Goal: Task Accomplishment & Management: Manage account settings

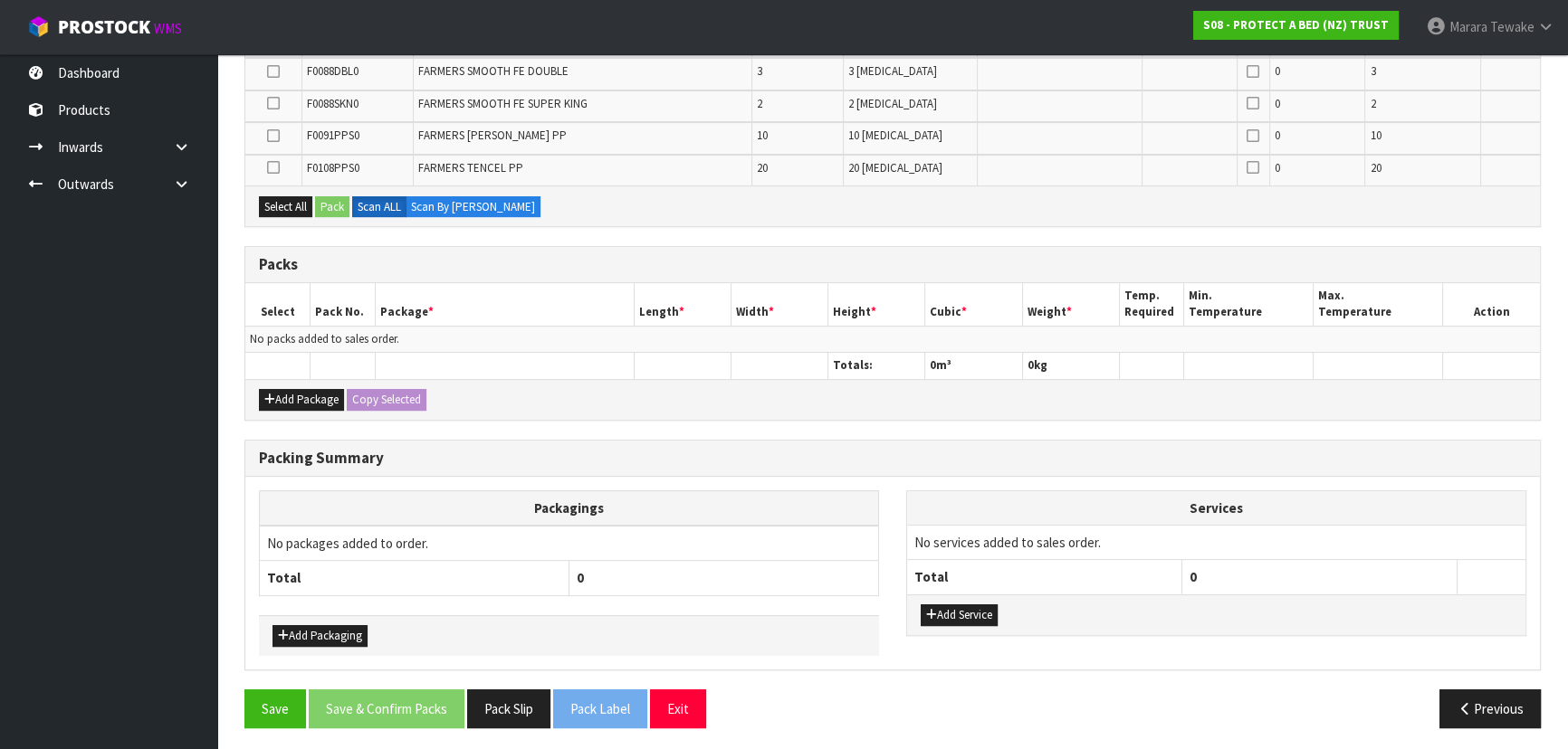
scroll to position [585, 0]
click at [62, 375] on ul "Dashboard Products Categories Serial Numbers Kitsets Packagings Inwards Purchas…" at bounding box center [108, 402] width 217 height 694
click at [299, 399] on button "Add Package" at bounding box center [302, 399] width 85 height 22
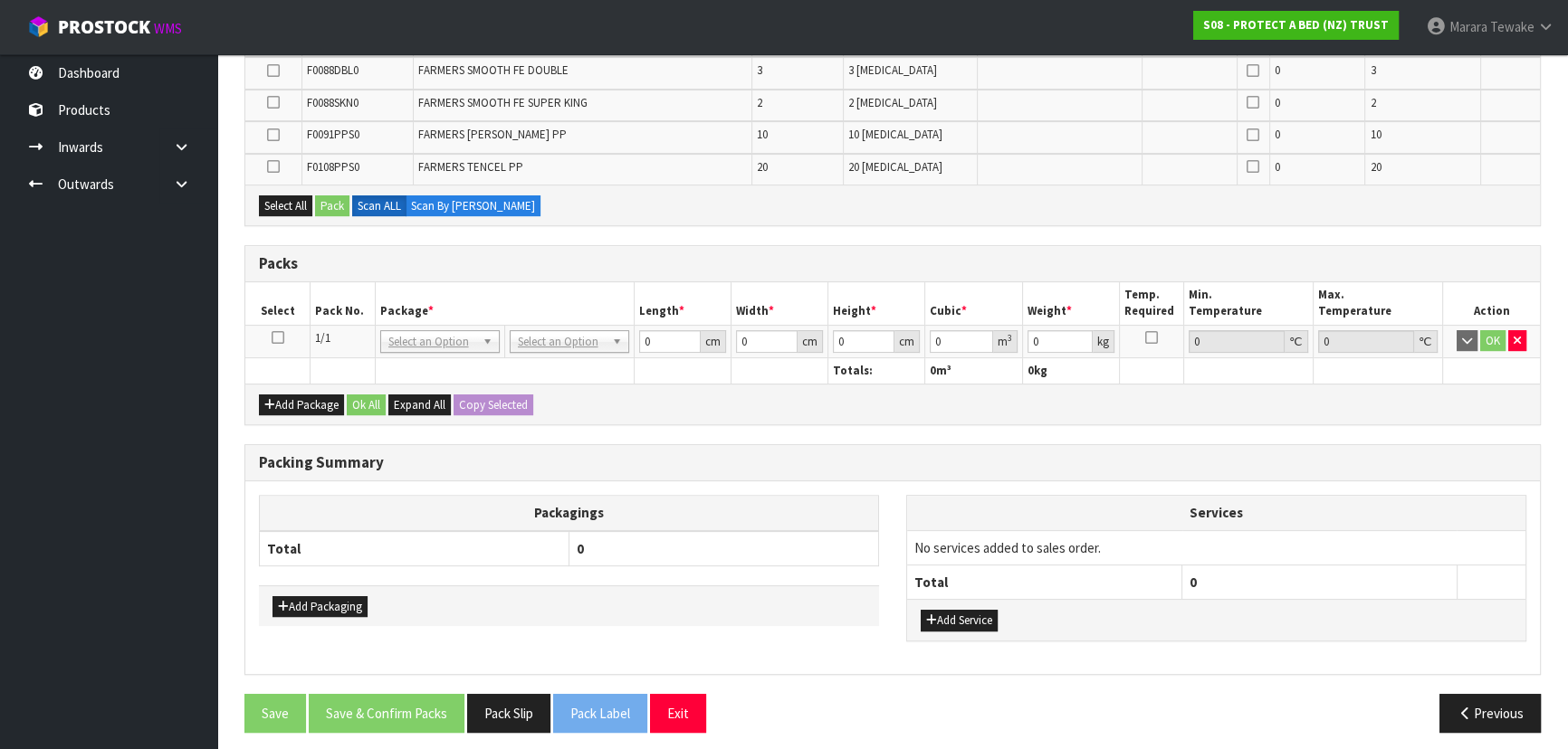
click at [278, 337] on icon at bounding box center [278, 337] width 13 height 1
click at [138, 320] on ul "Dashboard Products Categories Serial Numbers Kitsets Packagings Inwards Purchas…" at bounding box center [108, 402] width 217 height 694
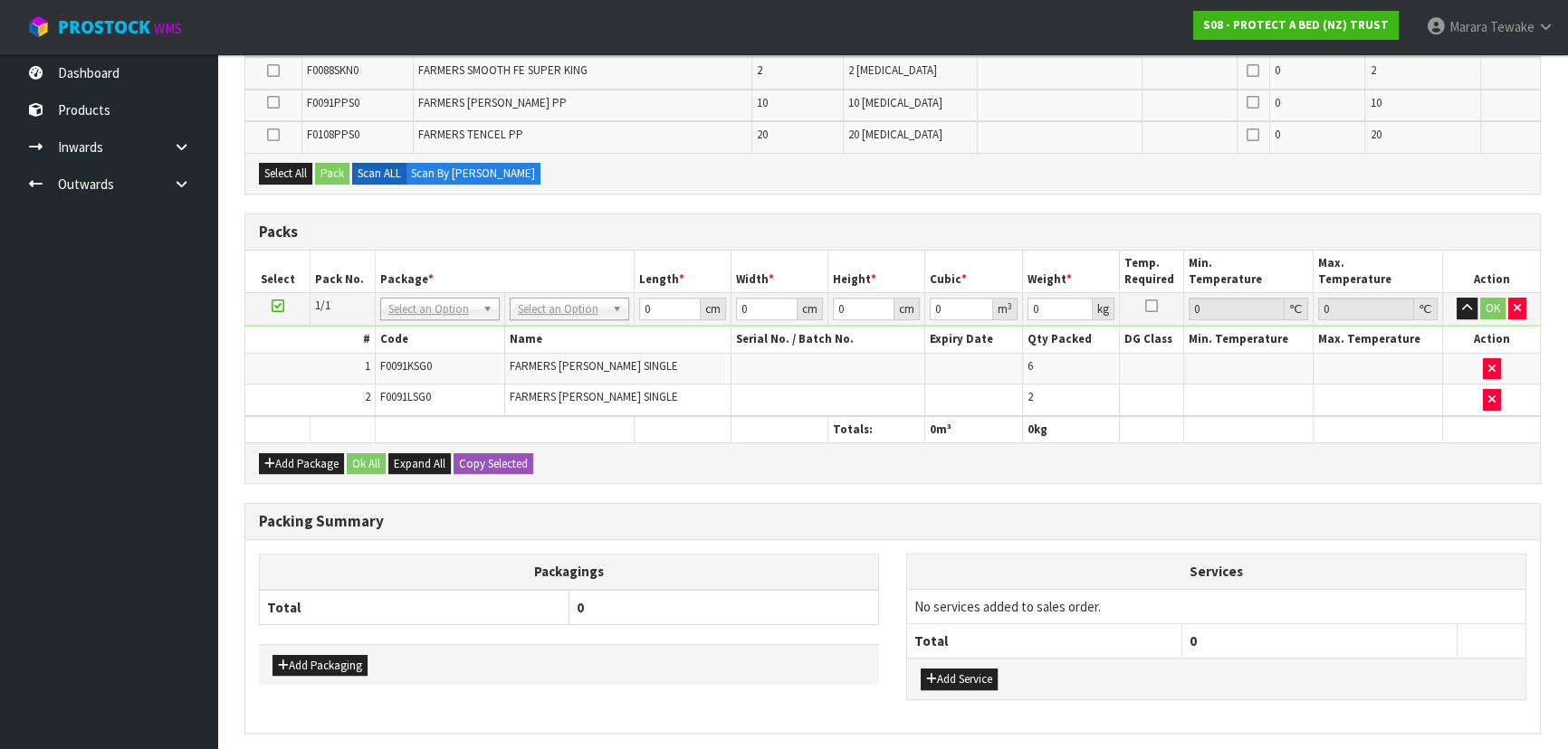
scroll to position [553, 0]
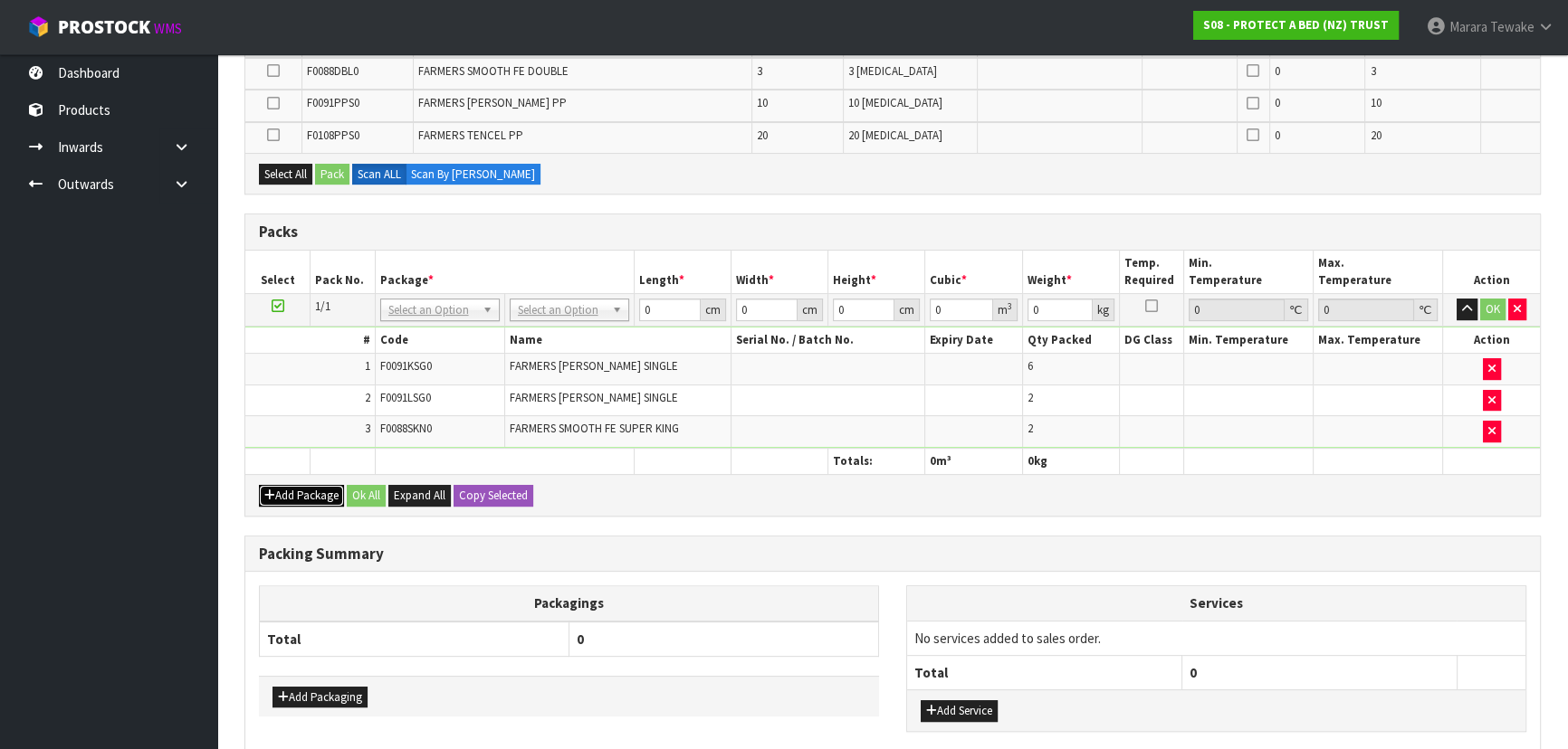
click at [282, 497] on button "Add Package" at bounding box center [302, 496] width 85 height 22
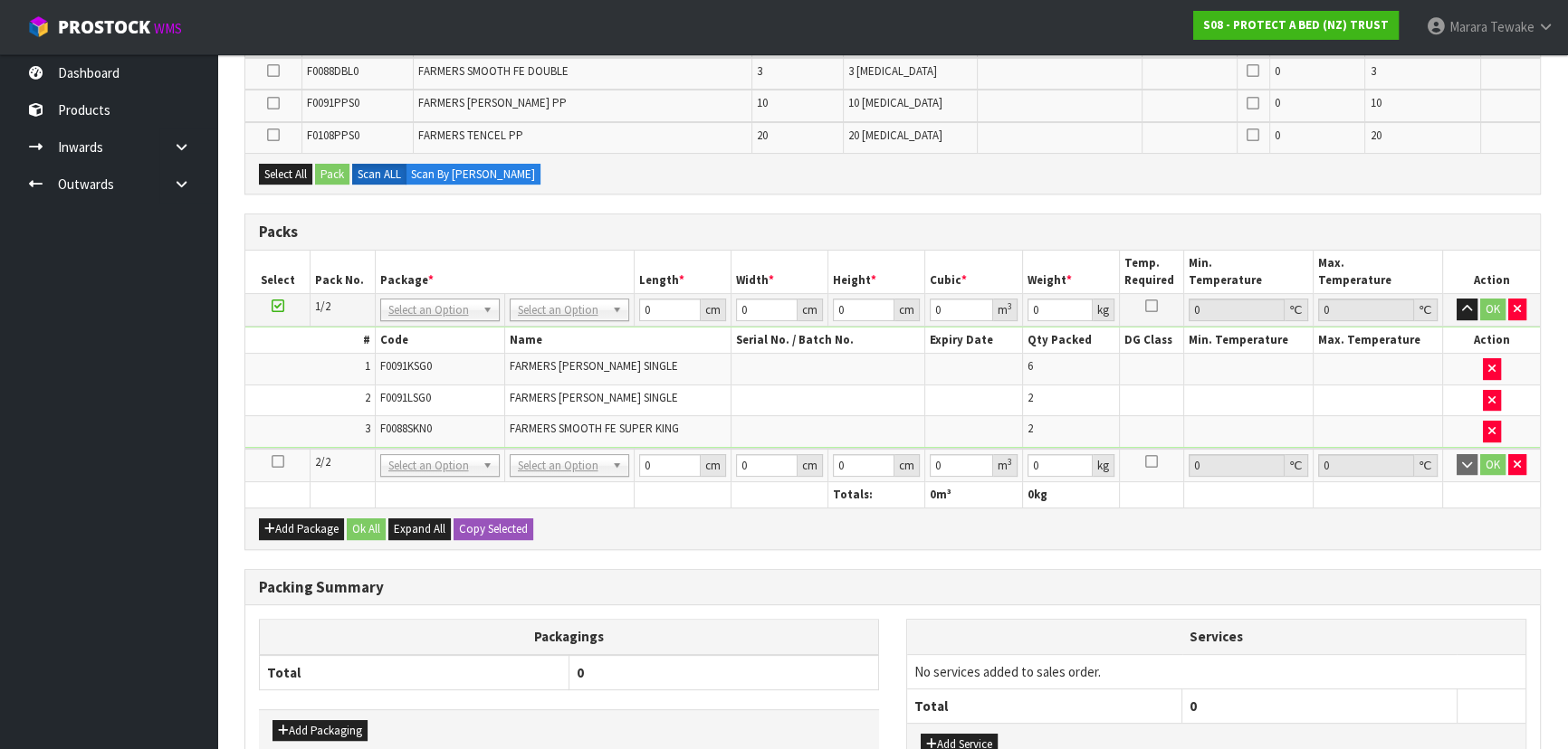
click at [275, 461] on icon at bounding box center [278, 461] width 13 height 1
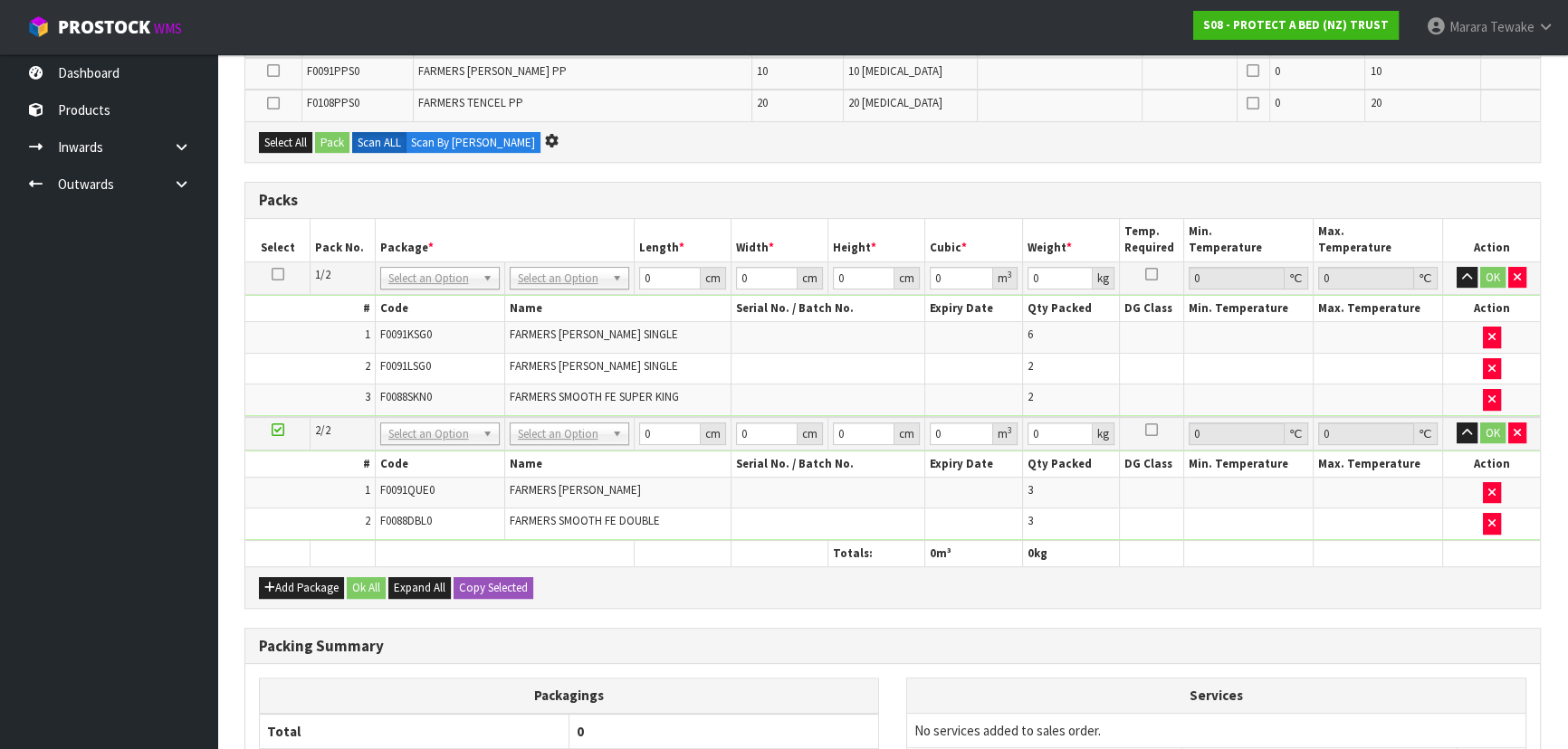
scroll to position [521, 0]
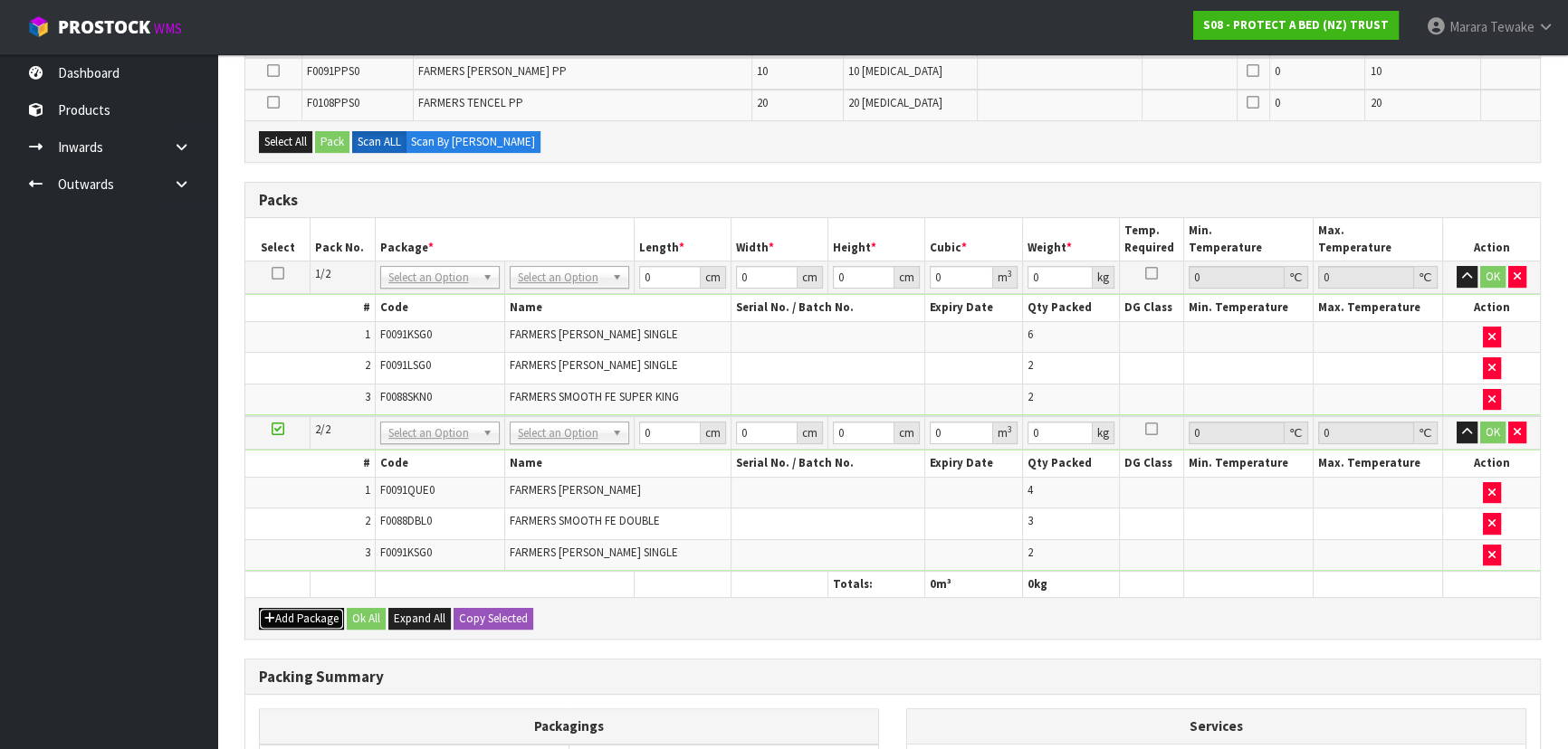
click at [299, 611] on button "Add Package" at bounding box center [302, 619] width 85 height 22
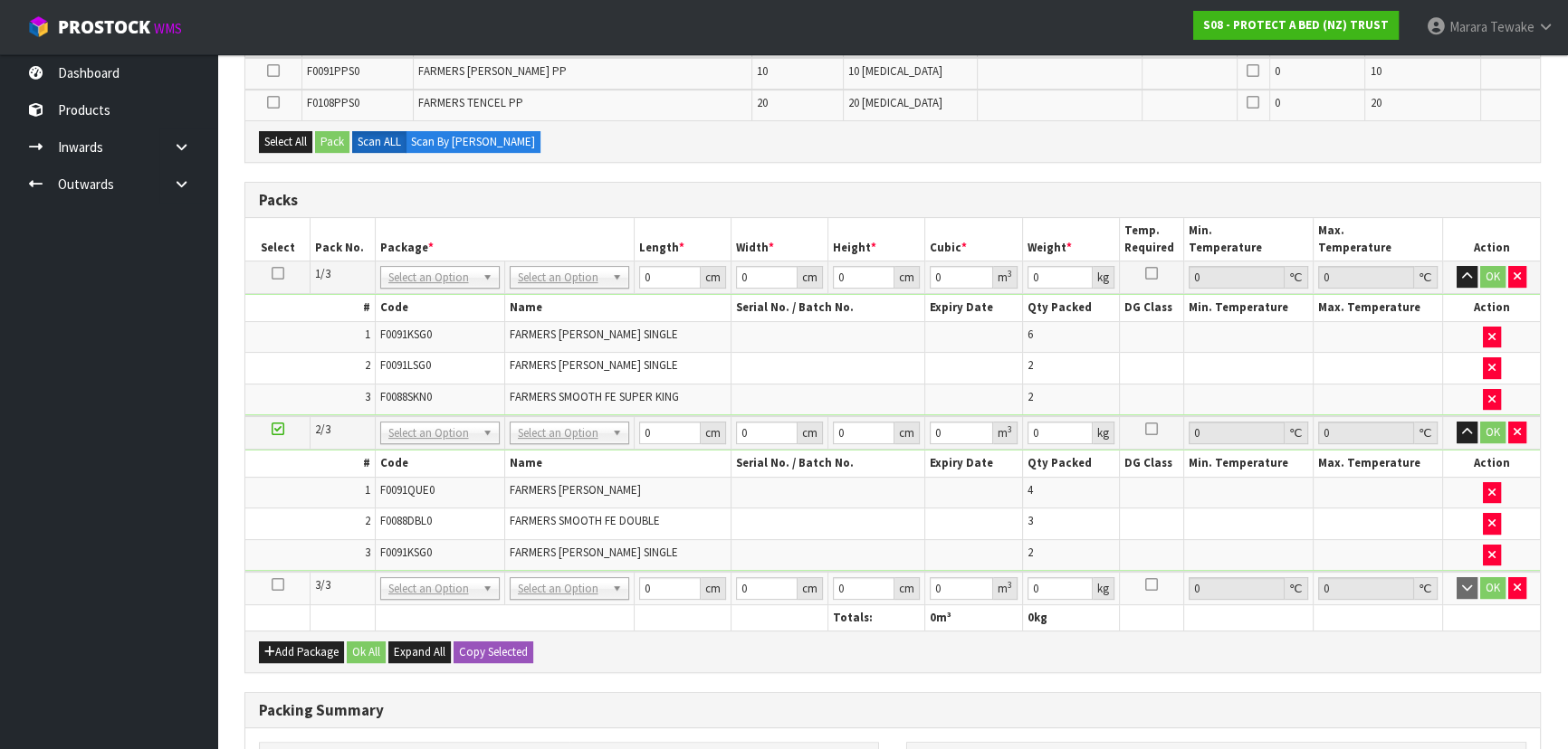
click at [280, 584] on icon at bounding box center [278, 584] width 13 height 1
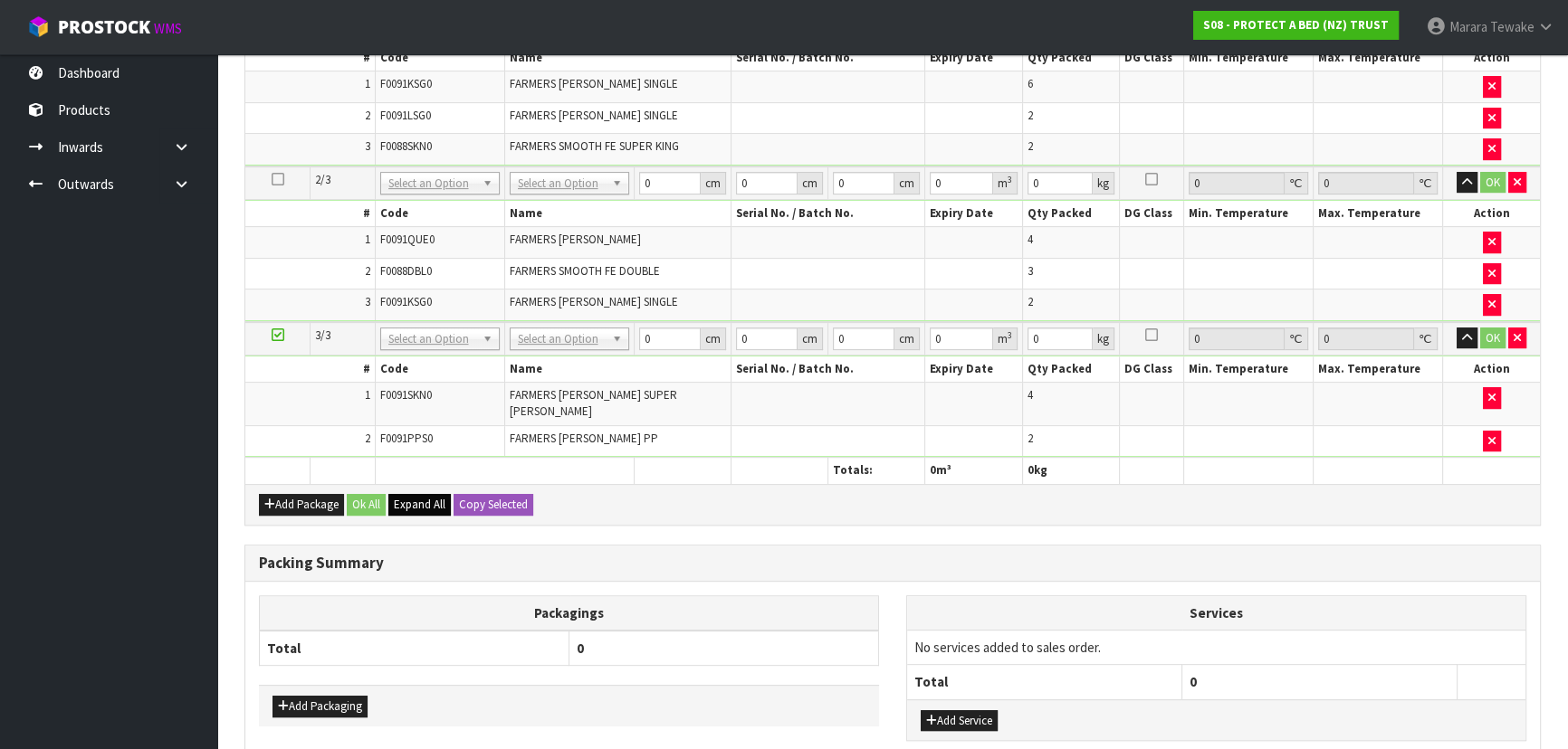
scroll to position [0, 0]
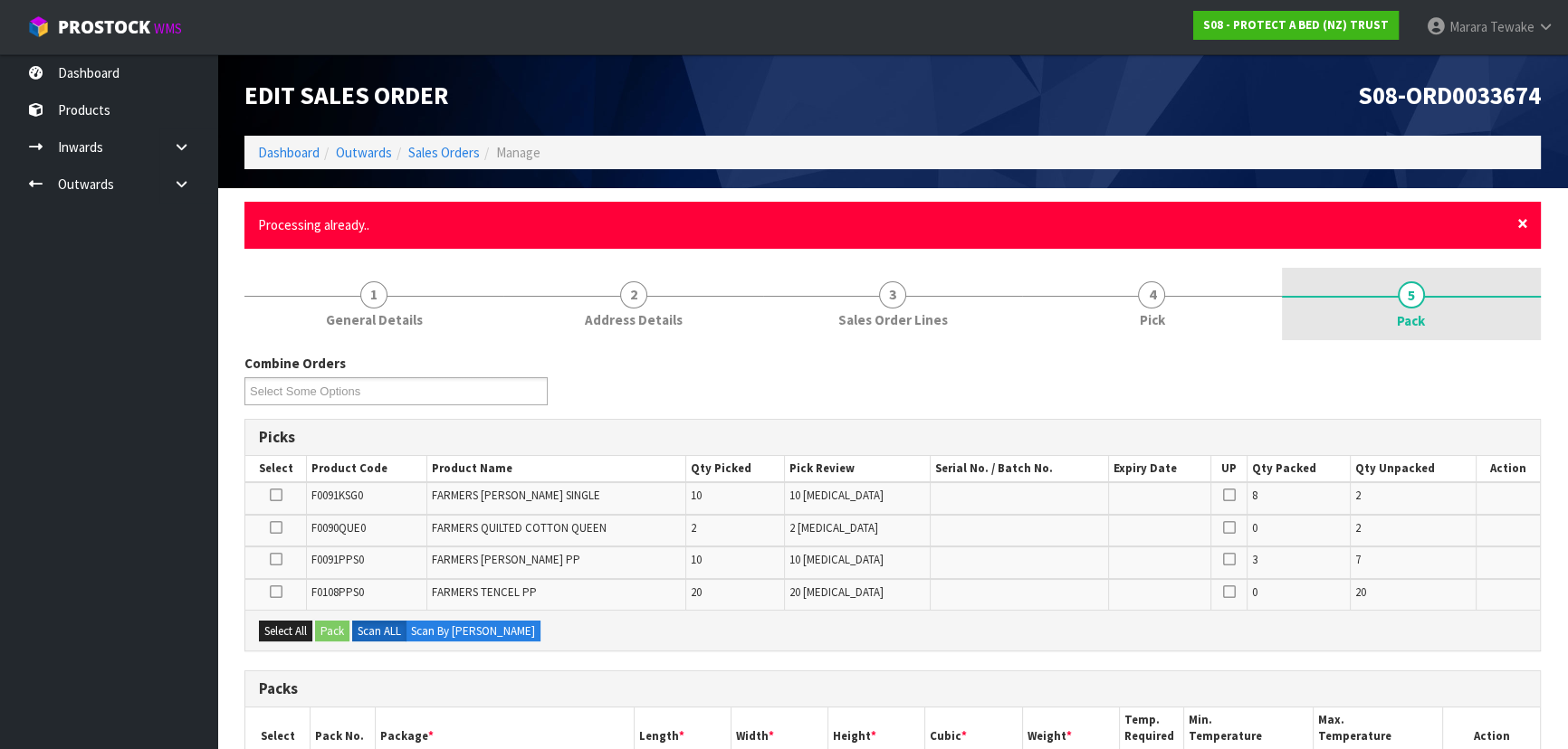
click at [1520, 216] on span "×" at bounding box center [1522, 224] width 11 height 26
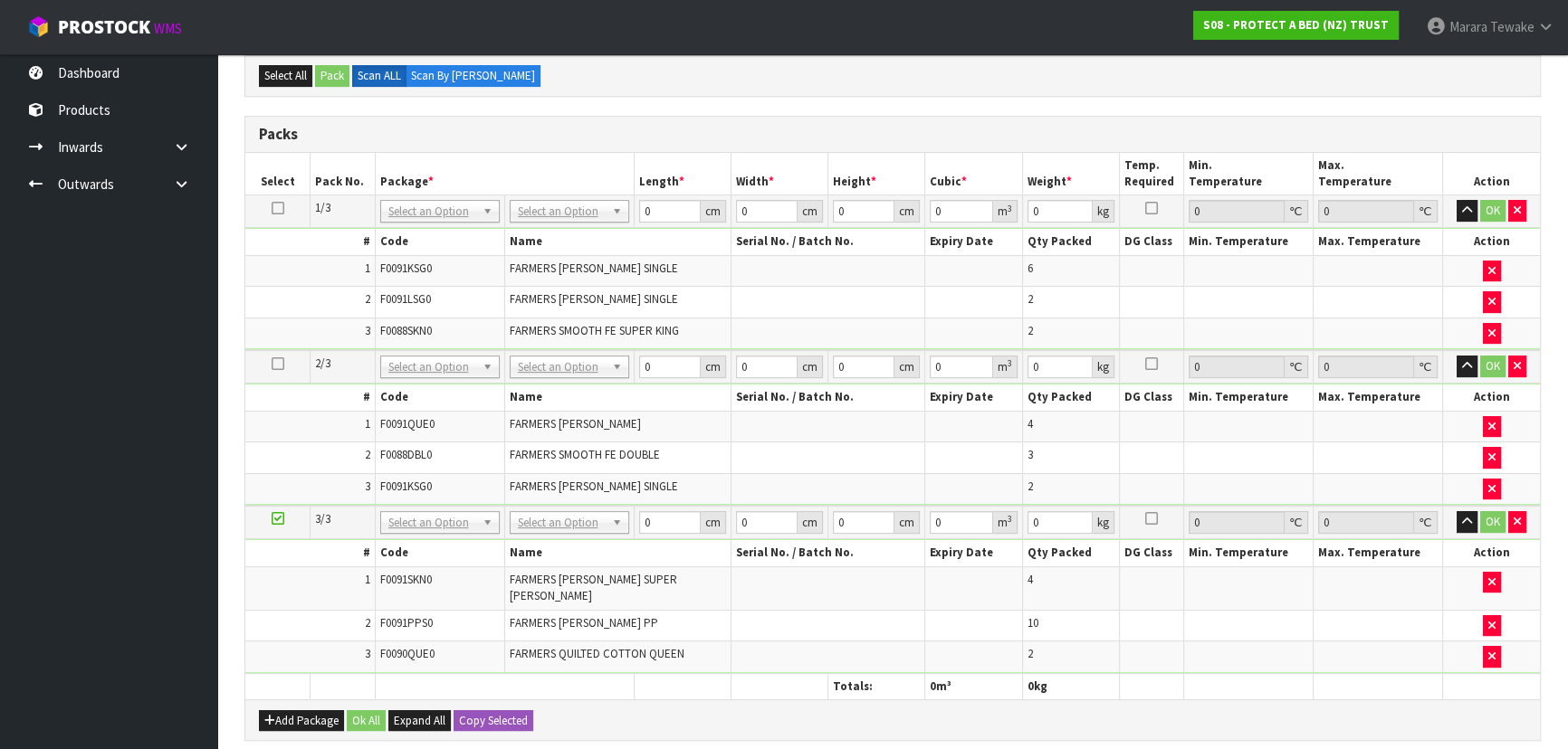
scroll to position [731, 0]
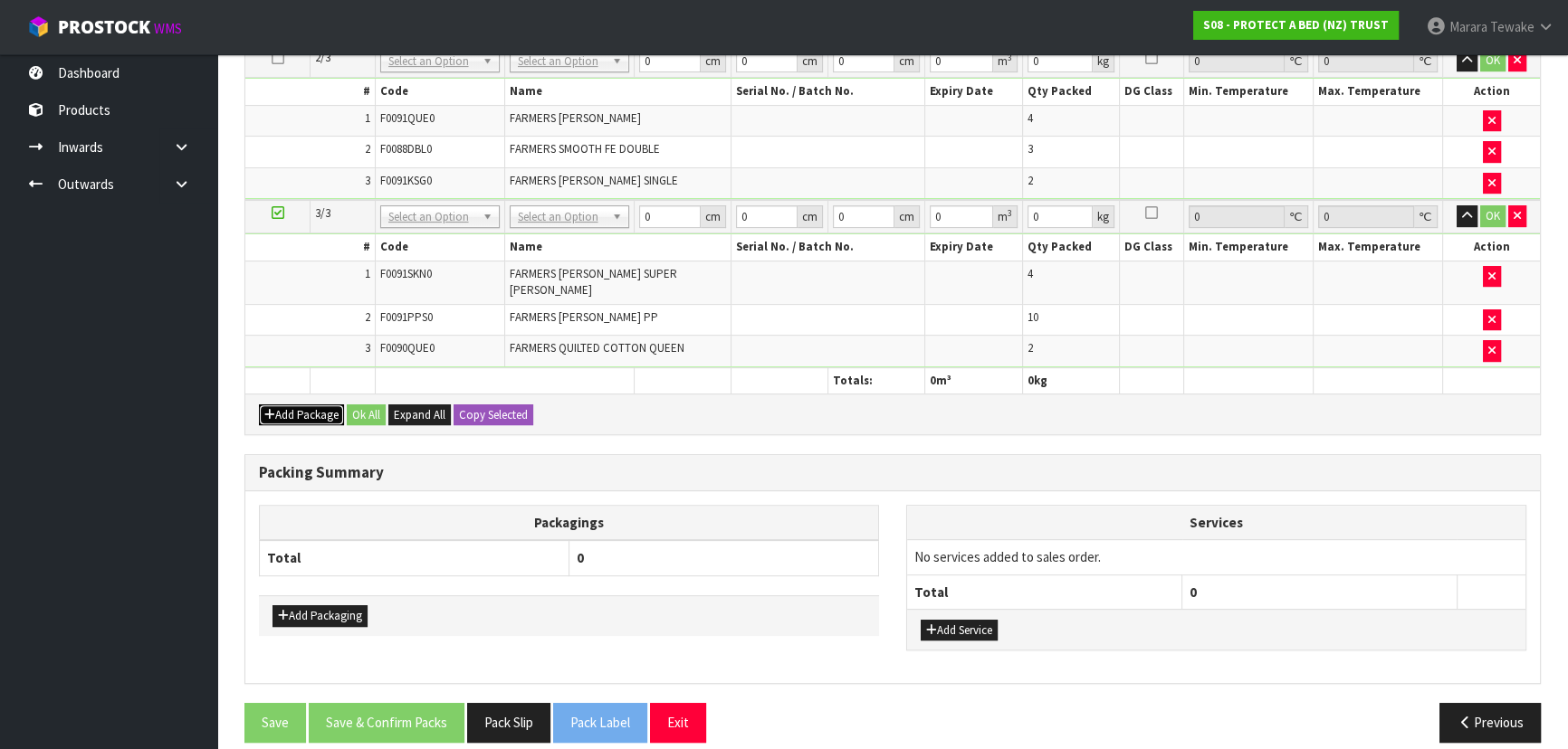
click at [308, 405] on button "Add Package" at bounding box center [302, 416] width 85 height 22
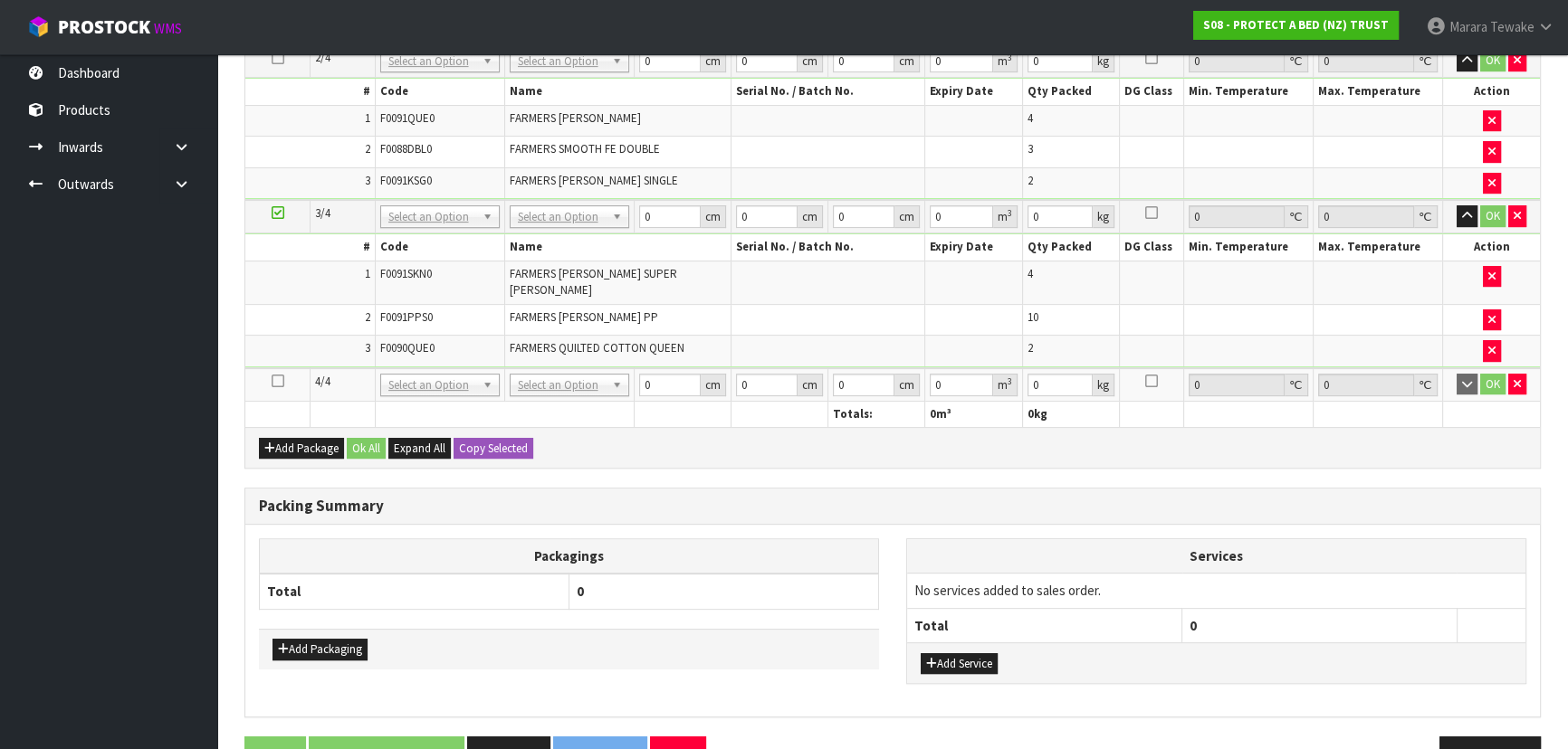
click at [275, 381] on icon at bounding box center [278, 381] width 13 height 1
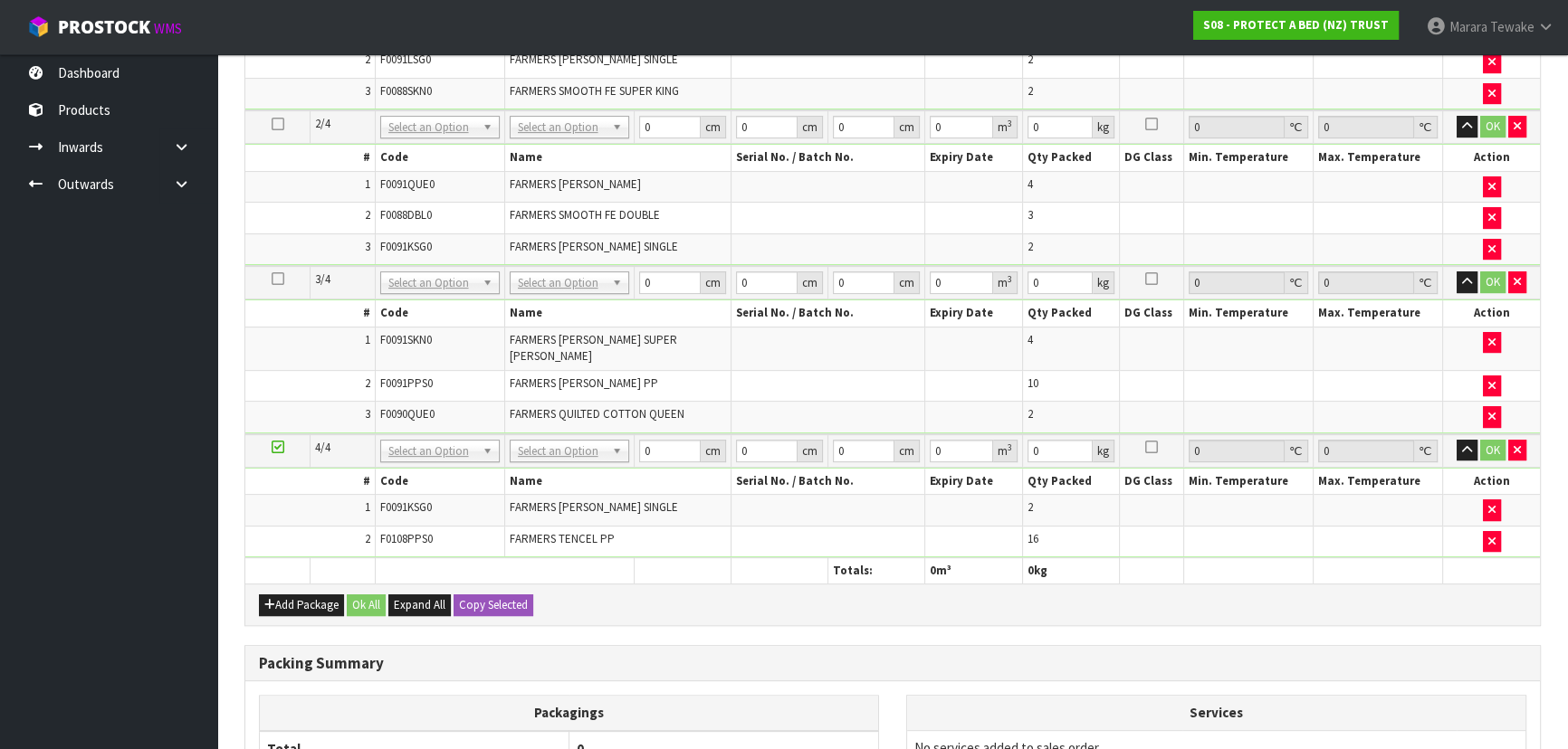
scroll to position [0, 0]
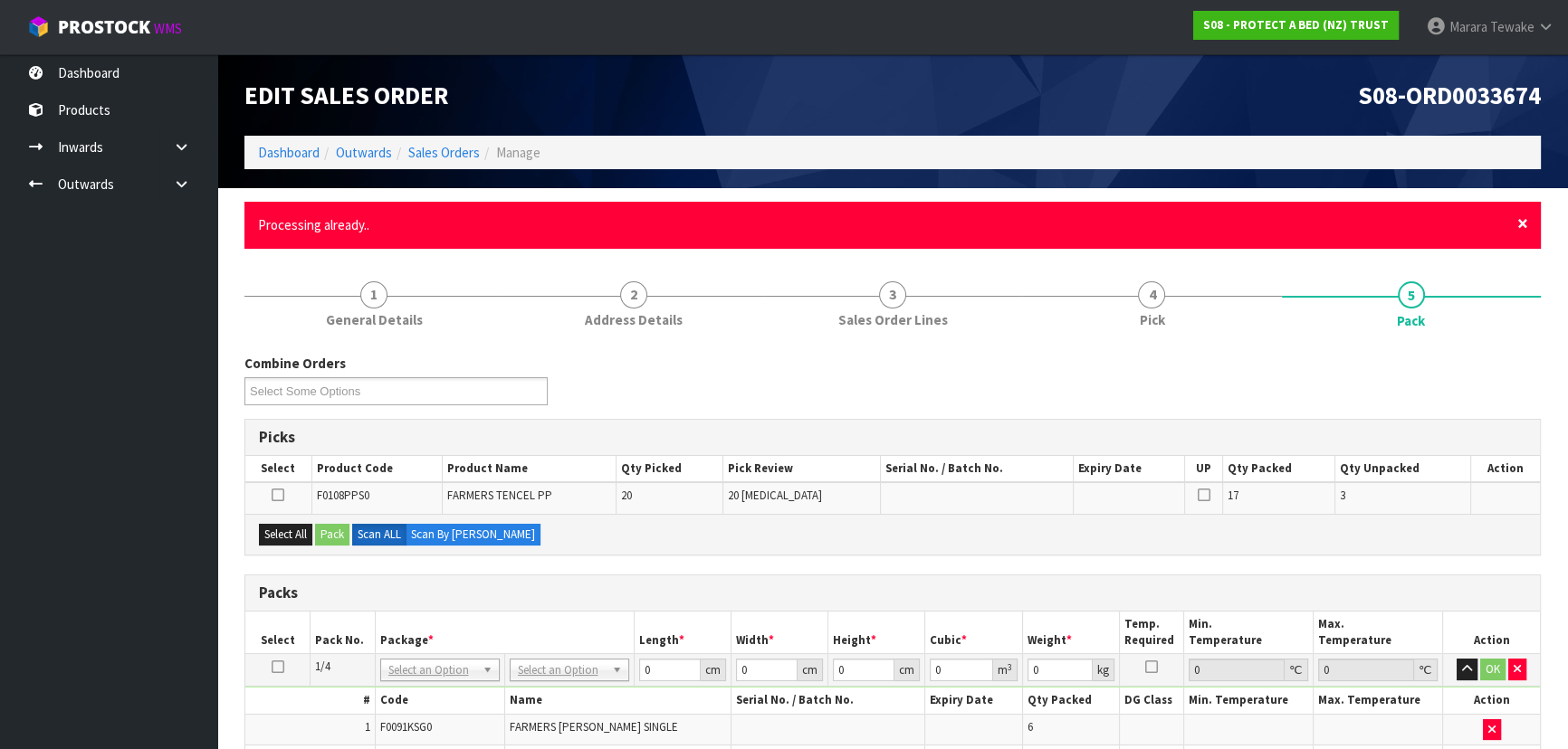
click at [1526, 218] on span "×" at bounding box center [1522, 224] width 11 height 26
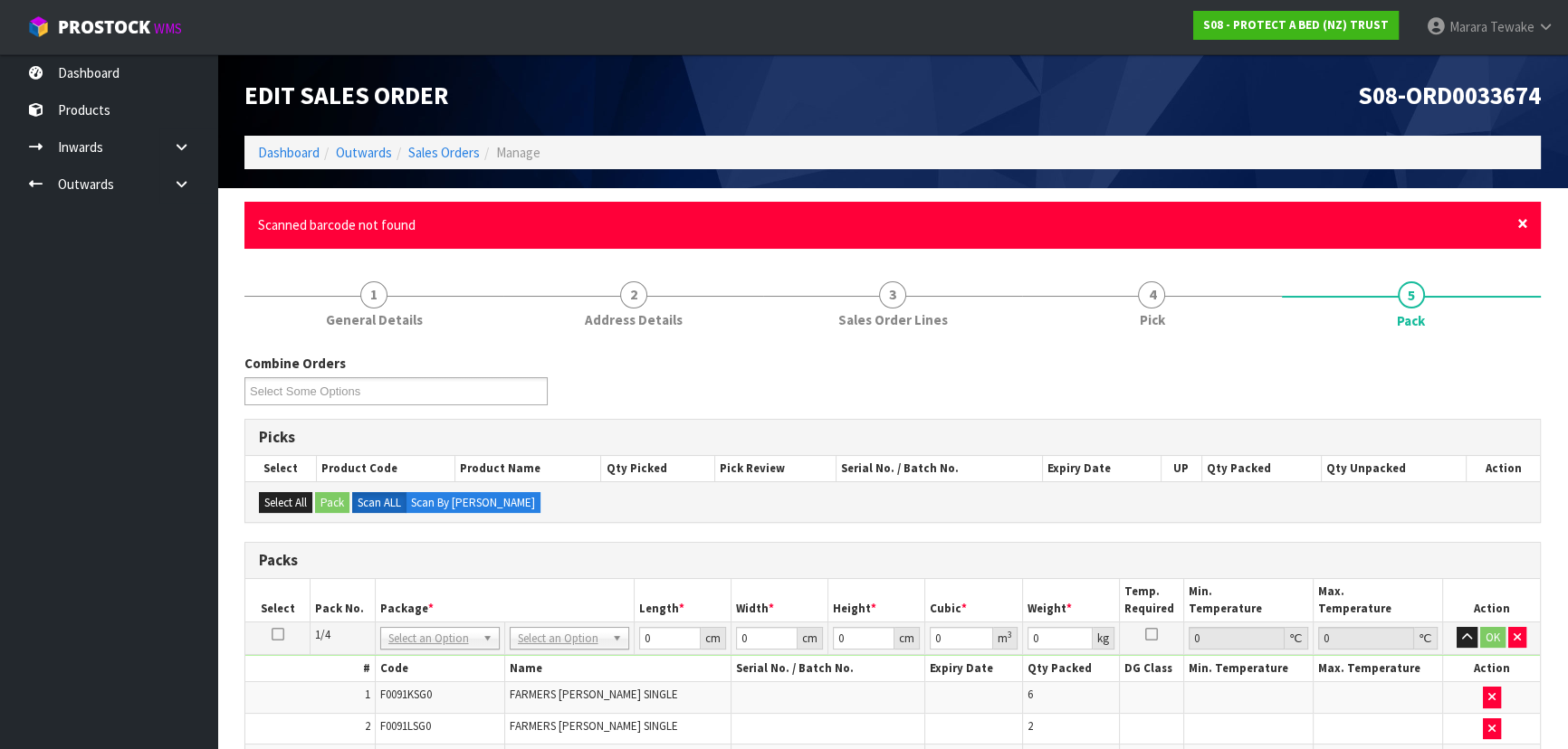
click at [1522, 223] on span "×" at bounding box center [1522, 224] width 11 height 26
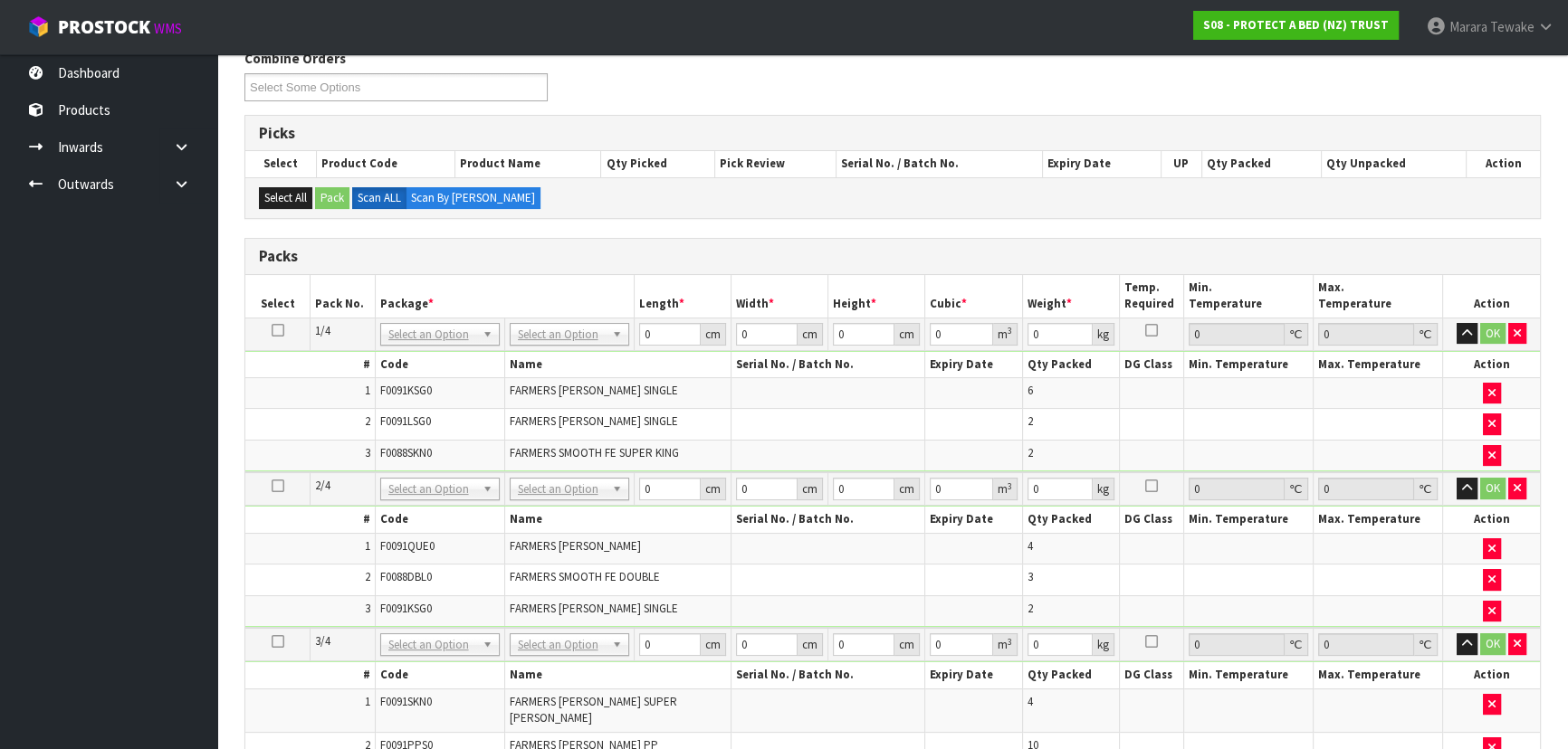
scroll to position [215, 0]
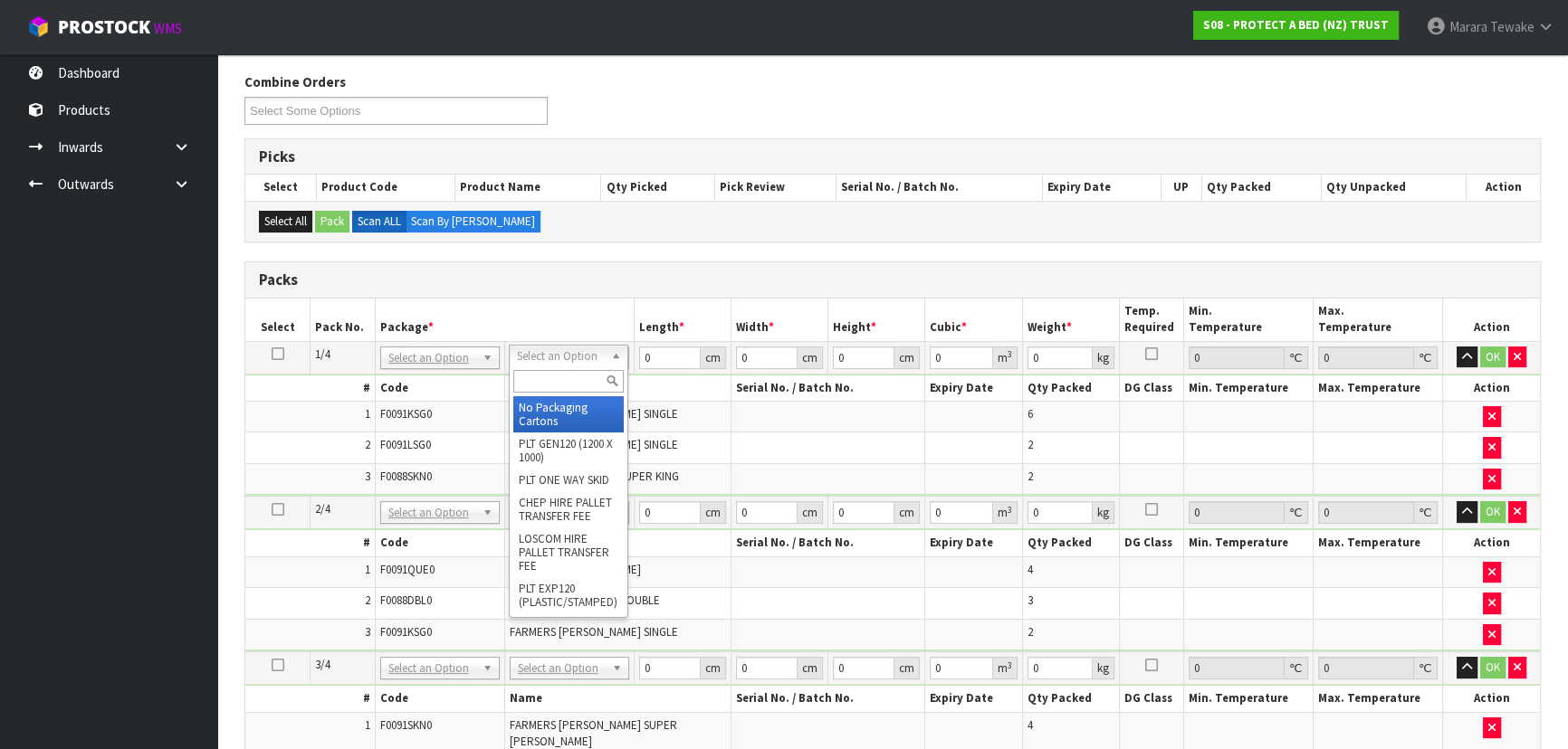
click at [552, 377] on input "text" at bounding box center [568, 381] width 110 height 23
type input "OC"
drag, startPoint x: 553, startPoint y: 406, endPoint x: 543, endPoint y: 405, distance: 10.0
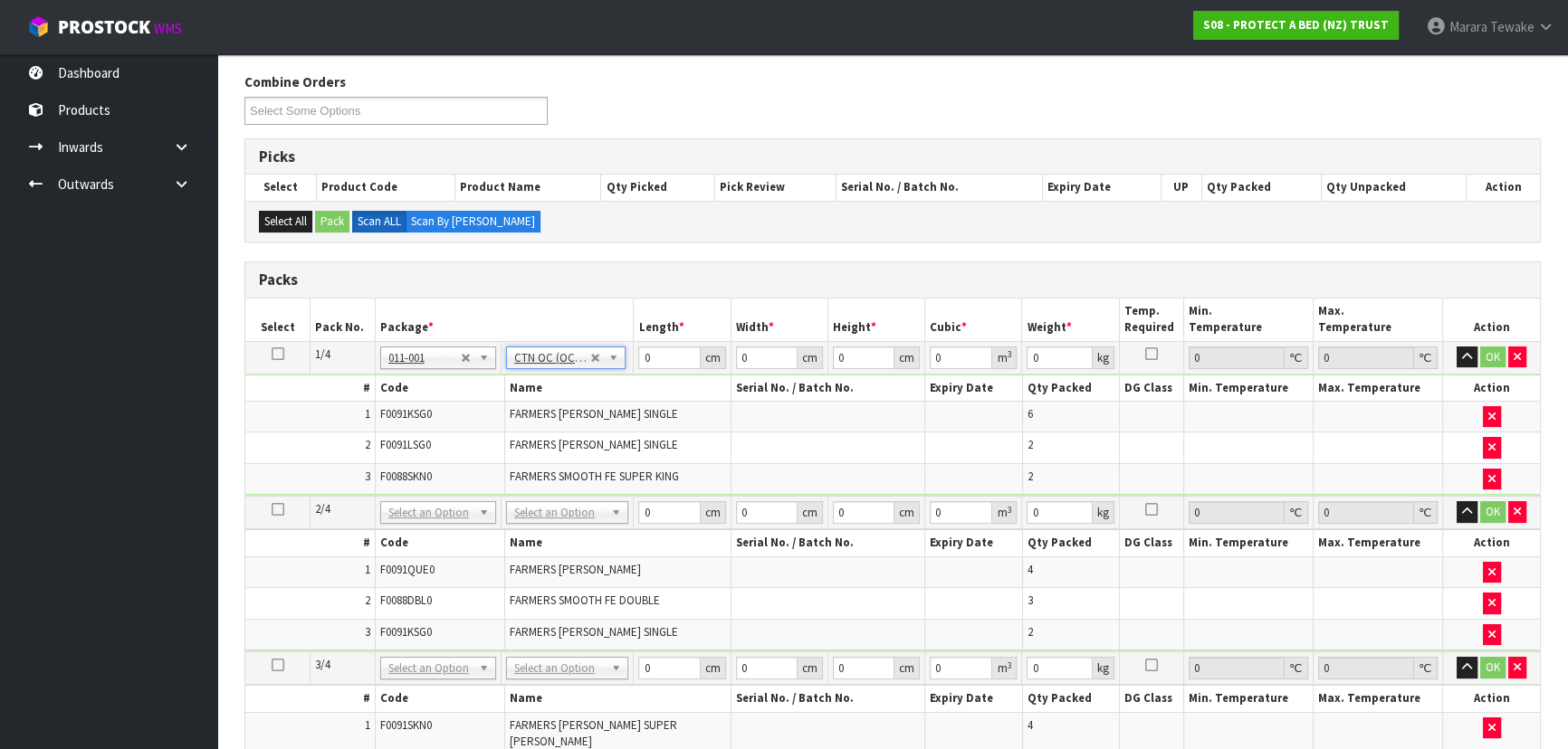
type input "9.32"
click at [273, 354] on icon at bounding box center [278, 354] width 13 height 1
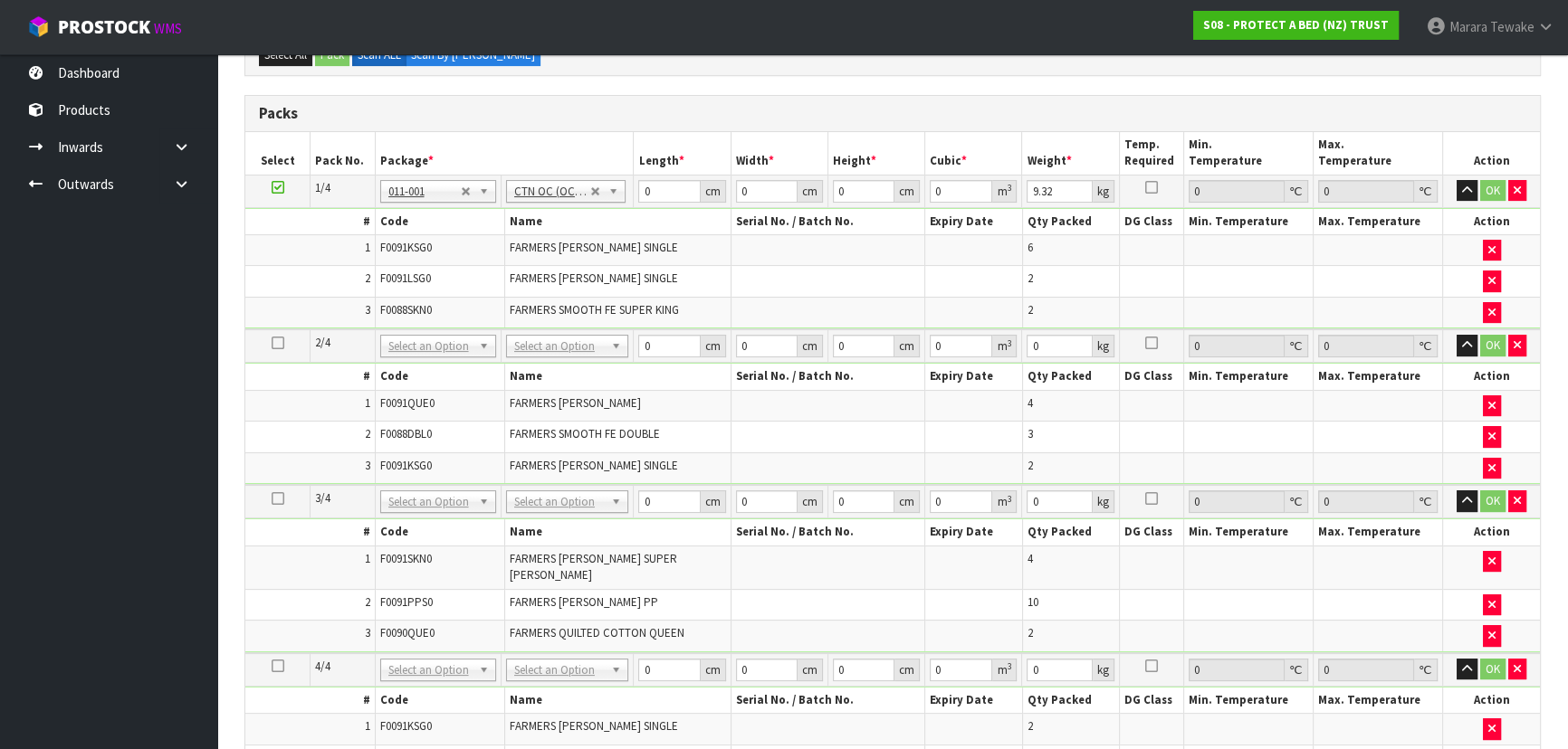
scroll to position [800, 0]
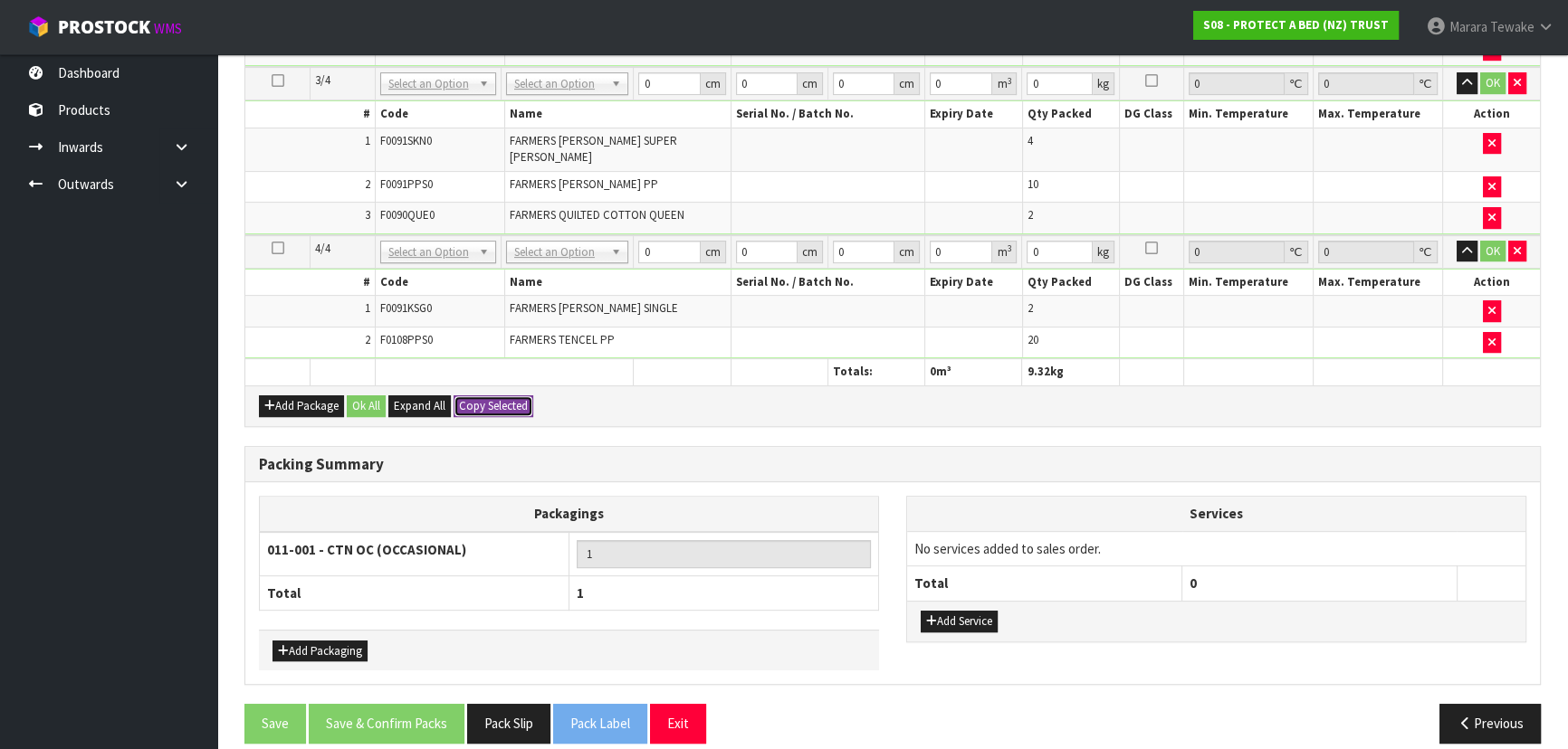
click at [495, 396] on button "Copy Selected" at bounding box center [493, 407] width 79 height 22
click at [495, 398] on span "Confirm" at bounding box center [478, 406] width 40 height 16
type input "9.32"
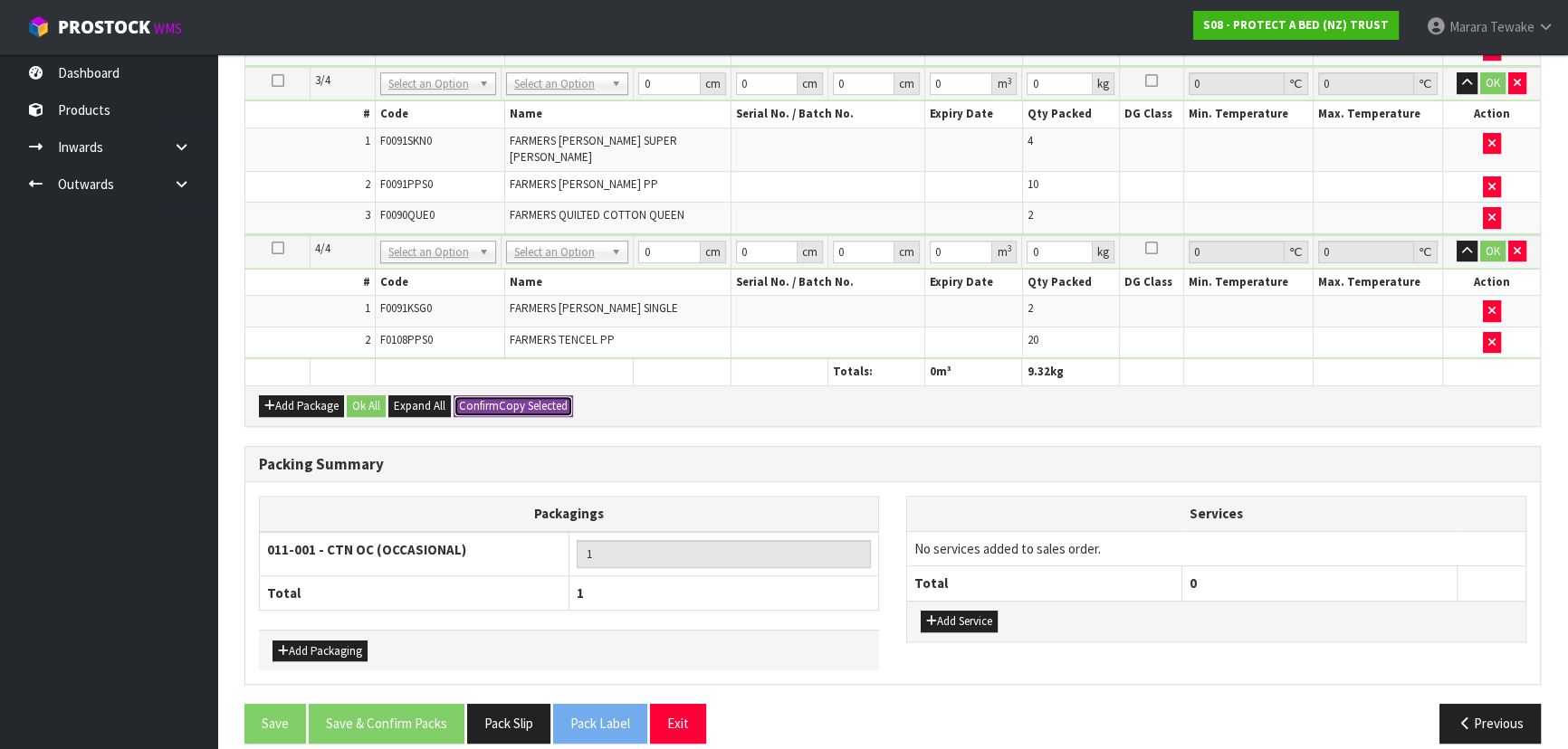
type input "4"
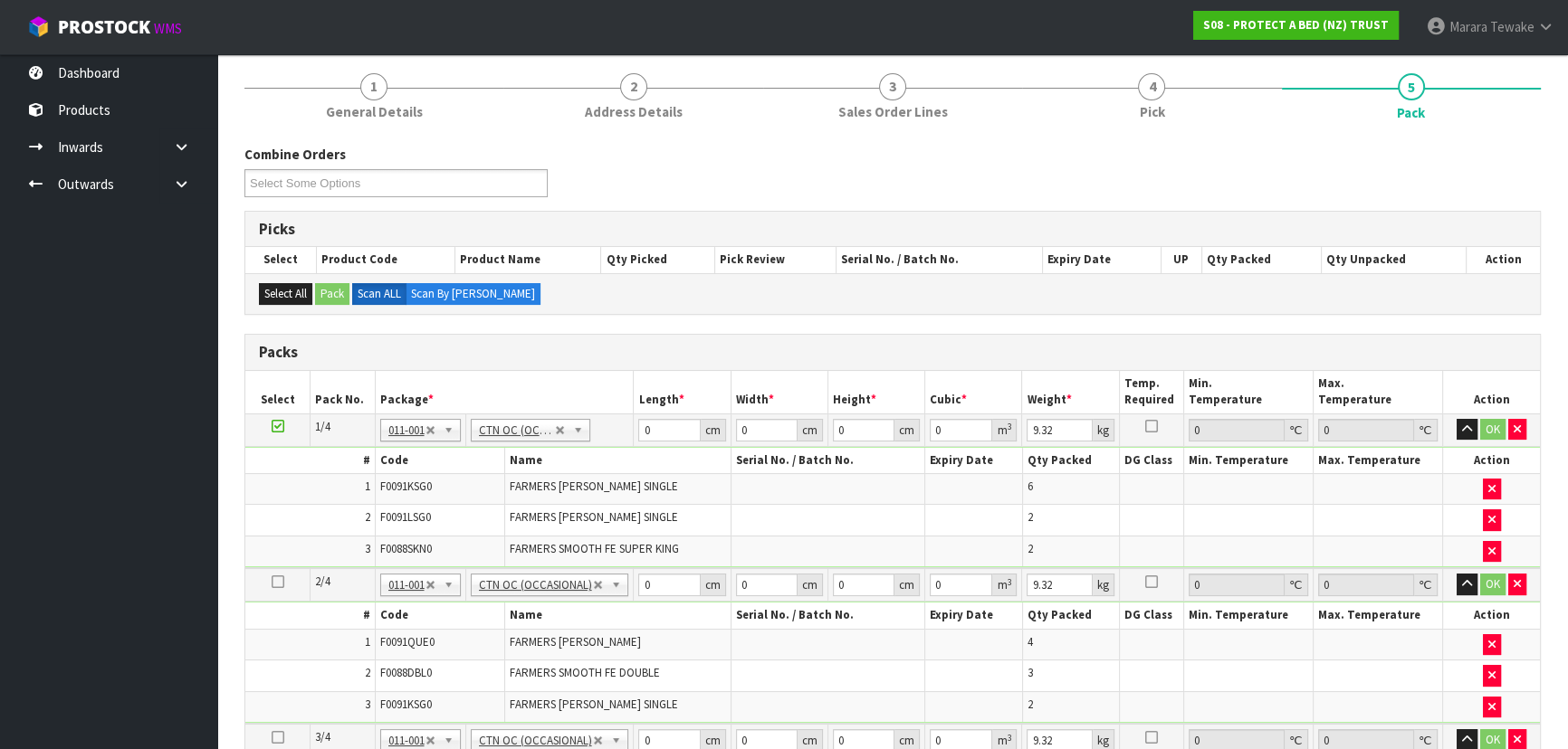
scroll to position [142, 0]
drag, startPoint x: 657, startPoint y: 426, endPoint x: 591, endPoint y: 324, distance: 121.5
click at [597, 367] on div "Packs Select Pack No. Package * Length * Width * Height * Cubic * Weight * Temp…" at bounding box center [892, 709] width 1296 height 750
type input "58"
type input "39"
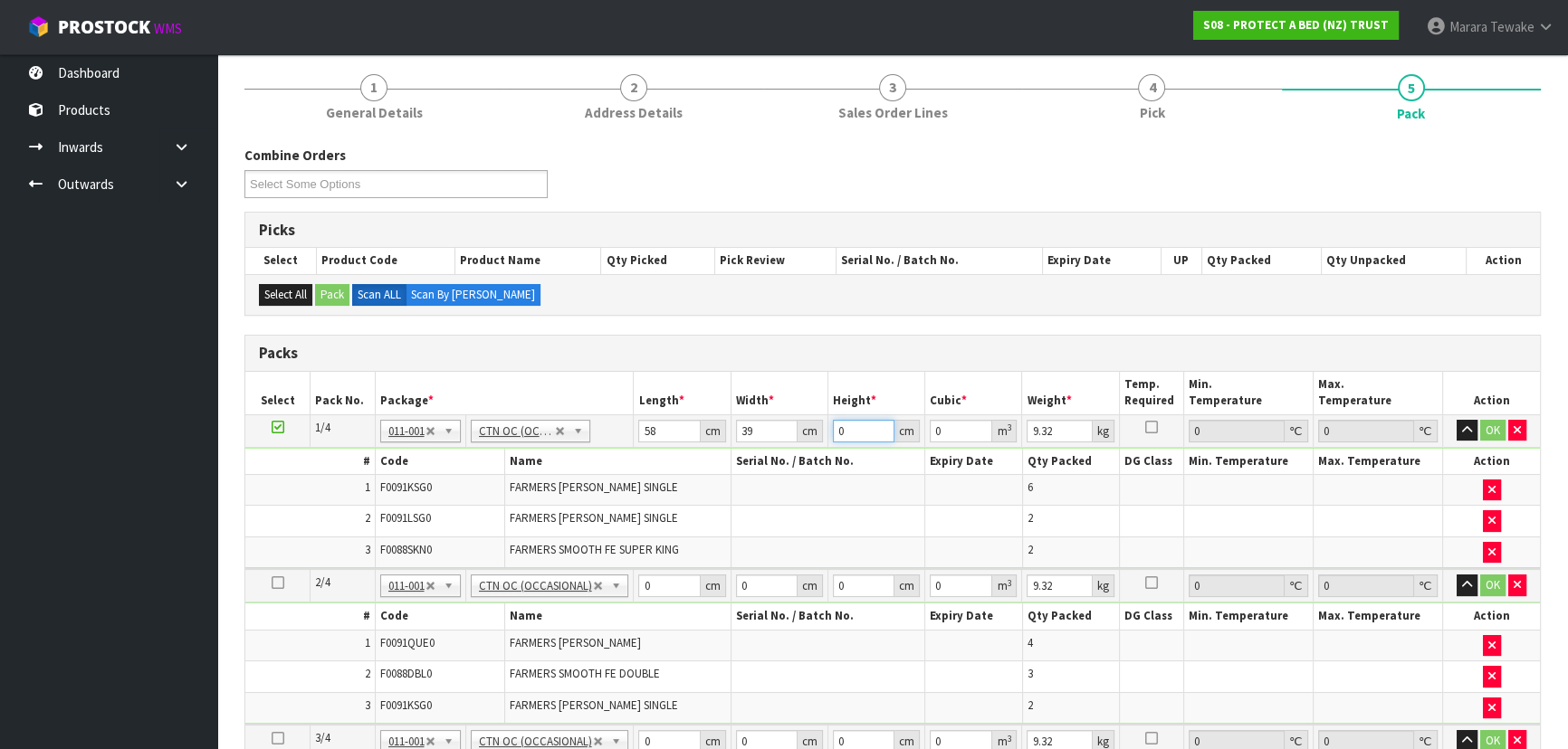
type input "3"
type input "0.006786"
type input "32"
type input "0.072384"
type input "32"
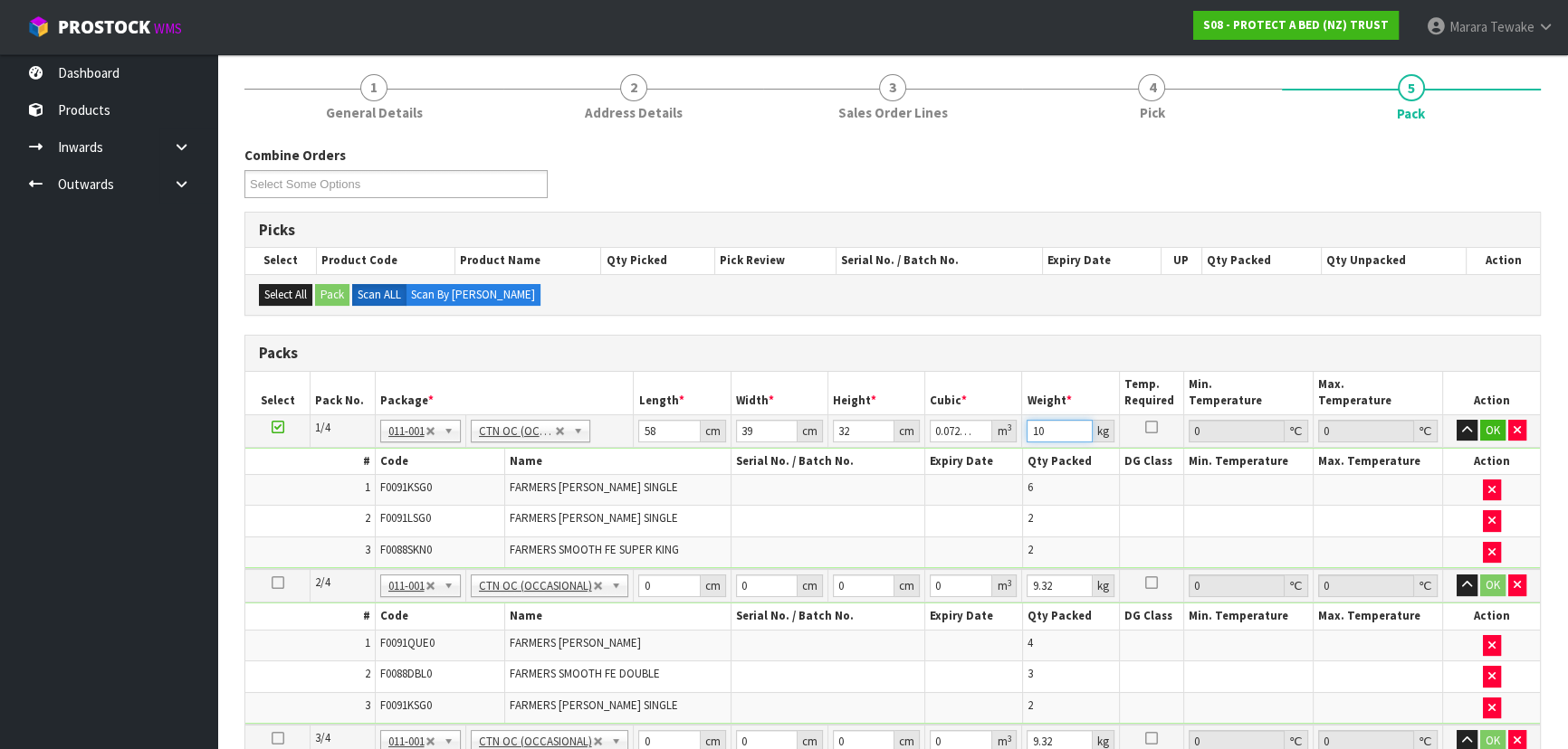
type input "10"
click at [1456, 420] on button "button" at bounding box center [1466, 431] width 21 height 22
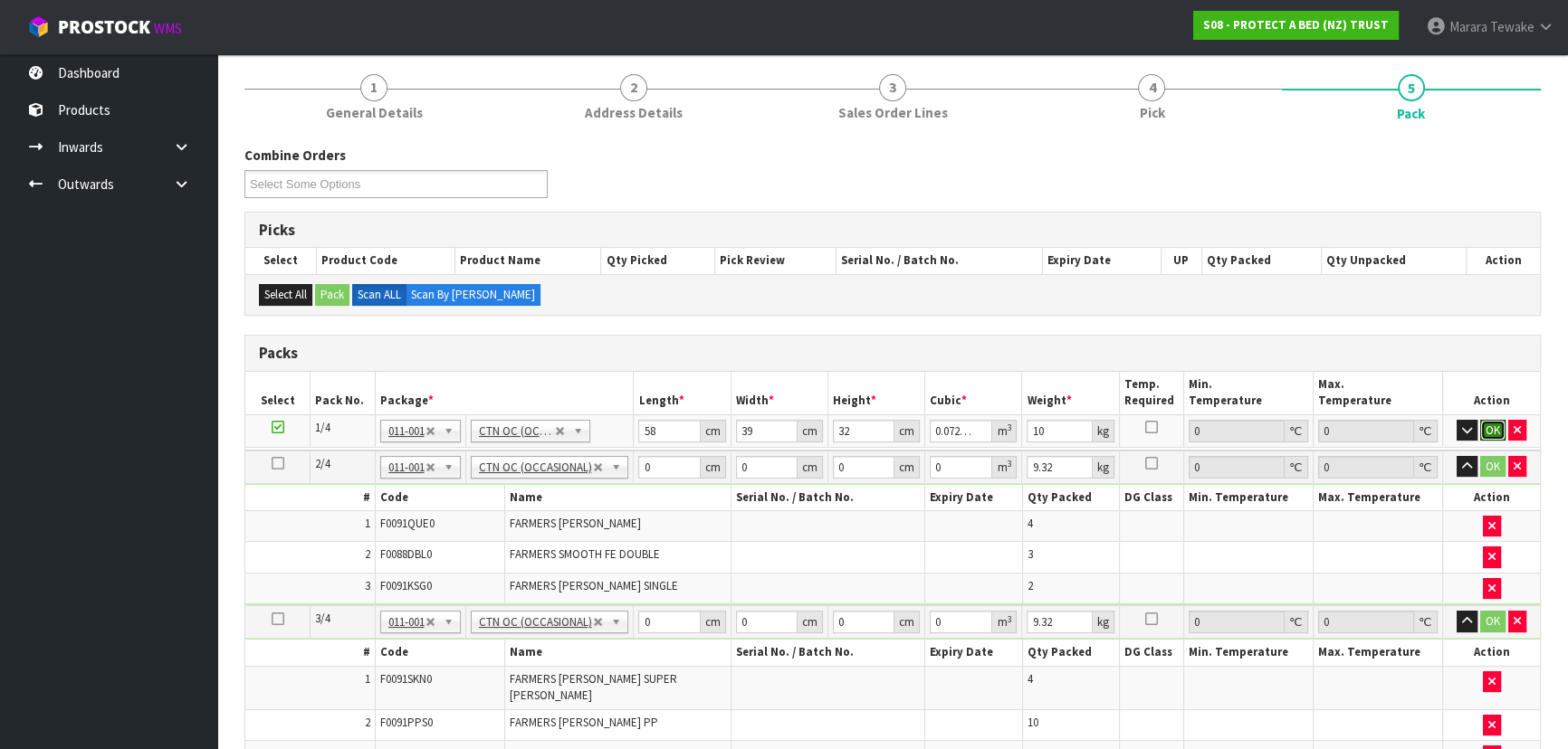
click button "OK" at bounding box center [1493, 431] width 26 height 22
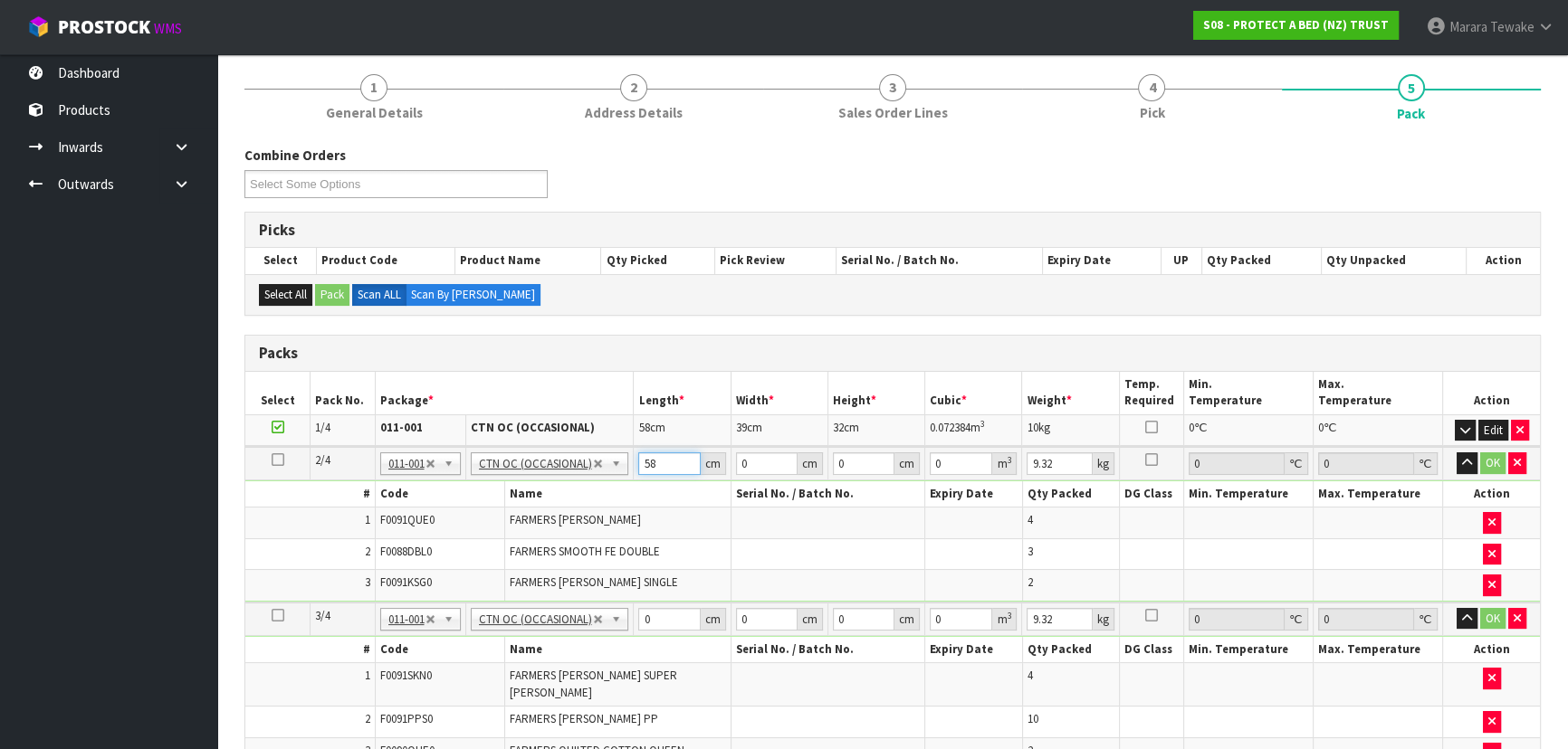
type input "58"
type input "39"
type input "3"
type input "0.006786"
type input "32"
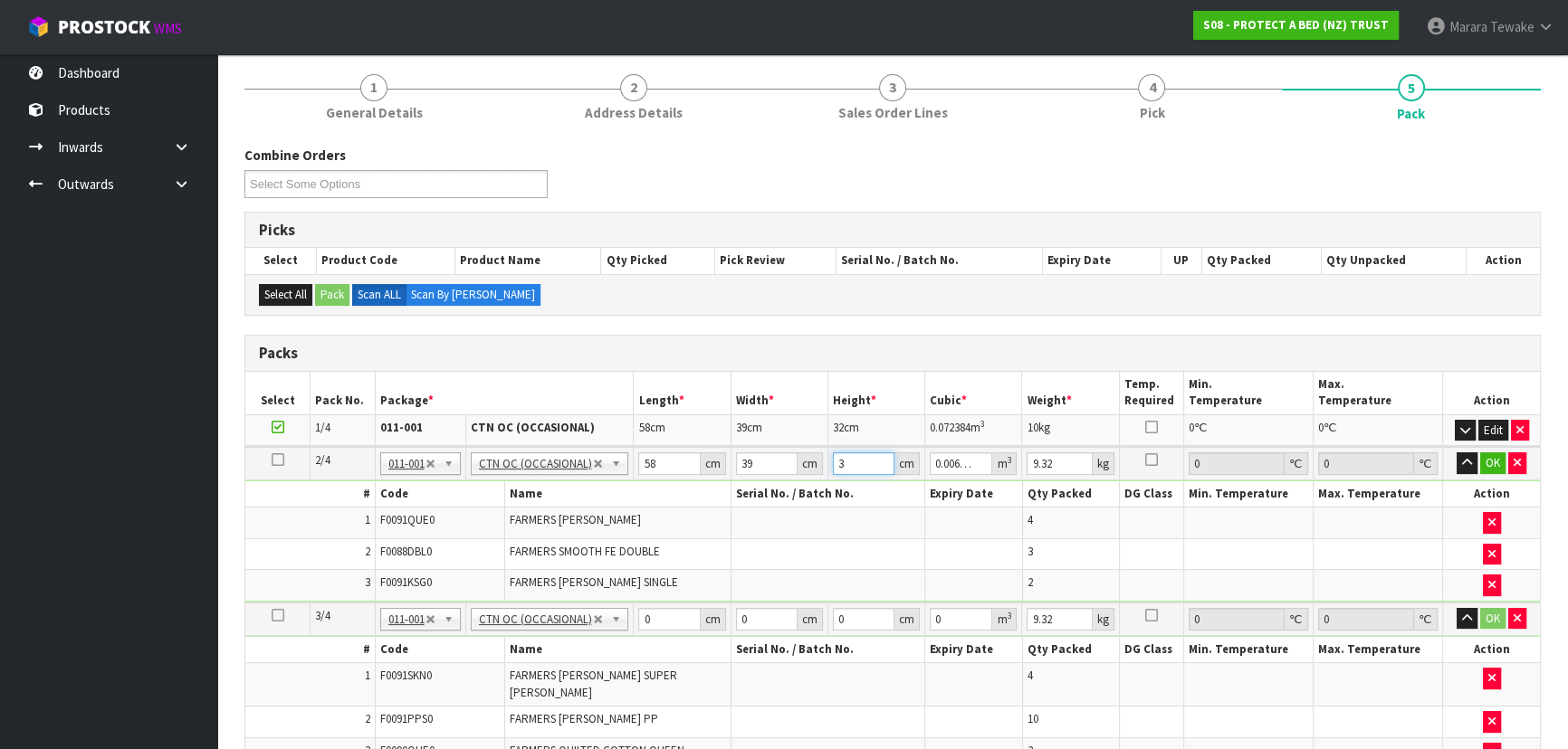
type input "0.072384"
type input "32"
type input "10"
click at [1456, 452] on button "button" at bounding box center [1466, 463] width 21 height 22
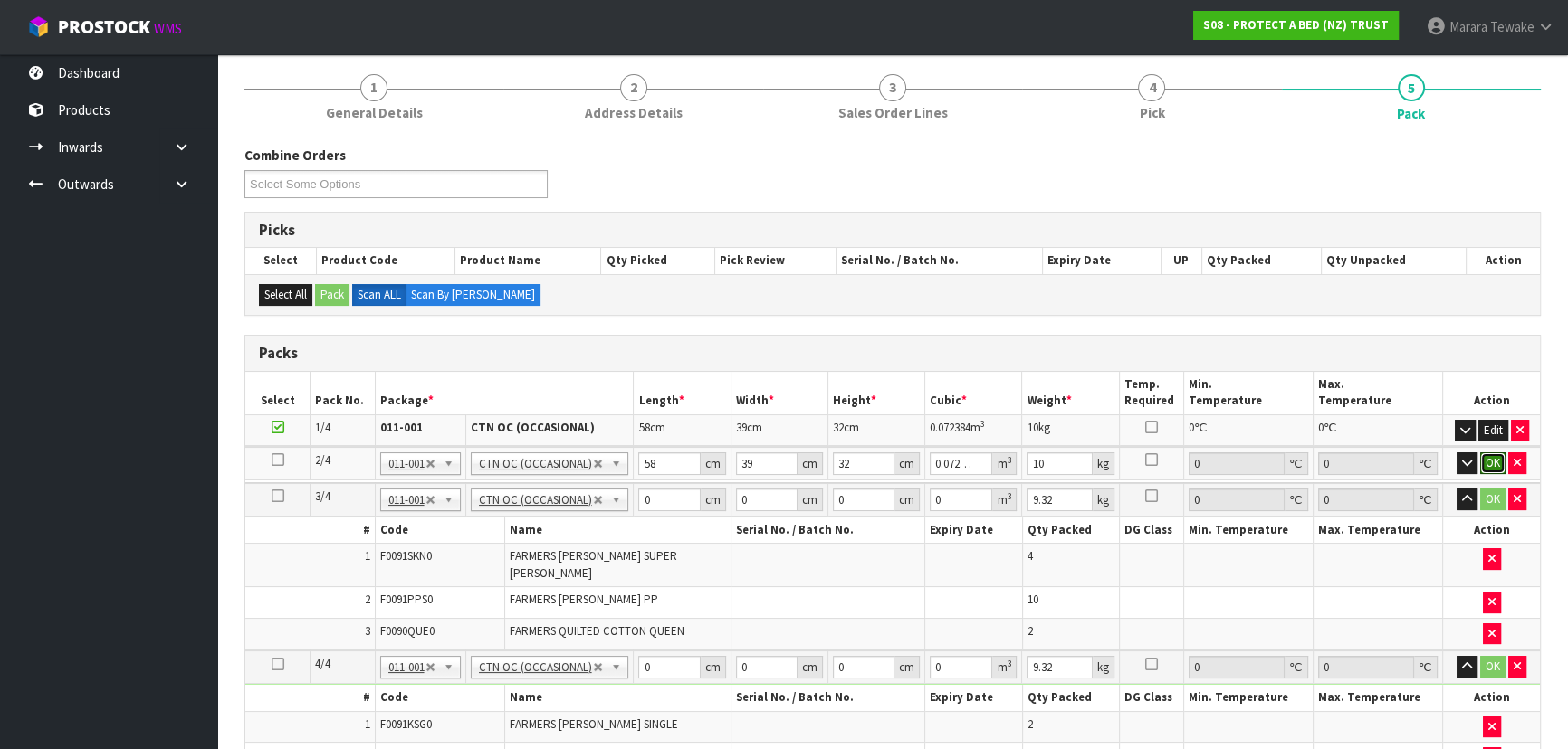
click button "OK" at bounding box center [1493, 463] width 26 height 22
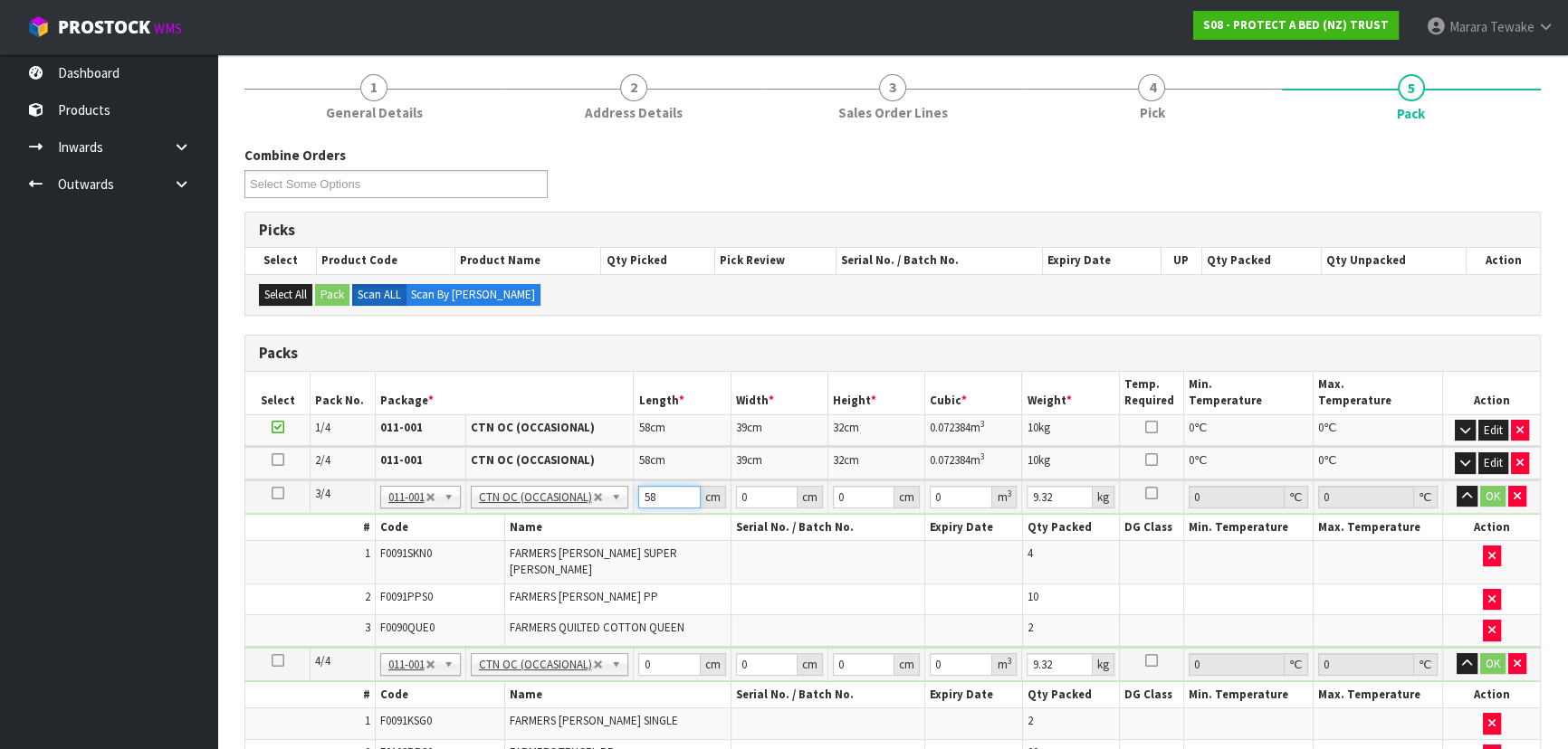
type input "58"
type input "48"
type input "3"
type input "0.008352"
type input "32"
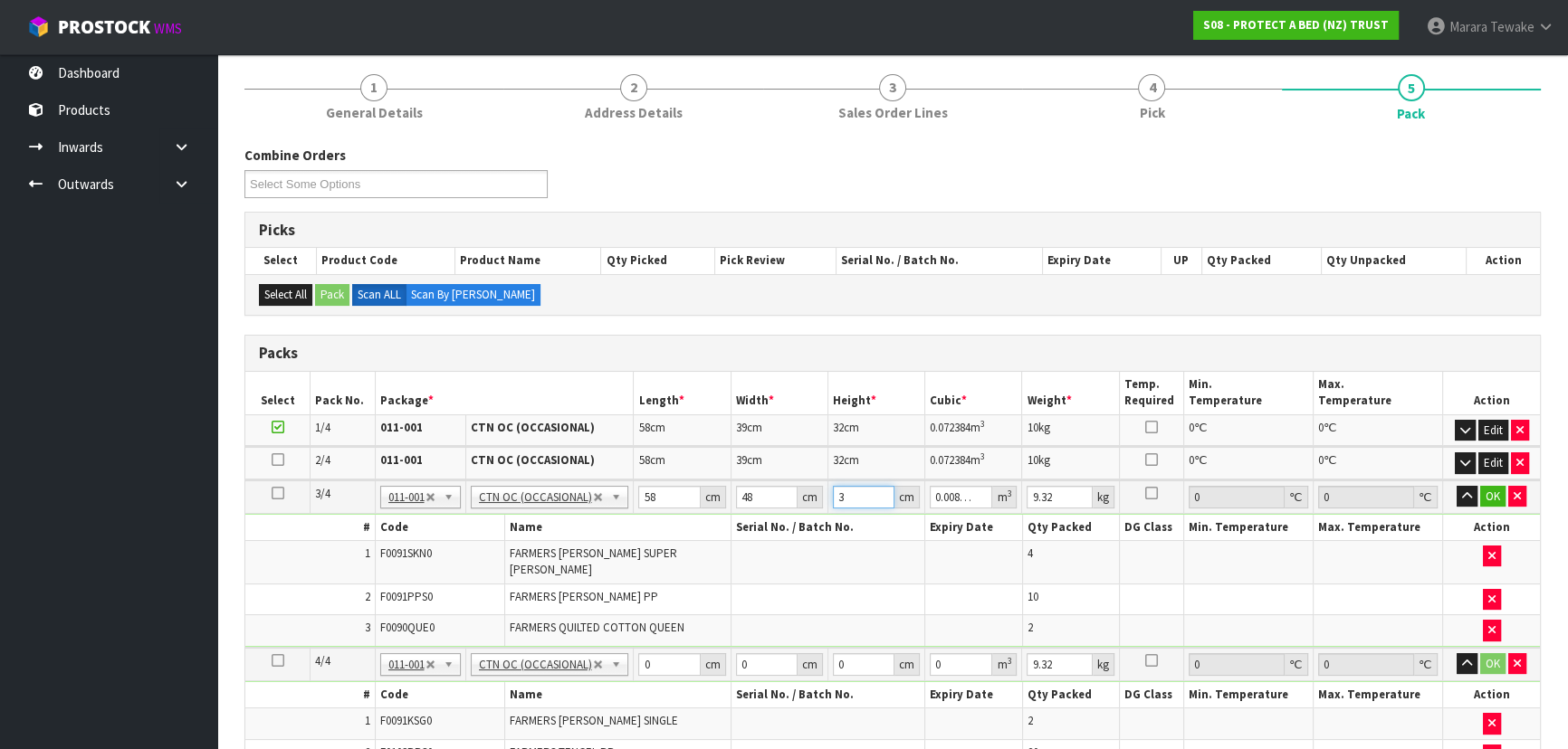
type input "0.089088"
type input "32"
type input "10"
click at [1456, 486] on button "button" at bounding box center [1466, 497] width 21 height 22
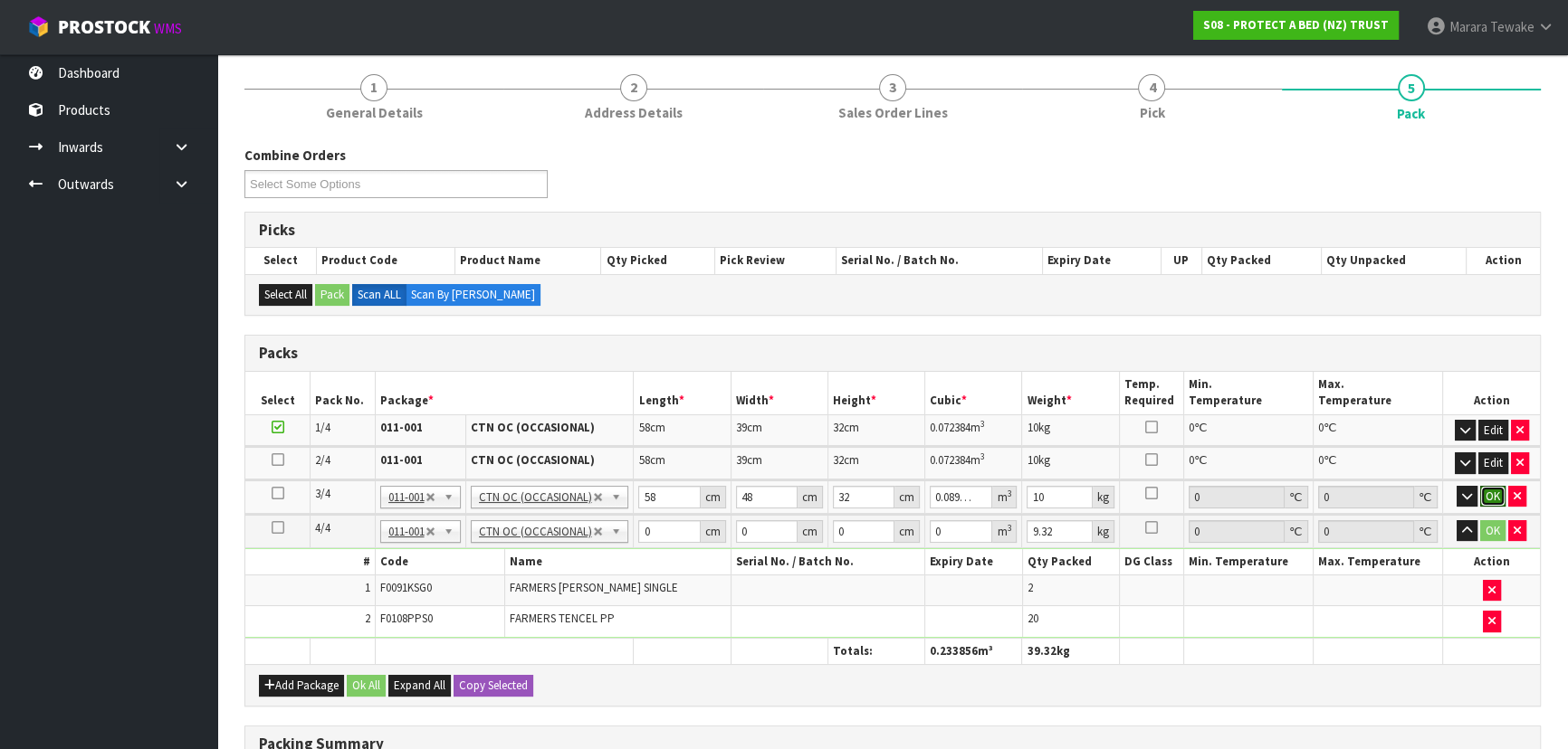
click button "OK" at bounding box center [1493, 497] width 26 height 22
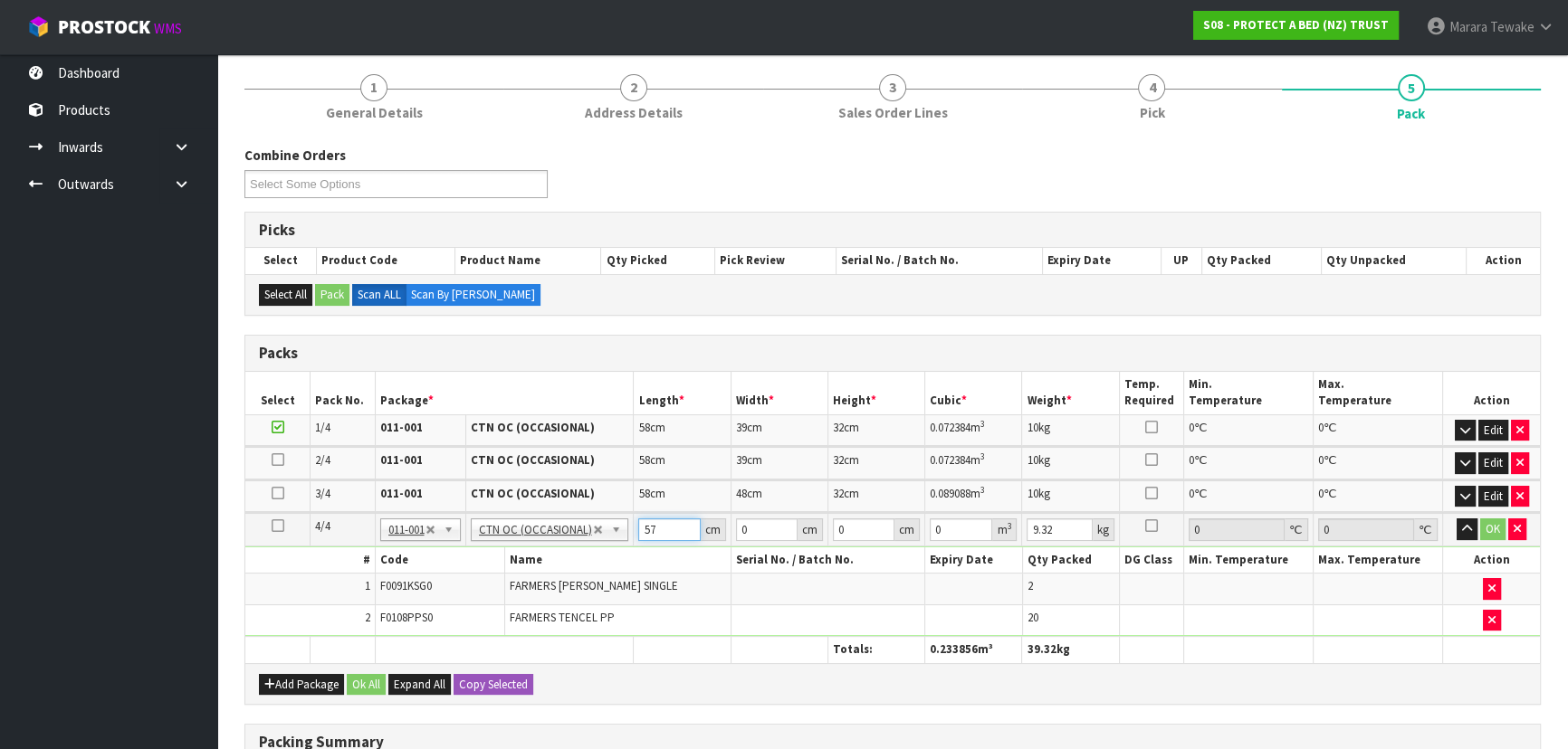
type input "57"
type input "39"
type input "3"
type input "0.006669"
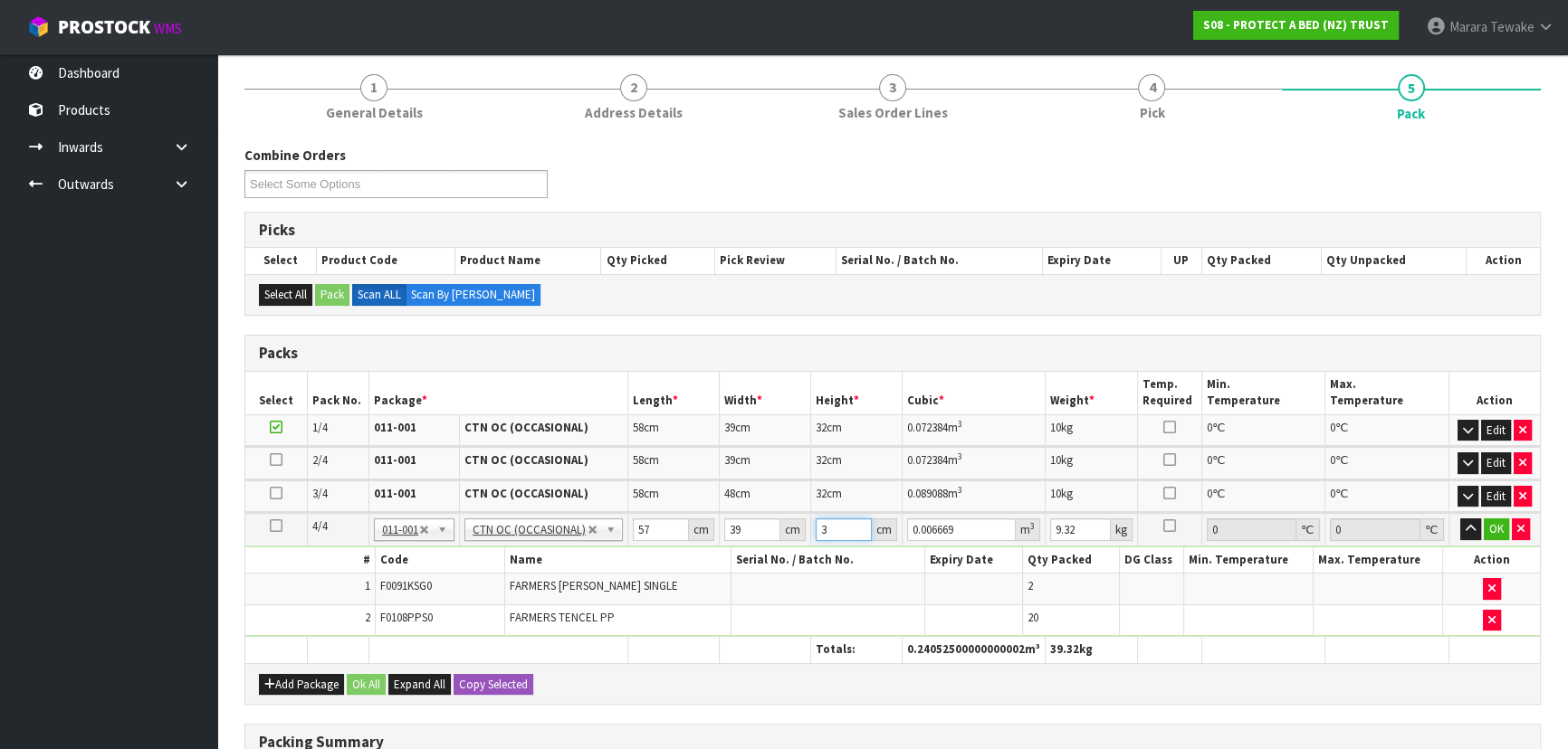
type input "32"
type input "0.071136"
type input "32"
type input "7"
click at [1460, 519] on button "button" at bounding box center [1470, 530] width 21 height 22
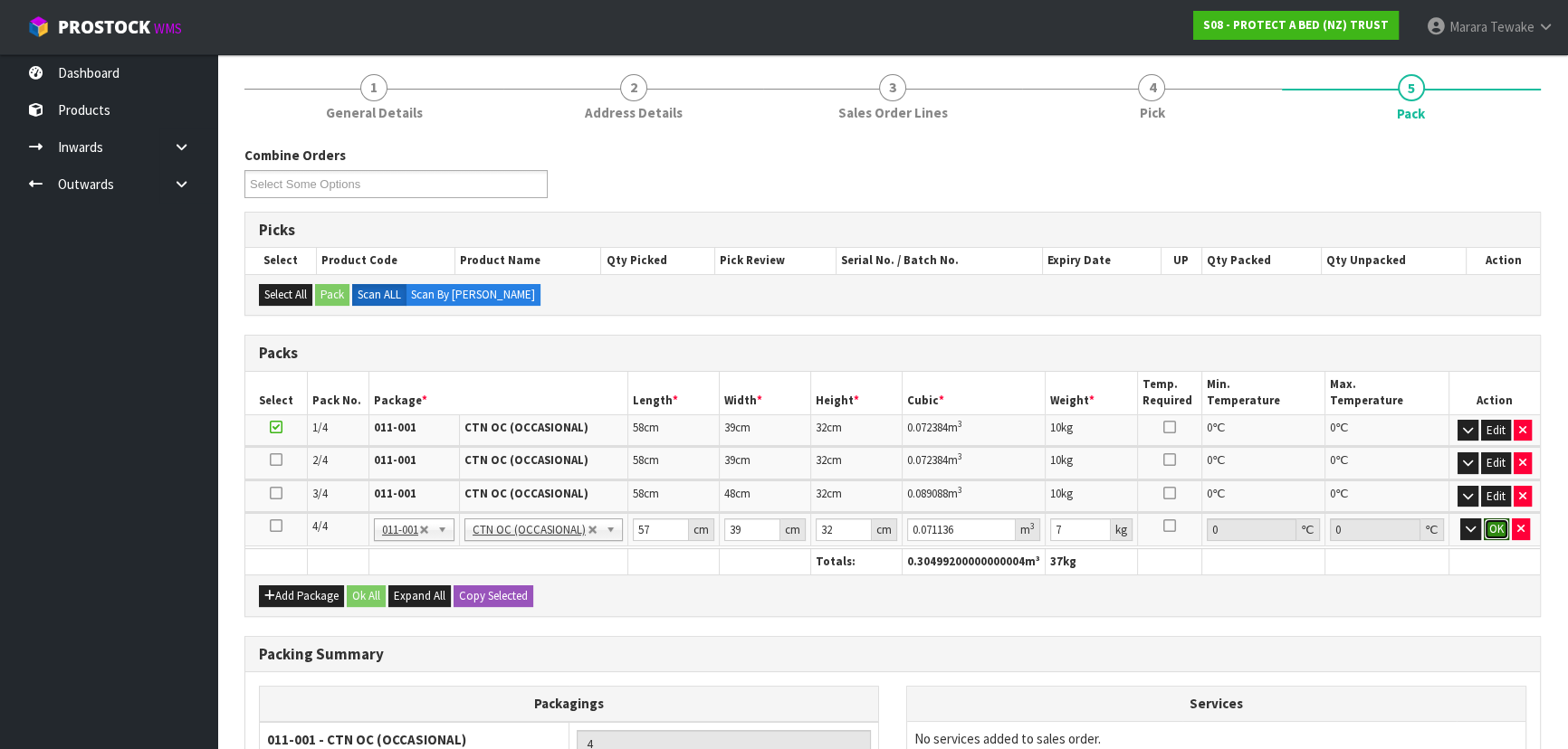
click button "OK" at bounding box center [1497, 530] width 26 height 22
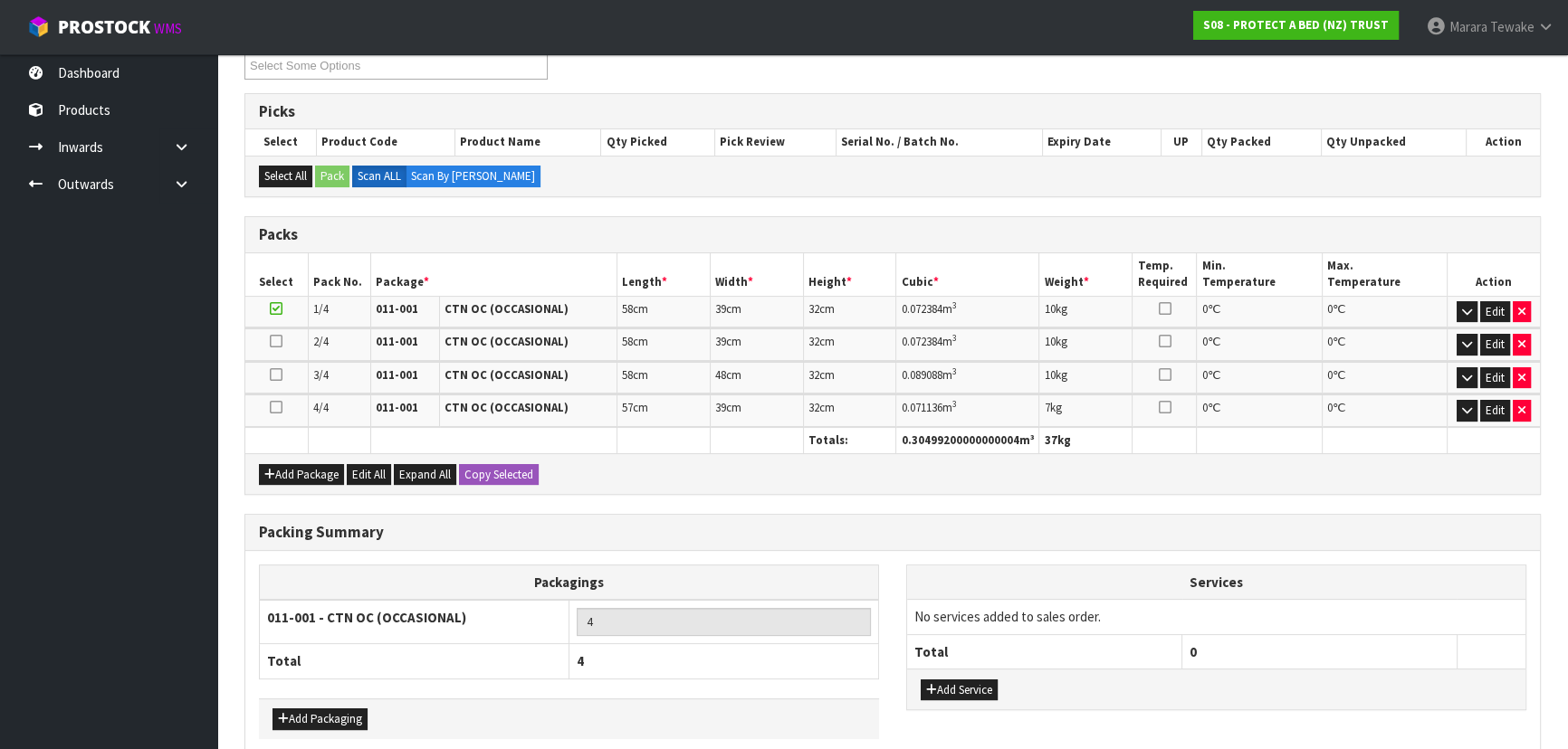
scroll to position [344, 0]
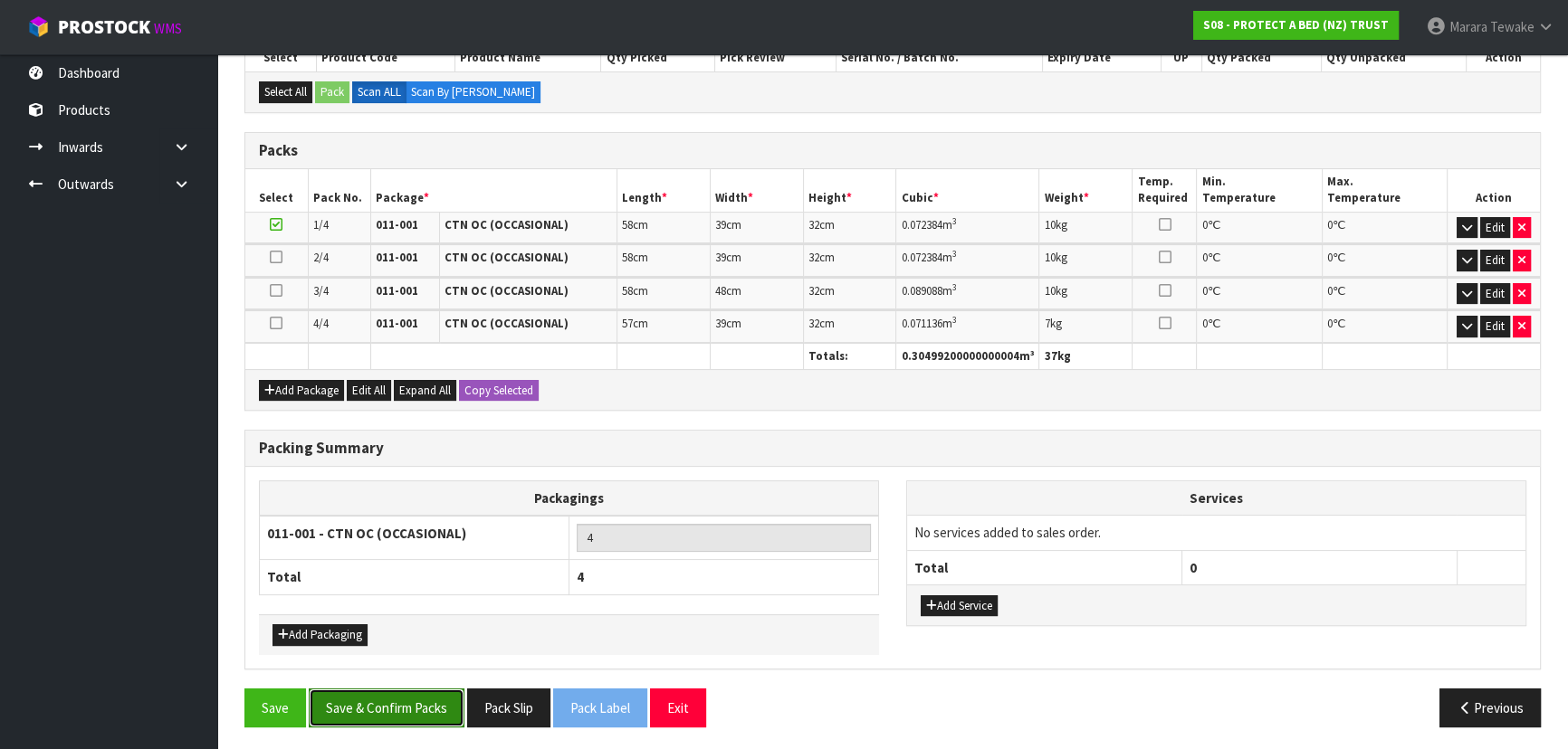
click at [384, 701] on button "Save & Confirm Packs" at bounding box center [386, 707] width 156 height 39
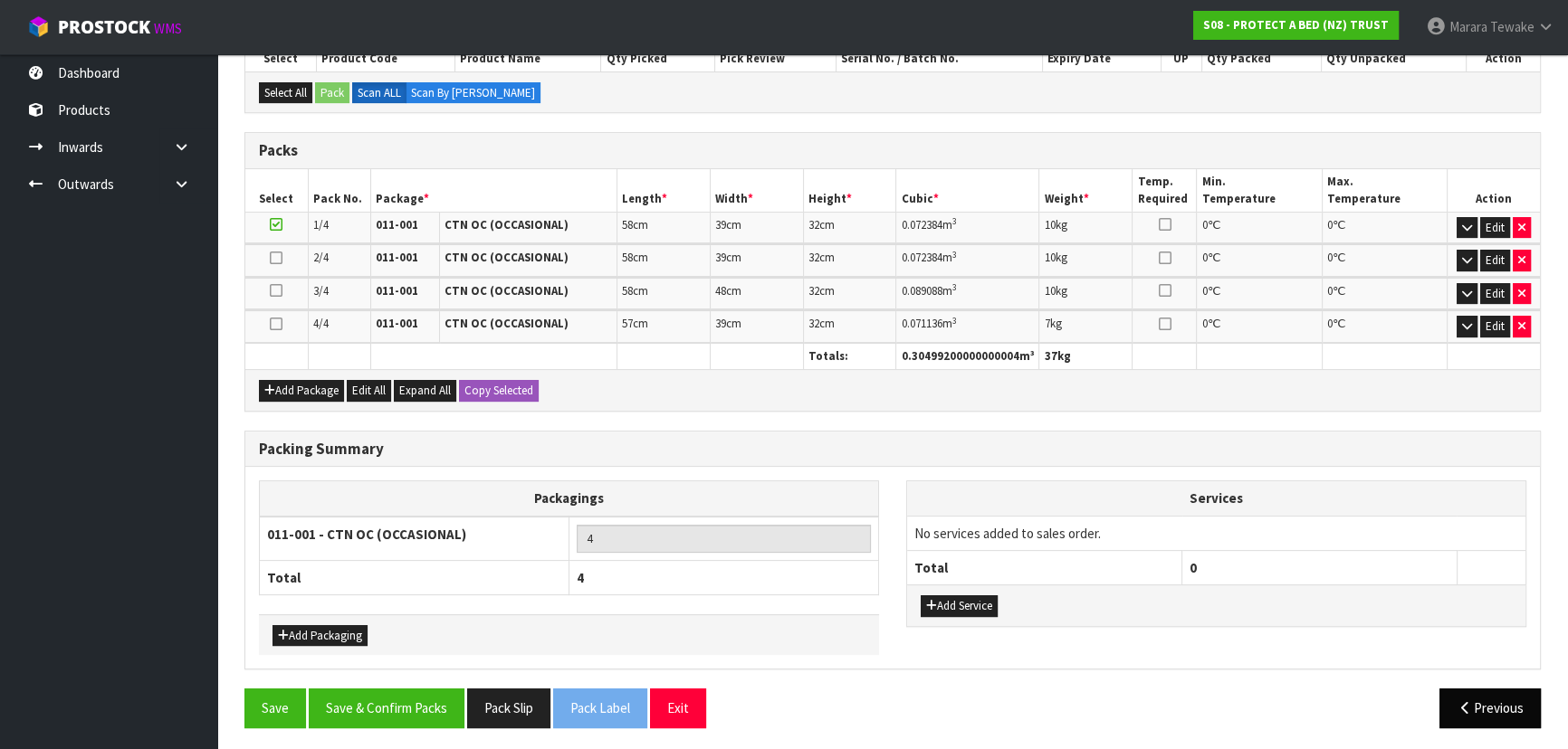
scroll to position [370, 0]
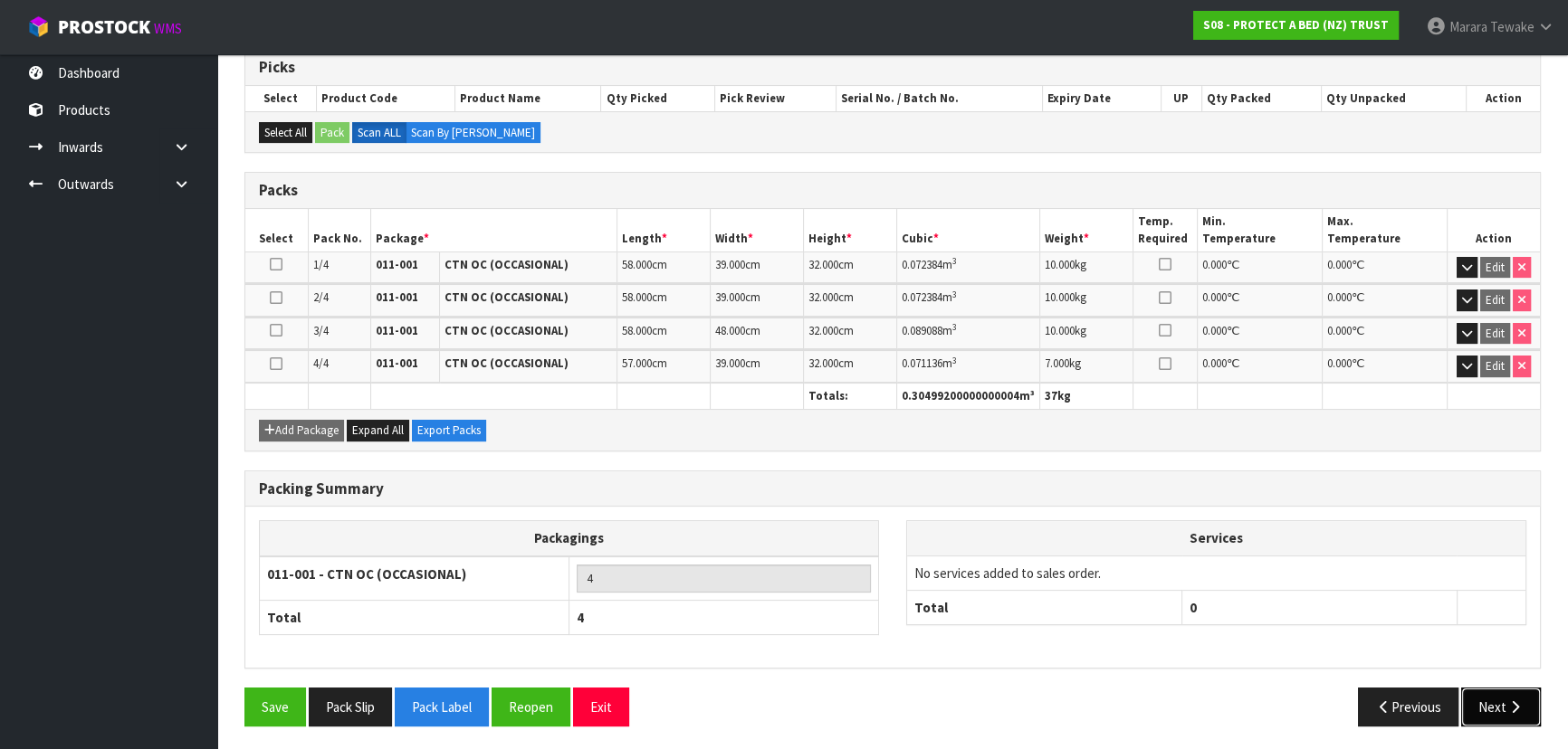
click at [1496, 706] on button "Next" at bounding box center [1501, 706] width 79 height 39
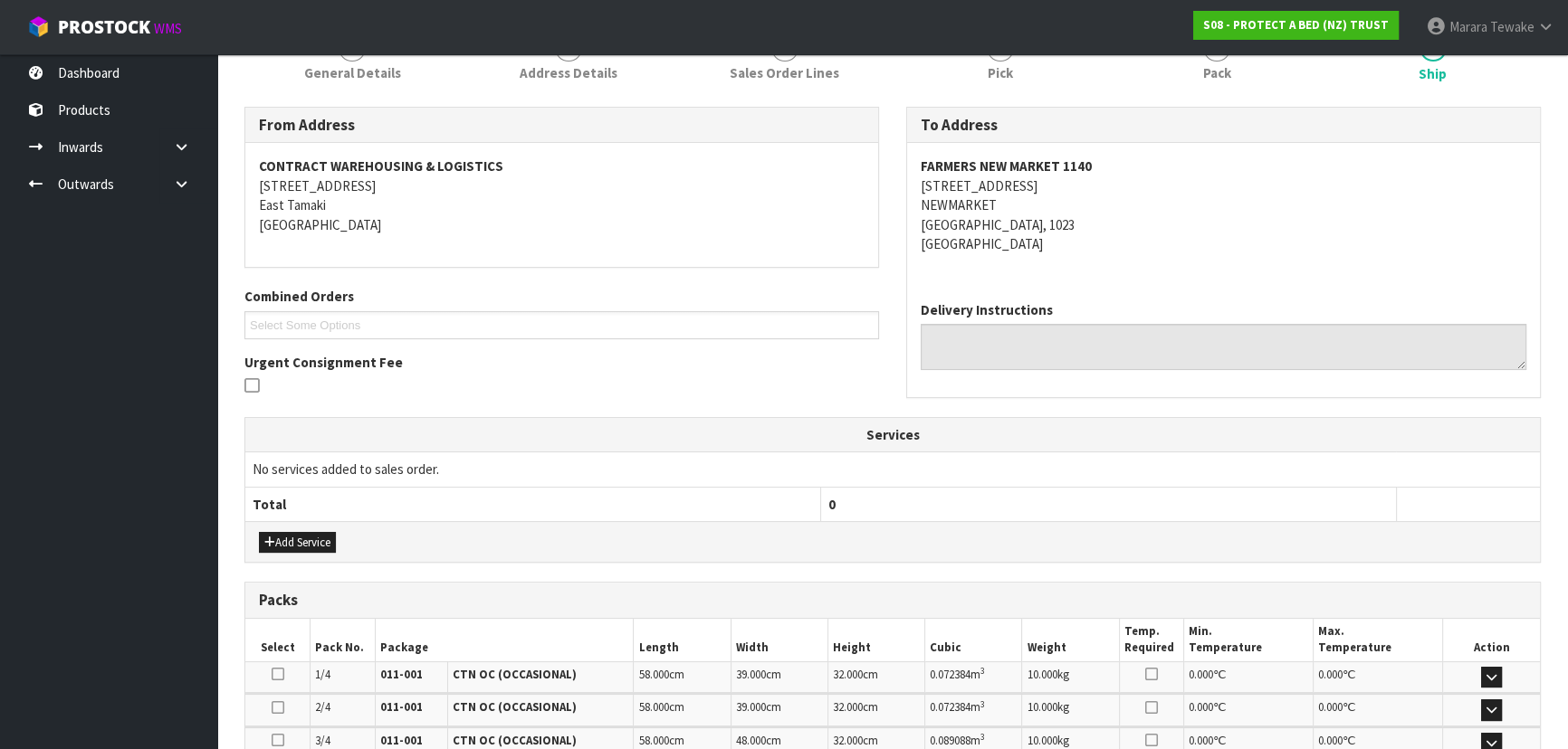
scroll to position [522, 0]
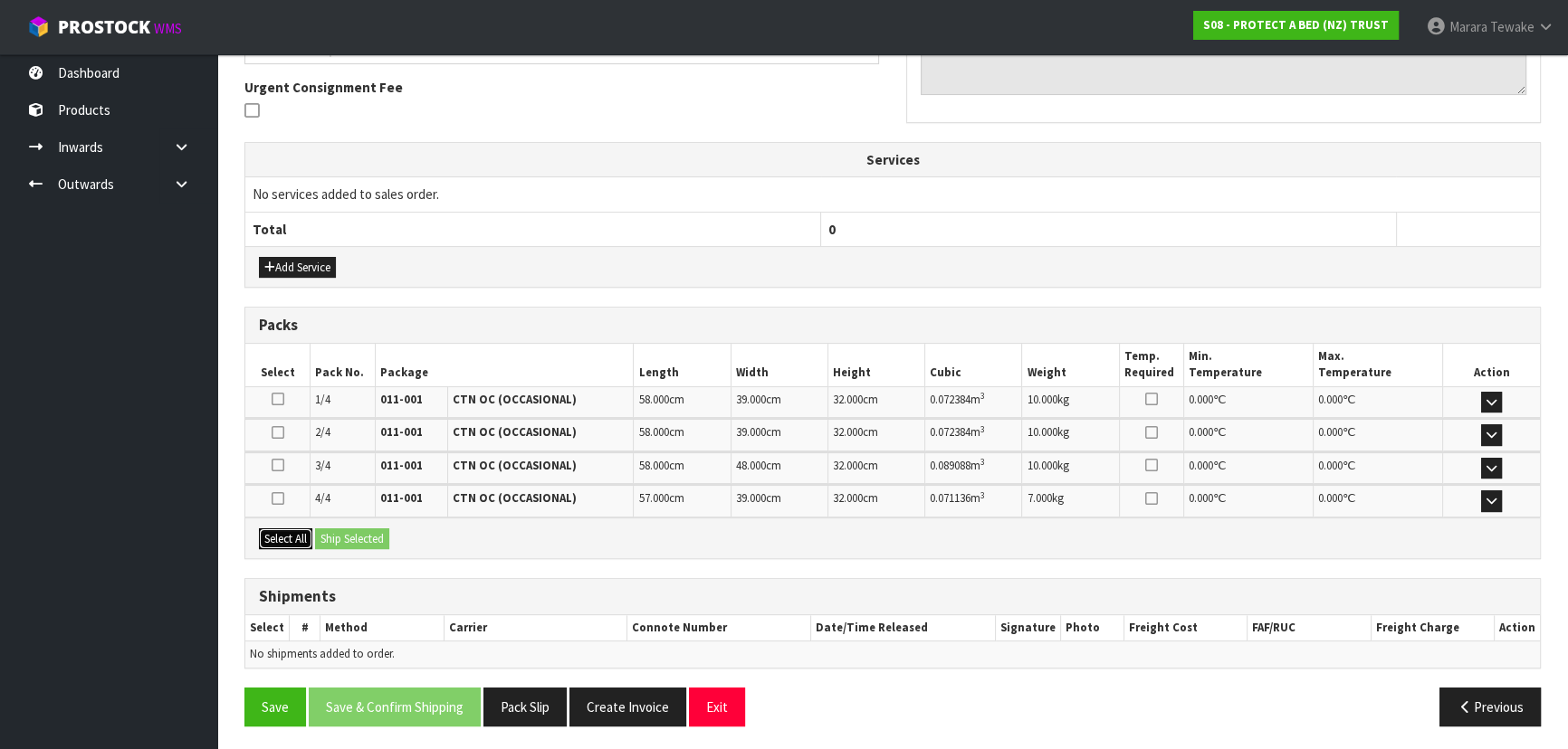
click at [304, 530] on button "Select All" at bounding box center [286, 540] width 54 height 22
click at [336, 530] on button "Ship Selected" at bounding box center [351, 540] width 74 height 22
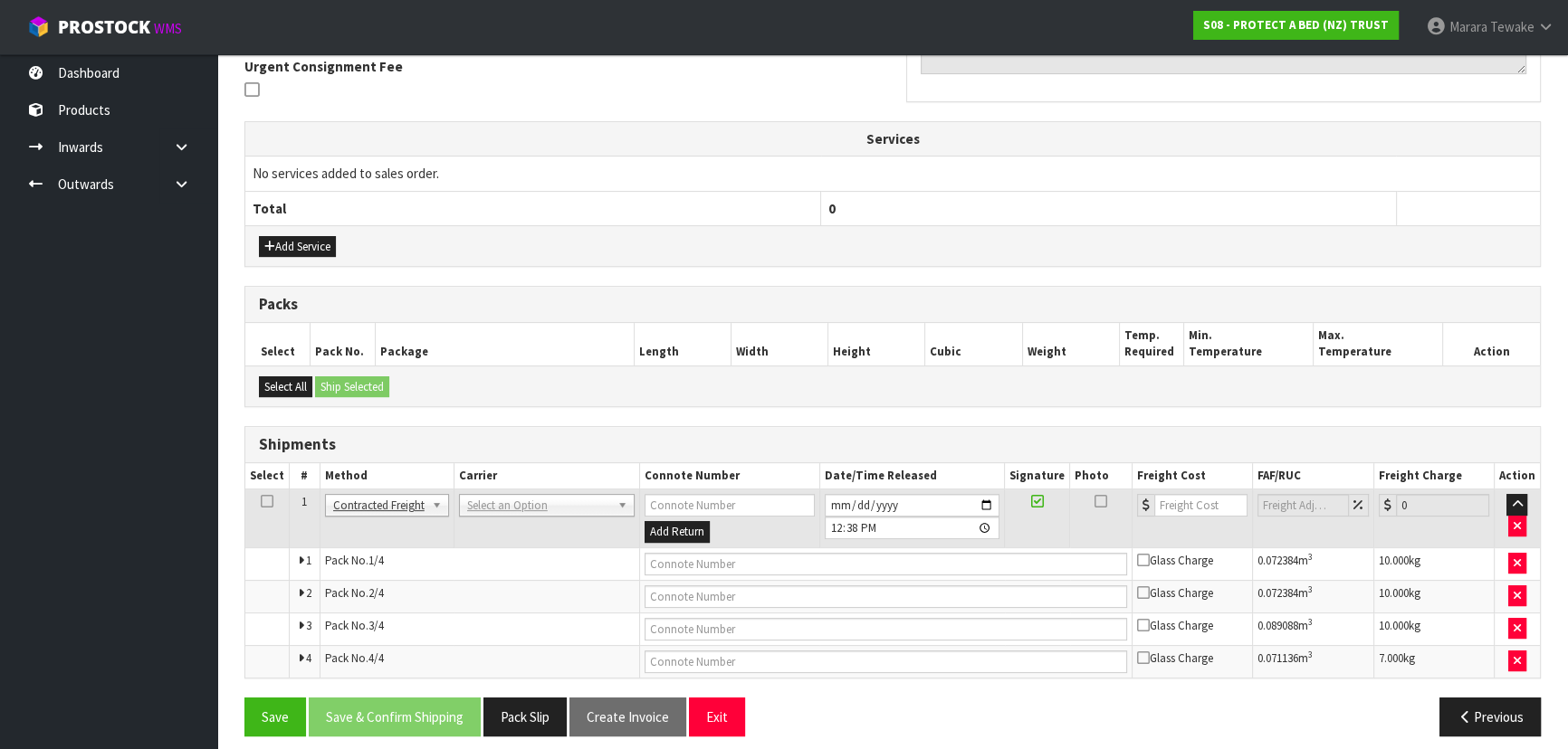
scroll to position [553, 0]
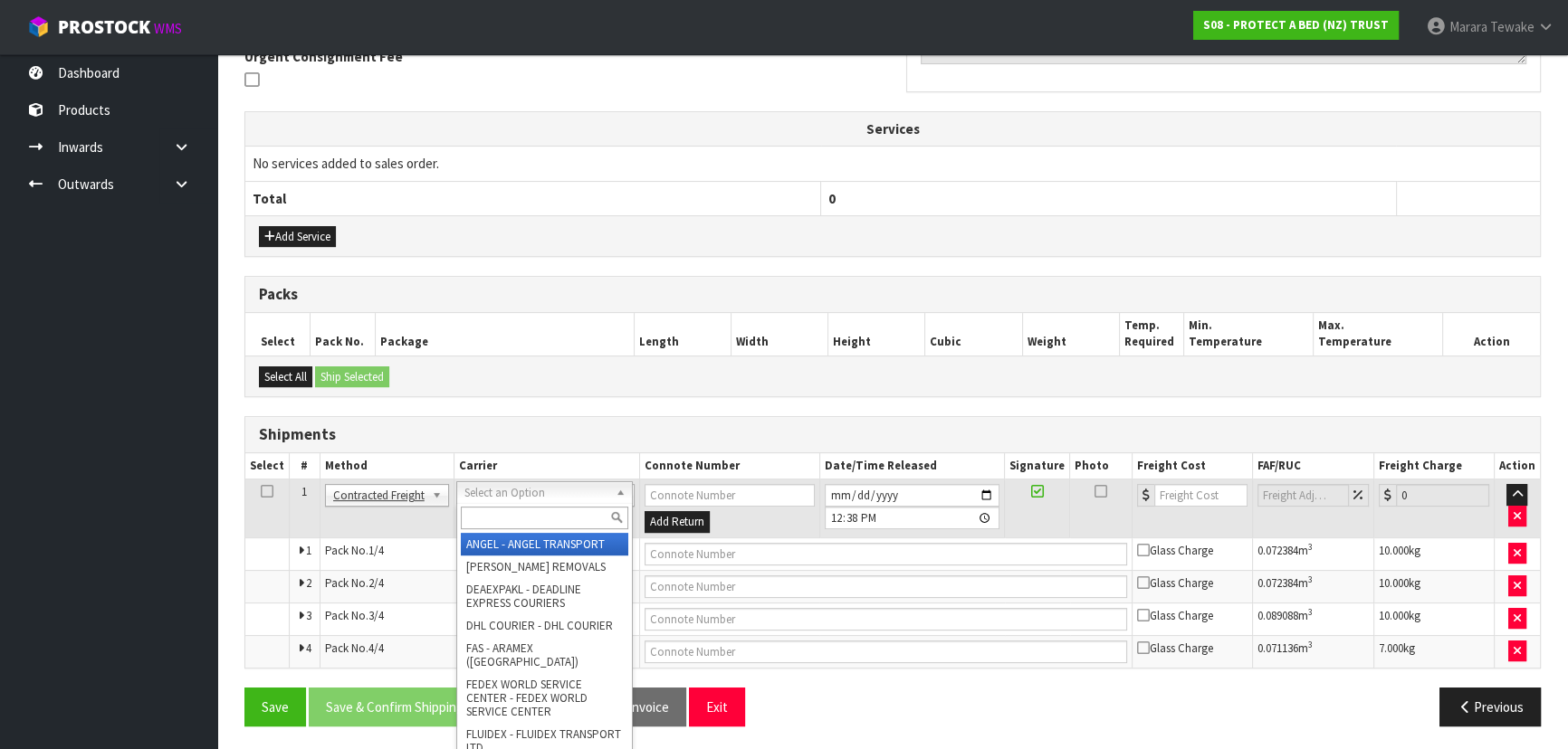
click at [510, 514] on input "text" at bounding box center [544, 518] width 168 height 23
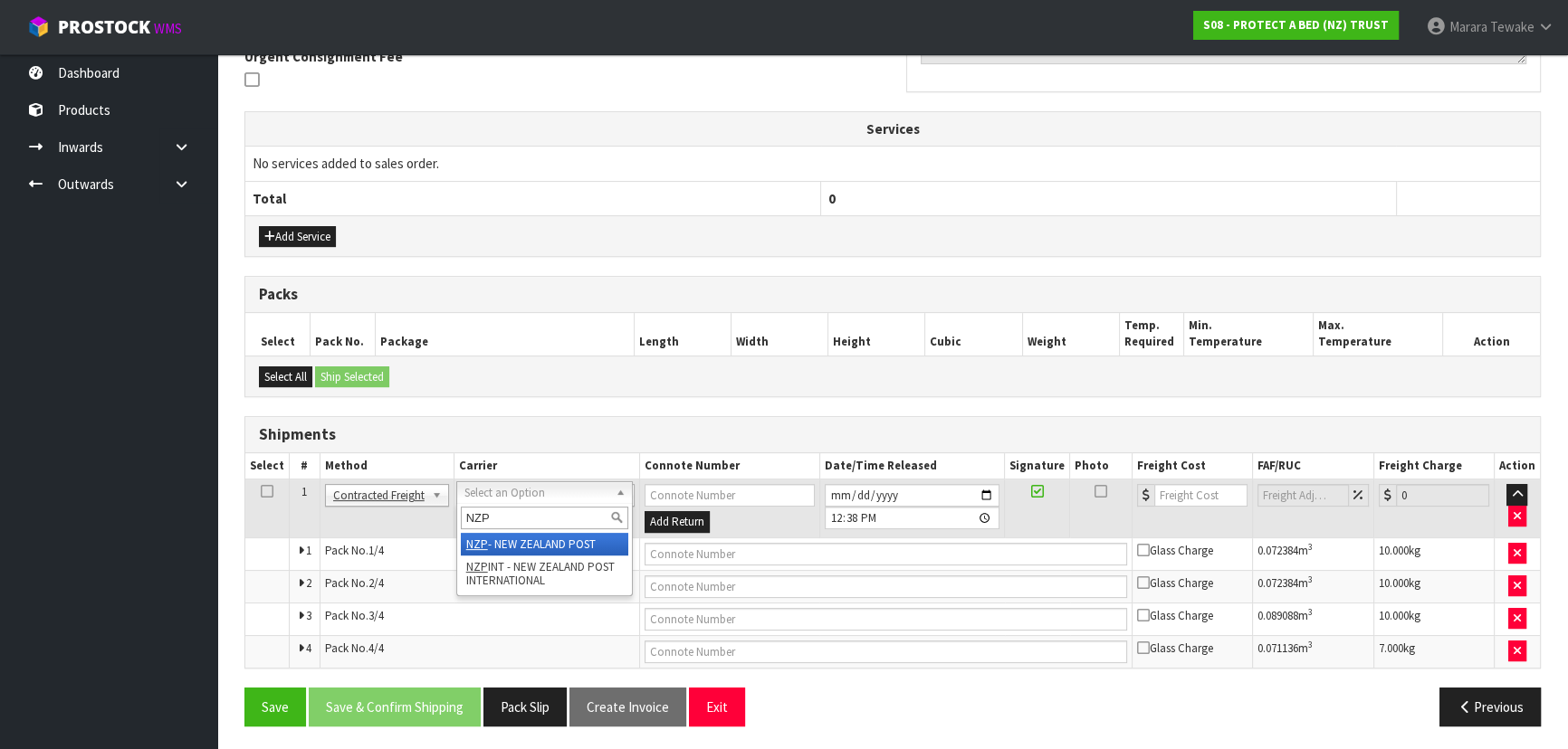
type input "NZP"
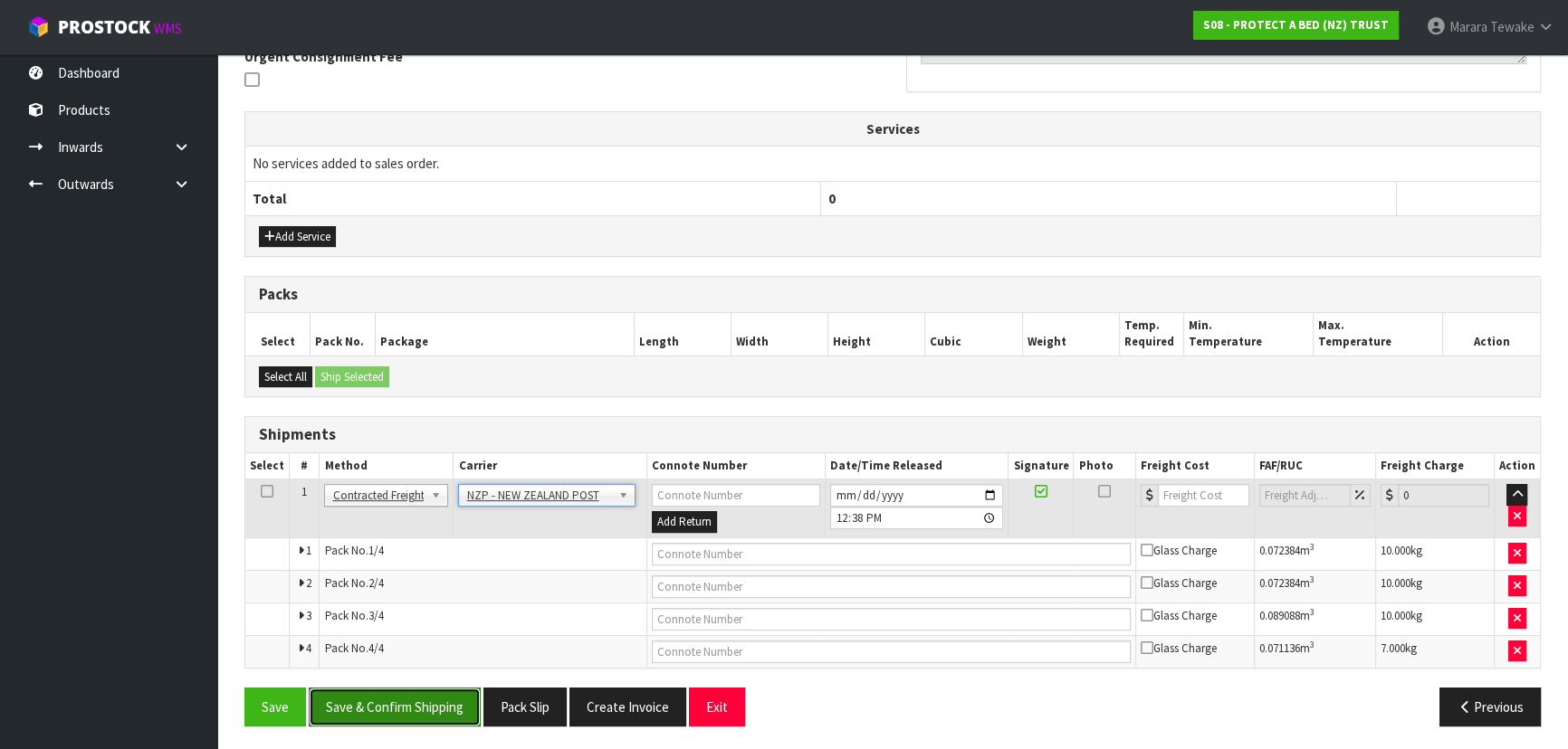
click at [453, 690] on button "Save & Confirm Shipping" at bounding box center [394, 706] width 172 height 39
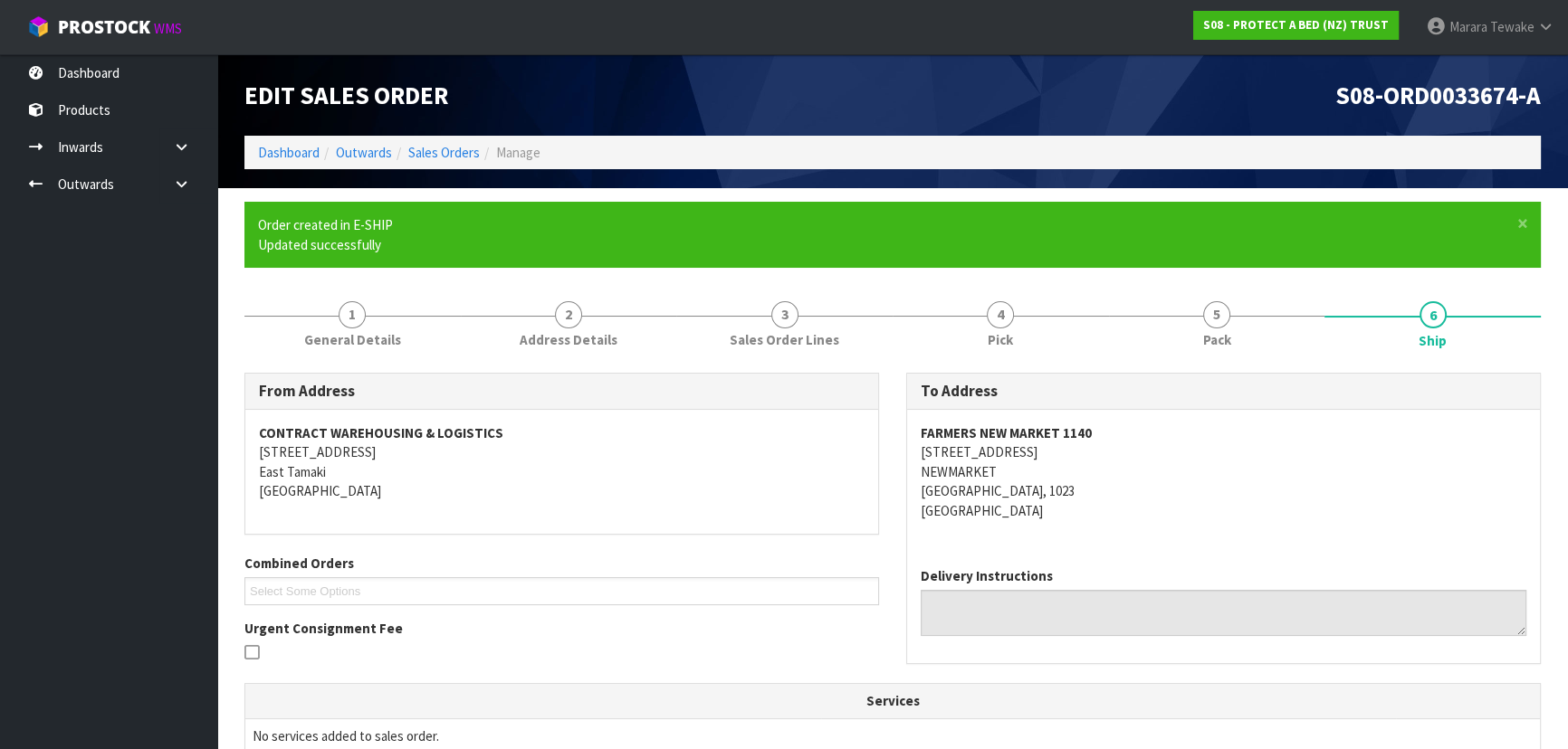
scroll to position [524, 0]
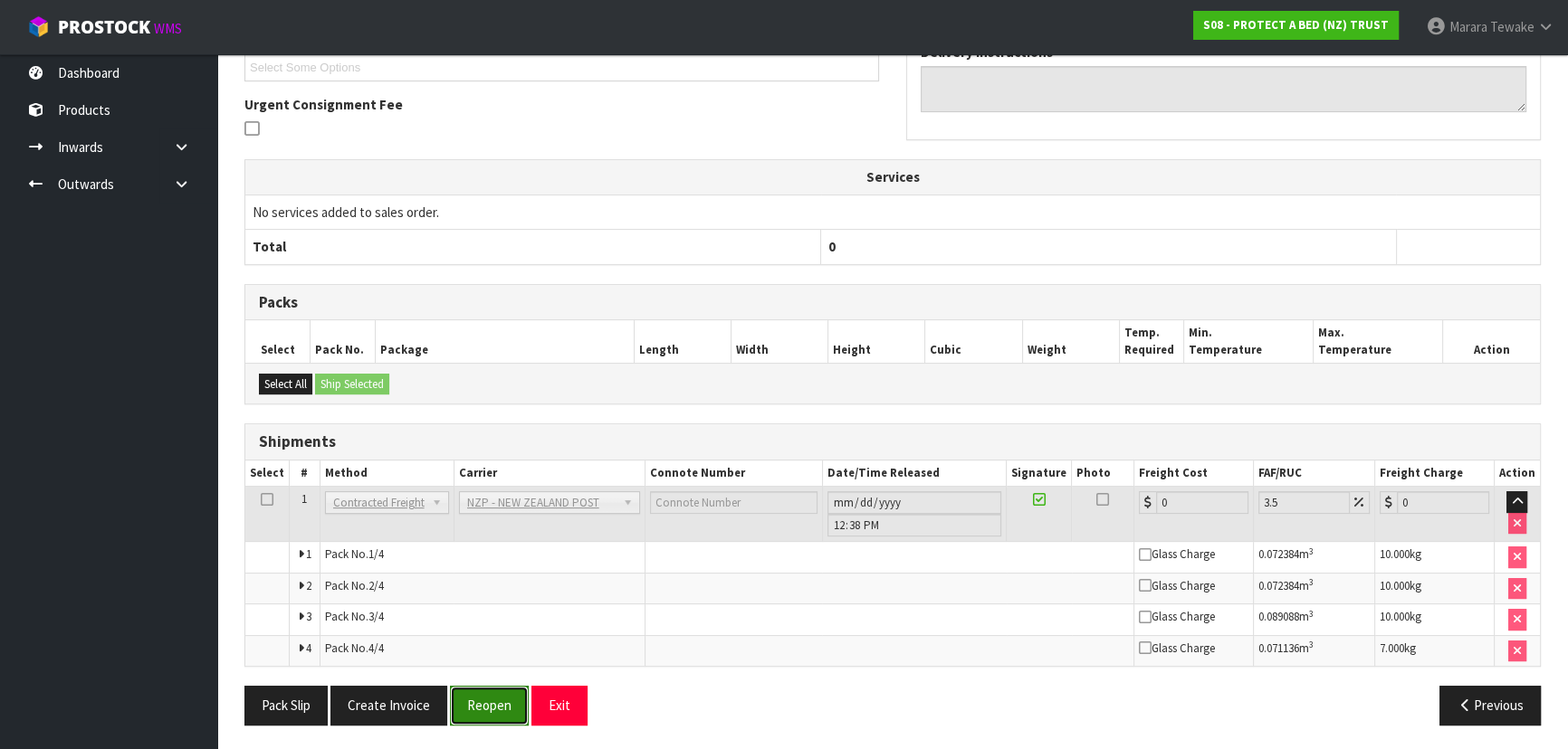
click at [495, 702] on button "Reopen" at bounding box center [488, 704] width 78 height 39
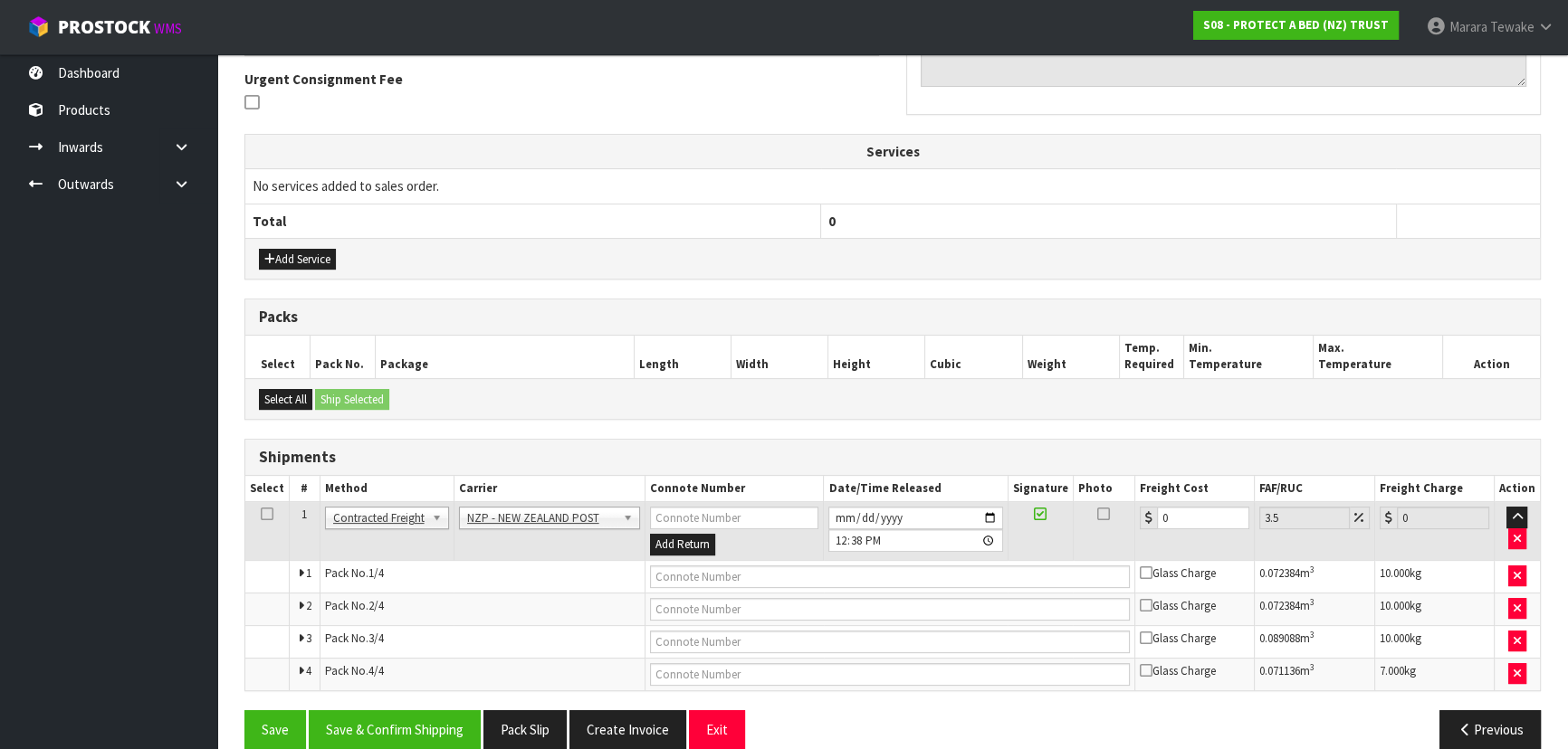
scroll to position [553, 0]
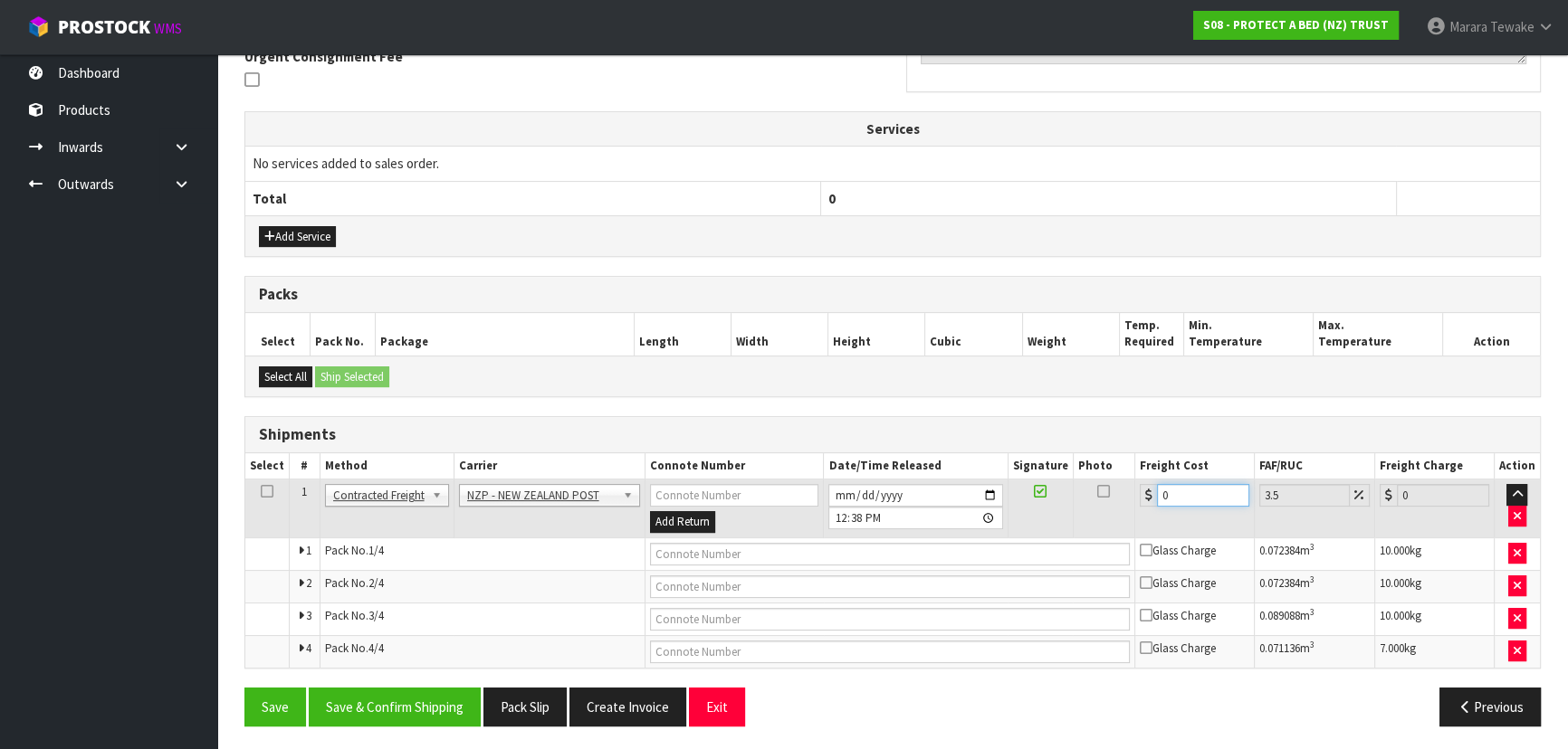
drag, startPoint x: 1180, startPoint y: 497, endPoint x: 1122, endPoint y: 470, distance: 64.0
click at [1128, 484] on tr "1 Client Local Pickup Customer Local Pickup Company Freight Contracted Freight …" at bounding box center [892, 508] width 1294 height 59
type input "1"
type input "1.03"
type input "17"
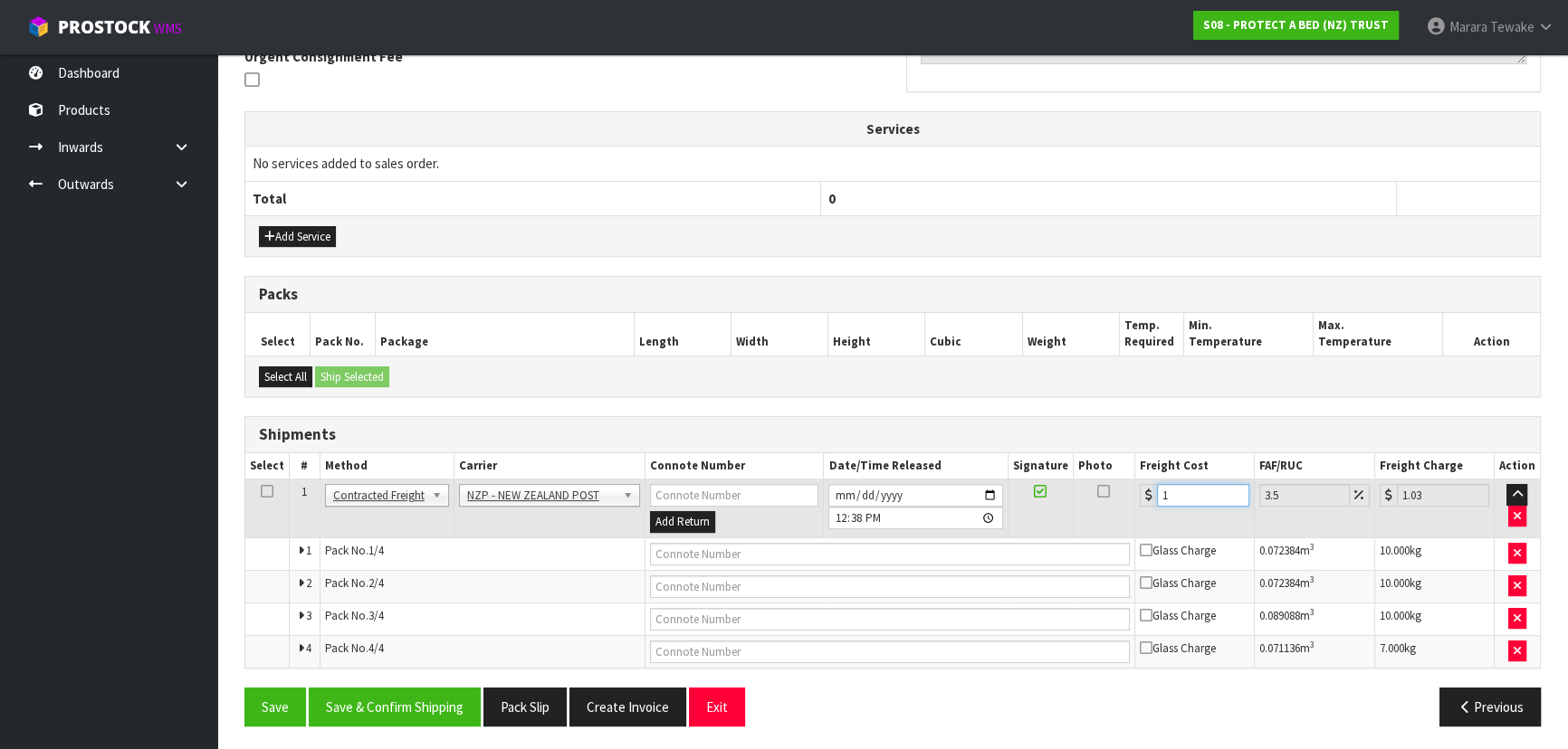
type input "17.59"
type input "17.3"
type input "17.91"
type input "17.32"
type input "17.93"
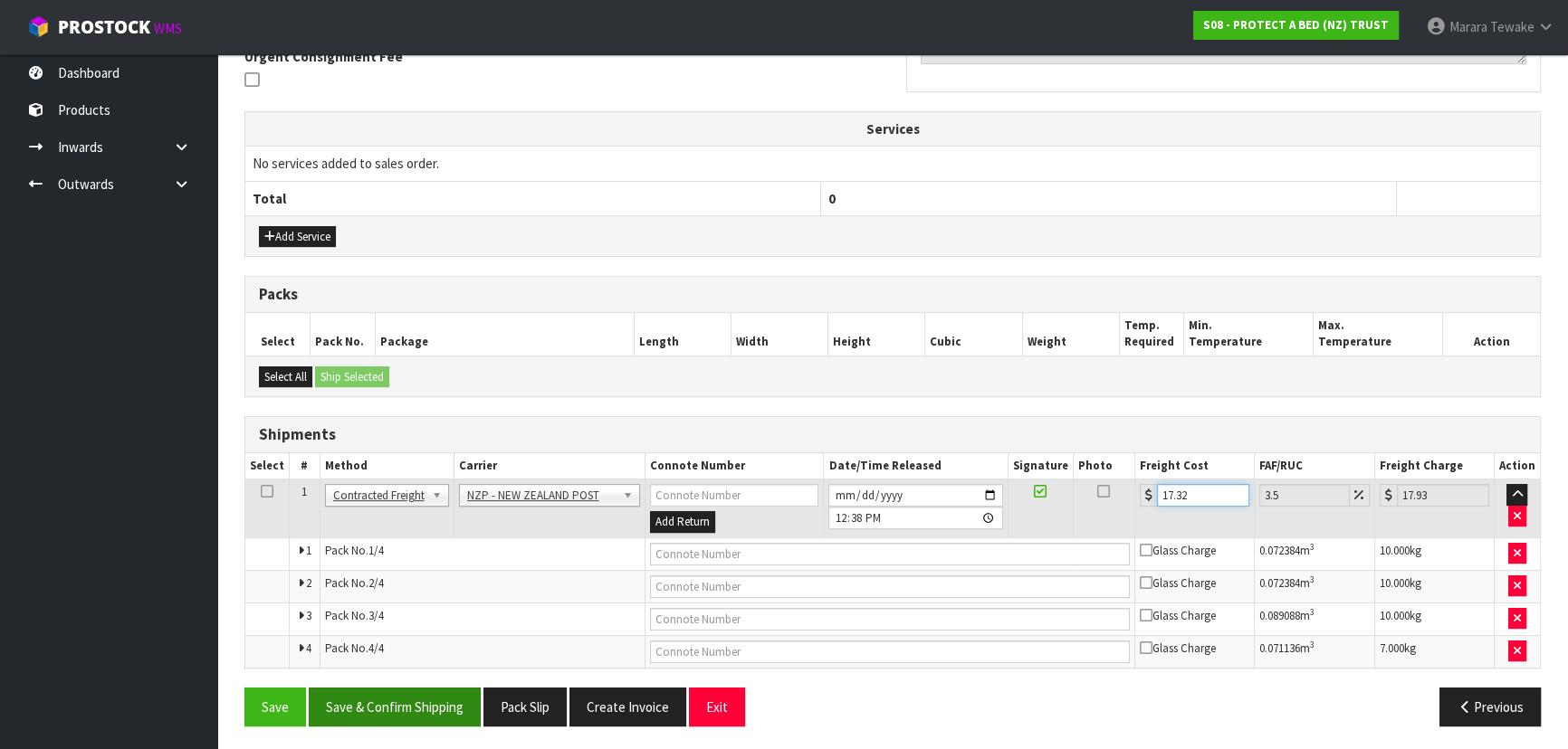
type input "17.32"
click at [404, 702] on button "Save & Confirm Shipping" at bounding box center [394, 706] width 172 height 39
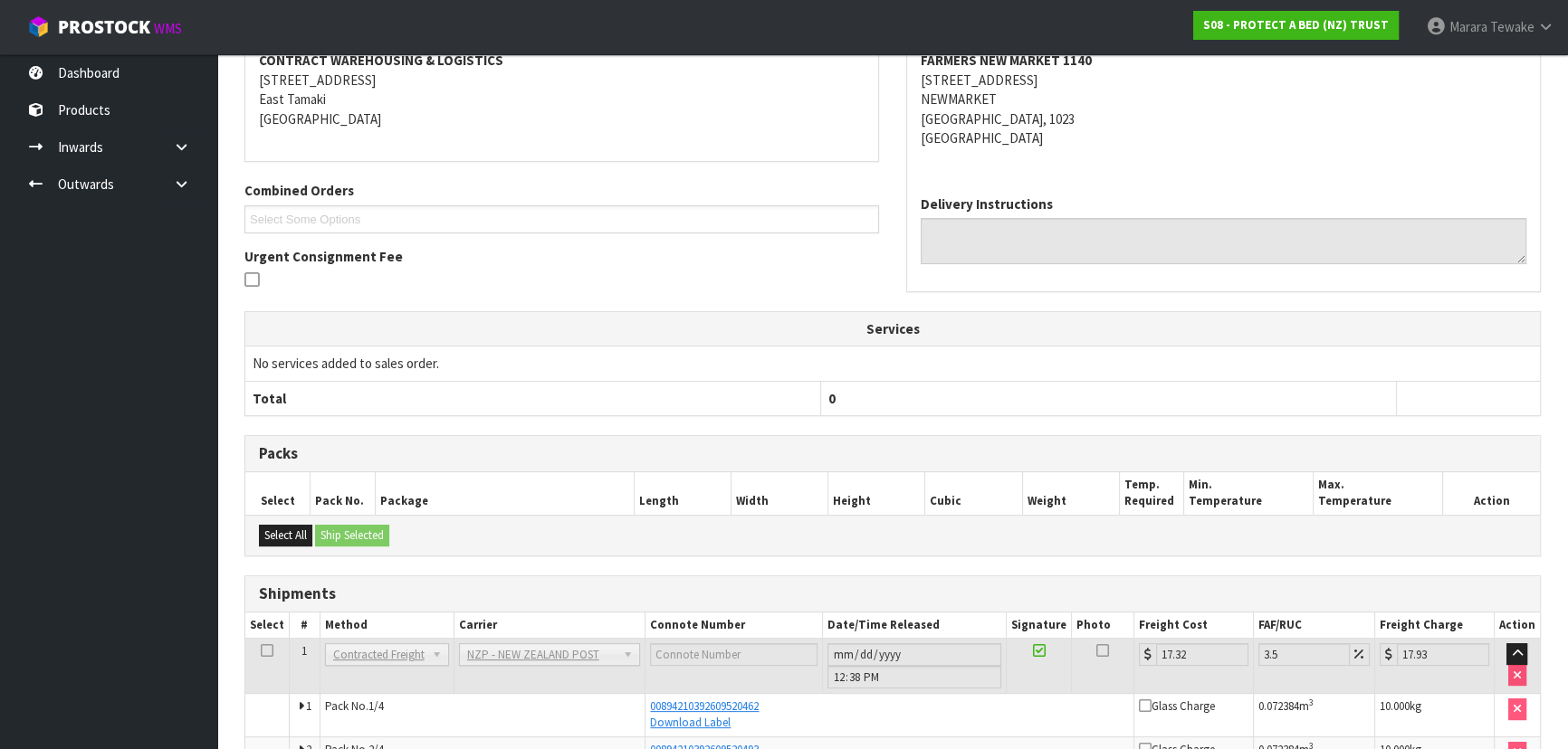
scroll to position [0, 0]
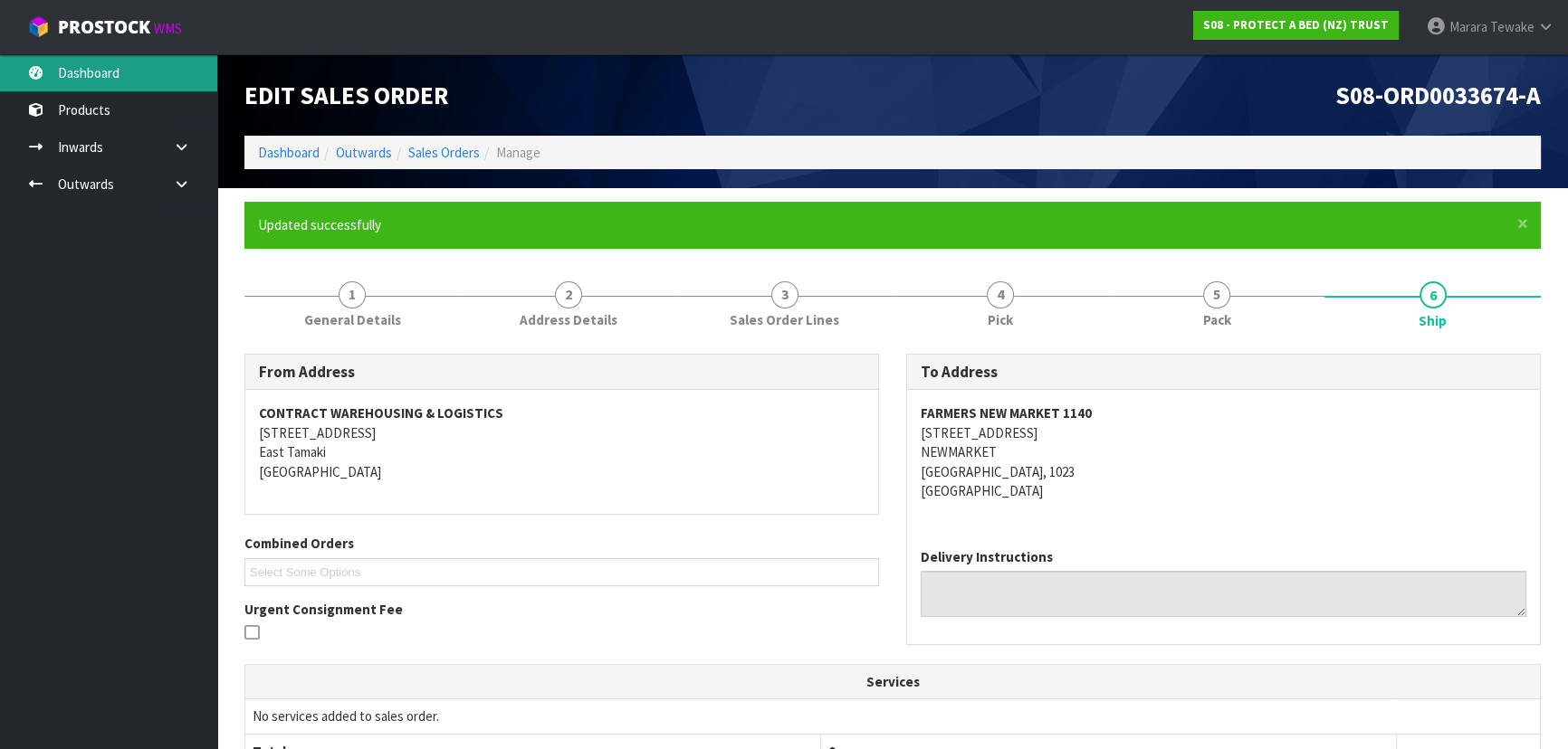
click at [119, 77] on link "Dashboard" at bounding box center [108, 72] width 217 height 37
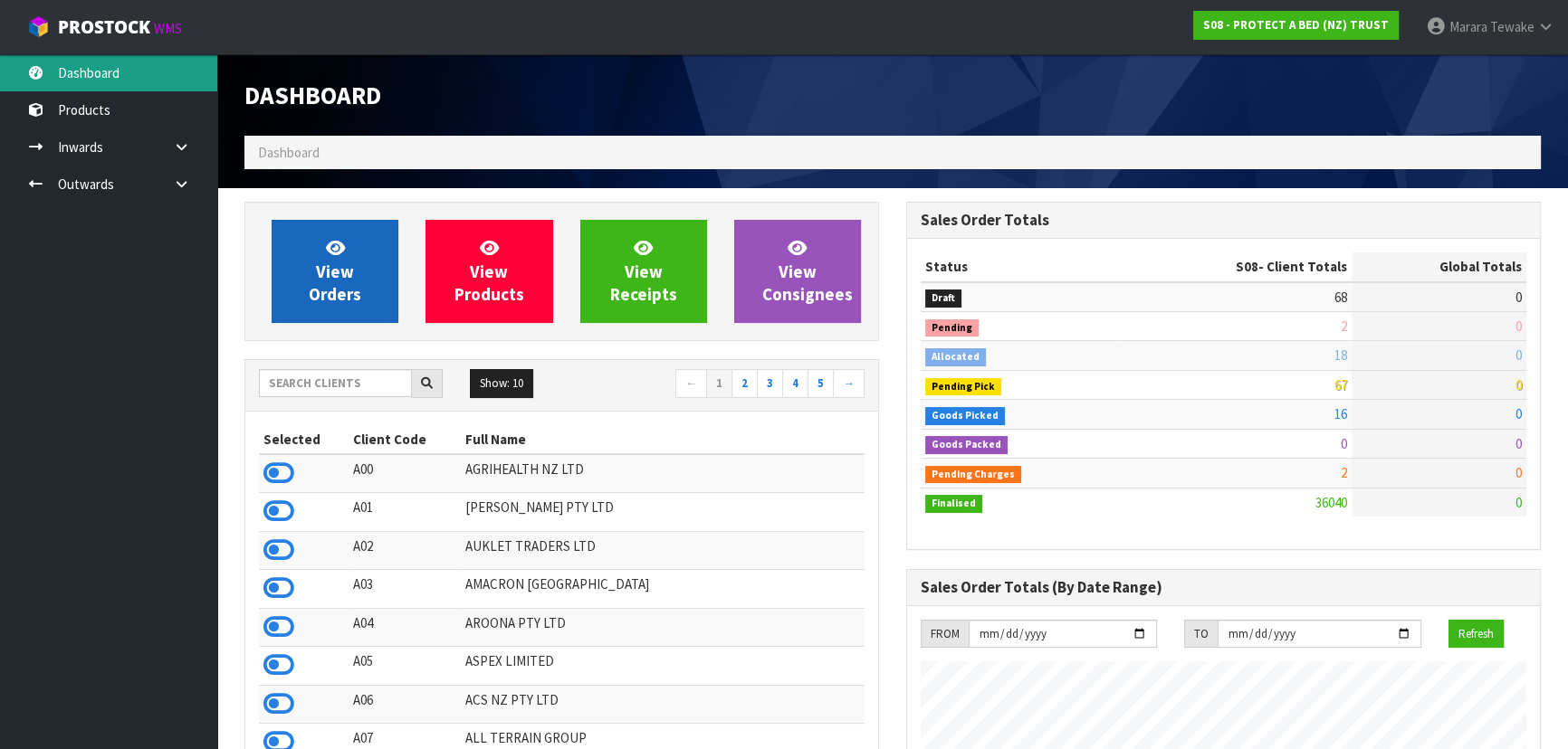
scroll to position [1368, 661]
click at [346, 304] on link "View Orders" at bounding box center [335, 272] width 127 height 103
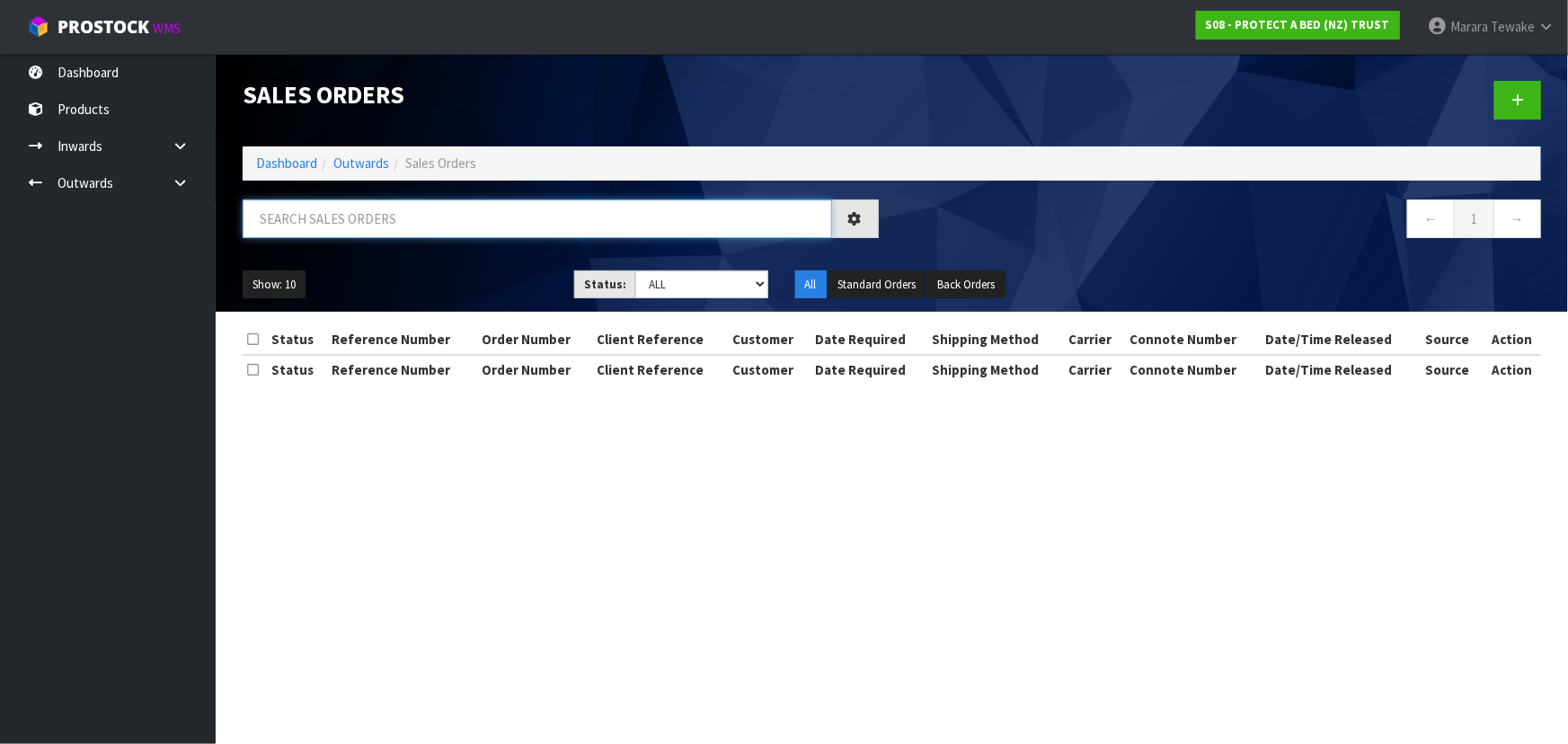
click at [362, 213] on input "text" at bounding box center [537, 218] width 589 height 38
type input "JOB-0416168"
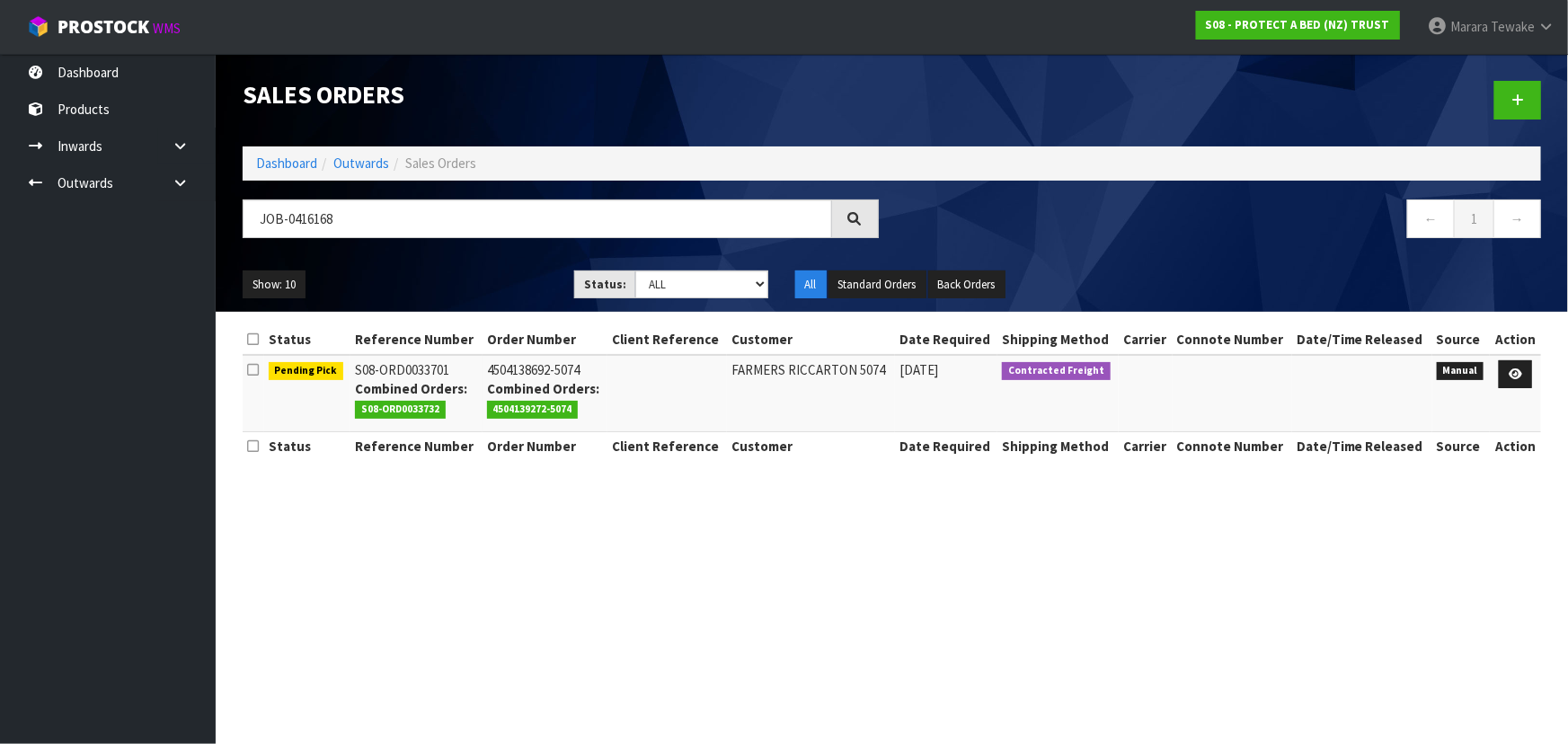
drag, startPoint x: 1472, startPoint y: 421, endPoint x: 1506, endPoint y: 545, distance: 128.6
click at [1505, 545] on section "Sales Orders Dashboard Outwards Sales Orders JOB-0416168 ← 1 → Show: 10 5 10 25…" at bounding box center [784, 372] width 1568 height 744
click at [1517, 377] on icon at bounding box center [1516, 374] width 14 height 12
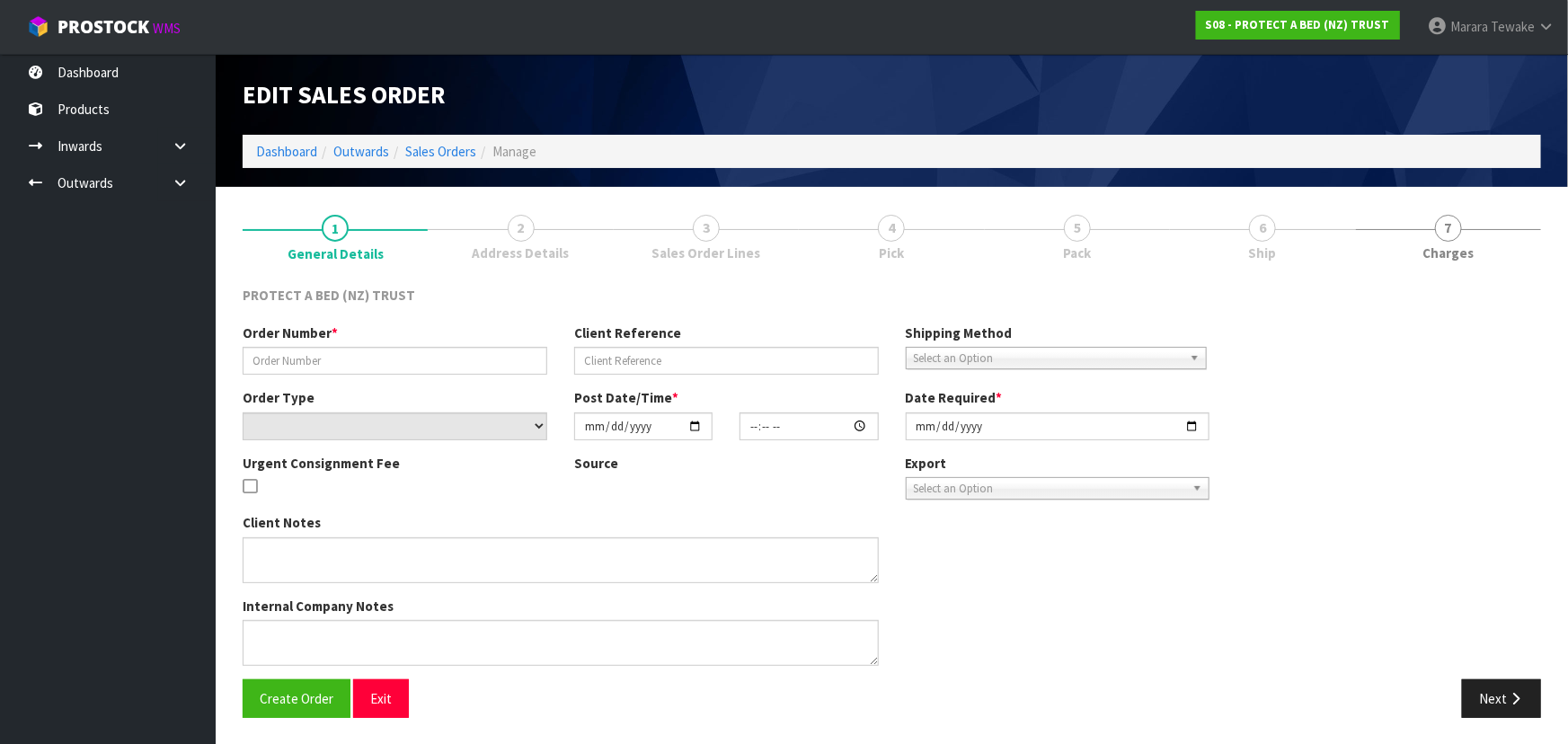
type input "4504138692-5074"
select select "number:0"
type input "2025-10-06"
type input "08:47:00.000"
type input "2025-10-06"
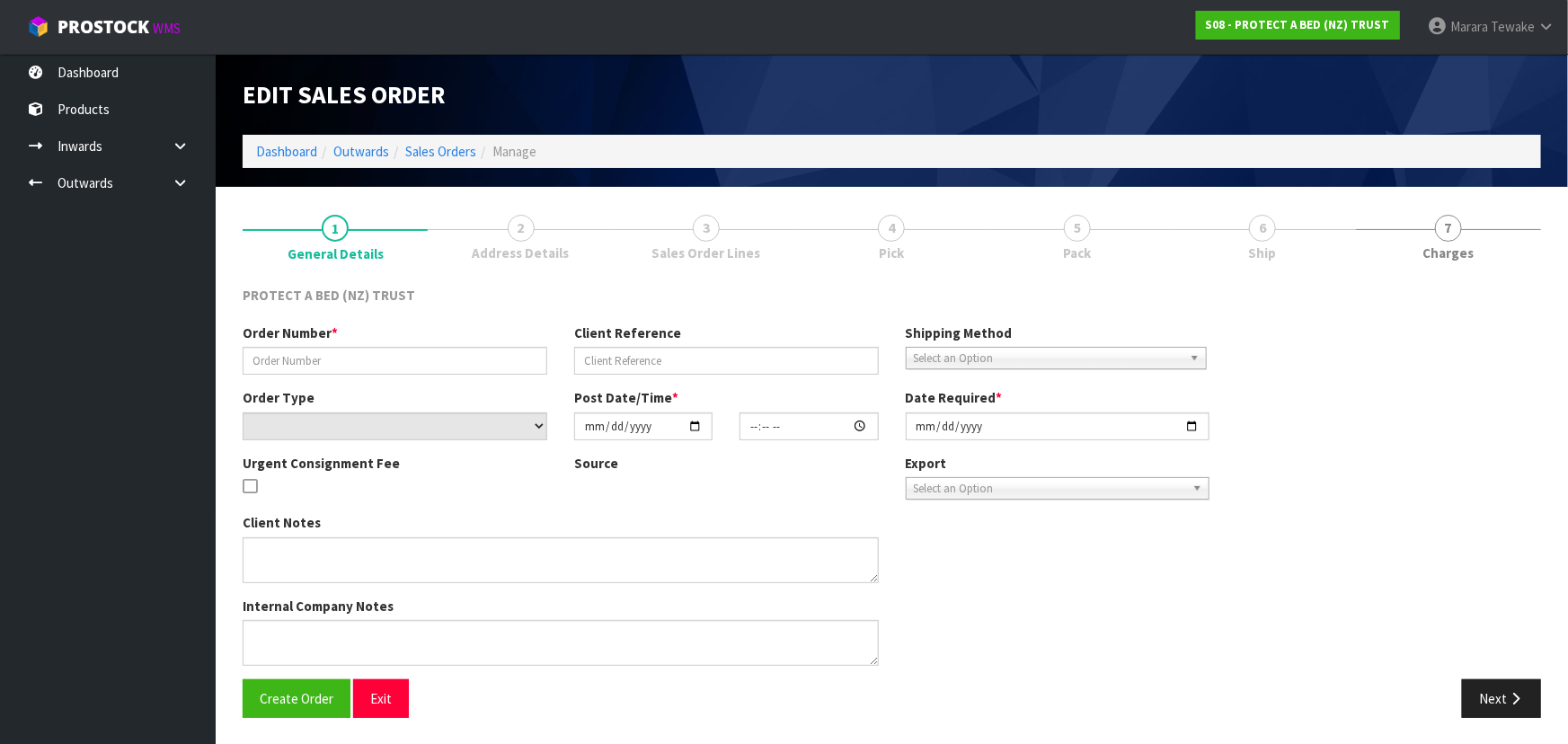
type textarea "PICKER COULD NOT LOCATE 8X F0091KSG0"
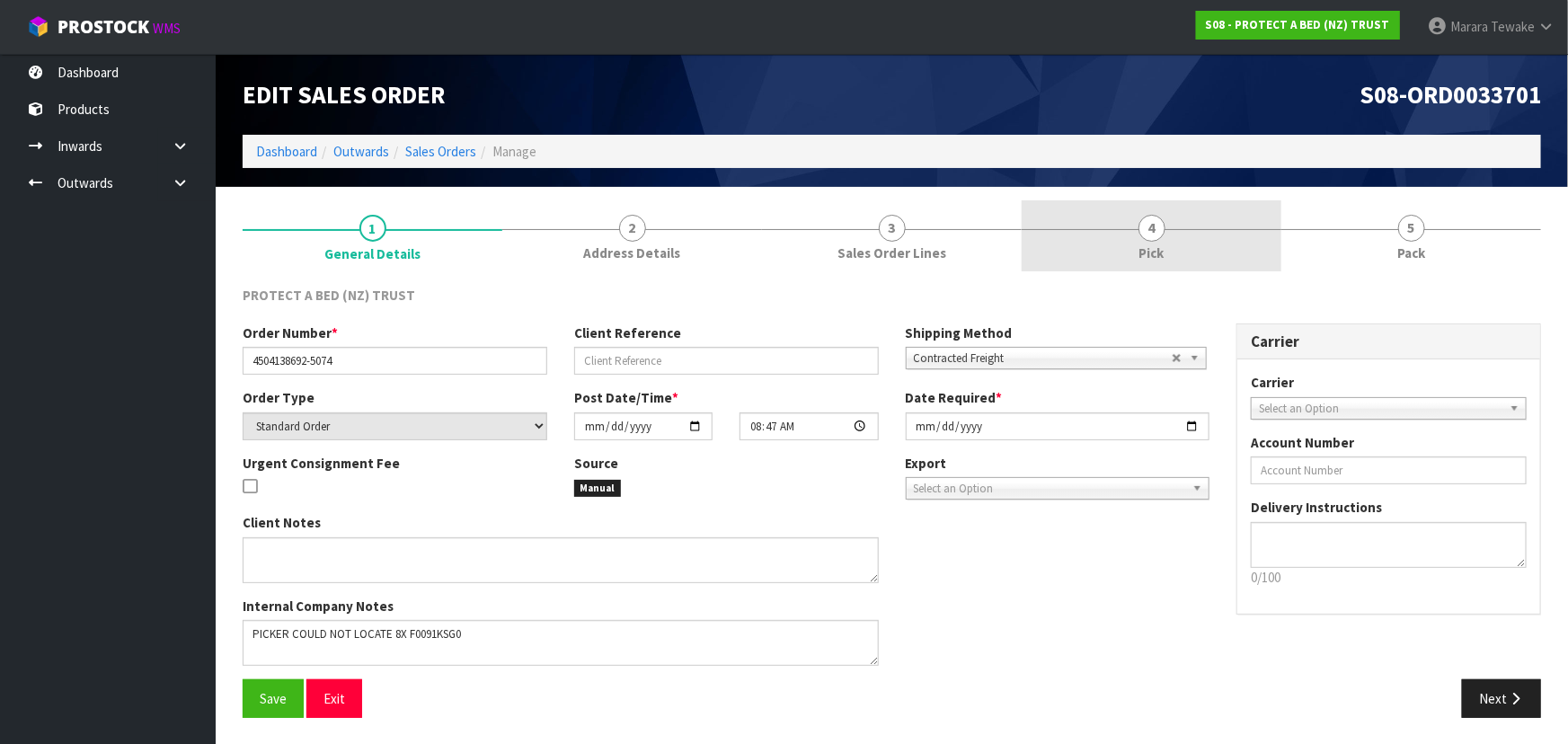
drag, startPoint x: 1251, startPoint y: 240, endPoint x: 1261, endPoint y: 260, distance: 22.4
click at [1251, 240] on link "4 Pick" at bounding box center [1152, 236] width 260 height 71
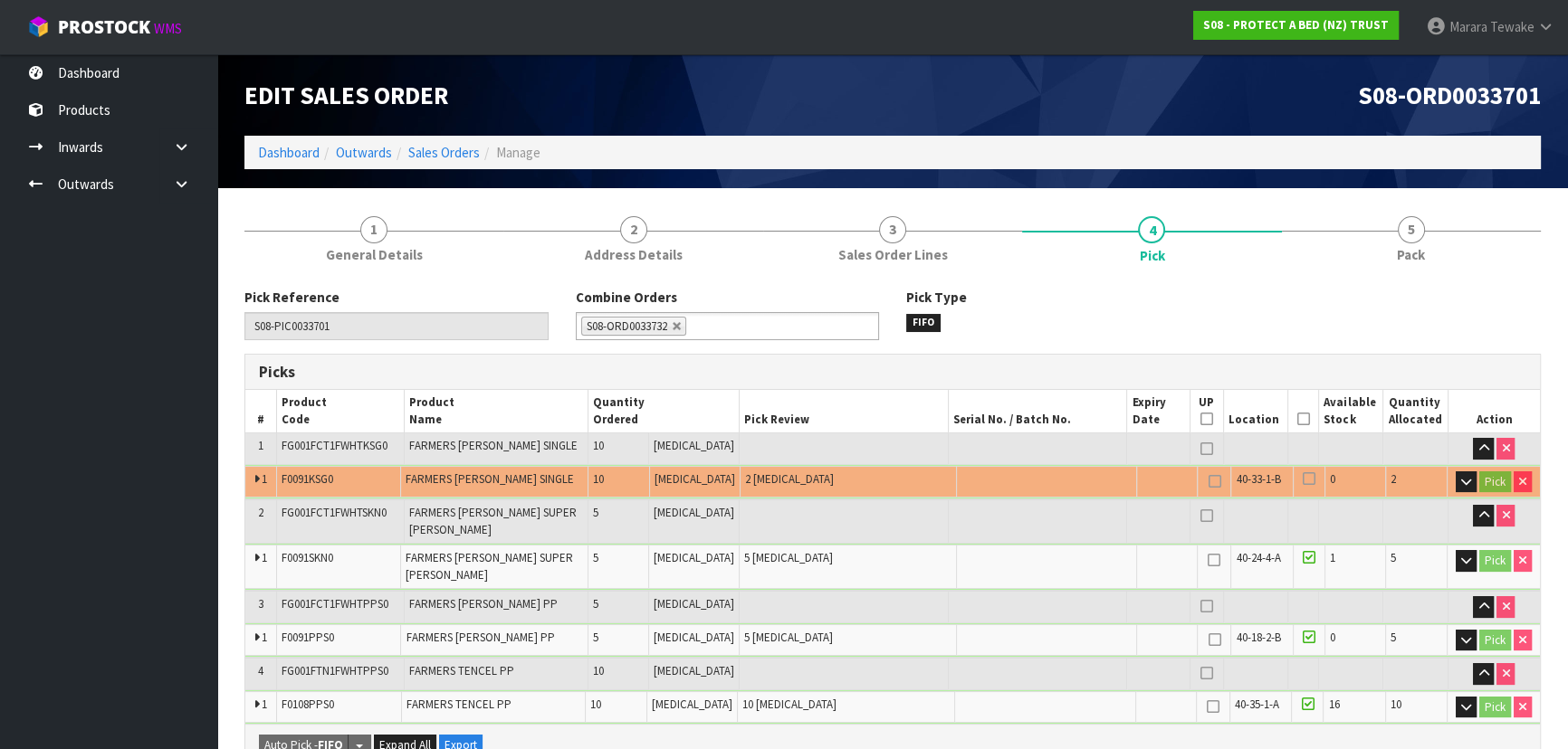
click at [1297, 419] on icon at bounding box center [1303, 419] width 13 height 1
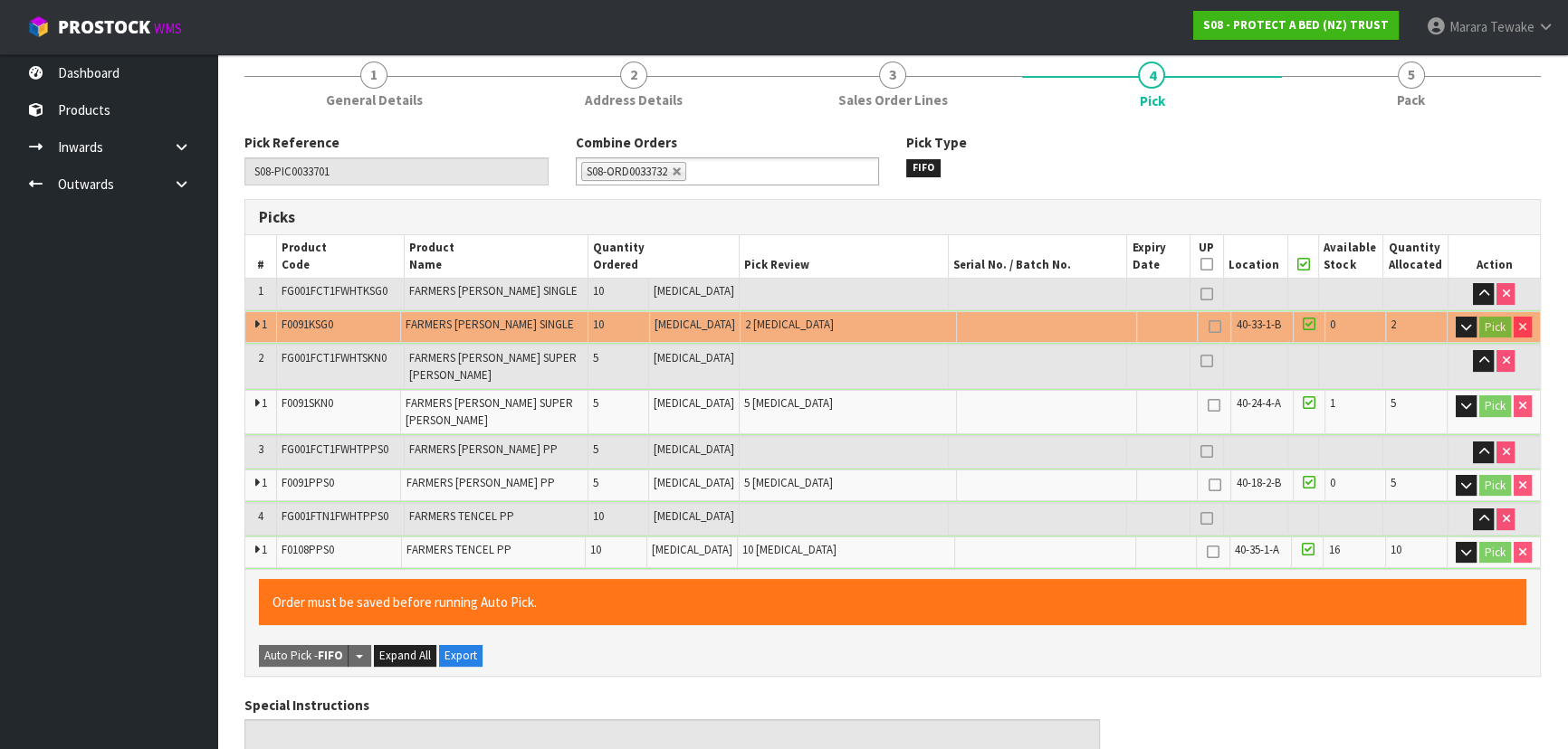
scroll to position [736, 0]
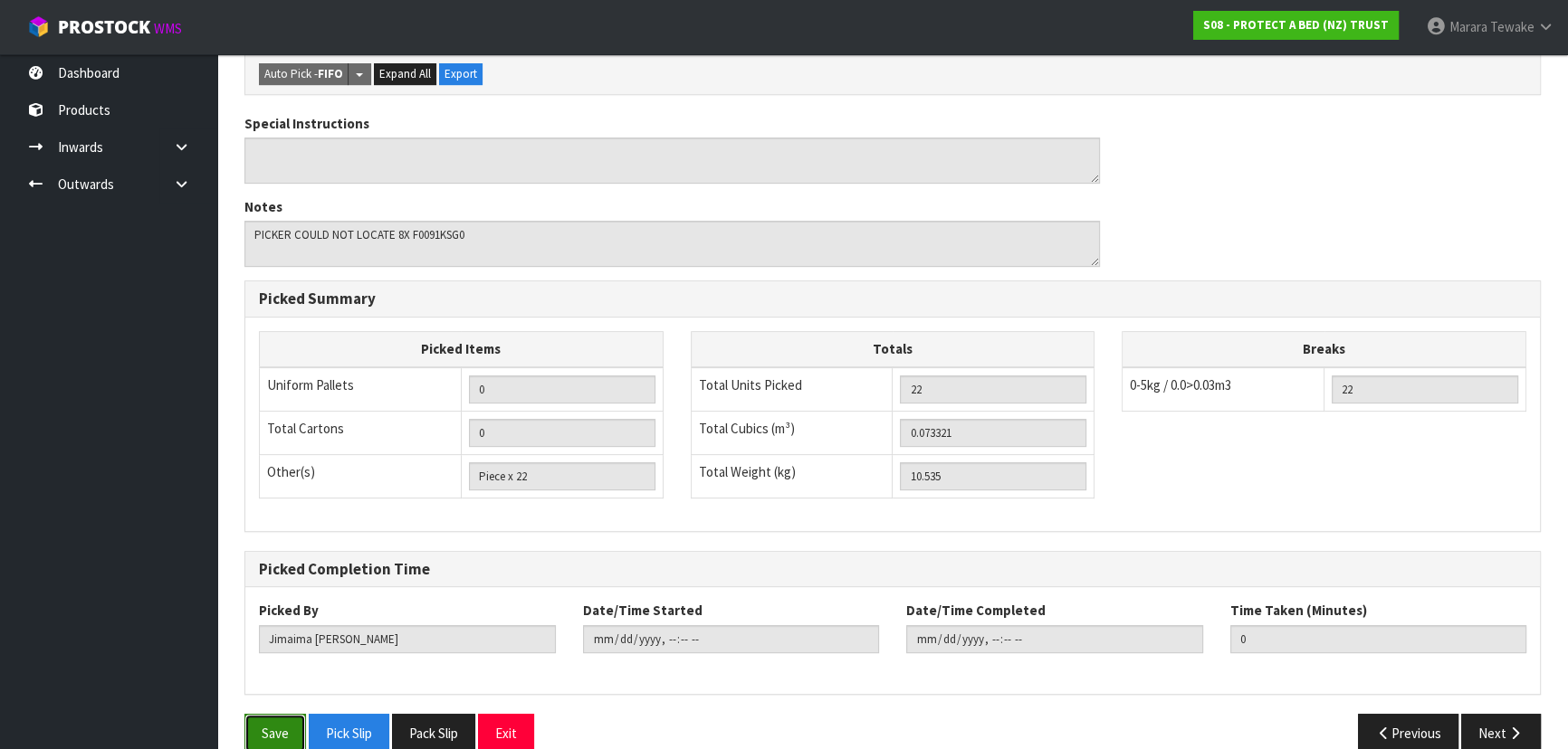
click at [272, 714] on button "Save" at bounding box center [275, 733] width 62 height 39
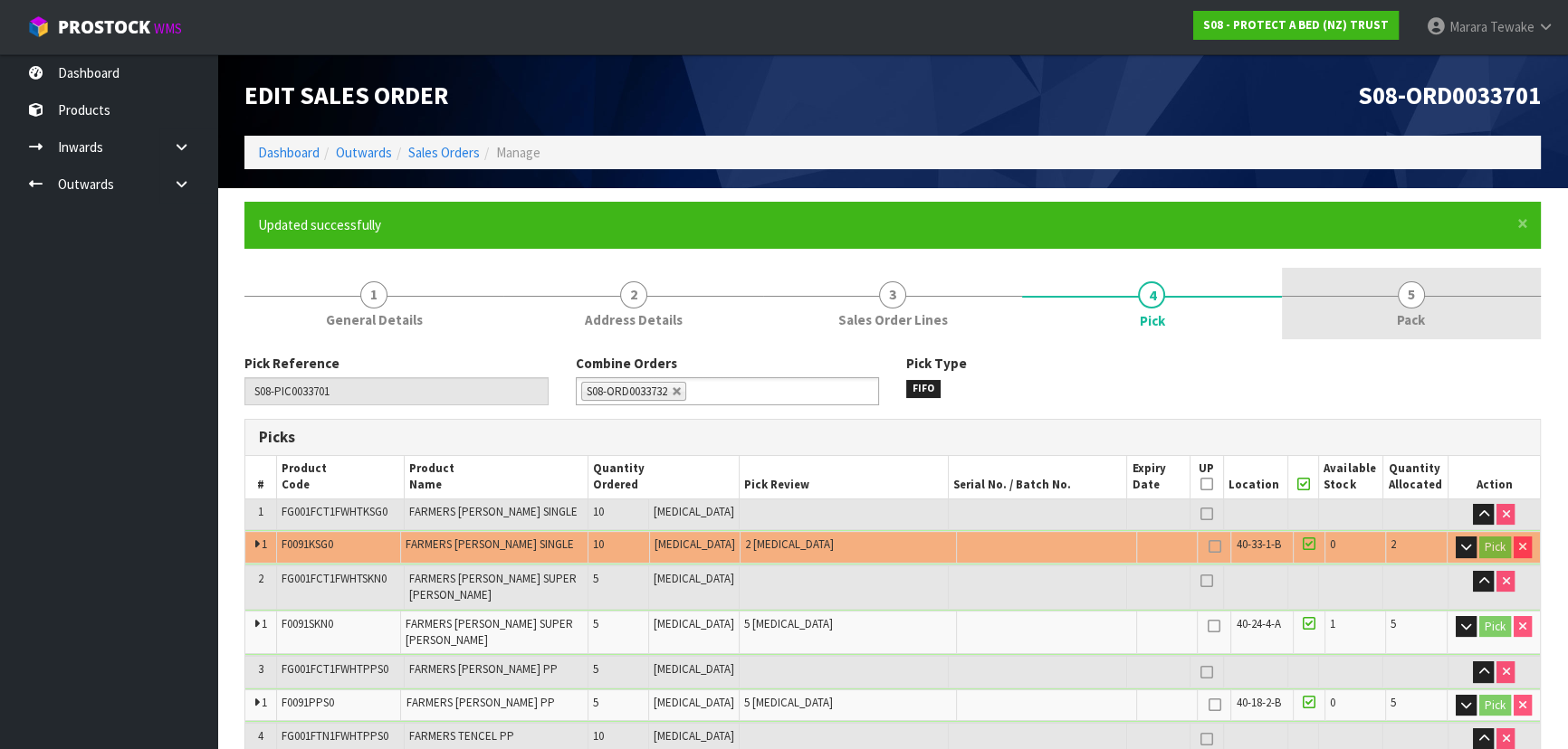
click at [1394, 309] on link "5 Pack" at bounding box center [1410, 304] width 259 height 71
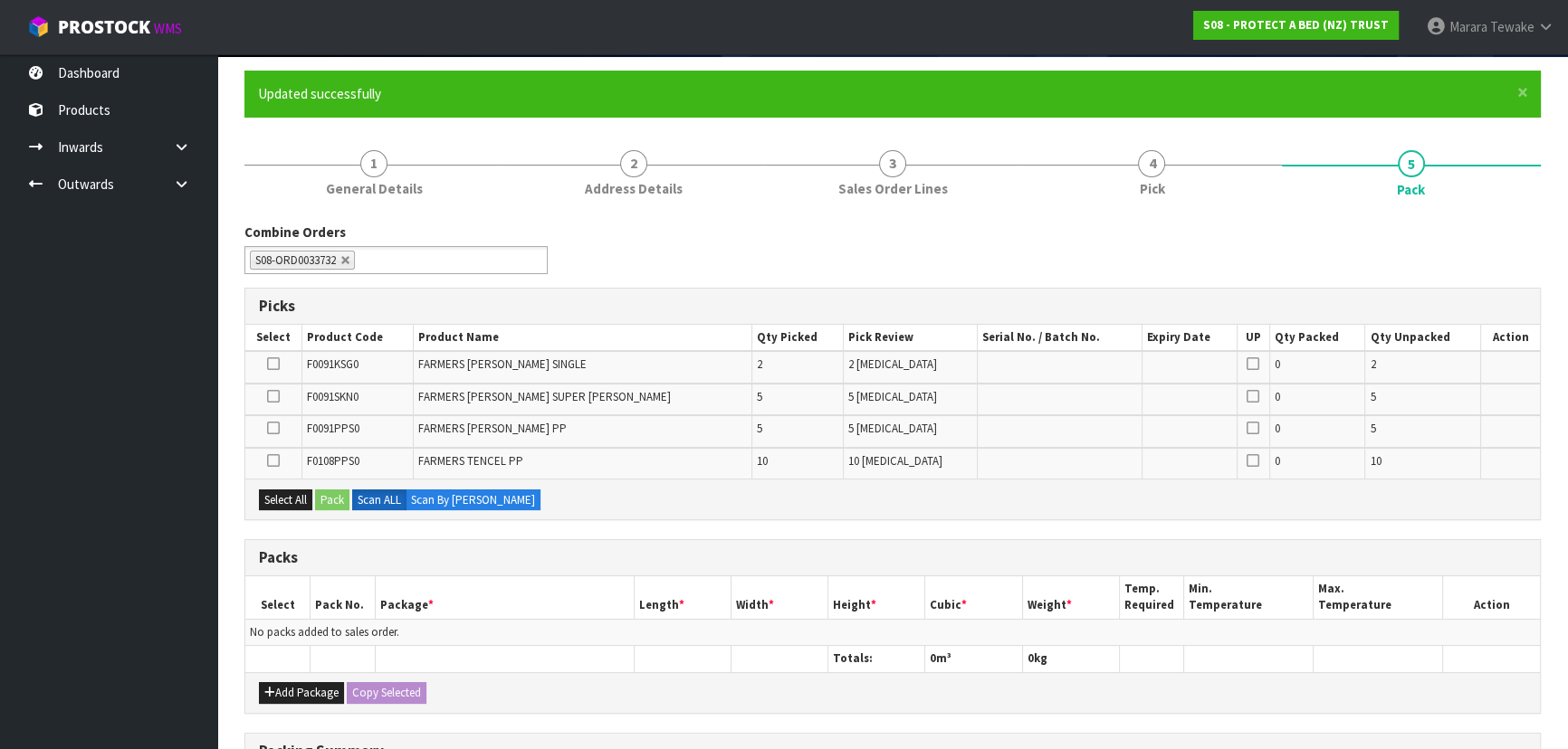
scroll to position [426, 0]
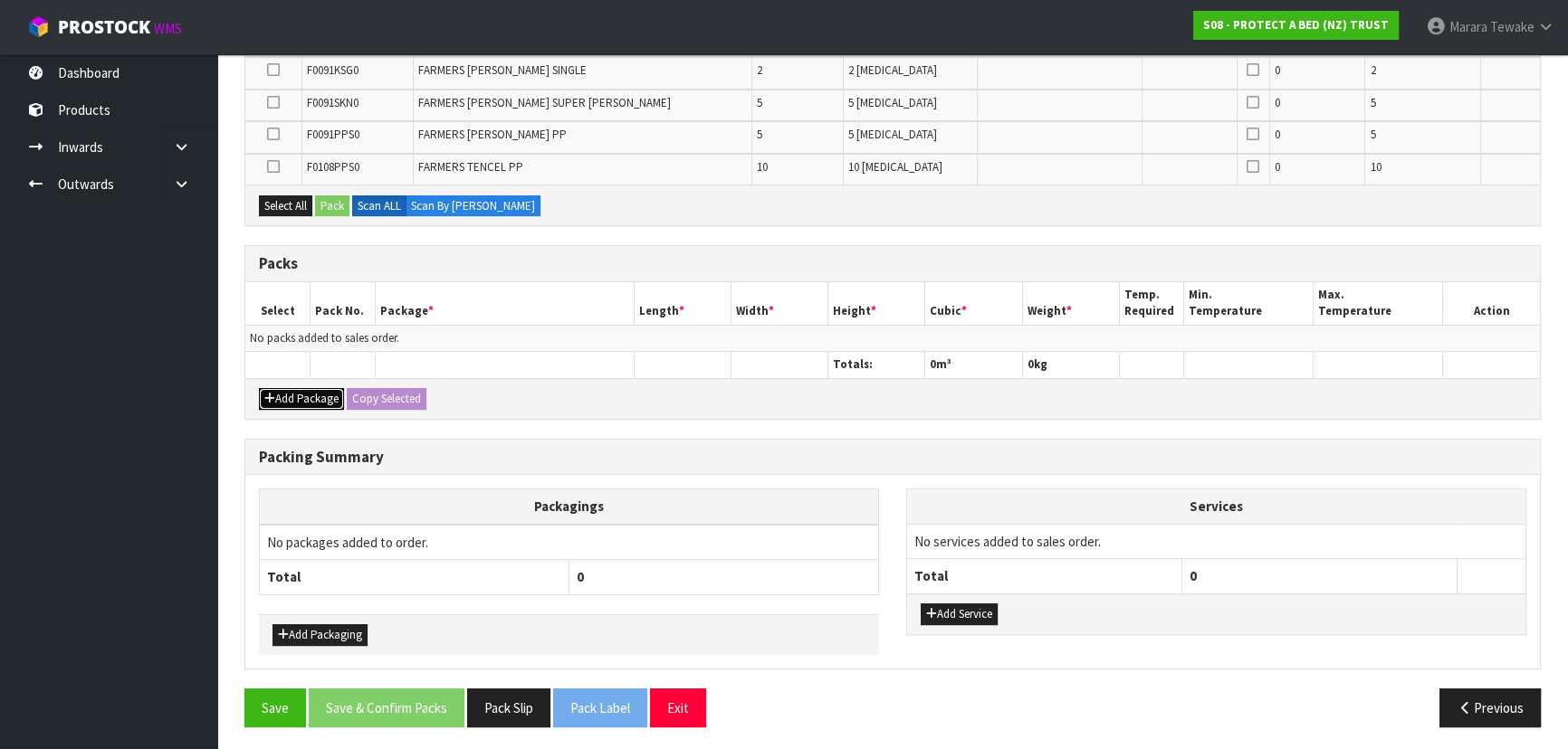
drag, startPoint x: 307, startPoint y: 394, endPoint x: 300, endPoint y: 386, distance: 10.6
click at [305, 392] on button "Add Package" at bounding box center [302, 399] width 85 height 22
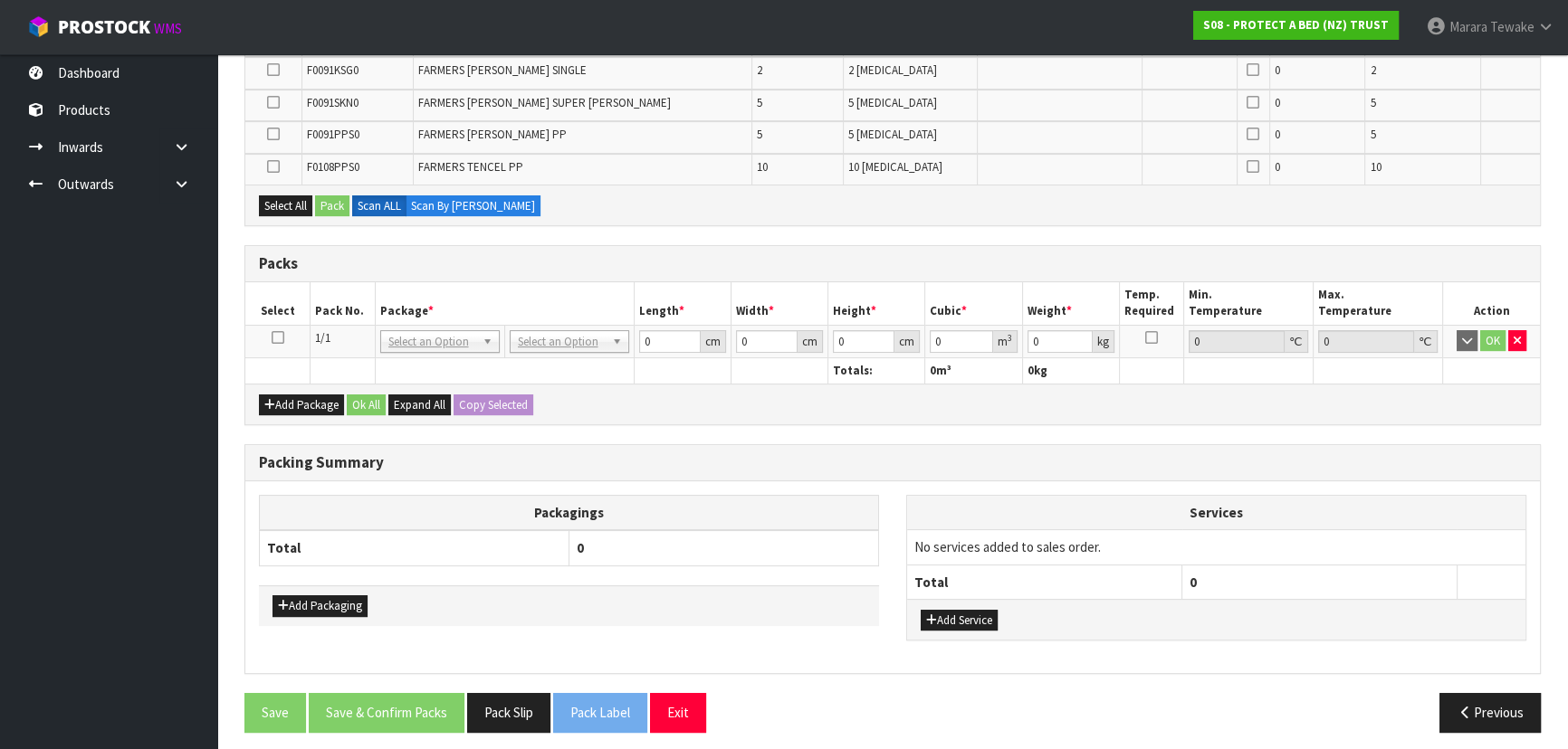
click at [278, 337] on icon at bounding box center [278, 337] width 13 height 1
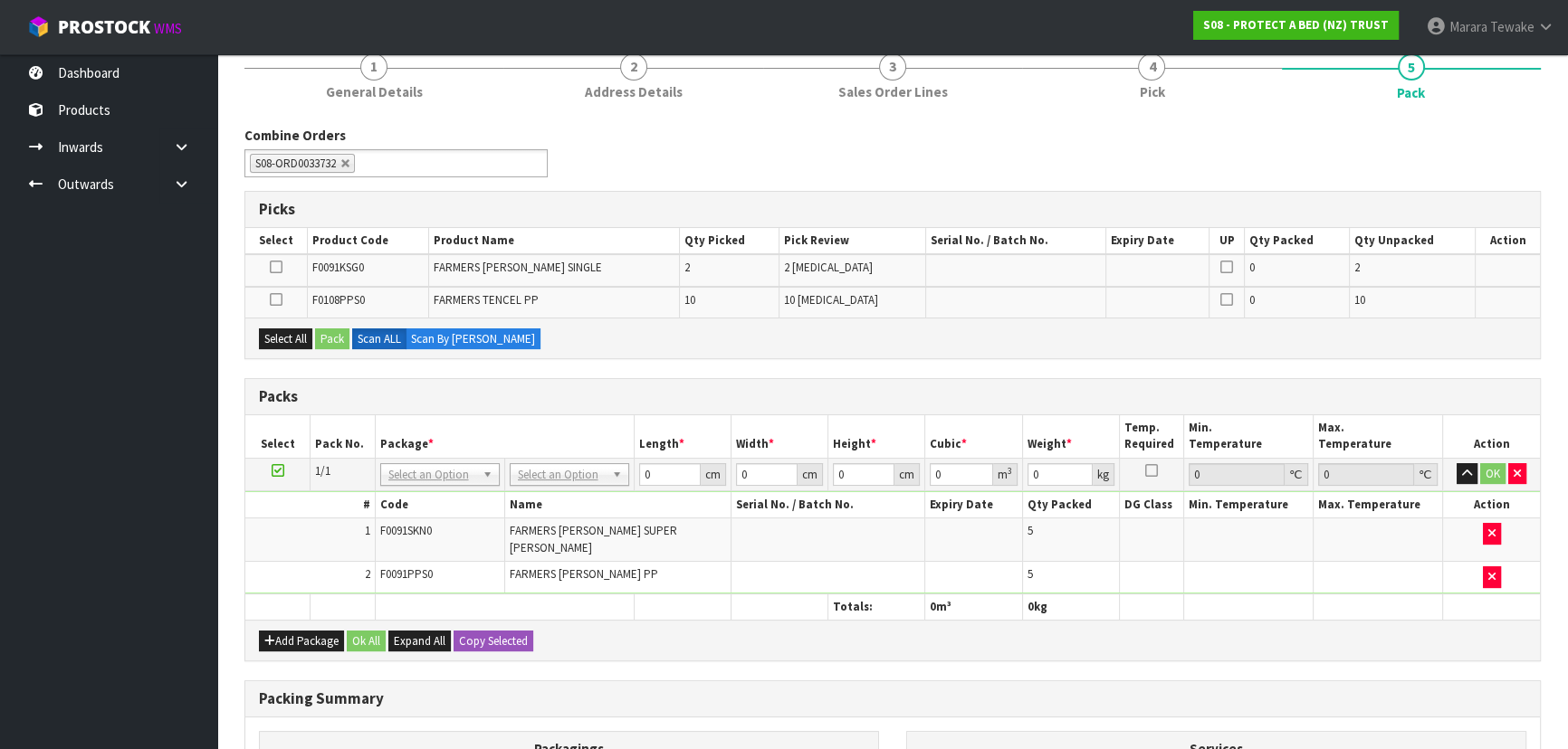
scroll to position [457, 0]
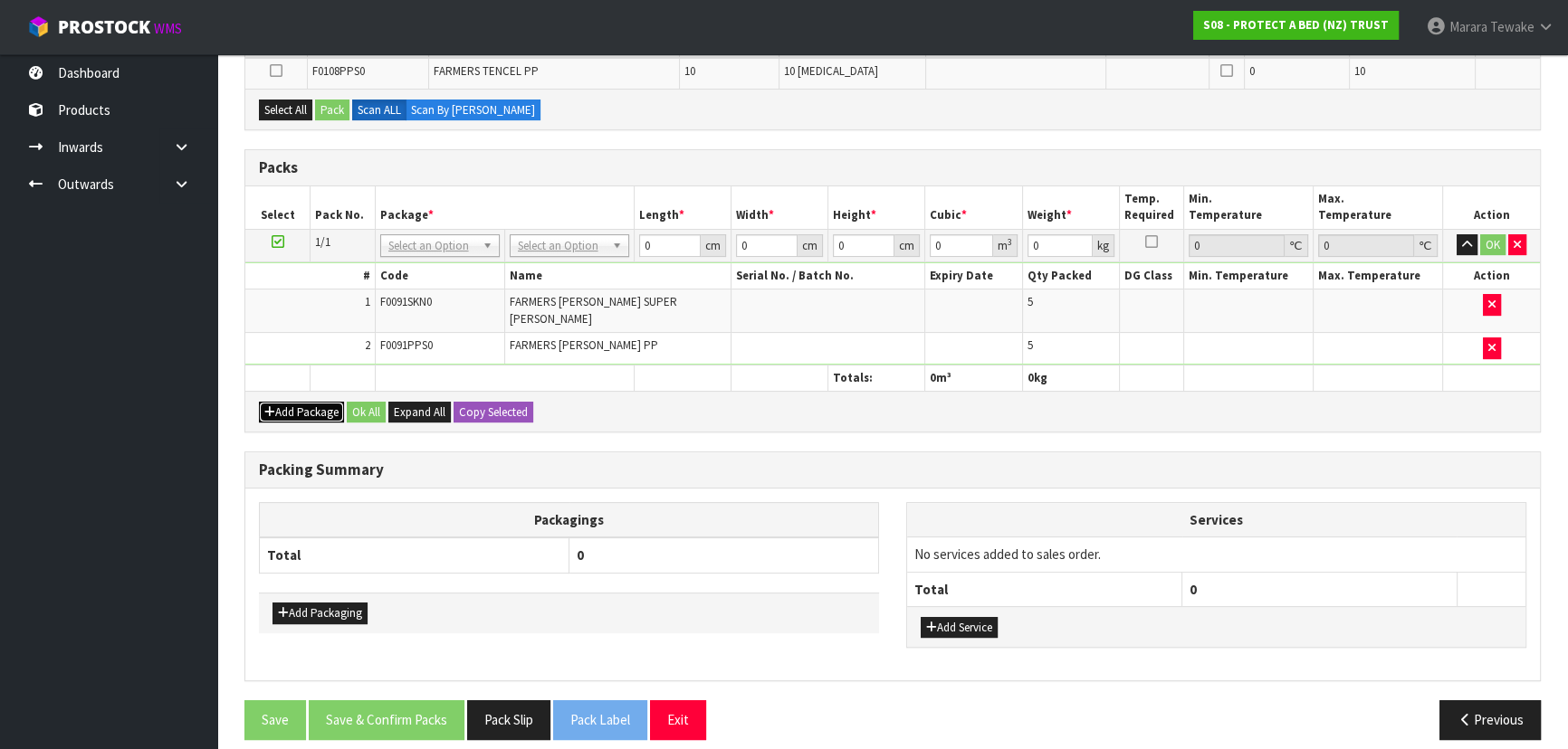
click at [293, 402] on button "Add Package" at bounding box center [302, 413] width 85 height 22
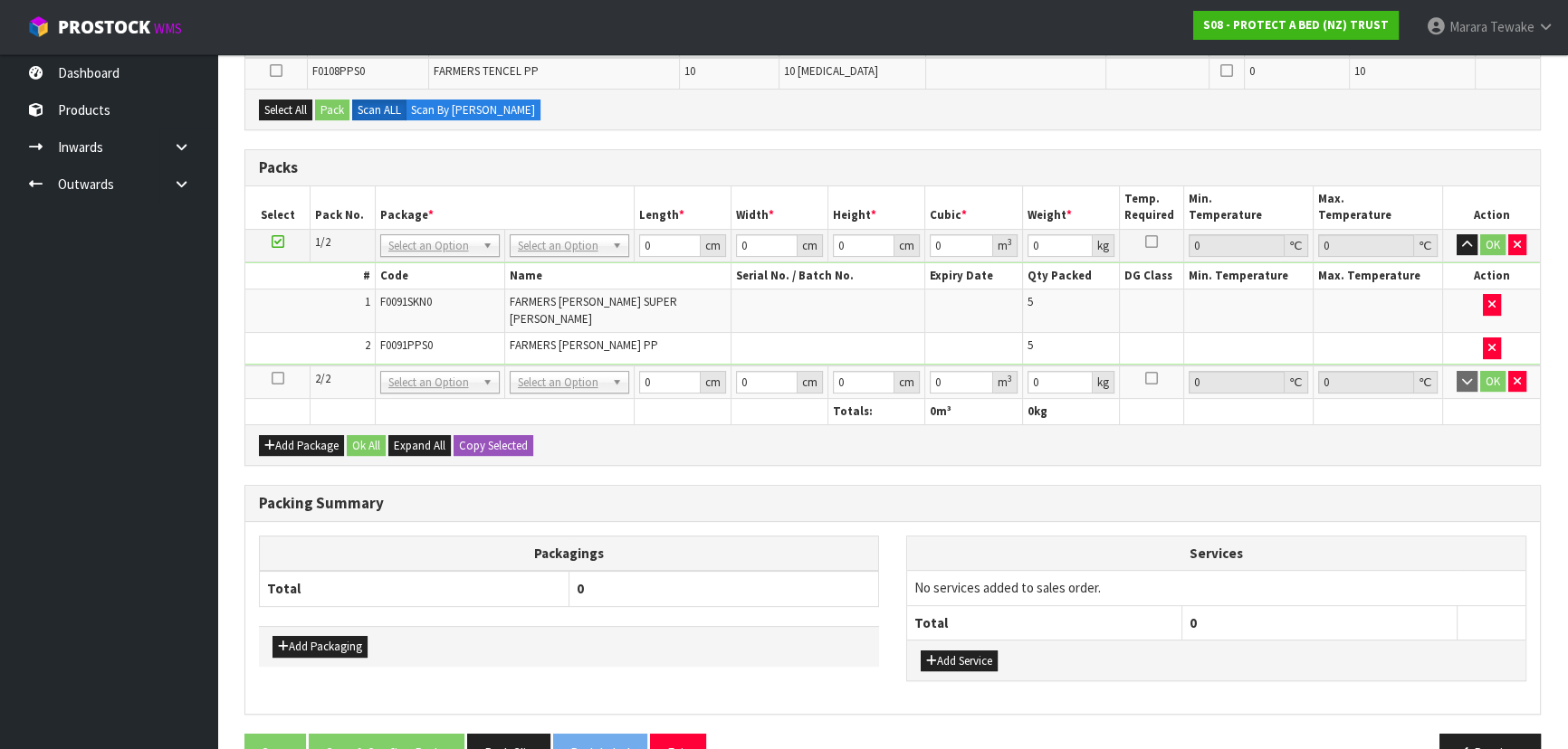
click at [279, 378] on icon at bounding box center [278, 378] width 13 height 1
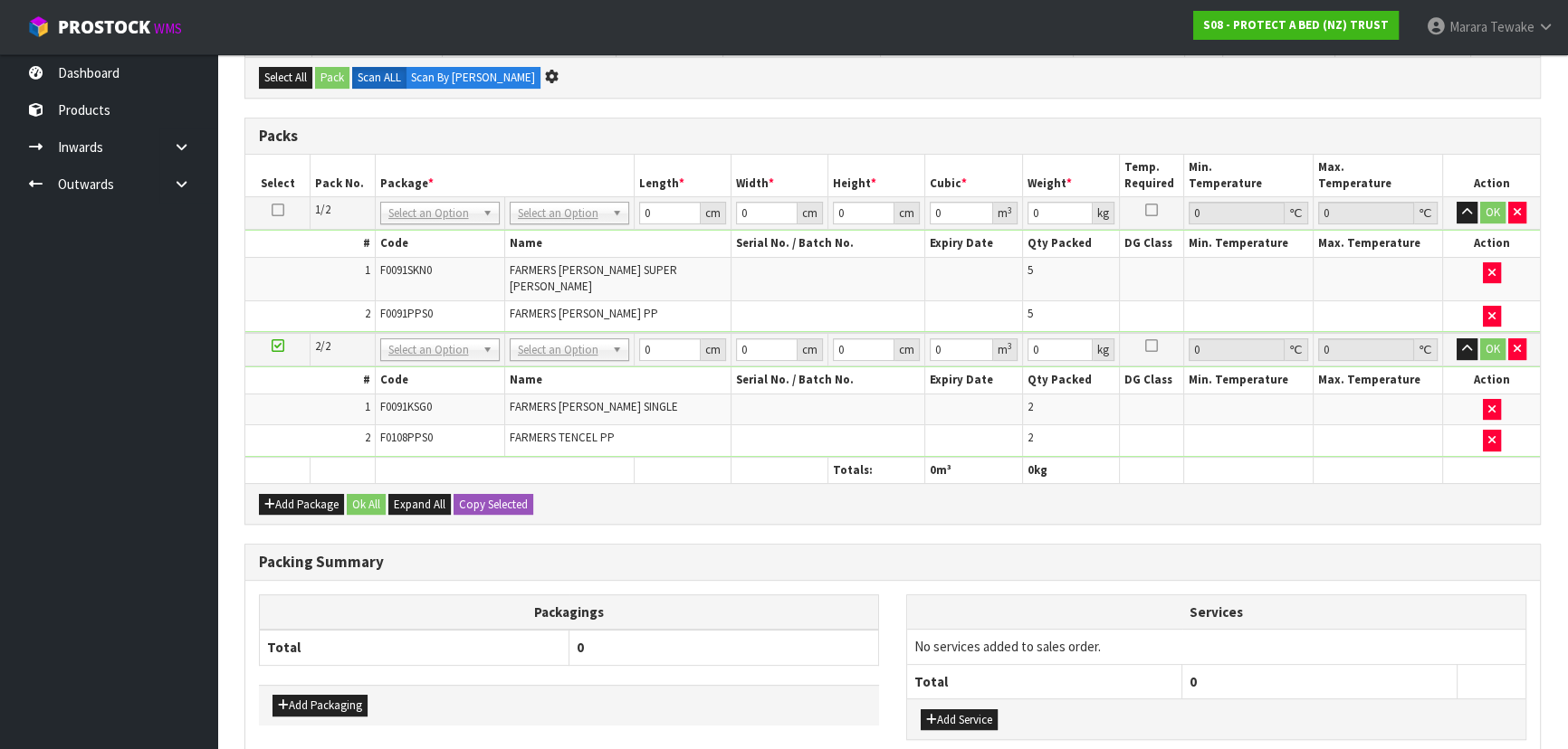
scroll to position [0, 0]
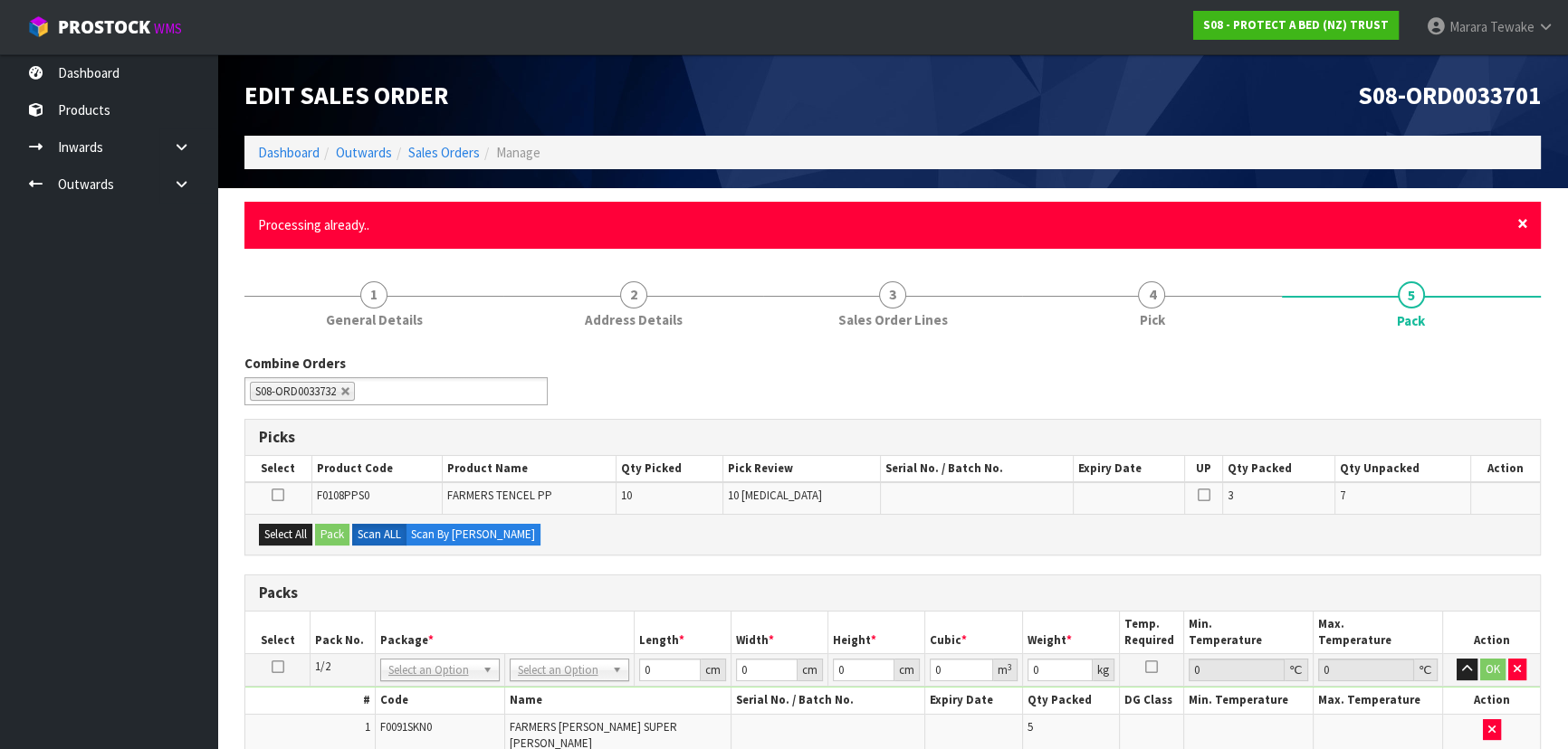
click at [1527, 224] on span "×" at bounding box center [1522, 224] width 11 height 26
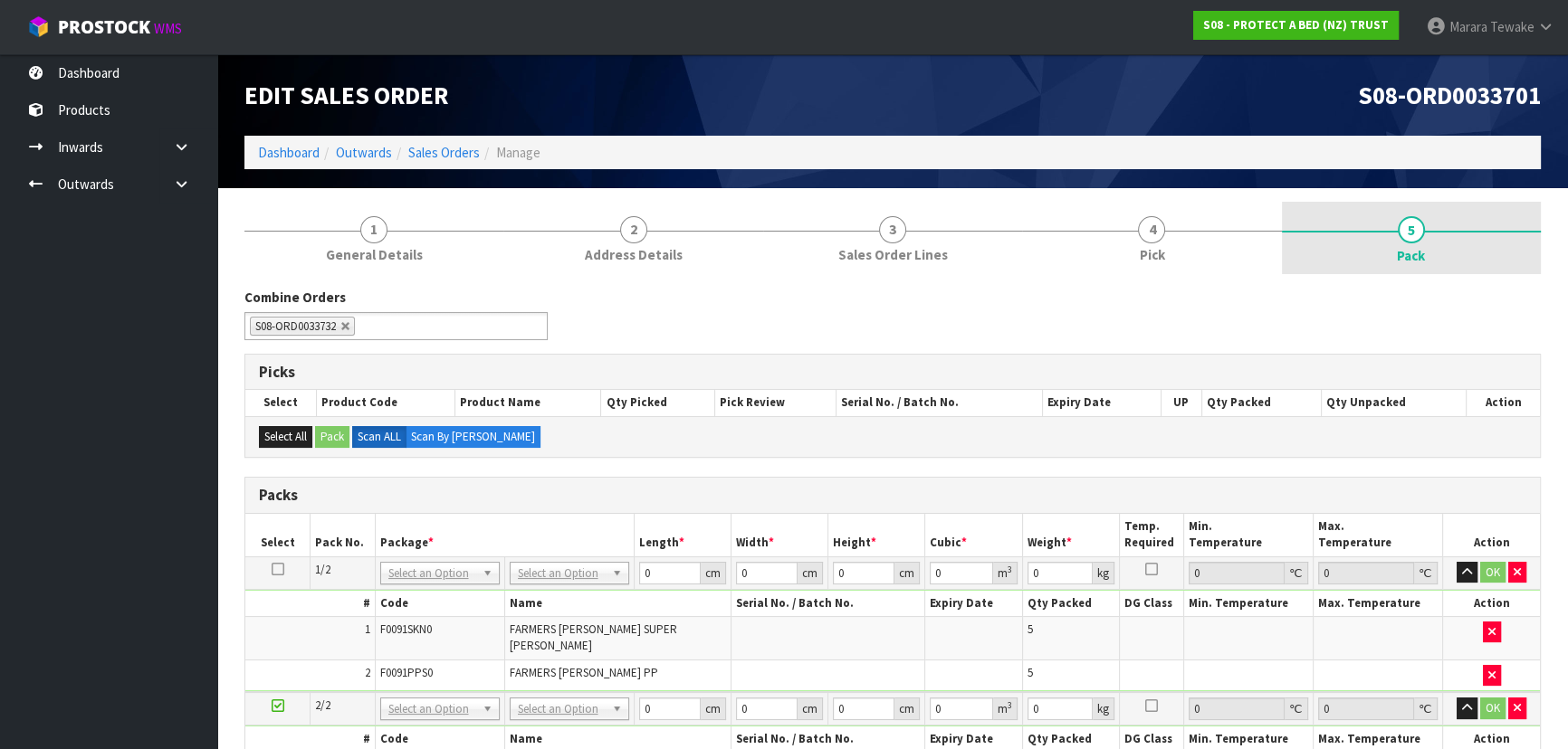
click at [1527, 222] on link "5 Pack" at bounding box center [1410, 237] width 259 height 72
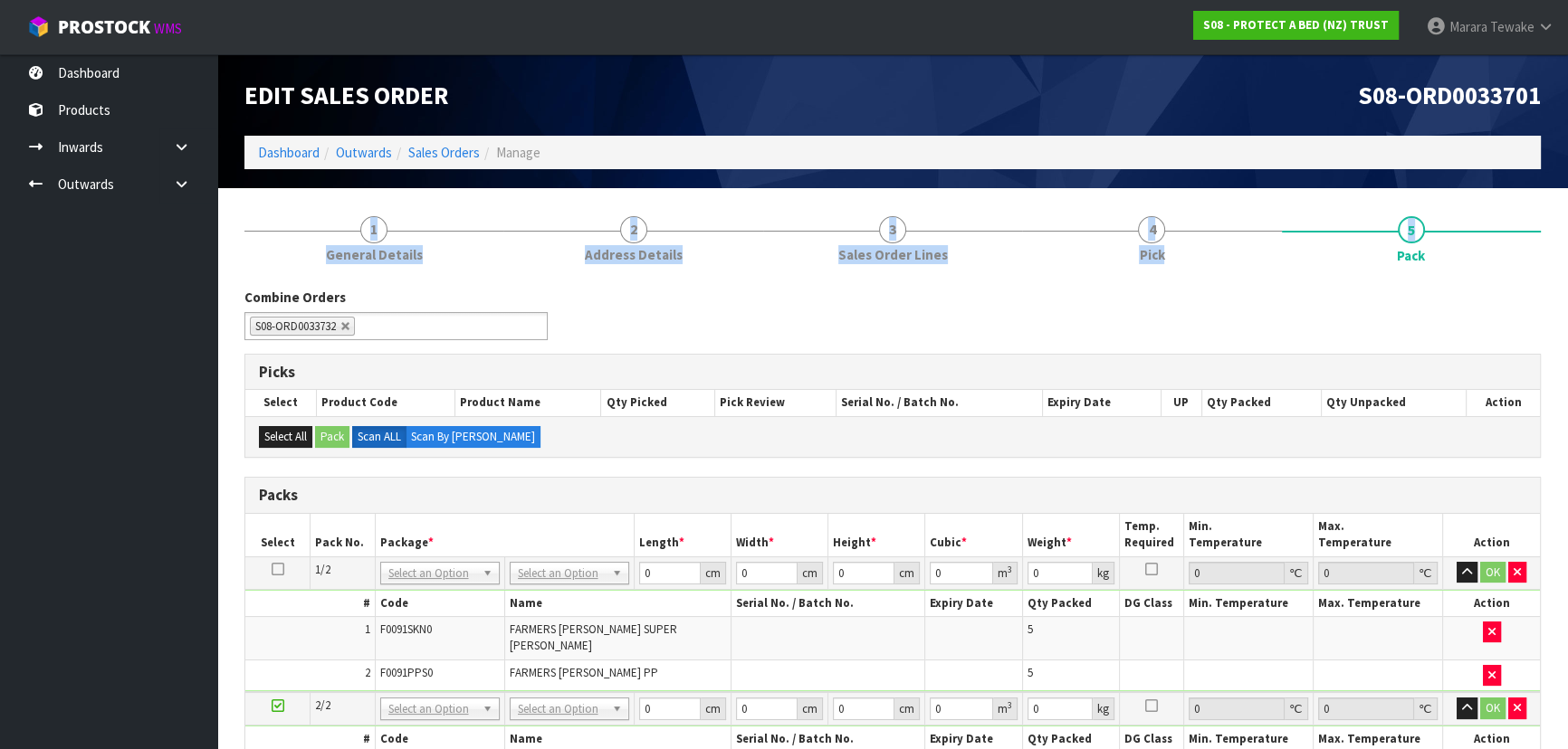
click at [1535, 191] on div "Edit Sales Order S08-ORD0033701 Dashboard Outwards Sales Orders Manage 1 Genera…" at bounding box center [784, 609] width 1568 height 1218
click at [1253, 290] on div "Combine Orders S08-ORD0031944 S08-ORD0032699 S08-ORD0032700 S08-ORD0032701 S08-…" at bounding box center [892, 320] width 1323 height 65
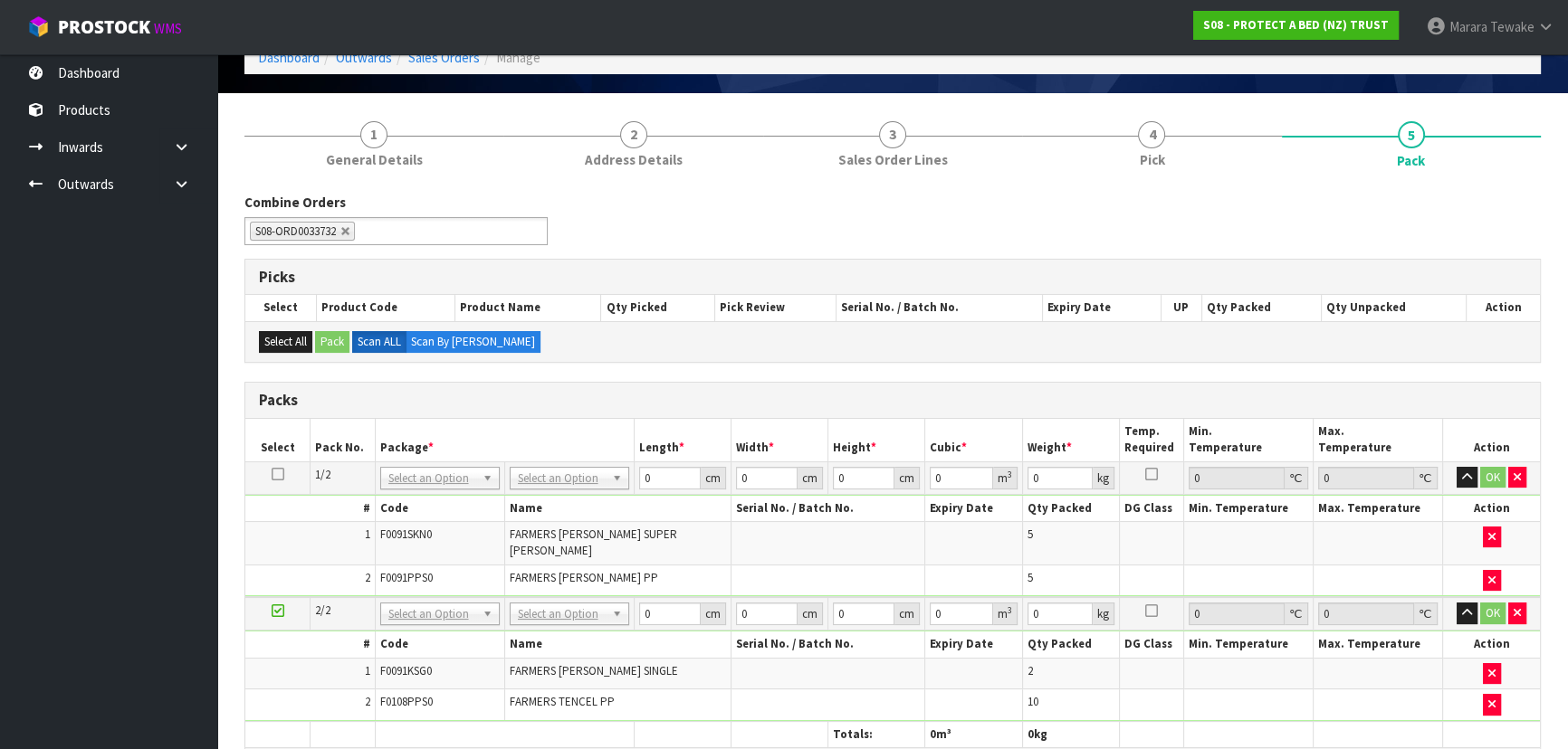
scroll to position [328, 0]
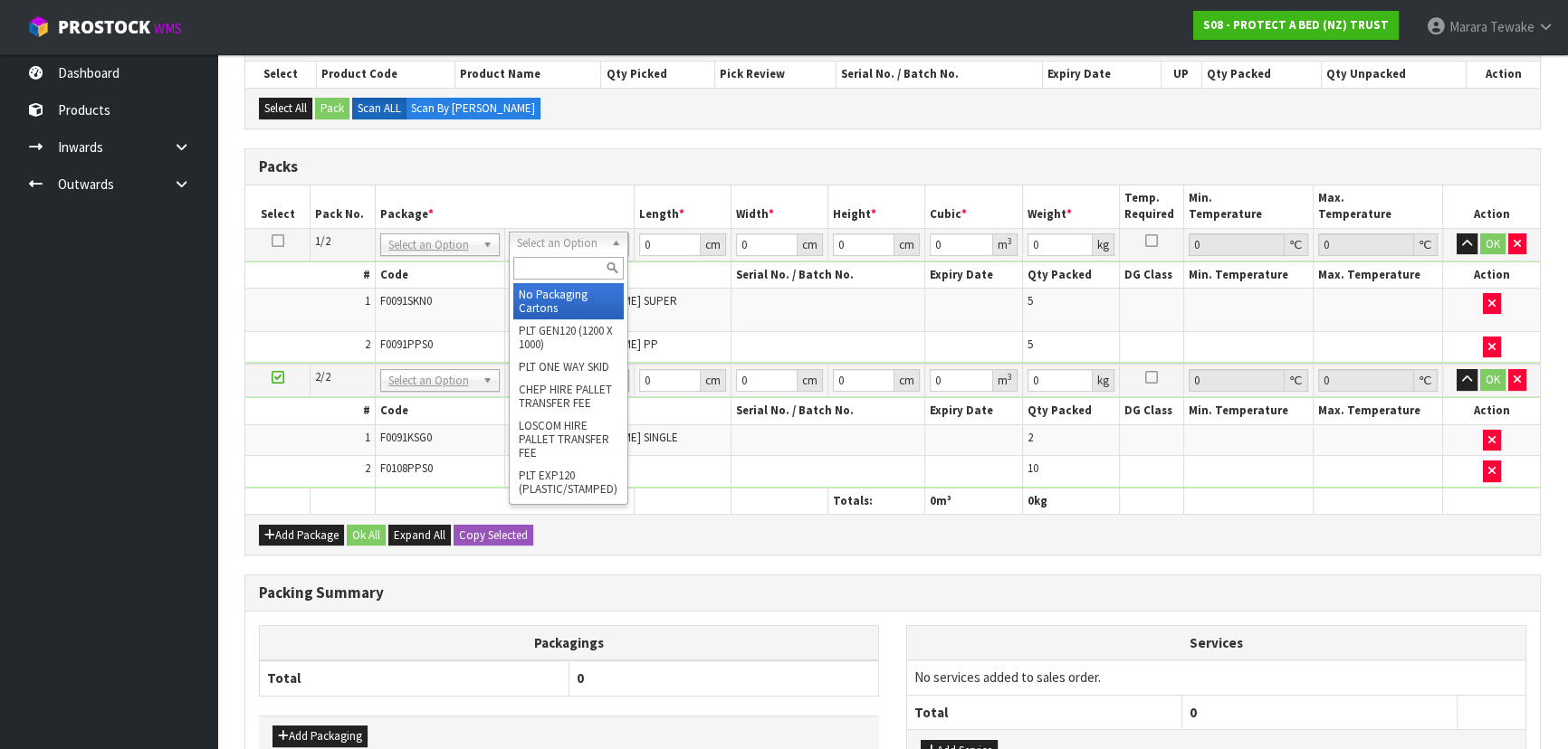
click at [561, 260] on input "text" at bounding box center [568, 268] width 110 height 23
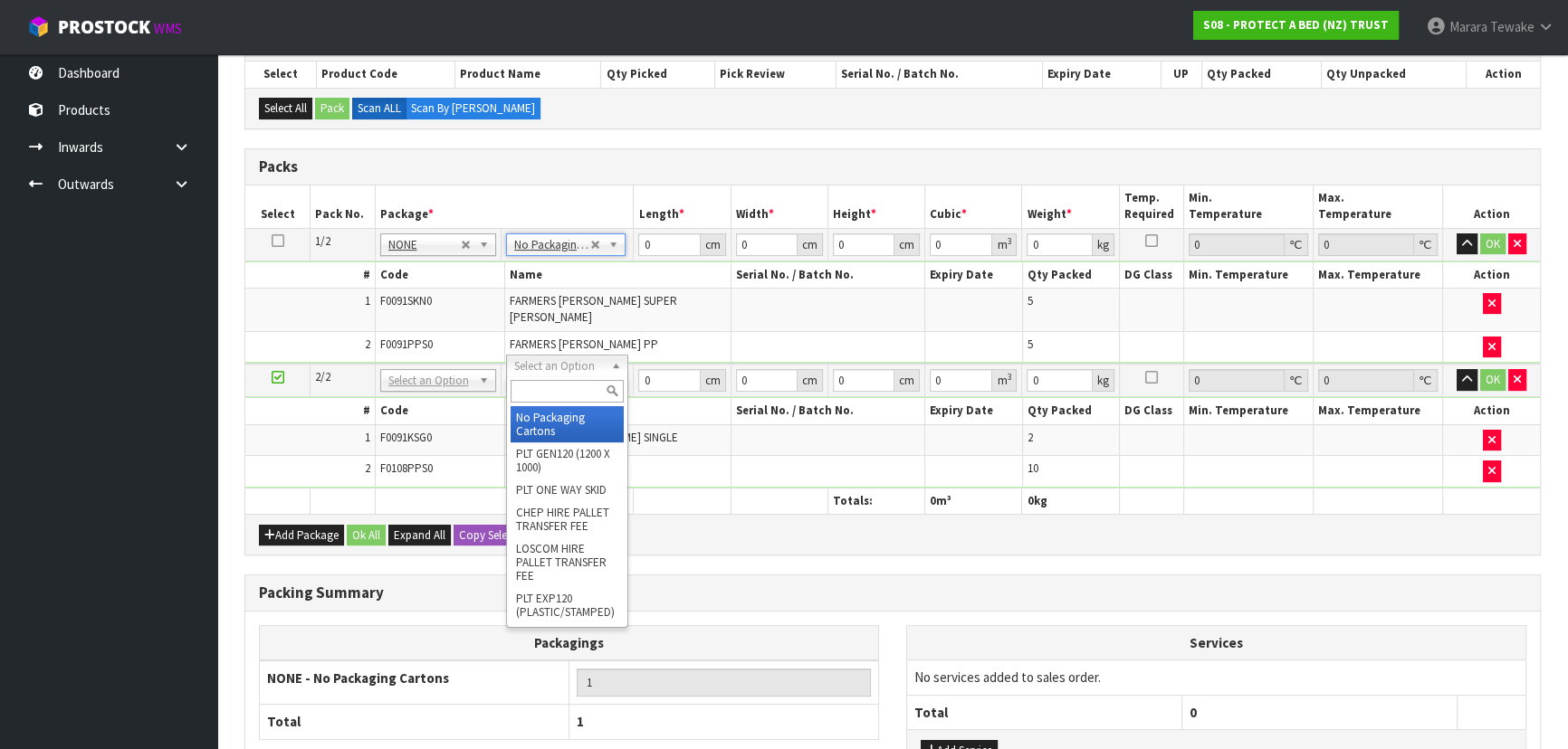
type input "2"
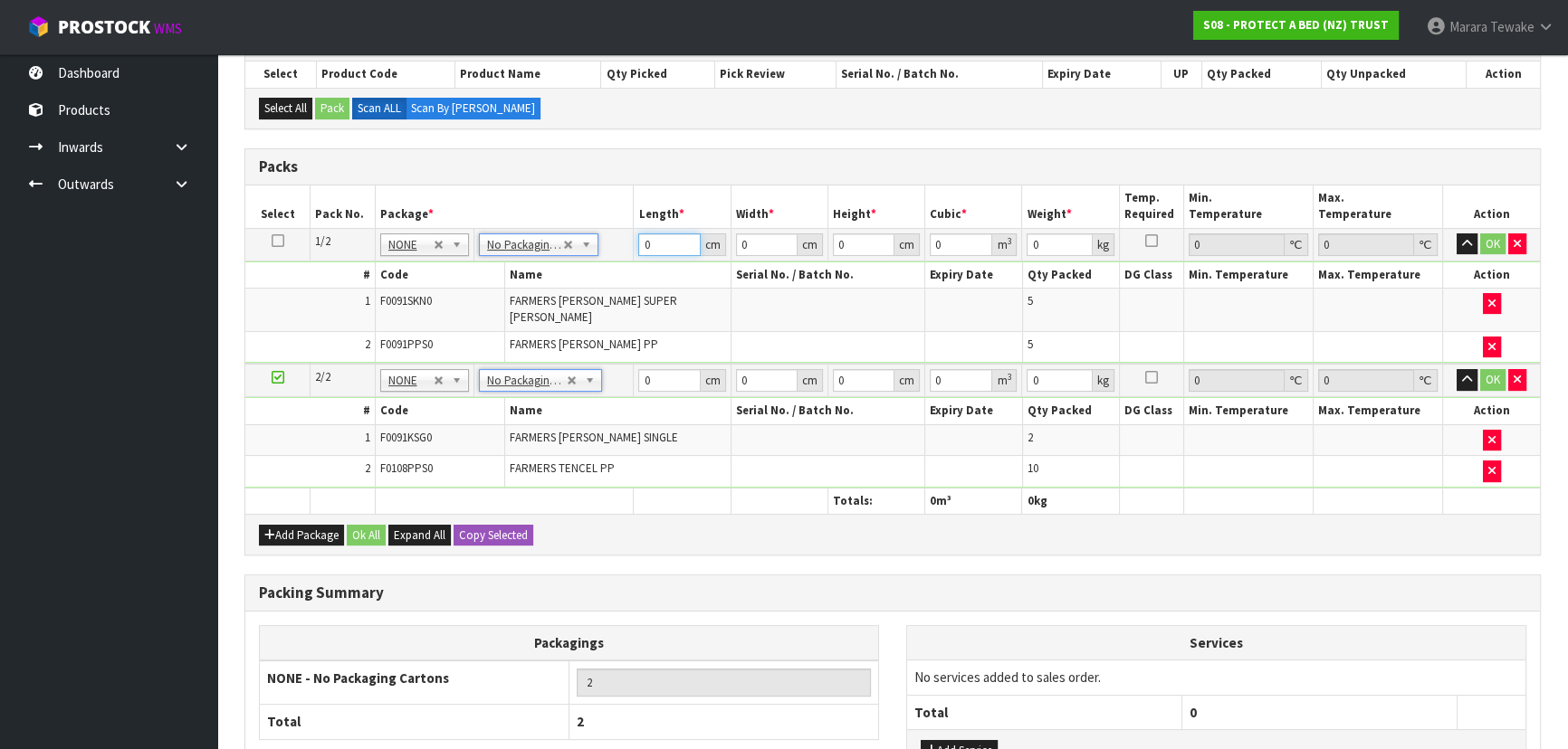
click at [615, 220] on table "Select Pack No. Package * Length * Width * Height * Cubic * Weight * Temp. Requ…" at bounding box center [892, 350] width 1294 height 329
type input "57"
type input "40"
type input "3"
type input "0.00684"
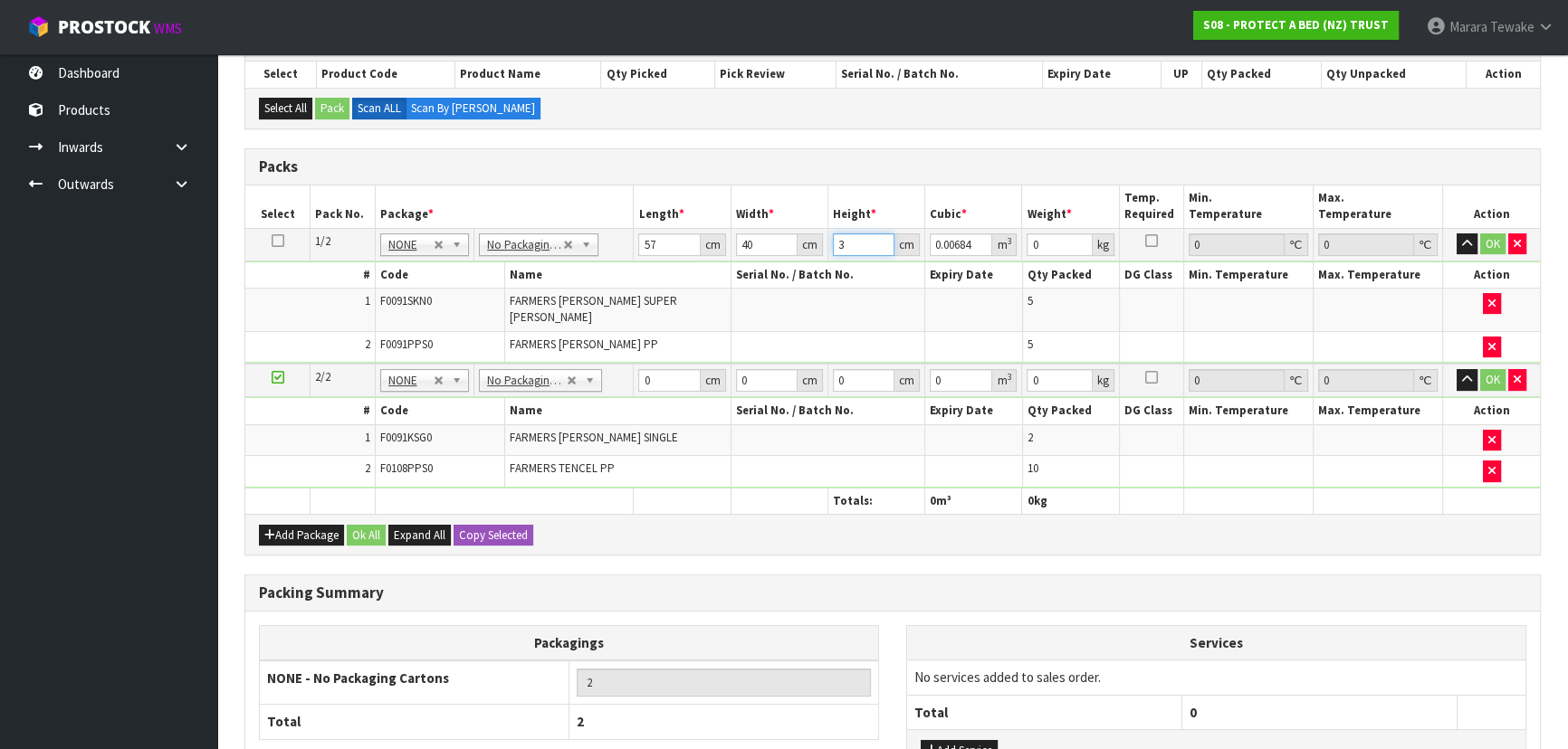
type input "31"
type input "0.07068"
type input "31"
type input "8"
click at [1456, 233] on button "button" at bounding box center [1466, 244] width 21 height 22
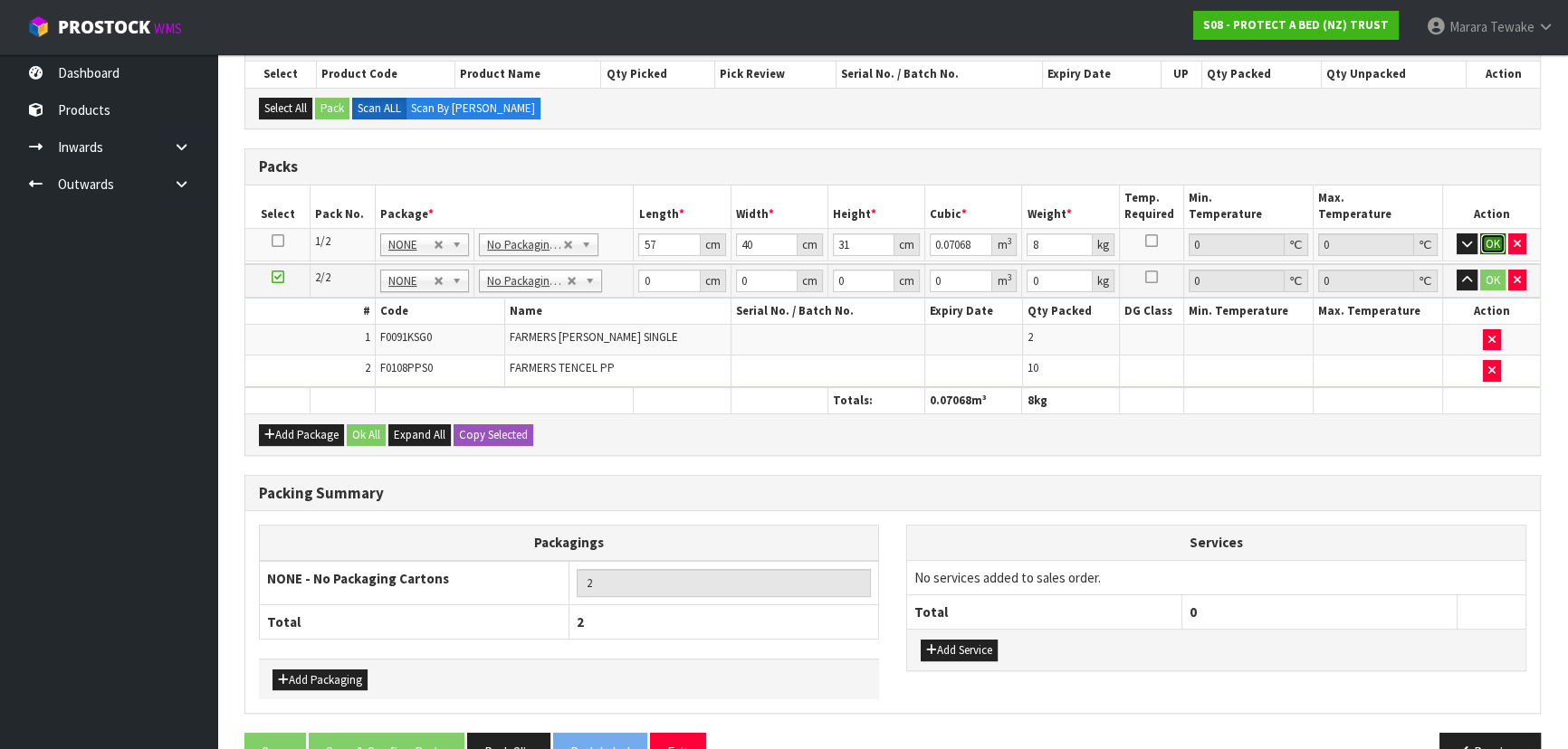
click button "OK" at bounding box center [1493, 244] width 26 height 22
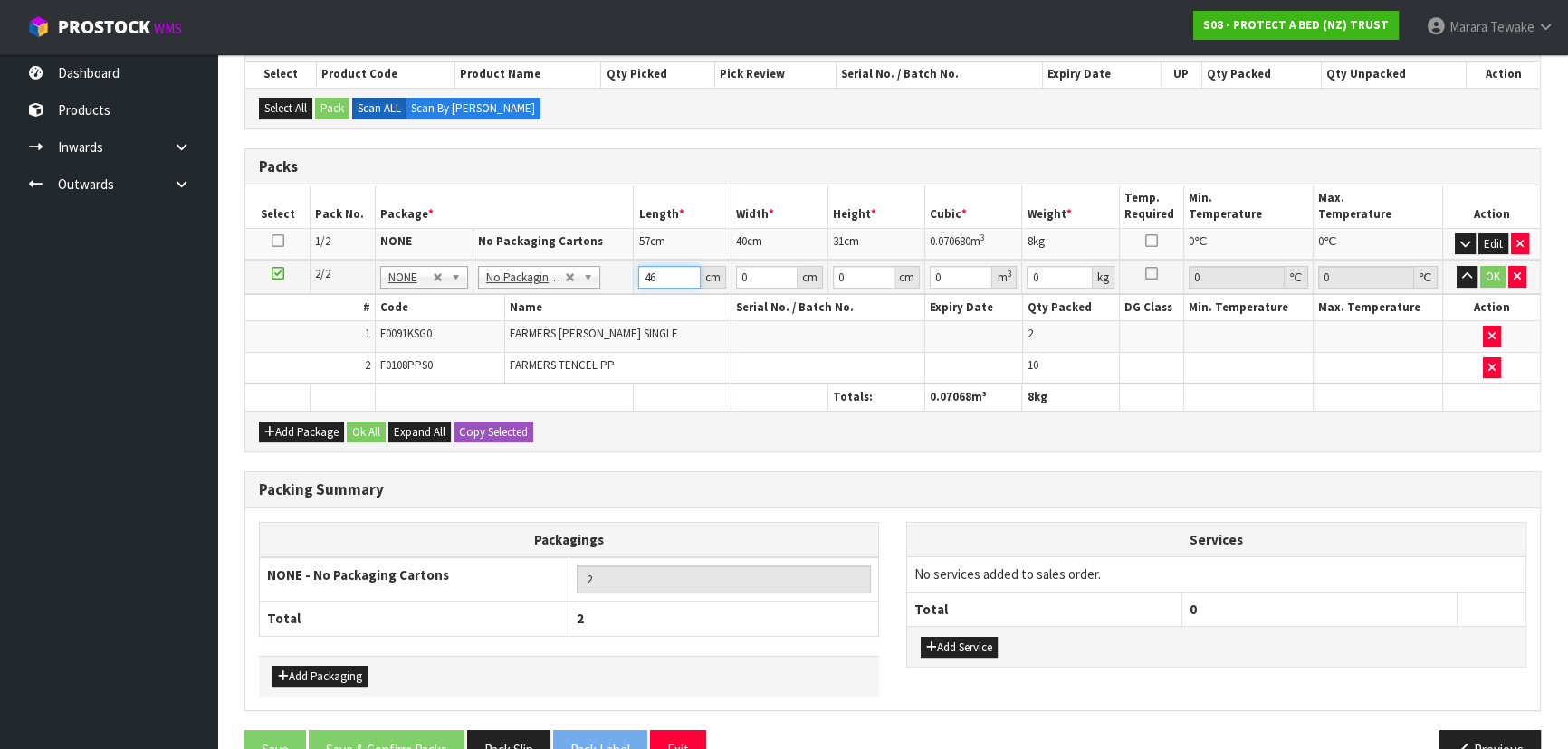
type input "46"
type input "32"
type input "3"
type input "0.004416"
type input "33"
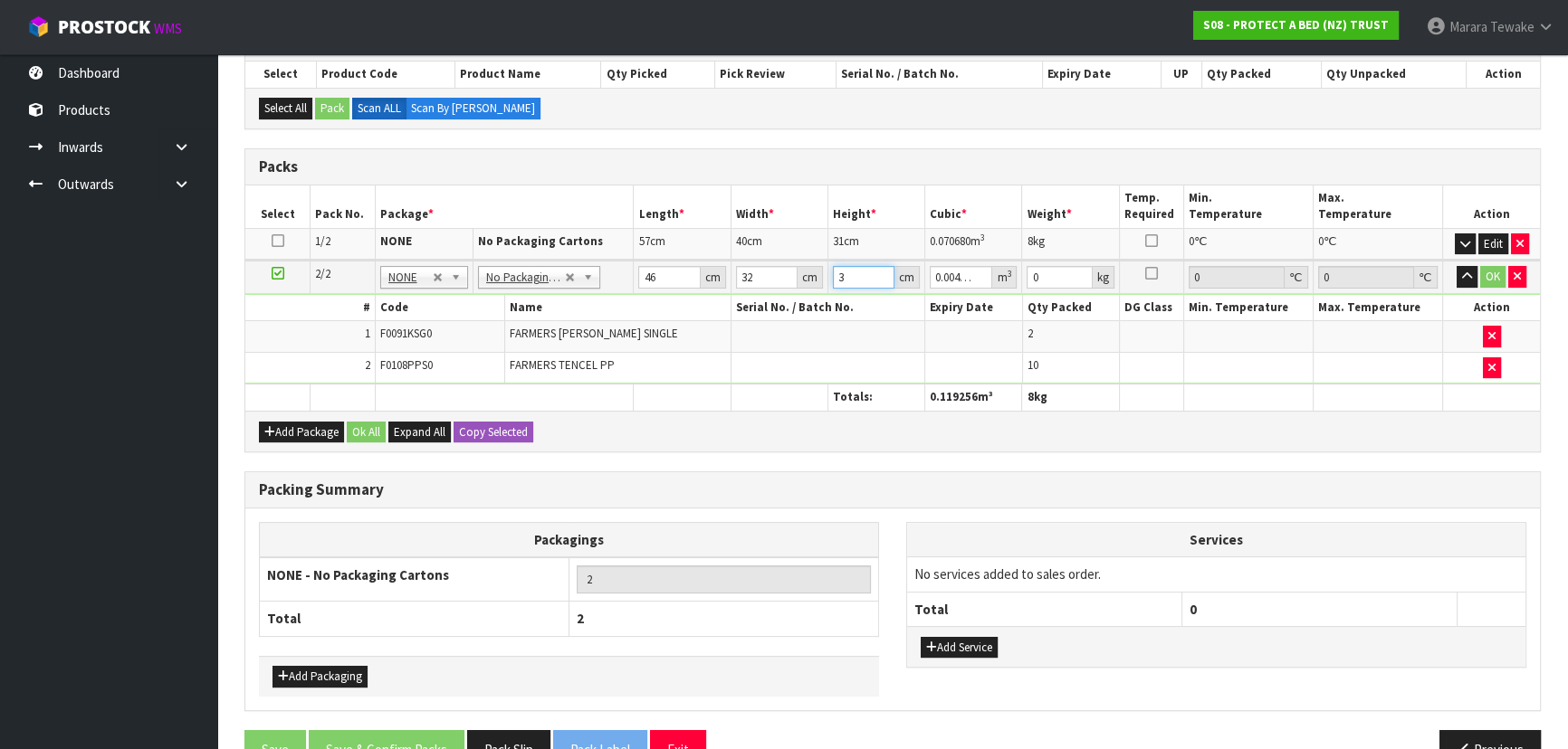
type input "0.048576"
type input "33"
type input "4"
click at [1456, 266] on button "button" at bounding box center [1466, 277] width 21 height 22
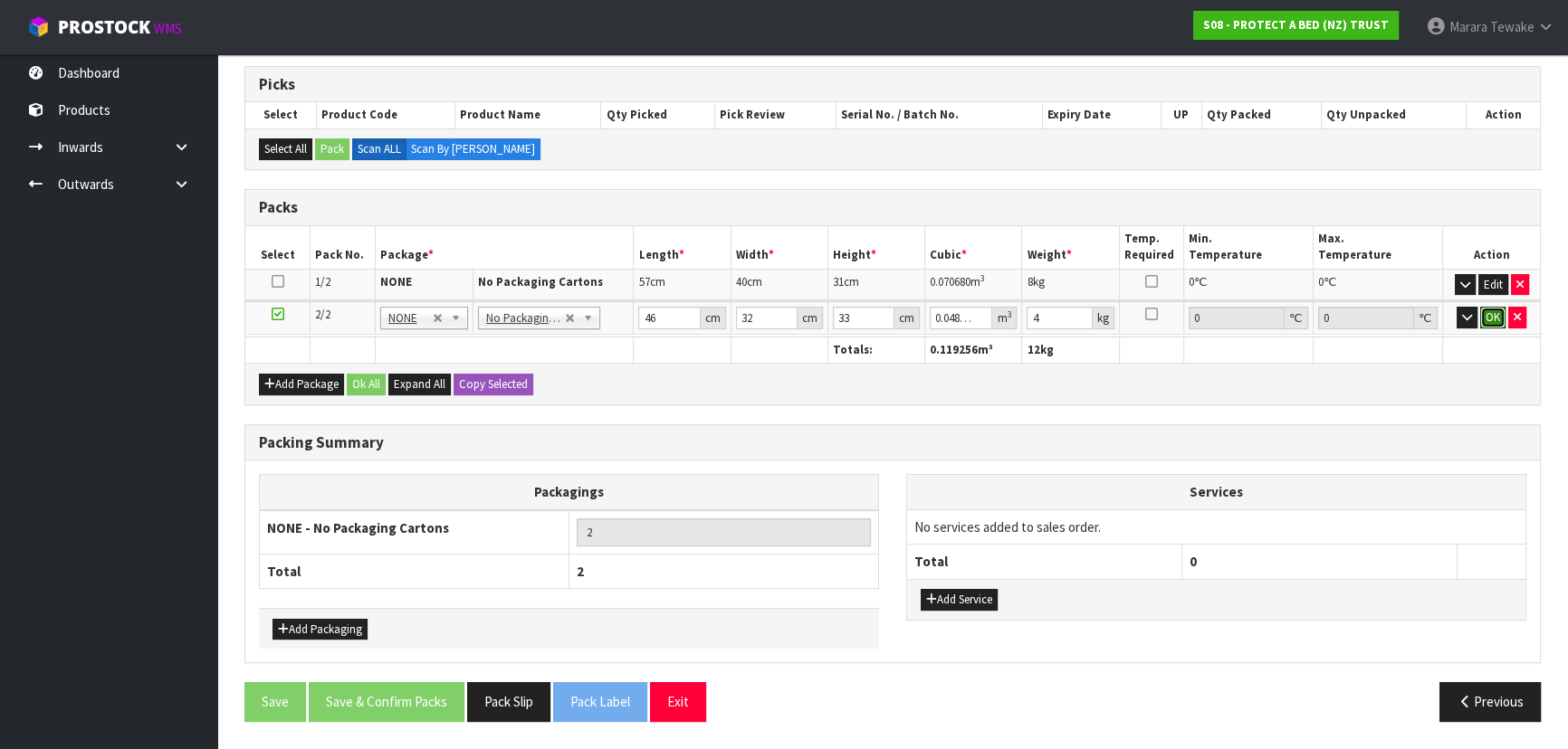
click button "OK" at bounding box center [1493, 317] width 26 height 22
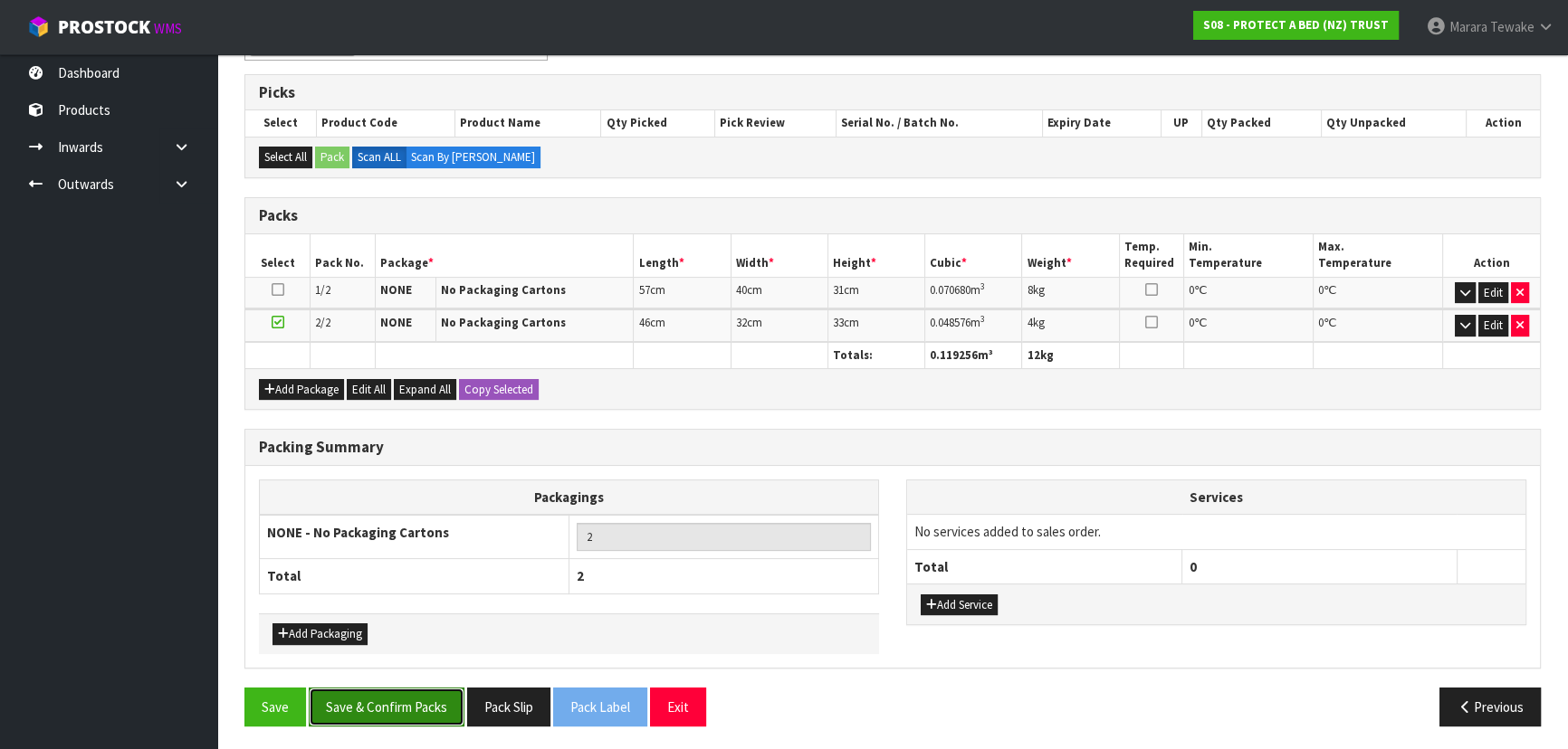
click at [416, 705] on button "Save & Confirm Packs" at bounding box center [386, 706] width 156 height 39
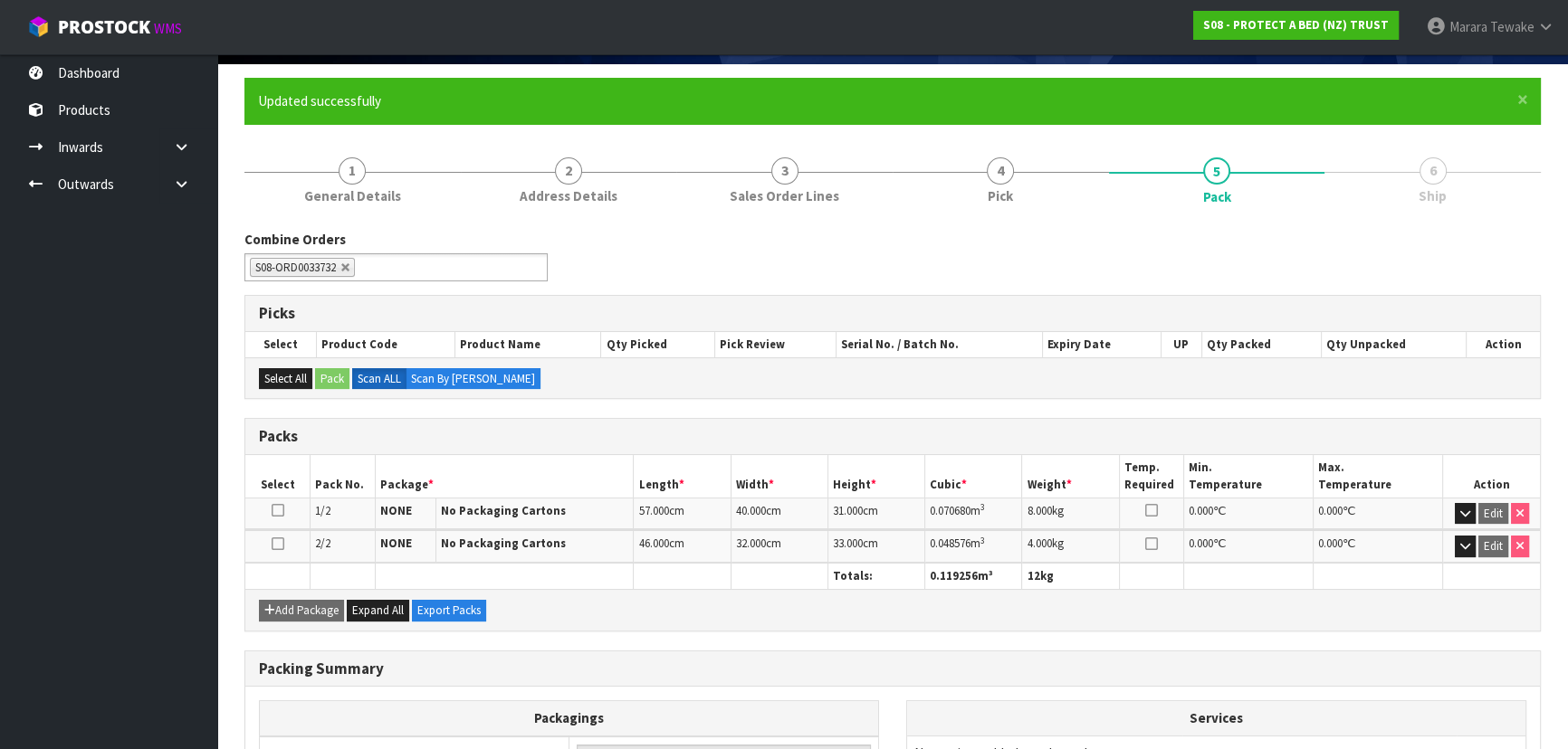
scroll to position [305, 0]
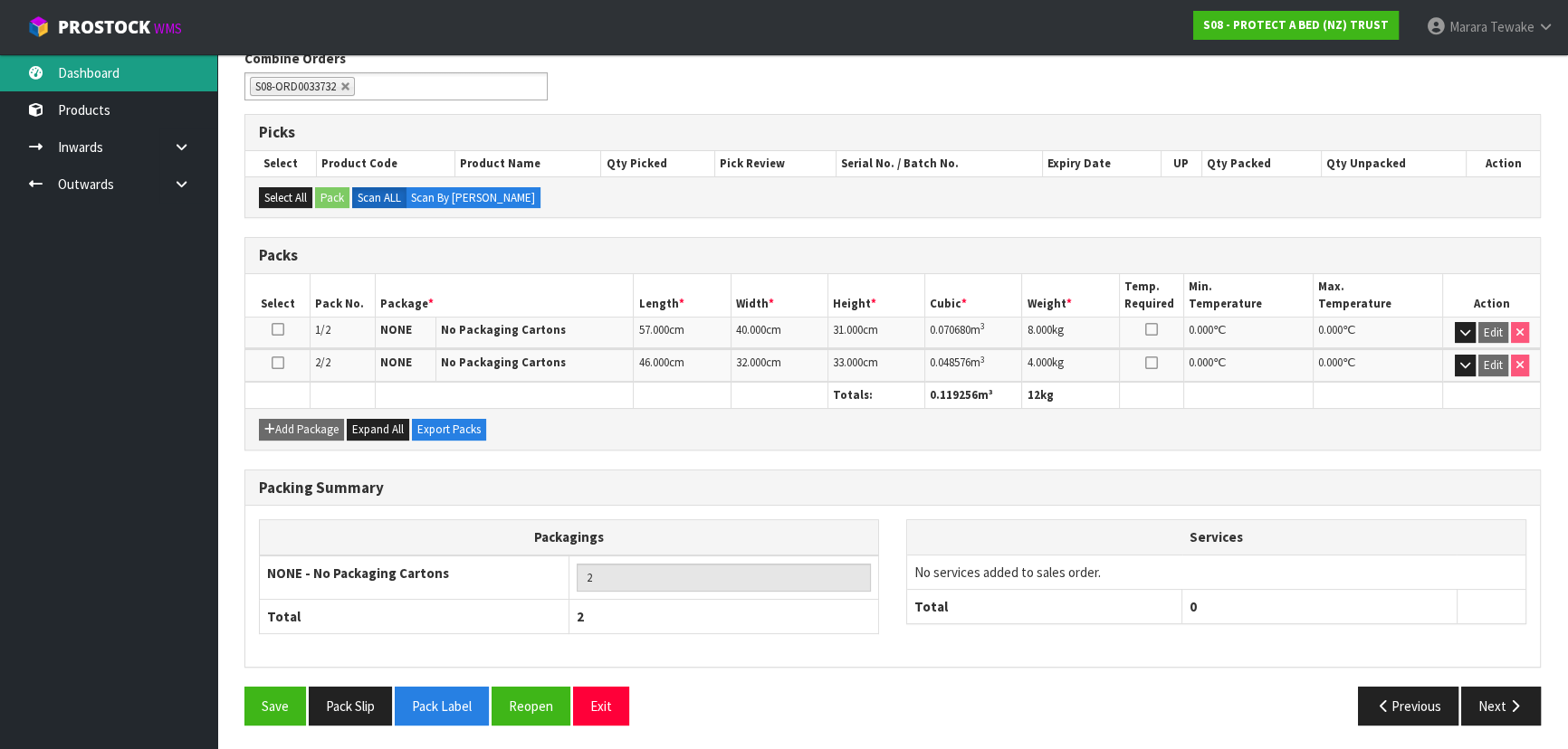
click at [155, 79] on link "Dashboard" at bounding box center [108, 72] width 217 height 37
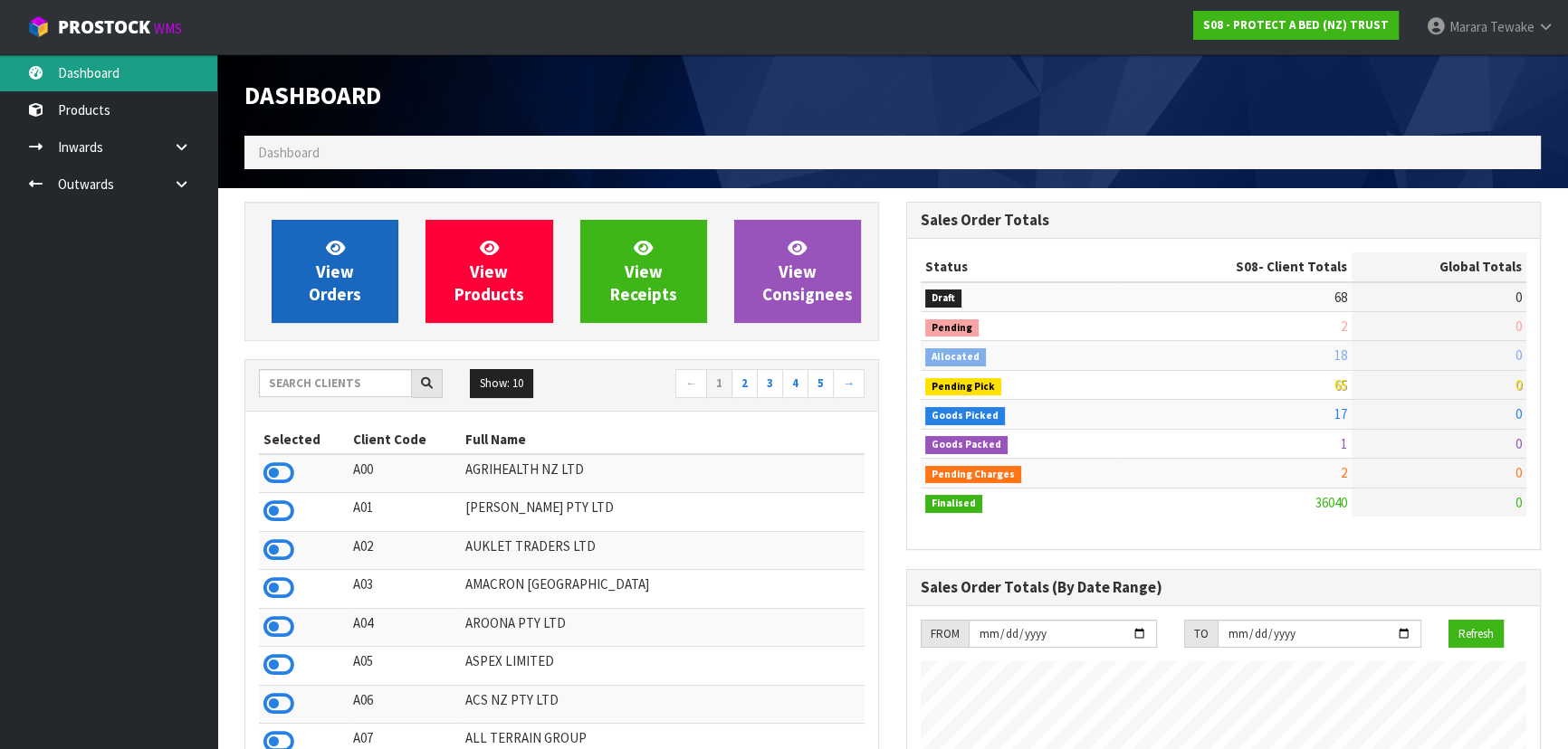
scroll to position [1368, 661]
click at [341, 263] on span "View Orders" at bounding box center [334, 271] width 53 height 67
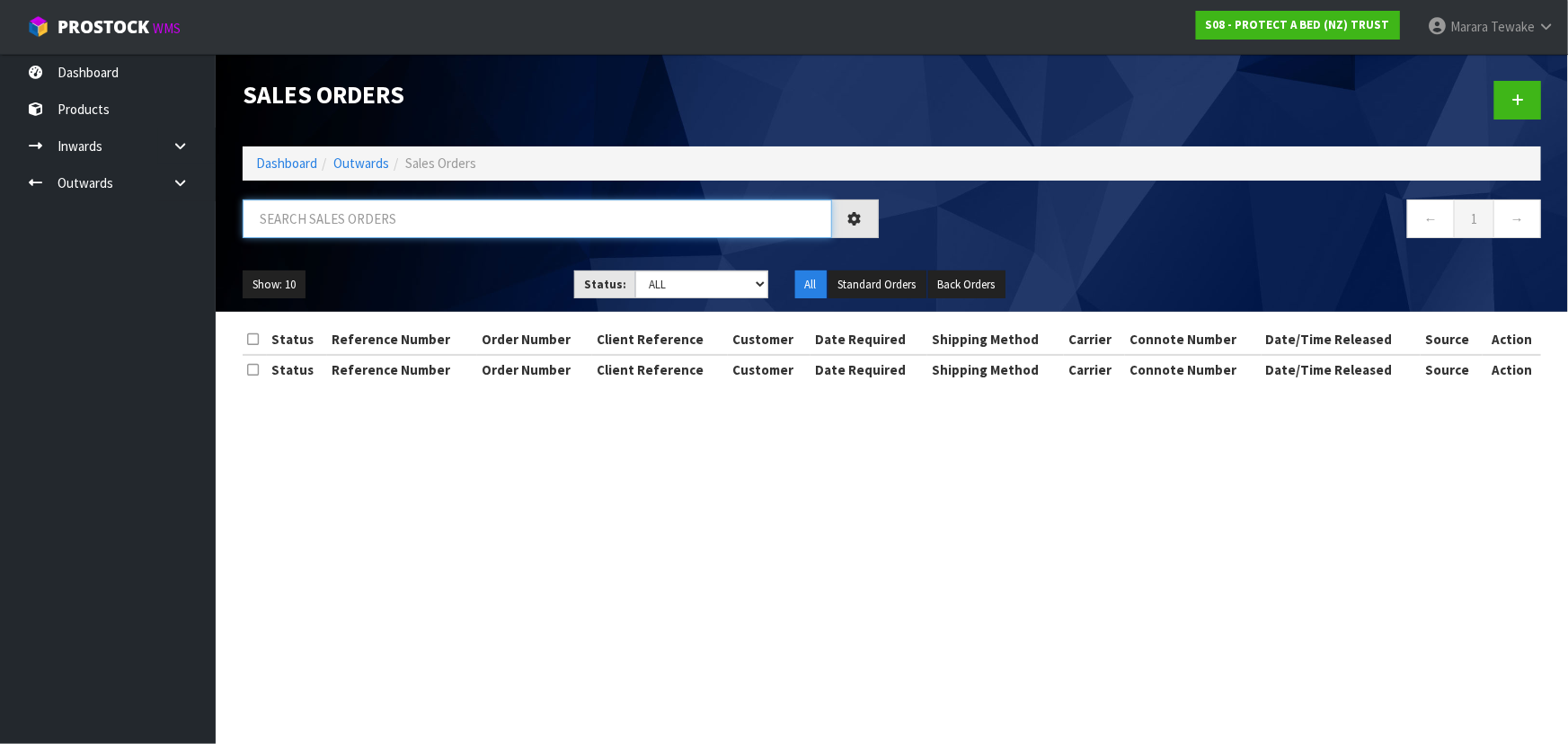
click at [468, 210] on input "text" at bounding box center [537, 218] width 589 height 38
type input "JOB-0416262"
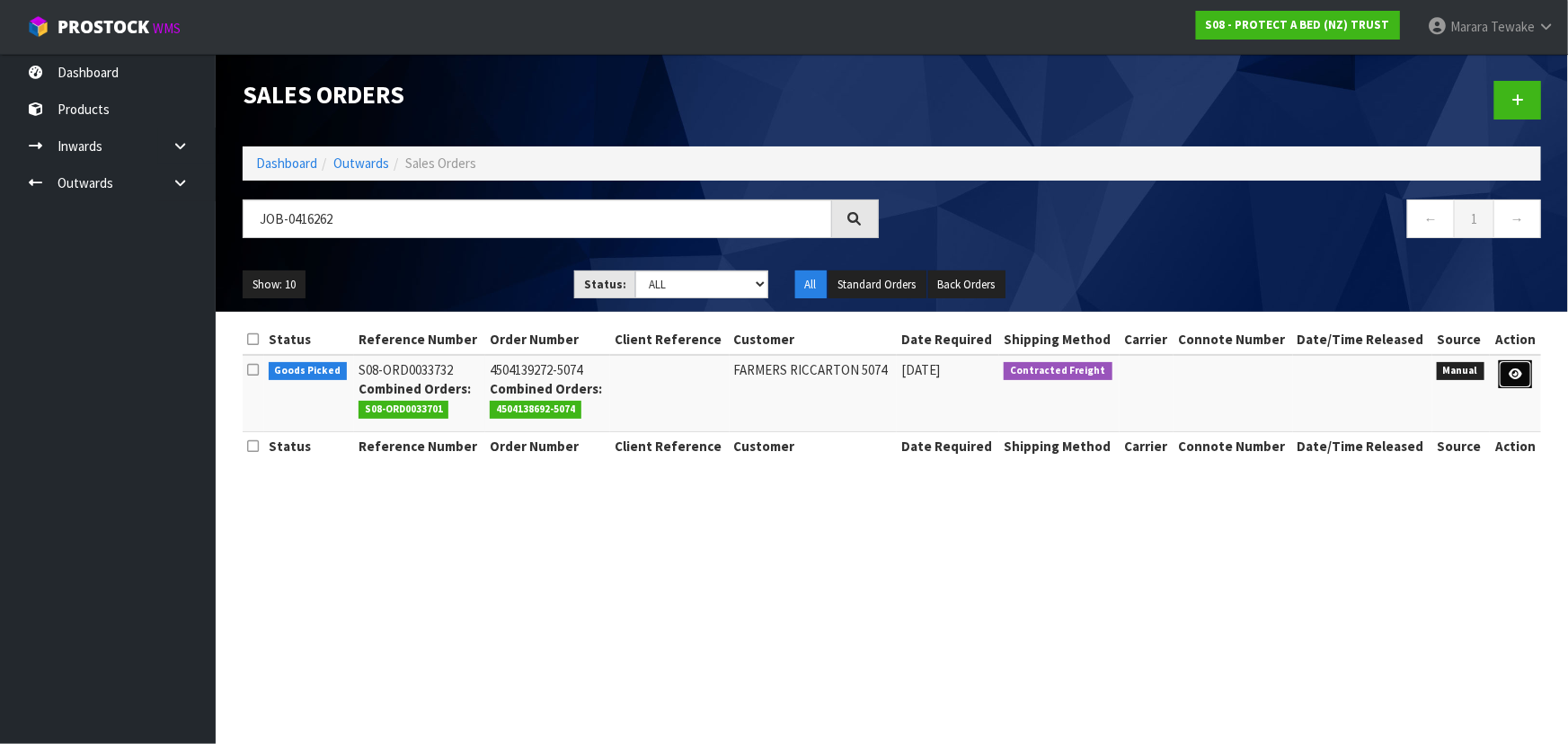
click at [1507, 371] on link at bounding box center [1516, 374] width 34 height 29
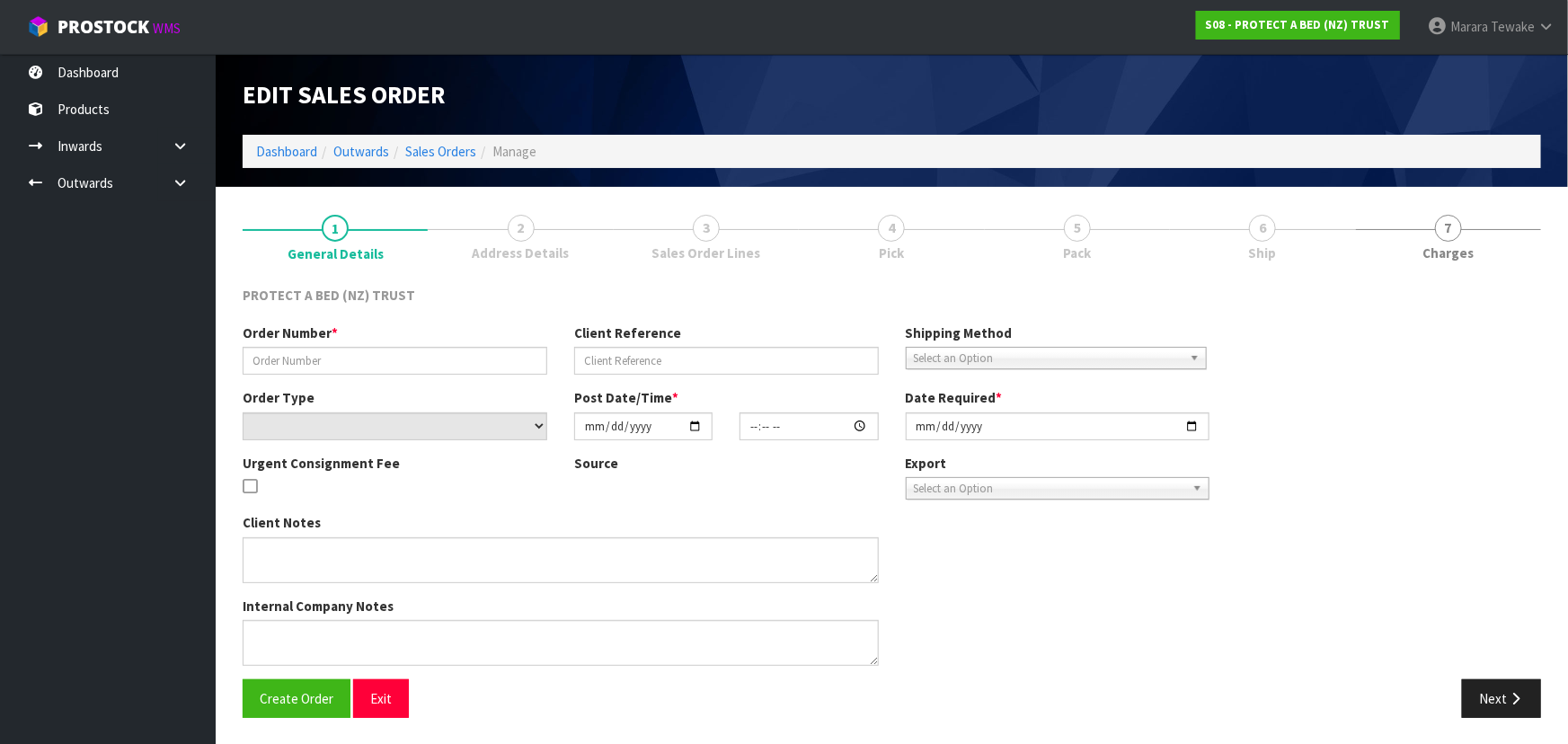
type input "4504139272-5074"
select select "number:0"
type input "2025-10-06"
type input "10:16:00.000"
type input "2025-10-06"
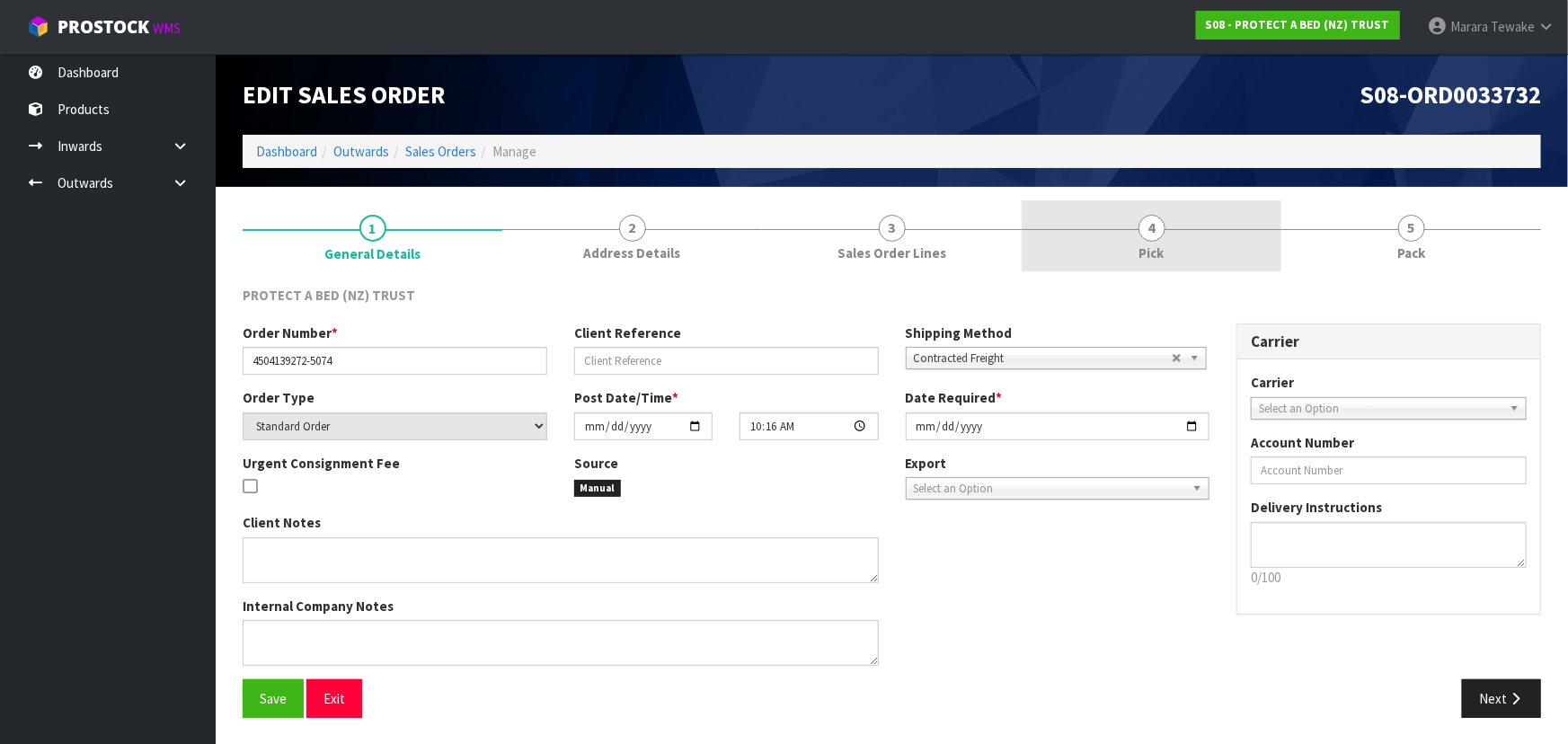
click at [1173, 227] on link "4 Pick" at bounding box center [1152, 236] width 260 height 71
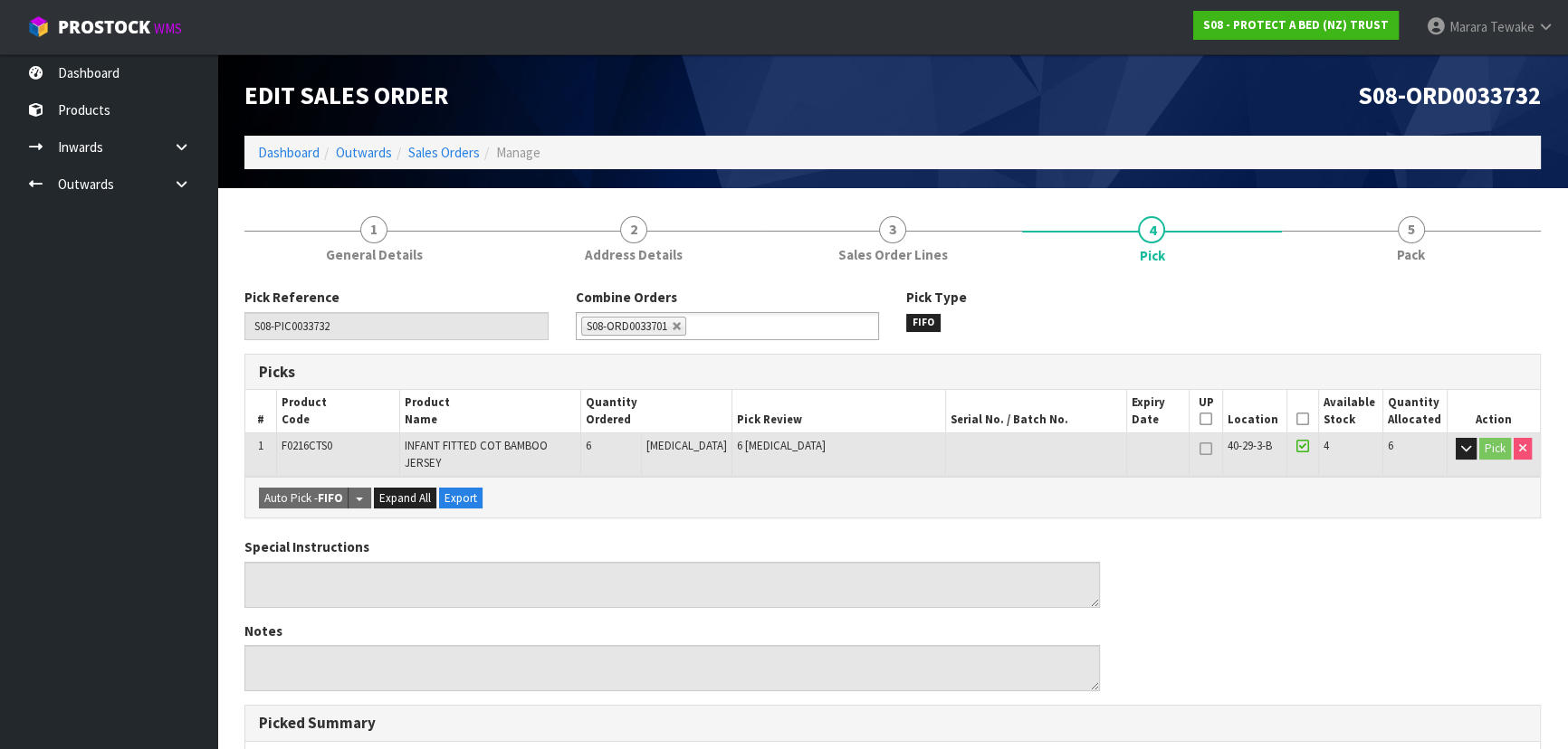
click at [1302, 419] on icon at bounding box center [1302, 419] width 13 height 1
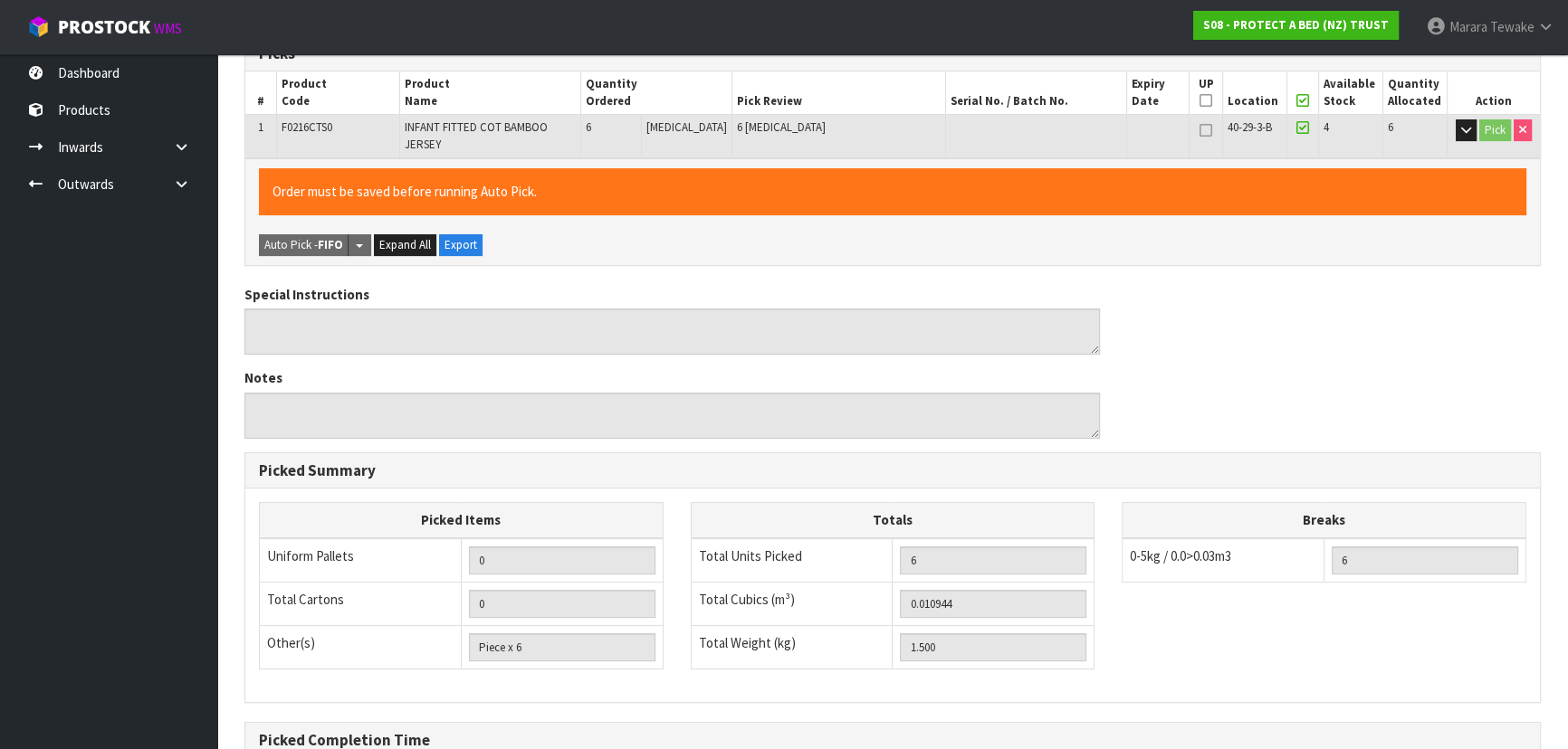
scroll to position [505, 0]
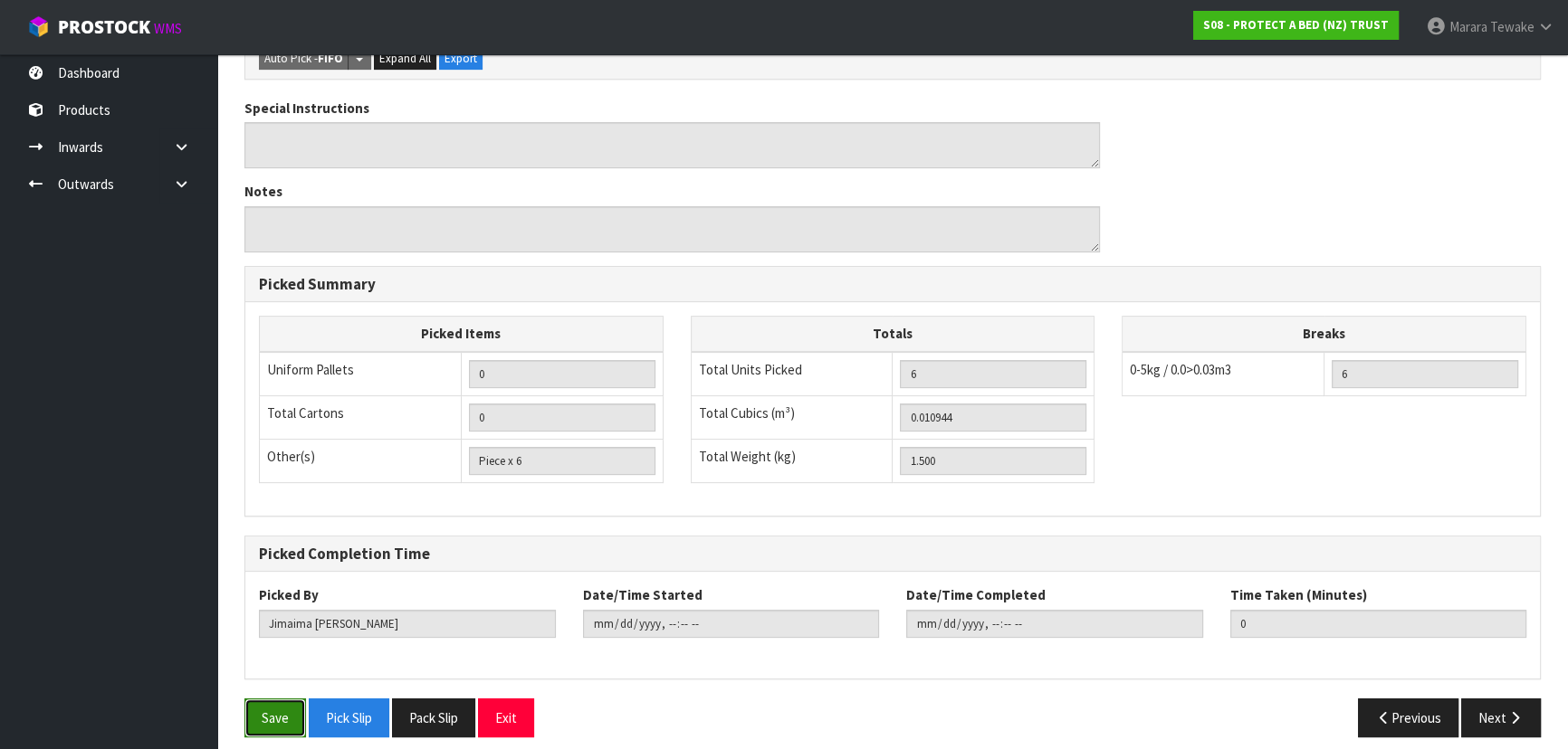
click at [272, 710] on button "Save" at bounding box center [275, 717] width 62 height 39
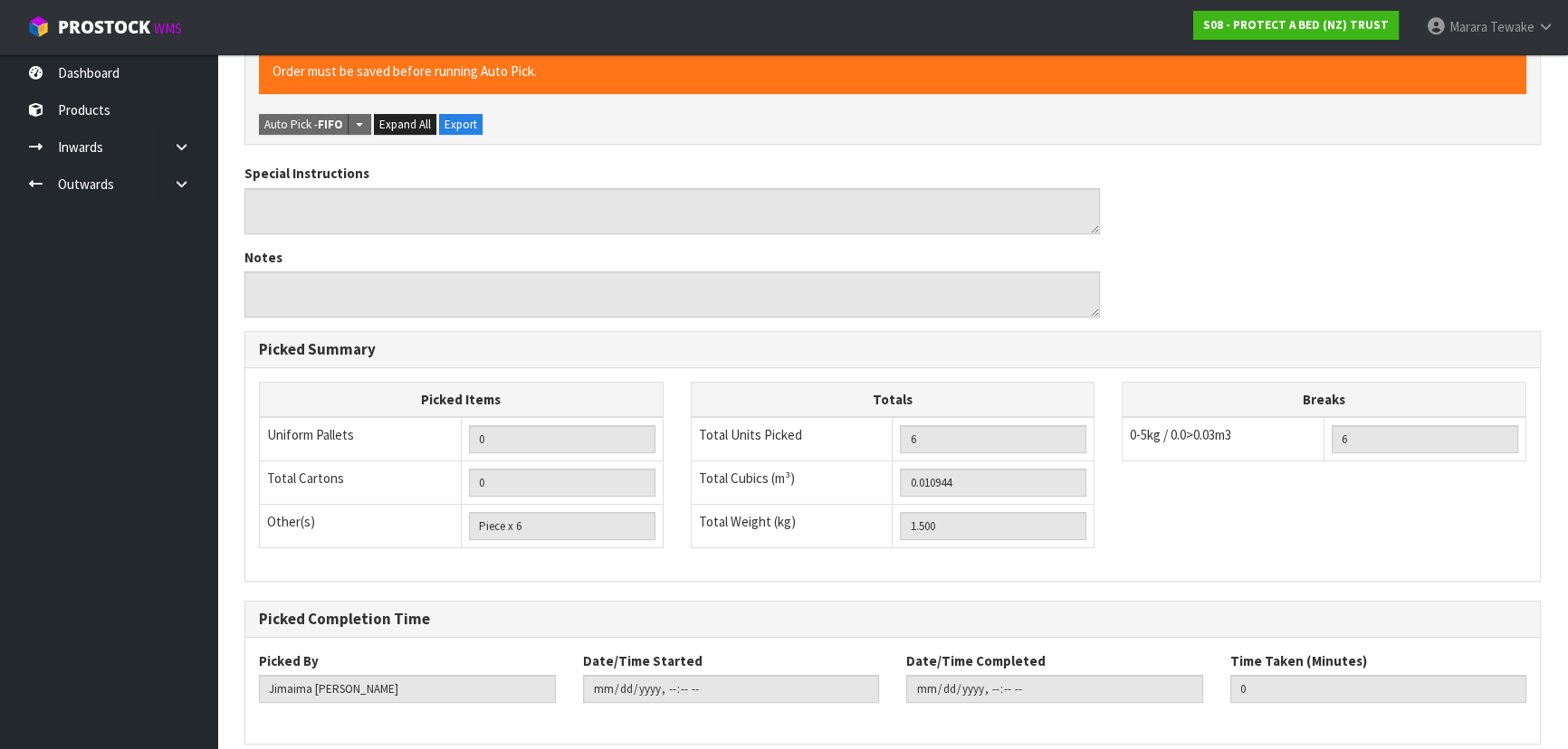
scroll to position [0, 0]
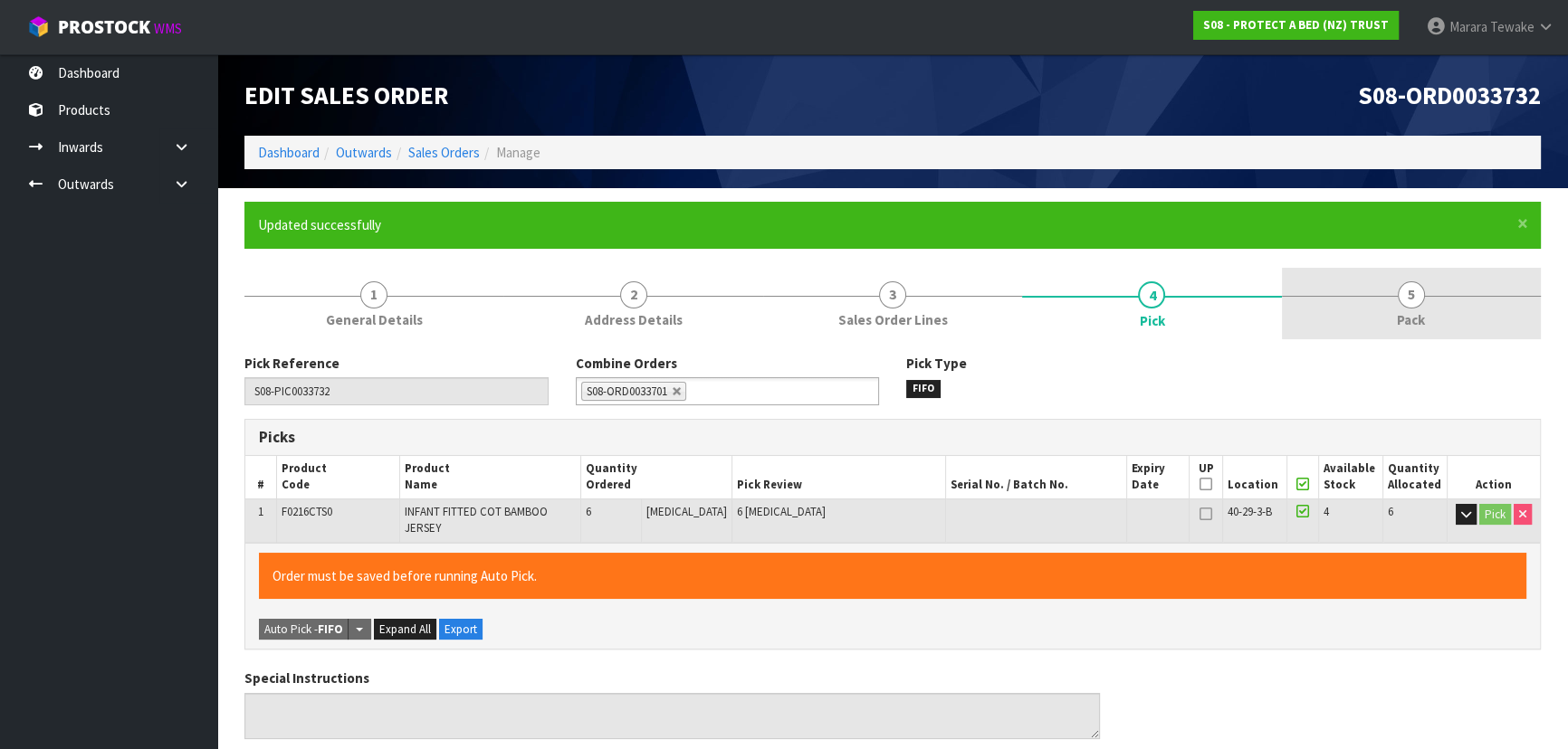
drag, startPoint x: 1411, startPoint y: 316, endPoint x: 1309, endPoint y: 335, distance: 103.8
click at [1410, 316] on span "Pack" at bounding box center [1410, 319] width 28 height 19
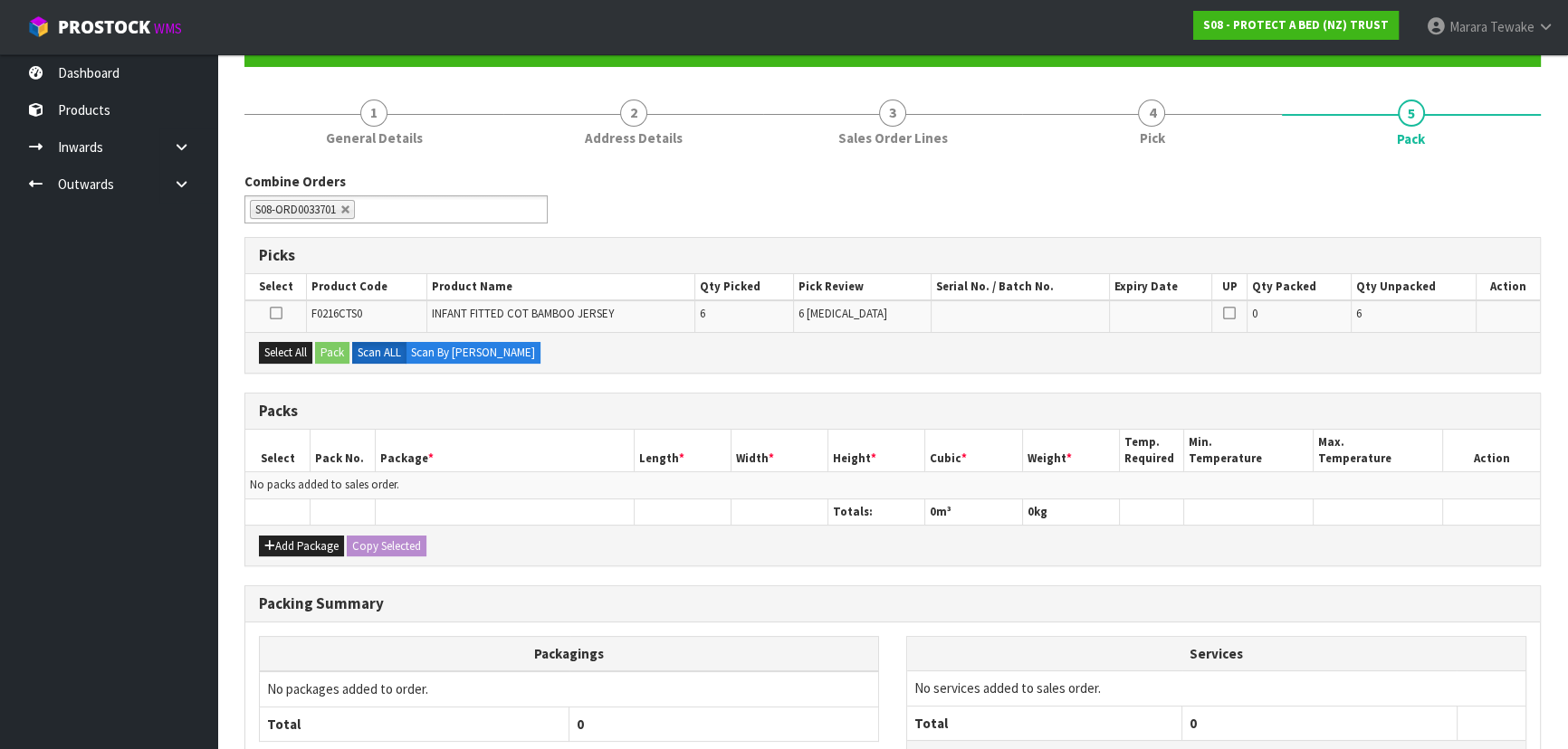
scroll to position [330, 0]
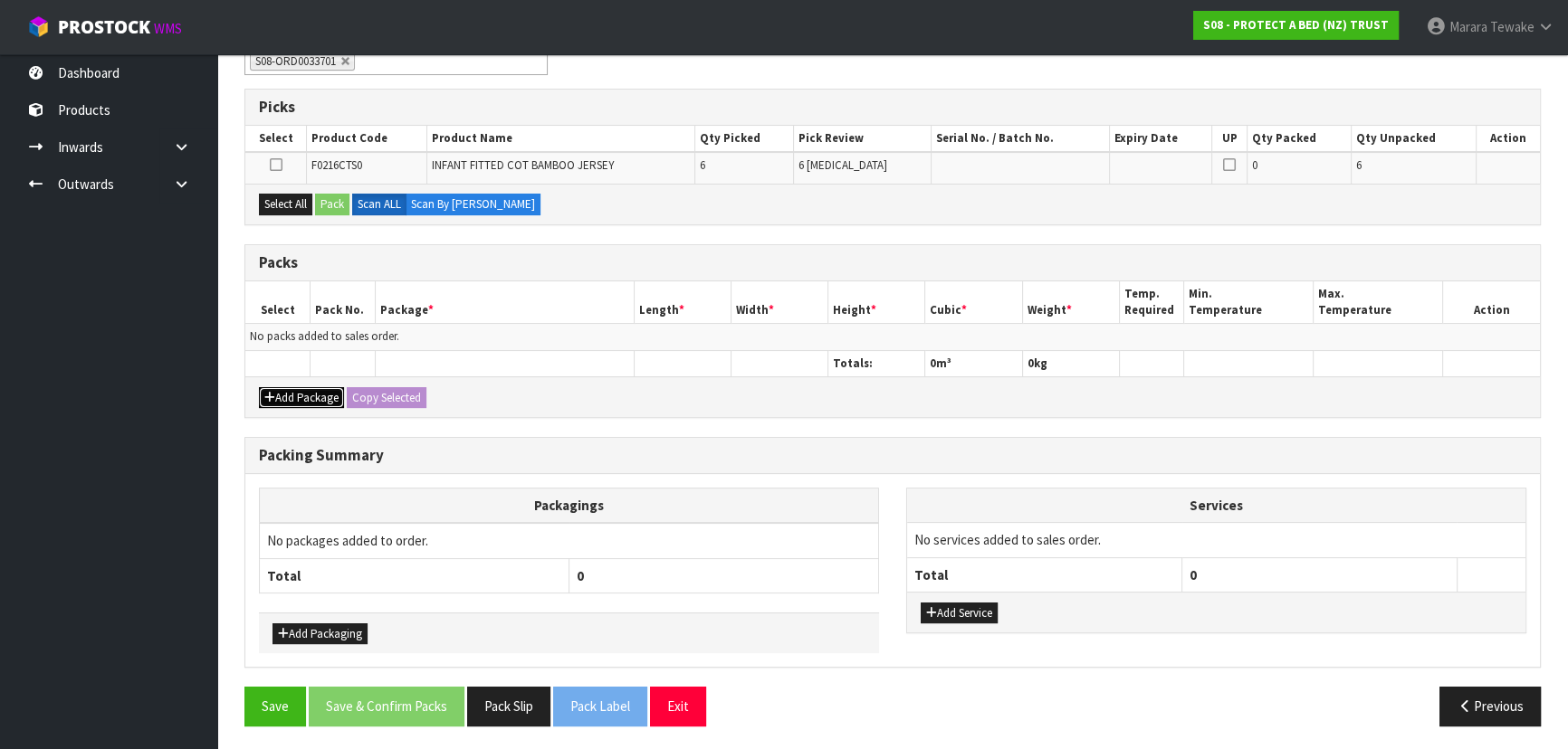
drag, startPoint x: 290, startPoint y: 385, endPoint x: 289, endPoint y: 397, distance: 12.0
click at [291, 387] on button "Add Package" at bounding box center [302, 398] width 85 height 22
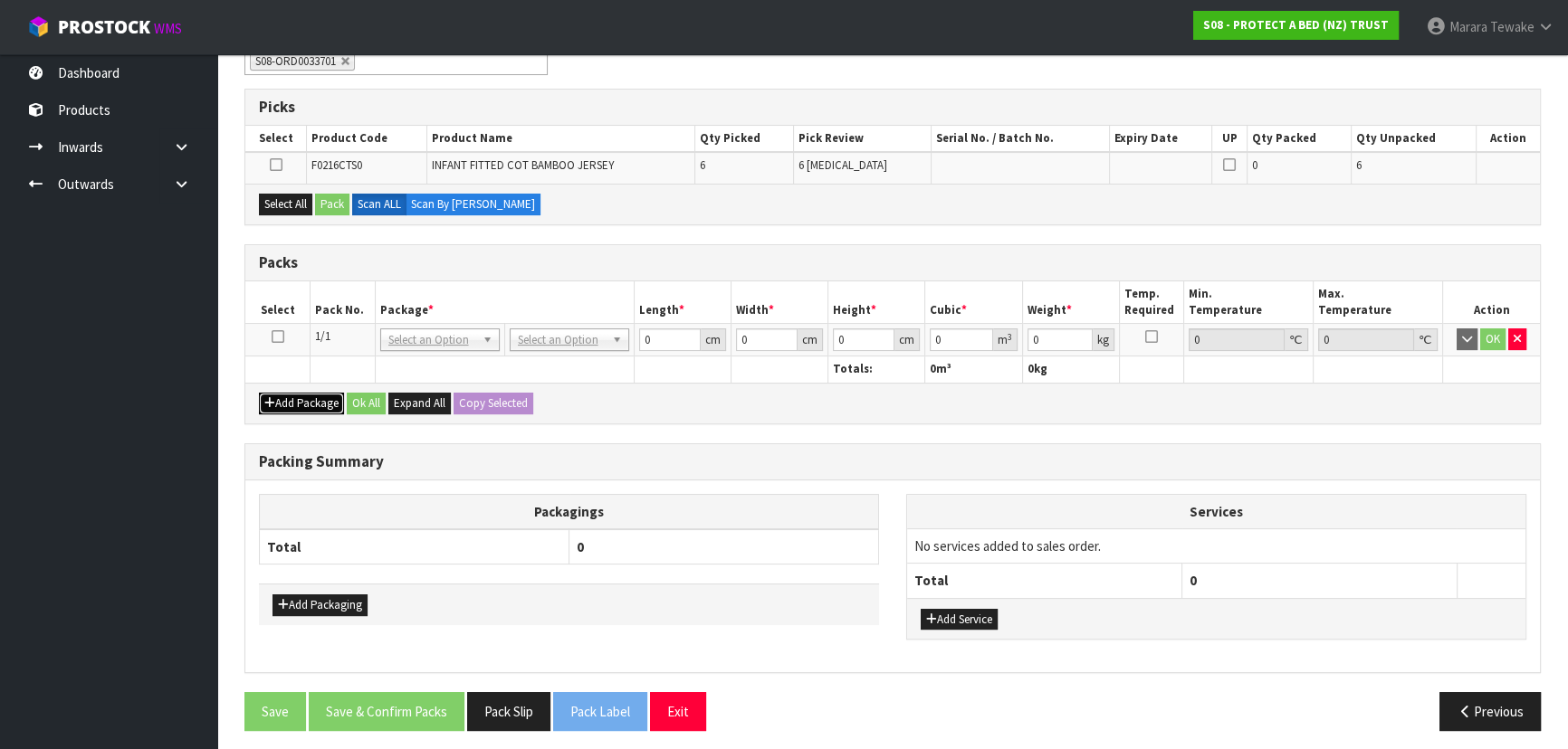
click at [289, 400] on button "Add Package" at bounding box center [302, 404] width 85 height 22
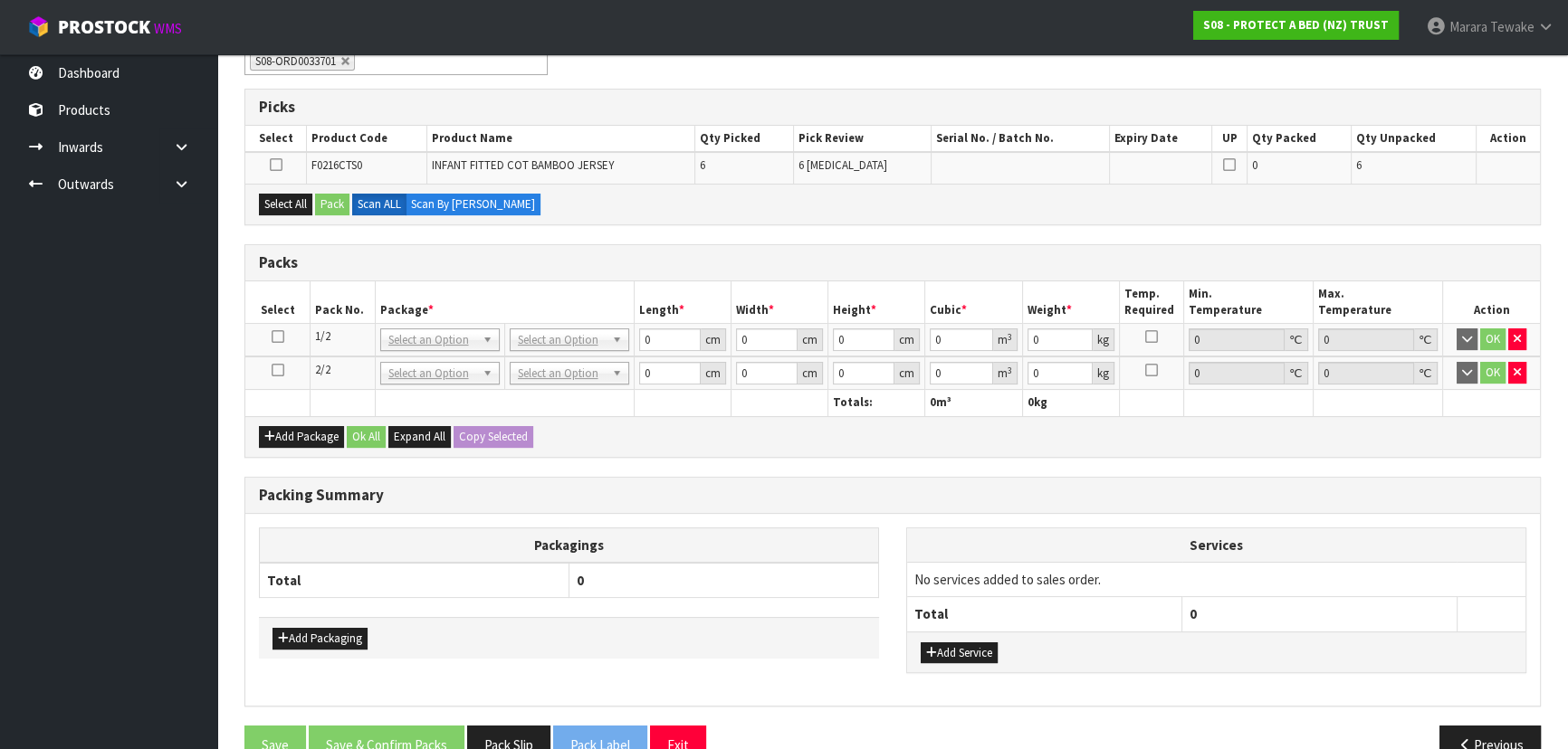
click at [274, 336] on icon at bounding box center [278, 336] width 13 height 1
click at [276, 202] on button "Select All" at bounding box center [286, 204] width 54 height 22
click at [334, 197] on button "Pack" at bounding box center [331, 204] width 35 height 22
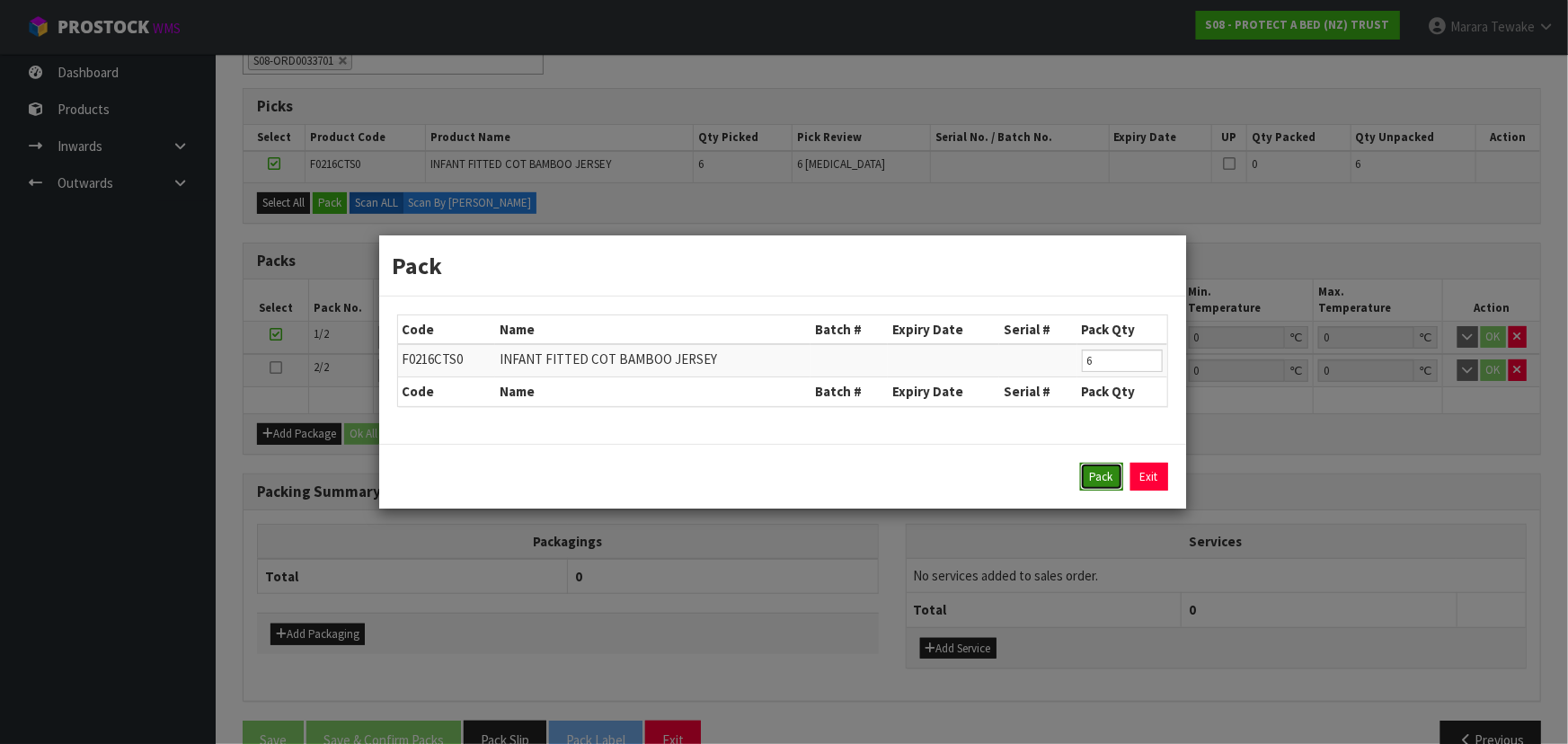
click at [1091, 466] on button "Pack" at bounding box center [1102, 477] width 43 height 29
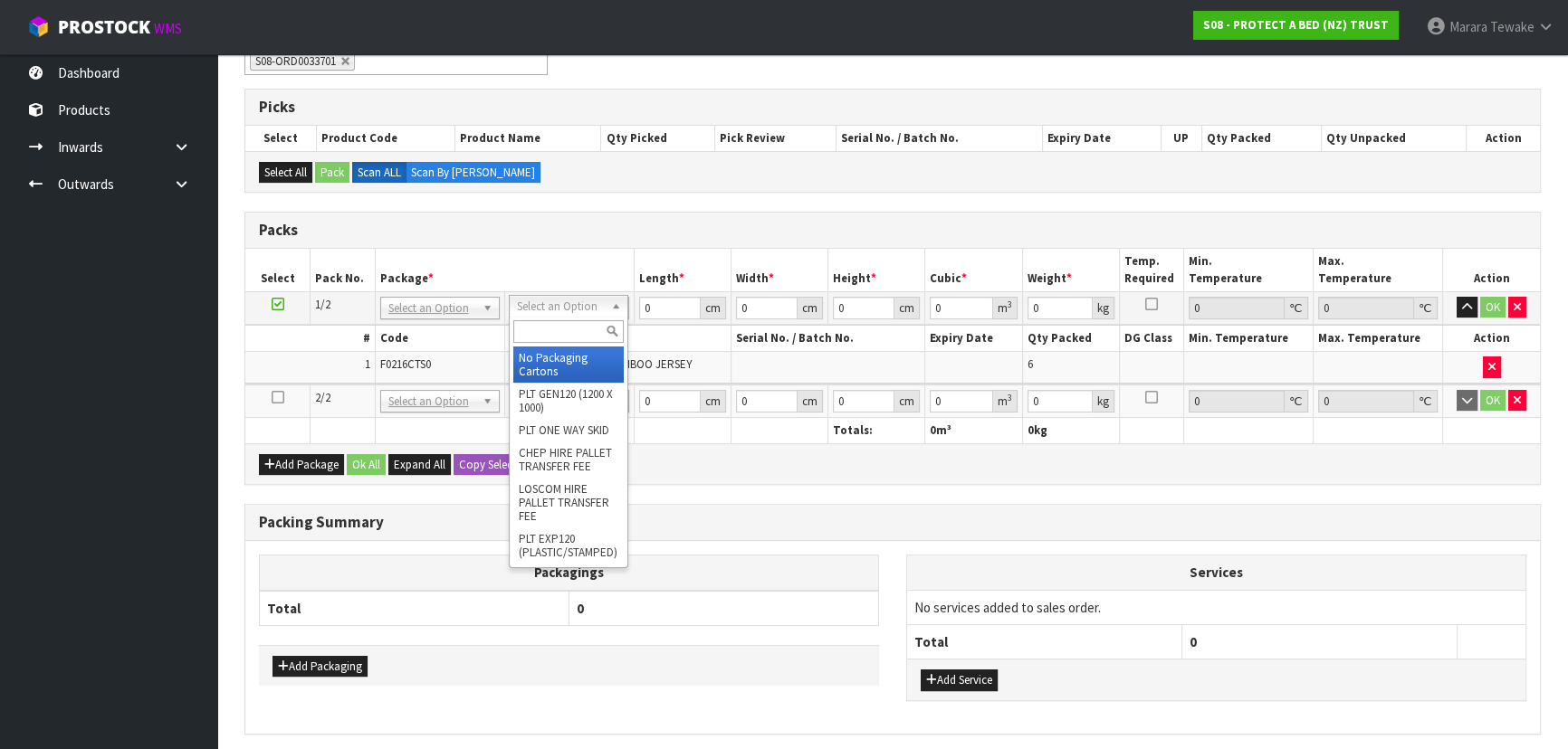
click at [555, 331] on input "text" at bounding box center [568, 331] width 110 height 23
type input "OC"
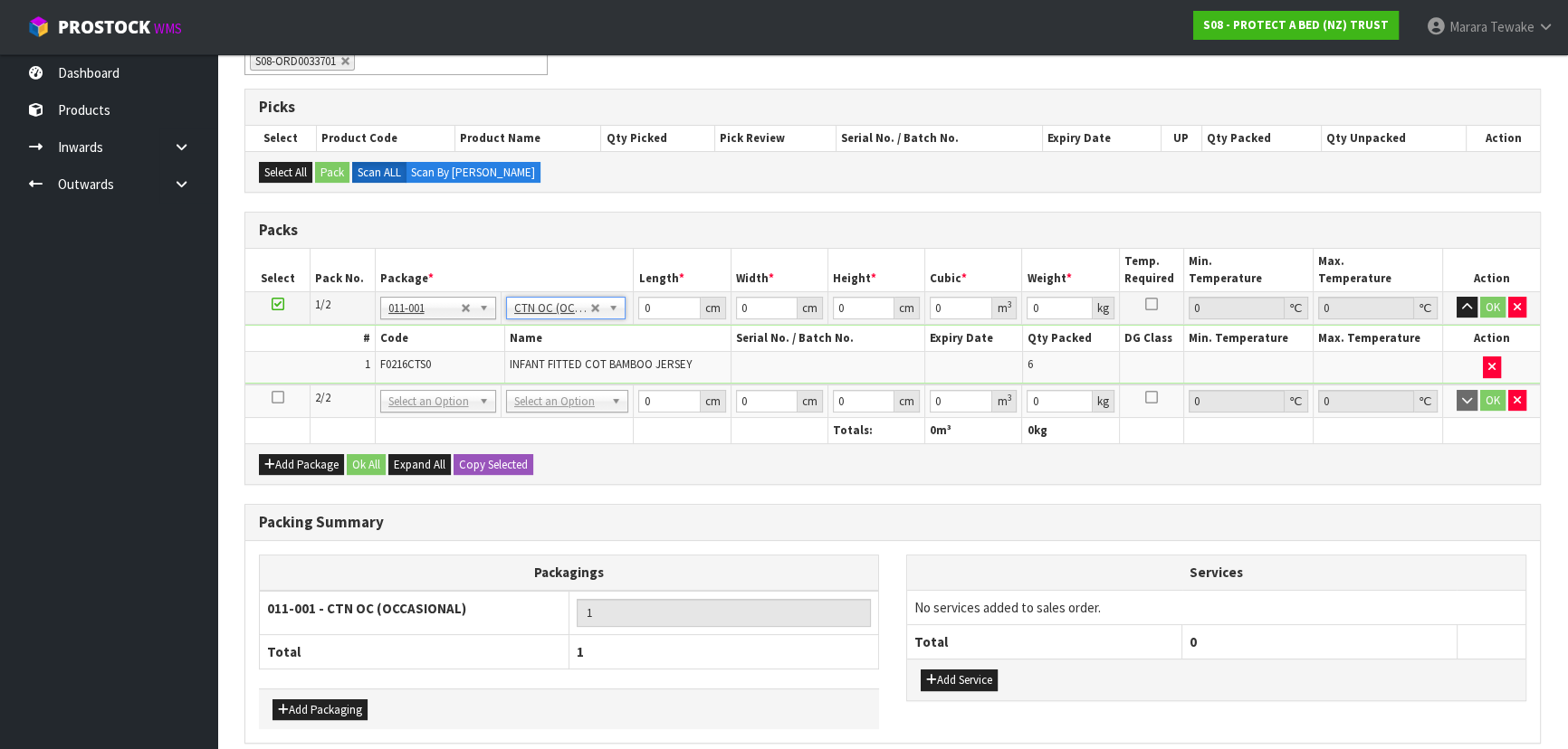
type input "1.5"
click at [494, 467] on button "Copy Selected" at bounding box center [493, 465] width 79 height 22
click at [494, 467] on span "Confirm" at bounding box center [478, 465] width 40 height 16
type input "1.5"
type input "2"
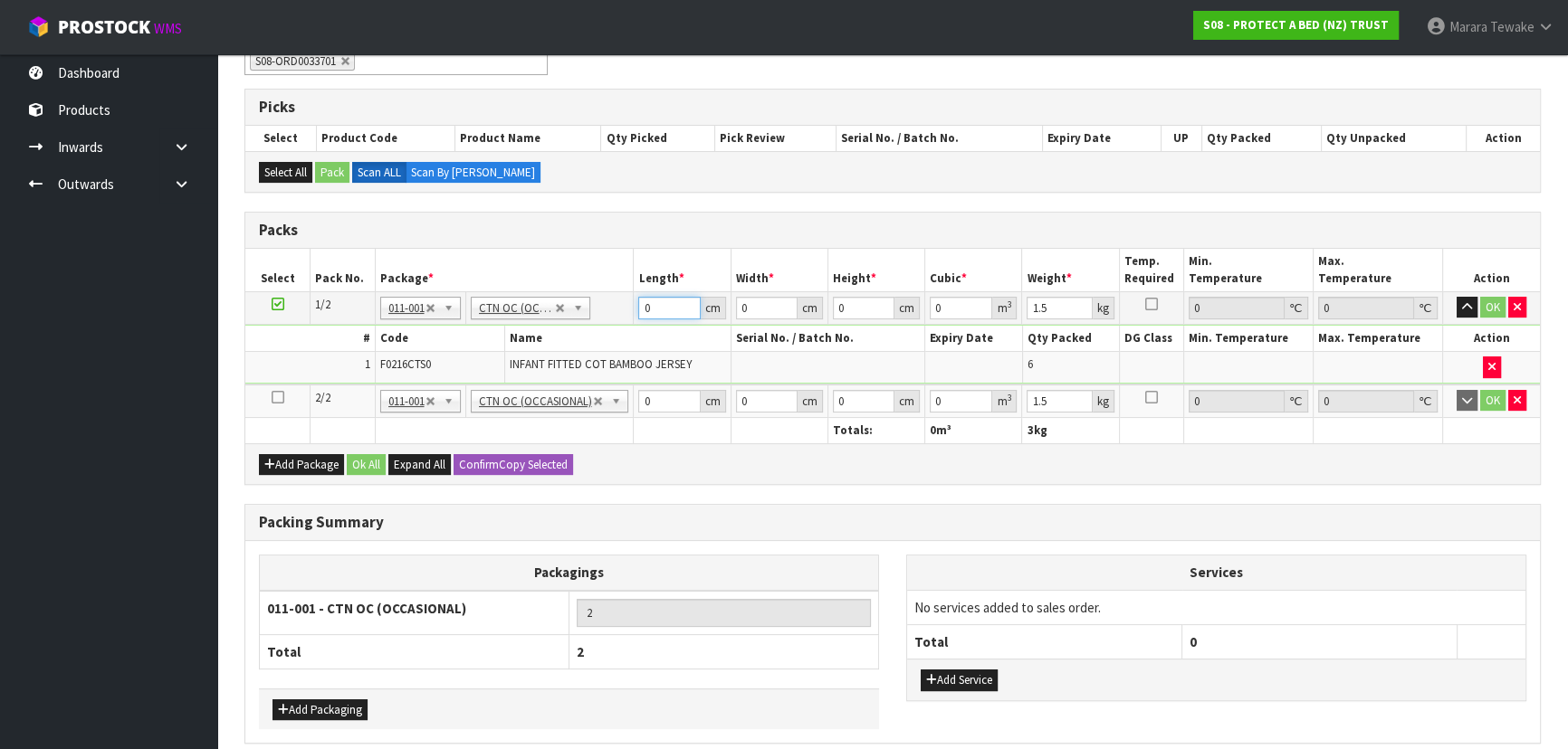
drag, startPoint x: 658, startPoint y: 307, endPoint x: 604, endPoint y: 266, distance: 67.8
click at [604, 267] on table "Select Pack No. Package * Length * Width * Height * Cubic * Weight * Temp. Requ…" at bounding box center [892, 346] width 1294 height 194
type input "57"
type input "40"
type input "3"
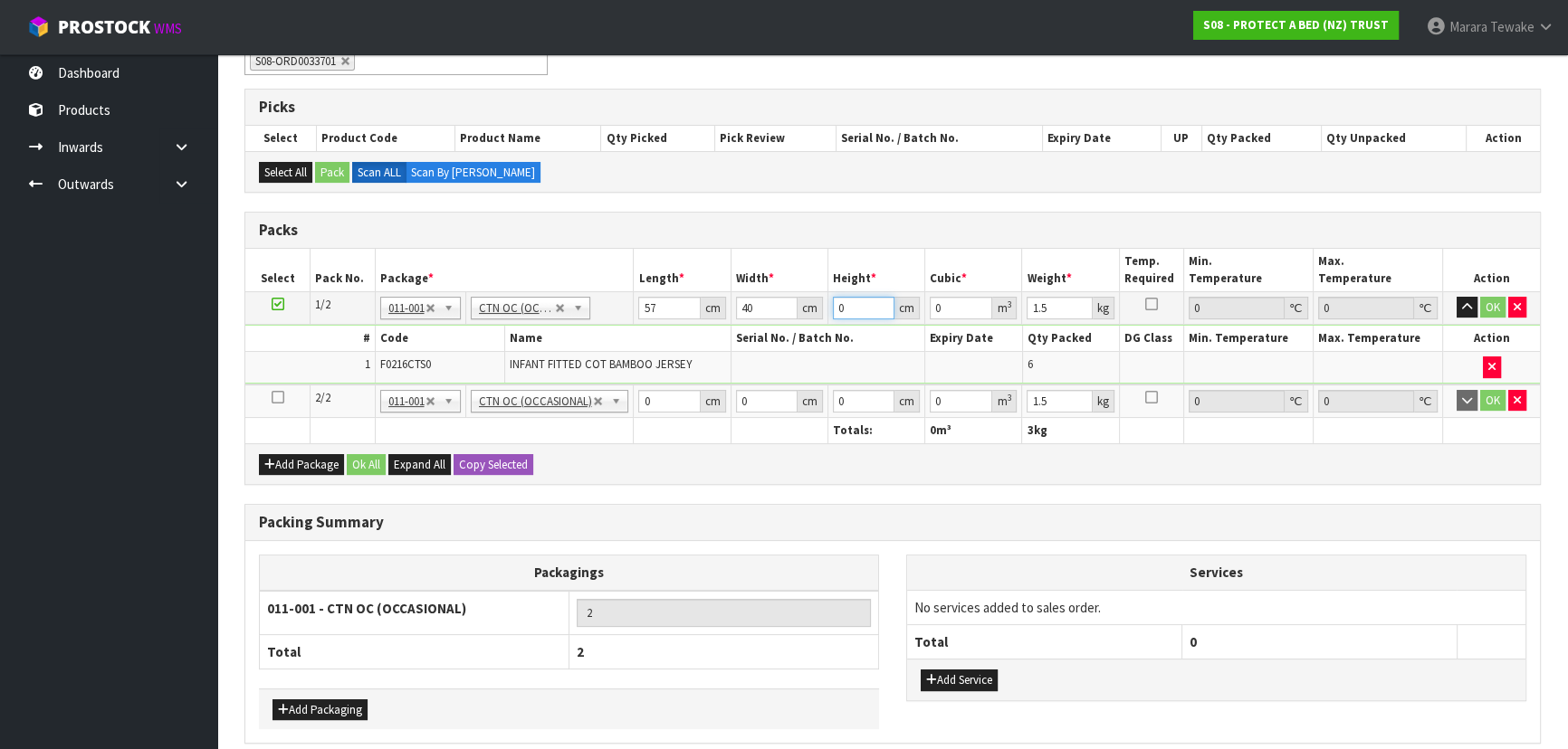
type input "0.00684"
type input "31"
type input "0.07068"
type input "31"
type input "8"
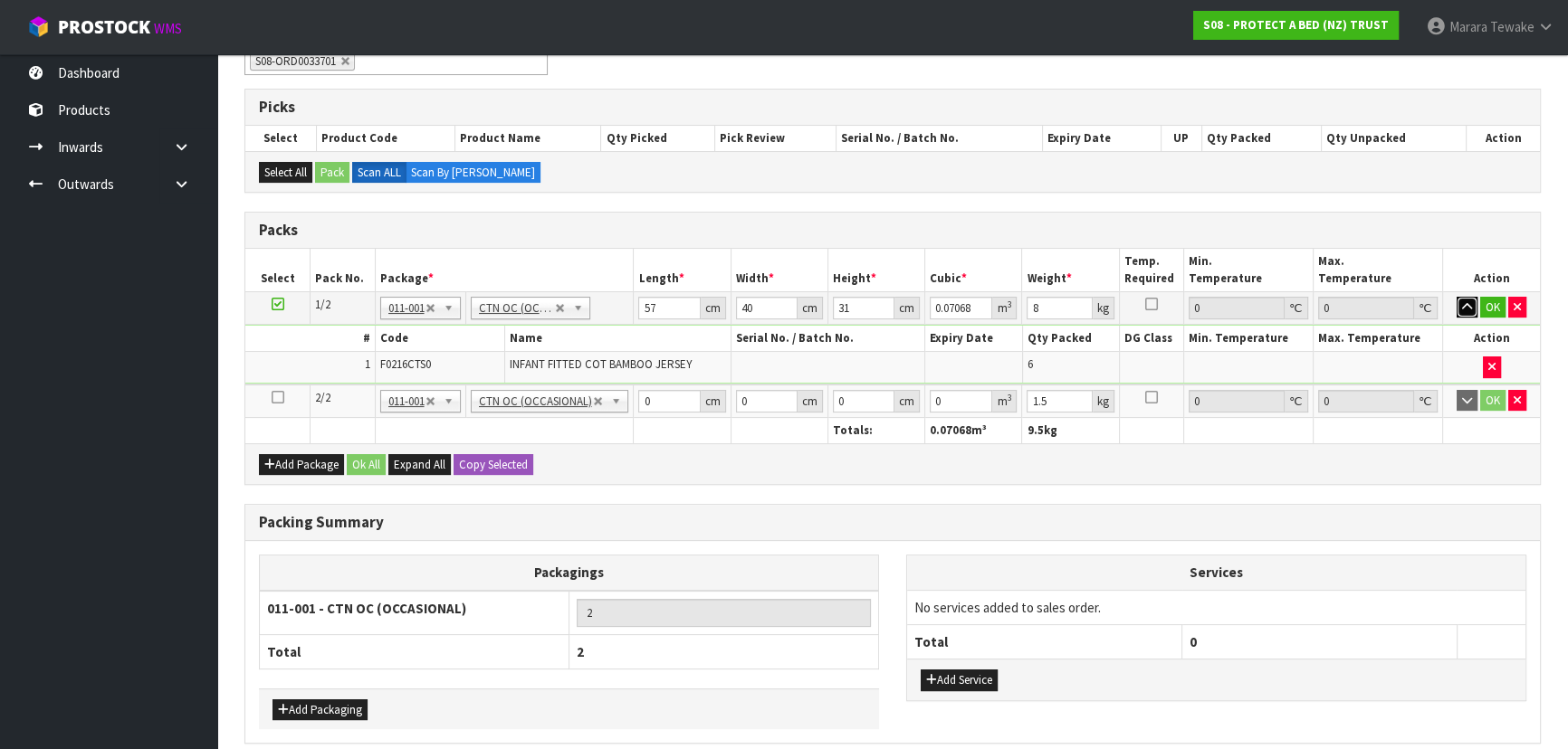
click at [1456, 297] on button "button" at bounding box center [1466, 308] width 21 height 22
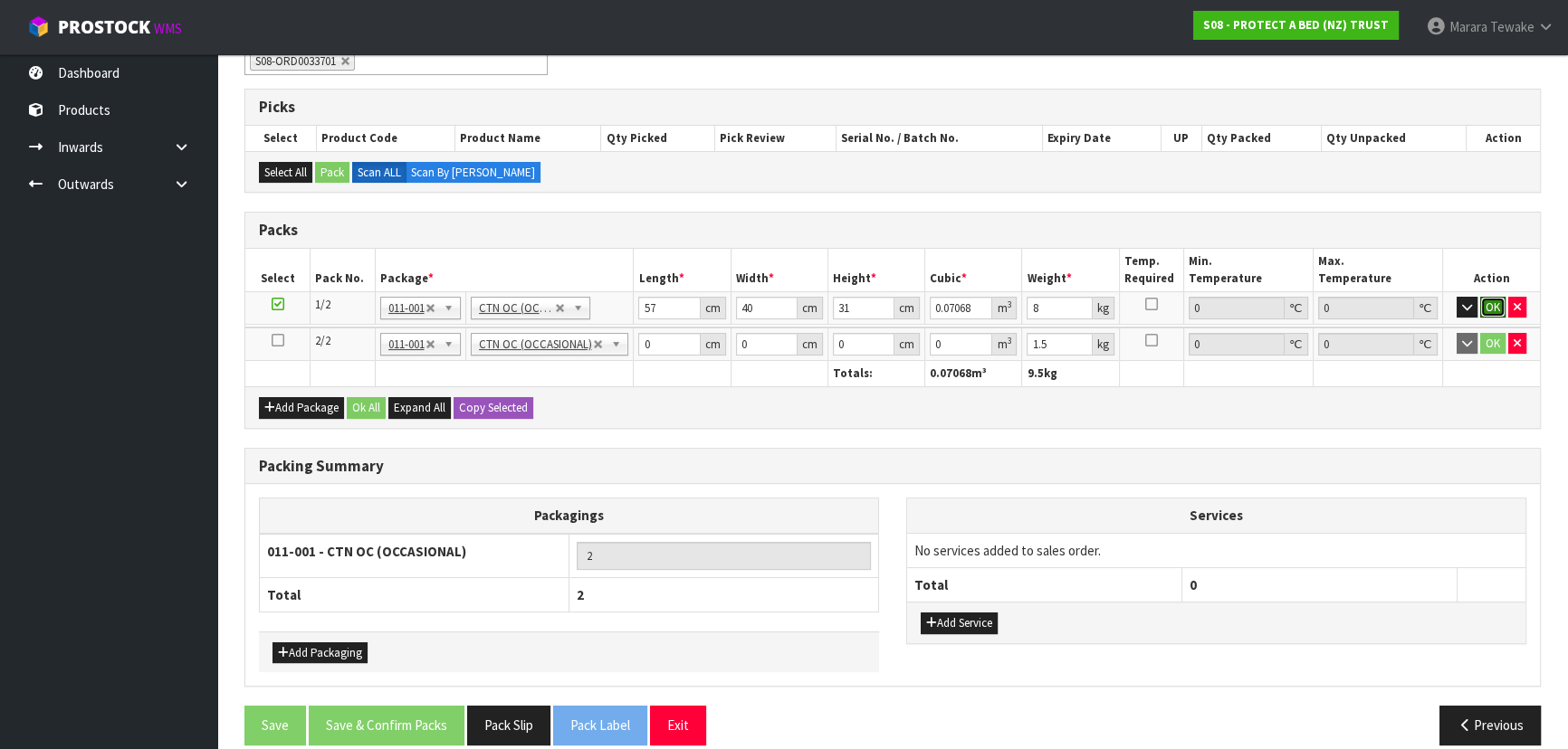
click button "OK" at bounding box center [1493, 308] width 26 height 22
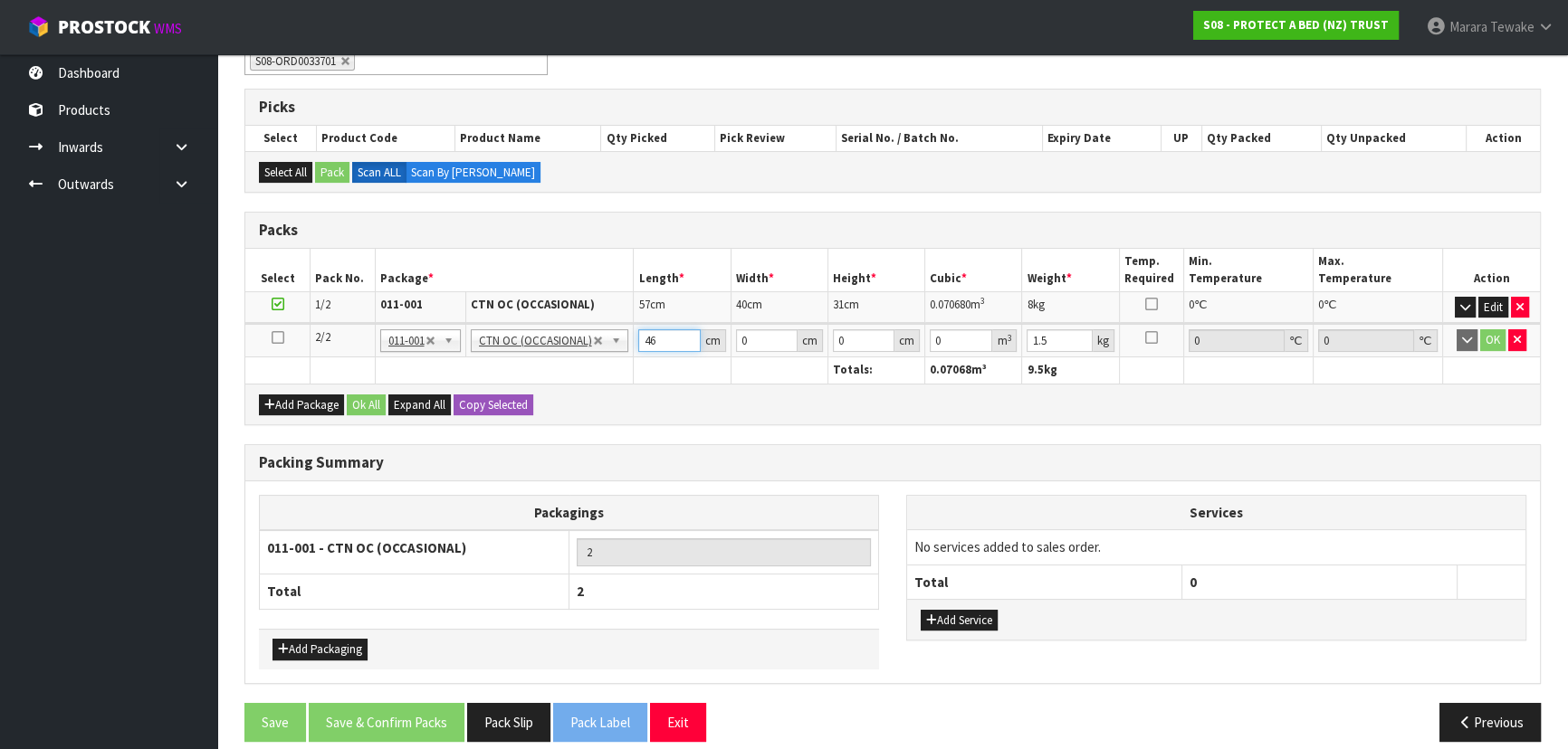
type input "46"
type input "32"
type input "3"
type input "0.004416"
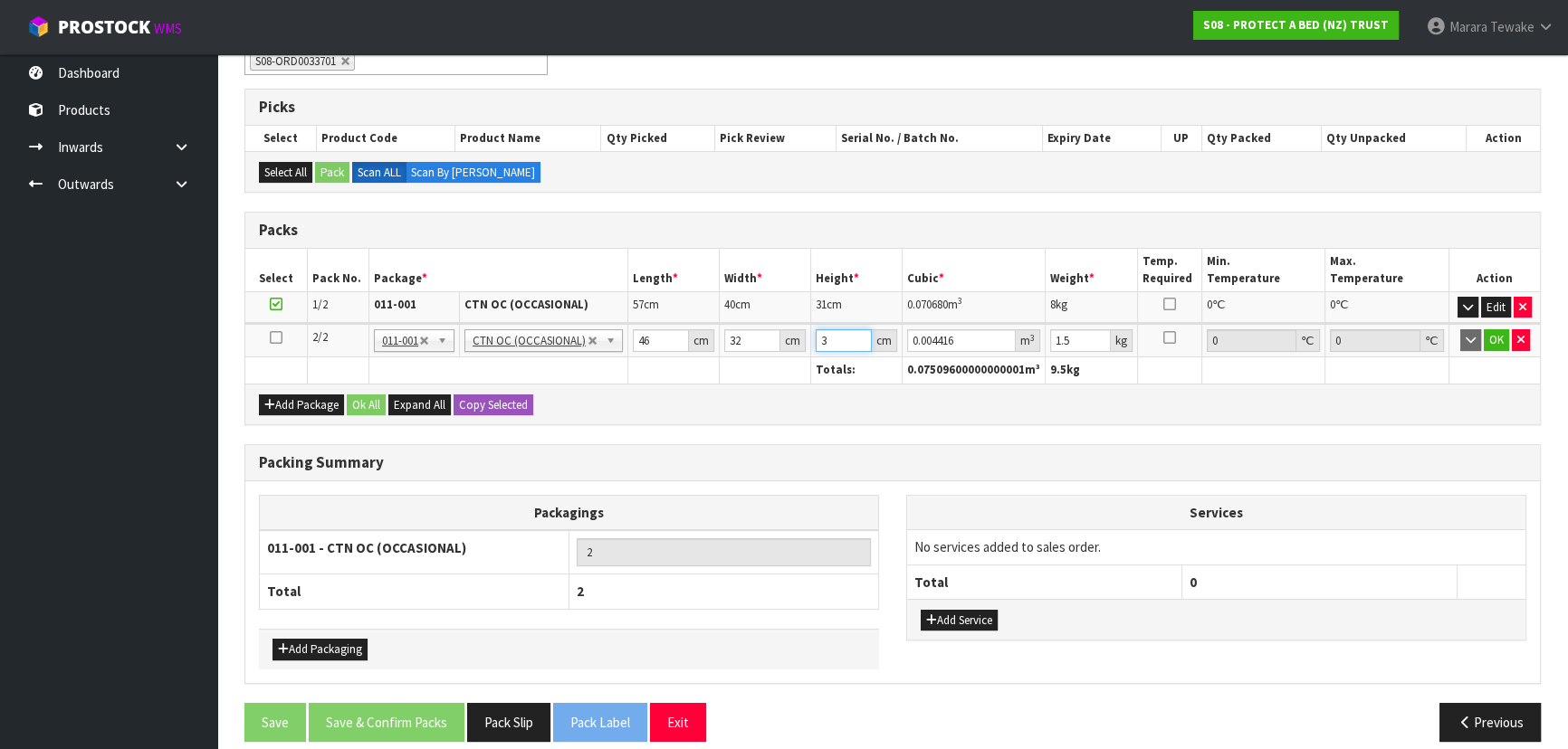
type input "33"
type input "0.048576"
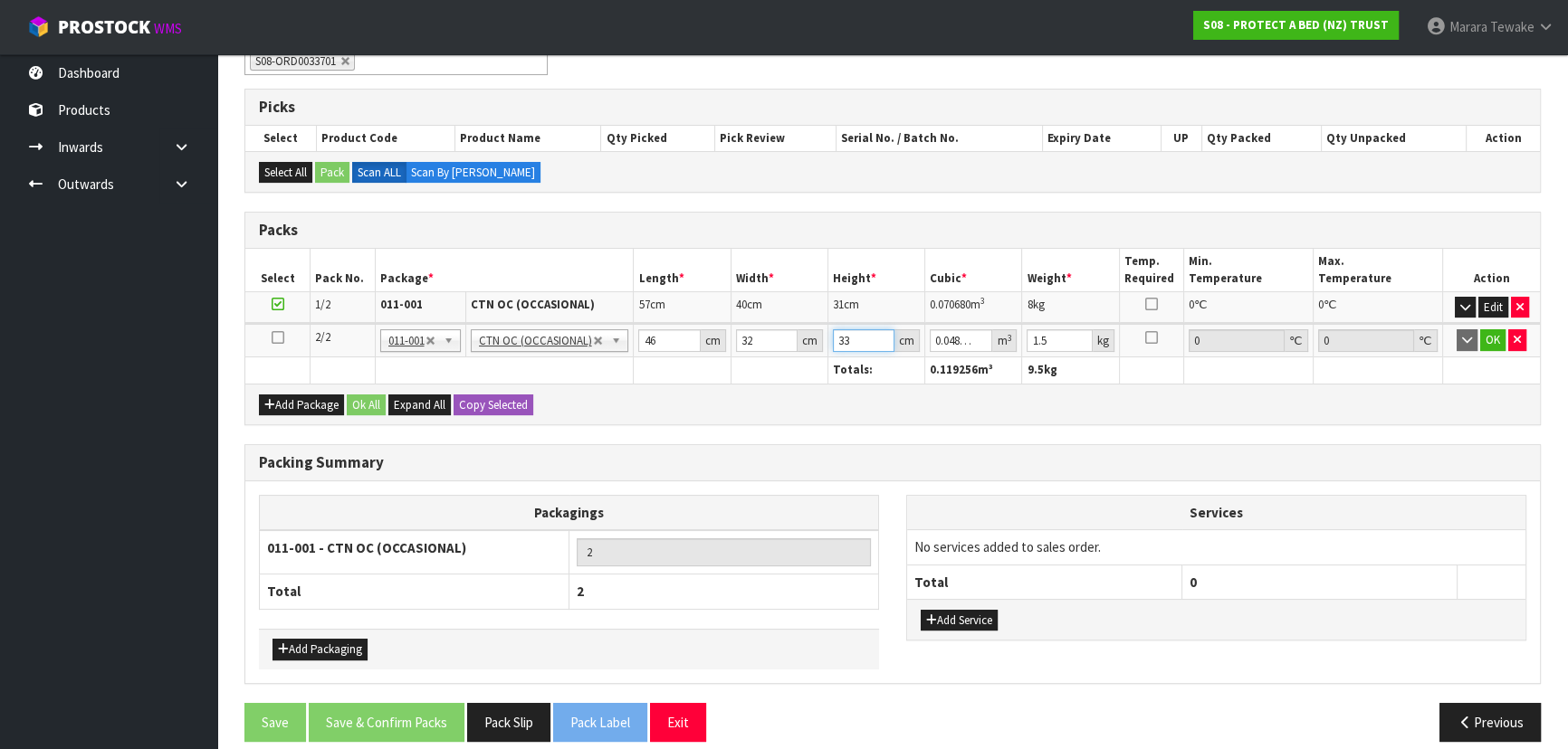
type input "33"
type input "4"
click button "OK" at bounding box center [1493, 340] width 26 height 22
click at [259, 395] on button "Add Package" at bounding box center [302, 406] width 85 height 22
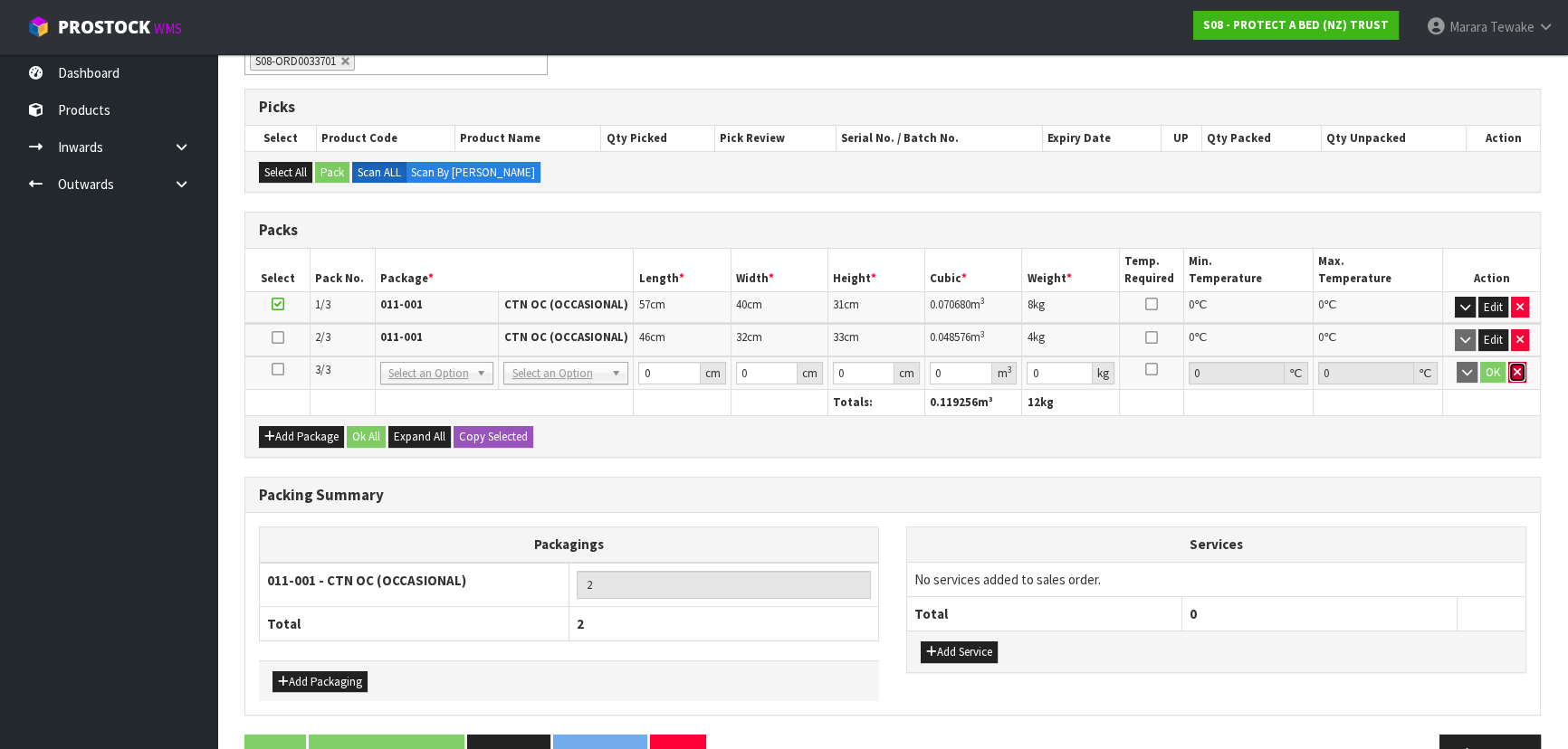
click at [1516, 366] on icon "button" at bounding box center [1516, 372] width 7 height 12
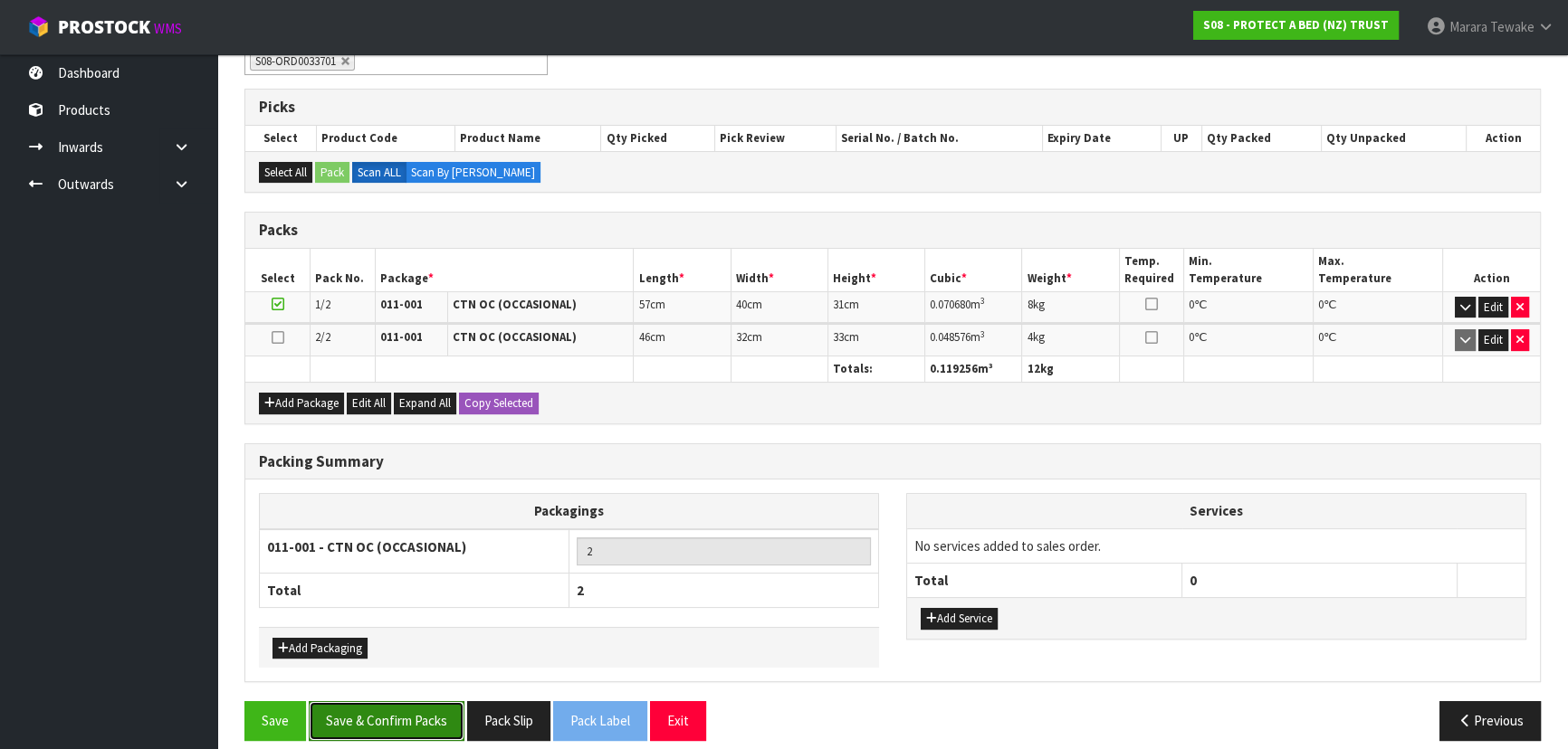
click at [415, 716] on button "Save & Confirm Packs" at bounding box center [386, 720] width 156 height 39
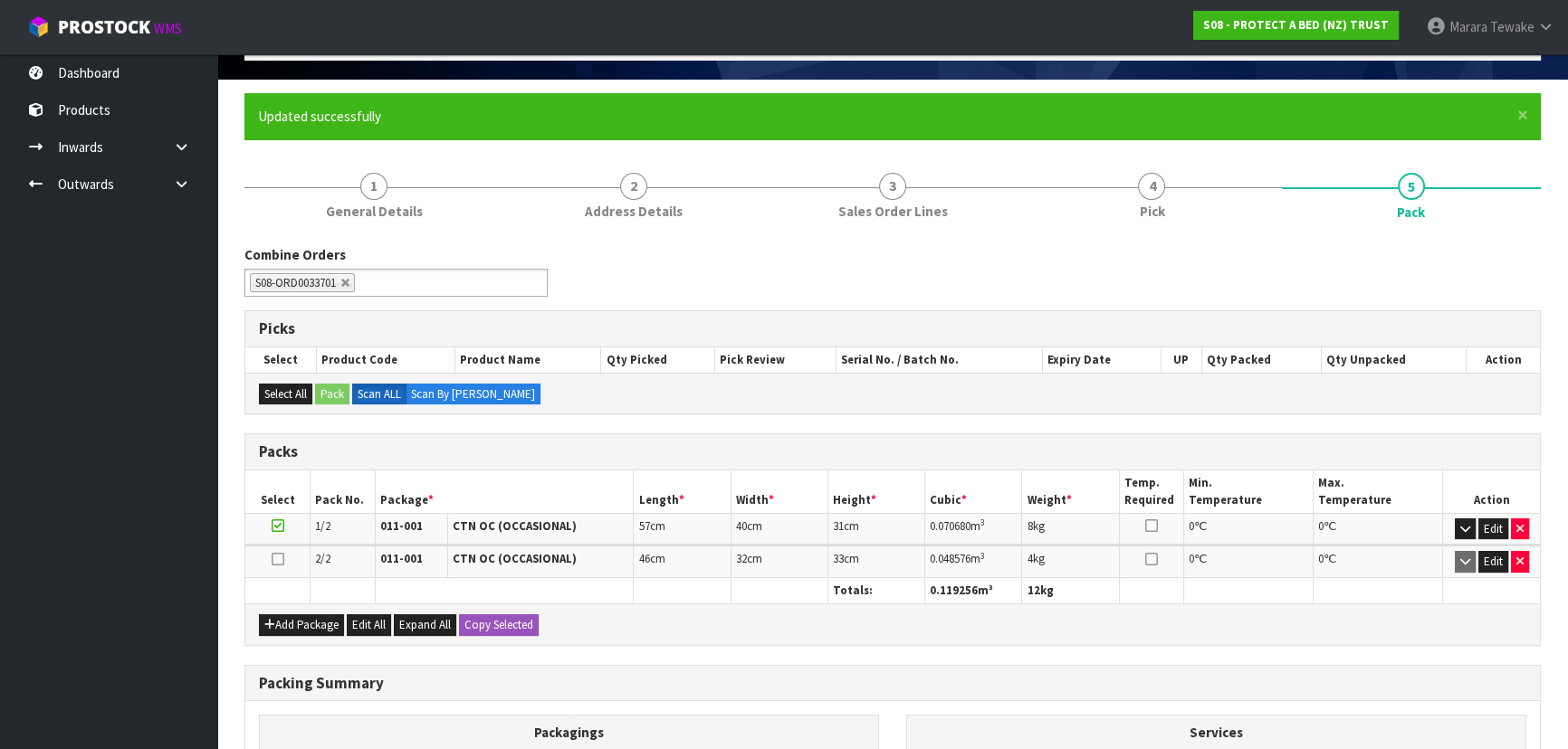
scroll to position [304, 0]
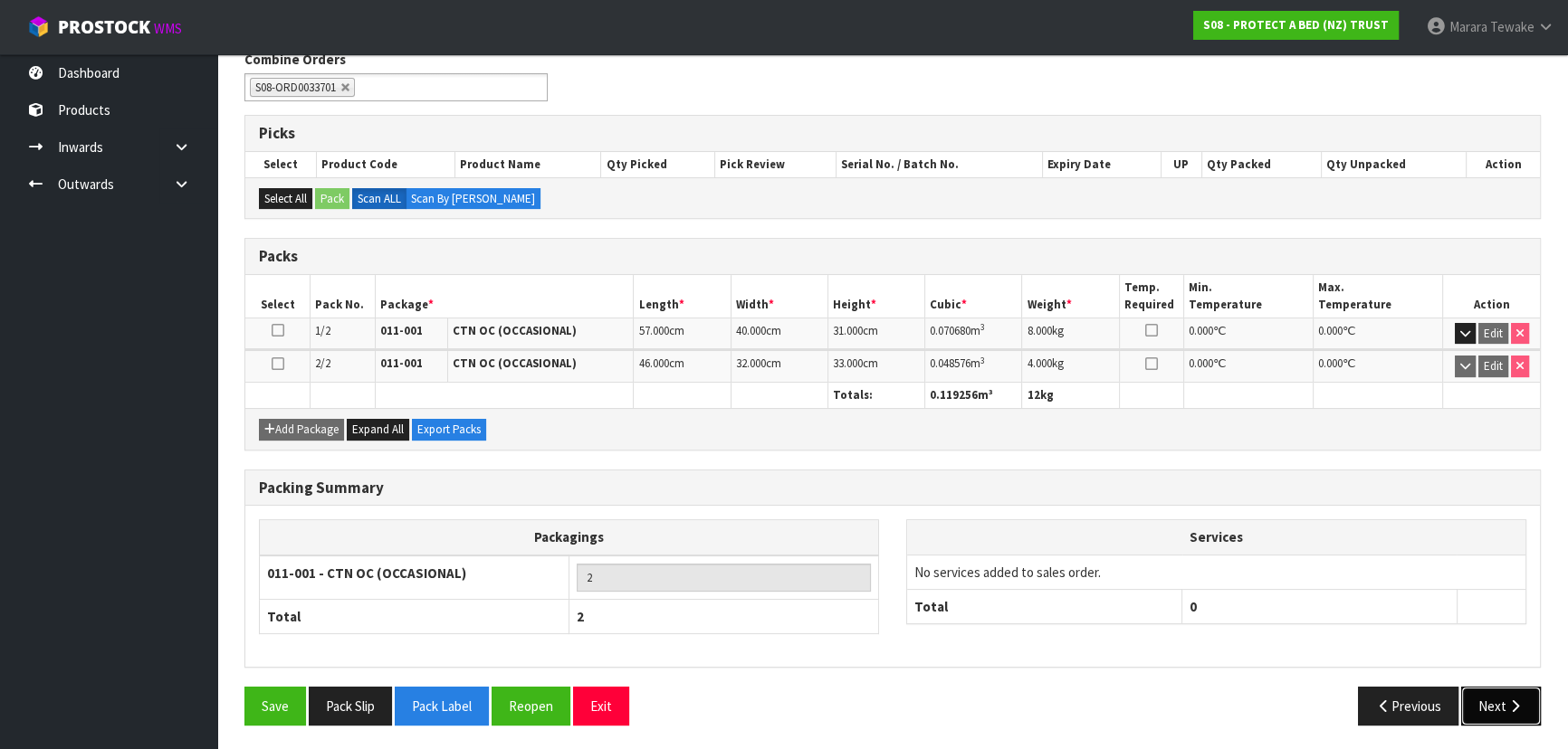
click at [1511, 702] on icon "button" at bounding box center [1514, 706] width 17 height 14
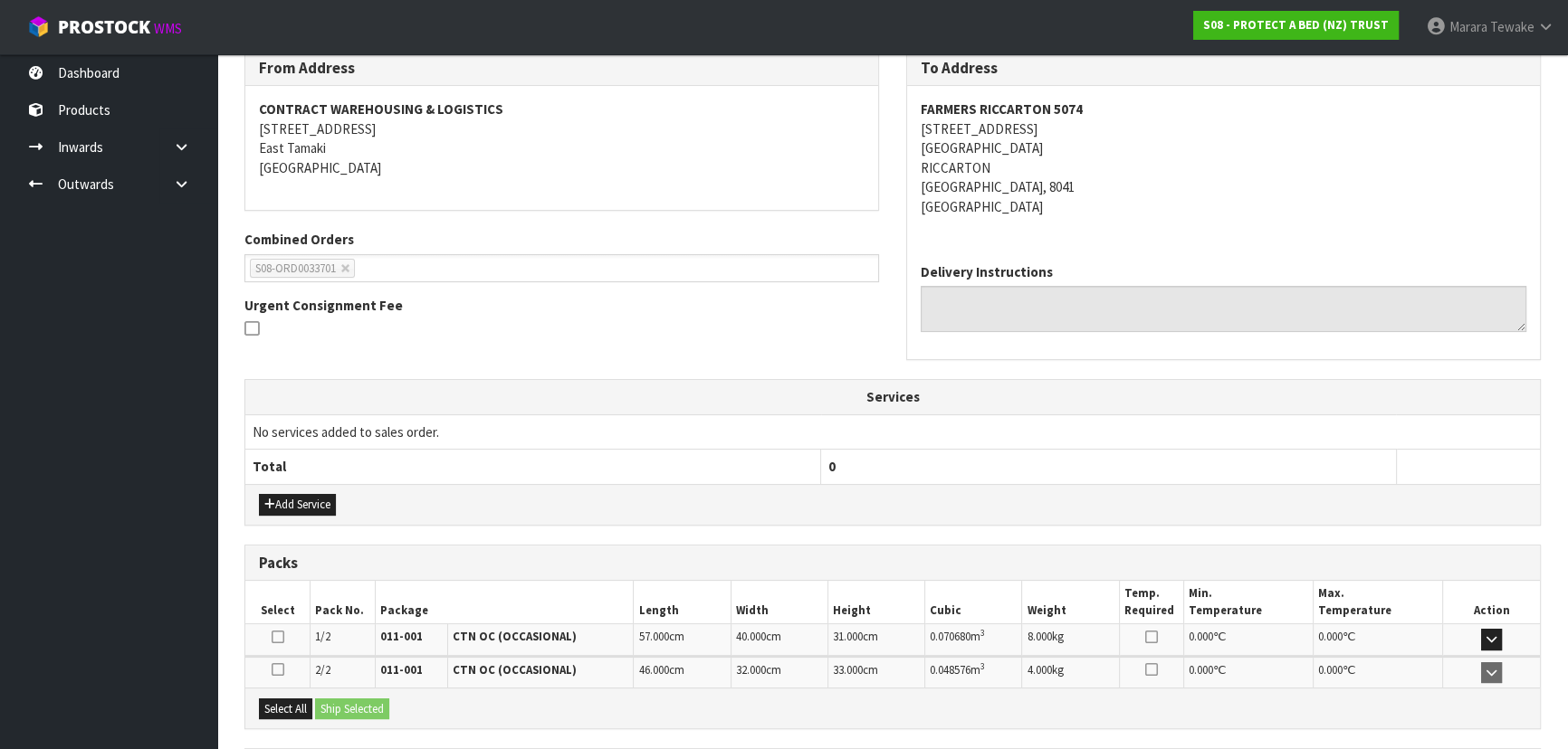
scroll to position [475, 0]
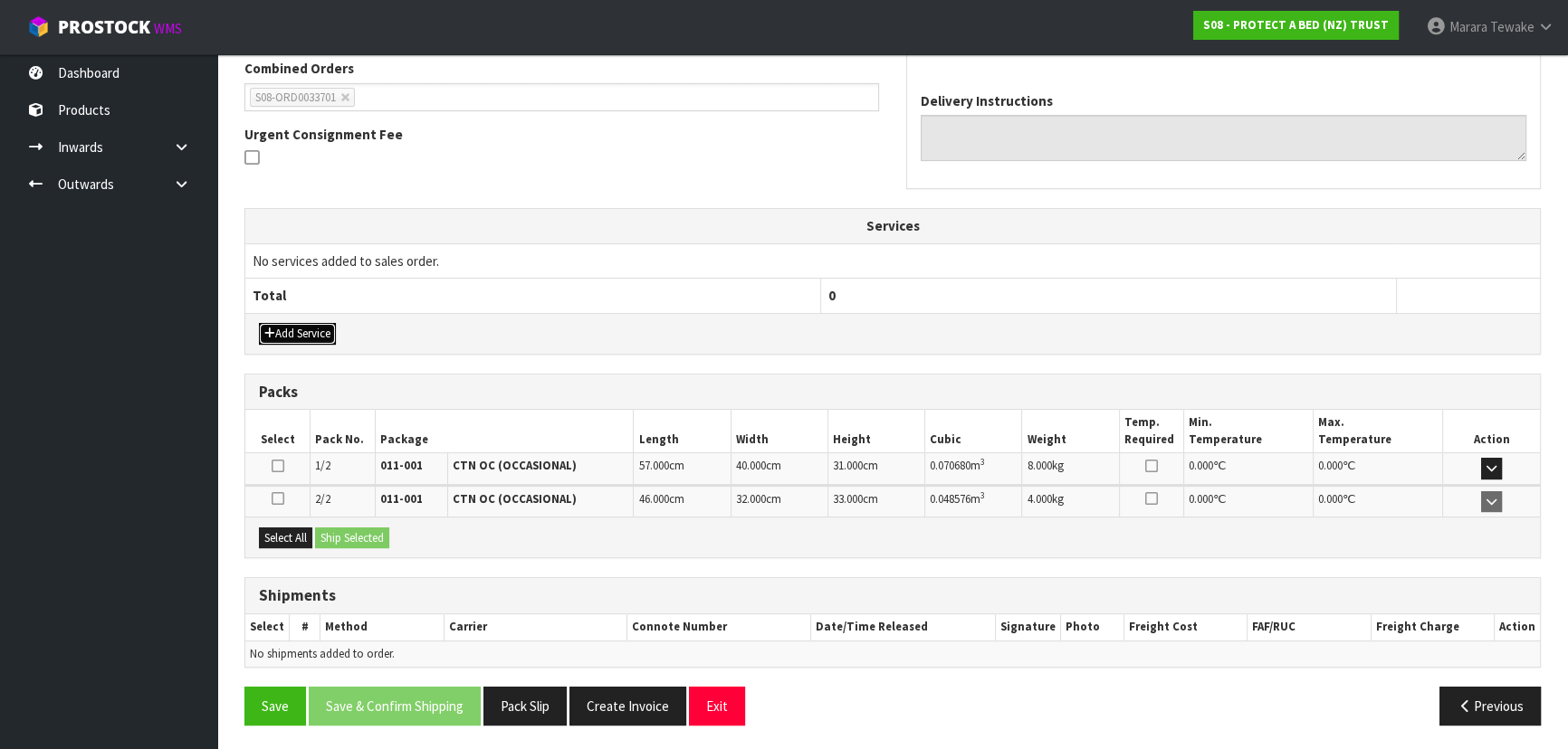
drag, startPoint x: 300, startPoint y: 325, endPoint x: 308, endPoint y: 292, distance: 34.0
click at [300, 324] on button "Add Service" at bounding box center [298, 334] width 77 height 22
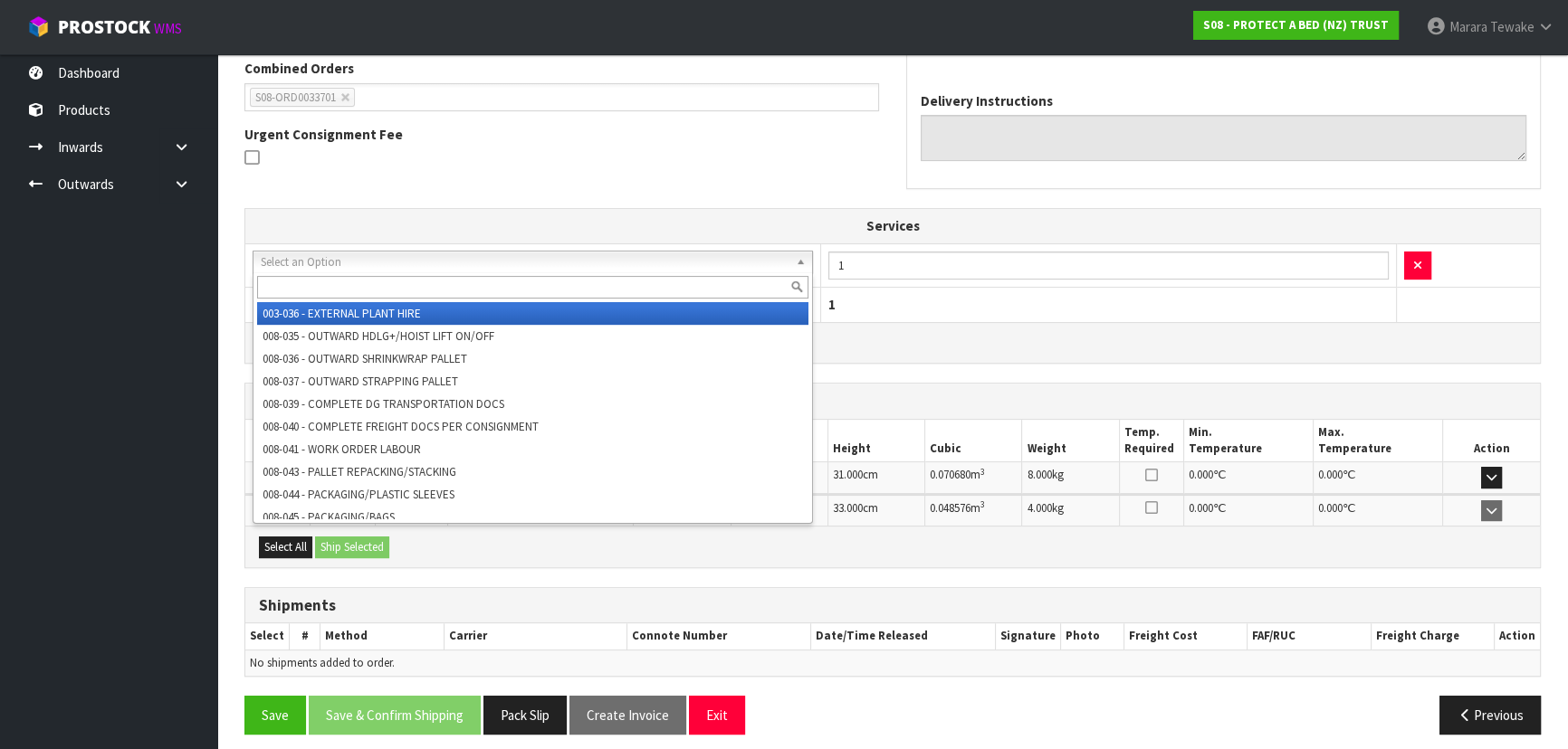
click at [327, 273] on div at bounding box center [532, 288] width 559 height 30
click at [317, 289] on input "text" at bounding box center [532, 287] width 551 height 23
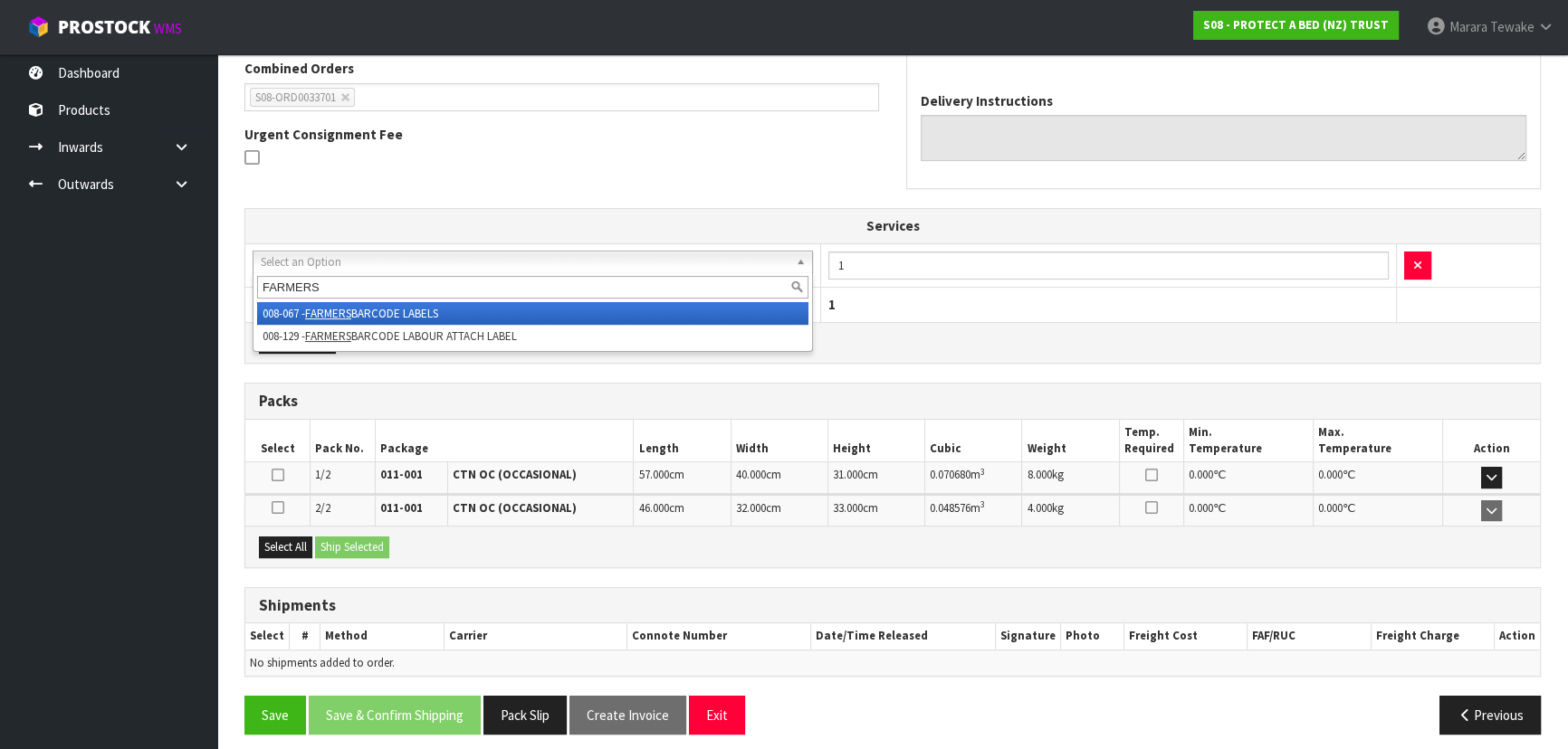
type input "FARMERS"
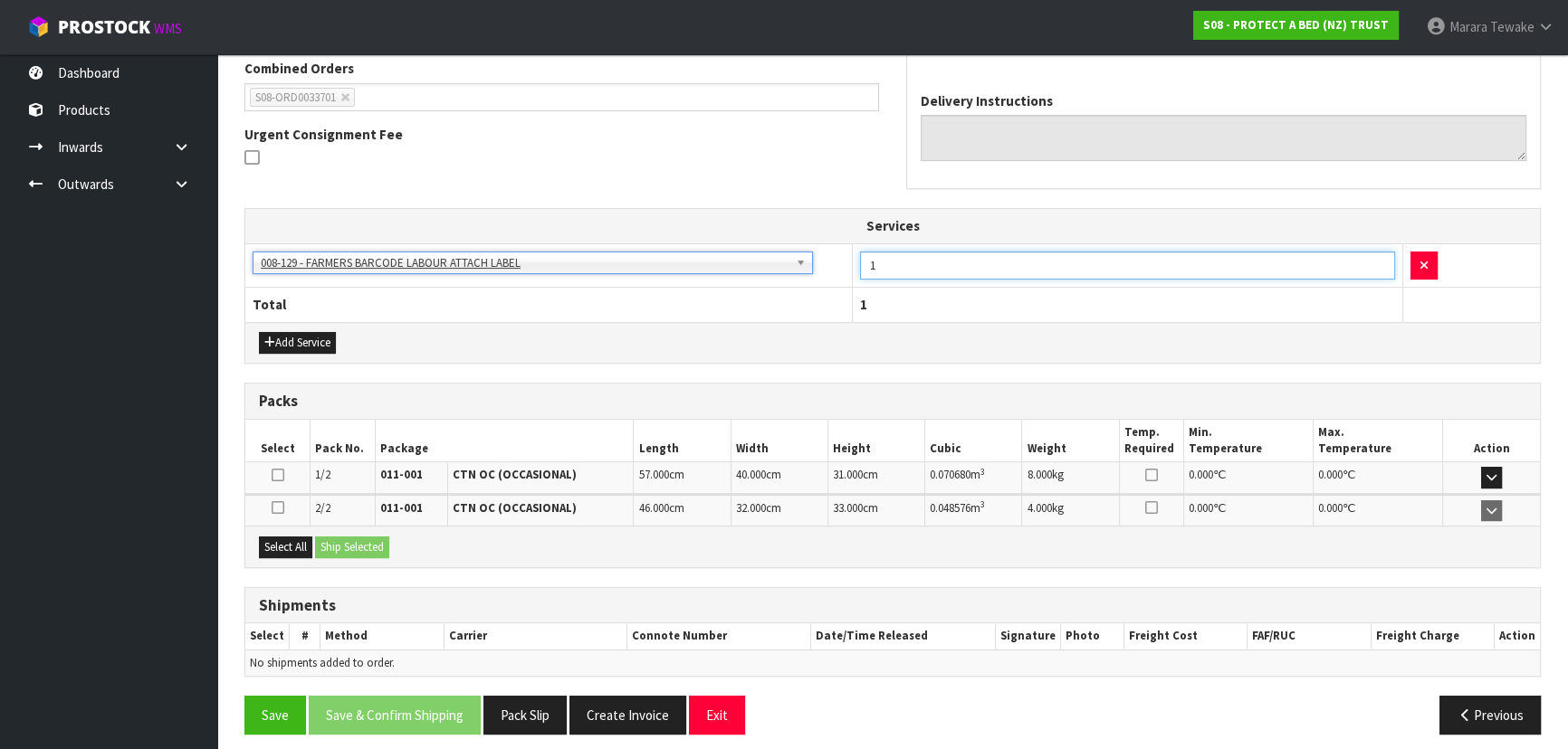
drag, startPoint x: 893, startPoint y: 272, endPoint x: 818, endPoint y: 233, distance: 84.5
click at [822, 238] on table "Services 003-036 - EXTERNAL PLANT HIRE 008-035 - OUTWARD HDLG+/HOIST LIFT ON/OF…" at bounding box center [892, 265] width 1294 height 112
type input "6"
drag, startPoint x: 289, startPoint y: 541, endPoint x: 327, endPoint y: 543, distance: 38.1
click at [291, 540] on button "Select All" at bounding box center [286, 548] width 54 height 22
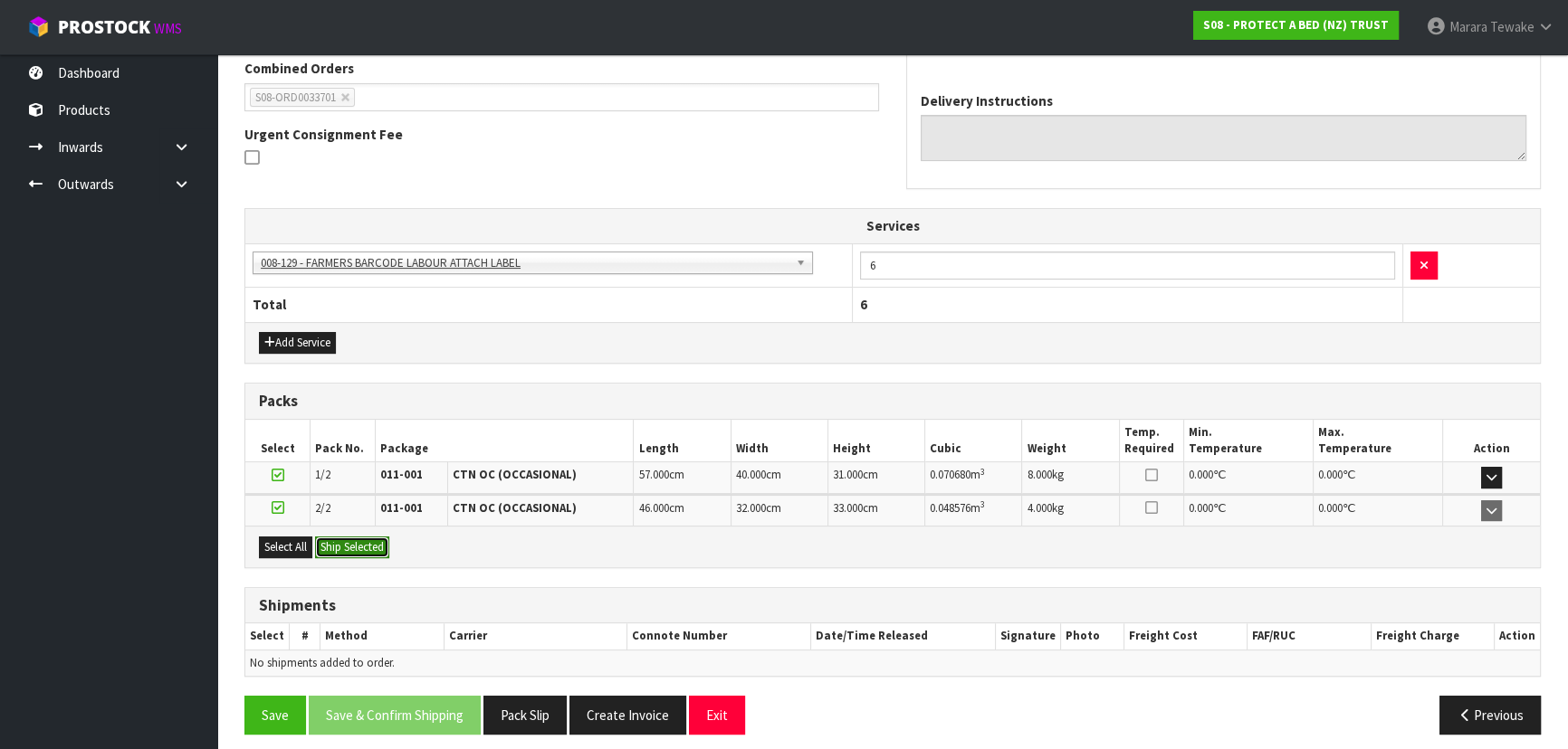
click at [341, 543] on button "Ship Selected" at bounding box center [351, 548] width 74 height 22
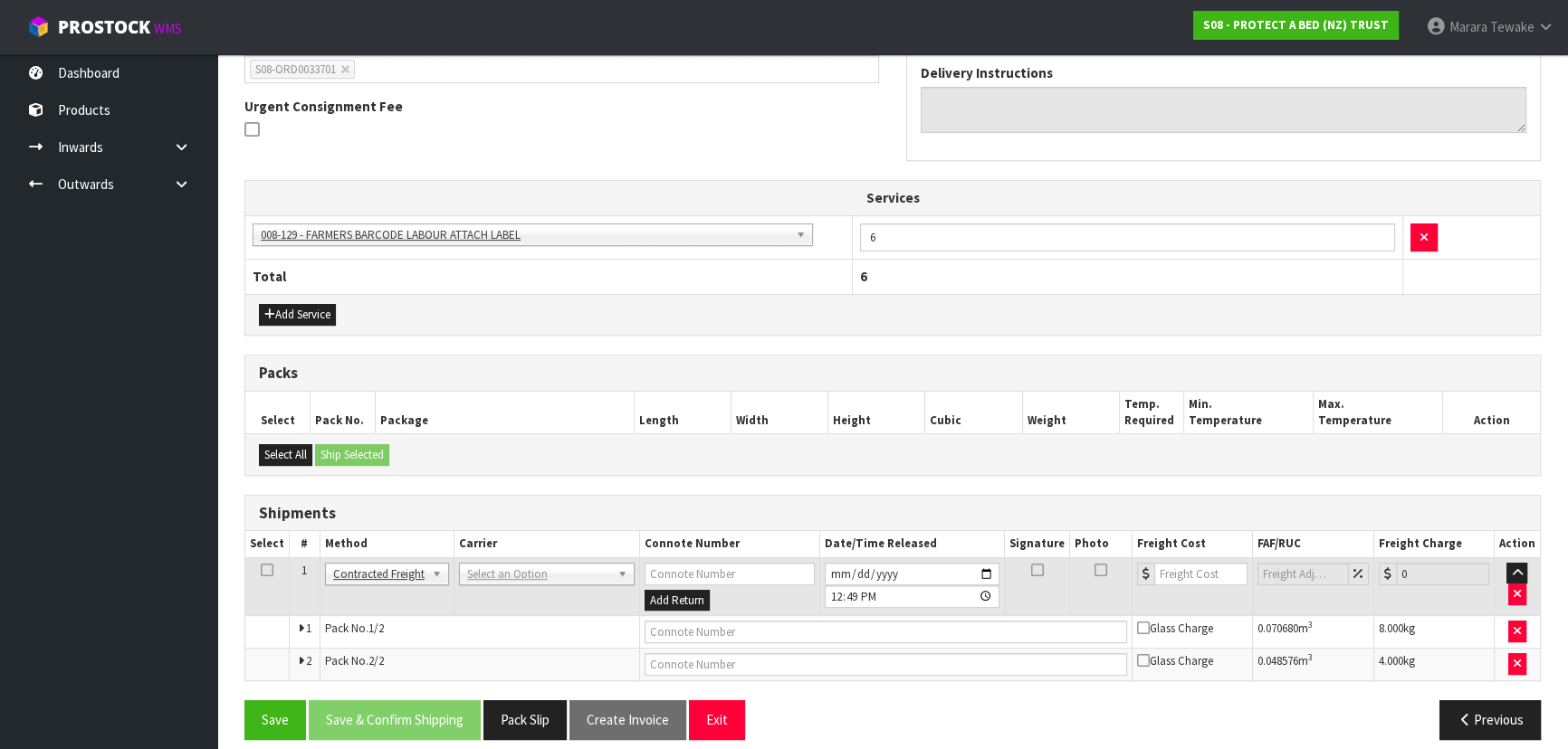
scroll to position [516, 0]
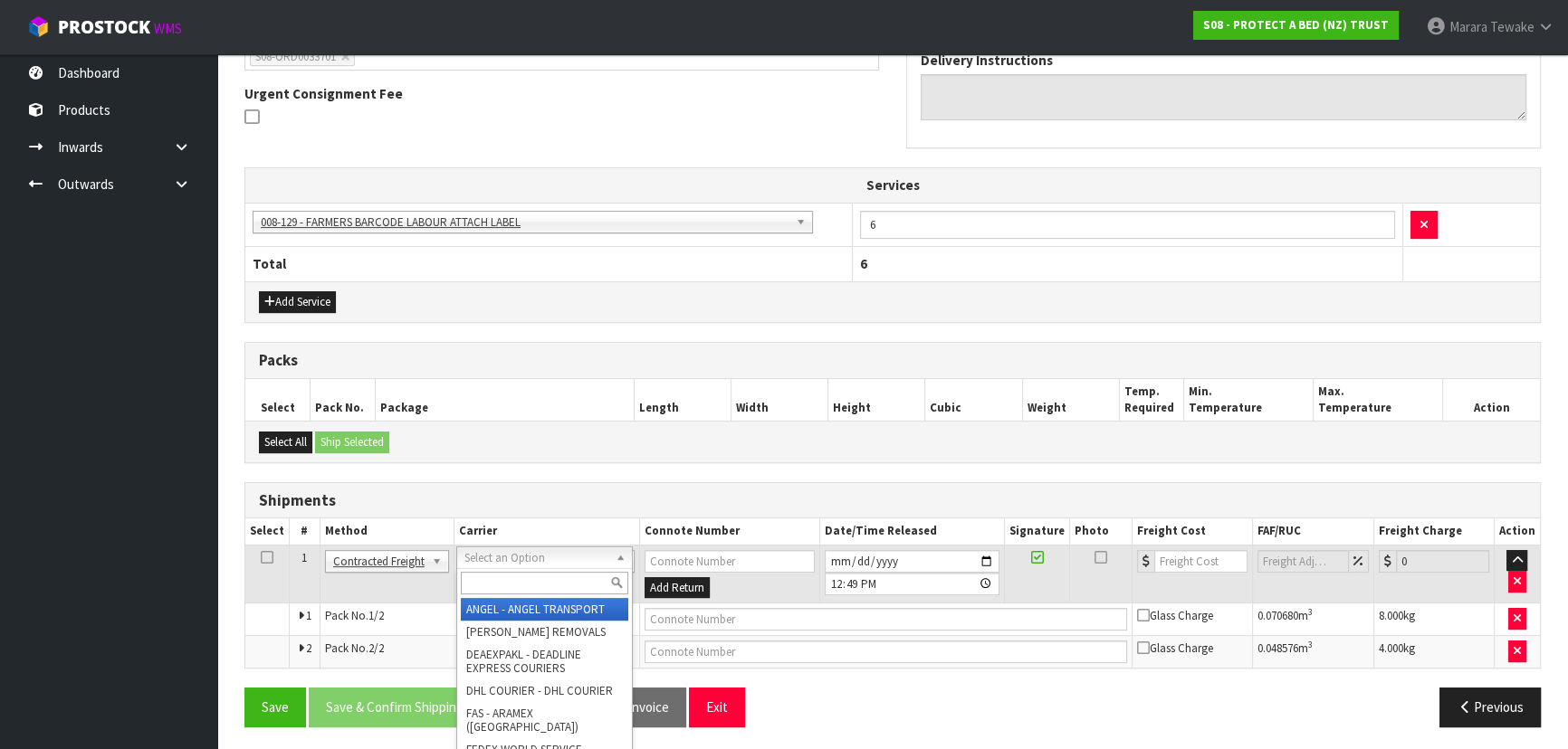
click at [488, 575] on input "text" at bounding box center [544, 582] width 168 height 23
type input "NZP"
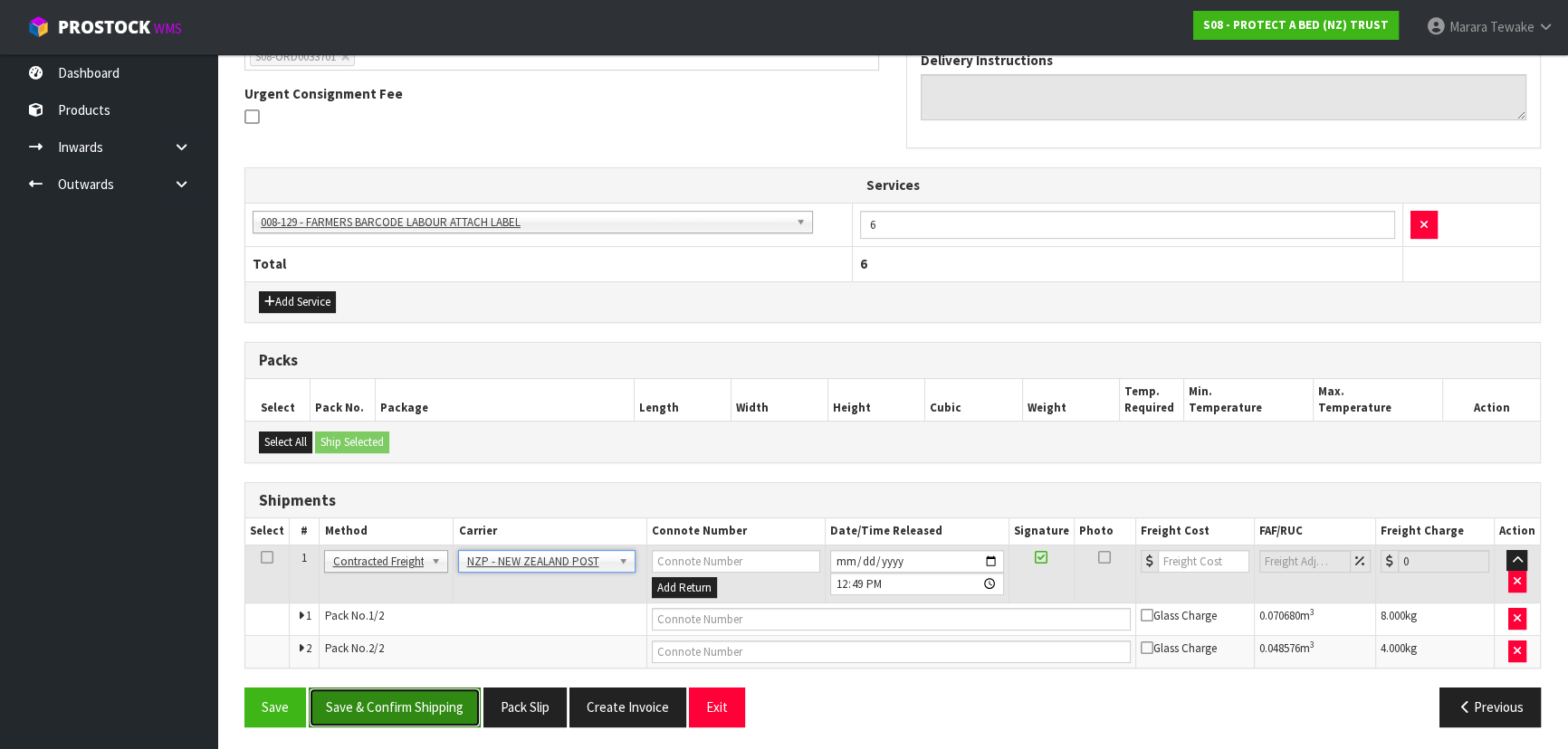
click at [418, 710] on button "Save & Confirm Shipping" at bounding box center [394, 706] width 172 height 39
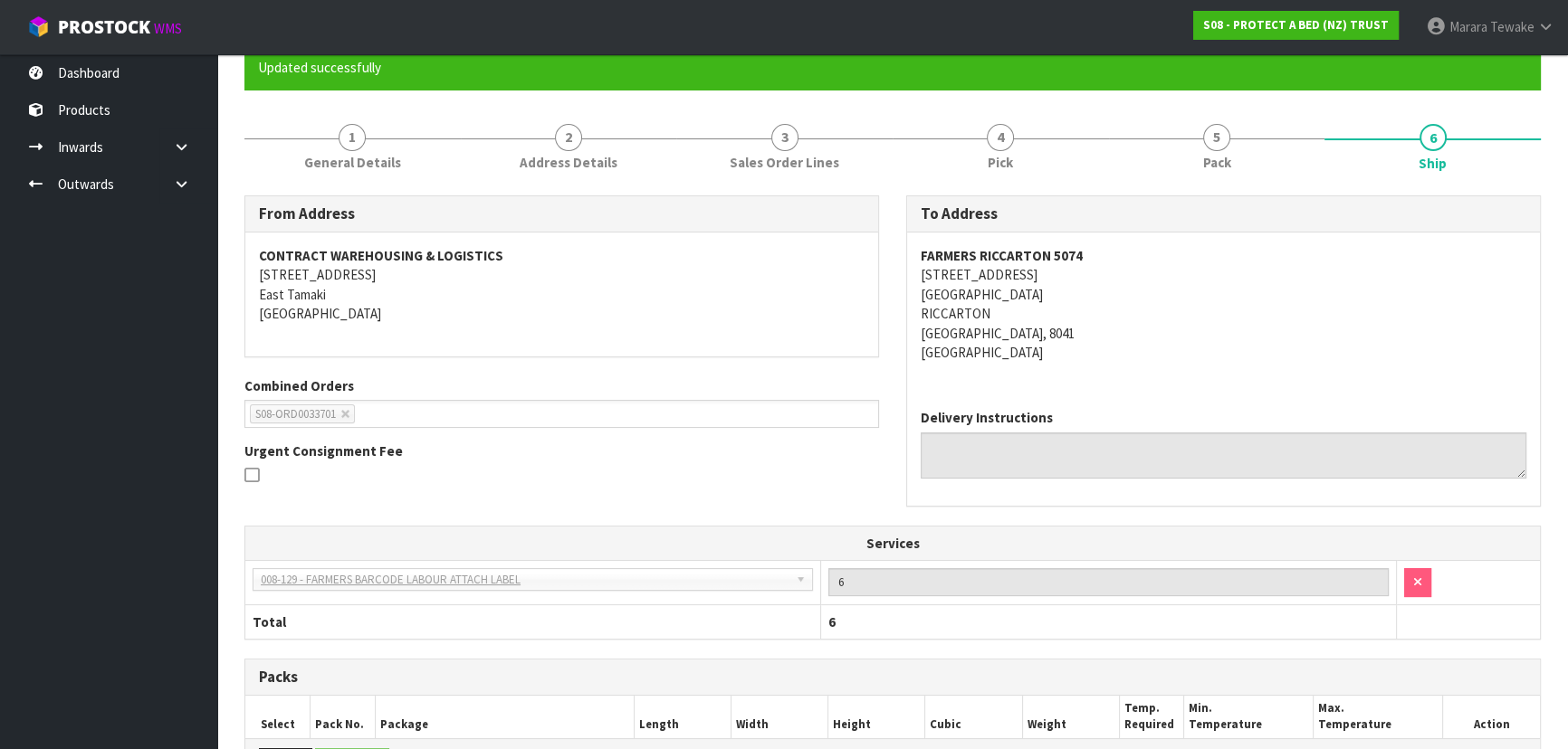
scroll to position [489, 0]
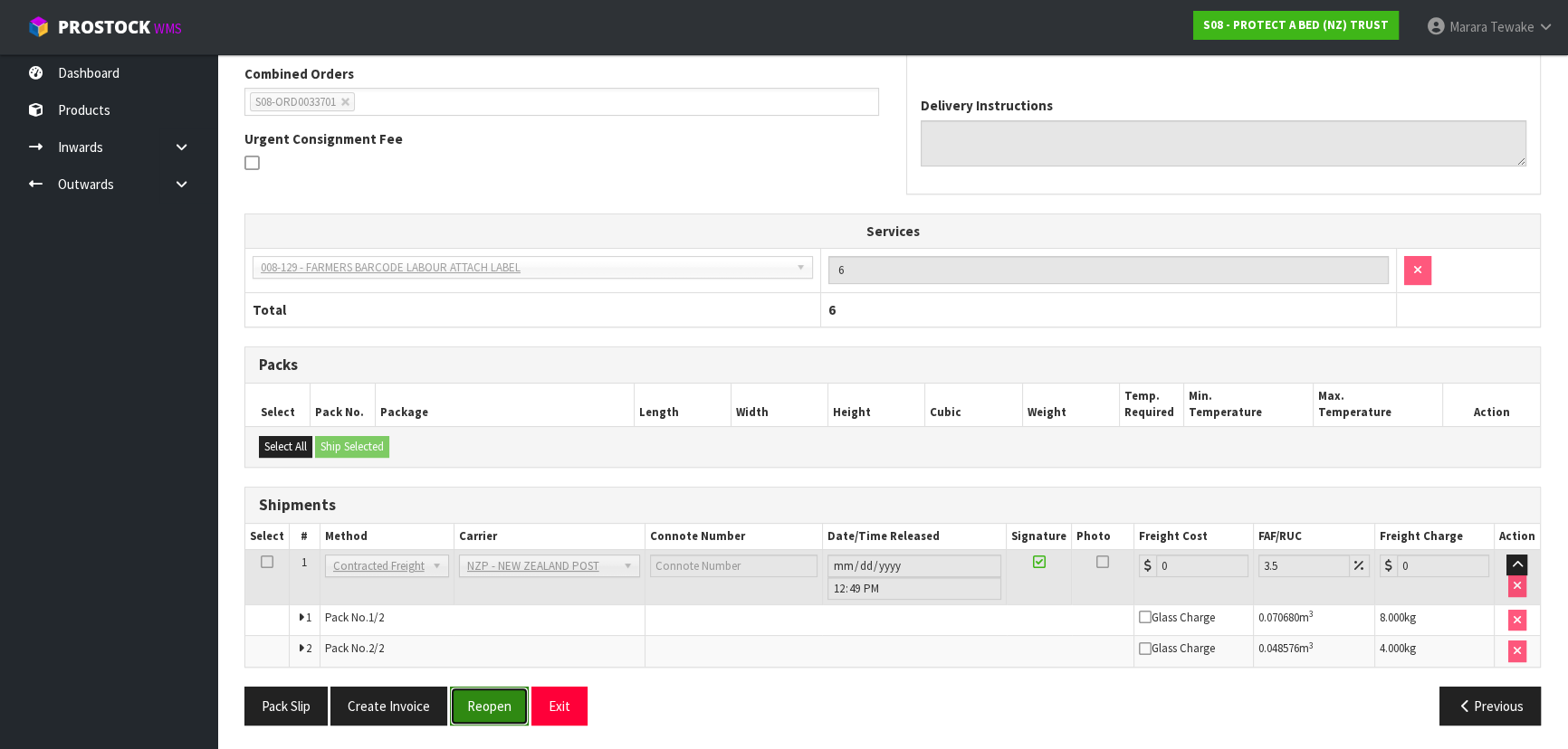
click at [499, 689] on button "Reopen" at bounding box center [488, 705] width 78 height 39
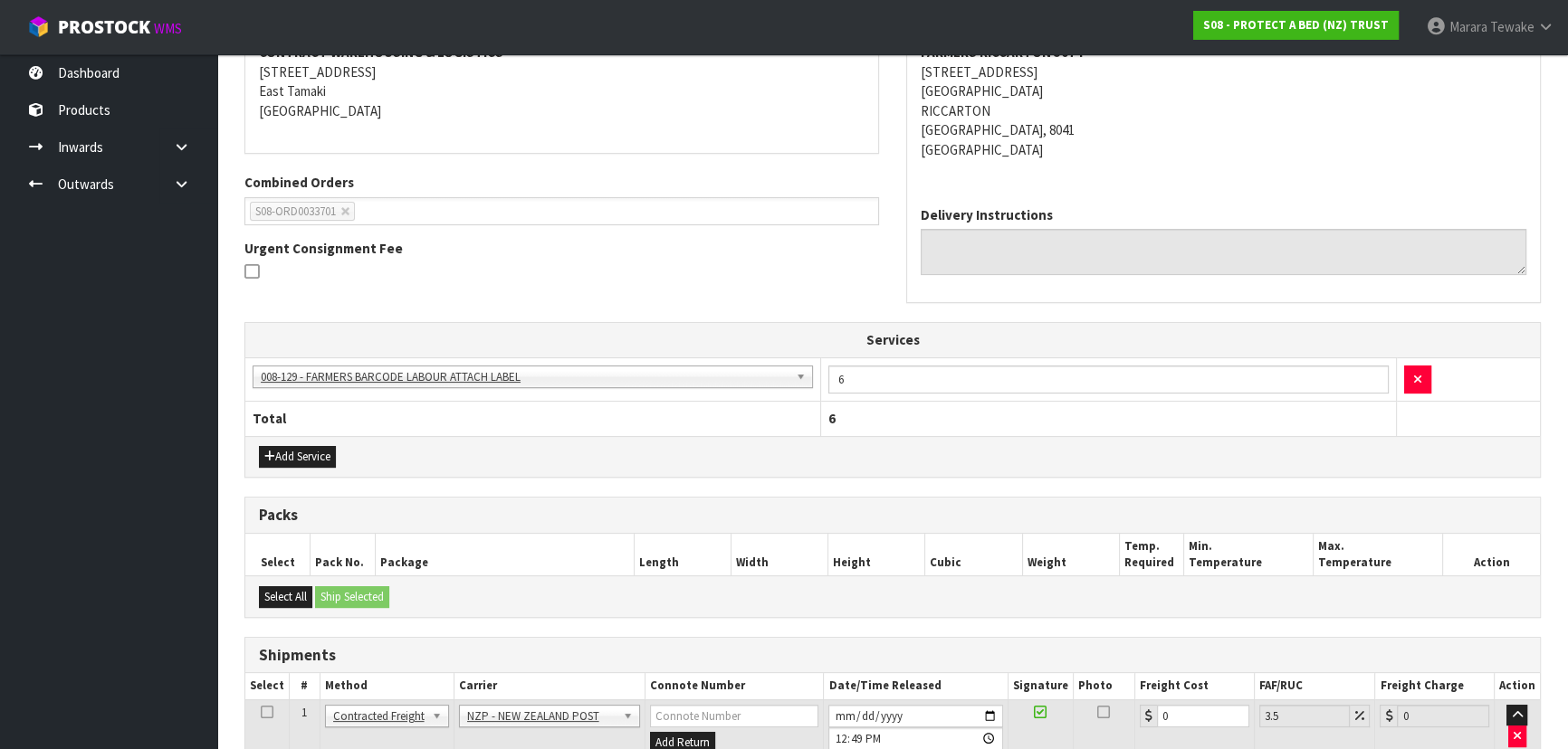
scroll to position [516, 0]
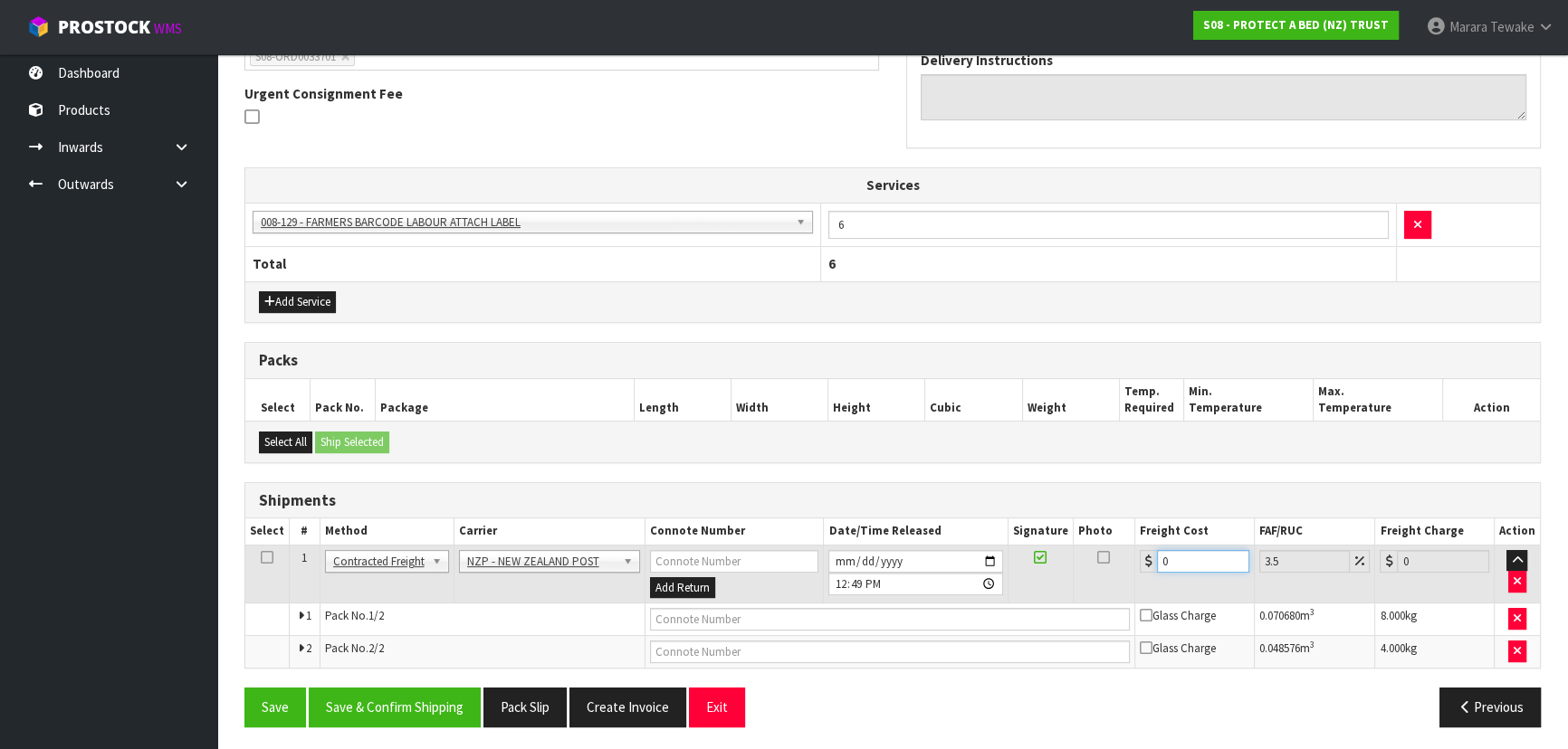
drag, startPoint x: 1197, startPoint y: 555, endPoint x: 1102, endPoint y: 517, distance: 102.3
click at [1102, 519] on table "Select # Method Carrier Connote Number Date/Time Released Signature Photo Freig…" at bounding box center [892, 593] width 1294 height 149
type input "3"
type input "3.1"
type input "31"
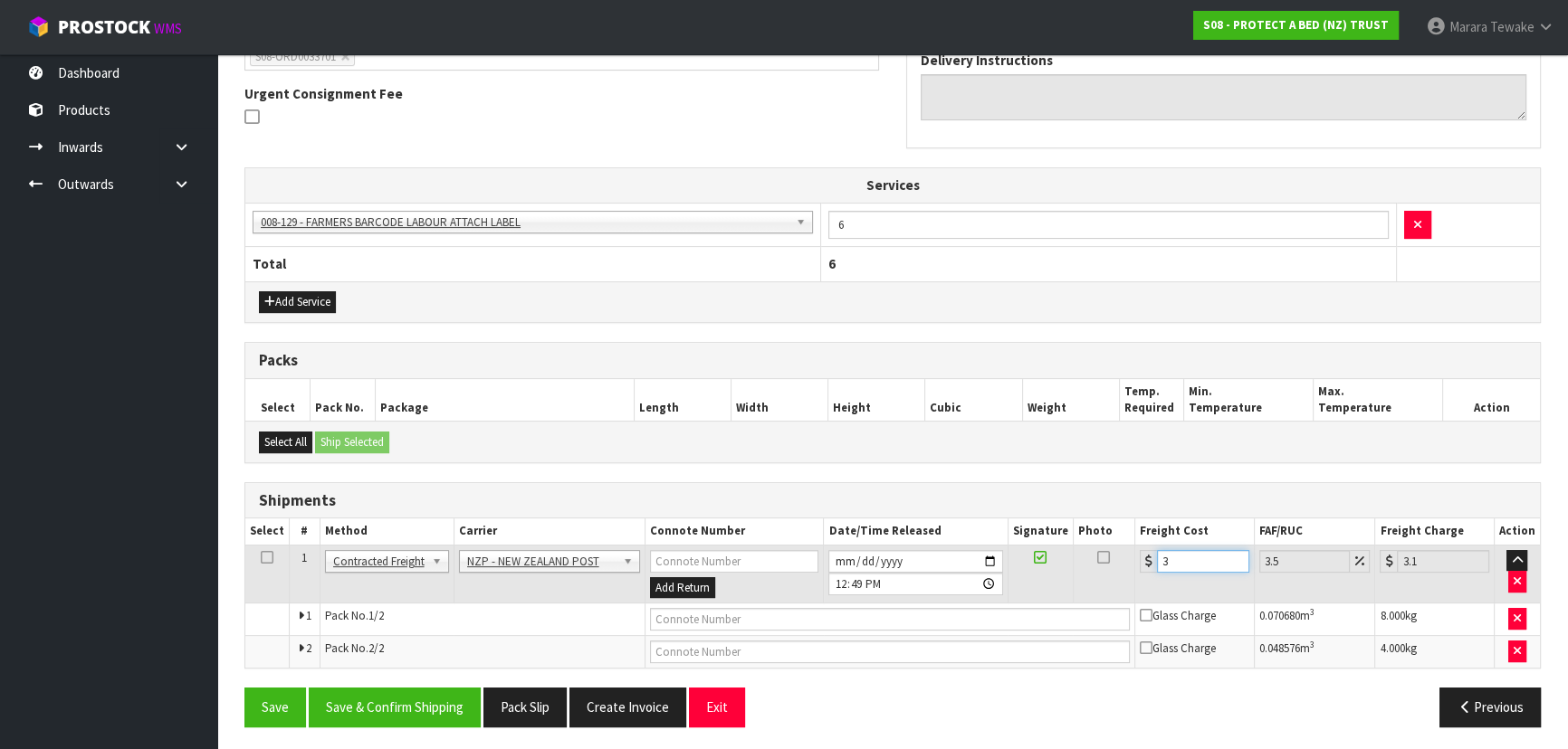
type input "32.09"
type input "31.5"
type input "32.6"
type input "31.55"
type input "32.65"
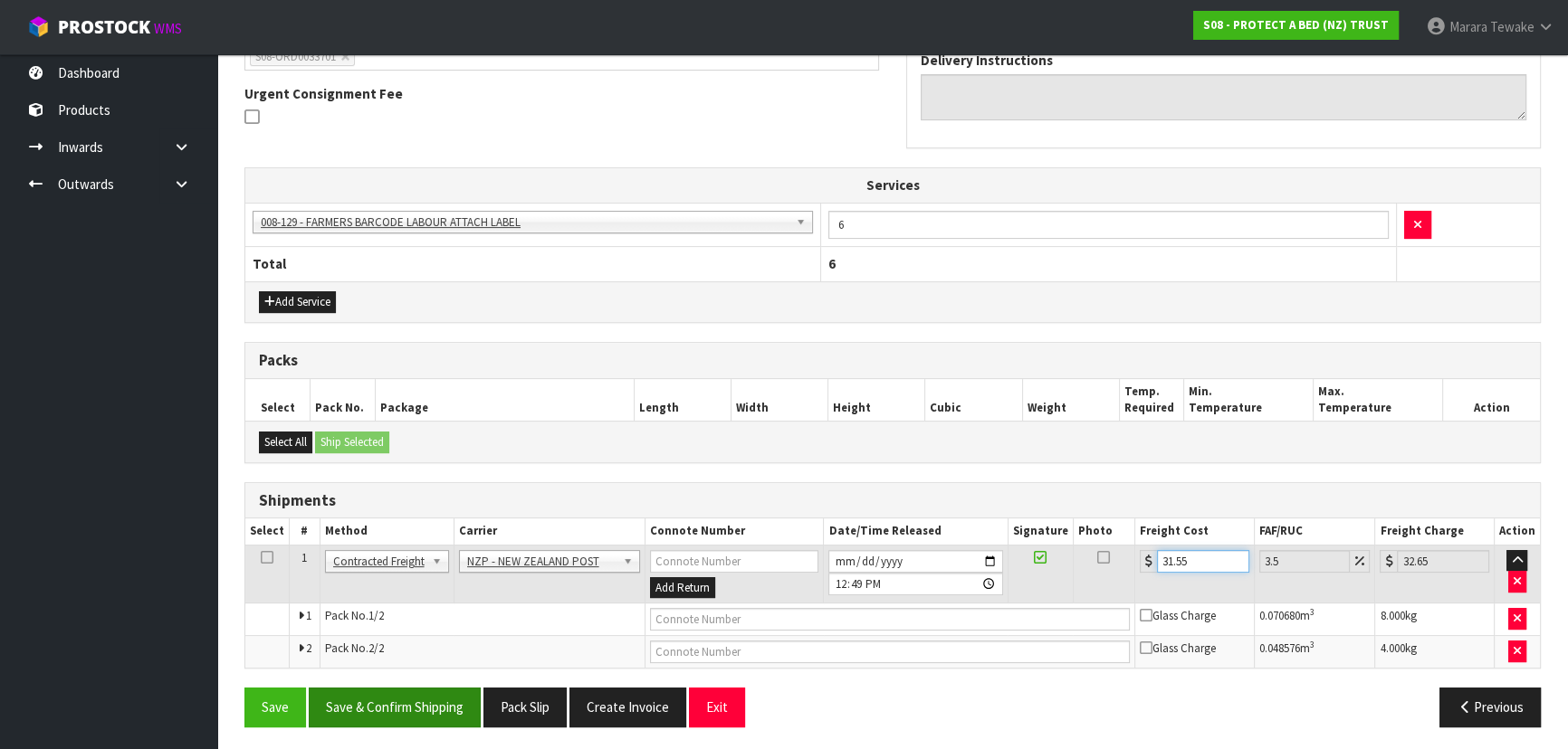
type input "31.55"
click at [437, 697] on button "Save & Confirm Shipping" at bounding box center [394, 706] width 172 height 39
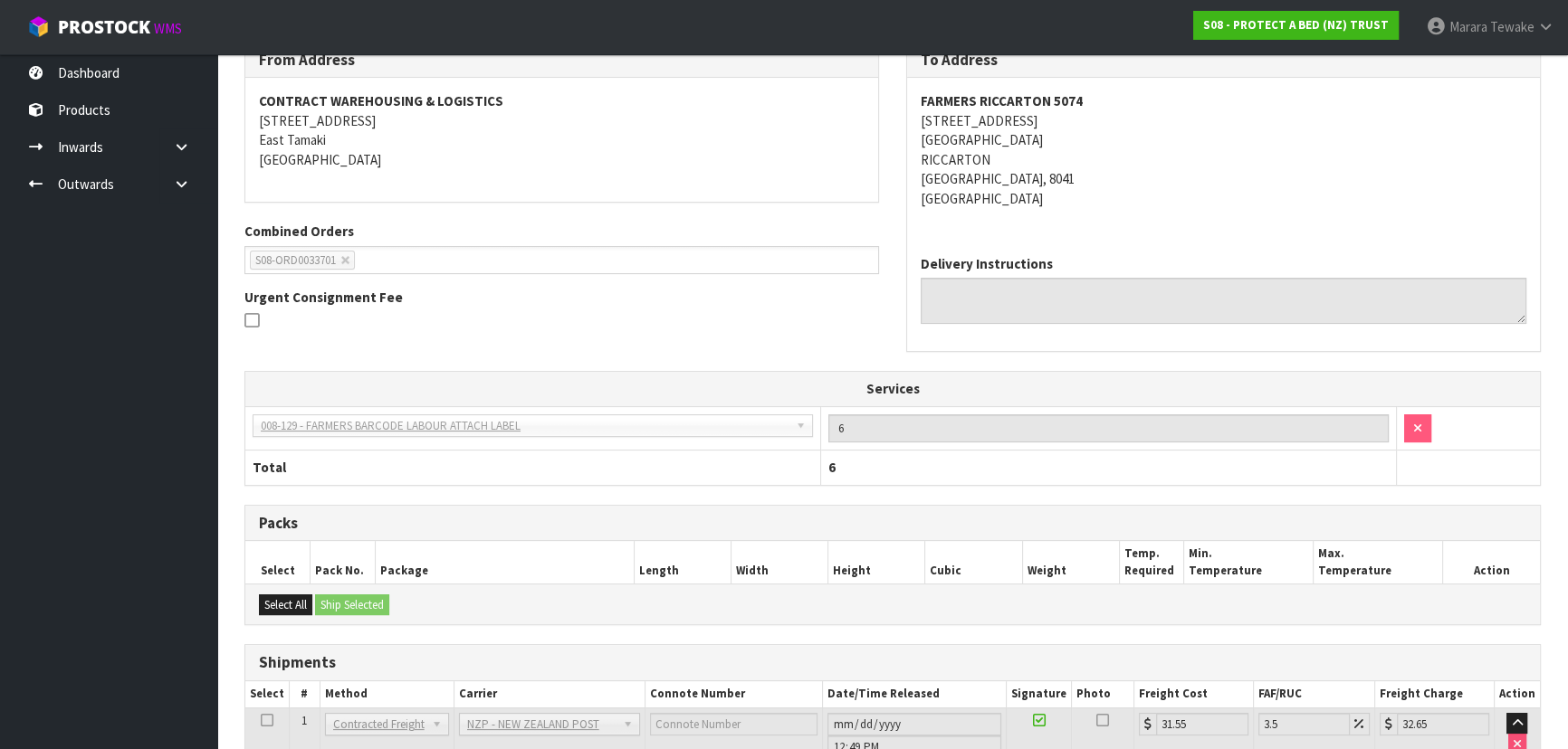
scroll to position [0, 0]
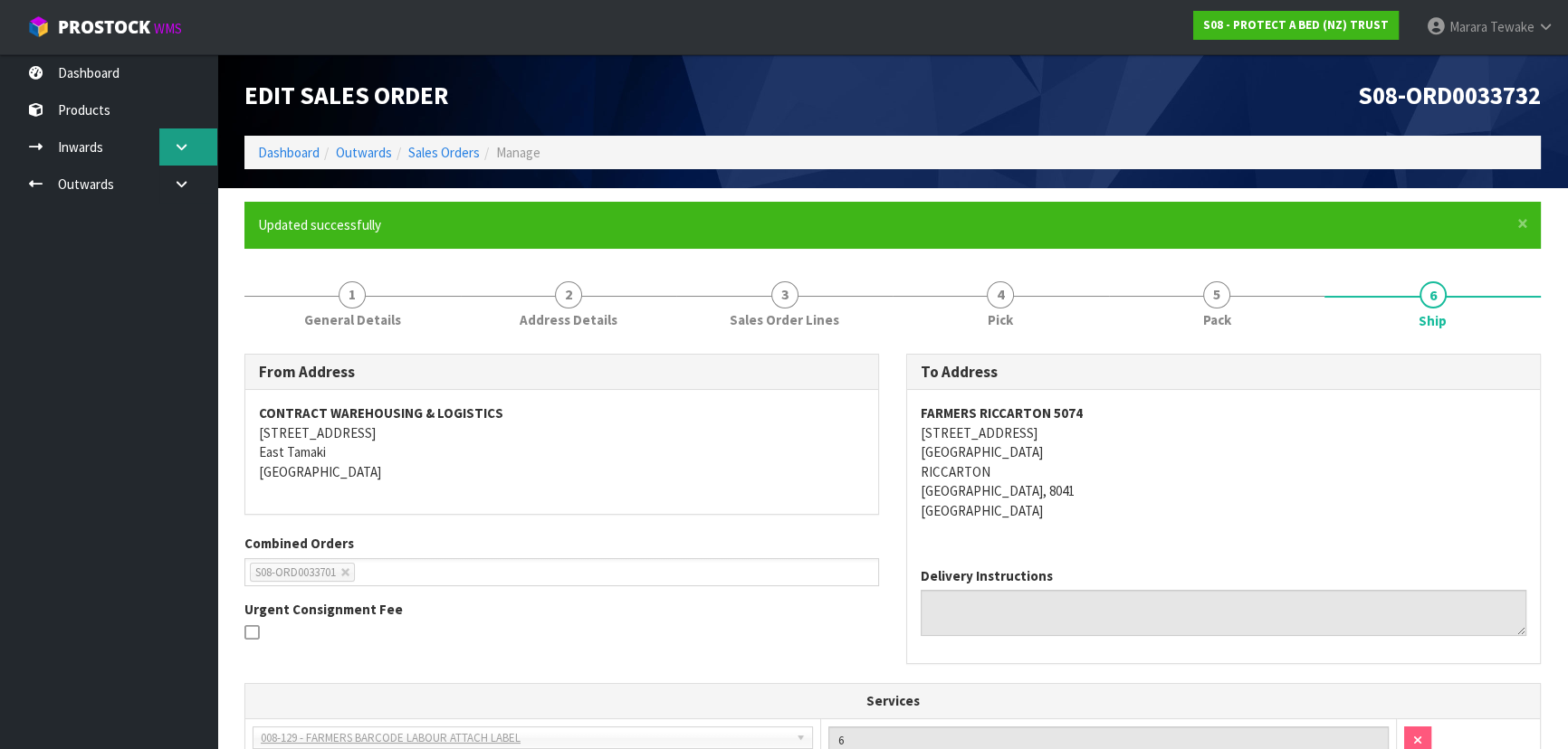
click at [195, 146] on link at bounding box center [189, 147] width 58 height 37
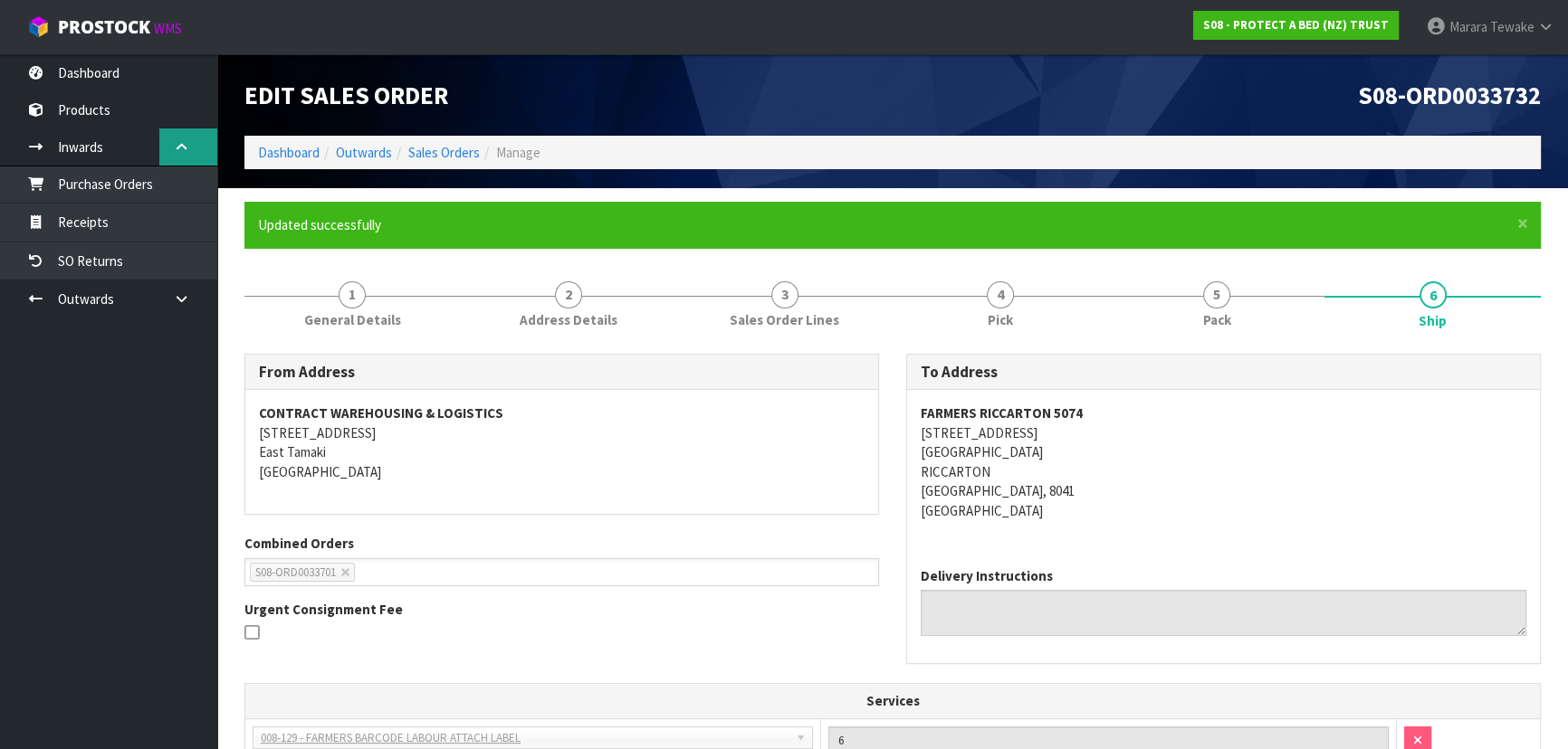
click at [183, 137] on link at bounding box center [189, 147] width 58 height 37
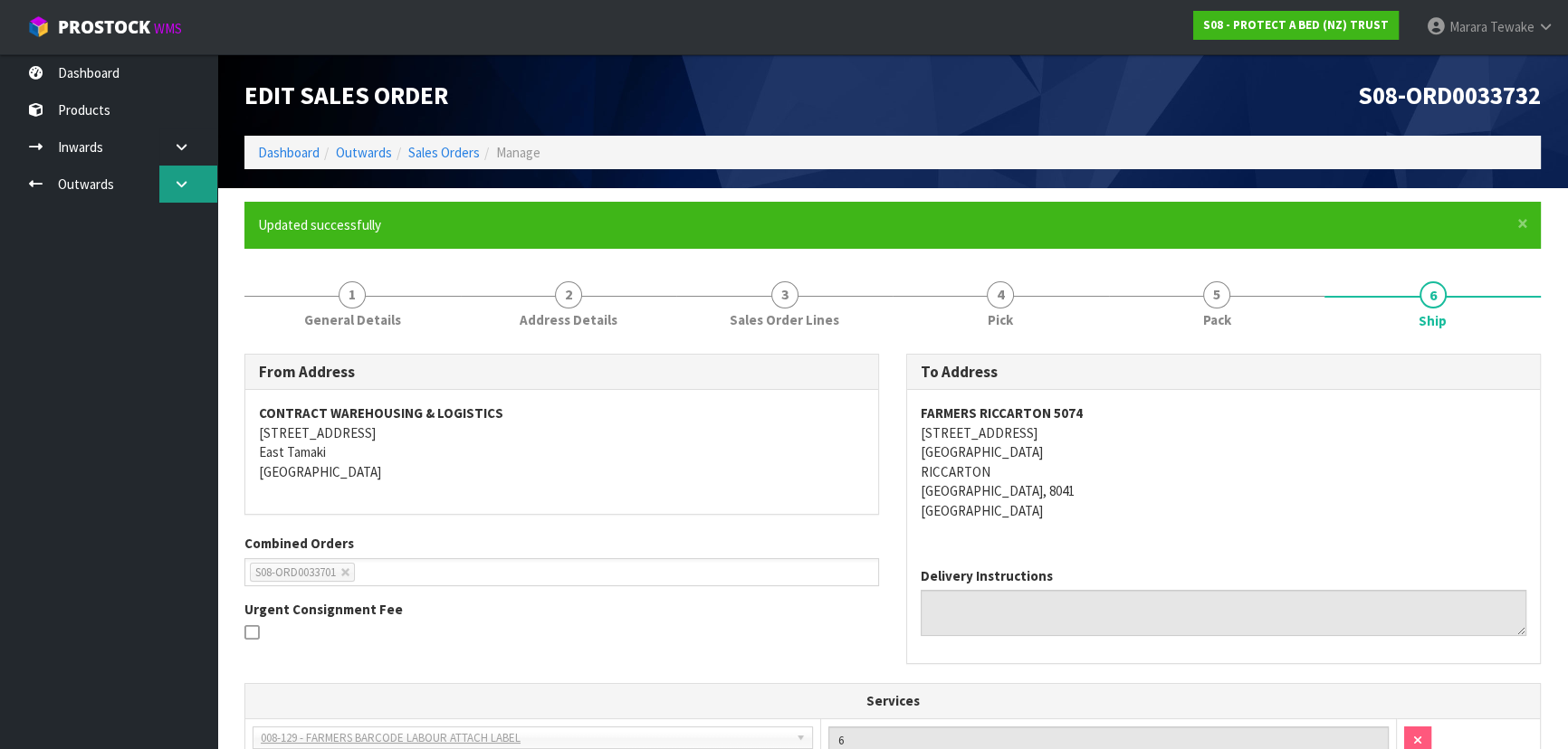
click at [186, 185] on icon at bounding box center [181, 185] width 17 height 14
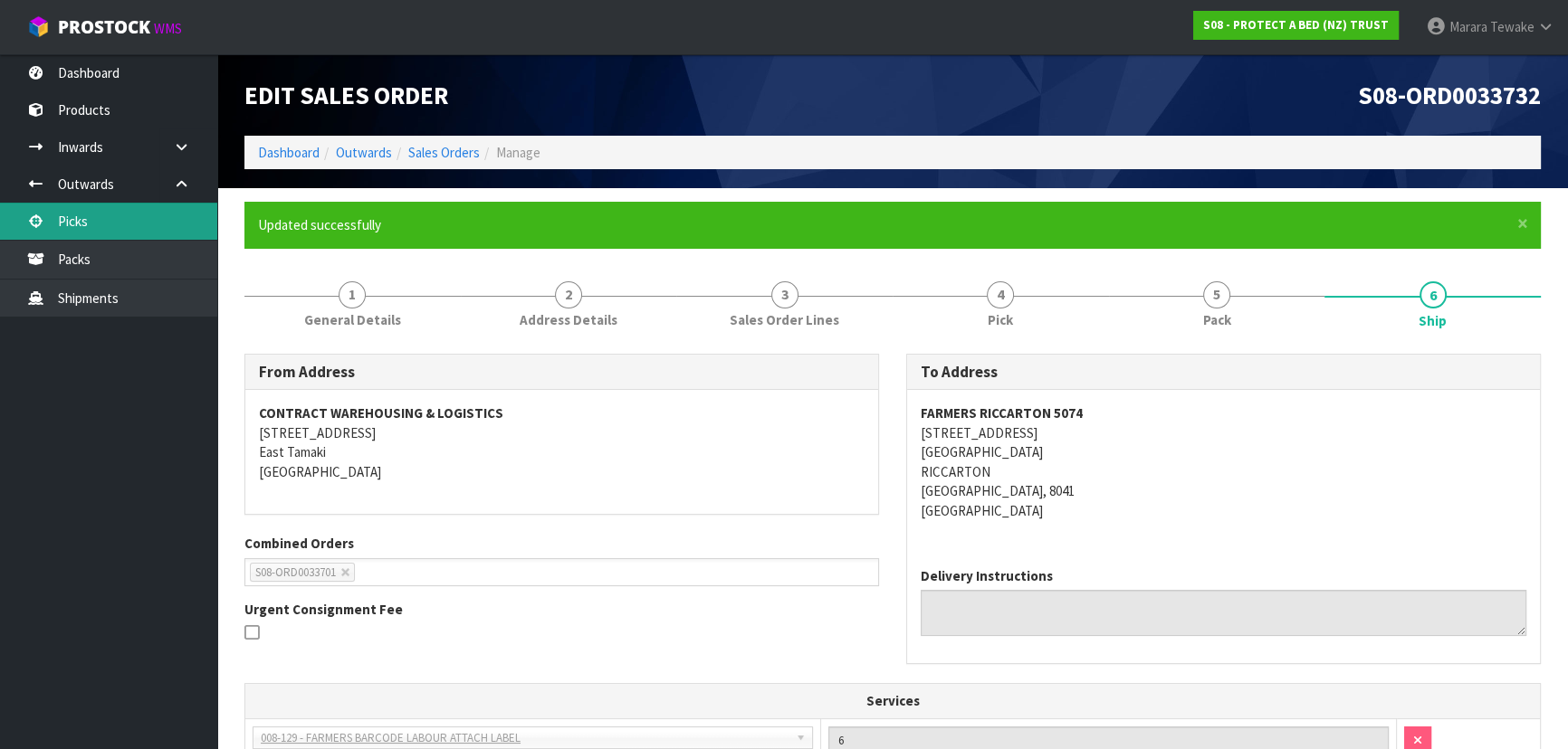
click at [135, 220] on link "Picks" at bounding box center [108, 220] width 217 height 37
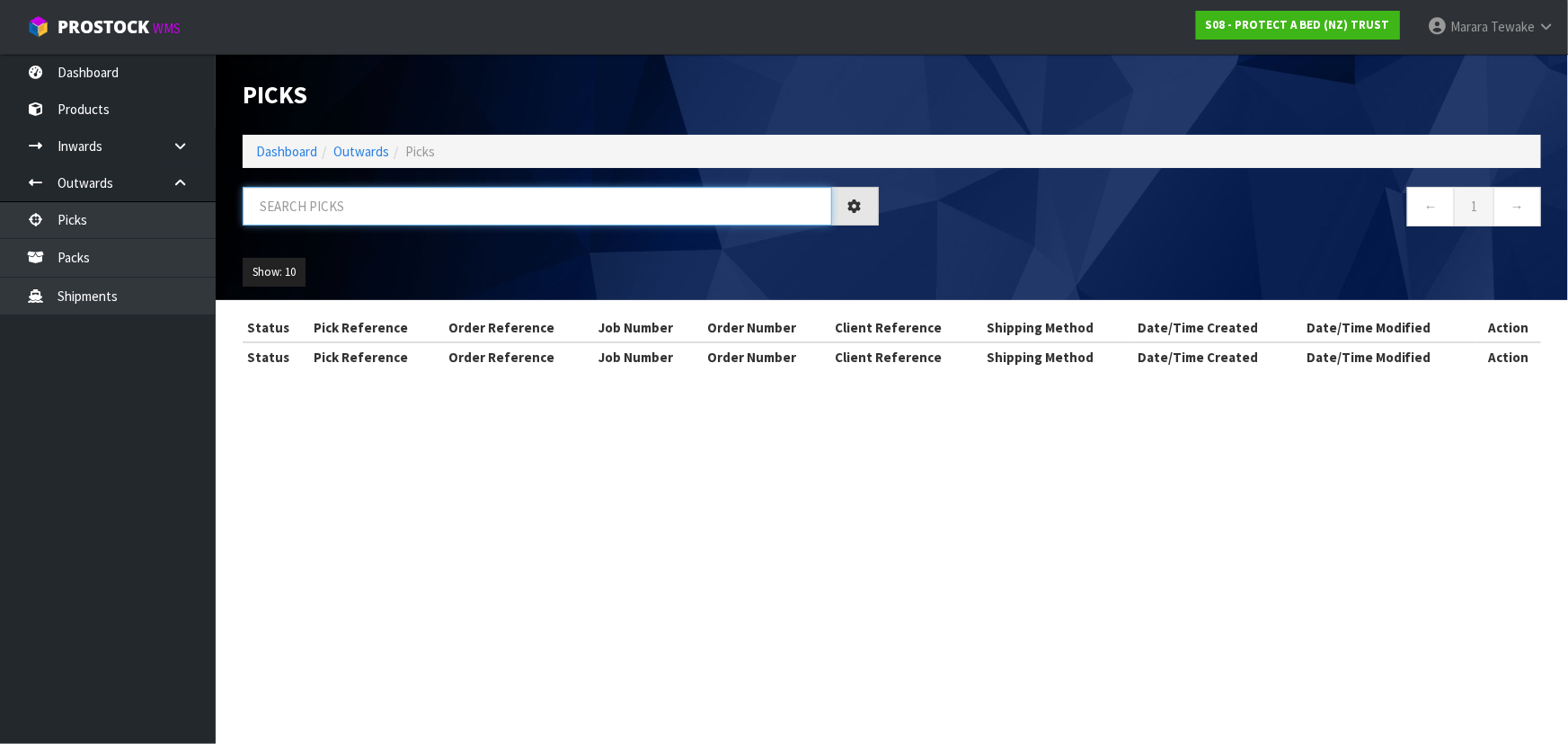
click at [314, 206] on input "text" at bounding box center [537, 206] width 589 height 38
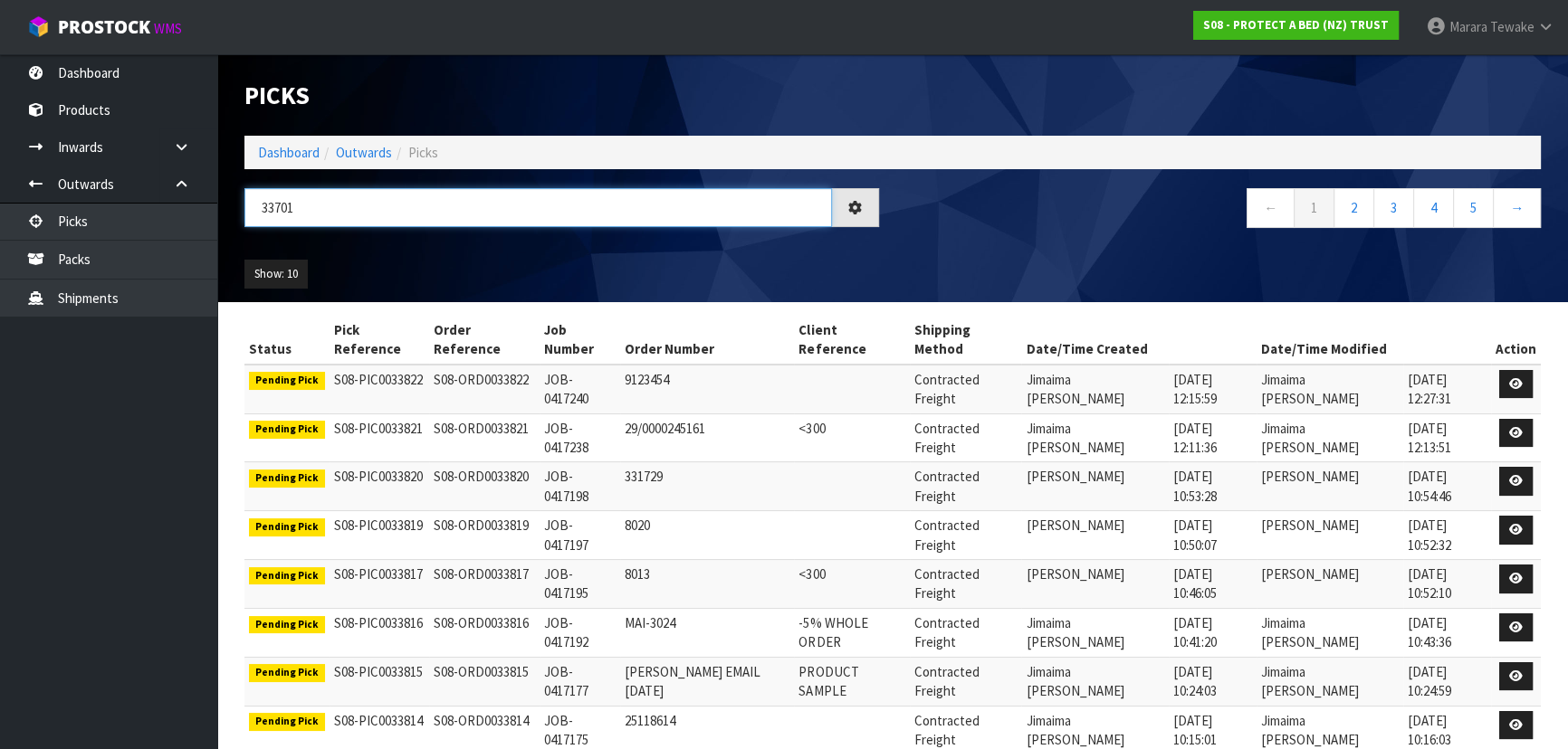
type input "33701"
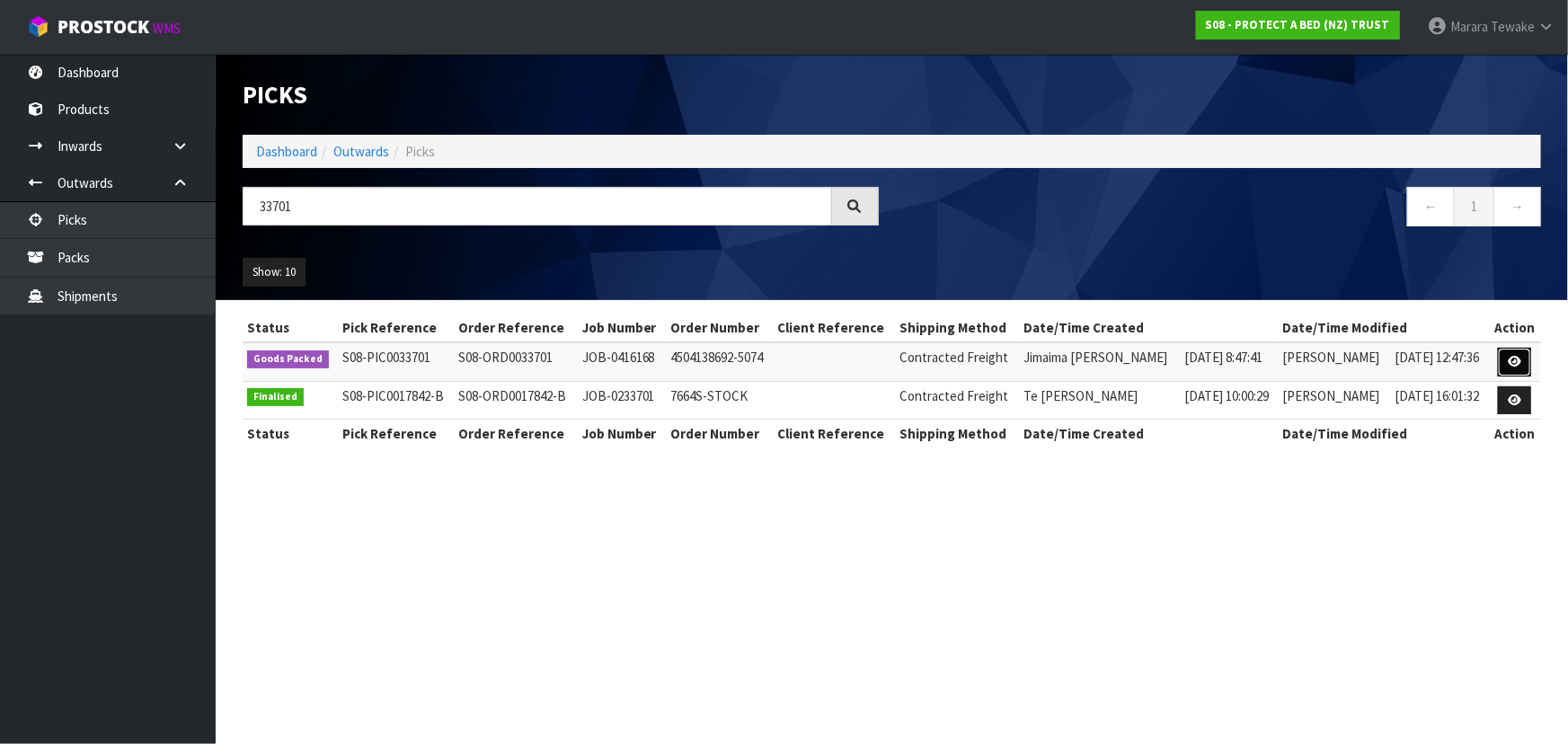
click at [1517, 360] on icon at bounding box center [1515, 362] width 14 height 12
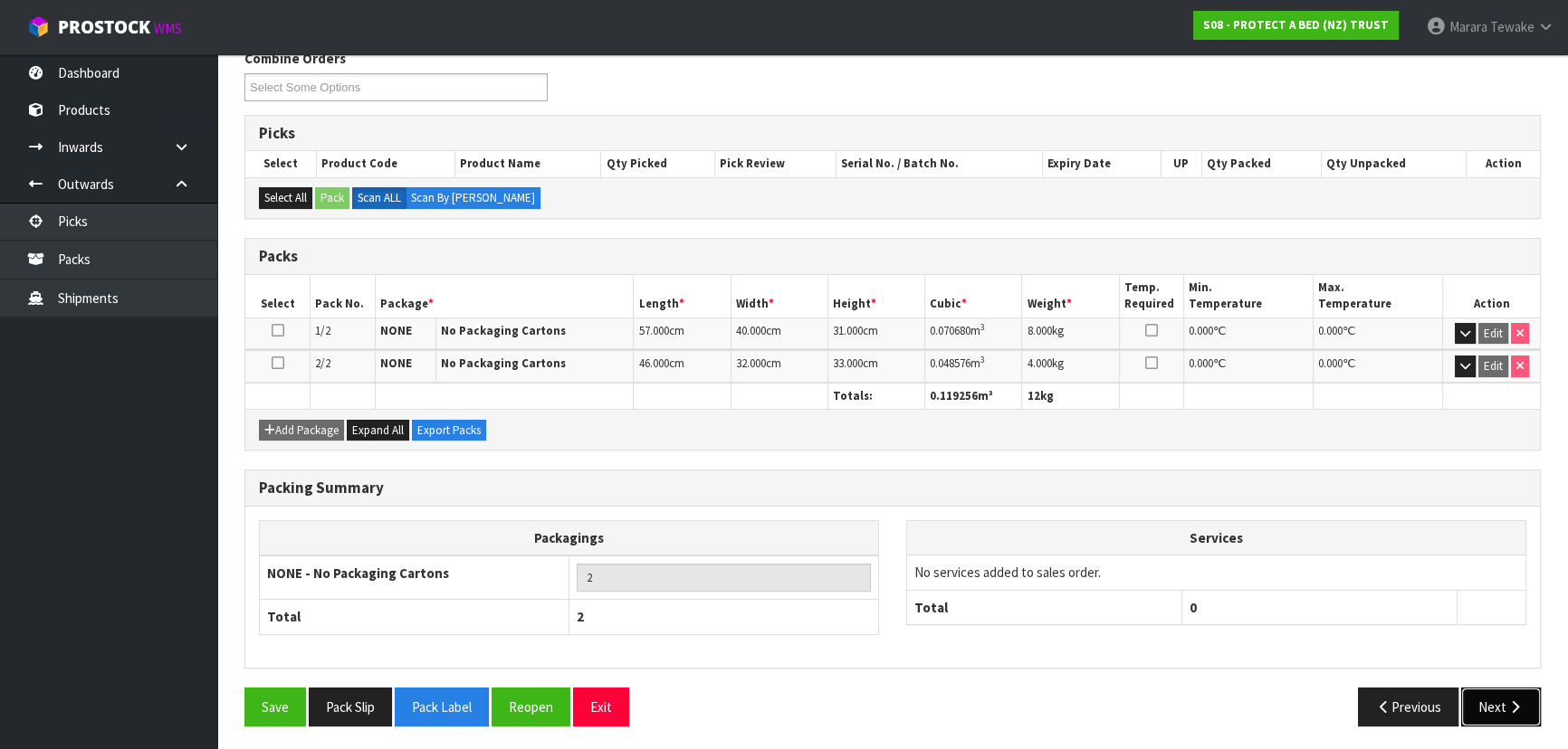
click at [1511, 711] on button "Next" at bounding box center [1501, 706] width 79 height 39
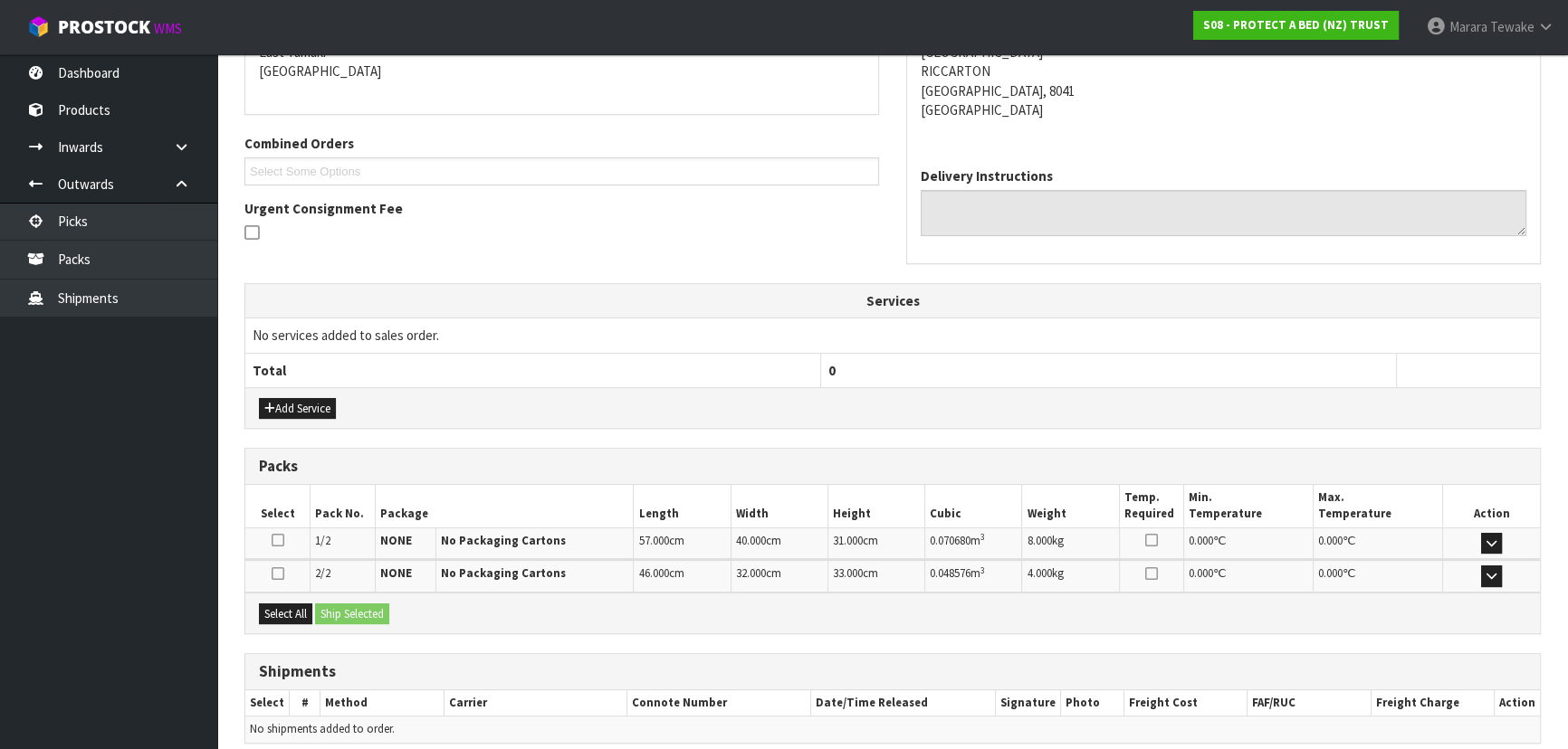
scroll to position [410, 0]
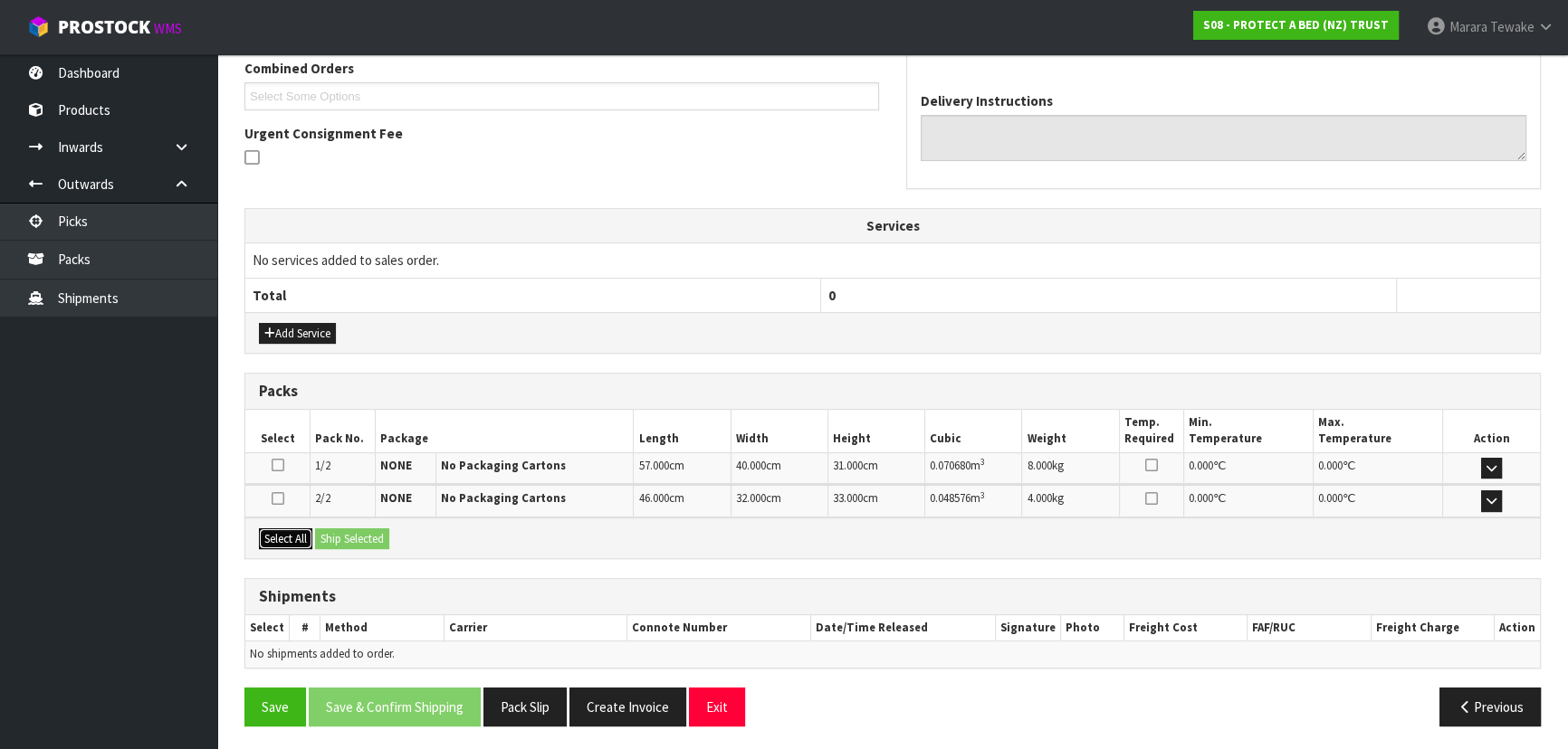
click at [279, 536] on button "Select All" at bounding box center [286, 540] width 54 height 22
click at [342, 540] on button "Ship Selected" at bounding box center [351, 540] width 74 height 22
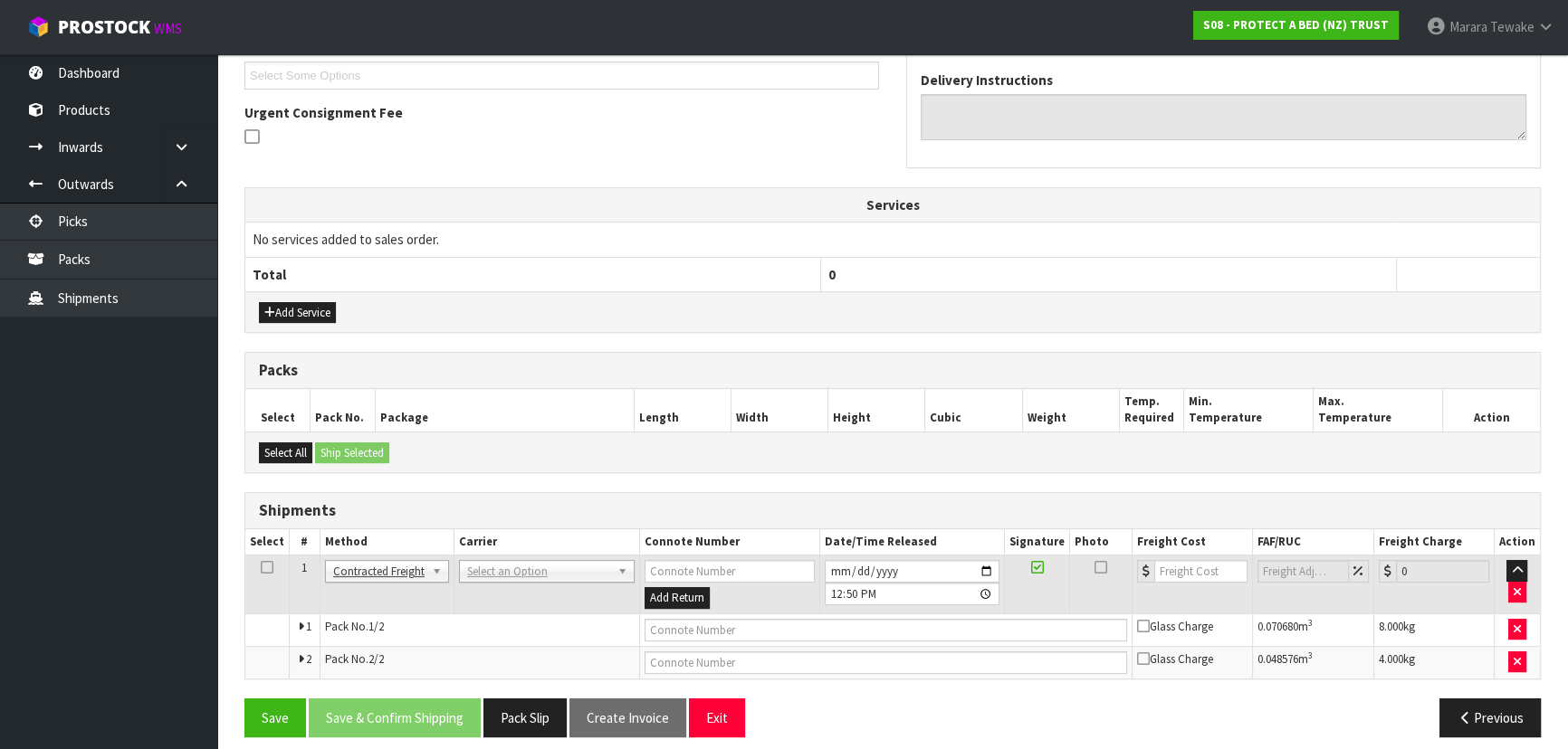
scroll to position [442, 0]
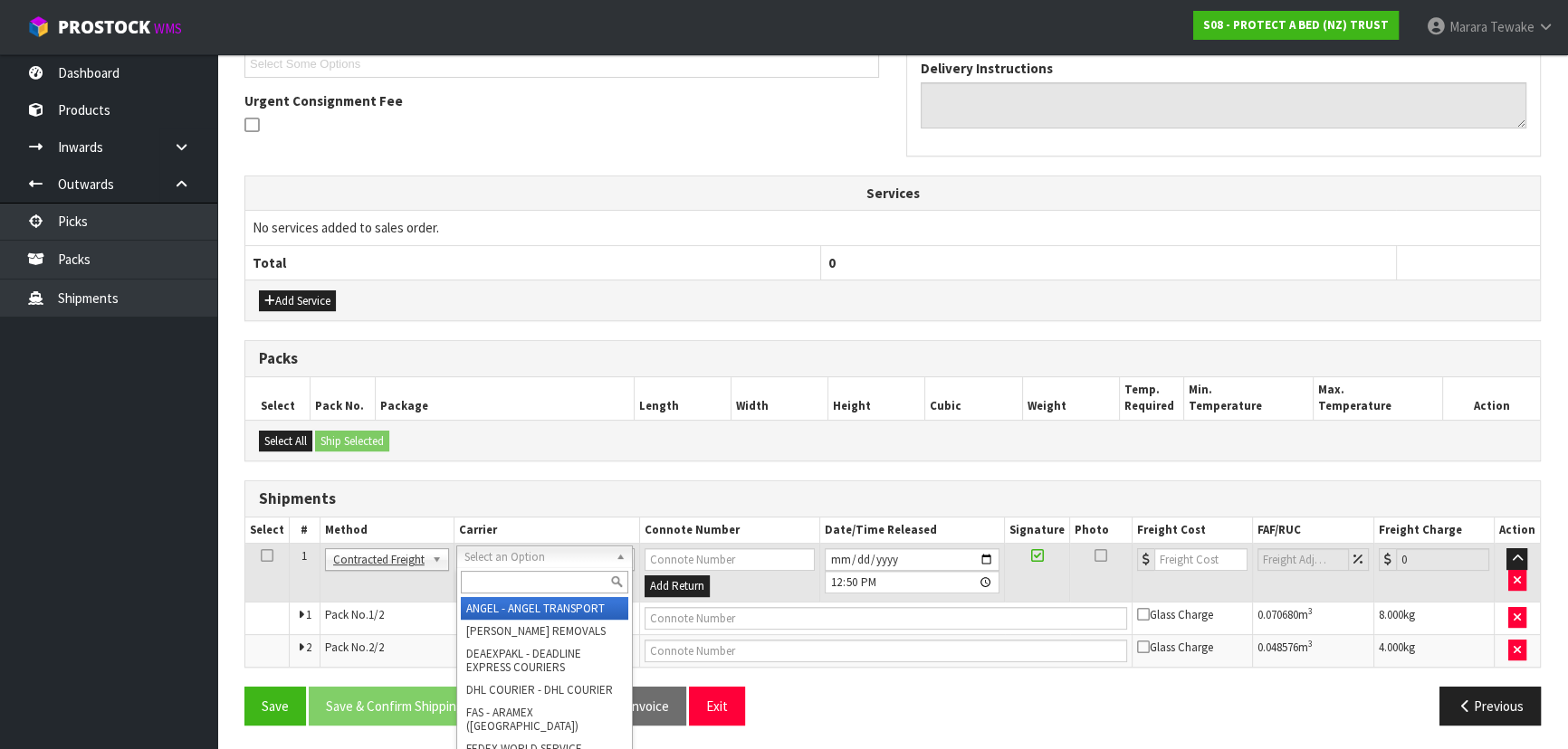
click at [492, 579] on input "text" at bounding box center [544, 581] width 168 height 23
type input "NZP"
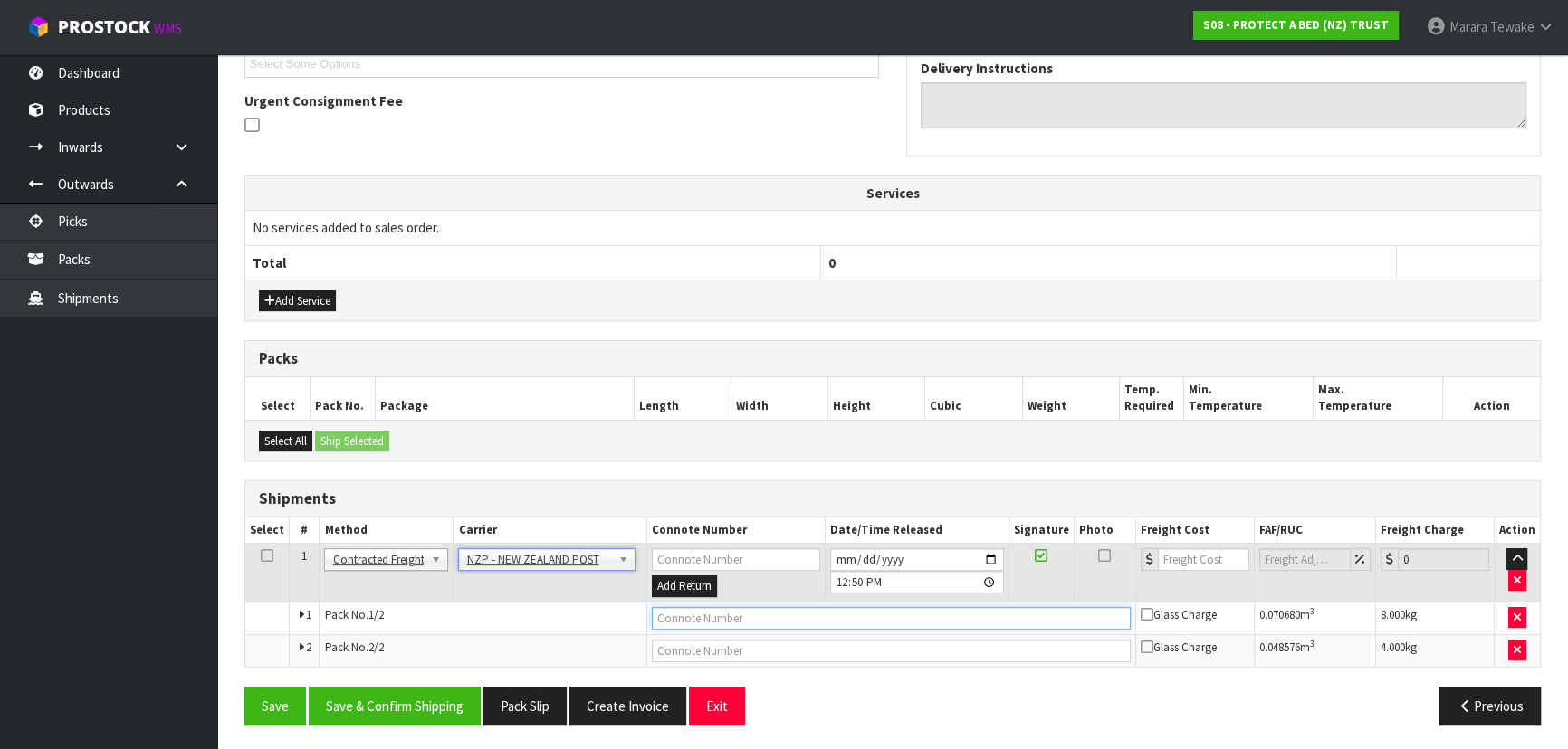
click at [723, 607] on input "text" at bounding box center [891, 618] width 478 height 23
type input "00894210392609528185"
click at [244, 687] on button "Save" at bounding box center [275, 705] width 62 height 39
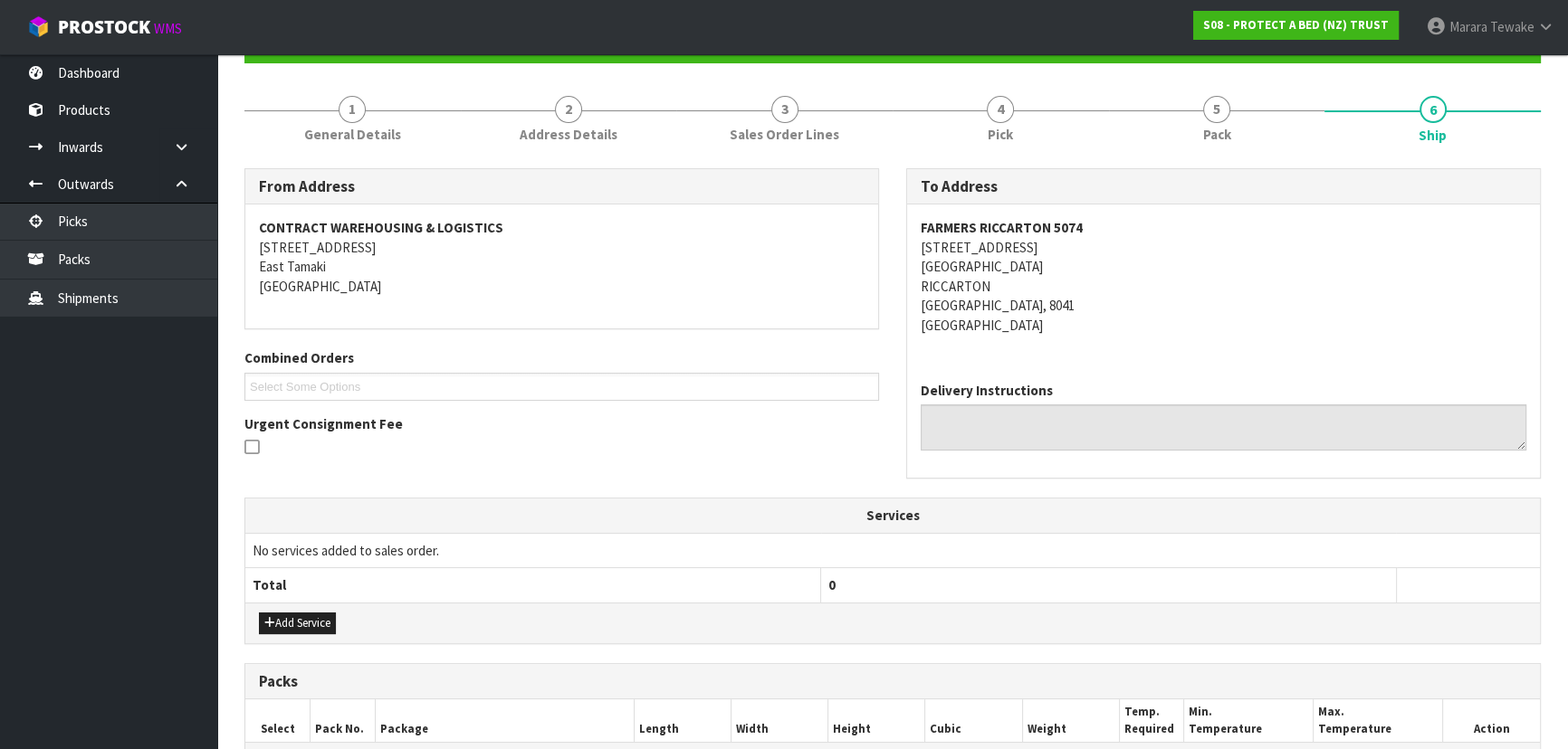
scroll to position [508, 0]
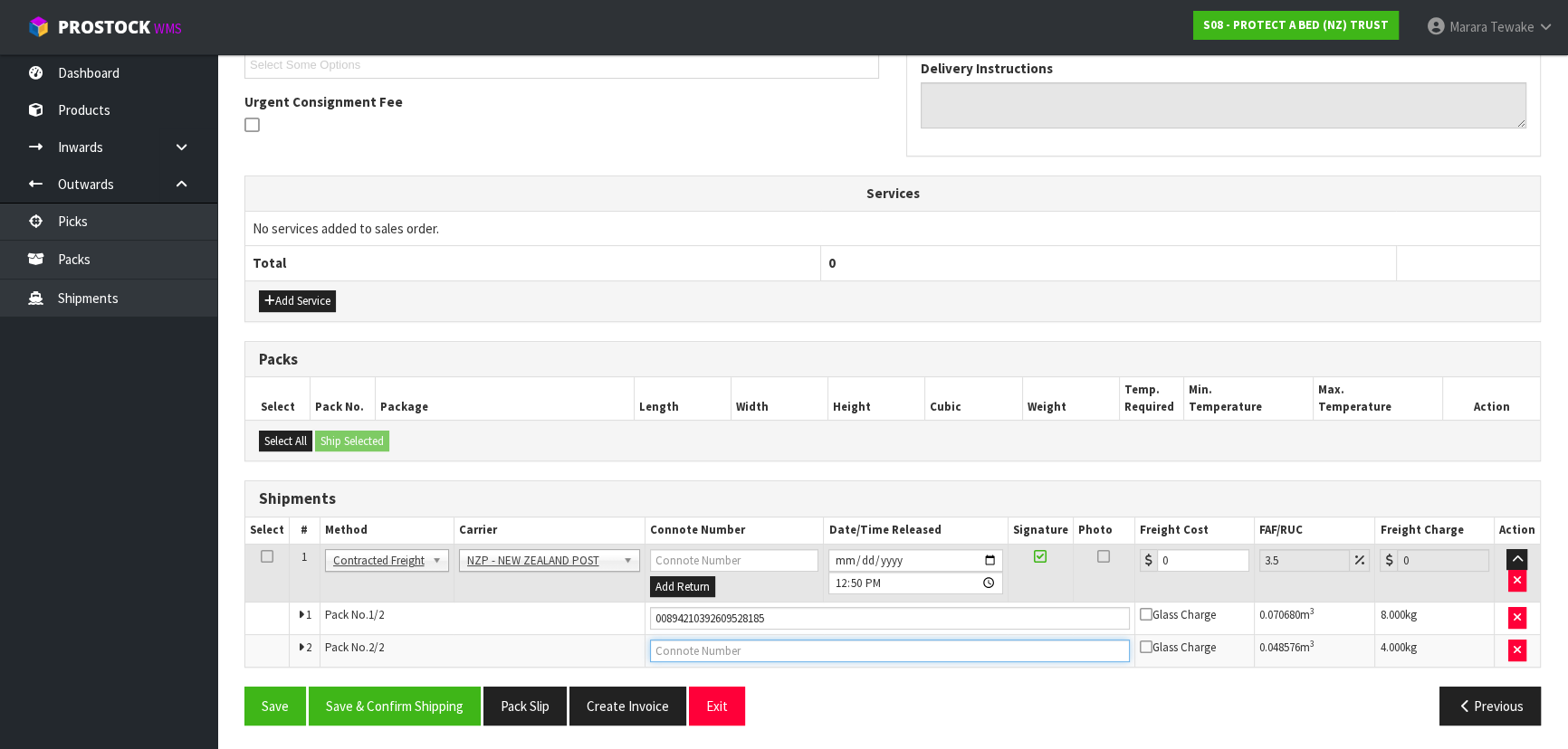
click at [749, 647] on input "text" at bounding box center [889, 651] width 479 height 23
type input "00894210392609528178"
click at [244, 687] on button "Save" at bounding box center [275, 705] width 62 height 39
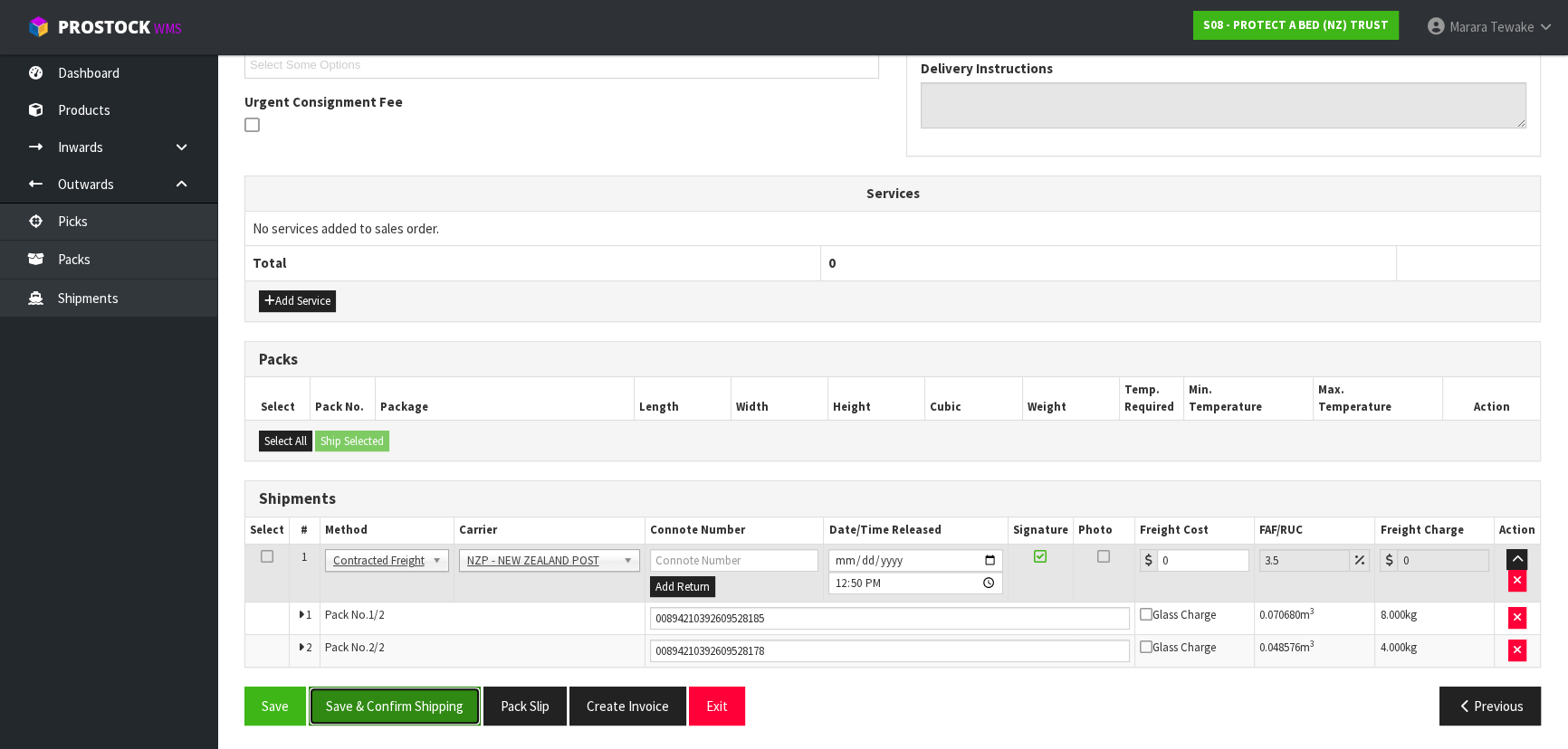
click at [438, 687] on button "Save & Confirm Shipping" at bounding box center [394, 705] width 172 height 39
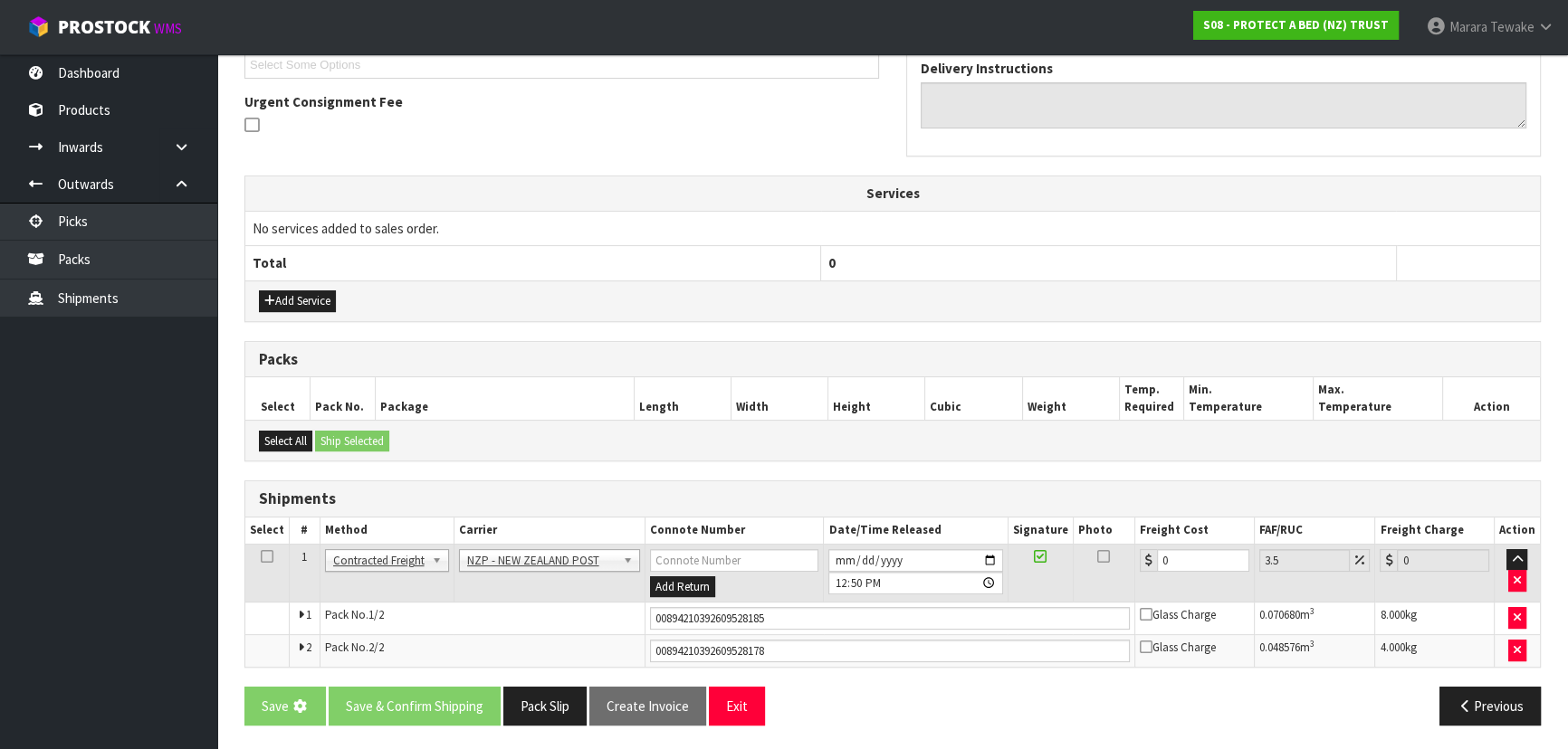
scroll to position [0, 0]
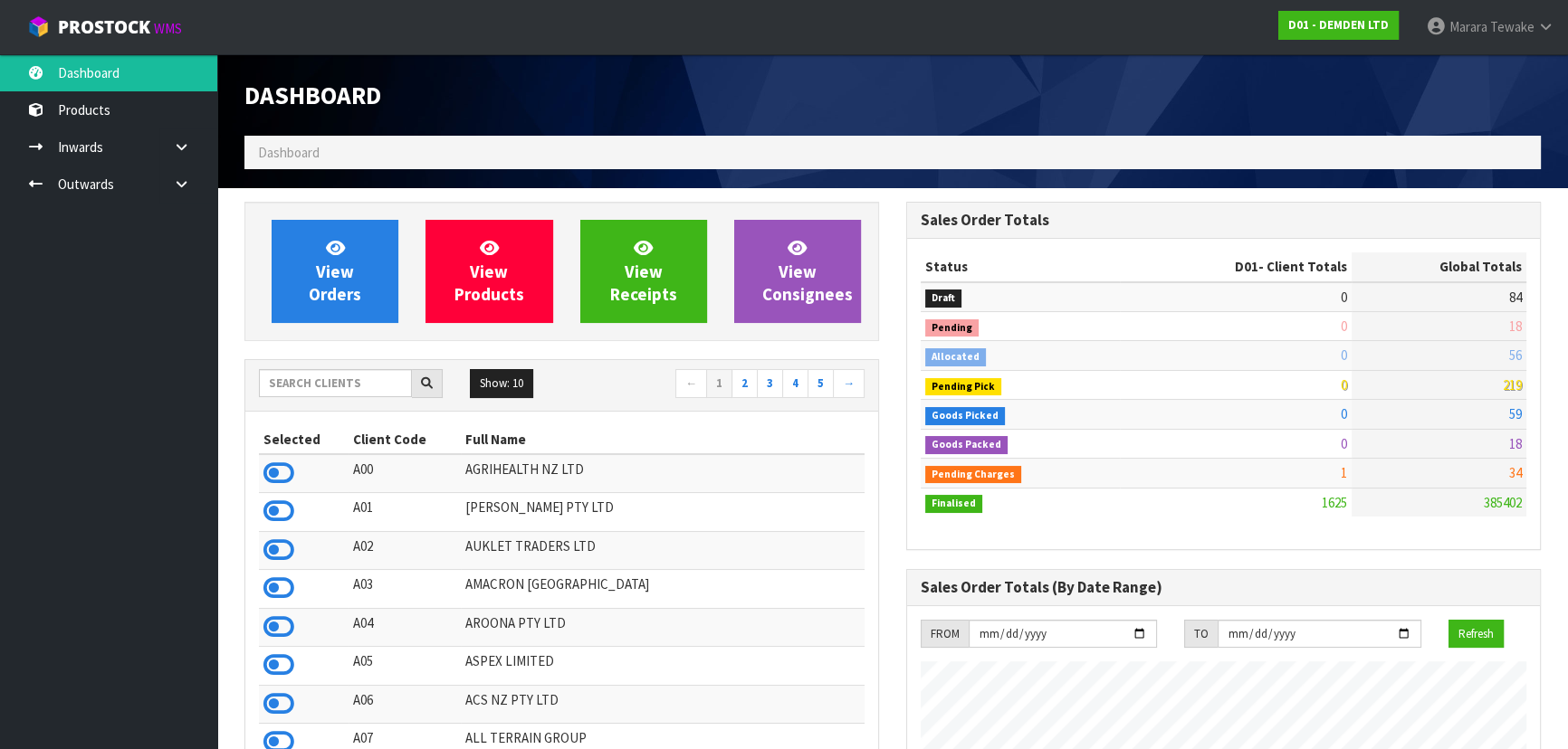
scroll to position [1134, 661]
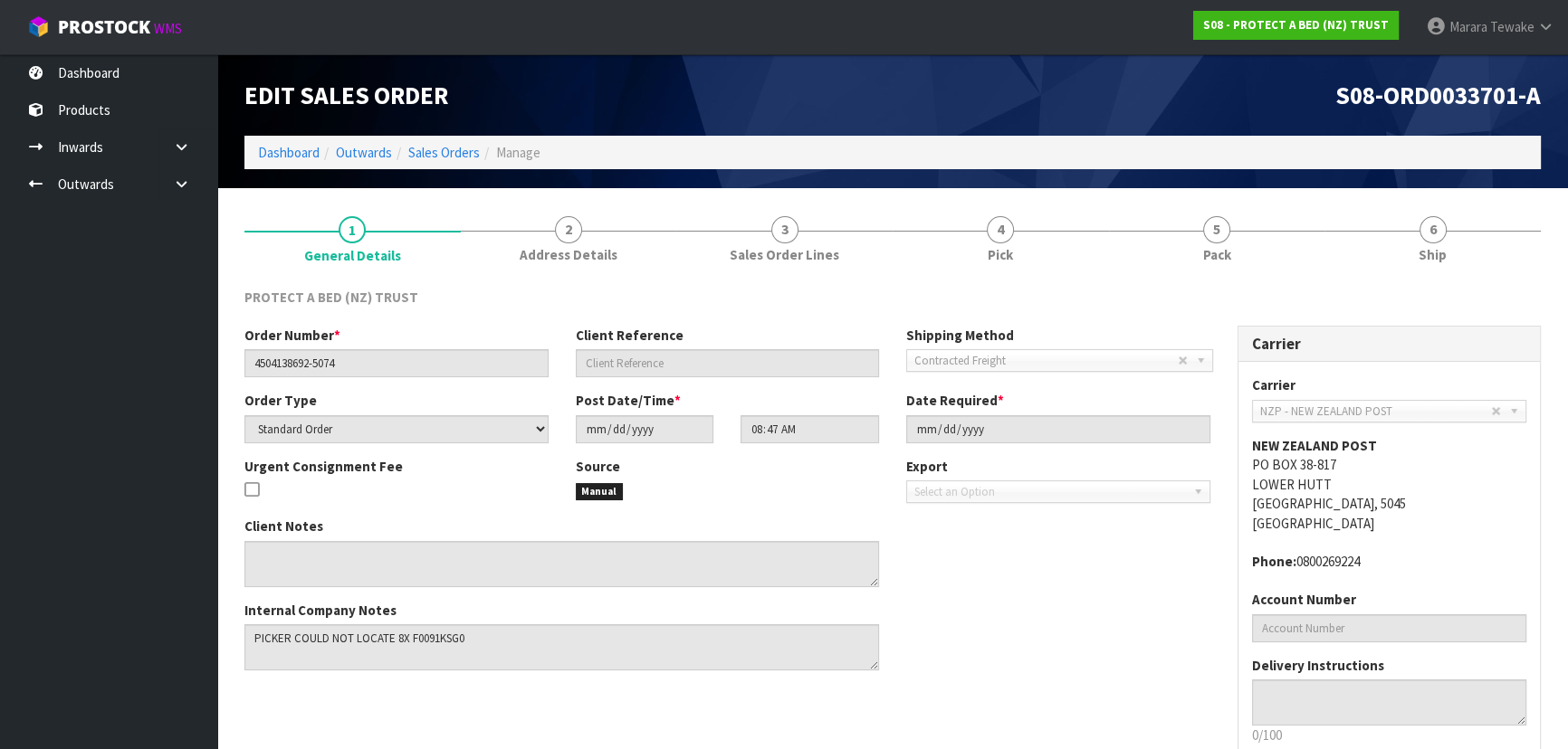
click at [53, 516] on ul "Dashboard Products Categories Serial Numbers Kitsets Packagings Inwards Purchas…" at bounding box center [108, 402] width 217 height 694
click at [1459, 221] on link "6 Ship" at bounding box center [1432, 237] width 216 height 71
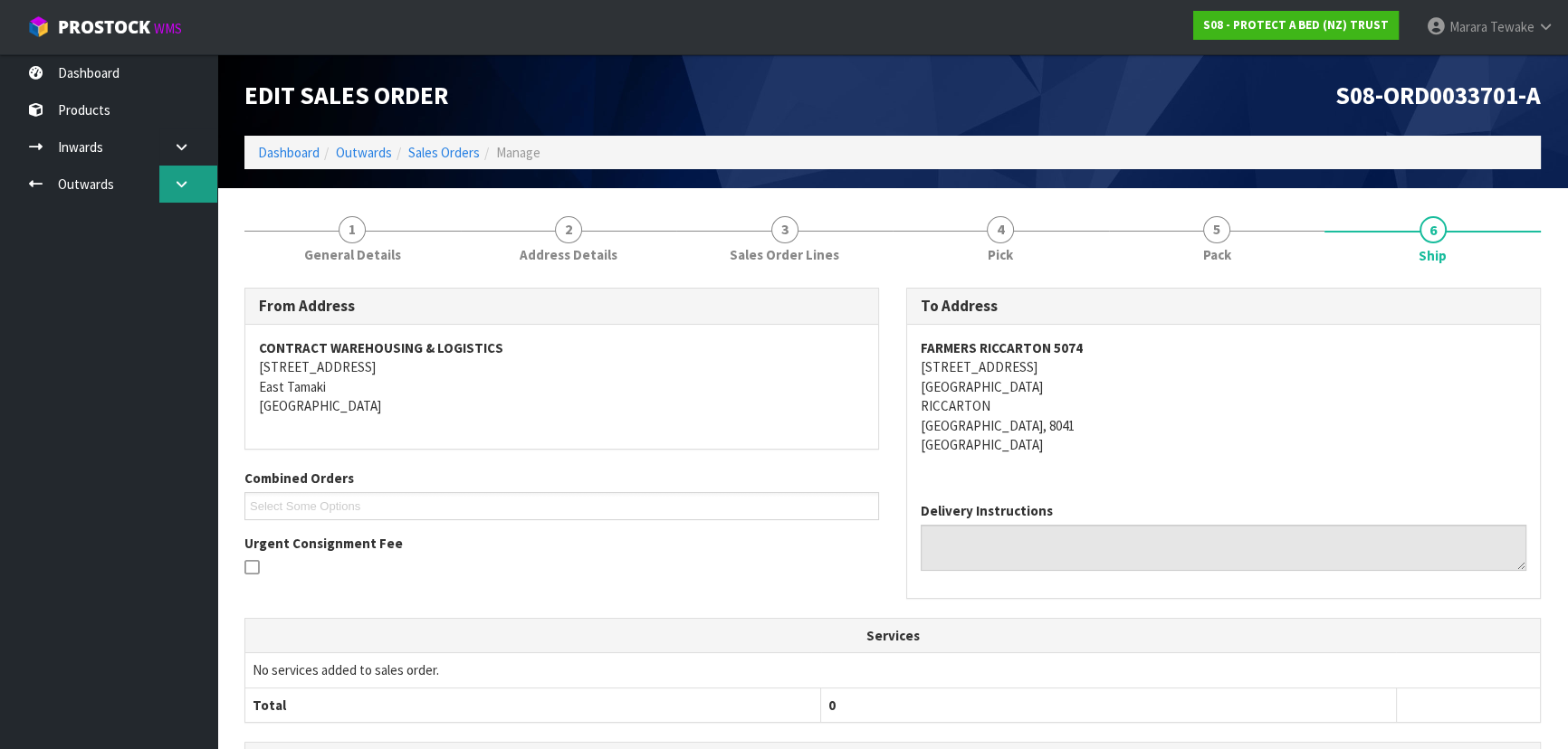
click at [196, 181] on link at bounding box center [189, 184] width 58 height 37
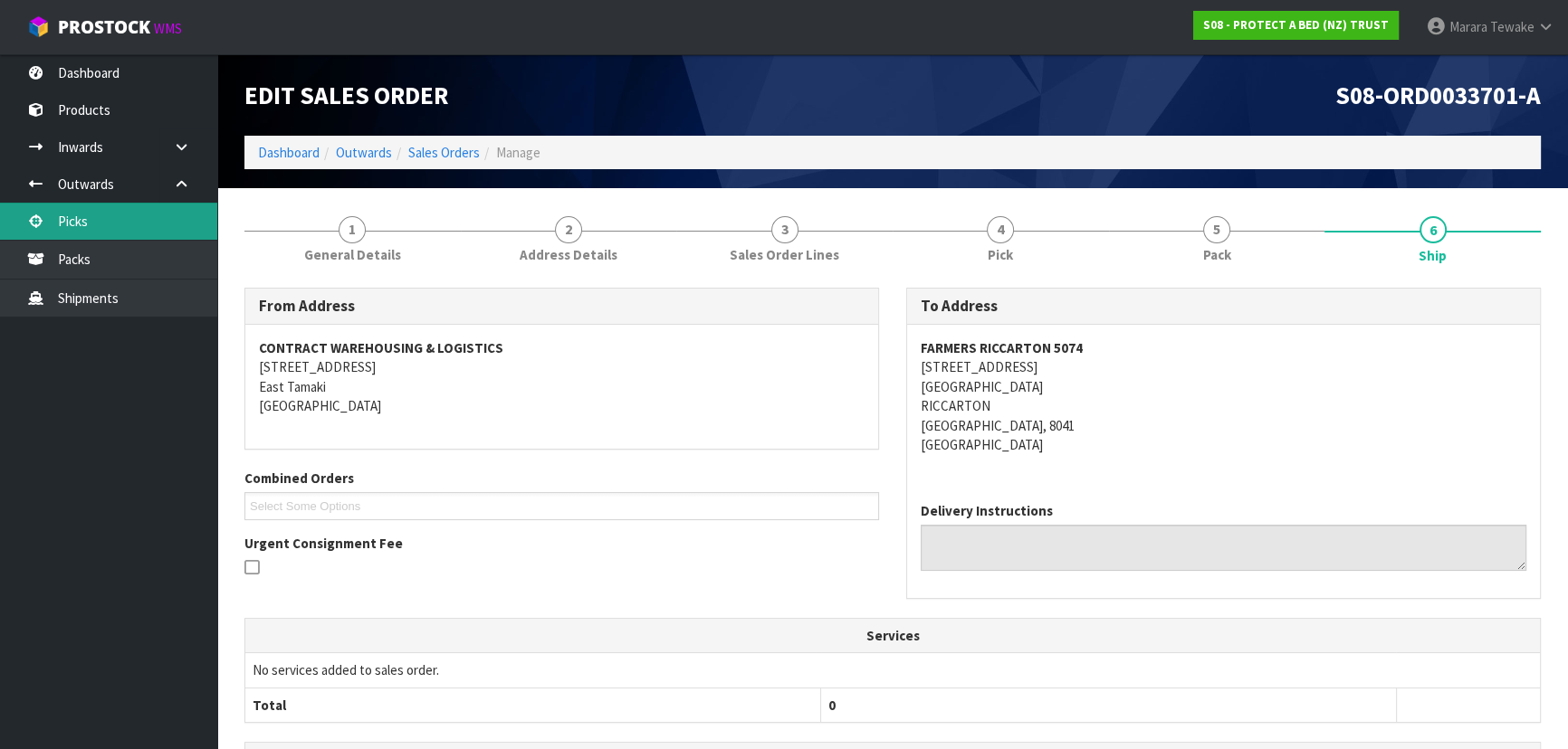
click at [162, 217] on link "Picks" at bounding box center [108, 220] width 217 height 37
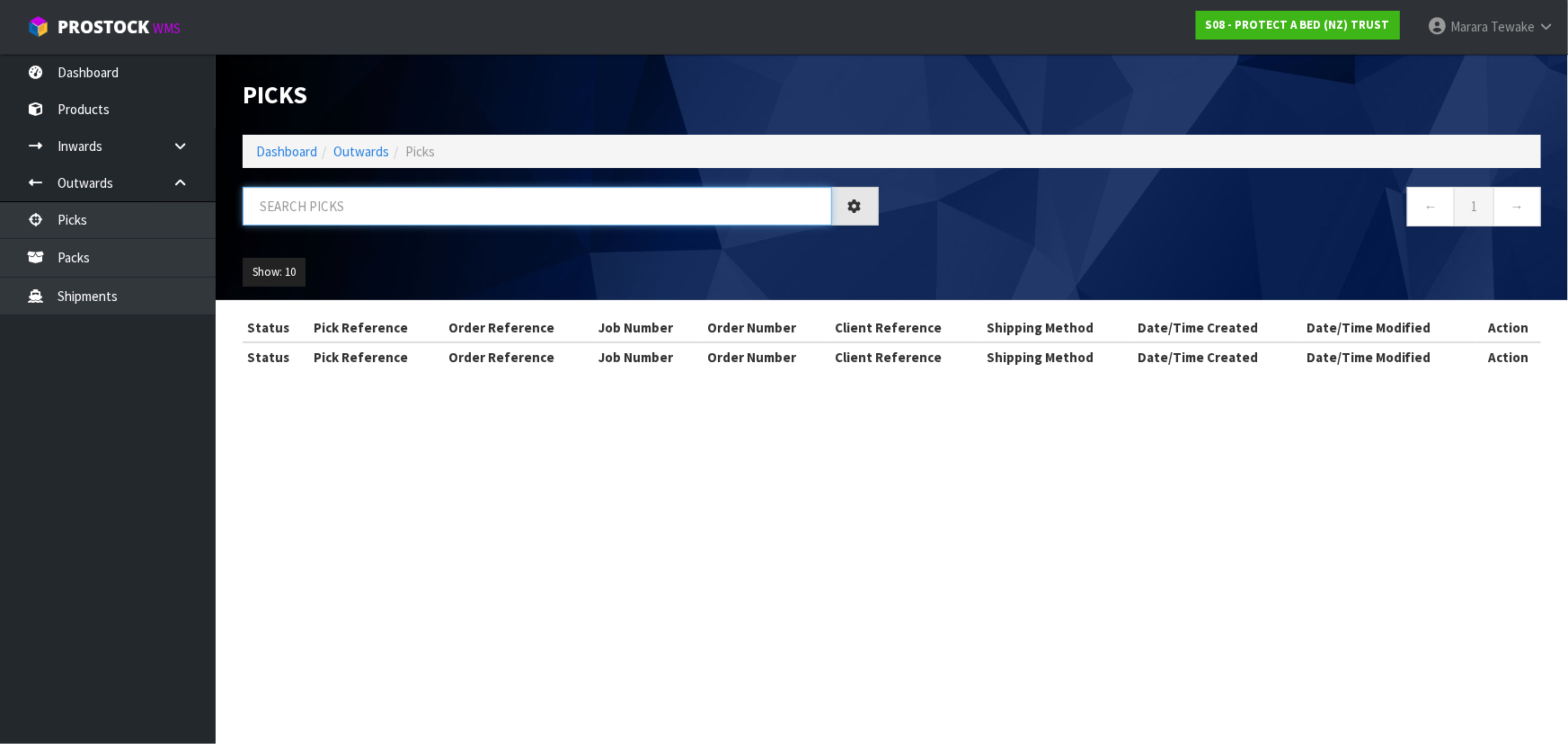
click at [383, 200] on input "text" at bounding box center [537, 206] width 589 height 38
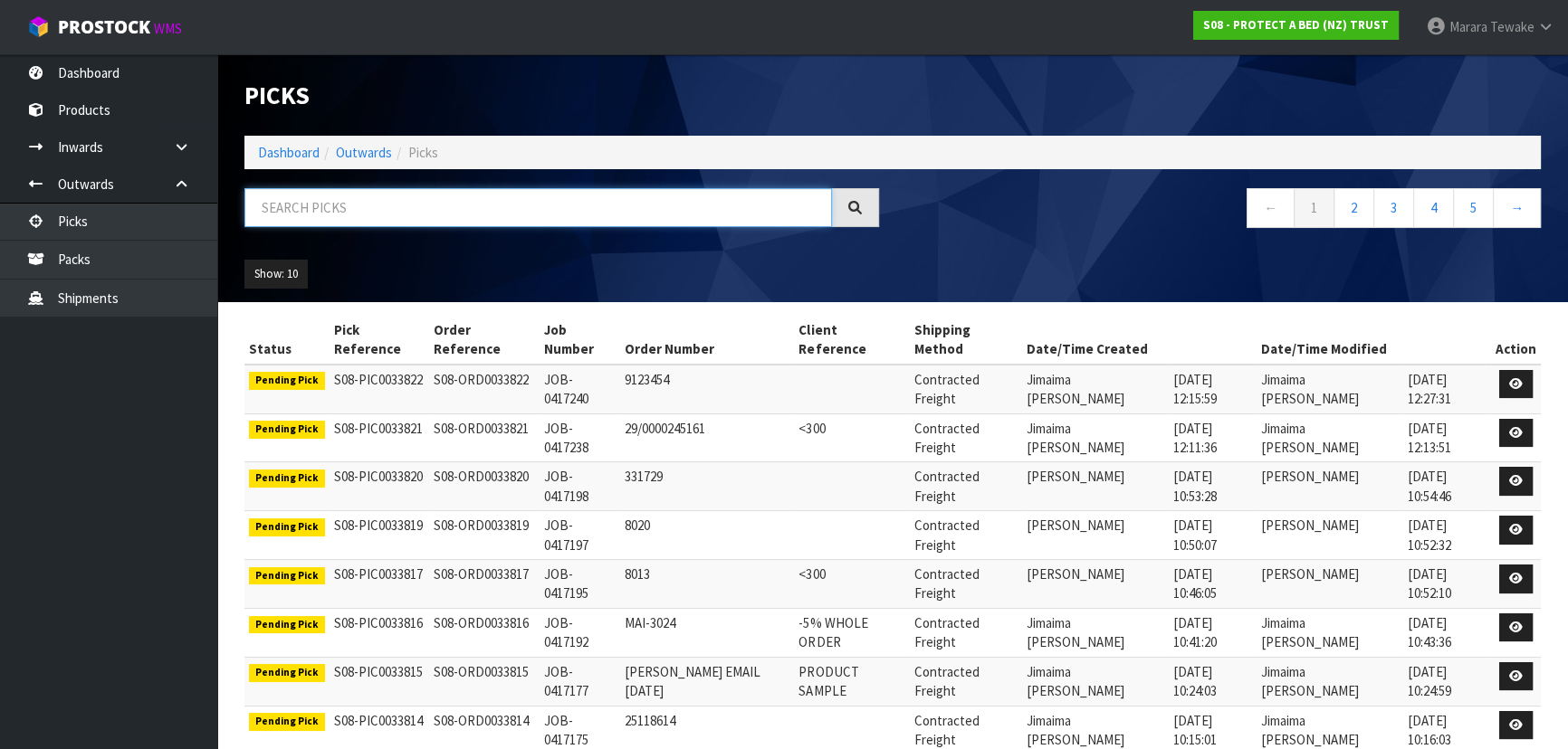
click at [571, 218] on input "text" at bounding box center [538, 207] width 588 height 39
type input "JOB-0415935"
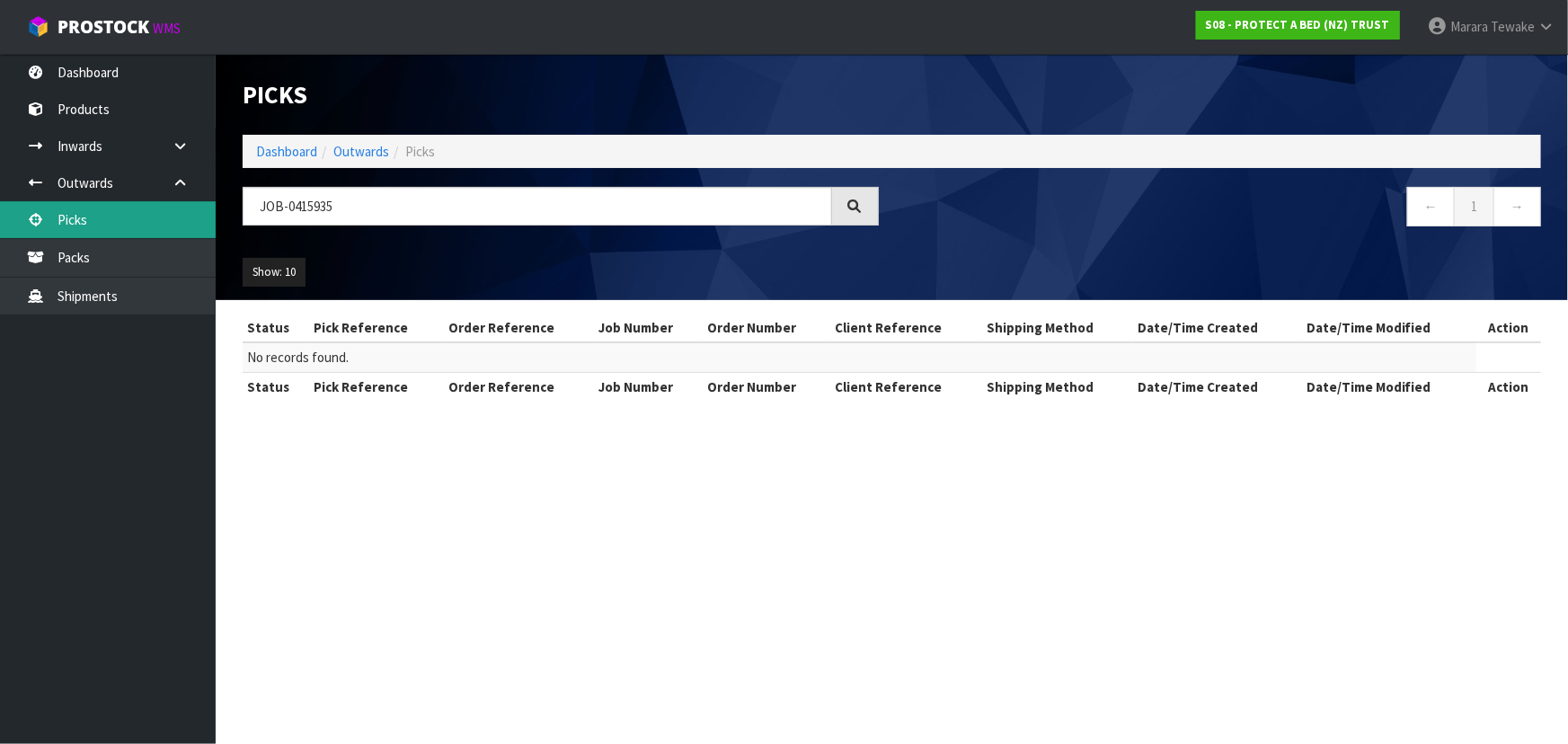
click at [138, 220] on link "Picks" at bounding box center [107, 219] width 216 height 36
click at [137, 221] on link "Picks" at bounding box center [107, 219] width 216 height 36
drag, startPoint x: 375, startPoint y: 210, endPoint x: 260, endPoint y: 202, distance: 115.3
click at [260, 202] on input "JOB-0415935" at bounding box center [537, 206] width 589 height 38
click at [151, 225] on link "Picks" at bounding box center [107, 219] width 216 height 36
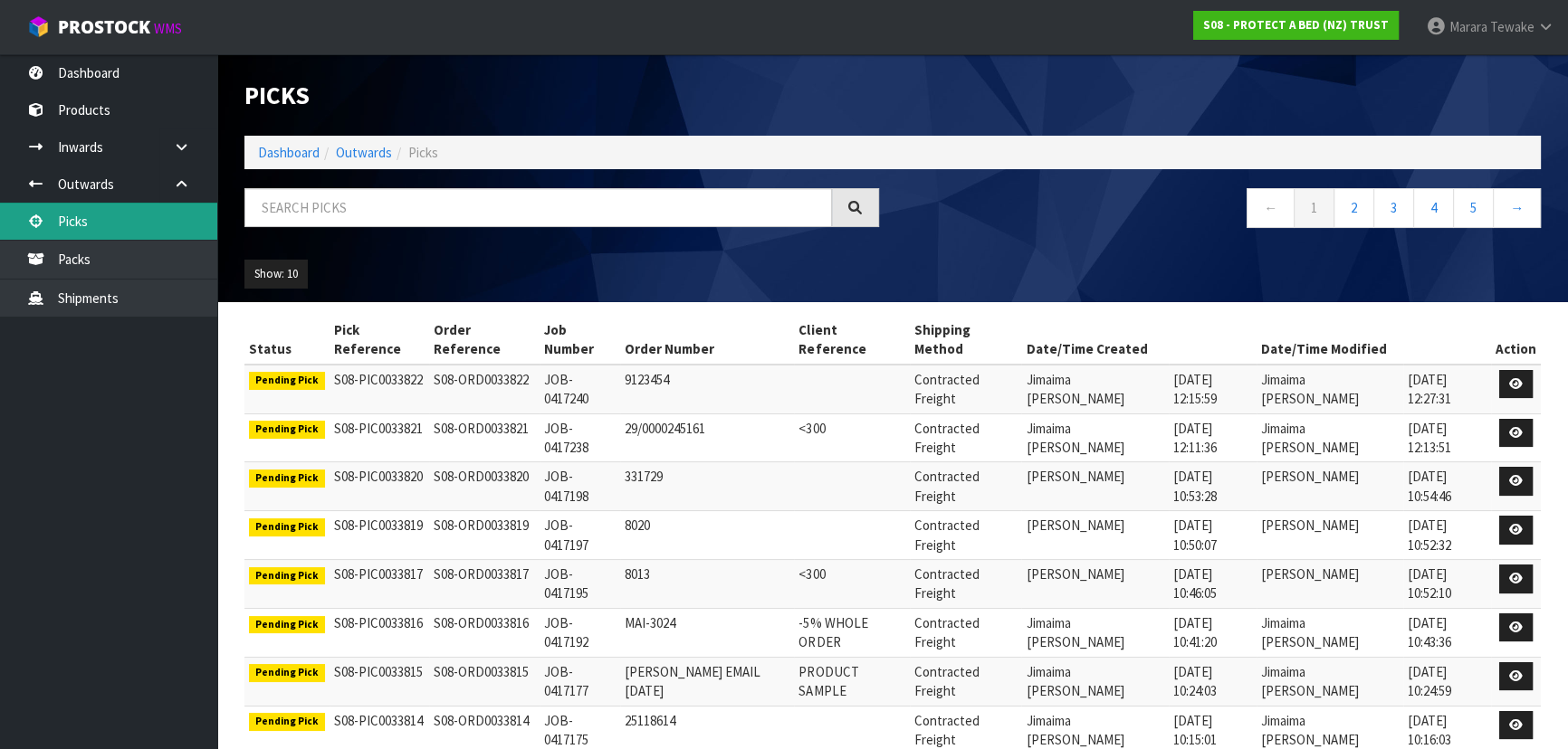
click at [152, 226] on link "Picks" at bounding box center [108, 220] width 217 height 37
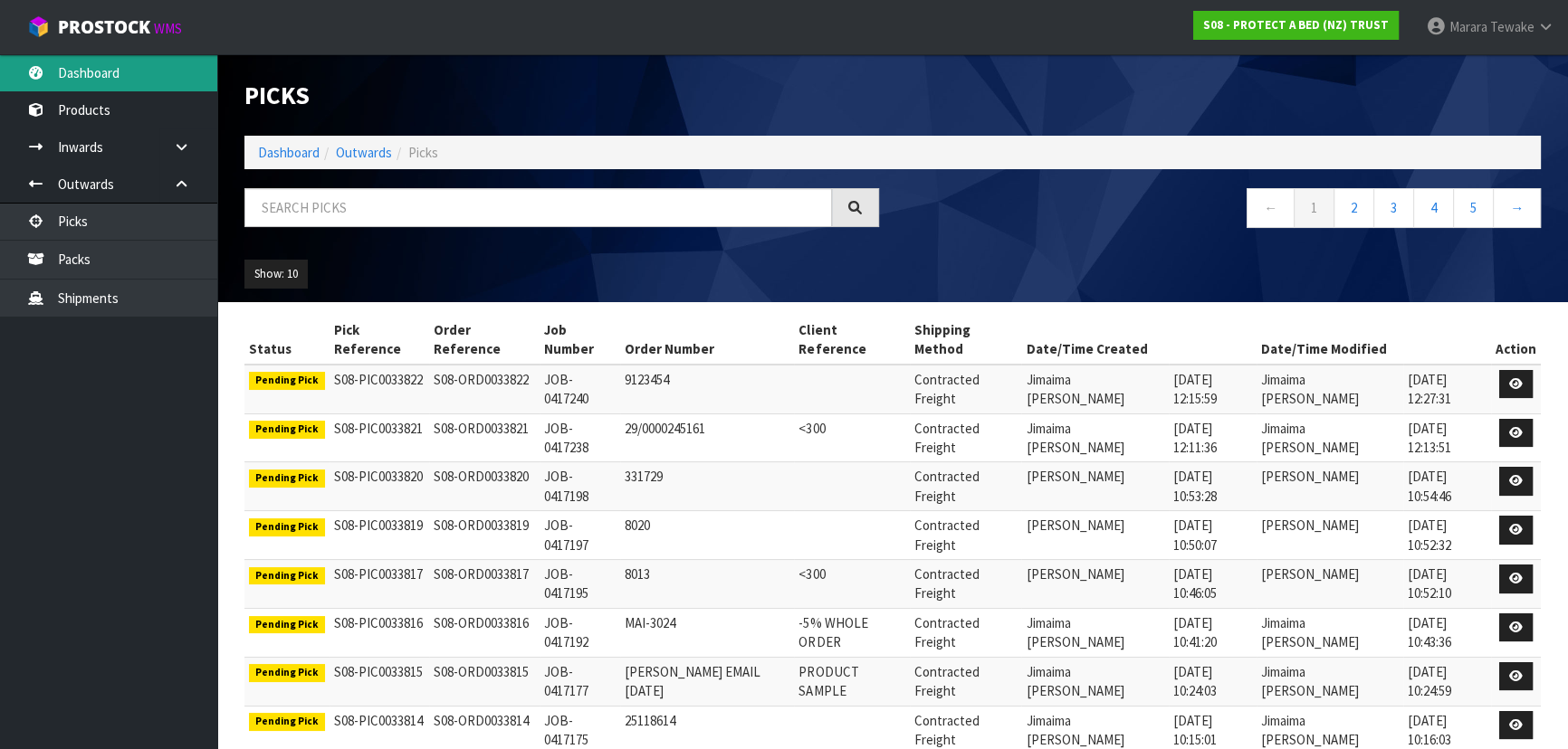
click at [118, 73] on link "Dashboard" at bounding box center [108, 72] width 217 height 37
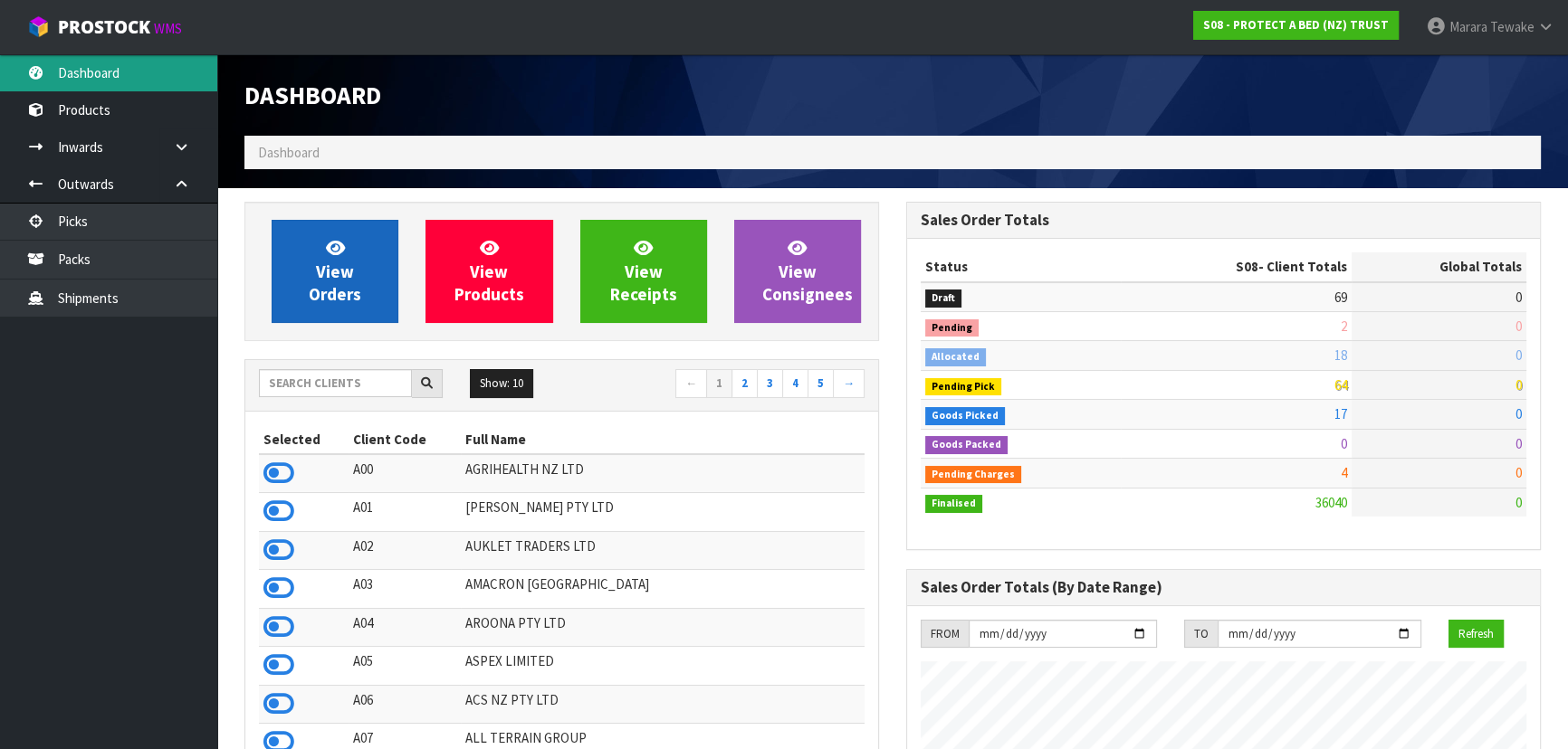
scroll to position [1126, 661]
click at [333, 273] on span "View Orders" at bounding box center [334, 271] width 53 height 67
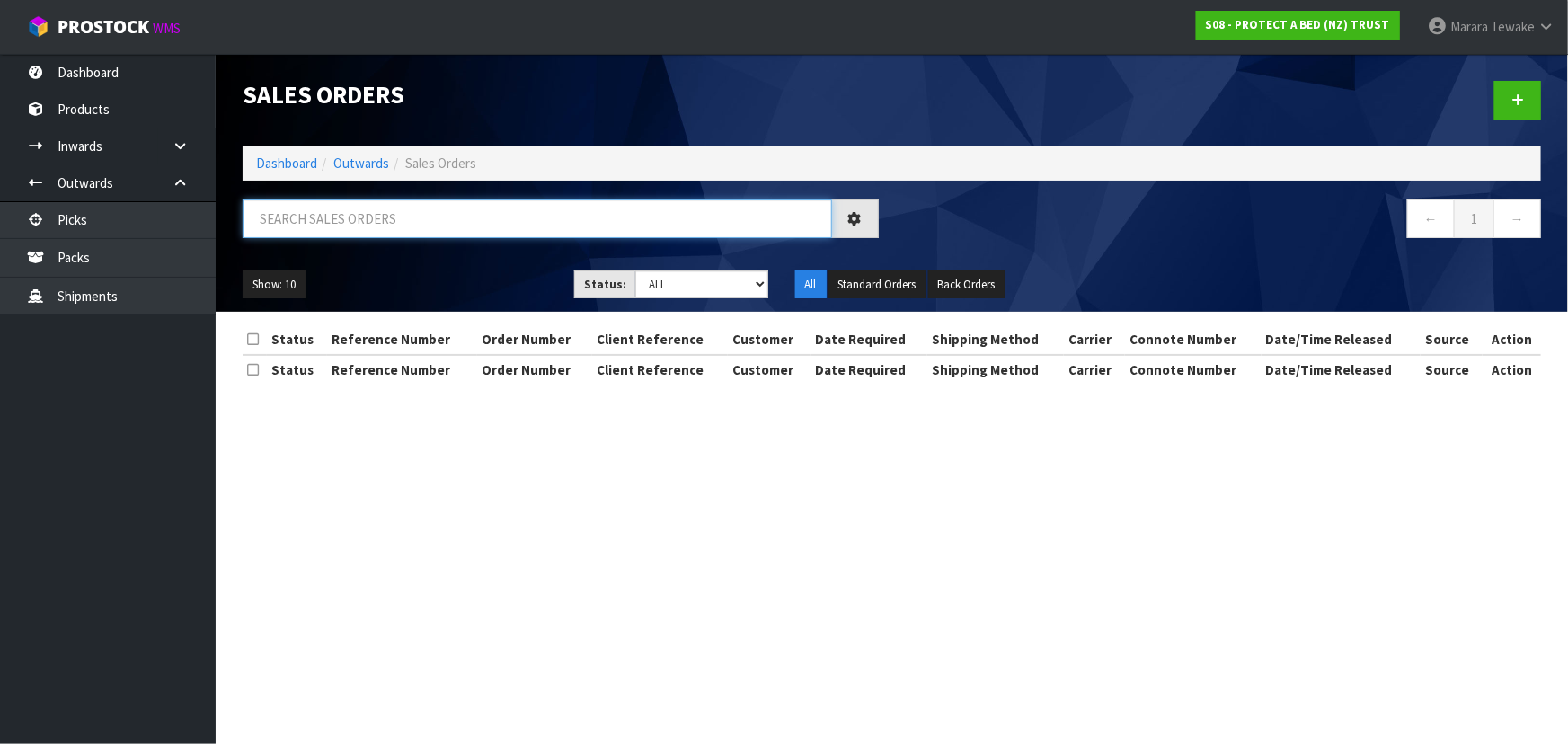
click at [549, 210] on input "text" at bounding box center [537, 218] width 589 height 38
type input "JOB-0415935"
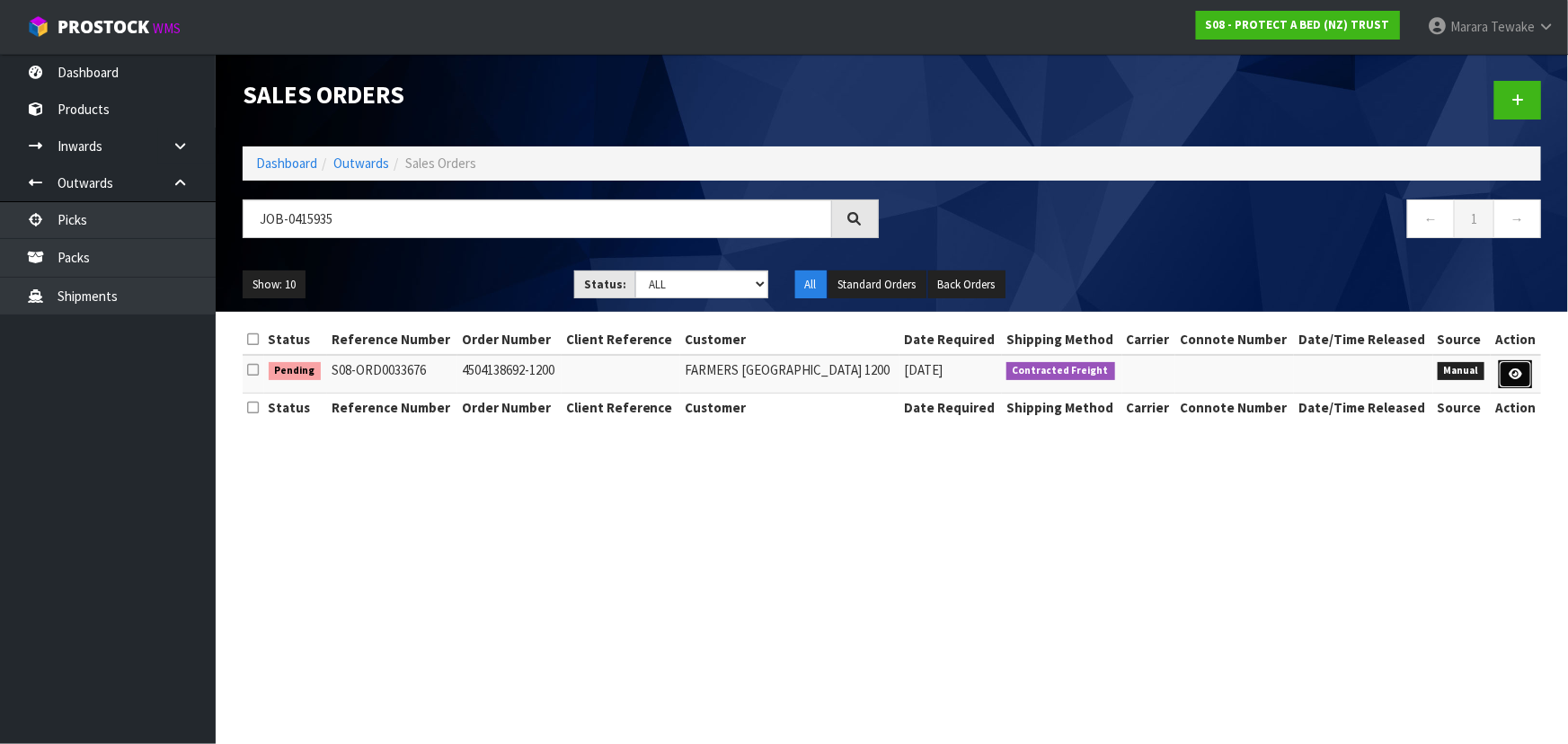
click at [1515, 374] on icon at bounding box center [1516, 374] width 14 height 12
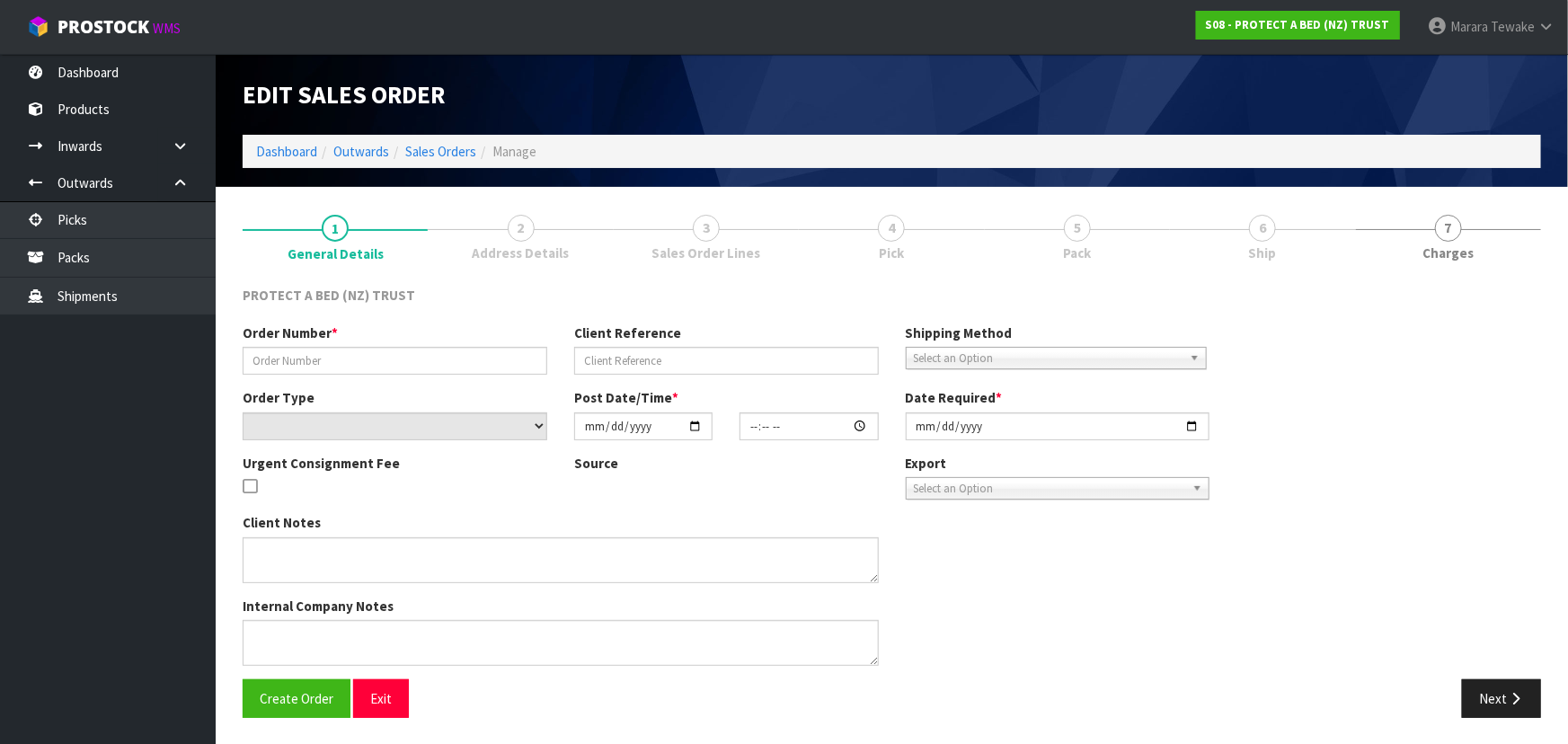
type input "4504138692-1200"
select select "number:0"
type input "[DATE]"
type input "16:14:00.000"
type input "[DATE]"
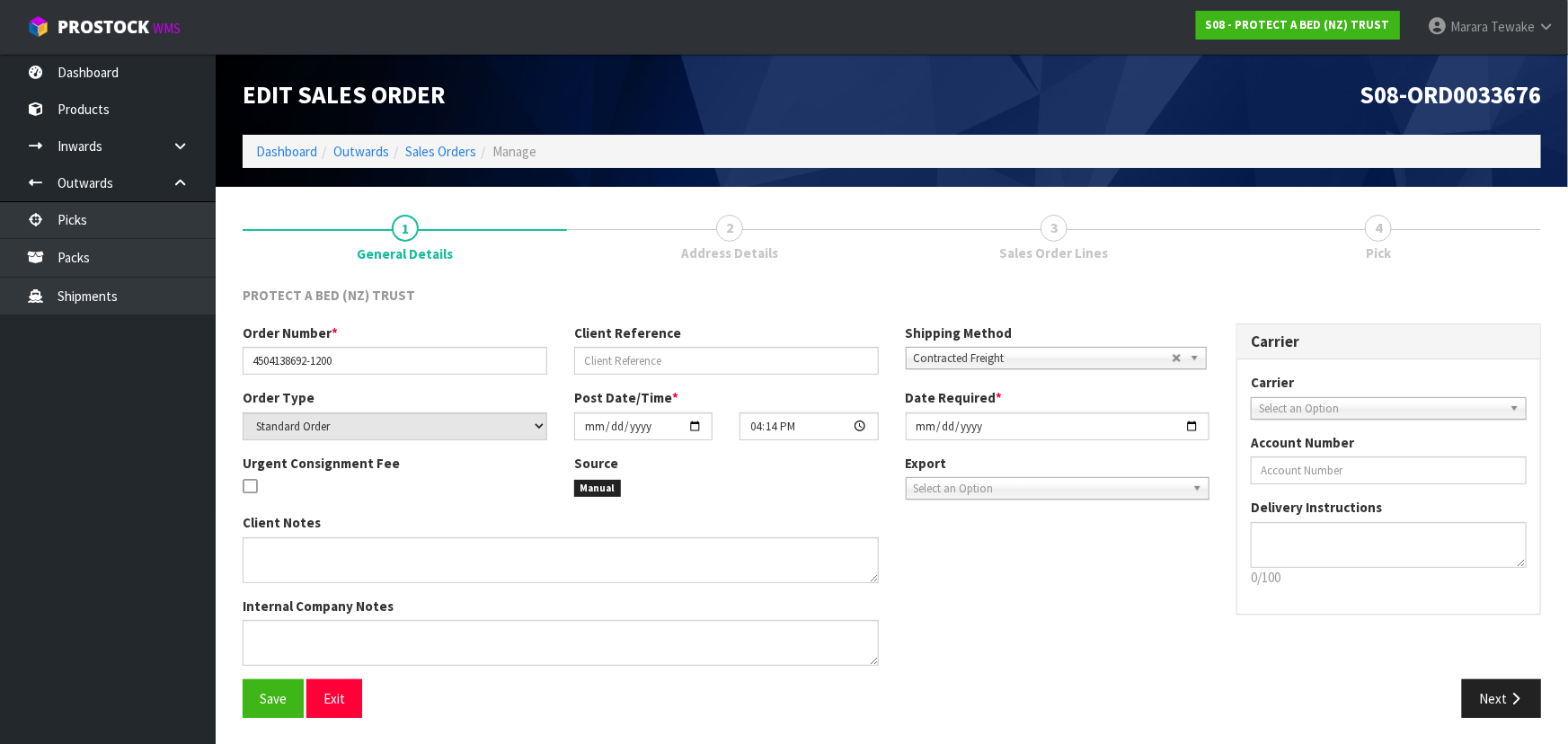
click at [1392, 237] on link "4 Pick" at bounding box center [1379, 236] width 324 height 71
click at [1376, 232] on span "4" at bounding box center [1378, 228] width 27 height 27
click at [1063, 235] on span "3" at bounding box center [1054, 228] width 27 height 27
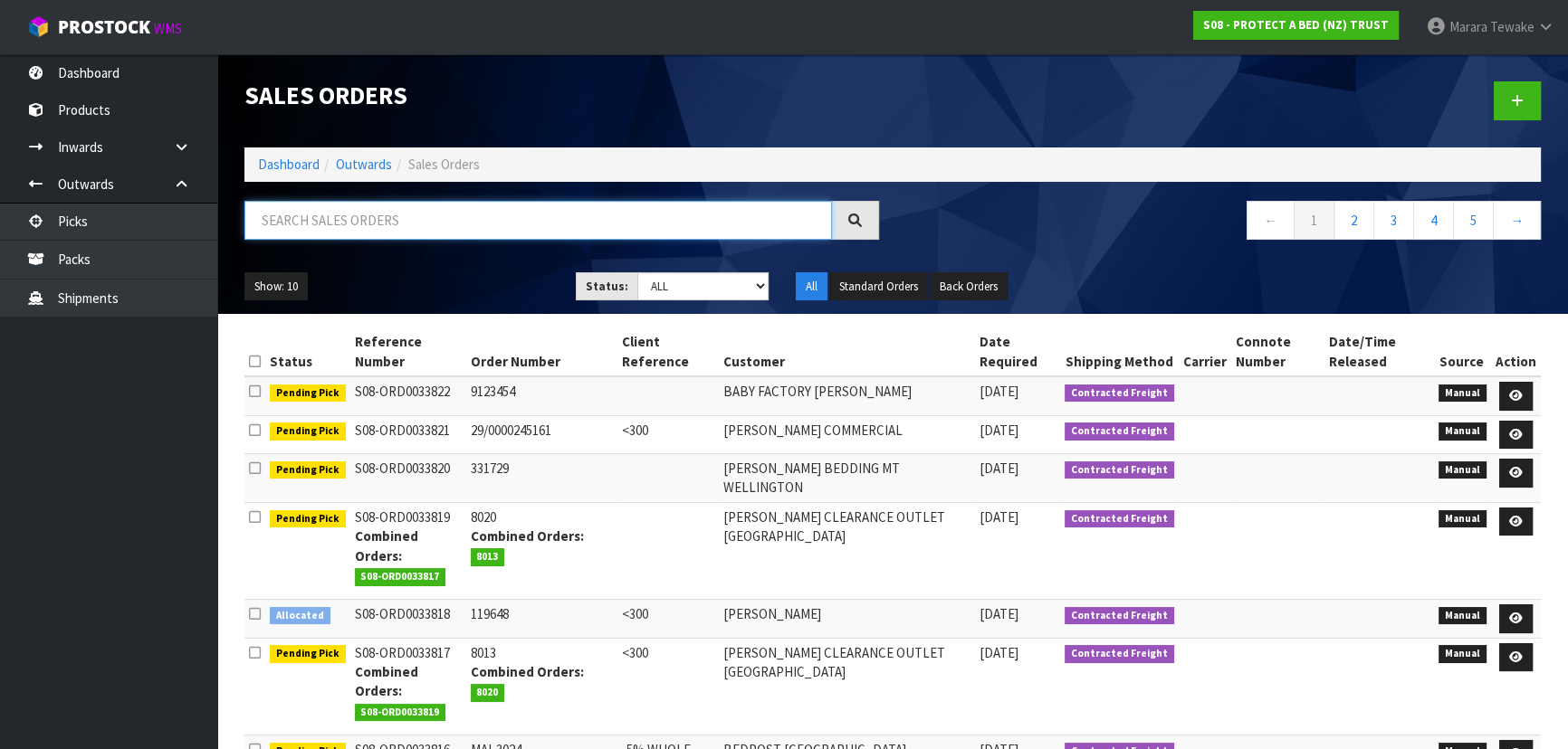
click at [574, 213] on input "text" at bounding box center [538, 219] width 588 height 39
type input "JOB-0415935"
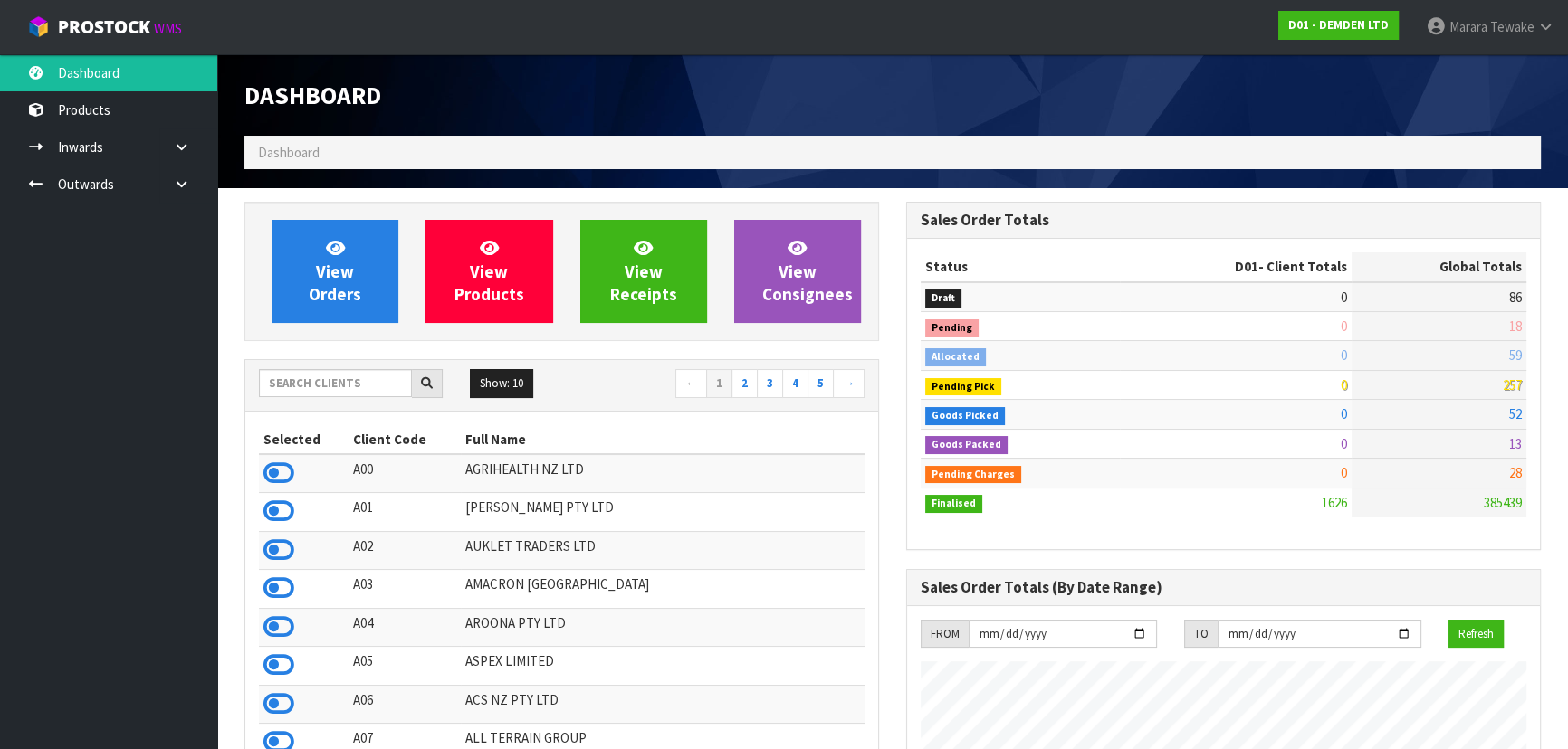
scroll to position [1134, 661]
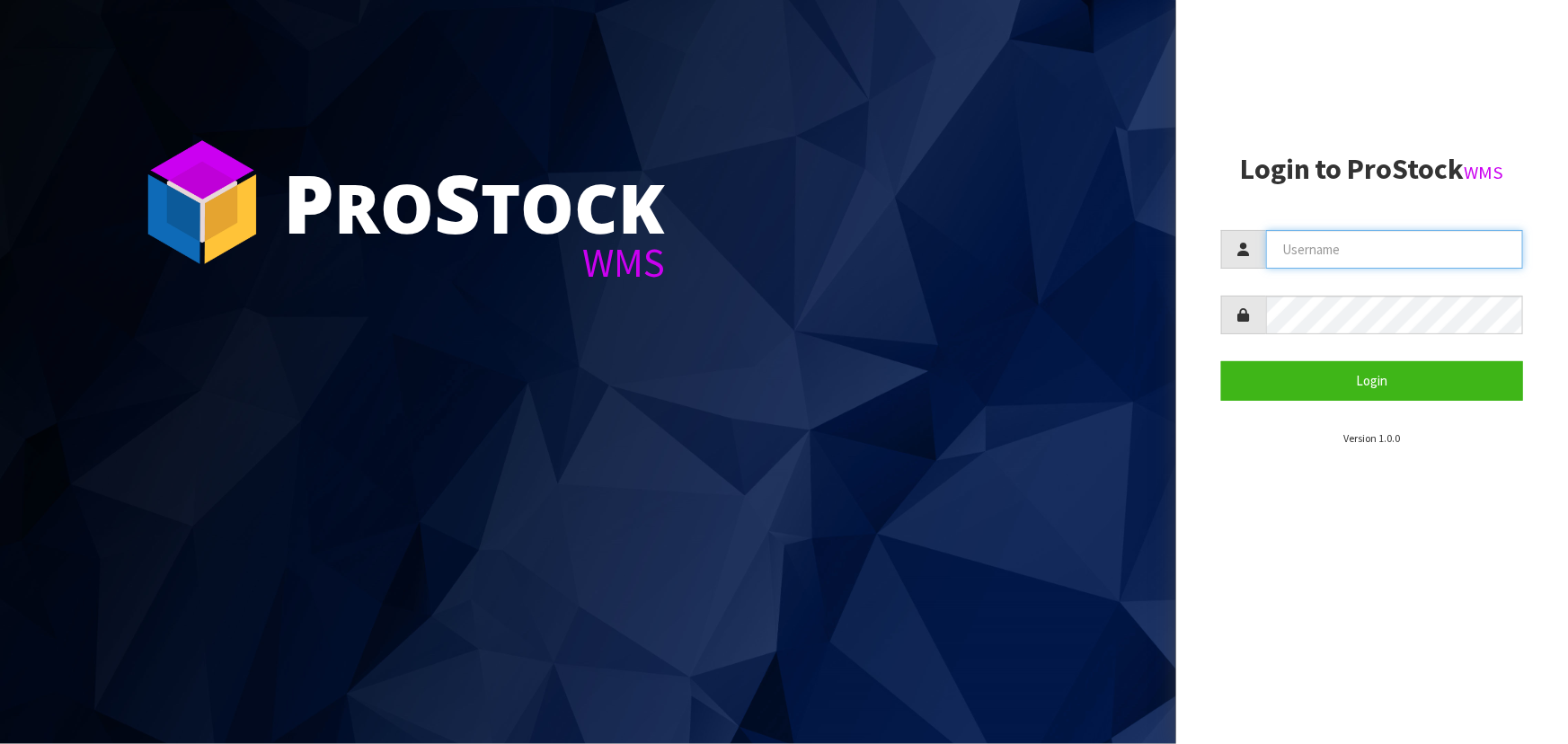
click at [1385, 232] on input "text" at bounding box center [1395, 248] width 257 height 38
type input "MARARA"
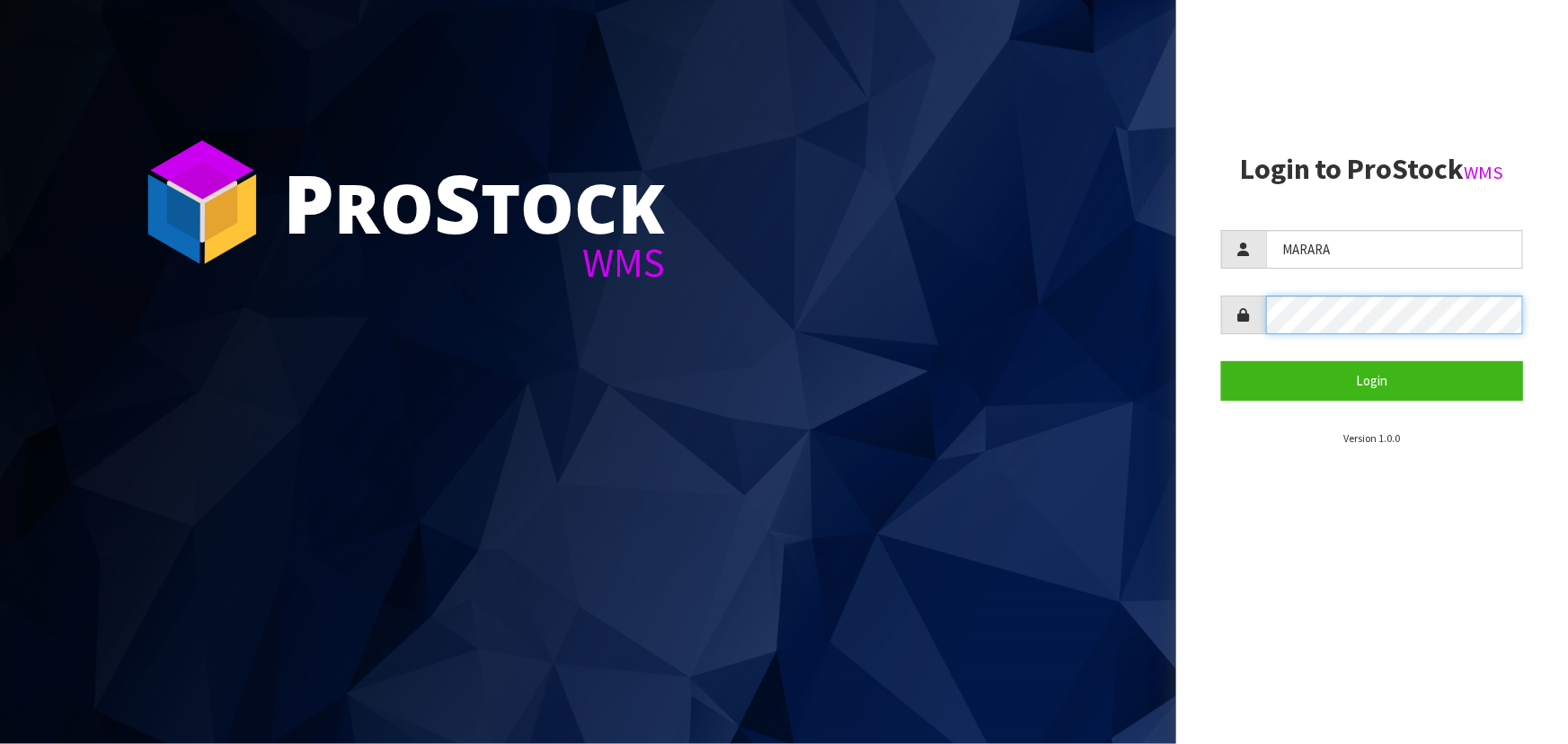
click at [1221, 362] on button "Login" at bounding box center [1372, 380] width 302 height 38
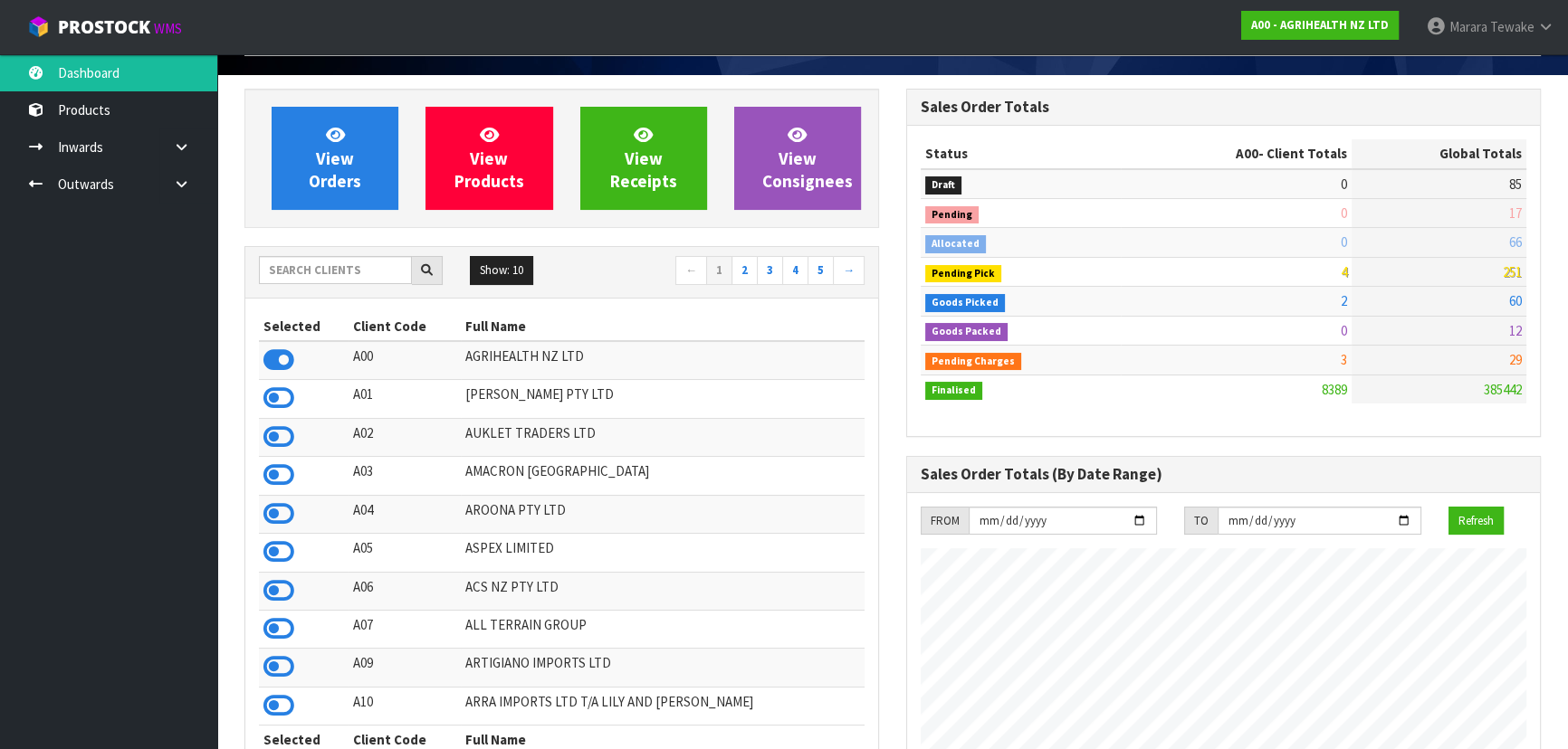
scroll to position [164, 0]
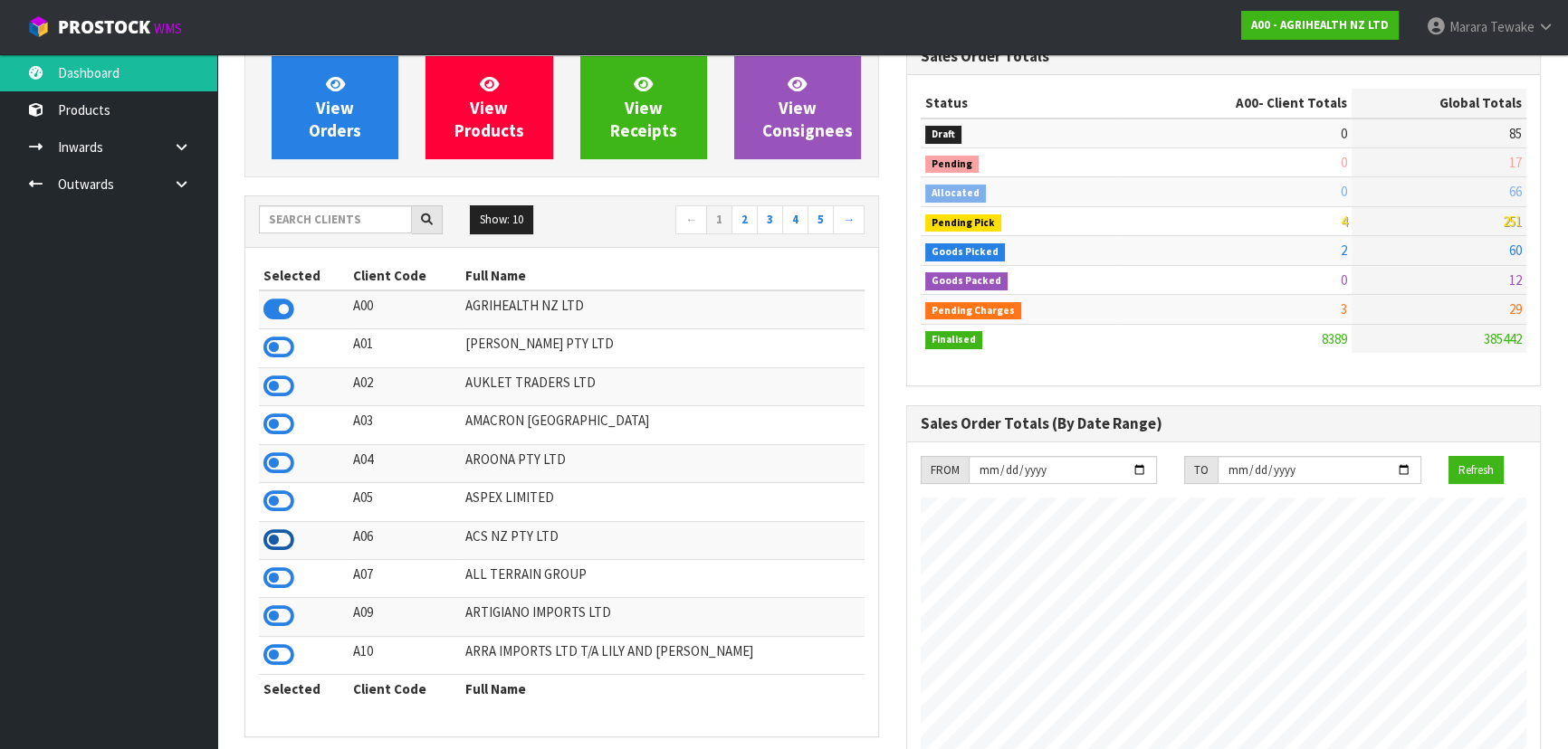
click at [282, 541] on icon at bounding box center [278, 540] width 31 height 27
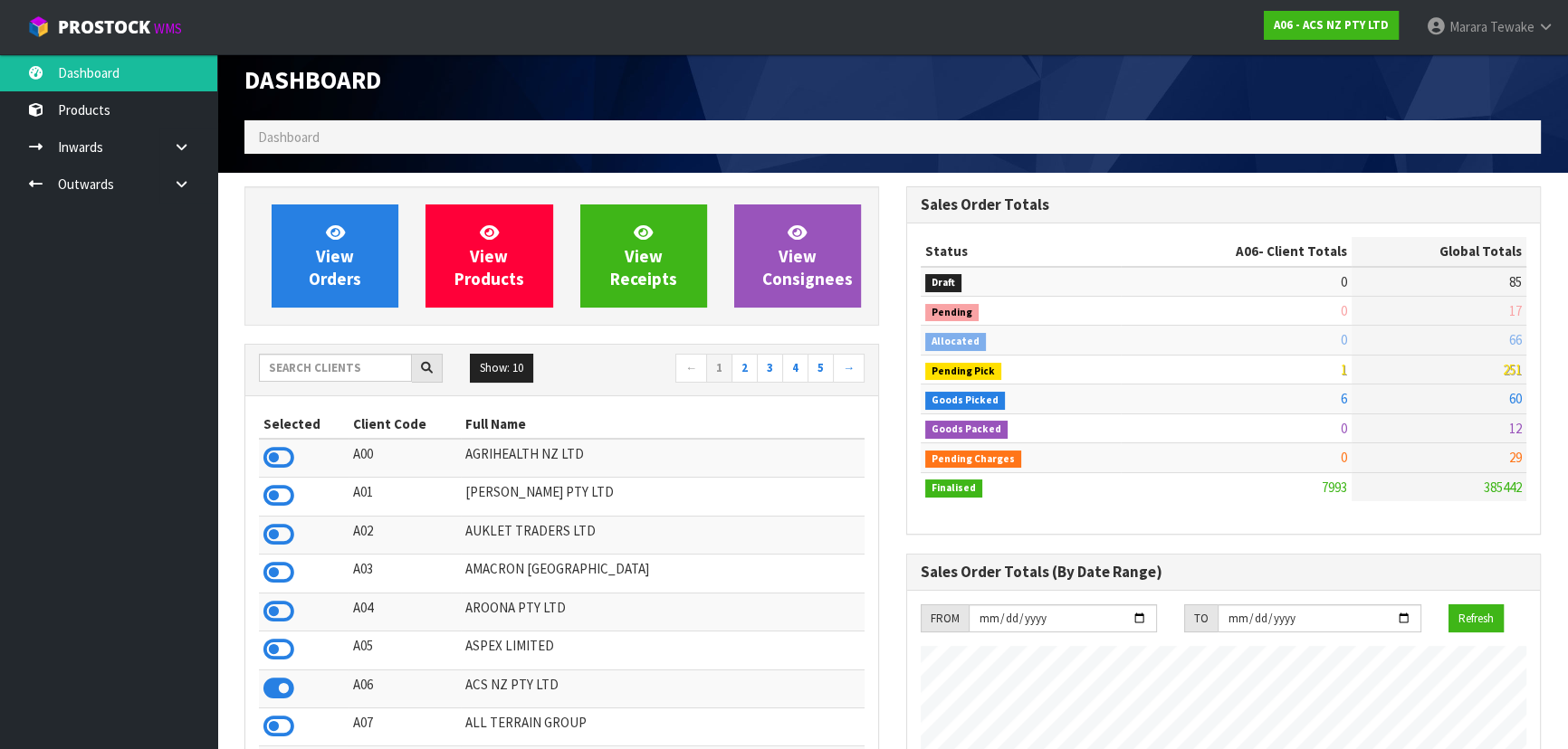
scroll to position [0, 0]
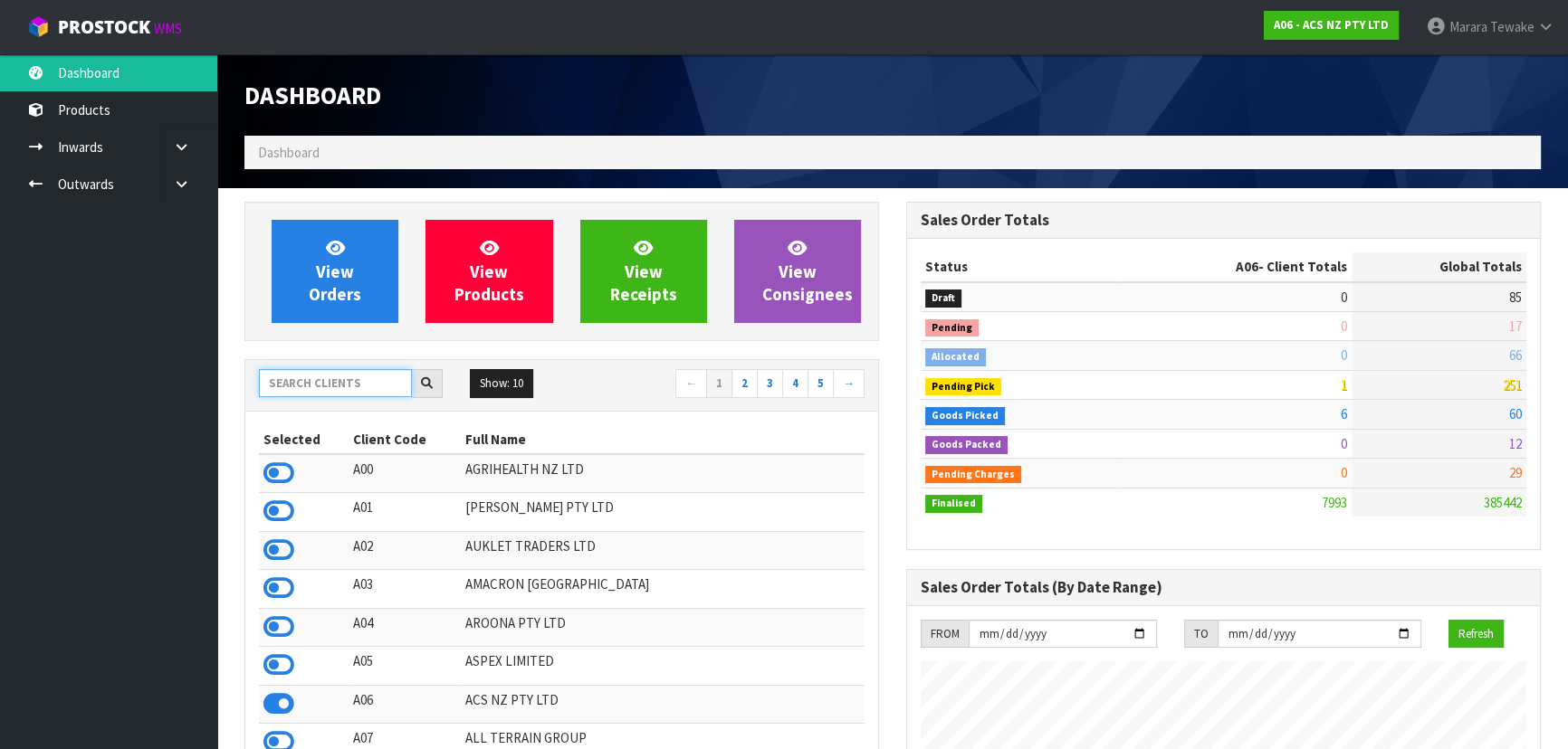
click at [380, 369] on input "text" at bounding box center [335, 383] width 153 height 28
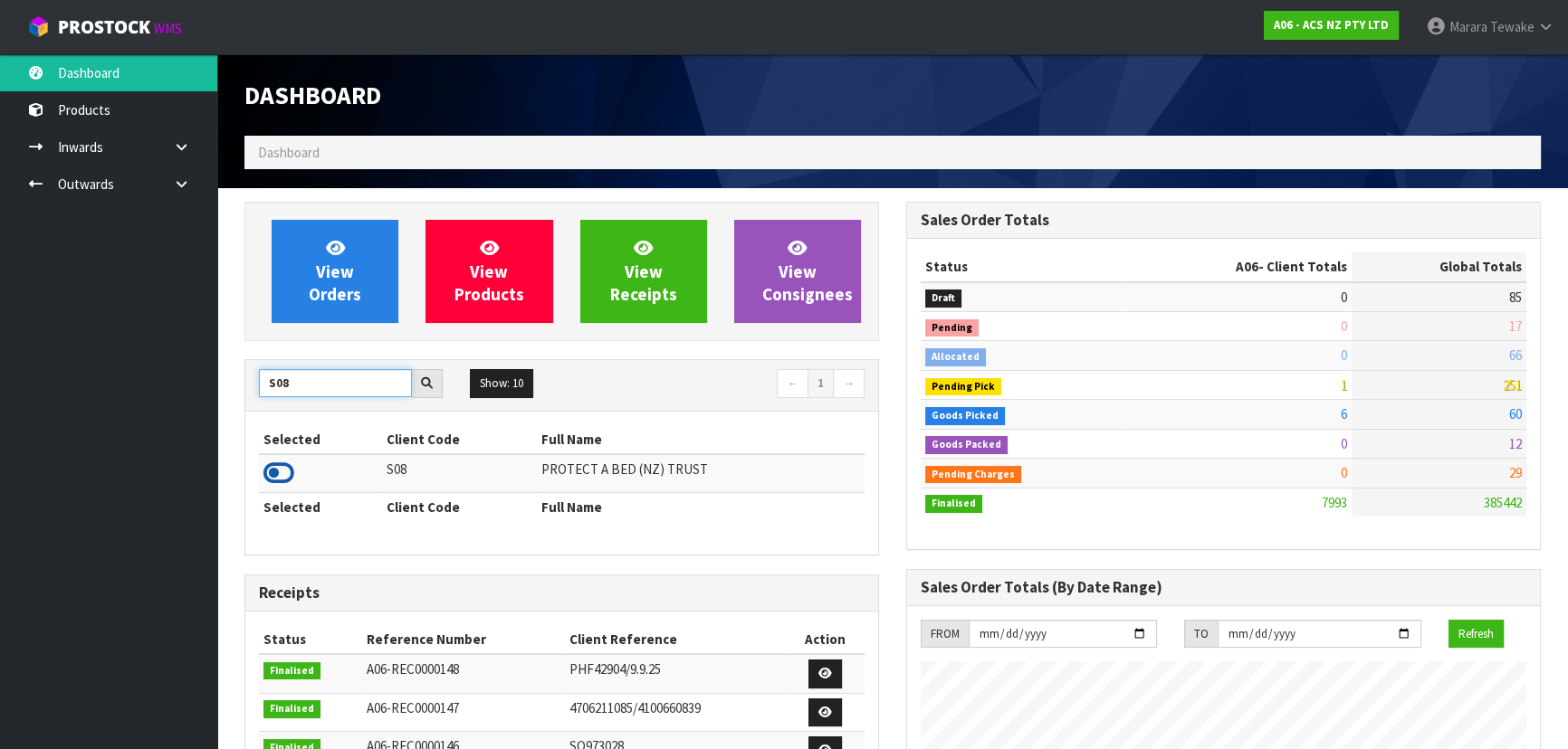
type input "S08"
drag, startPoint x: 281, startPoint y: 474, endPoint x: 290, endPoint y: 481, distance: 11.4
click at [280, 474] on icon at bounding box center [278, 472] width 31 height 27
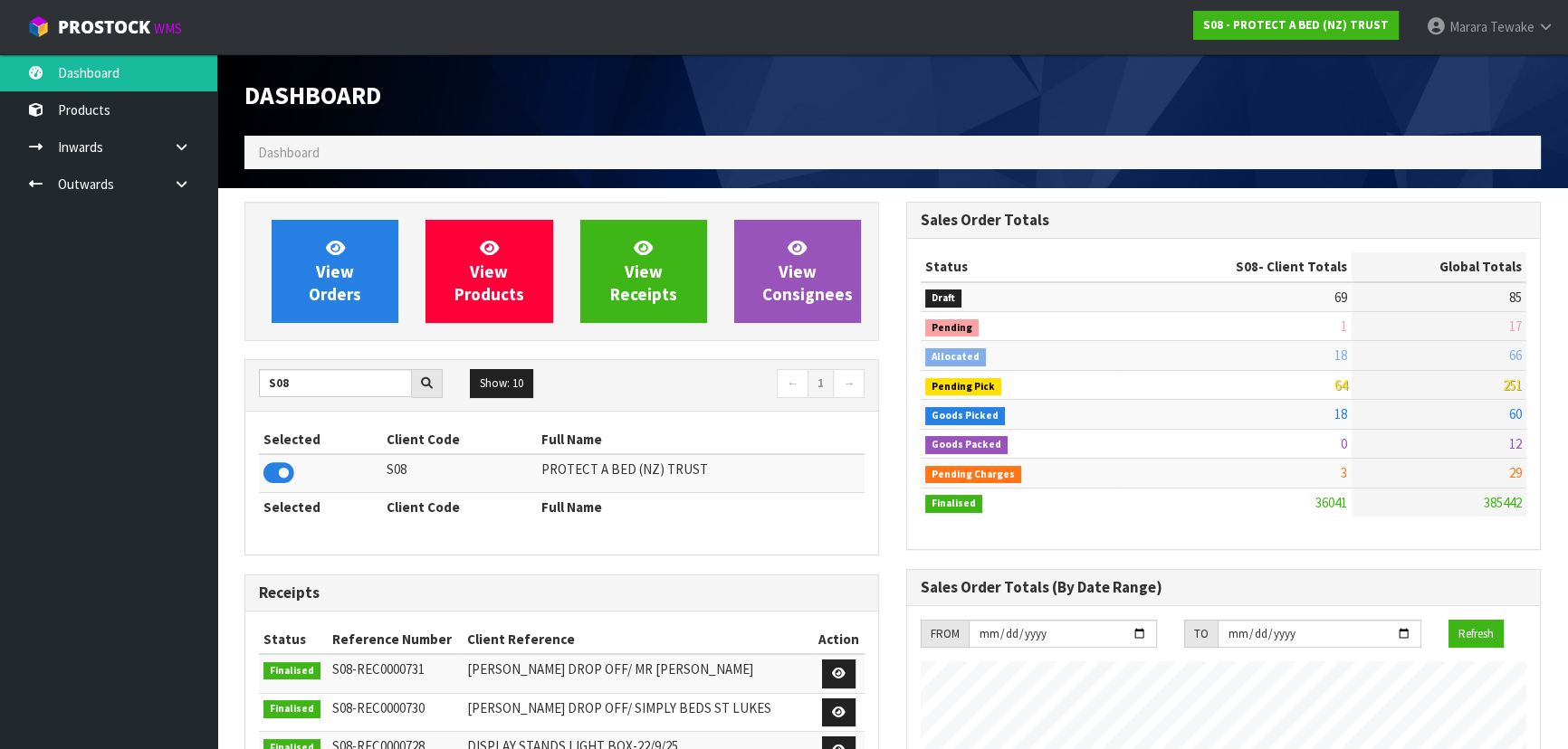
scroll to position [1368, 661]
click at [333, 271] on span "View Orders" at bounding box center [334, 271] width 53 height 67
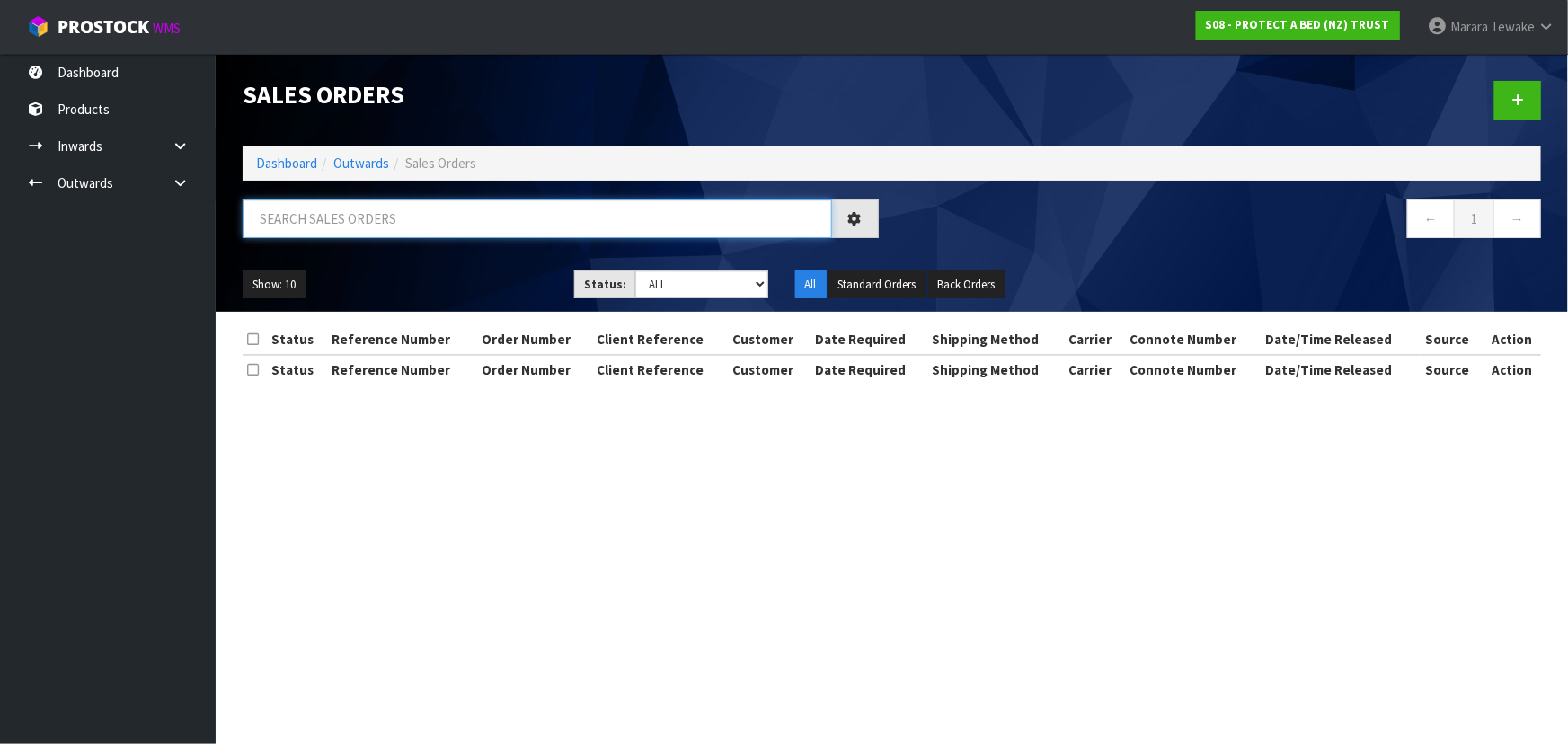
click at [360, 220] on input "text" at bounding box center [537, 218] width 589 height 38
type input "JOB-0415935"
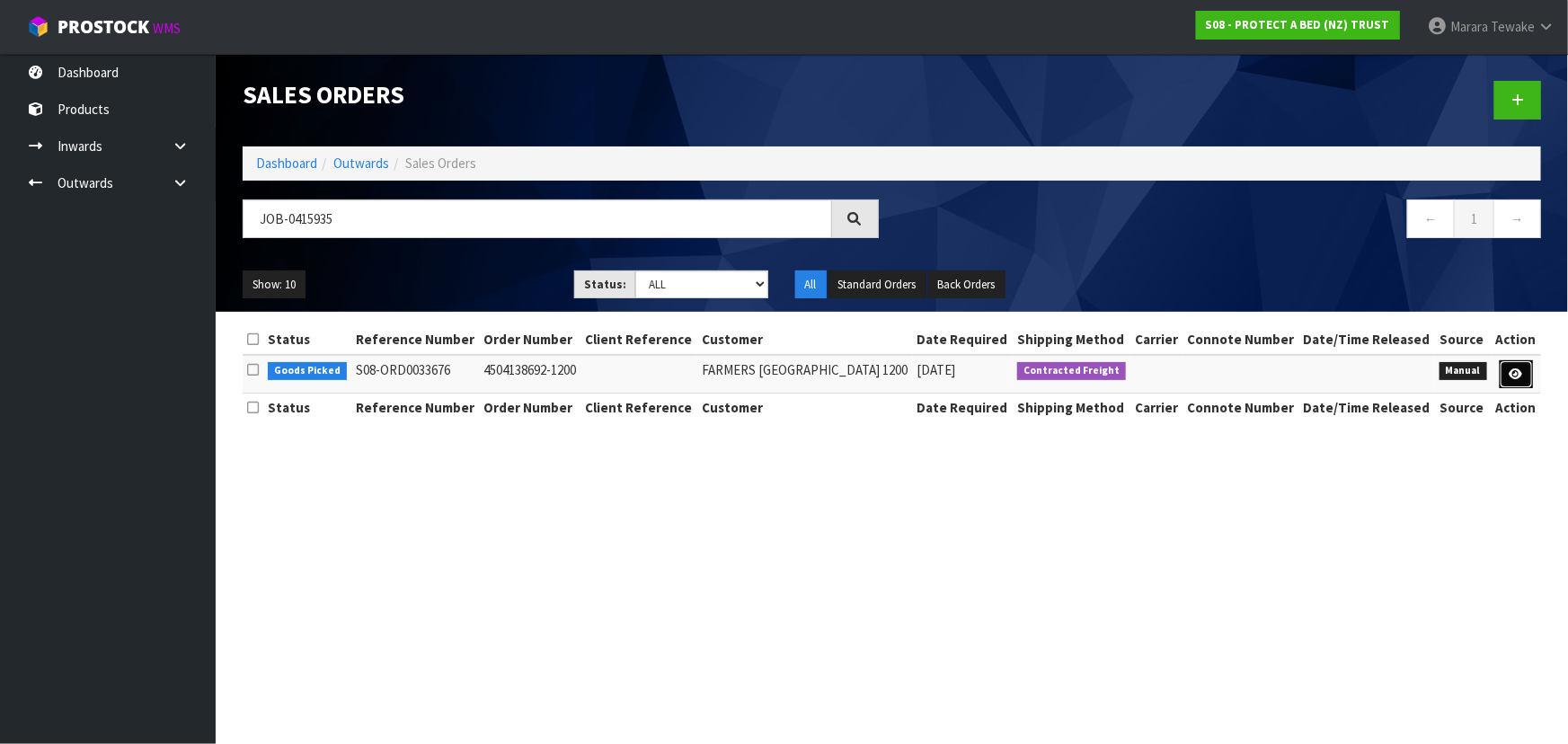
click at [1506, 372] on link at bounding box center [1517, 374] width 34 height 29
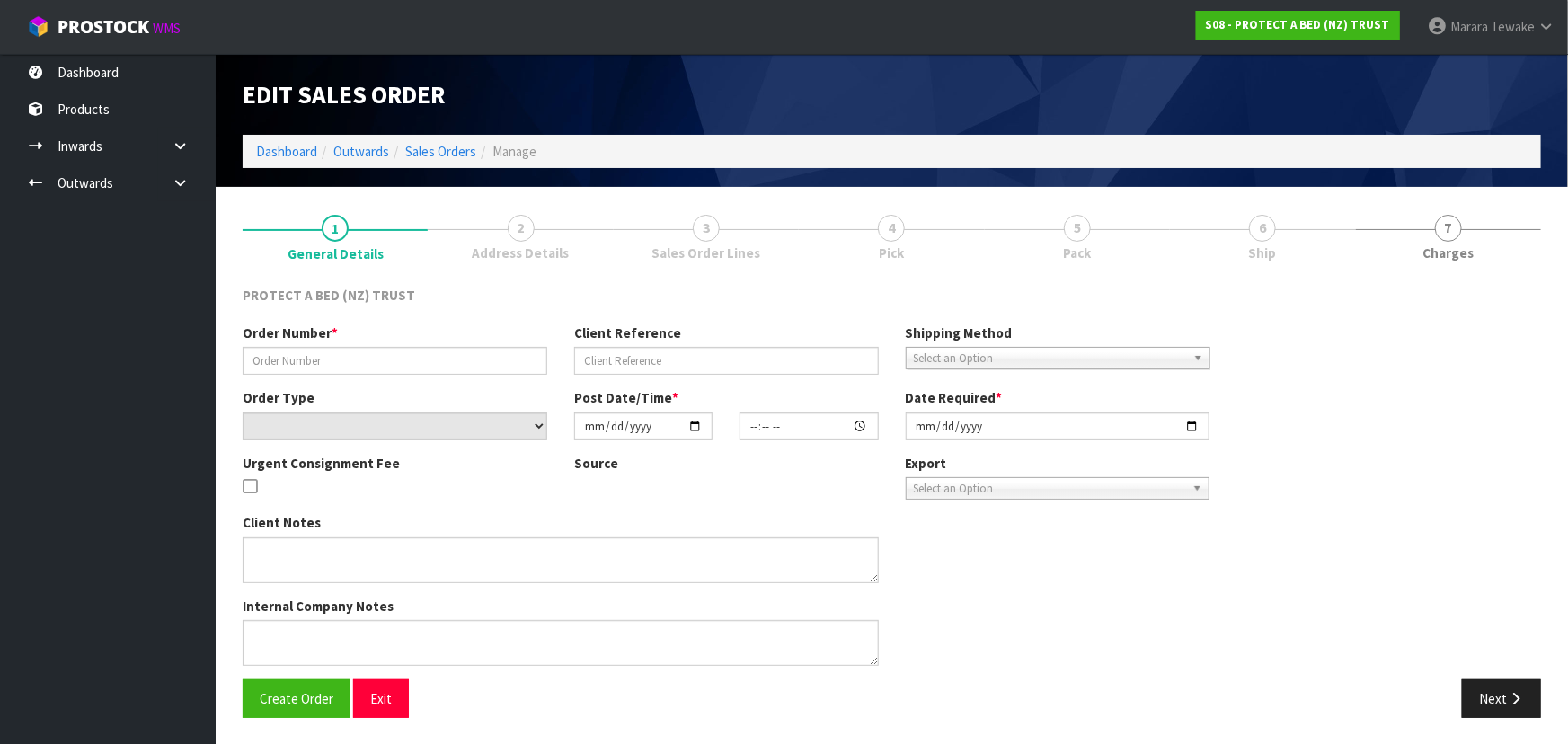
type input "4504138692-1200"
select select "number:0"
type input "[DATE]"
type input "16:14:00.000"
type input "[DATE]"
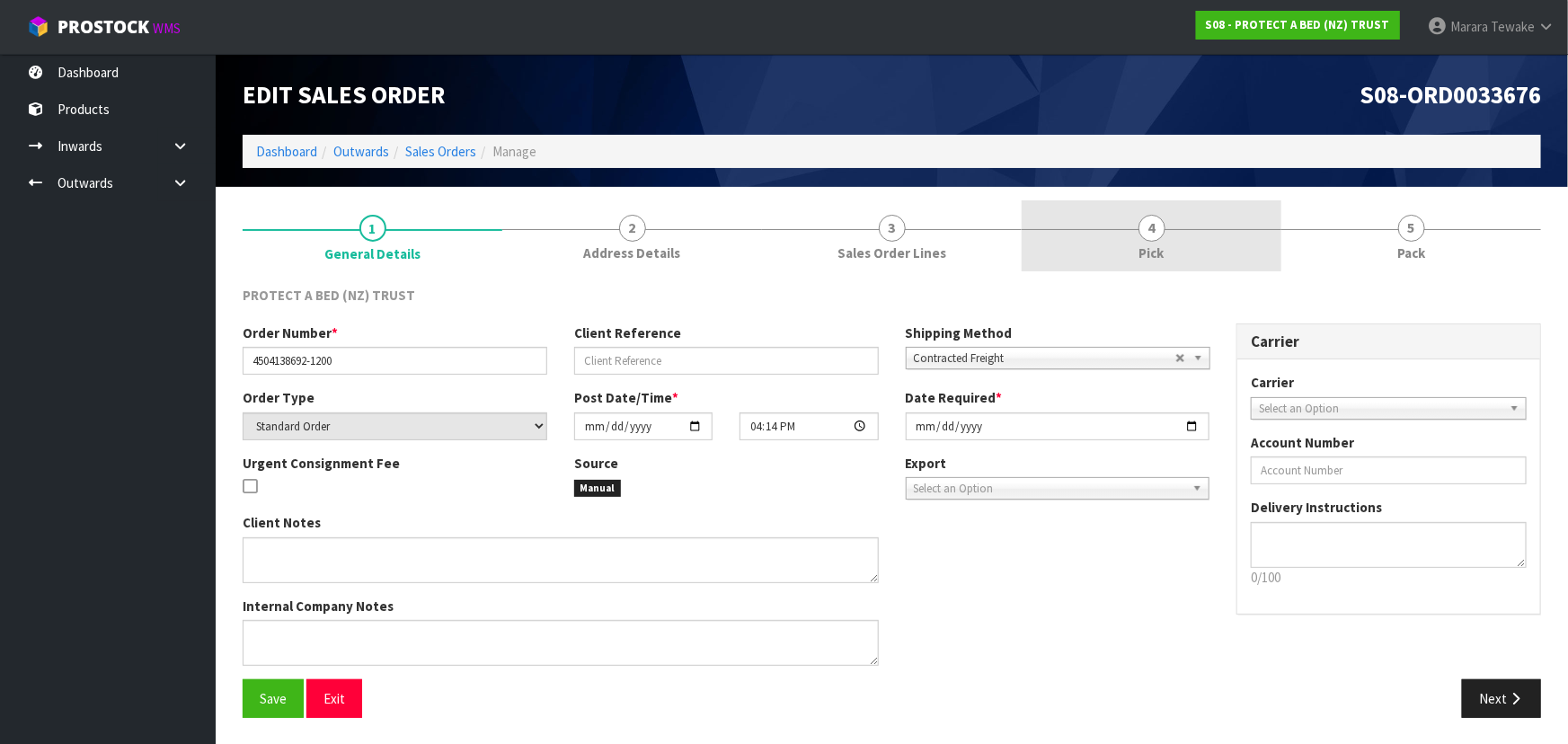
click at [1166, 260] on link "4 Pick" at bounding box center [1152, 236] width 260 height 71
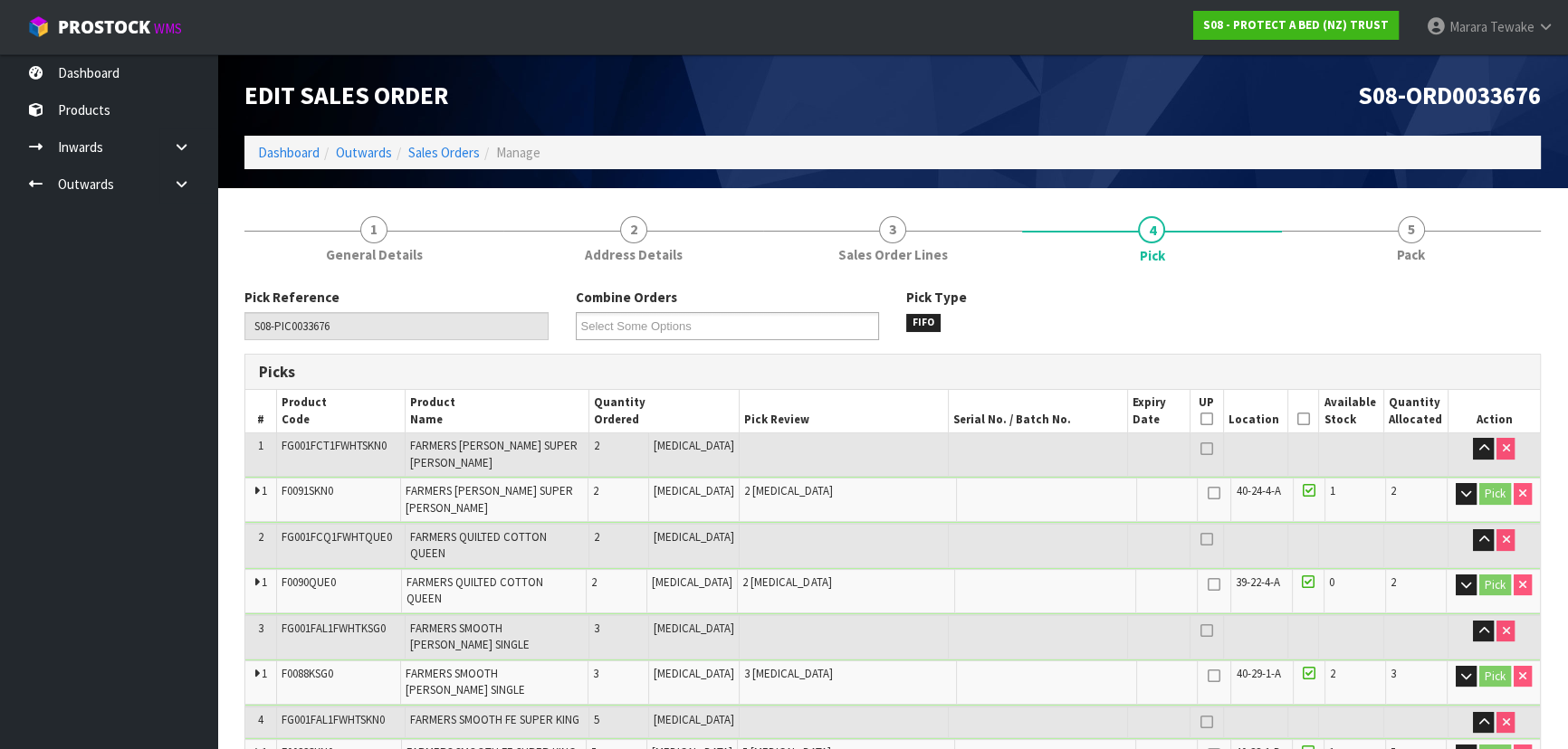
click at [1297, 419] on icon at bounding box center [1303, 419] width 13 height 1
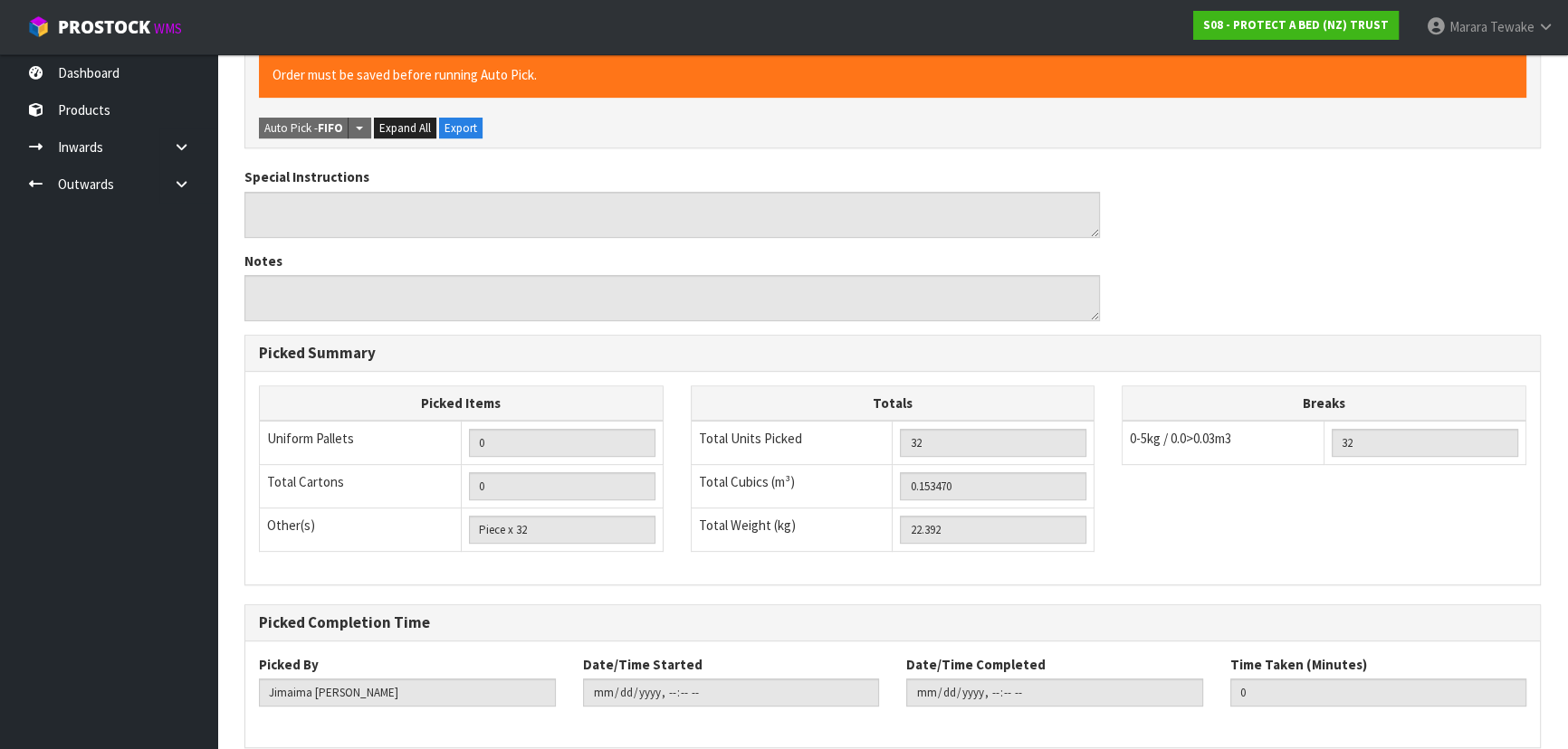
scroll to position [869, 0]
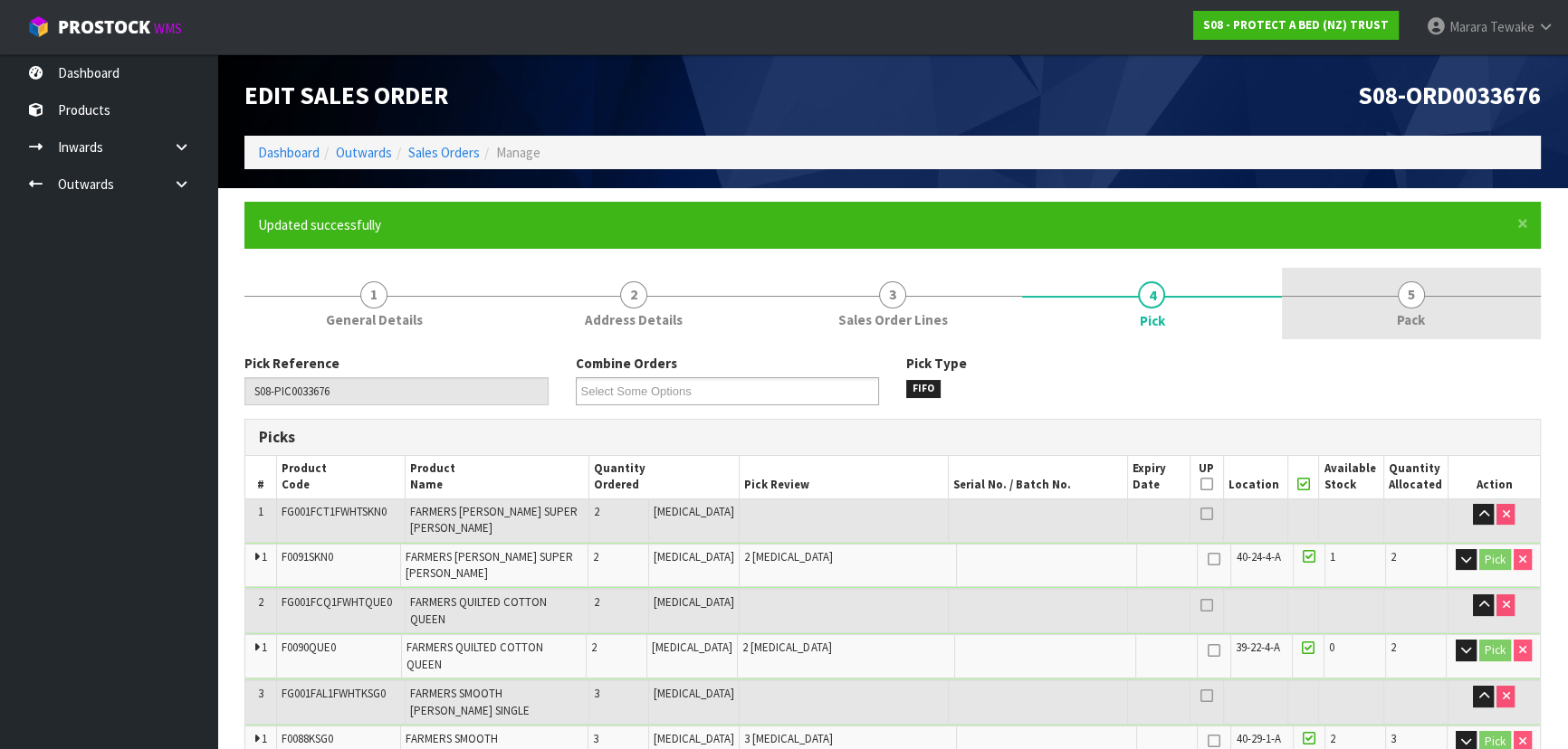
click at [1419, 296] on span "5" at bounding box center [1410, 295] width 27 height 27
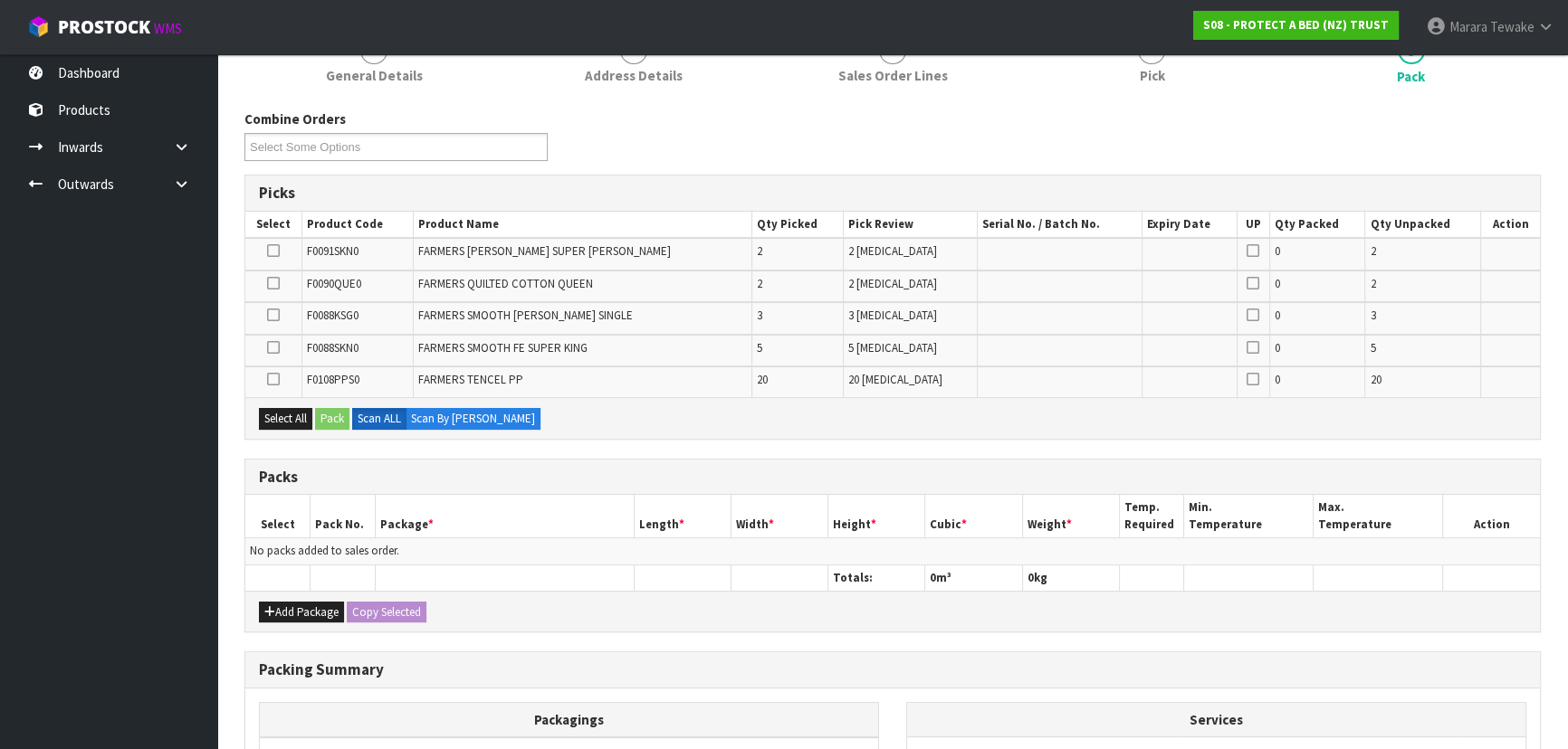
scroll to position [211, 0]
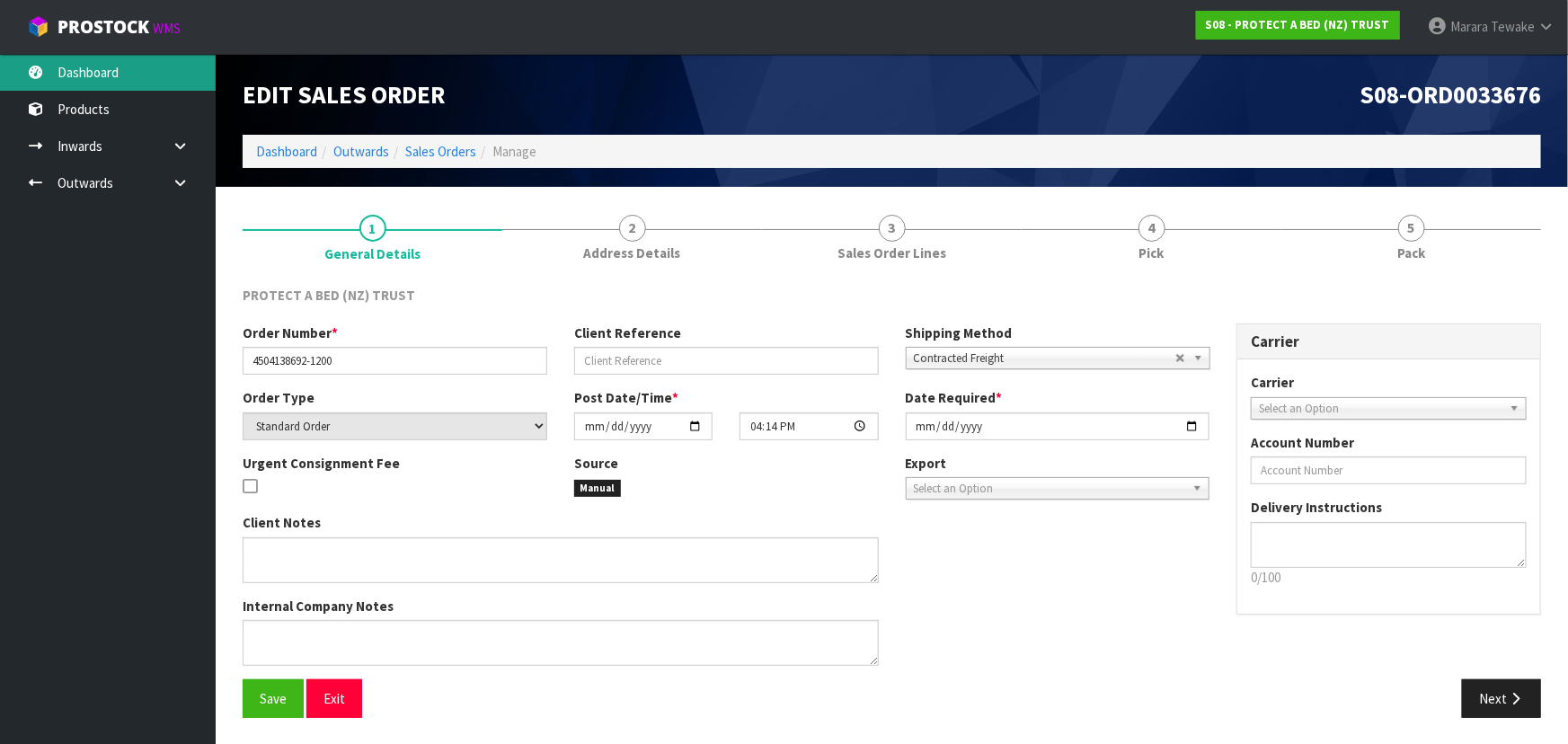
click at [87, 80] on link "Dashboard" at bounding box center [107, 72] width 216 height 36
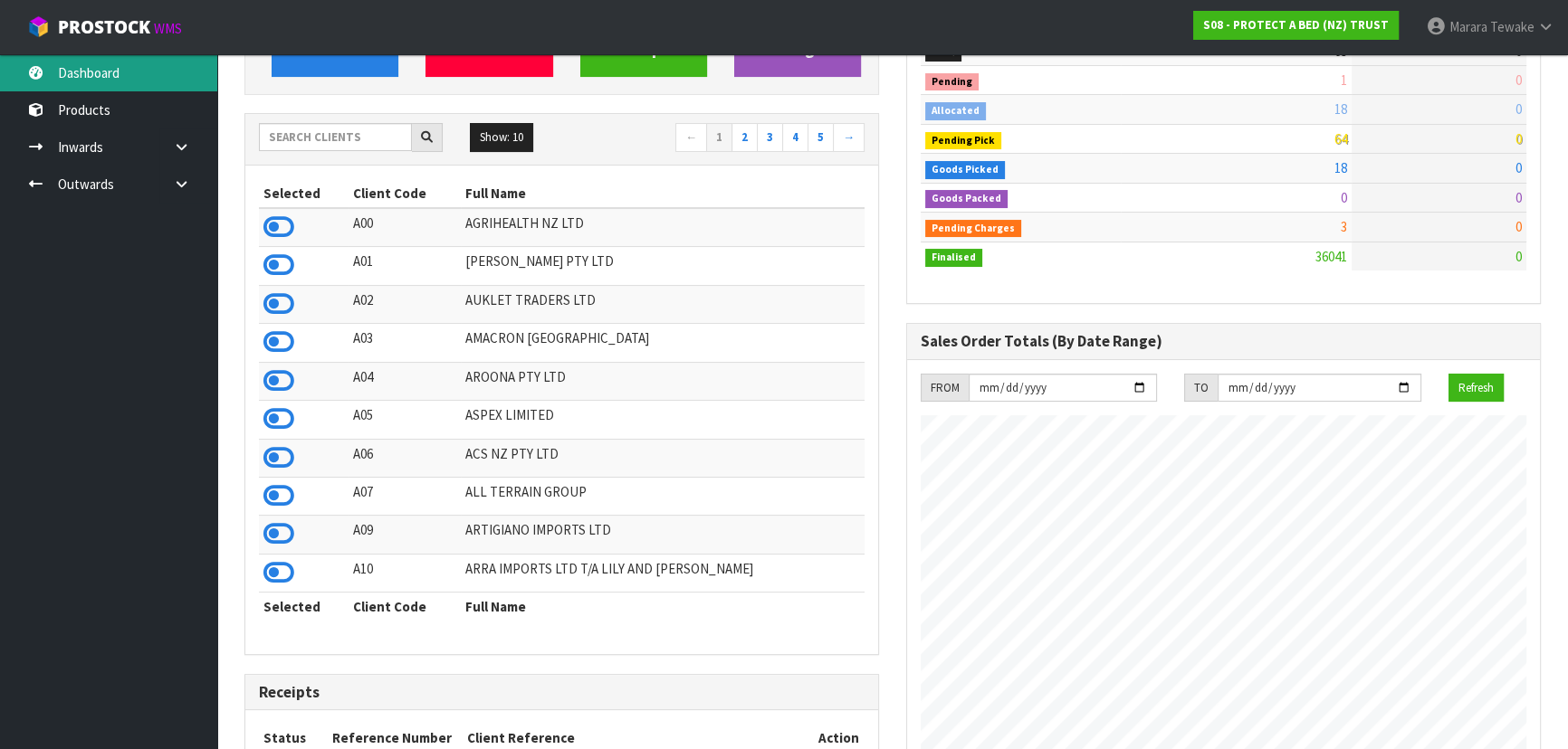
scroll to position [1368, 661]
click at [277, 457] on icon at bounding box center [278, 457] width 31 height 27
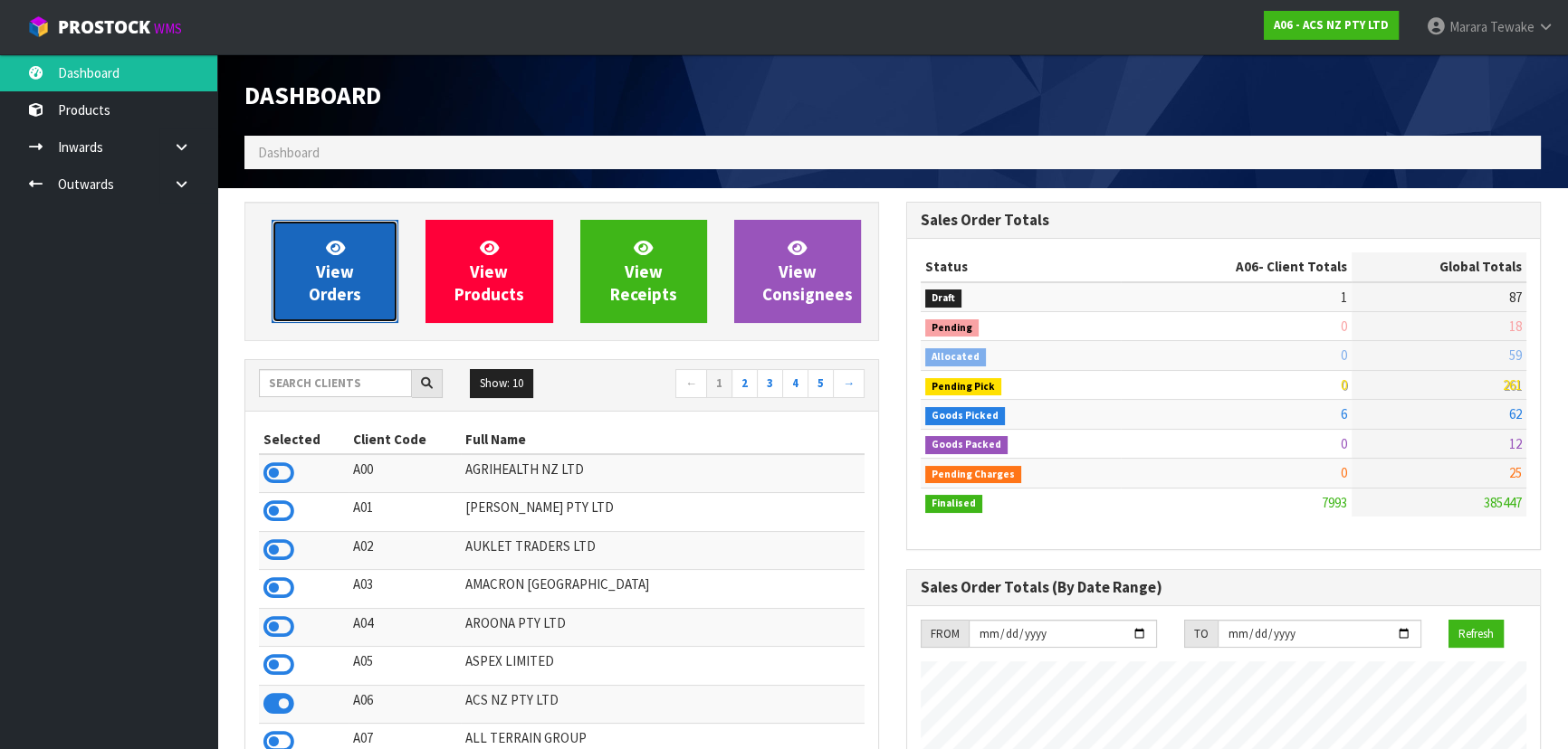
click at [355, 270] on link "View Orders" at bounding box center [335, 272] width 127 height 103
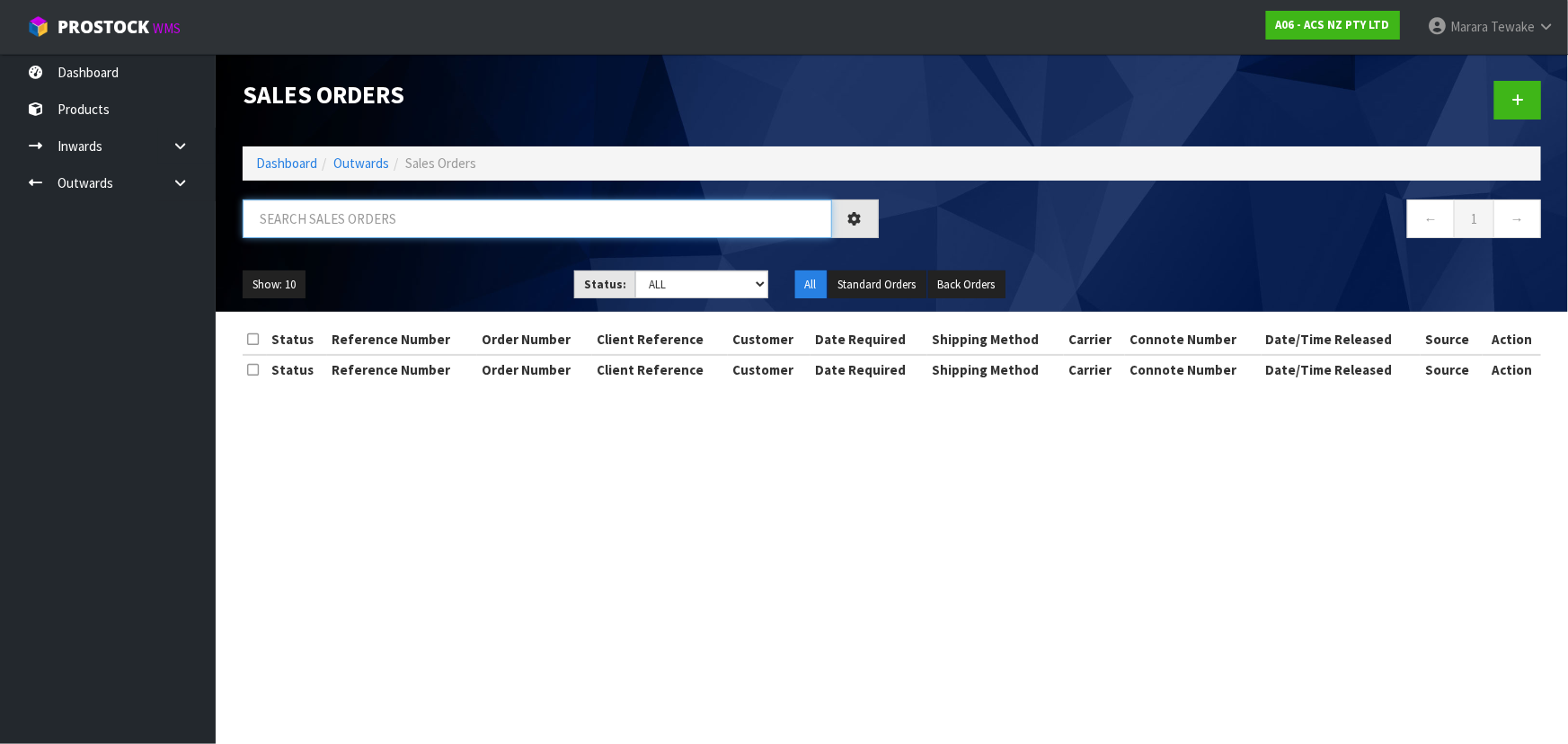
click at [332, 204] on input "text" at bounding box center [537, 218] width 589 height 38
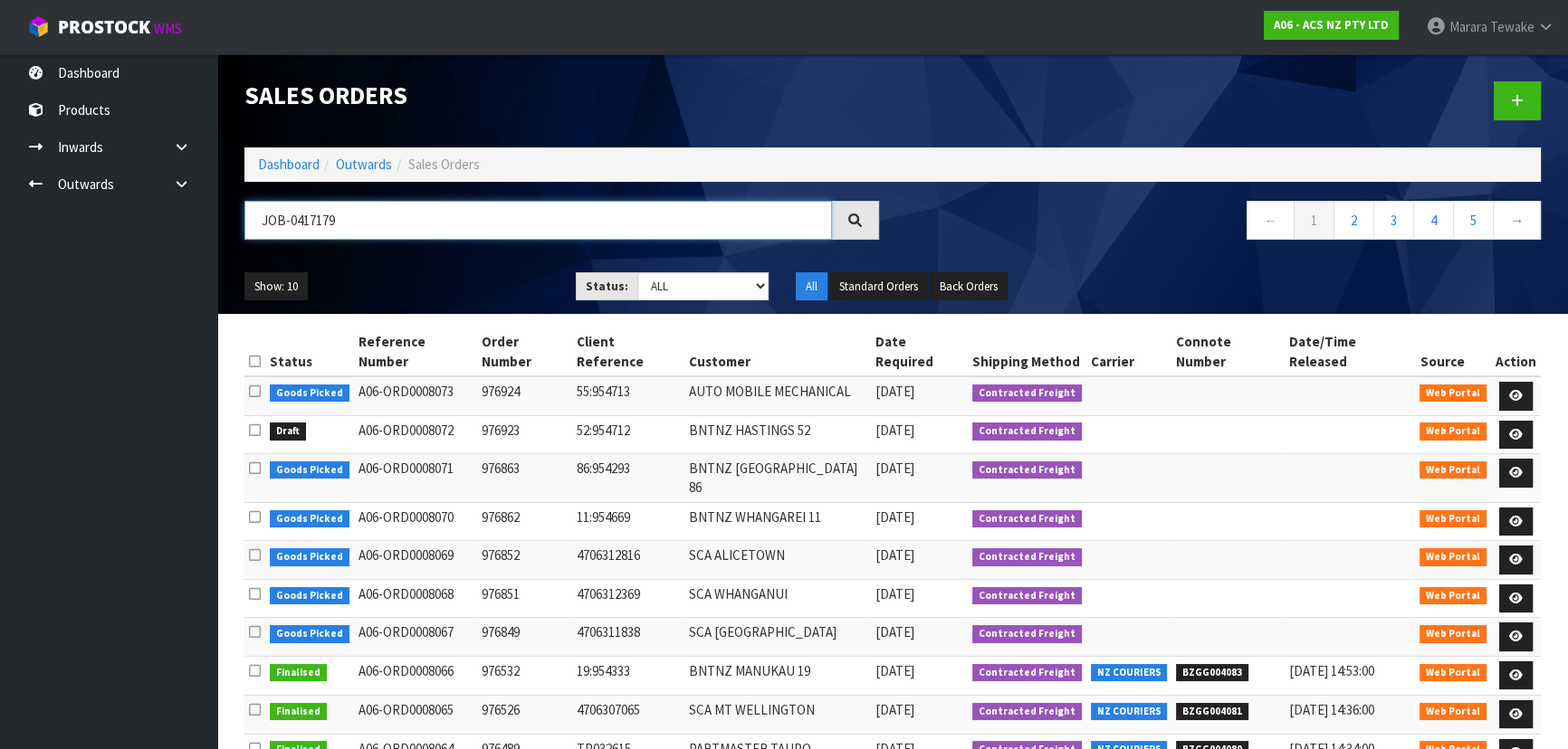
type input "JOB-0417179"
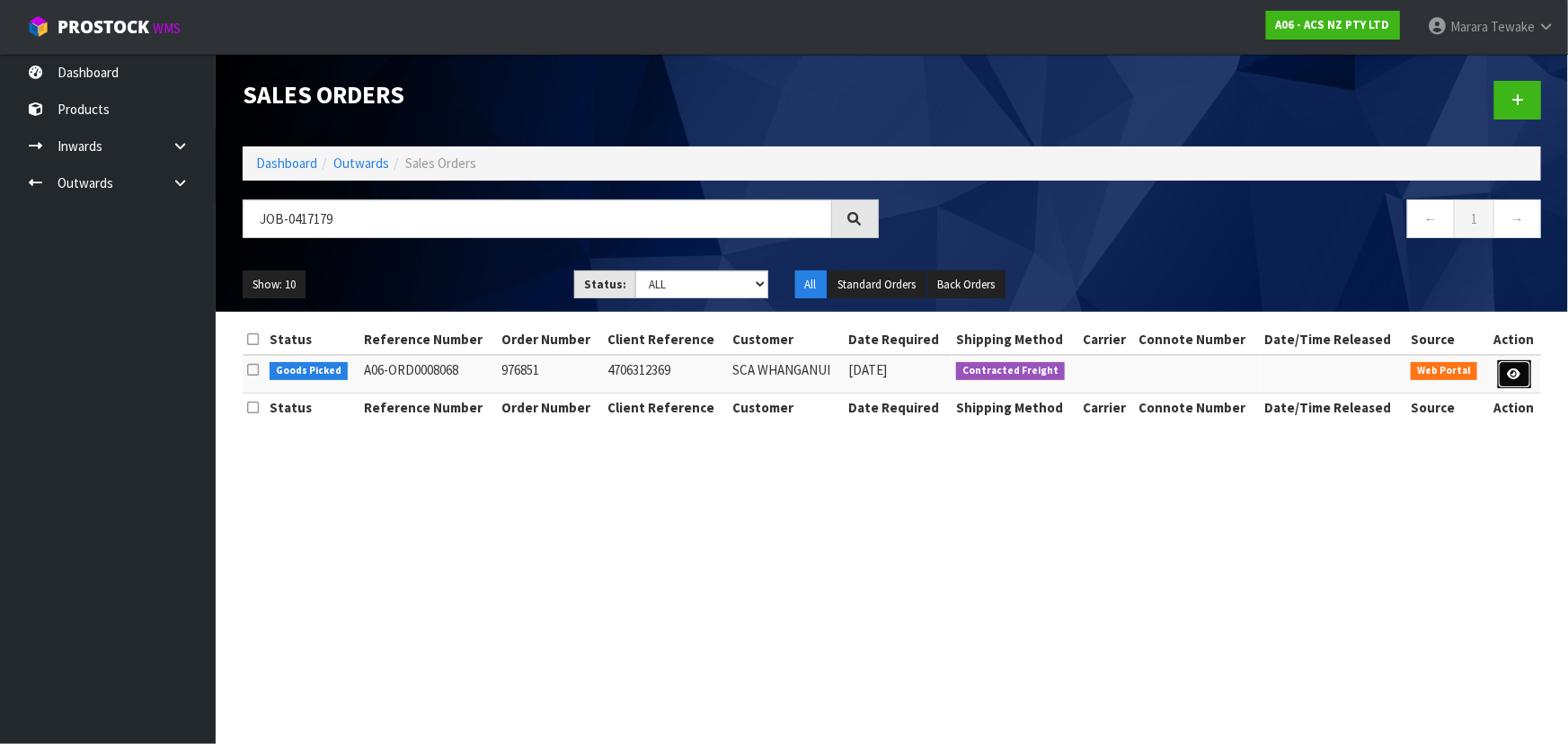
click at [1519, 366] on link at bounding box center [1515, 374] width 34 height 29
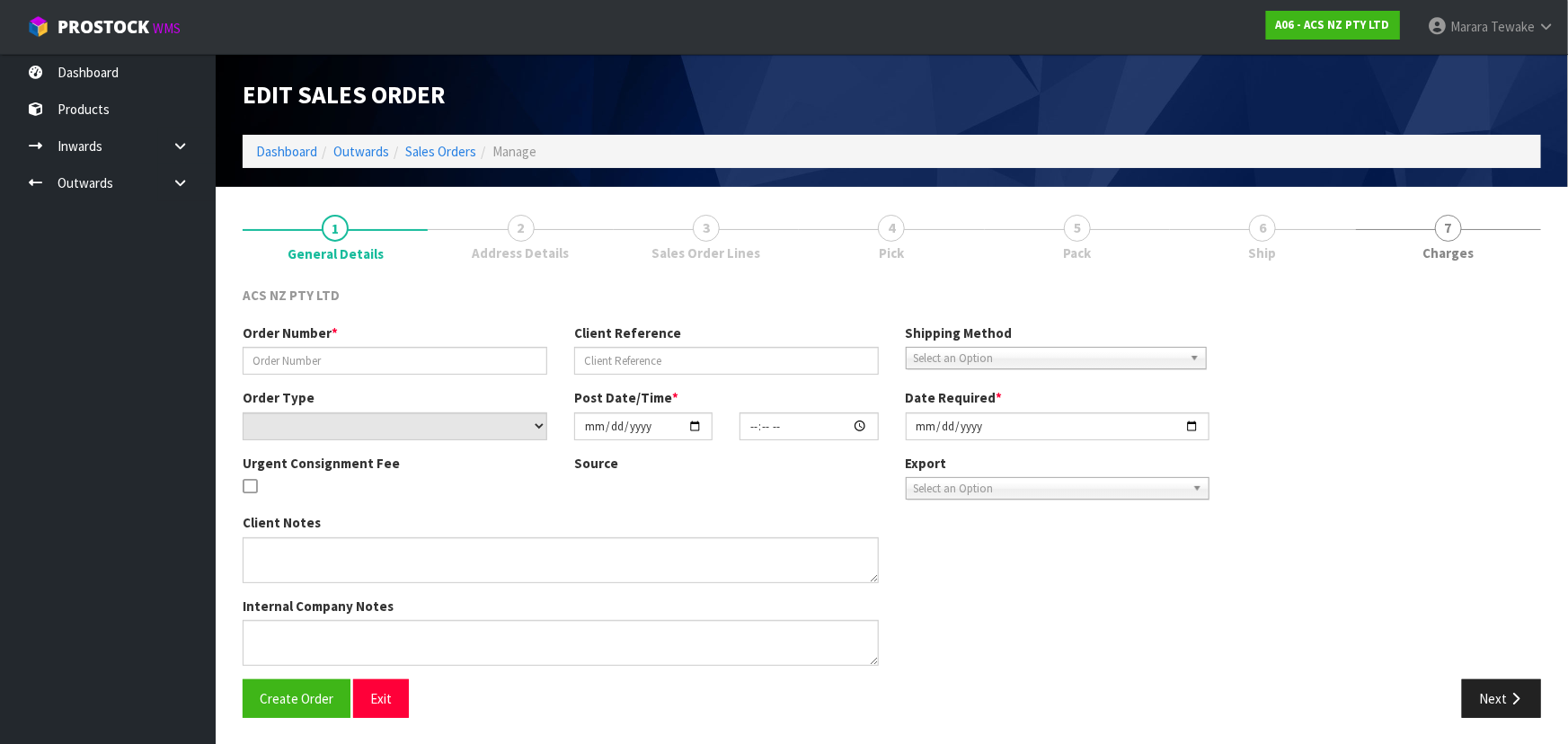
type input "976851"
type input "4706312369"
select select "number:0"
type input "[DATE]"
type input "10:31:00.000"
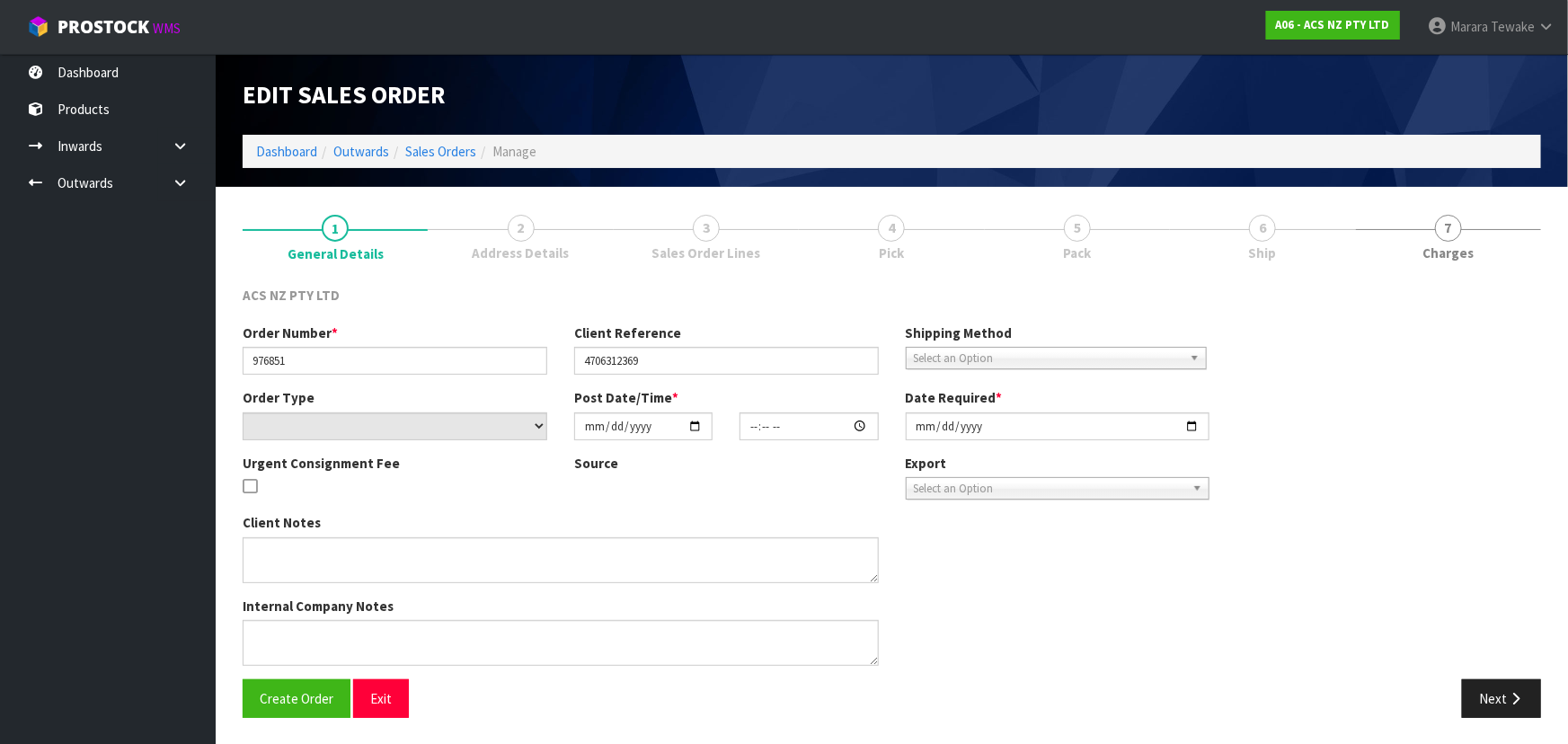
type input "[DATE]"
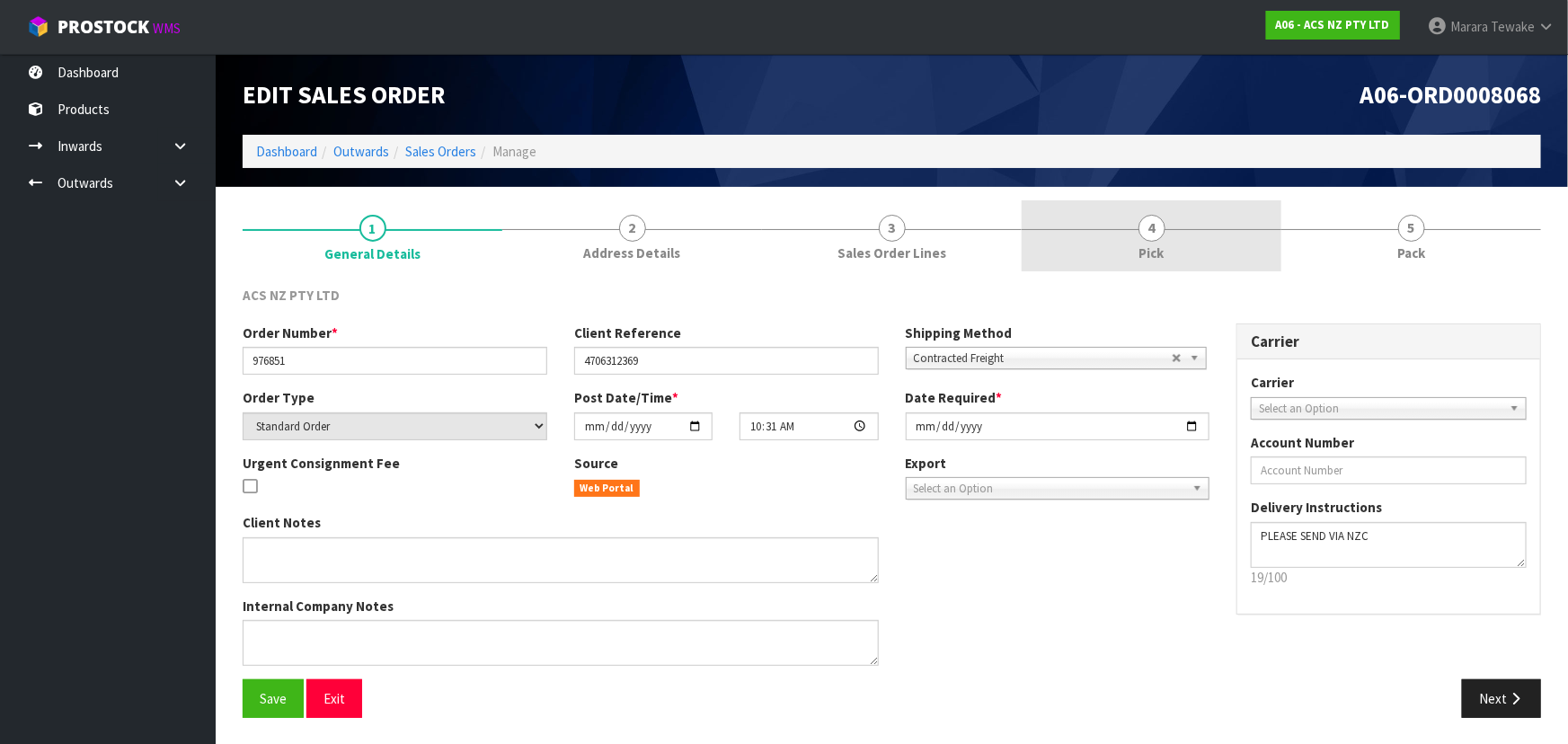
click at [1206, 251] on link "4 Pick" at bounding box center [1152, 236] width 260 height 71
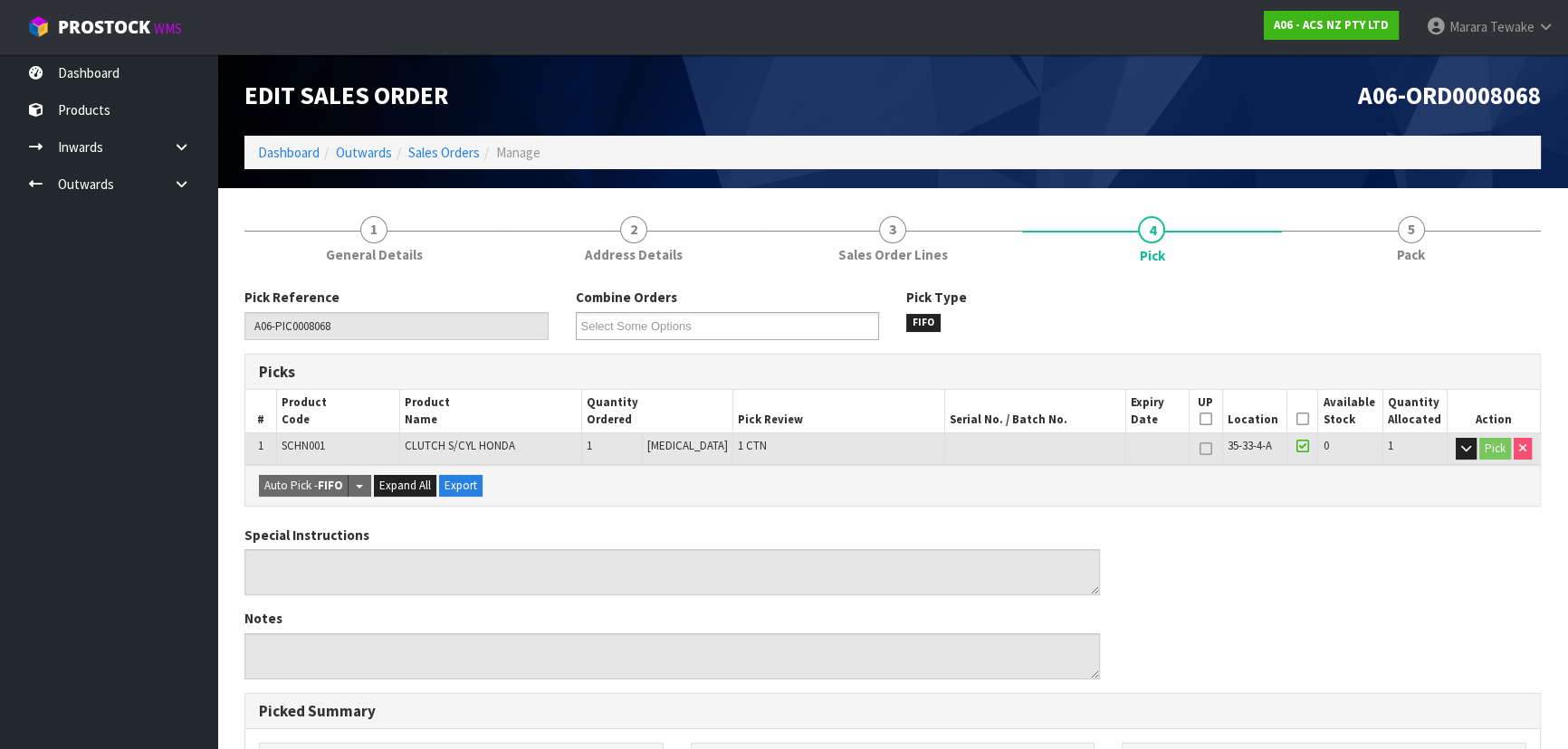
drag, startPoint x: 1294, startPoint y: 418, endPoint x: 1277, endPoint y: 429, distance: 20.2
click at [1296, 419] on icon at bounding box center [1302, 419] width 13 height 1
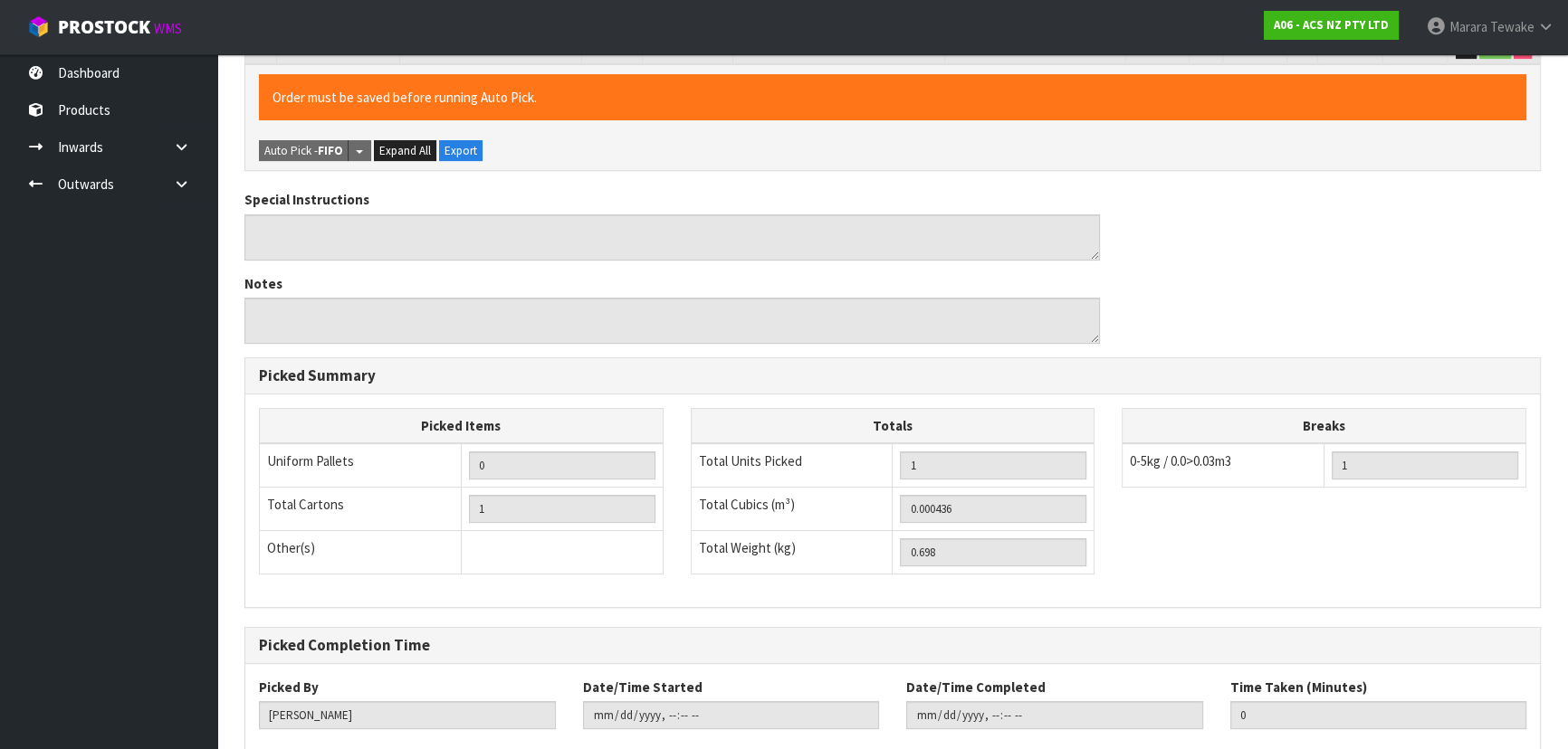
scroll to position [505, 0]
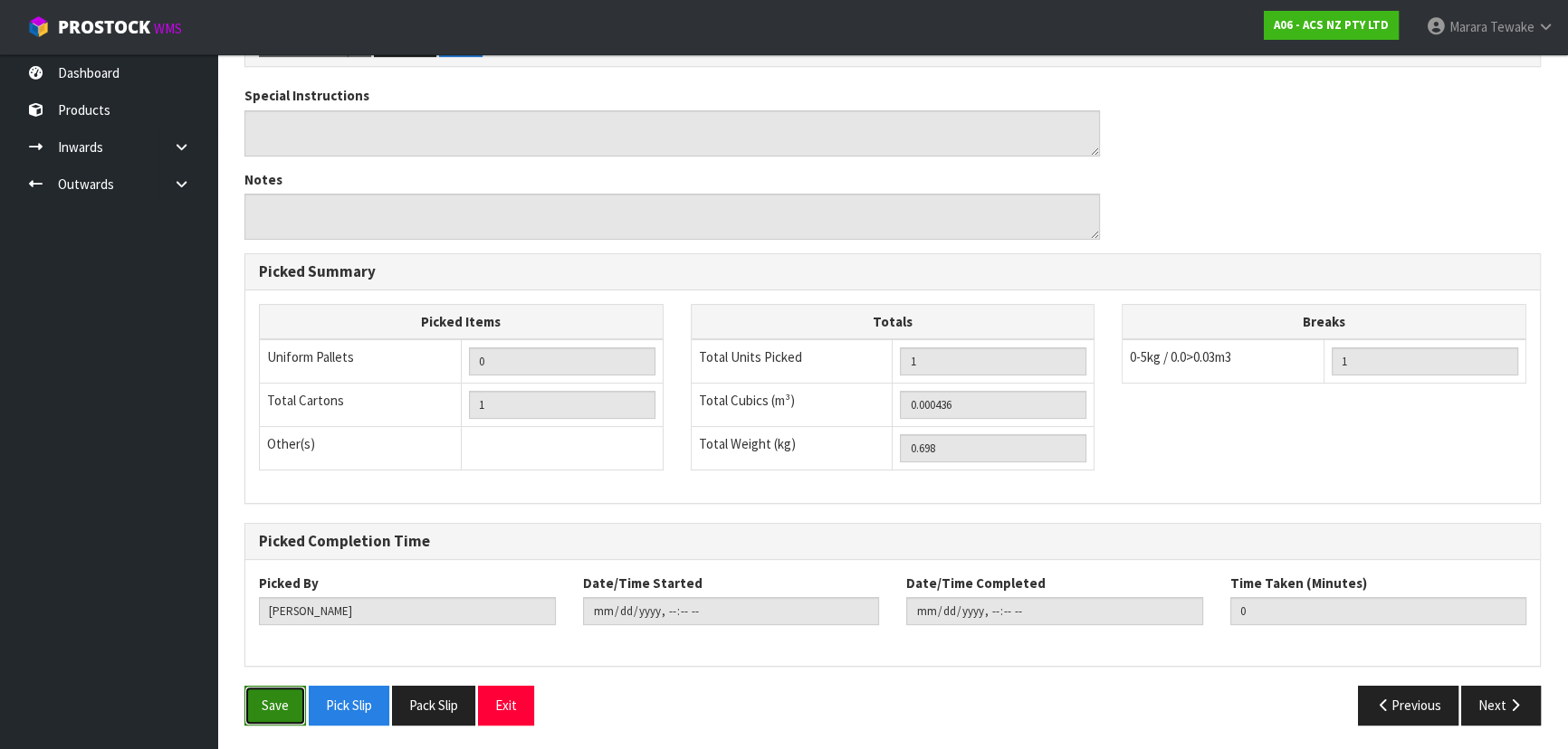
click at [265, 703] on button "Save" at bounding box center [275, 704] width 62 height 39
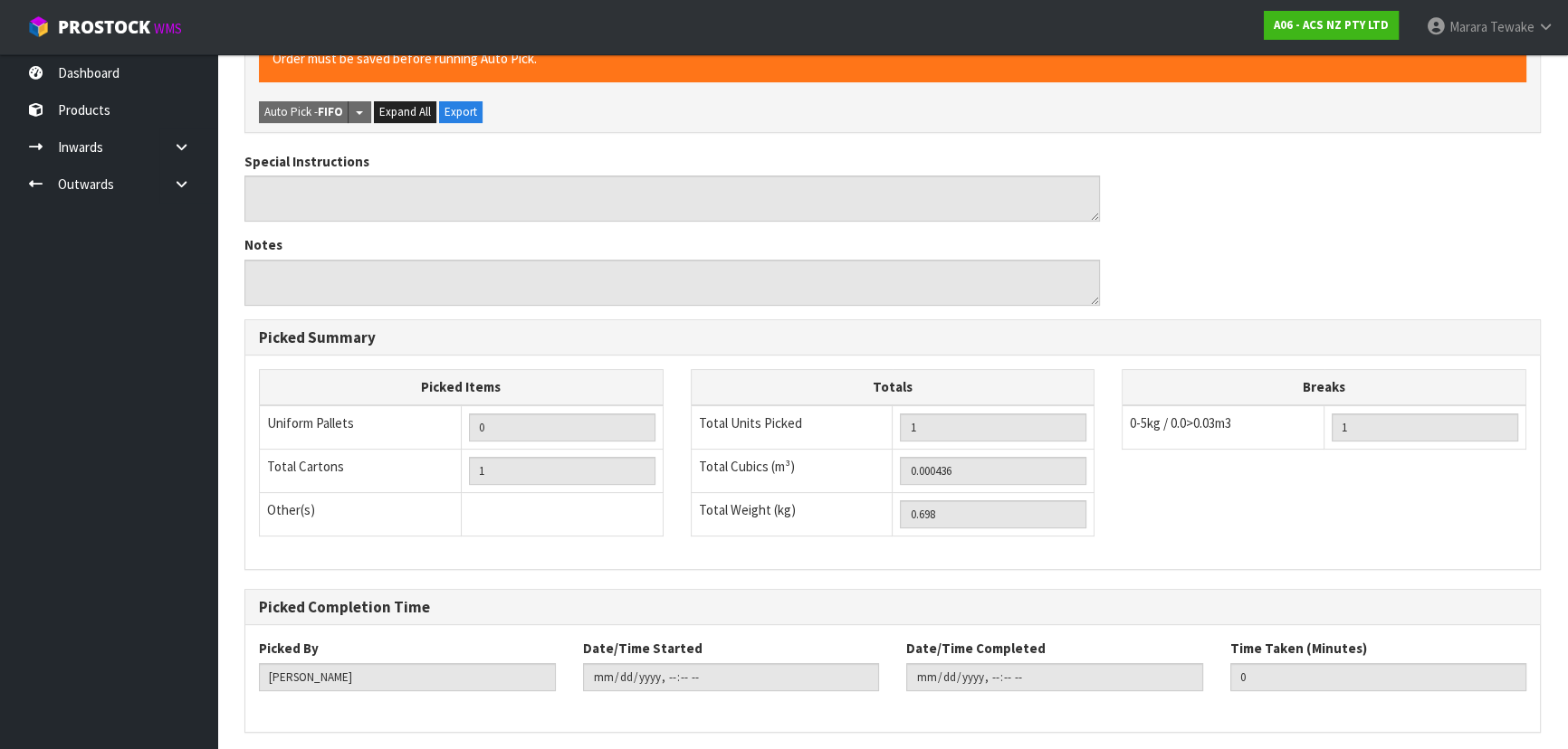
scroll to position [0, 0]
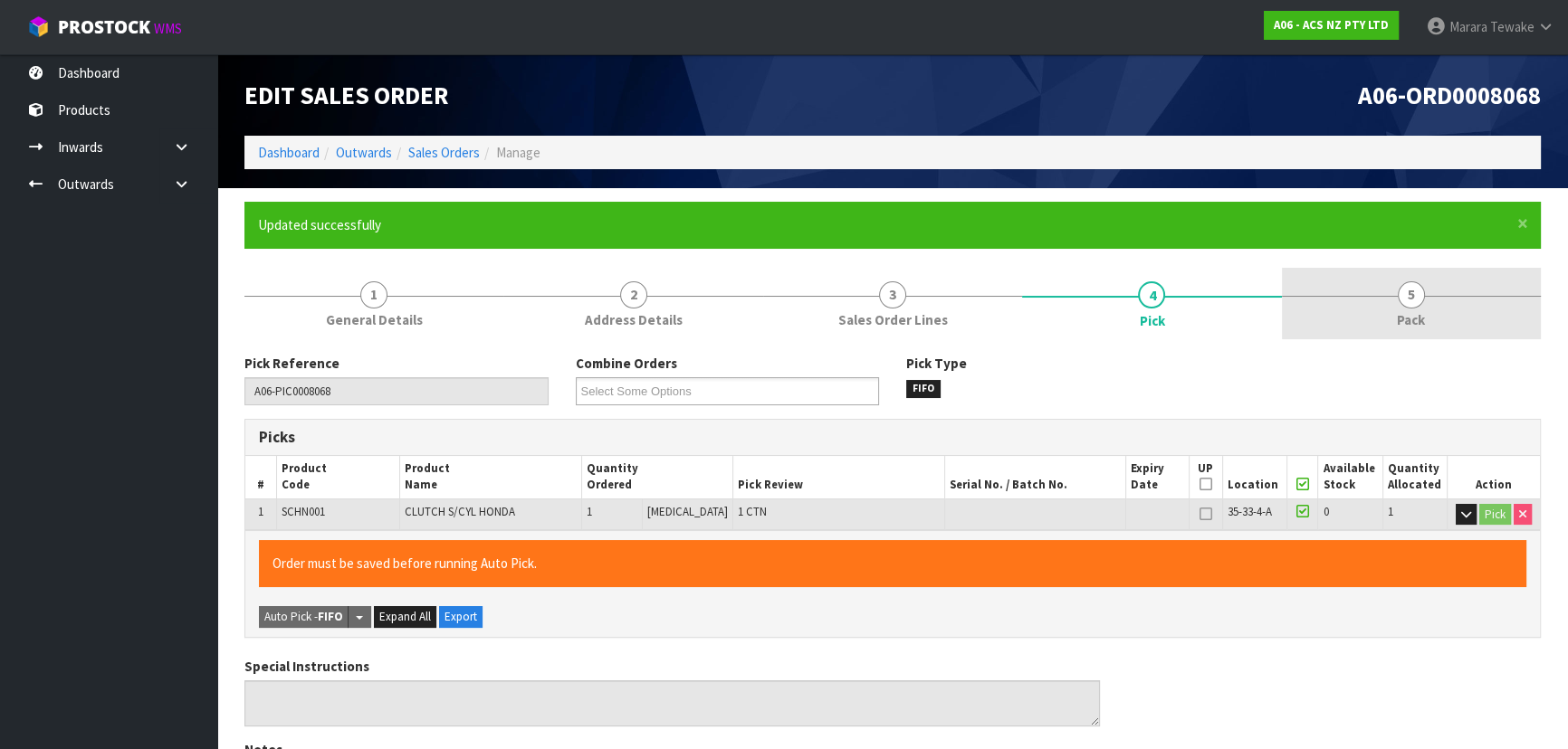
click at [1387, 299] on link "5 Pack" at bounding box center [1410, 304] width 259 height 71
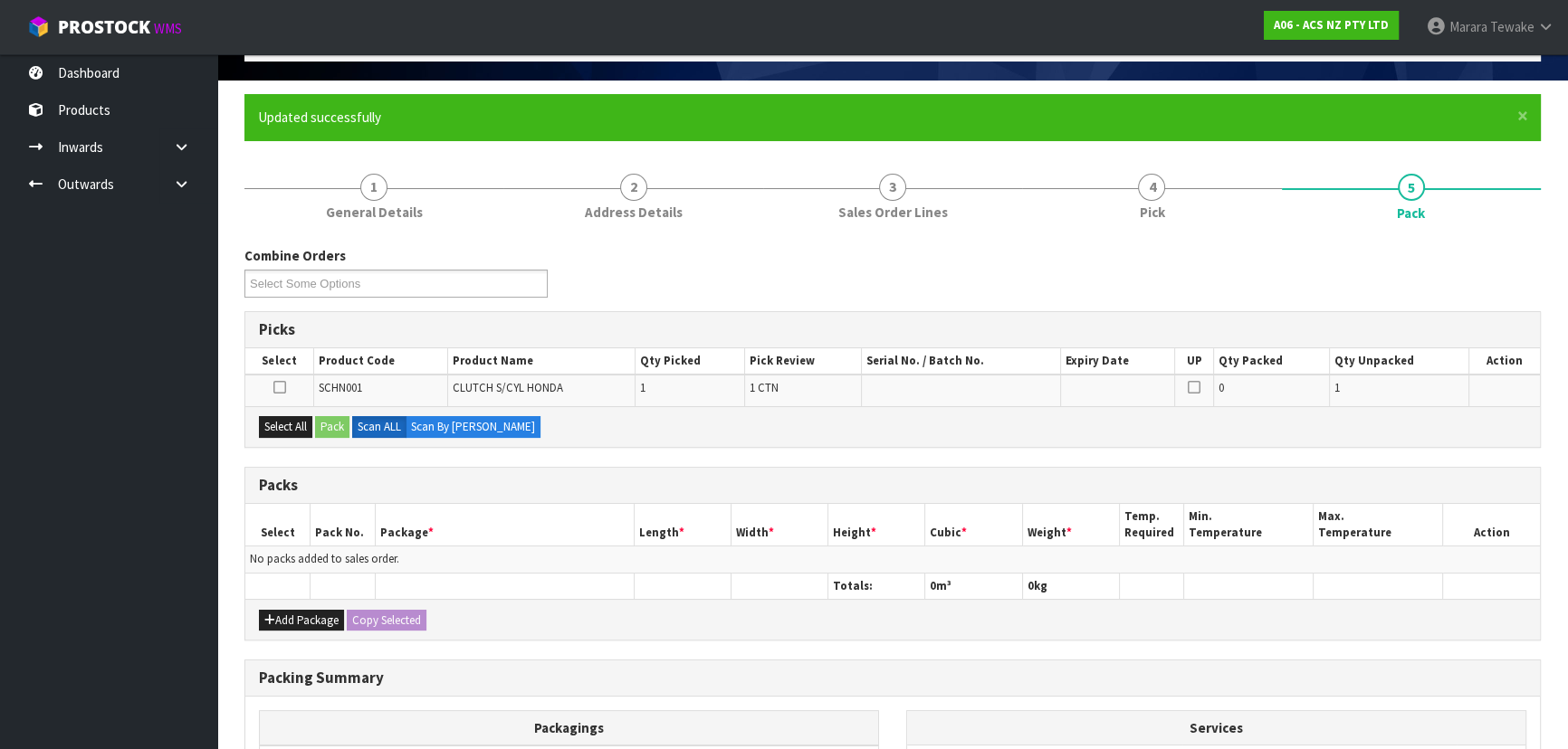
scroll to position [246, 0]
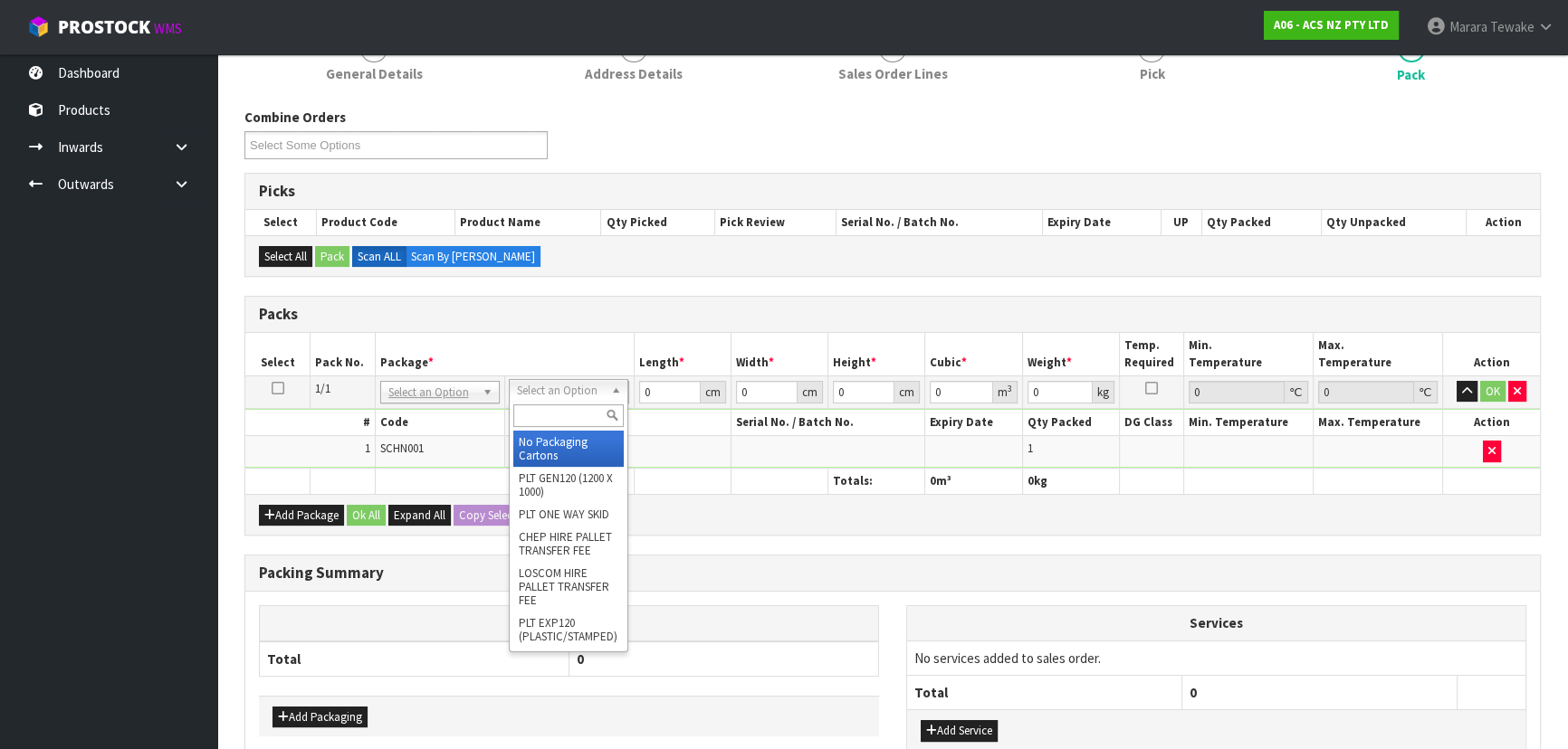
click at [558, 413] on input "text" at bounding box center [568, 416] width 110 height 23
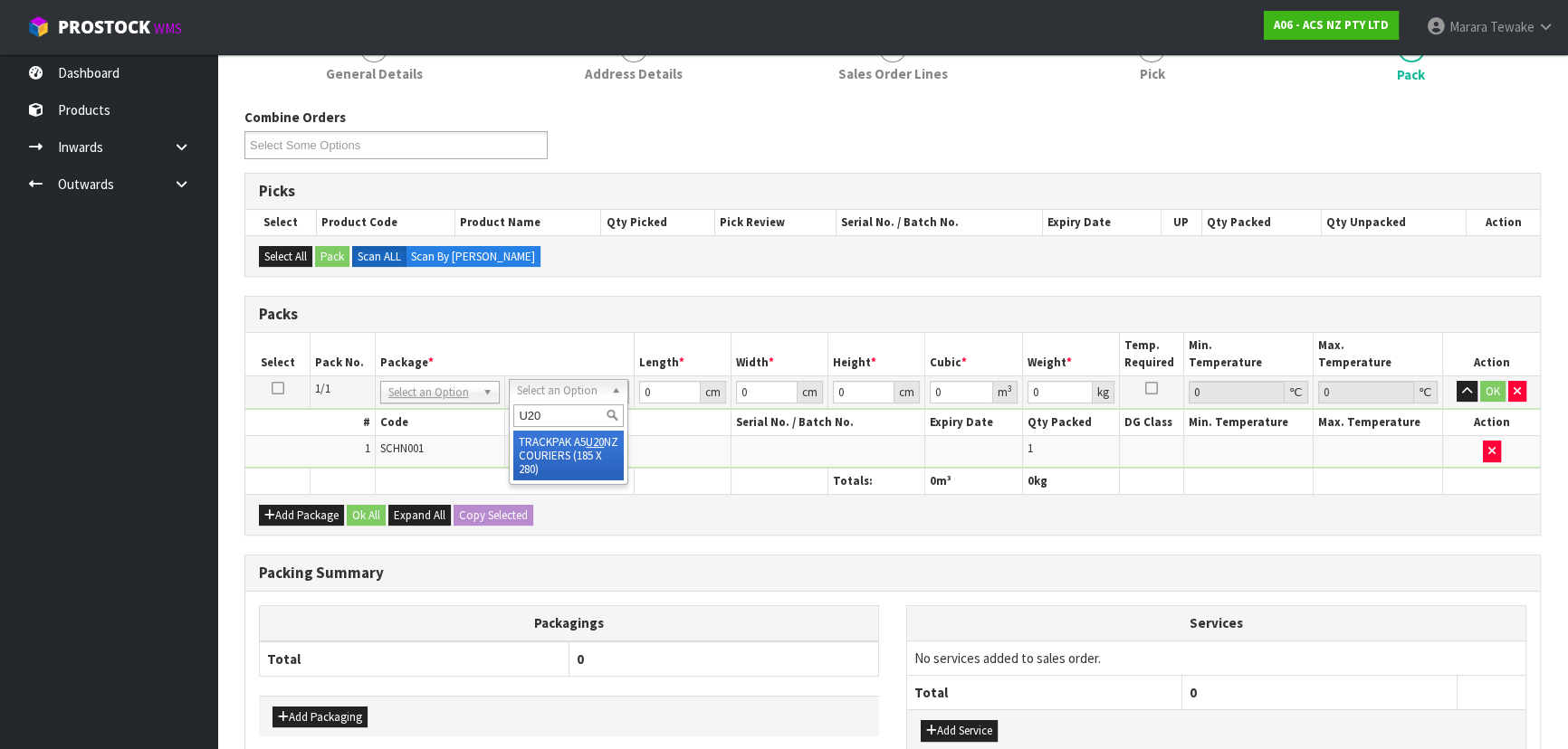
type input "U20"
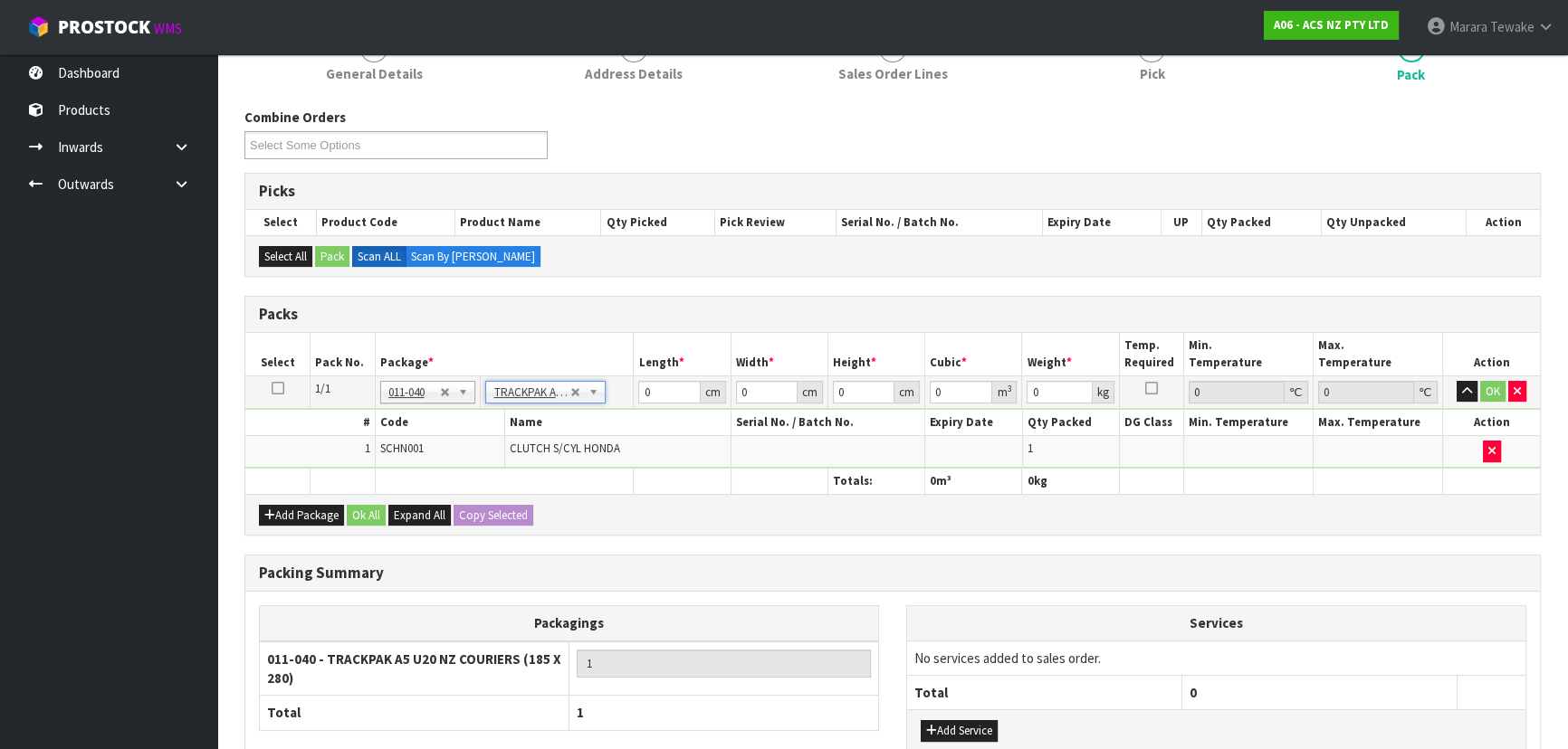
type input "18.5"
type input "28"
type input "0.01"
type input "0.000005"
type input "0.708"
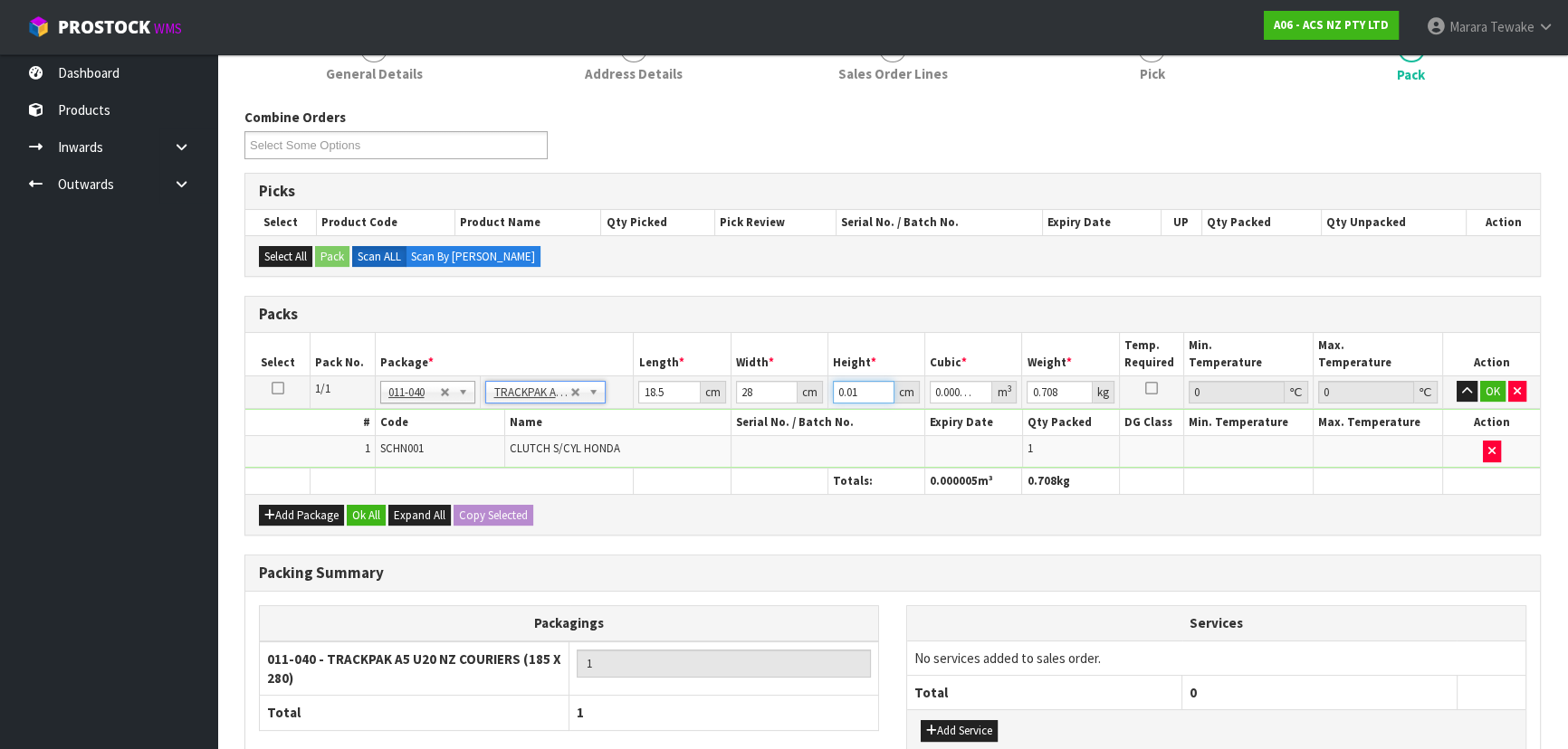
drag, startPoint x: 860, startPoint y: 390, endPoint x: 797, endPoint y: 363, distance: 68.5
click at [821, 379] on tr "1/1 NONE 007-001 007-002 007-004 007-009 007-013 007-014 007-015 007-017 007-01…" at bounding box center [892, 391] width 1294 height 33
type input "7"
type input "0.003626"
type input "7"
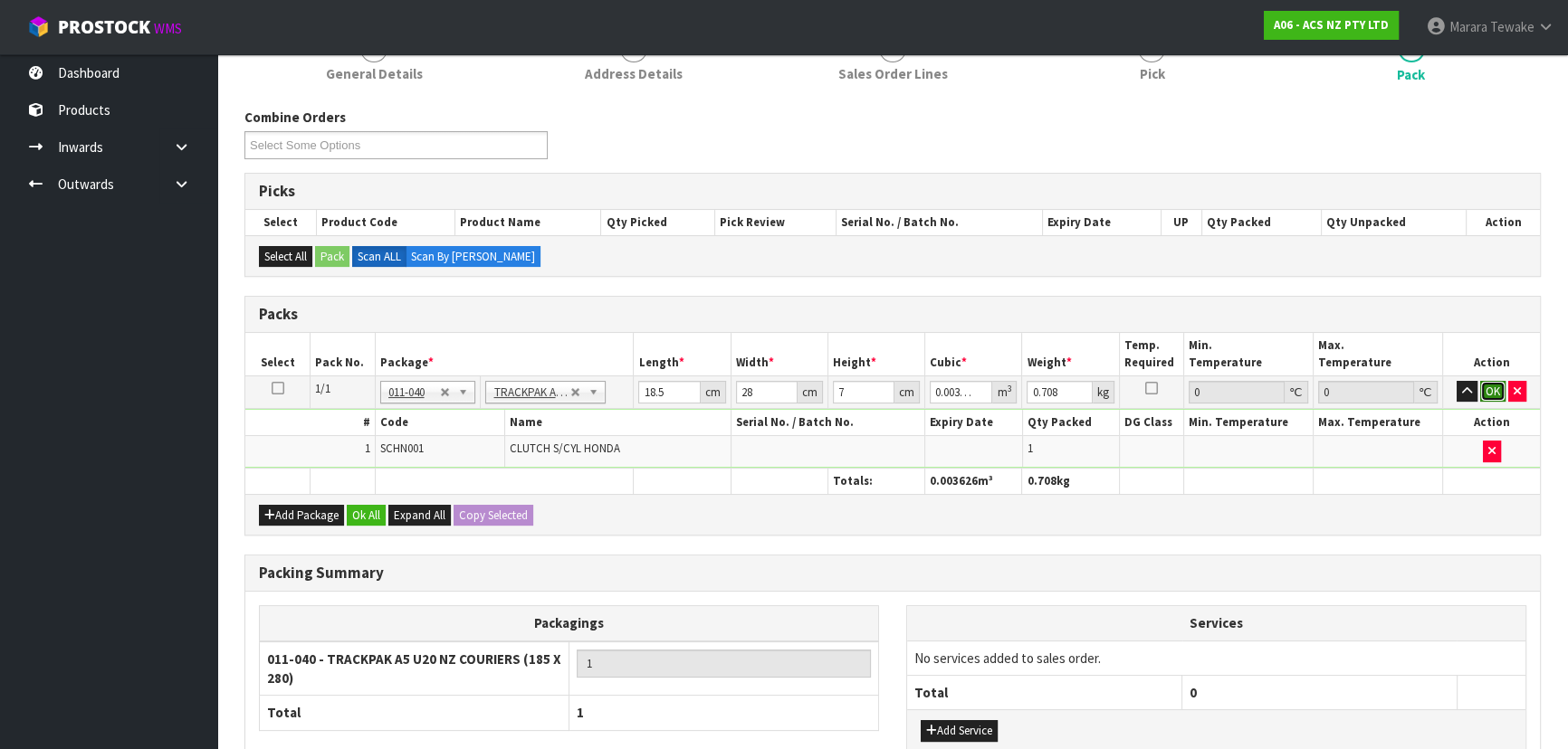
click at [1494, 388] on button "OK" at bounding box center [1493, 392] width 26 height 22
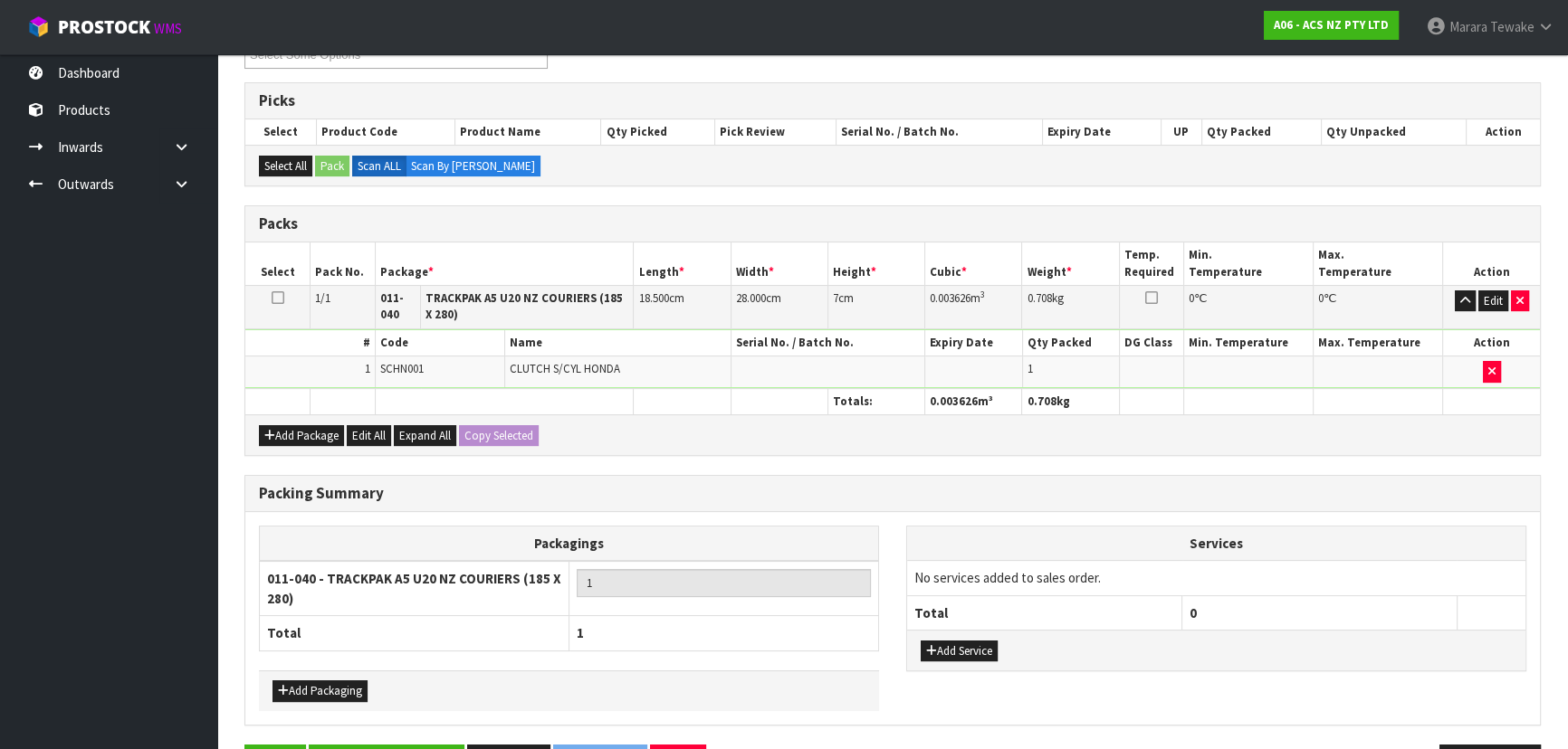
scroll to position [394, 0]
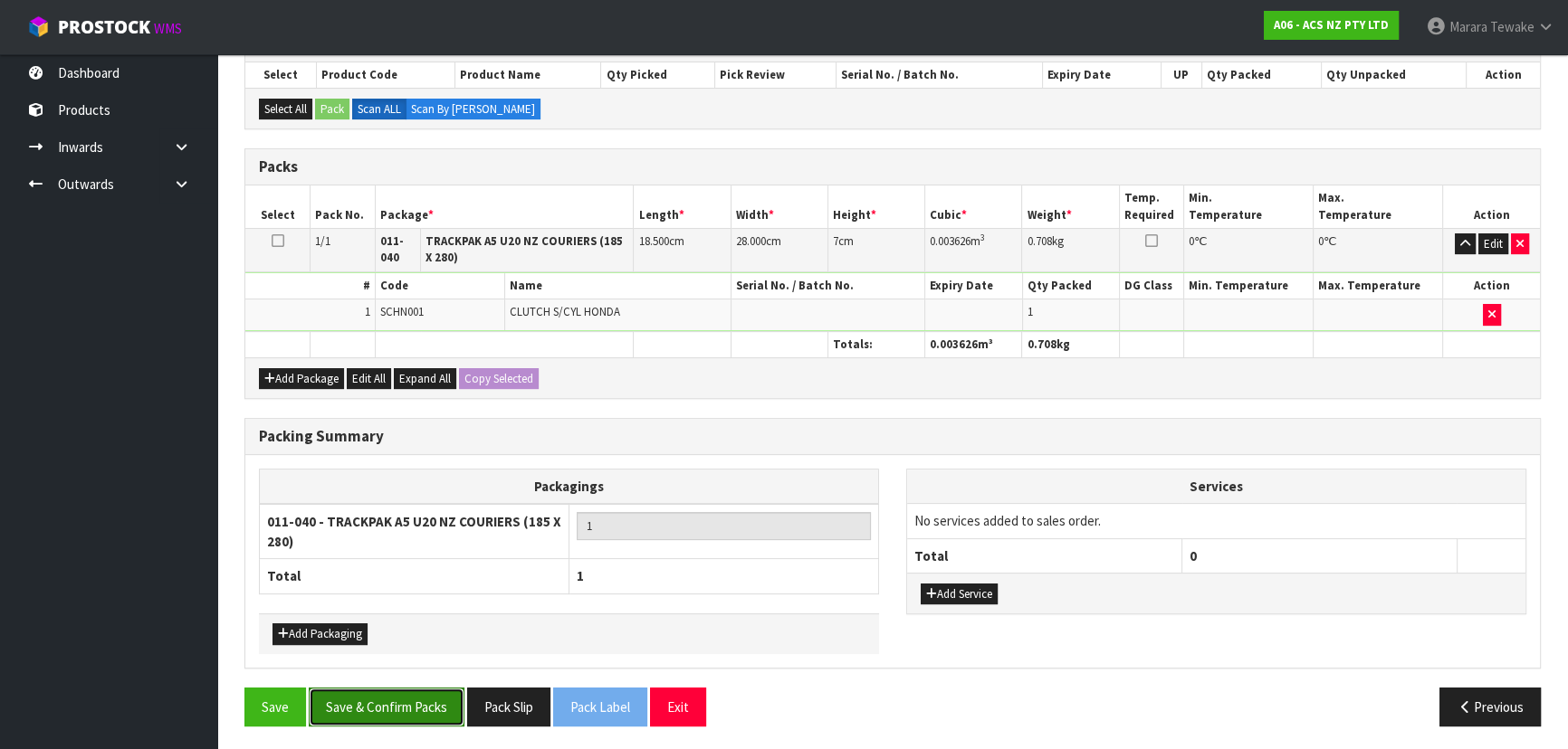
click at [364, 696] on button "Save & Confirm Packs" at bounding box center [386, 706] width 156 height 39
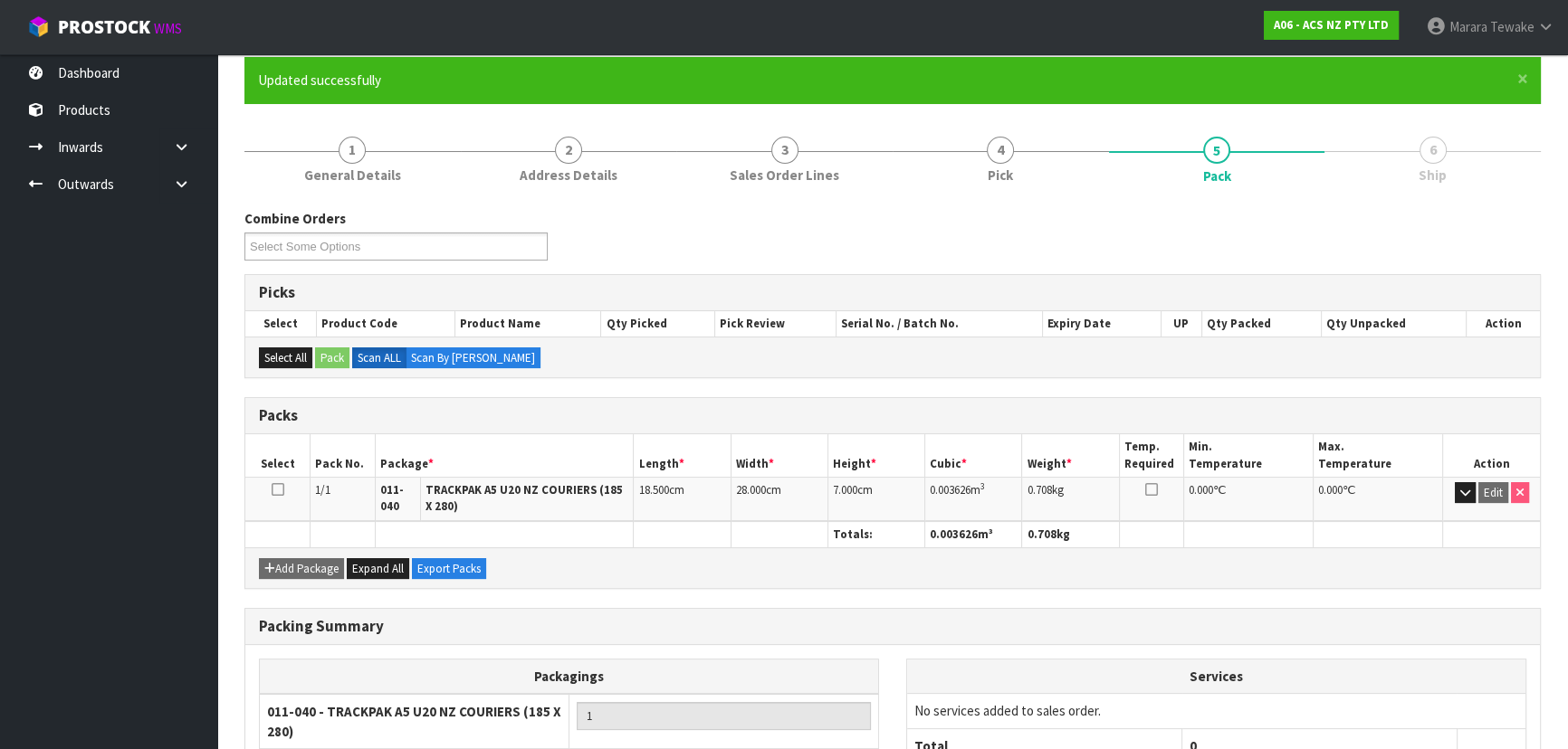
scroll to position [0, 0]
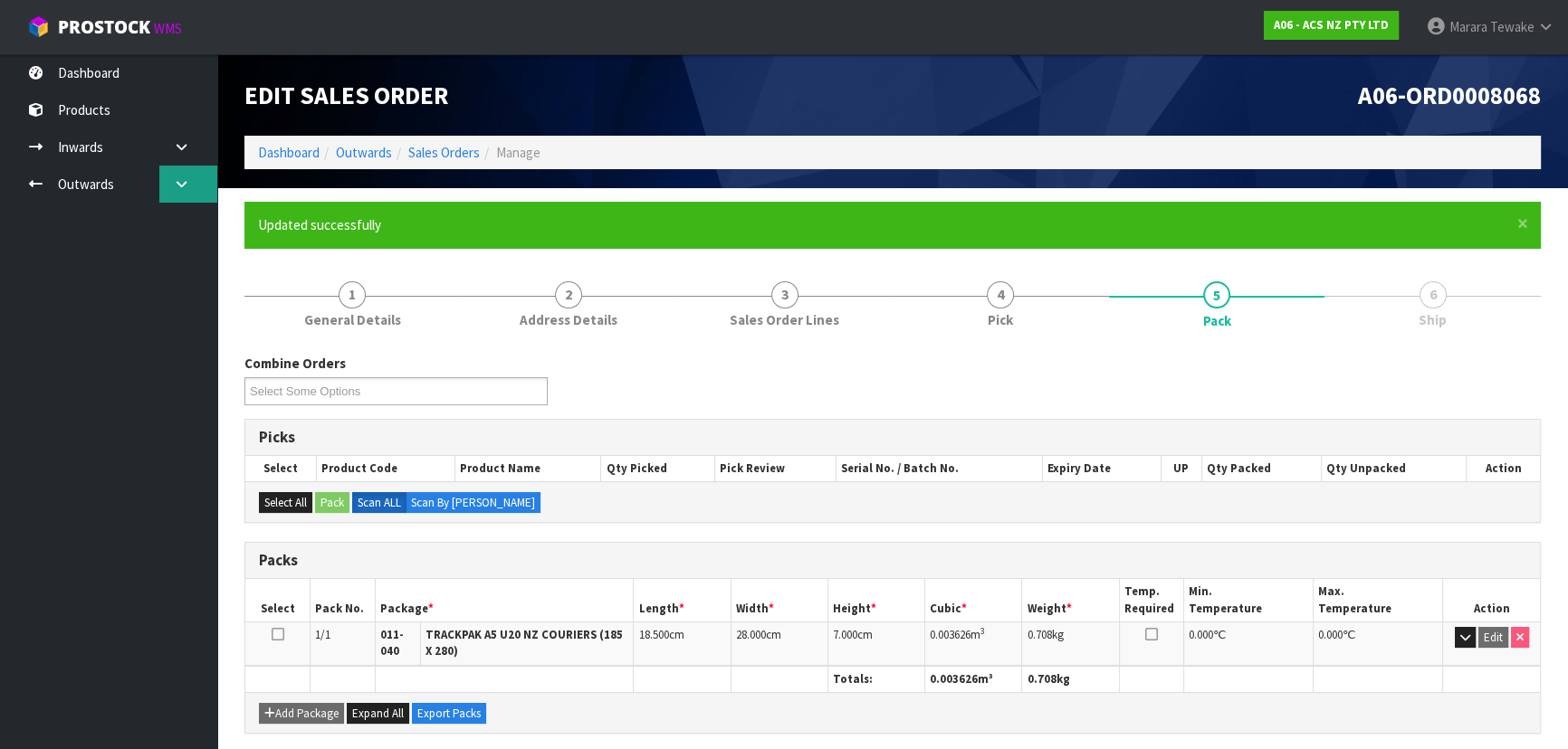
click at [185, 173] on link at bounding box center [189, 184] width 58 height 37
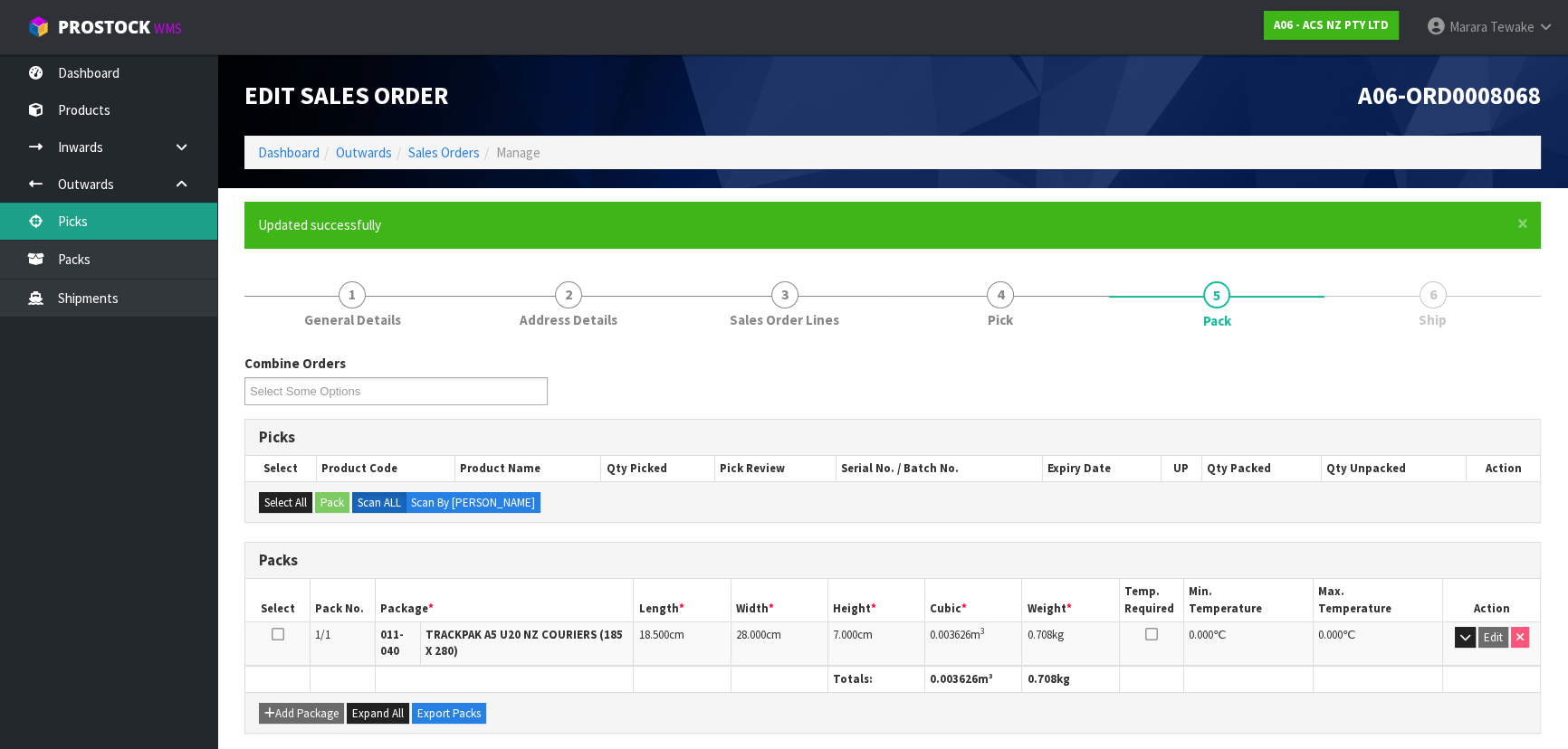
click at [170, 210] on link "Picks" at bounding box center [108, 220] width 217 height 37
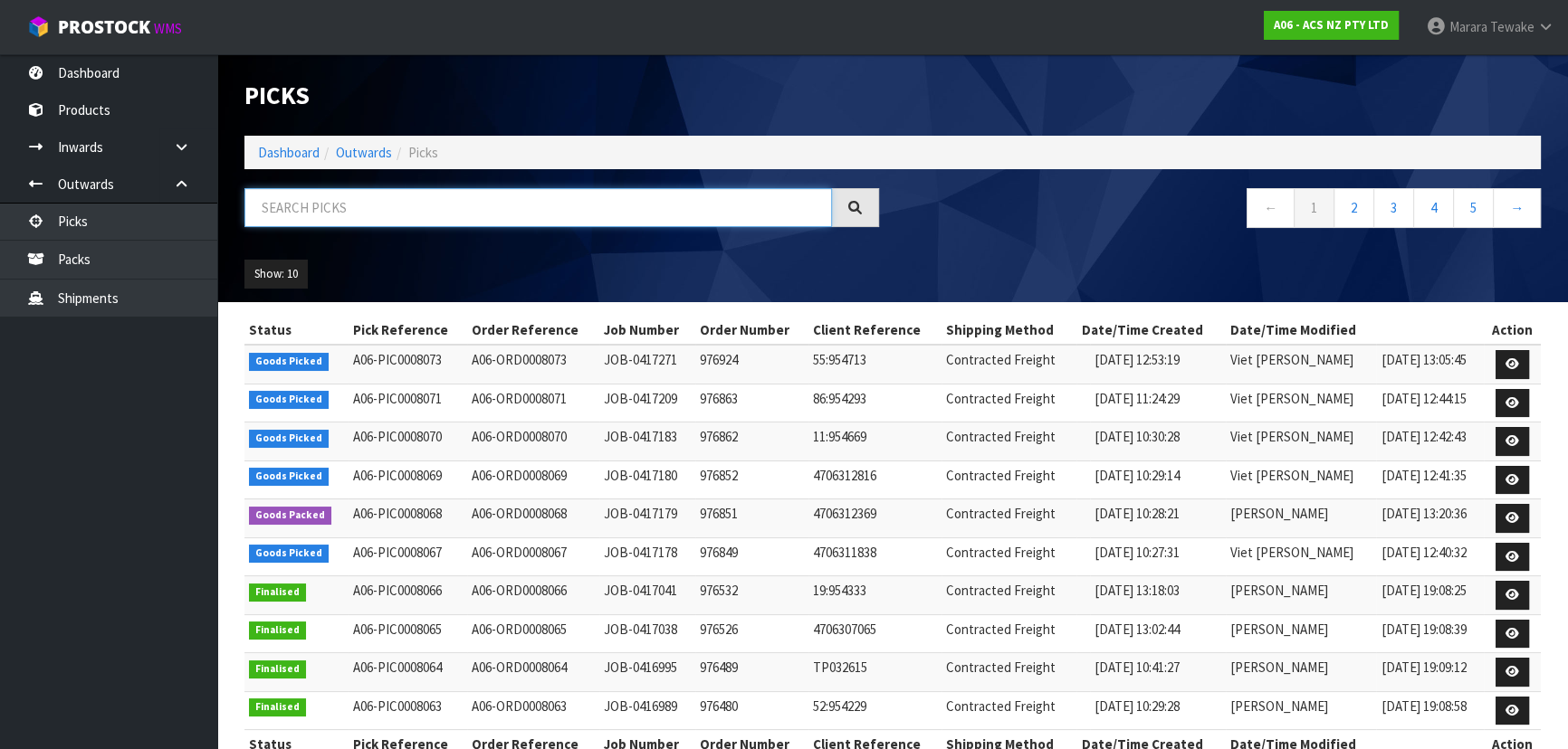
click at [294, 211] on input "text" at bounding box center [538, 207] width 588 height 39
type input "JOB-0417178"
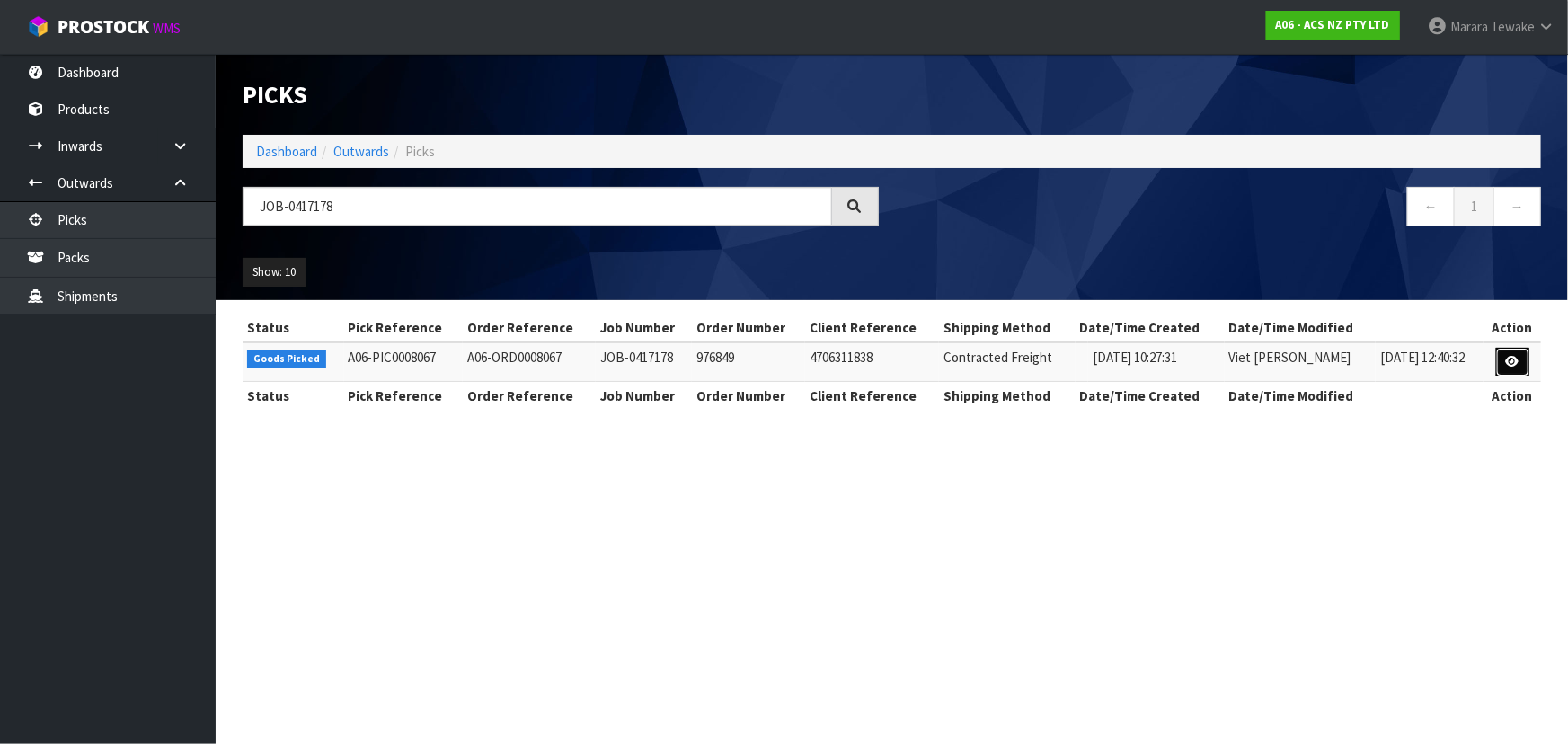
click at [1527, 355] on link at bounding box center [1514, 362] width 34 height 29
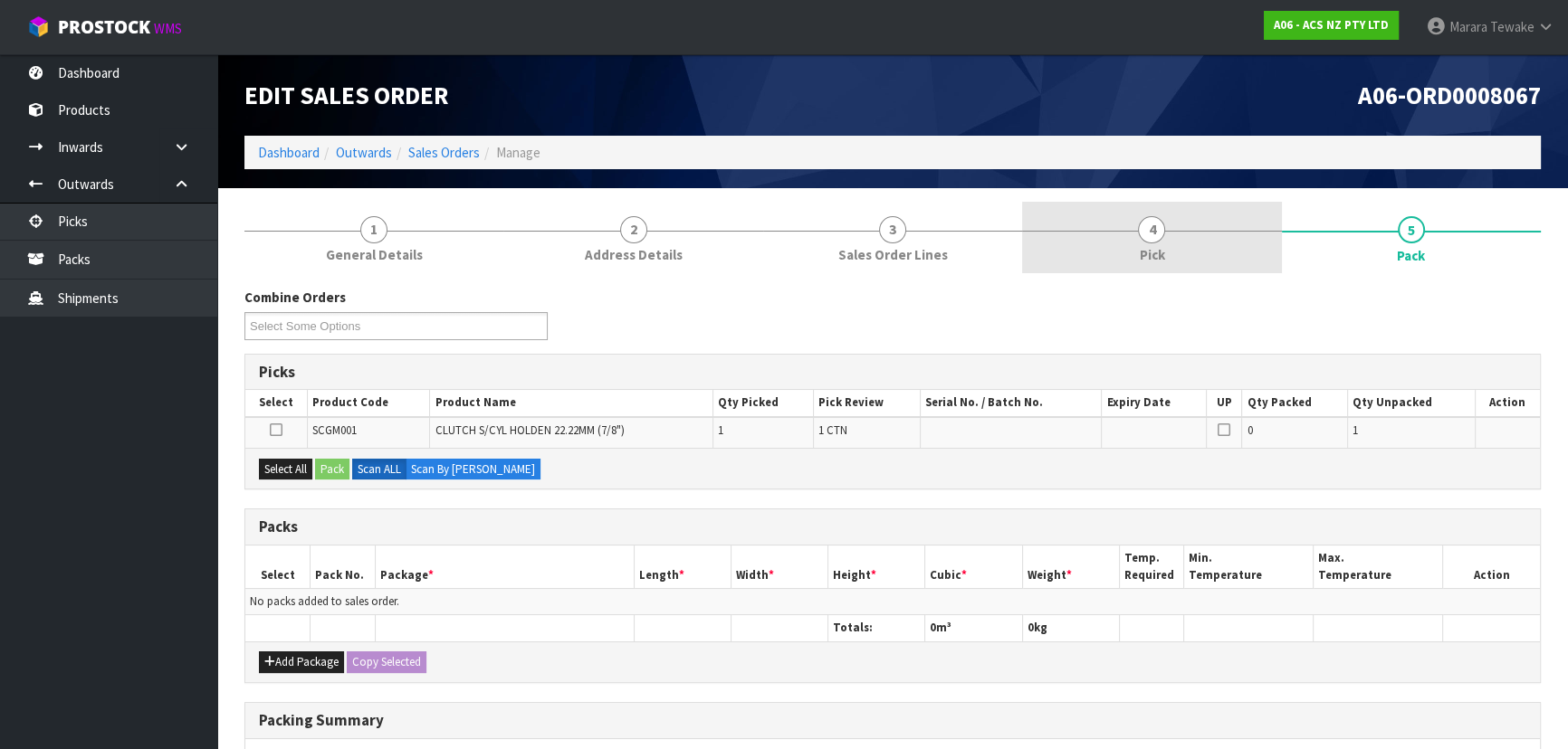
click at [1169, 229] on link "4 Pick" at bounding box center [1151, 237] width 259 height 71
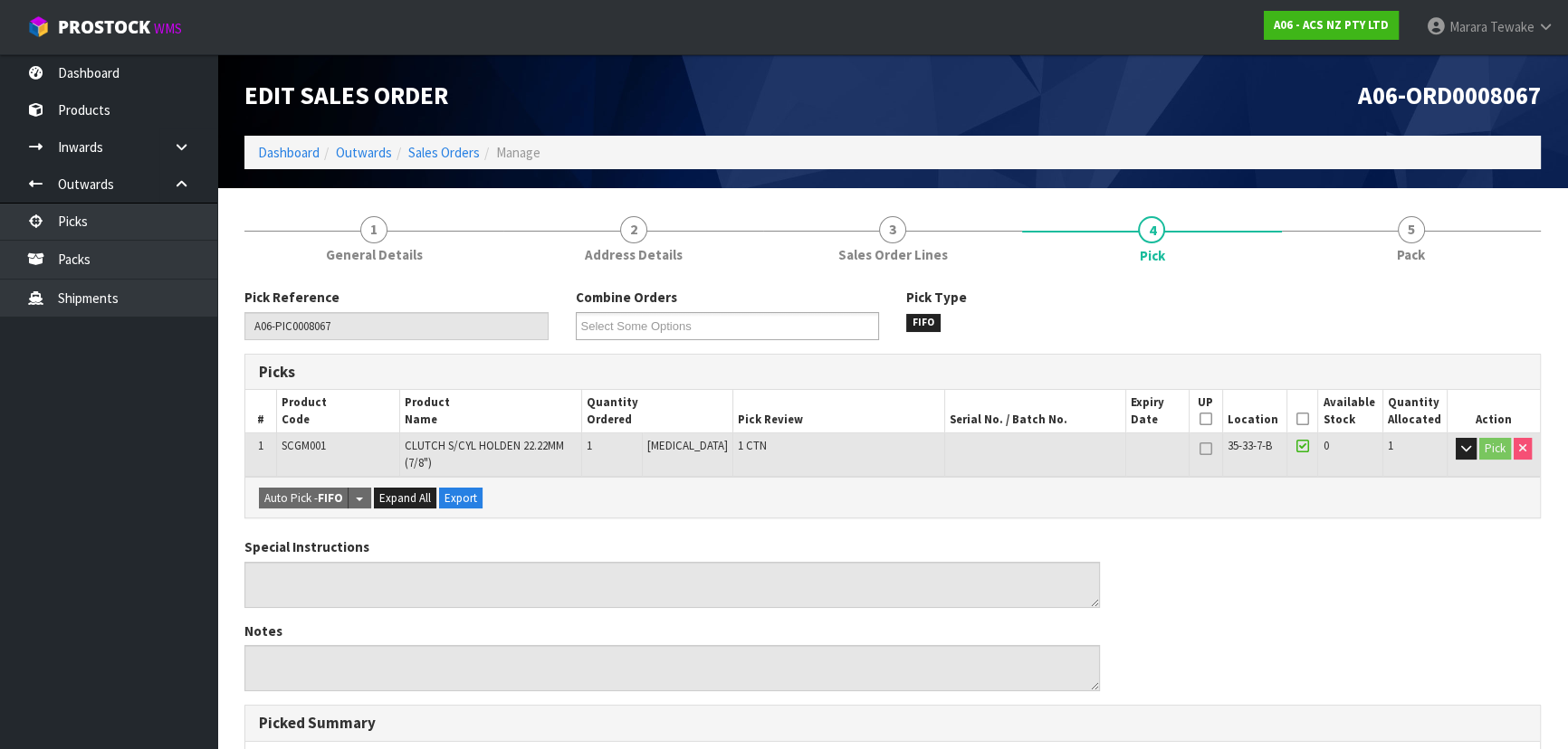
click at [1296, 419] on icon at bounding box center [1302, 419] width 13 height 1
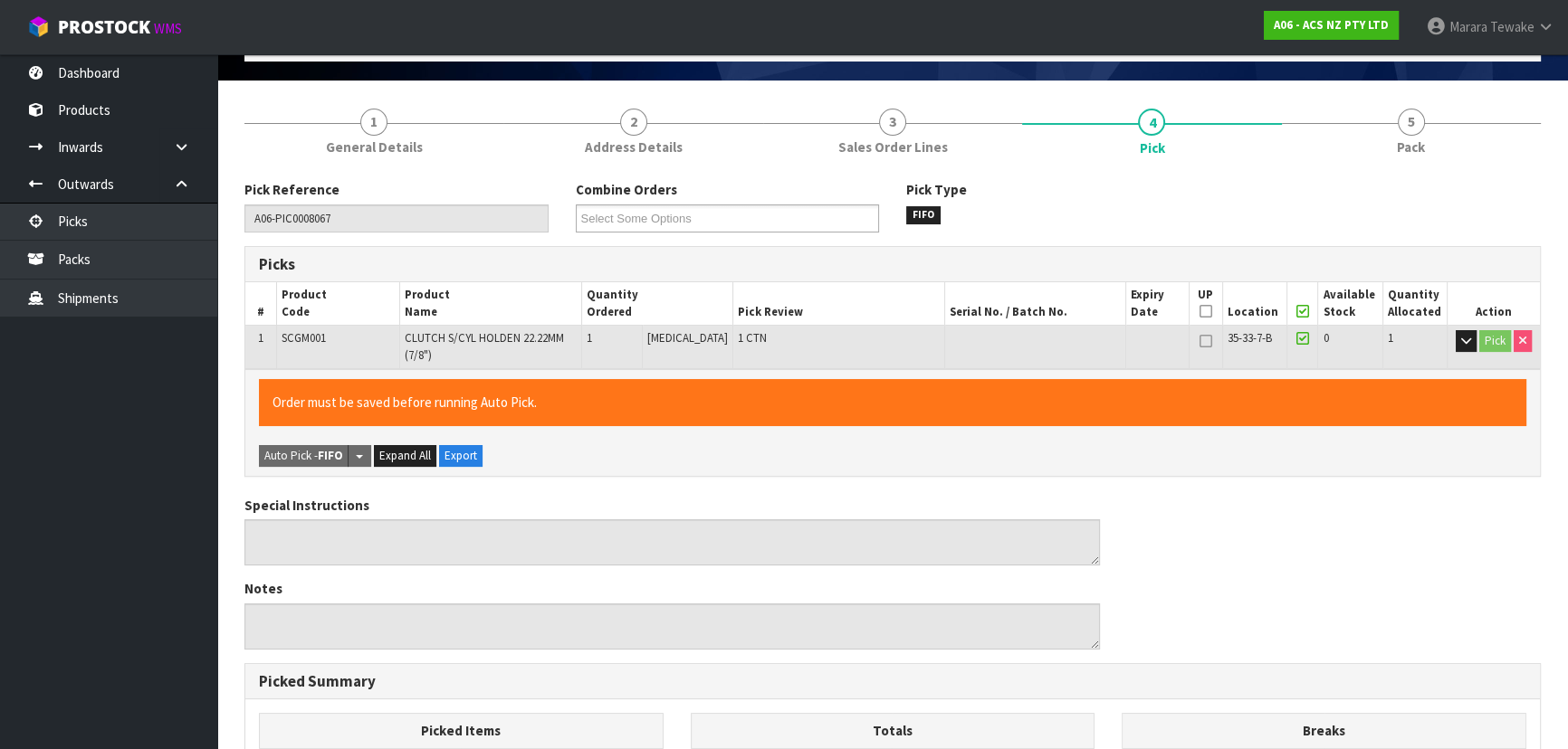
scroll to position [517, 0]
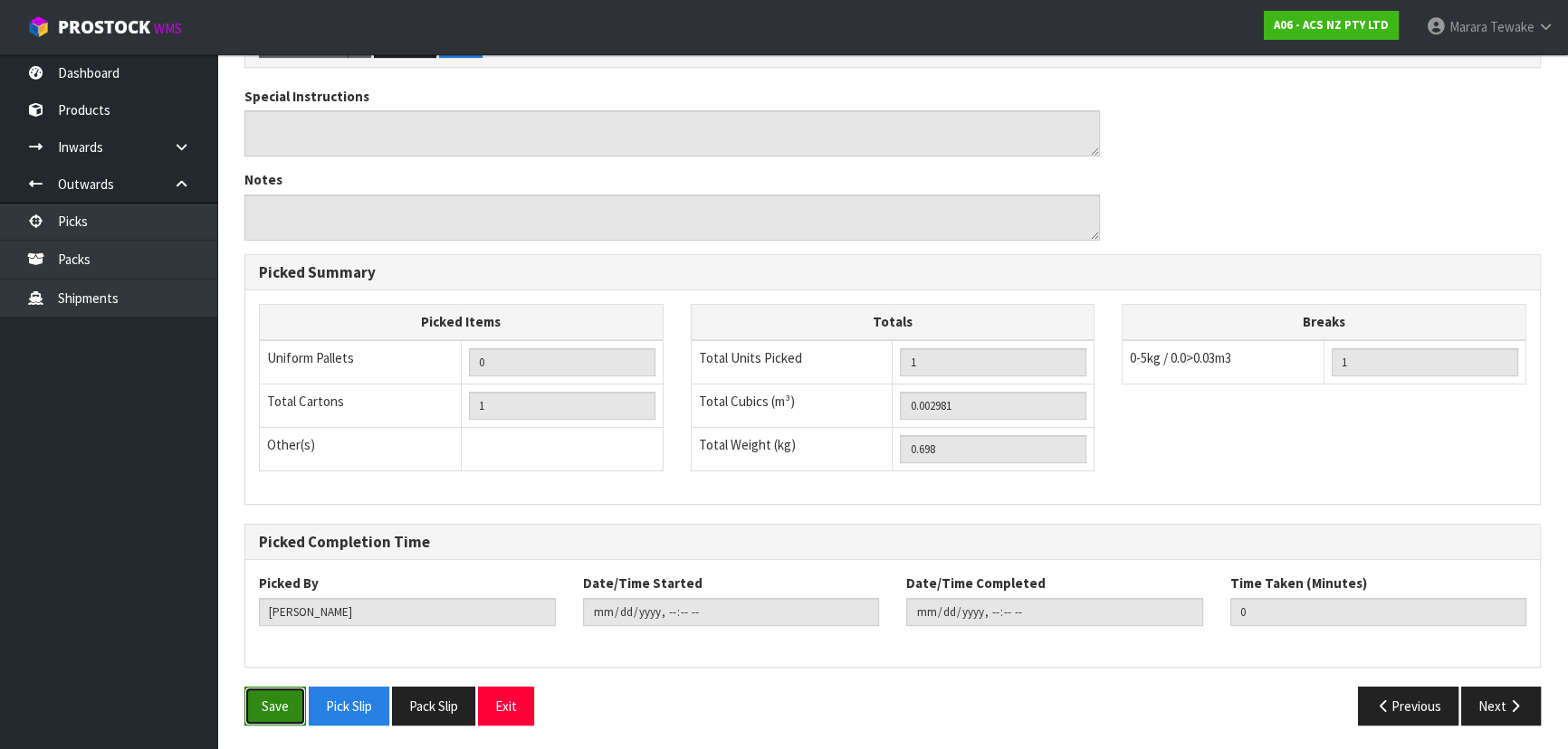
click at [293, 704] on button "Save" at bounding box center [275, 705] width 62 height 39
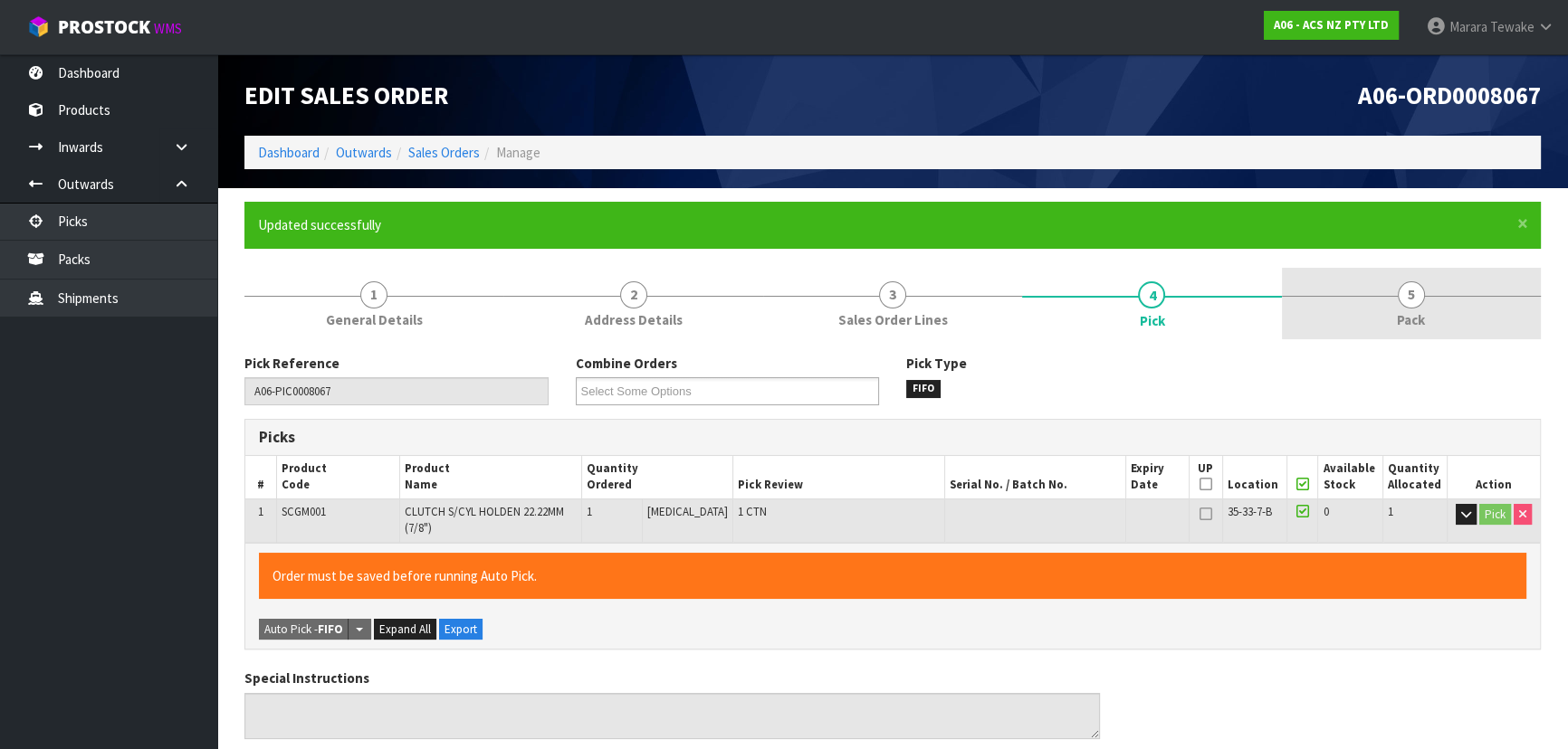
click at [1395, 292] on link "5 Pack" at bounding box center [1410, 304] width 259 height 71
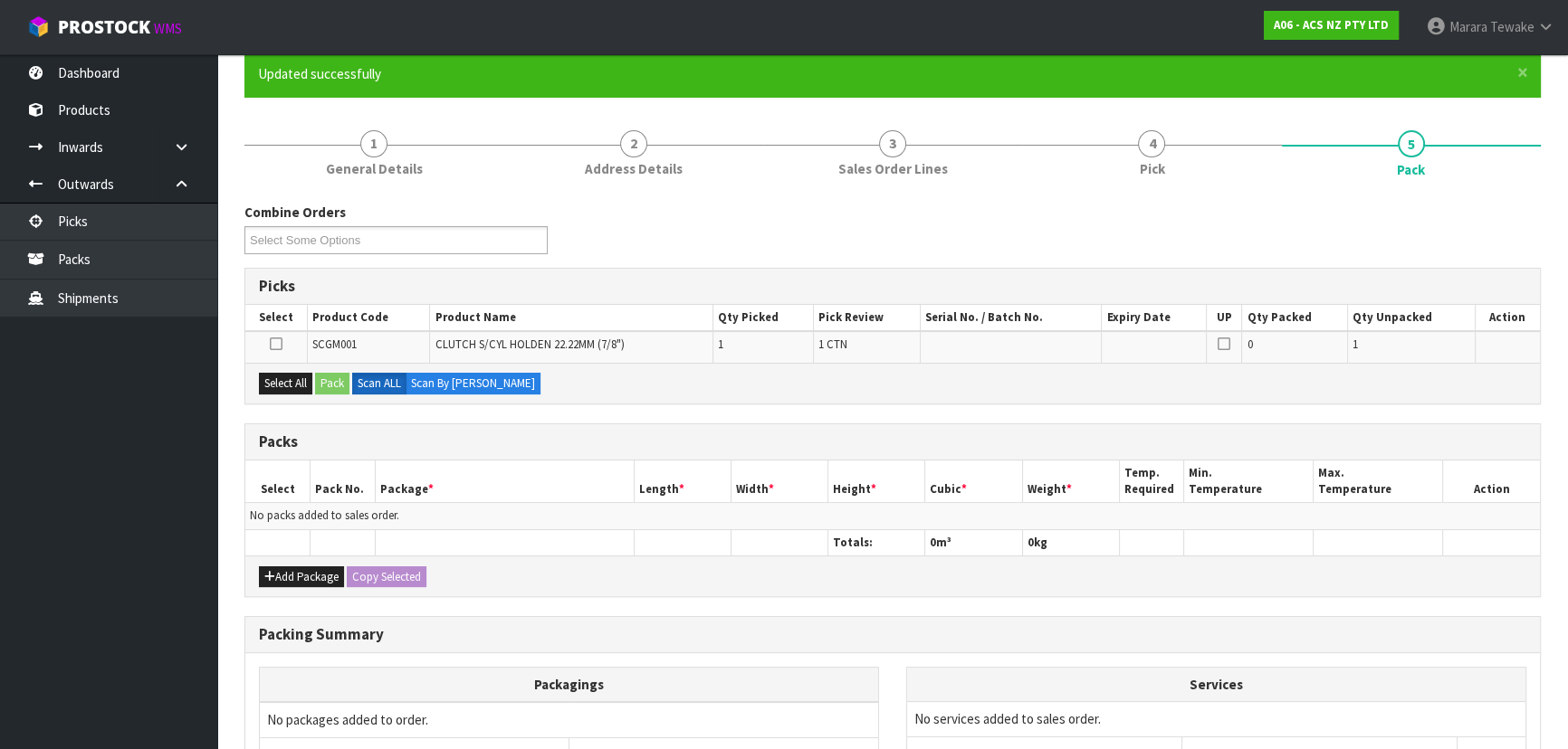
scroll to position [328, 0]
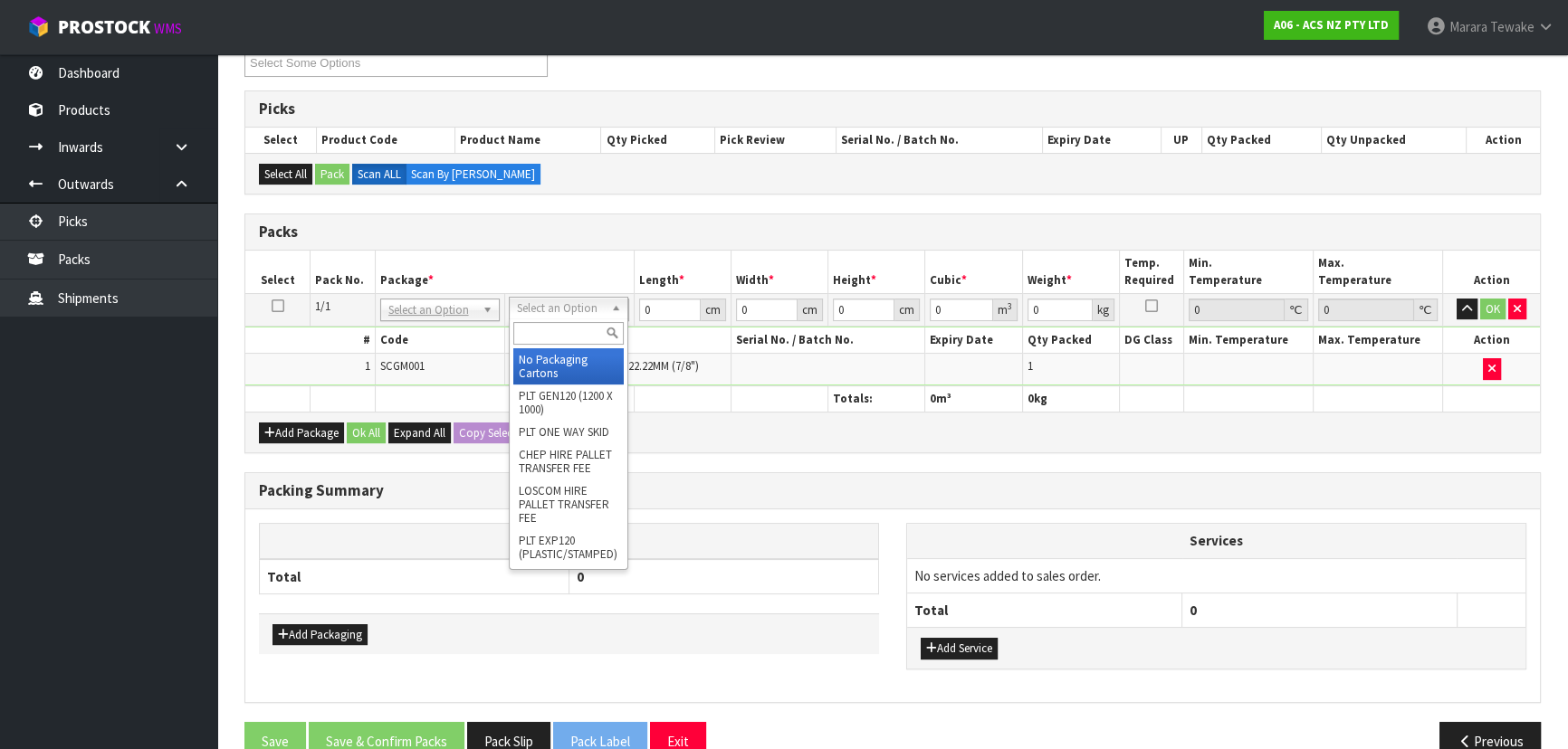
click at [540, 330] on input "text" at bounding box center [568, 333] width 110 height 23
type input "E"
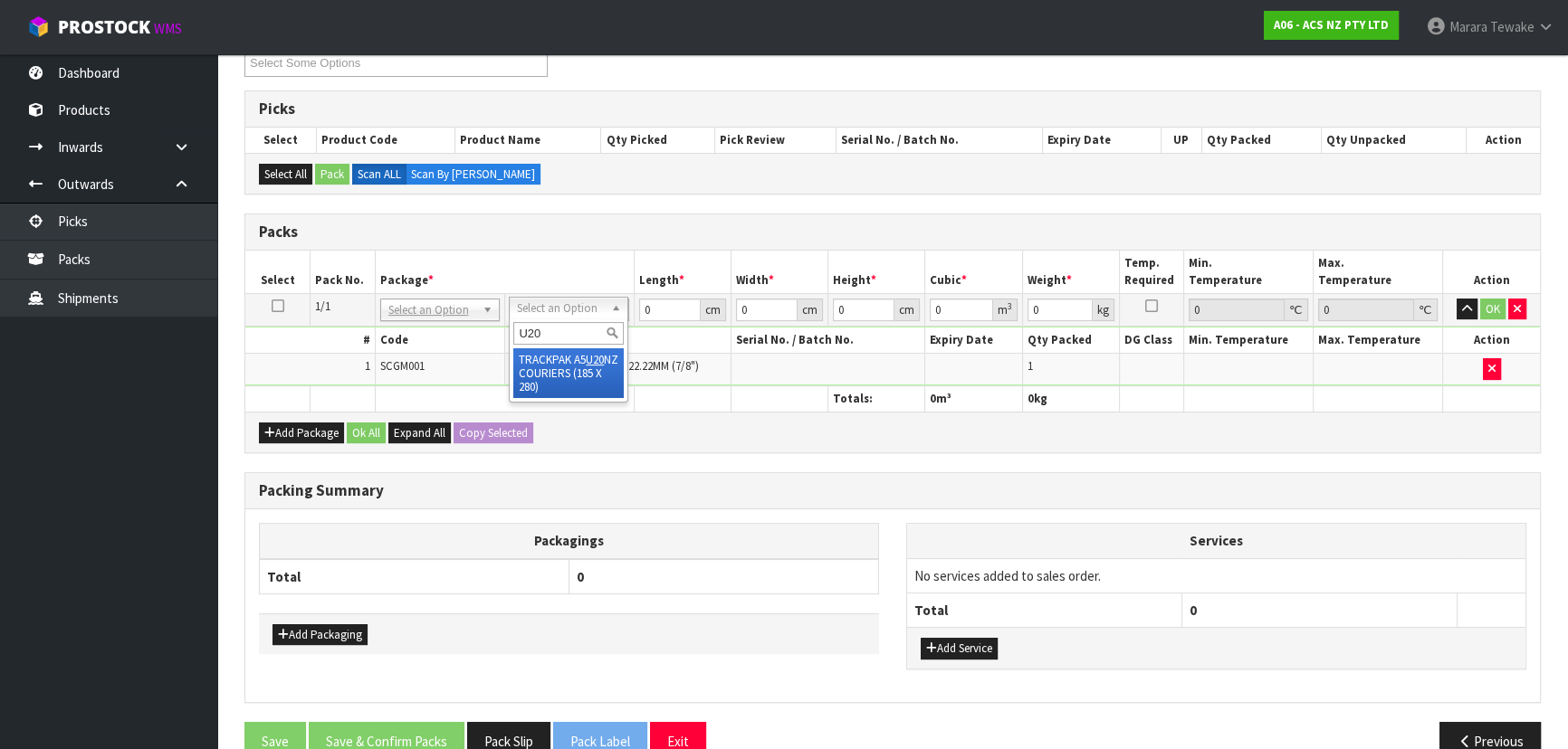
type input "U20"
drag, startPoint x: 557, startPoint y: 375, endPoint x: 590, endPoint y: 355, distance: 38.6
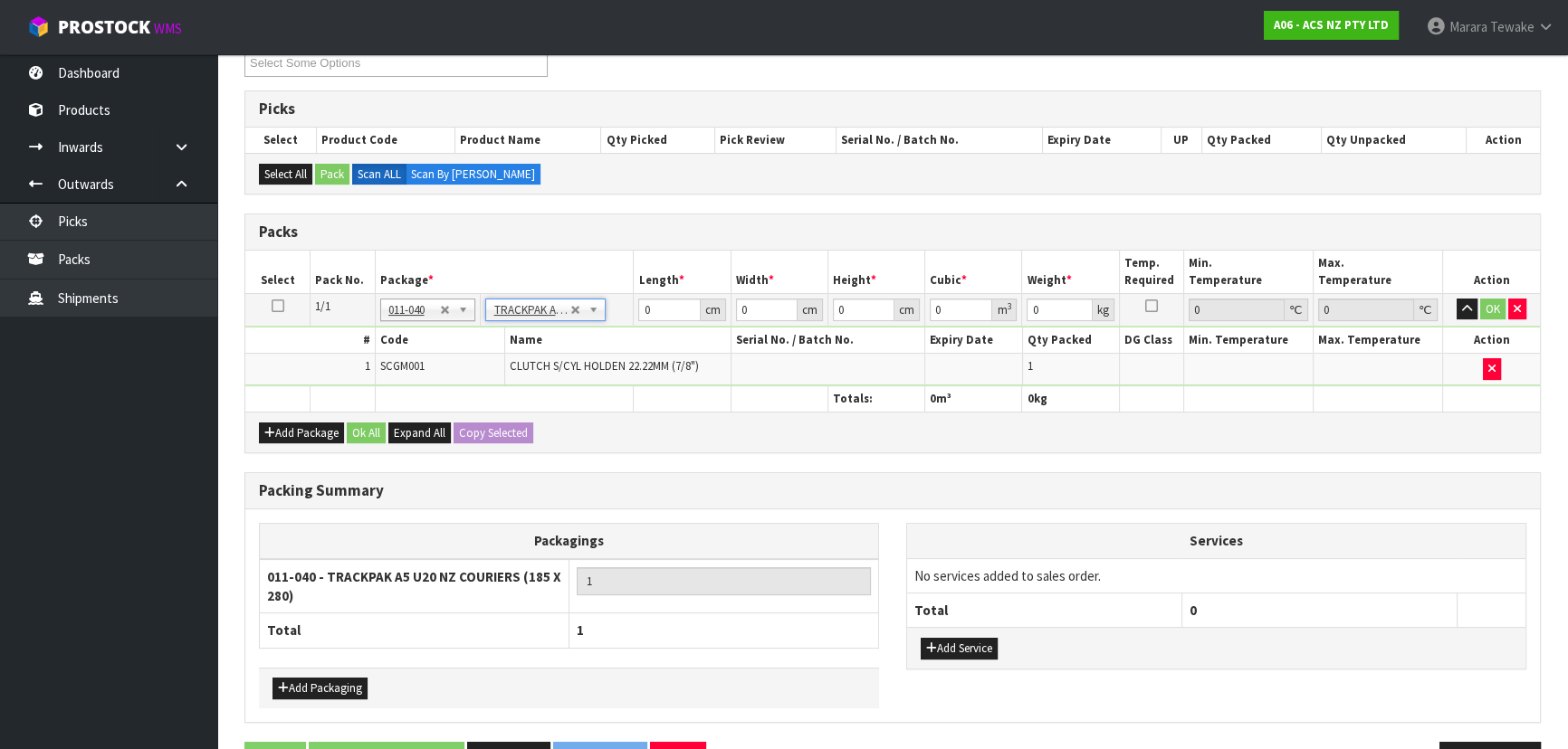
type input "18.5"
type input "28"
type input "0.01"
type input "0.000005"
type input "0.708"
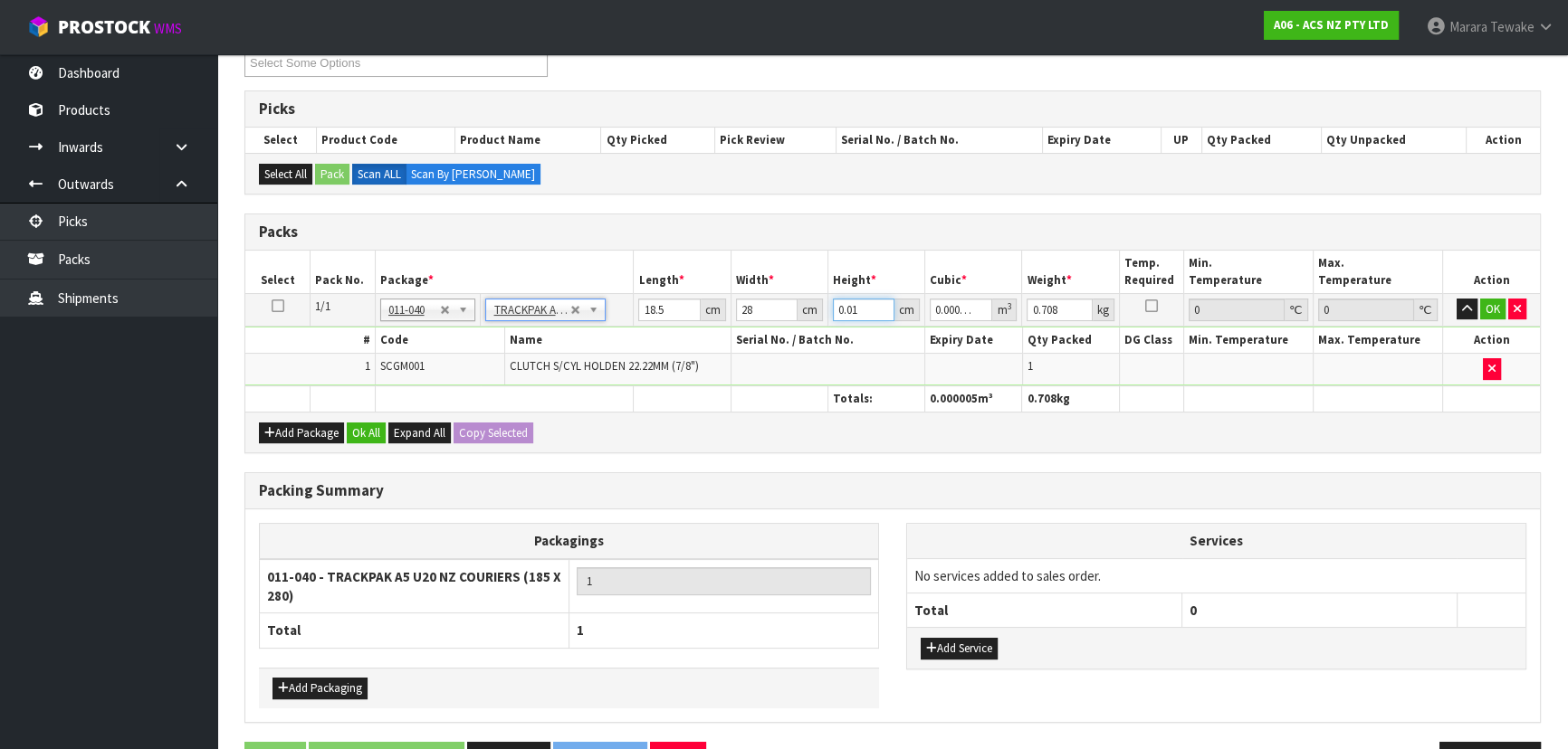
drag, startPoint x: 857, startPoint y: 308, endPoint x: 810, endPoint y: 302, distance: 47.4
click at [808, 304] on tr "1/1 NONE 007-001 007-002 007-004 007-009 007-013 007-014 007-015 007-017 007-01…" at bounding box center [892, 309] width 1294 height 33
type input "9"
type input "0.004662"
type input "9"
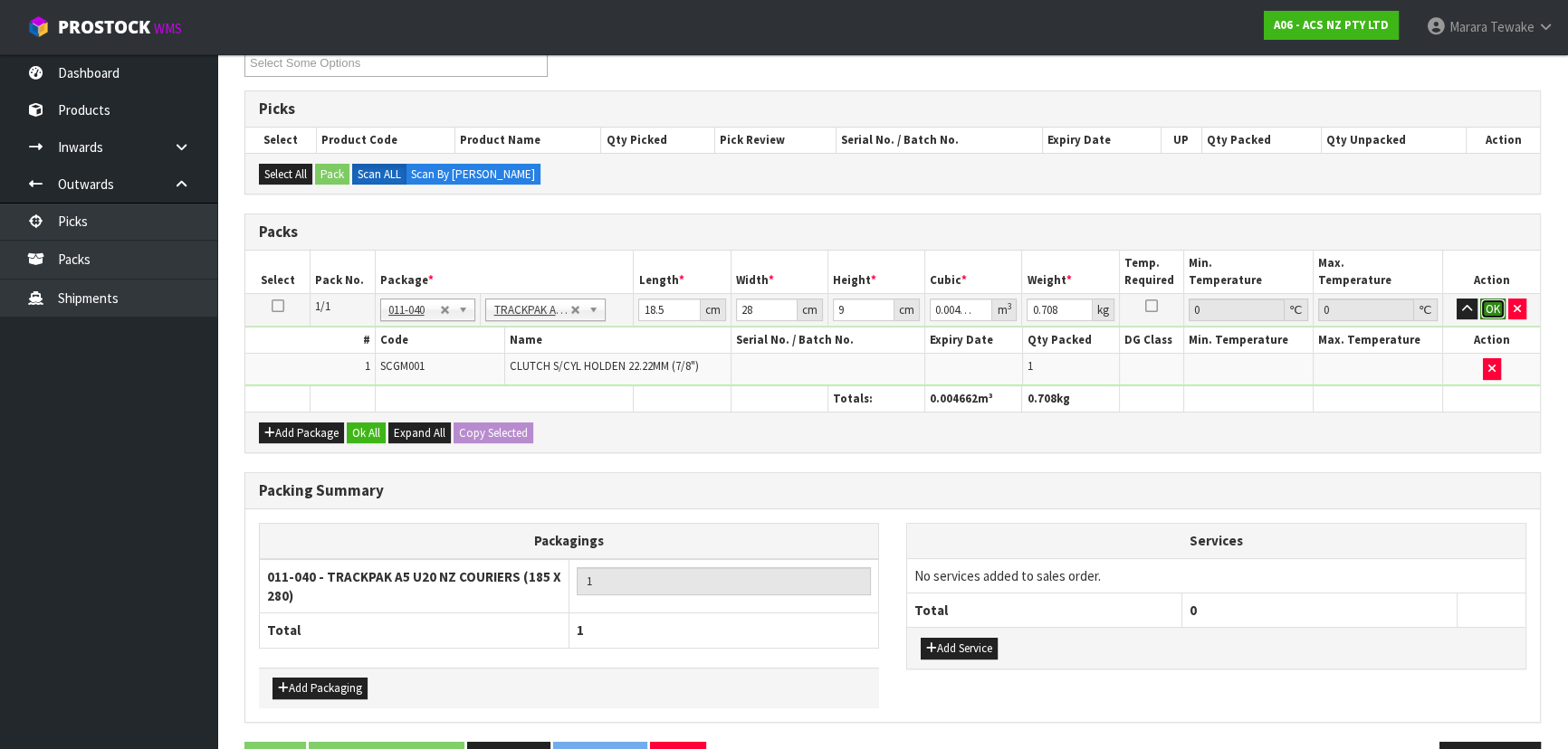
click at [1494, 299] on button "OK" at bounding box center [1493, 310] width 26 height 22
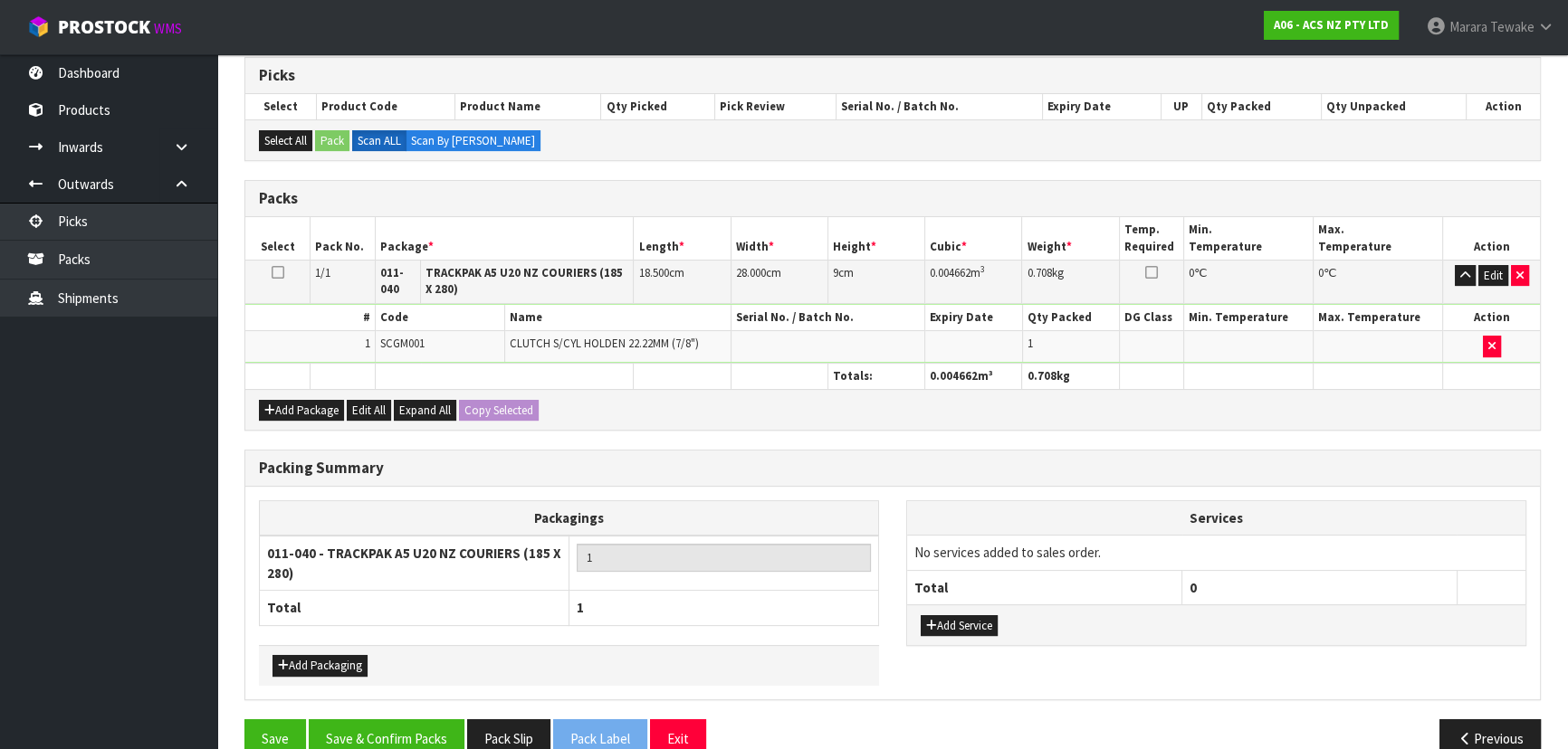
scroll to position [394, 0]
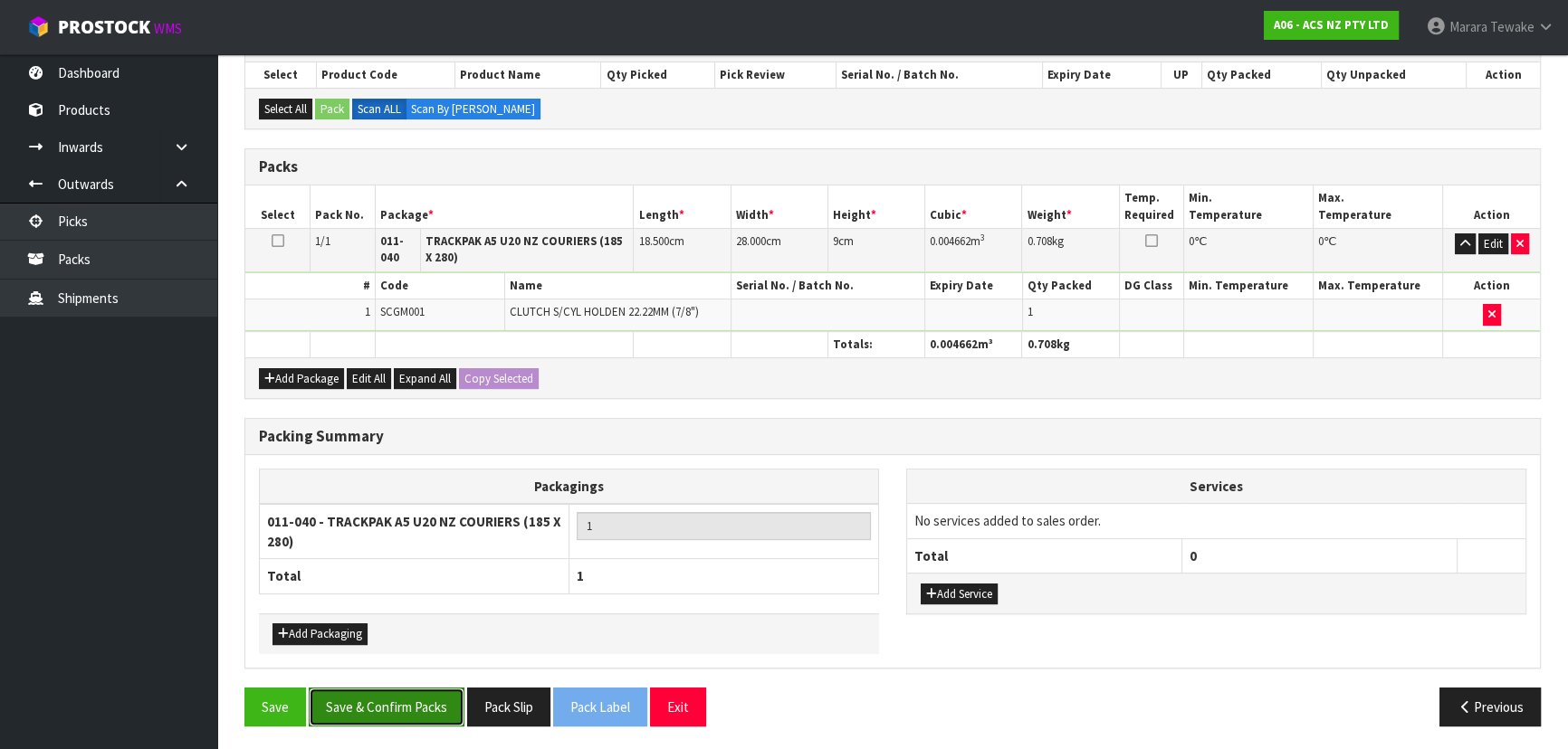
click at [367, 705] on button "Save & Confirm Packs" at bounding box center [386, 706] width 156 height 39
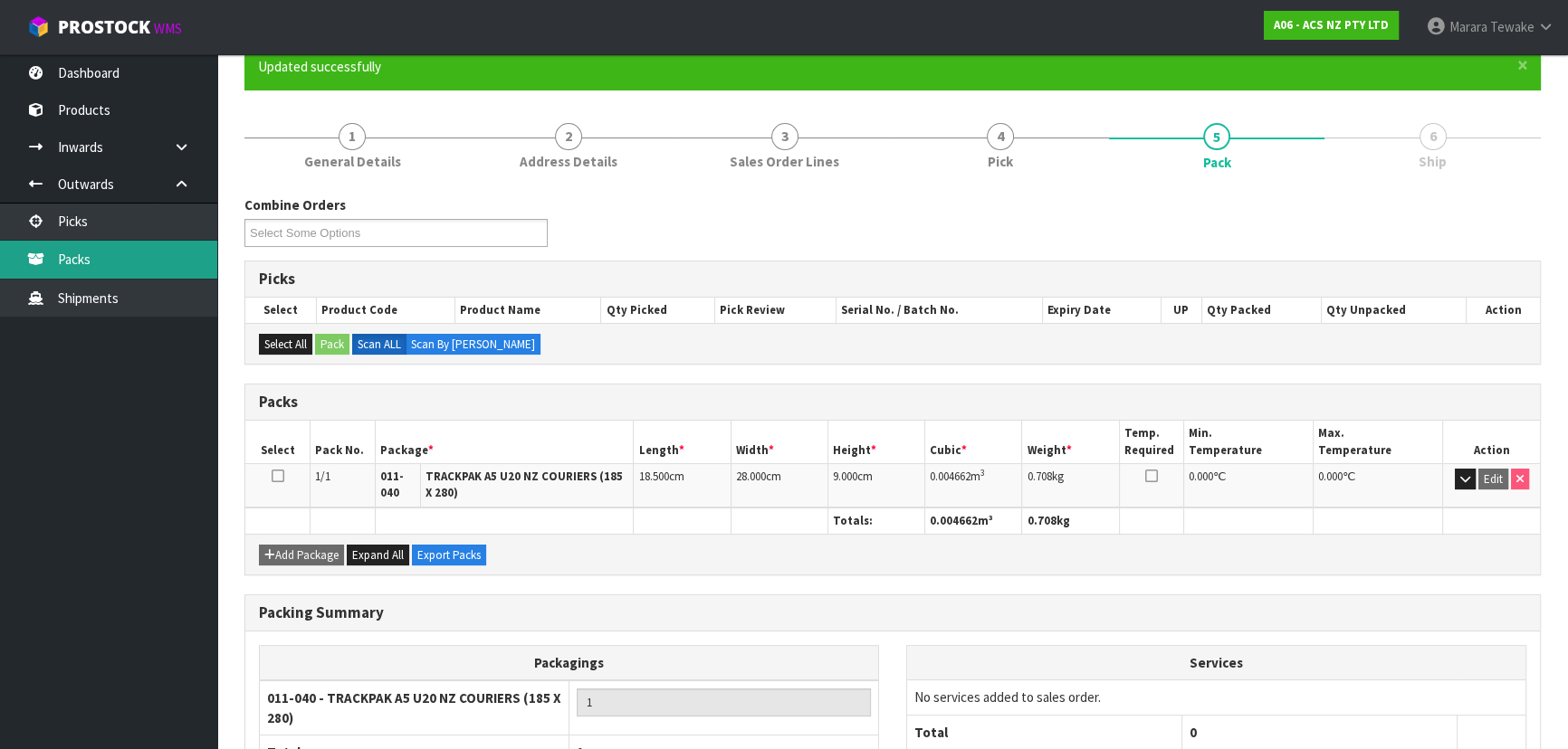
scroll to position [164, 0]
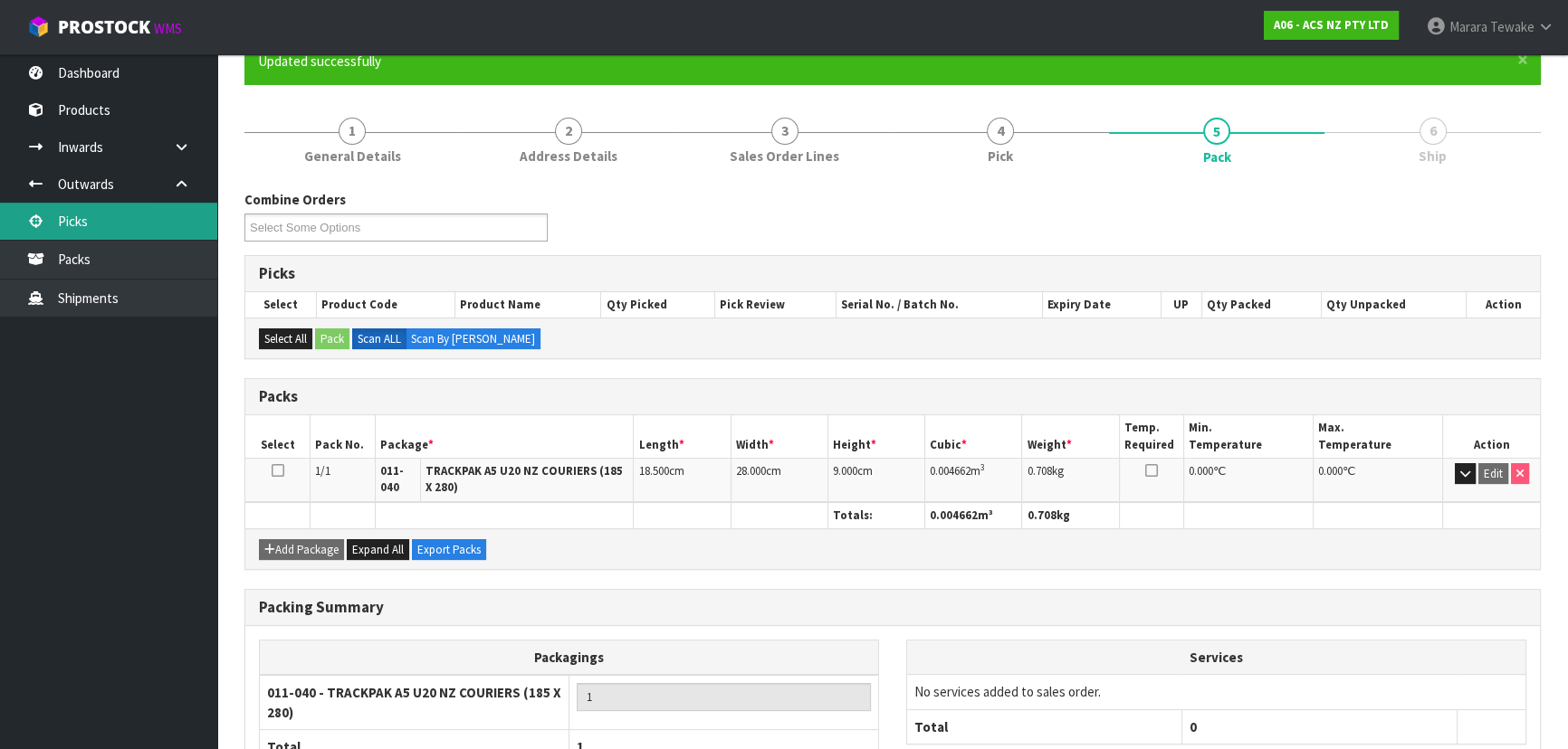
click at [164, 207] on link "Picks" at bounding box center [108, 220] width 217 height 37
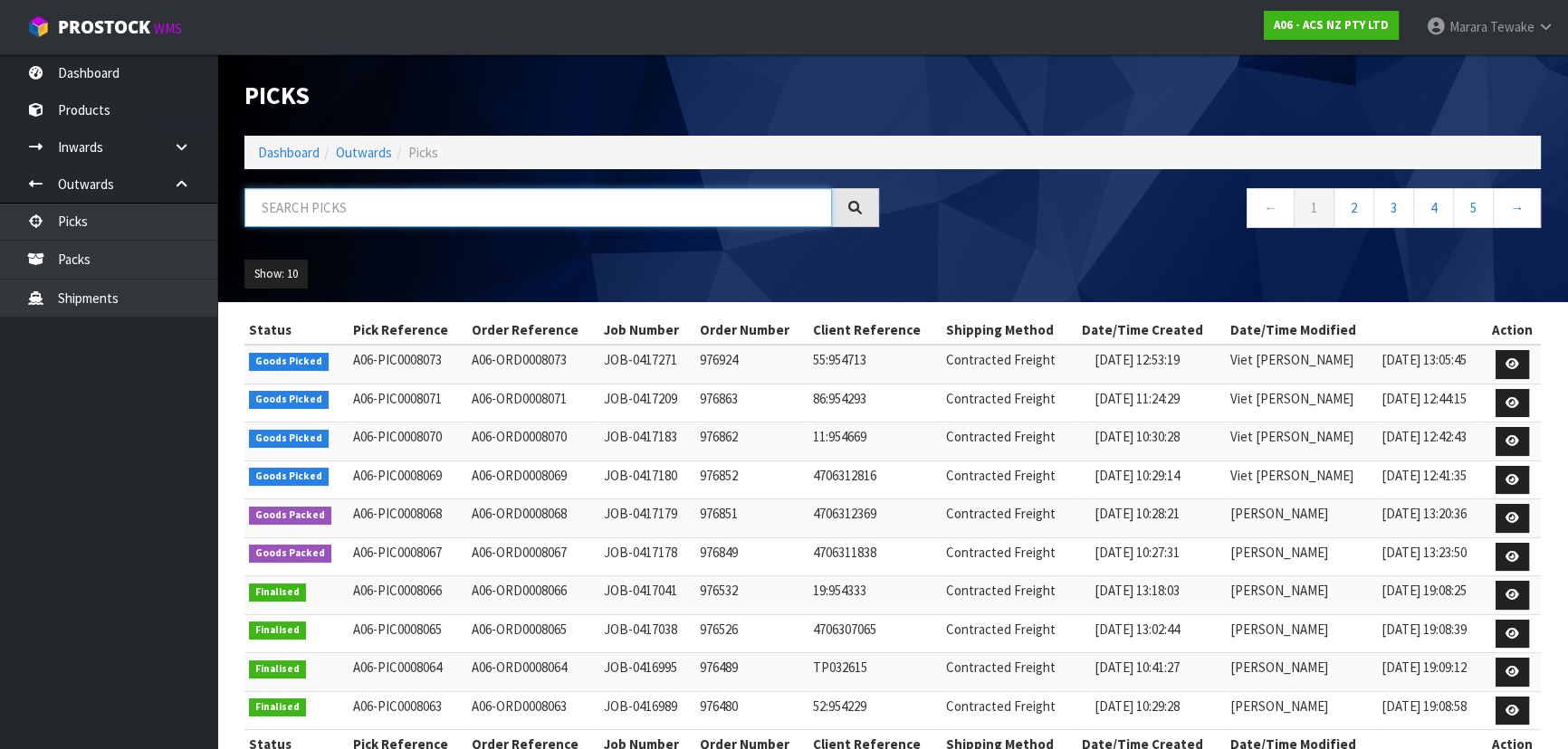
click at [380, 205] on input "text" at bounding box center [538, 207] width 588 height 39
type input "JOB-0417271"
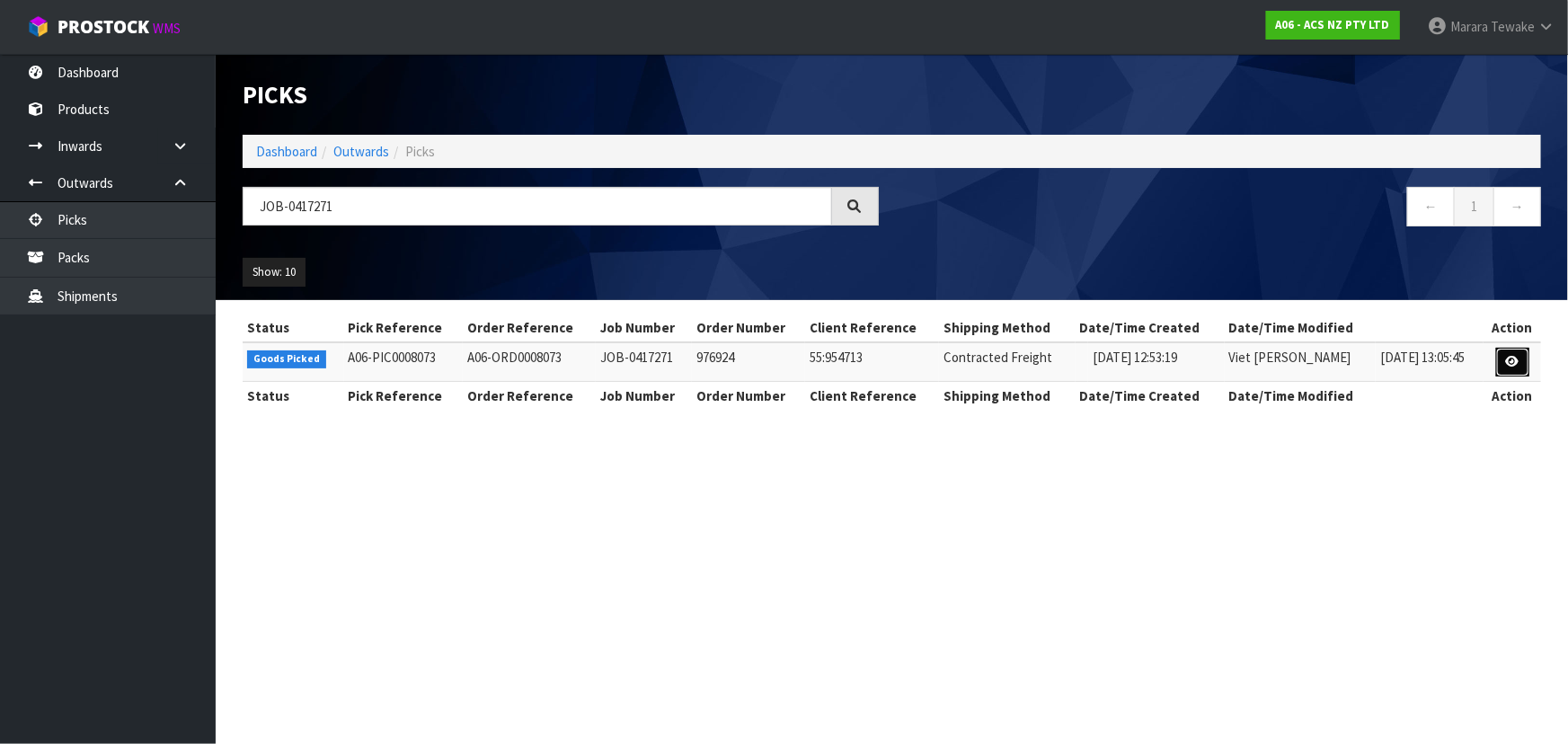
click at [1507, 358] on icon at bounding box center [1514, 362] width 14 height 12
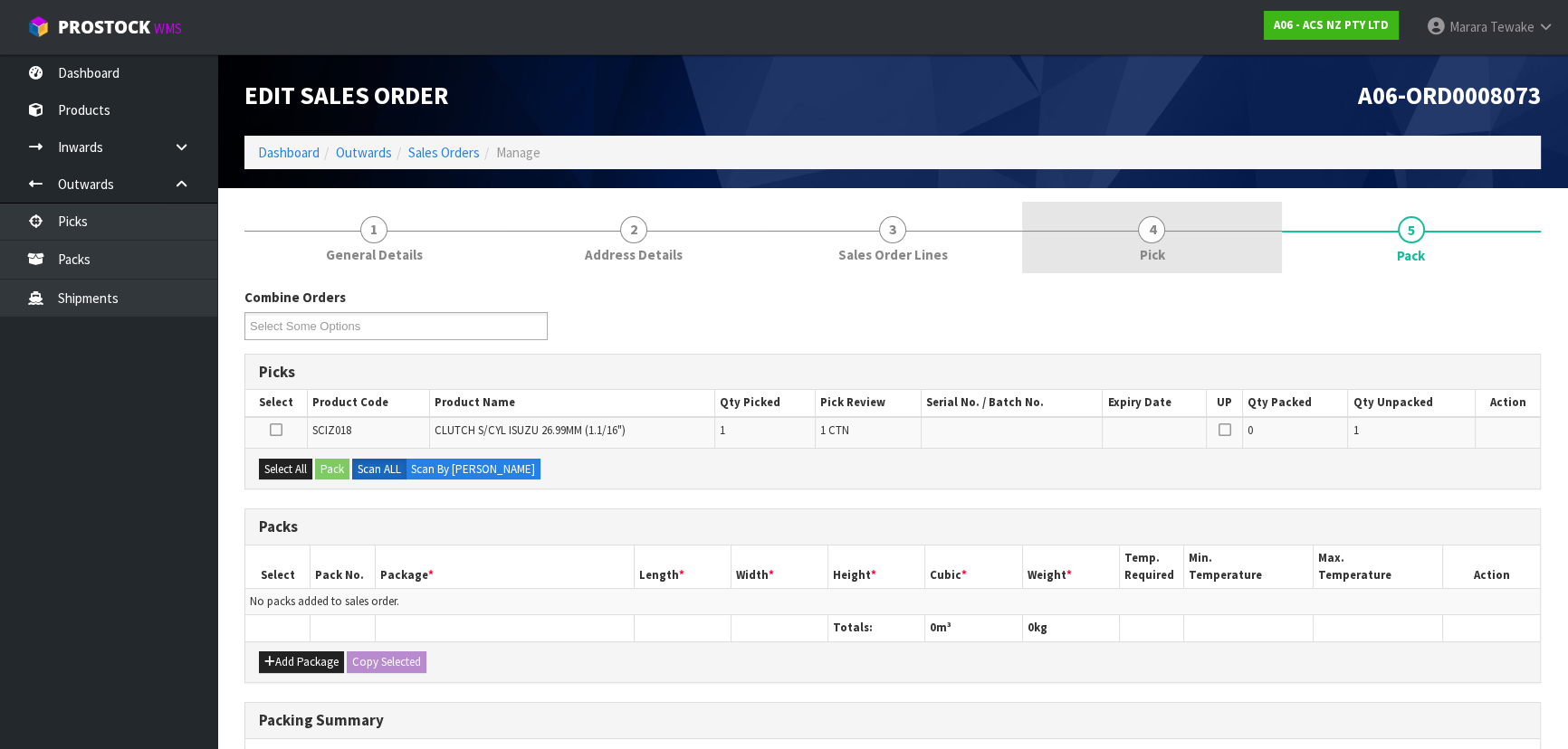
click at [1231, 238] on link "4 Pick" at bounding box center [1151, 237] width 259 height 71
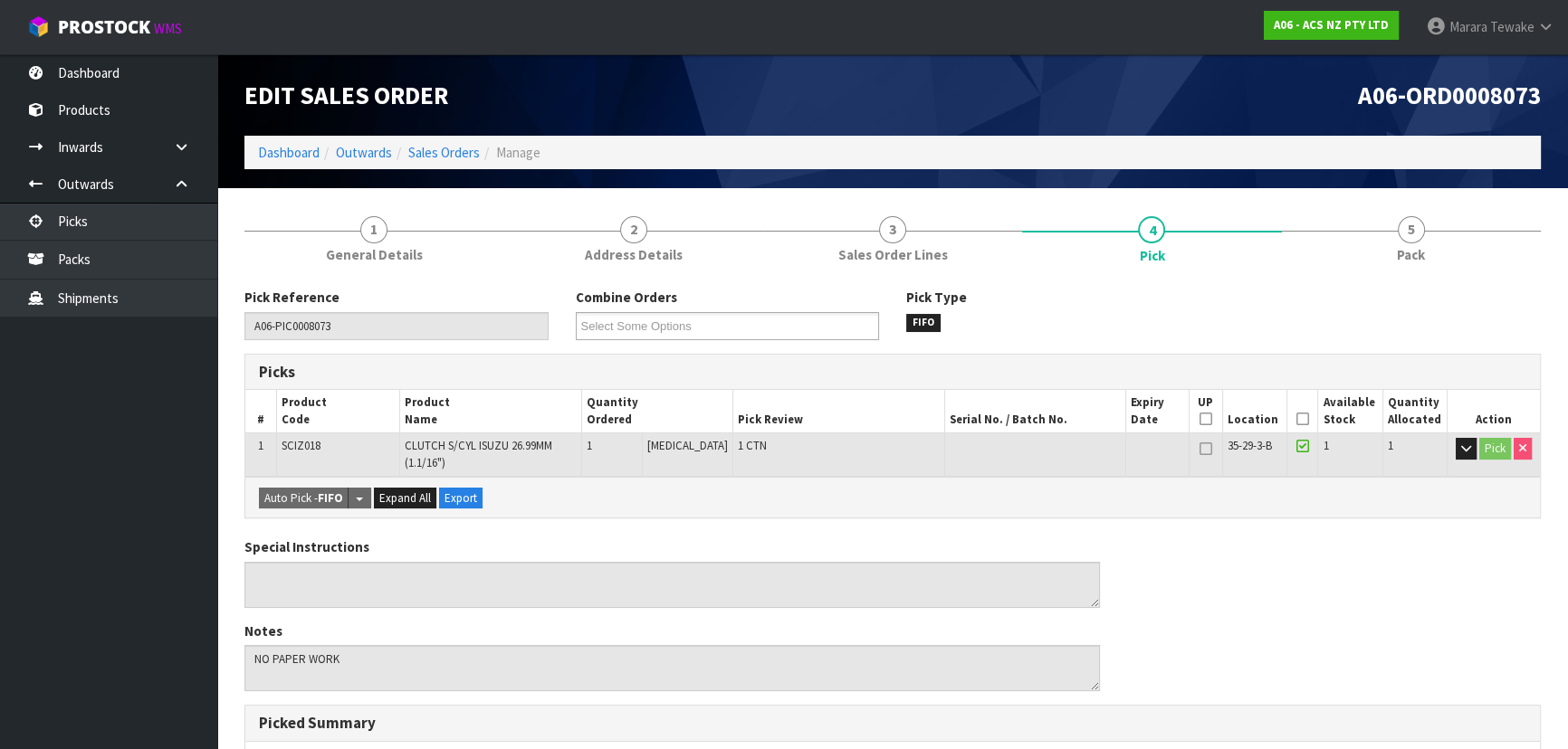
drag, startPoint x: 1299, startPoint y: 419, endPoint x: 1269, endPoint y: 437, distance: 35.0
click at [1297, 420] on icon at bounding box center [1302, 419] width 13 height 1
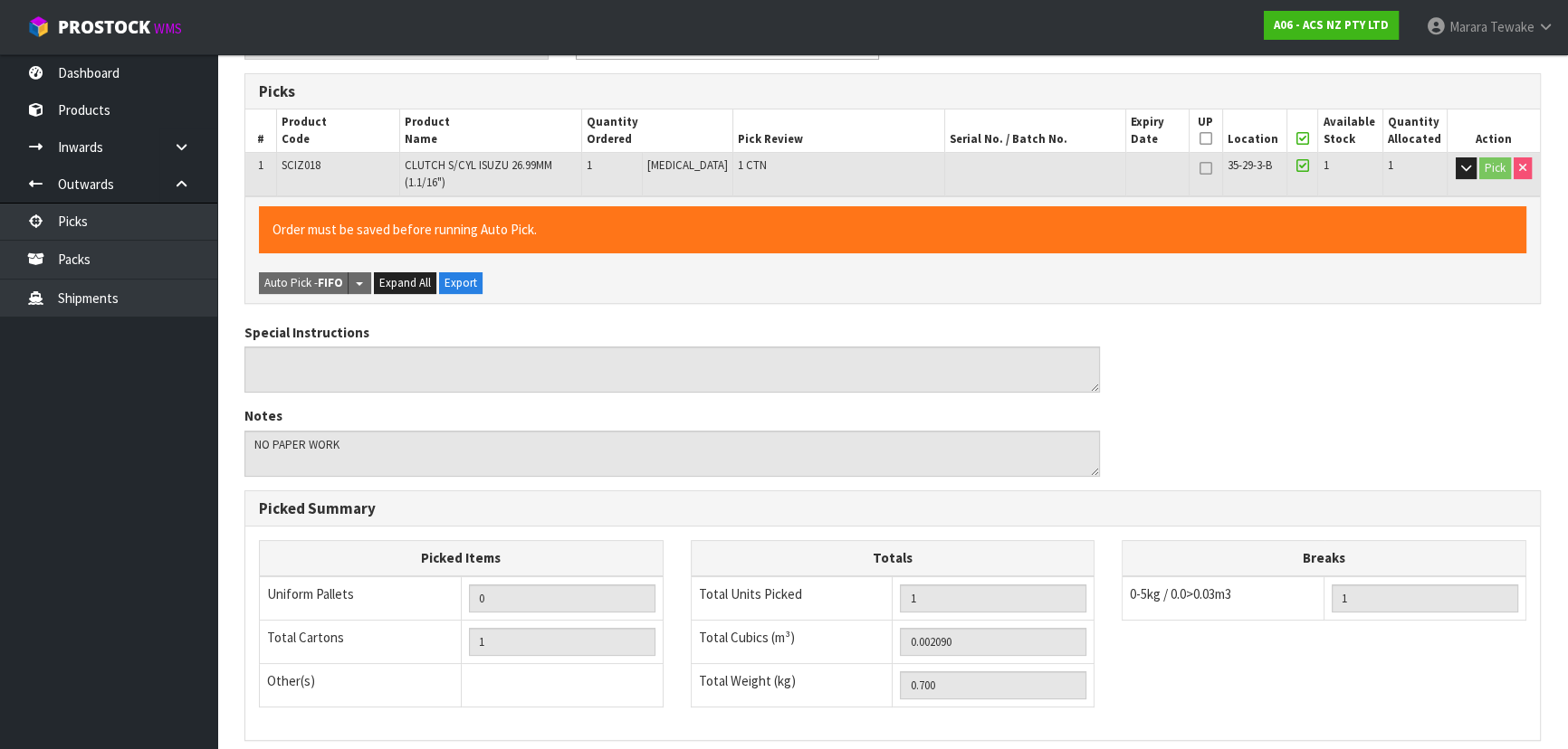
scroll to position [517, 0]
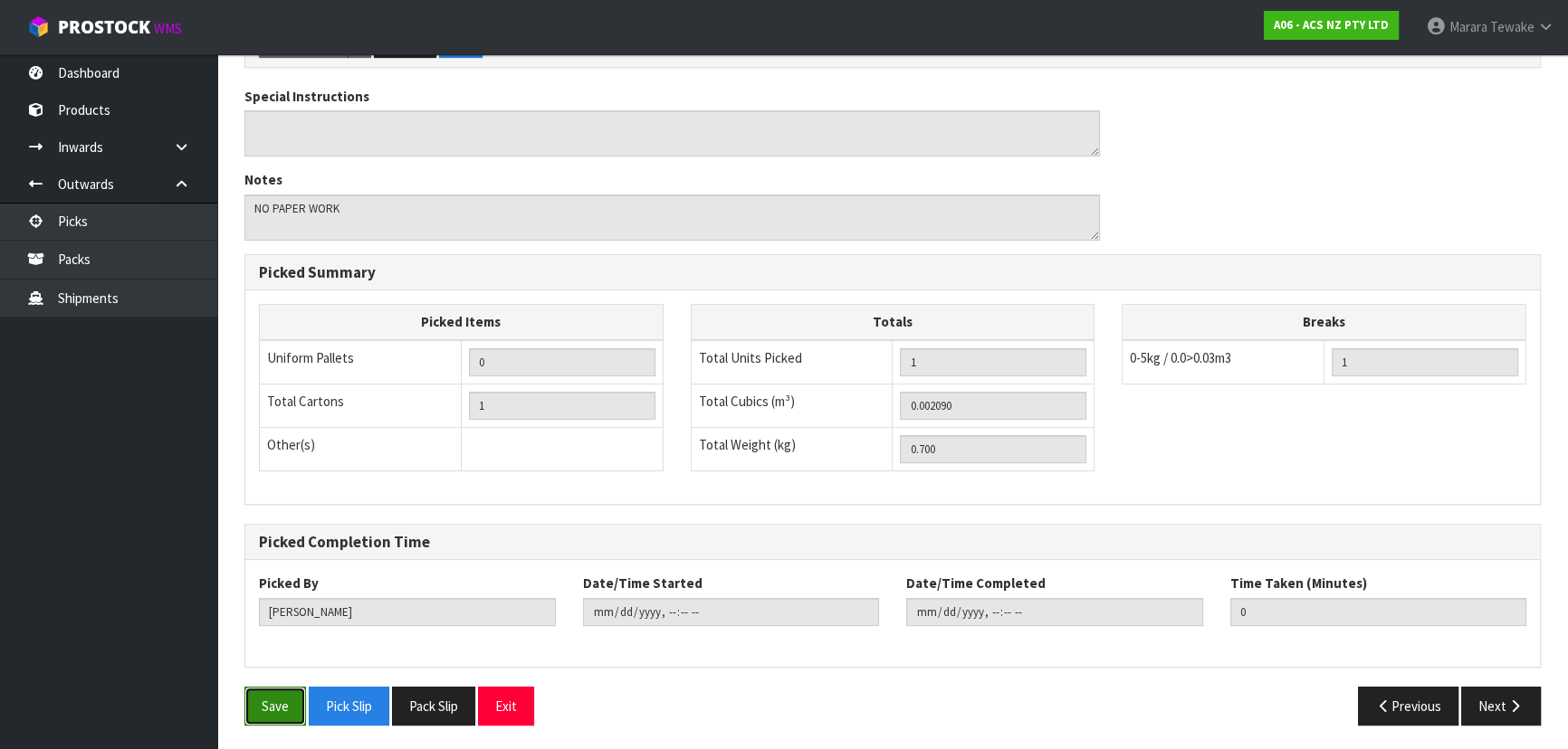
click at [283, 697] on button "Save" at bounding box center [275, 705] width 62 height 39
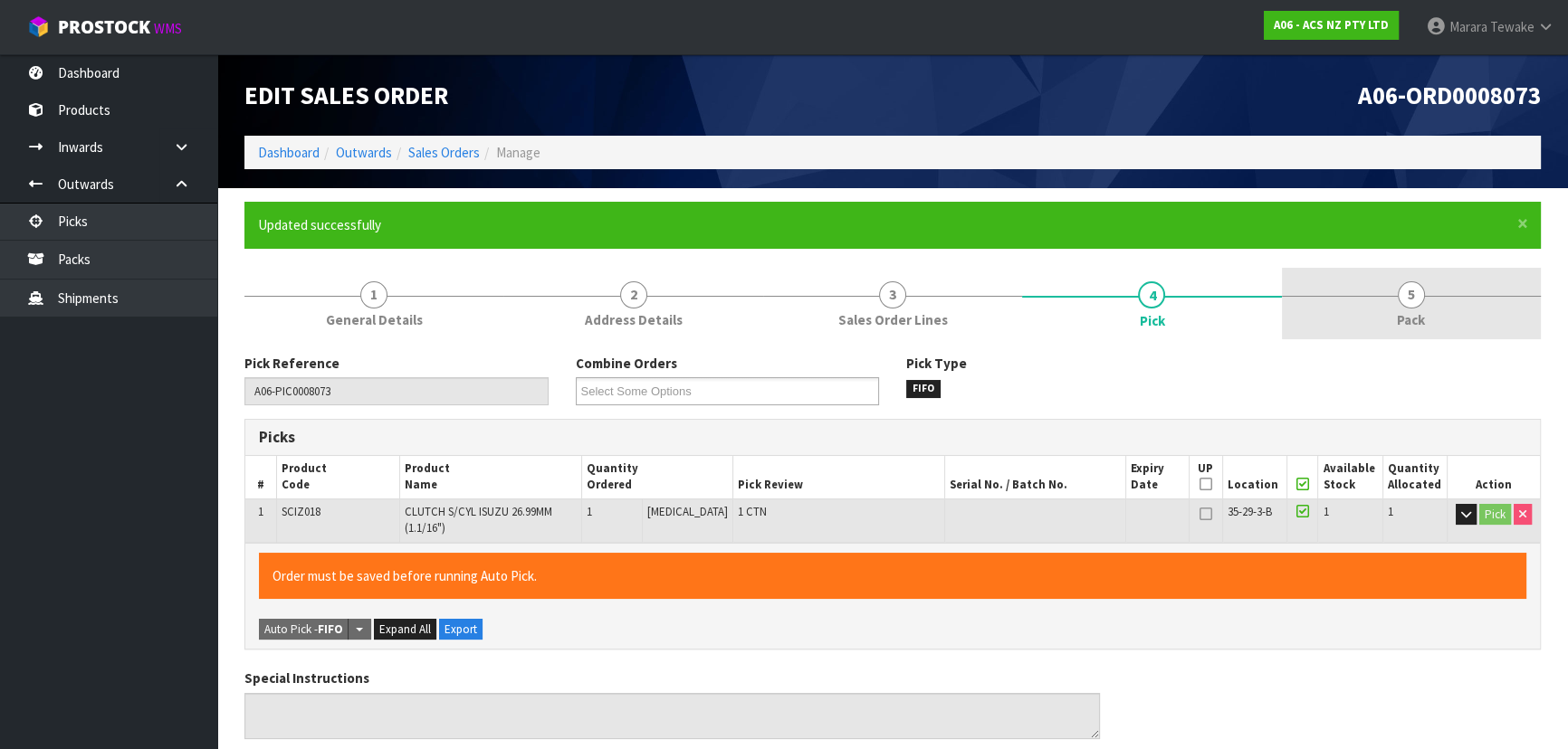
type input "Marara Tewake"
type input "2025-10-13T13:25:21"
click at [1422, 299] on span "5" at bounding box center [1410, 295] width 27 height 27
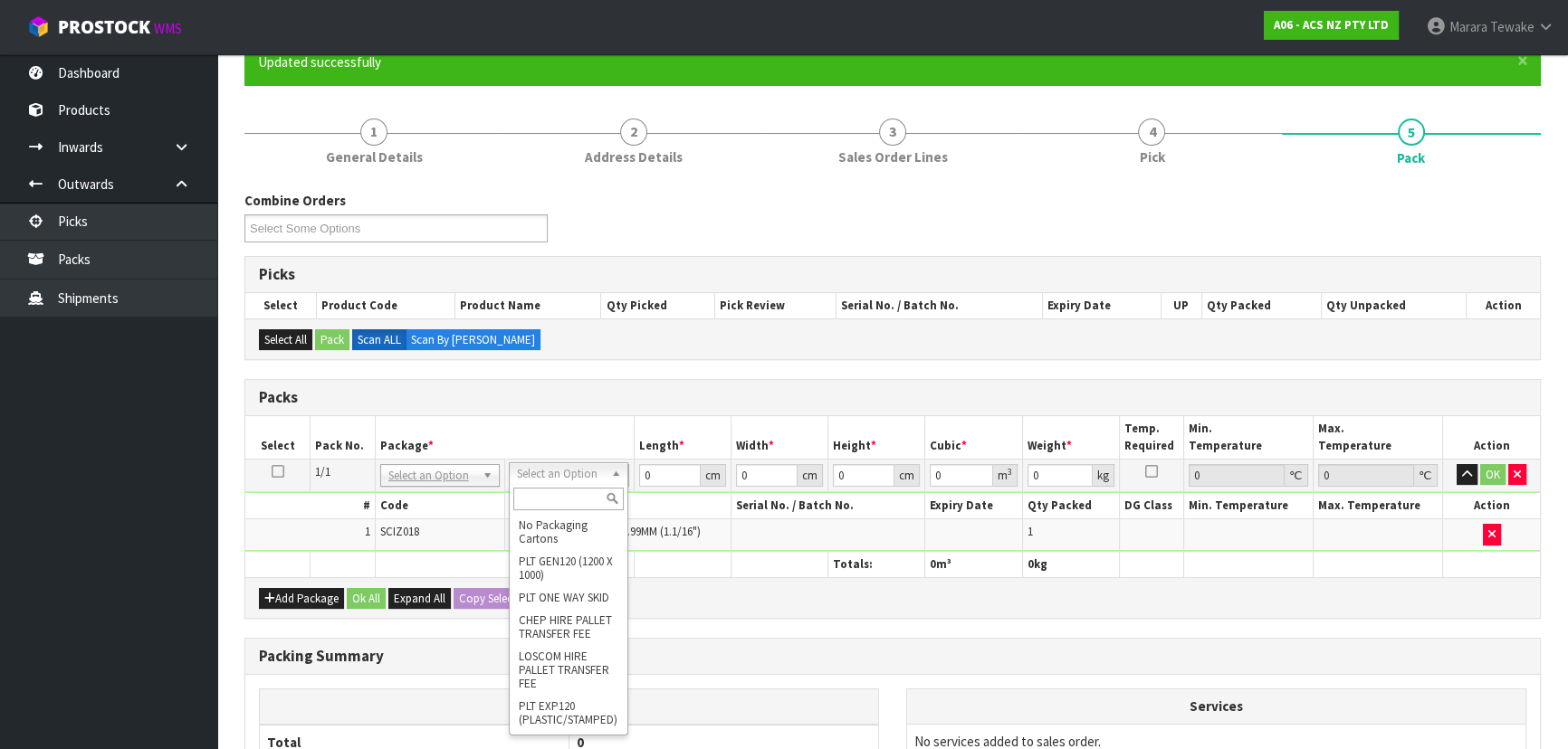
scroll to position [164, 0]
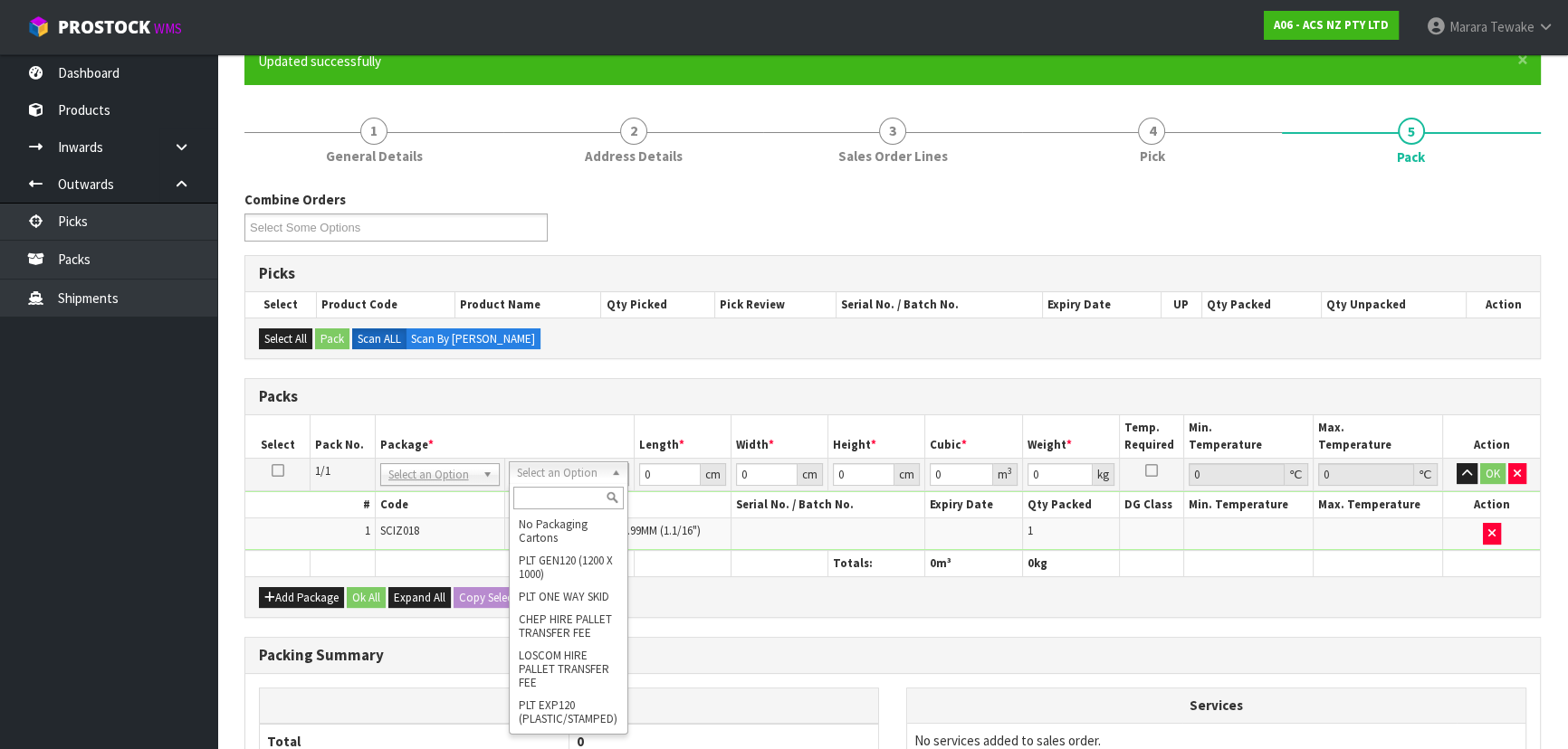
click at [571, 498] on input "text" at bounding box center [568, 498] width 110 height 23
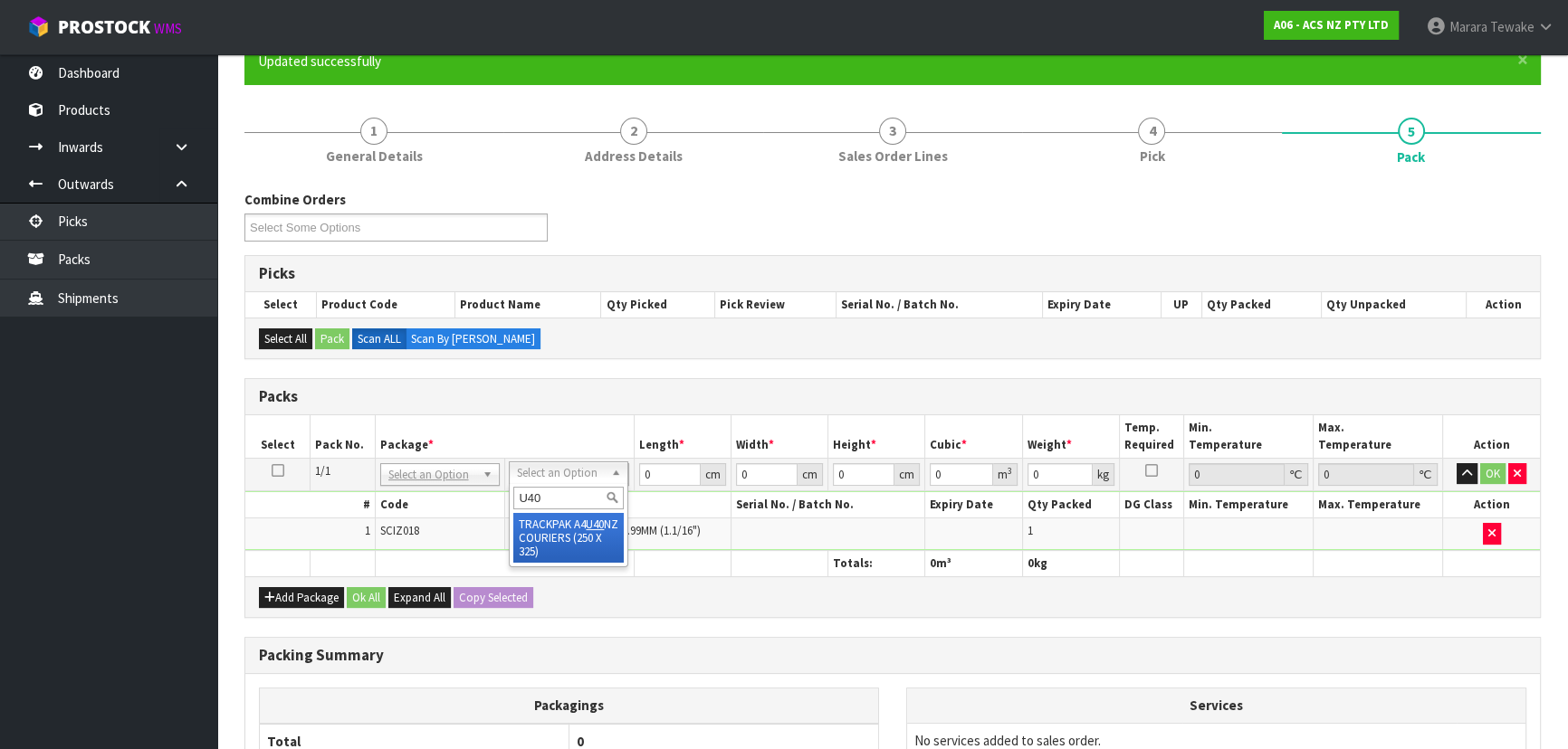
type input "U40"
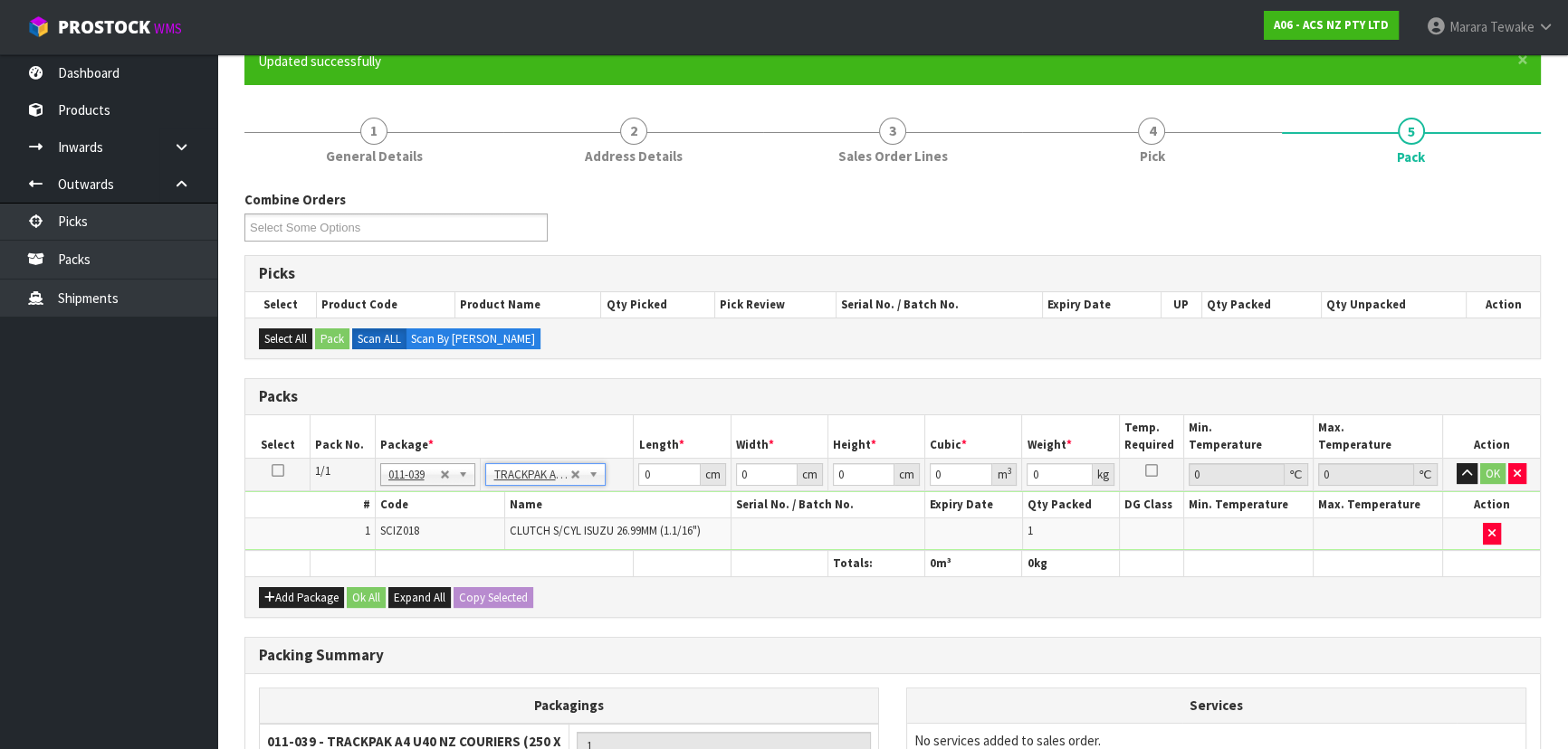
type input "25"
type input "32.5"
type input "0.01"
type input "0.000008"
type input "0.71"
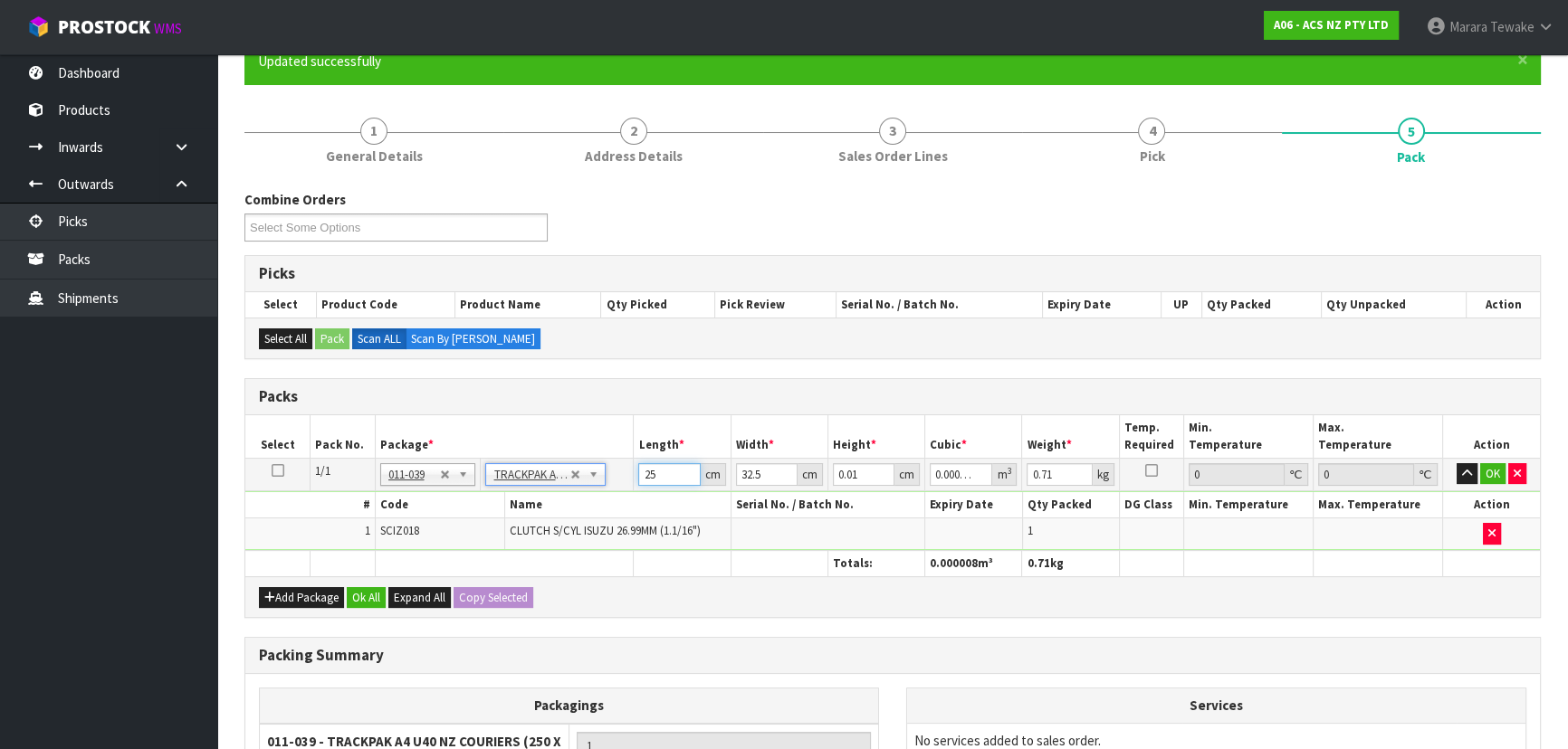
drag, startPoint x: 666, startPoint y: 469, endPoint x: 601, endPoint y: 425, distance: 78.5
click at [608, 430] on table "Select Pack No. Package * Length * Width * Height * Cubic * Weight * Temp. Requ…" at bounding box center [892, 496] width 1294 height 161
drag, startPoint x: 863, startPoint y: 469, endPoint x: 768, endPoint y: 437, distance: 100.2
click at [772, 439] on table "Select Pack No. Package * Length * Width * Height * Cubic * Weight * Temp. Requ…" at bounding box center [892, 496] width 1294 height 161
type input "1"
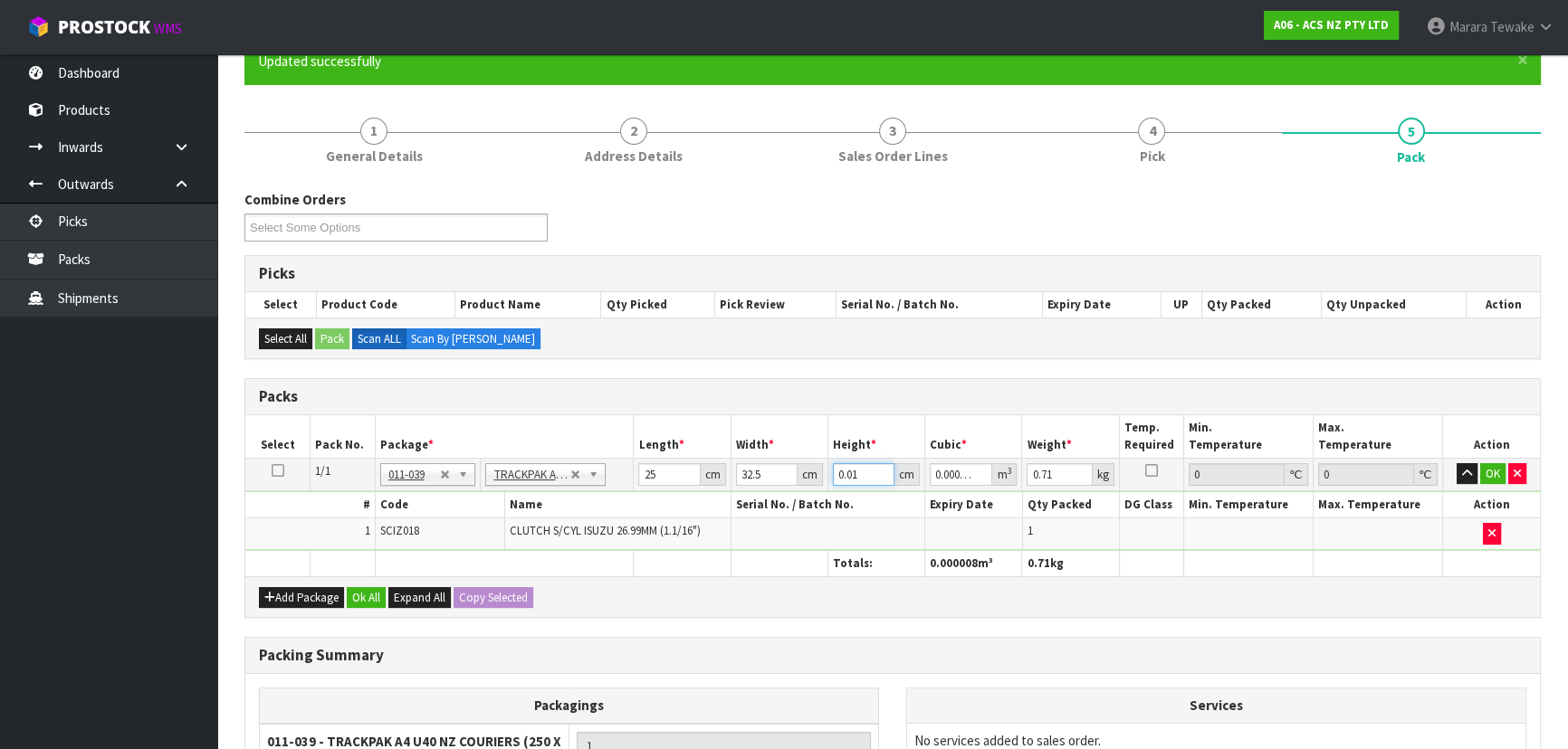
type input "0.000813"
type input "11"
type input "0.008938"
type input "11"
click at [1497, 470] on button "OK" at bounding box center [1493, 474] width 26 height 22
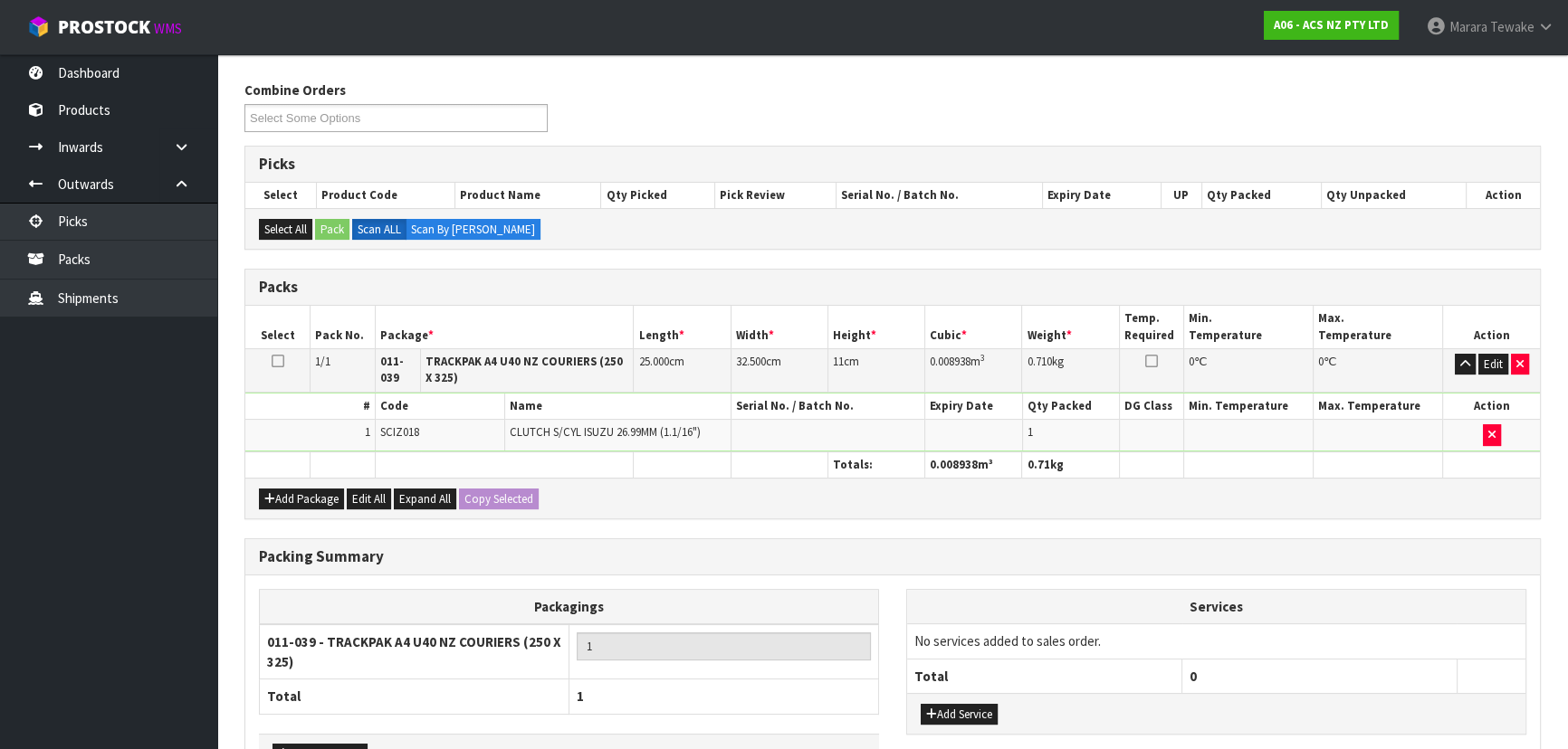
scroll to position [394, 0]
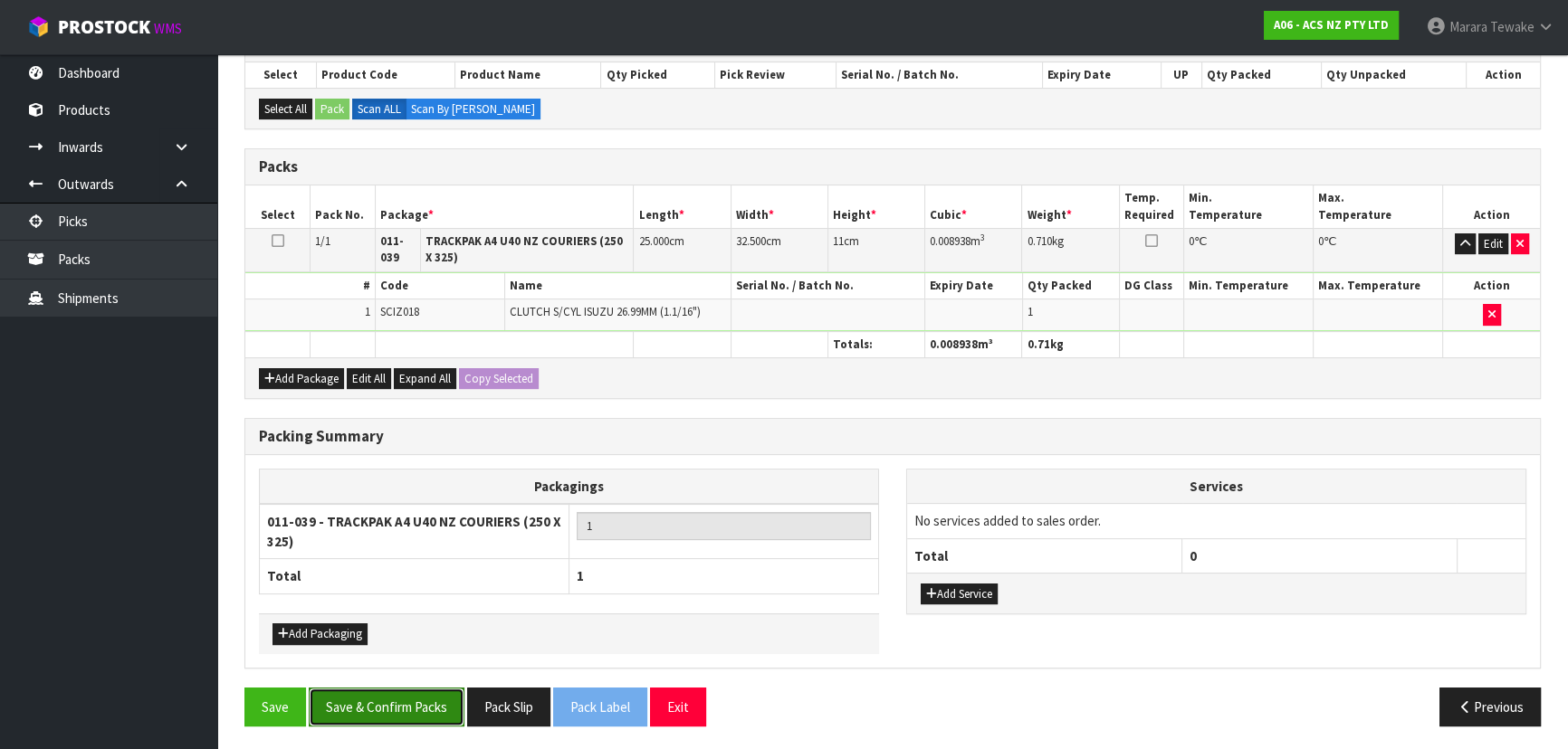
click at [397, 699] on button "Save & Confirm Packs" at bounding box center [386, 706] width 156 height 39
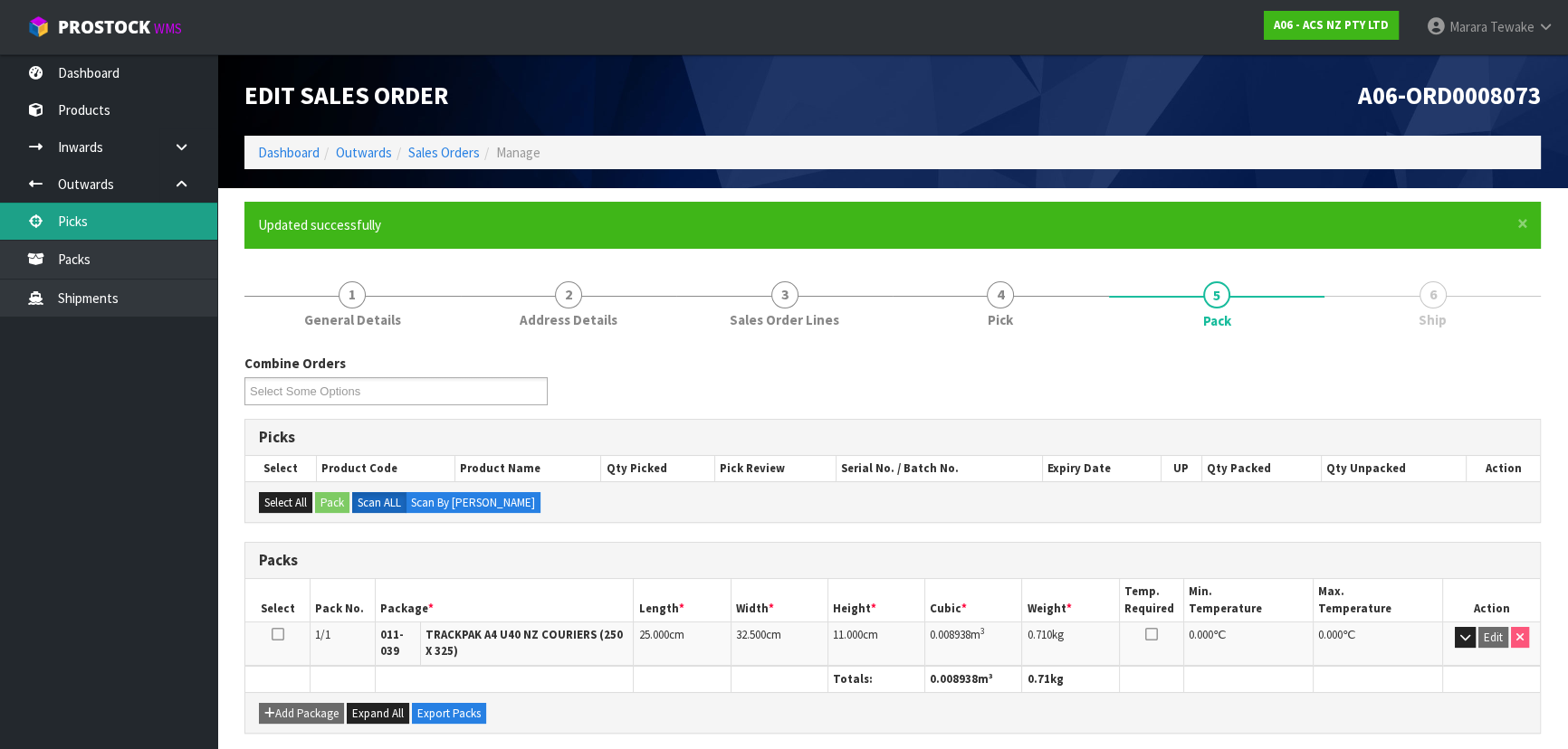
click at [127, 217] on link "Picks" at bounding box center [108, 220] width 217 height 37
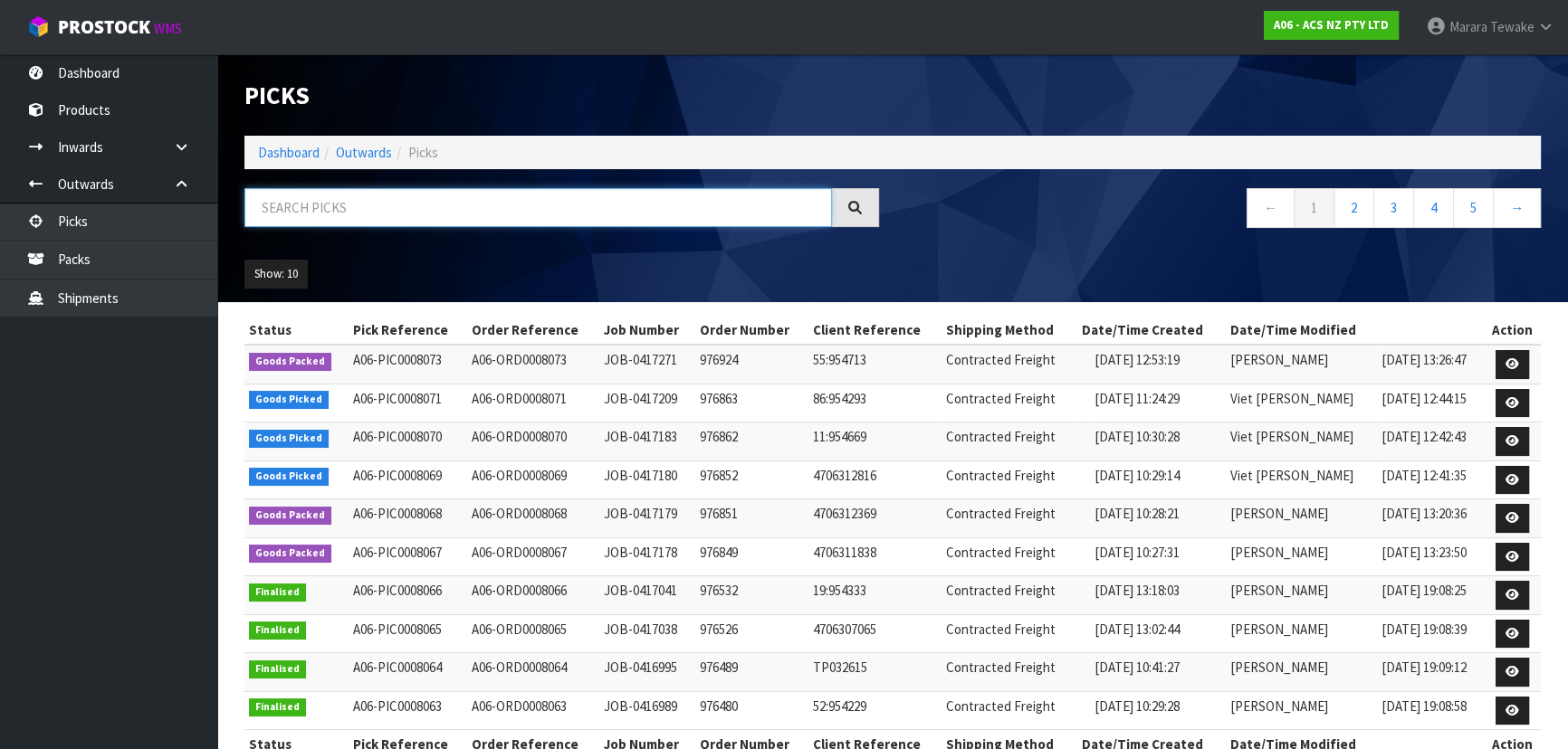
click at [507, 219] on input "text" at bounding box center [538, 207] width 588 height 39
type input "JOB-0417180"
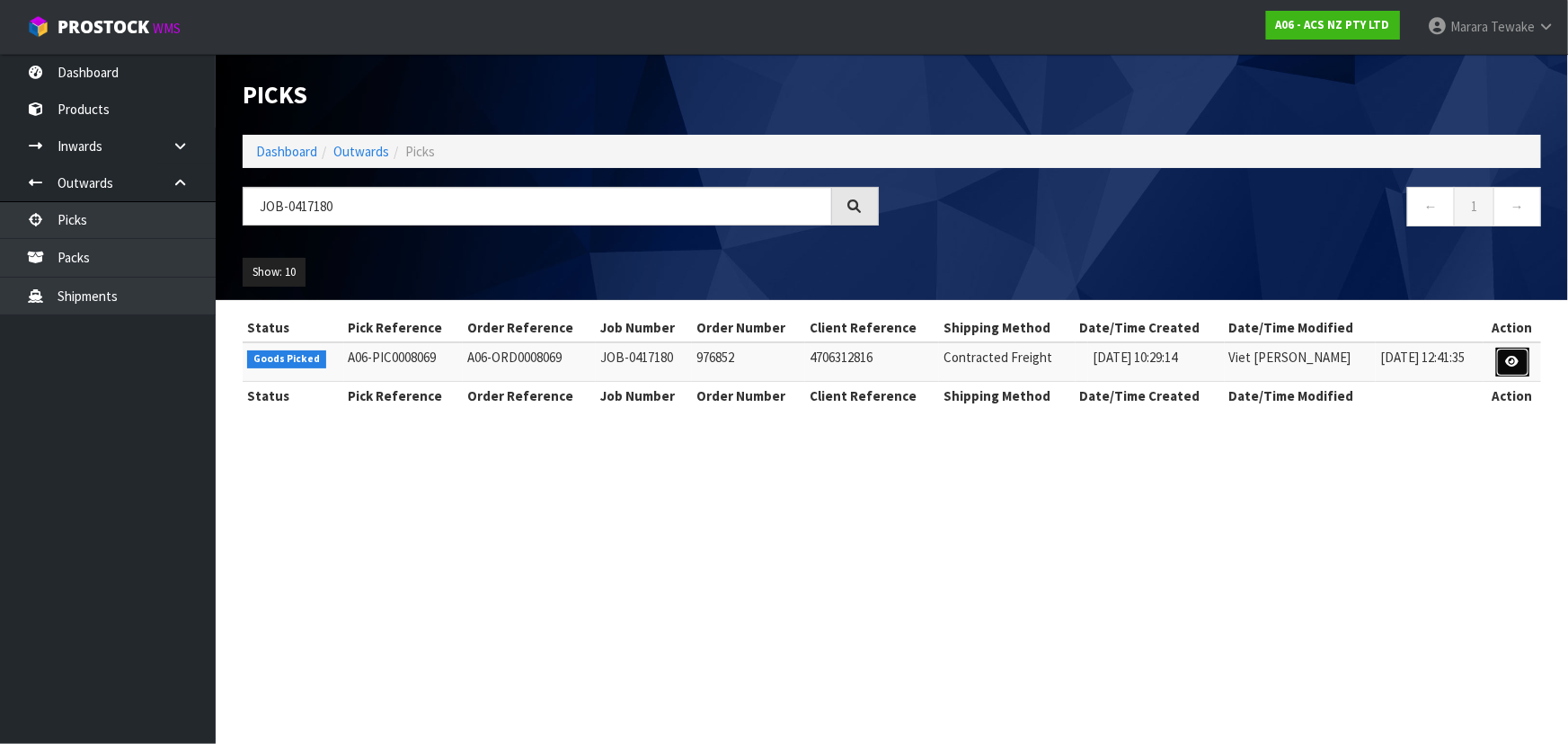
click at [1517, 362] on icon at bounding box center [1514, 362] width 14 height 12
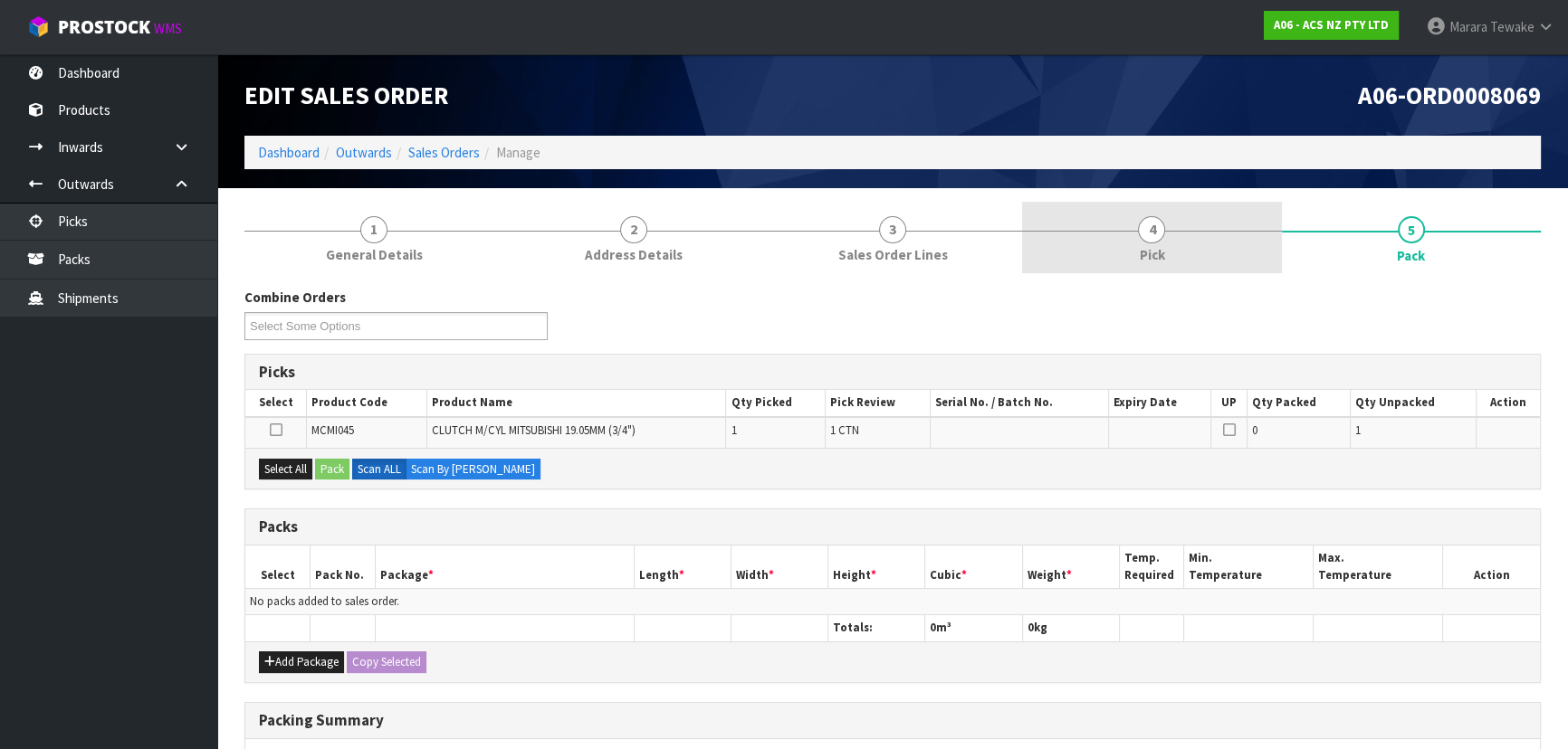
click at [1161, 224] on span "4" at bounding box center [1150, 229] width 27 height 27
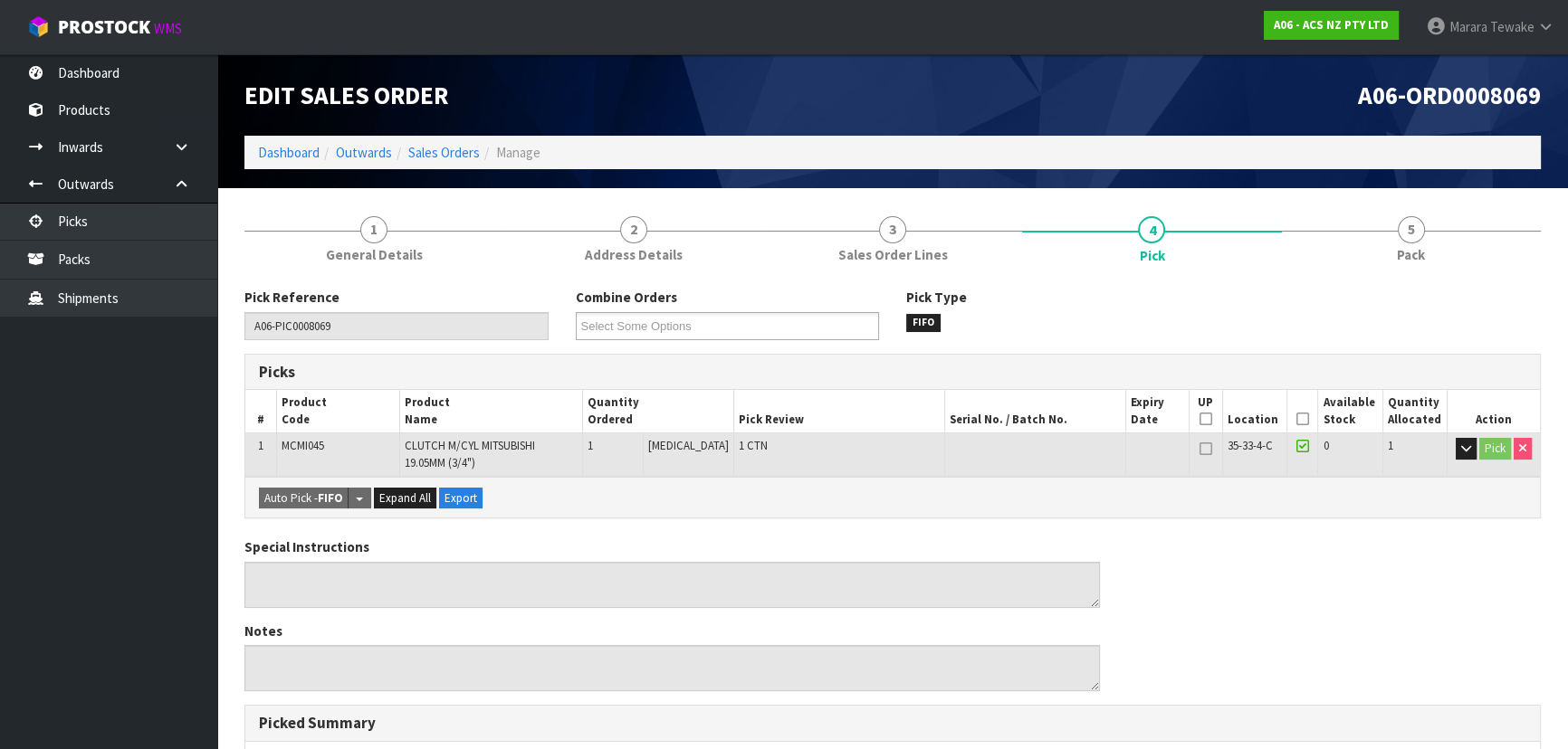
click at [1301, 419] on icon at bounding box center [1302, 419] width 13 height 1
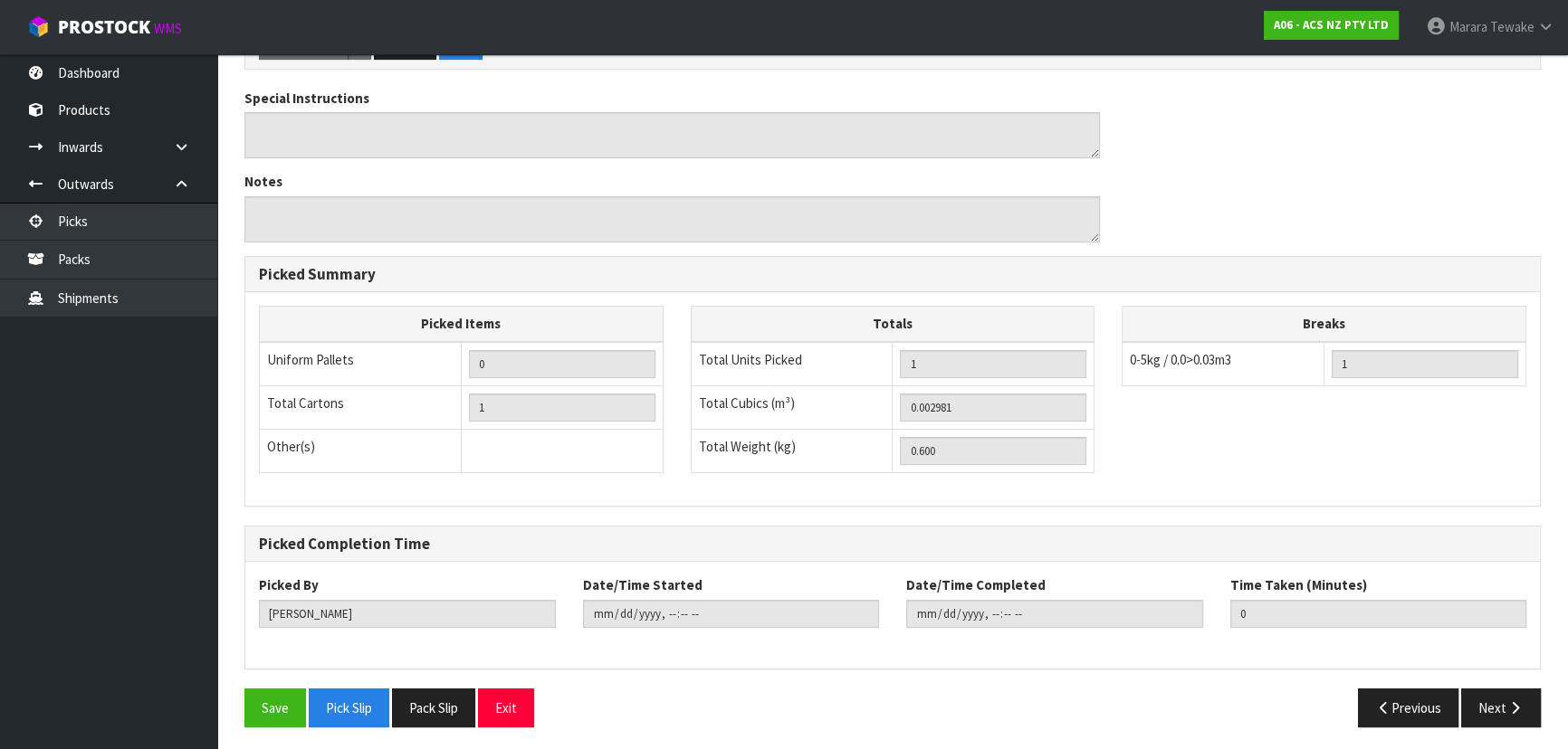
scroll to position [517, 0]
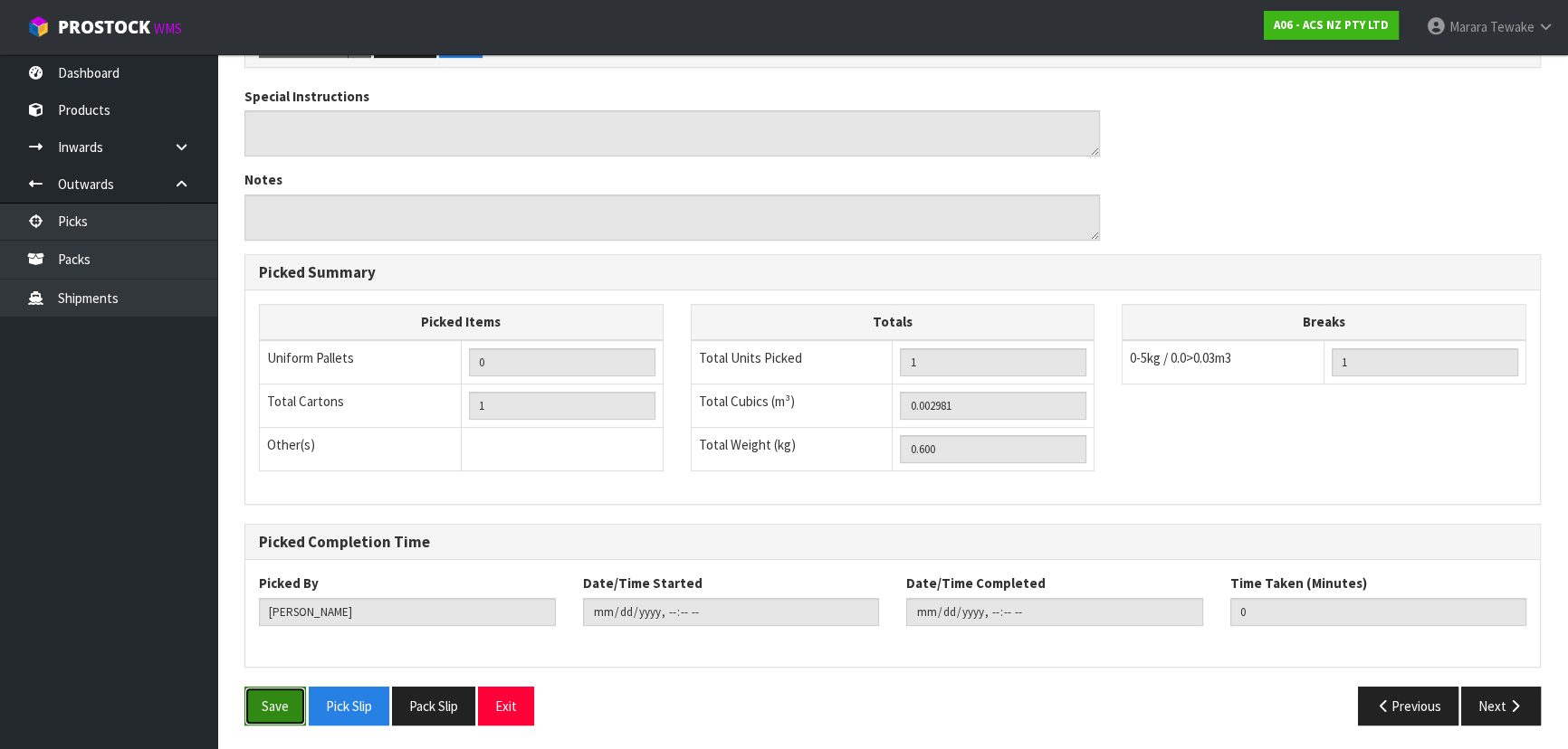
click at [256, 710] on button "Save" at bounding box center [275, 705] width 62 height 39
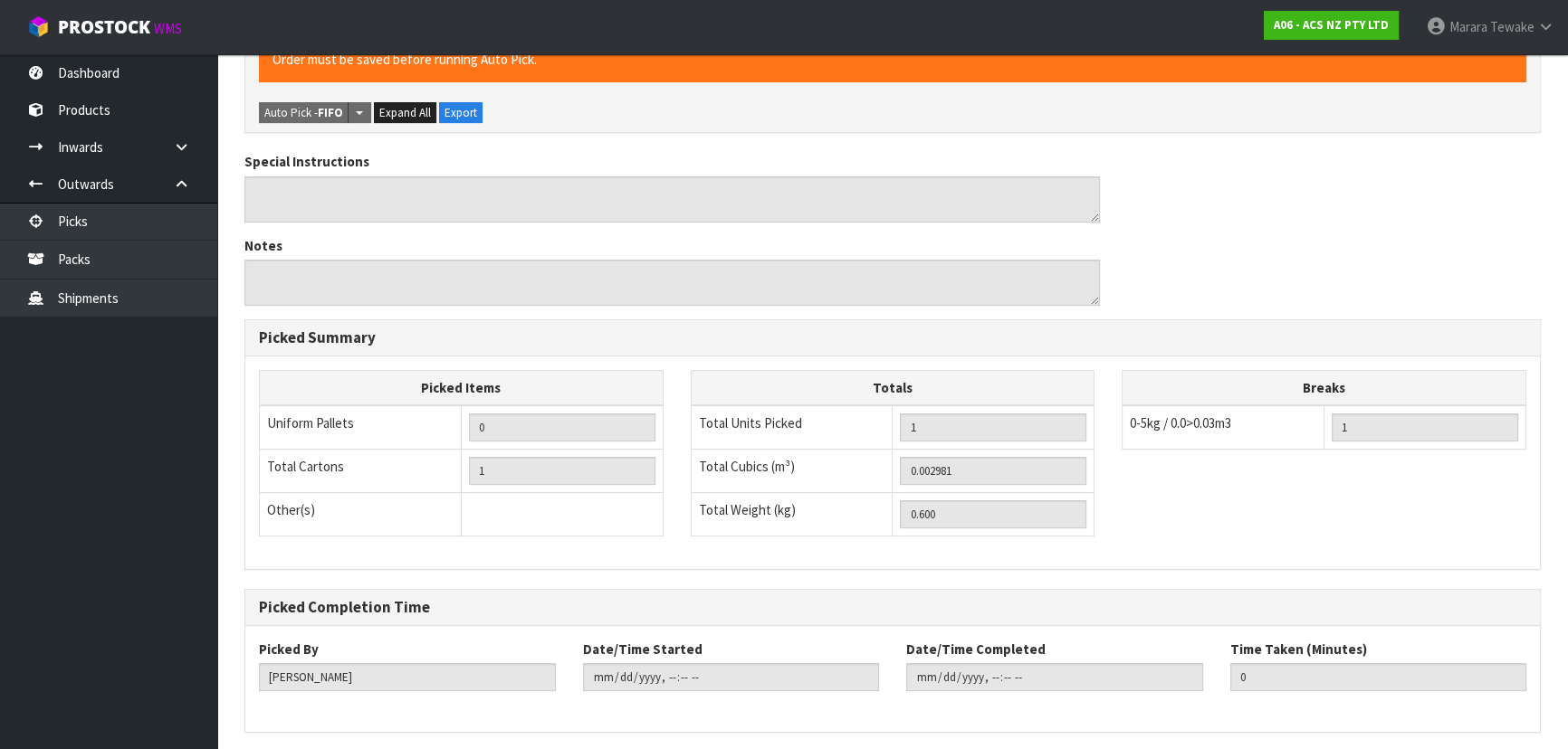
scroll to position [0, 0]
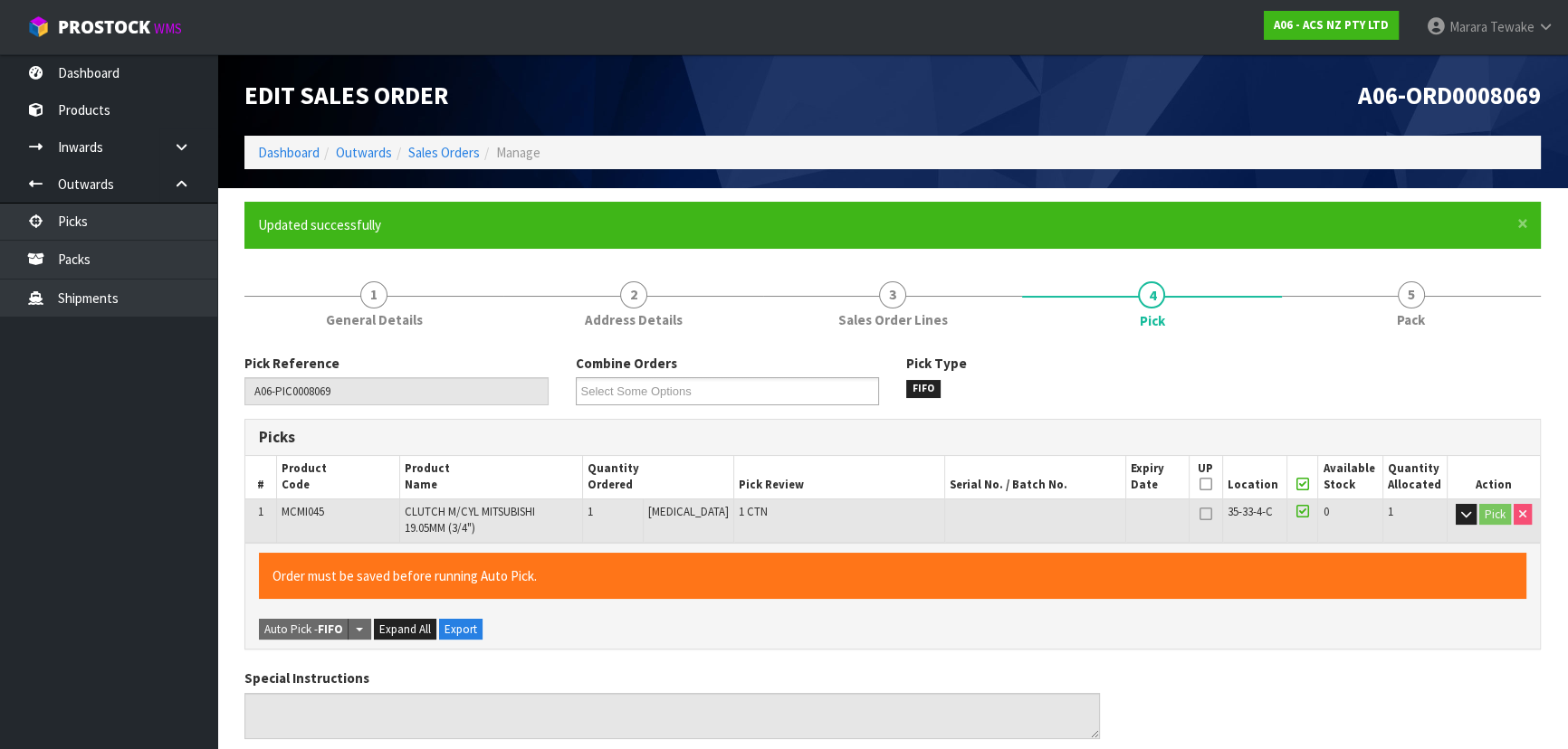
type input "Marara Tewake"
type input "2025-10-13T13:28:57"
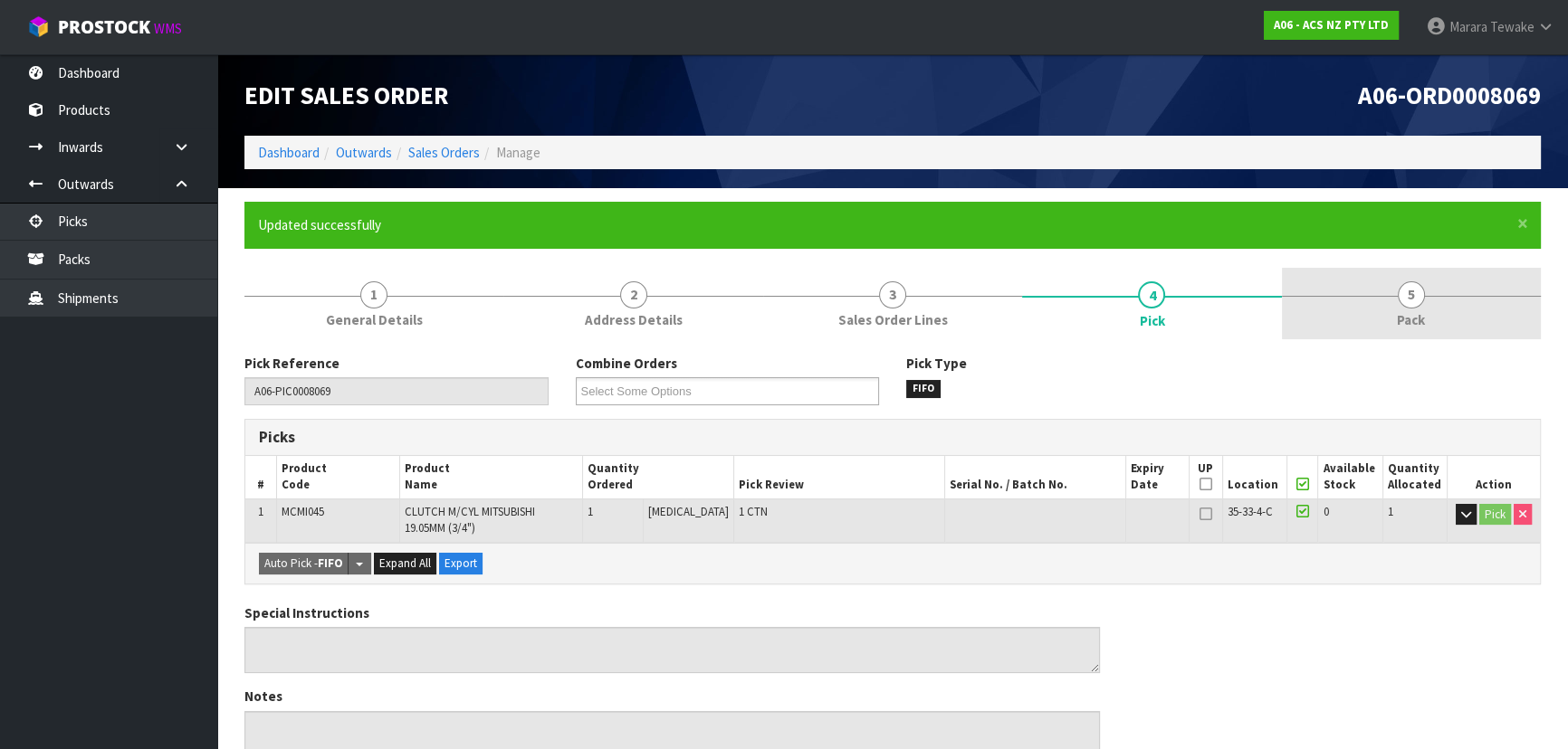
click at [1431, 301] on link "5 Pack" at bounding box center [1410, 304] width 259 height 71
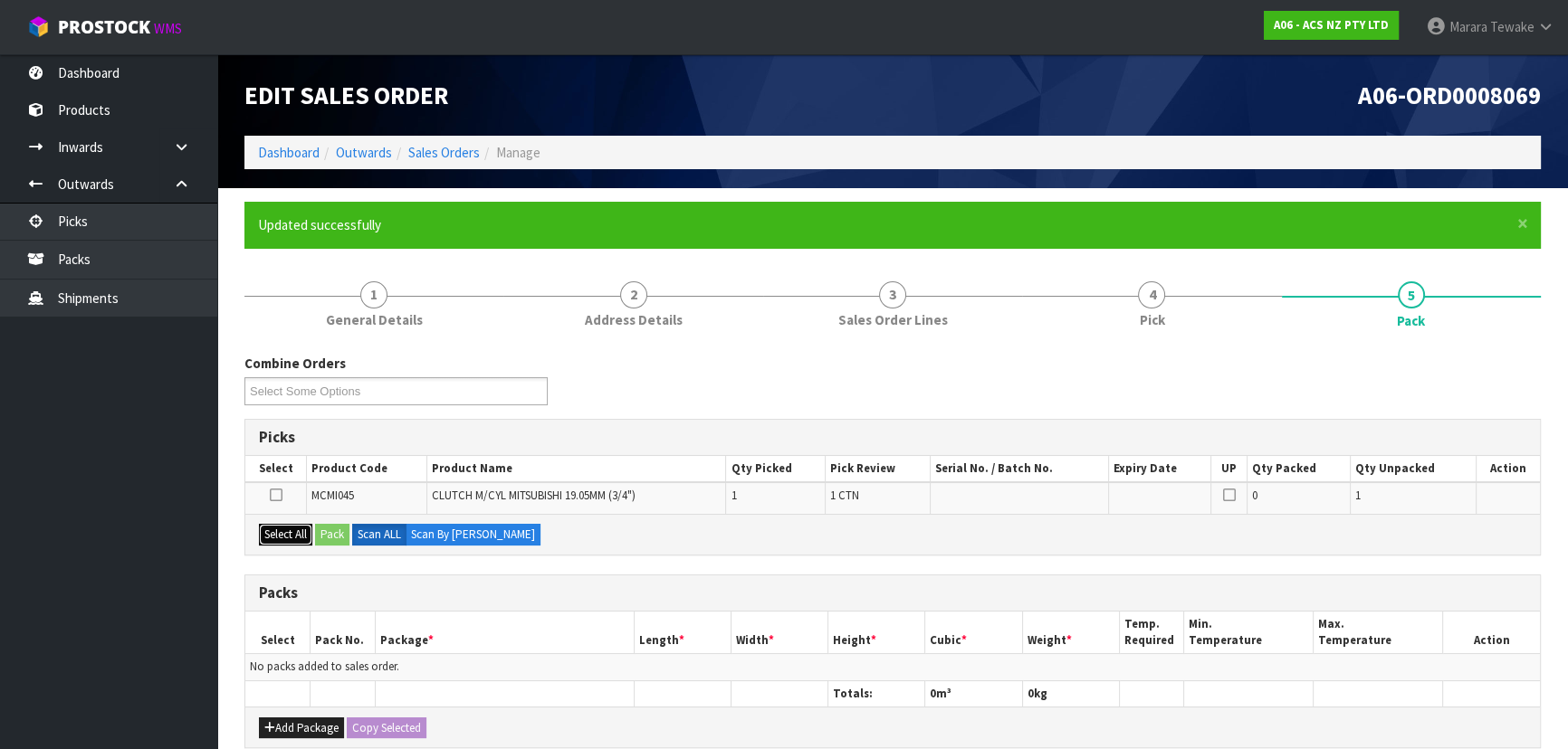
click at [288, 524] on button "Select All" at bounding box center [286, 535] width 54 height 22
click at [322, 526] on button "Pack" at bounding box center [331, 535] width 35 height 22
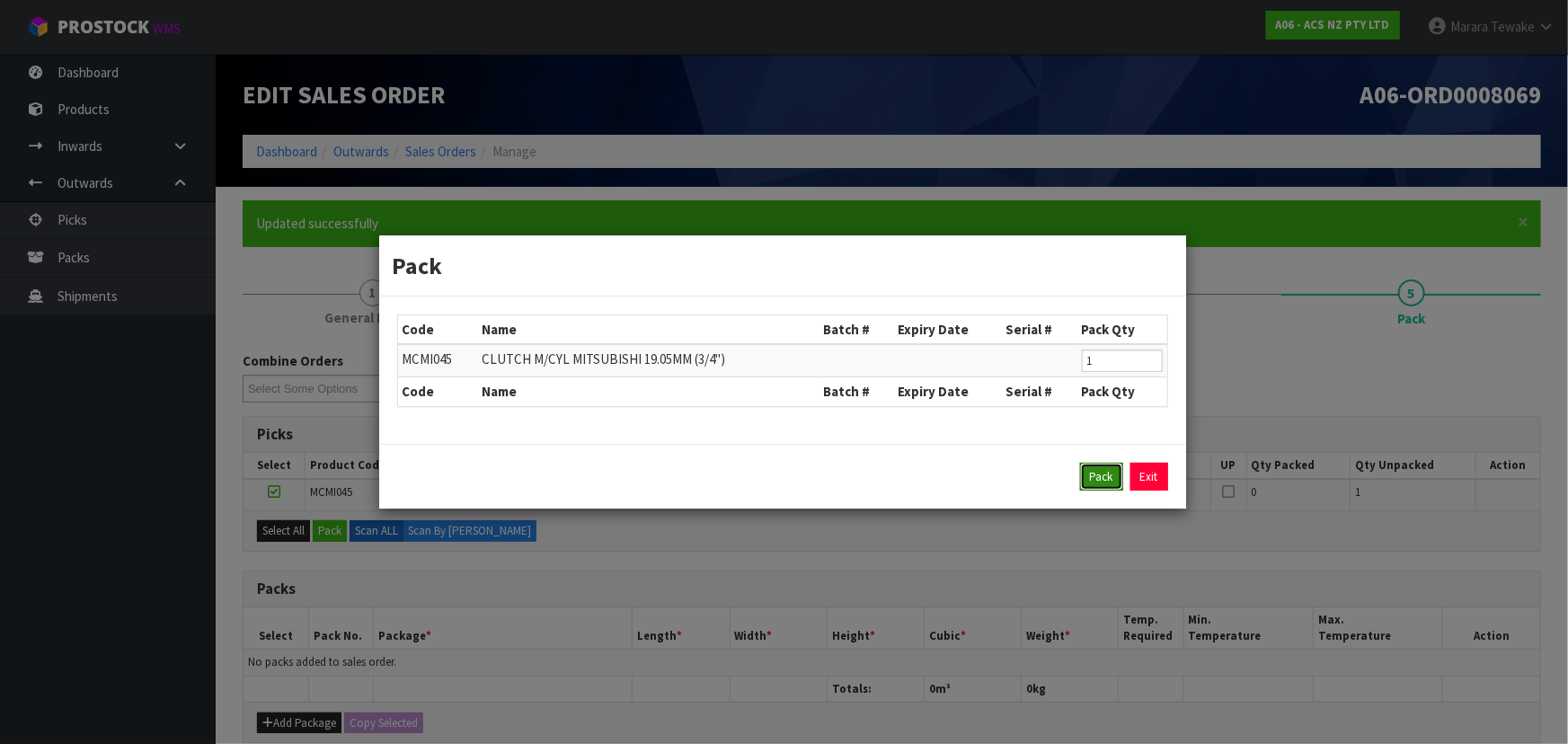
click at [1092, 468] on button "Pack" at bounding box center [1102, 477] width 43 height 29
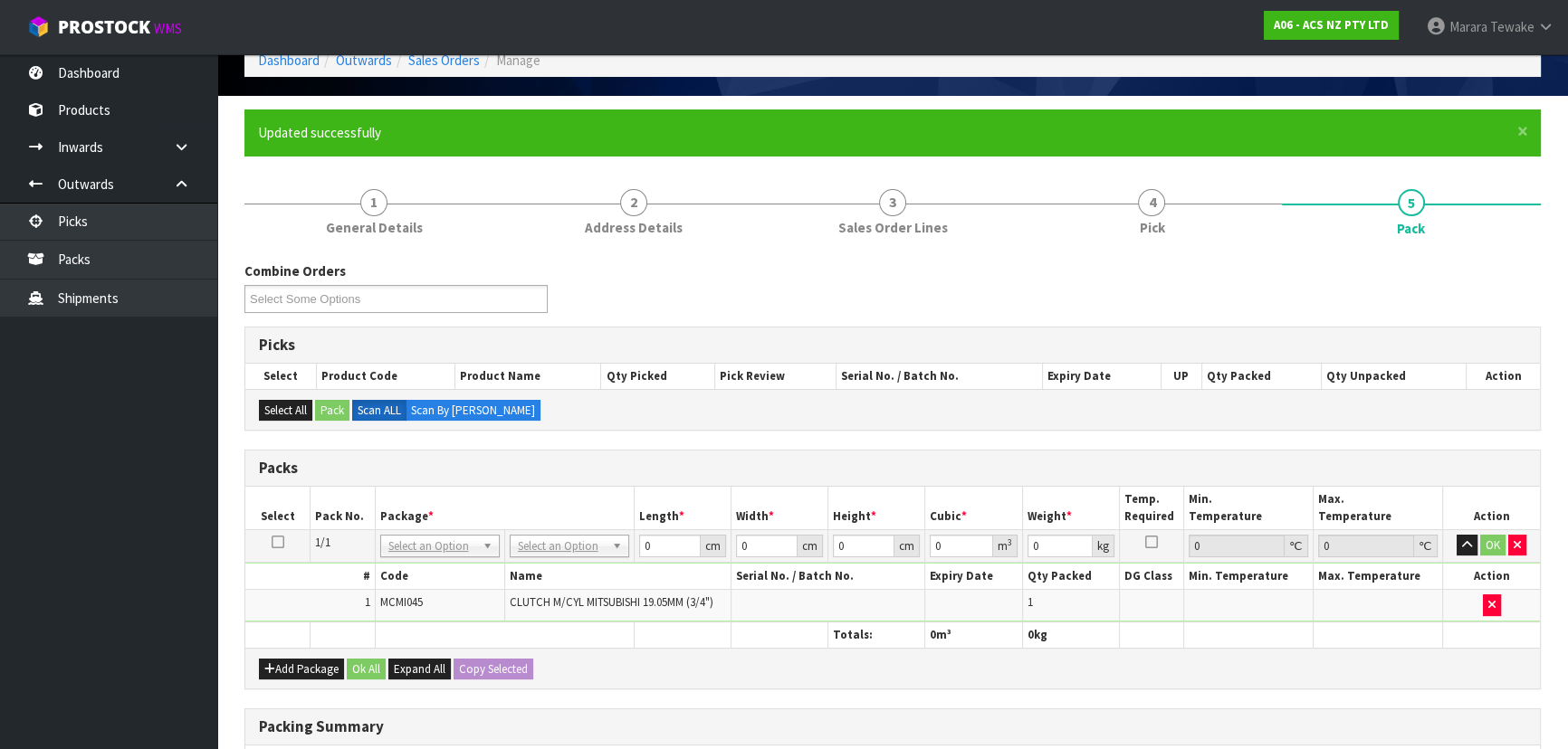
scroll to position [362, 0]
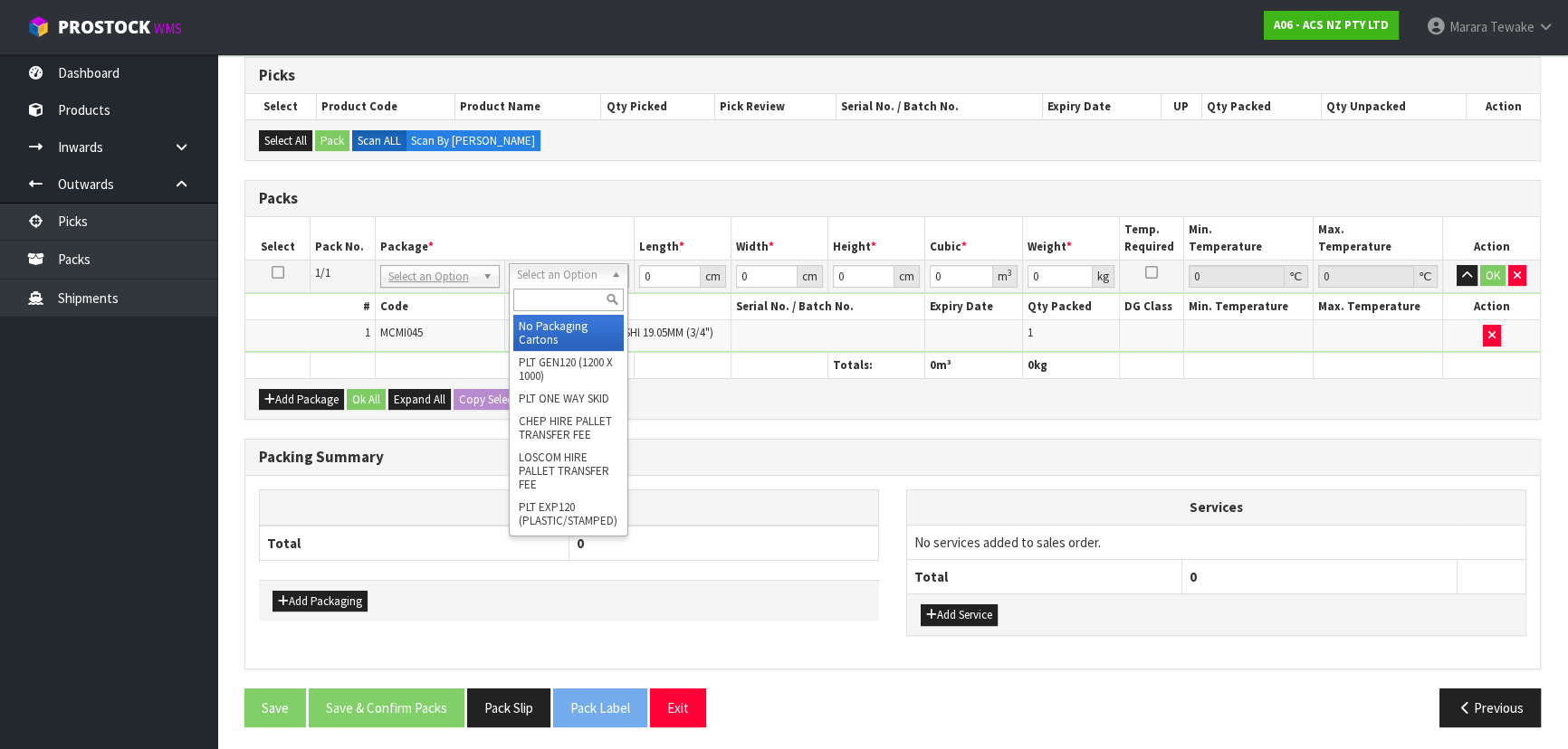
click at [554, 290] on input "text" at bounding box center [568, 300] width 110 height 23
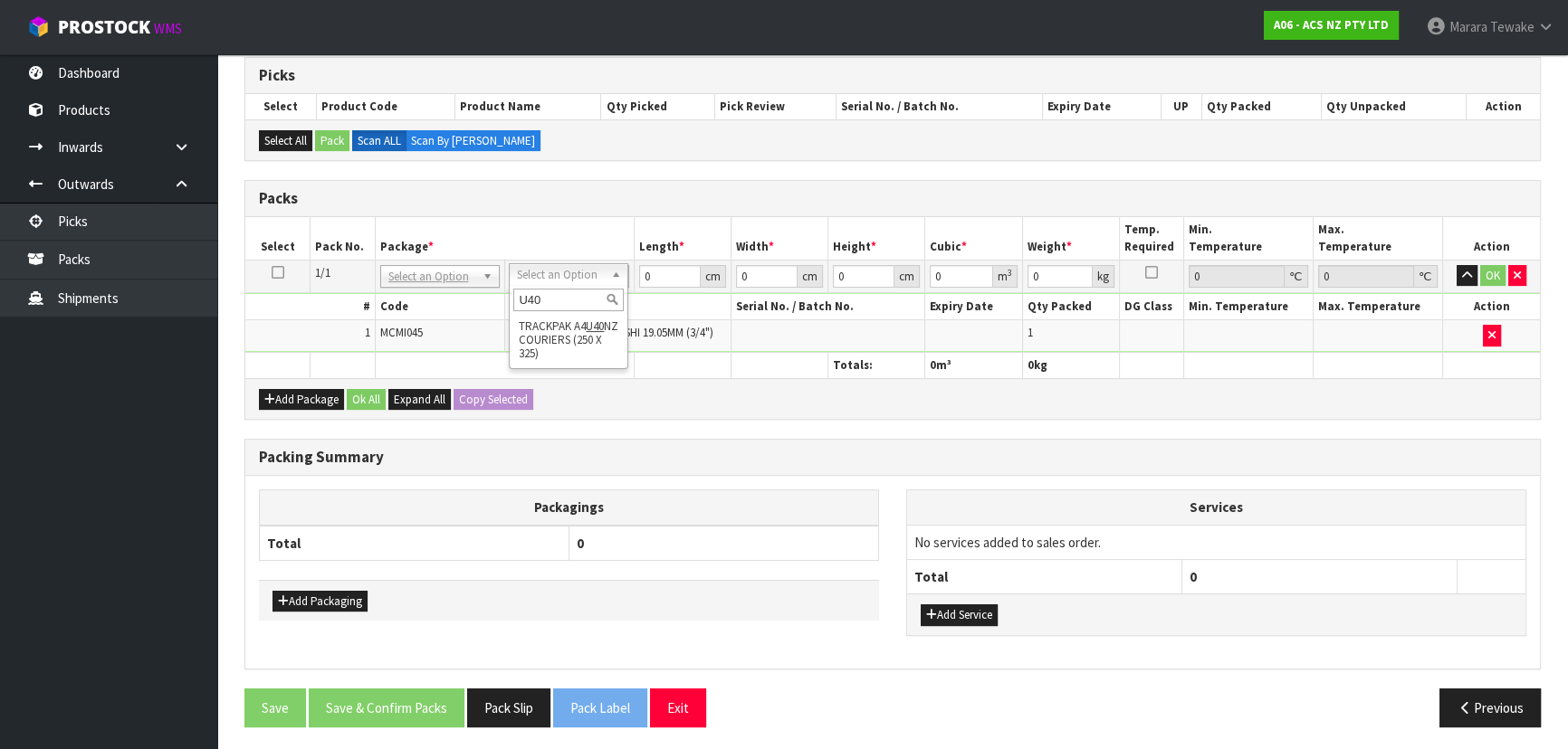
type input "U40"
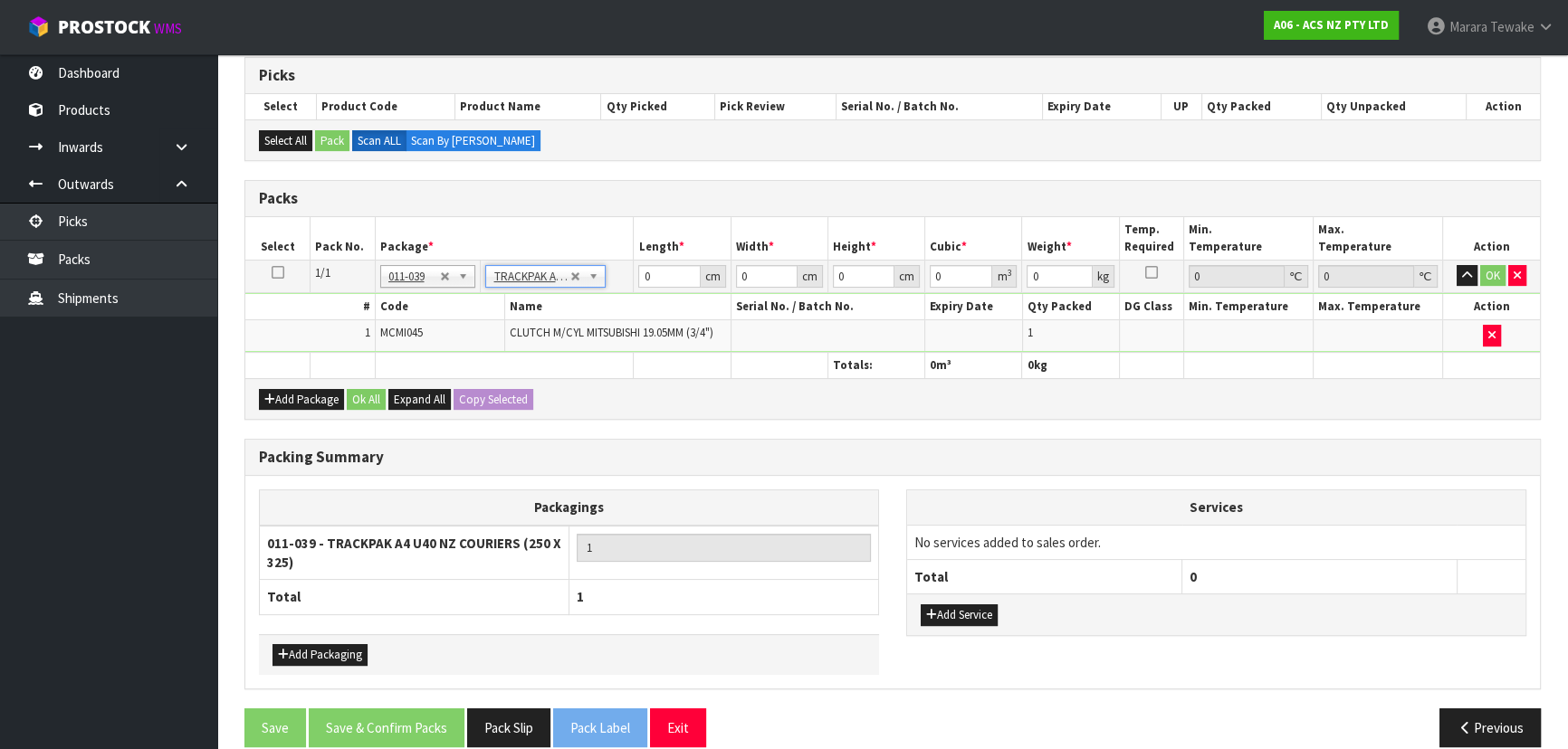
type input "25"
type input "32.5"
type input "0.01"
type input "0.000008"
type input "0.61"
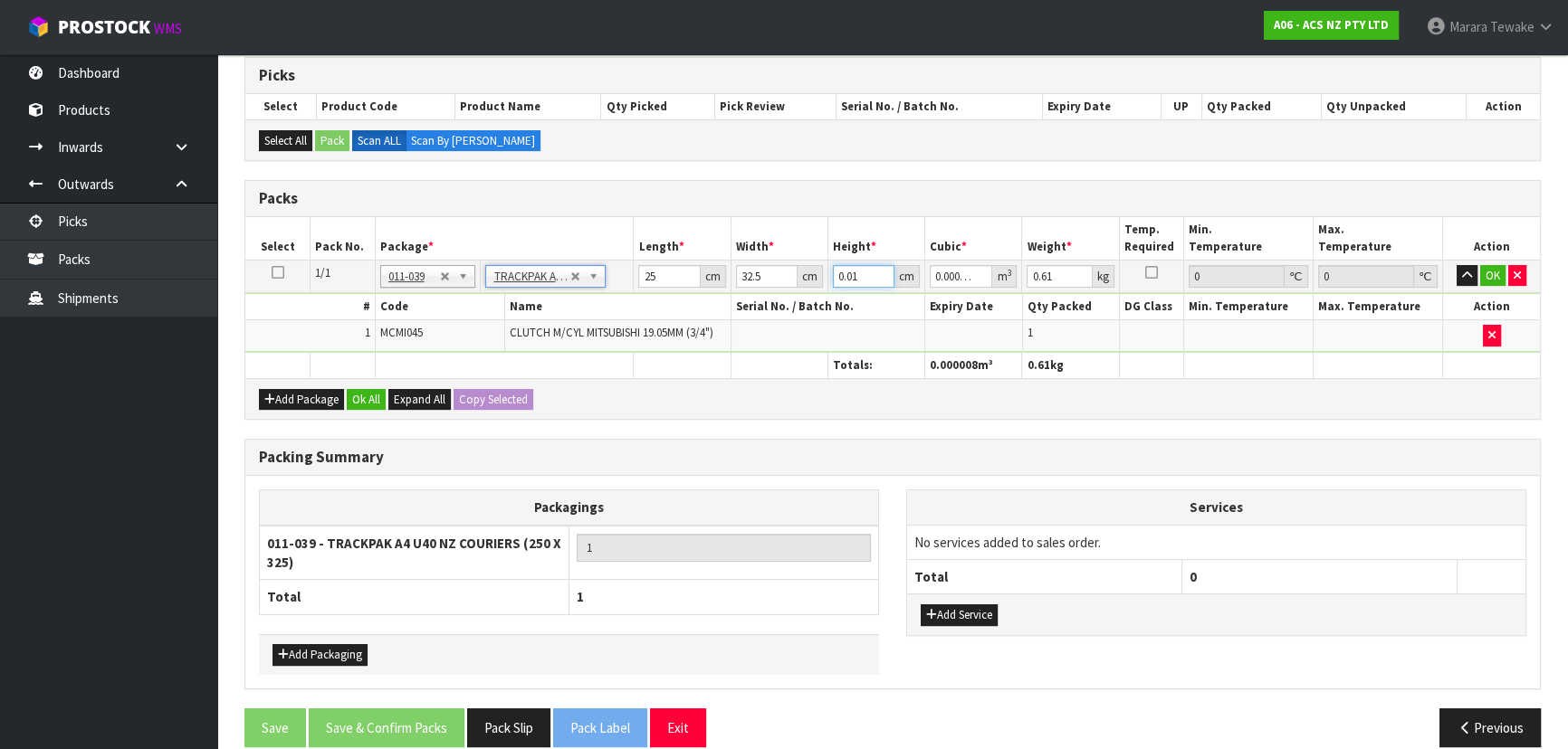
click at [791, 250] on table "Select Pack No. Package * Length * Width * Height * Cubic * Weight * Temp. Requ…" at bounding box center [892, 298] width 1294 height 161
type input "7"
type input "0.005688"
type input "7"
drag, startPoint x: 1494, startPoint y: 268, endPoint x: 1388, endPoint y: 304, distance: 111.9
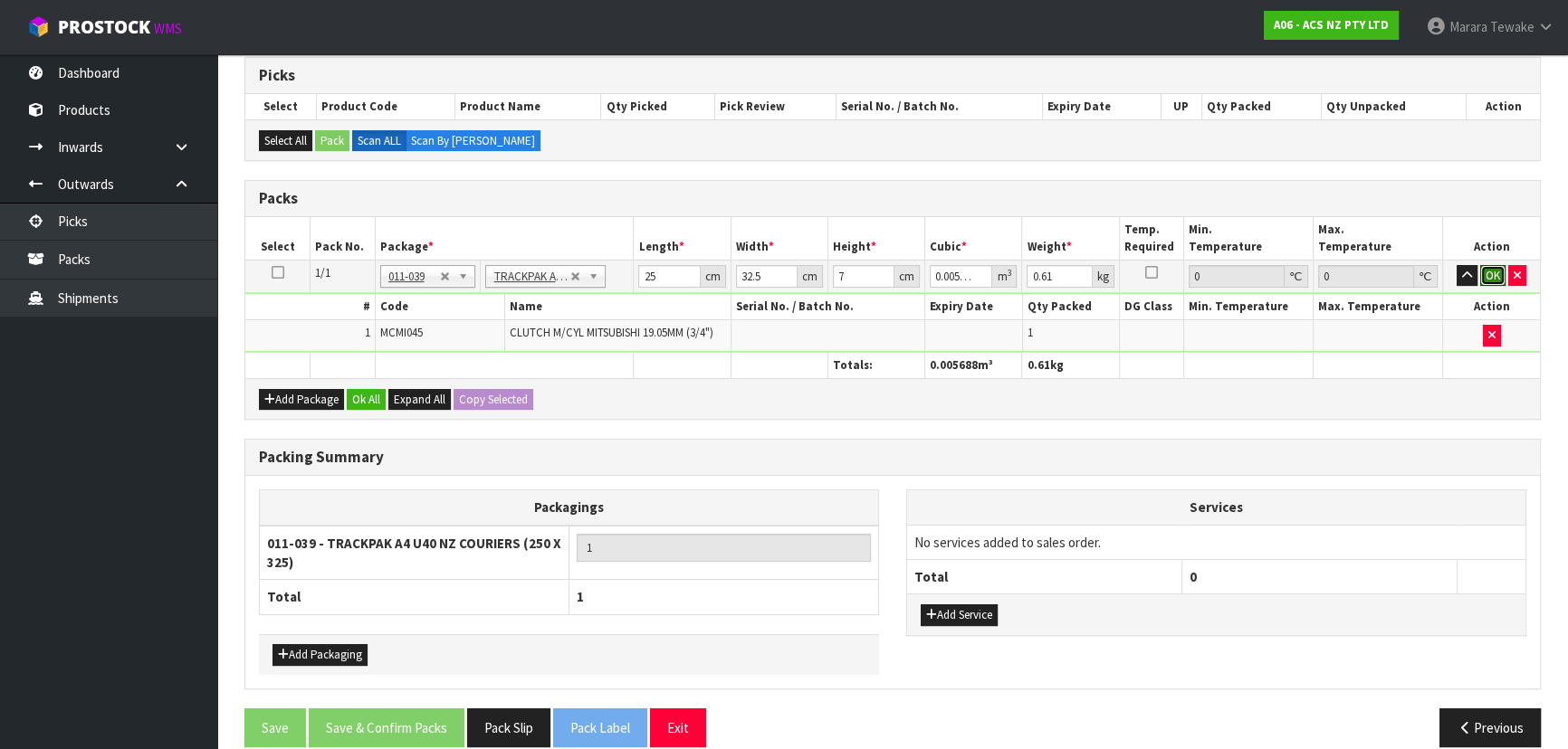
click at [1493, 268] on button "OK" at bounding box center [1493, 276] width 26 height 22
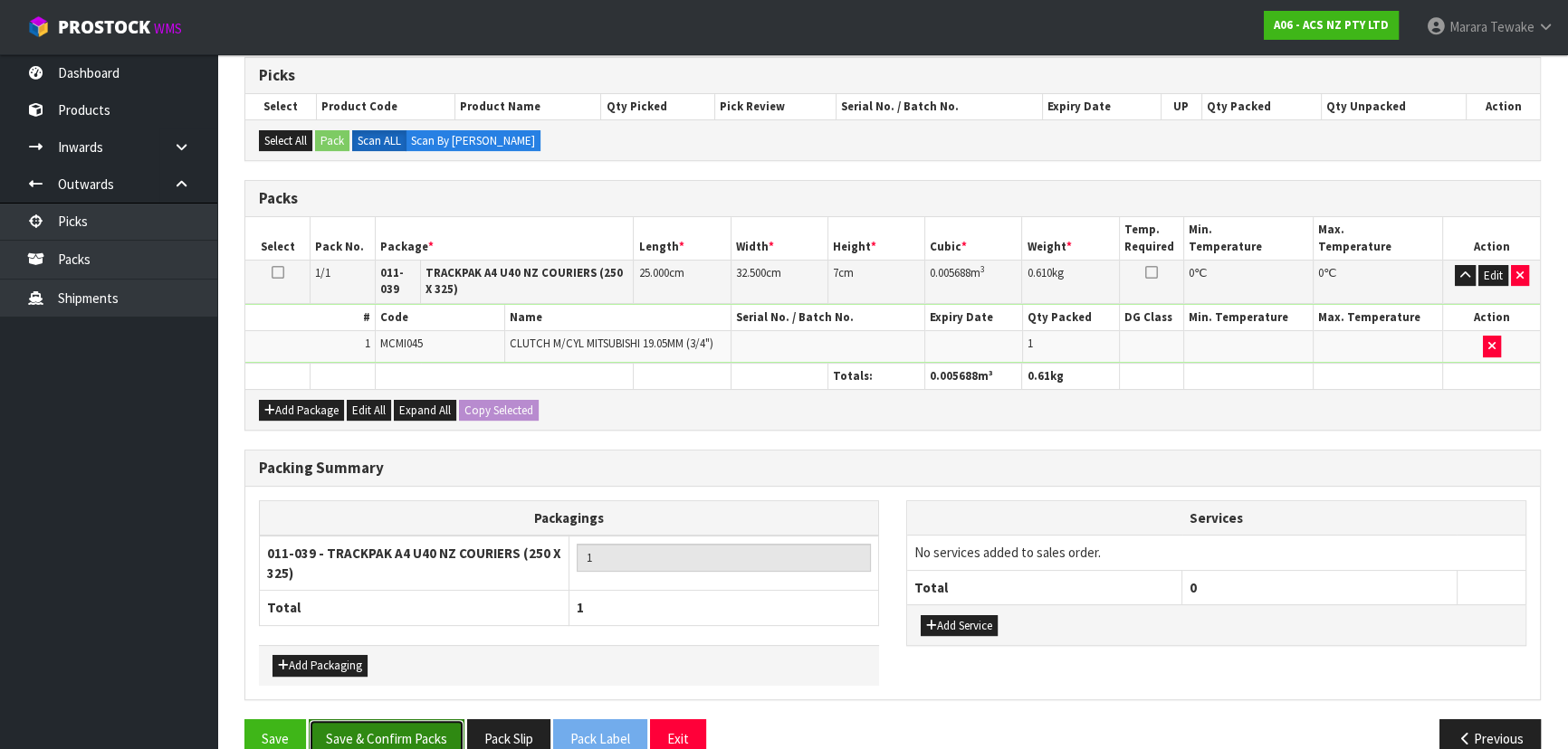
click at [417, 721] on button "Save & Confirm Packs" at bounding box center [386, 738] width 156 height 39
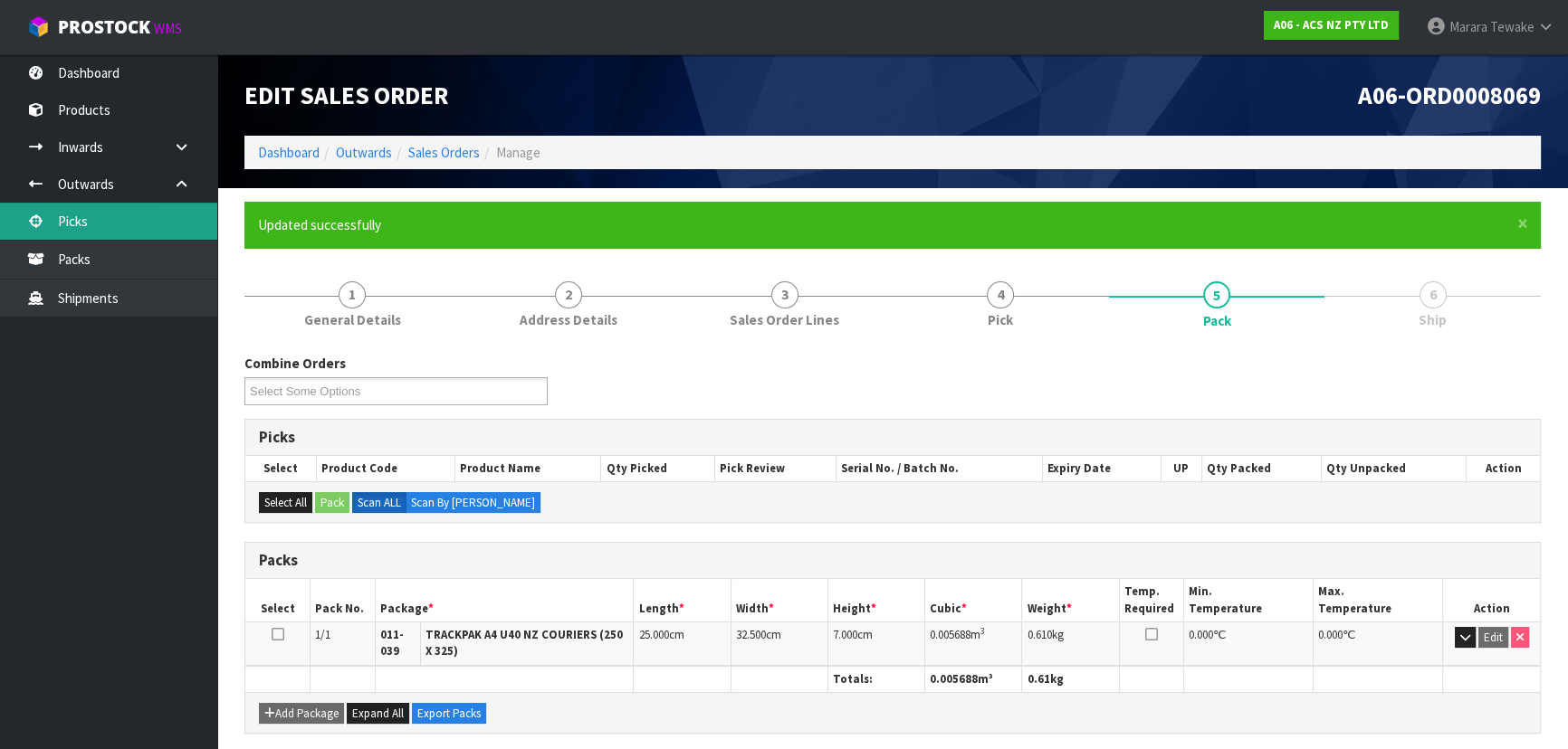
click at [139, 211] on link "Picks" at bounding box center [108, 220] width 217 height 37
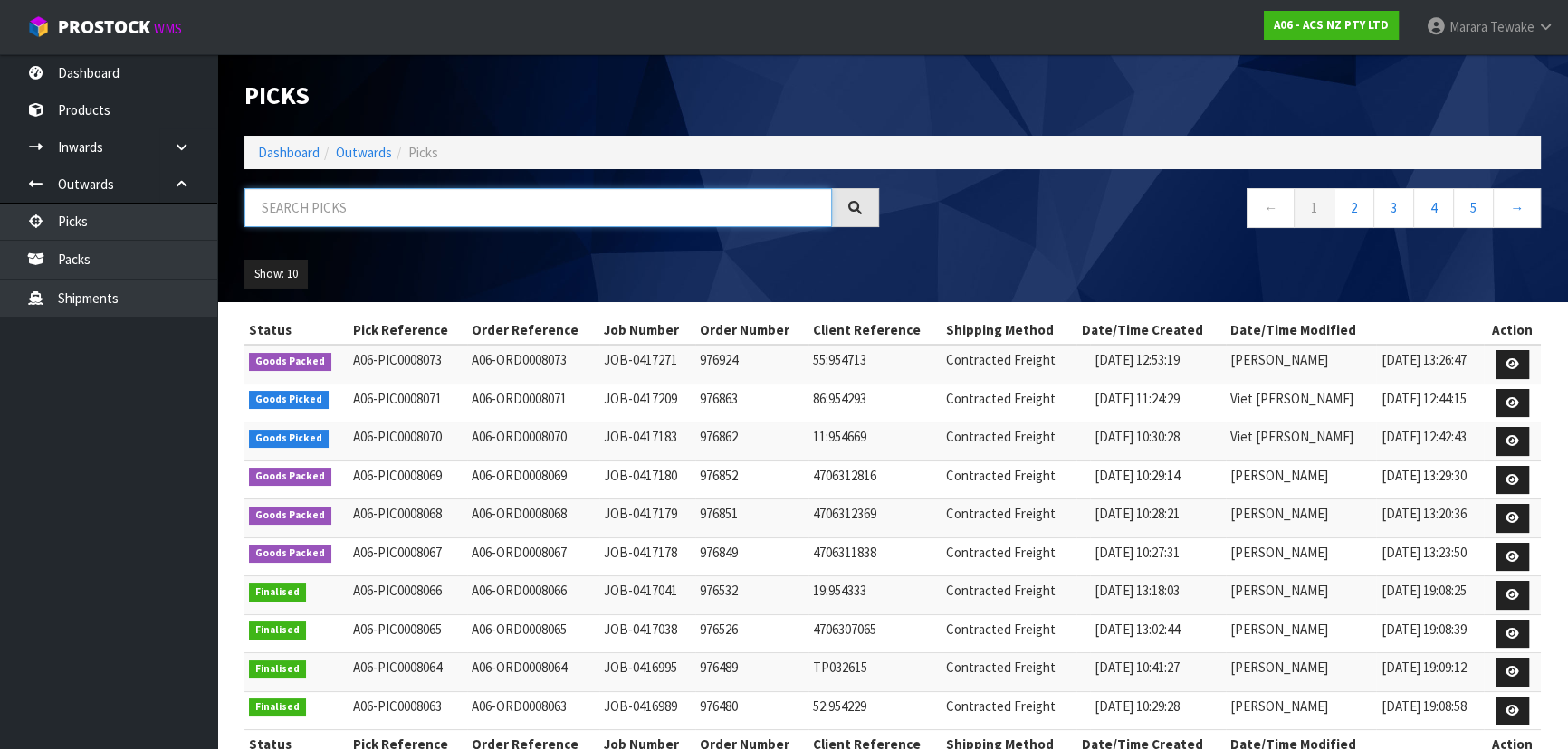
click at [283, 219] on input "text" at bounding box center [538, 207] width 588 height 39
type input "JOB-0417209"
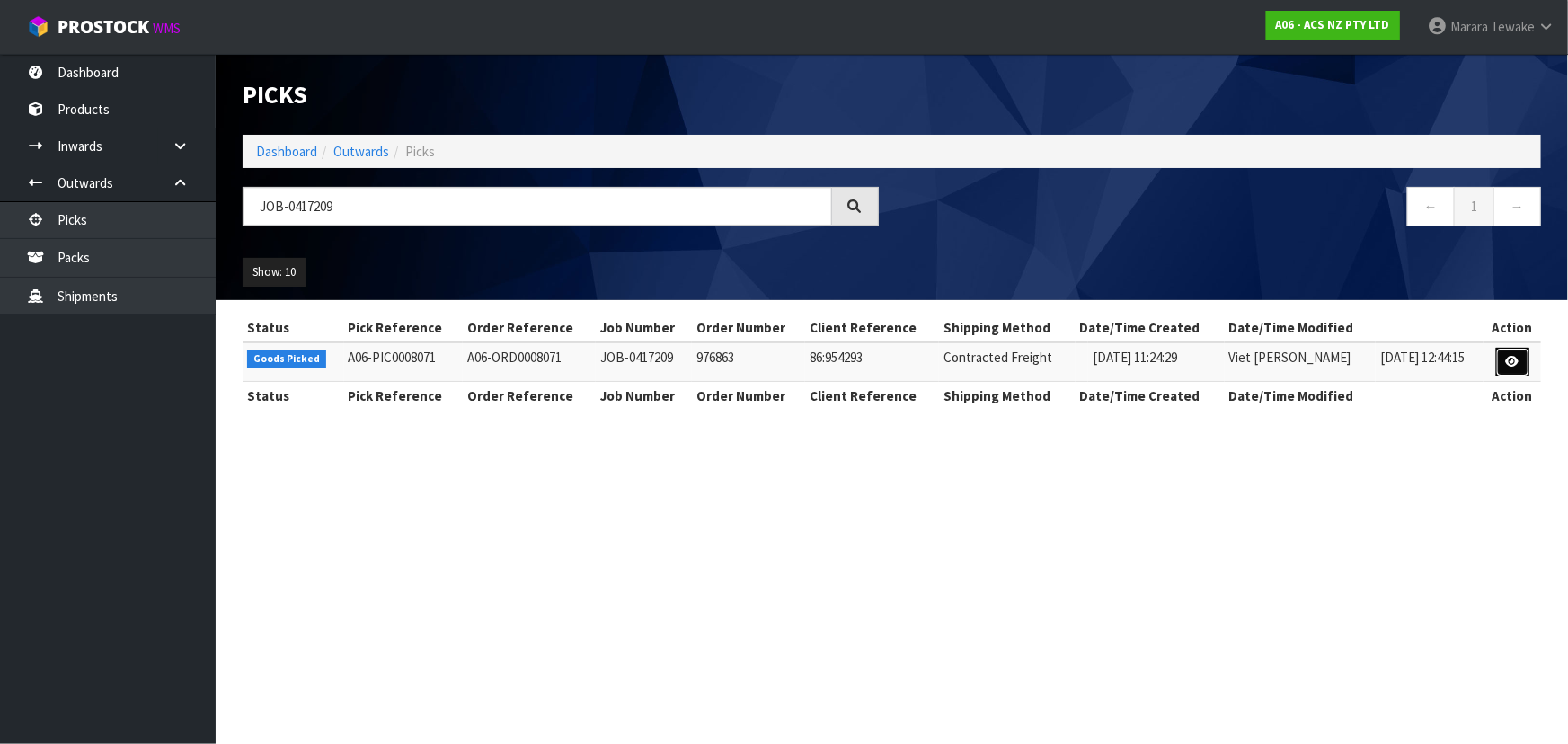
click at [1509, 357] on icon at bounding box center [1514, 362] width 14 height 12
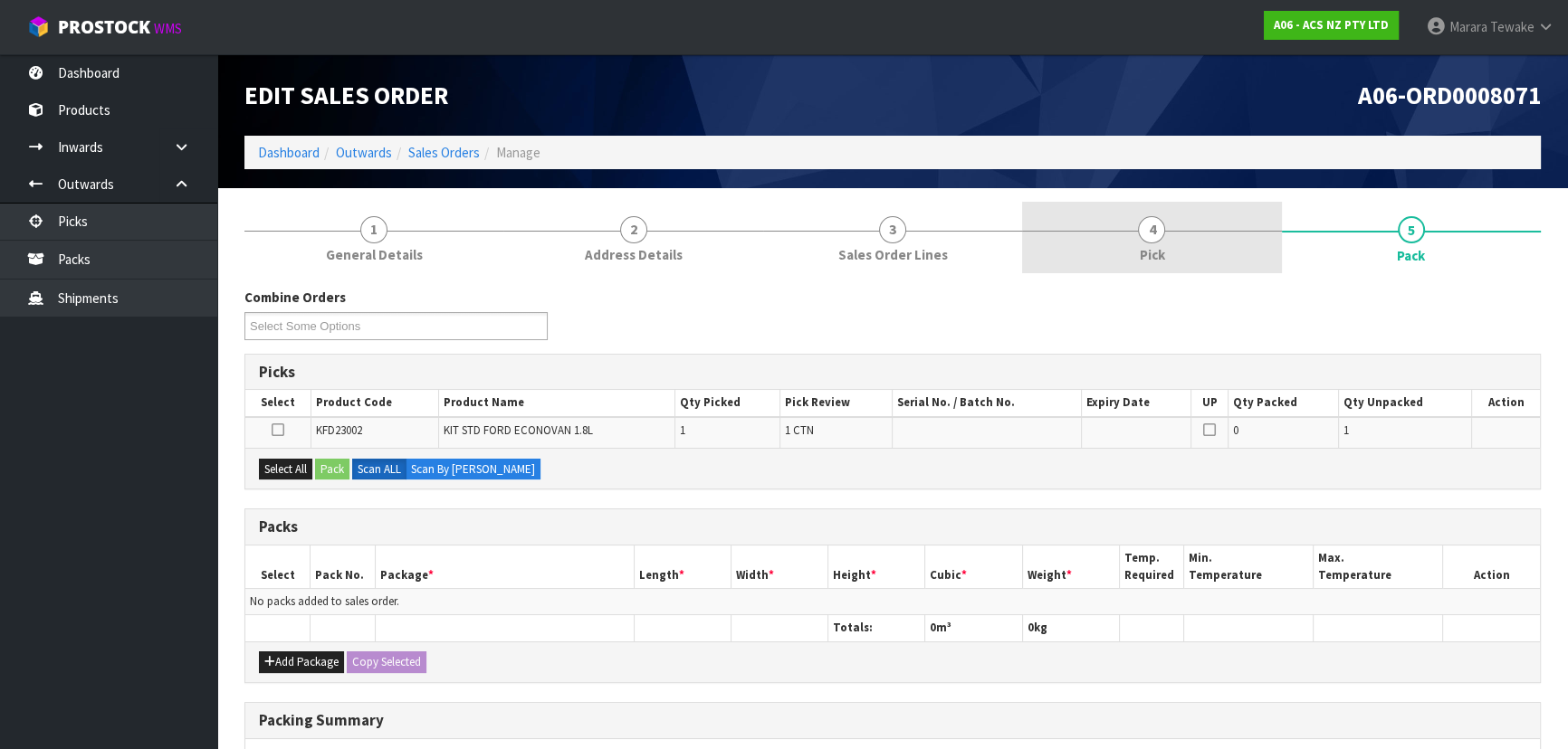
click at [1202, 245] on link "4 Pick" at bounding box center [1151, 237] width 259 height 71
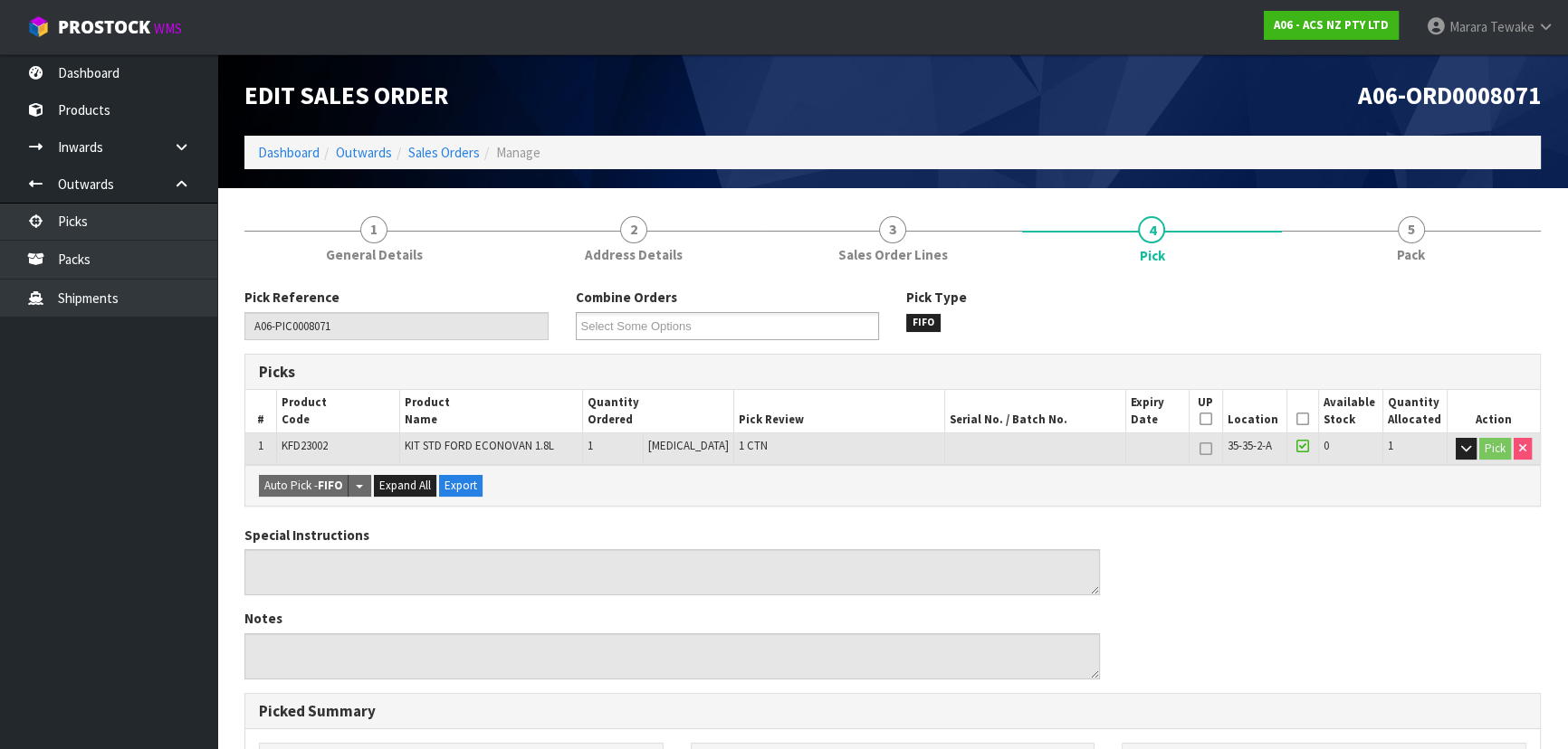
click at [1299, 419] on icon at bounding box center [1302, 419] width 13 height 1
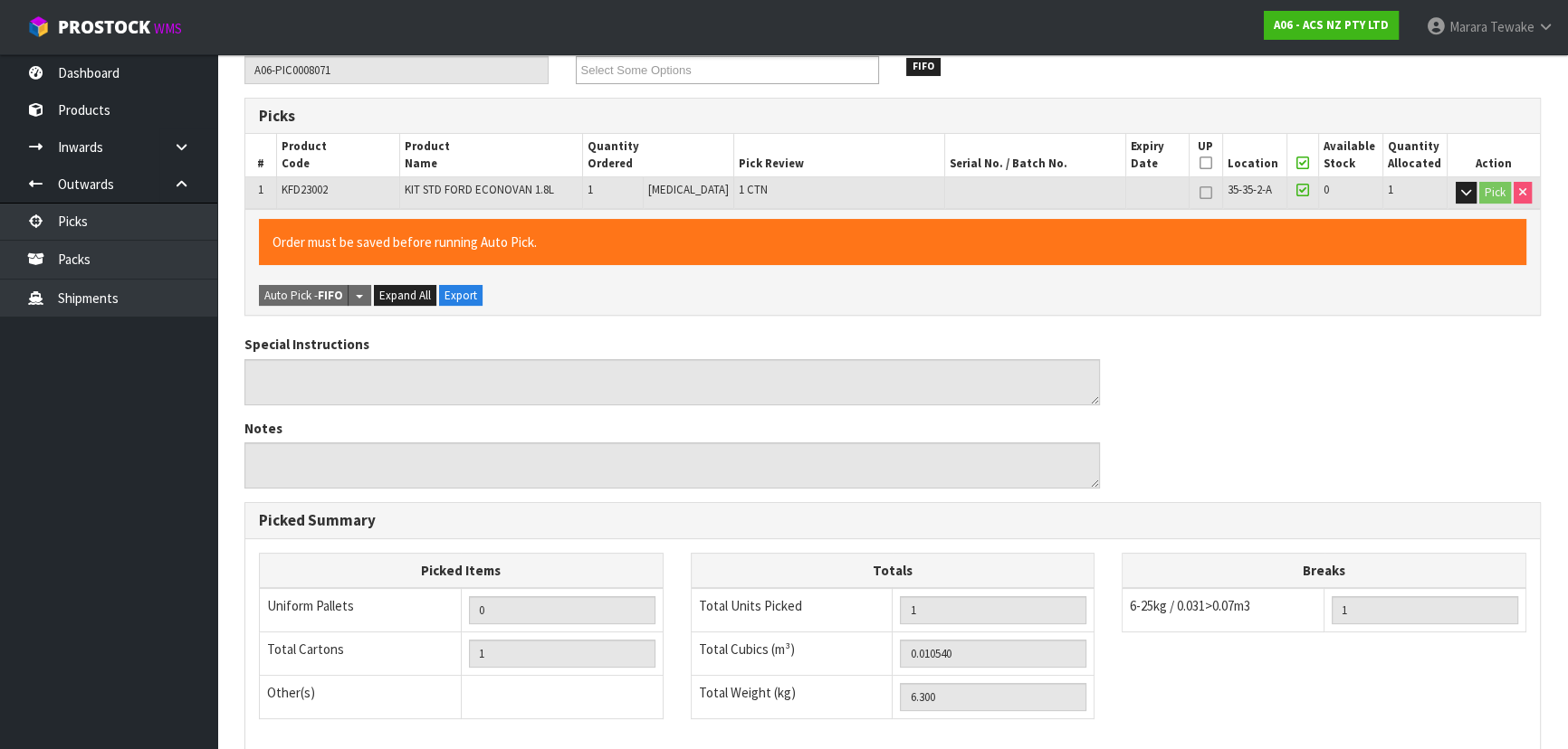
scroll to position [505, 0]
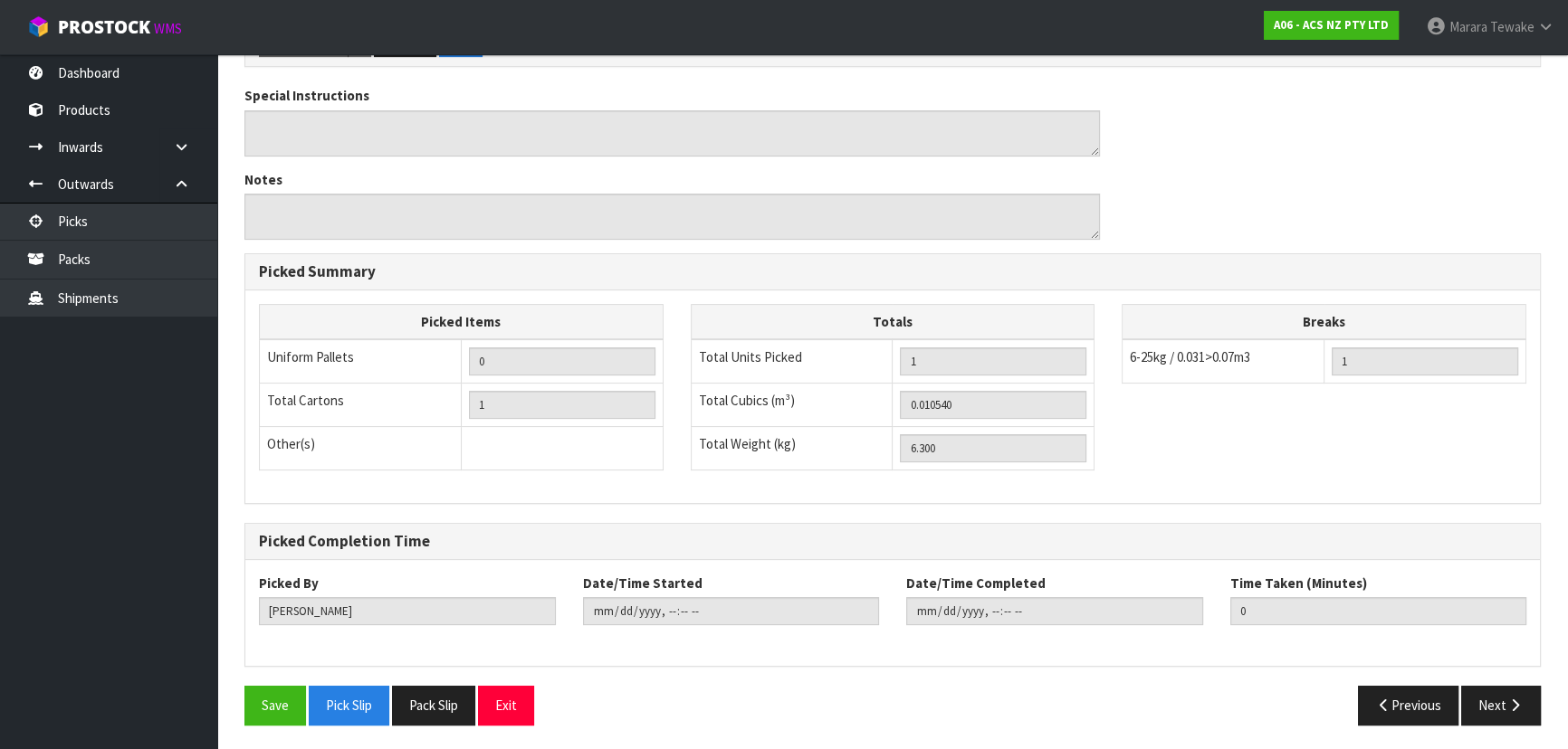
click at [243, 705] on div "Save Pick Slip Pack Slip Exit" at bounding box center [562, 704] width 662 height 39
click at [254, 704] on button "Save" at bounding box center [275, 704] width 62 height 39
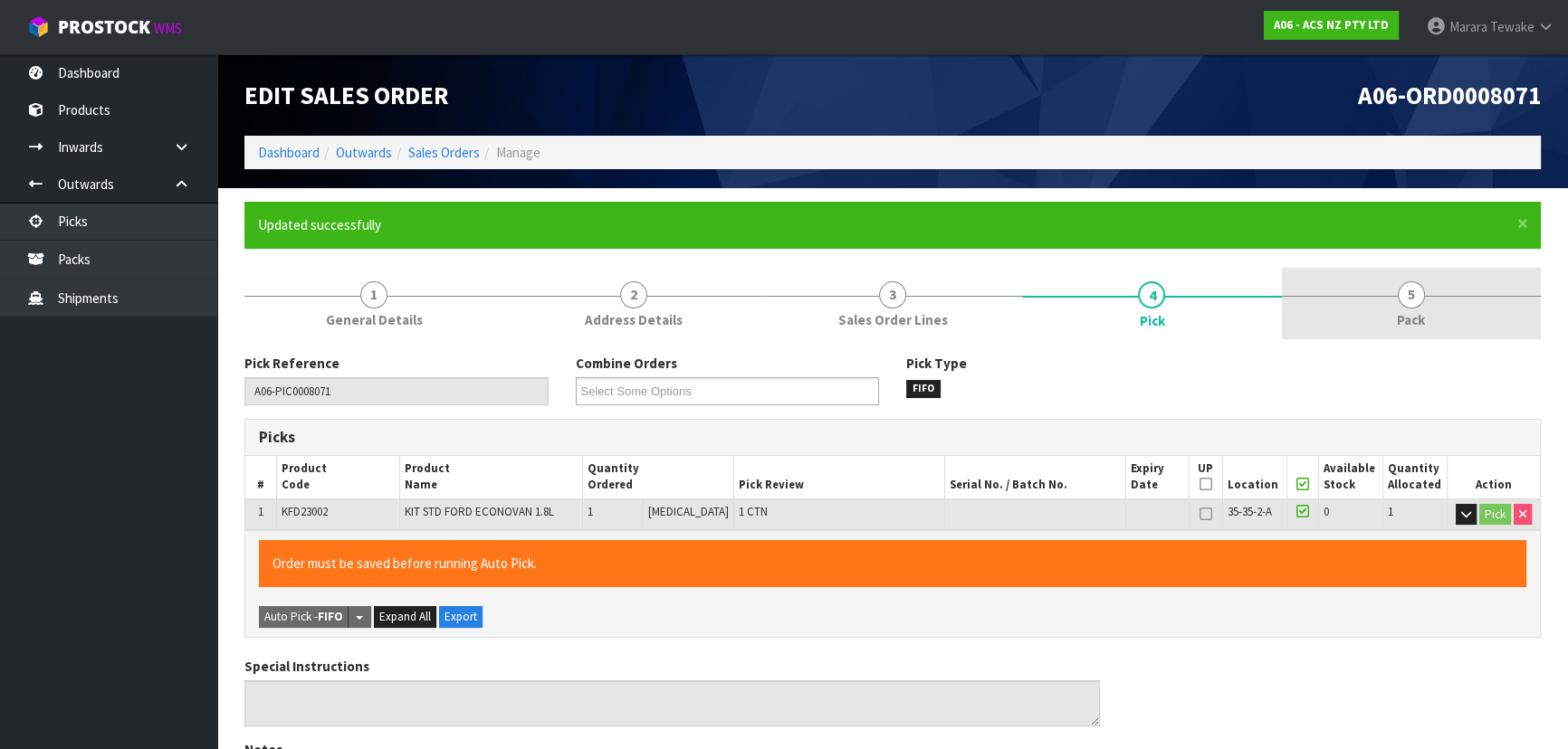
type input "Marara Tewake"
type input "2025-10-13T13:31:16"
click at [1394, 293] on link "5 Pack" at bounding box center [1410, 304] width 259 height 71
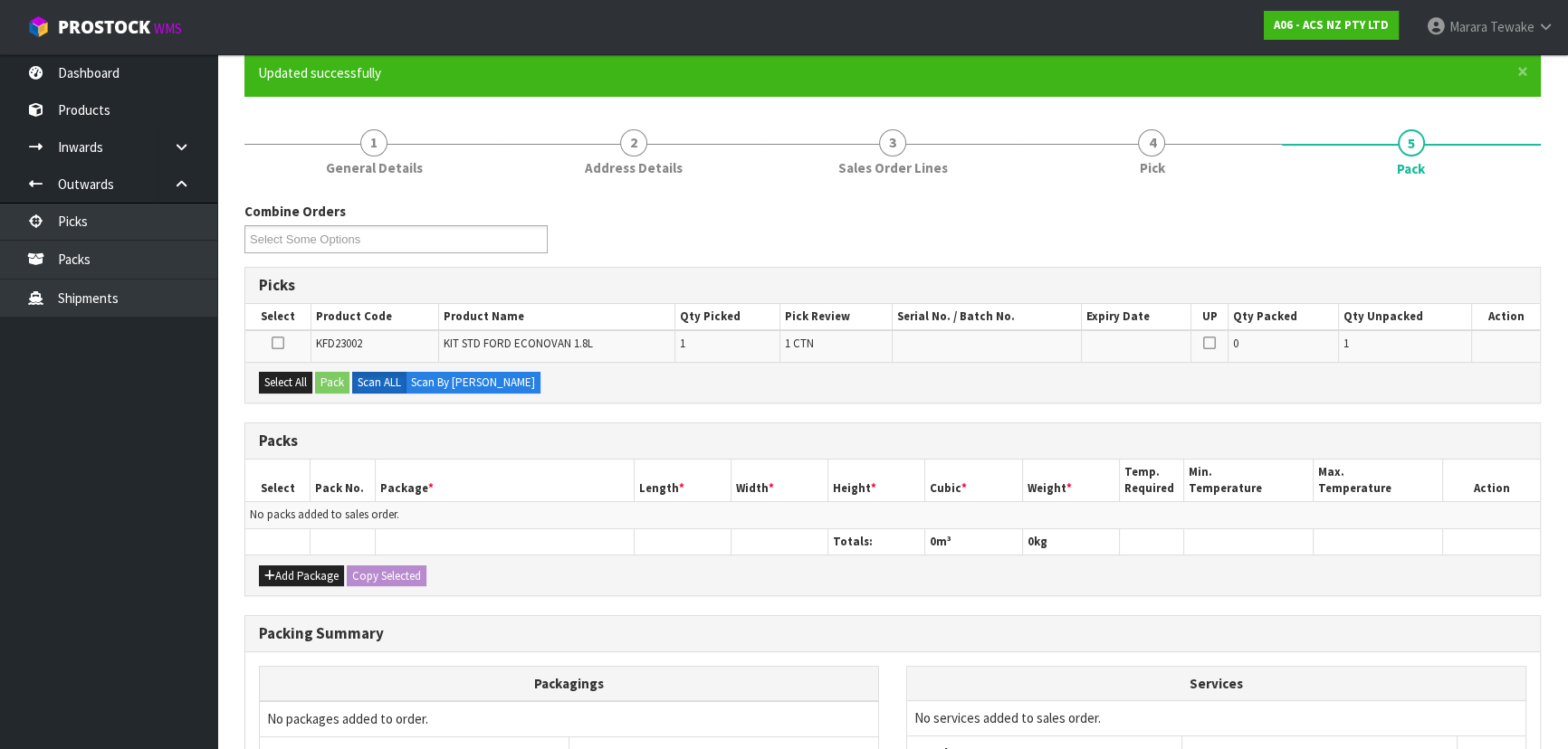
scroll to position [328, 0]
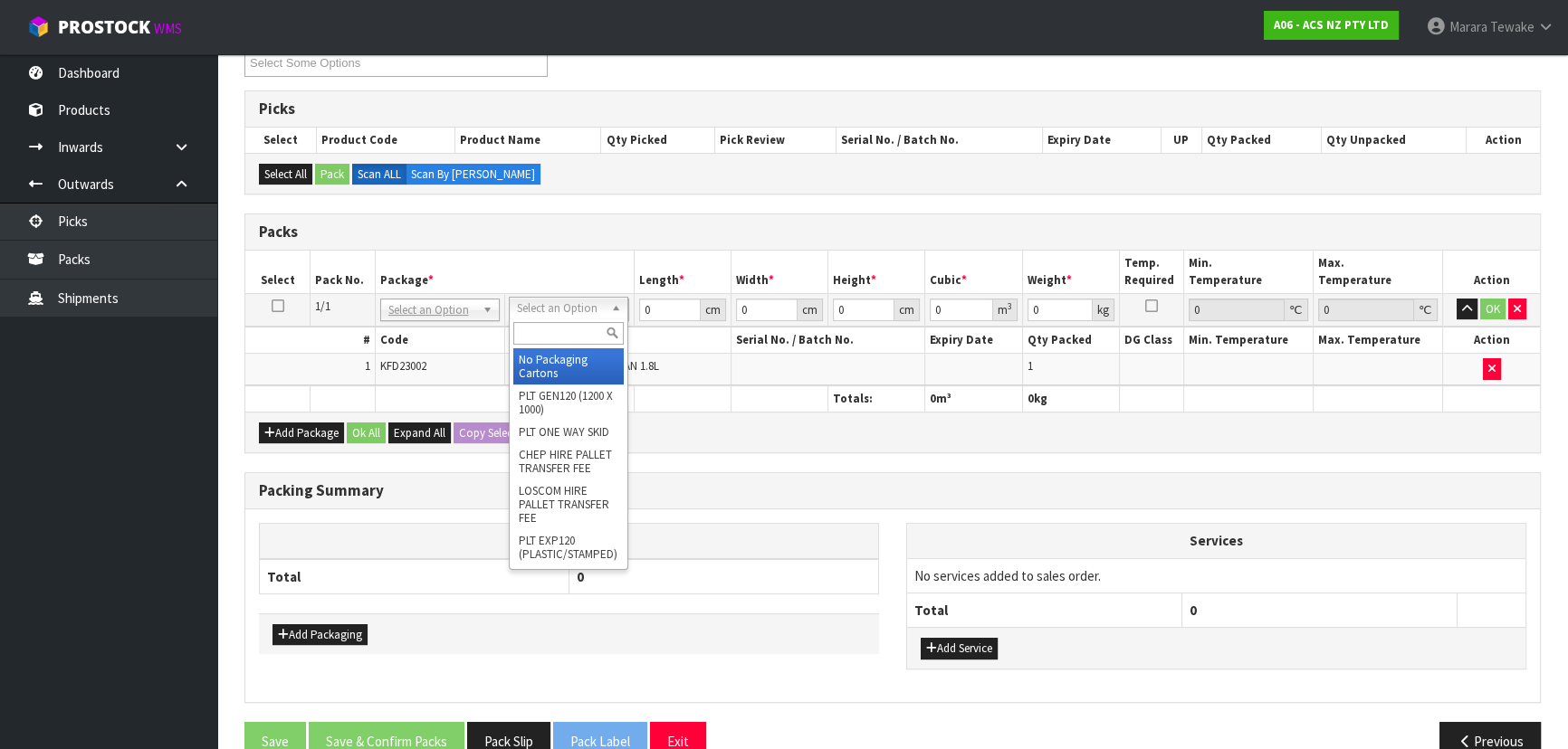
click at [560, 339] on input "text" at bounding box center [568, 333] width 110 height 23
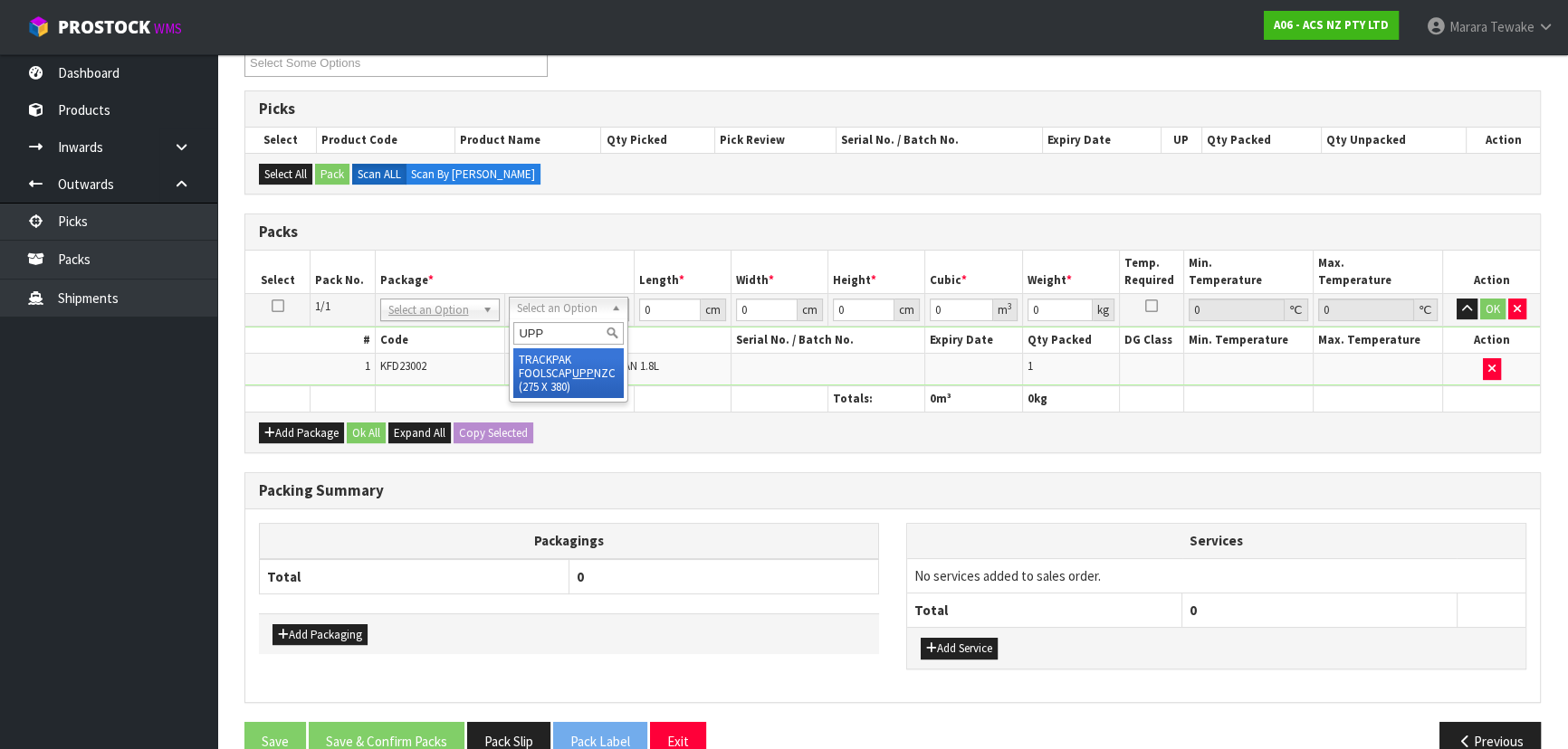
type input "UPP"
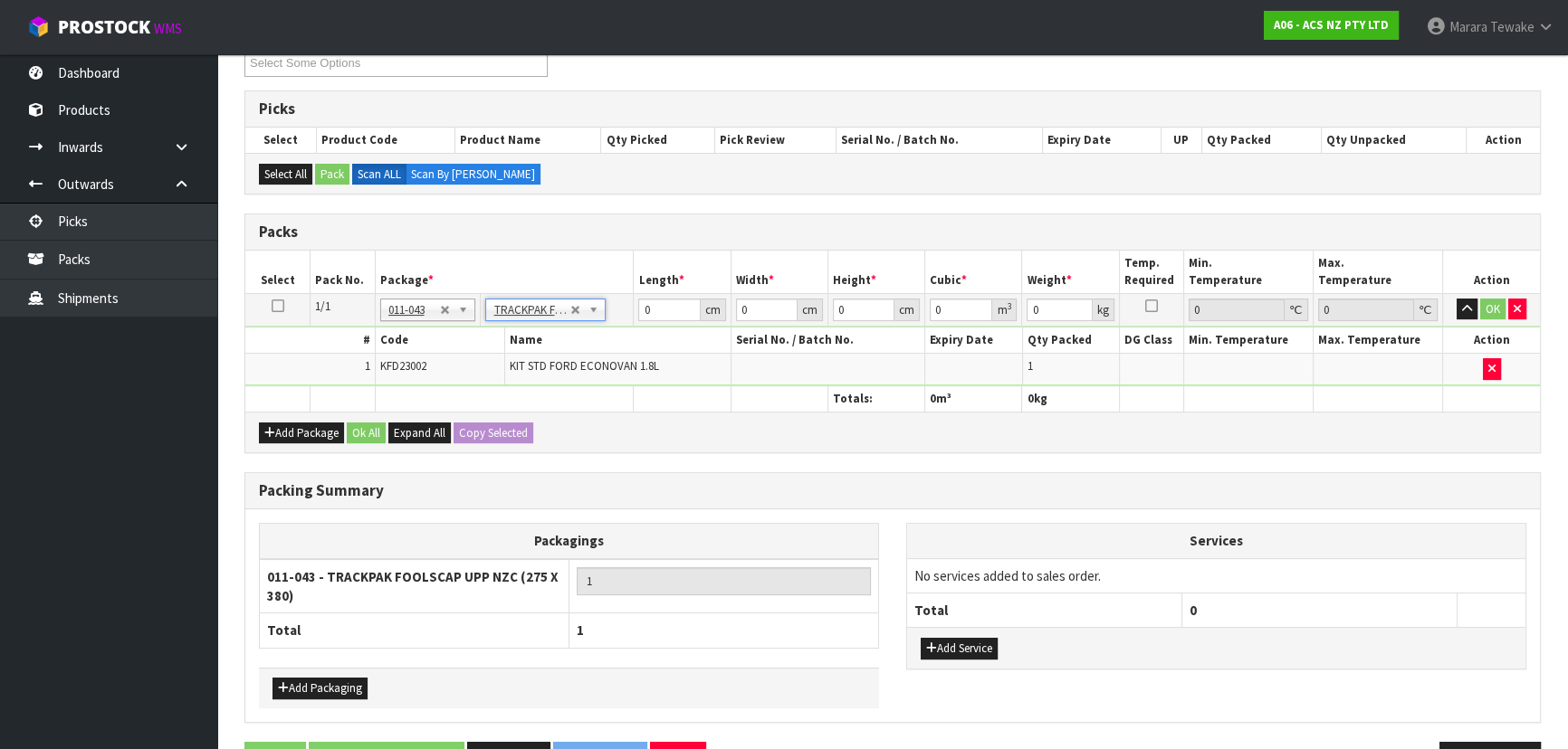
type input "27.5"
type input "38"
type input "0.01"
type input "0.00001"
type input "6.31"
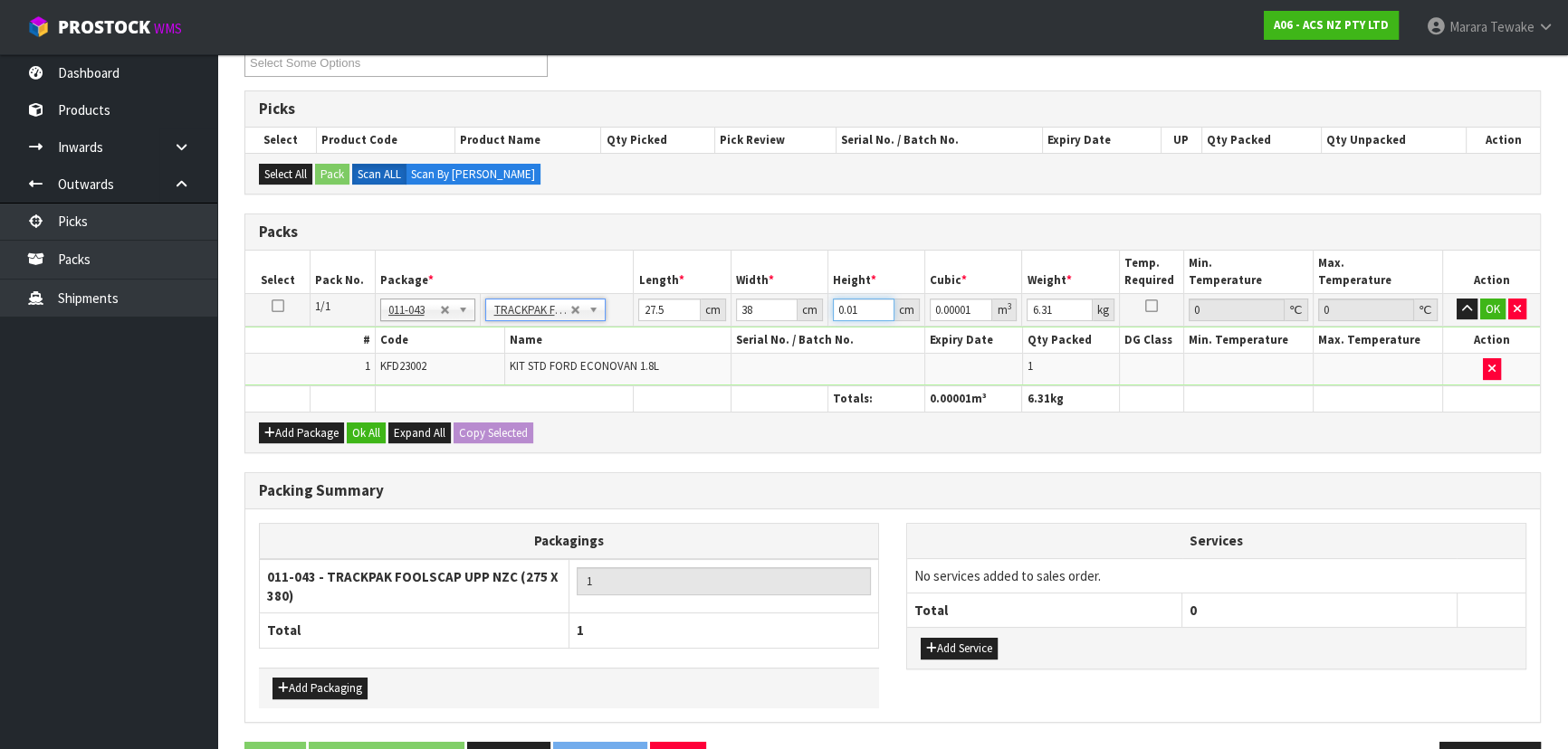
drag, startPoint x: 842, startPoint y: 304, endPoint x: 807, endPoint y: 278, distance: 43.6
click at [807, 278] on table "Select Pack No. Package * Length * Width * Height * Cubic * Weight * Temp. Requ…" at bounding box center [892, 331] width 1294 height 161
type input "1"
type input "0.001045"
type input "12"
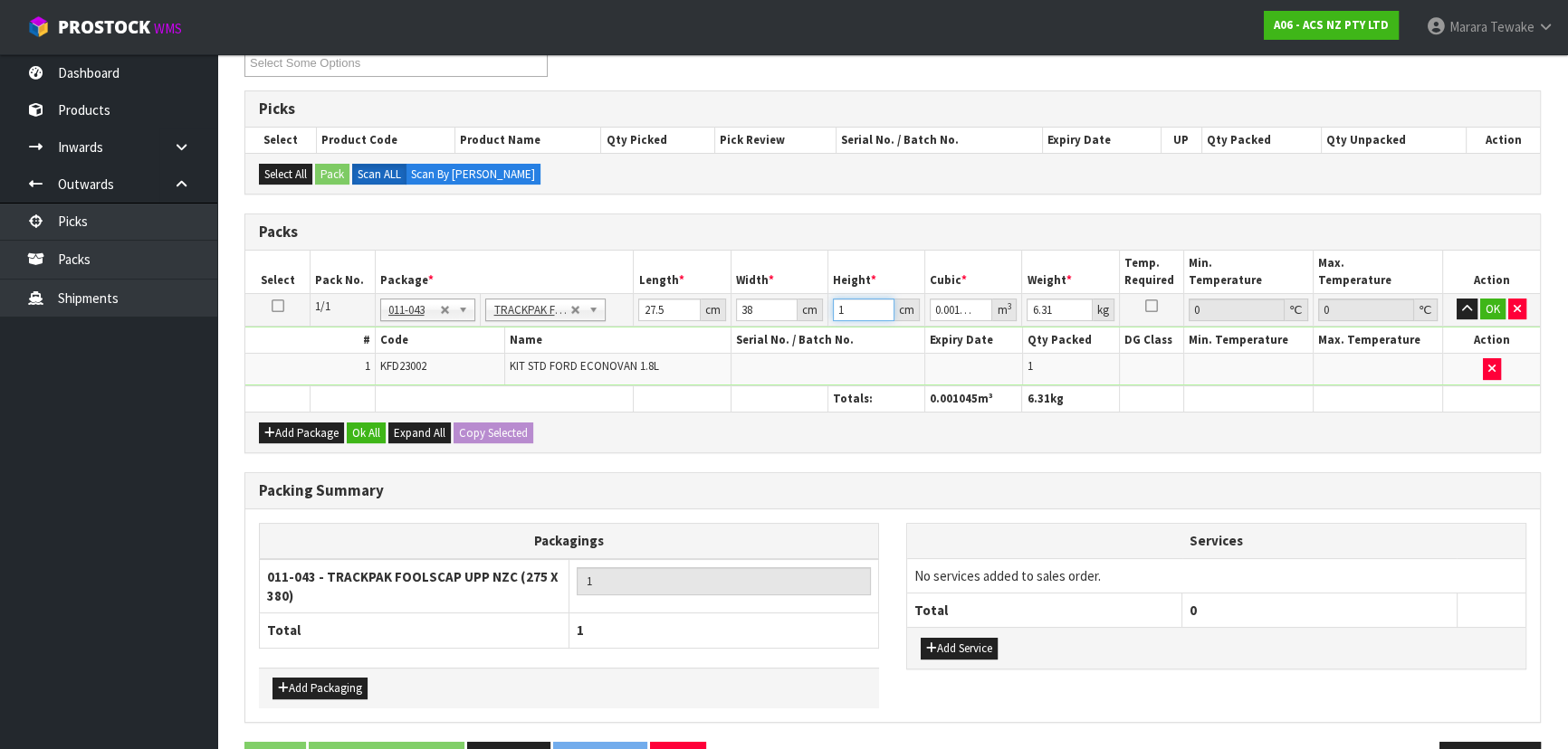
type input "0.01254"
type input "12"
click at [1497, 305] on button "OK" at bounding box center [1493, 310] width 26 height 22
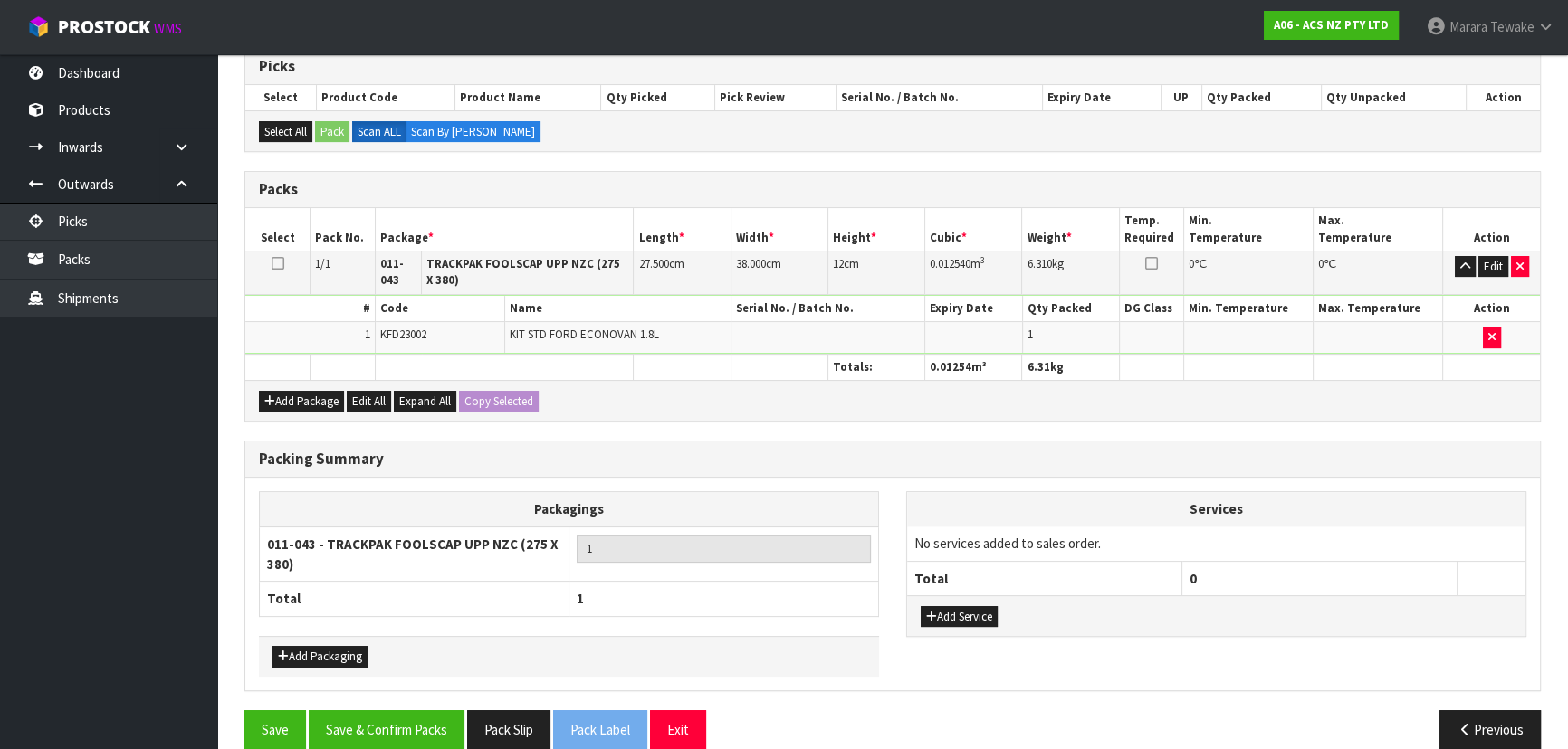
scroll to position [394, 0]
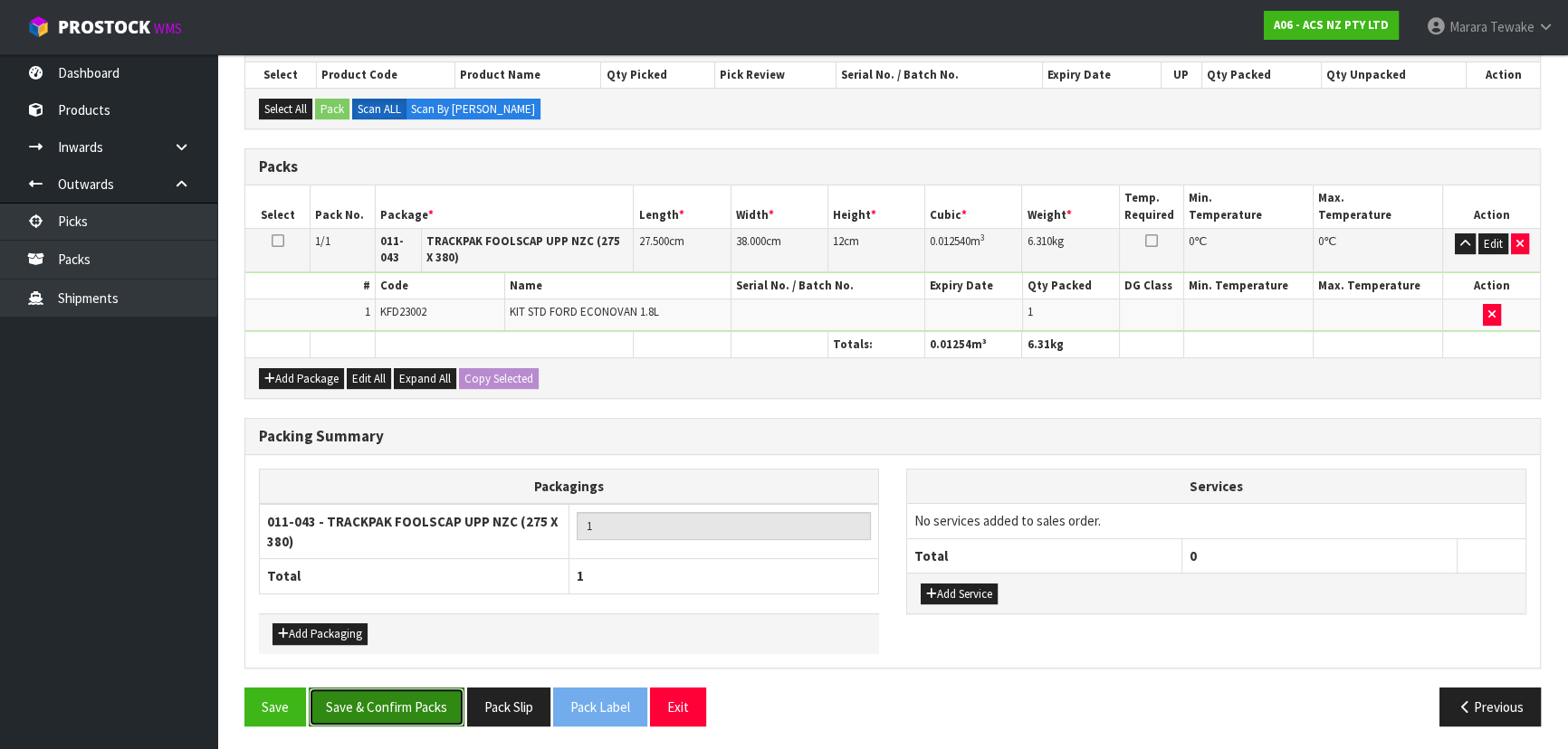
click at [417, 713] on button "Save & Confirm Packs" at bounding box center [386, 706] width 156 height 39
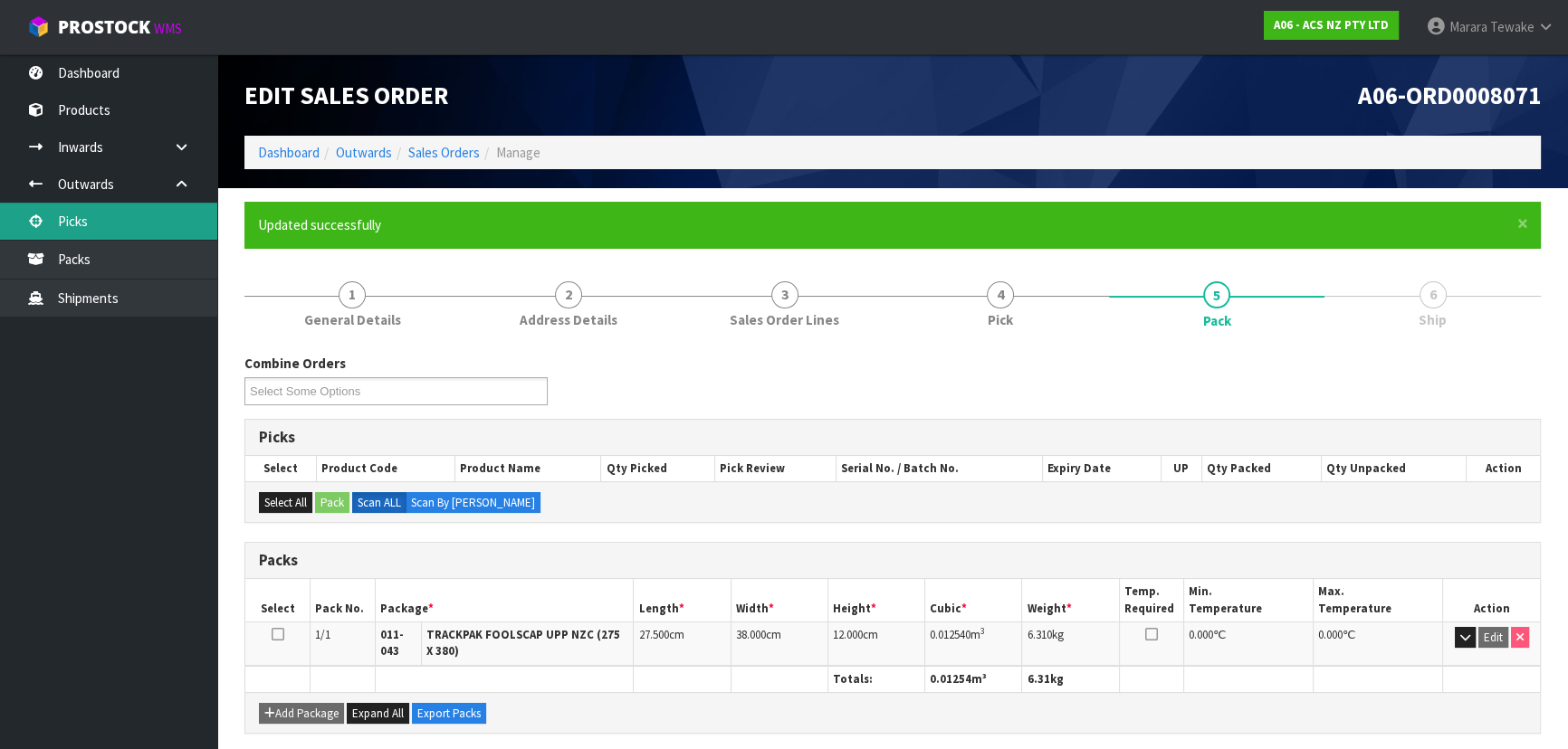
click at [118, 223] on link "Picks" at bounding box center [108, 220] width 217 height 37
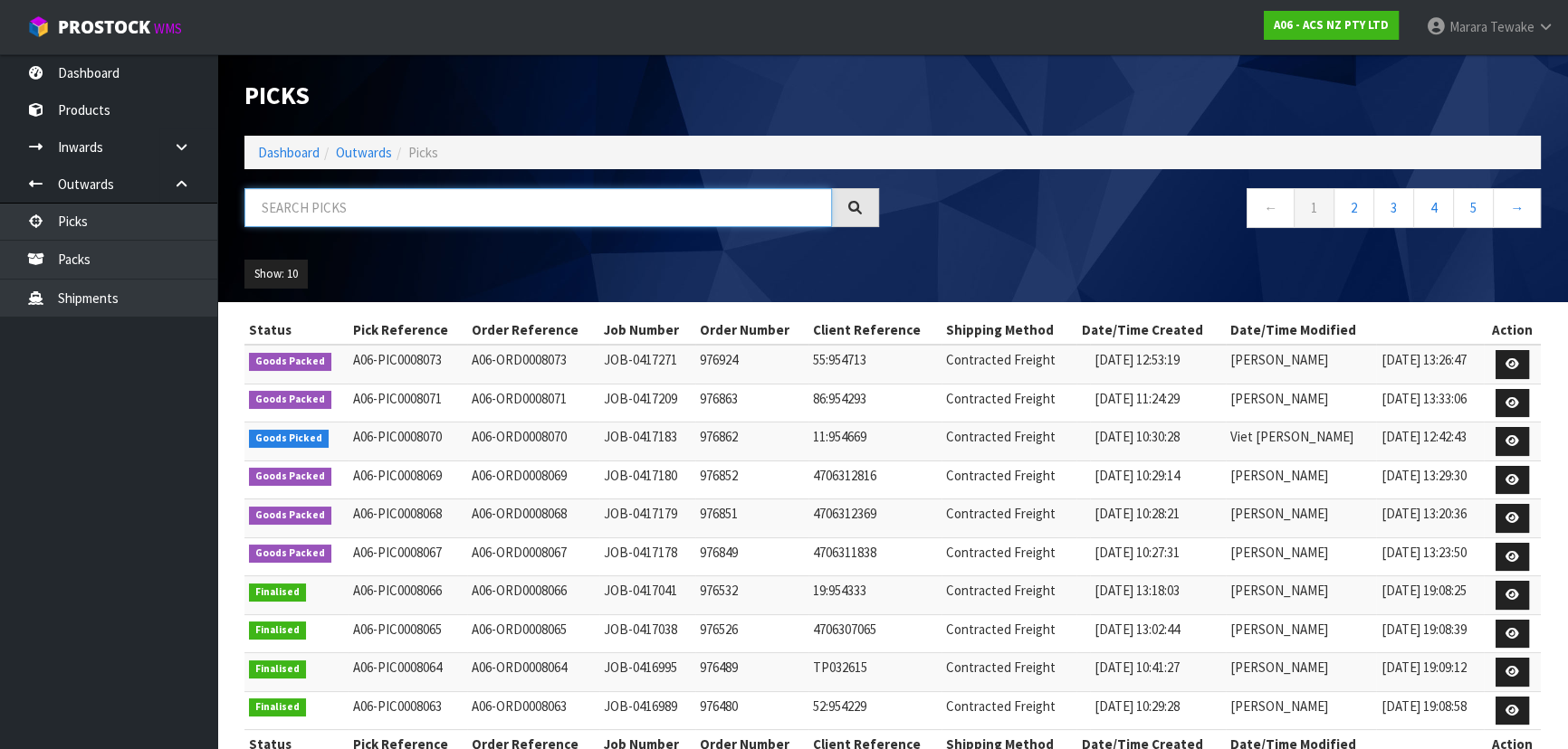
click at [564, 206] on input "text" at bounding box center [538, 207] width 588 height 39
type input "JOB-0417183"
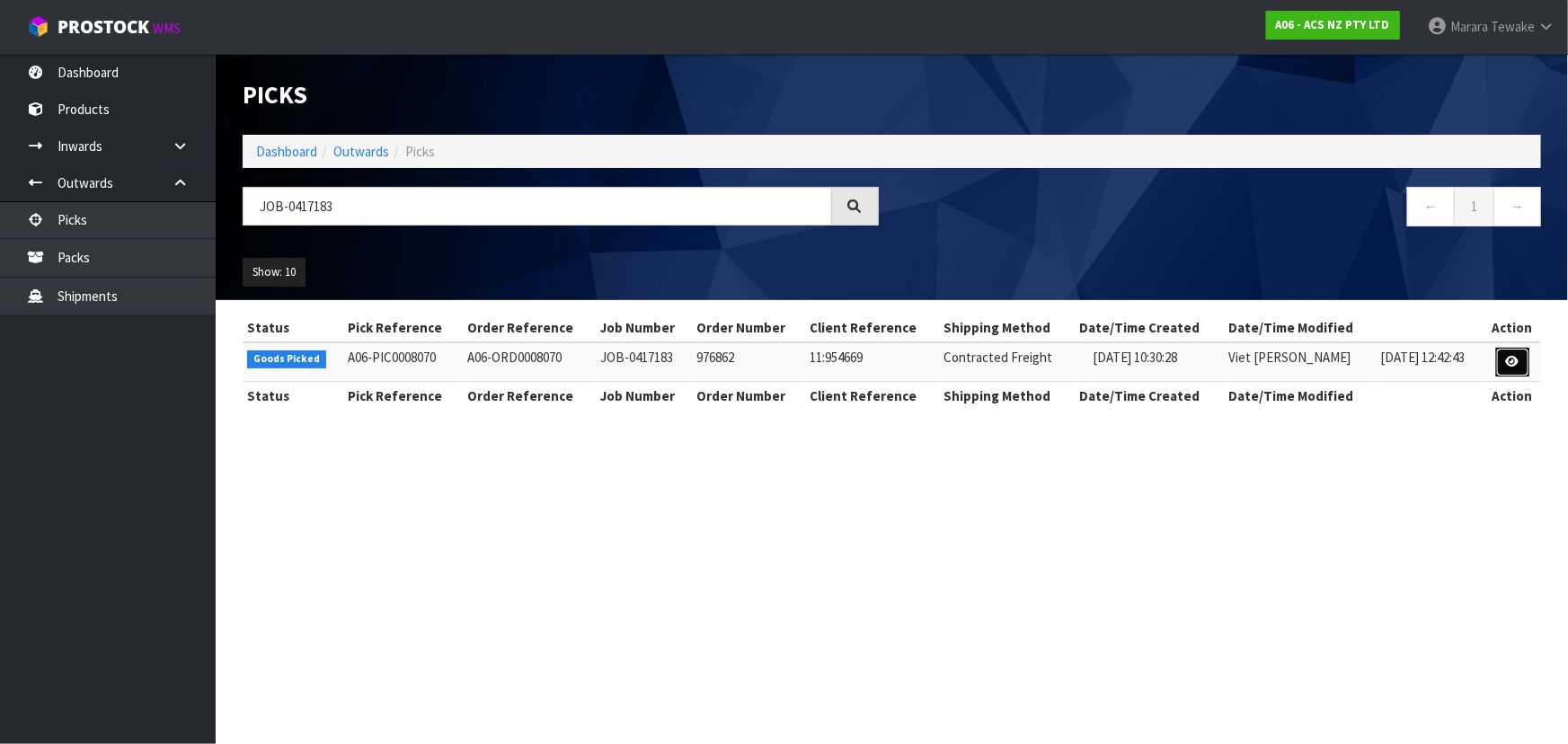
click at [1516, 356] on icon at bounding box center [1514, 362] width 14 height 12
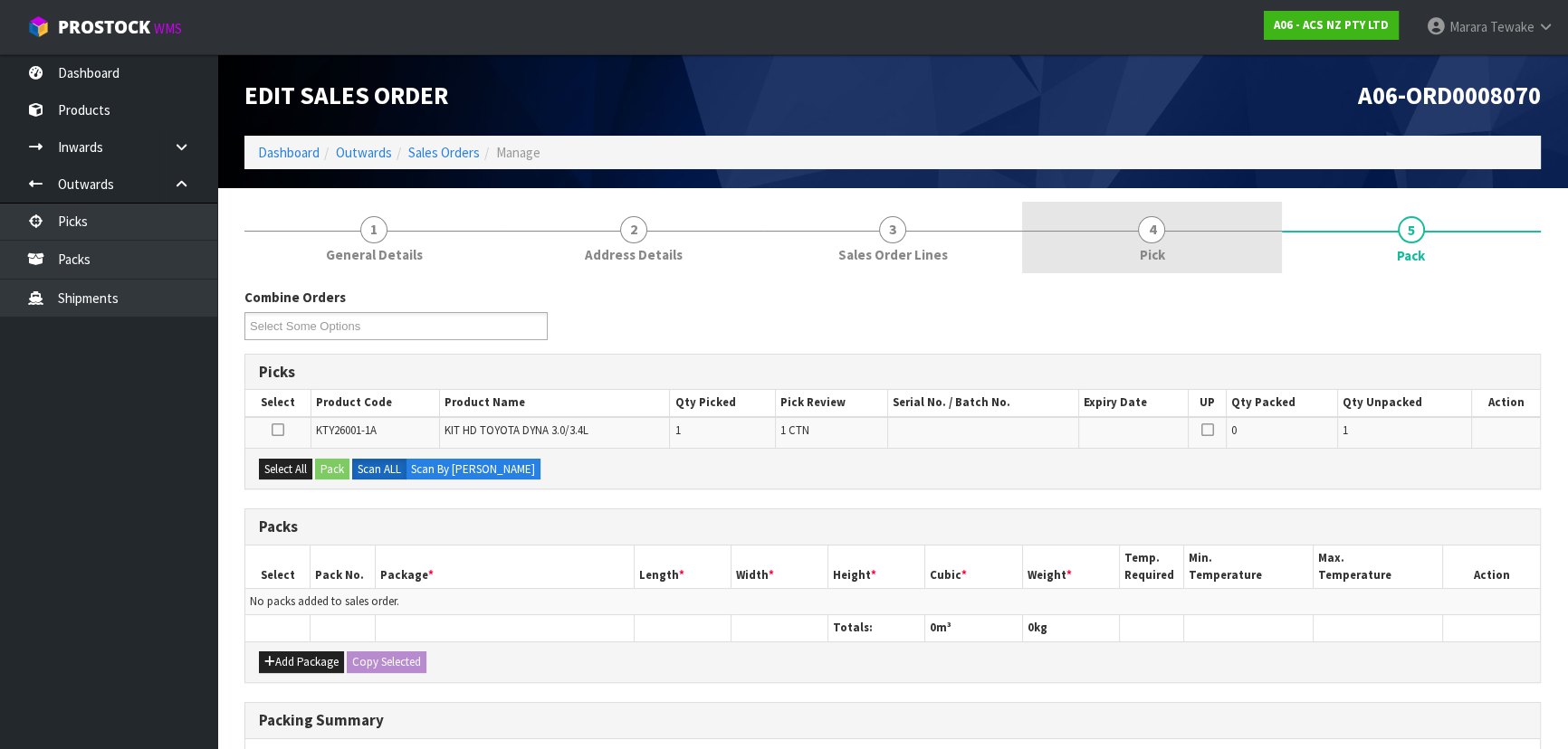
drag, startPoint x: 1168, startPoint y: 237, endPoint x: 1187, endPoint y: 270, distance: 38.1
click at [1168, 236] on link "4 Pick" at bounding box center [1151, 237] width 259 height 71
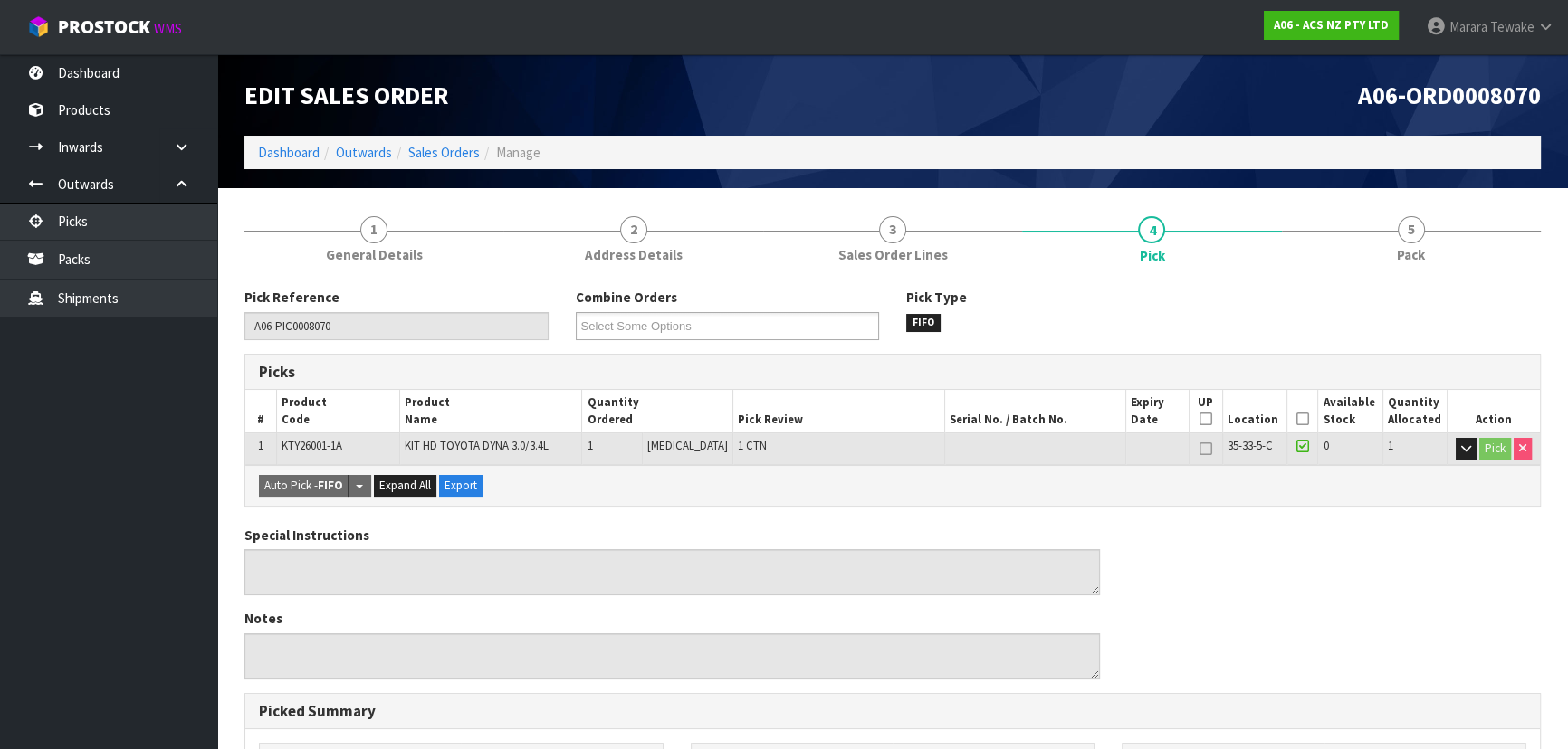
drag, startPoint x: 1298, startPoint y: 416, endPoint x: 1284, endPoint y: 423, distance: 15.7
click at [1297, 419] on icon at bounding box center [1302, 419] width 13 height 1
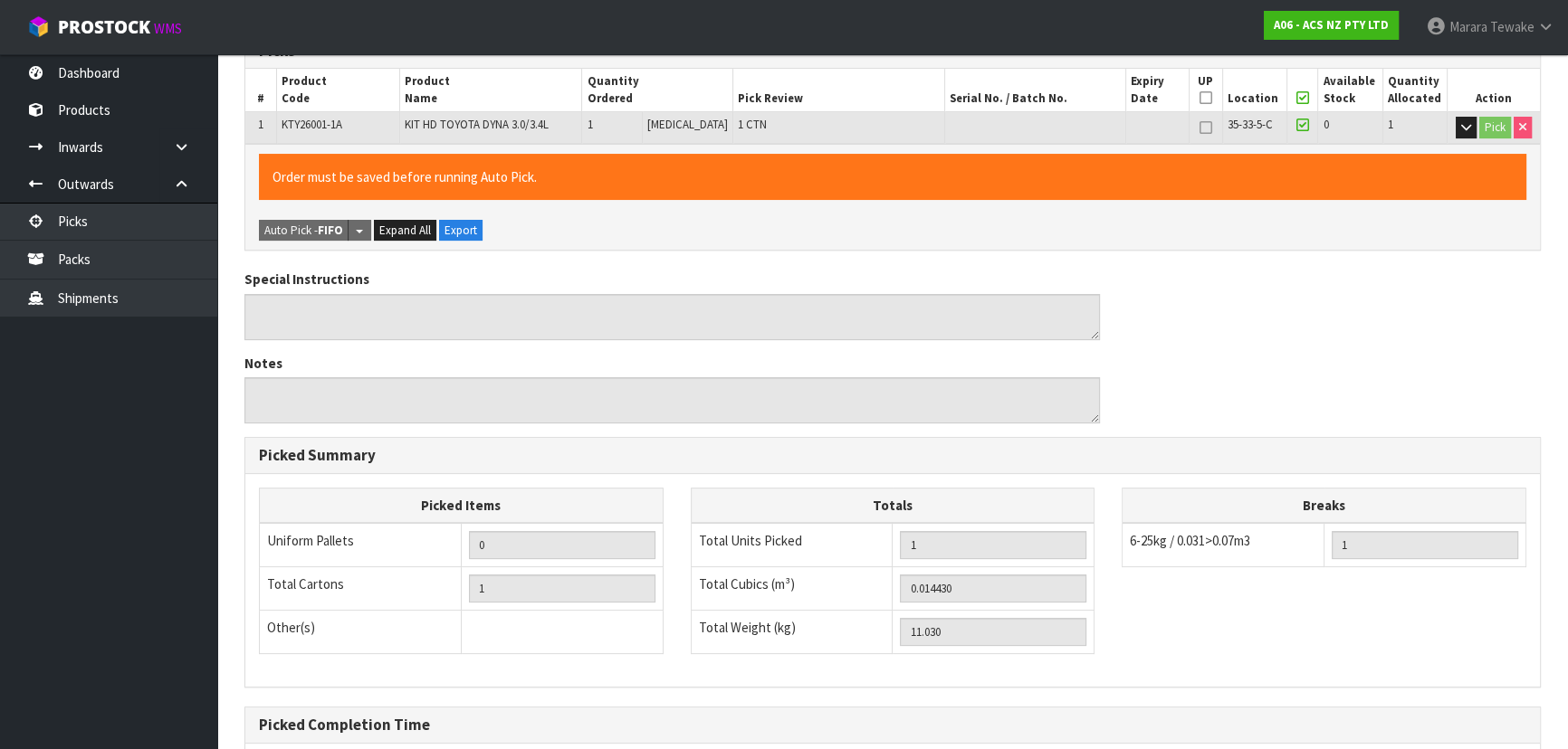
scroll to position [505, 0]
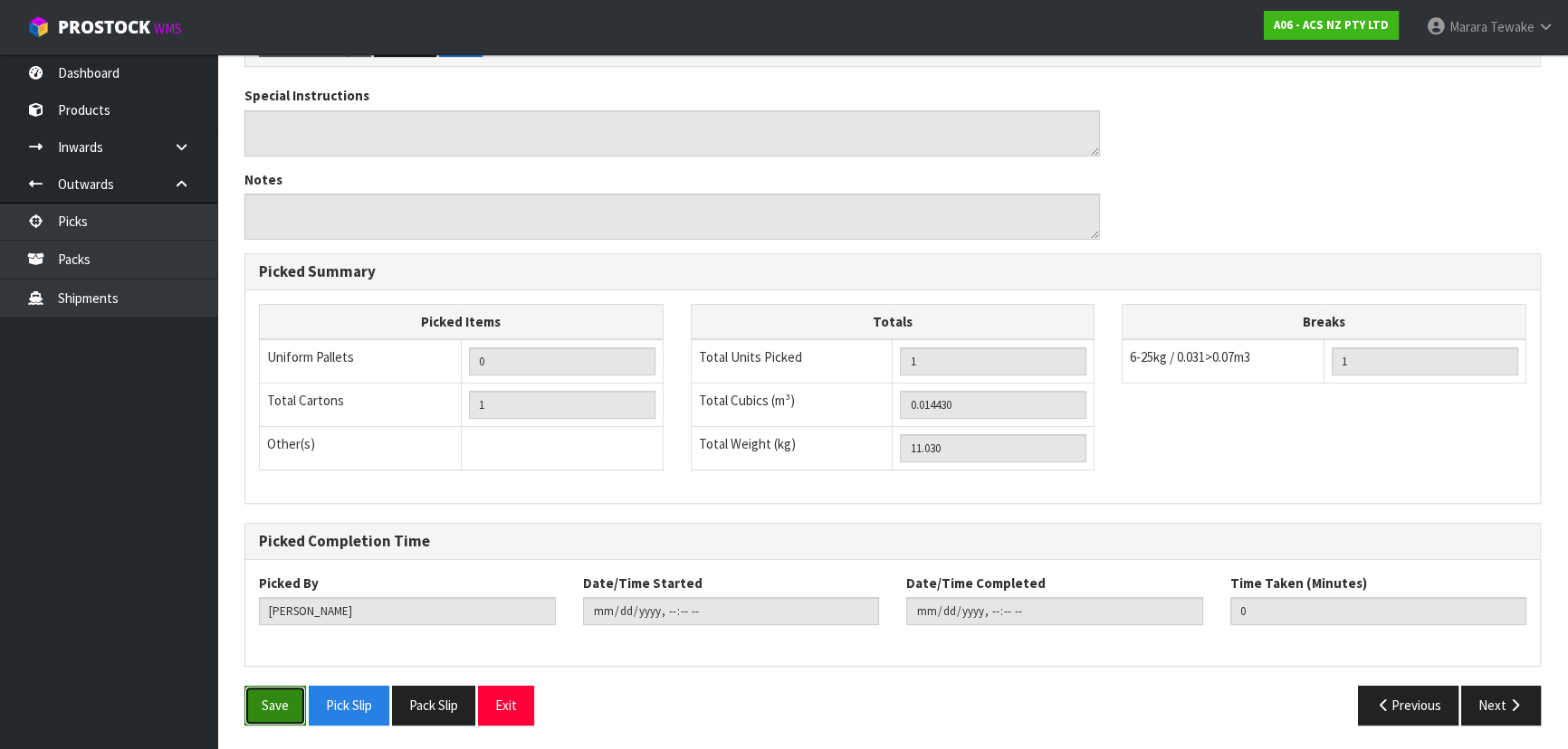
drag, startPoint x: 279, startPoint y: 703, endPoint x: 493, endPoint y: 642, distance: 222.5
click at [275, 701] on button "Save" at bounding box center [275, 704] width 62 height 39
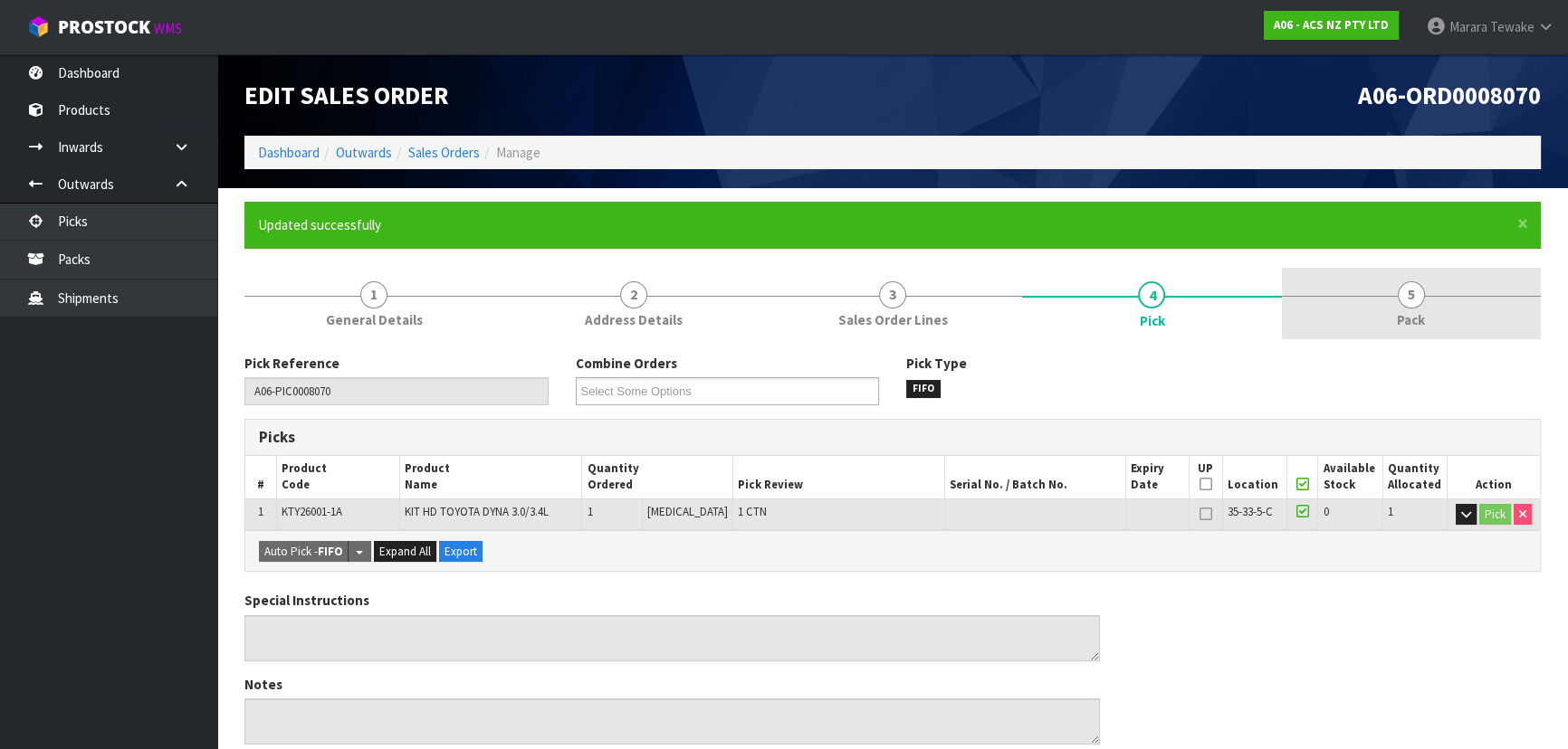
drag, startPoint x: 1404, startPoint y: 302, endPoint x: 1412, endPoint y: 316, distance: 16.1
click at [1406, 304] on span "5" at bounding box center [1410, 295] width 27 height 27
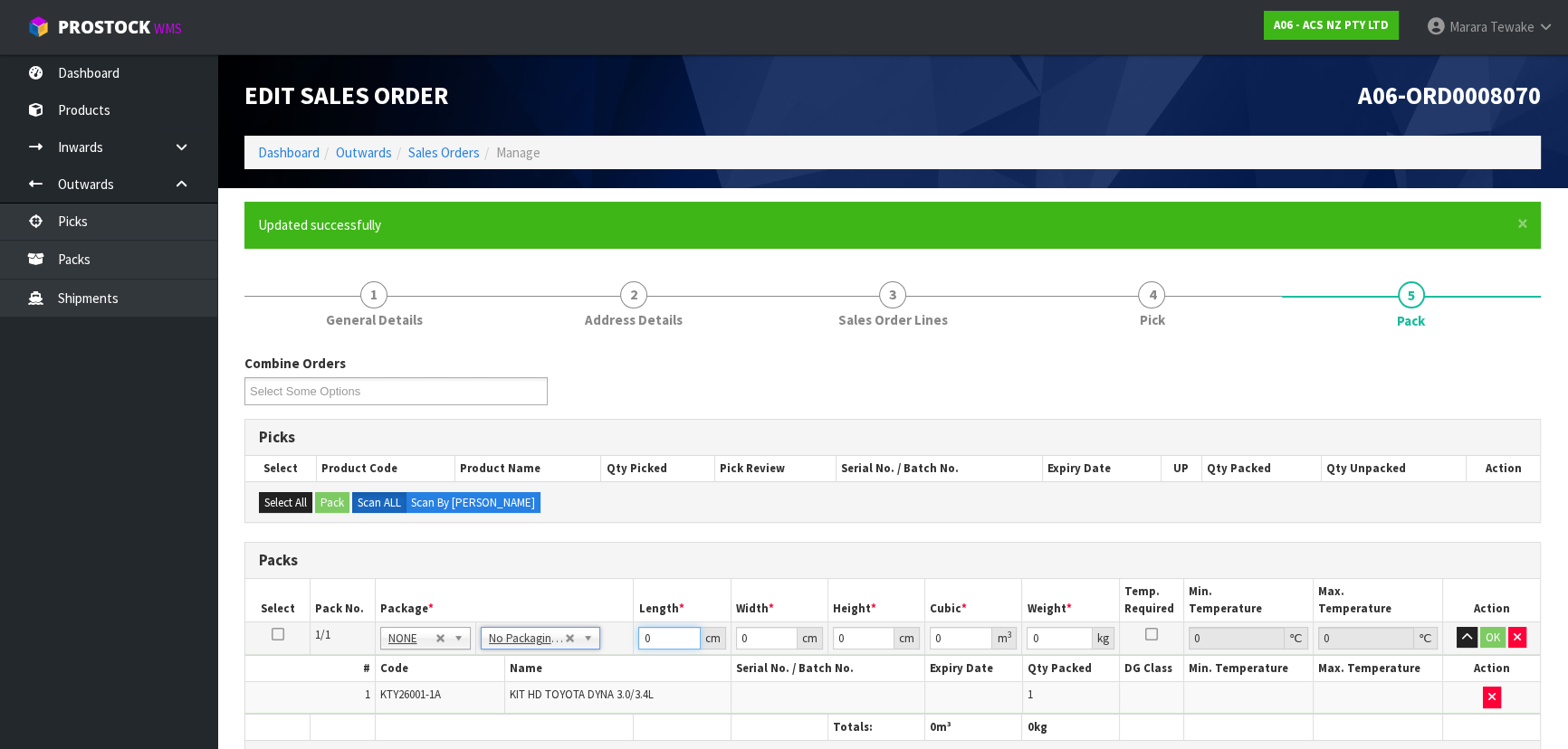
drag, startPoint x: 660, startPoint y: 635, endPoint x: 574, endPoint y: 549, distance: 121.6
click at [606, 601] on table "Select Pack No. Package * Length * Width * Height * Cubic * Weight * Temp. Requ…" at bounding box center [892, 660] width 1294 height 161
type input "40"
type input "38"
type input "1"
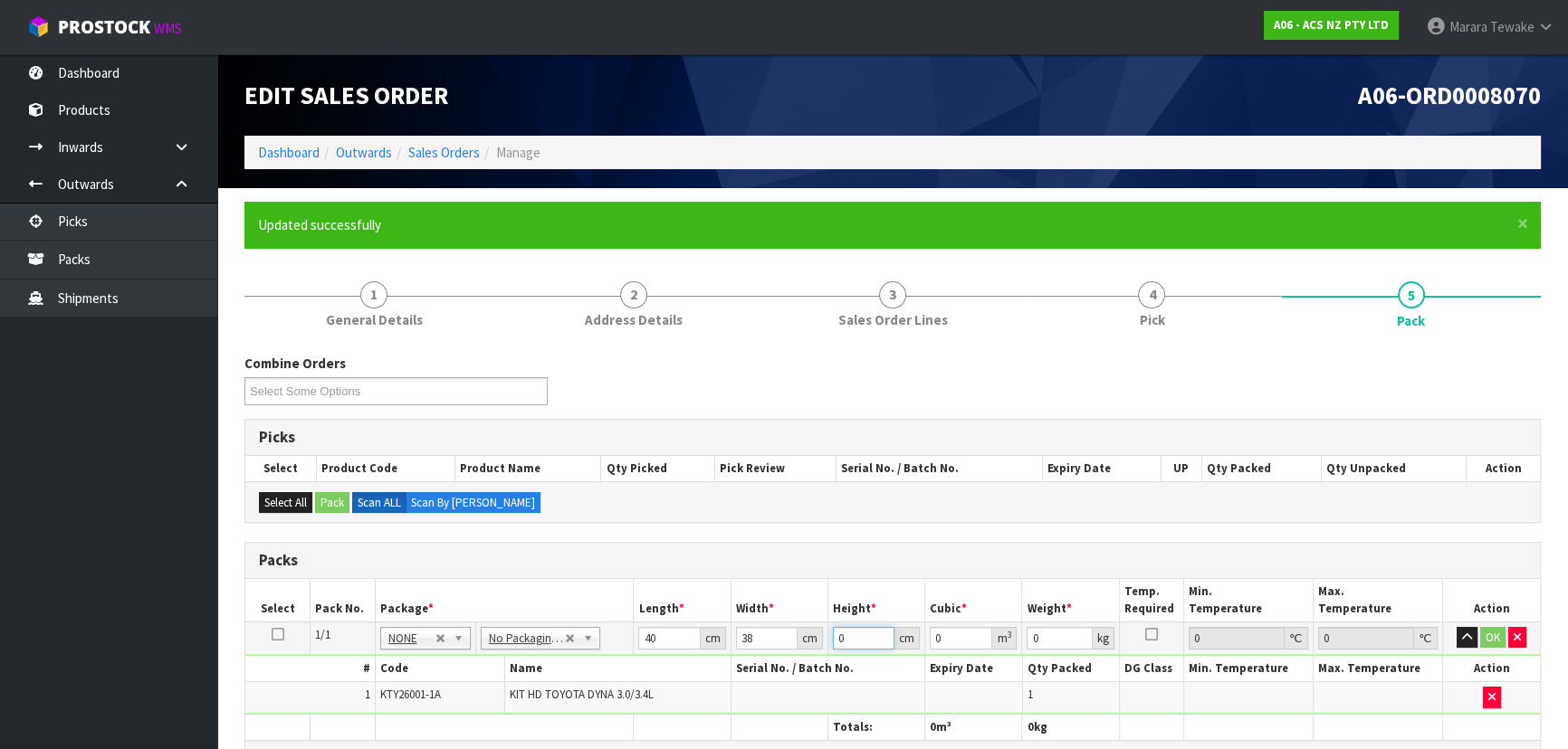
type input "0.00152"
type input "12"
type input "0.01824"
type input "12"
type input "11"
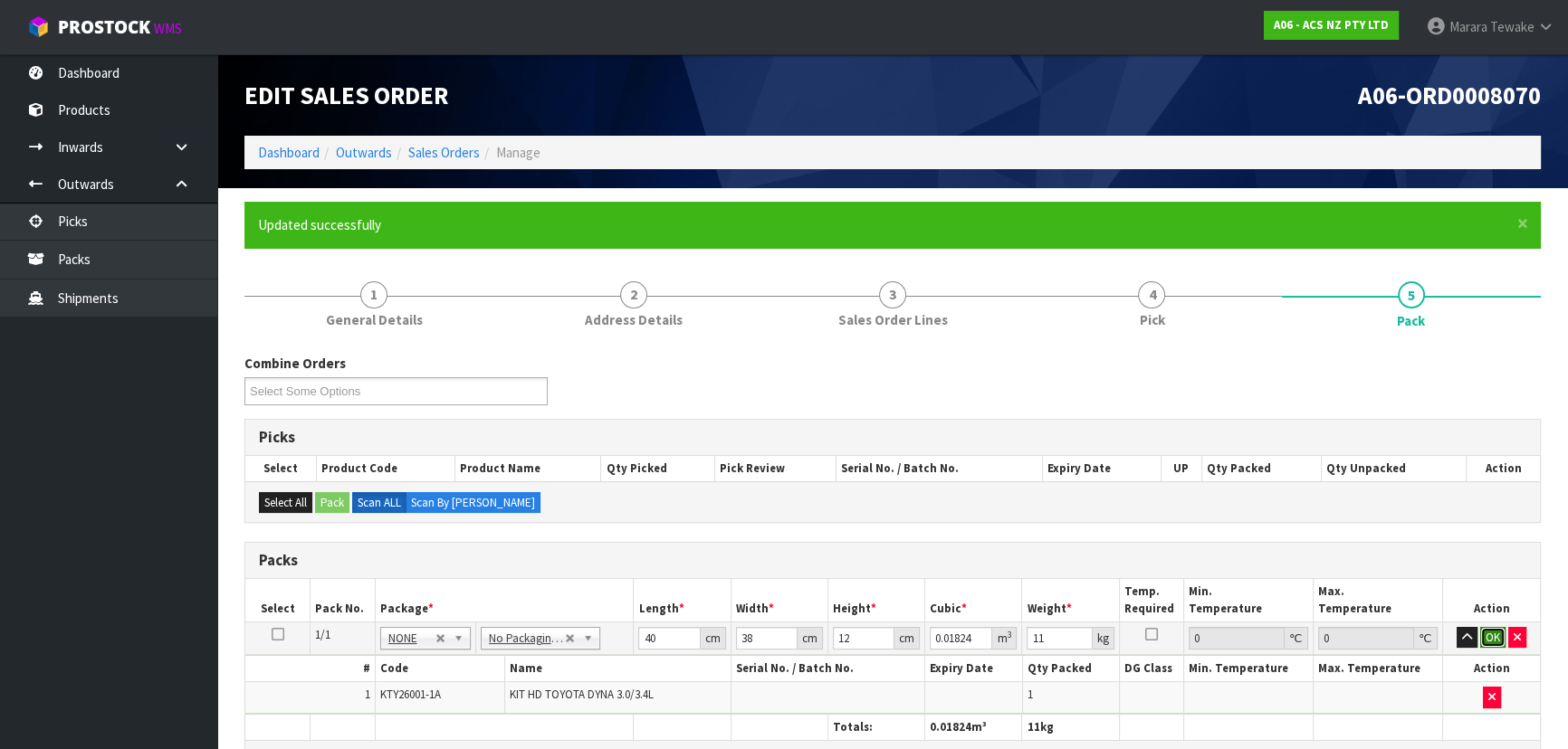
click at [1494, 633] on button "OK" at bounding box center [1493, 638] width 26 height 22
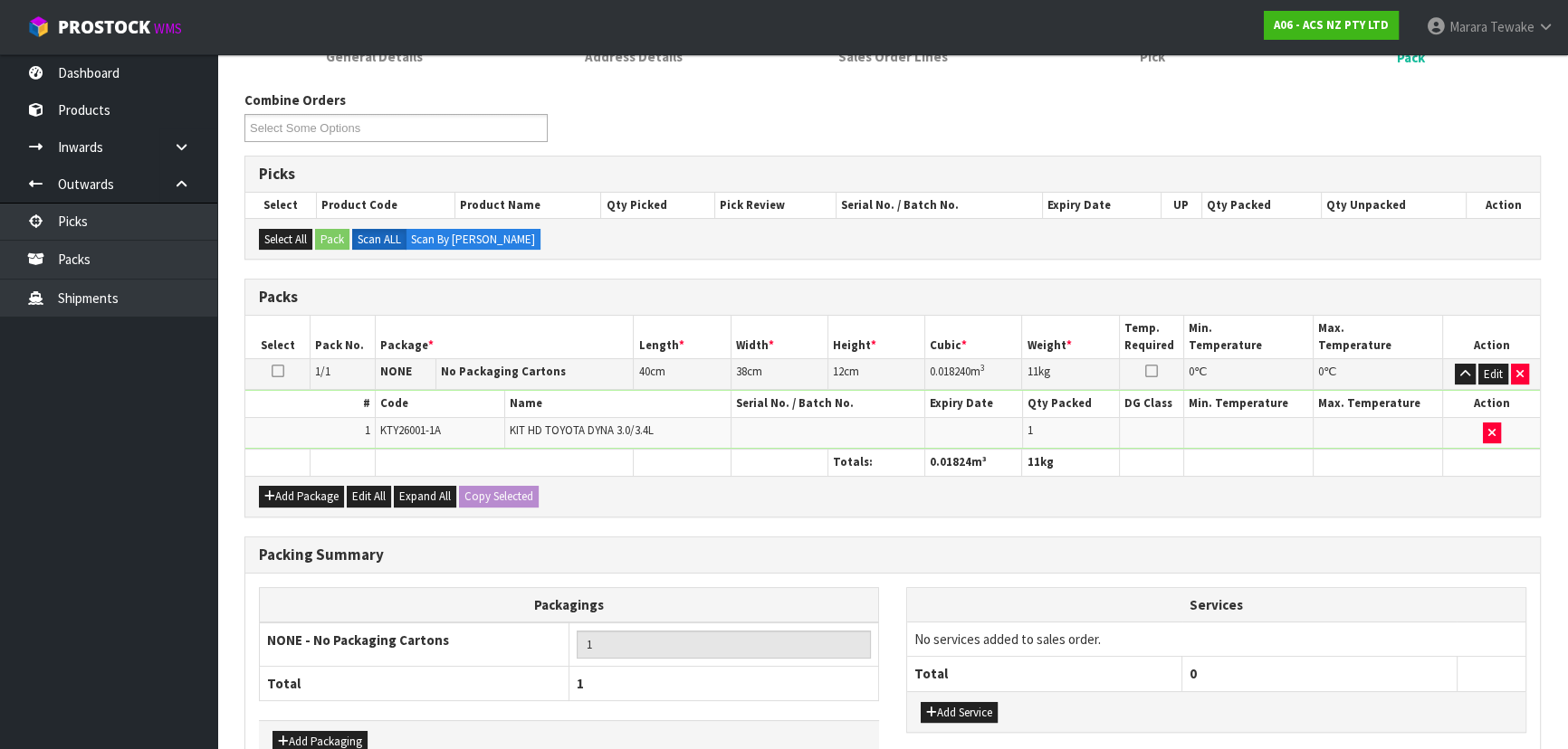
scroll to position [371, 0]
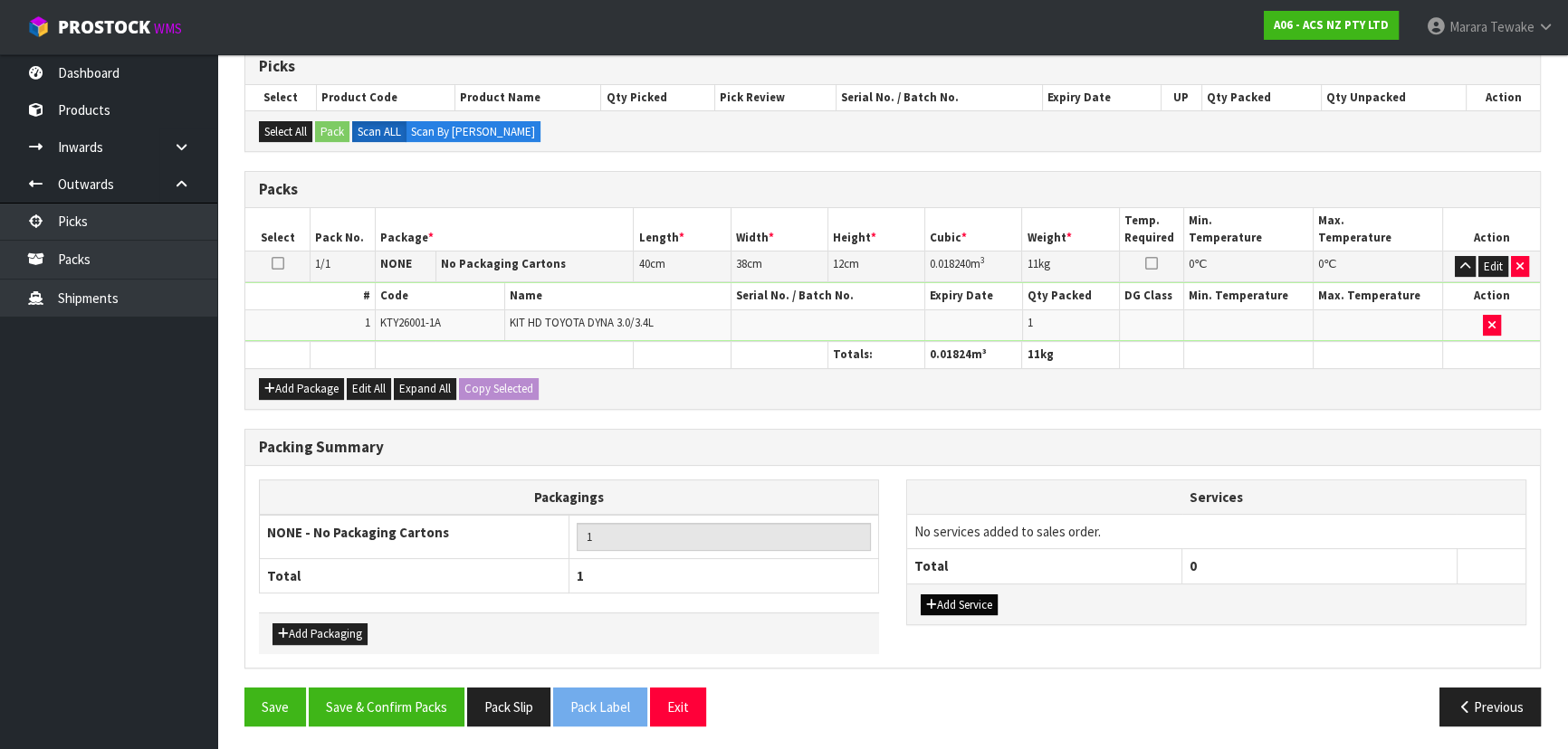
drag, startPoint x: 946, startPoint y: 616, endPoint x: 963, endPoint y: 601, distance: 22.7
click at [952, 610] on div "Add Service" at bounding box center [1216, 603] width 618 height 41
click at [963, 601] on button "Add Service" at bounding box center [960, 605] width 77 height 22
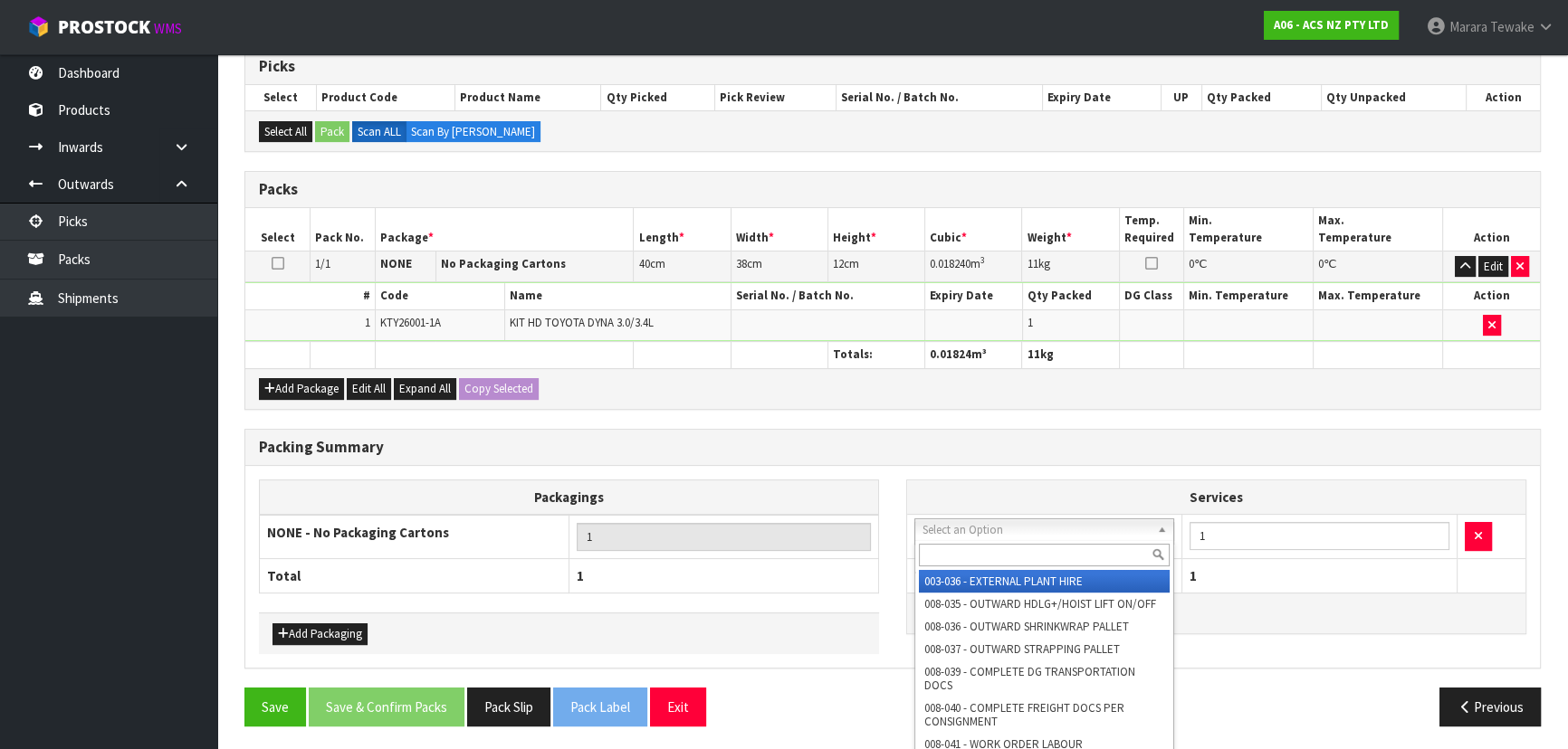
click at [976, 555] on input "text" at bounding box center [1044, 555] width 251 height 23
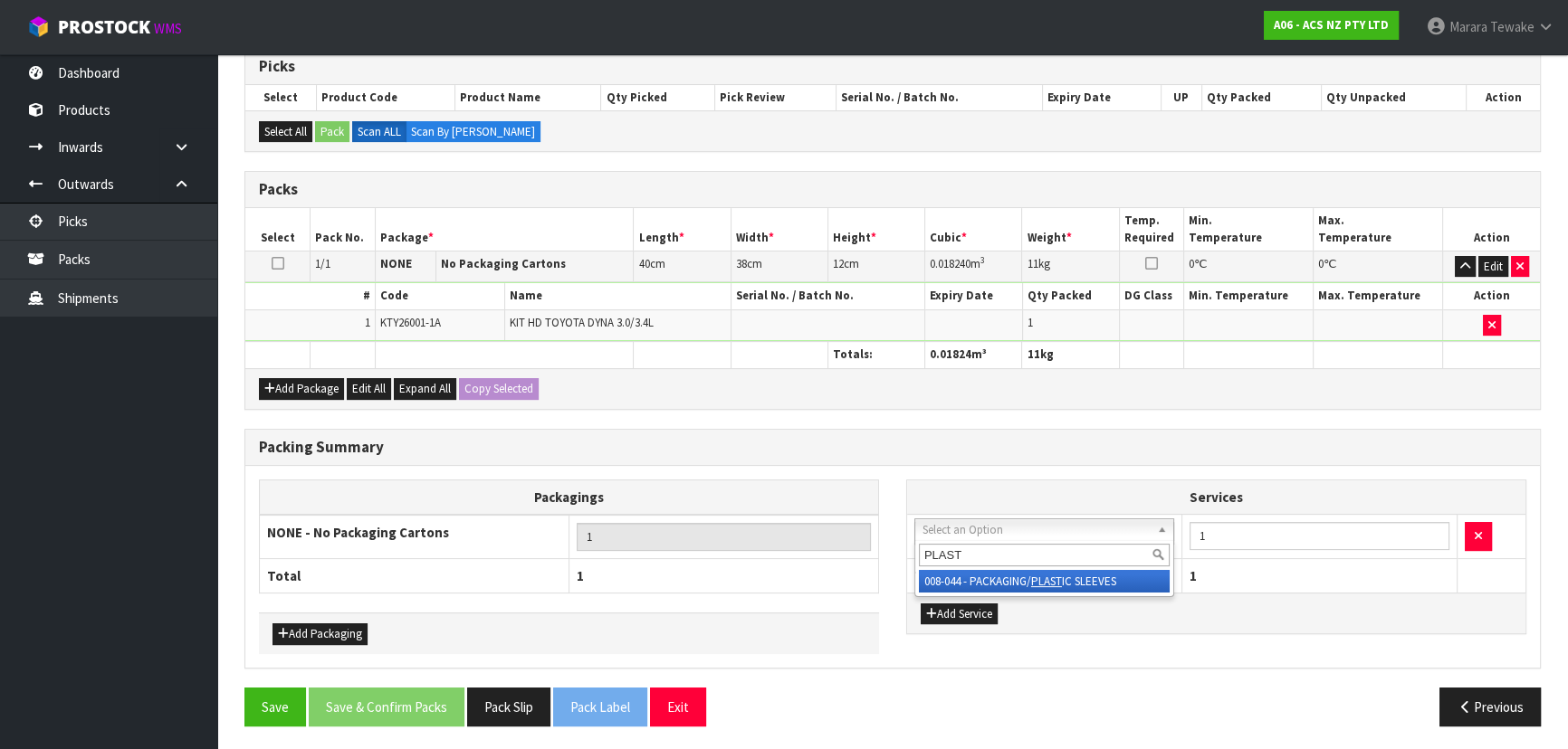
type input "PLAST"
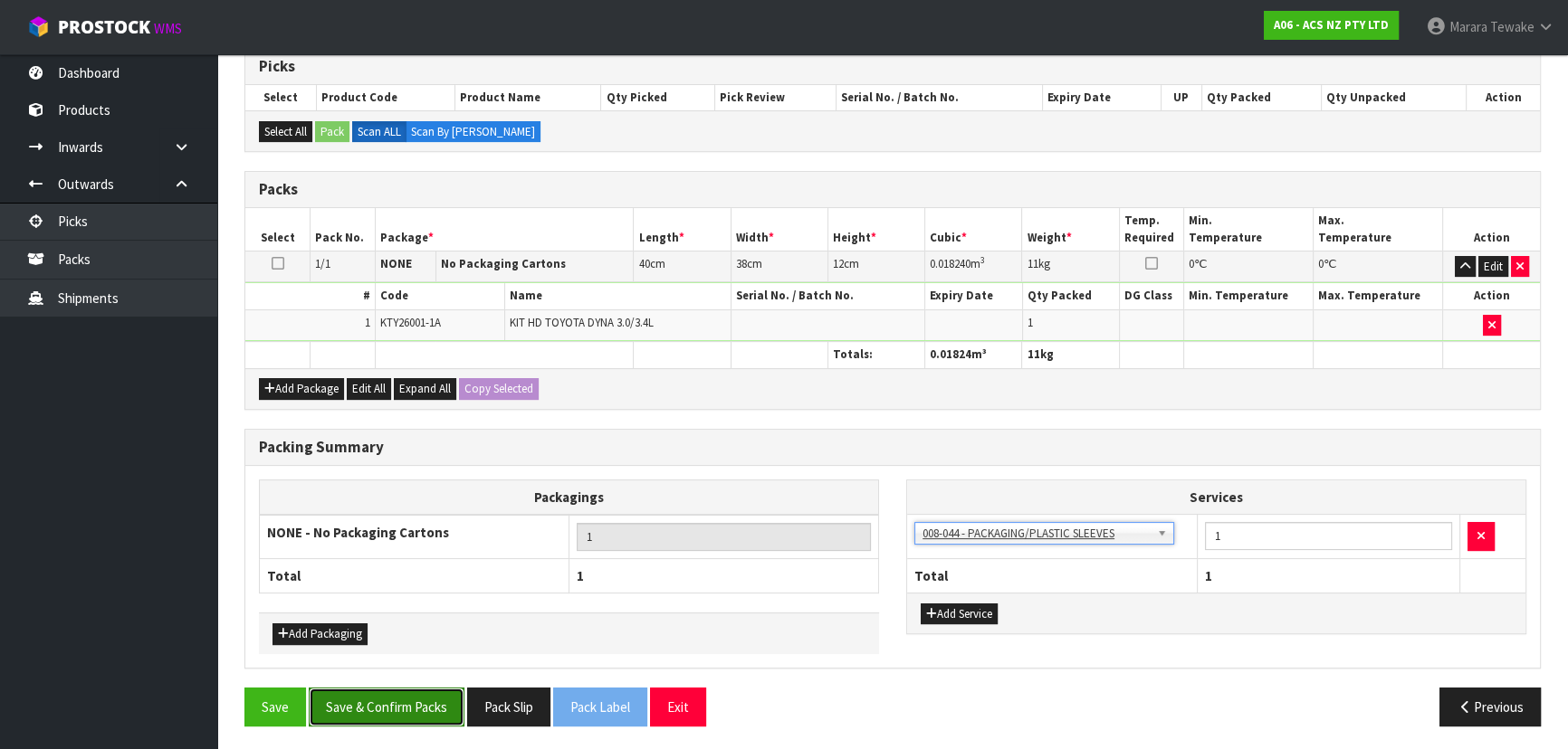
click at [377, 707] on button "Save & Confirm Packs" at bounding box center [386, 706] width 156 height 39
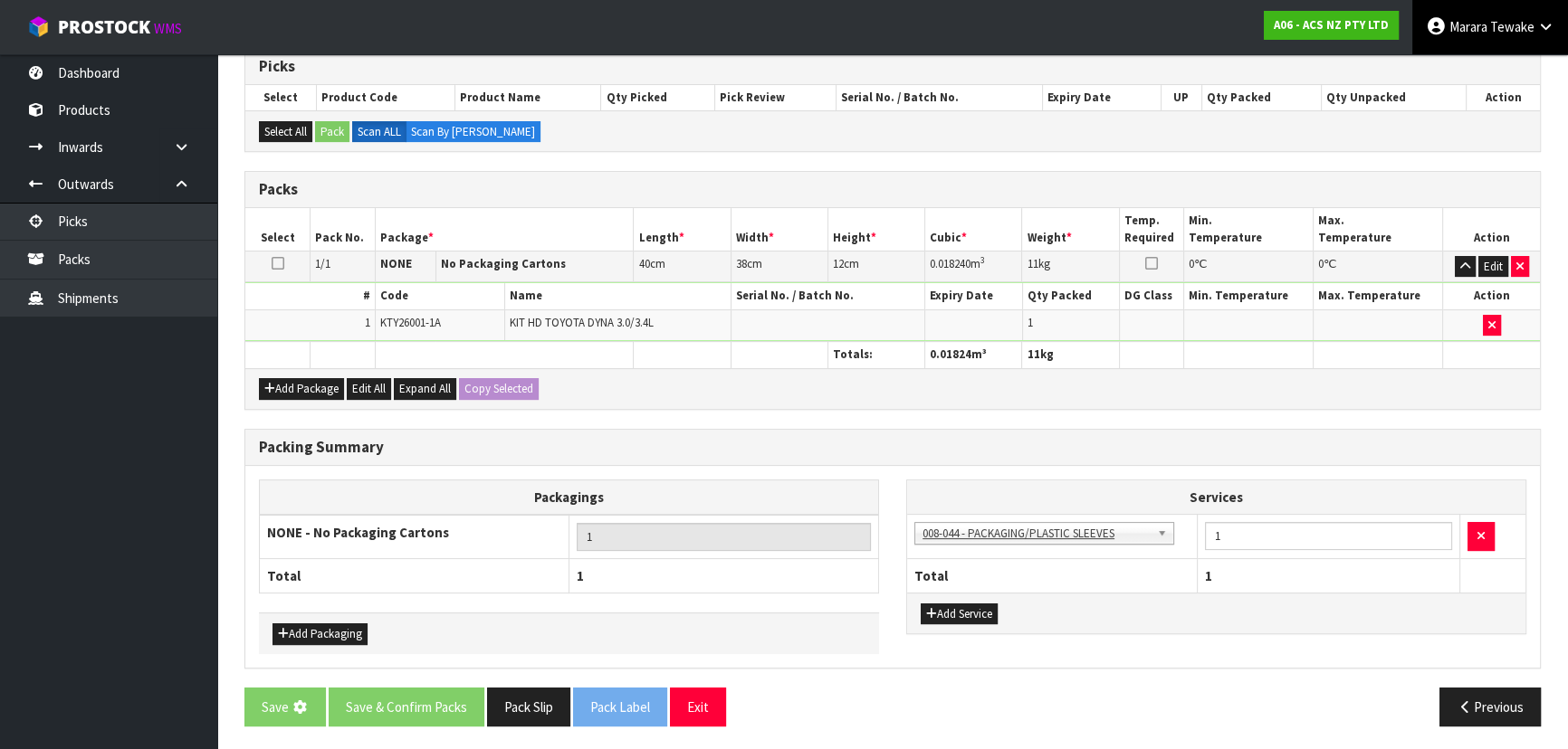
scroll to position [0, 0]
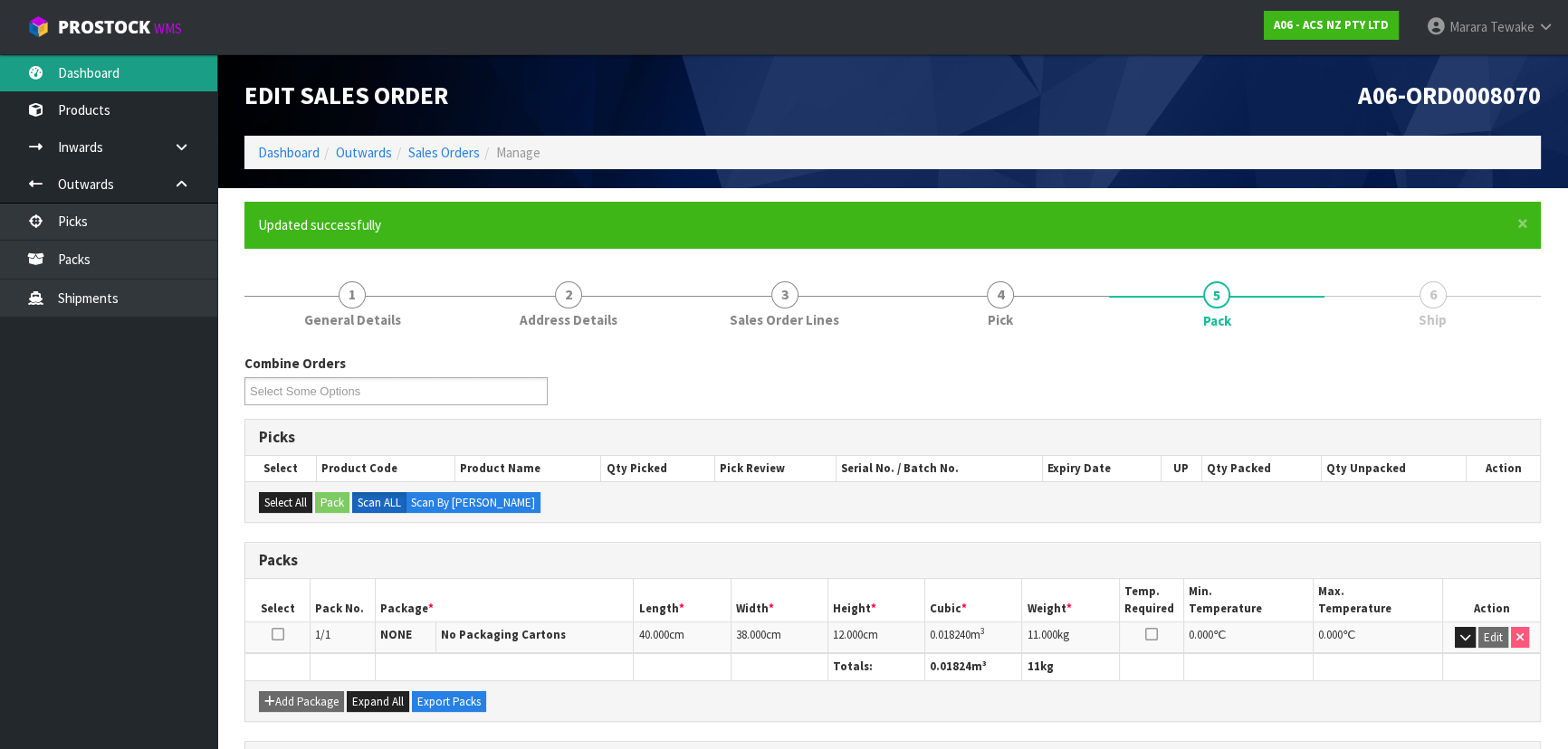
click at [149, 63] on link "Dashboard" at bounding box center [108, 72] width 217 height 37
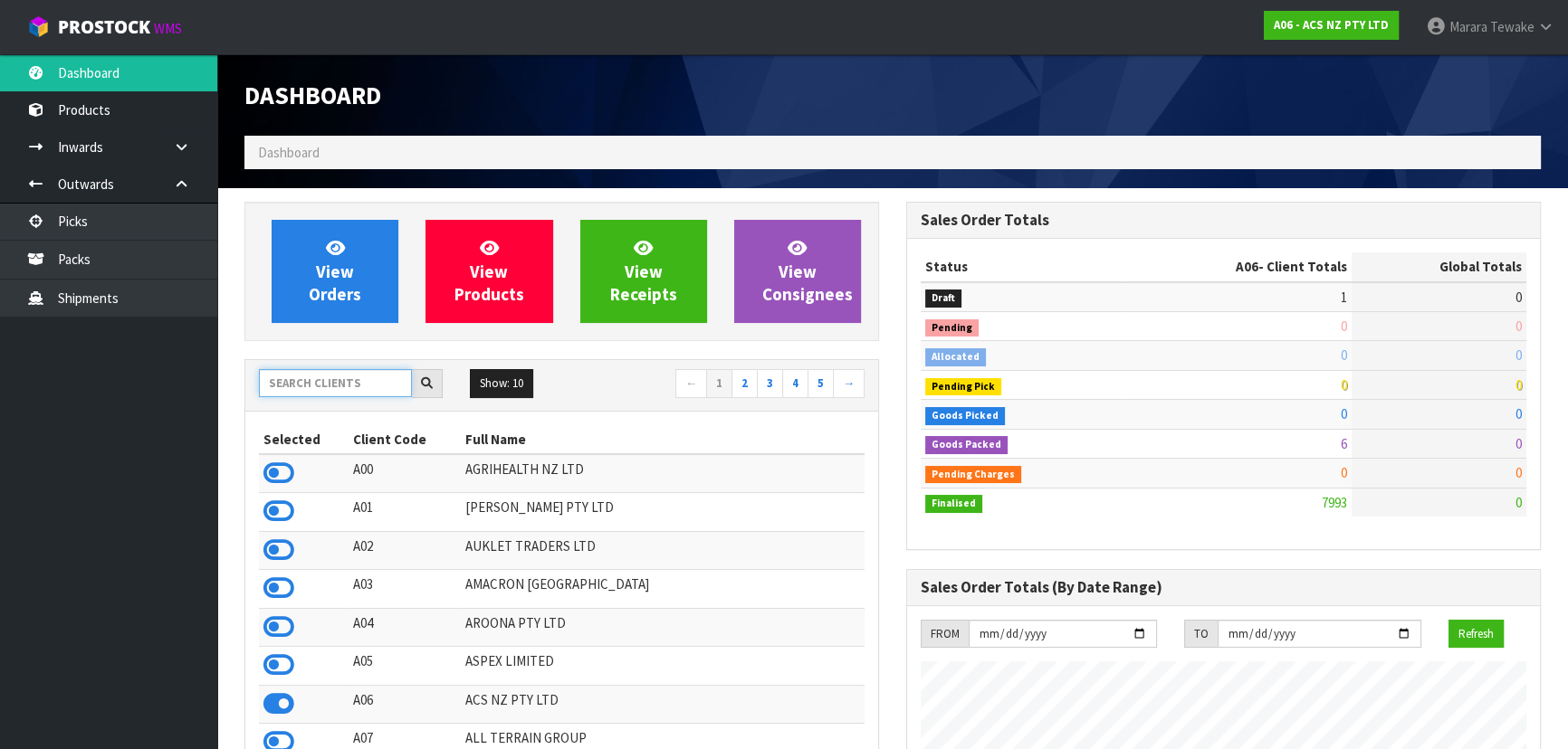
drag, startPoint x: 331, startPoint y: 379, endPoint x: 342, endPoint y: 364, distance: 18.6
click at [331, 373] on input "text" at bounding box center [335, 383] width 153 height 28
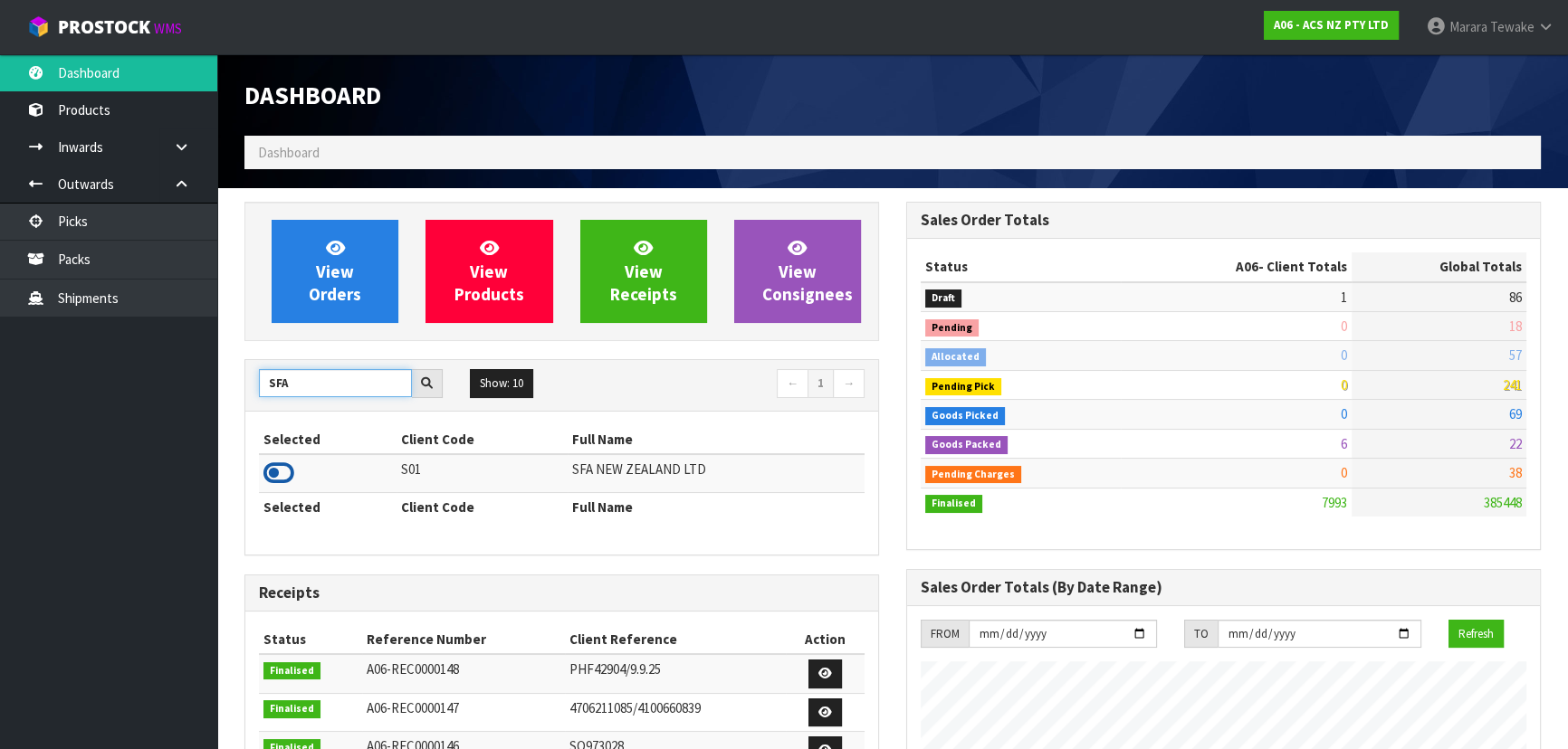
type input "SFA"
click at [282, 468] on icon at bounding box center [278, 472] width 31 height 27
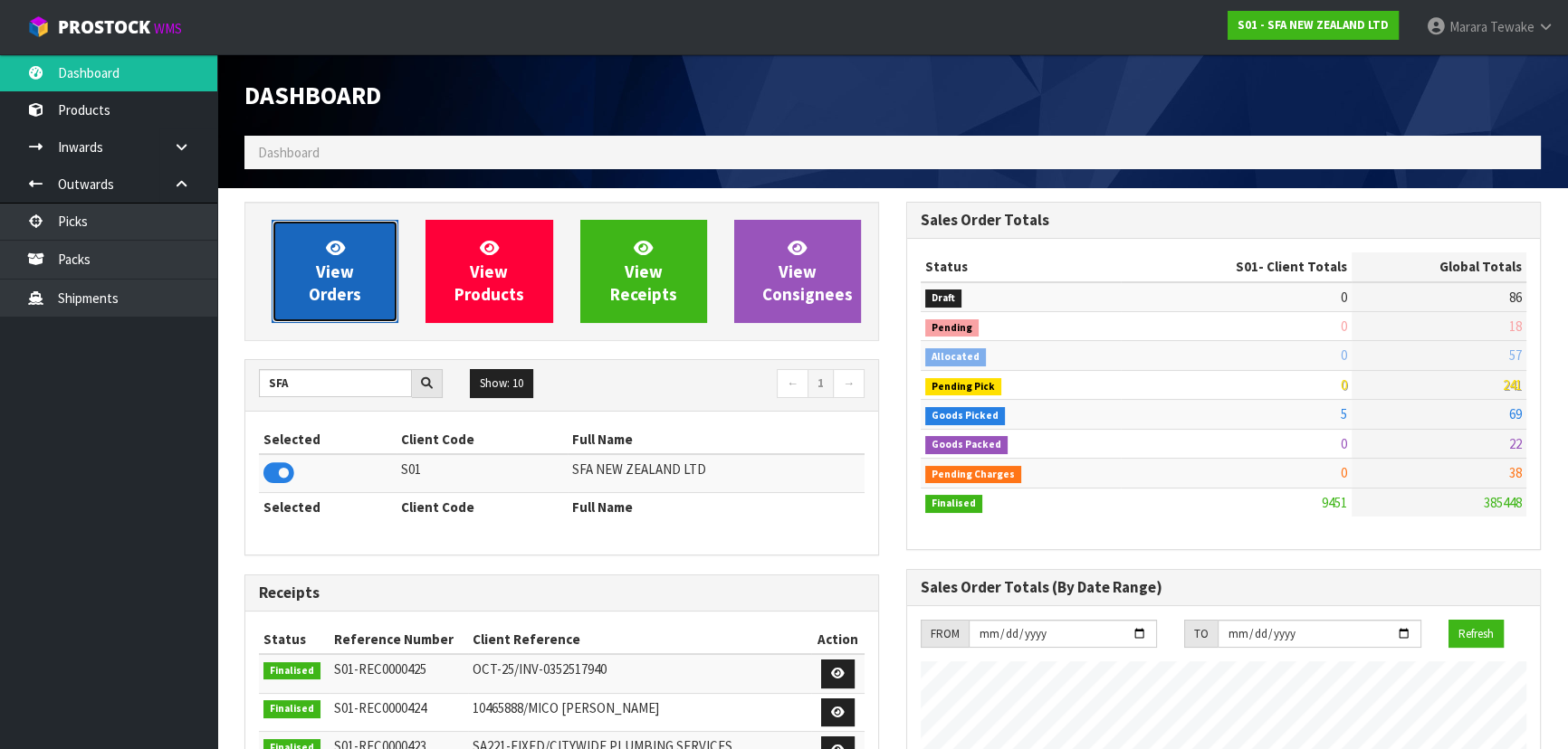
click at [336, 304] on span "View Orders" at bounding box center [334, 271] width 53 height 67
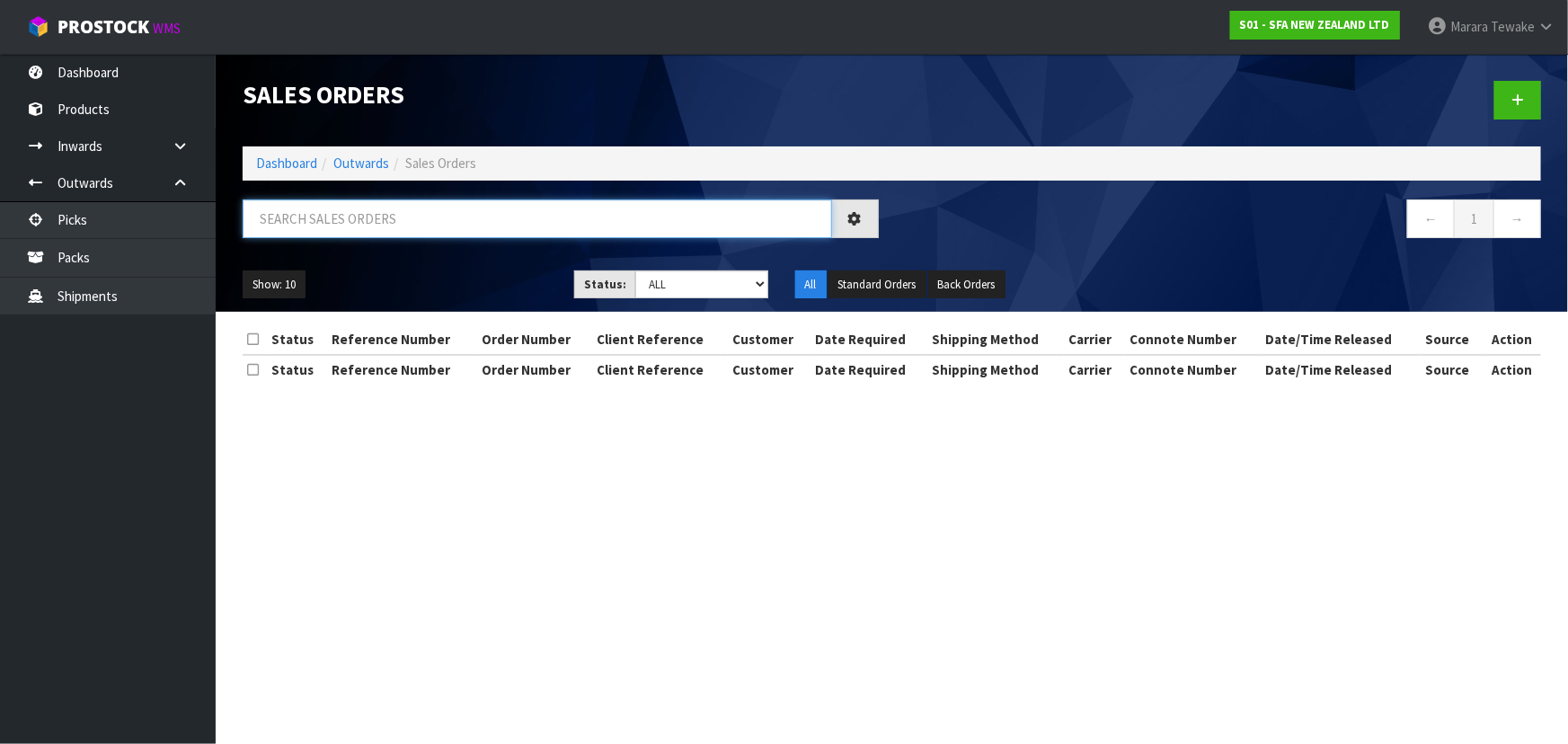
click at [365, 201] on input "text" at bounding box center [537, 218] width 589 height 38
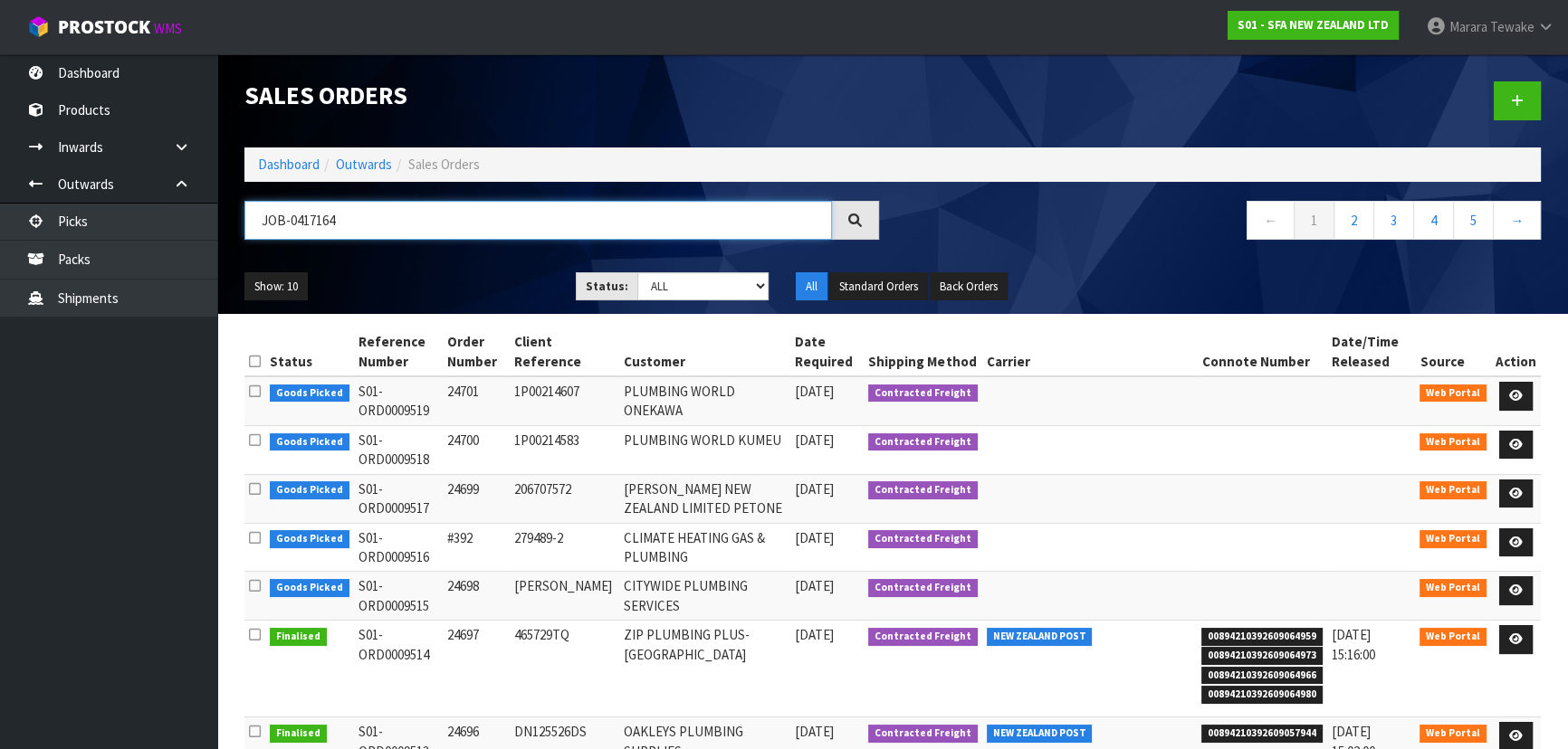
type input "JOB-0417164"
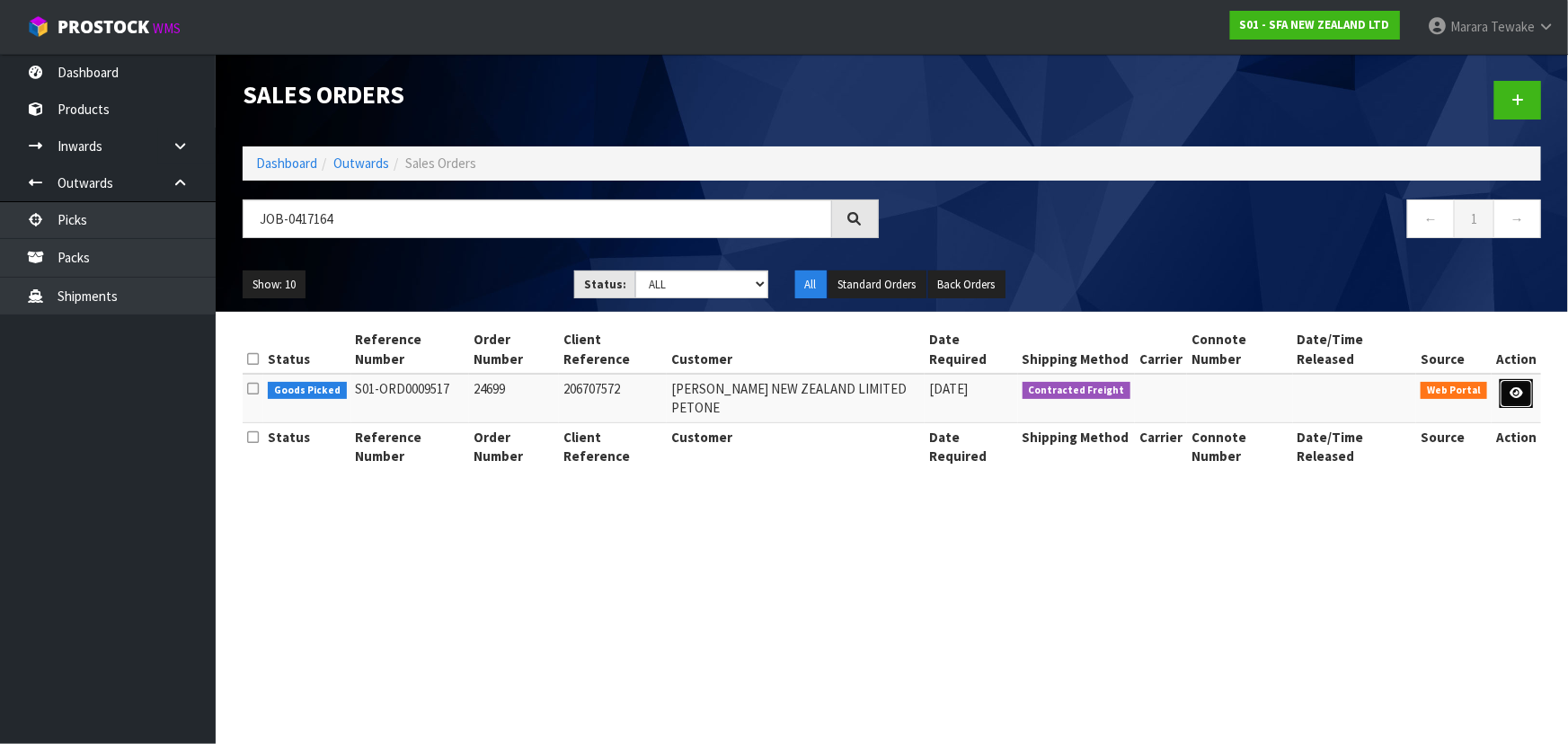
click at [1511, 387] on icon at bounding box center [1517, 393] width 14 height 12
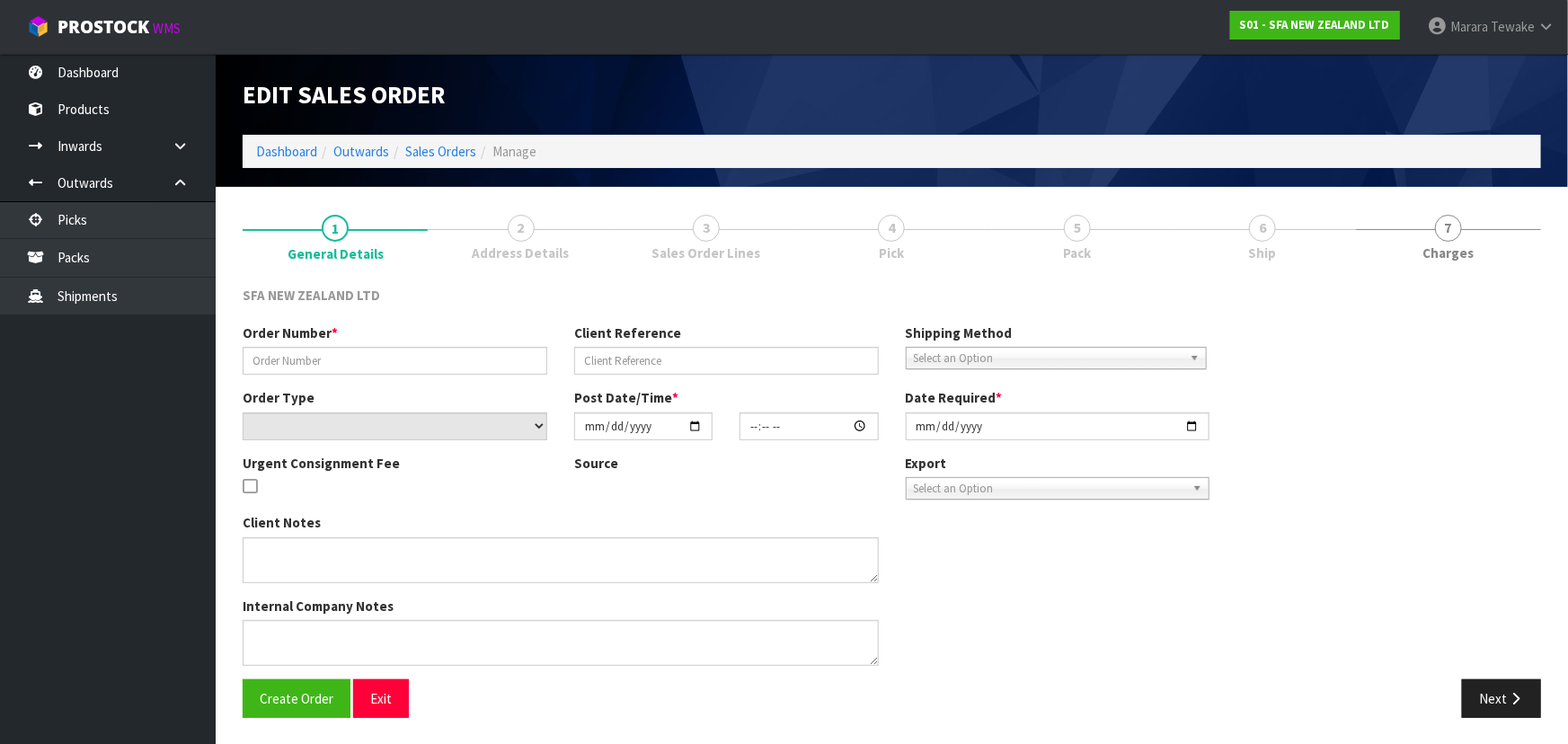
type input "24699"
type input "206707572"
select select "number:0"
type input "2025-10-13"
type input "09:45:00.000"
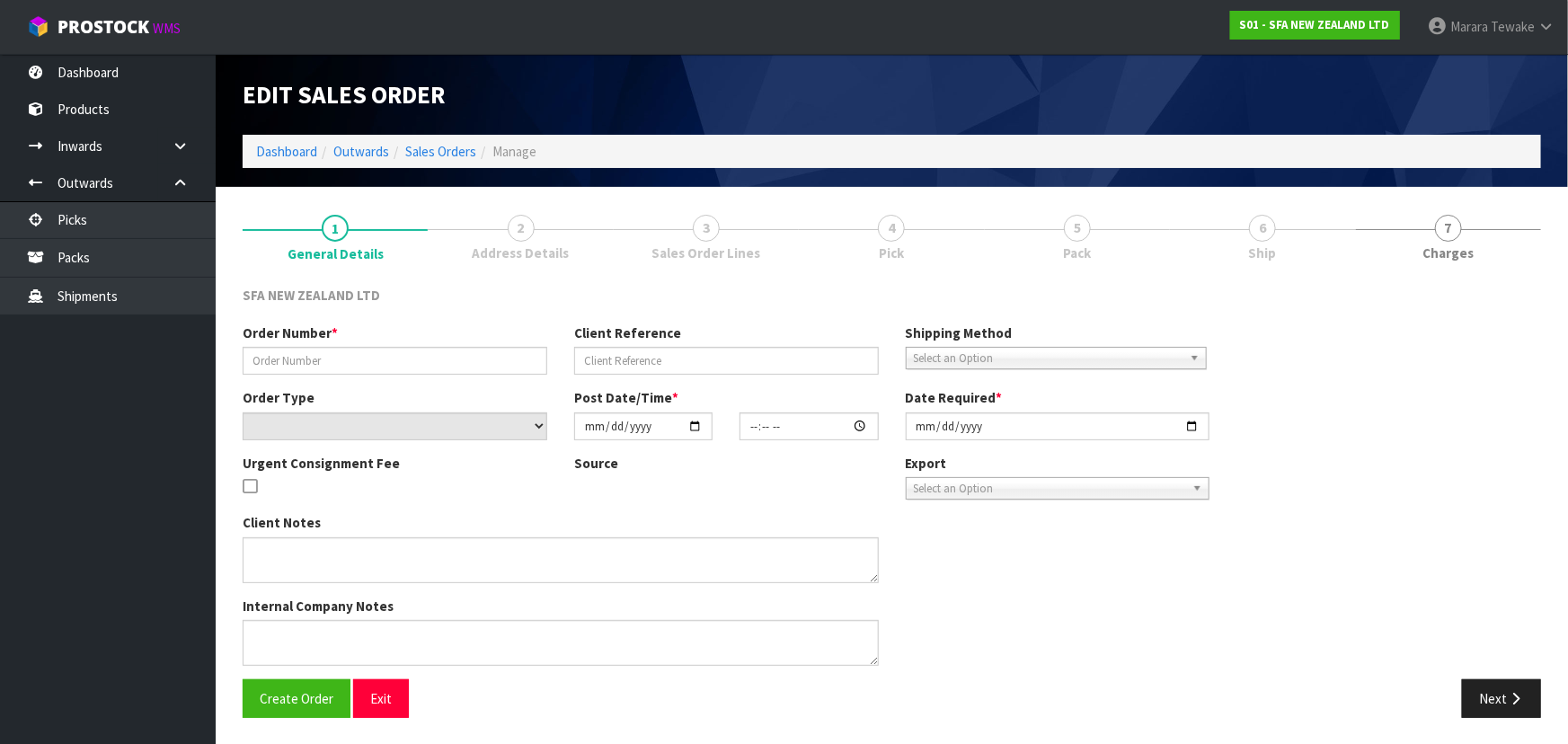
type input "2025-10-13"
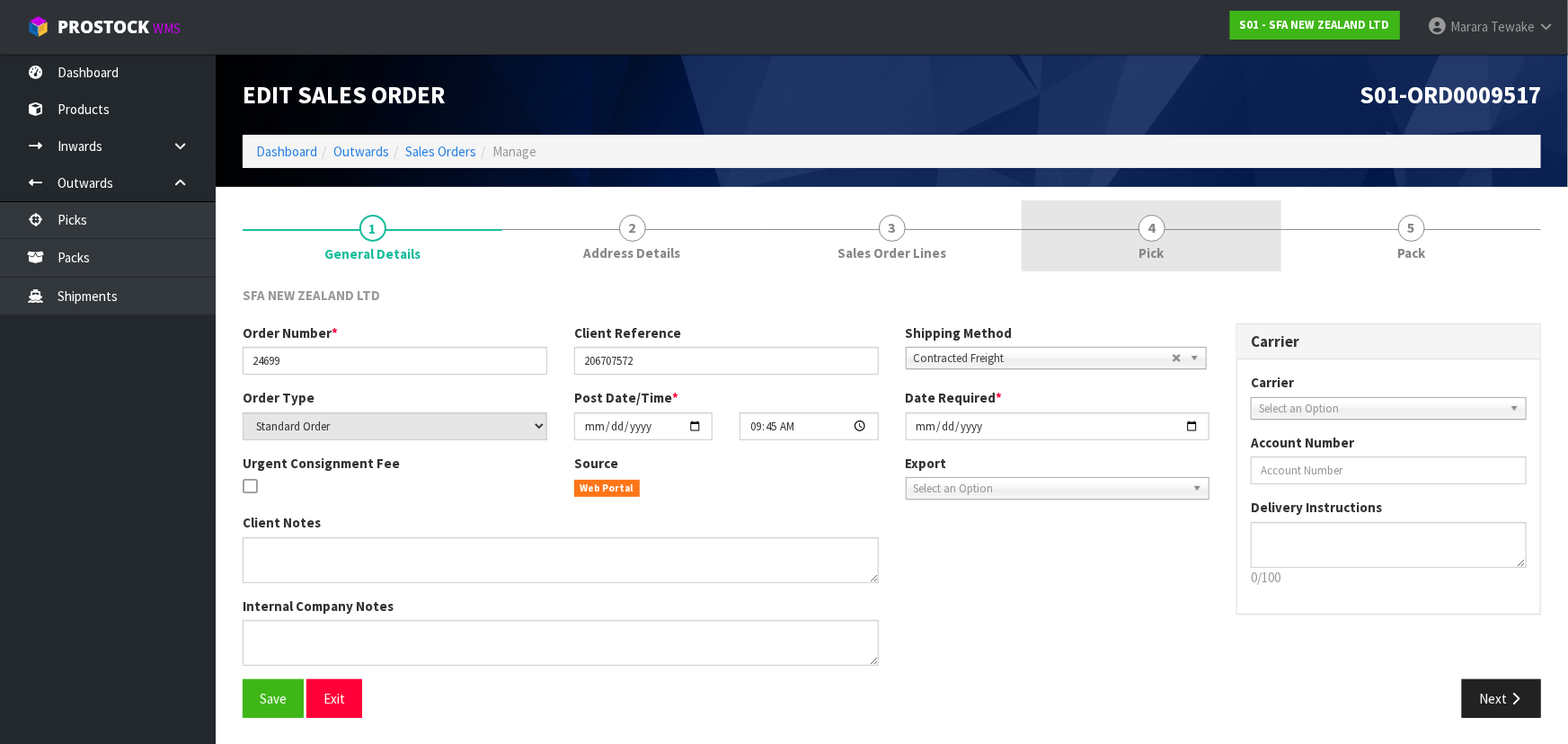
click at [1199, 258] on link "4 Pick" at bounding box center [1152, 236] width 260 height 71
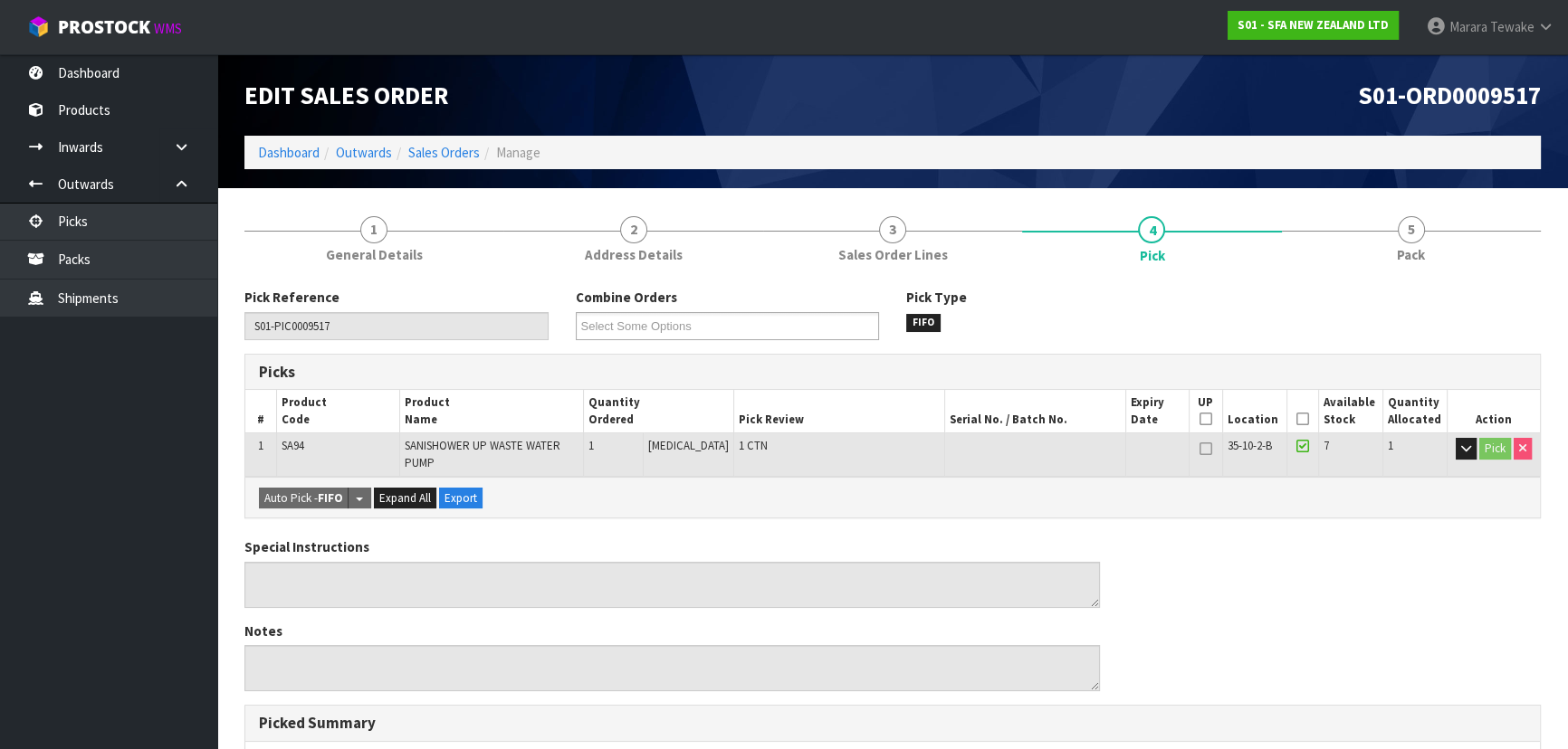
click at [1300, 419] on icon at bounding box center [1302, 419] width 13 height 1
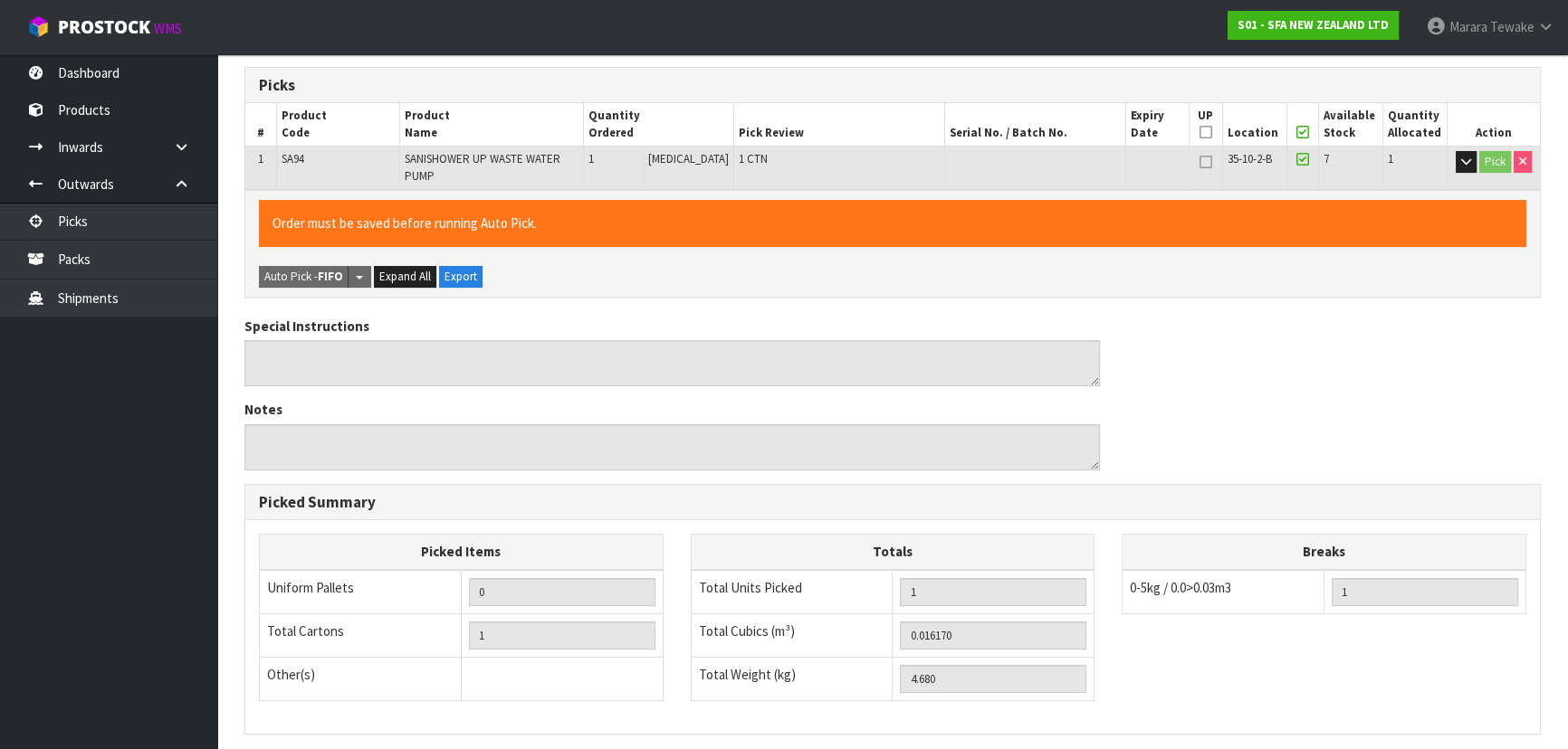
scroll to position [517, 0]
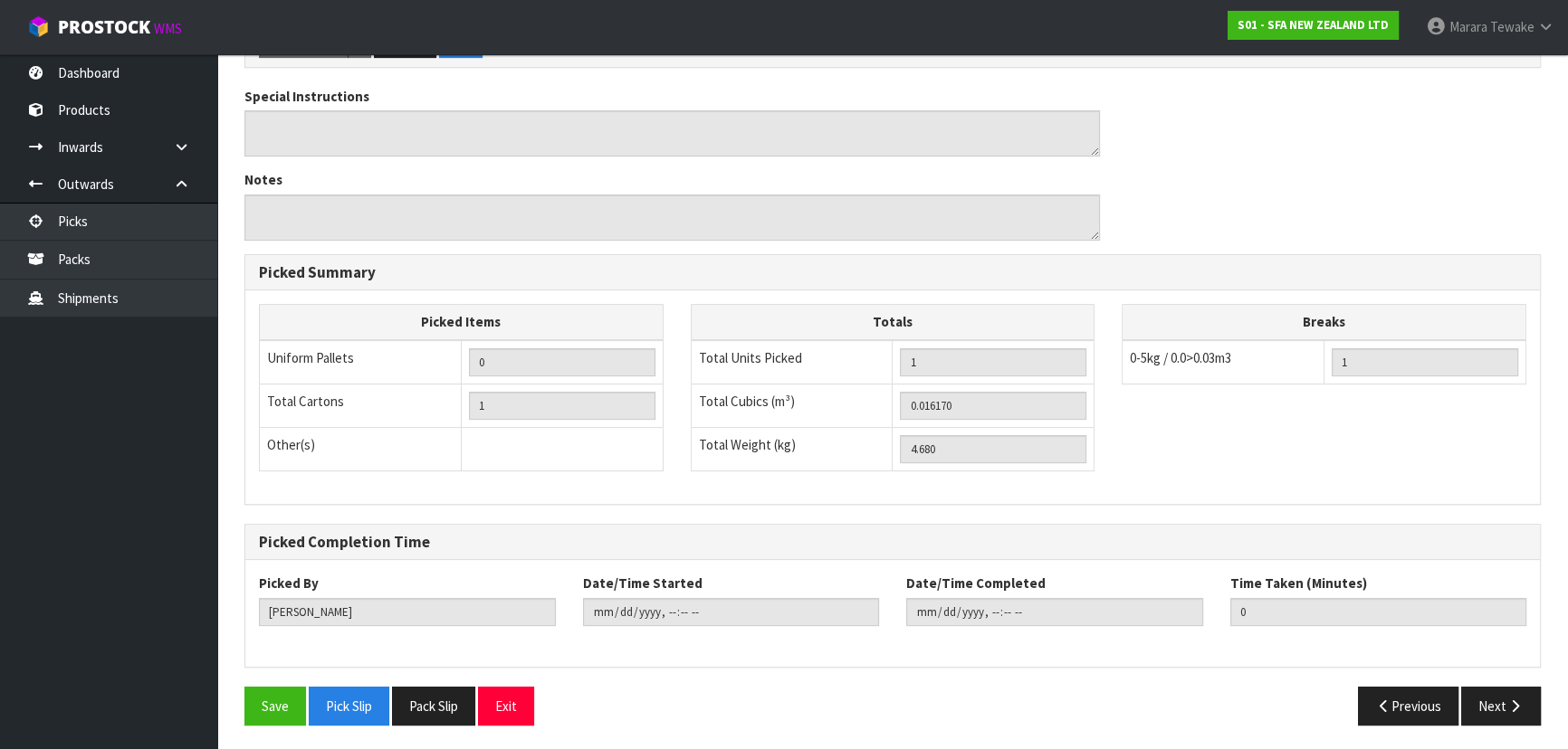
drag, startPoint x: 239, startPoint y: 702, endPoint x: 248, endPoint y: 699, distance: 9.5
click at [239, 701] on div "Save Pick Slip Pack Slip Exit" at bounding box center [562, 705] width 662 height 39
click at [261, 699] on button "Save" at bounding box center [275, 705] width 62 height 39
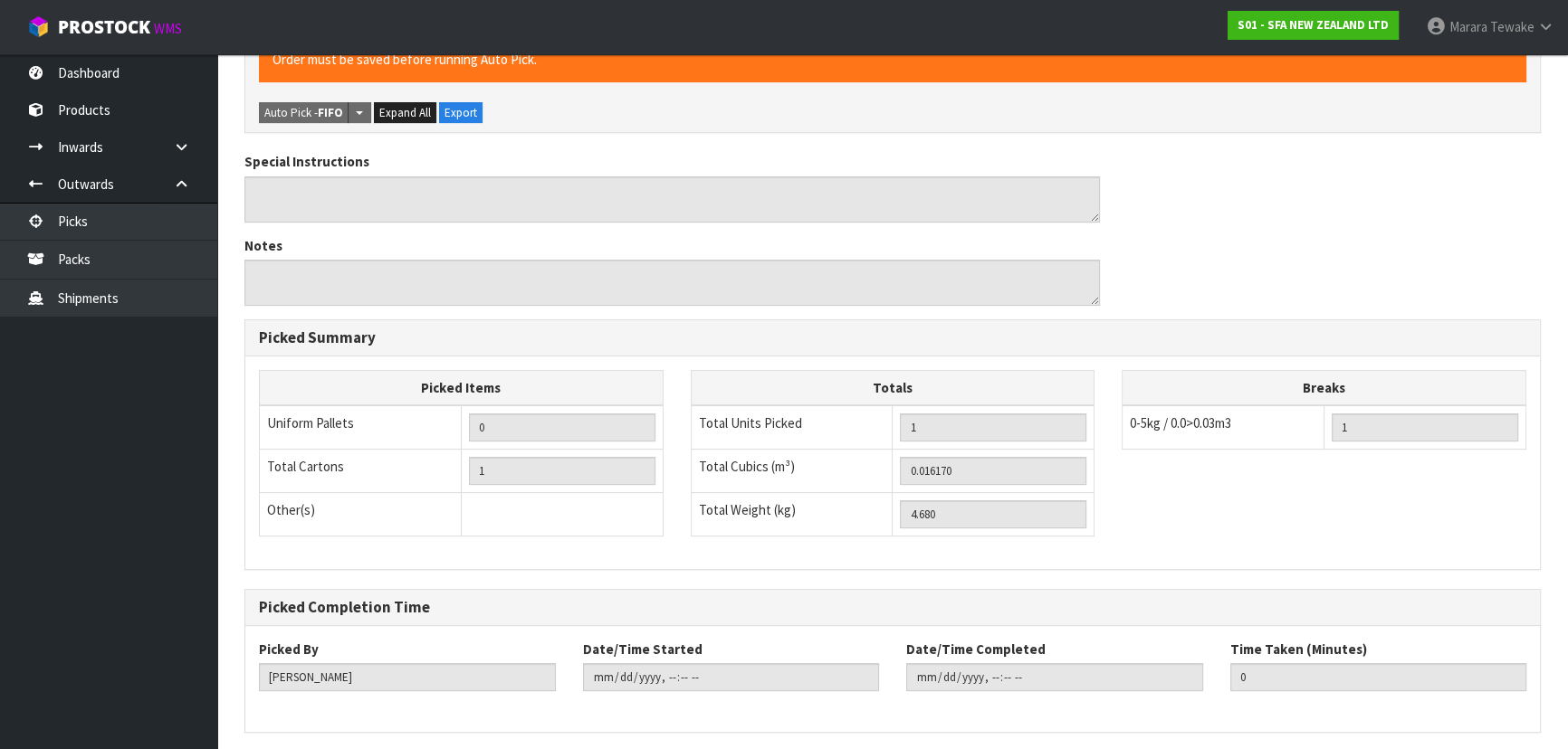
scroll to position [0, 0]
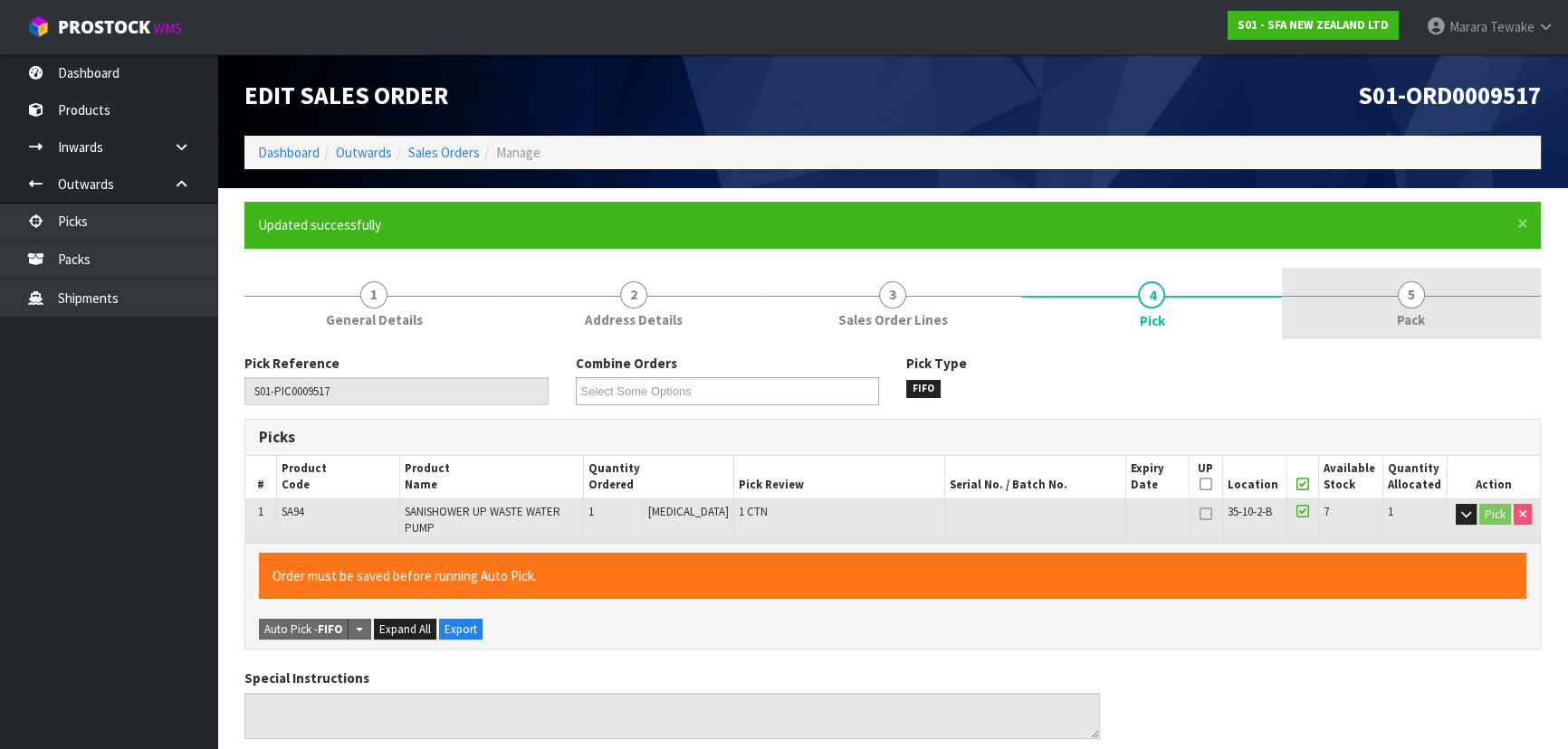
click at [1403, 302] on span "5" at bounding box center [1410, 295] width 27 height 27
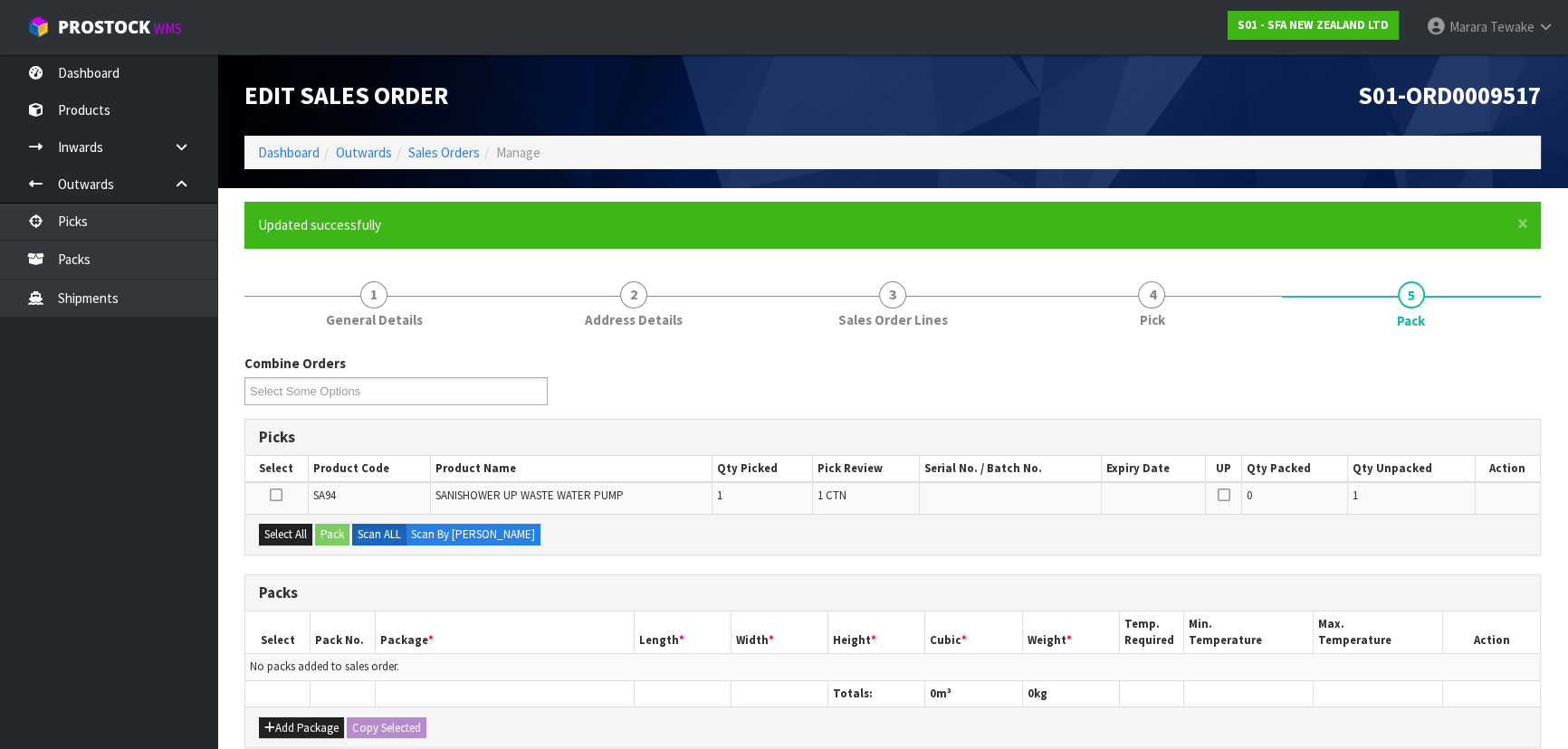
scroll to position [328, 0]
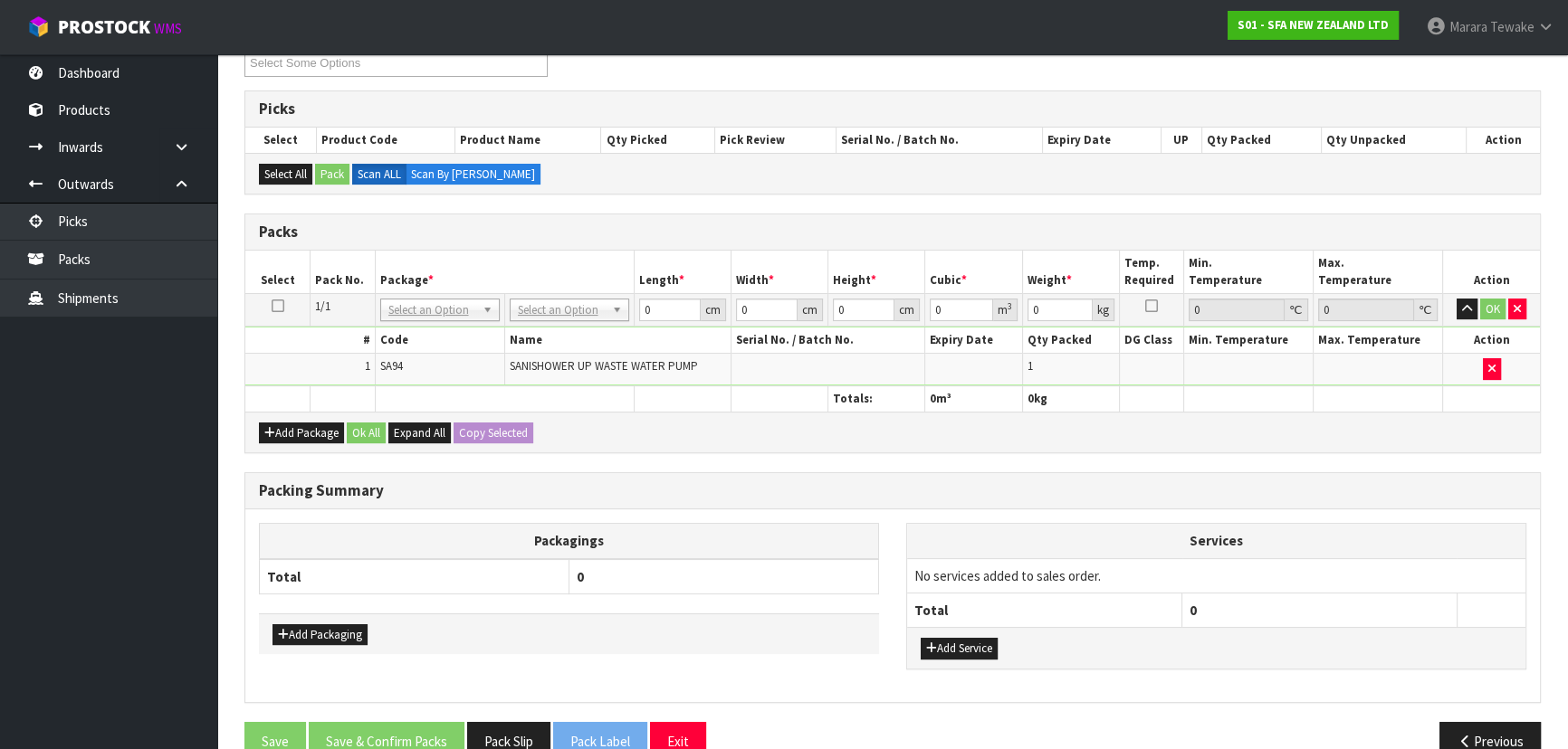
click at [543, 282] on th "Package *" at bounding box center [504, 272] width 259 height 43
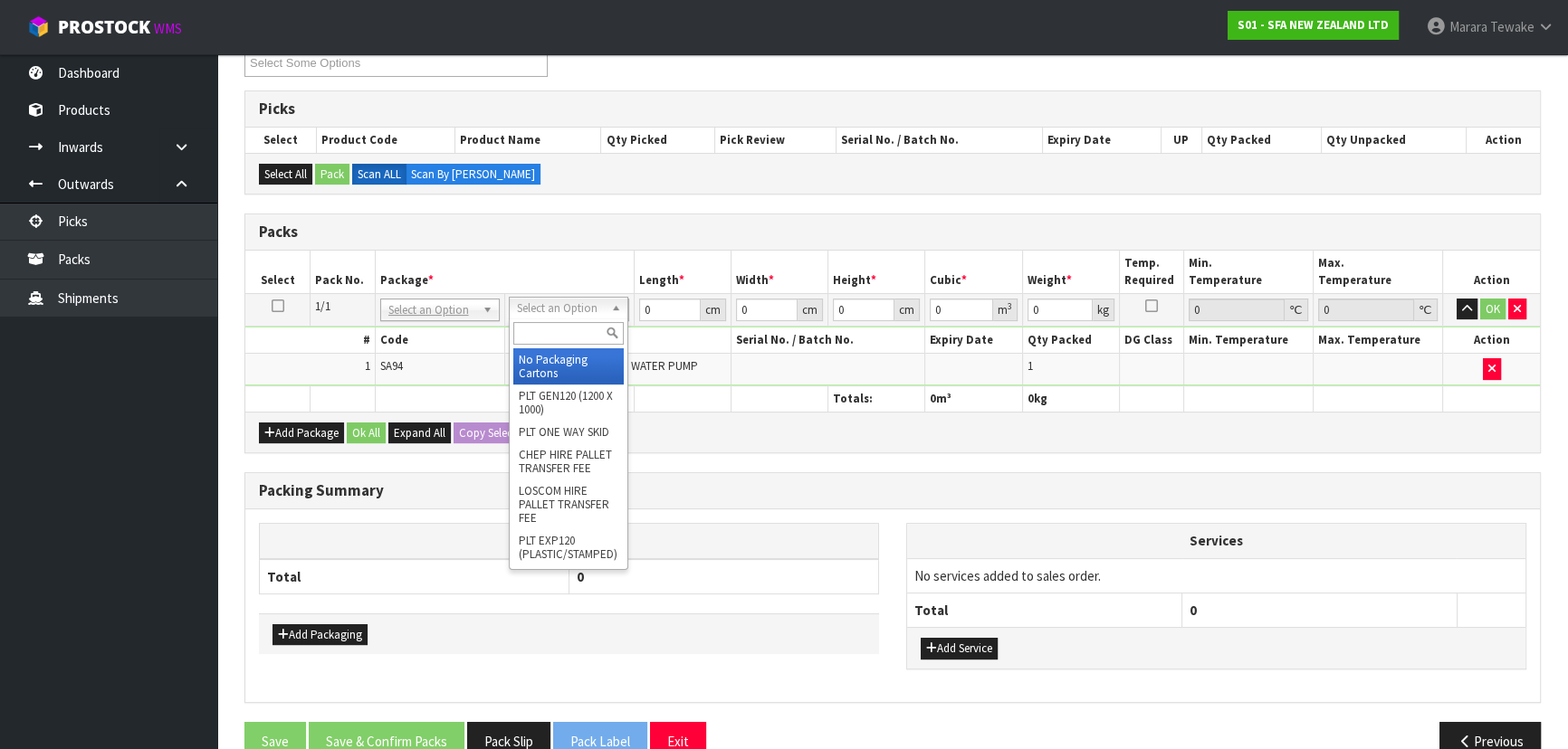
click at [558, 329] on input "text" at bounding box center [568, 333] width 110 height 23
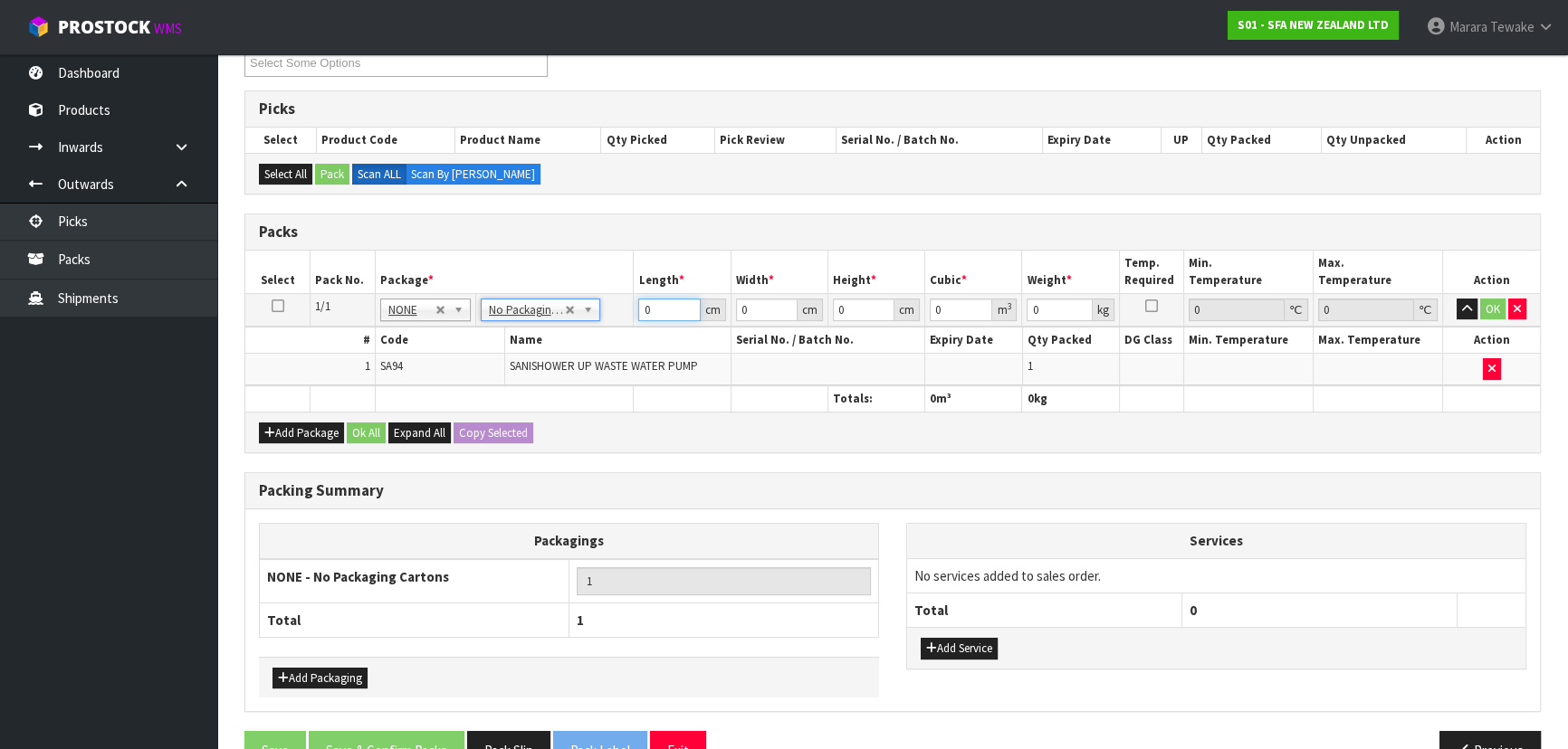
drag, startPoint x: 644, startPoint y: 307, endPoint x: 591, endPoint y: 216, distance: 105.3
click at [615, 284] on table "Select Pack No. Package * Length * Width * Height * Cubic * Weight * Temp. Requ…" at bounding box center [892, 331] width 1294 height 161
type input "35"
type input "23"
type input "2"
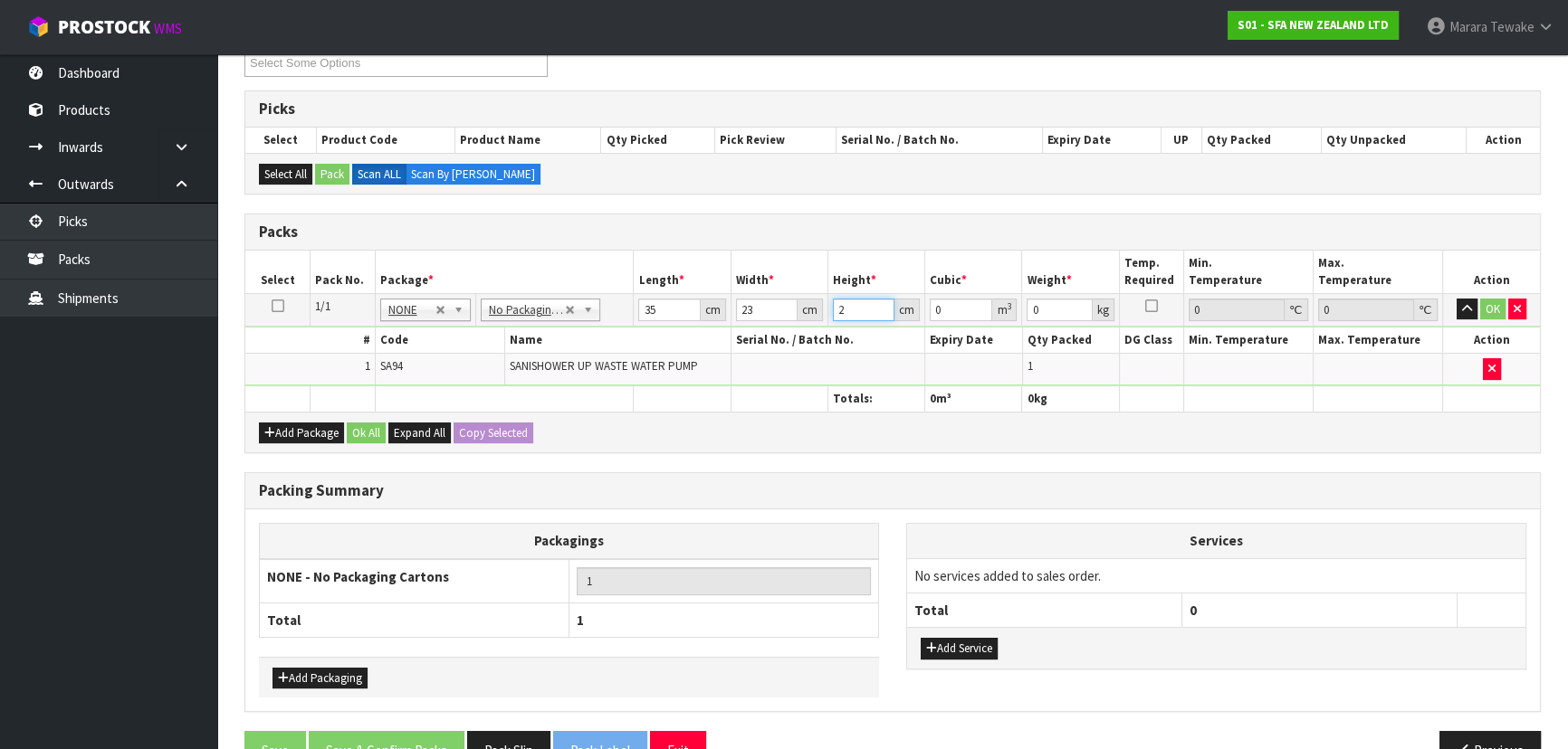
type input "0.00161"
type input "23"
type input "0.018515"
type input "23"
type input "5"
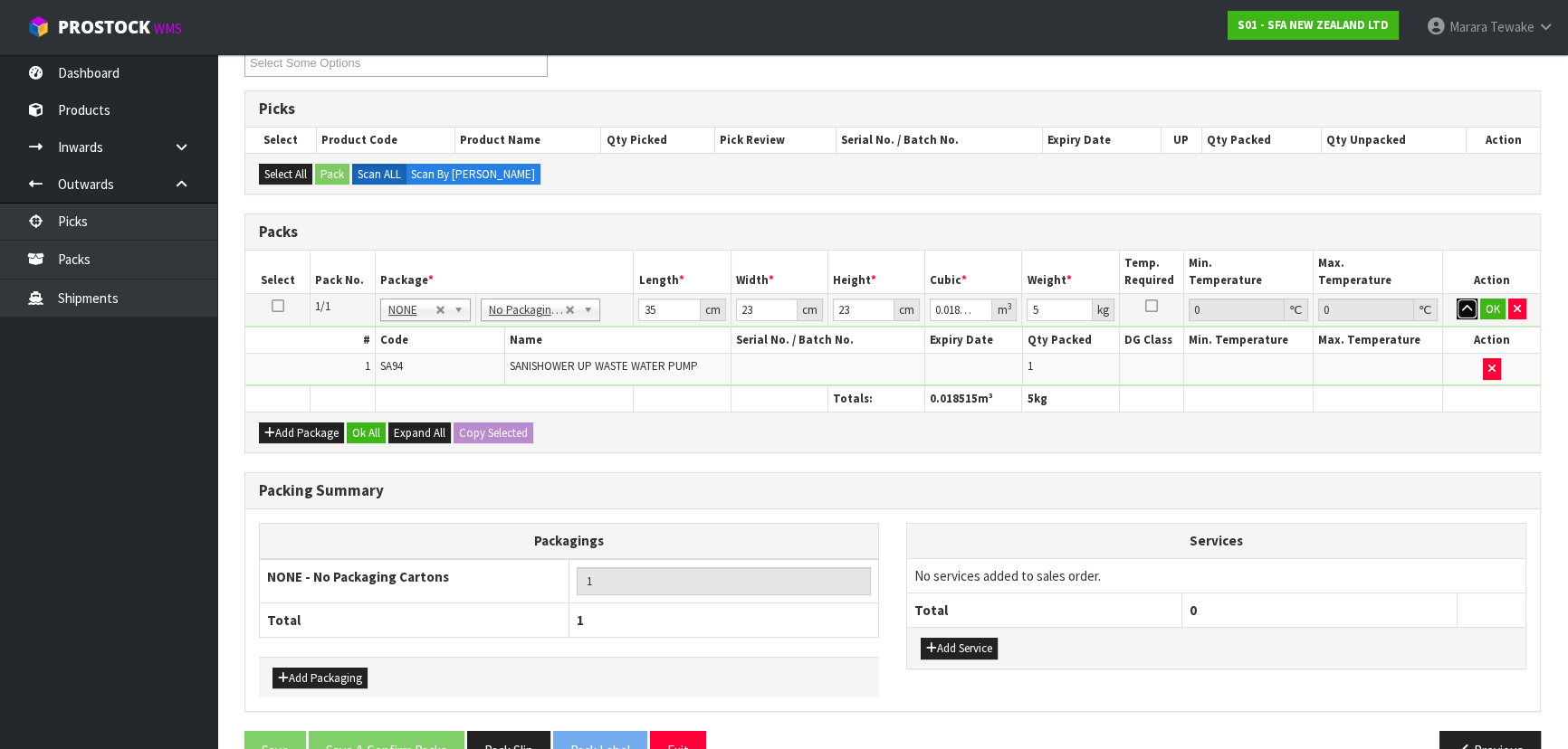
click at [1456, 299] on button "button" at bounding box center [1466, 310] width 21 height 22
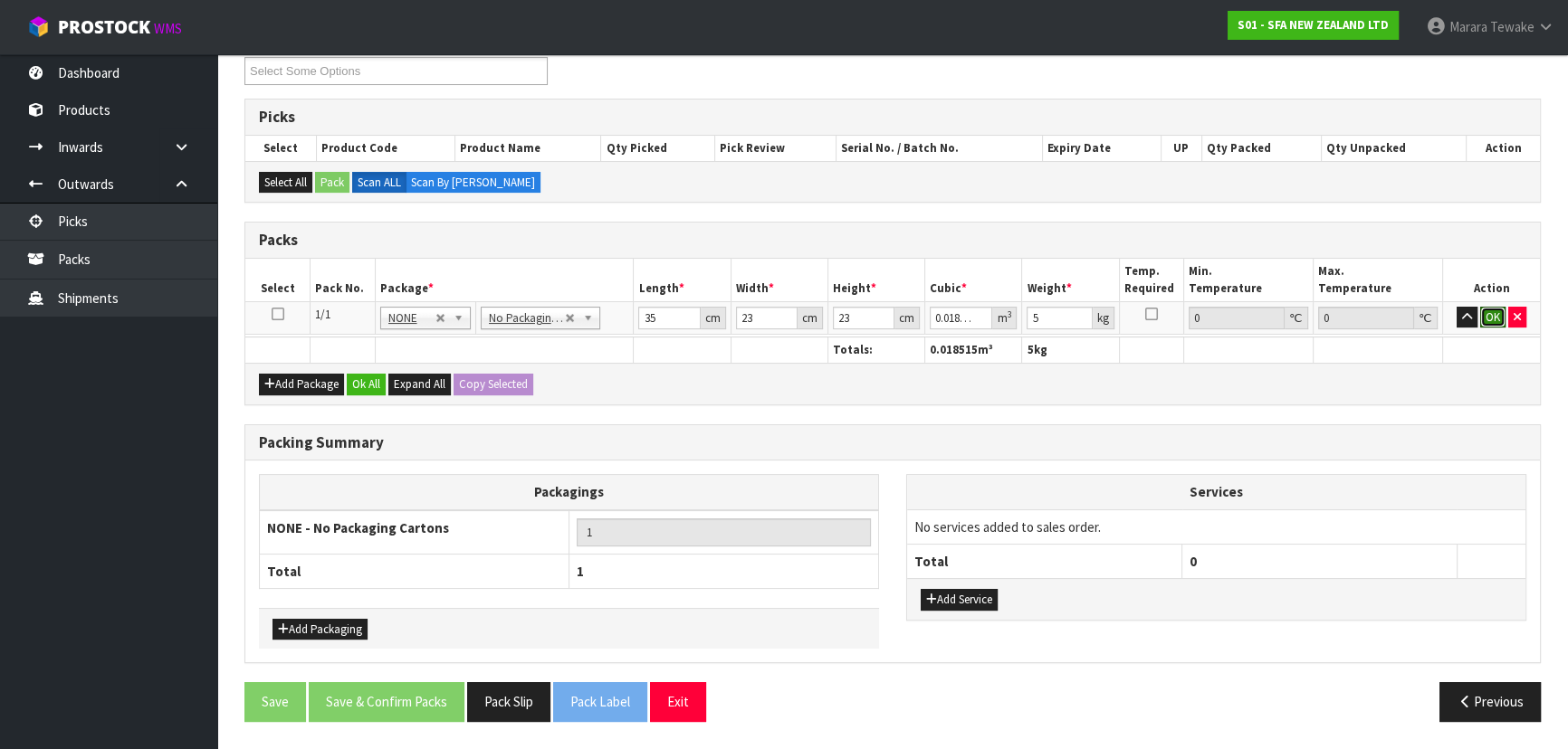
click button "OK" at bounding box center [1493, 317] width 26 height 22
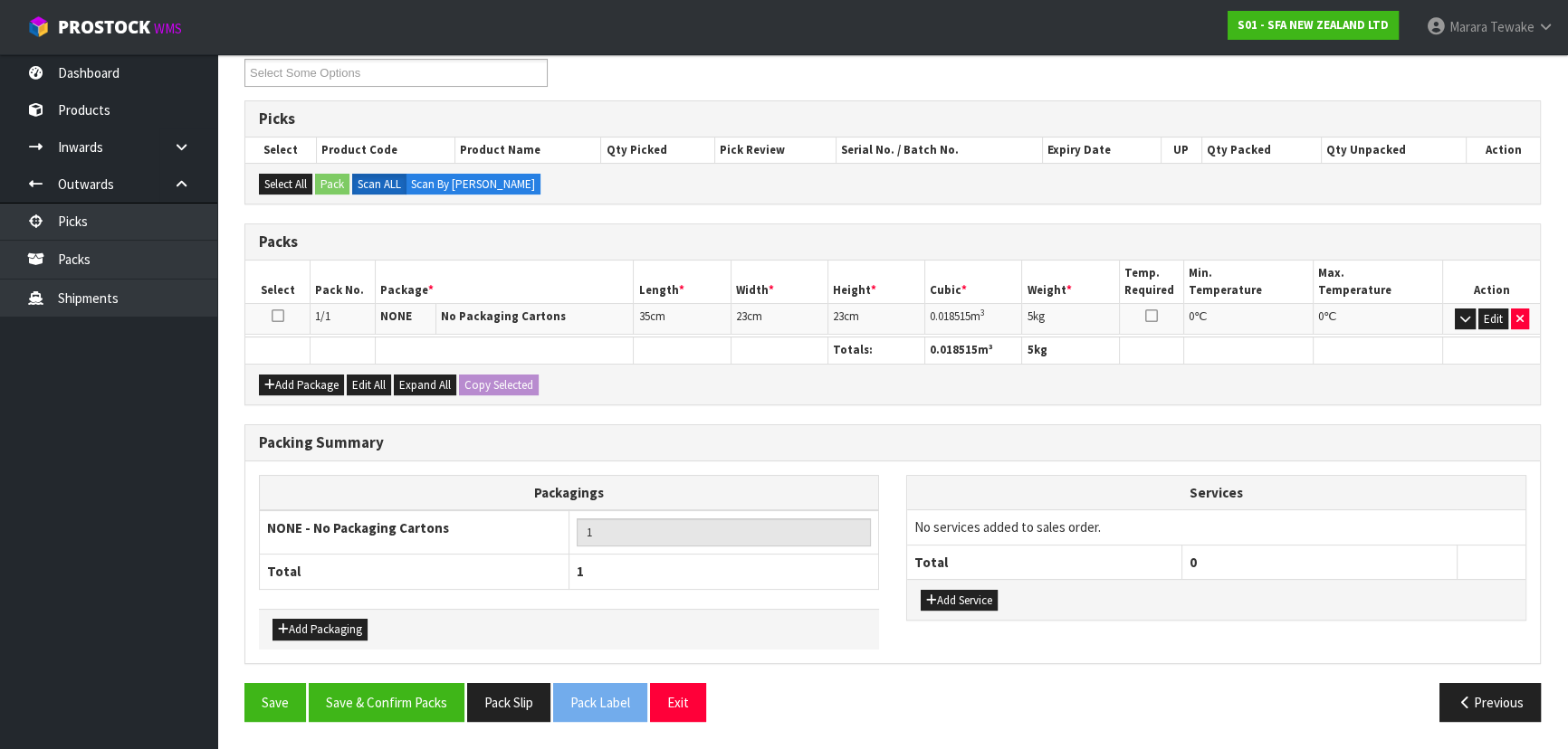
scroll to position [312, 0]
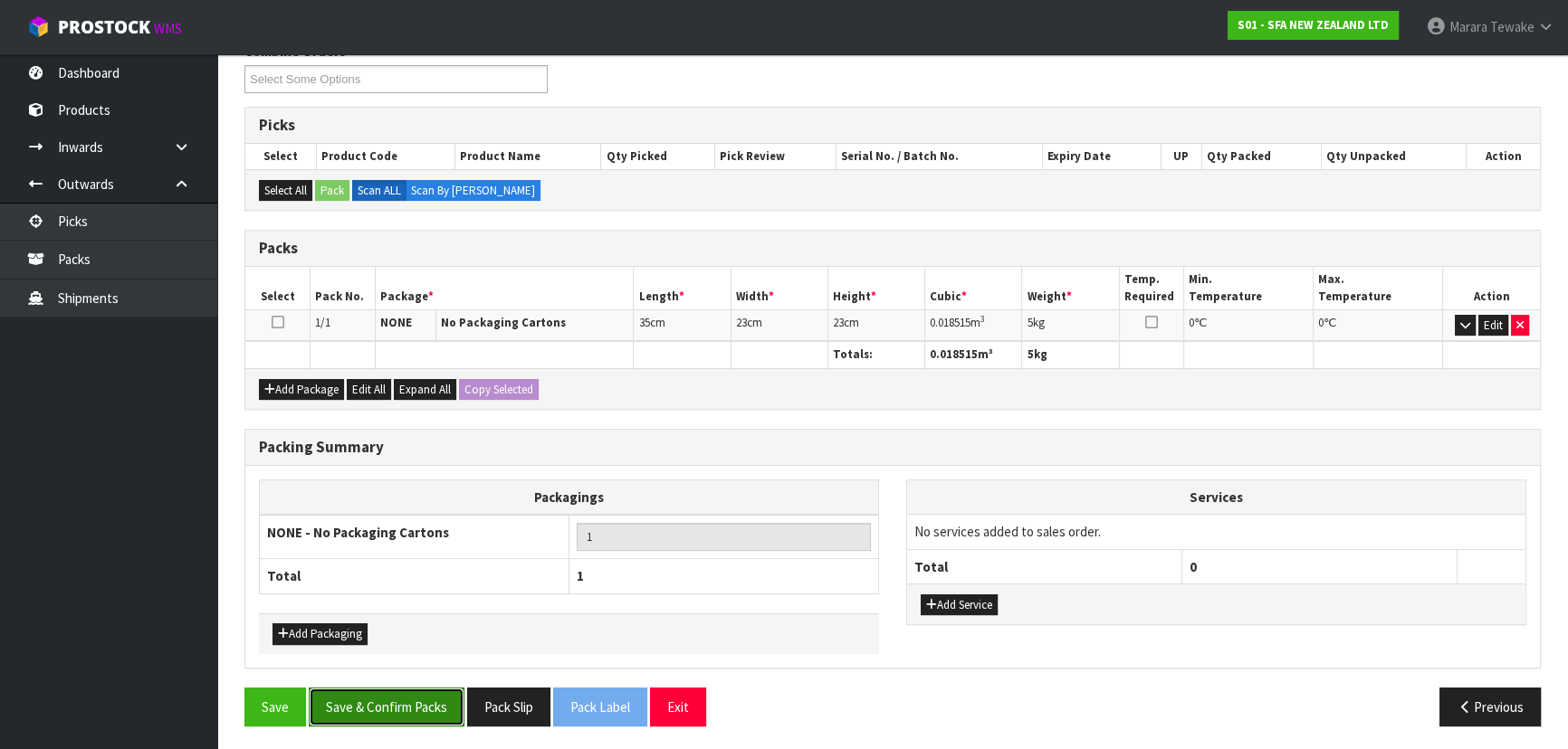
click at [406, 704] on button "Save & Confirm Packs" at bounding box center [386, 706] width 156 height 39
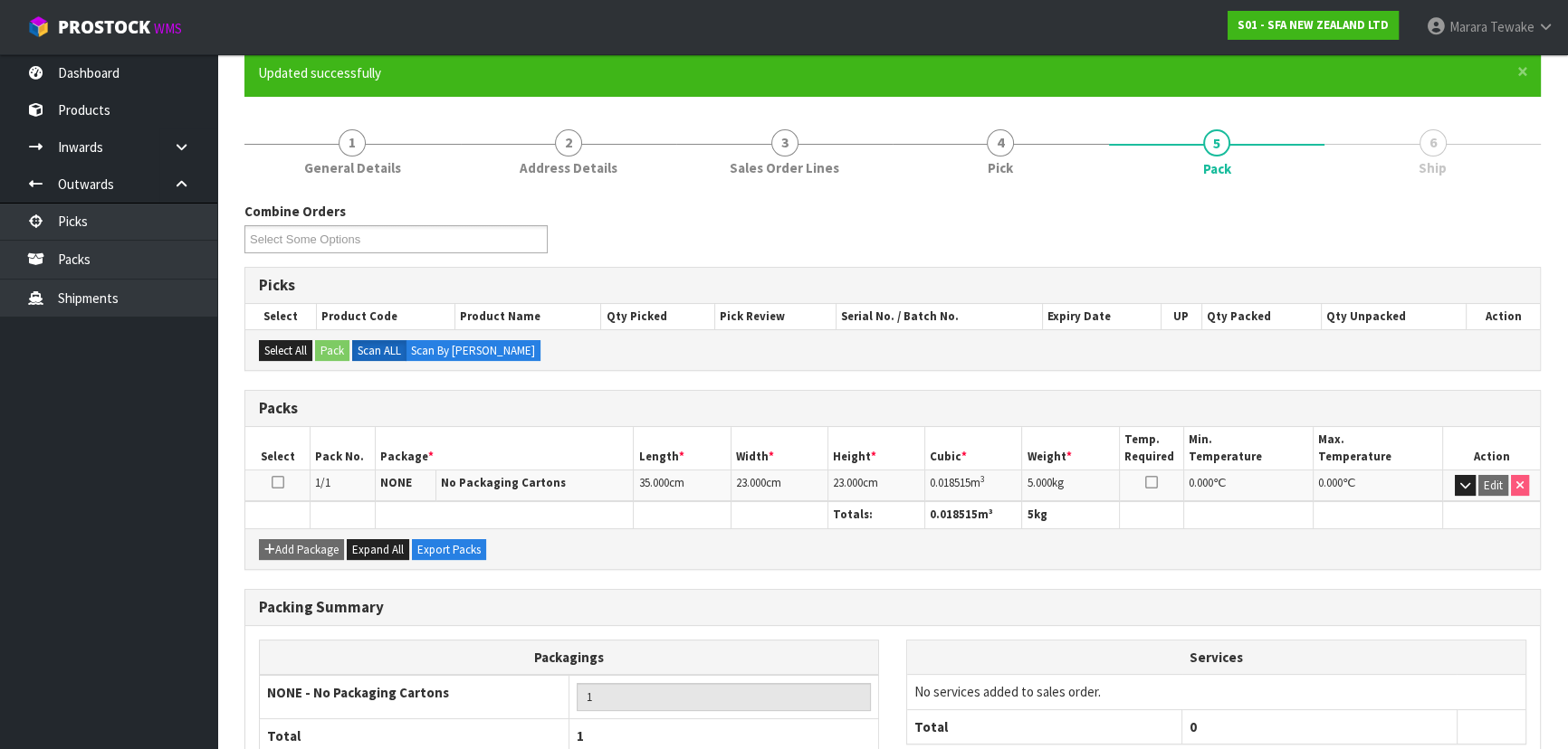
scroll to position [272, 0]
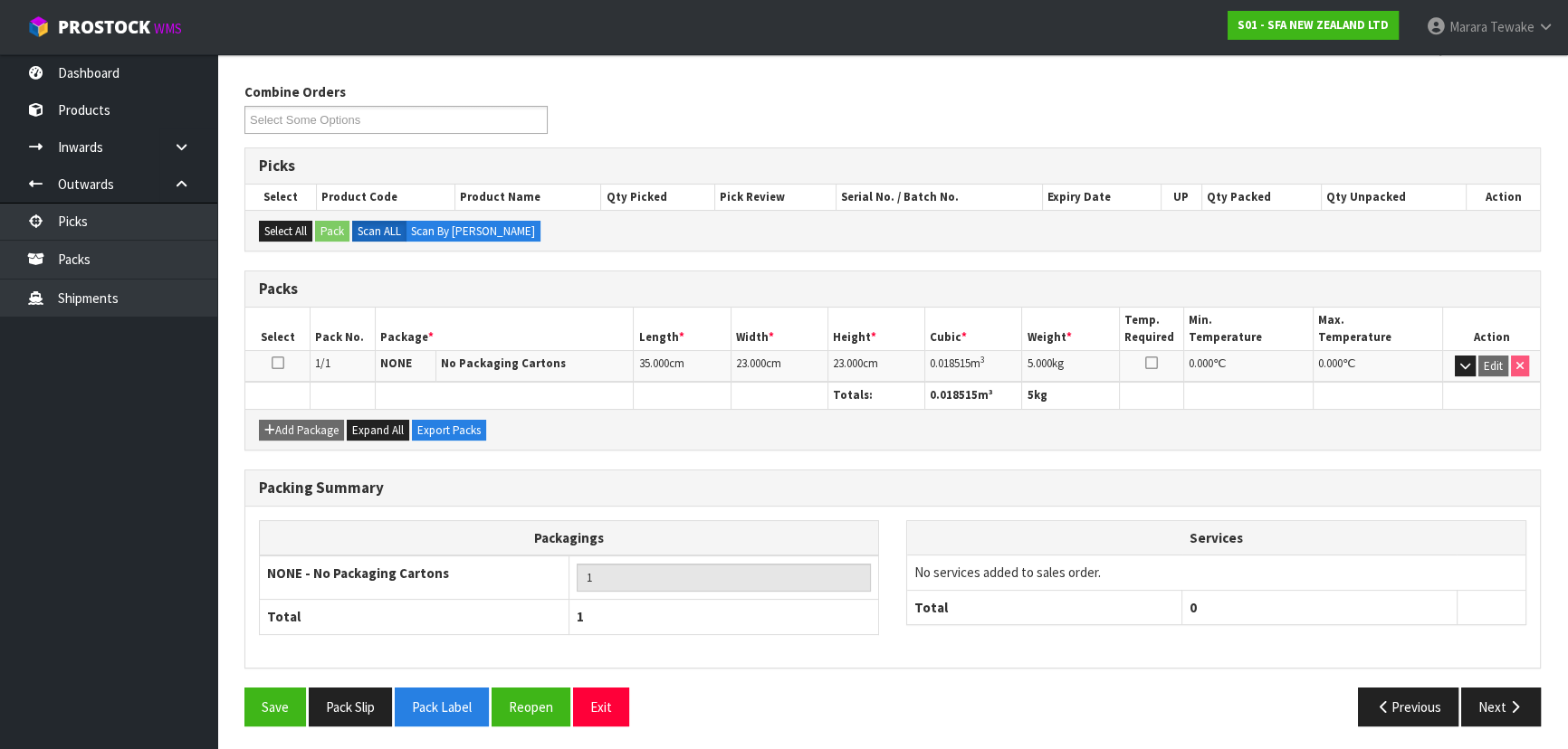
click at [1492, 701] on button "Next" at bounding box center [1501, 706] width 79 height 39
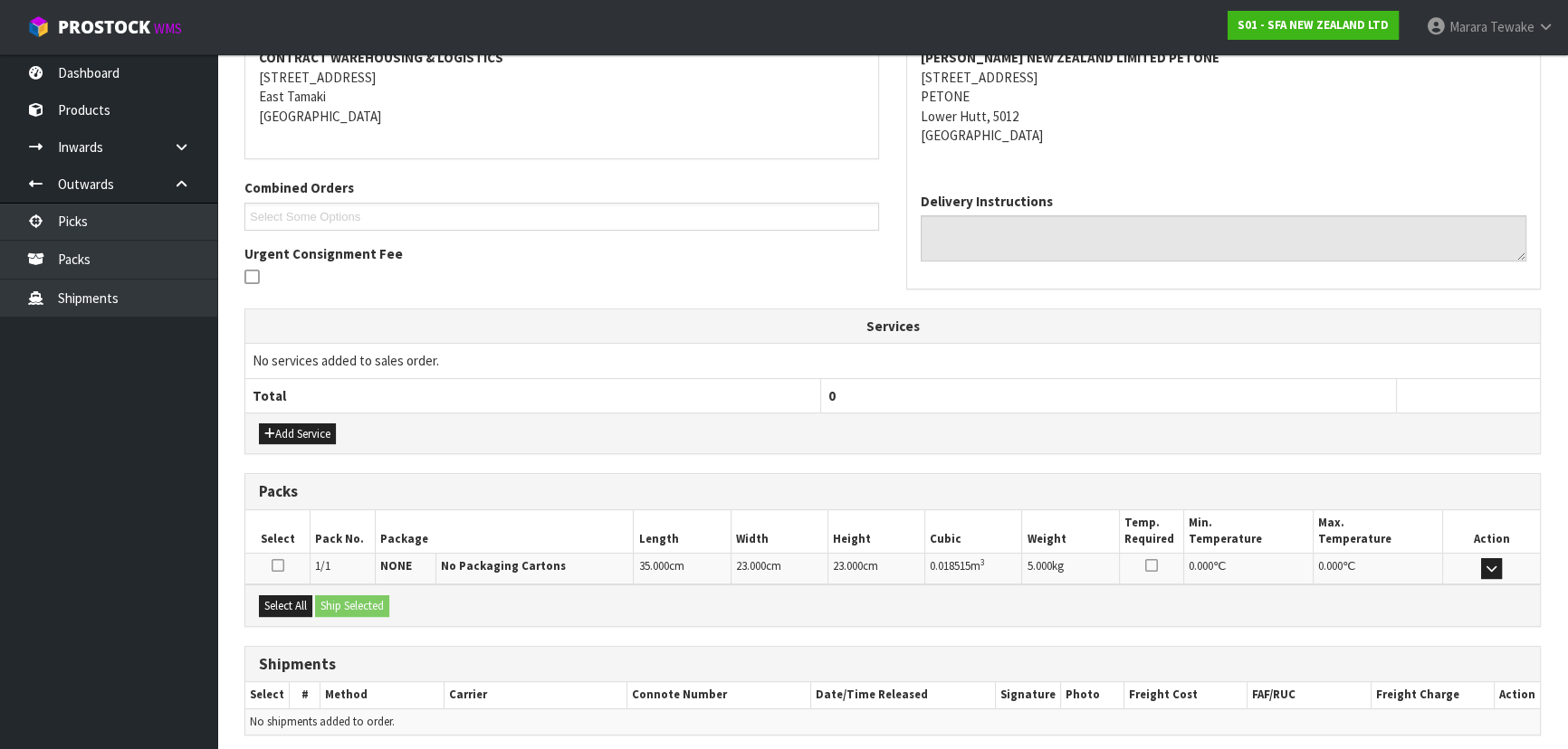
scroll to position [424, 0]
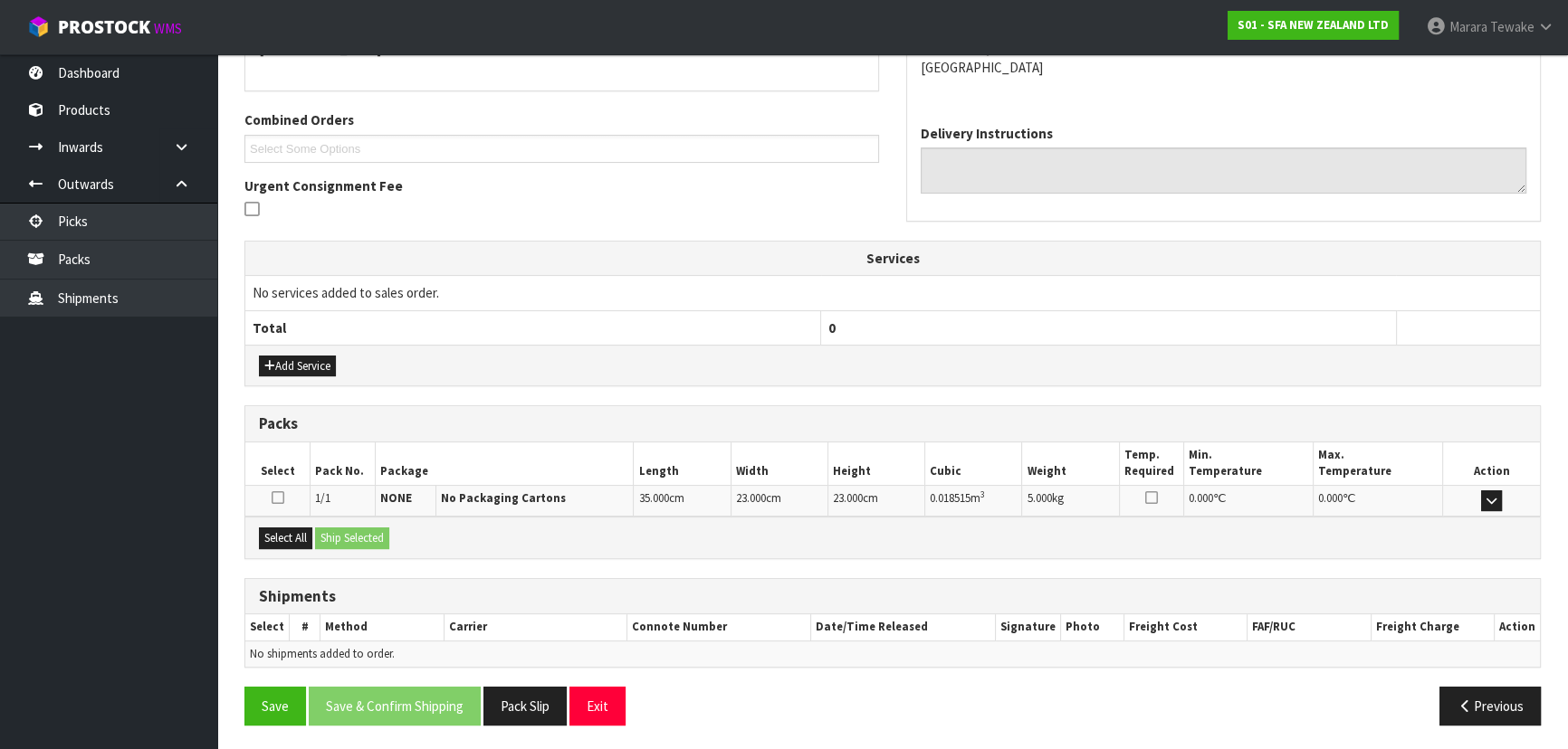
click at [315, 535] on div "Select All Ship Selected" at bounding box center [892, 537] width 1294 height 41
click at [298, 534] on button "Select All" at bounding box center [286, 539] width 54 height 22
drag, startPoint x: 341, startPoint y: 534, endPoint x: 354, endPoint y: 533, distance: 13.0
click at [344, 533] on button "Ship Selected" at bounding box center [351, 539] width 74 height 22
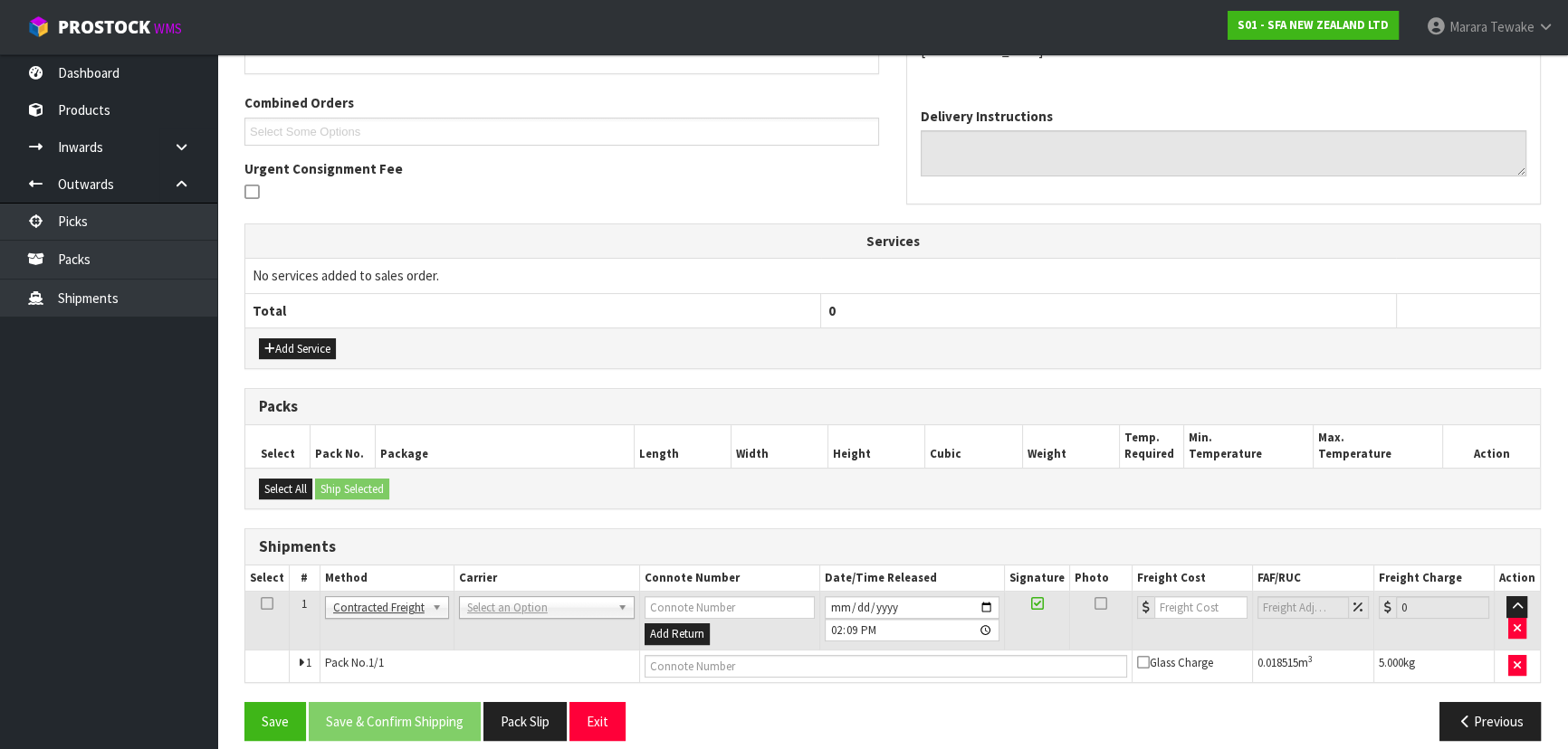
scroll to position [456, 0]
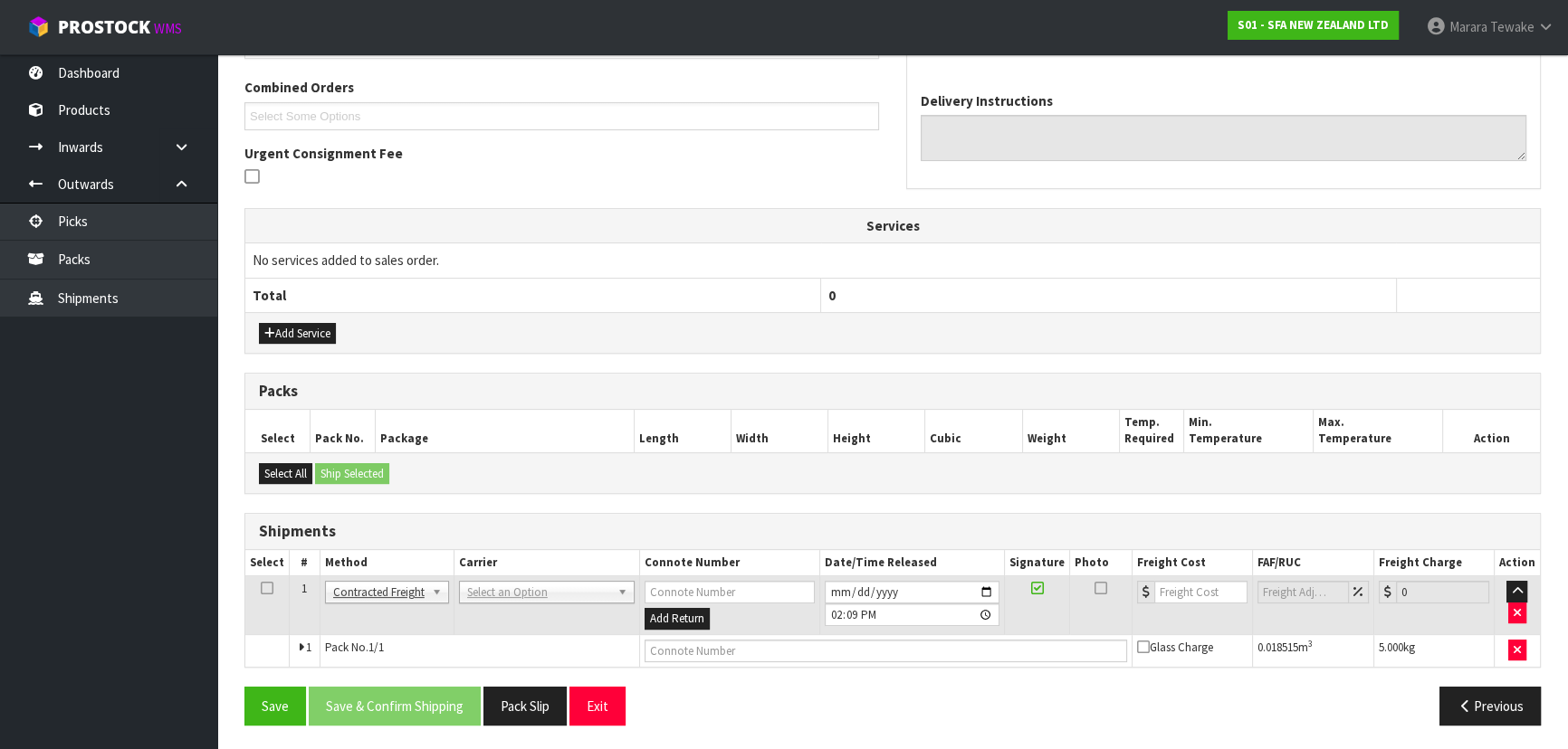
drag, startPoint x: 501, startPoint y: 590, endPoint x: 502, endPoint y: 603, distance: 13.0
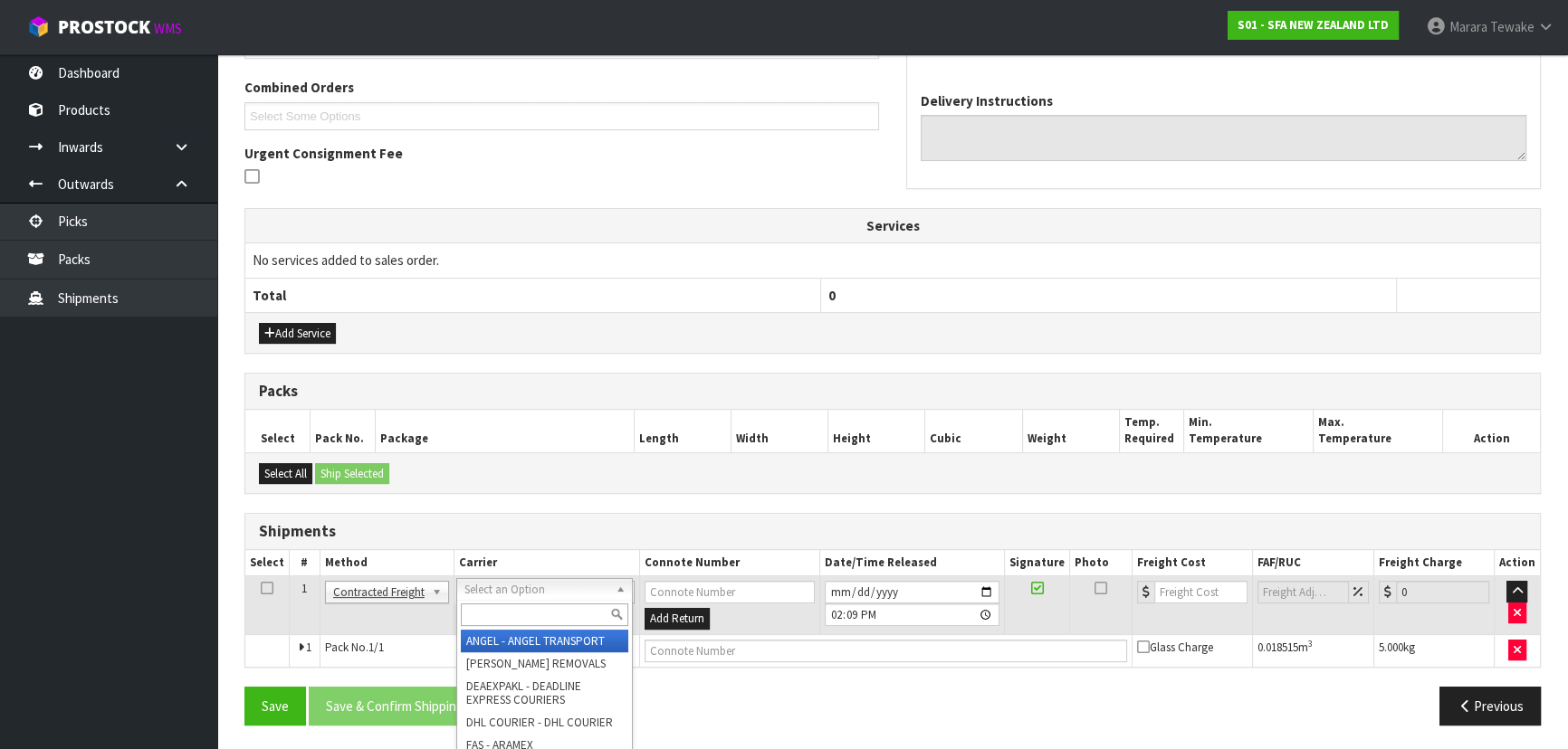
click at [503, 606] on input "text" at bounding box center [544, 614] width 168 height 23
type input "NZP"
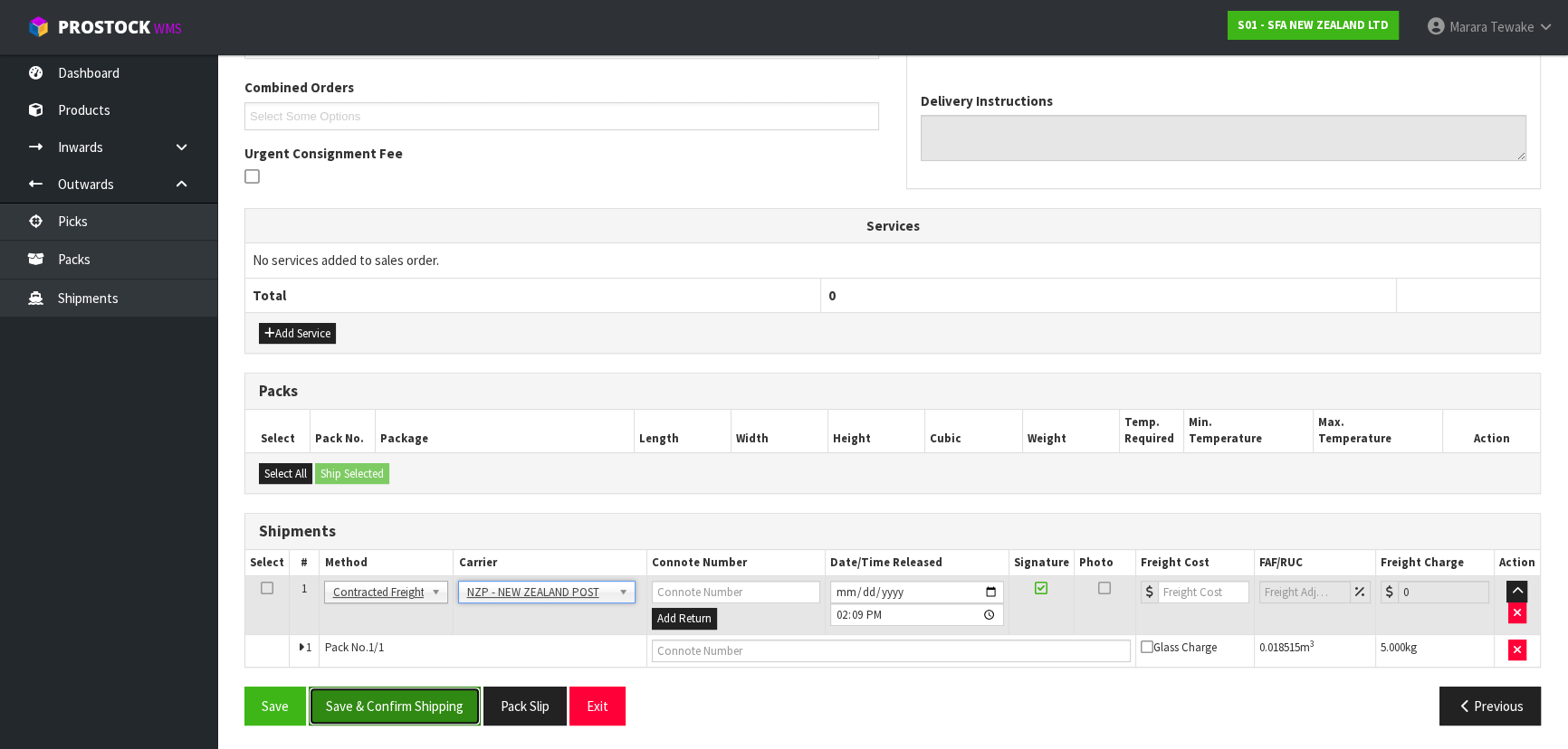
click at [397, 707] on button "Save & Confirm Shipping" at bounding box center [394, 705] width 172 height 39
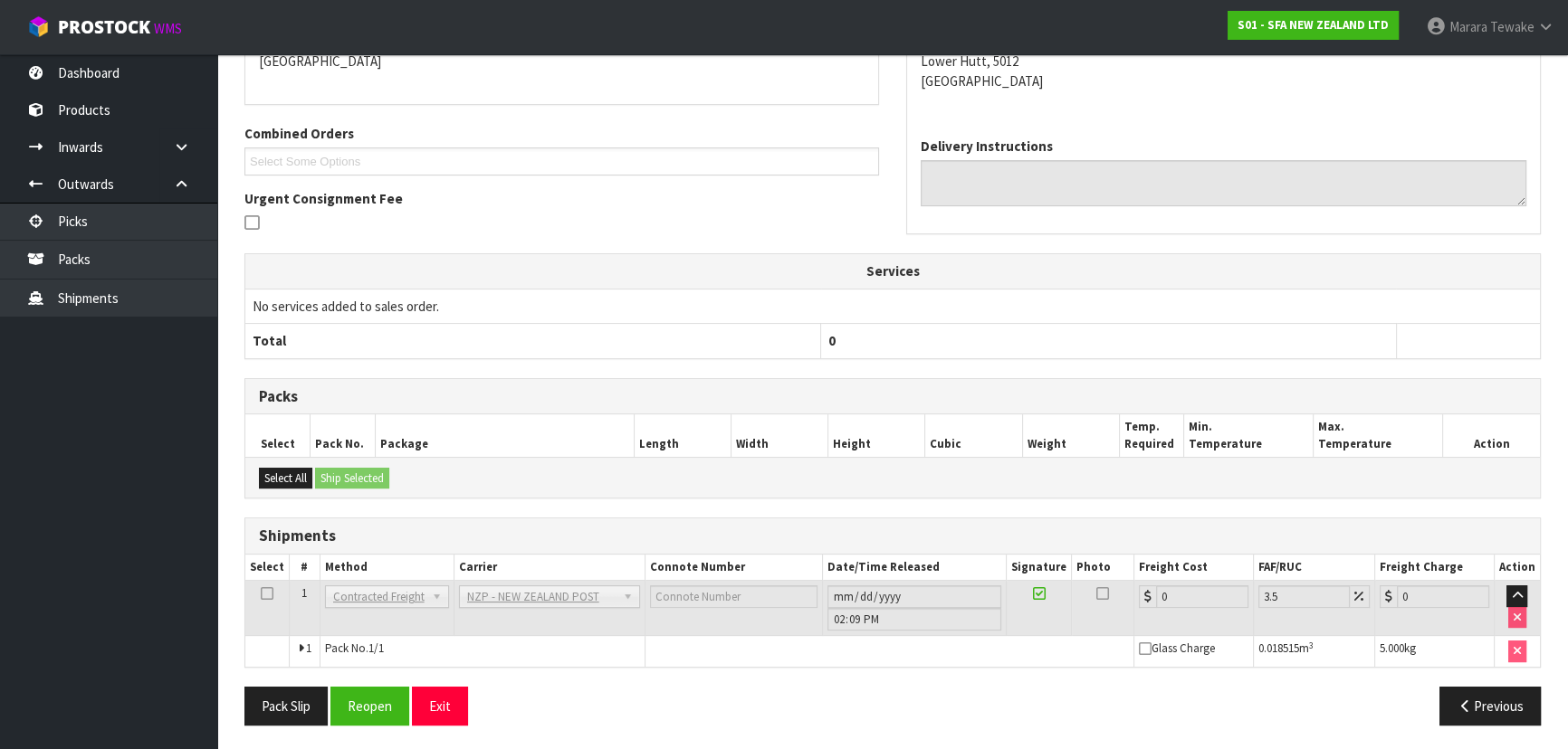
scroll to position [431, 0]
click at [376, 698] on button "Reopen" at bounding box center [369, 704] width 78 height 39
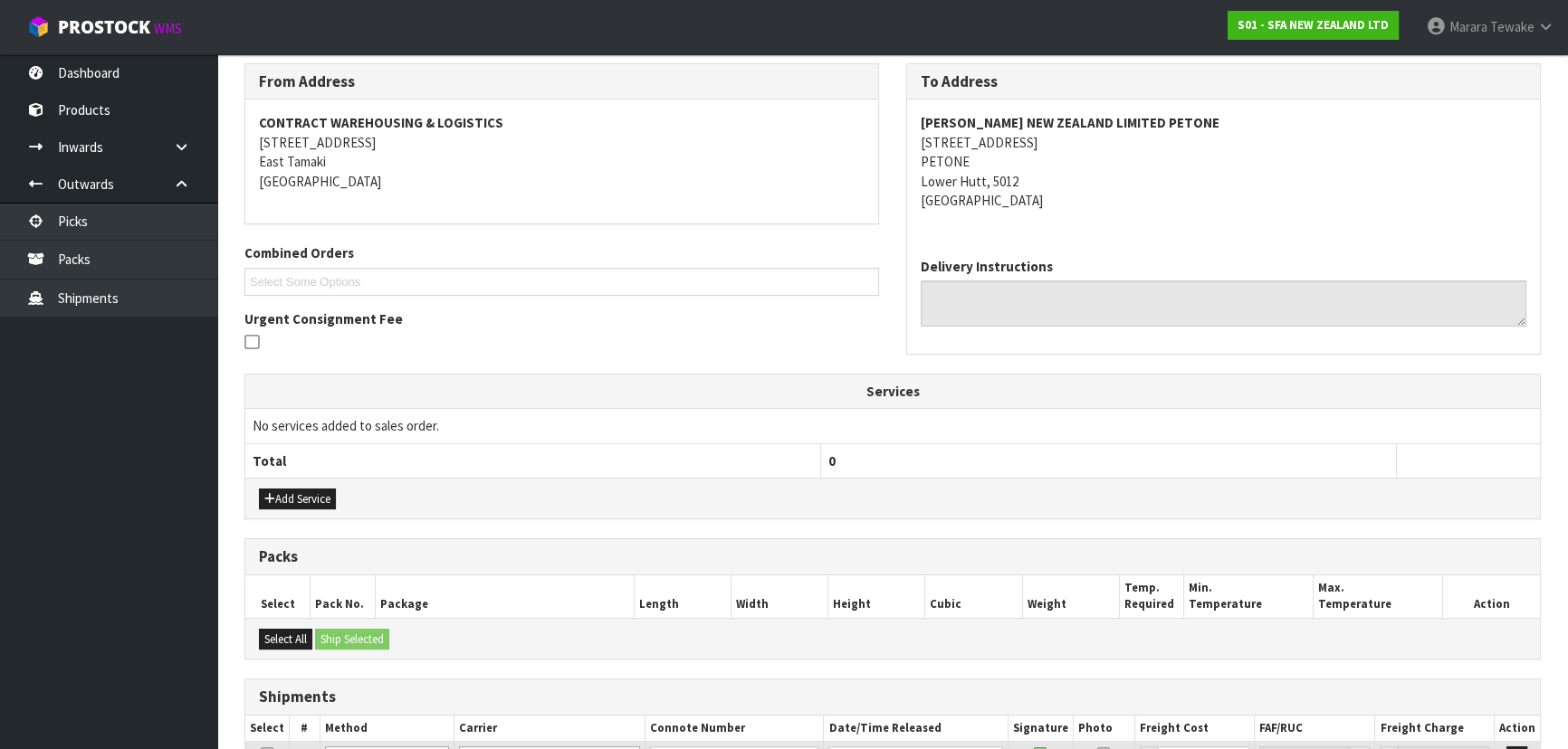
scroll to position [456, 0]
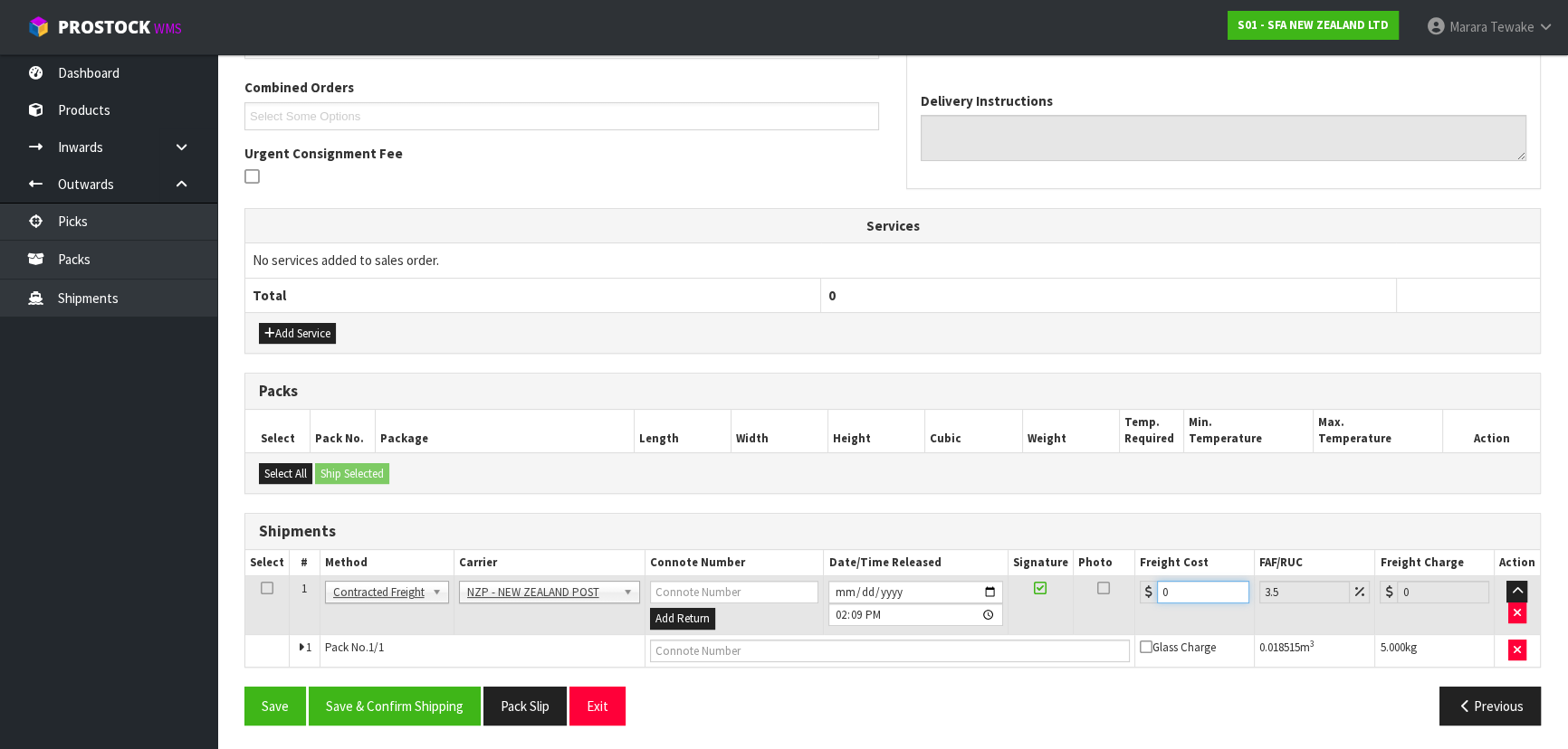
drag, startPoint x: 1204, startPoint y: 591, endPoint x: 1071, endPoint y: 557, distance: 137.3
click at [1077, 561] on table "Select # Method Carrier Connote Number Date/Time Released Signature Photo Freig…" at bounding box center [892, 609] width 1294 height 117
type input "8"
type input "8.28"
type input "8.4"
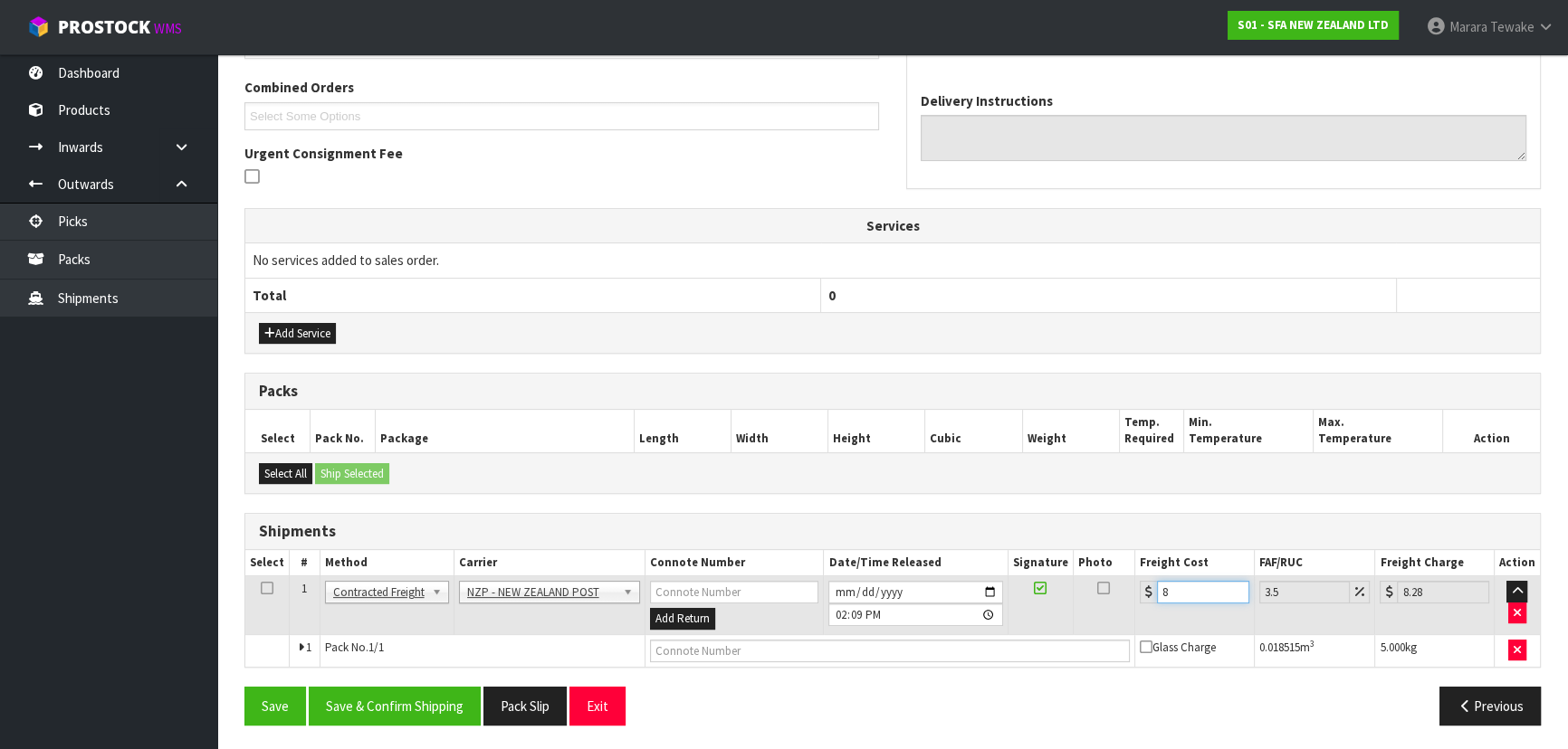
type input "8.69"
type input "8.45"
type input "8.75"
type input "8.45"
drag, startPoint x: 406, startPoint y: 711, endPoint x: 28, endPoint y: 506, distance: 430.0
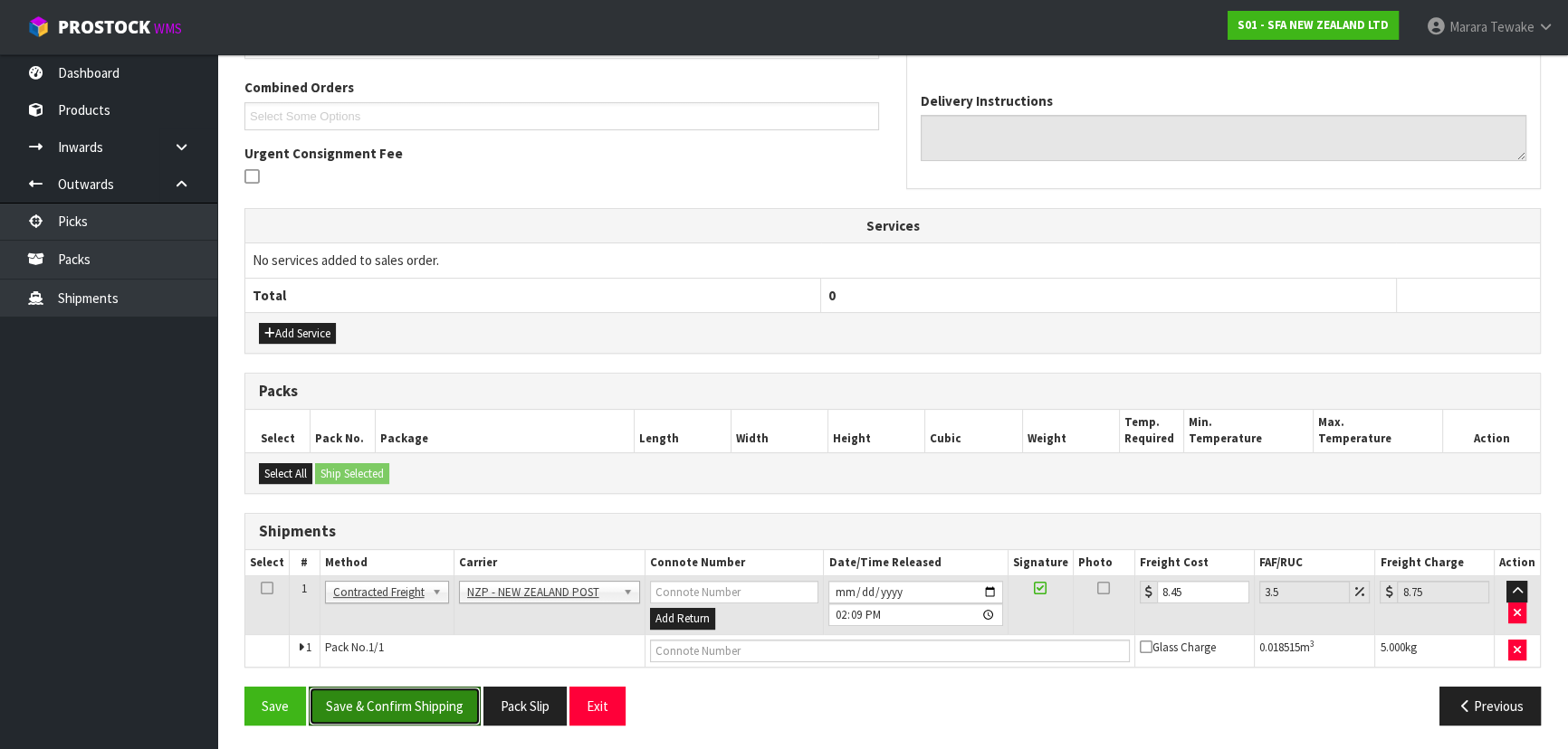
click at [406, 710] on button "Save & Confirm Shipping" at bounding box center [394, 705] width 172 height 39
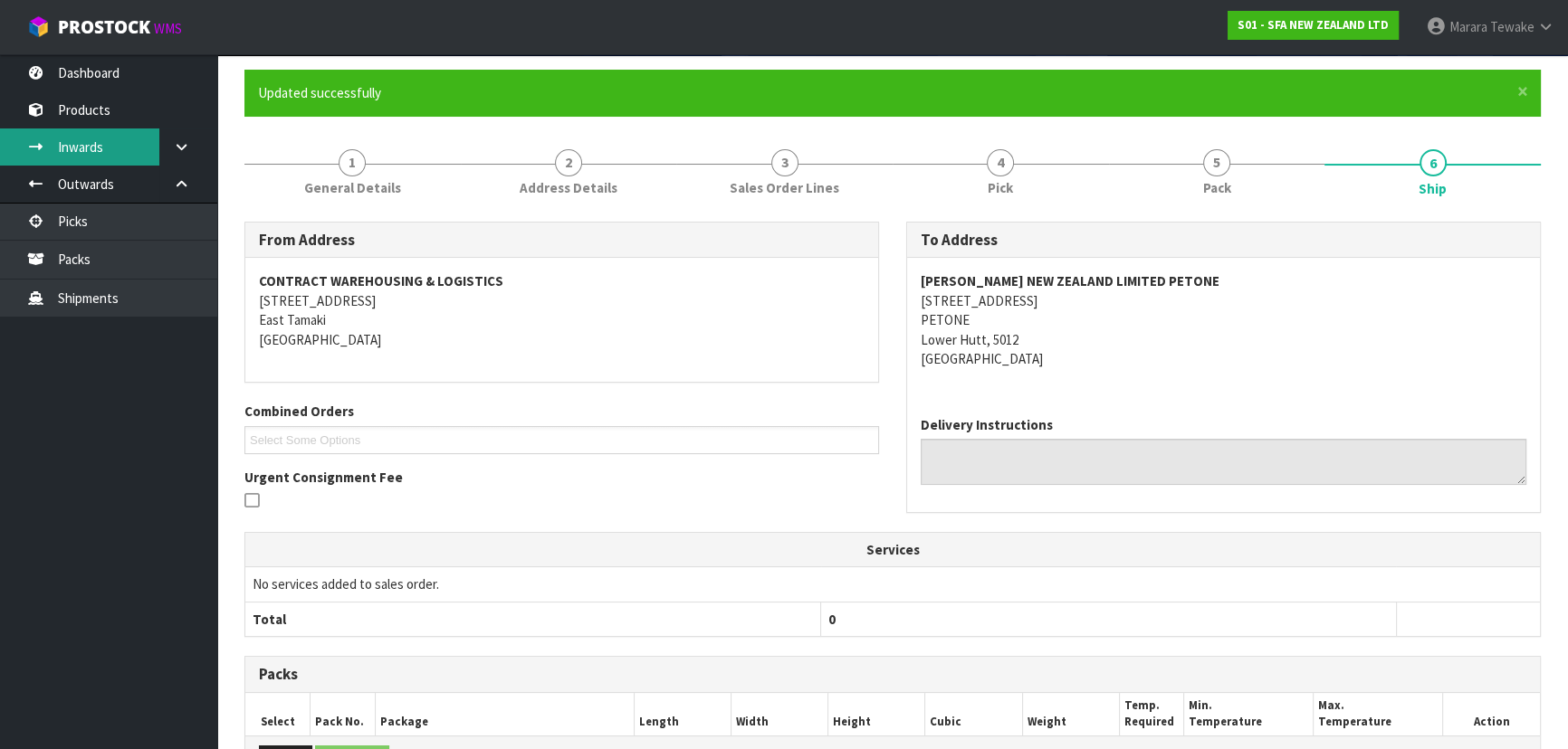
scroll to position [0, 0]
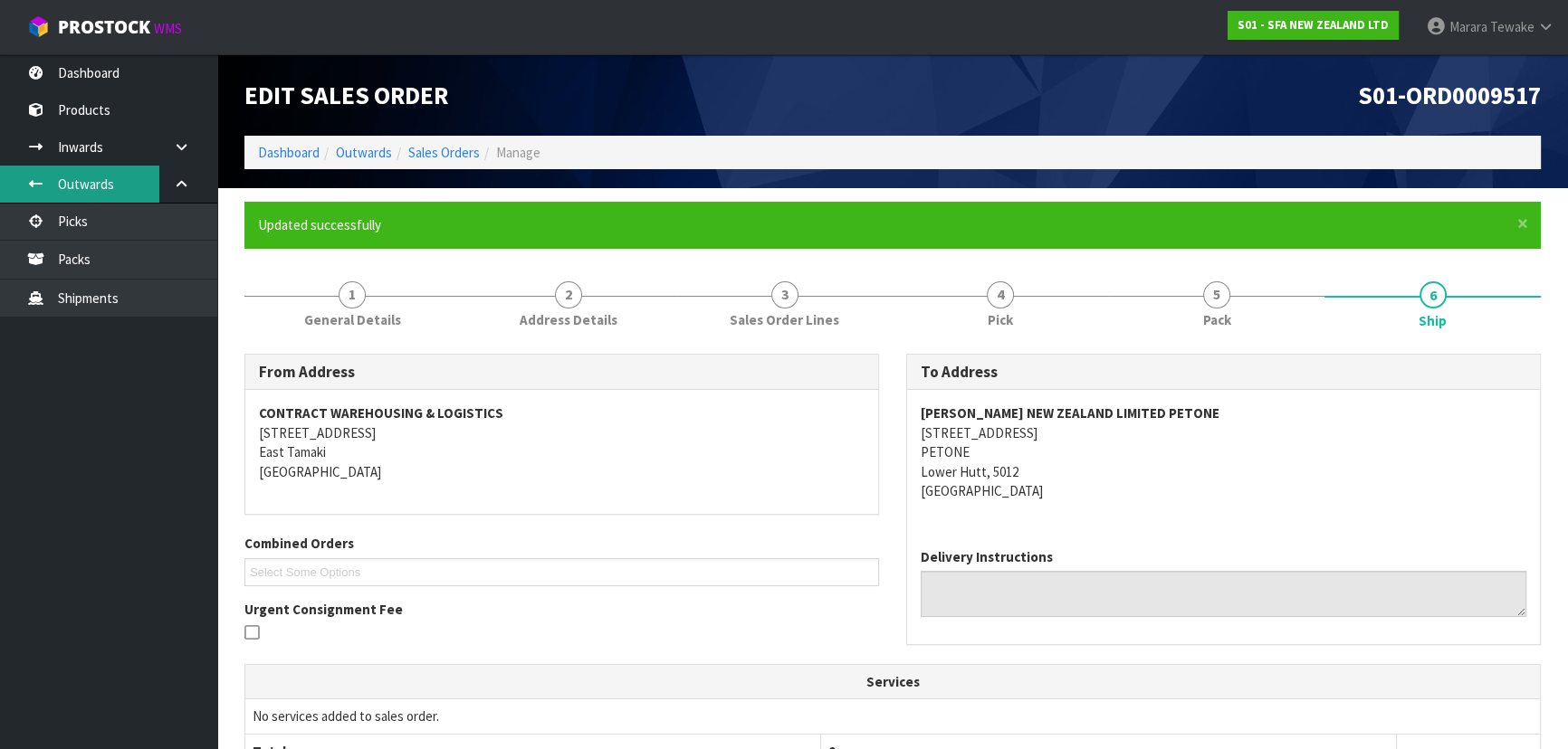
click at [102, 195] on link "Outwards" at bounding box center [108, 184] width 217 height 37
click at [99, 220] on link "Picks" at bounding box center [108, 220] width 217 height 37
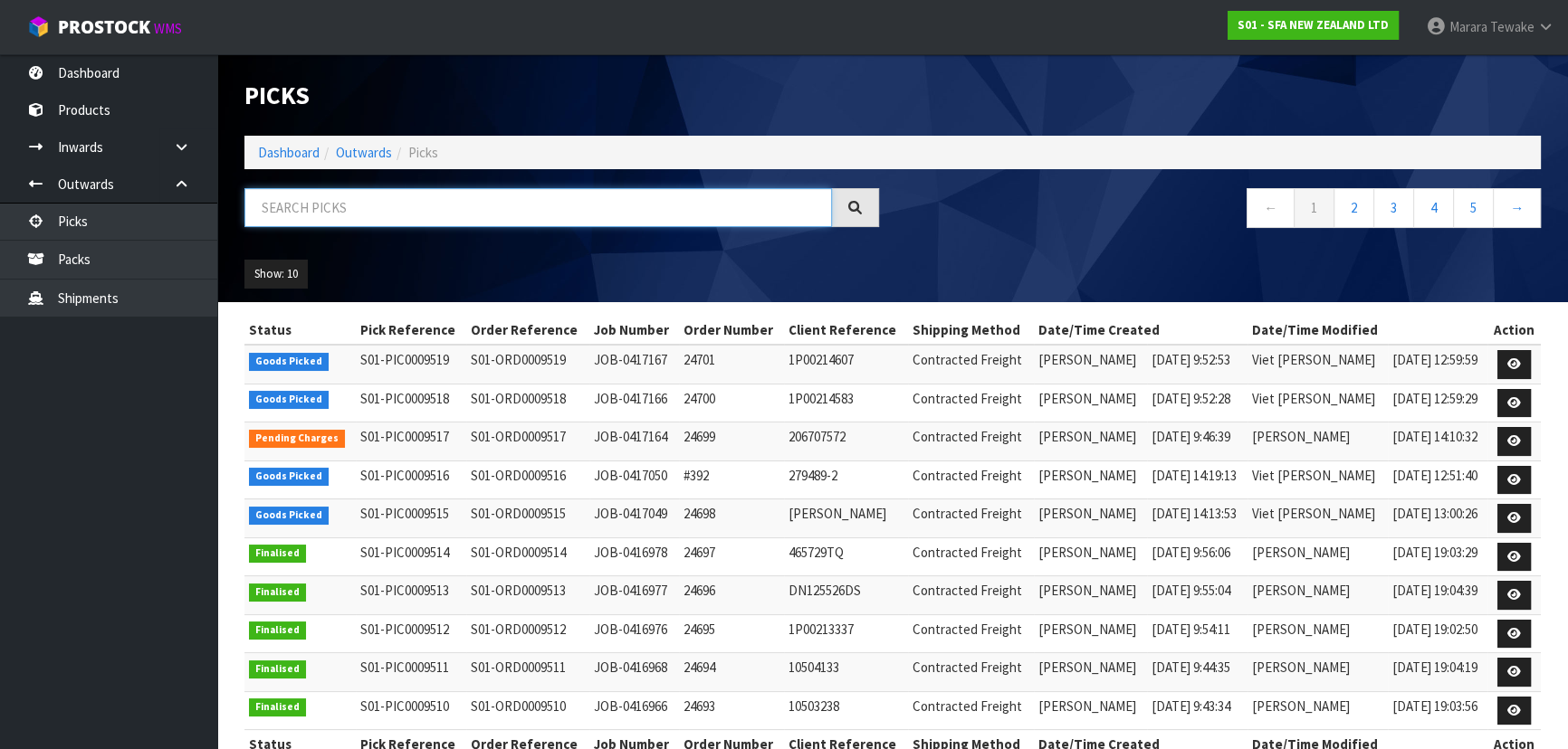
click at [303, 198] on input "text" at bounding box center [538, 207] width 588 height 39
type input "9516"
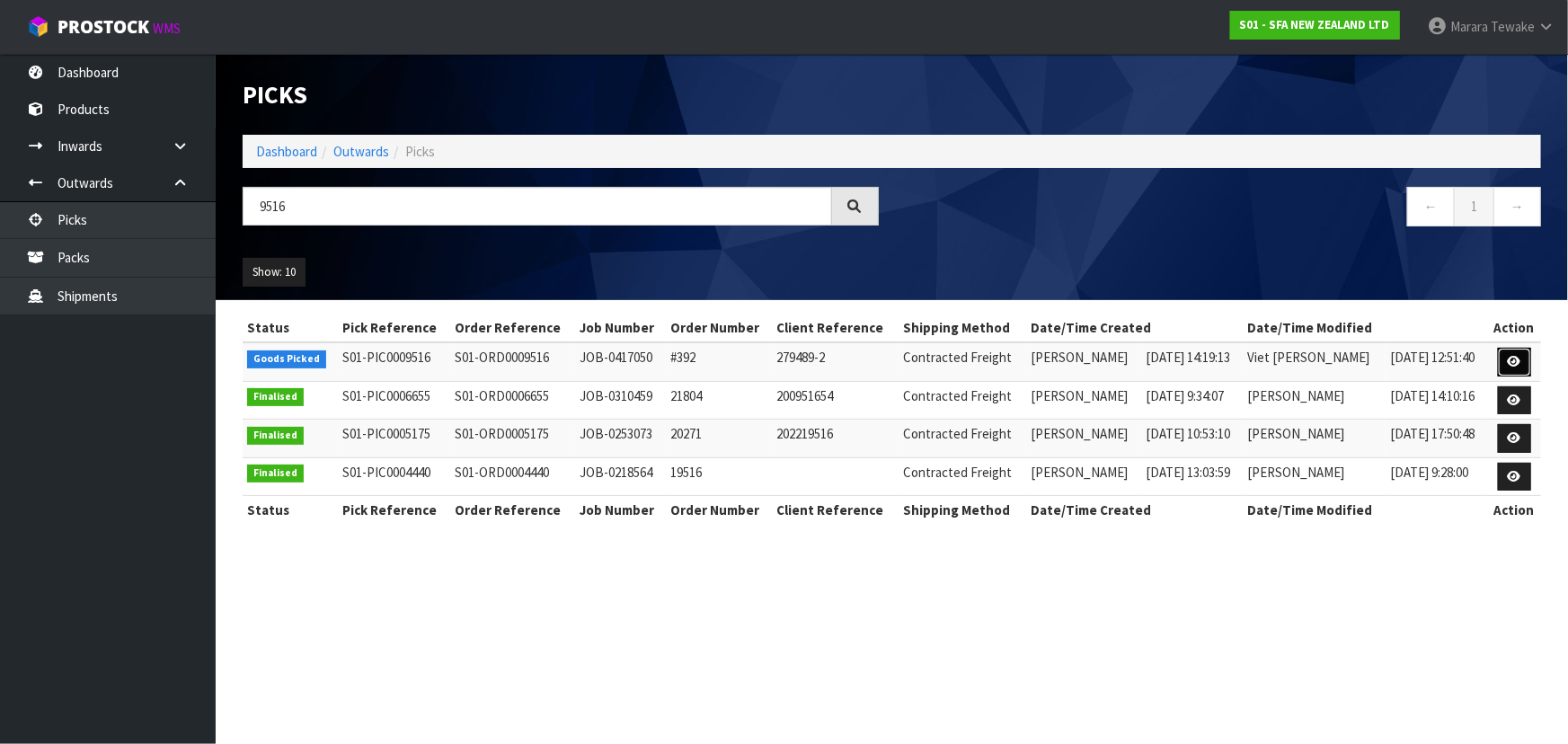
click at [1513, 359] on icon at bounding box center [1515, 362] width 14 height 12
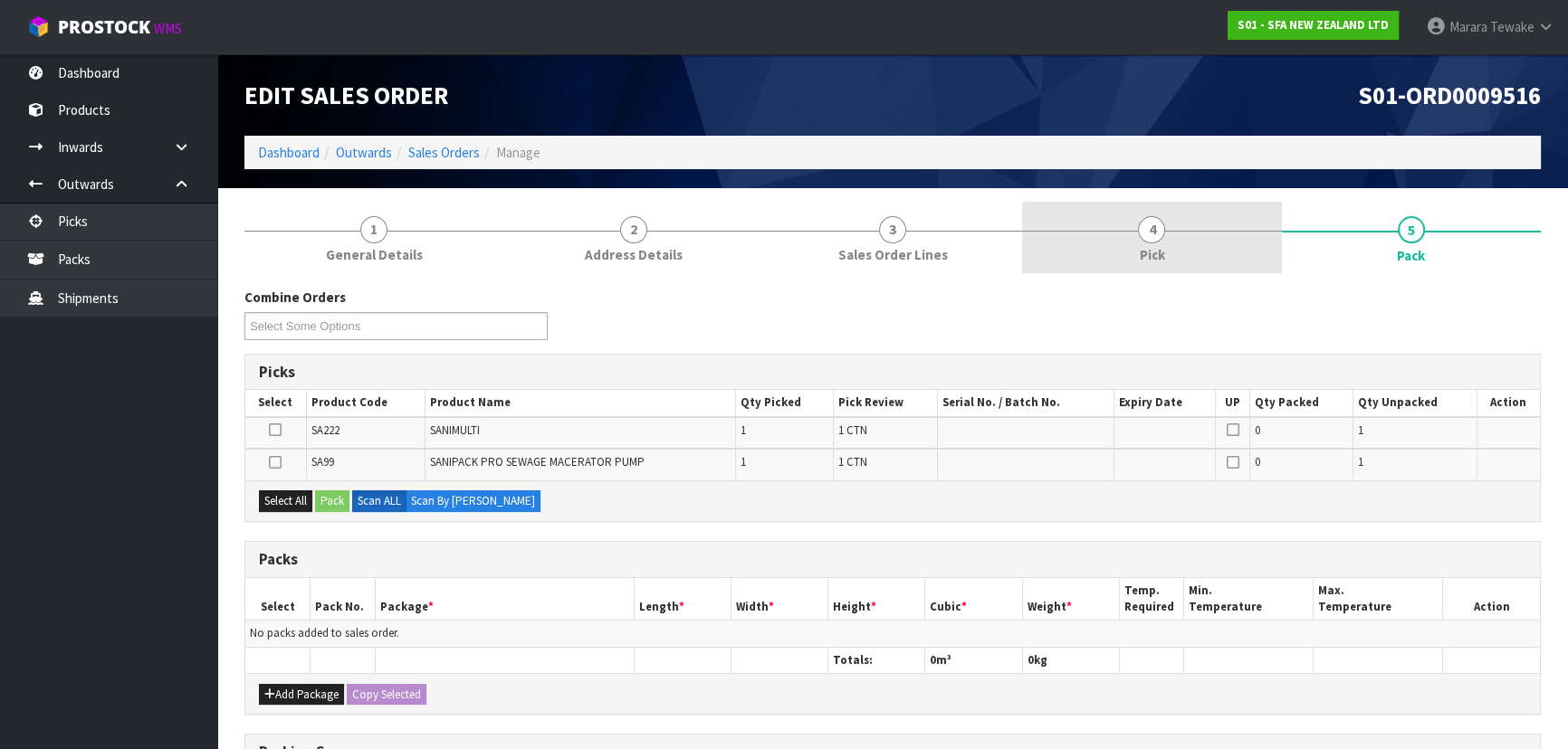
click at [1138, 236] on link "4 Pick" at bounding box center [1151, 237] width 259 height 71
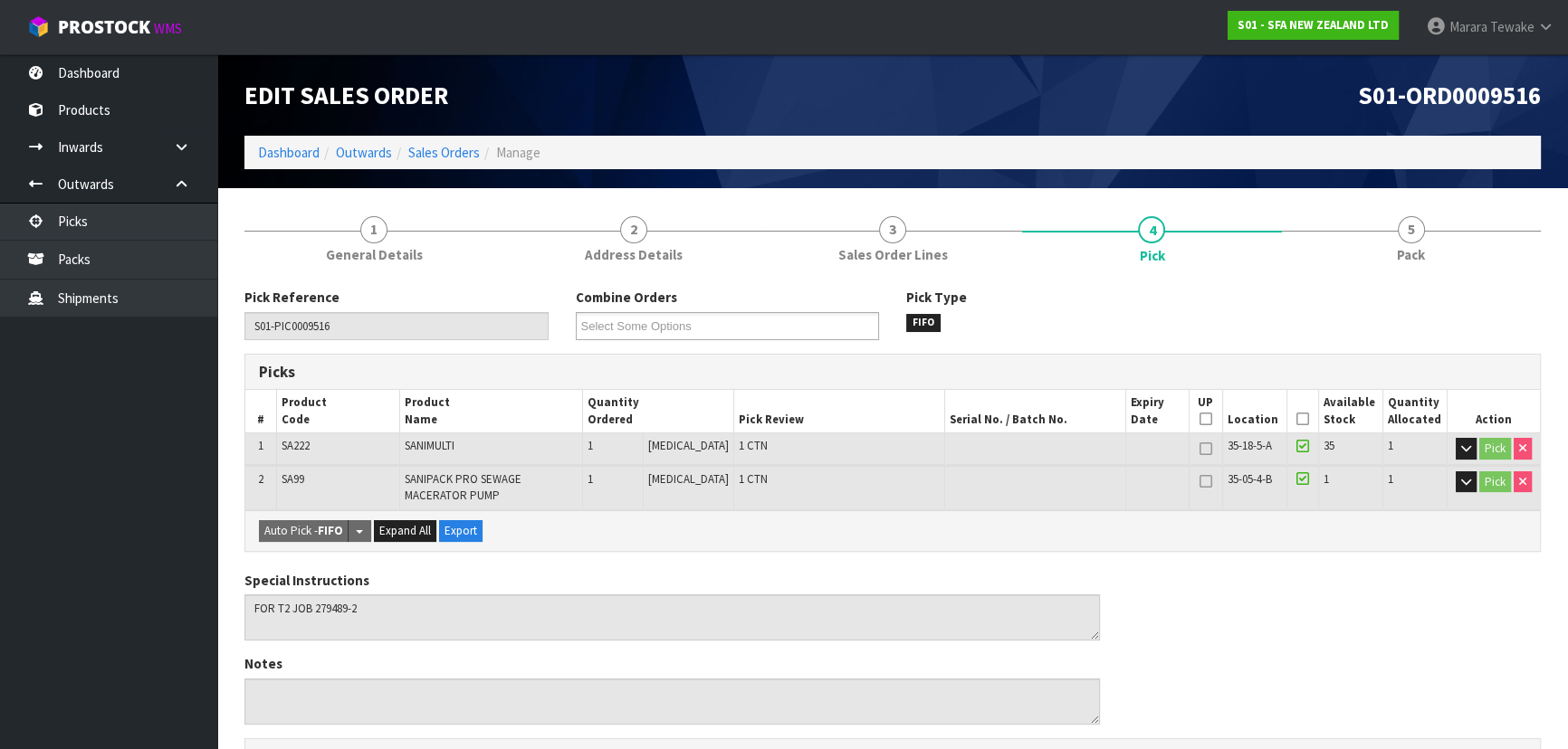
click at [1296, 419] on icon at bounding box center [1302, 419] width 13 height 1
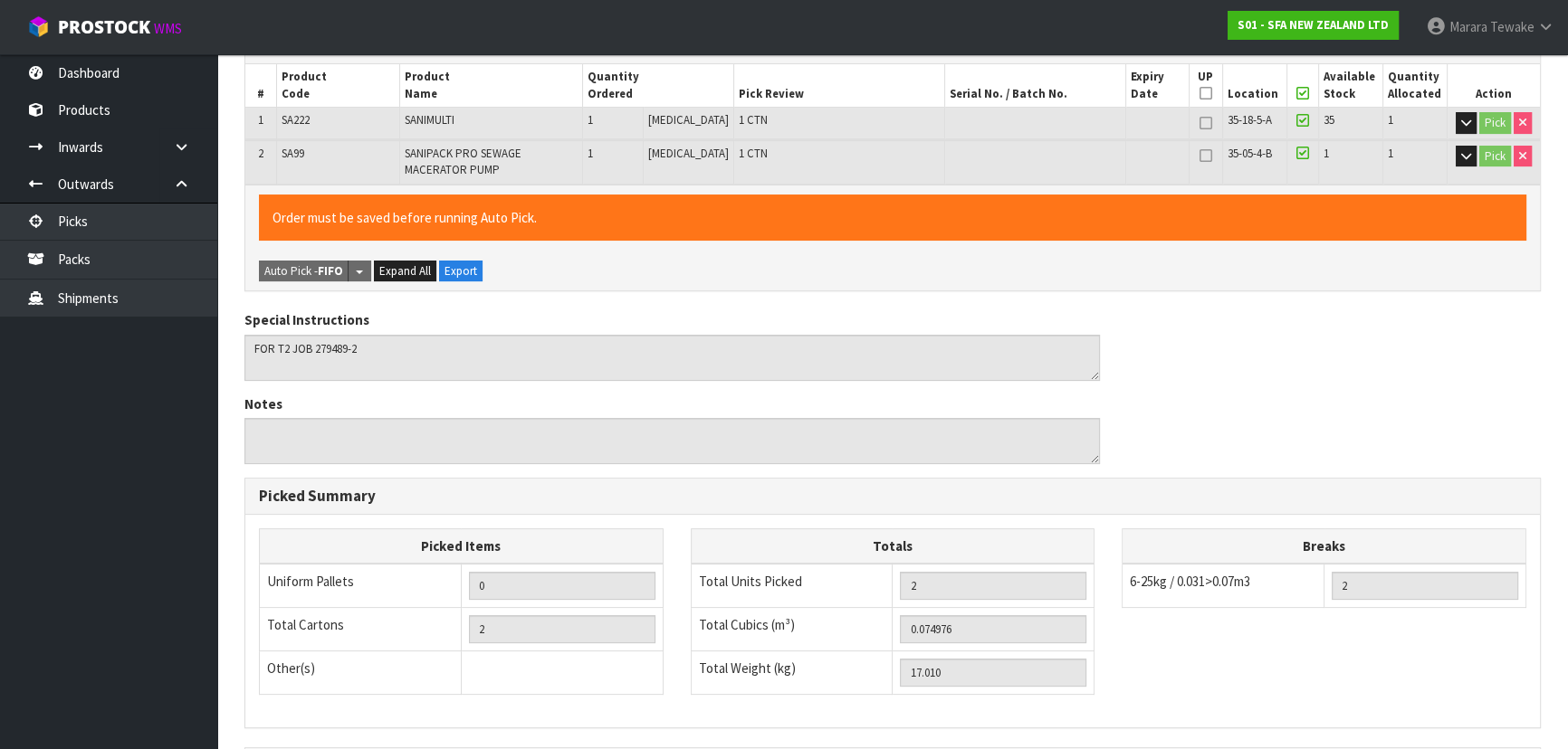
scroll to position [551, 0]
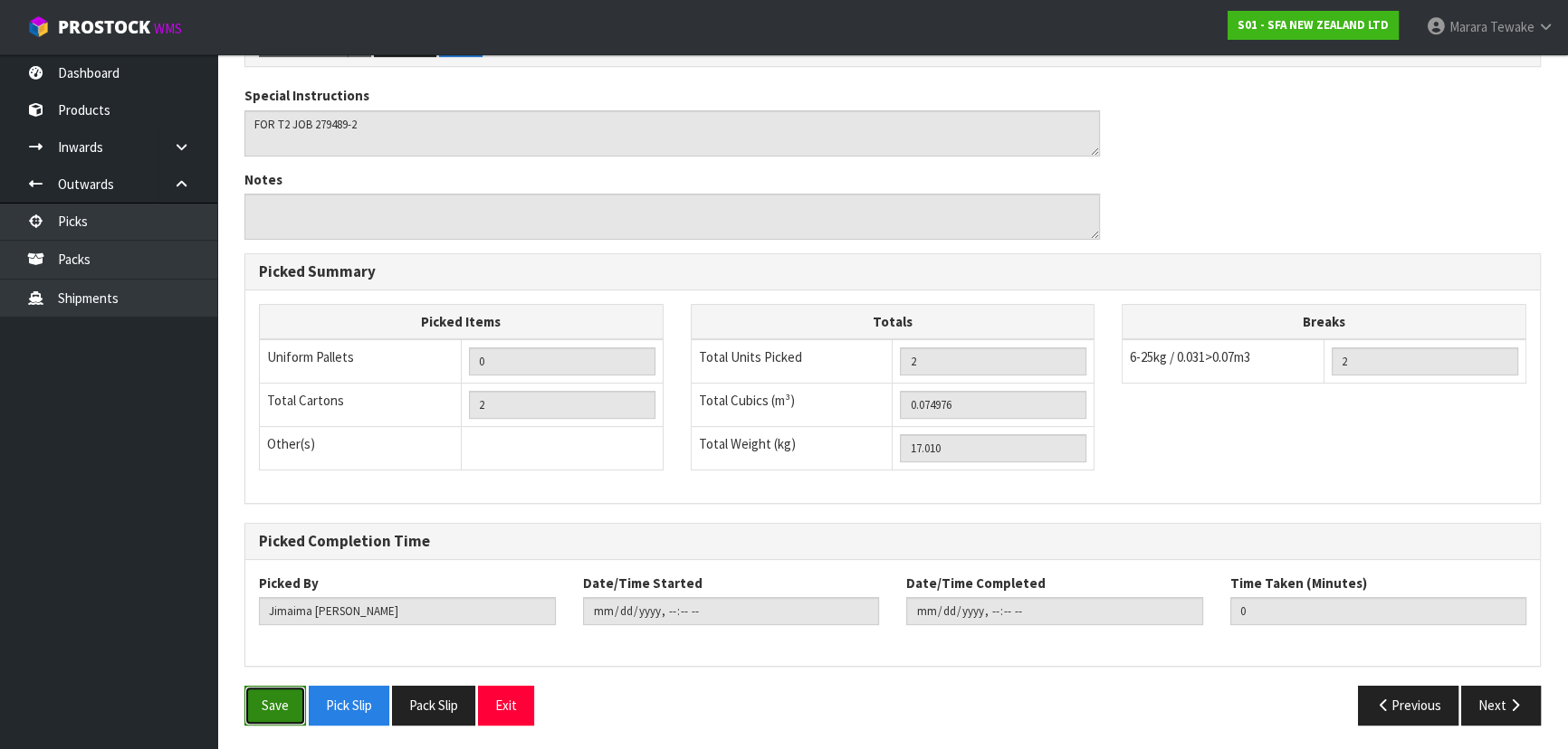
click at [277, 712] on button "Save" at bounding box center [275, 704] width 62 height 39
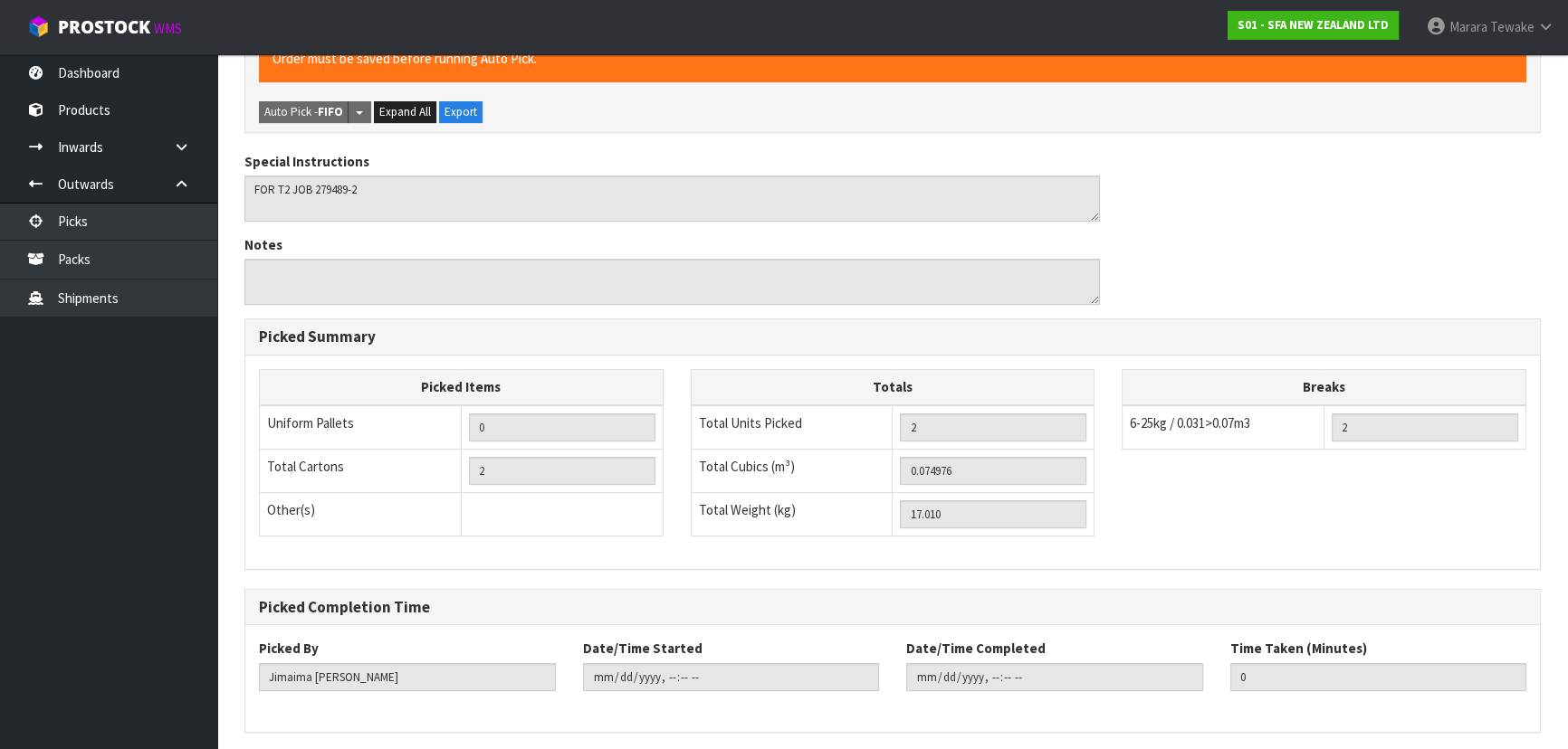
scroll to position [0, 0]
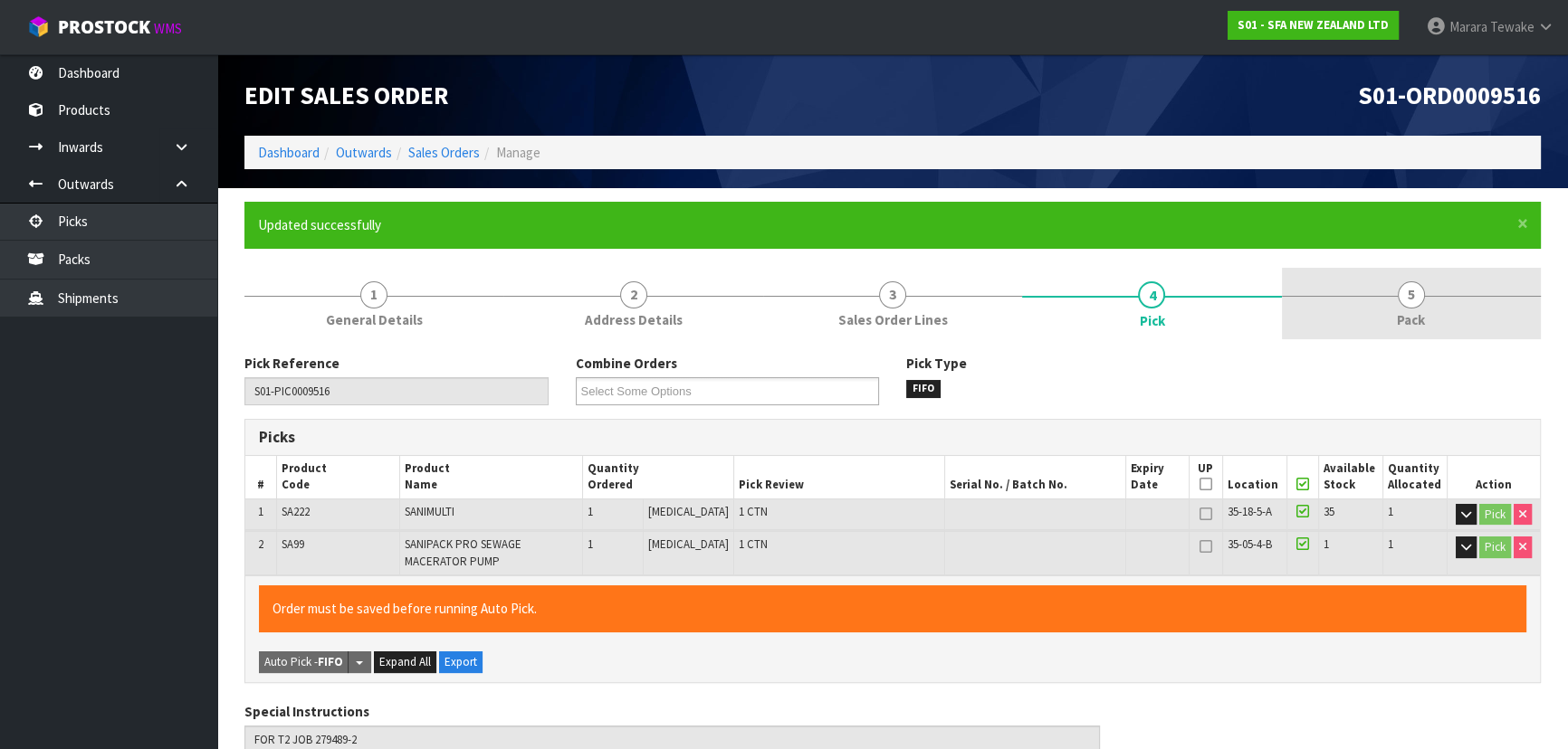
drag, startPoint x: 1421, startPoint y: 295, endPoint x: 1413, endPoint y: 274, distance: 22.5
click at [1422, 293] on span "5" at bounding box center [1410, 295] width 27 height 27
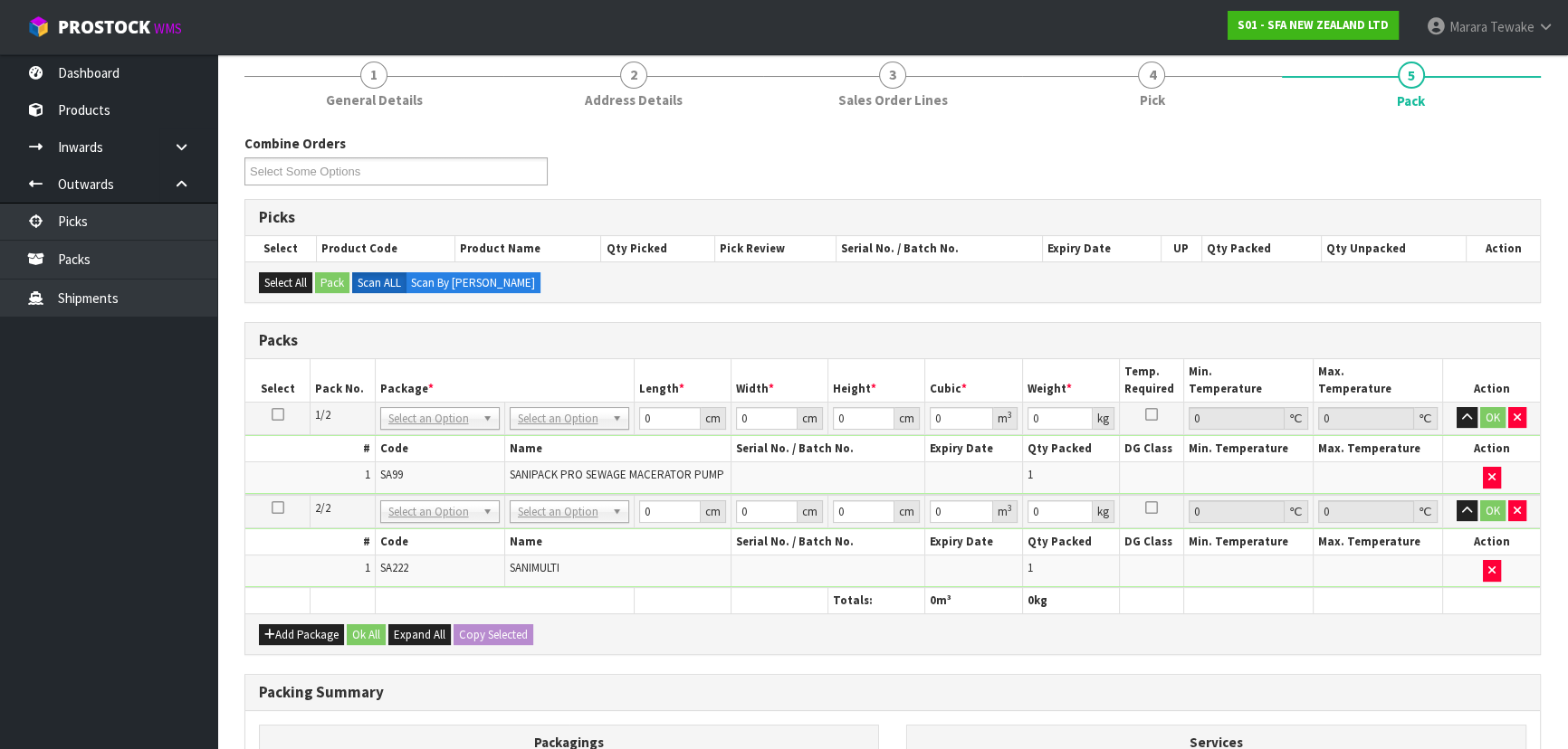
scroll to position [454, 0]
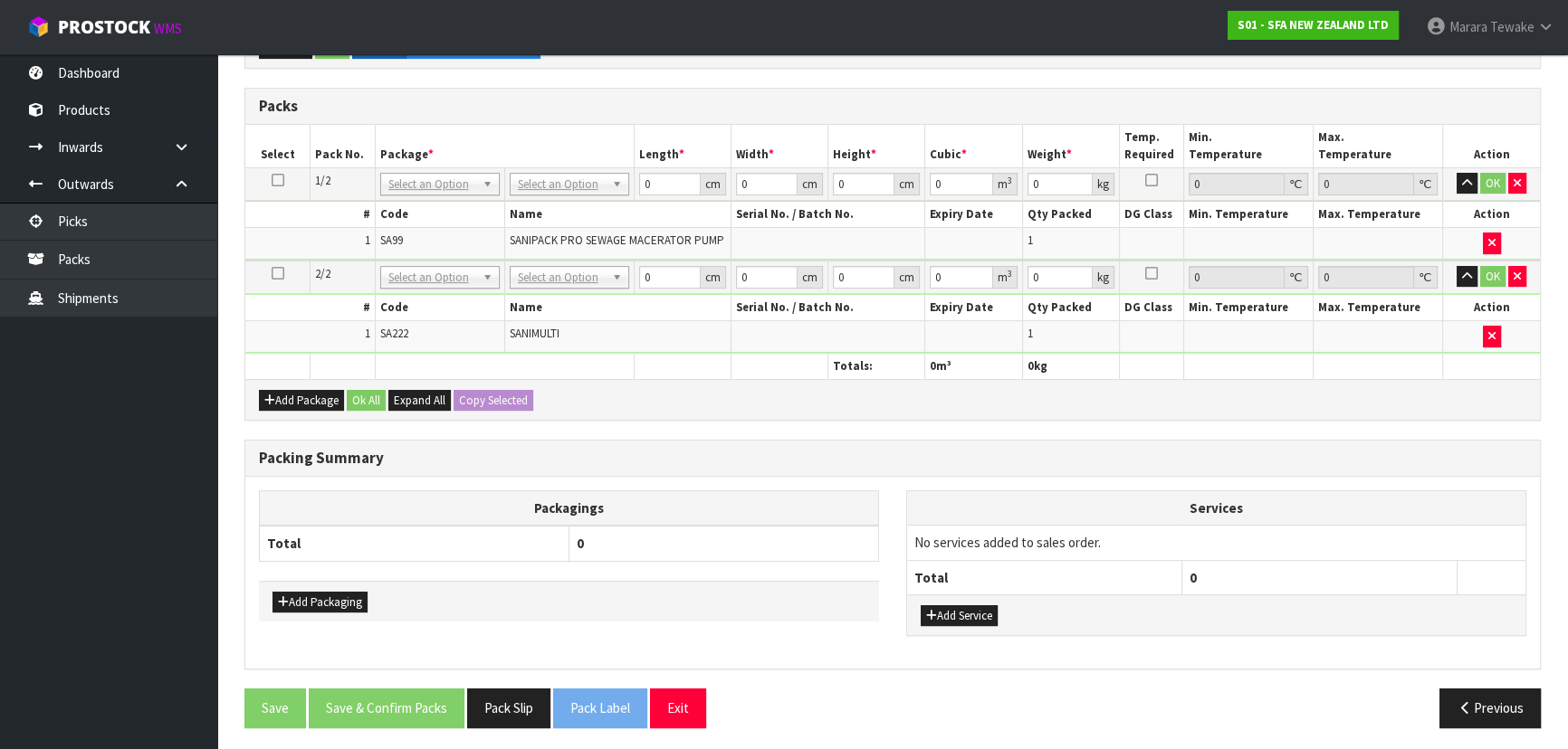
click at [549, 193] on td "No Packaging Cartons PLT GEN120 (1200 X 1000) PLT ONE WAY SKID CHEP HIRE PALLET…" at bounding box center [569, 184] width 129 height 33
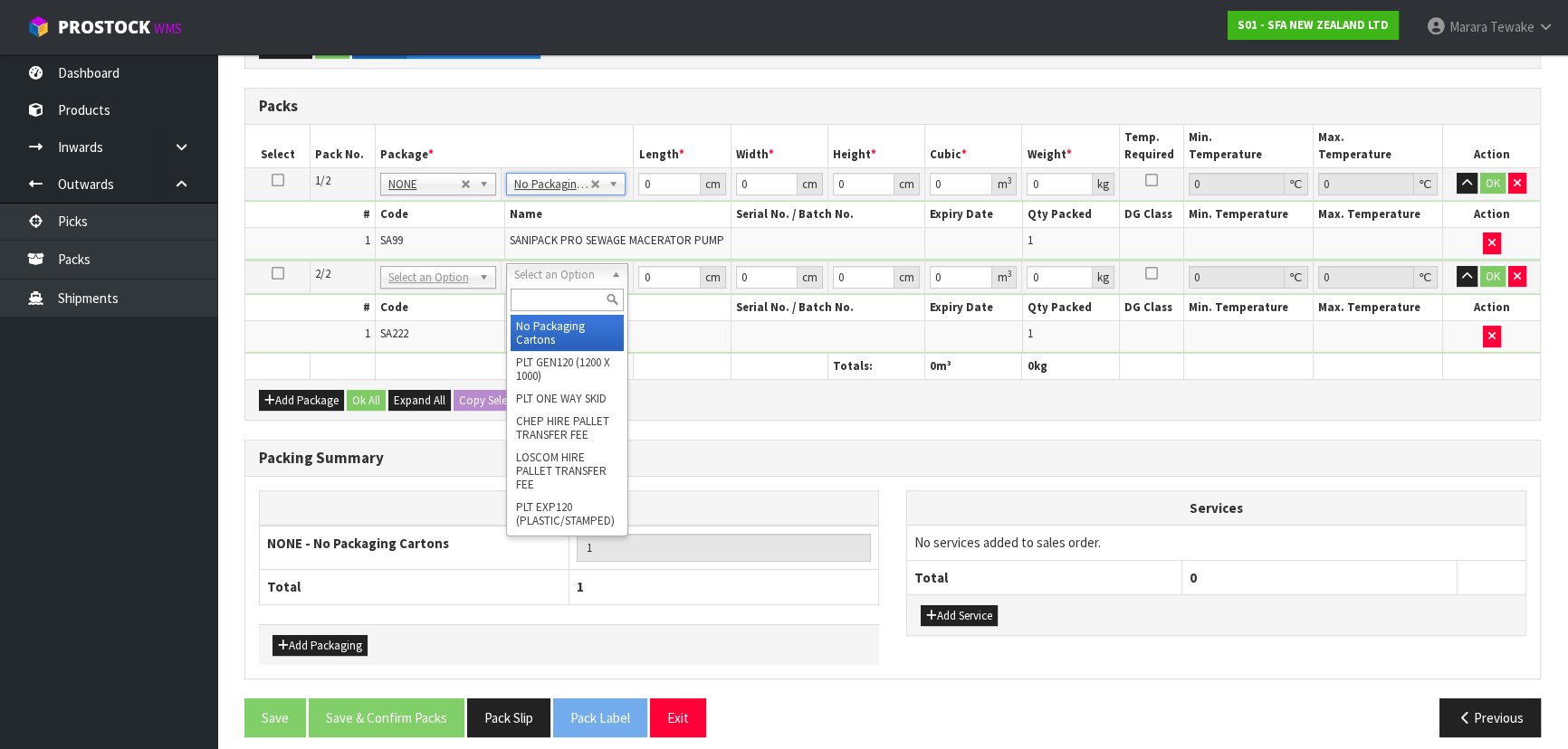
drag, startPoint x: 562, startPoint y: 262, endPoint x: 567, endPoint y: 293, distance: 31.4
type input "2"
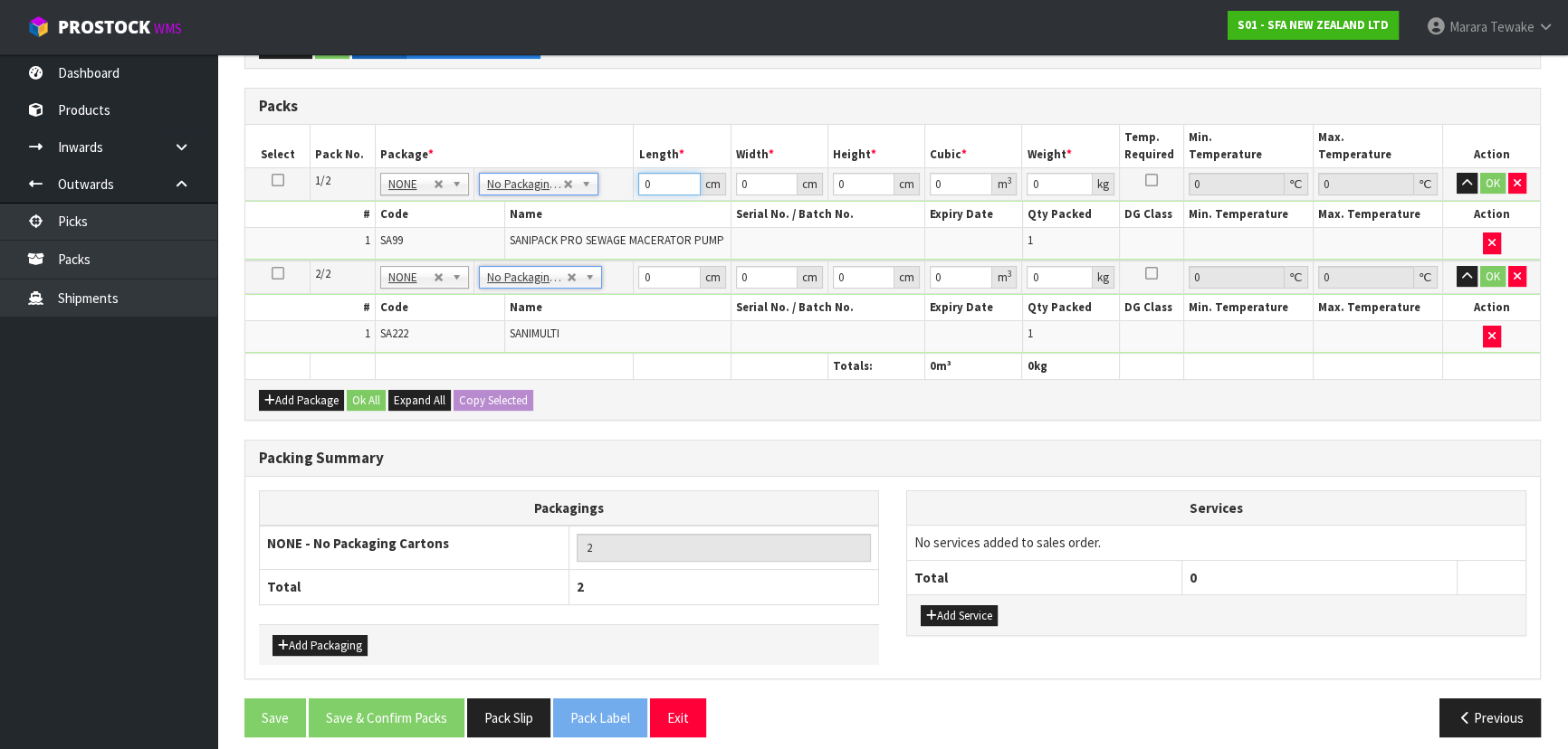
drag, startPoint x: 663, startPoint y: 185, endPoint x: 600, endPoint y: 137, distance: 79.2
click at [601, 149] on table "Select Pack No. Package * Length * Width * Height * Cubic * Weight * Temp. Requ…" at bounding box center [892, 252] width 1294 height 254
type input "50"
type input "25"
type input "3"
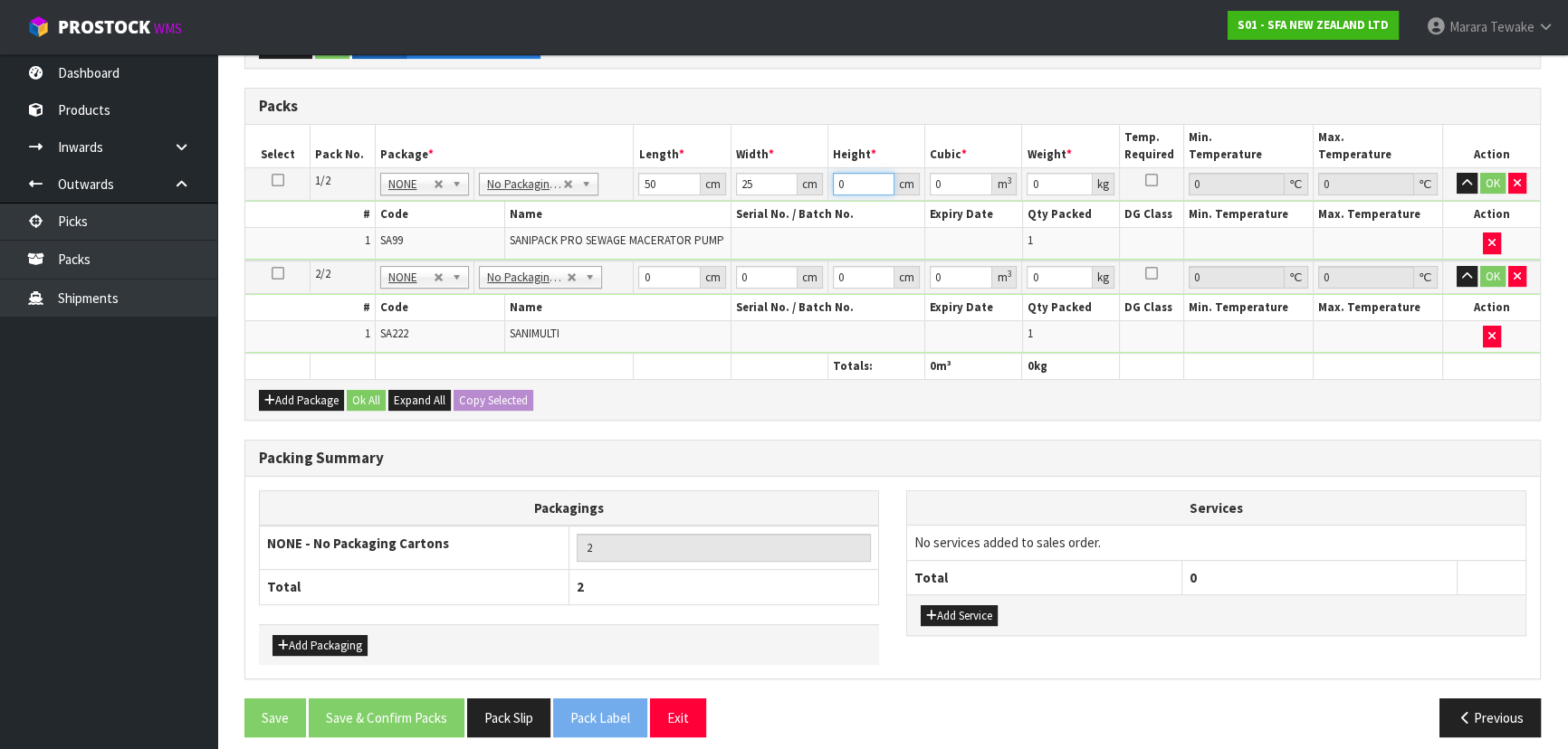
type input "0.00375"
type input "37"
type input "0.04625"
type input "37"
type input "8"
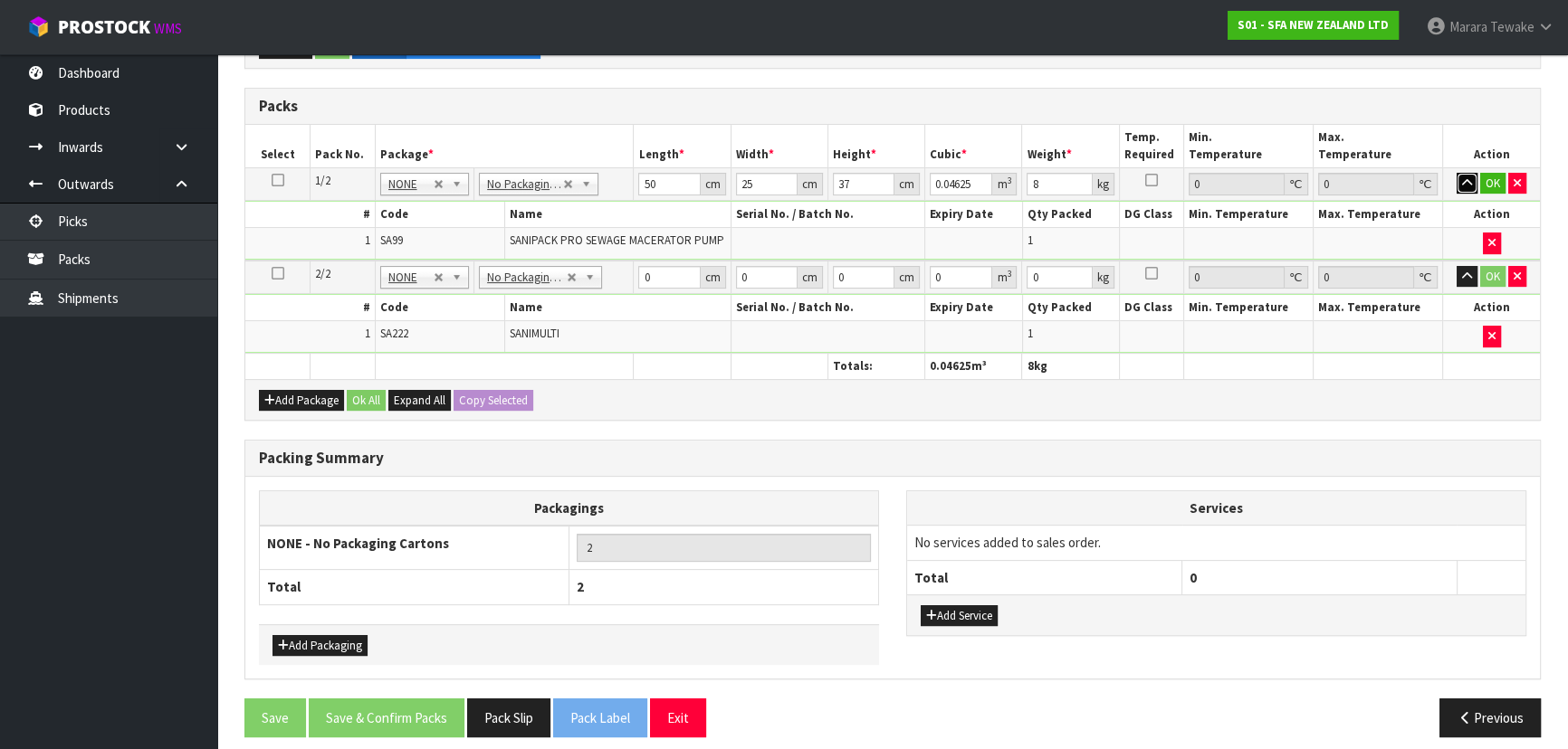
click at [1456, 173] on button "button" at bounding box center [1466, 184] width 21 height 22
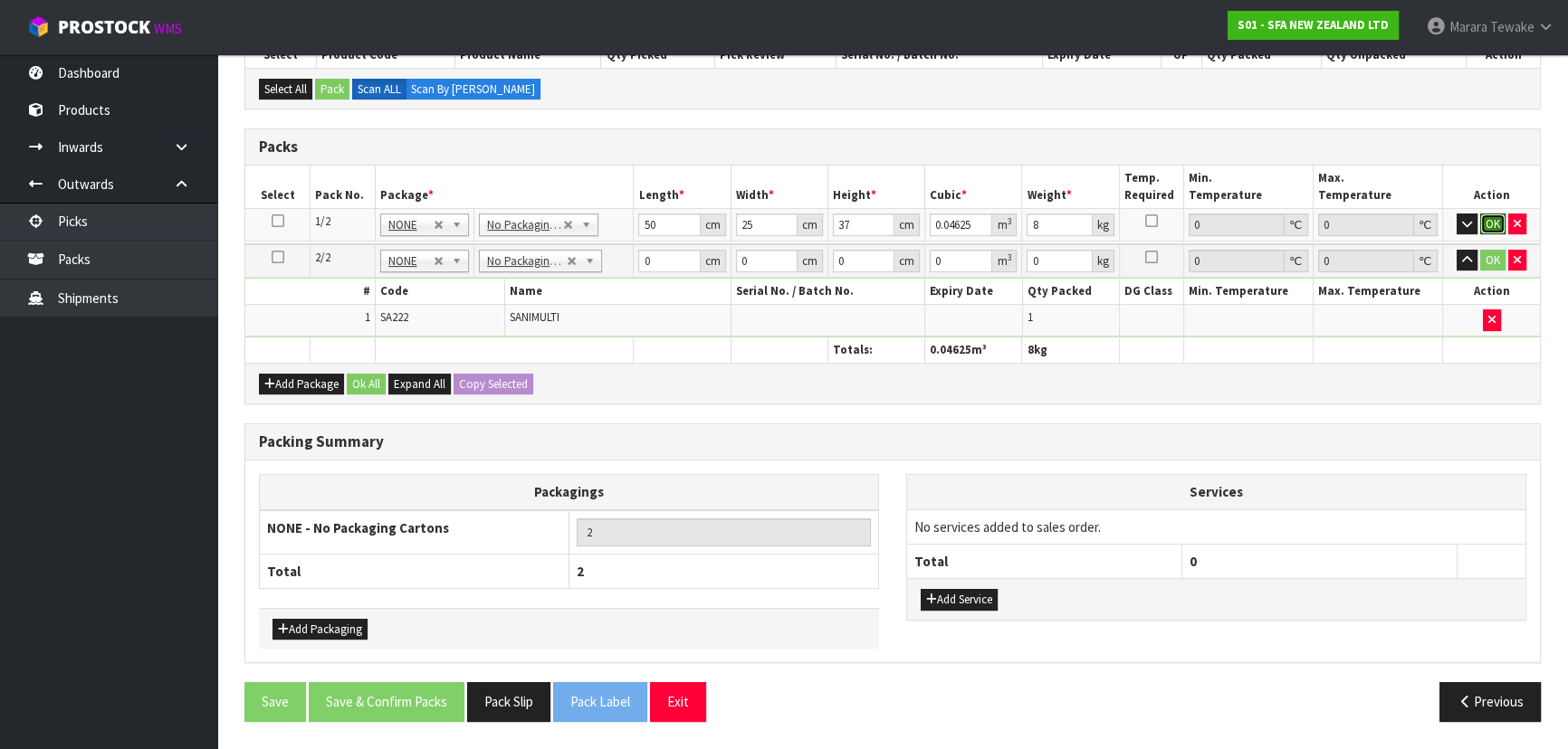
click button "OK" at bounding box center [1493, 224] width 26 height 22
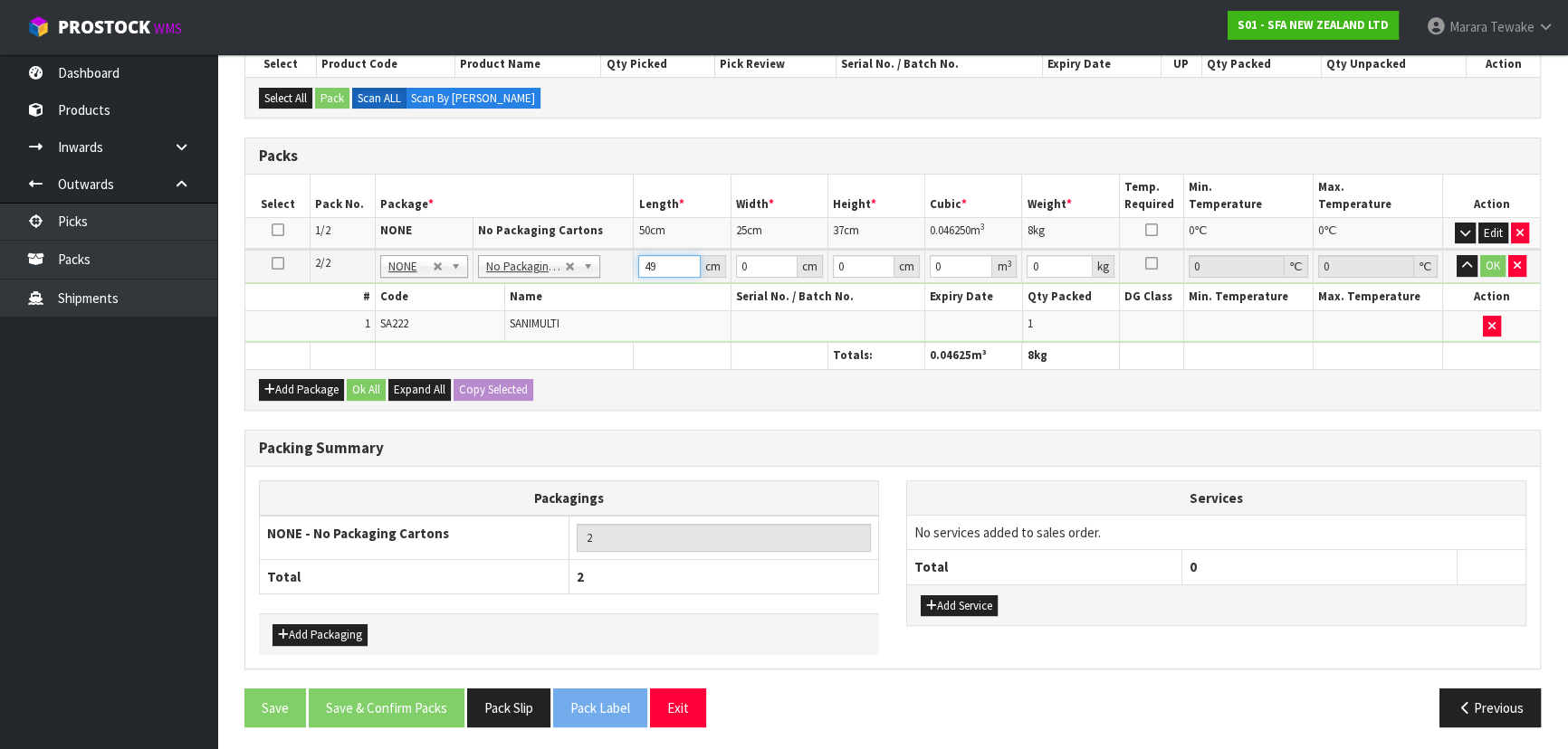
type input "49"
type input "20"
type input "3"
type input "0.00294"
type input "34"
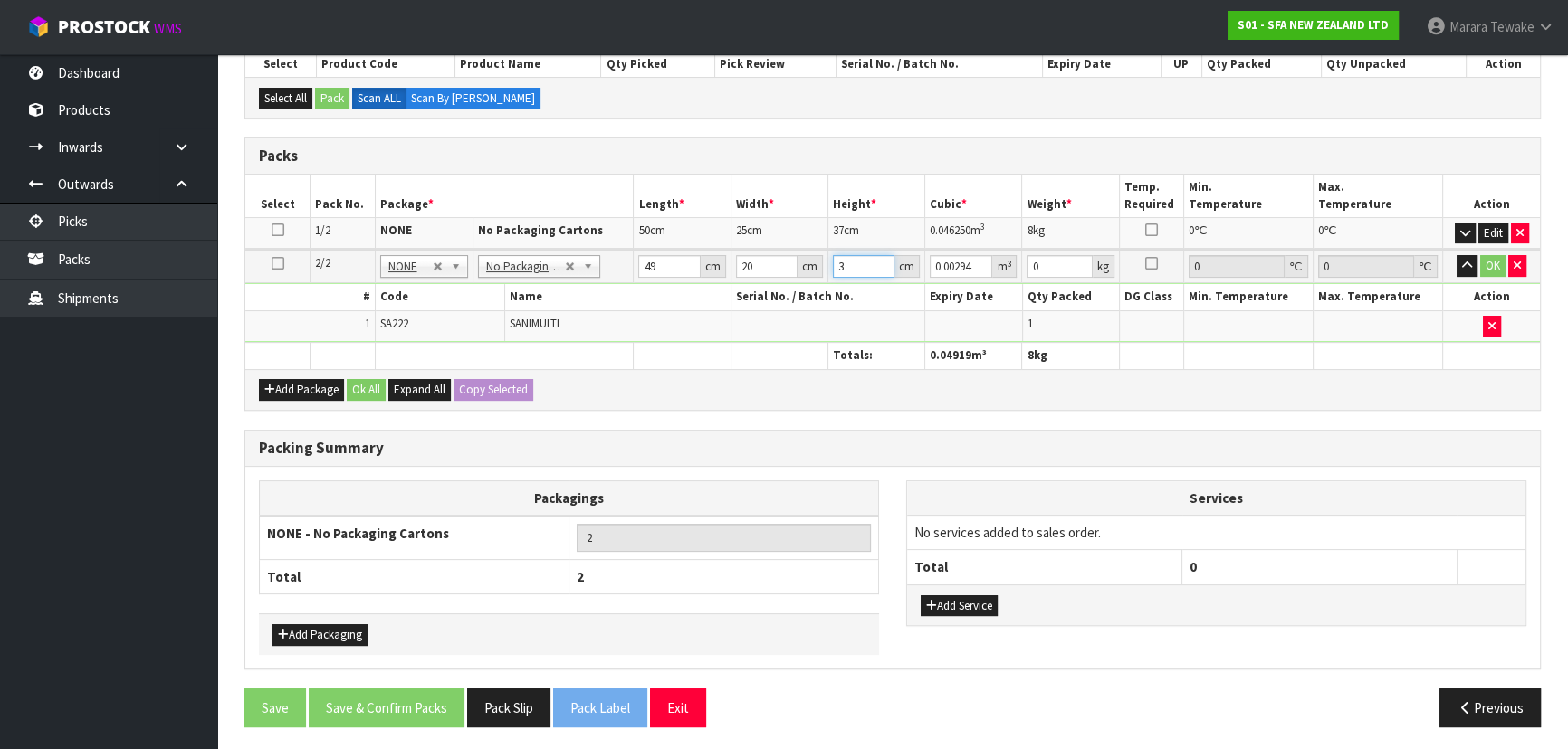
type input "0.03332"
type input "34"
type input "11"
click at [1456, 255] on button "button" at bounding box center [1466, 266] width 21 height 22
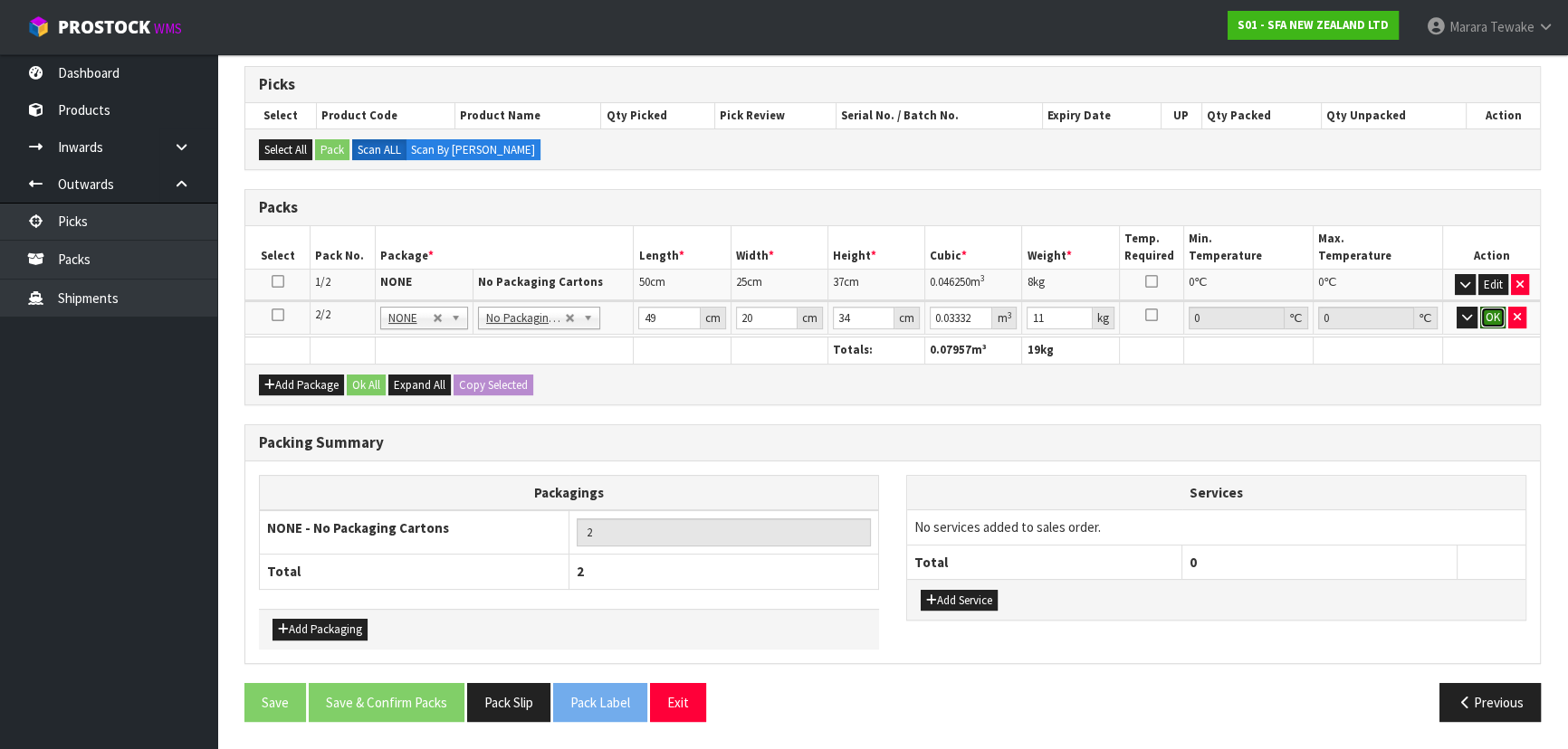
click button "OK" at bounding box center [1493, 317] width 26 height 22
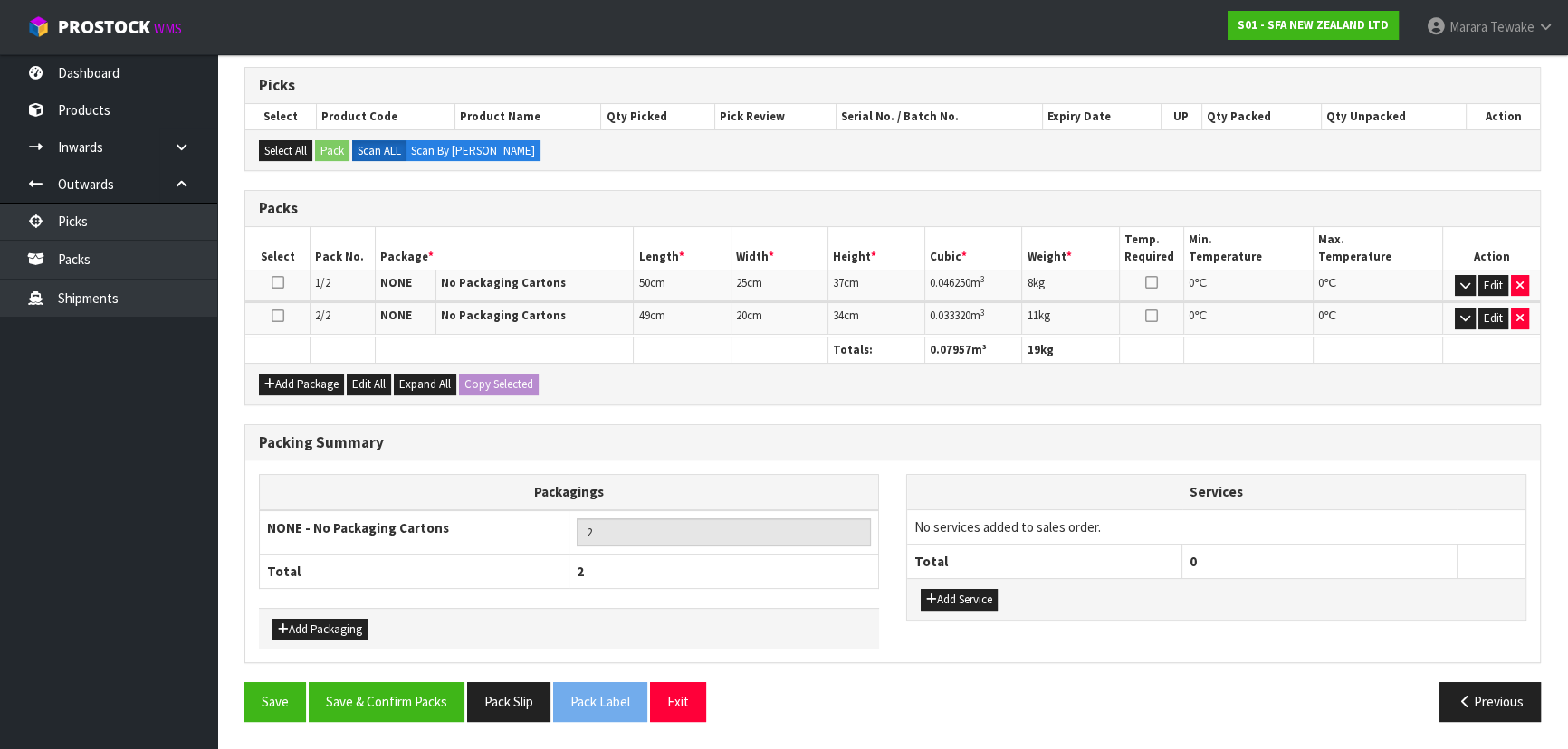
scroll to position [344, 0]
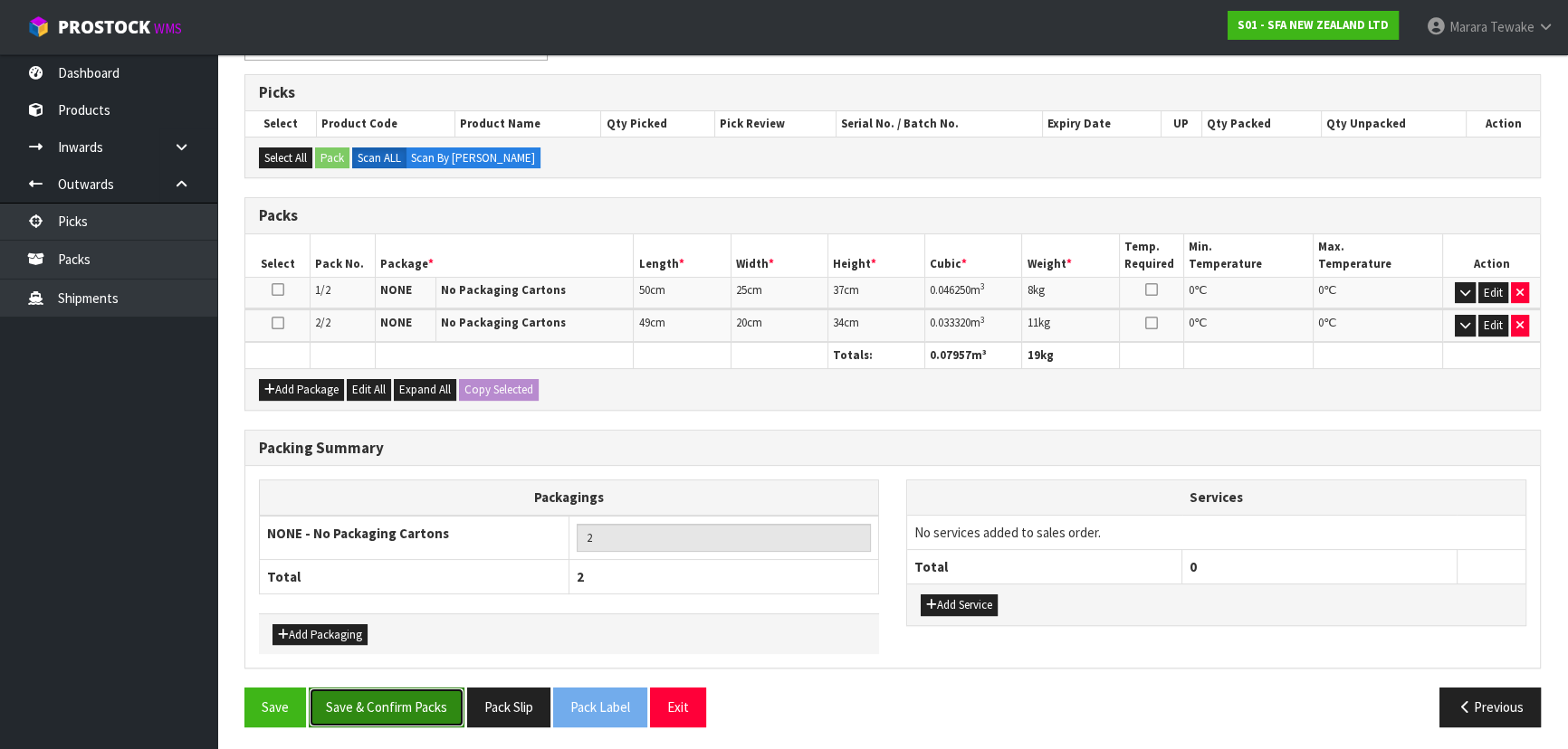
click at [425, 706] on button "Save & Confirm Packs" at bounding box center [386, 706] width 156 height 39
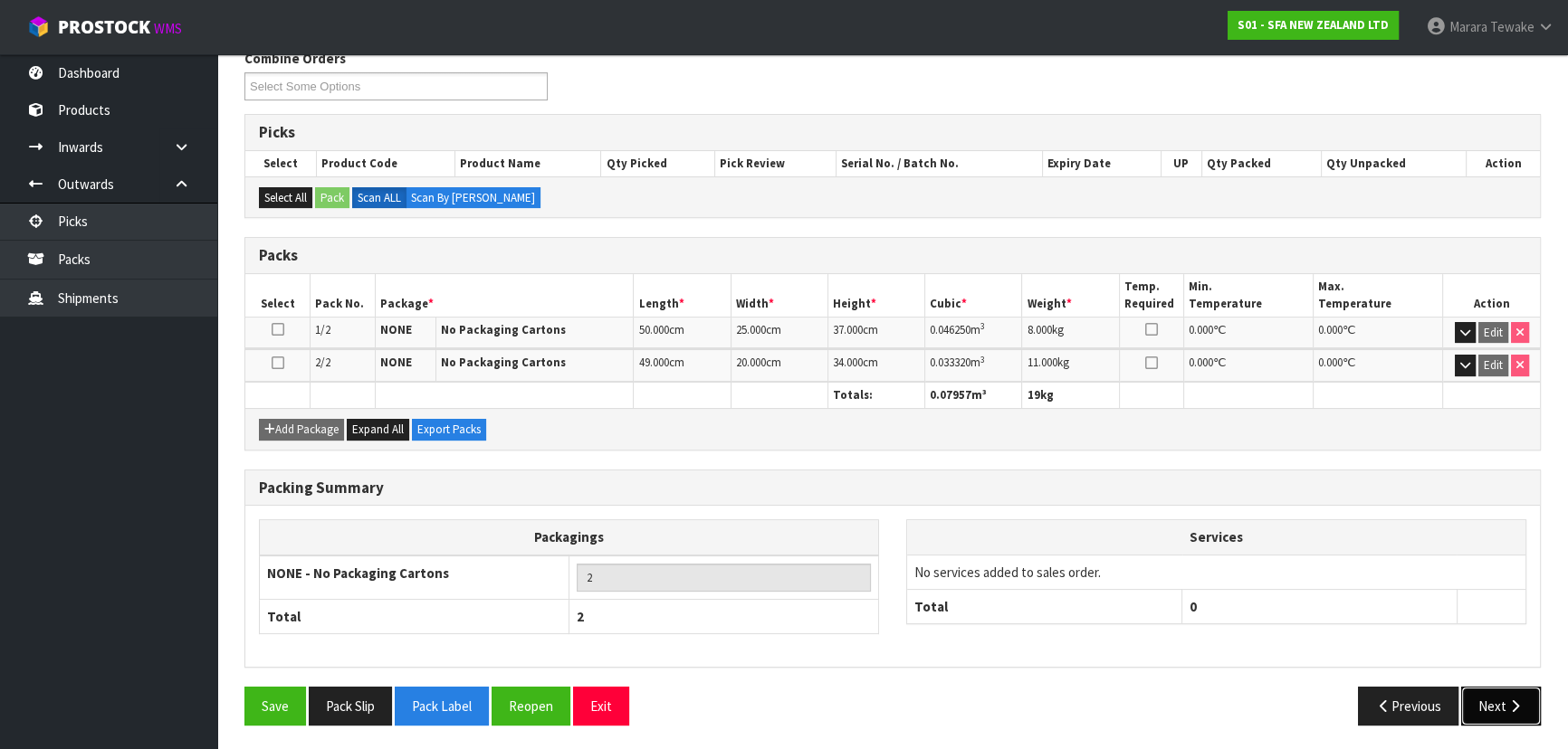
click at [1490, 711] on button "Next" at bounding box center [1501, 705] width 79 height 39
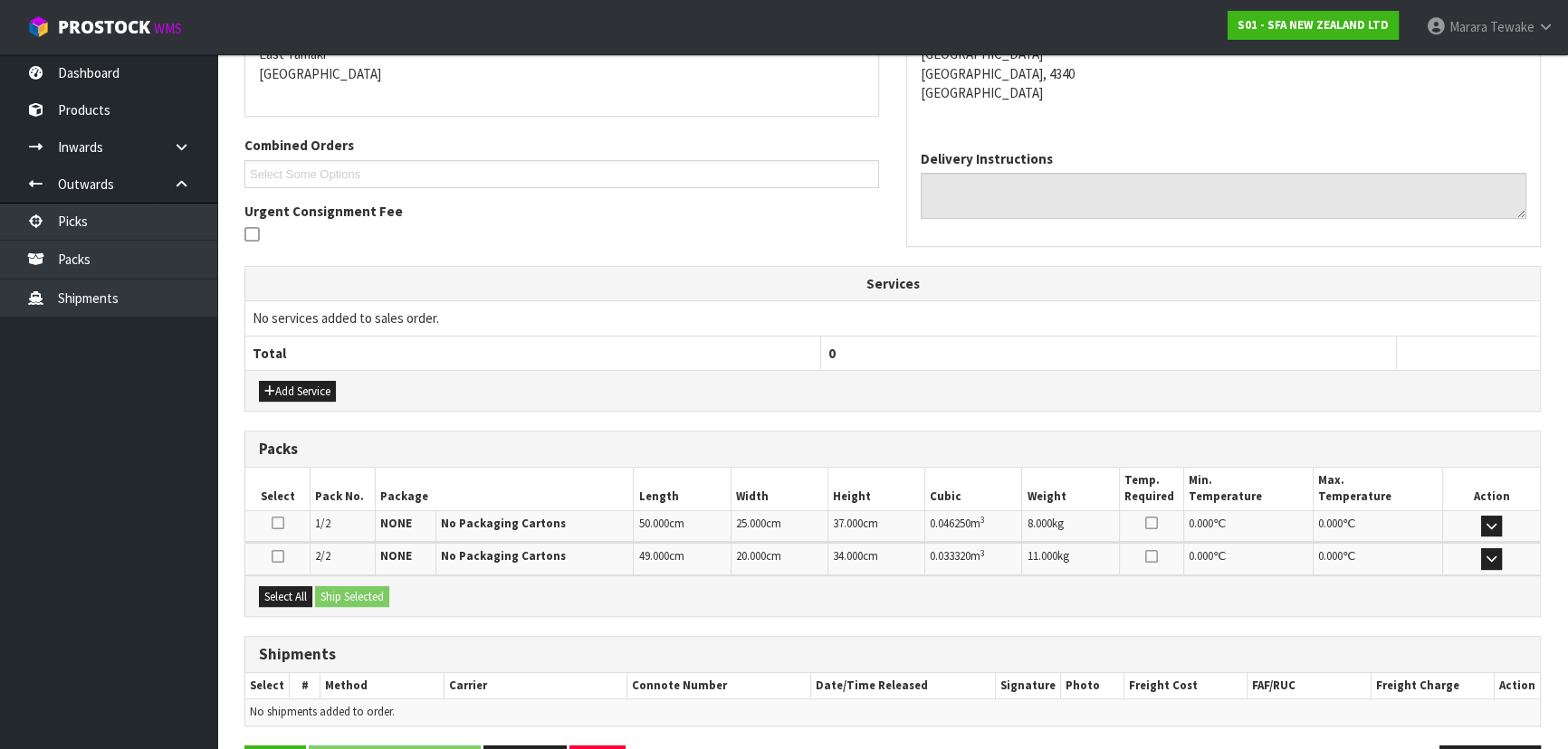
scroll to position [456, 0]
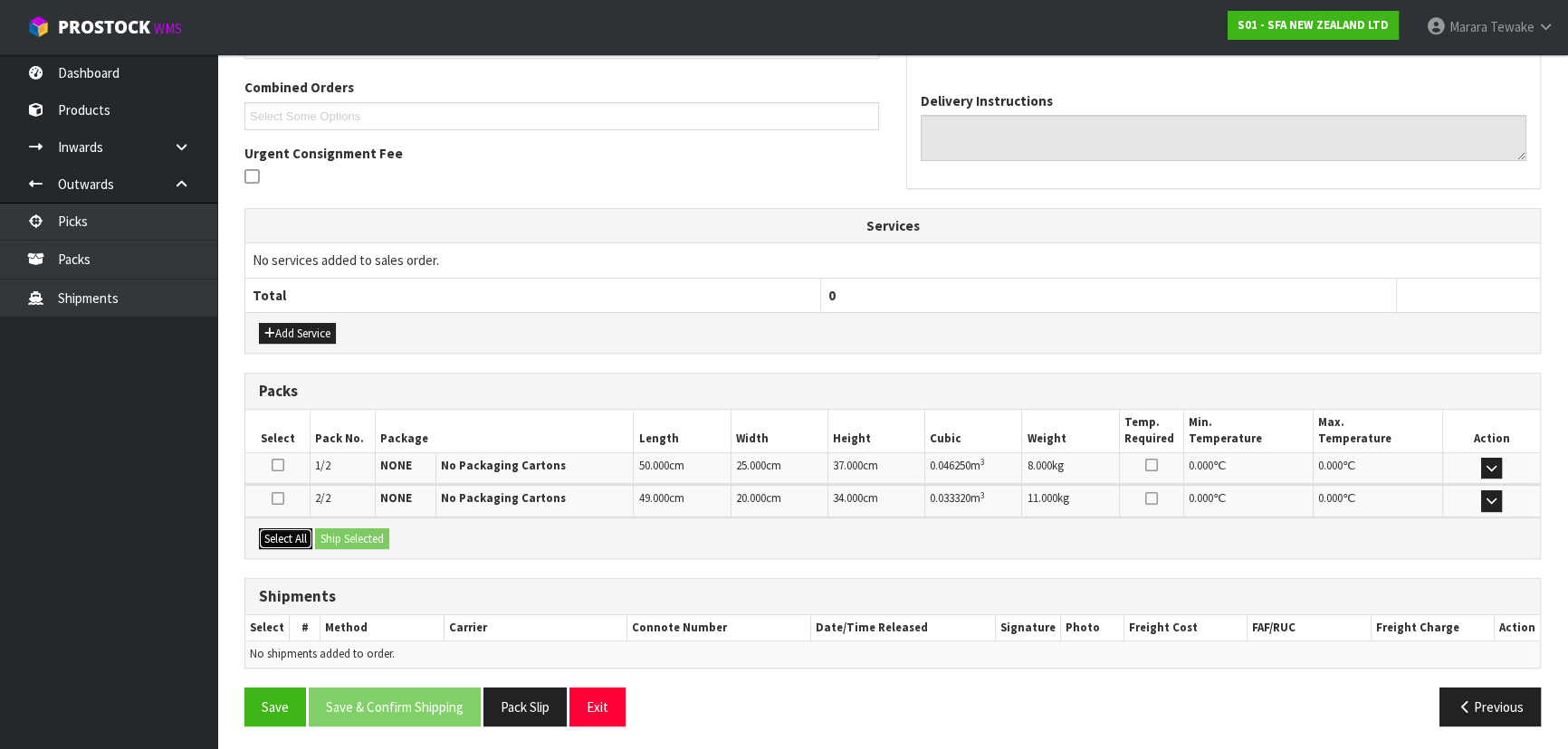
drag, startPoint x: 295, startPoint y: 534, endPoint x: 324, endPoint y: 532, distance: 29.1
click at [298, 534] on button "Select All" at bounding box center [286, 540] width 54 height 22
drag, startPoint x: 324, startPoint y: 532, endPoint x: 334, endPoint y: 534, distance: 10.2
click at [331, 532] on button "Ship Selected" at bounding box center [351, 540] width 74 height 22
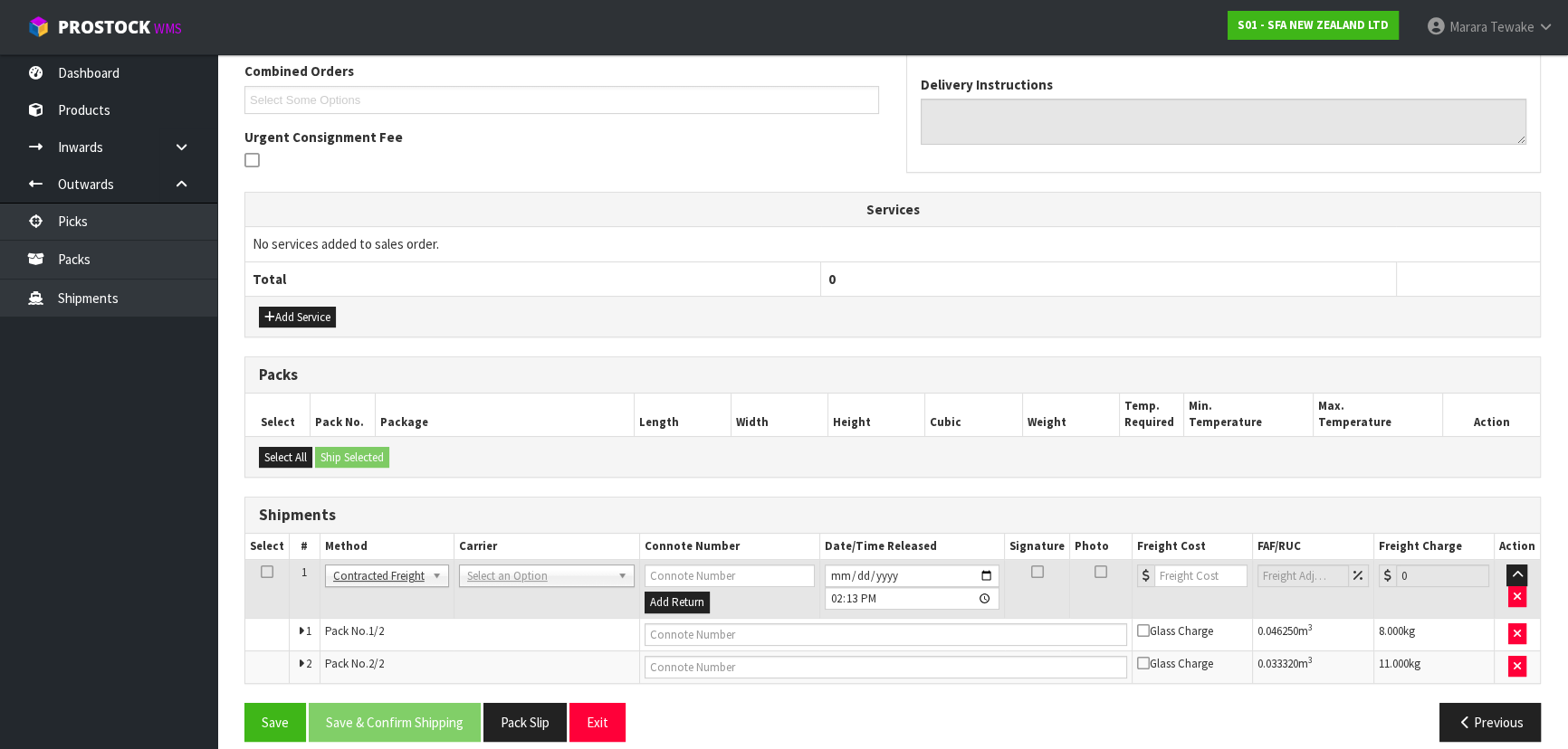
scroll to position [488, 0]
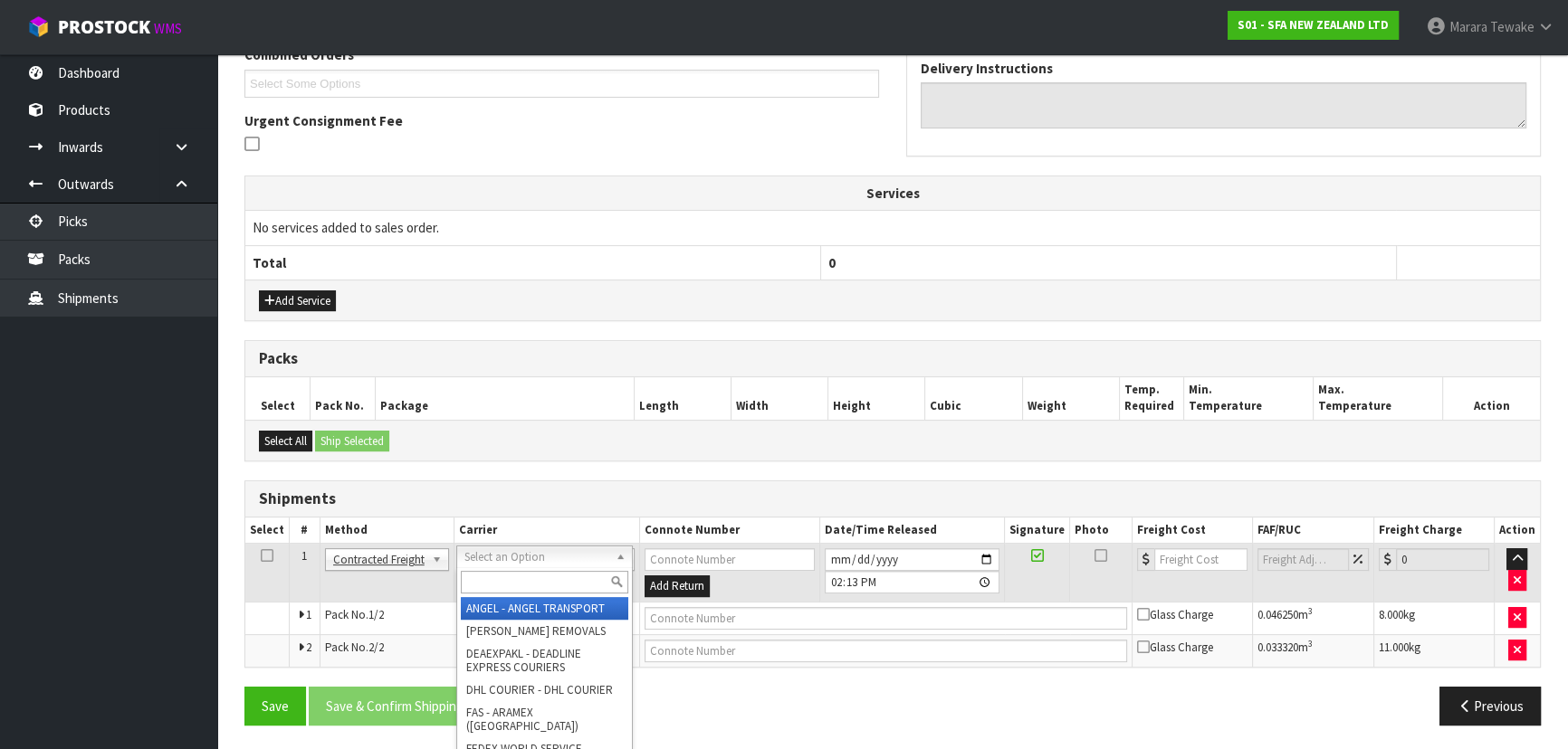
drag, startPoint x: 513, startPoint y: 563, endPoint x: 507, endPoint y: 581, distance: 19.0
click at [507, 585] on input "text" at bounding box center [544, 581] width 168 height 23
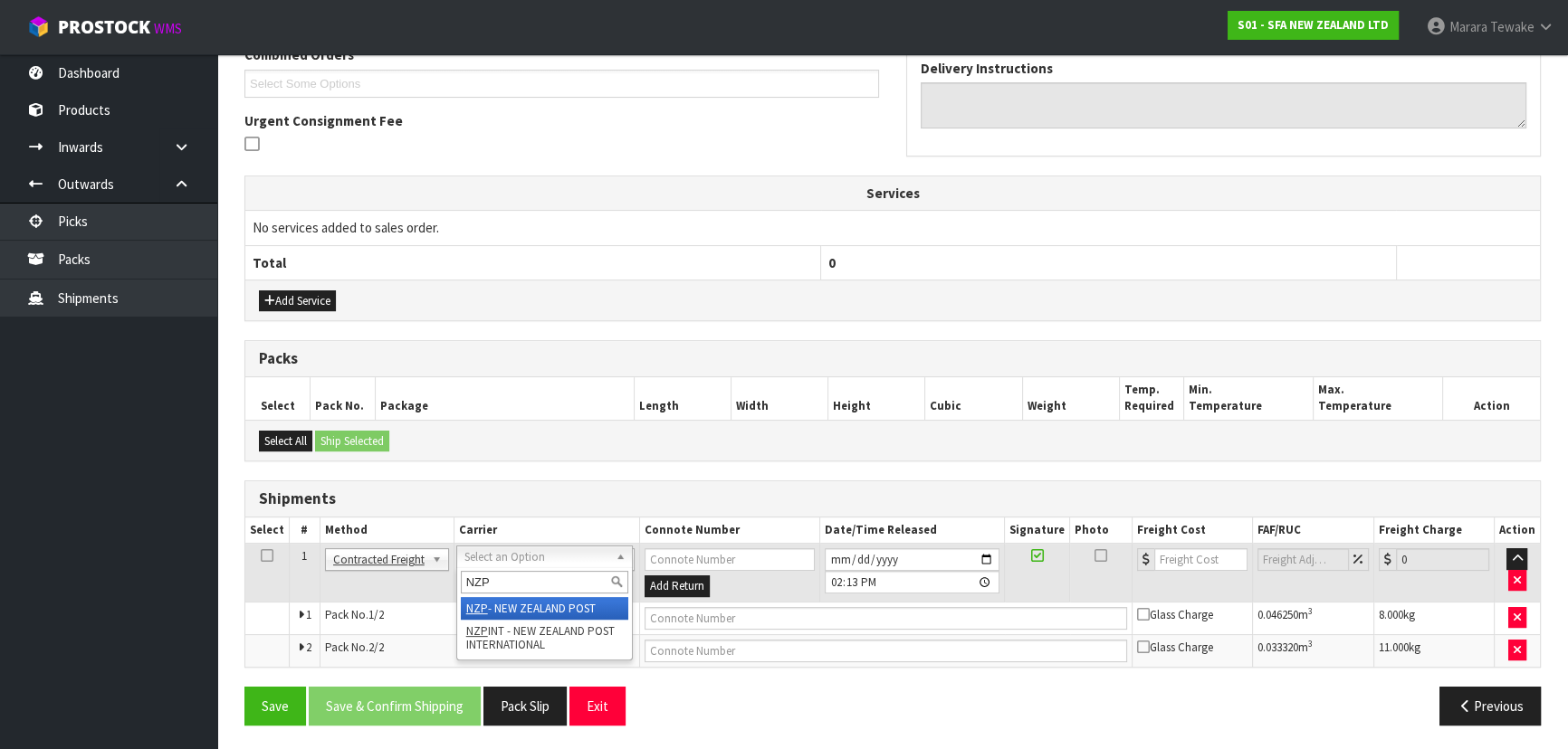
type input "NZP"
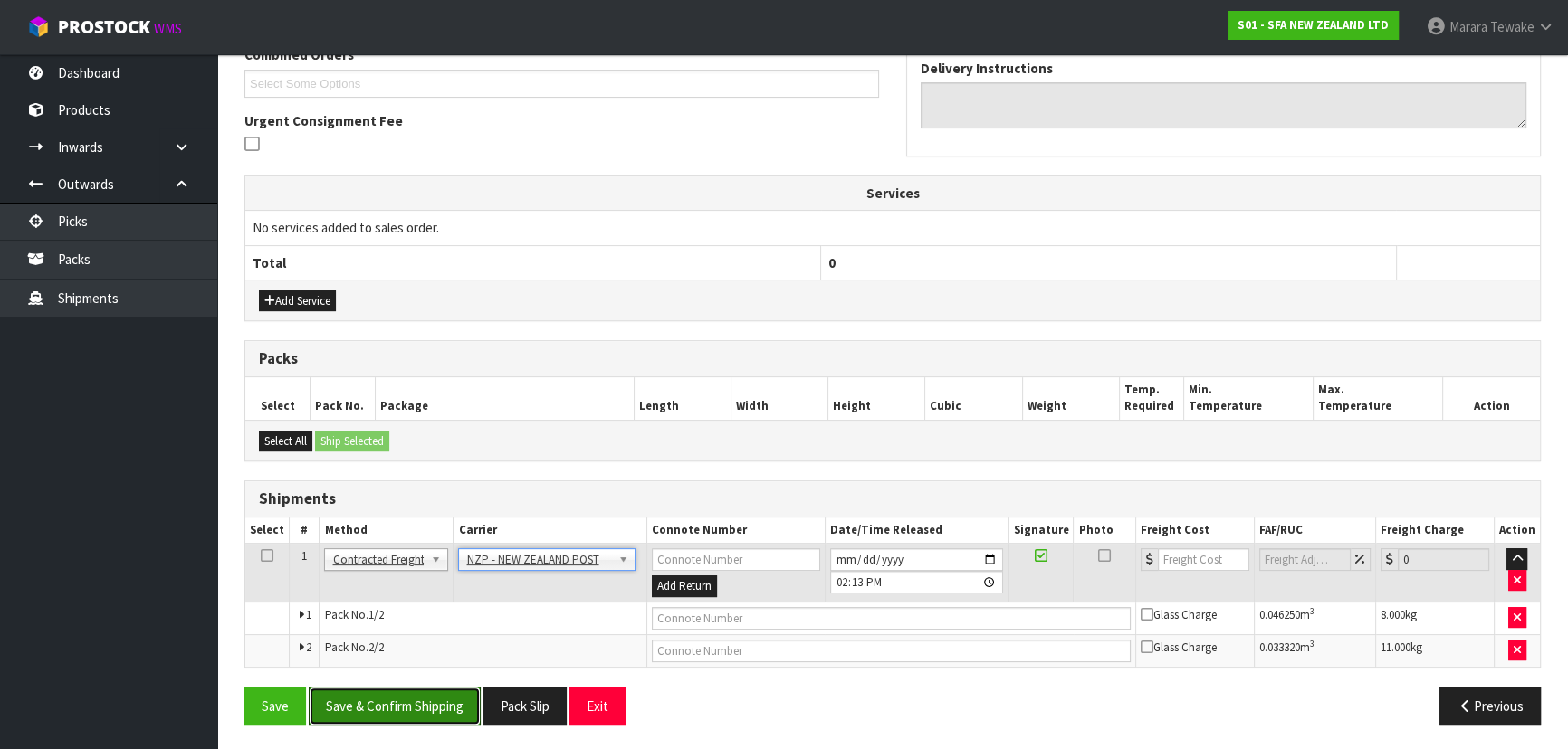
drag, startPoint x: 443, startPoint y: 696, endPoint x: 51, endPoint y: 627, distance: 398.0
click at [441, 696] on button "Save & Confirm Shipping" at bounding box center [394, 705] width 172 height 39
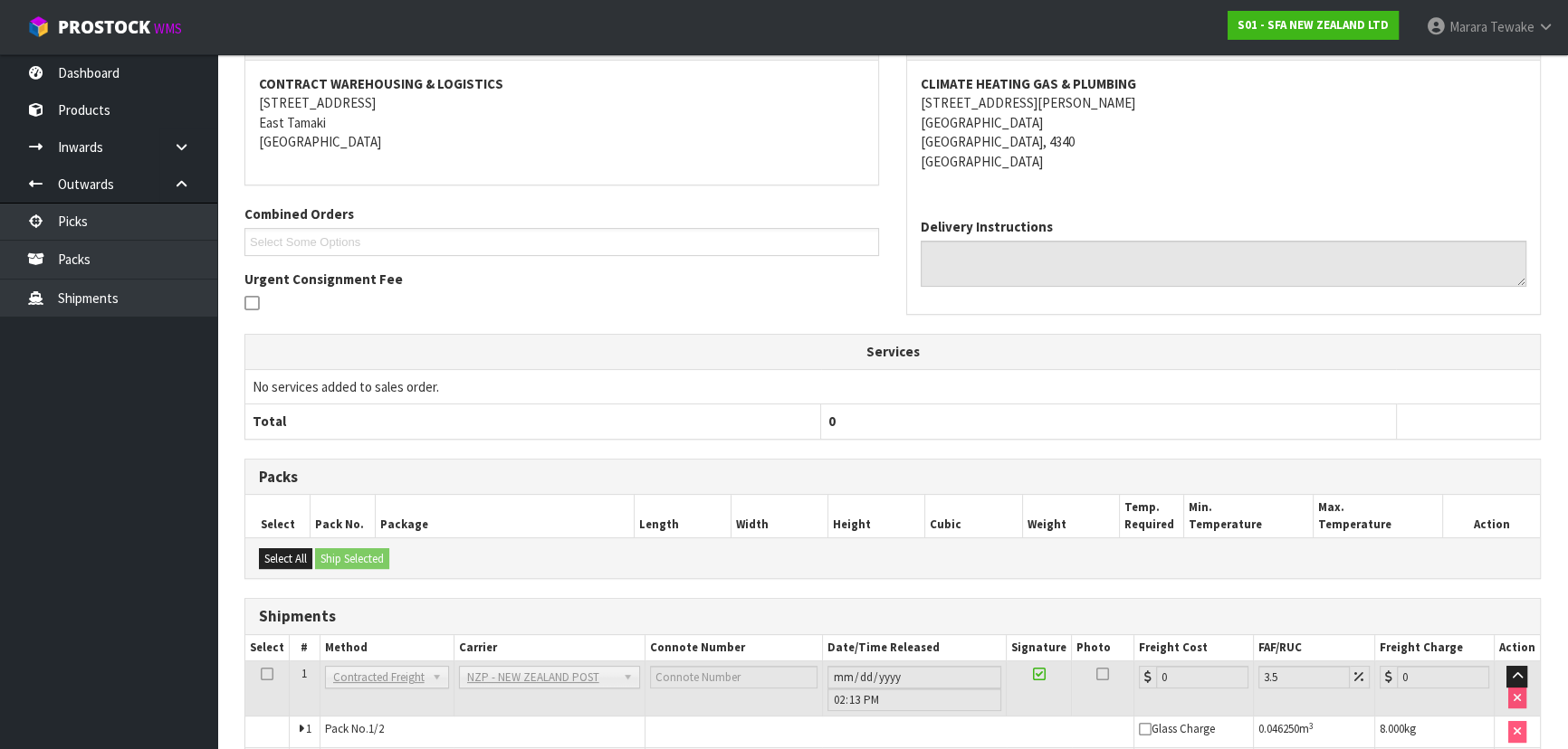
scroll to position [461, 0]
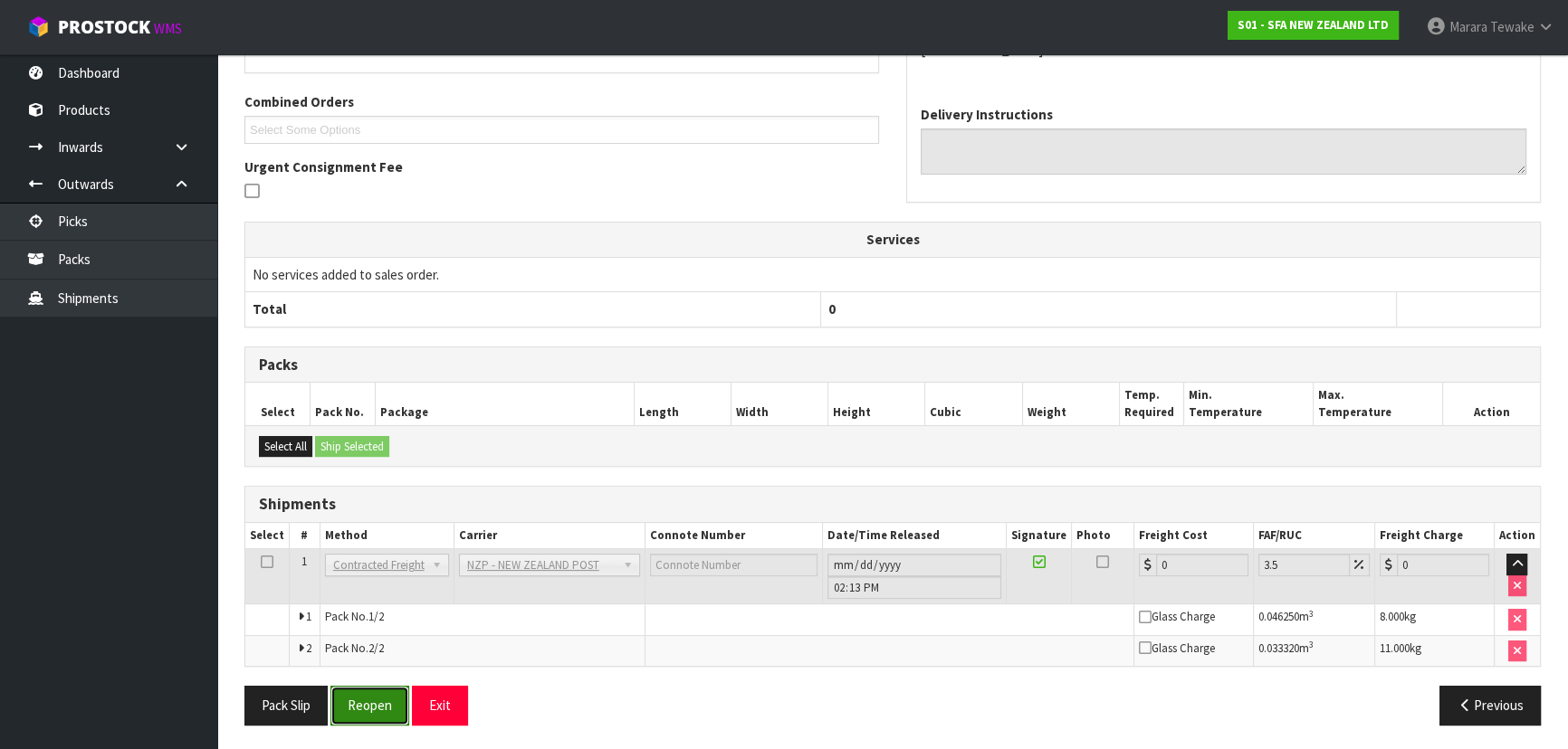
click at [373, 704] on button "Reopen" at bounding box center [369, 704] width 78 height 39
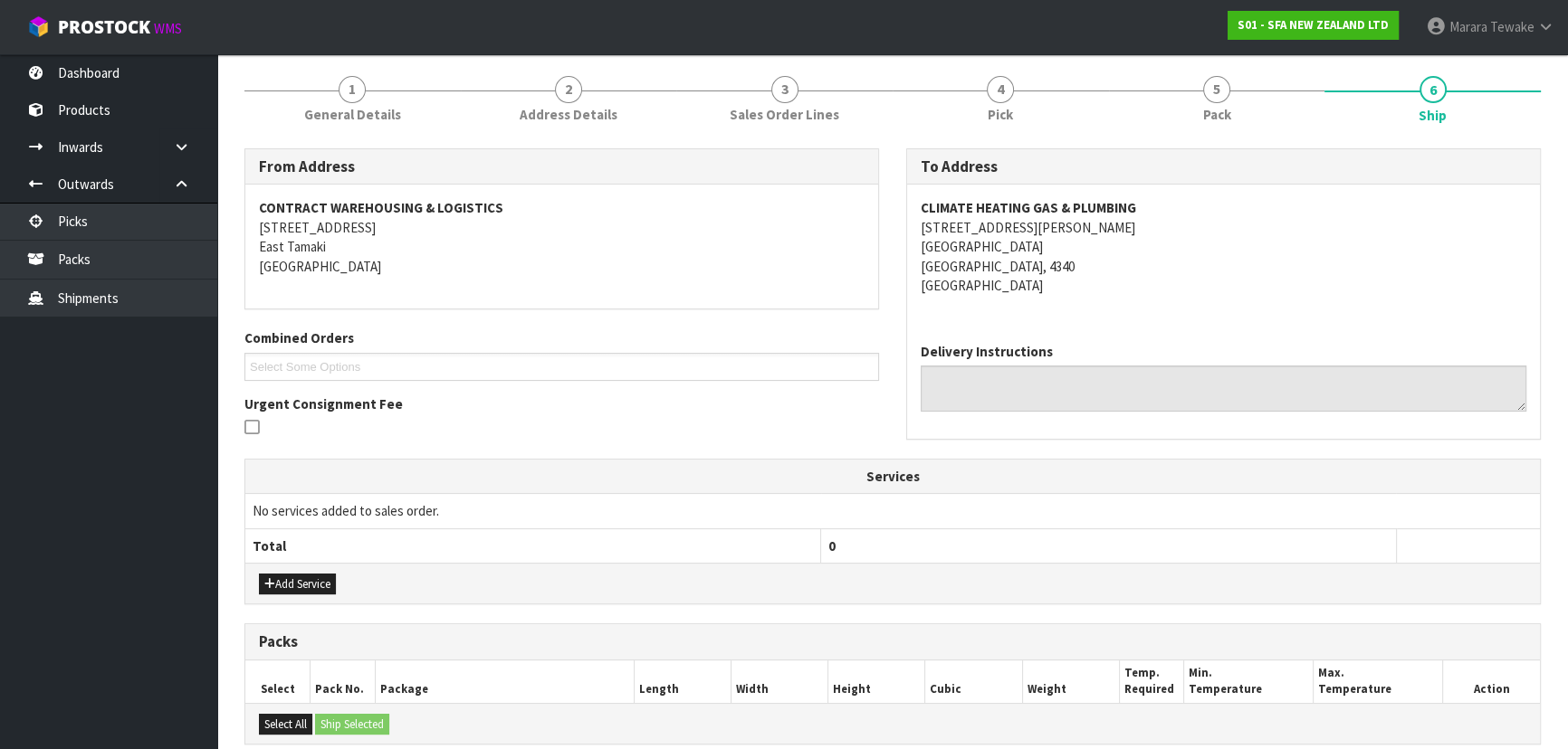
scroll to position [488, 0]
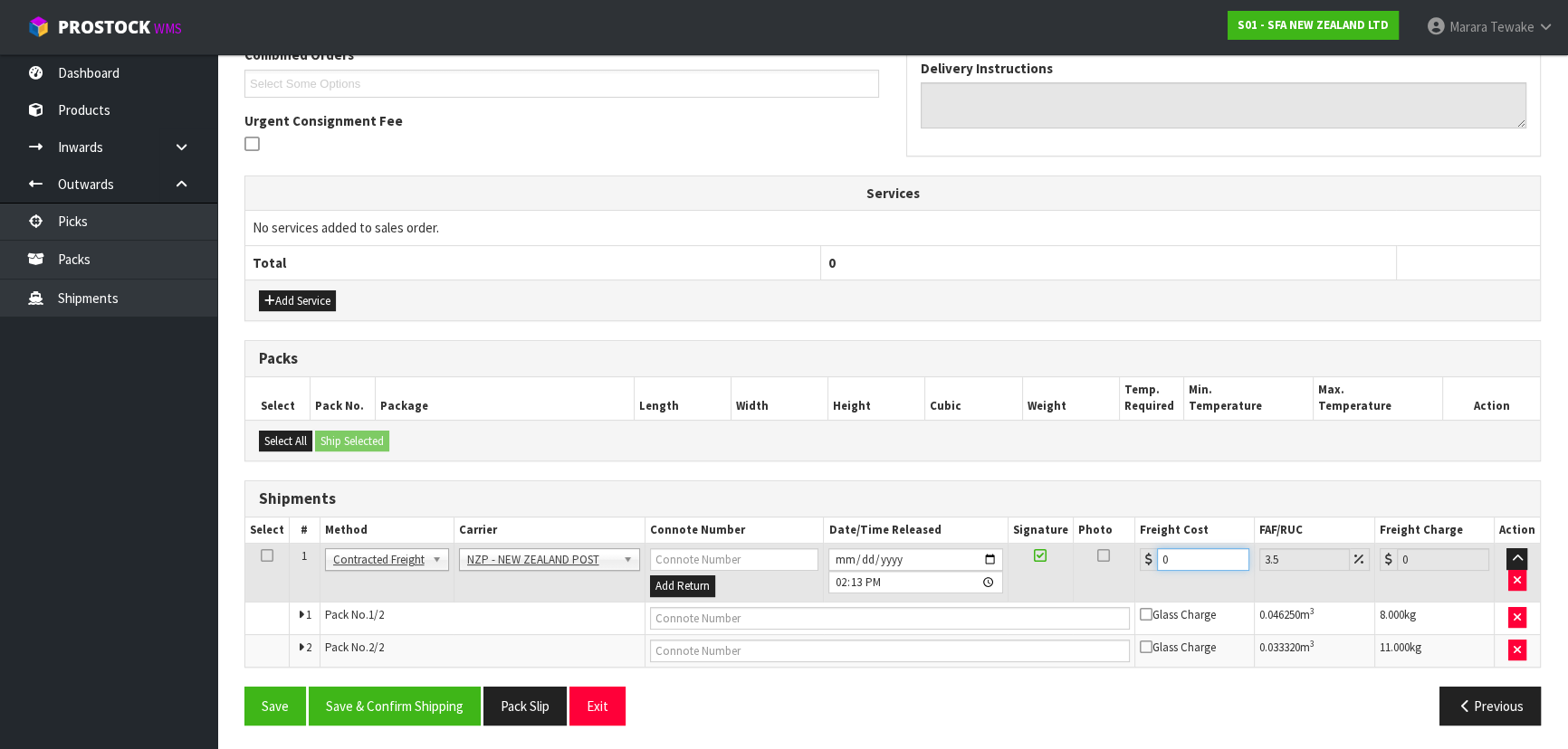
drag, startPoint x: 1183, startPoint y: 561, endPoint x: 1110, endPoint y: 509, distance: 89.6
click at [1113, 520] on table "Select # Method Carrier Connote Number Date/Time Released Signature Photo Freig…" at bounding box center [892, 592] width 1294 height 149
type input "1"
type input "1.03"
type input "17"
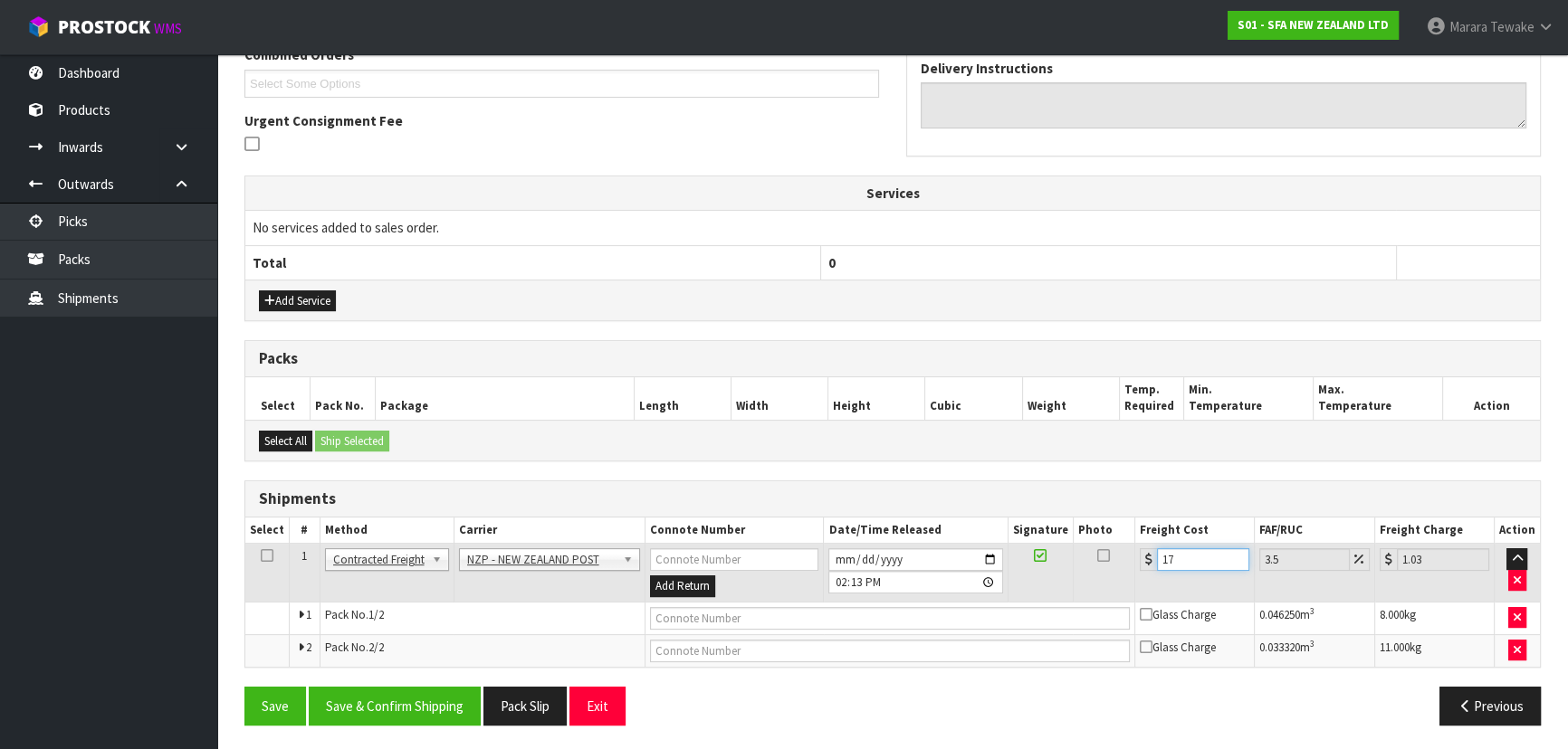
type input "17.59"
type input "17.7"
type input "18.32"
type input "17.71"
type input "18.33"
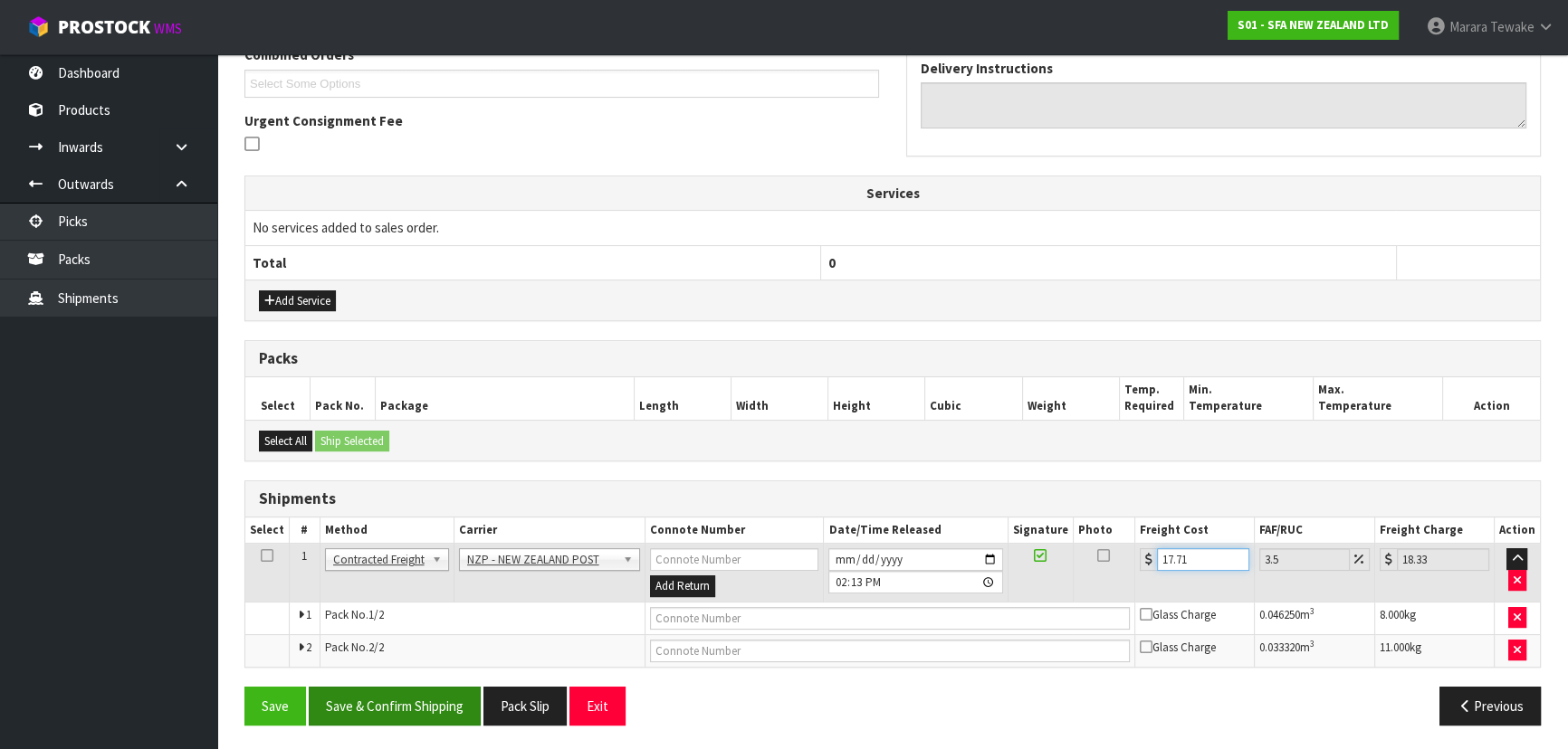
type input "17.71"
click at [406, 701] on button "Save & Confirm Shipping" at bounding box center [394, 705] width 172 height 39
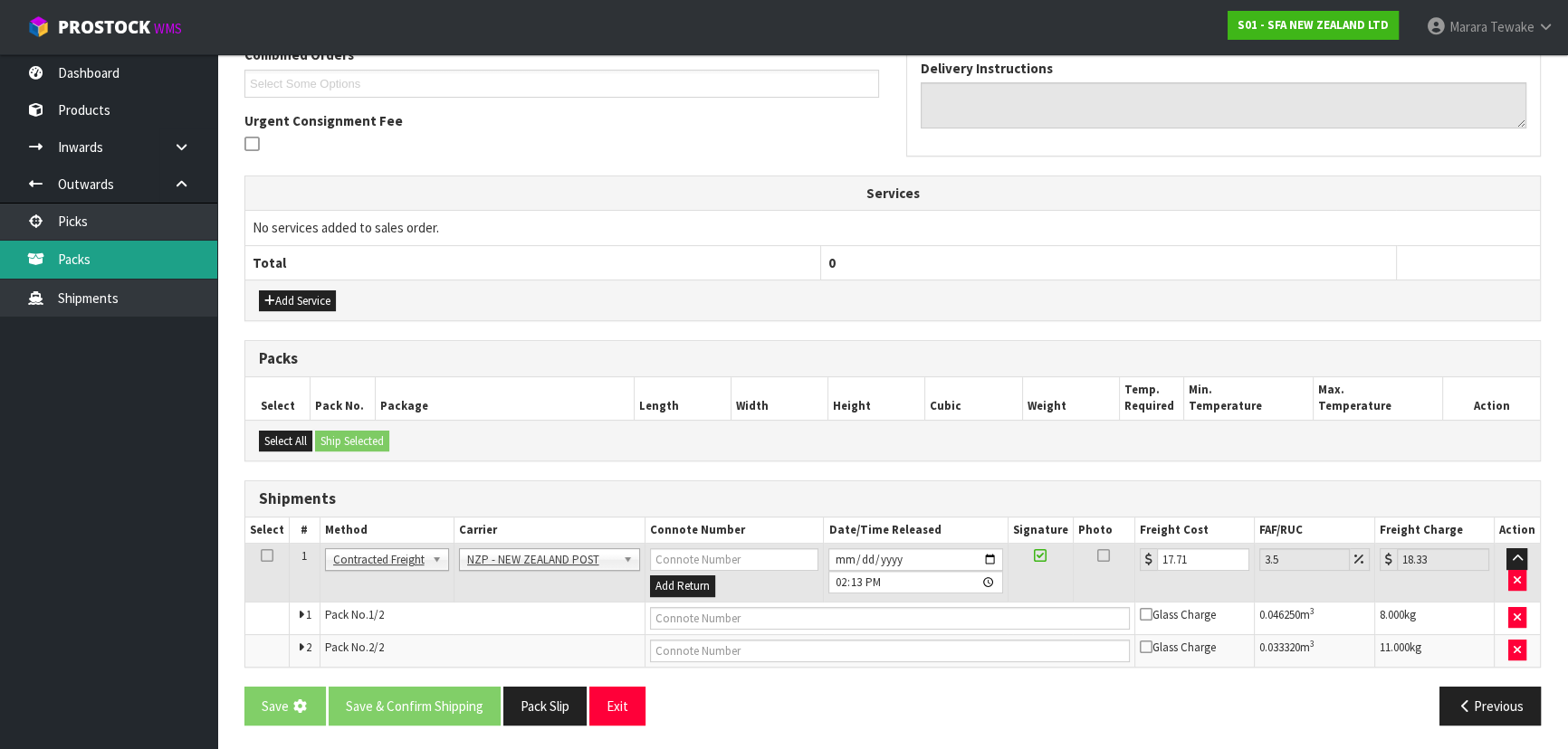
scroll to position [0, 0]
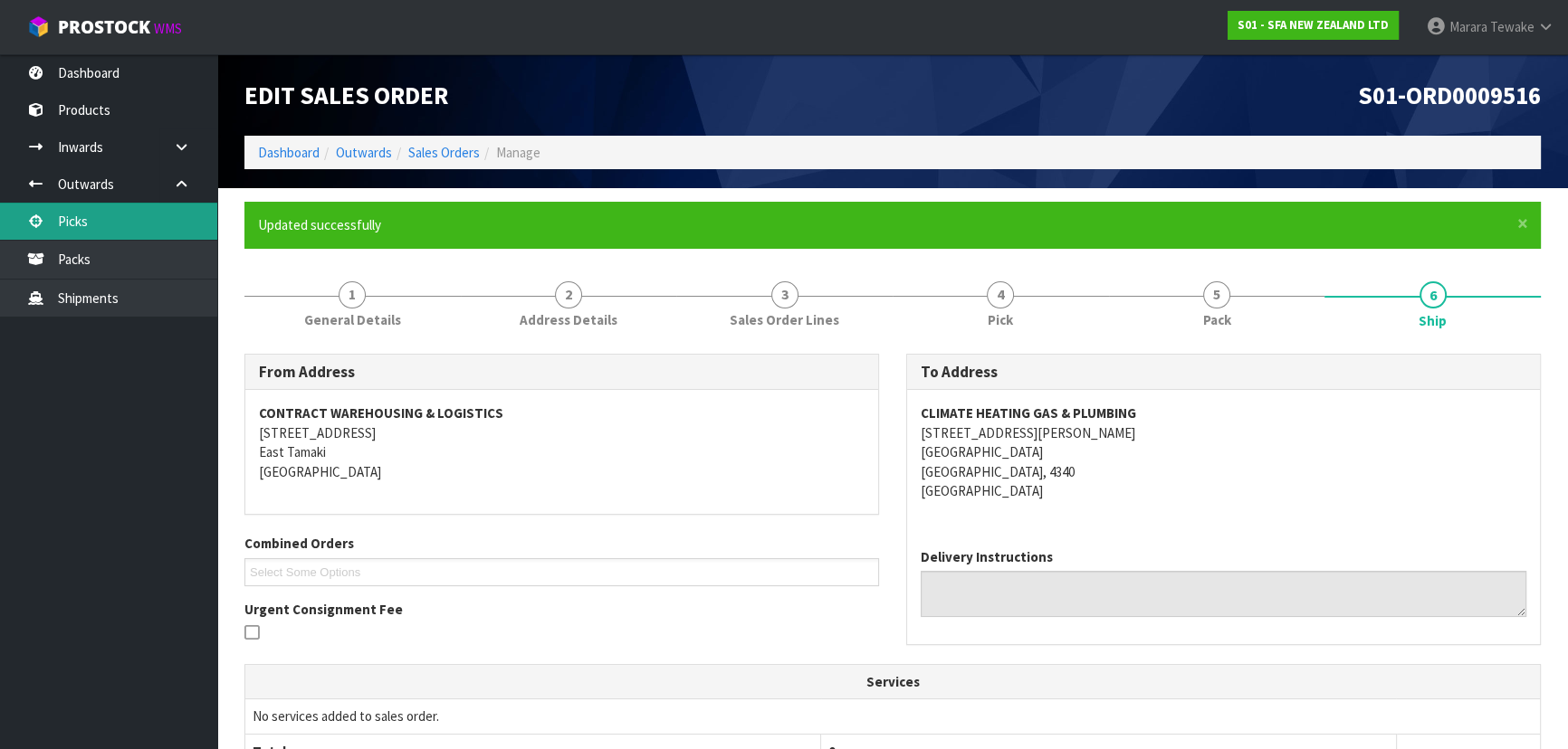
click at [156, 217] on link "Picks" at bounding box center [108, 220] width 217 height 37
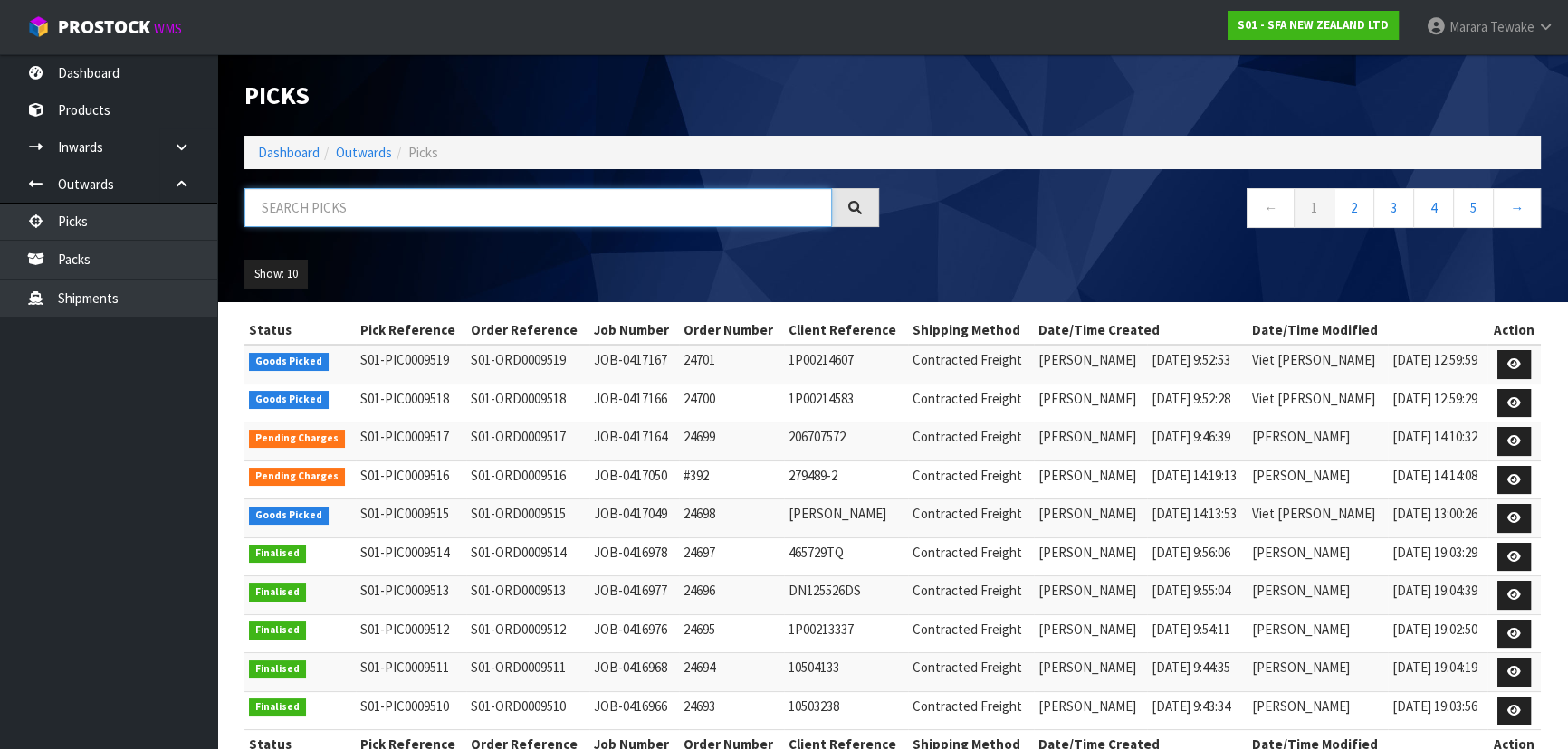
click at [420, 203] on input "text" at bounding box center [538, 207] width 588 height 39
type input "JOB-0417049"
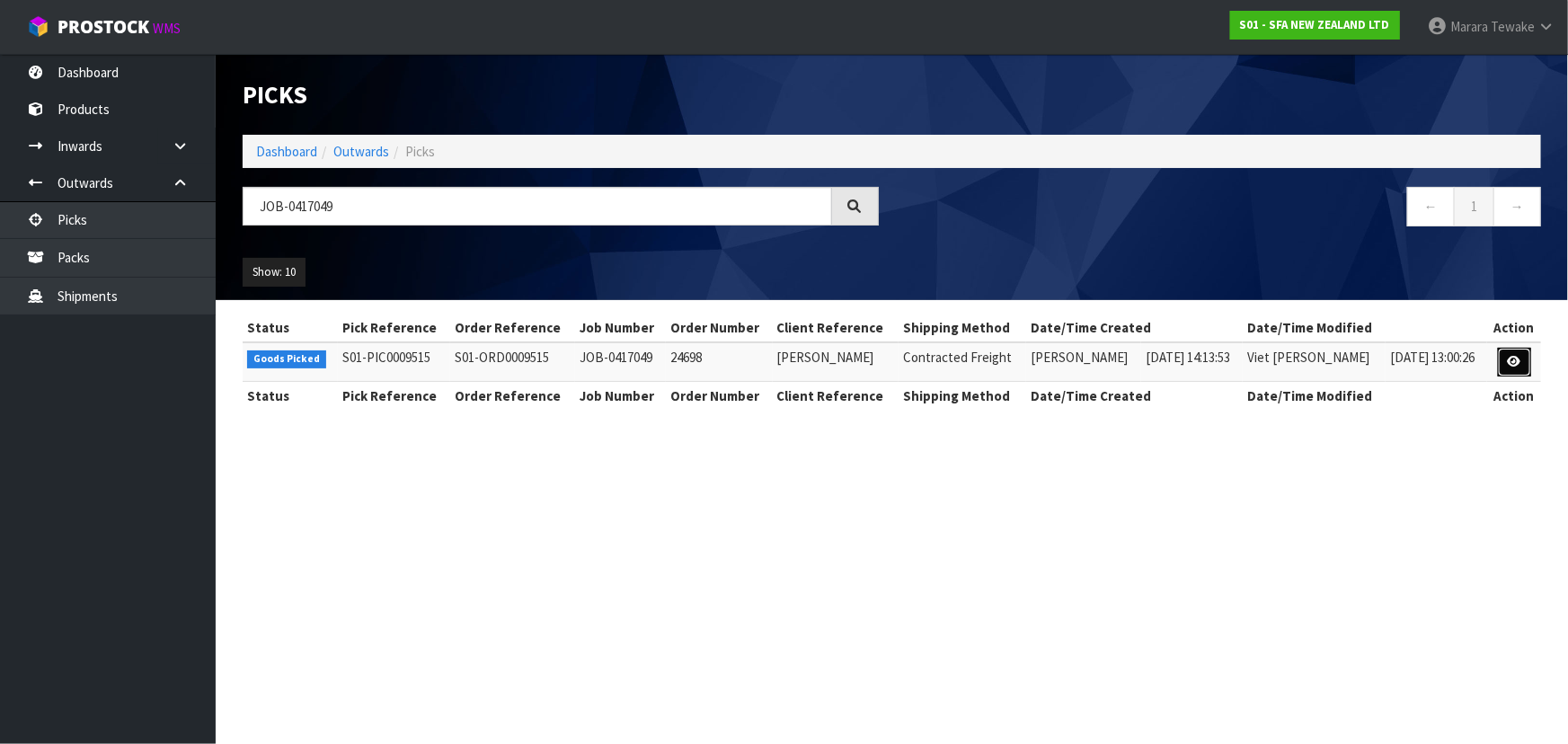
click at [1507, 352] on link at bounding box center [1515, 362] width 34 height 29
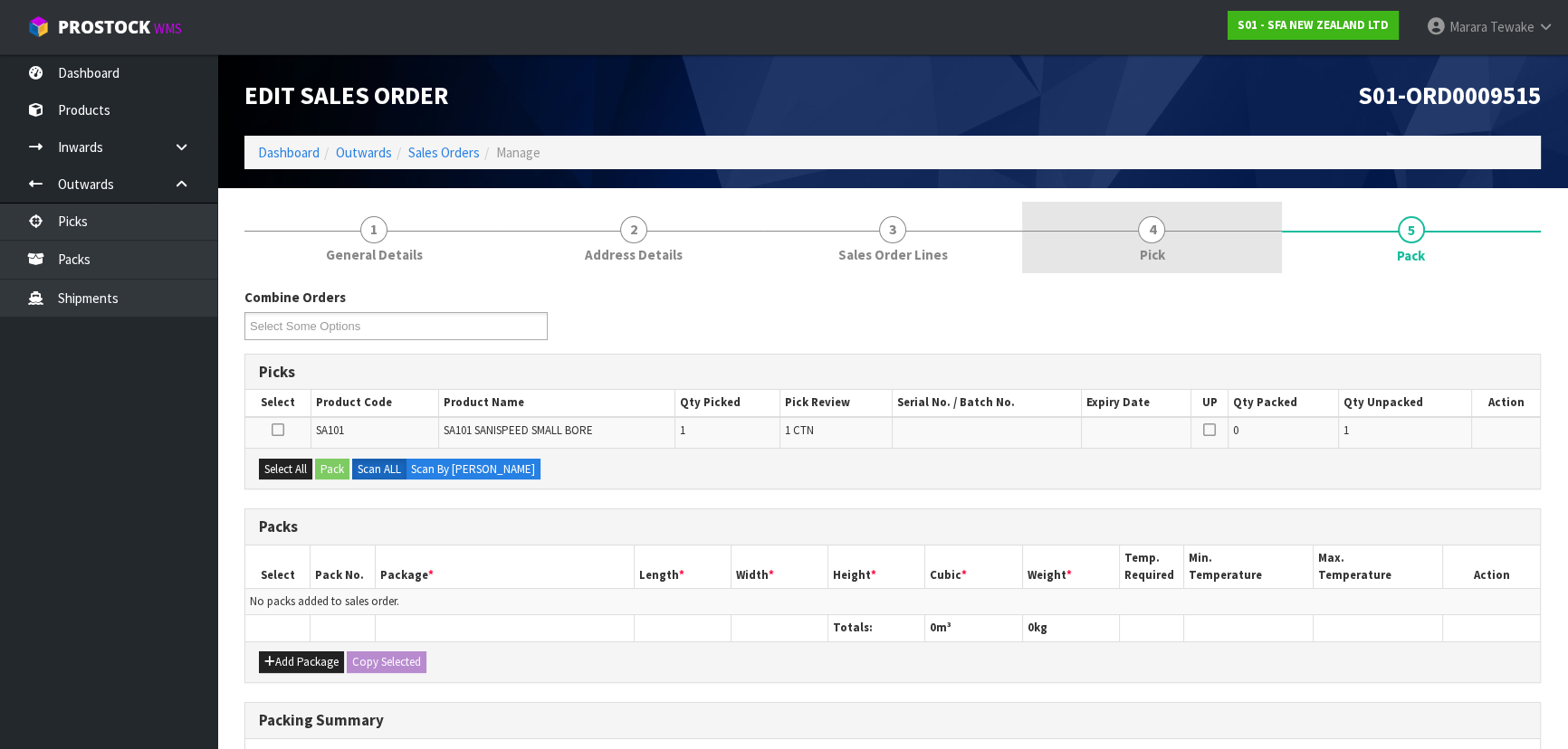
click at [1201, 235] on link "4 Pick" at bounding box center [1151, 237] width 259 height 71
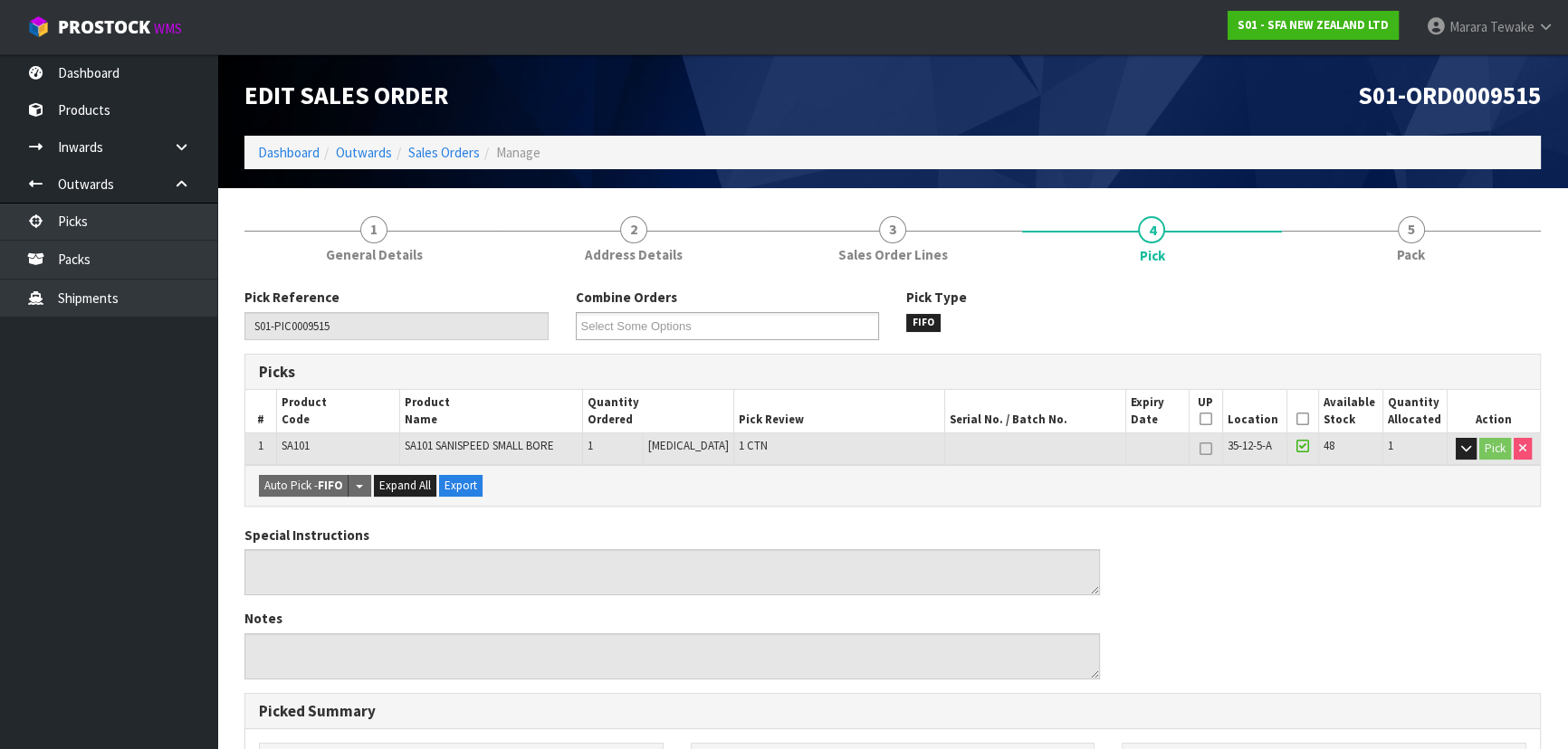
click at [1296, 419] on icon at bounding box center [1302, 419] width 13 height 1
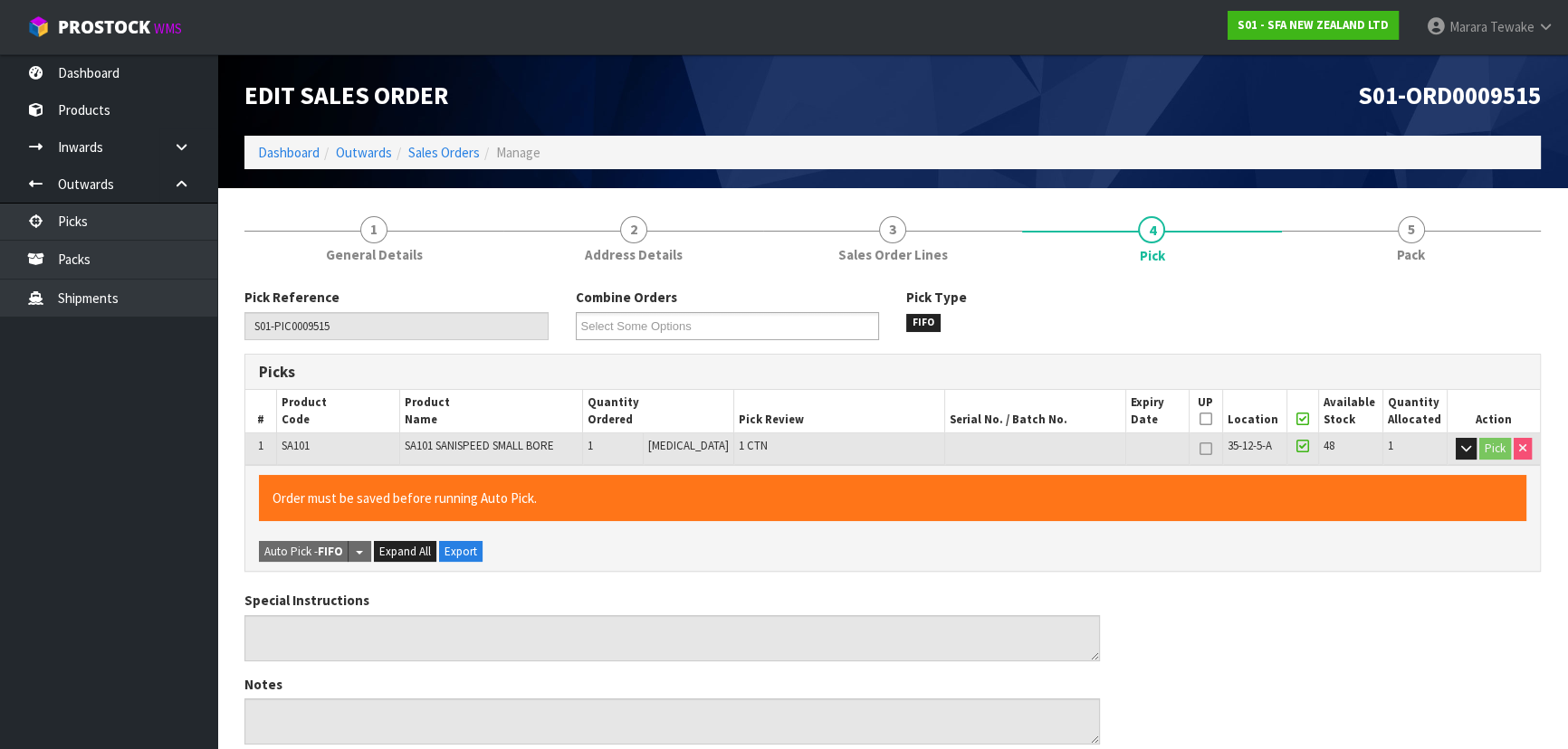
scroll to position [505, 0]
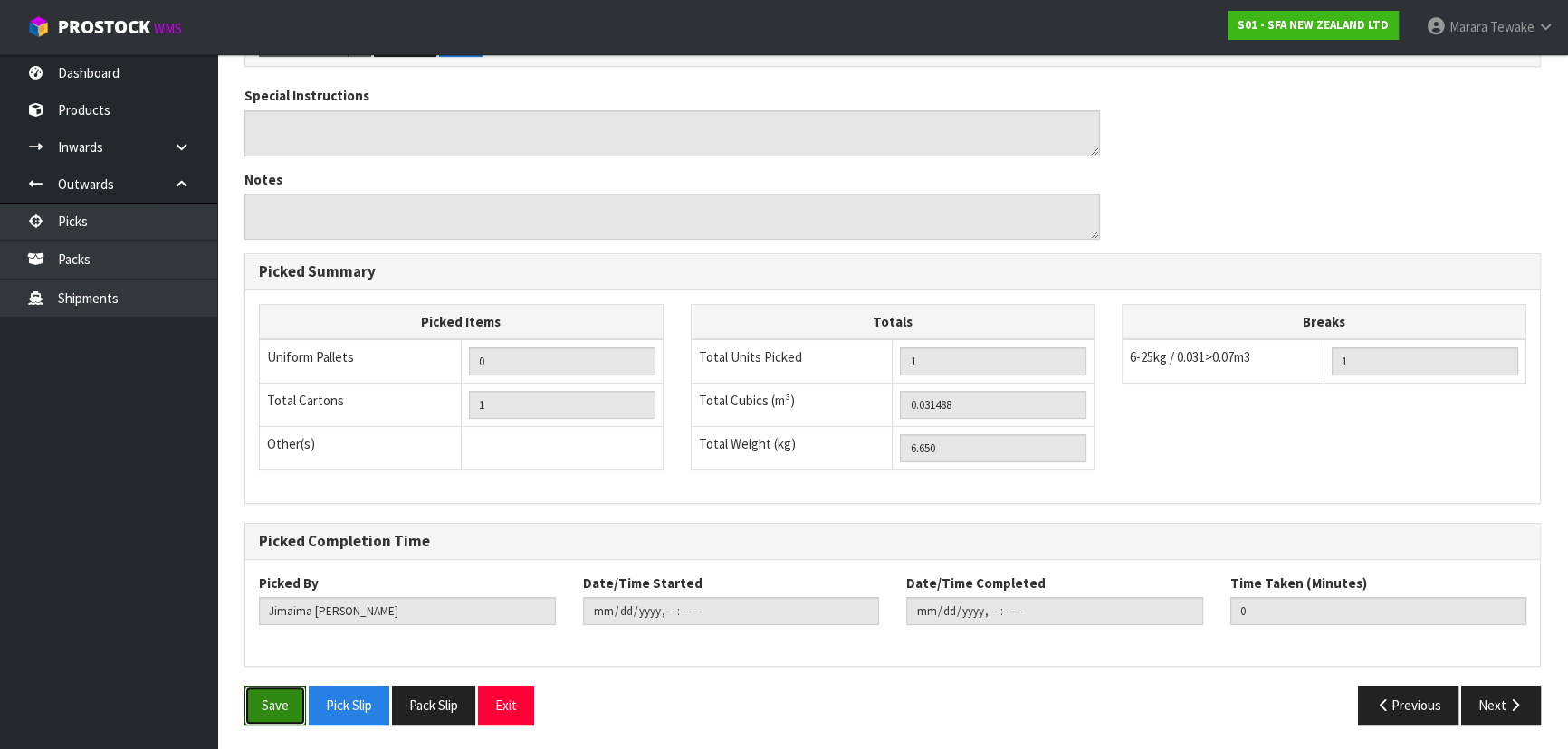
drag, startPoint x: 274, startPoint y: 688, endPoint x: 345, endPoint y: 657, distance: 77.5
click at [275, 687] on button "Save" at bounding box center [275, 704] width 62 height 39
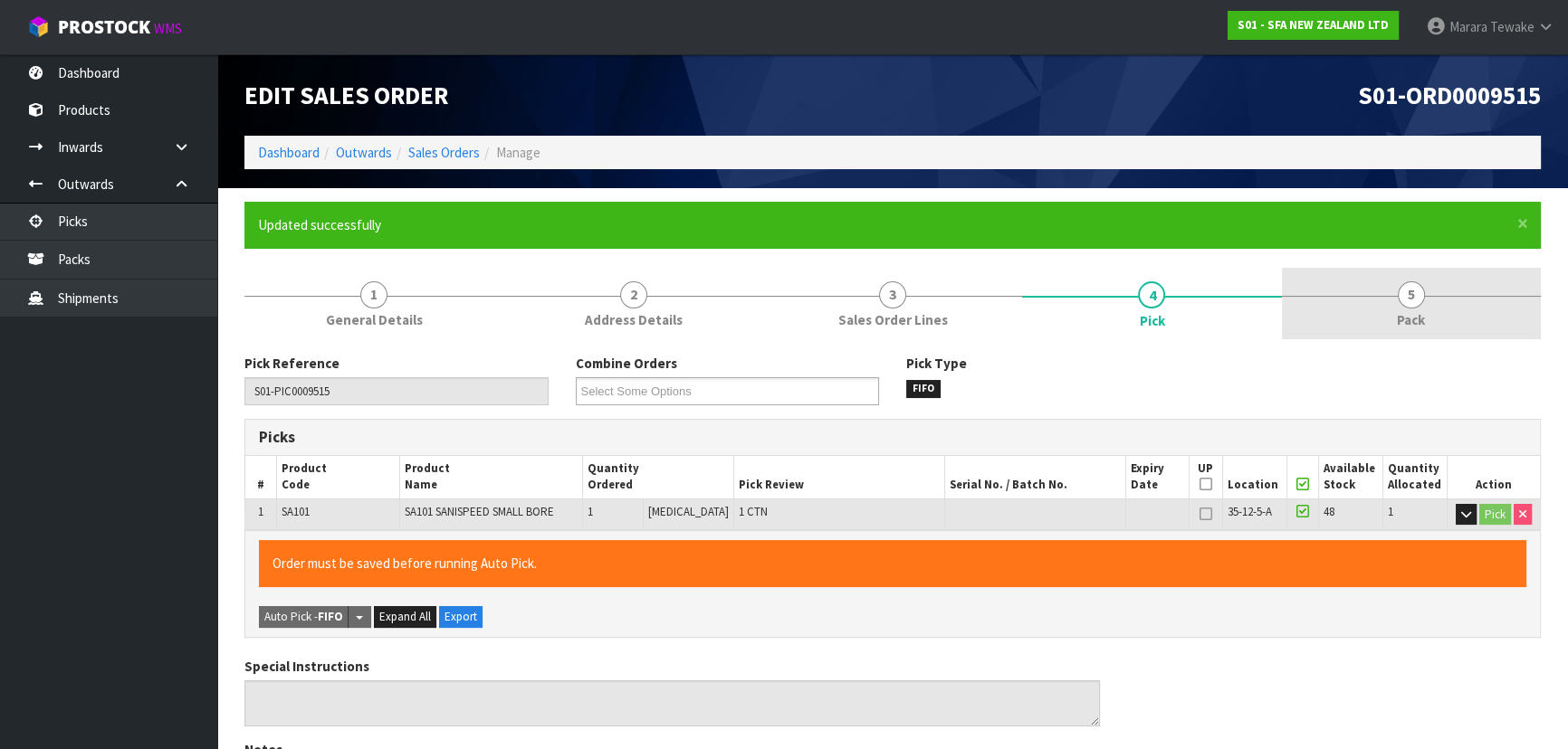
type input "Marara Tewake"
type input "2025-10-13T14:15:47"
click at [1393, 278] on link "5 Pack" at bounding box center [1410, 304] width 259 height 71
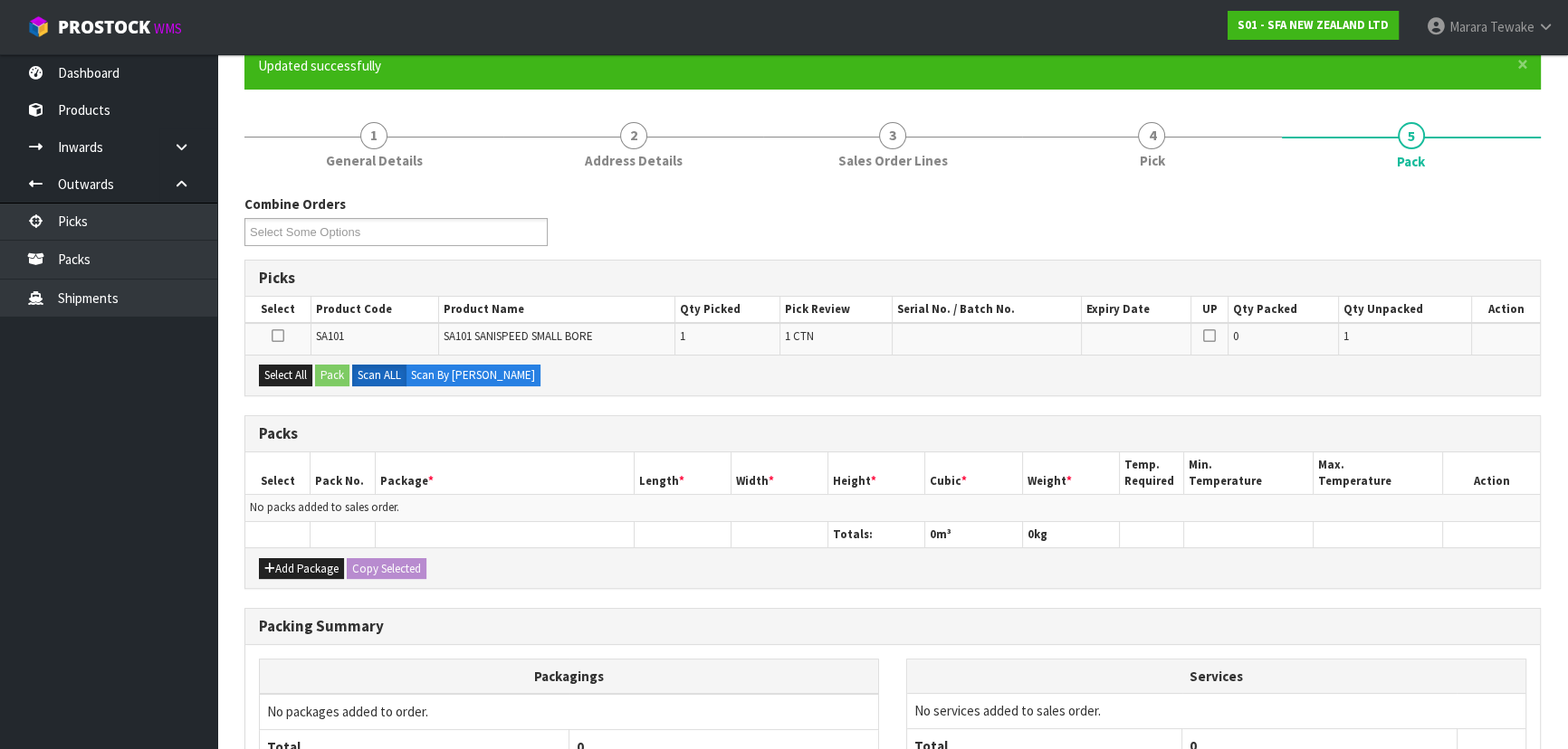
scroll to position [330, 0]
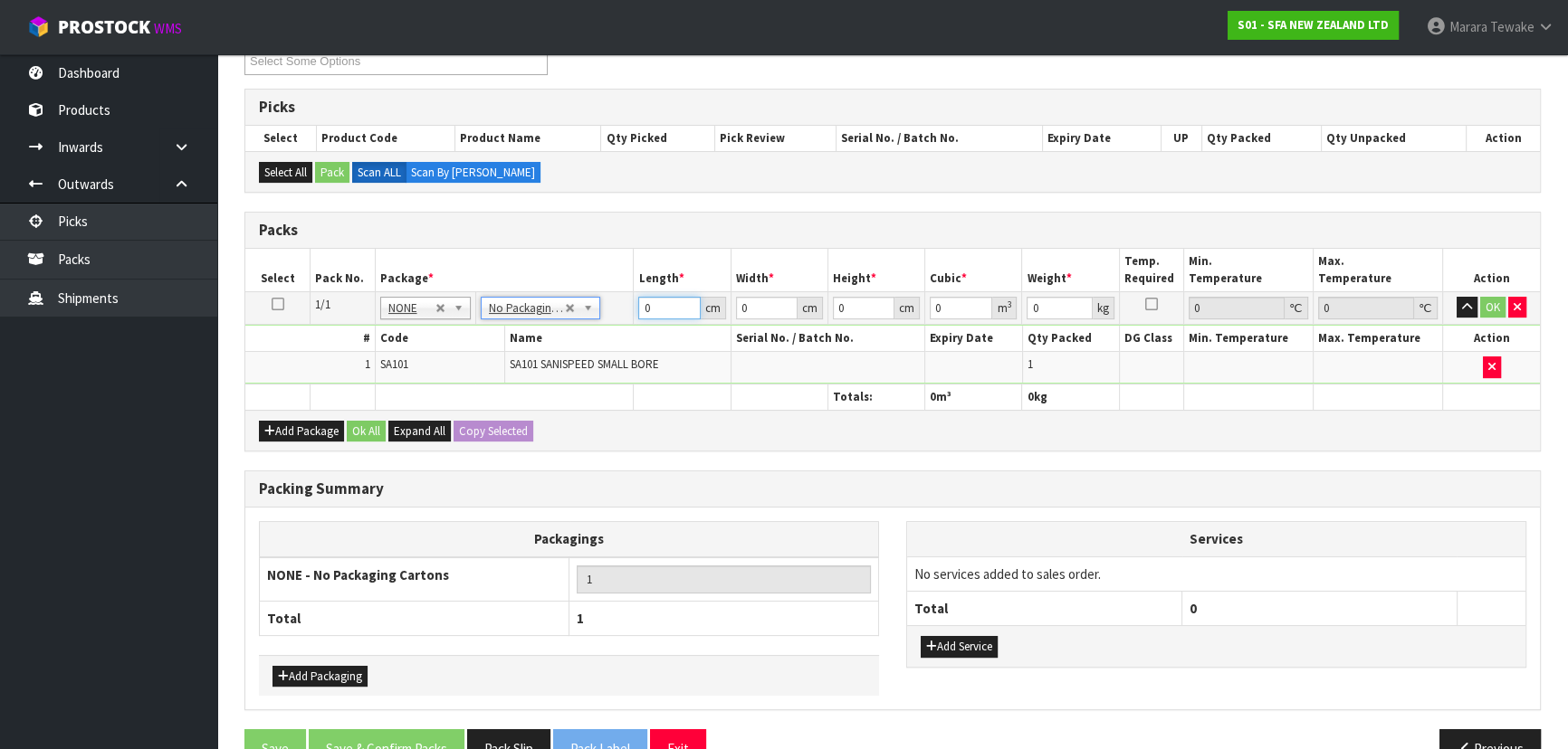
drag, startPoint x: 664, startPoint y: 304, endPoint x: 590, endPoint y: 272, distance: 80.6
click at [591, 272] on table "Select Pack No. Package * Length * Width * Height * Cubic * Weight * Temp. Requ…" at bounding box center [892, 329] width 1294 height 161
type input "42"
type input "25"
type input "3"
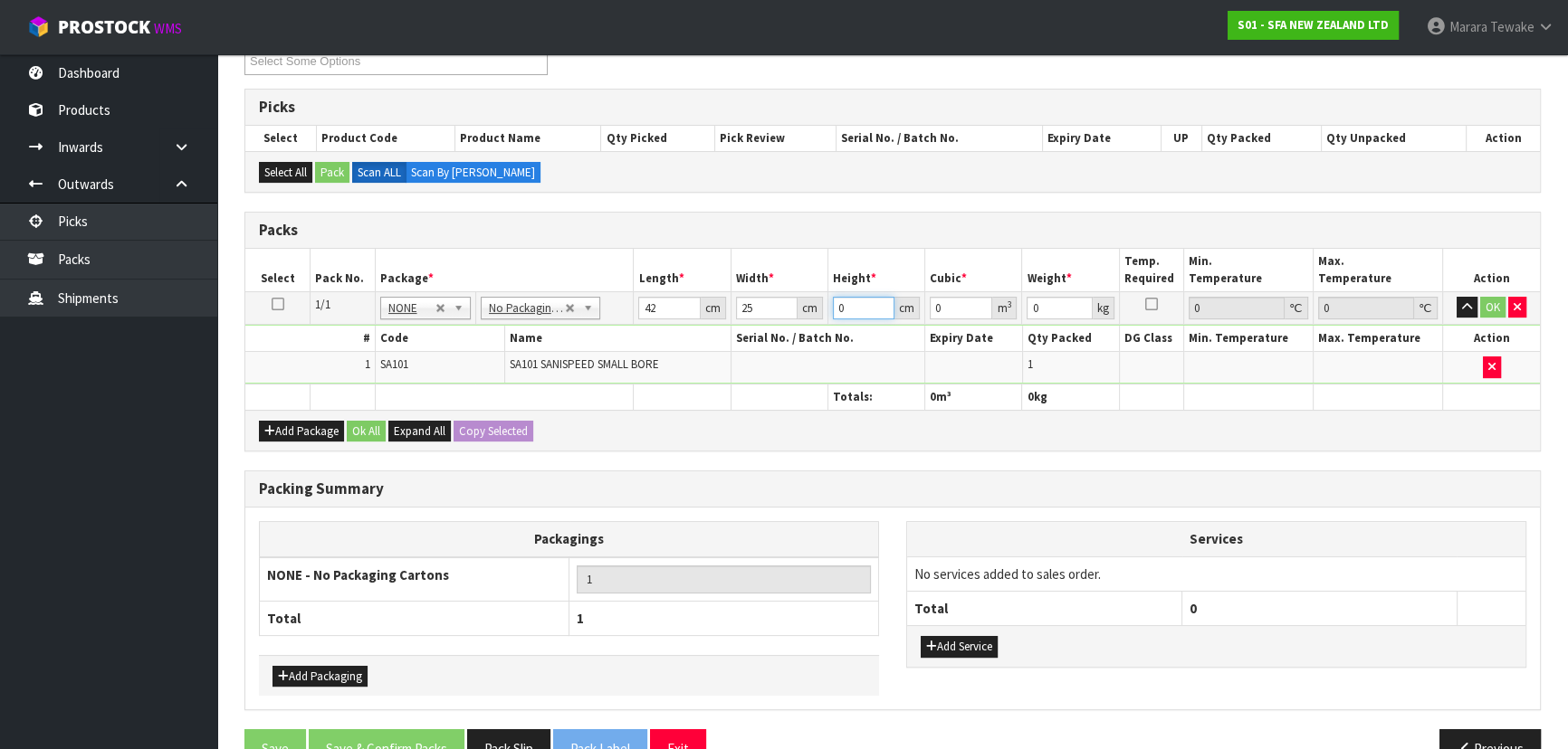
type input "0.00315"
type input "34"
type input "0.0357"
type input "34"
type input "6"
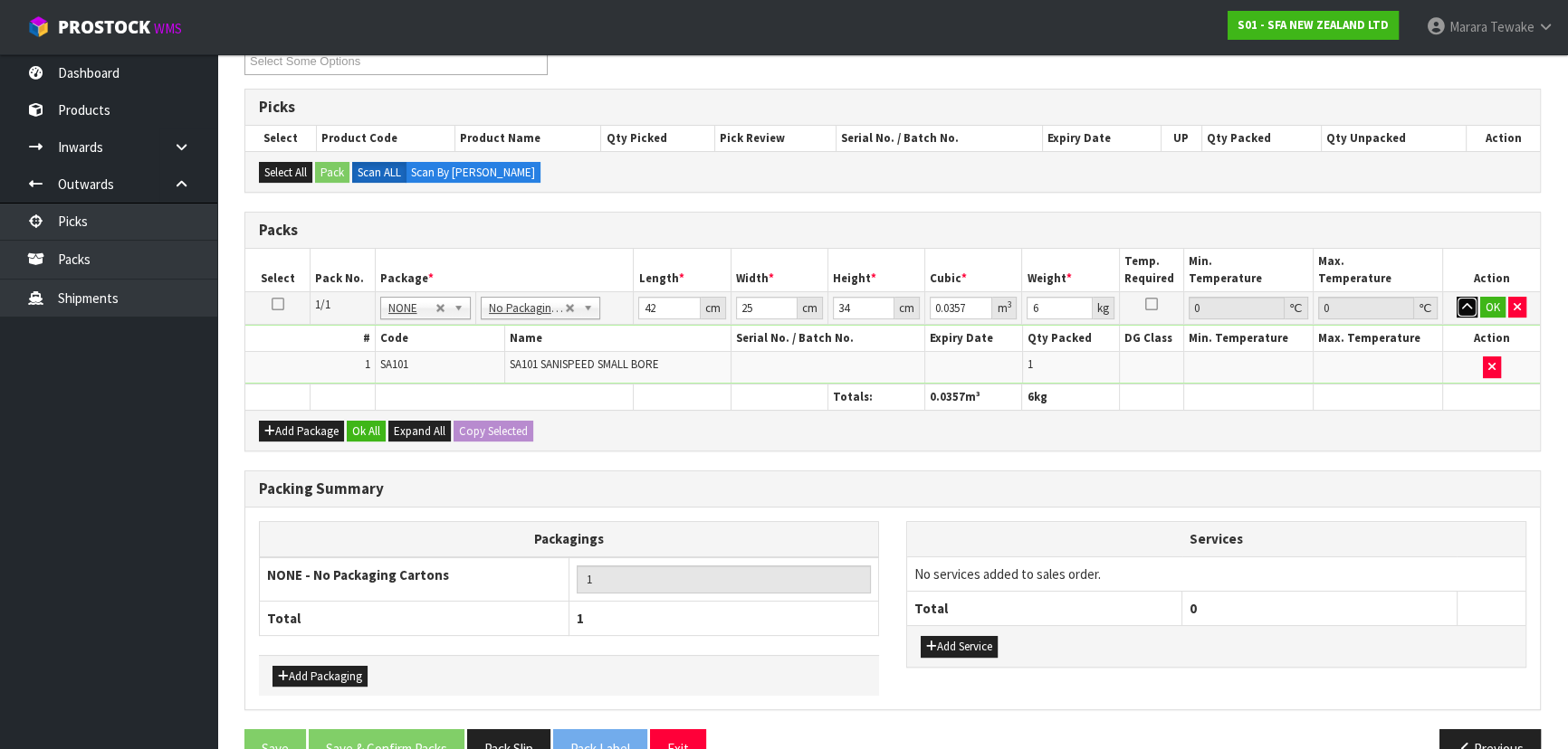
click at [1456, 297] on button "button" at bounding box center [1466, 308] width 21 height 22
click button "OK" at bounding box center [1493, 308] width 26 height 22
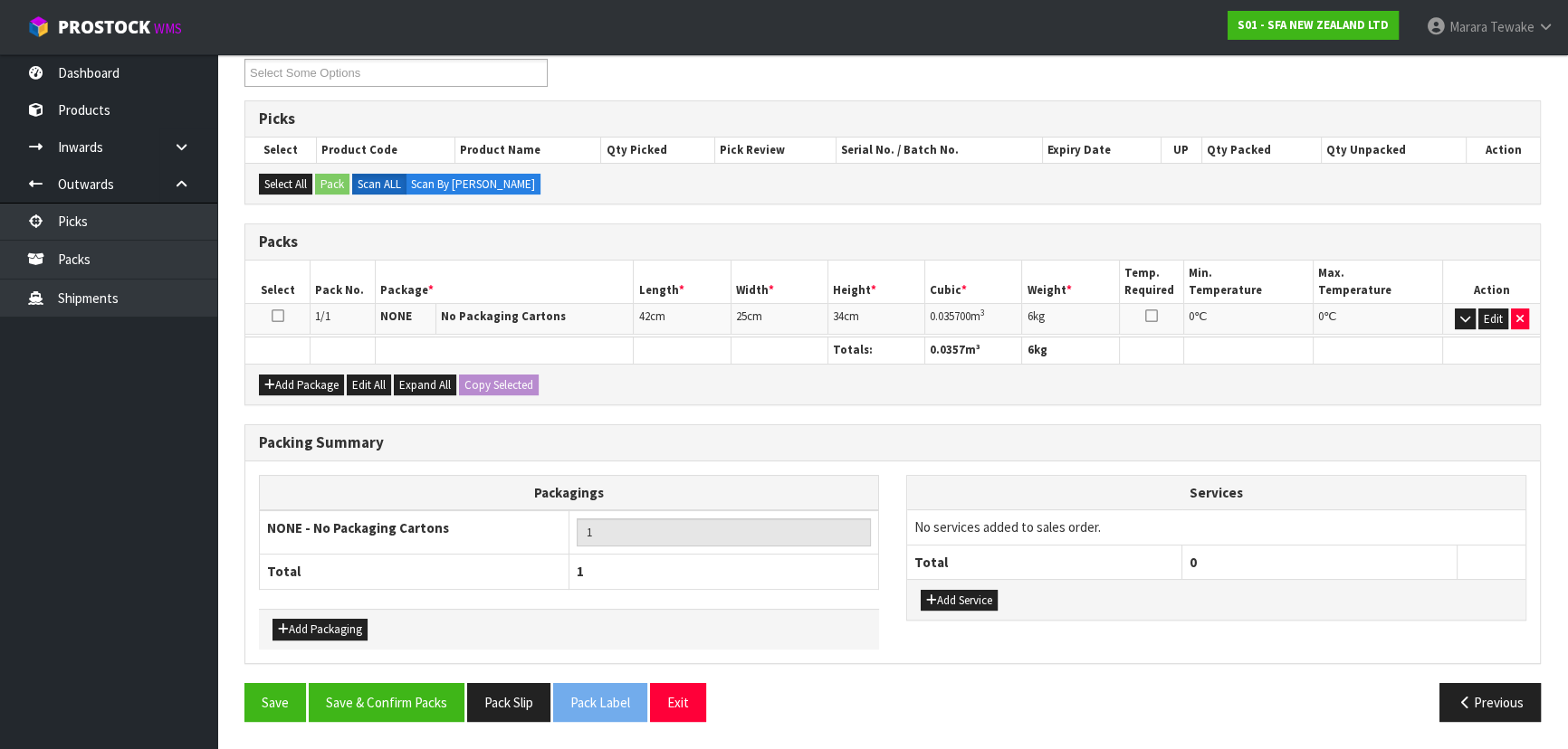
scroll to position [312, 0]
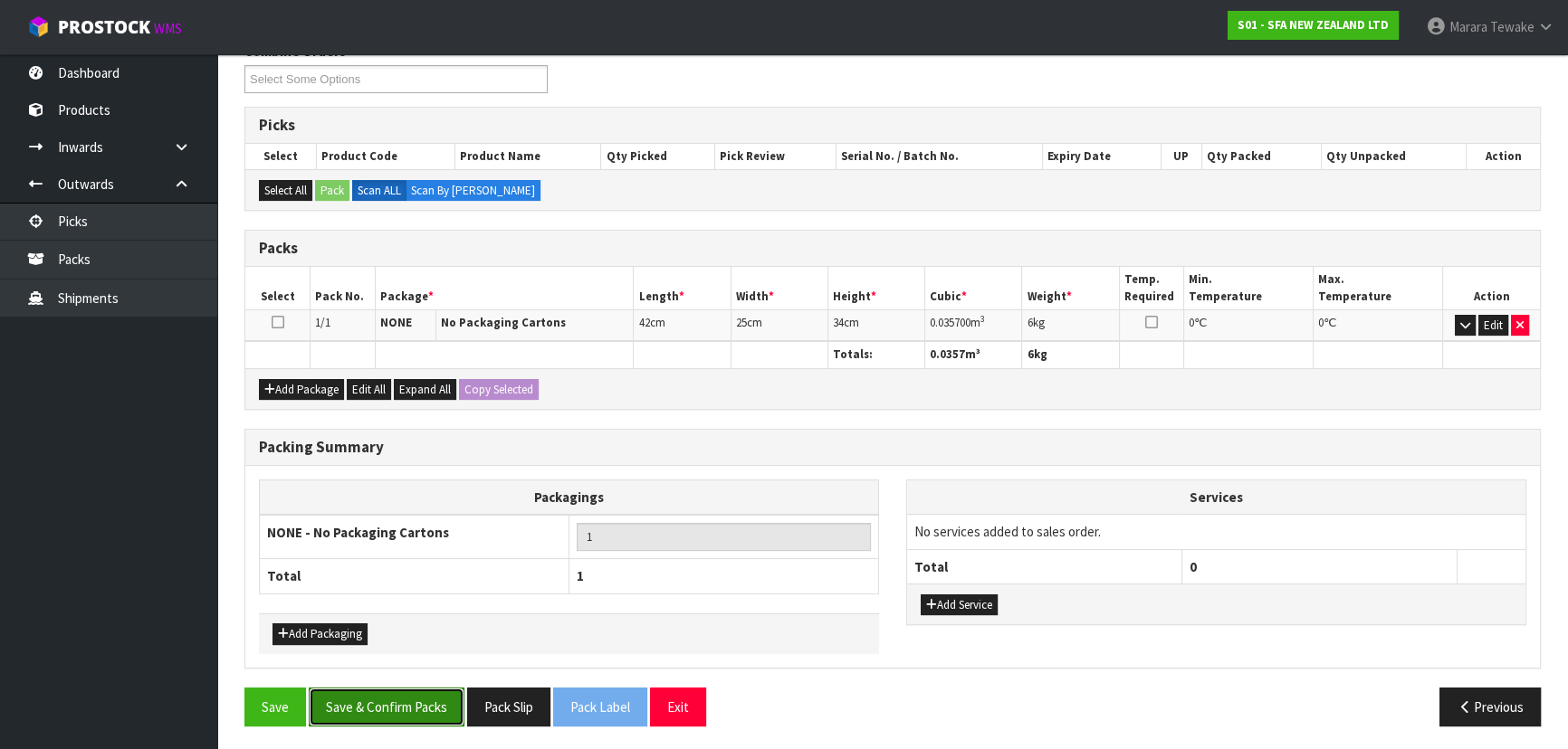
drag, startPoint x: 367, startPoint y: 693, endPoint x: 353, endPoint y: 683, distance: 17.2
click at [358, 687] on button "Save & Confirm Packs" at bounding box center [386, 706] width 156 height 39
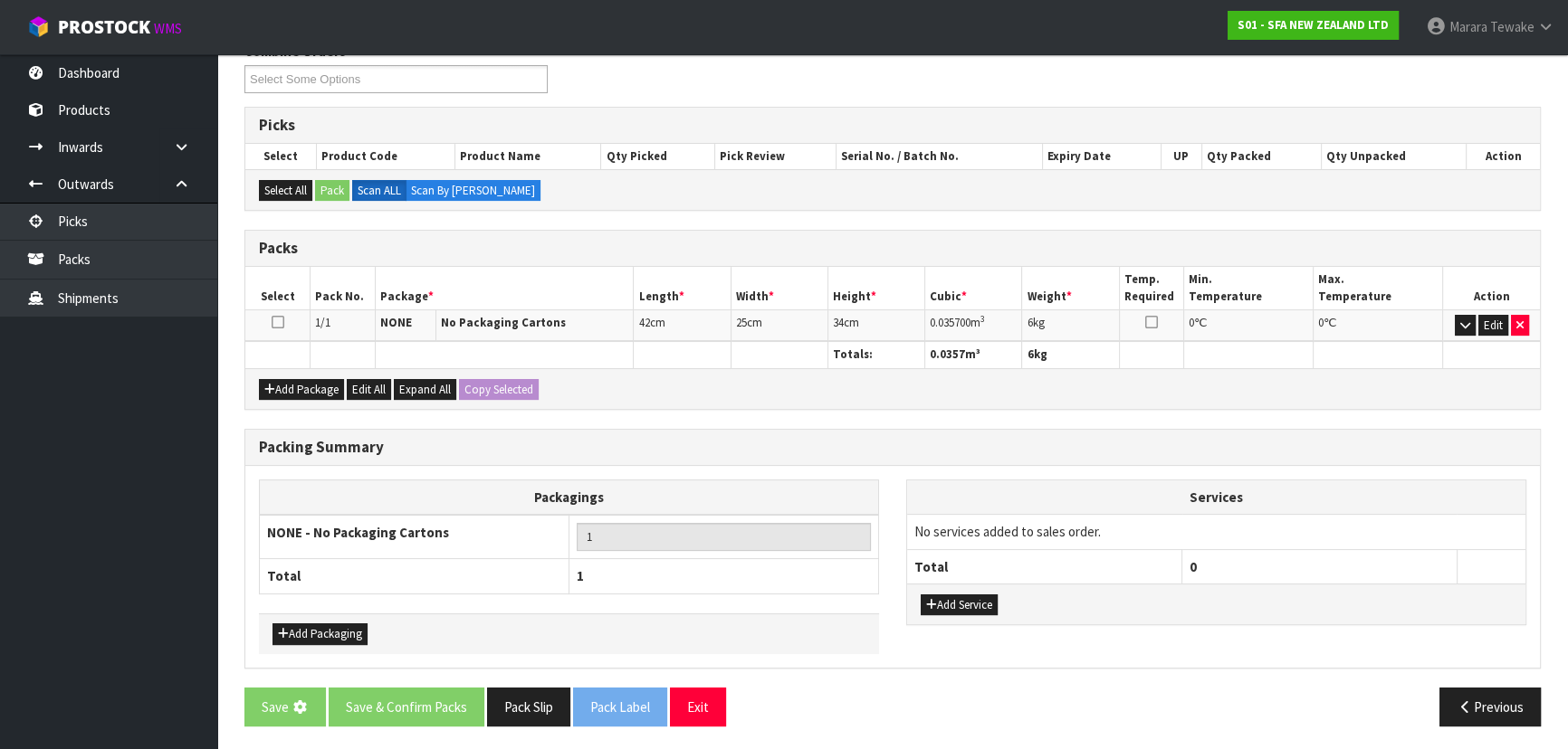
scroll to position [0, 0]
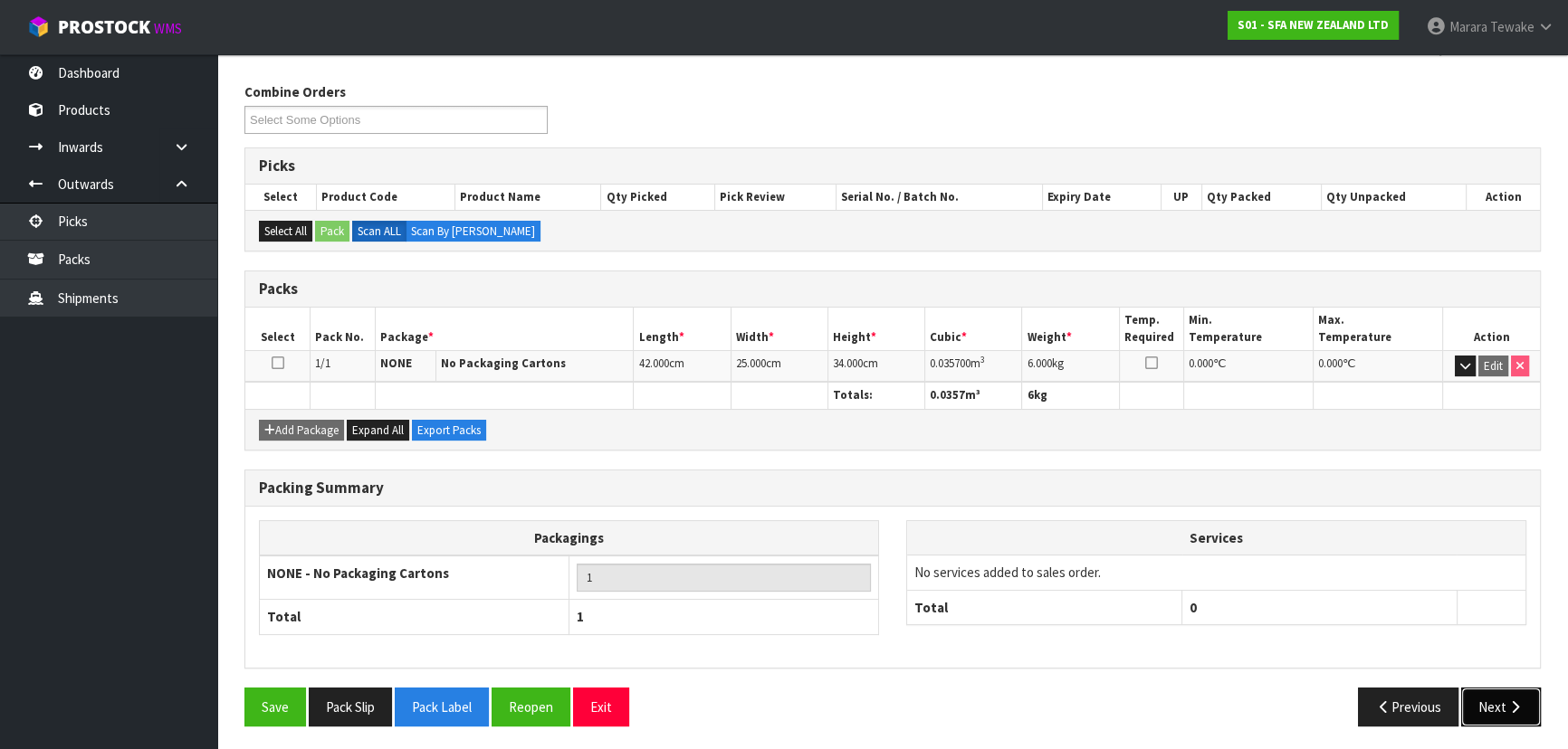
click at [1503, 696] on button "Next" at bounding box center [1501, 706] width 79 height 39
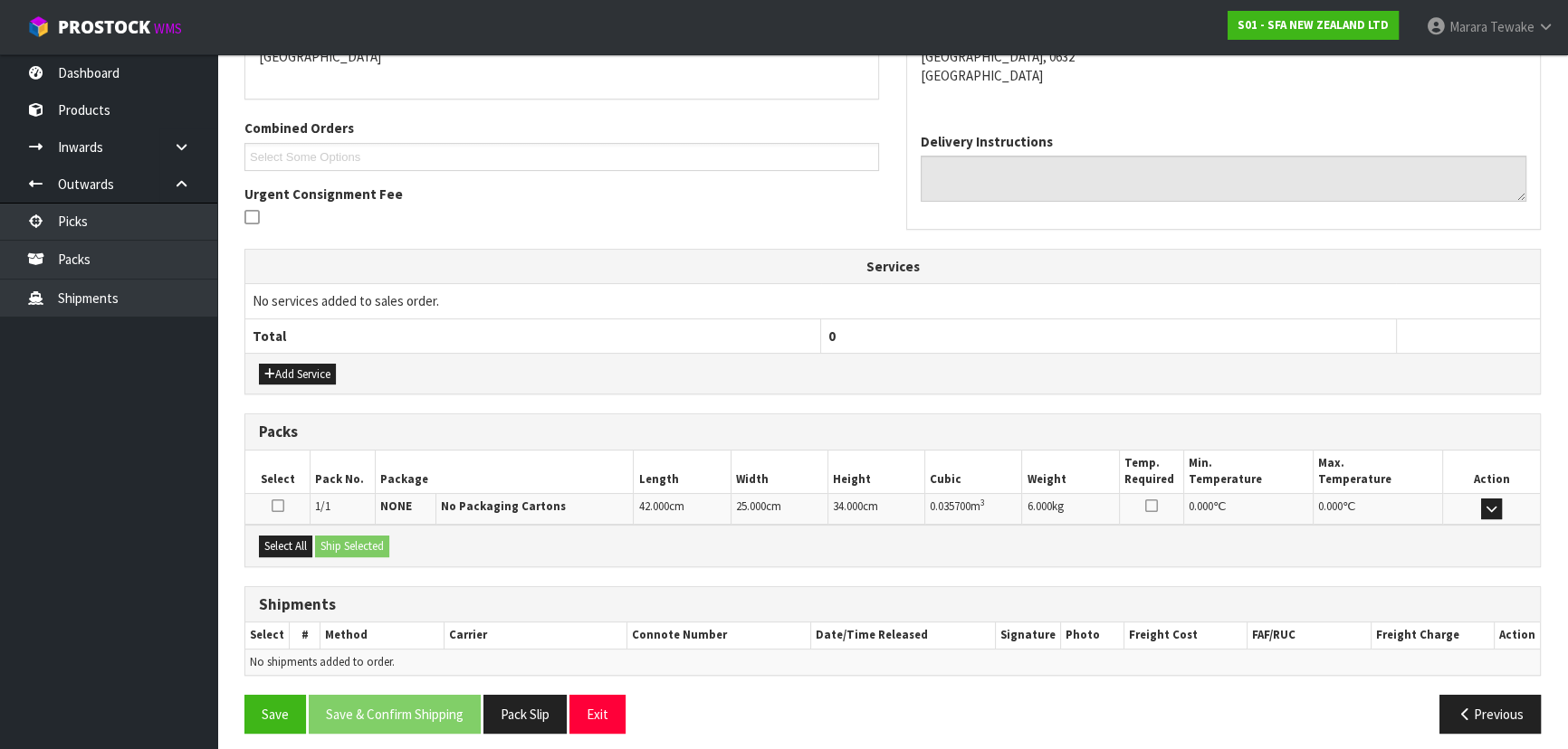
scroll to position [424, 0]
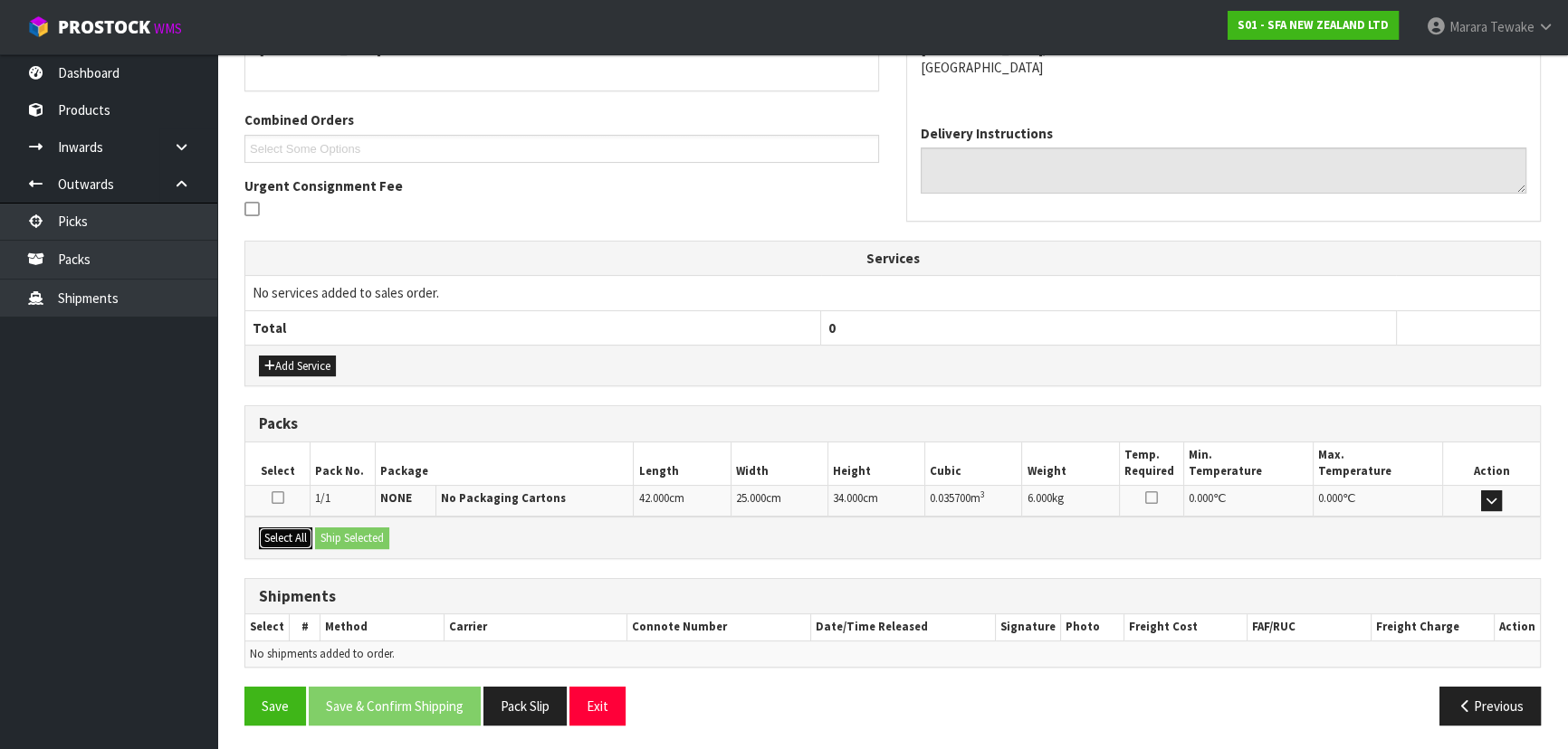
drag, startPoint x: 279, startPoint y: 530, endPoint x: 377, endPoint y: 527, distance: 98.0
click at [289, 529] on button "Select All" at bounding box center [286, 539] width 54 height 22
click at [378, 528] on button "Ship Selected" at bounding box center [351, 539] width 74 height 22
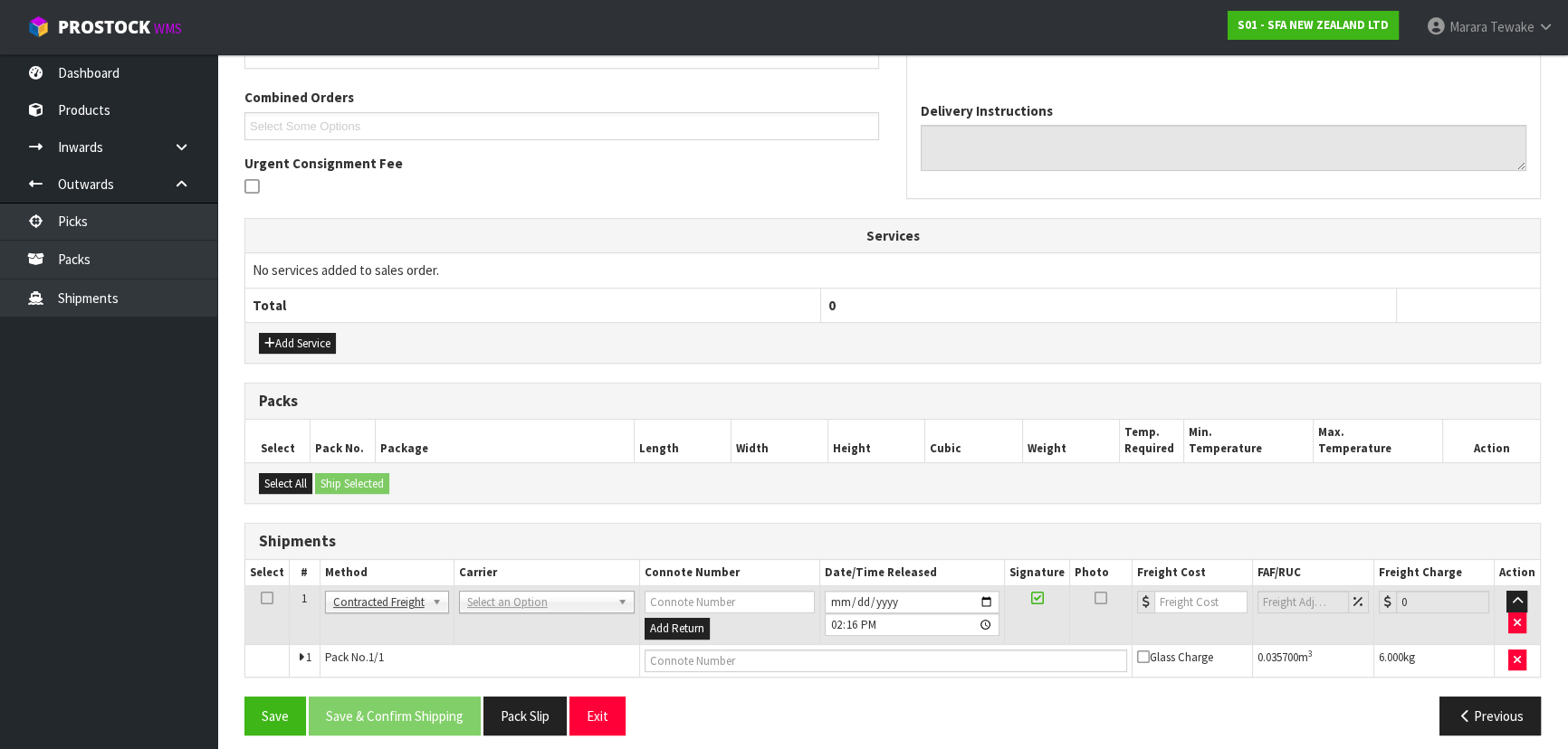
scroll to position [456, 0]
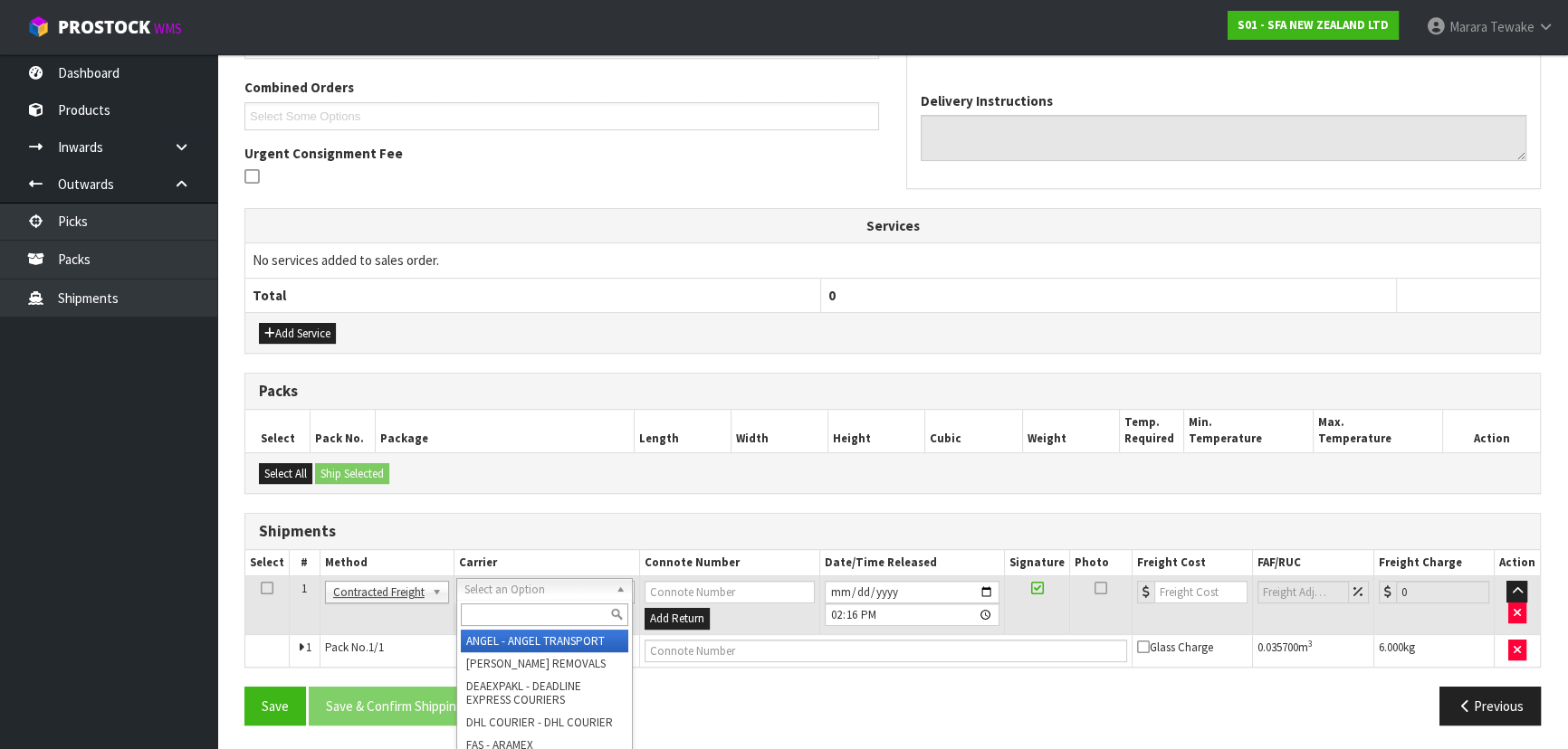
click at [510, 616] on input "text" at bounding box center [544, 614] width 168 height 23
type input "NZP"
drag, startPoint x: 514, startPoint y: 638, endPoint x: 509, endPoint y: 649, distance: 12.1
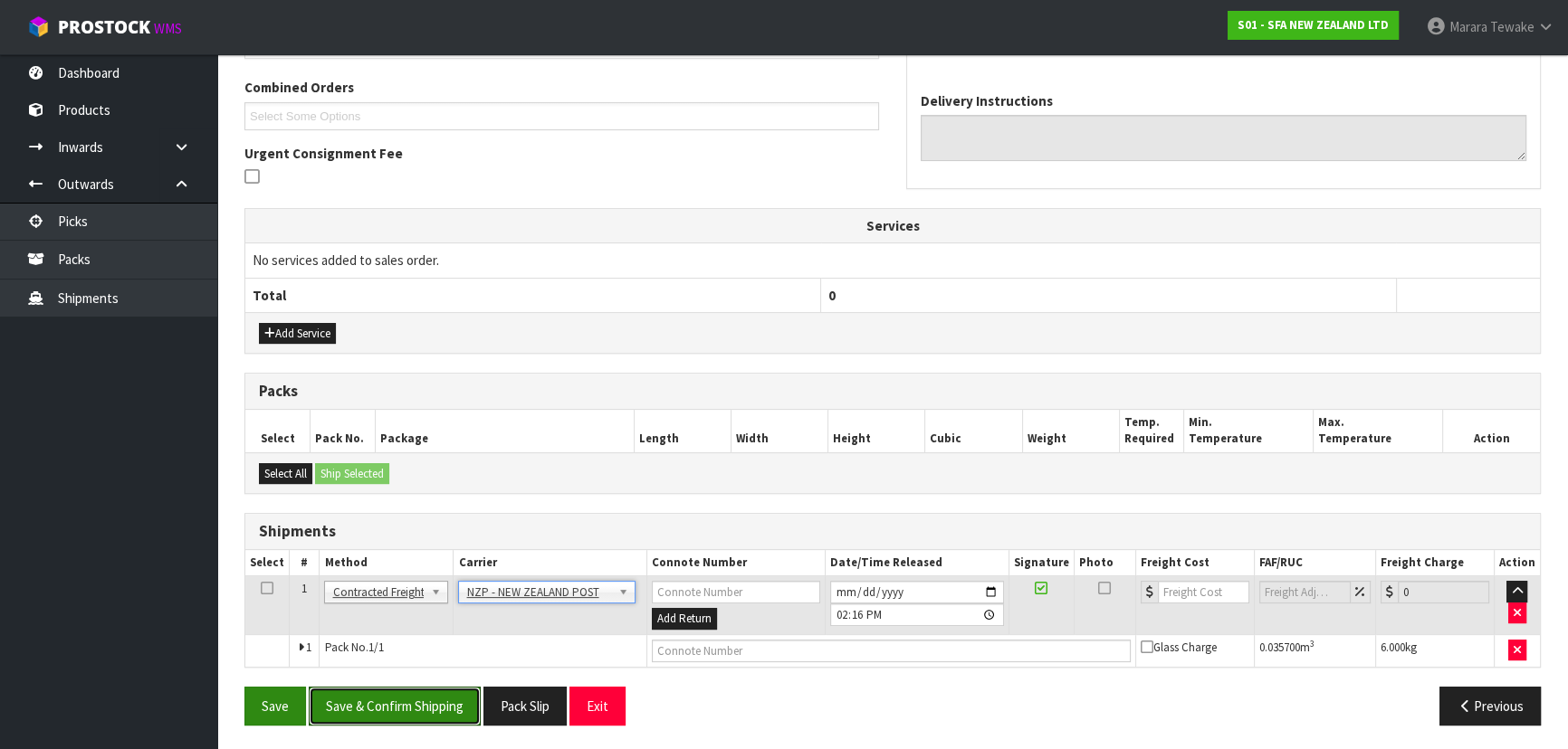
drag, startPoint x: 463, startPoint y: 694, endPoint x: 244, endPoint y: 691, distance: 219.0
click at [459, 694] on button "Save & Confirm Shipping" at bounding box center [394, 705] width 172 height 39
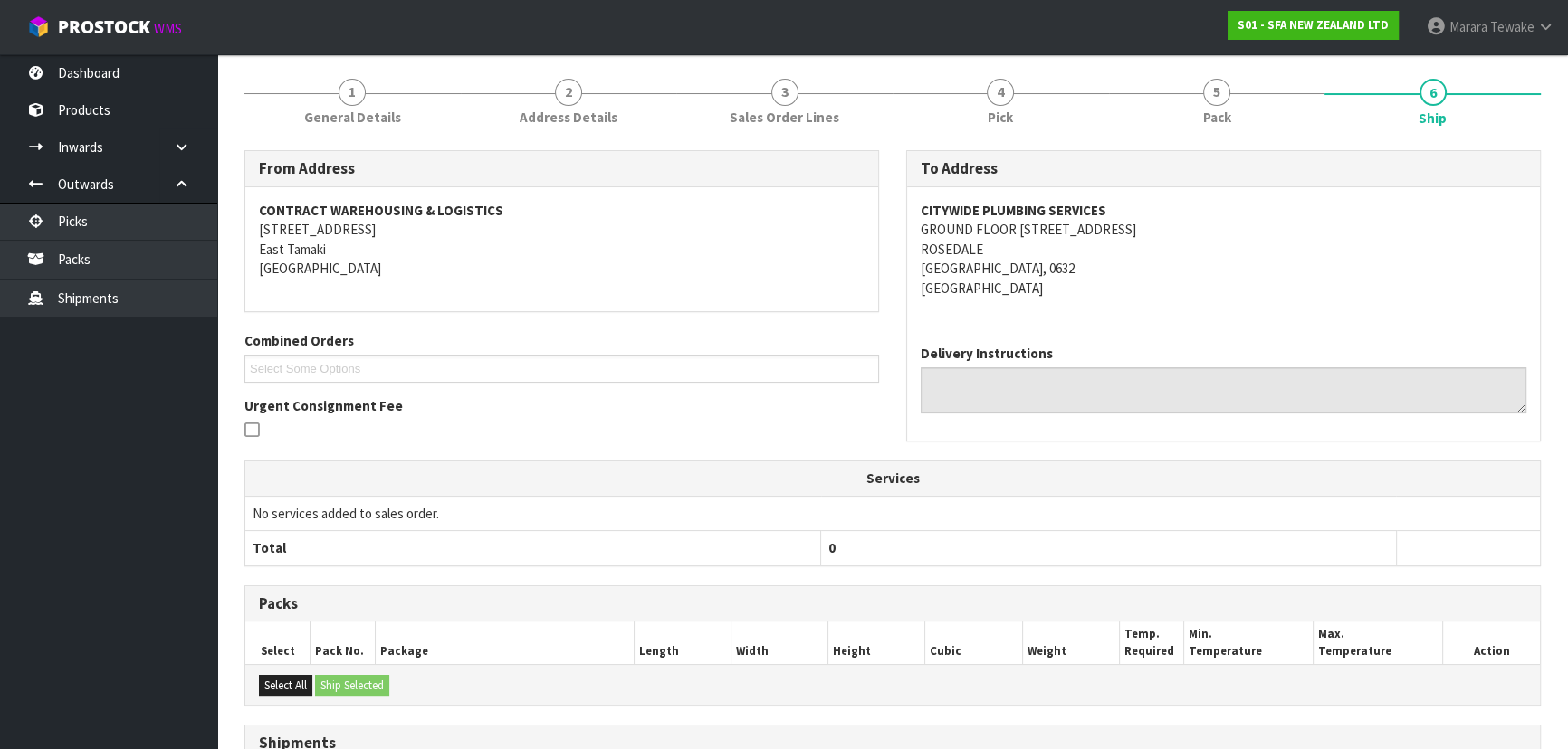
scroll to position [431, 0]
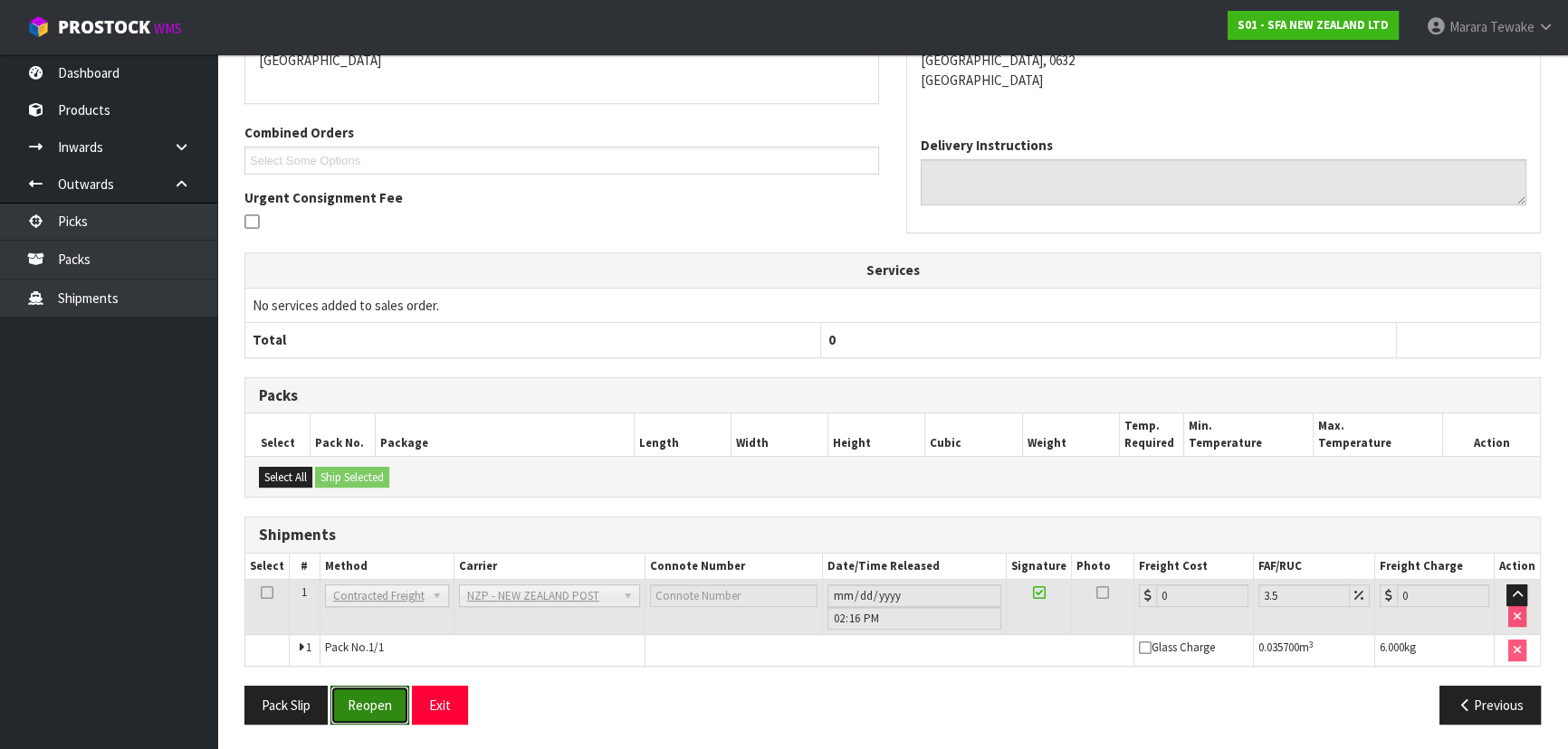
drag, startPoint x: 385, startPoint y: 687, endPoint x: 275, endPoint y: 678, distance: 110.4
click at [385, 687] on button "Reopen" at bounding box center [369, 704] width 78 height 39
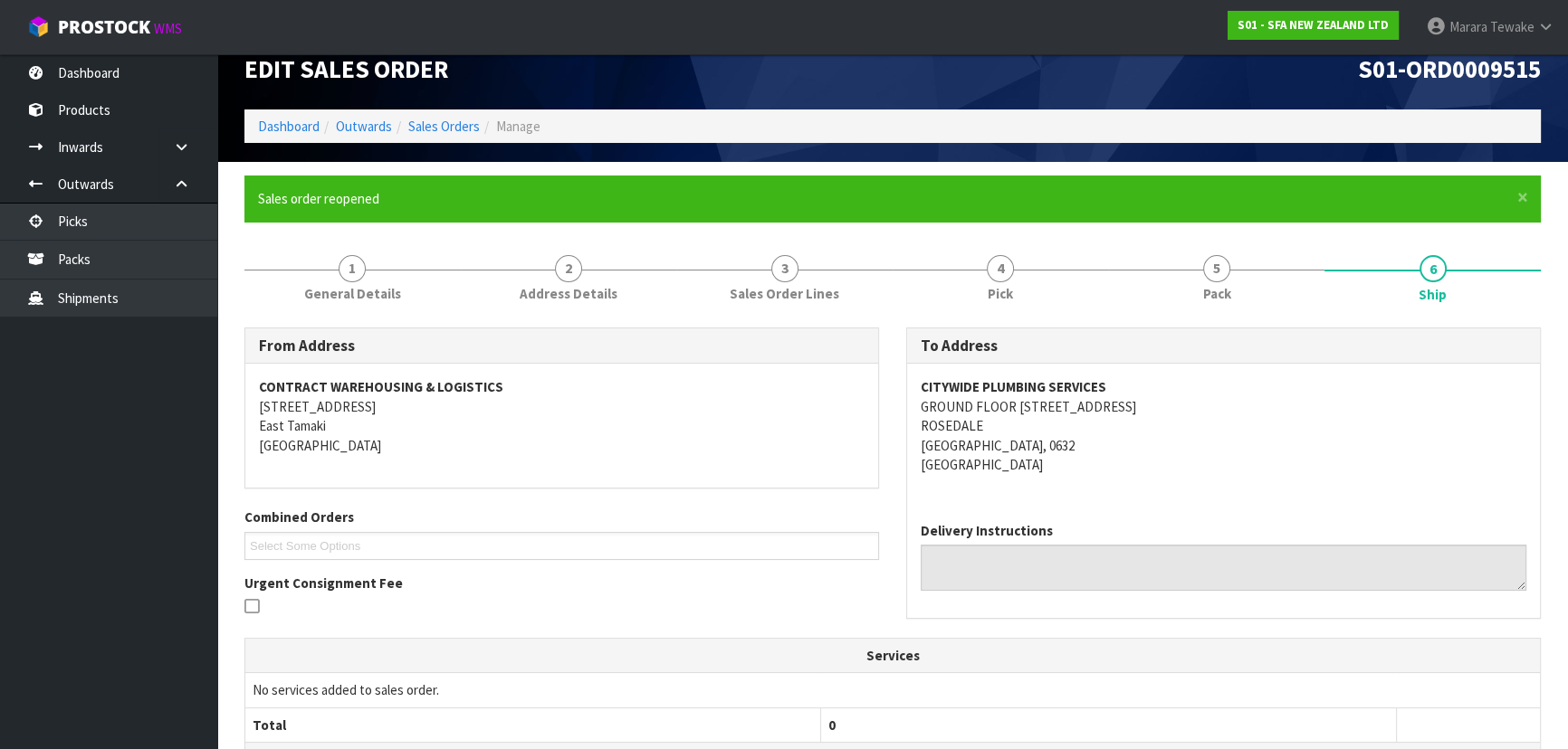
scroll to position [456, 0]
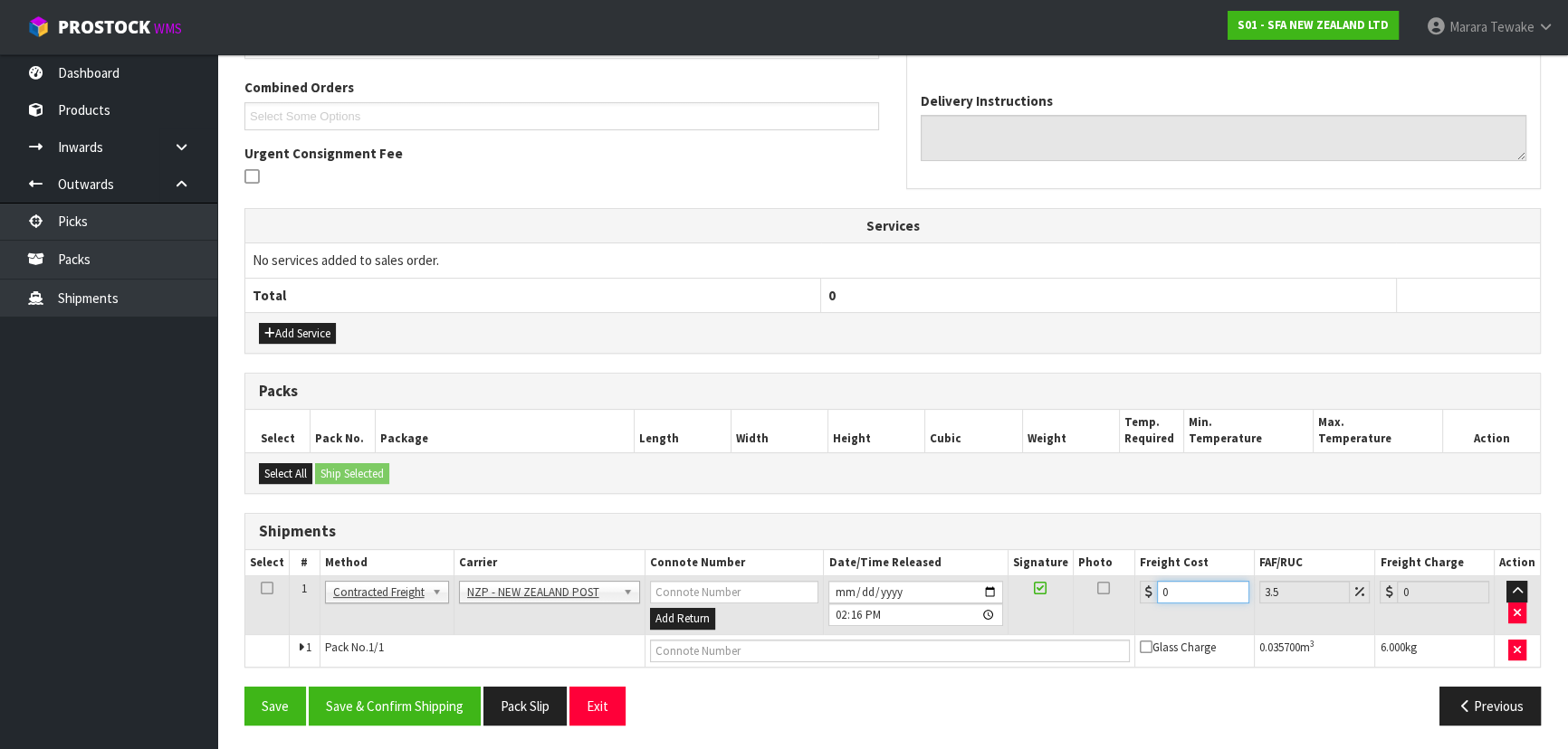
drag, startPoint x: 1186, startPoint y: 594, endPoint x: 1083, endPoint y: 523, distance: 125.1
click at [1085, 524] on div "Shipments Select # Method Carrier Connote Number Date/Time Released Signature P…" at bounding box center [892, 590] width 1296 height 155
type input "4"
type input "4.14"
type input "4.3"
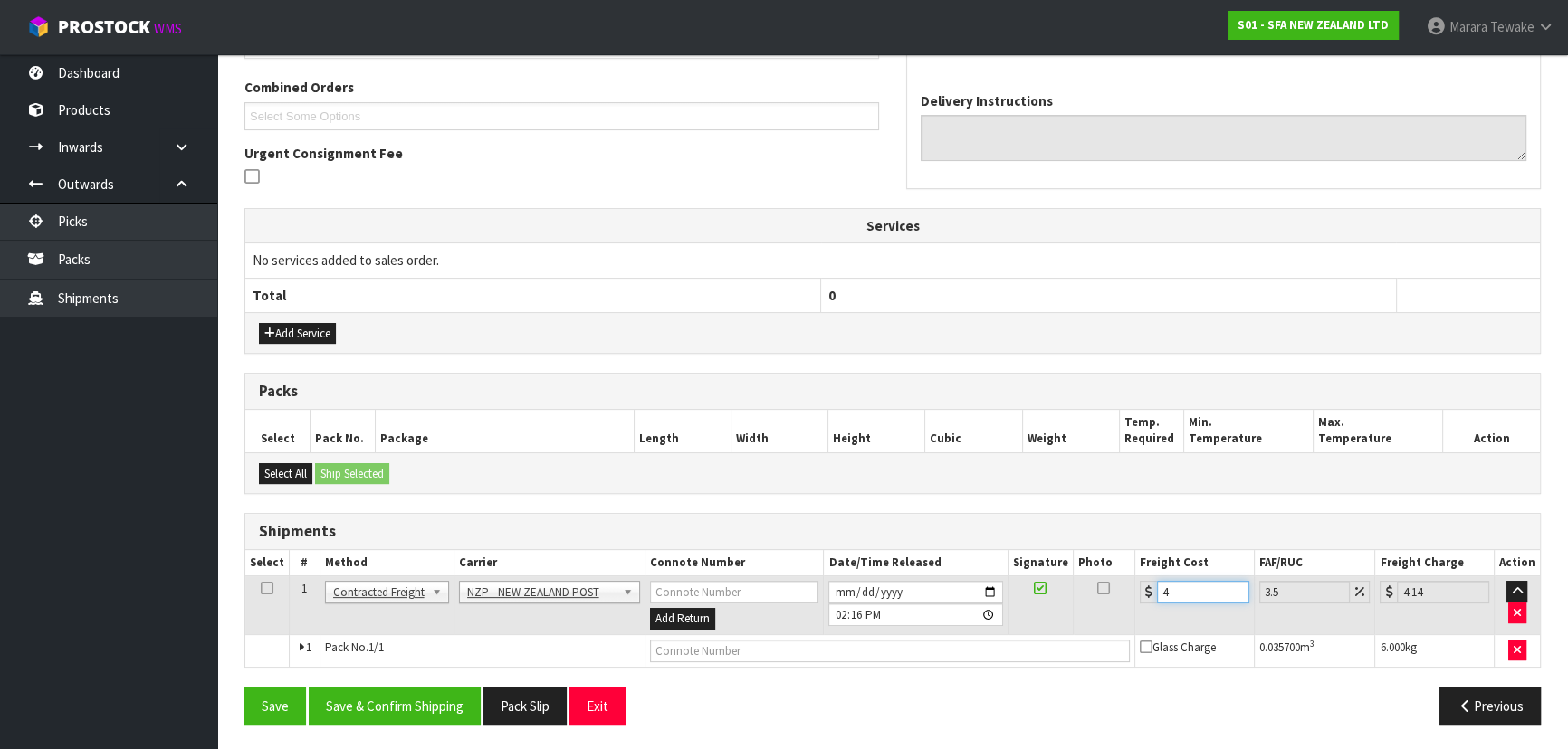
type input "4.45"
type input "4.33"
type input "4.48"
type input "4.33"
drag, startPoint x: 363, startPoint y: 697, endPoint x: 290, endPoint y: 679, distance: 75.2
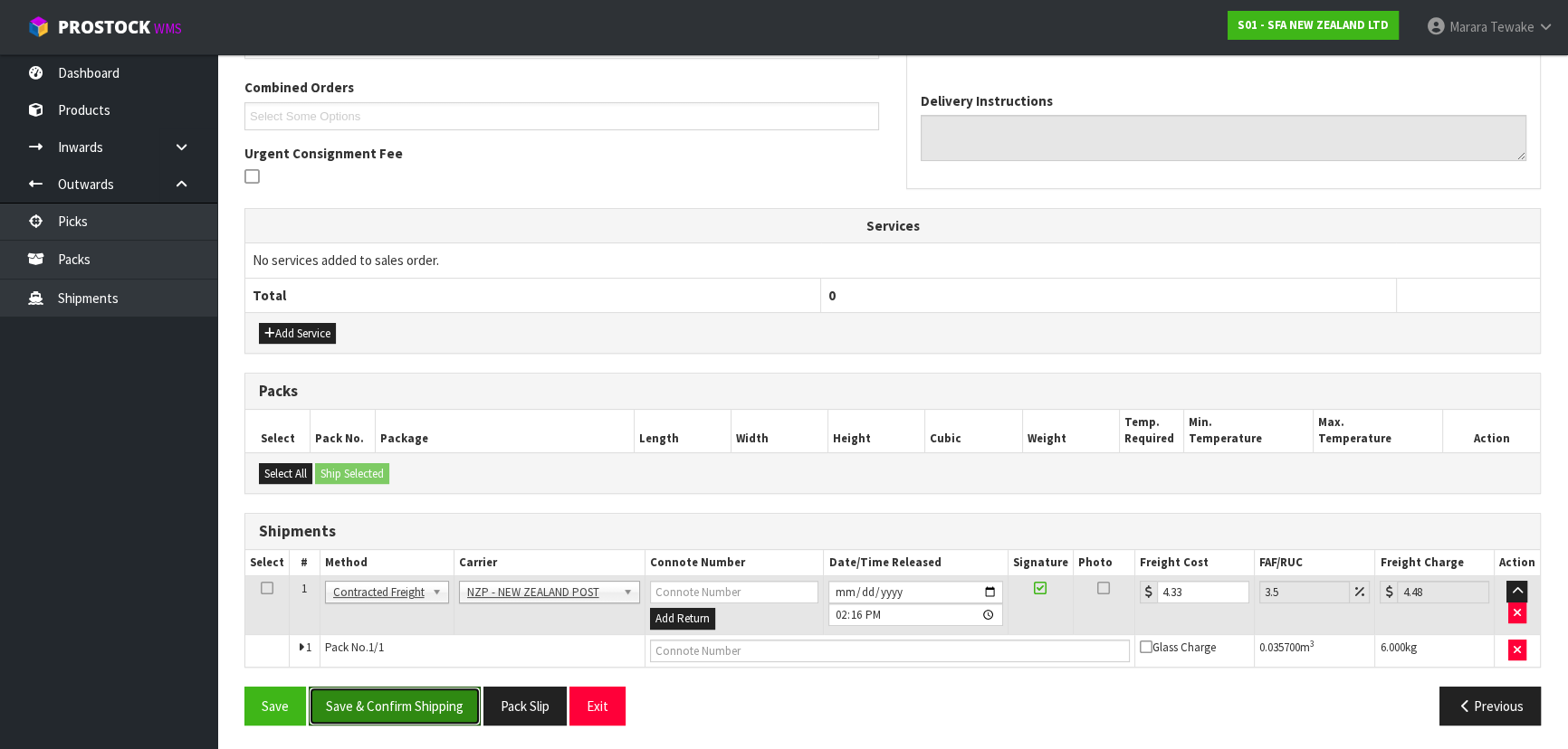
click at [363, 697] on button "Save & Confirm Shipping" at bounding box center [394, 705] width 172 height 39
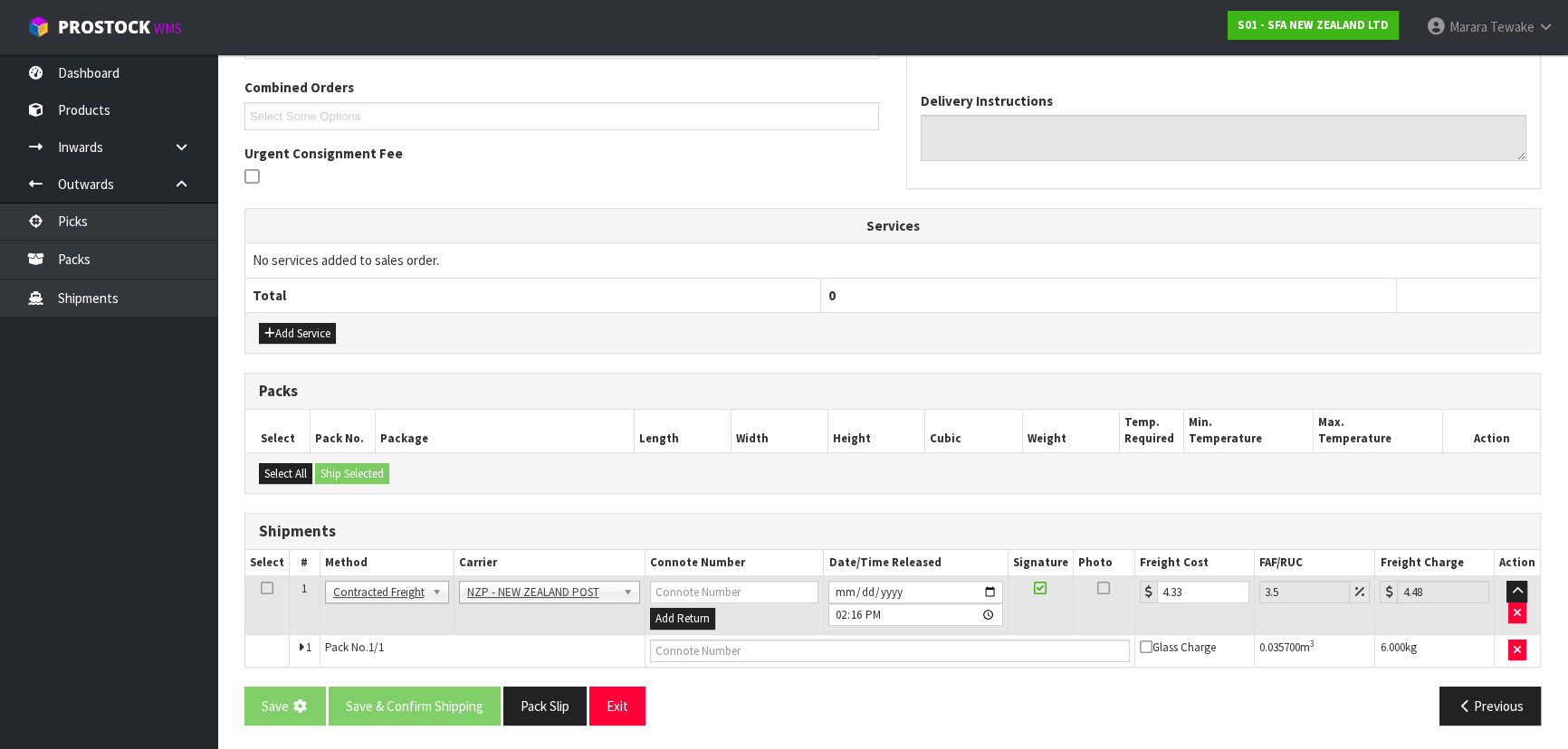
scroll to position [0, 0]
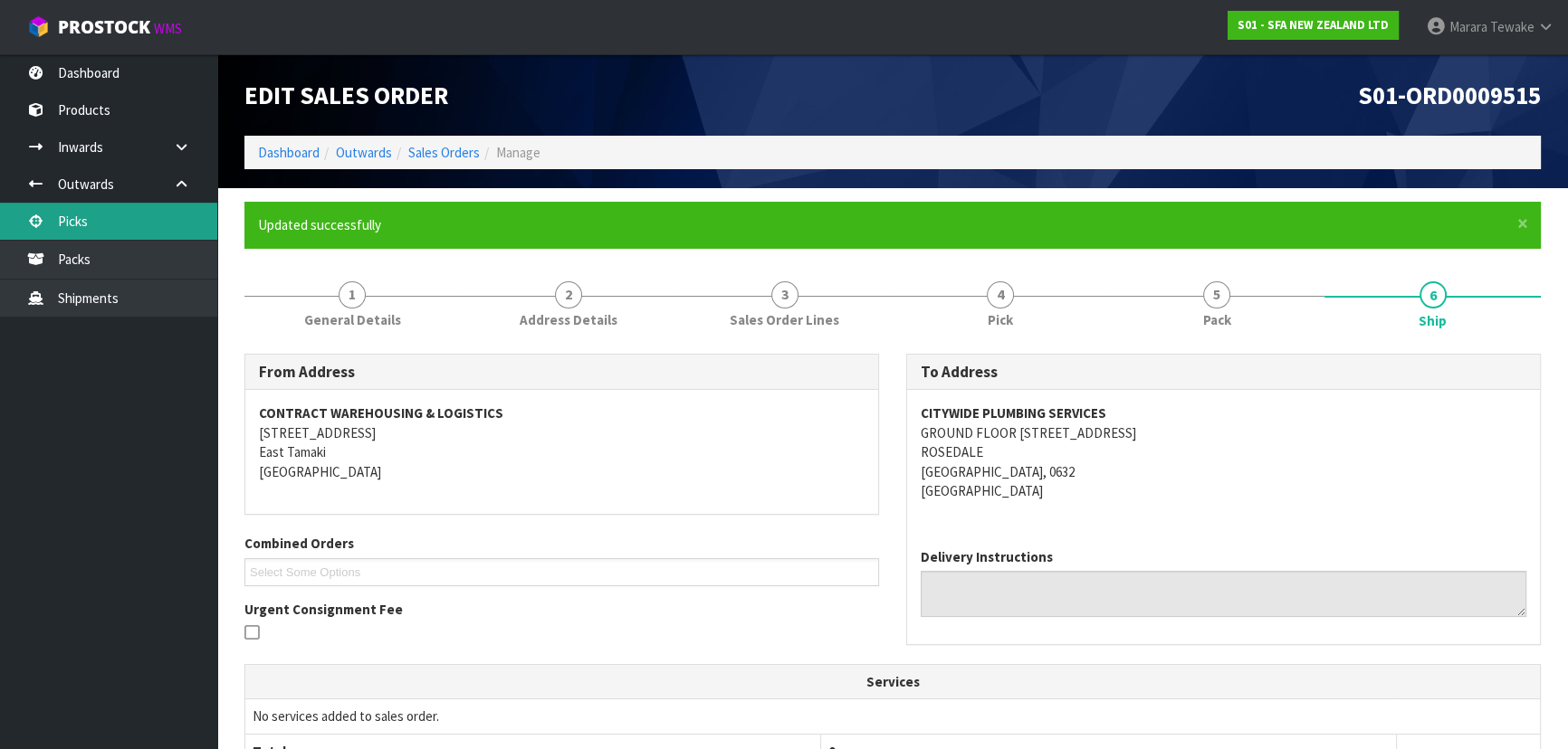
click at [129, 235] on link "Picks" at bounding box center [108, 220] width 217 height 37
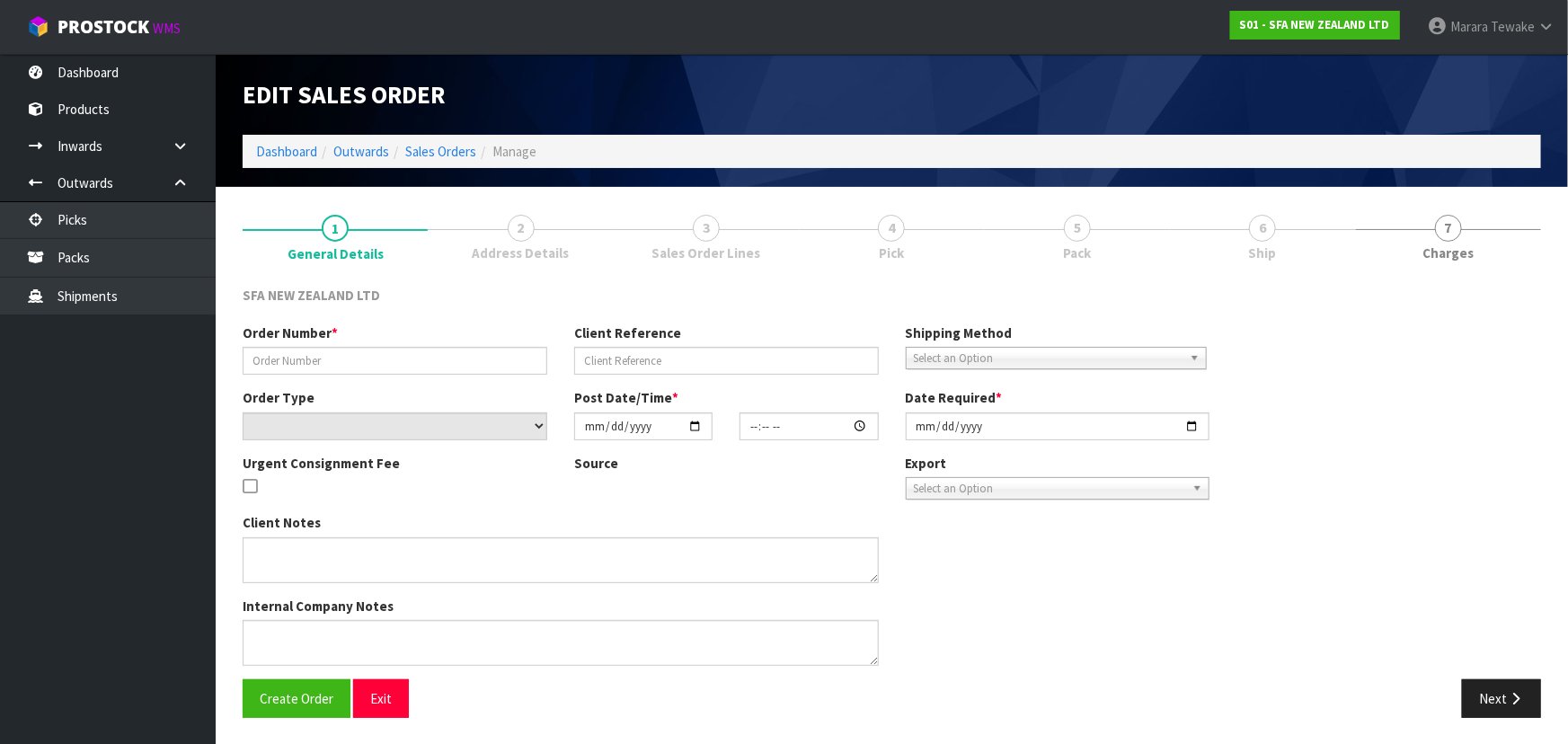
click at [1272, 214] on link "6 Ship" at bounding box center [1262, 236] width 185 height 71
type input "24698"
type input "SHANNON"
select select "number:0"
type input "2025-10-10"
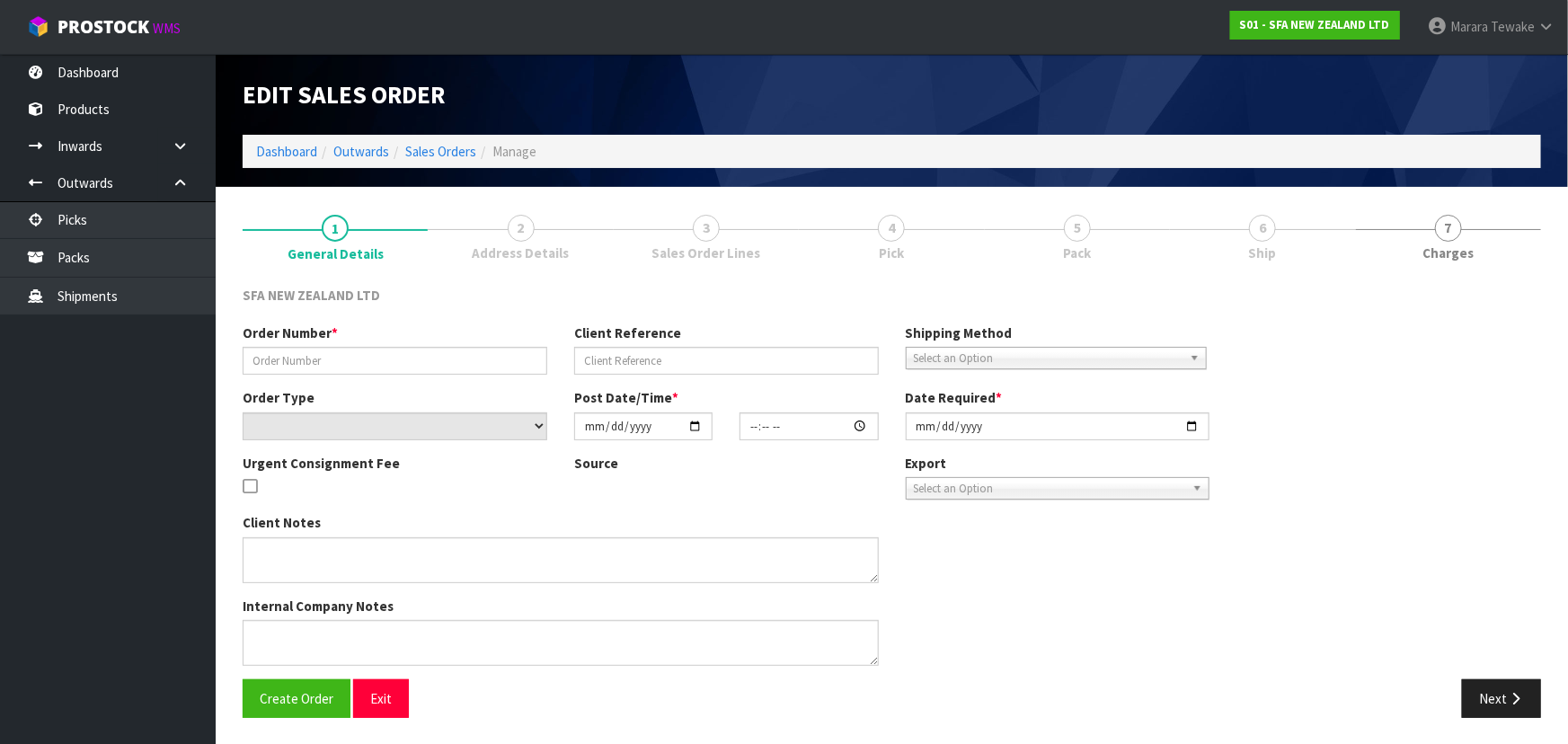
type input "14:13:00.000"
type input "2025-10-13"
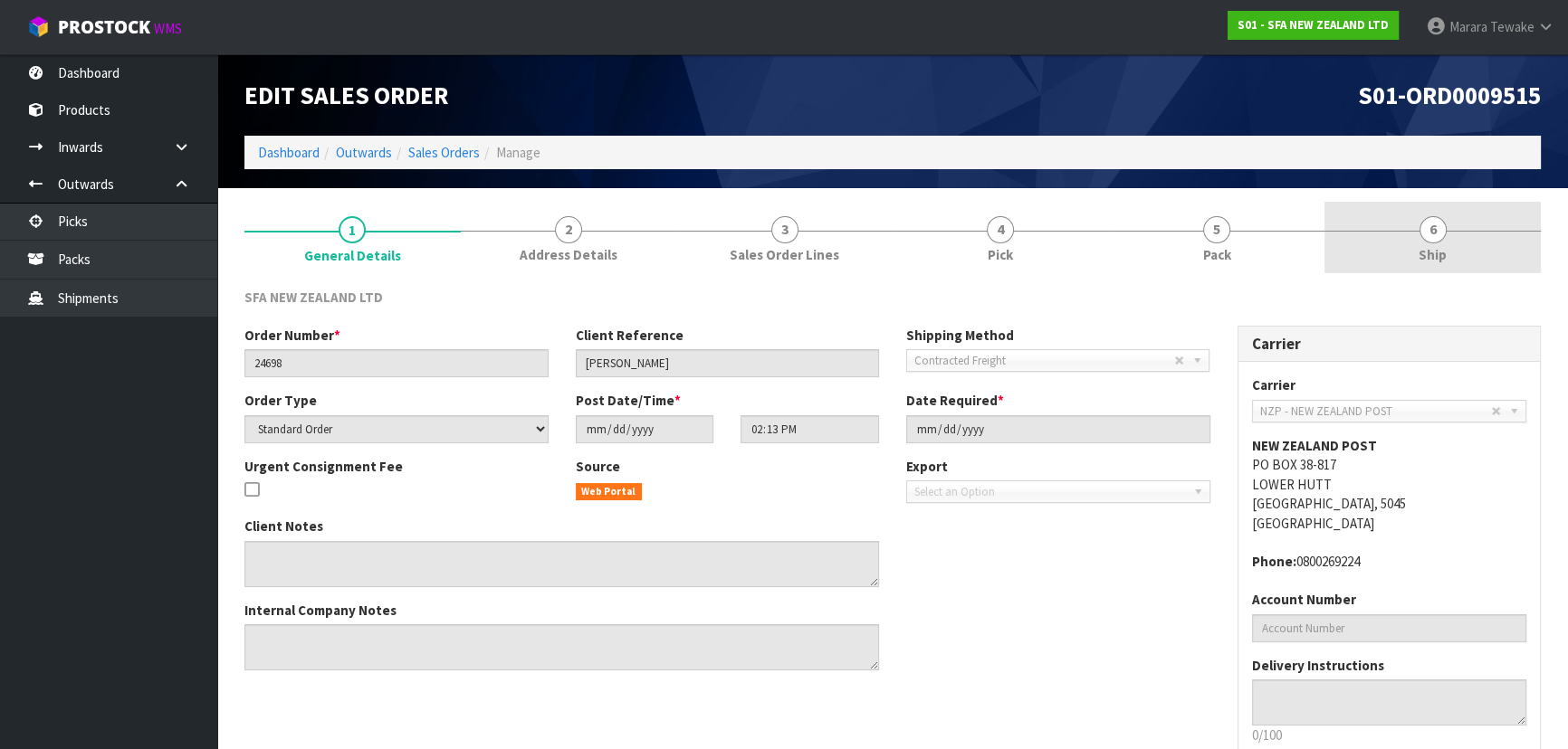
click at [1386, 249] on link "6 Ship" at bounding box center [1432, 237] width 216 height 71
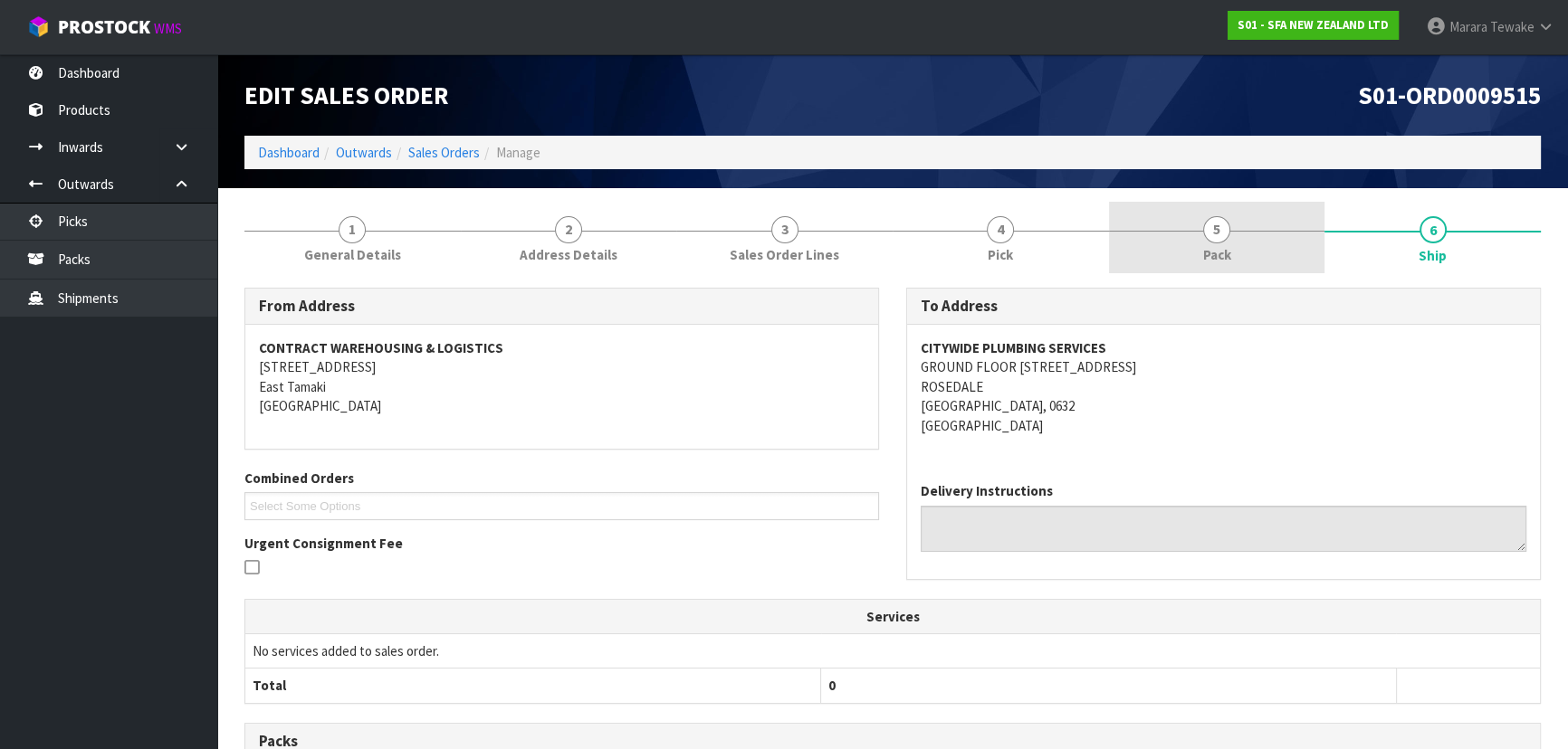
click at [1289, 219] on link "5 Pack" at bounding box center [1217, 237] width 216 height 71
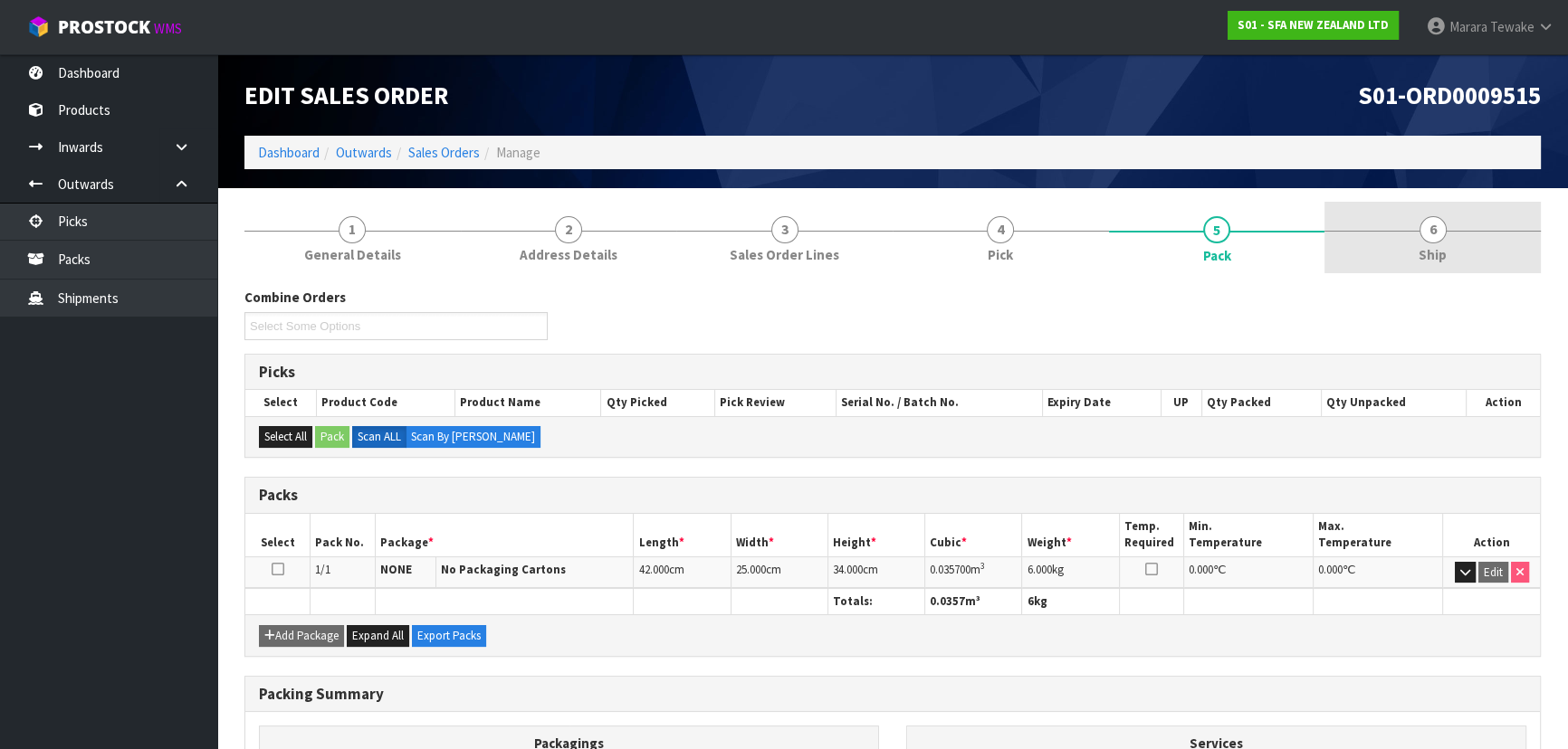
click at [1449, 240] on link "6 Ship" at bounding box center [1432, 237] width 216 height 71
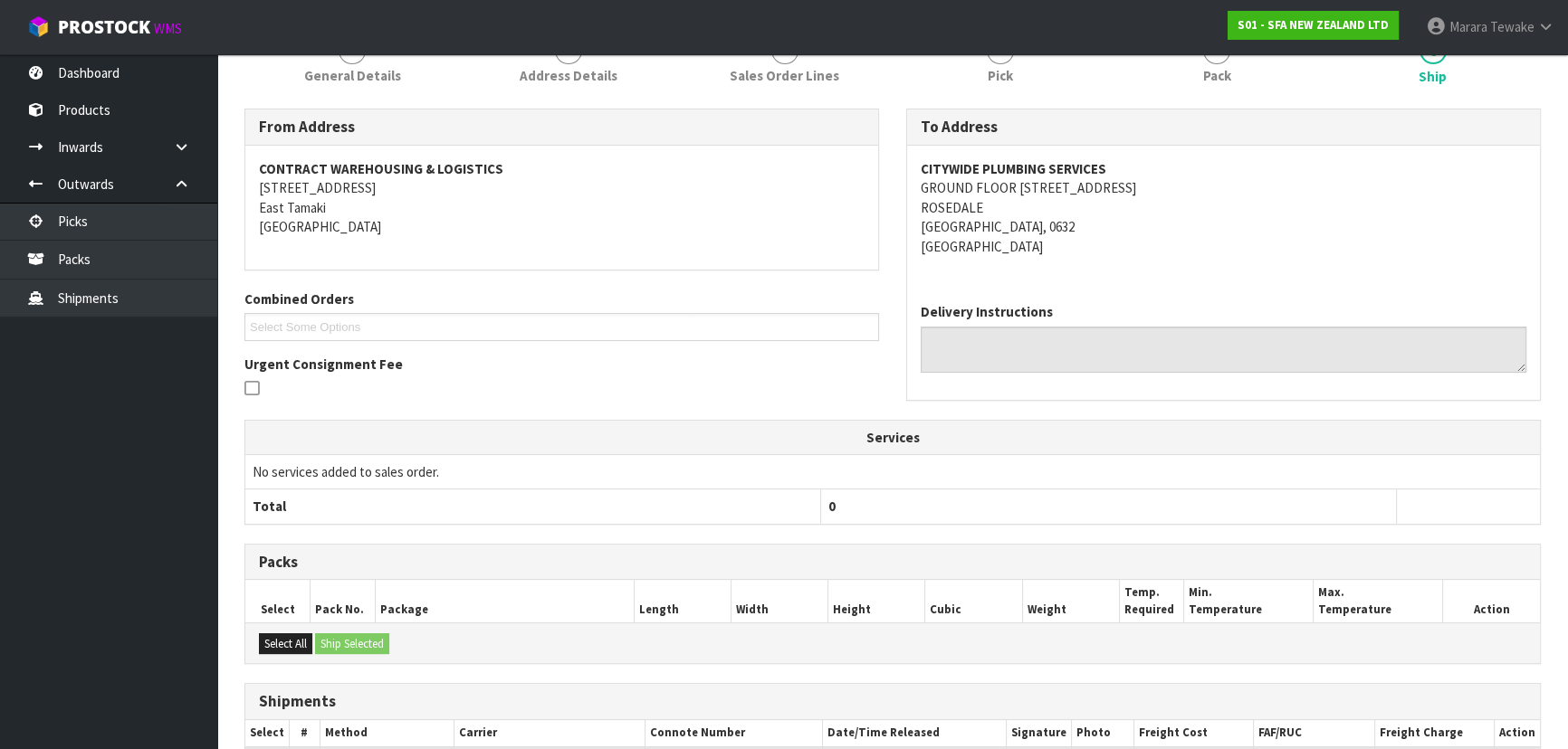
scroll to position [358, 0]
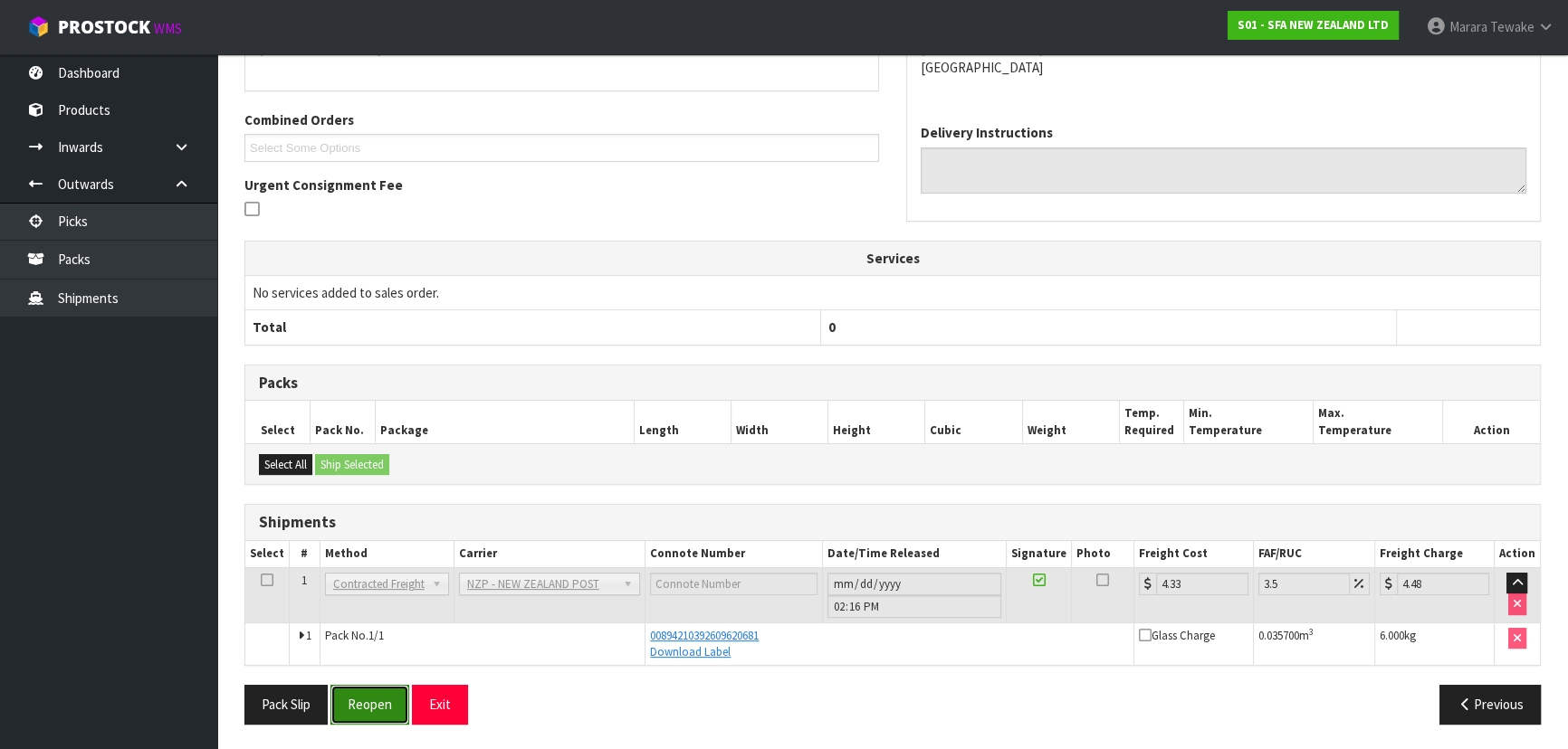
click at [386, 700] on button "Reopen" at bounding box center [369, 703] width 78 height 39
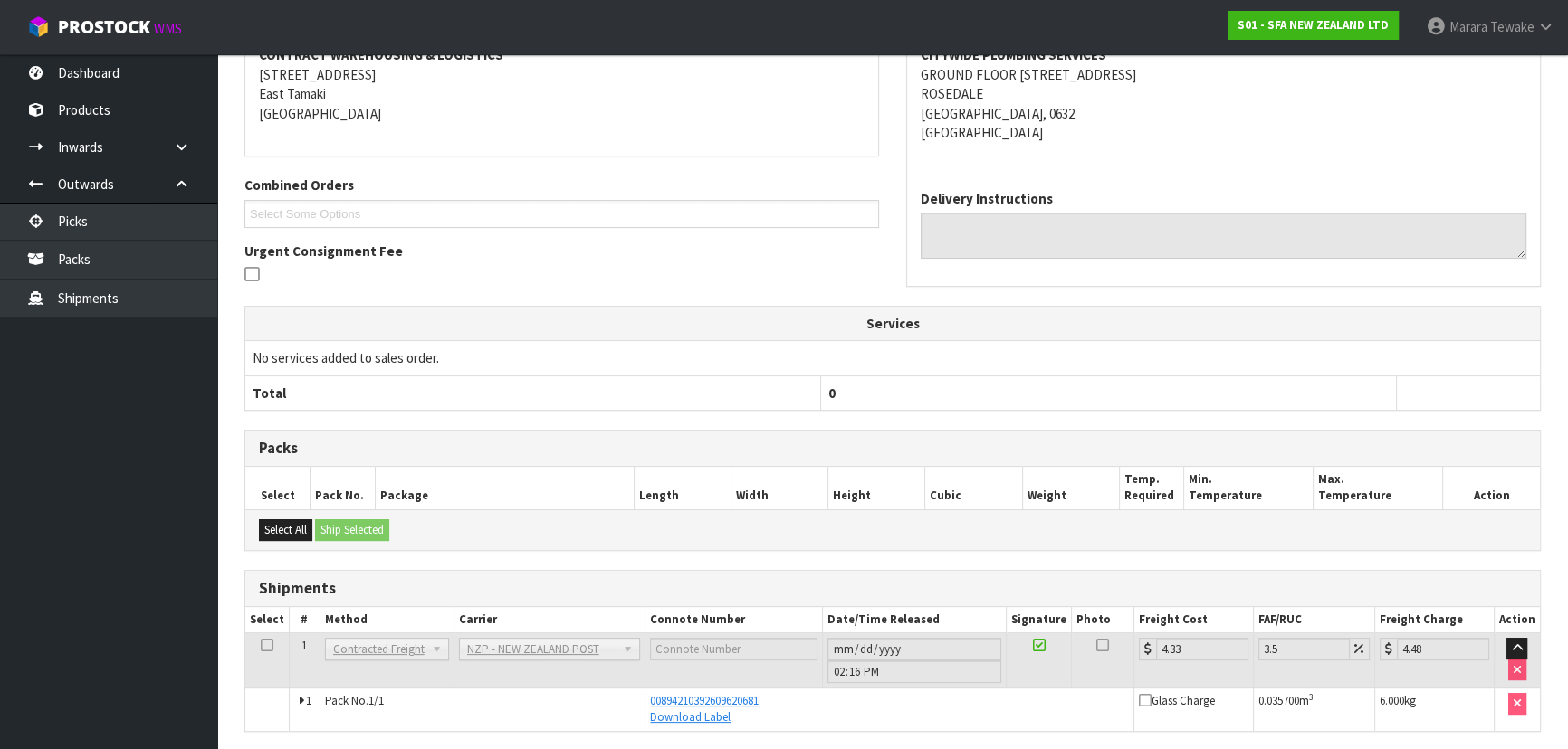
scroll to position [0, 0]
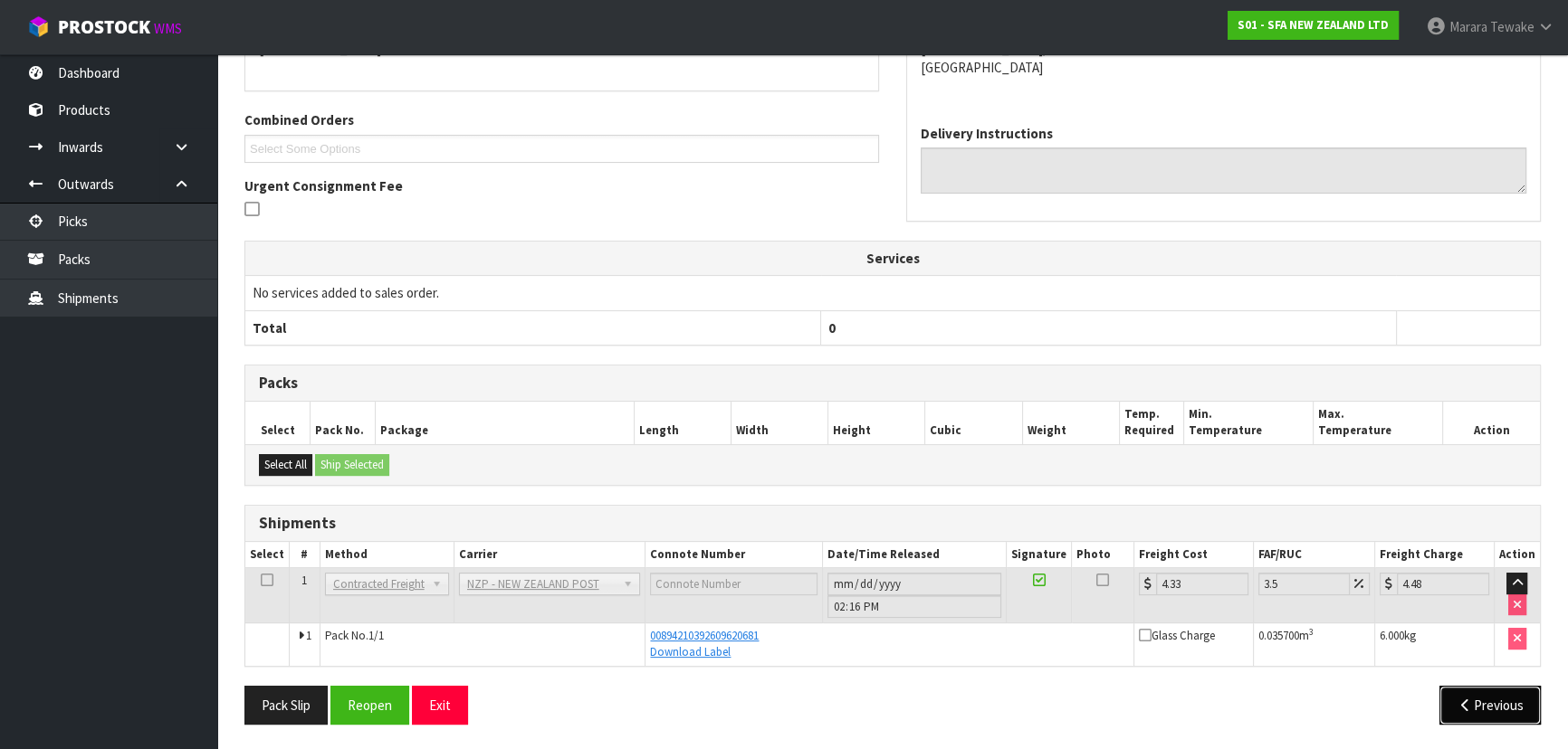
click at [1455, 714] on button "Previous" at bounding box center [1490, 704] width 101 height 39
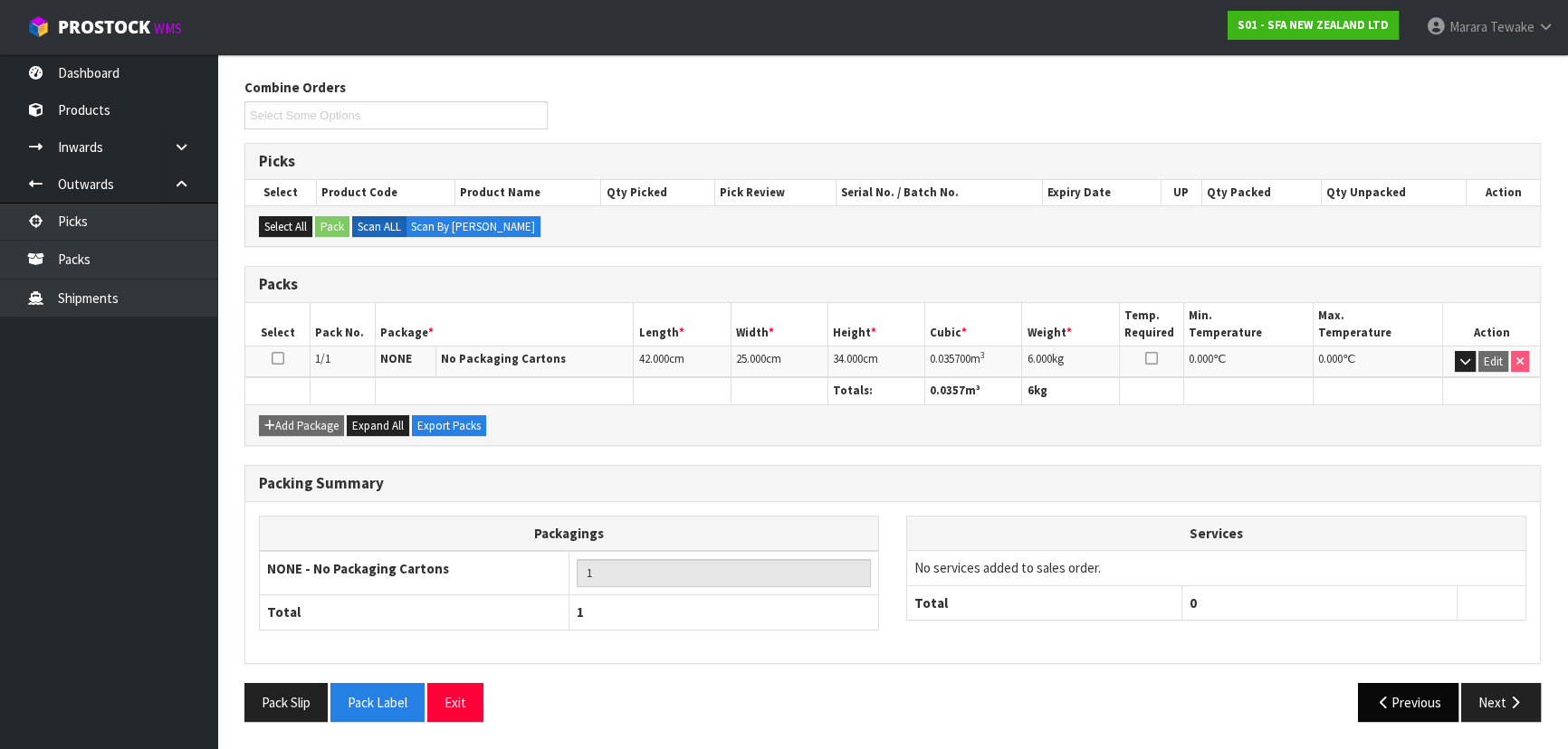
scroll to position [272, 0]
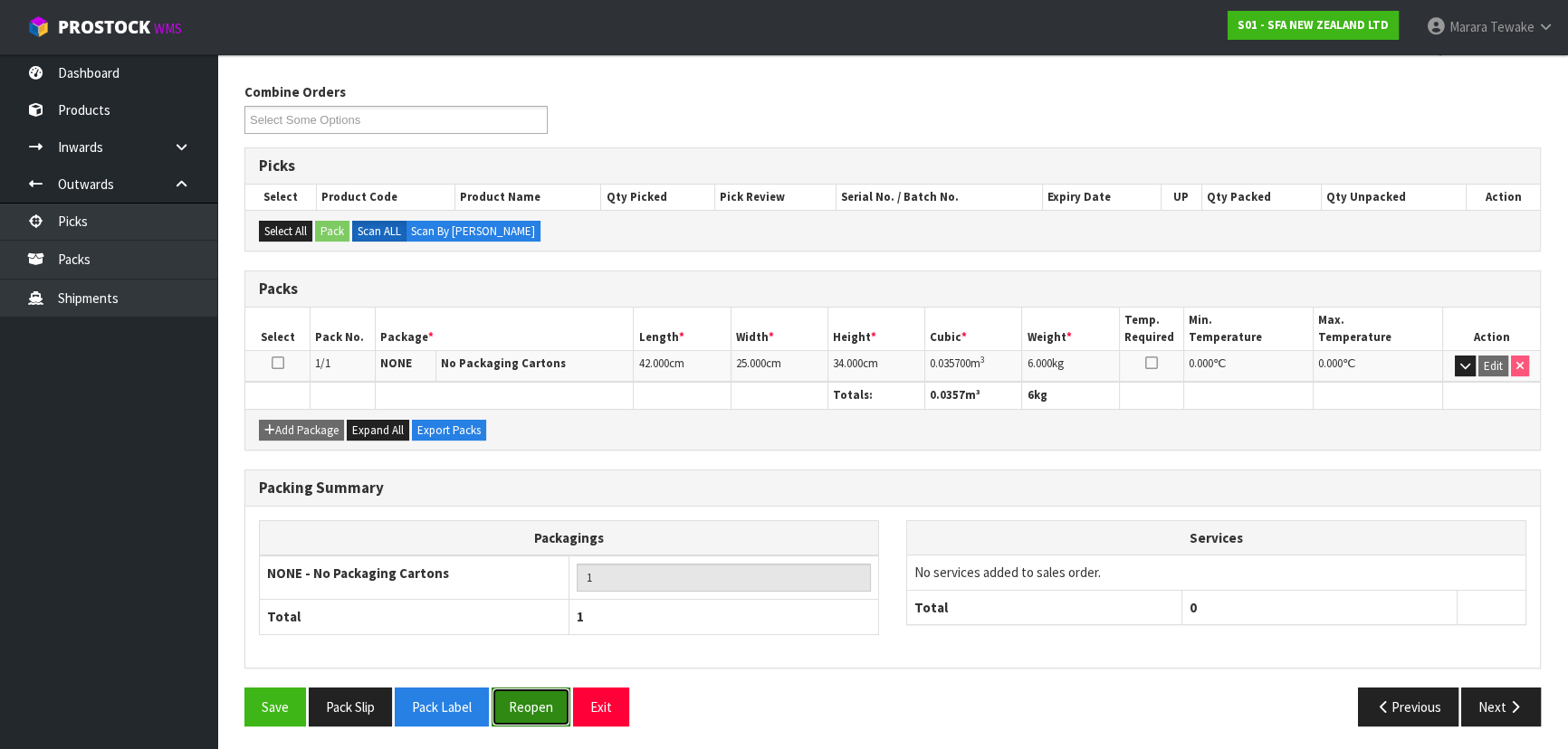
click at [525, 710] on button "Reopen" at bounding box center [530, 706] width 78 height 39
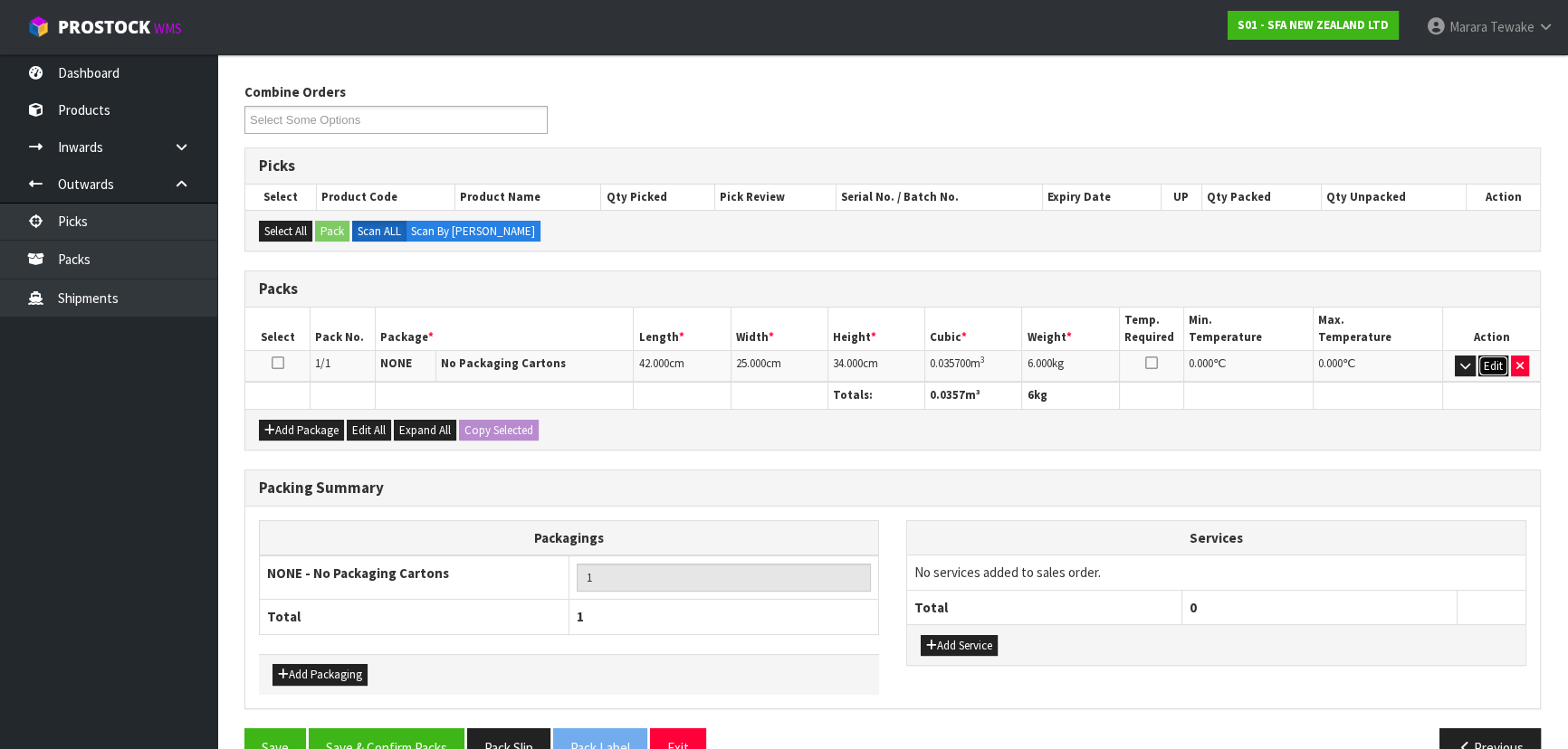
click at [1493, 357] on button "Edit" at bounding box center [1493, 366] width 30 height 22
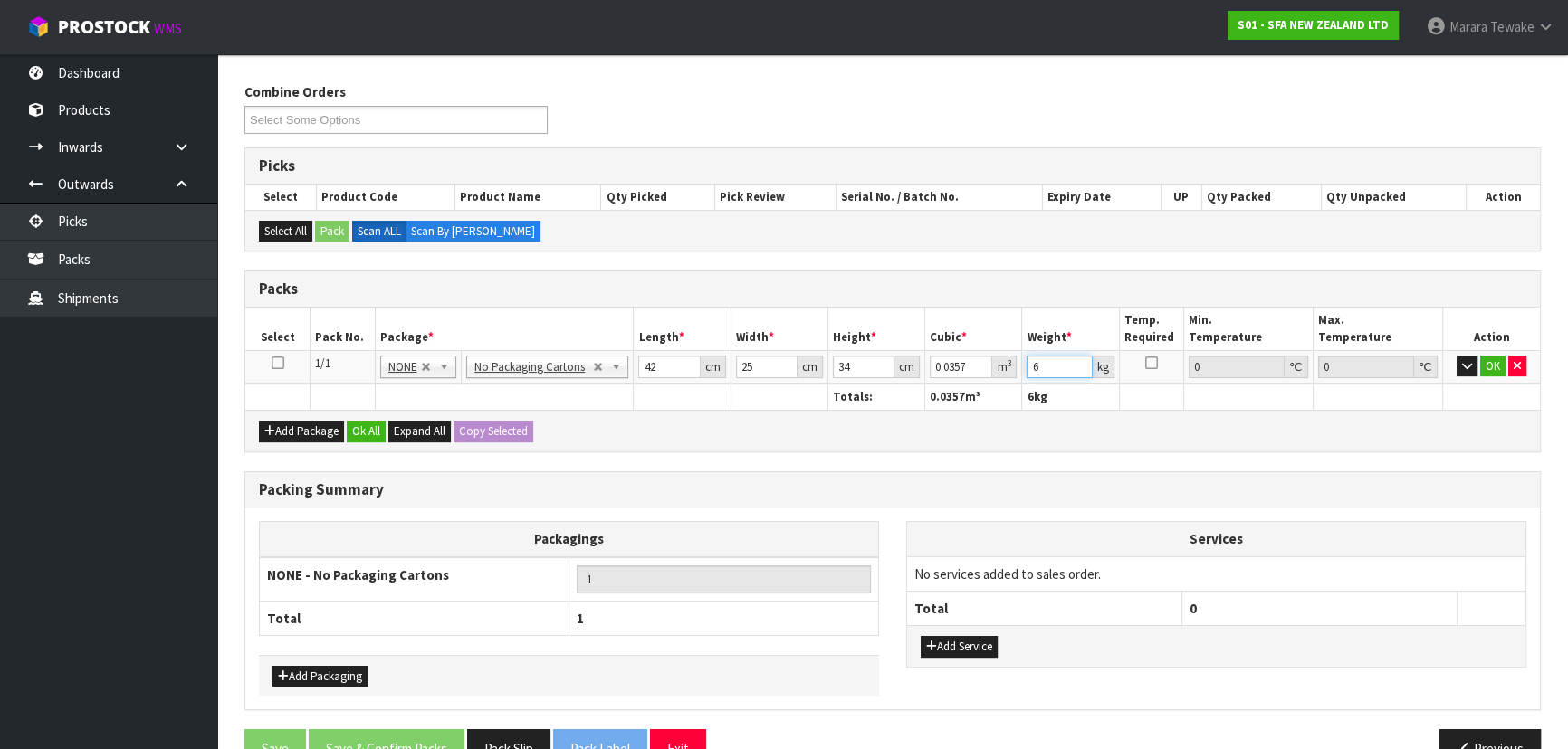
drag, startPoint x: 1051, startPoint y: 364, endPoint x: 997, endPoint y: 353, distance: 55.1
click at [1004, 357] on tr "1/1 NONE 007-001 007-002 007-004 007-009 007-013 007-014 007-015 007-017 007-01…" at bounding box center [892, 366] width 1294 height 33
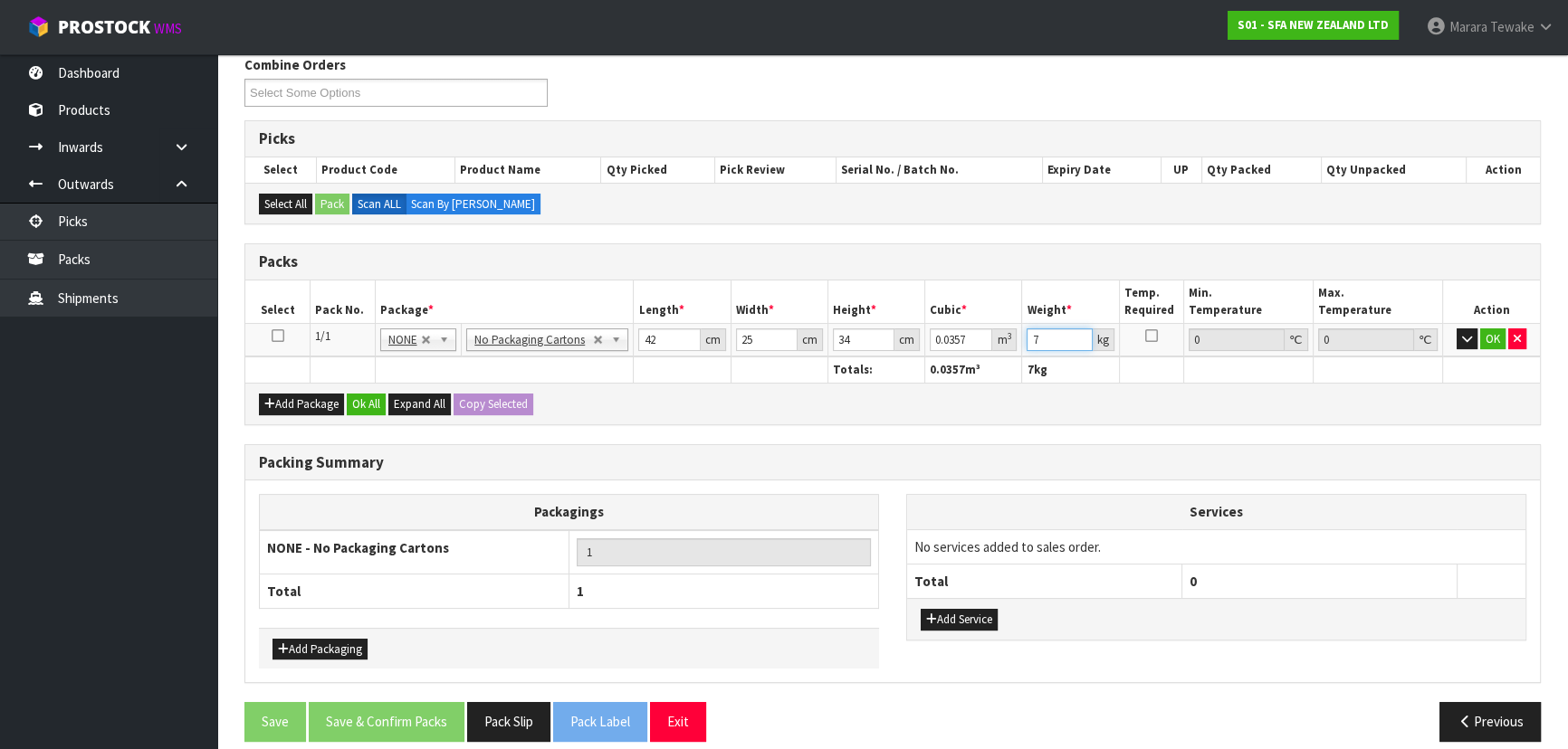
scroll to position [313, 0]
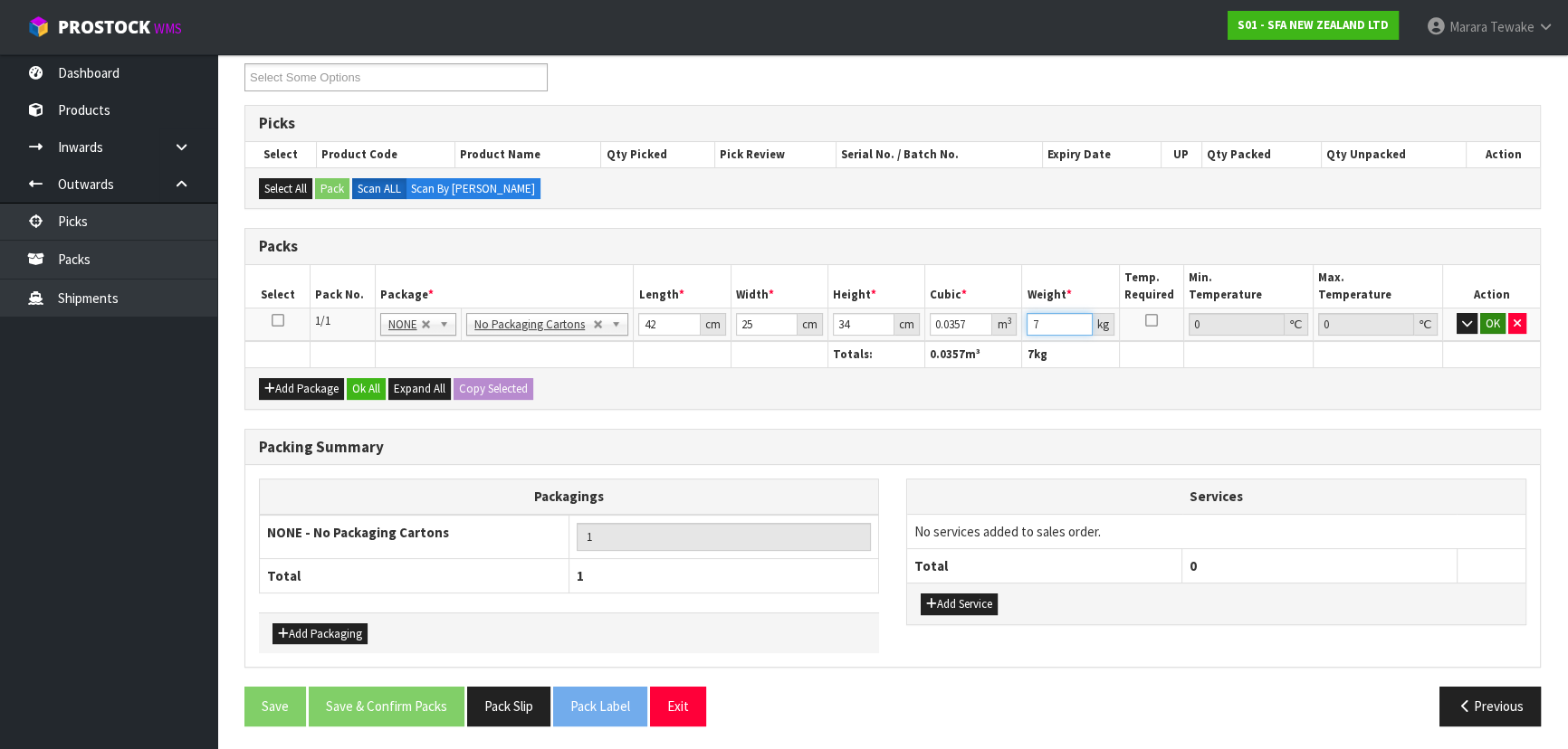
type input "7"
click at [1494, 327] on button "OK" at bounding box center [1493, 324] width 26 height 22
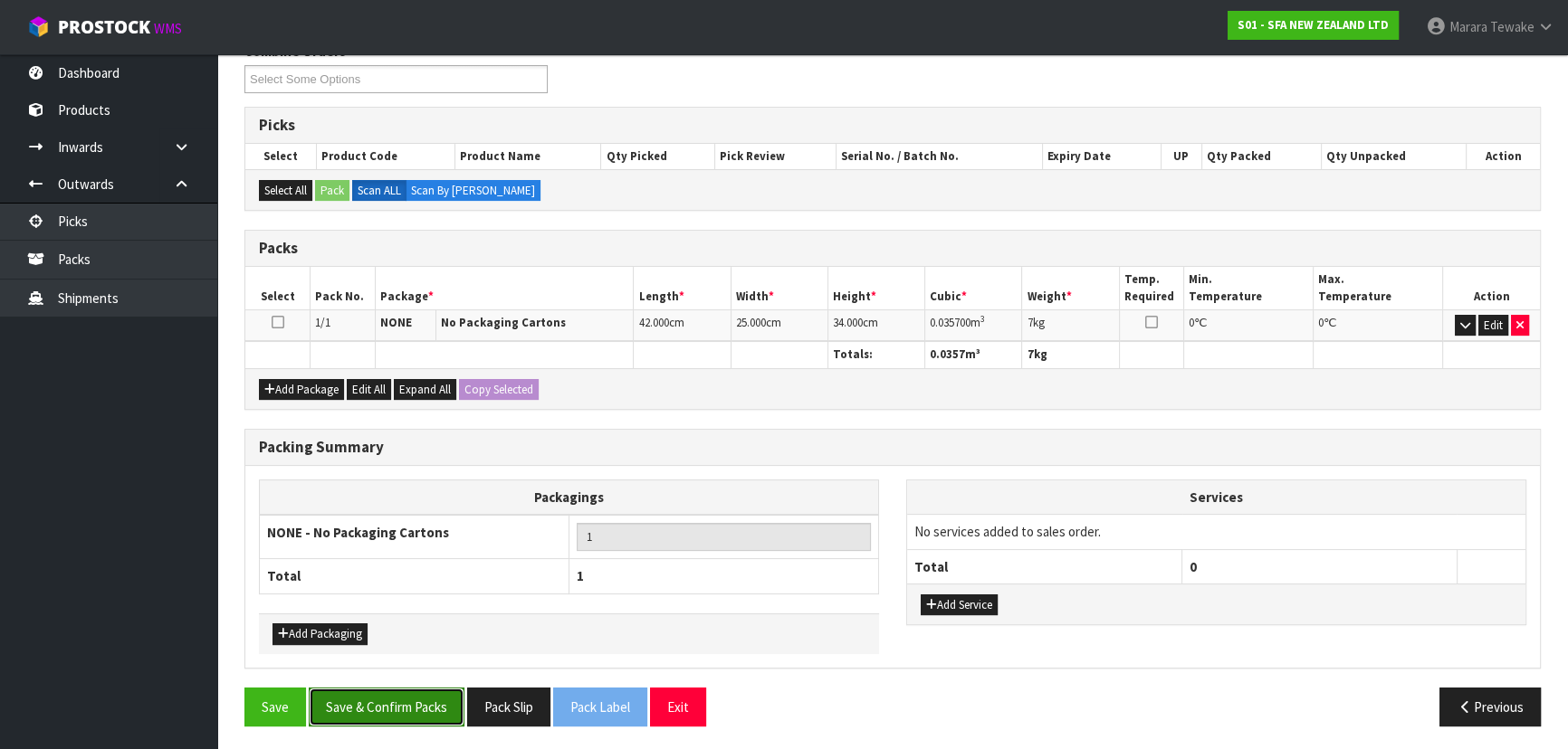
click at [420, 705] on button "Save & Confirm Packs" at bounding box center [386, 706] width 156 height 39
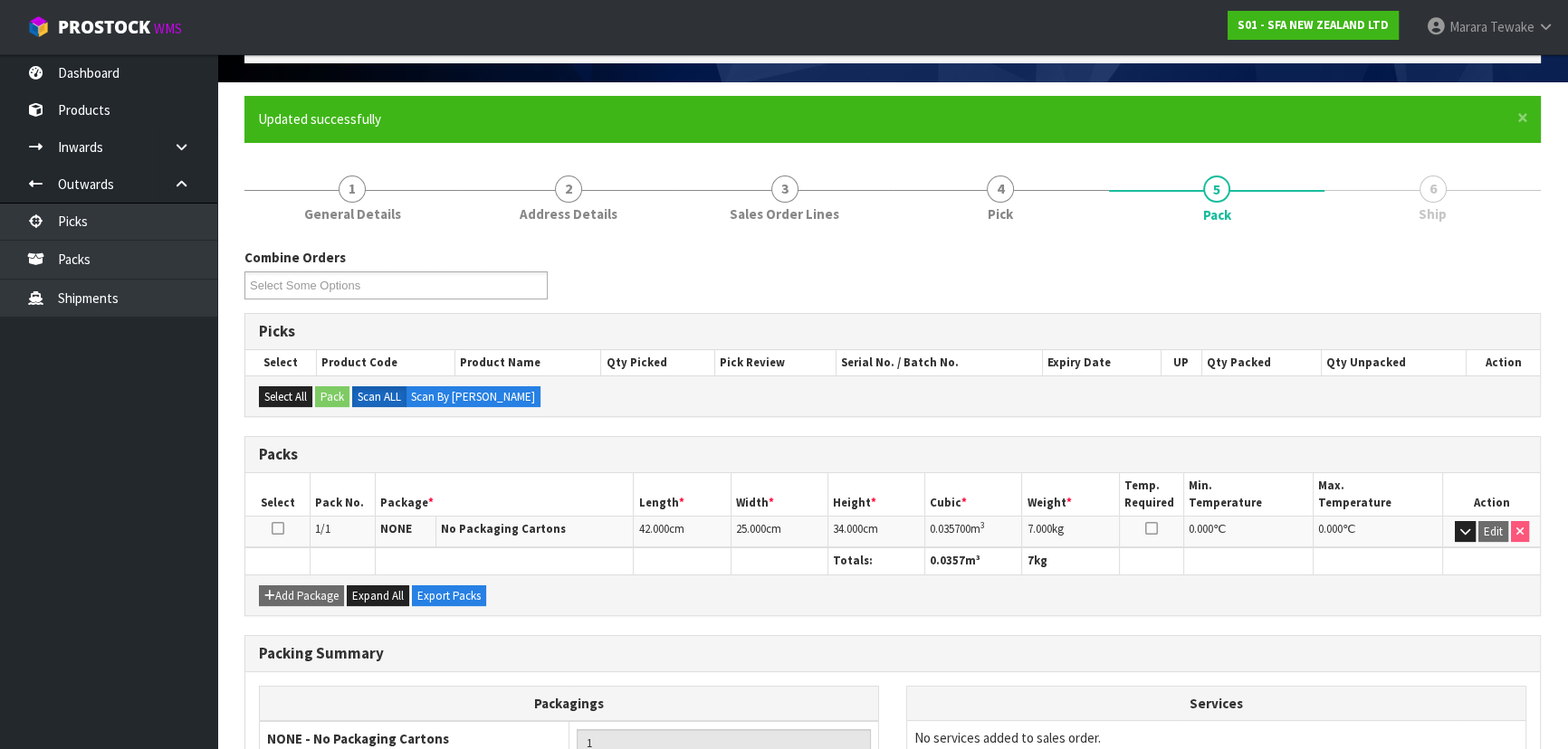
scroll to position [272, 0]
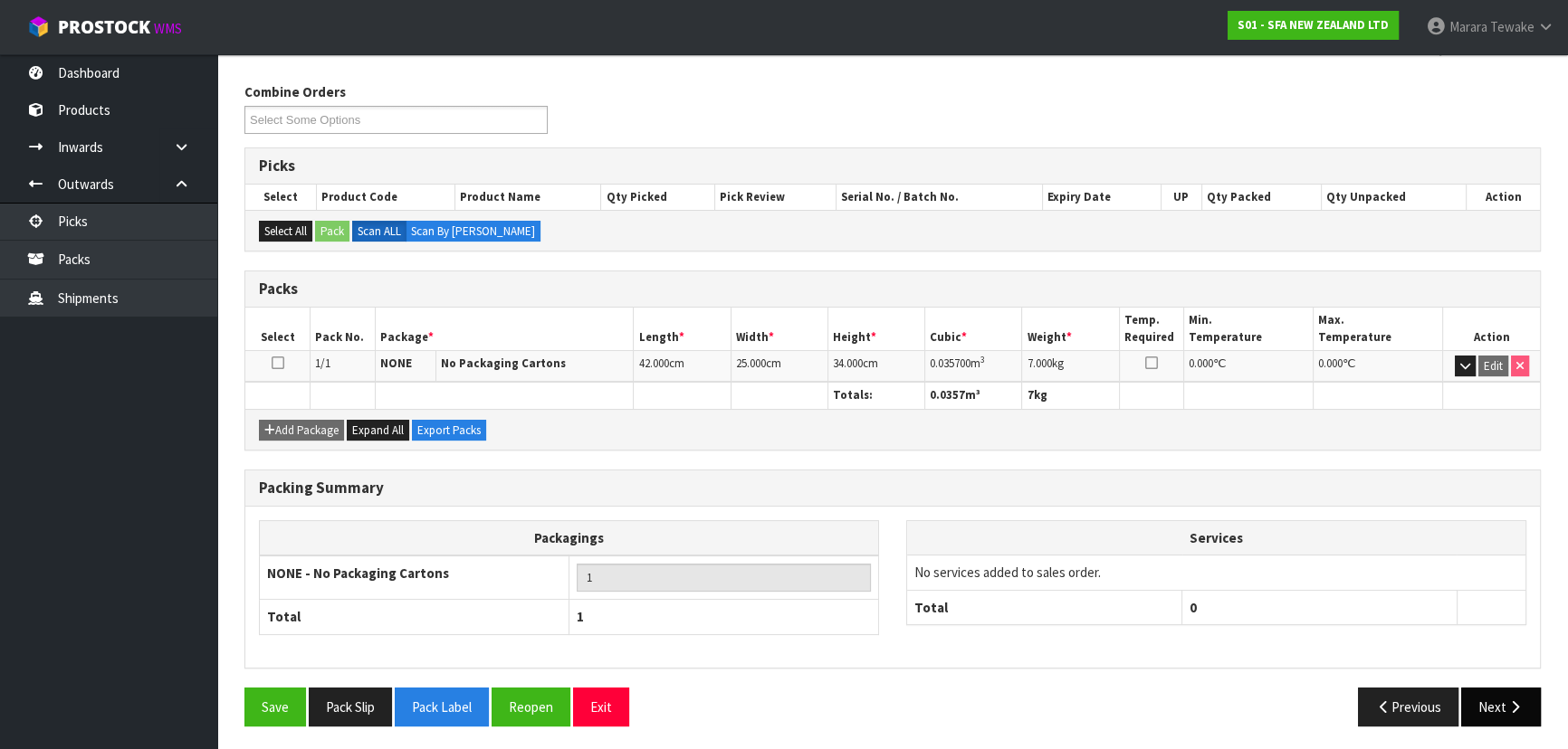
click at [1494, 694] on button "Next" at bounding box center [1501, 706] width 79 height 39
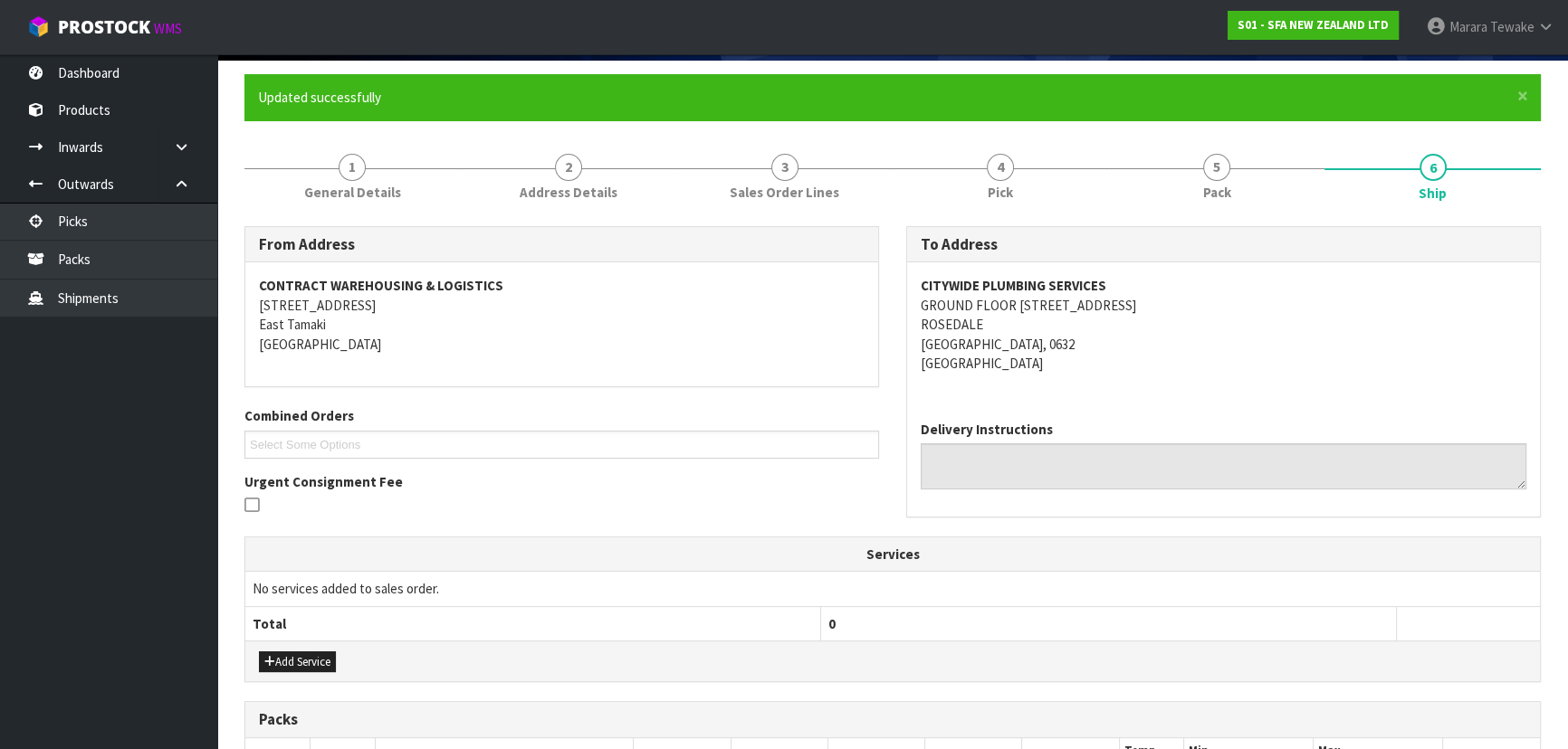
scroll to position [424, 0]
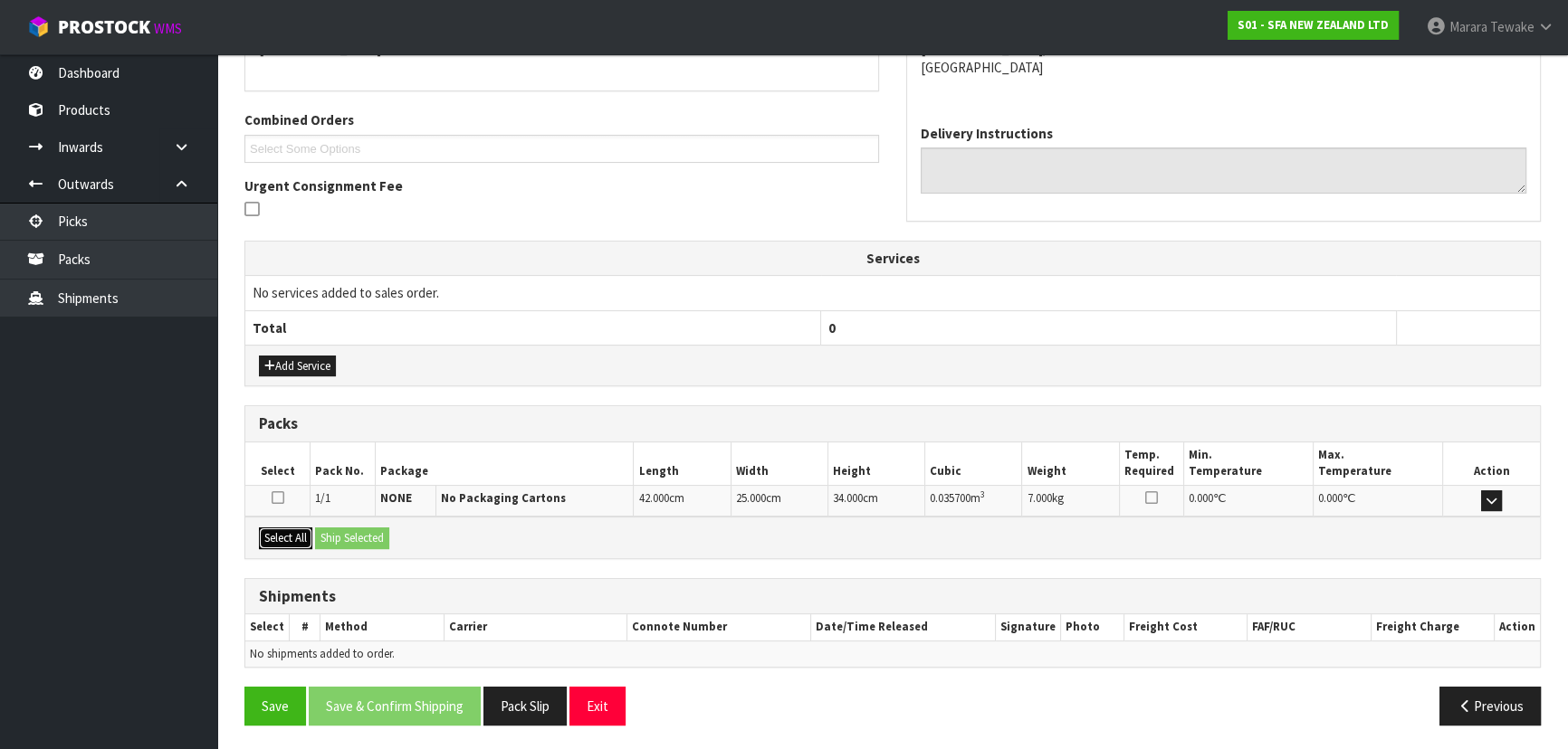
drag, startPoint x: 281, startPoint y: 545, endPoint x: 290, endPoint y: 540, distance: 10.3
click at [282, 543] on button "Select All" at bounding box center [286, 539] width 54 height 22
click at [335, 531] on button "Ship Selected" at bounding box center [351, 539] width 74 height 22
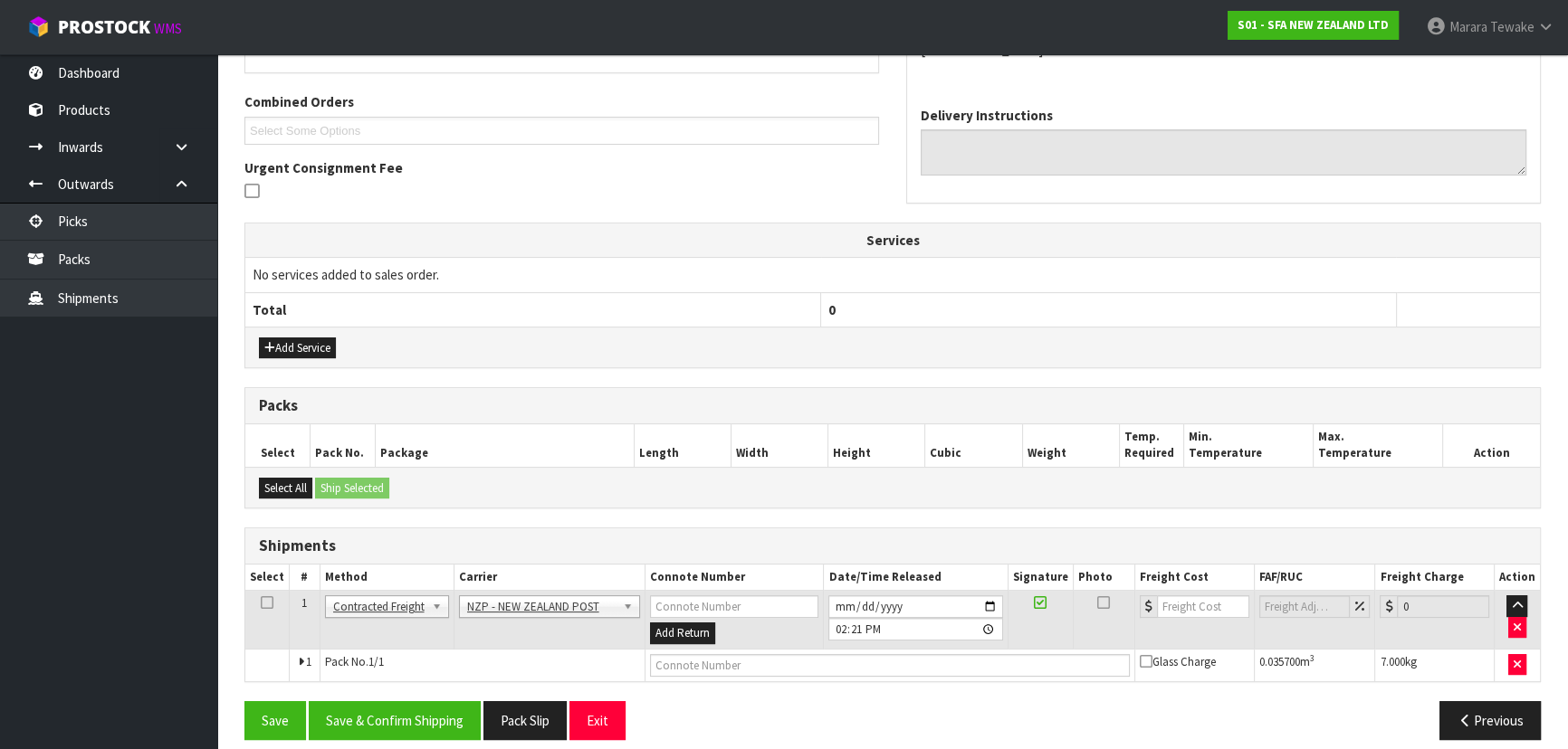
scroll to position [456, 0]
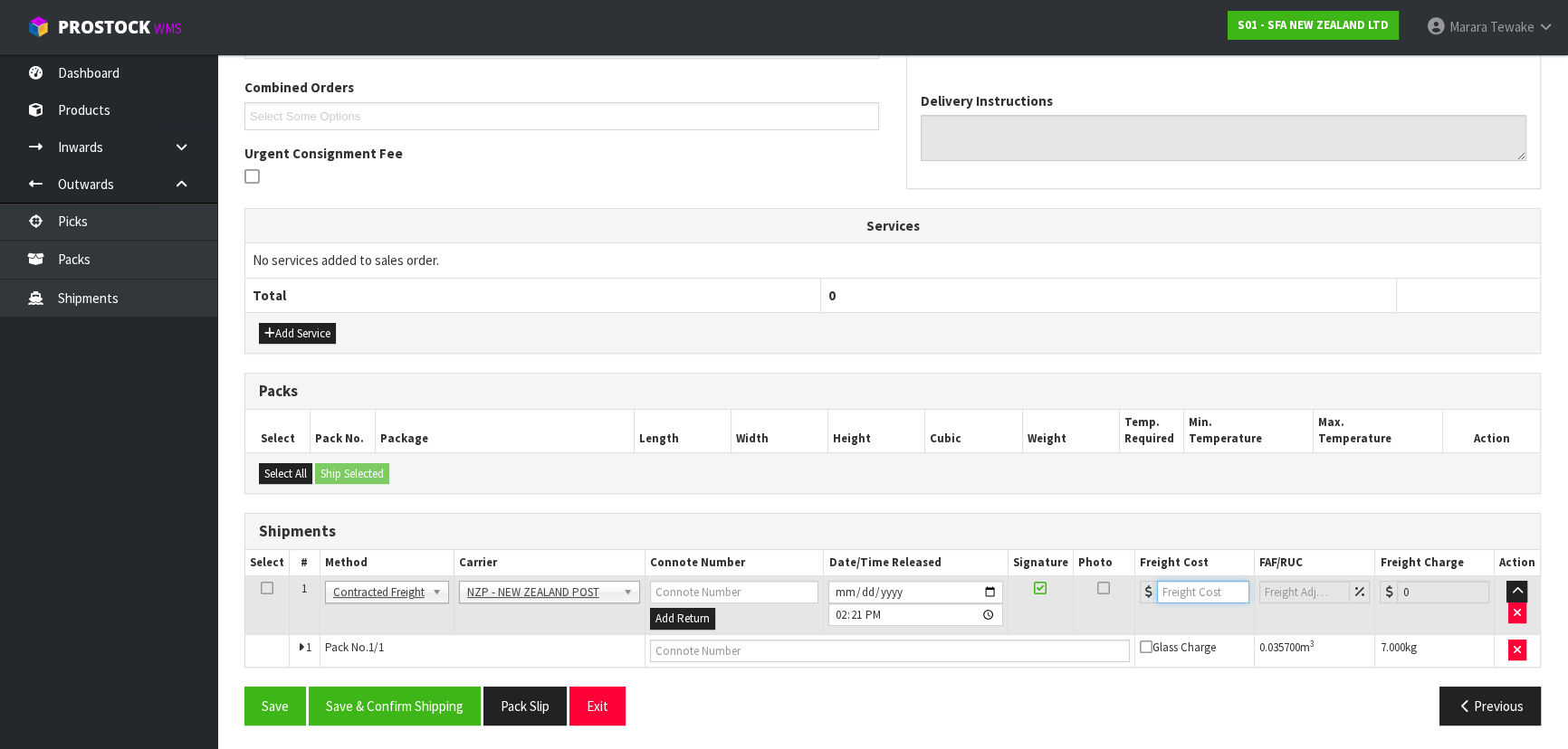
drag, startPoint x: 1193, startPoint y: 598, endPoint x: 1159, endPoint y: 568, distance: 45.3
click at [1194, 590] on input "number" at bounding box center [1203, 592] width 92 height 23
type input "4.33"
click at [967, 645] on input "text" at bounding box center [889, 651] width 479 height 23
type input "00894210392609628687"
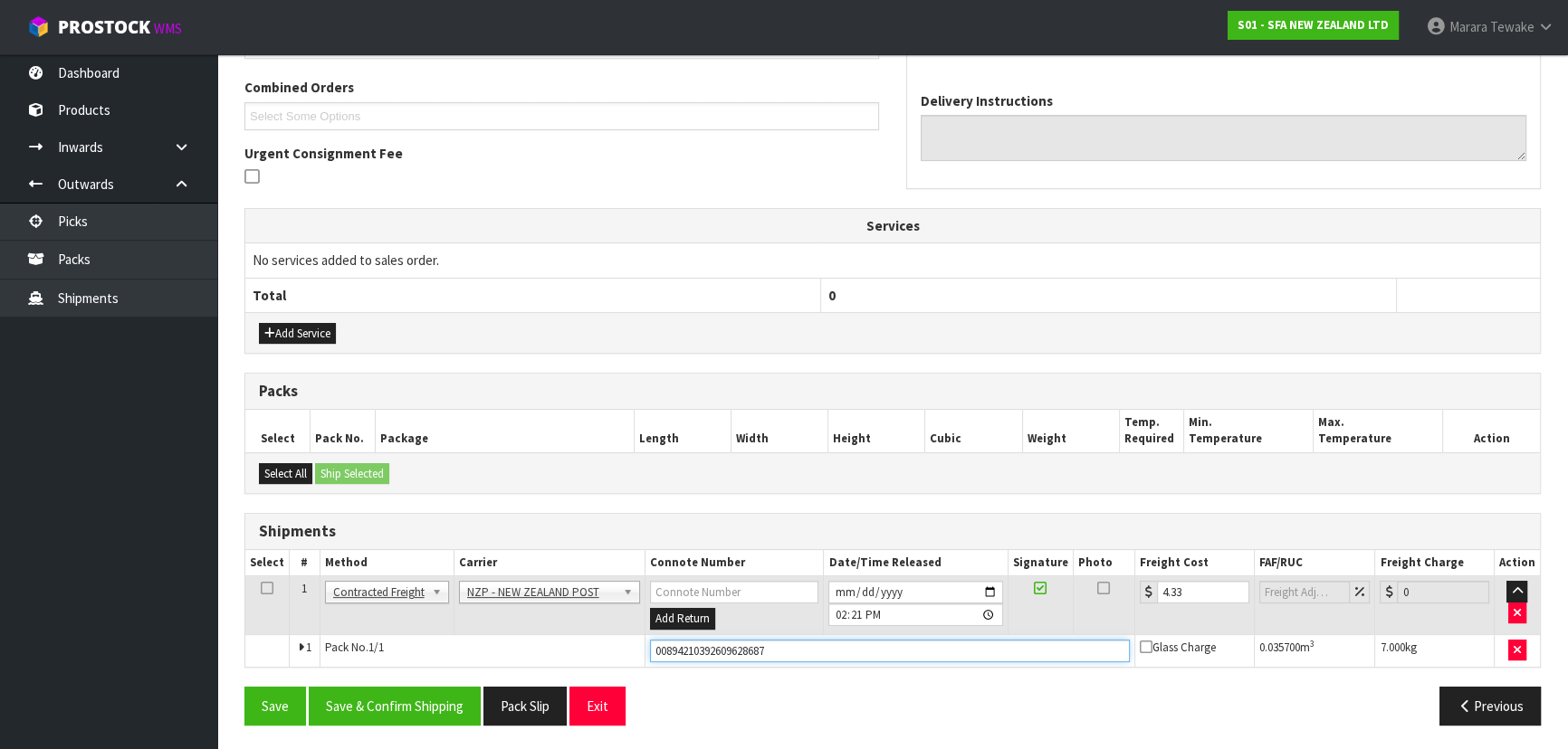
click at [244, 687] on button "Save" at bounding box center [275, 705] width 62 height 39
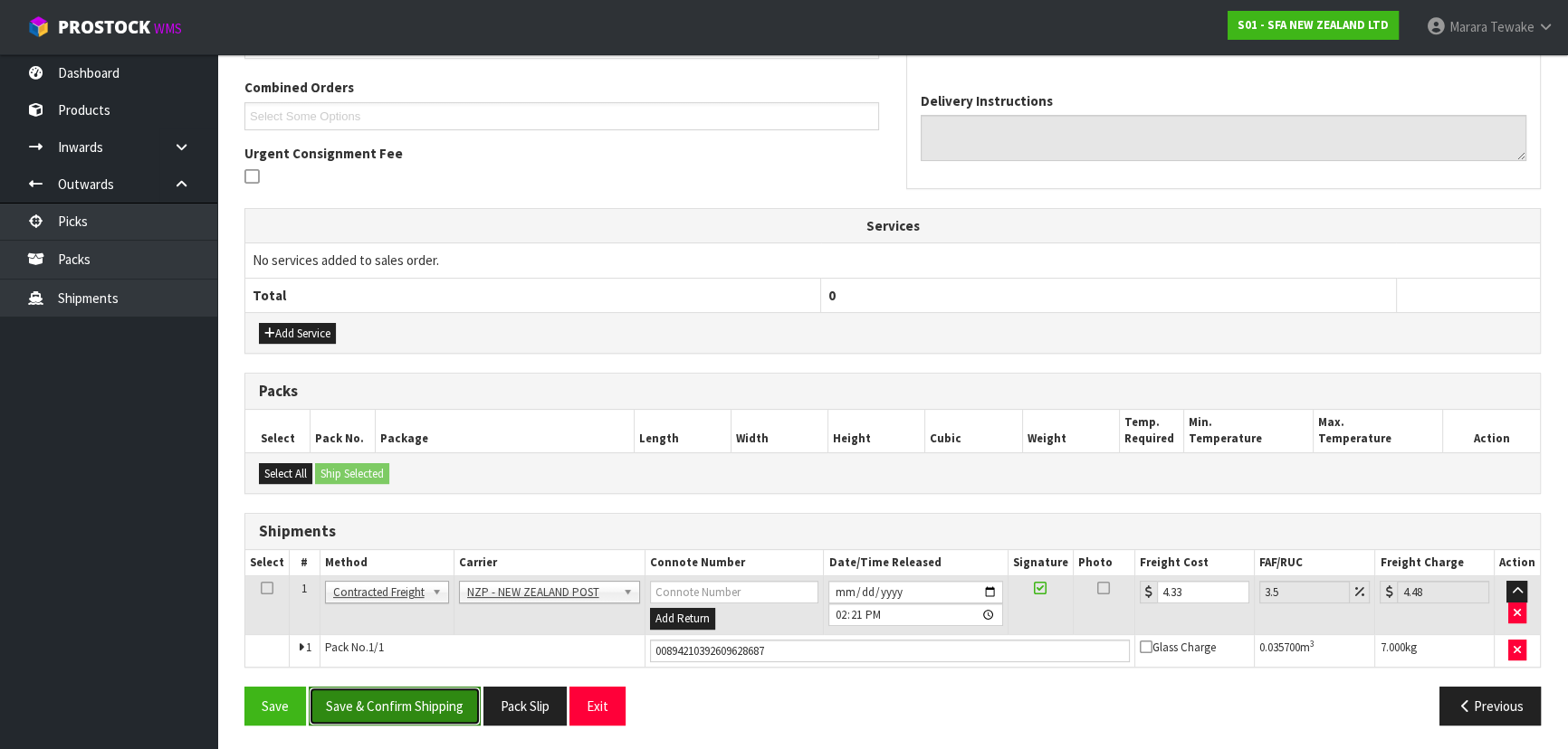
click at [406, 694] on button "Save & Confirm Shipping" at bounding box center [394, 705] width 172 height 39
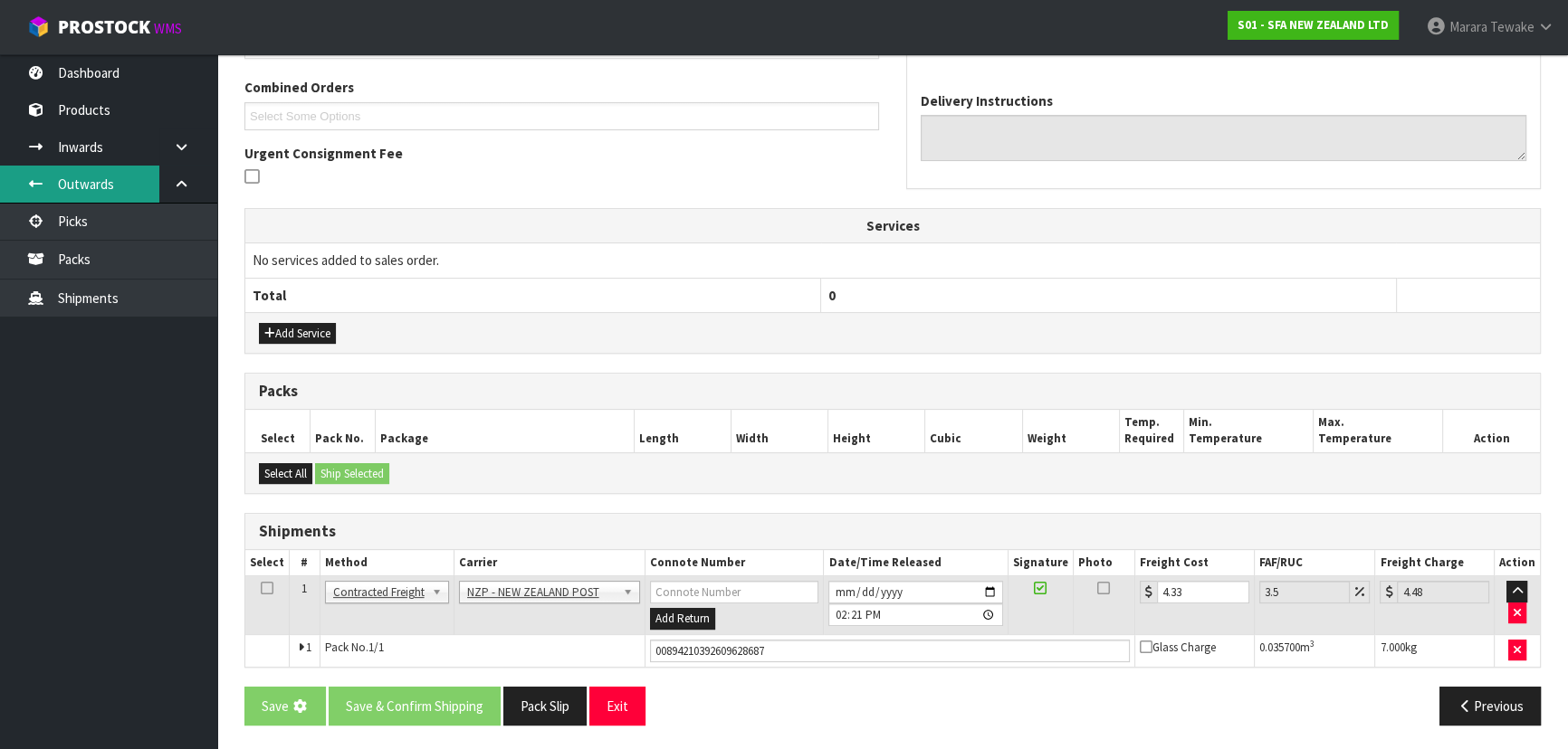
scroll to position [0, 0]
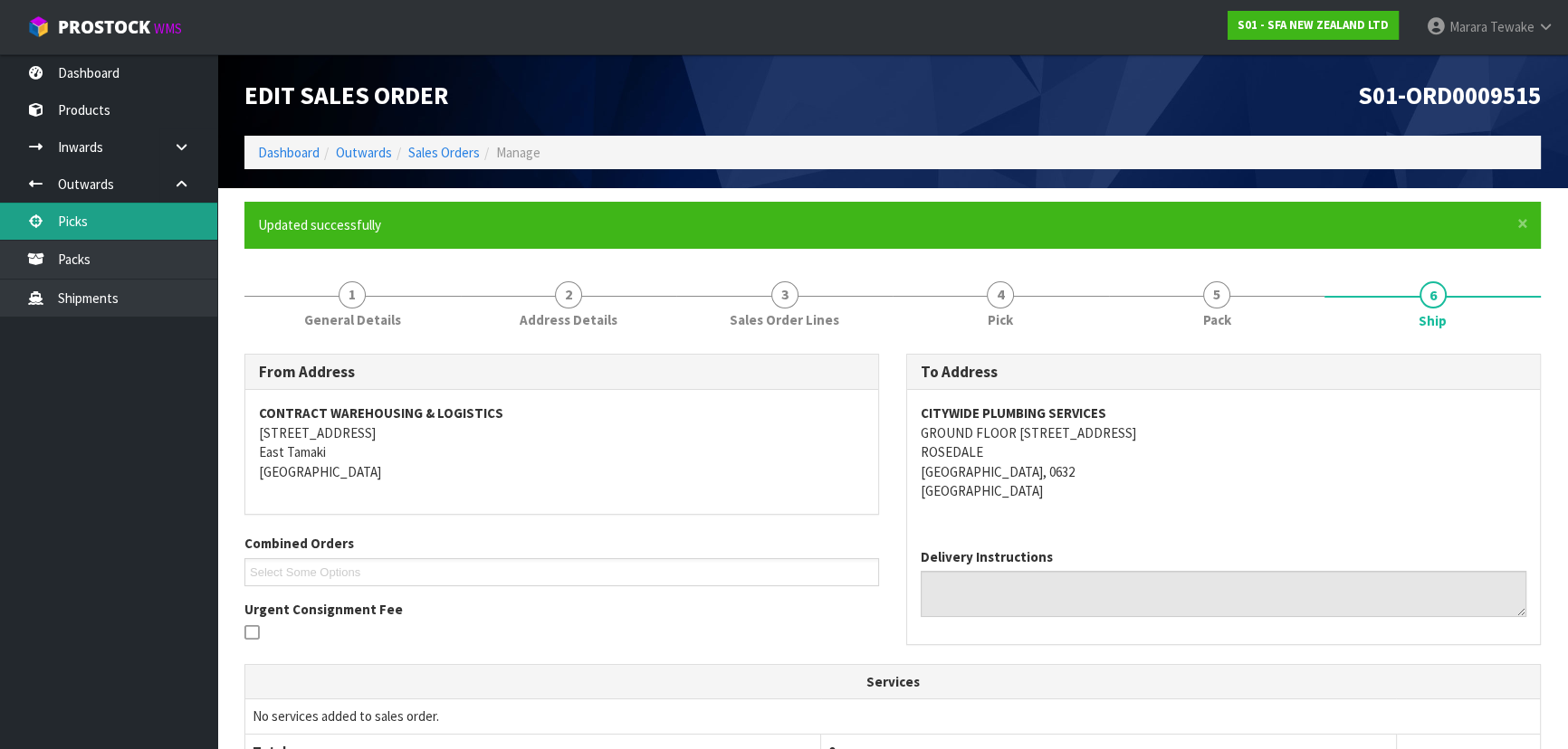
click at [133, 220] on link "Picks" at bounding box center [108, 220] width 217 height 37
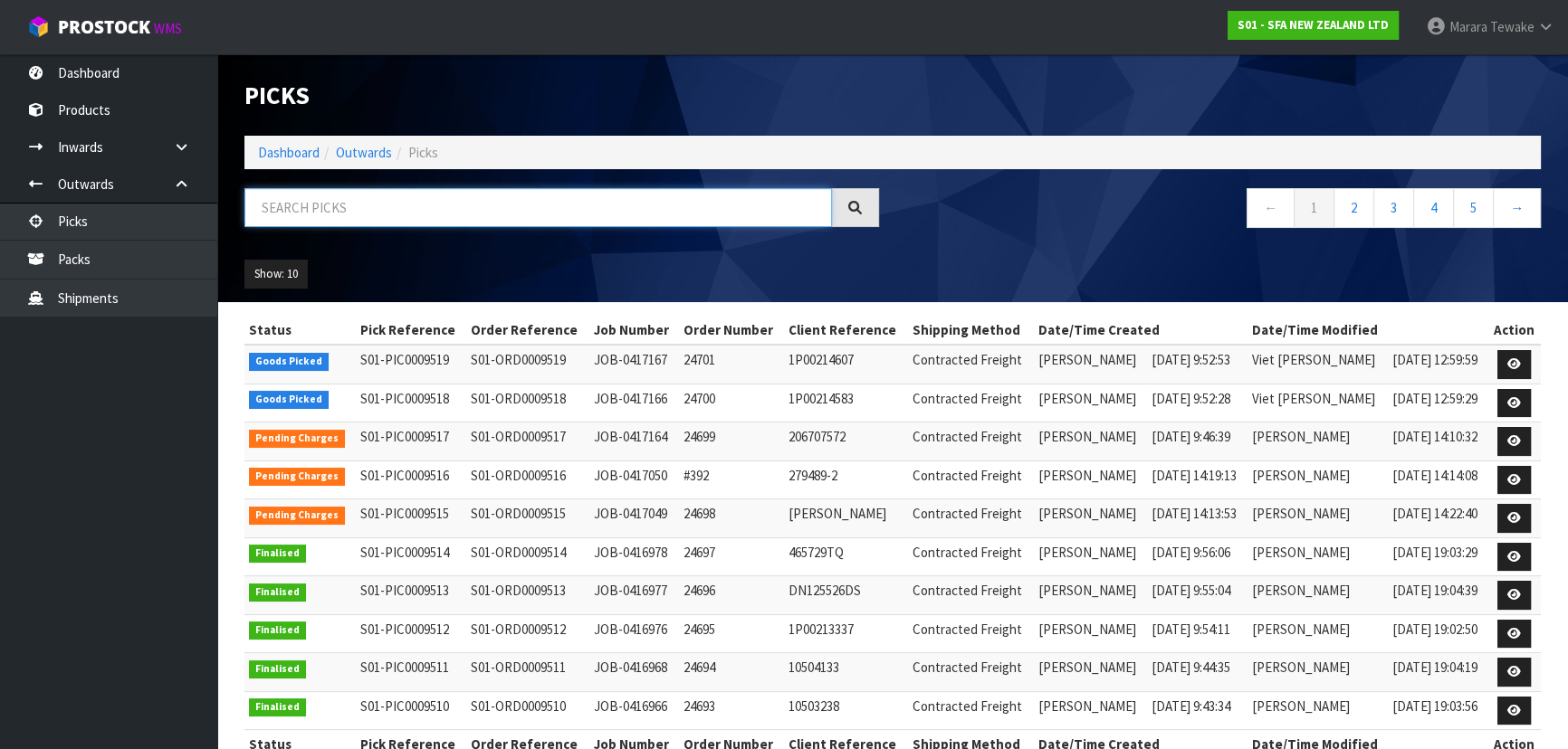
click at [304, 206] on input "text" at bounding box center [538, 207] width 588 height 39
type input "JOB-0417167"
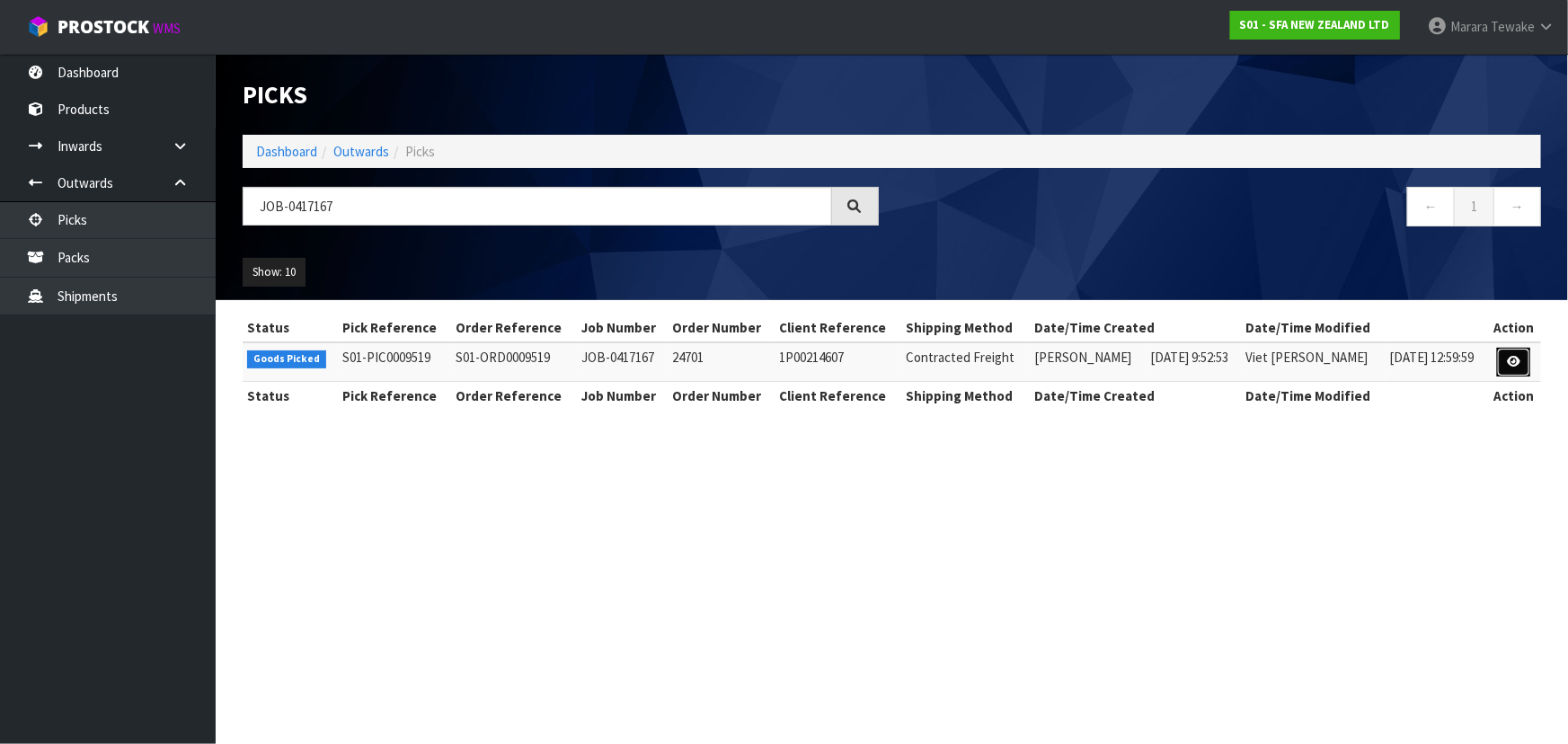
click at [1518, 369] on link at bounding box center [1514, 362] width 34 height 29
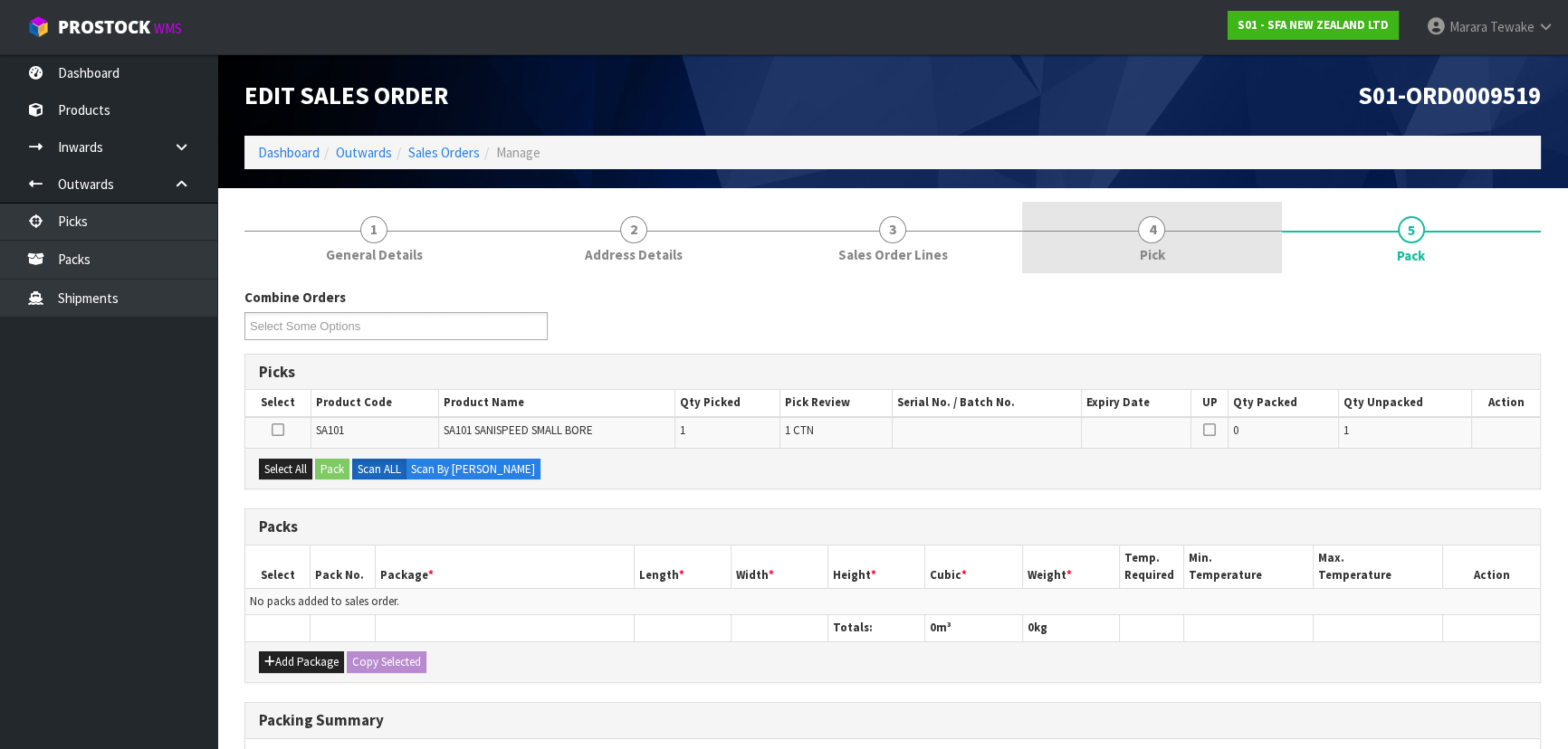
click at [1209, 250] on link "4 Pick" at bounding box center [1151, 237] width 259 height 71
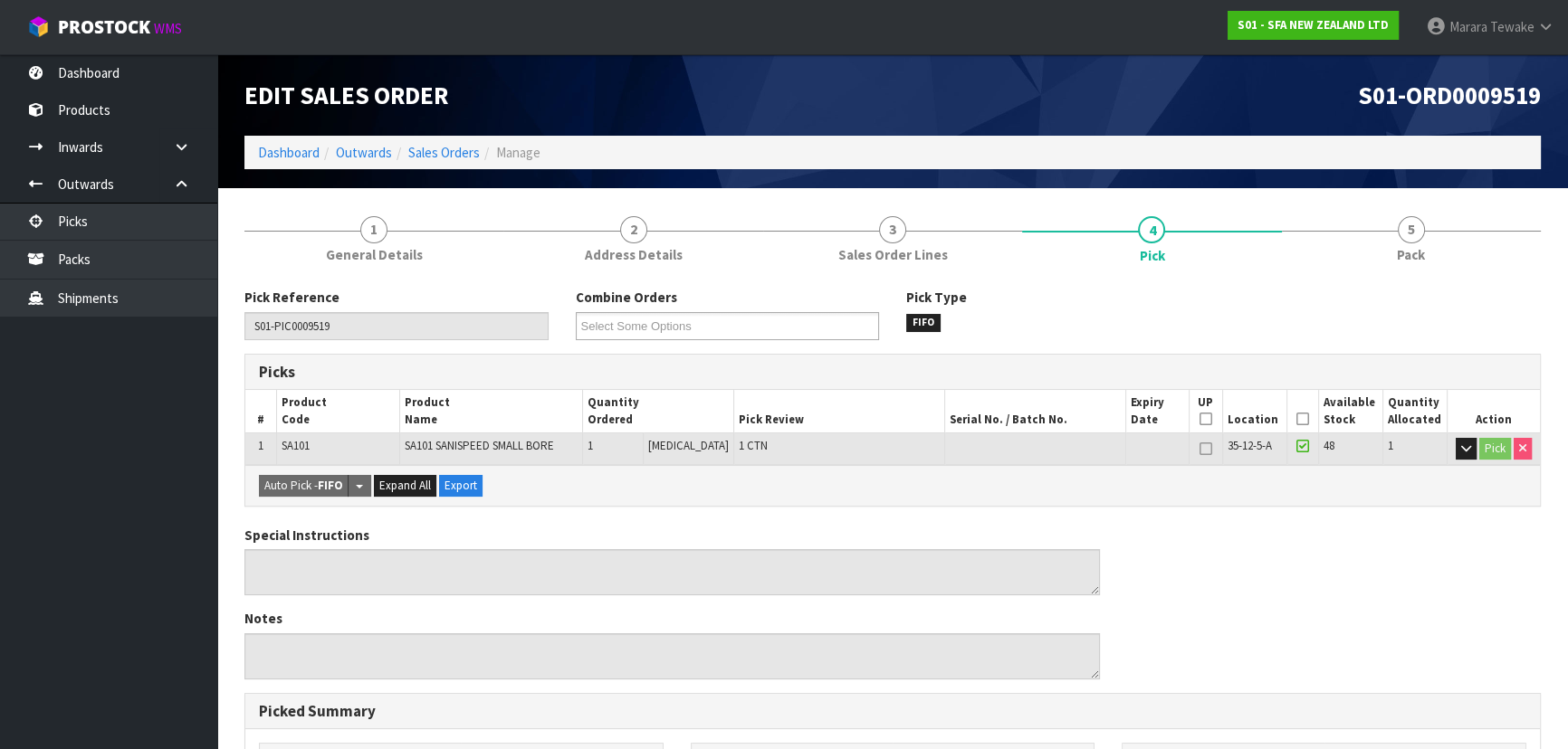
click at [1296, 419] on icon at bounding box center [1302, 419] width 13 height 1
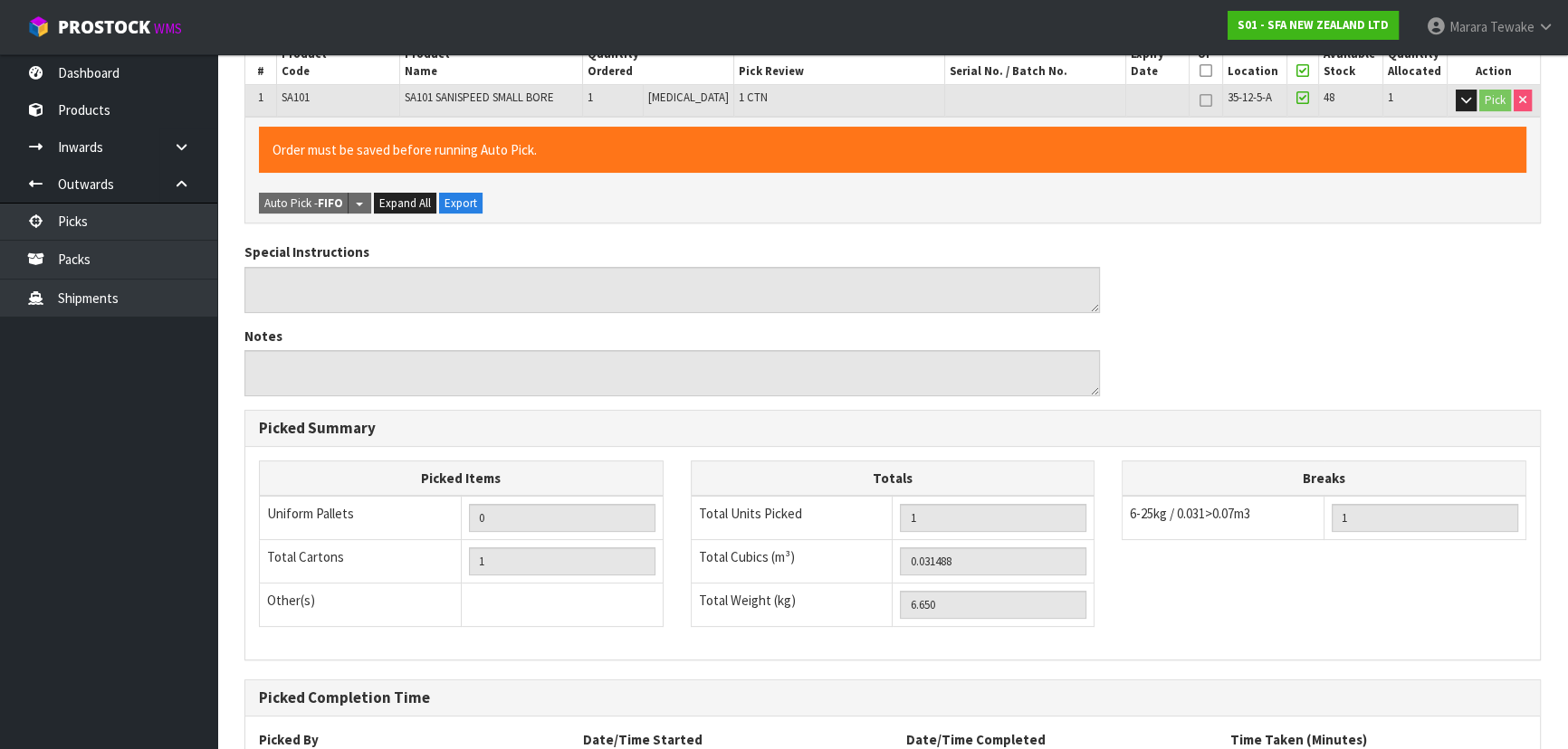
scroll to position [505, 0]
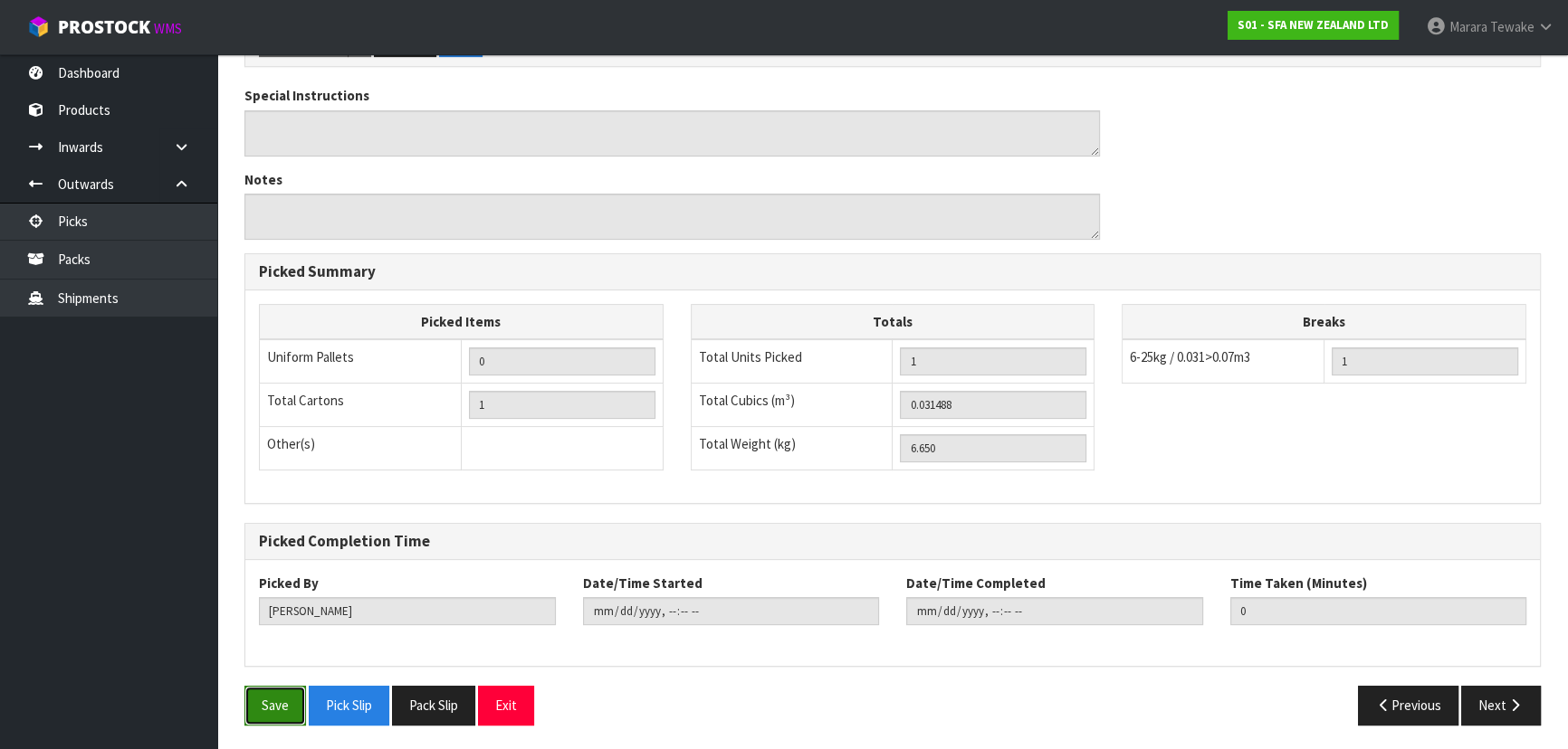
click at [262, 698] on button "Save" at bounding box center [275, 704] width 62 height 39
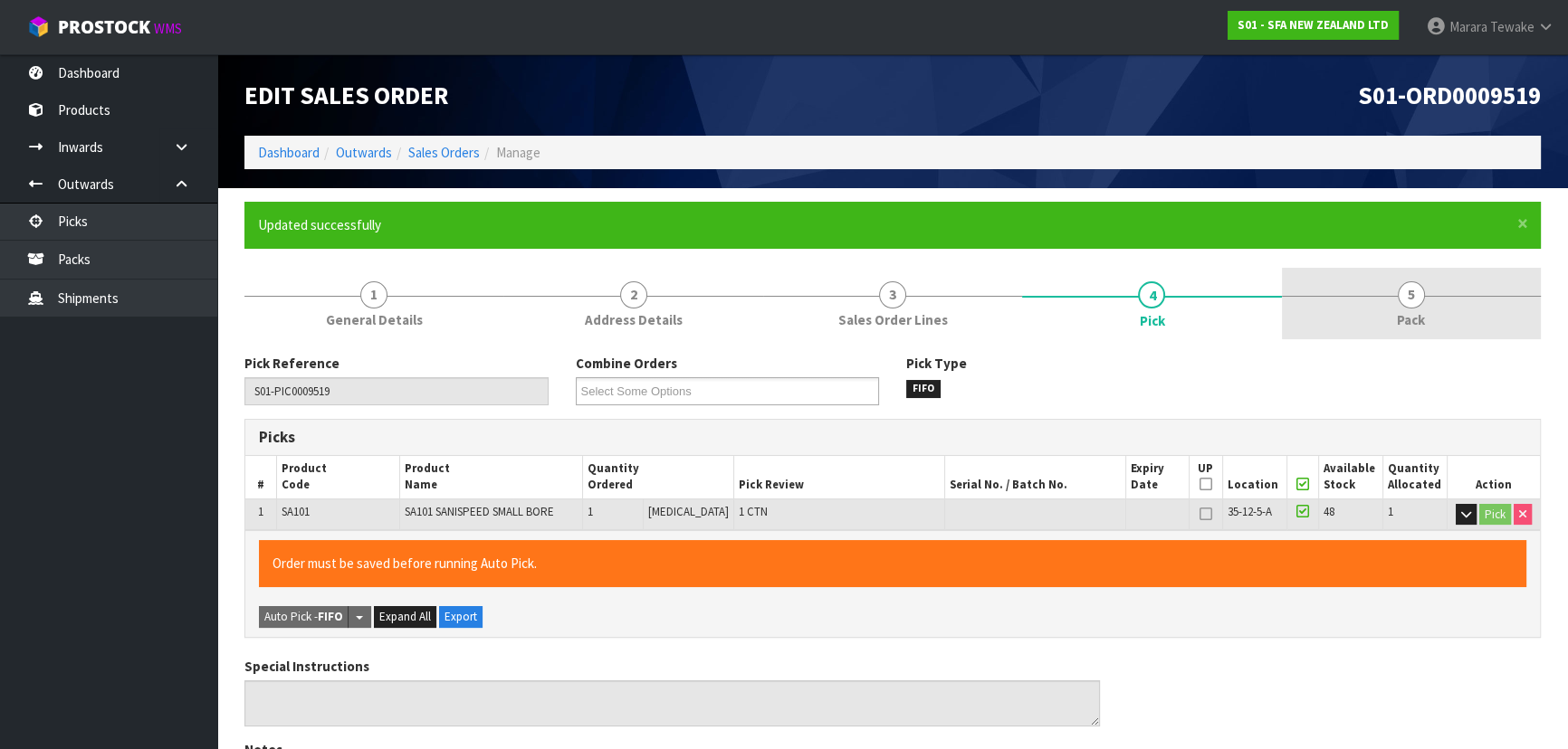
type input "Marara Tewake"
type input "2025-10-13T14:22:50"
click at [1421, 300] on span "5" at bounding box center [1410, 295] width 27 height 27
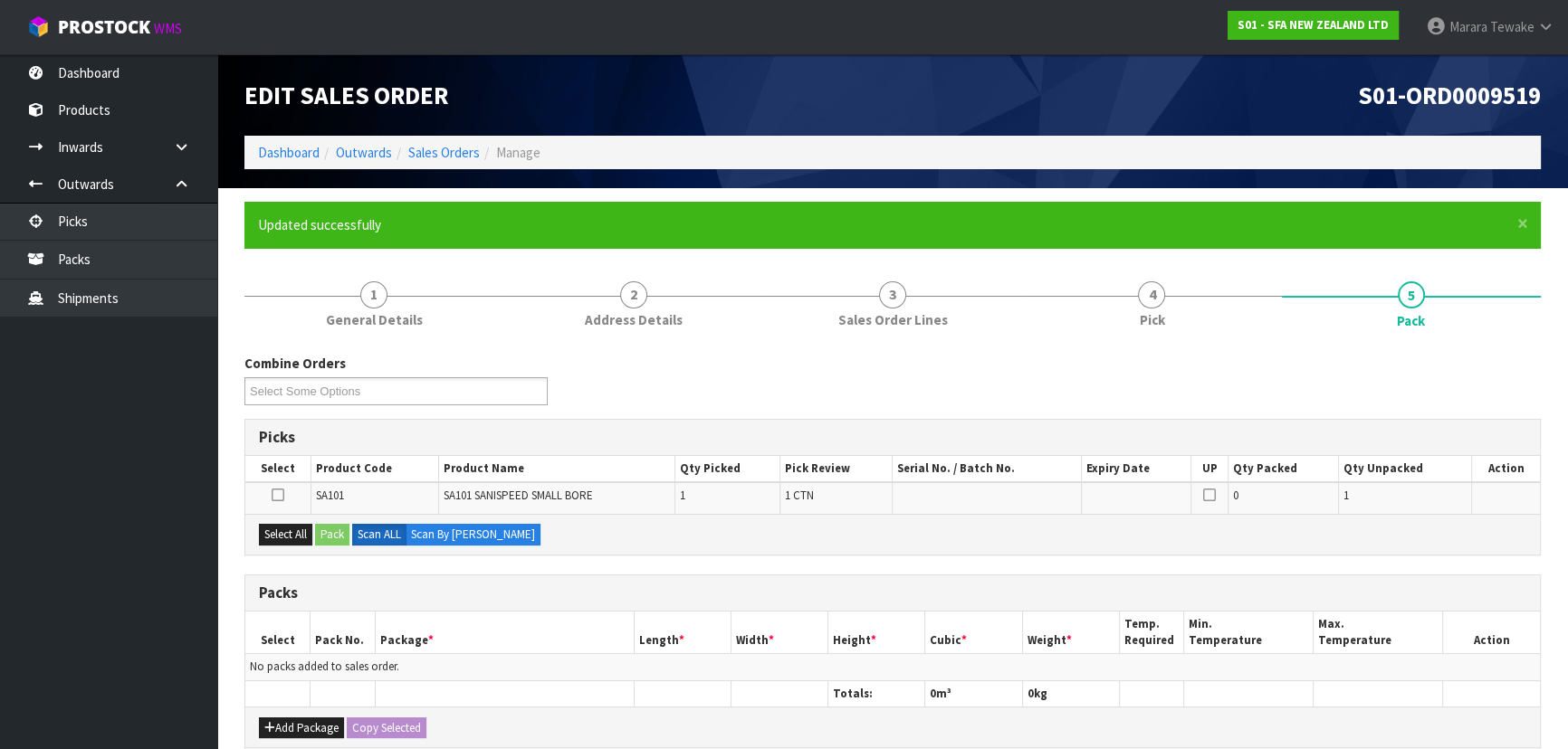
scroll to position [246, 0]
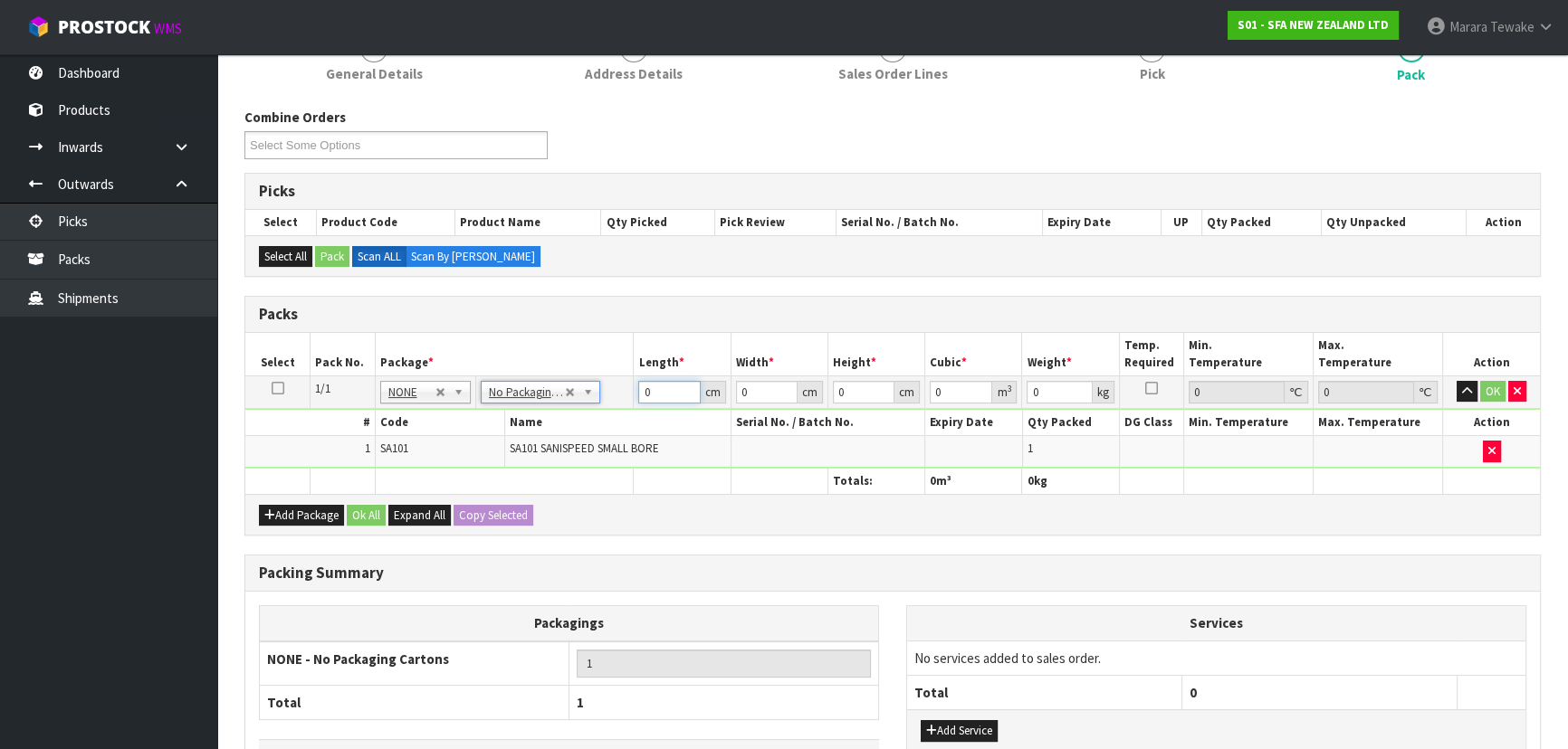
drag, startPoint x: 643, startPoint y: 381, endPoint x: 600, endPoint y: 299, distance: 92.6
click at [632, 368] on table "Select Pack No. Package * Length * Width * Height * Cubic * Weight * Temp. Requ…" at bounding box center [892, 414] width 1294 height 161
type input "42"
type input "25"
type input "3"
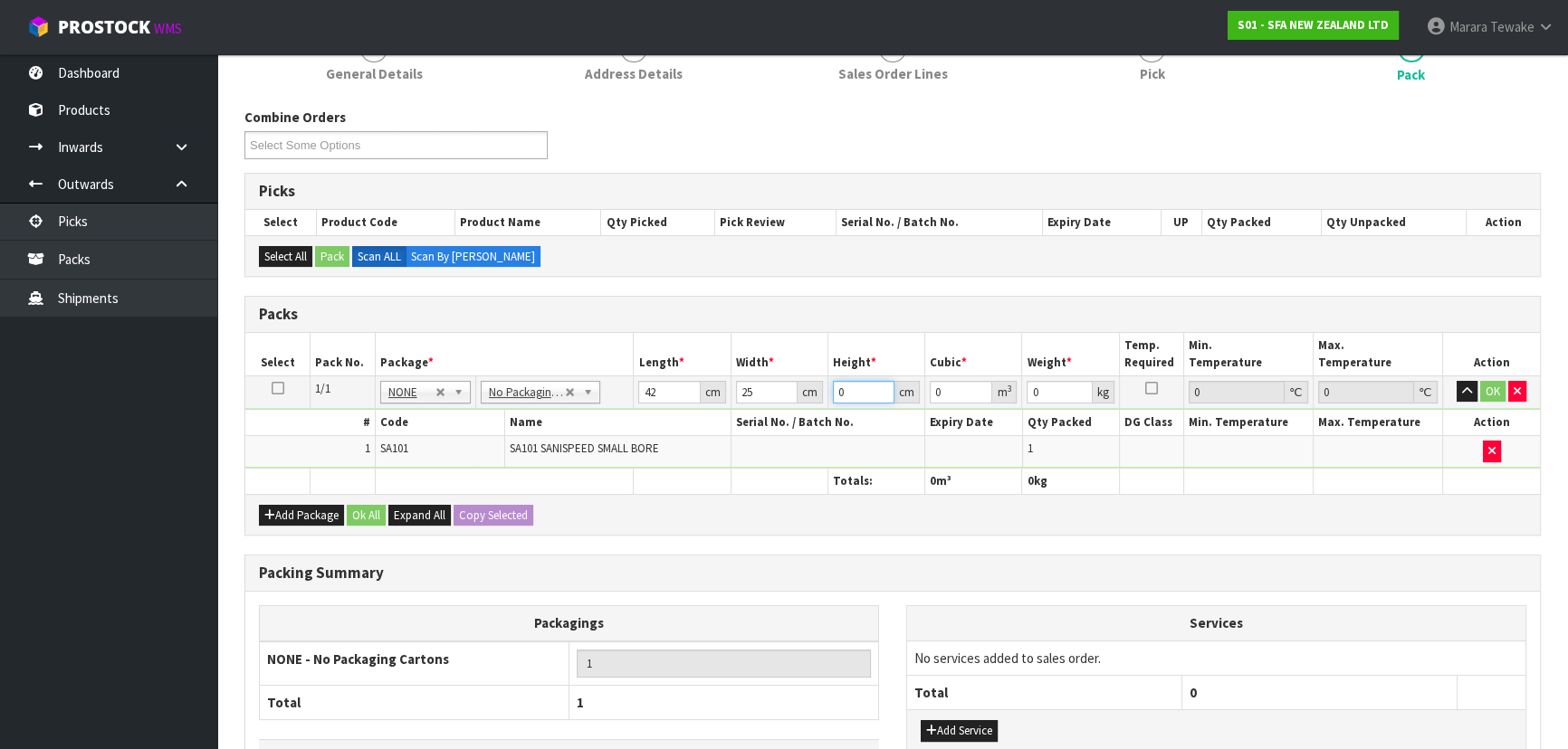
type input "0.00315"
type input "34"
type input "0.0357"
type input "34"
type input "7"
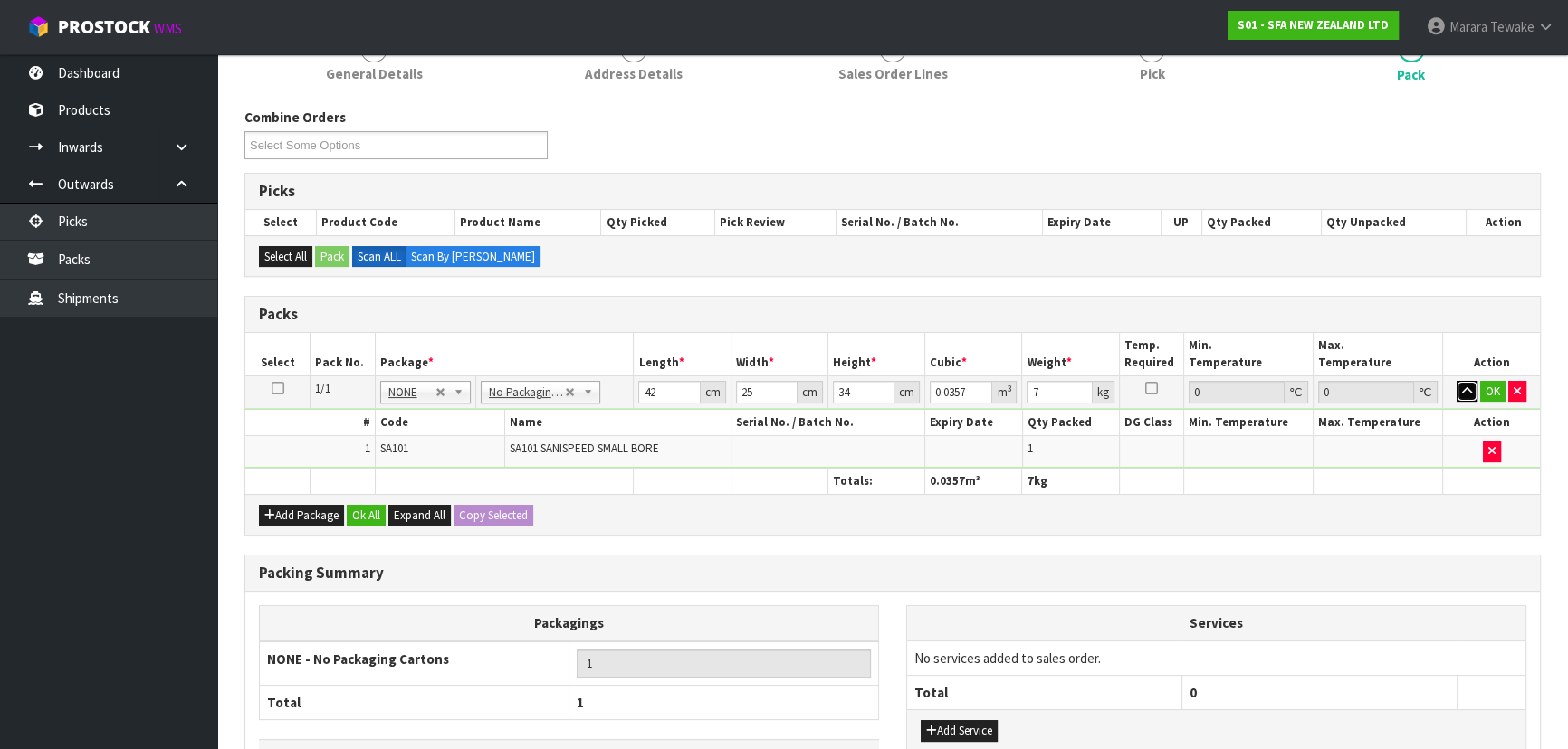
click at [1456, 381] on button "button" at bounding box center [1466, 392] width 21 height 22
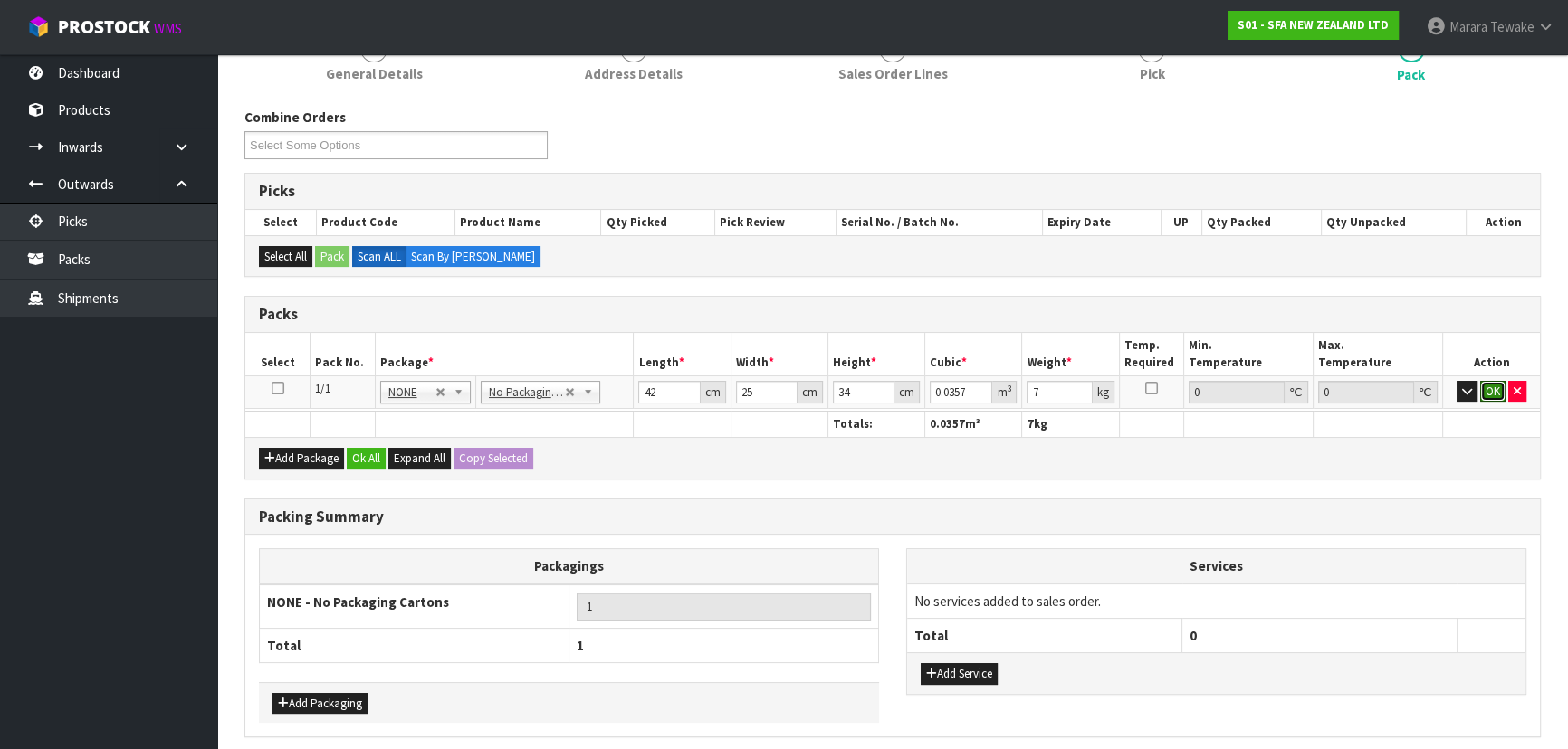
click button "OK" at bounding box center [1493, 392] width 26 height 22
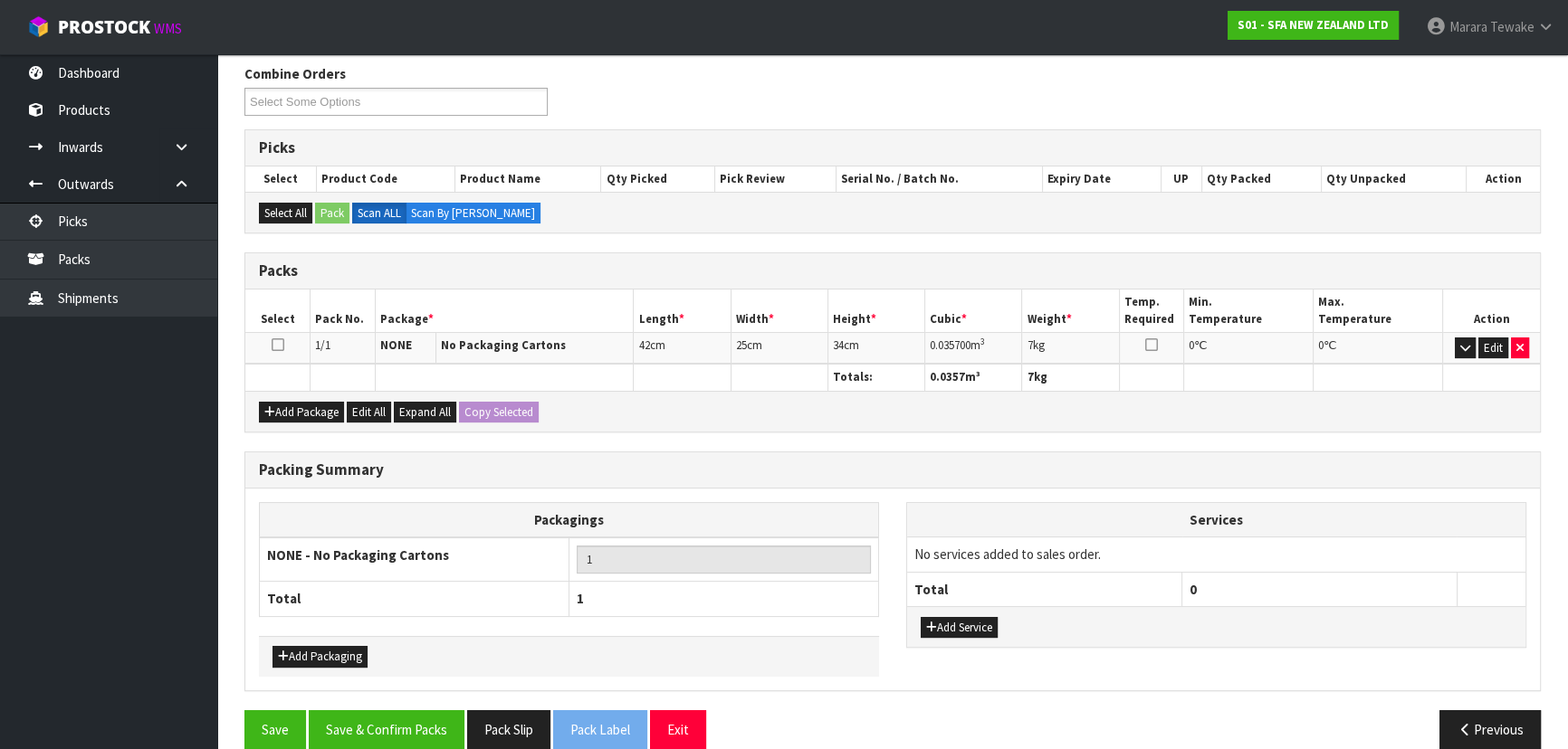
scroll to position [312, 0]
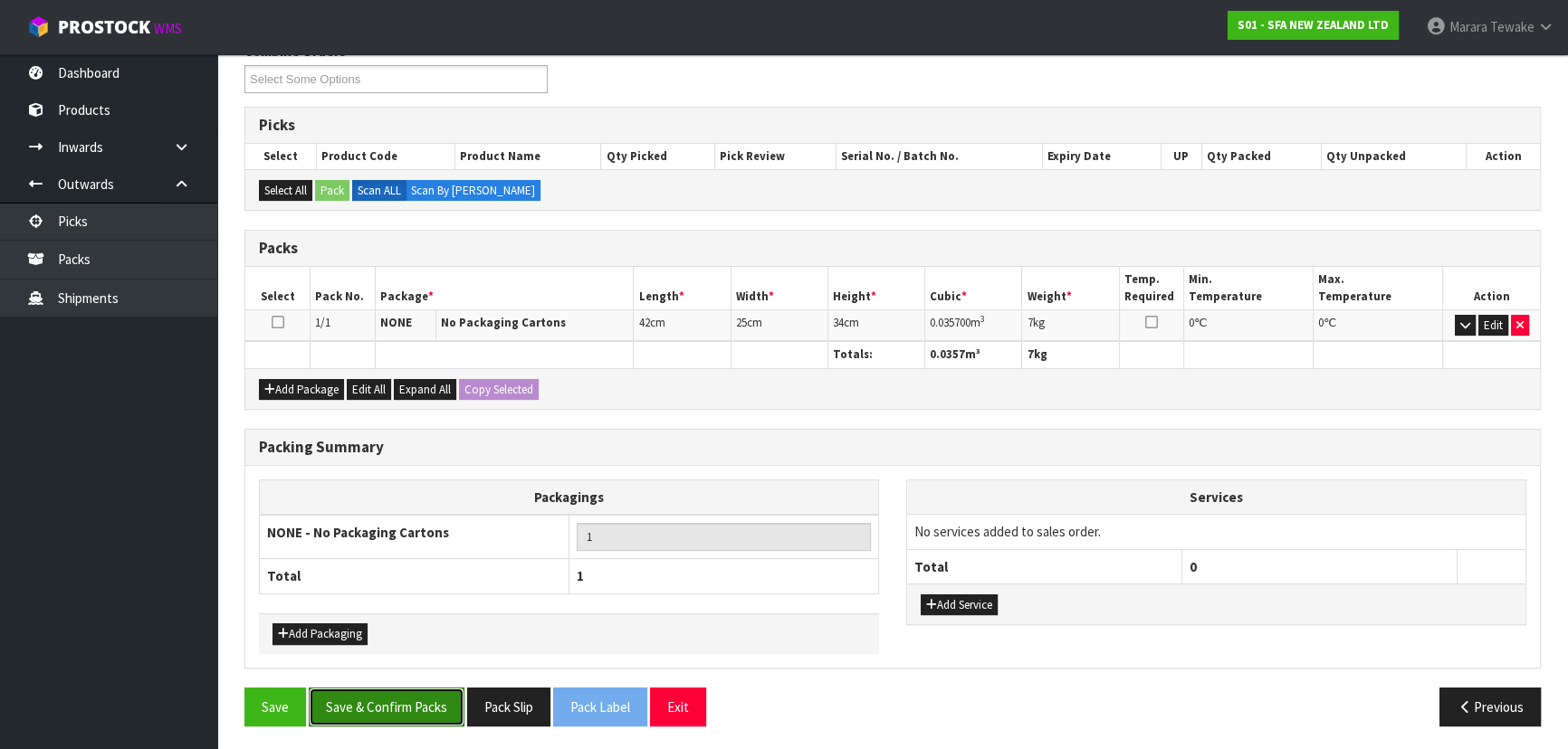
click at [398, 708] on button "Save & Confirm Packs" at bounding box center [386, 706] width 156 height 39
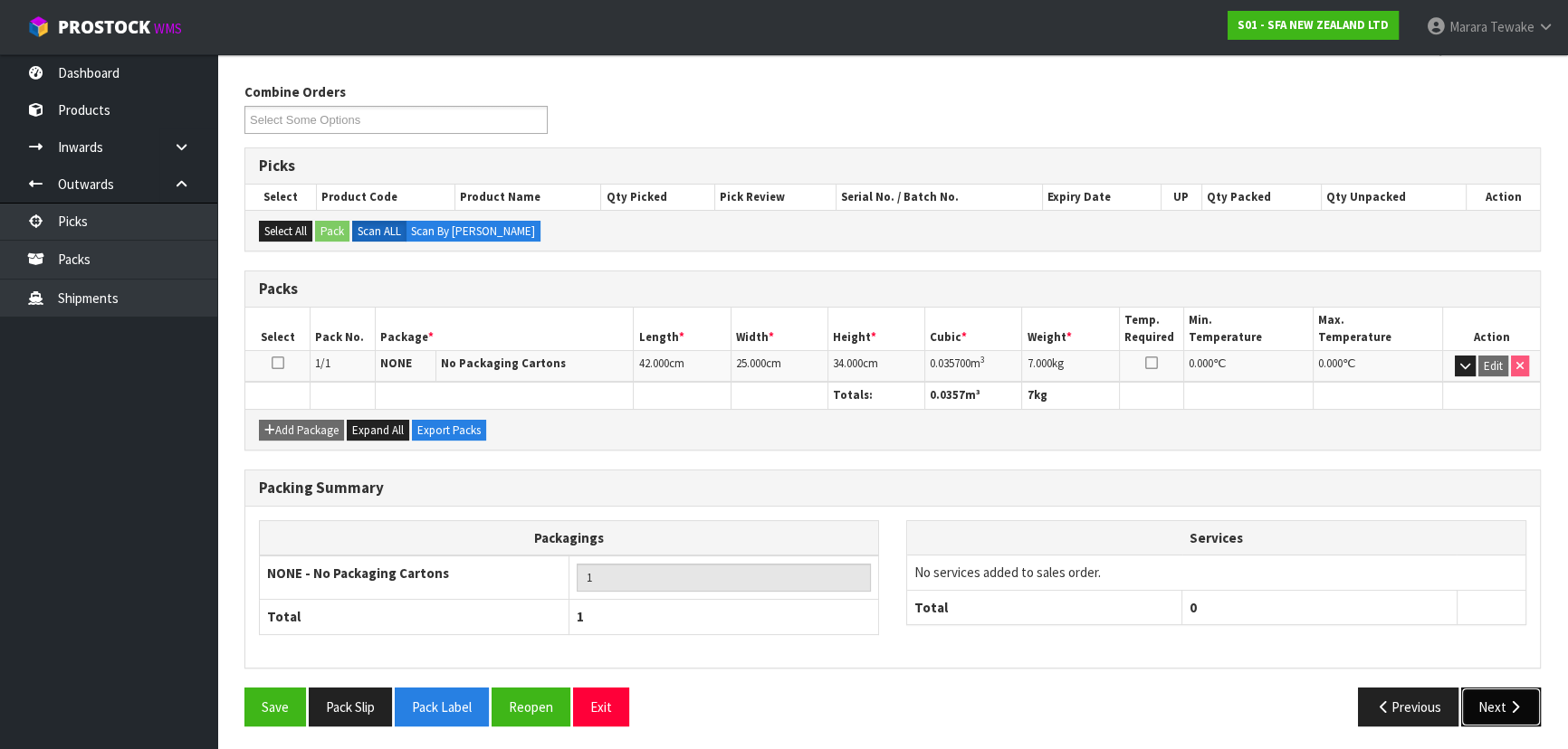
drag, startPoint x: 1510, startPoint y: 714, endPoint x: 1505, endPoint y: 706, distance: 9.4
click at [1505, 706] on button "Next" at bounding box center [1501, 706] width 79 height 39
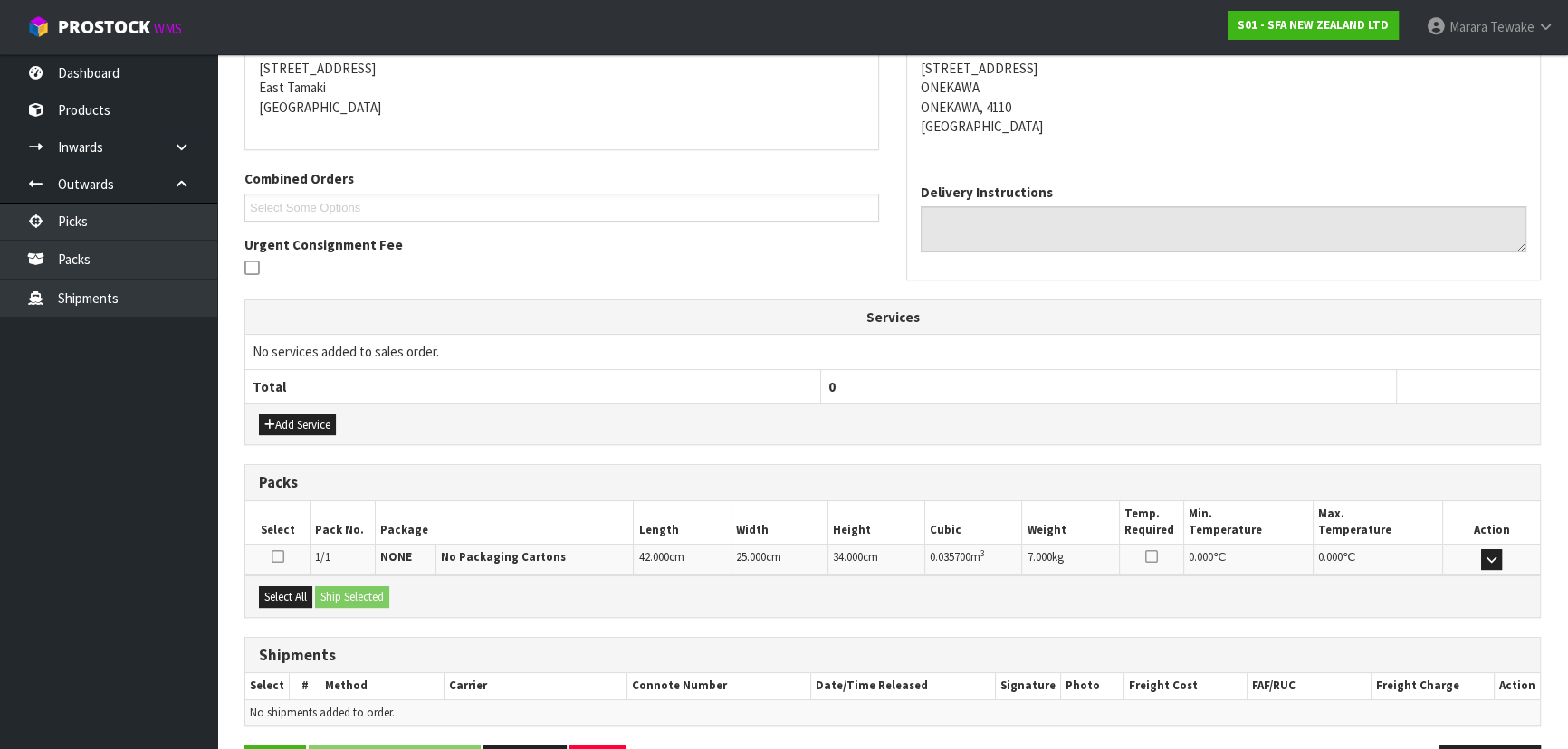
scroll to position [424, 0]
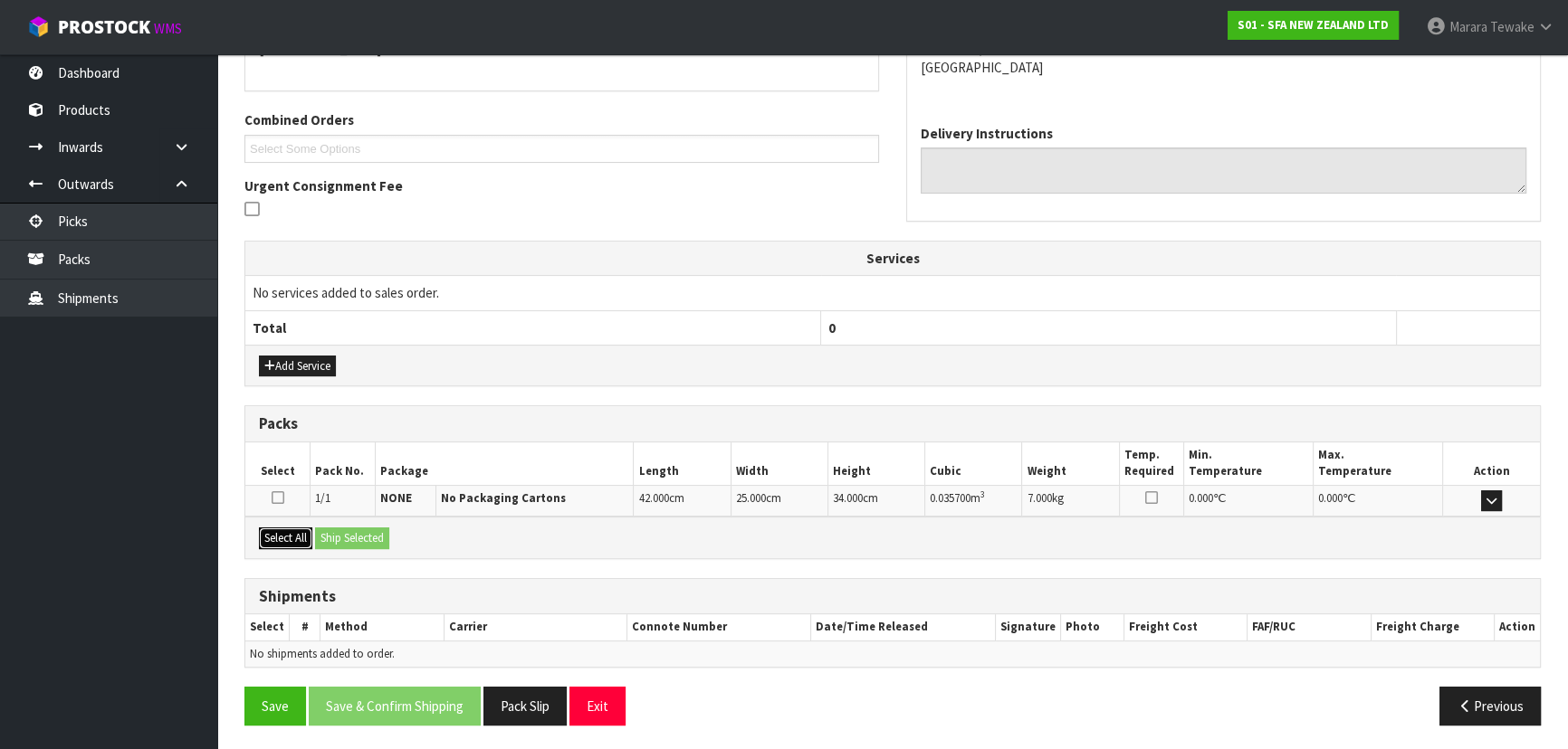
drag, startPoint x: 287, startPoint y: 530, endPoint x: 344, endPoint y: 536, distance: 57.3
click at [290, 530] on button "Select All" at bounding box center [286, 539] width 54 height 22
click at [347, 537] on button "Ship Selected" at bounding box center [351, 539] width 74 height 22
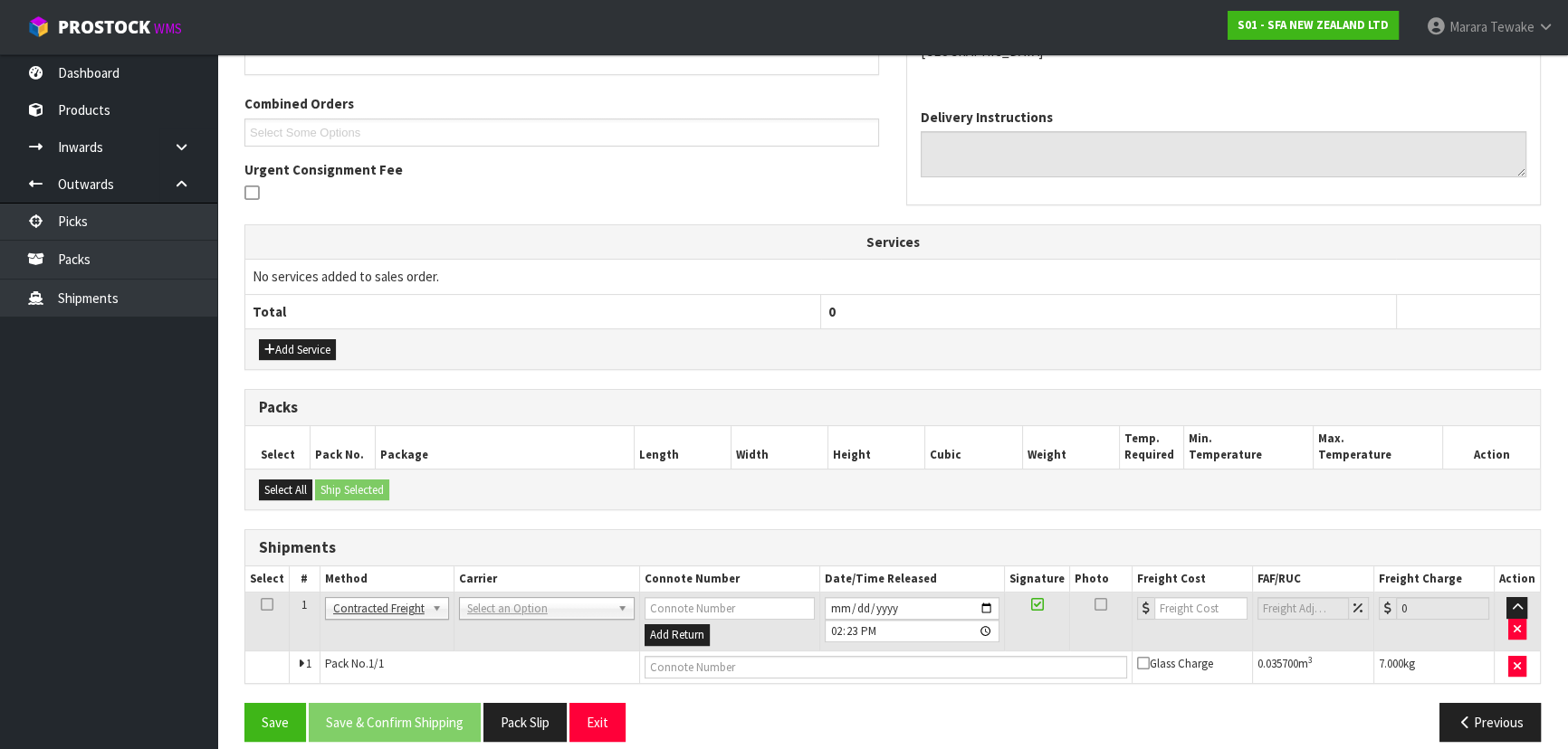
scroll to position [456, 0]
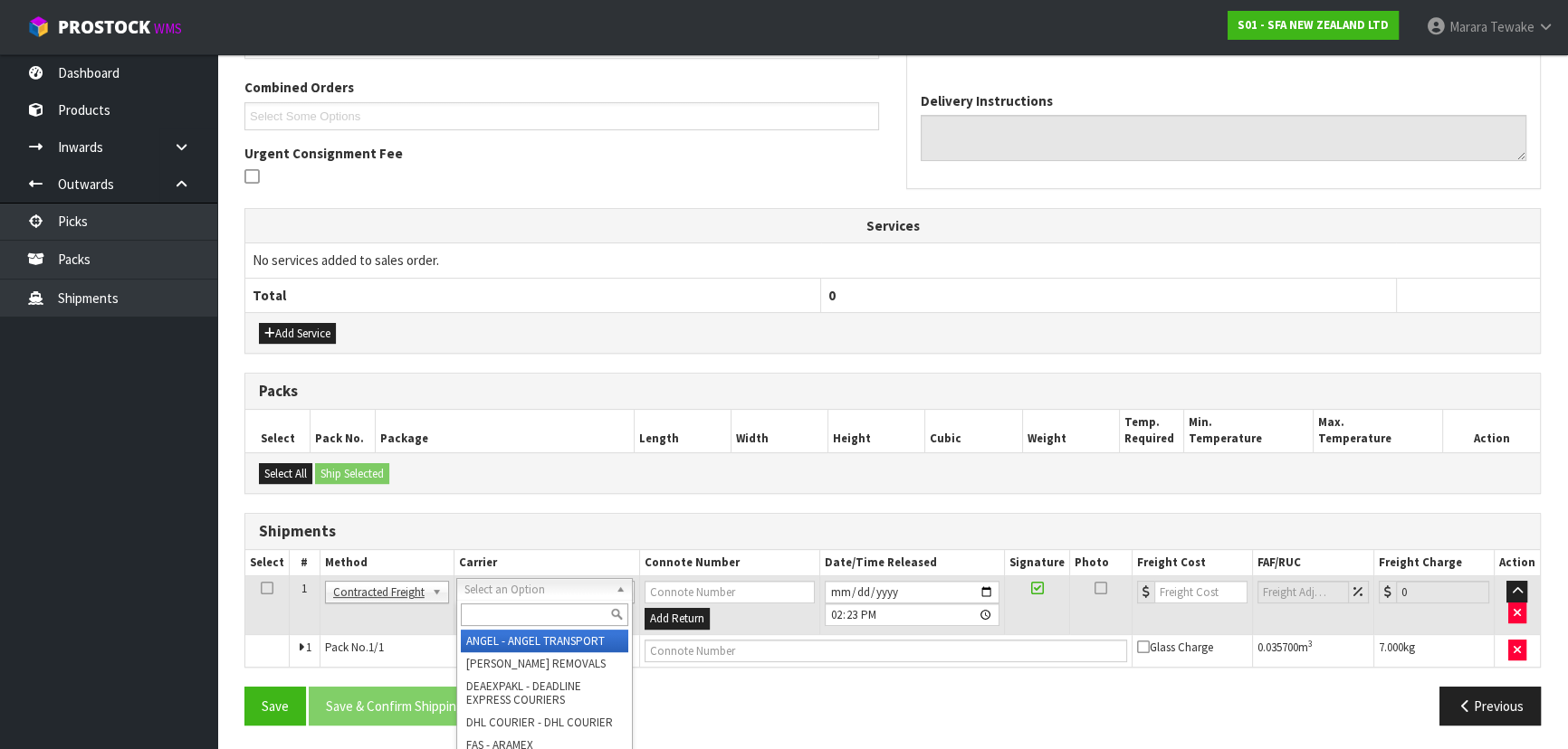
drag, startPoint x: 557, startPoint y: 584, endPoint x: 552, endPoint y: 609, distance: 25.5
click at [552, 609] on input "text" at bounding box center [544, 614] width 168 height 23
type input "NZP"
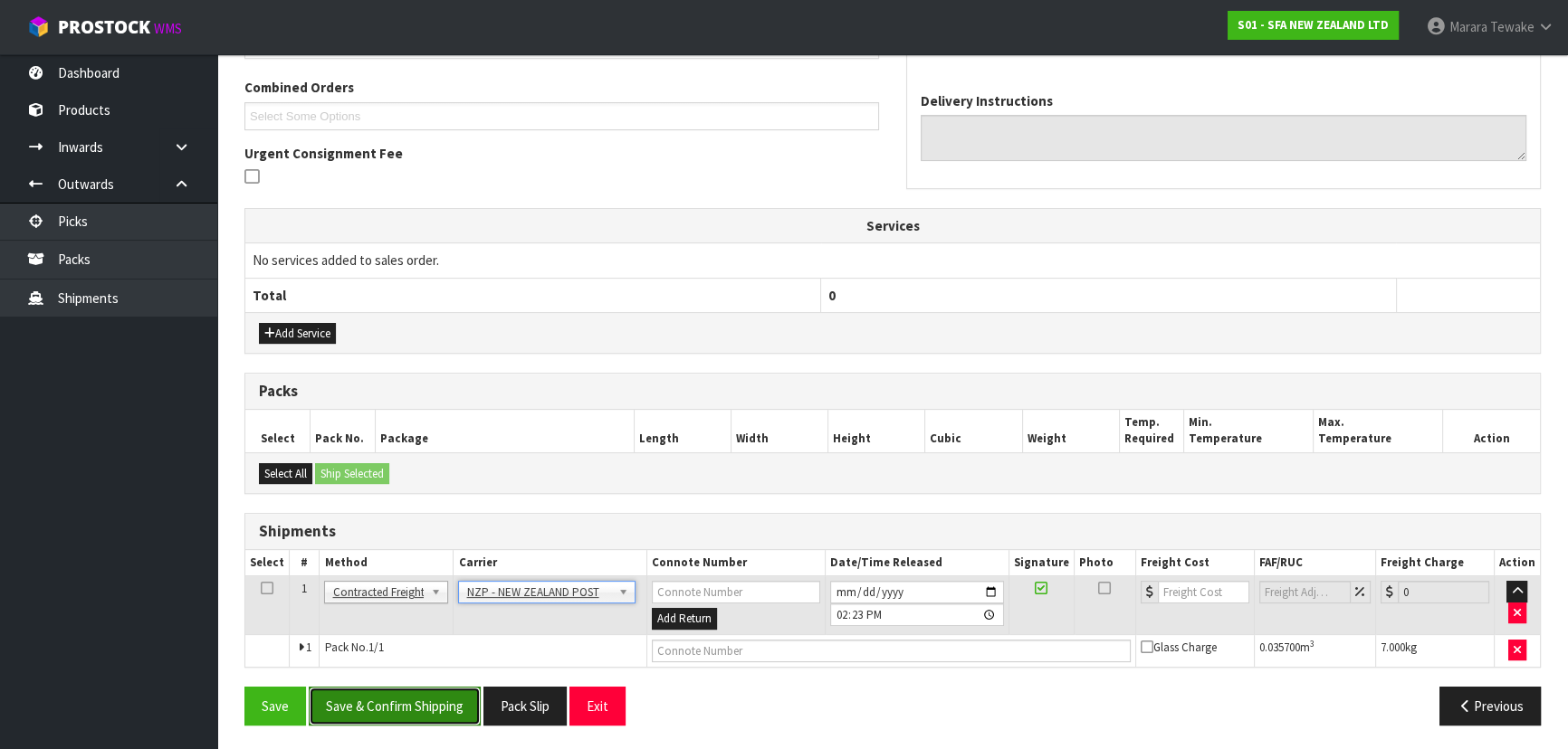
drag, startPoint x: 434, startPoint y: 698, endPoint x: 9, endPoint y: 620, distance: 432.1
click at [433, 698] on button "Save & Confirm Shipping" at bounding box center [394, 705] width 172 height 39
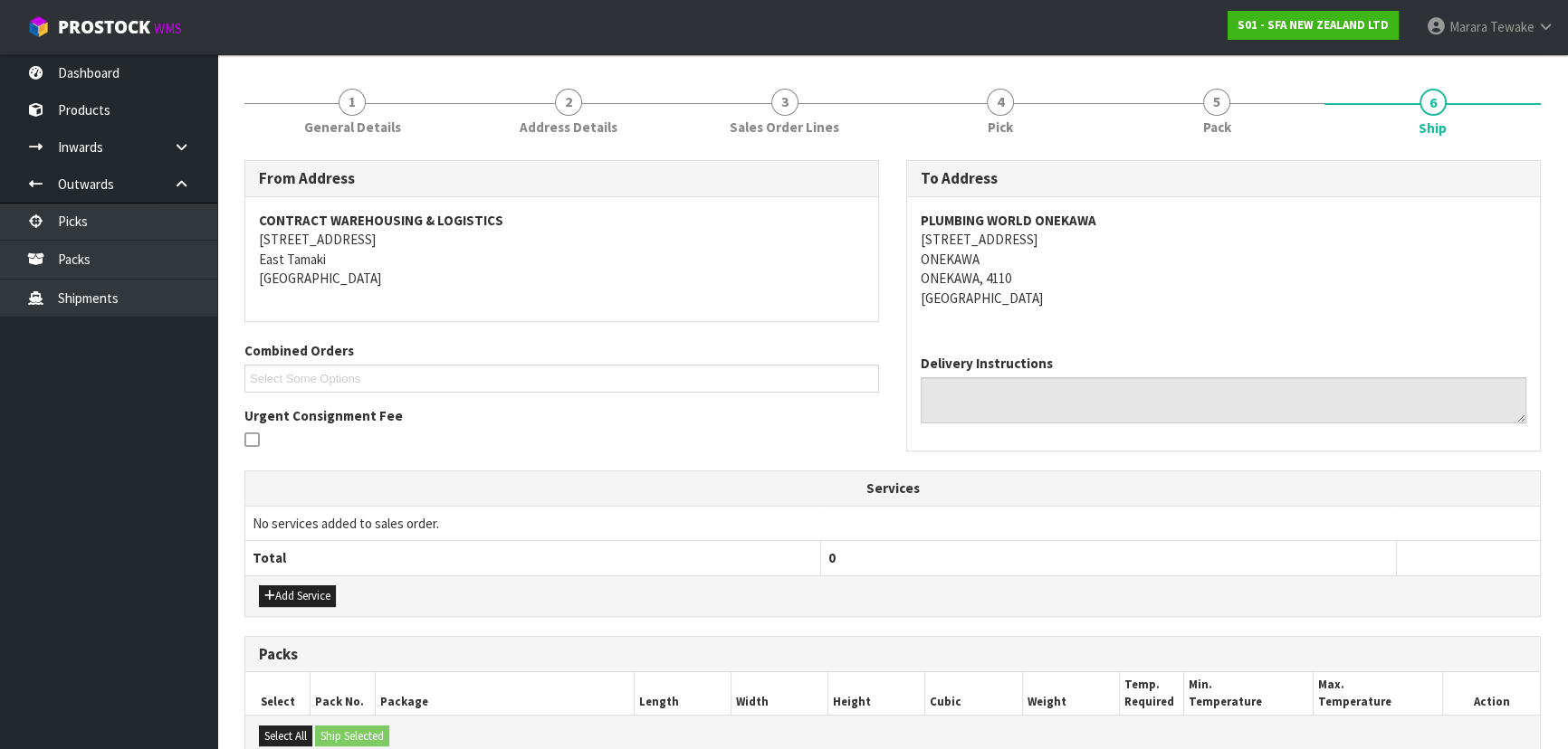
scroll to position [431, 0]
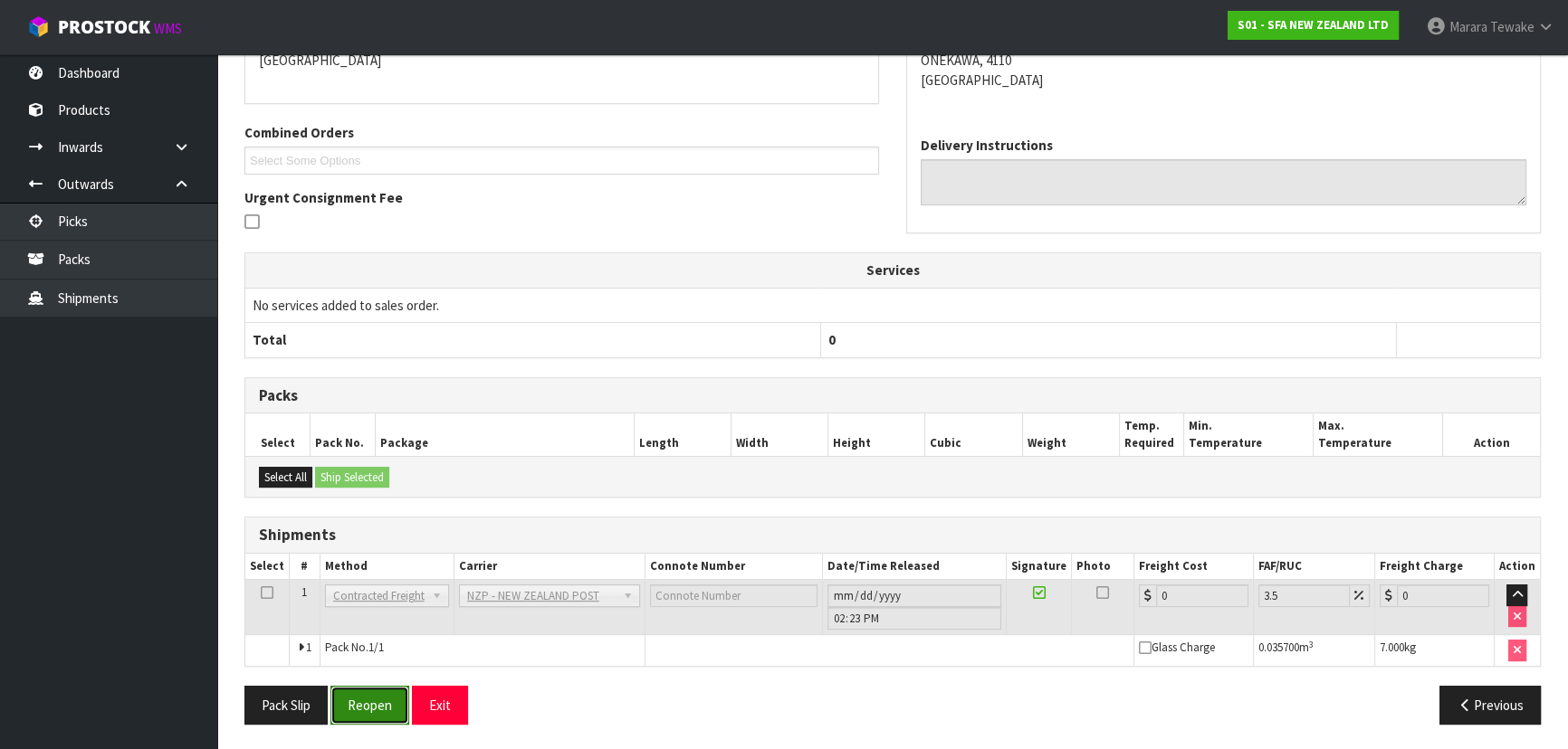
click at [378, 697] on button "Reopen" at bounding box center [369, 704] width 78 height 39
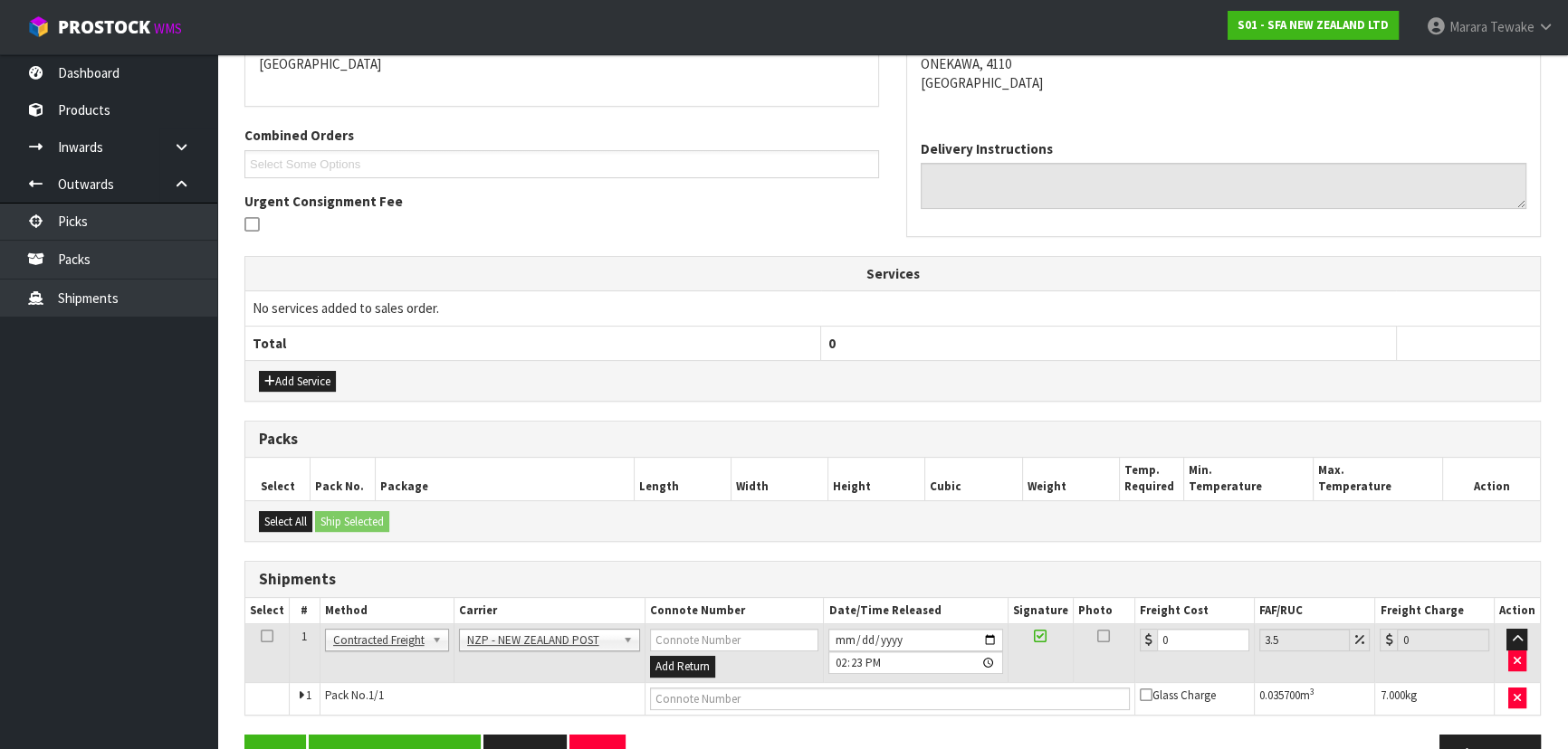
scroll to position [456, 0]
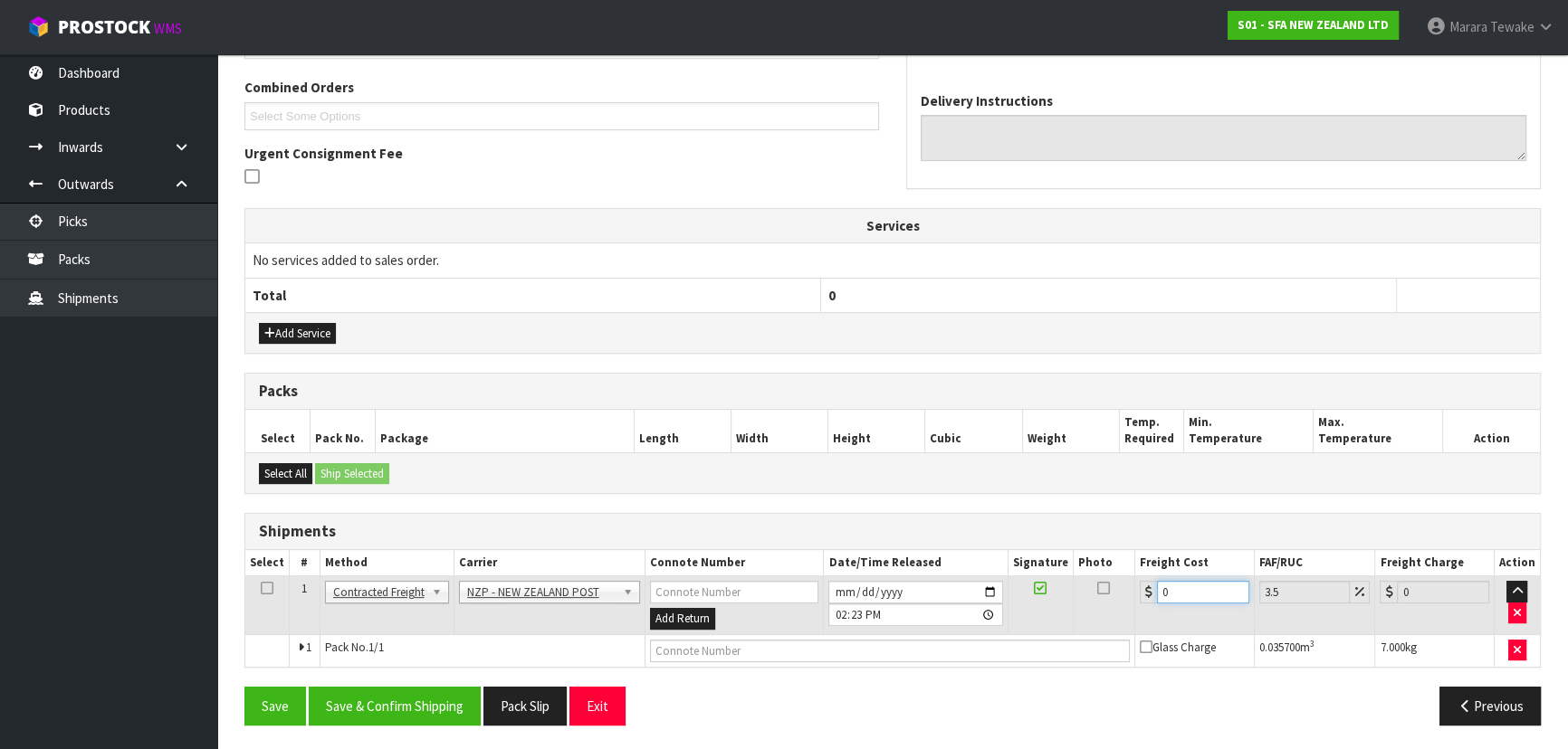
drag, startPoint x: 1192, startPoint y: 584, endPoint x: 1105, endPoint y: 554, distance: 92.0
click at [1111, 563] on table "Select # Method Carrier Connote Number Date/Time Released Signature Photo Freig…" at bounding box center [892, 609] width 1294 height 117
type input "8"
type input "8.28"
type input "8.4"
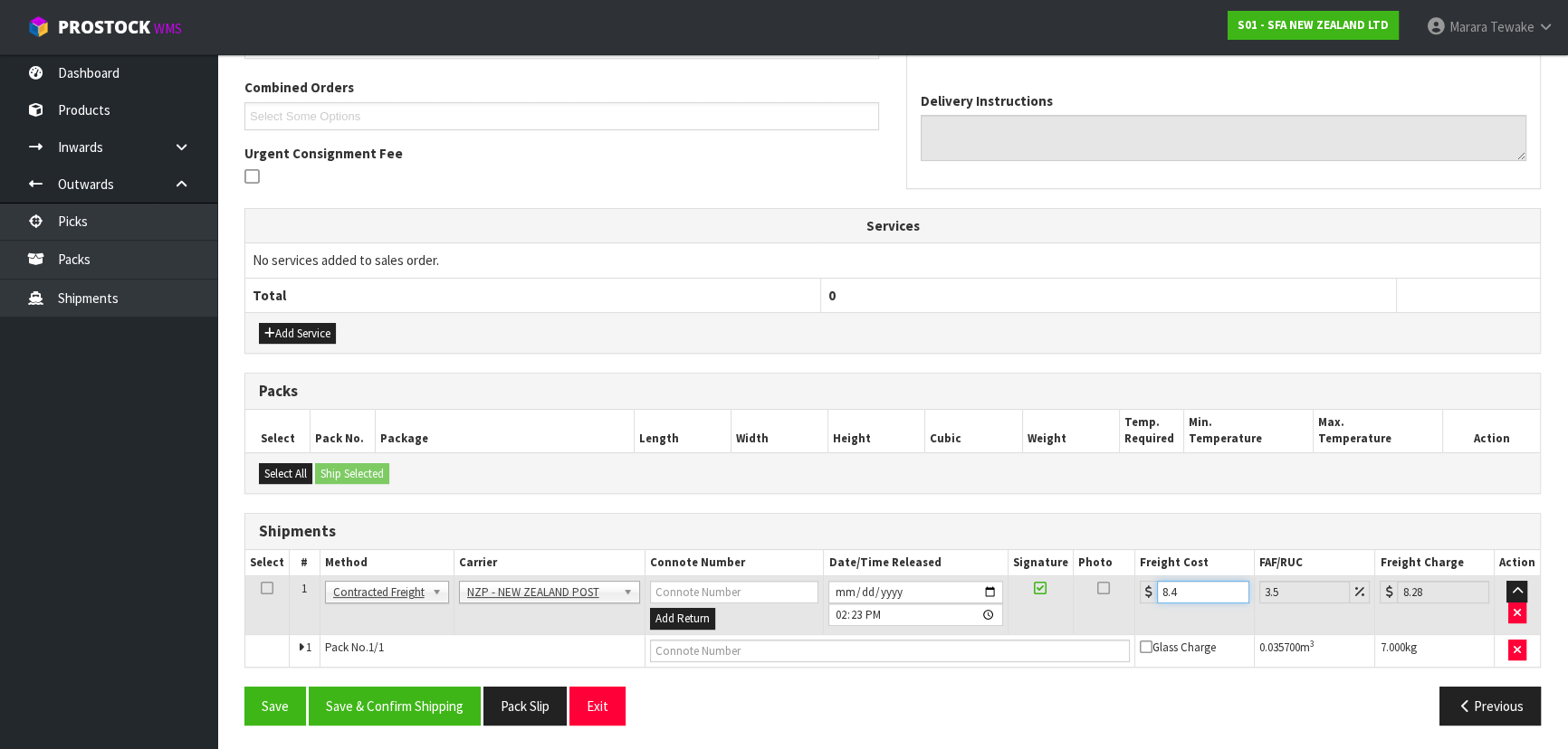
type input "8.69"
type input "8.45"
type input "8.75"
type input "8.45"
drag, startPoint x: 415, startPoint y: 700, endPoint x: 405, endPoint y: 694, distance: 11.7
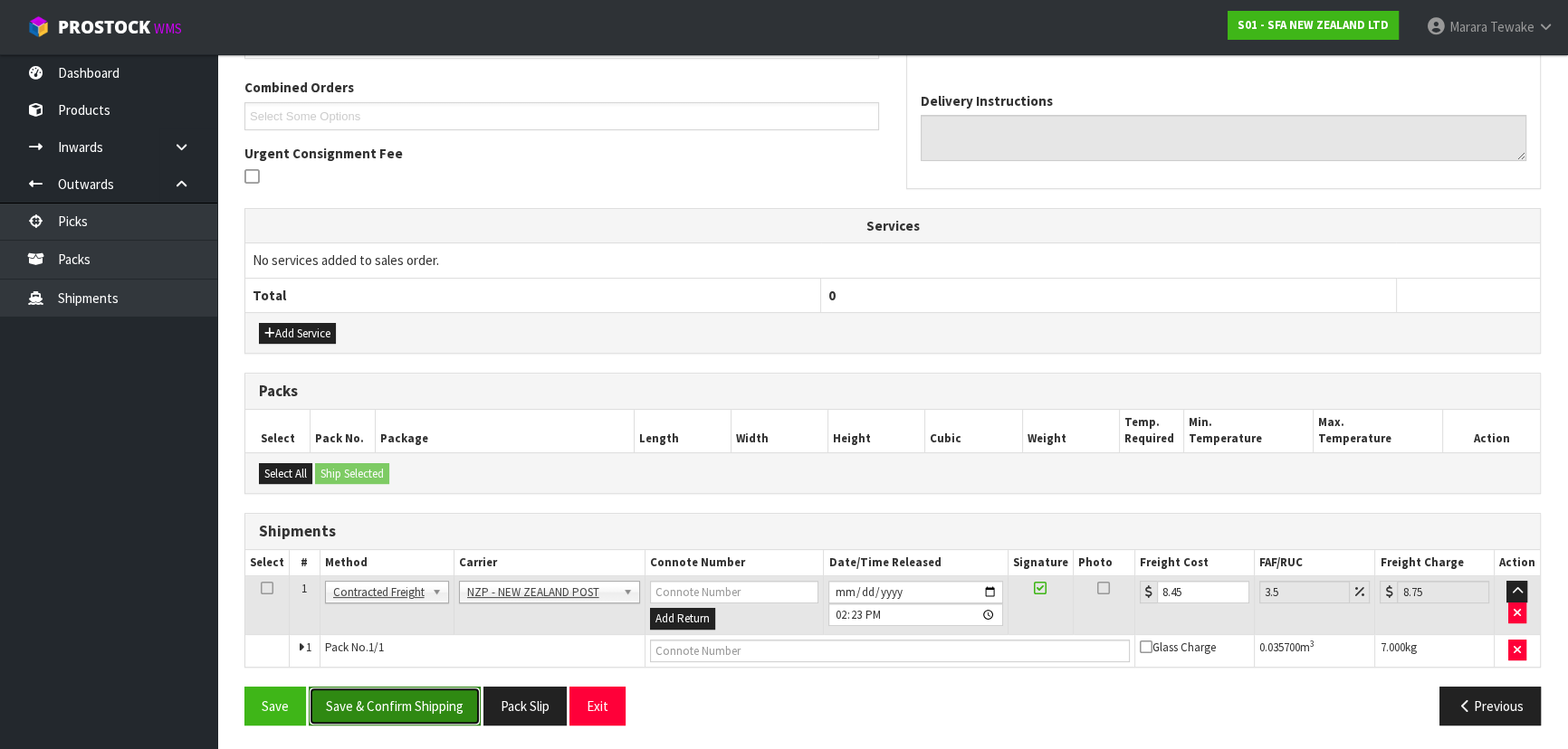
click at [409, 697] on button "Save & Confirm Shipping" at bounding box center [394, 705] width 172 height 39
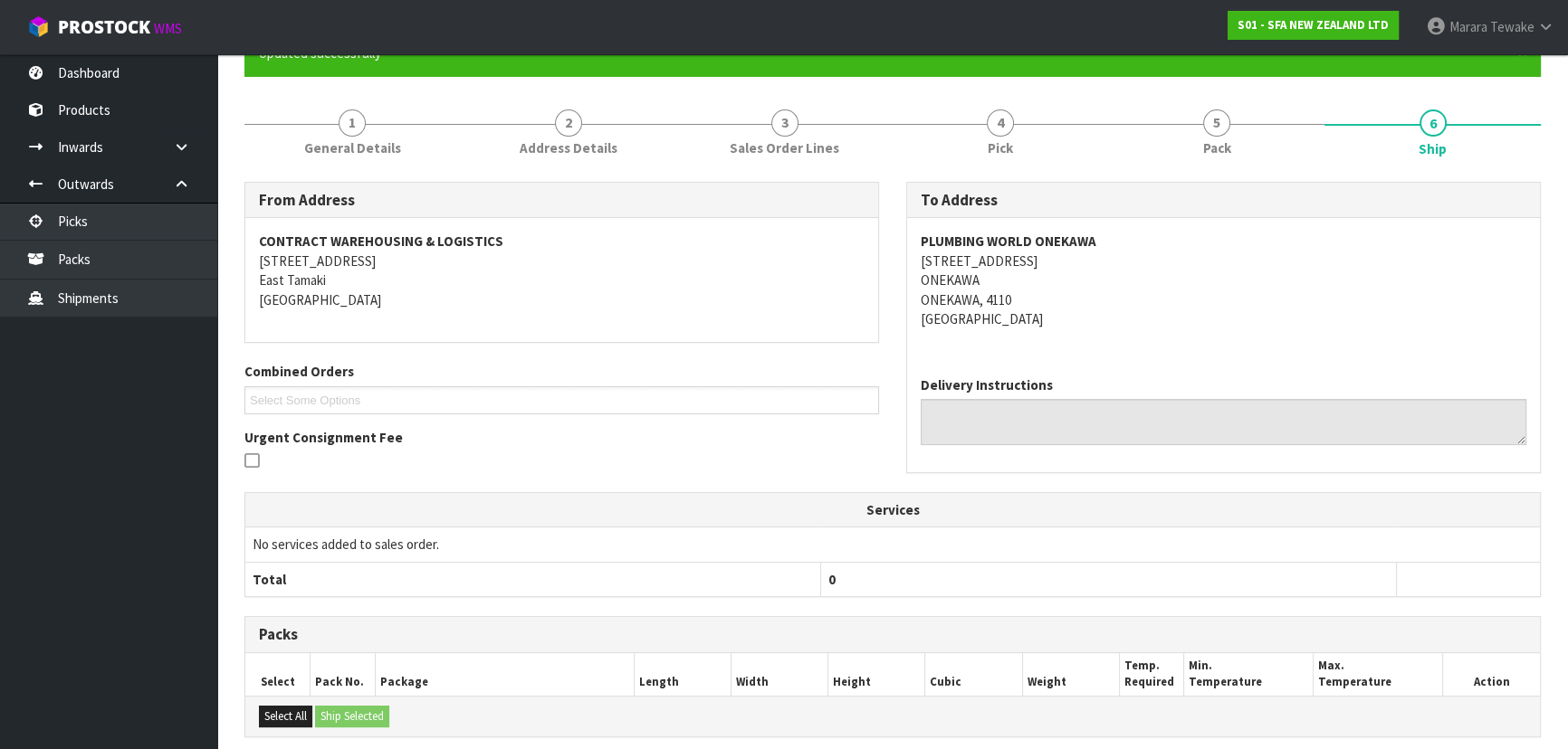
scroll to position [0, 0]
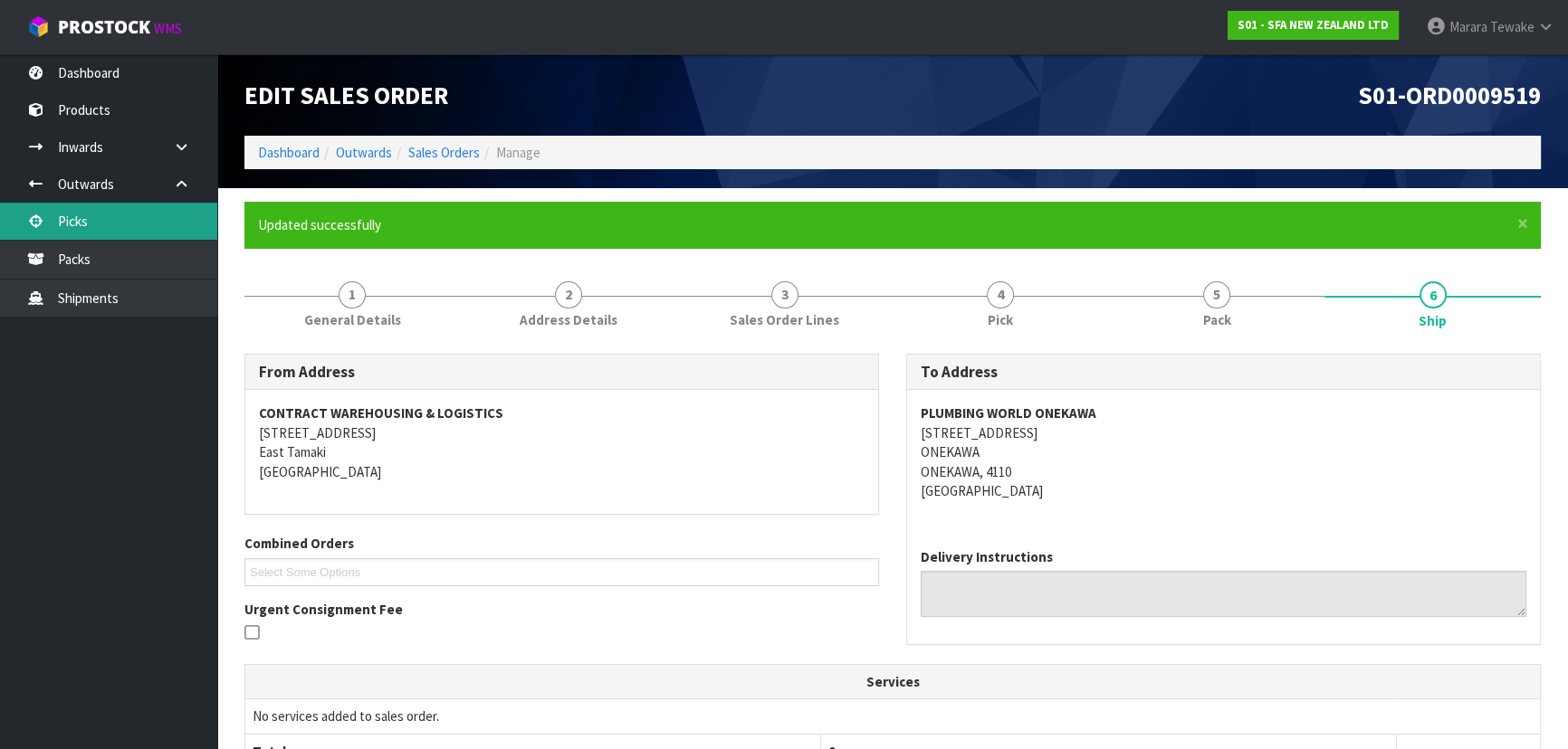
click at [102, 209] on link "Picks" at bounding box center [108, 220] width 217 height 37
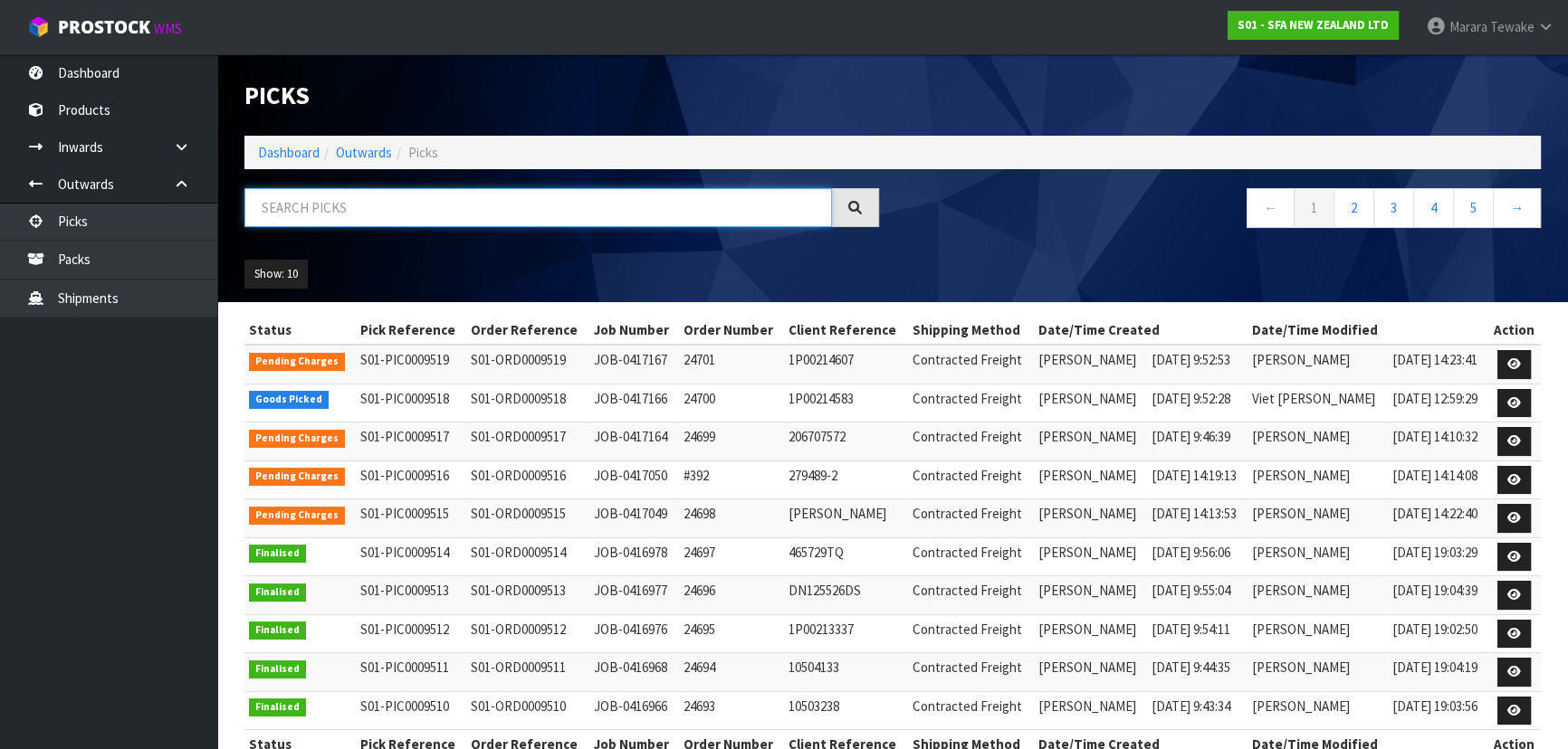
click at [264, 212] on input "text" at bounding box center [538, 207] width 588 height 39
type input "JOB-0417166"
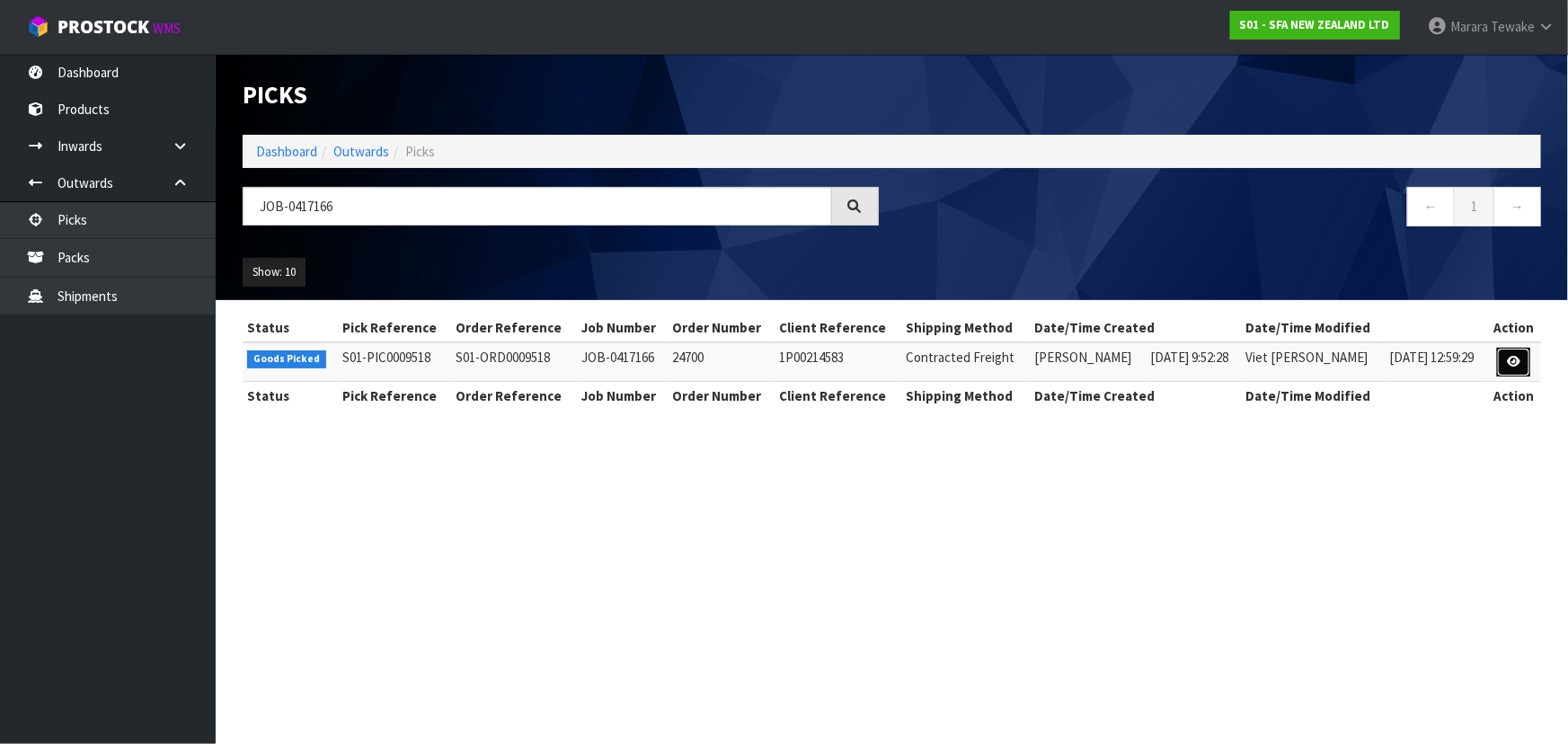
click at [1509, 363] on icon at bounding box center [1514, 362] width 14 height 12
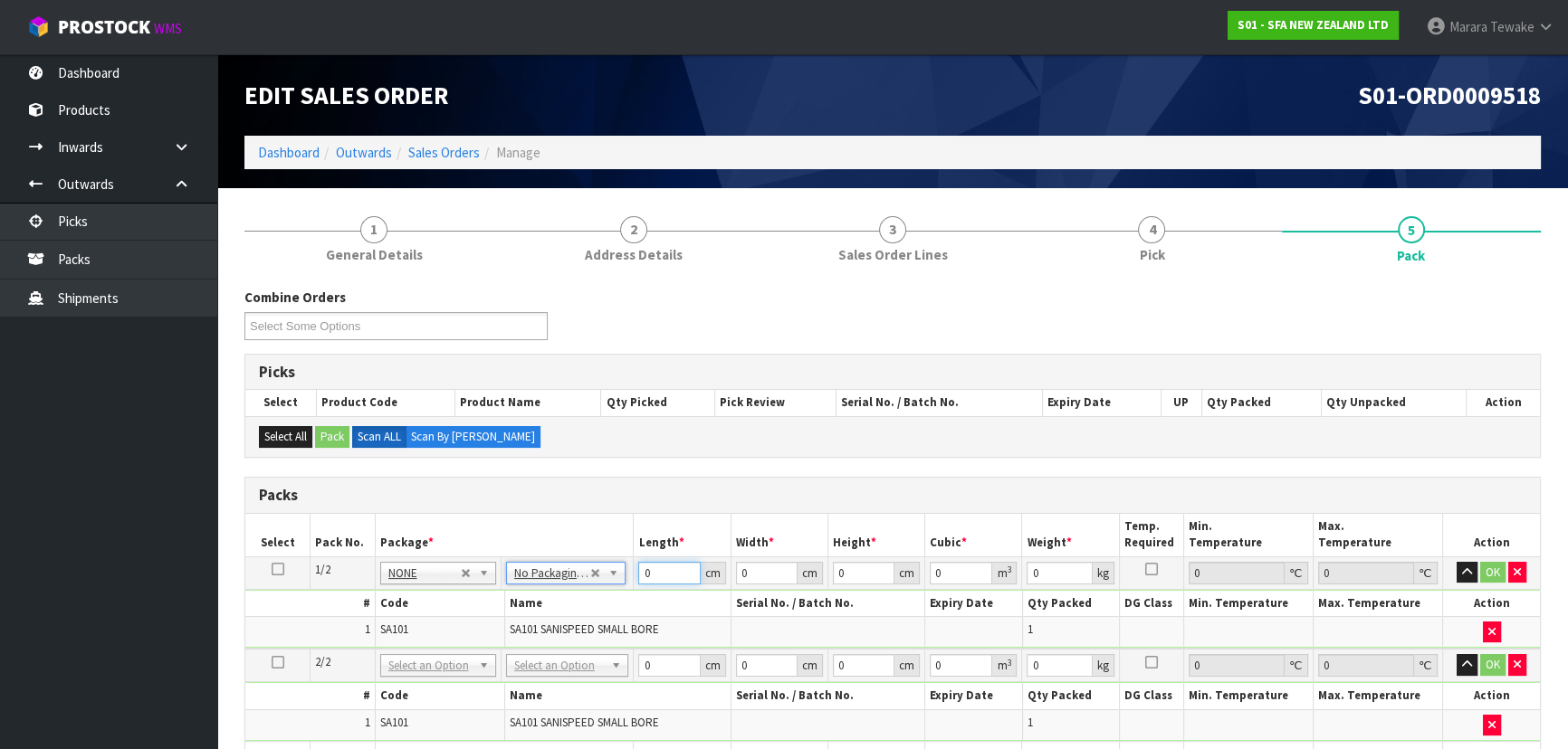
drag, startPoint x: 658, startPoint y: 568, endPoint x: 627, endPoint y: 494, distance: 80.2
click at [639, 524] on table "Select Pack No. Package * Length * Width * Height * Cubic * Weight * Temp. Requ…" at bounding box center [892, 641] width 1294 height 254
type input "42"
type input "25"
type input "3"
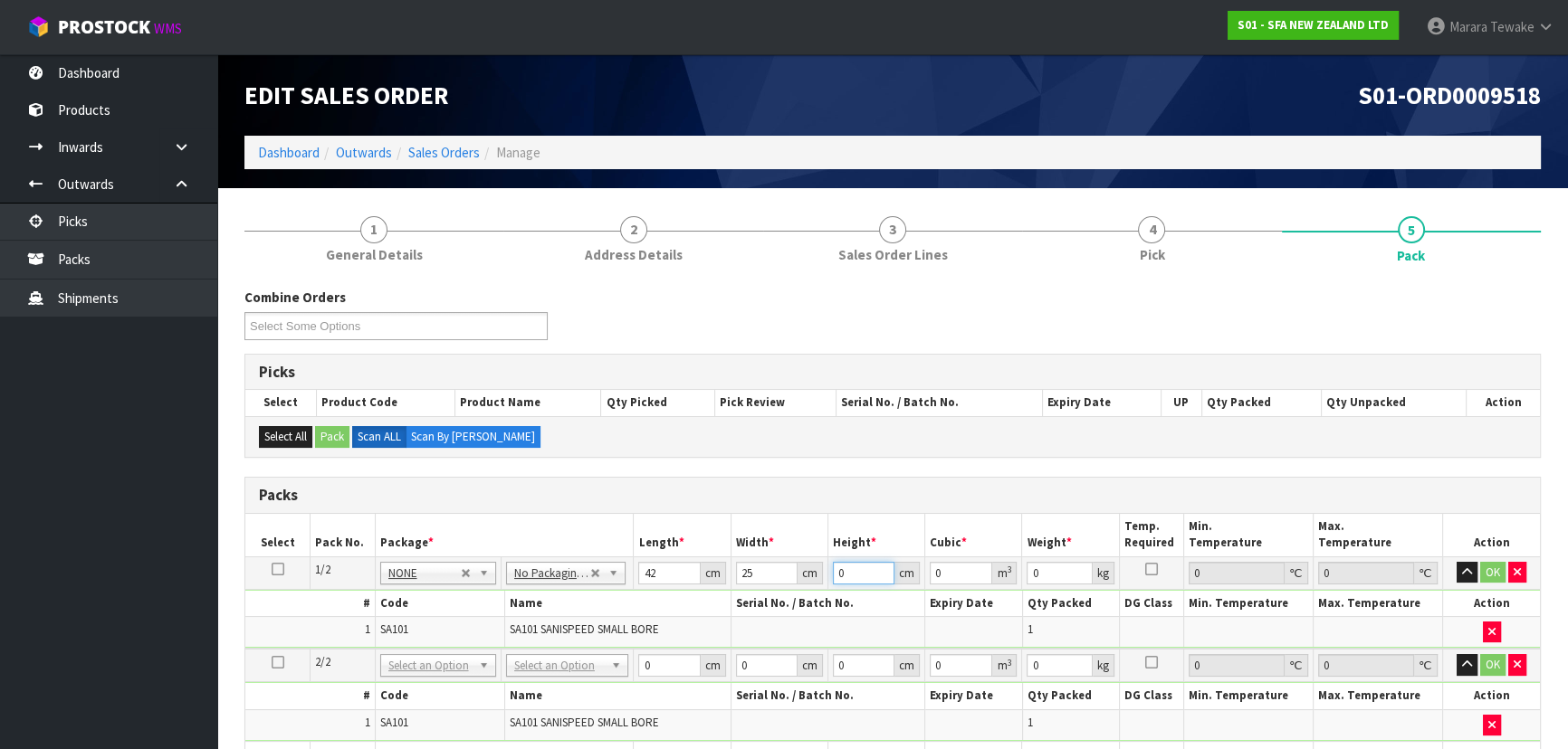
type input "0.00315"
type input "34"
type input "0.0357"
type input "34"
type input "7"
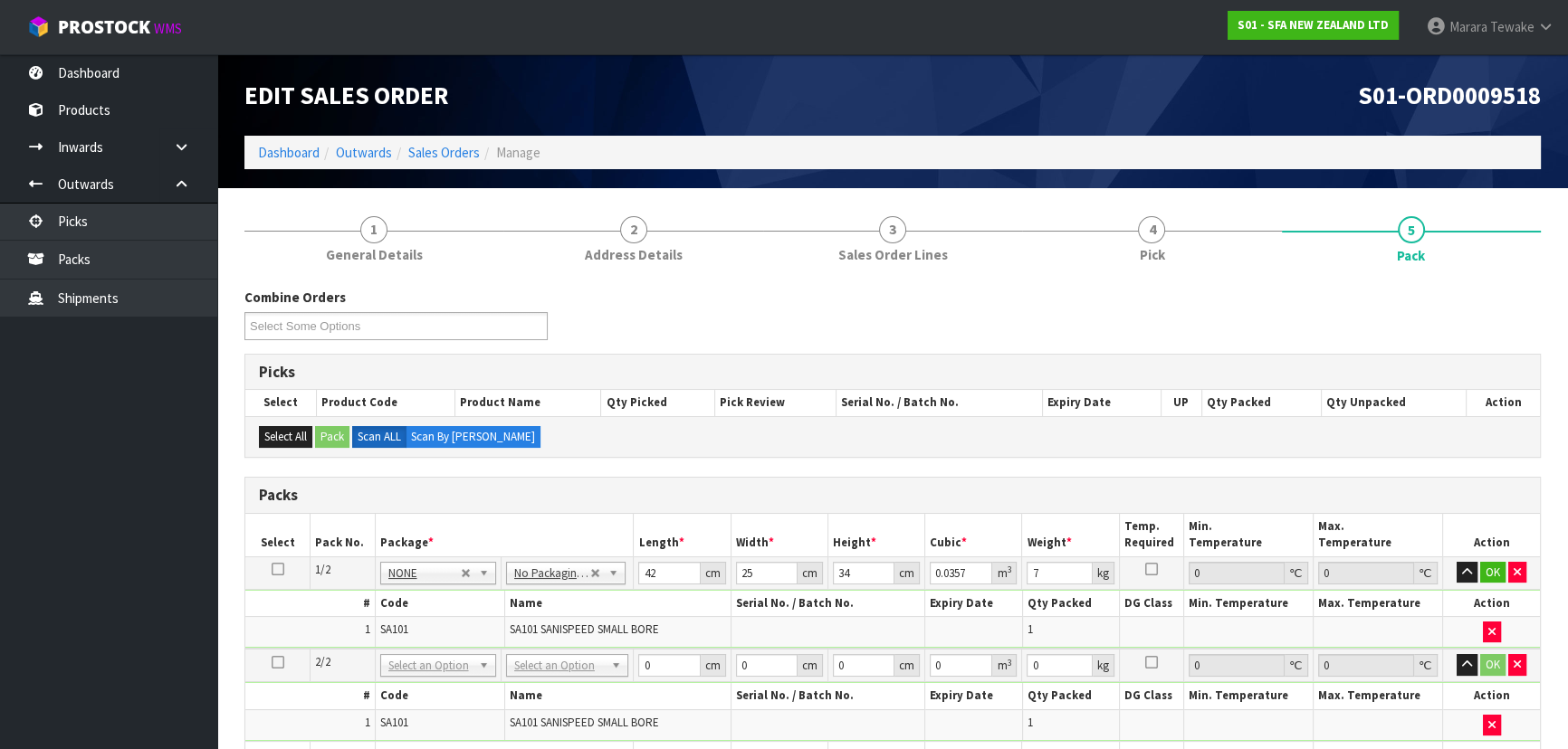
click at [273, 569] on icon at bounding box center [278, 569] width 13 height 1
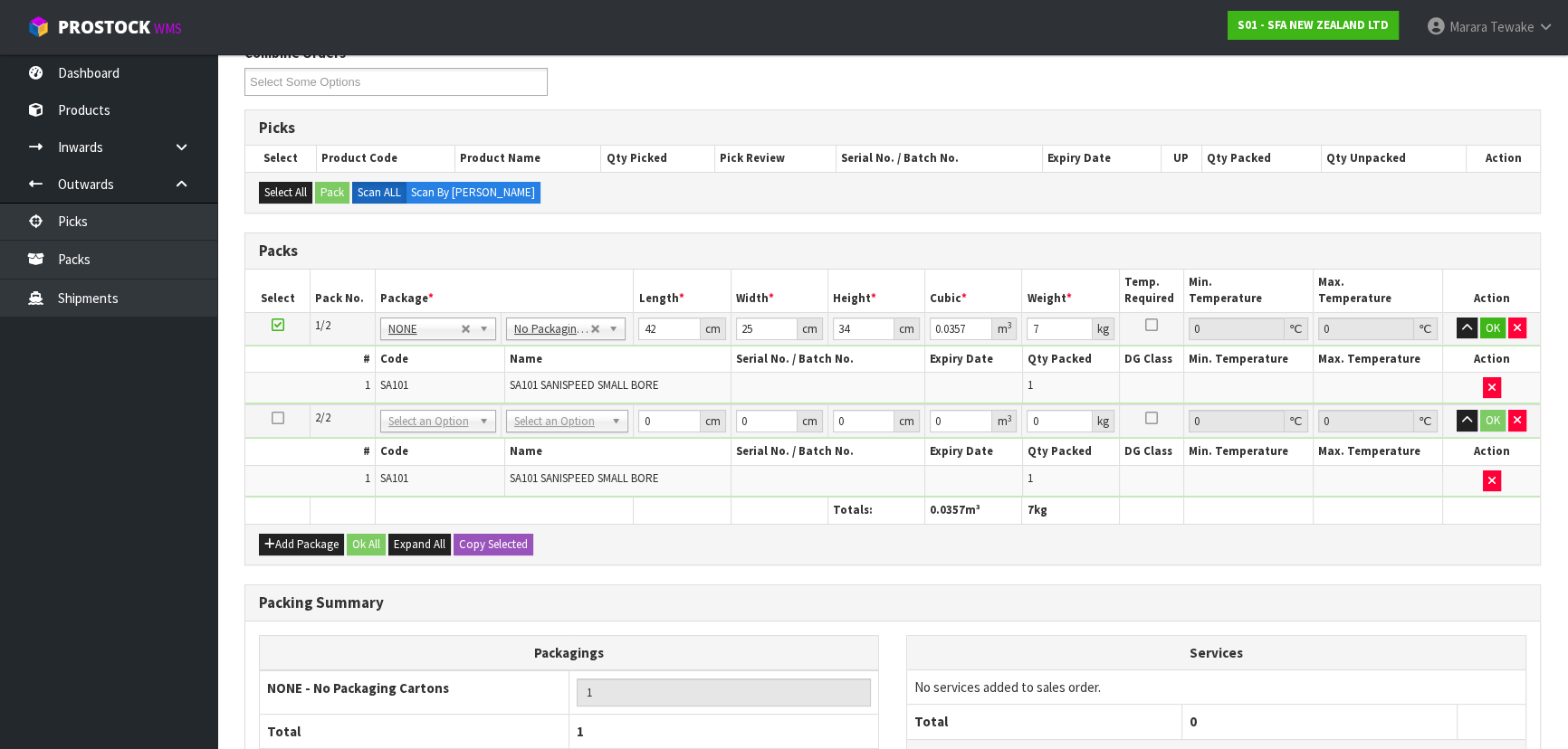
scroll to position [398, 0]
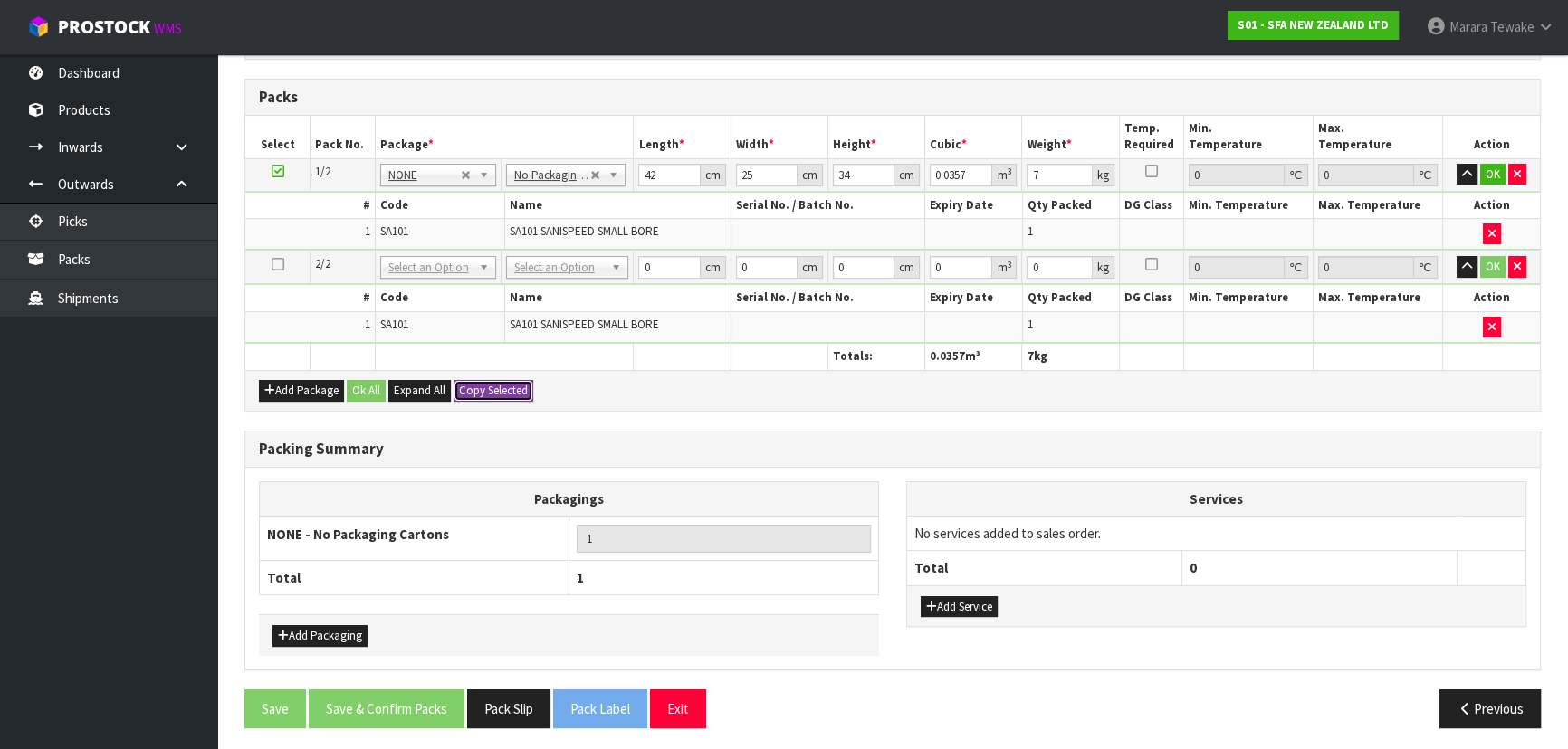
click at [493, 388] on button "Copy Selected" at bounding box center [493, 391] width 79 height 22
click at [493, 388] on span "Confirm" at bounding box center [478, 391] width 40 height 16
type input "42"
type input "25"
type input "34"
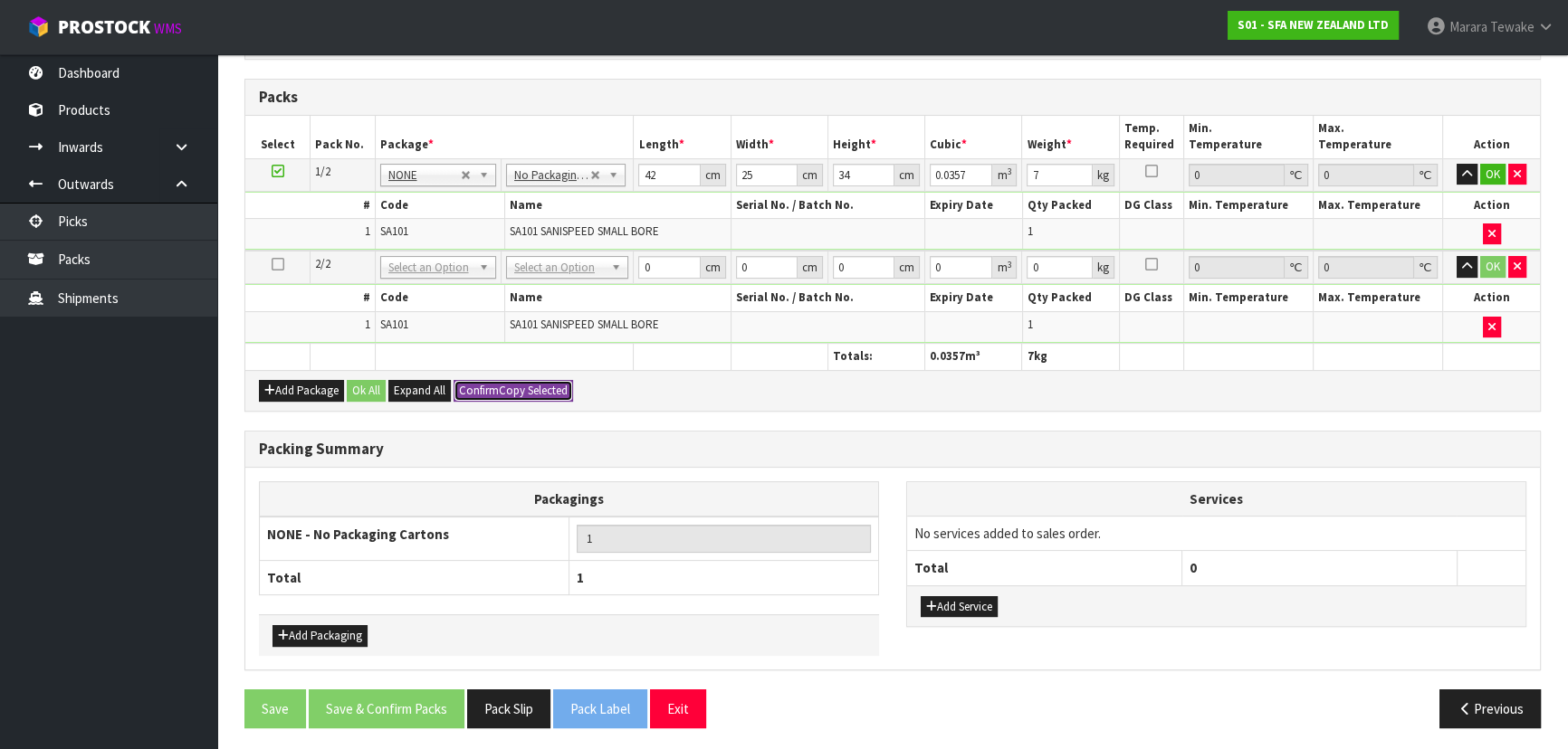
type input "0.0357"
type input "7"
type input "2"
click at [375, 384] on button "Ok All" at bounding box center [365, 391] width 39 height 22
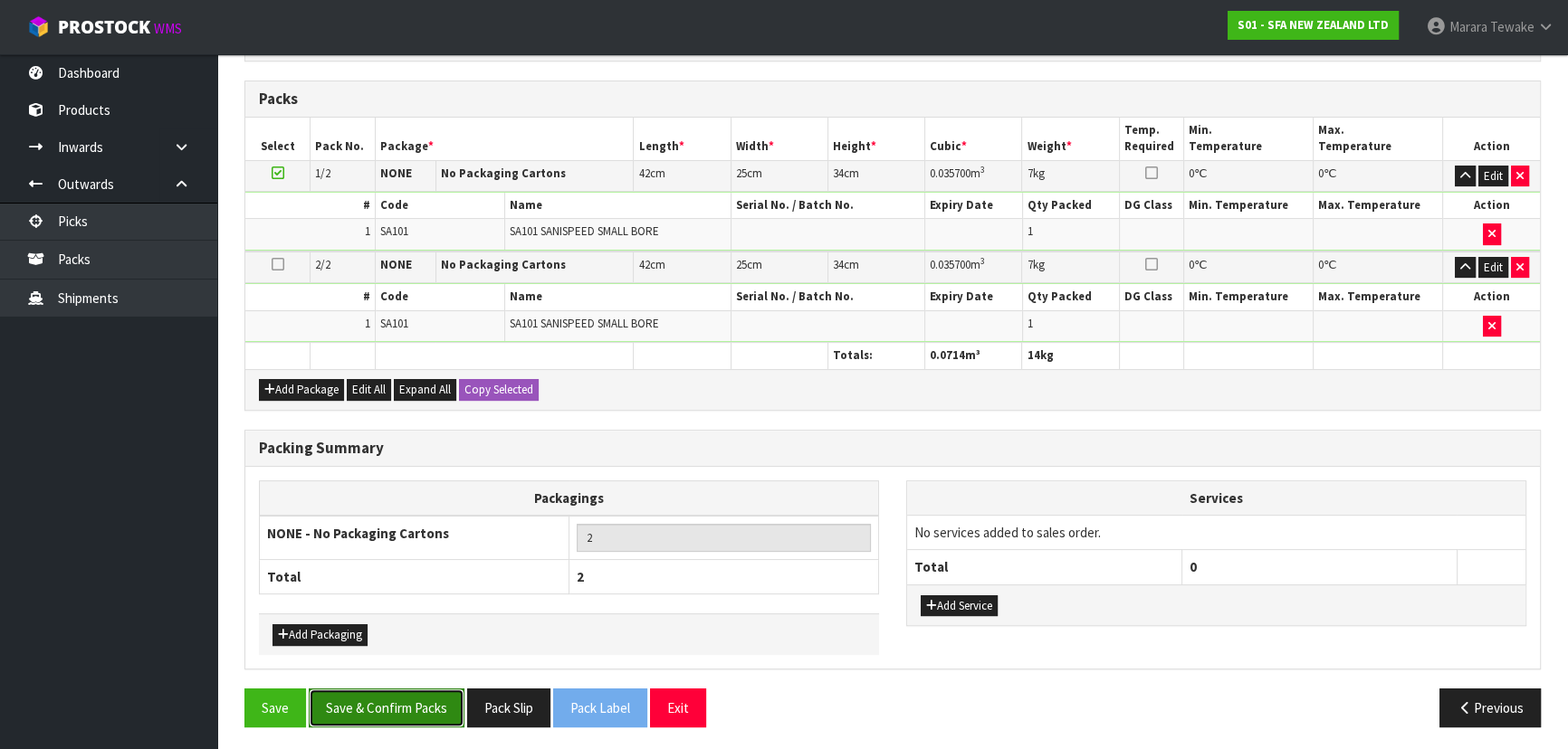
click at [396, 697] on button "Save & Confirm Packs" at bounding box center [386, 707] width 156 height 39
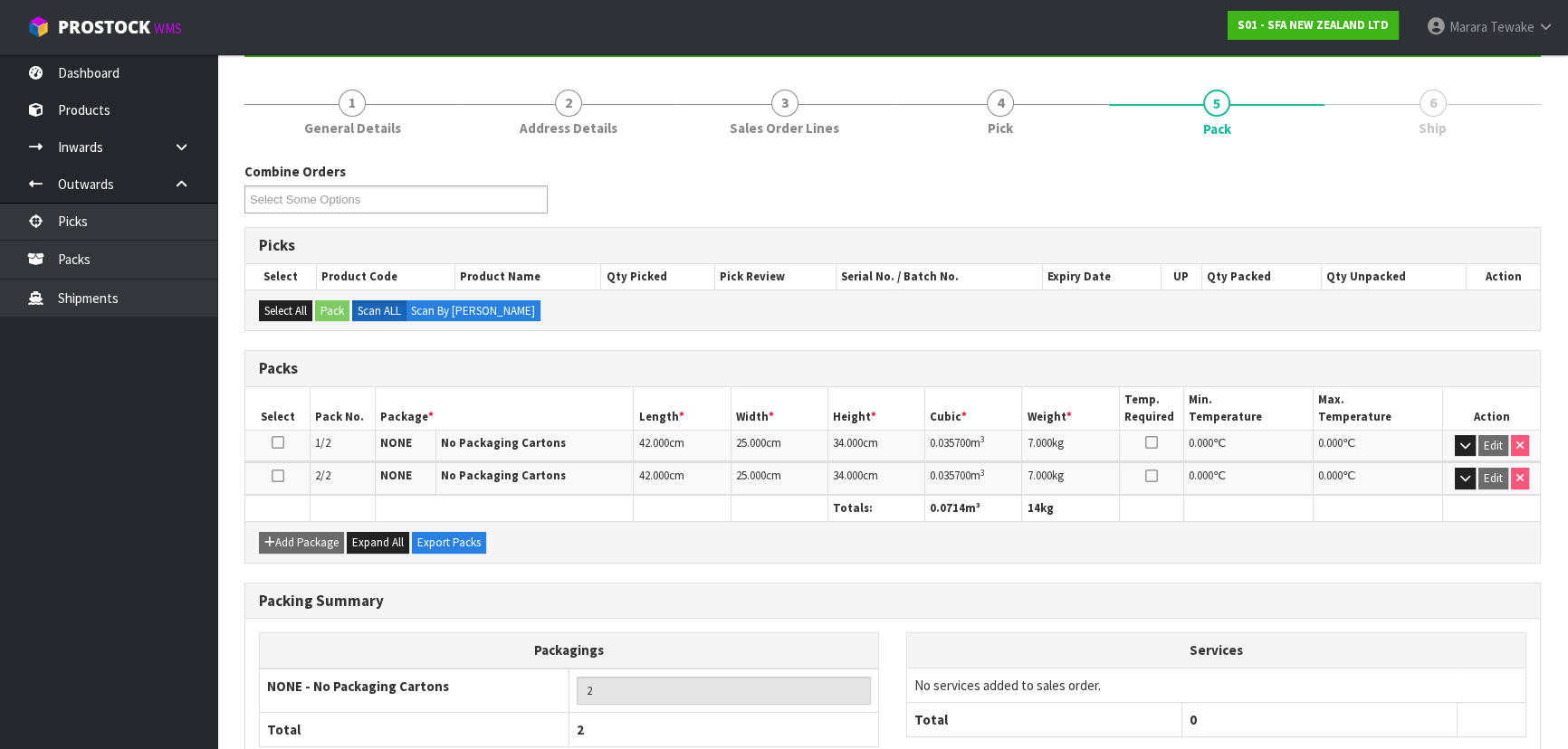
scroll to position [305, 0]
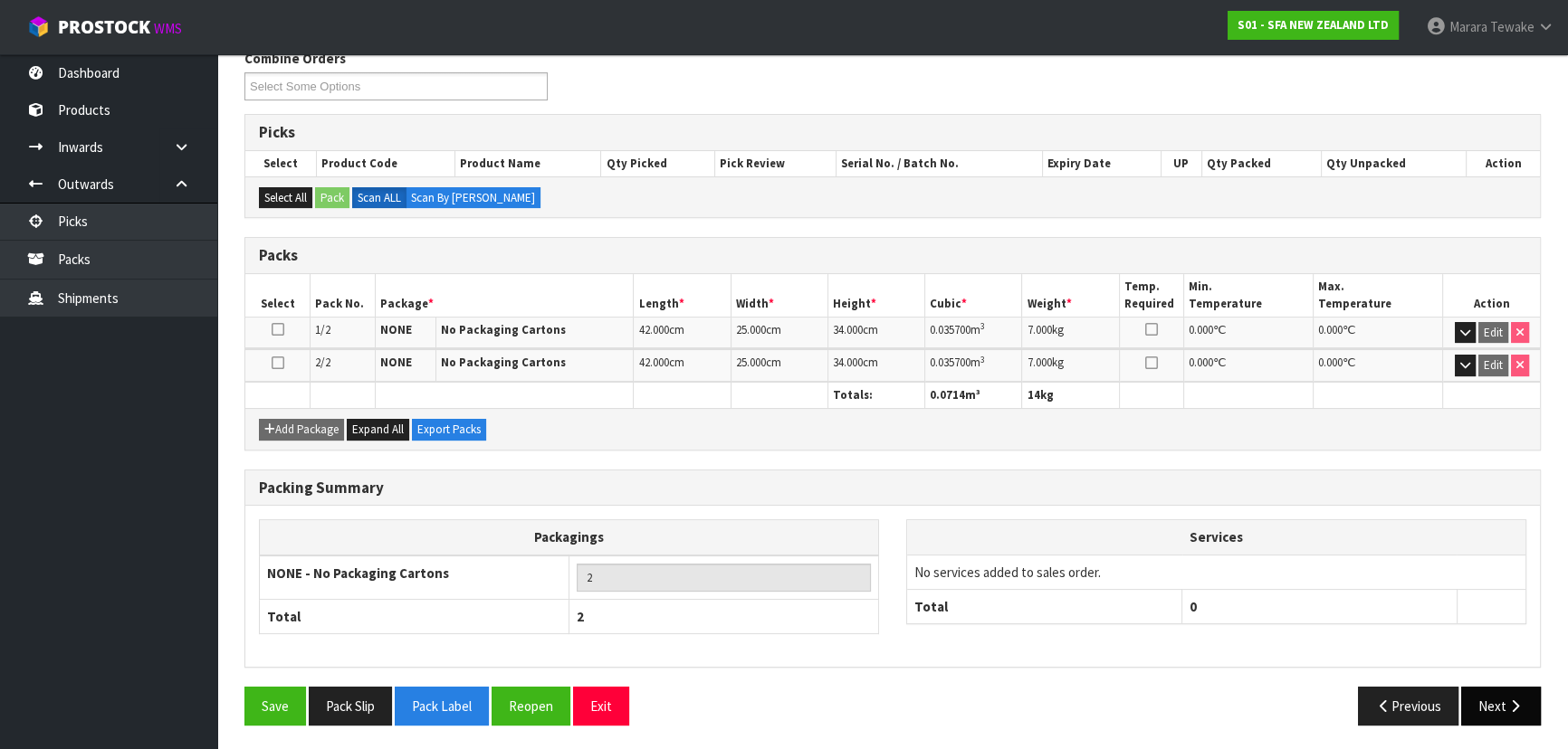
click at [1490, 693] on button "Next" at bounding box center [1501, 705] width 79 height 39
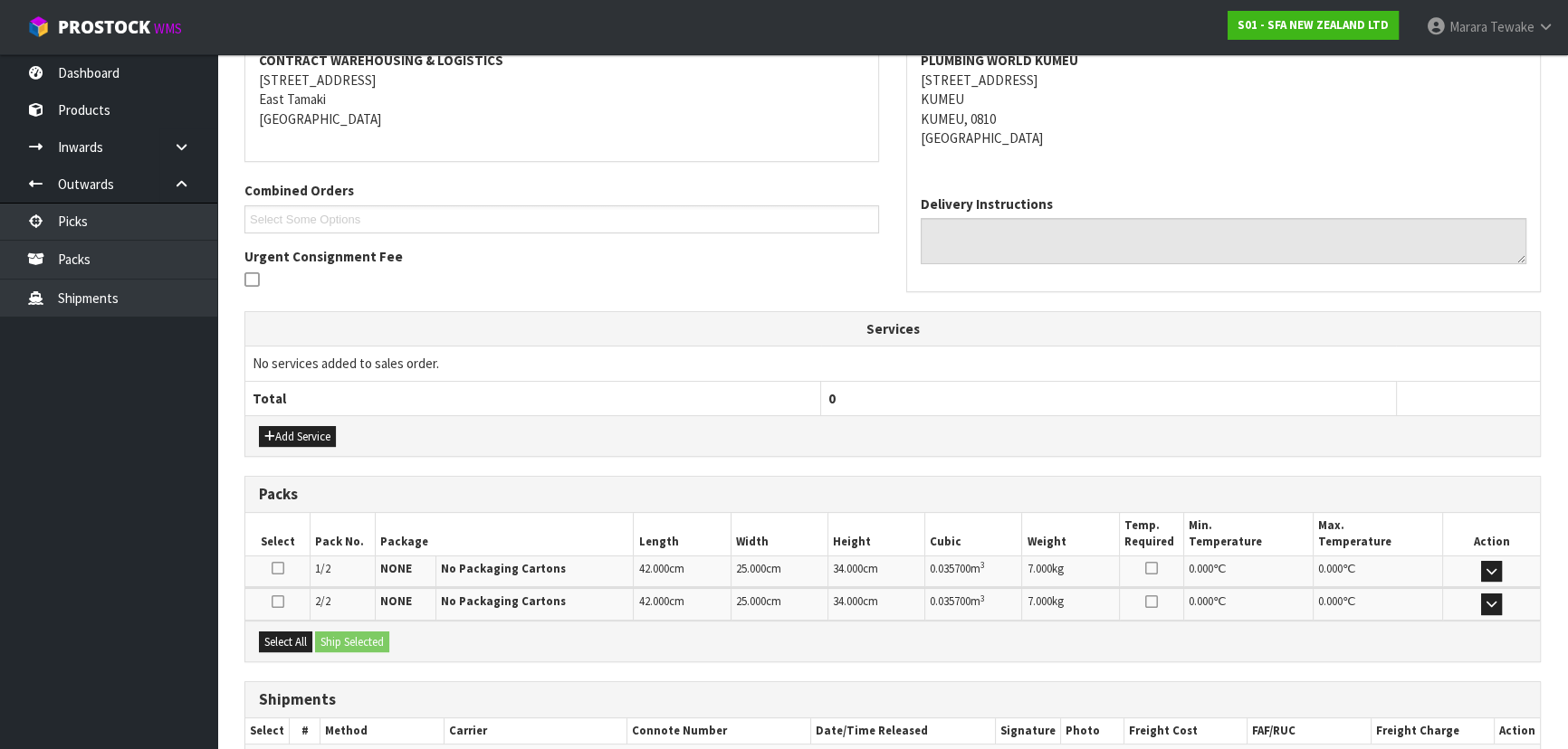
scroll to position [456, 0]
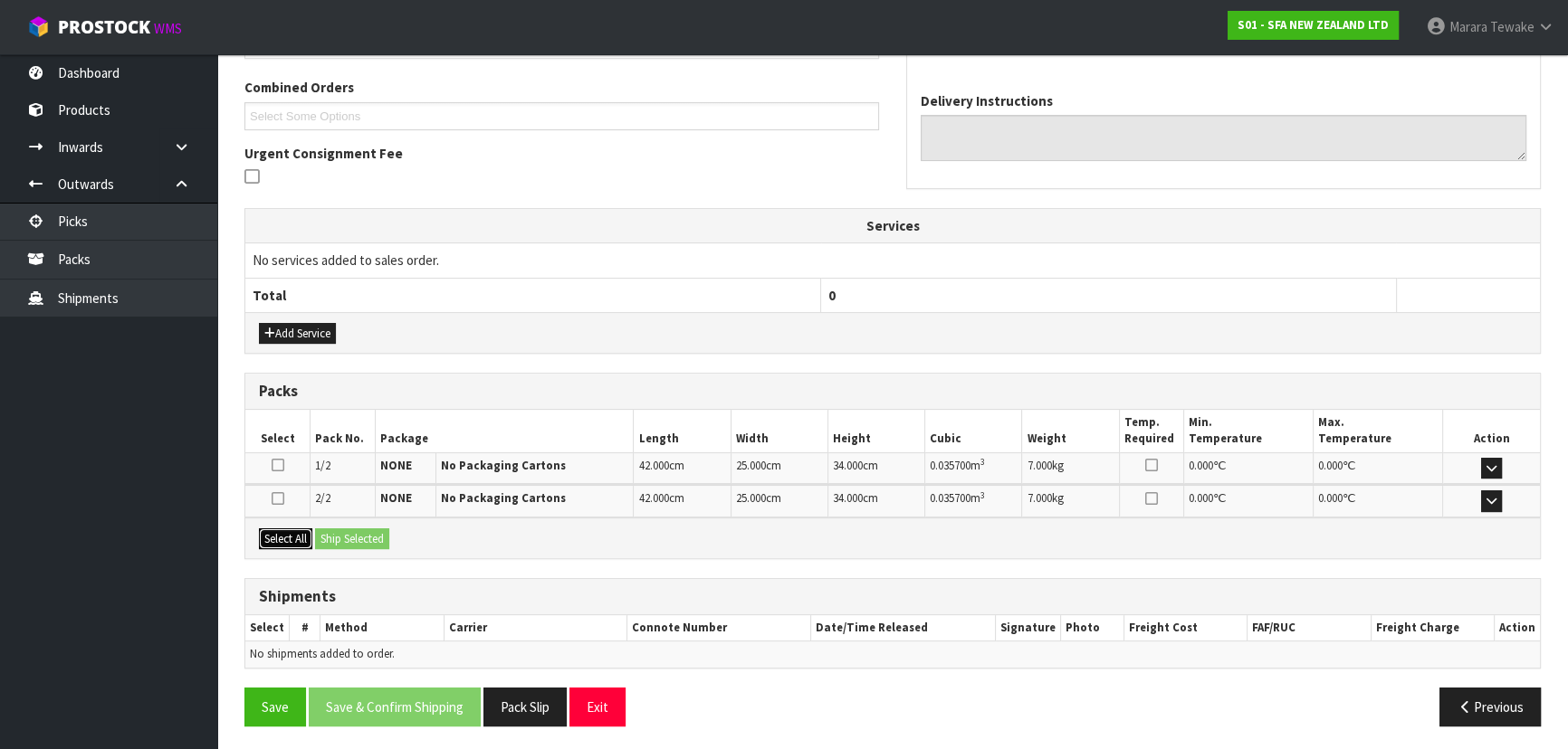
drag, startPoint x: 281, startPoint y: 539, endPoint x: 330, endPoint y: 529, distance: 50.0
click at [282, 538] on button "Select All" at bounding box center [286, 540] width 54 height 22
click at [335, 529] on button "Ship Selected" at bounding box center [351, 540] width 74 height 22
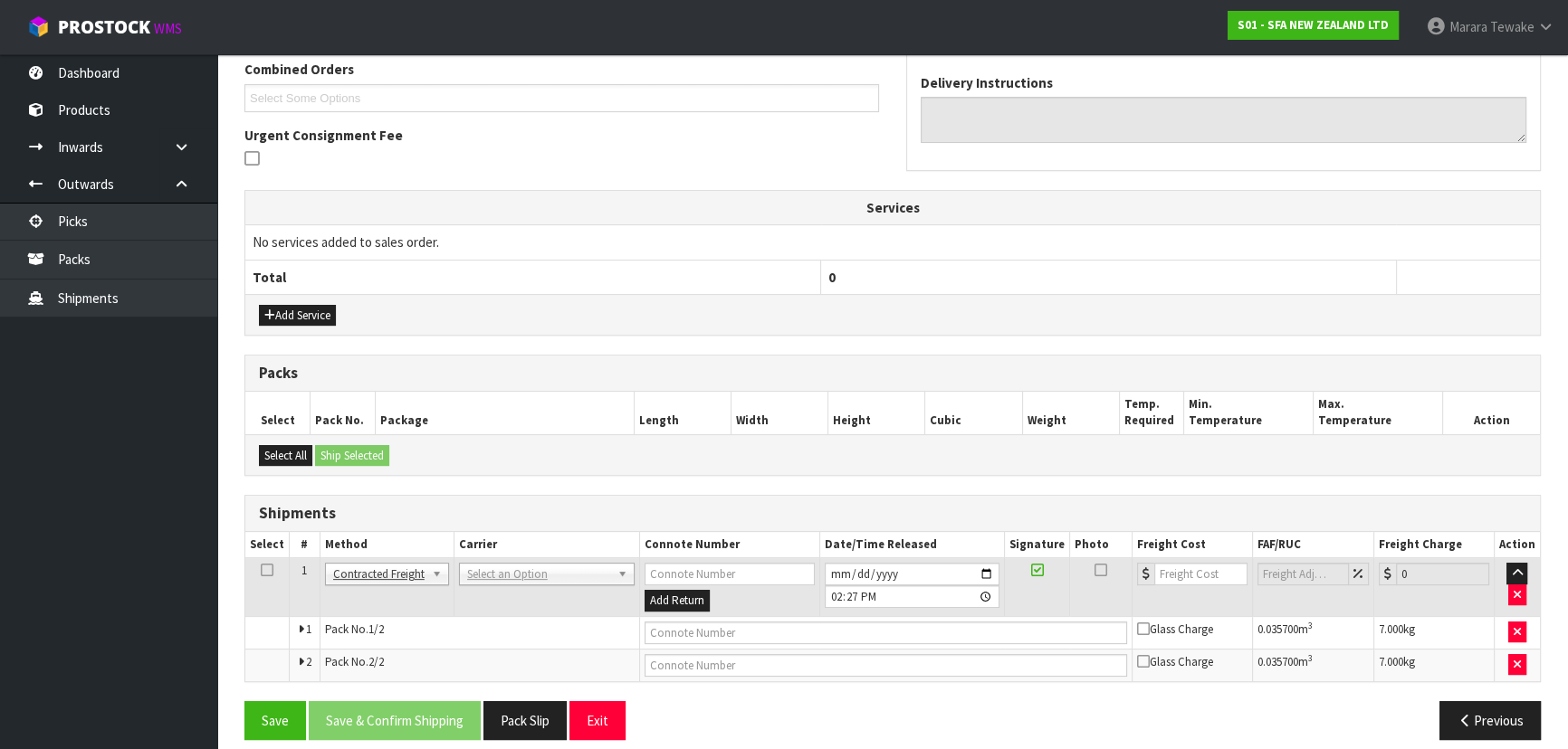
scroll to position [488, 0]
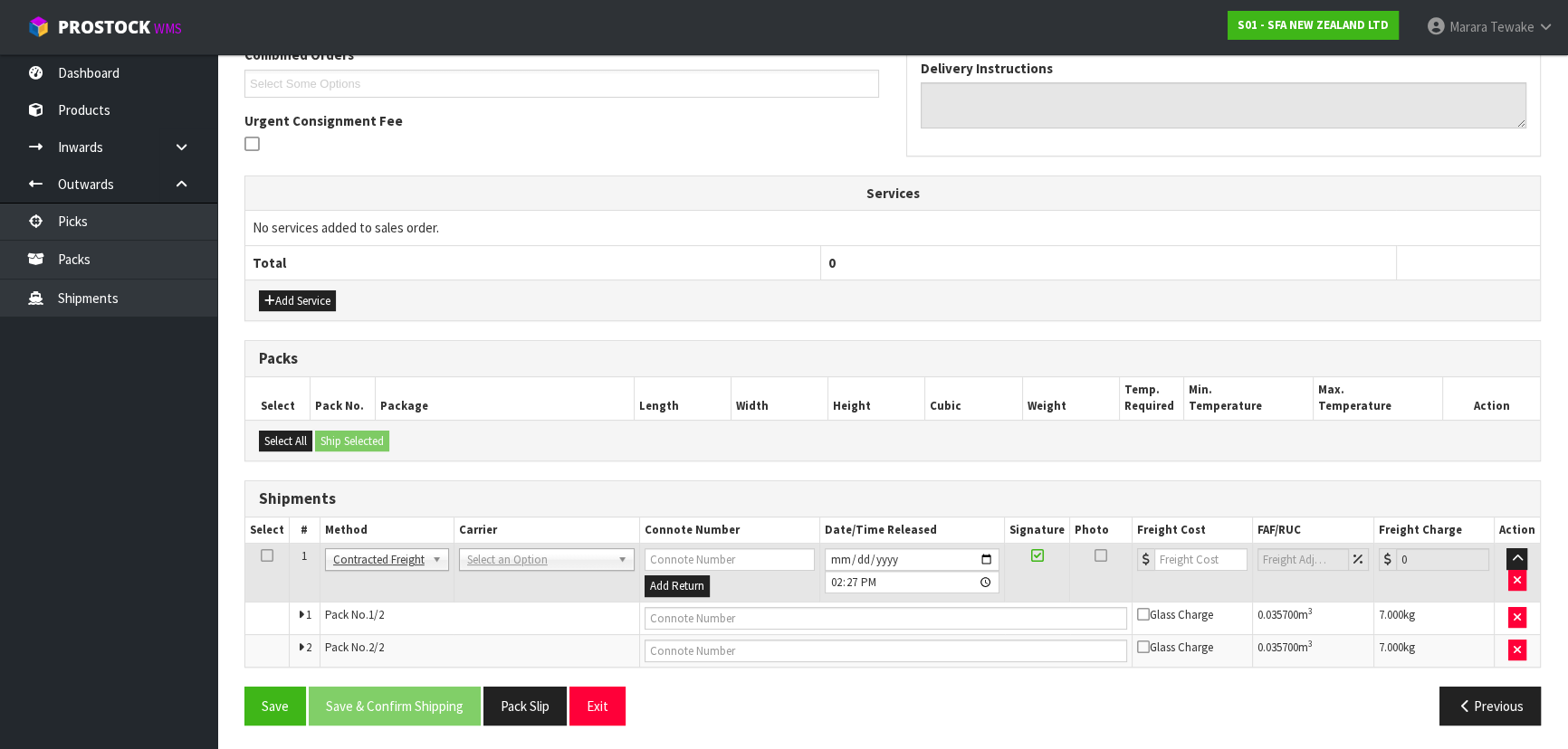
drag, startPoint x: 488, startPoint y: 555, endPoint x: 483, endPoint y: 572, distance: 17.7
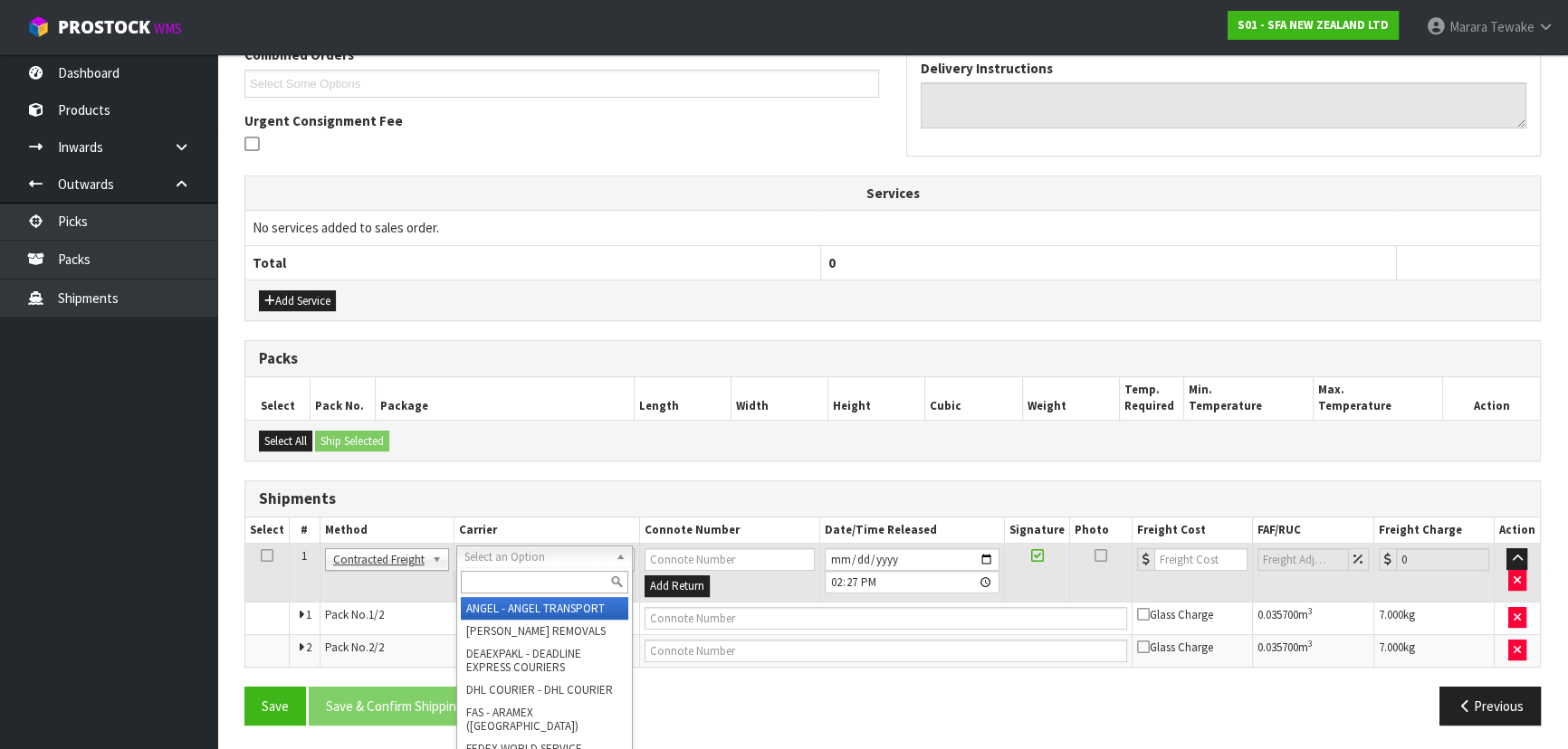
click at [482, 577] on input "text" at bounding box center [544, 581] width 168 height 23
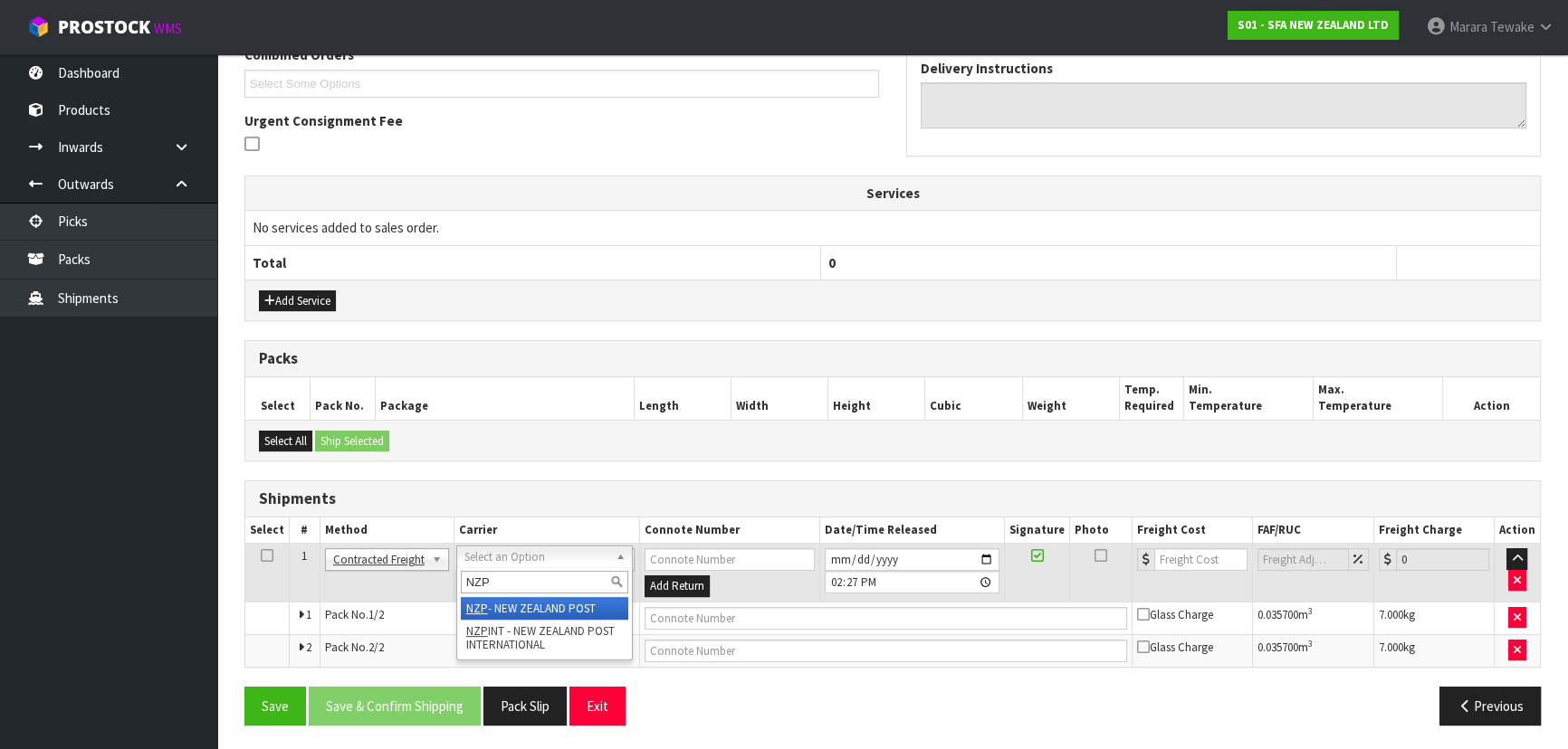
type input "NZP"
drag, startPoint x: 501, startPoint y: 610, endPoint x: 451, endPoint y: 650, distance: 64.0
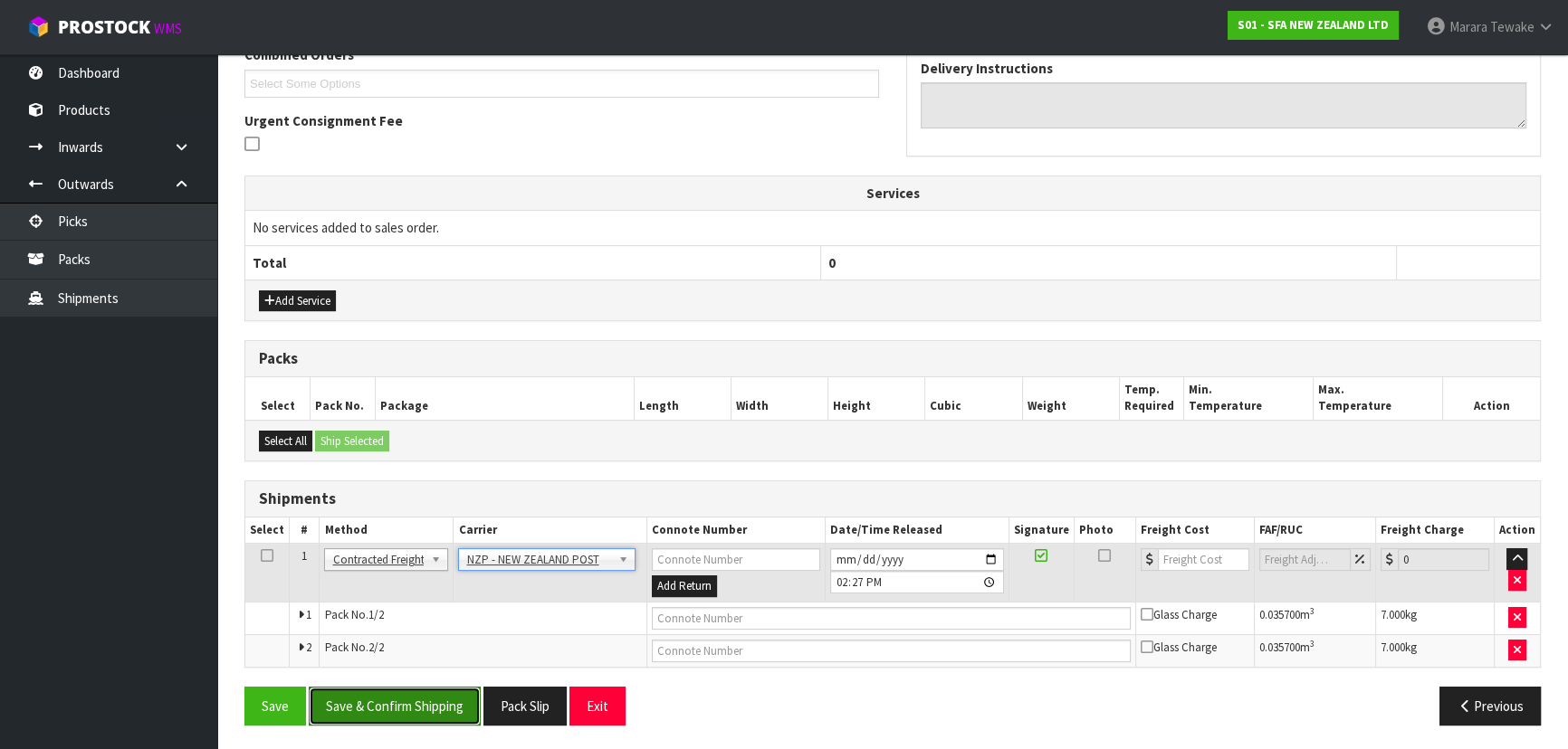
click at [433, 688] on button "Save & Confirm Shipping" at bounding box center [394, 705] width 172 height 39
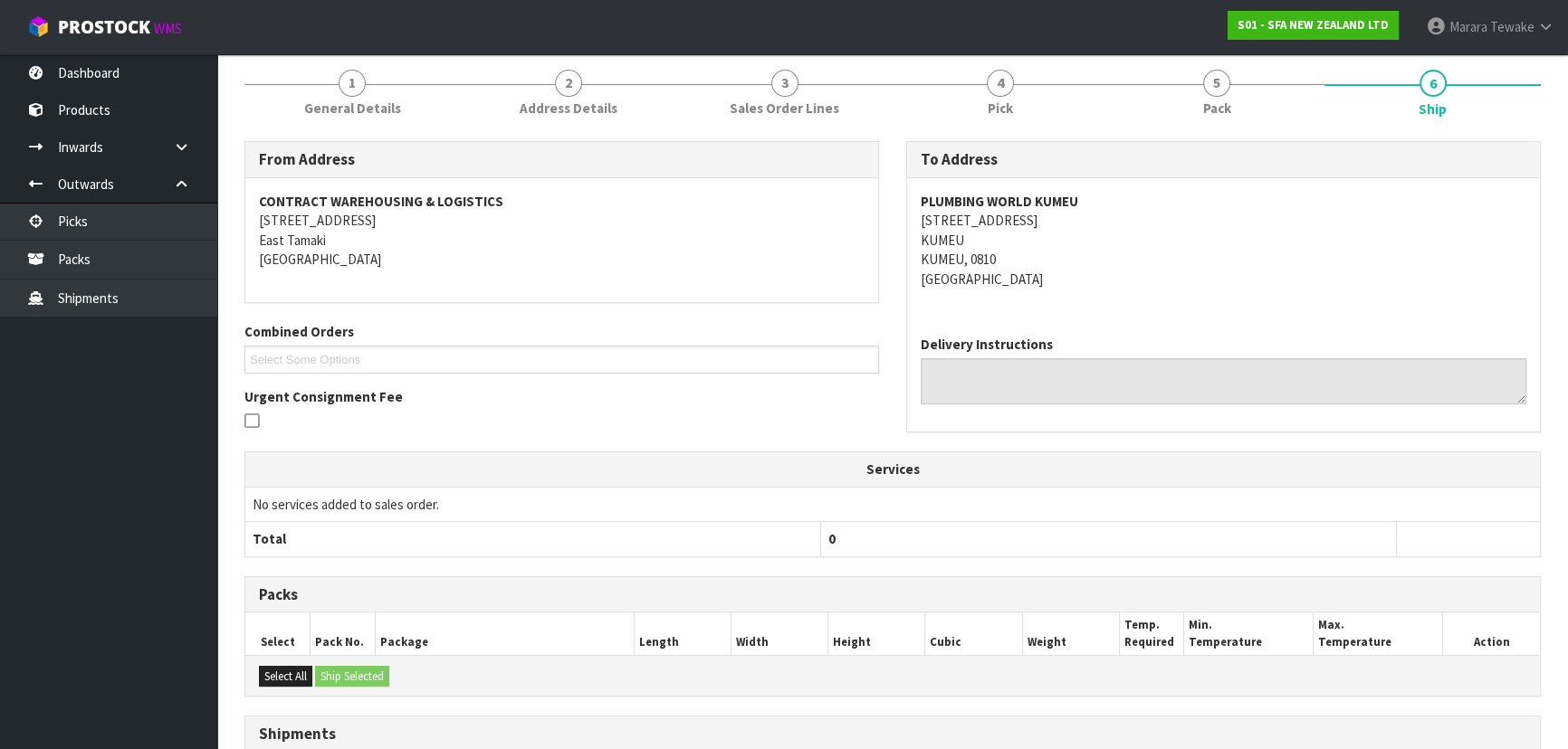
scroll to position [461, 0]
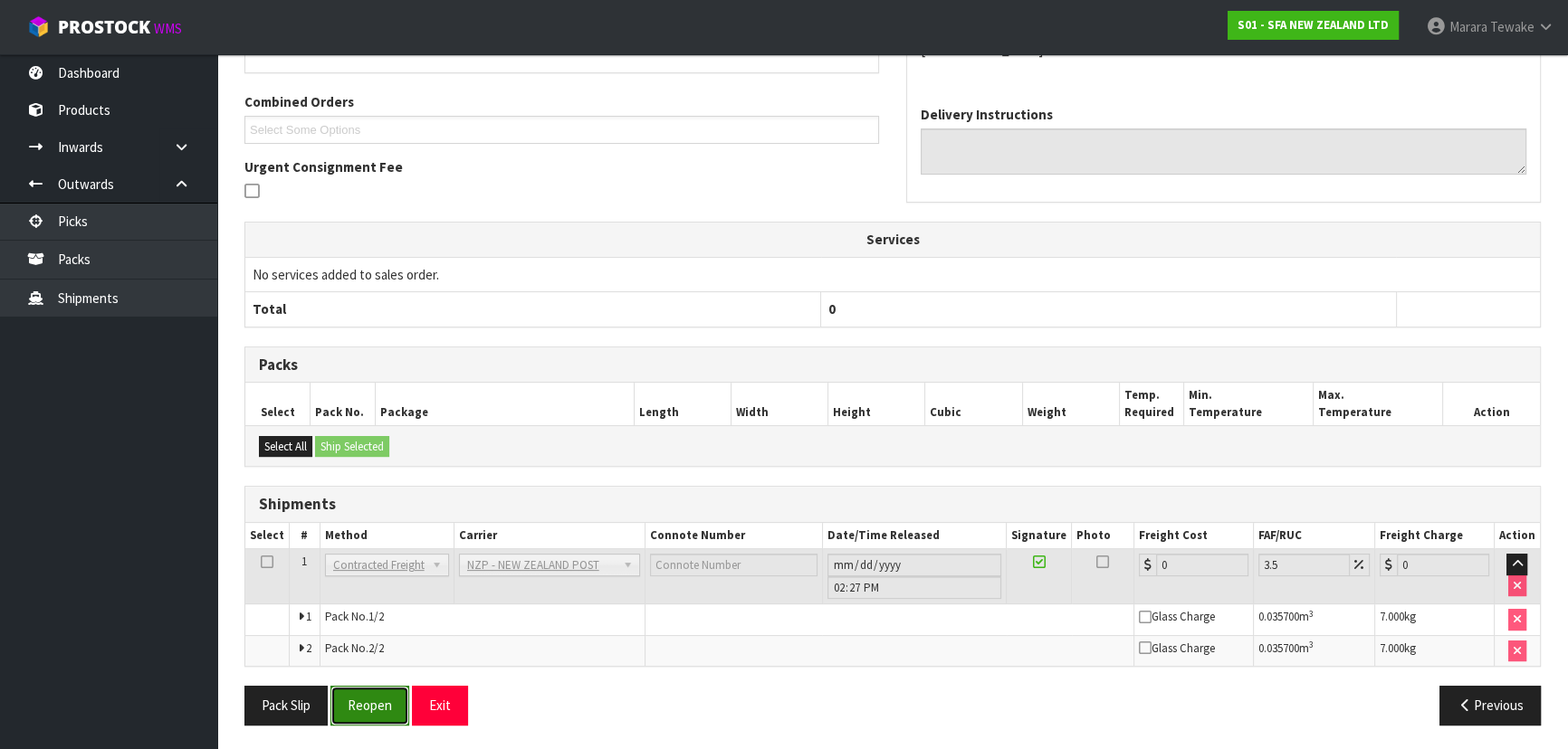
drag, startPoint x: 385, startPoint y: 702, endPoint x: 359, endPoint y: 698, distance: 26.3
click at [385, 700] on button "Reopen" at bounding box center [369, 704] width 78 height 39
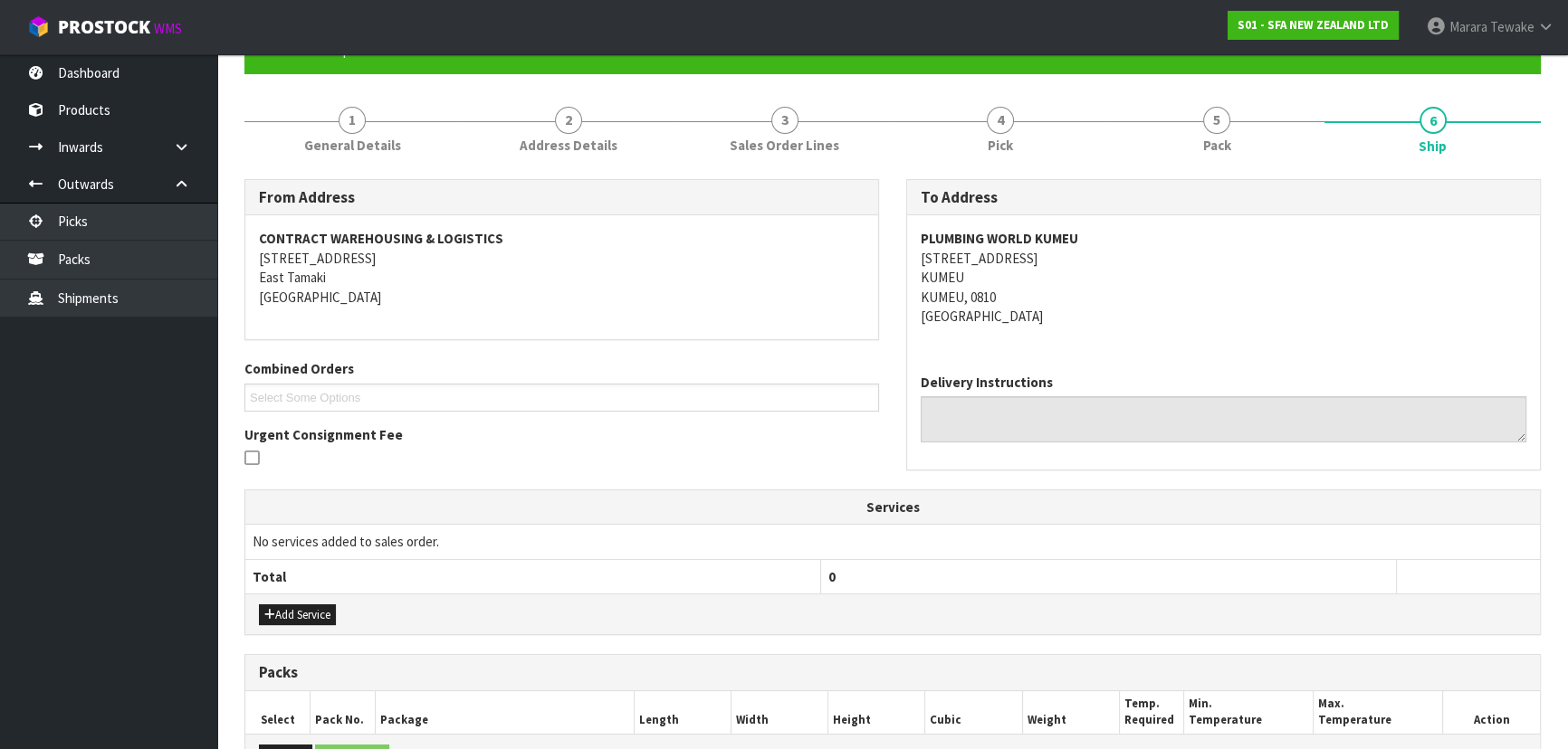
scroll to position [488, 0]
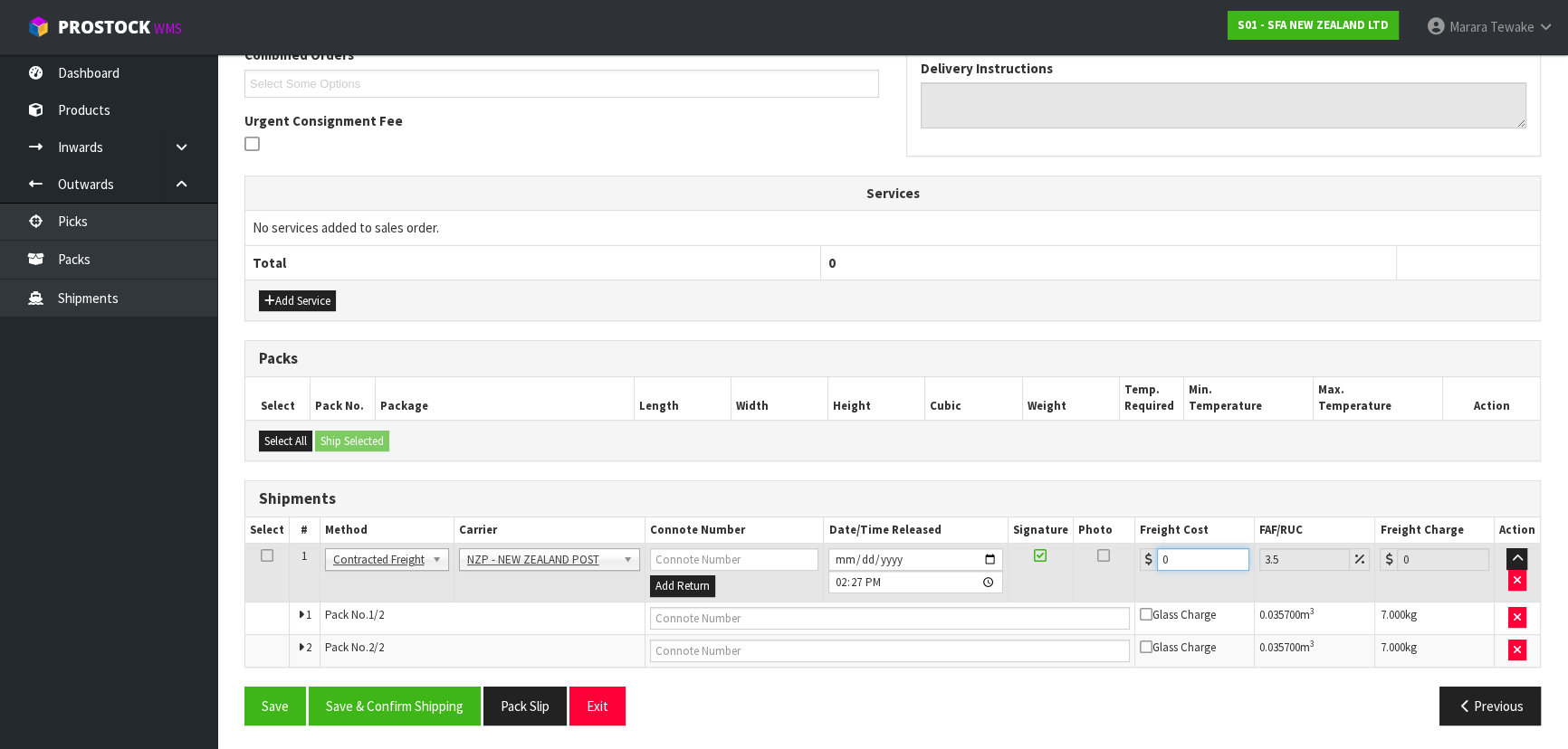
drag, startPoint x: 1182, startPoint y: 560, endPoint x: 1091, endPoint y: 496, distance: 111.3
click at [1098, 525] on table "Select # Method Carrier Connote Number Date/Time Released Signature Photo Freig…" at bounding box center [892, 592] width 1294 height 149
type input "8"
type input "8.28"
type input "8.6"
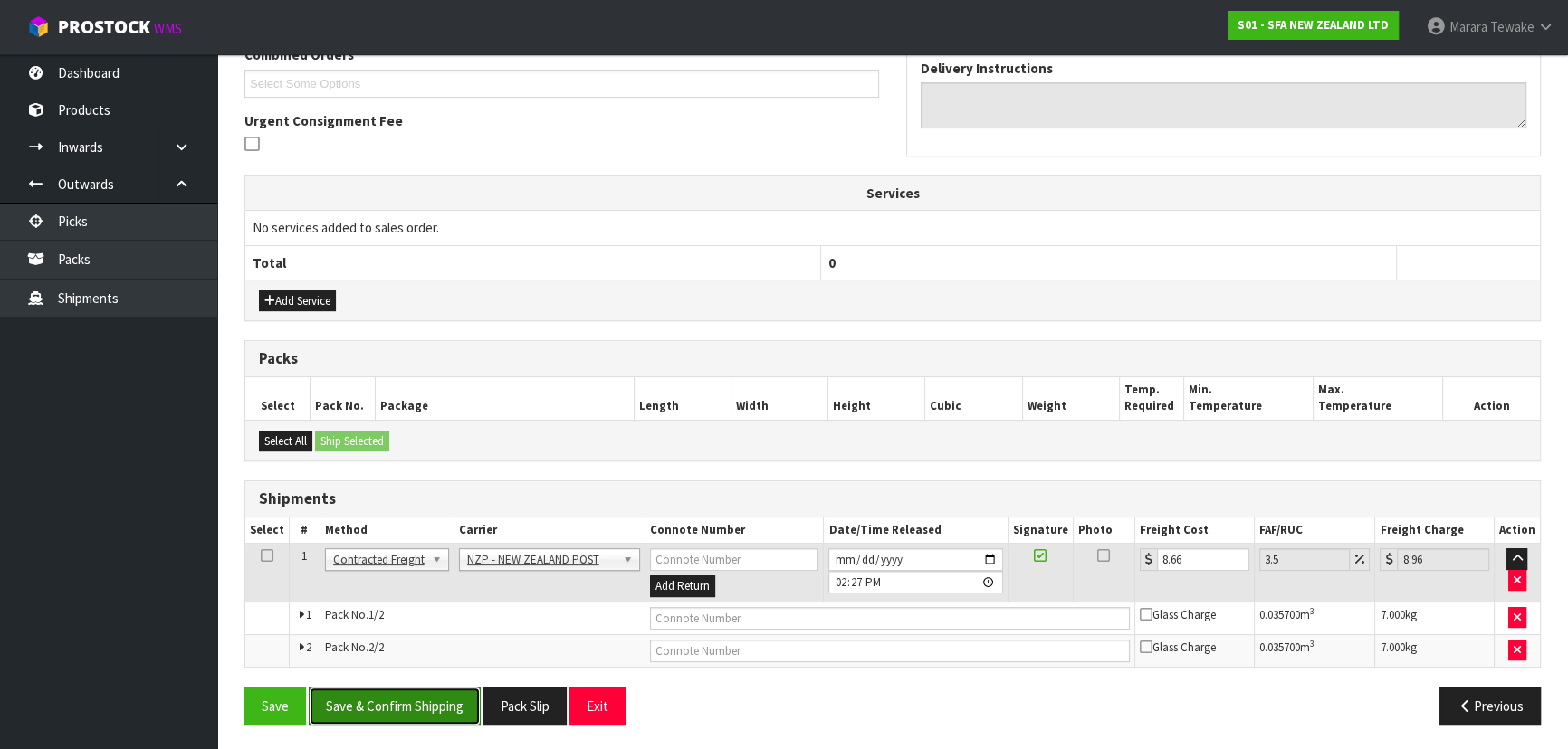
drag, startPoint x: 352, startPoint y: 714, endPoint x: 335, endPoint y: 712, distance: 17.1
click at [352, 714] on button "Save & Confirm Shipping" at bounding box center [394, 705] width 172 height 39
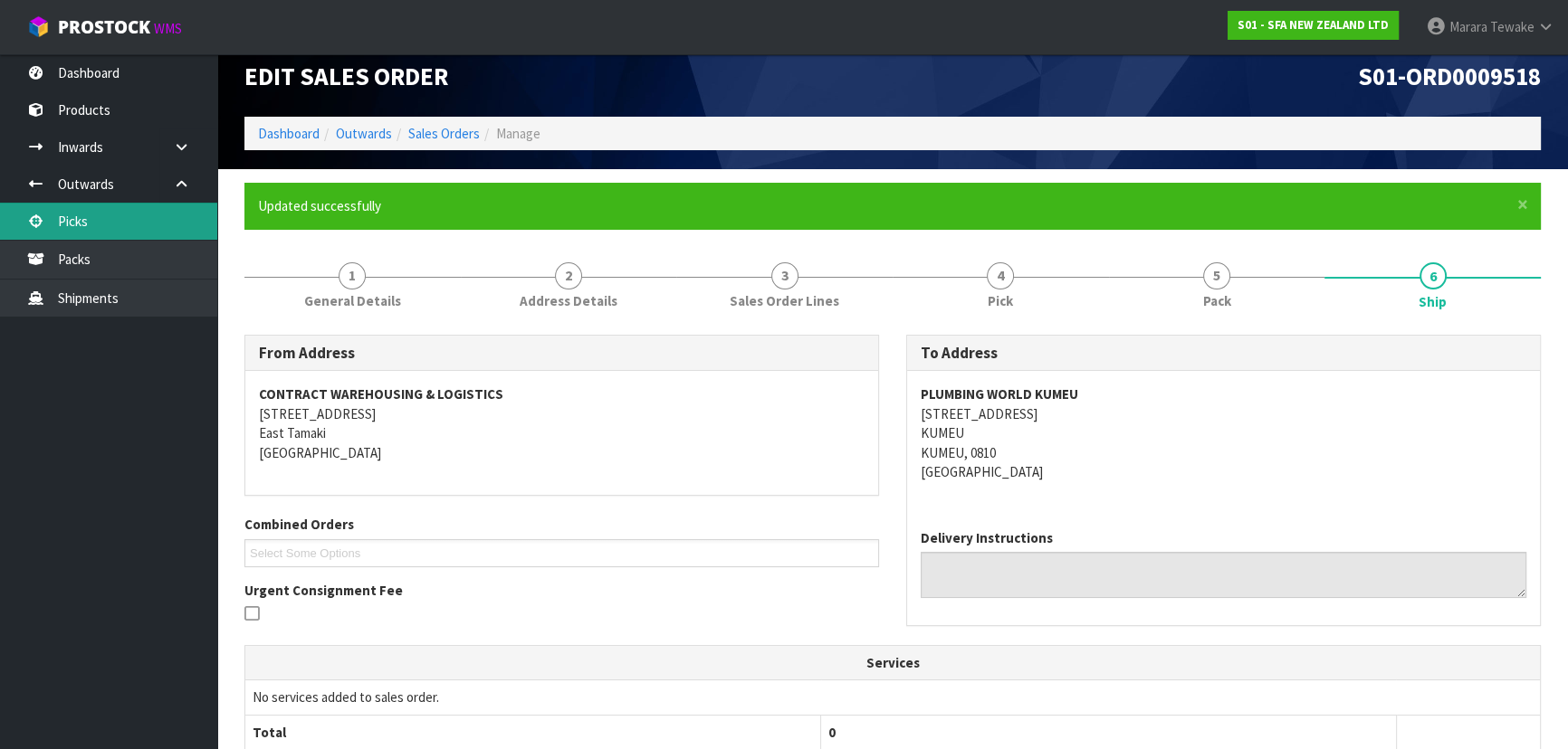
scroll to position [0, 0]
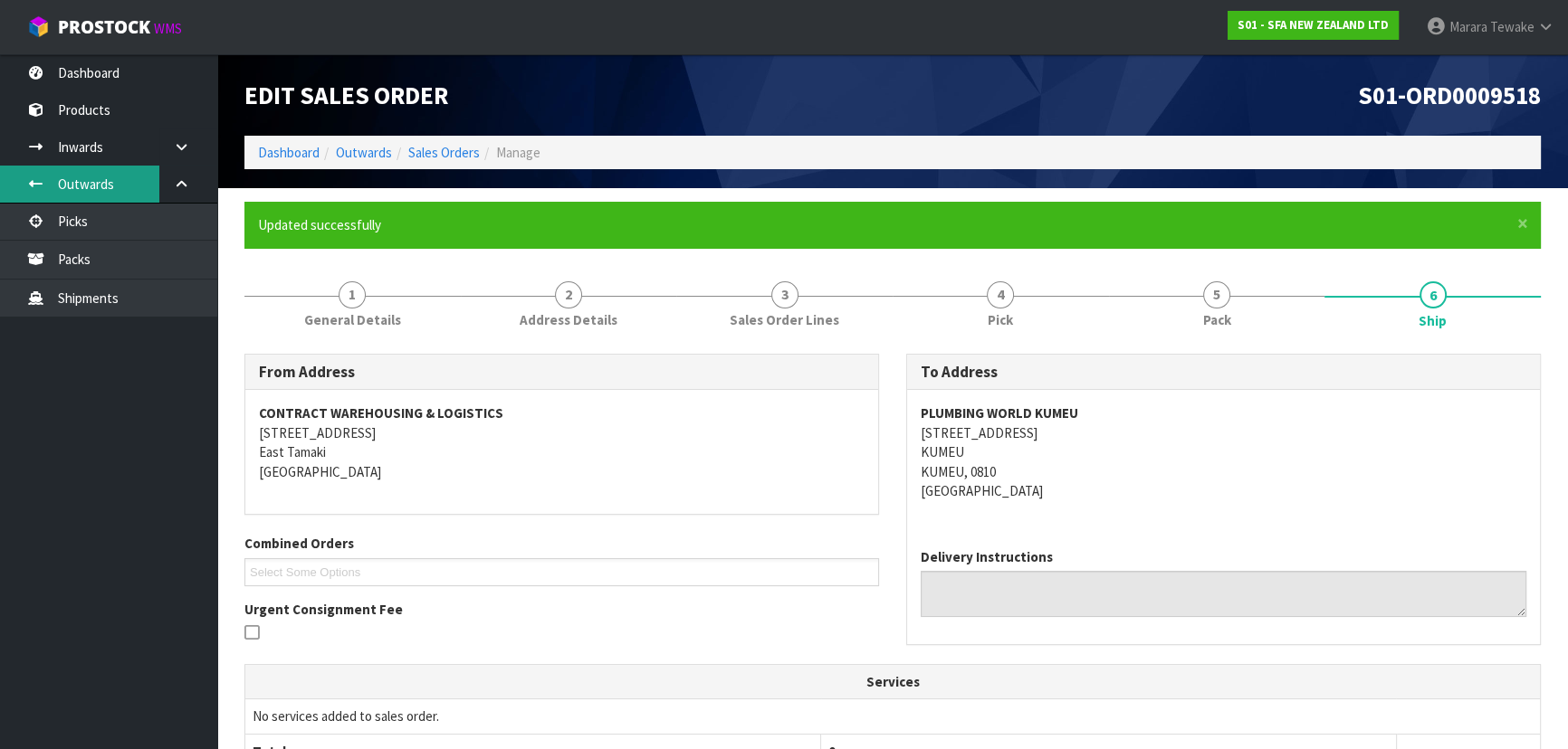
click at [116, 200] on link "Outwards" at bounding box center [108, 184] width 217 height 37
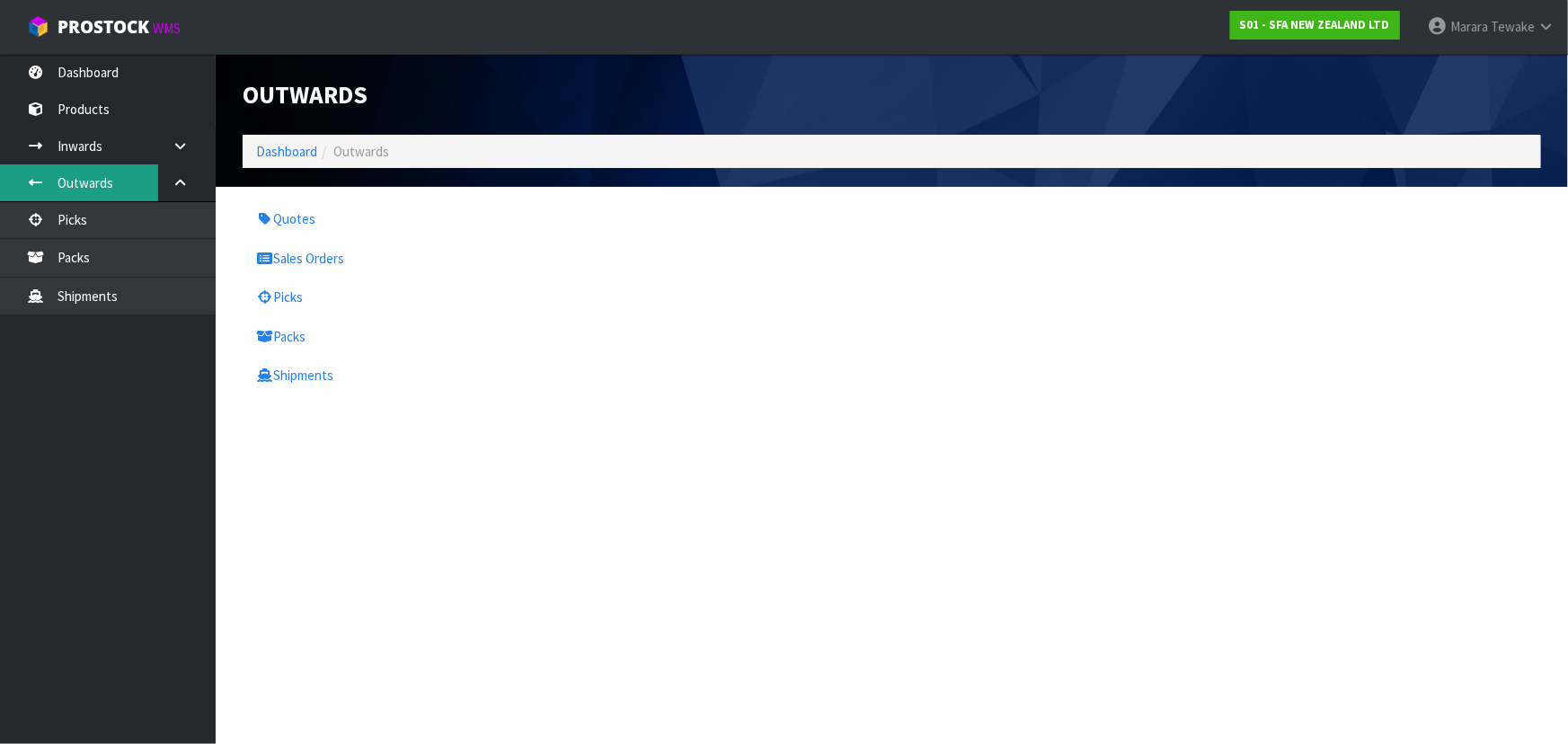
click at [104, 216] on div "Outwards Dashboard Outwards Quotes Sales Orders Picks Packs Shipments" at bounding box center [784, 204] width 1568 height 408
click at [102, 220] on link "Picks" at bounding box center [107, 219] width 216 height 36
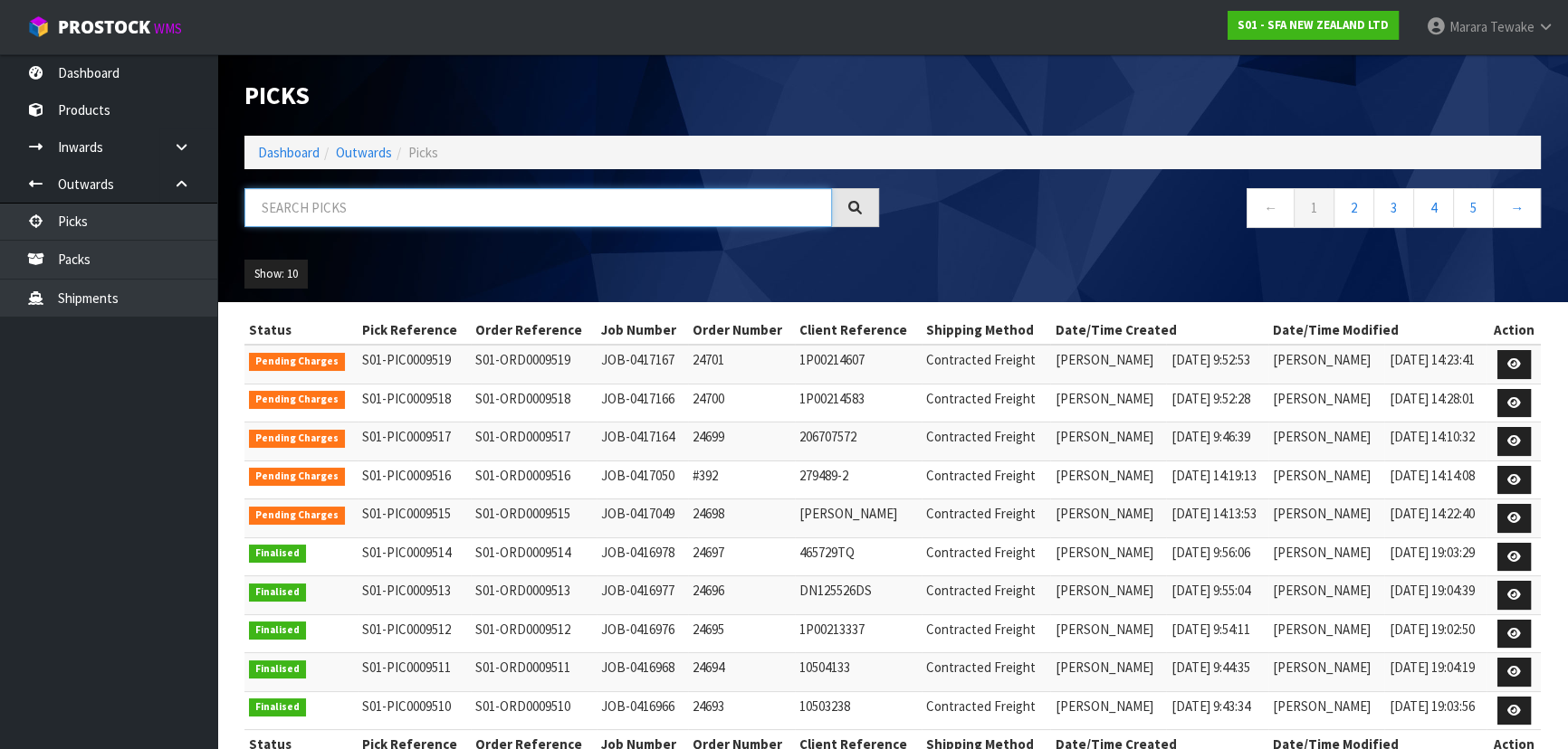
click at [279, 202] on input "text" at bounding box center [538, 207] width 588 height 39
click at [79, 63] on link "Dashboard" at bounding box center [108, 72] width 217 height 37
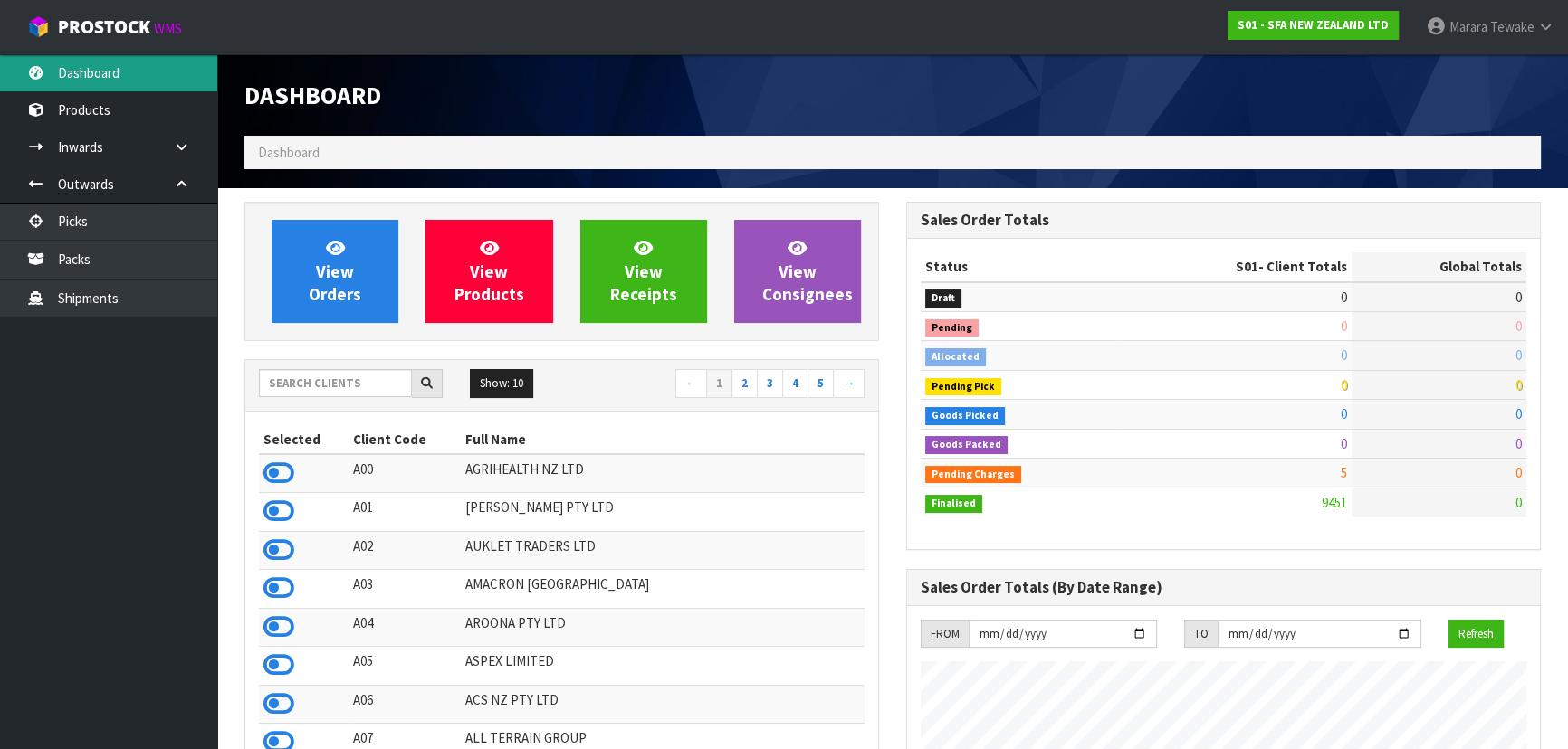
scroll to position [1368, 661]
click at [295, 377] on input "text" at bounding box center [335, 383] width 153 height 28
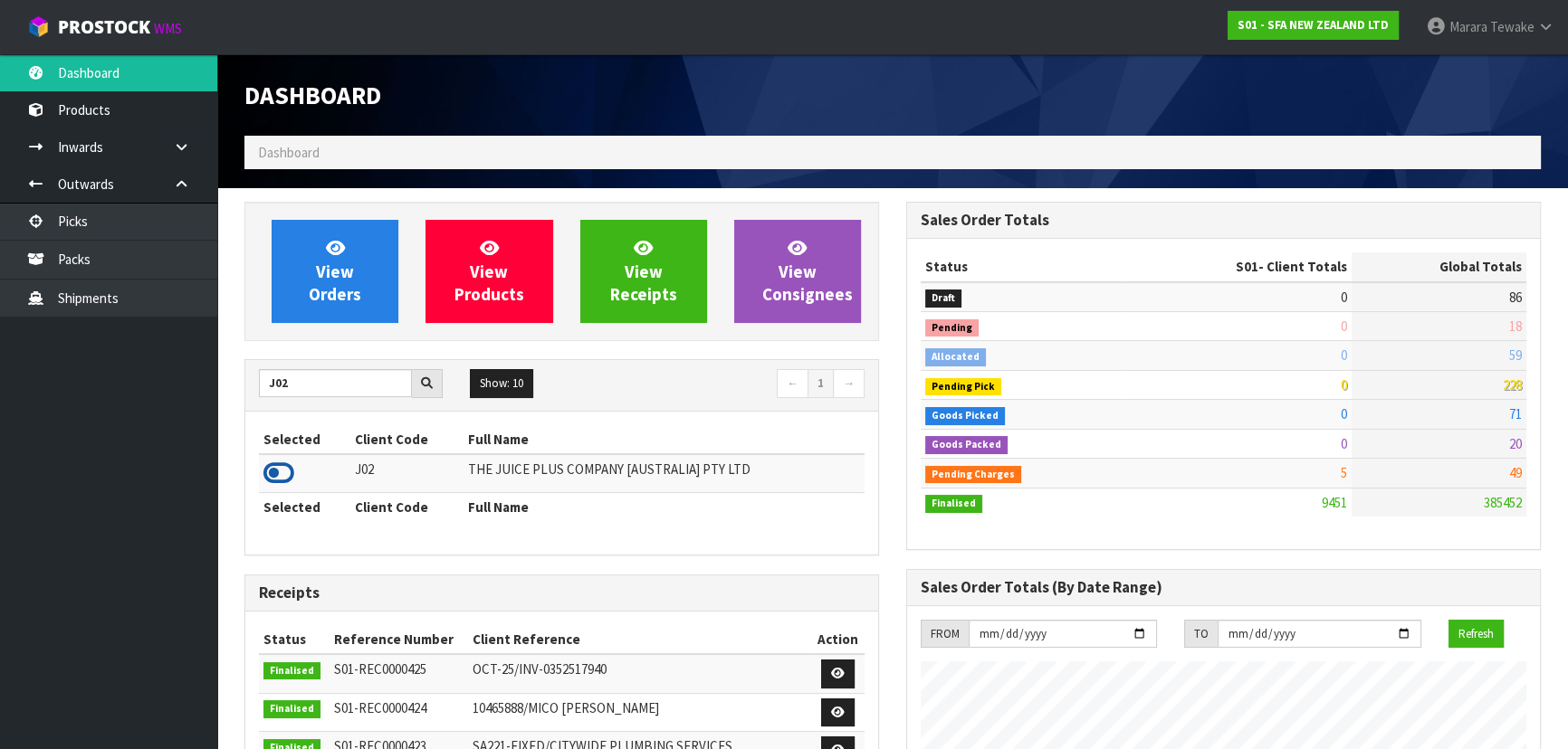
click at [283, 468] on icon at bounding box center [278, 472] width 31 height 27
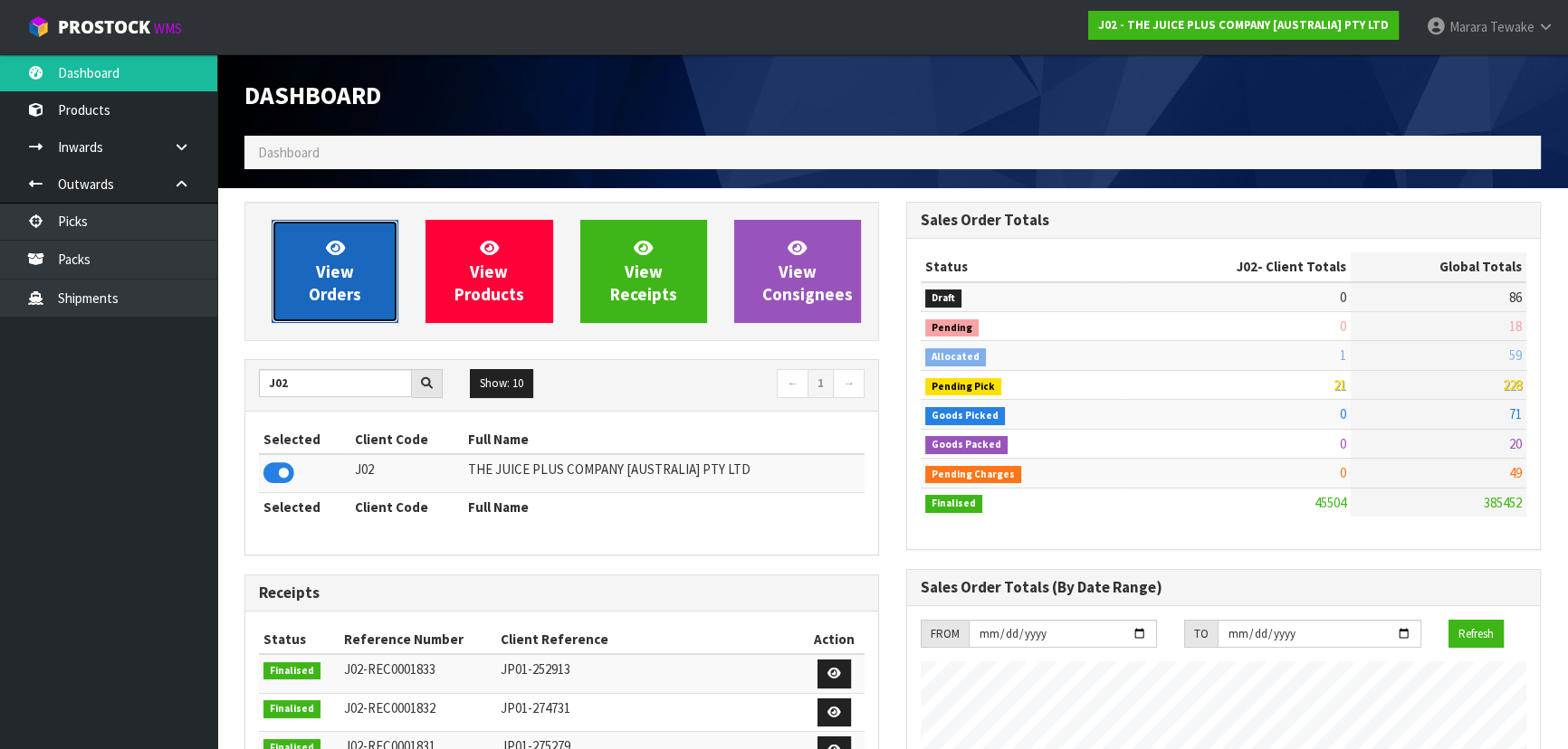
click at [312, 271] on link "View Orders" at bounding box center [335, 272] width 127 height 103
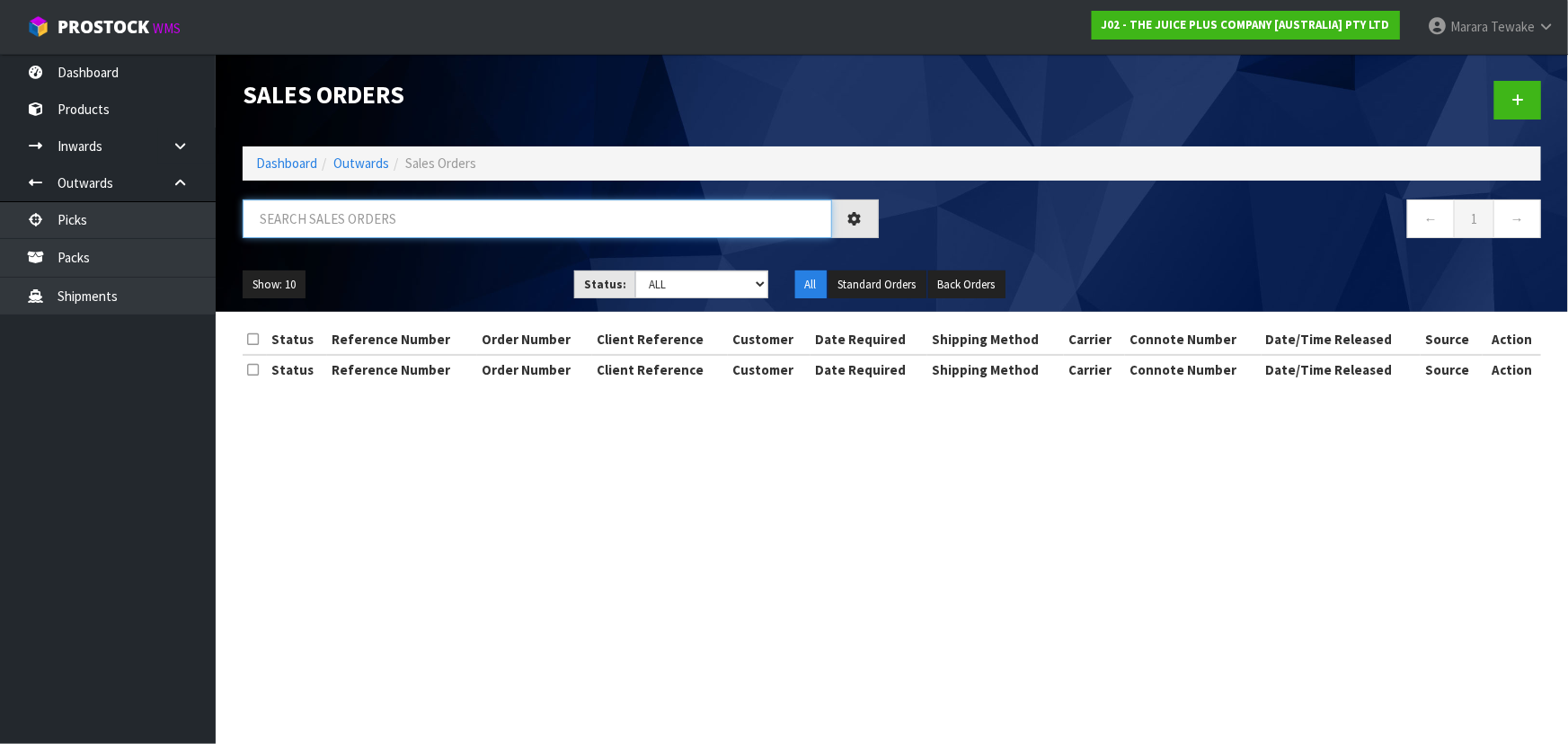
click at [307, 224] on input "text" at bounding box center [537, 218] width 589 height 38
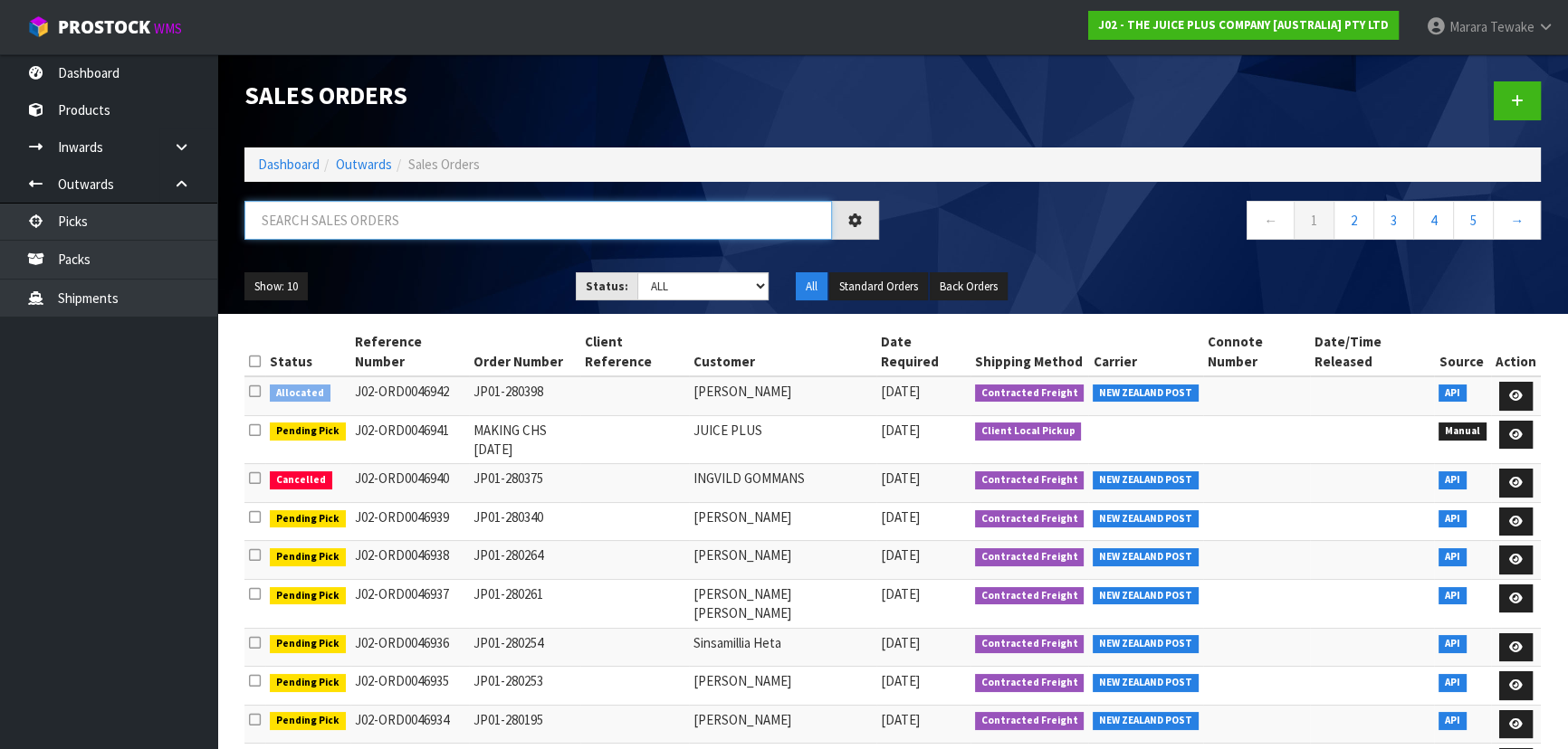
click at [303, 210] on input "text" at bounding box center [538, 219] width 588 height 39
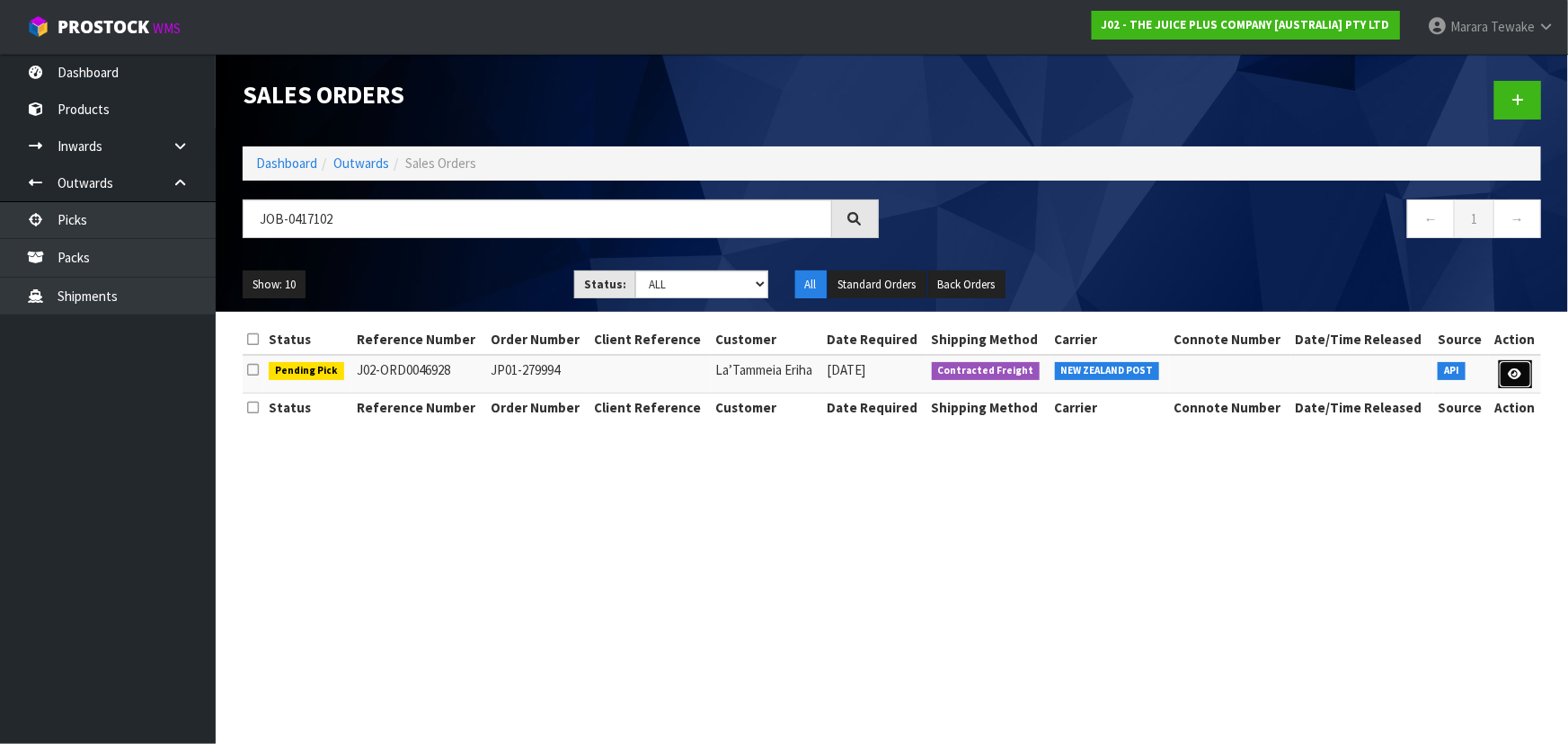
click at [1526, 366] on link at bounding box center [1516, 374] width 34 height 29
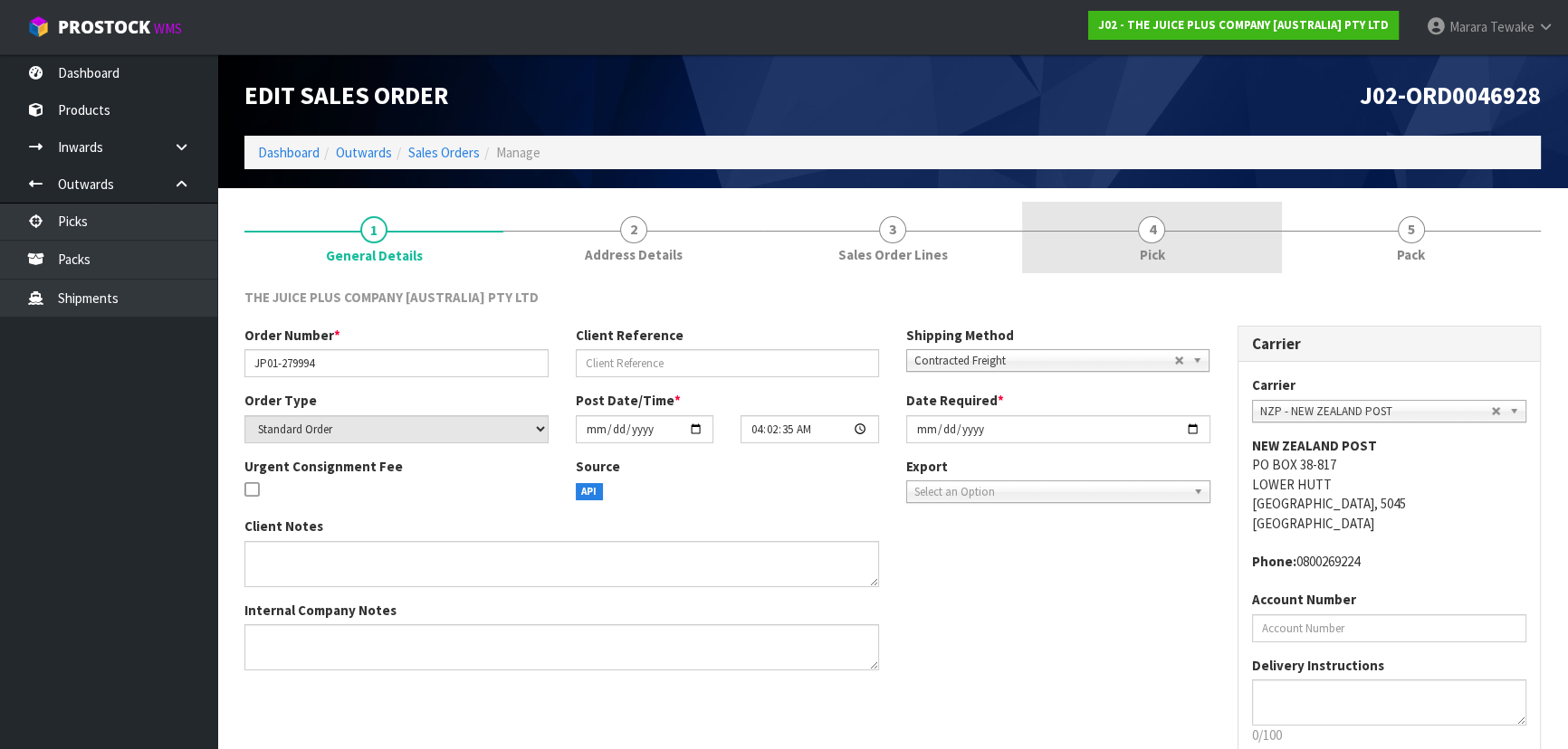
click at [1169, 222] on link "4 Pick" at bounding box center [1151, 237] width 259 height 71
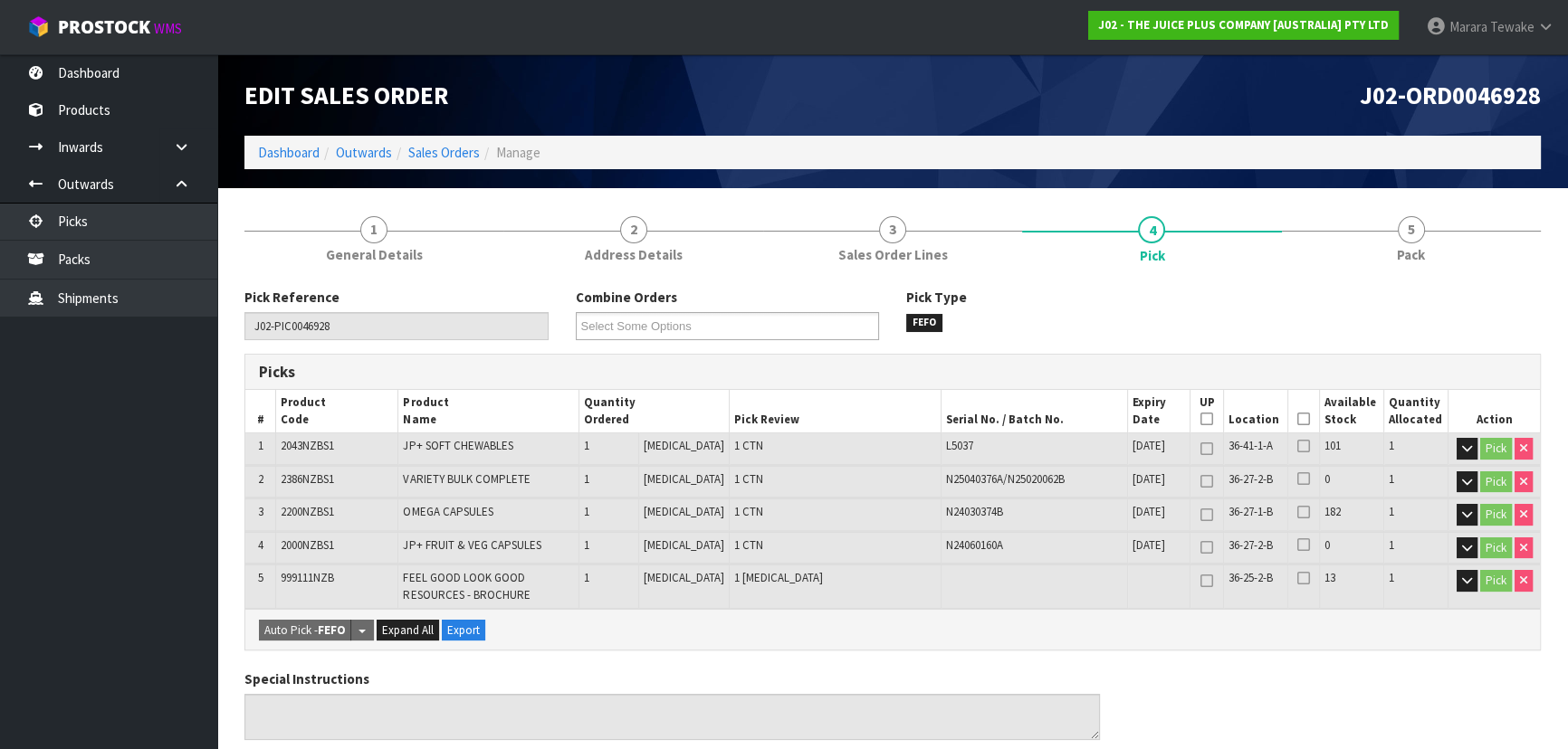
click at [1288, 425] on th "Picked" at bounding box center [1304, 411] width 32 height 43
drag, startPoint x: 1299, startPoint y: 416, endPoint x: 1075, endPoint y: 479, distance: 232.7
click at [1298, 419] on icon at bounding box center [1303, 419] width 13 height 1
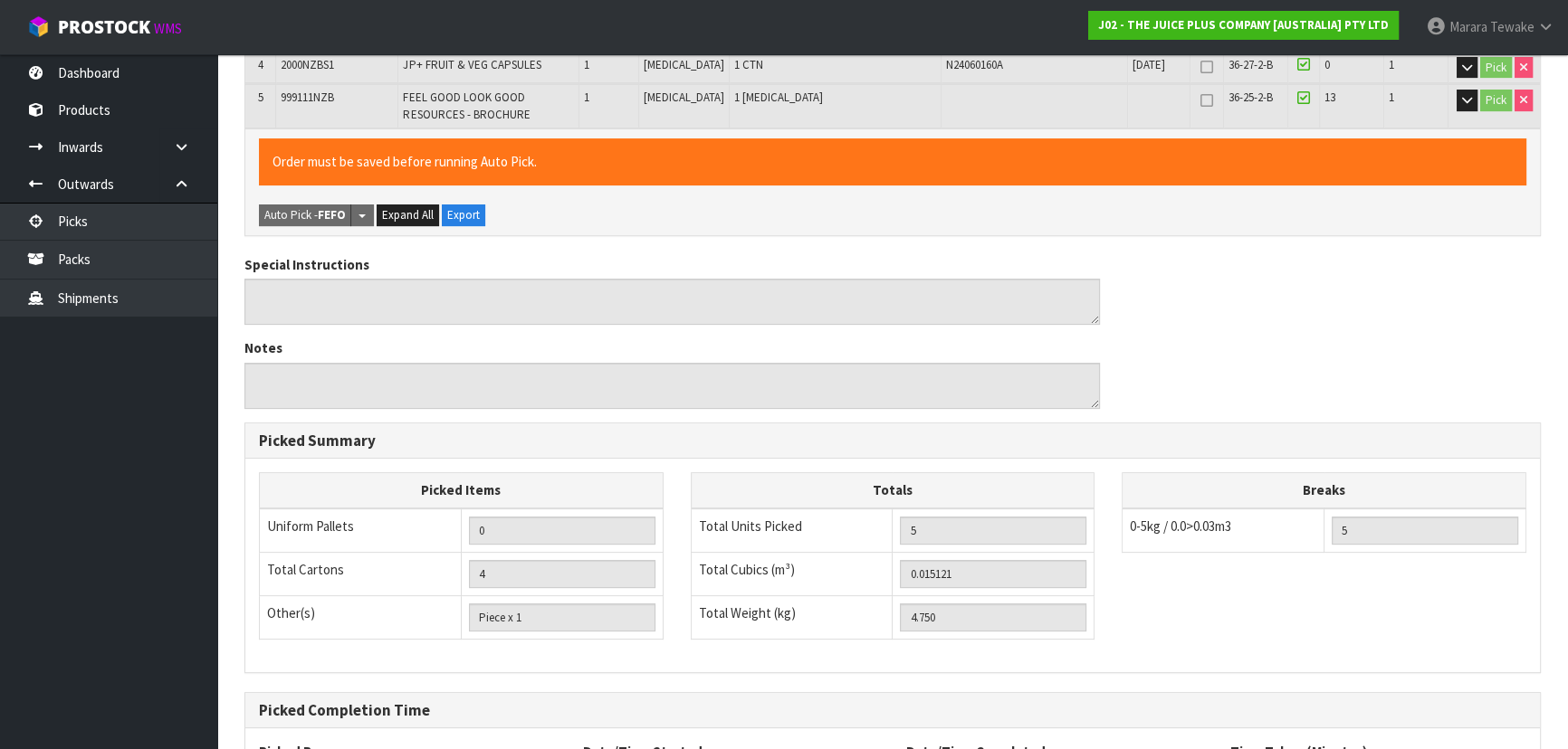
scroll to position [648, 0]
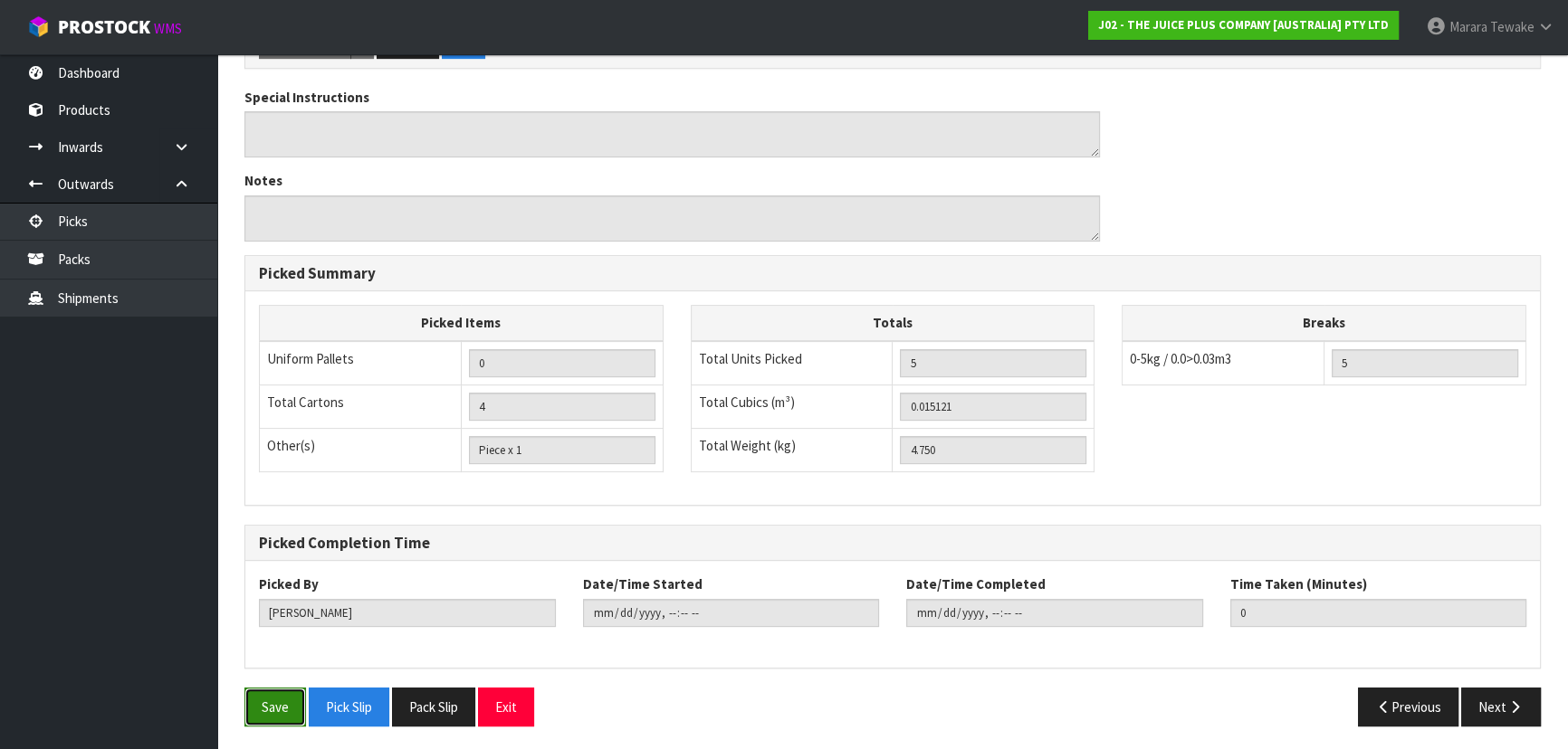
drag, startPoint x: 293, startPoint y: 703, endPoint x: 314, endPoint y: 687, distance: 26.4
click at [291, 700] on button "Save" at bounding box center [275, 706] width 62 height 39
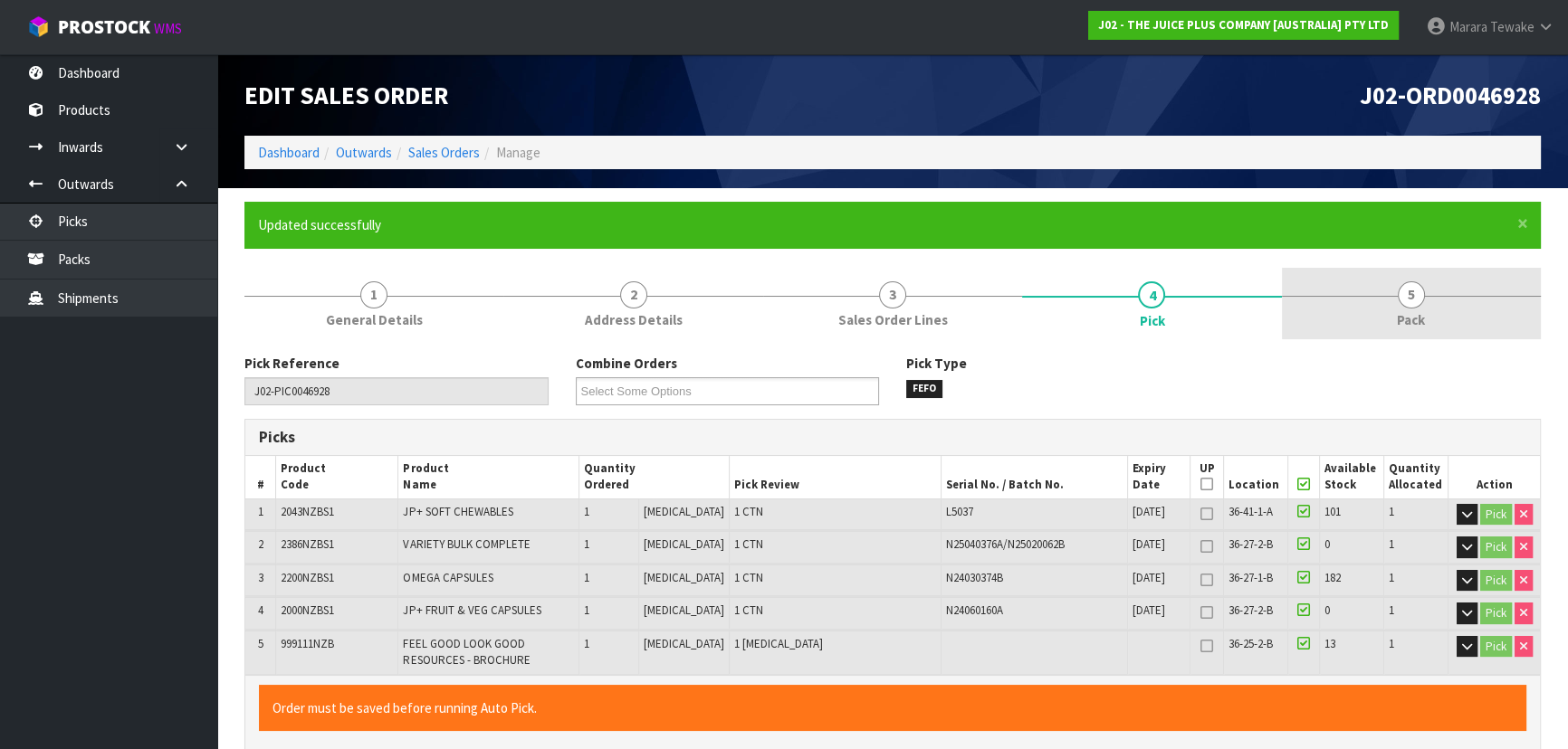
click at [1424, 282] on link "5 Pack" at bounding box center [1410, 304] width 259 height 71
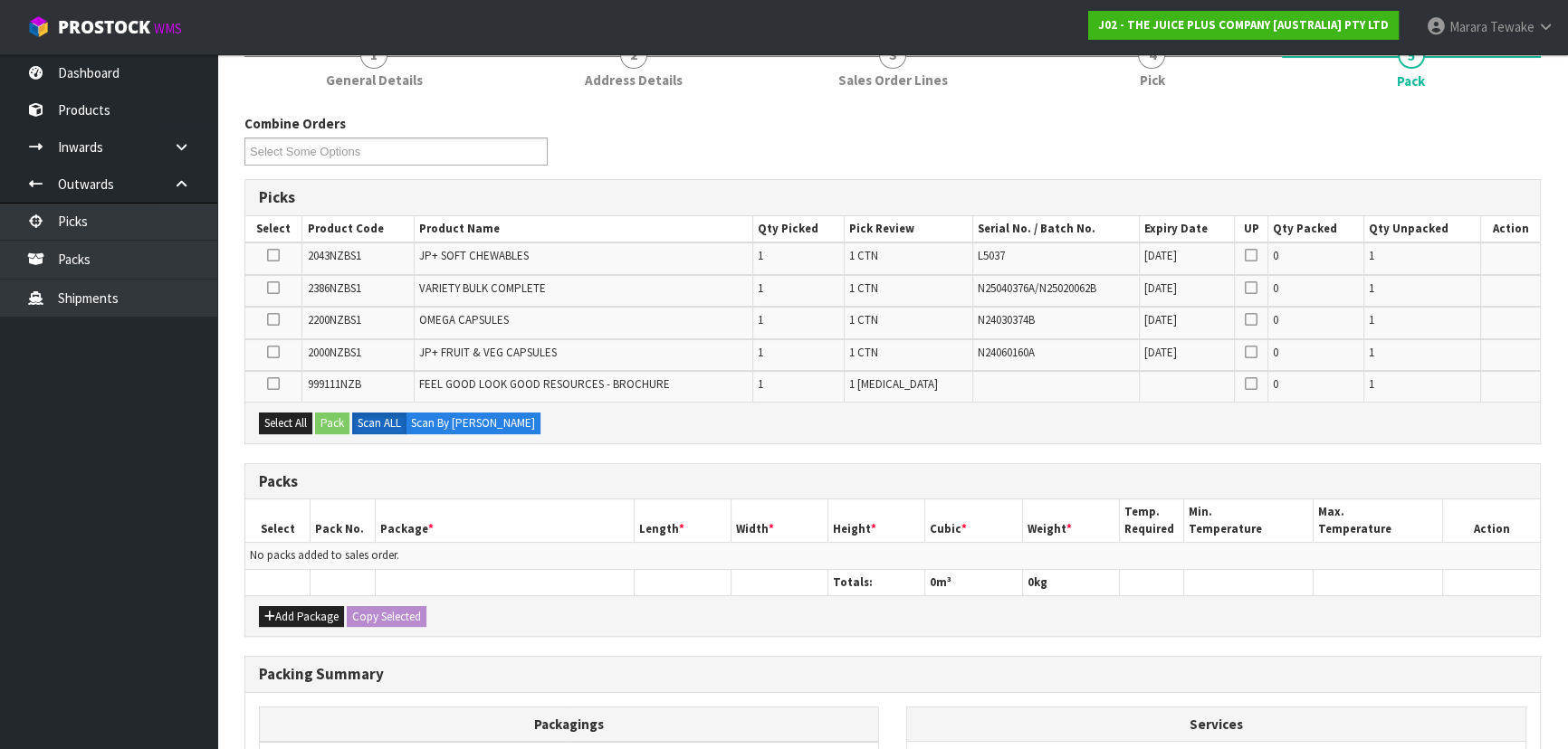
scroll to position [246, 0]
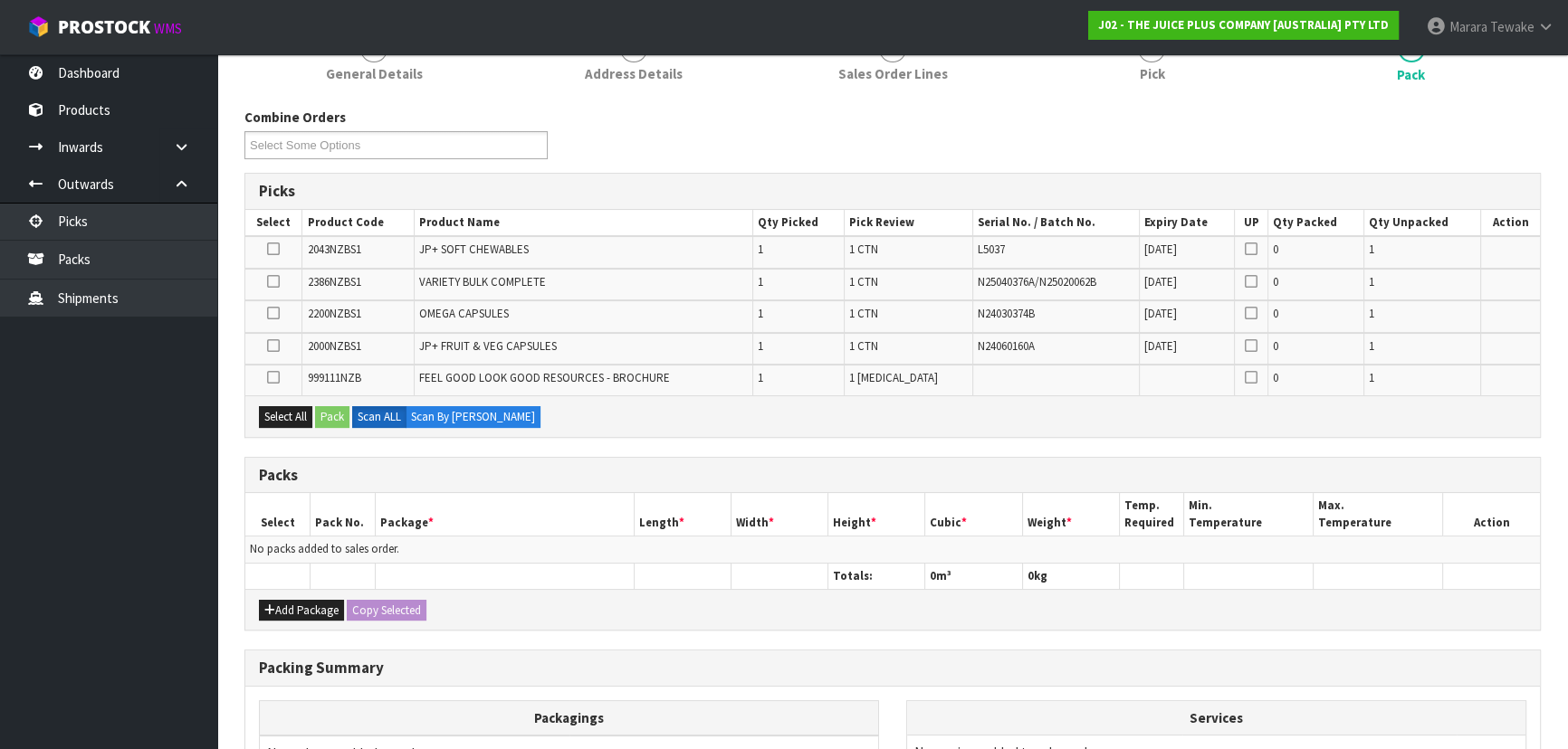
drag, startPoint x: 304, startPoint y: 592, endPoint x: 295, endPoint y: 583, distance: 12.7
click at [305, 592] on div "Add Package Copy Selected" at bounding box center [892, 609] width 1294 height 41
drag, startPoint x: 291, startPoint y: 601, endPoint x: 279, endPoint y: 588, distance: 17.7
click at [289, 600] on button "Add Package" at bounding box center [302, 611] width 85 height 22
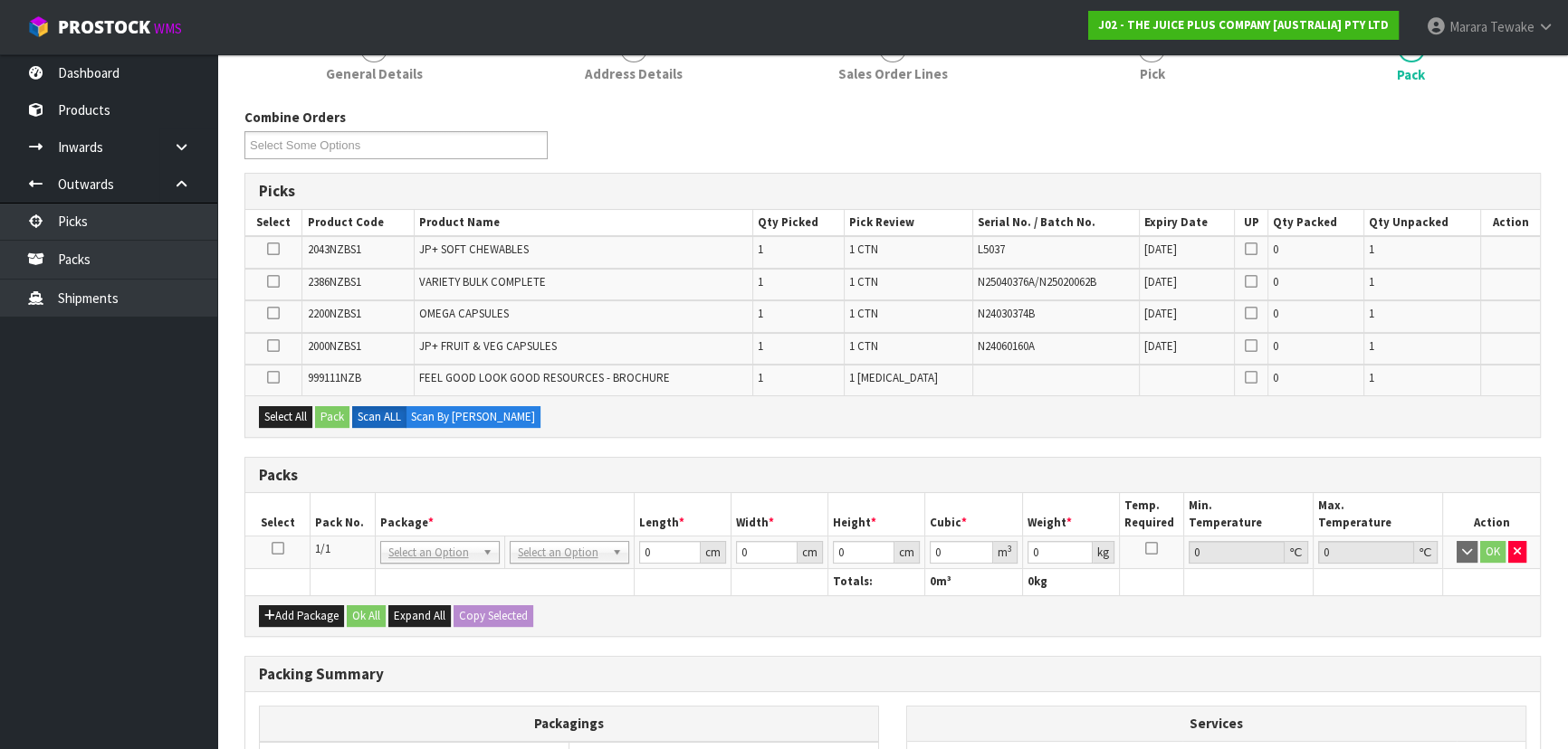
click at [272, 549] on icon at bounding box center [278, 549] width 13 height 1
click at [283, 417] on button "Select All" at bounding box center [286, 417] width 54 height 22
click at [347, 412] on button "Pack" at bounding box center [331, 417] width 35 height 22
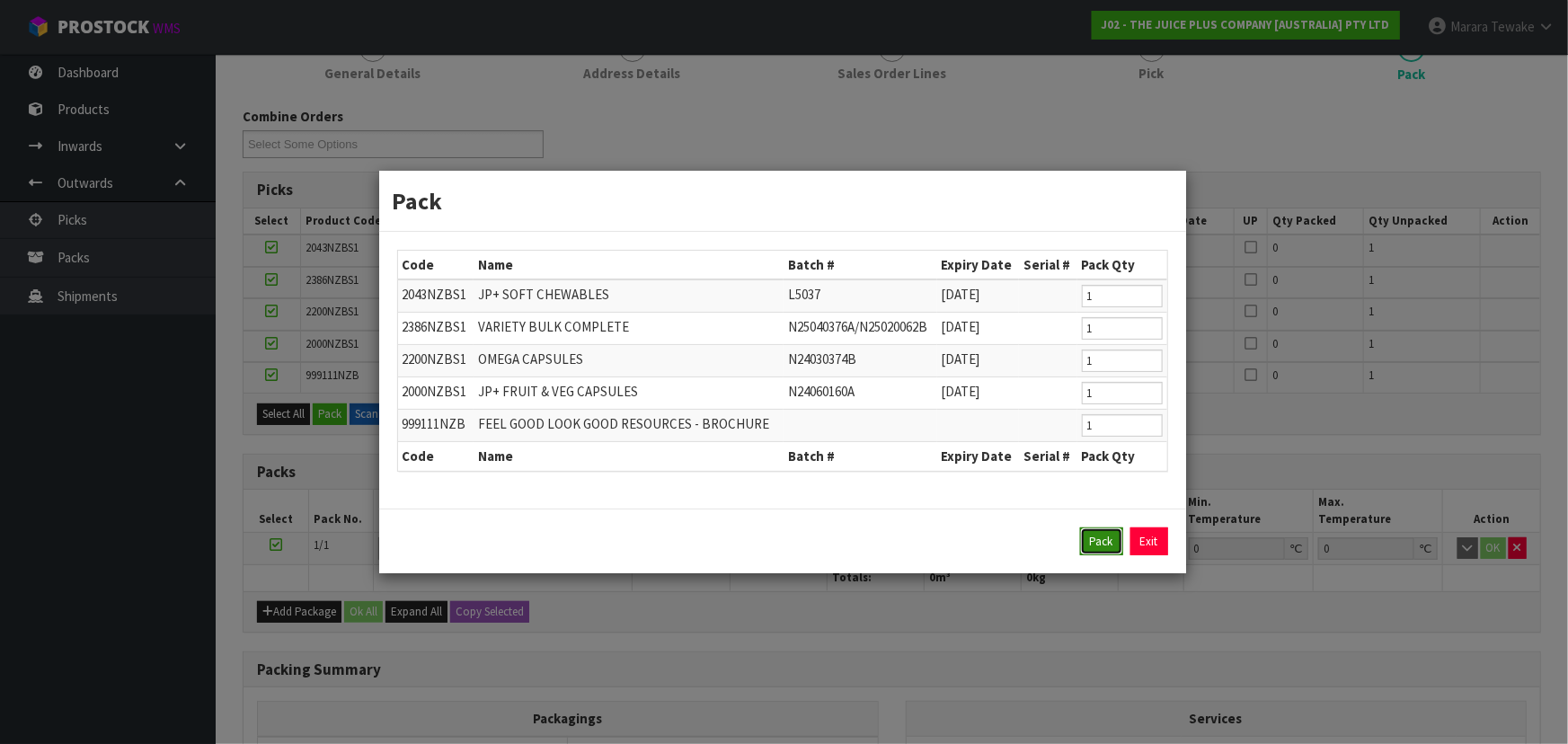
click at [1102, 538] on button "Pack" at bounding box center [1102, 541] width 43 height 29
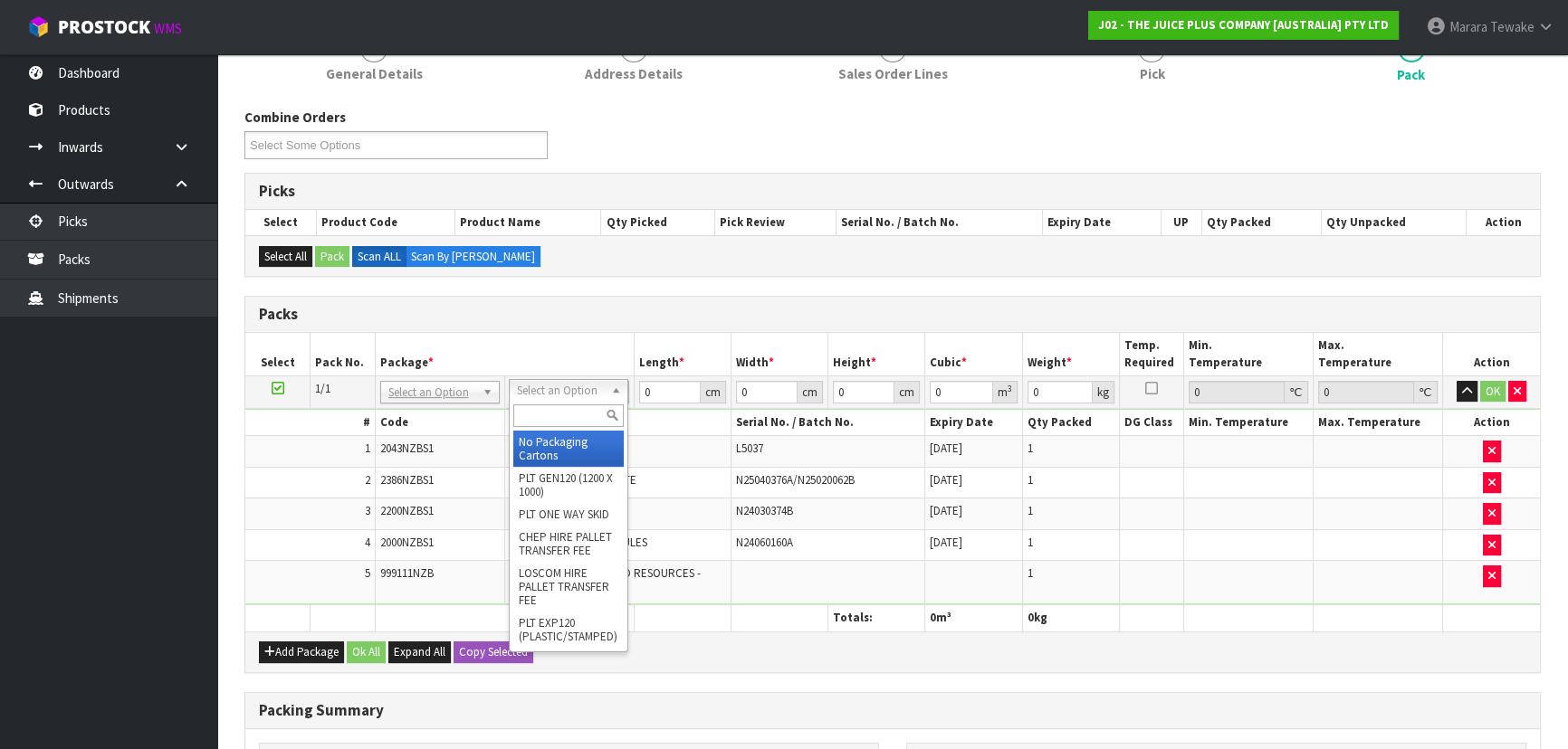
drag, startPoint x: 573, startPoint y: 387, endPoint x: 550, endPoint y: 415, distance: 36.2
click at [550, 416] on input "text" at bounding box center [568, 416] width 110 height 23
drag, startPoint x: 573, startPoint y: 460, endPoint x: 595, endPoint y: 446, distance: 26.1
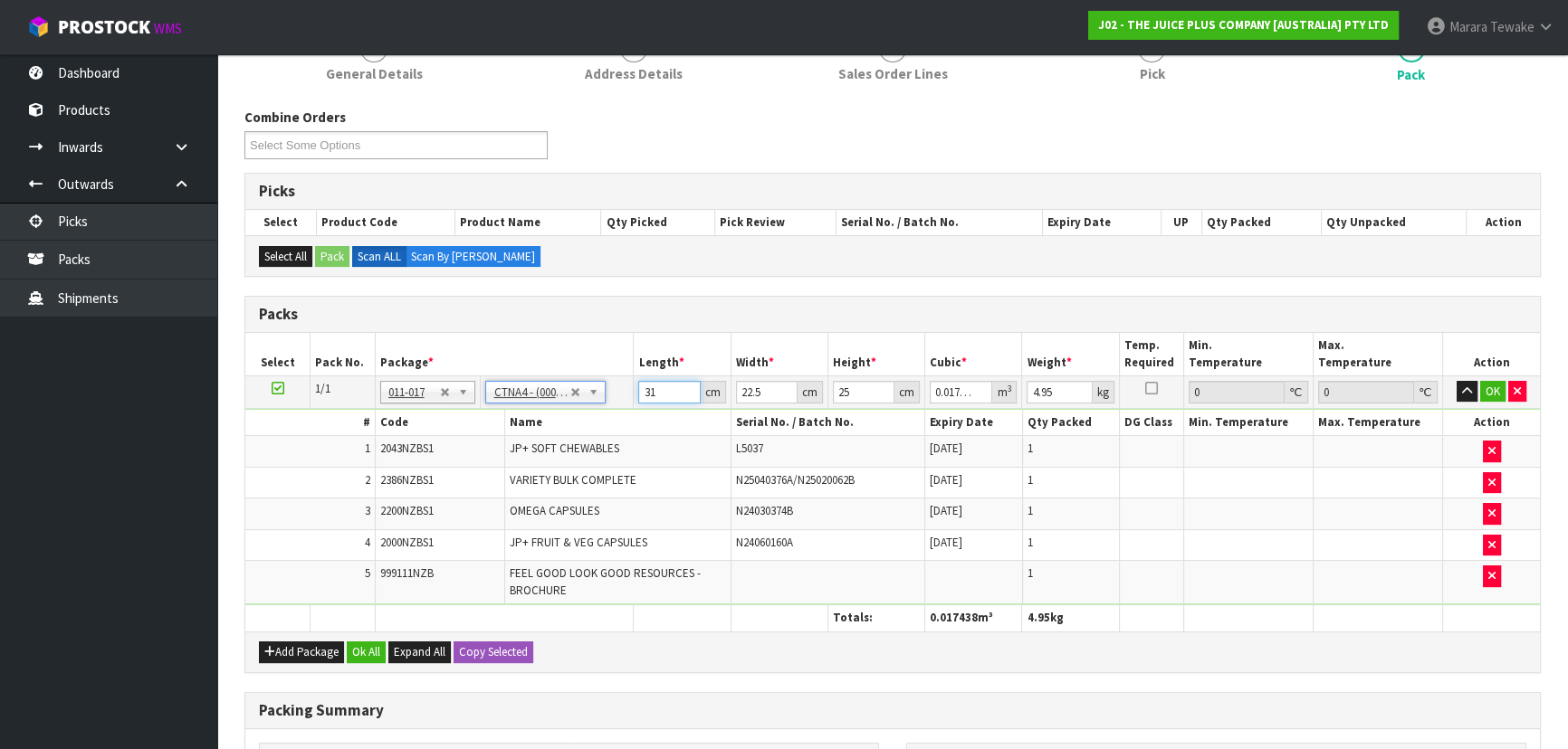
drag, startPoint x: 626, startPoint y: 392, endPoint x: 606, endPoint y: 356, distance: 41.2
click at [609, 380] on tr "1/1 NONE 007-001 007-002 007-004 007-009 007-013 007-014 007-015 007-017 007-01…" at bounding box center [892, 391] width 1294 height 33
click at [1456, 381] on button "button" at bounding box center [1466, 392] width 21 height 22
click button "OK" at bounding box center [1493, 392] width 26 height 22
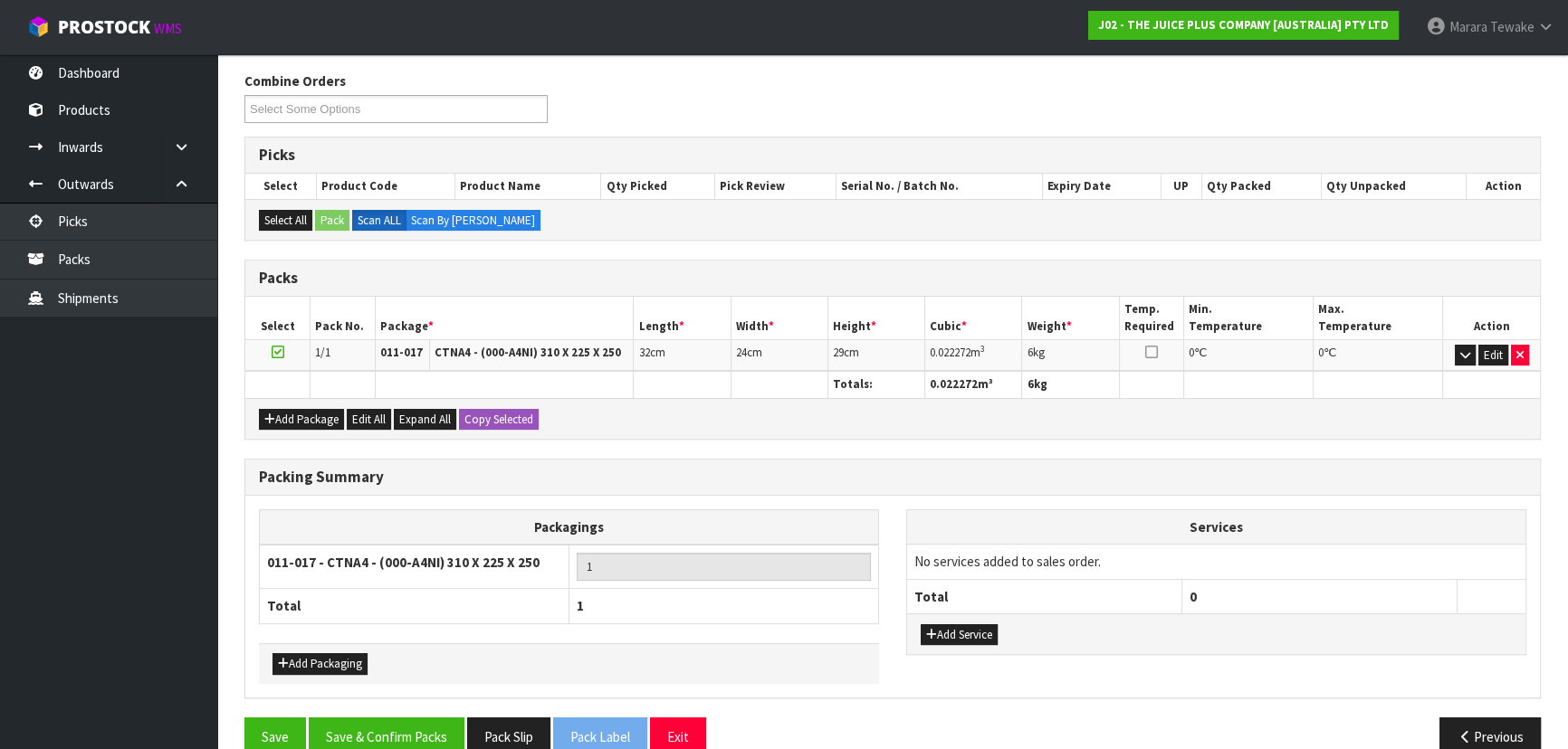
scroll to position [312, 0]
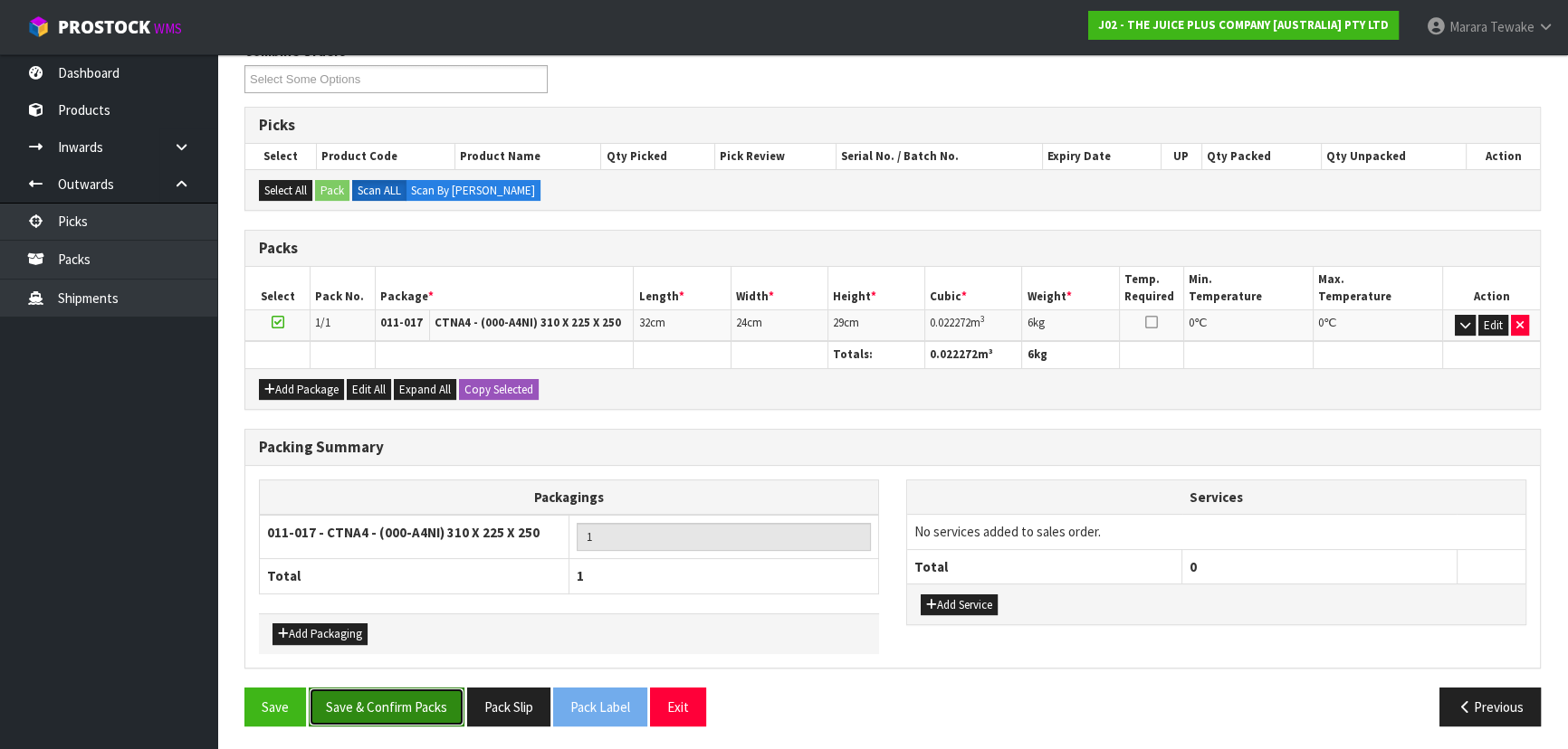
click at [344, 703] on button "Save & Confirm Packs" at bounding box center [386, 706] width 156 height 39
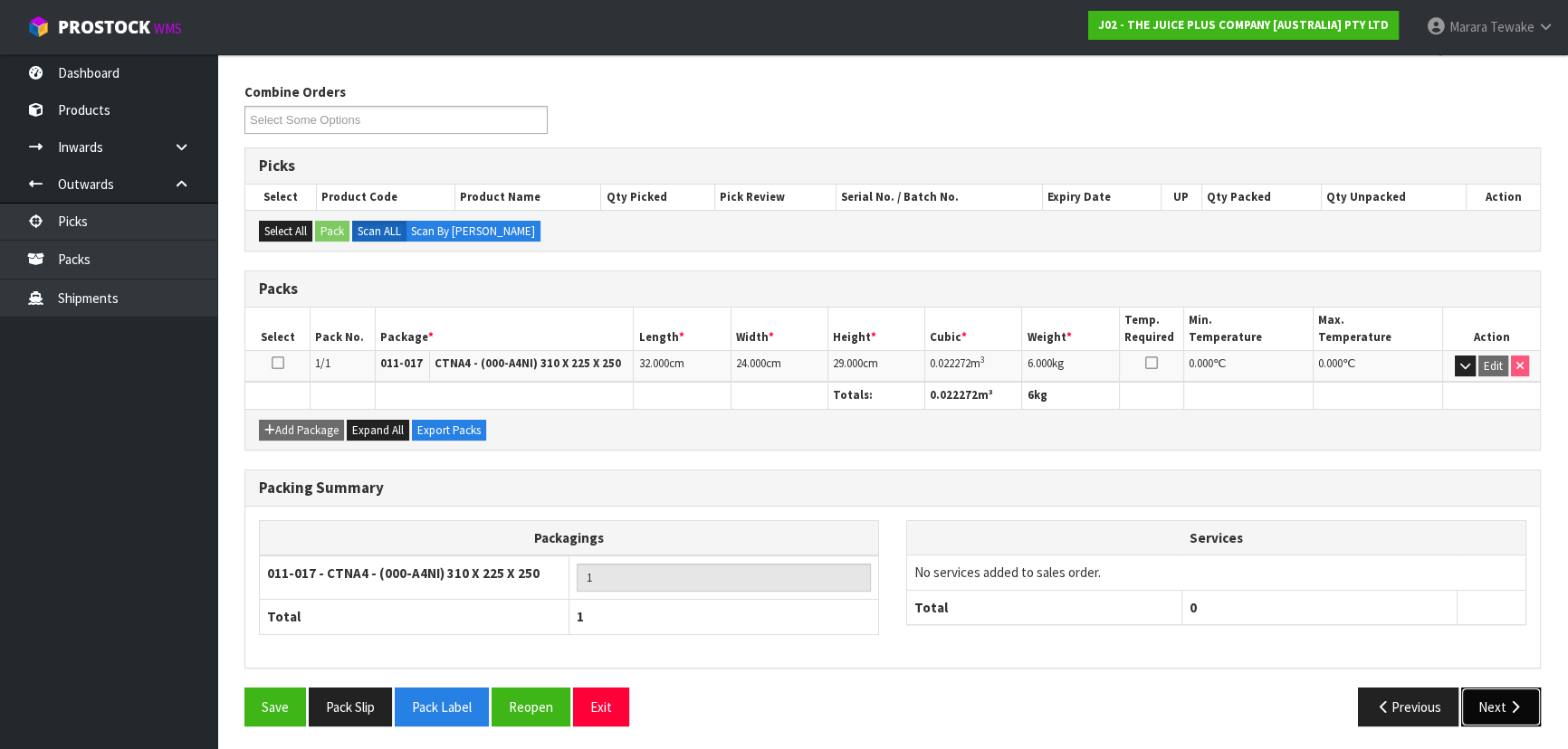
click at [1496, 694] on button "Next" at bounding box center [1501, 706] width 79 height 39
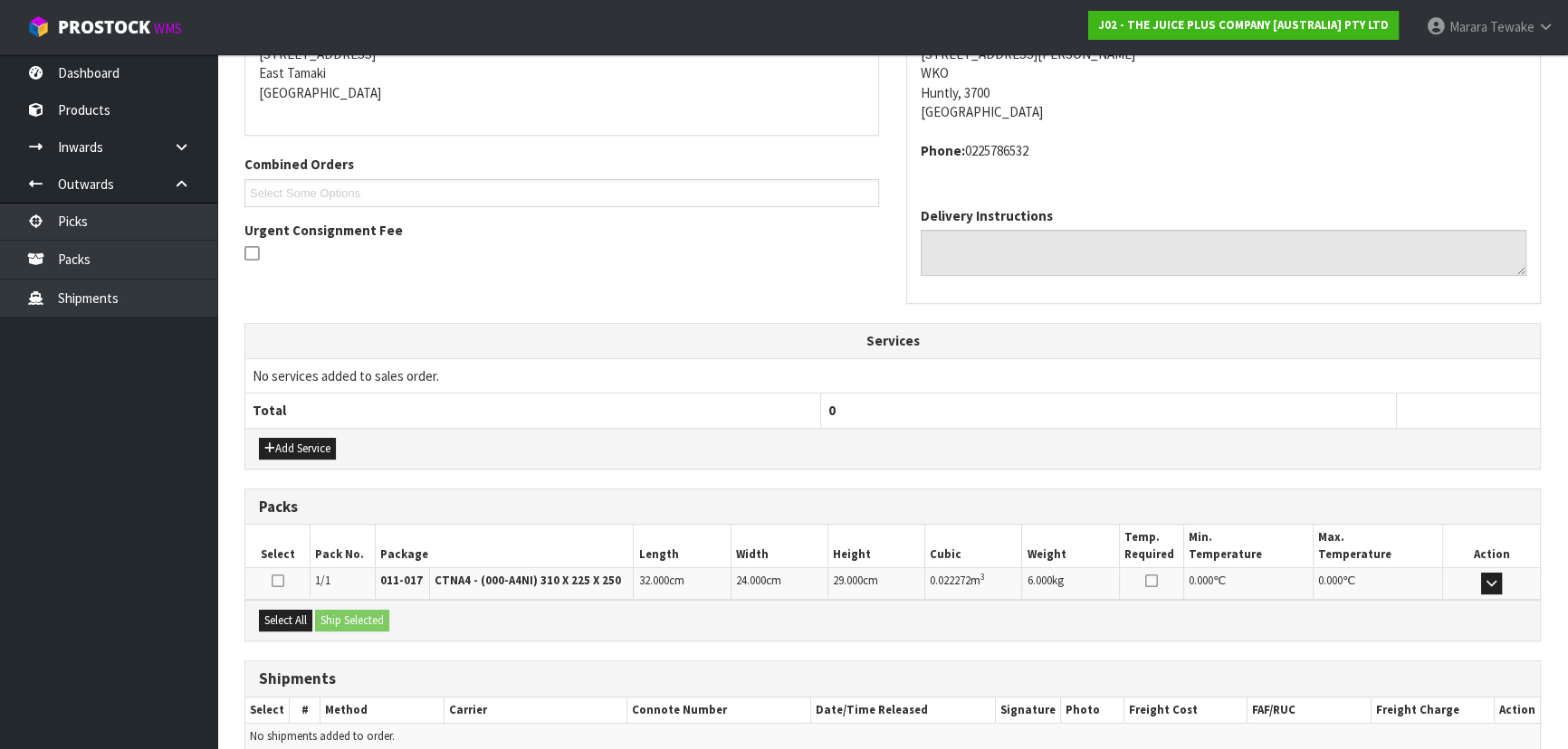
scroll to position [461, 0]
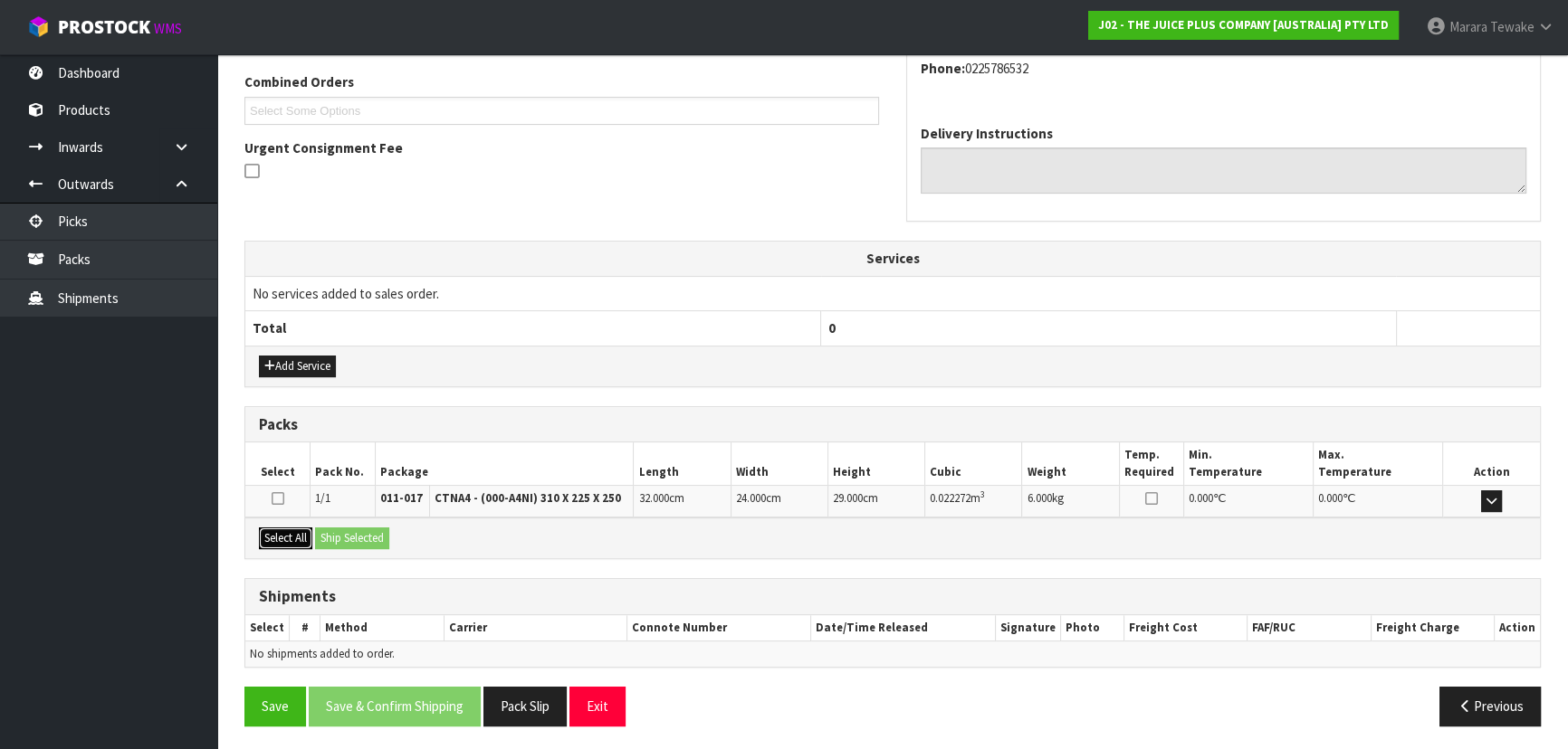
drag, startPoint x: 295, startPoint y: 538, endPoint x: 332, endPoint y: 533, distance: 37.3
click at [308, 534] on button "Select All" at bounding box center [286, 539] width 54 height 22
click at [361, 533] on button "Ship Selected" at bounding box center [351, 539] width 74 height 22
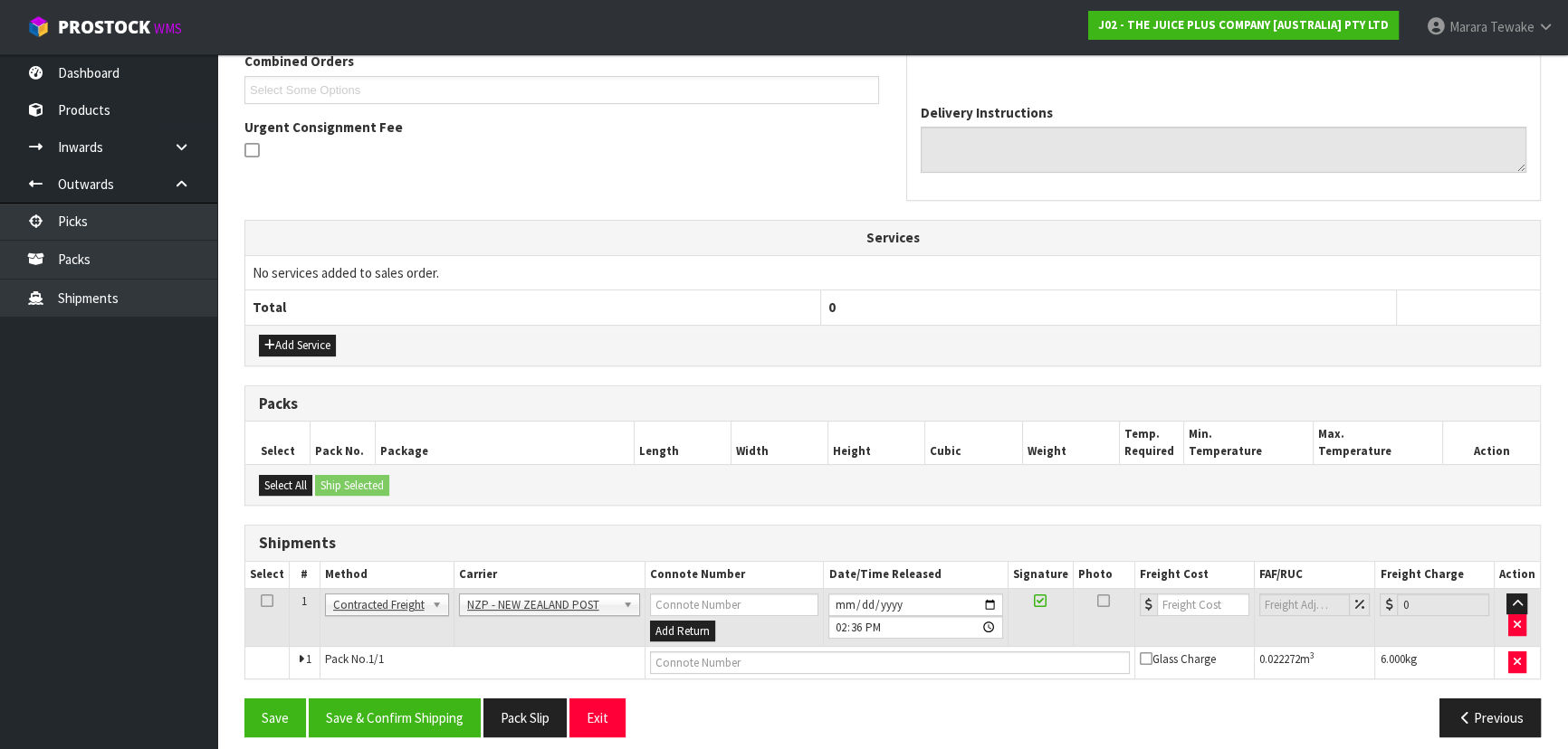
scroll to position [494, 0]
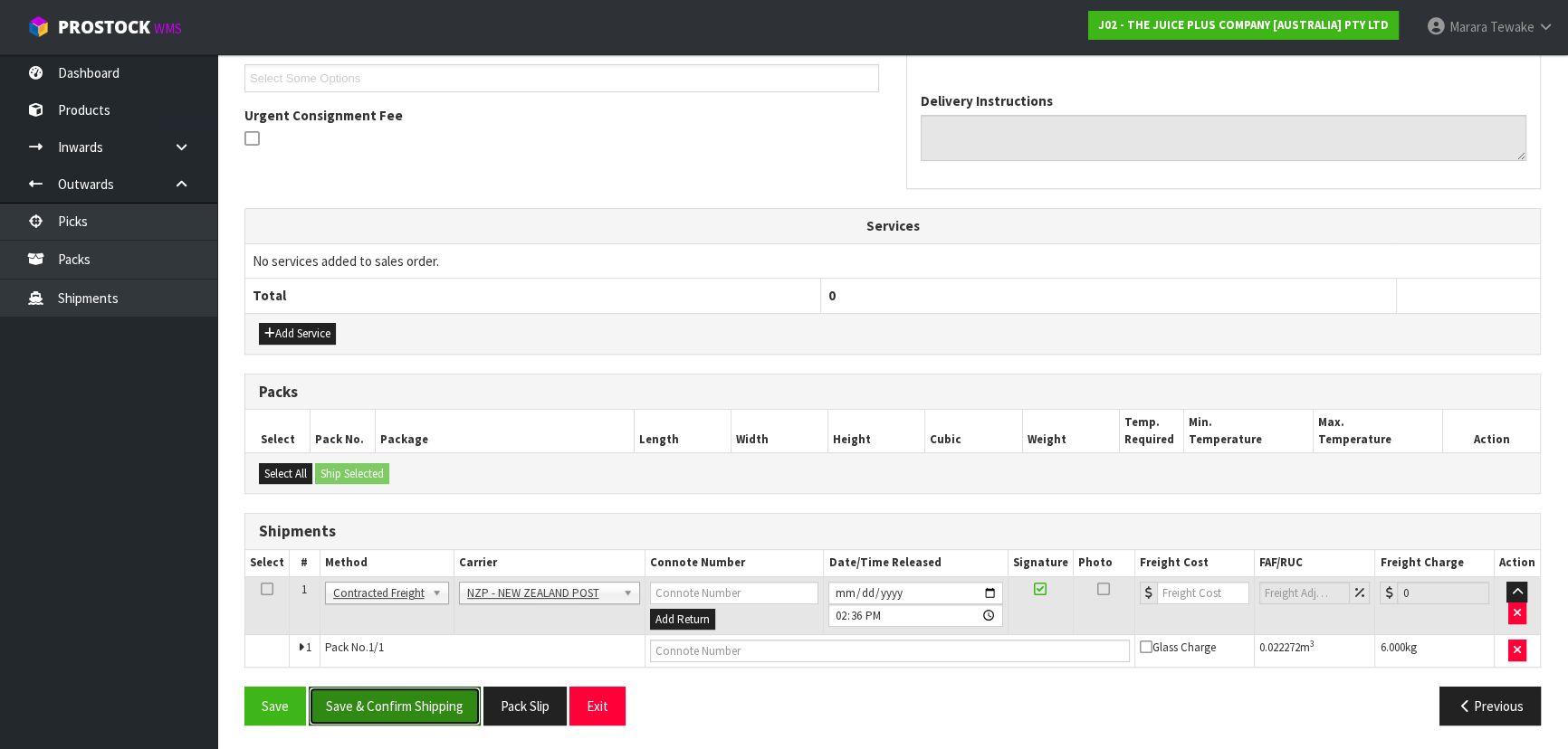
drag, startPoint x: 434, startPoint y: 696, endPoint x: 154, endPoint y: 614, distance: 291.8
click at [433, 696] on button "Save & Confirm Shipping" at bounding box center [394, 705] width 172 height 39
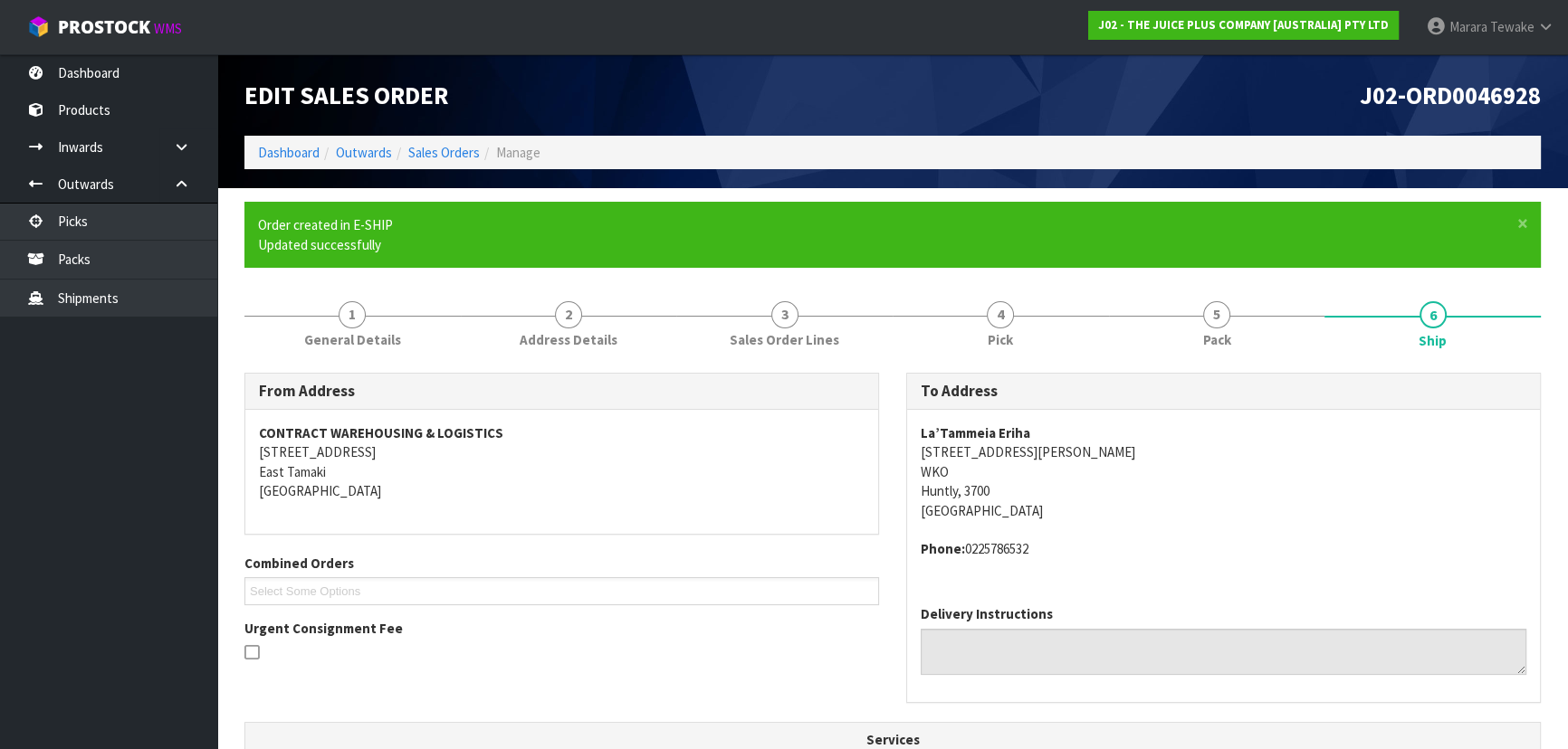
scroll to position [468, 0]
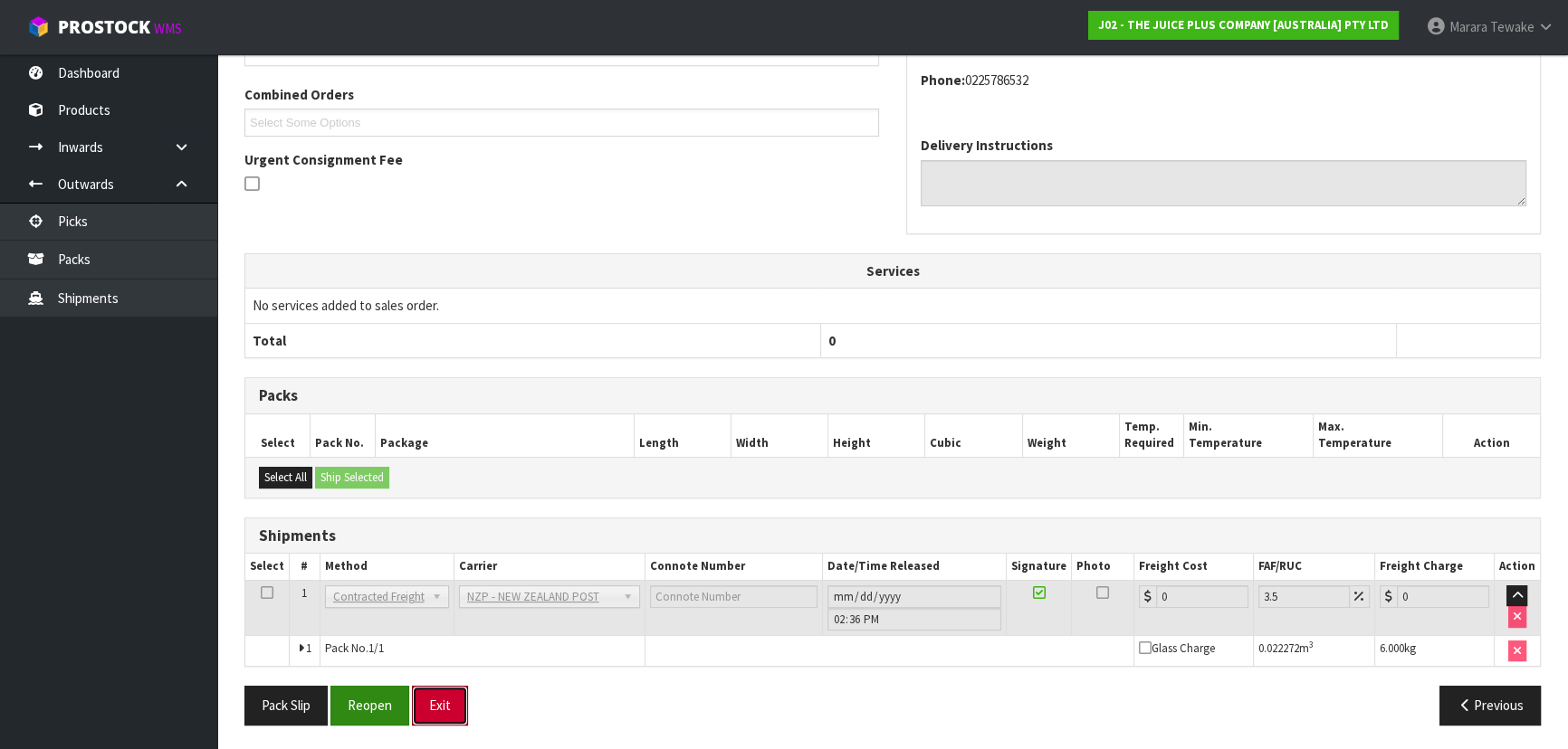
drag, startPoint x: 412, startPoint y: 691, endPoint x: 373, endPoint y: 699, distance: 39.8
click at [406, 693] on div "Pack Slip Reopen Exit" at bounding box center [562, 704] width 662 height 39
click at [381, 696] on button "Reopen" at bounding box center [369, 704] width 78 height 39
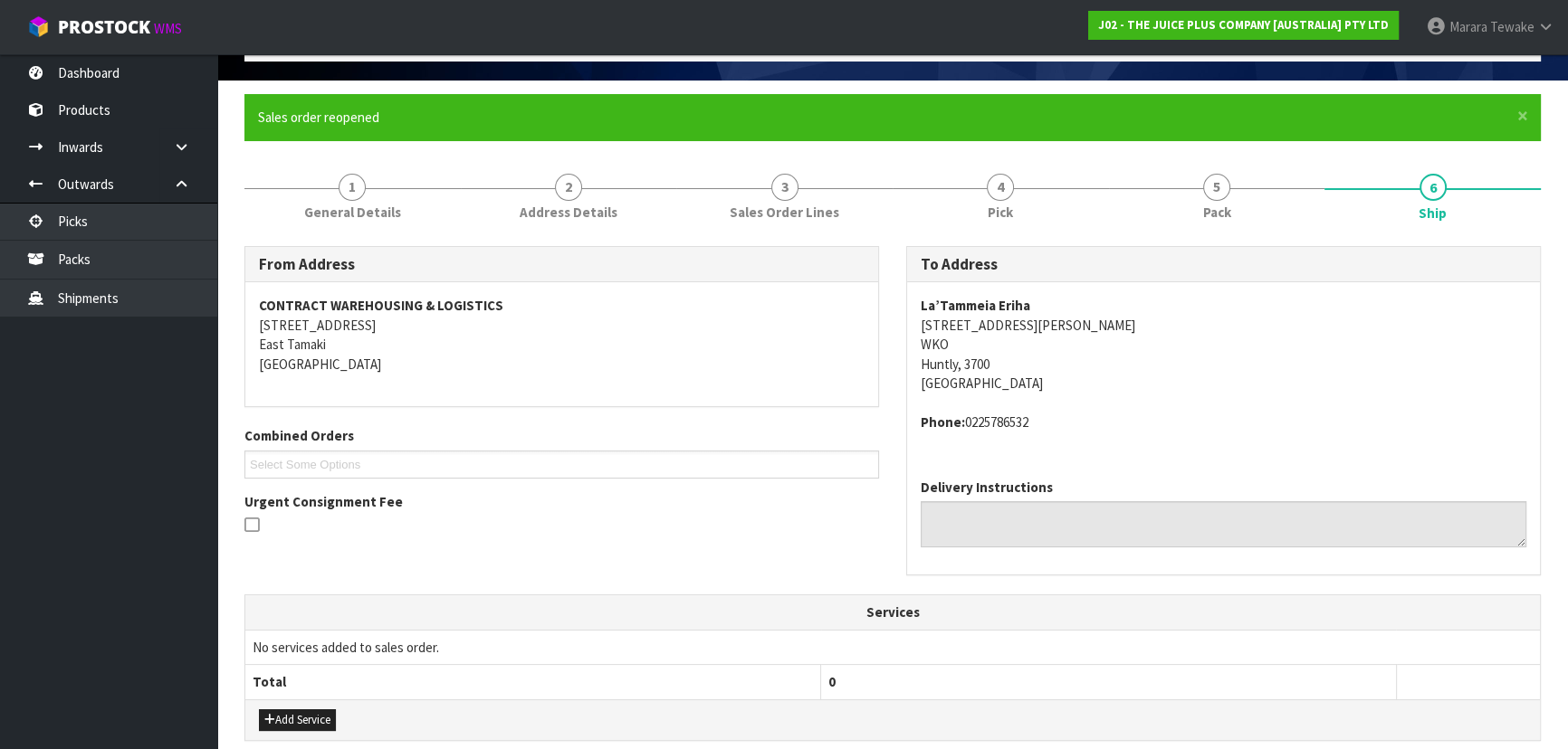
scroll to position [494, 0]
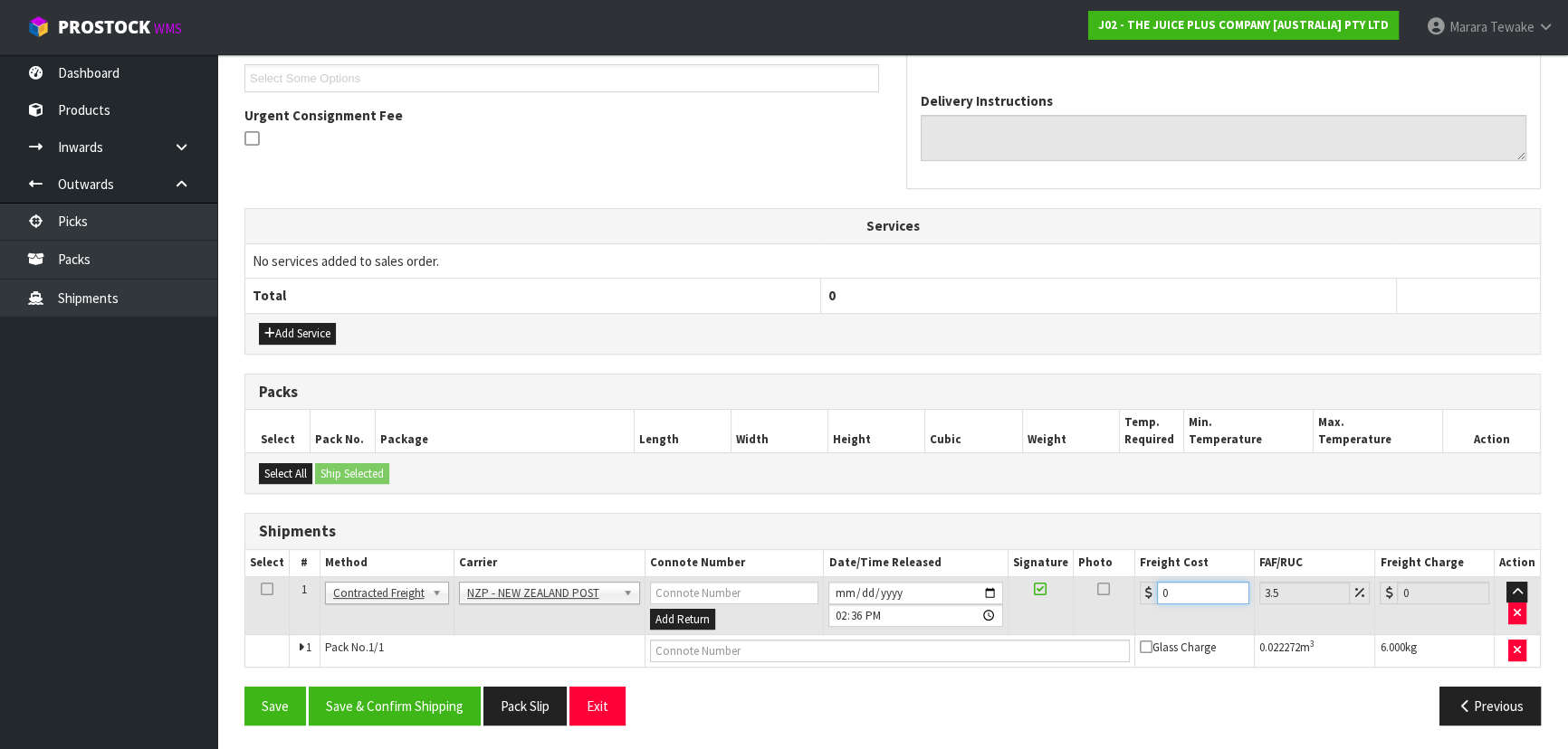
drag, startPoint x: 1168, startPoint y: 587, endPoint x: 1116, endPoint y: 552, distance: 62.7
click at [1117, 555] on table "Select # Method Carrier Connote Number Date/Time Released Signature Photo Freig…" at bounding box center [892, 609] width 1294 height 117
click at [375, 700] on button "Save & Confirm Shipping" at bounding box center [394, 705] width 172 height 39
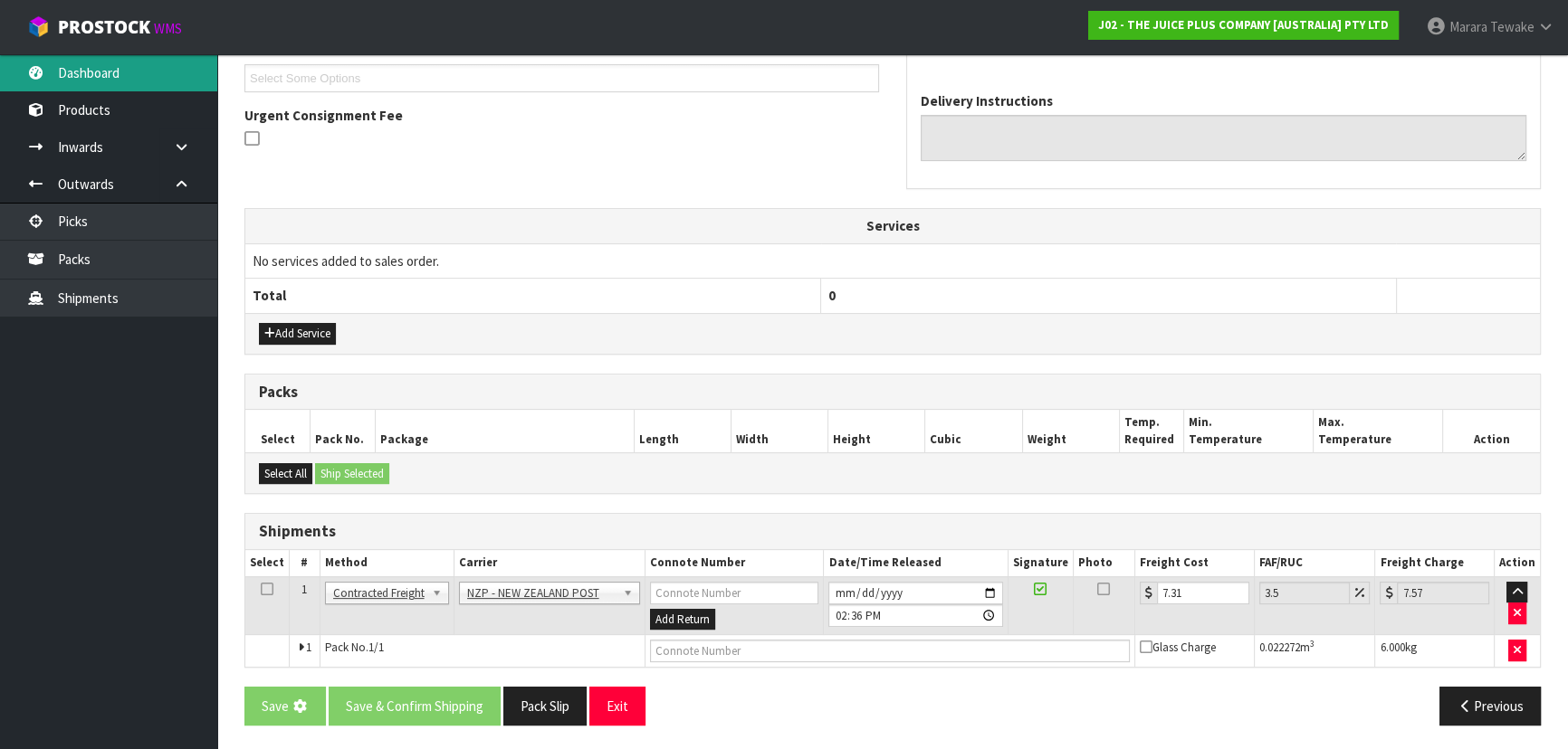
scroll to position [0, 0]
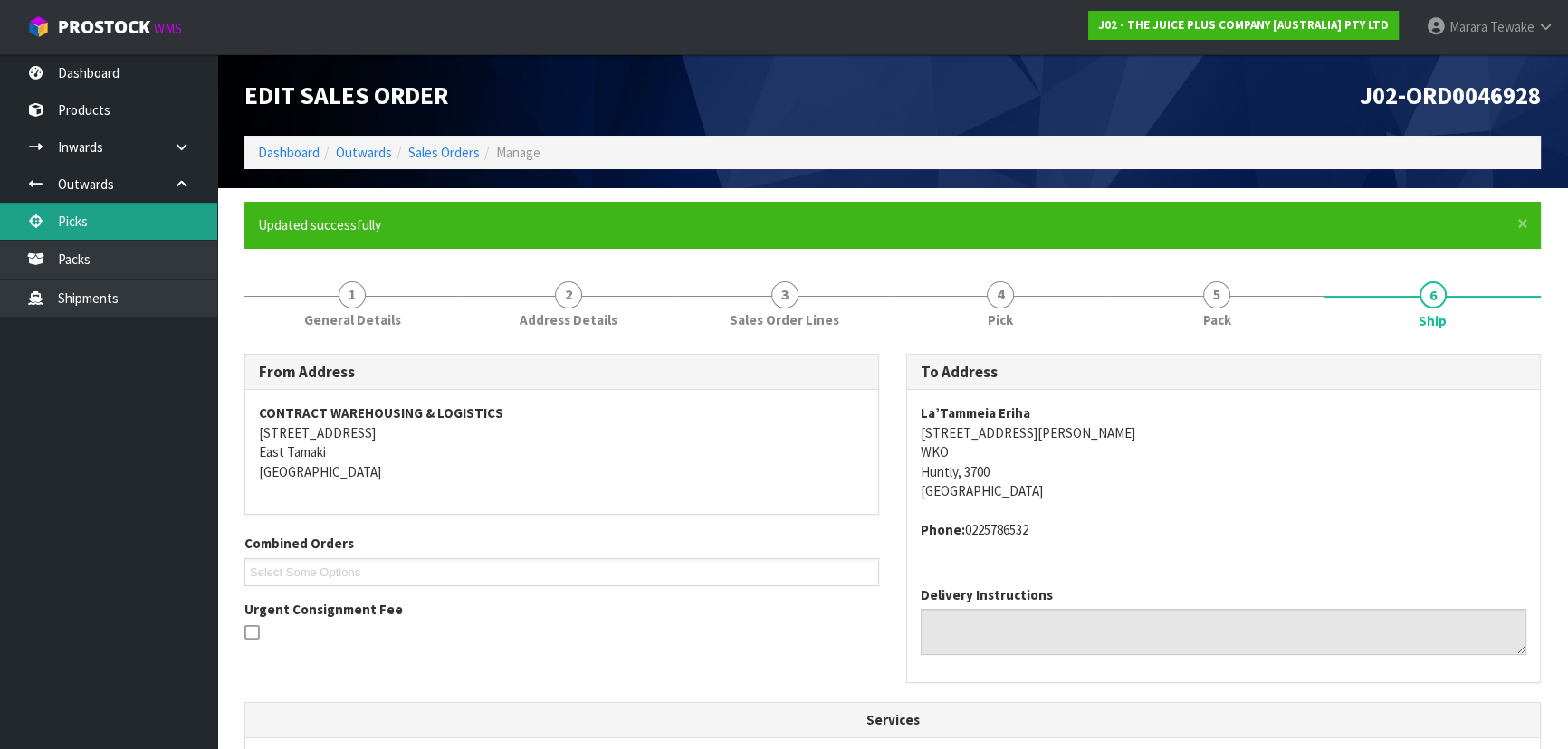
click at [147, 223] on link "Picks" at bounding box center [108, 220] width 217 height 37
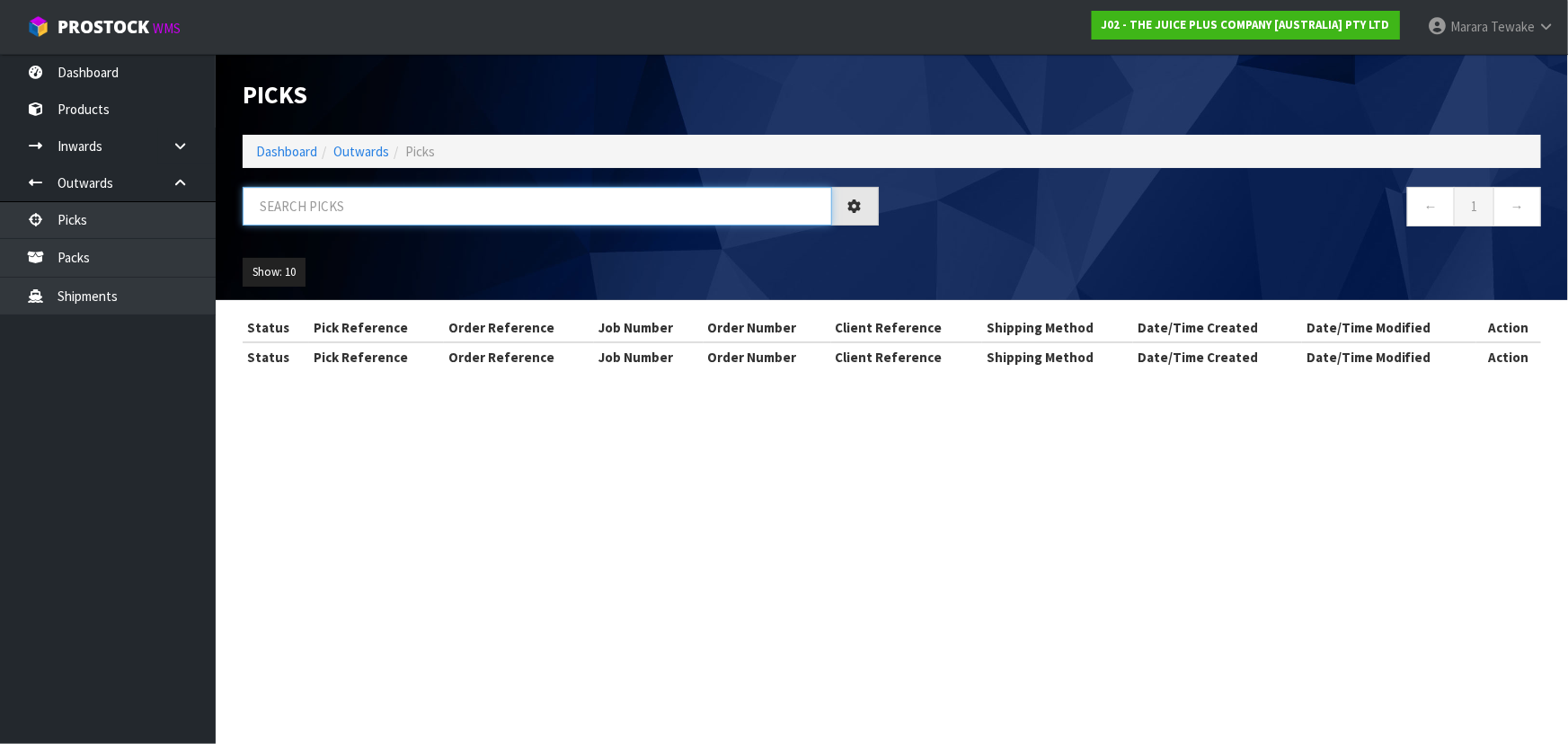
click at [366, 196] on input "text" at bounding box center [537, 206] width 589 height 38
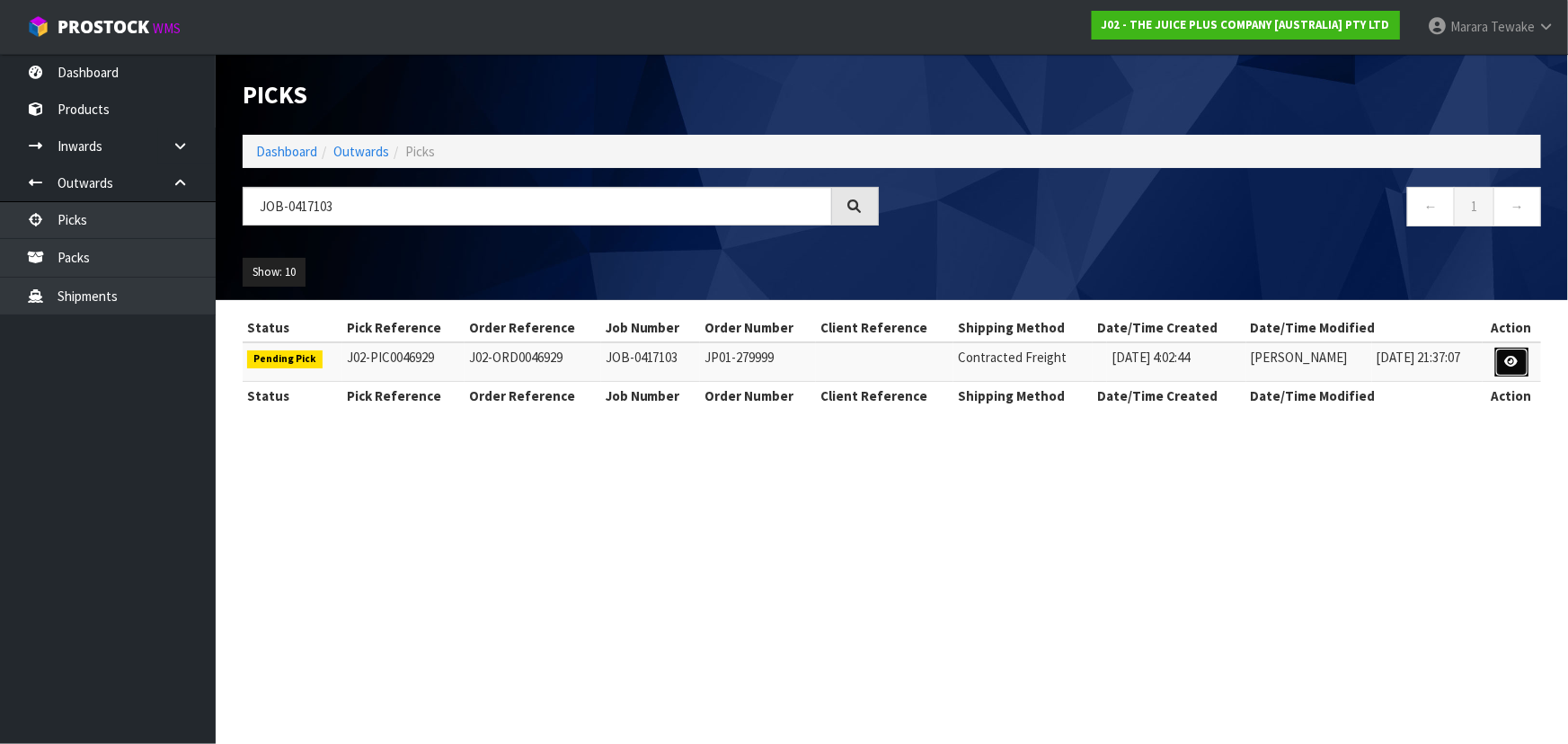
click at [1511, 360] on icon at bounding box center [1513, 362] width 14 height 12
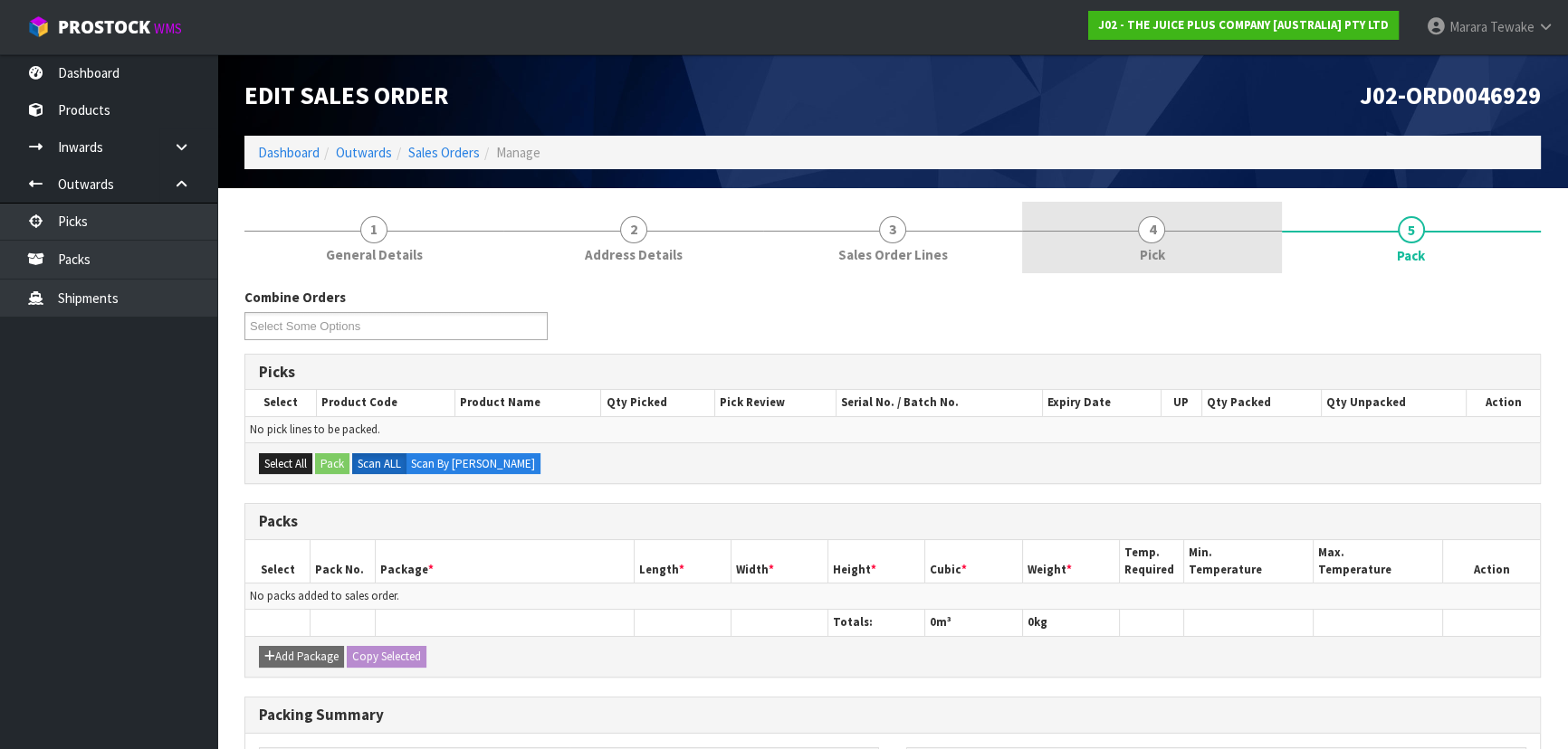
drag, startPoint x: 1150, startPoint y: 221, endPoint x: 1167, endPoint y: 233, distance: 20.8
click at [1150, 219] on span "4" at bounding box center [1150, 229] width 27 height 27
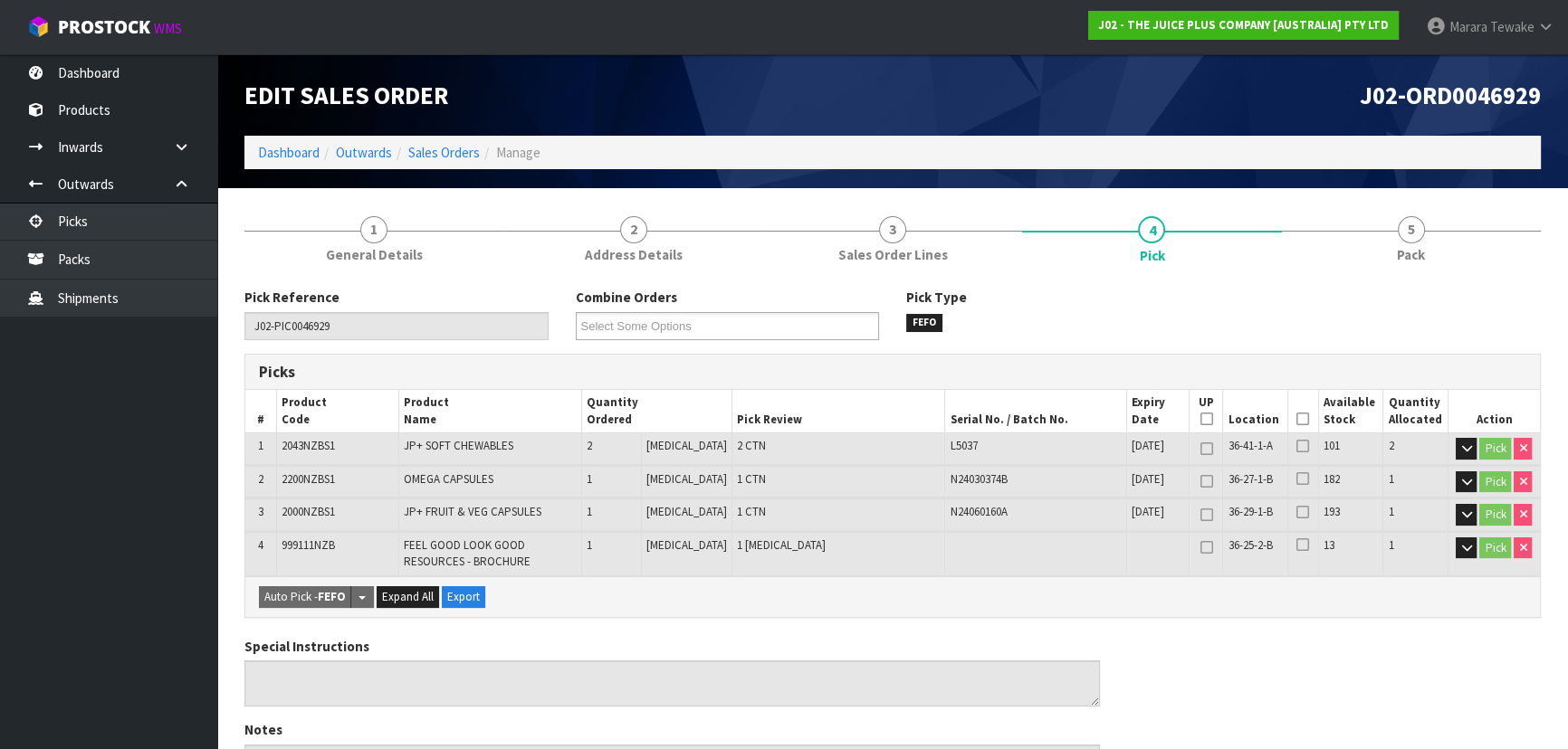
drag, startPoint x: 1299, startPoint y: 416, endPoint x: 980, endPoint y: 519, distance: 335.2
click at [1298, 419] on icon at bounding box center [1302, 419] width 13 height 1
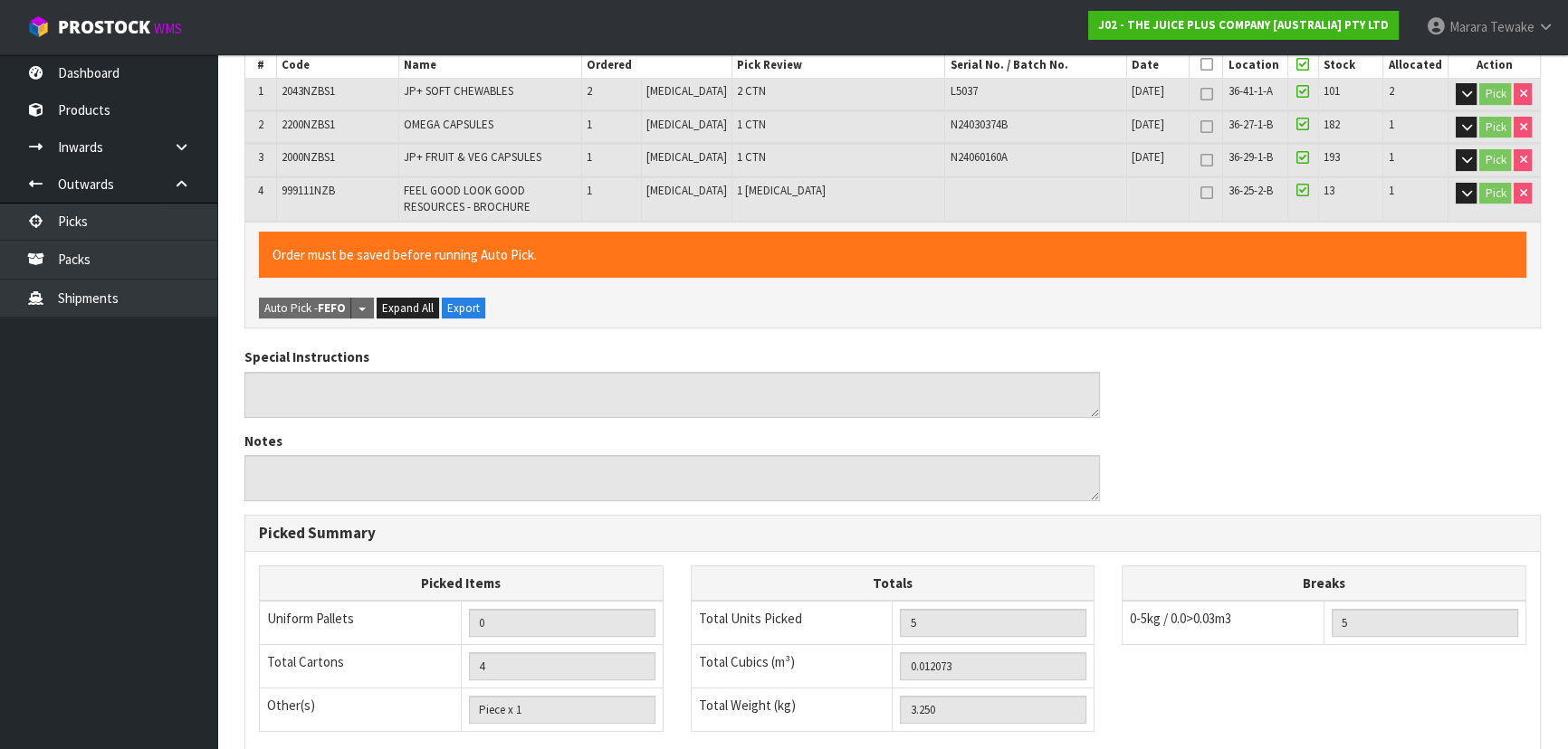
scroll to position [615, 0]
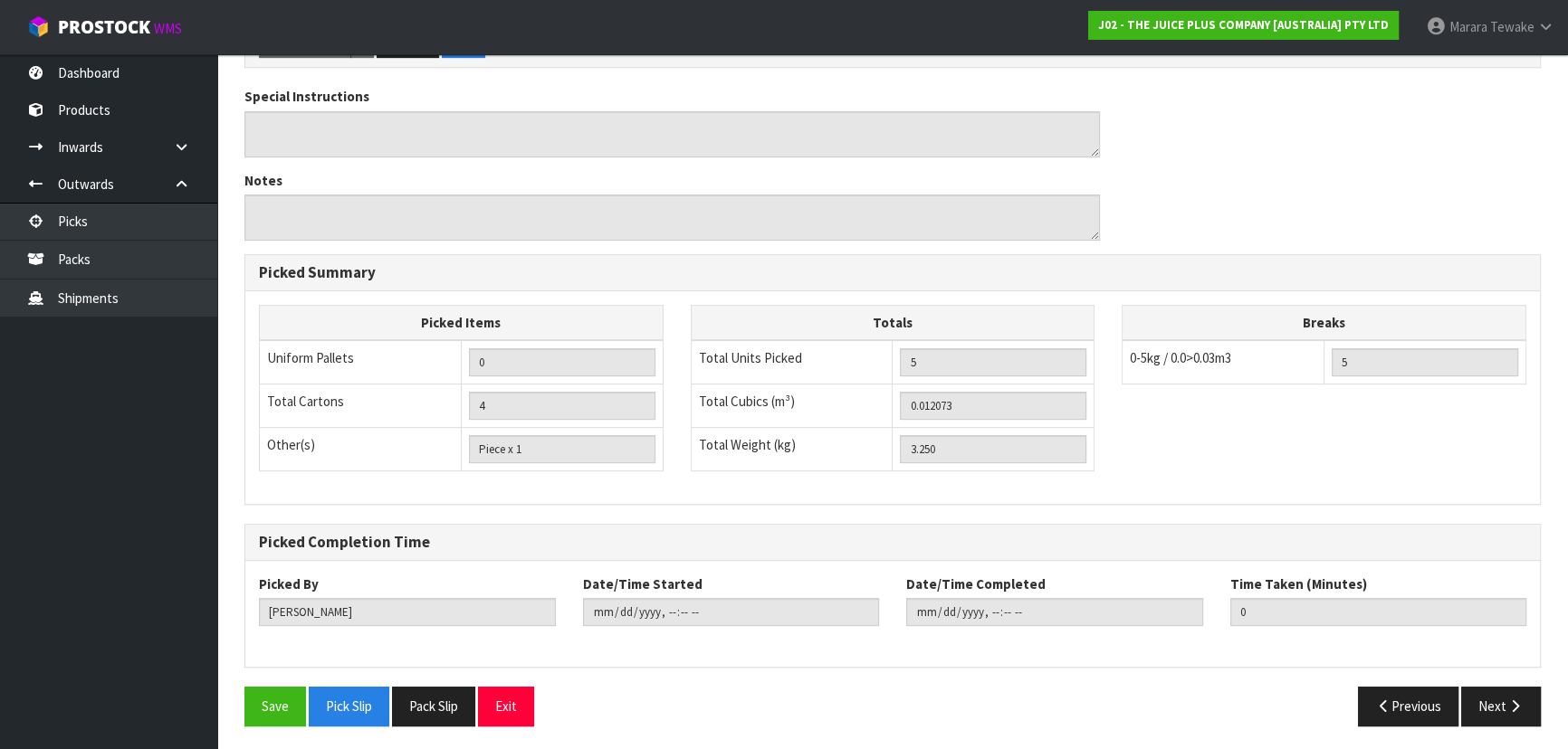
drag, startPoint x: 242, startPoint y: 699, endPoint x: 253, endPoint y: 694, distance: 12.1
click at [243, 698] on div "Save Pick Slip Pack Slip Exit" at bounding box center [562, 705] width 662 height 39
click at [272, 688] on button "Save" at bounding box center [275, 705] width 62 height 39
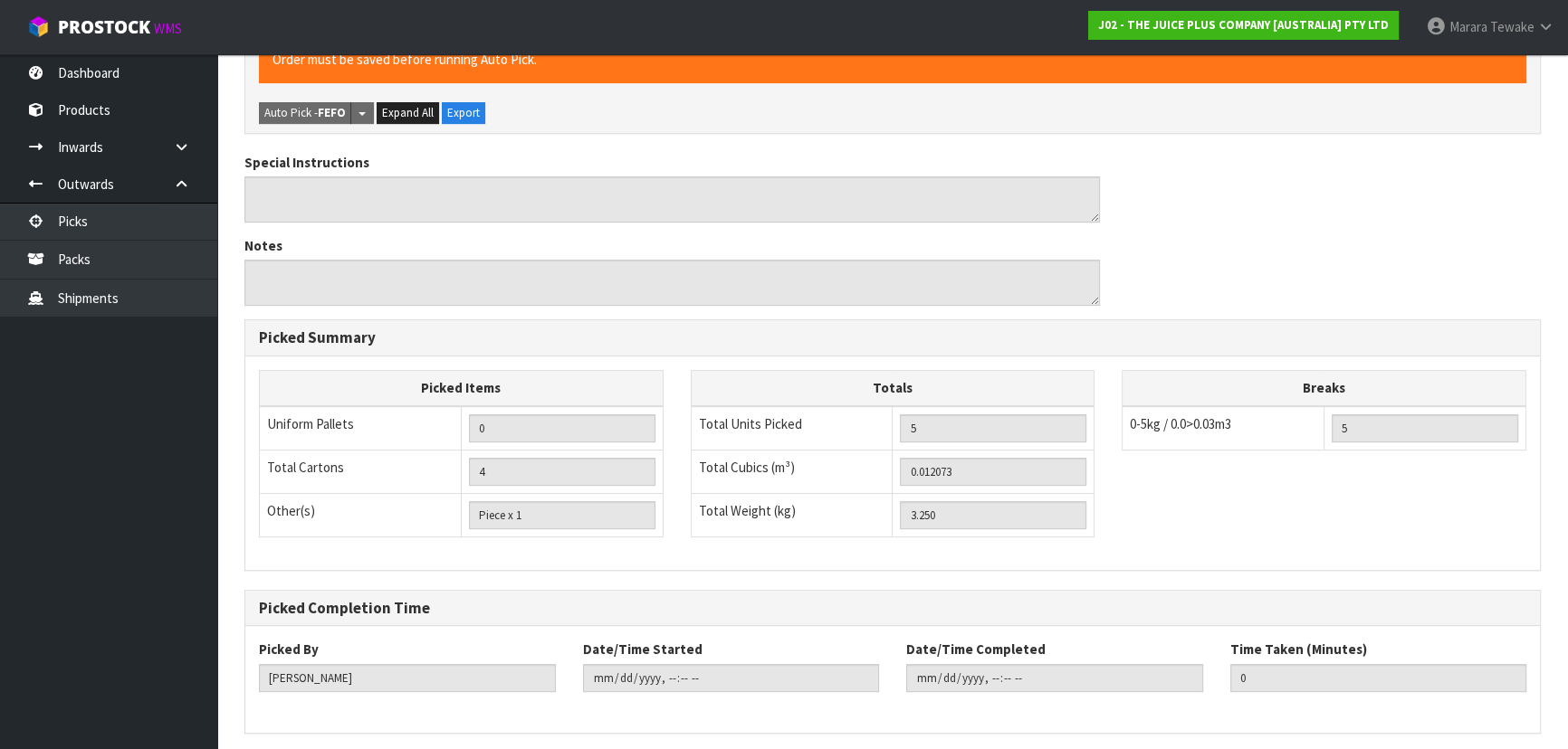
scroll to position [0, 0]
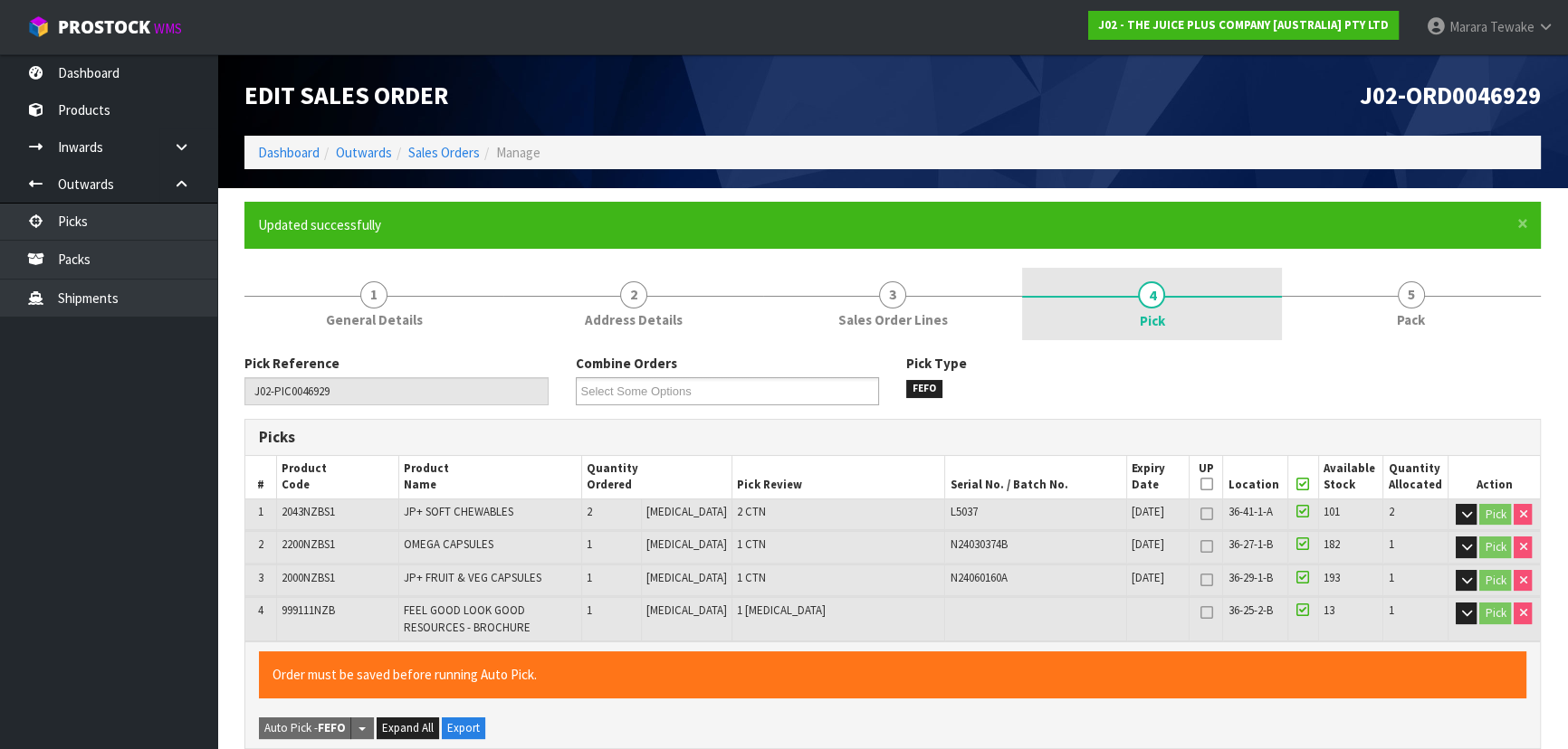
drag, startPoint x: 1425, startPoint y: 303, endPoint x: 1240, endPoint y: 338, distance: 188.3
click at [1425, 301] on link "5 Pack" at bounding box center [1410, 304] width 259 height 71
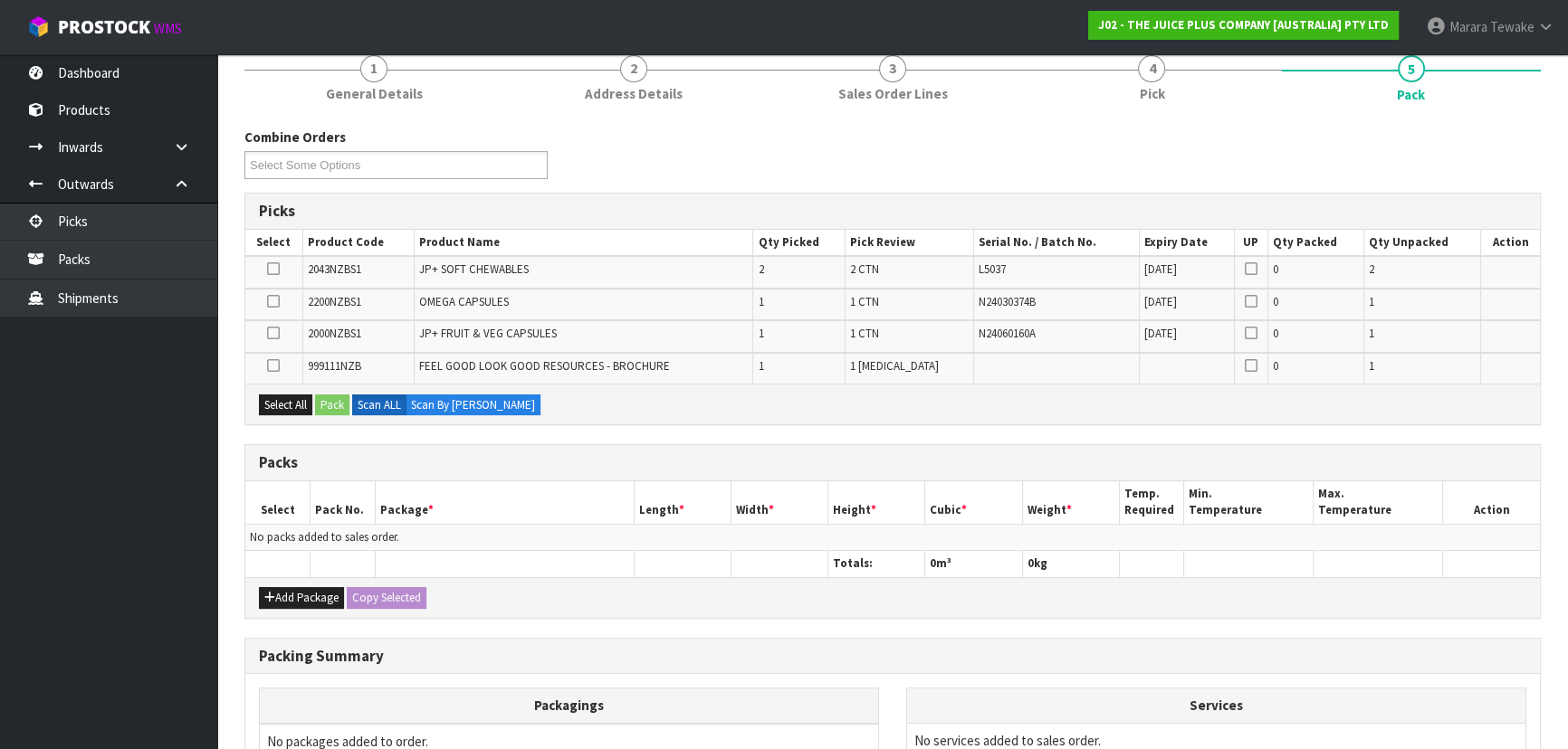
scroll to position [246, 0]
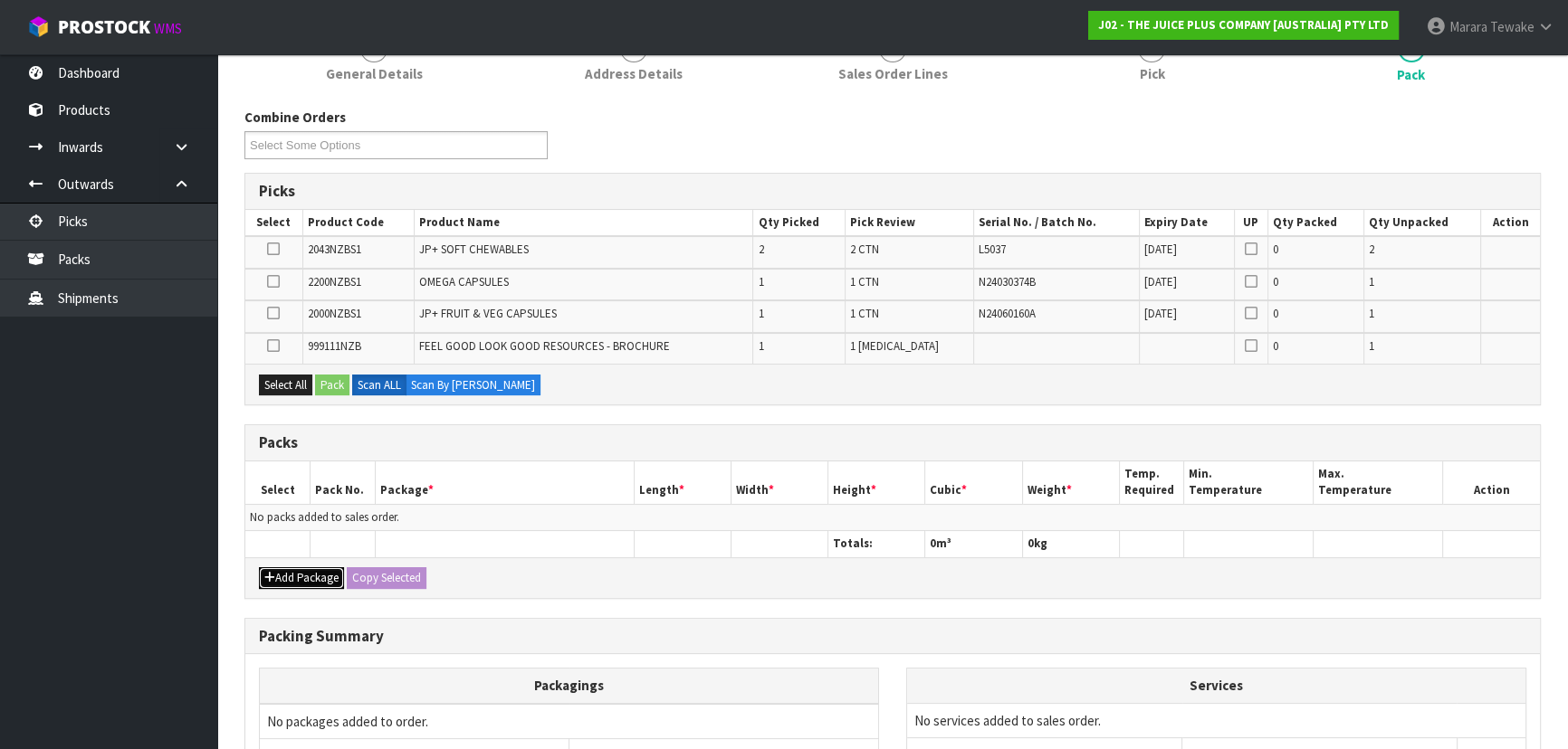
click at [314, 577] on button "Add Package" at bounding box center [302, 578] width 85 height 22
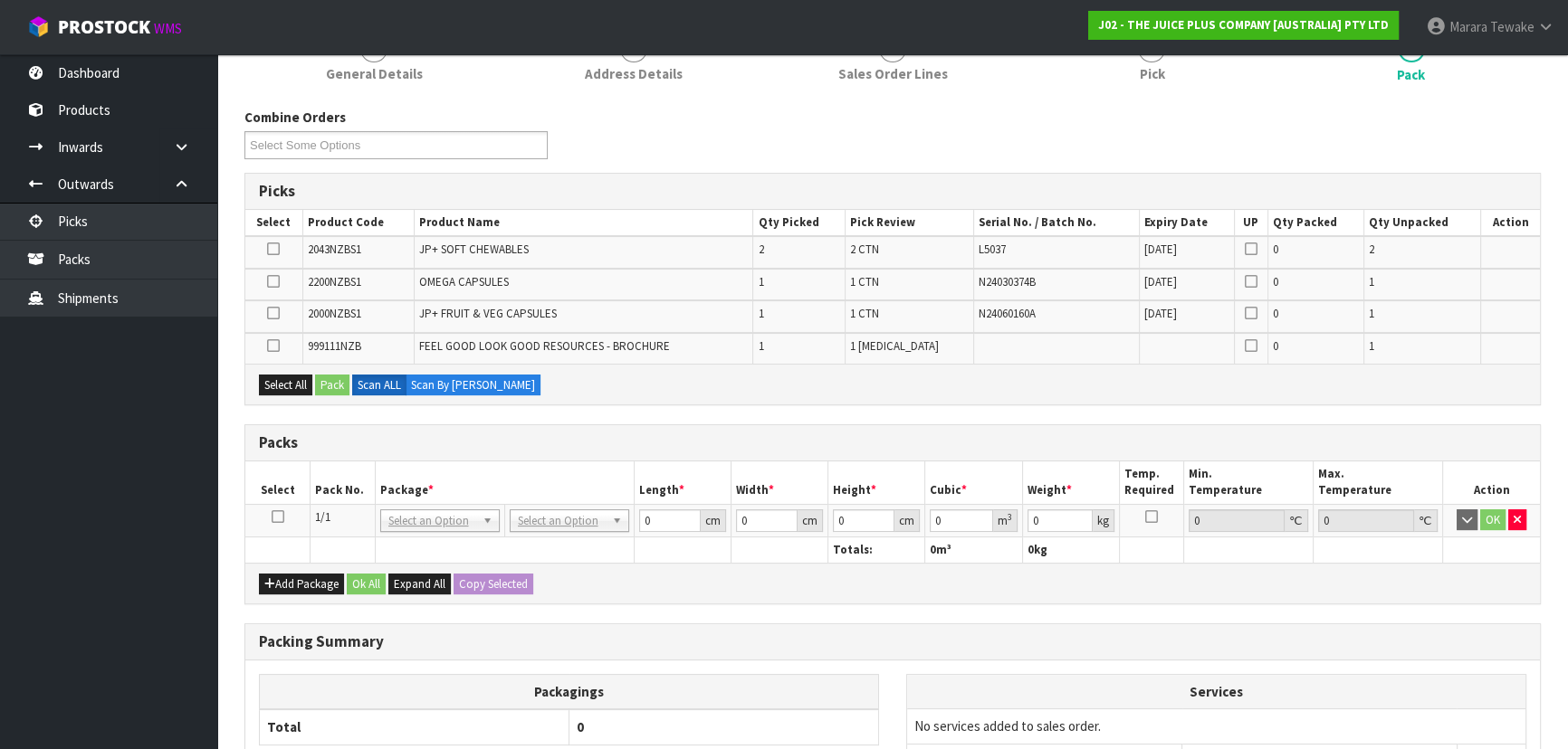
drag, startPoint x: 281, startPoint y: 509, endPoint x: 277, endPoint y: 472, distance: 37.2
click at [280, 517] on icon at bounding box center [278, 517] width 13 height 1
drag, startPoint x: 294, startPoint y: 380, endPoint x: 326, endPoint y: 381, distance: 32.0
click at [303, 381] on button "Select All" at bounding box center [286, 386] width 54 height 22
click at [334, 381] on button "Pack" at bounding box center [331, 386] width 35 height 22
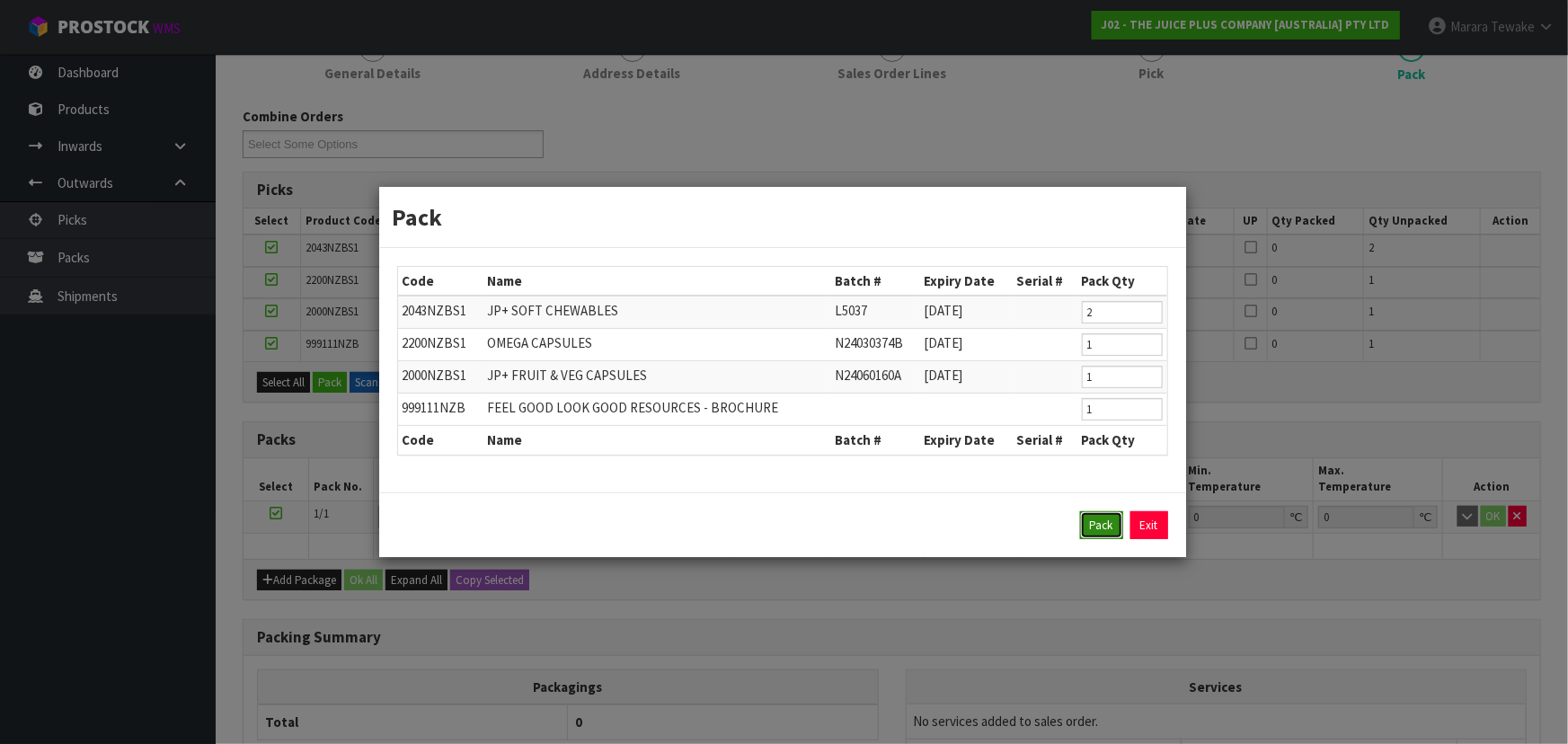
click at [1089, 522] on button "Pack" at bounding box center [1102, 525] width 43 height 29
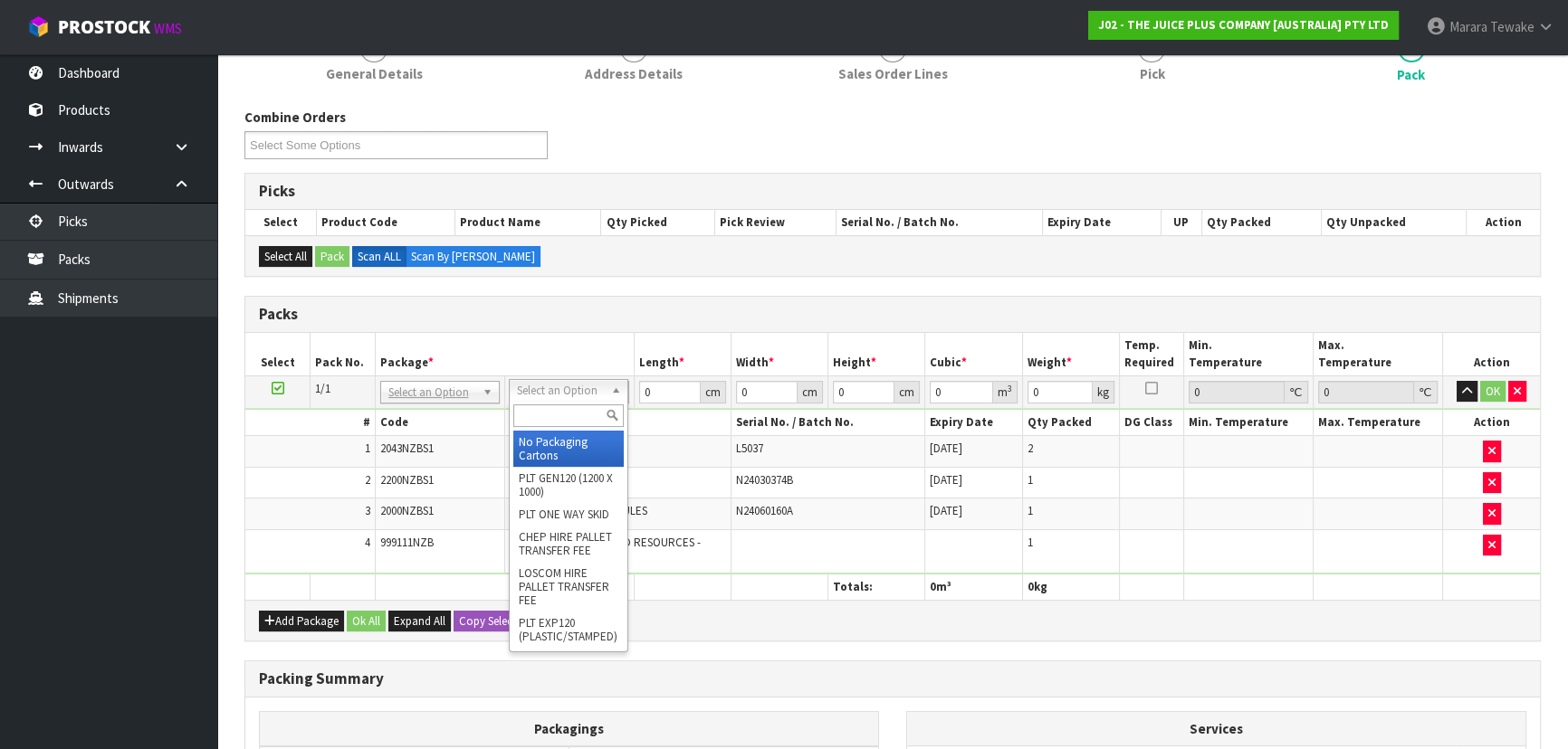
drag, startPoint x: 541, startPoint y: 387, endPoint x: 540, endPoint y: 411, distance: 24.0
click at [540, 412] on input "text" at bounding box center [568, 416] width 110 height 23
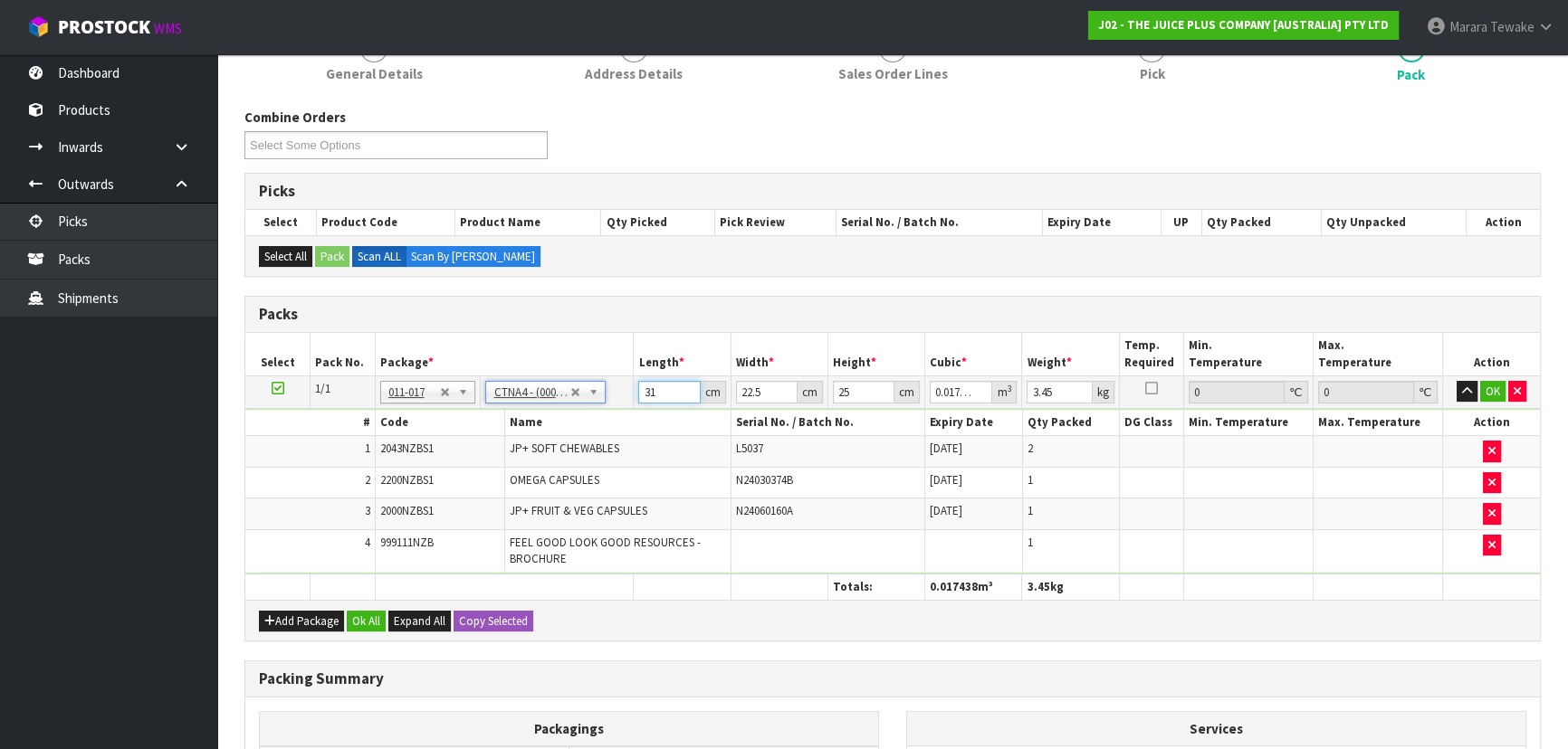
drag, startPoint x: 658, startPoint y: 398, endPoint x: 608, endPoint y: 362, distance: 61.6
click at [609, 365] on table "Select Pack No. Package * Length * Width * Height * Cubic * Weight * Temp. Requ…" at bounding box center [892, 466] width 1294 height 267
click at [1456, 381] on button "button" at bounding box center [1466, 392] width 21 height 22
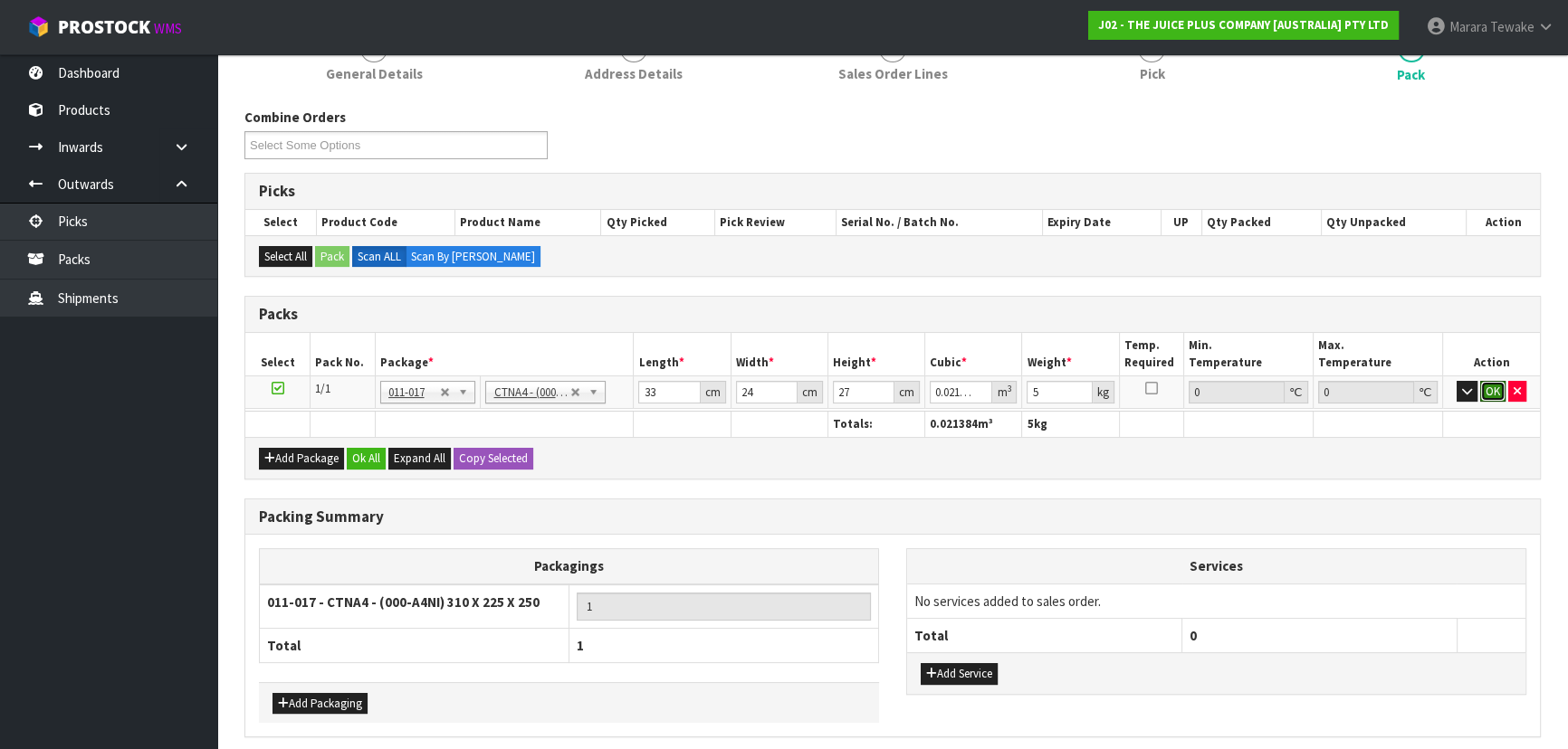
click button "OK" at bounding box center [1493, 392] width 26 height 22
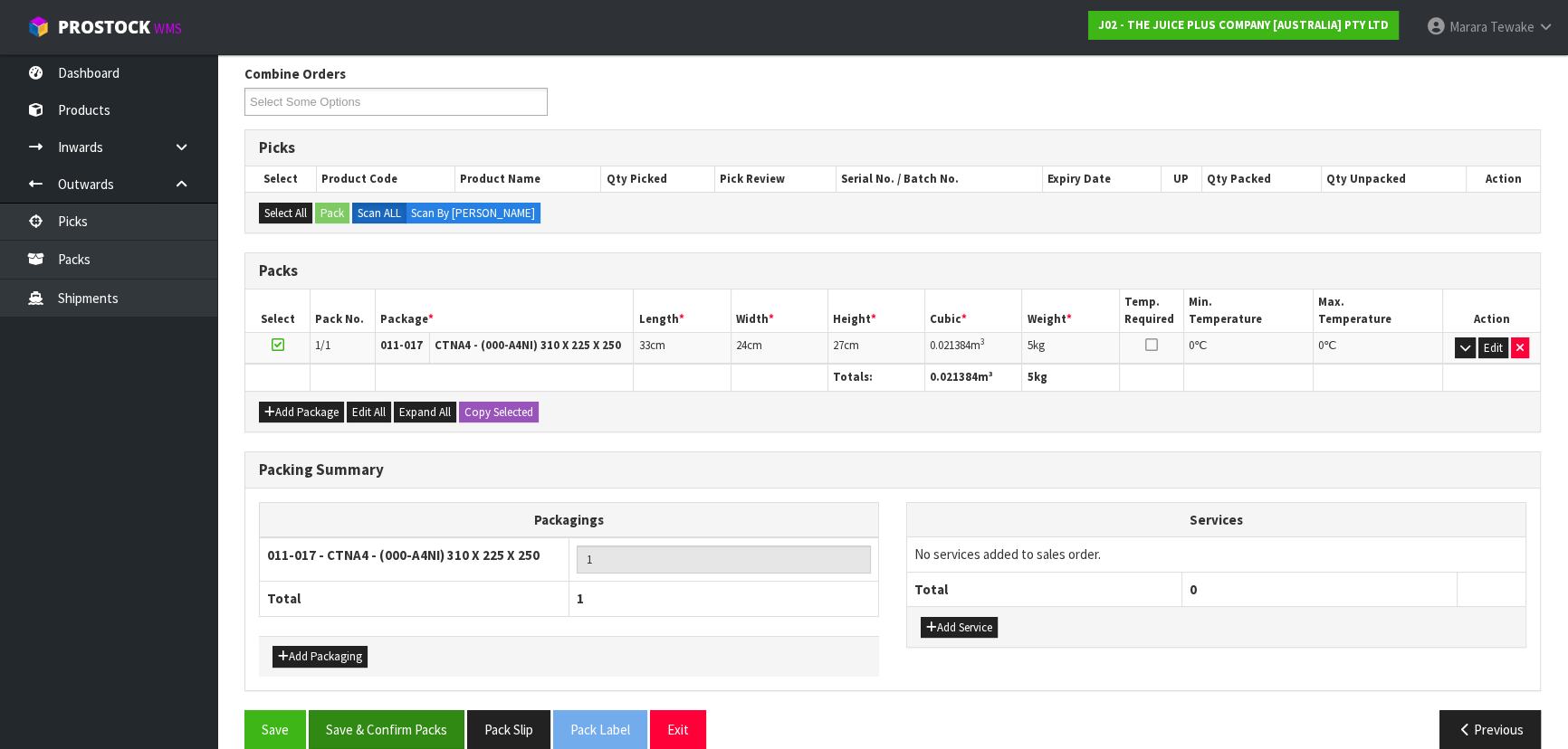
scroll to position [312, 0]
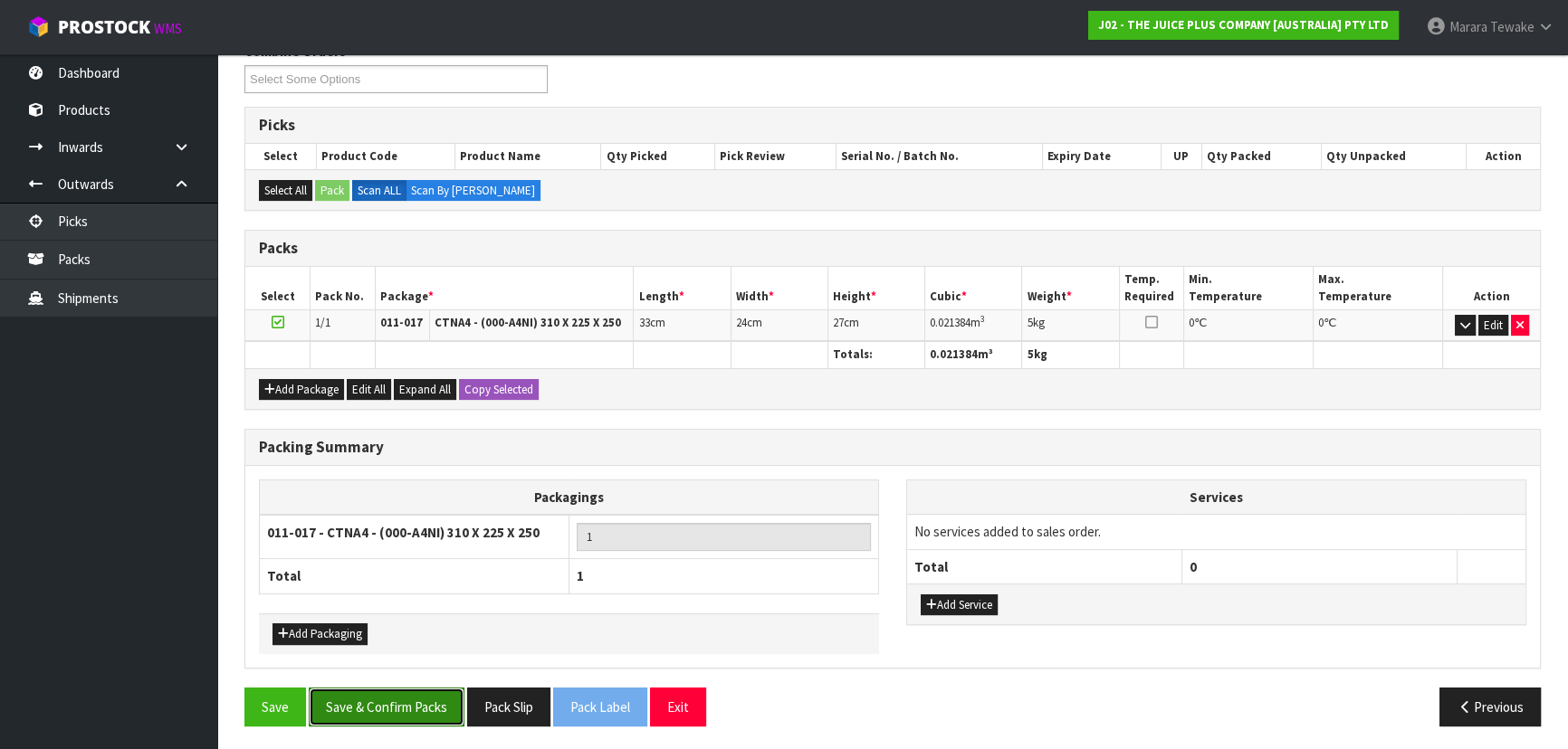
click at [389, 706] on button "Save & Confirm Packs" at bounding box center [386, 706] width 156 height 39
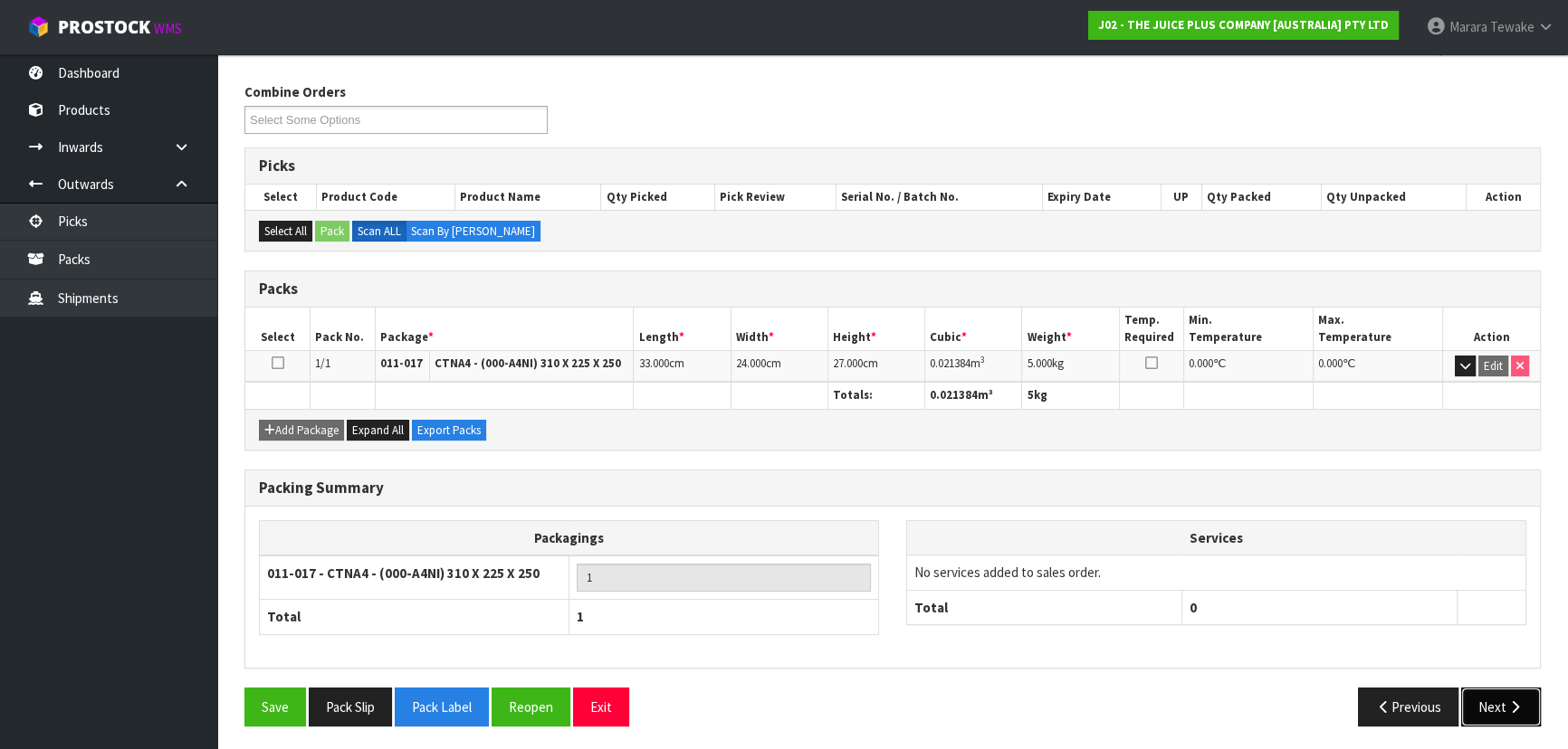
click at [1507, 714] on button "Next" at bounding box center [1501, 706] width 79 height 39
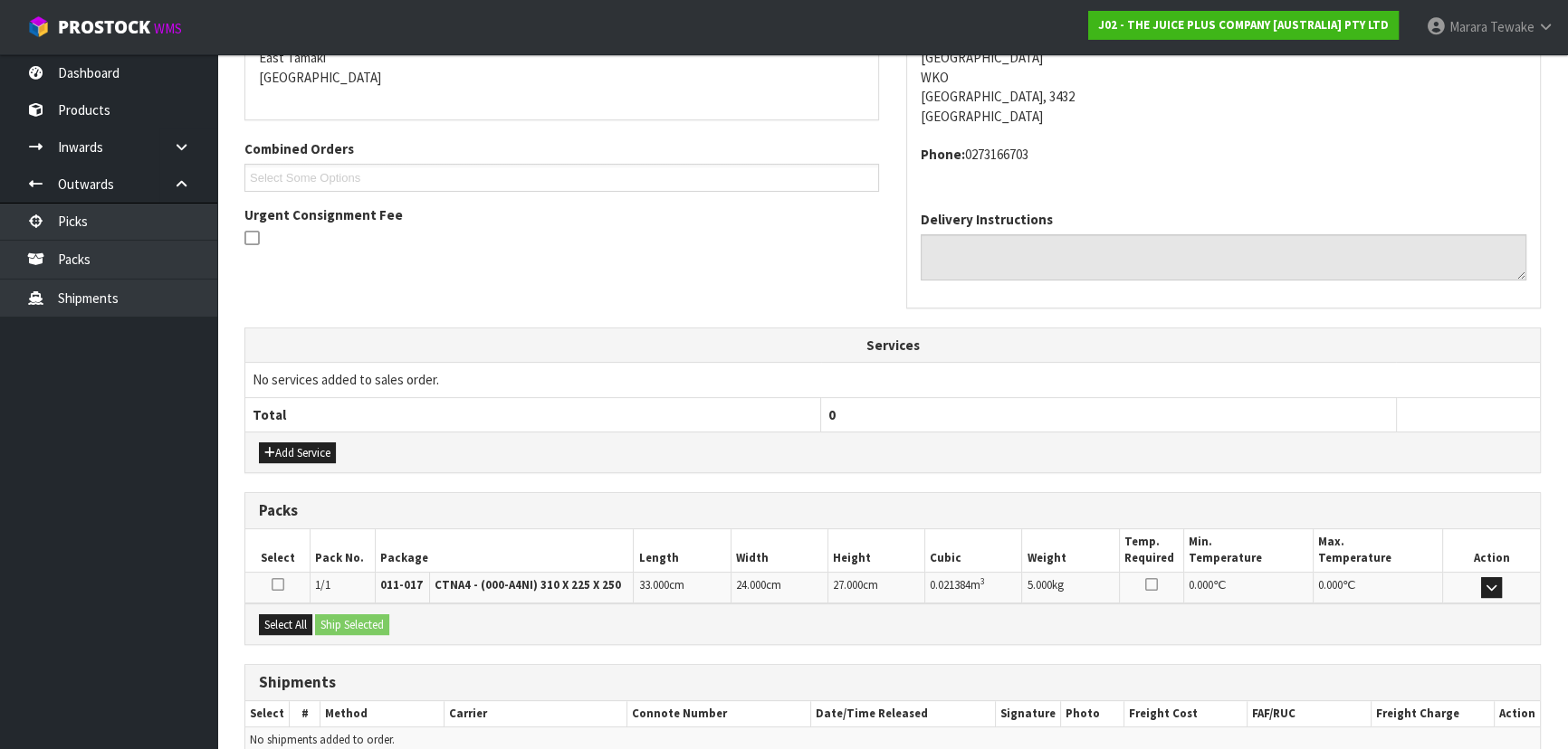
scroll to position [481, 0]
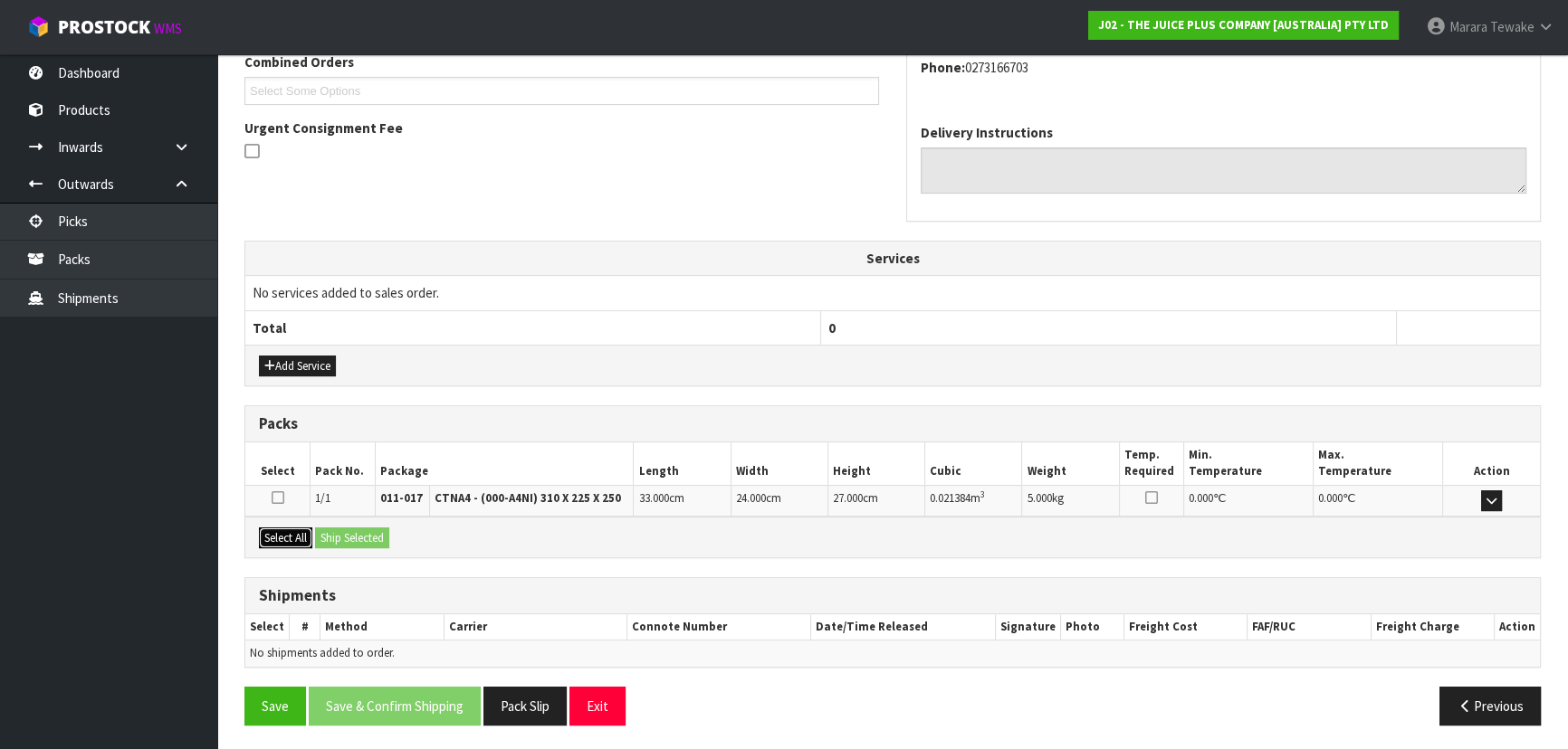
drag, startPoint x: 304, startPoint y: 534, endPoint x: 323, endPoint y: 531, distance: 19.2
click at [309, 534] on button "Select All" at bounding box center [286, 539] width 54 height 22
click at [369, 530] on button "Ship Selected" at bounding box center [351, 539] width 74 height 22
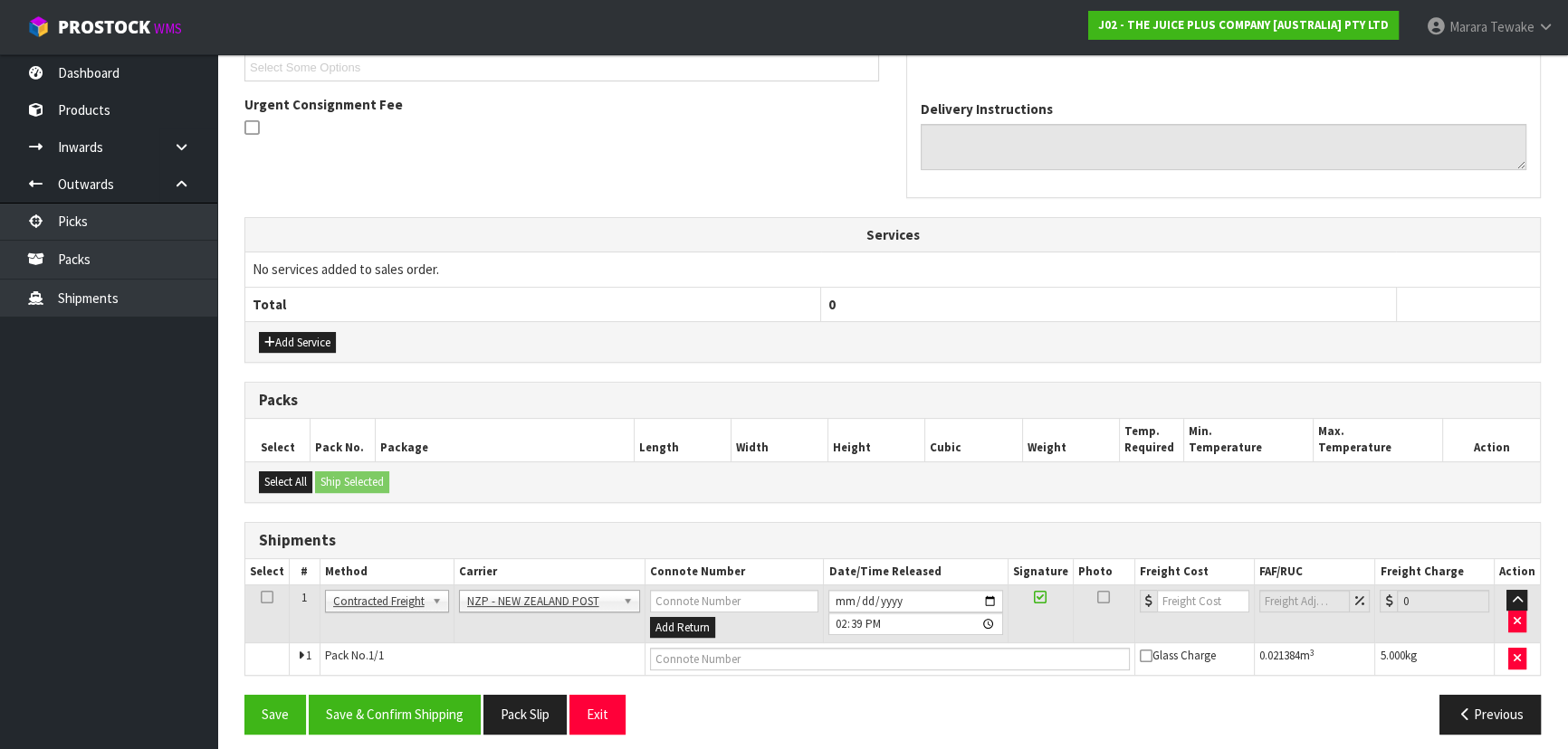
scroll to position [514, 0]
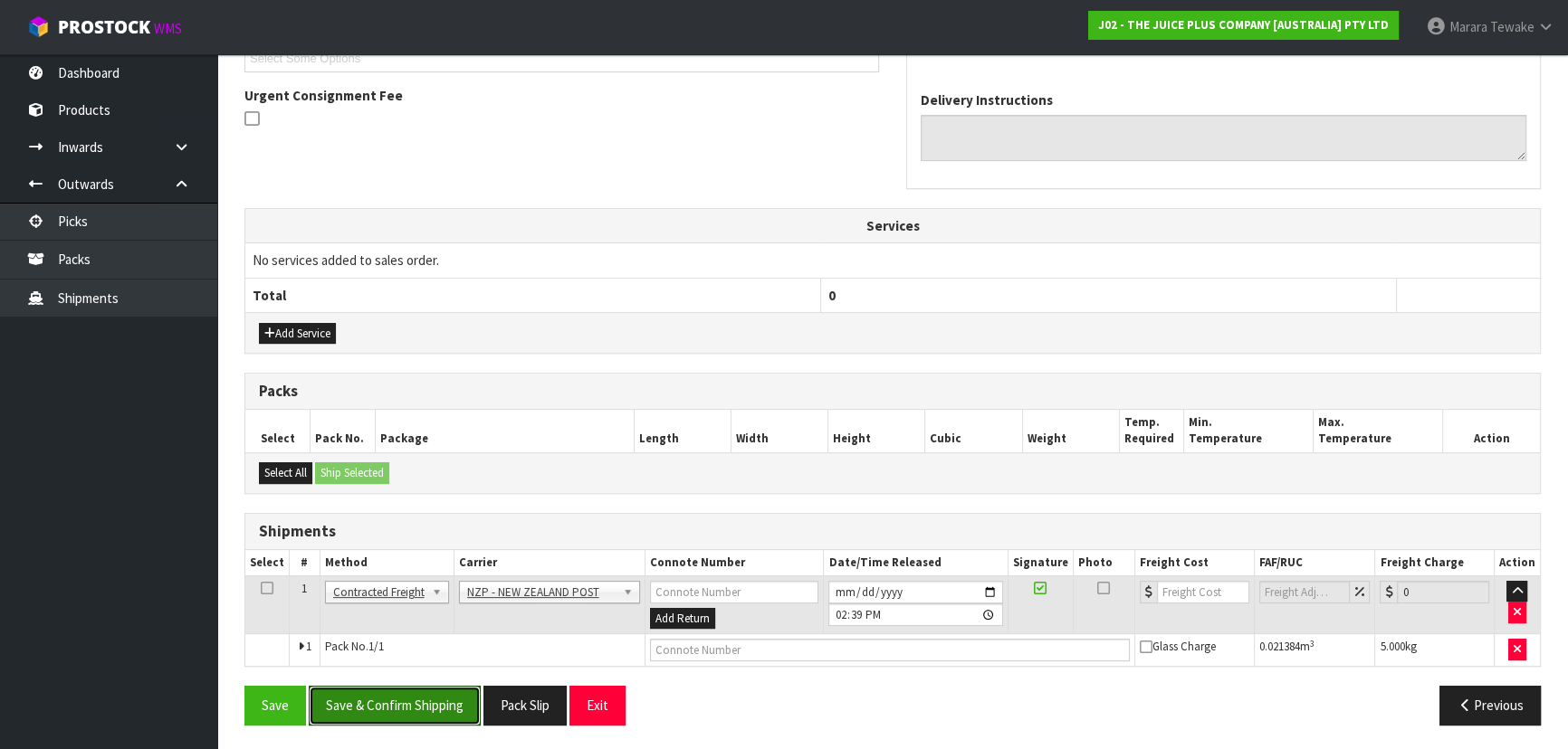
drag, startPoint x: 427, startPoint y: 697, endPoint x: 41, endPoint y: 621, distance: 393.4
click at [417, 692] on button "Save & Confirm Shipping" at bounding box center [394, 704] width 172 height 39
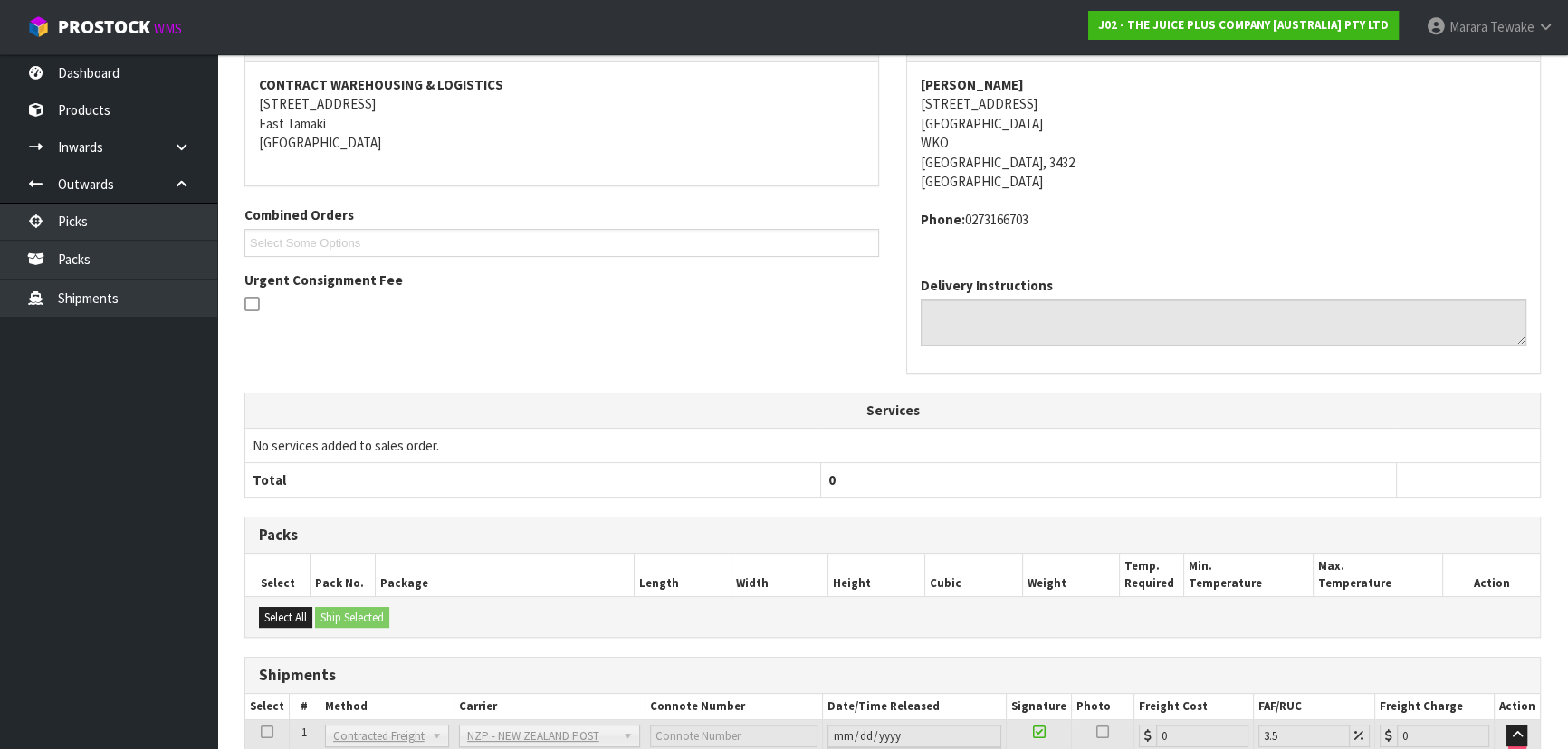
scroll to position [488, 0]
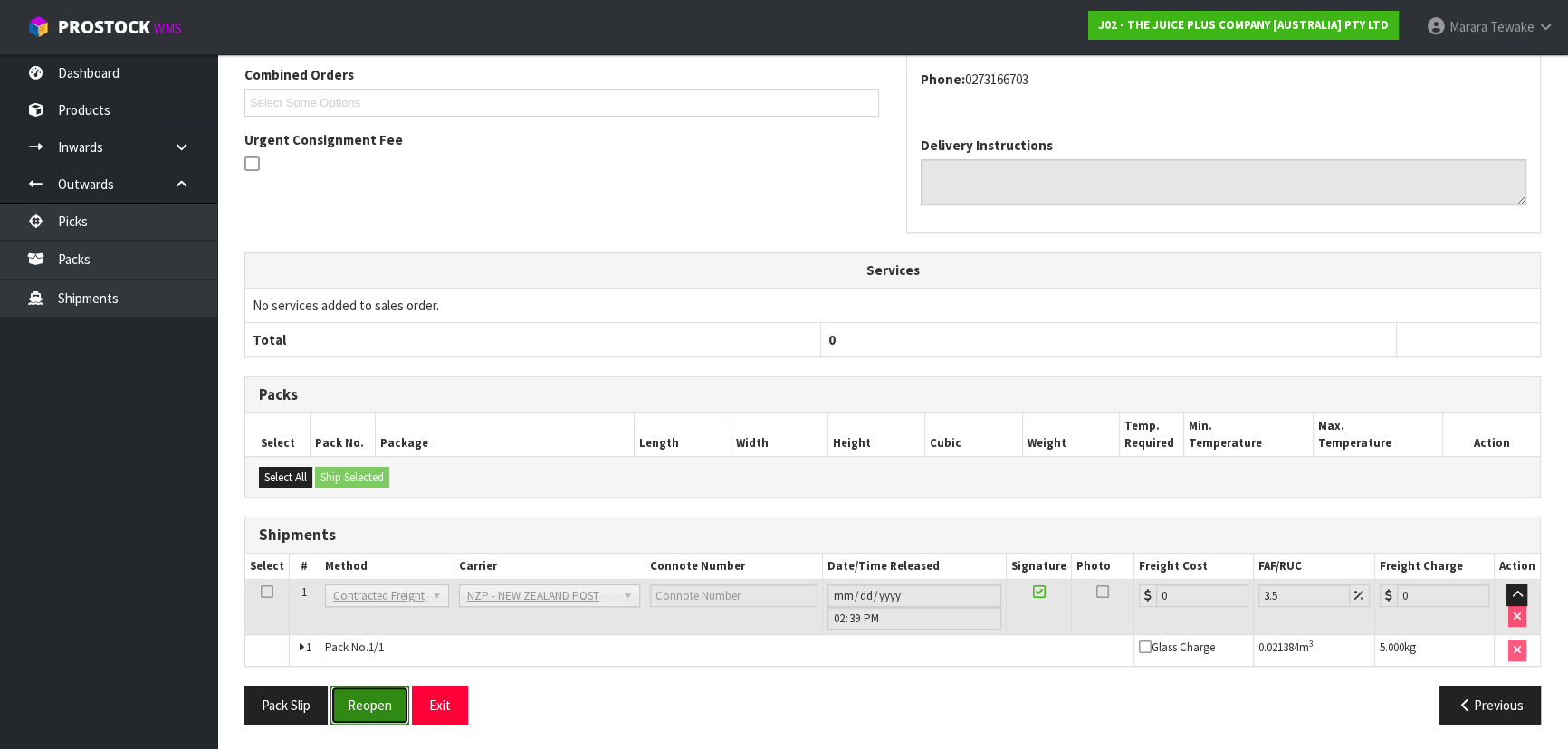
click at [379, 708] on button "Reopen" at bounding box center [369, 704] width 78 height 39
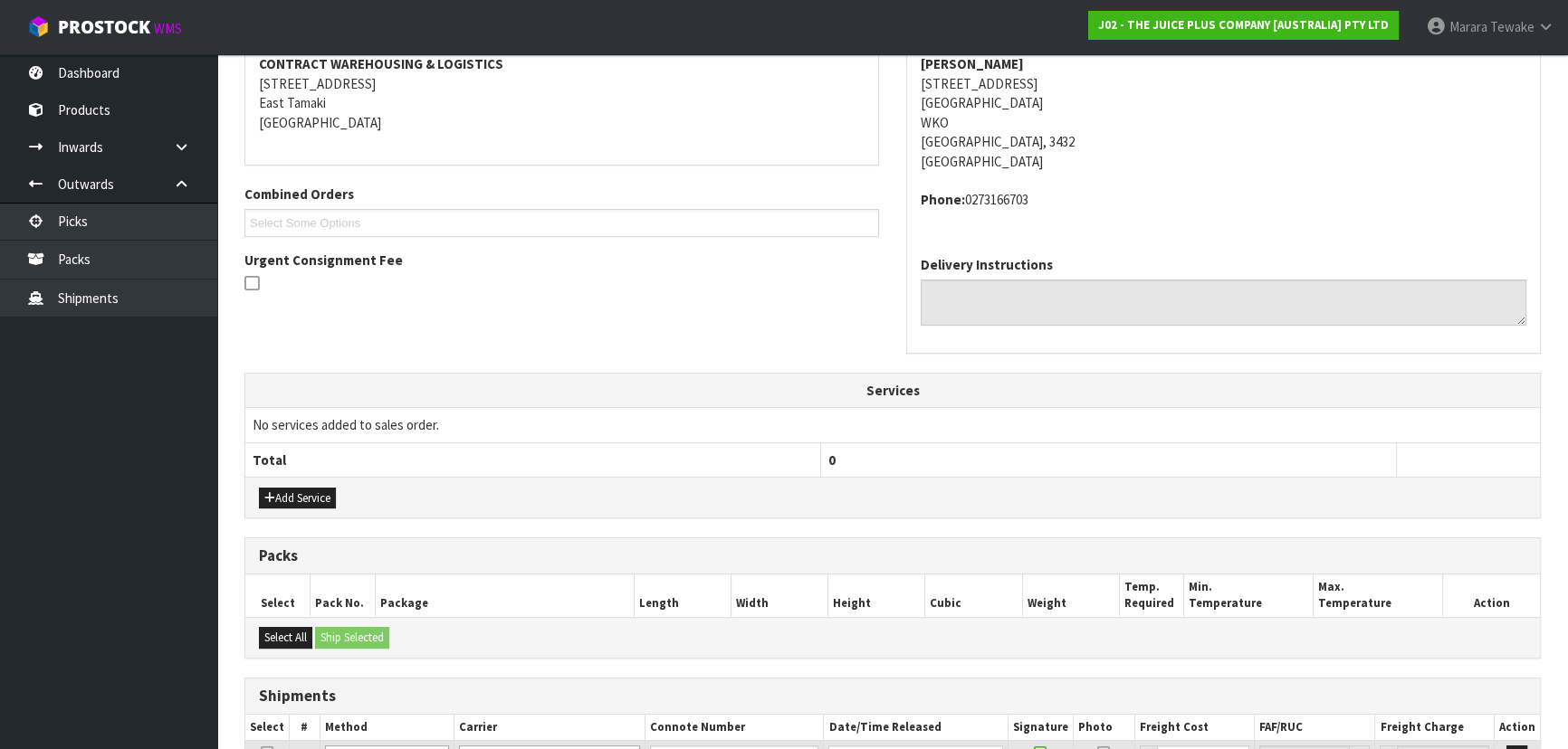
scroll to position [514, 0]
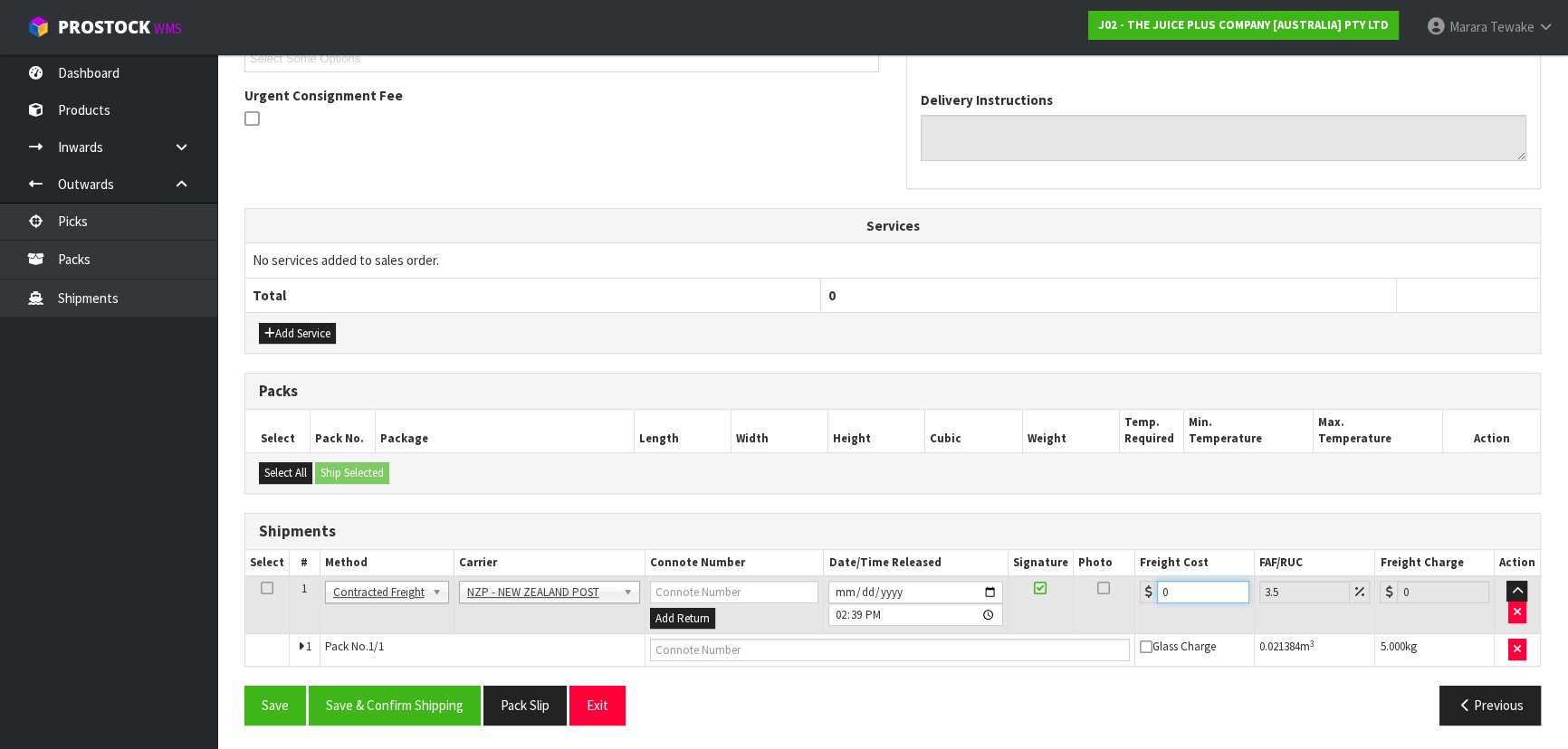
drag, startPoint x: 1183, startPoint y: 589, endPoint x: 1073, endPoint y: 553, distance: 115.7
click at [1094, 567] on table "Select # Method Carrier Connote Number Date/Time Released Signature Photo Freig…" at bounding box center [892, 609] width 1294 height 117
drag, startPoint x: 427, startPoint y: 699, endPoint x: 79, endPoint y: 496, distance: 402.9
click at [427, 699] on button "Save & Confirm Shipping" at bounding box center [394, 704] width 172 height 39
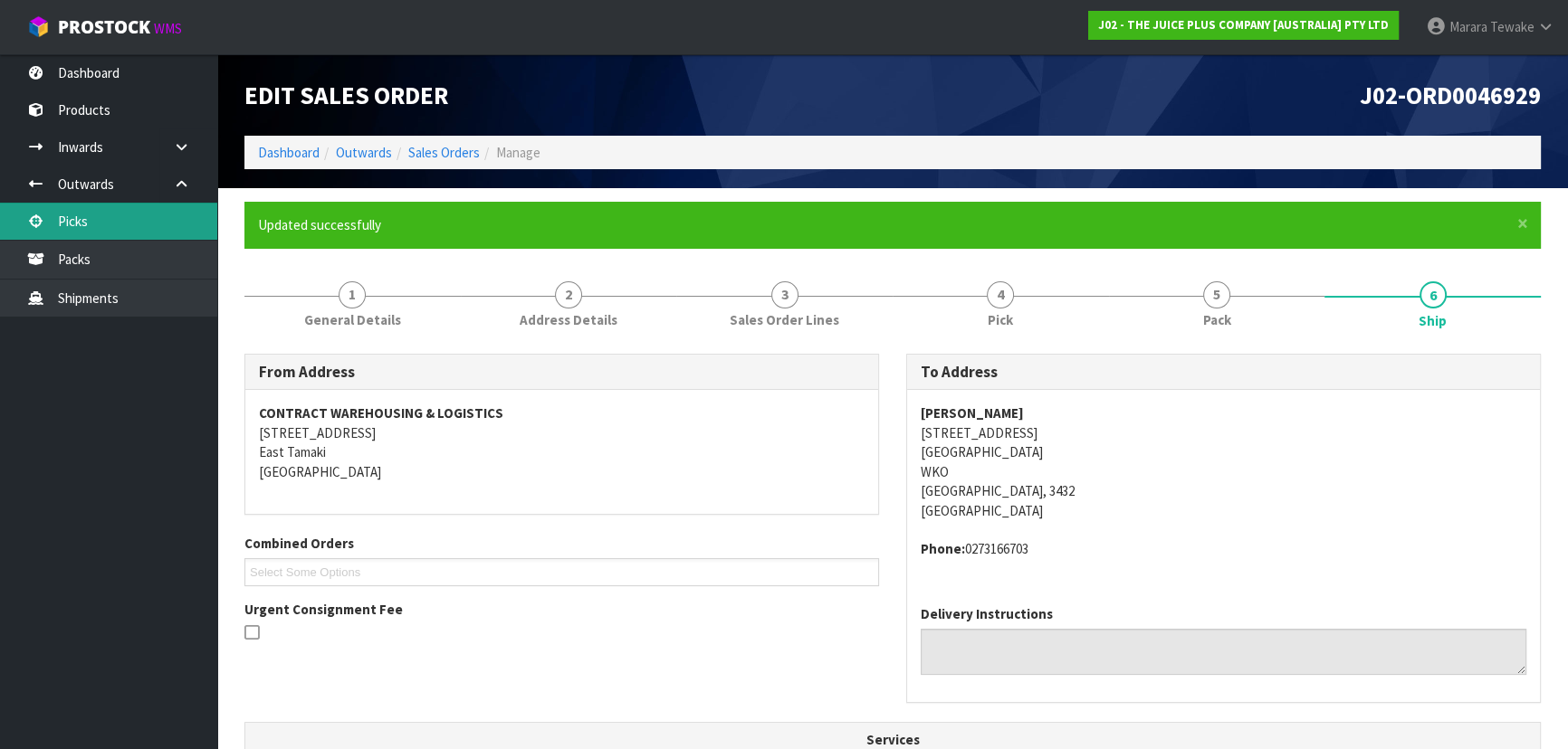
click at [57, 219] on link "Picks" at bounding box center [108, 220] width 217 height 37
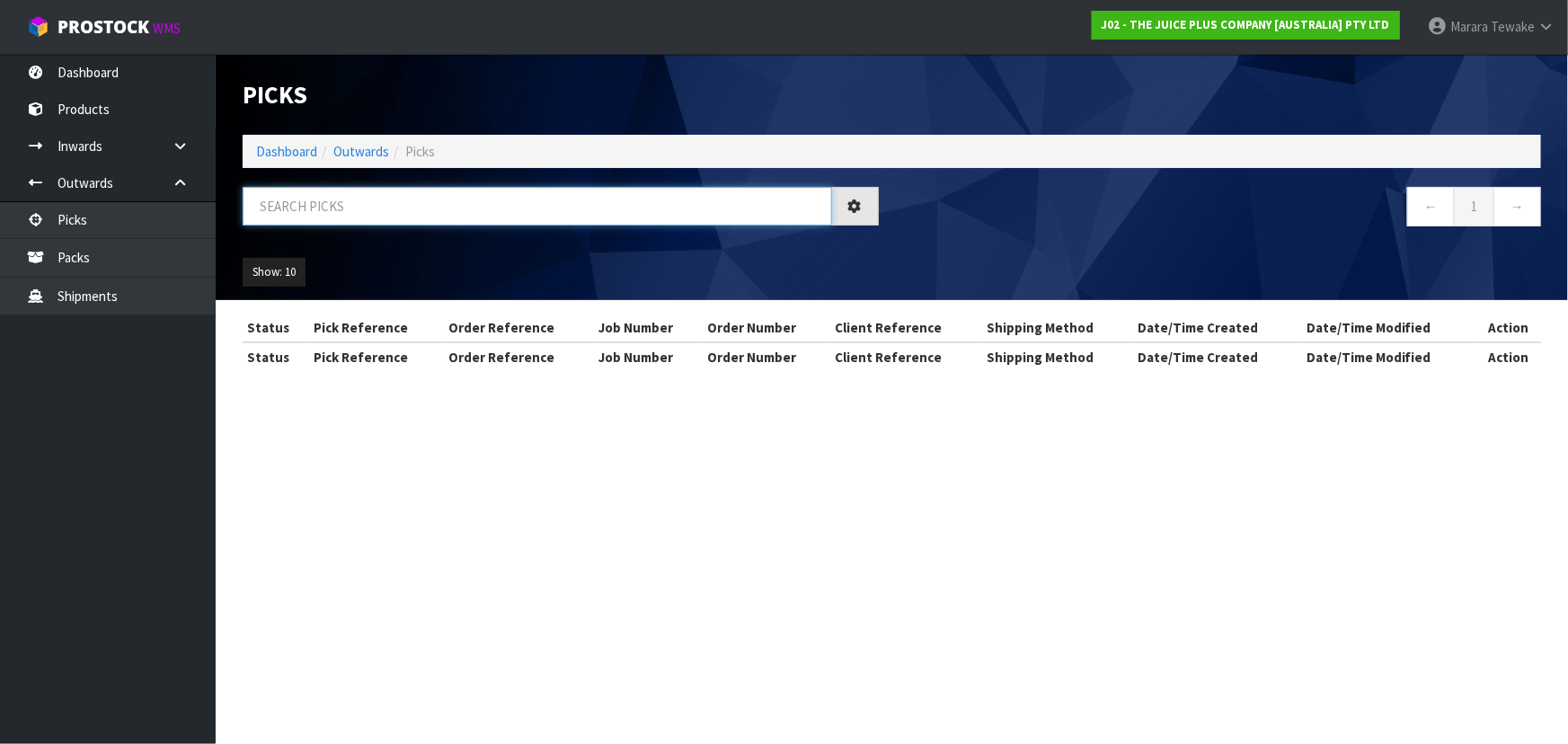
click at [521, 205] on input "text" at bounding box center [537, 206] width 589 height 38
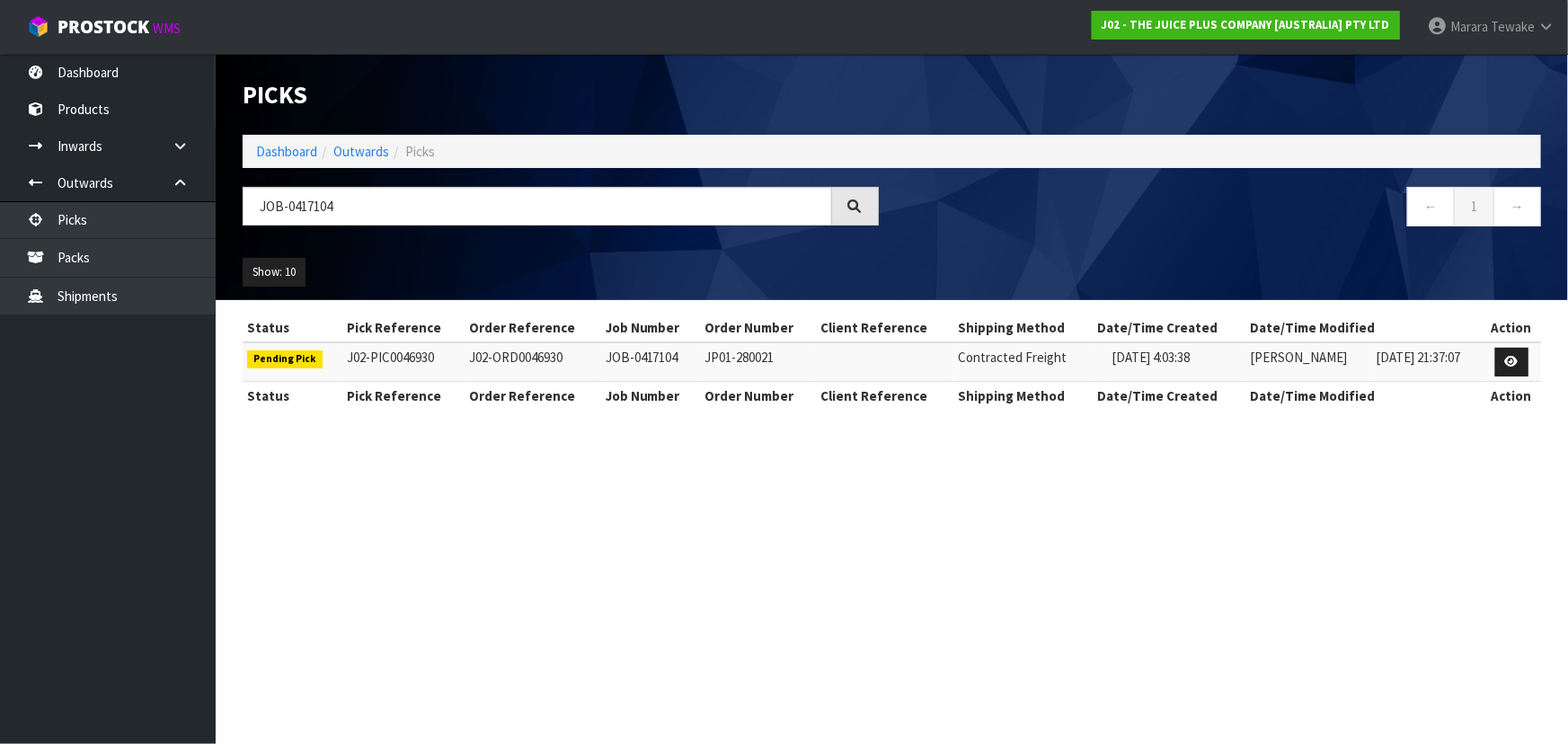
click at [1510, 340] on th "Action" at bounding box center [1512, 327] width 58 height 29
click at [1509, 370] on link at bounding box center [1513, 362] width 34 height 29
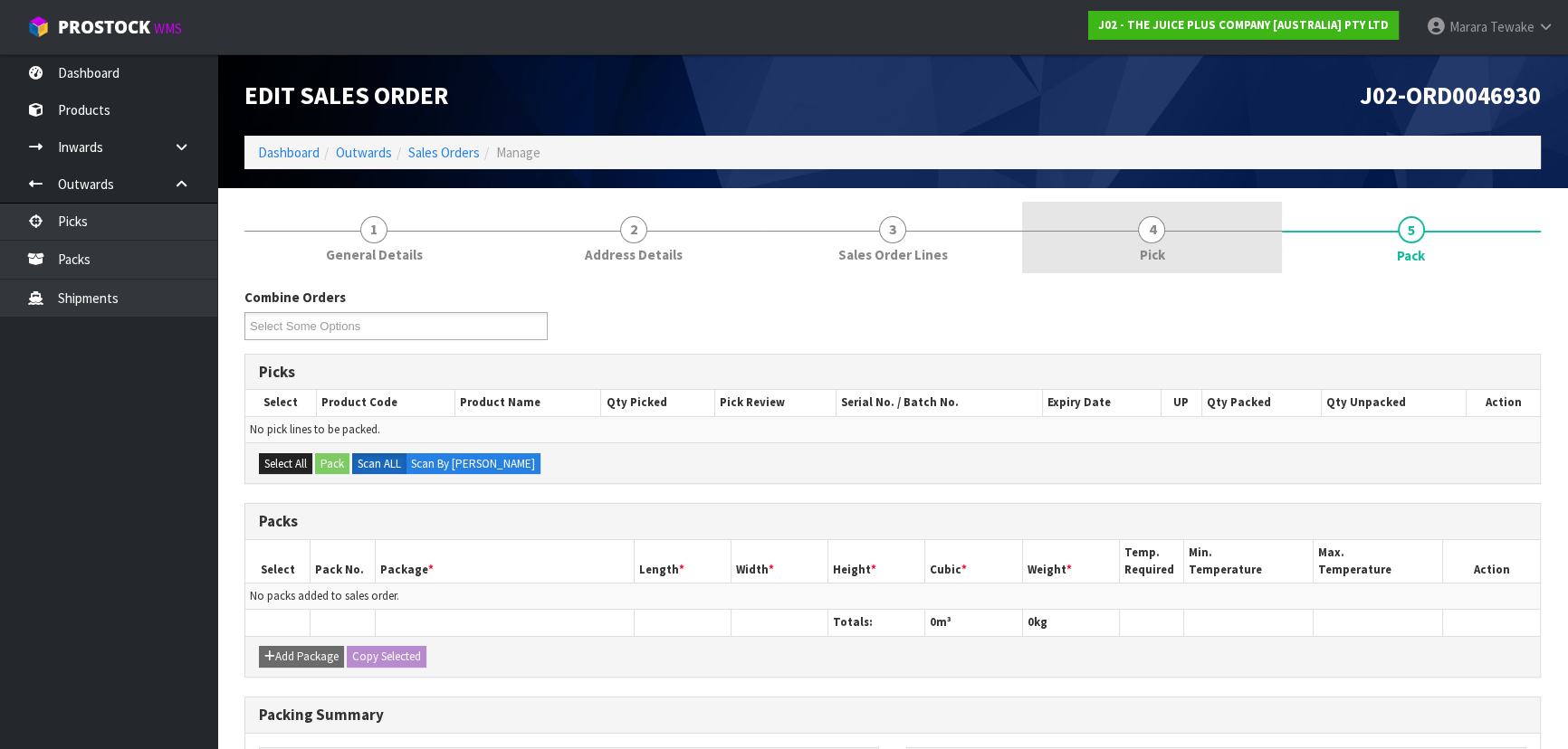
click at [1192, 231] on link "4 Pick" at bounding box center [1151, 237] width 259 height 71
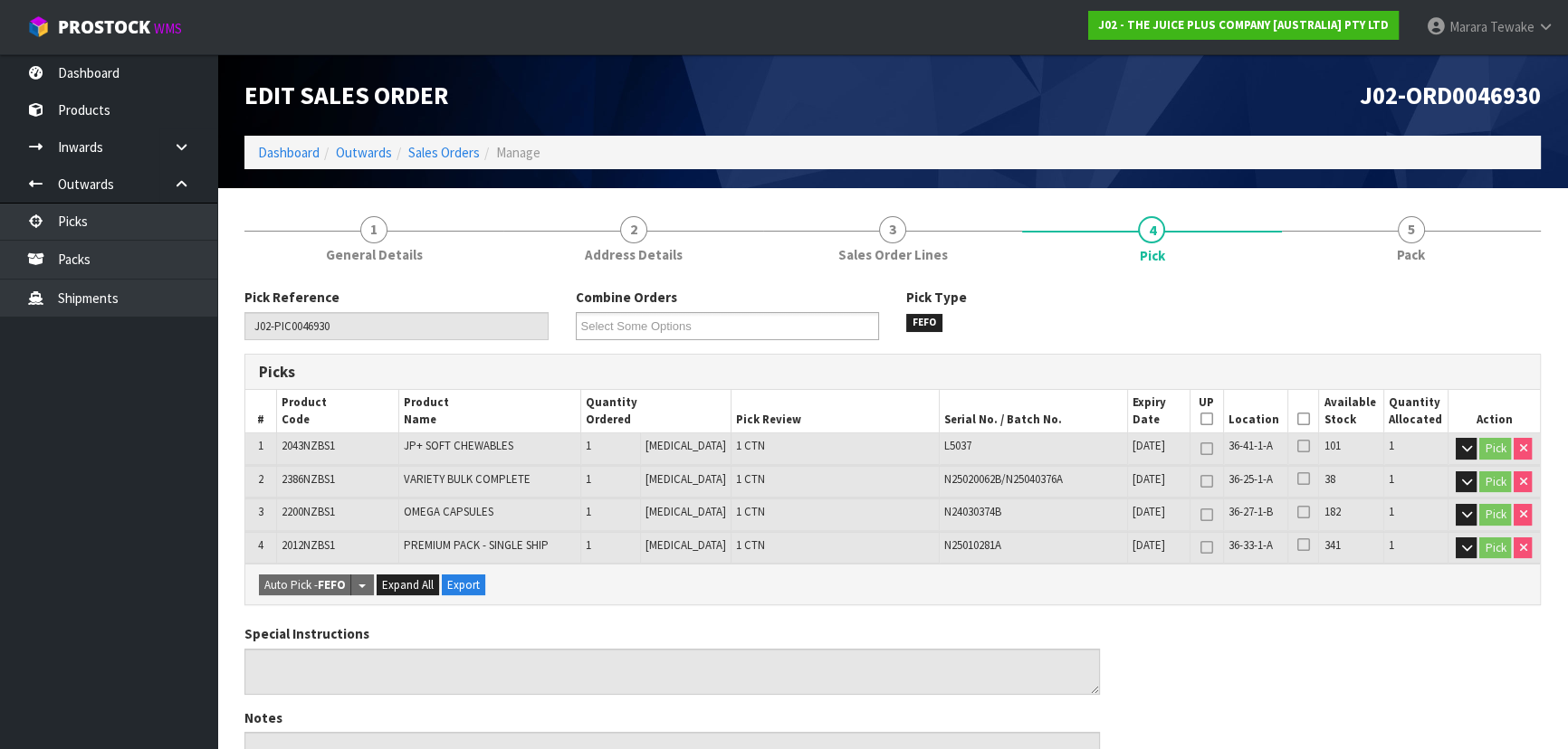
click at [1299, 419] on icon at bounding box center [1303, 419] width 13 height 1
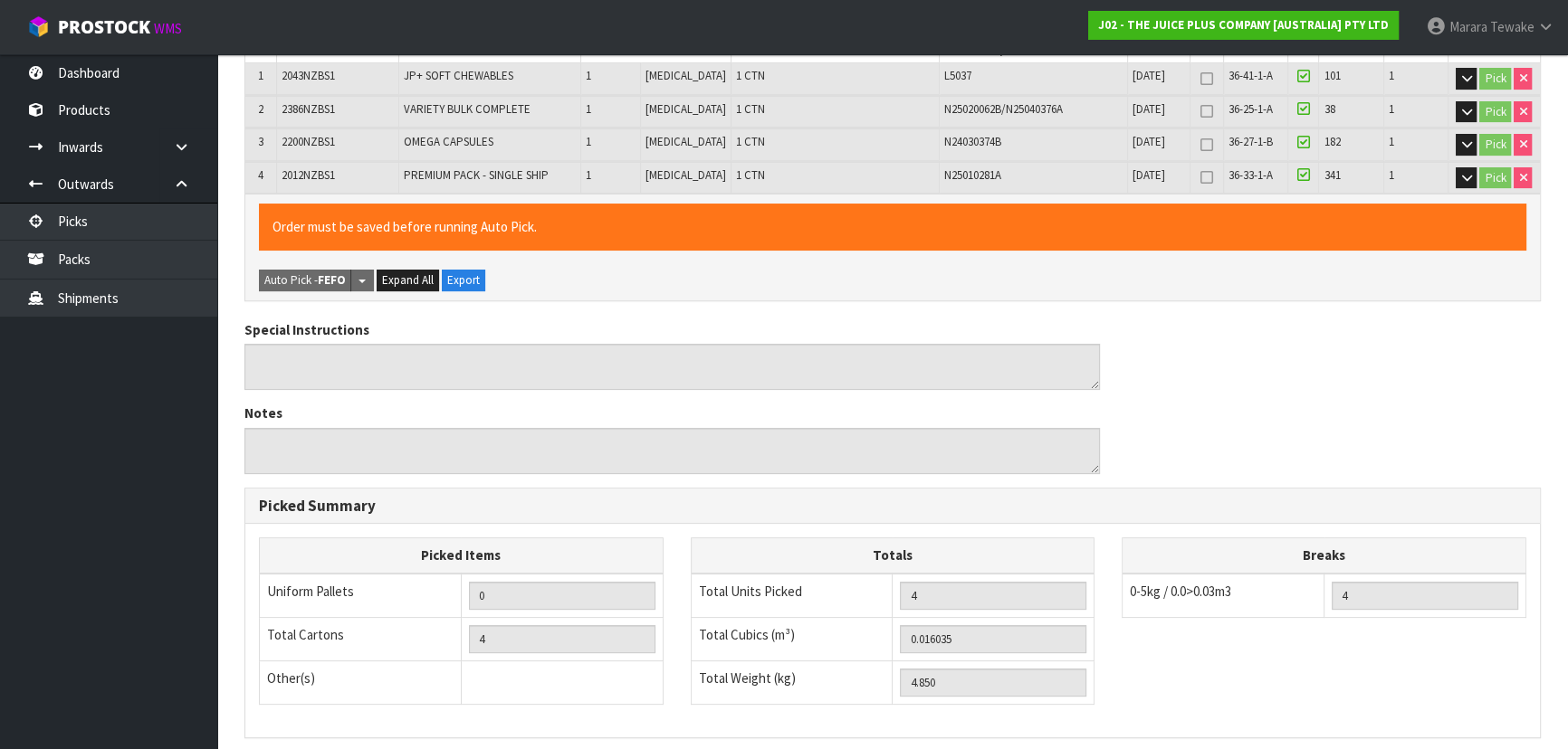
scroll to position [602, 0]
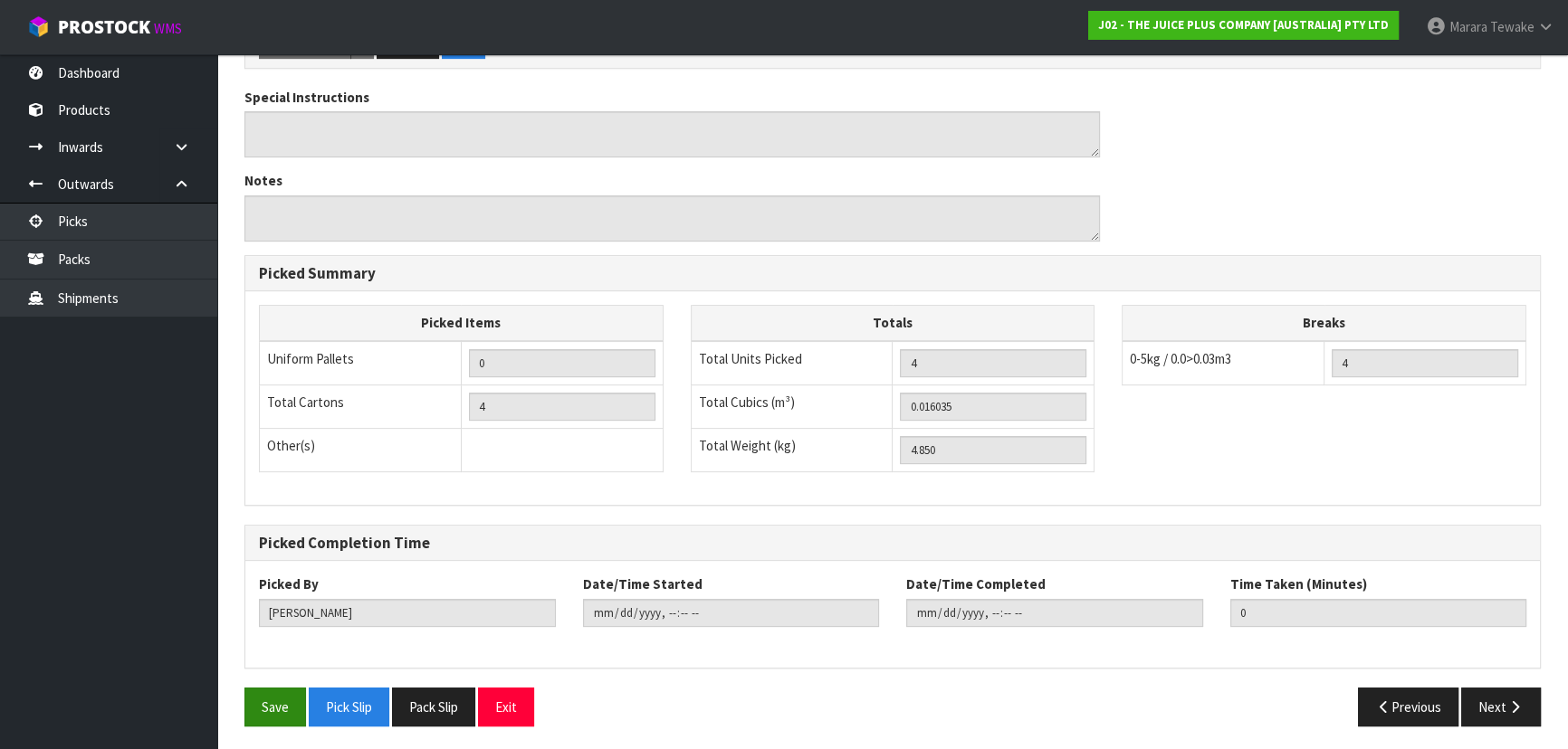
click at [245, 705] on div "Save Pick Slip Pack Slip Exit" at bounding box center [562, 706] width 662 height 39
click at [271, 687] on button "Save" at bounding box center [275, 706] width 62 height 39
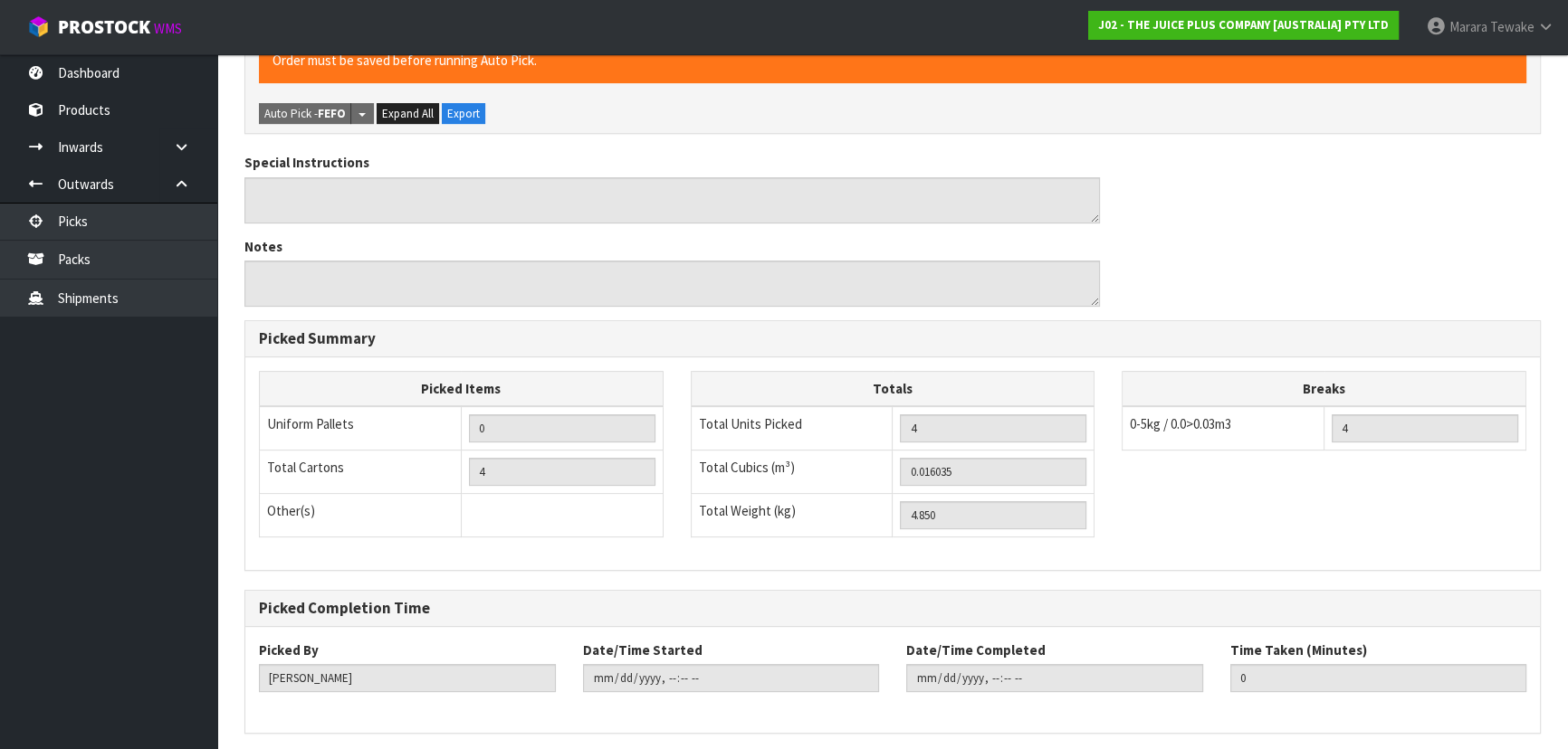
scroll to position [0, 0]
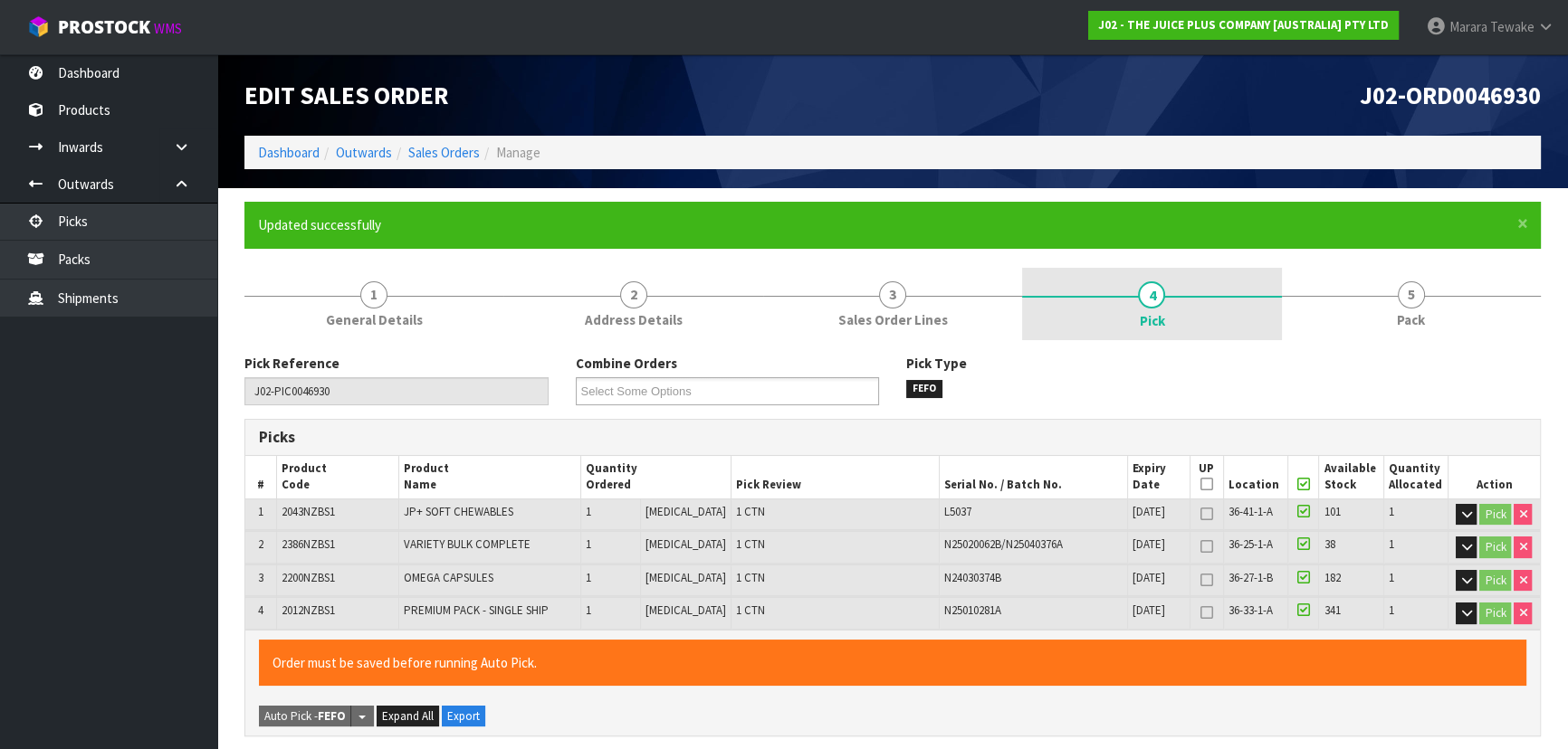
drag, startPoint x: 1423, startPoint y: 281, endPoint x: 1139, endPoint y: 337, distance: 289.5
click at [1421, 278] on link "5 Pack" at bounding box center [1410, 304] width 259 height 71
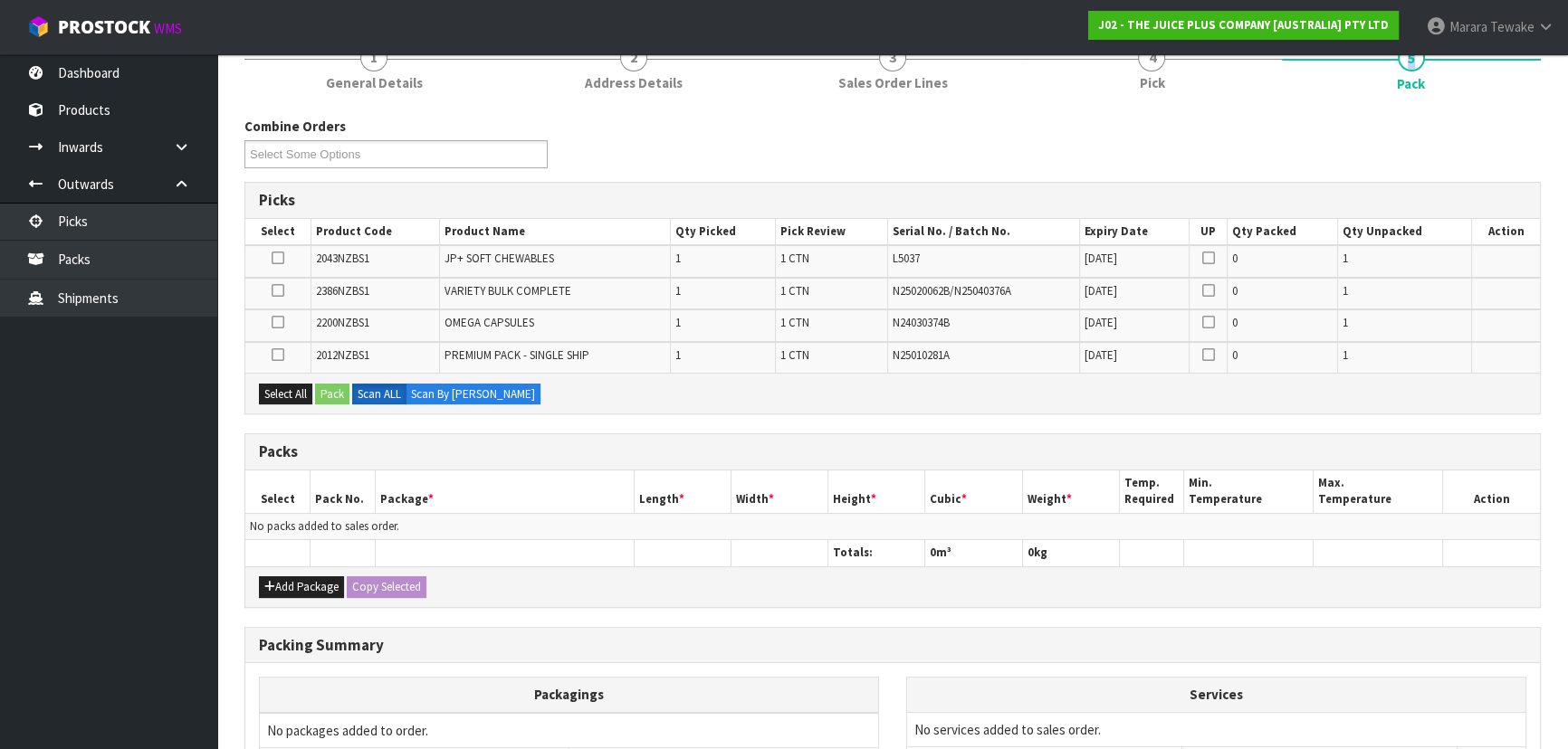
scroll to position [411, 0]
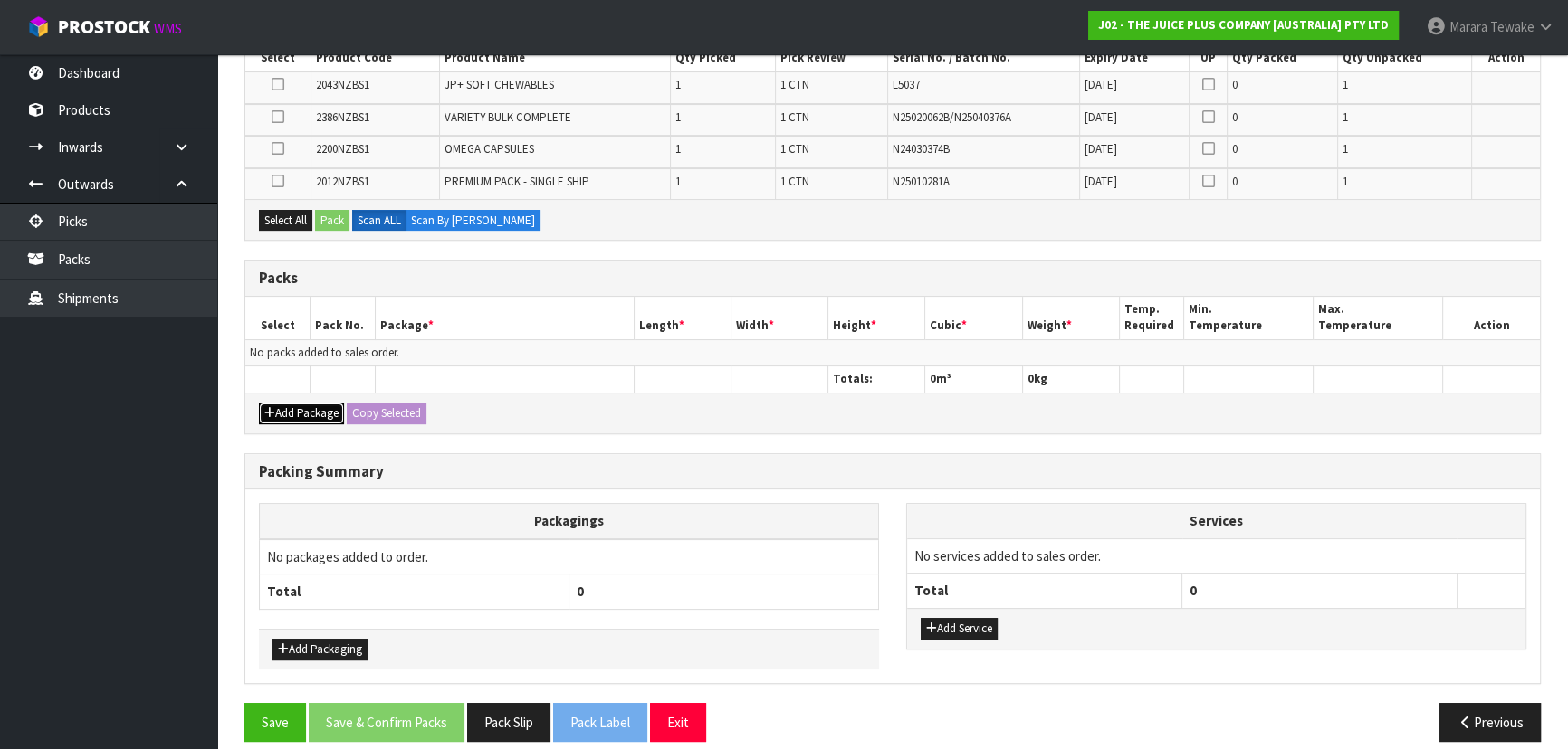
click at [289, 404] on button "Add Package" at bounding box center [302, 414] width 85 height 22
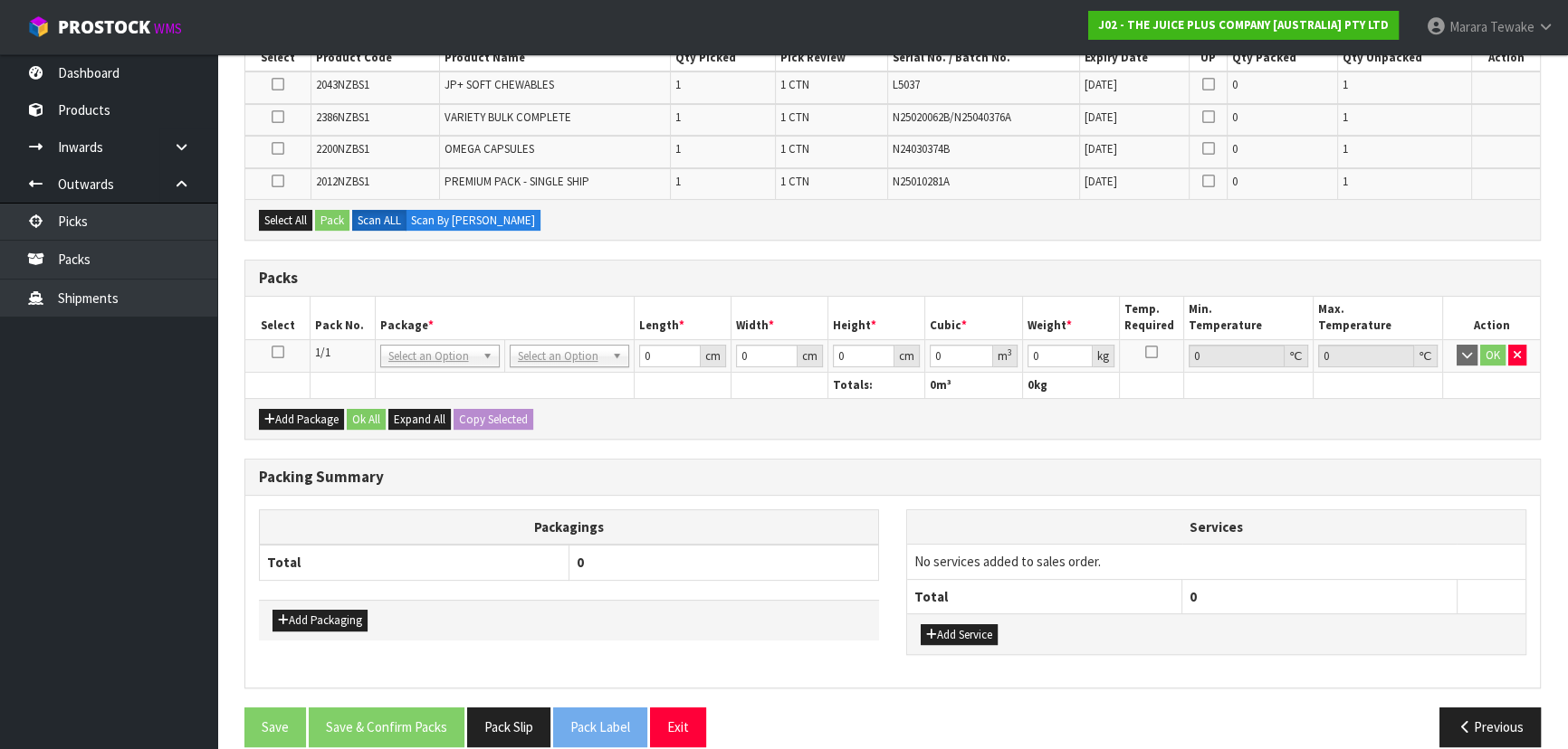
click at [279, 352] on icon at bounding box center [278, 352] width 13 height 1
click at [287, 230] on div "Select All Pack Scan ALL Scan By Quantity" at bounding box center [892, 219] width 1294 height 41
drag, startPoint x: 294, startPoint y: 219, endPoint x: 338, endPoint y: 215, distance: 44.2
click at [304, 217] on button "Select All" at bounding box center [286, 221] width 54 height 22
click at [339, 215] on button "Pack" at bounding box center [331, 221] width 35 height 22
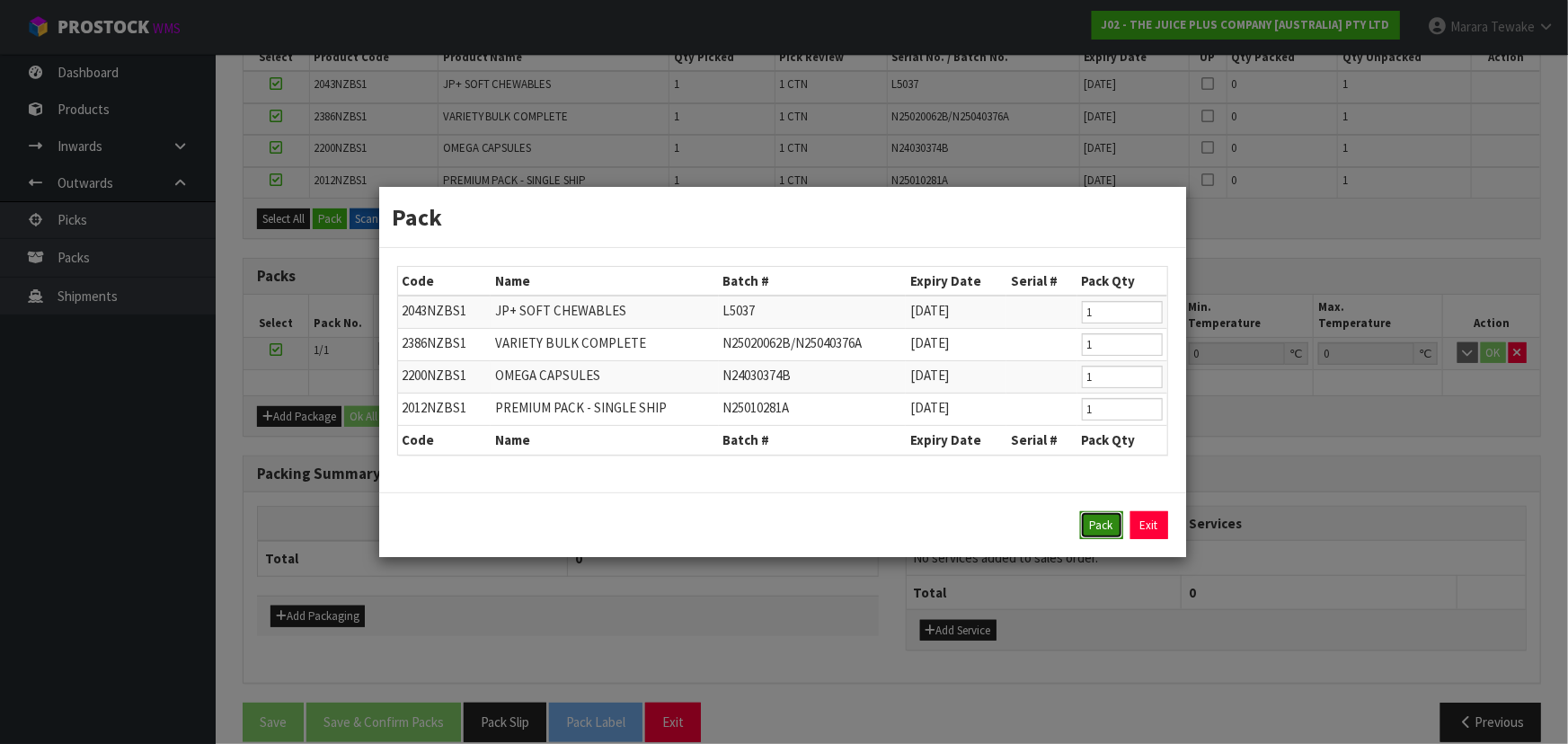
drag, startPoint x: 1107, startPoint y: 517, endPoint x: 1098, endPoint y: 512, distance: 10.3
click at [1106, 516] on button "Pack" at bounding box center [1102, 525] width 43 height 29
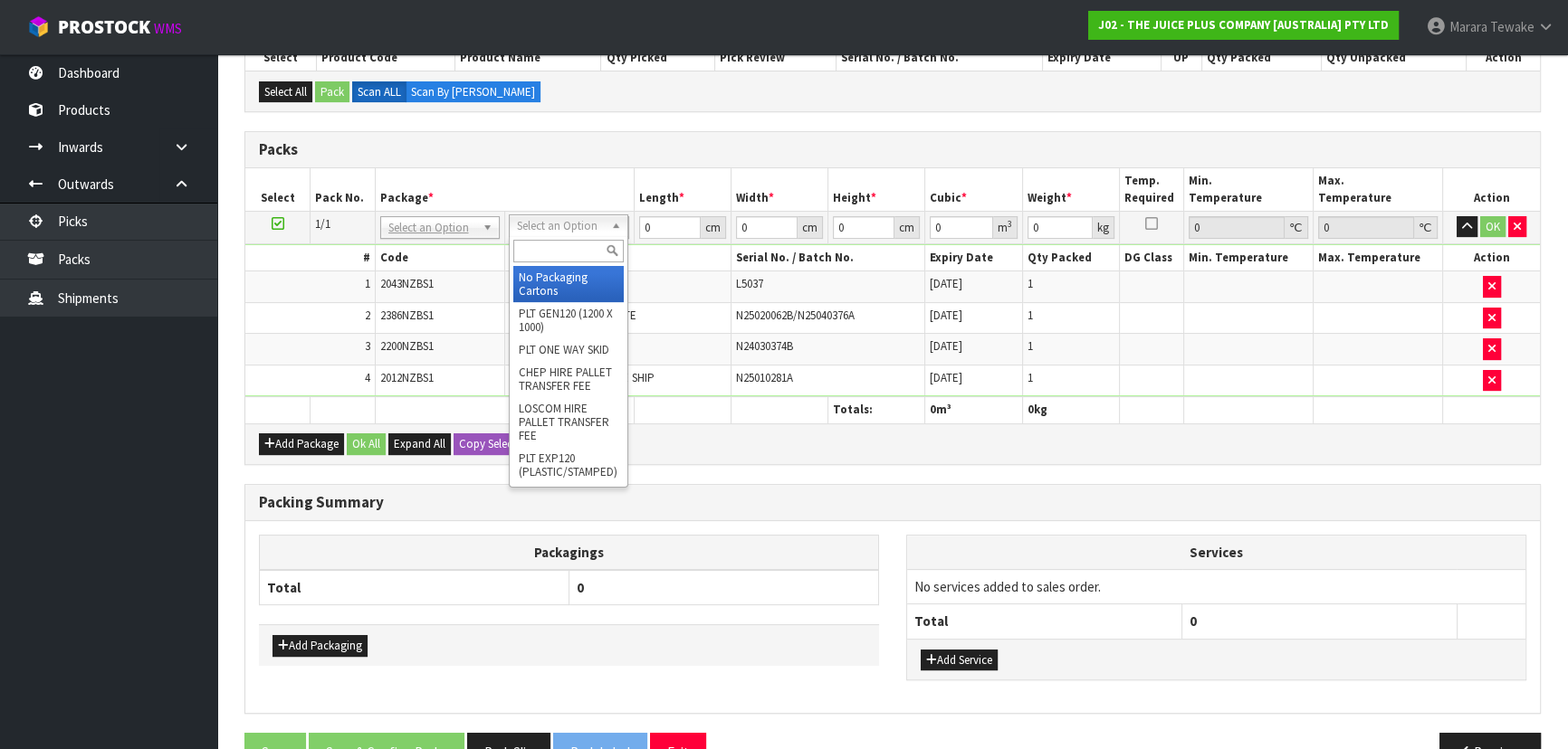
click at [567, 248] on input "text" at bounding box center [568, 251] width 110 height 23
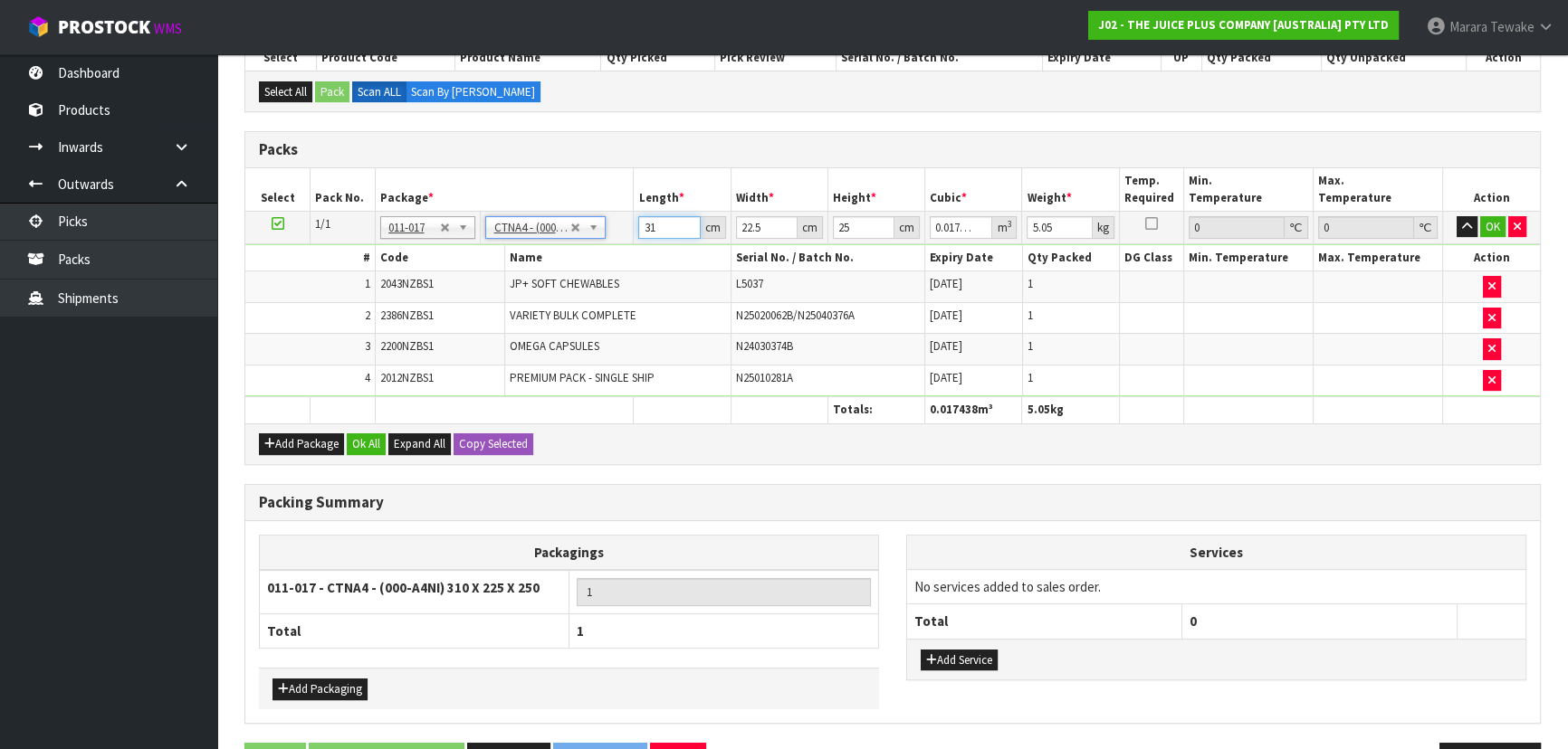
drag, startPoint x: 666, startPoint y: 224, endPoint x: 611, endPoint y: 190, distance: 64.7
click at [615, 196] on table "Select Pack No. Package * Length * Width * Height * Cubic * Weight * Temp. Requ…" at bounding box center [892, 296] width 1294 height 255
click at [1456, 216] on button "button" at bounding box center [1466, 227] width 21 height 22
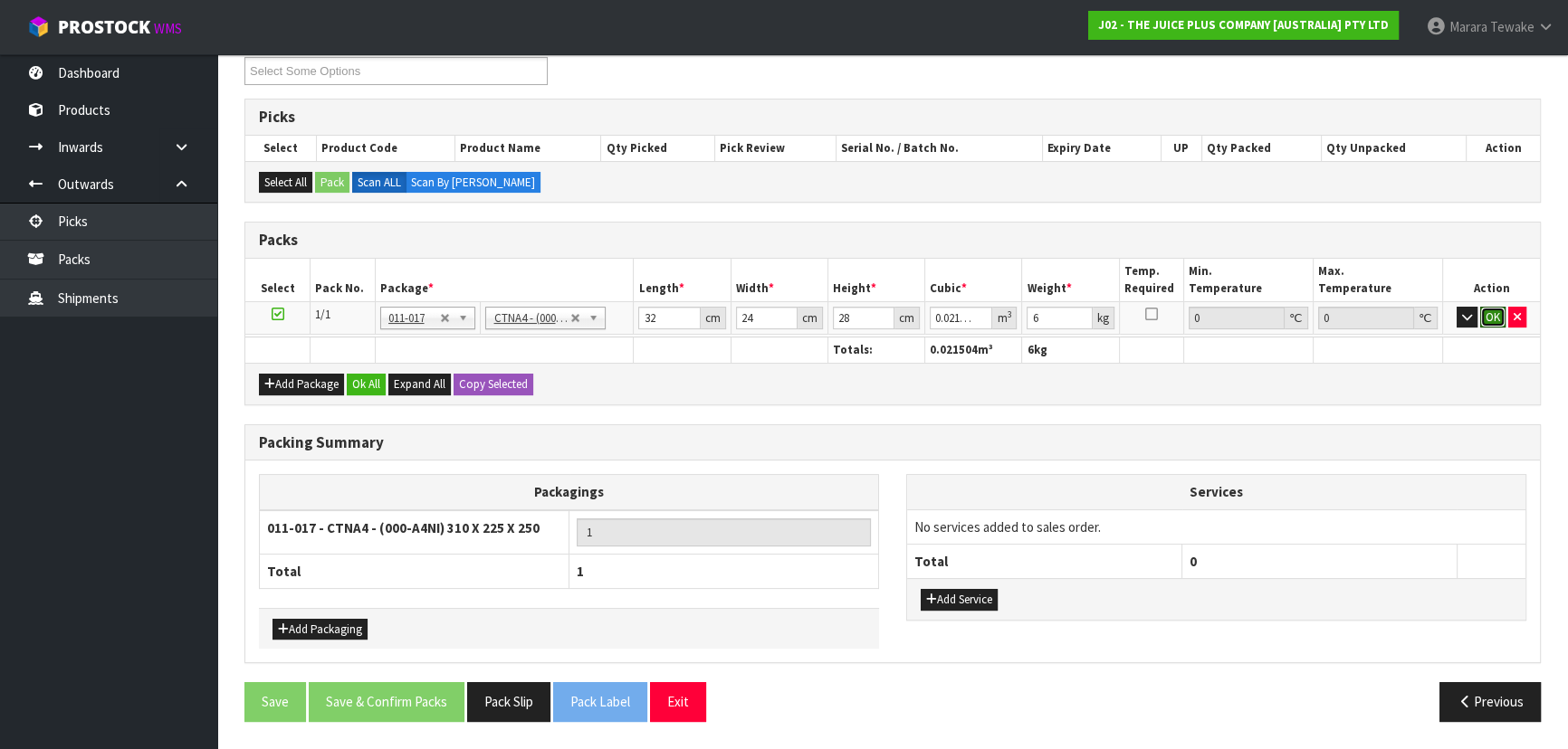
click button "OK" at bounding box center [1493, 317] width 26 height 22
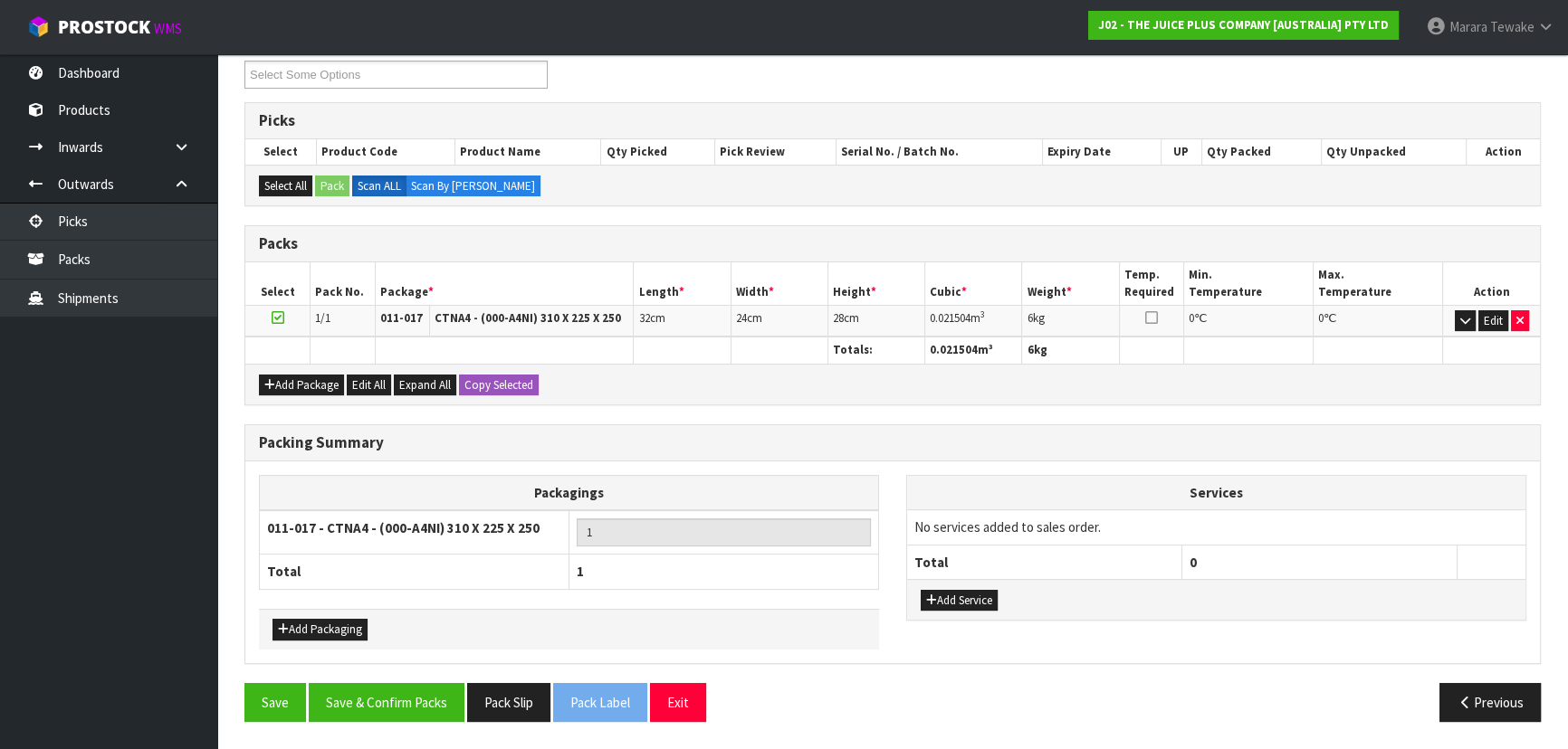
scroll to position [312, 0]
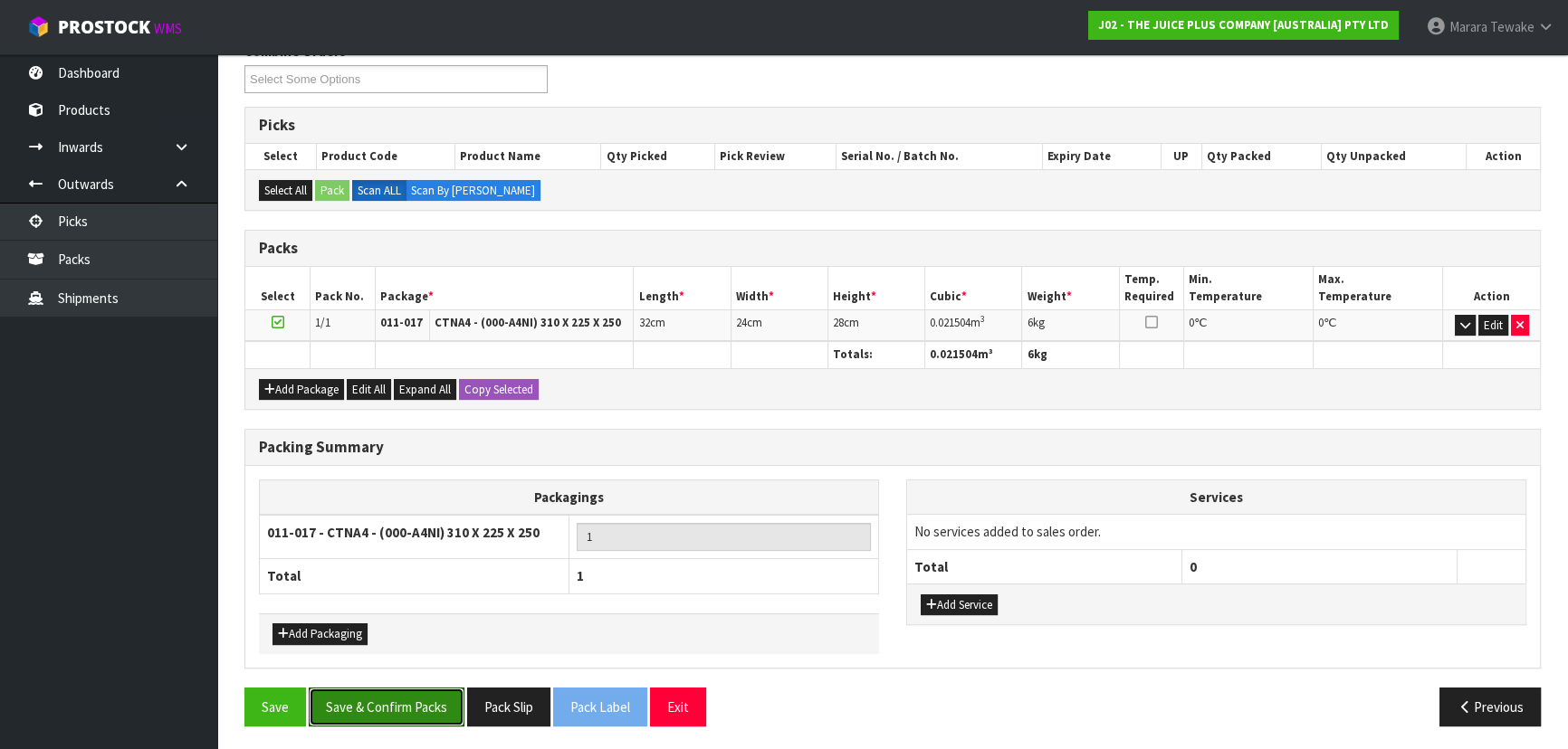
drag, startPoint x: 363, startPoint y: 687, endPoint x: 405, endPoint y: 678, distance: 43.0
click at [365, 687] on button "Save & Confirm Packs" at bounding box center [386, 706] width 156 height 39
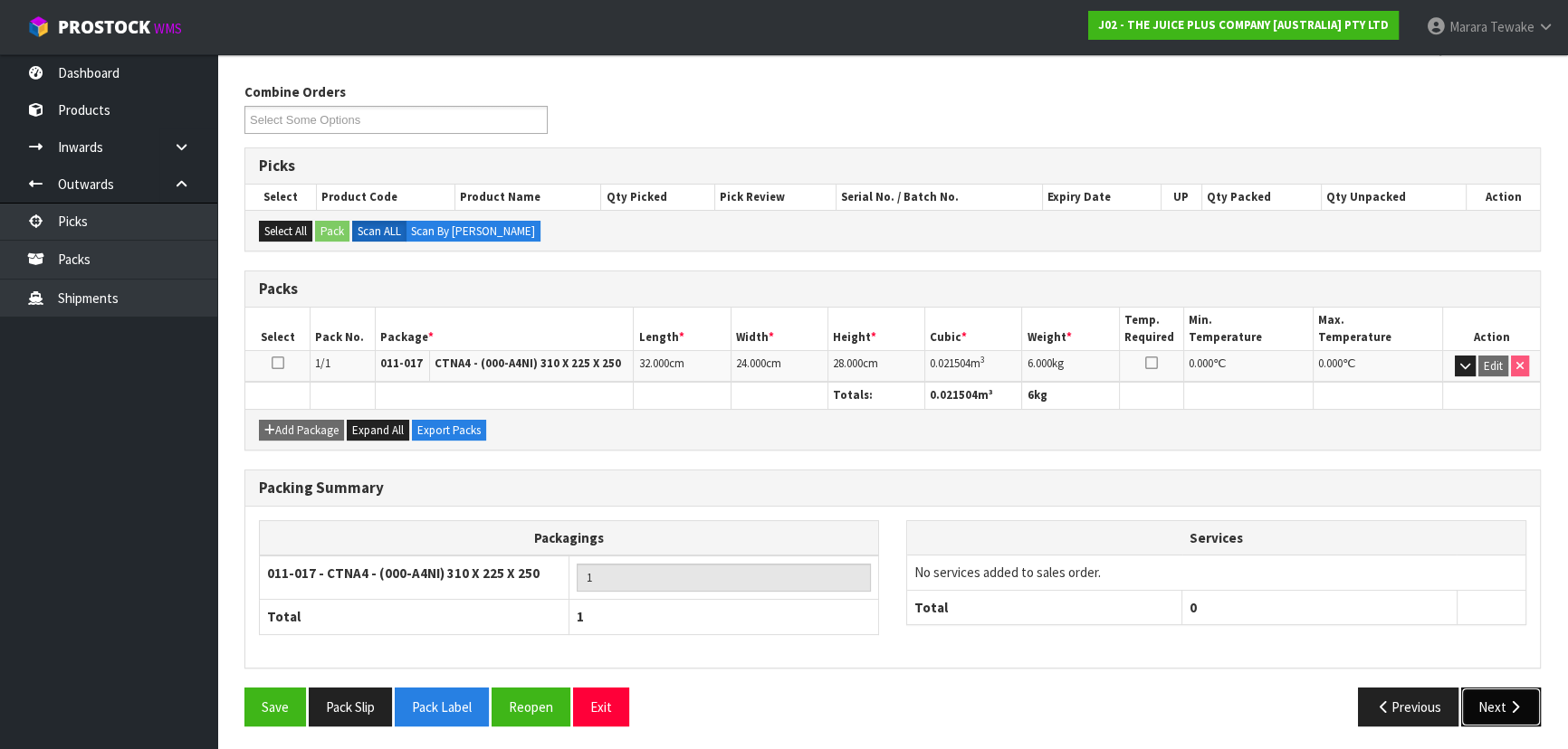
click at [1485, 711] on button "Next" at bounding box center [1501, 706] width 79 height 39
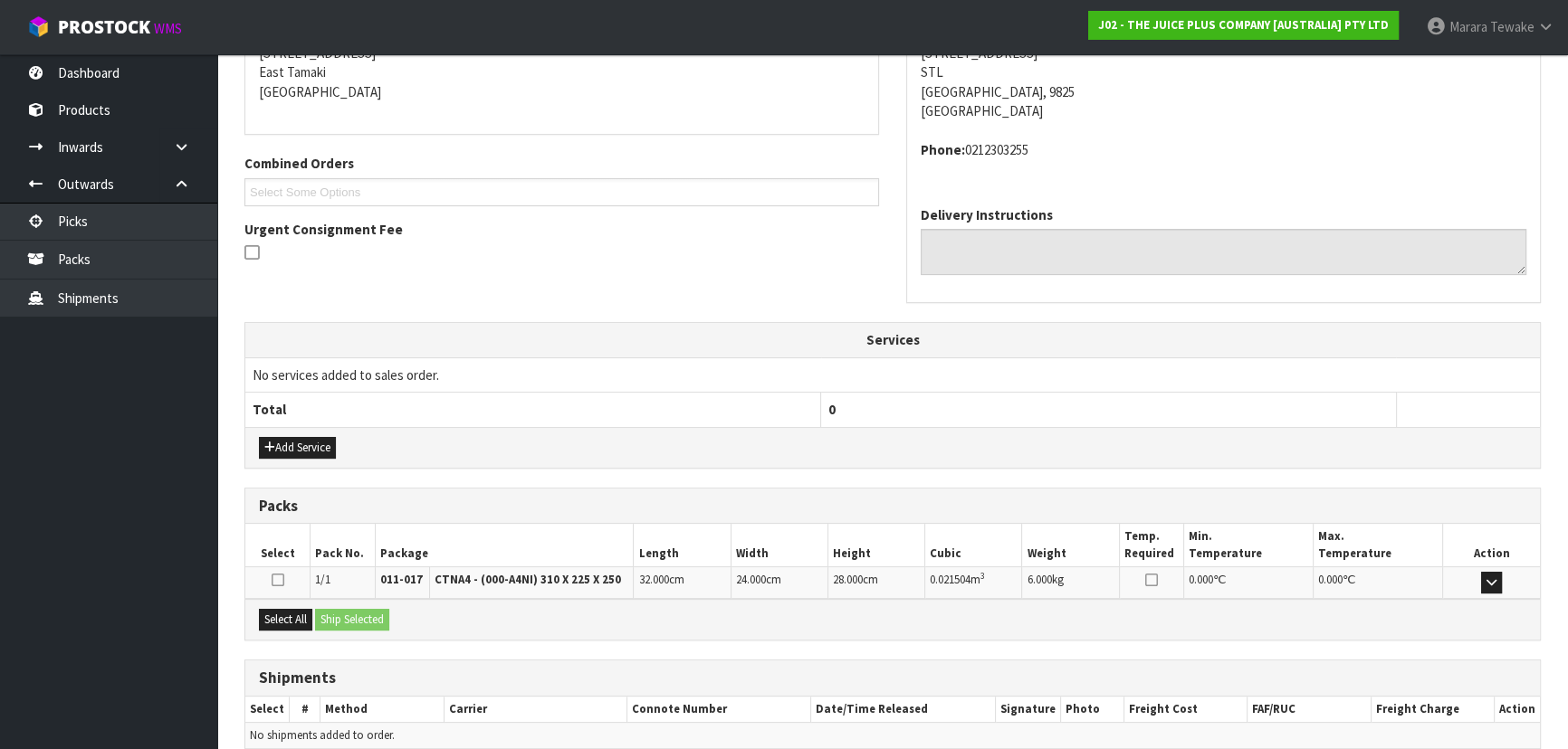
scroll to position [461, 0]
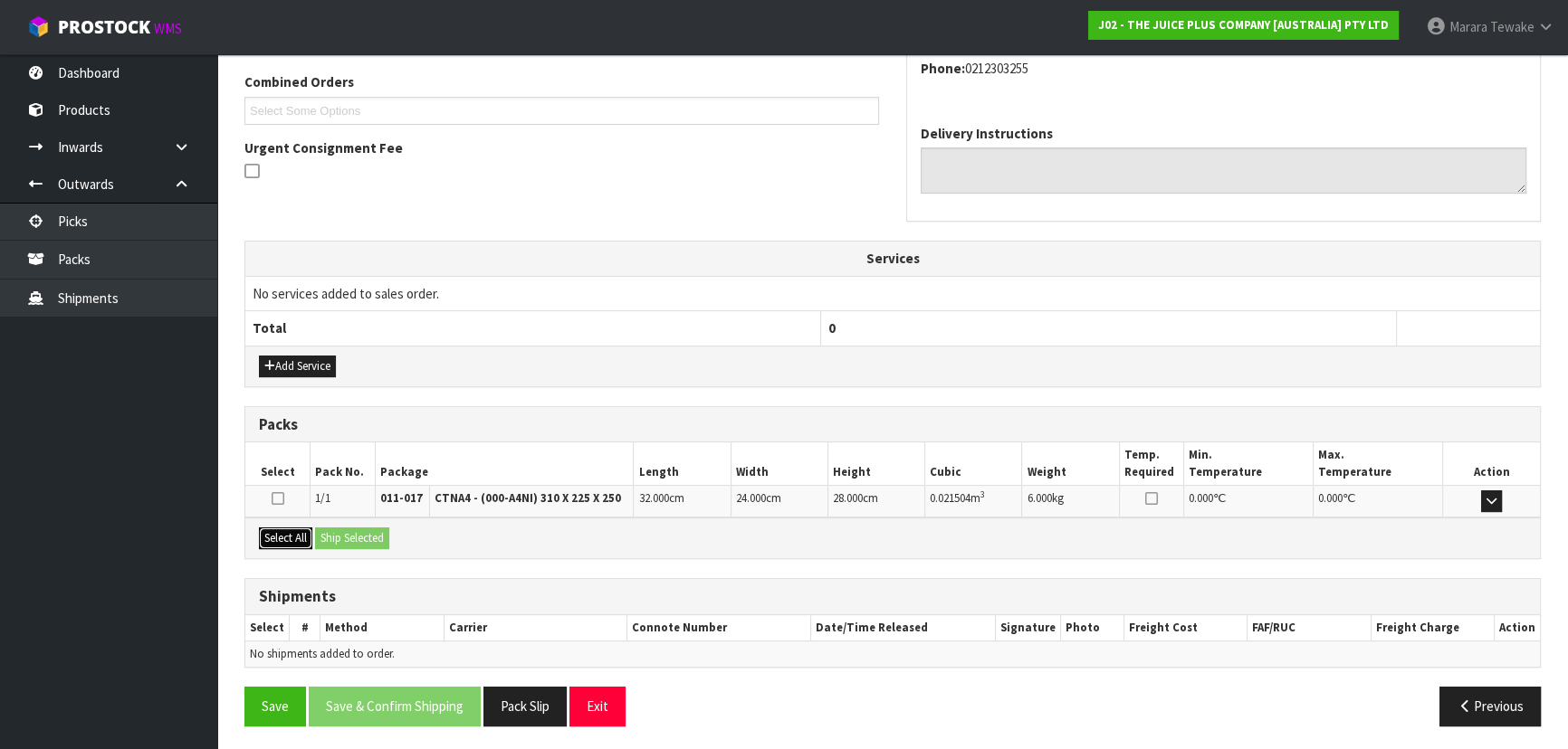
click at [309, 533] on button "Select All" at bounding box center [286, 539] width 54 height 22
click at [336, 531] on button "Ship Selected" at bounding box center [351, 539] width 74 height 22
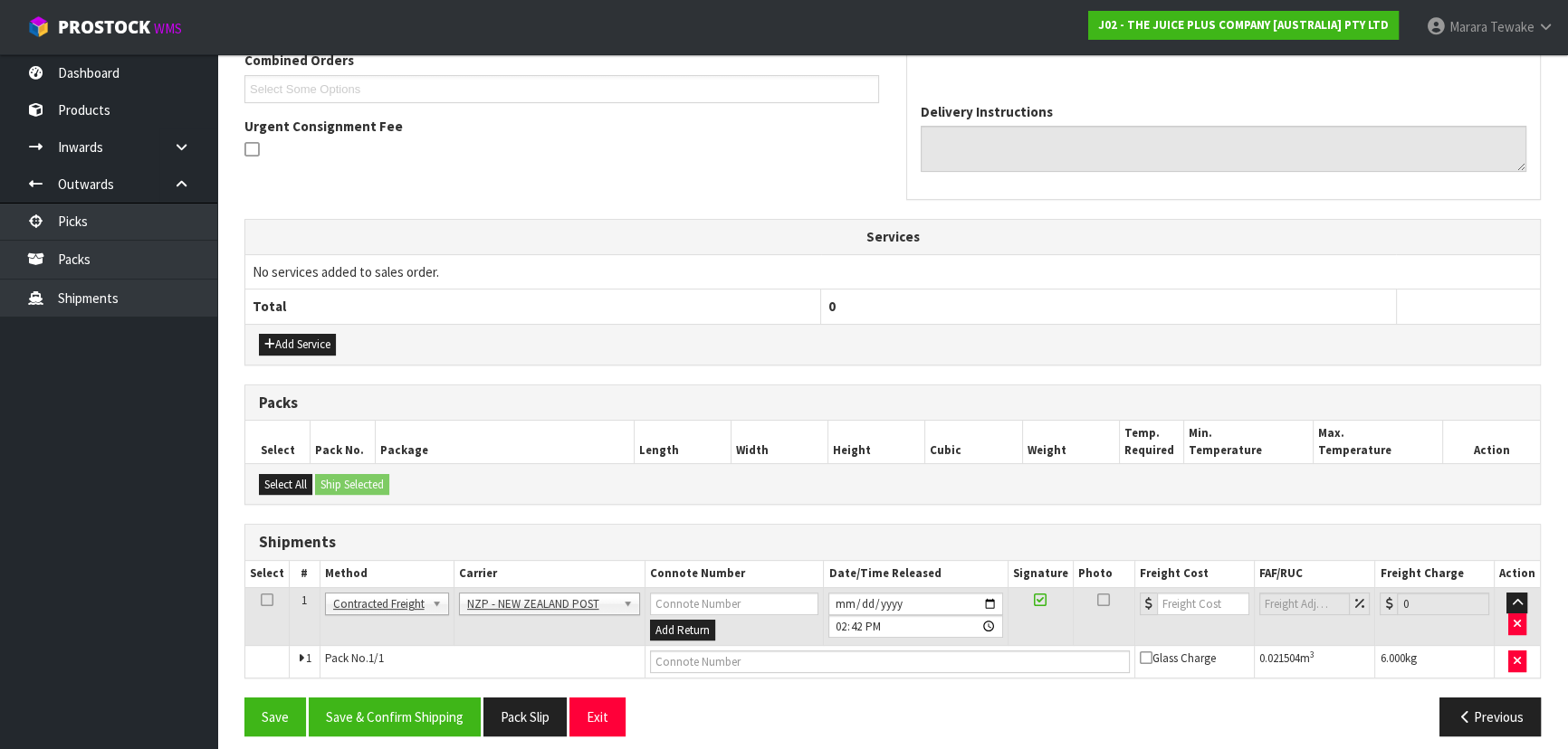
scroll to position [494, 0]
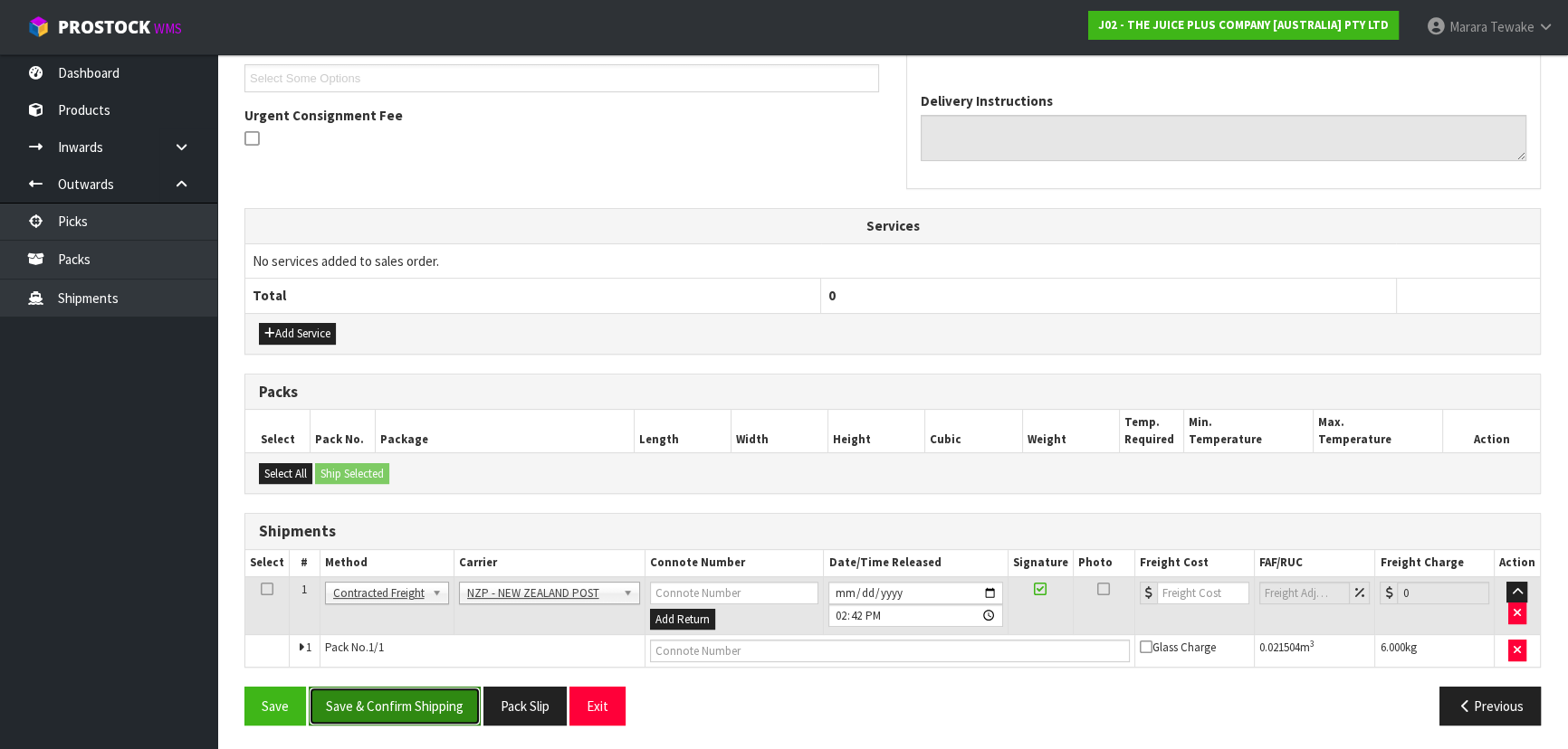
click at [370, 694] on button "Save & Confirm Shipping" at bounding box center [394, 705] width 172 height 39
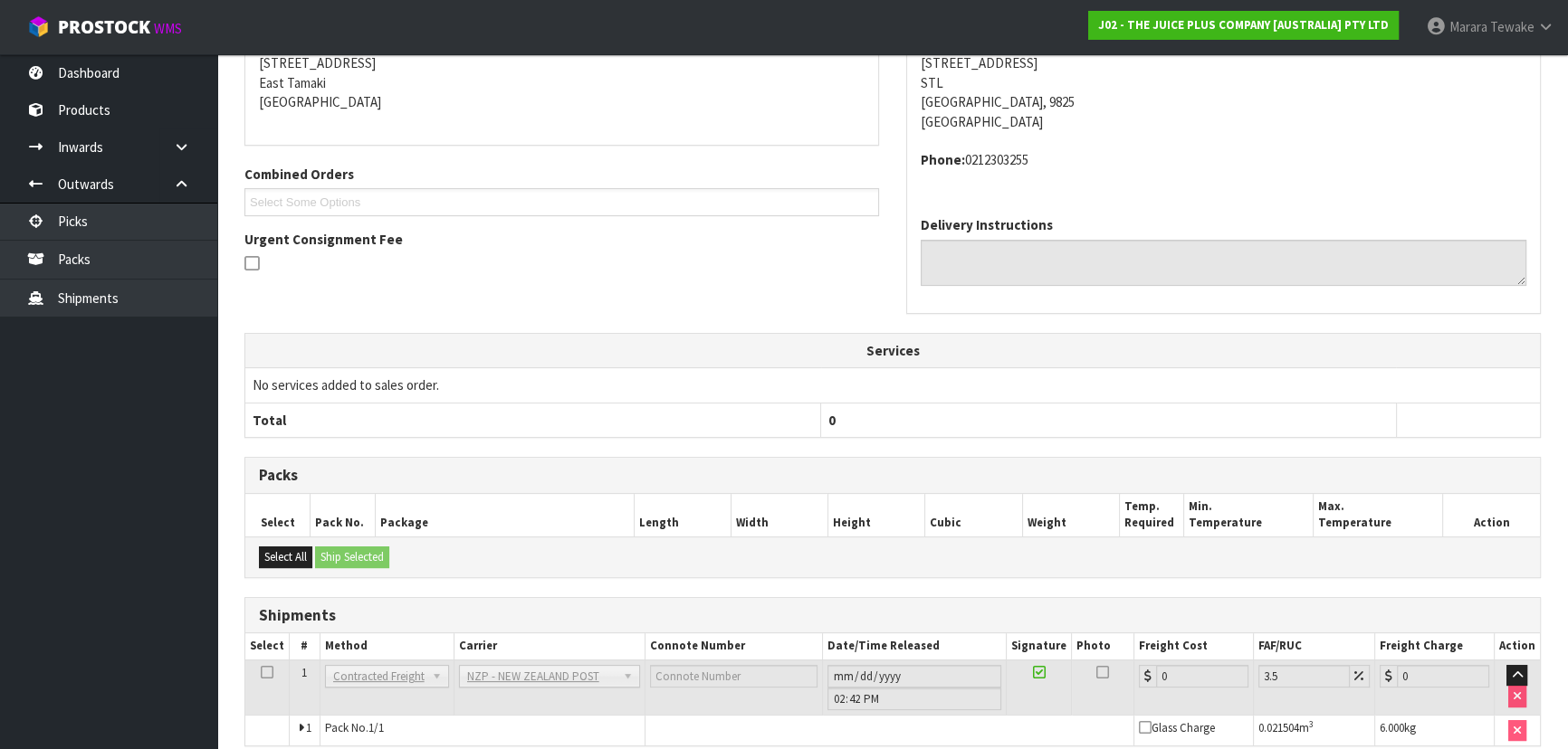
scroll to position [468, 0]
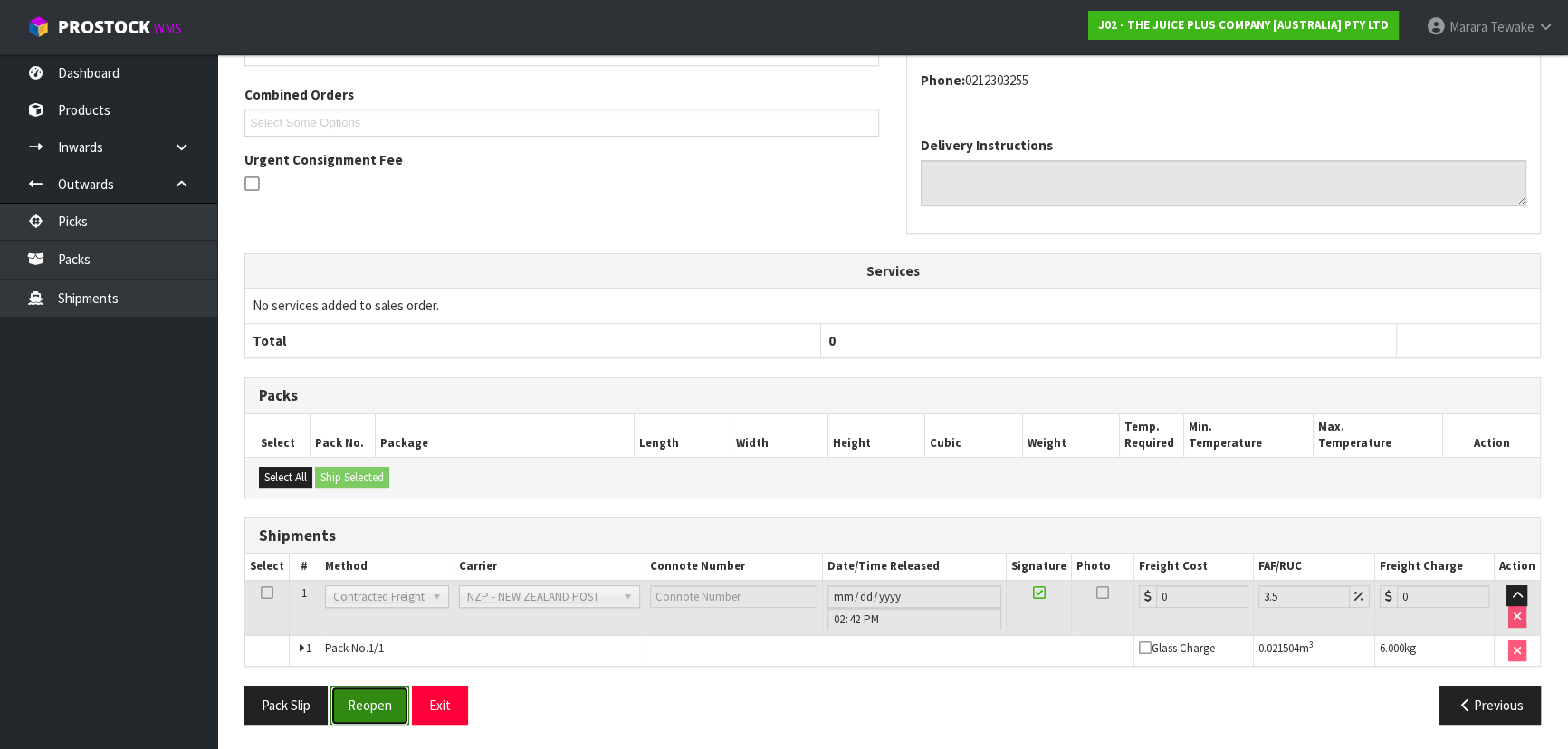
click at [350, 689] on button "Reopen" at bounding box center [369, 704] width 78 height 39
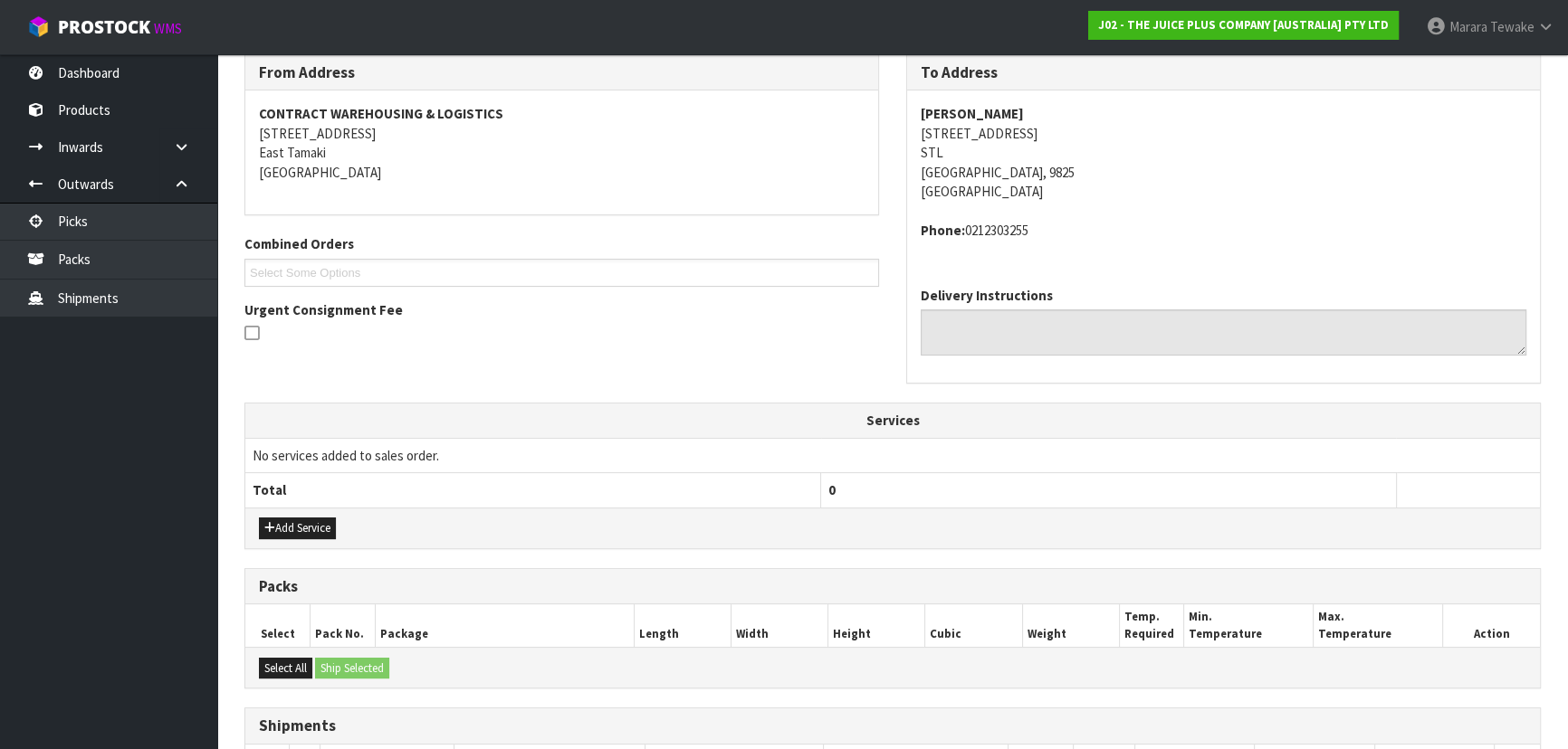
scroll to position [494, 0]
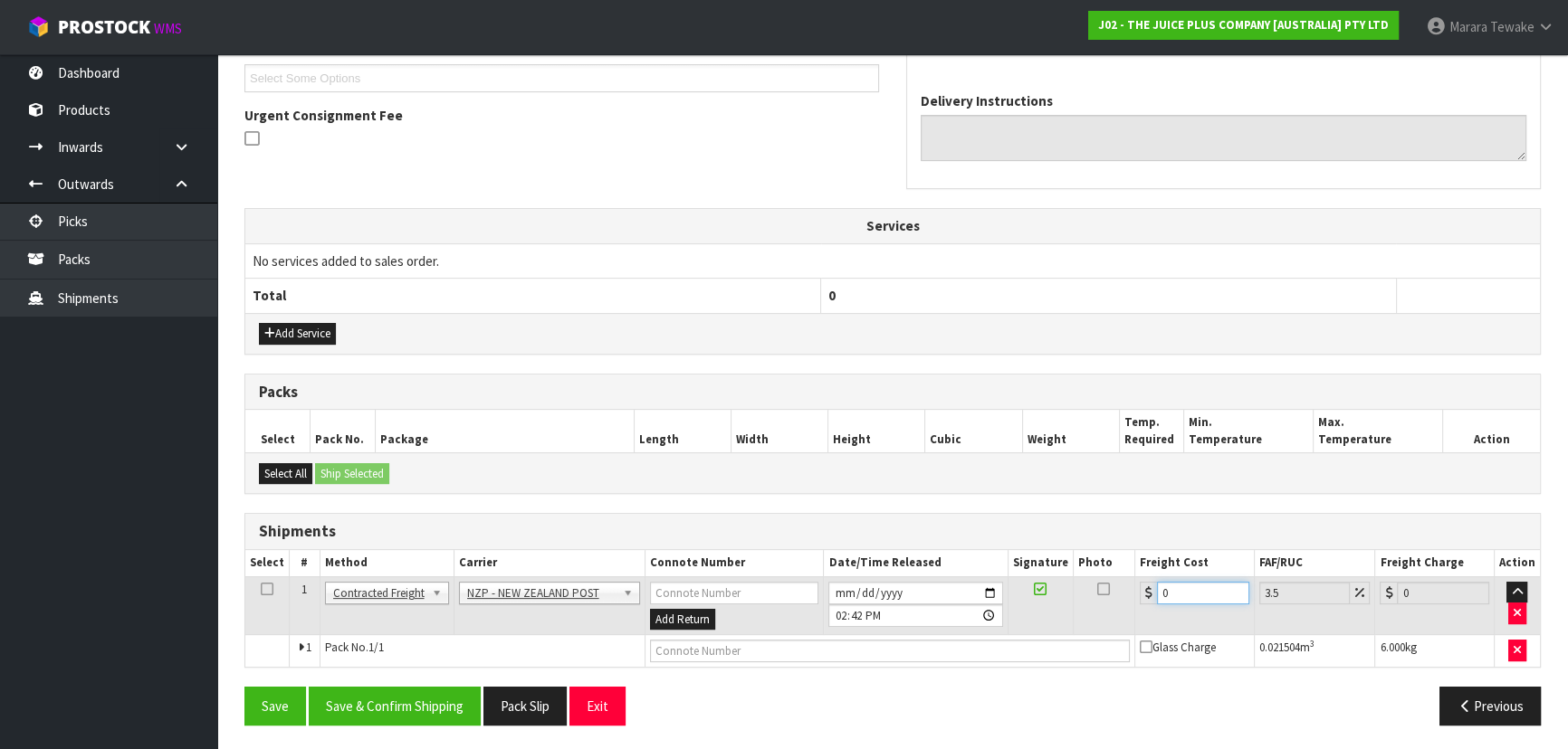
drag, startPoint x: 1196, startPoint y: 594, endPoint x: 1086, endPoint y: 557, distance: 116.1
click at [1099, 564] on table "Select # Method Carrier Connote Number Date/Time Released Signature Photo Freig…" at bounding box center [892, 609] width 1294 height 117
click at [436, 692] on button "Save & Confirm Shipping" at bounding box center [394, 705] width 172 height 39
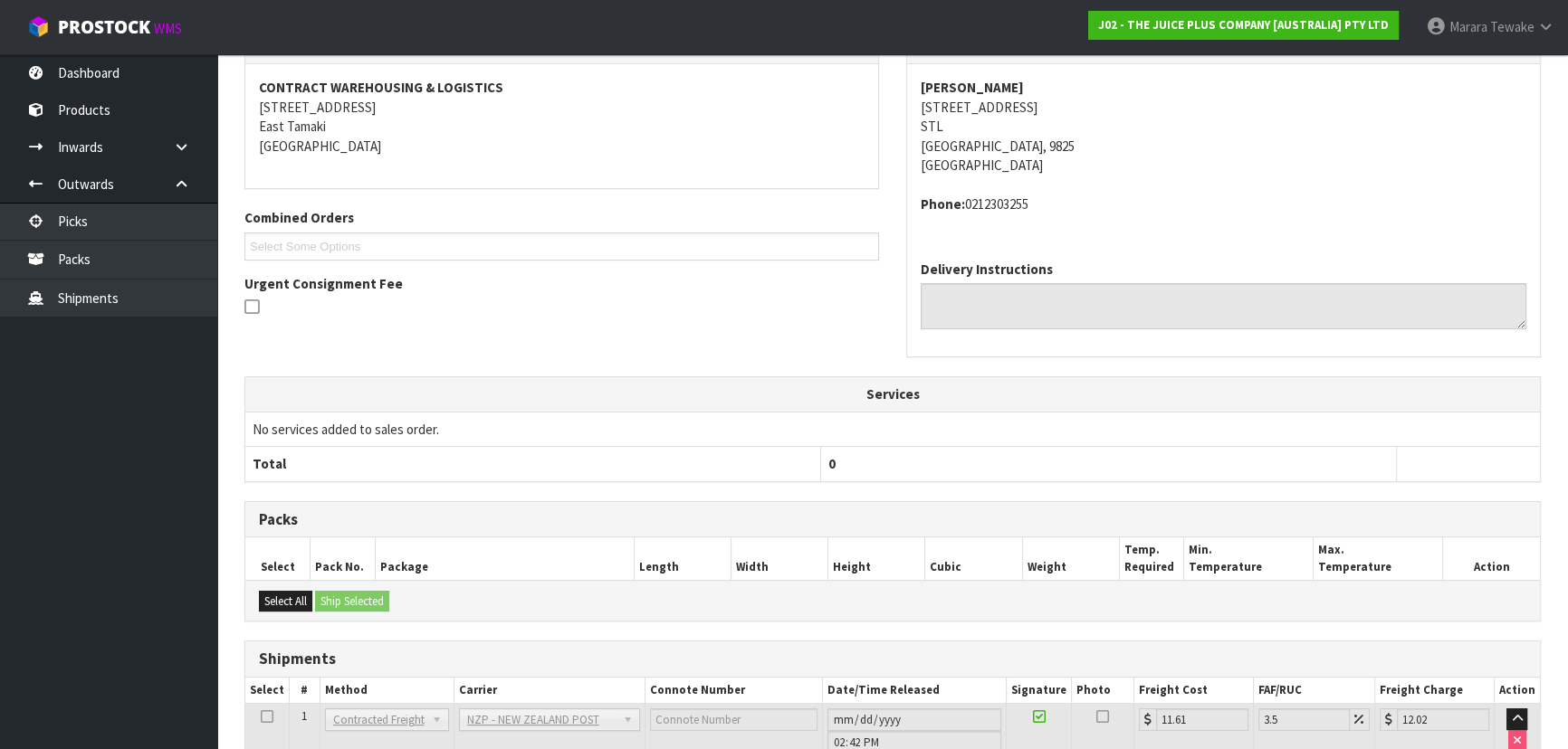
scroll to position [449, 0]
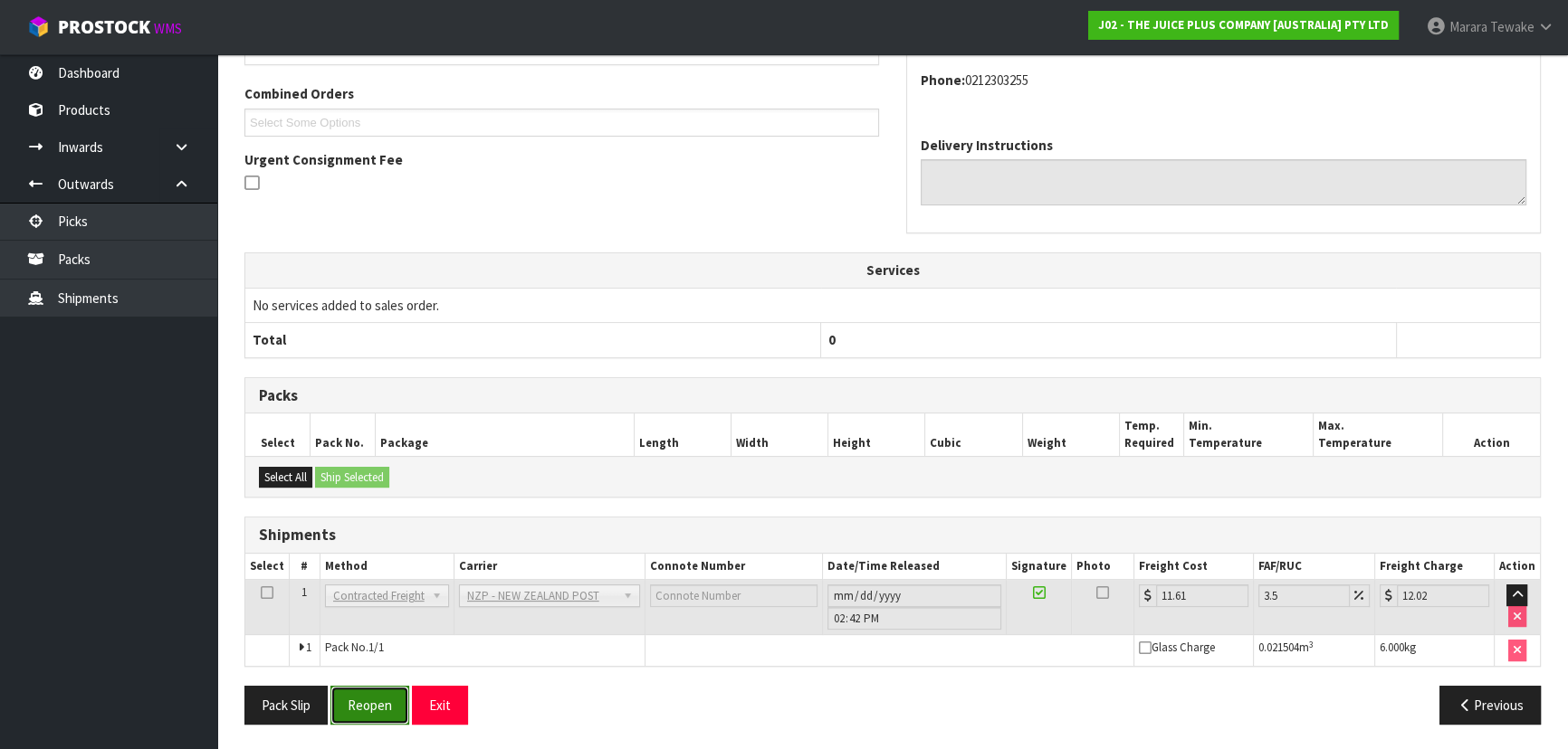
click at [371, 709] on button "Reopen" at bounding box center [369, 704] width 78 height 39
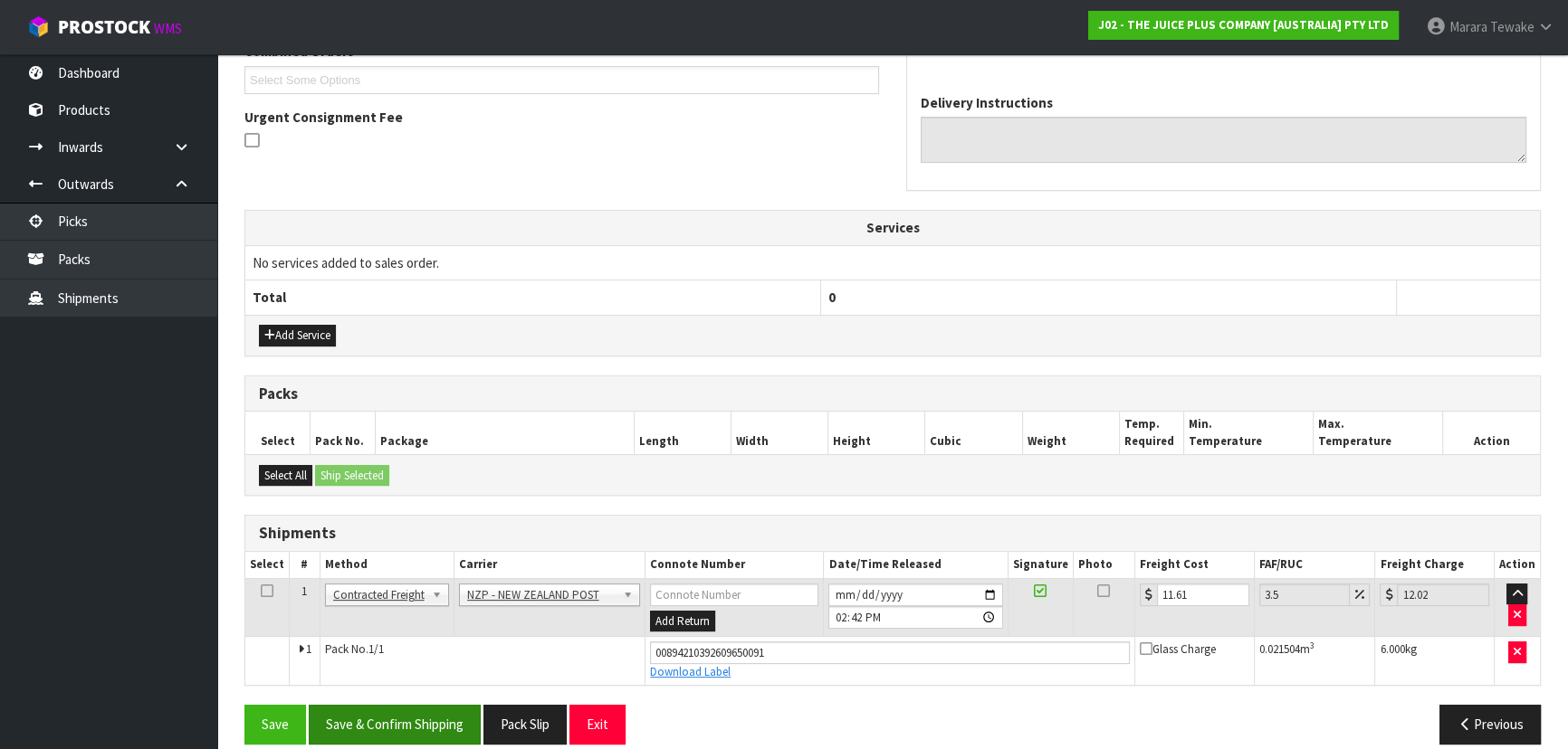
scroll to position [510, 0]
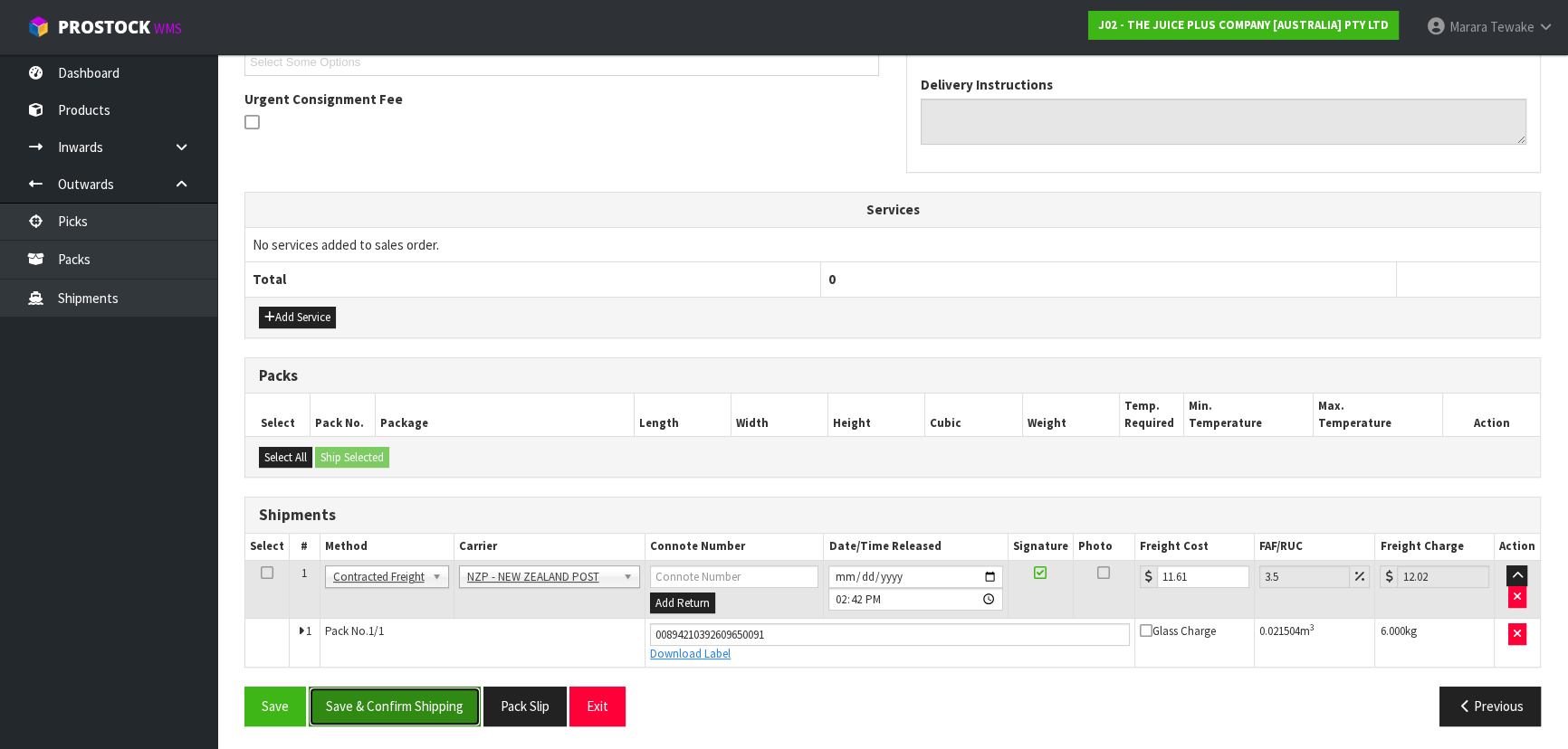
drag, startPoint x: 418, startPoint y: 694, endPoint x: 311, endPoint y: 658, distance: 112.9
click at [418, 694] on button "Save & Confirm Shipping" at bounding box center [394, 705] width 172 height 39
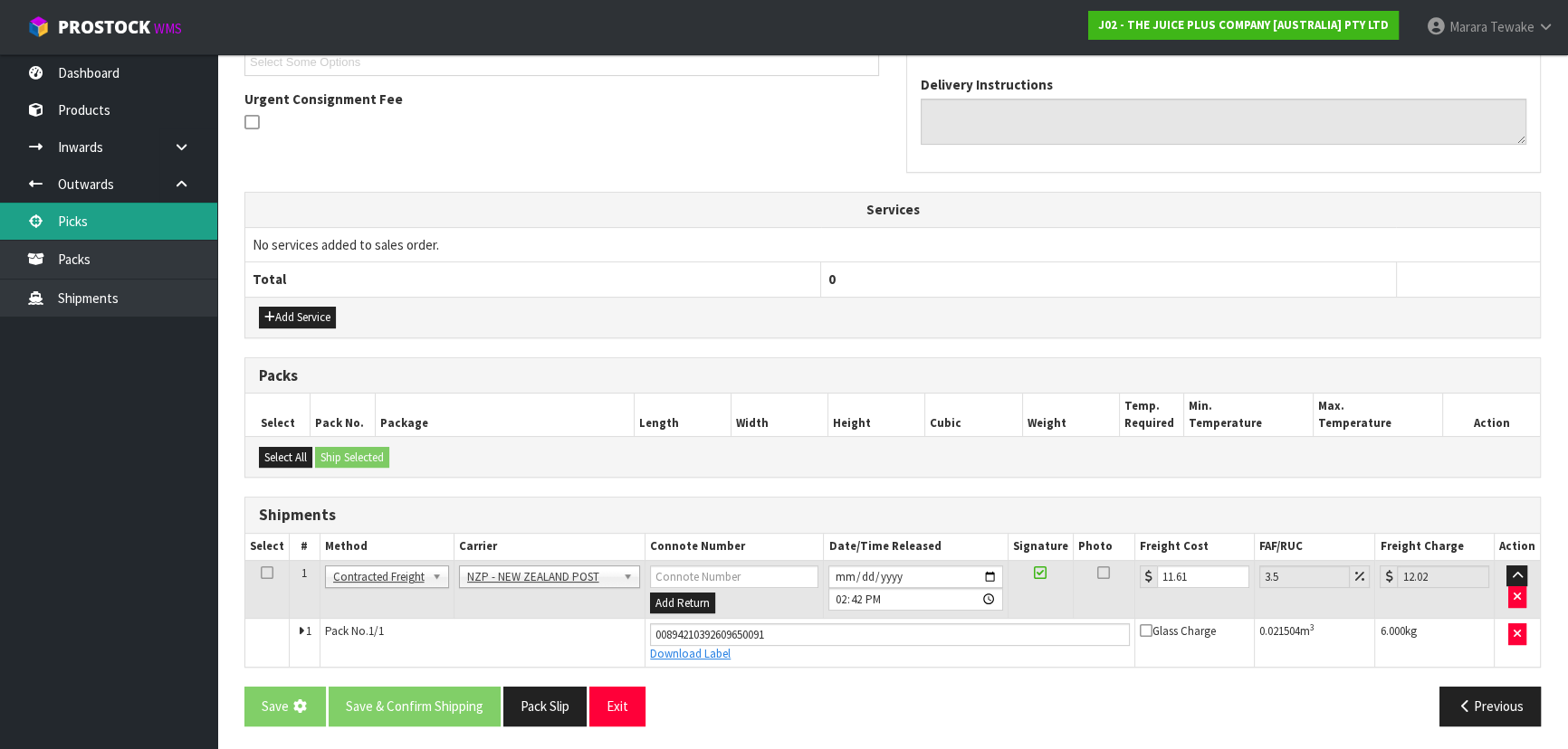
scroll to position [0, 0]
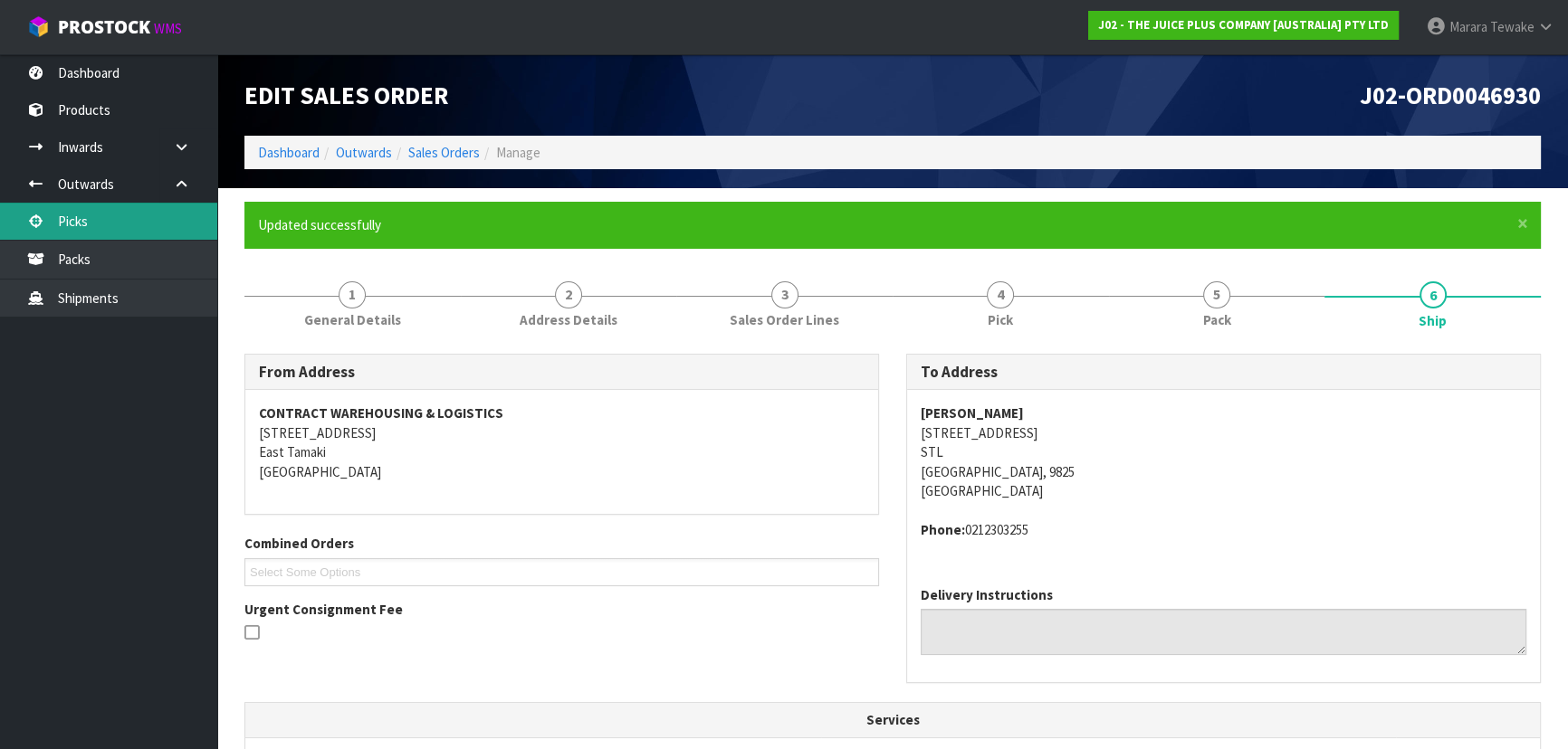
click at [145, 226] on link "Picks" at bounding box center [108, 220] width 217 height 37
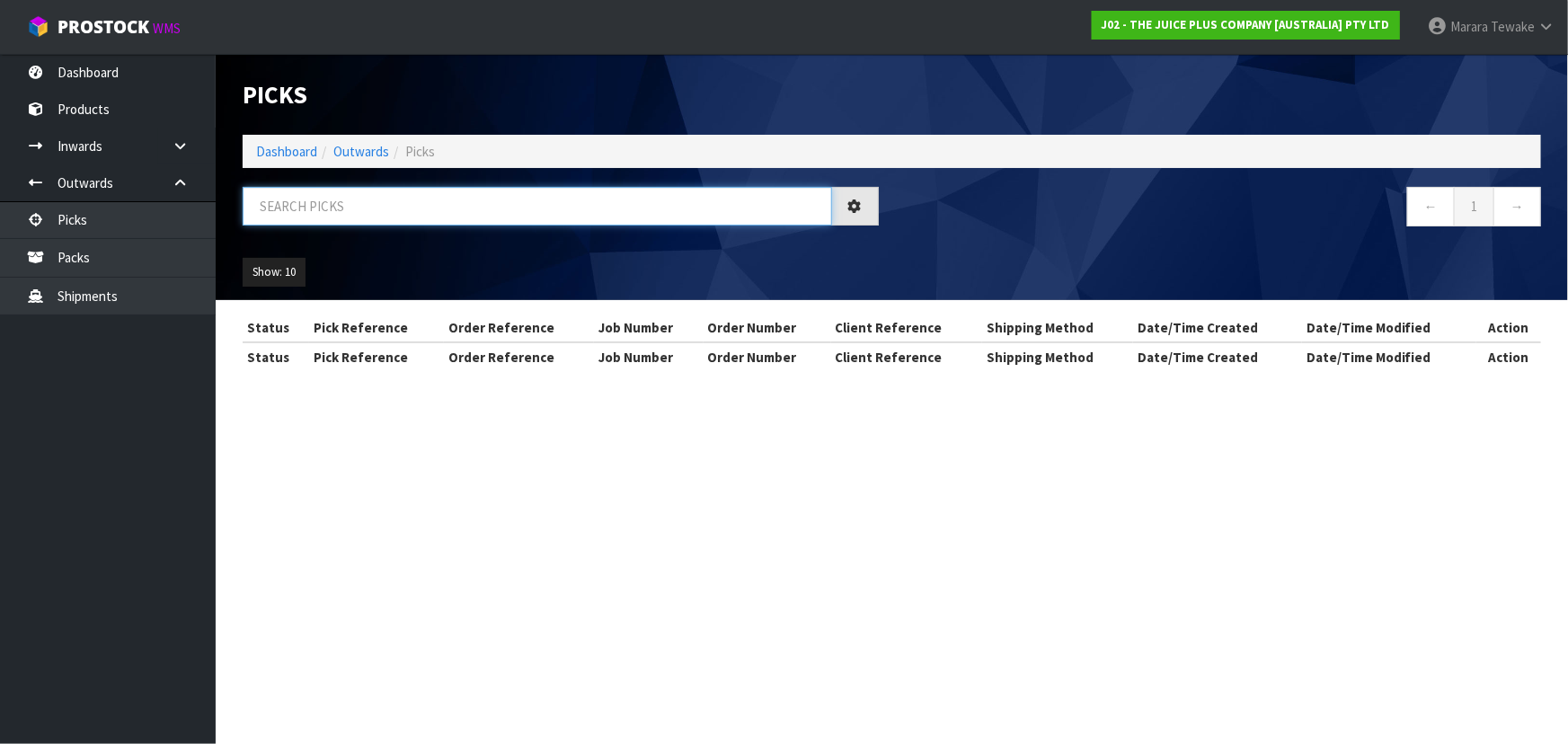
click at [324, 209] on input "text" at bounding box center [537, 206] width 589 height 38
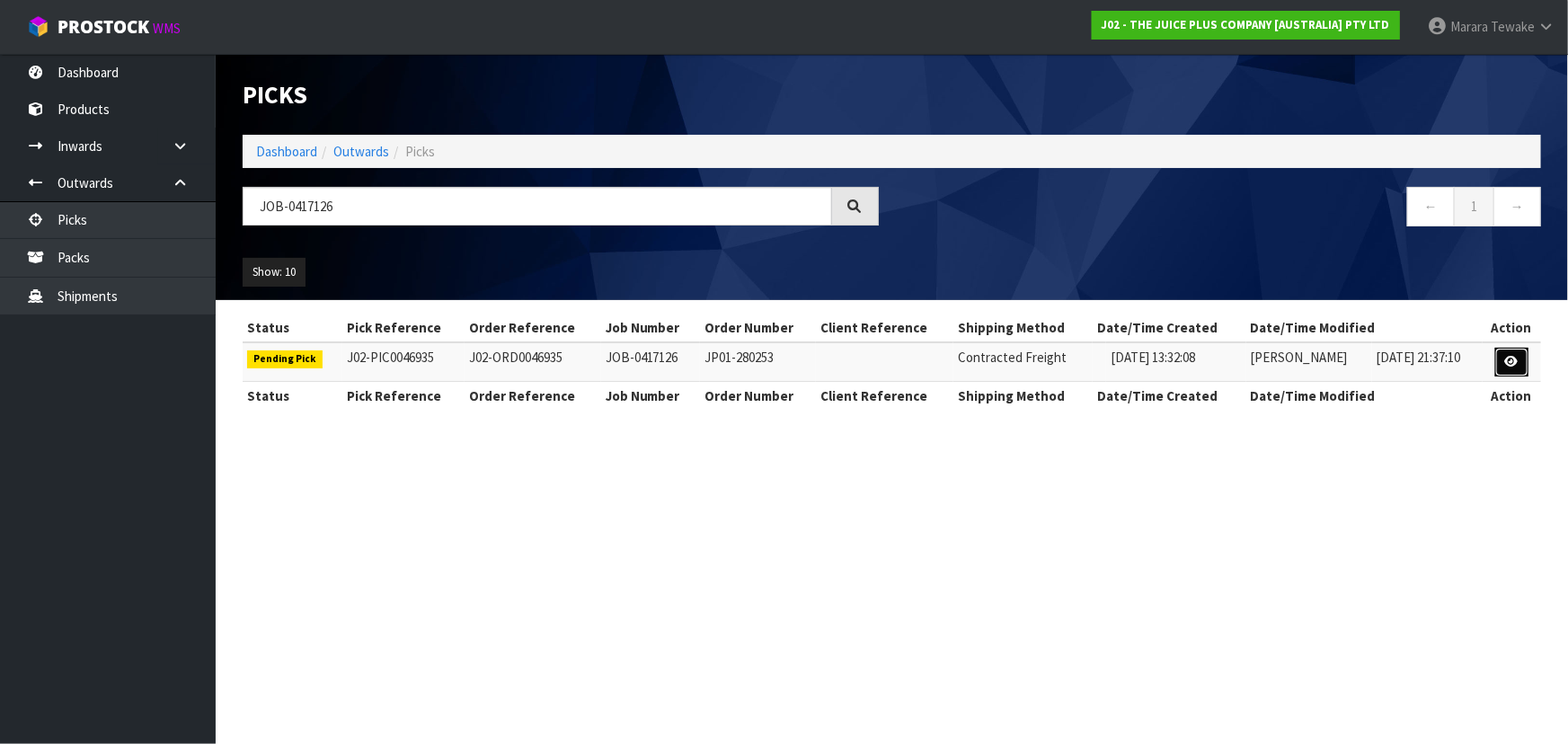
click at [1518, 358] on icon at bounding box center [1513, 362] width 14 height 12
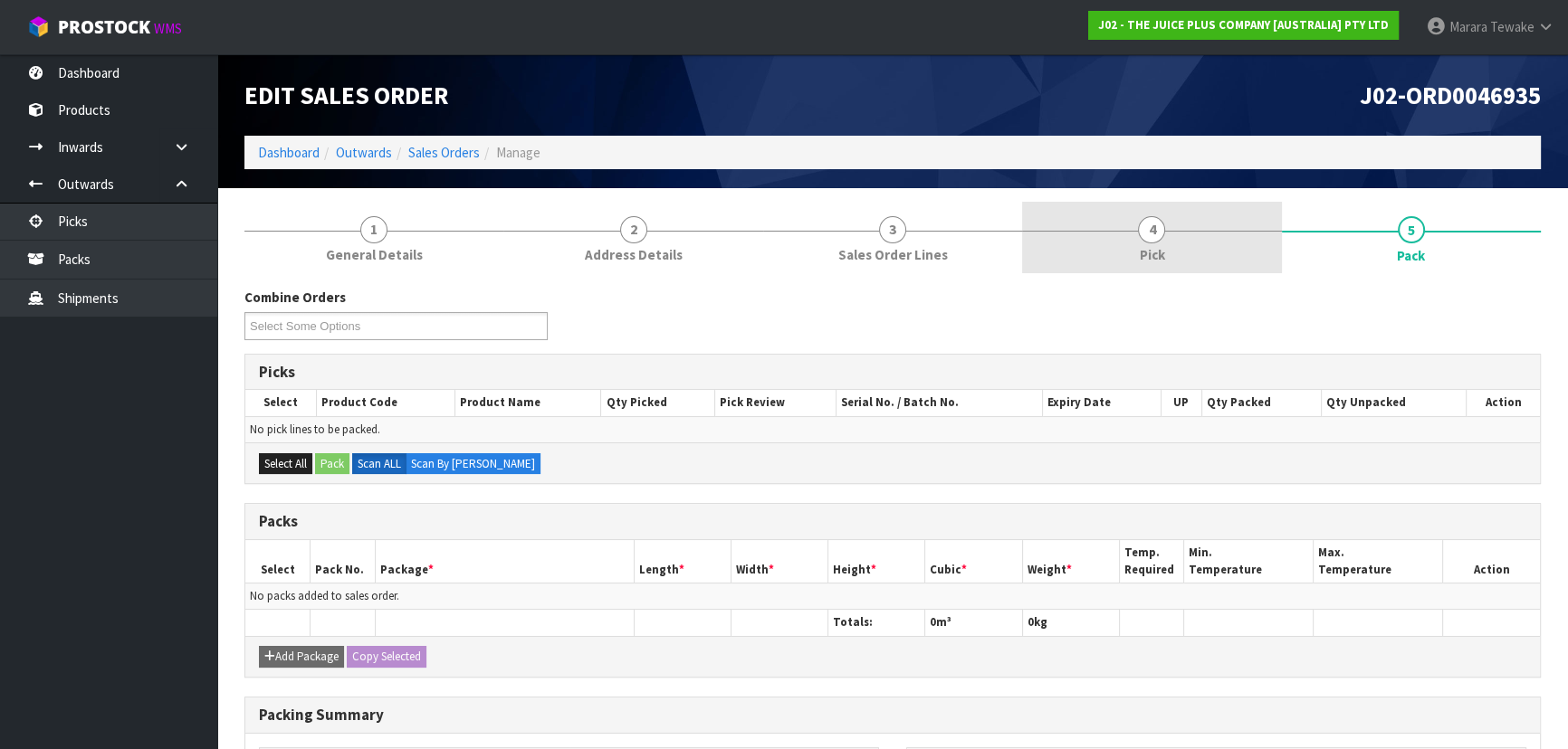
click at [1219, 227] on link "4 Pick" at bounding box center [1151, 237] width 259 height 71
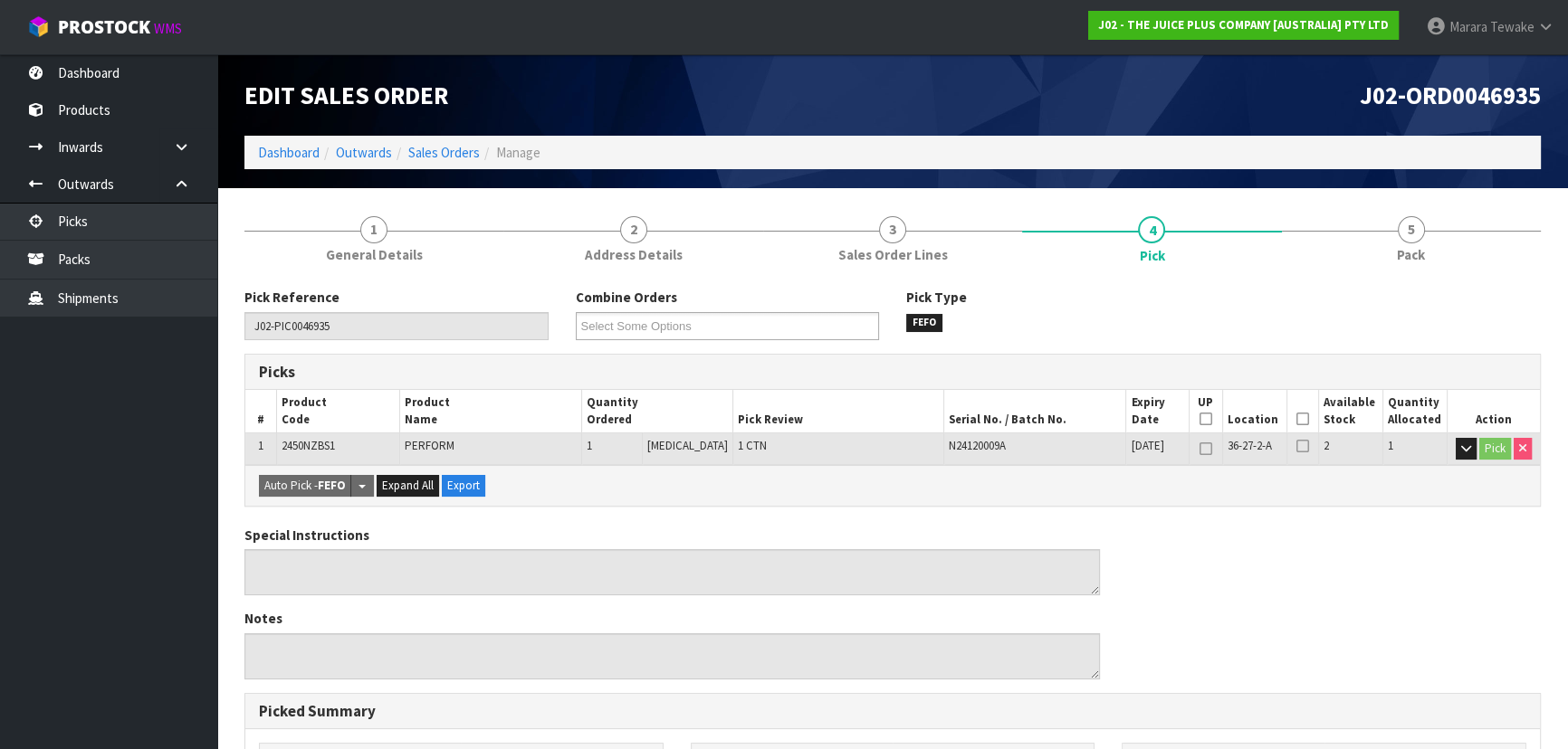
drag, startPoint x: 1297, startPoint y: 410, endPoint x: 1291, endPoint y: 420, distance: 11.7
click at [1297, 413] on th "Picked" at bounding box center [1302, 411] width 32 height 43
click at [1299, 419] on icon at bounding box center [1302, 419] width 13 height 1
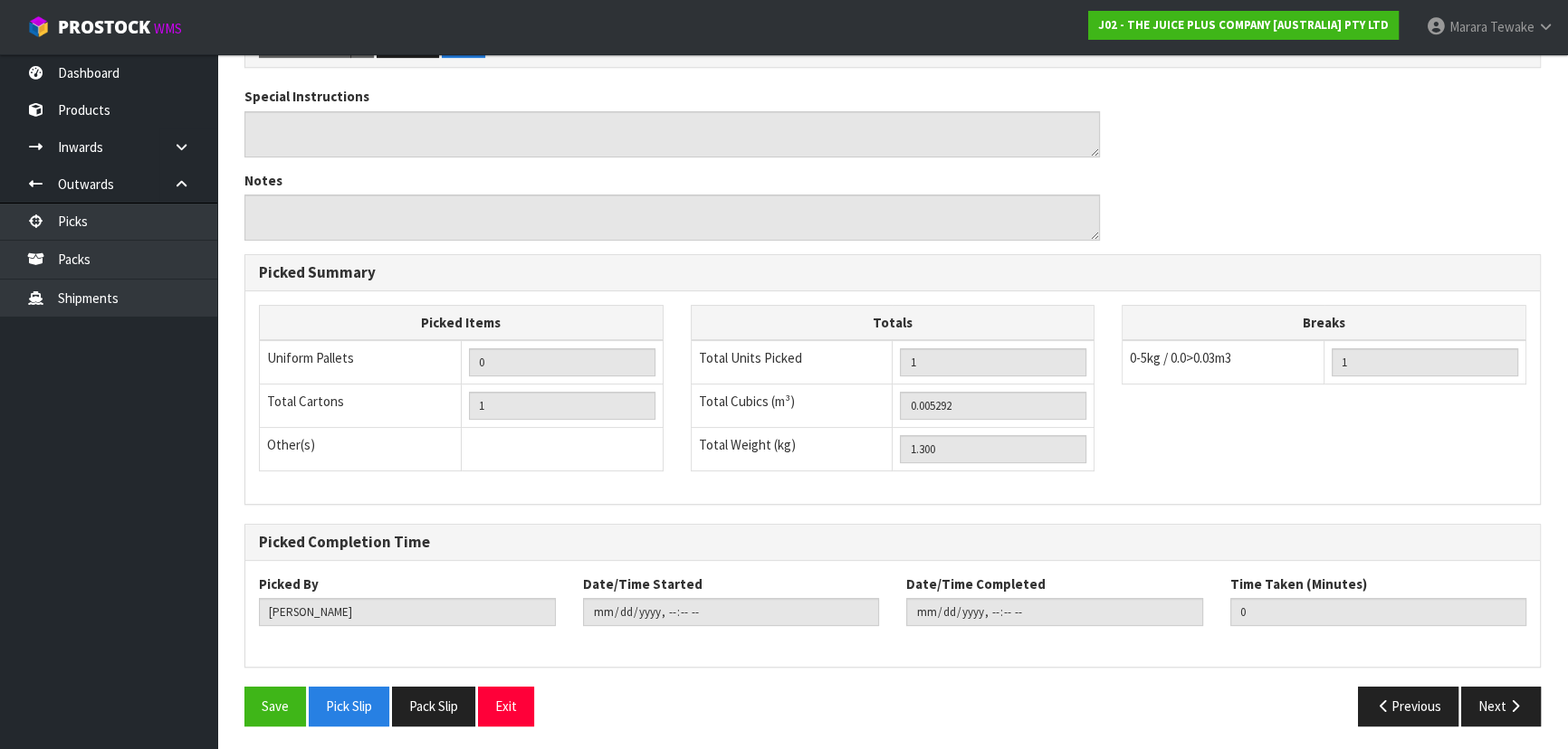
scroll to position [505, 0]
click at [268, 699] on button "Save" at bounding box center [275, 704] width 62 height 39
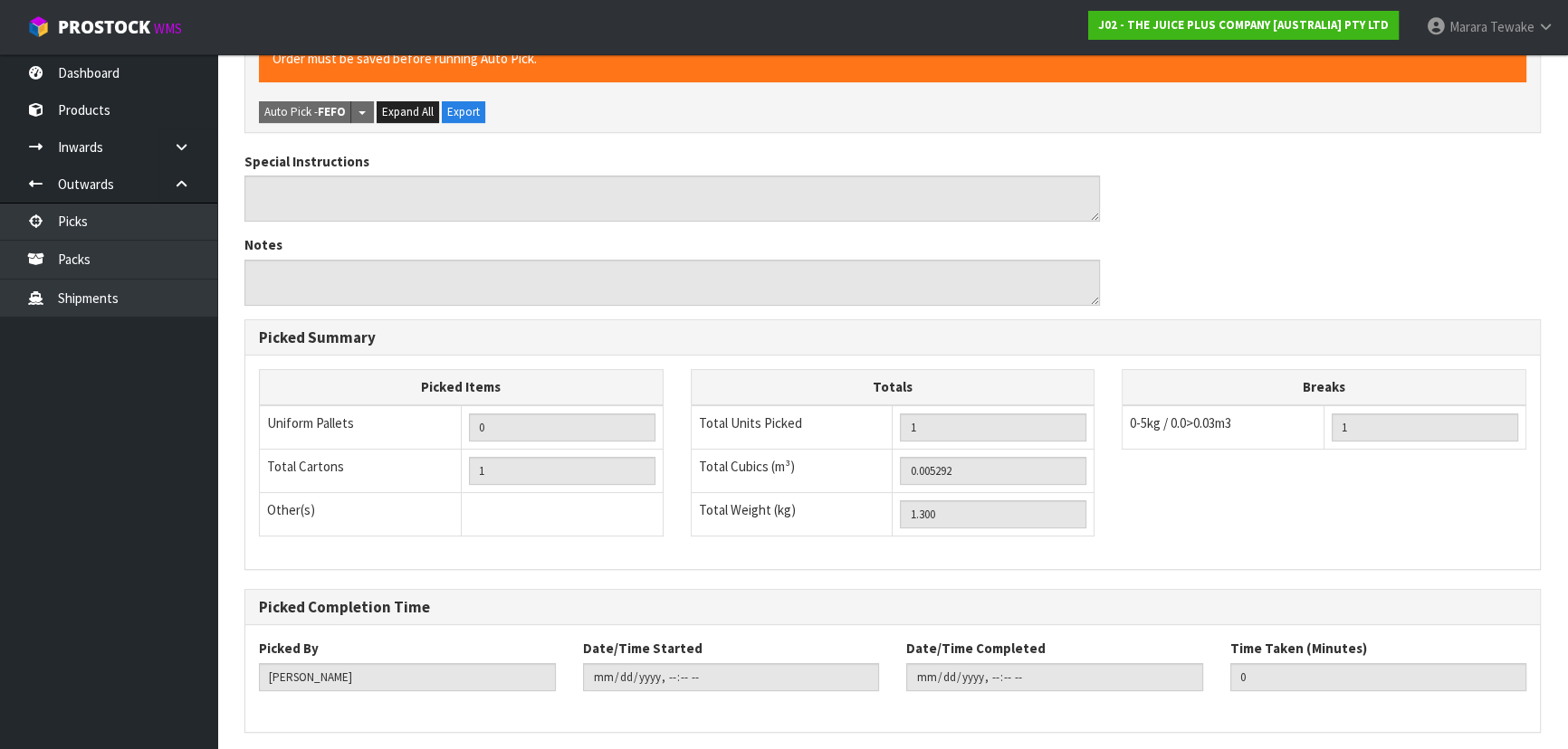
scroll to position [0, 0]
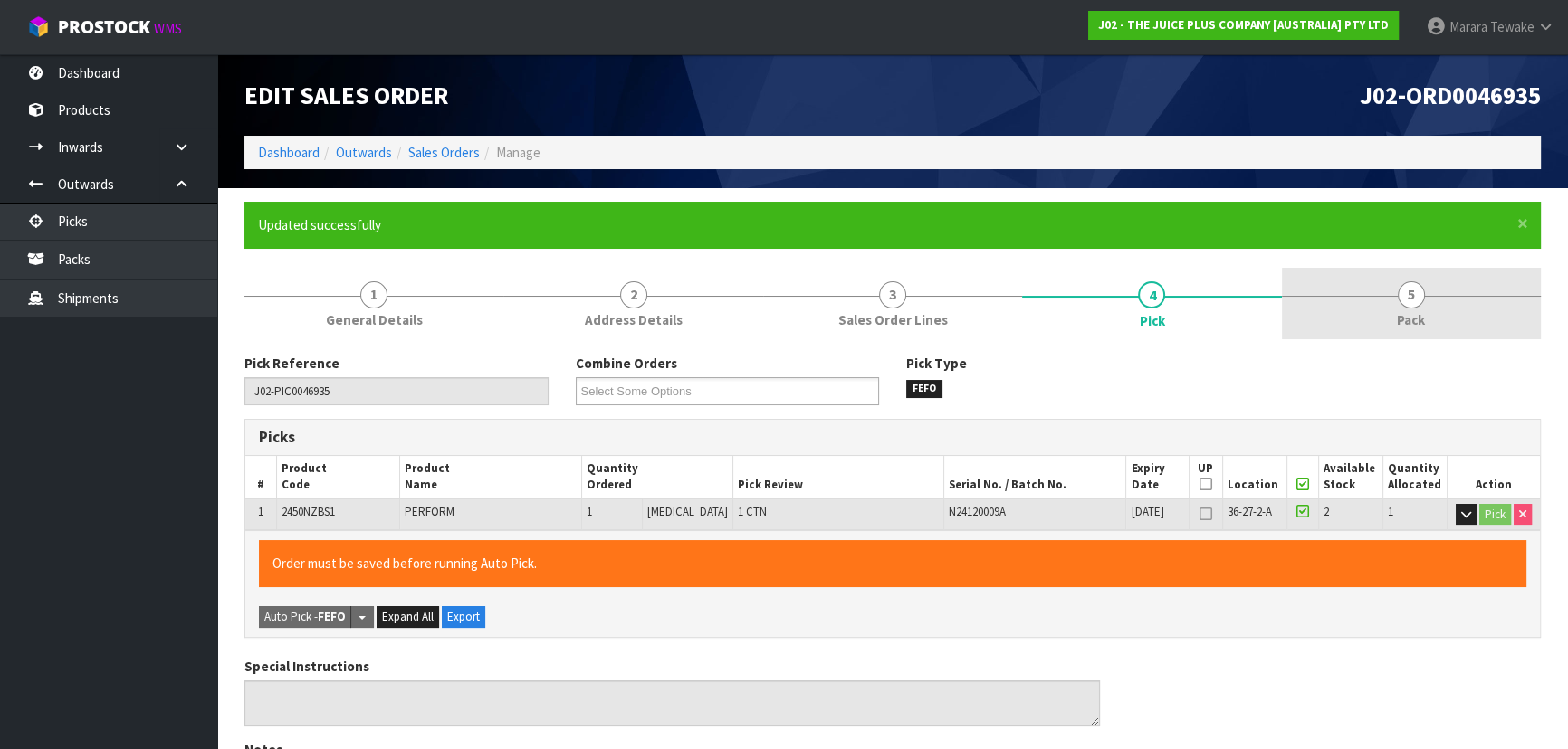
click at [1437, 281] on link "5 Pack" at bounding box center [1410, 304] width 259 height 71
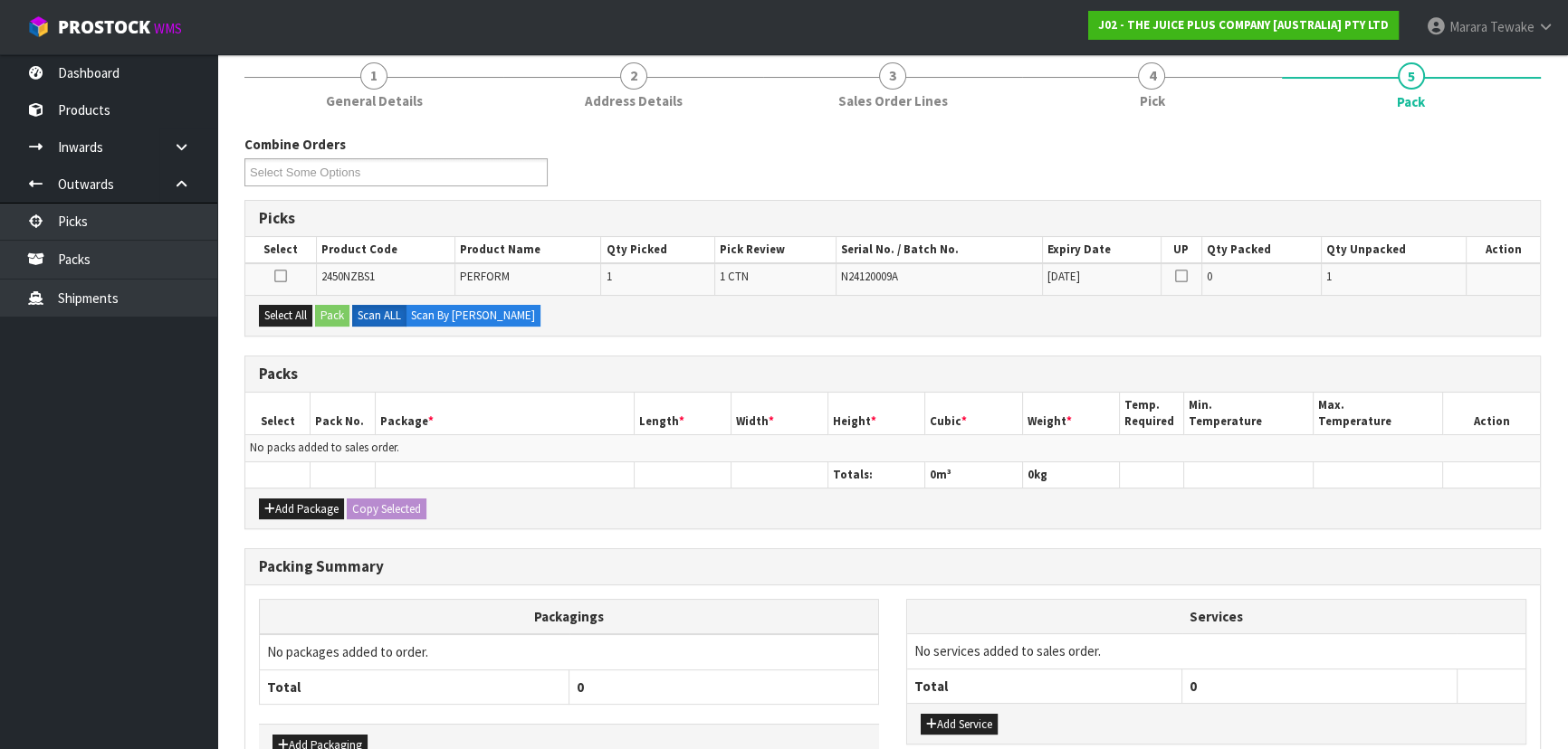
scroll to position [330, 0]
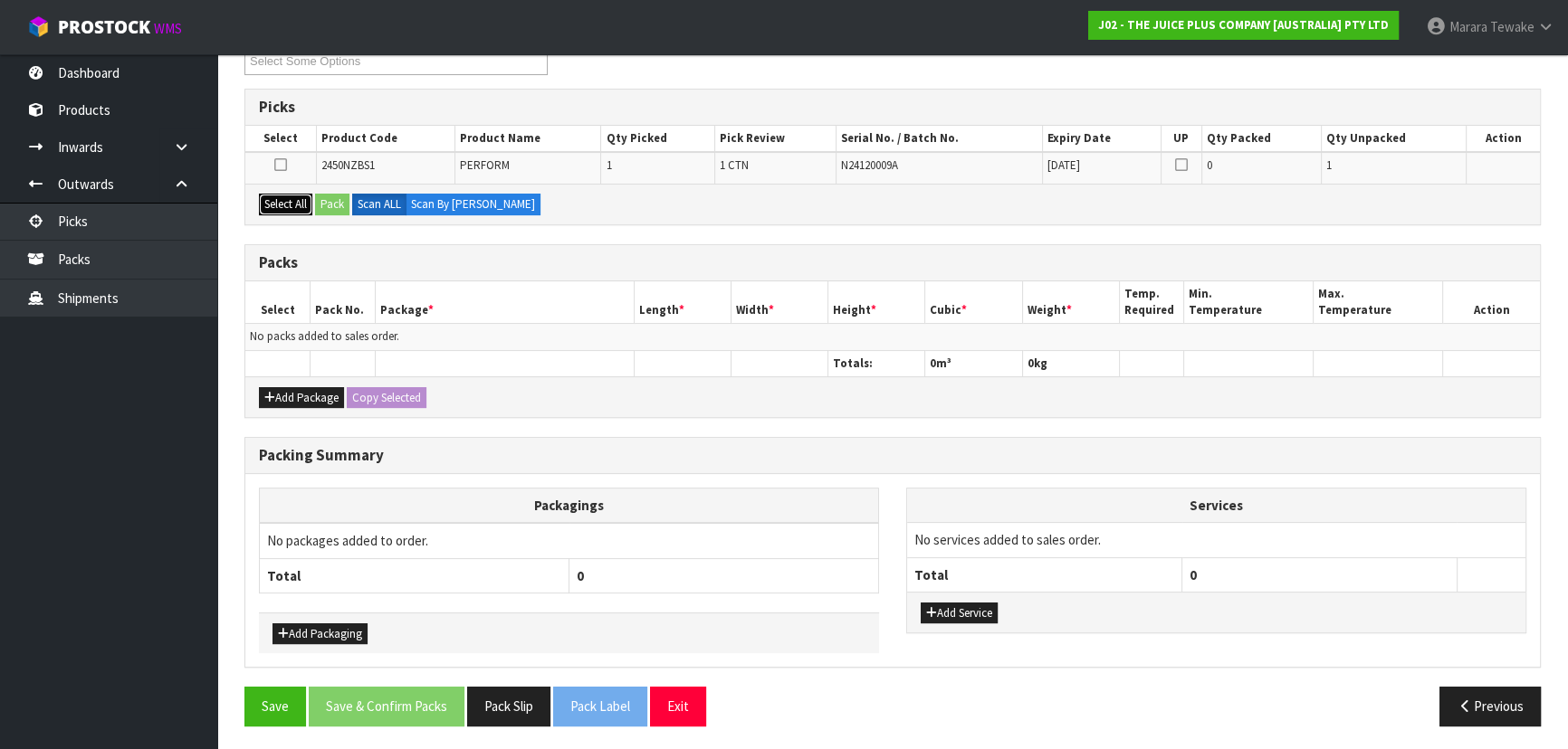
drag, startPoint x: 290, startPoint y: 207, endPoint x: 349, endPoint y: 201, distance: 59.3
click at [291, 206] on button "Select All" at bounding box center [286, 204] width 54 height 22
click at [349, 201] on button "Pack" at bounding box center [331, 204] width 35 height 22
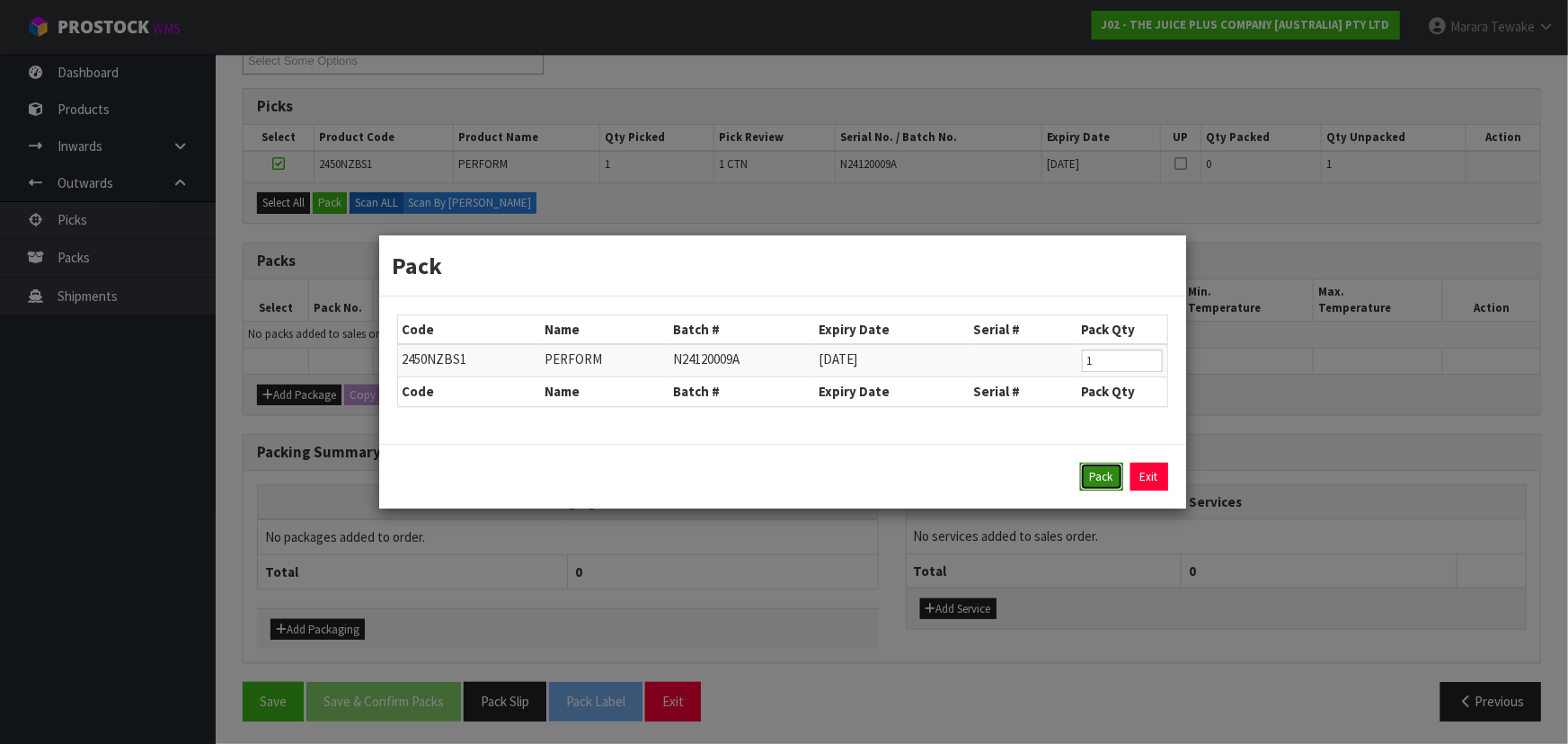
click at [1095, 469] on button "Pack" at bounding box center [1102, 477] width 43 height 29
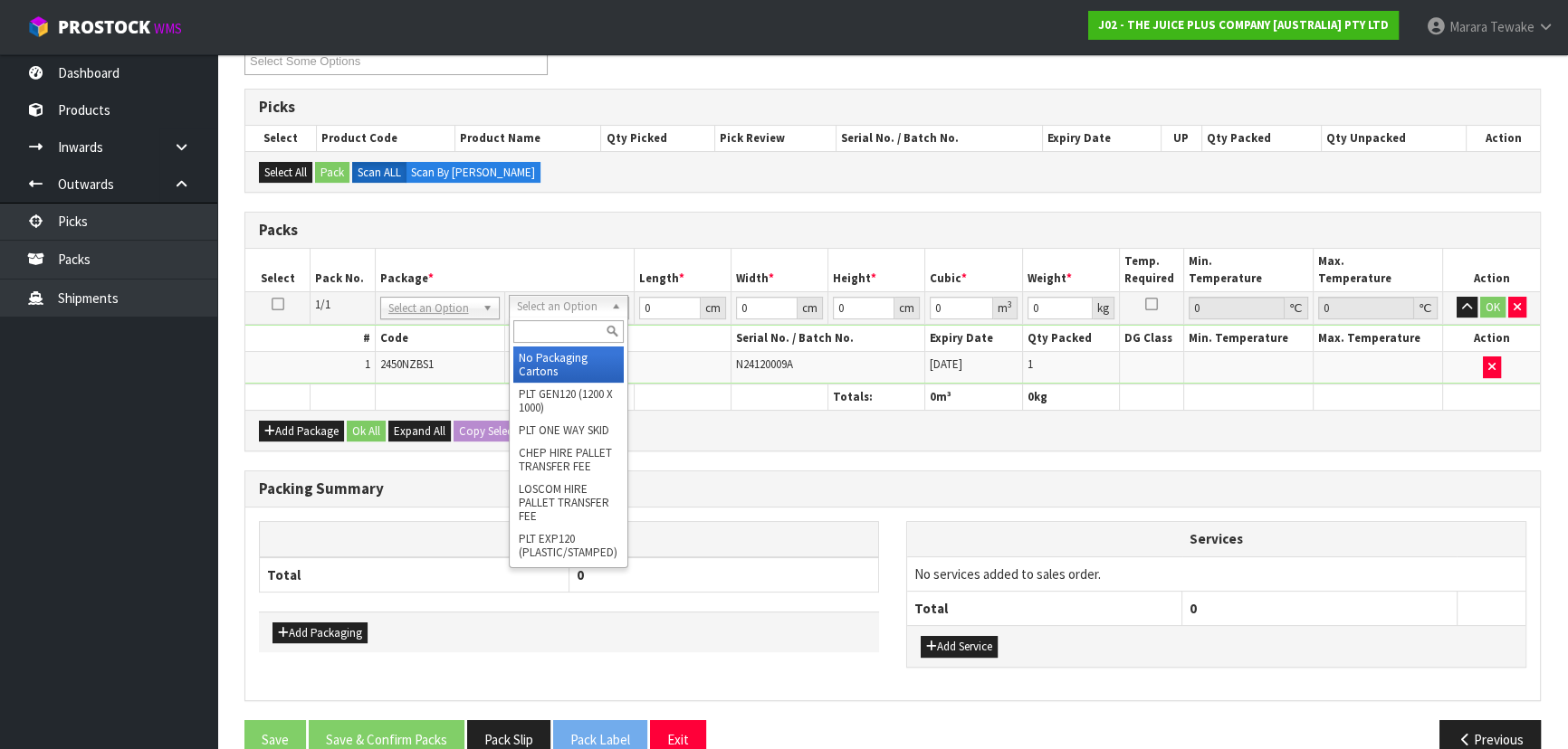
click at [578, 325] on input "text" at bounding box center [568, 331] width 110 height 23
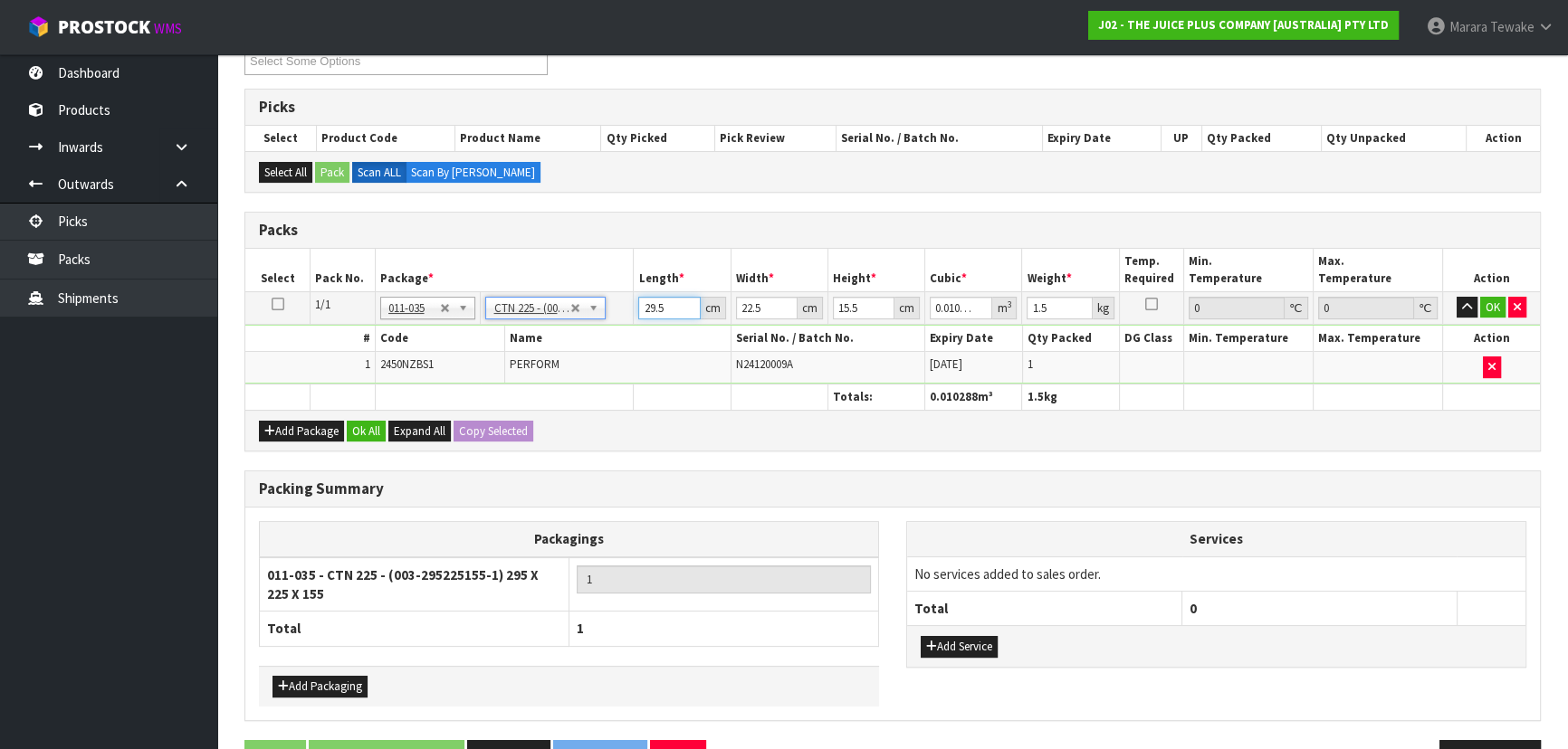
drag, startPoint x: 676, startPoint y: 304, endPoint x: 613, endPoint y: 273, distance: 70.2
click at [619, 277] on table "Select Pack No. Package * Length * Width * Height * Cubic * Weight * Temp. Requ…" at bounding box center [892, 329] width 1294 height 161
click at [1456, 297] on button "button" at bounding box center [1466, 308] width 21 height 22
click button "OK" at bounding box center [1493, 308] width 26 height 22
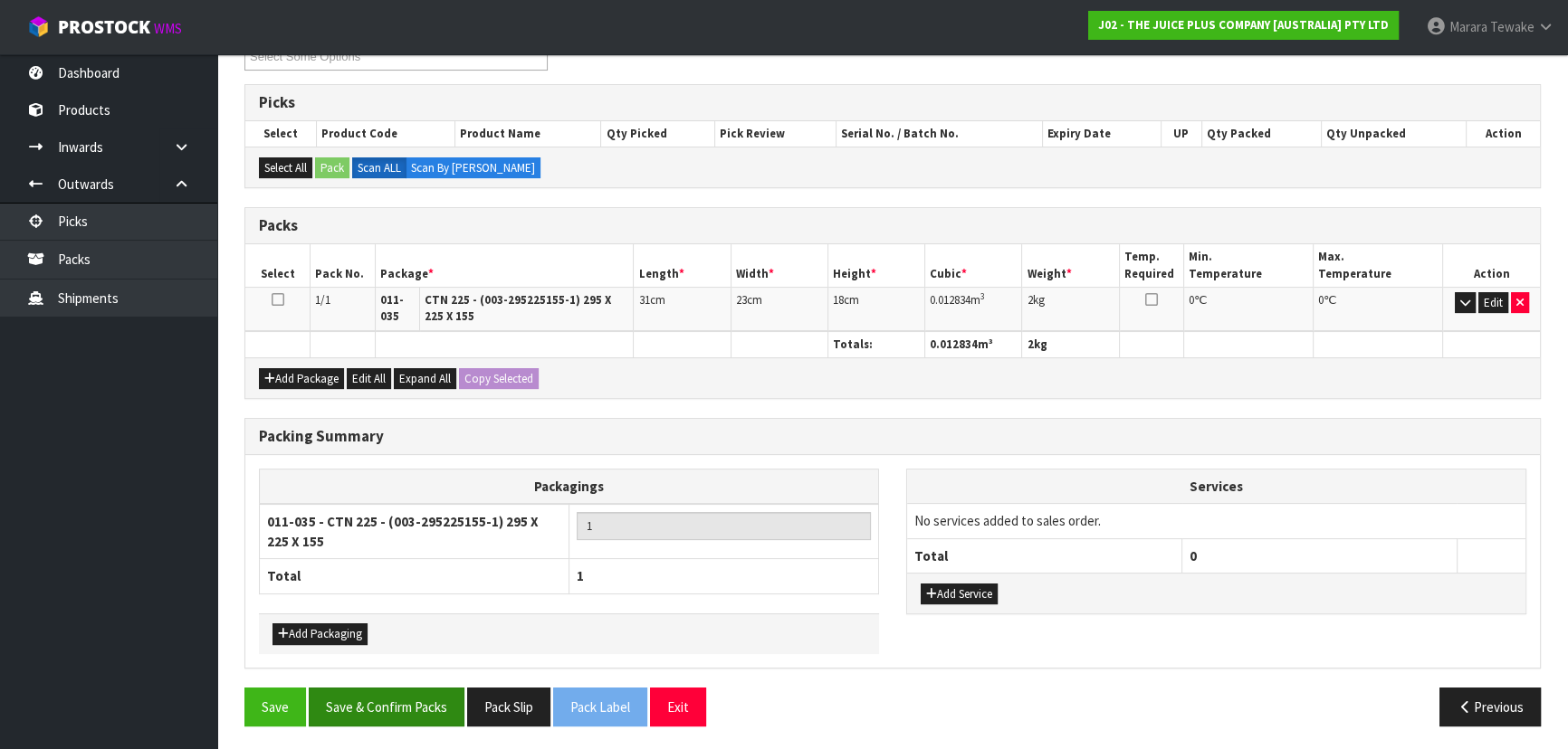
scroll to position [334, 0]
click at [399, 687] on button "Save & Confirm Packs" at bounding box center [386, 706] width 156 height 39
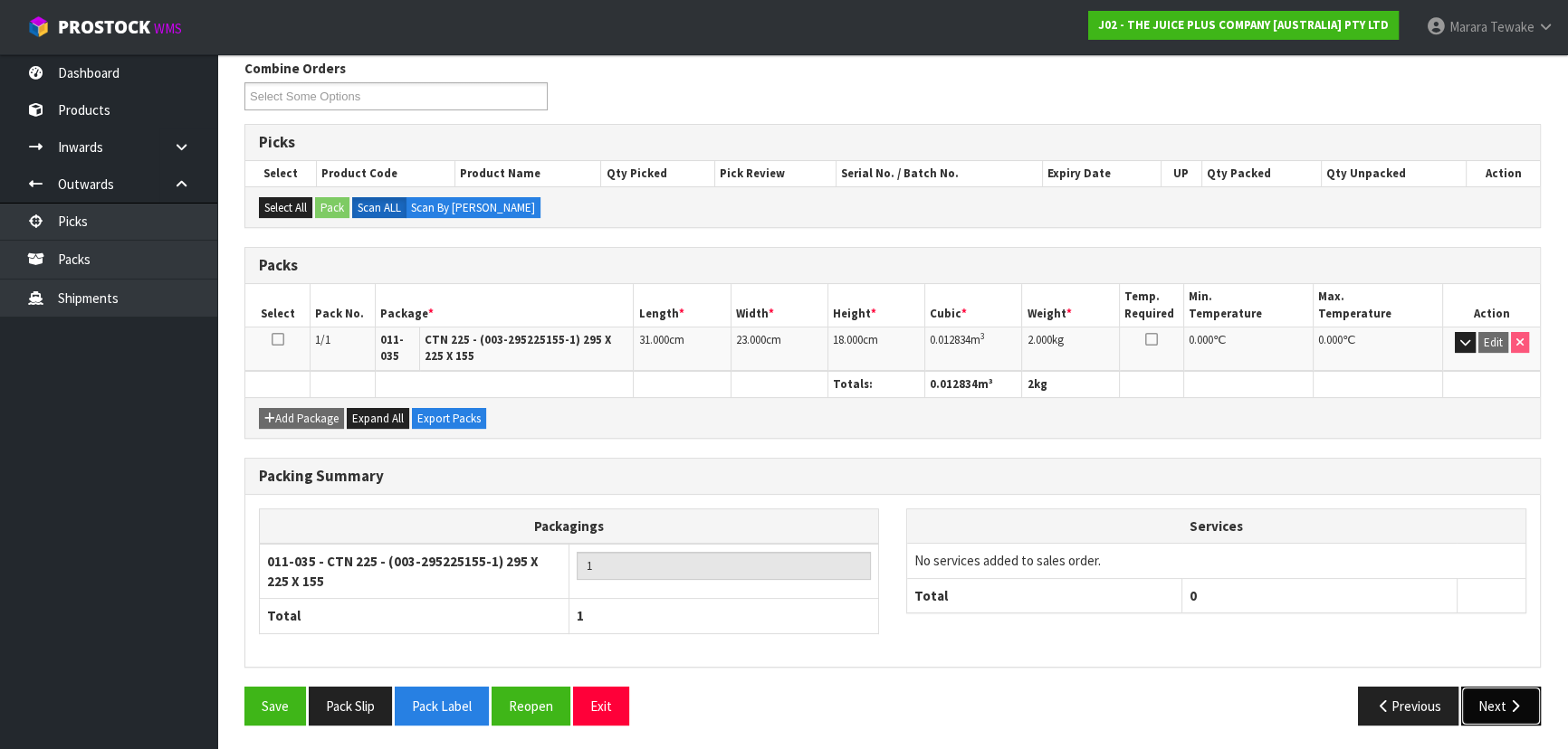
click at [1483, 711] on button "Next" at bounding box center [1501, 705] width 79 height 39
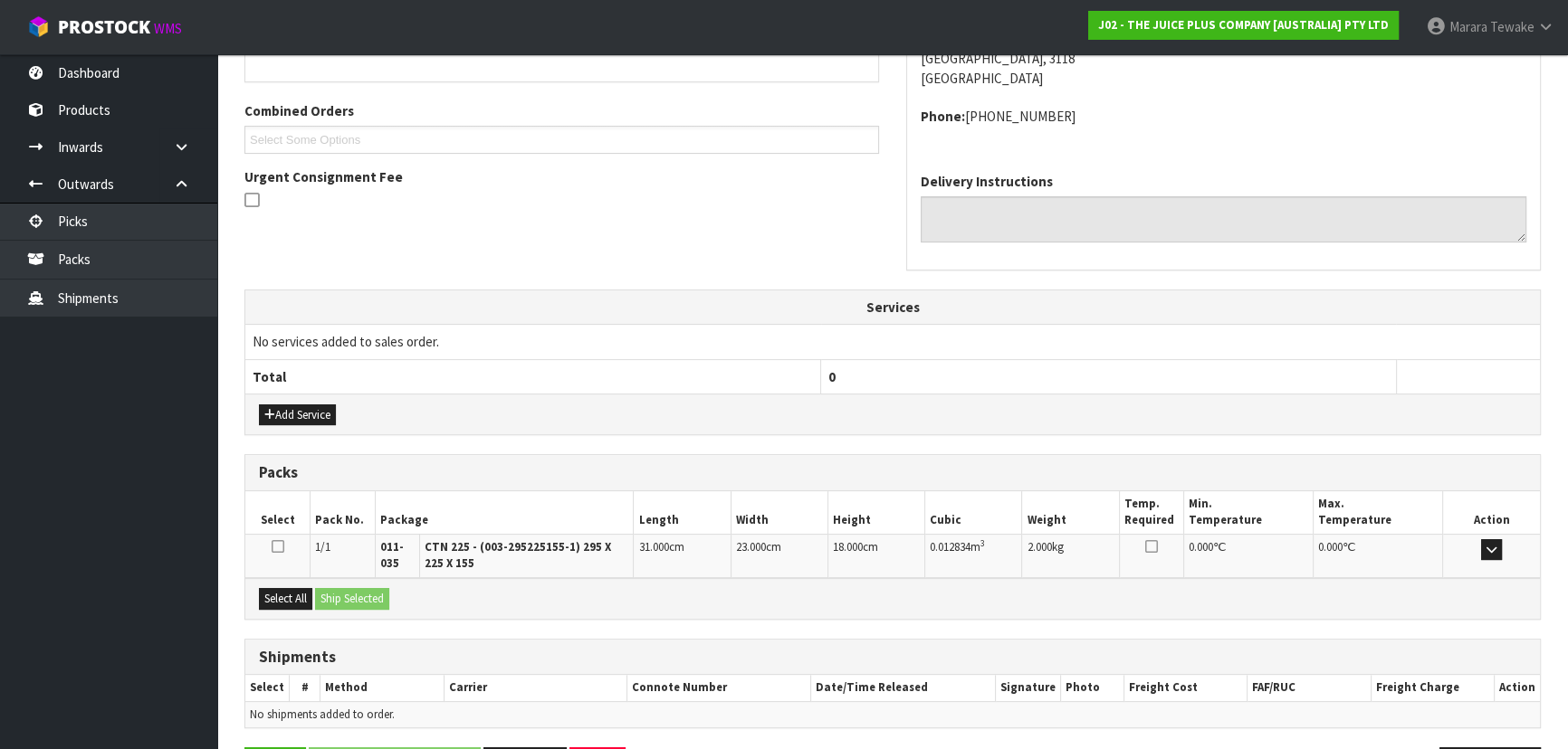
scroll to position [493, 0]
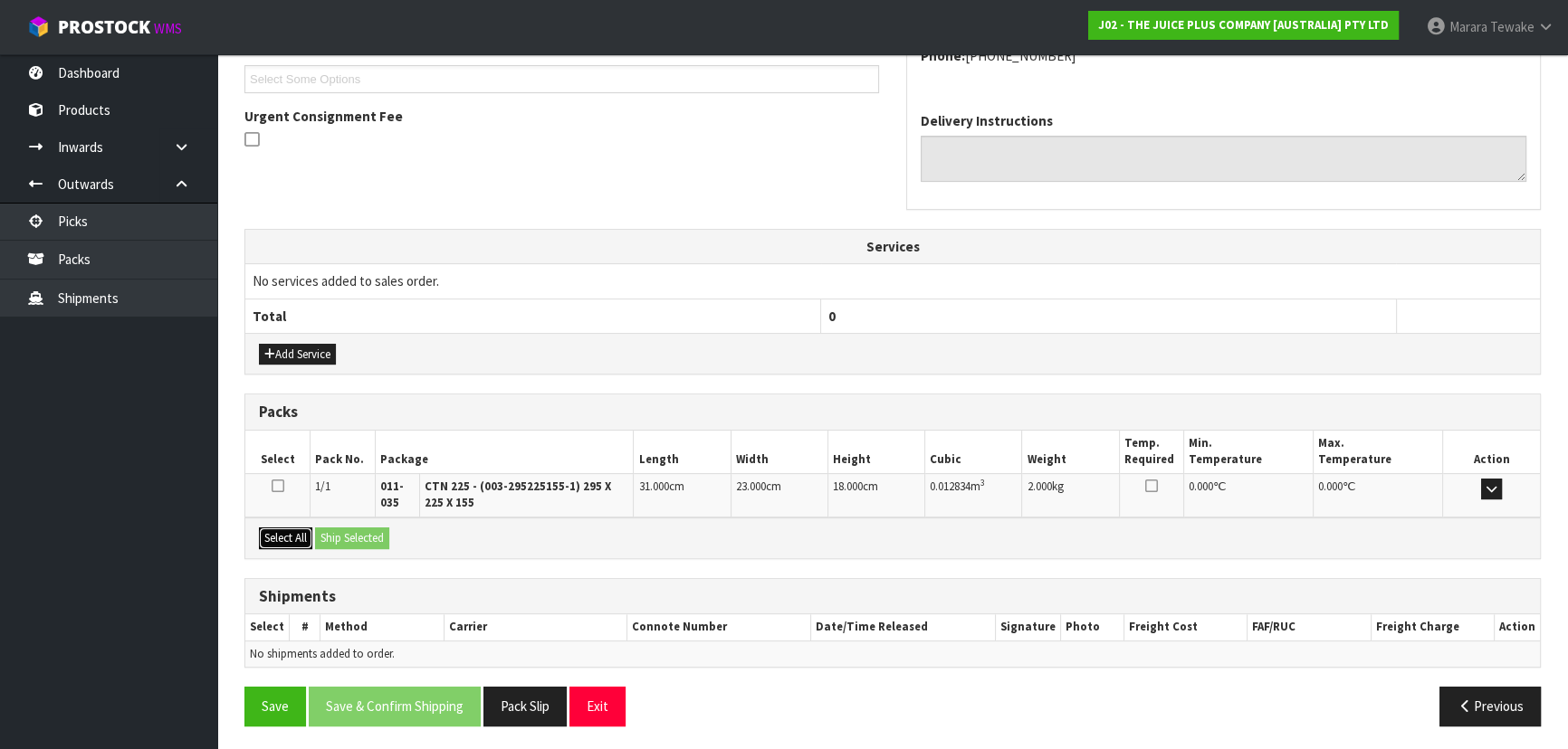
drag, startPoint x: 262, startPoint y: 537, endPoint x: 310, endPoint y: 533, distance: 48.2
click at [263, 535] on button "Select All" at bounding box center [286, 539] width 54 height 22
click at [355, 535] on button "Ship Selected" at bounding box center [351, 539] width 74 height 22
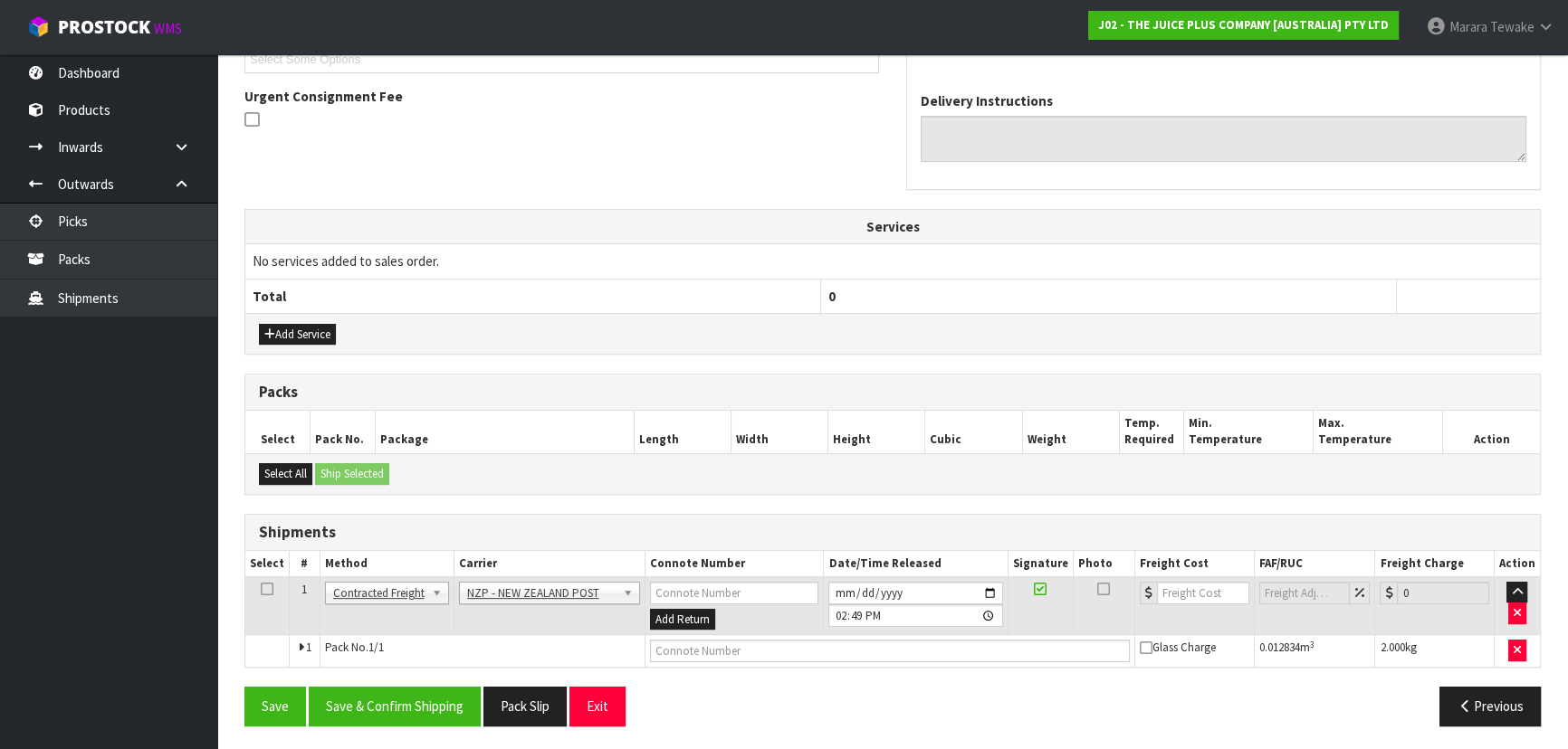
scroll to position [514, 0]
click at [425, 716] on button "Save & Confirm Shipping" at bounding box center [394, 704] width 172 height 39
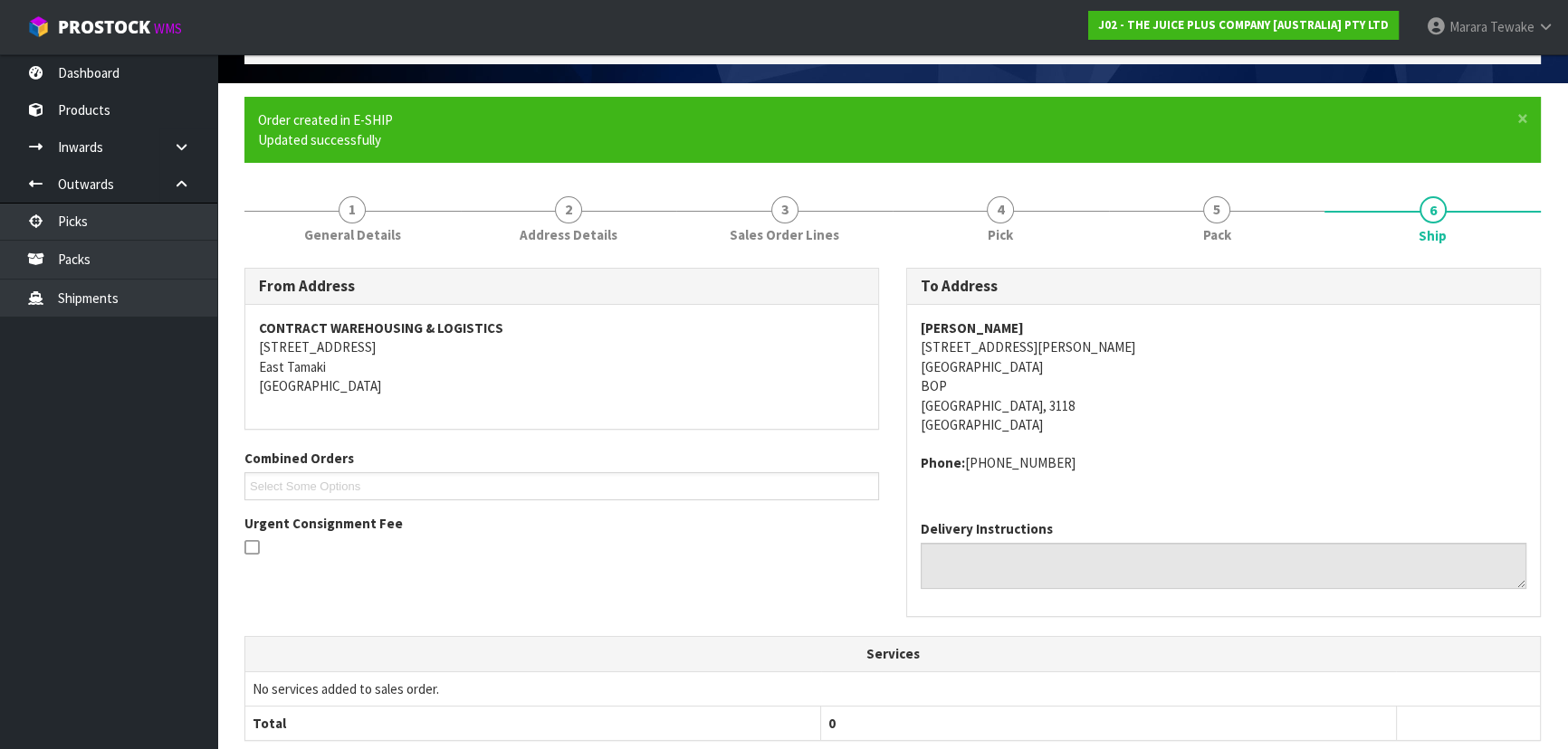
scroll to position [488, 0]
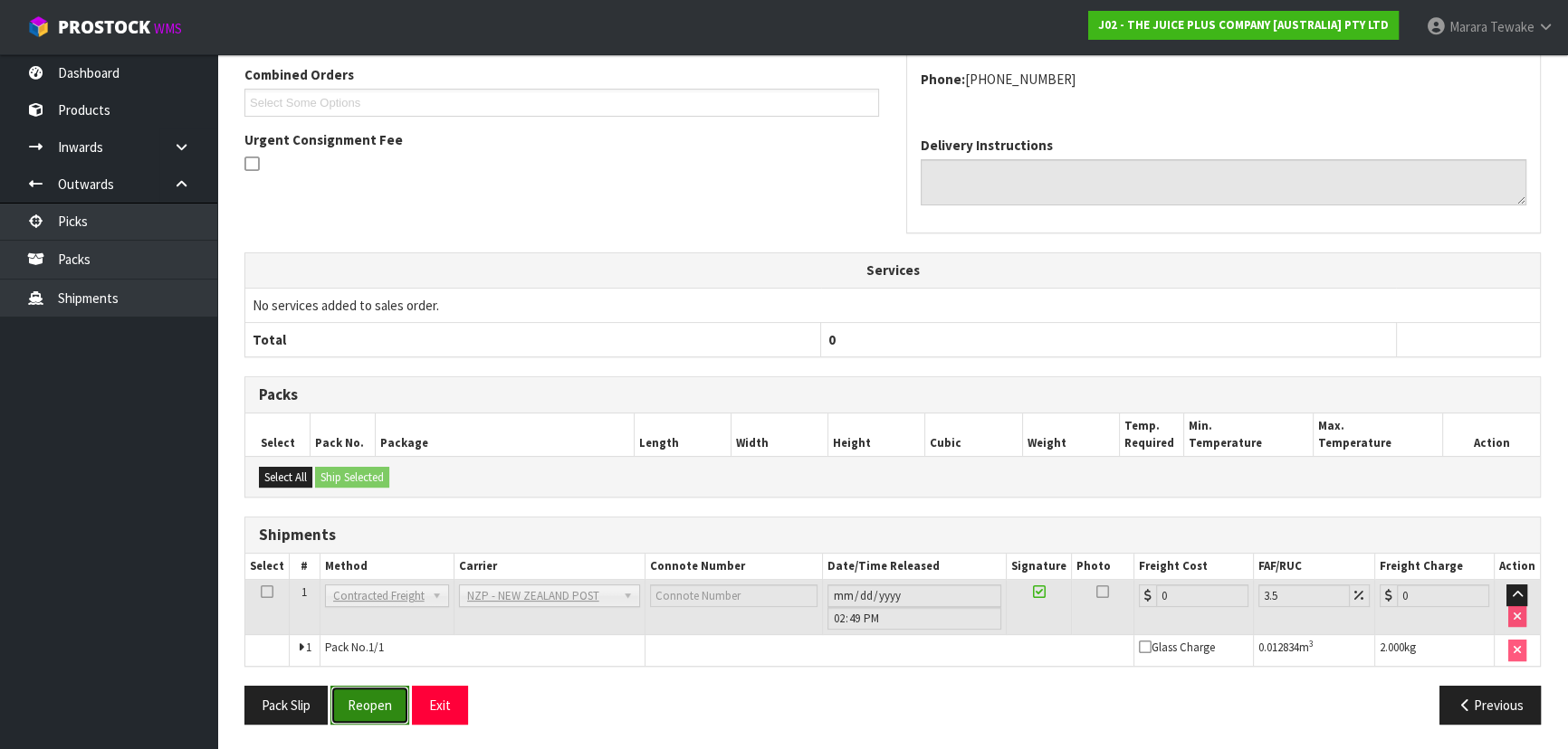
click at [362, 705] on button "Reopen" at bounding box center [369, 704] width 78 height 39
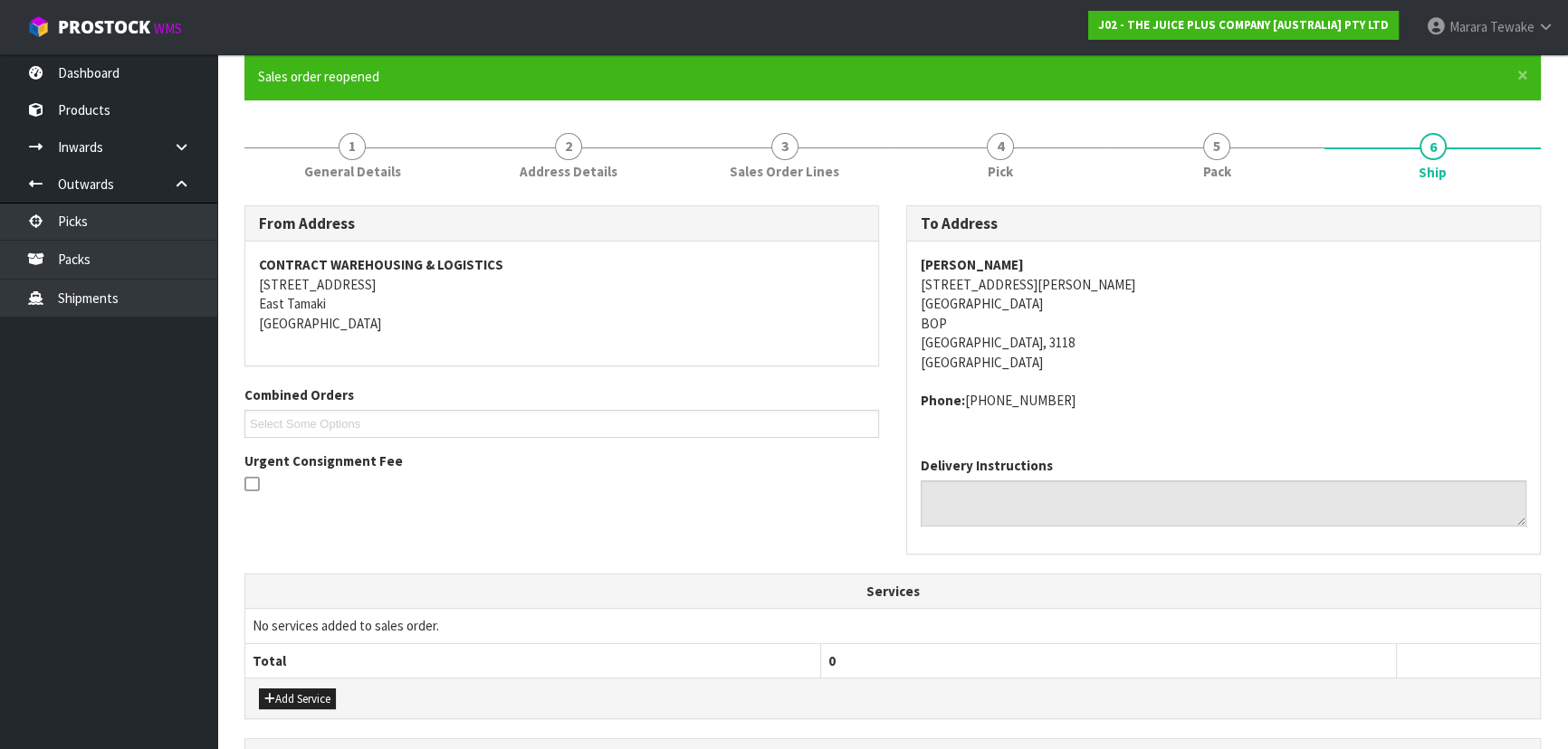
scroll to position [514, 0]
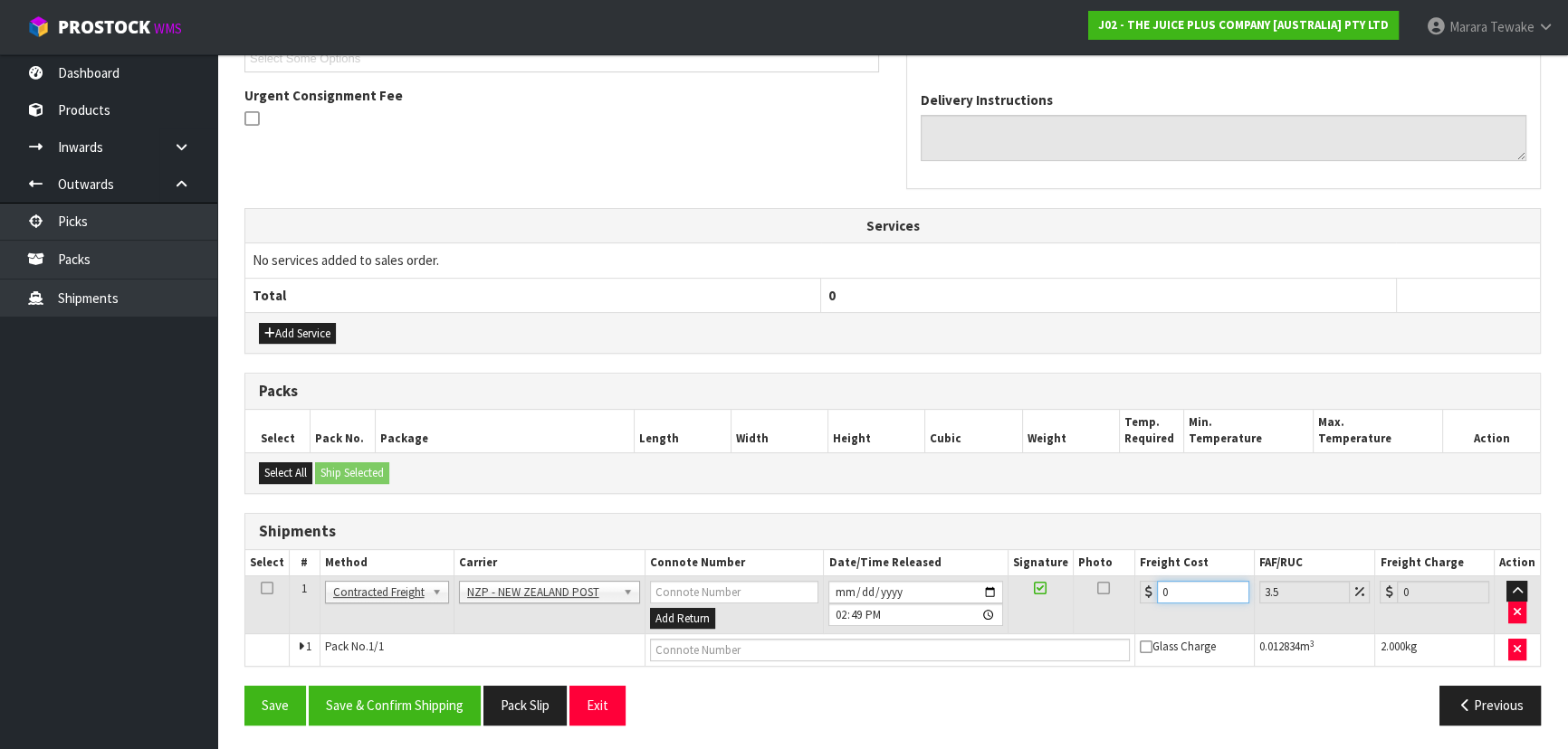
drag, startPoint x: 1197, startPoint y: 586, endPoint x: 1086, endPoint y: 514, distance: 132.3
click at [1103, 536] on div "Shipments Select # Method Carrier Connote Number Date/Time Released Signature P…" at bounding box center [892, 590] width 1296 height 155
drag, startPoint x: 411, startPoint y: 696, endPoint x: 400, endPoint y: 689, distance: 13.0
click at [407, 694] on button "Save & Confirm Shipping" at bounding box center [394, 704] width 172 height 39
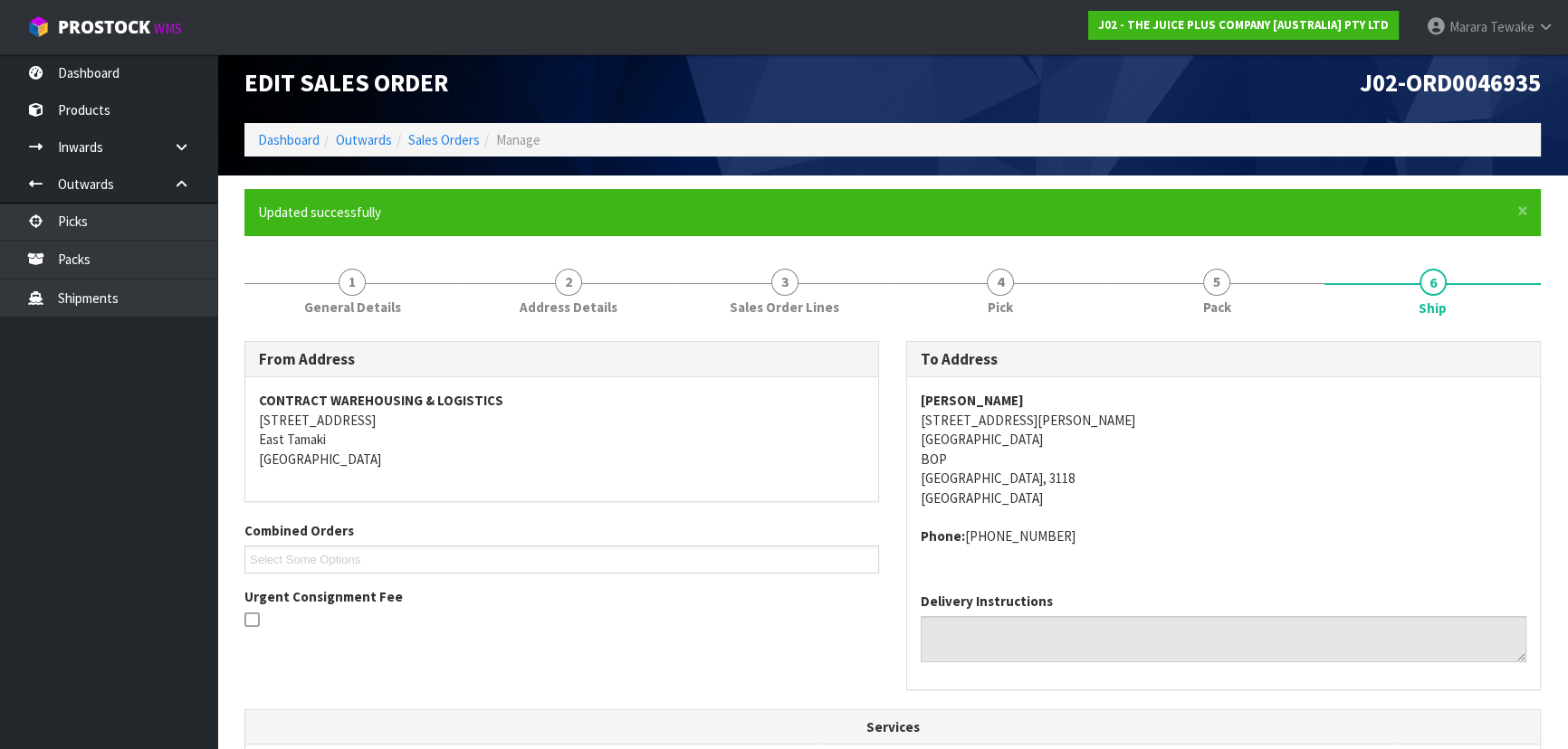
scroll to position [0, 0]
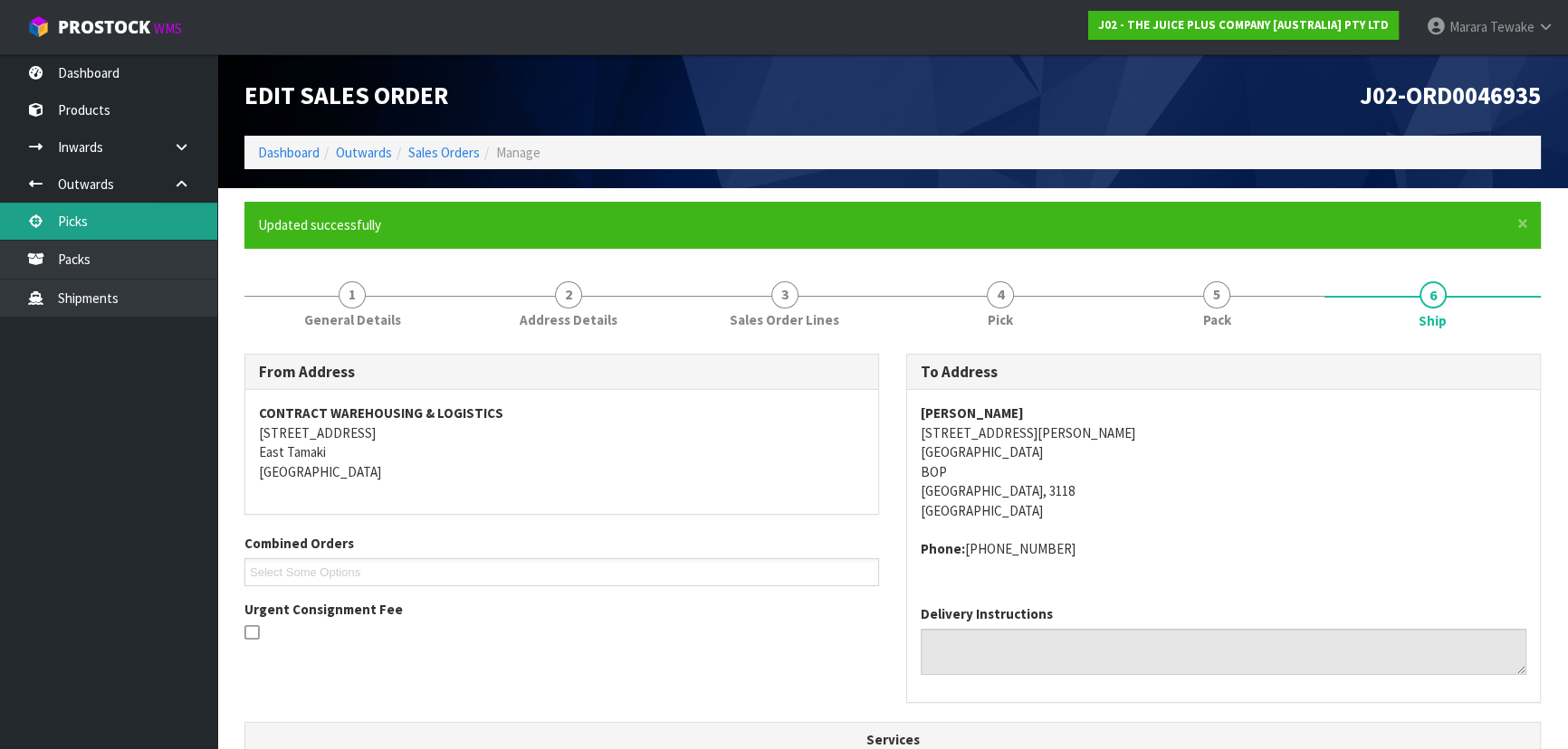
click at [144, 207] on link "Picks" at bounding box center [108, 220] width 217 height 37
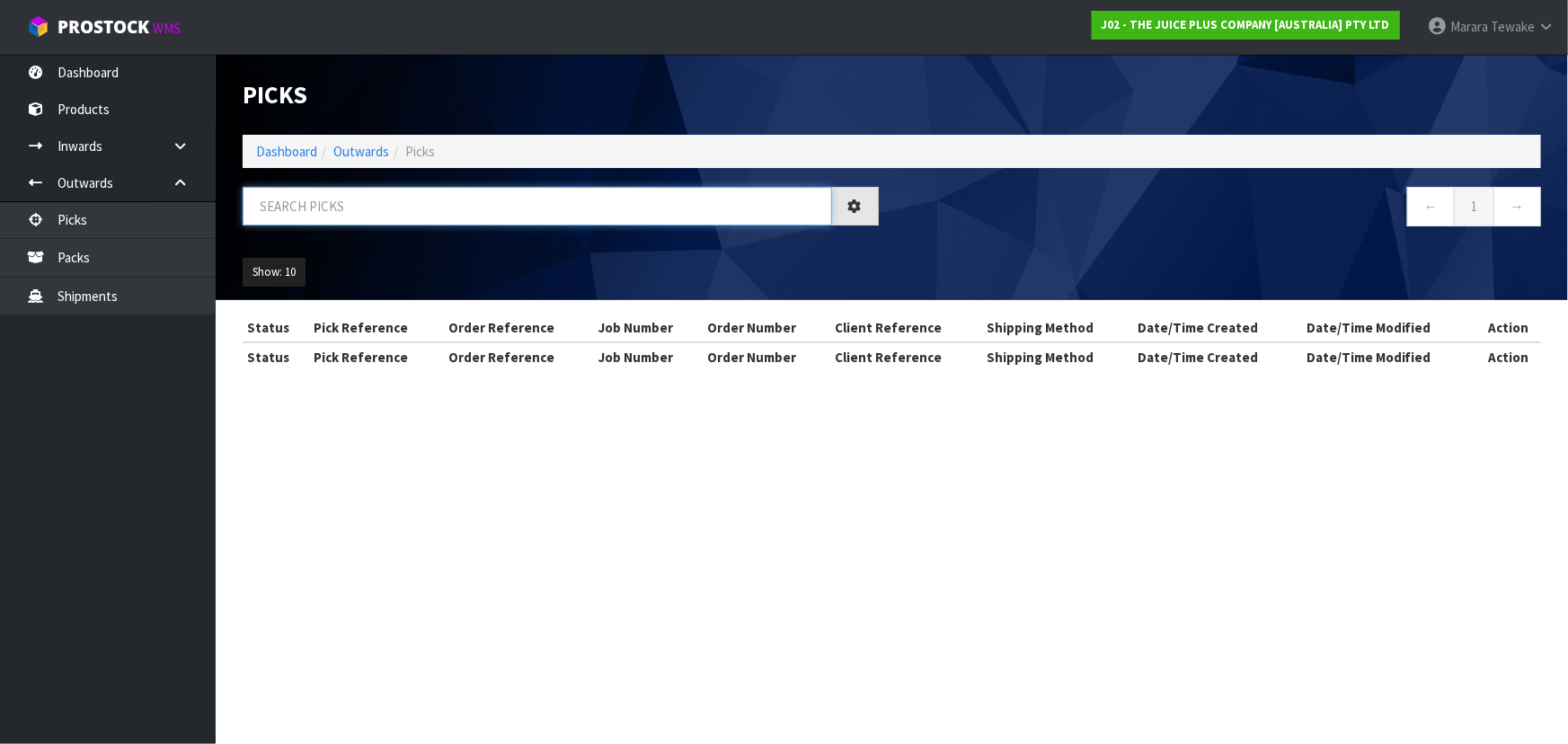
click at [248, 196] on input "text" at bounding box center [537, 206] width 589 height 38
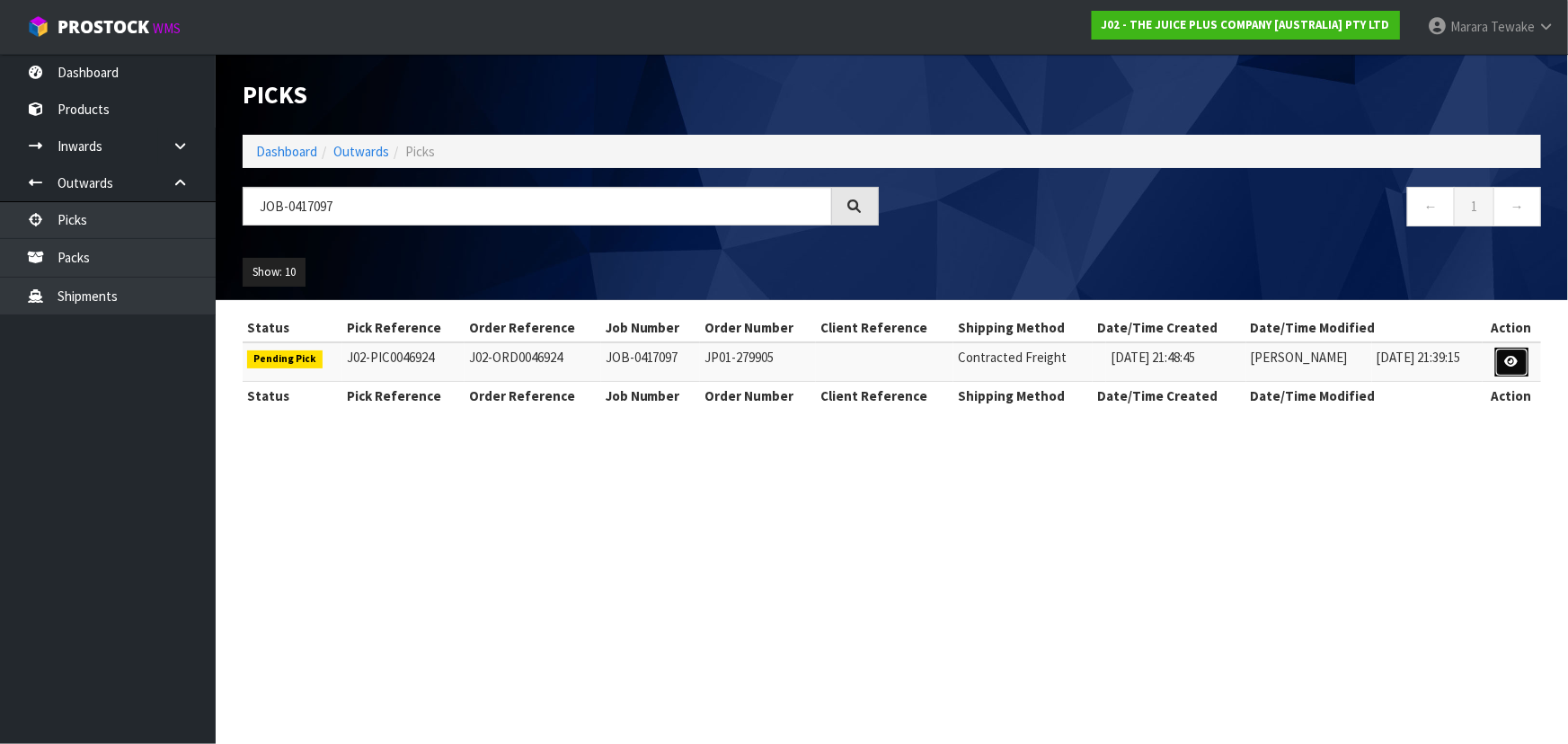
click at [1513, 357] on icon at bounding box center [1513, 362] width 14 height 12
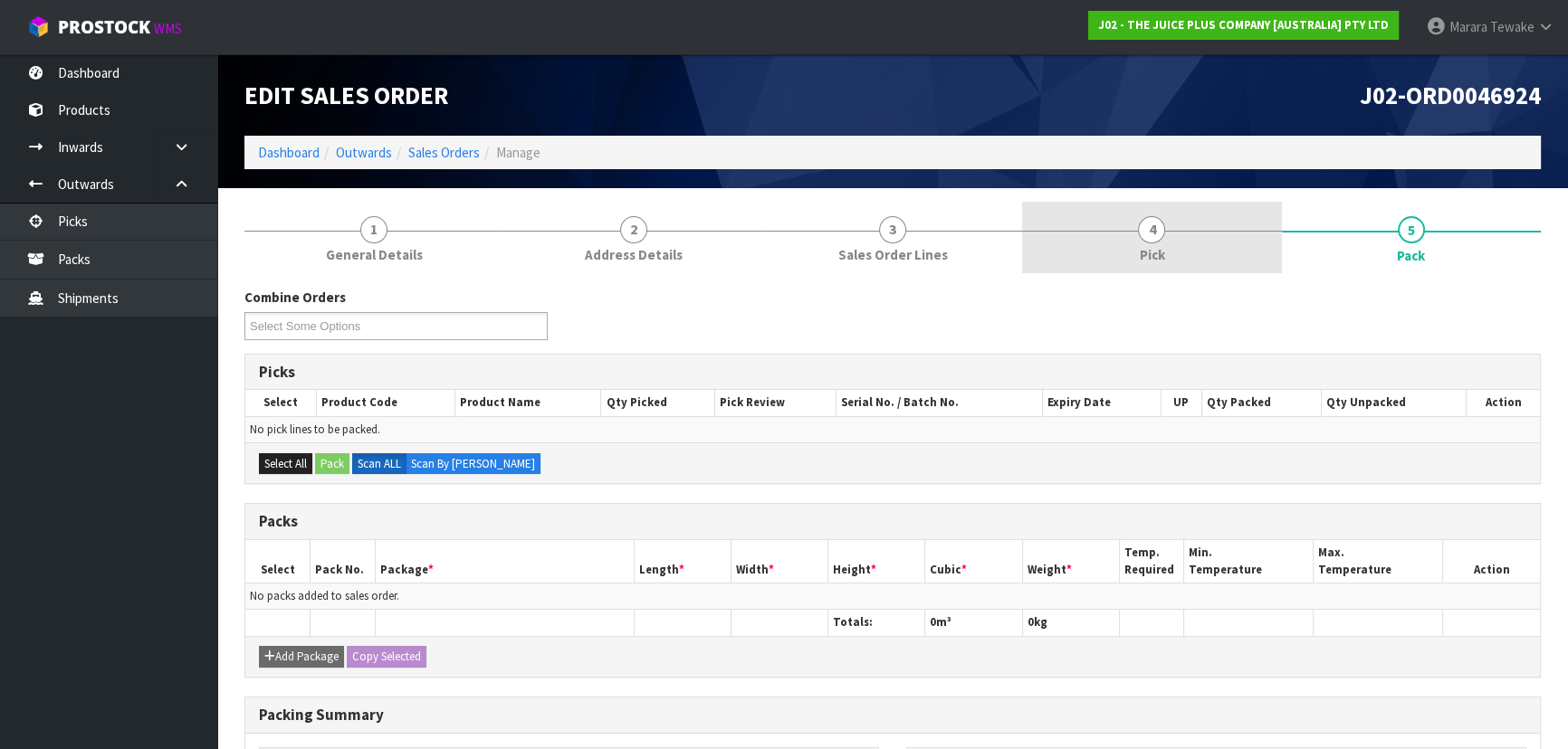
click at [1157, 227] on span "4" at bounding box center [1150, 229] width 27 height 27
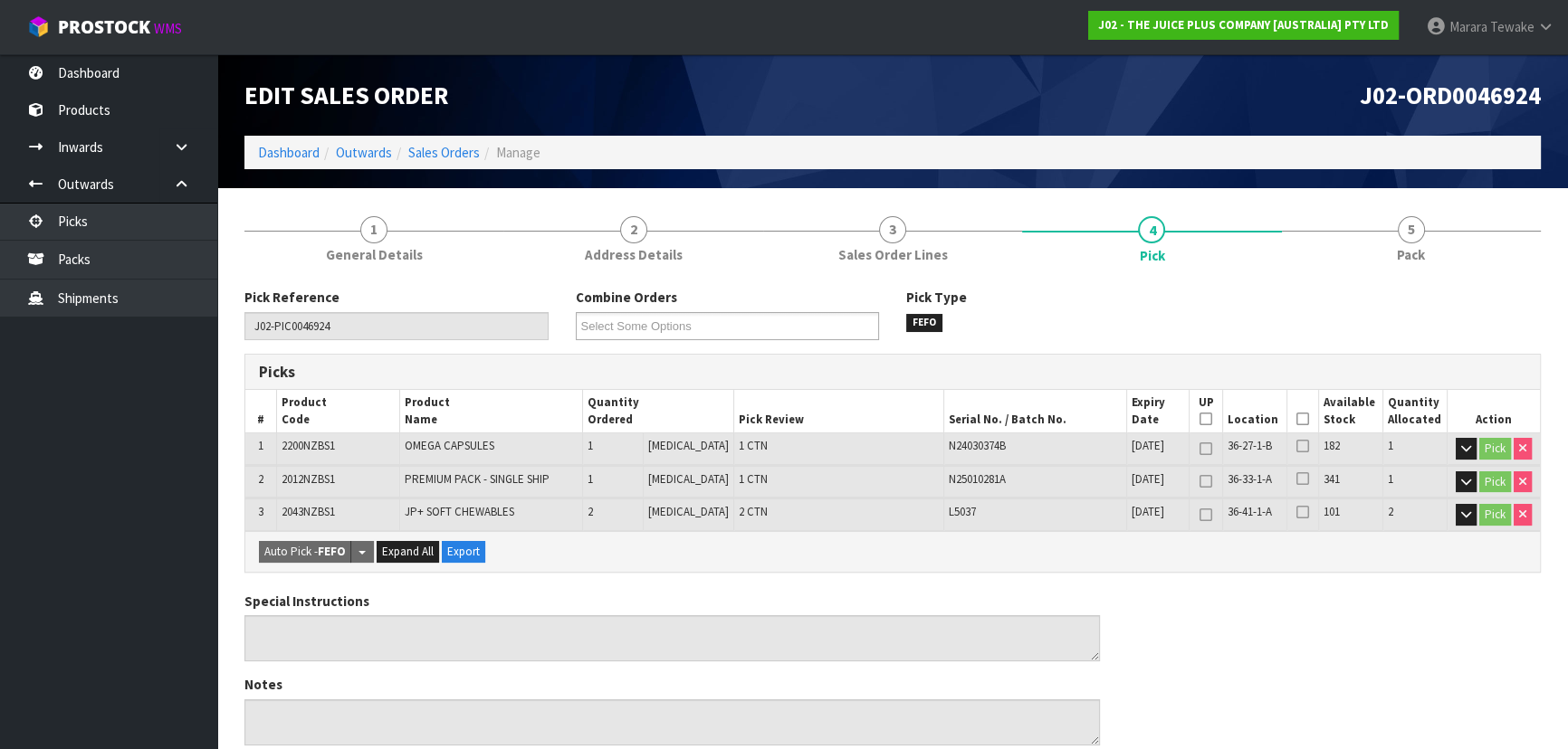
click at [1296, 420] on icon at bounding box center [1302, 419] width 13 height 1
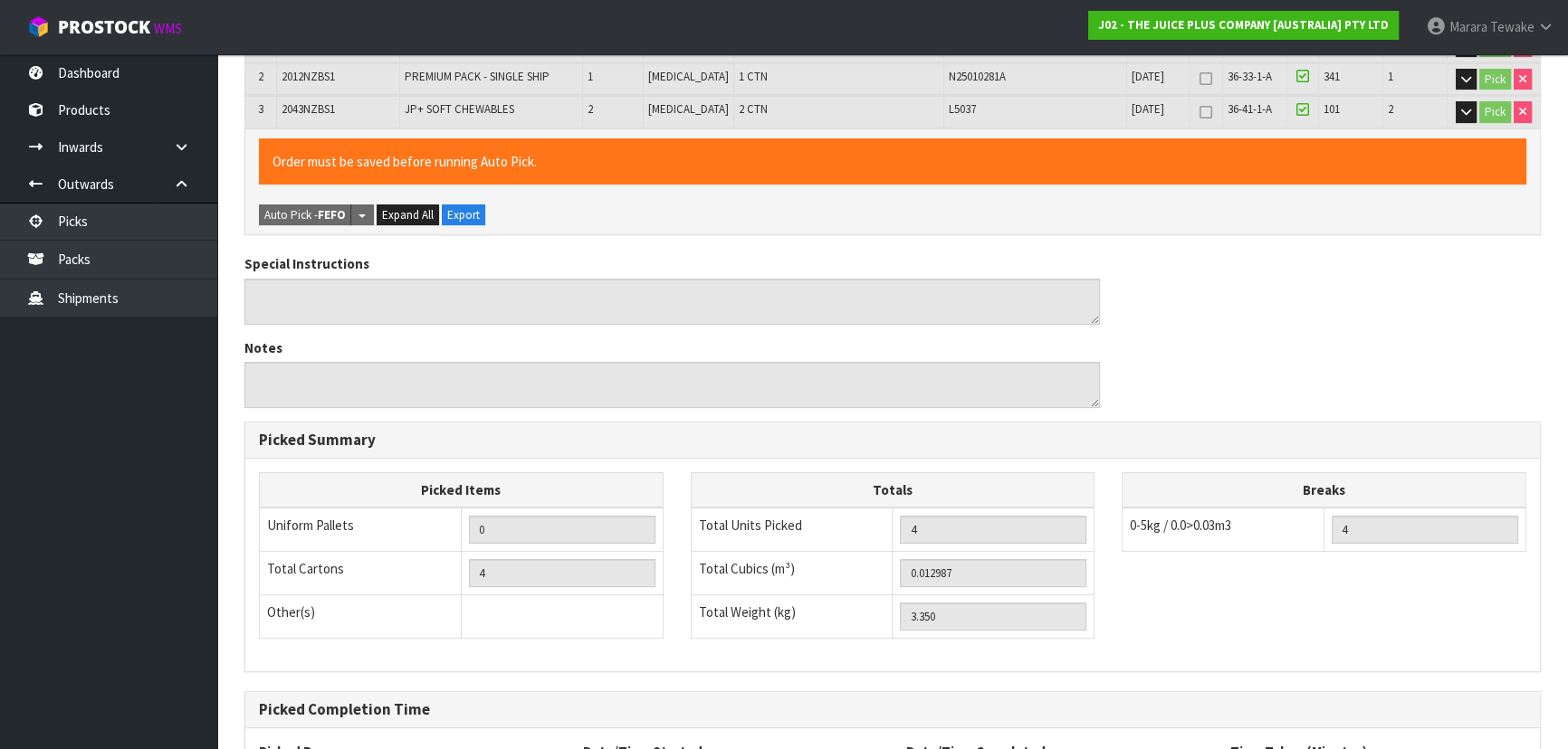
scroll to position [570, 0]
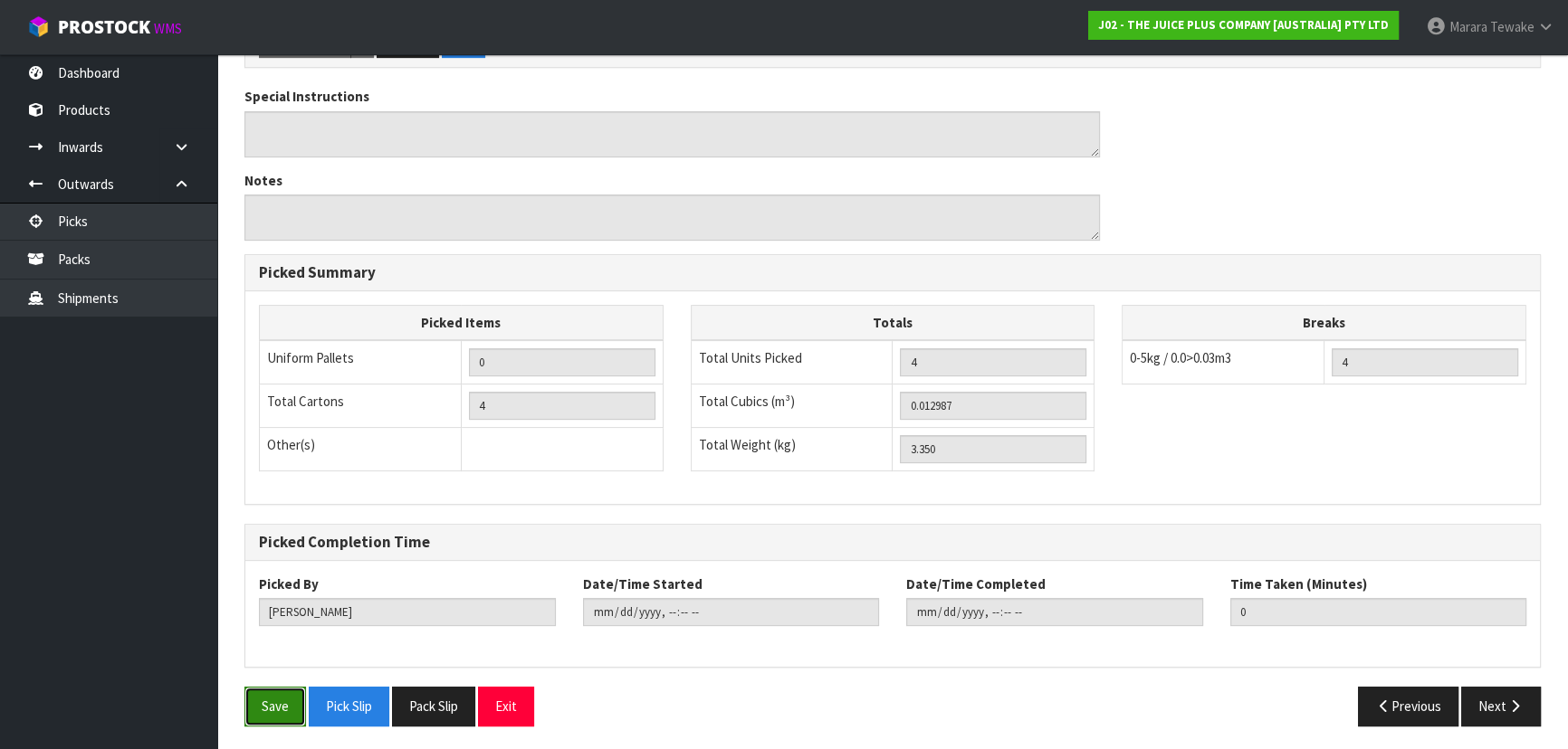
click at [285, 707] on button "Save" at bounding box center [275, 705] width 62 height 39
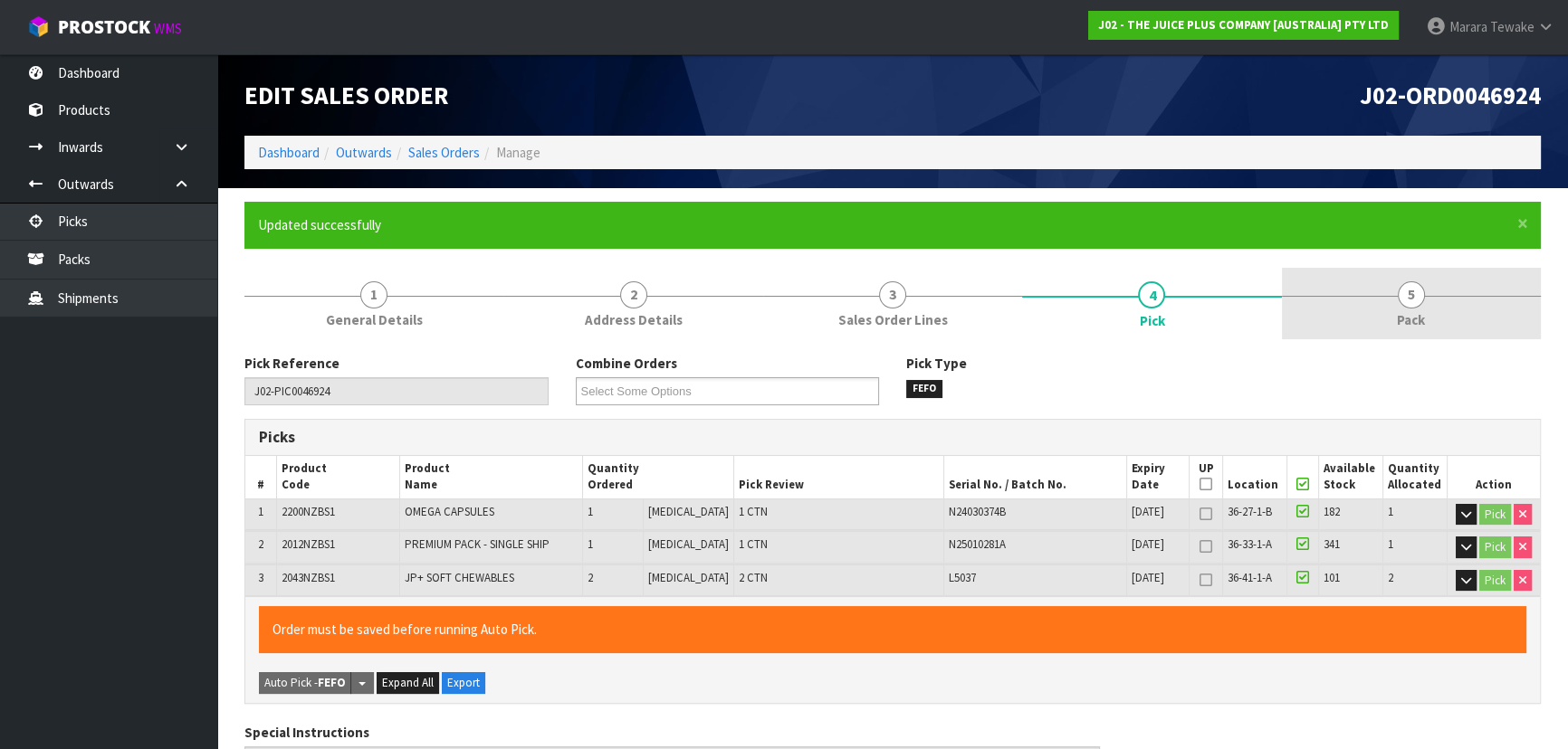
click at [1403, 313] on span "Pack" at bounding box center [1410, 319] width 28 height 19
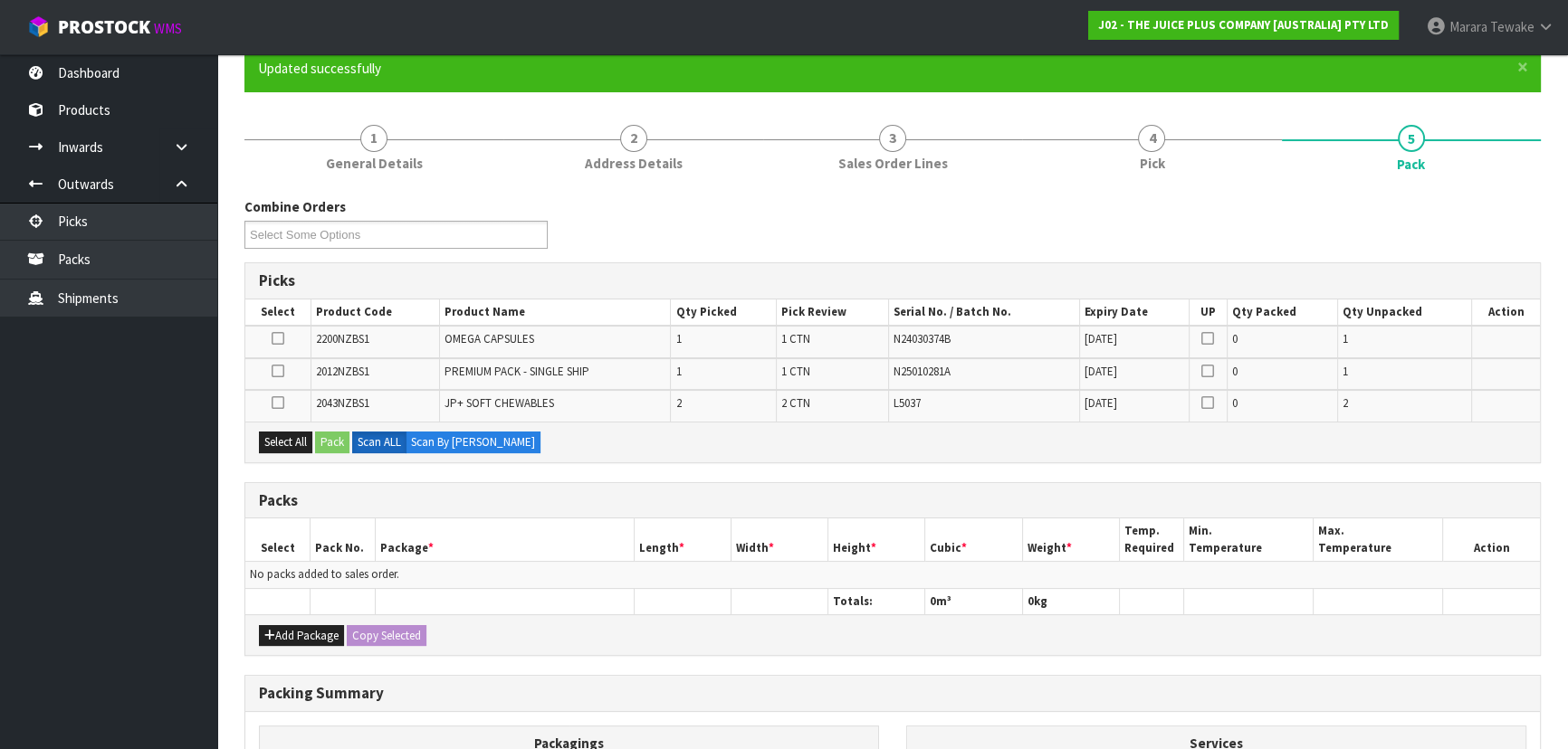
scroll to position [328, 0]
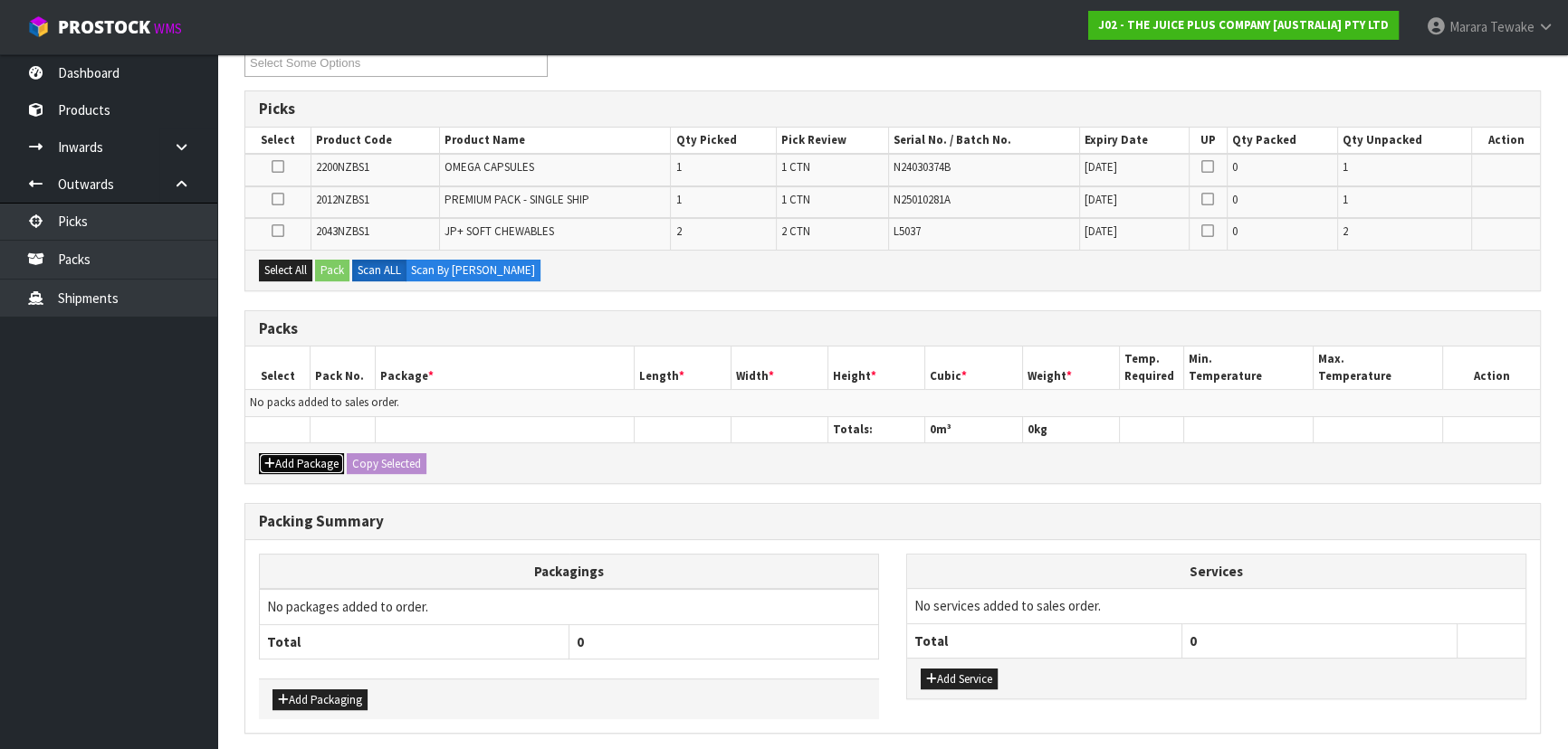
click at [309, 460] on button "Add Package" at bounding box center [302, 464] width 85 height 22
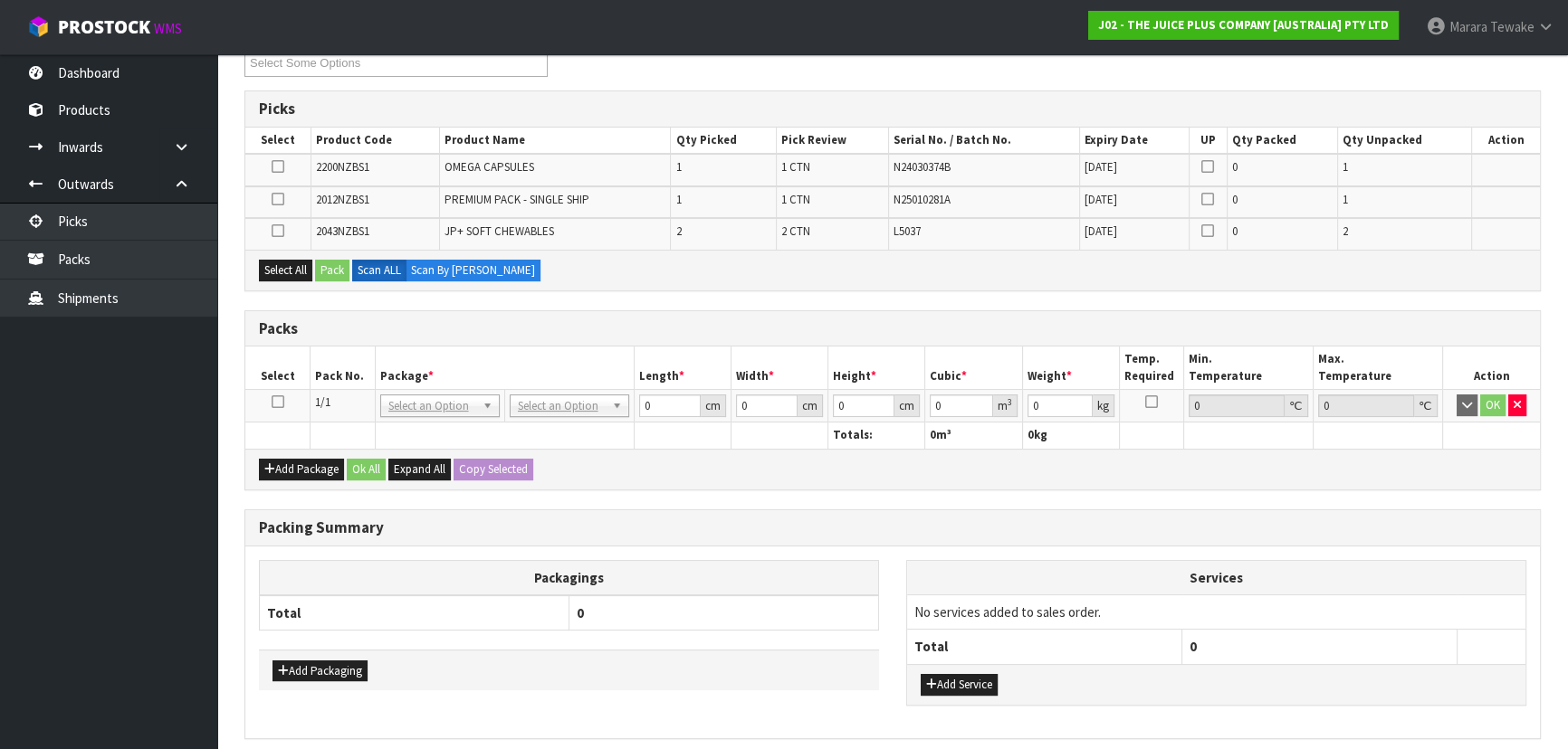
click at [281, 402] on icon at bounding box center [278, 402] width 13 height 1
click at [285, 267] on button "Select All" at bounding box center [286, 271] width 54 height 22
click at [321, 263] on button "Pack" at bounding box center [331, 271] width 35 height 22
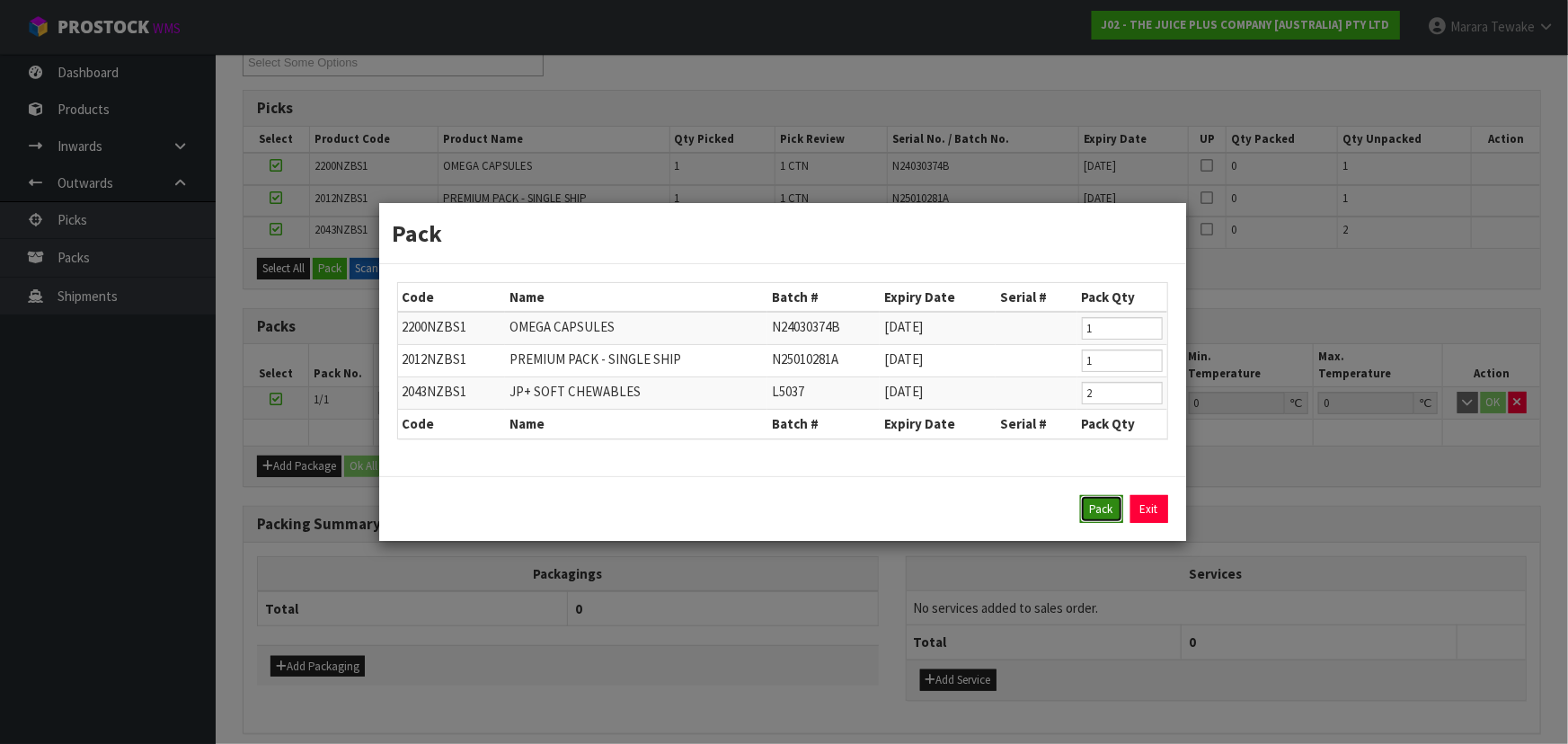
click at [1109, 509] on button "Pack" at bounding box center [1102, 509] width 43 height 29
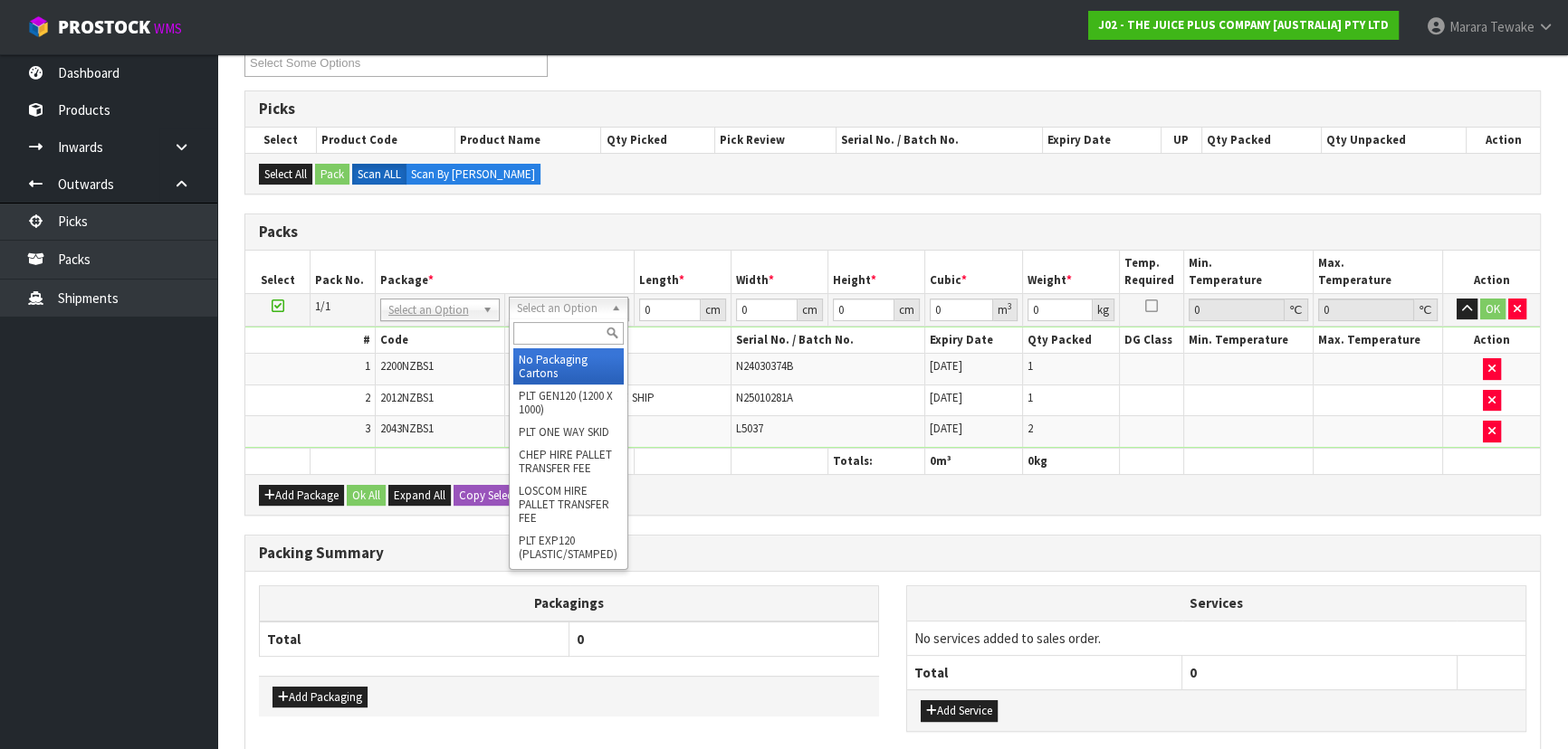
click at [571, 339] on input "text" at bounding box center [568, 333] width 110 height 23
drag, startPoint x: 570, startPoint y: 375, endPoint x: 588, endPoint y: 365, distance: 20.6
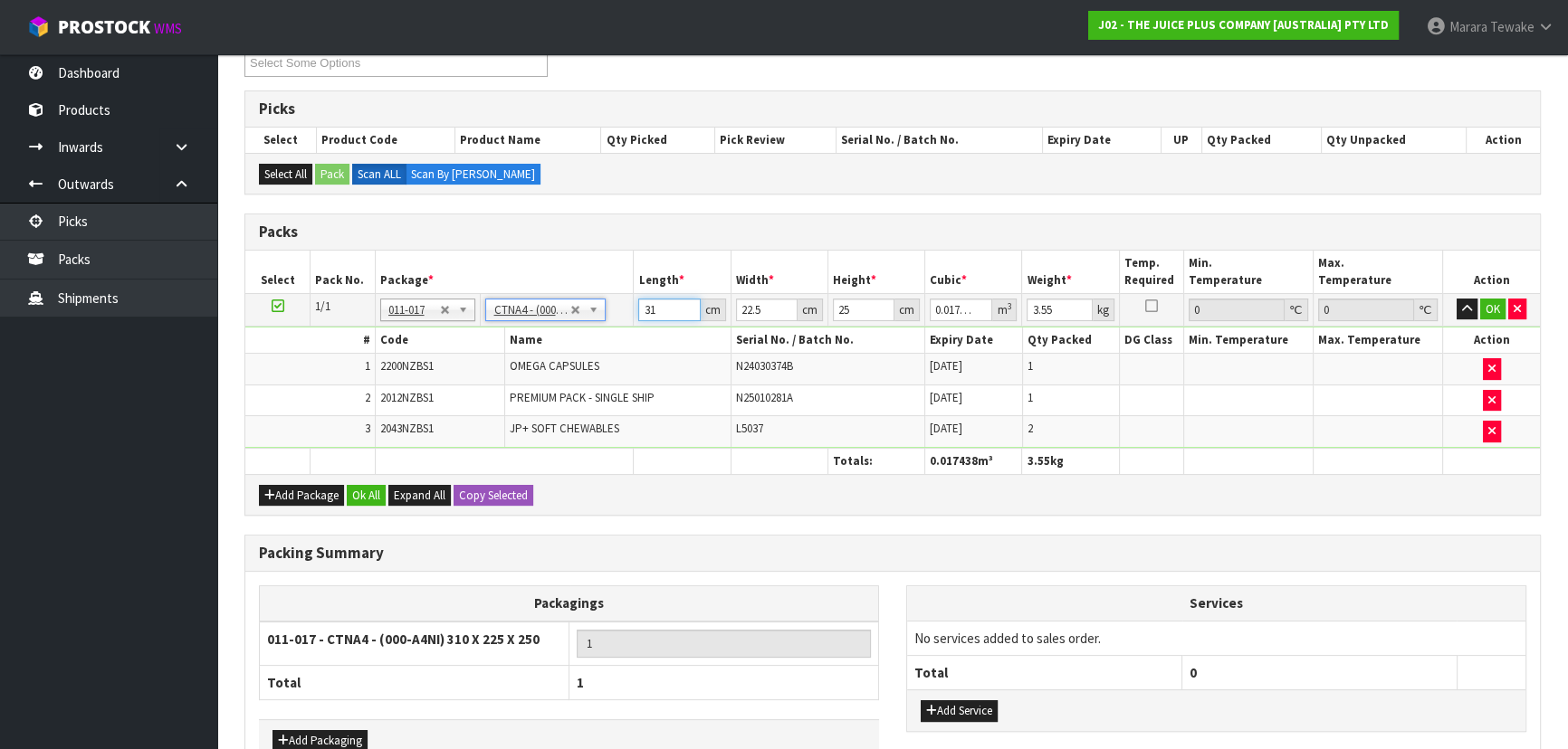
drag, startPoint x: 670, startPoint y: 312, endPoint x: 605, endPoint y: 226, distance: 107.8
click at [598, 290] on table "Select Pack No. Package * Length * Width * Height * Cubic * Weight * Temp. Requ…" at bounding box center [892, 362] width 1294 height 223
click at [1456, 299] on button "button" at bounding box center [1466, 310] width 21 height 22
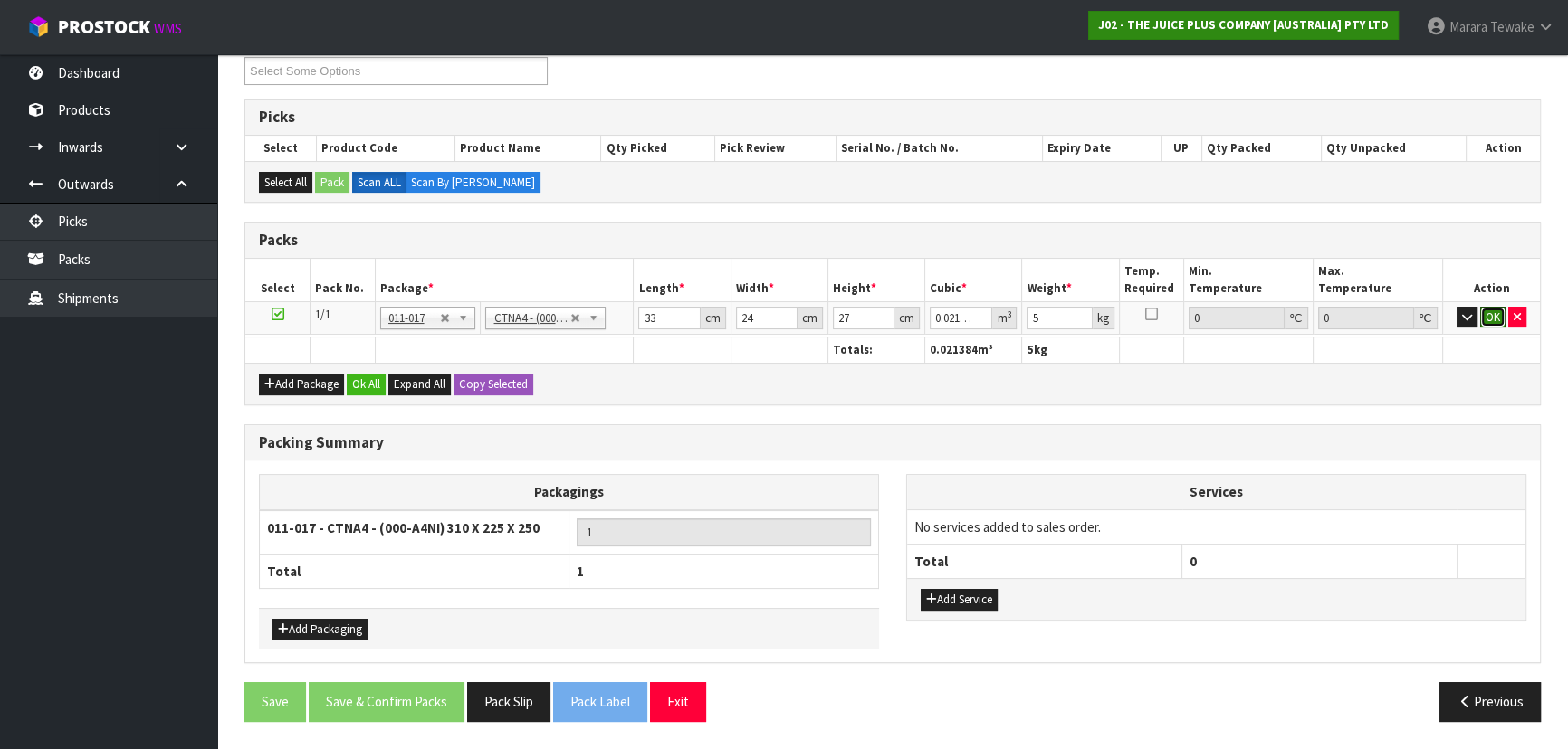
click button "OK" at bounding box center [1493, 317] width 26 height 22
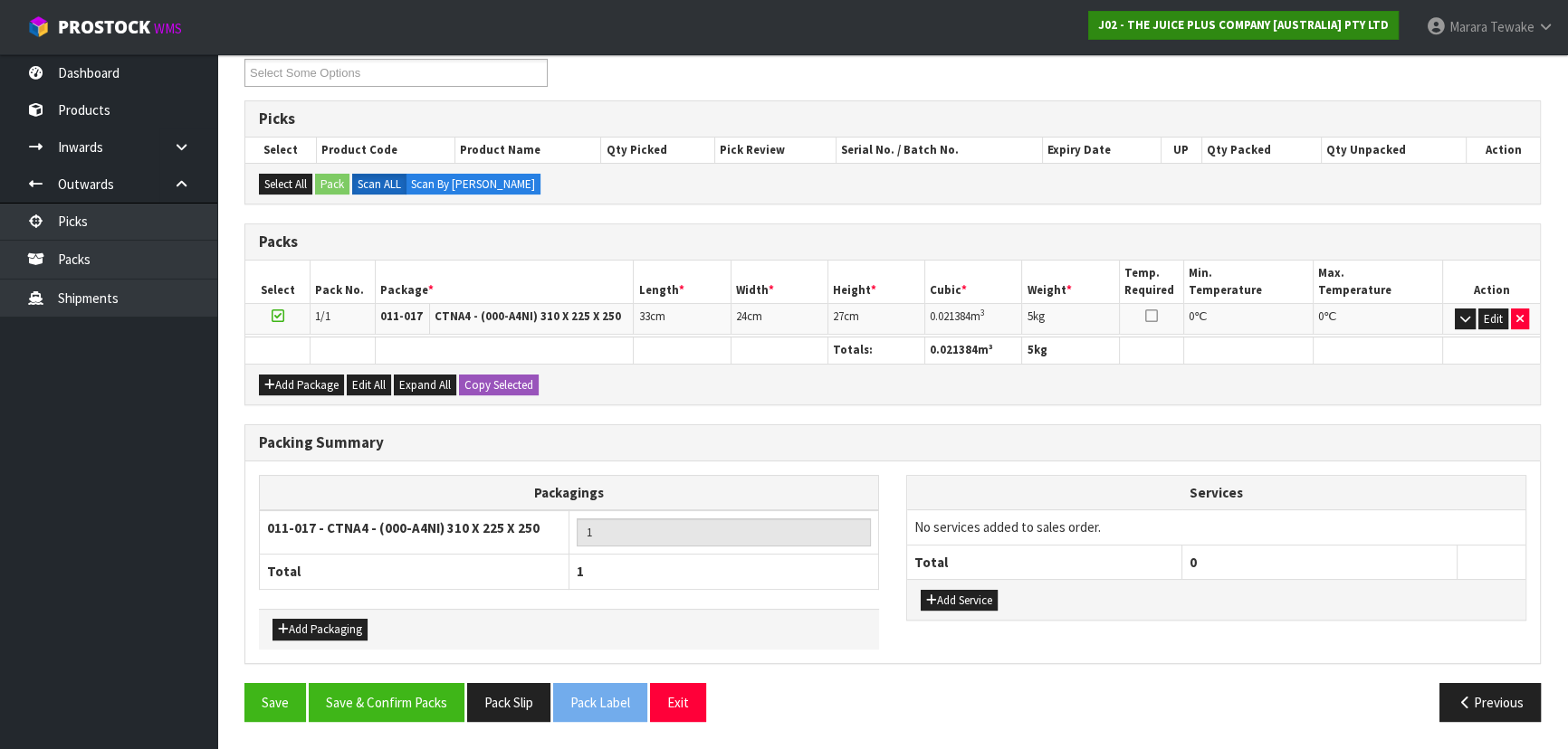
scroll to position [312, 0]
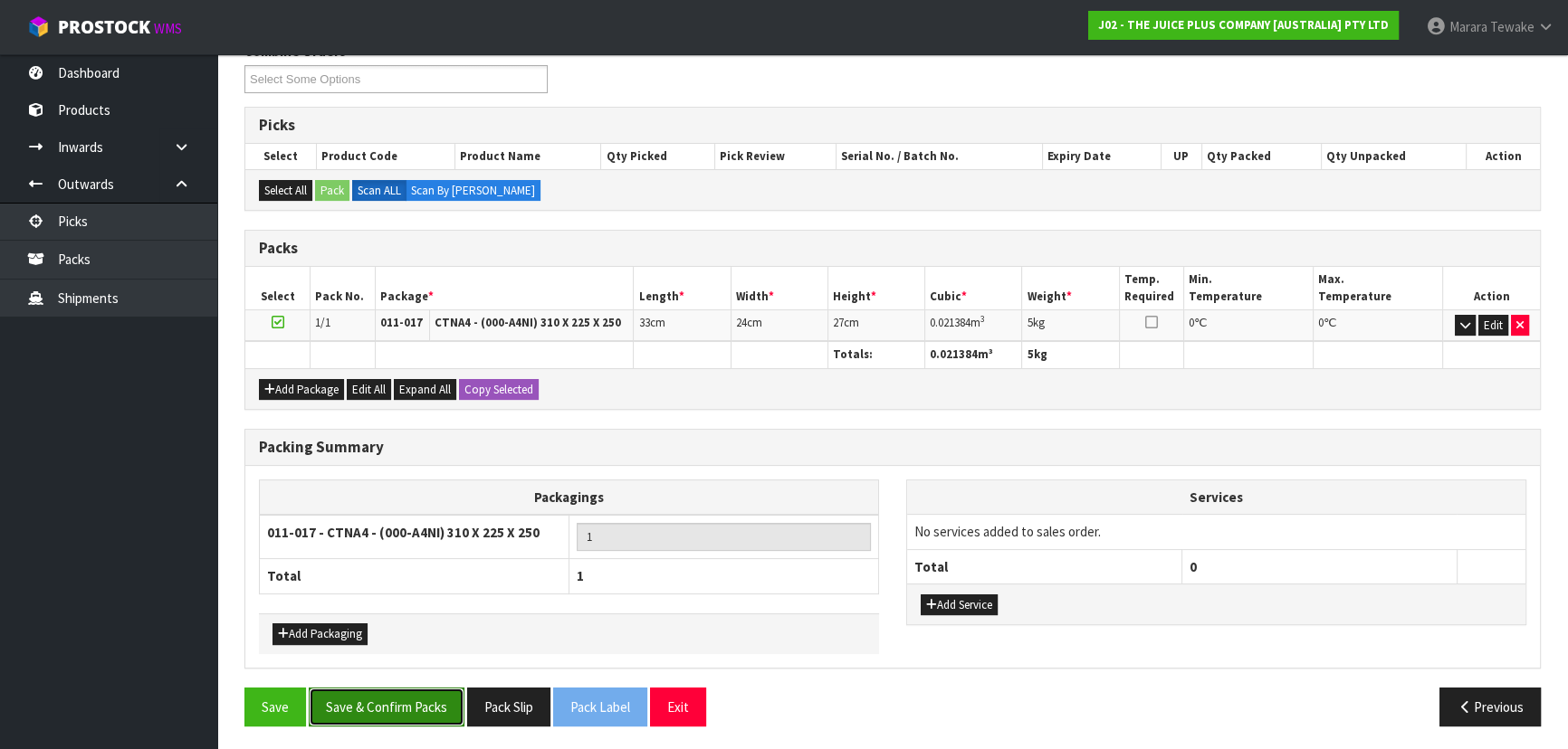
click at [391, 698] on button "Save & Confirm Packs" at bounding box center [386, 706] width 156 height 39
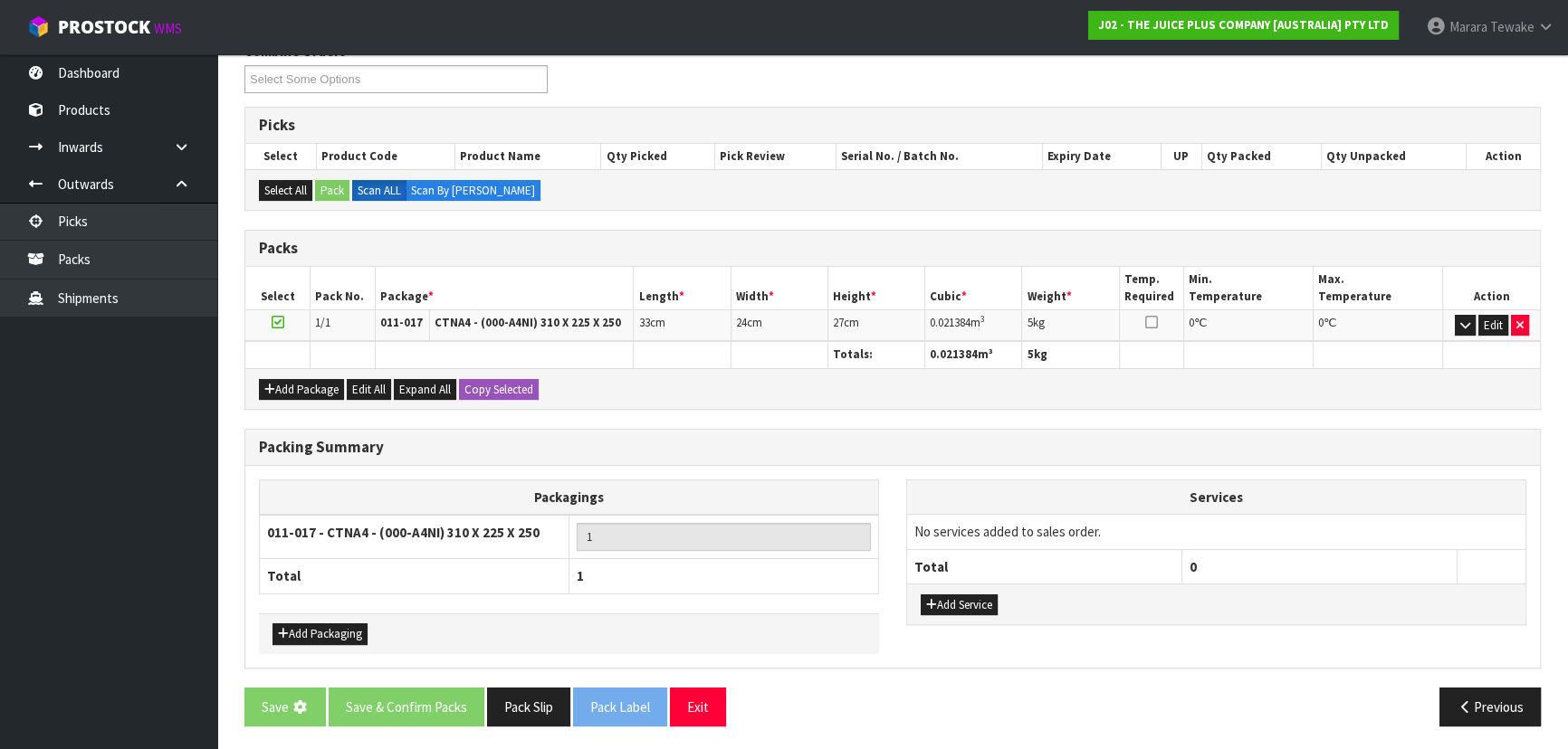
scroll to position [0, 0]
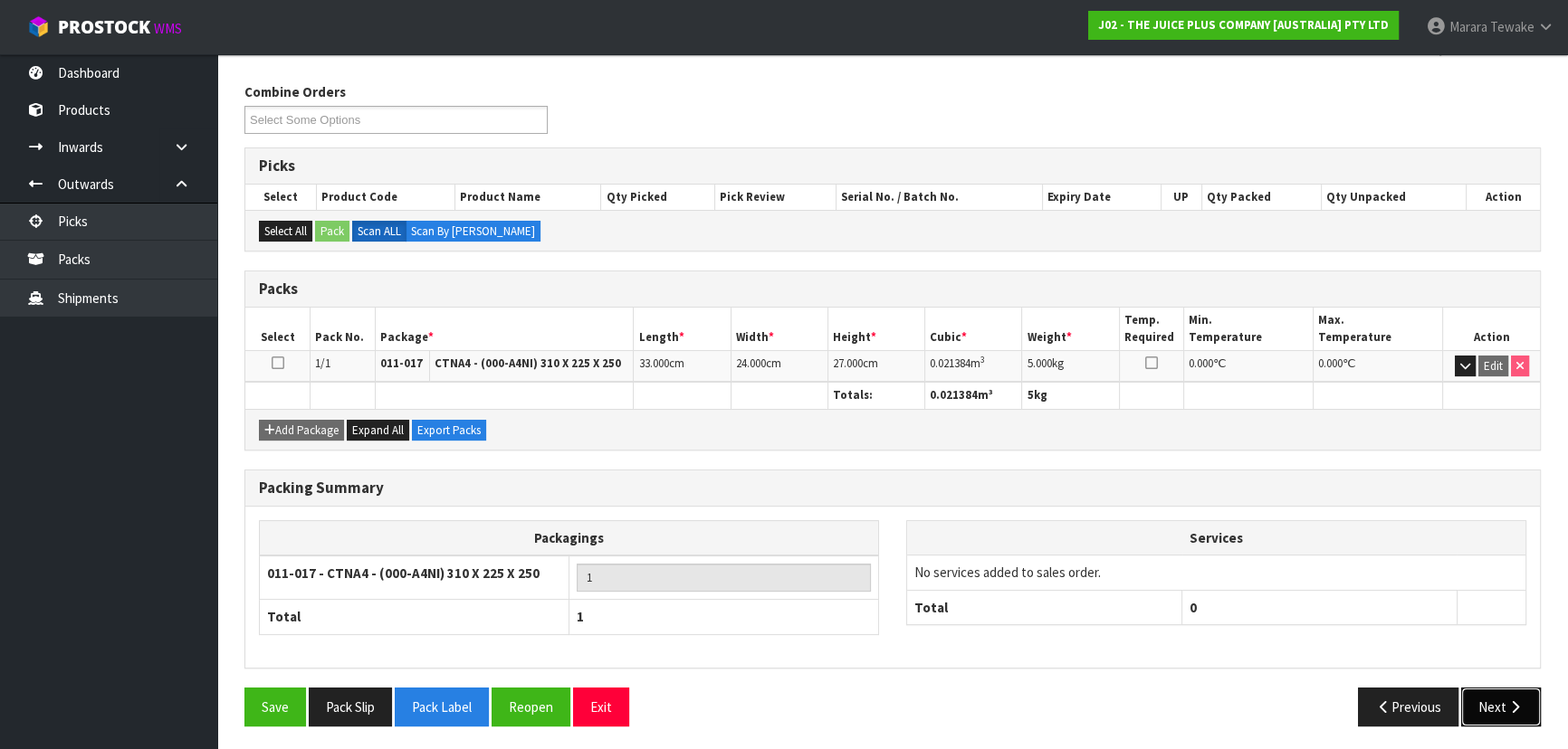
click at [1501, 696] on button "Next" at bounding box center [1501, 706] width 79 height 39
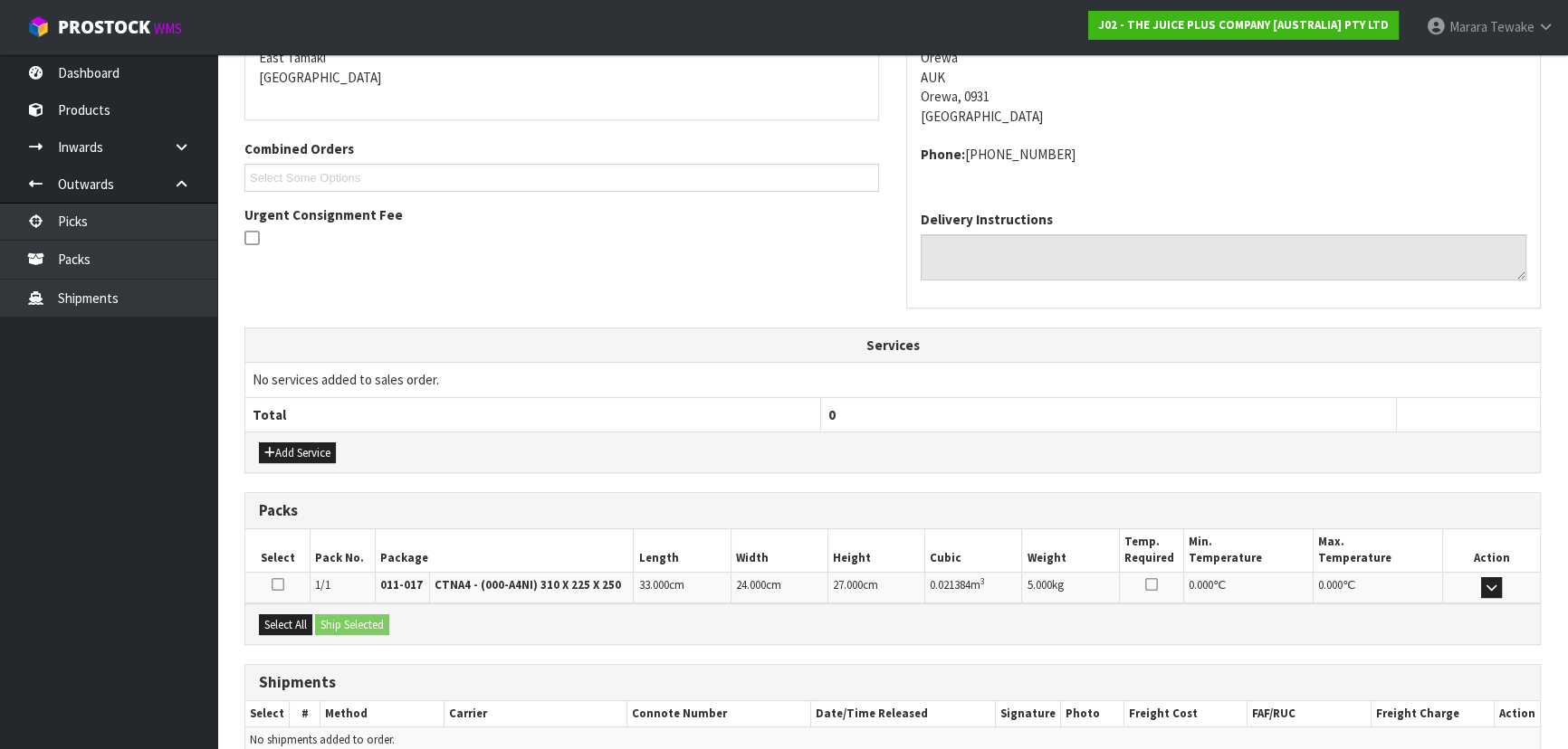
scroll to position [481, 0]
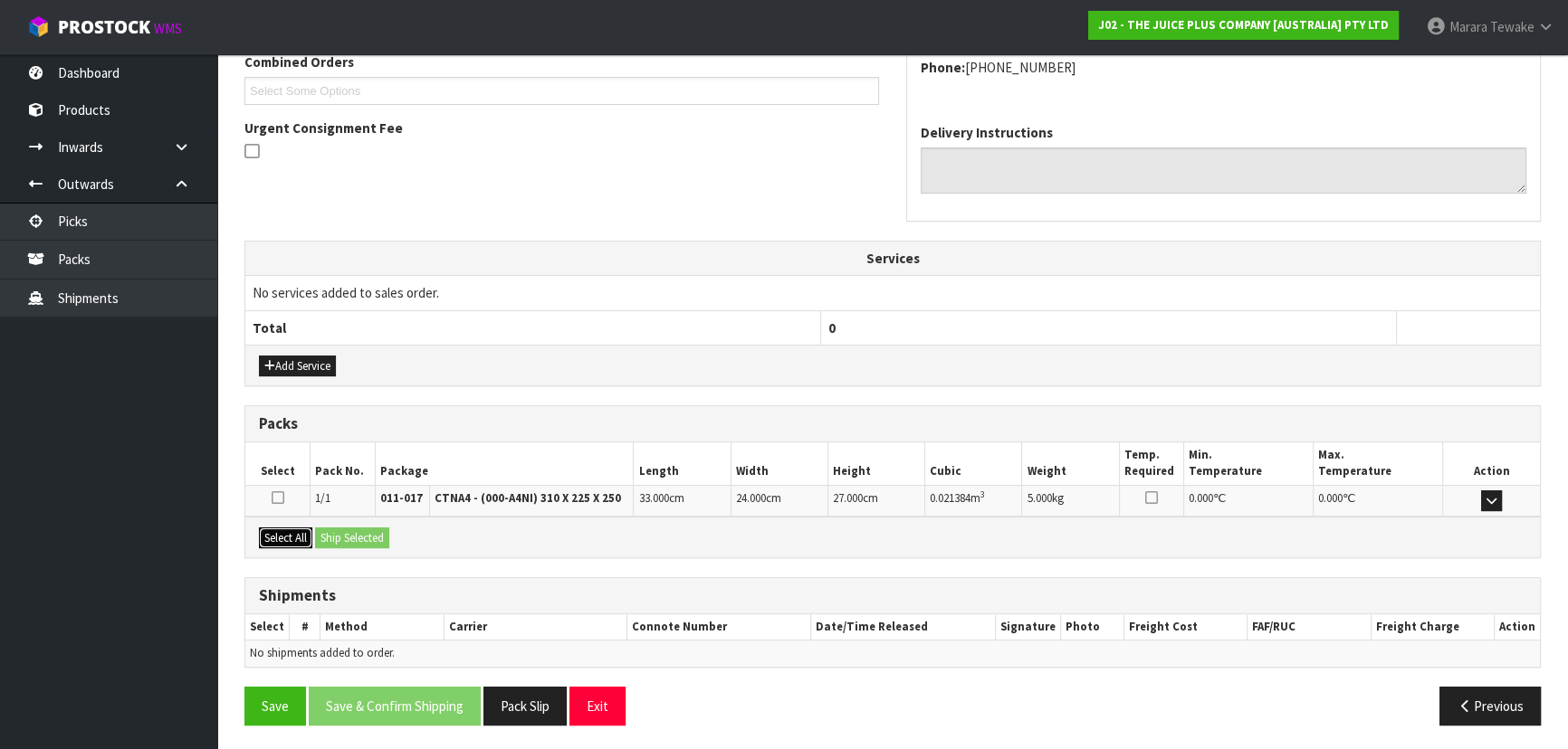
drag, startPoint x: 299, startPoint y: 537, endPoint x: 331, endPoint y: 537, distance: 32.0
click at [299, 536] on button "Select All" at bounding box center [286, 539] width 54 height 22
click at [334, 537] on button "Ship Selected" at bounding box center [351, 539] width 74 height 22
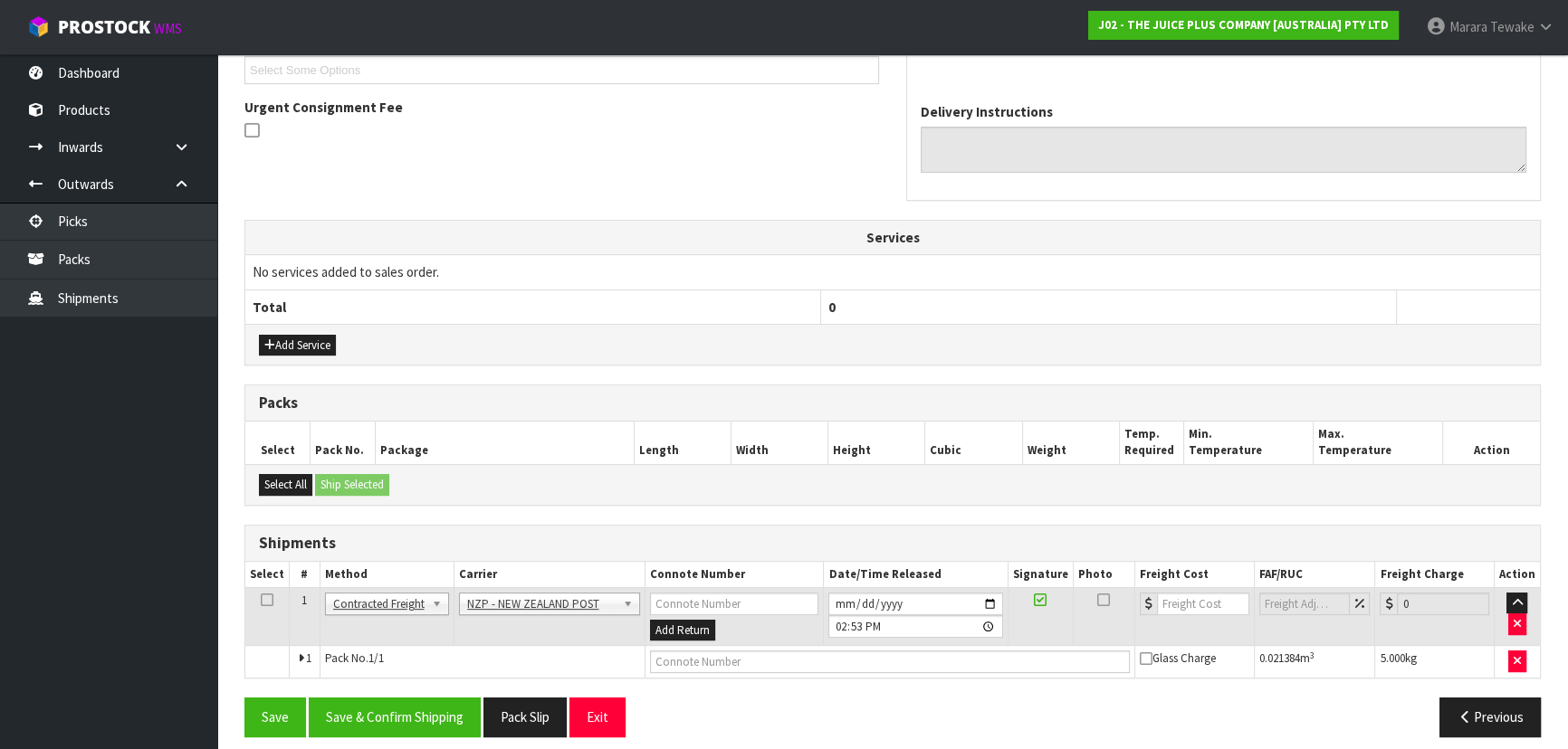
scroll to position [514, 0]
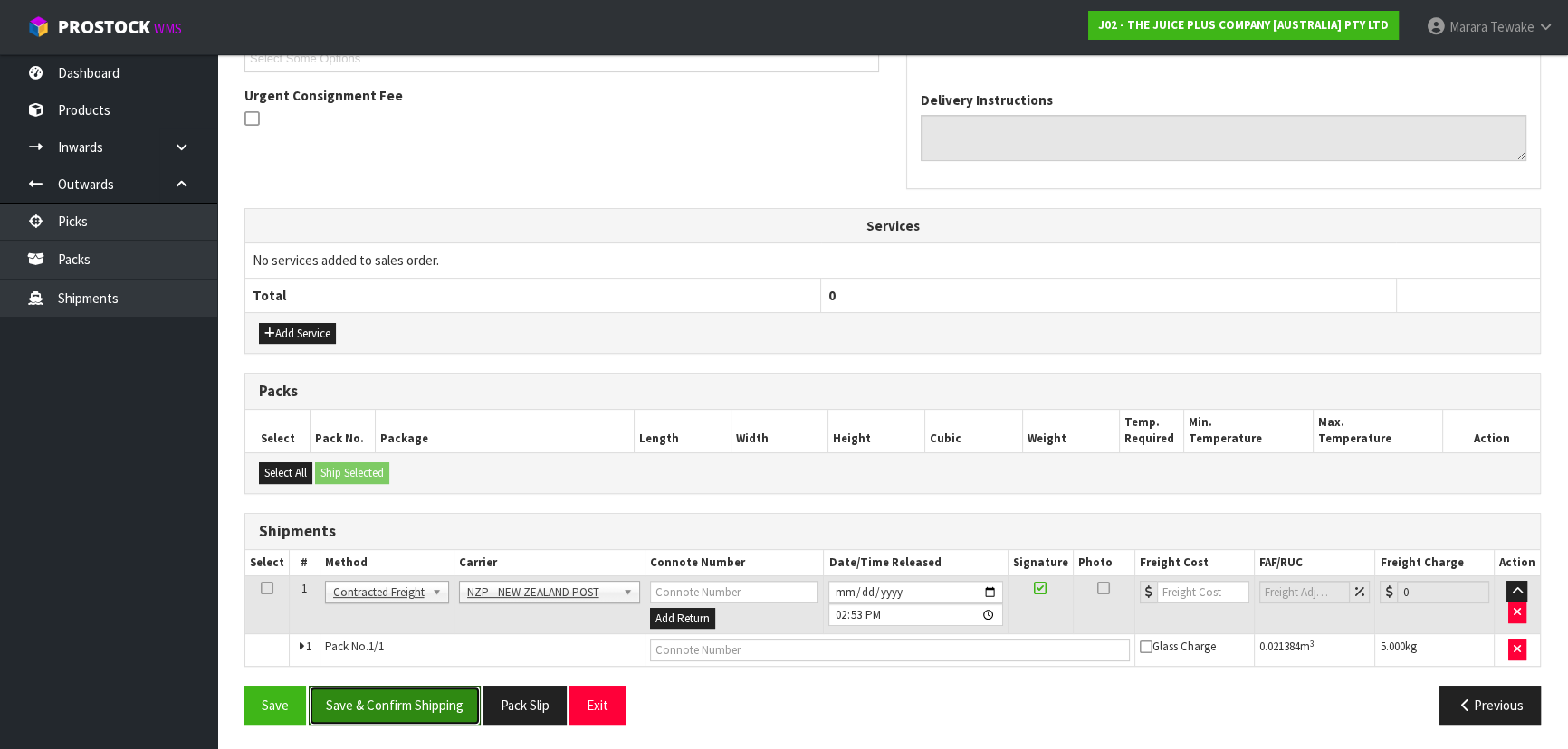
drag, startPoint x: 441, startPoint y: 718, endPoint x: 294, endPoint y: 623, distance: 175.0
click at [441, 715] on button "Save & Confirm Shipping" at bounding box center [394, 704] width 172 height 39
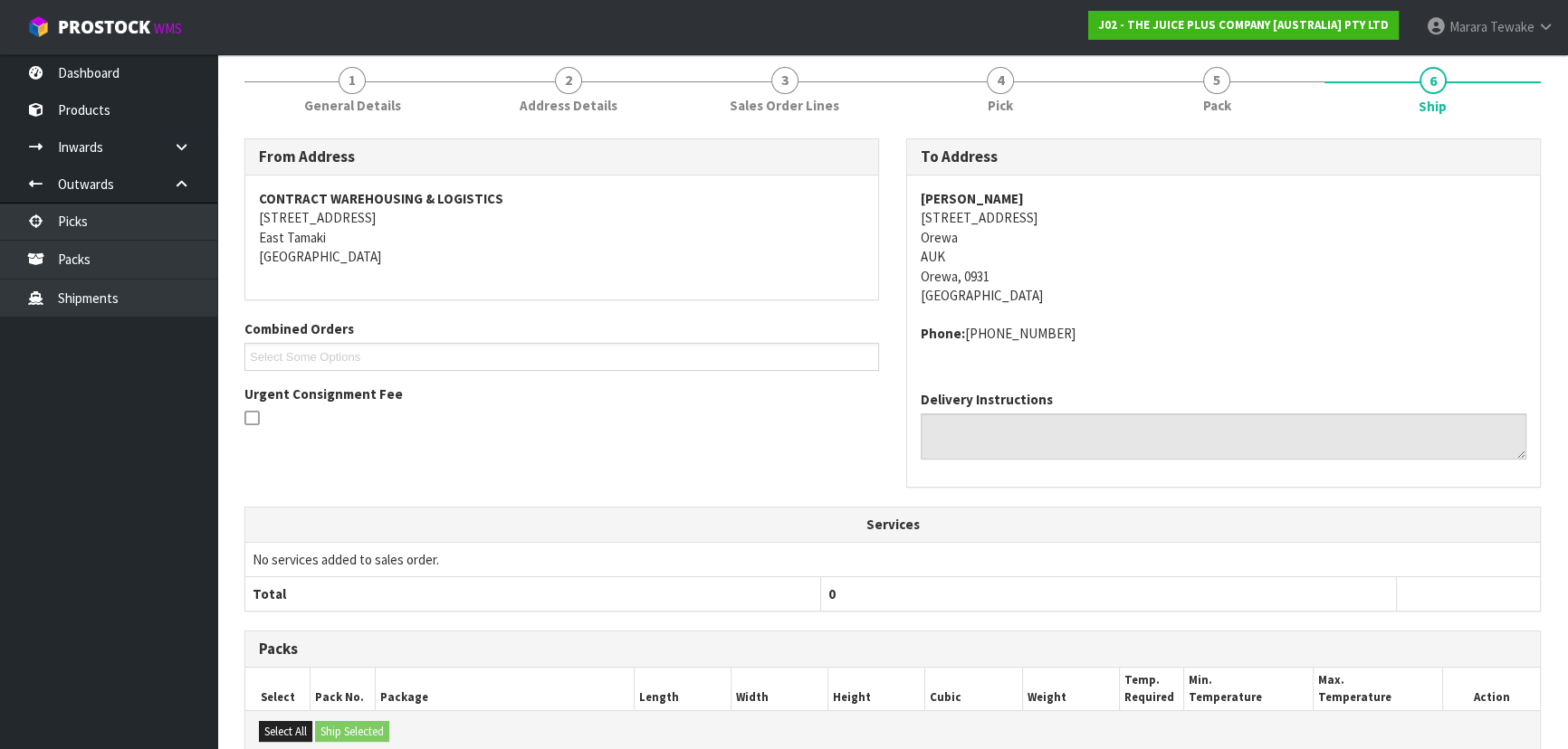
scroll to position [488, 0]
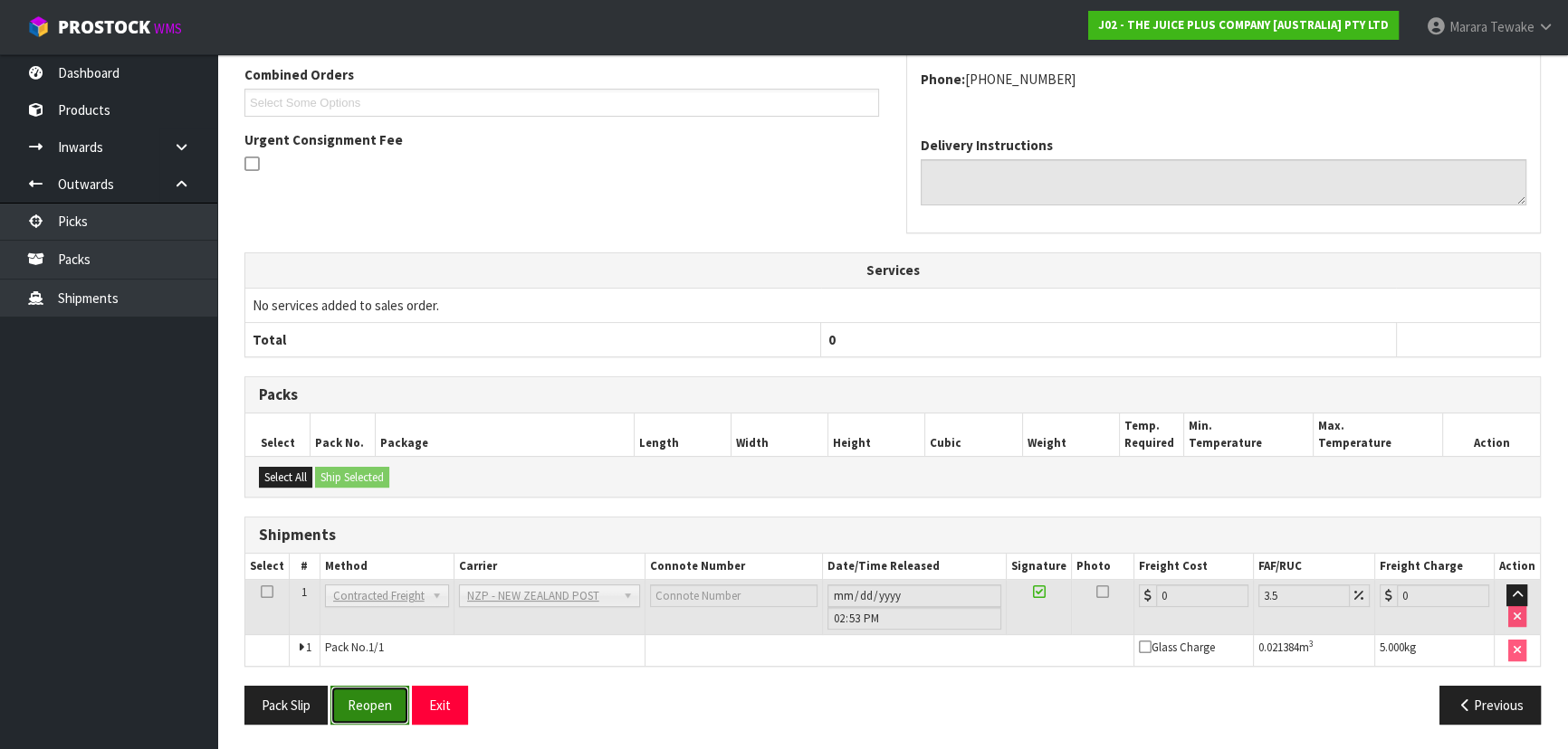
click at [390, 694] on button "Reopen" at bounding box center [369, 704] width 78 height 39
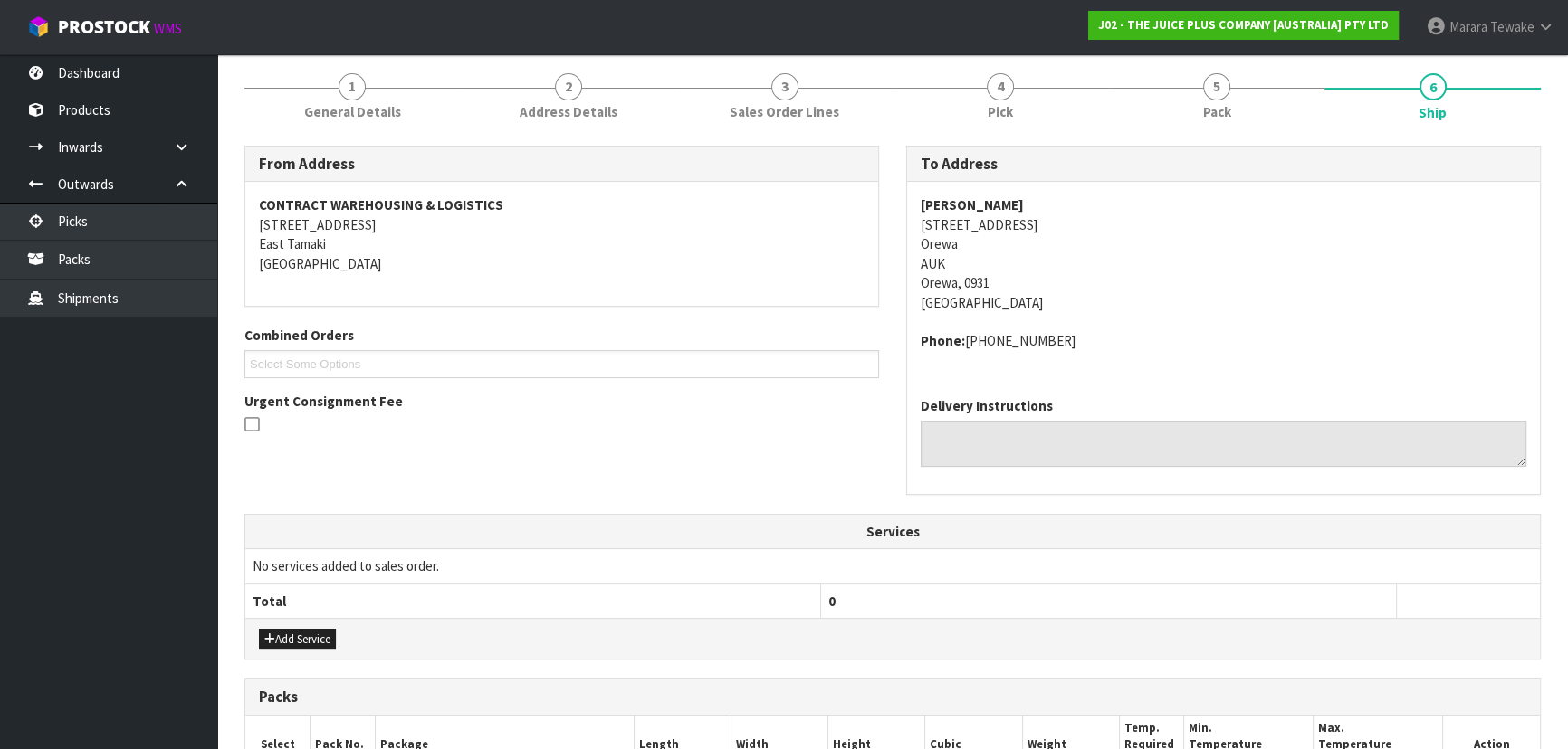
scroll to position [514, 0]
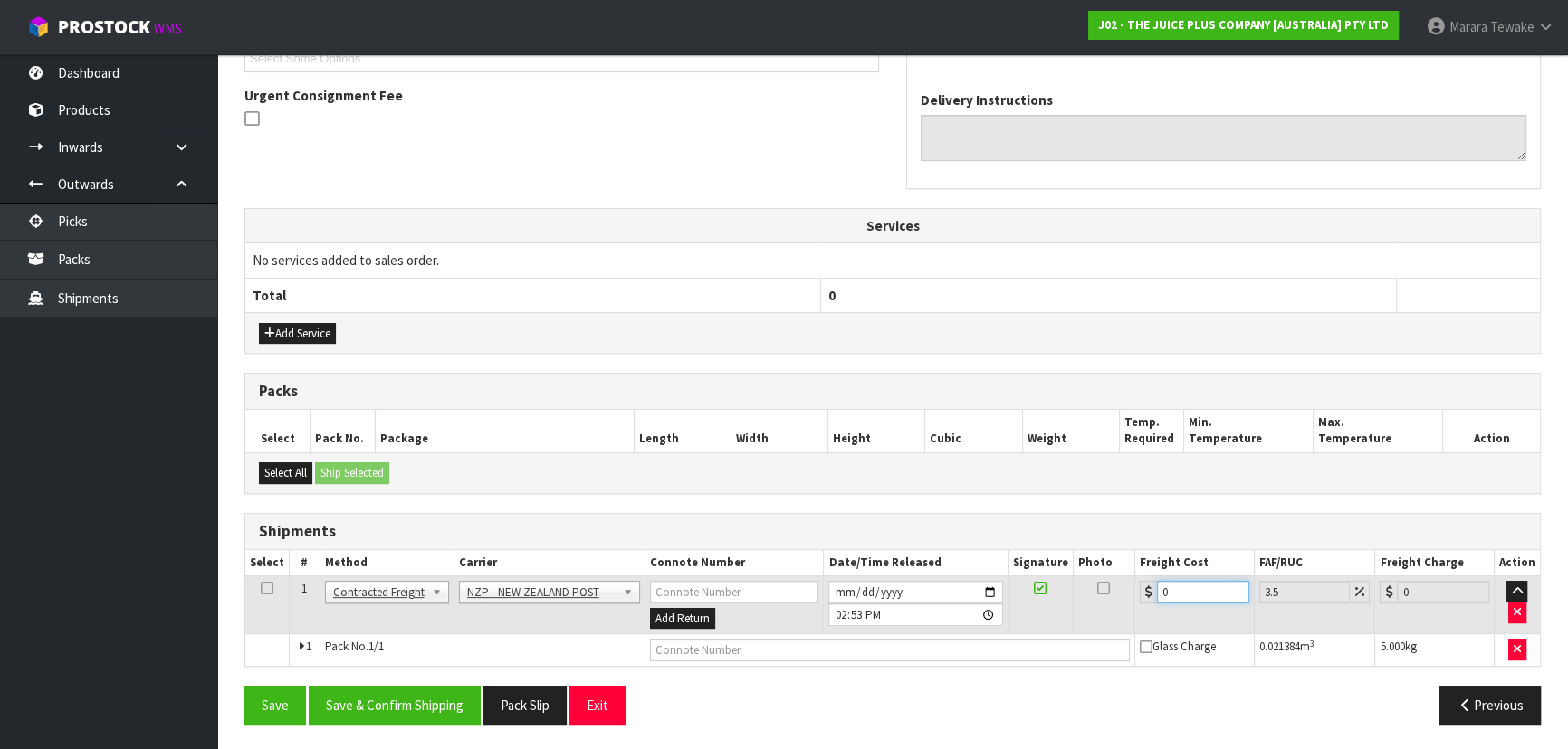
drag, startPoint x: 1190, startPoint y: 582, endPoint x: 1116, endPoint y: 571, distance: 74.8
click at [1122, 561] on table "Select # Method Carrier Connote Number Date/Time Released Signature Photo Freig…" at bounding box center [892, 609] width 1294 height 117
drag, startPoint x: 428, startPoint y: 705, endPoint x: 404, endPoint y: 712, distance: 25.0
click at [427, 705] on button "Save & Confirm Shipping" at bounding box center [394, 704] width 172 height 39
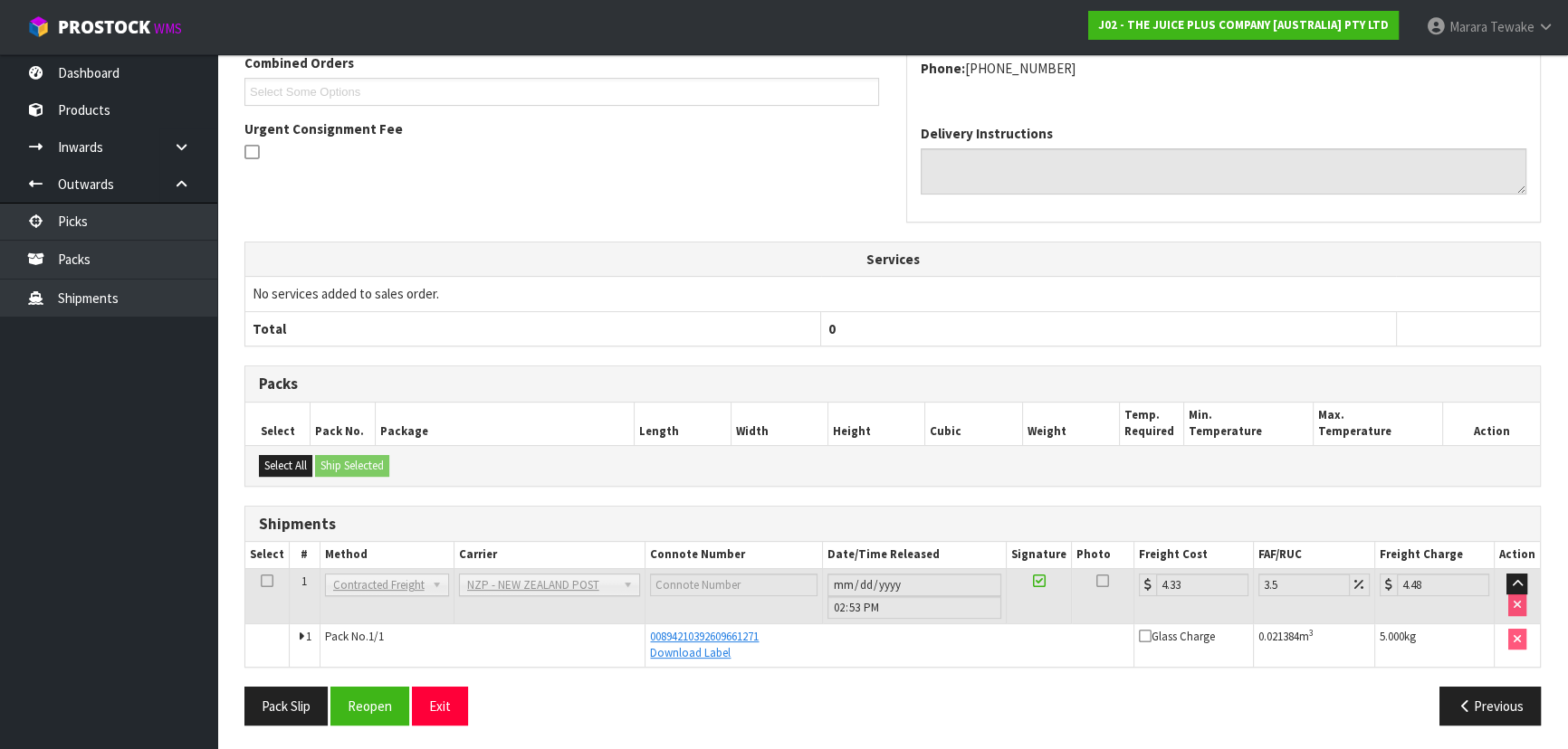
scroll to position [0, 0]
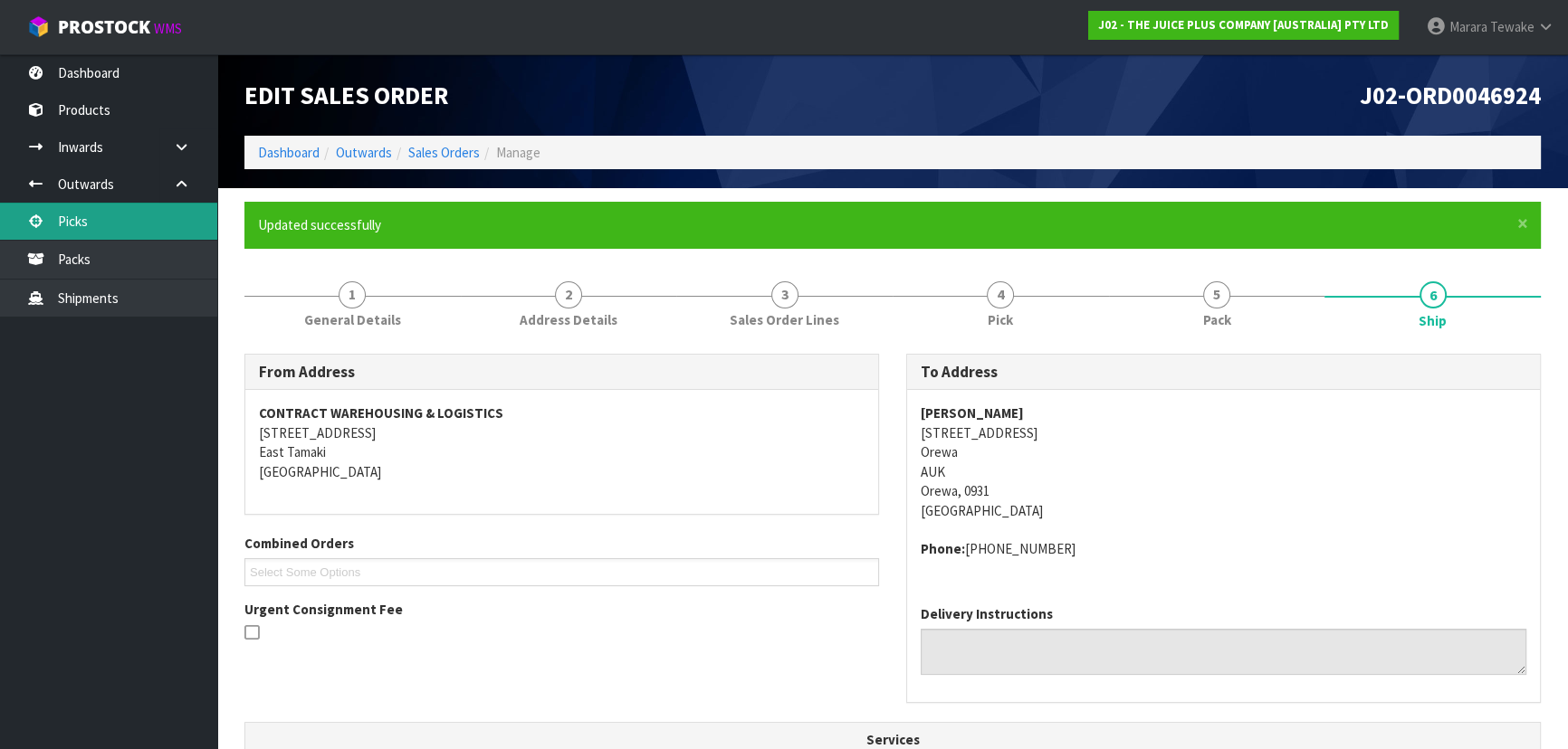
click at [117, 209] on link "Picks" at bounding box center [108, 220] width 217 height 37
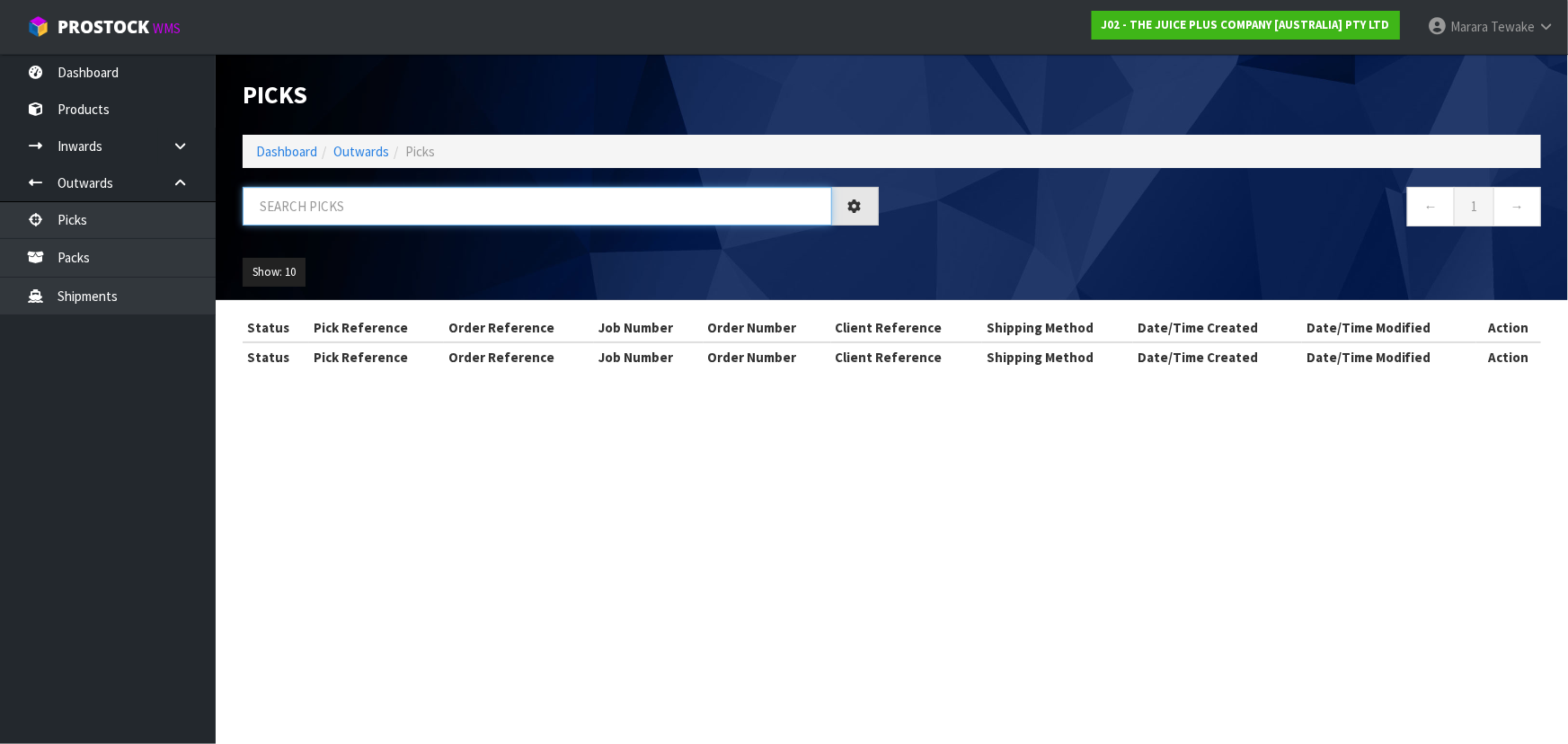
drag, startPoint x: 310, startPoint y: 195, endPoint x: 283, endPoint y: 172, distance: 35.5
click at [301, 192] on input "text" at bounding box center [537, 206] width 589 height 38
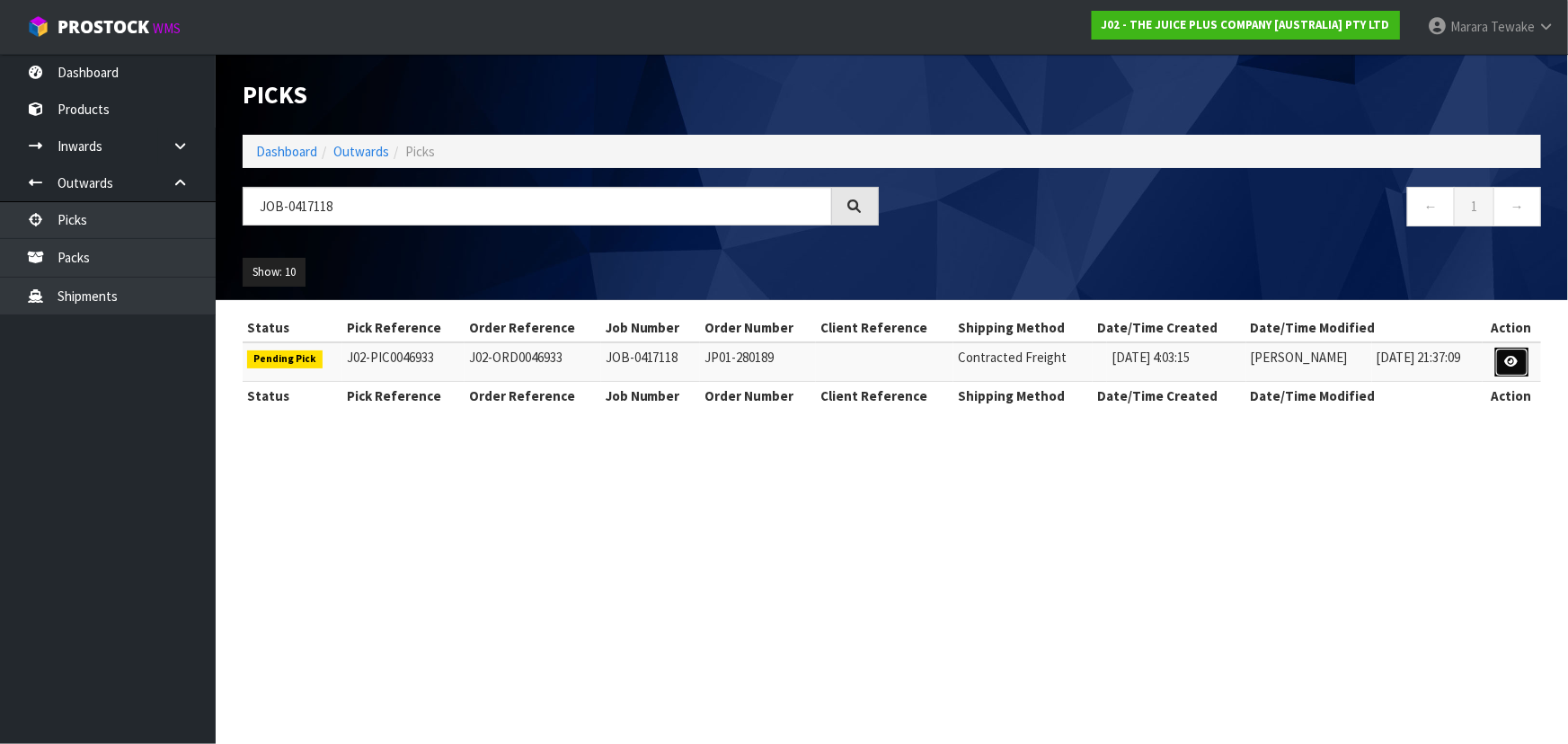
click at [1507, 356] on icon at bounding box center [1513, 362] width 14 height 12
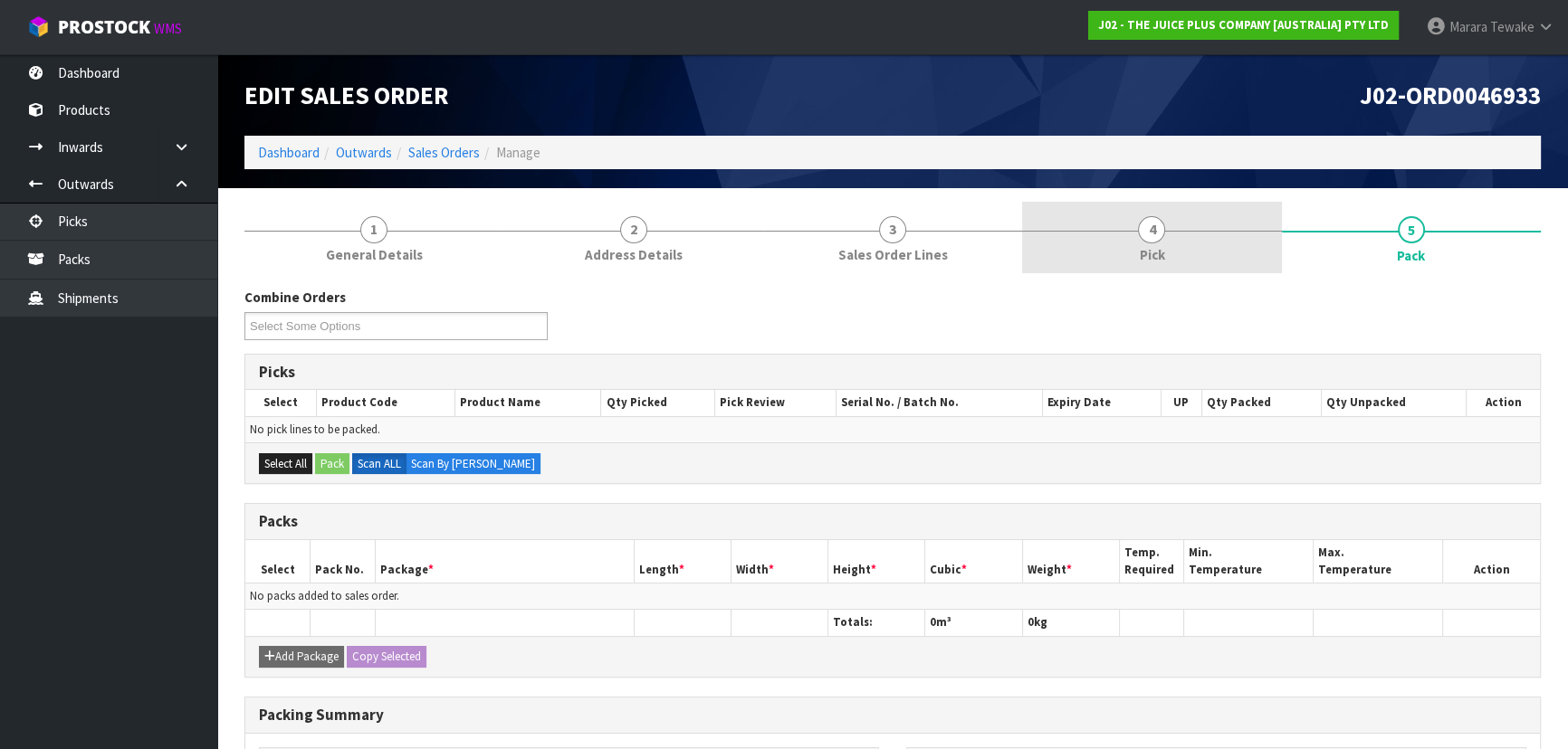
click at [1160, 249] on span "Pick" at bounding box center [1151, 254] width 26 height 19
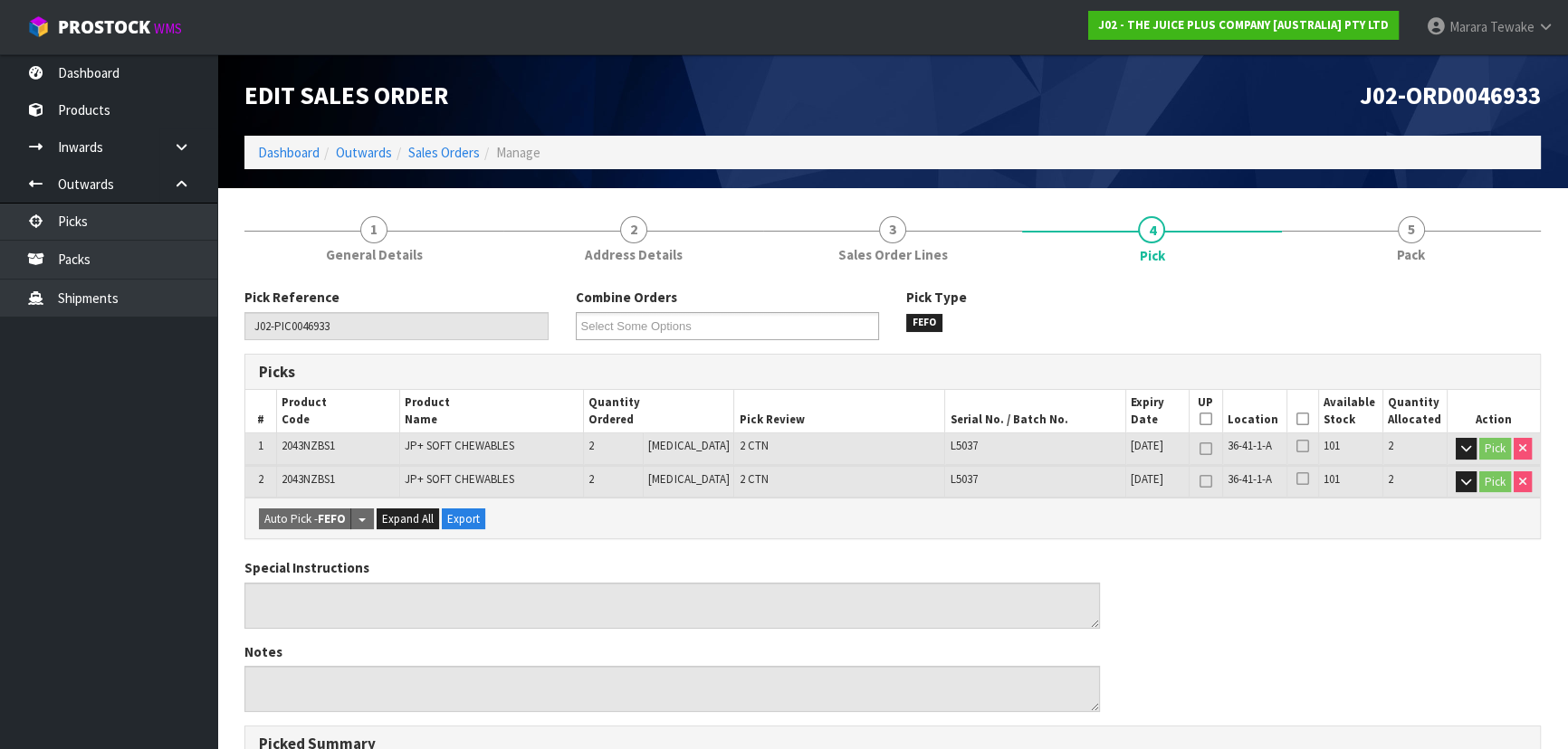
click at [1296, 419] on icon at bounding box center [1302, 419] width 13 height 1
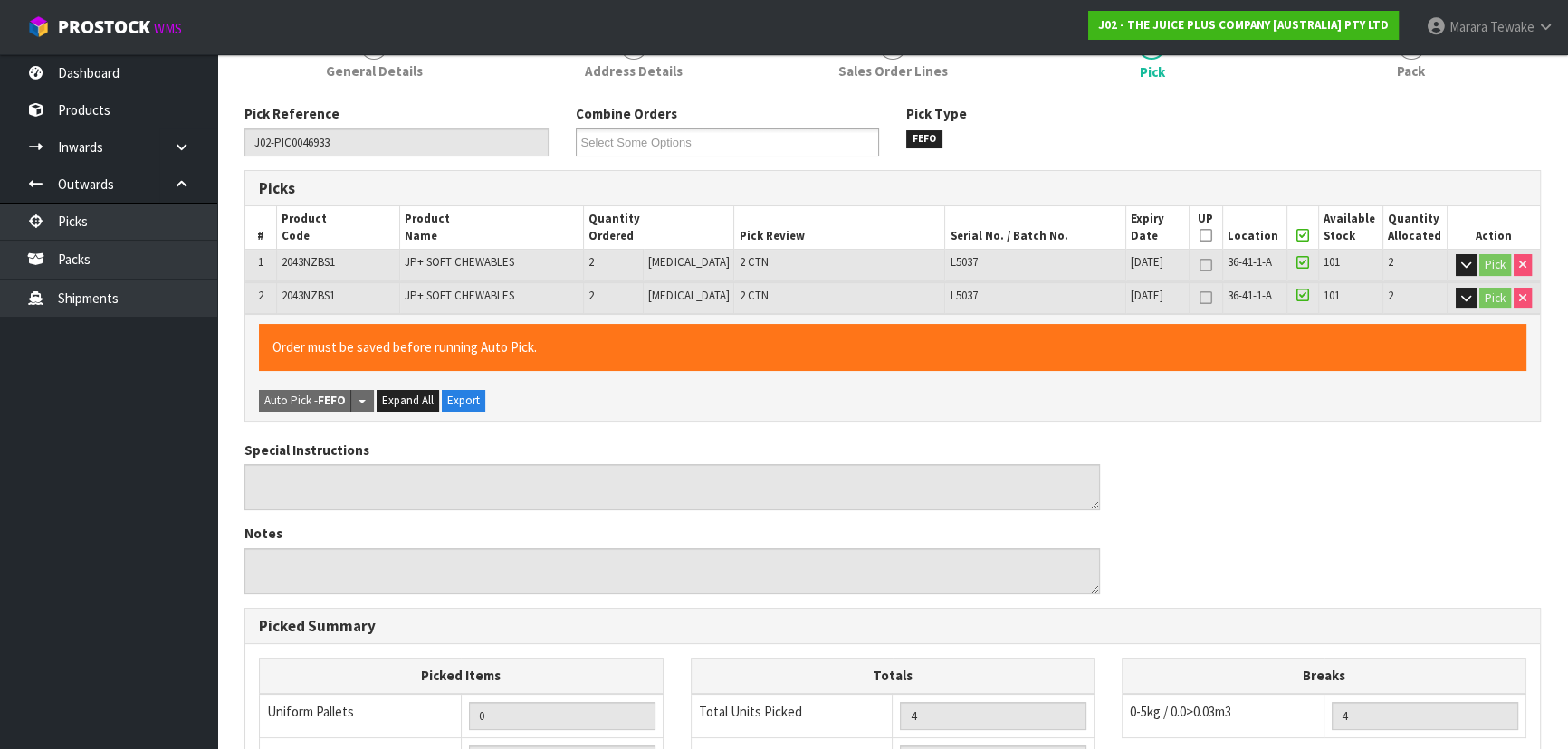
scroll to position [538, 0]
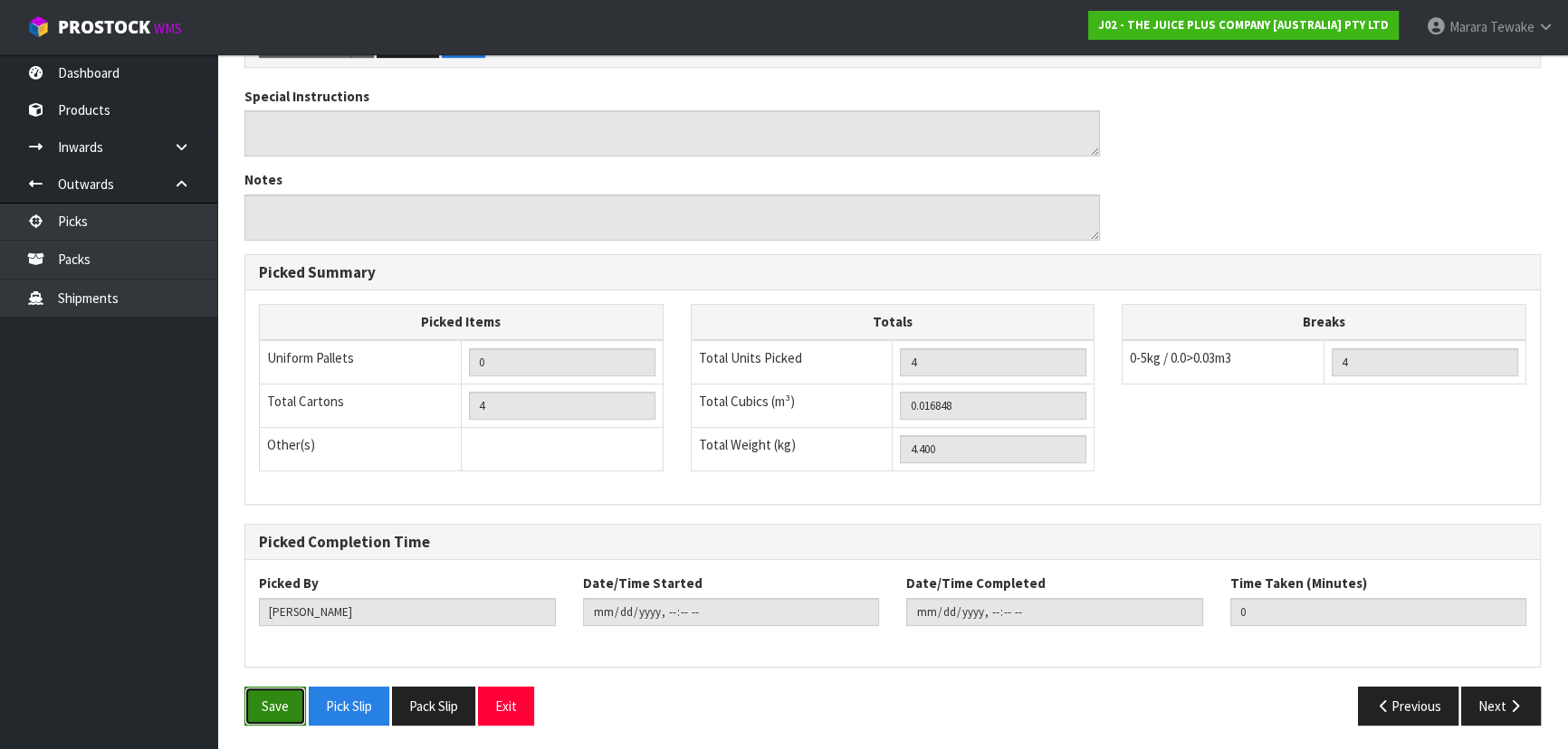
click at [292, 696] on button "Save" at bounding box center [275, 705] width 62 height 39
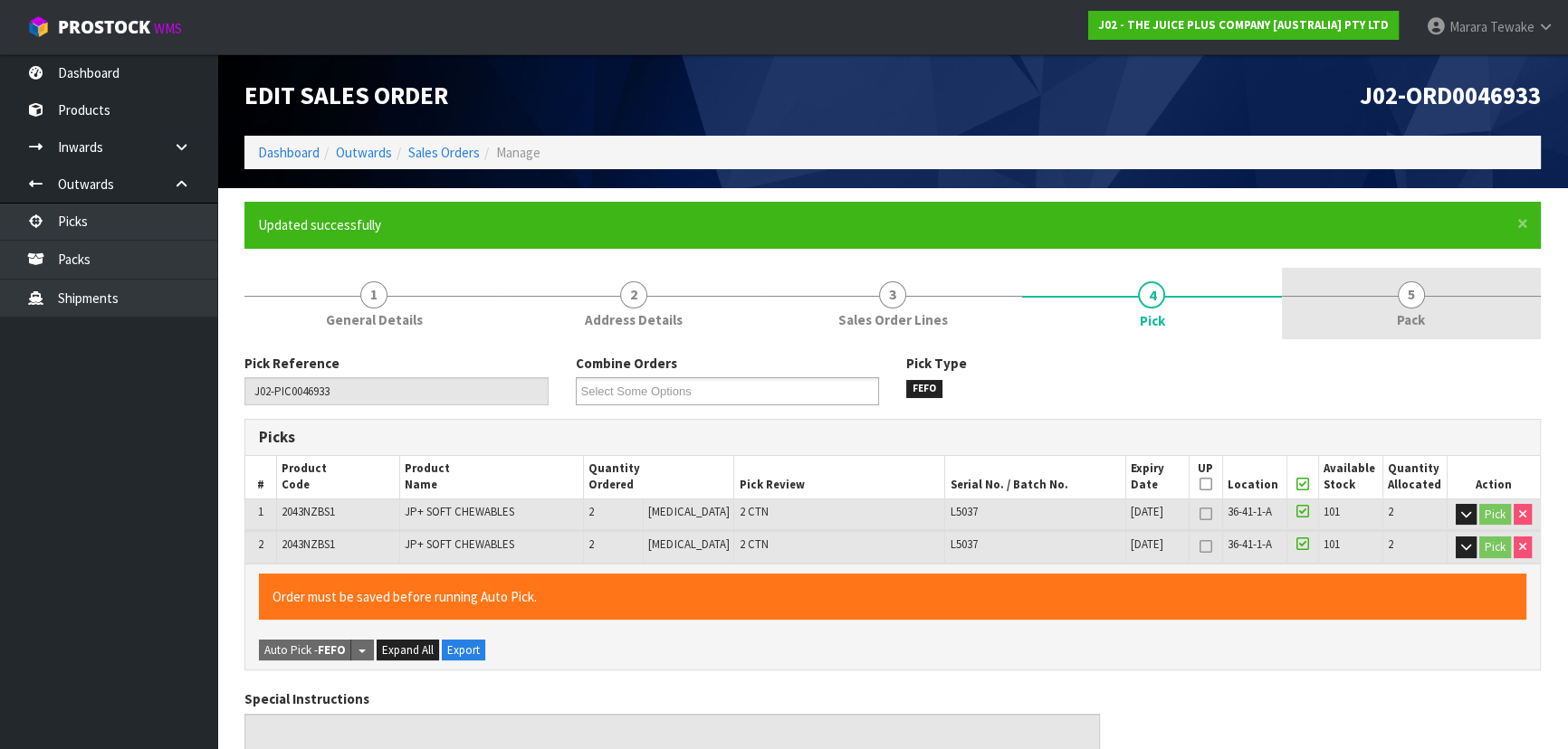
click at [1424, 297] on link "5 Pack" at bounding box center [1410, 304] width 259 height 71
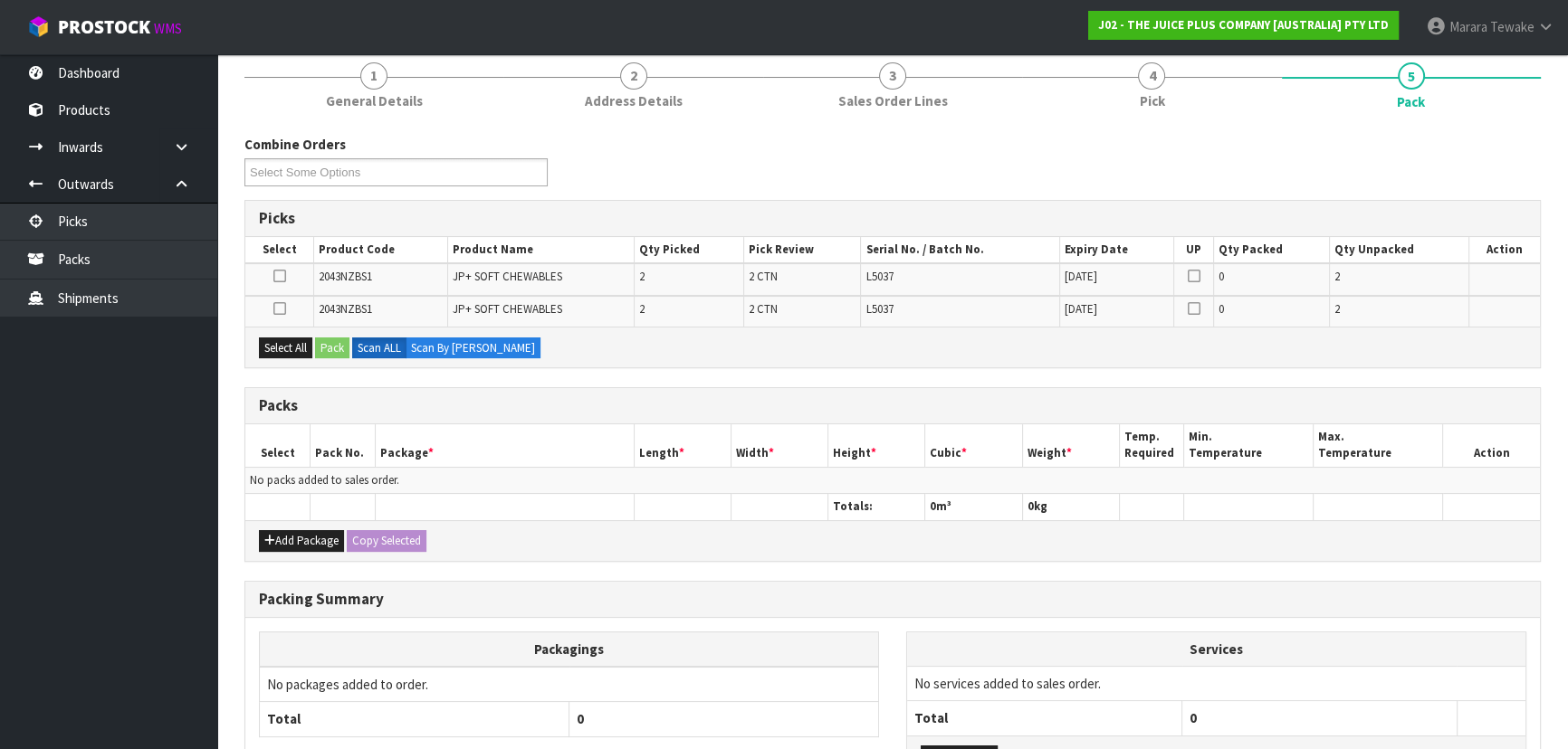
scroll to position [328, 0]
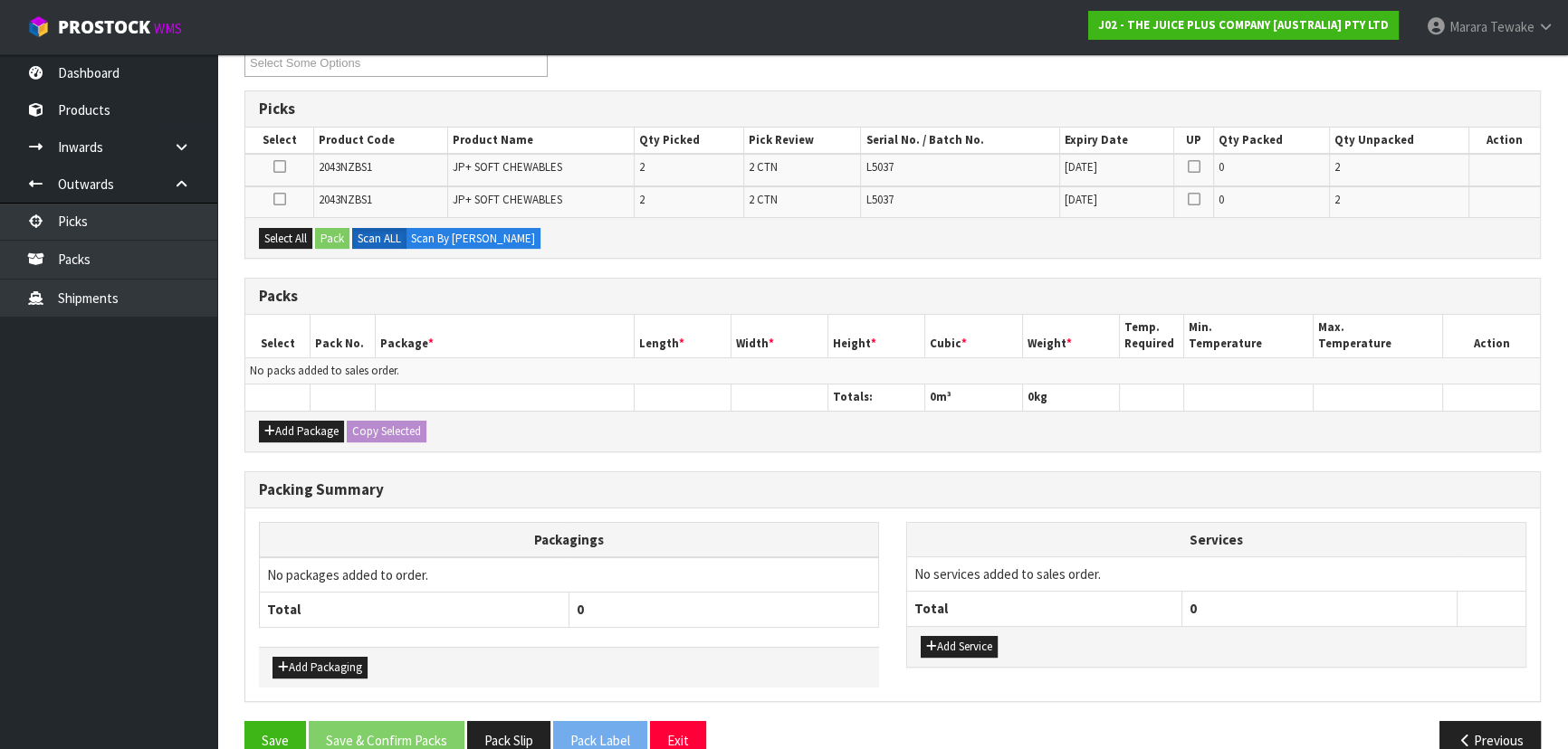
click at [317, 413] on div "Add Package Copy Selected" at bounding box center [892, 431] width 1294 height 41
click at [283, 426] on button "Add Package" at bounding box center [302, 432] width 85 height 22
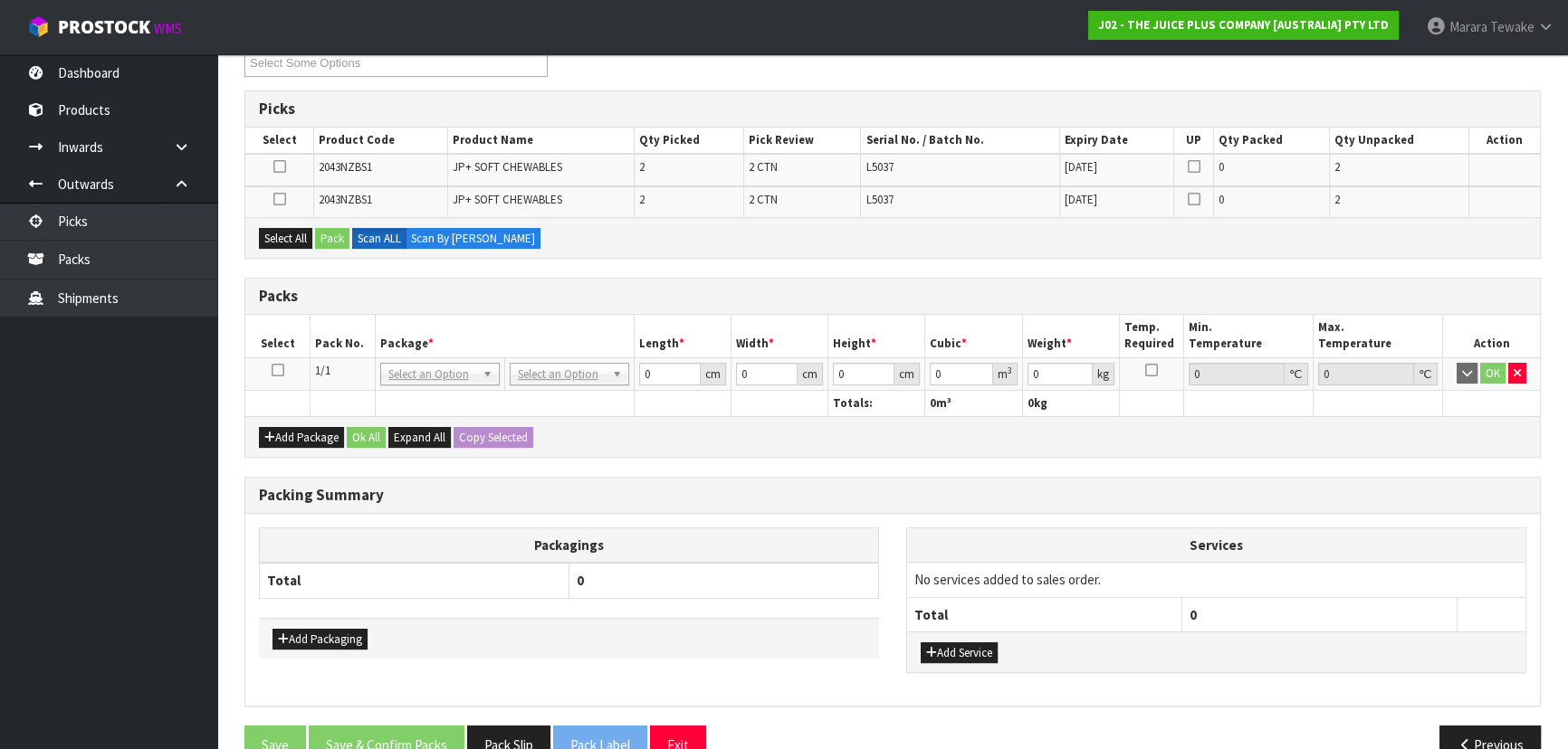
click at [273, 370] on icon at bounding box center [278, 370] width 13 height 1
click at [305, 231] on button "Select All" at bounding box center [286, 239] width 54 height 22
click at [331, 235] on button "Pack" at bounding box center [331, 239] width 35 height 22
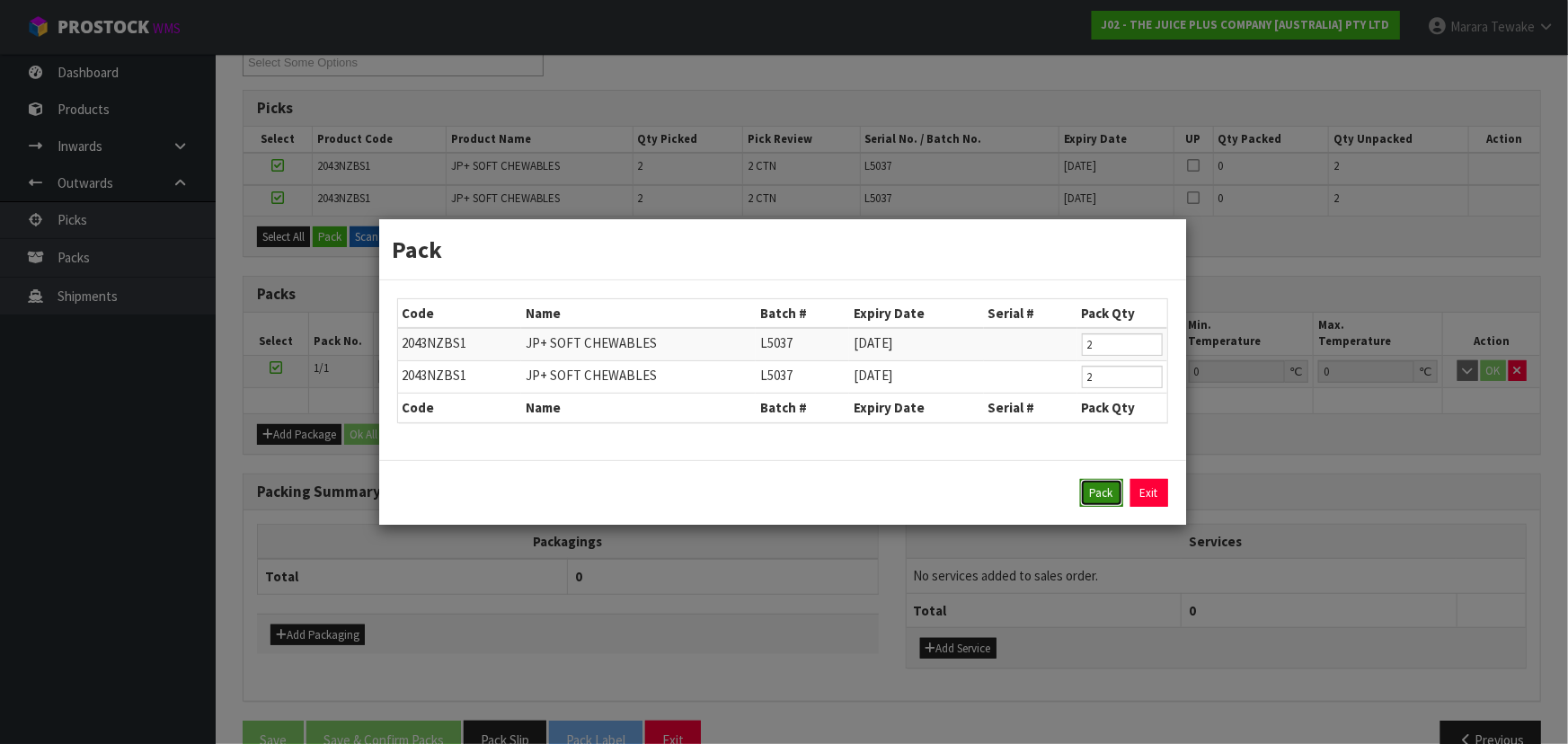
click at [1095, 484] on button "Pack" at bounding box center [1102, 493] width 43 height 29
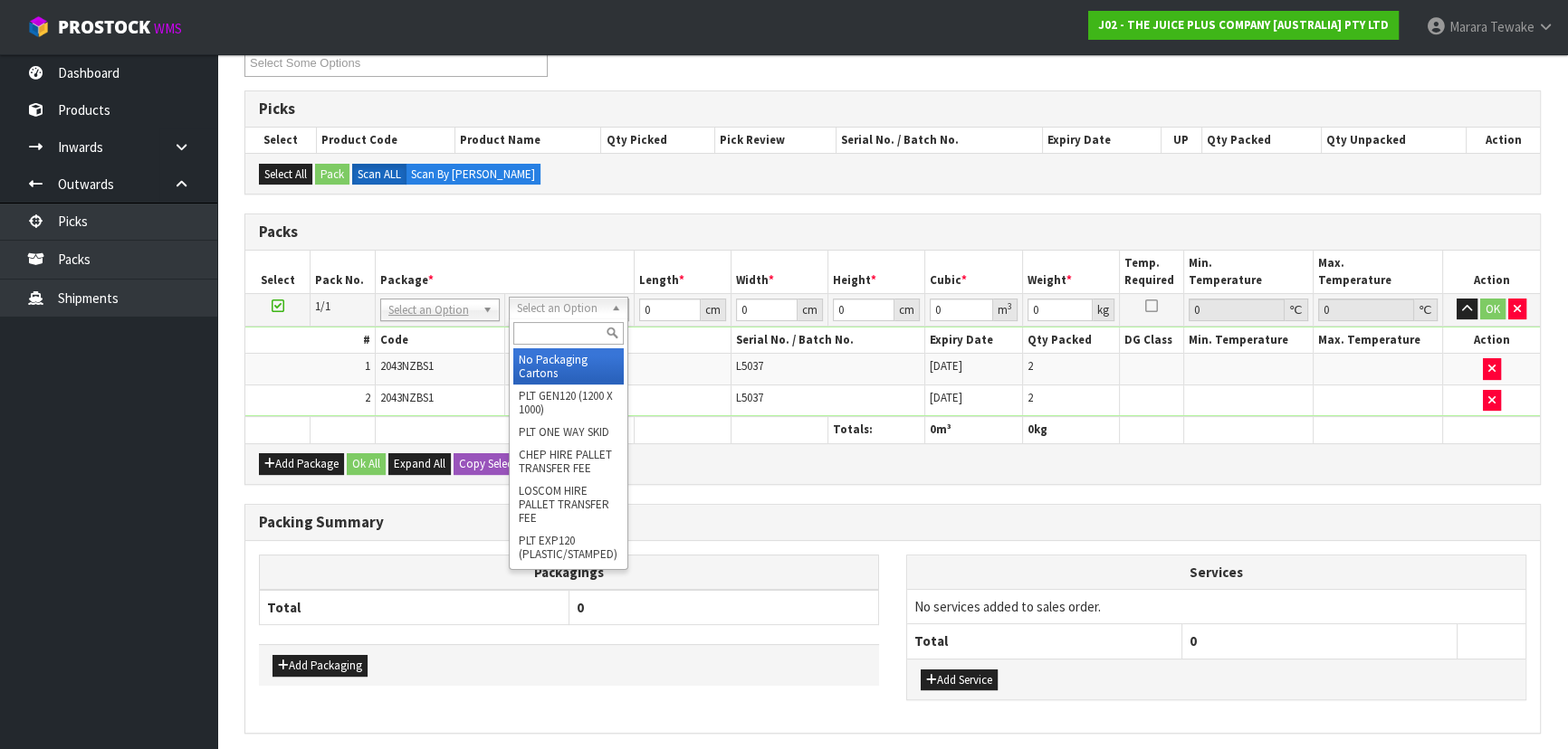
click at [561, 339] on input "text" at bounding box center [568, 333] width 110 height 23
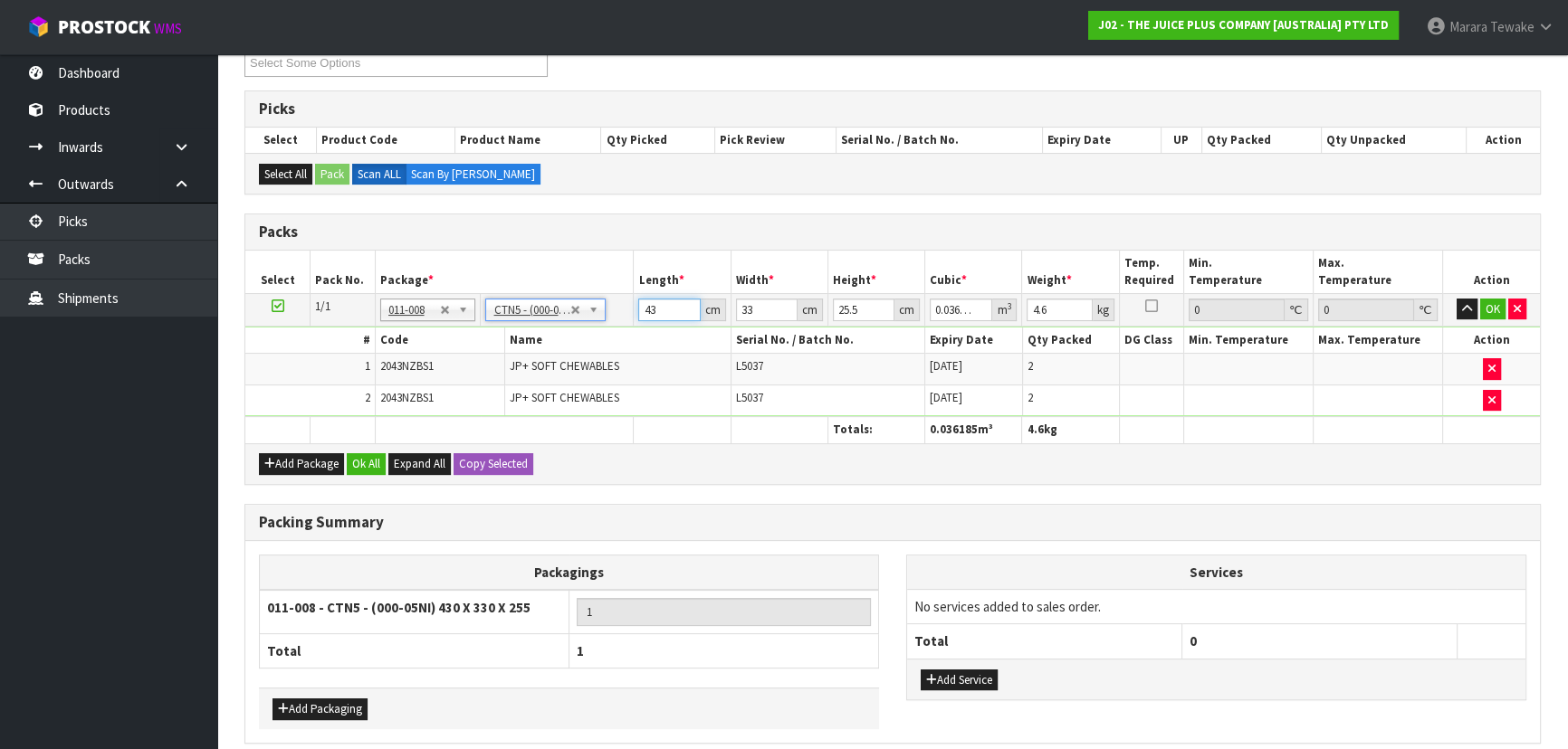
drag, startPoint x: 670, startPoint y: 308, endPoint x: 734, endPoint y: 240, distance: 93.4
click at [627, 290] on table "Select Pack No. Package * Length * Width * Height * Cubic * Weight * Temp. Requ…" at bounding box center [892, 347] width 1294 height 192
click at [1456, 299] on button "button" at bounding box center [1466, 310] width 21 height 22
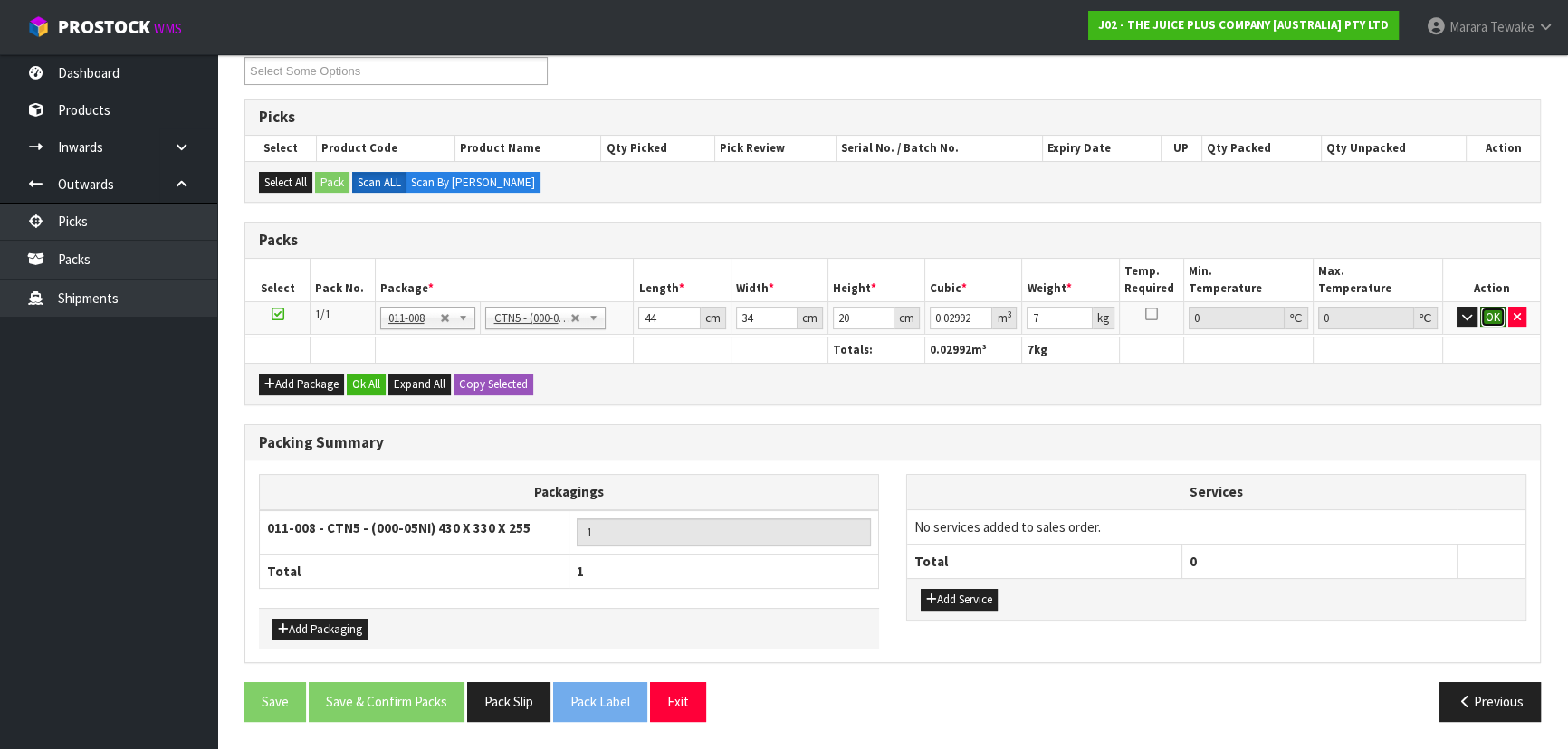
click button "OK" at bounding box center [1493, 317] width 26 height 22
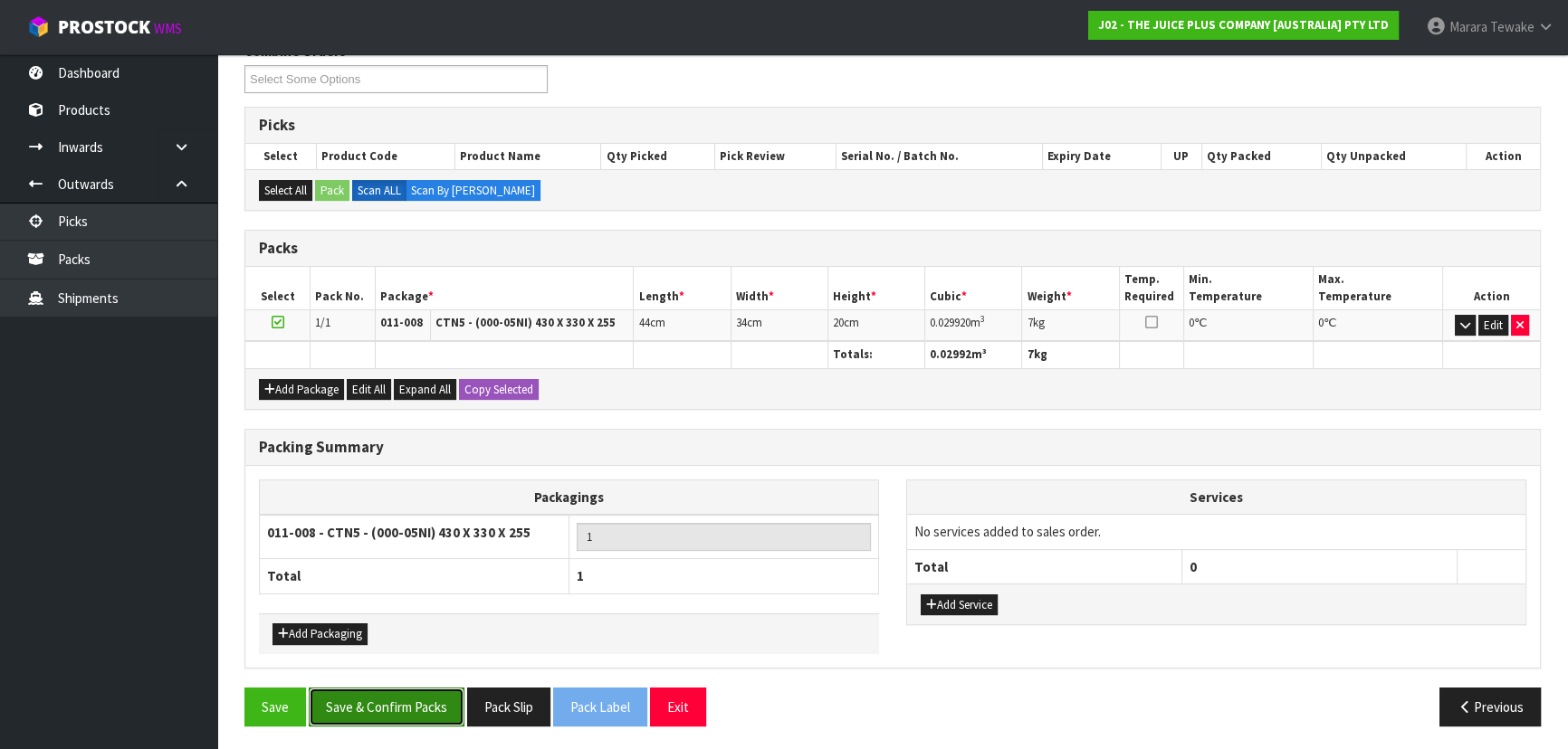
click at [421, 701] on button "Save & Confirm Packs" at bounding box center [386, 706] width 156 height 39
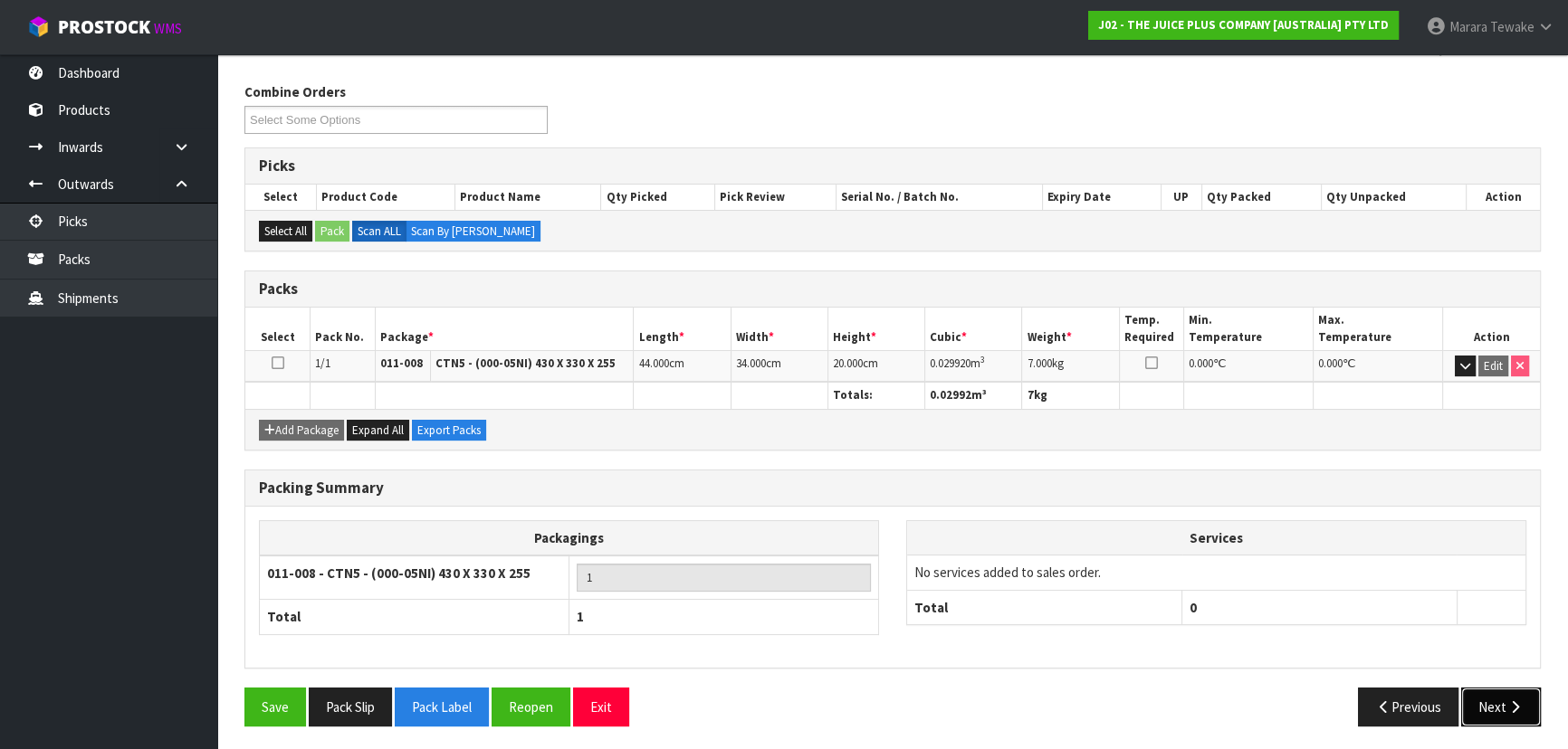
click at [1513, 700] on icon "button" at bounding box center [1514, 707] width 17 height 14
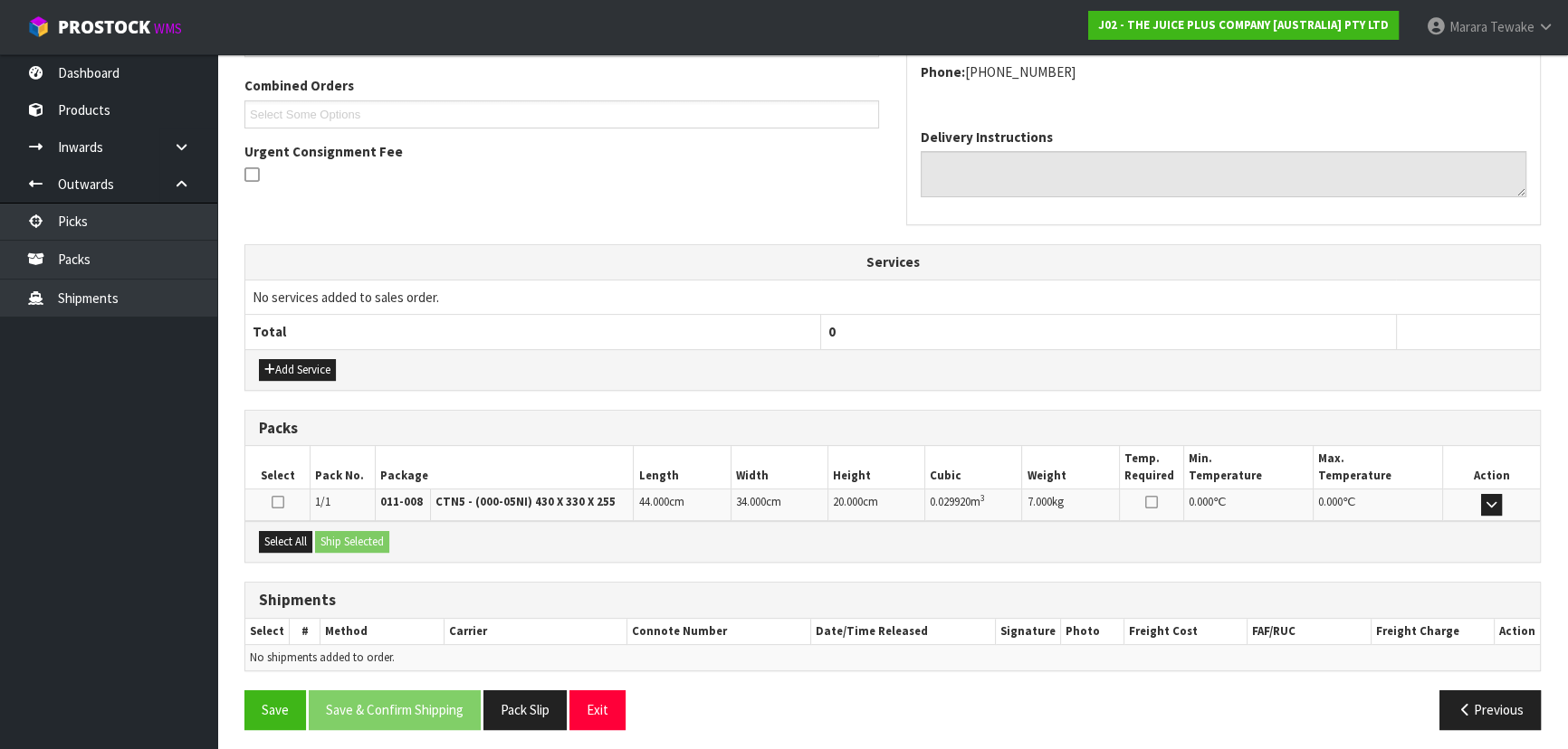
scroll to position [461, 0]
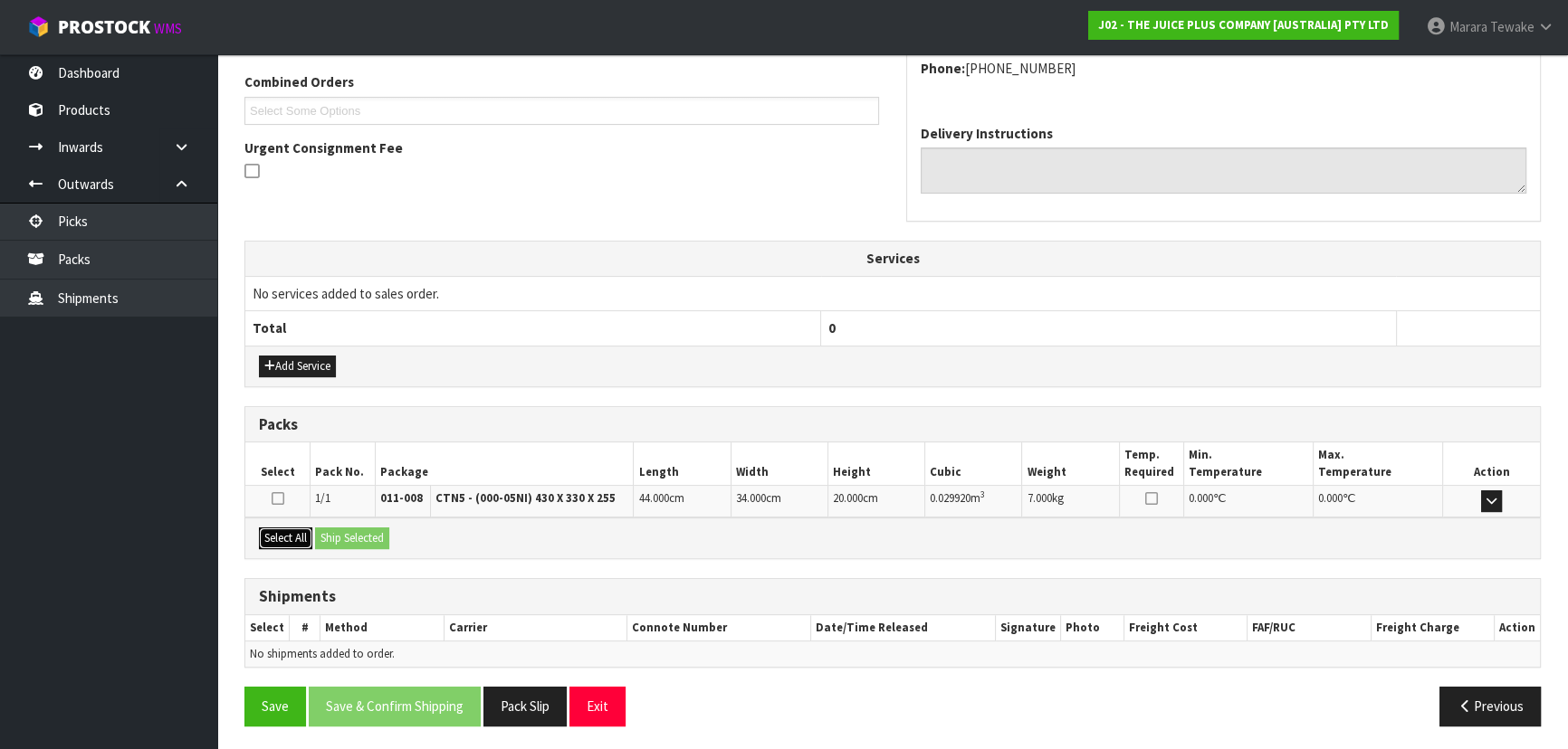
click at [292, 531] on button "Select All" at bounding box center [286, 539] width 54 height 22
drag, startPoint x: 343, startPoint y: 530, endPoint x: 361, endPoint y: 533, distance: 18.2
click at [348, 530] on button "Ship Selected" at bounding box center [351, 539] width 74 height 22
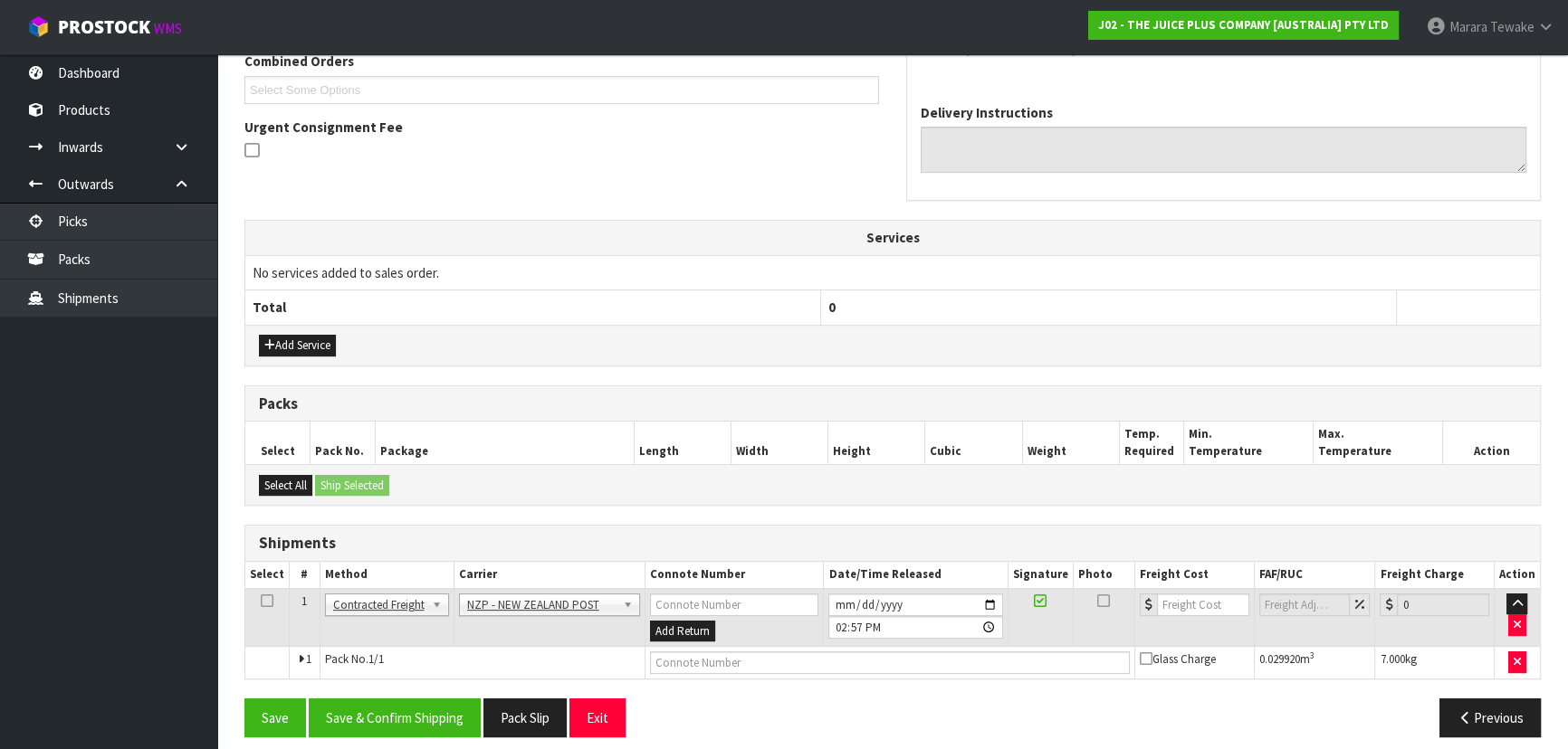
scroll to position [494, 0]
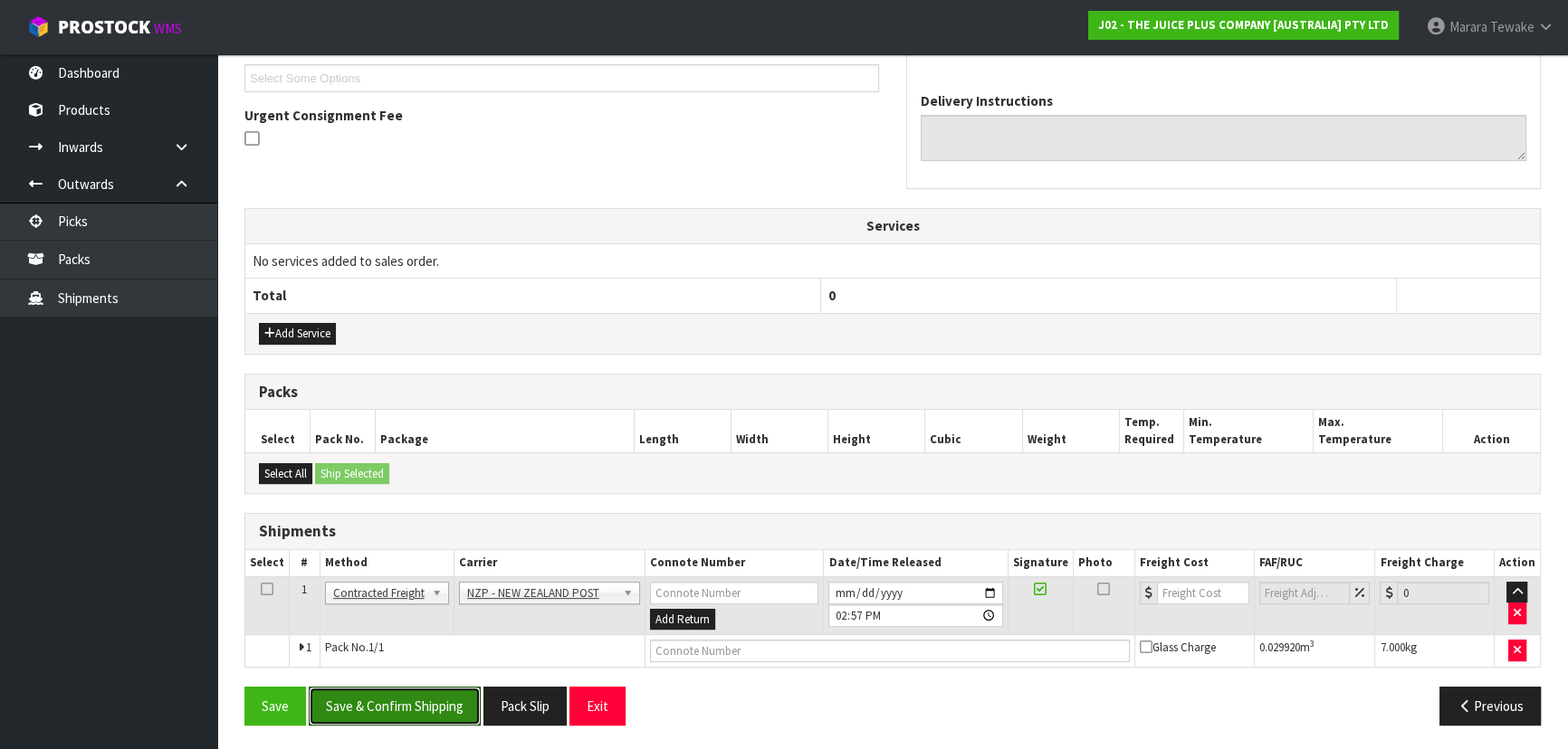
drag, startPoint x: 440, startPoint y: 710, endPoint x: 10, endPoint y: 605, distance: 442.6
click at [439, 710] on button "Save & Confirm Shipping" at bounding box center [394, 705] width 172 height 39
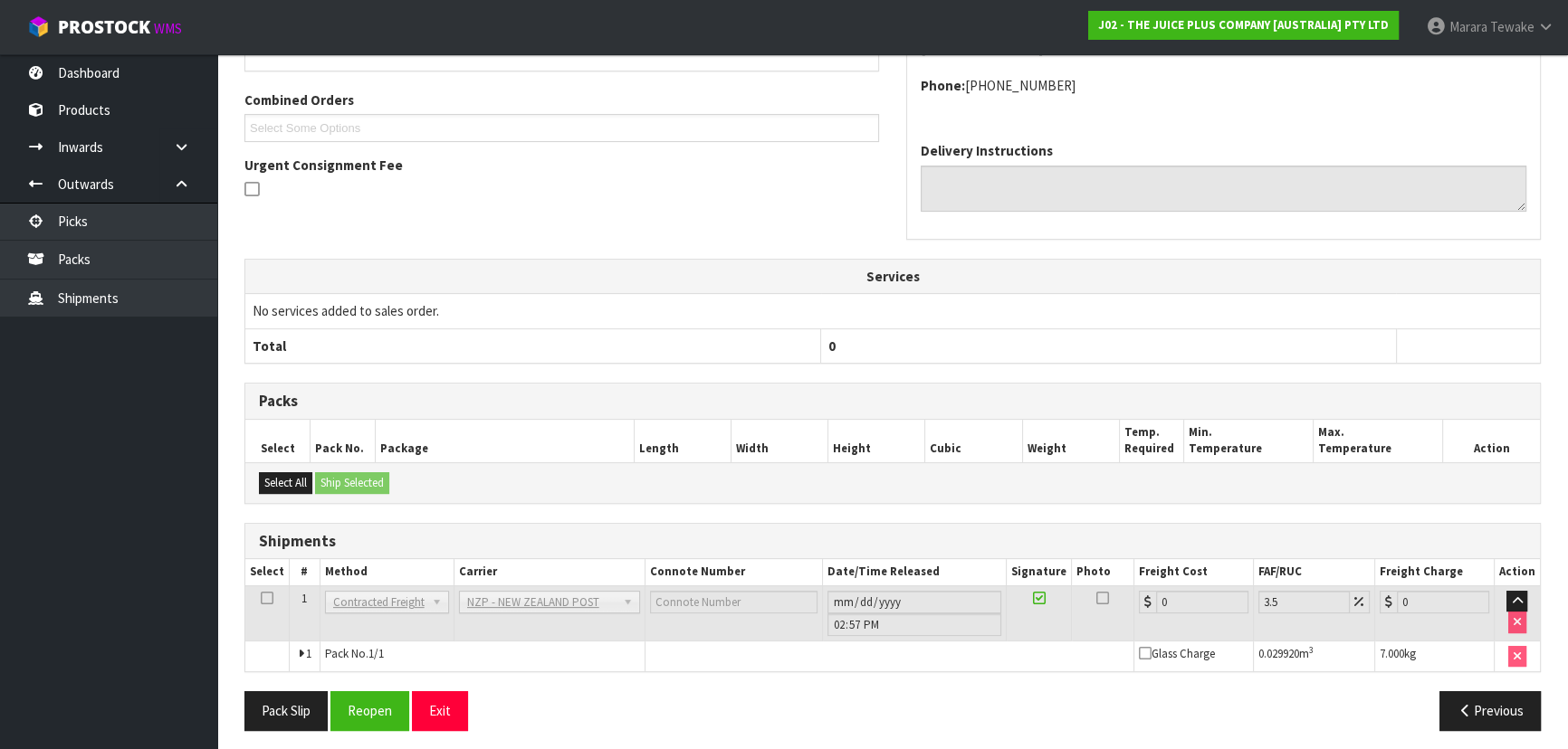
scroll to position [468, 0]
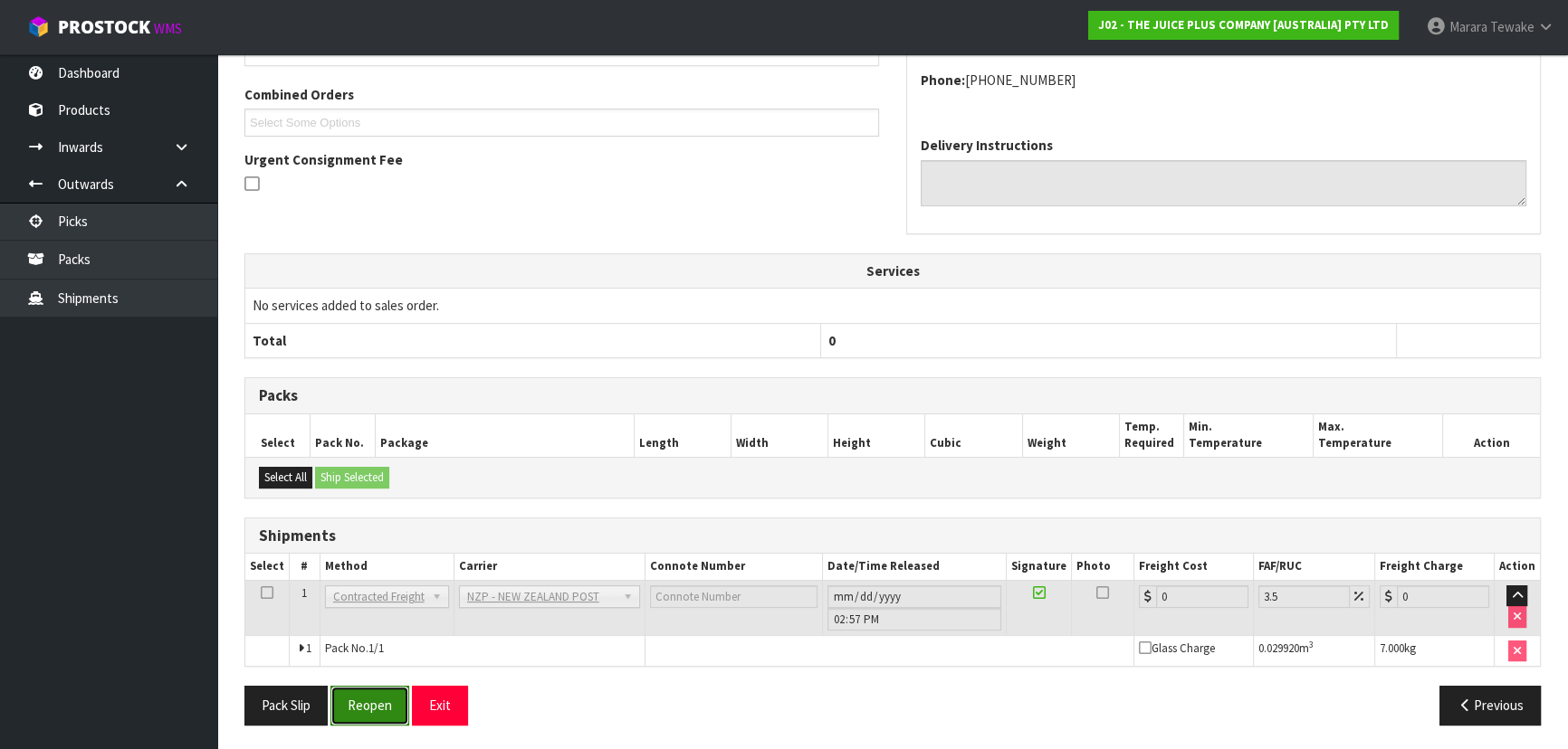
click at [377, 697] on button "Reopen" at bounding box center [369, 704] width 78 height 39
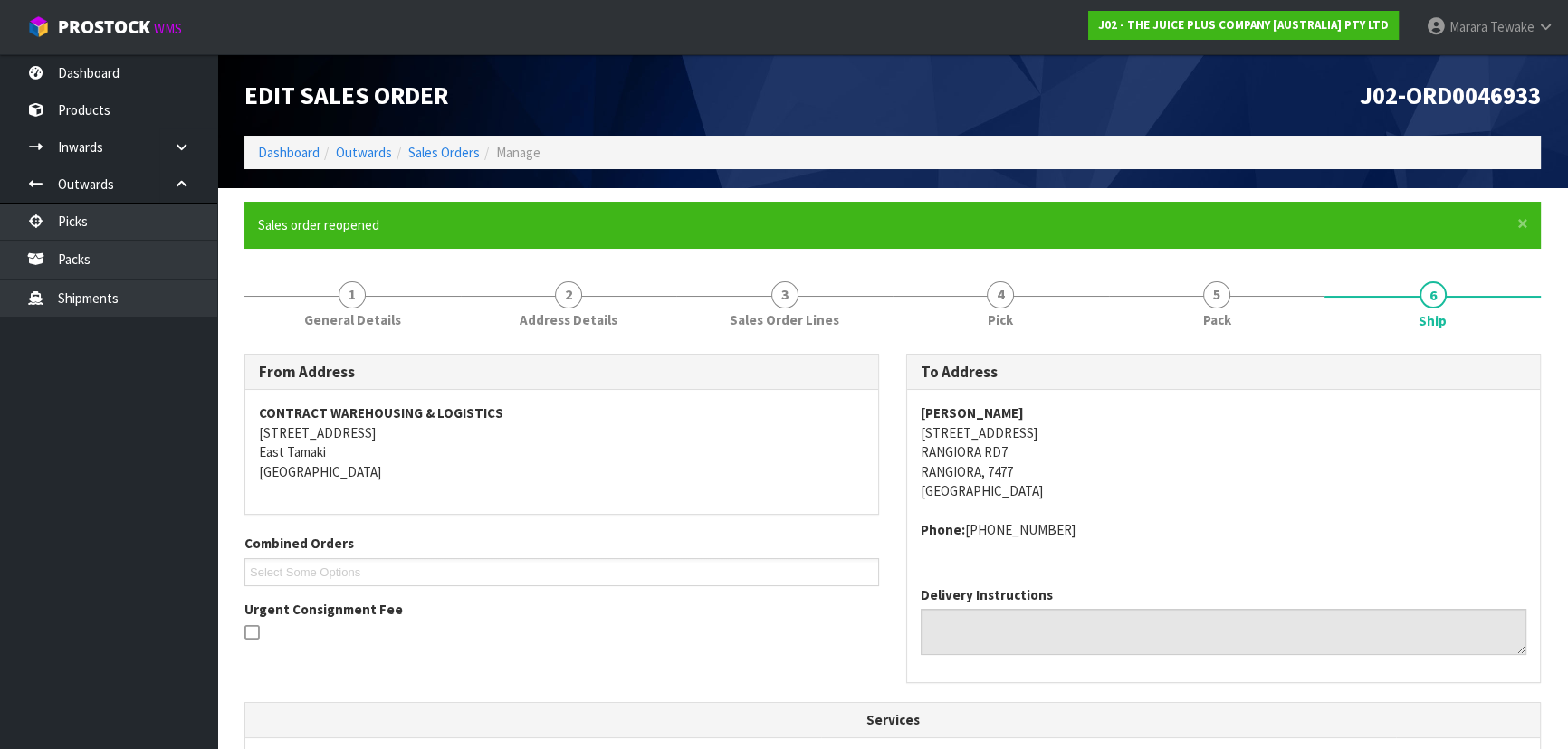
scroll to position [494, 0]
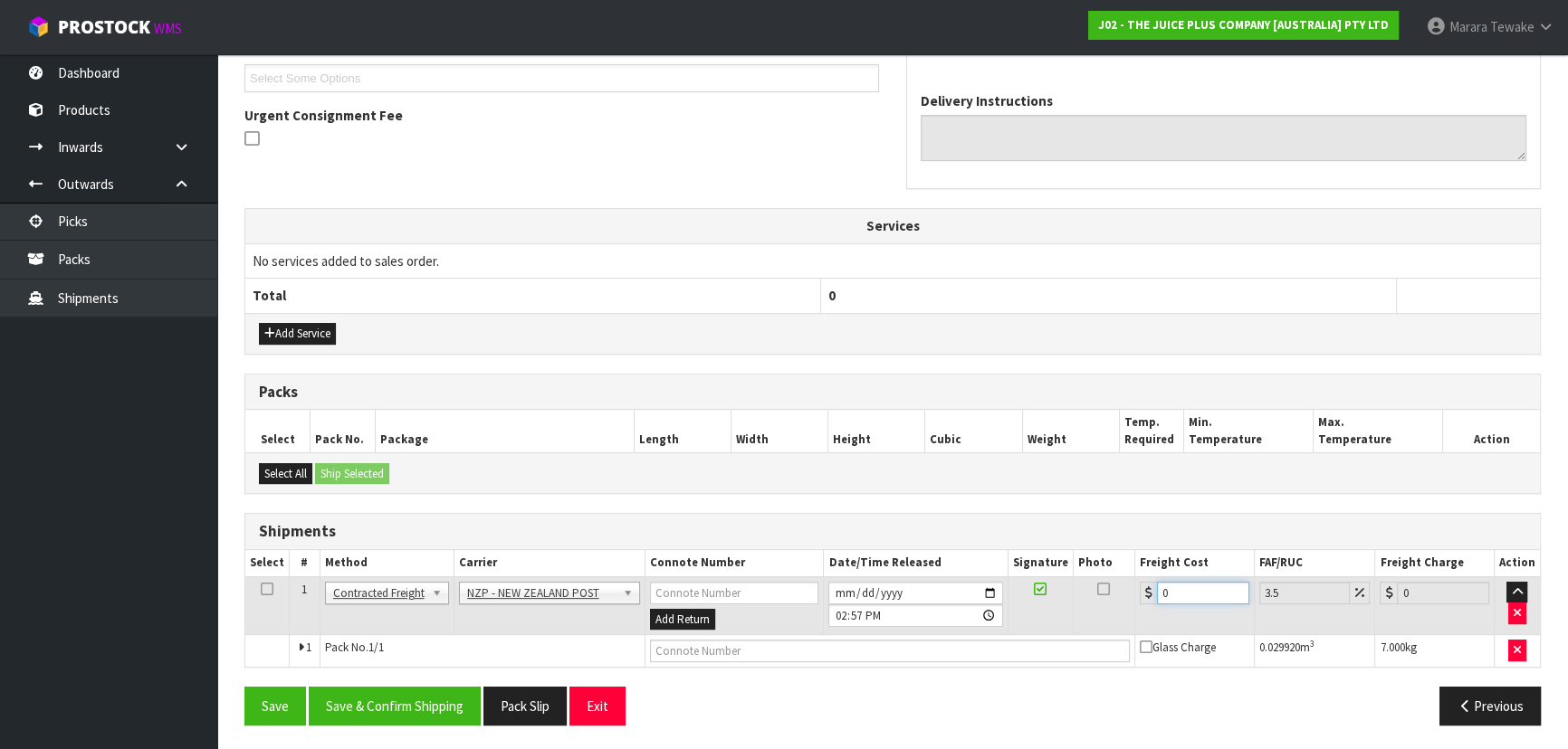
drag, startPoint x: 1206, startPoint y: 584, endPoint x: 1064, endPoint y: 549, distance: 146.2
click at [1064, 551] on table "Select # Method Carrier Connote Number Date/Time Released Signature Photo Freig…" at bounding box center [892, 609] width 1294 height 117
click at [413, 694] on button "Save & Confirm Shipping" at bounding box center [394, 705] width 172 height 39
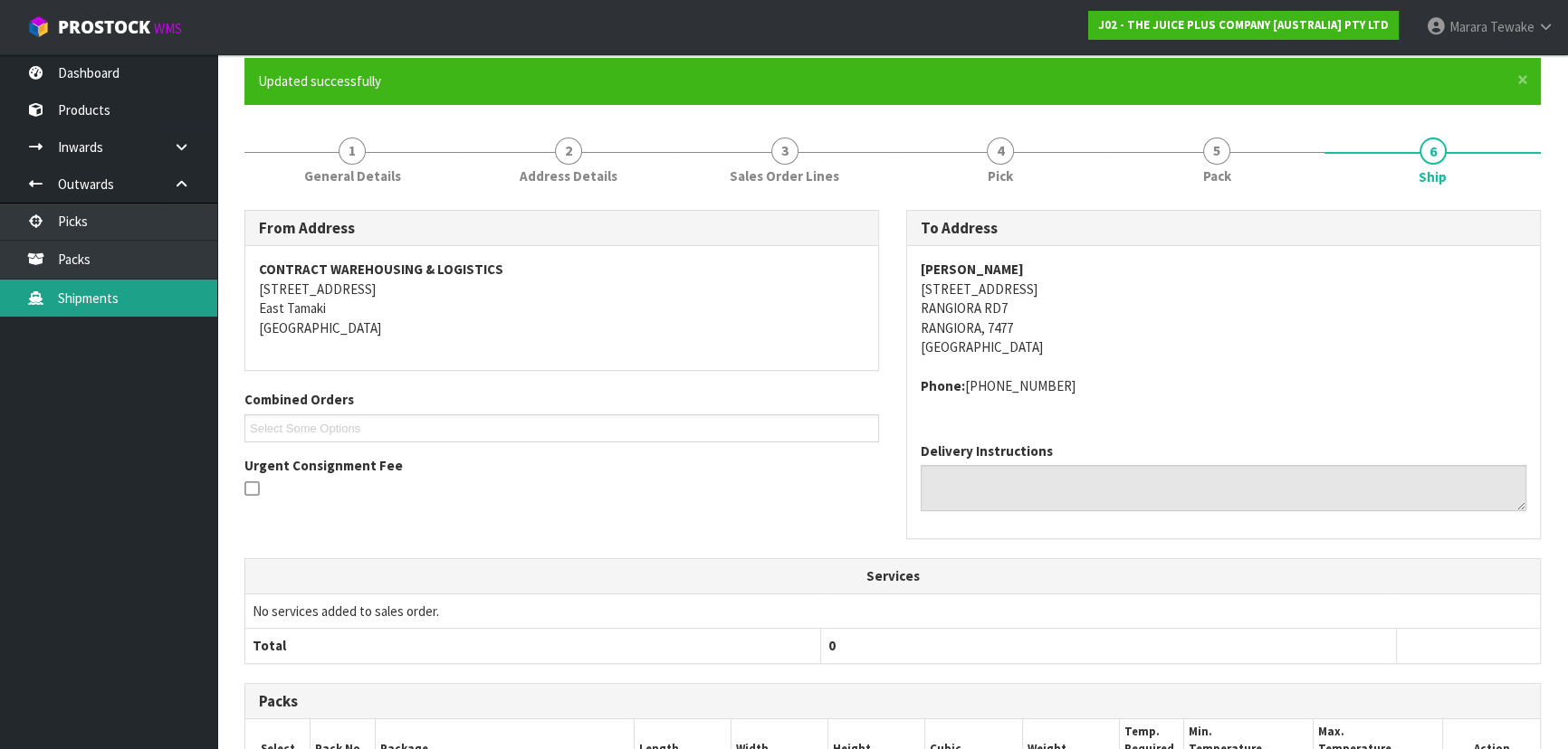
scroll to position [0, 0]
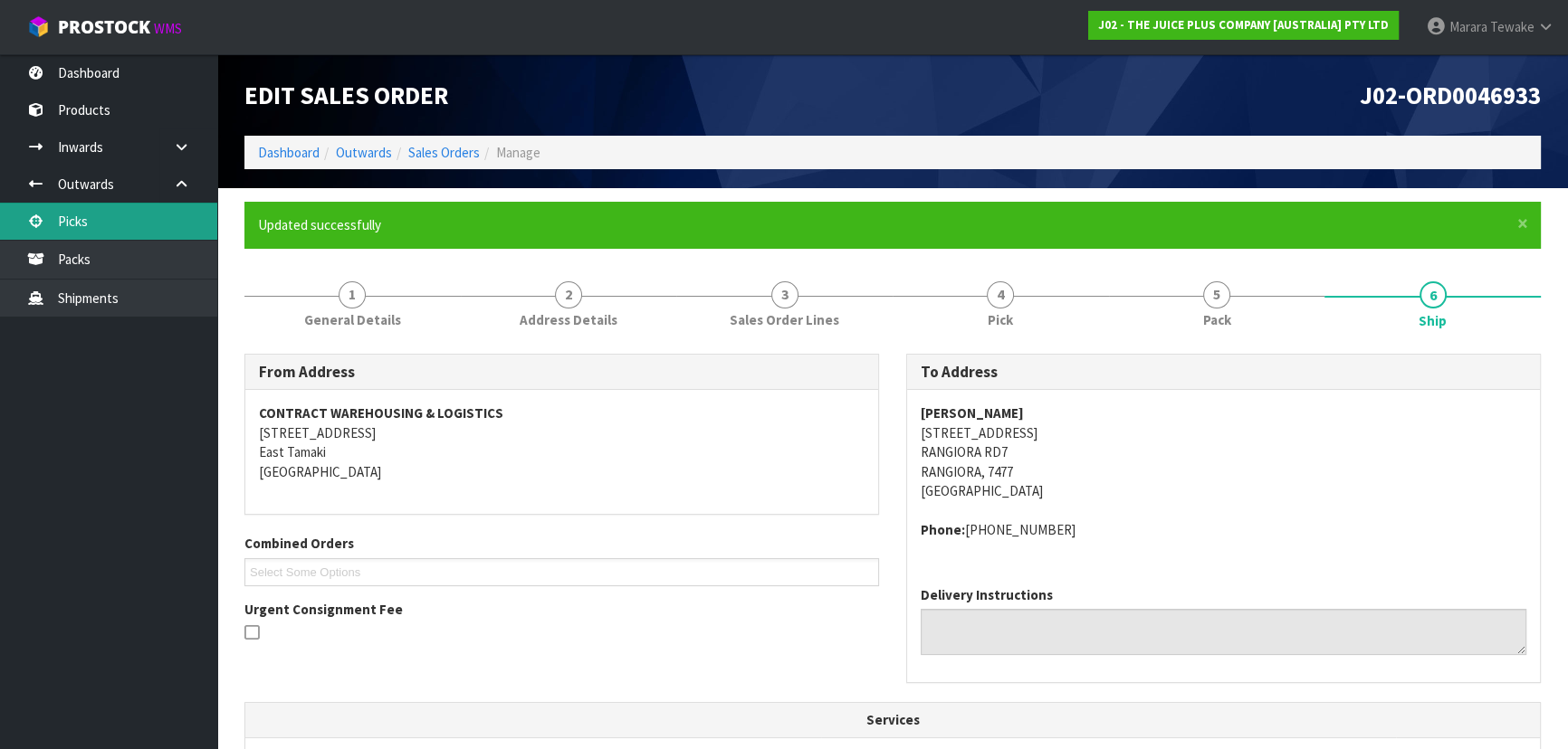
click at [72, 219] on link "Picks" at bounding box center [108, 220] width 217 height 37
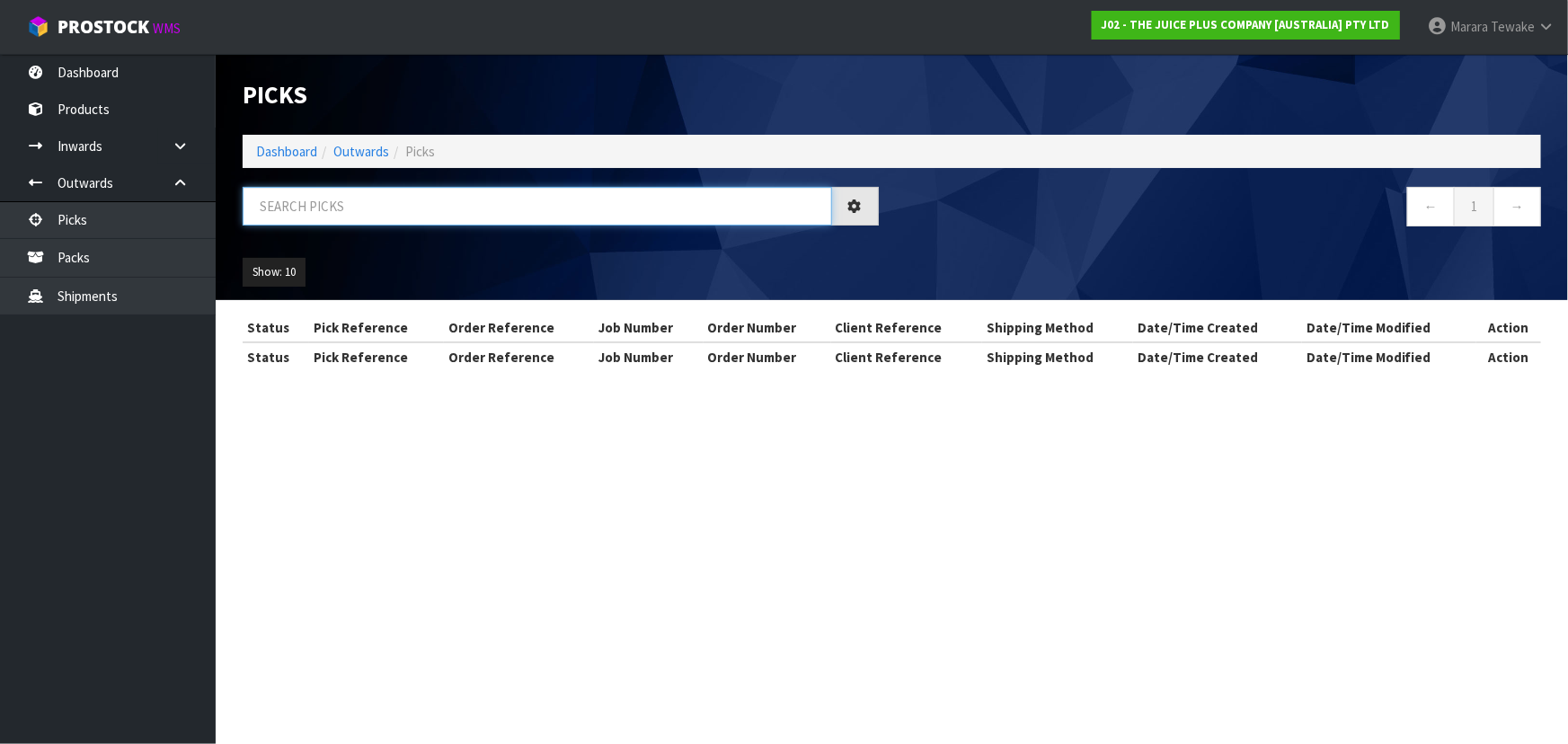
click at [302, 208] on input "text" at bounding box center [537, 206] width 589 height 38
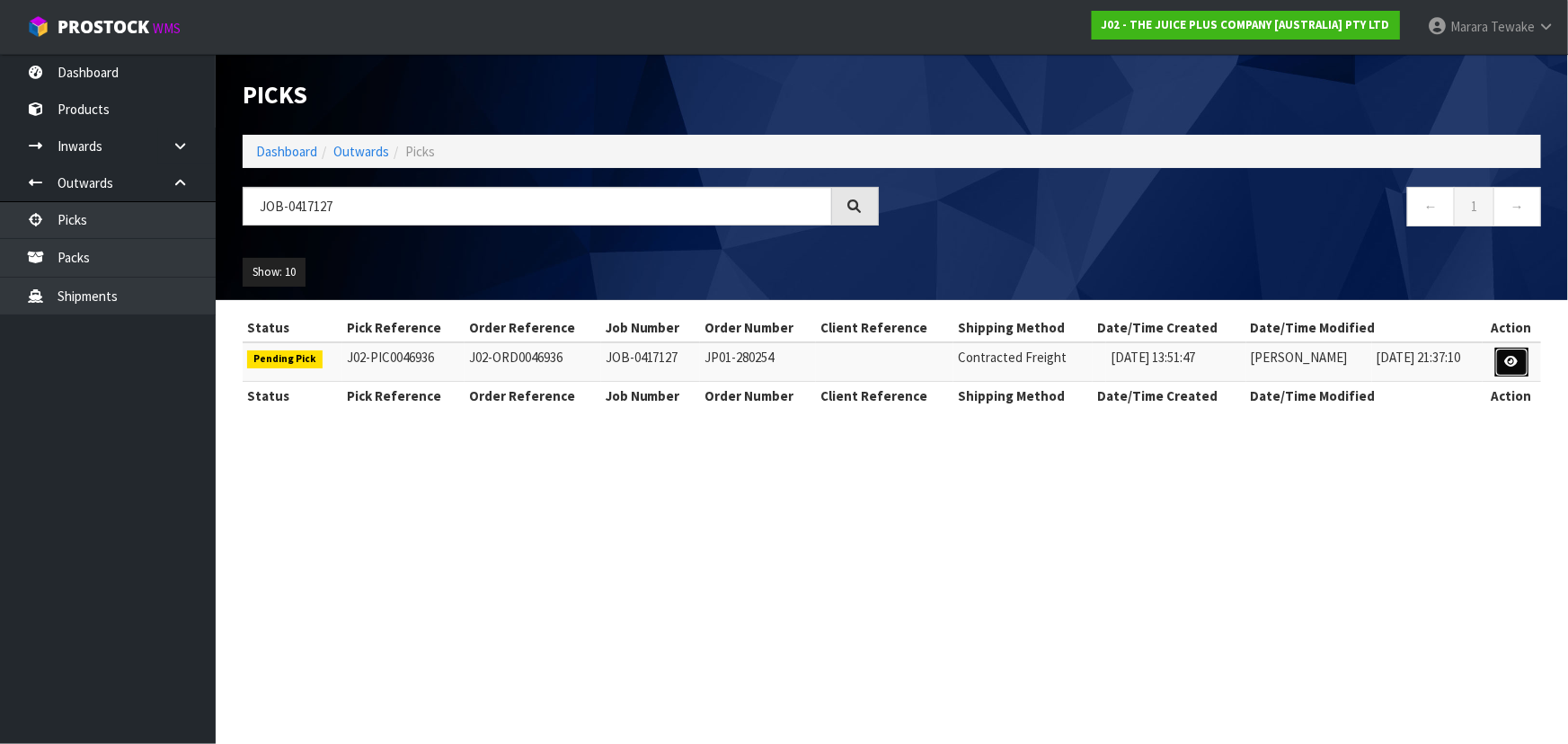
click at [1505, 353] on link at bounding box center [1513, 362] width 34 height 29
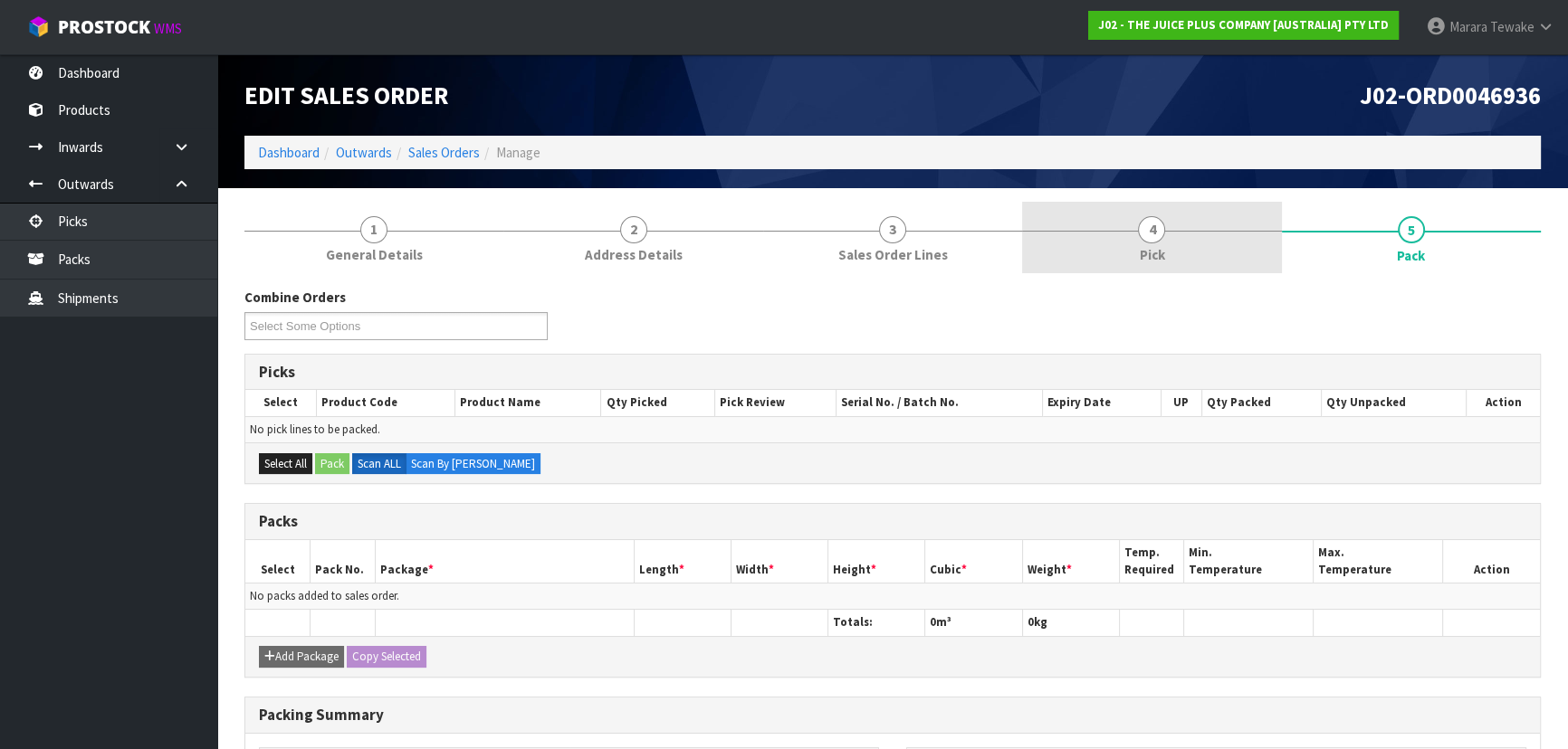
click at [1188, 234] on link "4 Pick" at bounding box center [1151, 237] width 259 height 71
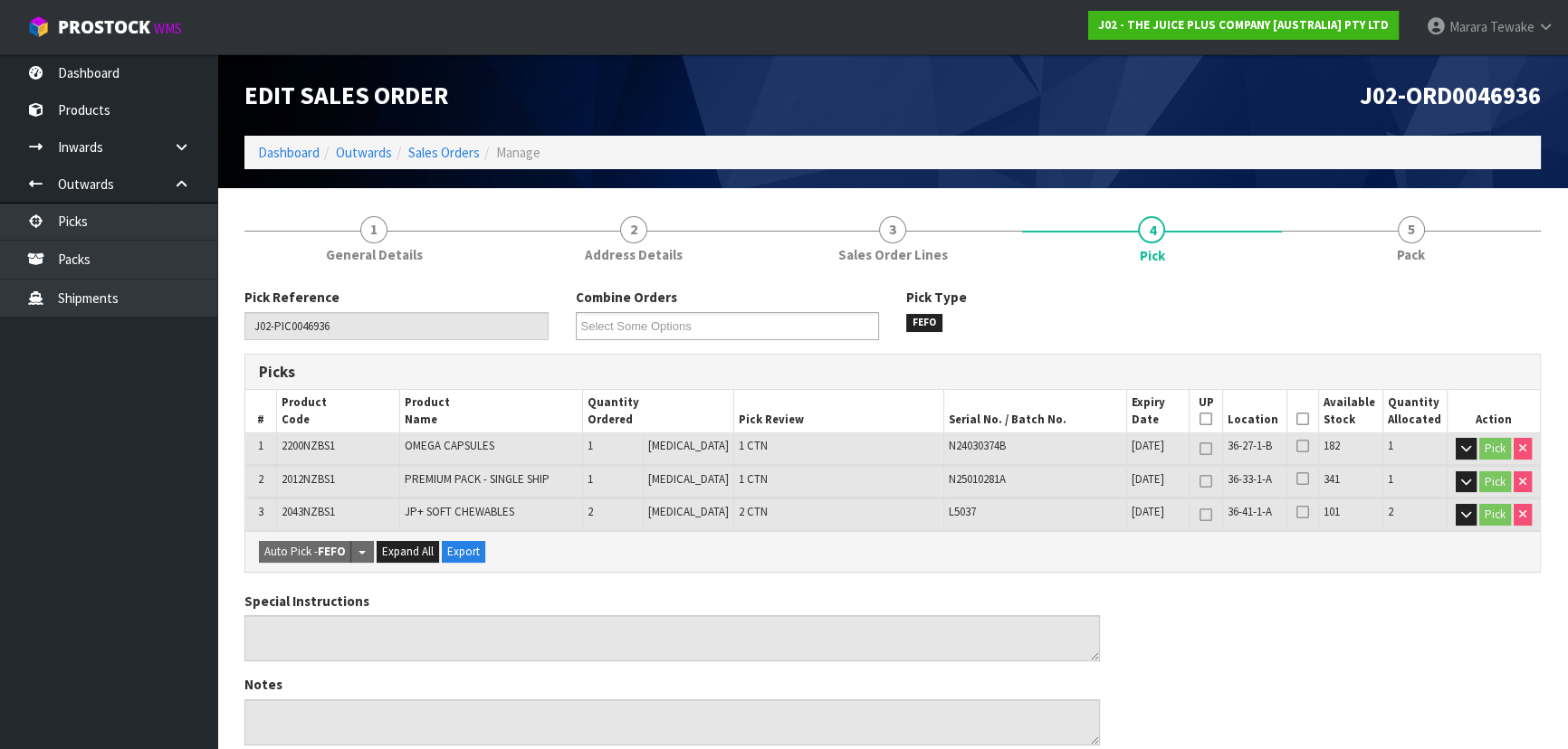
click at [1296, 419] on icon at bounding box center [1302, 419] width 13 height 1
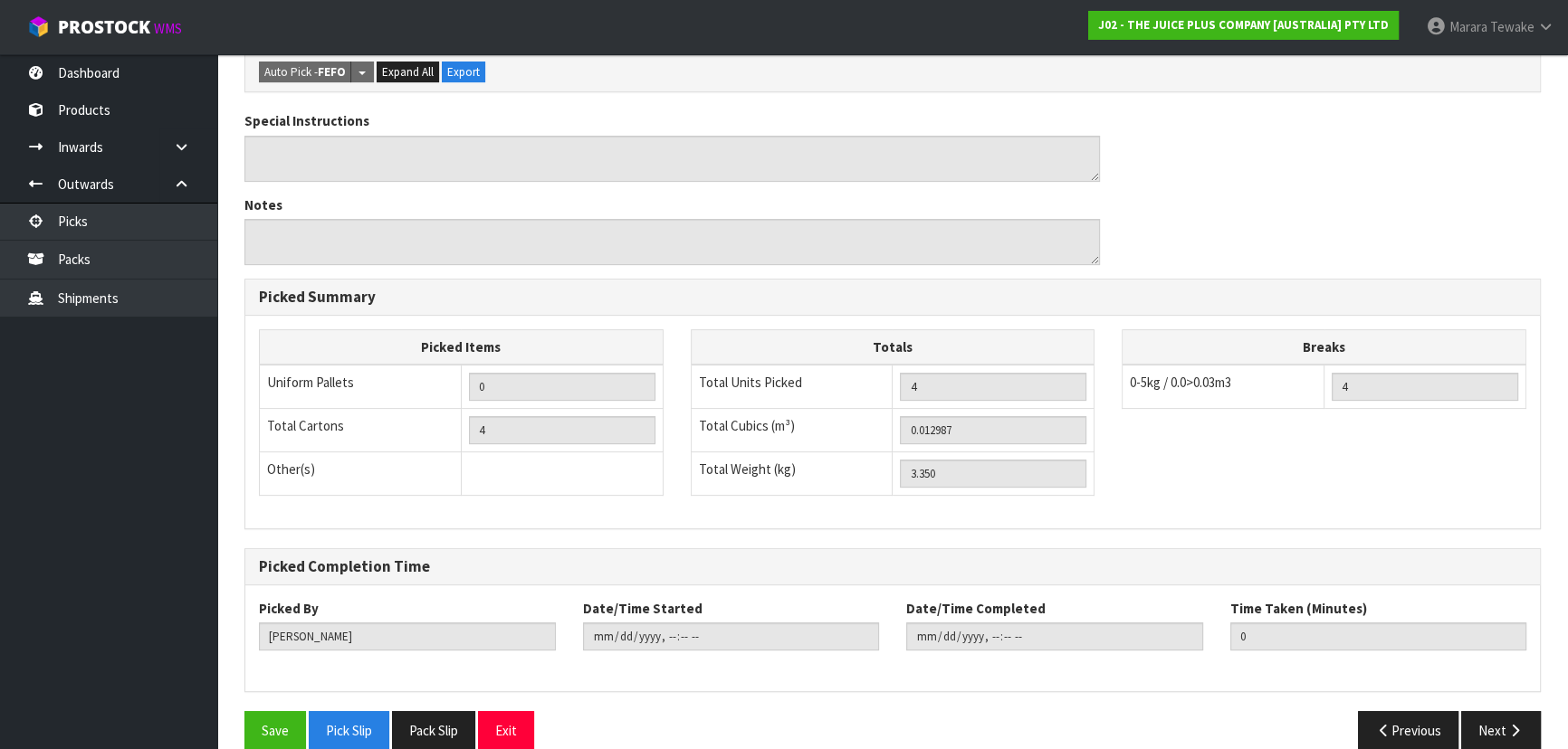
scroll to position [570, 0]
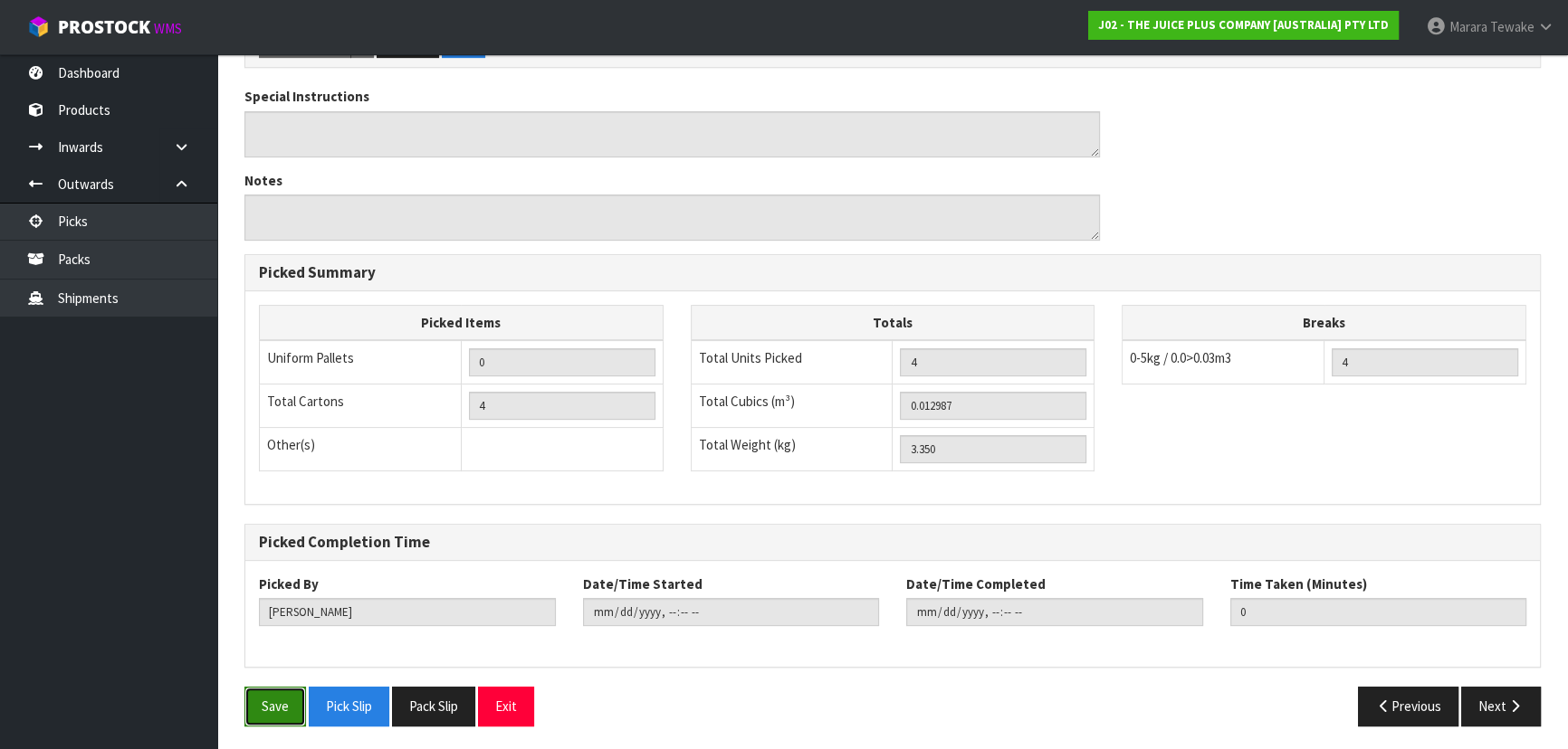
click at [284, 693] on button "Save" at bounding box center [275, 705] width 62 height 39
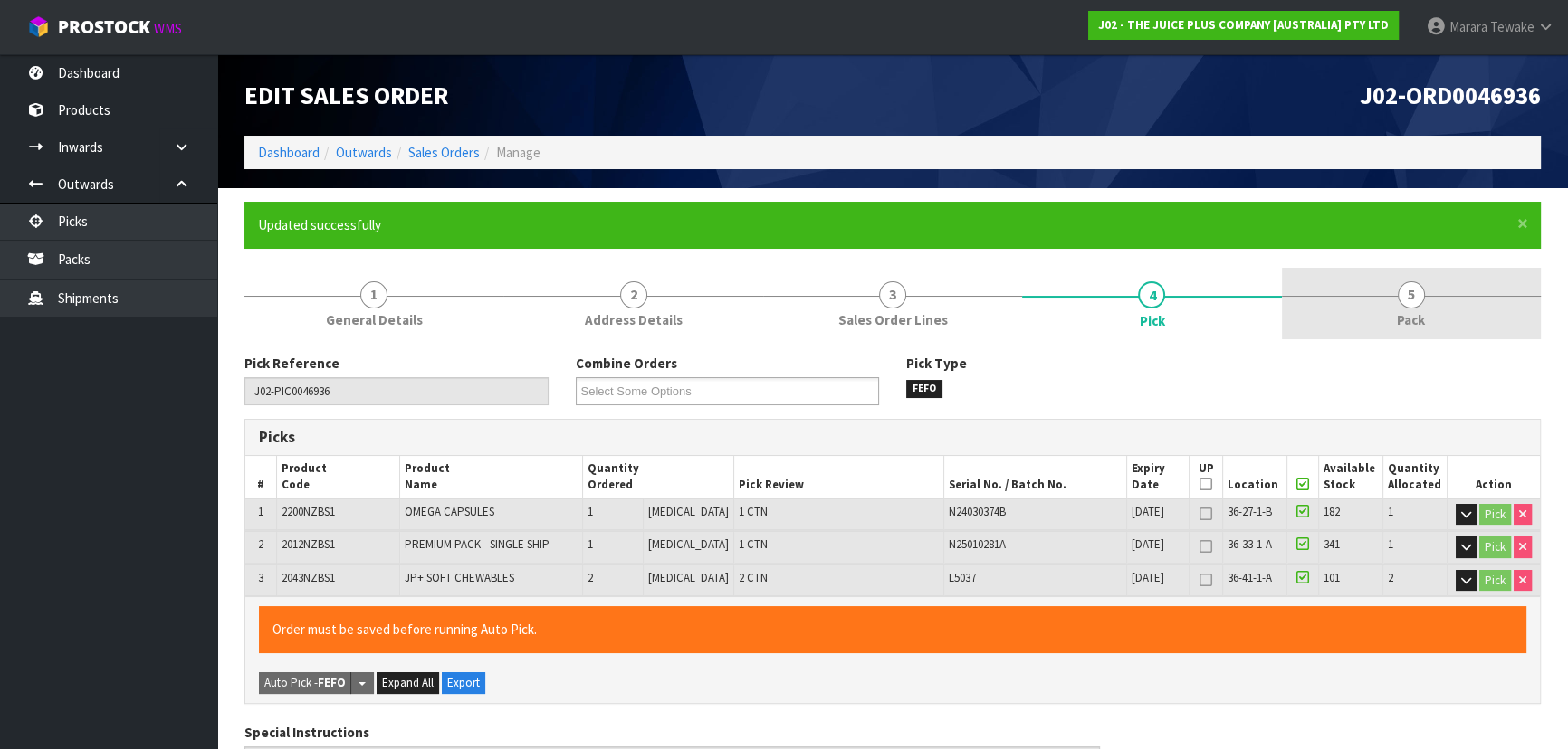
drag, startPoint x: 1429, startPoint y: 295, endPoint x: 1311, endPoint y: 332, distance: 123.7
click at [1426, 292] on link "5 Pack" at bounding box center [1410, 304] width 259 height 71
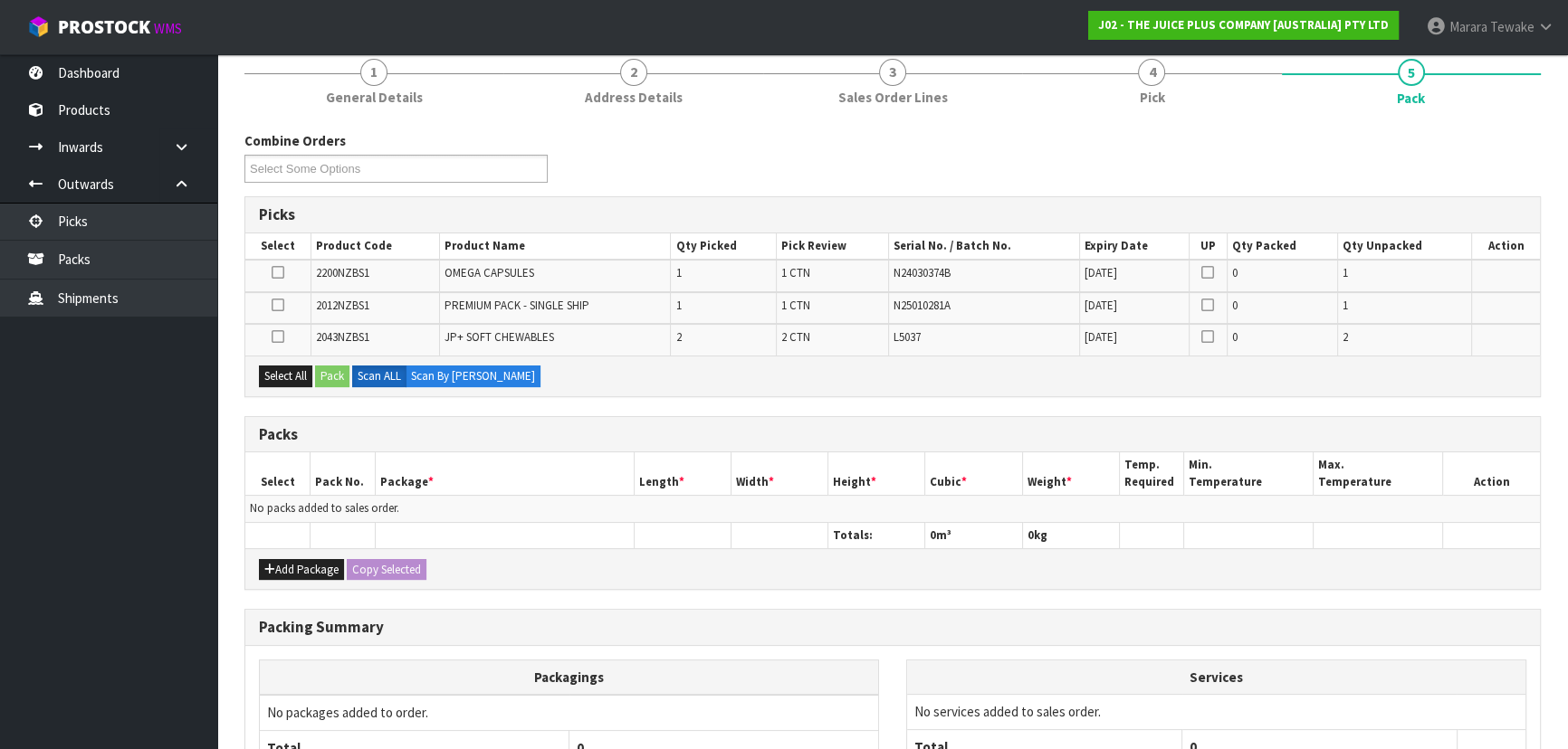
scroll to position [328, 0]
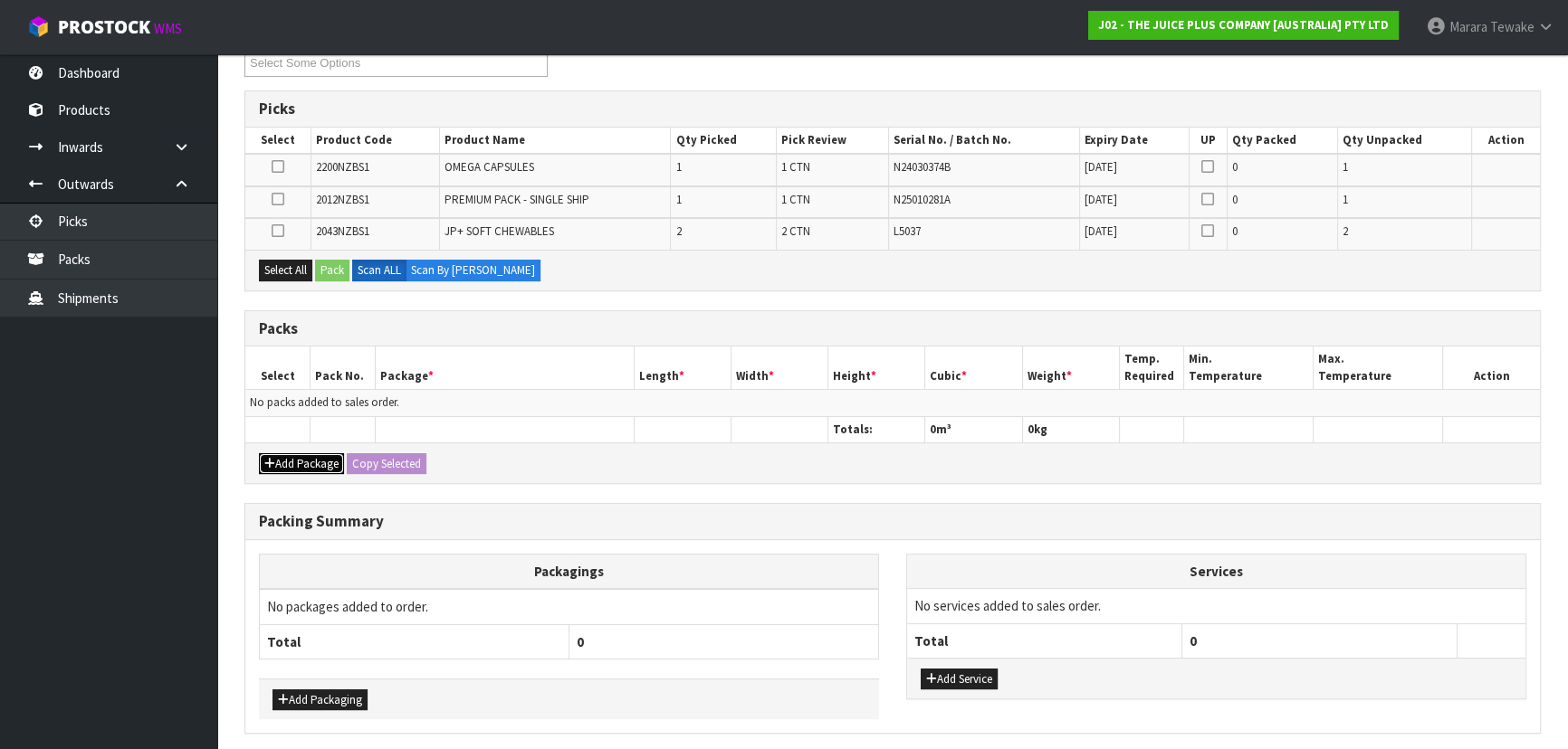
drag, startPoint x: 324, startPoint y: 461, endPoint x: 276, endPoint y: 428, distance: 58.2
click at [324, 460] on button "Add Package" at bounding box center [302, 464] width 85 height 22
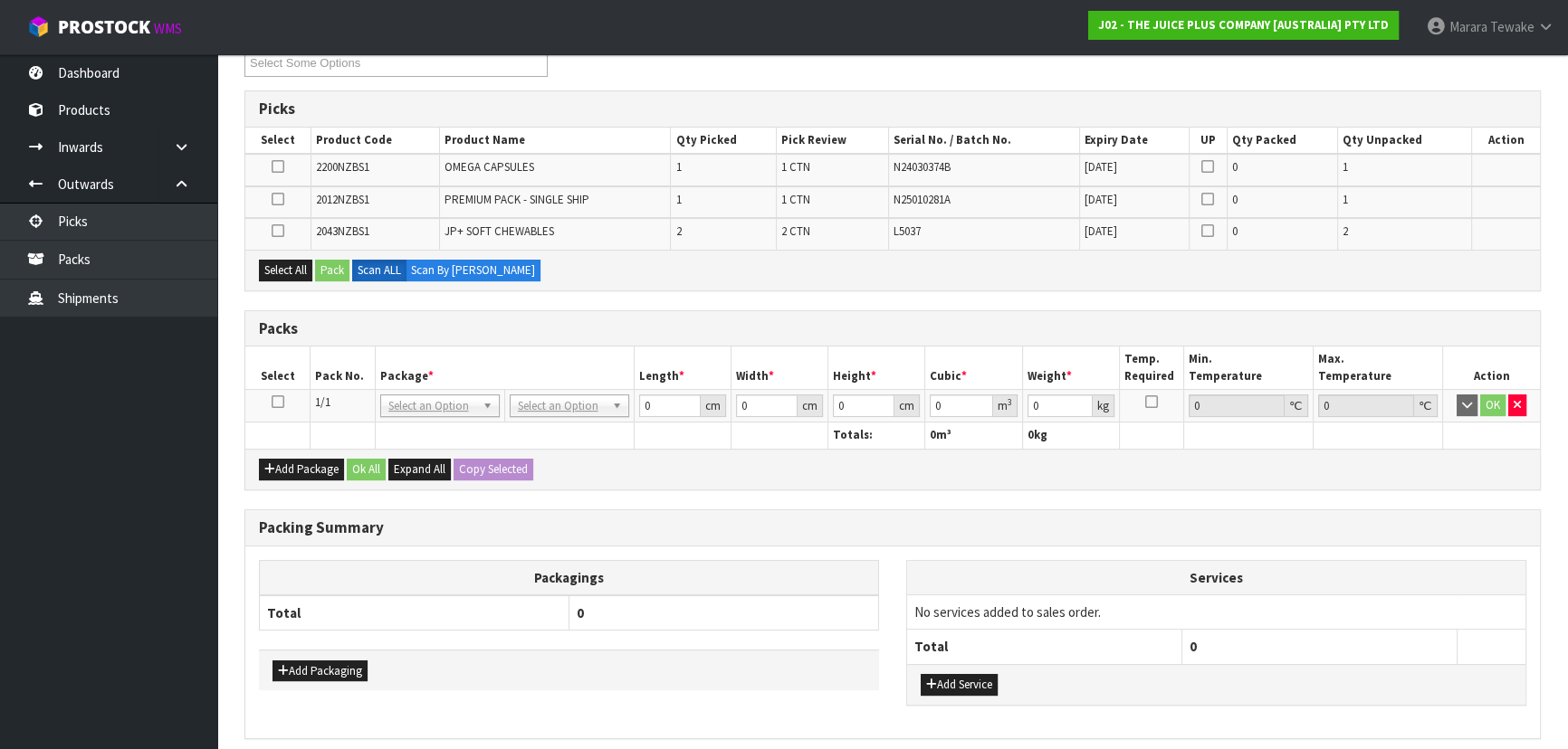
drag, startPoint x: 272, startPoint y: 401, endPoint x: 280, endPoint y: 368, distance: 34.0
click at [272, 402] on icon at bounding box center [278, 402] width 13 height 1
click at [296, 266] on button "Select All" at bounding box center [286, 271] width 54 height 22
click at [329, 265] on button "Pack" at bounding box center [331, 271] width 35 height 22
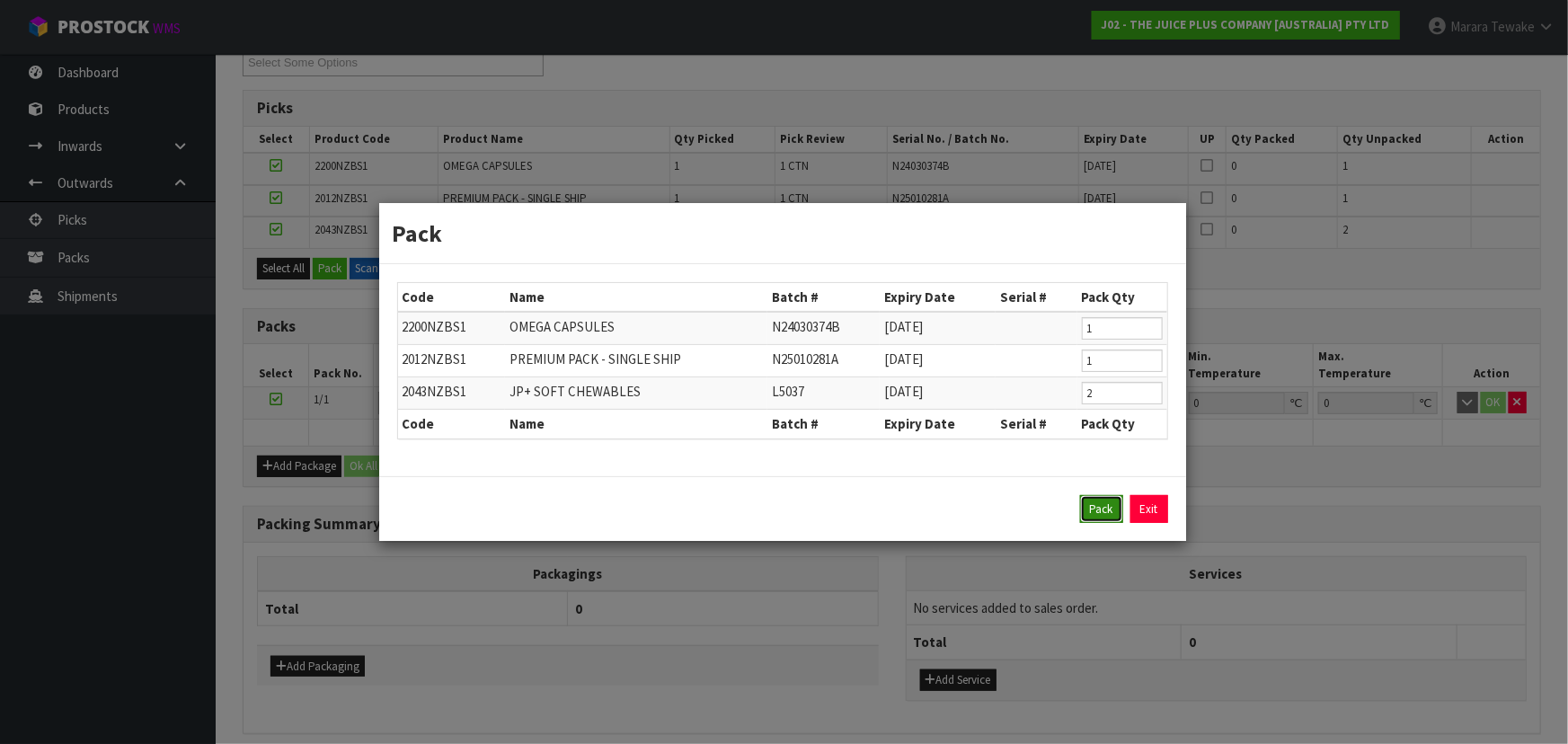
drag, startPoint x: 1095, startPoint y: 513, endPoint x: 987, endPoint y: 526, distance: 108.8
click at [1094, 511] on button "Pack" at bounding box center [1102, 509] width 43 height 29
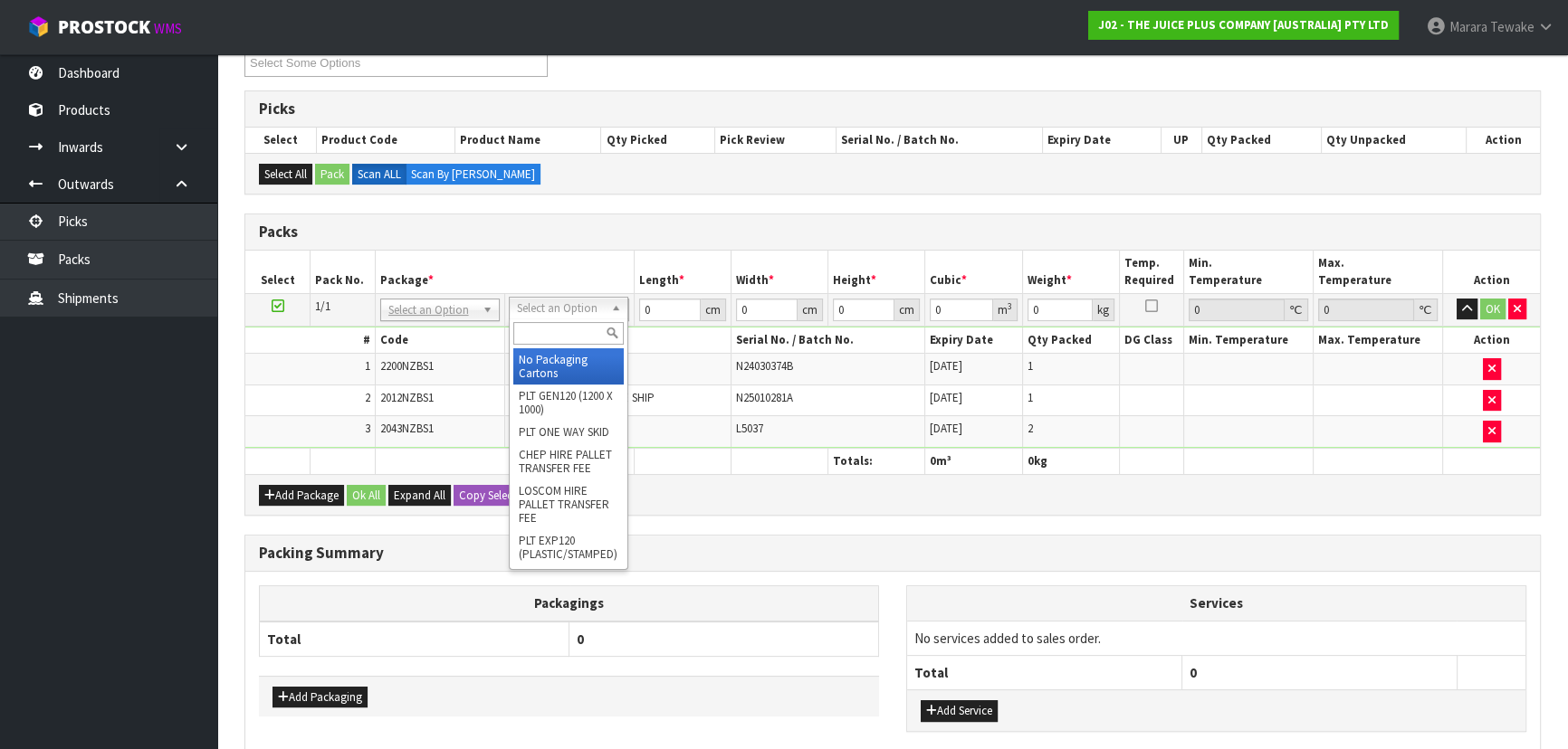
click at [567, 338] on input "text" at bounding box center [568, 333] width 110 height 23
drag, startPoint x: 553, startPoint y: 371, endPoint x: 580, endPoint y: 370, distance: 27.0
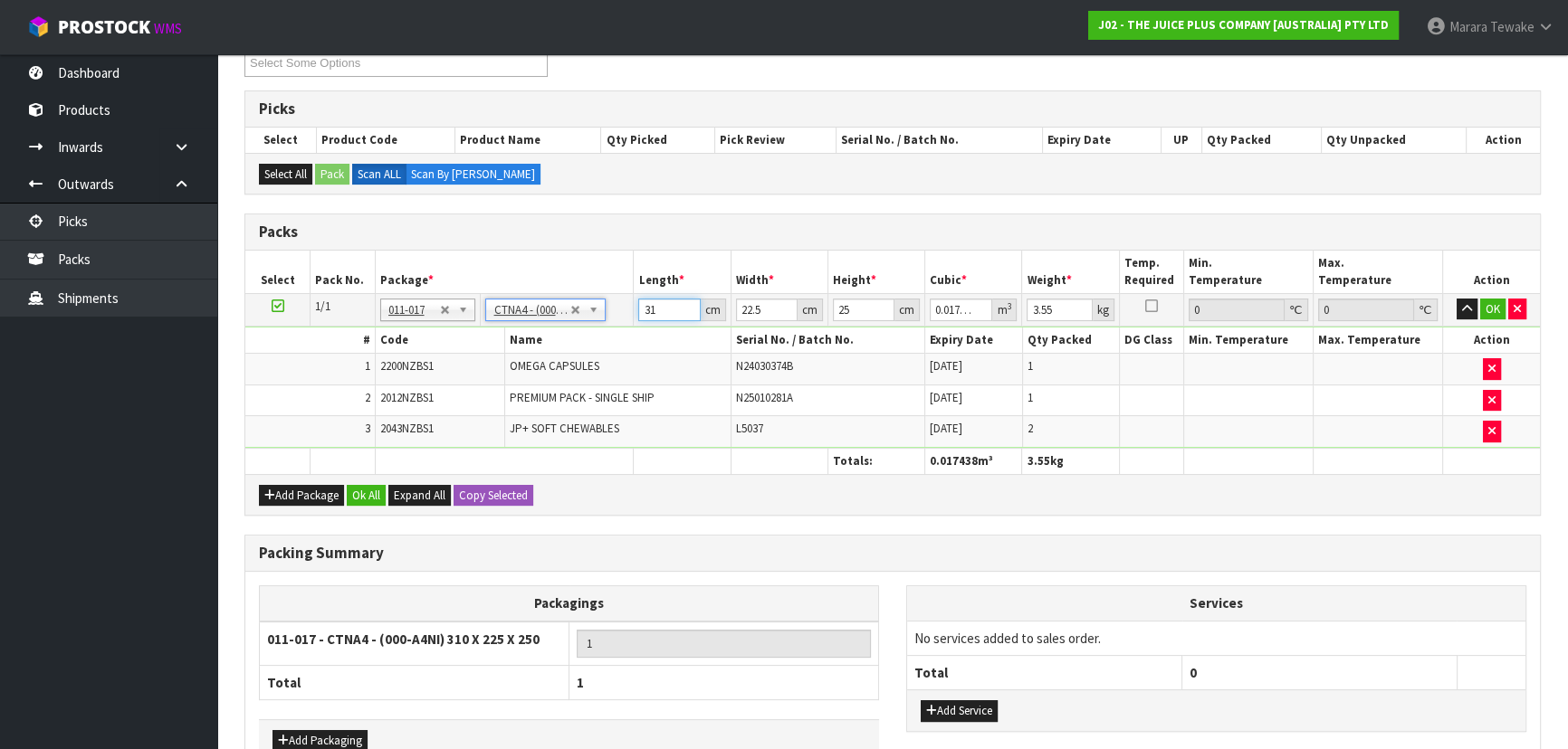
drag, startPoint x: 665, startPoint y: 310, endPoint x: 630, endPoint y: 307, distance: 35.1
click at [631, 308] on tr "1/1 NONE 007-001 007-002 007-004 007-009 007-013 007-014 007-015 007-017 007-01…" at bounding box center [892, 309] width 1294 height 33
click at [1456, 299] on button "button" at bounding box center [1466, 310] width 21 height 22
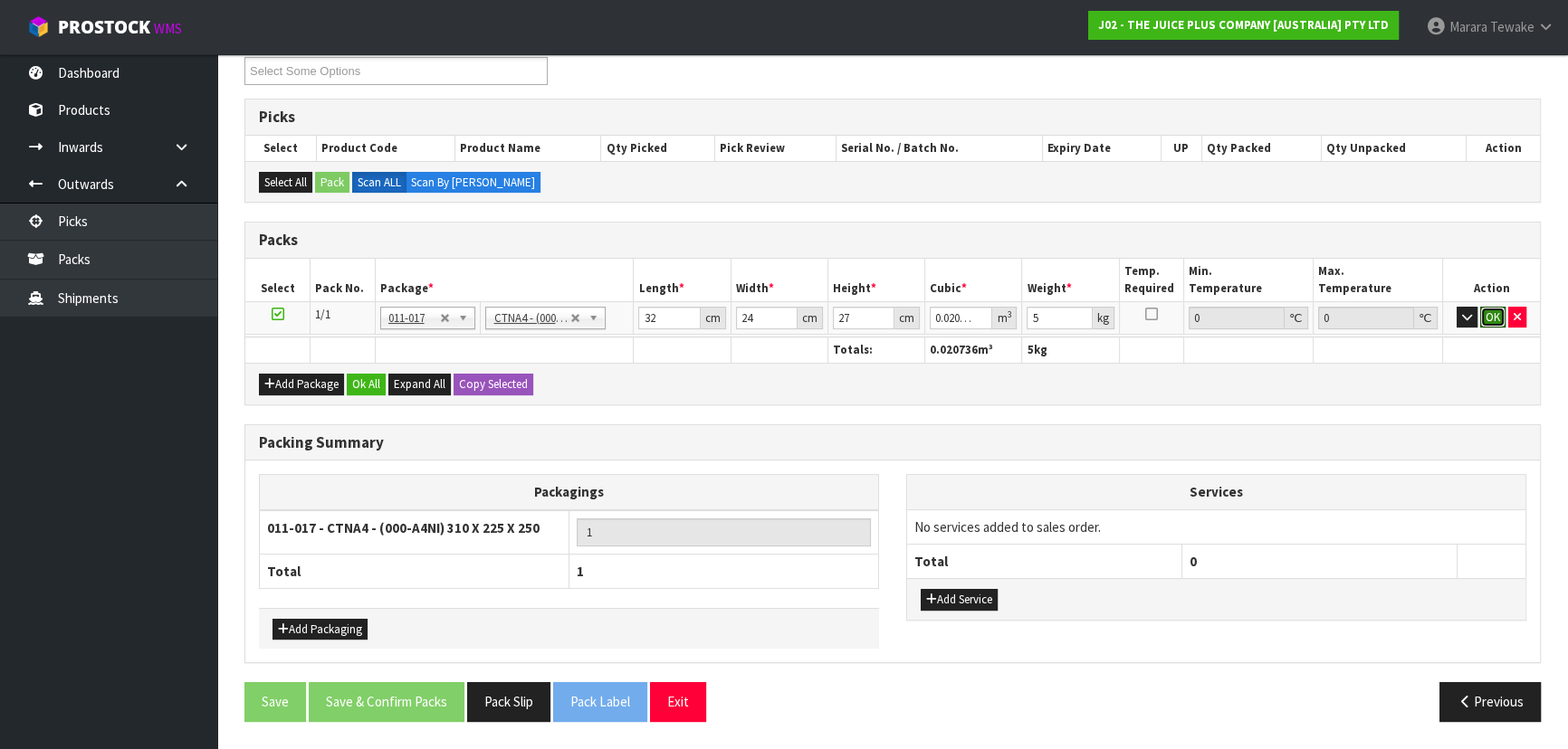
click button "OK" at bounding box center [1493, 317] width 26 height 22
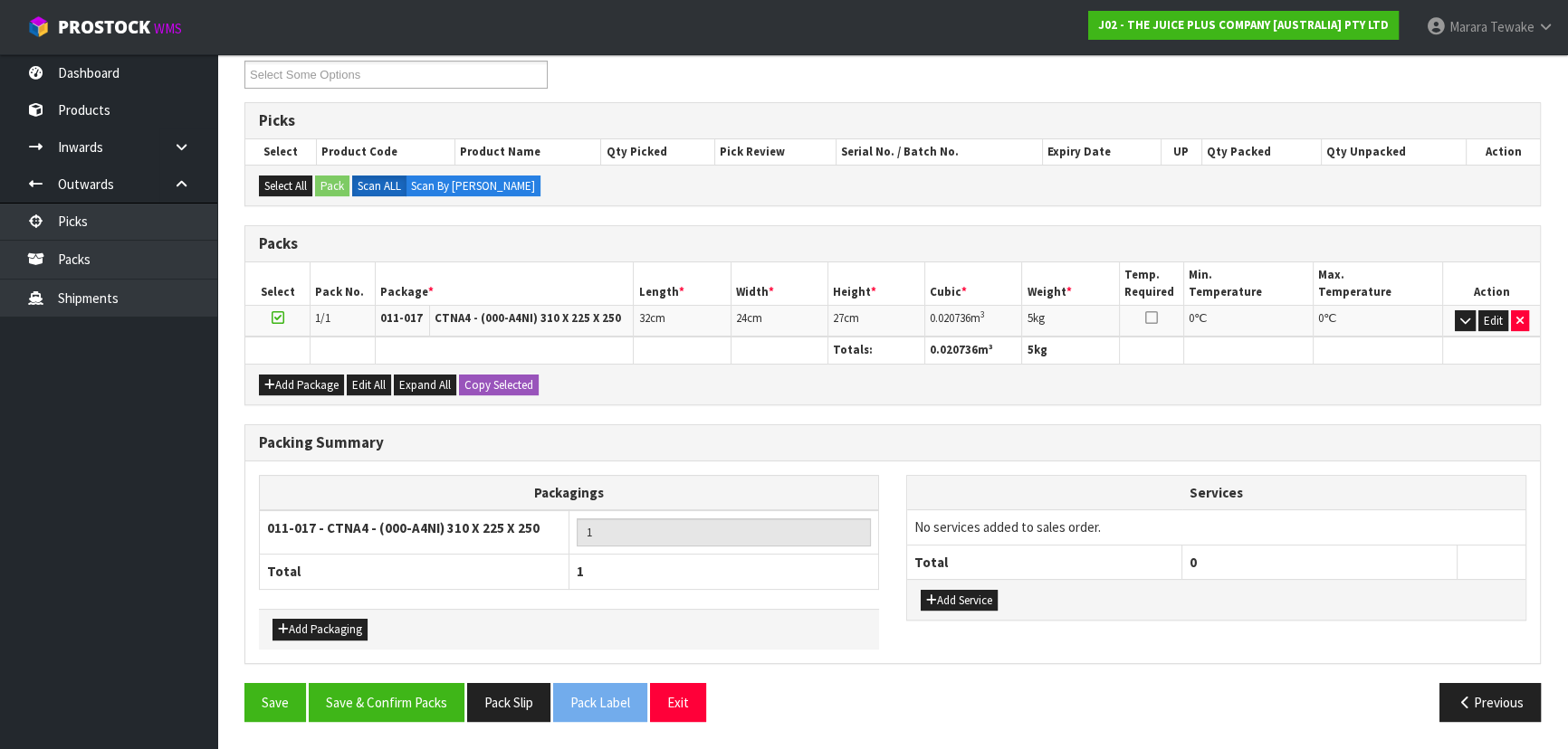
scroll to position [312, 0]
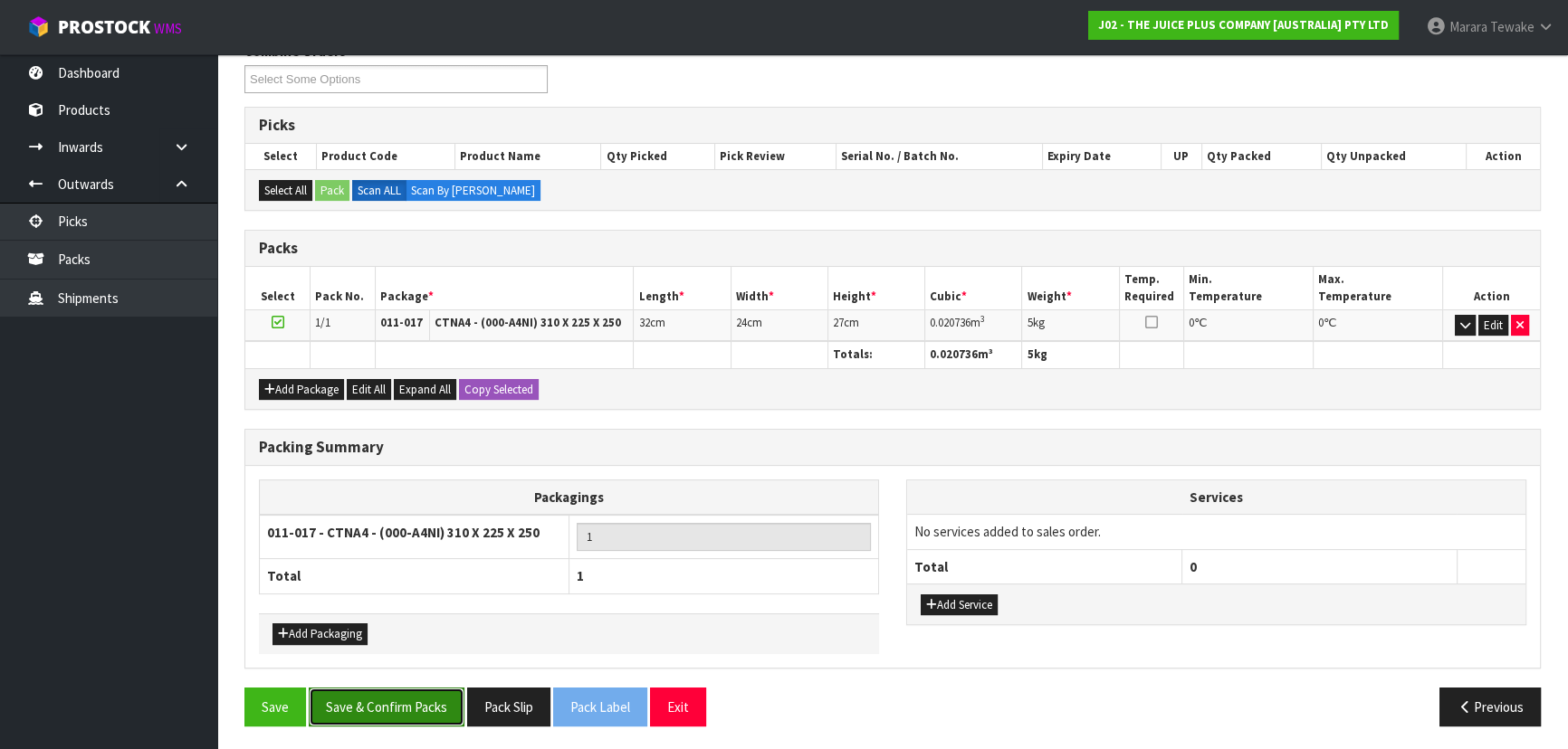
click at [436, 696] on button "Save & Confirm Packs" at bounding box center [386, 706] width 156 height 39
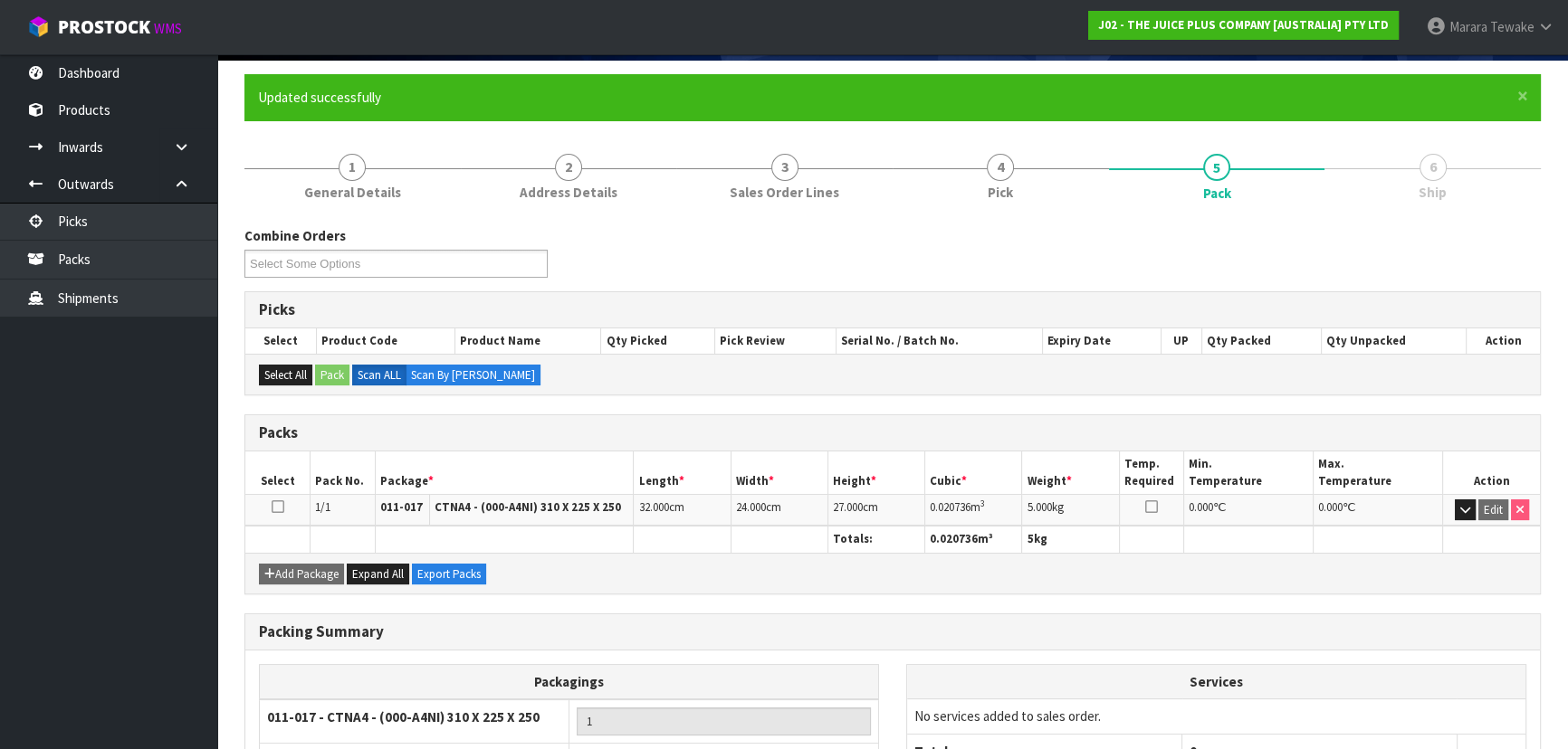
scroll to position [272, 0]
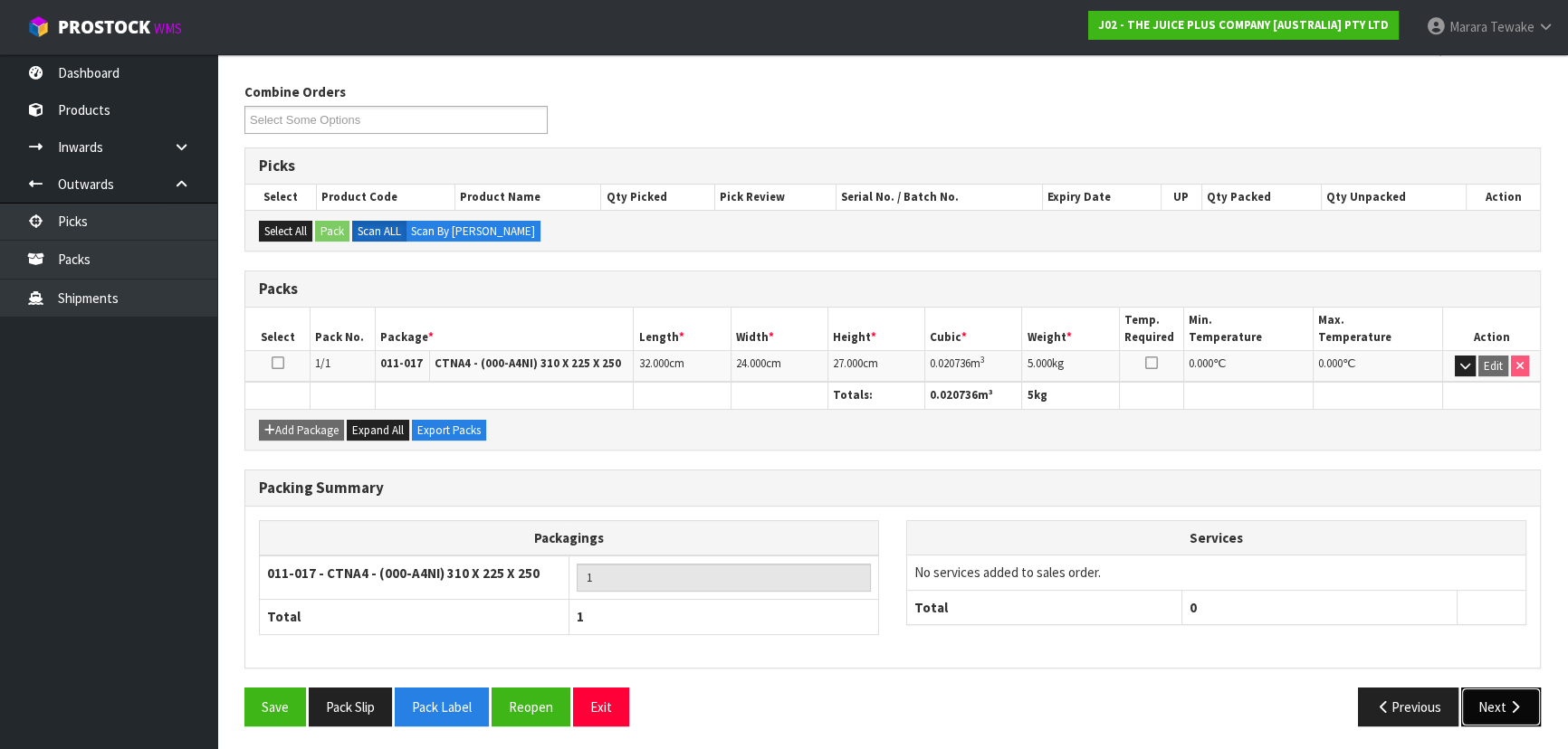
click at [1512, 705] on button "Next" at bounding box center [1501, 706] width 79 height 39
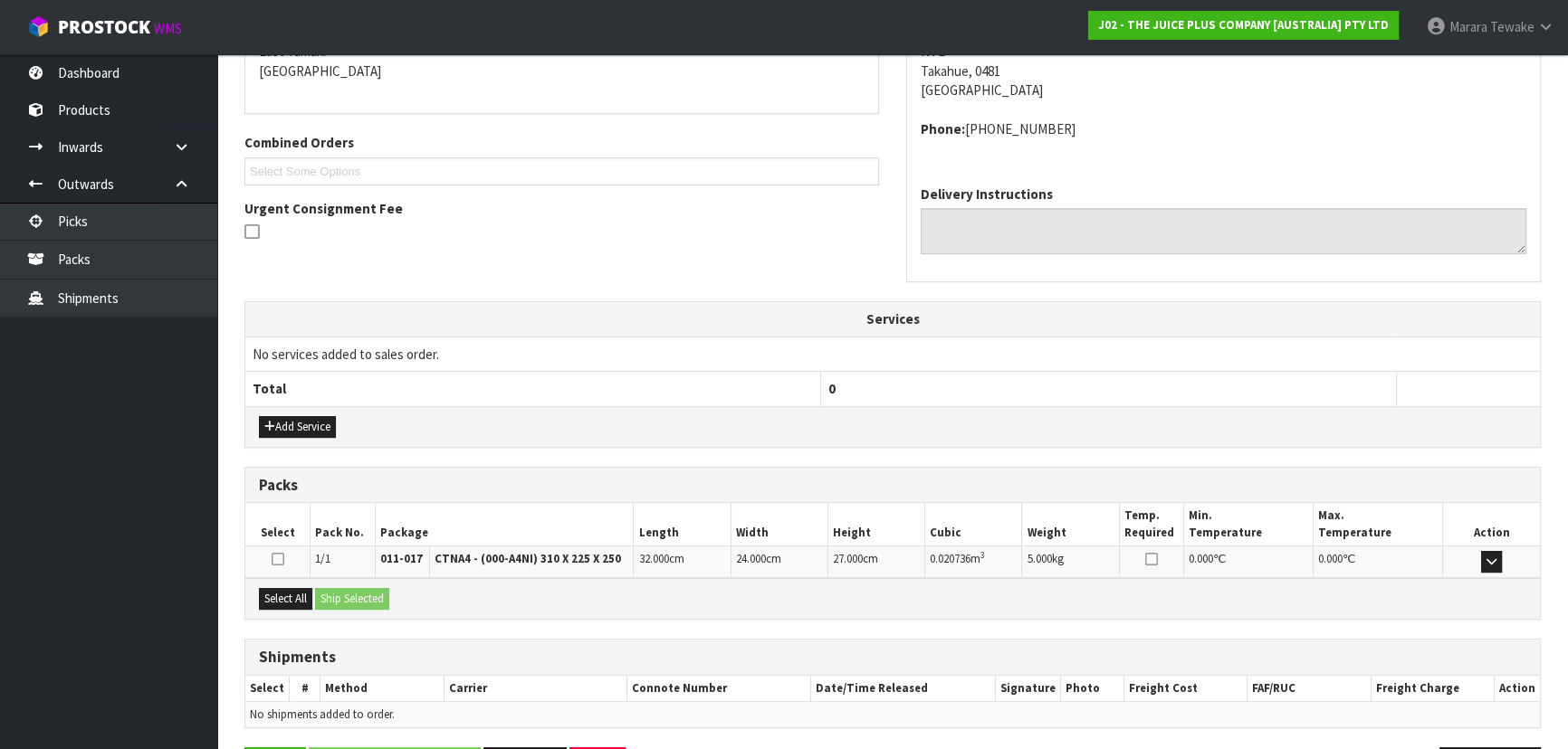
scroll to position [461, 0]
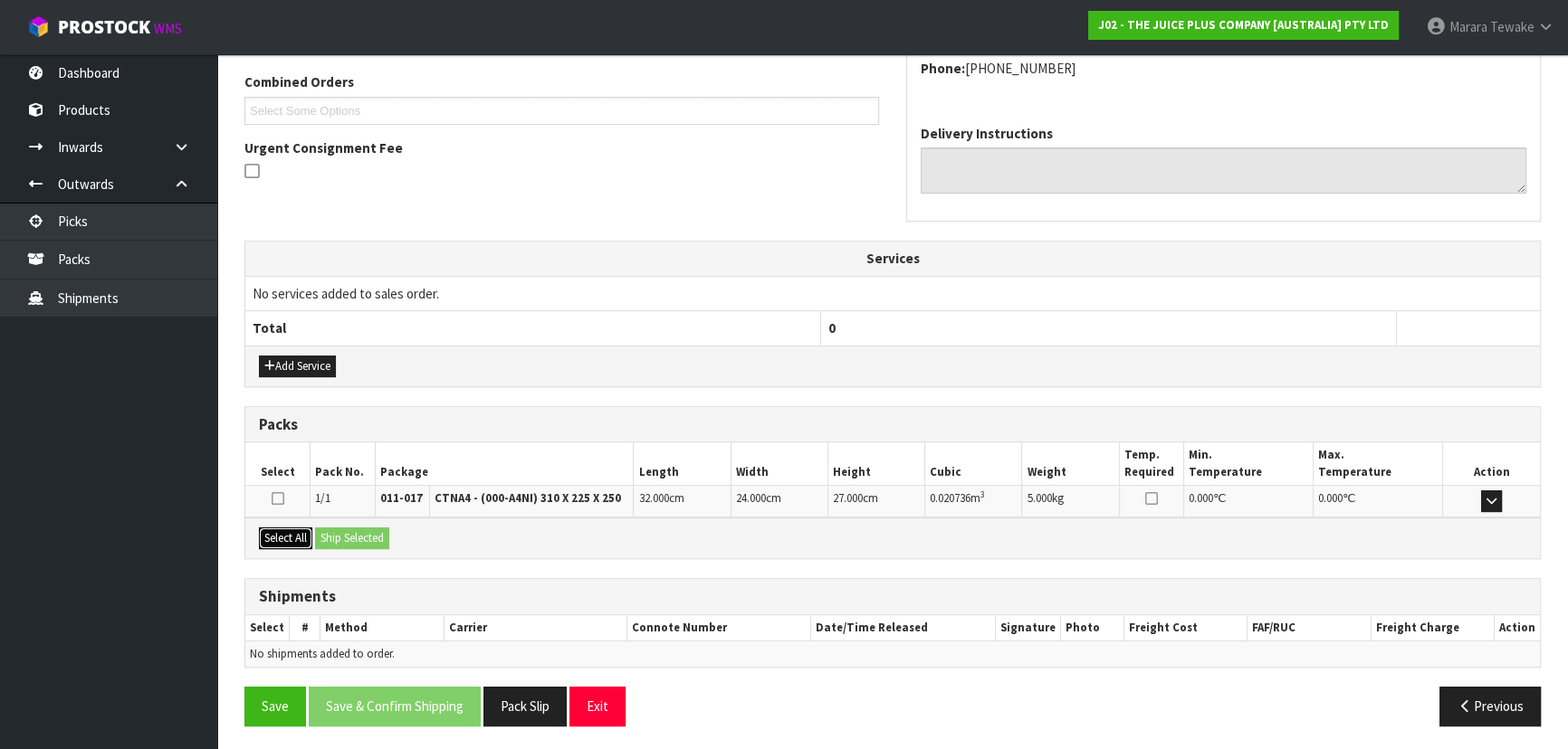
drag, startPoint x: 292, startPoint y: 535, endPoint x: 330, endPoint y: 534, distance: 38.0
click at [297, 535] on button "Select All" at bounding box center [286, 539] width 54 height 22
drag, startPoint x: 337, startPoint y: 534, endPoint x: 365, endPoint y: 540, distance: 28.6
click at [338, 534] on button "Ship Selected" at bounding box center [351, 539] width 74 height 22
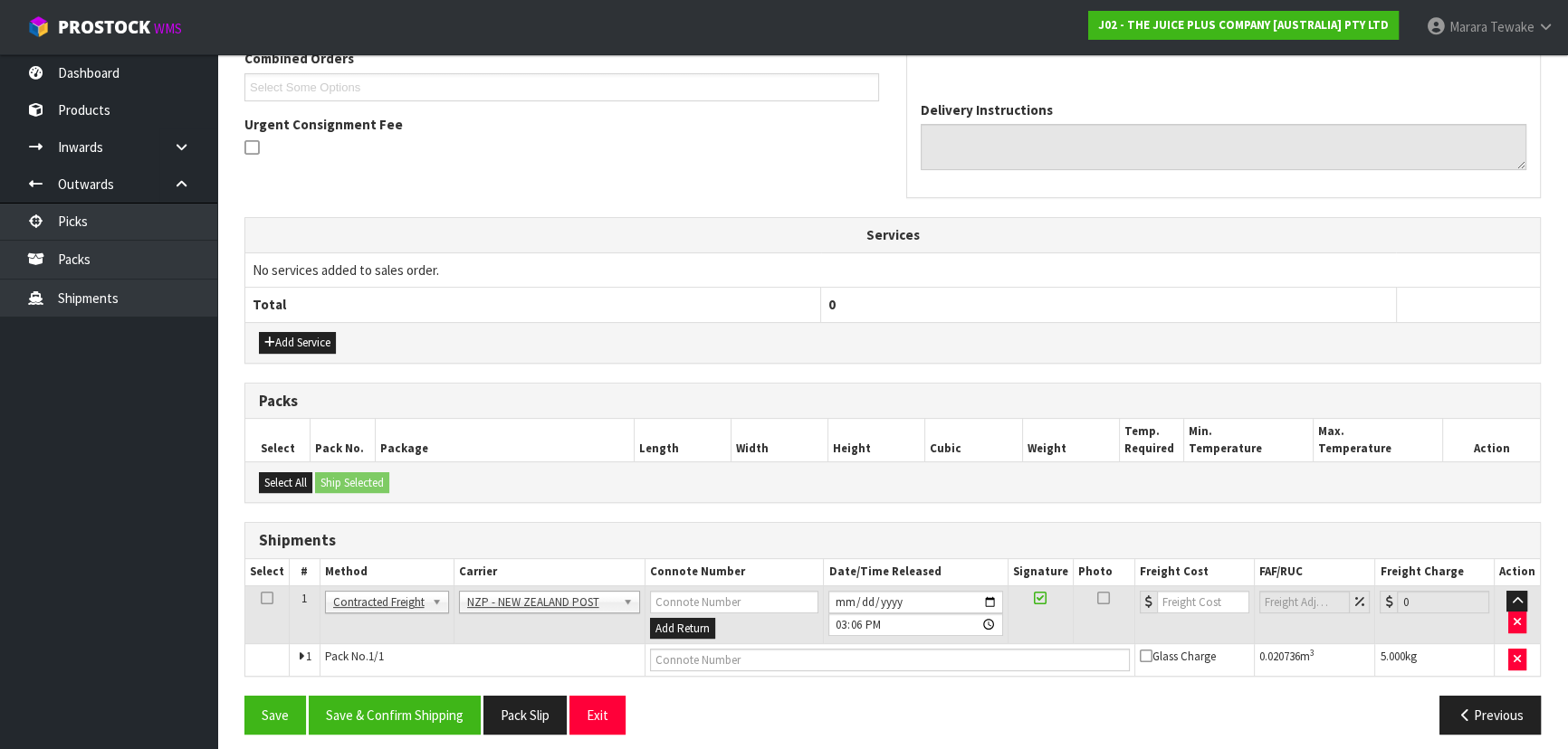
scroll to position [494, 0]
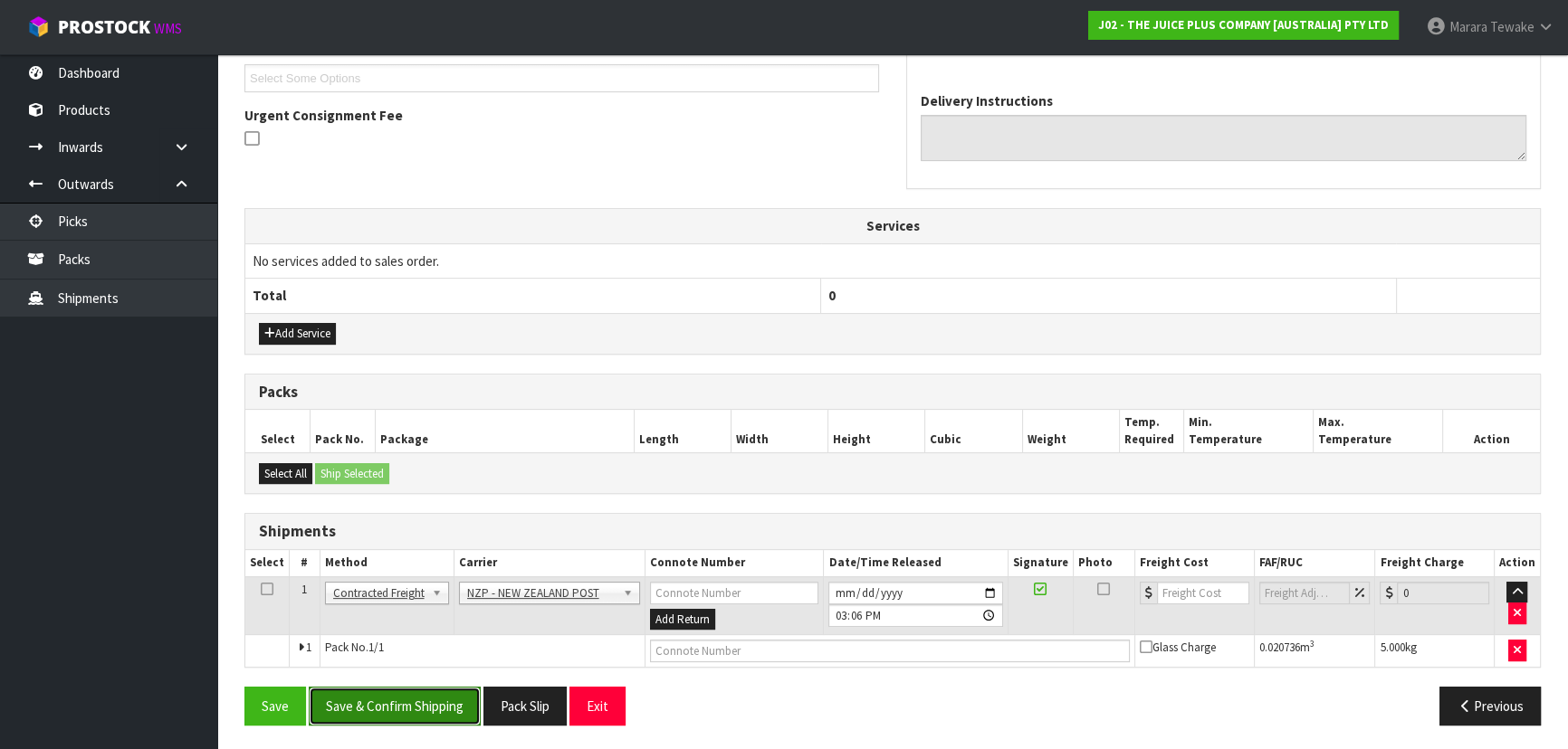
drag, startPoint x: 400, startPoint y: 688, endPoint x: 264, endPoint y: 680, distance: 136.2
click at [398, 687] on button "Save & Confirm Shipping" at bounding box center [394, 705] width 172 height 39
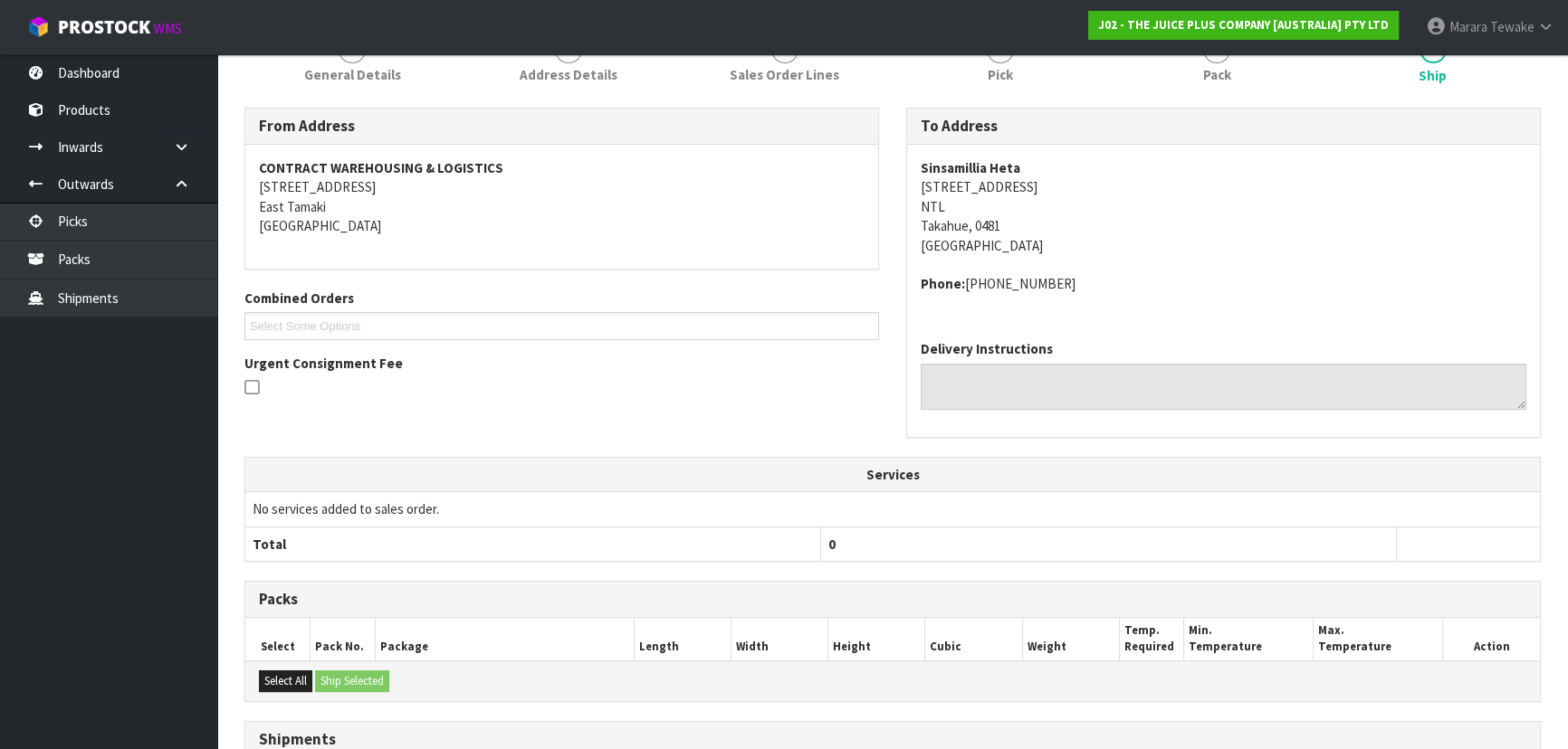
scroll to position [468, 0]
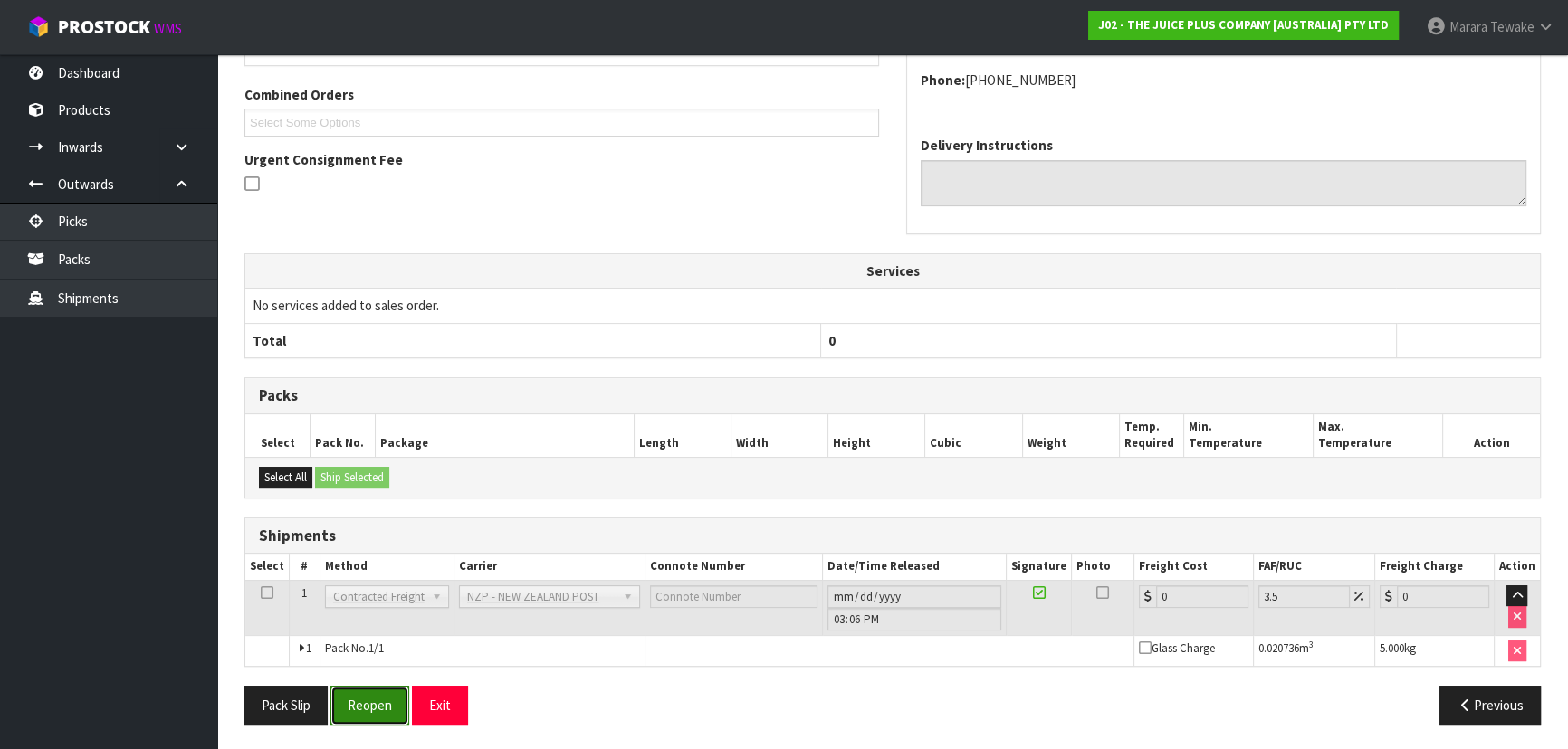
click at [385, 704] on button "Reopen" at bounding box center [369, 704] width 78 height 39
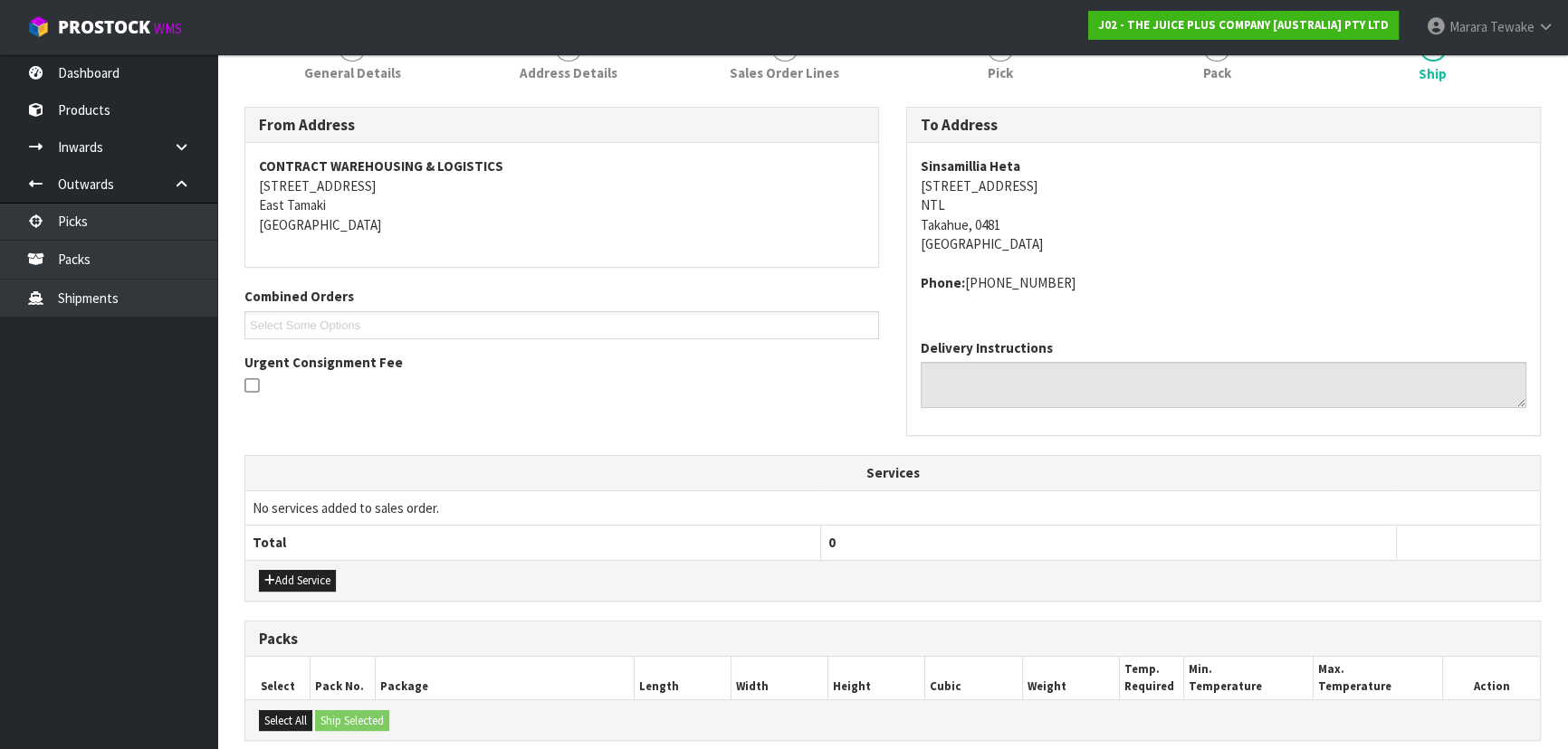
scroll to position [494, 0]
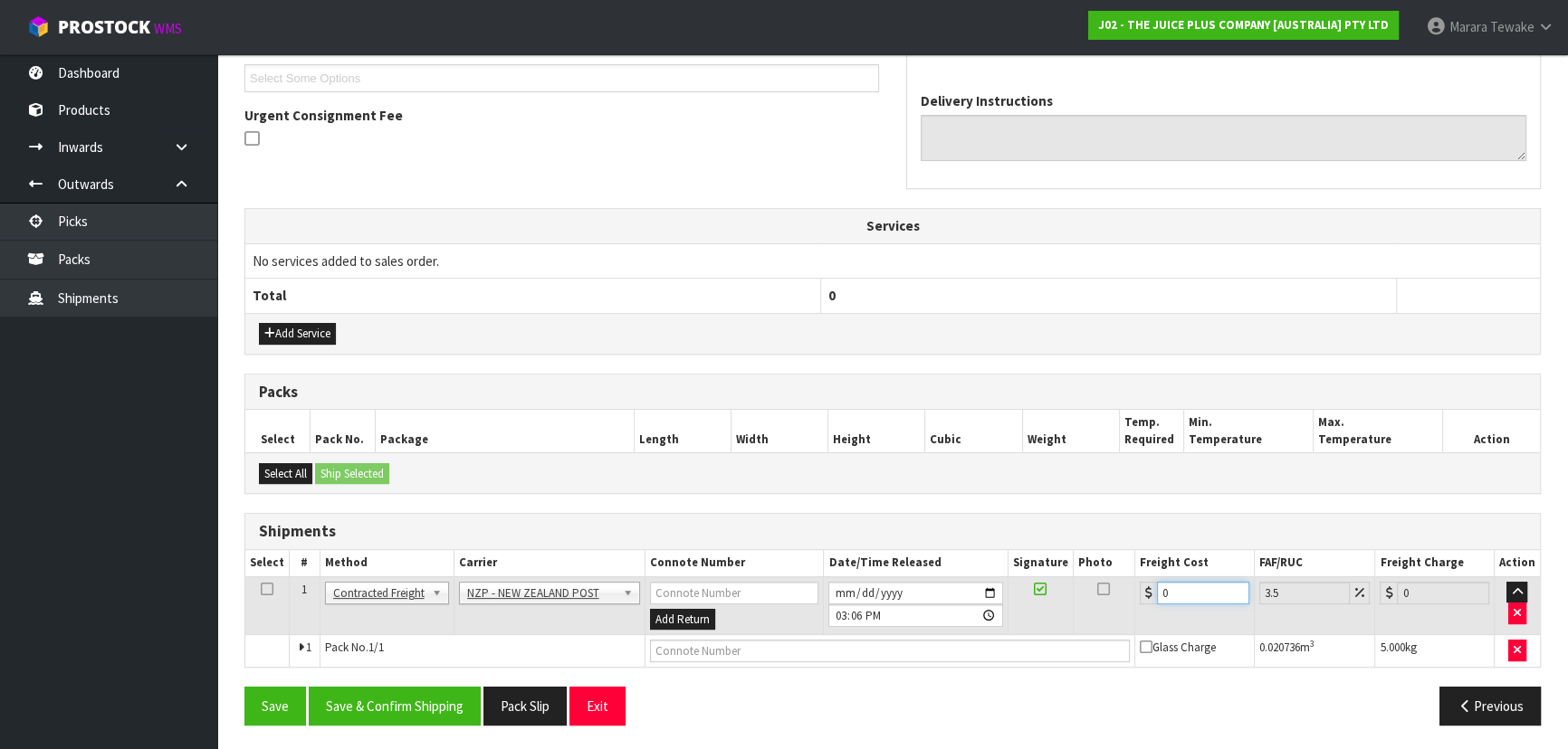
drag, startPoint x: 1173, startPoint y: 587, endPoint x: 1010, endPoint y: 627, distance: 167.8
click at [1116, 588] on tr "1 Client Local Pickup Customer Local Pickup Company Freight Contracted Freight …" at bounding box center [892, 605] width 1294 height 59
click at [352, 685] on div "From Address CONTRACT WAREHOUSING & LOGISTICS 17 Allens Road East Tamaki Auckla…" at bounding box center [892, 300] width 1296 height 880
drag, startPoint x: 354, startPoint y: 692, endPoint x: 342, endPoint y: 684, distance: 14.4
click at [354, 693] on button "Save & Confirm Shipping" at bounding box center [394, 705] width 172 height 39
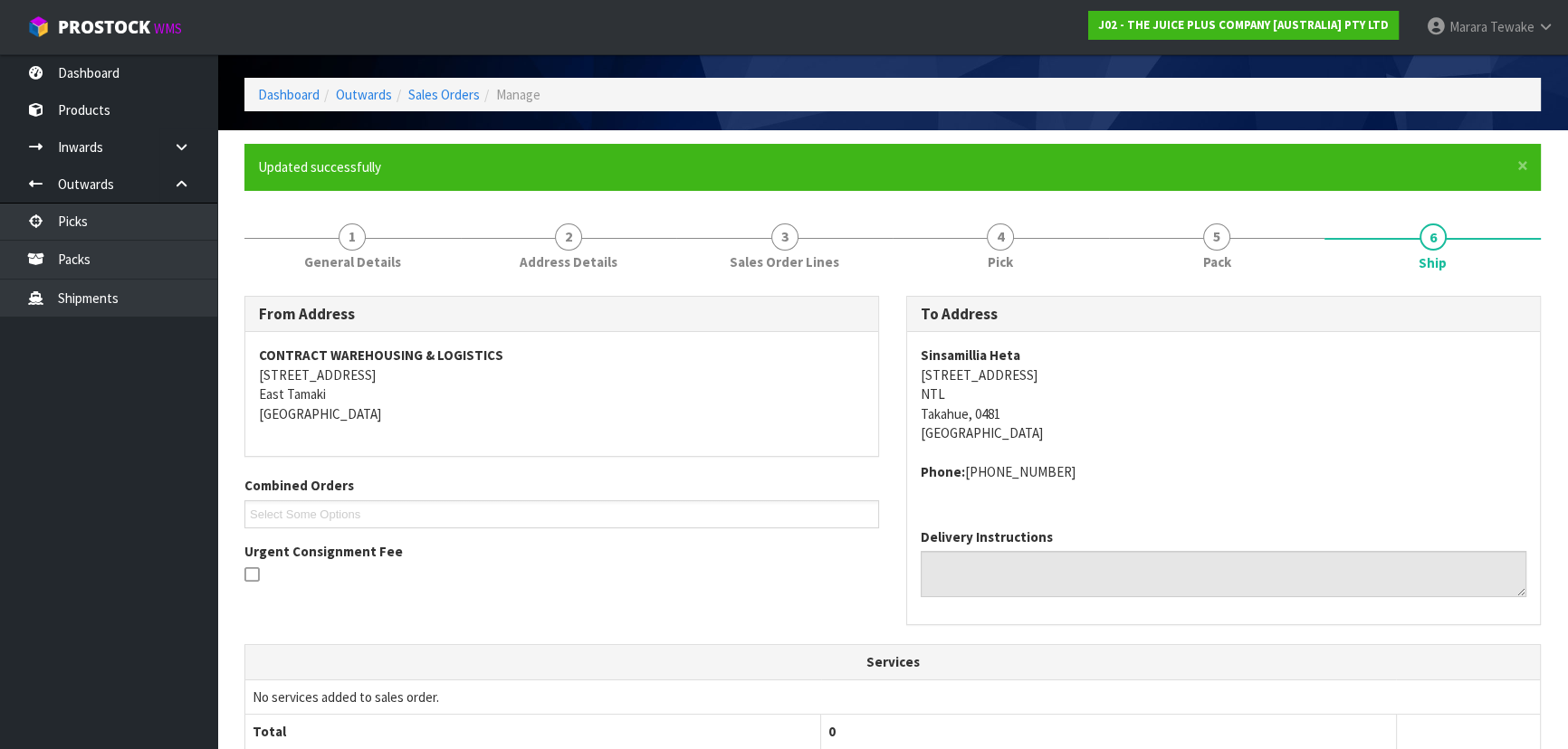
scroll to position [0, 0]
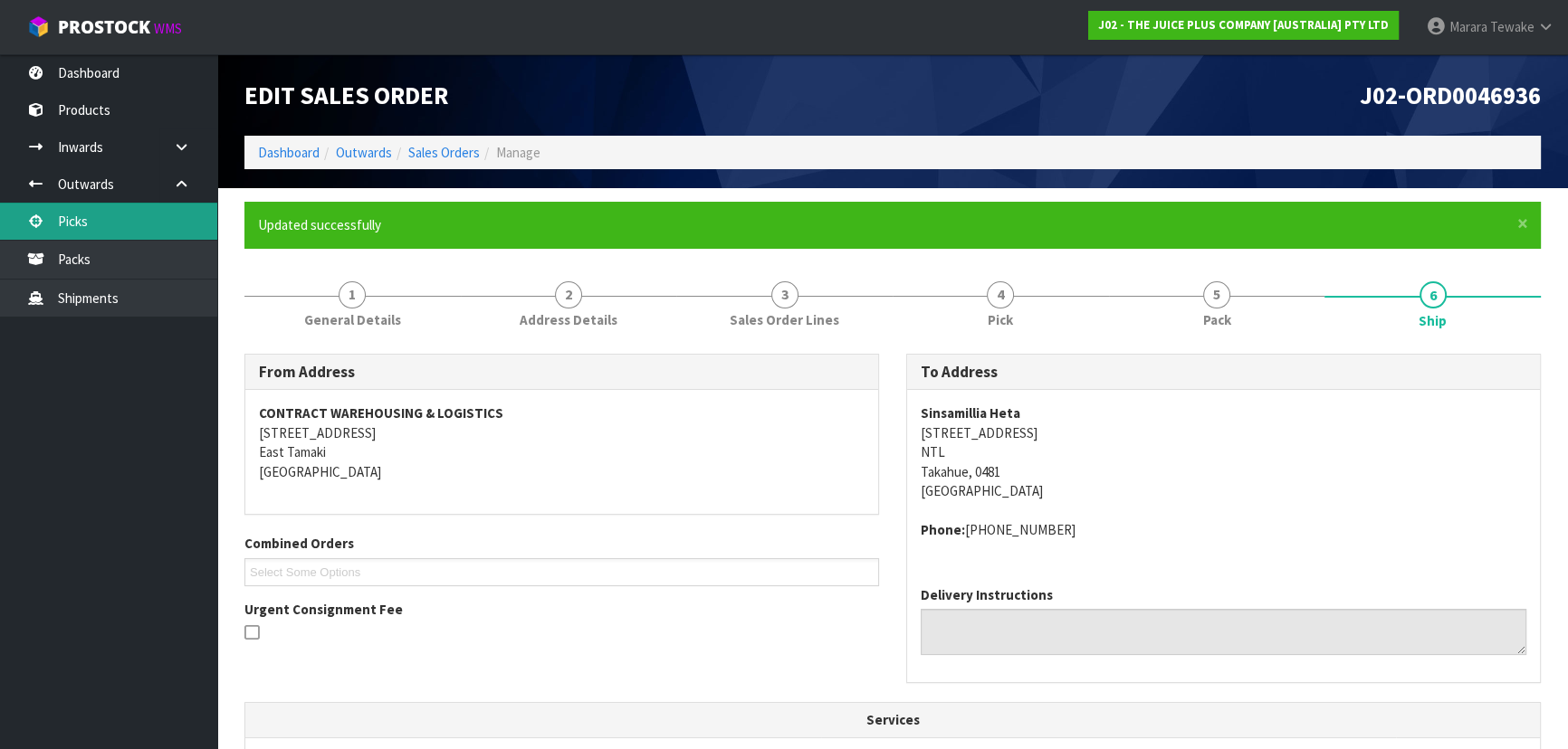
click at [111, 224] on link "Picks" at bounding box center [108, 220] width 217 height 37
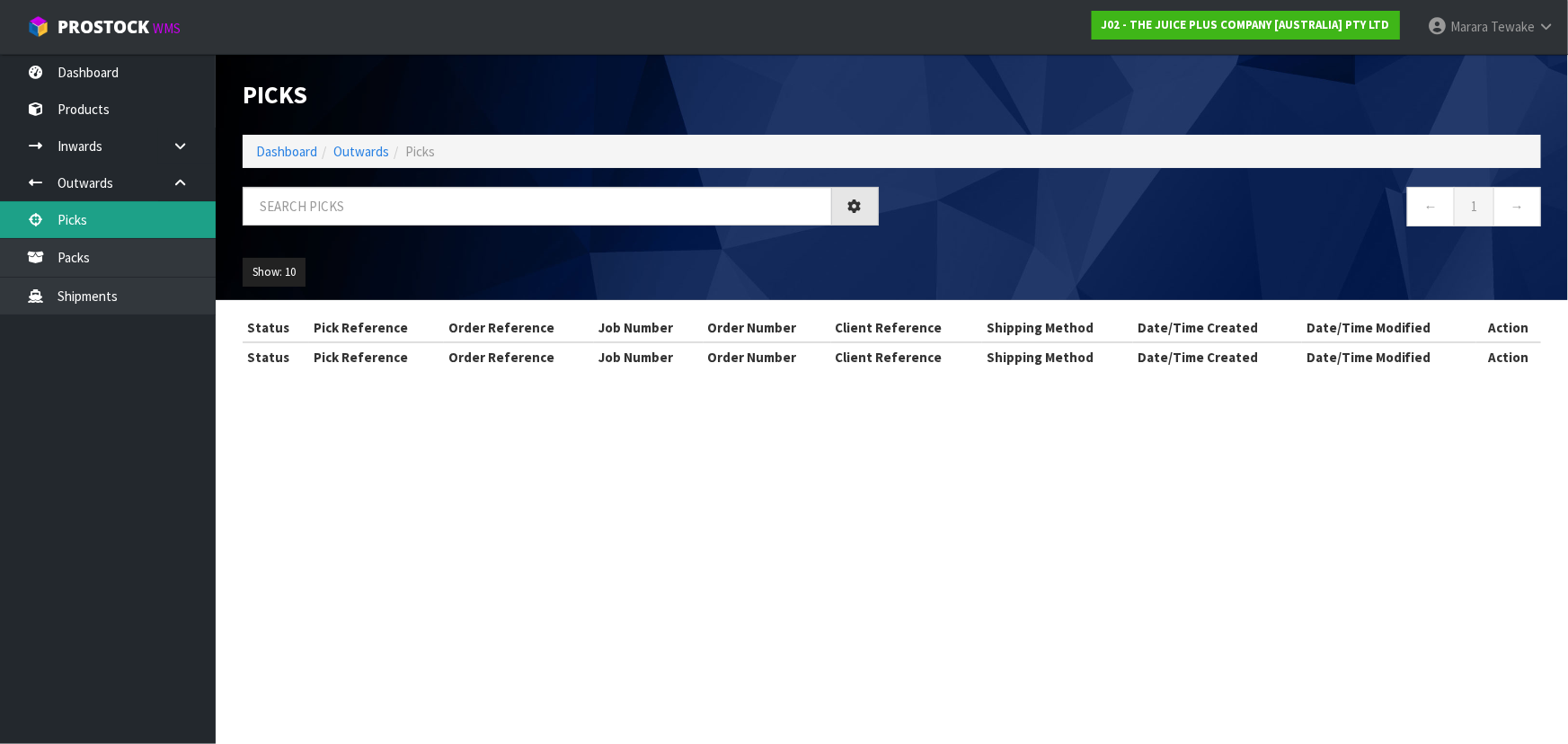
click at [110, 223] on div "Picks Dashboard Outwards Picks ← 1 → Show: 10 5 10 25 50 Status Pick Reference …" at bounding box center [784, 202] width 1568 height 404
click at [278, 197] on input "text" at bounding box center [537, 206] width 589 height 38
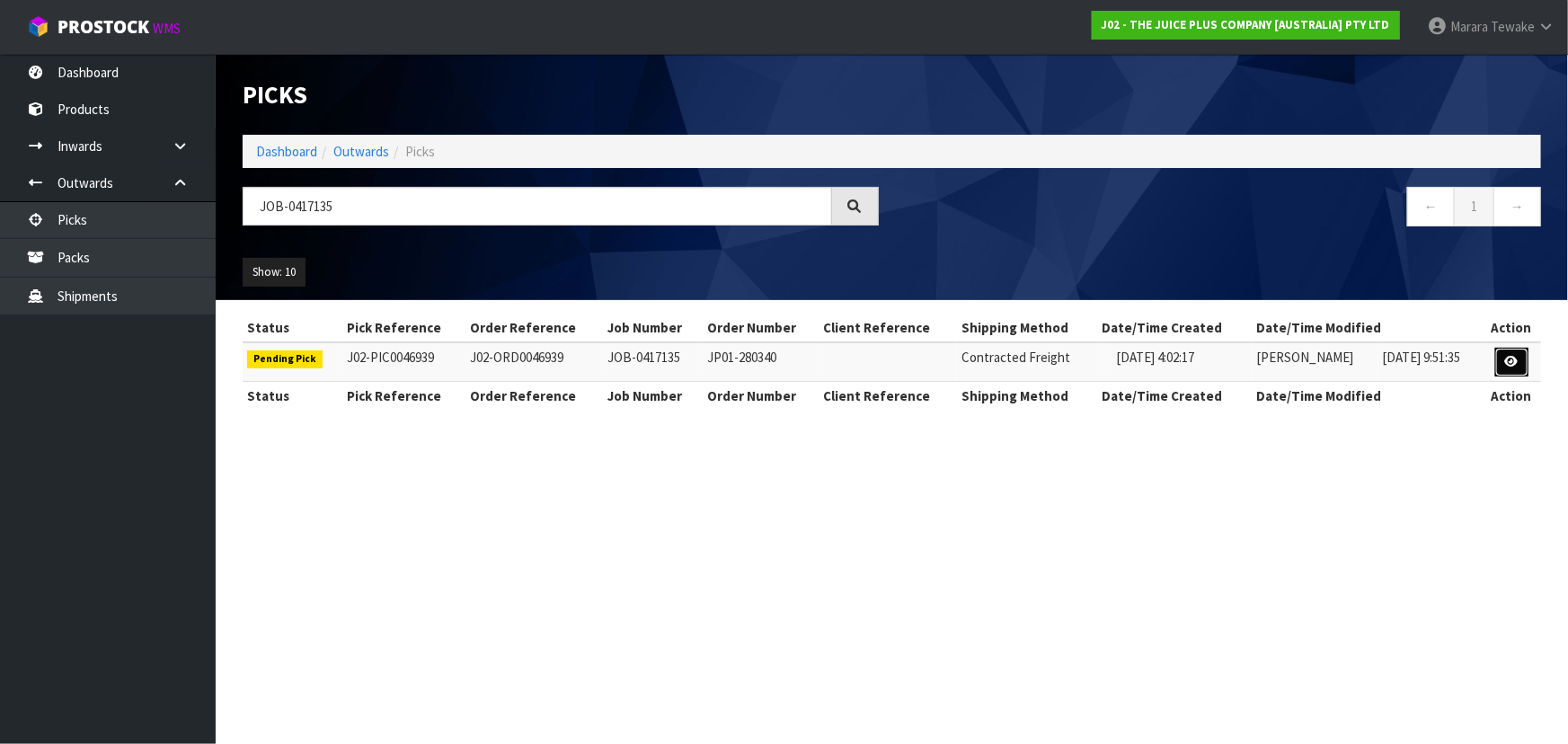
click at [1511, 357] on icon at bounding box center [1513, 362] width 14 height 12
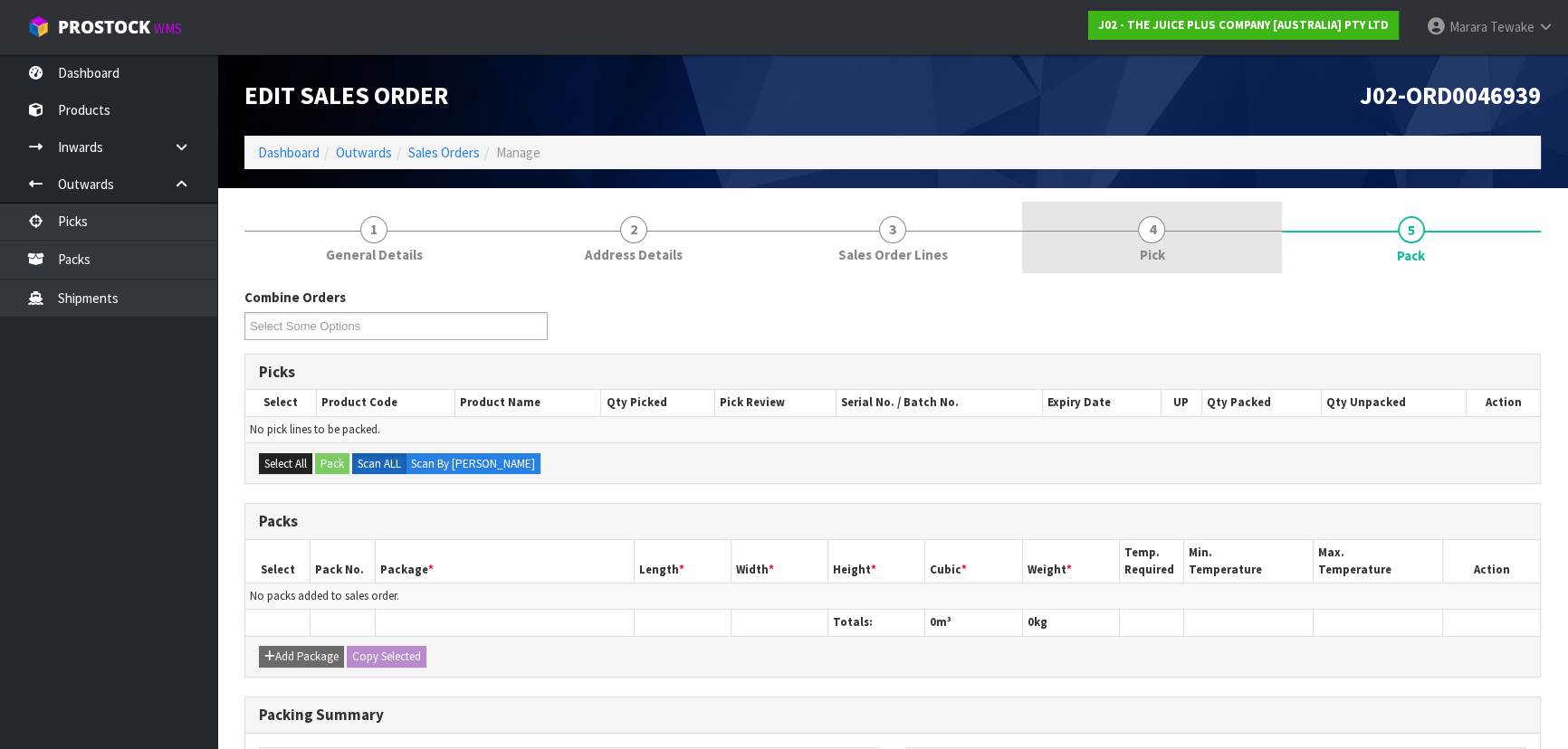
click at [1214, 225] on link "4 Pick" at bounding box center [1151, 237] width 259 height 71
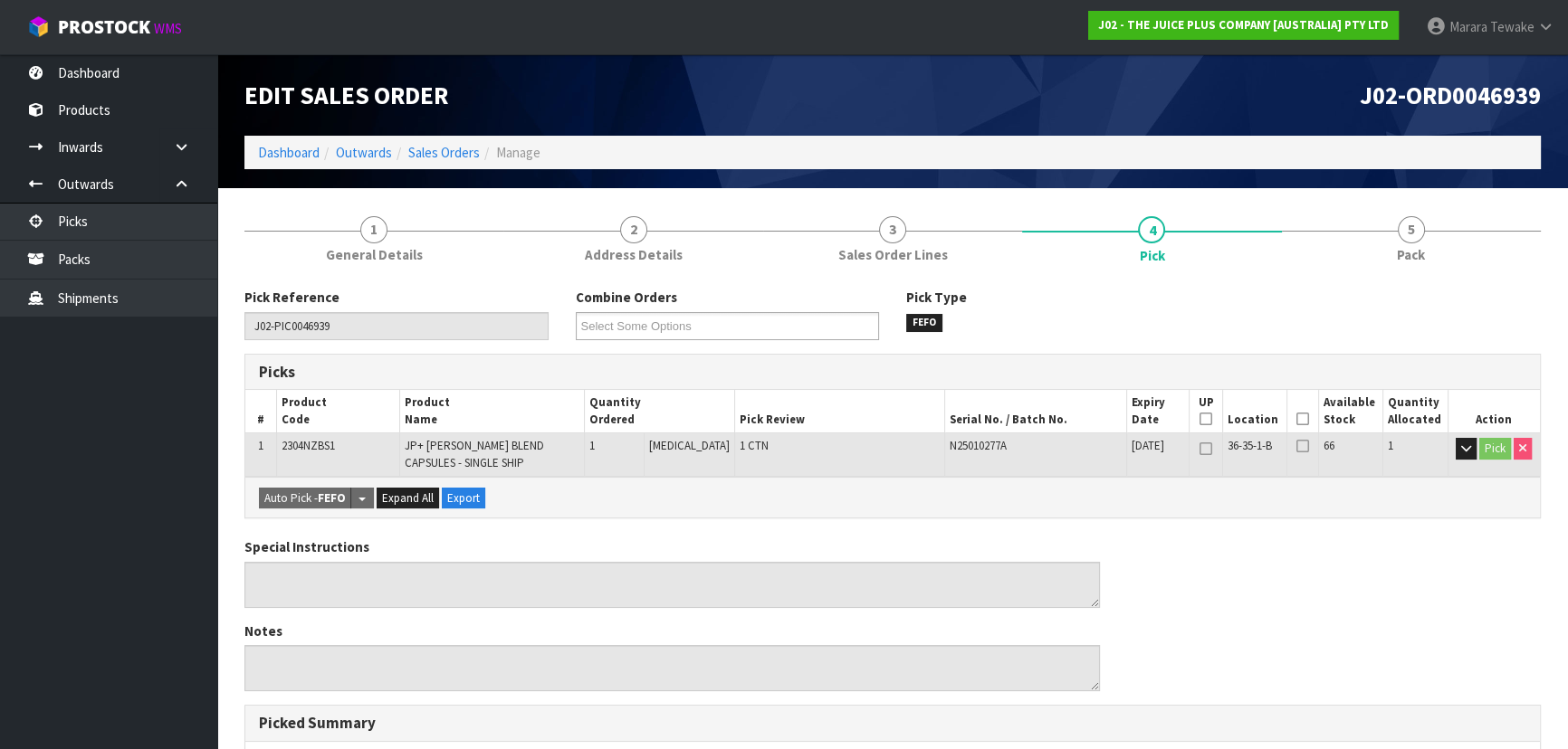
click at [1296, 419] on icon at bounding box center [1302, 419] width 13 height 1
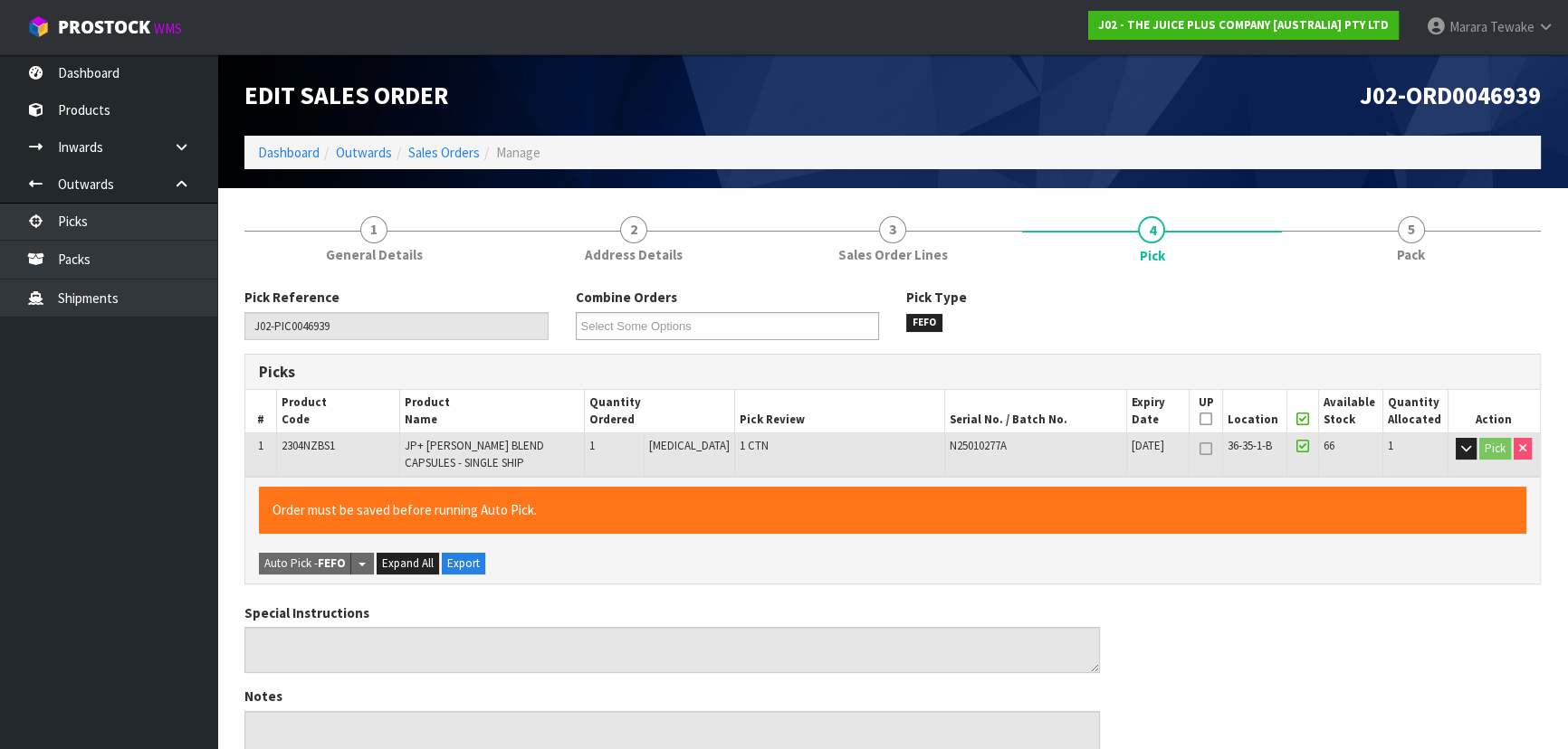
scroll to position [517, 0]
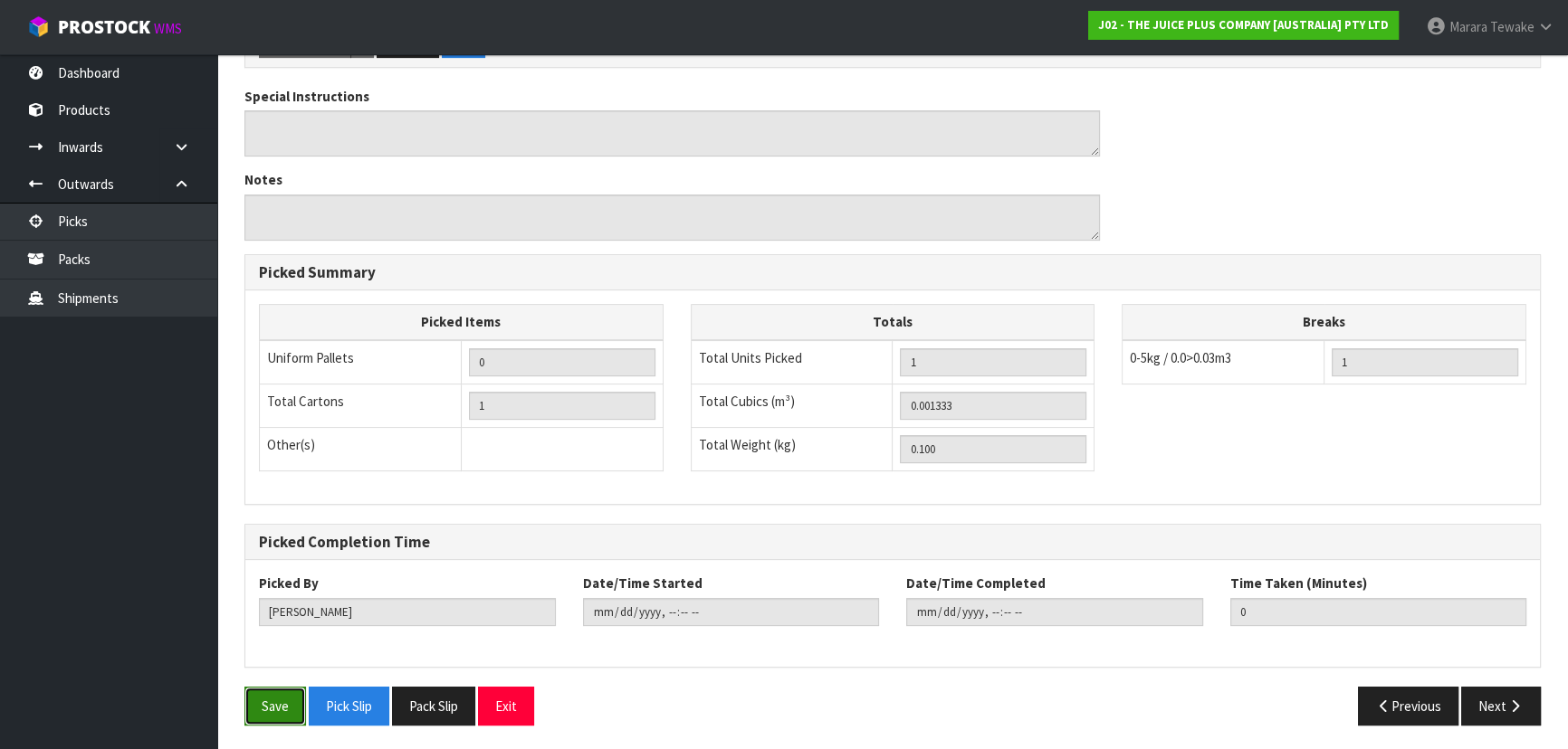
click at [245, 718] on button "Save" at bounding box center [275, 705] width 62 height 39
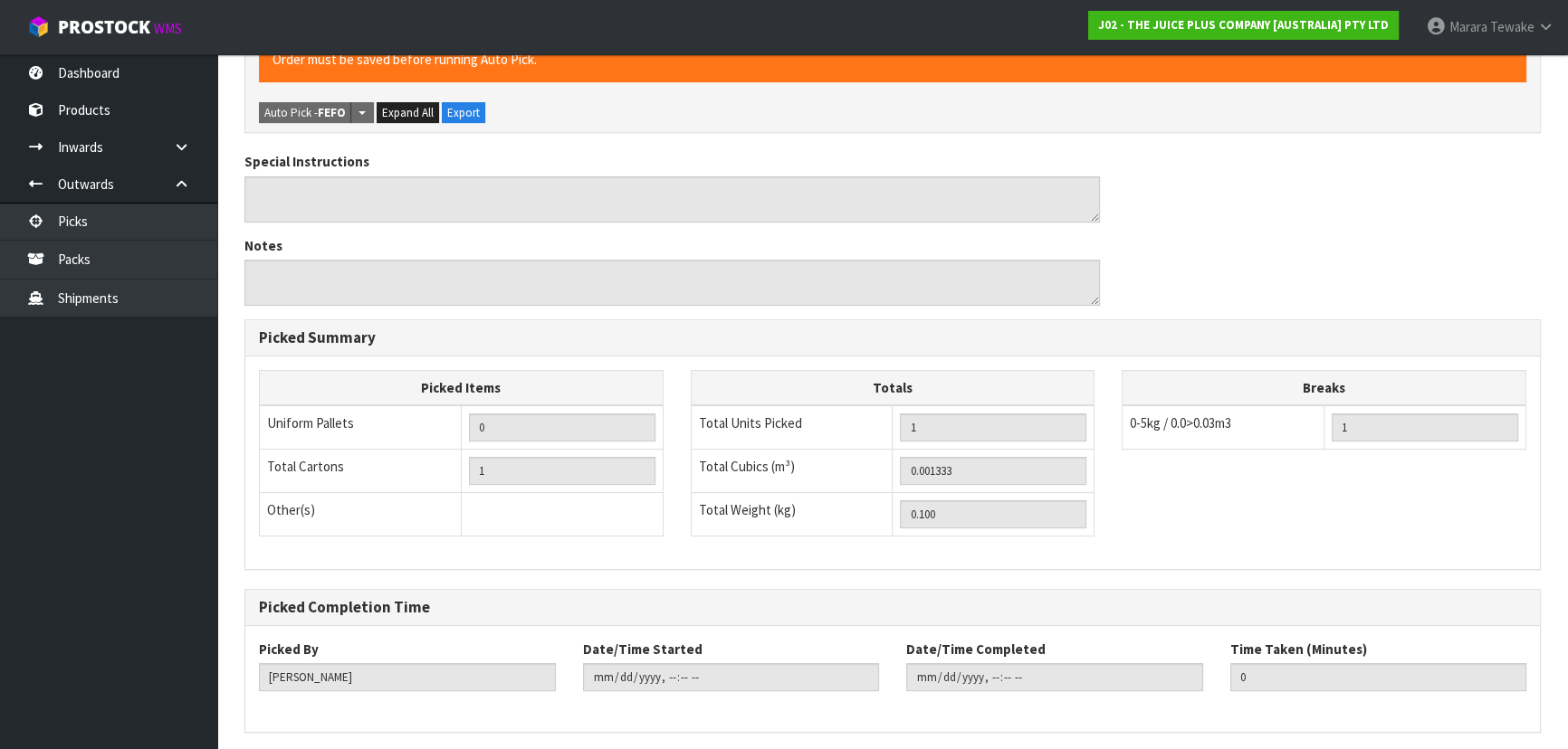
scroll to position [0, 0]
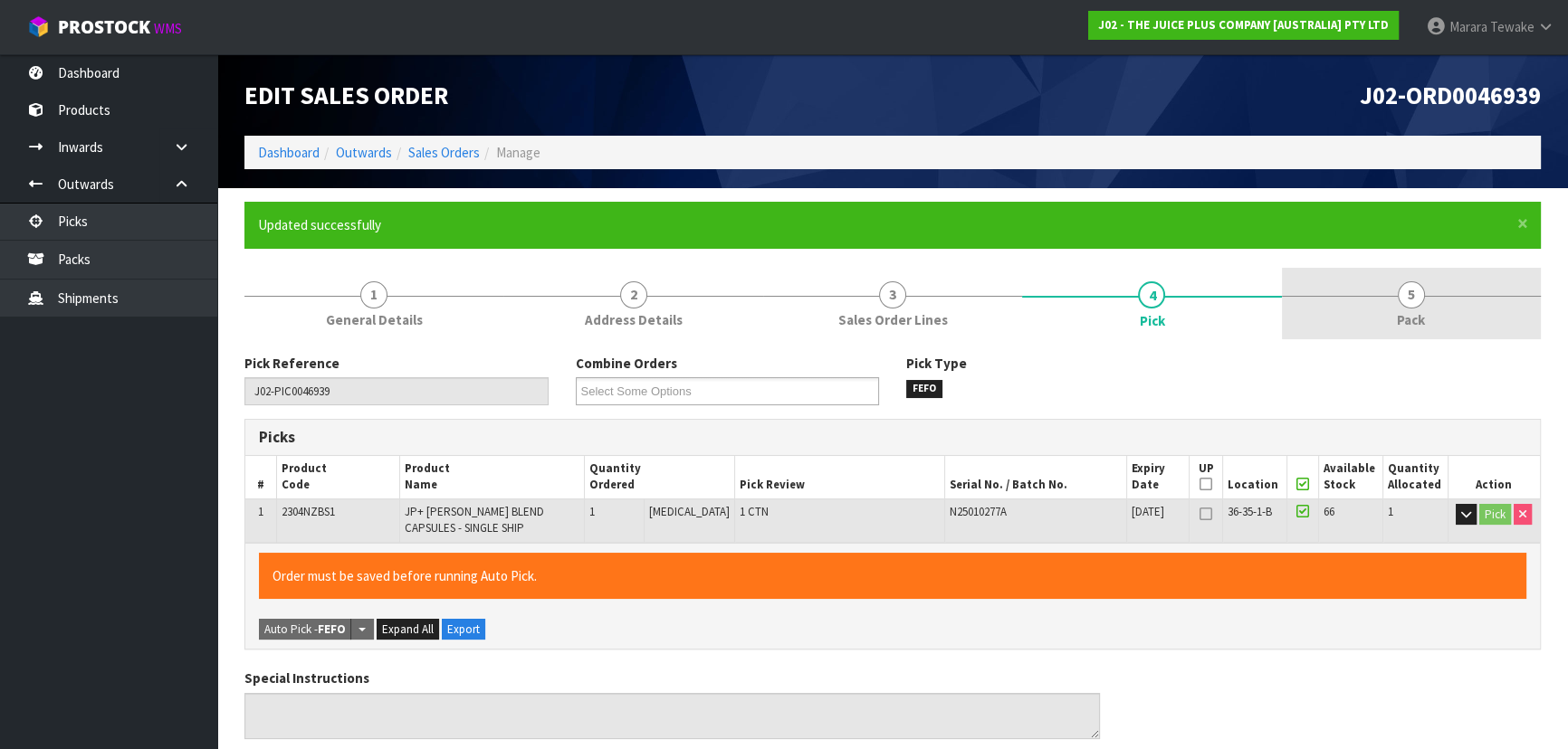
click at [1408, 288] on span "5" at bounding box center [1410, 295] width 27 height 27
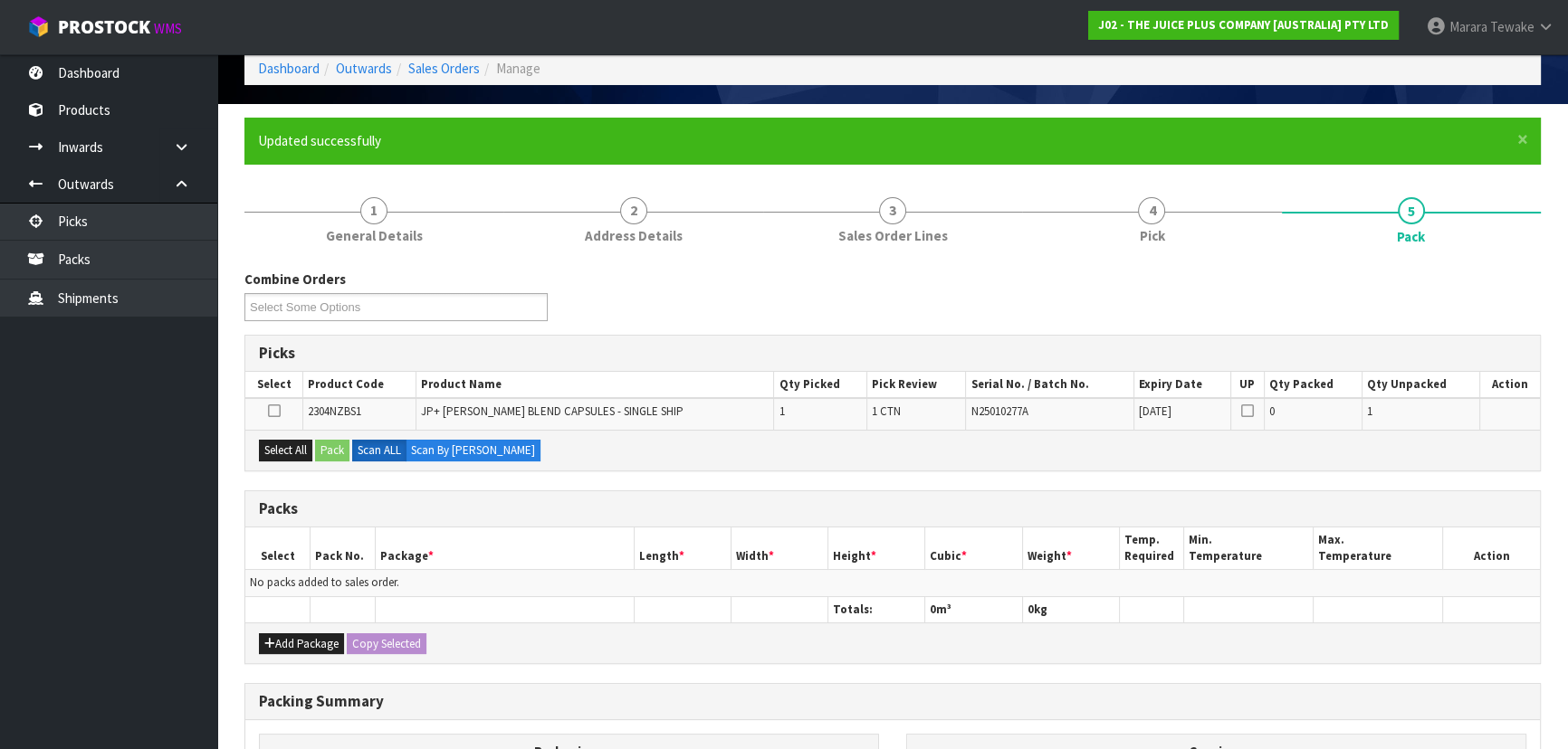
scroll to position [164, 0]
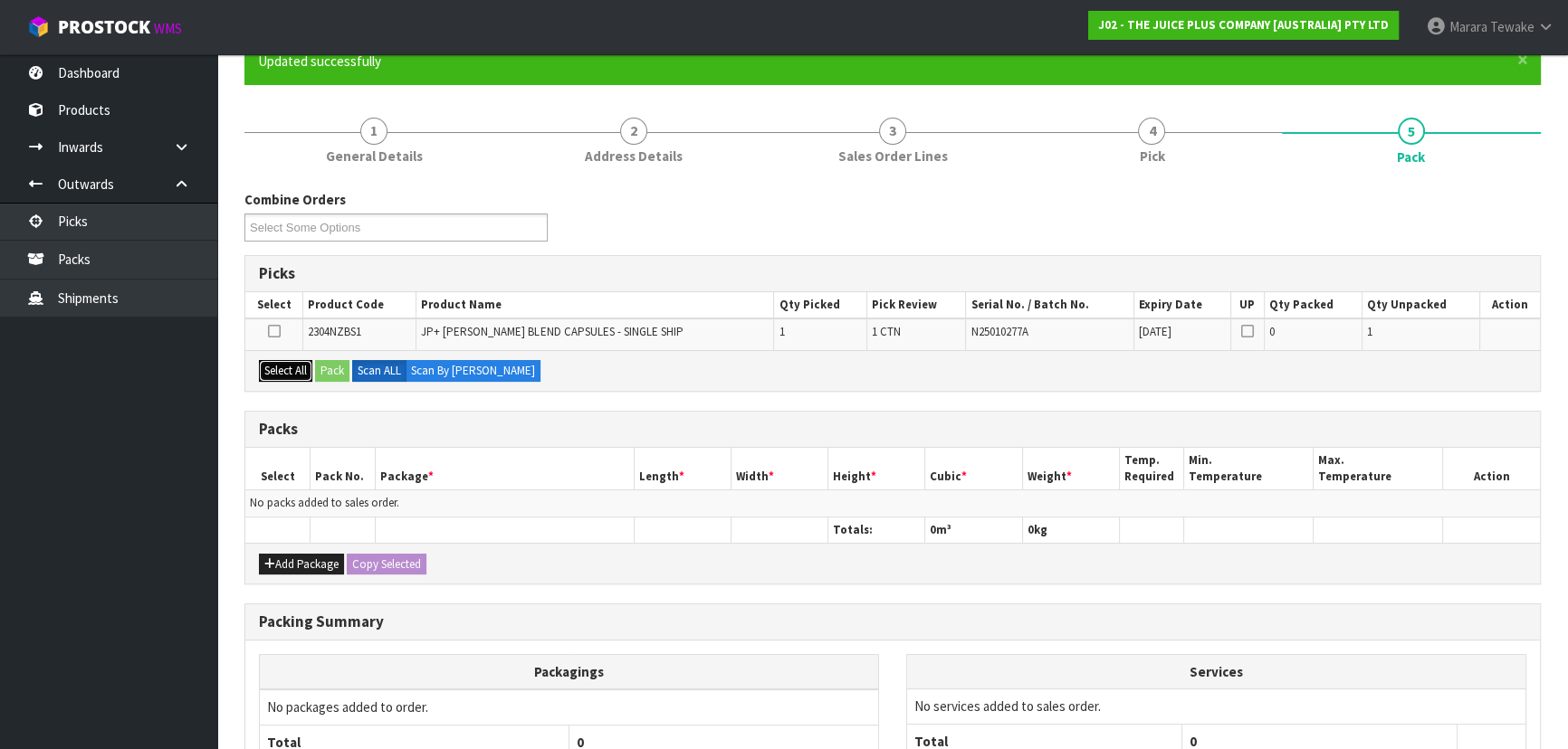
click at [283, 363] on button "Select All" at bounding box center [286, 371] width 54 height 22
click at [345, 364] on button "Pack" at bounding box center [331, 371] width 35 height 22
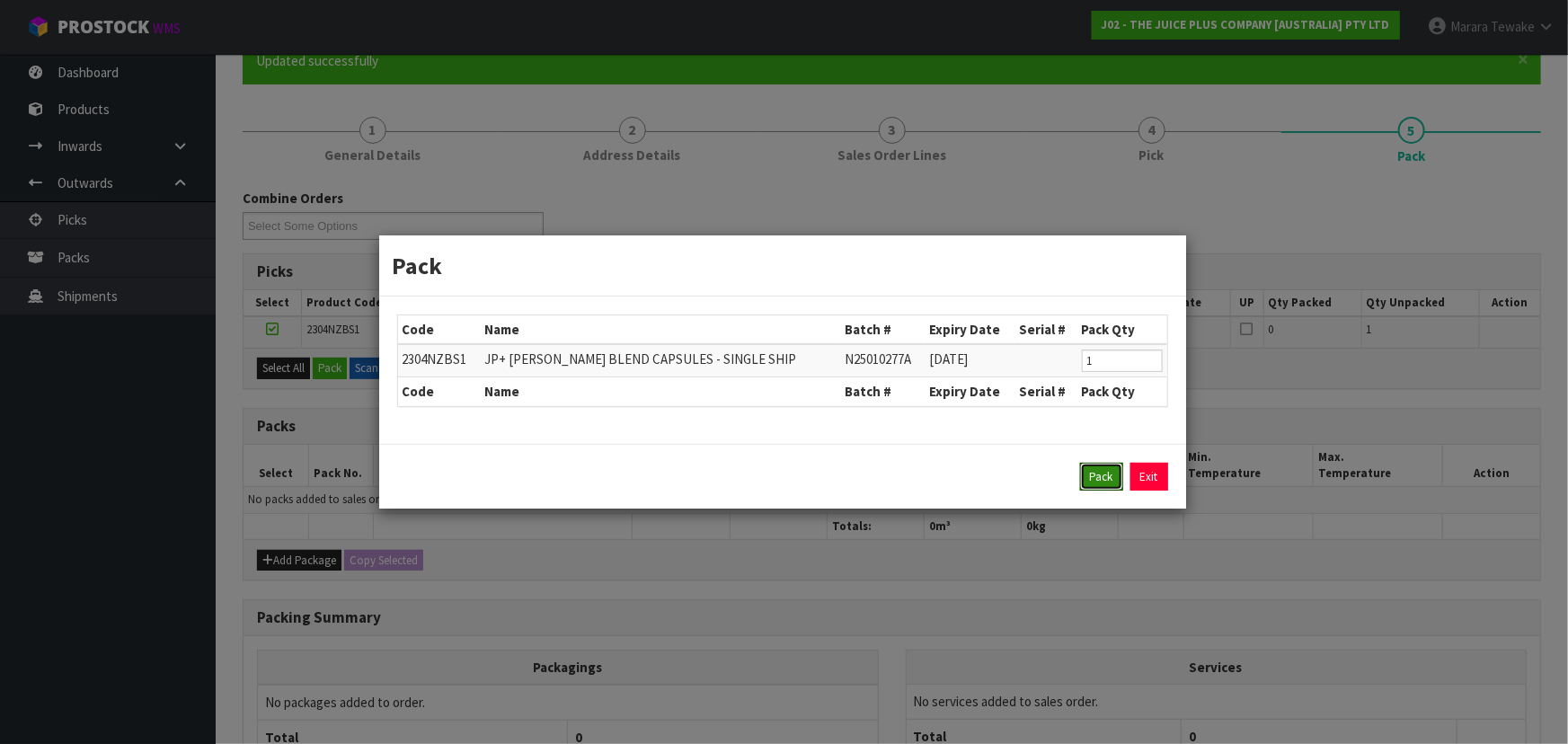
drag, startPoint x: 1102, startPoint y: 477, endPoint x: 1086, endPoint y: 475, distance: 16.1
click at [1098, 475] on button "Pack" at bounding box center [1102, 477] width 43 height 29
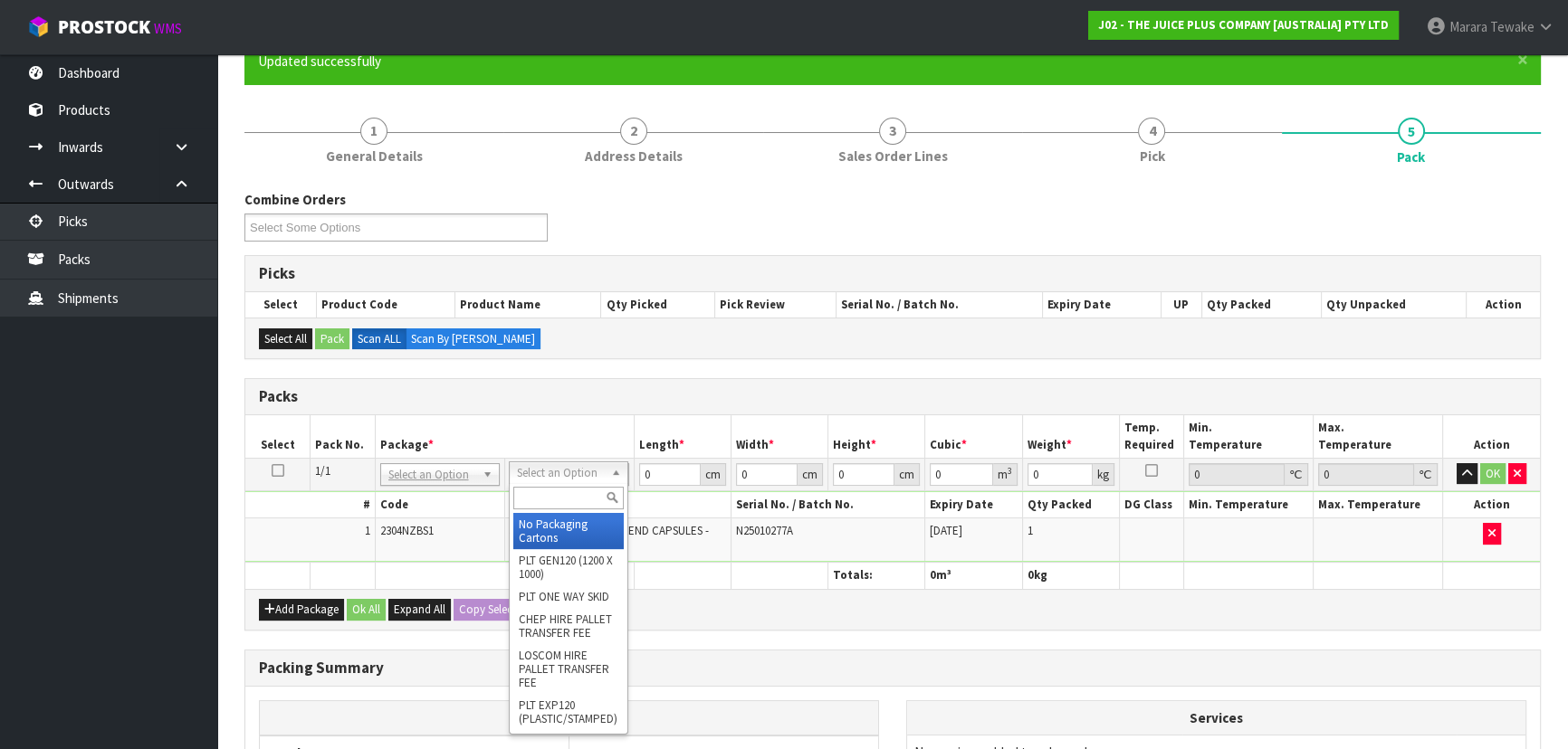
click at [561, 508] on div at bounding box center [568, 498] width 118 height 30
click at [559, 498] on input "text" at bounding box center [568, 498] width 110 height 23
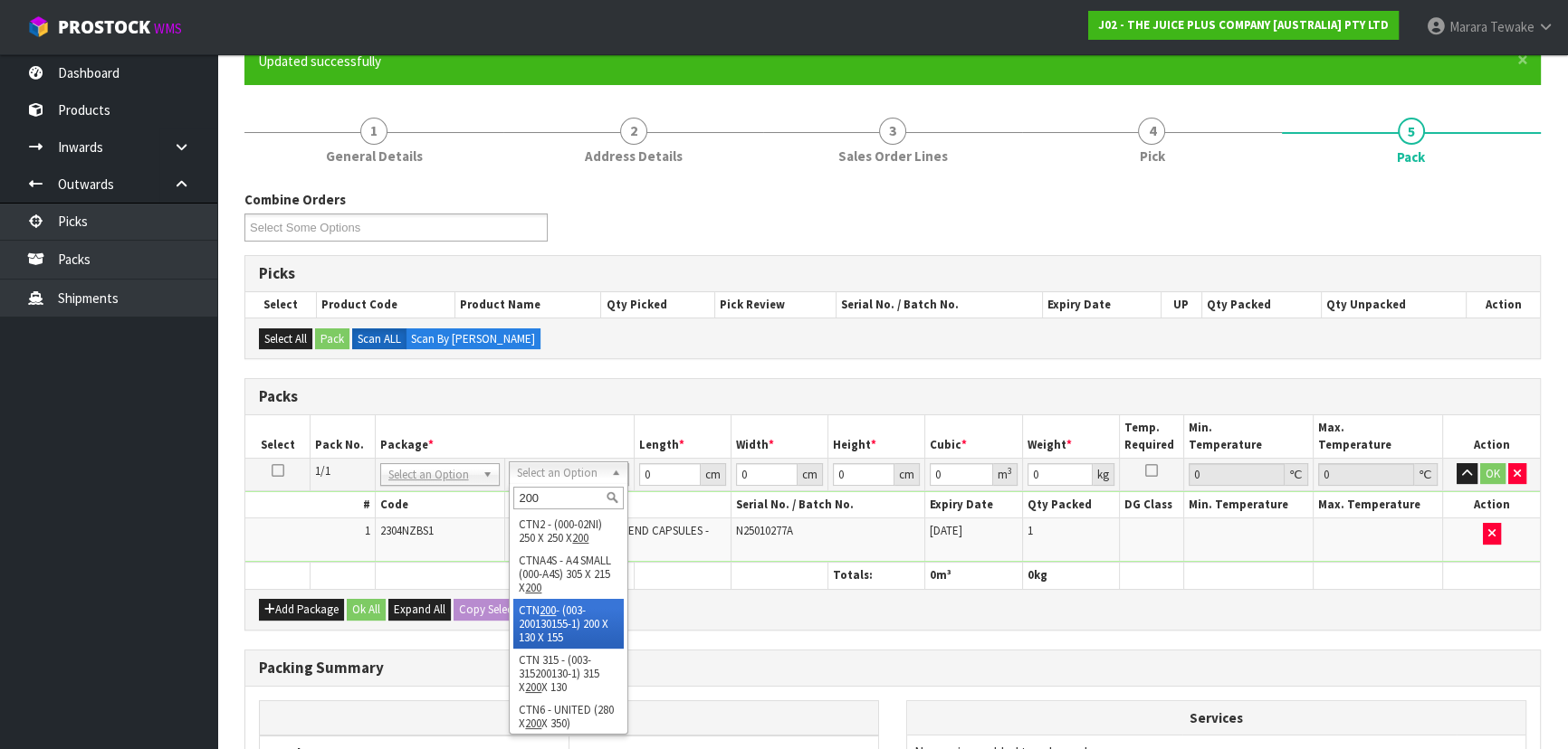
drag, startPoint x: 555, startPoint y: 604, endPoint x: 561, endPoint y: 592, distance: 13.4
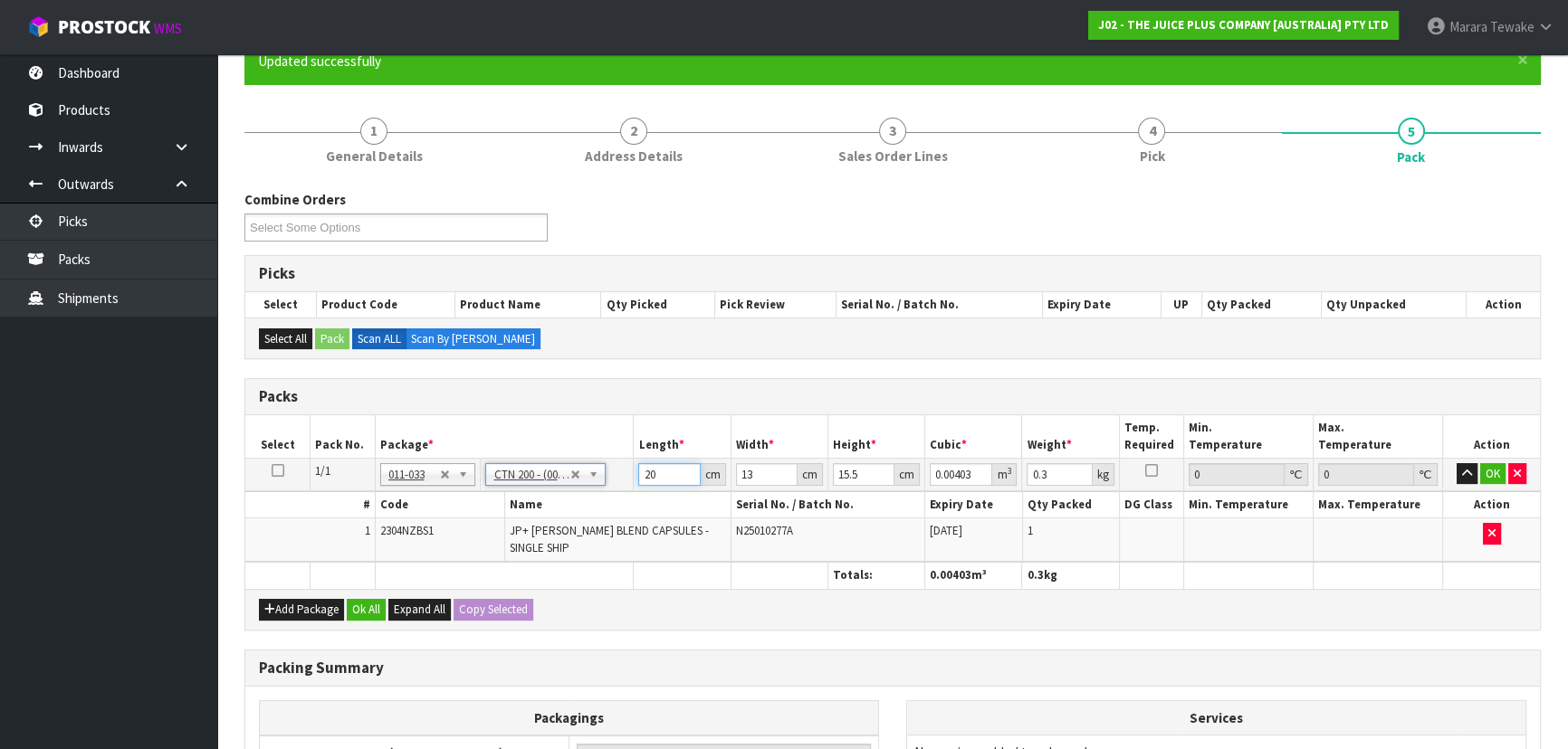
drag, startPoint x: 663, startPoint y: 469, endPoint x: 562, endPoint y: 386, distance: 130.7
click at [576, 418] on table "Select Pack No. Package * Length * Width * Height * Cubic * Weight * Temp. Requ…" at bounding box center [892, 502] width 1294 height 174
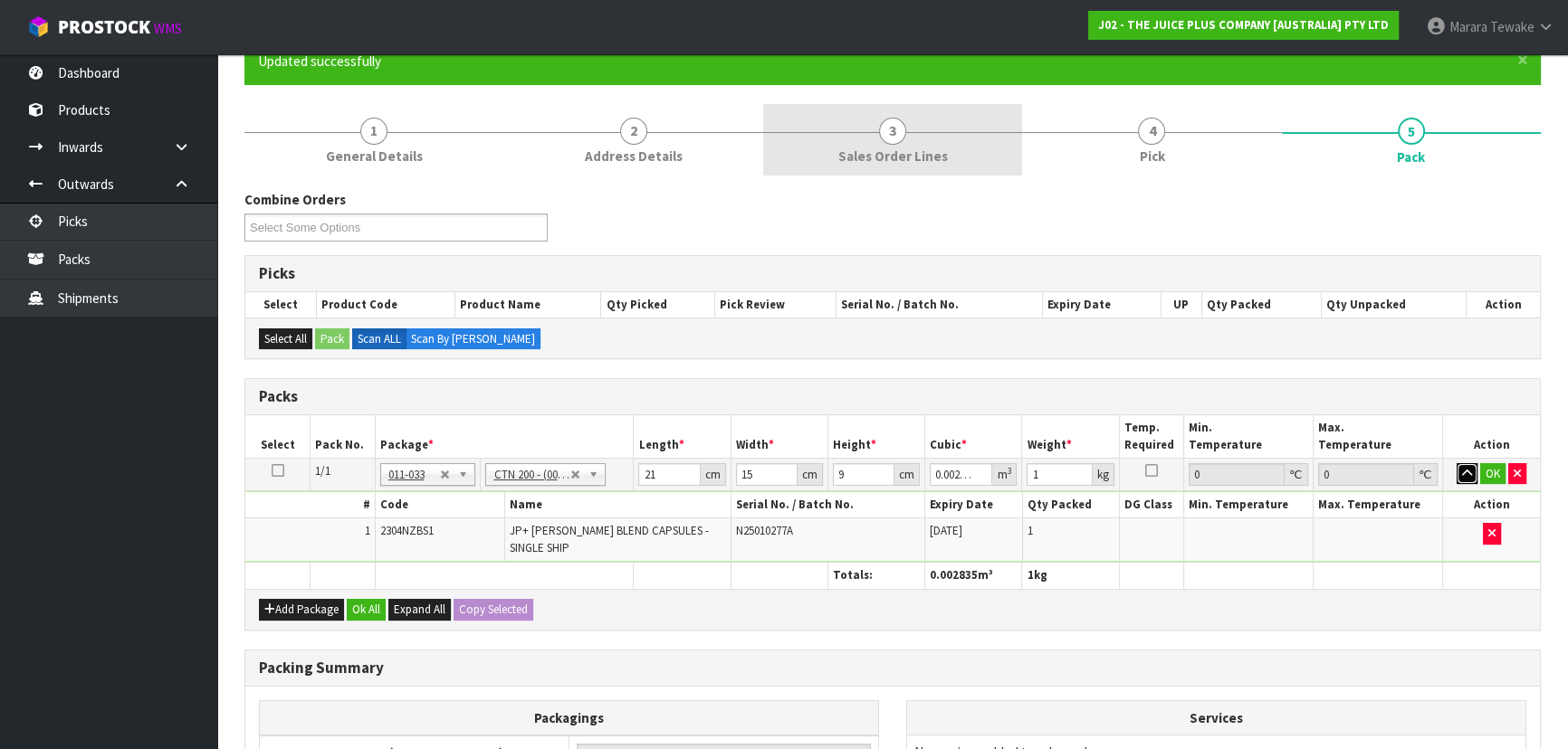
click at [1456, 463] on button "button" at bounding box center [1466, 474] width 21 height 22
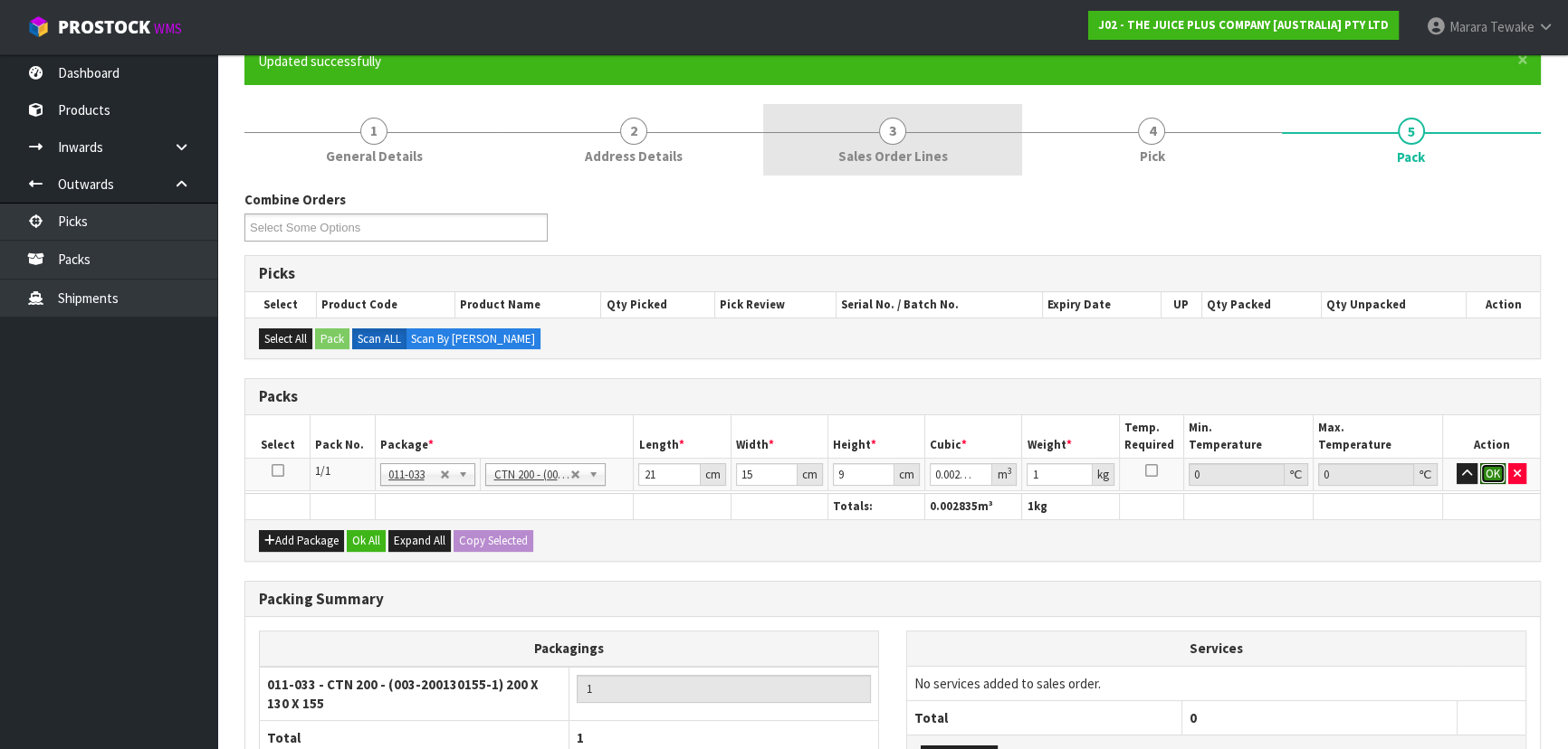
click button "OK" at bounding box center [1493, 474] width 26 height 22
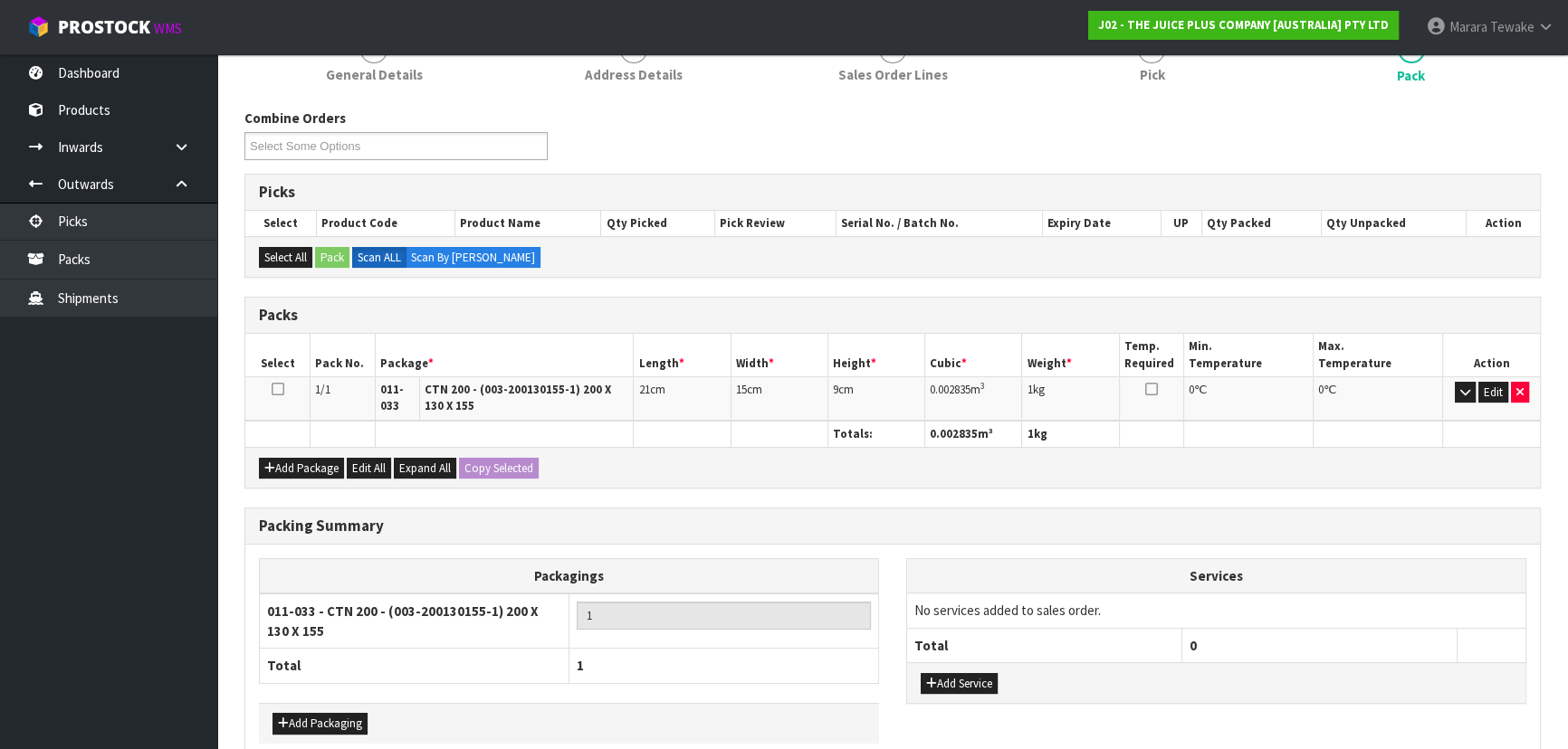
scroll to position [334, 0]
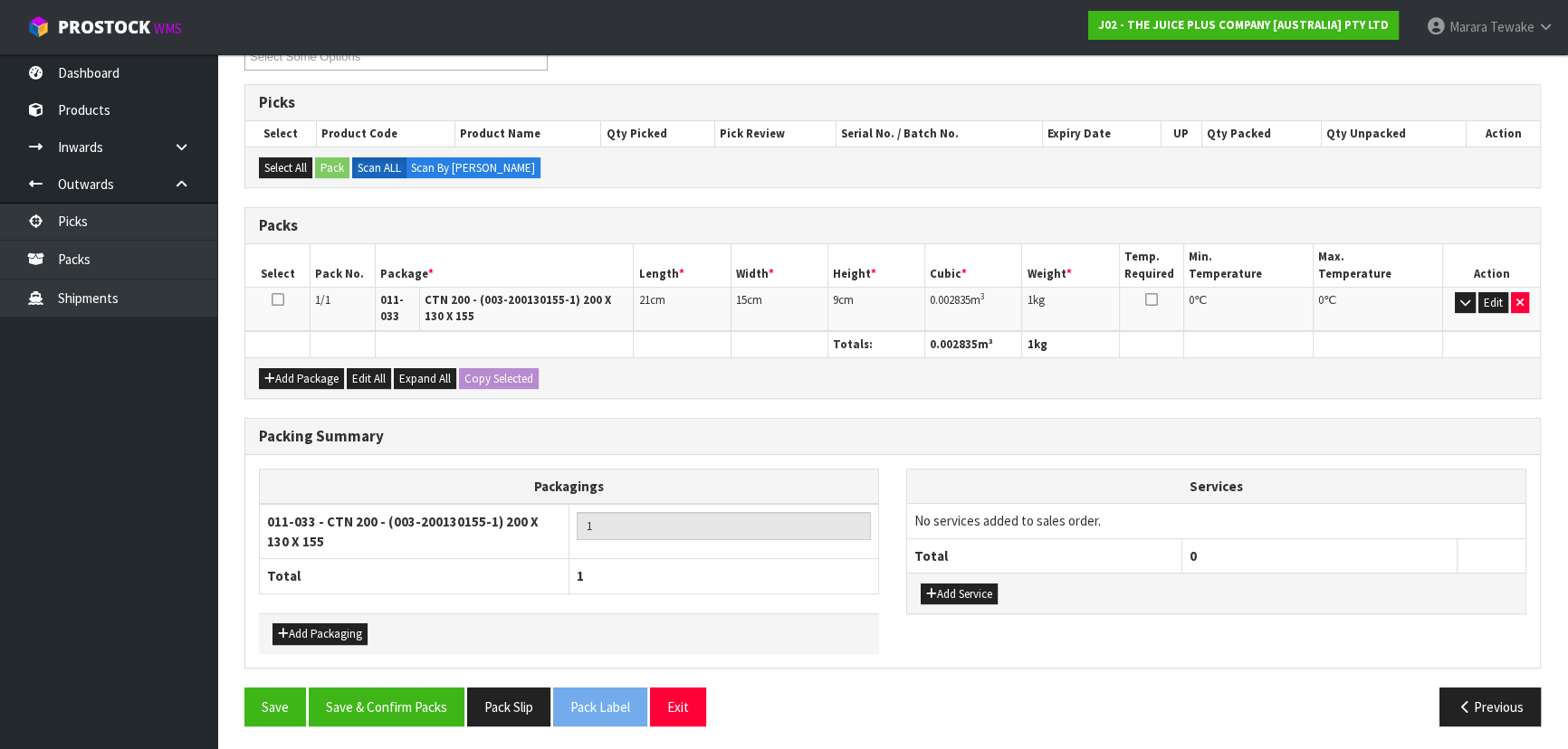
click at [438, 664] on div "Packing Summary Packagings 011-033 - CTN 200 - (003-200130155-1) 200 X 130 X 15…" at bounding box center [892, 552] width 1323 height 269
click at [437, 687] on button "Save & Confirm Packs" at bounding box center [386, 706] width 156 height 39
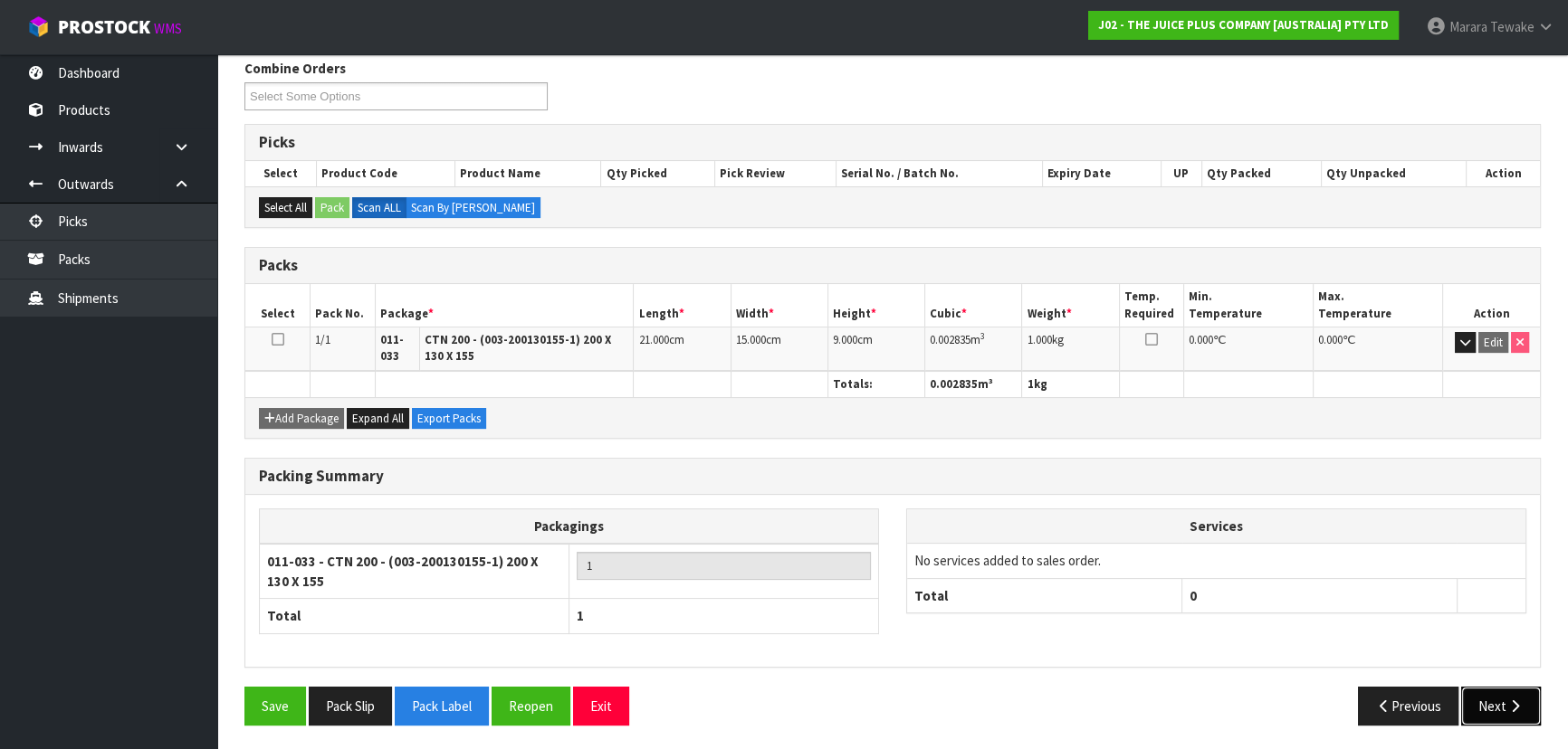
click at [1500, 695] on button "Next" at bounding box center [1501, 705] width 79 height 39
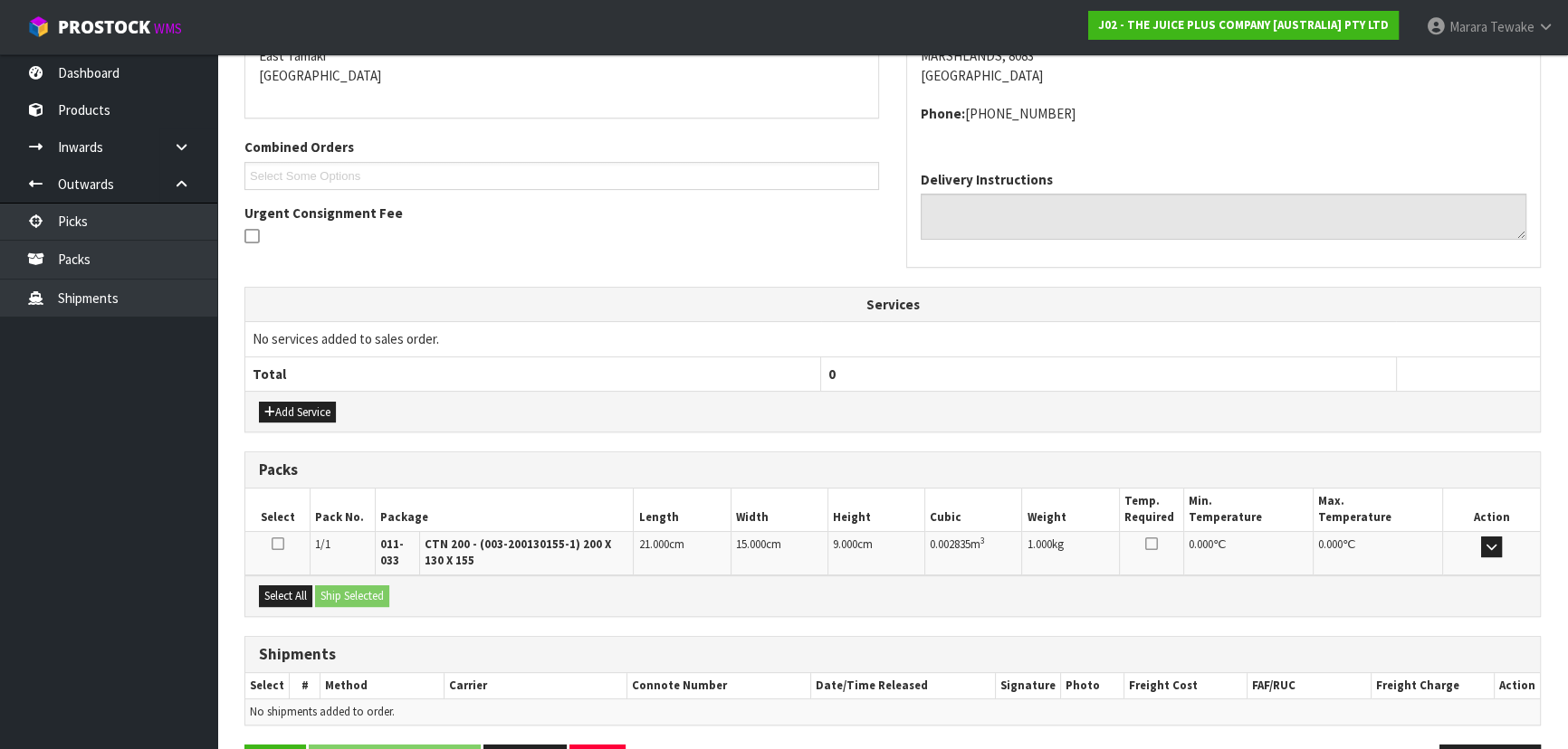
scroll to position [454, 0]
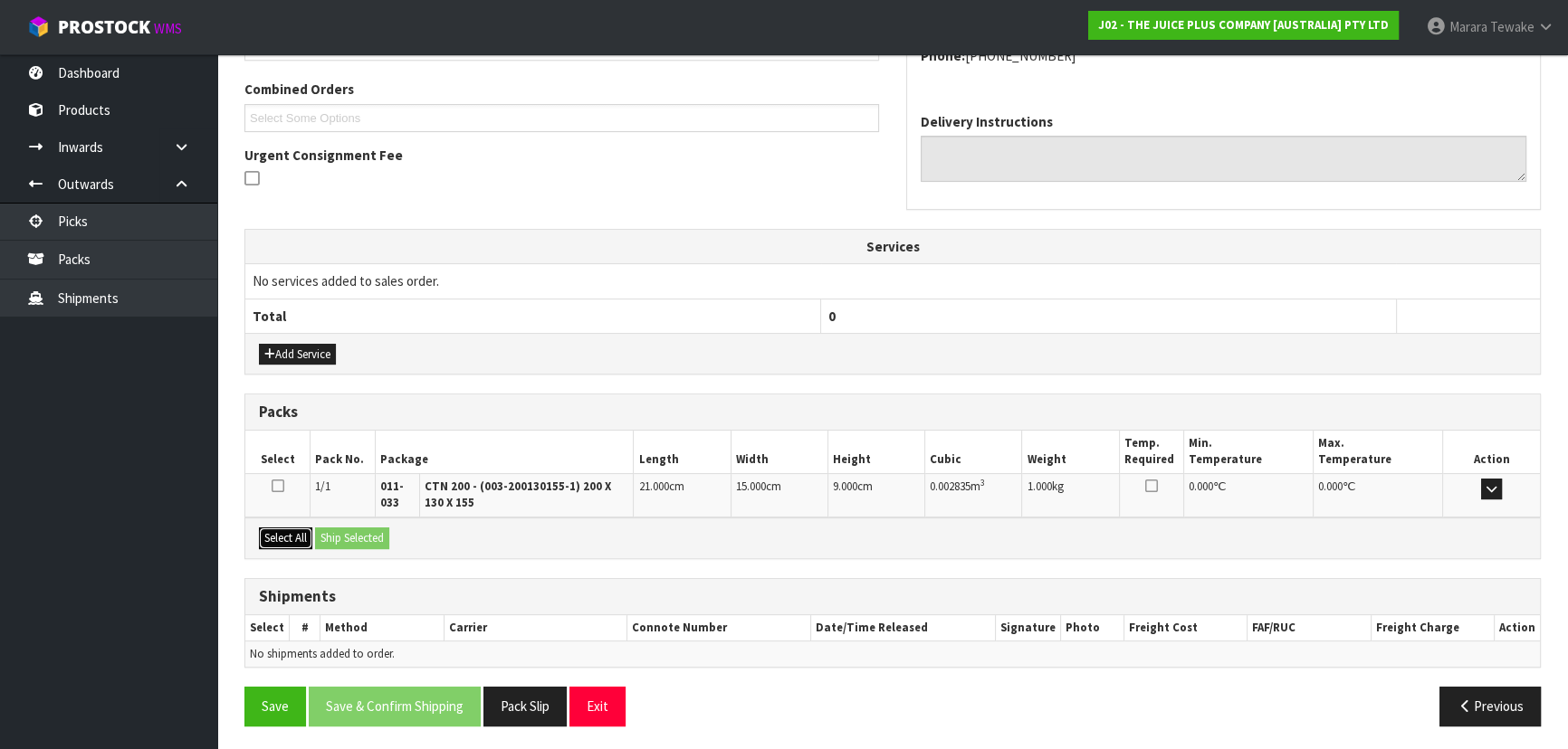
click at [301, 528] on button "Select All" at bounding box center [286, 539] width 54 height 22
click at [365, 528] on button "Ship Selected" at bounding box center [351, 539] width 74 height 22
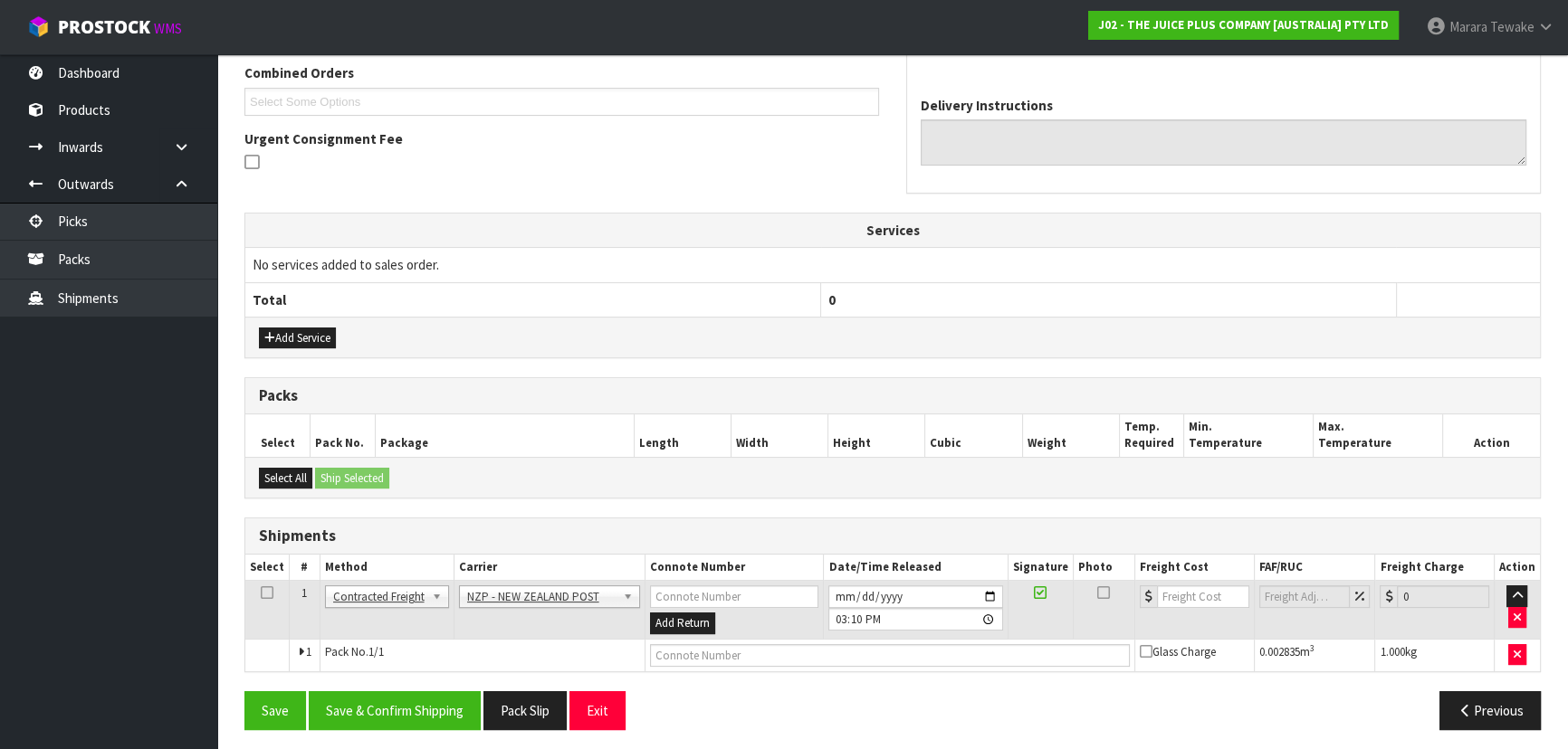
scroll to position [475, 0]
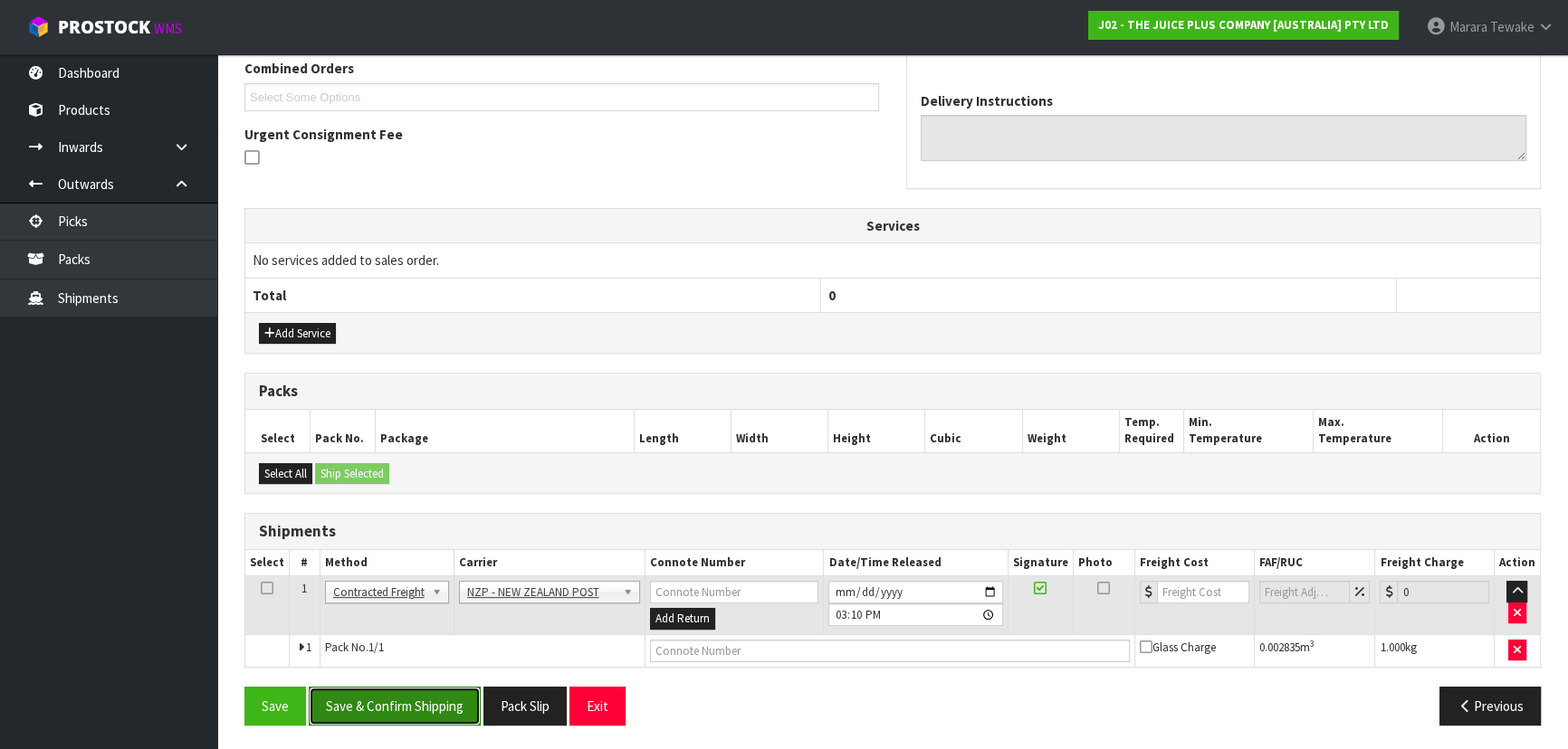
drag, startPoint x: 406, startPoint y: 712, endPoint x: 397, endPoint y: 706, distance: 10.8
click at [406, 709] on button "Save & Confirm Shipping" at bounding box center [394, 705] width 172 height 39
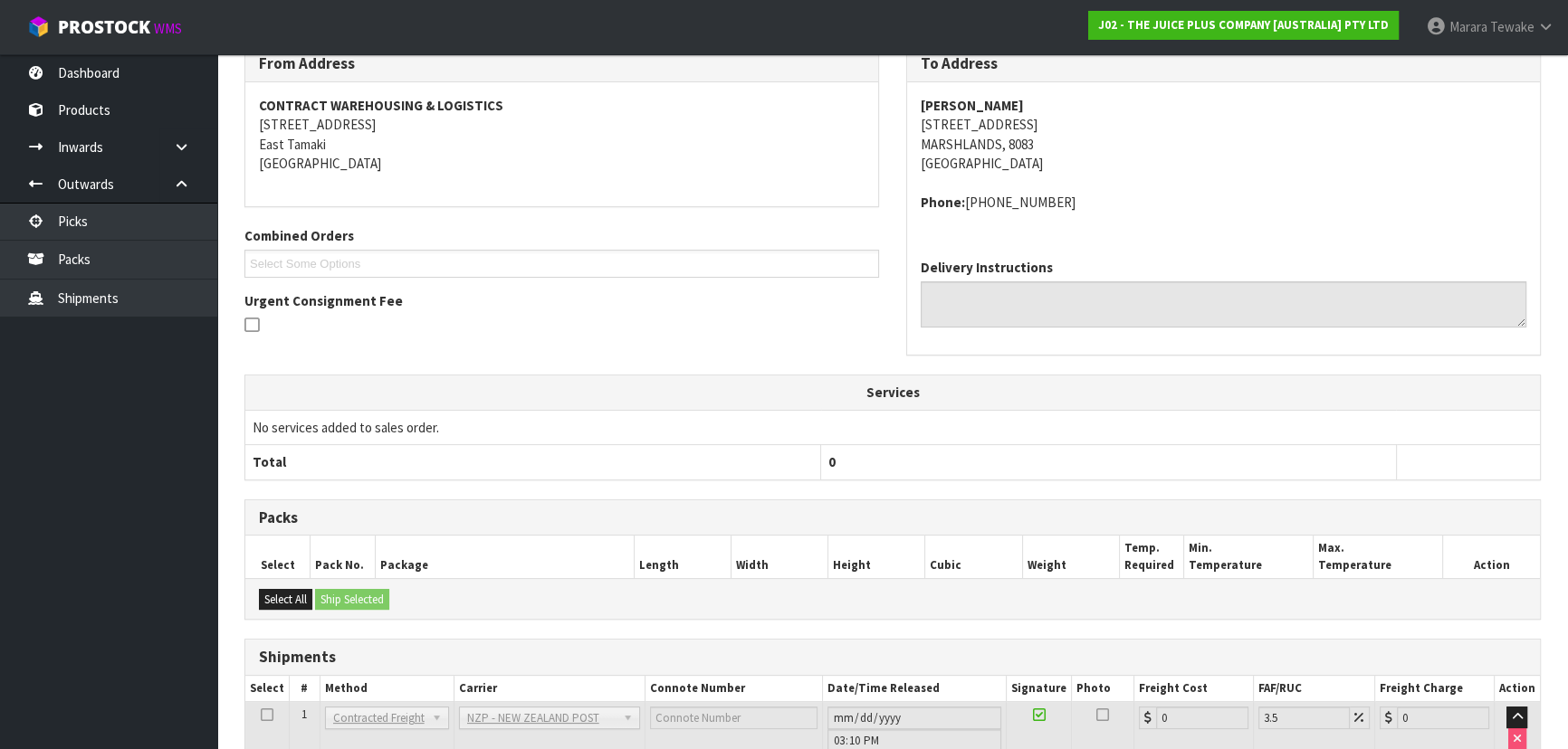
scroll to position [449, 0]
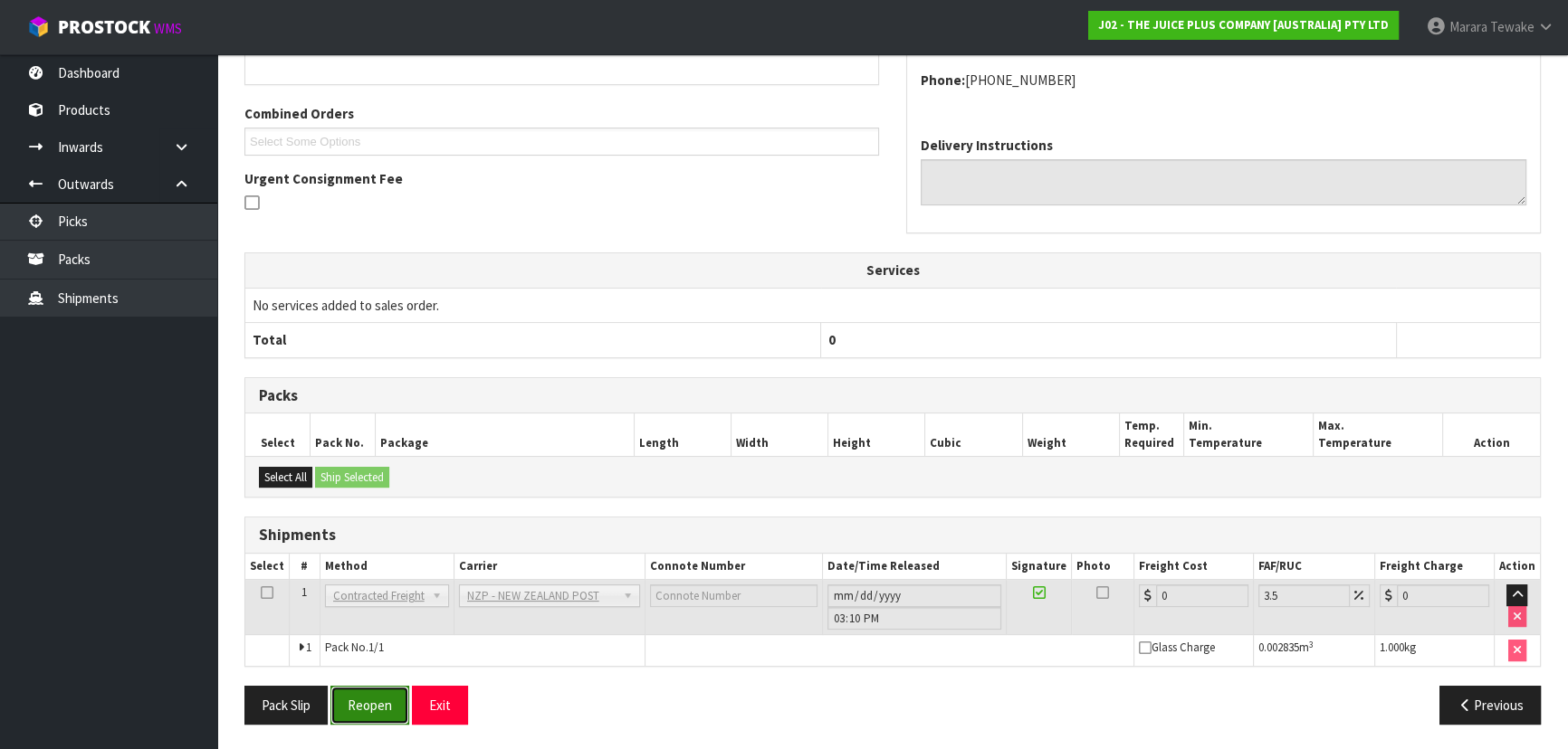
click at [346, 702] on button "Reopen" at bounding box center [369, 704] width 78 height 39
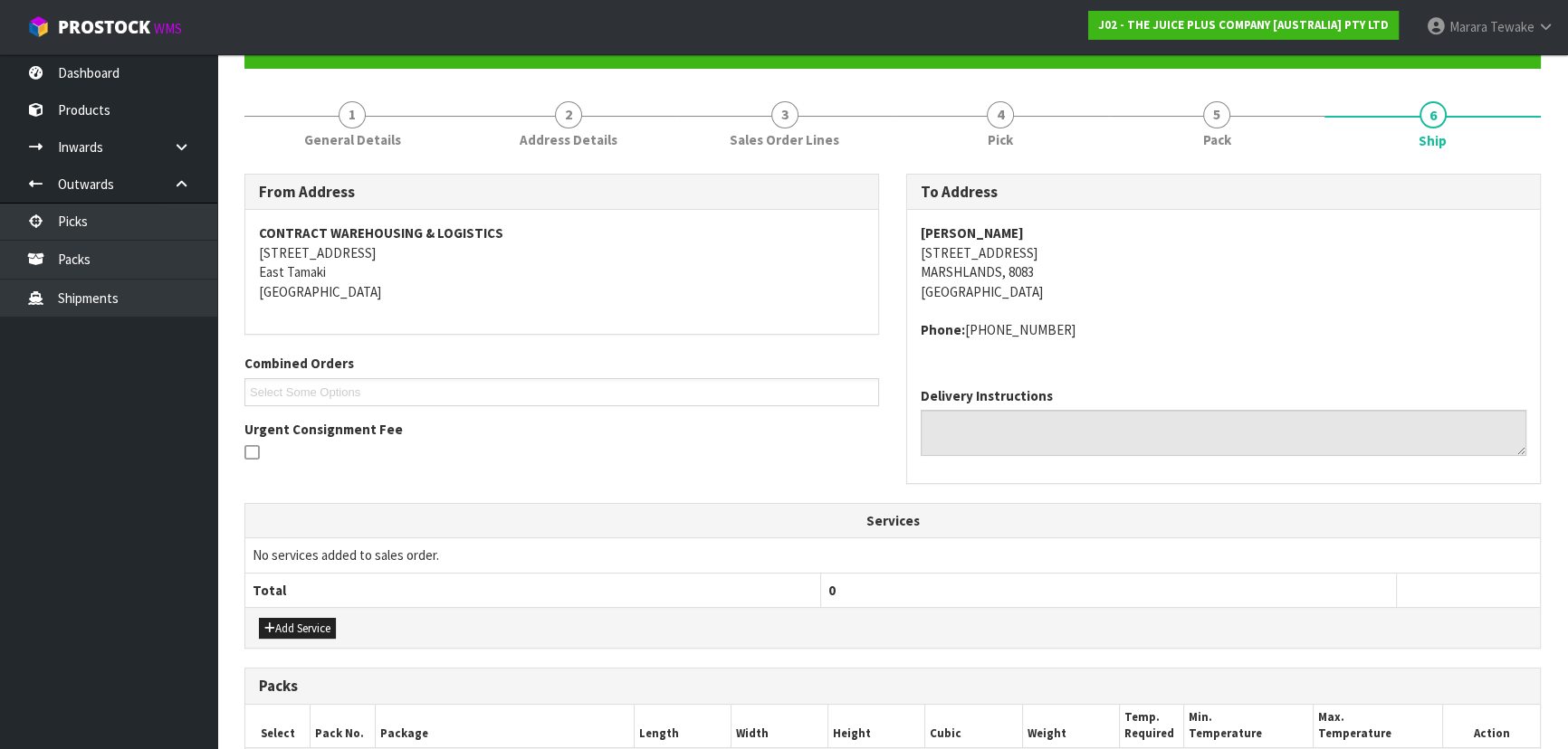
scroll to position [475, 0]
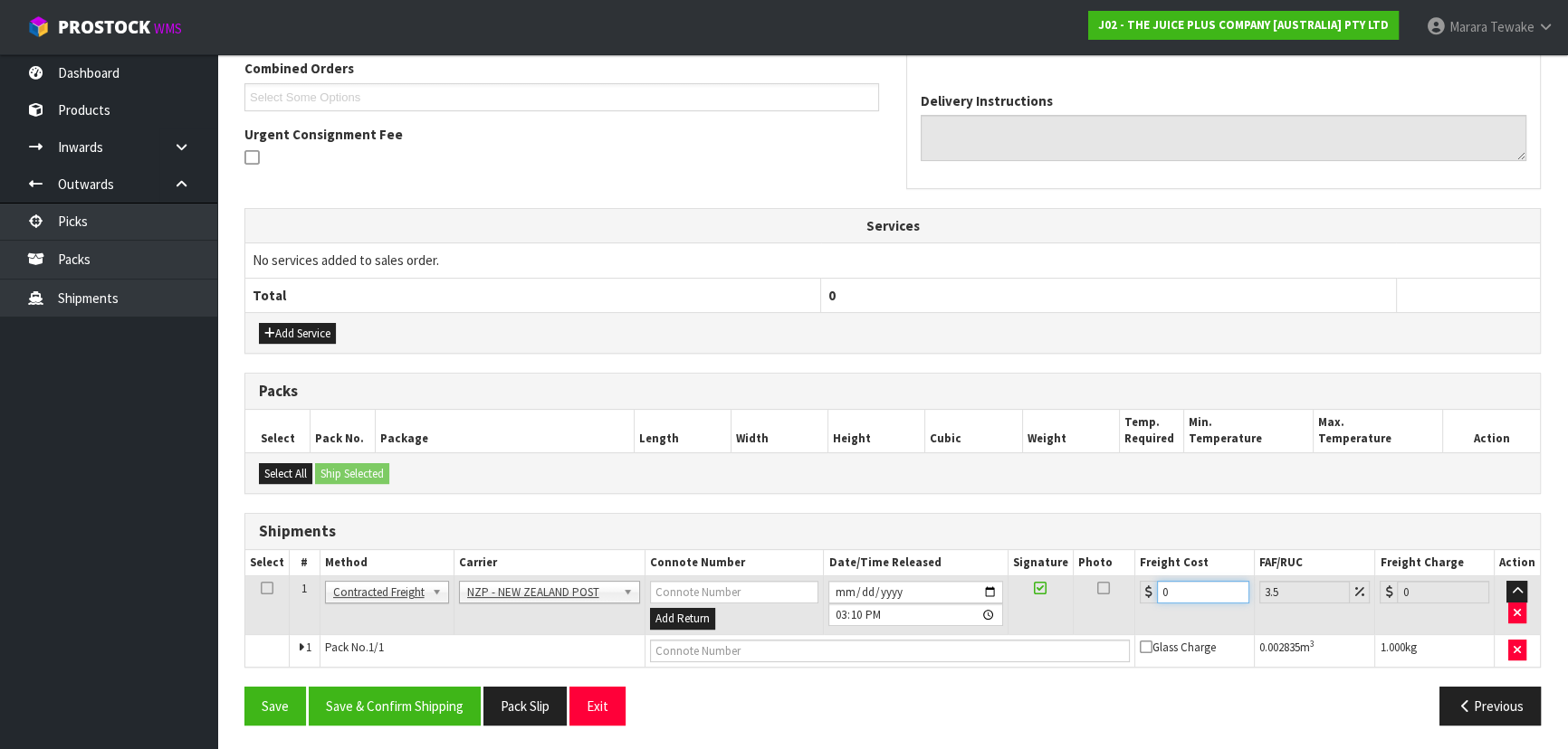
drag, startPoint x: 1181, startPoint y: 582, endPoint x: 1097, endPoint y: 581, distance: 84.0
click at [1094, 588] on tr "1 Client Local Pickup Customer Local Pickup Company Freight Contracted Freight …" at bounding box center [892, 605] width 1294 height 59
click at [426, 714] on button "Save & Confirm Shipping" at bounding box center [394, 705] width 172 height 39
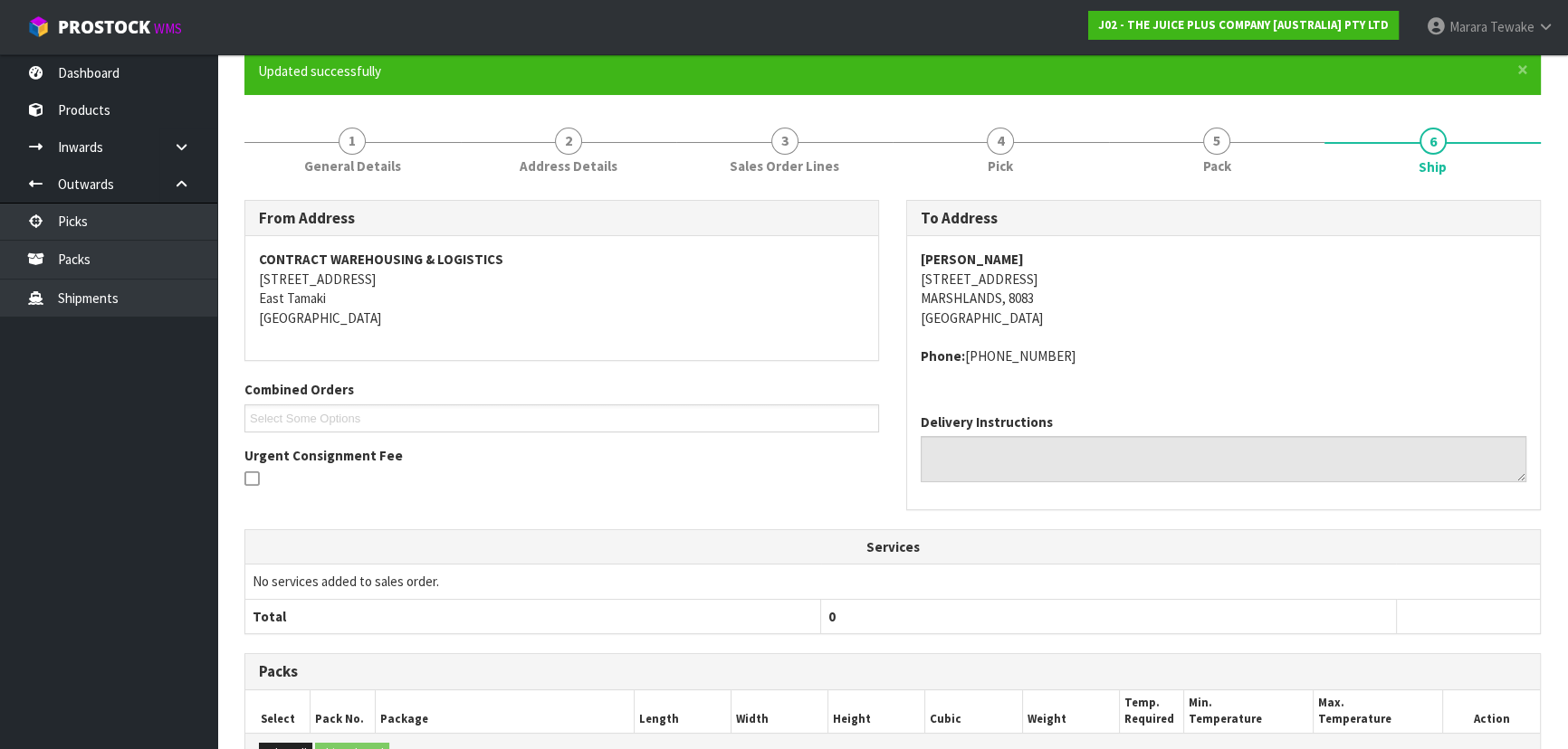
scroll to position [0, 0]
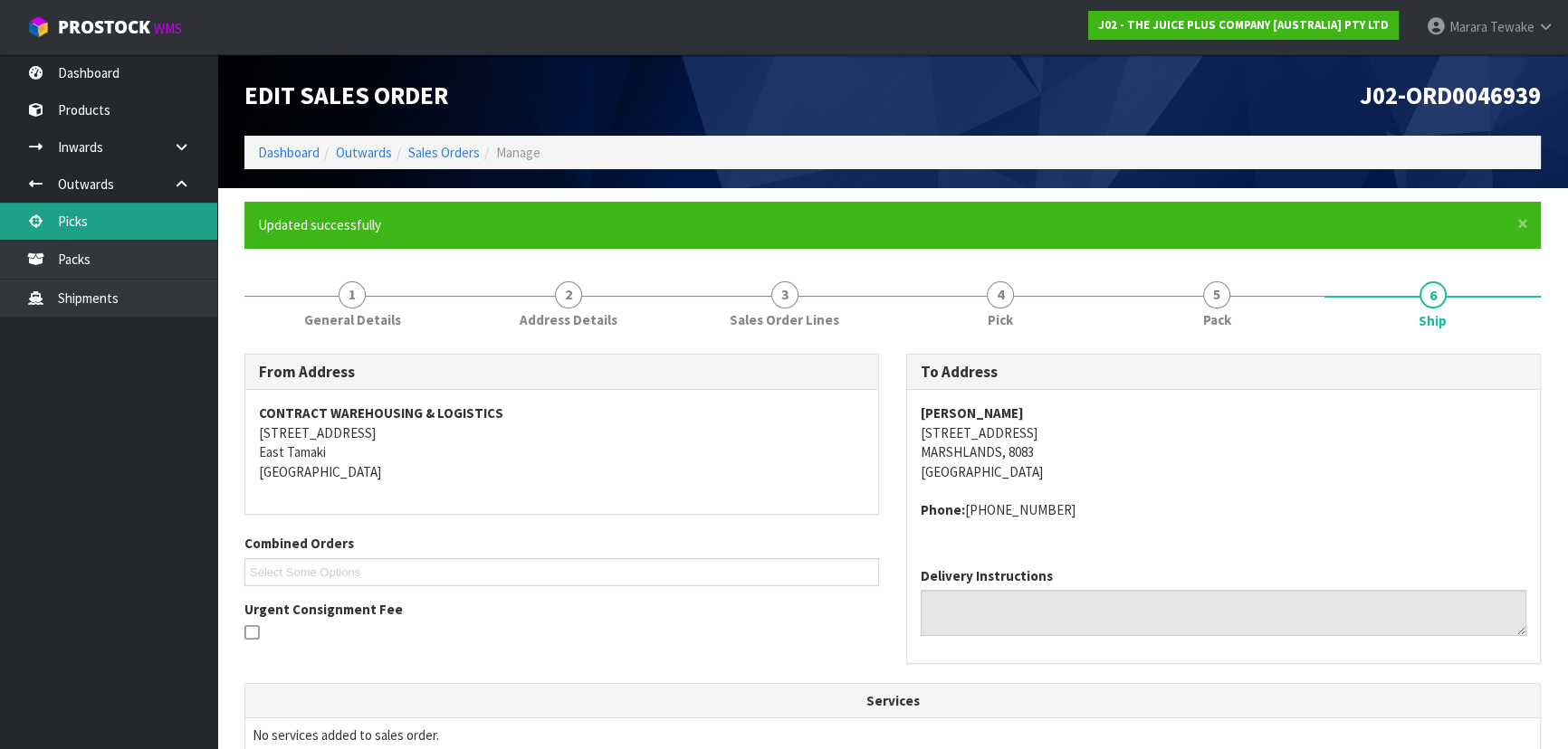
click at [163, 226] on link "Picks" at bounding box center [108, 220] width 217 height 37
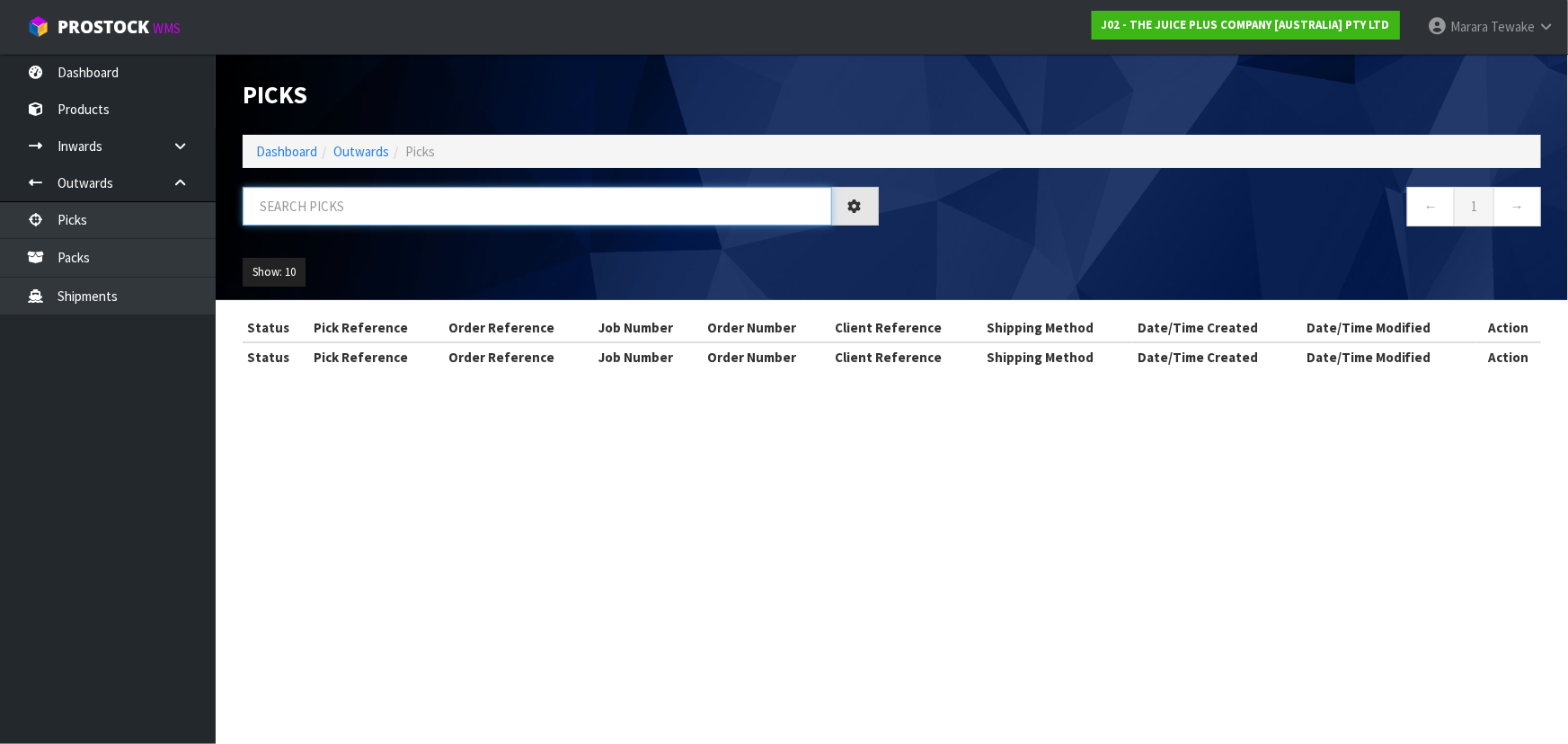
click at [275, 210] on input "text" at bounding box center [537, 206] width 589 height 38
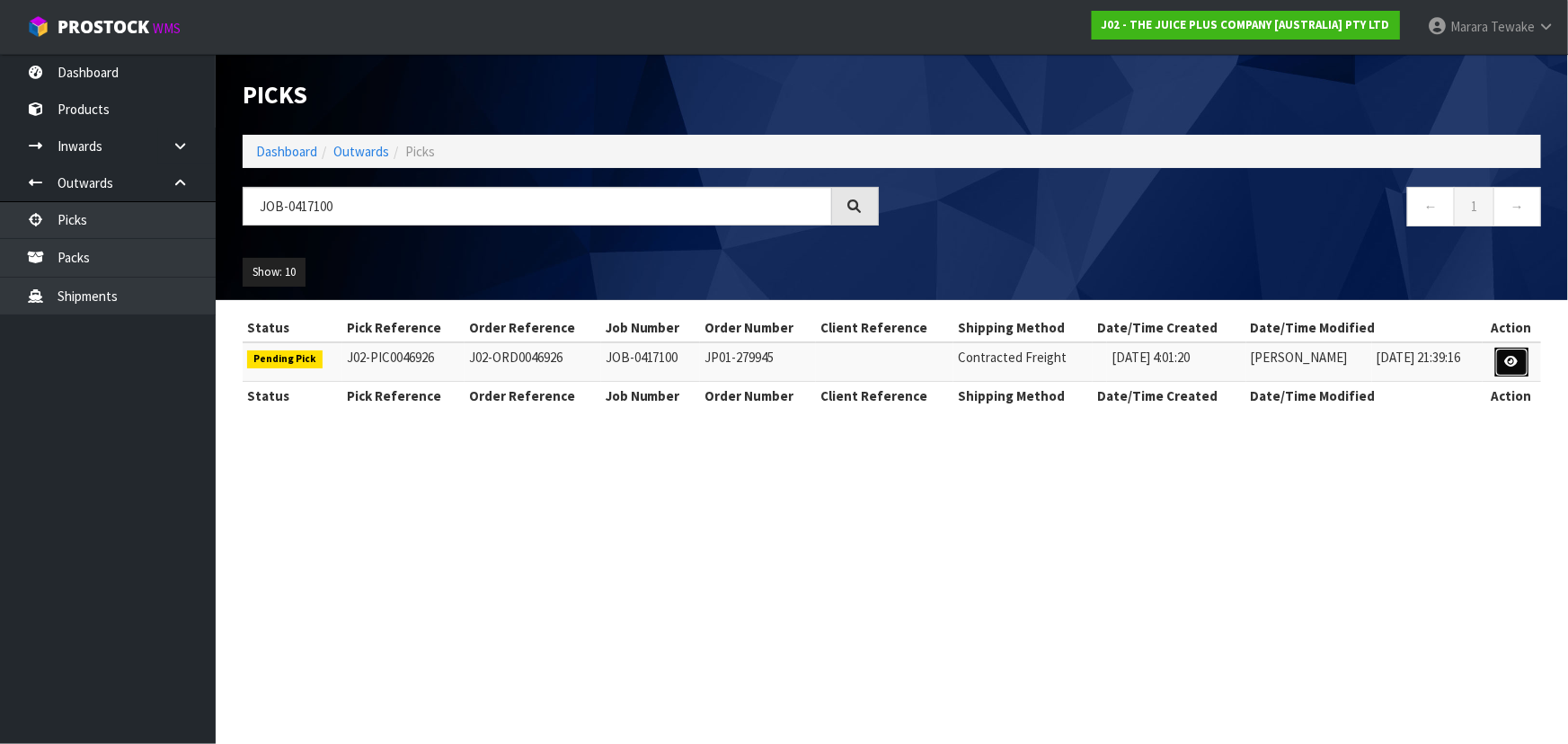
drag, startPoint x: 1517, startPoint y: 353, endPoint x: 1471, endPoint y: 372, distance: 49.8
click at [1517, 353] on link at bounding box center [1513, 362] width 34 height 29
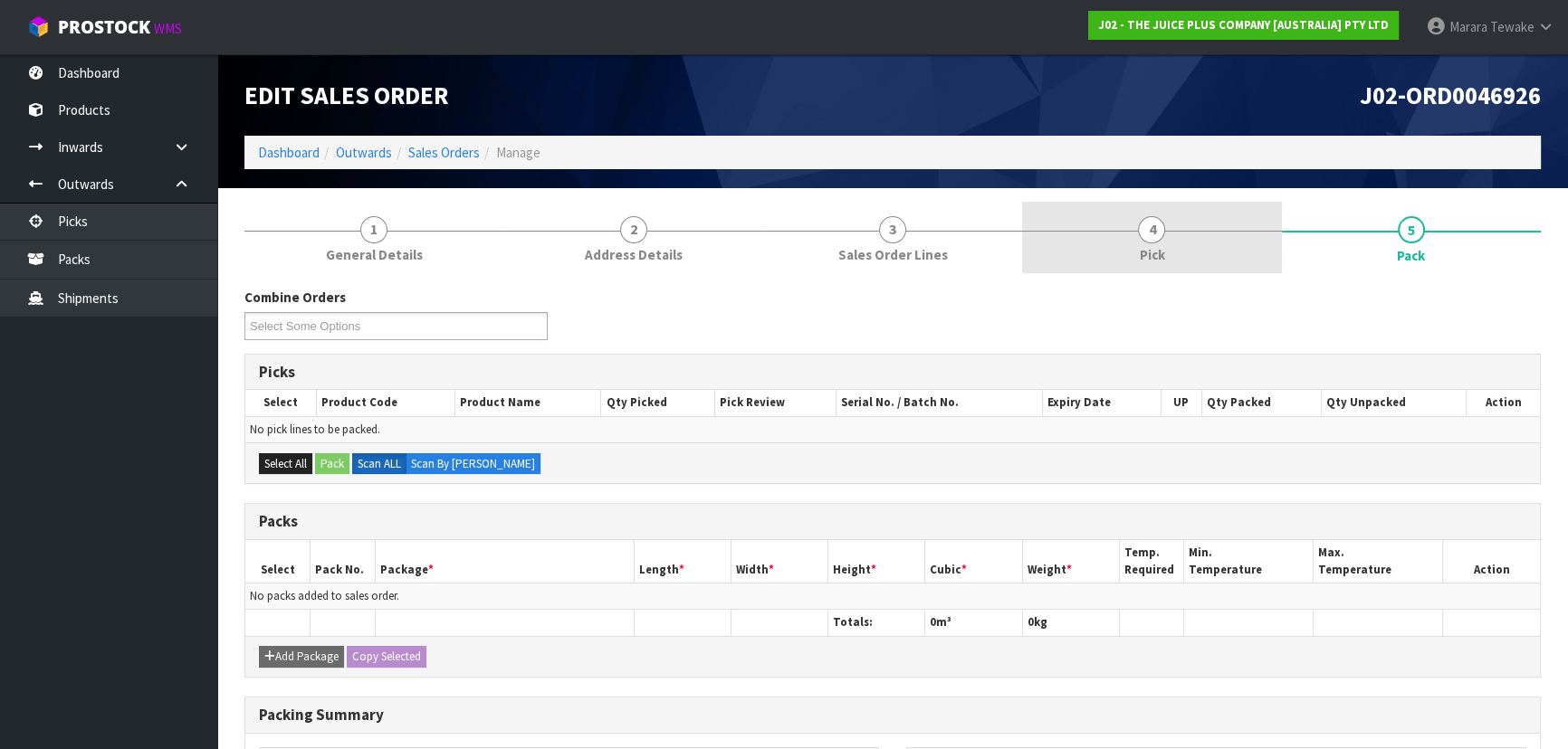
click at [1204, 250] on link "4 Pick" at bounding box center [1151, 237] width 259 height 71
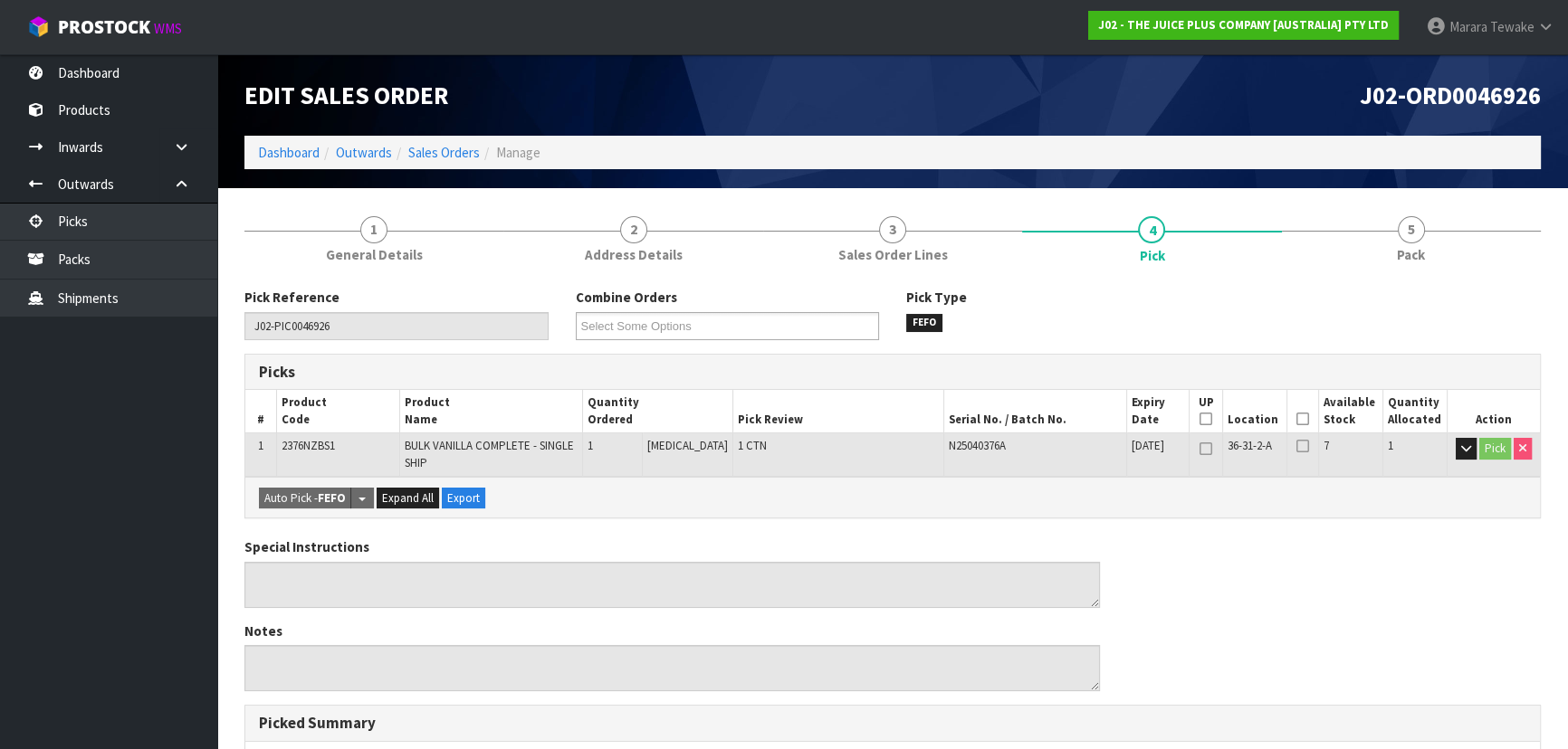
click at [1296, 420] on icon at bounding box center [1302, 419] width 13 height 1
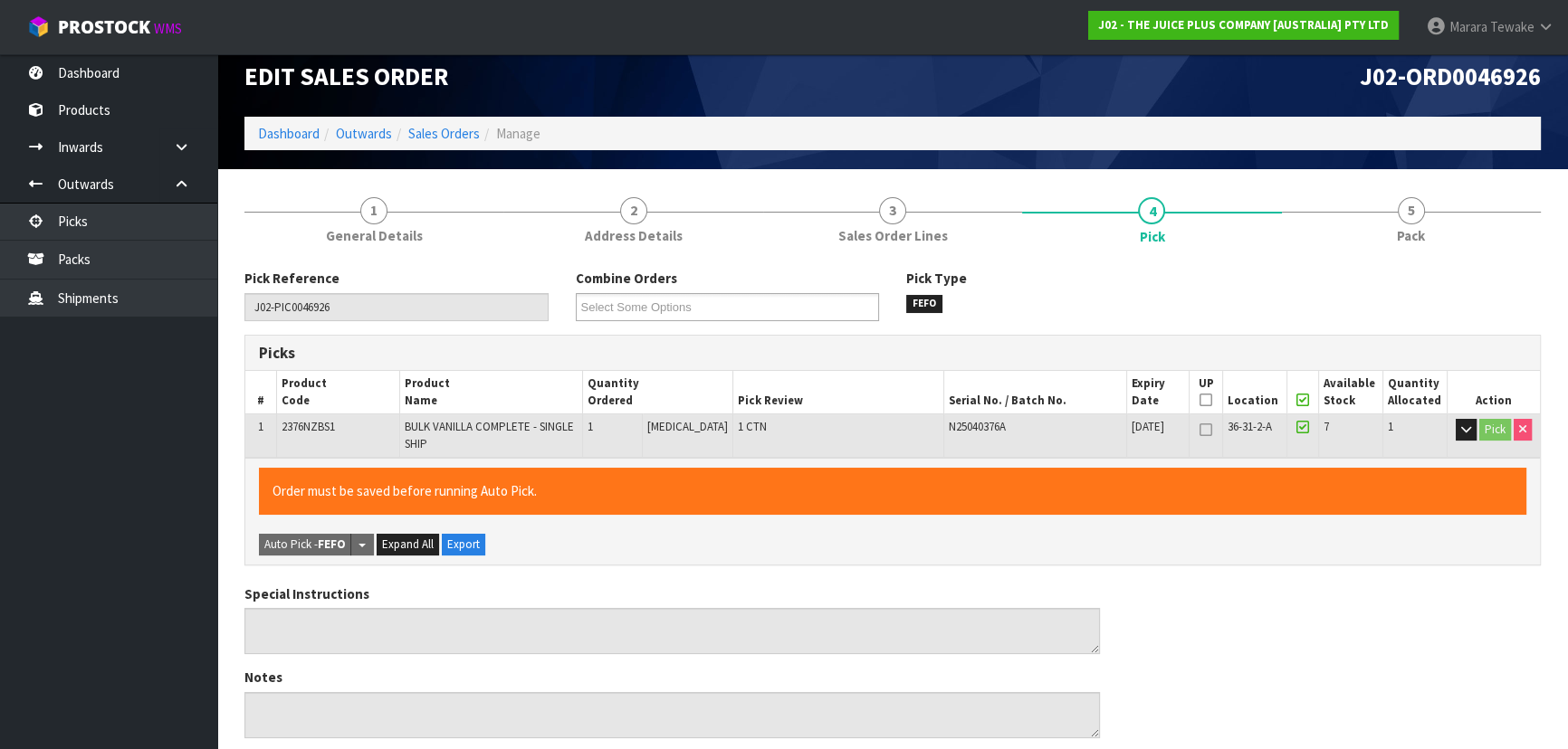
scroll to position [517, 0]
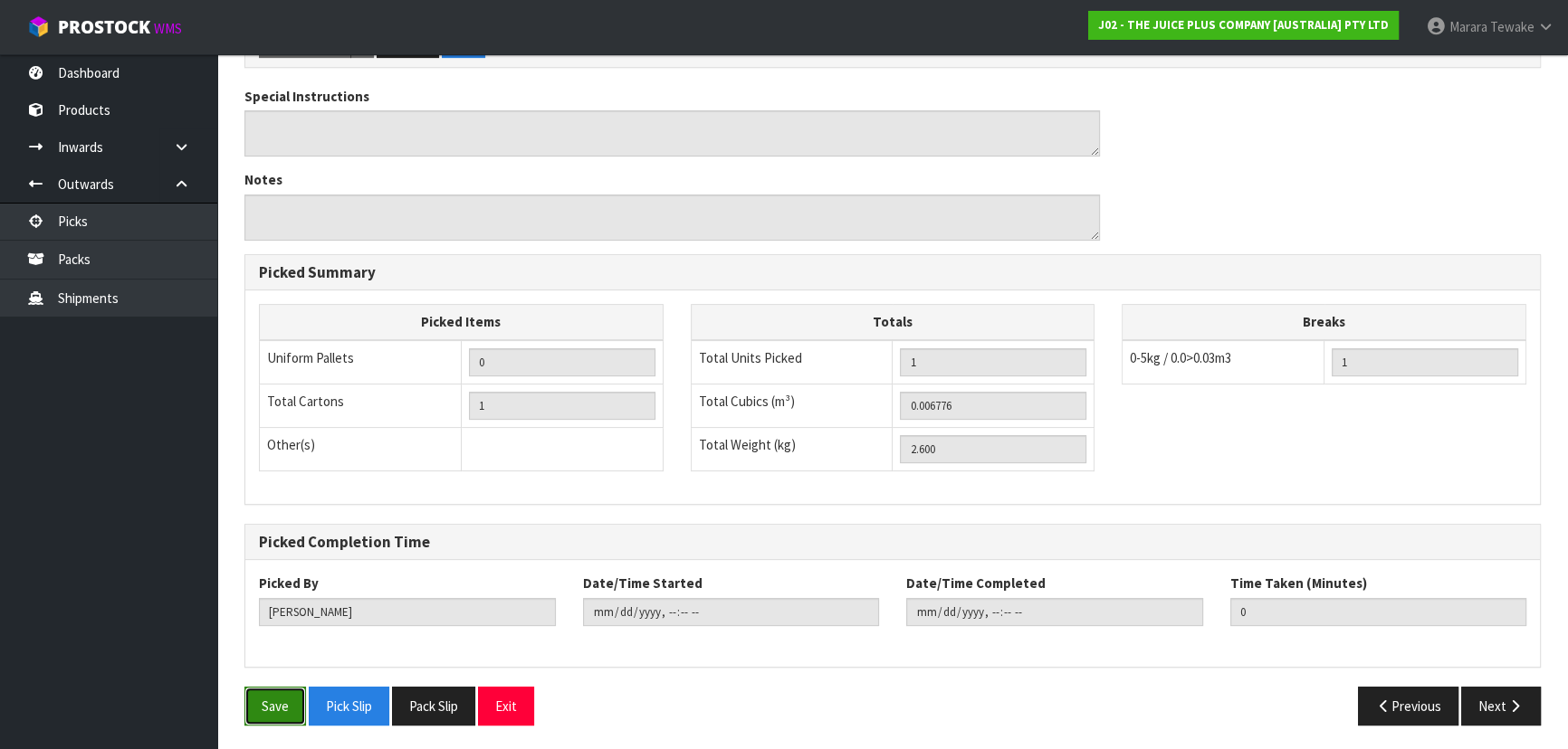
click at [275, 691] on button "Save" at bounding box center [275, 705] width 62 height 39
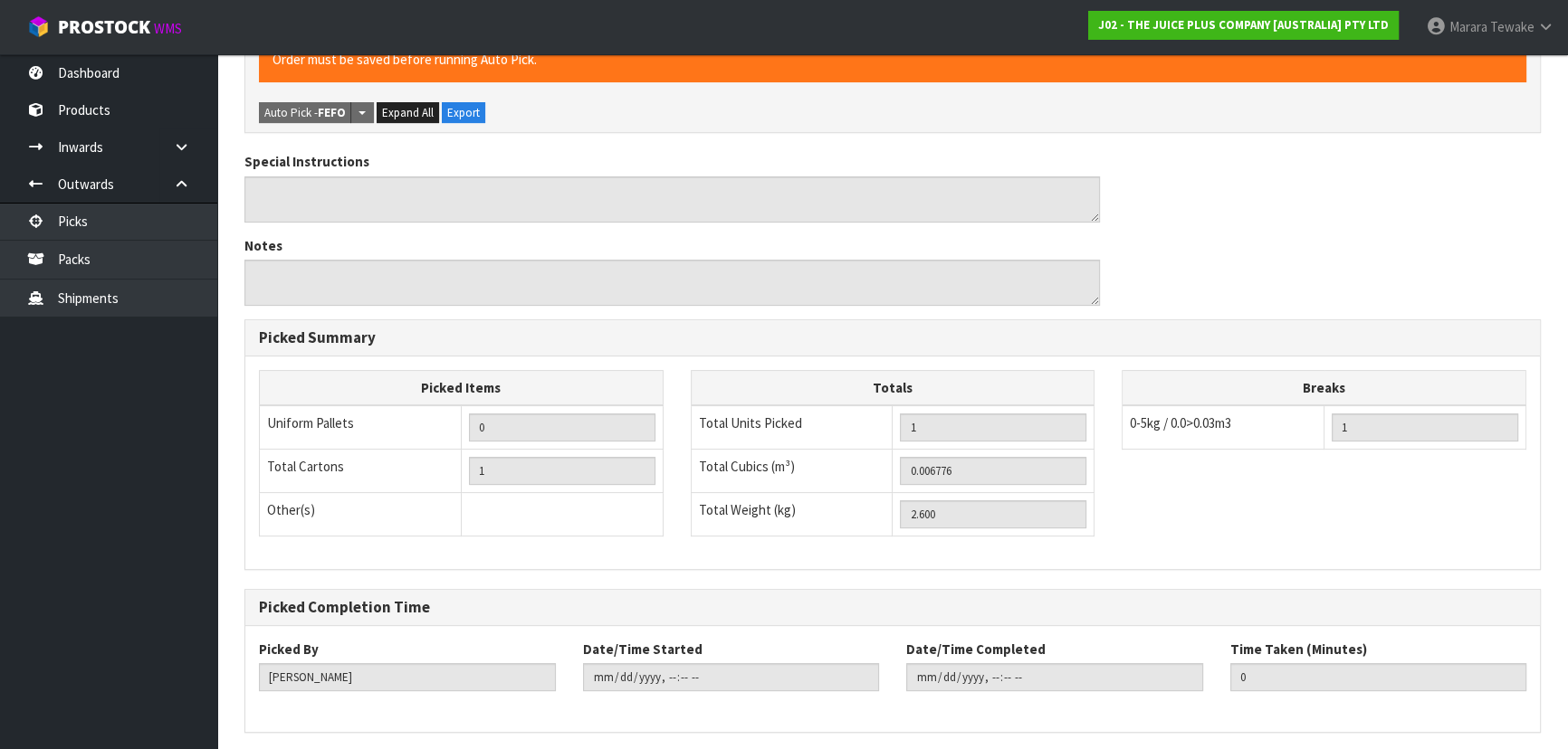
scroll to position [0, 0]
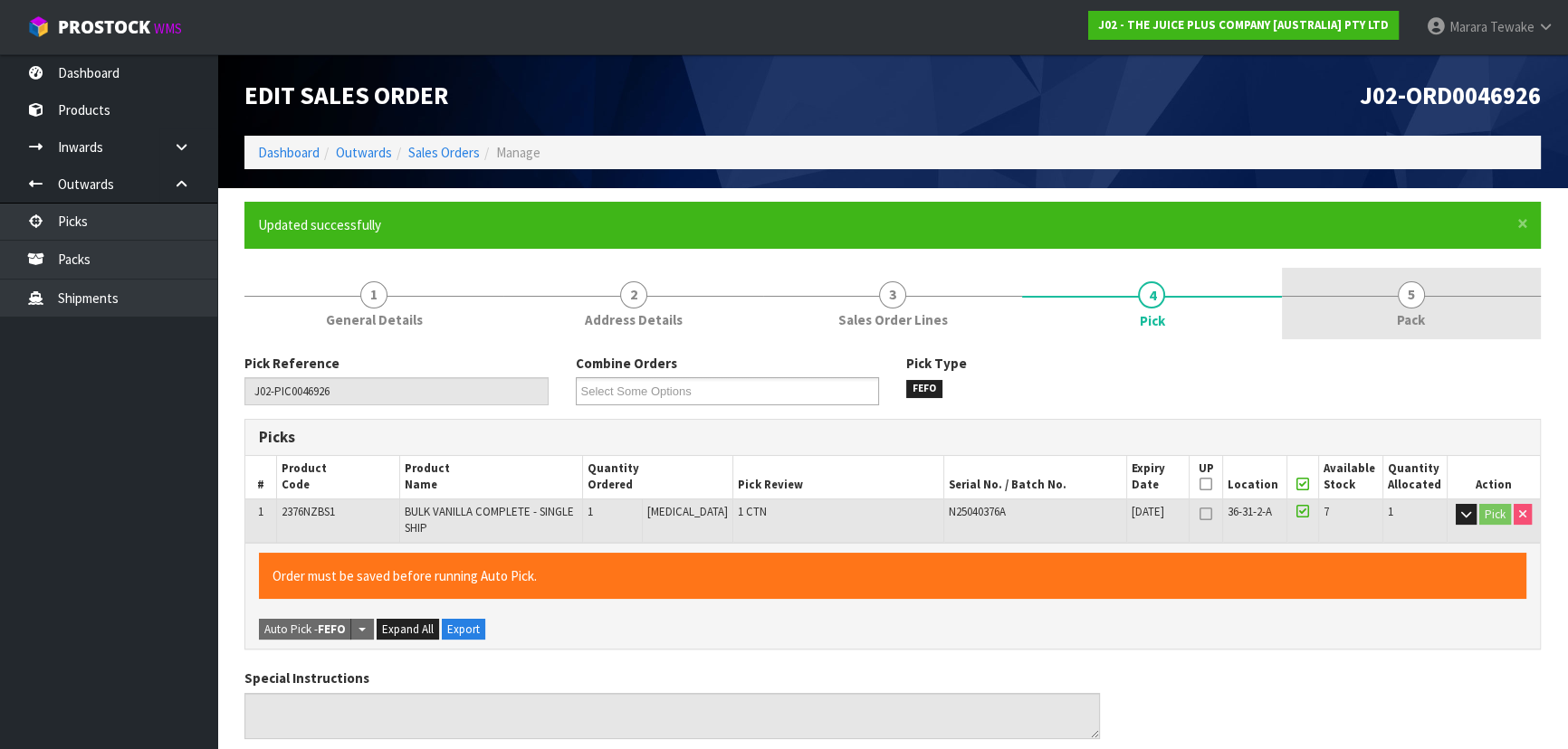
click at [1404, 289] on span "5" at bounding box center [1410, 295] width 27 height 27
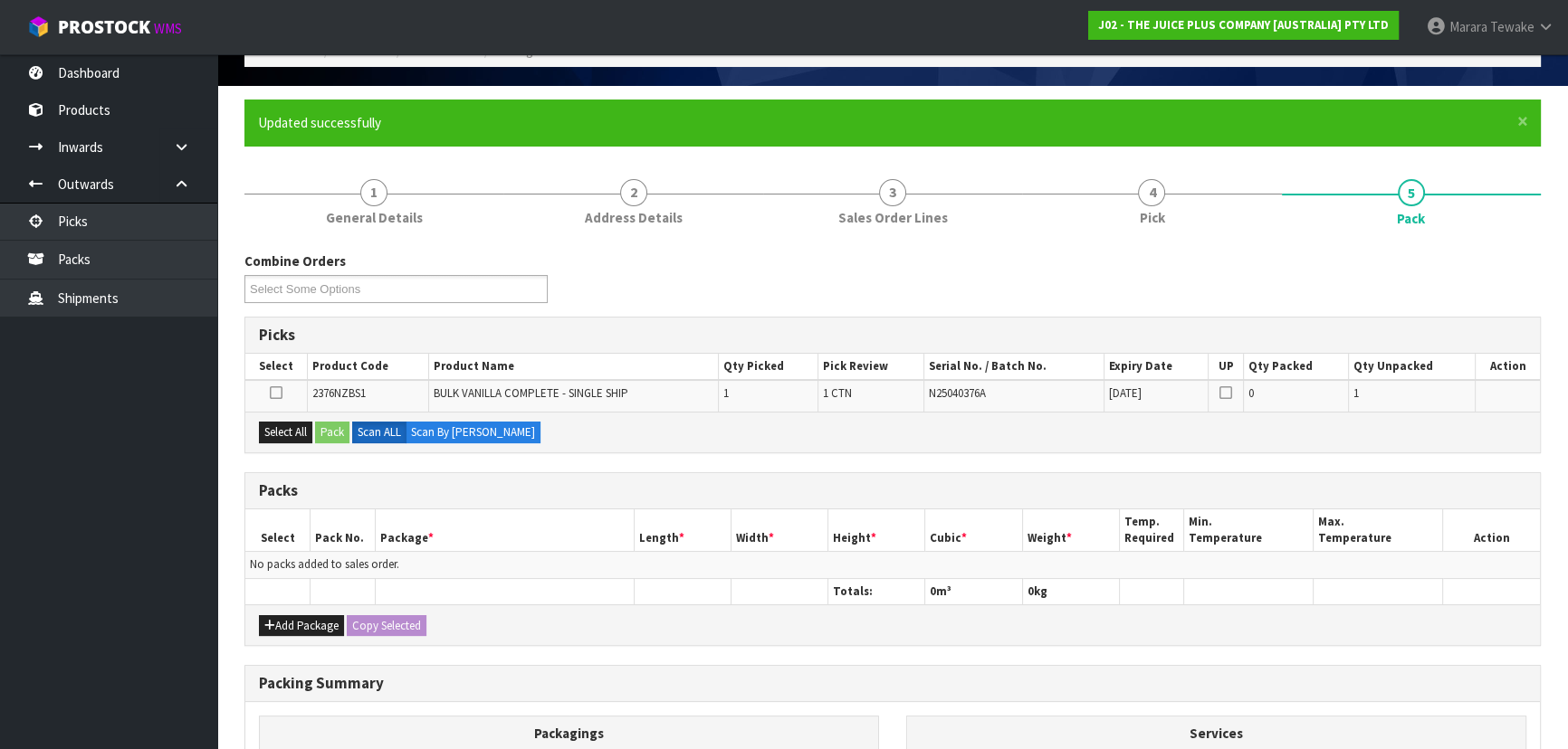
scroll to position [328, 0]
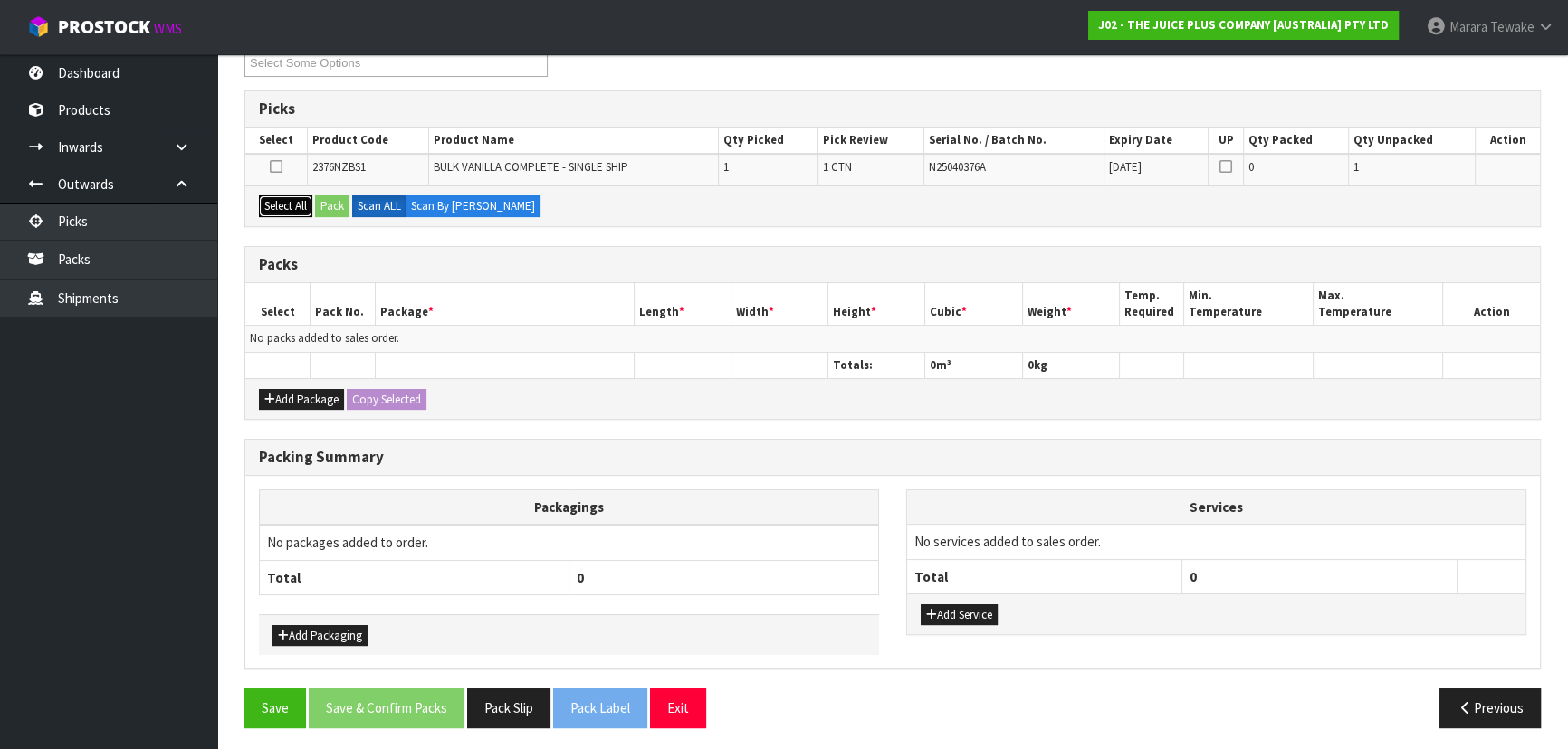
click at [284, 200] on button "Select All" at bounding box center [286, 206] width 54 height 22
click at [332, 200] on button "Pack" at bounding box center [331, 206] width 35 height 22
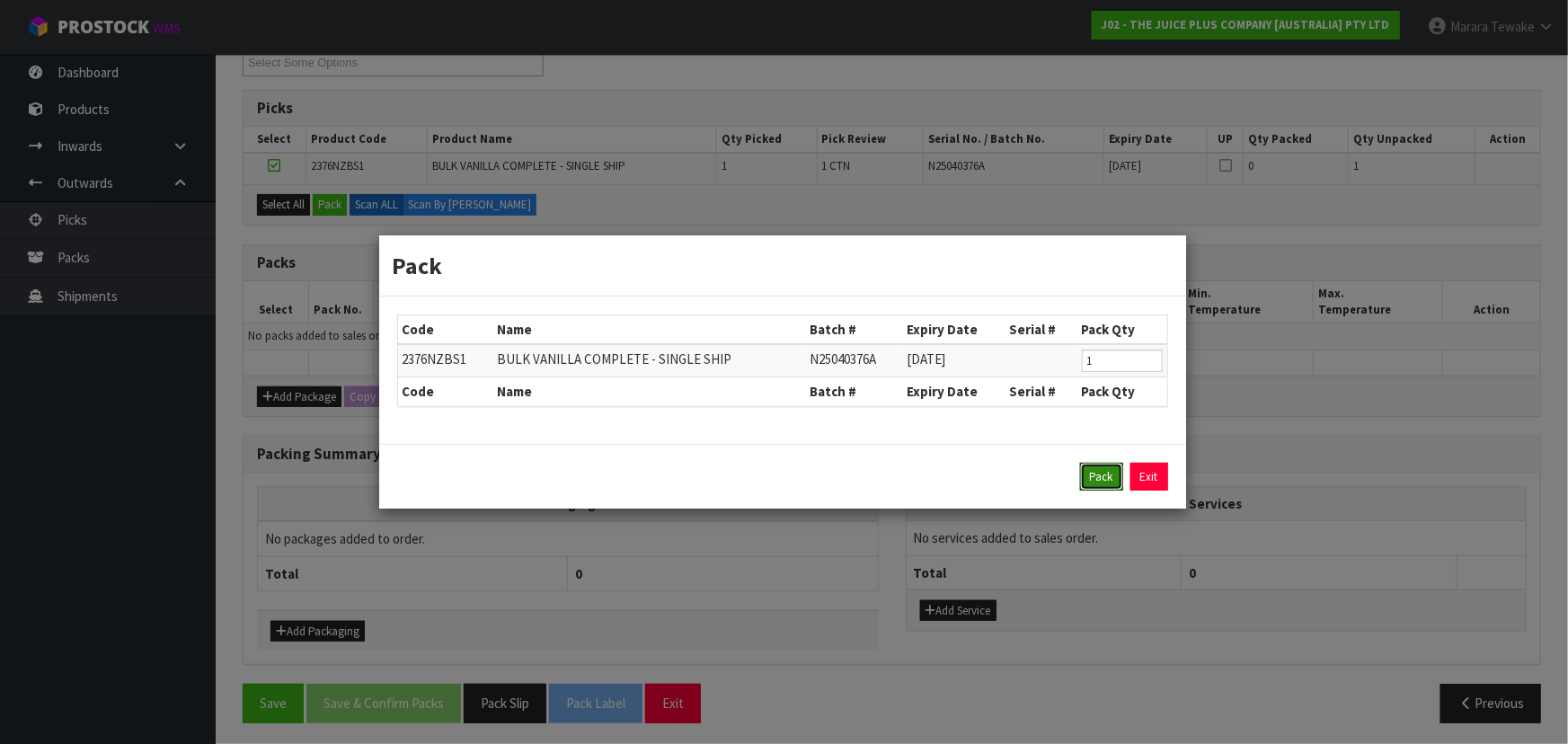
click at [1097, 480] on button "Pack" at bounding box center [1102, 477] width 43 height 29
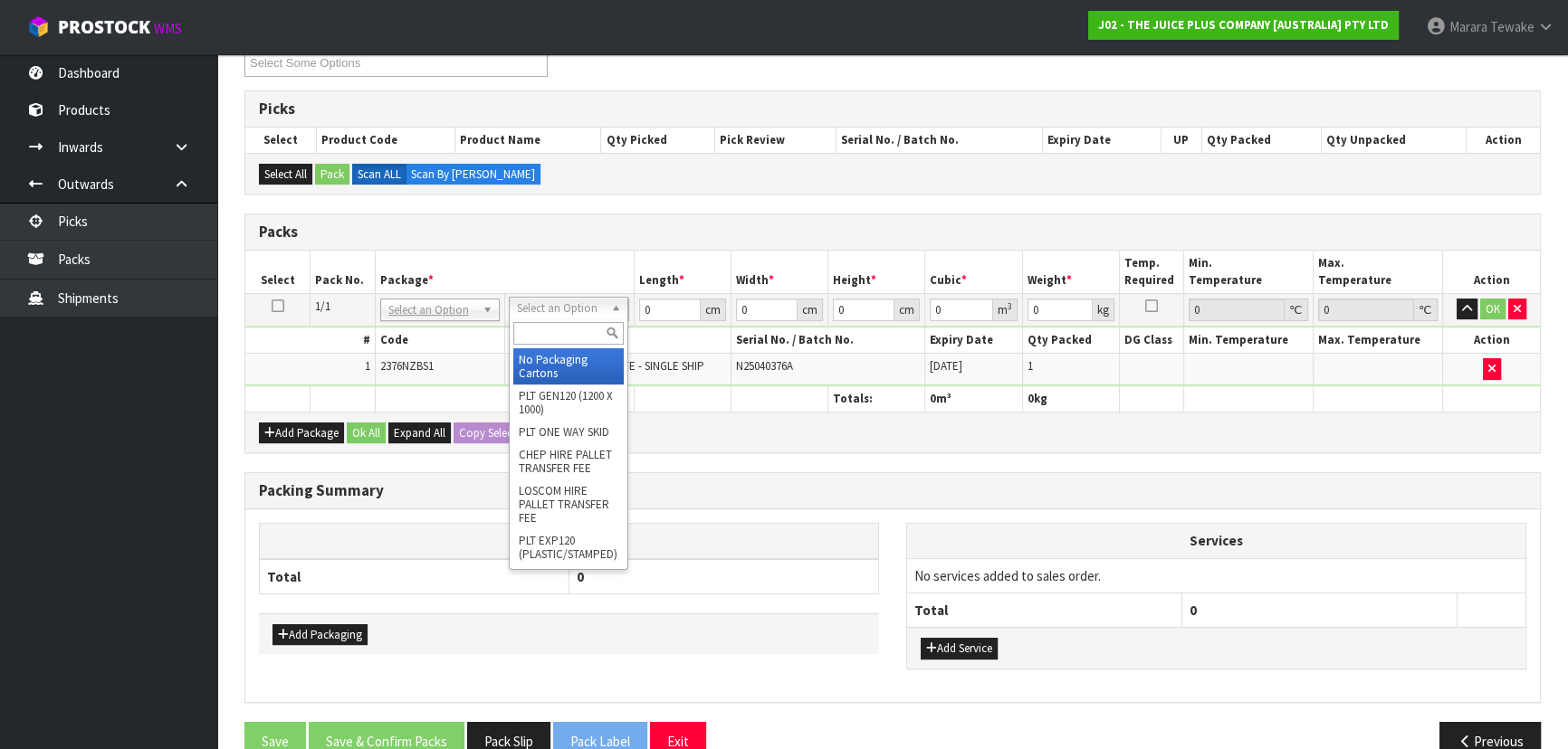
click at [554, 338] on input "text" at bounding box center [568, 333] width 110 height 23
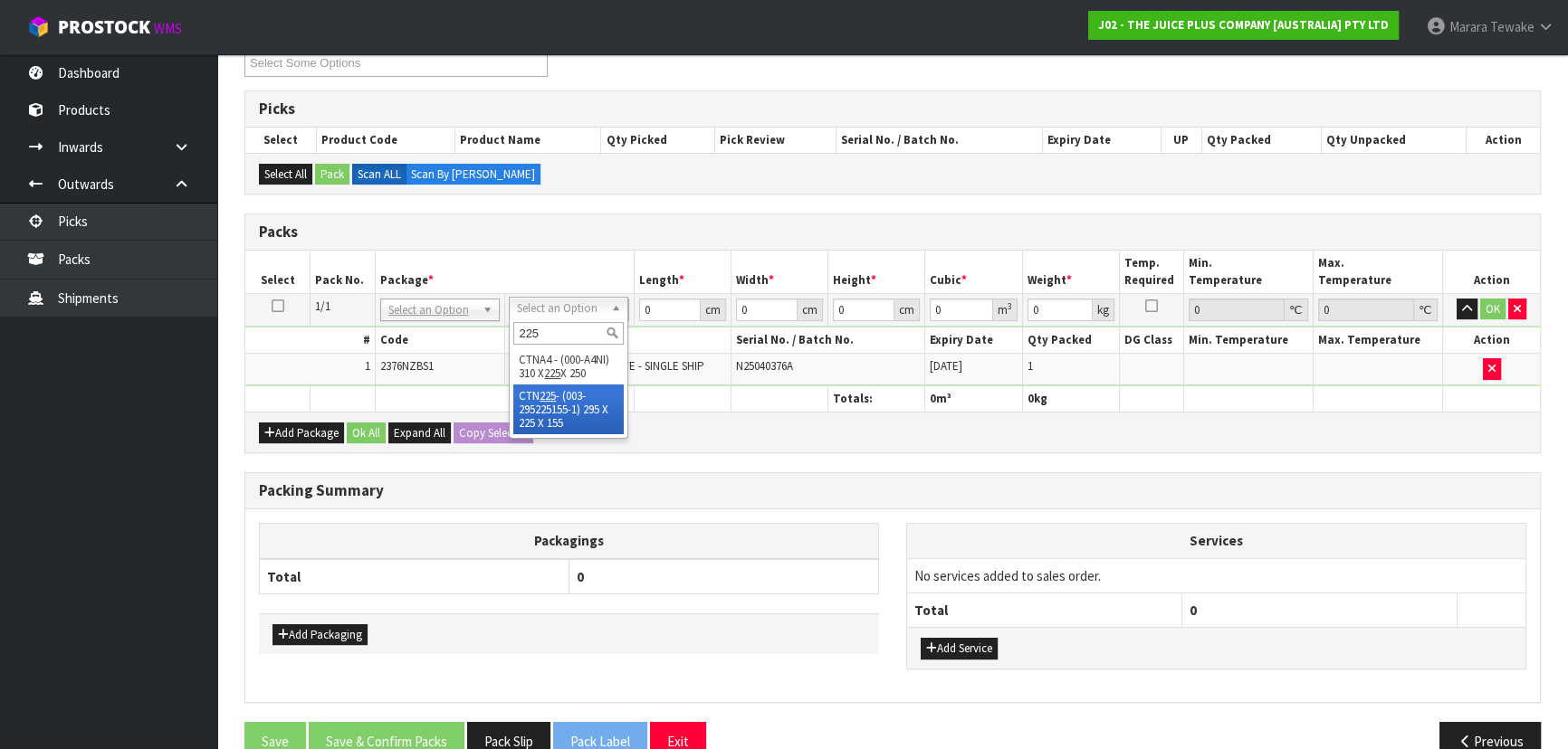
drag, startPoint x: 548, startPoint y: 409, endPoint x: 570, endPoint y: 380, distance: 36.4
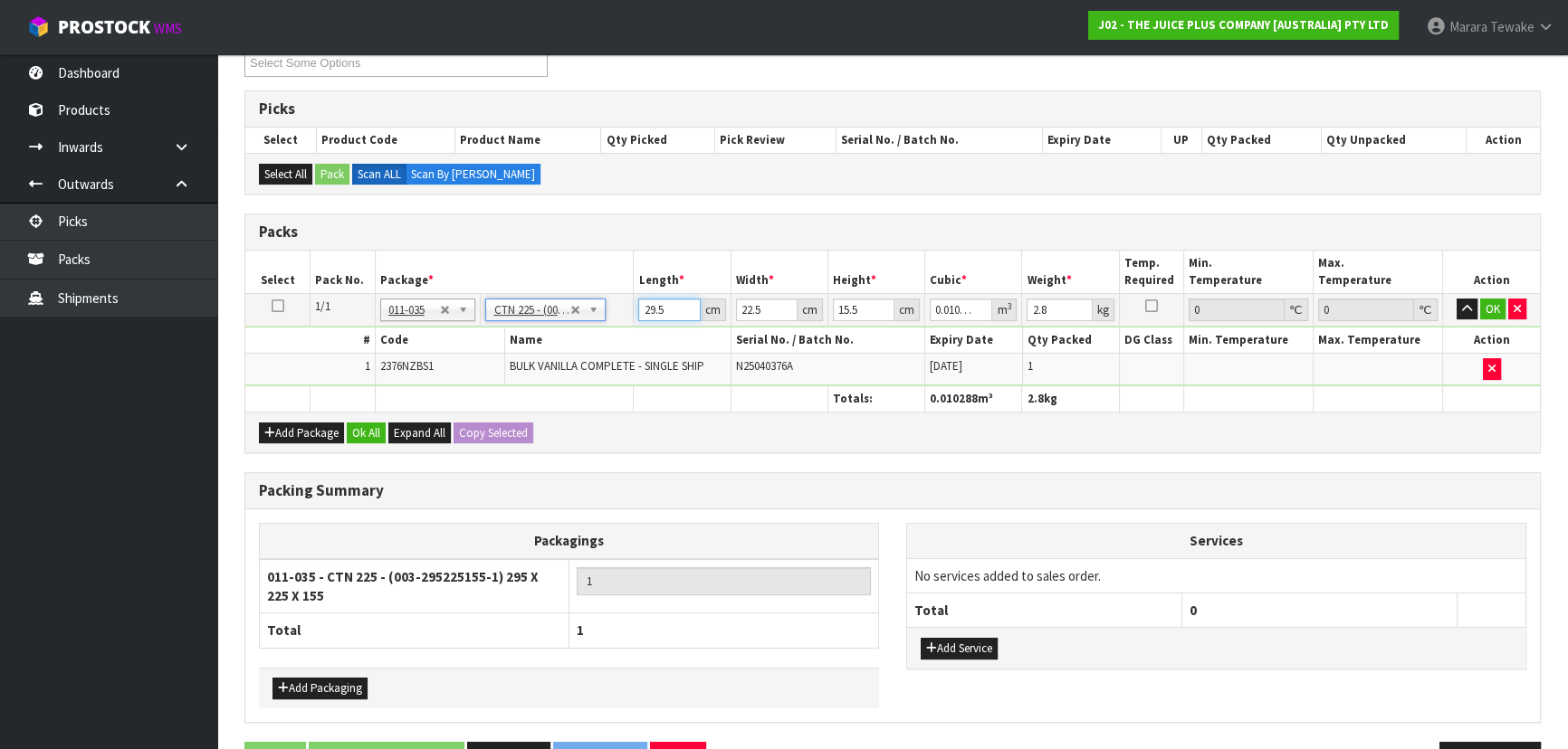
drag, startPoint x: 629, startPoint y: 296, endPoint x: 606, endPoint y: 283, distance: 26.4
click at [606, 283] on table "Select Pack No. Package * Length * Width * Height * Cubic * Weight * Temp. Requ…" at bounding box center [892, 331] width 1294 height 161
click at [1456, 299] on button "button" at bounding box center [1466, 310] width 21 height 22
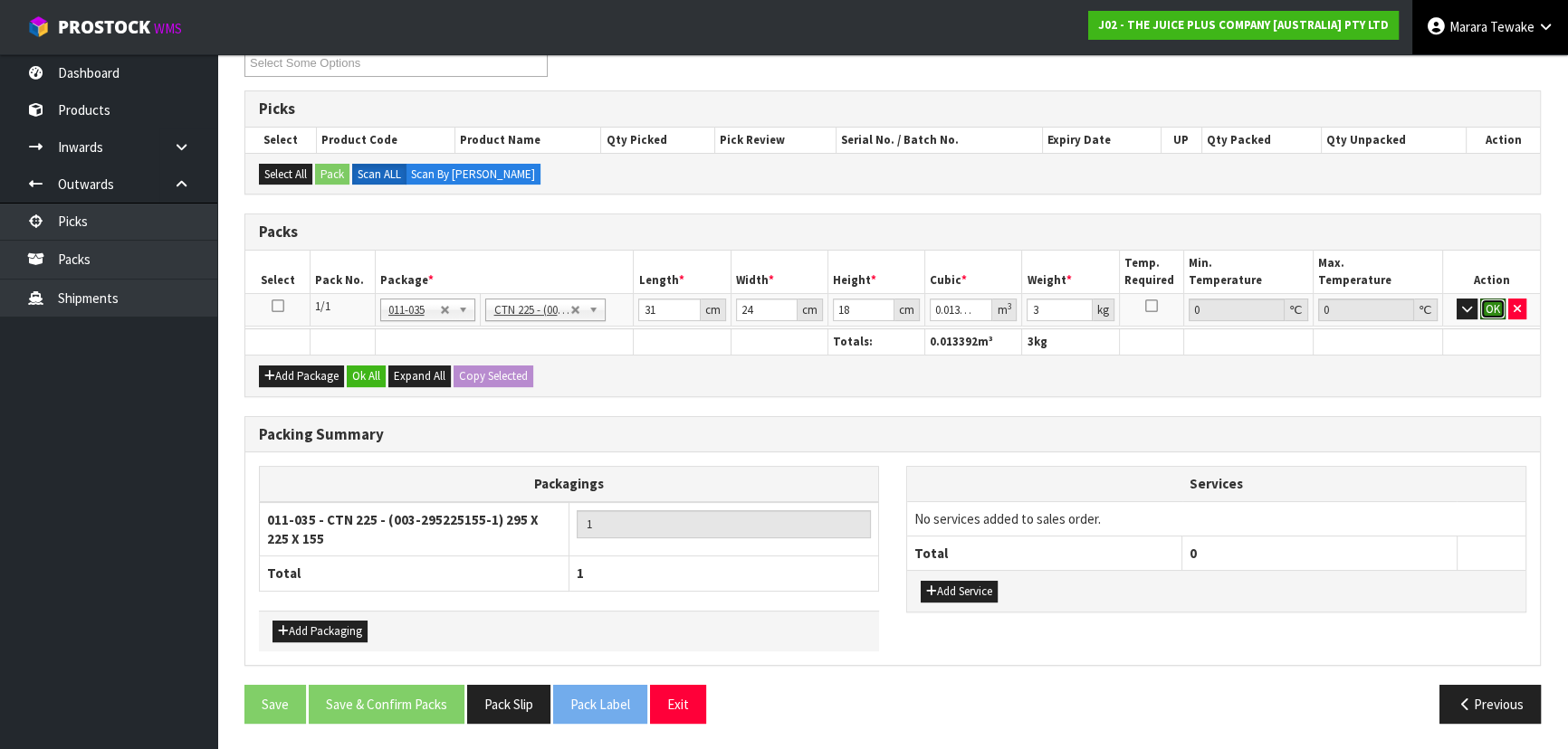
click button "OK" at bounding box center [1493, 310] width 26 height 22
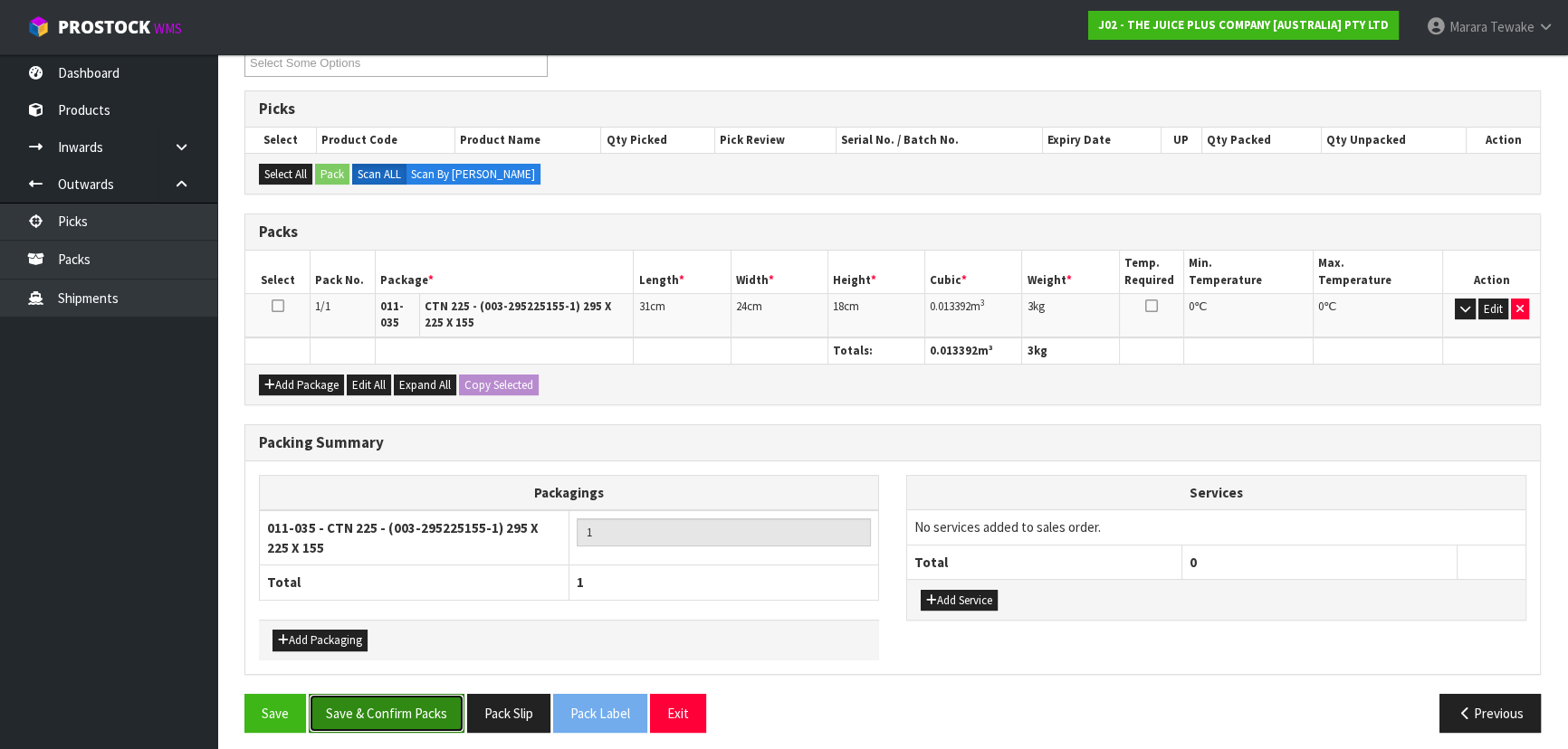
click at [414, 724] on button "Save & Confirm Packs" at bounding box center [386, 713] width 156 height 39
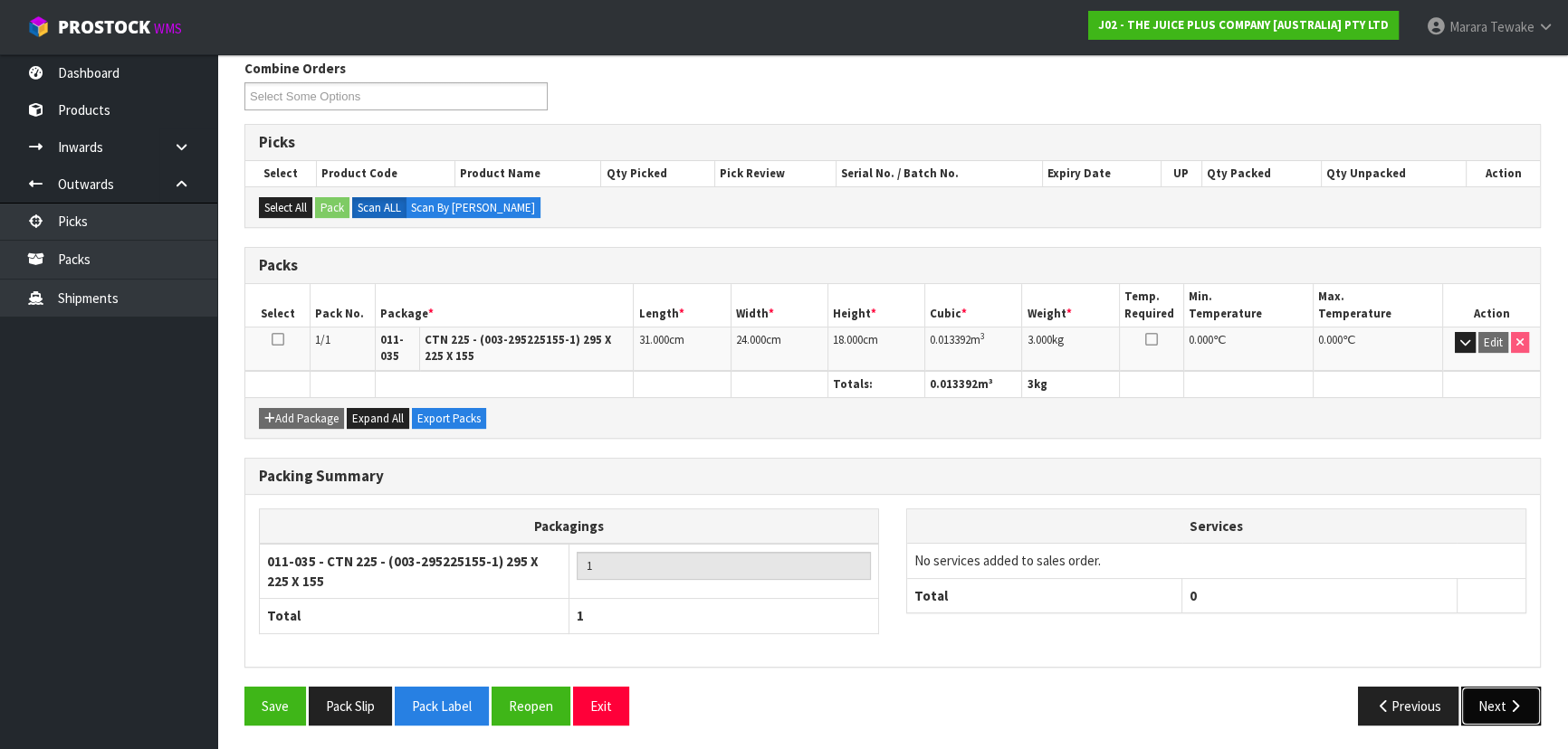
click at [1485, 695] on button "Next" at bounding box center [1501, 705] width 79 height 39
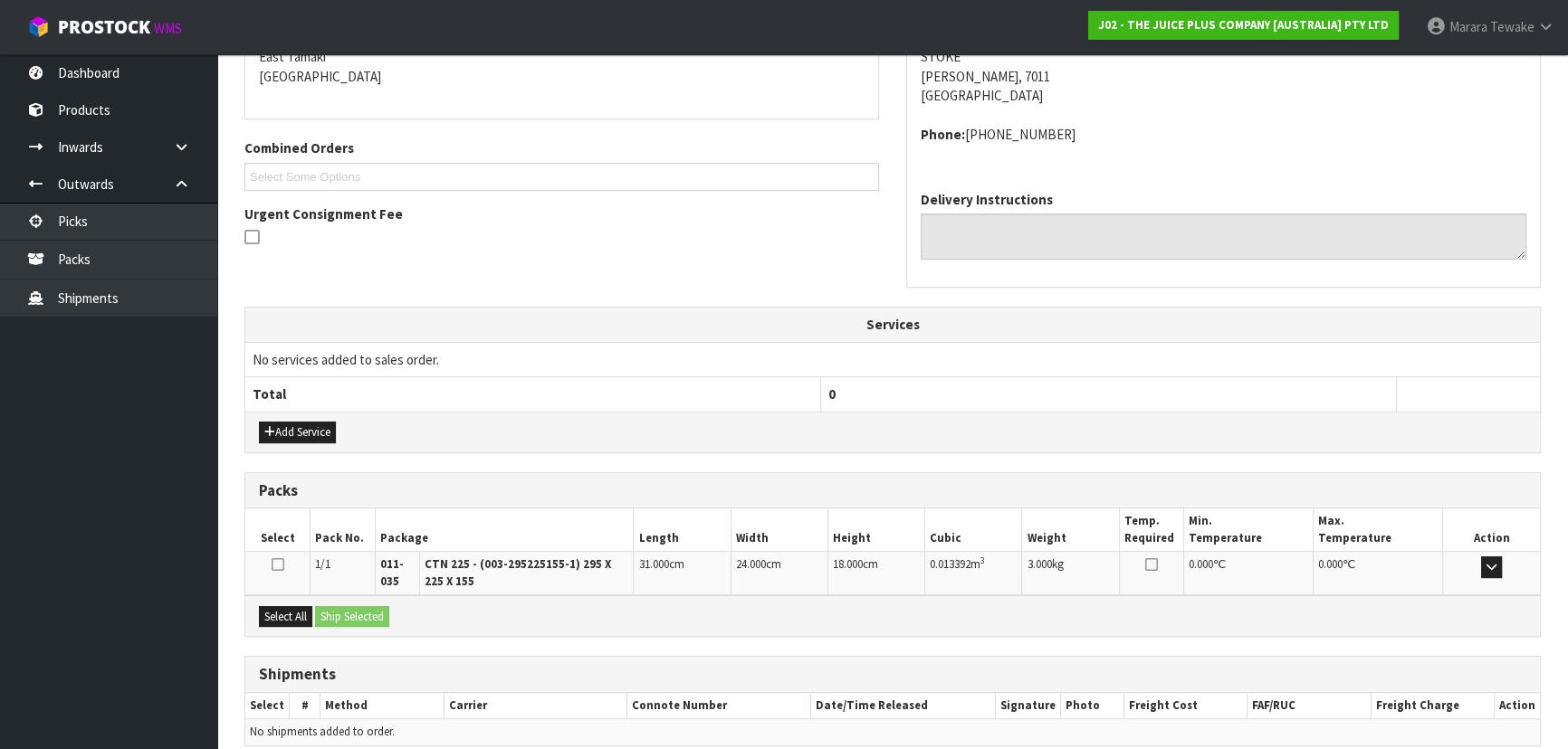
scroll to position [474, 0]
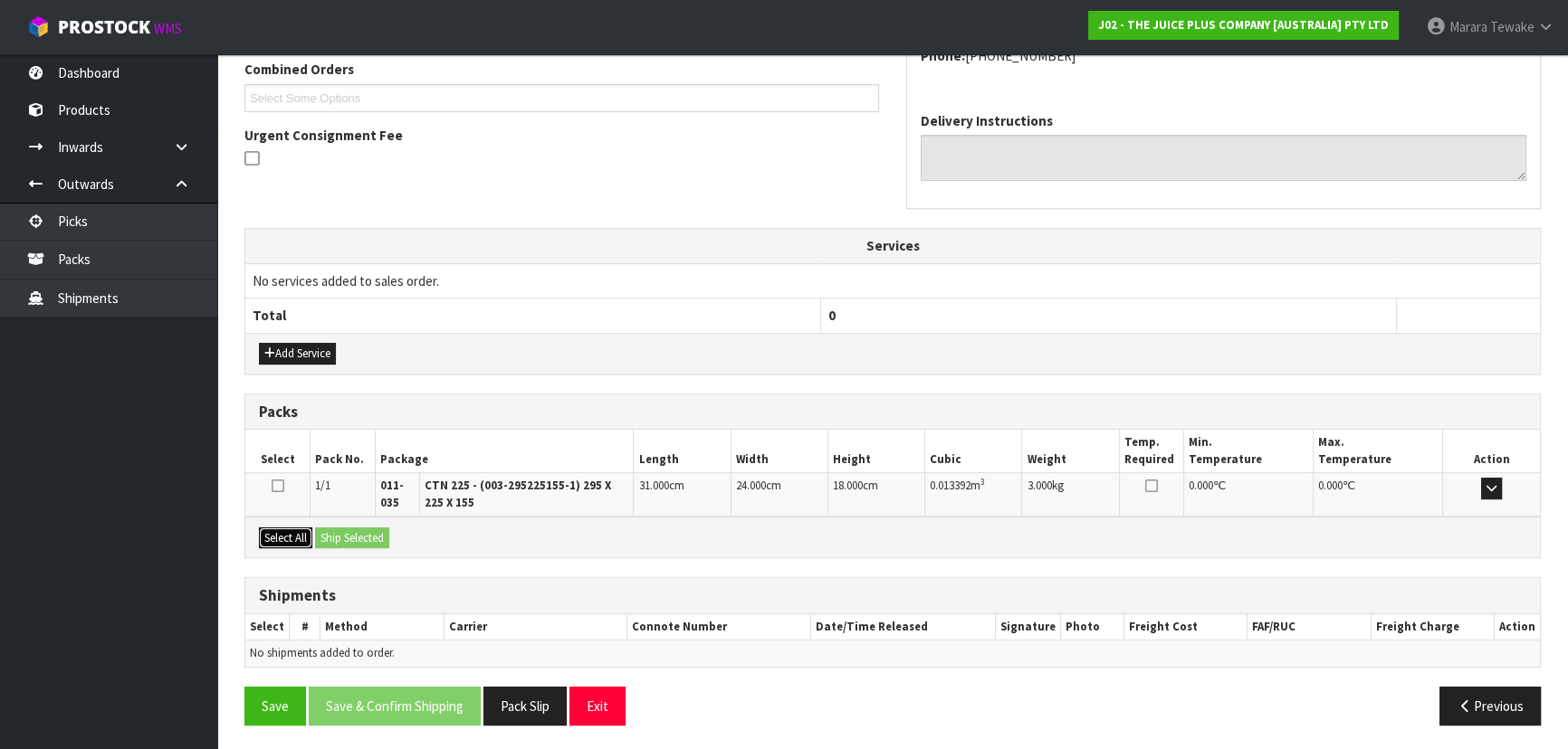
drag, startPoint x: 290, startPoint y: 524, endPoint x: 300, endPoint y: 526, distance: 10.2
click at [291, 528] on button "Select All" at bounding box center [286, 539] width 54 height 22
click at [371, 534] on button "Ship Selected" at bounding box center [351, 539] width 74 height 22
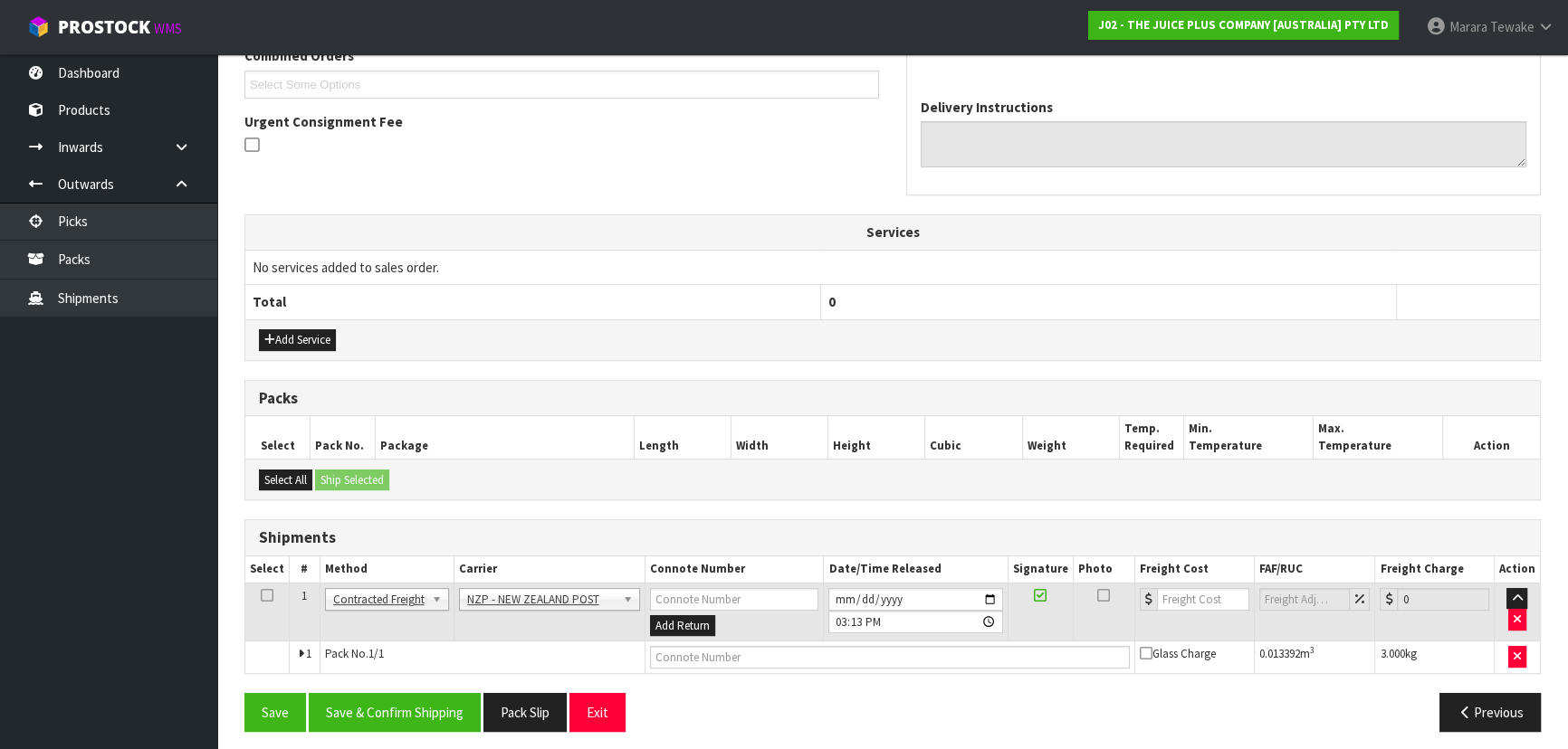
scroll to position [494, 0]
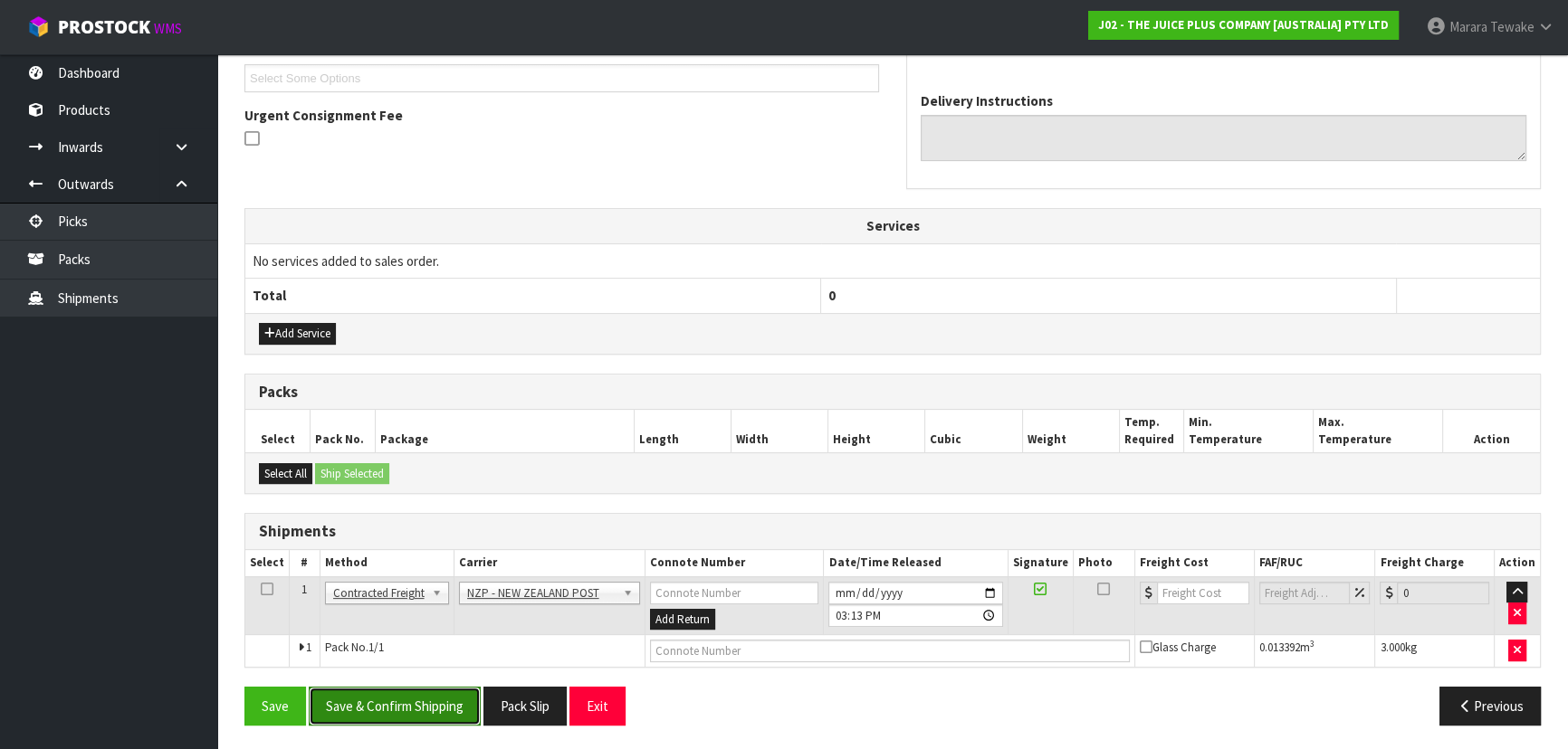
click at [399, 720] on button "Save & Confirm Shipping" at bounding box center [394, 705] width 172 height 39
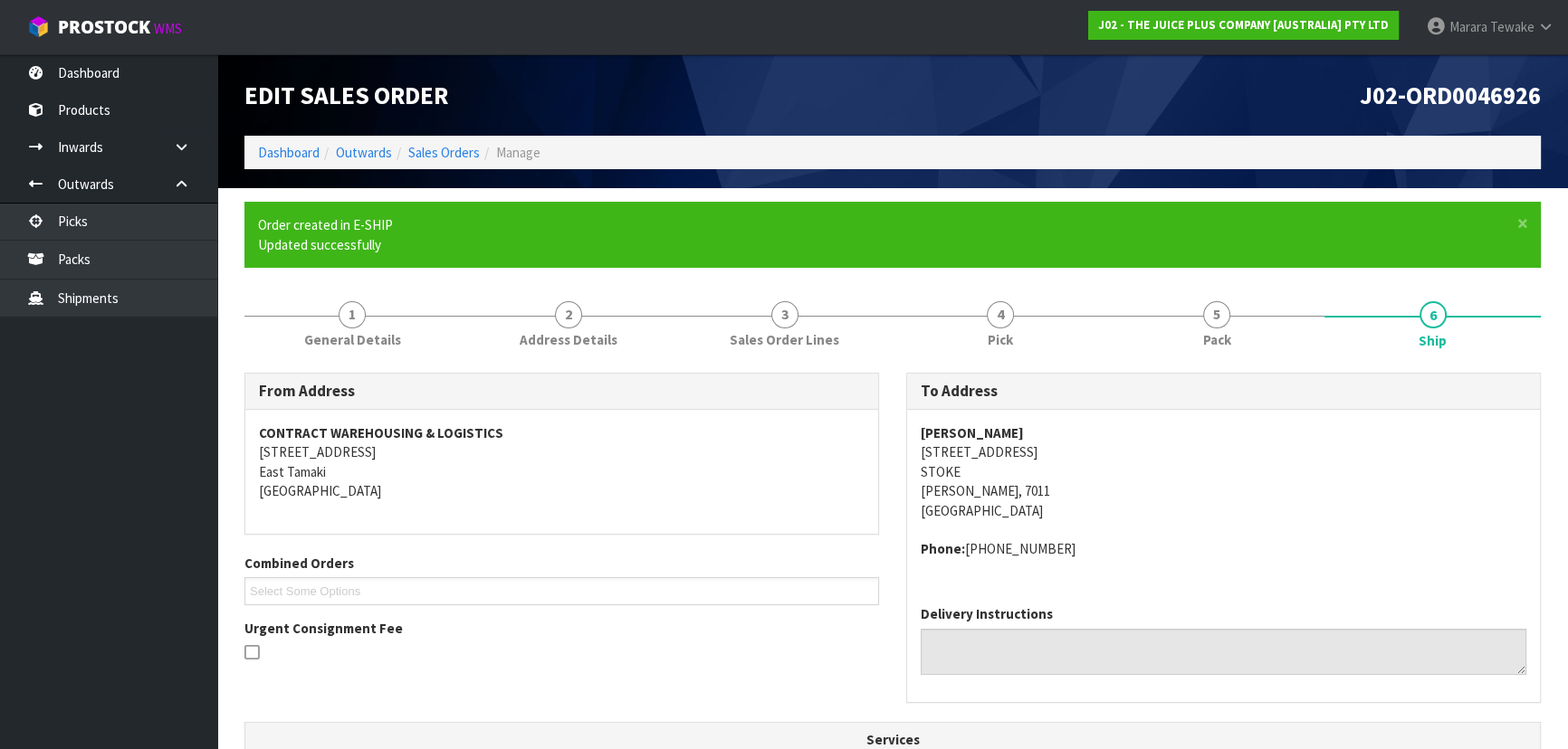
scroll to position [468, 0]
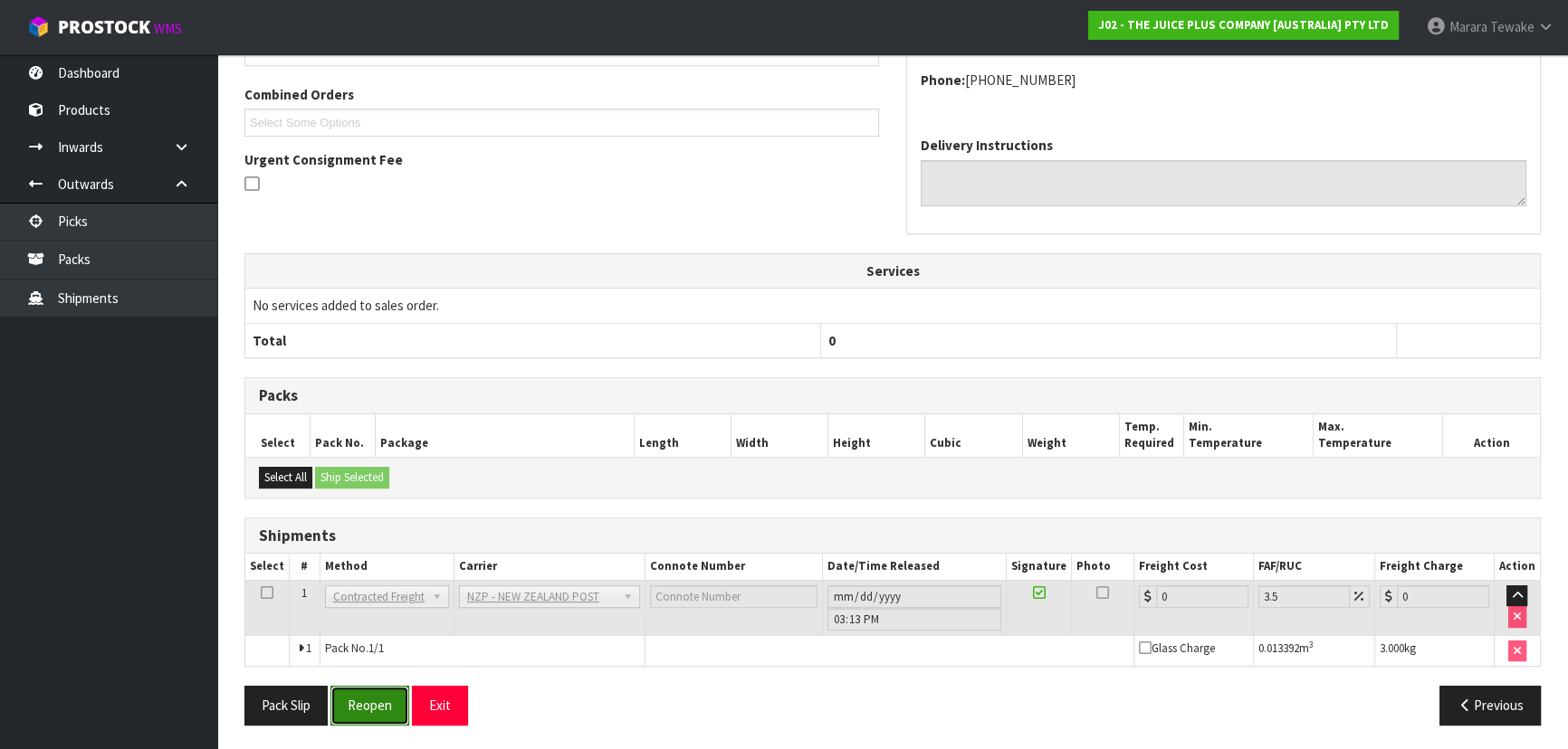
click at [374, 697] on button "Reopen" at bounding box center [369, 704] width 78 height 39
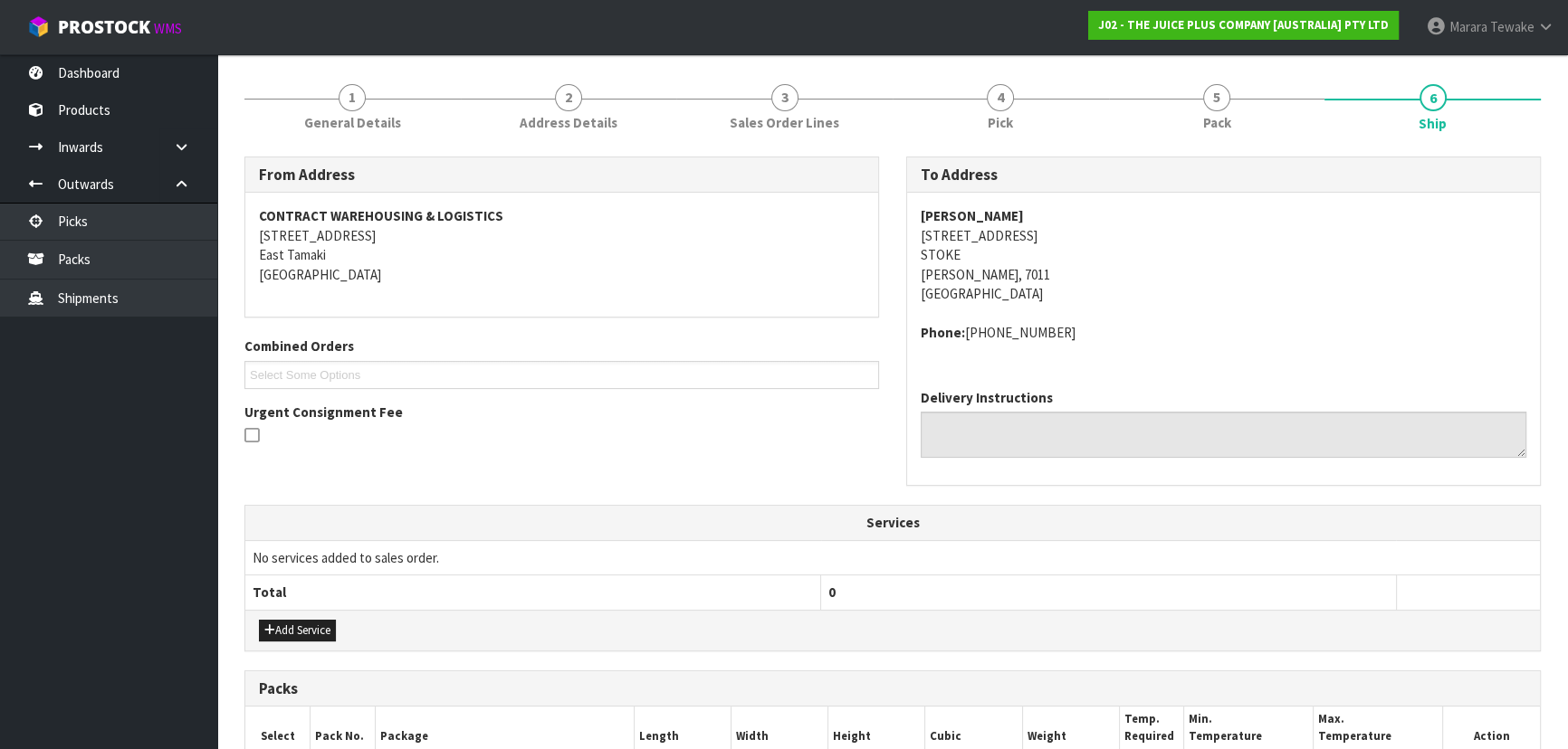
scroll to position [493, 0]
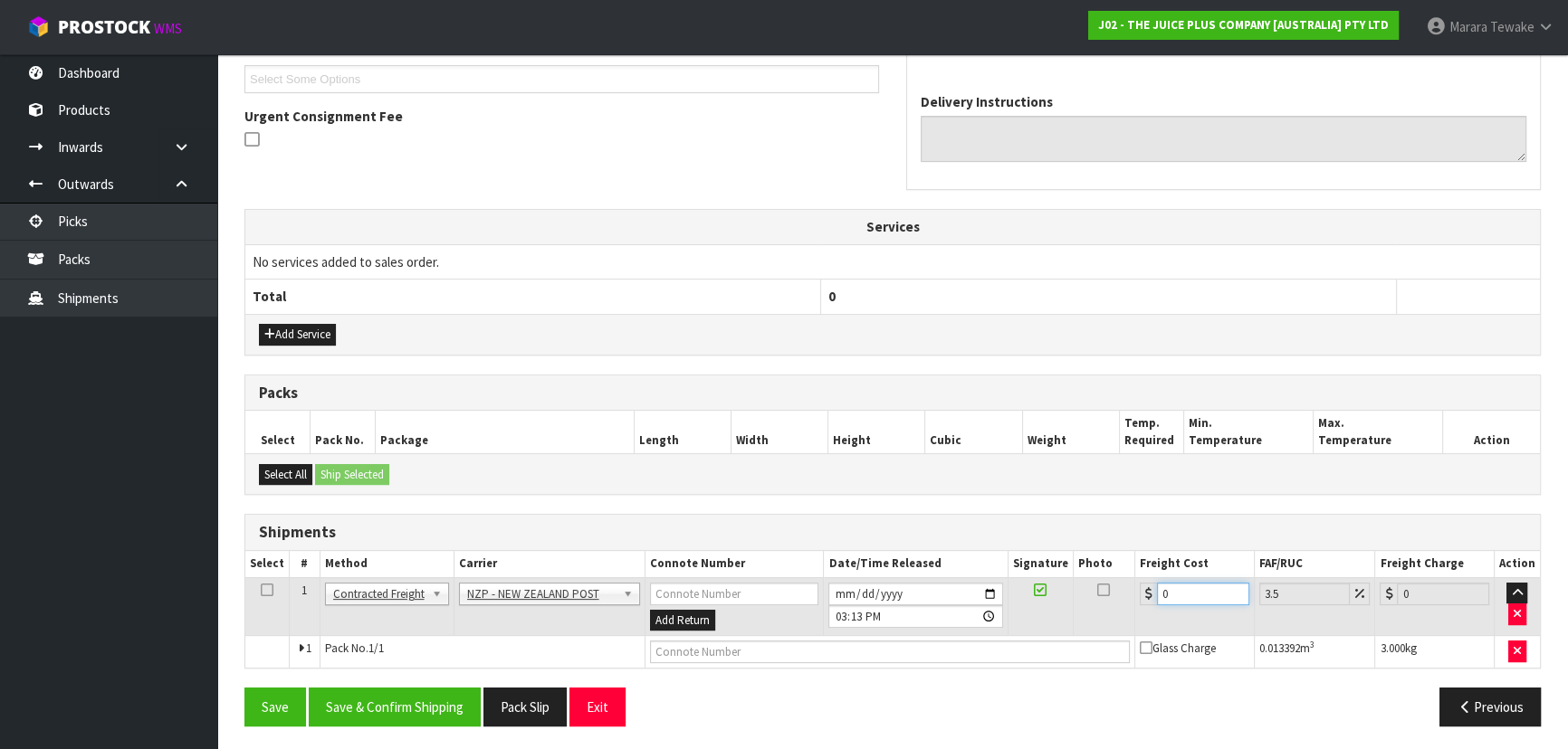
drag, startPoint x: 1140, startPoint y: 580, endPoint x: 1107, endPoint y: 550, distance: 44.6
click at [1110, 553] on table "Select # Method Carrier Connote Number Date/Time Released Signature Photo Freig…" at bounding box center [892, 609] width 1294 height 117
drag, startPoint x: 403, startPoint y: 701, endPoint x: 380, endPoint y: 700, distance: 23.0
click at [403, 701] on button "Save & Confirm Shipping" at bounding box center [394, 706] width 172 height 39
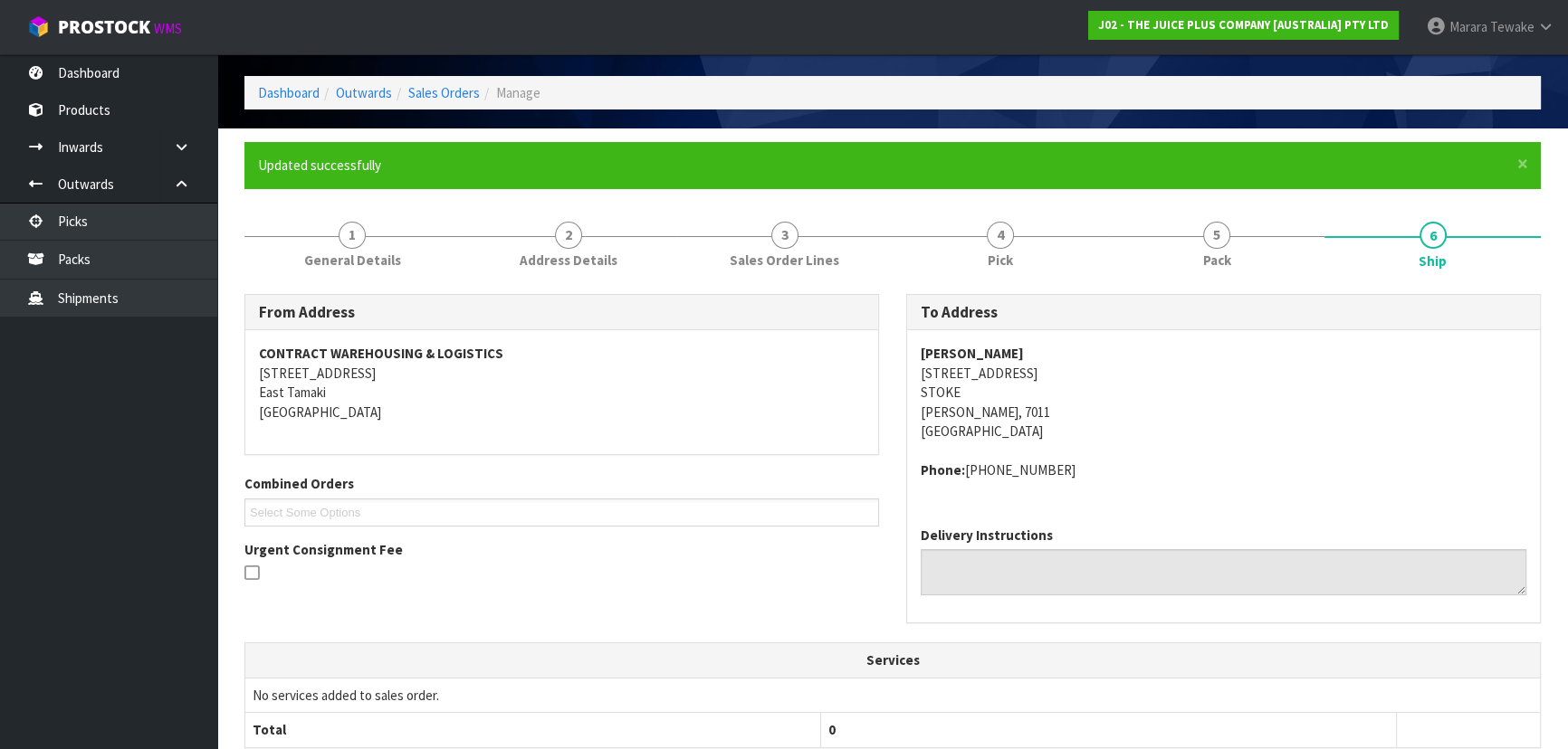
scroll to position [0, 0]
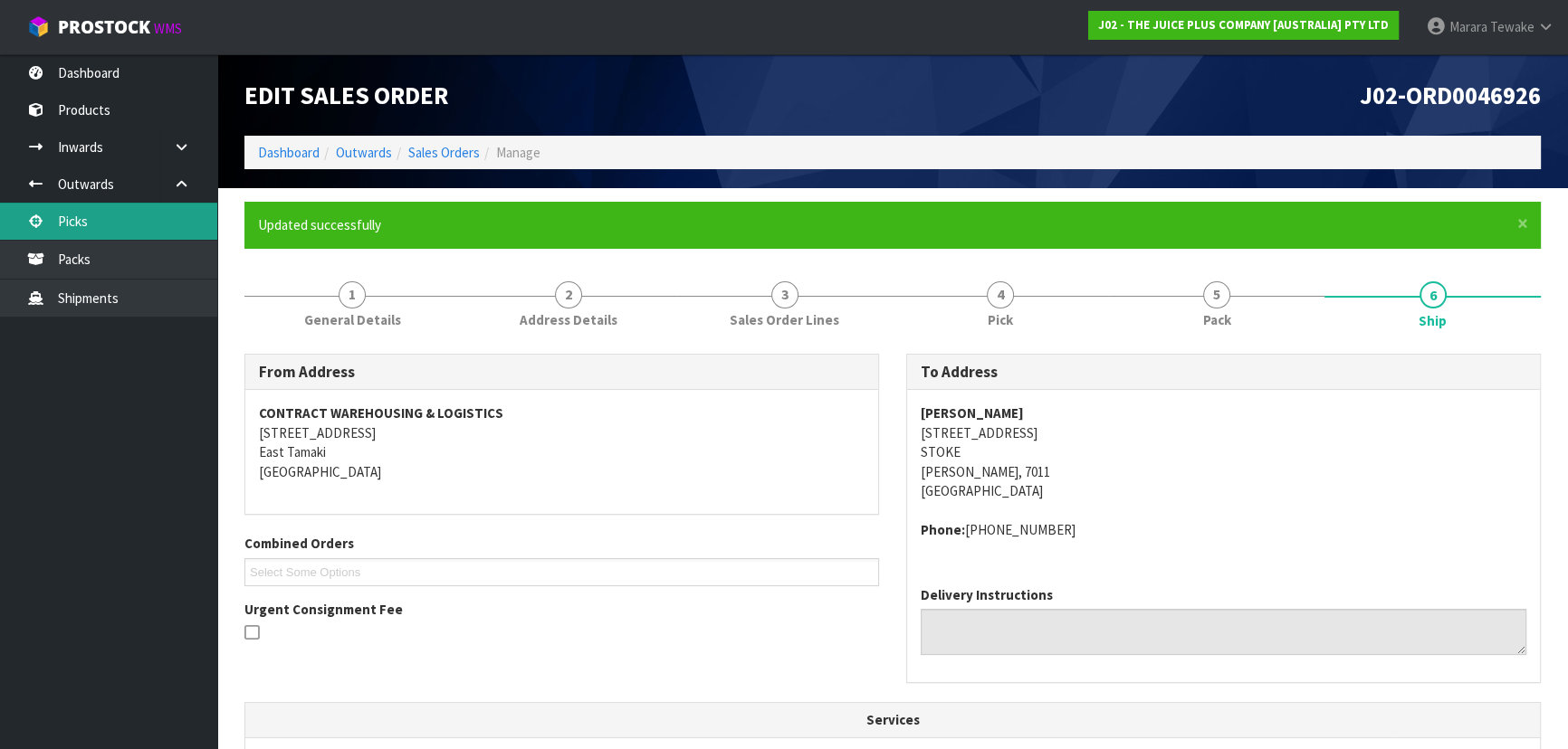
click at [109, 219] on link "Picks" at bounding box center [108, 220] width 217 height 37
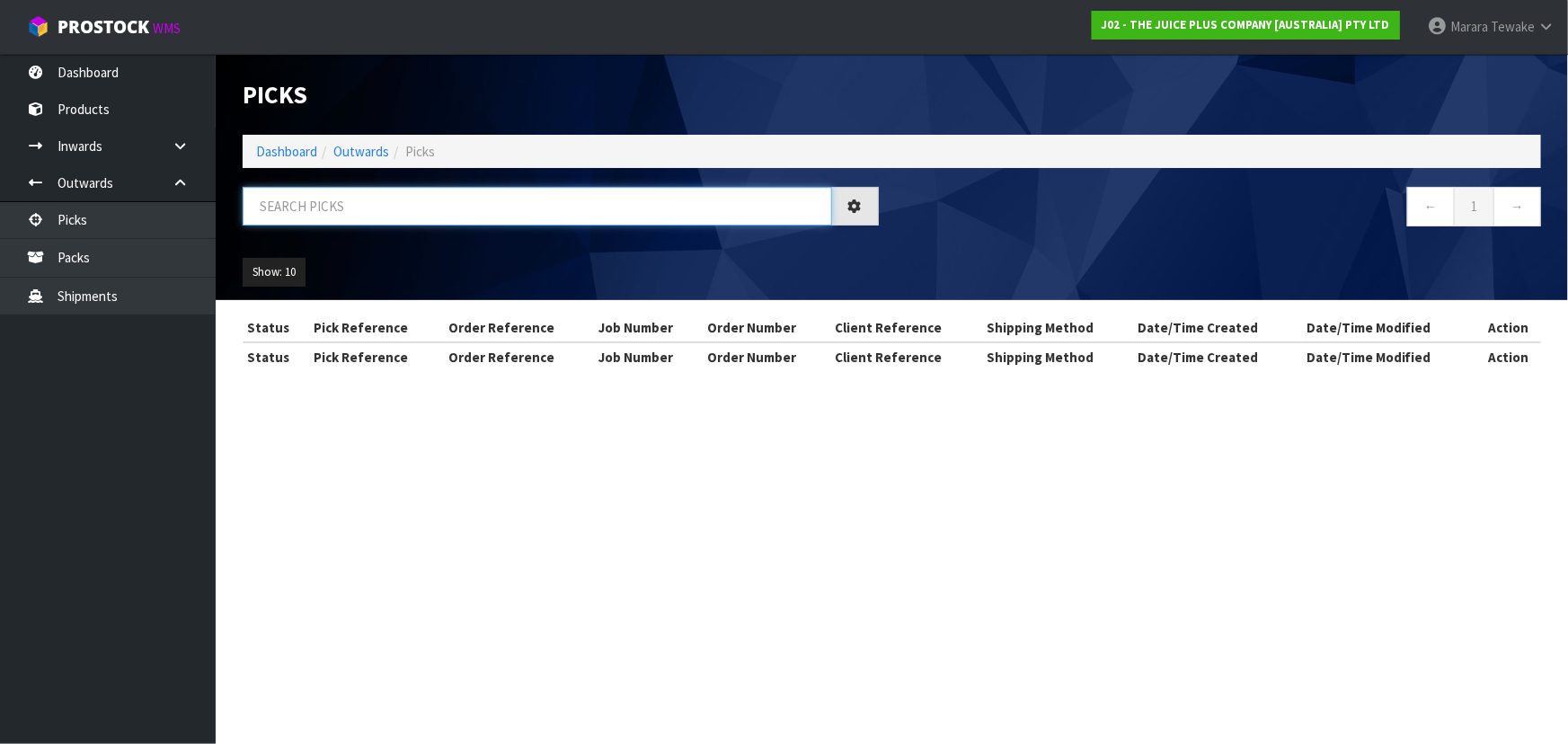
click at [304, 217] on input "text" at bounding box center [537, 206] width 589 height 38
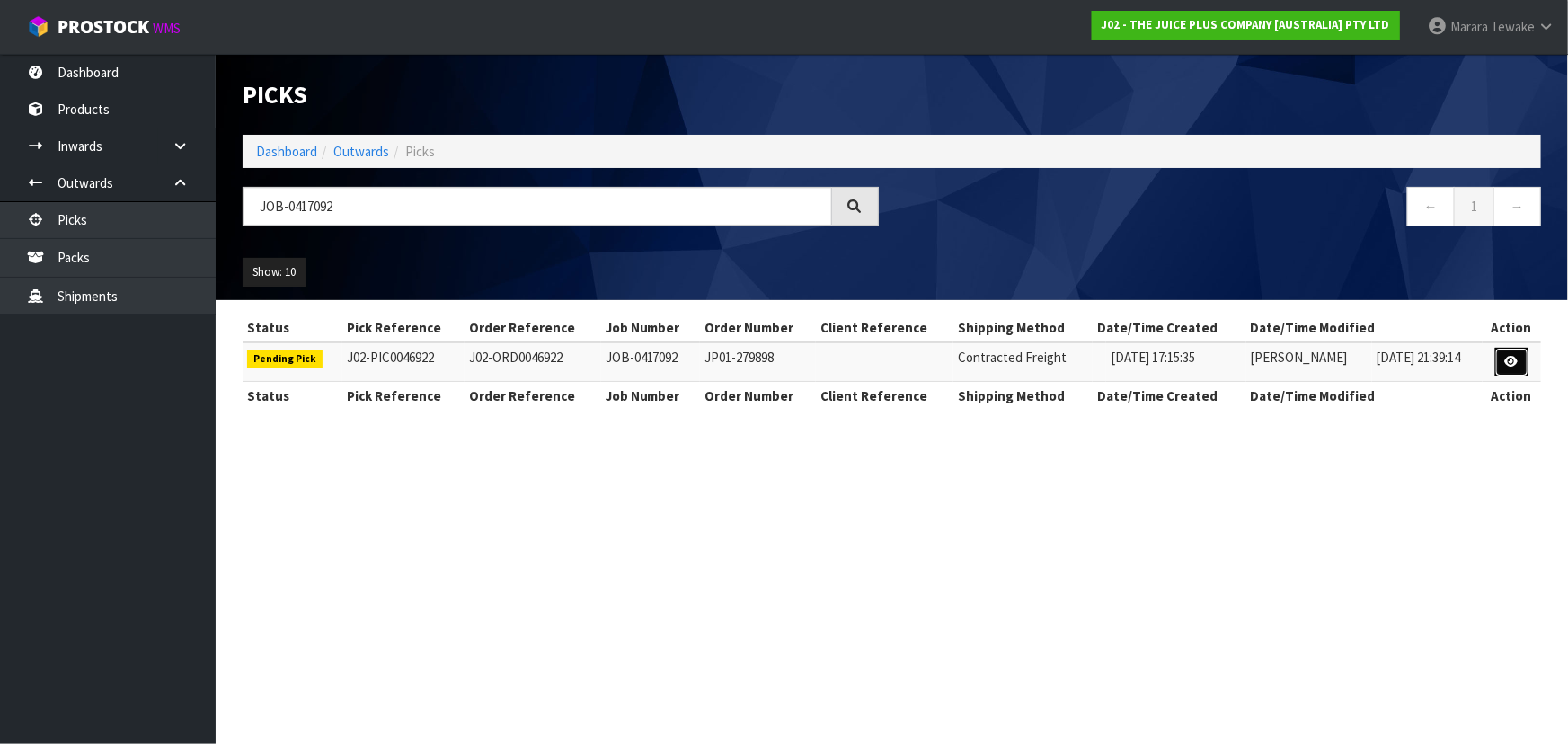
click at [1520, 367] on link at bounding box center [1513, 362] width 34 height 29
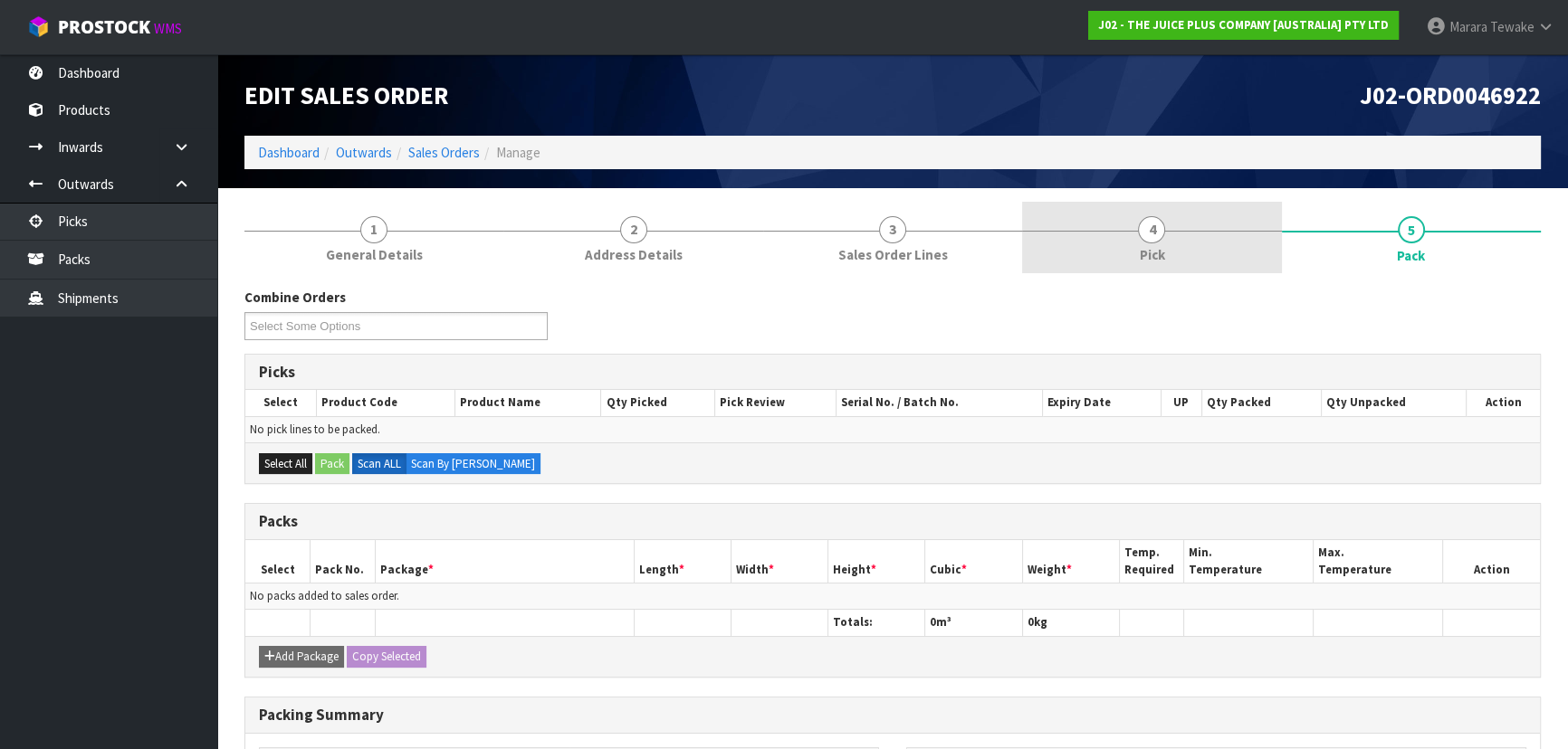
click at [1173, 231] on link "4 Pick" at bounding box center [1151, 237] width 259 height 71
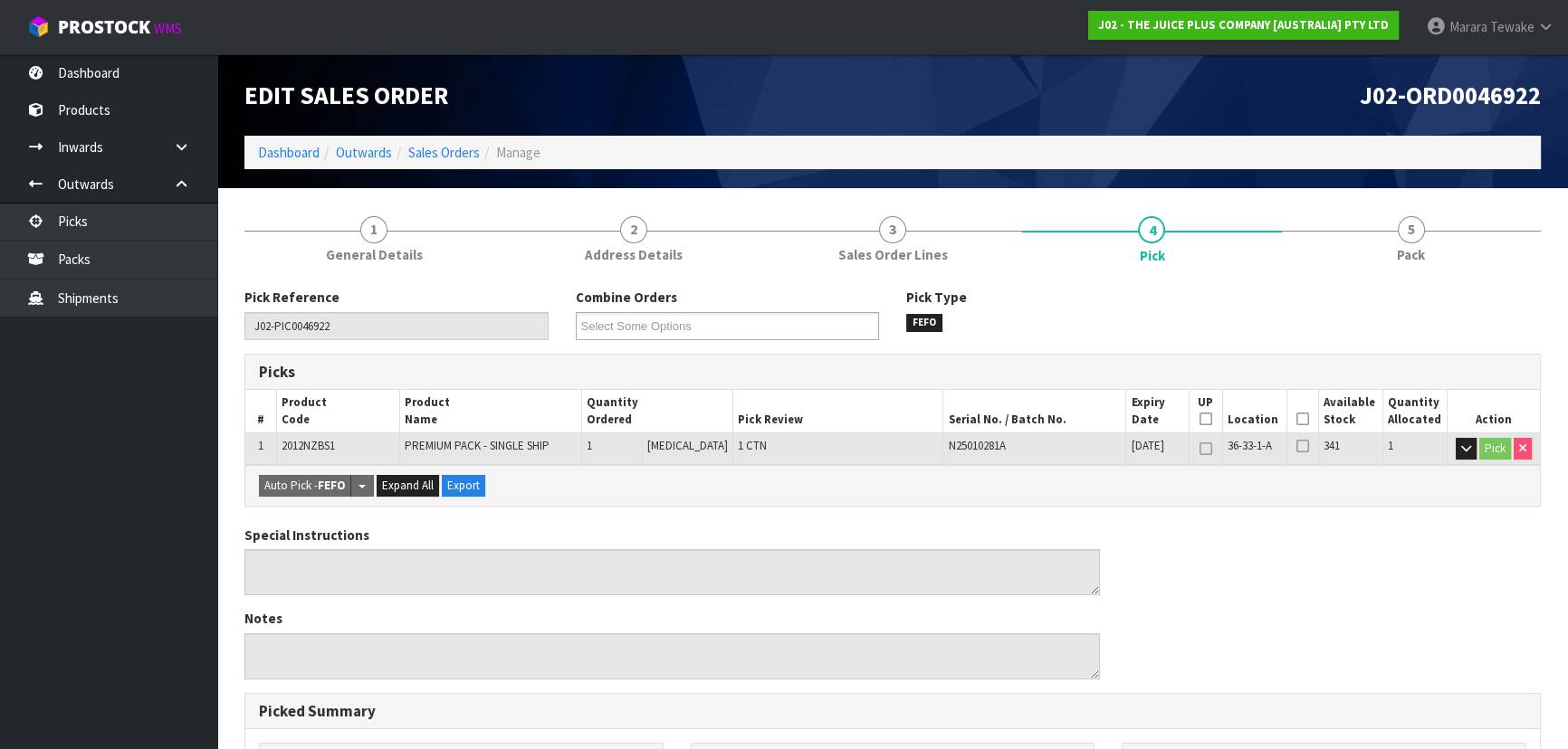
click at [1298, 419] on icon at bounding box center [1302, 419] width 13 height 1
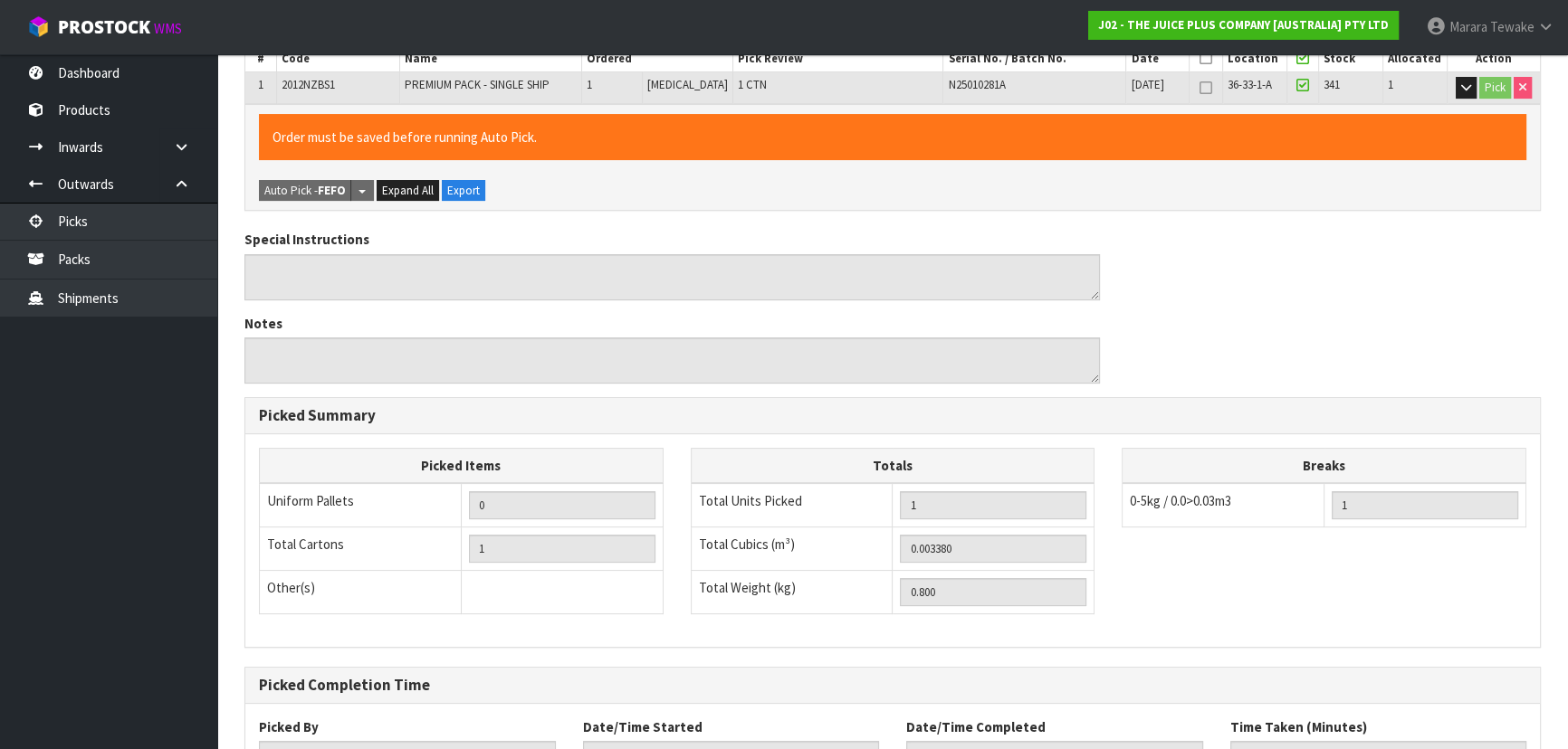
scroll to position [505, 0]
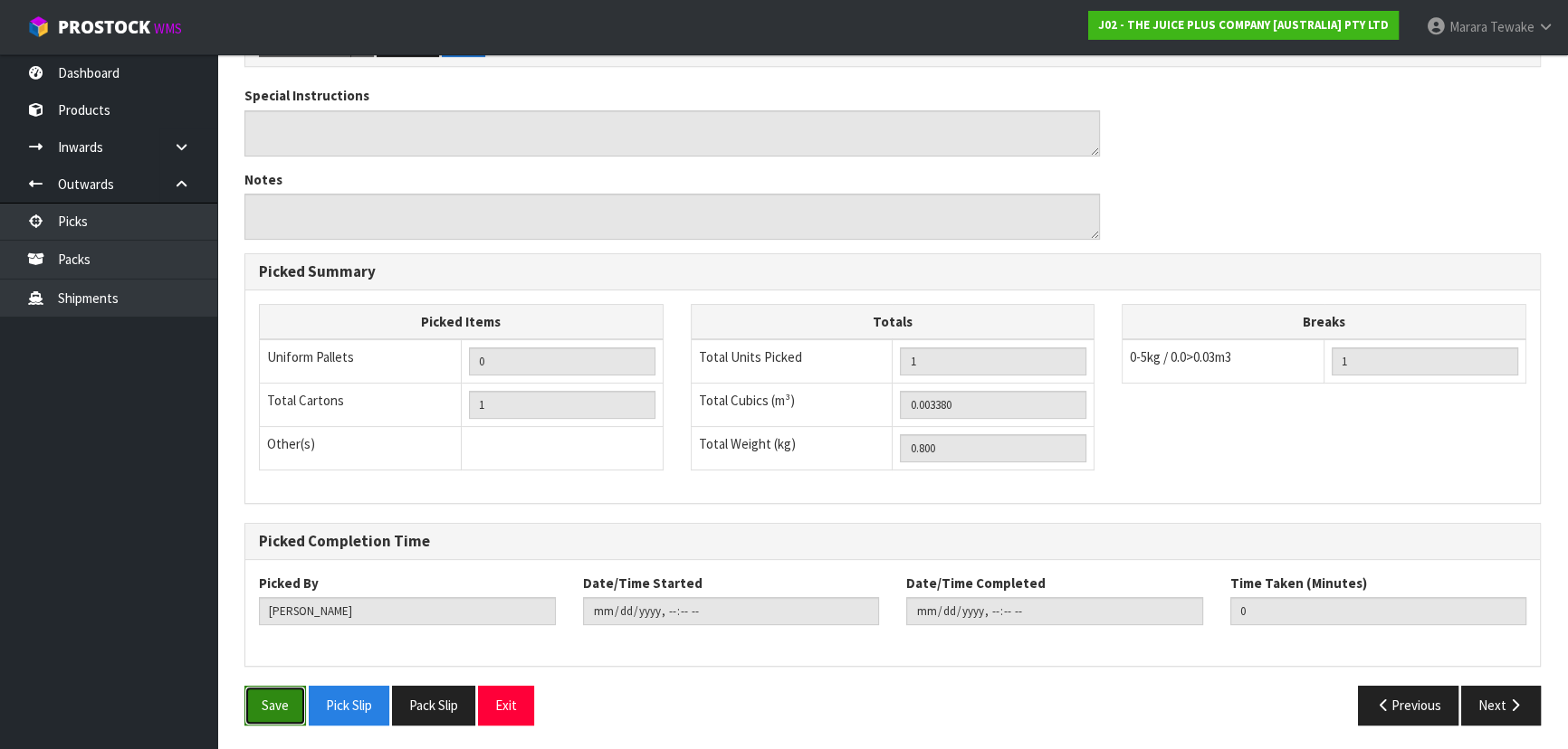
click at [302, 701] on button "Save" at bounding box center [275, 704] width 62 height 39
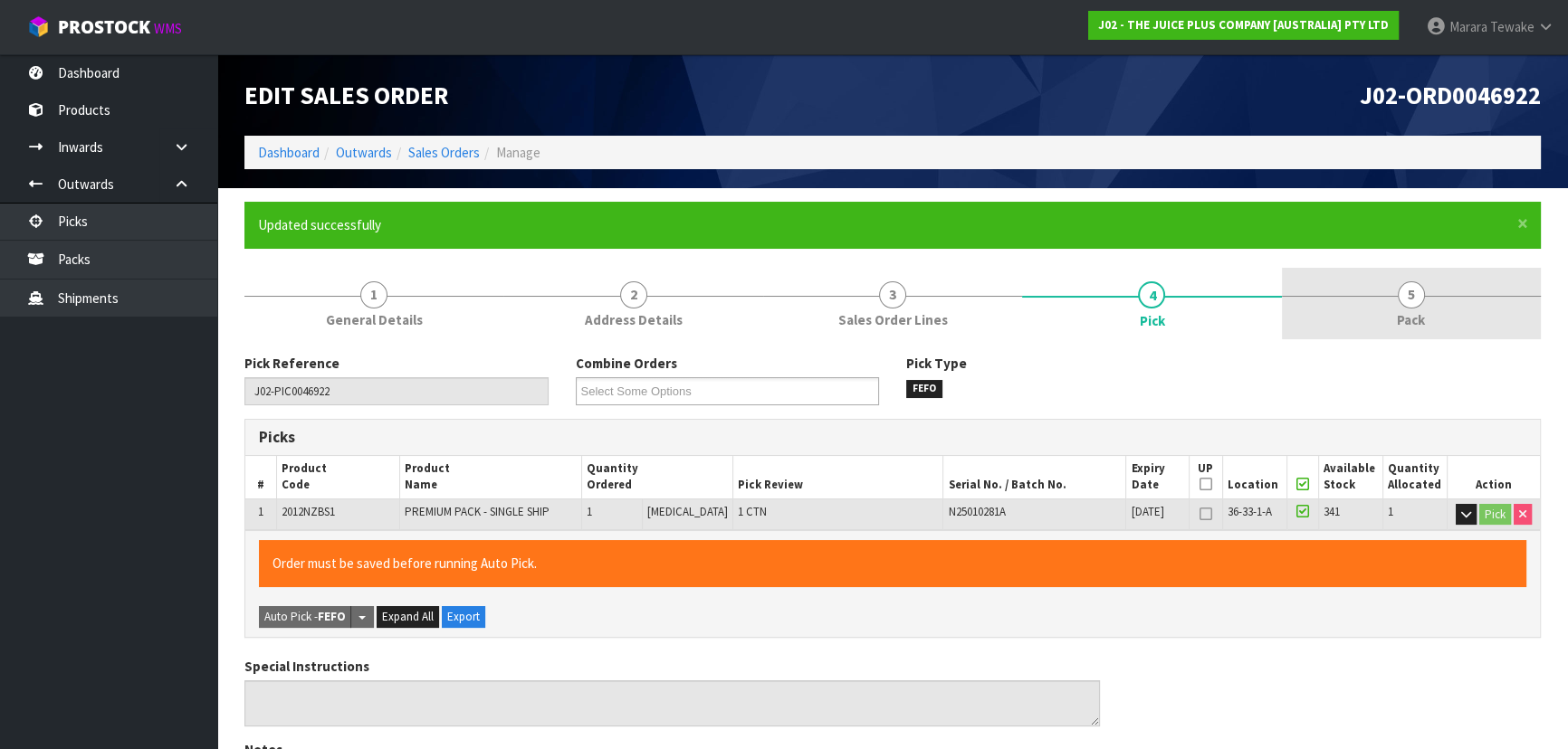
click at [1437, 296] on link "5 Pack" at bounding box center [1410, 304] width 259 height 71
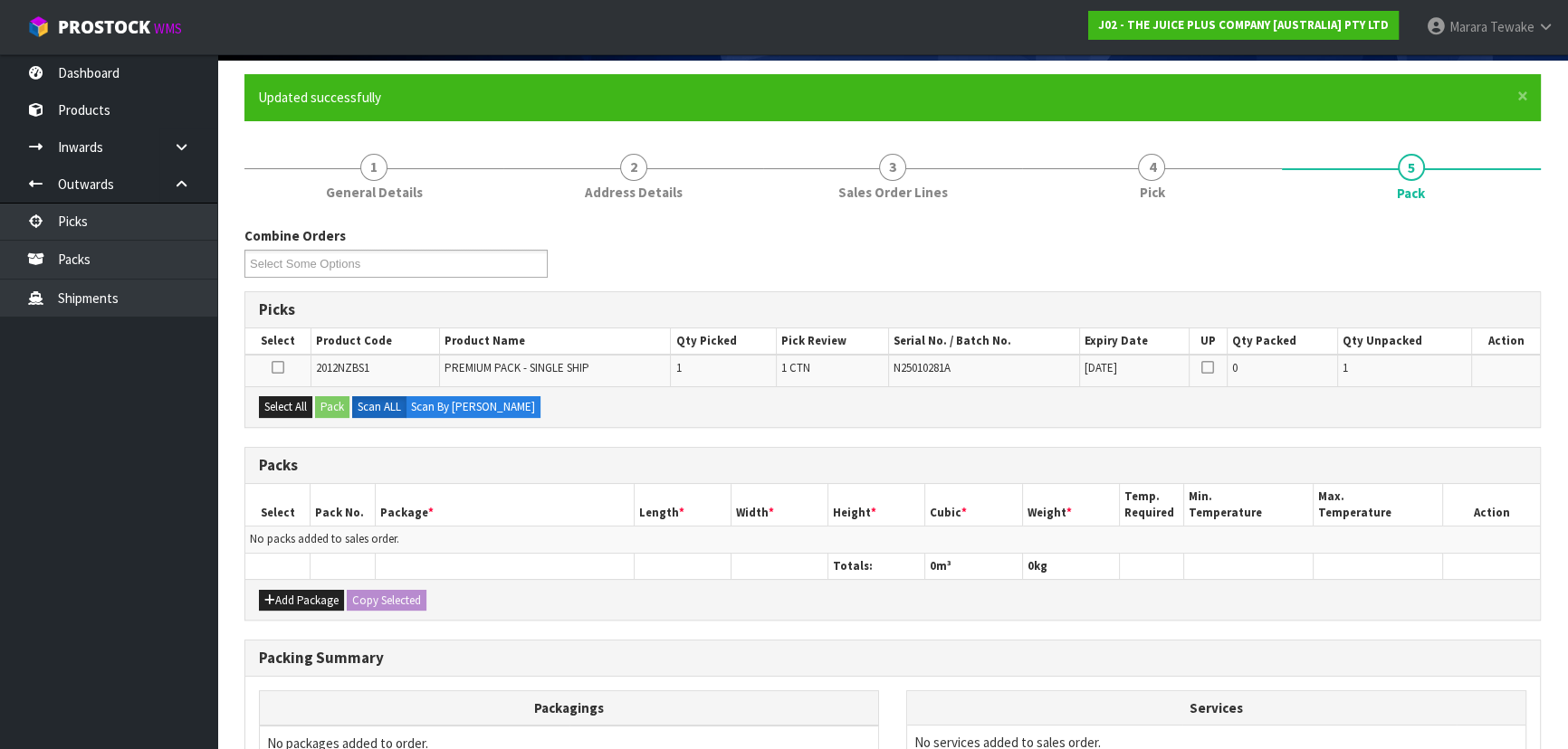
scroll to position [328, 0]
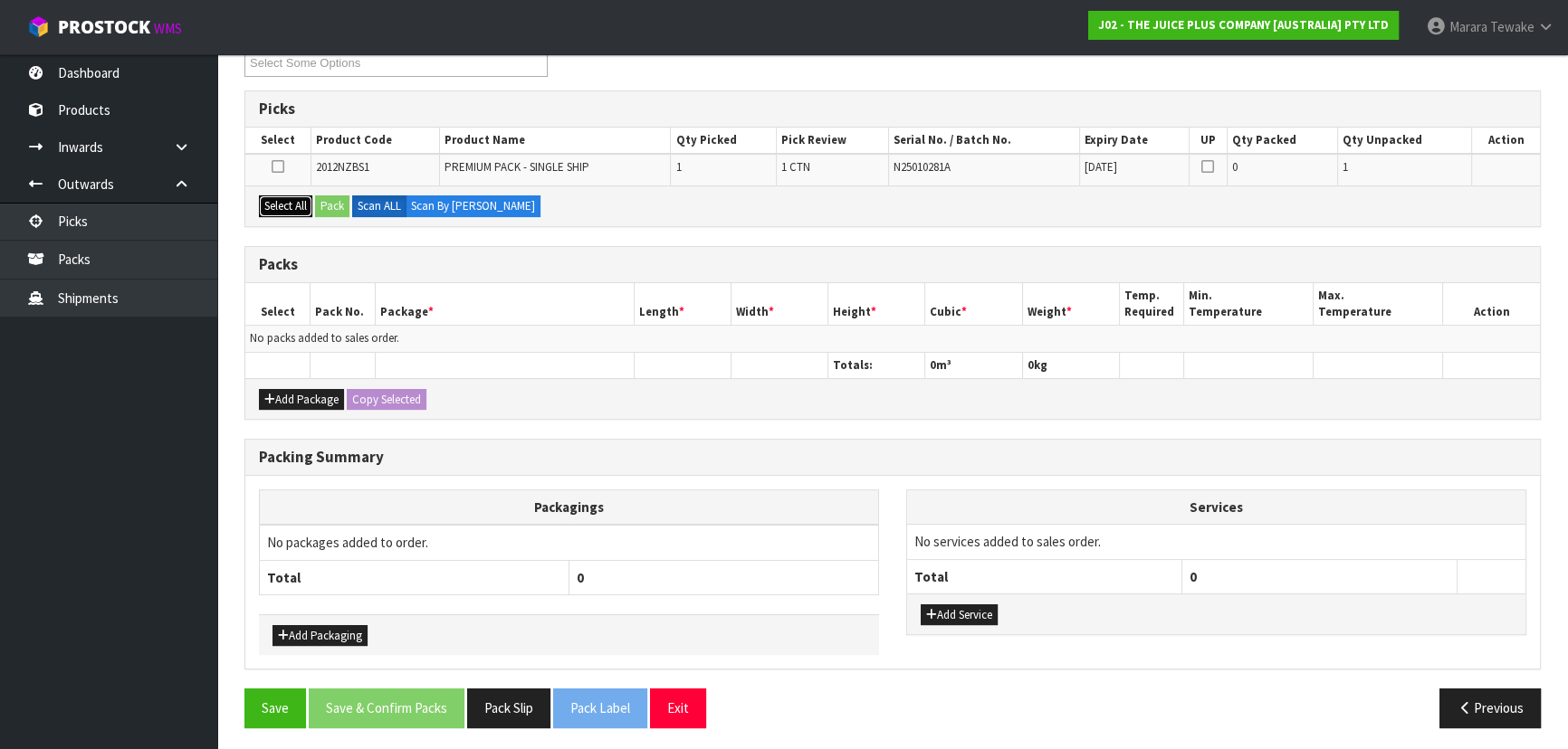
drag, startPoint x: 291, startPoint y: 204, endPoint x: 341, endPoint y: 200, distance: 50.2
click at [294, 203] on button "Select All" at bounding box center [286, 206] width 54 height 22
click at [342, 199] on button "Pack" at bounding box center [331, 206] width 35 height 22
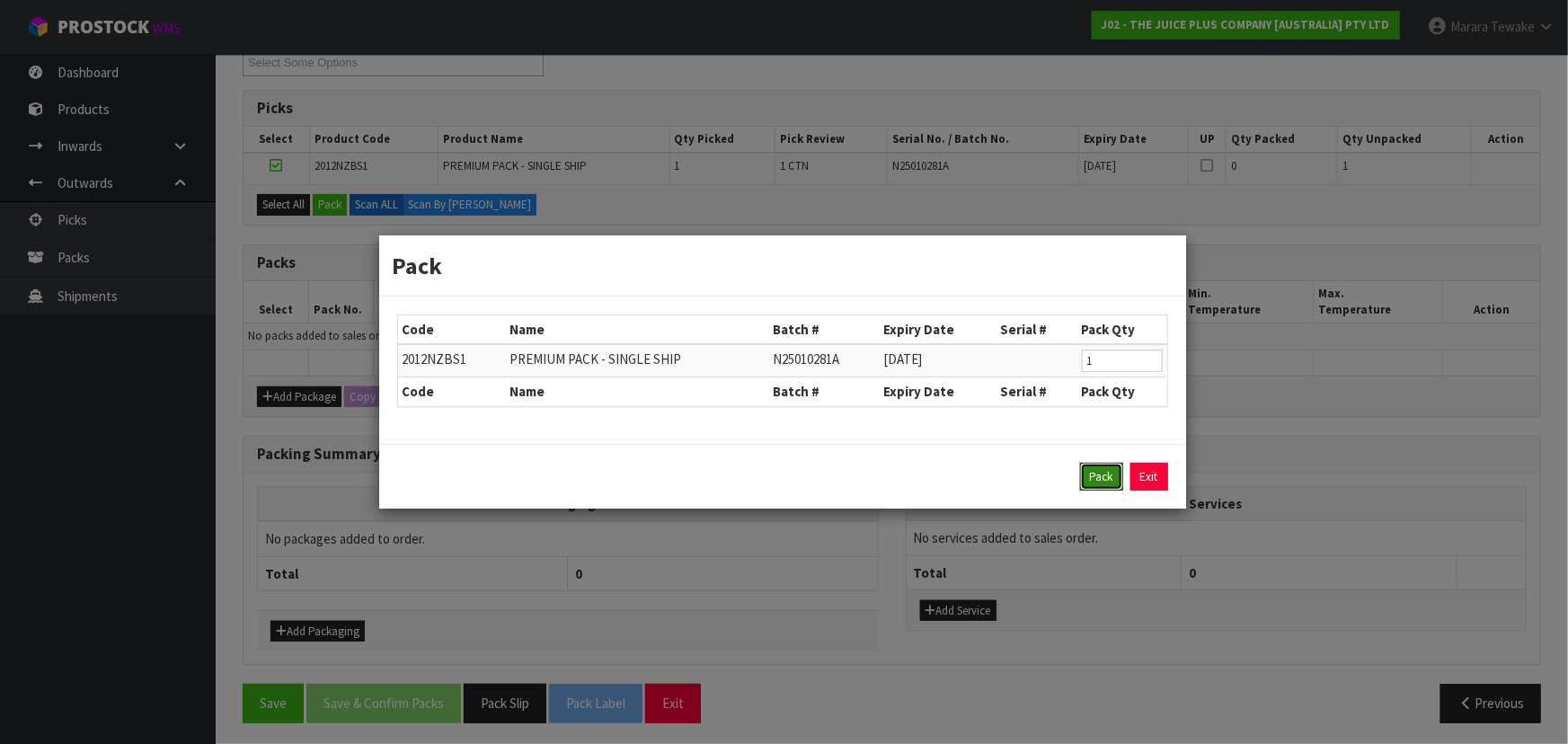
drag, startPoint x: 1105, startPoint y: 474, endPoint x: 915, endPoint y: 383, distance: 210.7
click at [1092, 464] on button "Pack" at bounding box center [1102, 477] width 43 height 29
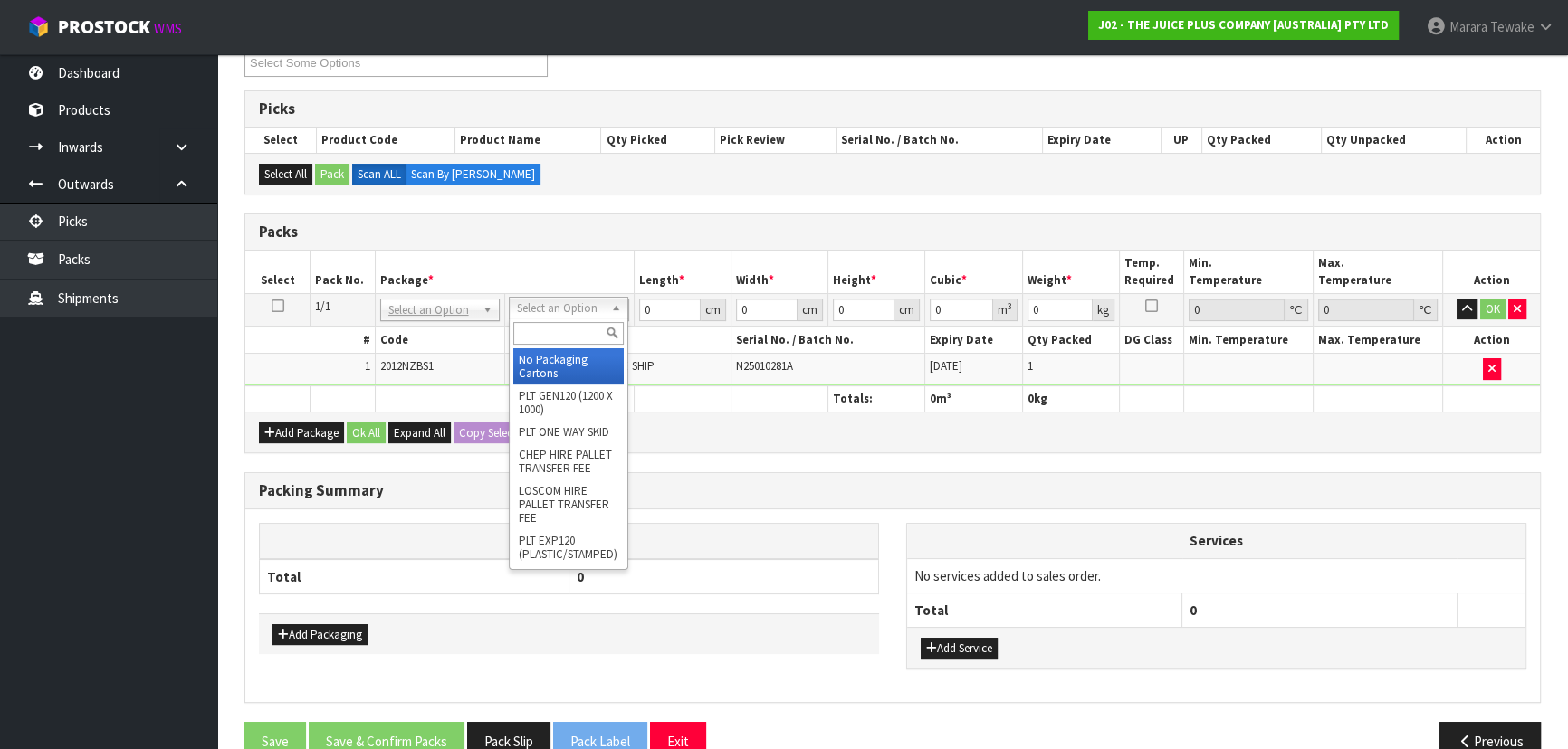
click at [580, 330] on input "text" at bounding box center [568, 333] width 110 height 23
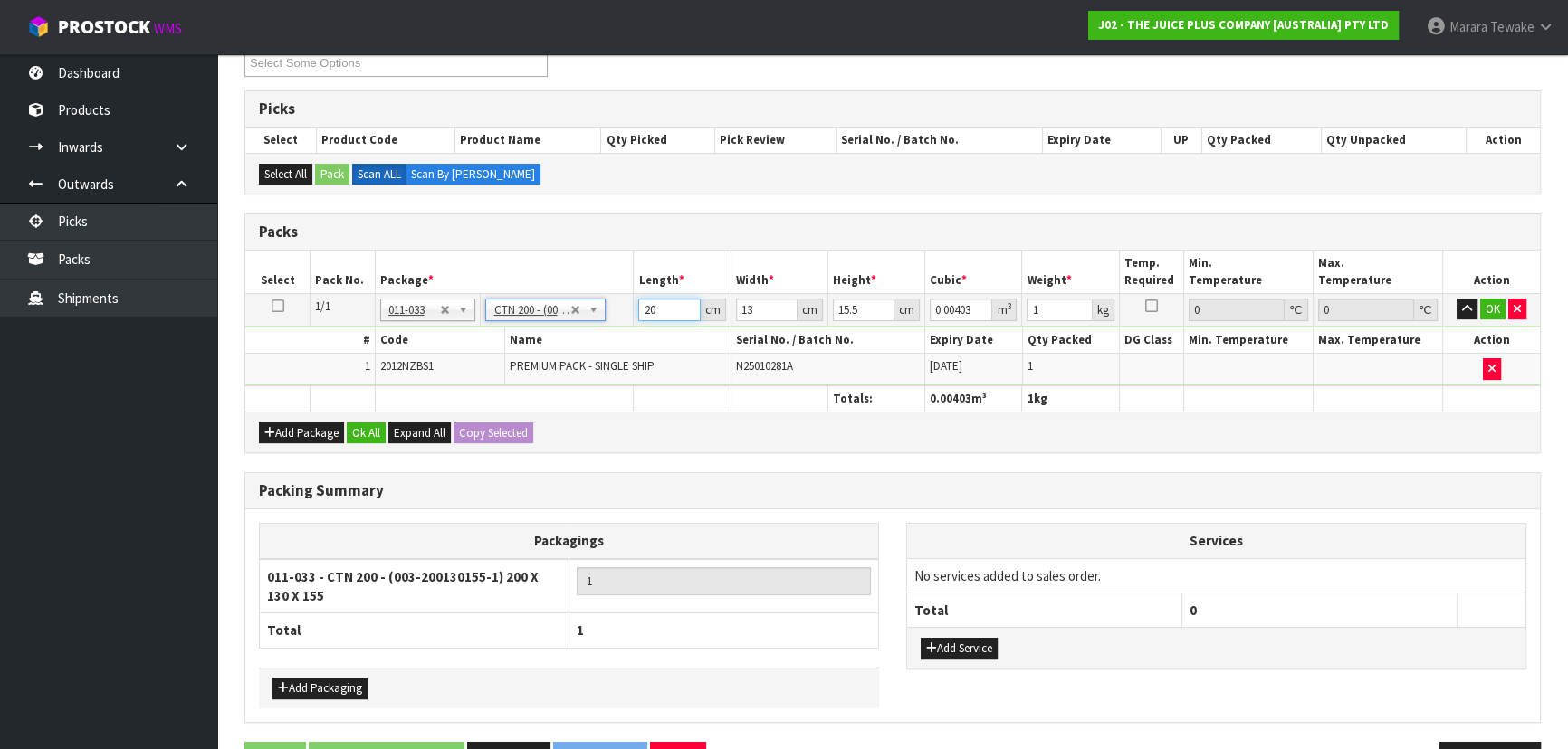
drag, startPoint x: 661, startPoint y: 304, endPoint x: 640, endPoint y: 172, distance: 133.7
click at [631, 275] on table "Select Pack No. Package * Length * Width * Height * Cubic * Weight * Temp. Requ…" at bounding box center [892, 331] width 1294 height 161
click button "OK" at bounding box center [1493, 310] width 26 height 22
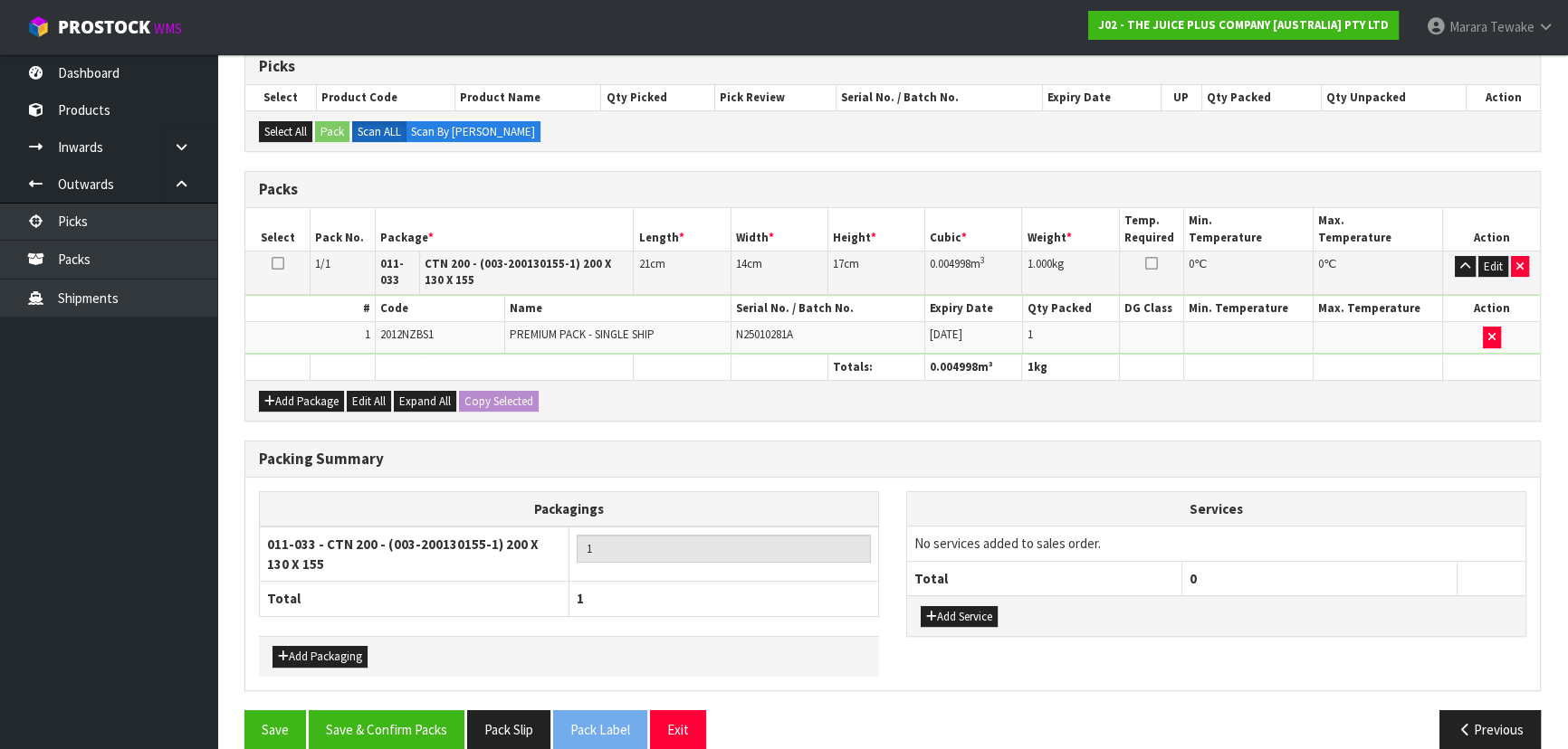
scroll to position [394, 0]
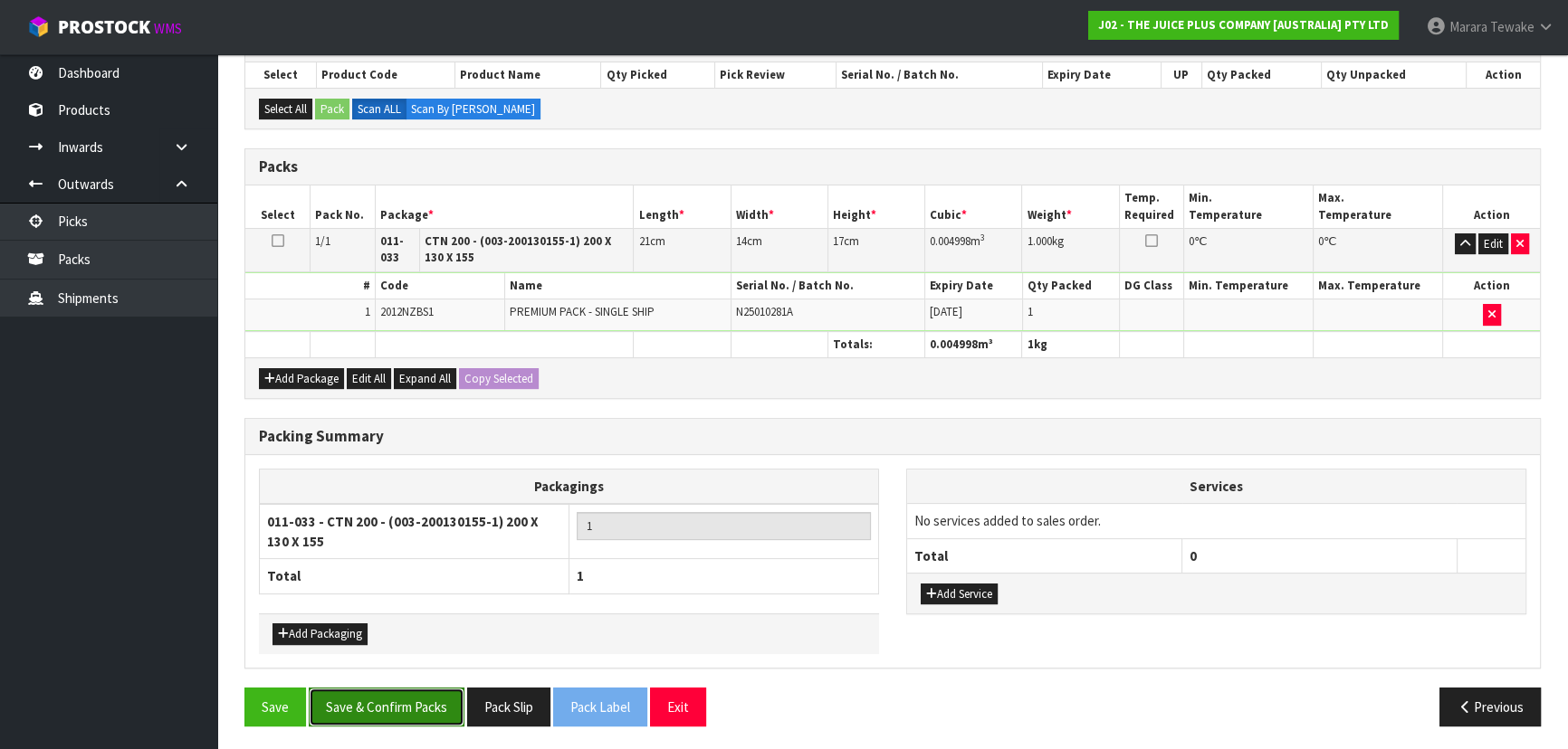
click at [437, 696] on button "Save & Confirm Packs" at bounding box center [386, 706] width 156 height 39
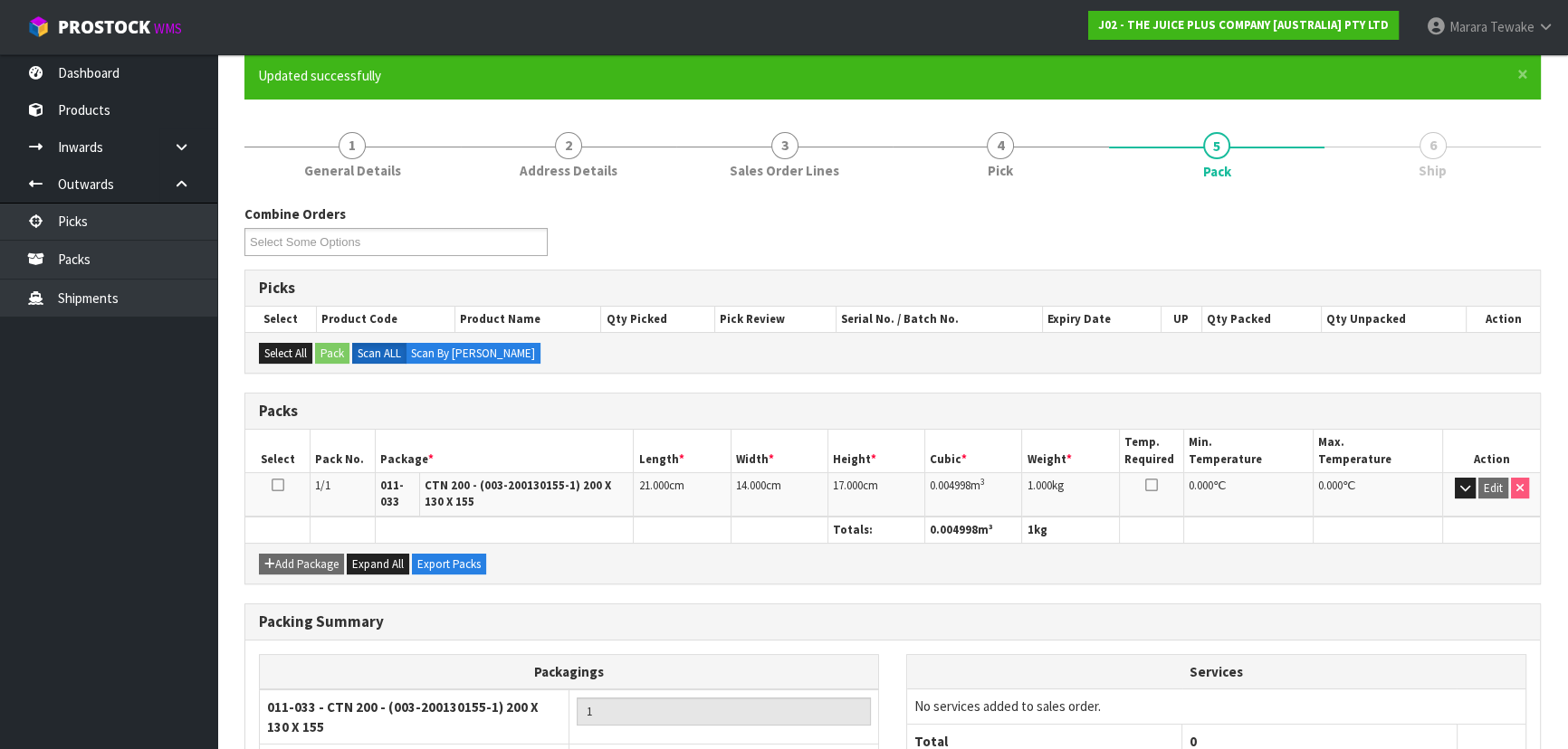
scroll to position [295, 0]
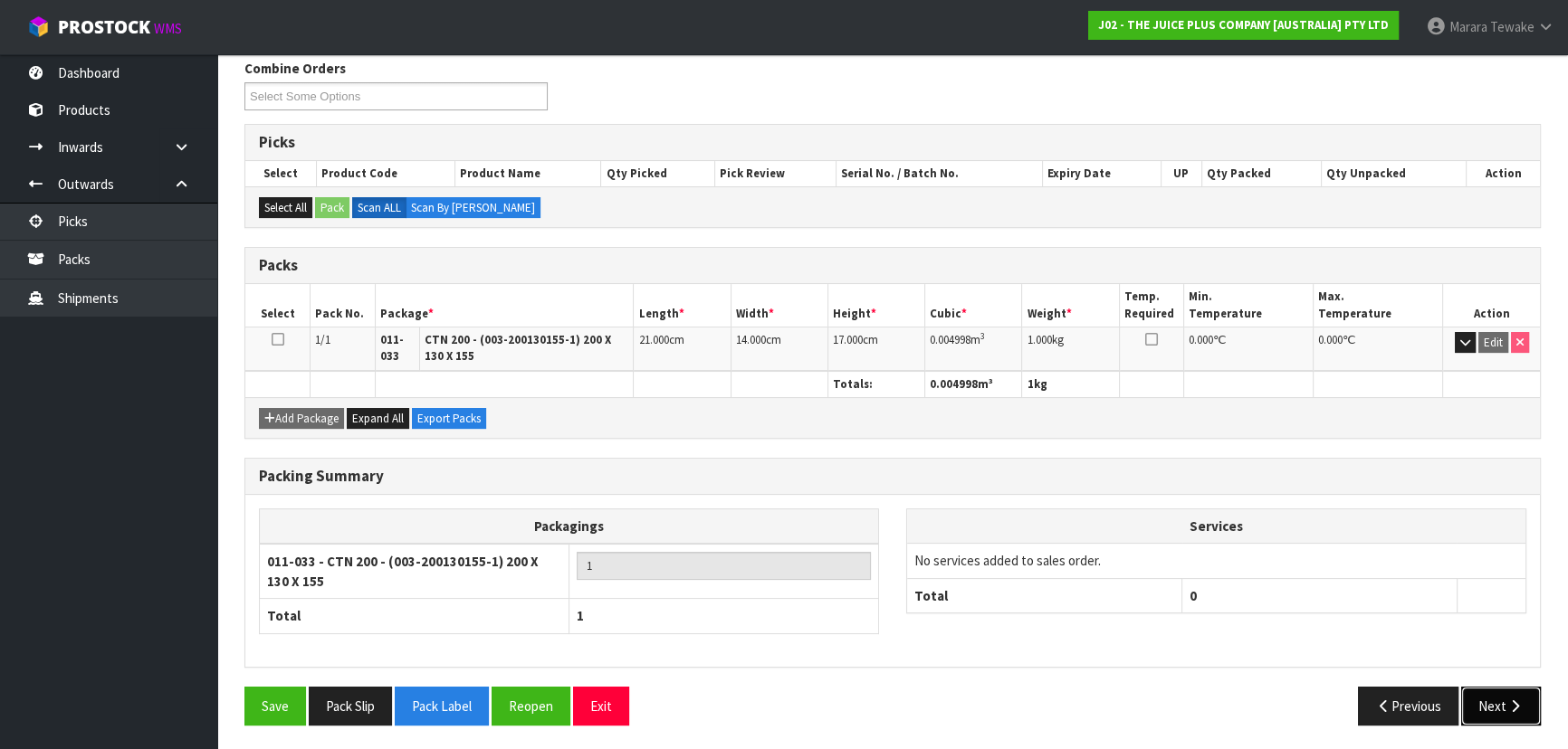
click at [1502, 700] on button "Next" at bounding box center [1501, 705] width 79 height 39
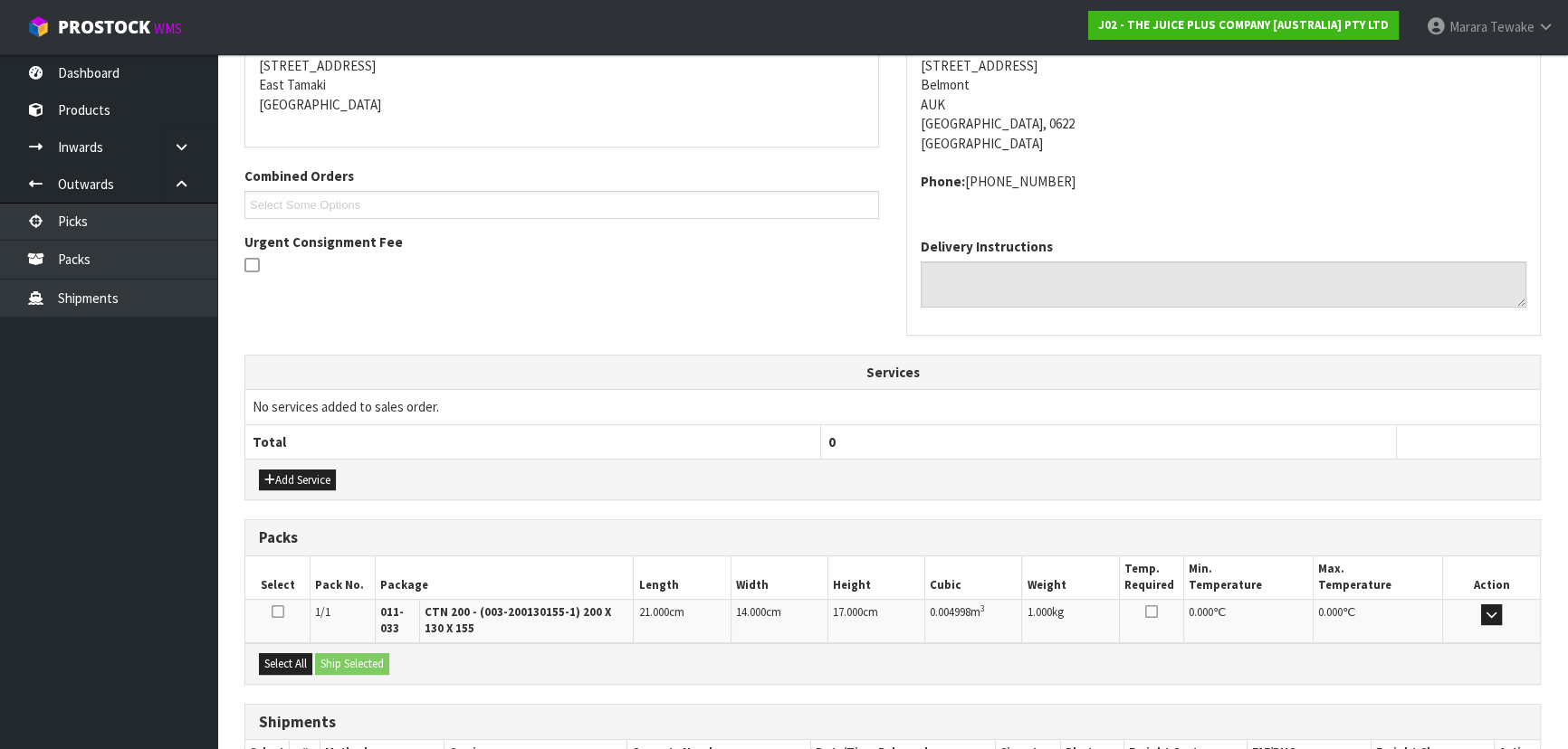
scroll to position [493, 0]
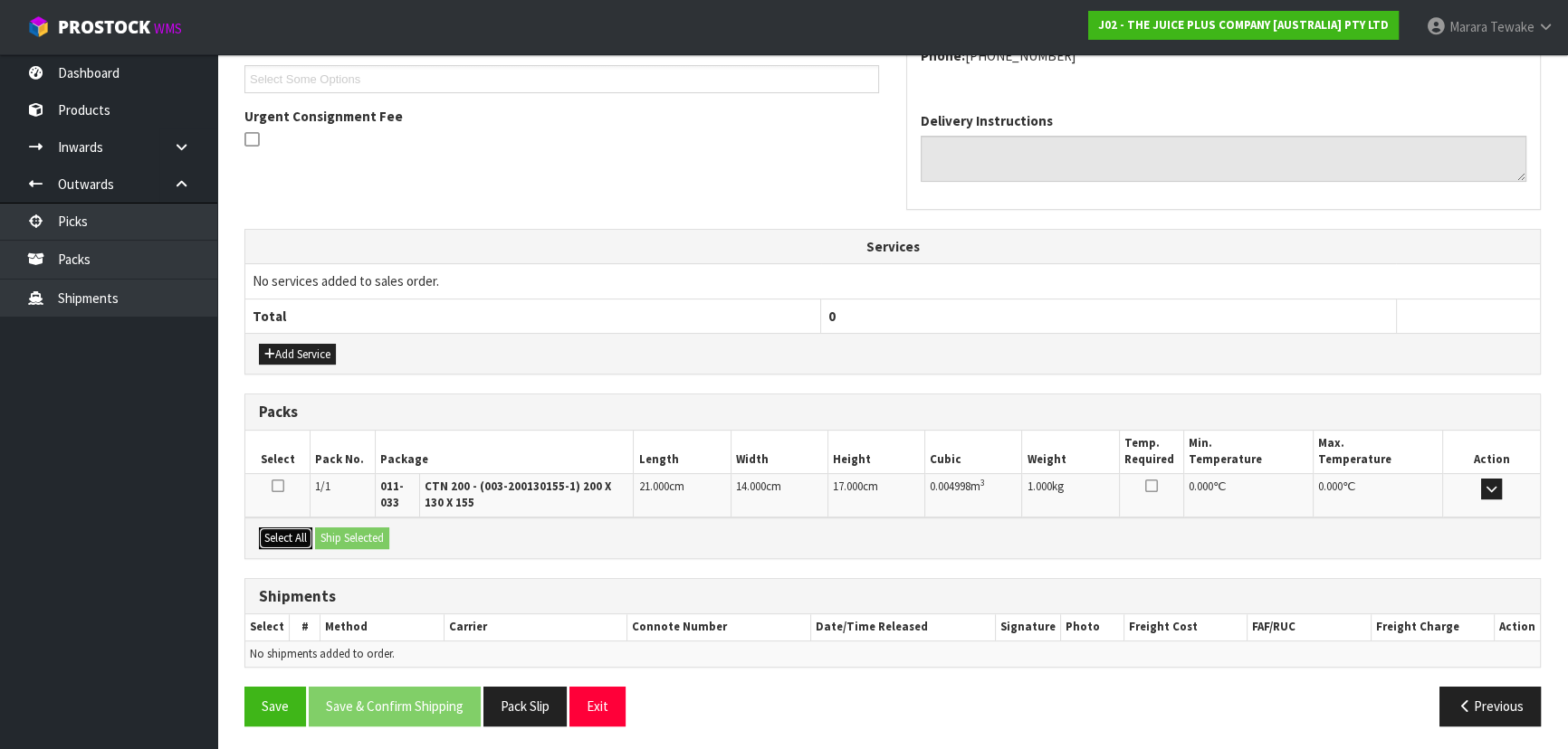
click at [299, 540] on button "Select All" at bounding box center [286, 539] width 54 height 22
click at [346, 536] on button "Ship Selected" at bounding box center [351, 539] width 74 height 22
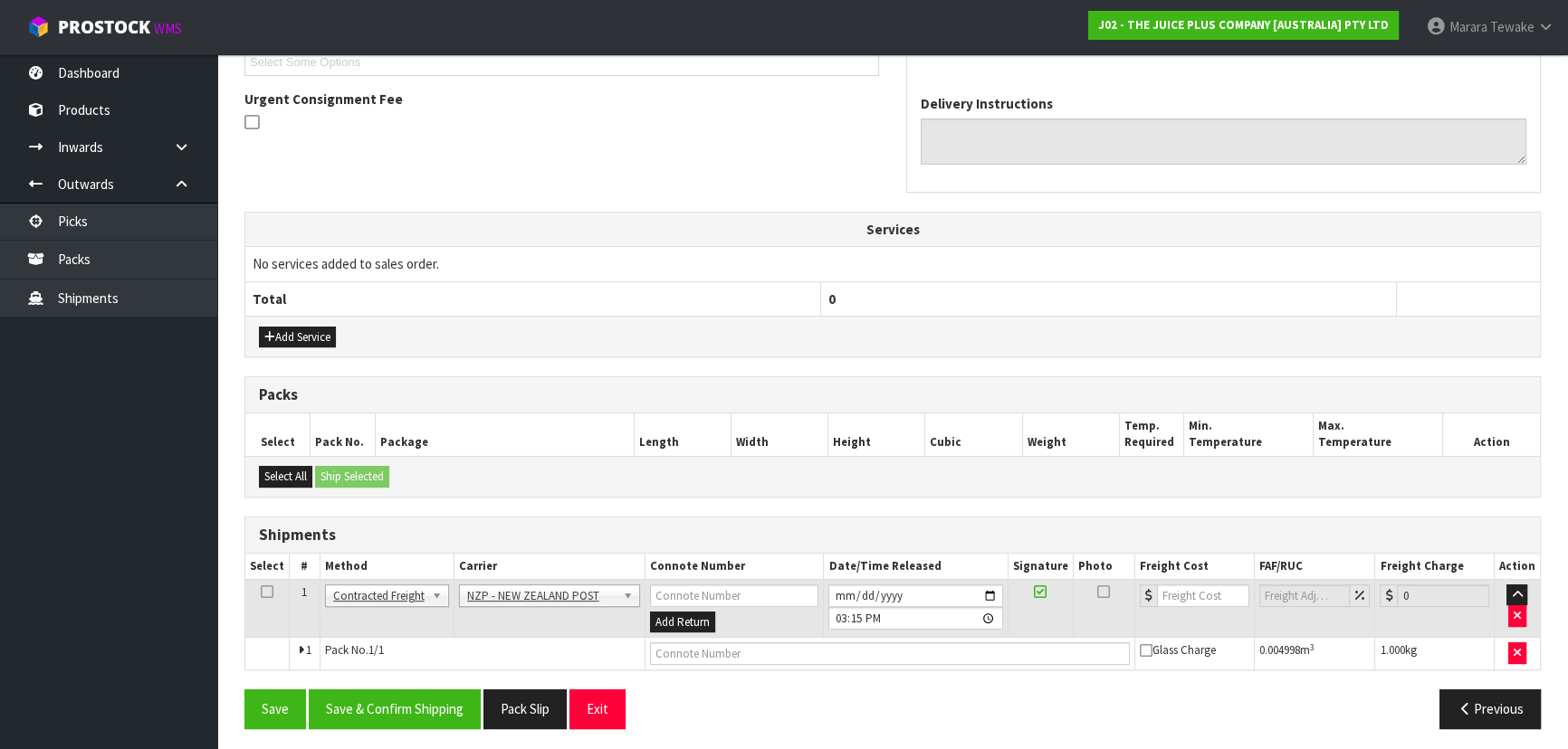
scroll to position [514, 0]
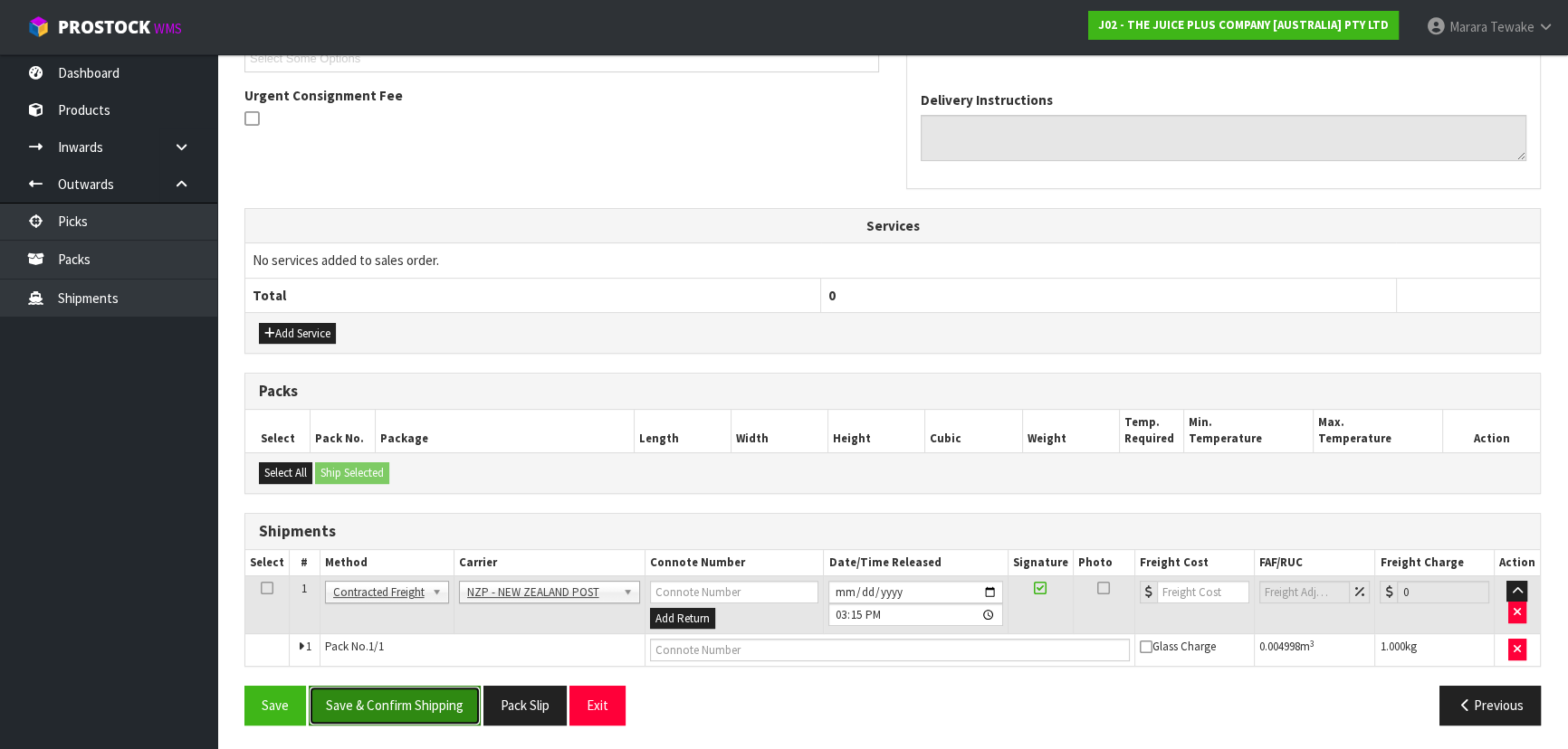
click at [448, 687] on button "Save & Confirm Shipping" at bounding box center [394, 704] width 172 height 39
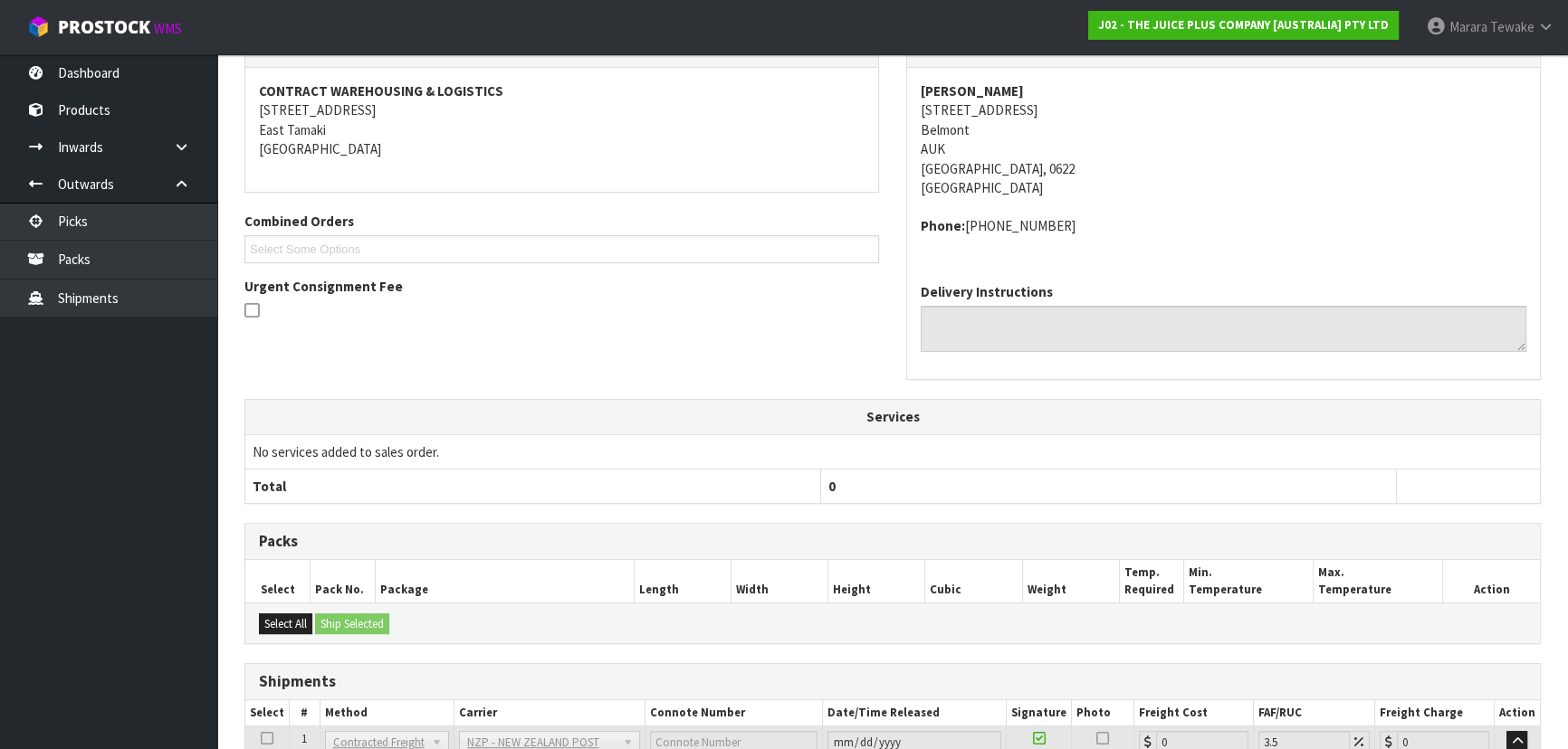
scroll to position [488, 0]
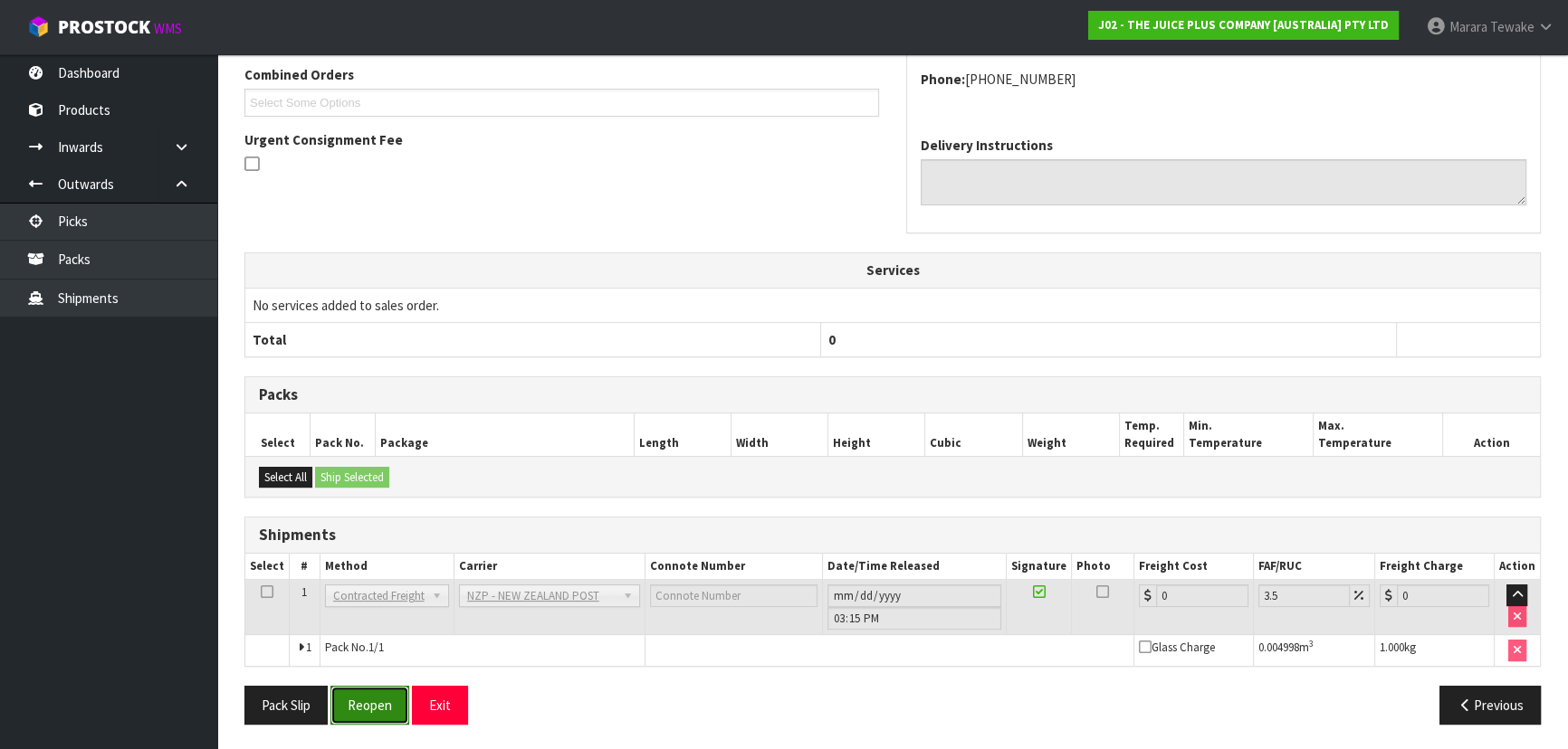
click at [386, 691] on button "Reopen" at bounding box center [369, 704] width 78 height 39
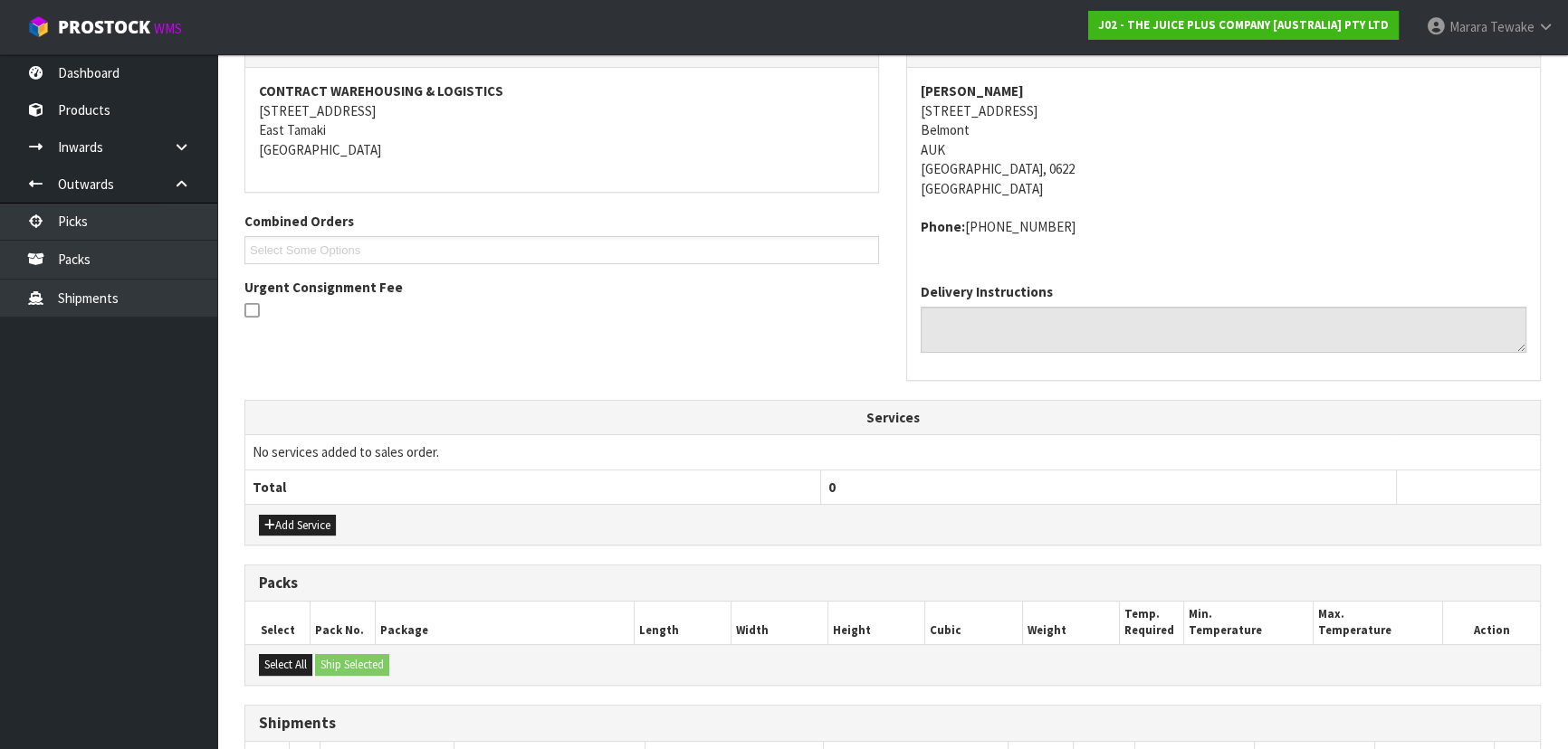
scroll to position [514, 0]
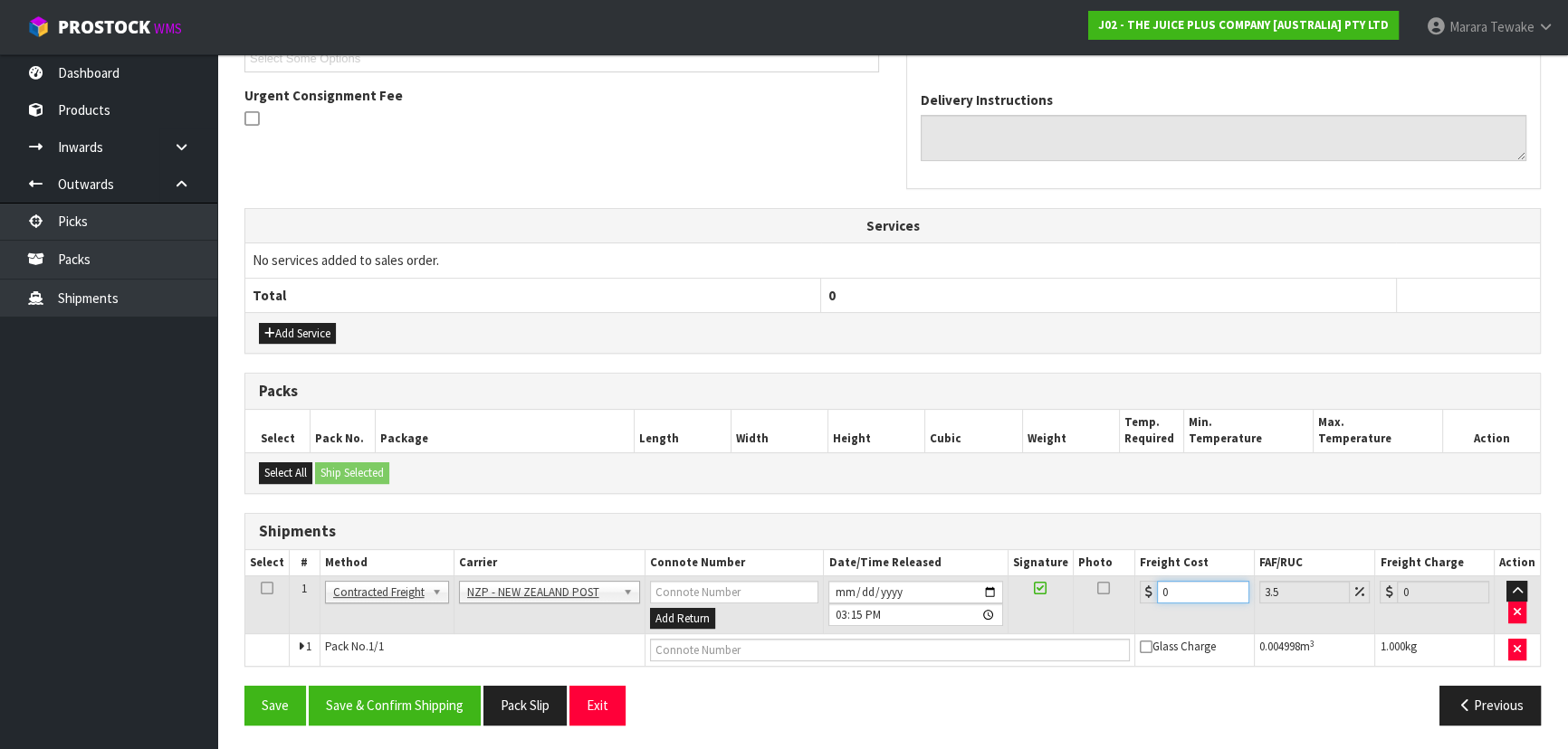
drag, startPoint x: 1148, startPoint y: 554, endPoint x: 1102, endPoint y: 530, distance: 51.9
click at [1104, 530] on div "Shipments Select # Method Carrier Connote Number Date/Time Released Signature P…" at bounding box center [892, 590] width 1296 height 155
click at [355, 693] on button "Save & Confirm Shipping" at bounding box center [394, 704] width 172 height 39
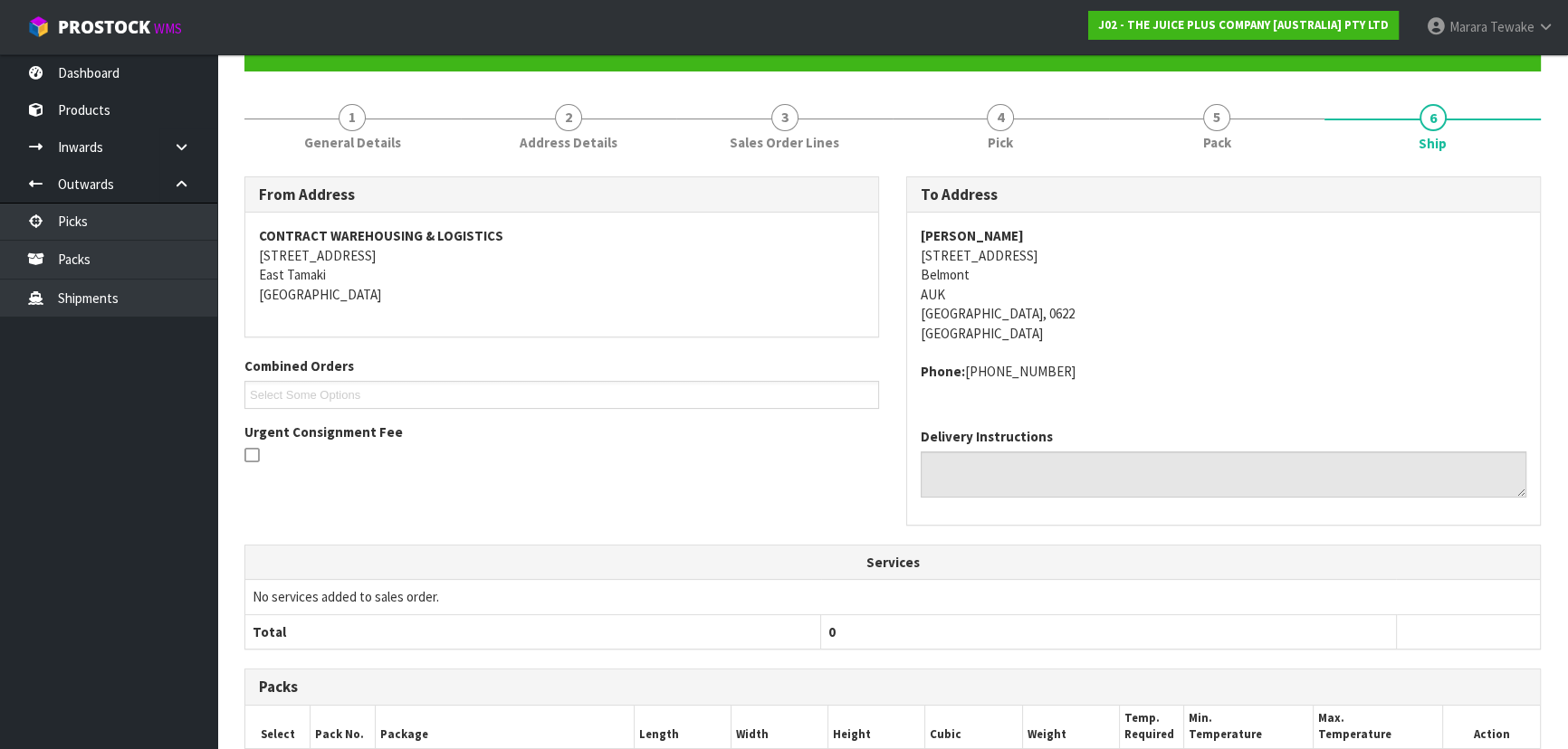
scroll to position [0, 0]
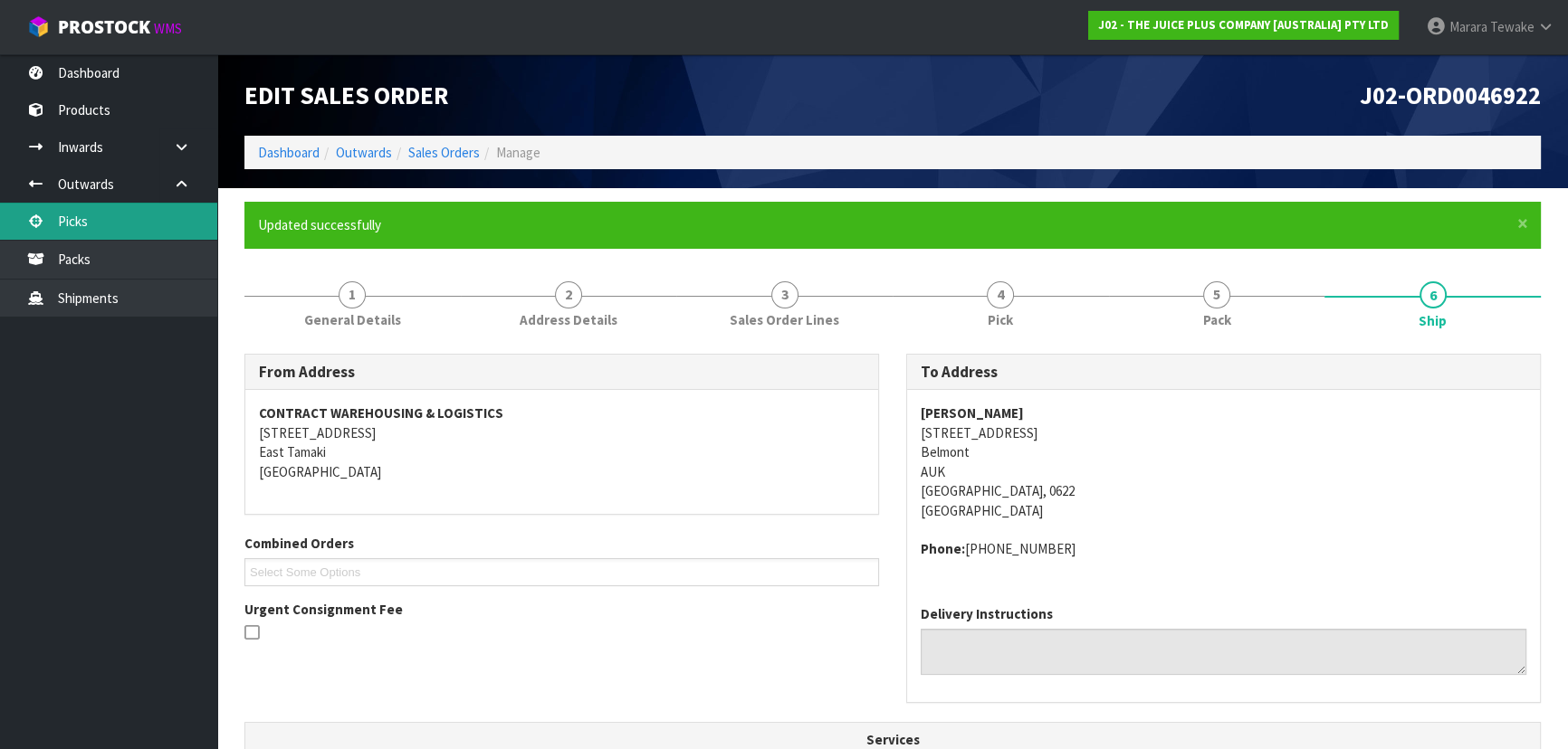
drag, startPoint x: 107, startPoint y: 216, endPoint x: 120, endPoint y: 224, distance: 15.3
click at [107, 216] on link "Picks" at bounding box center [108, 220] width 217 height 37
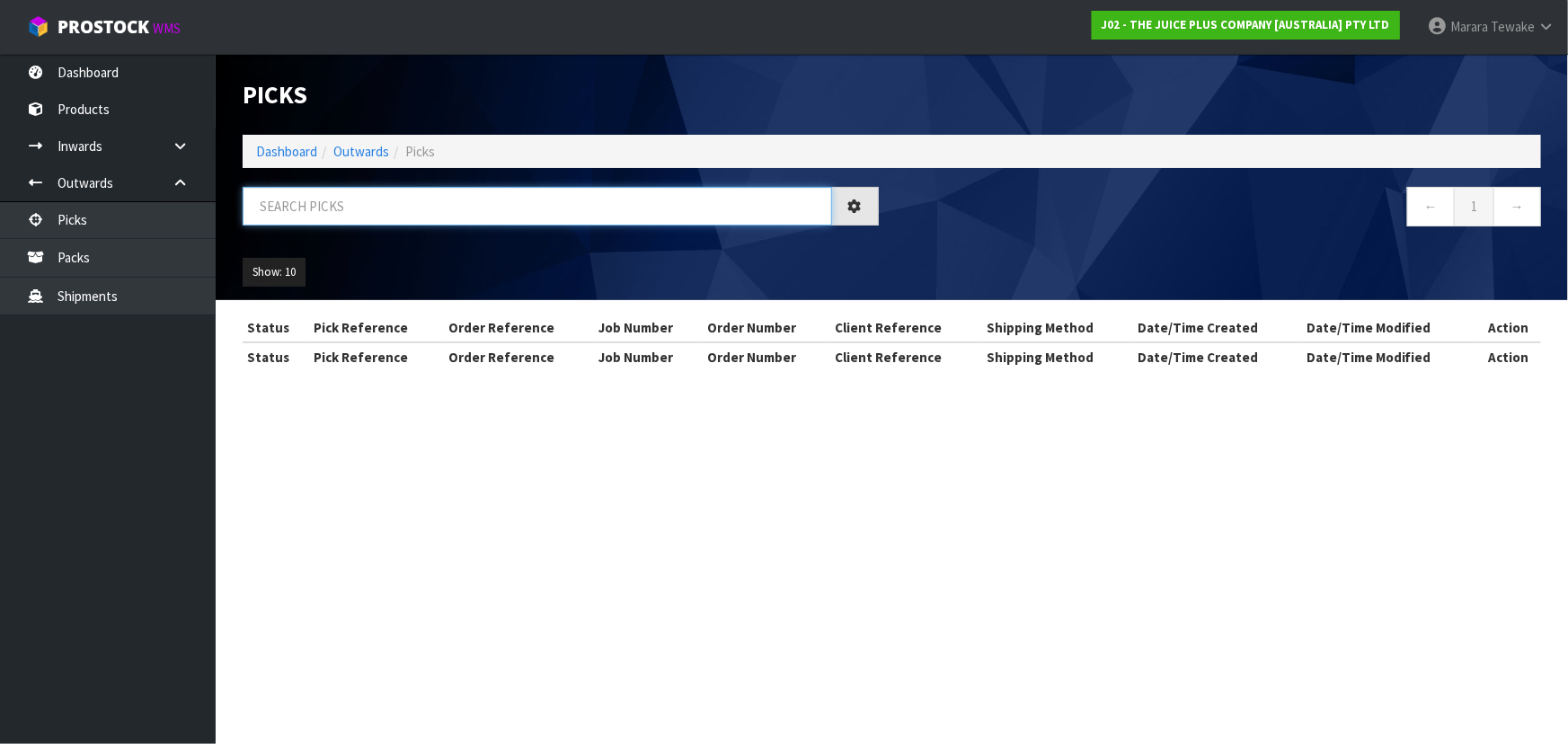
click at [288, 194] on input "text" at bounding box center [537, 206] width 589 height 38
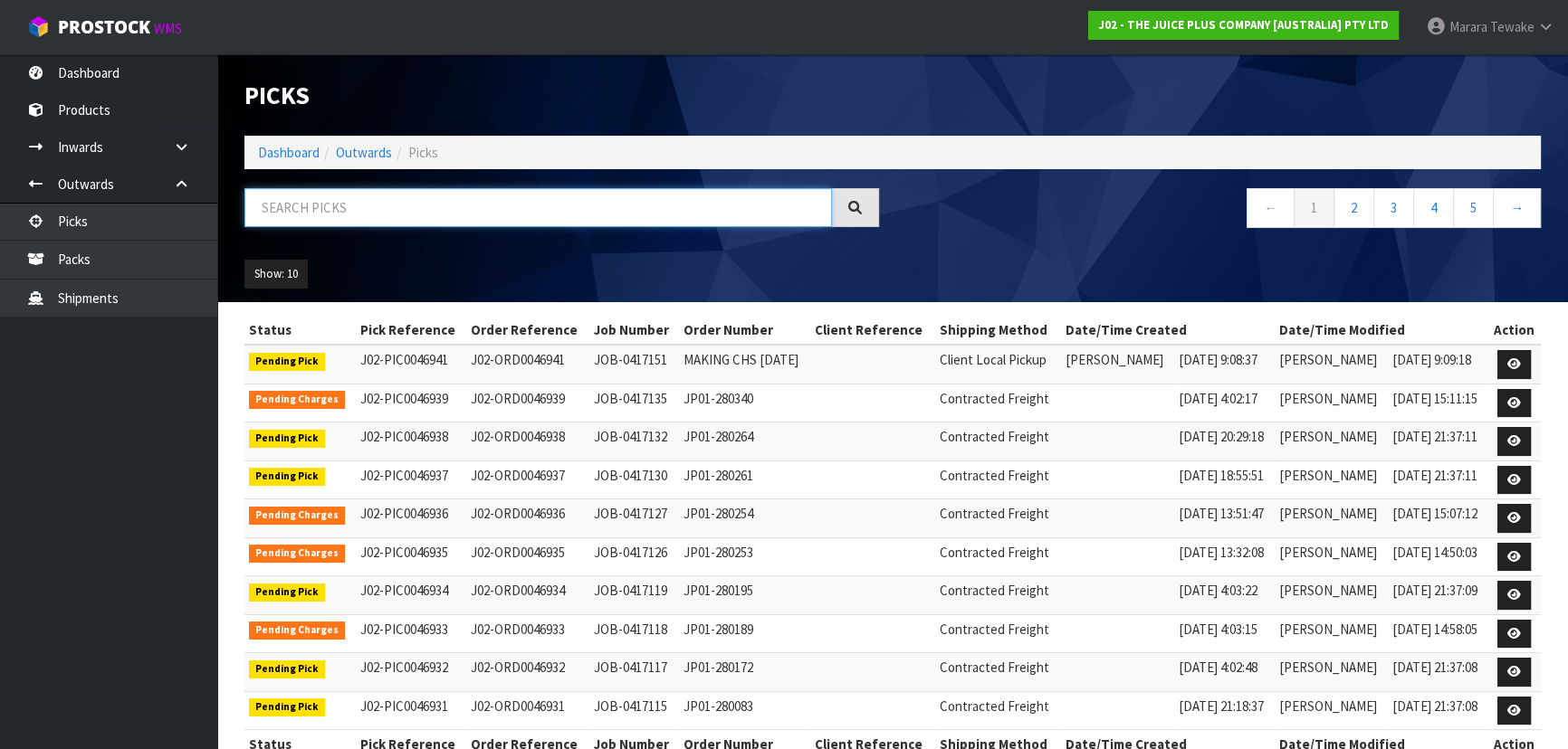
click at [402, 216] on input "text" at bounding box center [538, 207] width 588 height 39
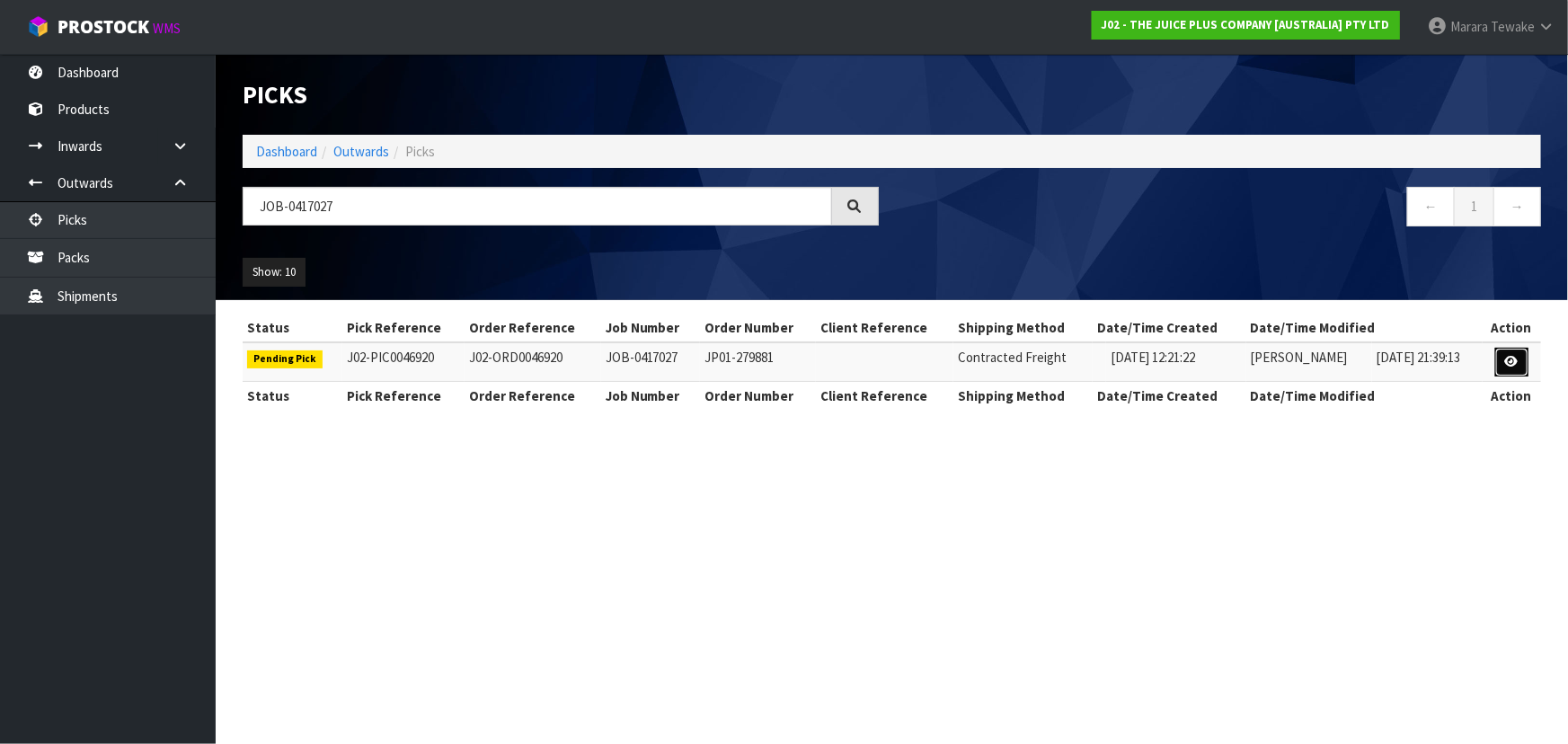
click at [1521, 356] on link at bounding box center [1513, 362] width 34 height 29
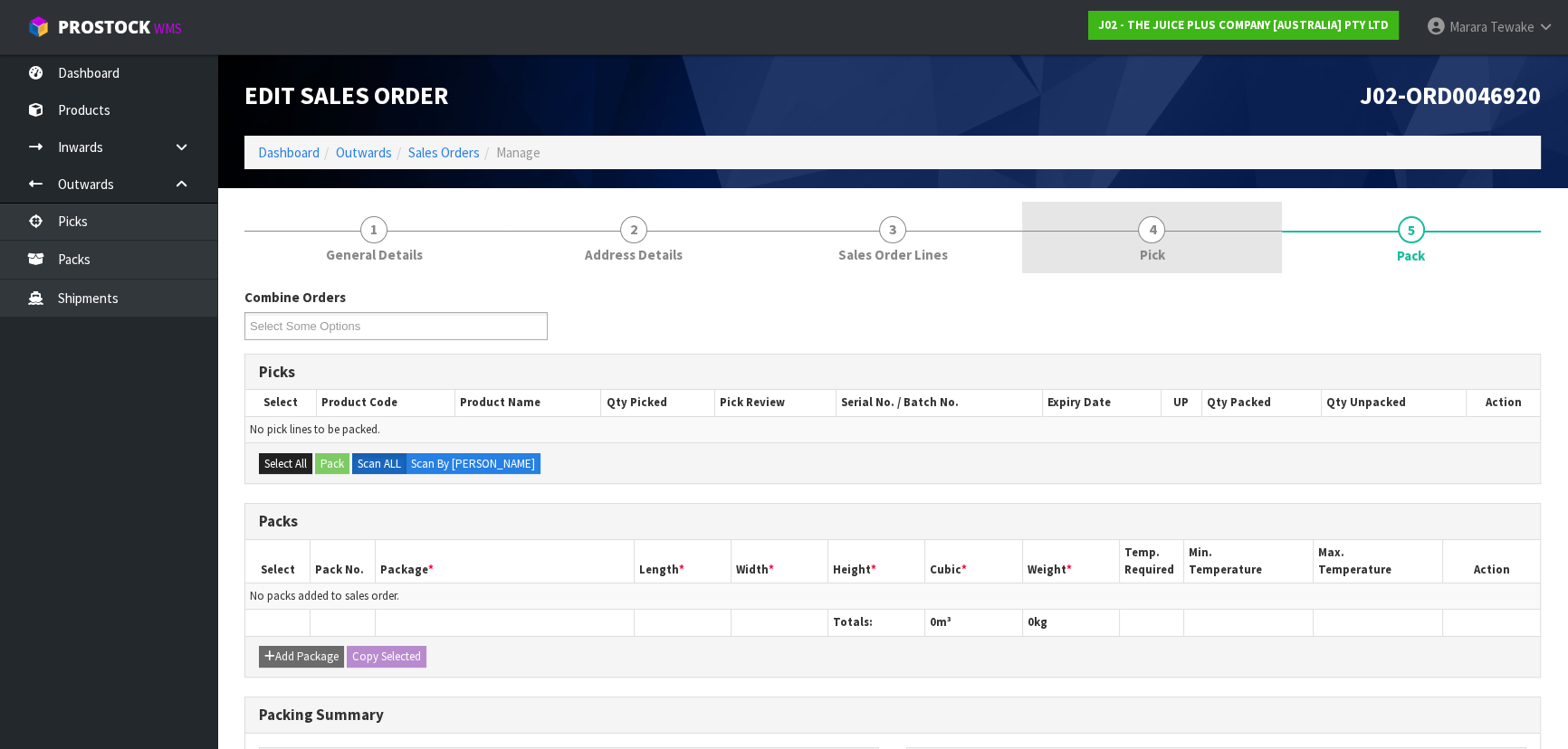
click at [1165, 235] on link "4 Pick" at bounding box center [1151, 237] width 259 height 71
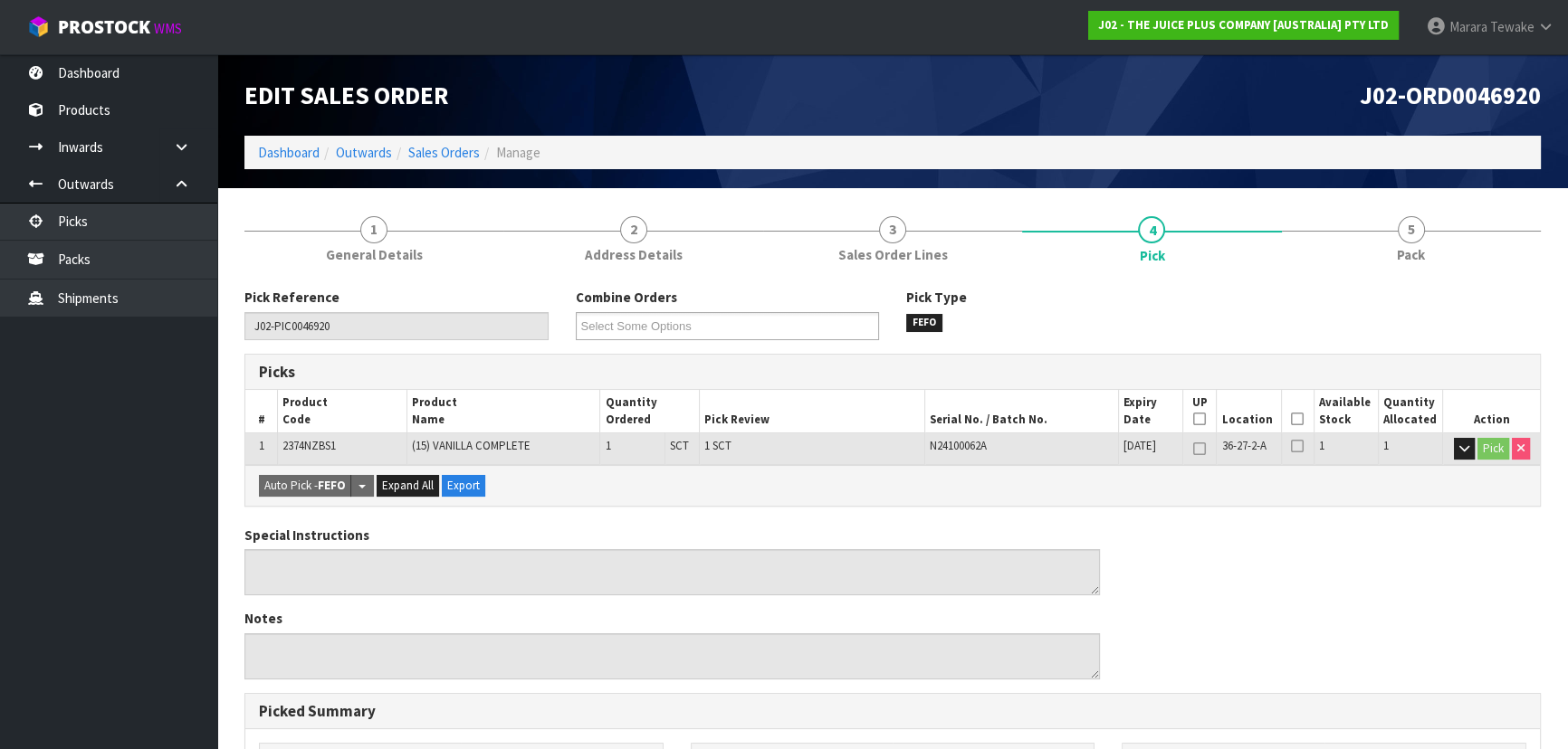
click at [1302, 419] on icon at bounding box center [1297, 419] width 13 height 1
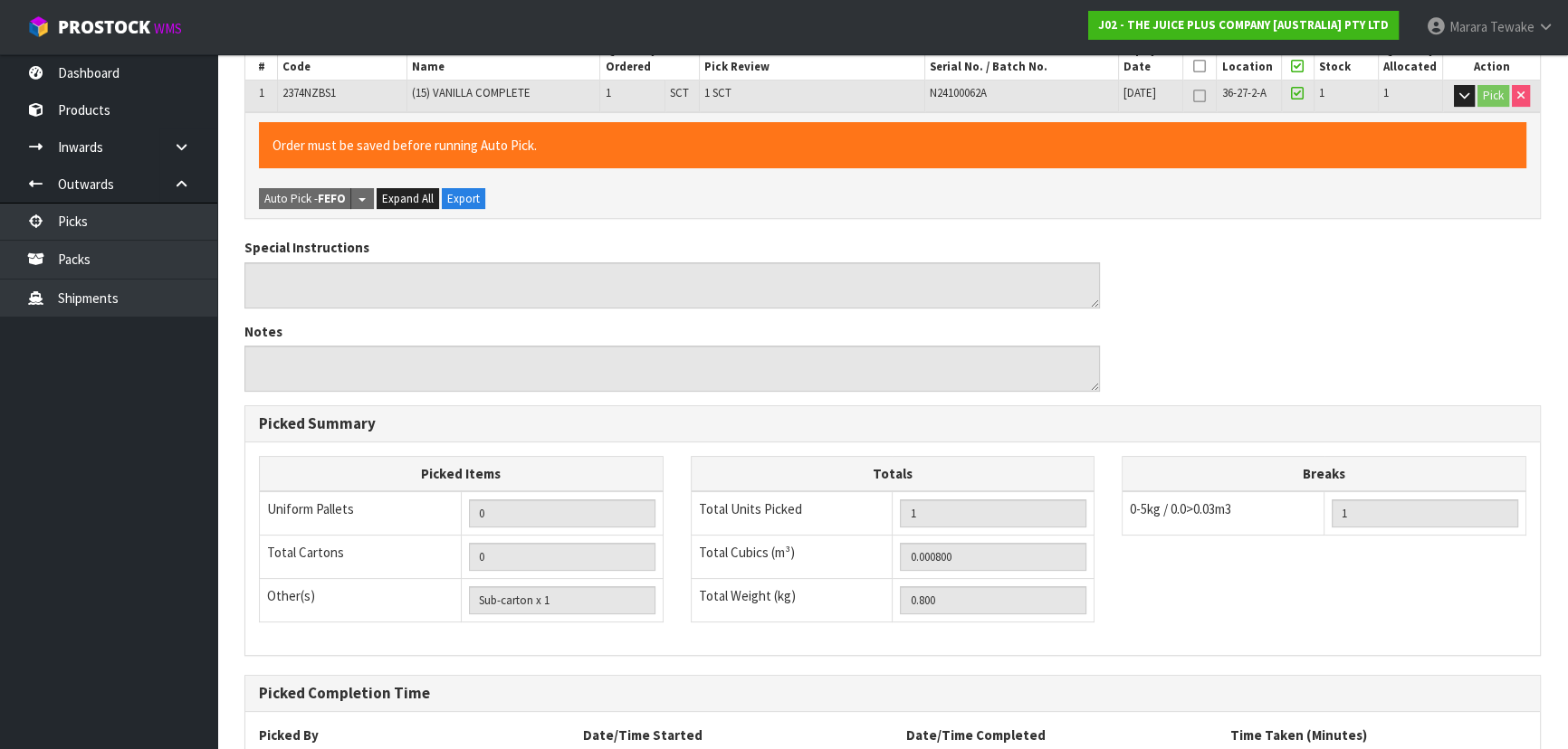
scroll to position [505, 0]
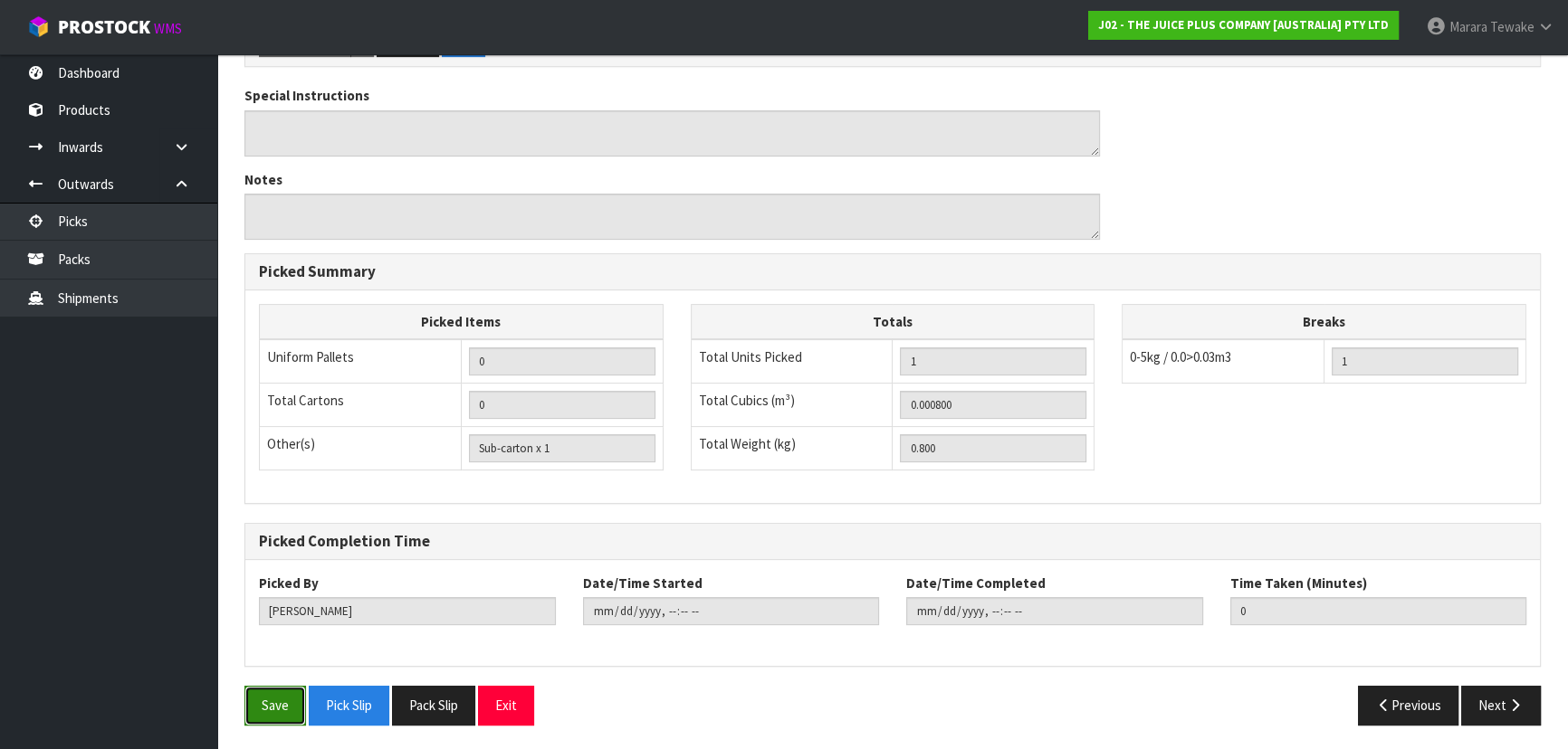
click at [273, 693] on button "Save" at bounding box center [275, 704] width 62 height 39
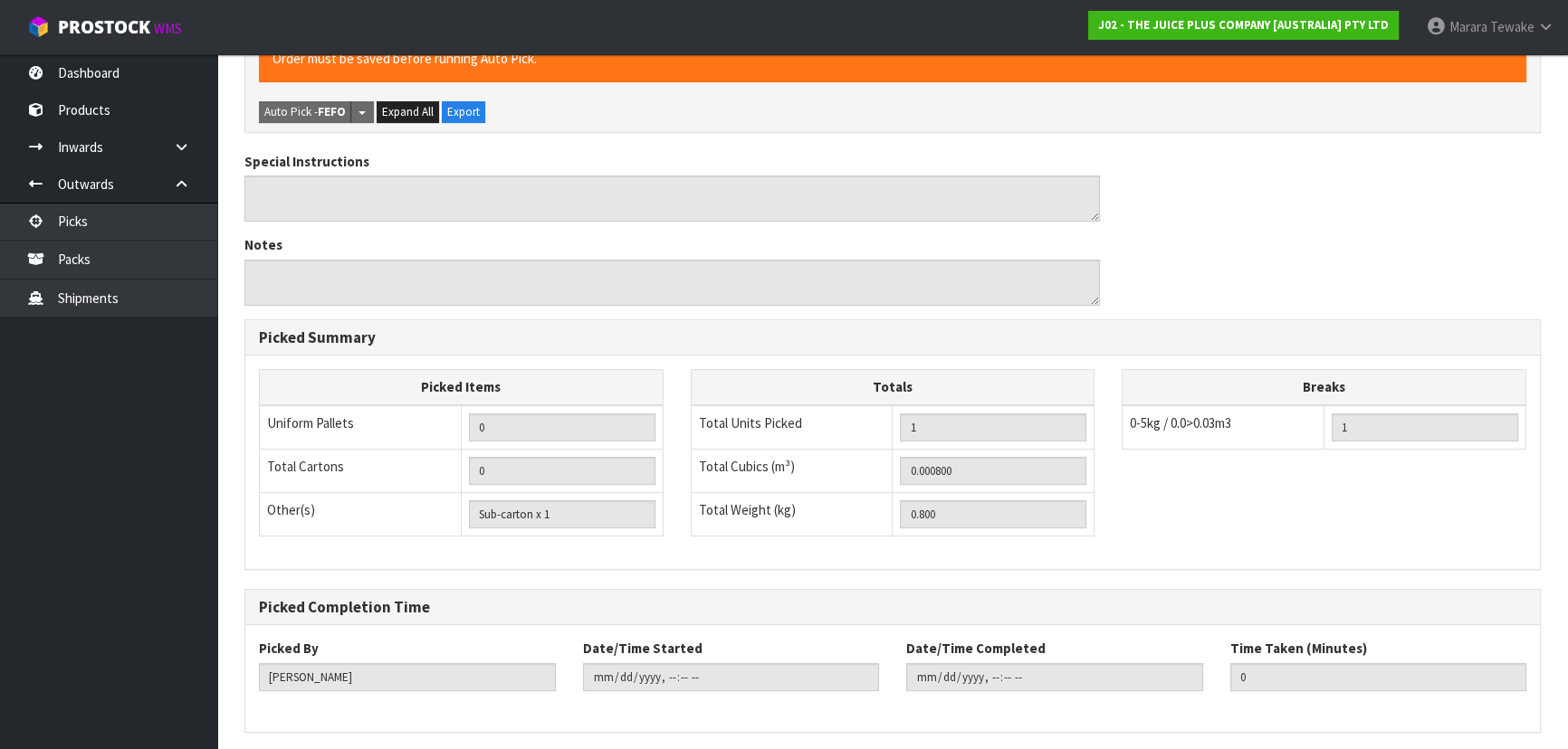
scroll to position [0, 0]
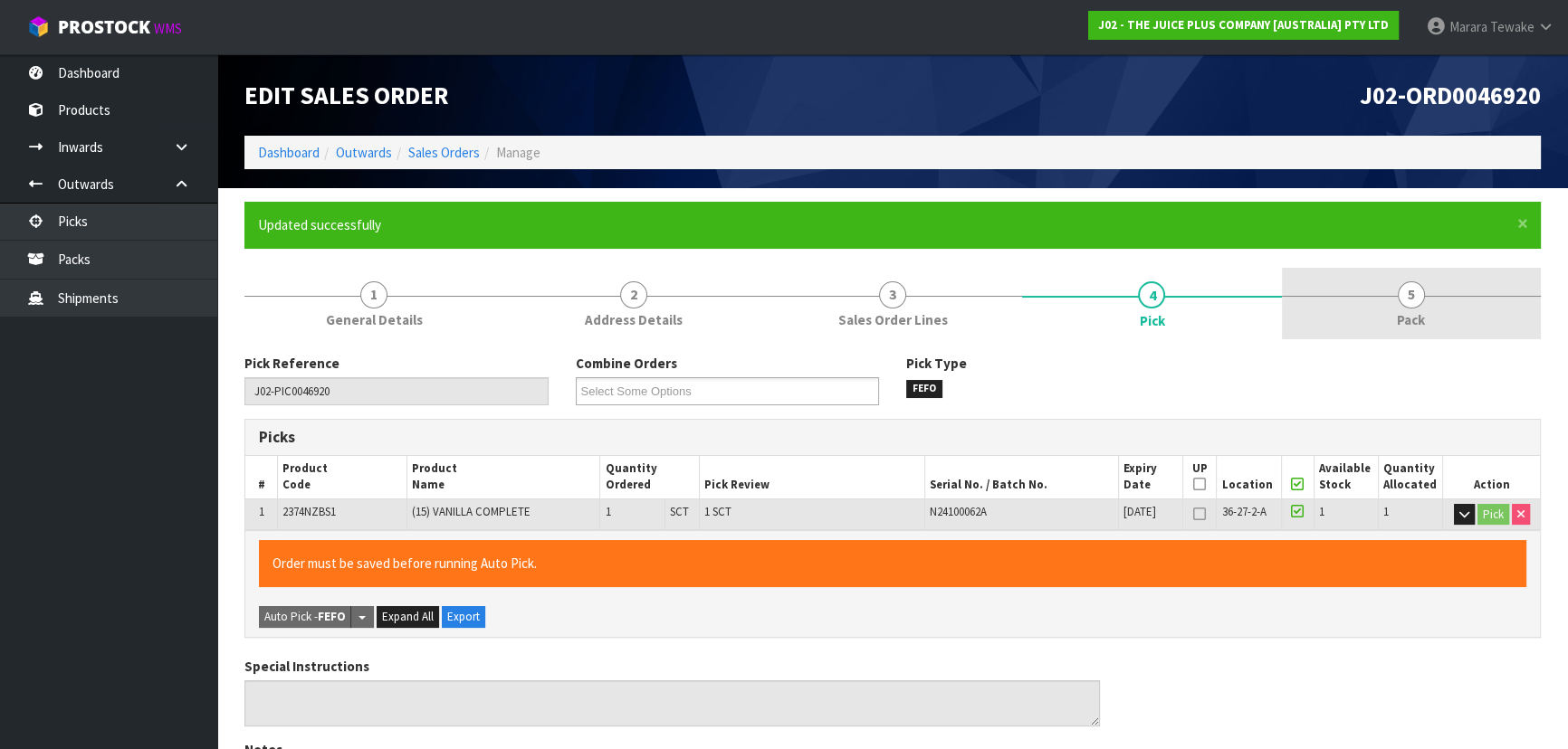
drag, startPoint x: 1419, startPoint y: 309, endPoint x: 1362, endPoint y: 327, distance: 59.8
click at [1416, 308] on link "5 Pack" at bounding box center [1410, 304] width 259 height 71
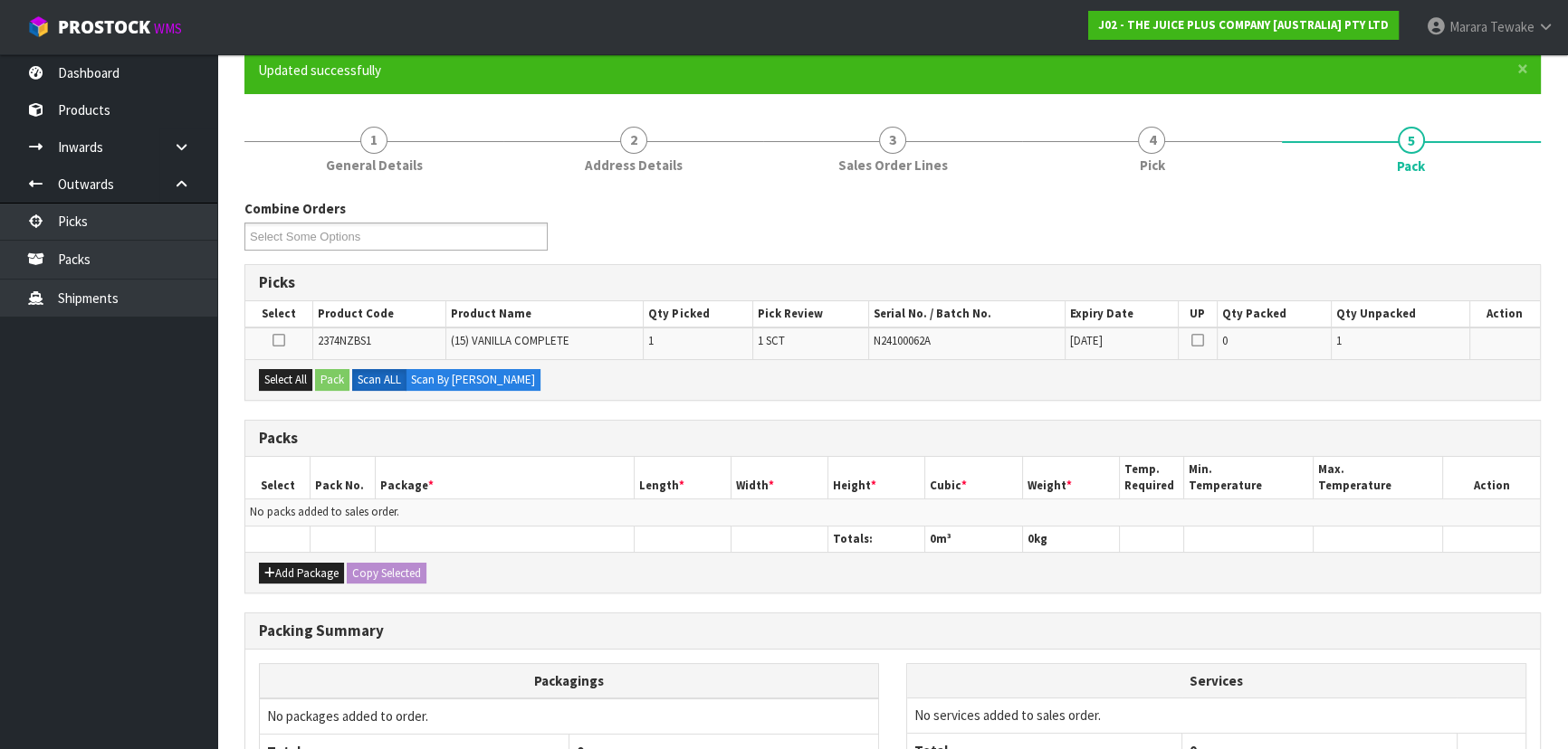
scroll to position [246, 0]
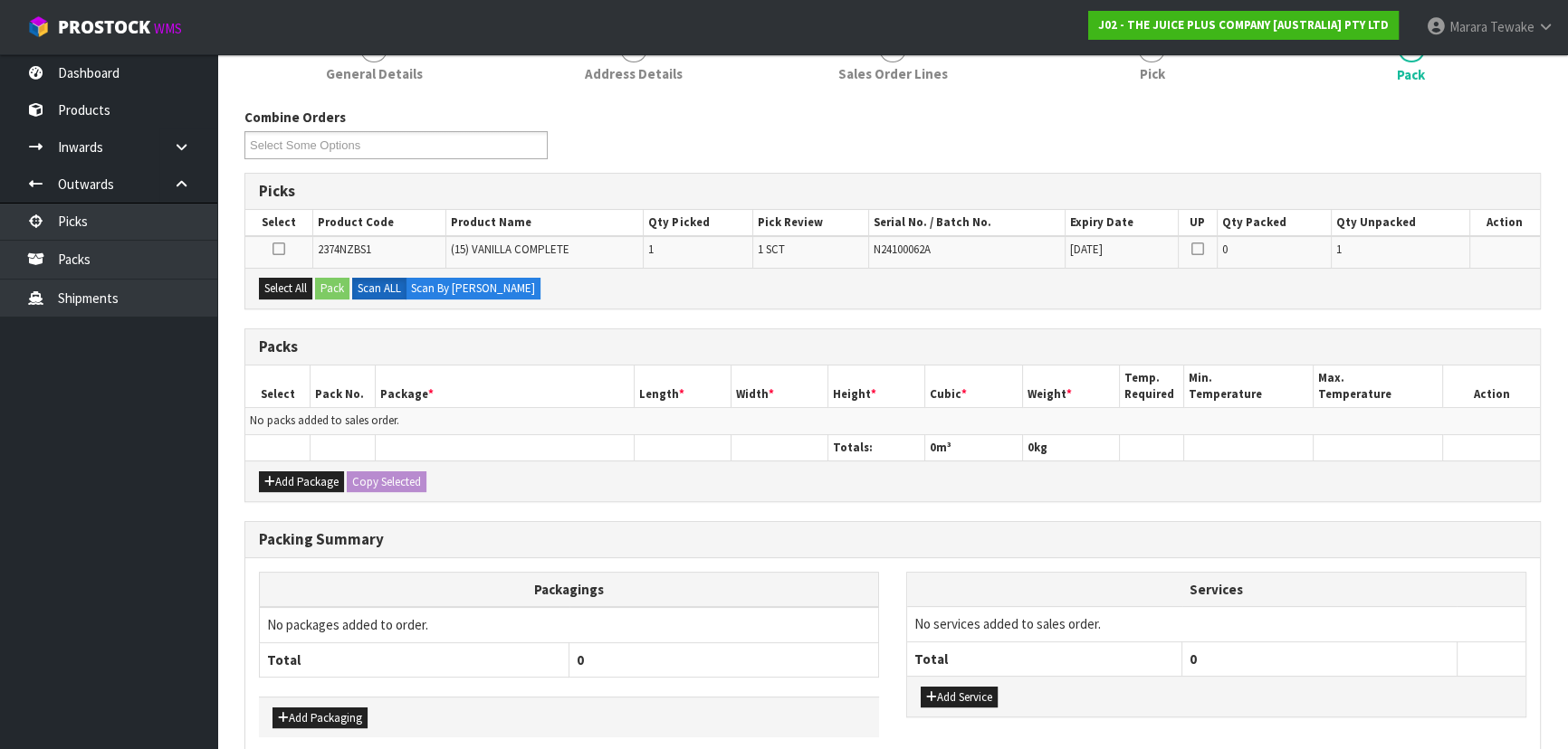
drag, startPoint x: 299, startPoint y: 298, endPoint x: 337, endPoint y: 292, distance: 38.5
click at [302, 296] on div "Select All Pack Scan ALL Scan By Quantity" at bounding box center [892, 288] width 1294 height 41
drag, startPoint x: 282, startPoint y: 284, endPoint x: 320, endPoint y: 283, distance: 38.0
click at [290, 283] on button "Select All" at bounding box center [286, 289] width 54 height 22
click at [321, 283] on button "Pack" at bounding box center [331, 289] width 35 height 22
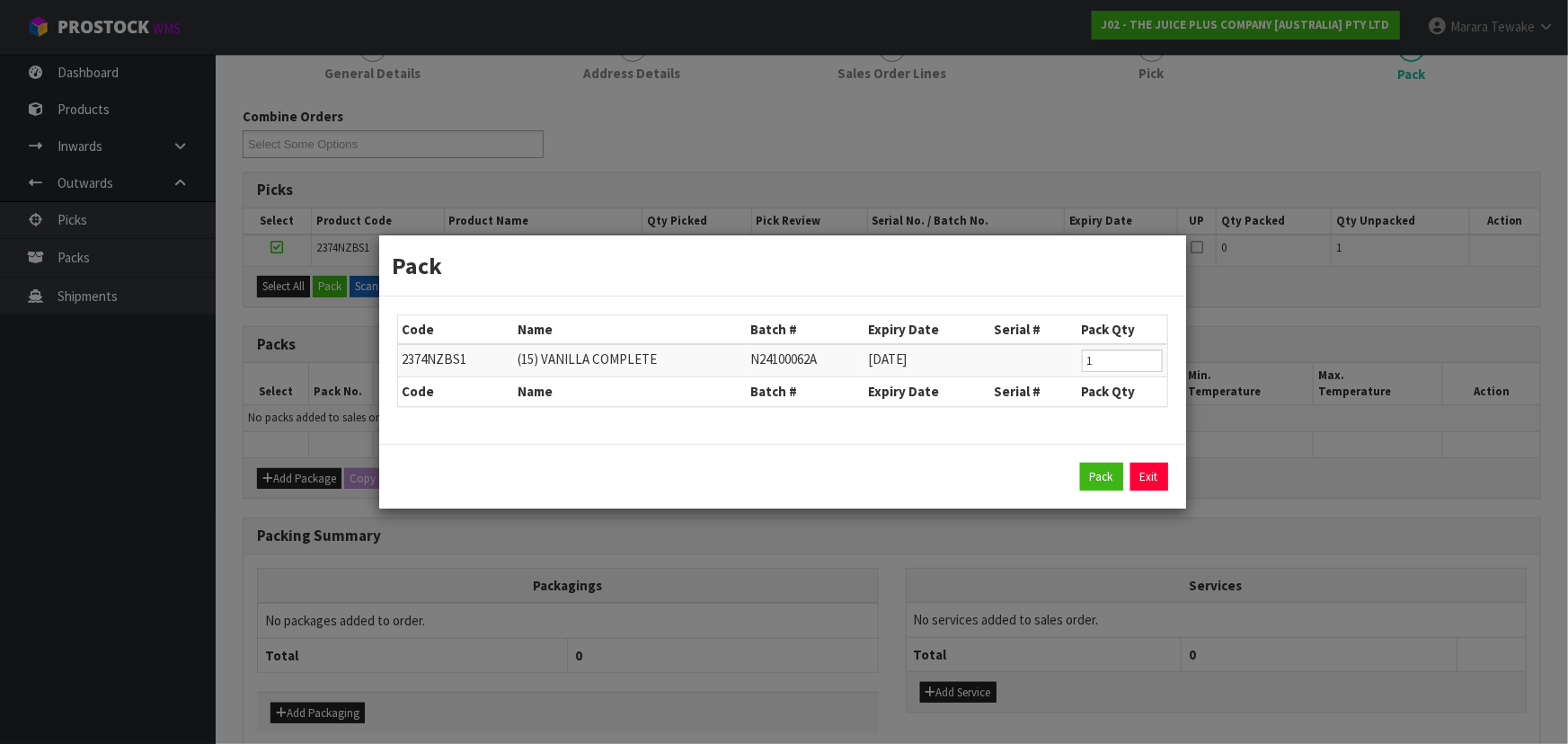
click at [1130, 472] on link "Exit" at bounding box center [1149, 477] width 37 height 29
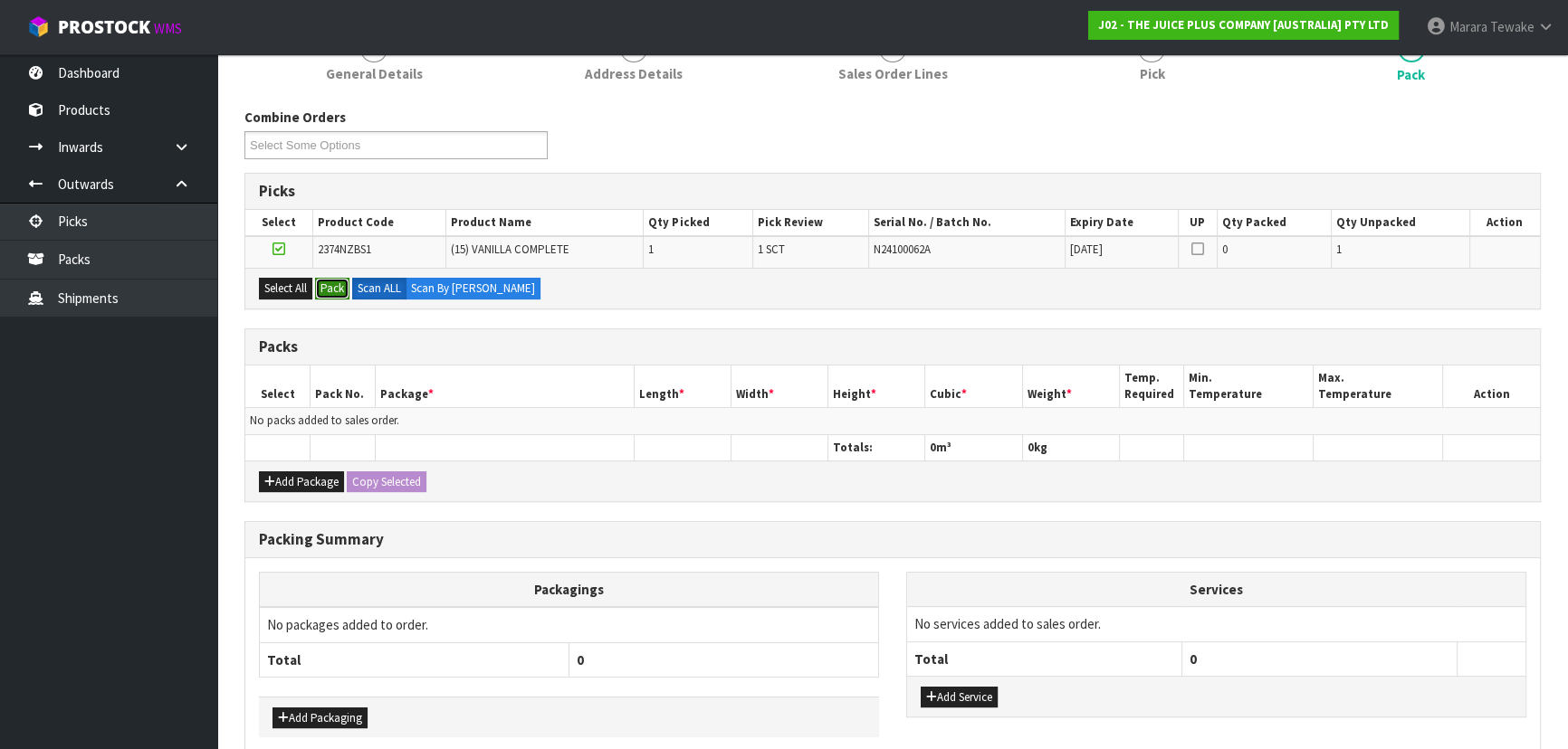
click at [332, 281] on button "Pack" at bounding box center [331, 289] width 35 height 22
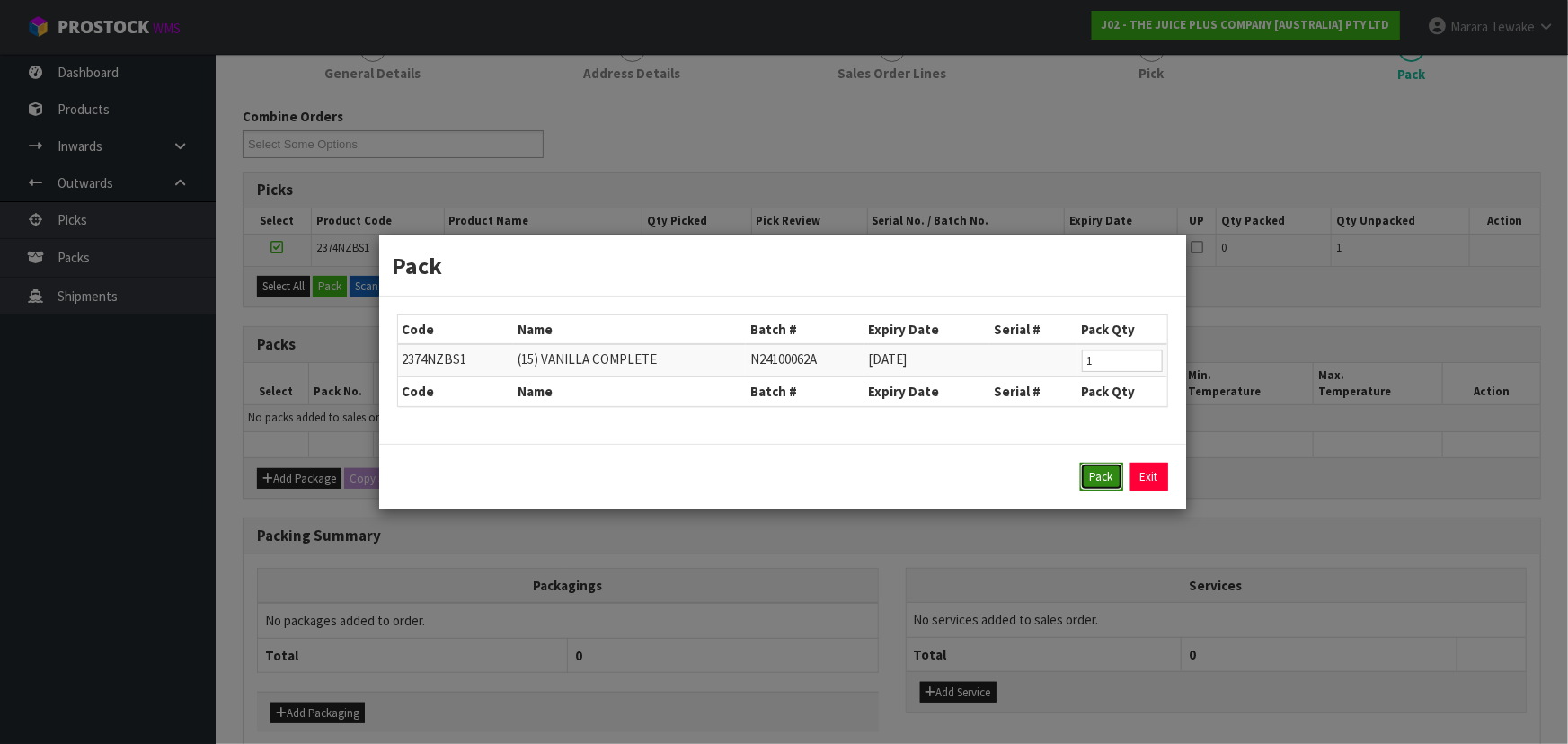
click at [1097, 471] on button "Pack" at bounding box center [1102, 477] width 43 height 29
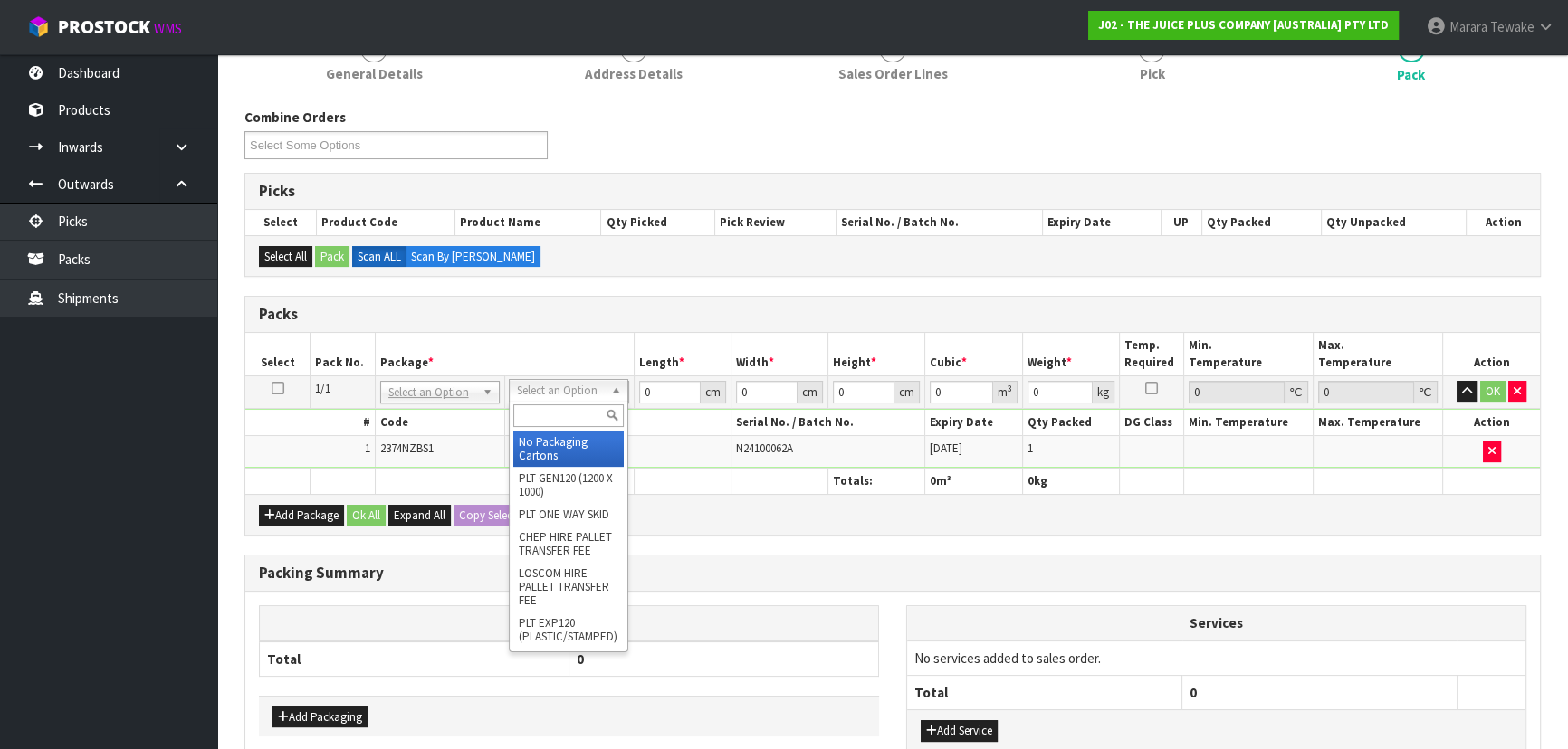
click at [570, 408] on input "text" at bounding box center [568, 416] width 110 height 23
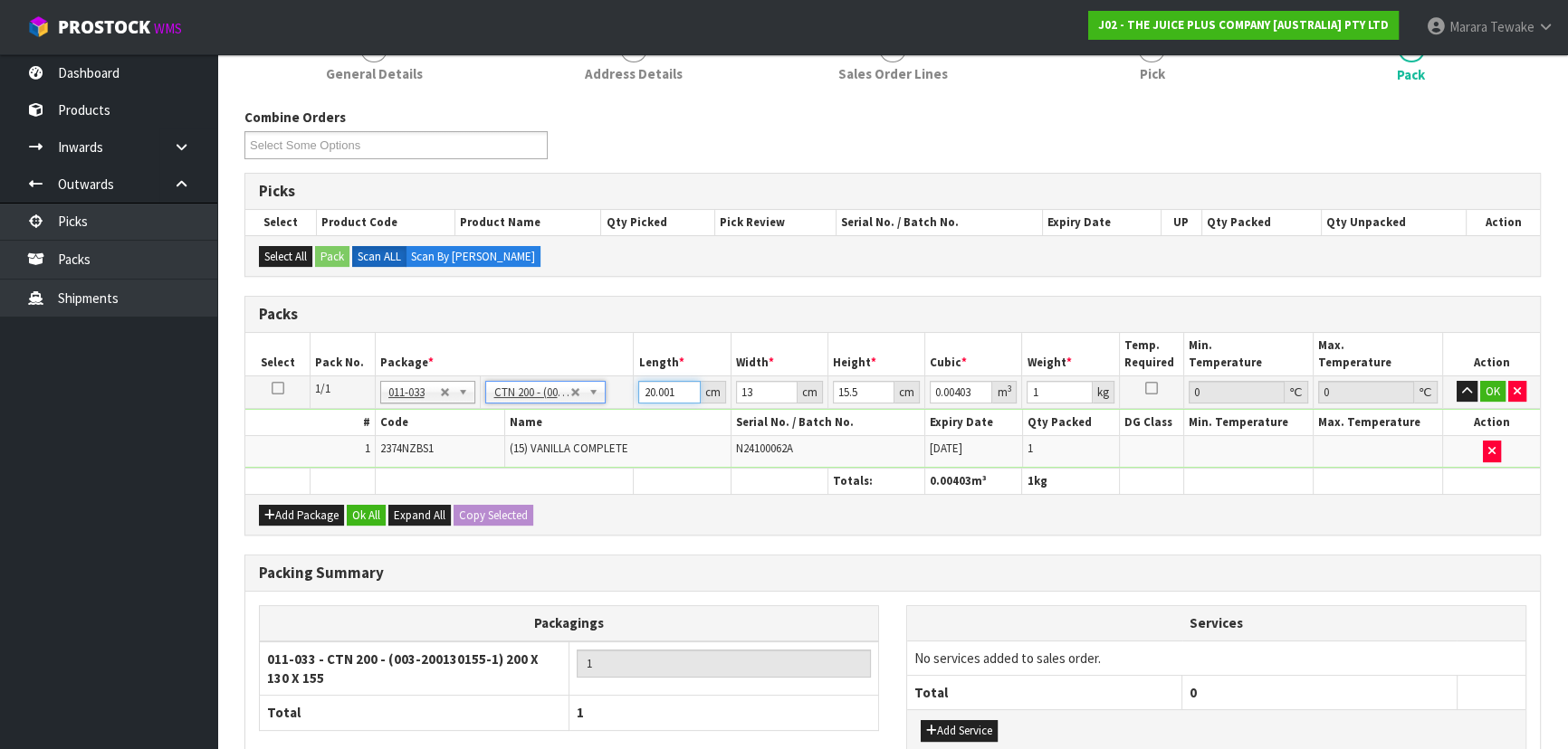
drag, startPoint x: 683, startPoint y: 385, endPoint x: 622, endPoint y: 357, distance: 67.1
click at [638, 381] on input "20.001" at bounding box center [669, 392] width 62 height 23
click at [1456, 381] on button "button" at bounding box center [1466, 392] width 21 height 22
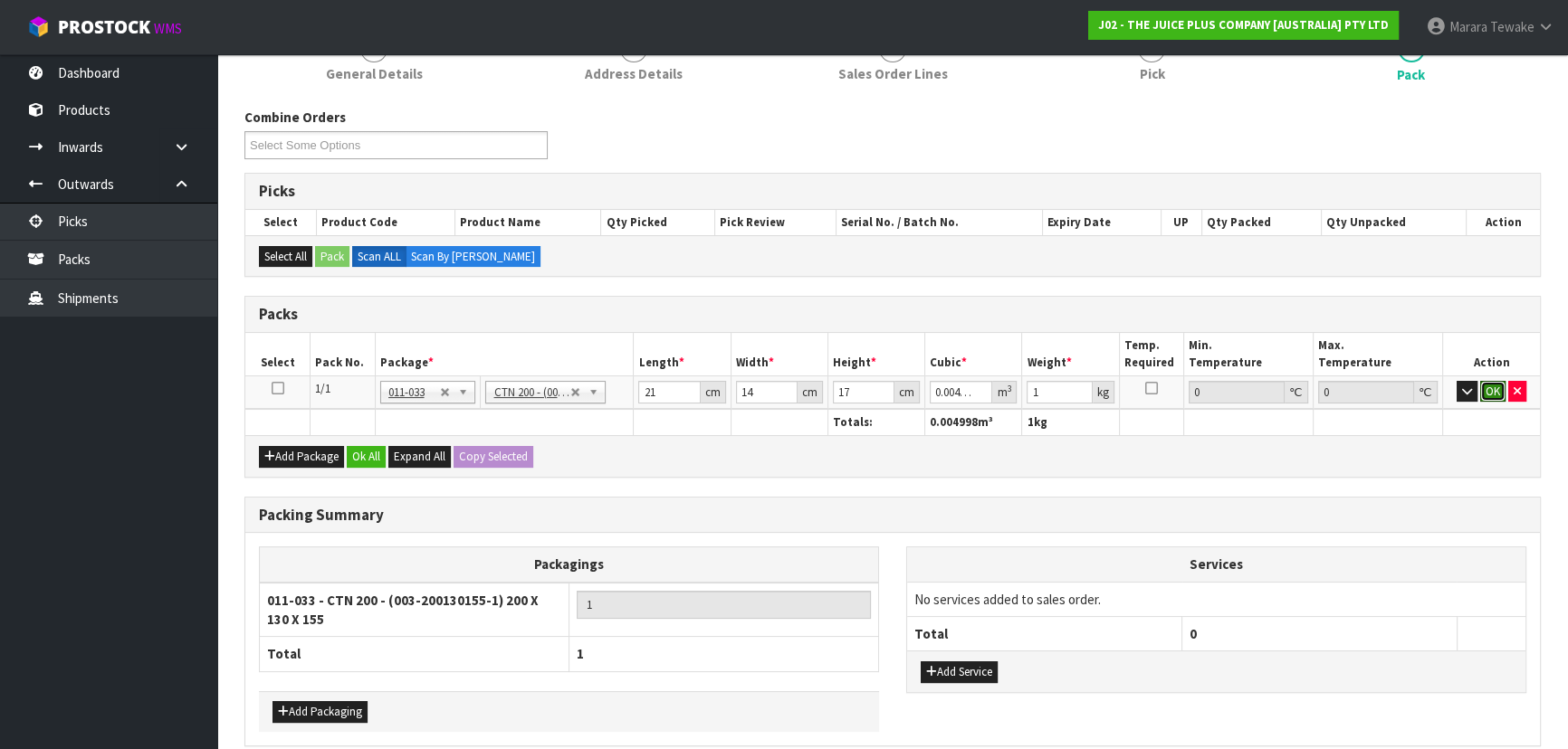
click button "OK" at bounding box center [1493, 392] width 26 height 22
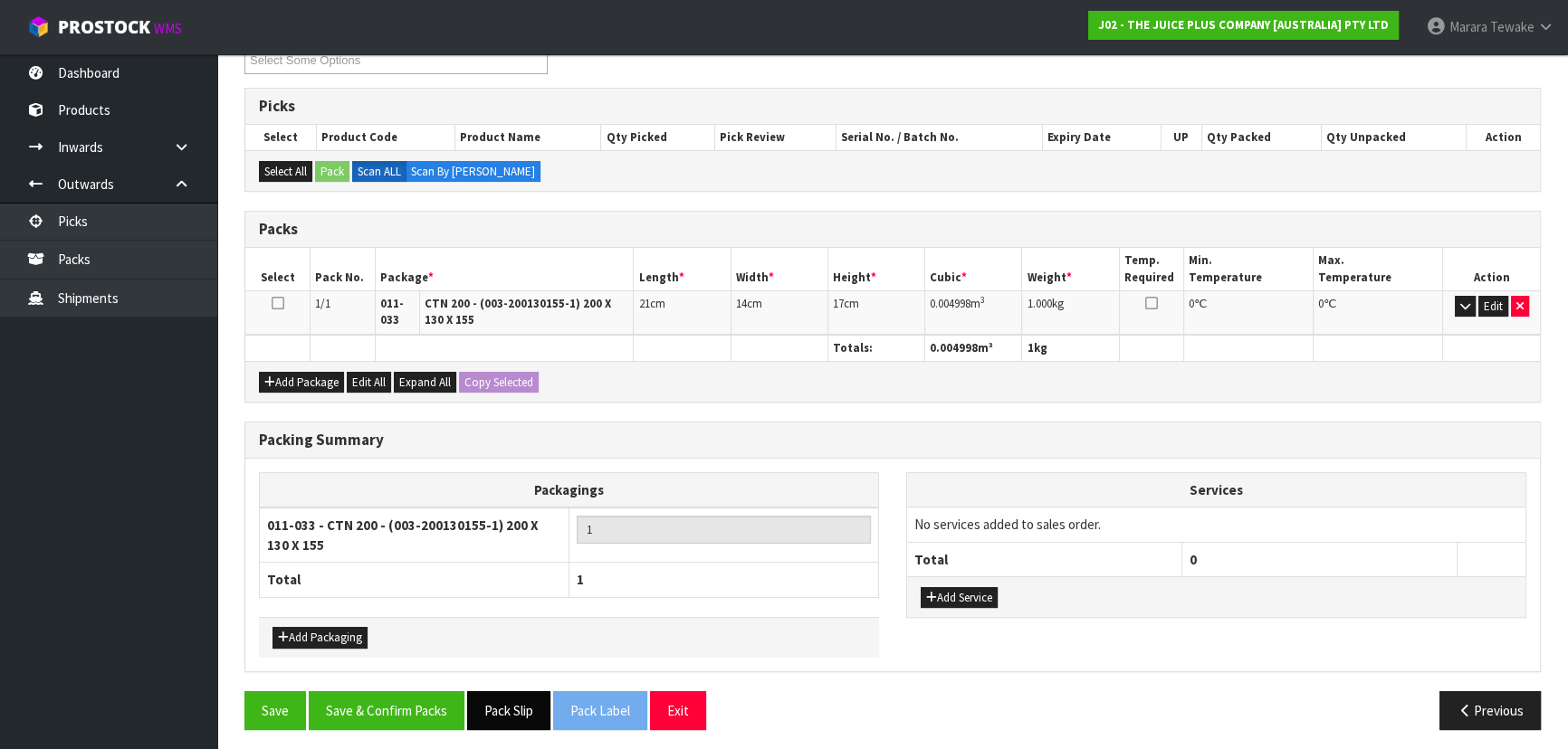
scroll to position [334, 0]
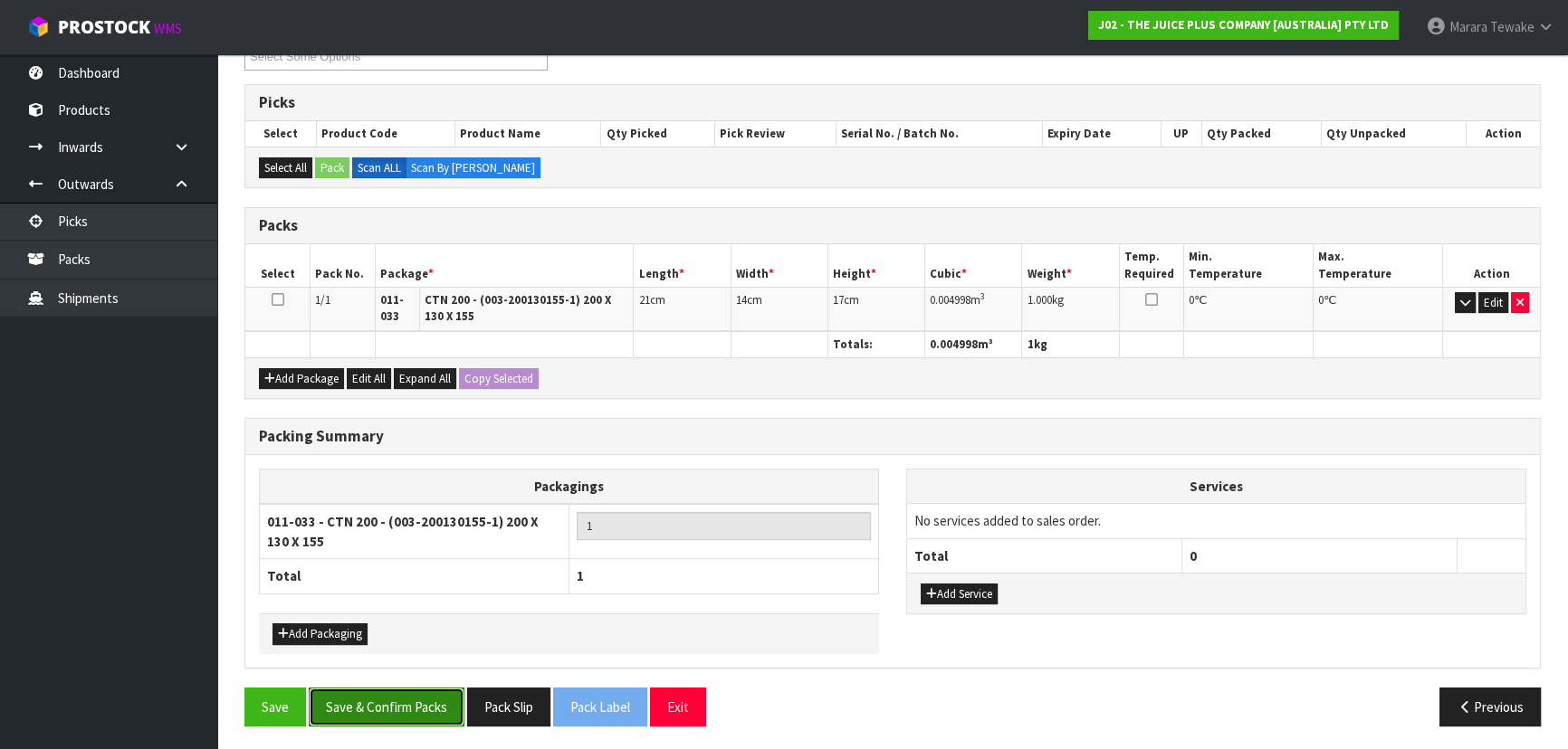
click at [427, 688] on button "Save & Confirm Packs" at bounding box center [386, 706] width 156 height 39
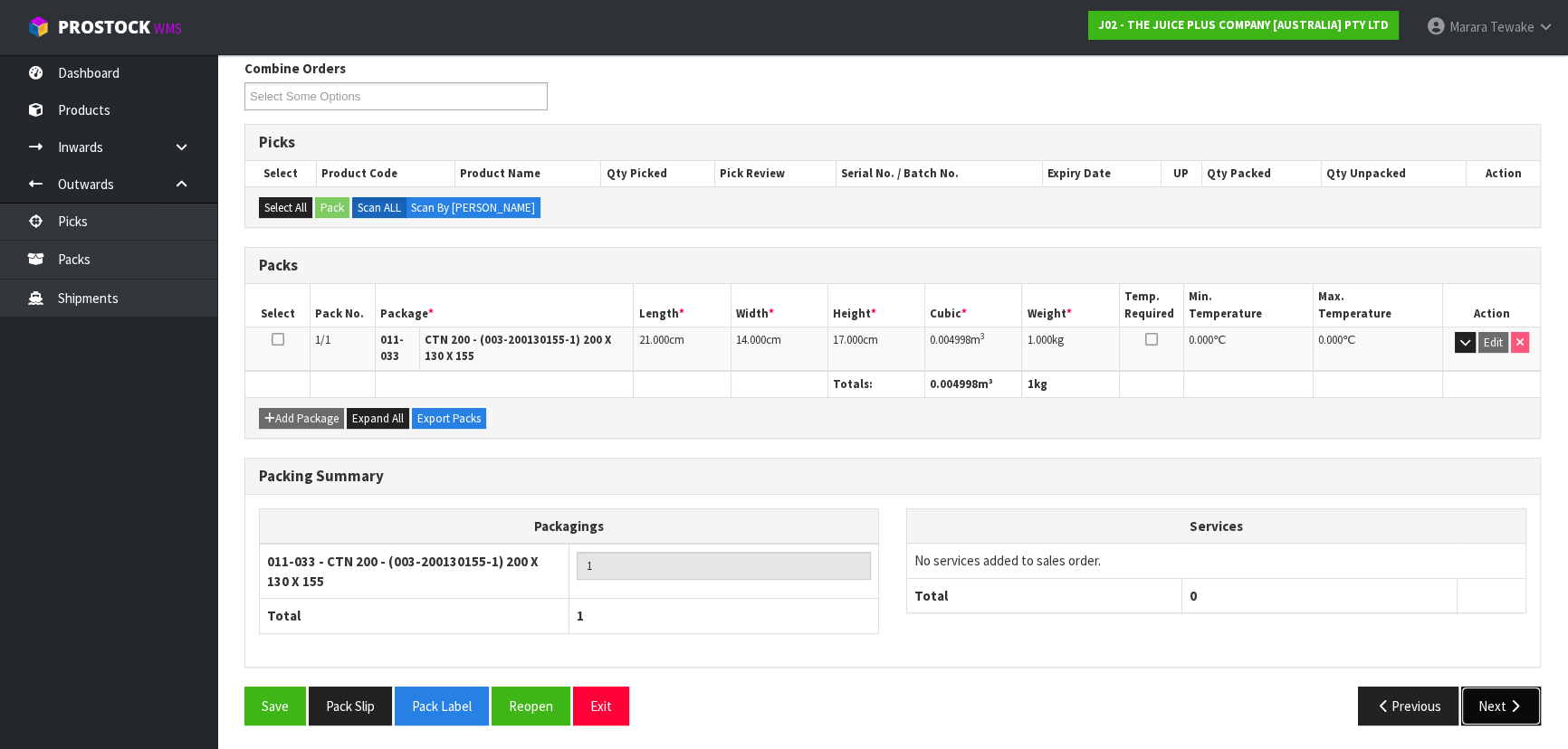
click at [1511, 705] on icon "button" at bounding box center [1514, 706] width 17 height 14
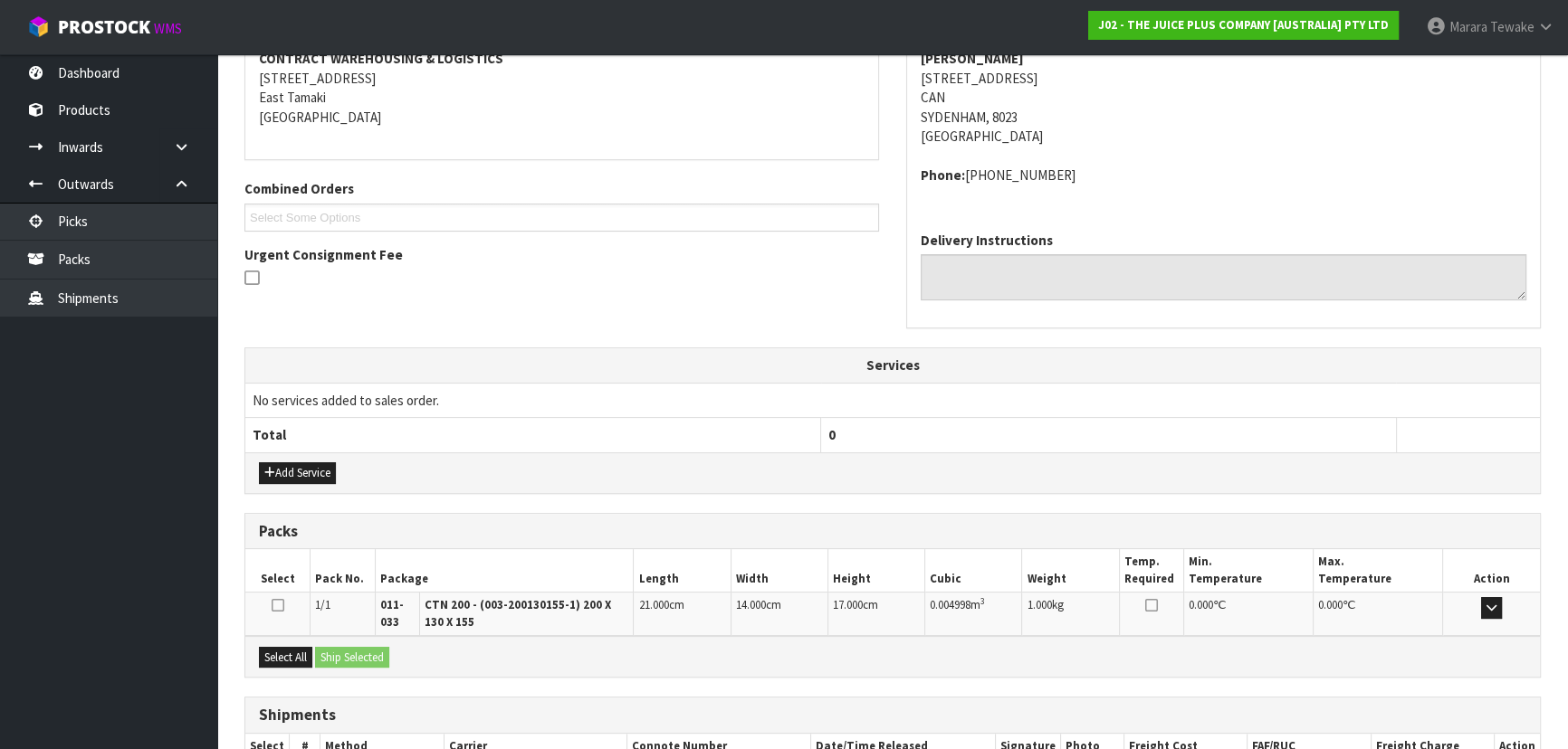
scroll to position [474, 0]
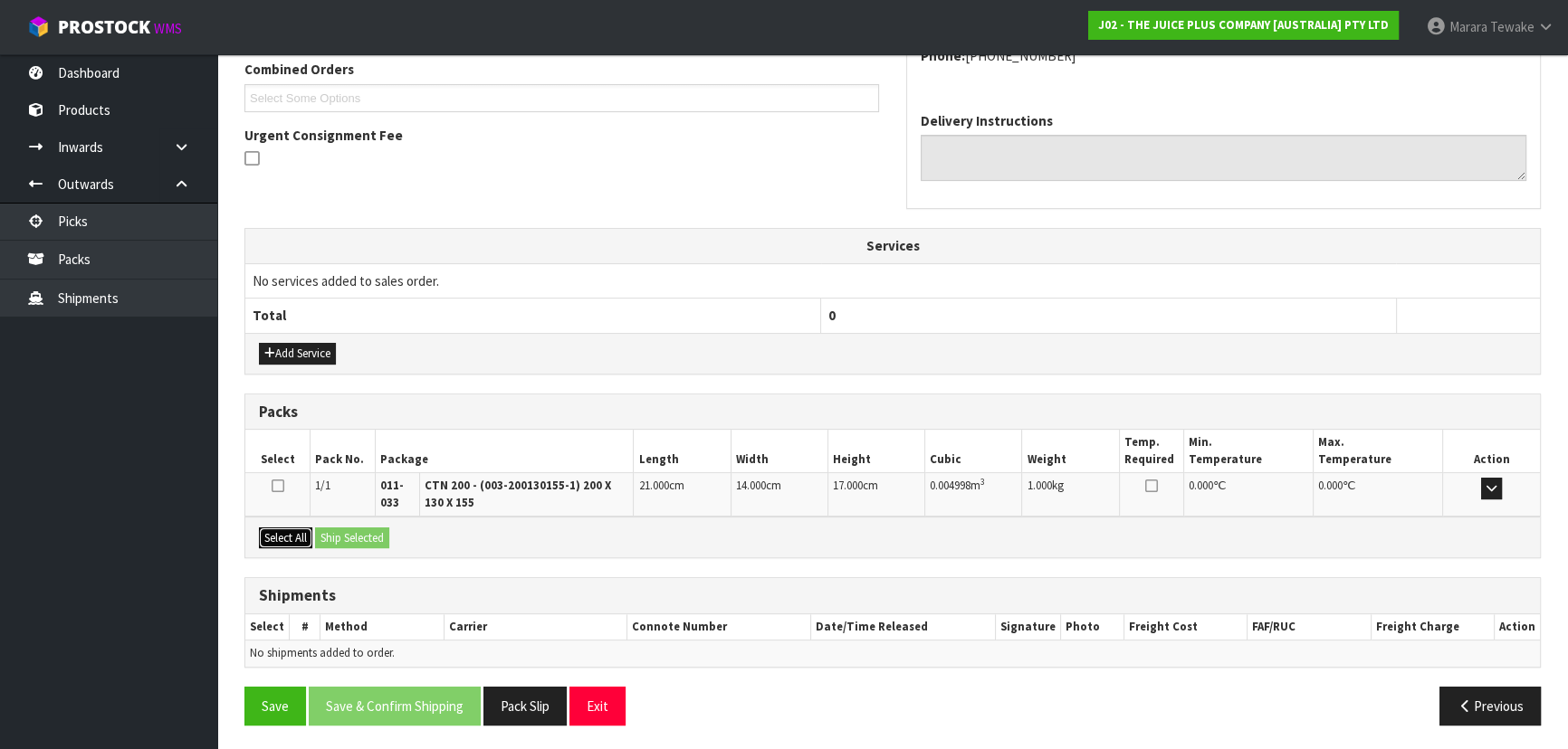
drag, startPoint x: 297, startPoint y: 534, endPoint x: 355, endPoint y: 530, distance: 58.1
click at [309, 530] on button "Select All" at bounding box center [286, 539] width 54 height 22
click at [355, 530] on button "Ship Selected" at bounding box center [351, 539] width 74 height 22
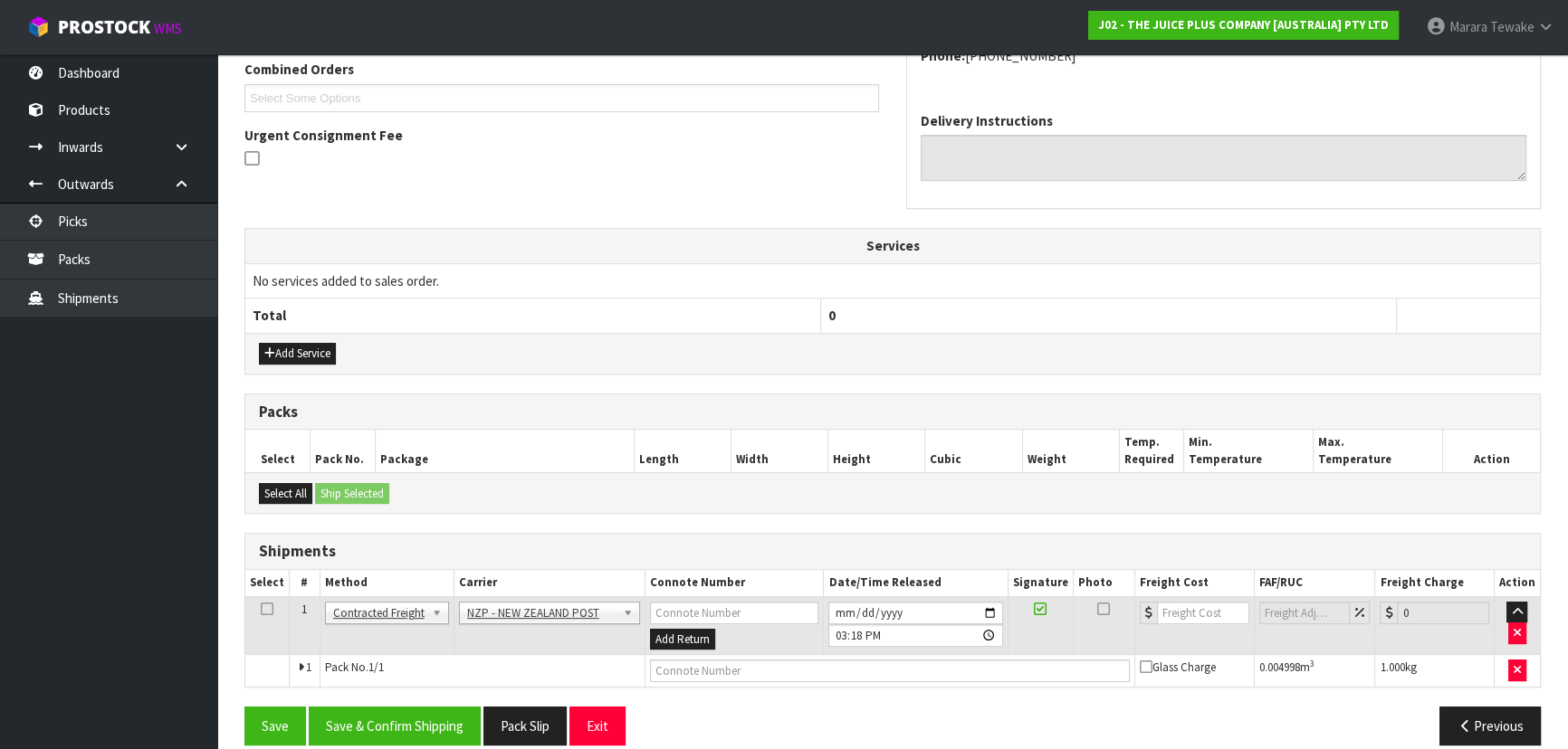
scroll to position [494, 0]
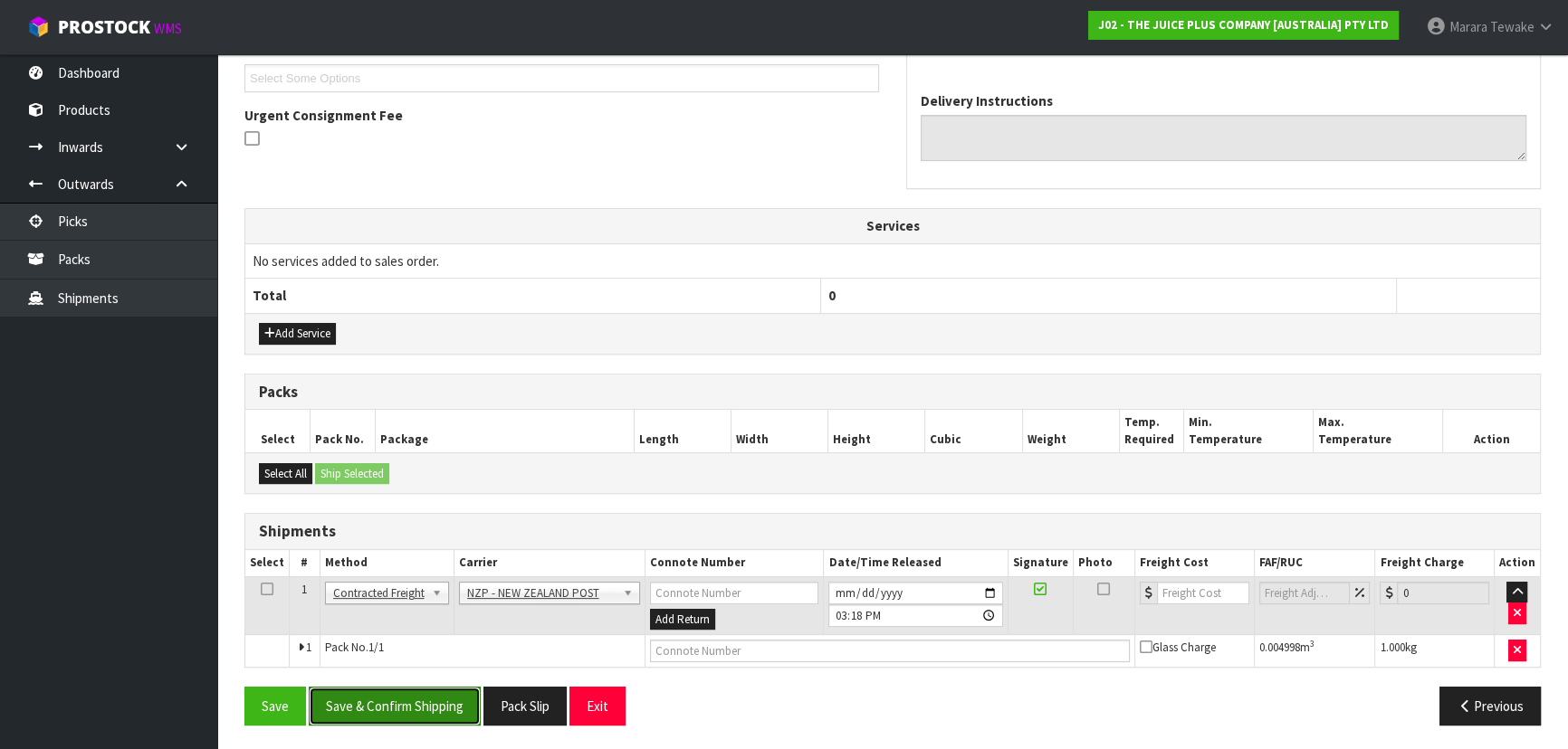
click at [386, 697] on button "Save & Confirm Shipping" at bounding box center [394, 705] width 172 height 39
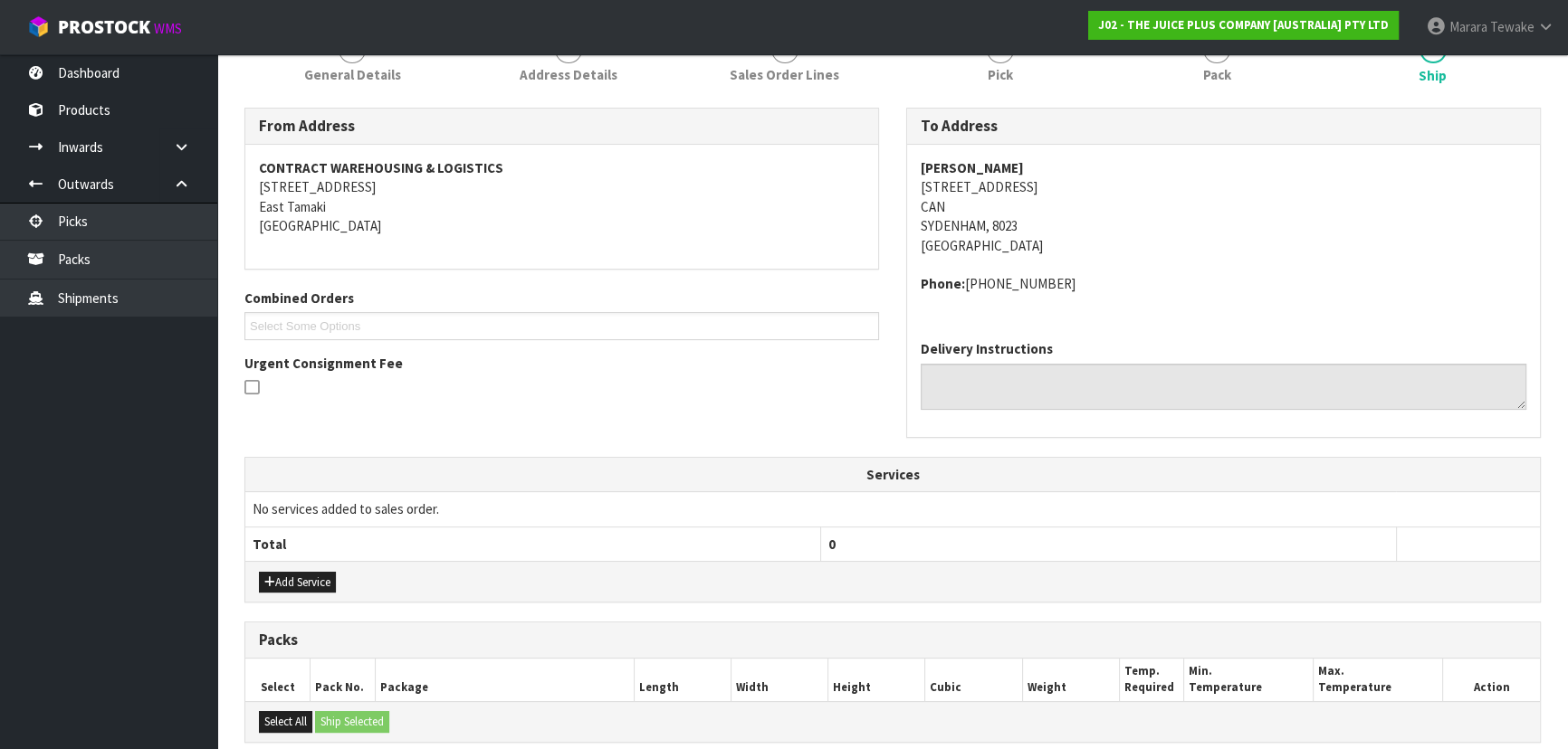
scroll to position [468, 0]
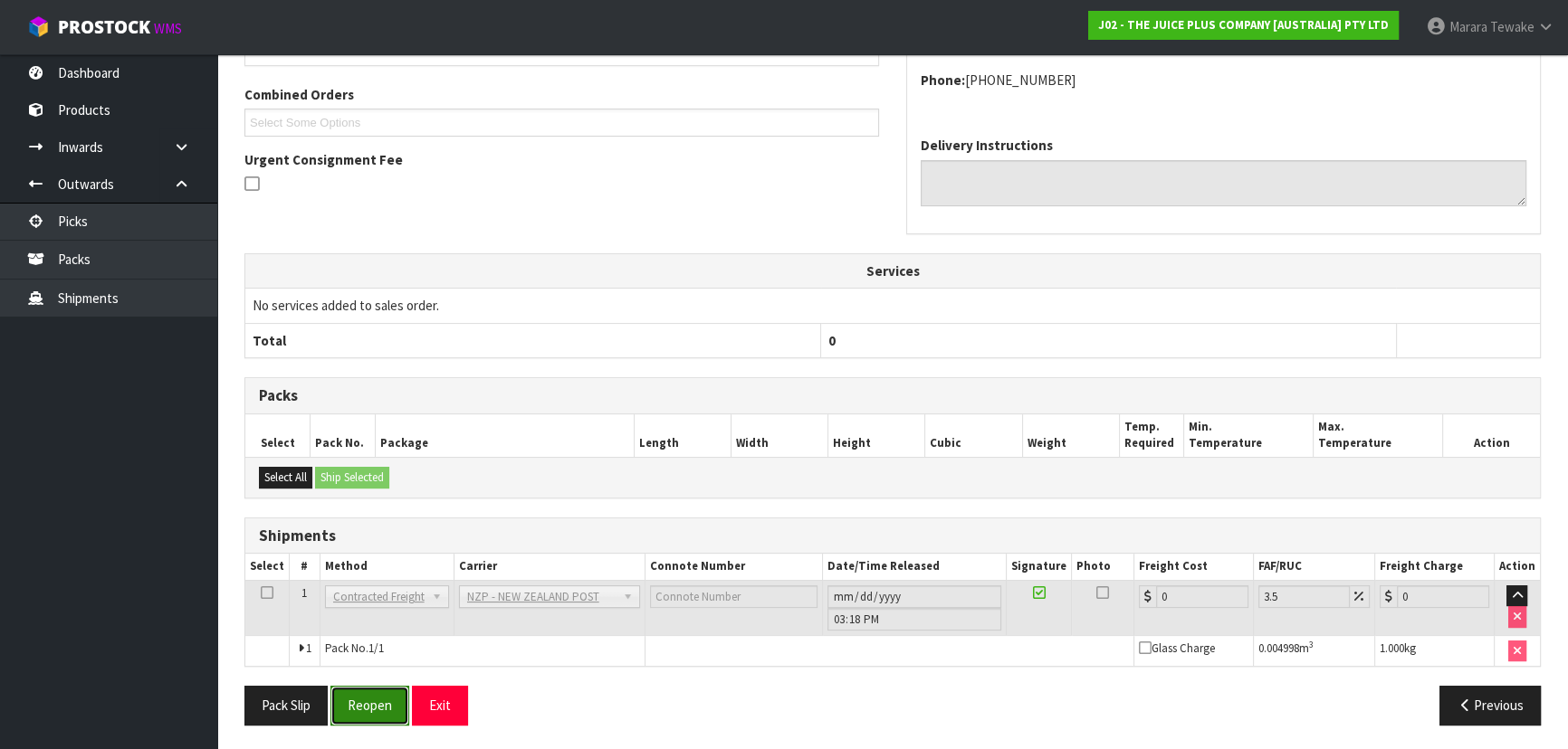
click at [368, 705] on button "Reopen" at bounding box center [369, 704] width 78 height 39
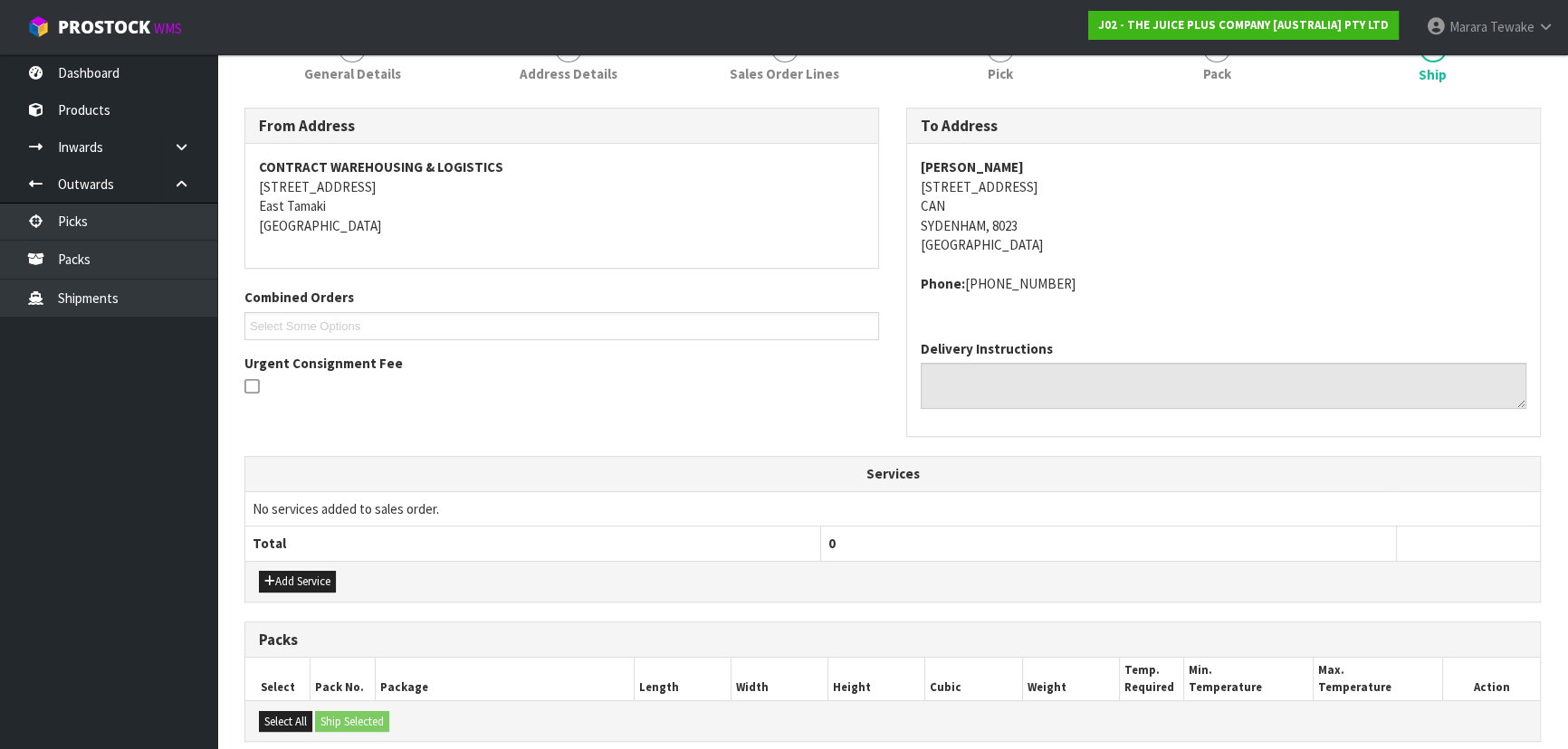
scroll to position [494, 0]
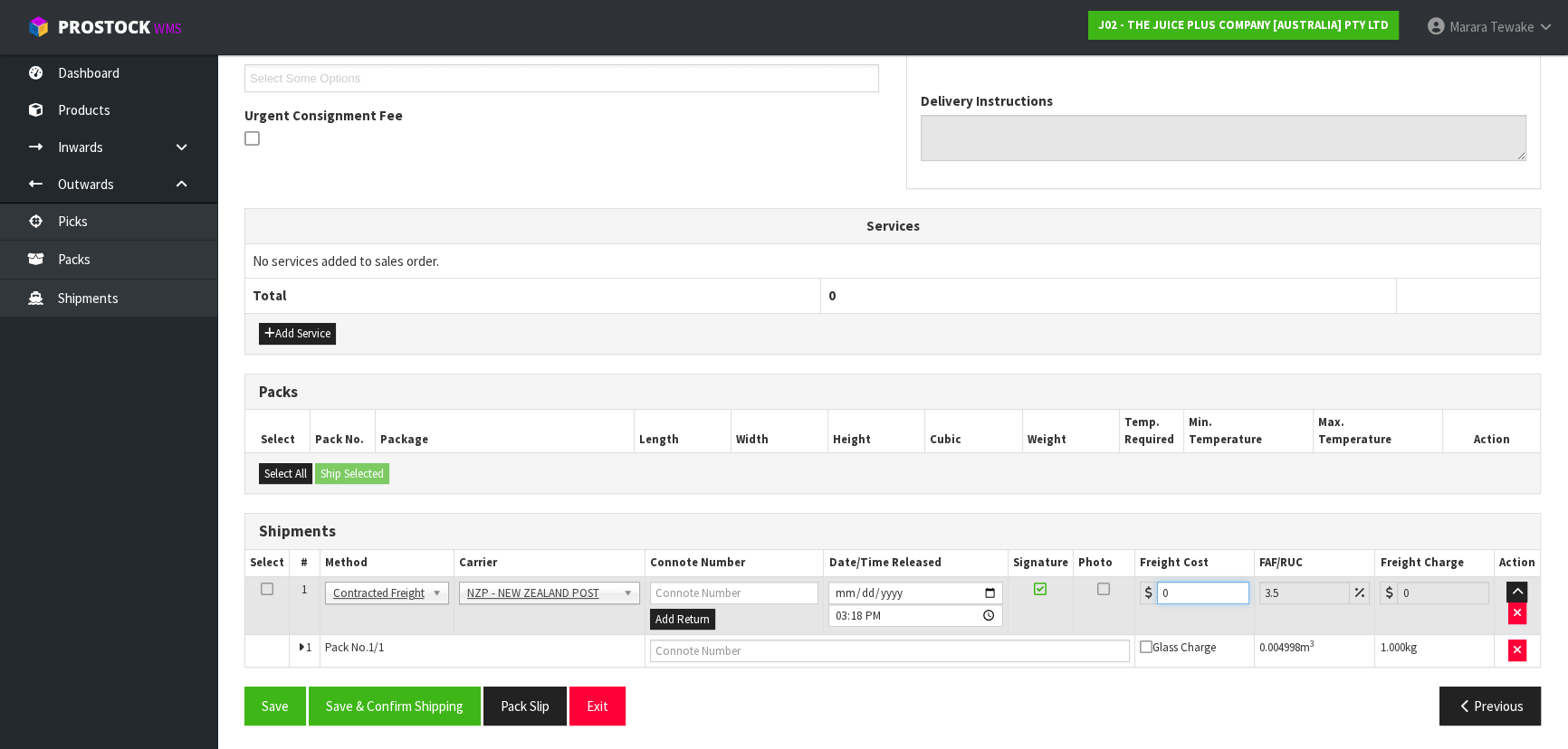
click at [1186, 582] on input "0" at bounding box center [1203, 592] width 92 height 23
click at [1186, 585] on input "0" at bounding box center [1203, 592] width 92 height 23
drag, startPoint x: 376, startPoint y: 714, endPoint x: 356, endPoint y: 710, distance: 20.4
click at [375, 713] on button "Save & Confirm Shipping" at bounding box center [394, 705] width 172 height 39
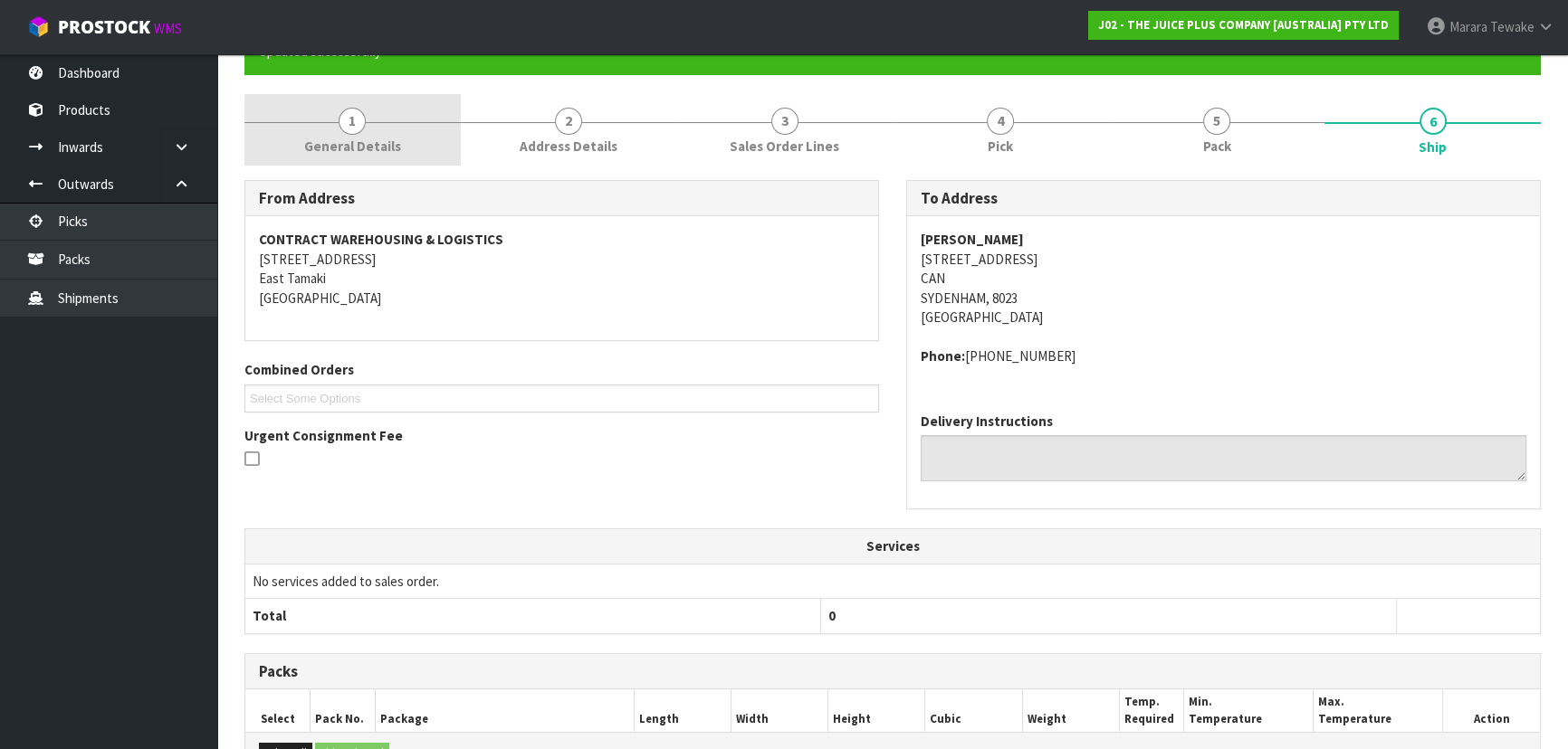
scroll to position [0, 0]
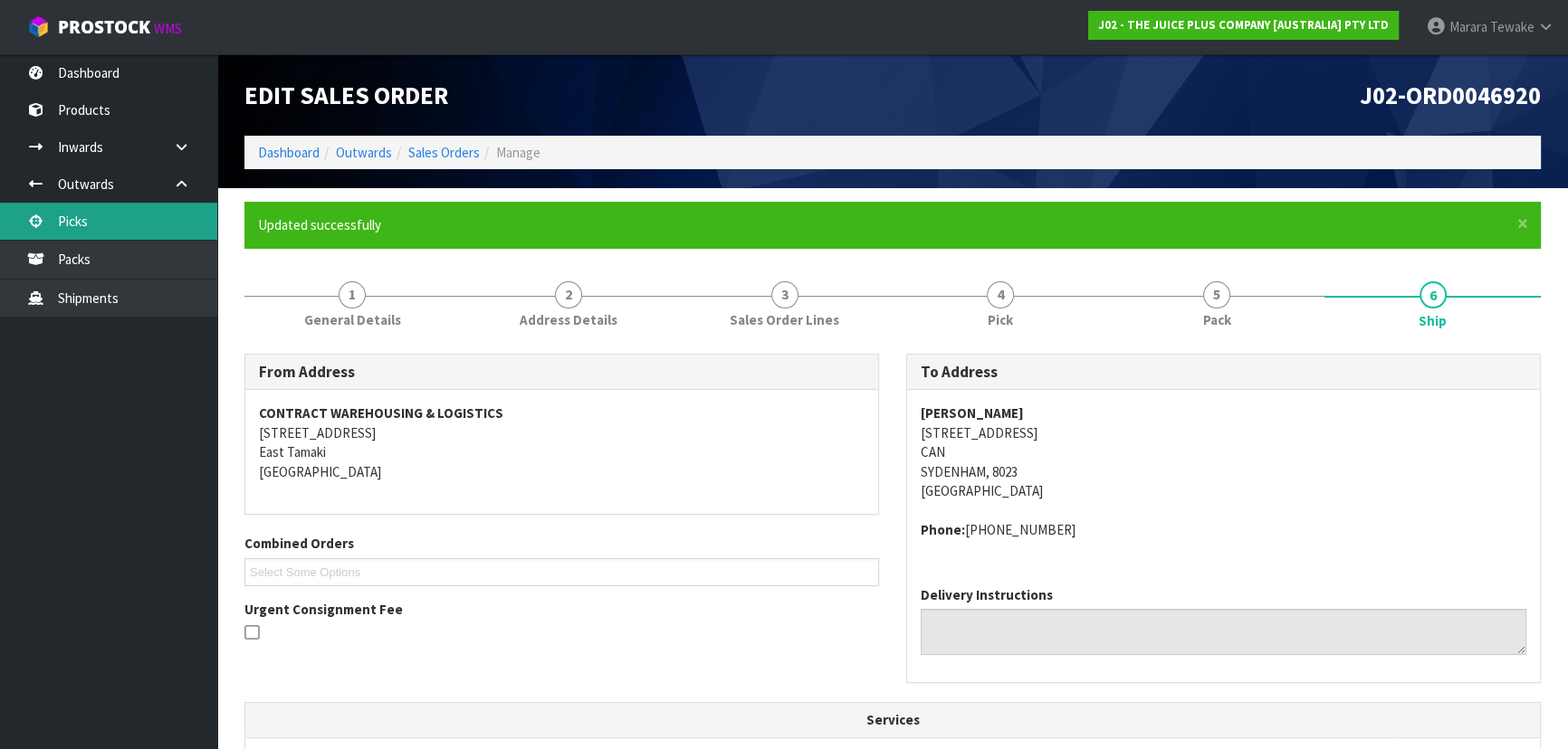
click at [119, 221] on link "Picks" at bounding box center [108, 220] width 217 height 37
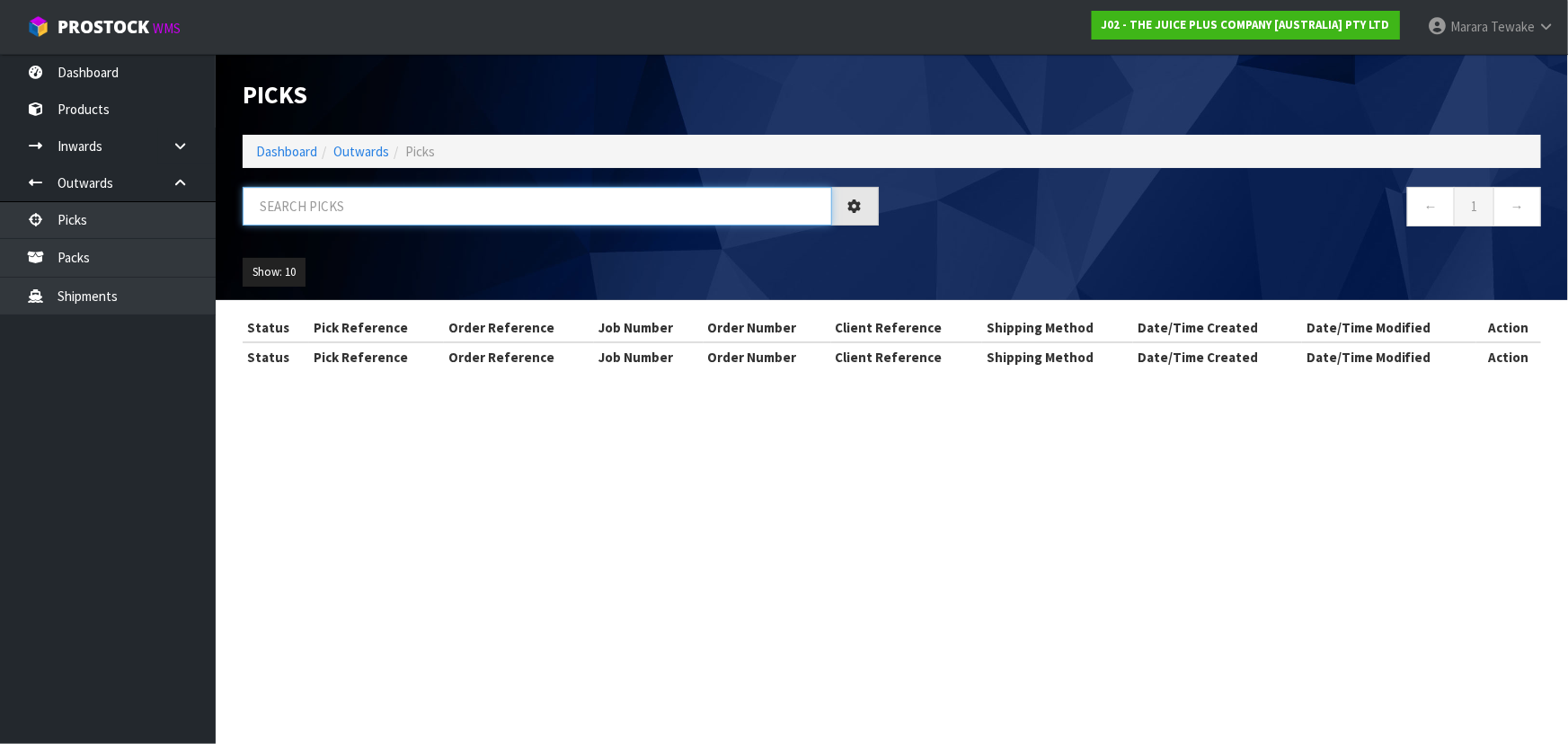
click at [297, 207] on input "text" at bounding box center [537, 206] width 589 height 38
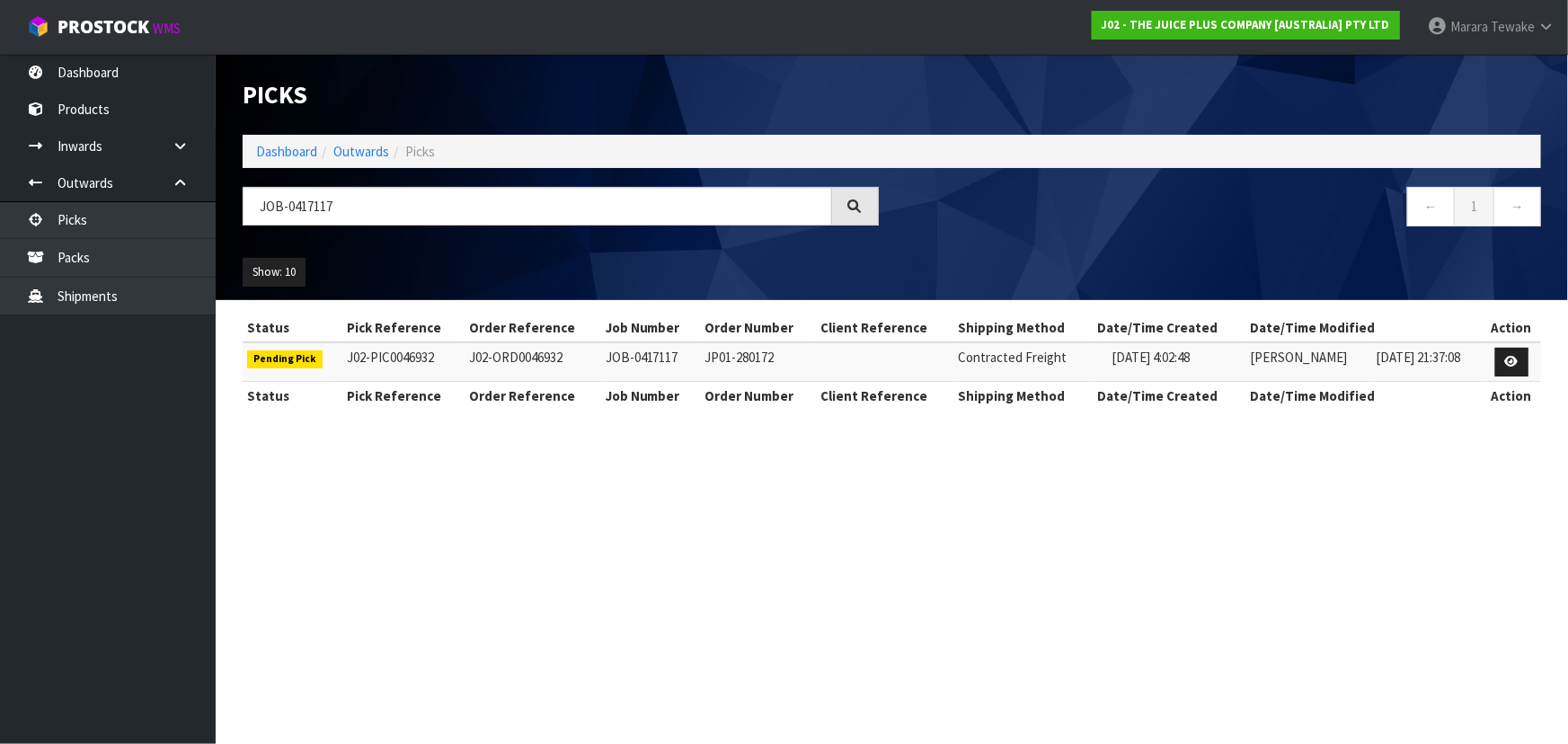
click at [1490, 357] on td at bounding box center [1512, 361] width 58 height 38
click at [1512, 361] on icon at bounding box center [1513, 362] width 14 height 12
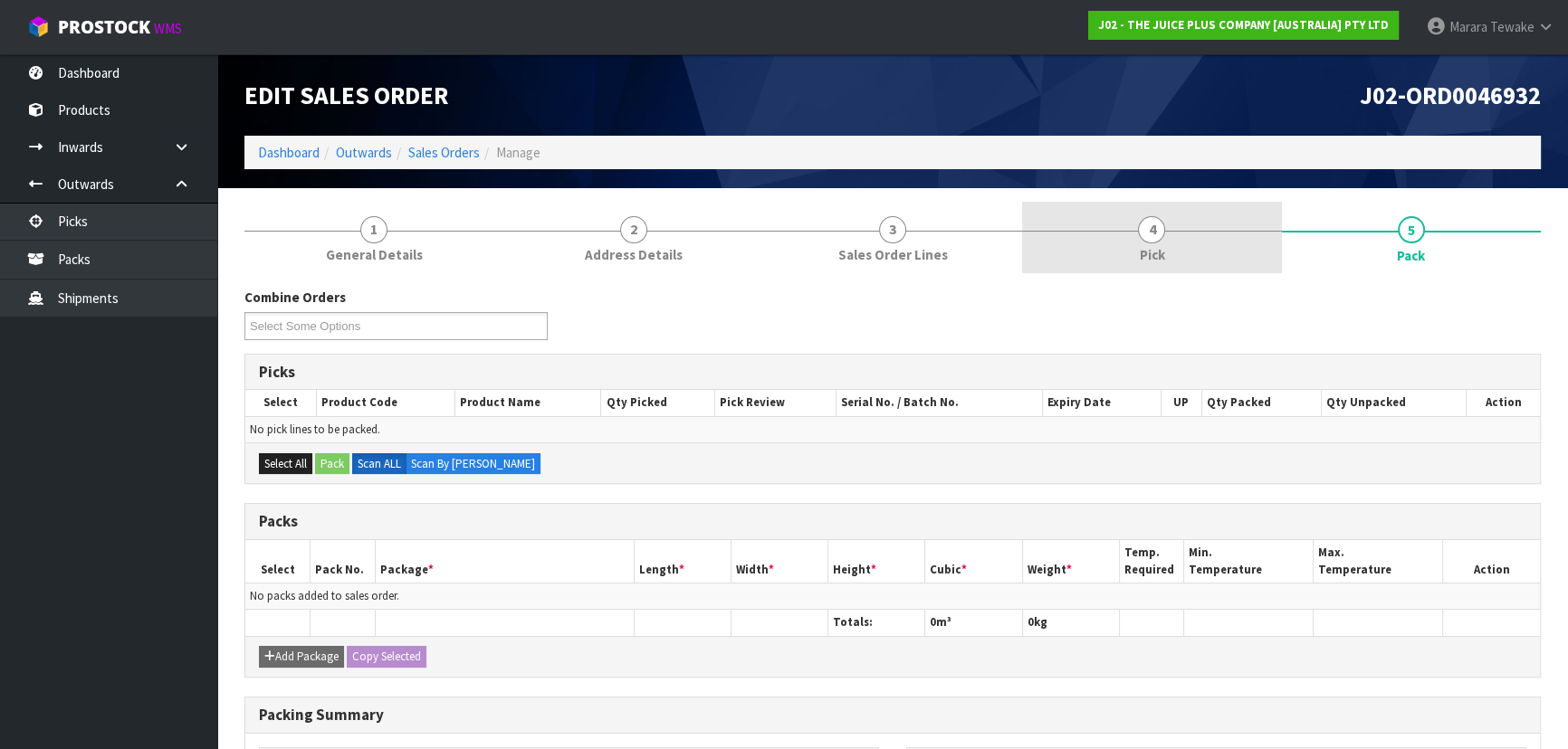
click at [1213, 256] on link "4 Pick" at bounding box center [1151, 237] width 259 height 71
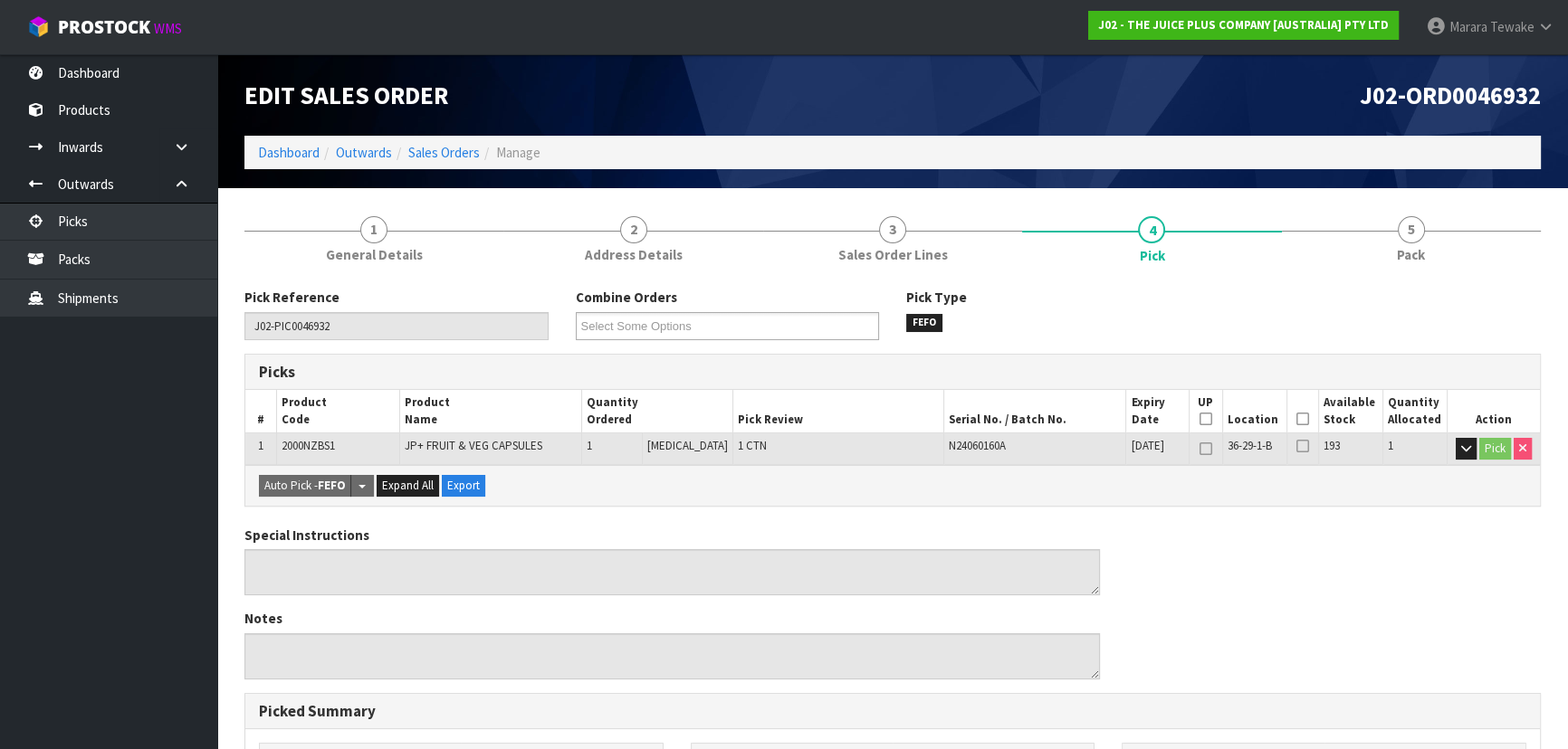
click at [1297, 419] on icon at bounding box center [1302, 419] width 13 height 1
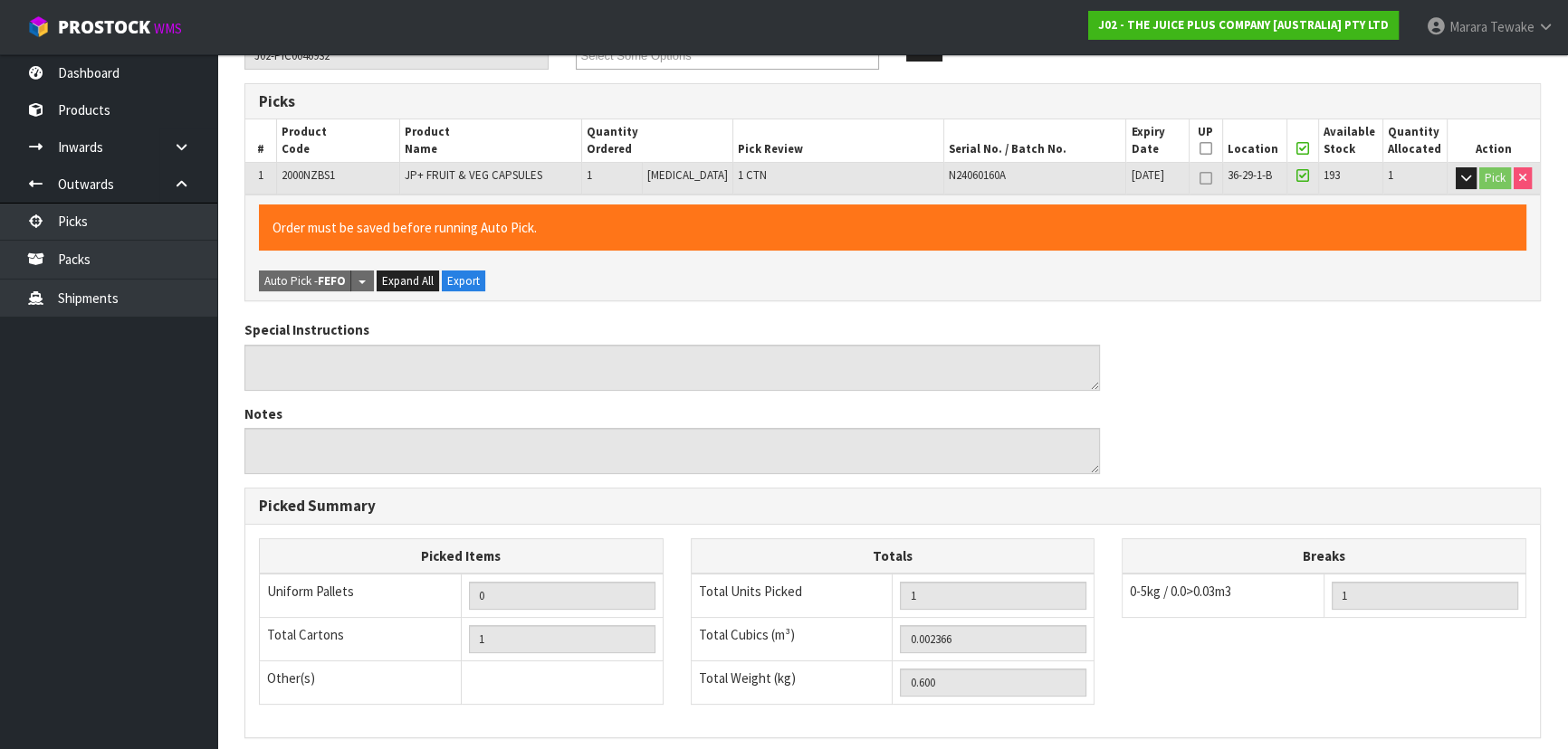
scroll to position [505, 0]
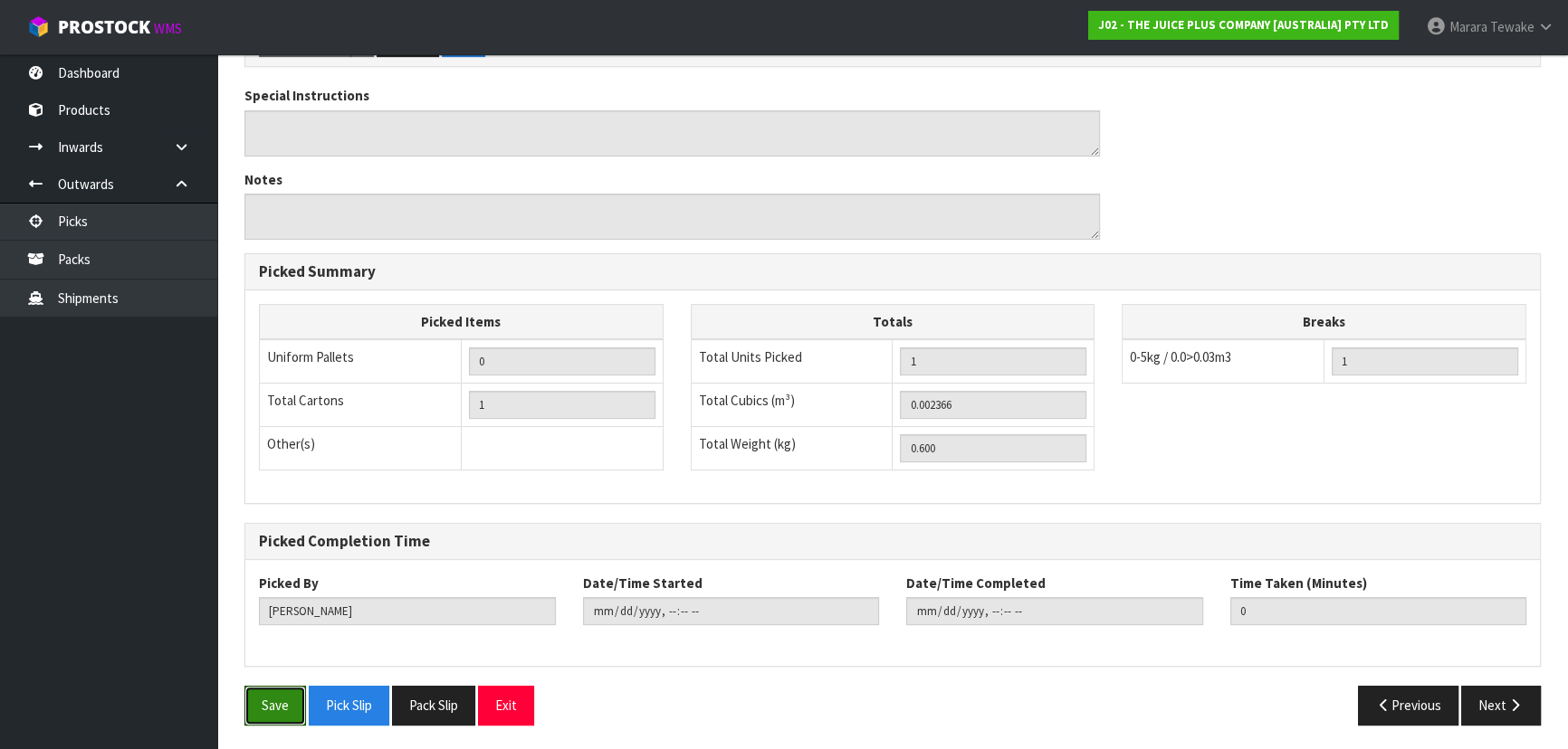
drag, startPoint x: 296, startPoint y: 705, endPoint x: 280, endPoint y: 681, distance: 28.8
click at [293, 704] on button "Save" at bounding box center [275, 704] width 62 height 39
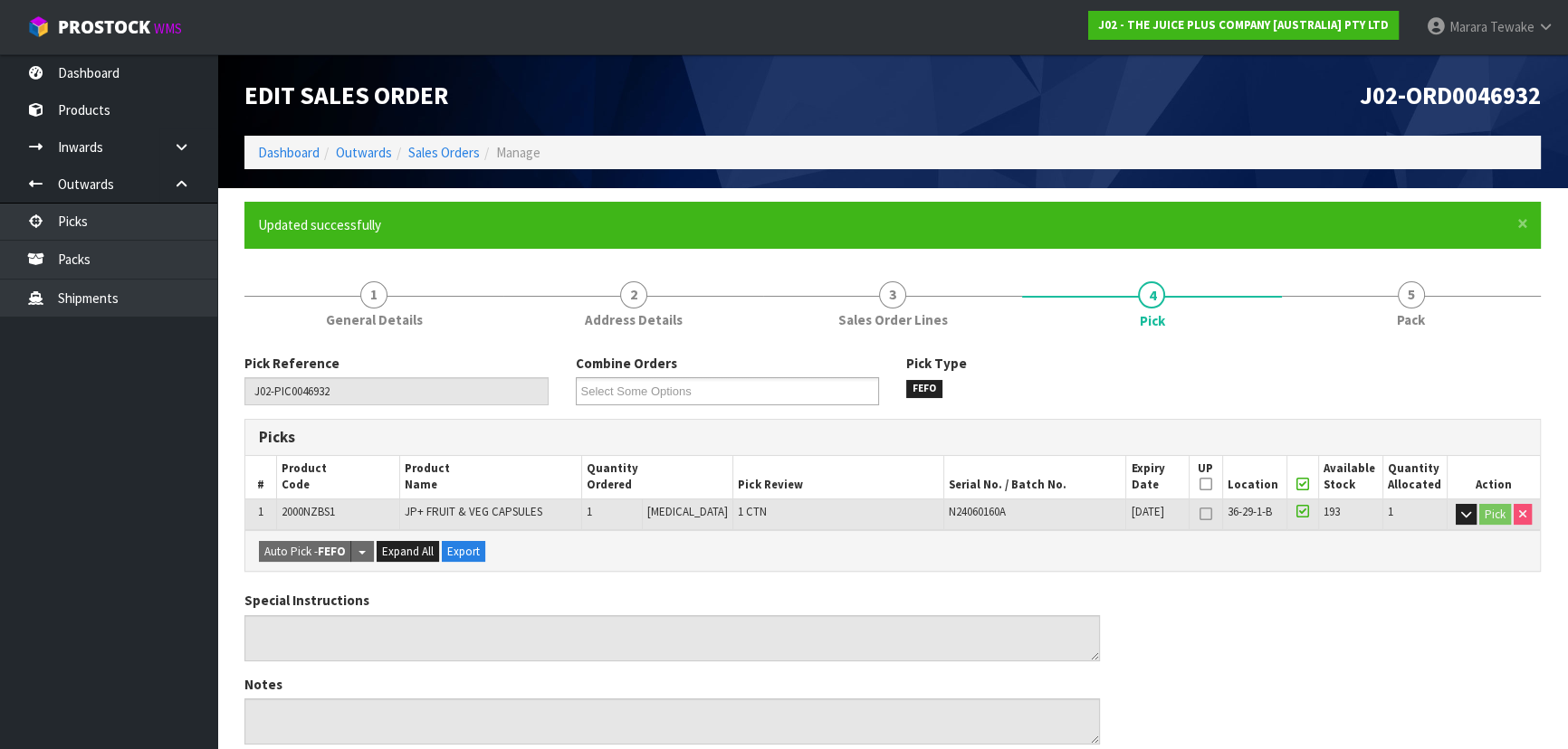
click at [1443, 240] on div "× Close Updated successfully" at bounding box center [892, 224] width 1296 height 47
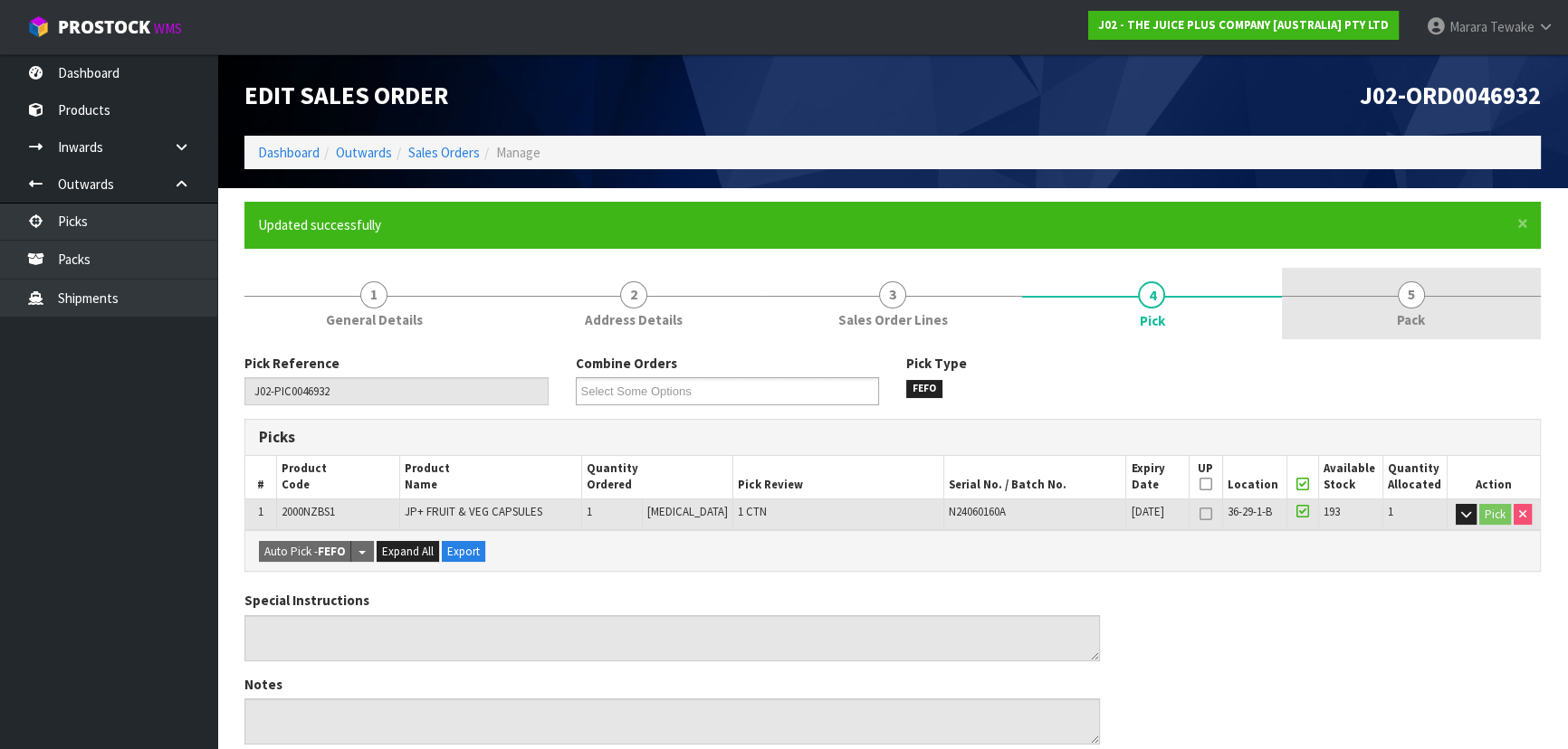
click at [1437, 273] on link "5 Pack" at bounding box center [1410, 304] width 259 height 71
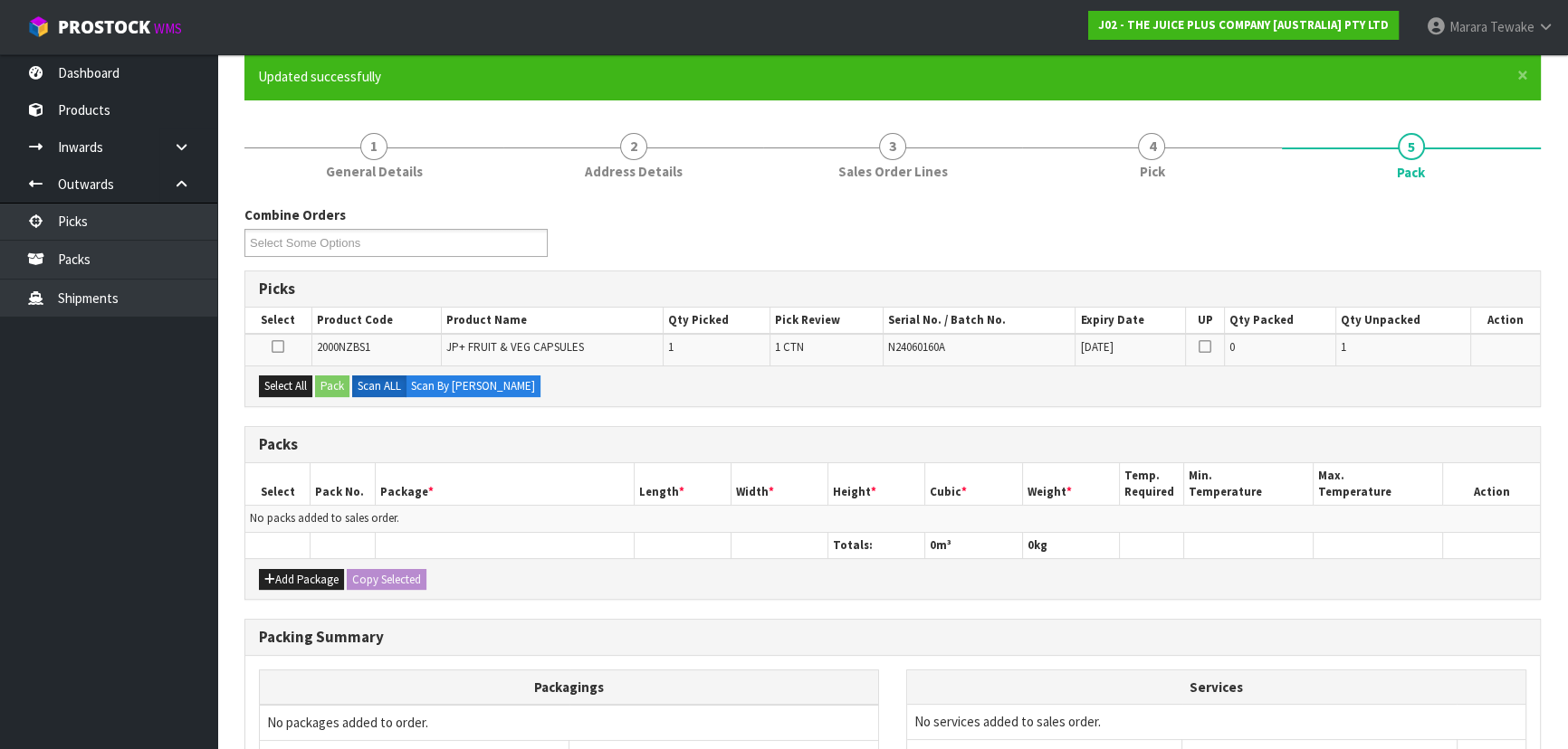
scroll to position [330, 0]
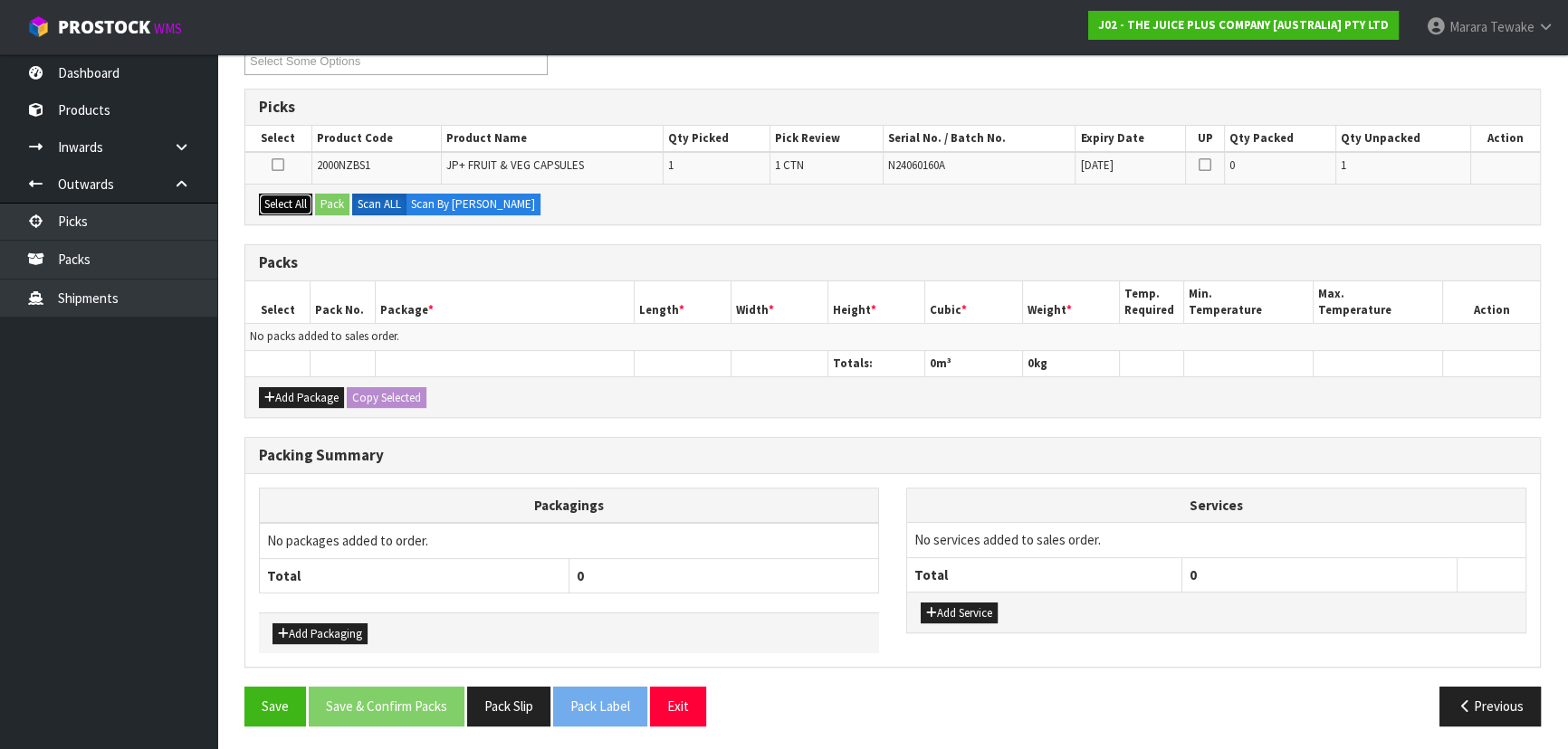
click at [273, 197] on button "Select All" at bounding box center [286, 204] width 54 height 22
click at [341, 199] on button "Pack" at bounding box center [331, 204] width 35 height 22
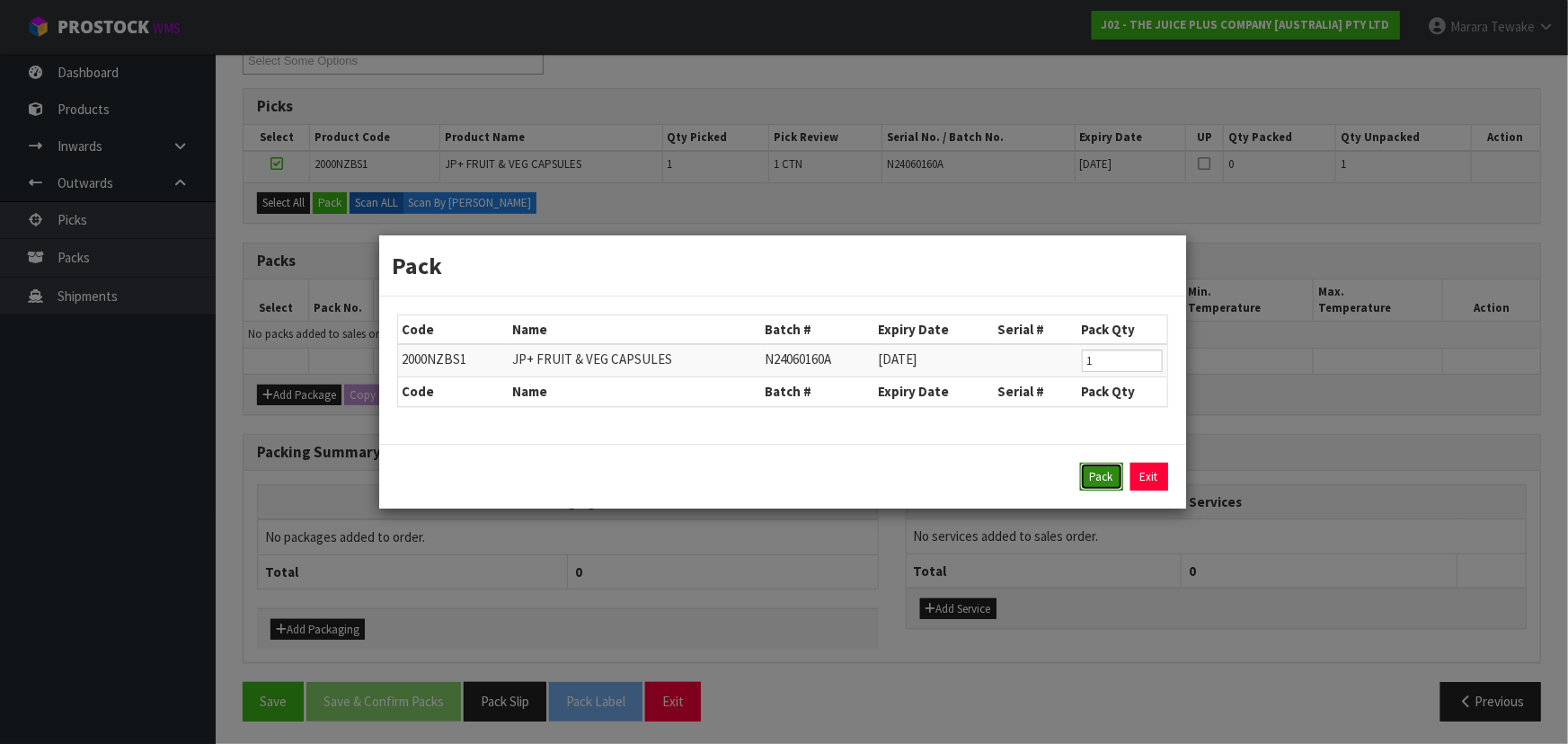
click at [1082, 475] on button "Pack" at bounding box center [1102, 477] width 43 height 29
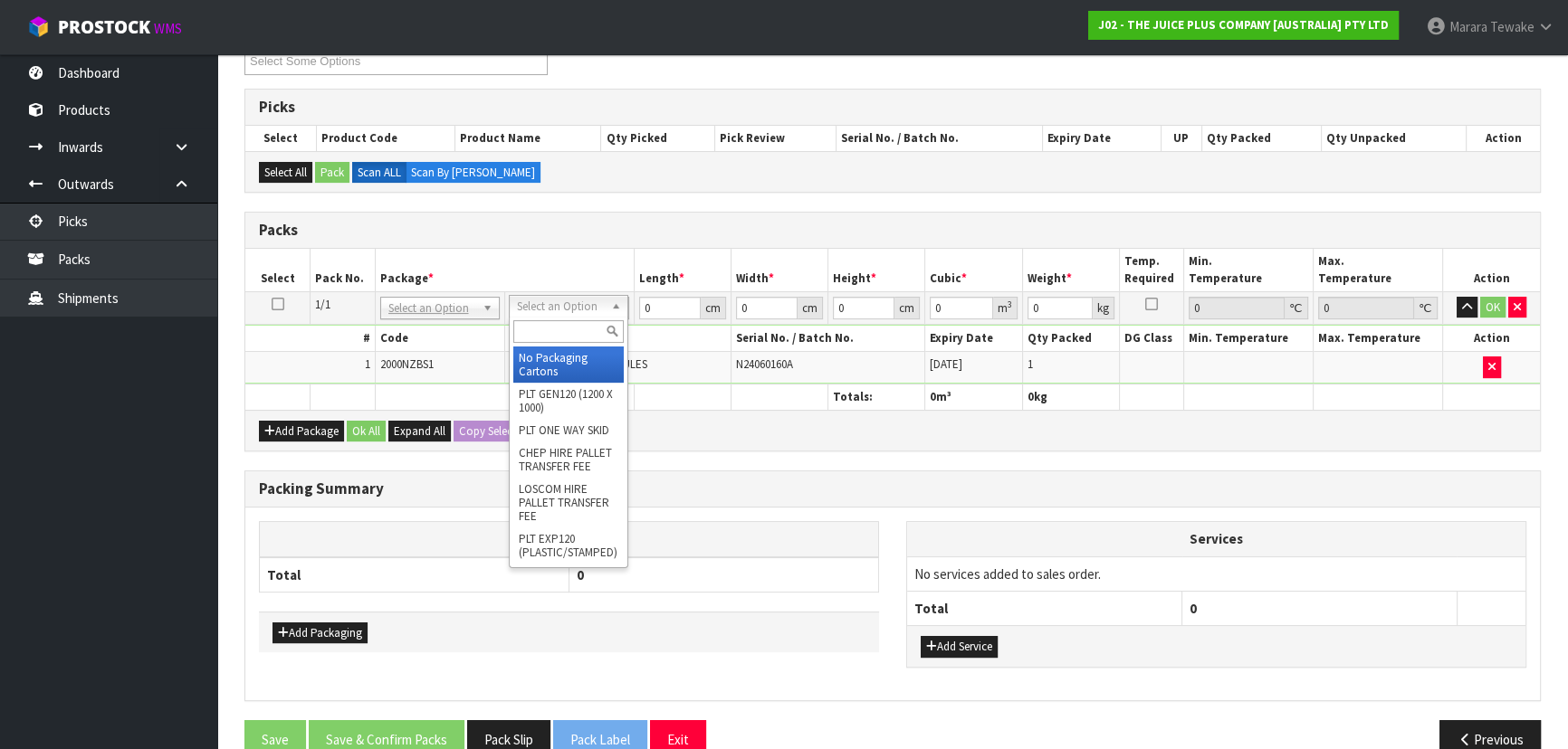
click at [588, 334] on input "text" at bounding box center [568, 331] width 110 height 23
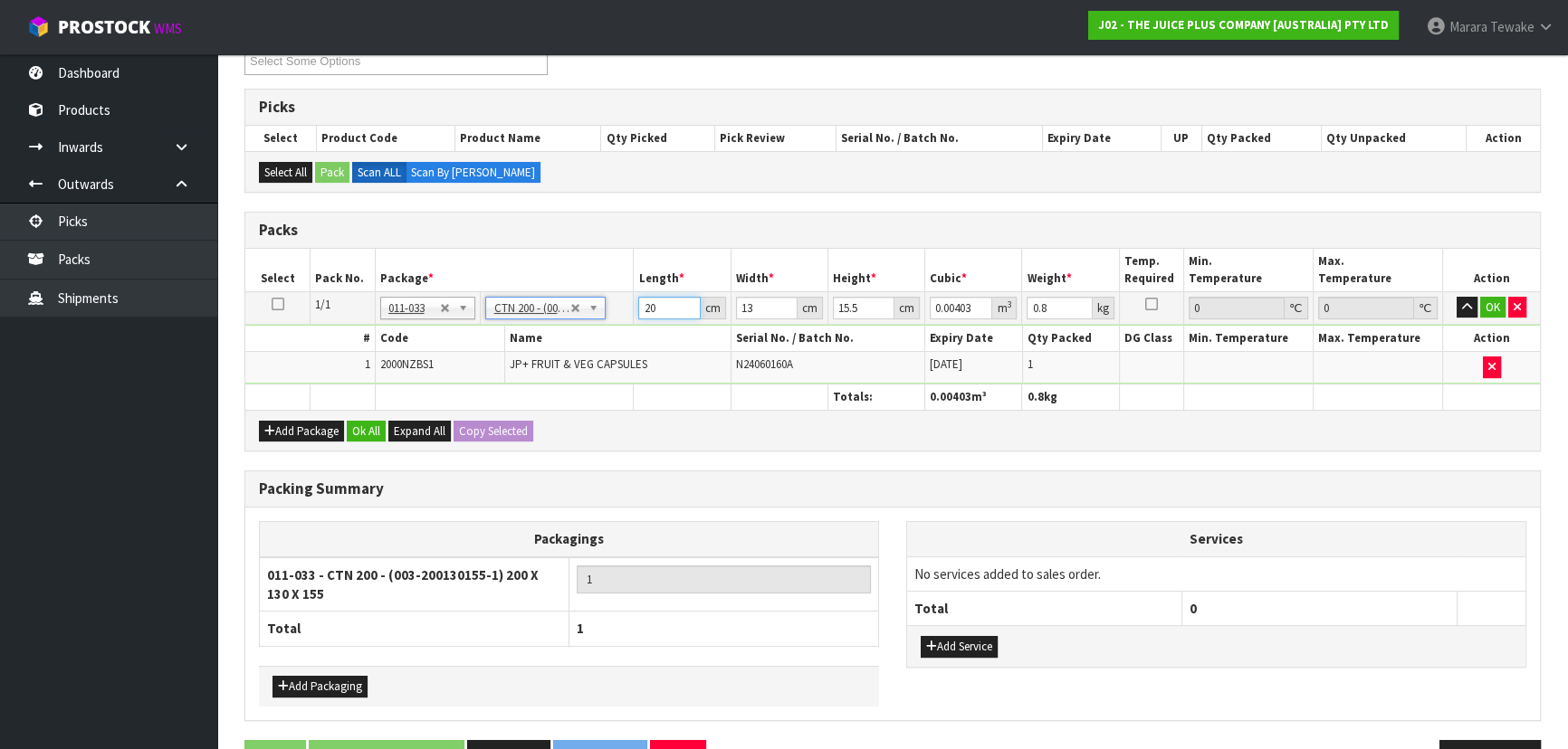
drag, startPoint x: 668, startPoint y: 299, endPoint x: 602, endPoint y: 275, distance: 70.2
click at [610, 280] on table "Select Pack No. Package * Length * Width * Height * Cubic * Weight * Temp. Requ…" at bounding box center [892, 329] width 1294 height 161
click at [1456, 297] on button "button" at bounding box center [1466, 308] width 21 height 22
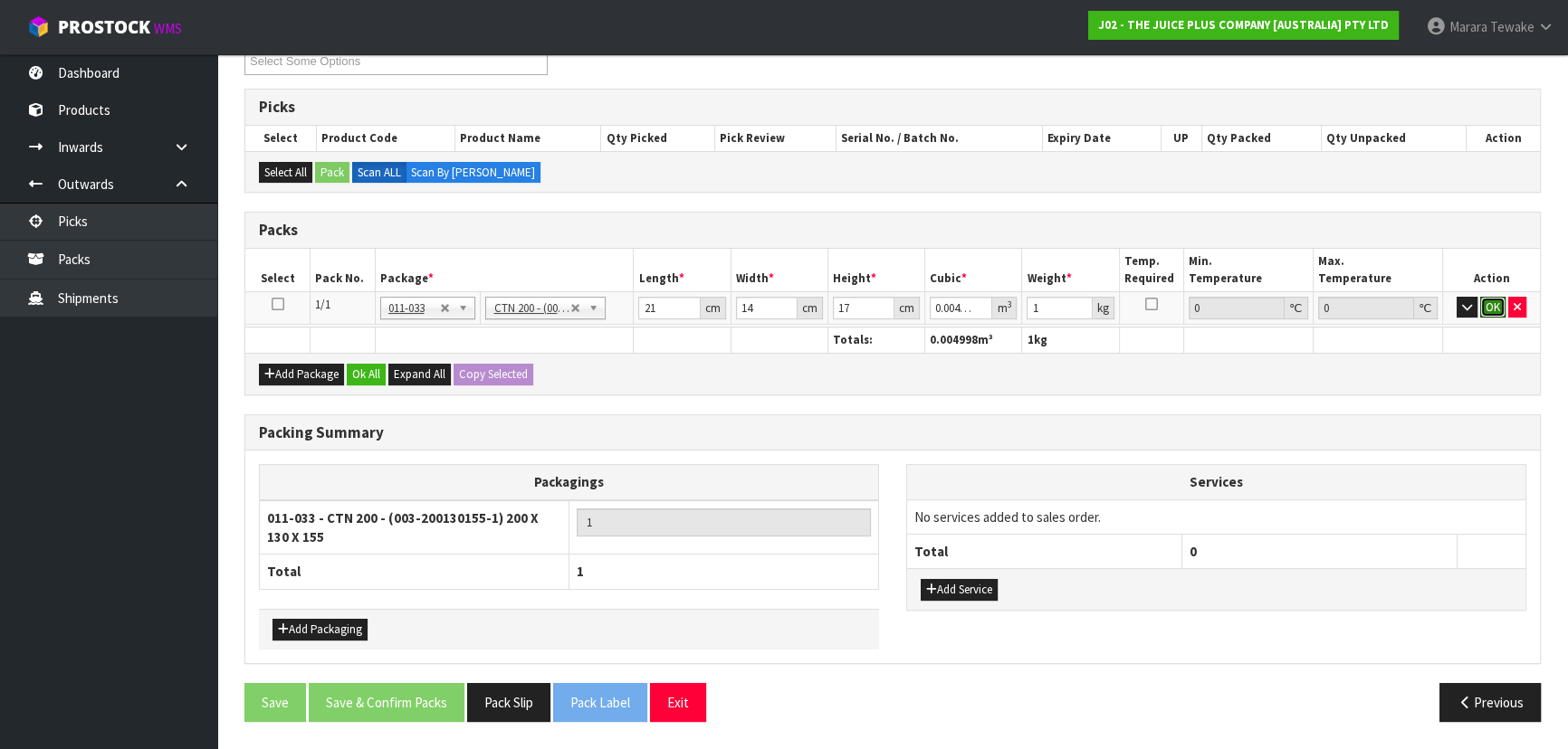
click button "OK" at bounding box center [1493, 308] width 26 height 22
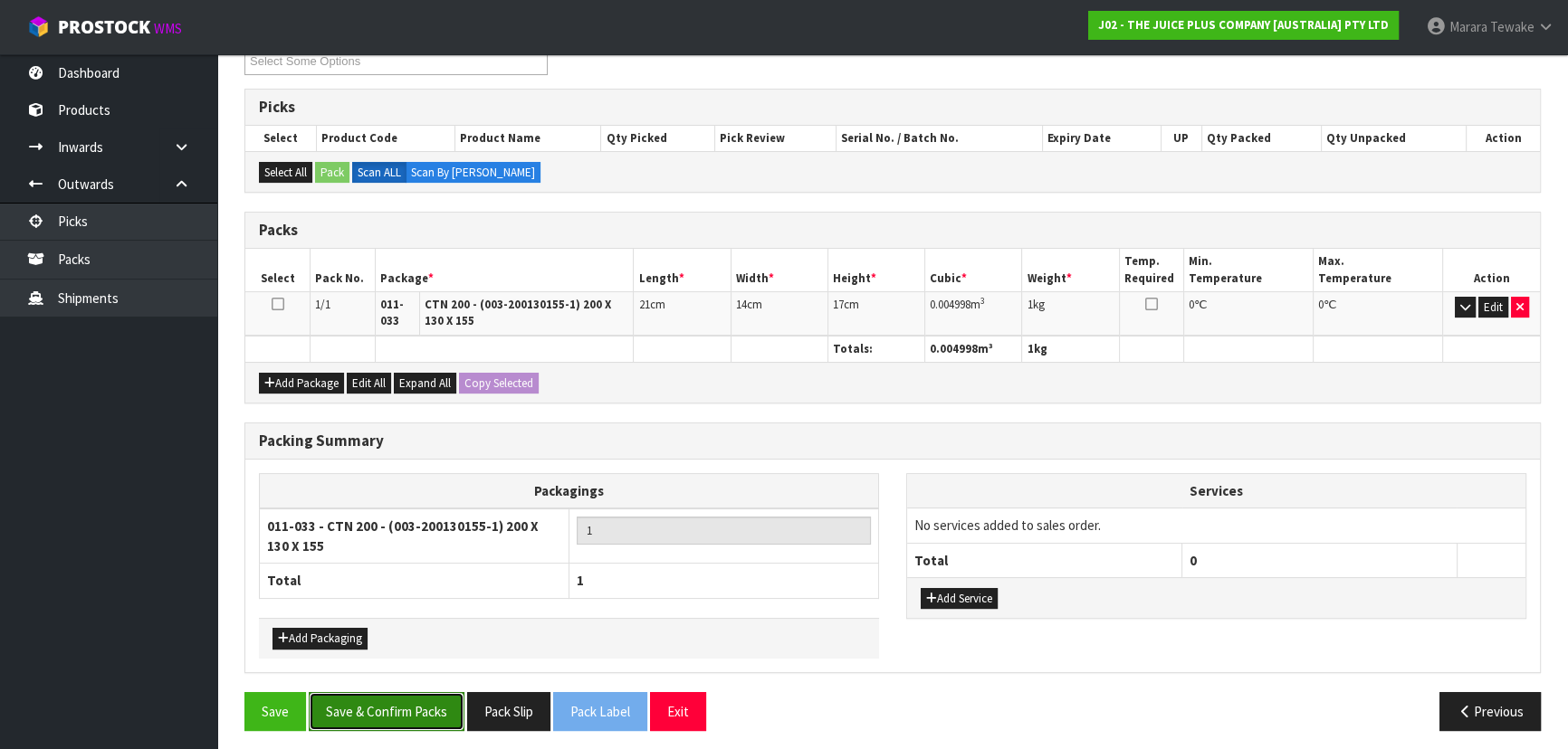
click at [427, 718] on button "Save & Confirm Packs" at bounding box center [386, 711] width 156 height 39
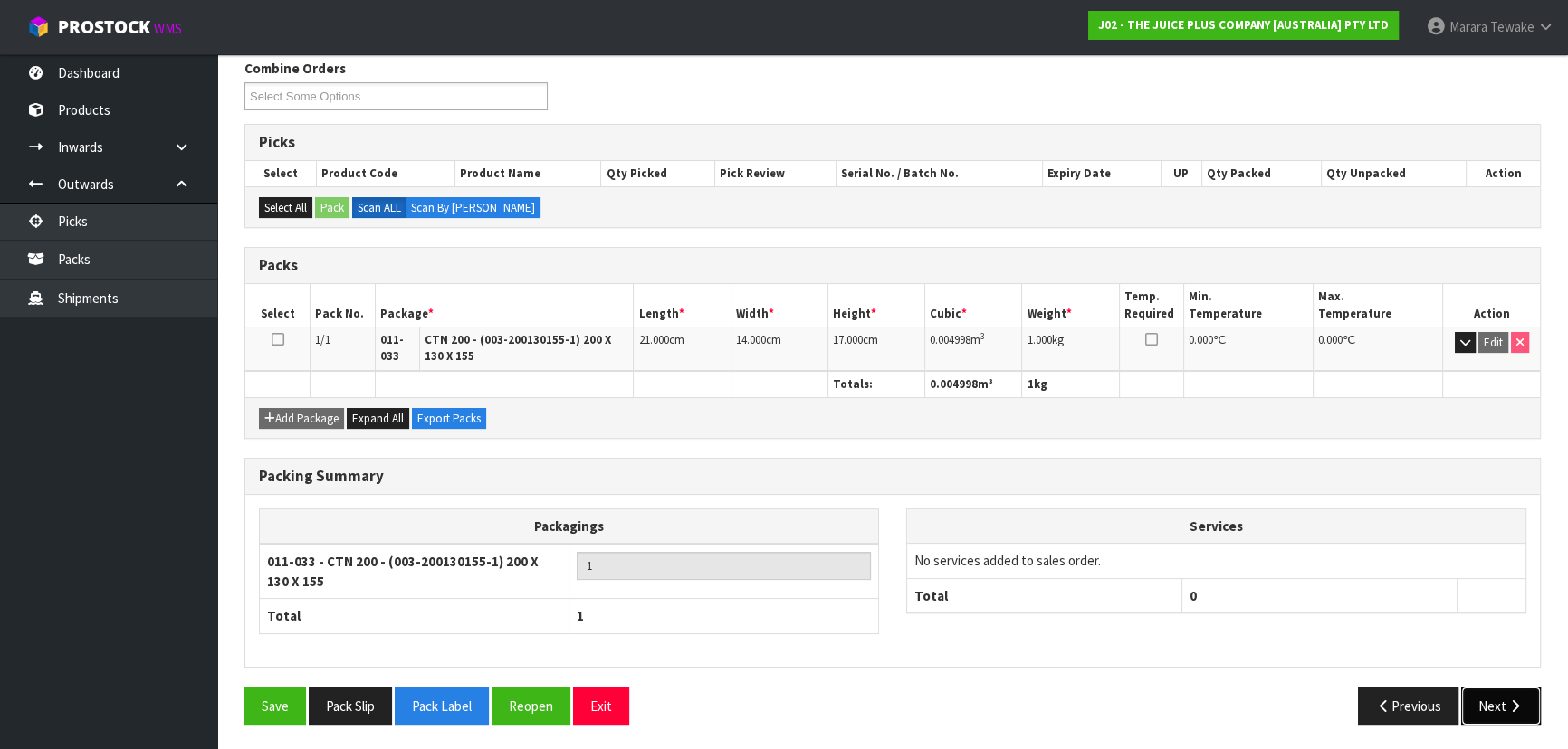
click at [1520, 705] on icon "button" at bounding box center [1514, 706] width 17 height 14
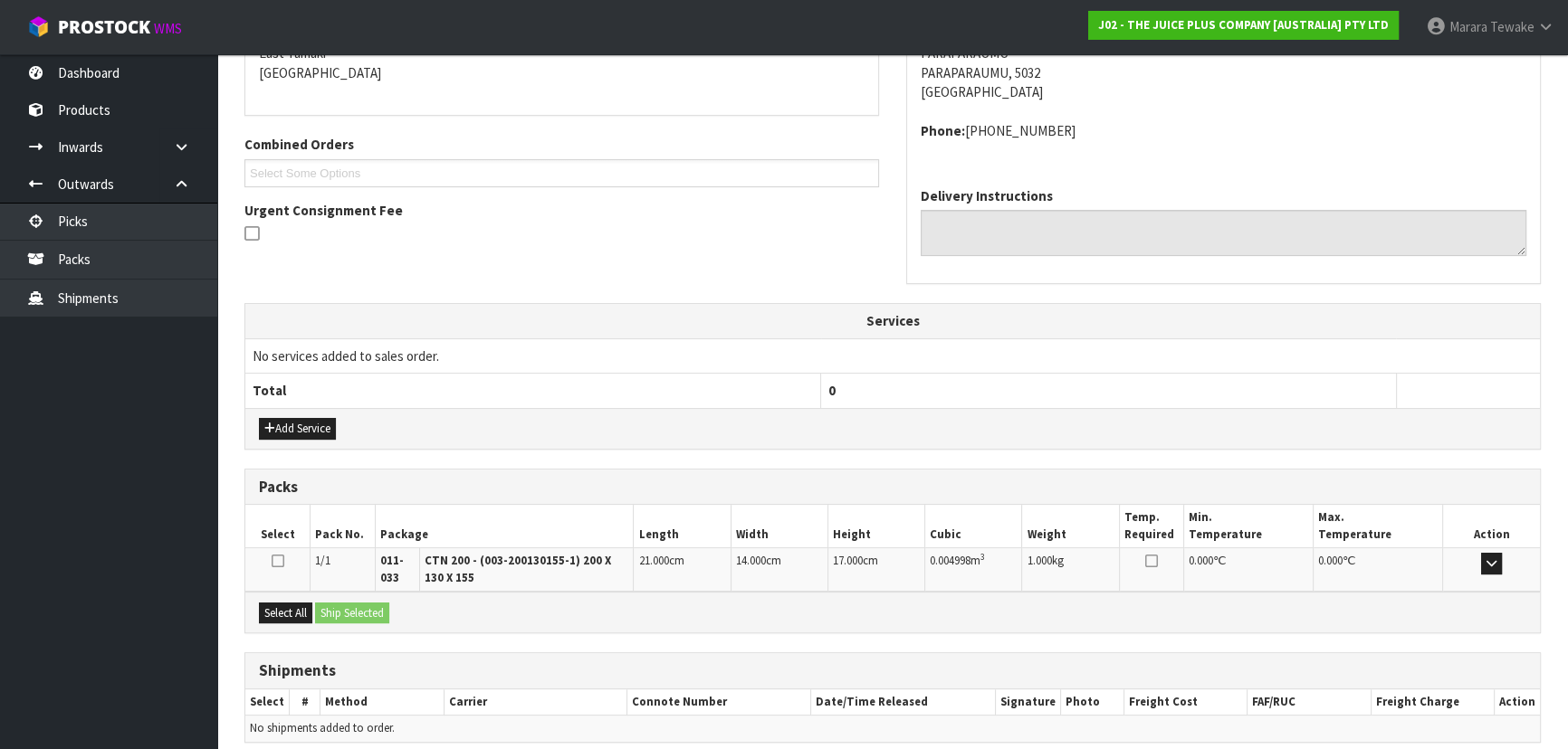
scroll to position [474, 0]
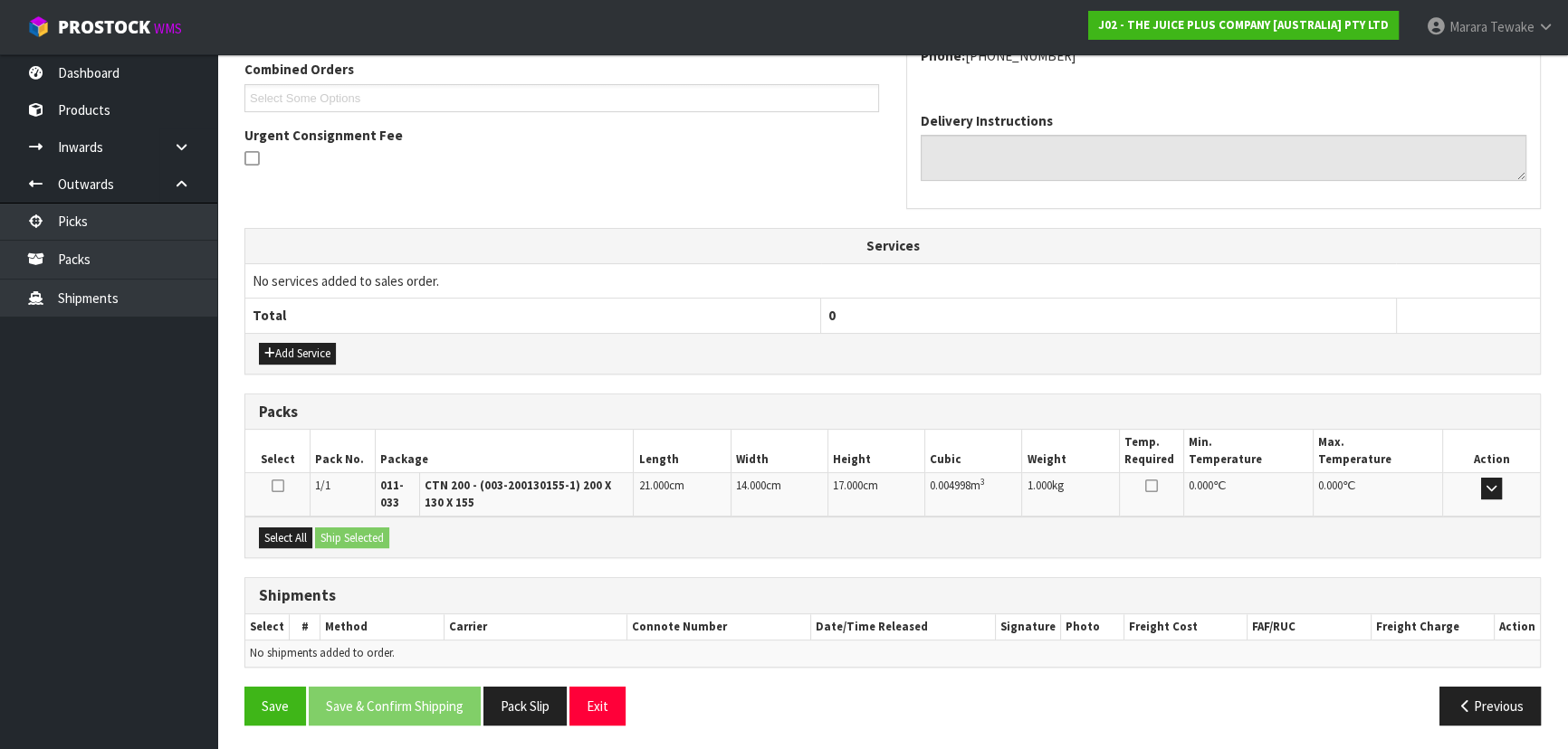
drag, startPoint x: 289, startPoint y: 546, endPoint x: 317, endPoint y: 540, distance: 28.6
click at [289, 545] on div "Select All Ship Selected" at bounding box center [892, 537] width 1294 height 41
drag, startPoint x: 302, startPoint y: 534, endPoint x: 328, endPoint y: 533, distance: 26.0
click at [303, 533] on button "Select All" at bounding box center [286, 539] width 54 height 22
drag, startPoint x: 328, startPoint y: 533, endPoint x: 338, endPoint y: 534, distance: 10.0
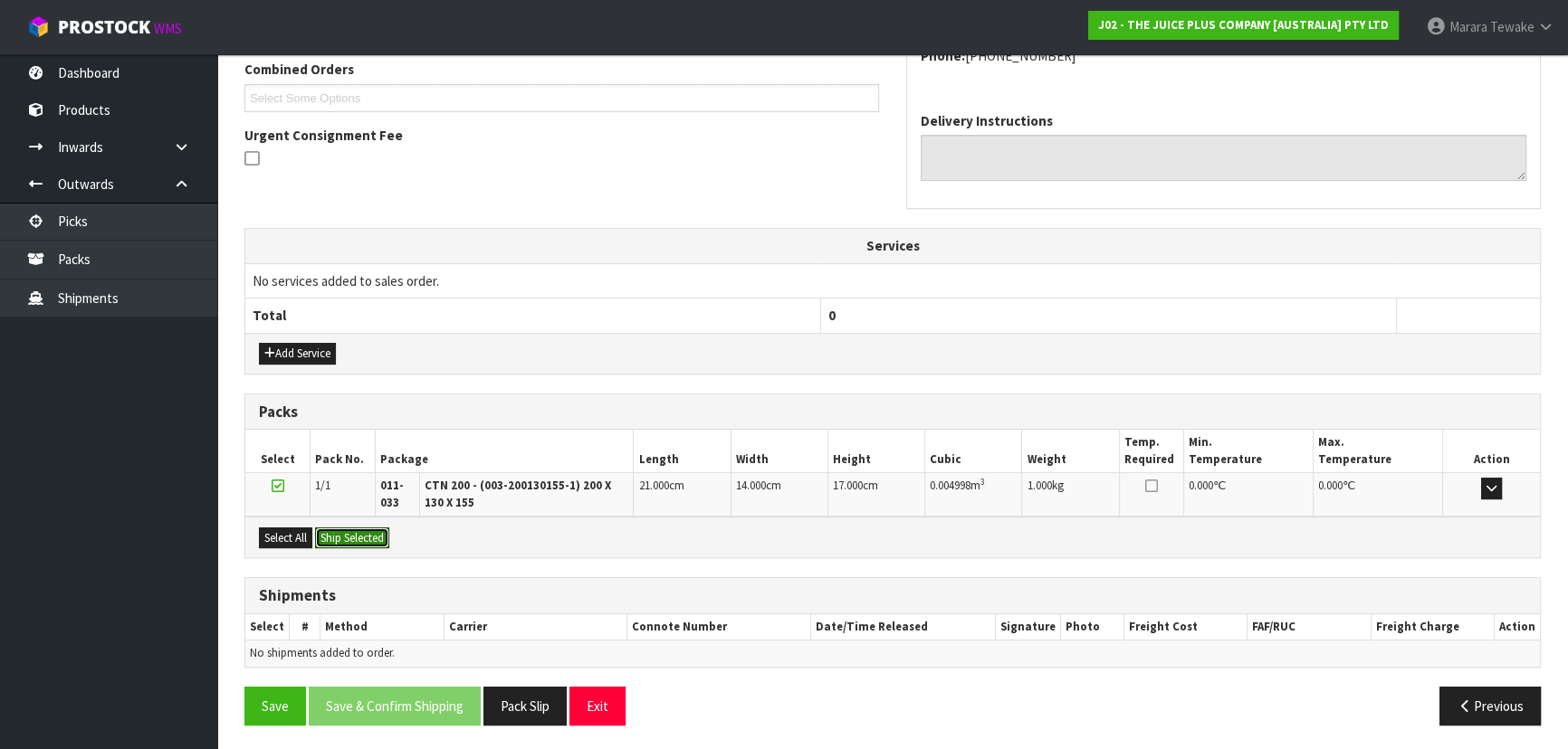
click at [333, 533] on button "Ship Selected" at bounding box center [351, 539] width 74 height 22
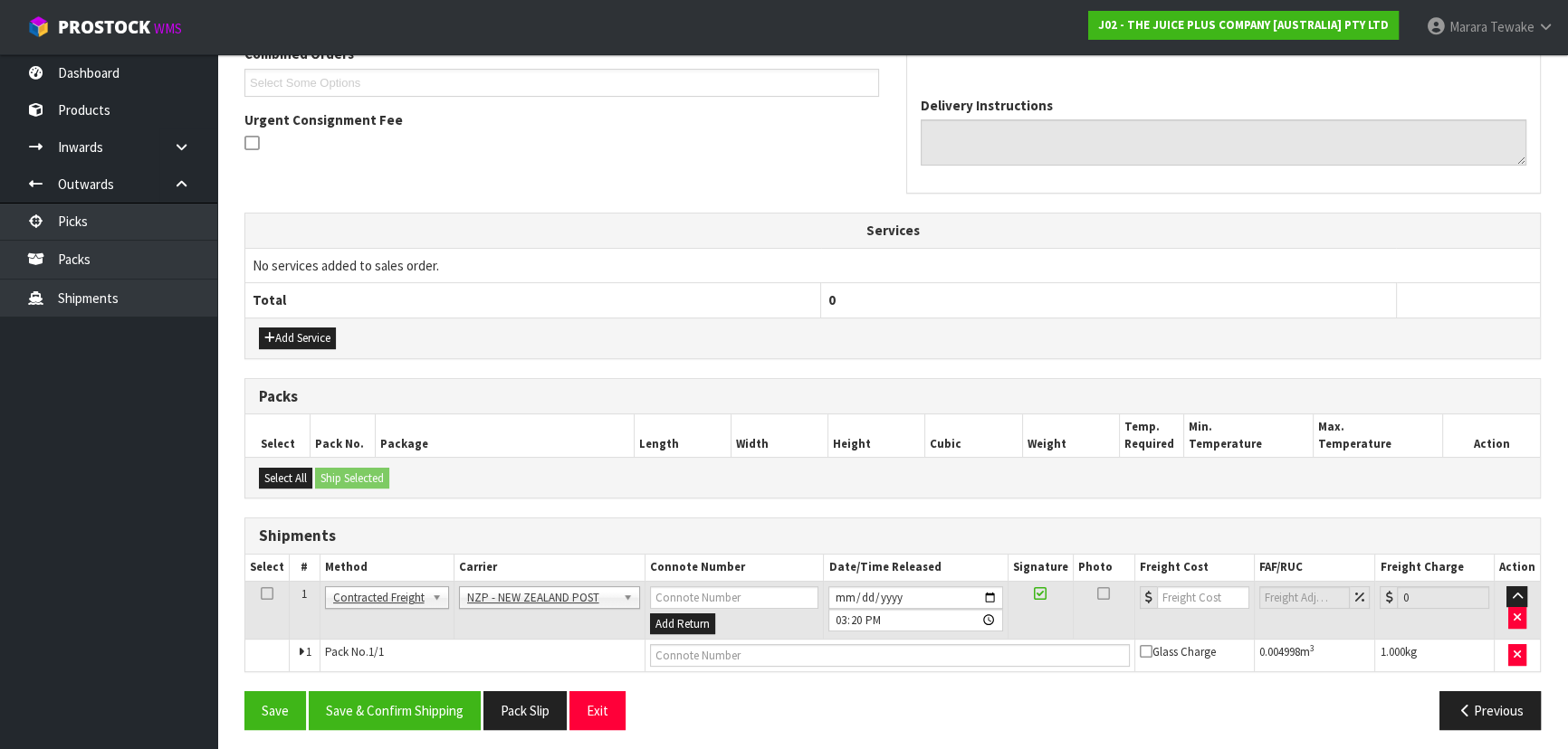
scroll to position [494, 0]
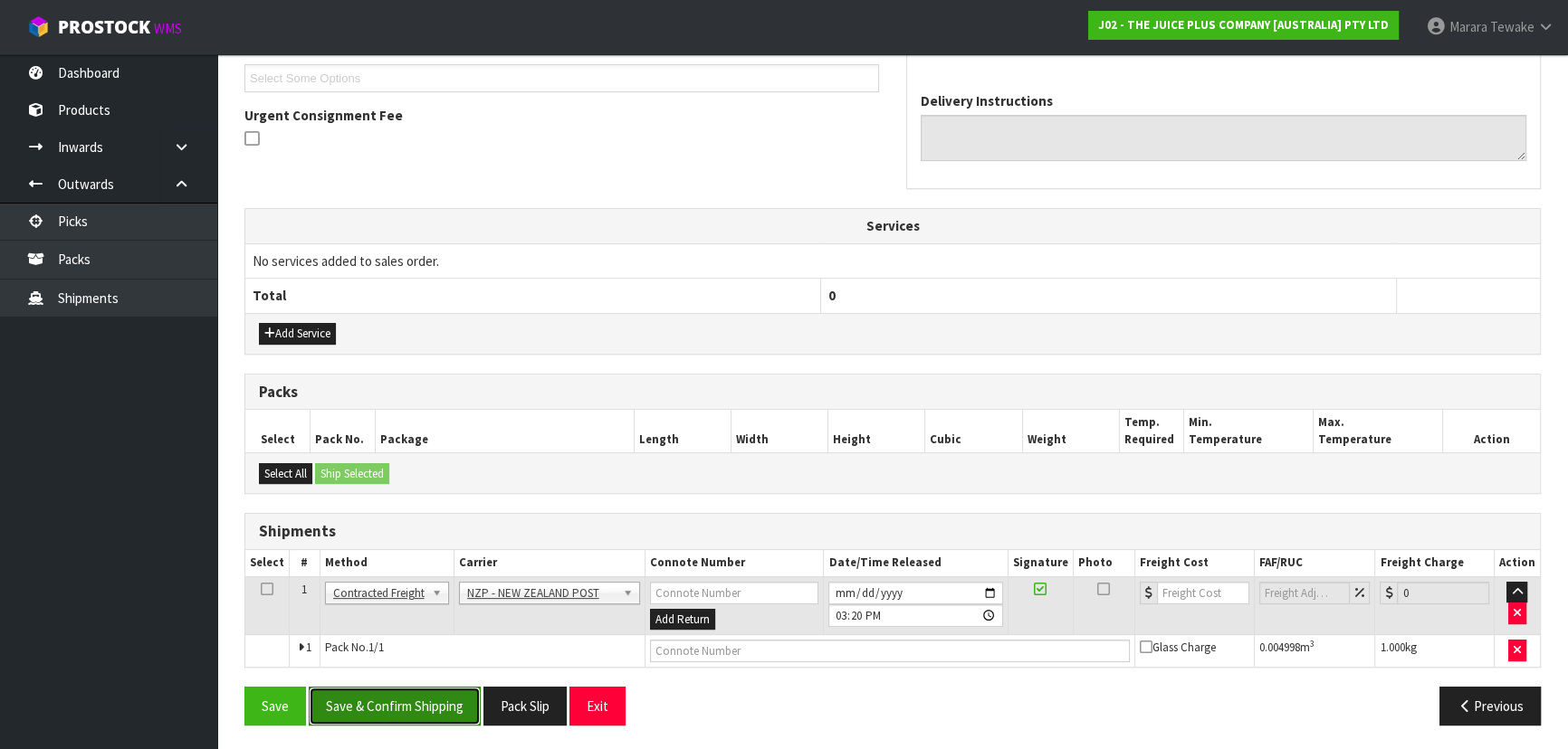
click at [395, 695] on button "Save & Confirm Shipping" at bounding box center [394, 705] width 172 height 39
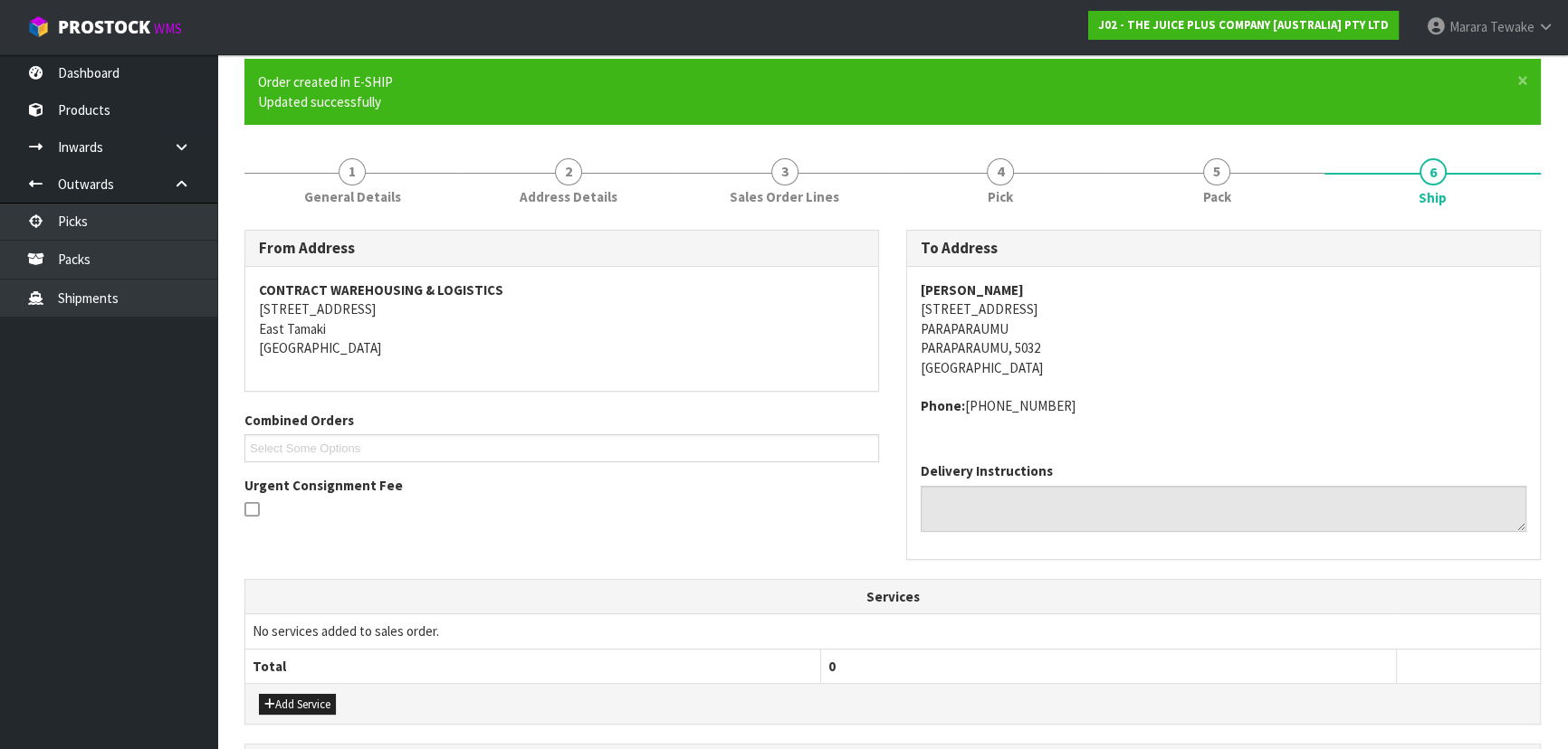
scroll to position [468, 0]
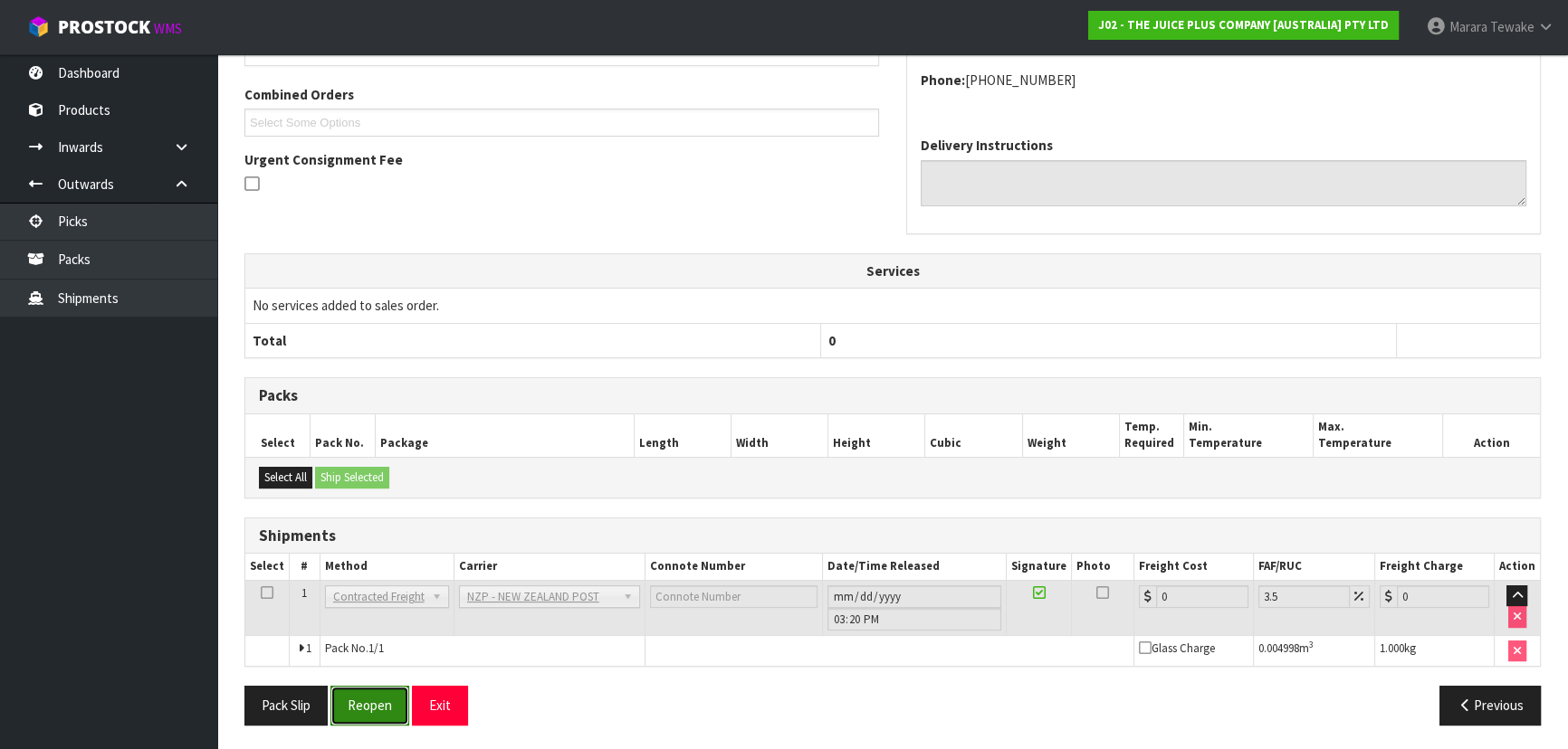
click at [381, 696] on button "Reopen" at bounding box center [369, 704] width 78 height 39
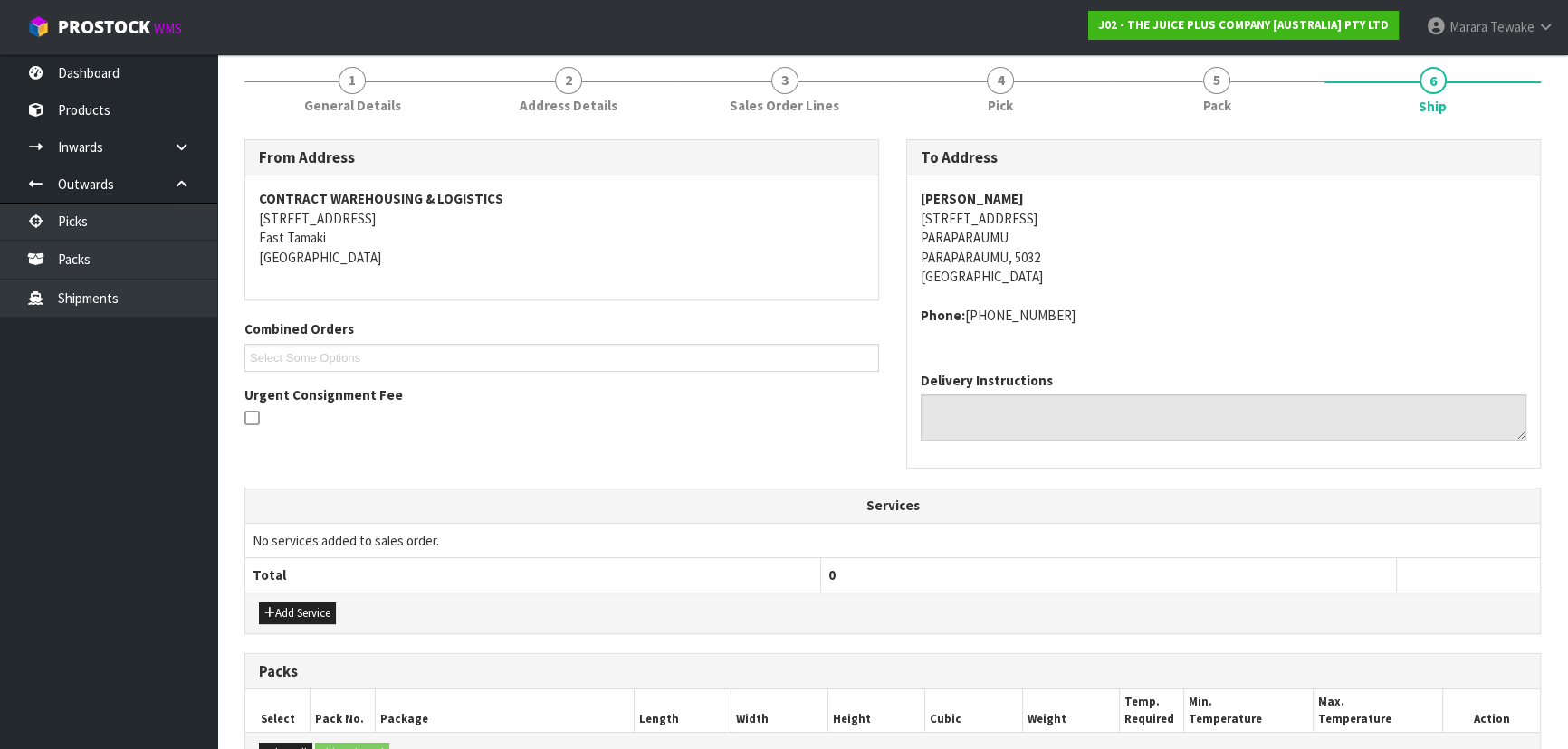
scroll to position [494, 0]
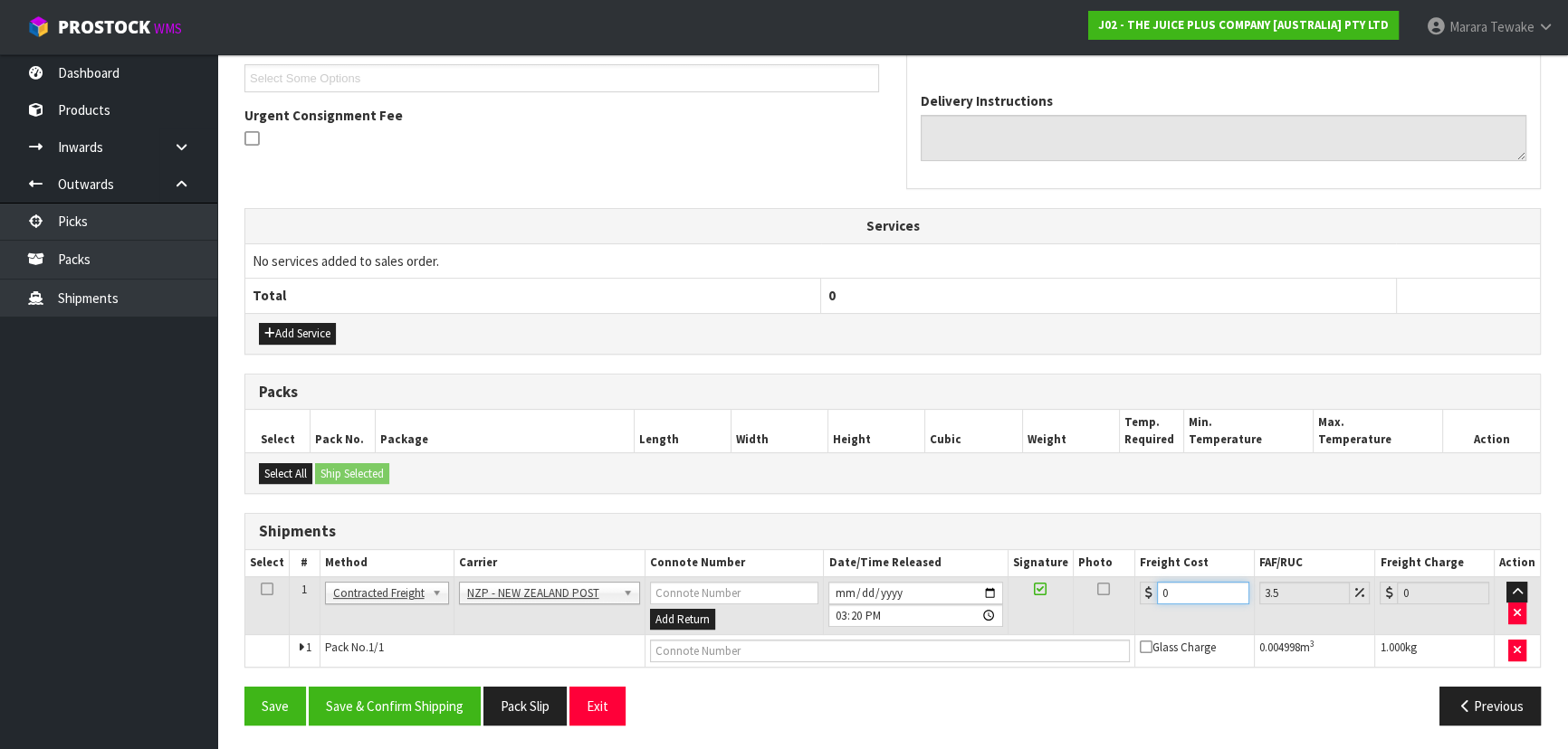
drag, startPoint x: 1137, startPoint y: 581, endPoint x: 1086, endPoint y: 551, distance: 59.2
click at [1086, 551] on table "Select # Method Carrier Connote Number Date/Time Released Signature Photo Freig…" at bounding box center [892, 609] width 1294 height 117
click at [380, 705] on button "Save & Confirm Shipping" at bounding box center [394, 705] width 172 height 39
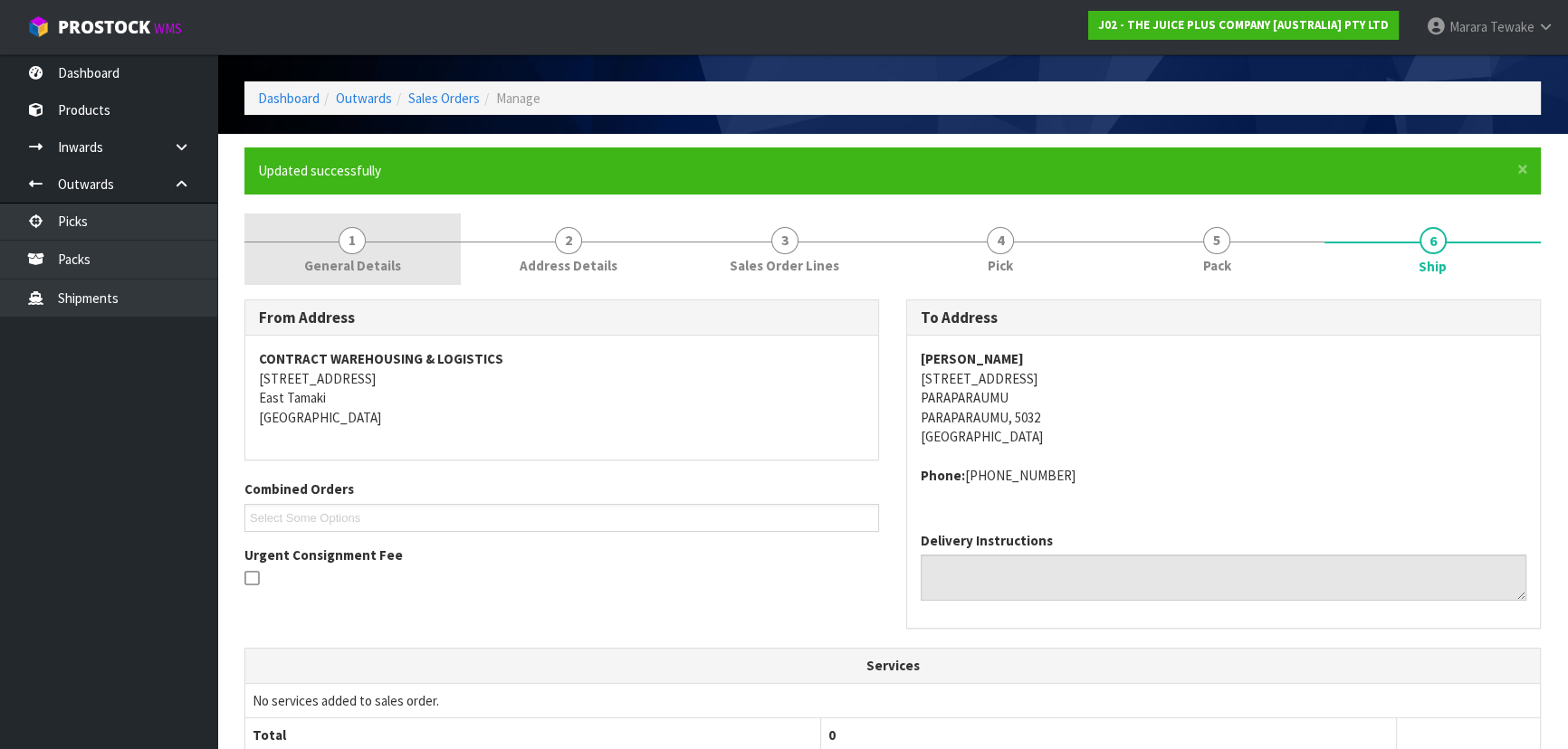
scroll to position [0, 0]
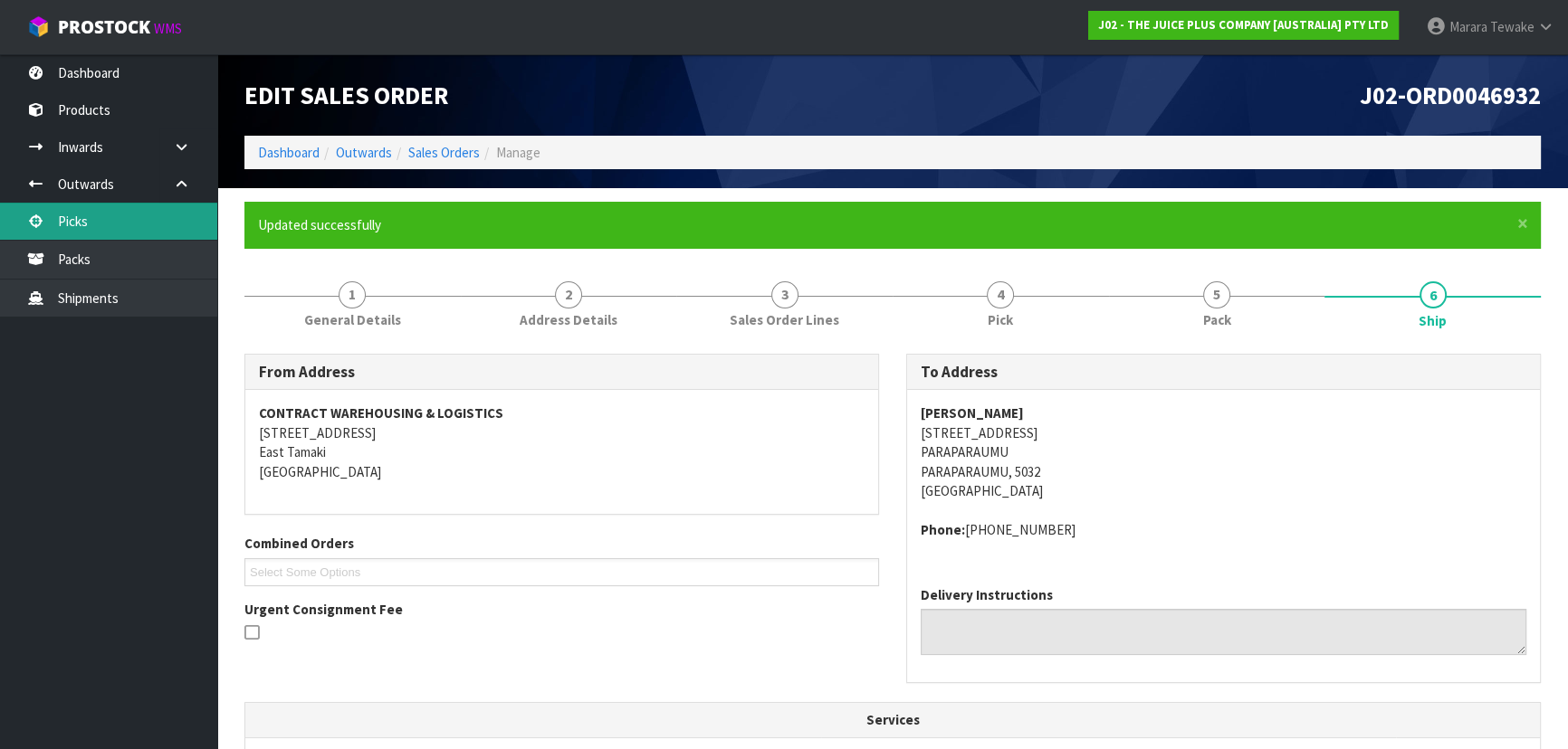
click at [147, 216] on link "Picks" at bounding box center [108, 220] width 217 height 37
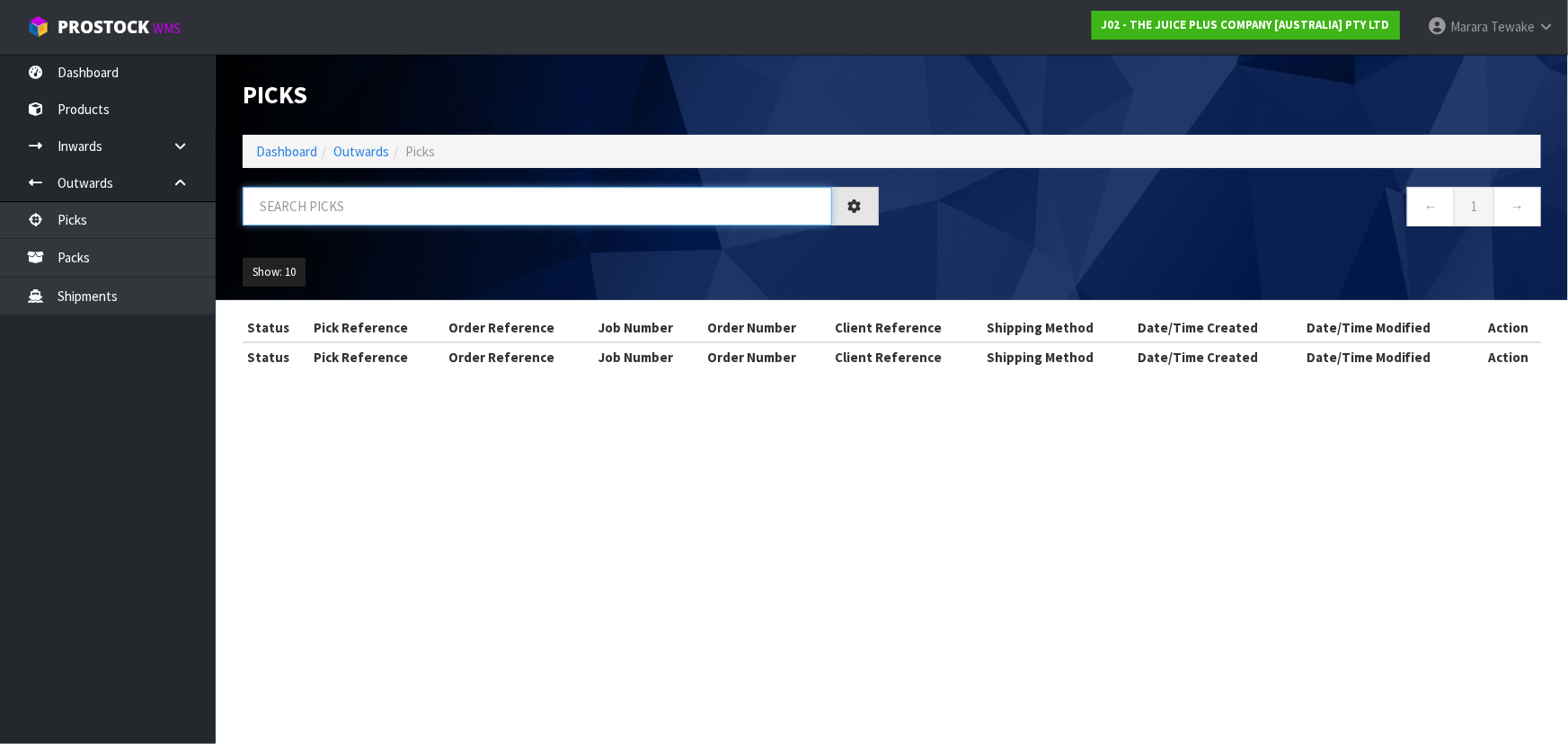
click at [394, 207] on input "text" at bounding box center [537, 206] width 589 height 38
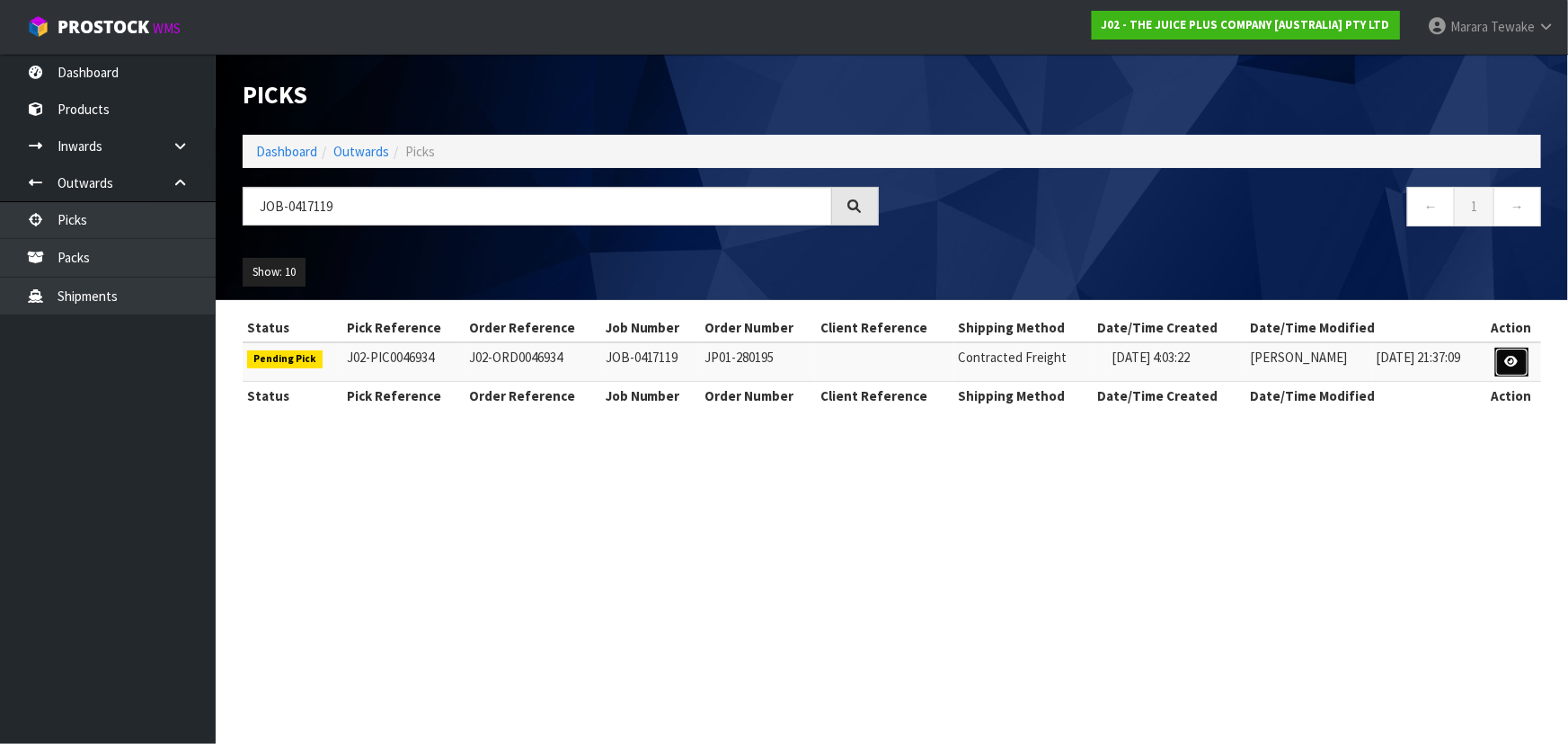
click at [1519, 357] on icon at bounding box center [1513, 362] width 14 height 12
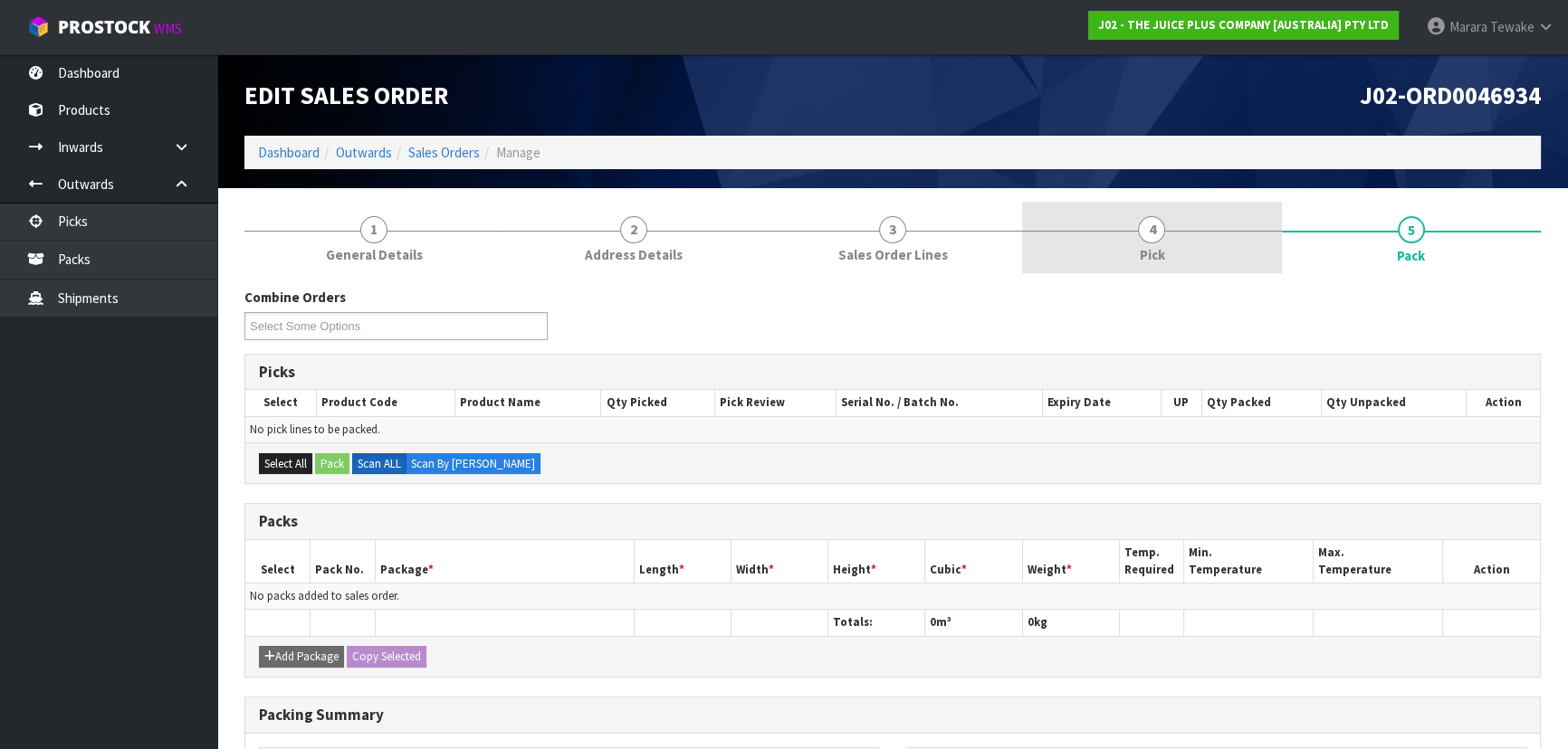
click at [1230, 246] on link "4 Pick" at bounding box center [1151, 237] width 259 height 71
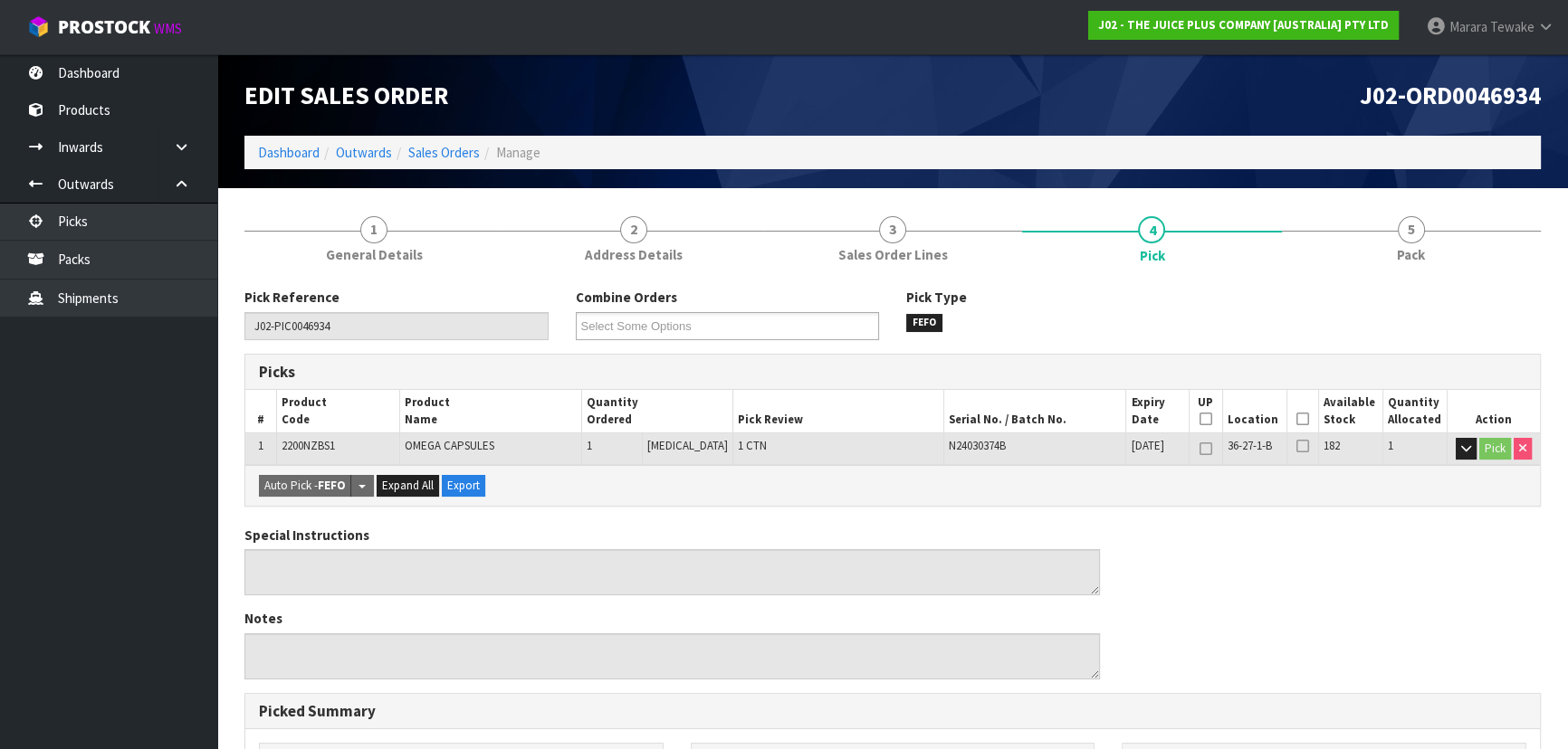
click at [1296, 419] on icon at bounding box center [1302, 419] width 13 height 1
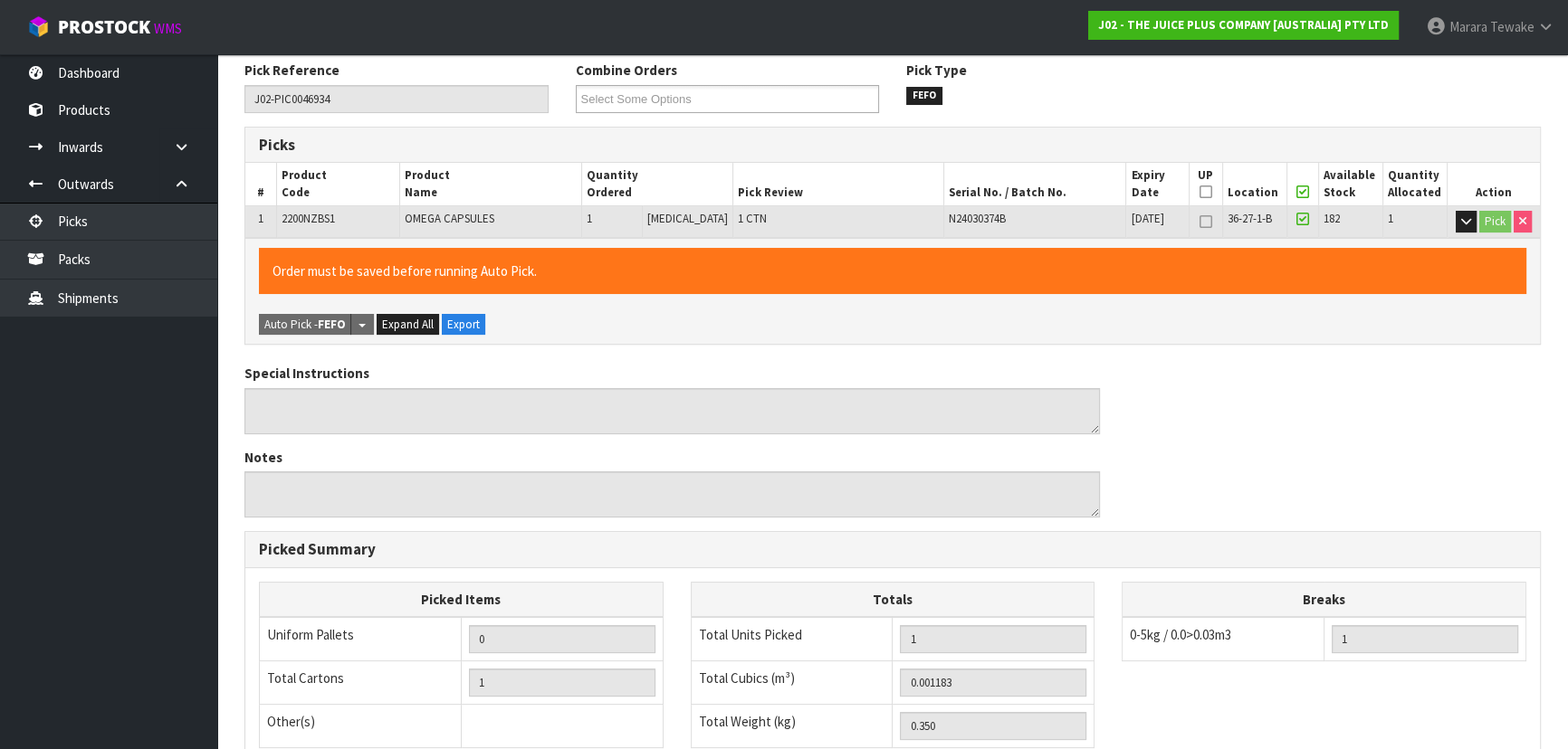
scroll to position [505, 0]
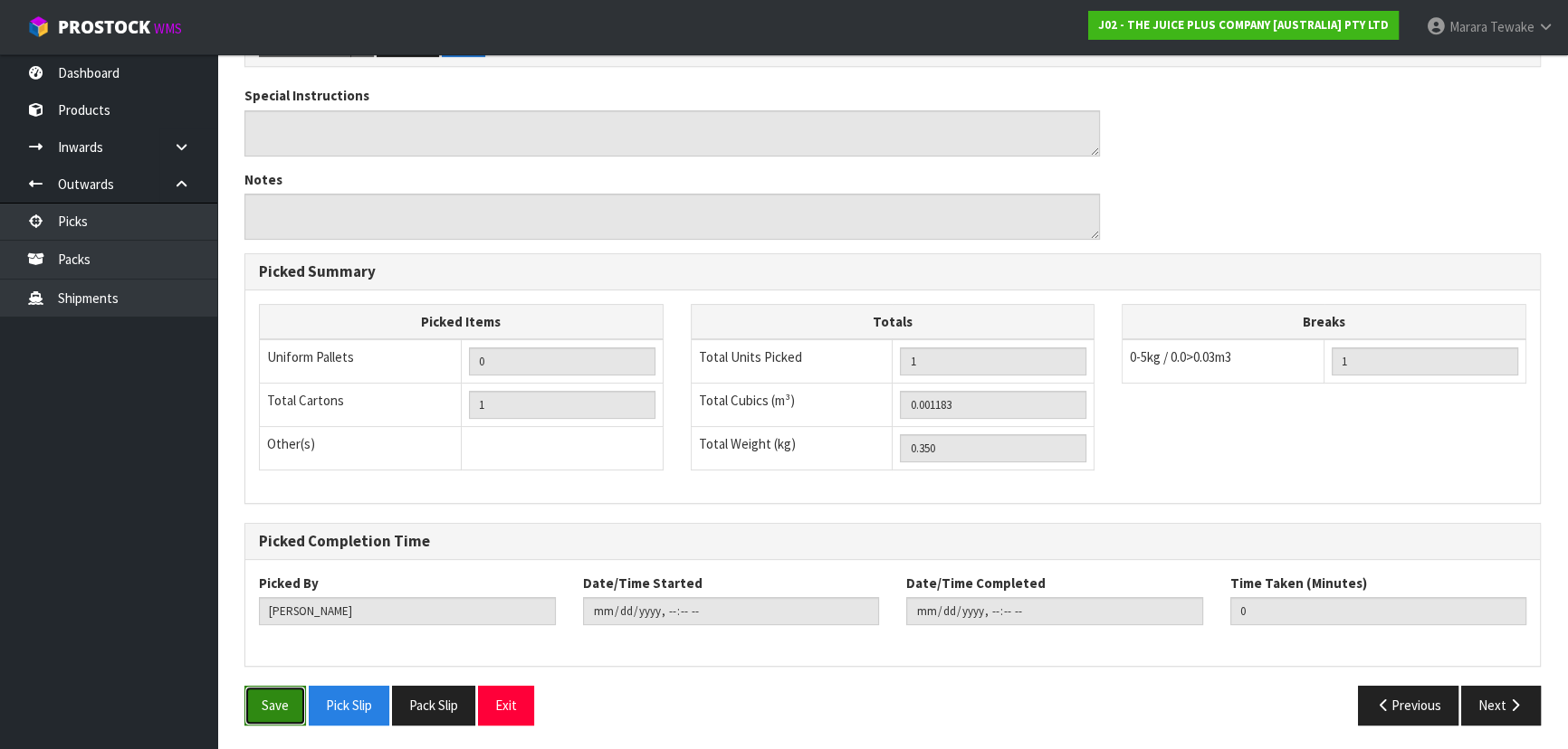
click at [267, 714] on button "Save" at bounding box center [275, 704] width 62 height 39
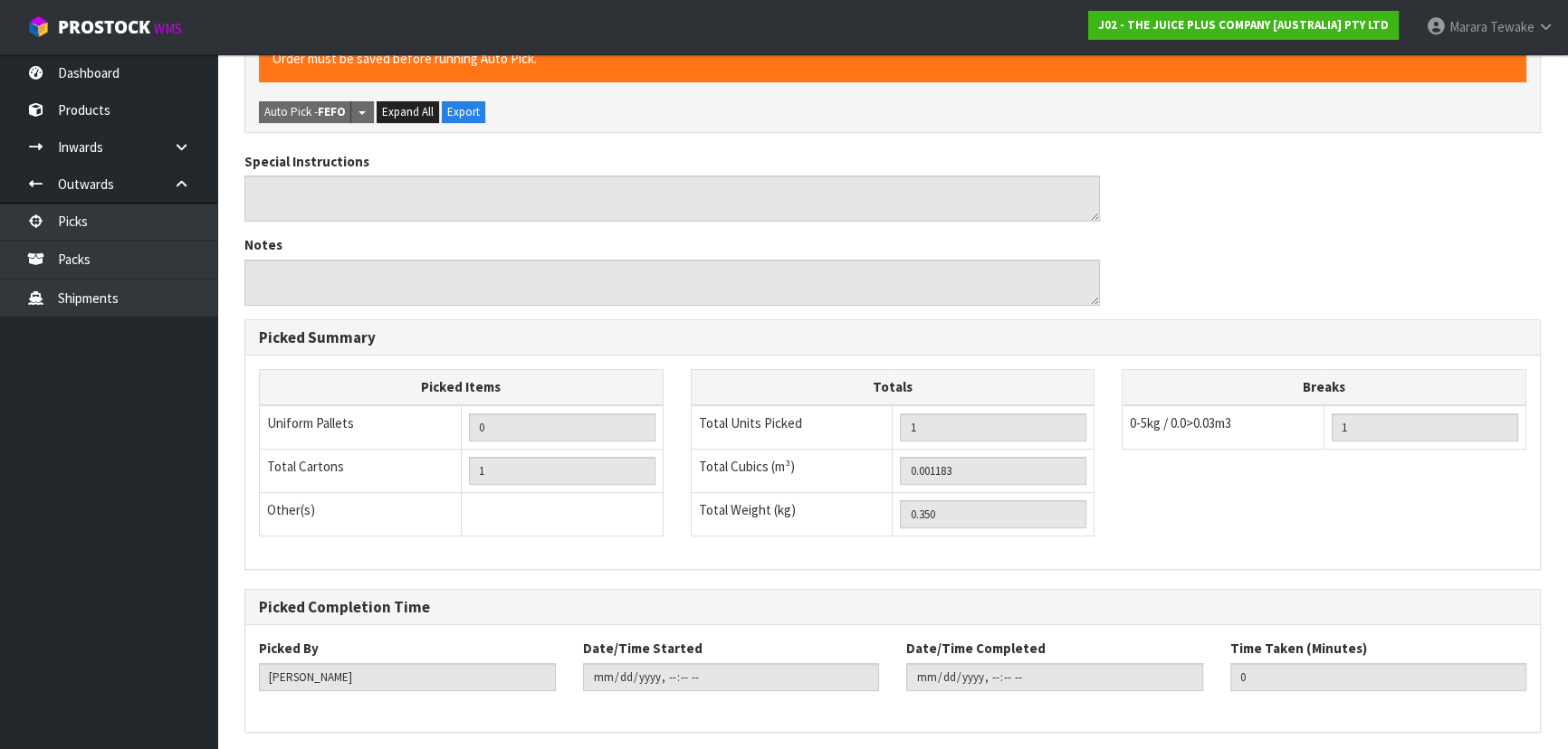
scroll to position [0, 0]
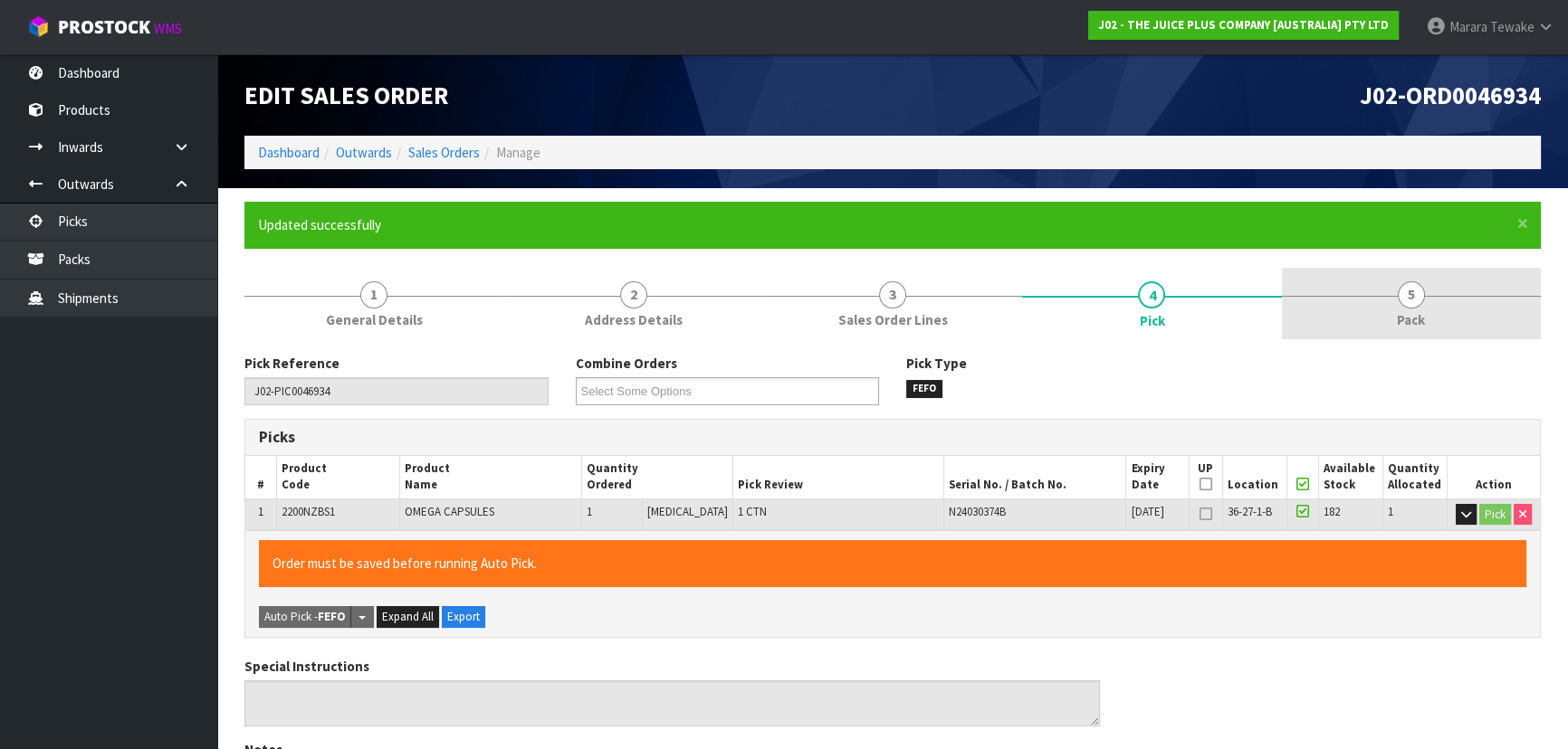
click at [1407, 286] on span "5" at bounding box center [1410, 295] width 27 height 27
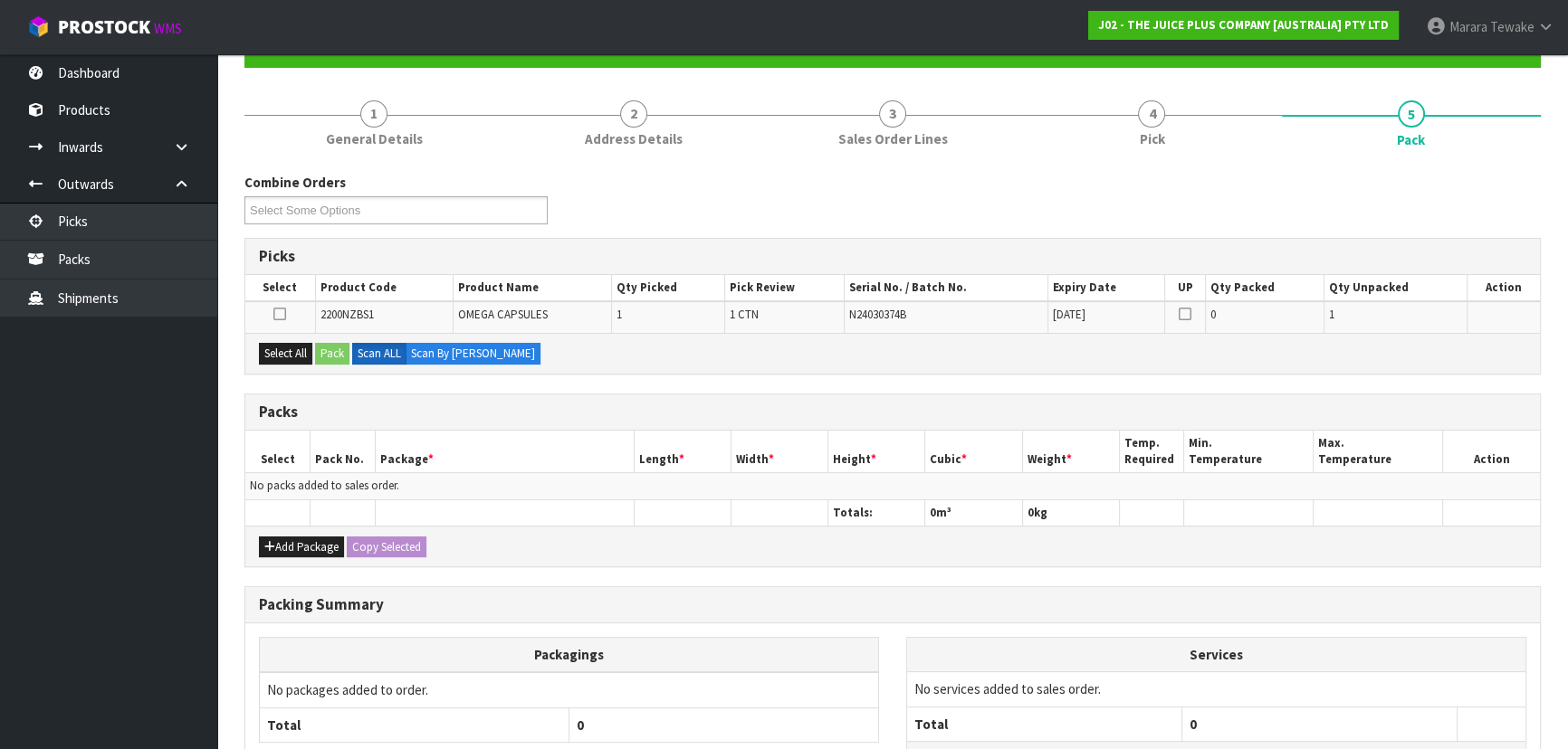
scroll to position [330, 0]
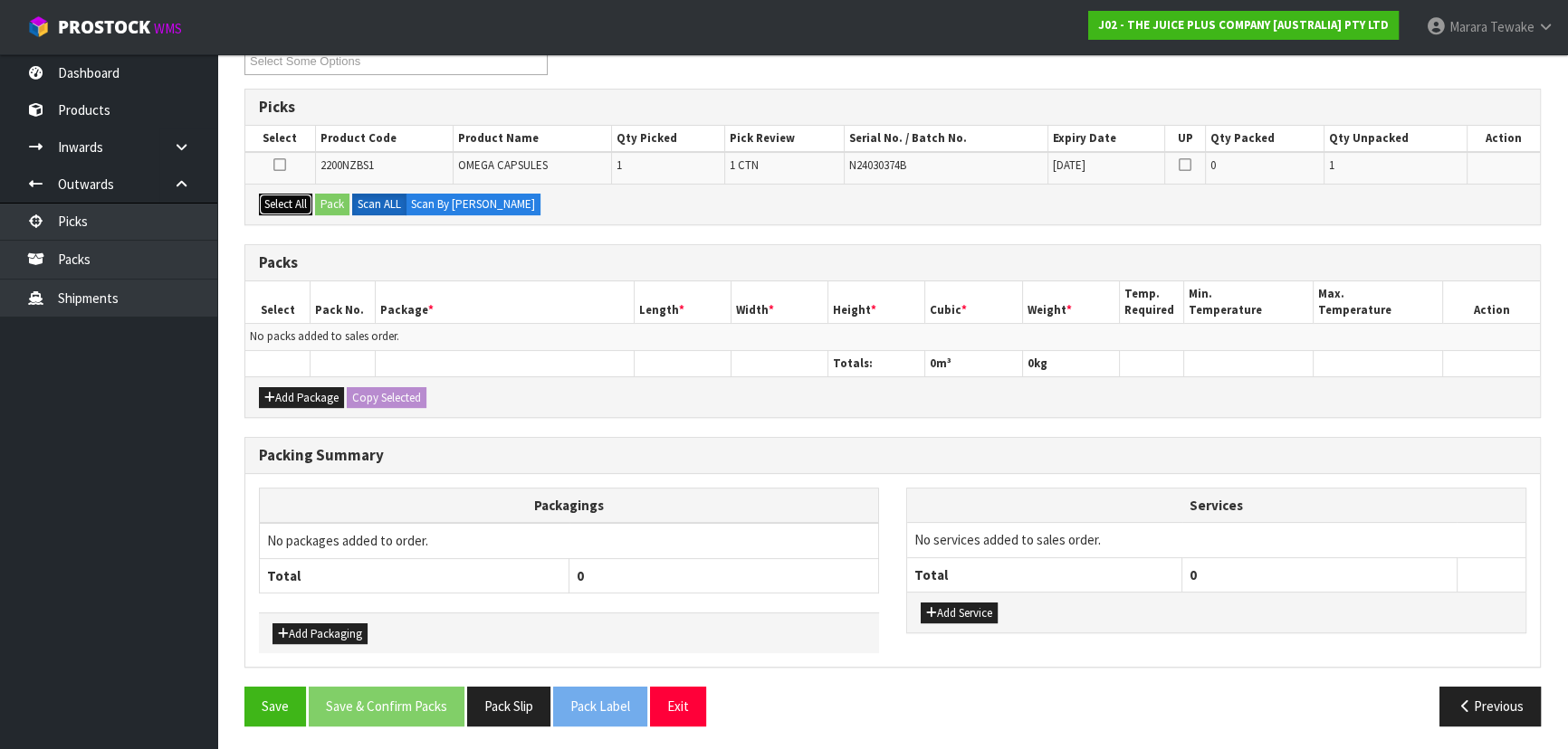
click at [291, 199] on button "Select All" at bounding box center [286, 204] width 54 height 22
click at [321, 193] on button "Pack" at bounding box center [331, 204] width 35 height 22
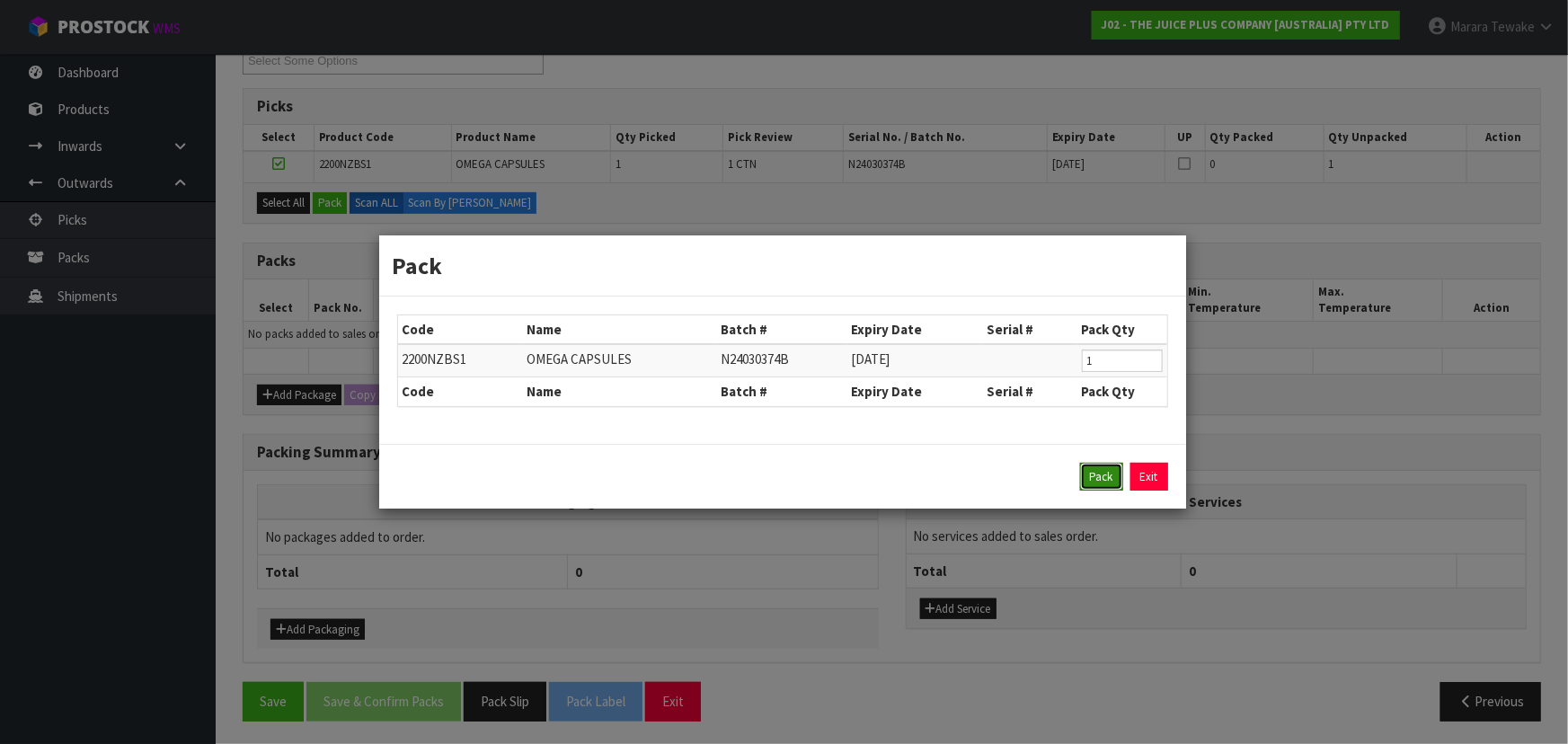
drag, startPoint x: 1094, startPoint y: 475, endPoint x: 1060, endPoint y: 471, distance: 34.2
click at [1093, 475] on button "Pack" at bounding box center [1102, 477] width 43 height 29
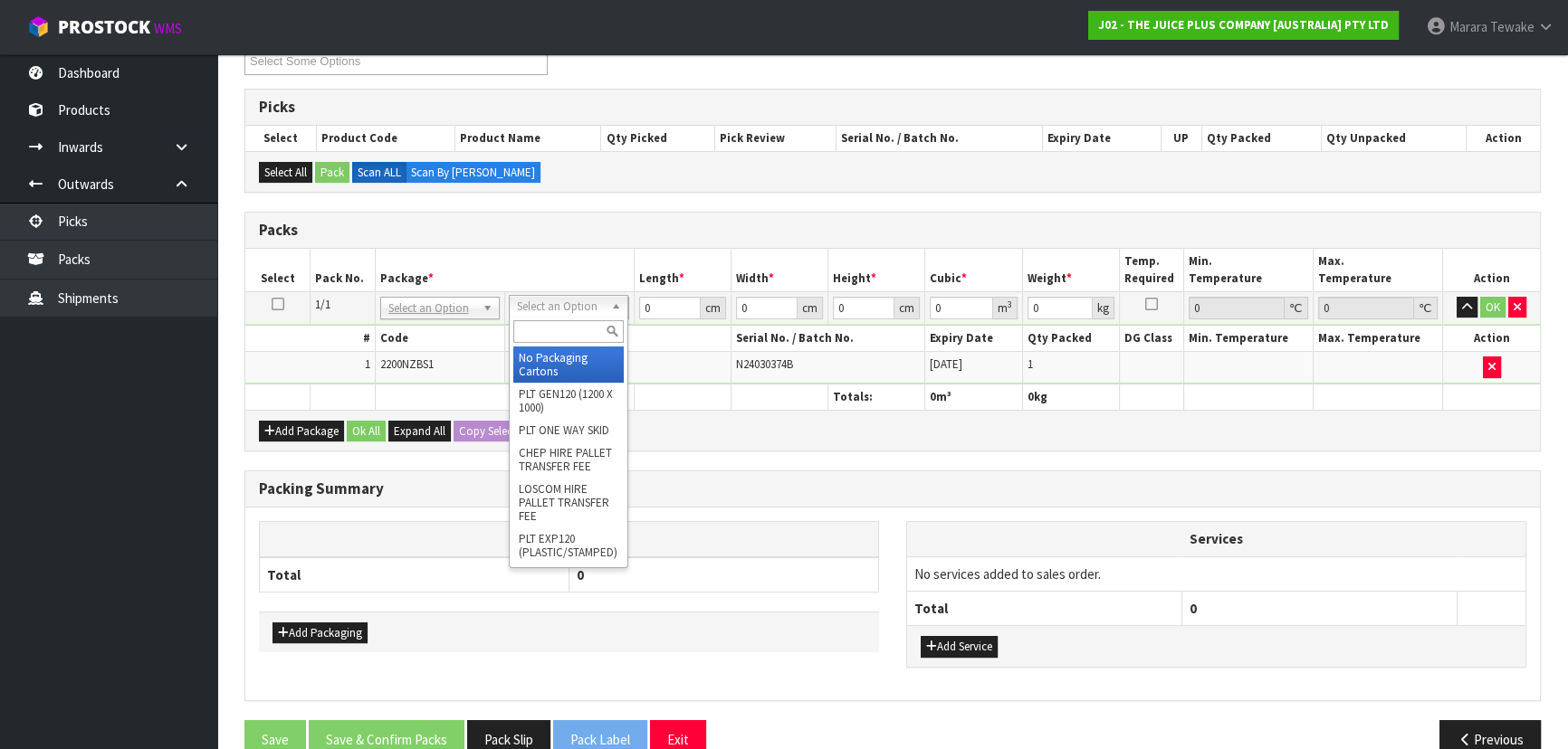
click at [573, 328] on input "text" at bounding box center [568, 331] width 110 height 23
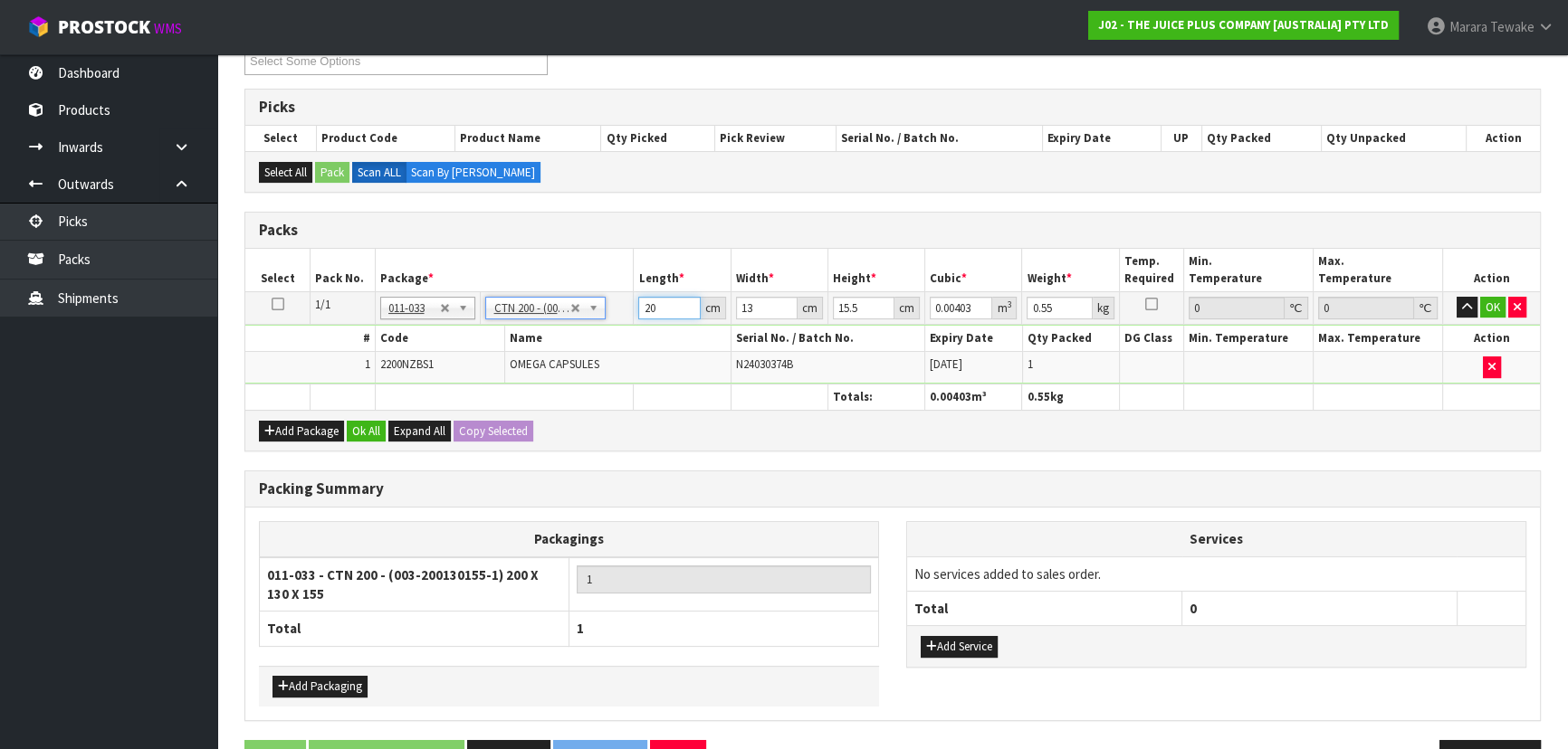
drag, startPoint x: 665, startPoint y: 306, endPoint x: 622, endPoint y: 211, distance: 104.3
click at [627, 270] on table "Select Pack No. Package * Length * Width * Height * Cubic * Weight * Temp. Requ…" at bounding box center [892, 329] width 1294 height 161
click button "OK" at bounding box center [1493, 308] width 26 height 22
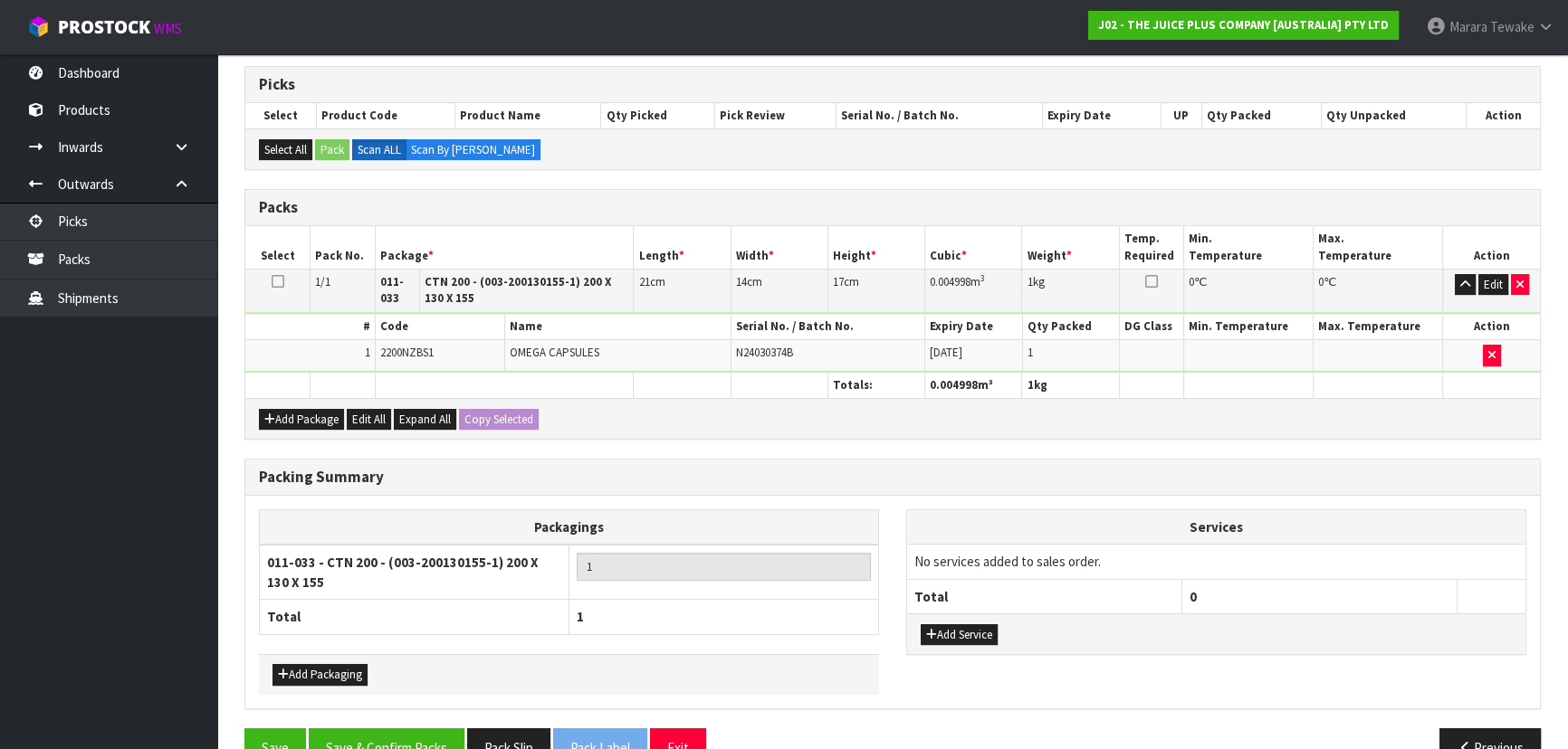
scroll to position [394, 0]
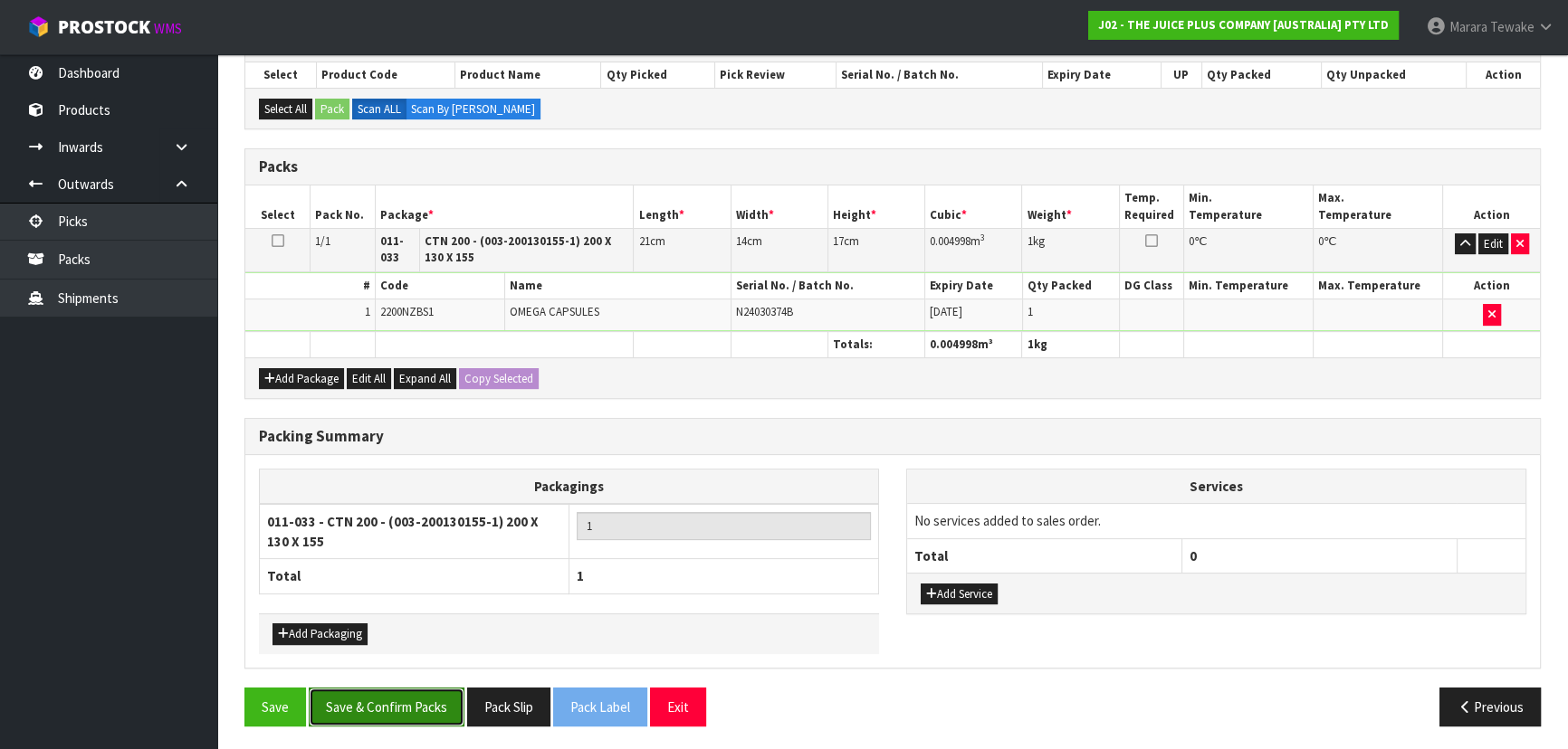
click at [414, 707] on button "Save & Confirm Packs" at bounding box center [386, 706] width 156 height 39
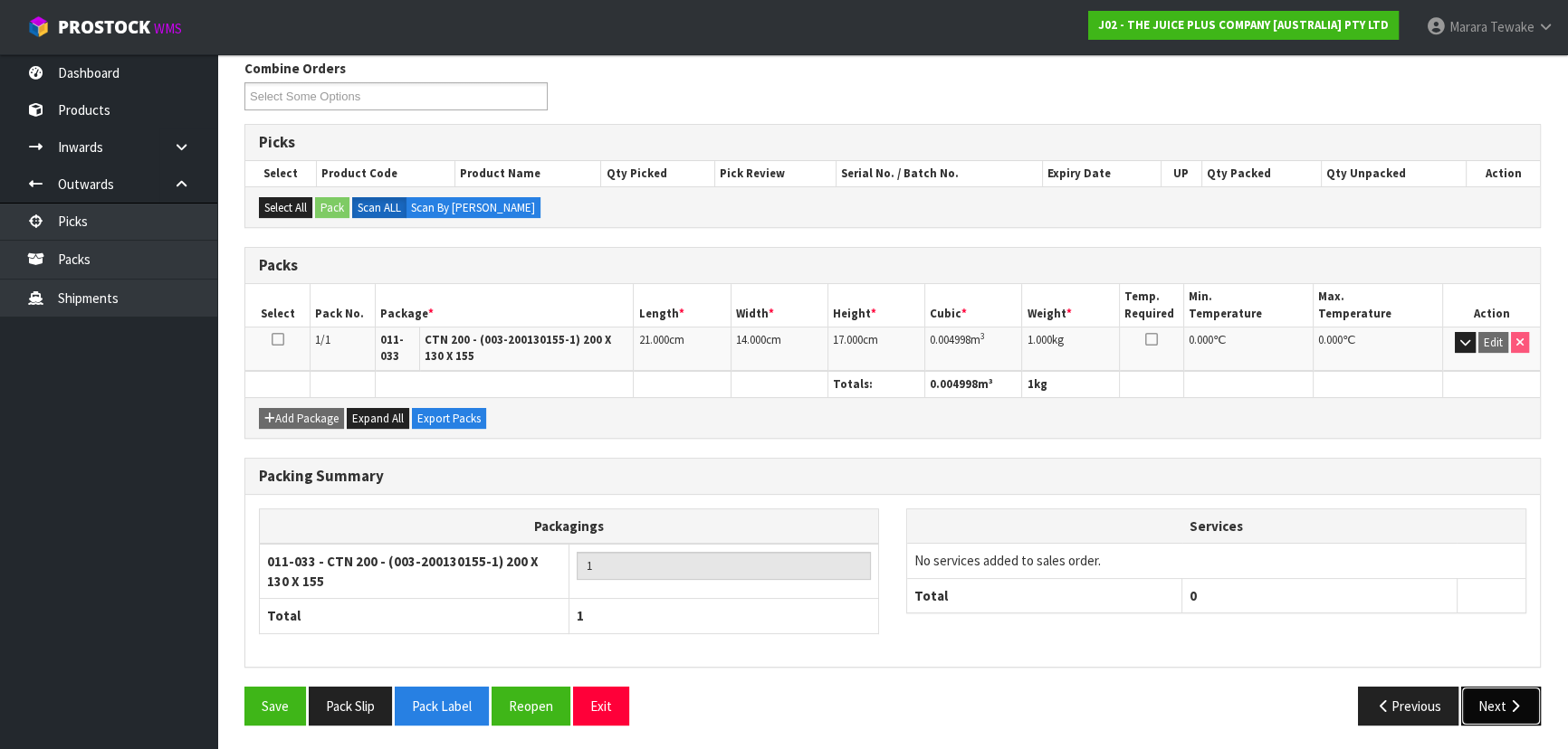
click at [1480, 699] on button "Next" at bounding box center [1501, 705] width 79 height 39
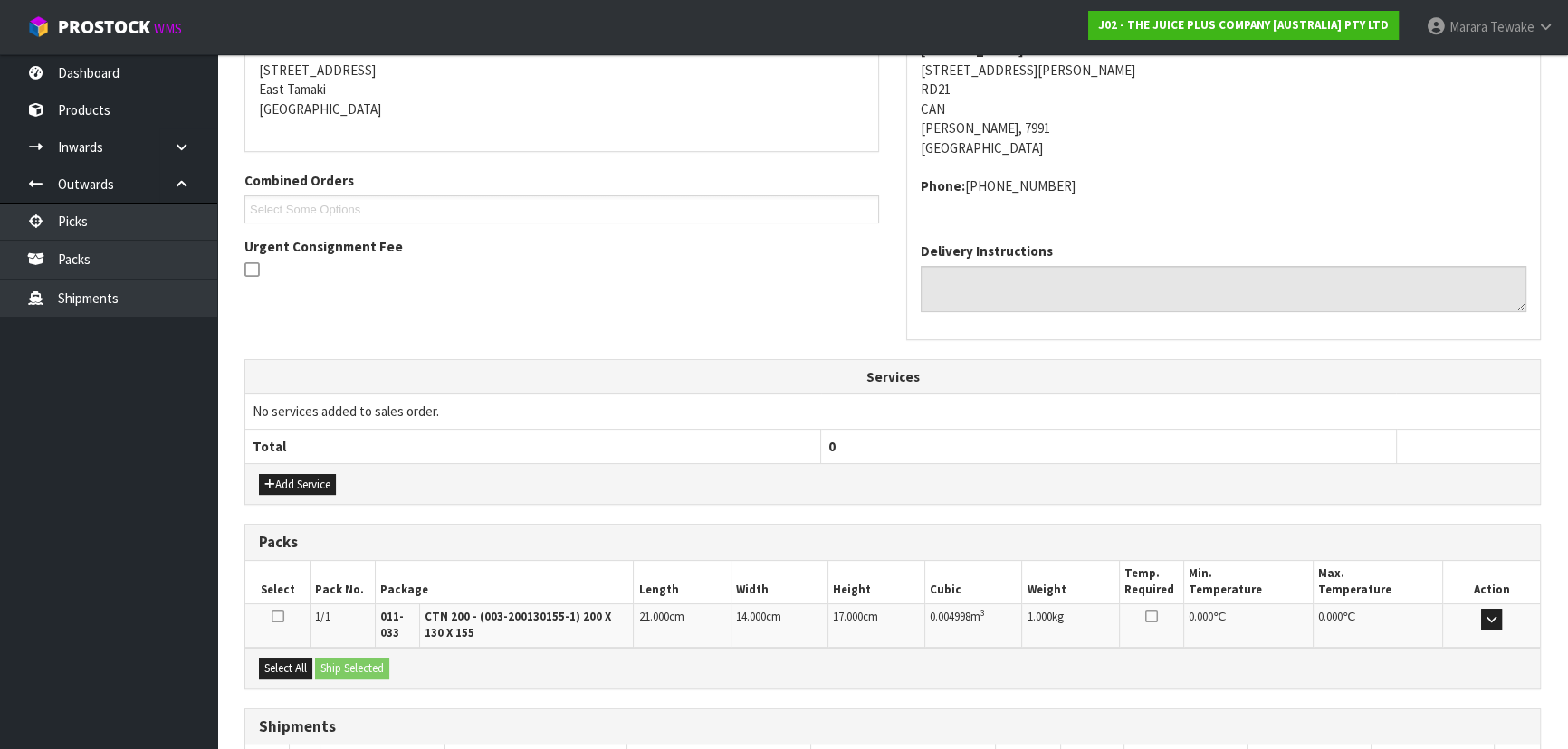
scroll to position [493, 0]
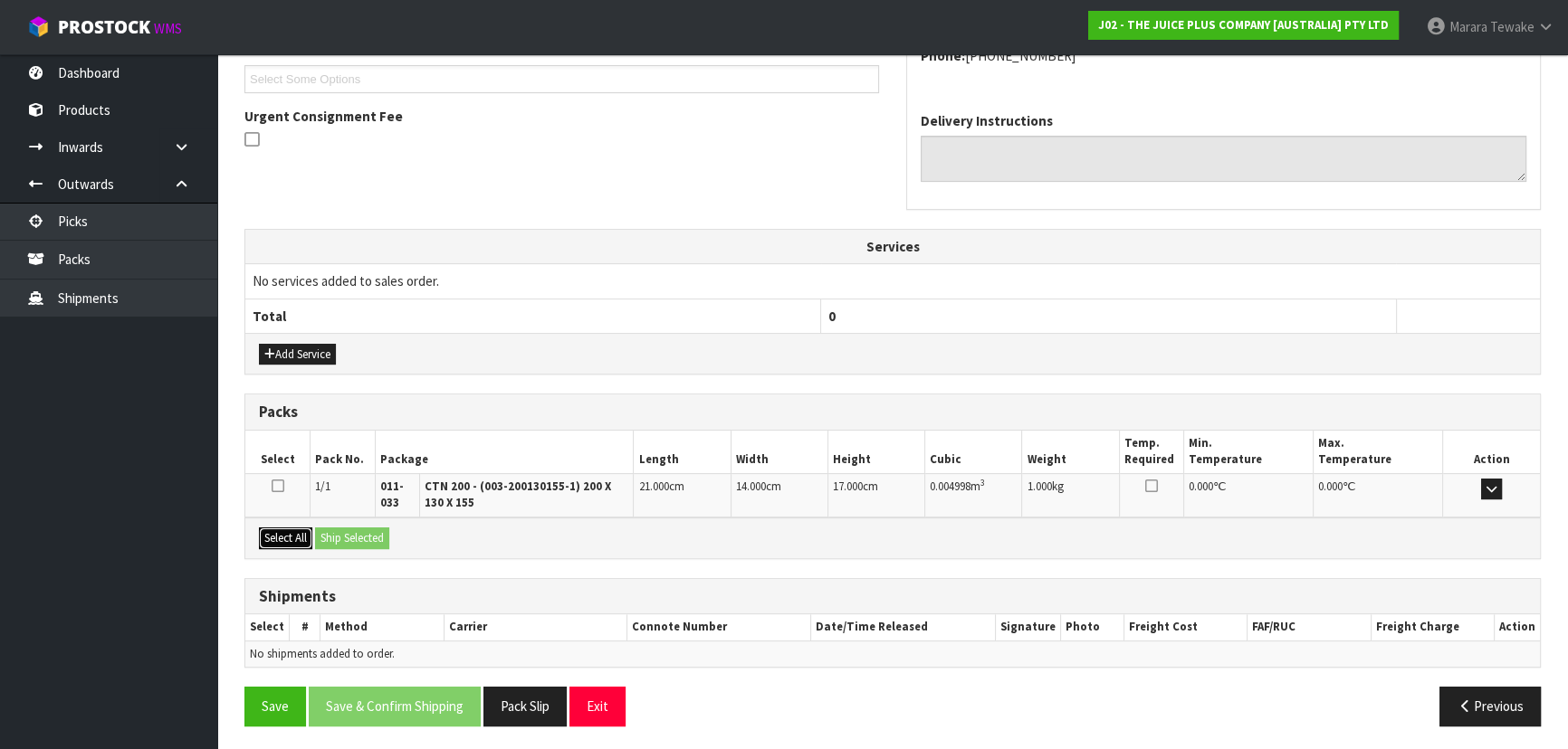
click at [288, 534] on button "Select All" at bounding box center [286, 539] width 54 height 22
click at [389, 540] on button "Ship Selected" at bounding box center [351, 539] width 74 height 22
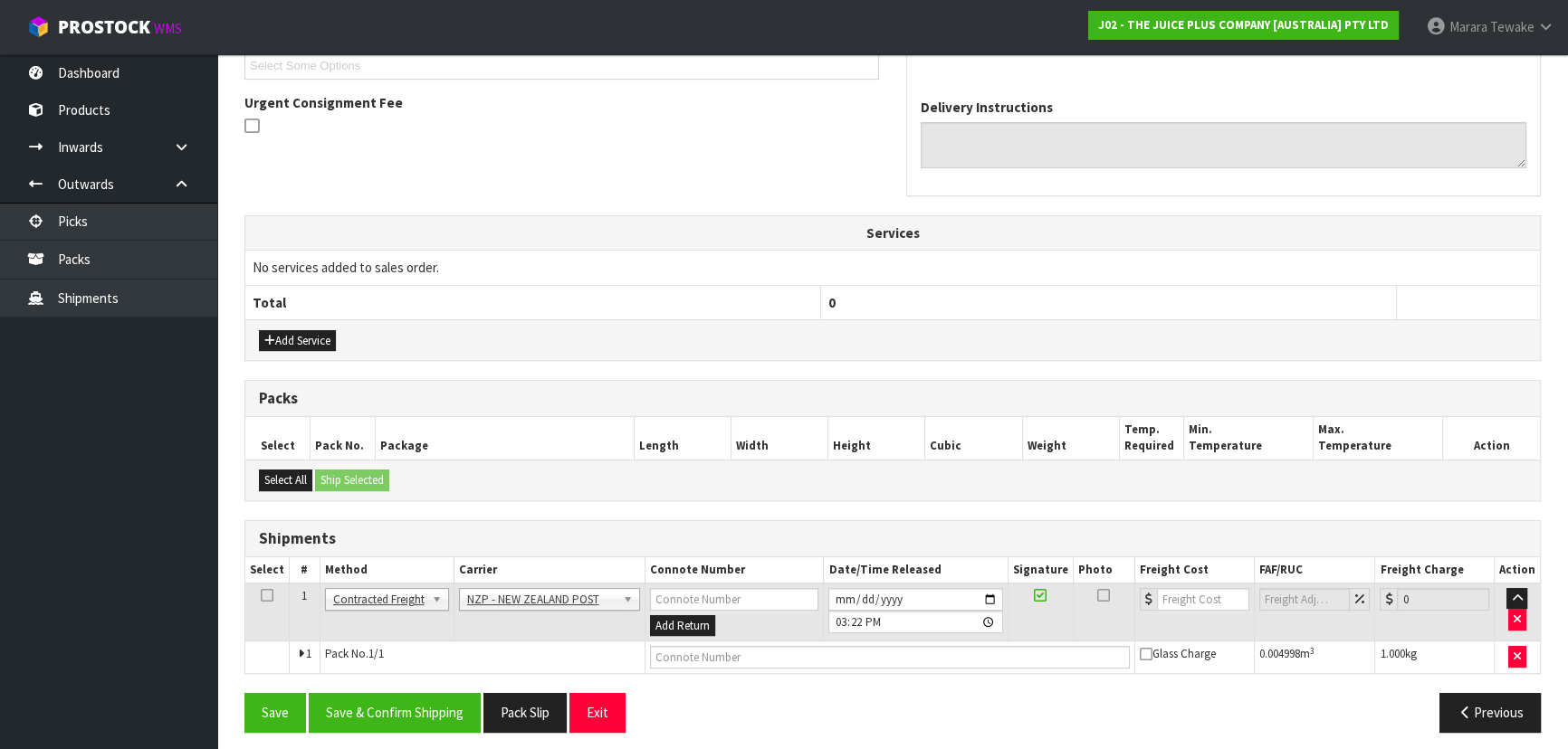
scroll to position [514, 0]
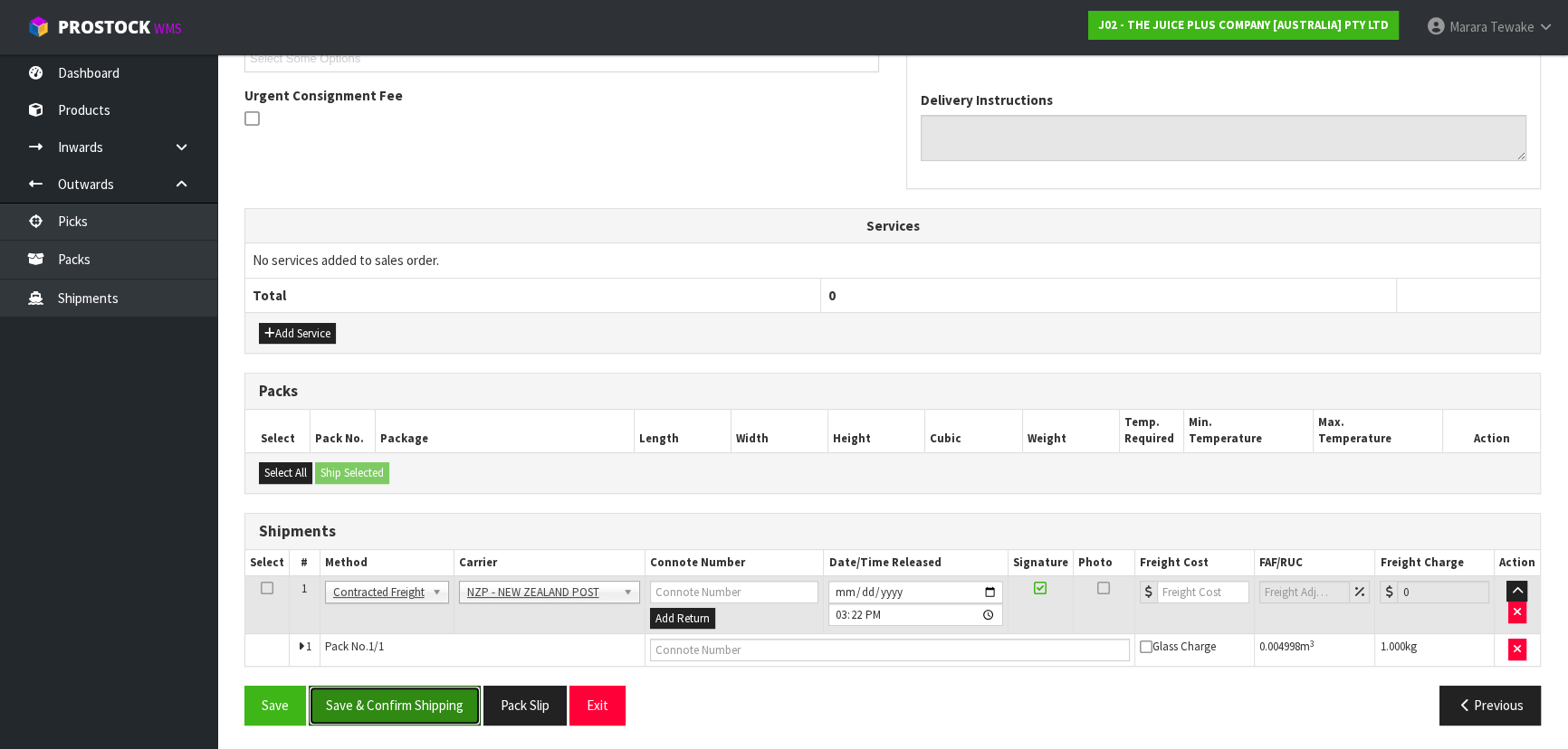
click at [417, 698] on button "Save & Confirm Shipping" at bounding box center [394, 704] width 172 height 39
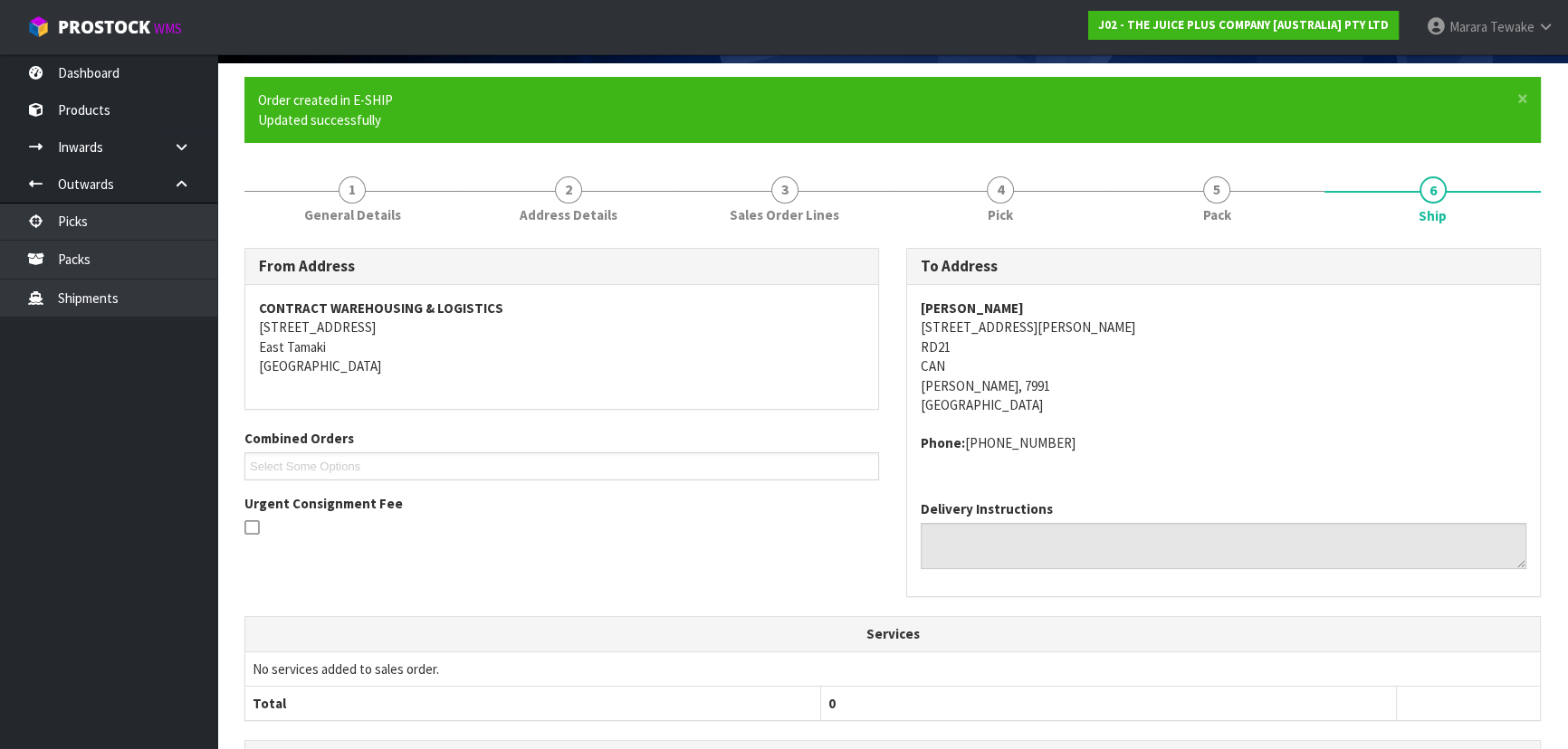
scroll to position [488, 0]
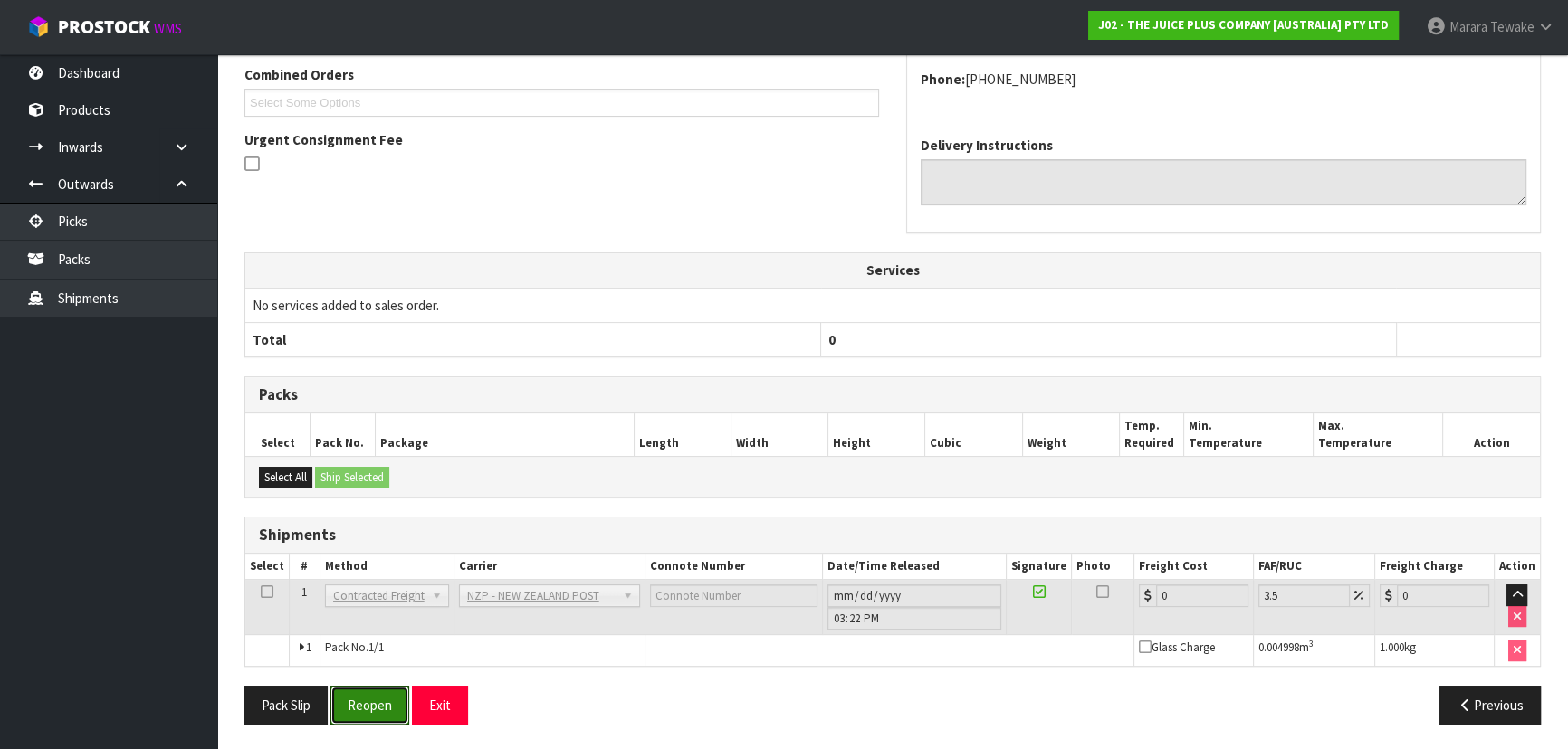
drag, startPoint x: 378, startPoint y: 696, endPoint x: 151, endPoint y: 643, distance: 233.1
click at [375, 695] on button "Reopen" at bounding box center [369, 704] width 78 height 39
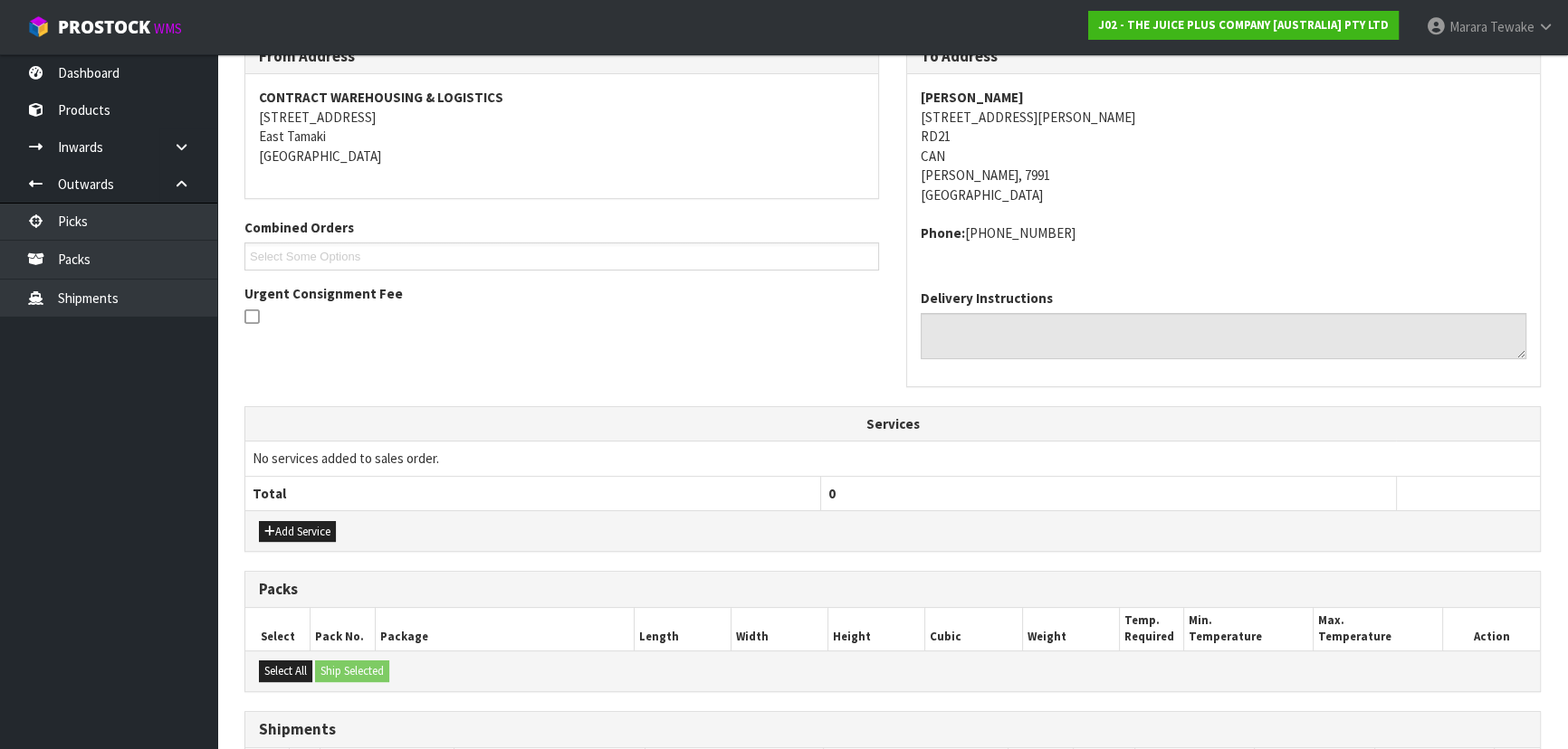
scroll to position [514, 0]
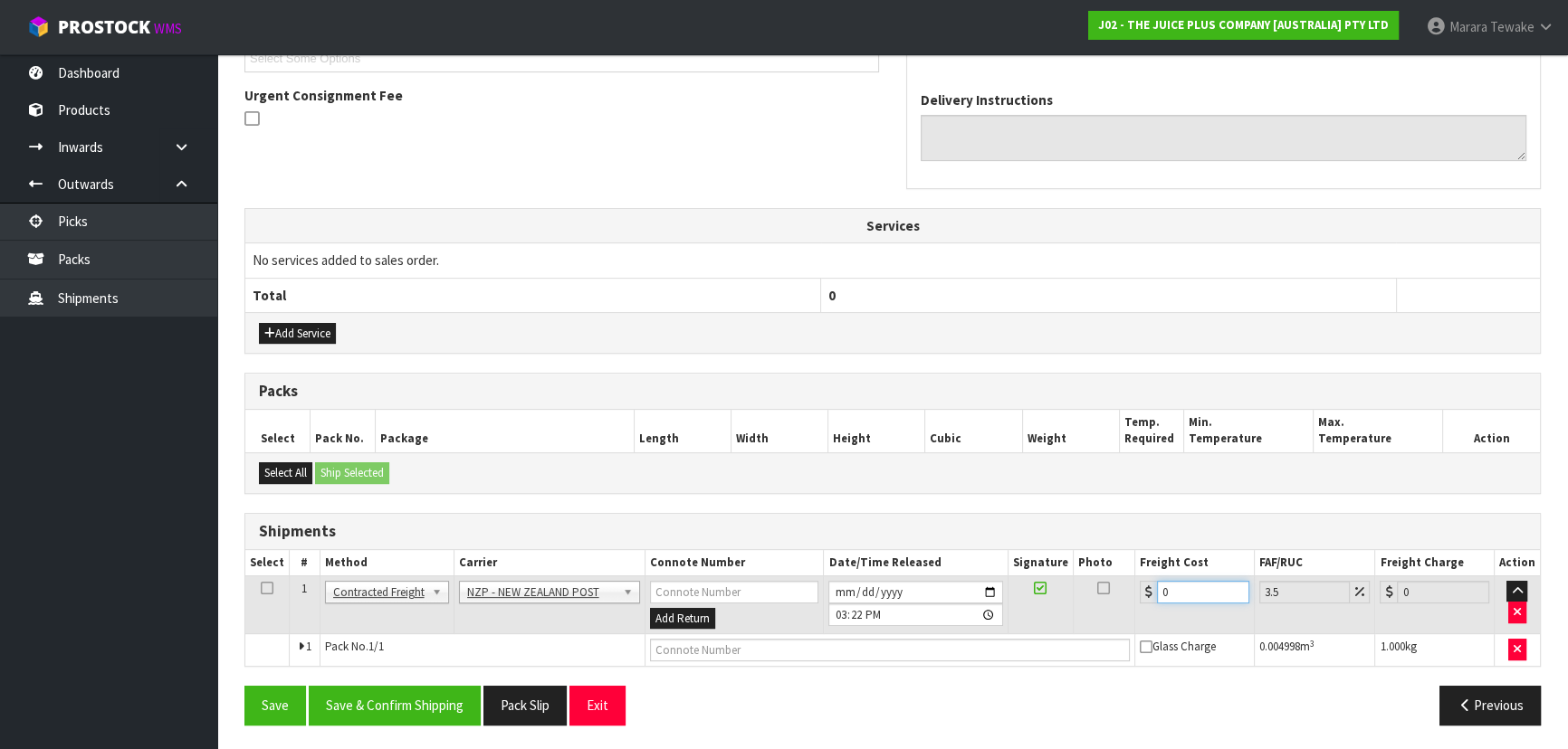
drag, startPoint x: 1191, startPoint y: 583, endPoint x: 1119, endPoint y: 568, distance: 73.5
click at [1130, 578] on tr "1 Client Local Pickup Customer Local Pickup Company Freight Contracted Freight …" at bounding box center [892, 604] width 1294 height 59
drag, startPoint x: 345, startPoint y: 696, endPoint x: 334, endPoint y: 694, distance: 11.2
click at [345, 695] on button "Save & Confirm Shipping" at bounding box center [394, 704] width 172 height 39
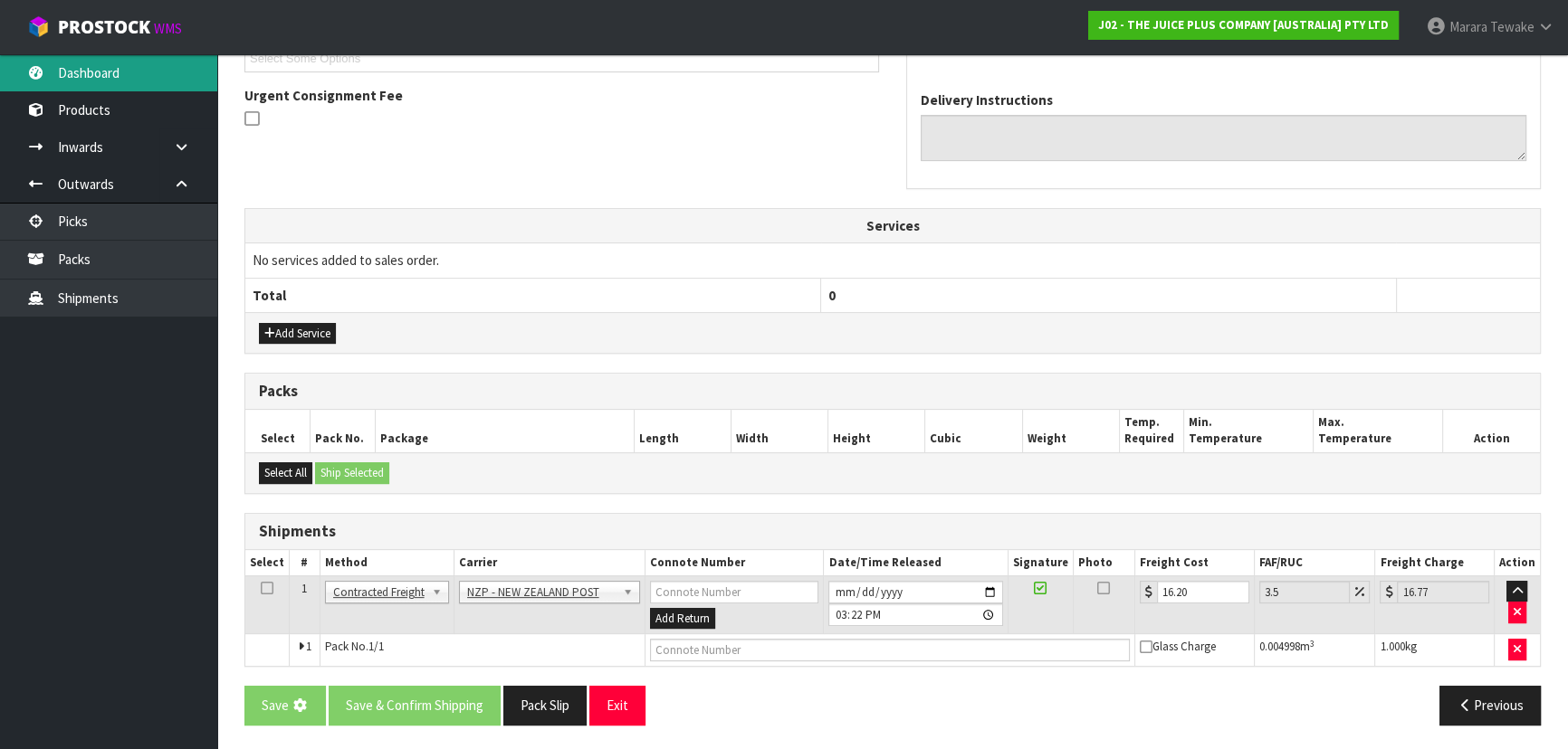
scroll to position [0, 0]
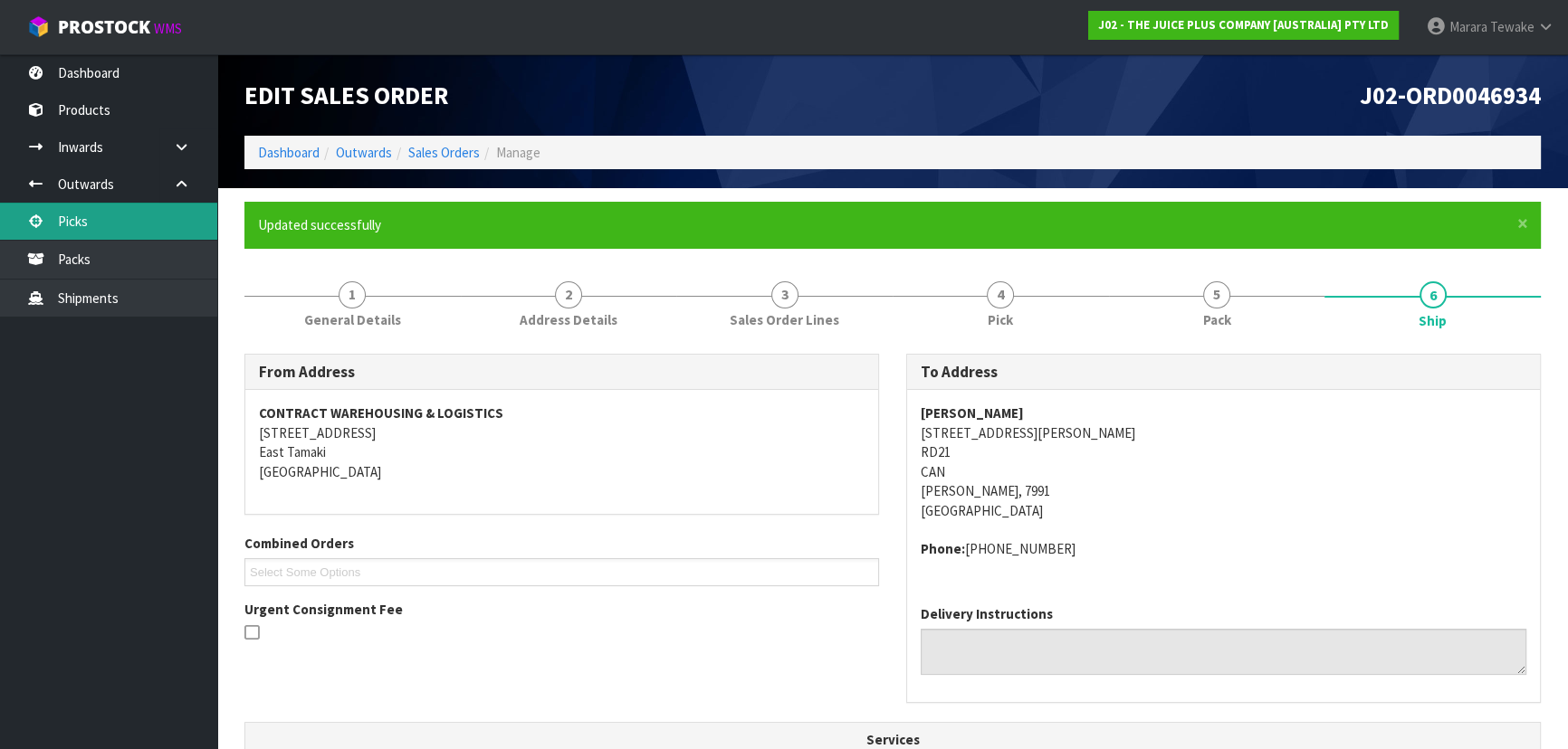
click at [130, 215] on link "Picks" at bounding box center [108, 220] width 217 height 37
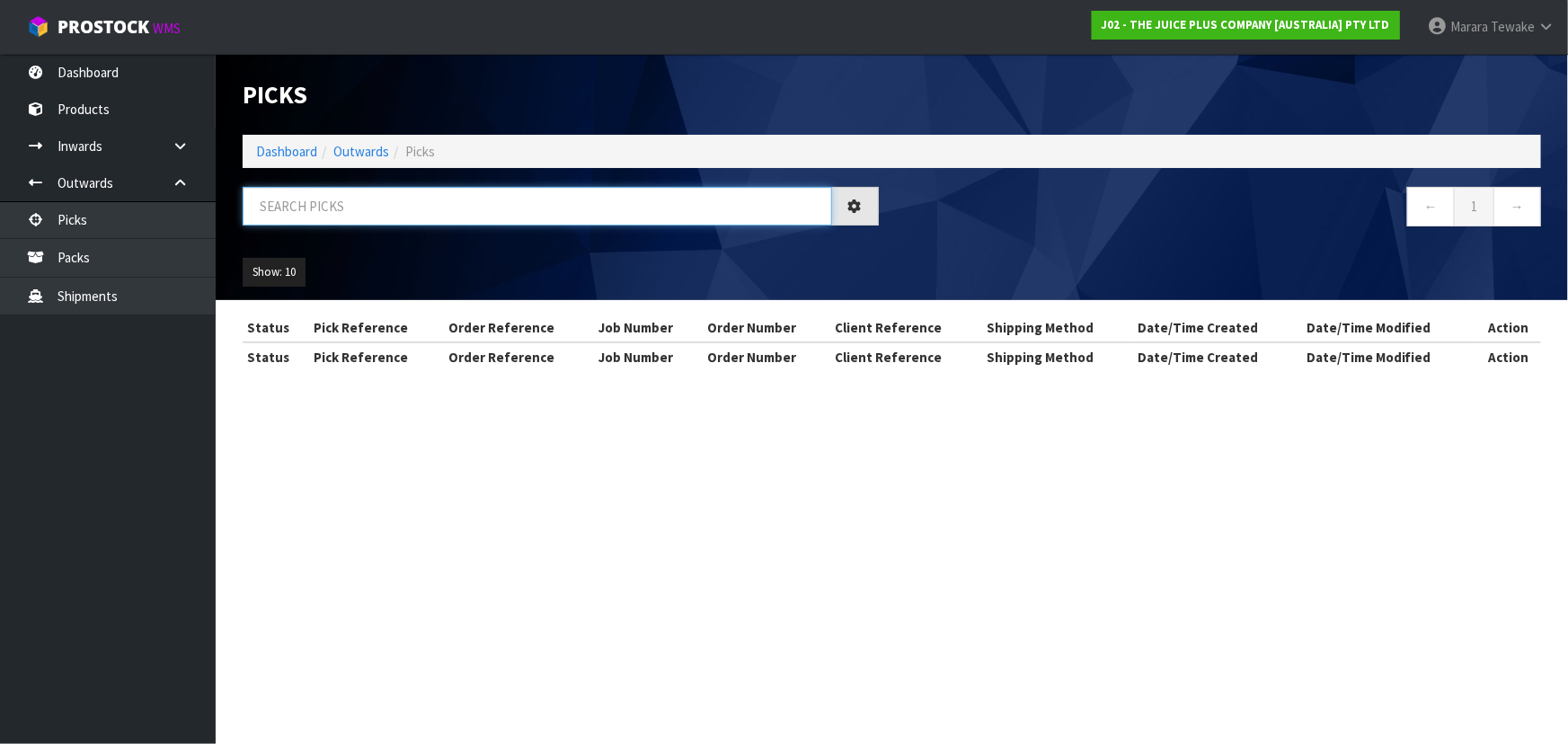
click at [311, 201] on input "text" at bounding box center [537, 206] width 589 height 38
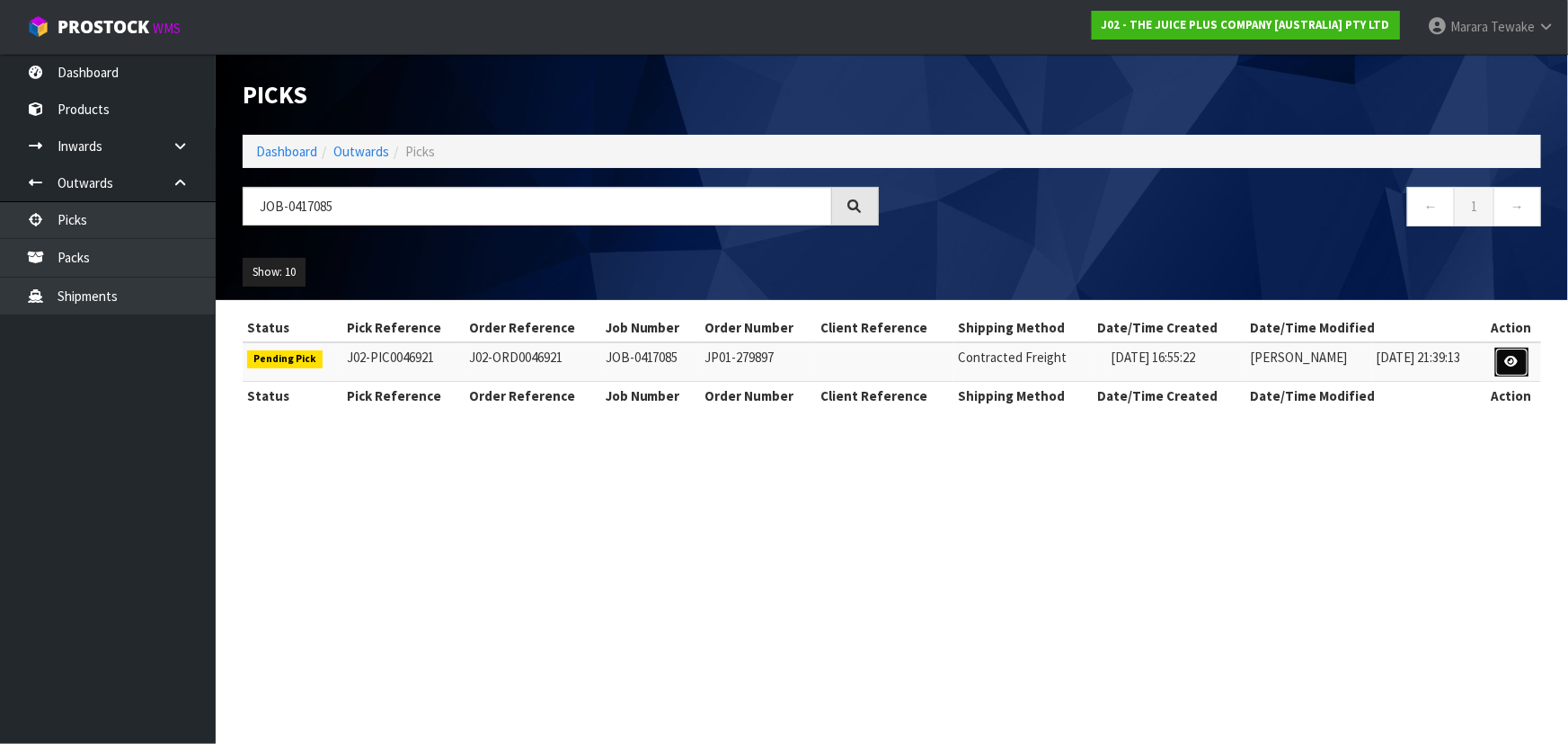
click at [1516, 350] on link at bounding box center [1513, 362] width 34 height 29
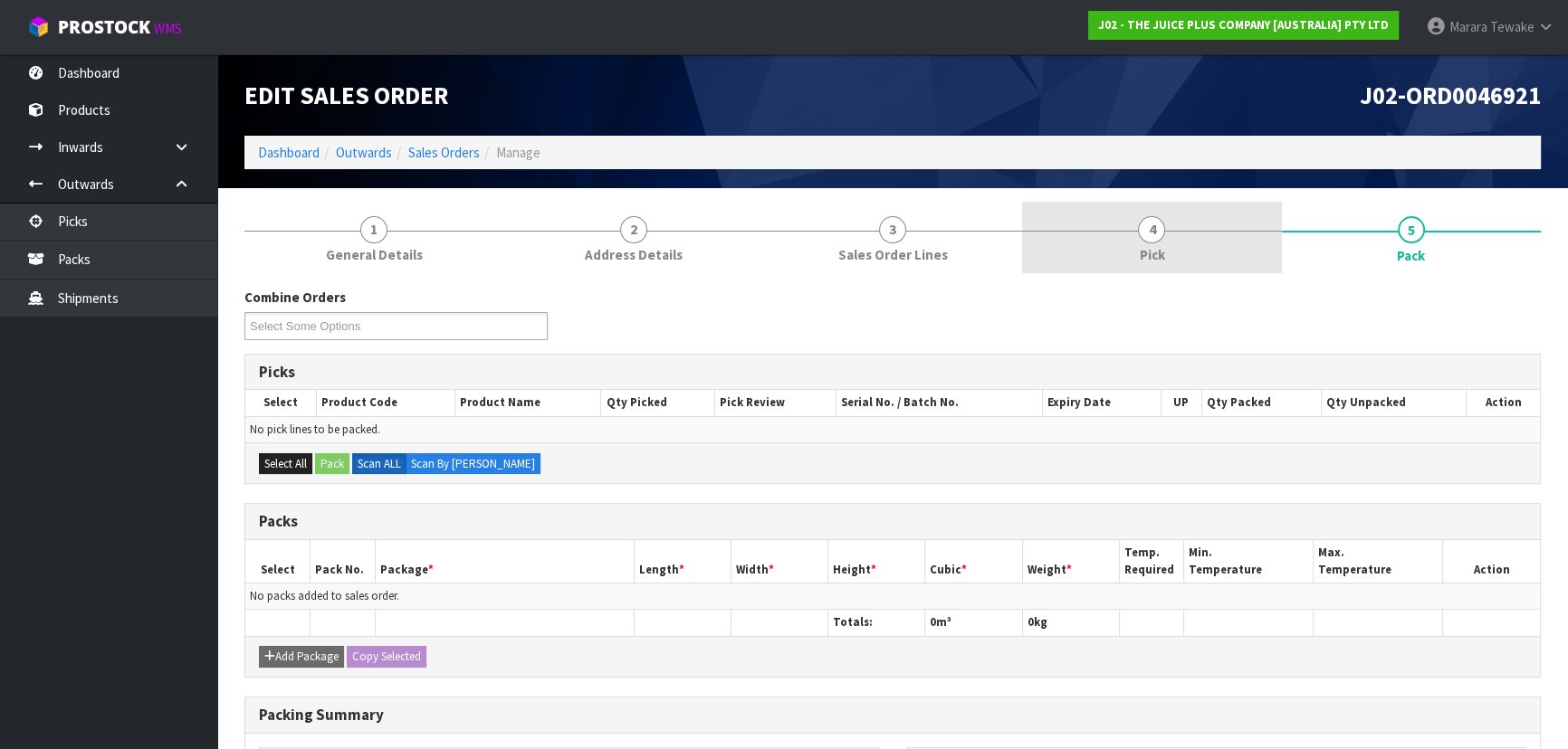
click at [1195, 242] on link "4 Pick" at bounding box center [1151, 237] width 259 height 71
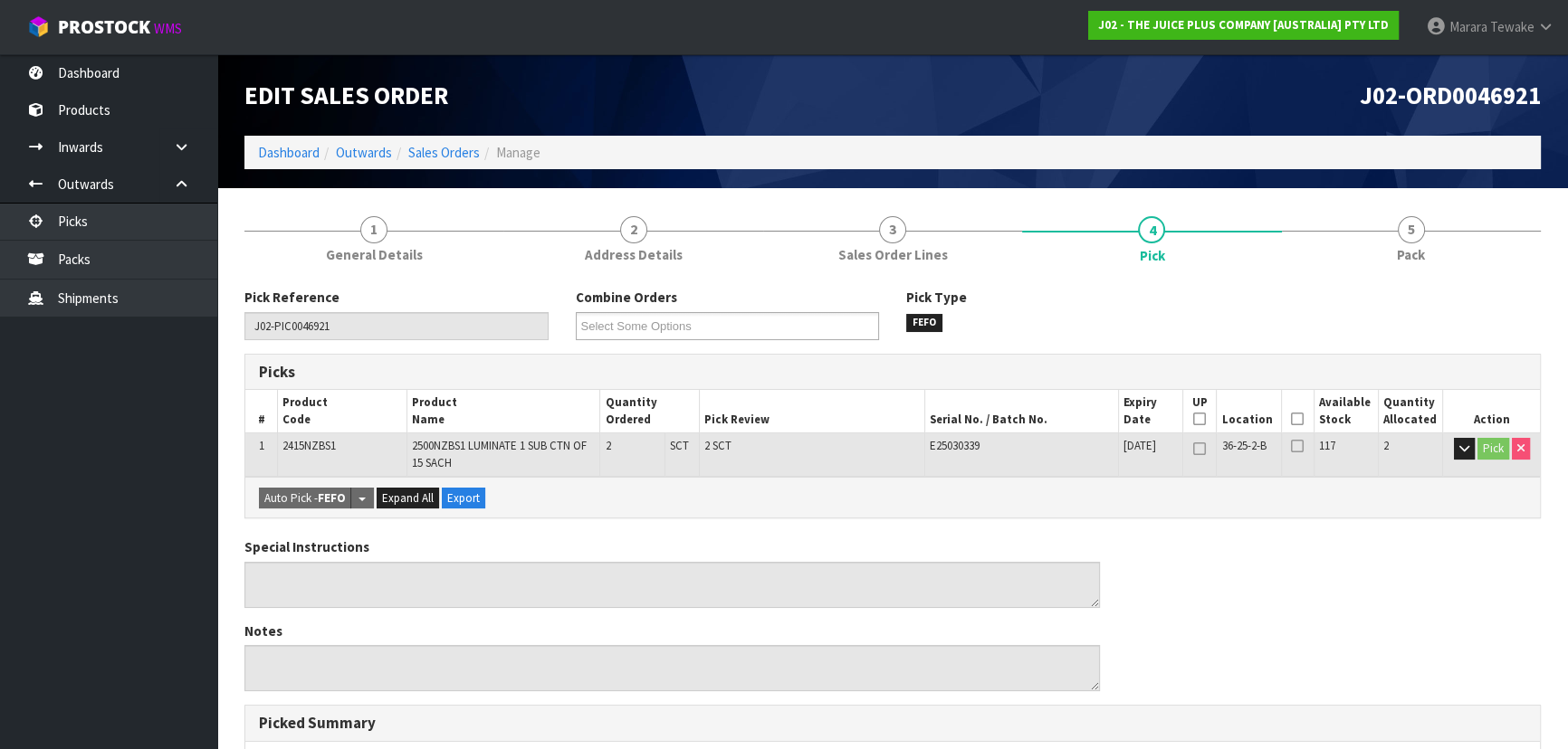
click at [1298, 419] on icon at bounding box center [1297, 419] width 13 height 1
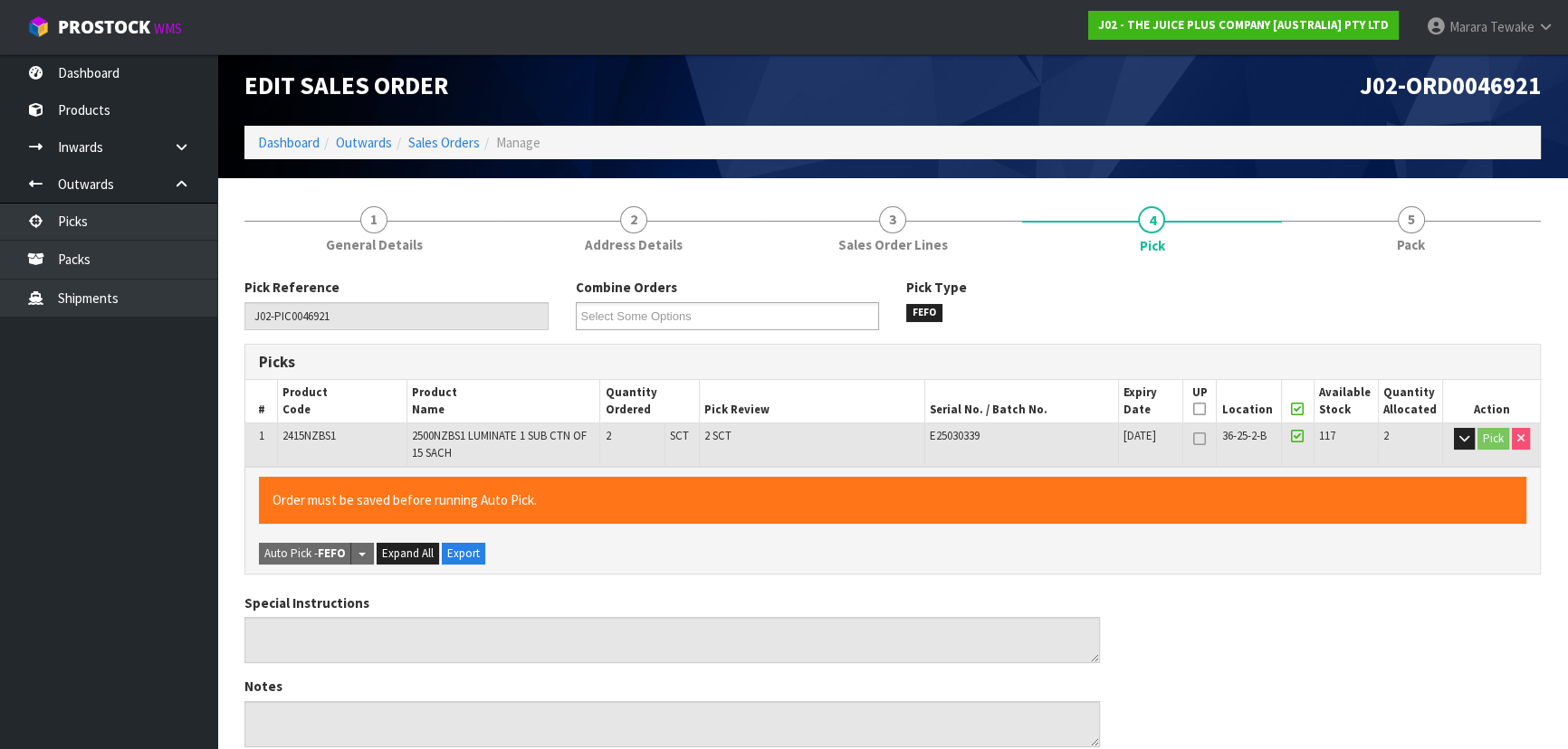
scroll to position [517, 0]
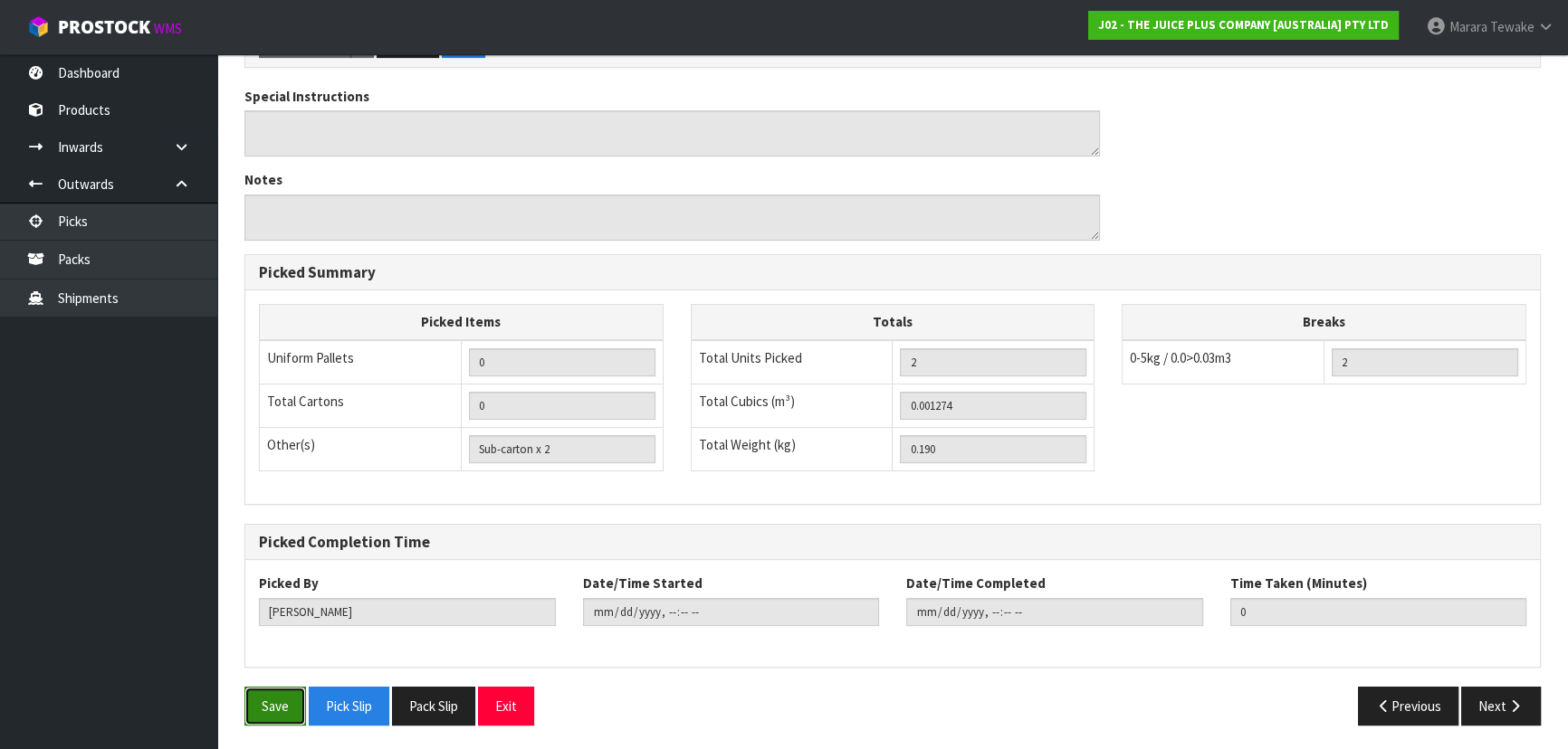
click at [272, 699] on button "Save" at bounding box center [275, 705] width 62 height 39
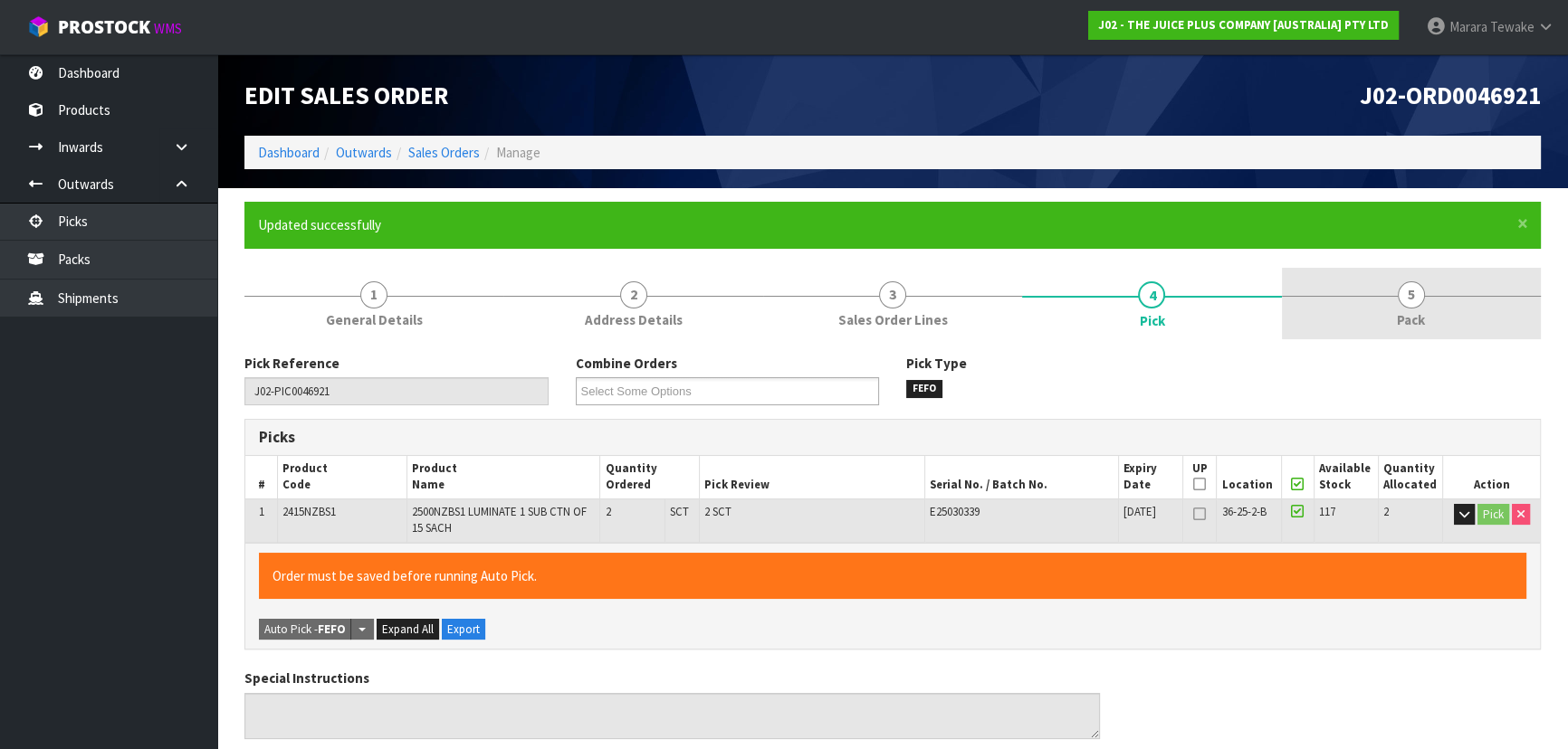
click at [1420, 308] on link "5 Pack" at bounding box center [1410, 304] width 259 height 71
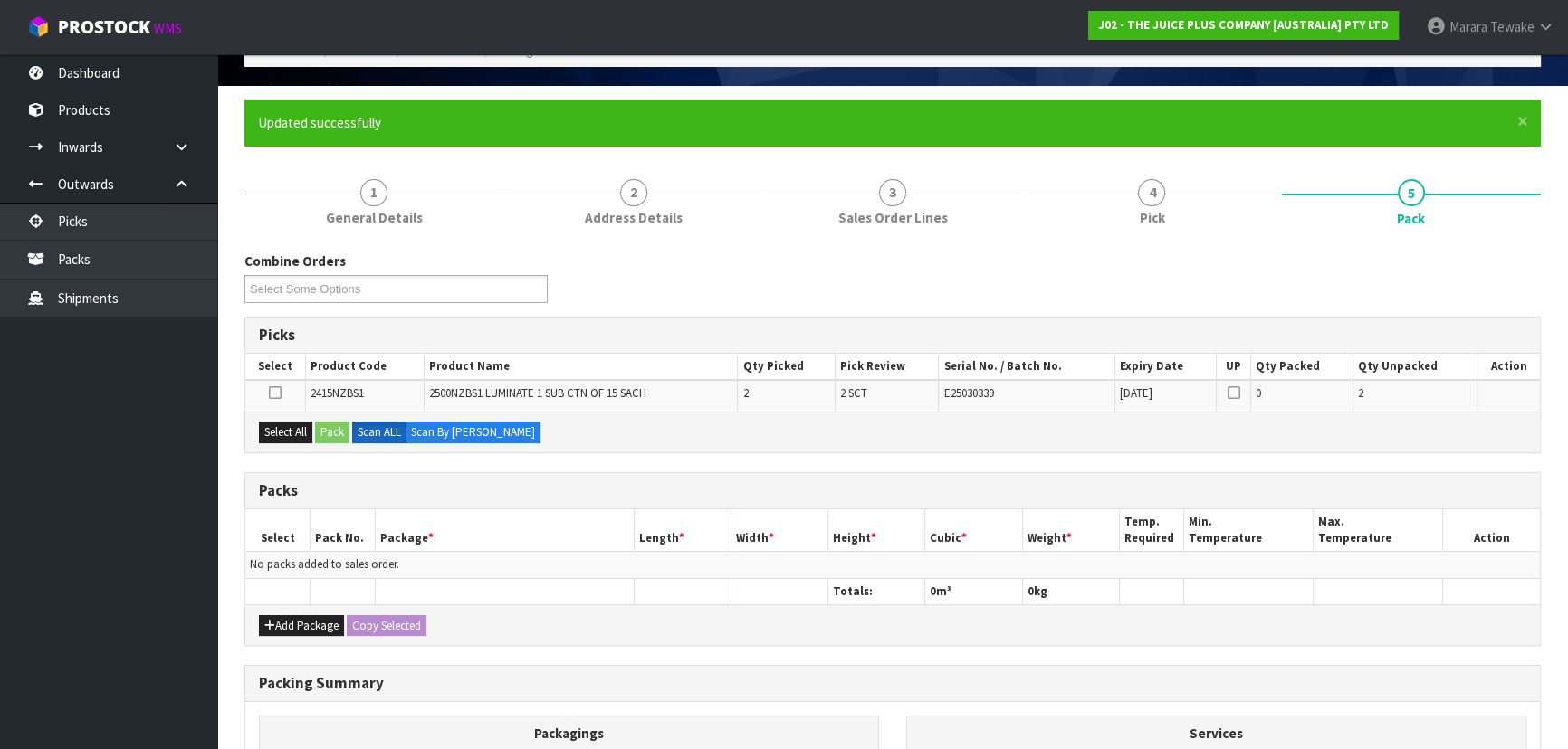
scroll to position [246, 0]
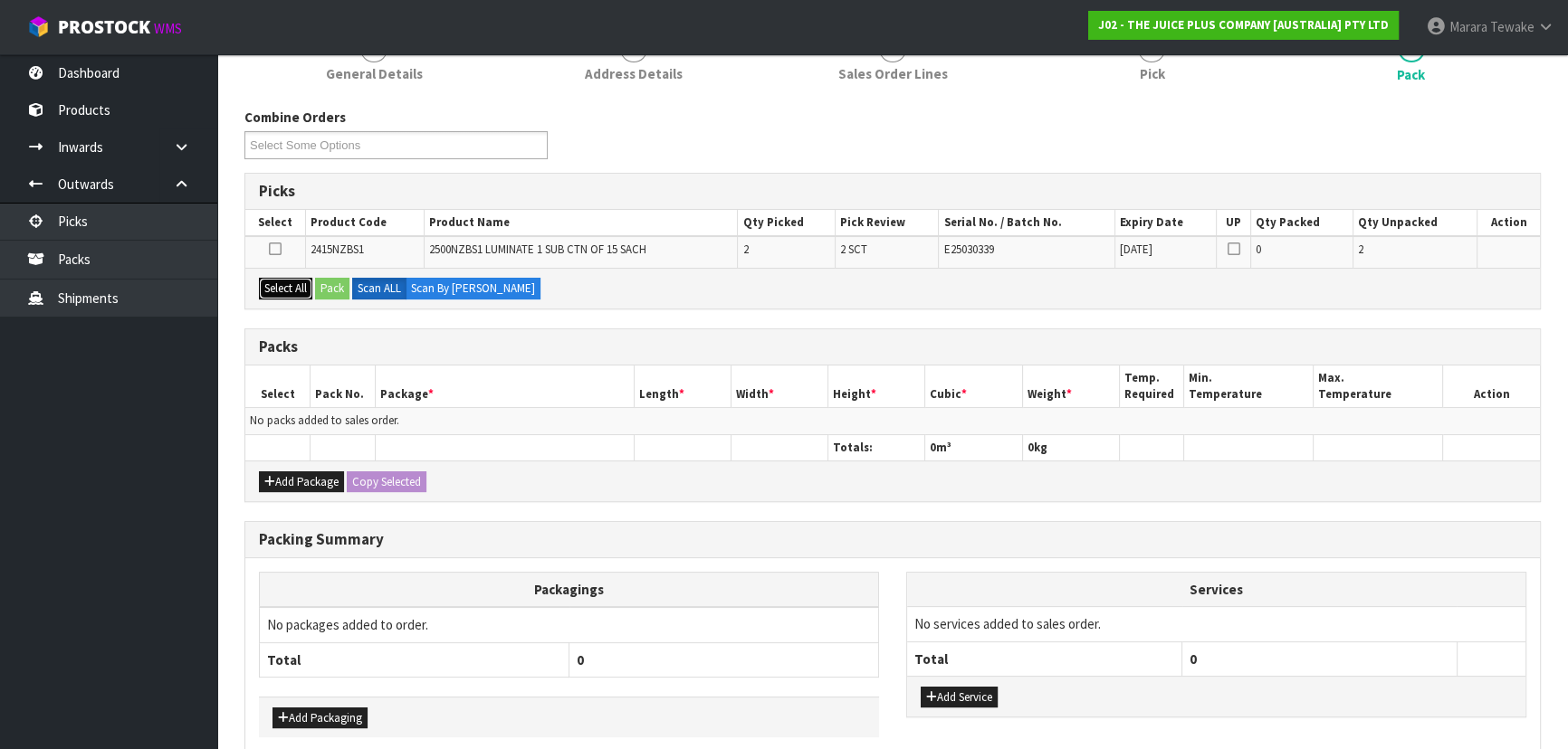
click at [298, 281] on button "Select All" at bounding box center [286, 289] width 54 height 22
click at [342, 283] on button "Pack" at bounding box center [331, 289] width 35 height 22
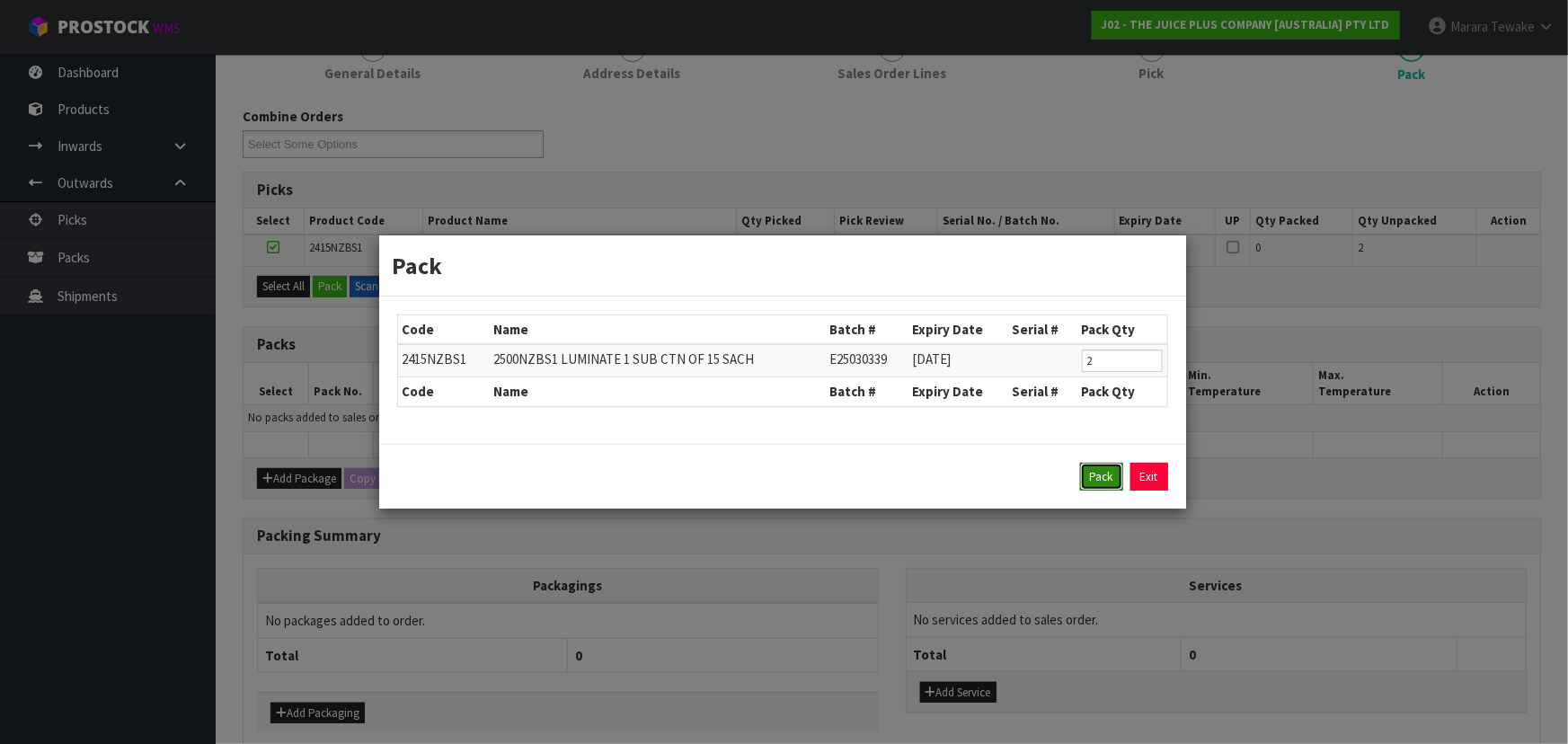
click at [1098, 473] on button "Pack" at bounding box center [1102, 477] width 43 height 29
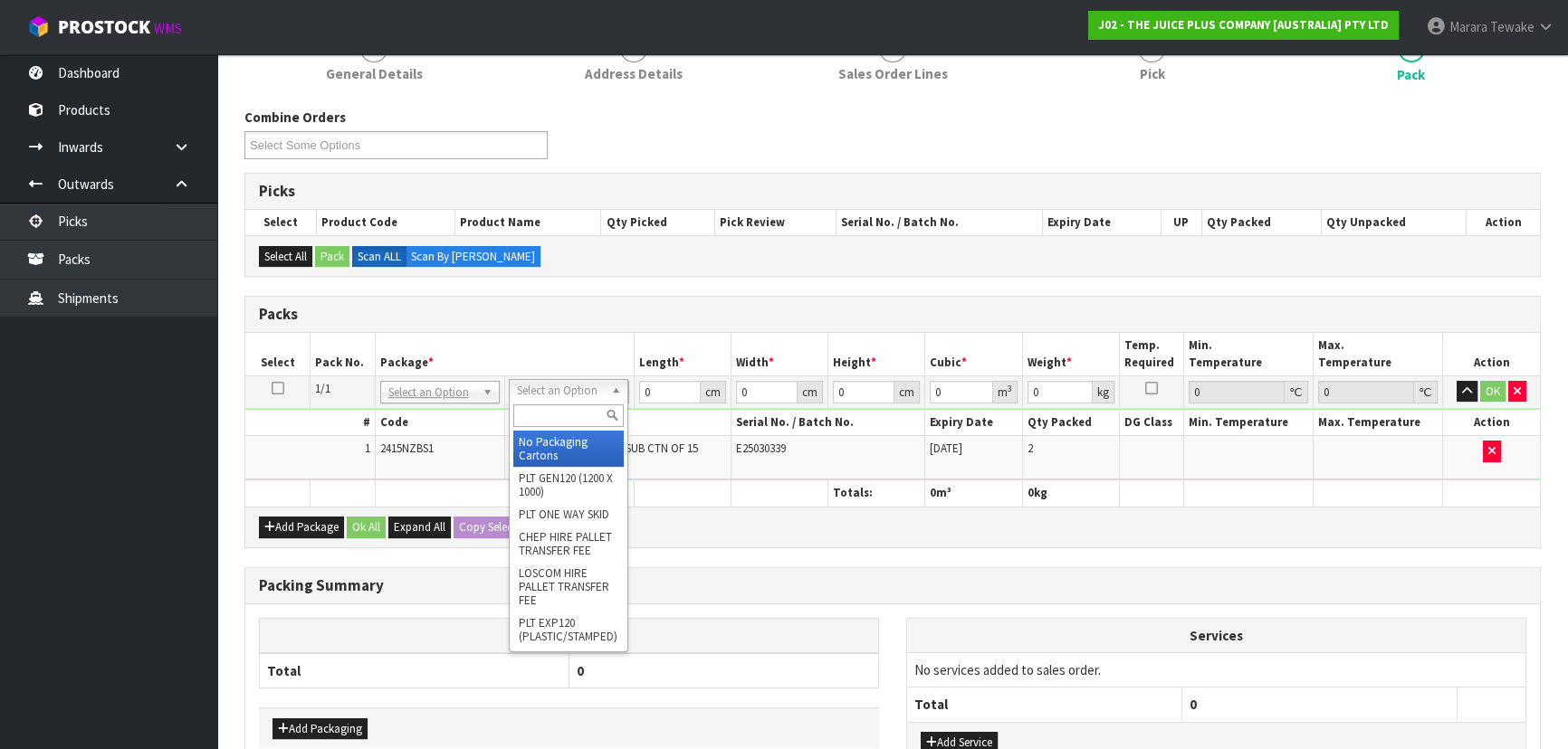
drag, startPoint x: 599, startPoint y: 392, endPoint x: 577, endPoint y: 409, distance: 27.8
click at [566, 413] on input "text" at bounding box center [568, 416] width 110 height 23
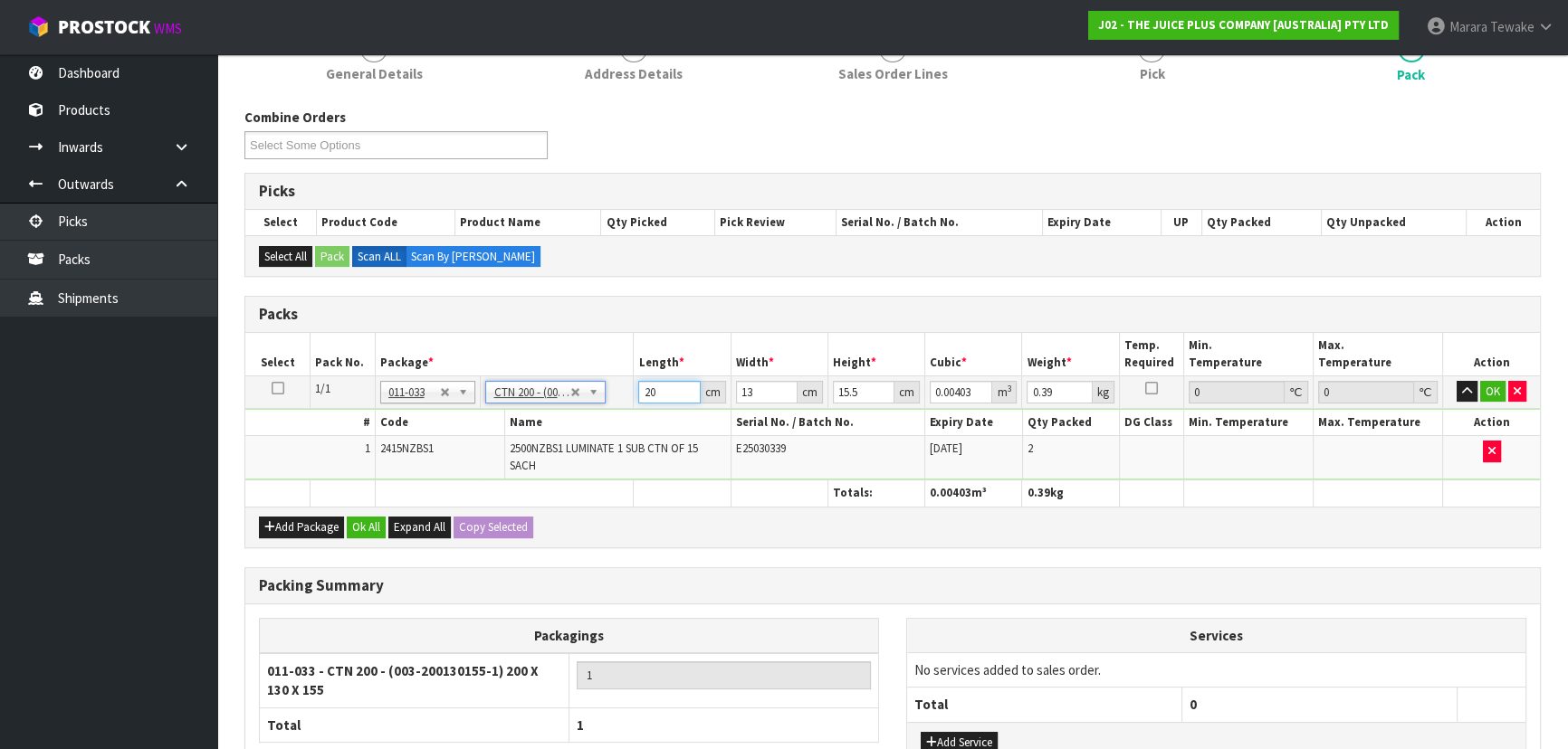
drag, startPoint x: 601, startPoint y: 369, endPoint x: 582, endPoint y: 338, distance: 36.4
click at [582, 338] on table "Select Pack No. Package * Length * Width * Height * Cubic * Weight * Temp. Requ…" at bounding box center [892, 420] width 1294 height 174
click at [1456, 381] on button "button" at bounding box center [1466, 392] width 21 height 22
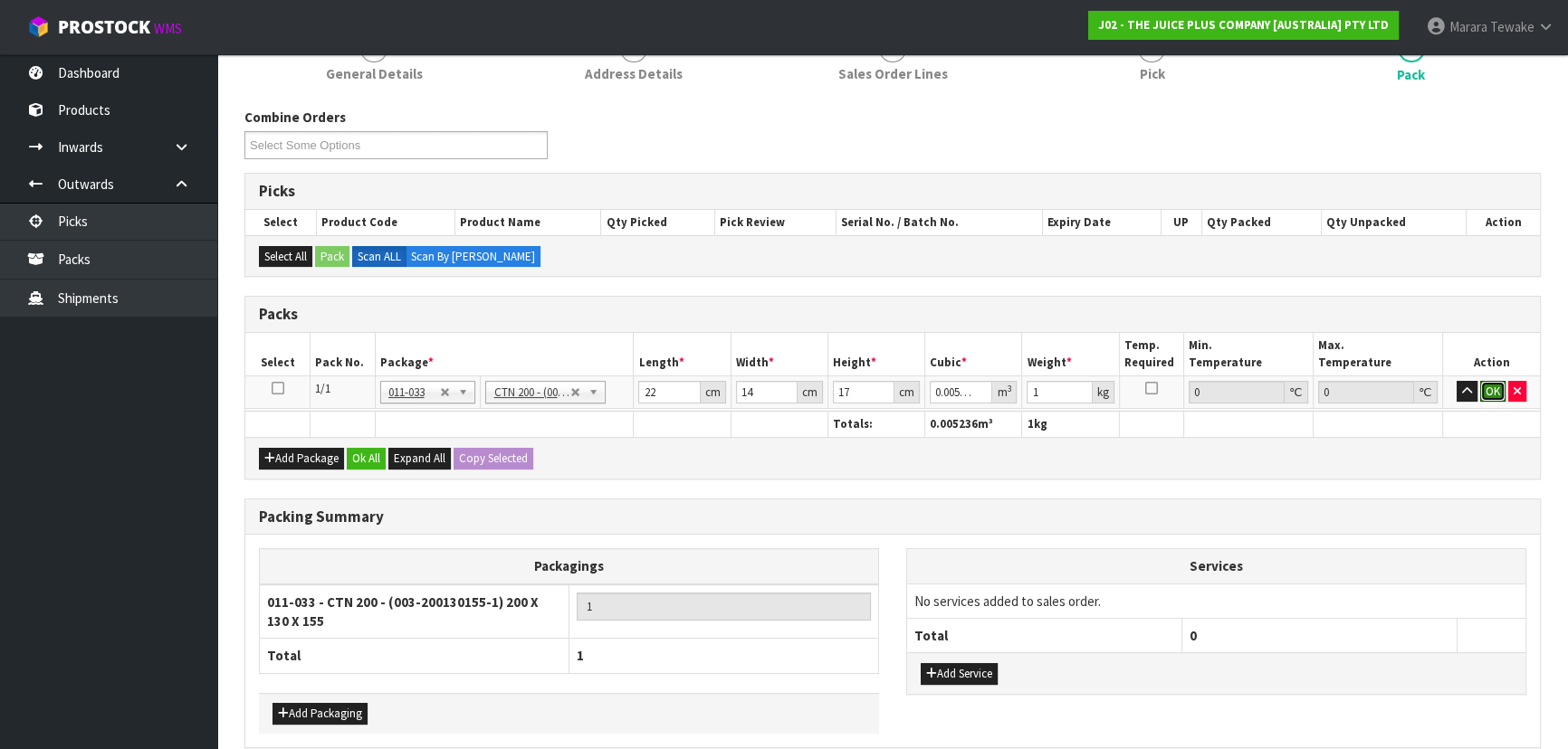
click button "OK" at bounding box center [1493, 392] width 26 height 22
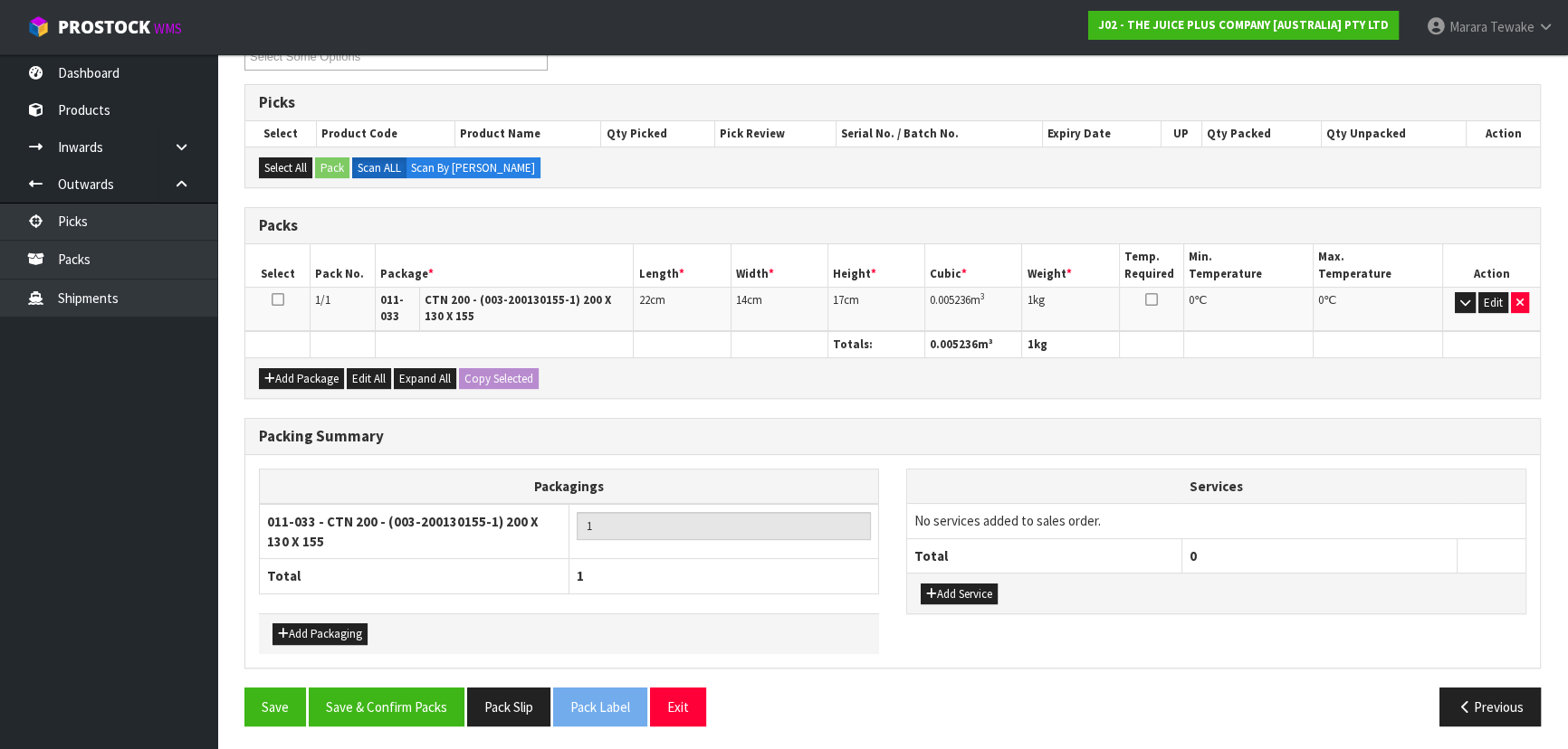
scroll to position [334, 0]
click at [374, 715] on button "Save & Confirm Packs" at bounding box center [386, 706] width 156 height 39
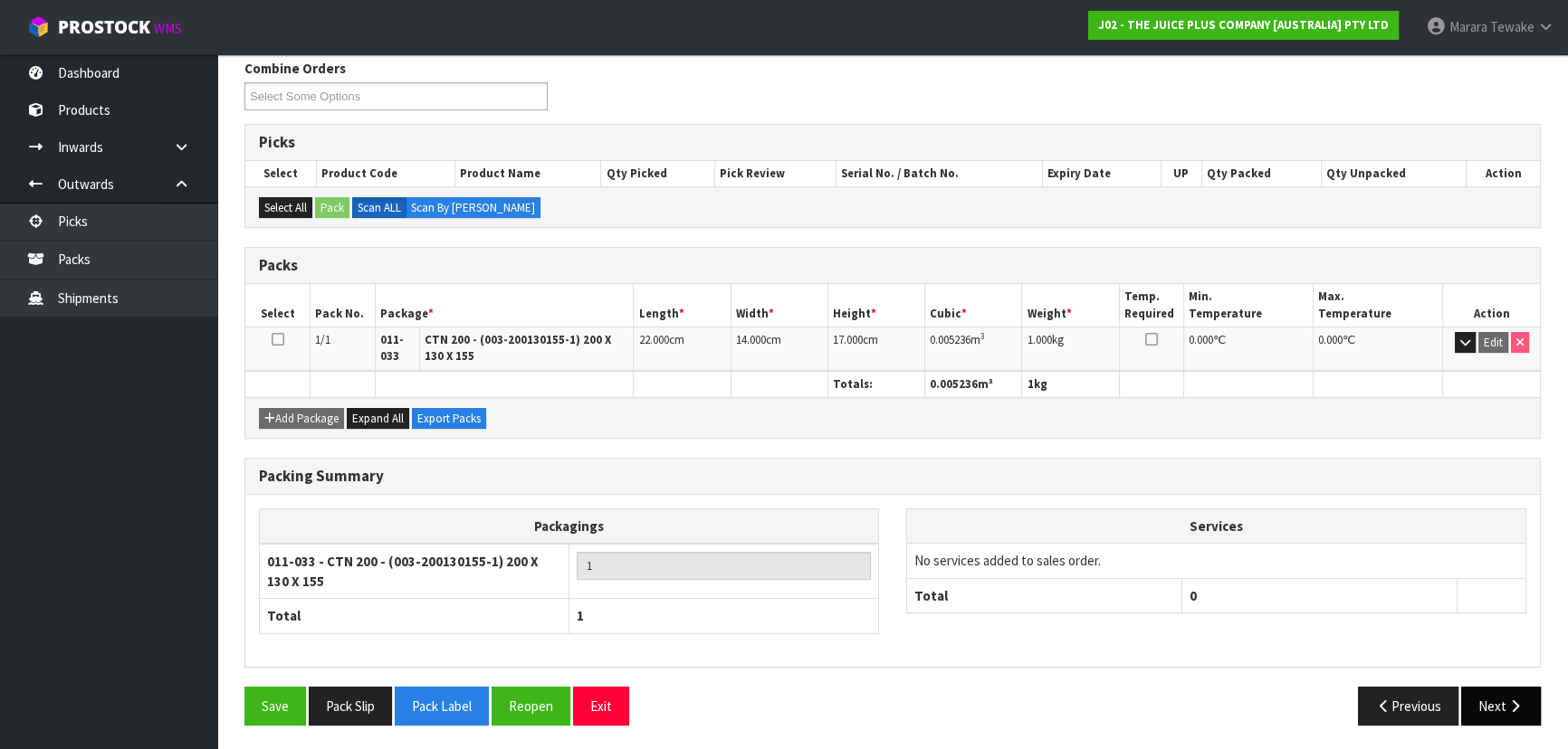
drag, startPoint x: 1511, startPoint y: 732, endPoint x: 1506, endPoint y: 718, distance: 14.9
click at [1510, 727] on div "Save Pack Slip Pack Label Reopen Exit Previous Next" at bounding box center [892, 712] width 1323 height 53
click at [1506, 717] on button "Next" at bounding box center [1501, 705] width 79 height 39
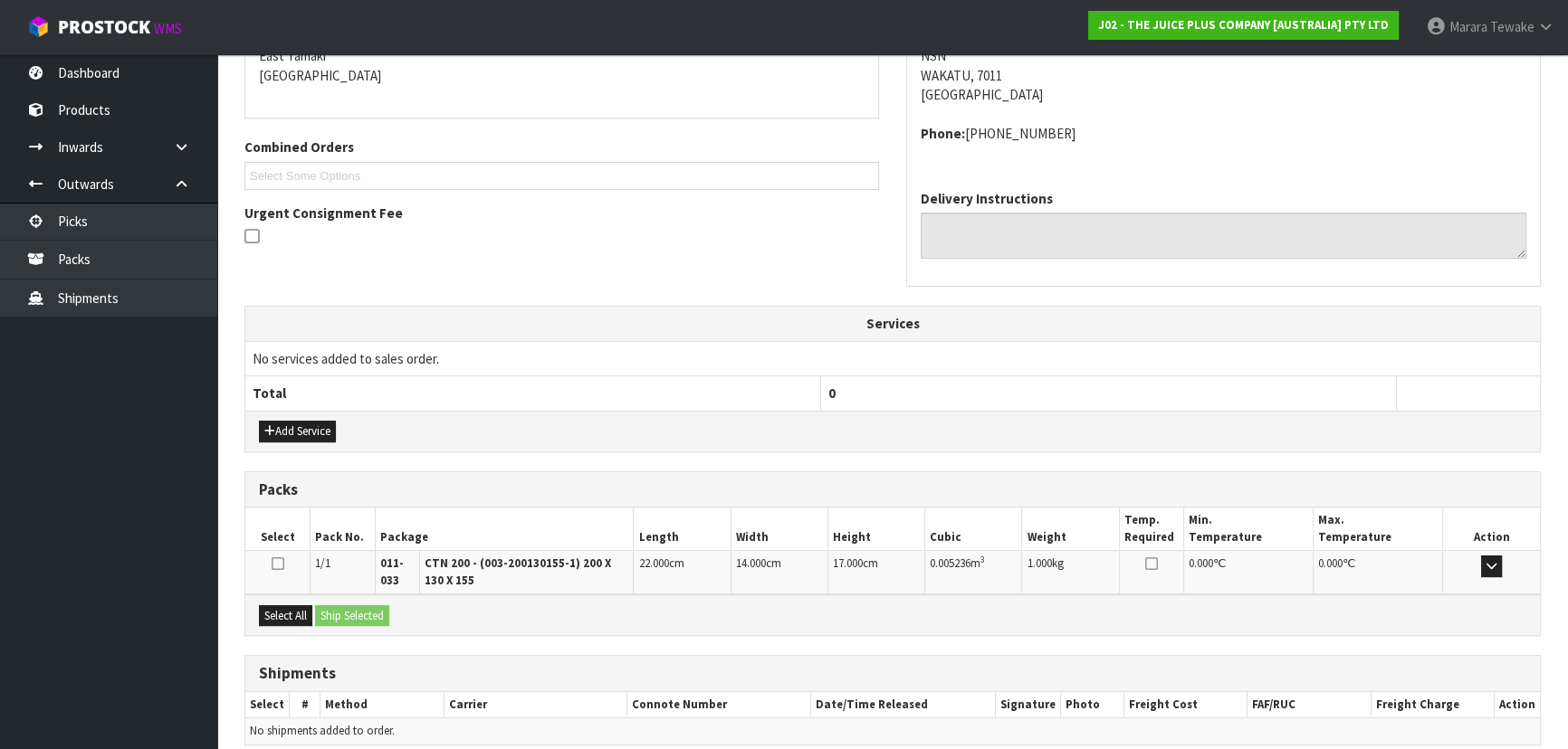
scroll to position [474, 0]
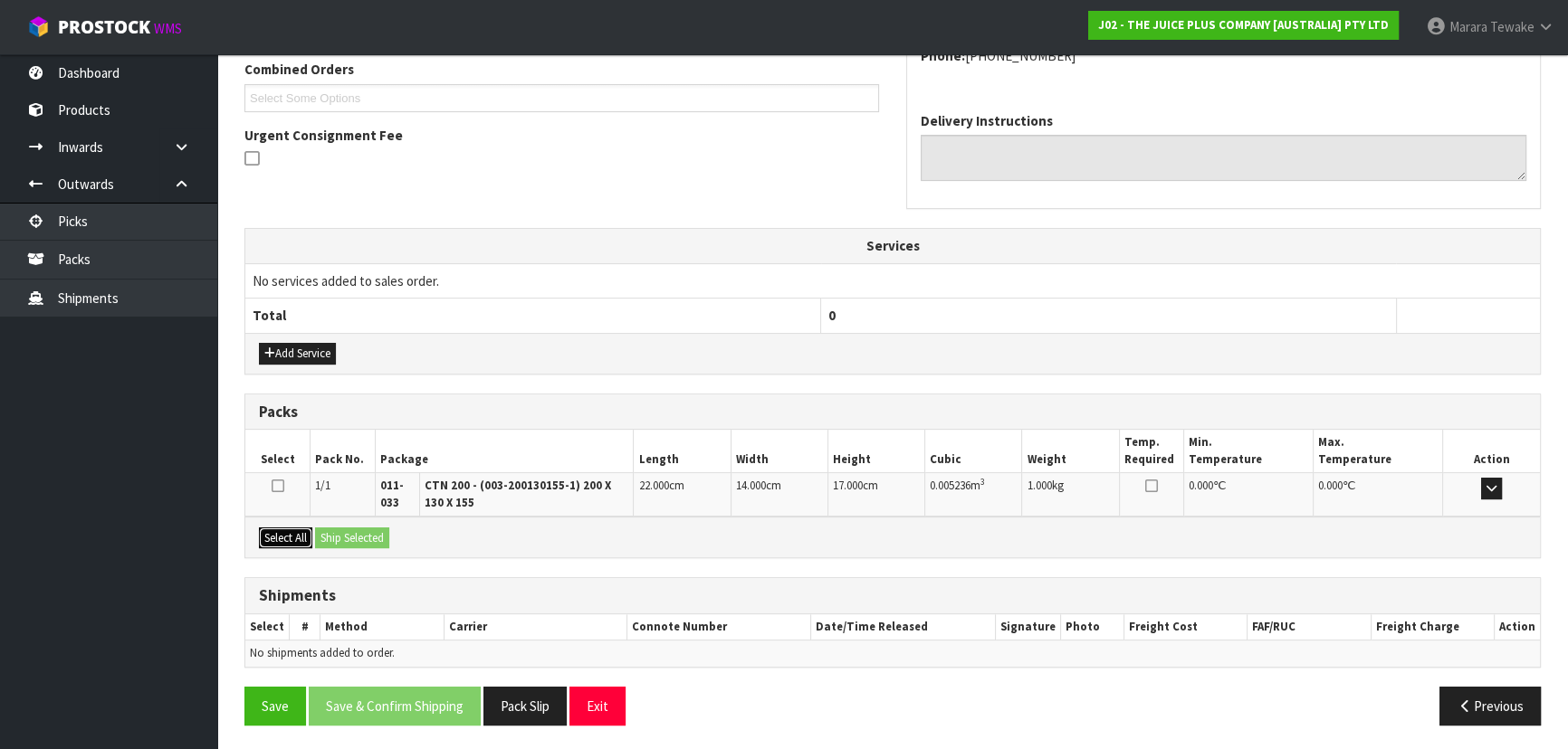
click at [278, 530] on button "Select All" at bounding box center [286, 539] width 54 height 22
drag, startPoint x: 363, startPoint y: 534, endPoint x: 388, endPoint y: 538, distance: 25.3
click at [376, 534] on button "Ship Selected" at bounding box center [351, 539] width 74 height 22
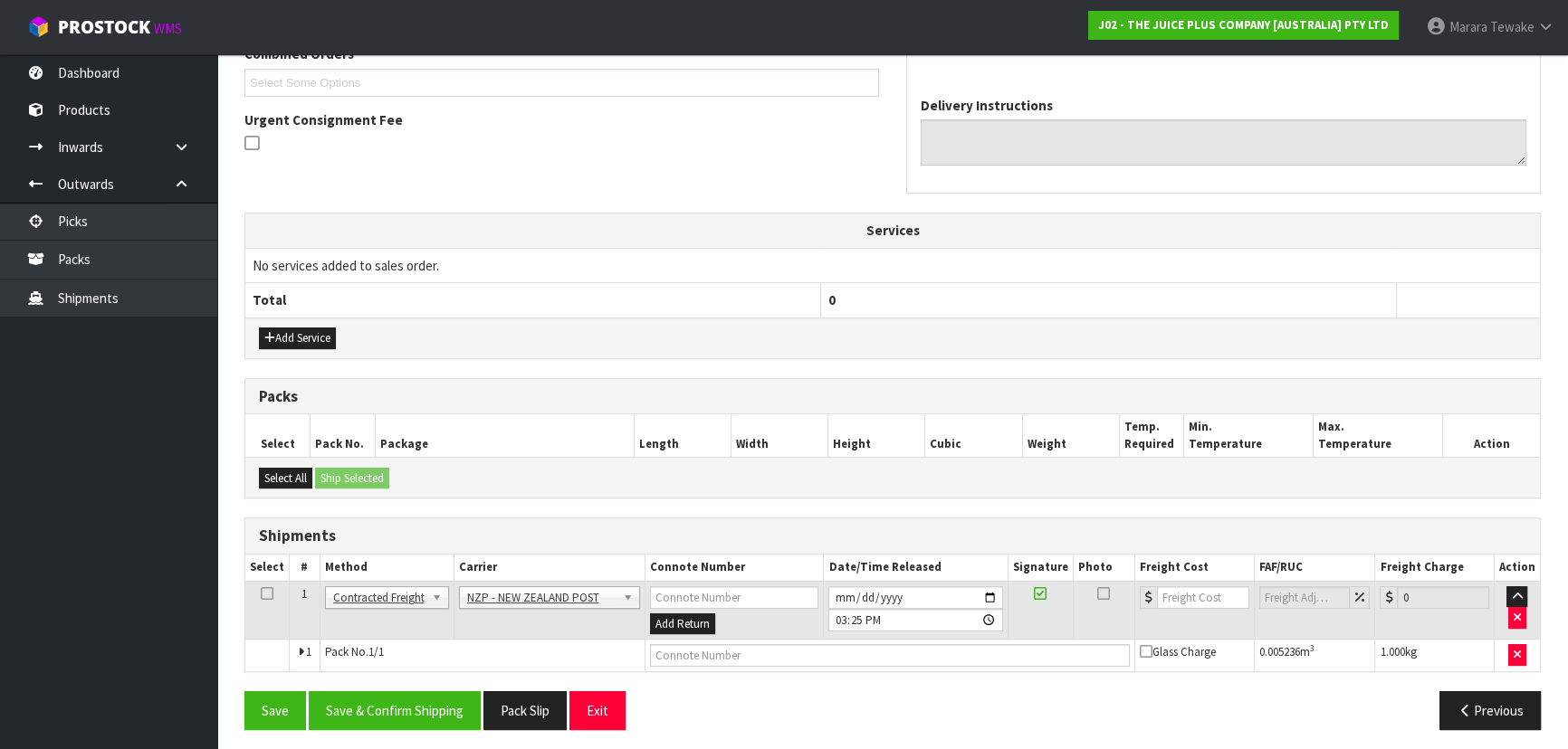
scroll to position [494, 0]
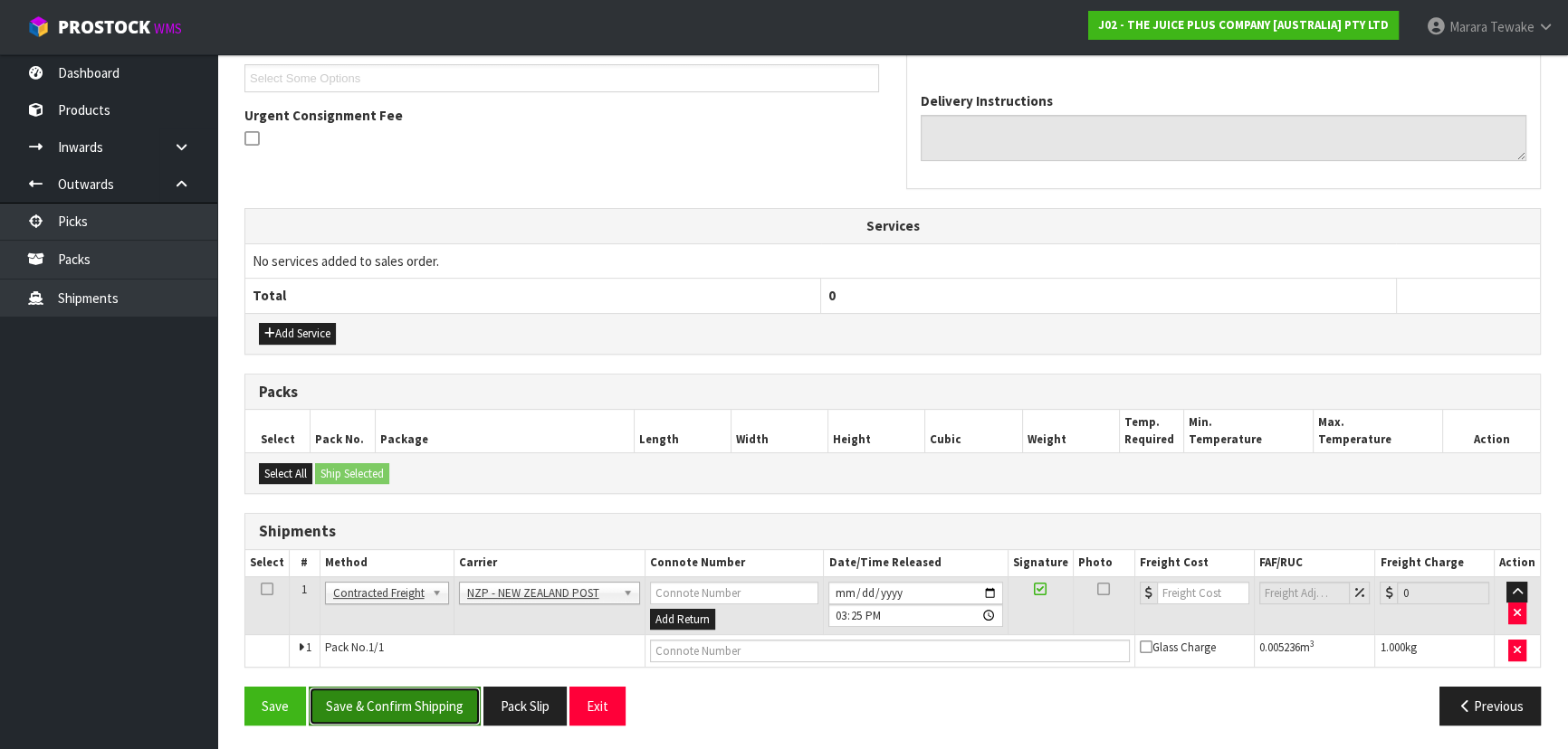
drag, startPoint x: 416, startPoint y: 713, endPoint x: 406, endPoint y: 707, distance: 11.7
click at [416, 711] on button "Save & Confirm Shipping" at bounding box center [394, 705] width 172 height 39
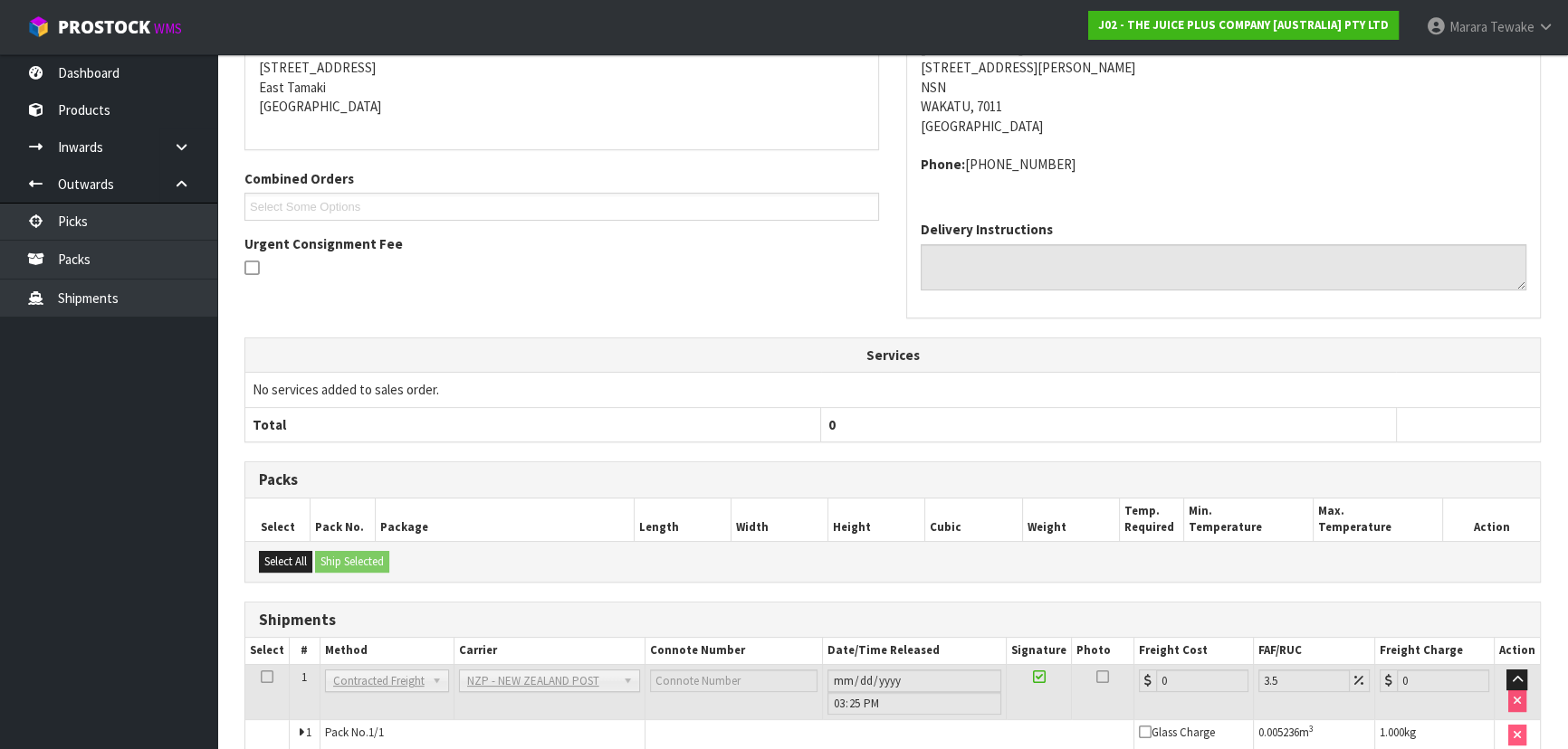
scroll to position [468, 0]
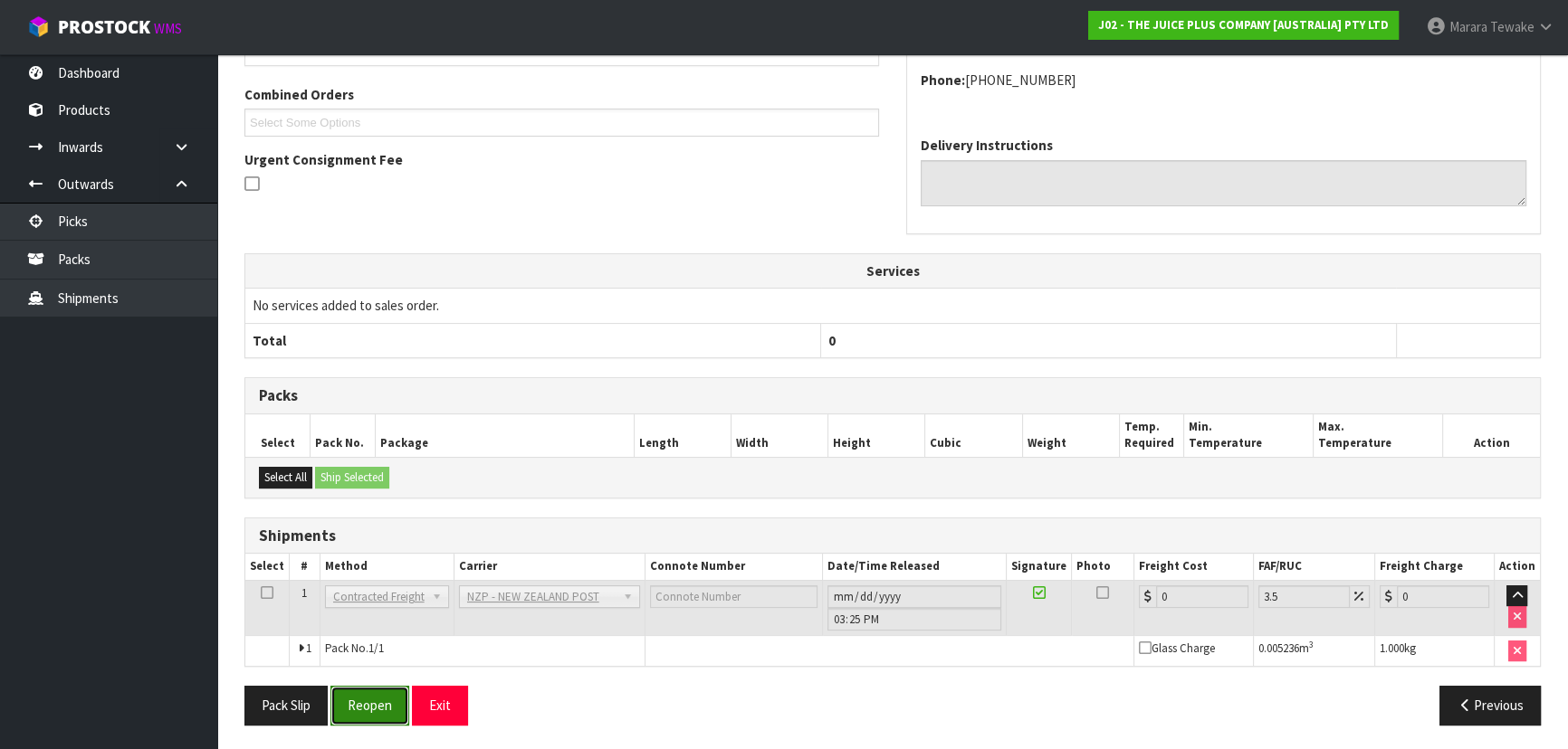
drag, startPoint x: 381, startPoint y: 692, endPoint x: 327, endPoint y: 687, distance: 54.2
click at [380, 691] on button "Reopen" at bounding box center [369, 704] width 78 height 39
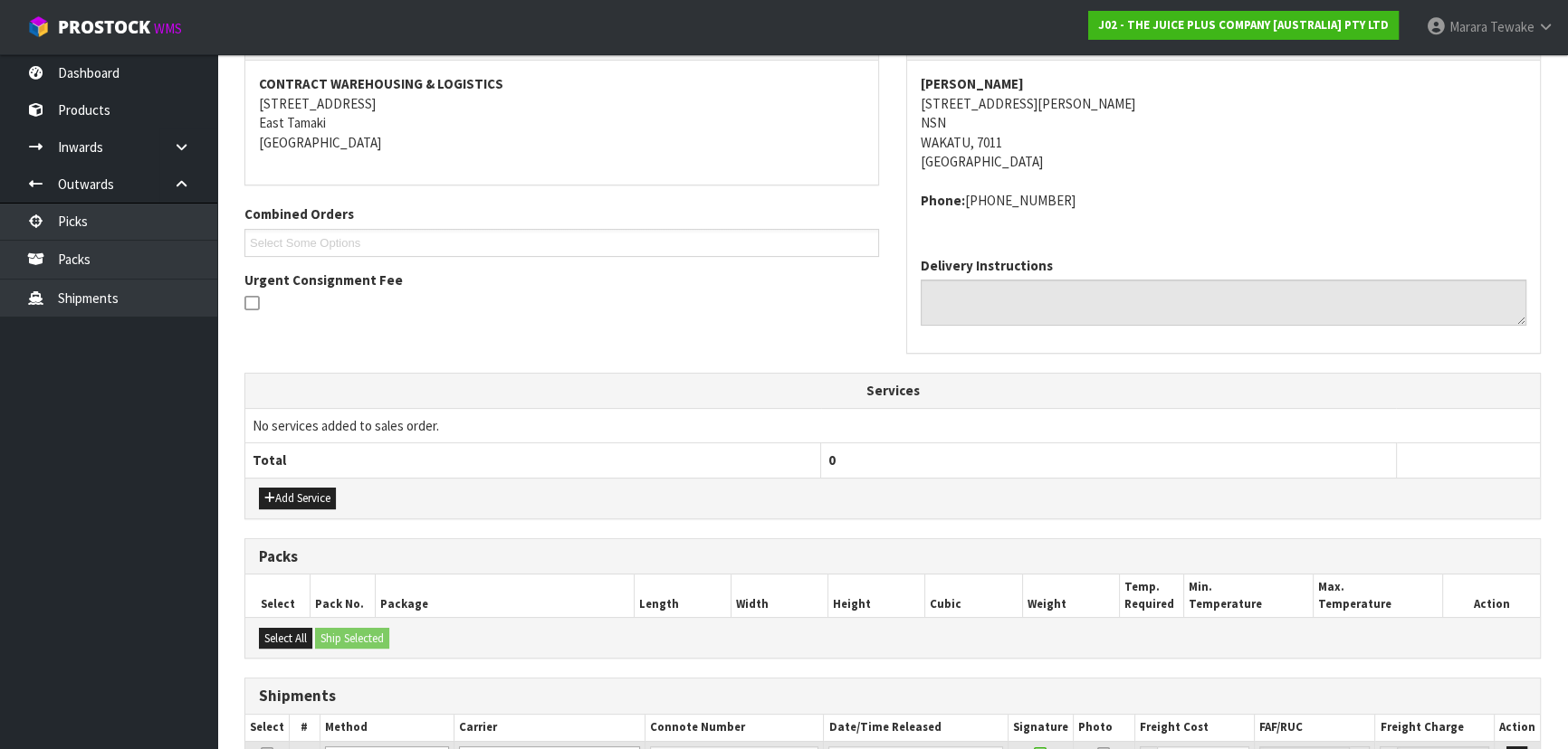
scroll to position [494, 0]
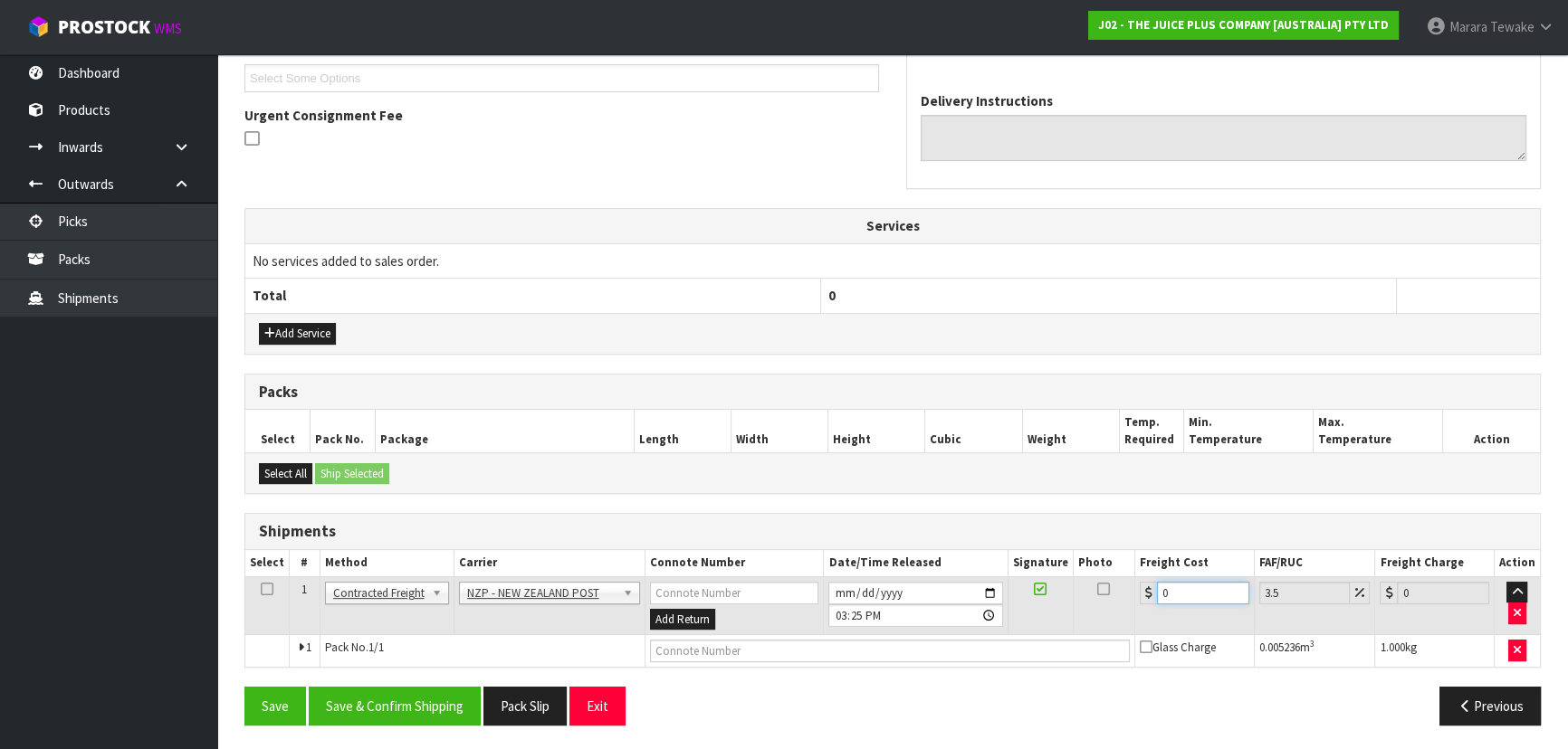
drag, startPoint x: 1170, startPoint y: 588, endPoint x: 1034, endPoint y: 525, distance: 149.9
click at [1075, 576] on tr "1 Client Local Pickup Customer Local Pickup Company Freight Contracted Freight …" at bounding box center [892, 605] width 1294 height 59
drag, startPoint x: 433, startPoint y: 714, endPoint x: 404, endPoint y: 705, distance: 30.4
click at [433, 714] on button "Save & Confirm Shipping" at bounding box center [394, 705] width 172 height 39
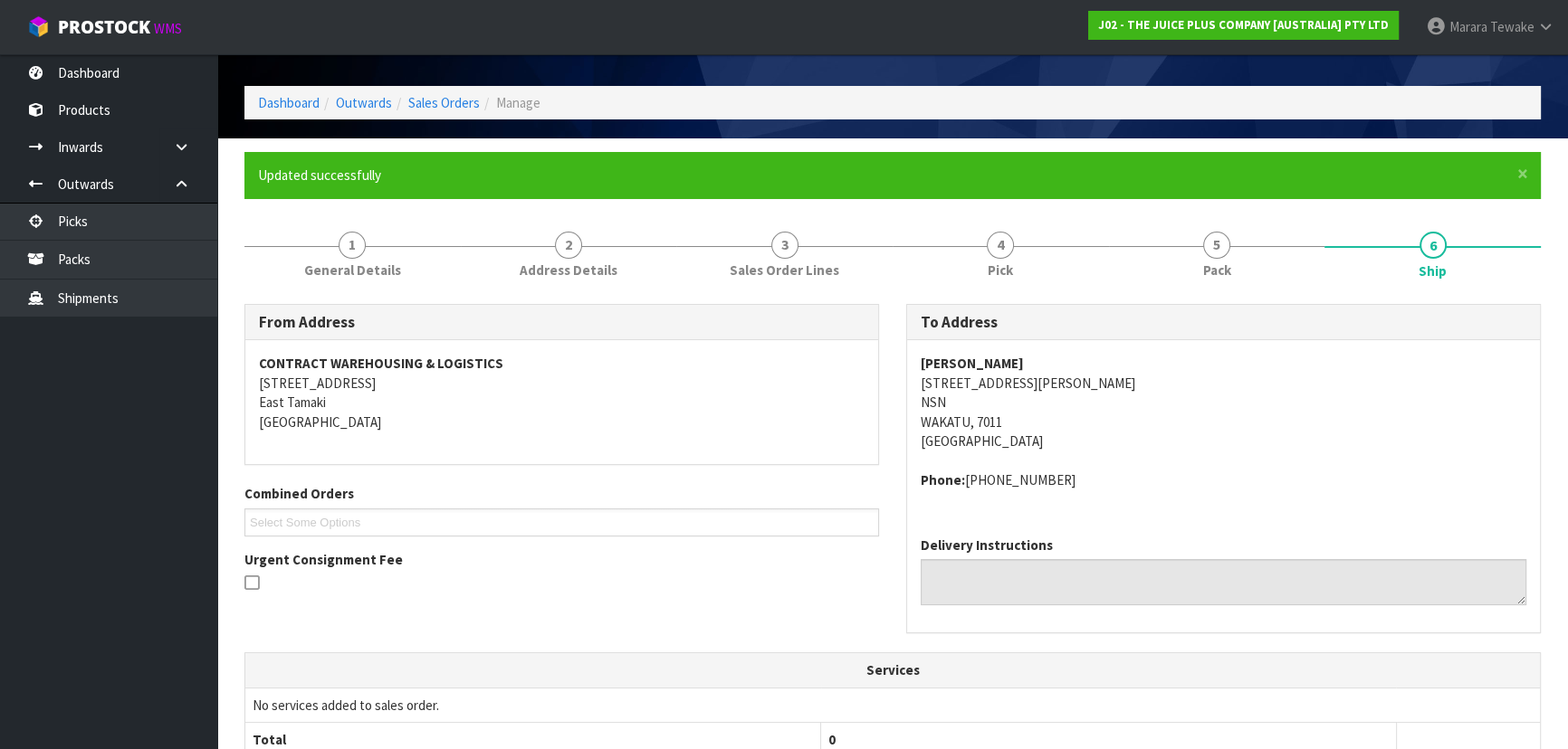
scroll to position [0, 0]
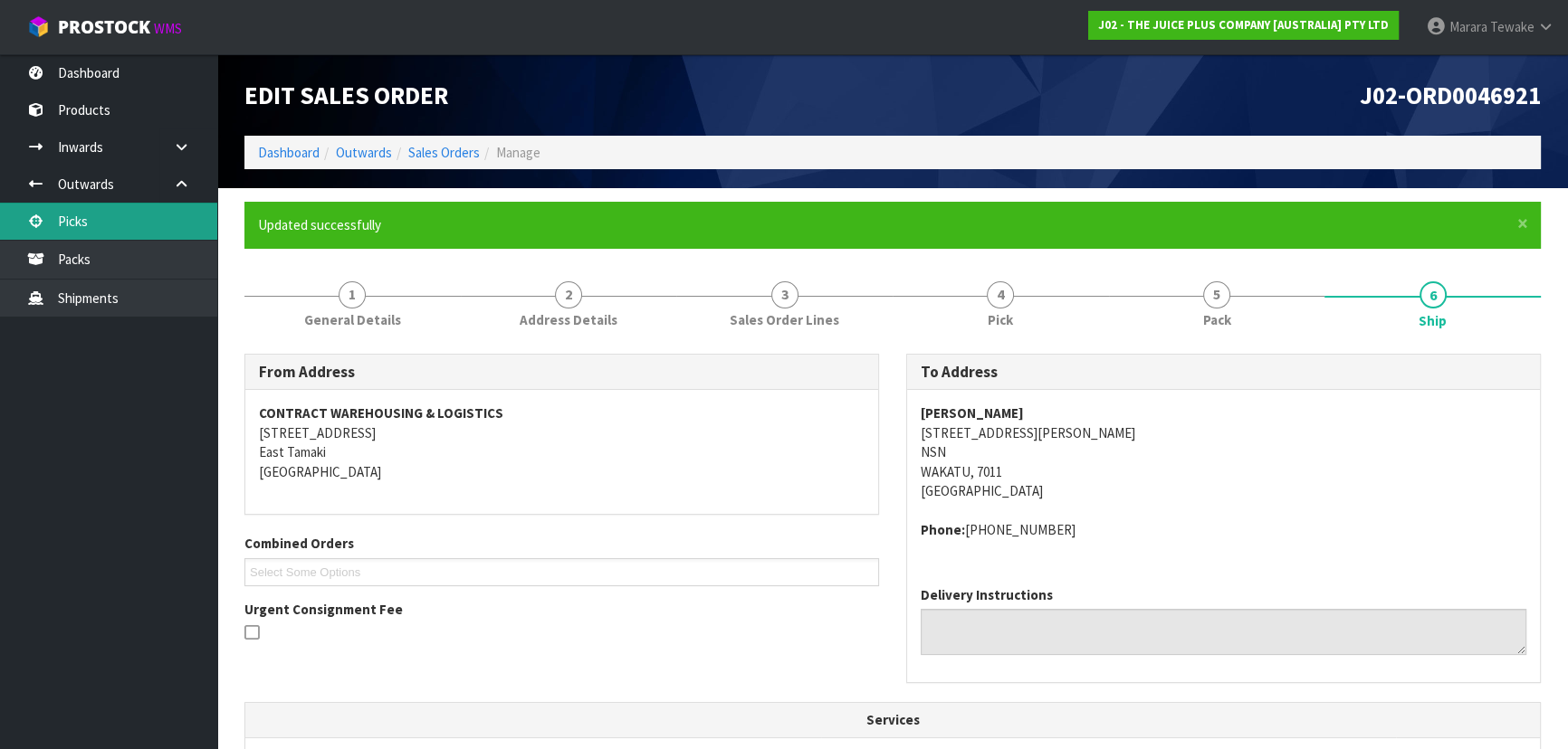
click at [118, 216] on link "Picks" at bounding box center [108, 220] width 217 height 37
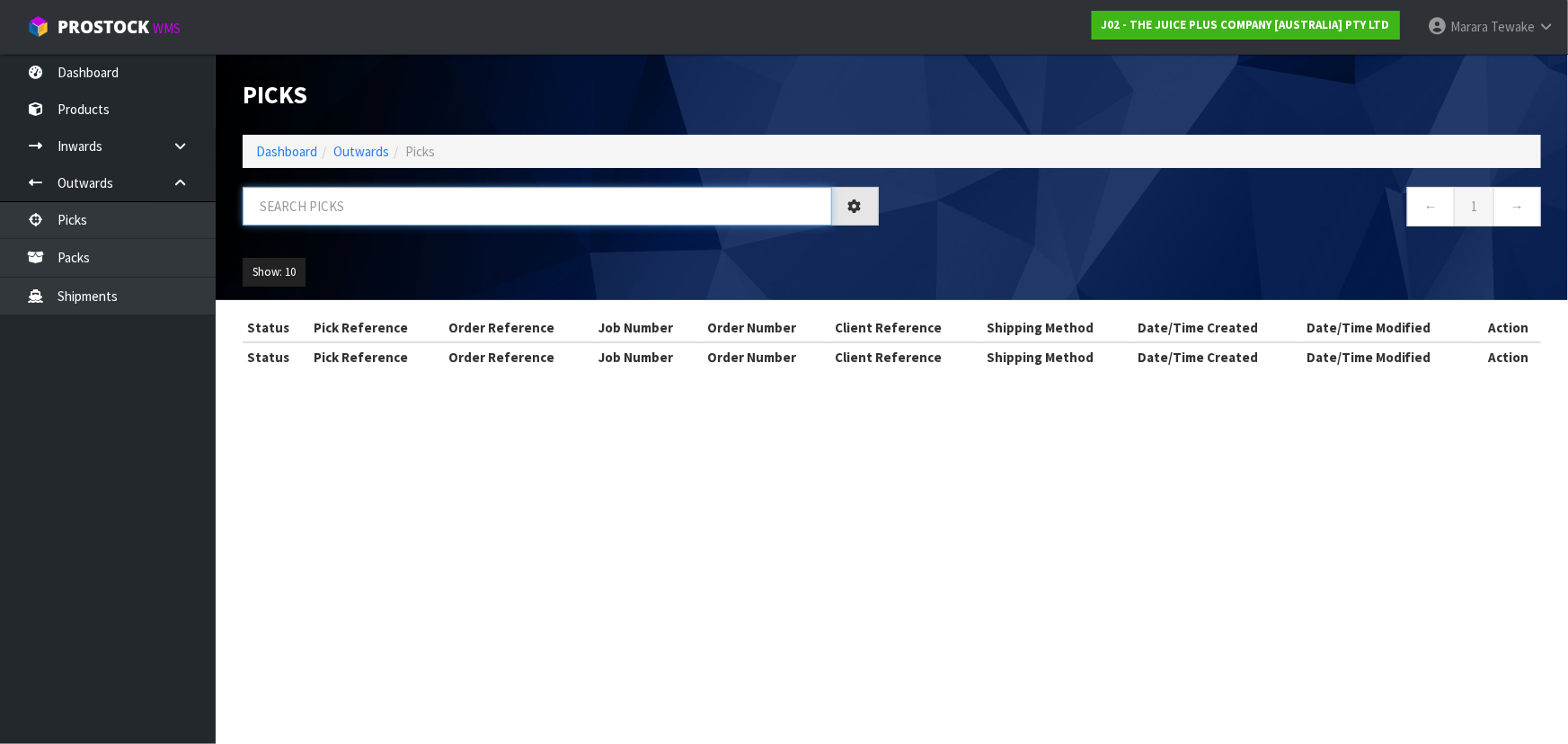
click at [283, 206] on input "text" at bounding box center [537, 206] width 589 height 38
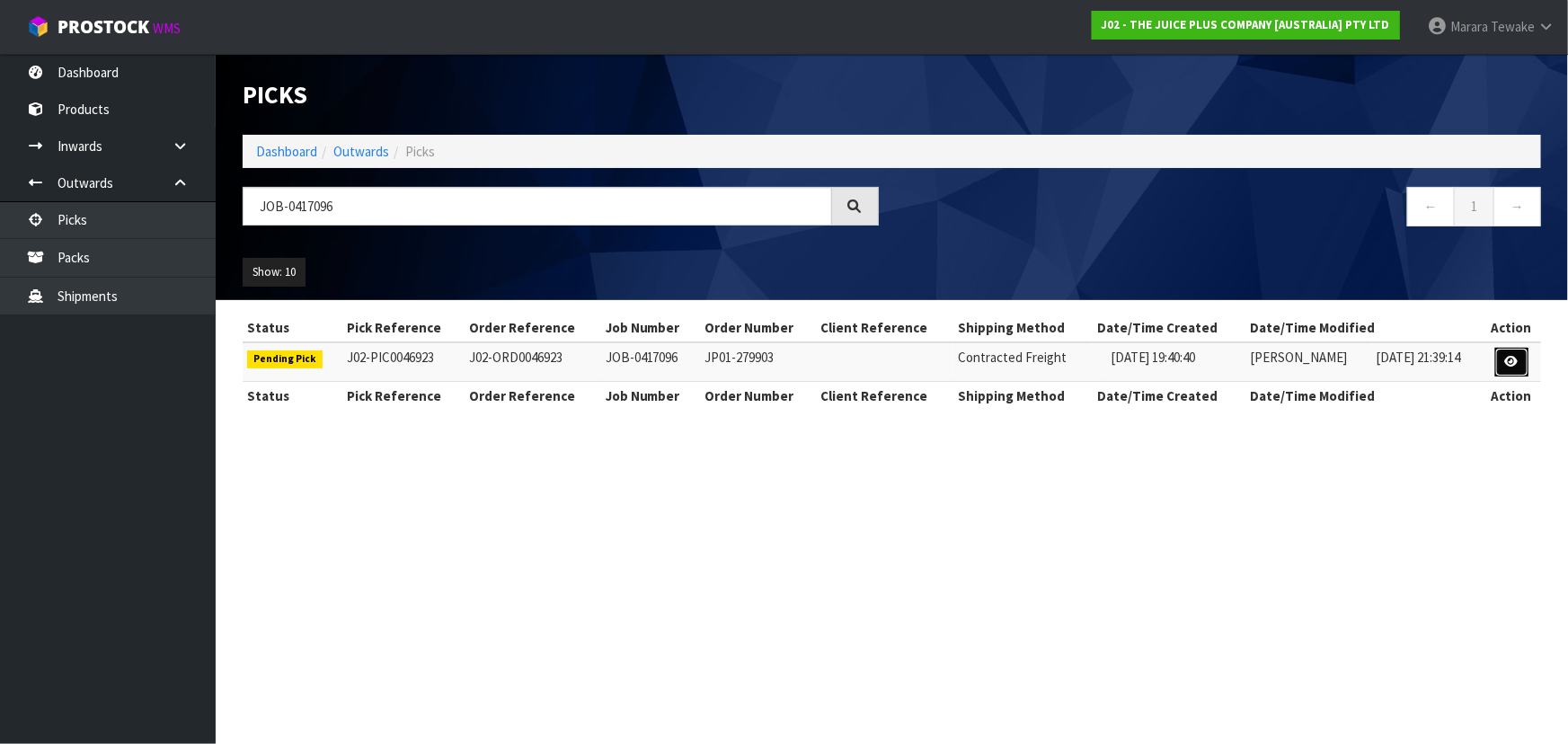
click at [1513, 353] on link at bounding box center [1513, 362] width 34 height 29
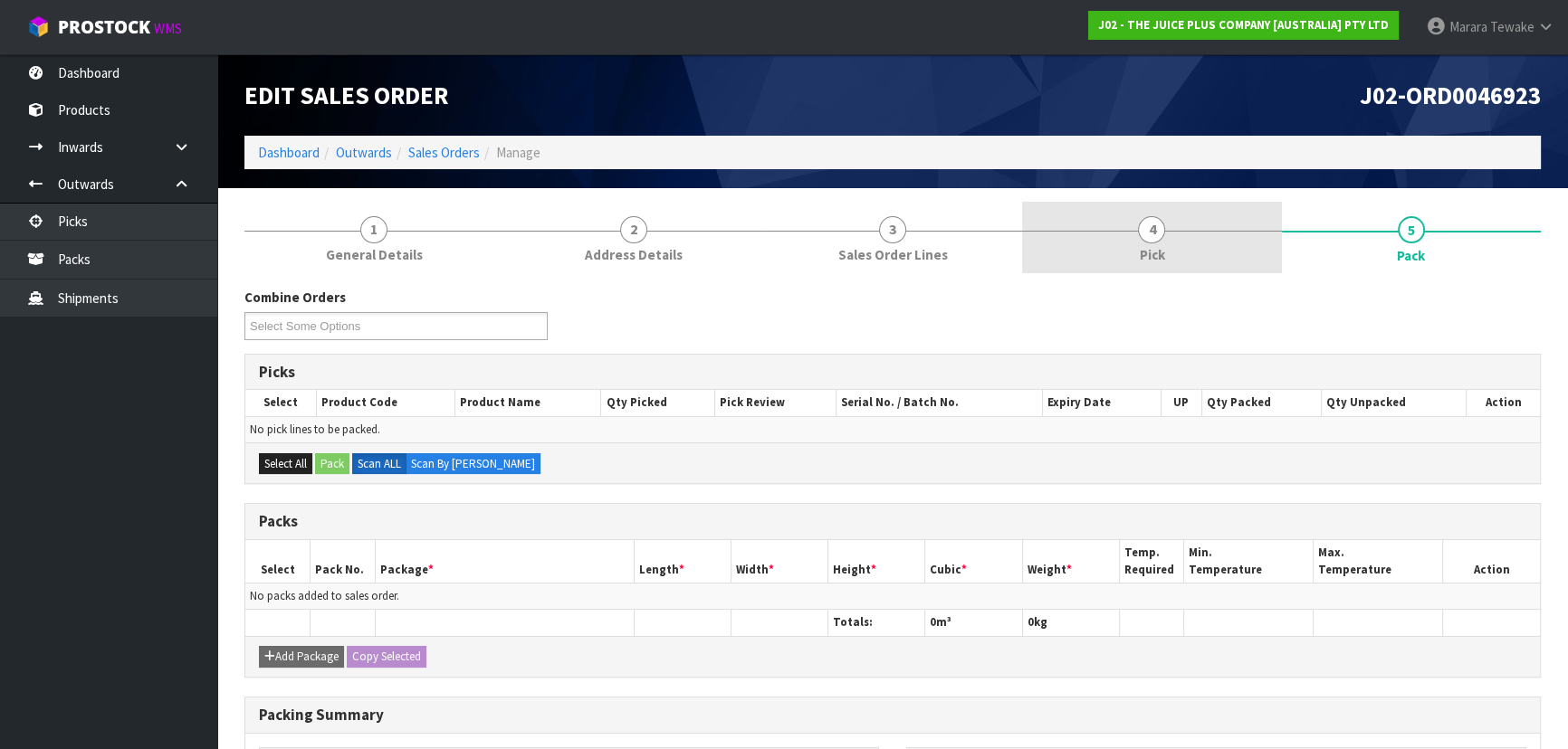
click at [1177, 235] on link "4 Pick" at bounding box center [1151, 237] width 259 height 71
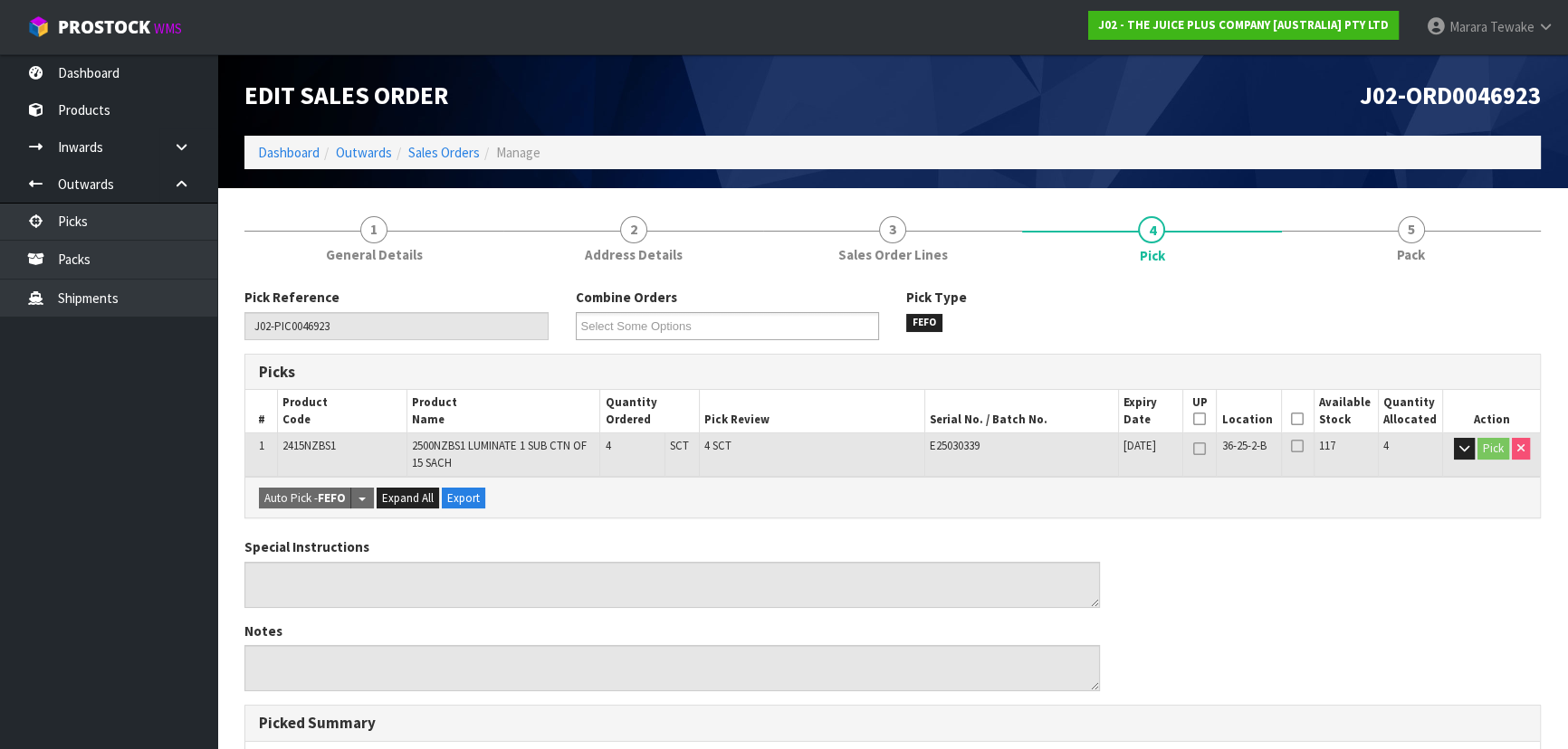
click at [1298, 419] on icon at bounding box center [1297, 419] width 13 height 1
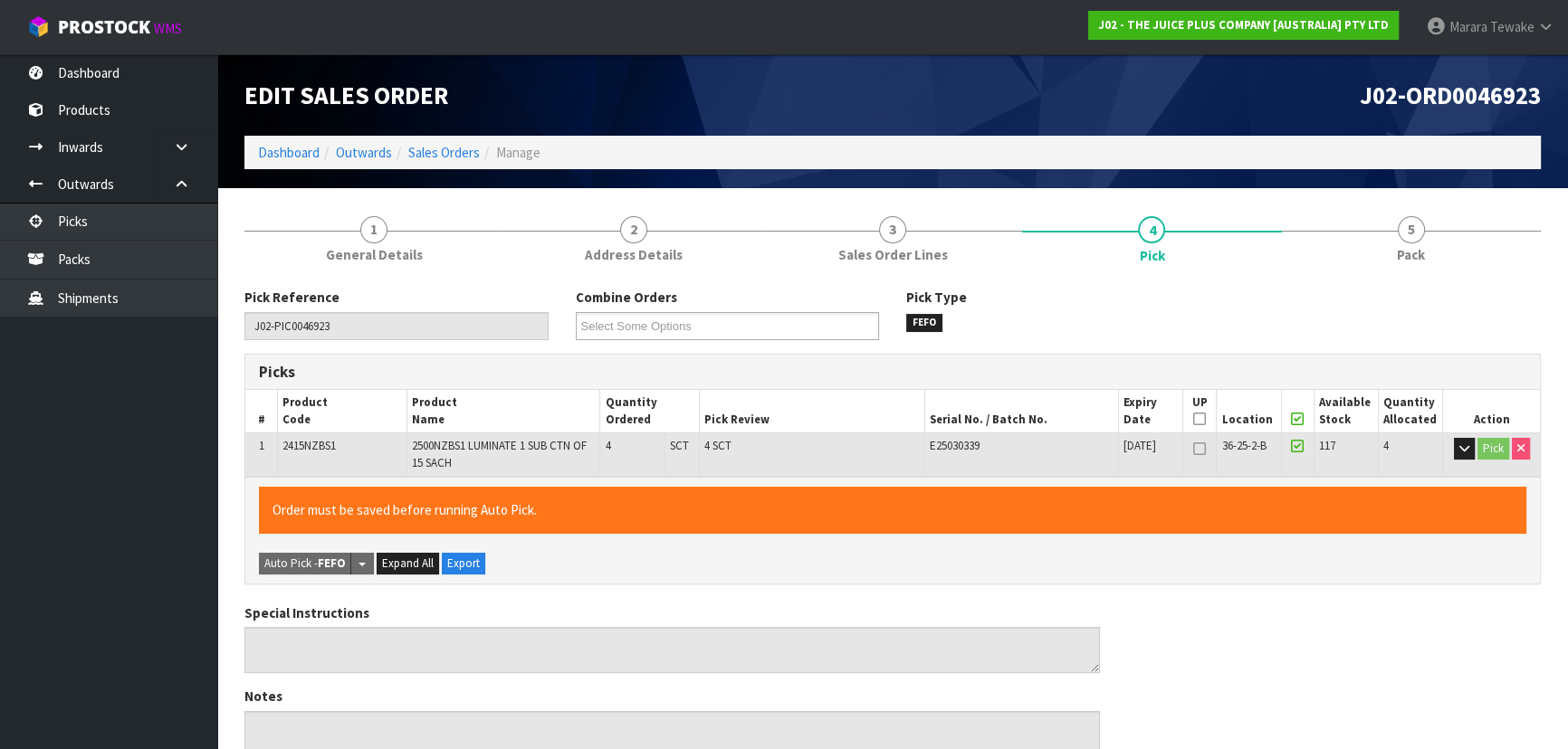
scroll to position [517, 0]
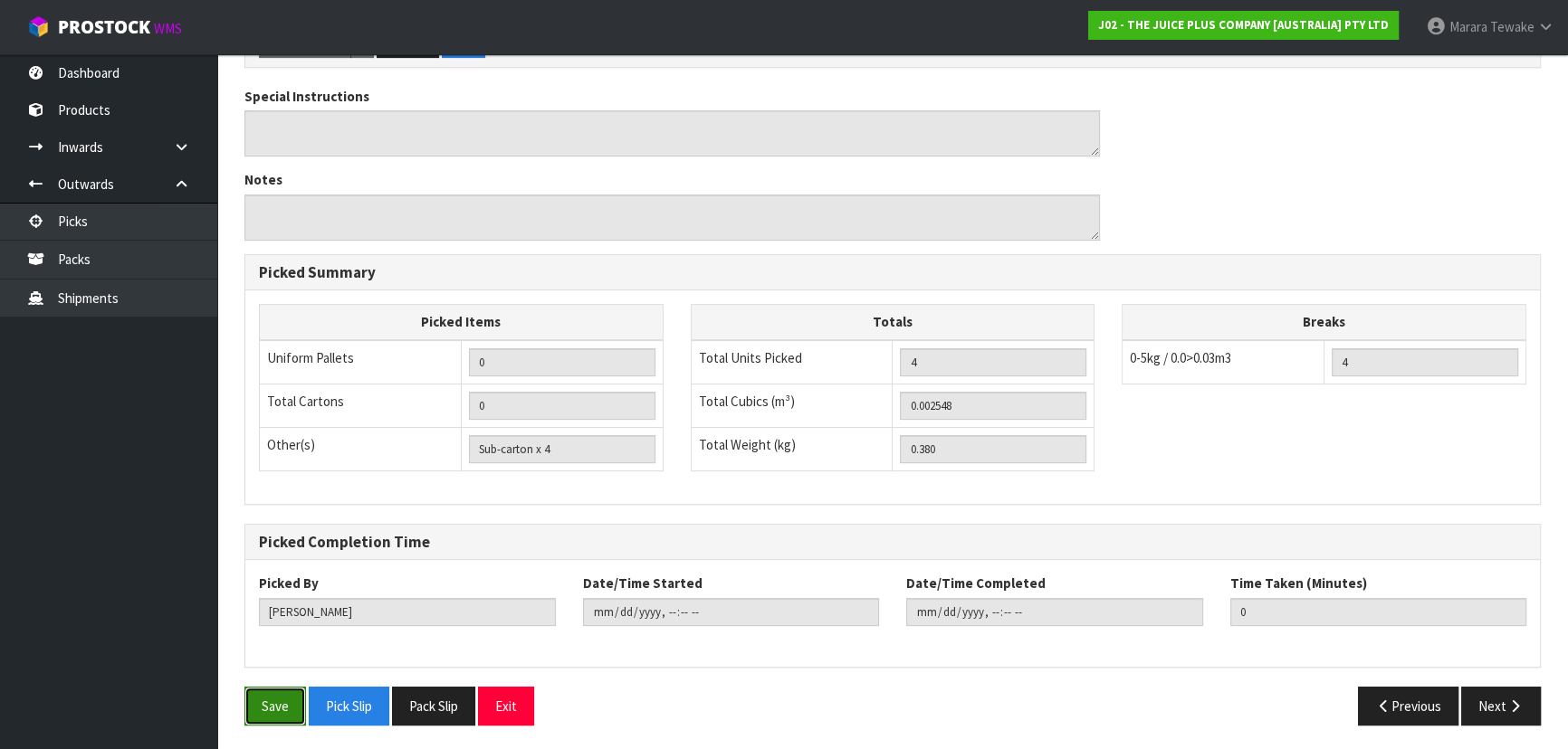
click at [263, 689] on button "Save" at bounding box center [275, 705] width 62 height 39
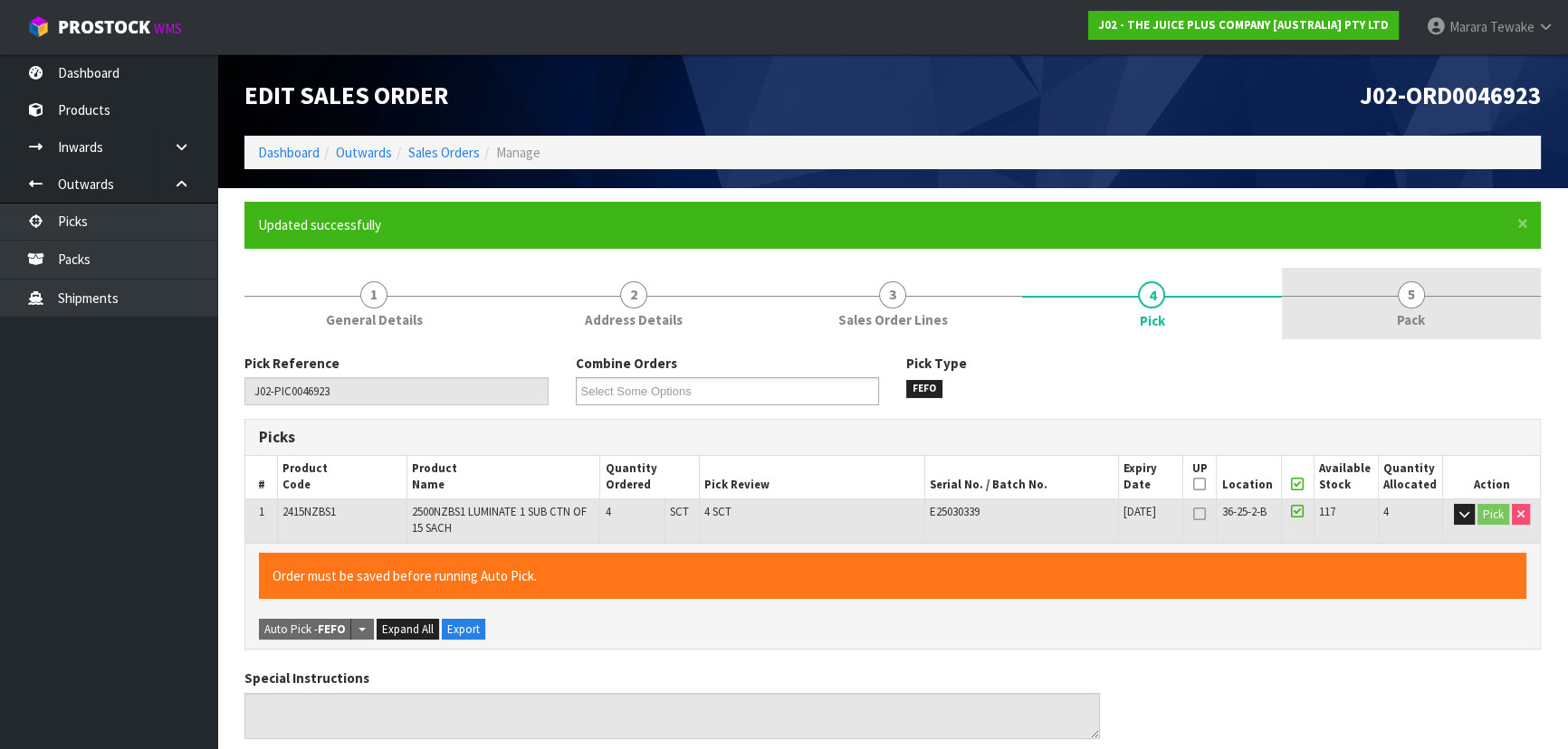
click at [1428, 283] on link "5 Pack" at bounding box center [1410, 304] width 259 height 71
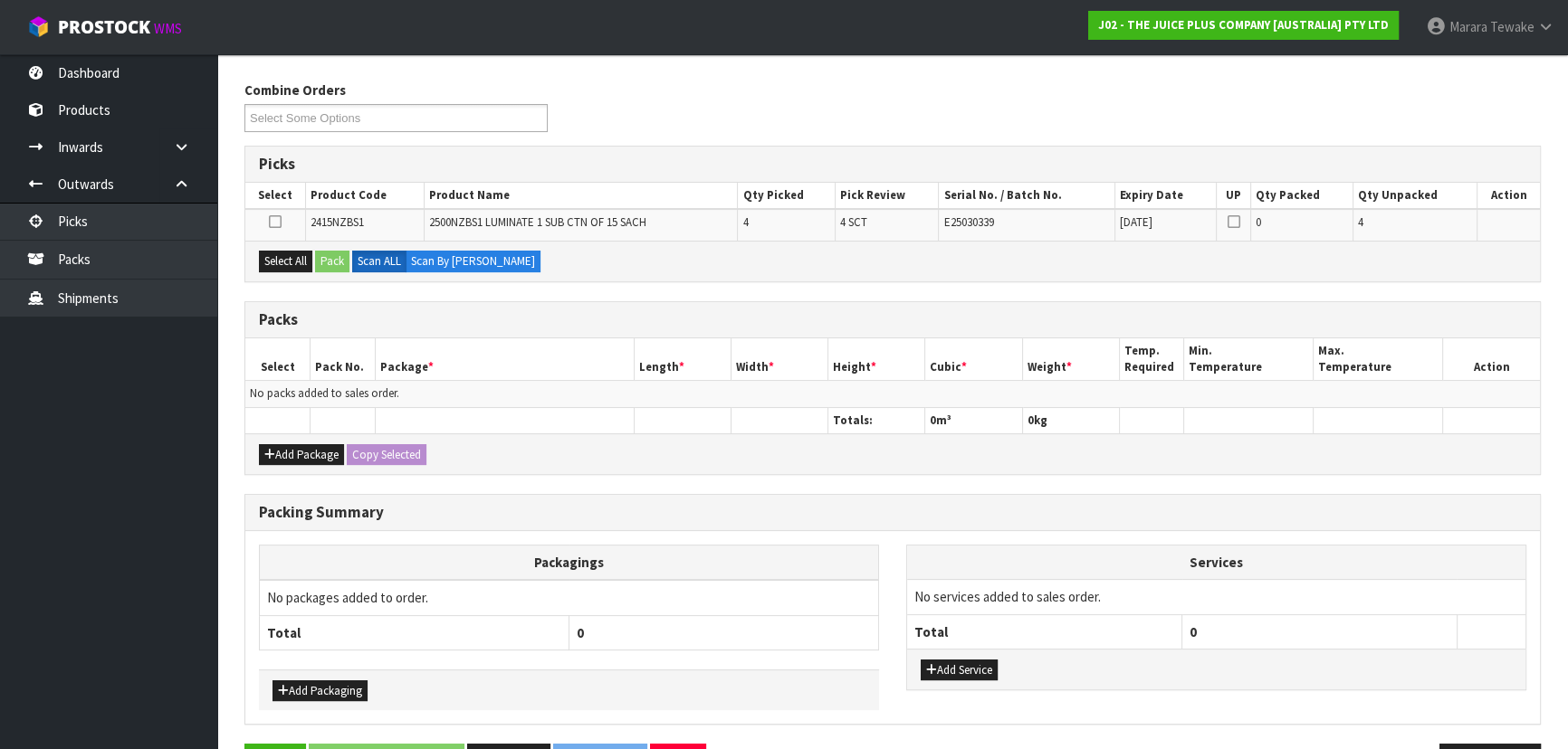
scroll to position [248, 0]
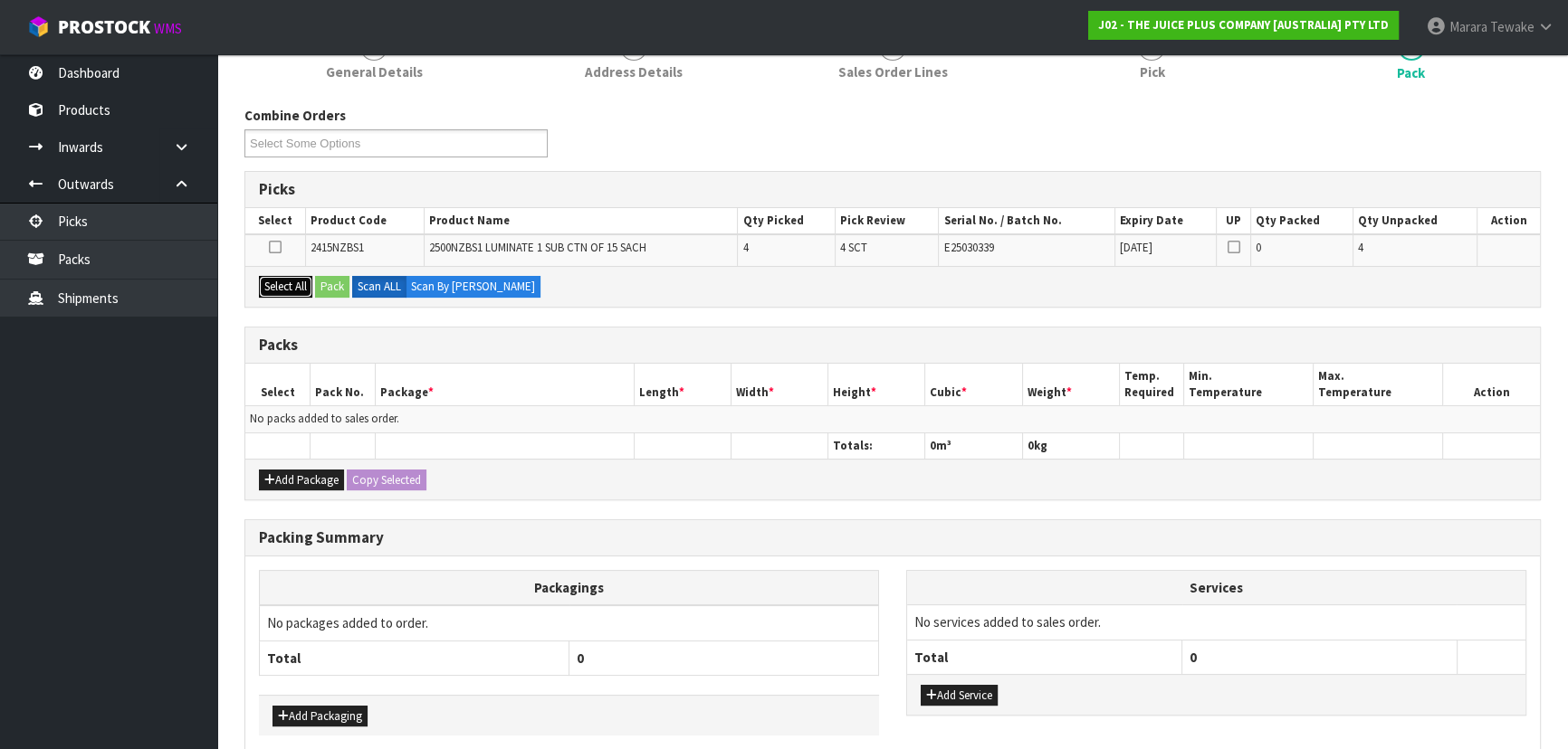
drag, startPoint x: 285, startPoint y: 289, endPoint x: 309, endPoint y: 284, distance: 24.5
click at [294, 286] on button "Select All" at bounding box center [286, 287] width 54 height 22
drag, startPoint x: 309, startPoint y: 284, endPoint x: 319, endPoint y: 284, distance: 10.0
click at [319, 284] on div "Select All Pack Scan ALL Scan By Quantity" at bounding box center [892, 286] width 1294 height 41
click at [330, 285] on button "Pack" at bounding box center [331, 287] width 35 height 22
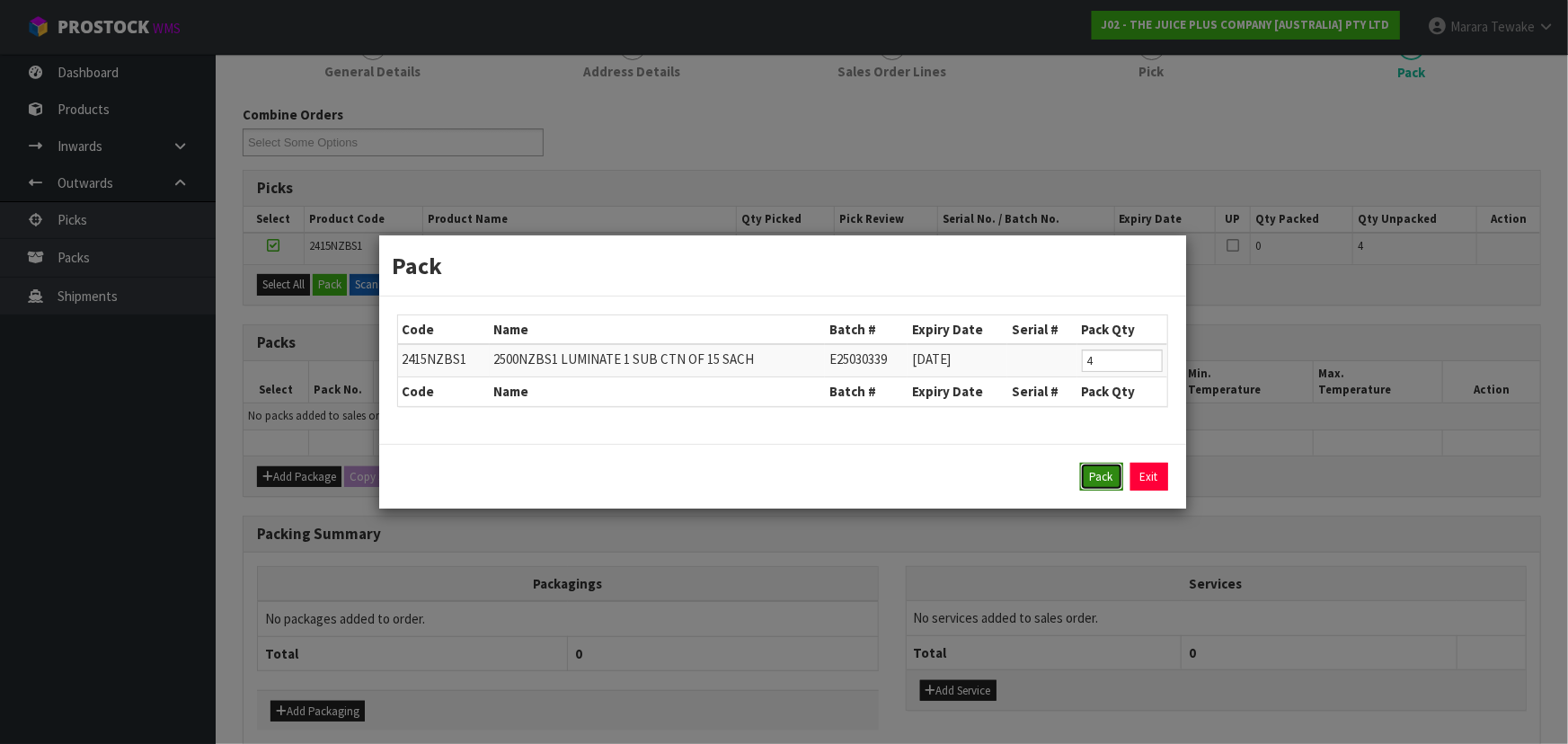
drag, startPoint x: 1106, startPoint y: 471, endPoint x: 1096, endPoint y: 467, distance: 10.8
click at [1105, 471] on button "Pack" at bounding box center [1102, 477] width 43 height 29
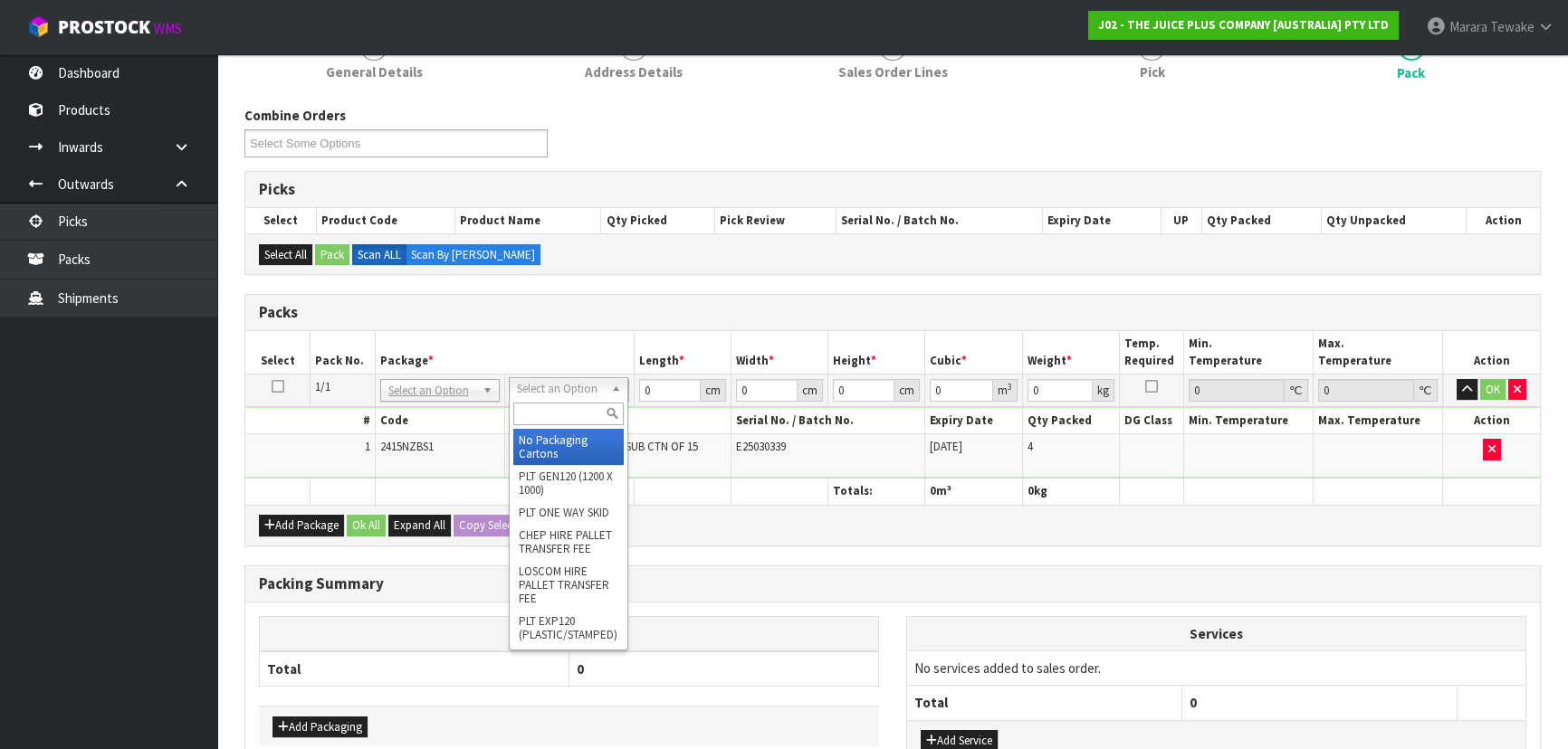
drag, startPoint x: 566, startPoint y: 381, endPoint x: 573, endPoint y: 413, distance: 32.8
click at [573, 413] on input "text" at bounding box center [568, 414] width 110 height 23
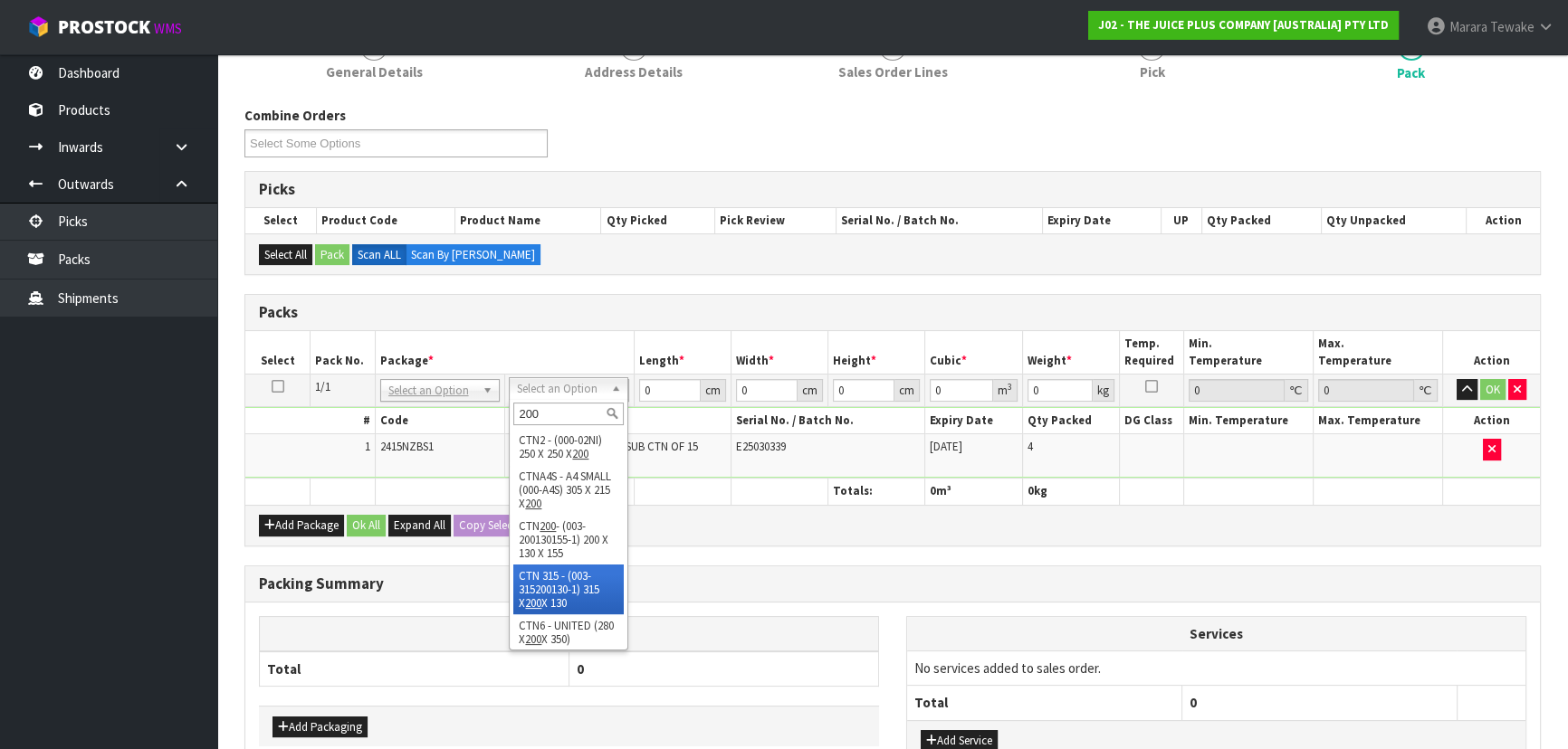
scroll to position [5, 0]
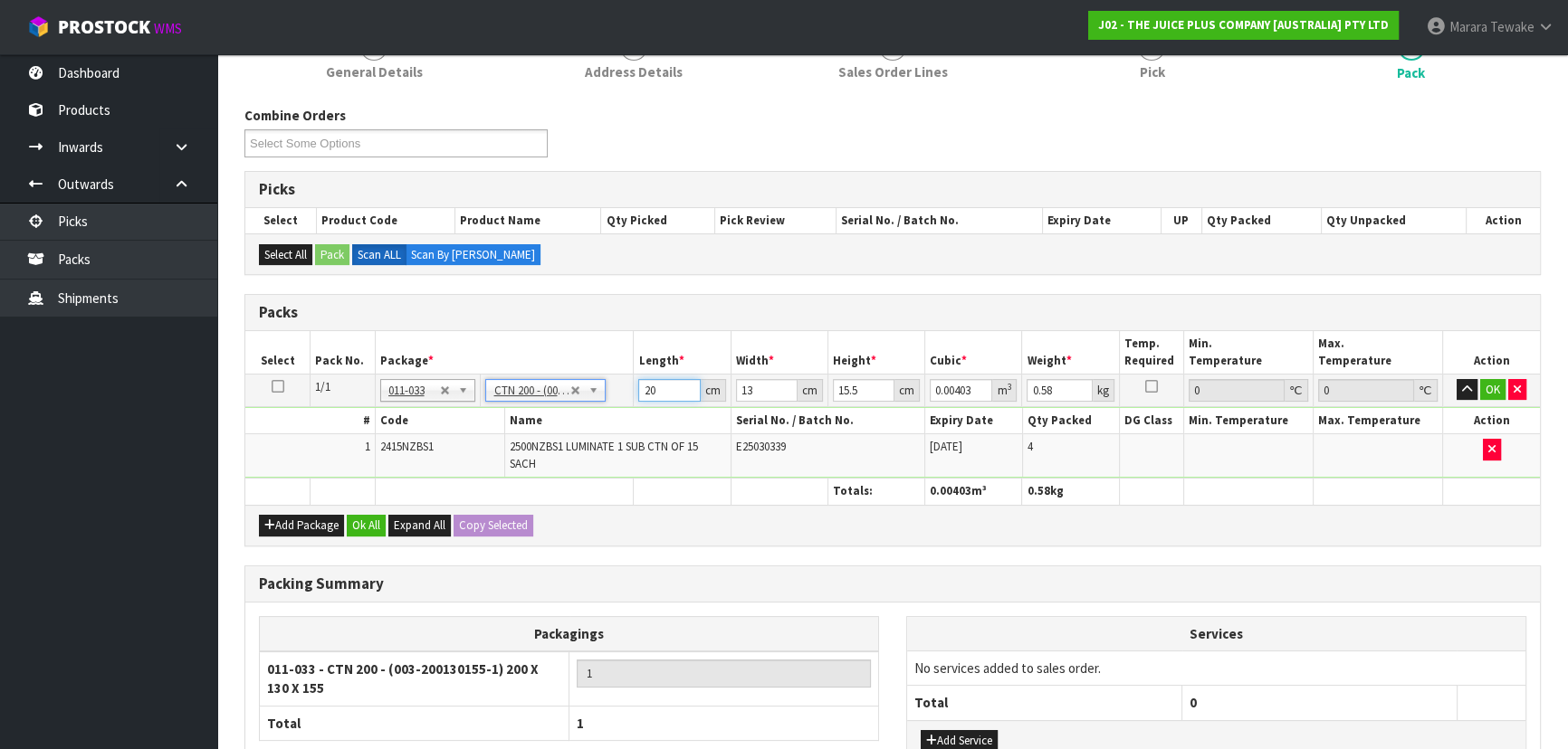
drag, startPoint x: 658, startPoint y: 380, endPoint x: 830, endPoint y: 220, distance: 234.9
click at [611, 362] on table "Select Pack No. Package * Length * Width * Height * Cubic * Weight * Temp. Requ…" at bounding box center [892, 418] width 1294 height 174
click at [1456, 379] on button "button" at bounding box center [1466, 390] width 21 height 22
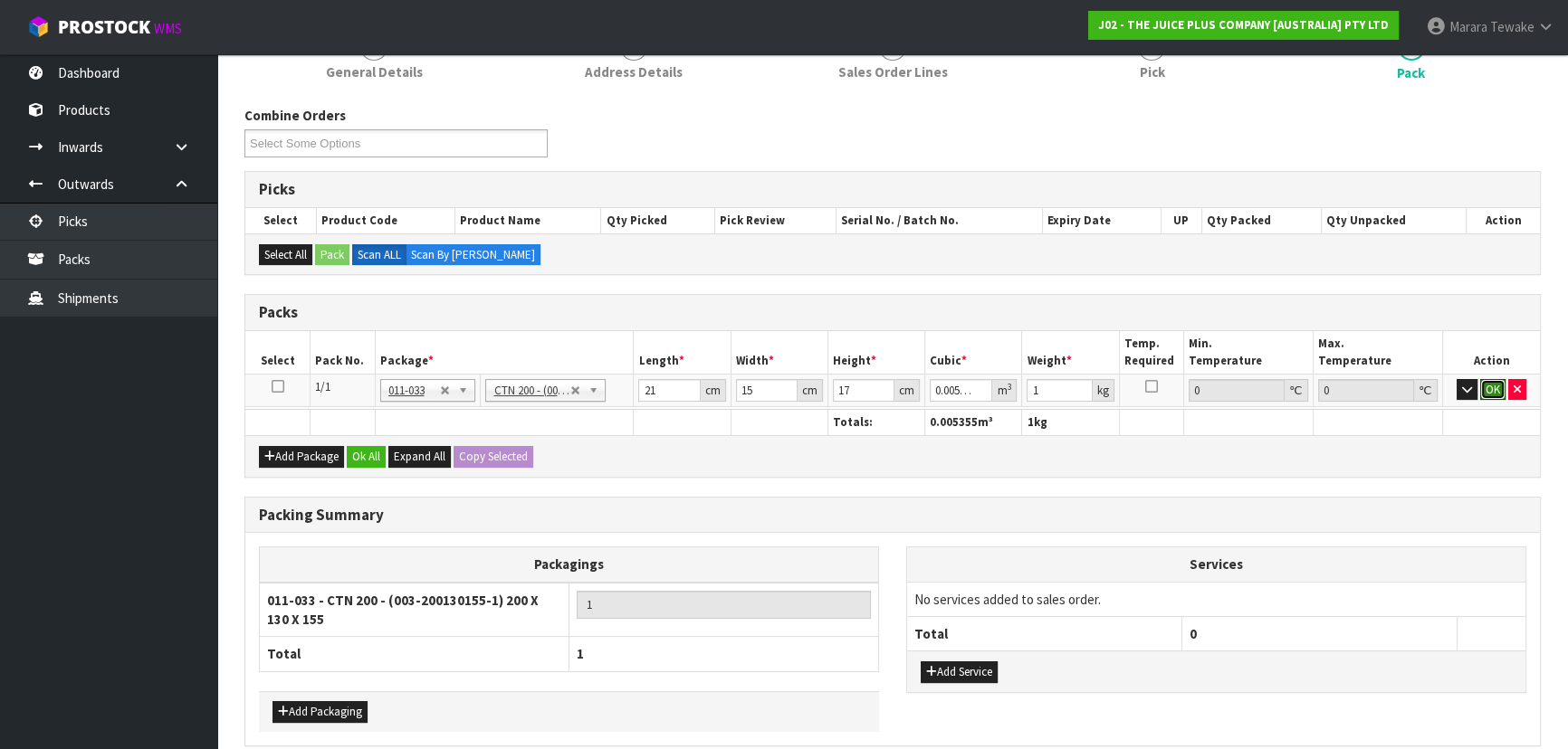
click button "OK" at bounding box center [1493, 390] width 26 height 22
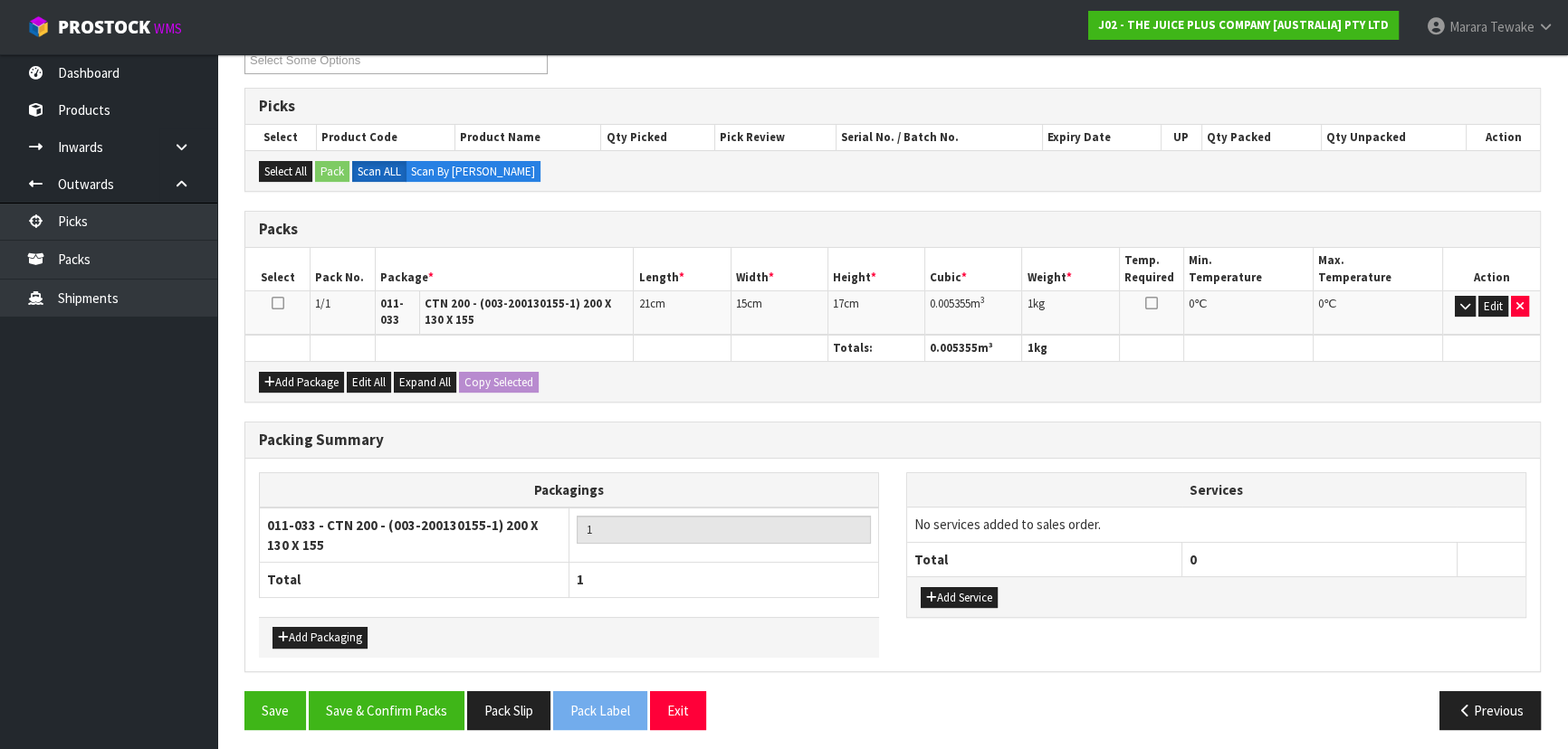
scroll to position [334, 0]
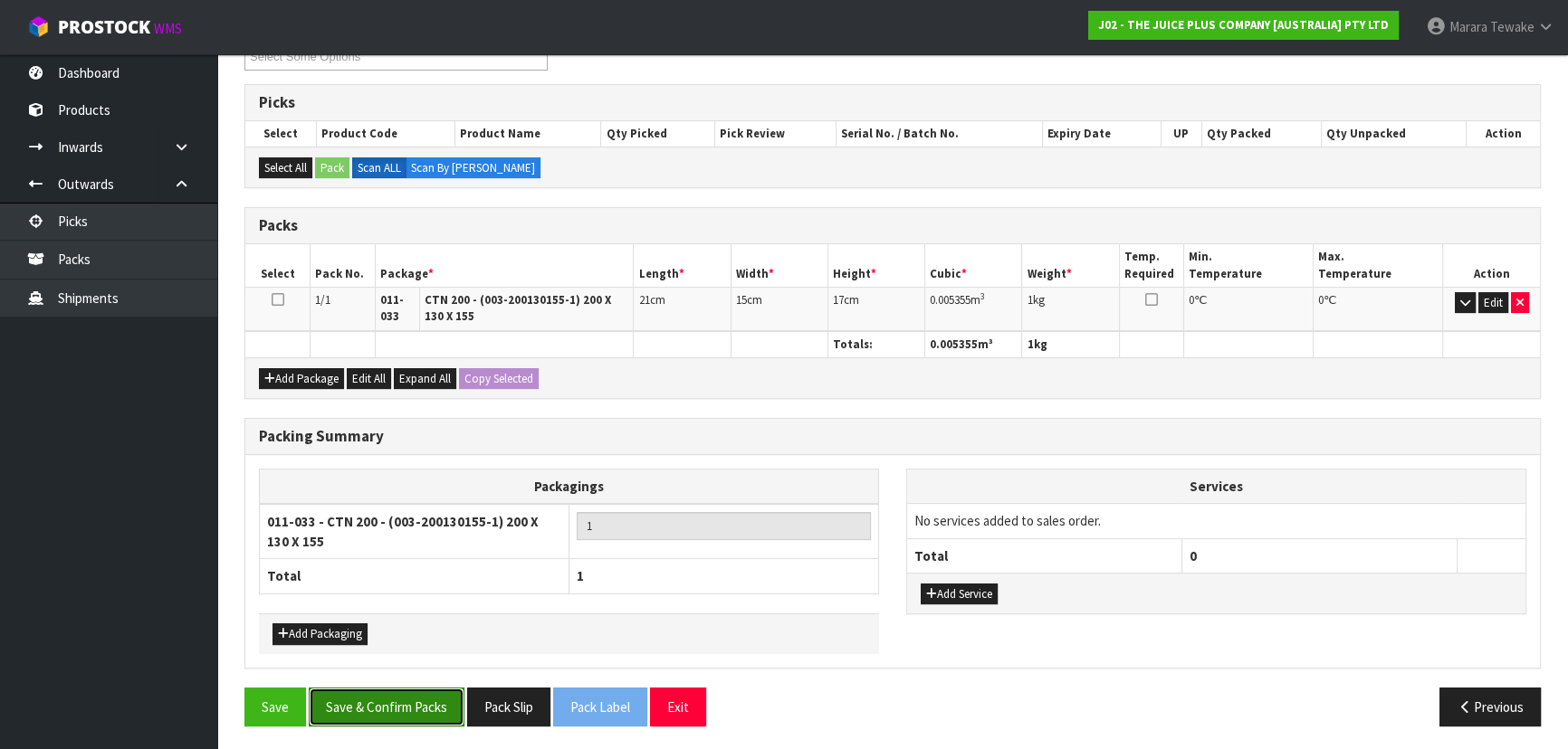
click at [388, 701] on button "Save & Confirm Packs" at bounding box center [386, 706] width 156 height 39
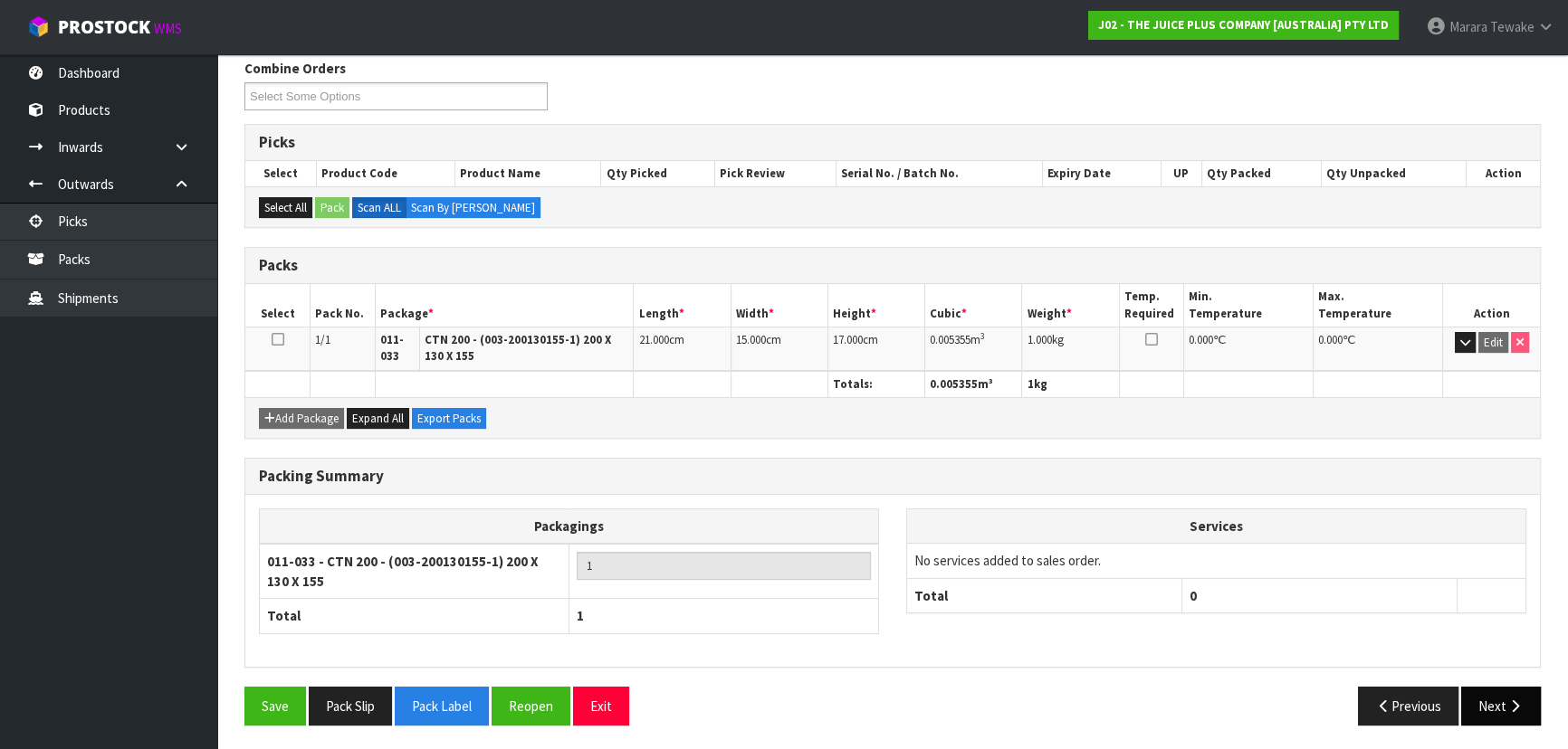
click at [1484, 690] on button "Next" at bounding box center [1501, 705] width 79 height 39
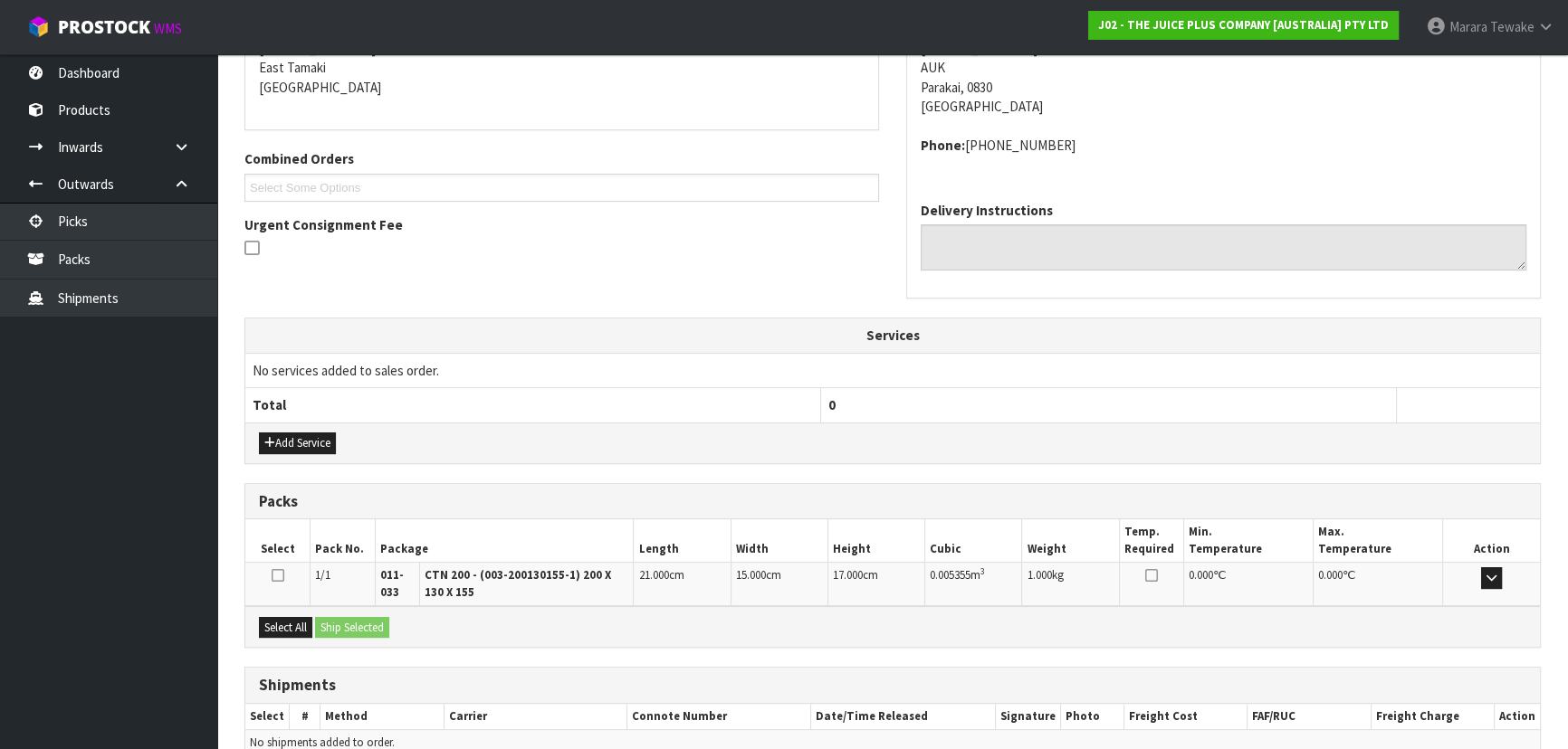
scroll to position [474, 0]
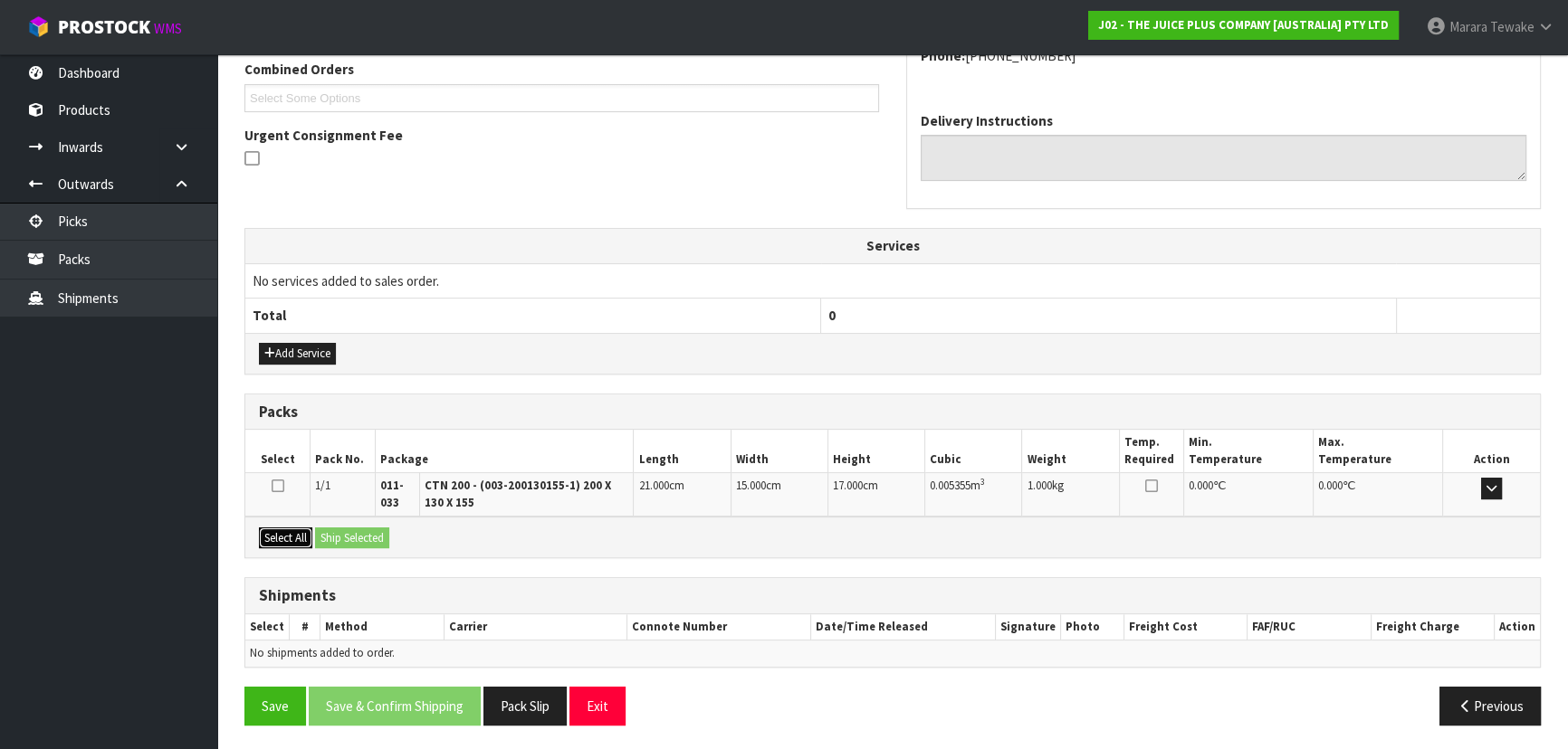
click at [284, 528] on button "Select All" at bounding box center [286, 539] width 54 height 22
click at [383, 530] on button "Ship Selected" at bounding box center [351, 539] width 74 height 22
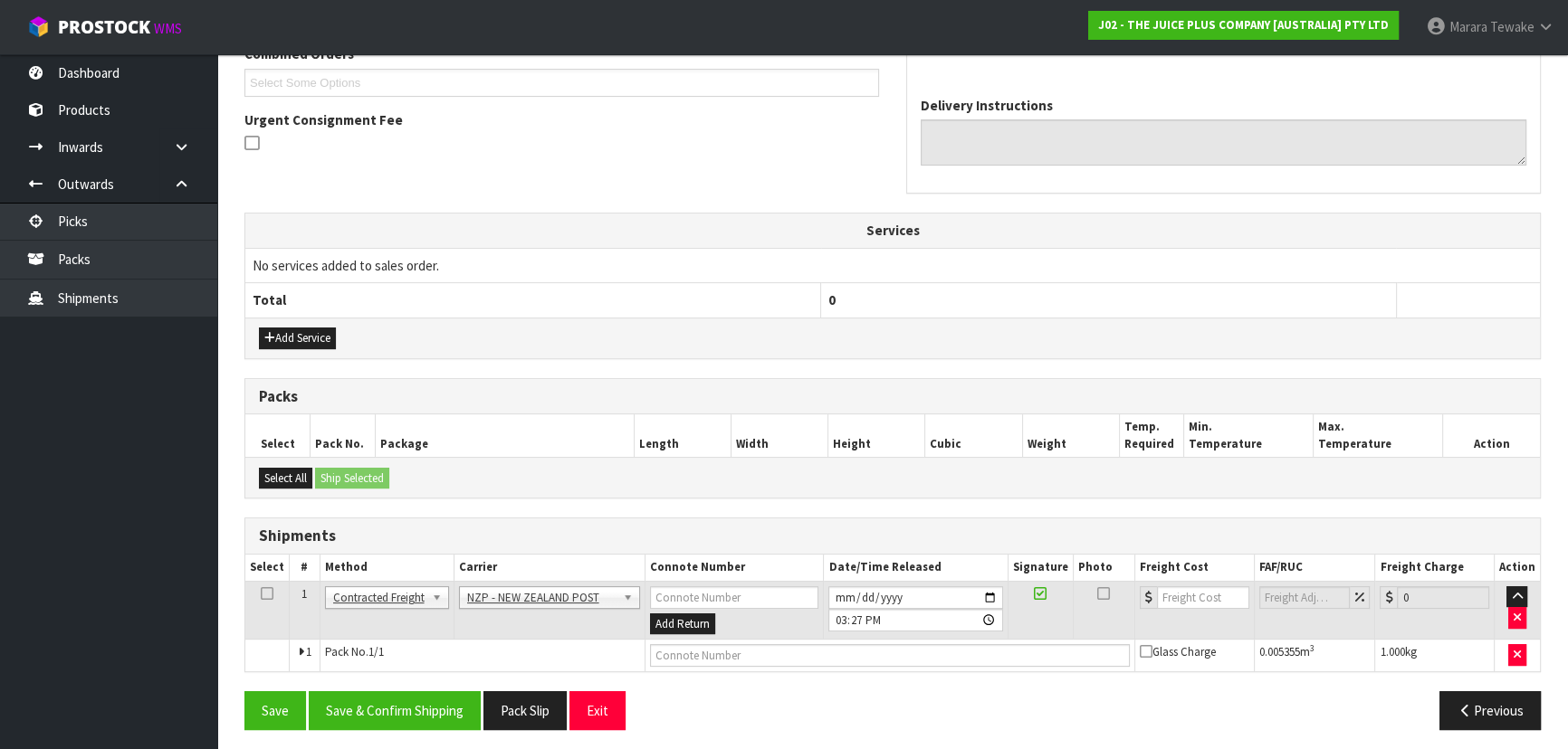
scroll to position [494, 0]
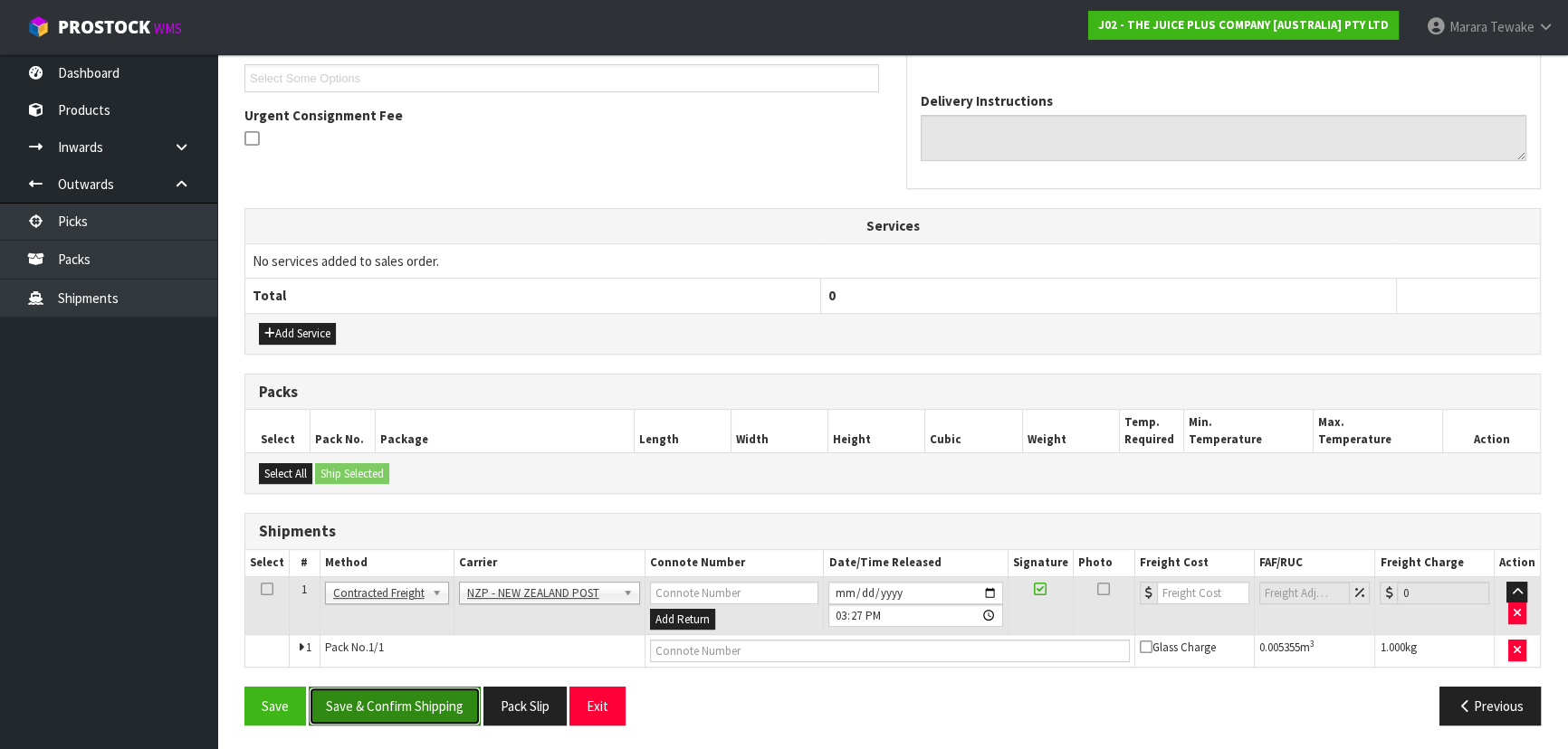
click at [411, 720] on button "Save & Confirm Shipping" at bounding box center [394, 705] width 172 height 39
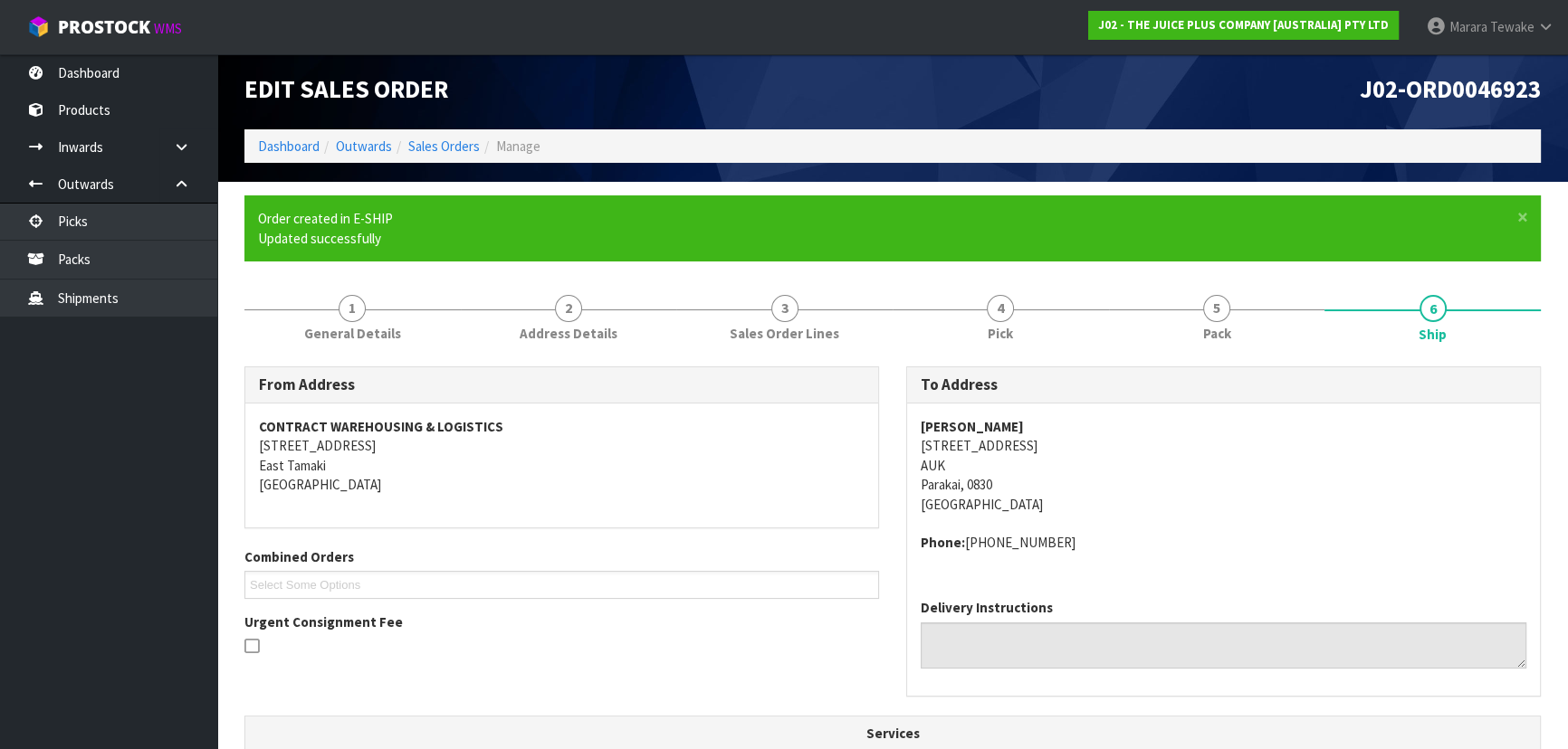
scroll to position [468, 0]
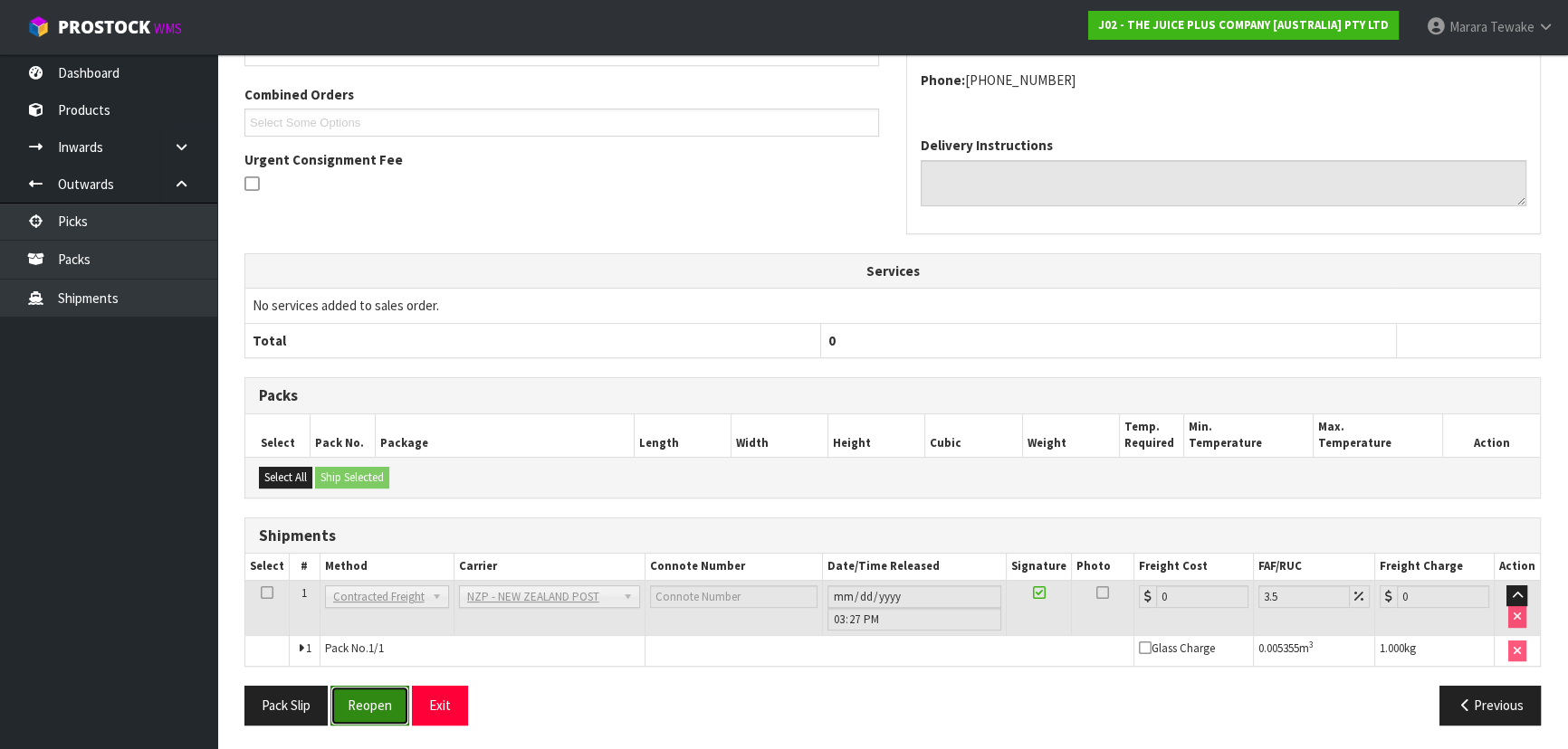
click at [343, 709] on button "Reopen" at bounding box center [369, 704] width 78 height 39
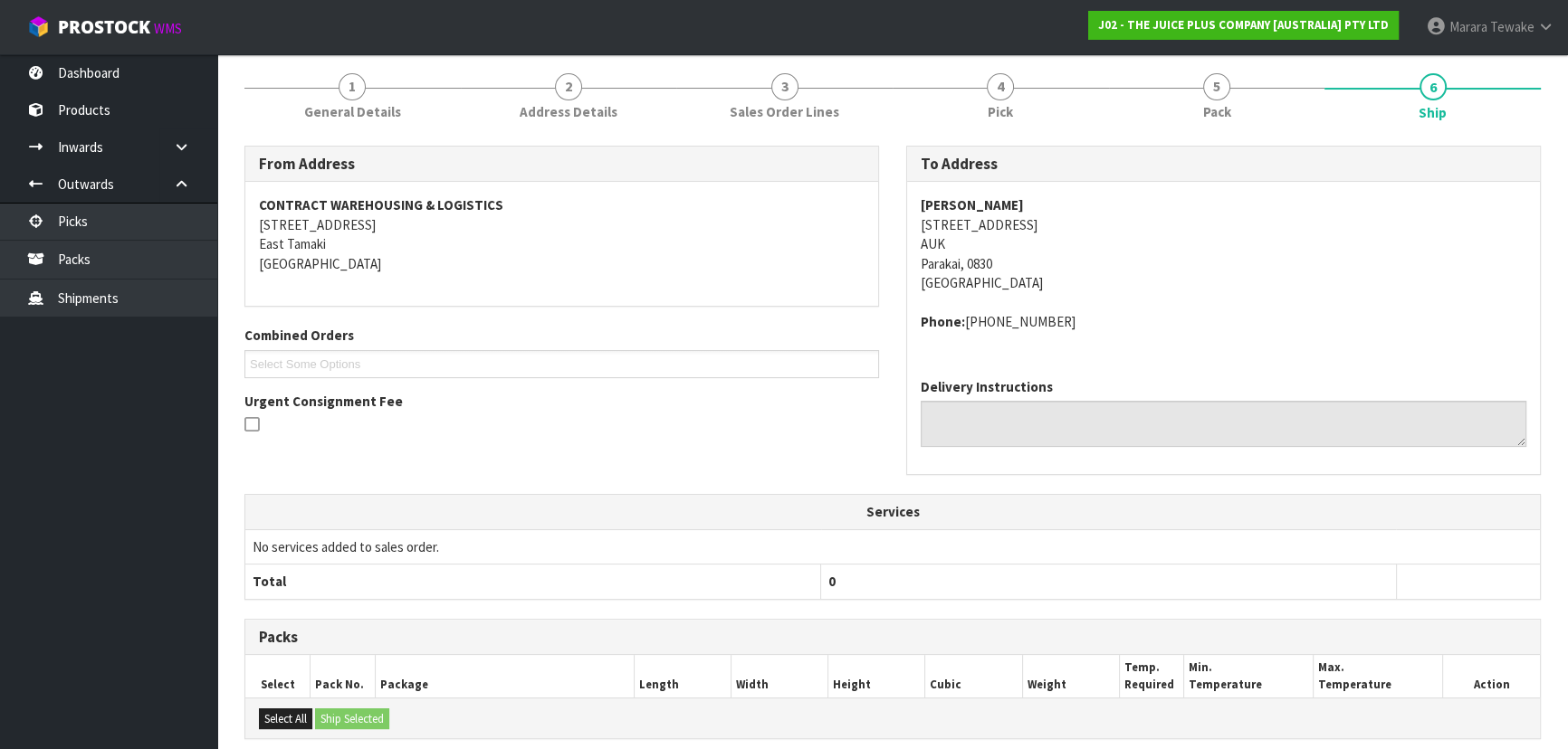
scroll to position [449, 0]
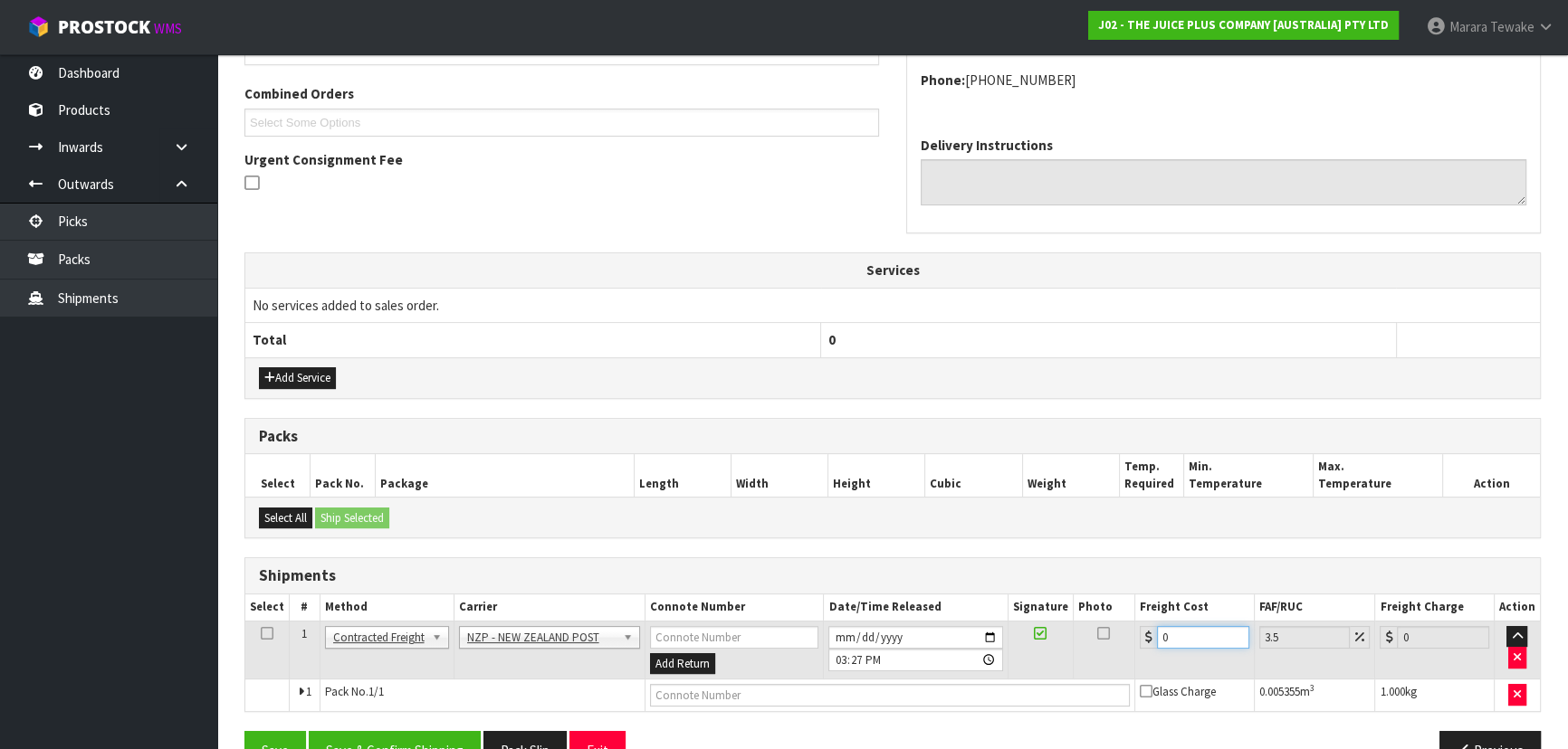
drag, startPoint x: 1213, startPoint y: 633, endPoint x: 970, endPoint y: 540, distance: 260.2
click at [982, 561] on div "Shipments Select # Method Carrier Connote Number Date/Time Released Signature P…" at bounding box center [892, 635] width 1296 height 155
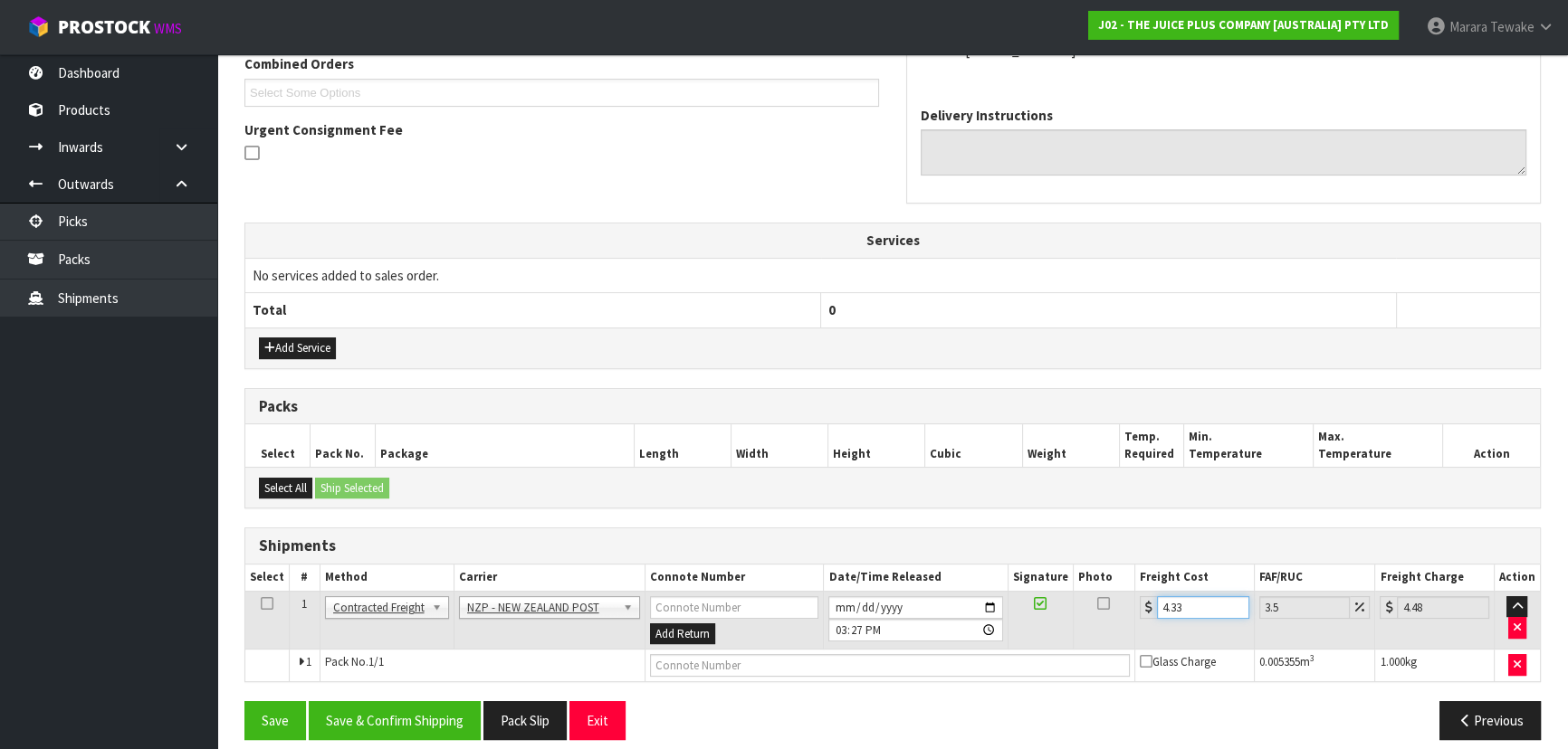
scroll to position [494, 0]
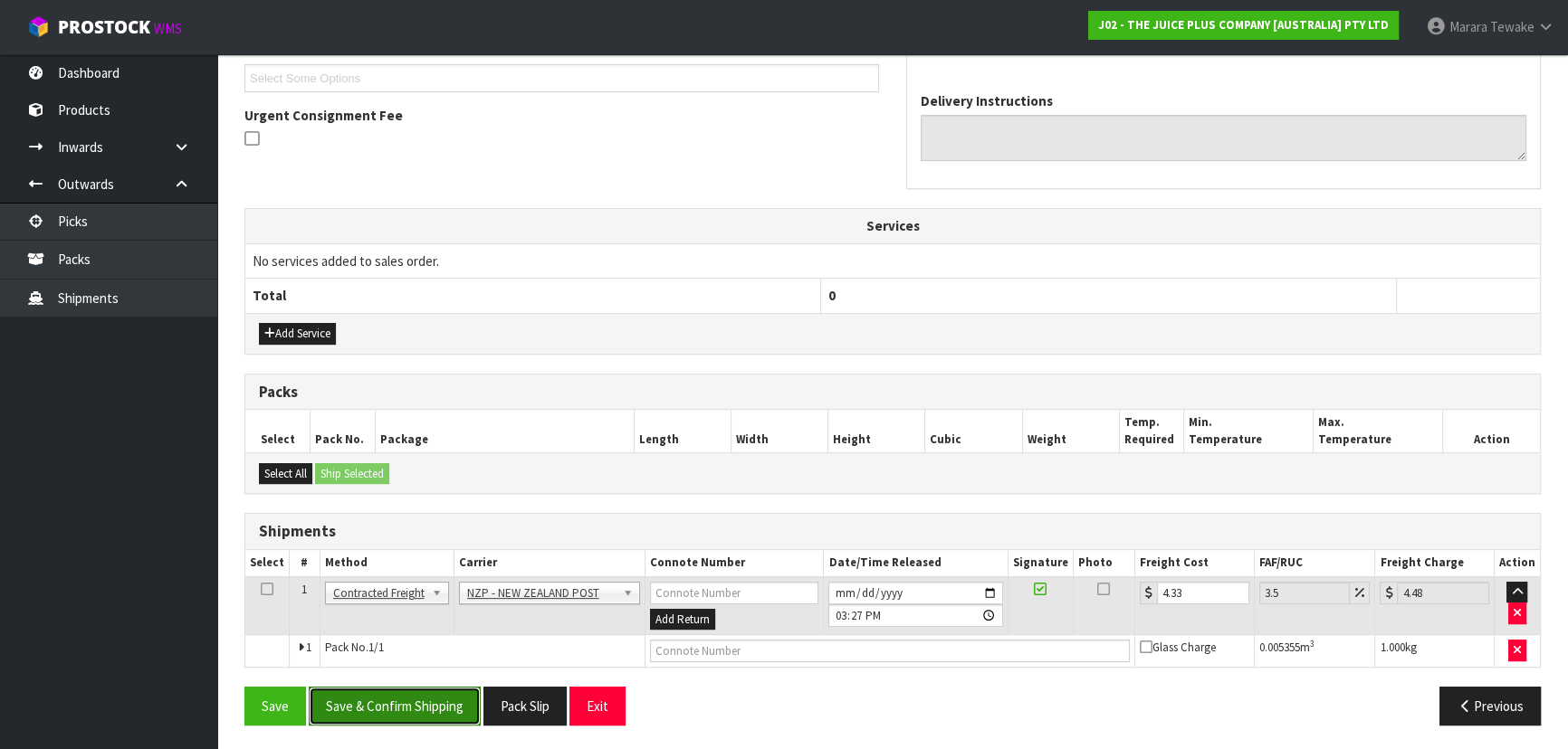
click at [400, 720] on button "Save & Confirm Shipping" at bounding box center [394, 705] width 172 height 39
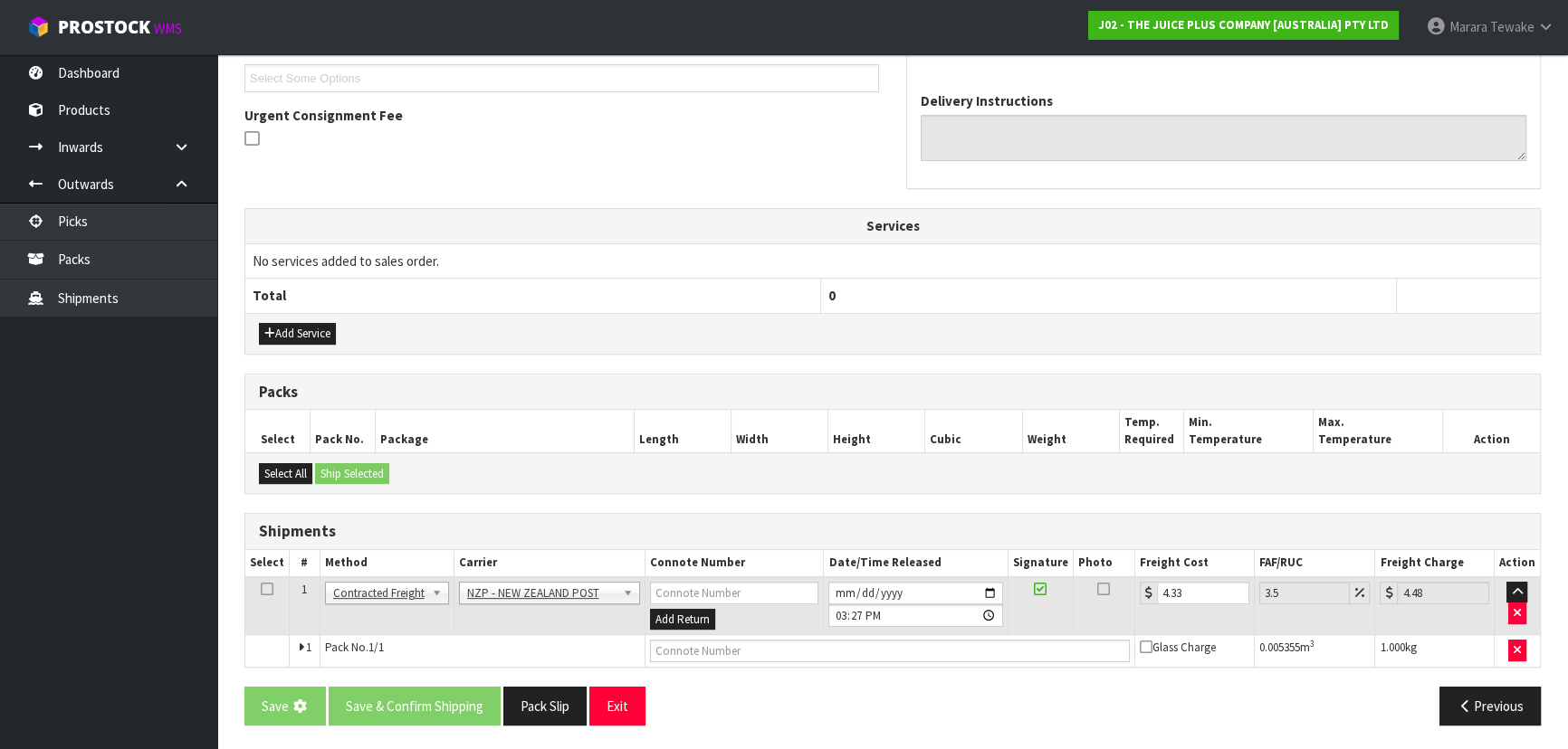
scroll to position [0, 0]
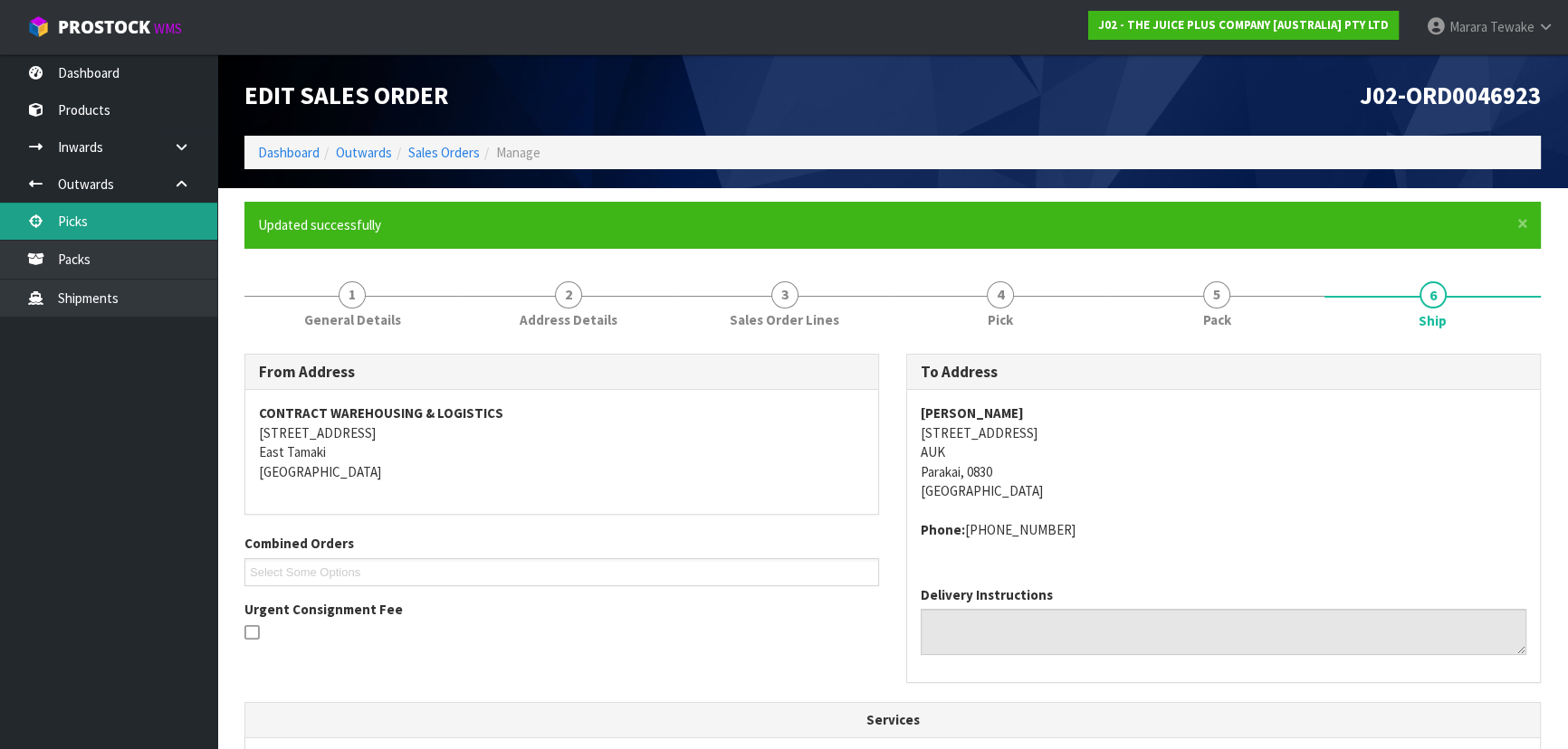
click at [142, 209] on link "Picks" at bounding box center [108, 220] width 217 height 37
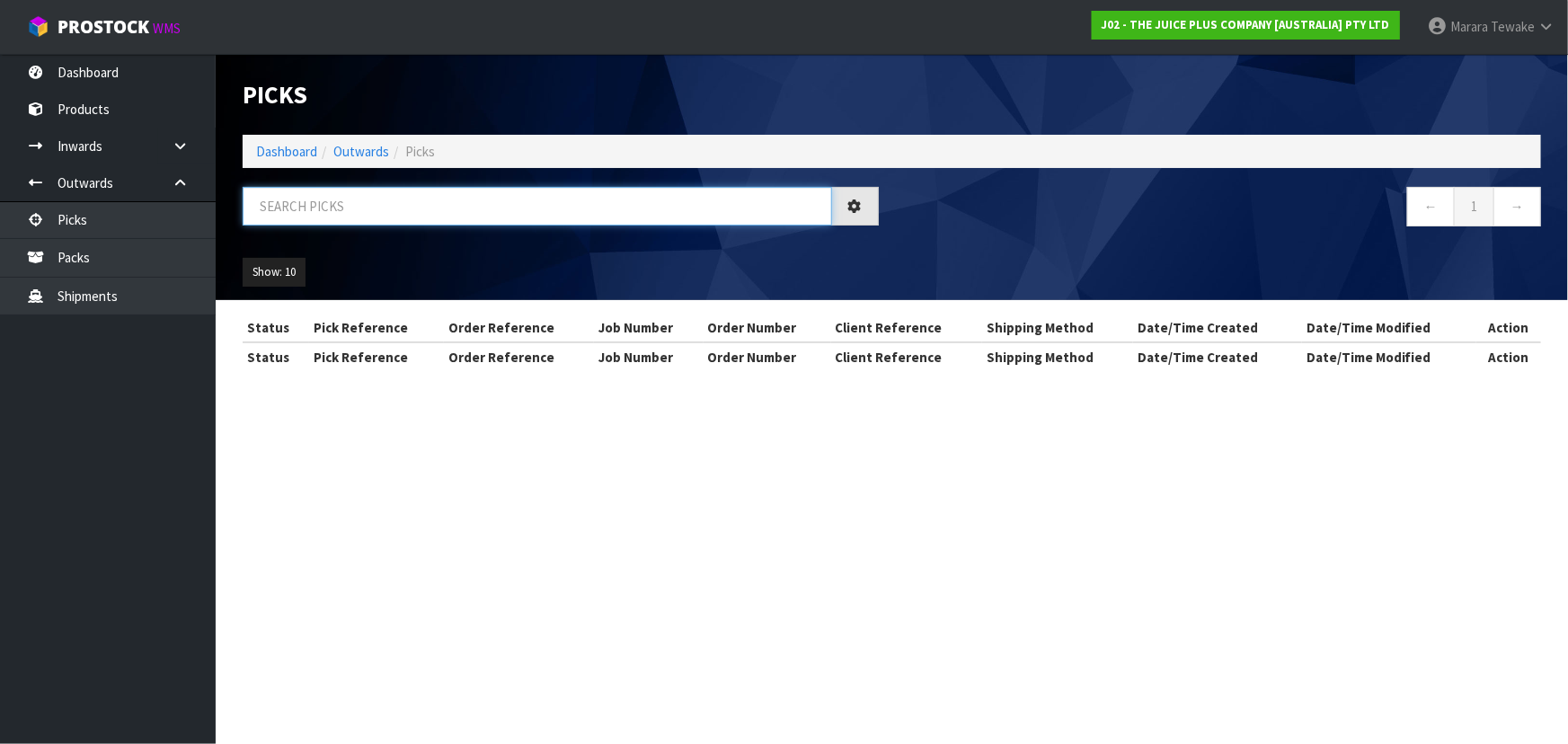
click at [498, 189] on input "text" at bounding box center [537, 206] width 589 height 38
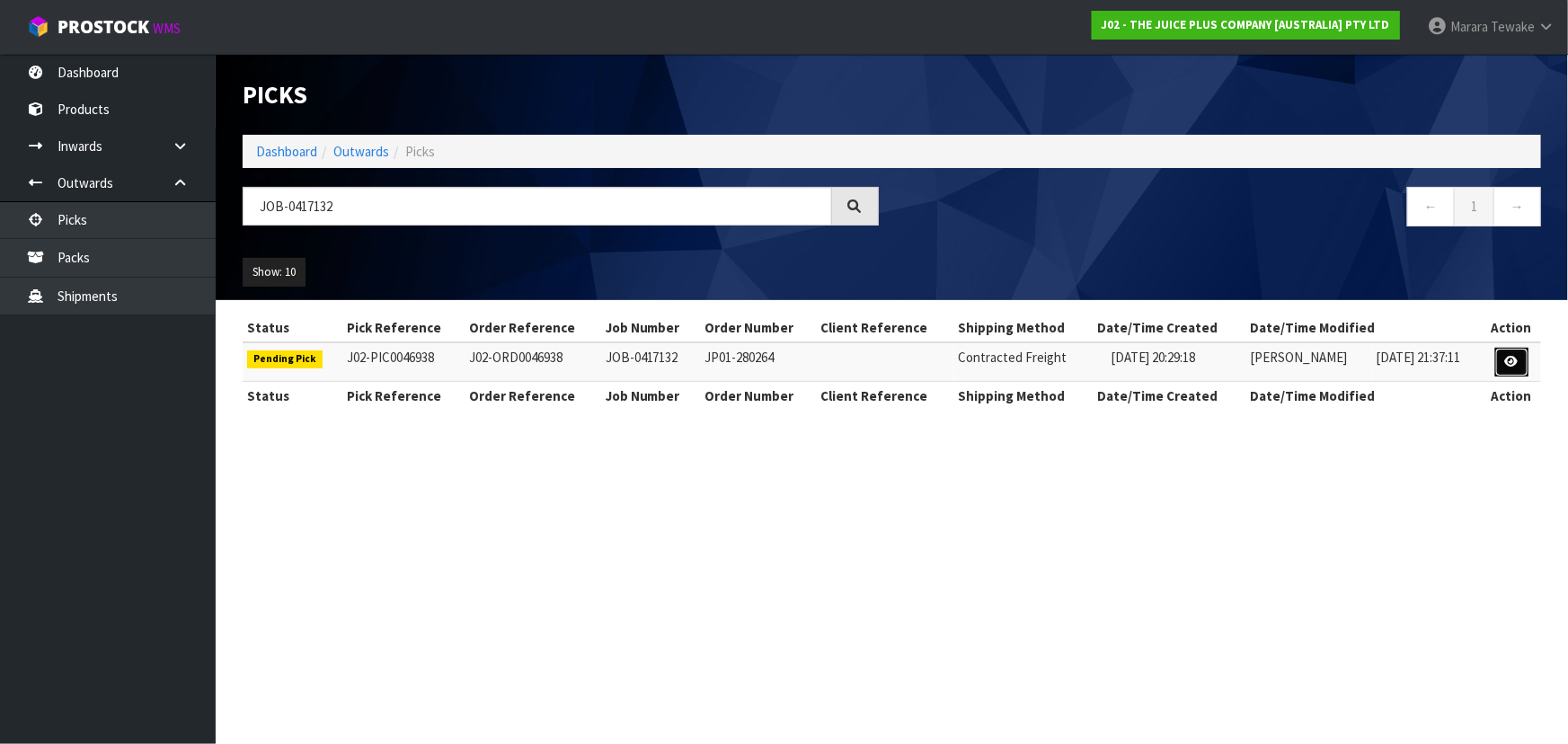
click at [1511, 351] on link at bounding box center [1513, 362] width 34 height 29
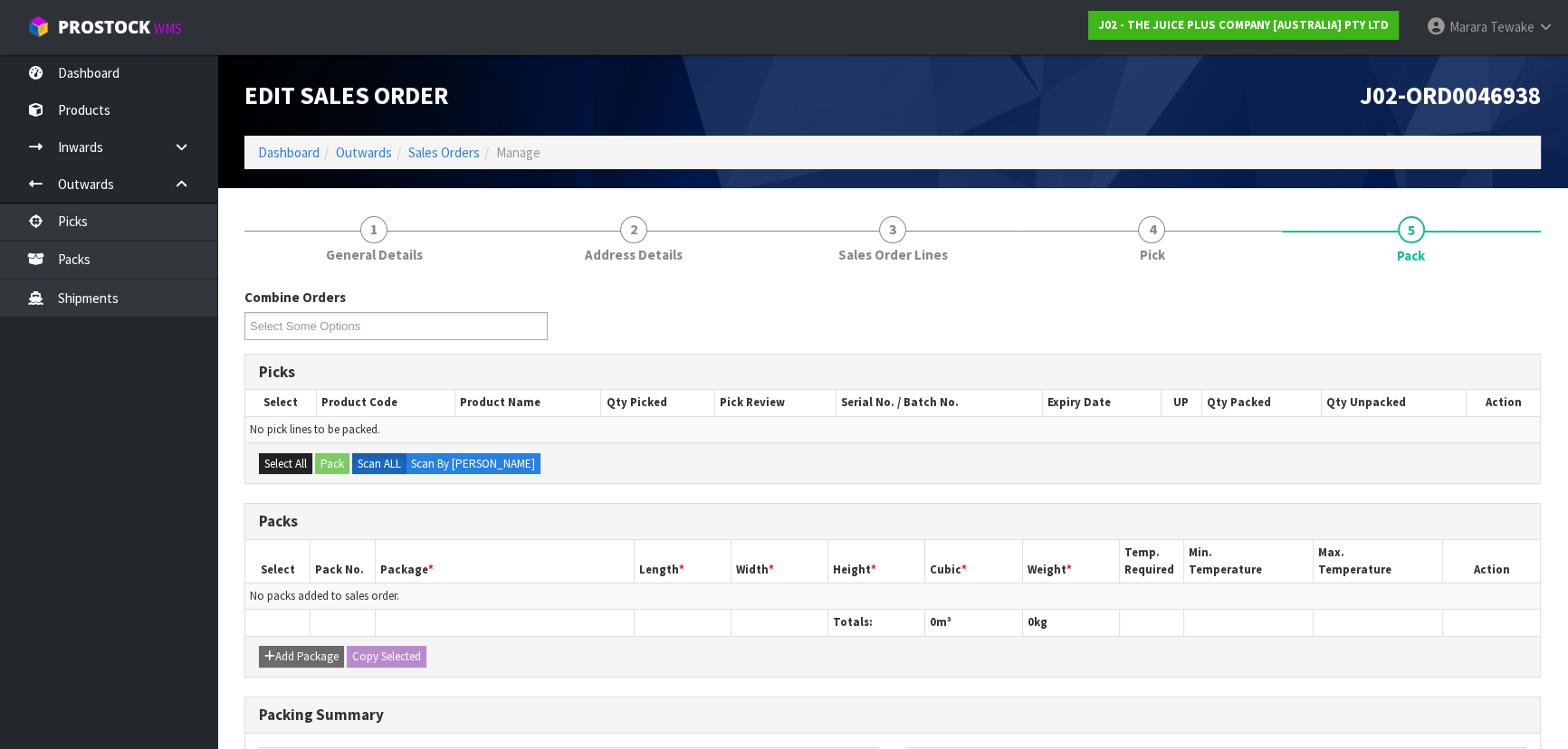
click at [1258, 277] on div "Combine Orders J02-ORD0046925 J02-ORD0046927 J02-ORD0046931 J02-ORD0046937 J02-…" at bounding box center [892, 636] width 1296 height 725
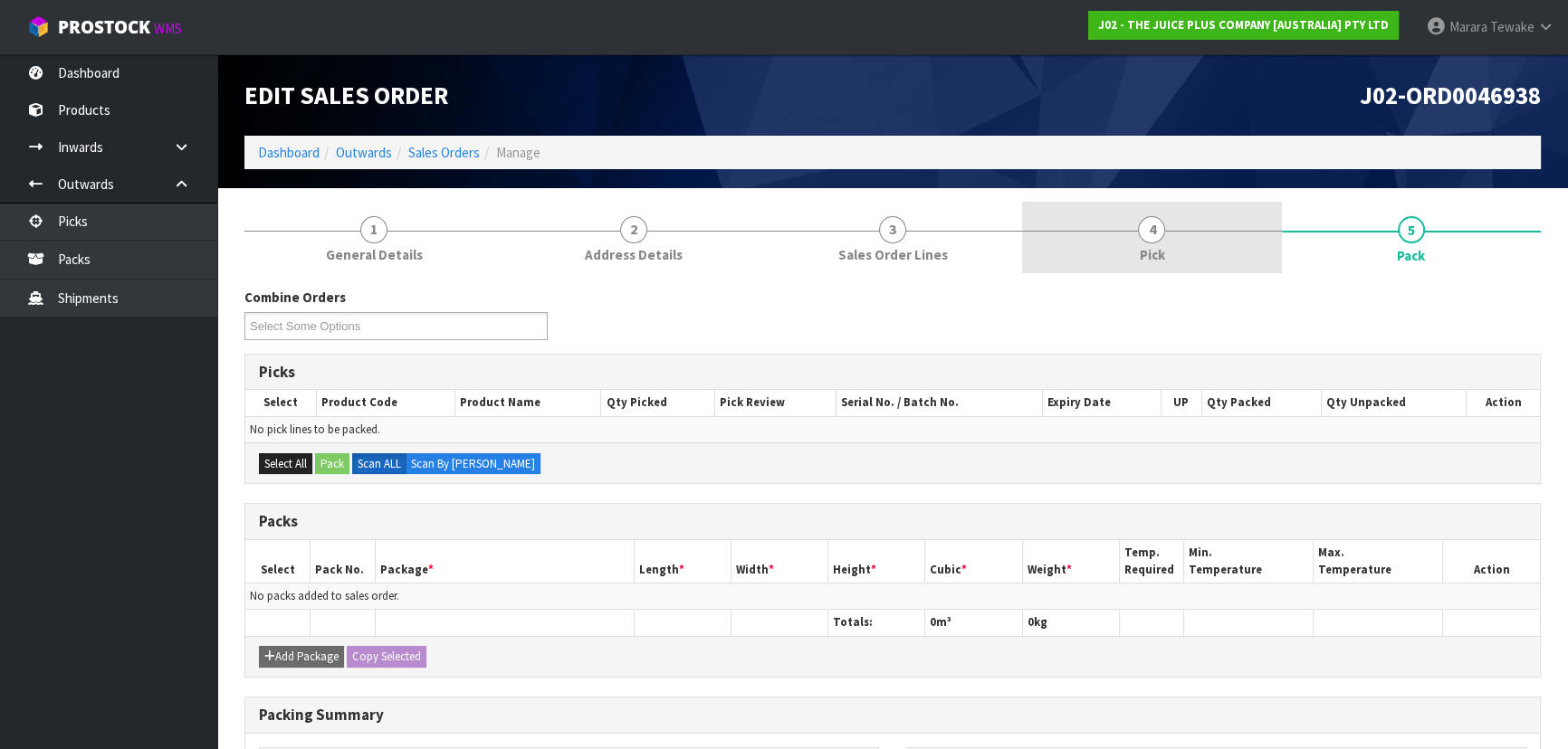
click at [1187, 237] on link "4 Pick" at bounding box center [1151, 237] width 259 height 71
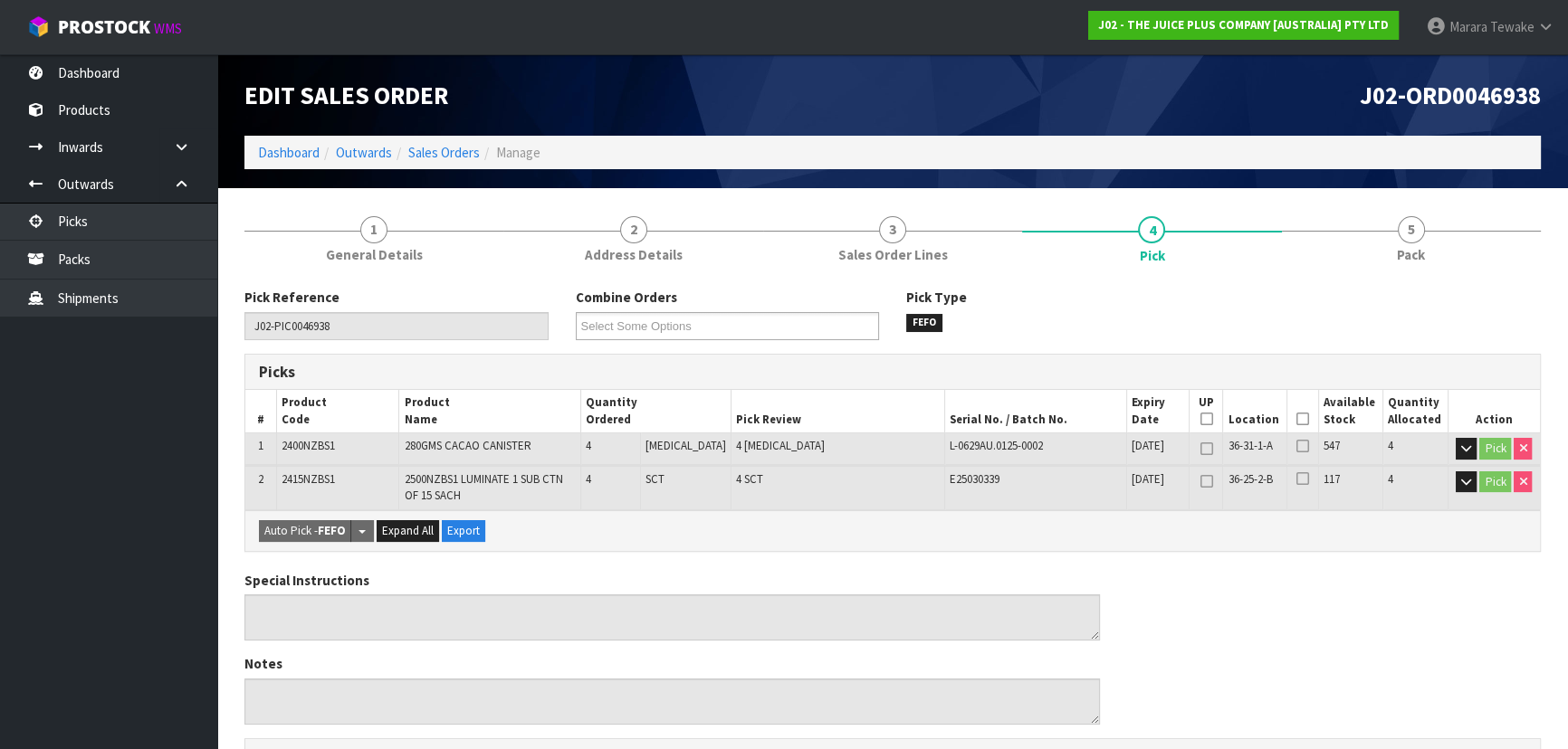
click at [1296, 419] on icon at bounding box center [1302, 419] width 13 height 1
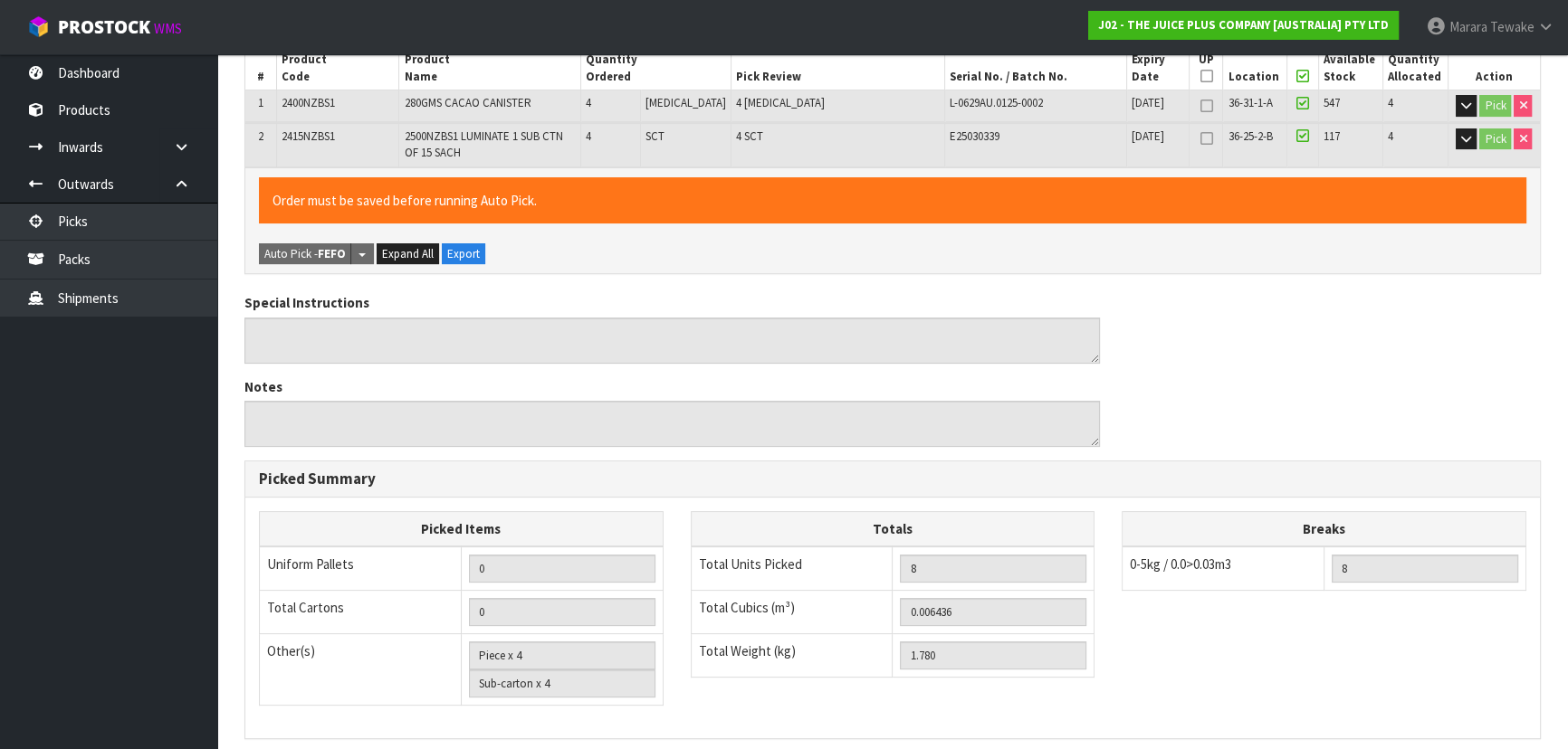
scroll to position [578, 0]
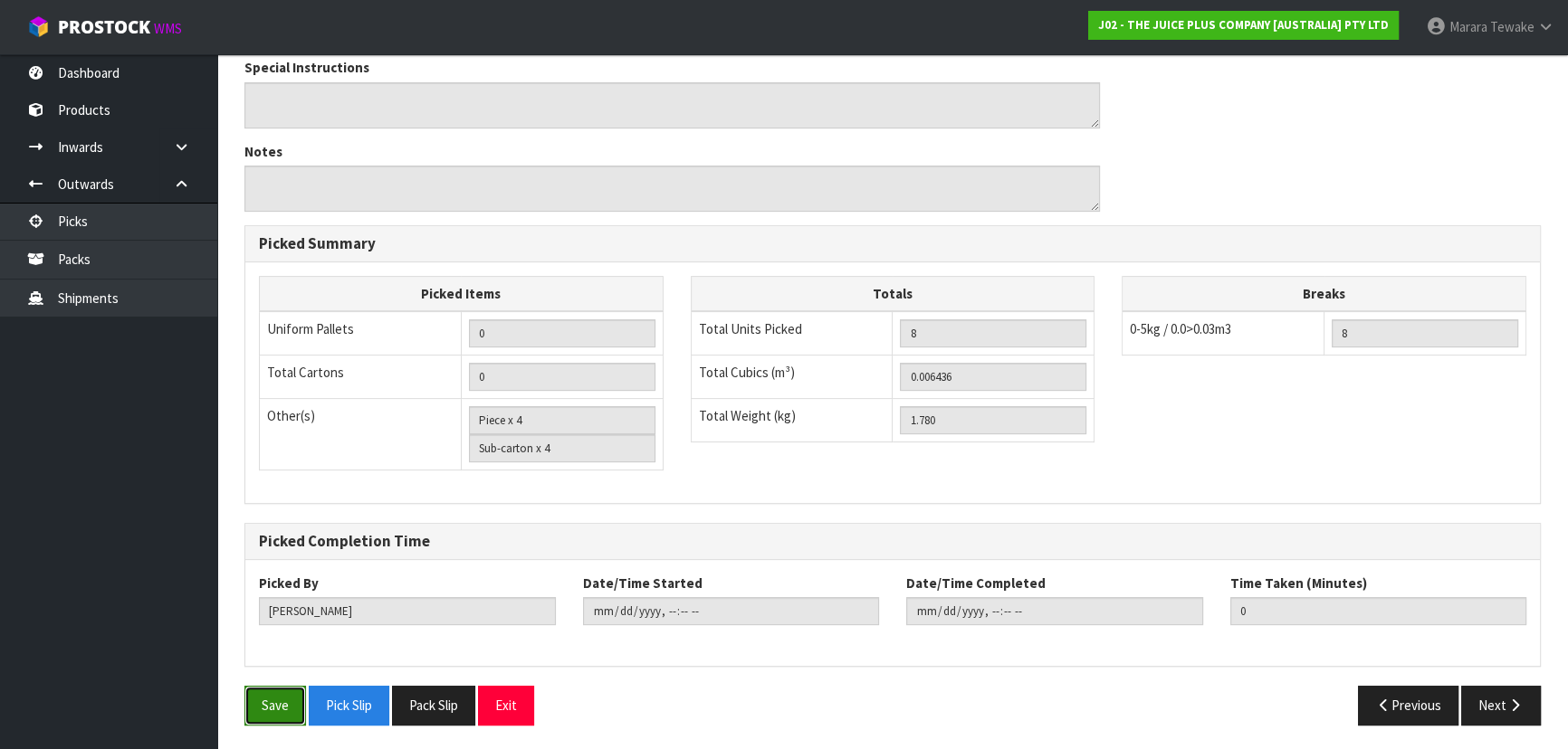
click at [296, 707] on button "Save" at bounding box center [275, 704] width 62 height 39
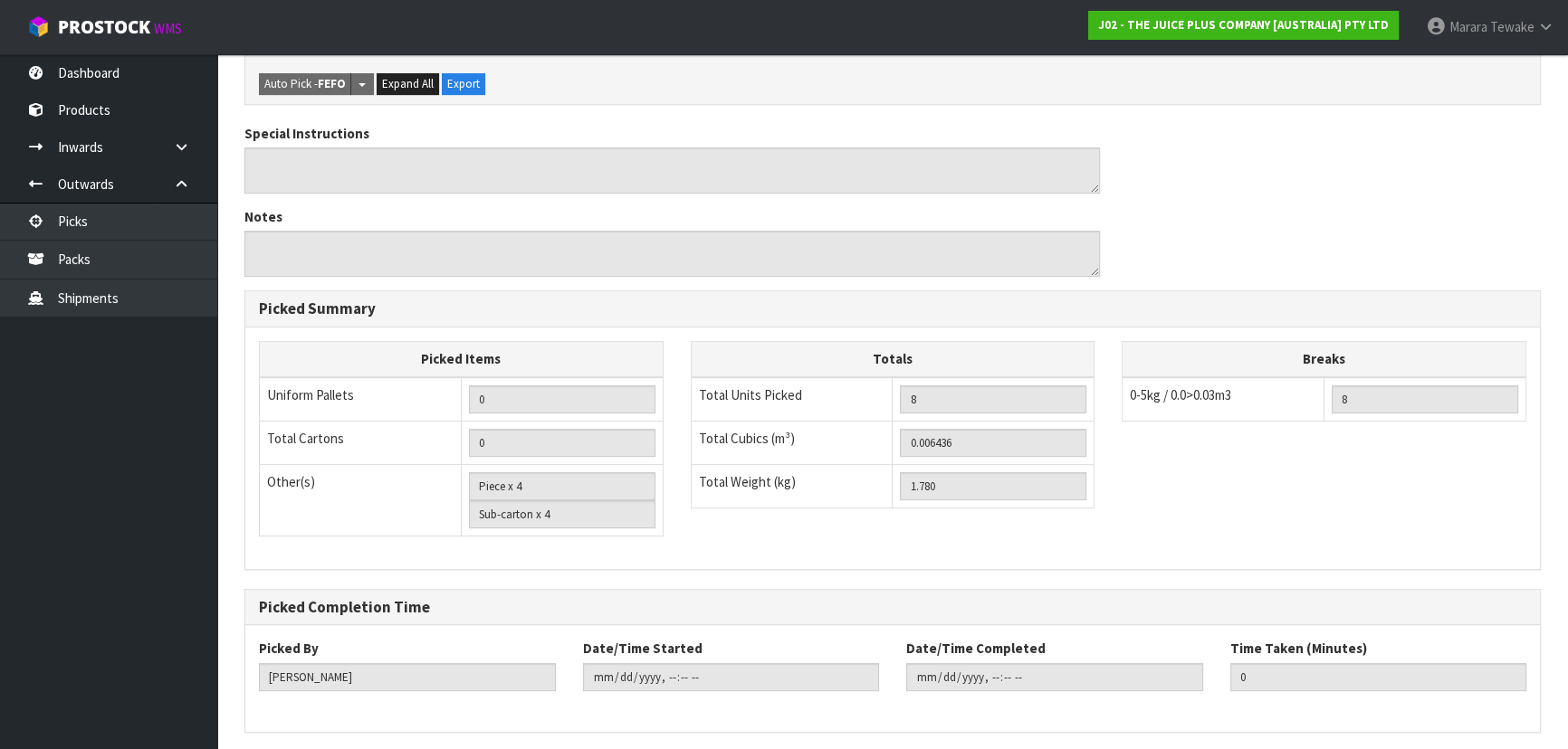
scroll to position [0, 0]
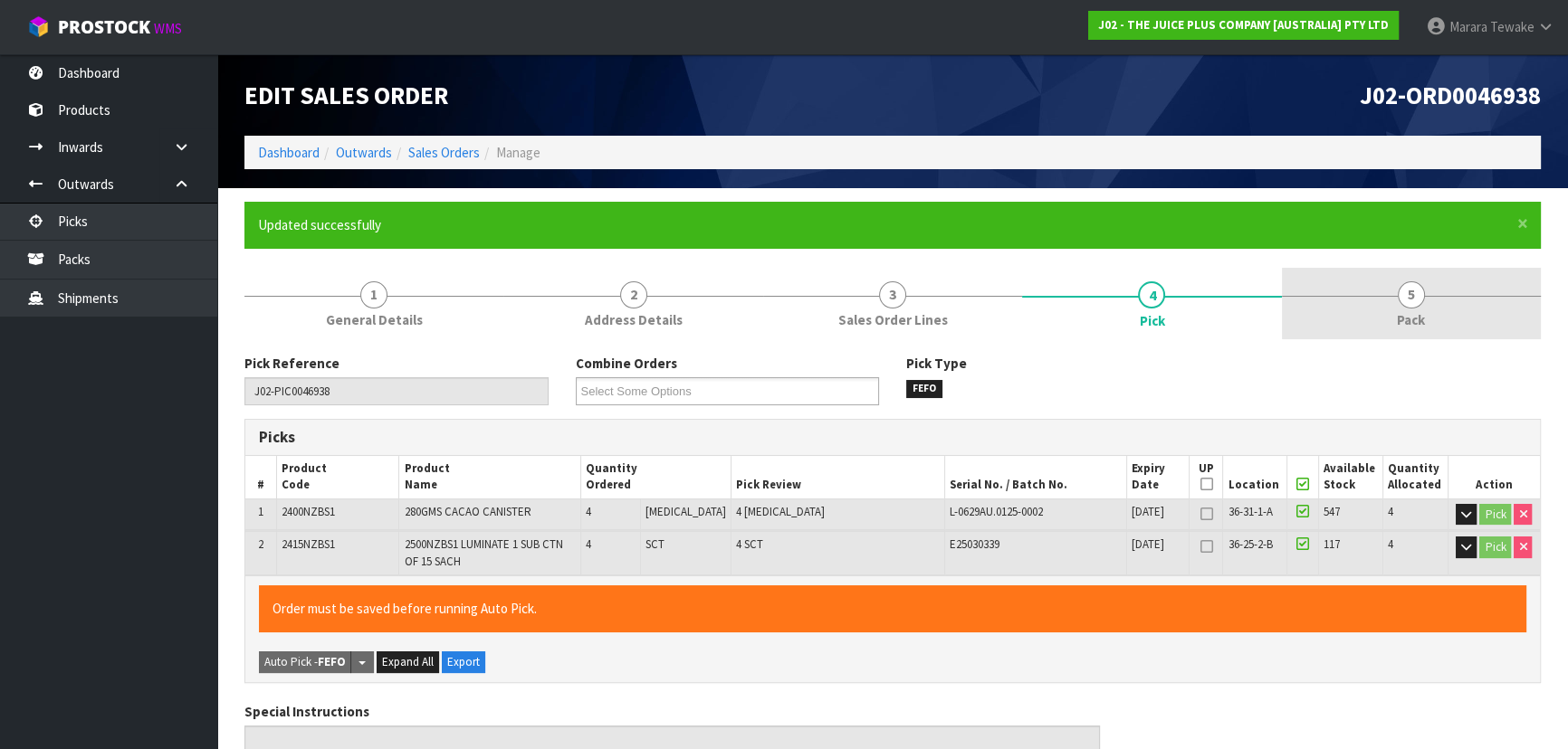
click at [1398, 311] on span "Pack" at bounding box center [1410, 319] width 28 height 19
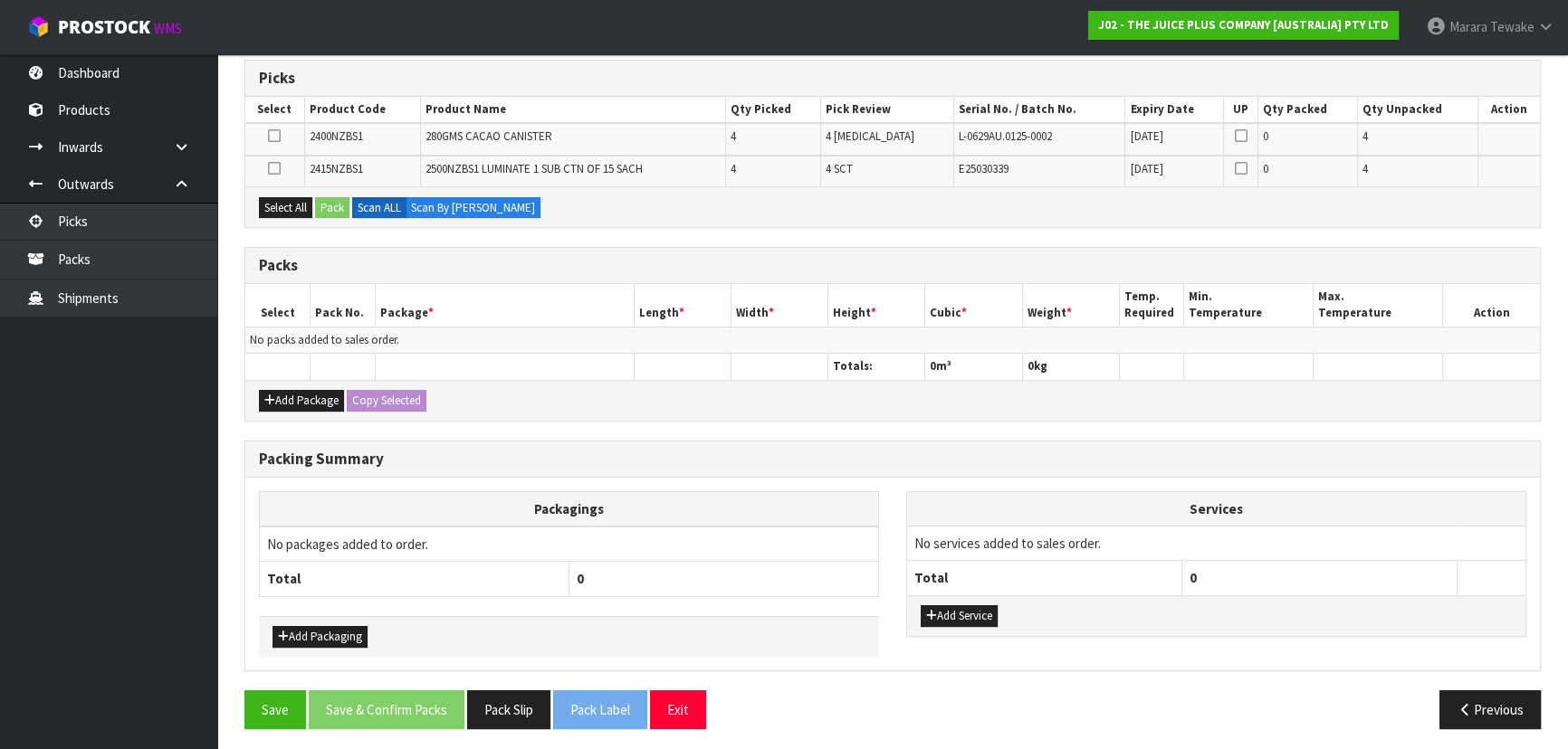
scroll to position [362, 0]
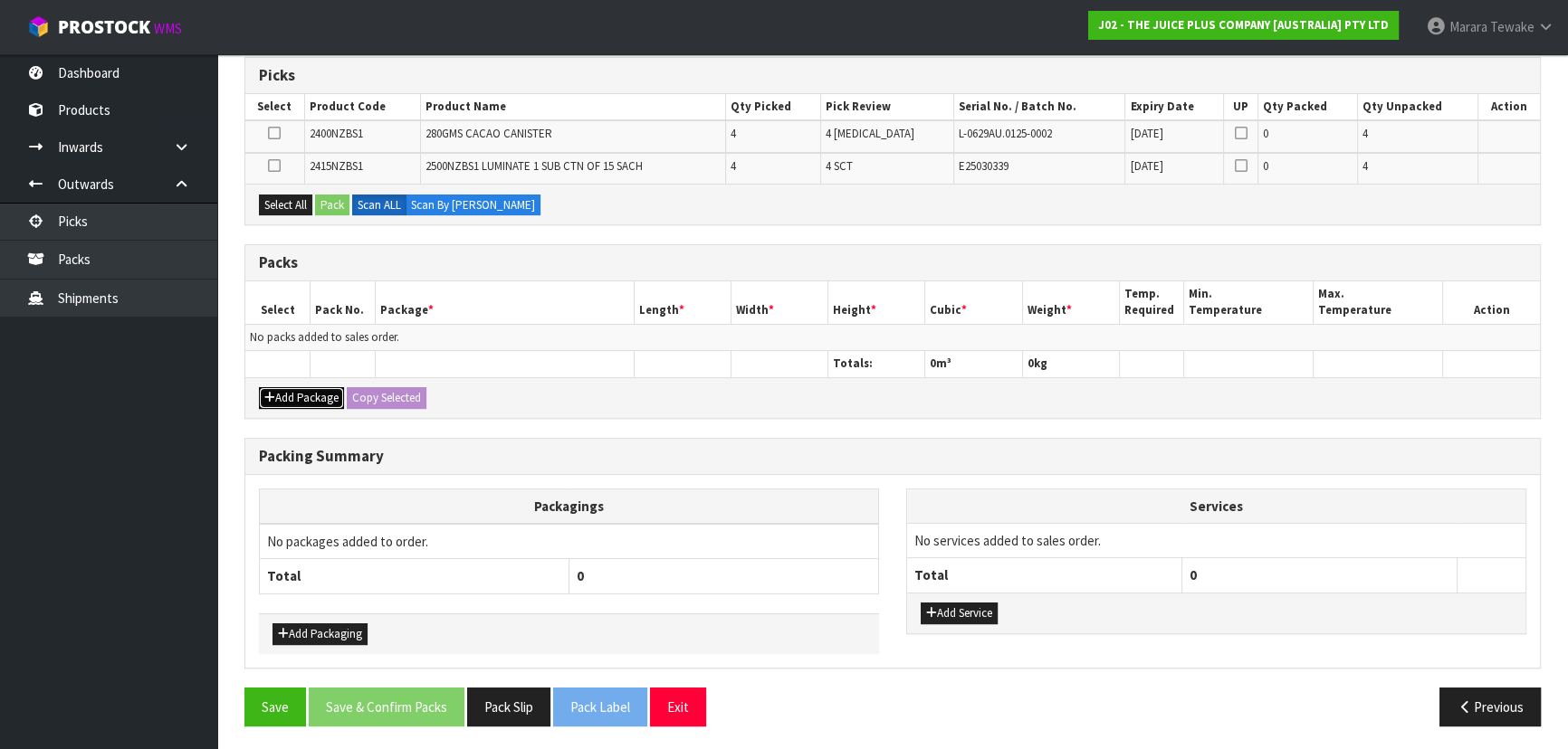
click at [308, 387] on button "Add Package" at bounding box center [302, 398] width 85 height 22
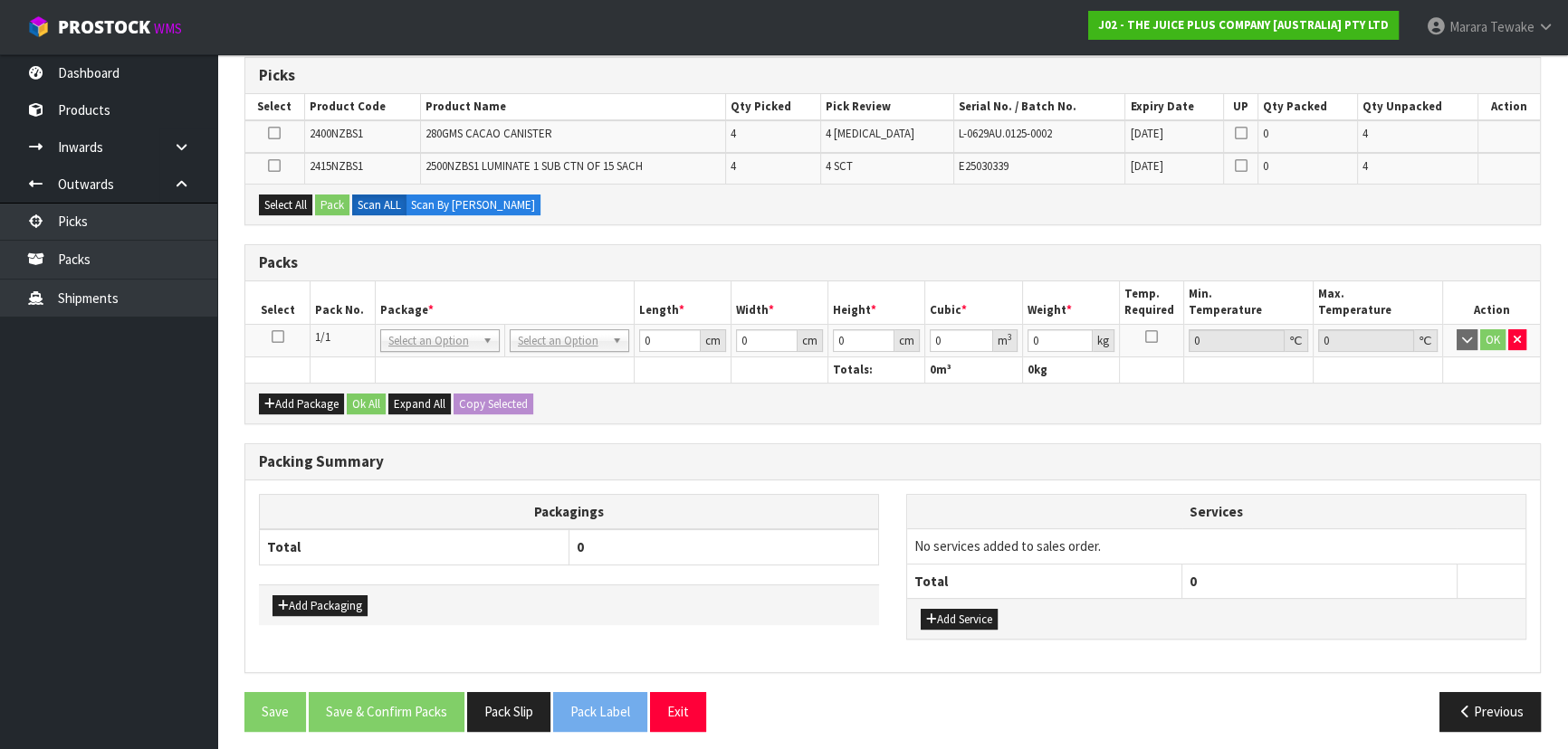
click at [280, 336] on icon at bounding box center [278, 336] width 13 height 1
drag, startPoint x: 292, startPoint y: 195, endPoint x: 319, endPoint y: 199, distance: 27.3
click at [292, 194] on button "Select All" at bounding box center [286, 205] width 54 height 22
click at [325, 199] on button "Pack" at bounding box center [331, 205] width 35 height 22
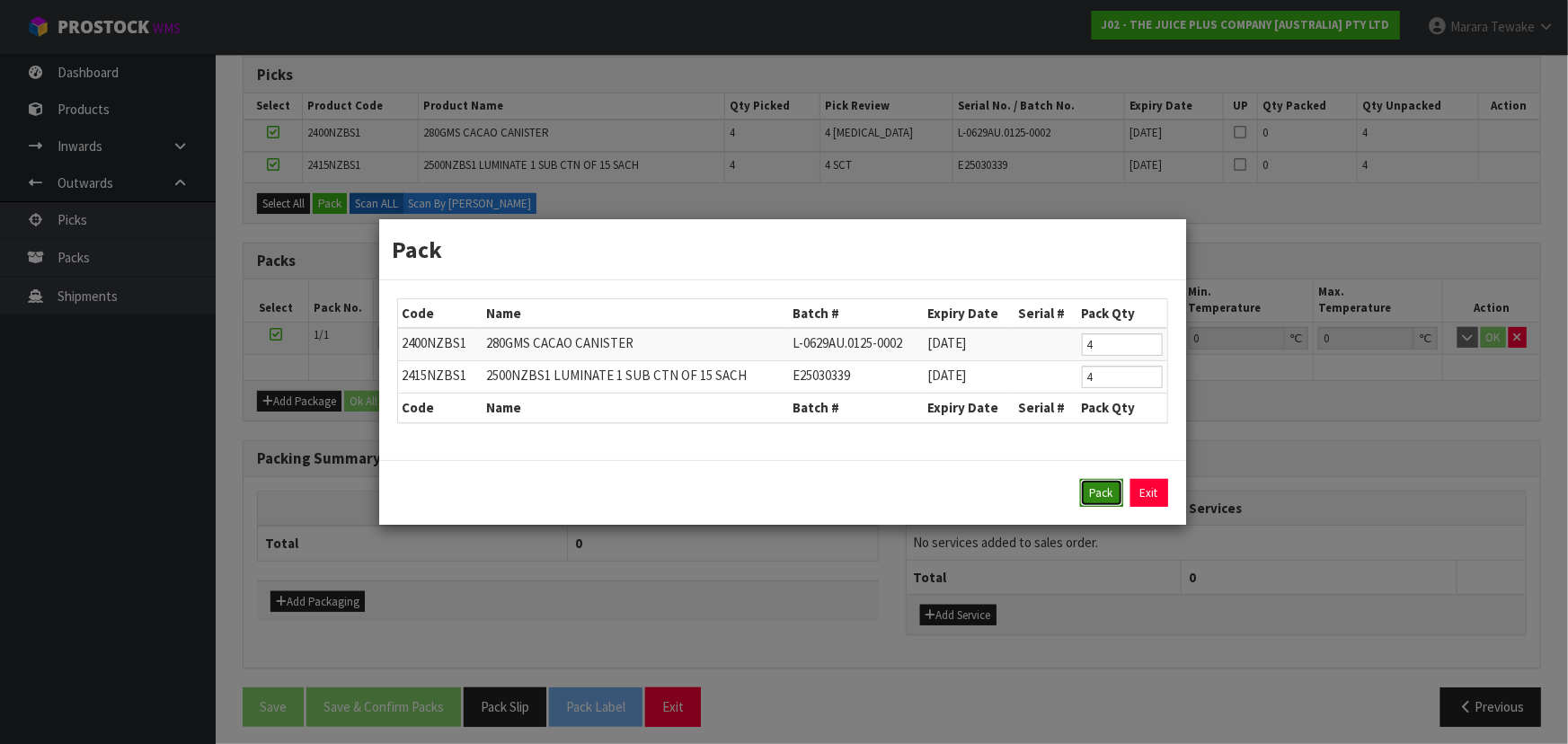
click at [1098, 492] on button "Pack" at bounding box center [1102, 493] width 43 height 29
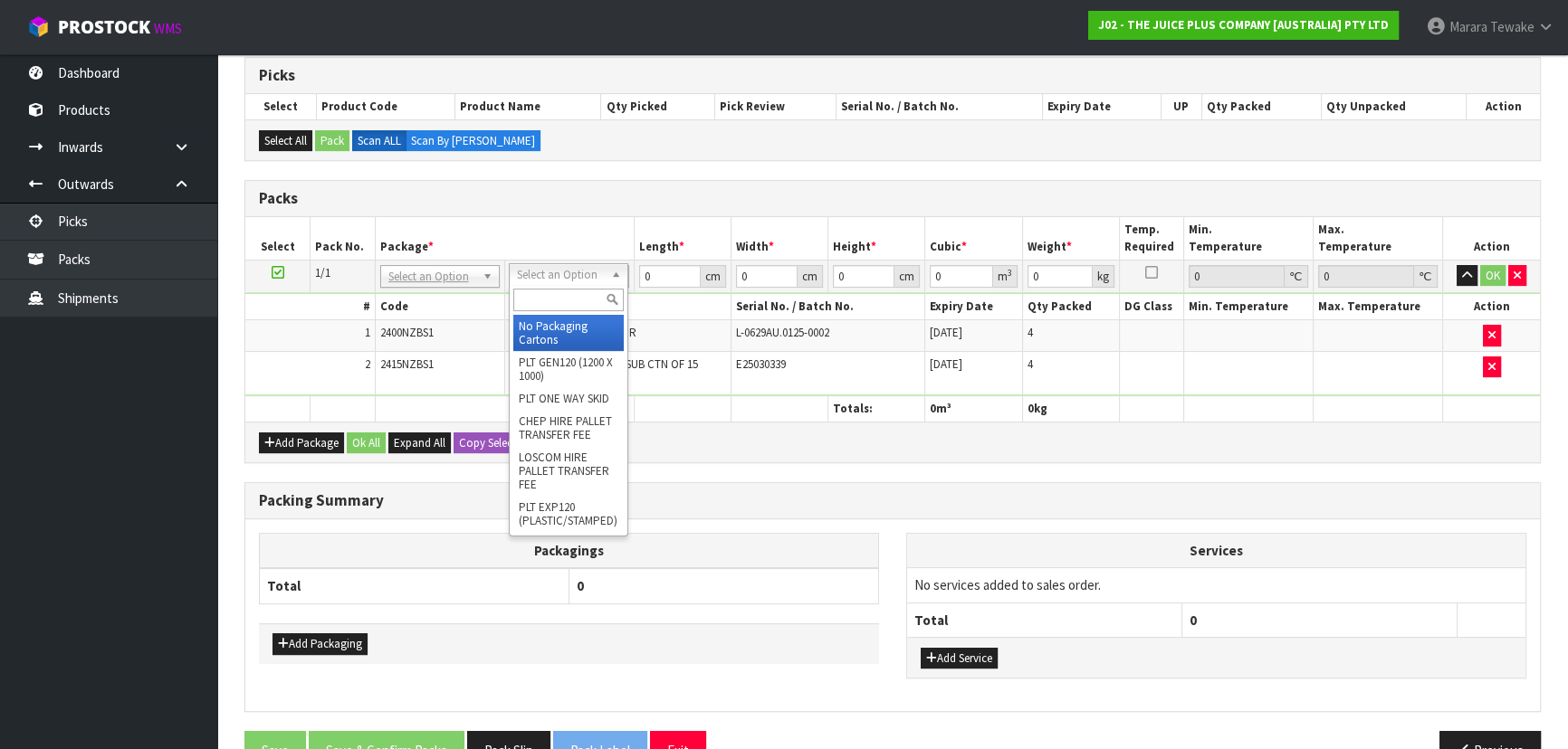
click at [580, 289] on div at bounding box center [568, 300] width 118 height 30
click at [547, 302] on input "text" at bounding box center [568, 300] width 110 height 23
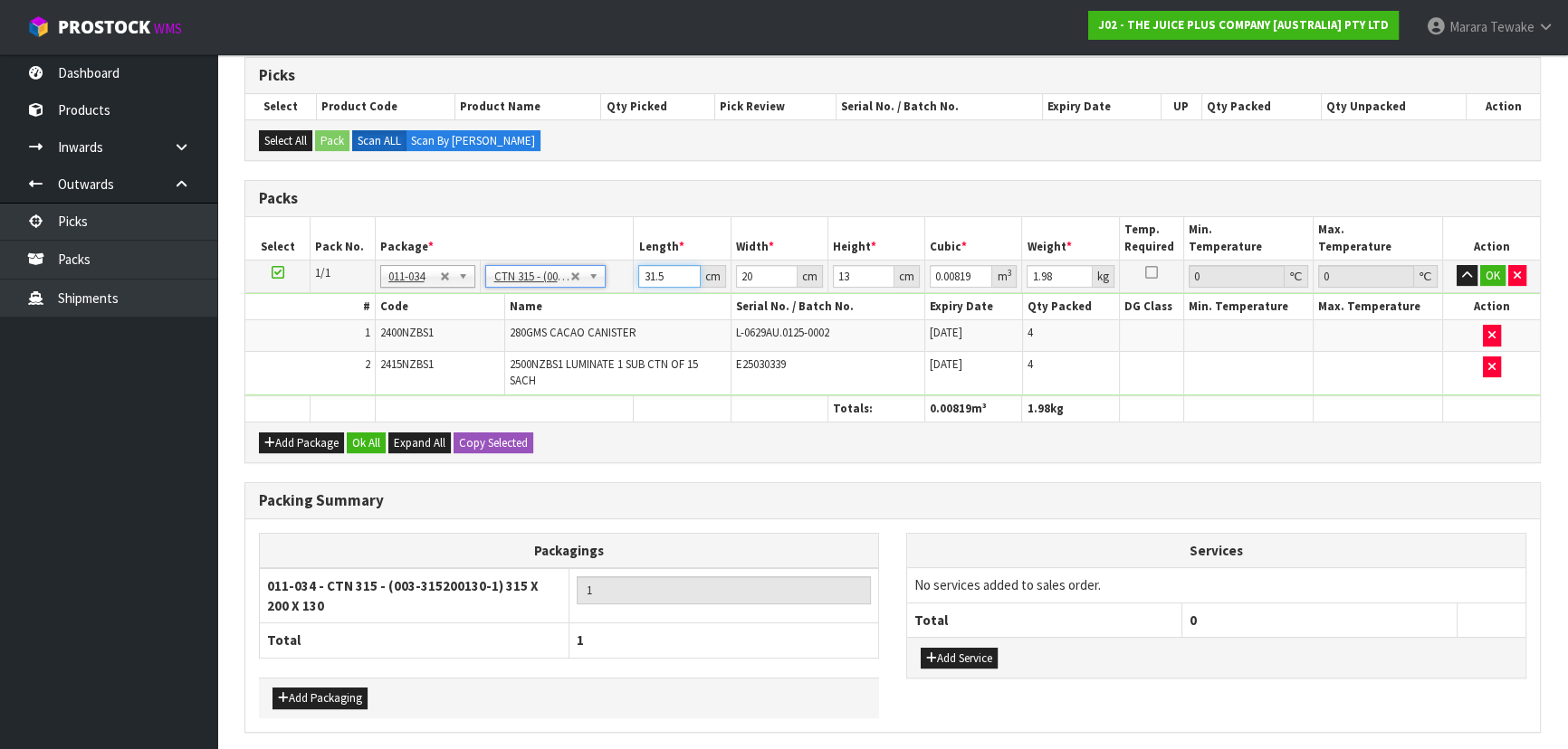
drag, startPoint x: 668, startPoint y: 267, endPoint x: 618, endPoint y: 242, distance: 55.9
click at [619, 244] on table "Select Pack No. Package * Length * Width * Height * Cubic * Weight * Temp. Requ…" at bounding box center [892, 319] width 1294 height 204
click at [1456, 265] on button "button" at bounding box center [1466, 276] width 21 height 22
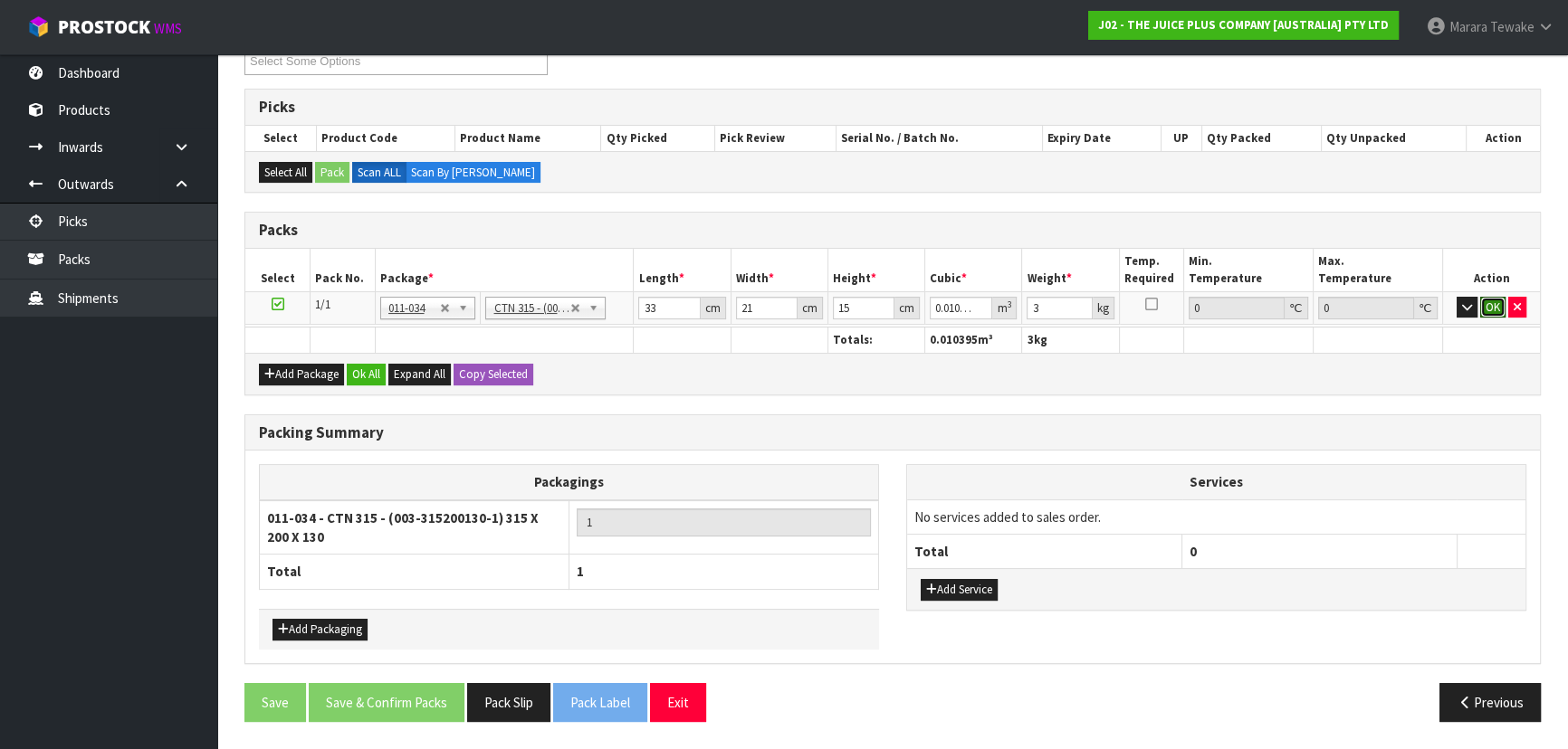
click button "OK" at bounding box center [1493, 308] width 26 height 22
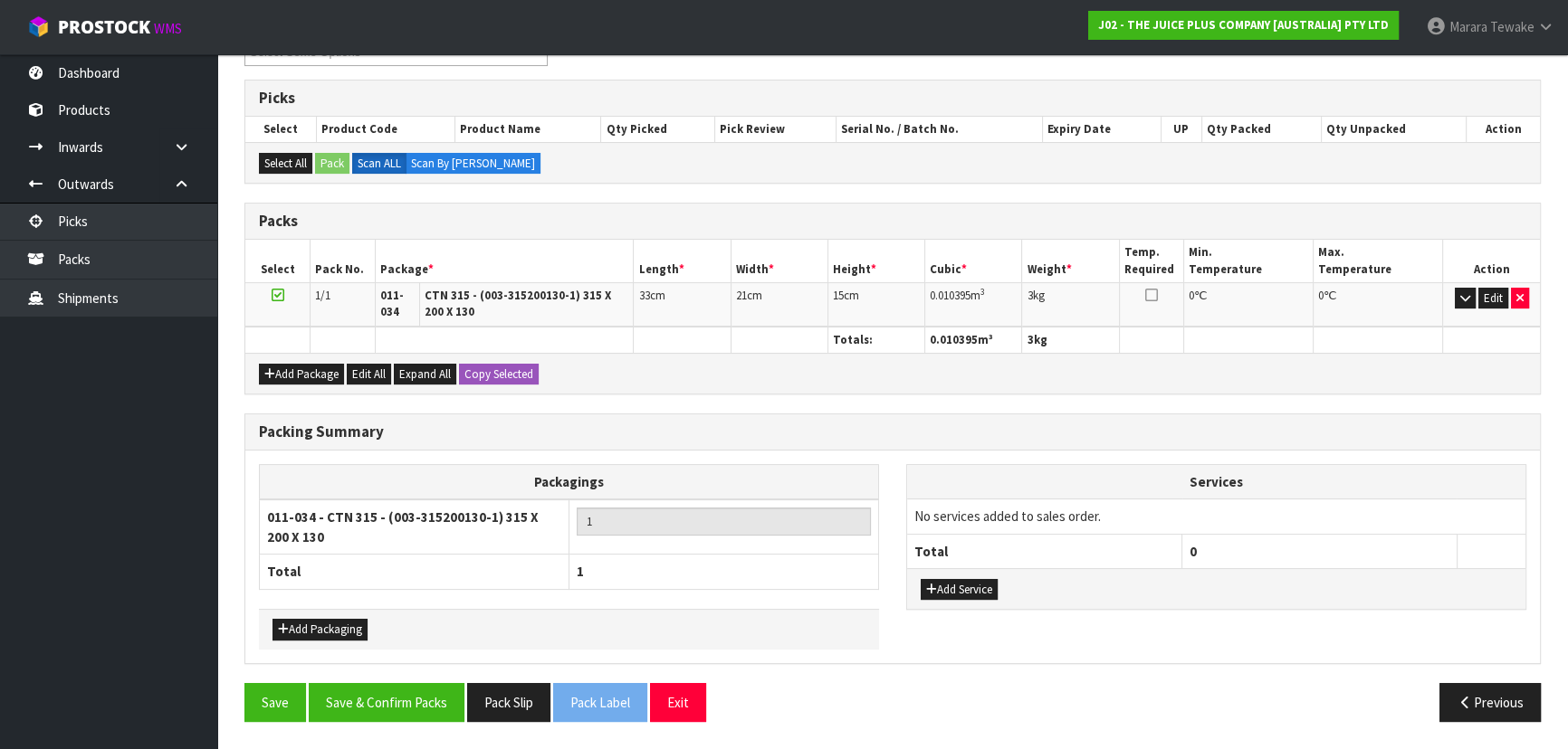
scroll to position [334, 0]
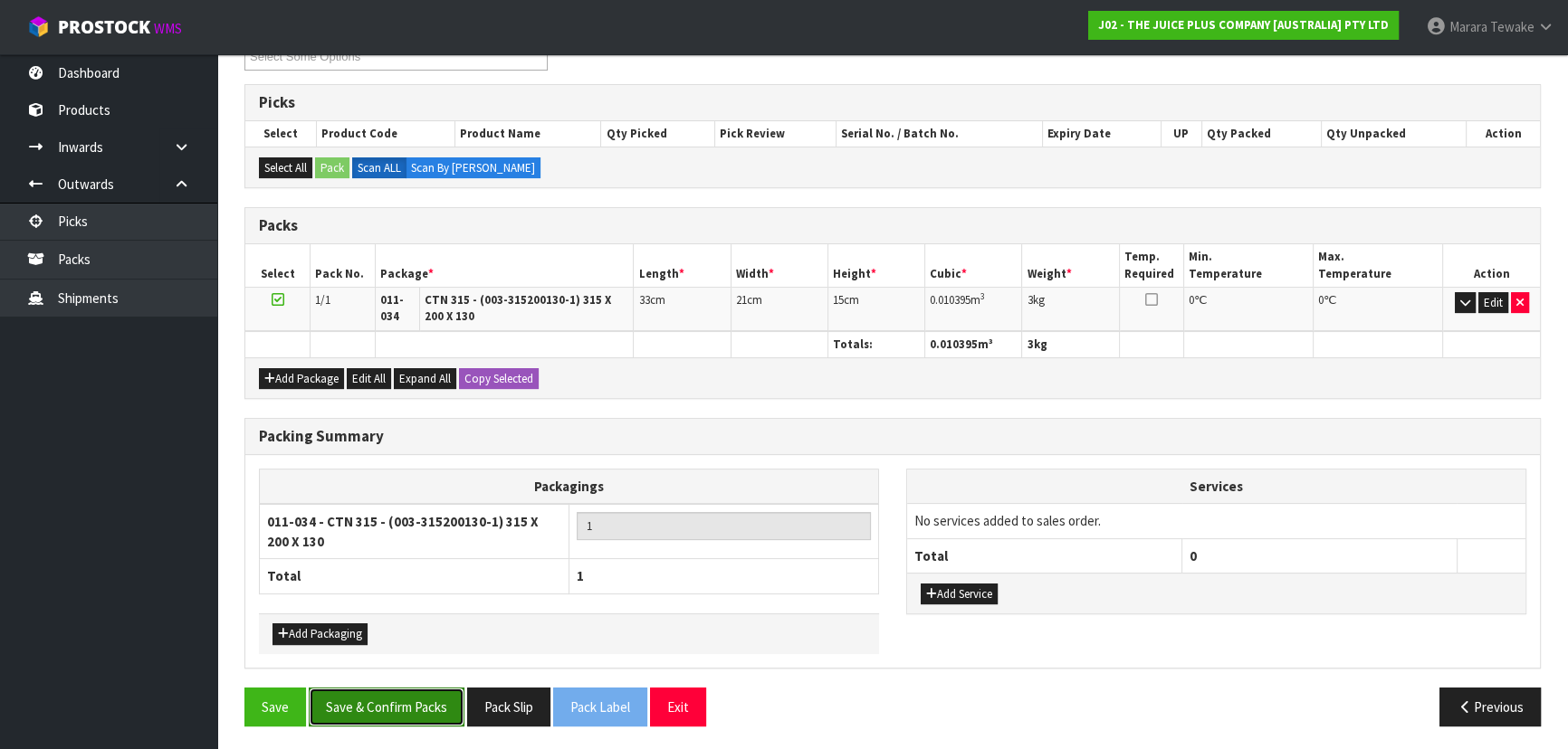
click at [357, 691] on button "Save & Confirm Packs" at bounding box center [386, 706] width 156 height 39
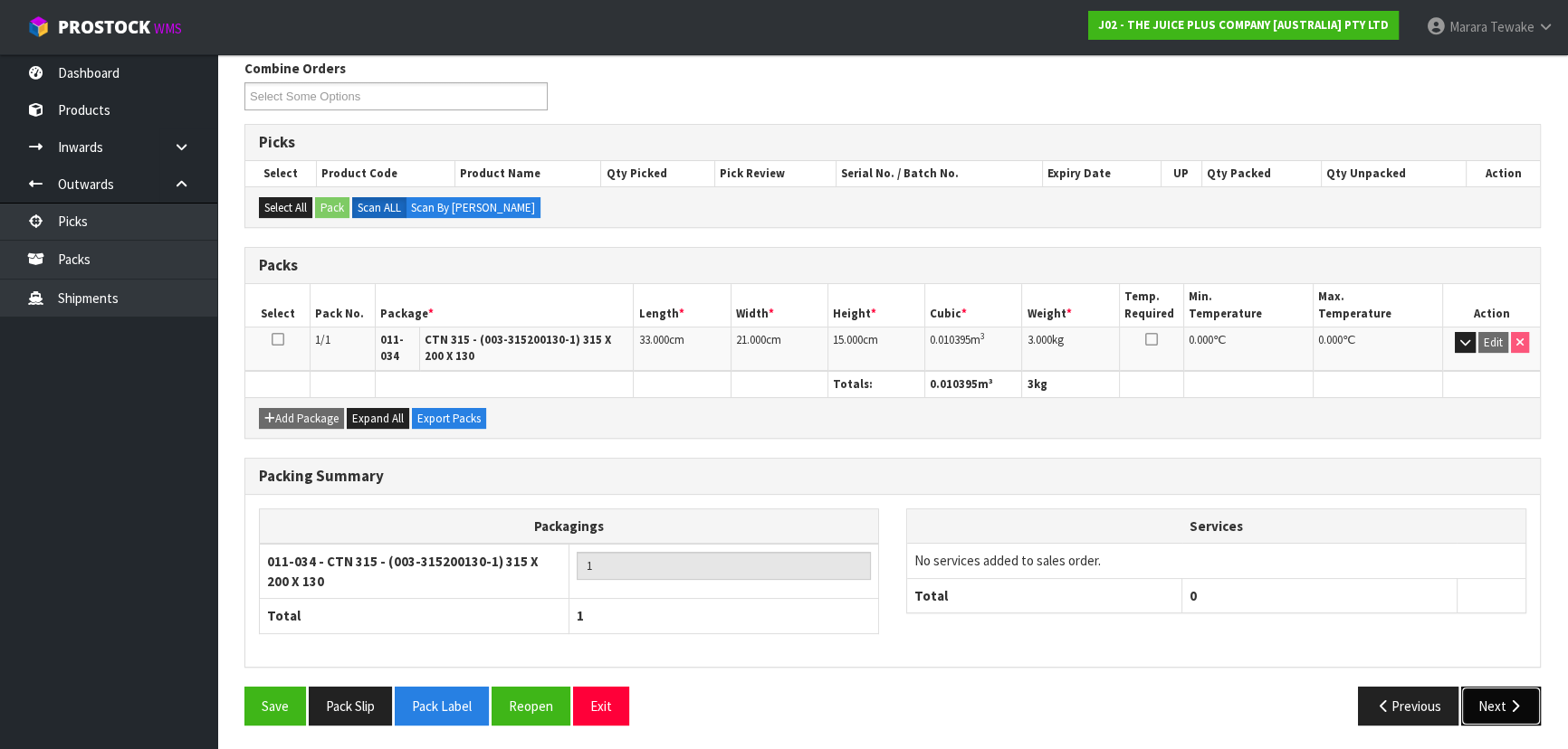
click at [1494, 699] on button "Next" at bounding box center [1501, 705] width 79 height 39
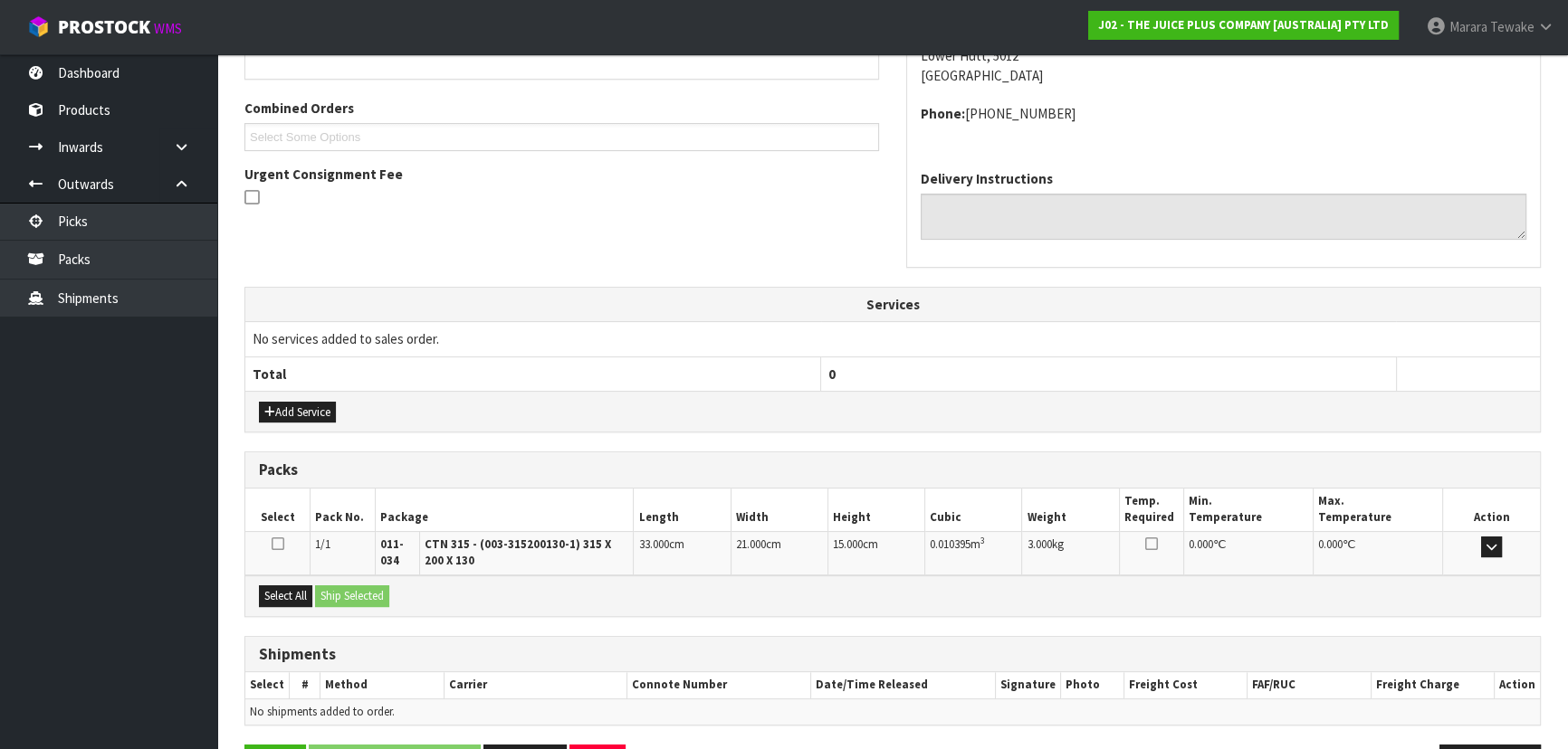
scroll to position [493, 0]
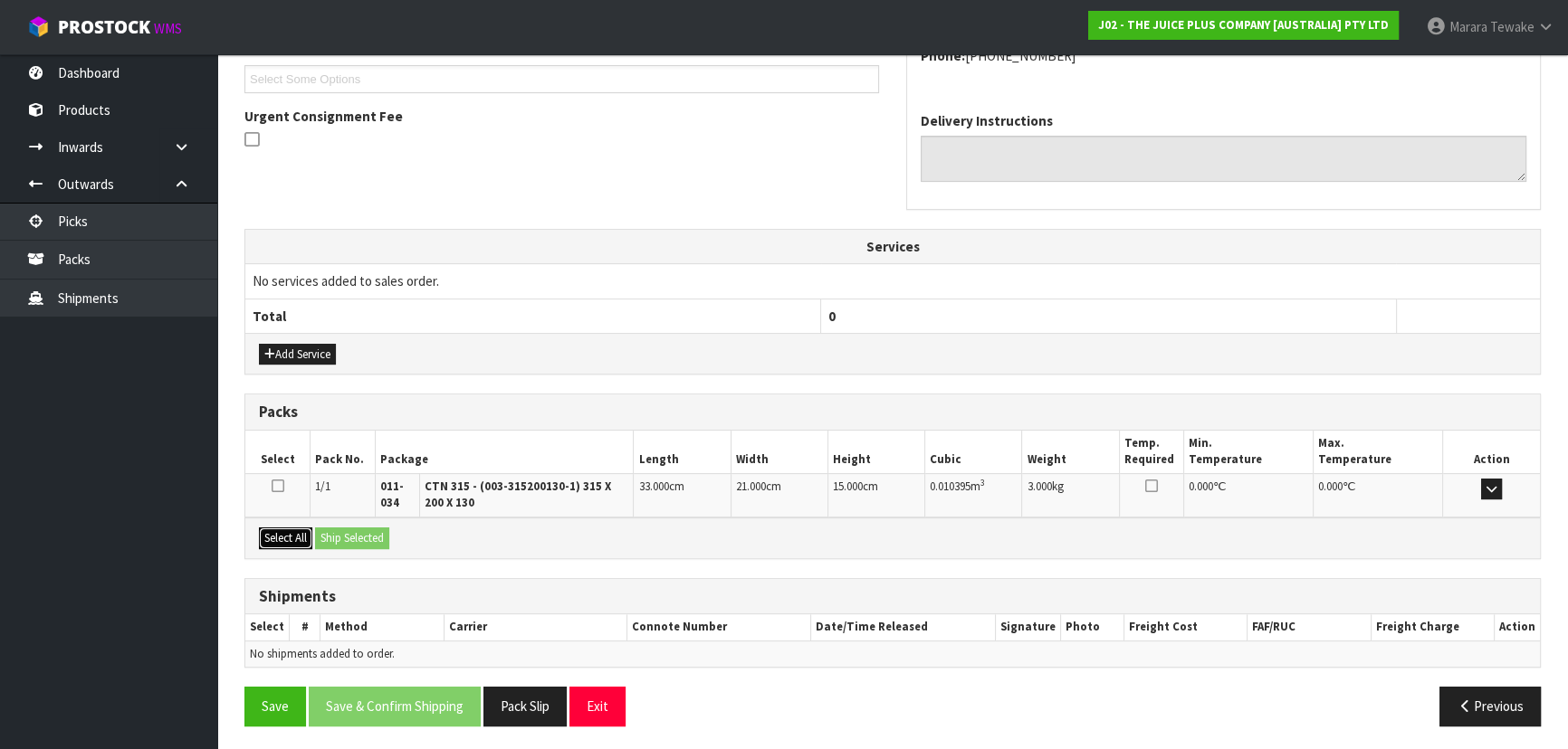
click at [306, 534] on button "Select All" at bounding box center [286, 539] width 54 height 22
click at [327, 531] on button "Ship Selected" at bounding box center [351, 539] width 74 height 22
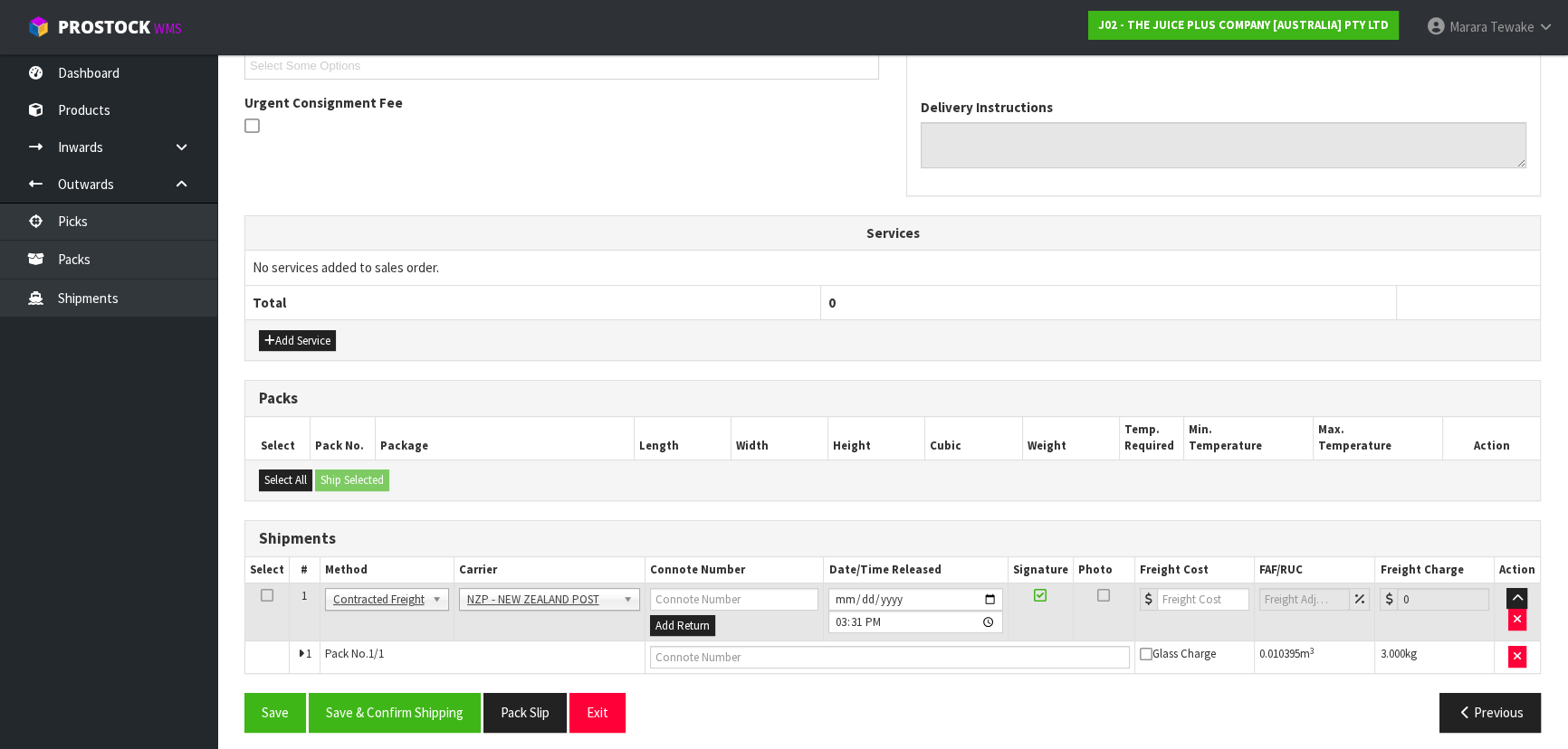
scroll to position [514, 0]
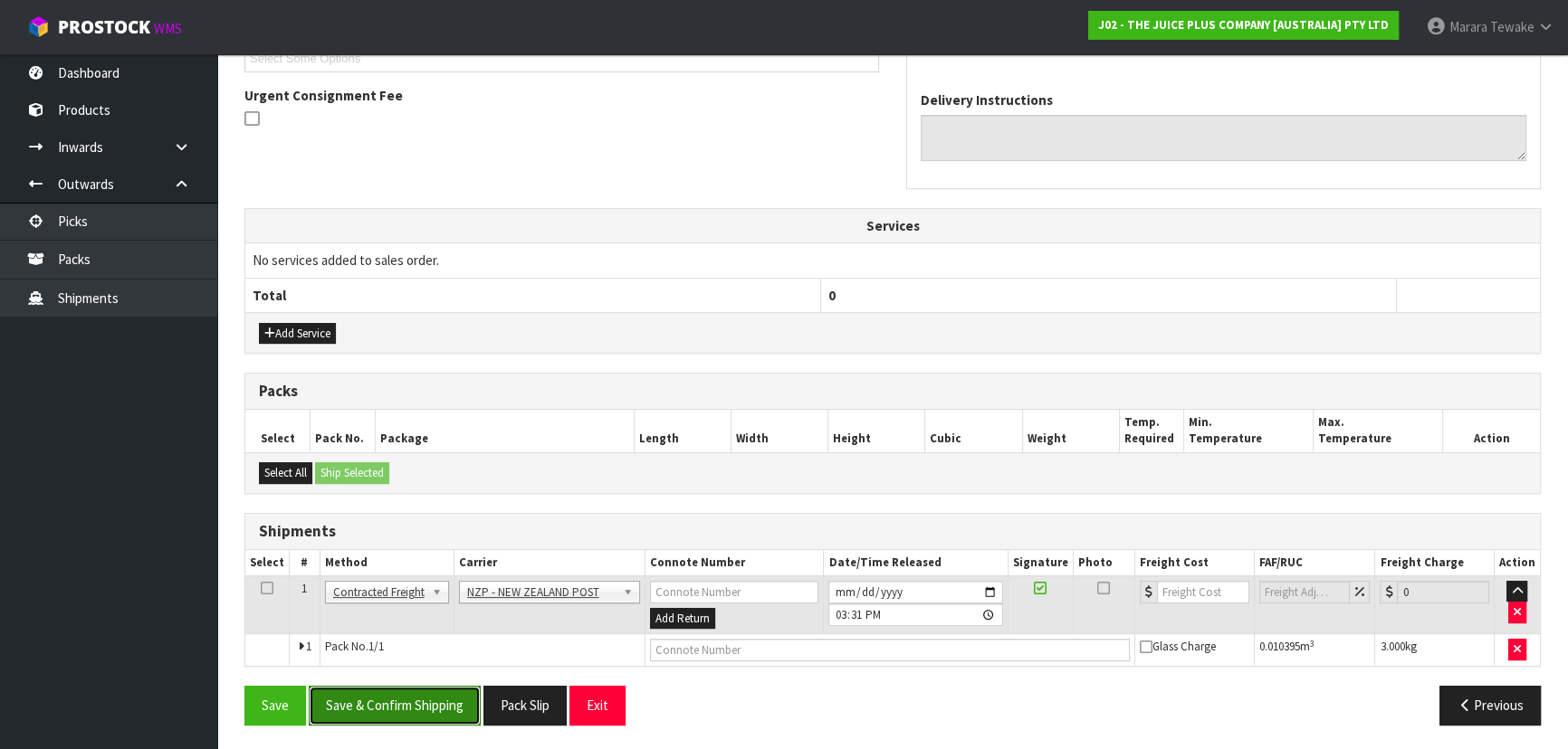
click at [402, 694] on button "Save & Confirm Shipping" at bounding box center [394, 704] width 172 height 39
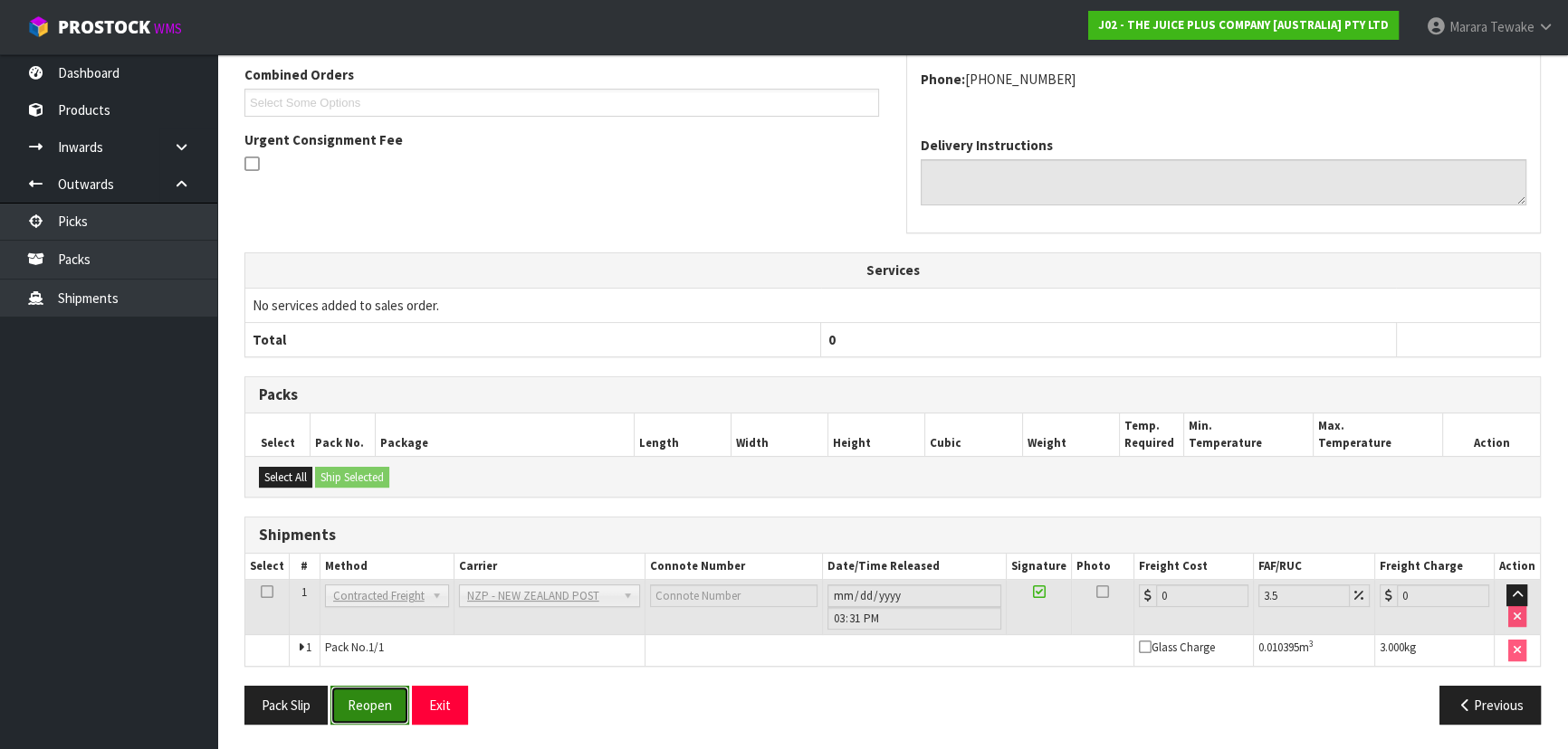
click at [404, 705] on button "Reopen" at bounding box center [369, 704] width 78 height 39
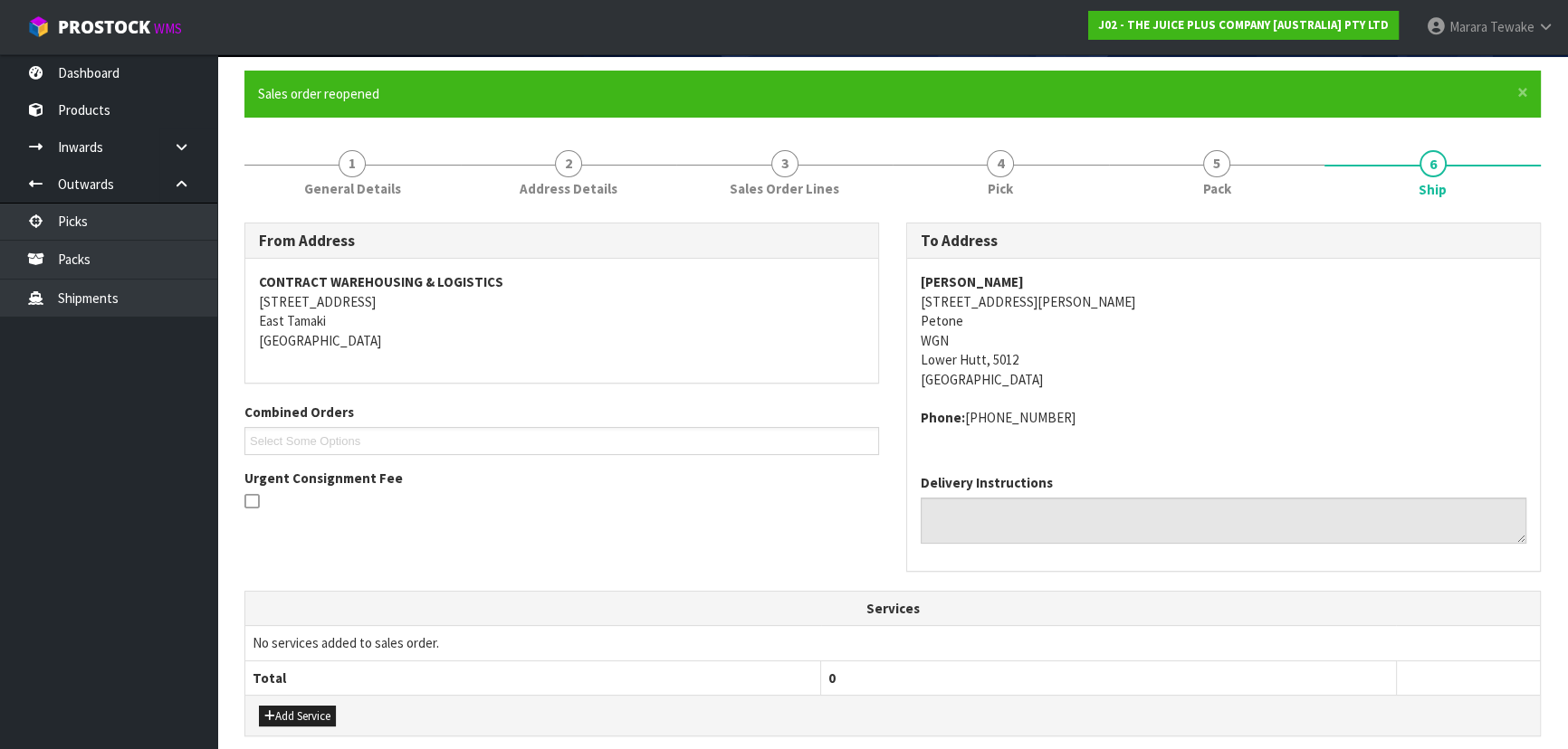
scroll to position [514, 0]
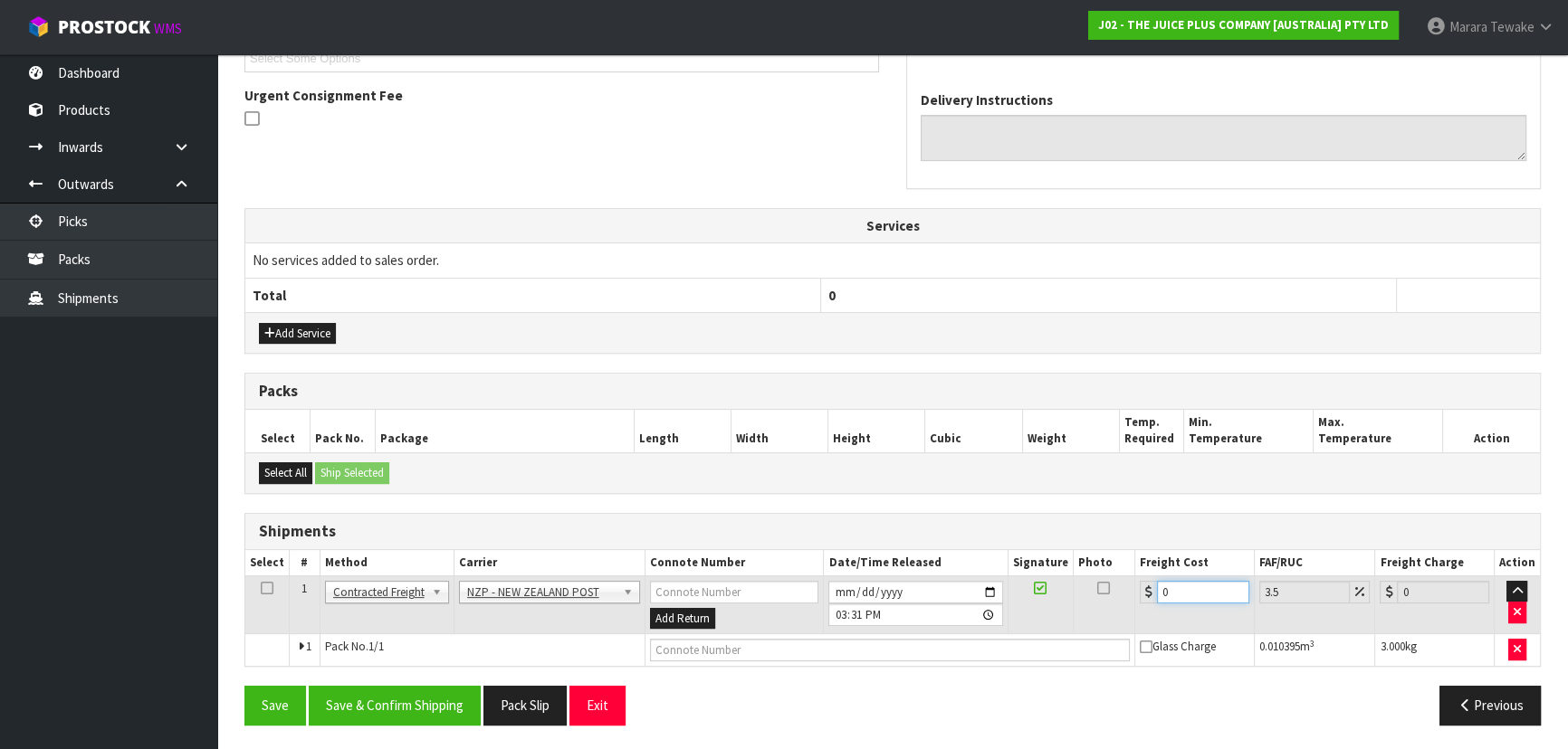
drag, startPoint x: 1177, startPoint y: 591, endPoint x: 1090, endPoint y: 520, distance: 112.3
click at [1102, 532] on div "Shipments Select # Method Carrier Connote Number Date/Time Released Signature P…" at bounding box center [892, 590] width 1296 height 155
drag, startPoint x: 443, startPoint y: 706, endPoint x: 421, endPoint y: 696, distance: 24.2
click at [443, 706] on button "Save & Confirm Shipping" at bounding box center [394, 704] width 172 height 39
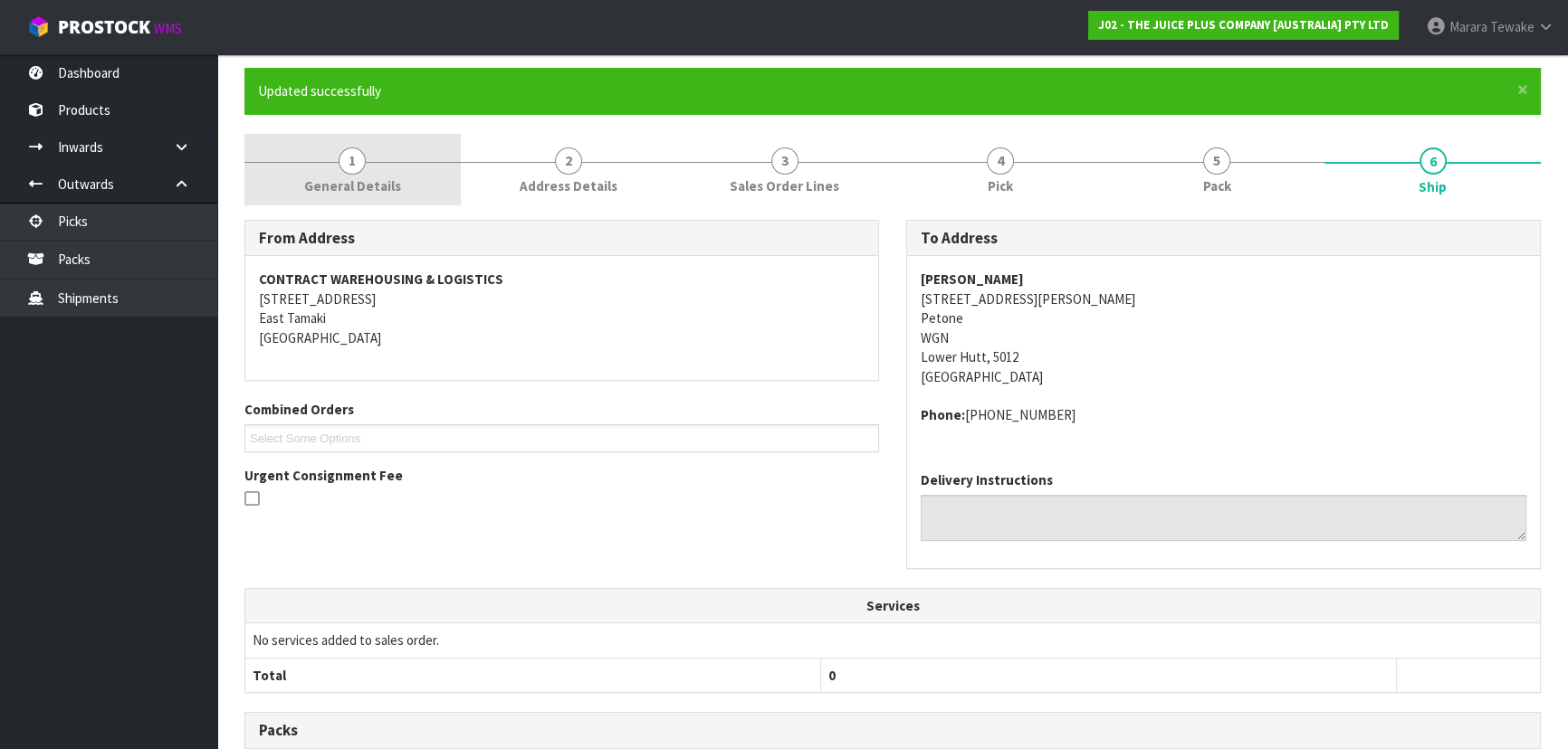
scroll to position [0, 0]
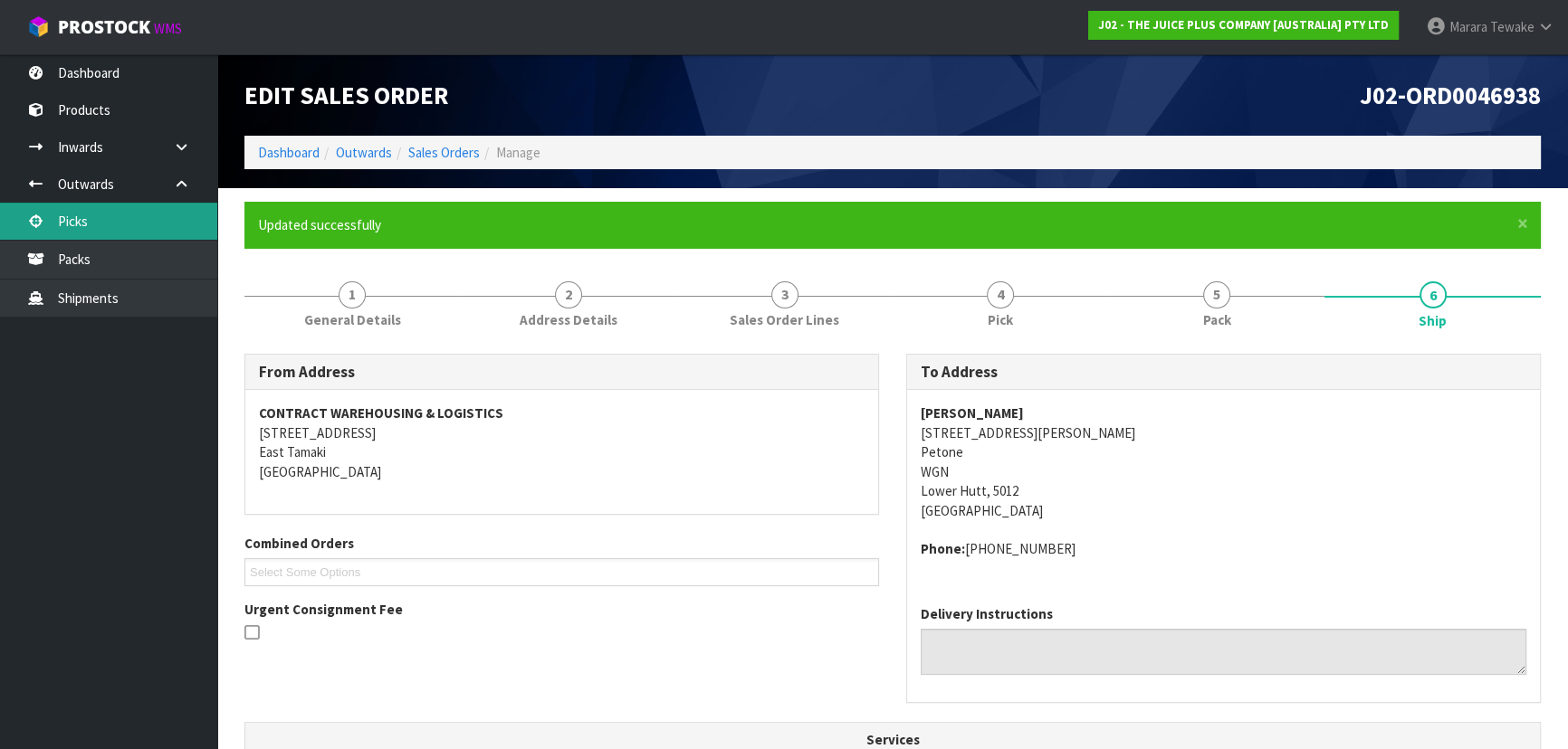
click at [167, 216] on link "Picks" at bounding box center [108, 220] width 217 height 37
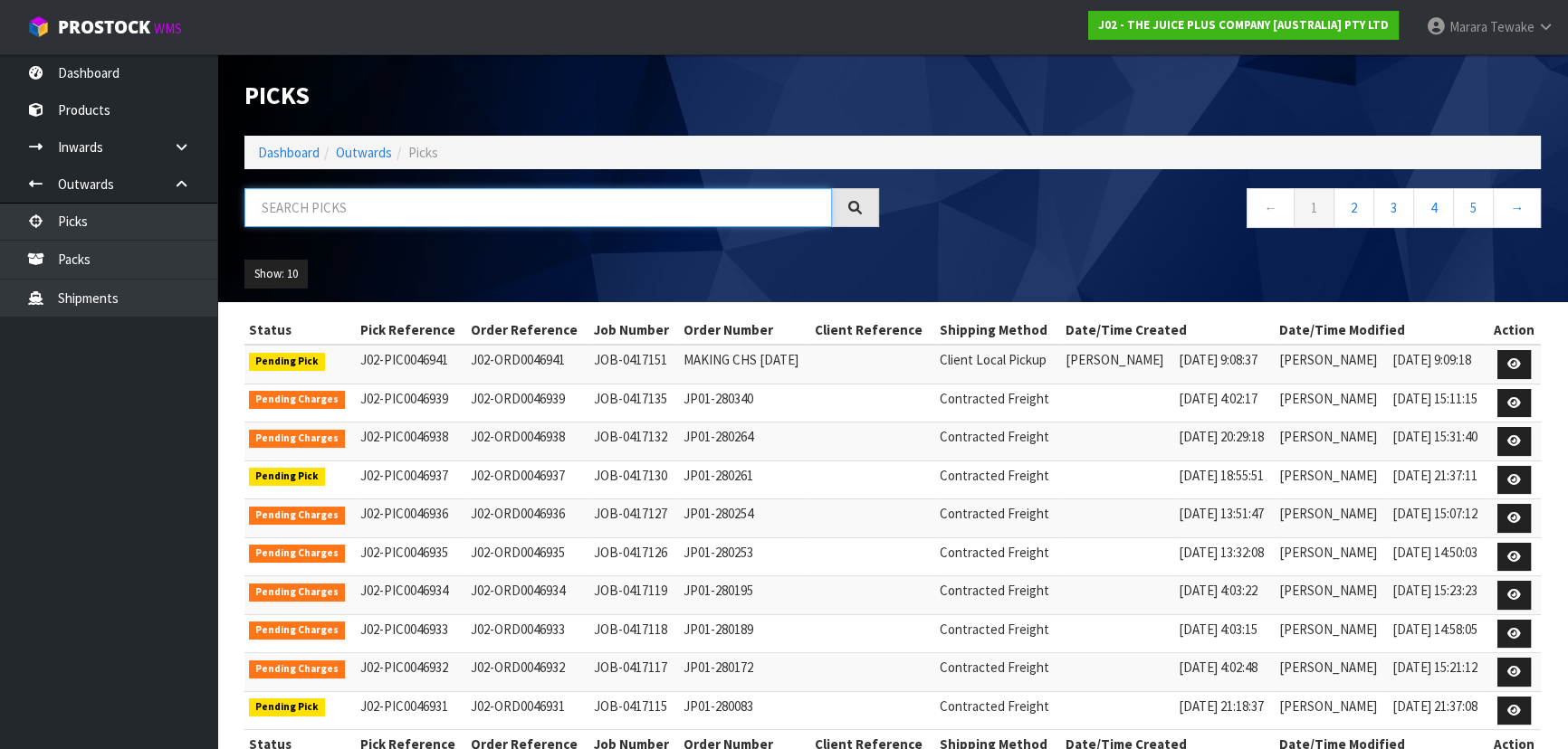
click at [325, 222] on input "text" at bounding box center [538, 207] width 588 height 39
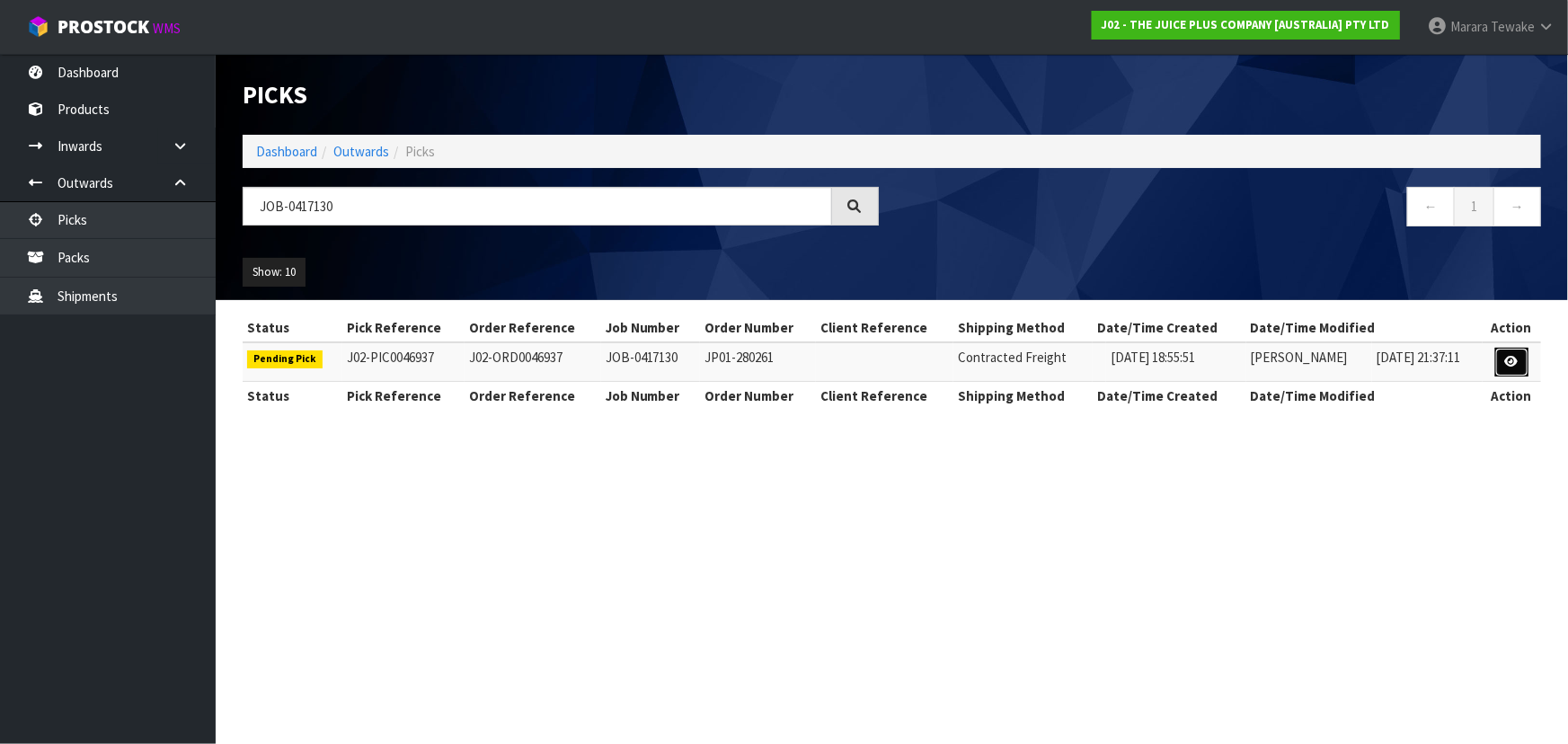
click at [1523, 361] on link at bounding box center [1513, 362] width 34 height 29
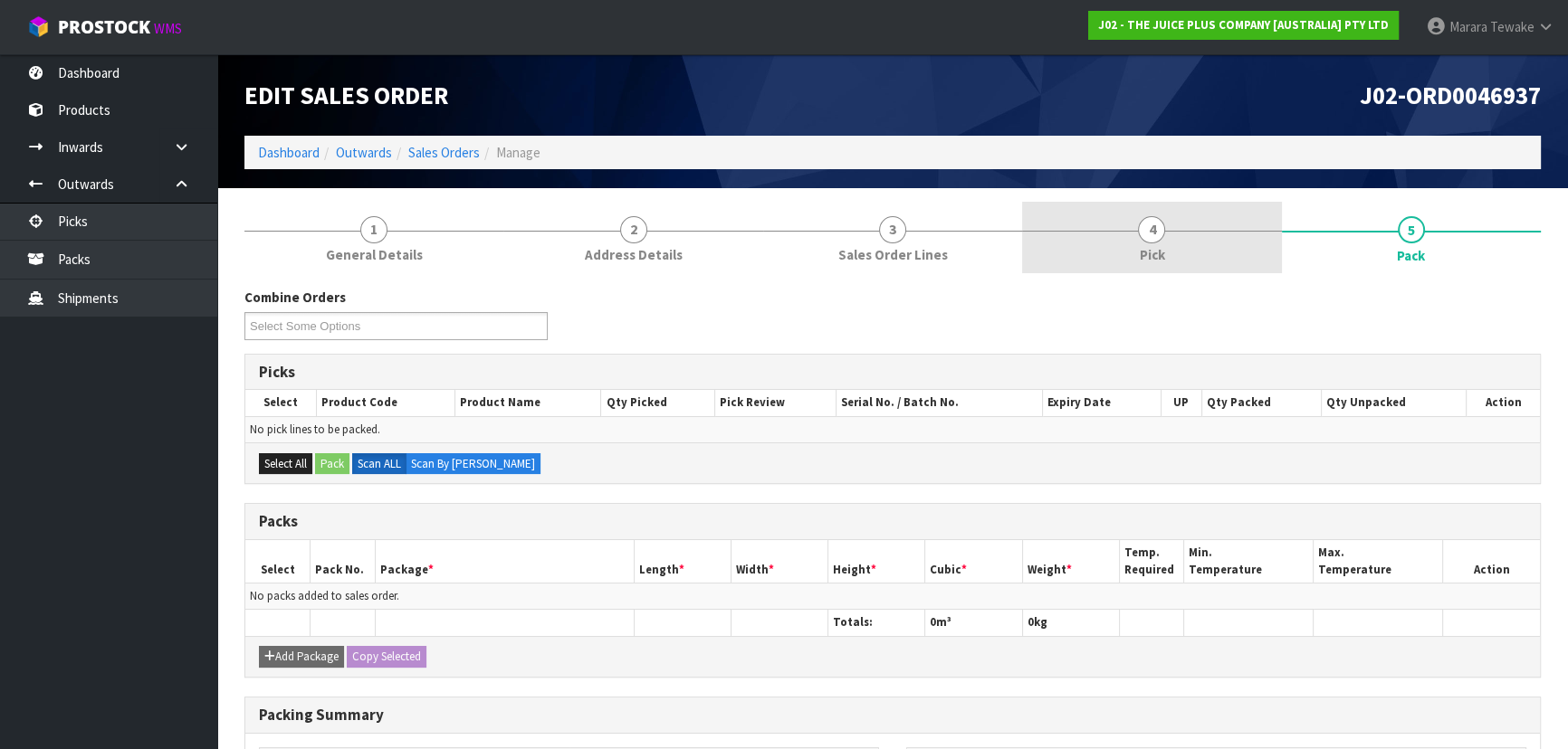
click at [1173, 253] on link "4 Pick" at bounding box center [1151, 237] width 259 height 71
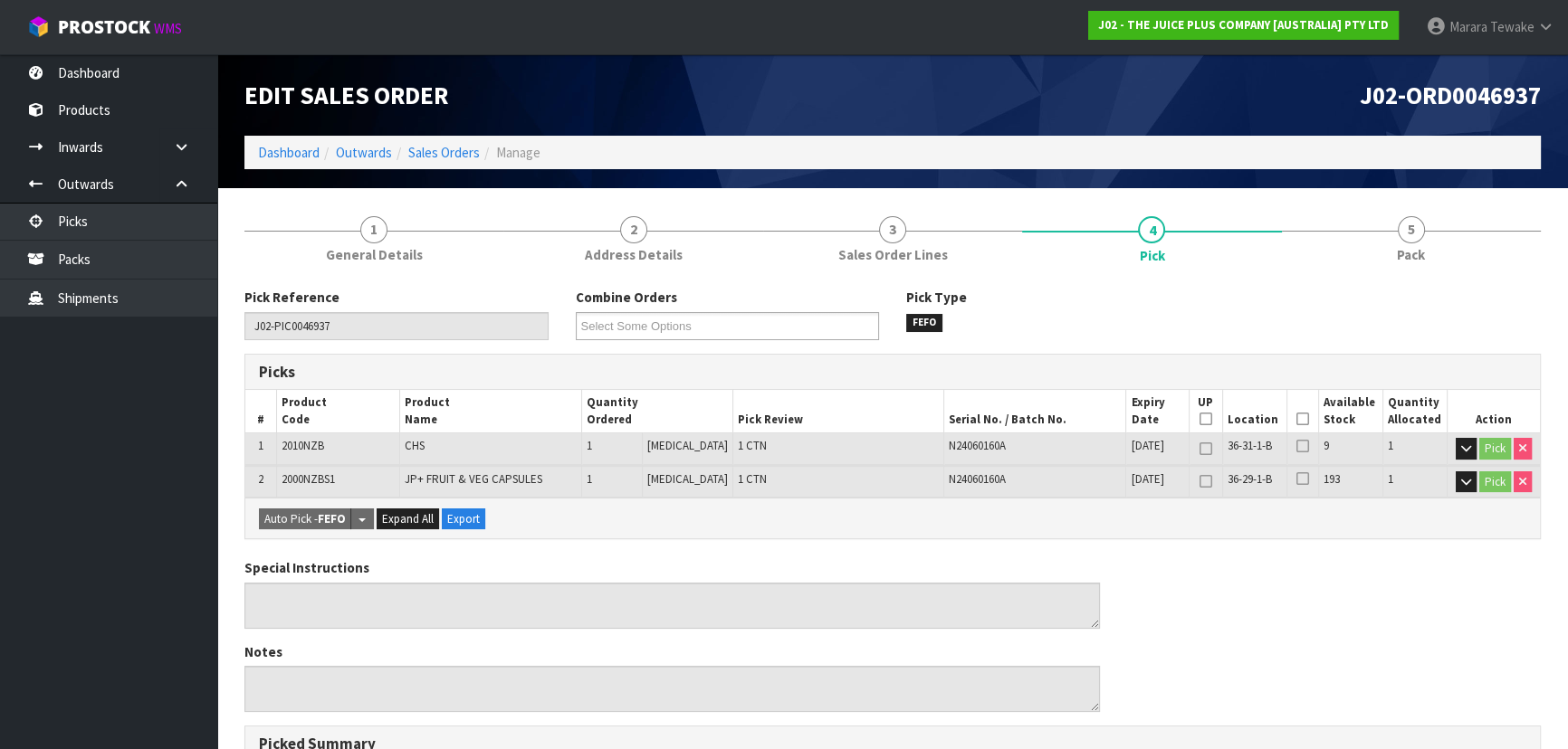
click at [1296, 419] on icon at bounding box center [1302, 419] width 13 height 1
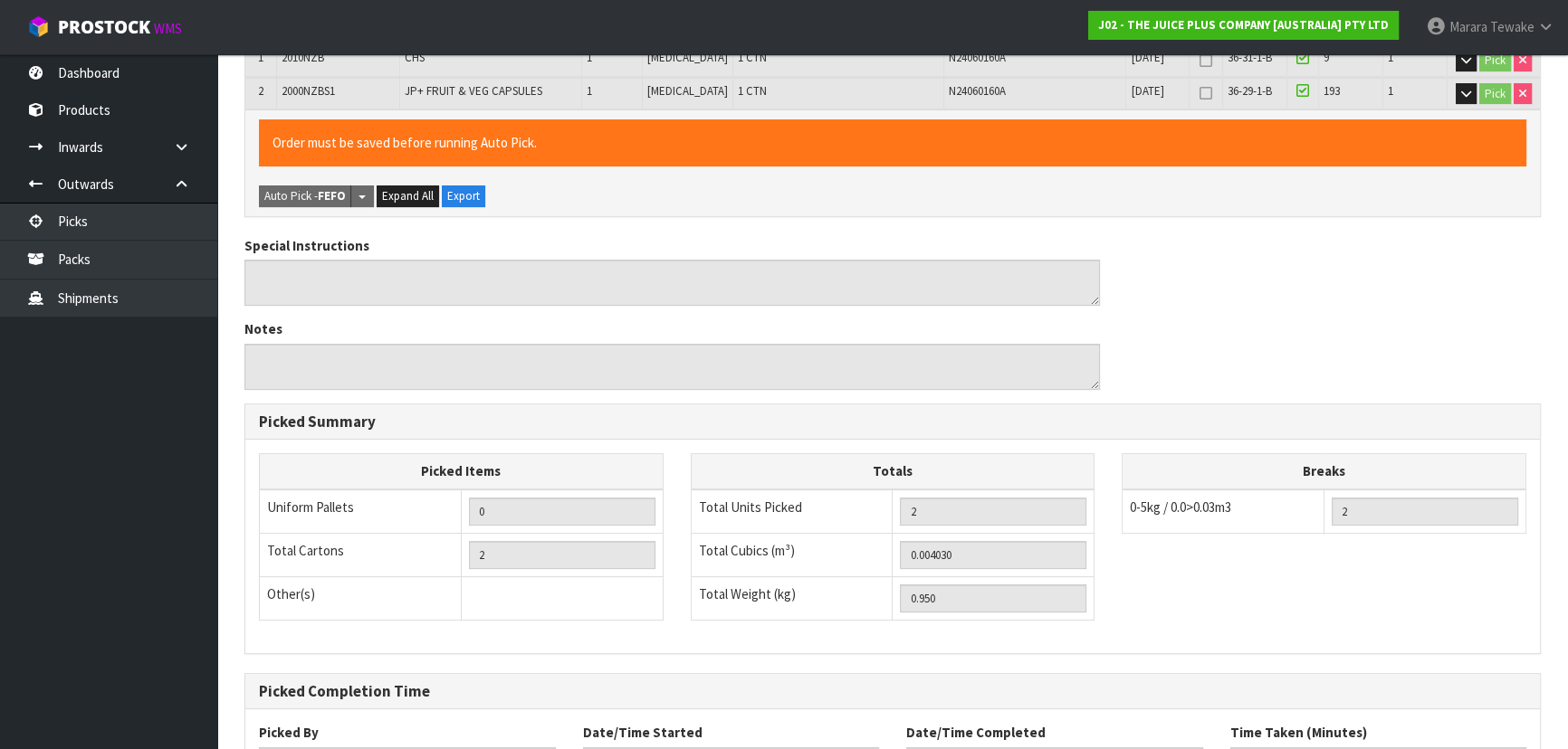
scroll to position [538, 0]
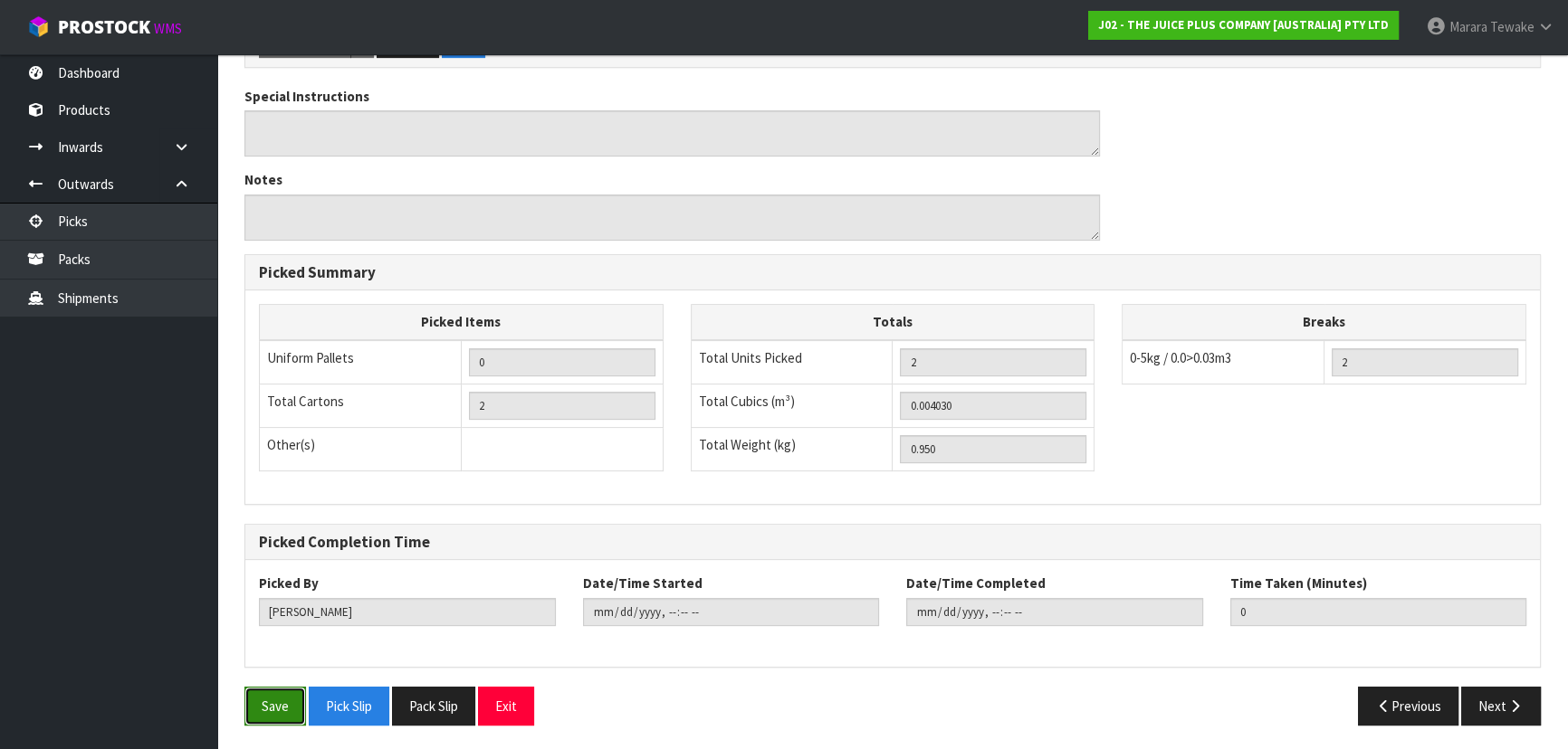
click at [262, 714] on button "Save" at bounding box center [275, 705] width 62 height 39
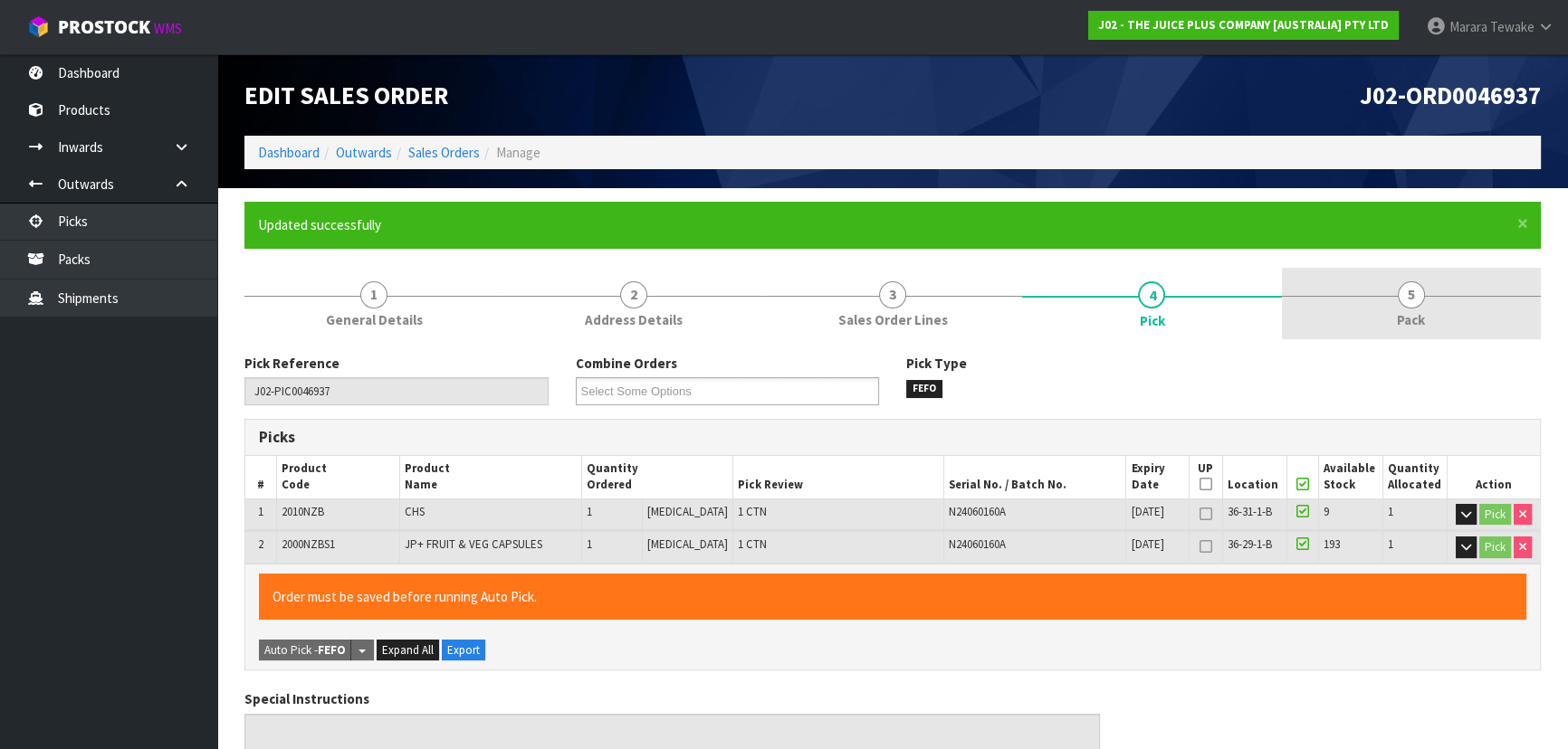
click at [1414, 283] on span "5" at bounding box center [1410, 295] width 27 height 27
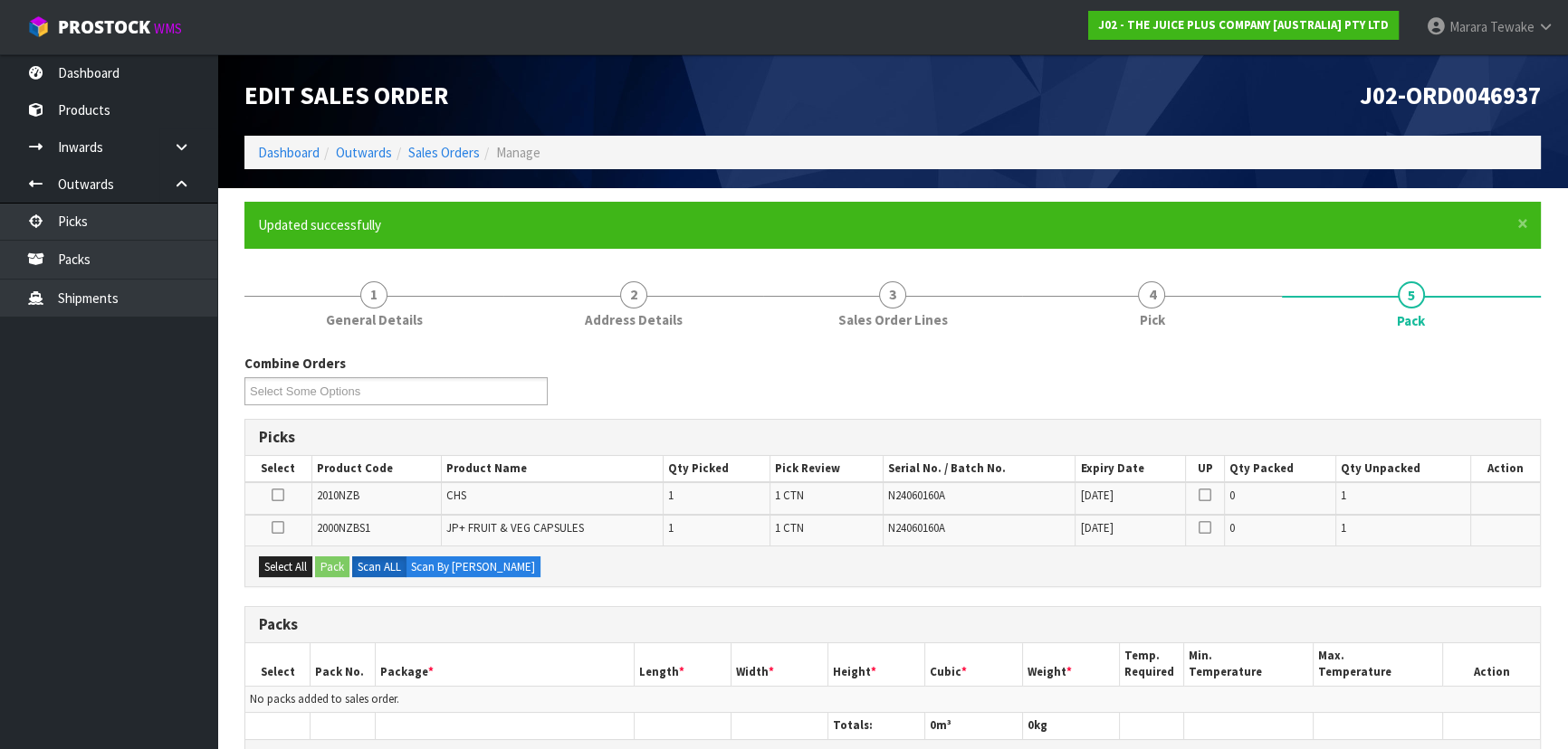
scroll to position [362, 0]
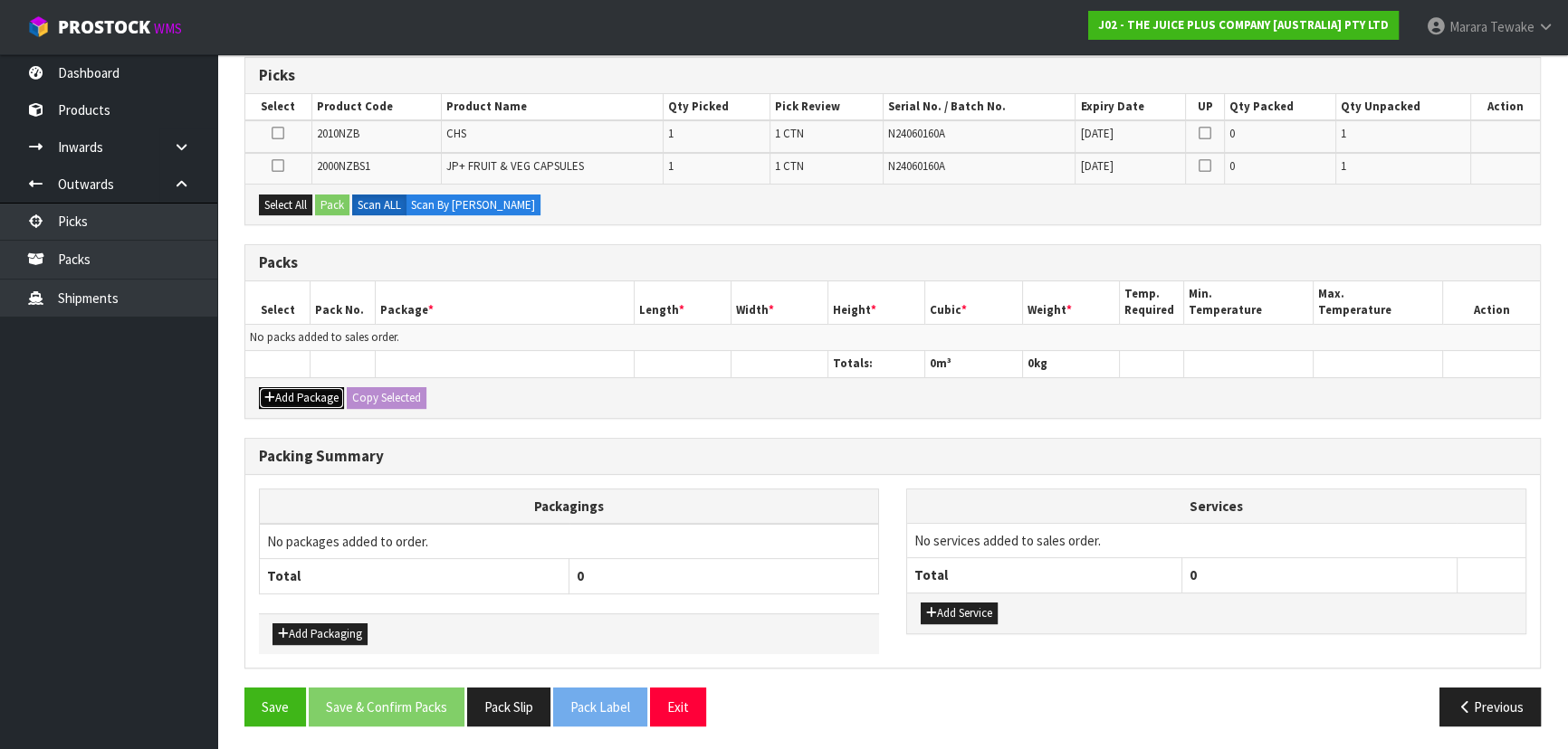
click at [314, 390] on button "Add Package" at bounding box center [302, 398] width 85 height 22
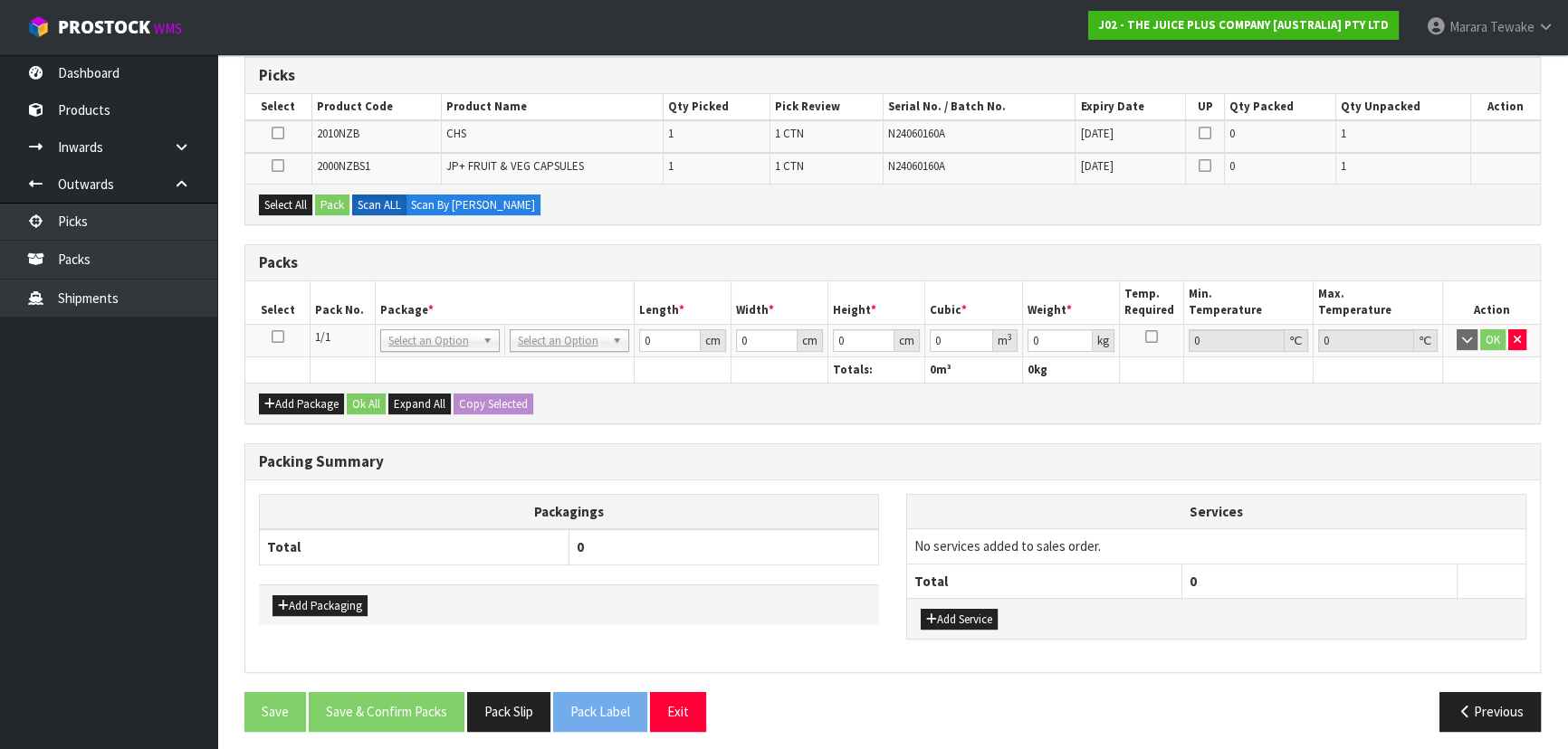
click at [279, 336] on icon at bounding box center [278, 336] width 13 height 1
click at [296, 194] on button "Select All" at bounding box center [286, 205] width 54 height 22
click at [344, 207] on button "Pack" at bounding box center [331, 205] width 35 height 22
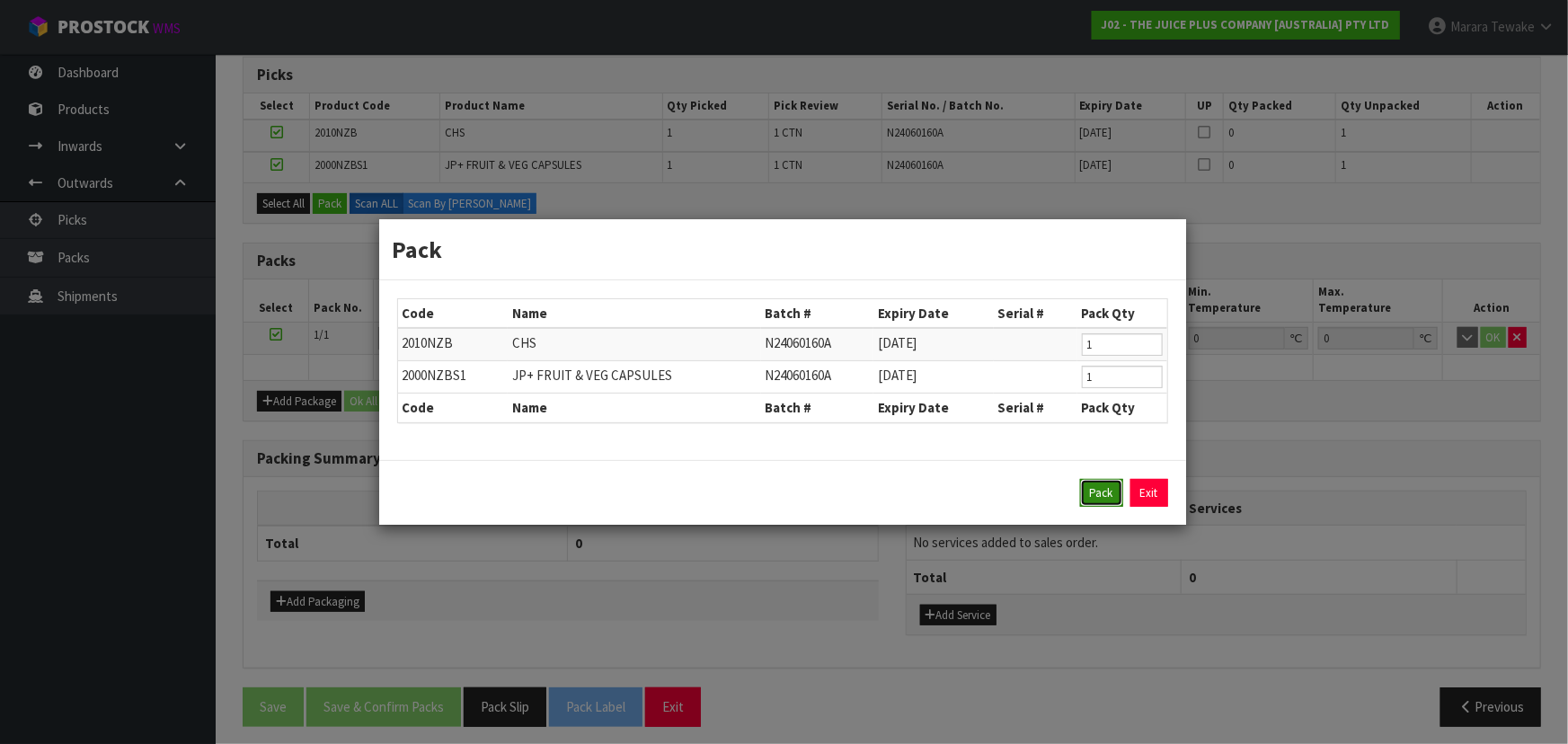
click at [1092, 485] on button "Pack" at bounding box center [1102, 493] width 43 height 29
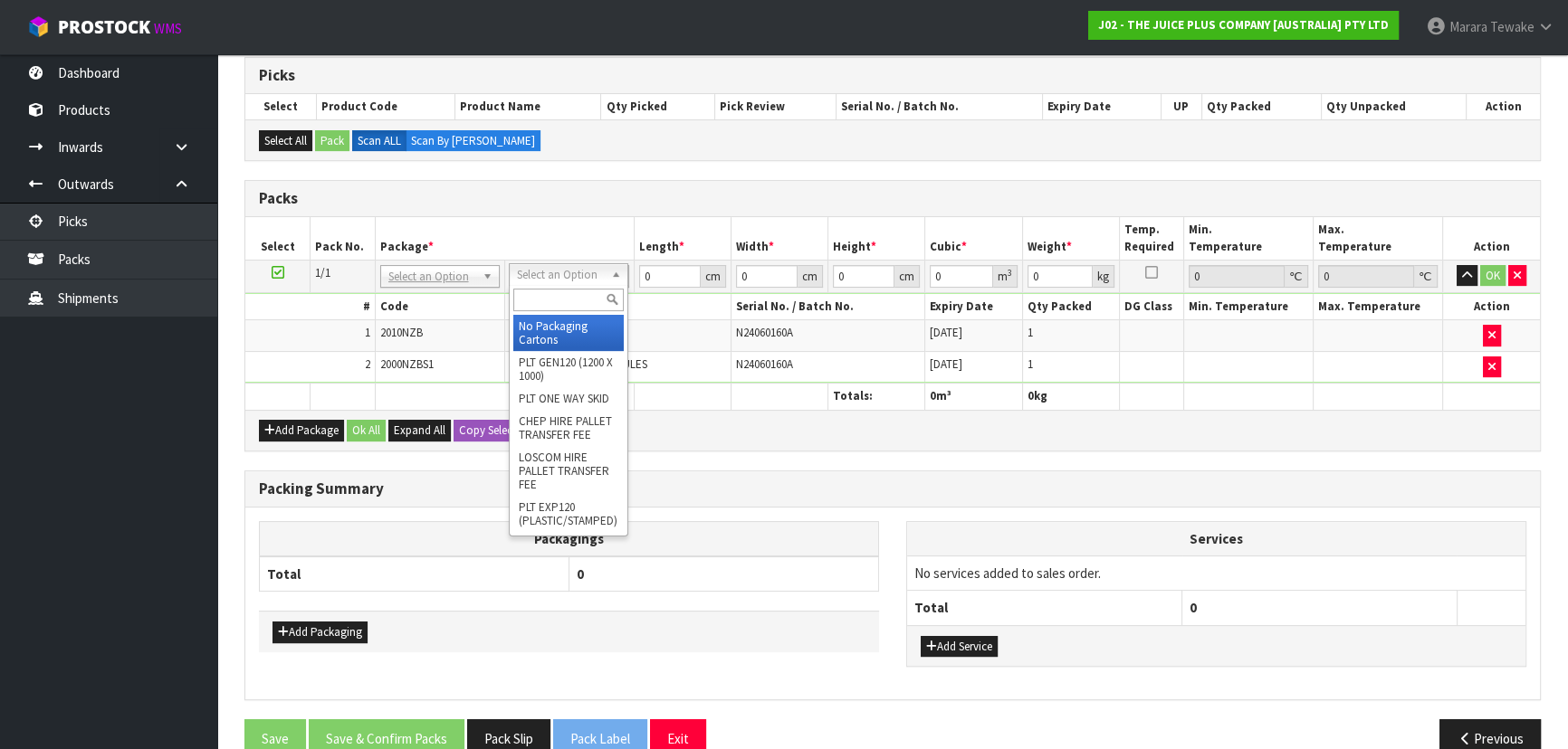
click at [552, 302] on input "text" at bounding box center [568, 300] width 110 height 23
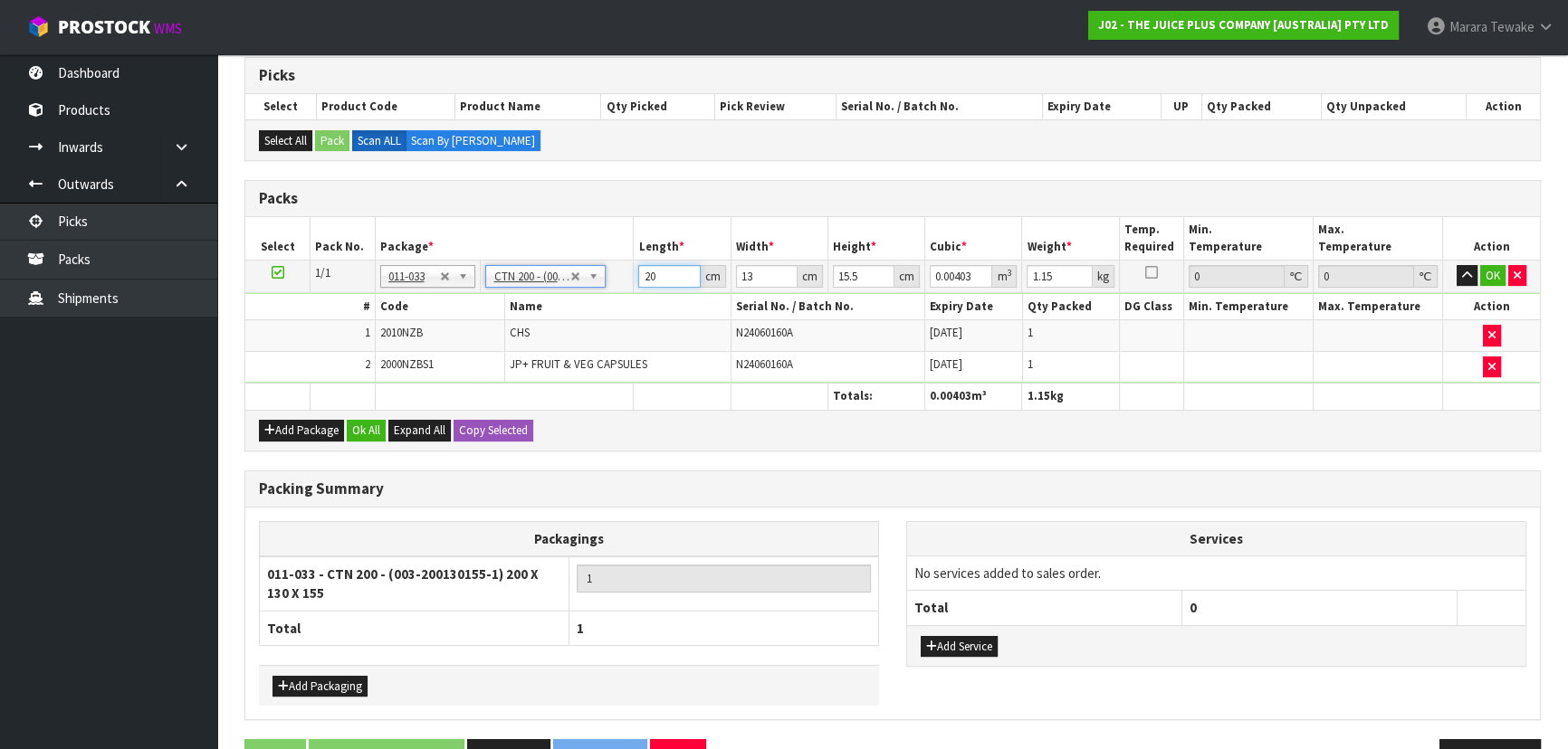
drag, startPoint x: 664, startPoint y: 272, endPoint x: 643, endPoint y: 257, distance: 25.8
click at [644, 262] on td "20 cm" at bounding box center [682, 276] width 97 height 33
click at [1456, 265] on button "button" at bounding box center [1466, 276] width 21 height 22
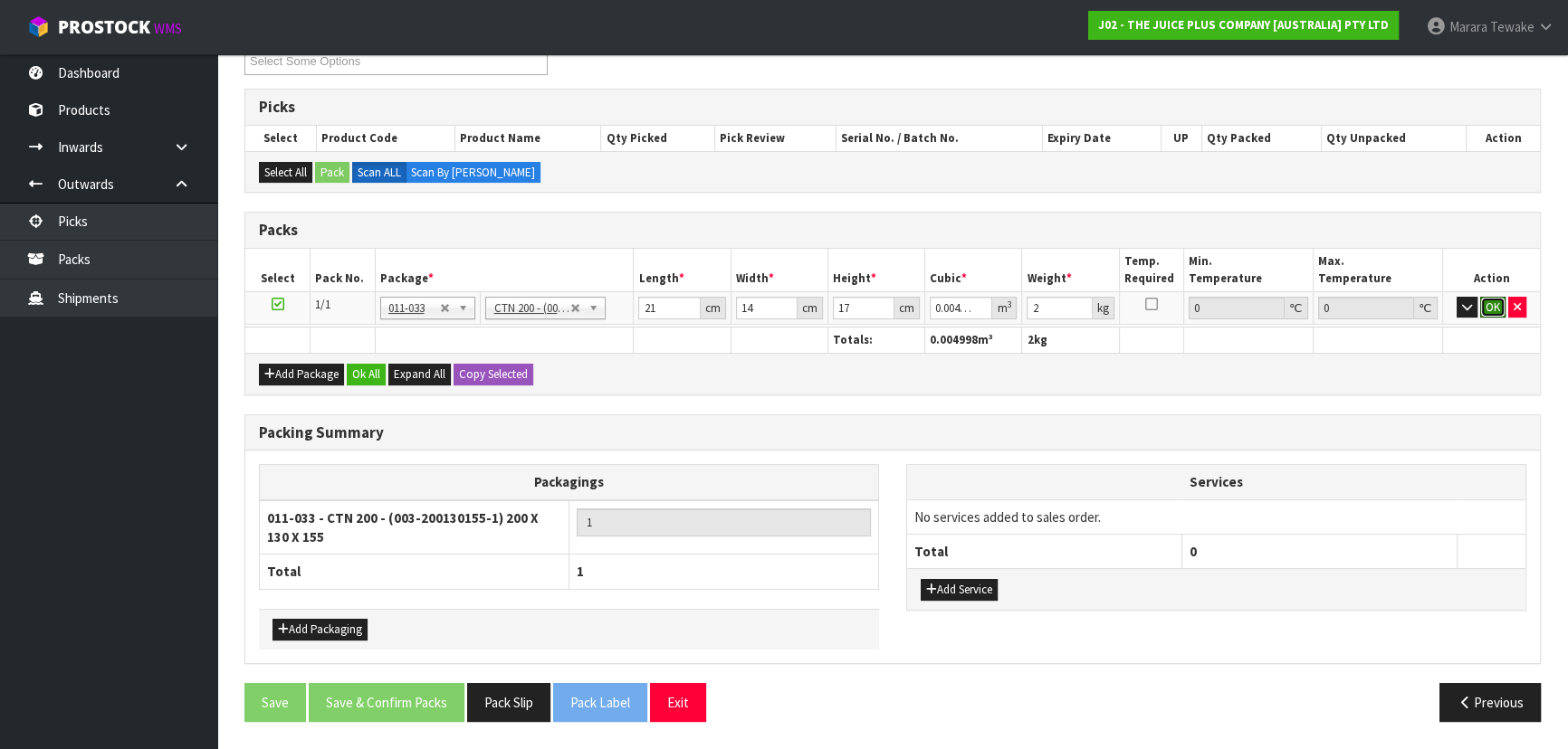
click button "OK" at bounding box center [1493, 308] width 26 height 22
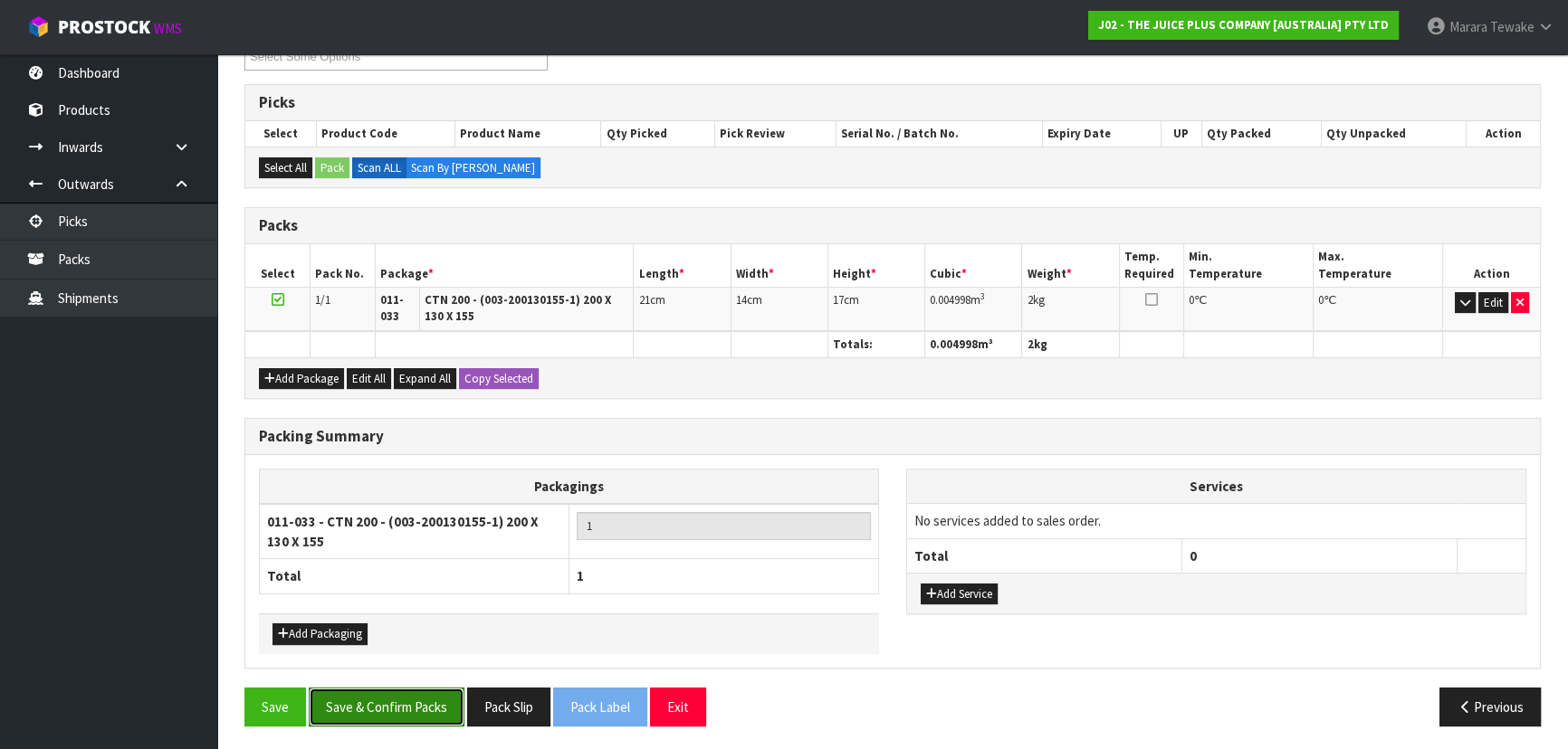
click at [432, 694] on button "Save & Confirm Packs" at bounding box center [386, 706] width 156 height 39
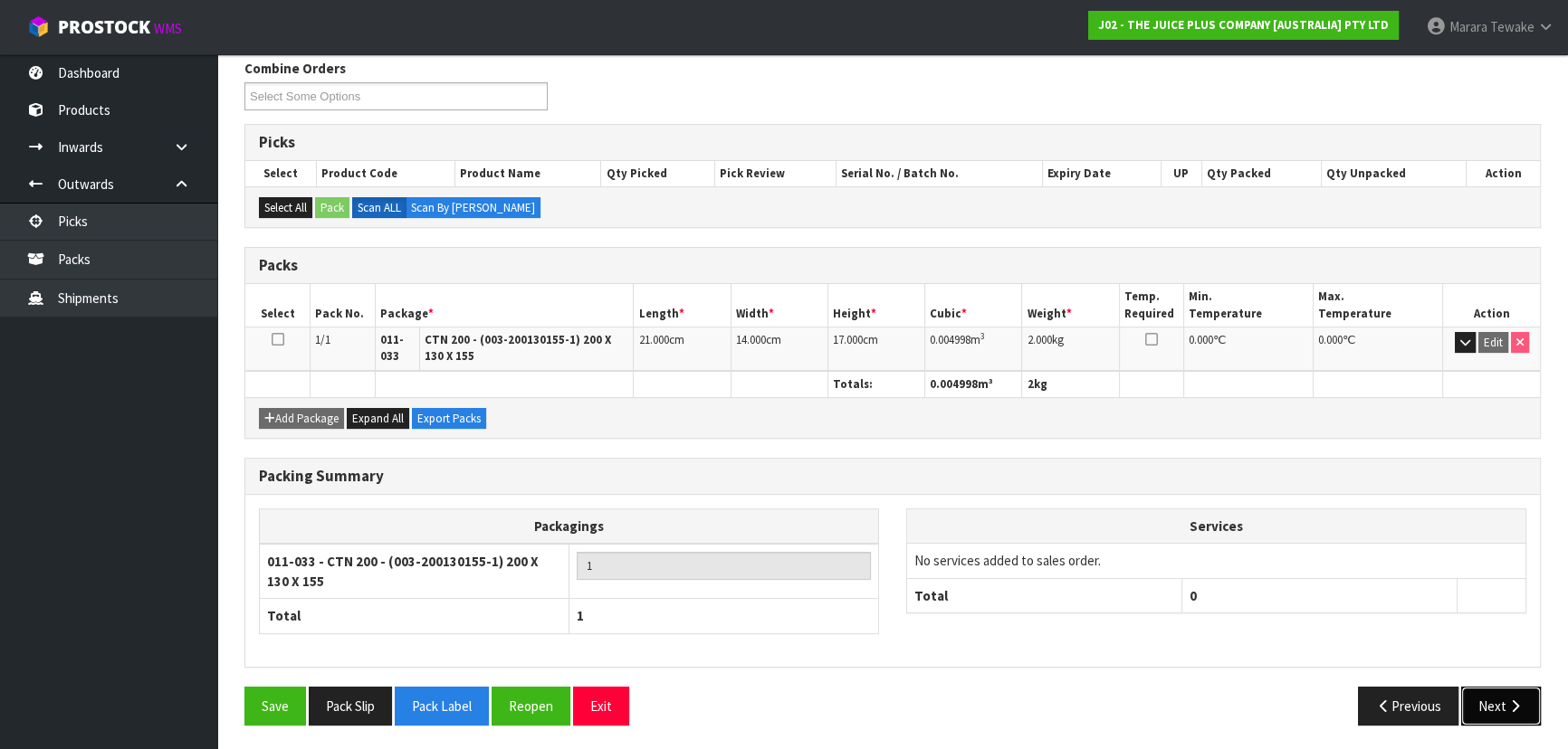
click at [1486, 695] on button "Next" at bounding box center [1501, 705] width 79 height 39
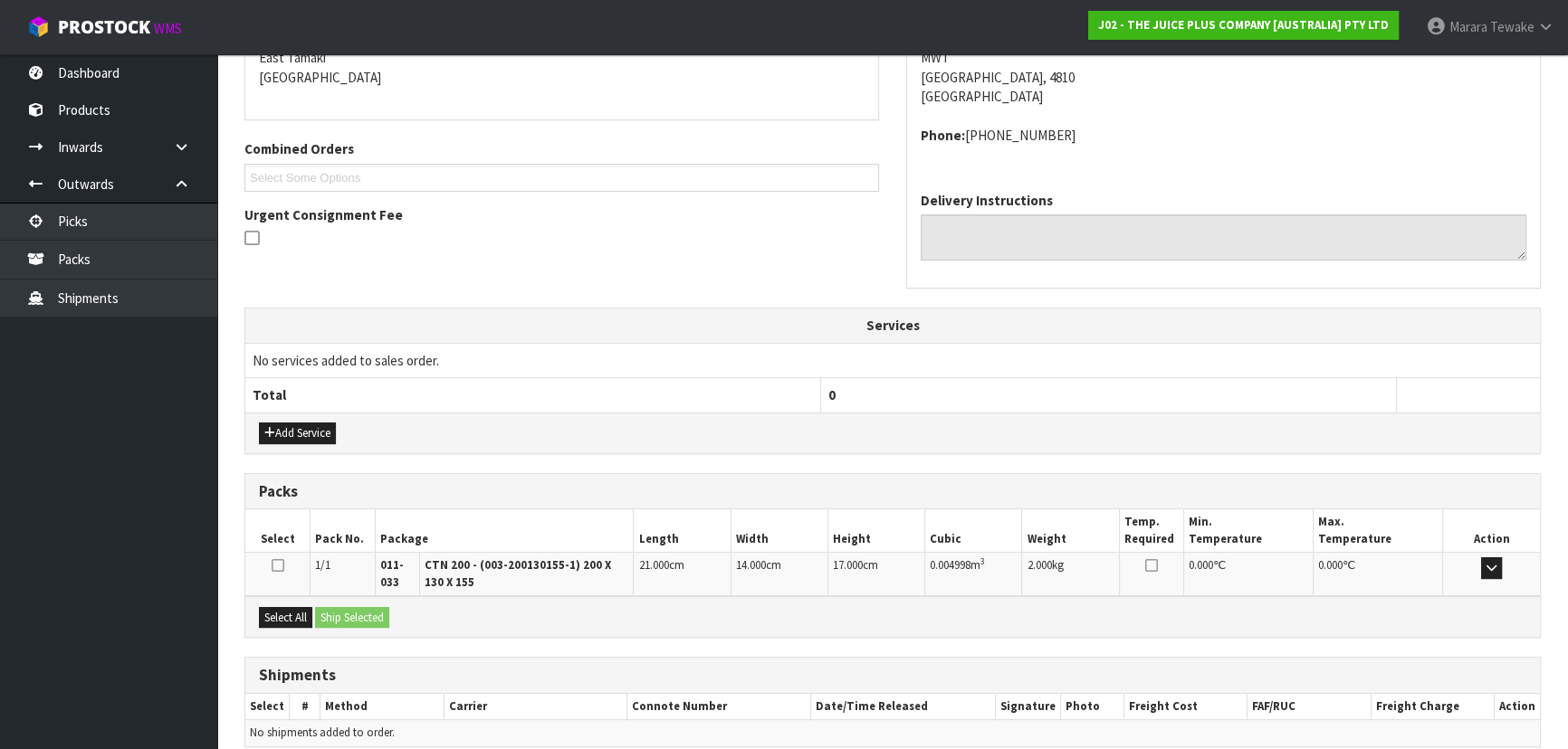
scroll to position [474, 0]
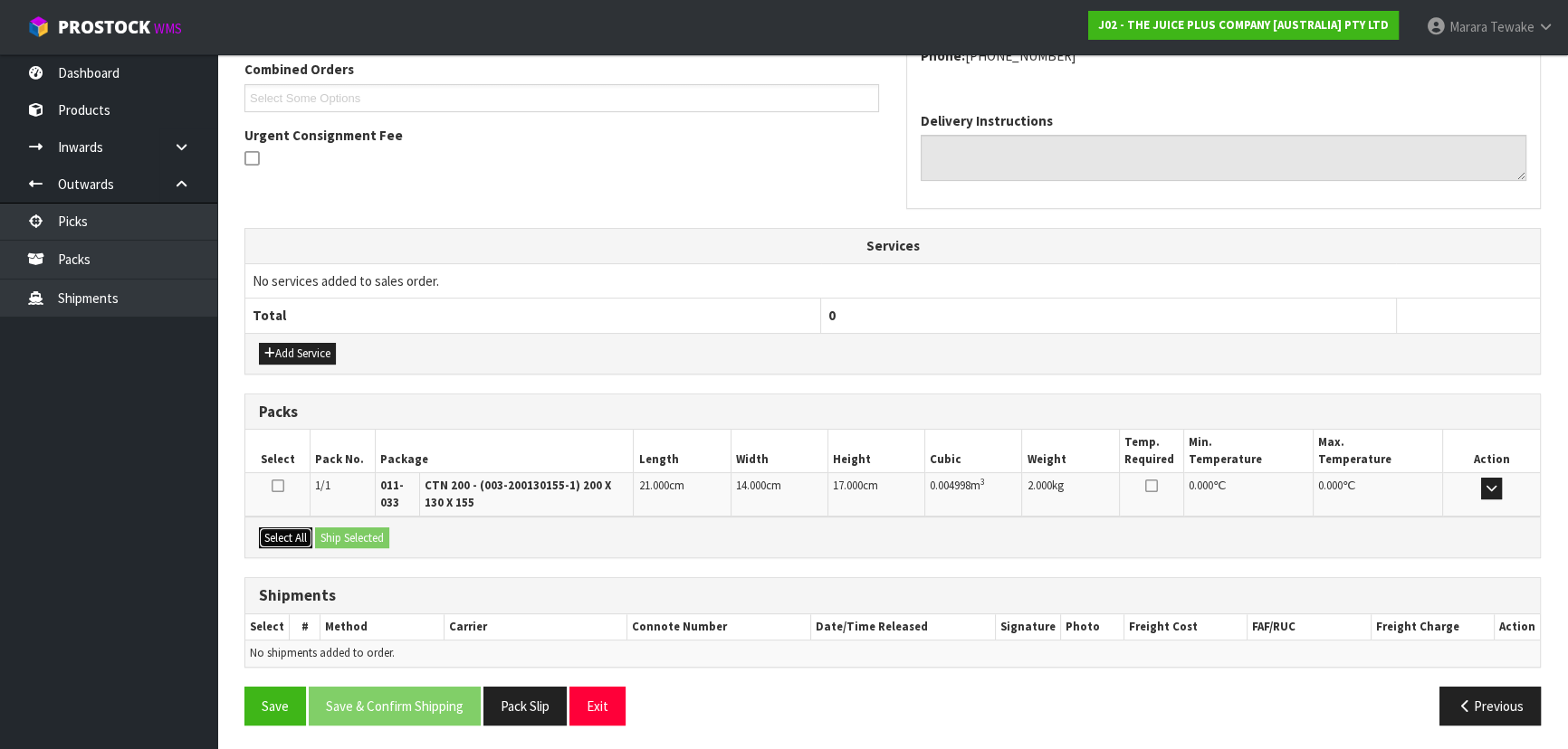
click at [296, 537] on button "Select All" at bounding box center [286, 539] width 54 height 22
click at [333, 535] on button "Ship Selected" at bounding box center [351, 539] width 74 height 22
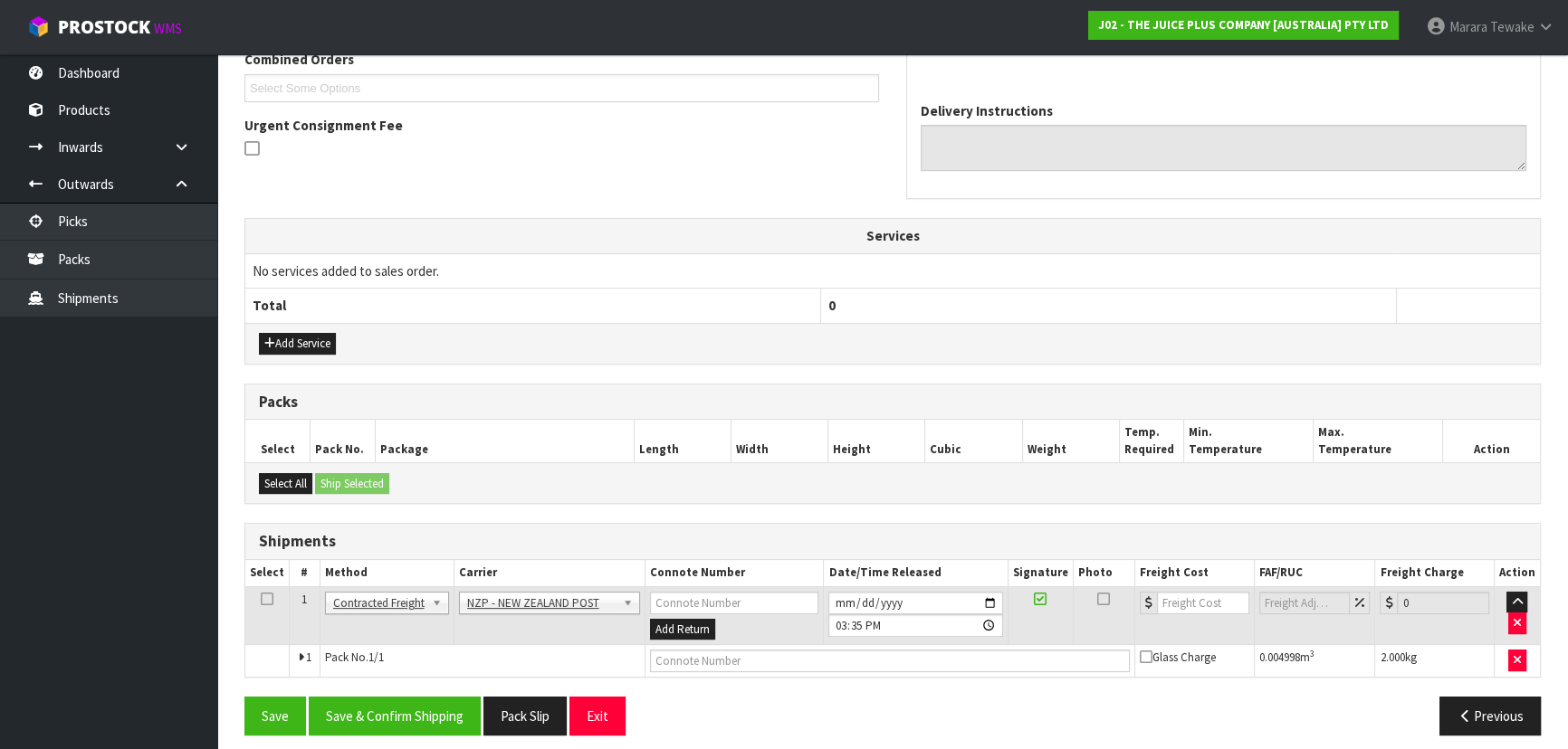
scroll to position [494, 0]
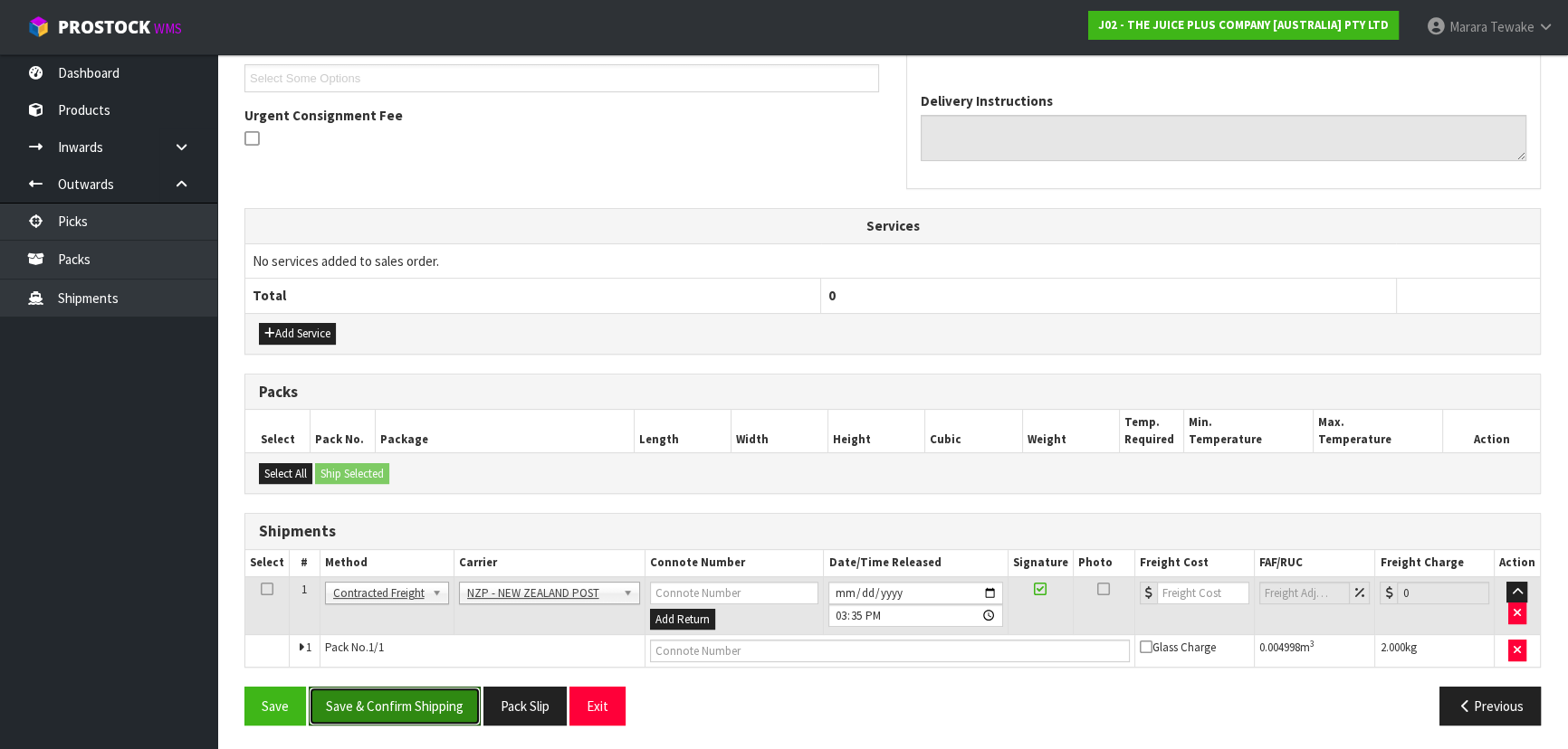
drag, startPoint x: 419, startPoint y: 688, endPoint x: 381, endPoint y: 672, distance: 41.2
click at [419, 689] on button "Save & Confirm Shipping" at bounding box center [394, 705] width 172 height 39
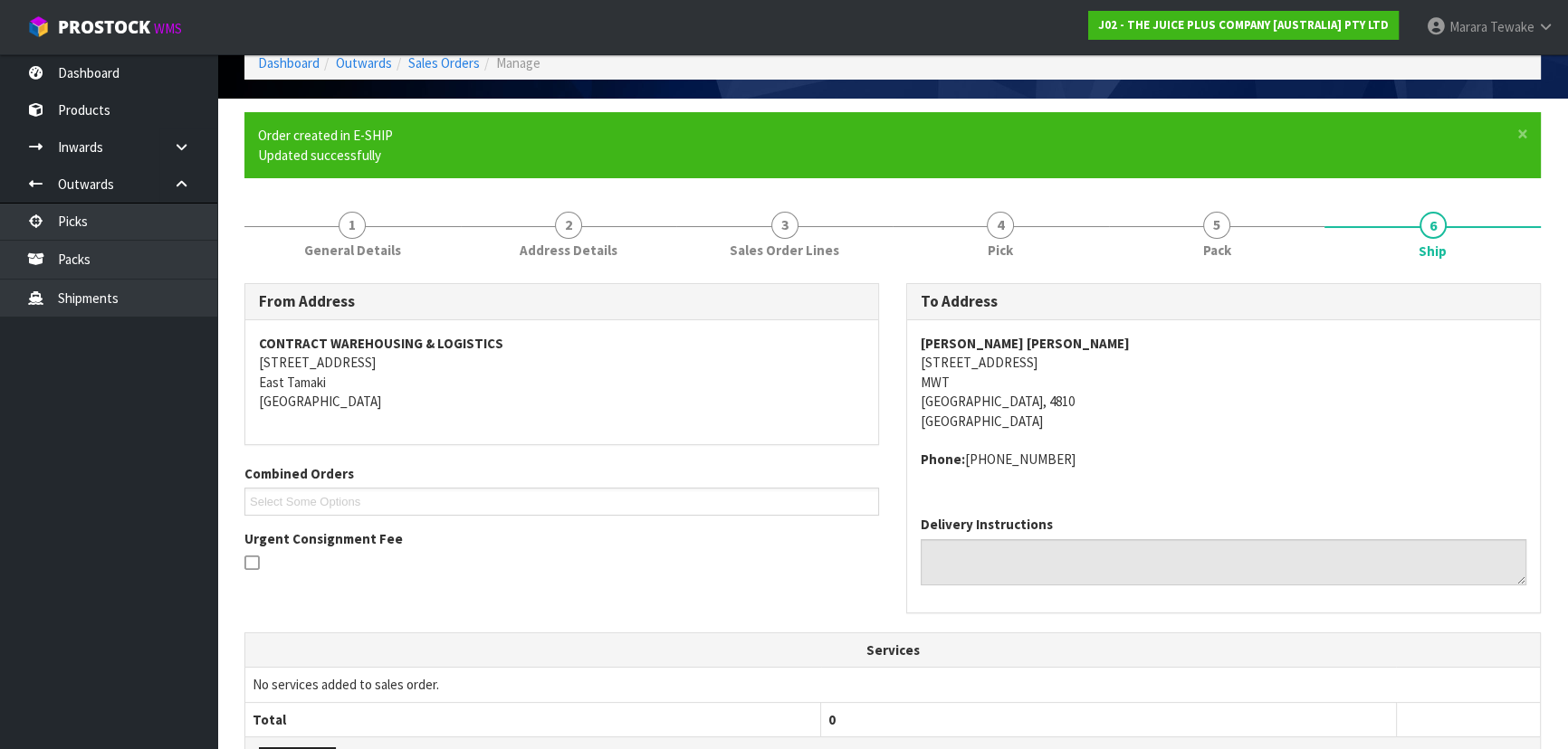
scroll to position [468, 0]
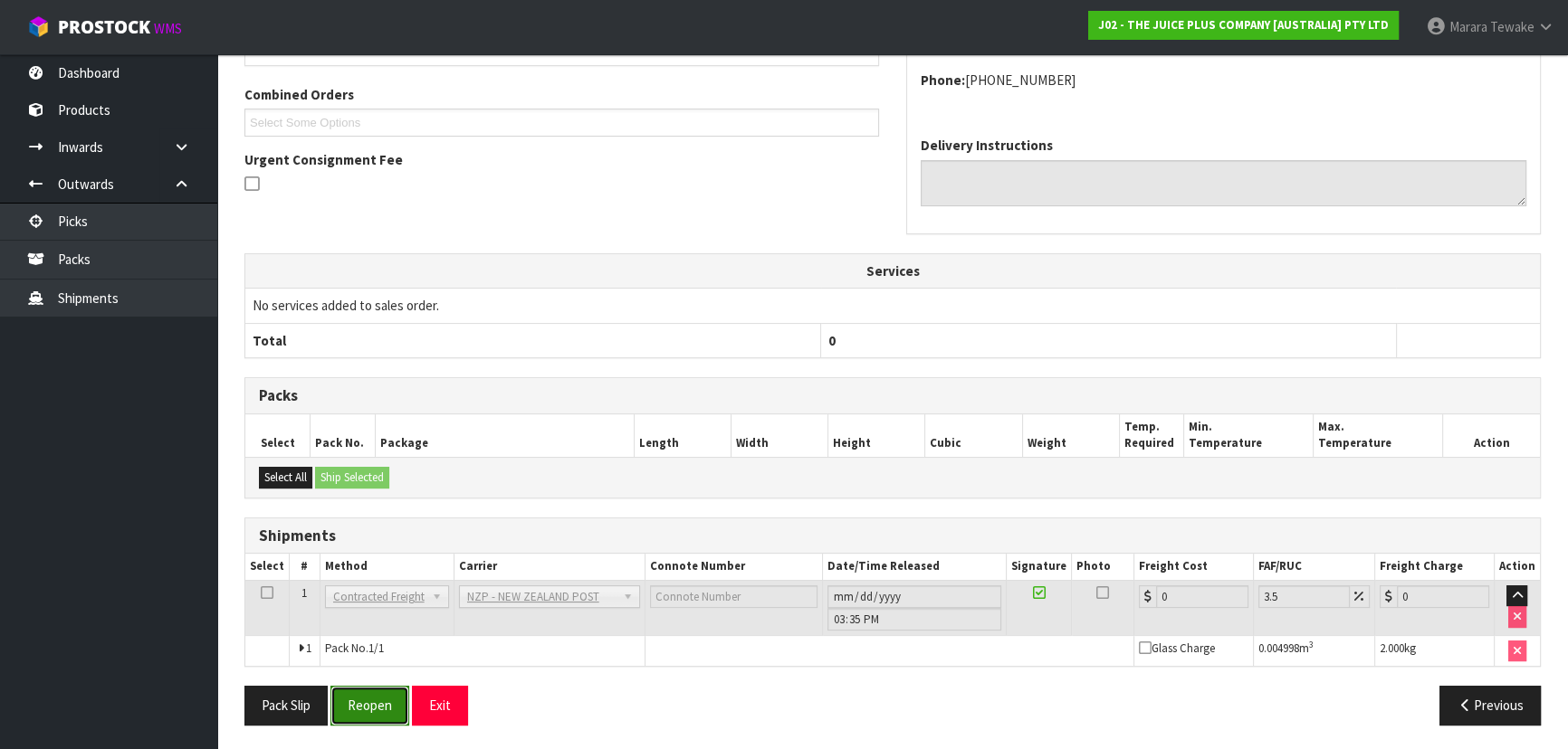
drag, startPoint x: 354, startPoint y: 701, endPoint x: 337, endPoint y: 691, distance: 19.7
click at [354, 701] on button "Reopen" at bounding box center [369, 704] width 78 height 39
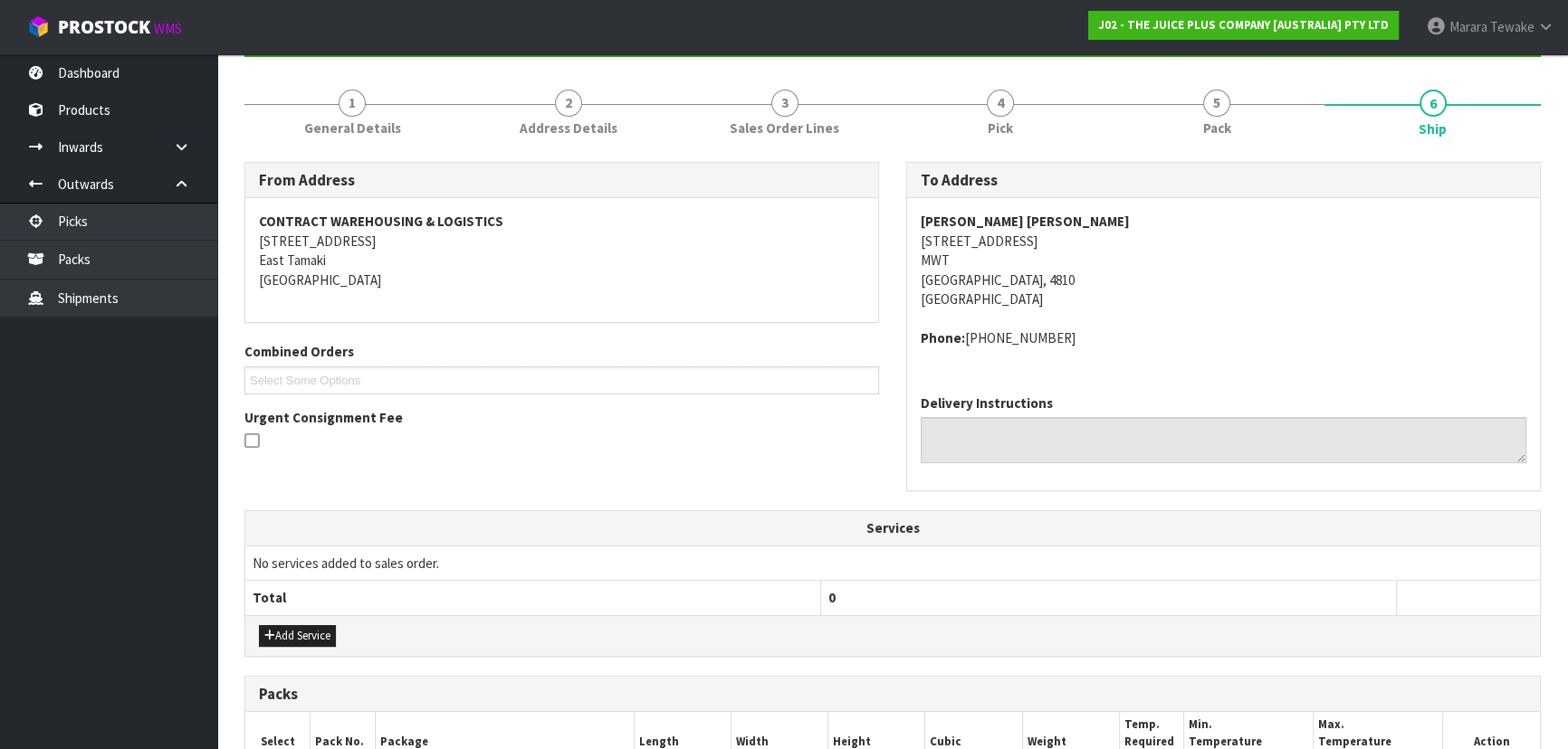
scroll to position [494, 0]
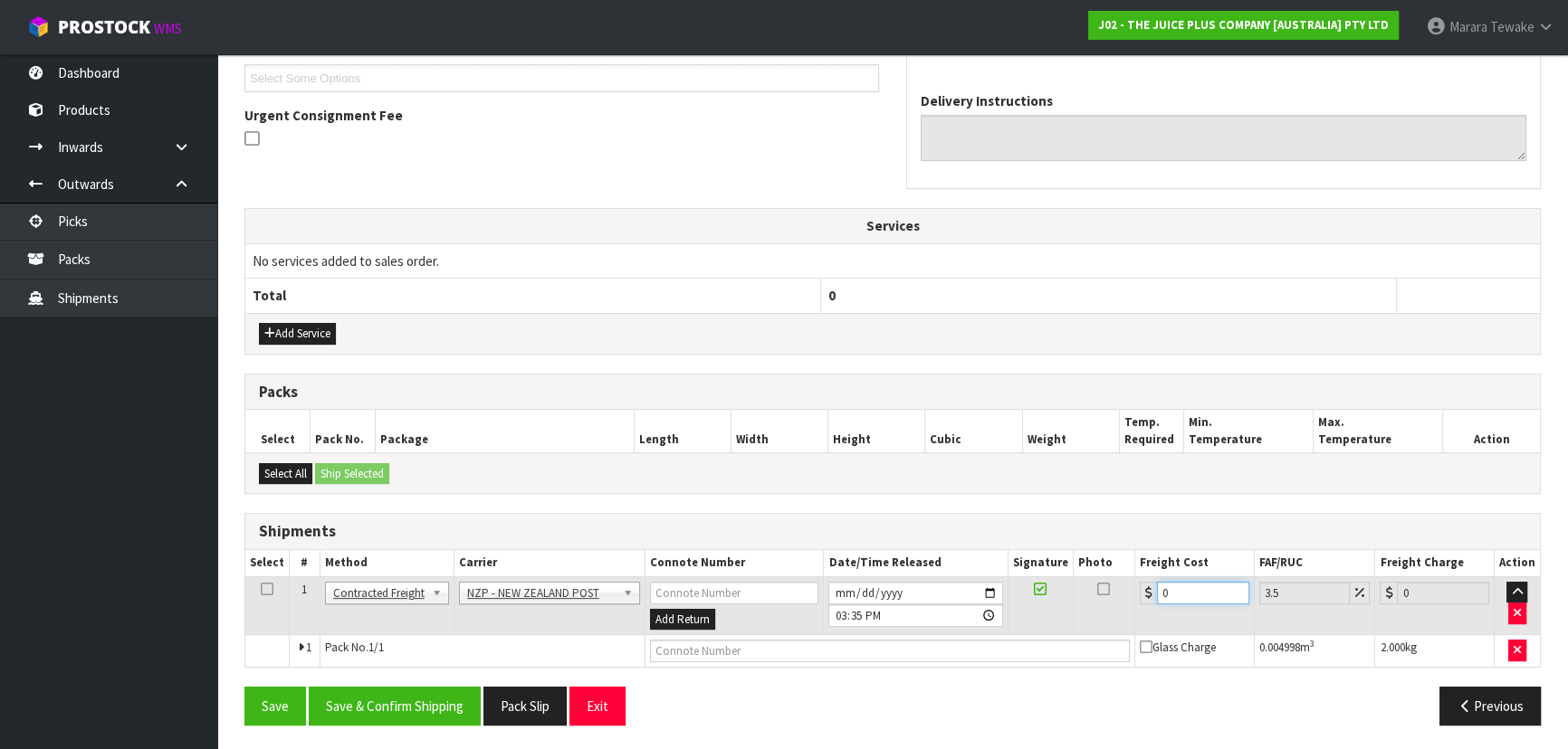
drag, startPoint x: 1195, startPoint y: 591, endPoint x: 1022, endPoint y: 525, distance: 185.2
click at [1036, 533] on div "Shipments Select # Method Carrier Connote Number Date/Time Released Signature P…" at bounding box center [892, 590] width 1296 height 155
drag, startPoint x: 458, startPoint y: 704, endPoint x: 387, endPoint y: 700, distance: 71.1
click at [458, 704] on button "Save & Confirm Shipping" at bounding box center [394, 705] width 172 height 39
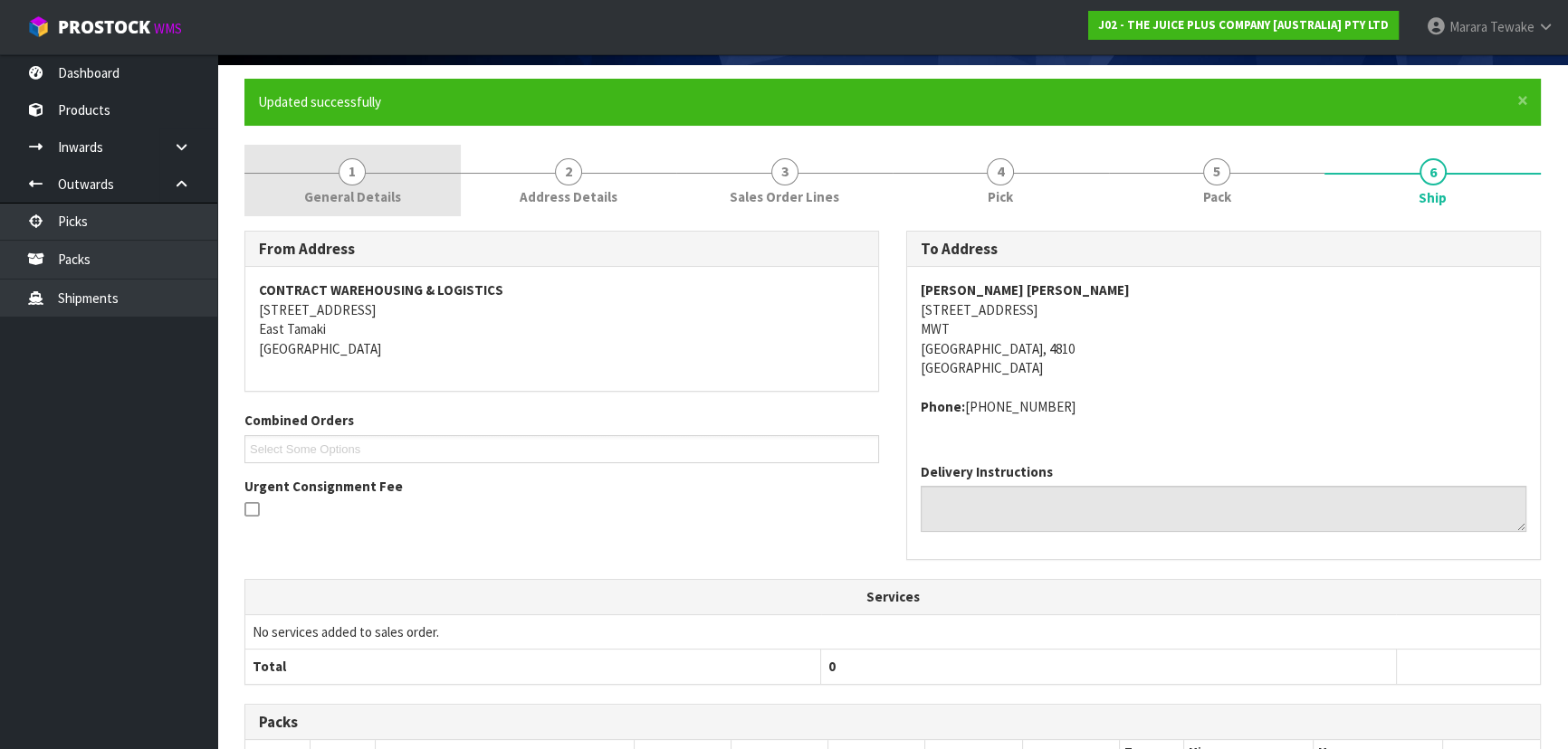
scroll to position [0, 0]
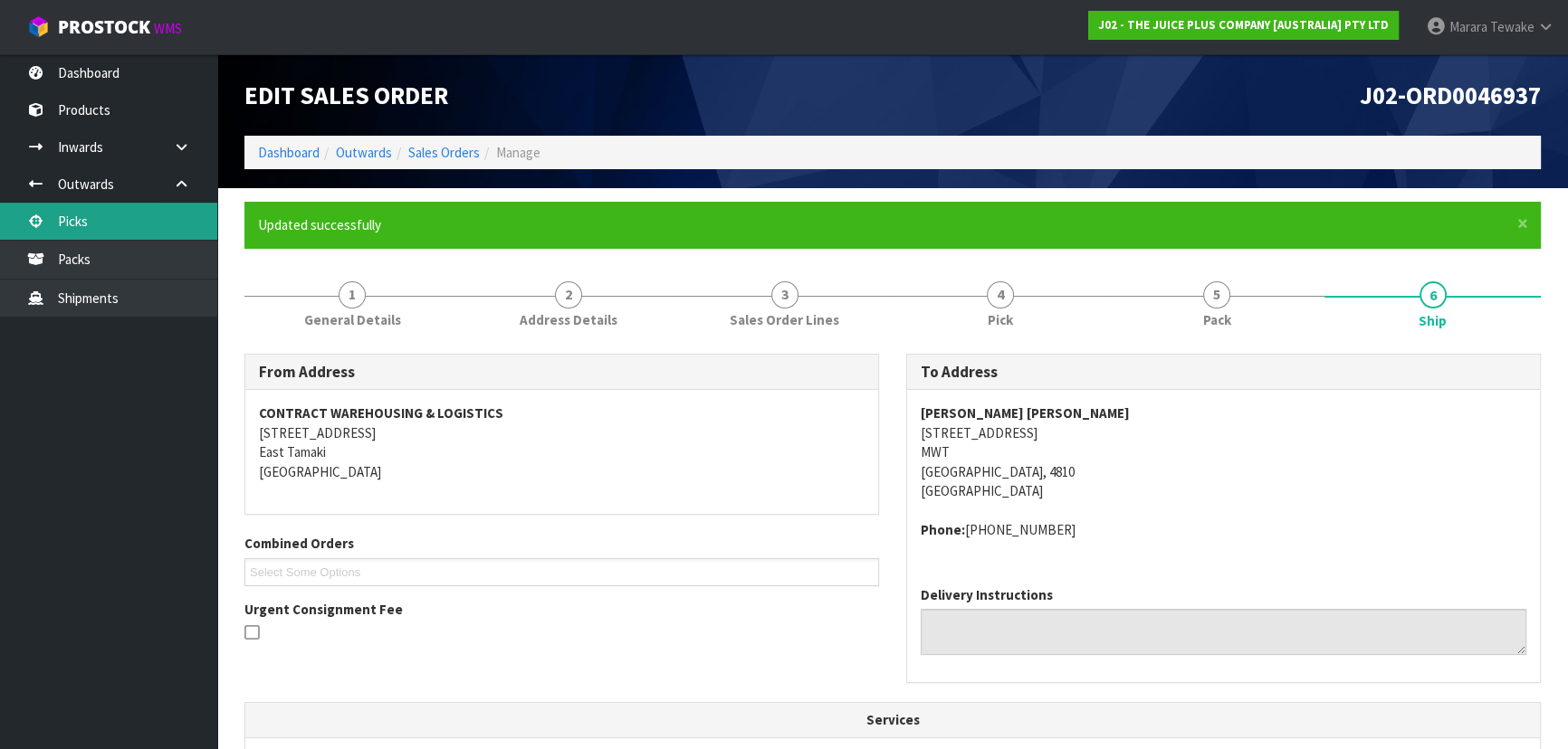
click at [176, 217] on link "Picks" at bounding box center [108, 220] width 217 height 37
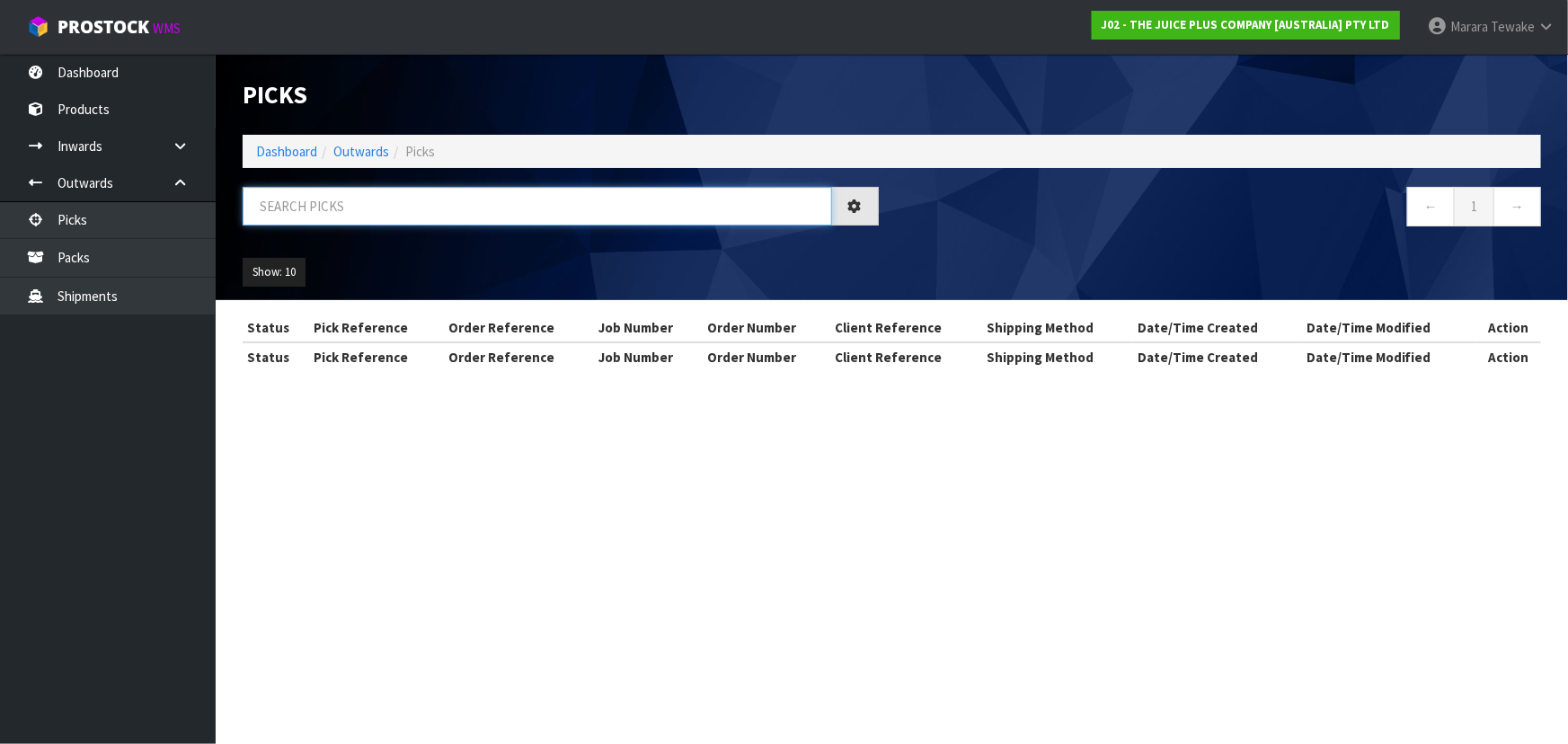
click at [261, 206] on input "text" at bounding box center [537, 206] width 589 height 38
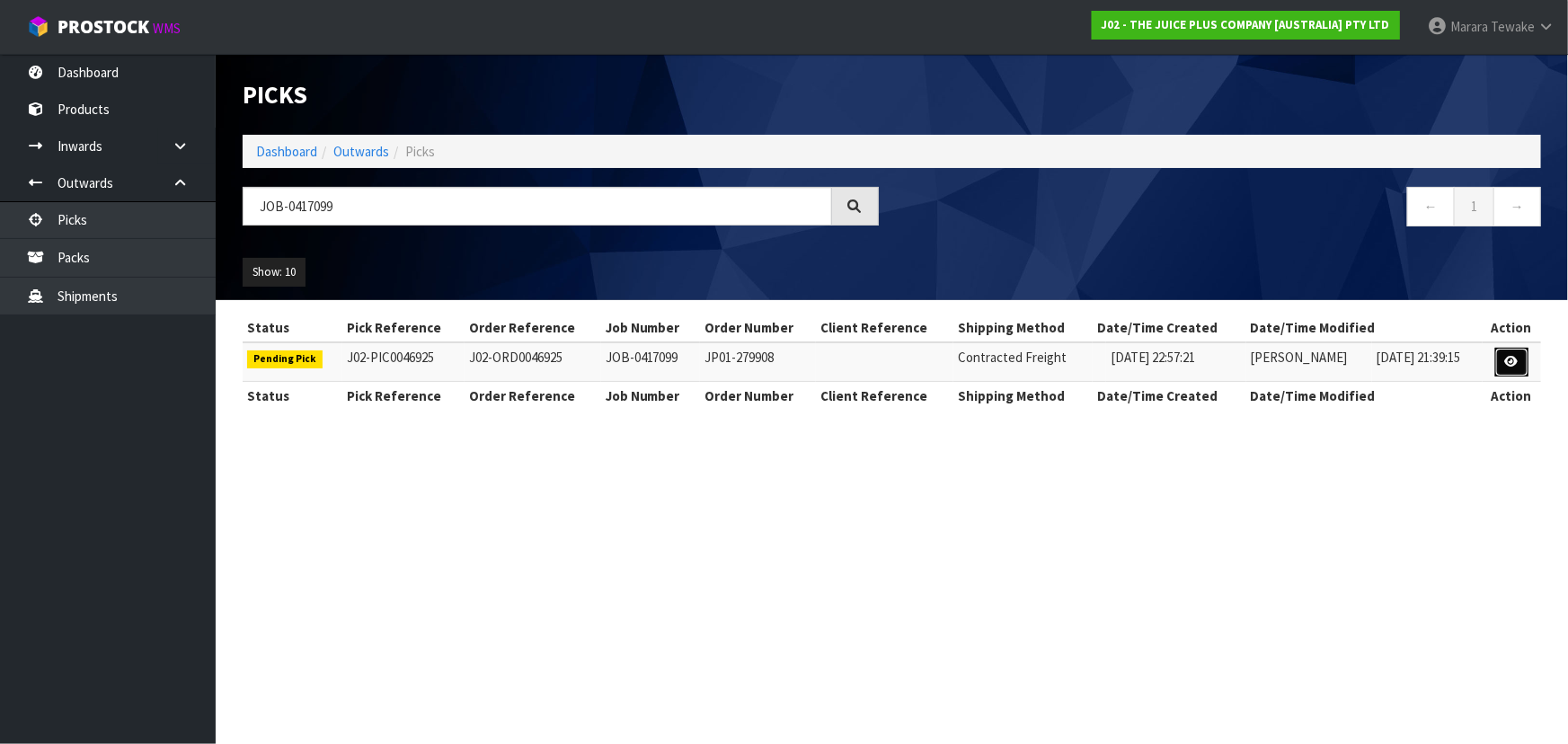
click at [1511, 363] on icon at bounding box center [1513, 362] width 14 height 12
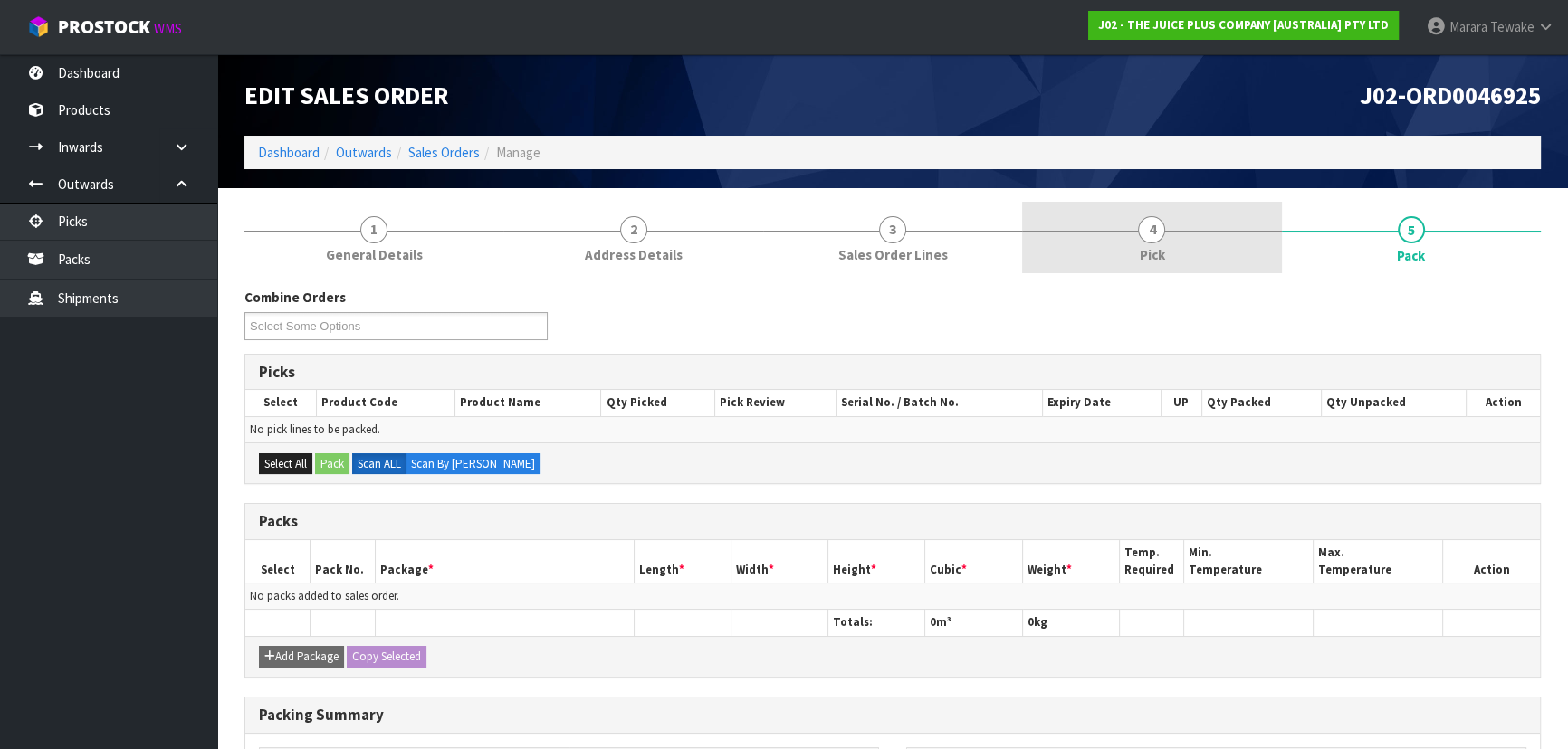
click at [1168, 231] on link "4 Pick" at bounding box center [1151, 237] width 259 height 71
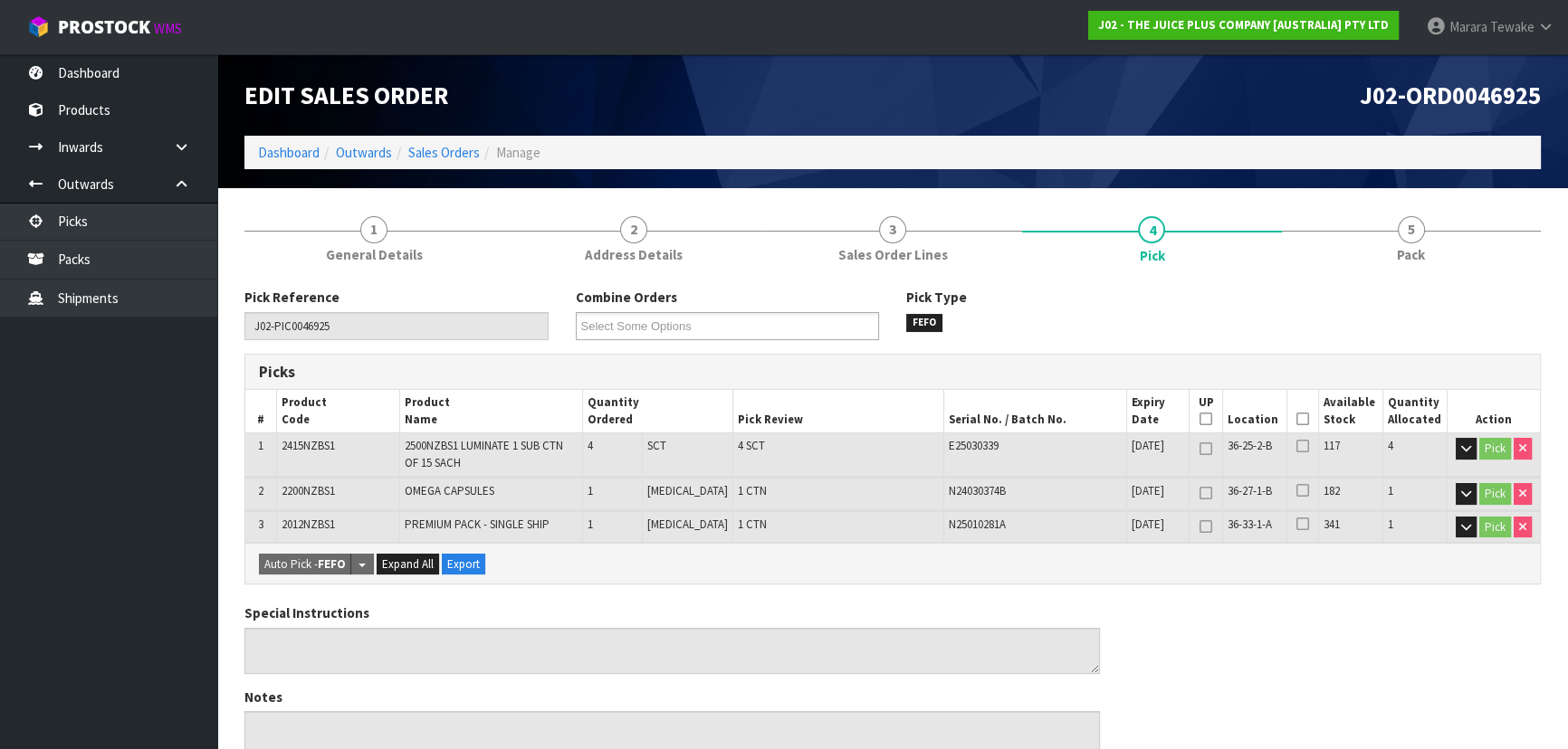
click at [1296, 419] on icon at bounding box center [1302, 419] width 13 height 1
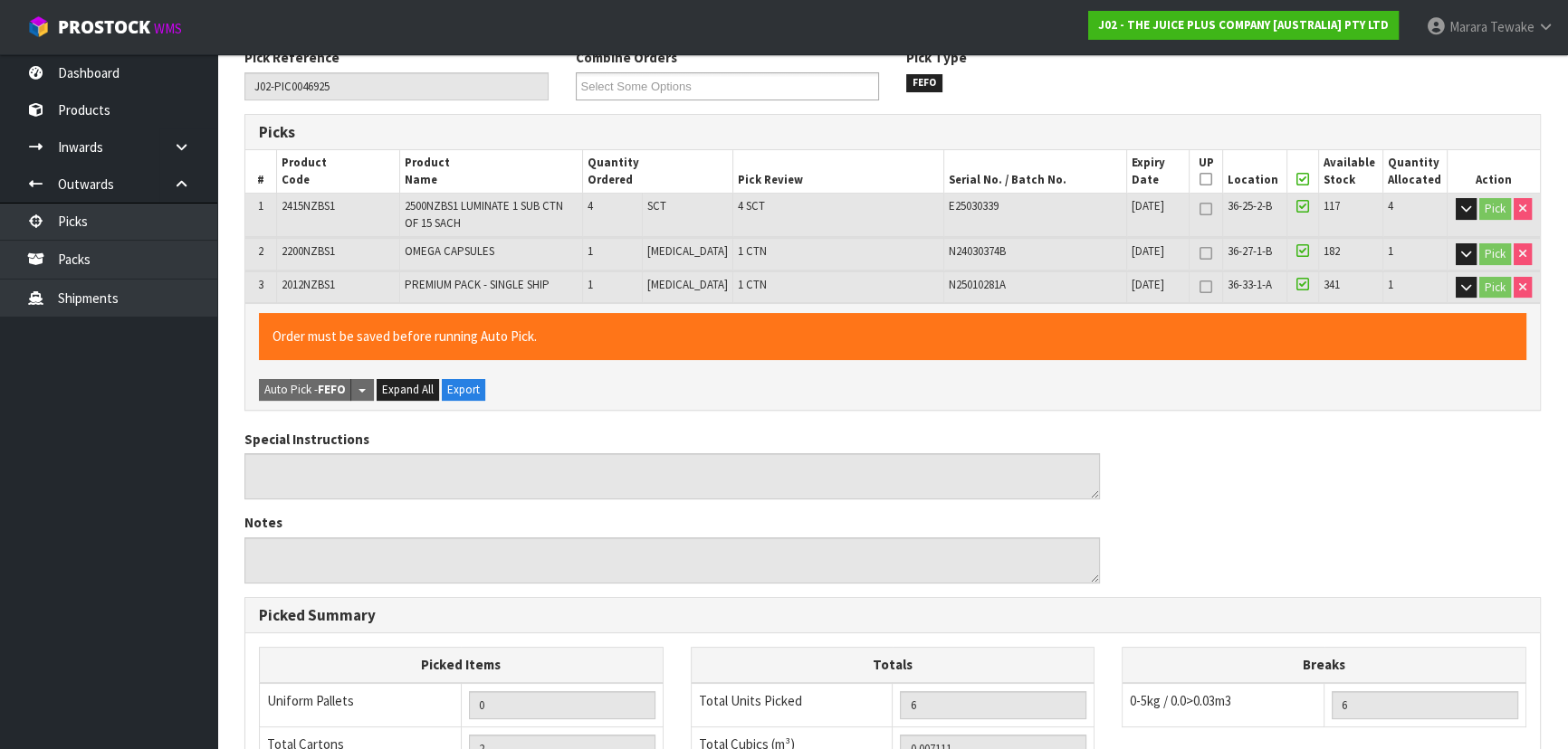
scroll to position [581, 0]
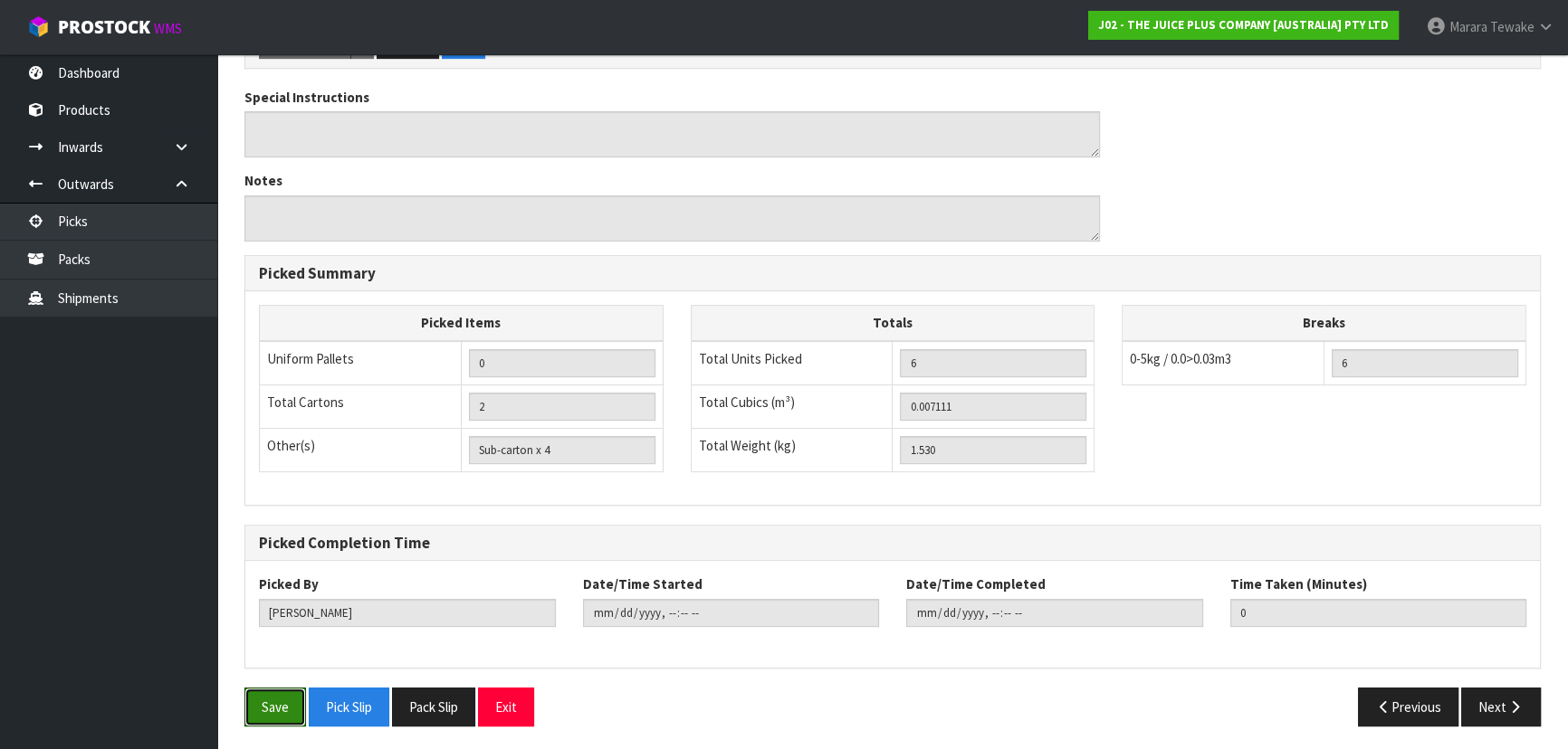
drag, startPoint x: 272, startPoint y: 703, endPoint x: 364, endPoint y: 650, distance: 106.2
click at [272, 703] on button "Save" at bounding box center [275, 706] width 62 height 39
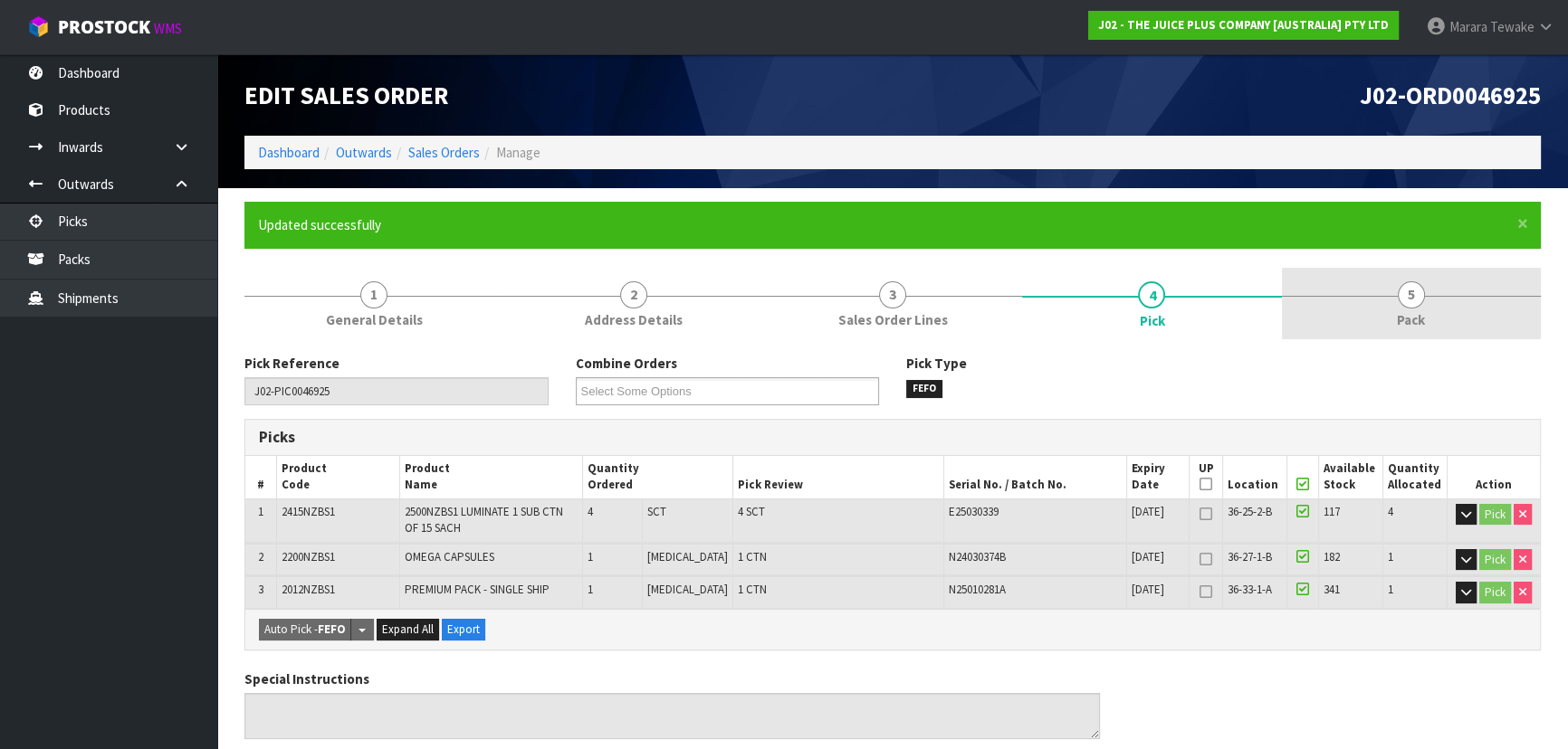
click at [1394, 312] on link "5 Pack" at bounding box center [1410, 304] width 259 height 71
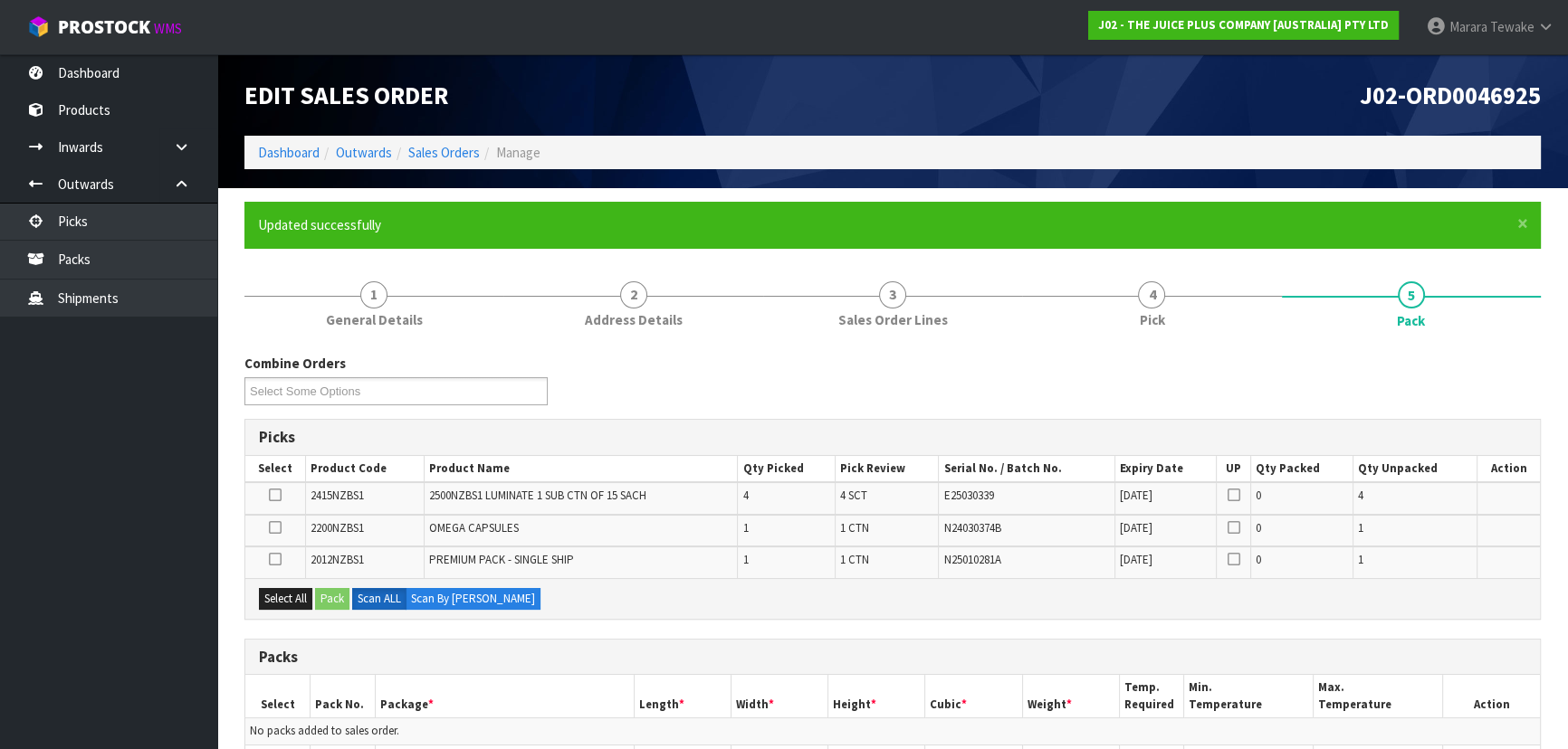
scroll to position [246, 0]
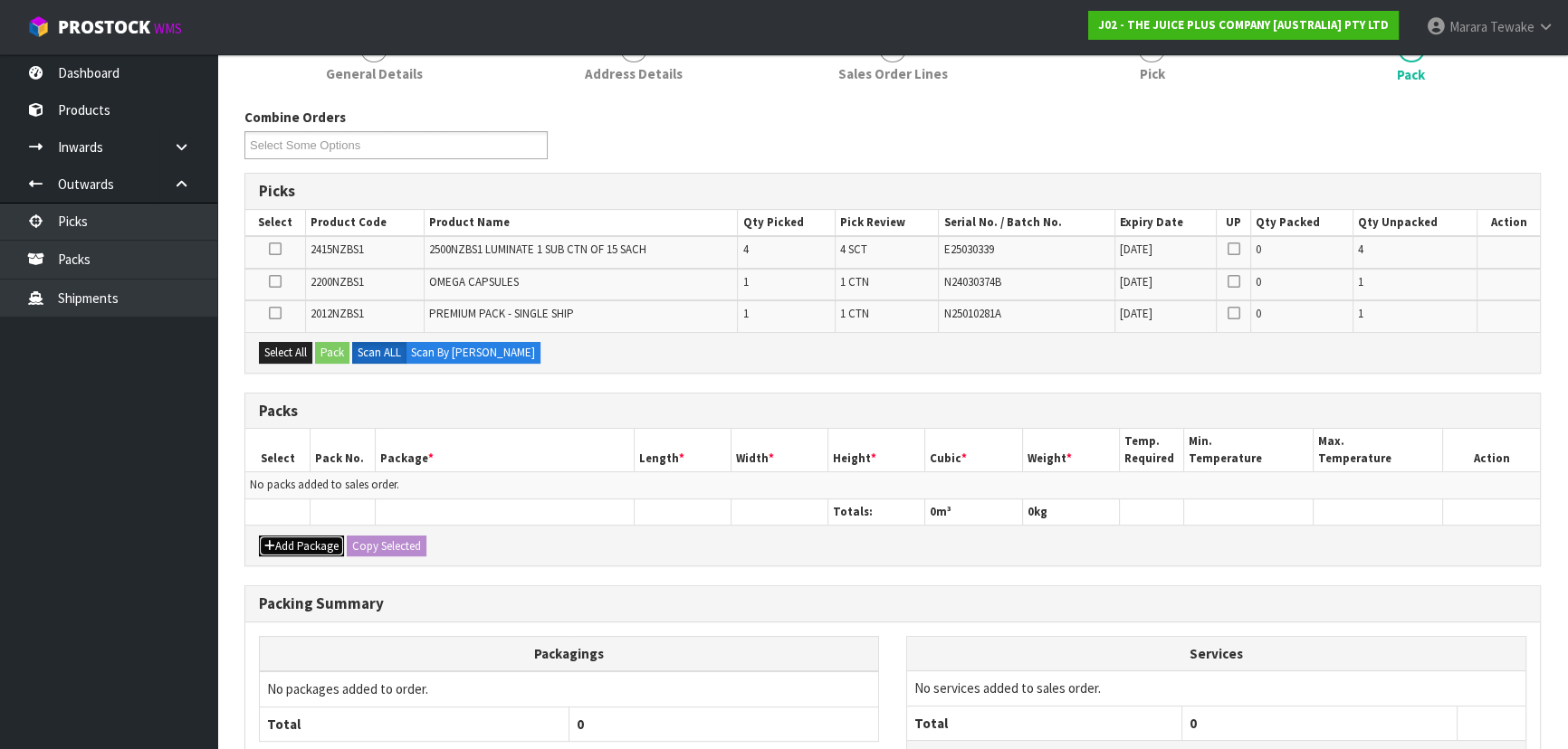
click at [282, 536] on button "Add Package" at bounding box center [302, 547] width 85 height 22
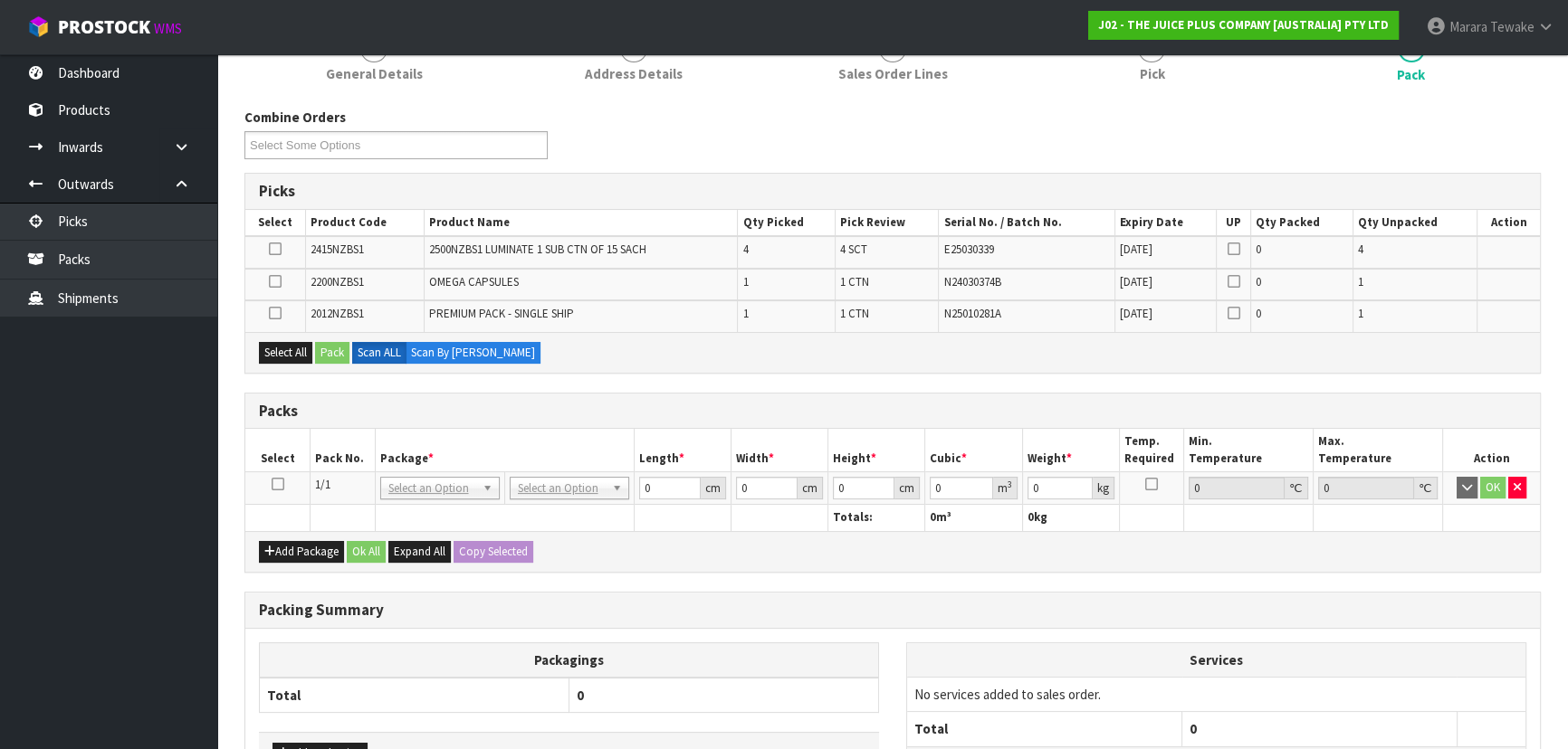
click at [275, 484] on icon at bounding box center [278, 484] width 13 height 1
click at [279, 344] on button "Select All" at bounding box center [286, 353] width 54 height 22
click at [328, 348] on button "Pack" at bounding box center [331, 353] width 35 height 22
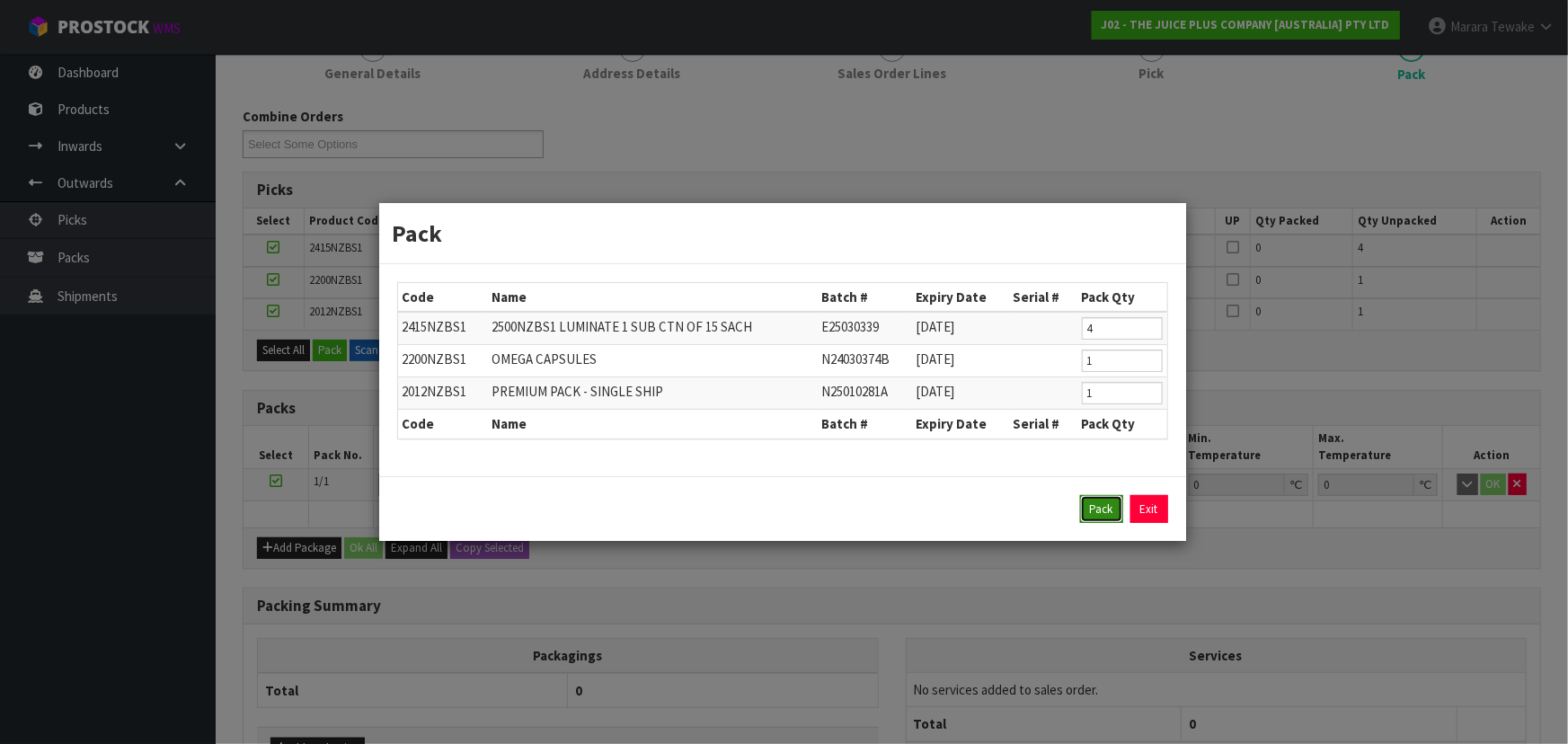
click at [1109, 512] on button "Pack" at bounding box center [1102, 509] width 43 height 29
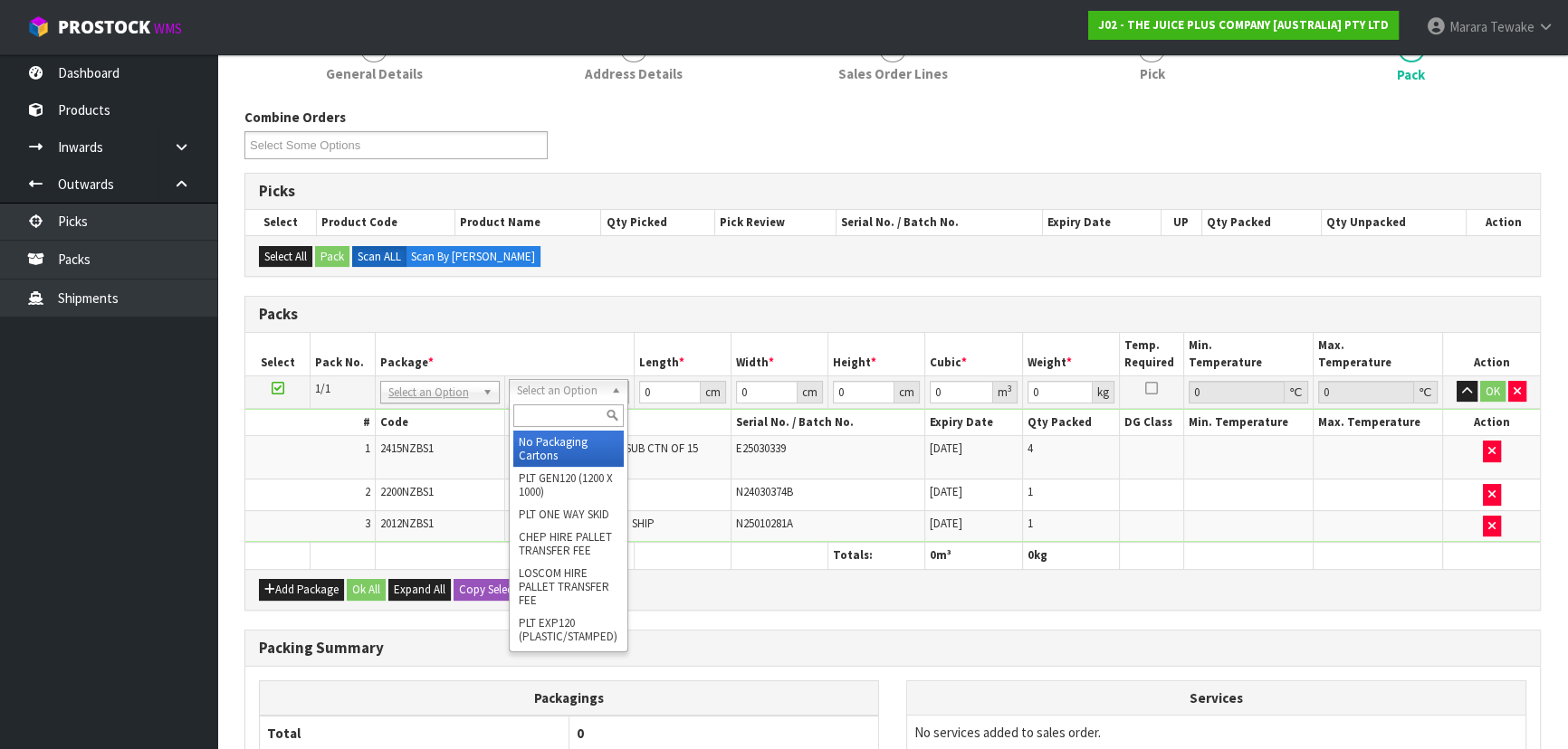
click at [577, 410] on input "text" at bounding box center [568, 416] width 110 height 23
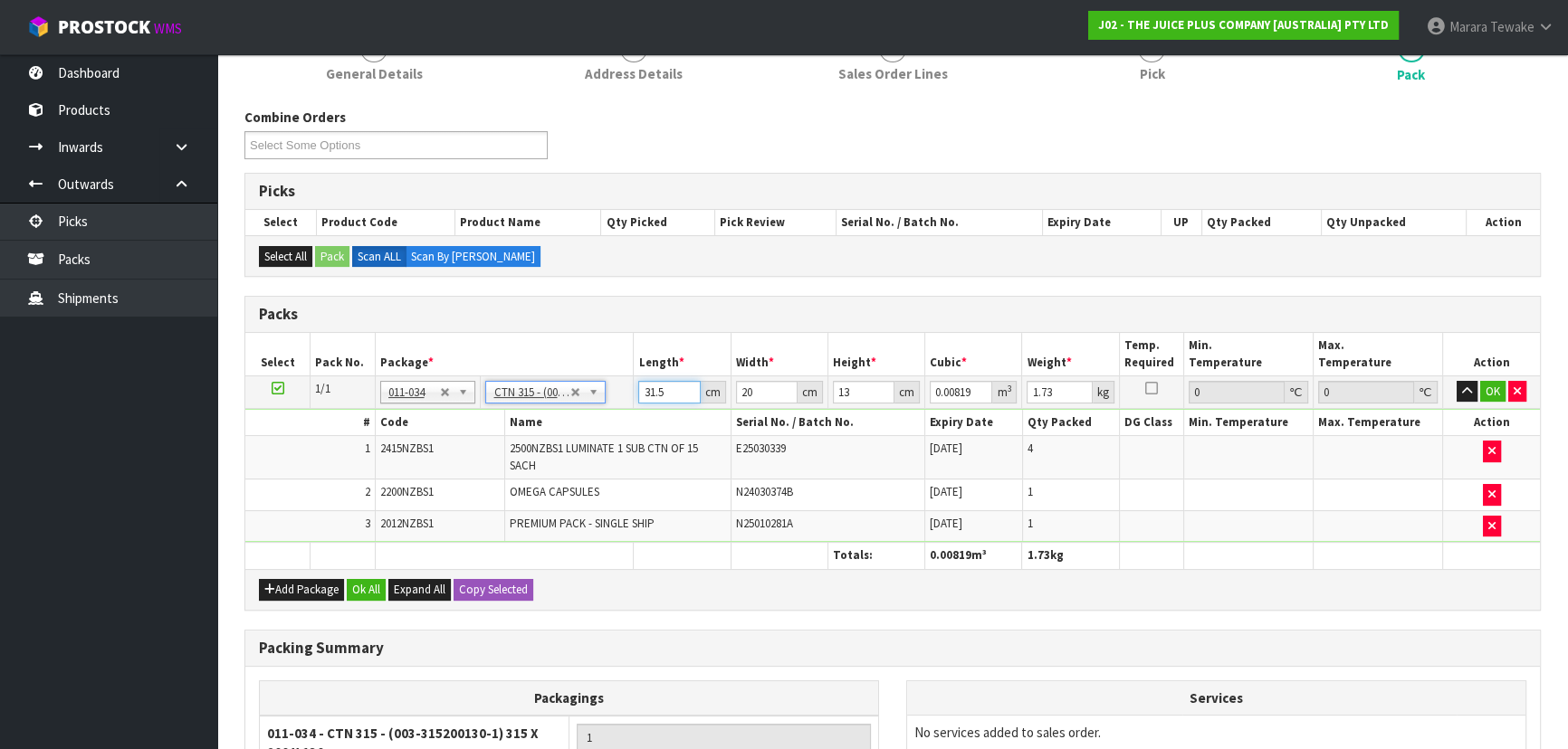
drag, startPoint x: 664, startPoint y: 388, endPoint x: 561, endPoint y: 308, distance: 130.4
click at [588, 335] on table "Select Pack No. Package * Length * Width * Height * Cubic * Weight * Temp. Requ…" at bounding box center [892, 451] width 1294 height 236
click at [1456, 381] on button "button" at bounding box center [1466, 392] width 21 height 22
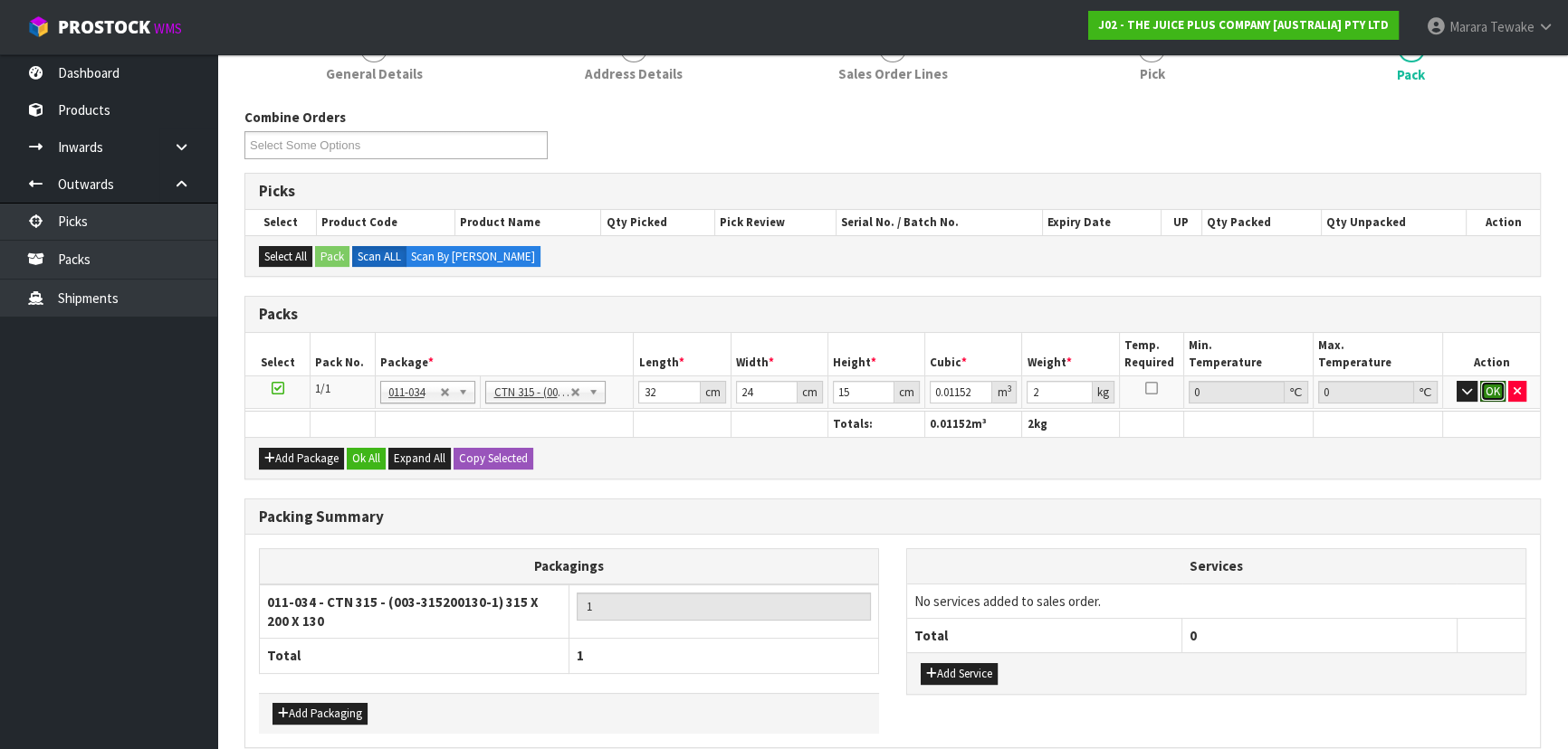
click button "OK" at bounding box center [1493, 392] width 26 height 22
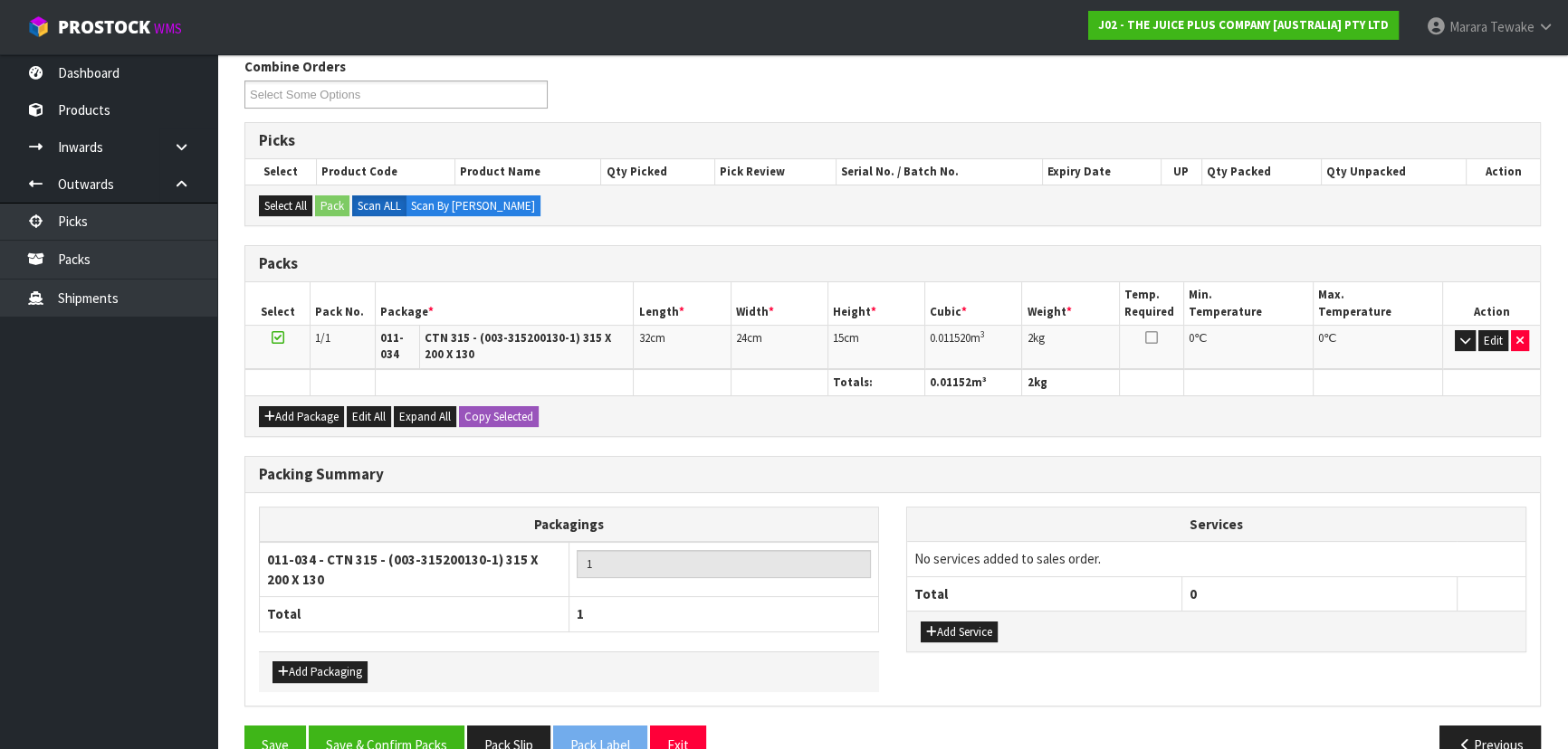
scroll to position [334, 0]
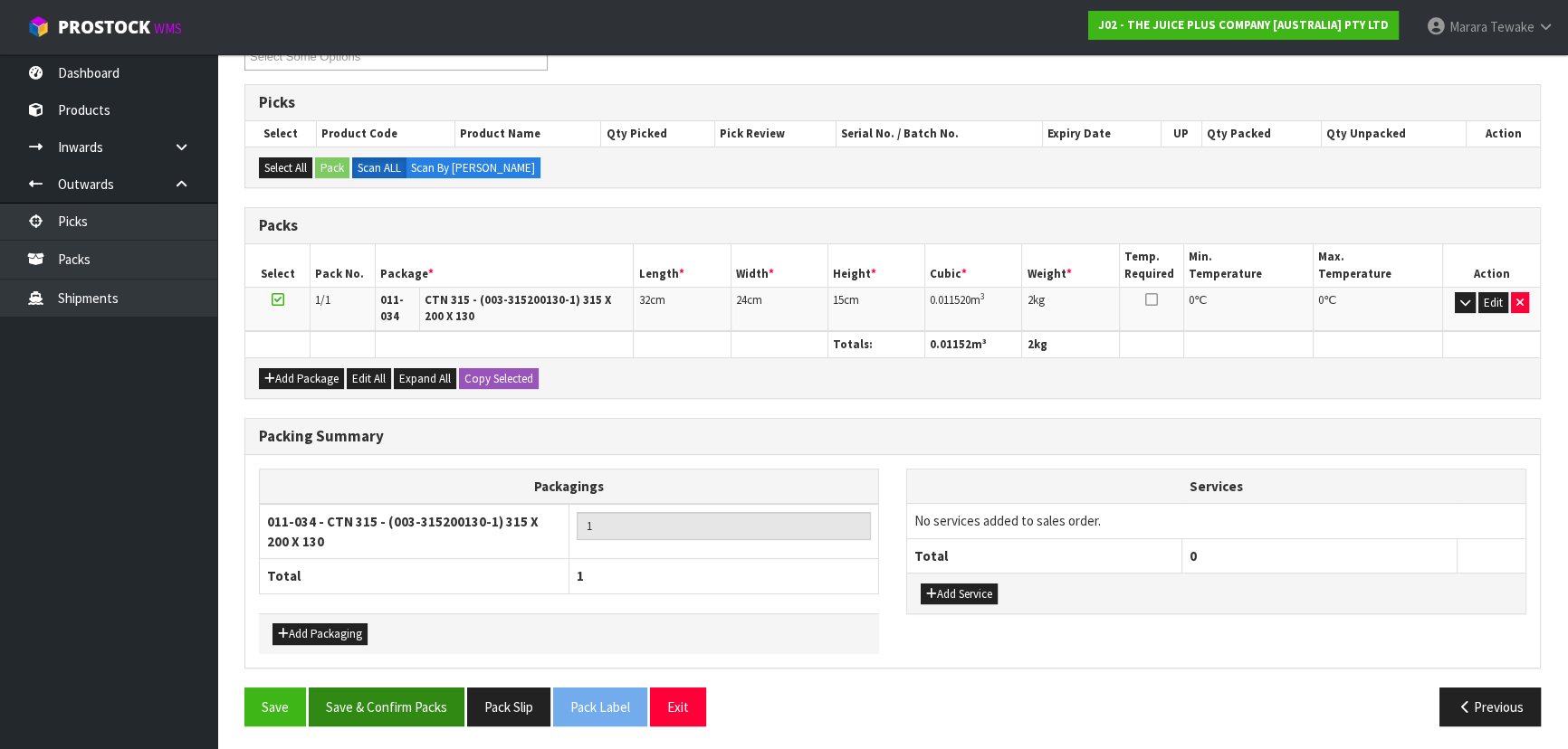
drag, startPoint x: 392, startPoint y: 674, endPoint x: 395, endPoint y: 689, distance: 15.3
click at [394, 684] on div "Combine Orders J02-ORD0046925 J02-ORD0046927 J02-ORD0046931 J02-ORD0046941 J02-…" at bounding box center [892, 380] width 1296 height 722
click at [390, 708] on button "Save & Confirm Packs" at bounding box center [386, 706] width 156 height 39
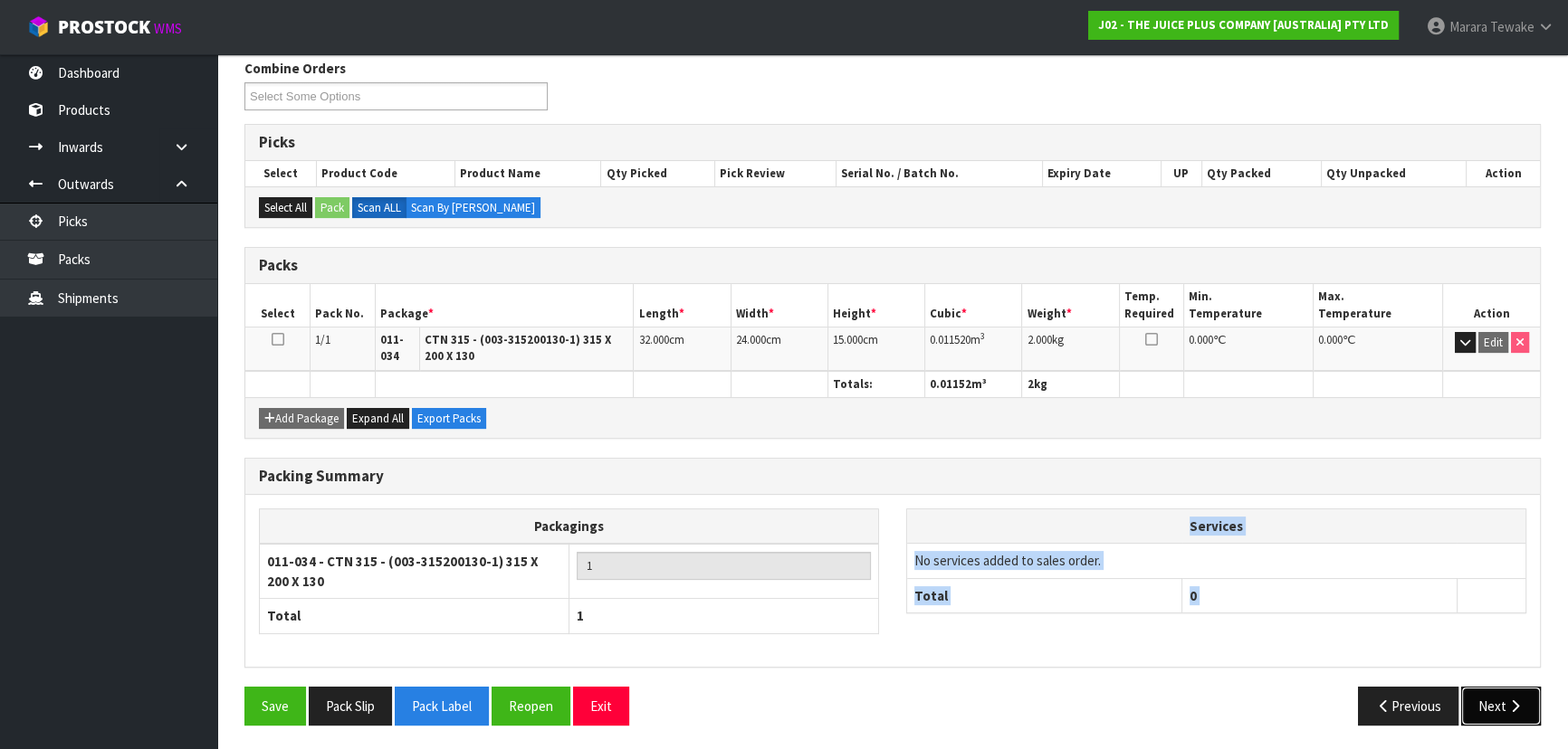
click at [1498, 709] on button "Next" at bounding box center [1501, 705] width 79 height 39
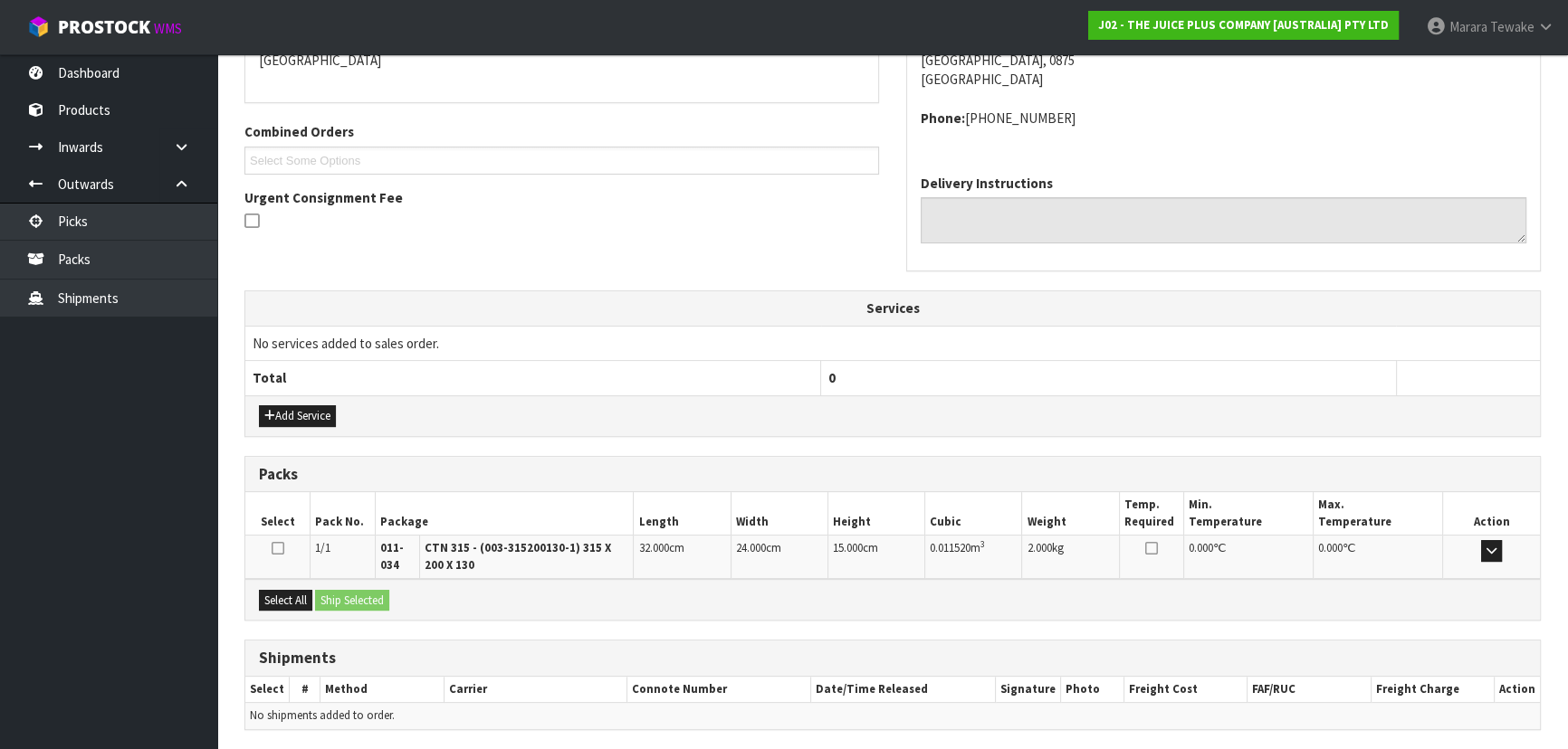
scroll to position [474, 0]
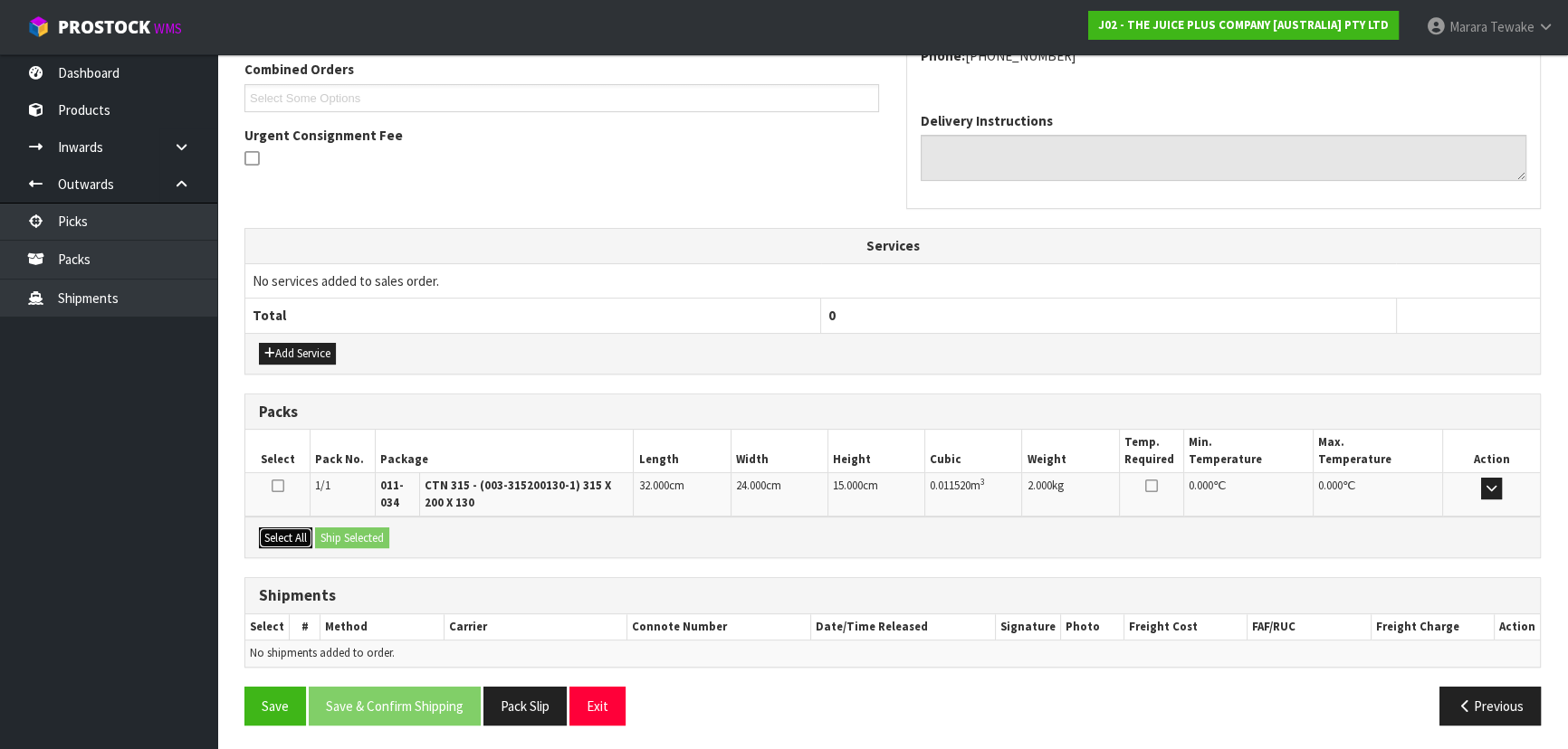
click at [302, 531] on button "Select All" at bounding box center [286, 539] width 54 height 22
click at [332, 530] on button "Ship Selected" at bounding box center [351, 539] width 74 height 22
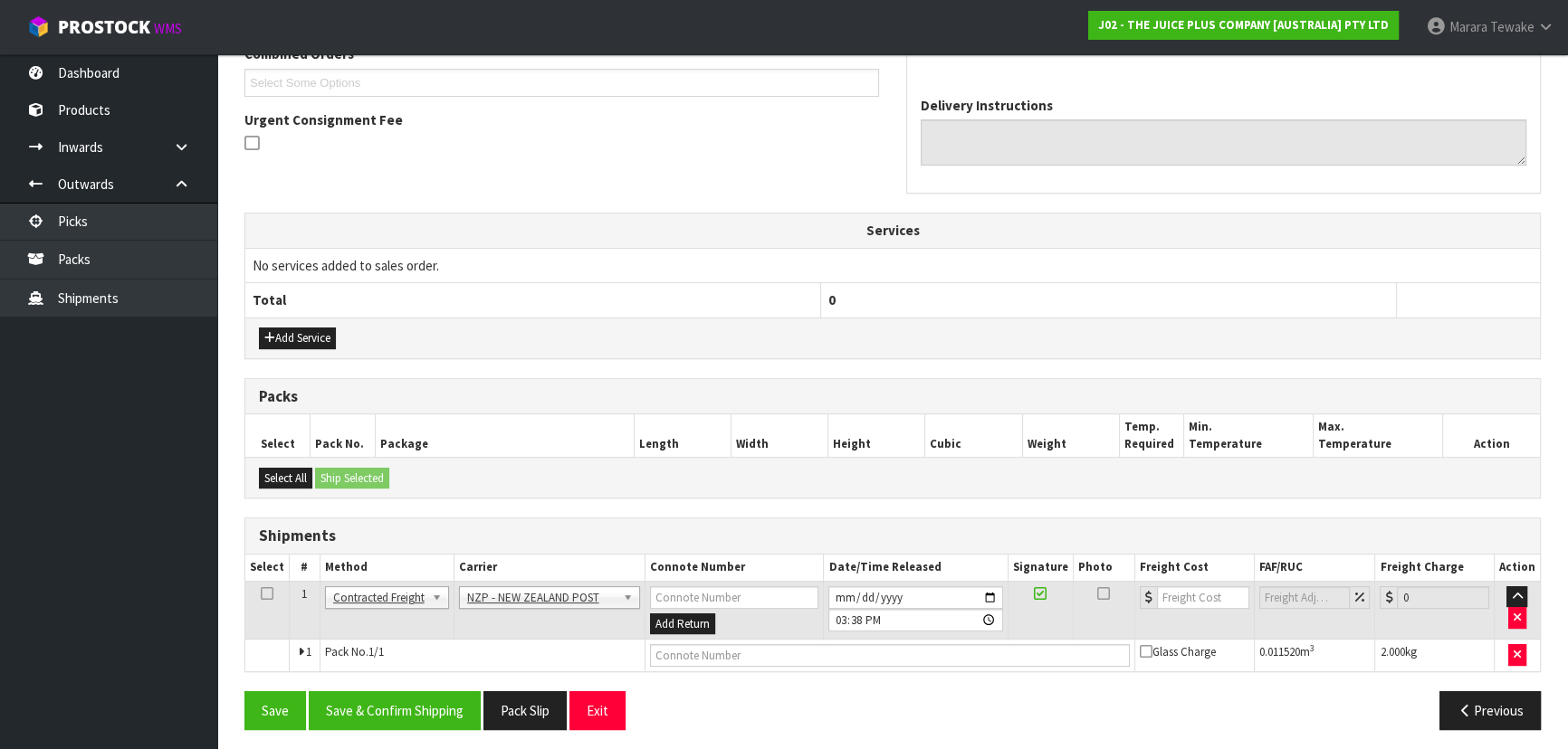
scroll to position [494, 0]
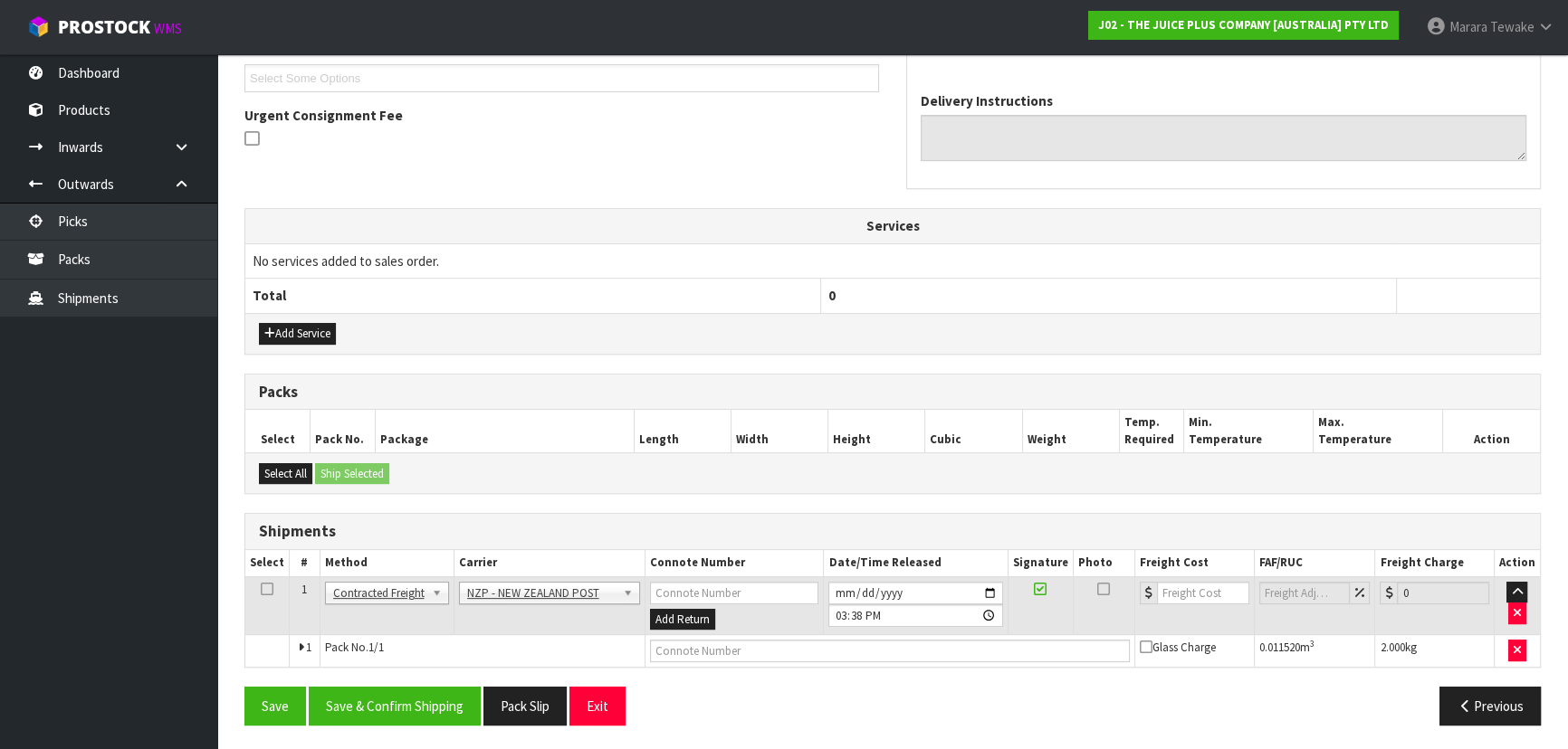
click at [430, 679] on div "From Address CONTRACT WAREHOUSING & LOGISTICS 17 Allens Road East Tamaki Auckla…" at bounding box center [892, 300] width 1296 height 880
click at [414, 690] on button "Save & Confirm Shipping" at bounding box center [394, 705] width 172 height 39
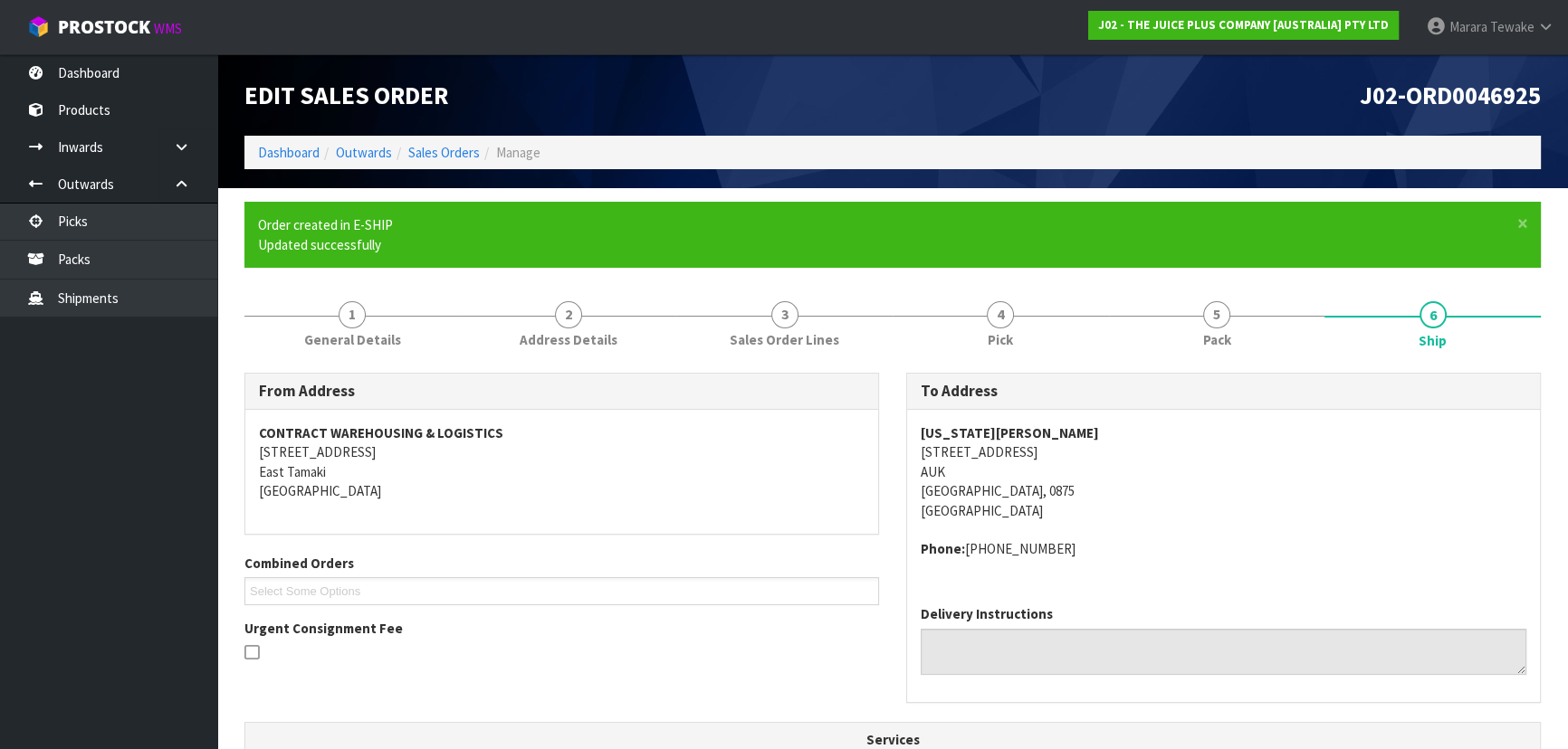
scroll to position [468, 0]
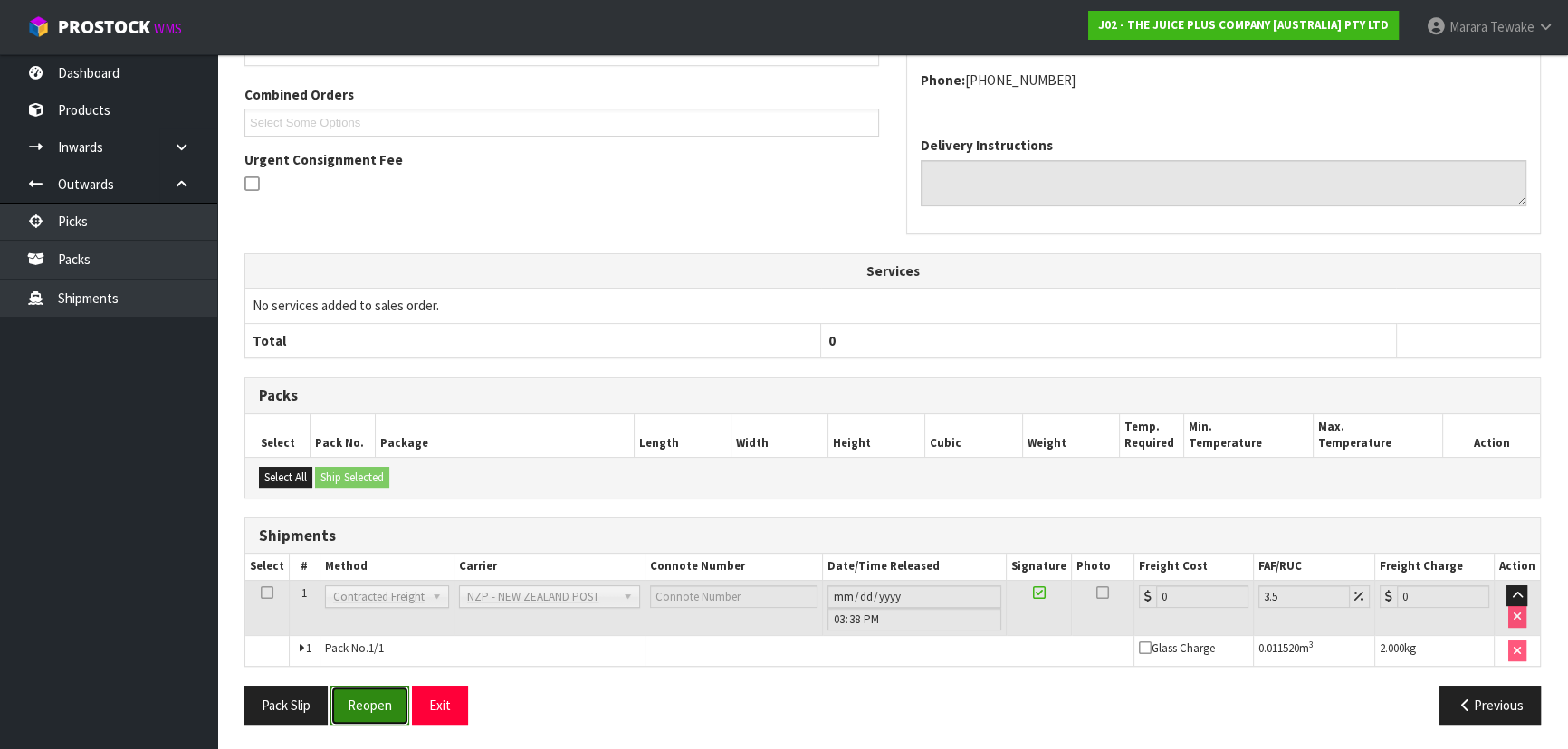
click at [372, 700] on button "Reopen" at bounding box center [369, 704] width 78 height 39
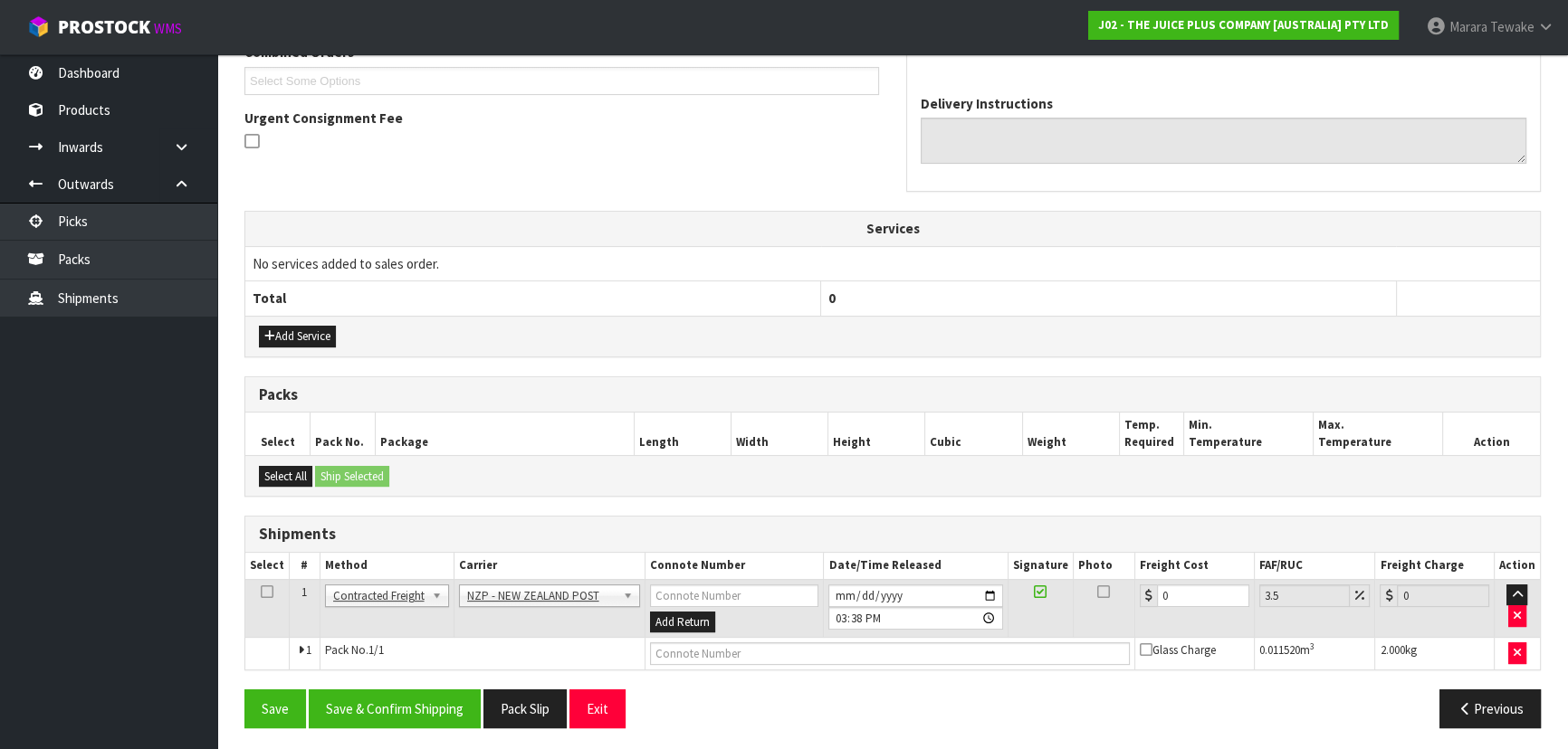
scroll to position [494, 0]
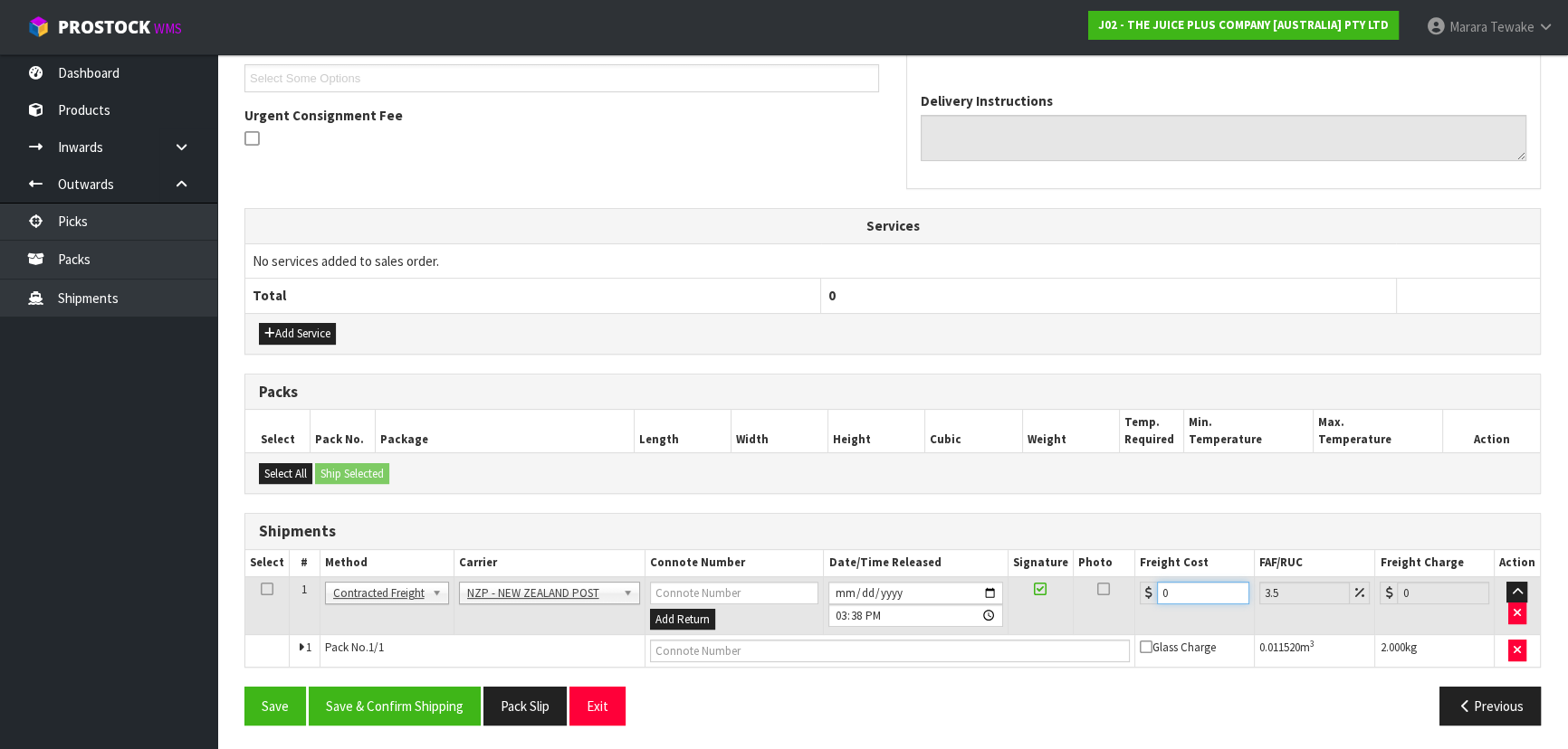
drag, startPoint x: 1175, startPoint y: 590, endPoint x: 1076, endPoint y: 529, distance: 116.3
click at [1104, 557] on table "Select # Method Carrier Connote Number Date/Time Released Signature Photo Freig…" at bounding box center [892, 609] width 1294 height 117
click at [414, 707] on button "Save & Confirm Shipping" at bounding box center [394, 705] width 172 height 39
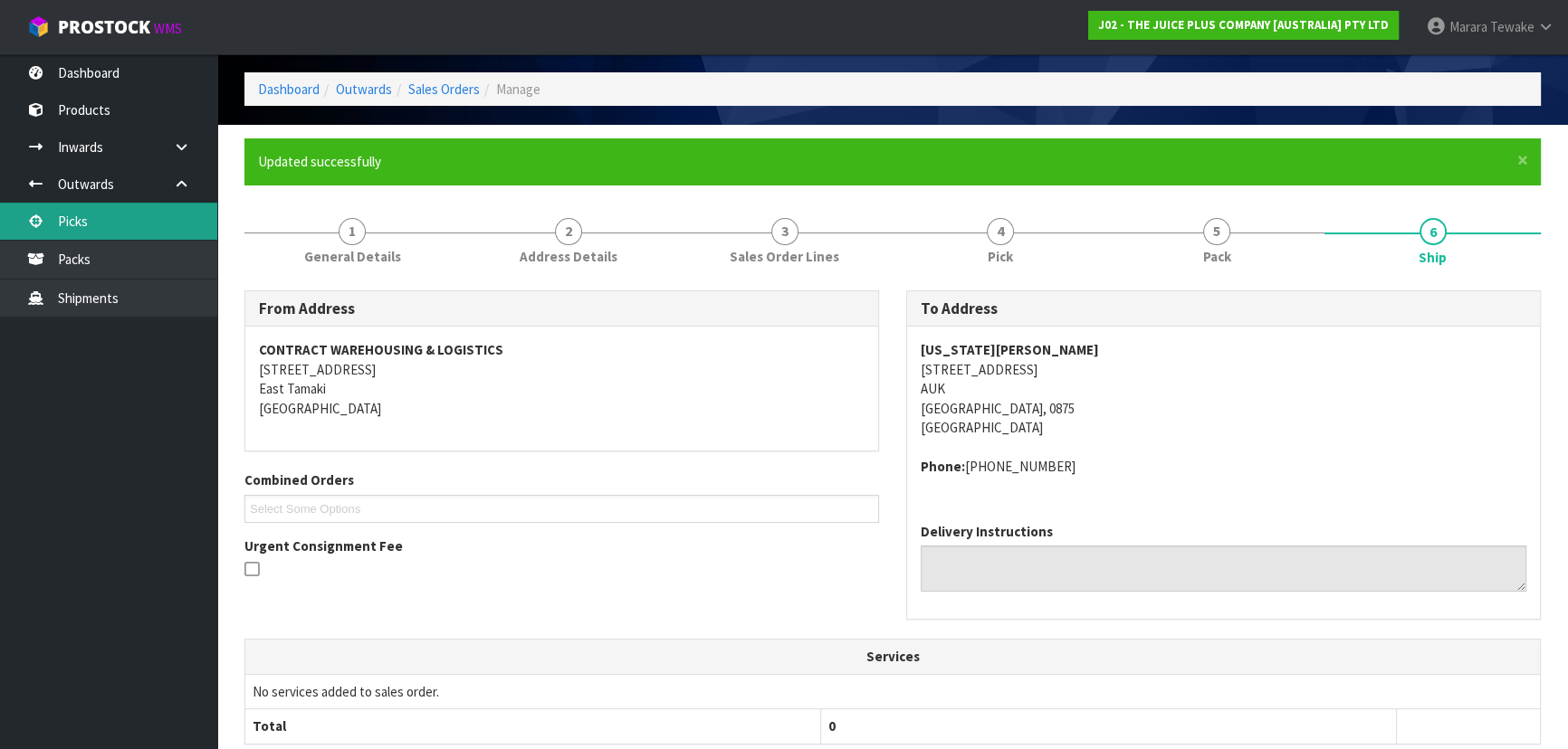
scroll to position [81, 0]
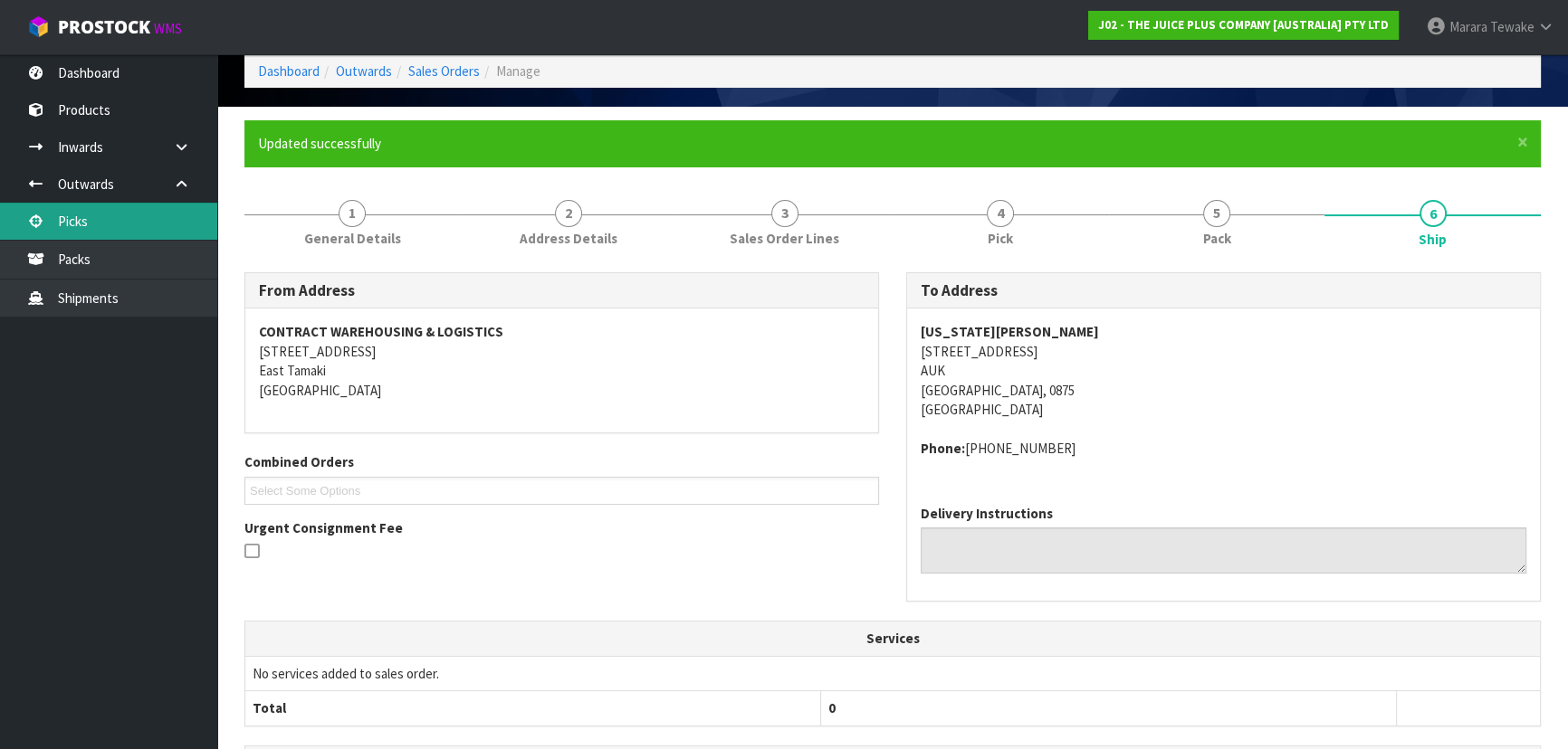
click at [181, 217] on link "Picks" at bounding box center [108, 220] width 217 height 37
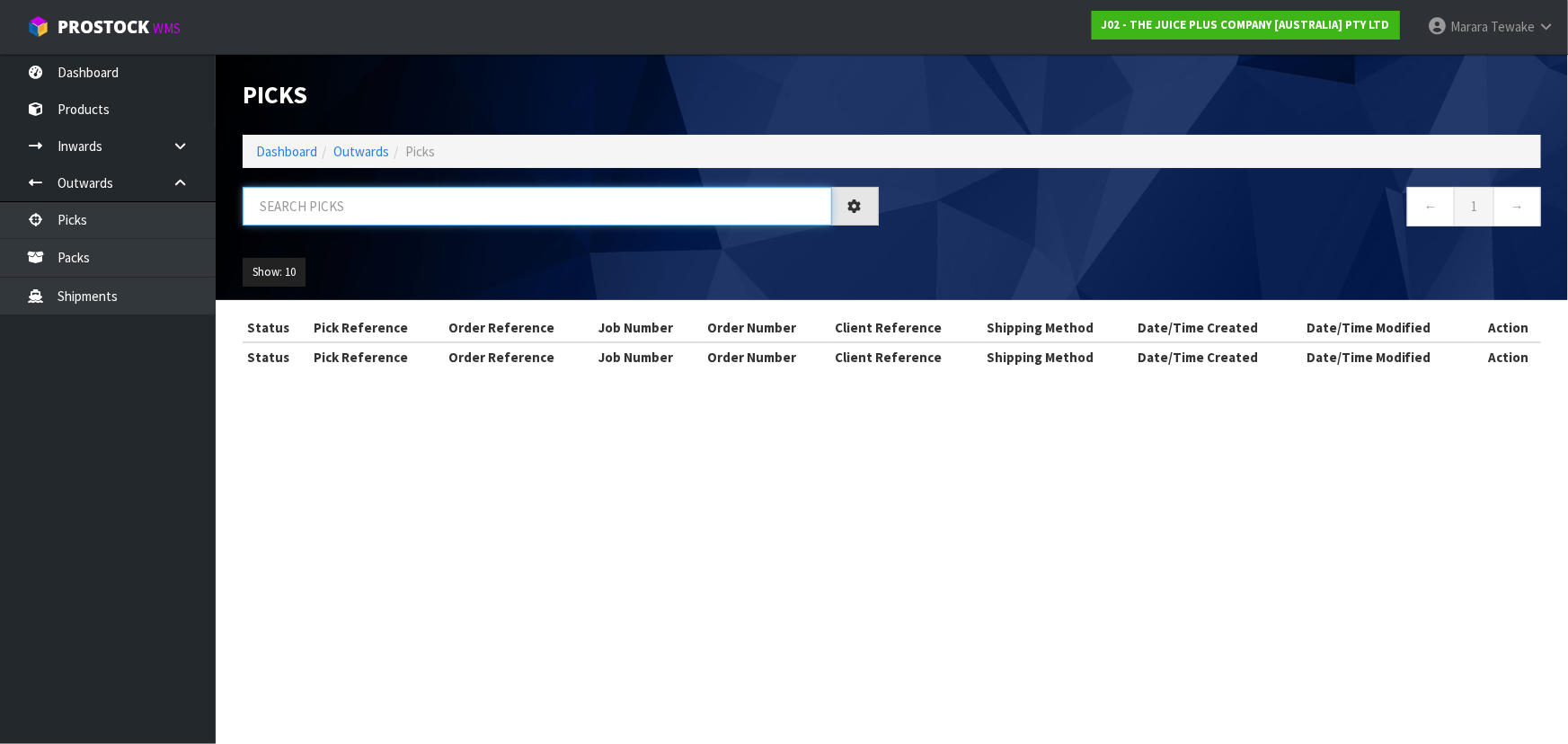
click at [349, 206] on input "text" at bounding box center [537, 206] width 589 height 38
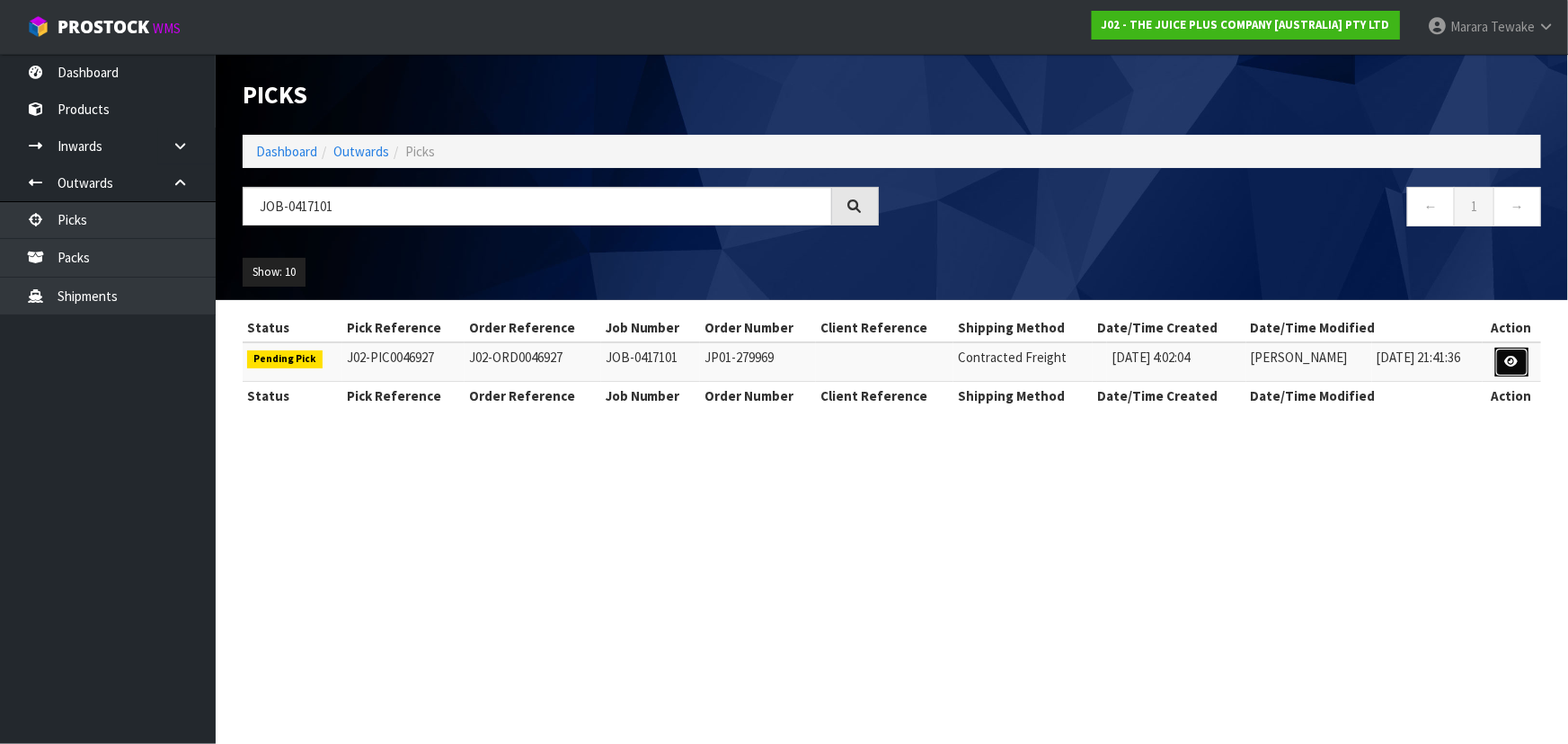
click at [1519, 360] on icon at bounding box center [1513, 362] width 14 height 12
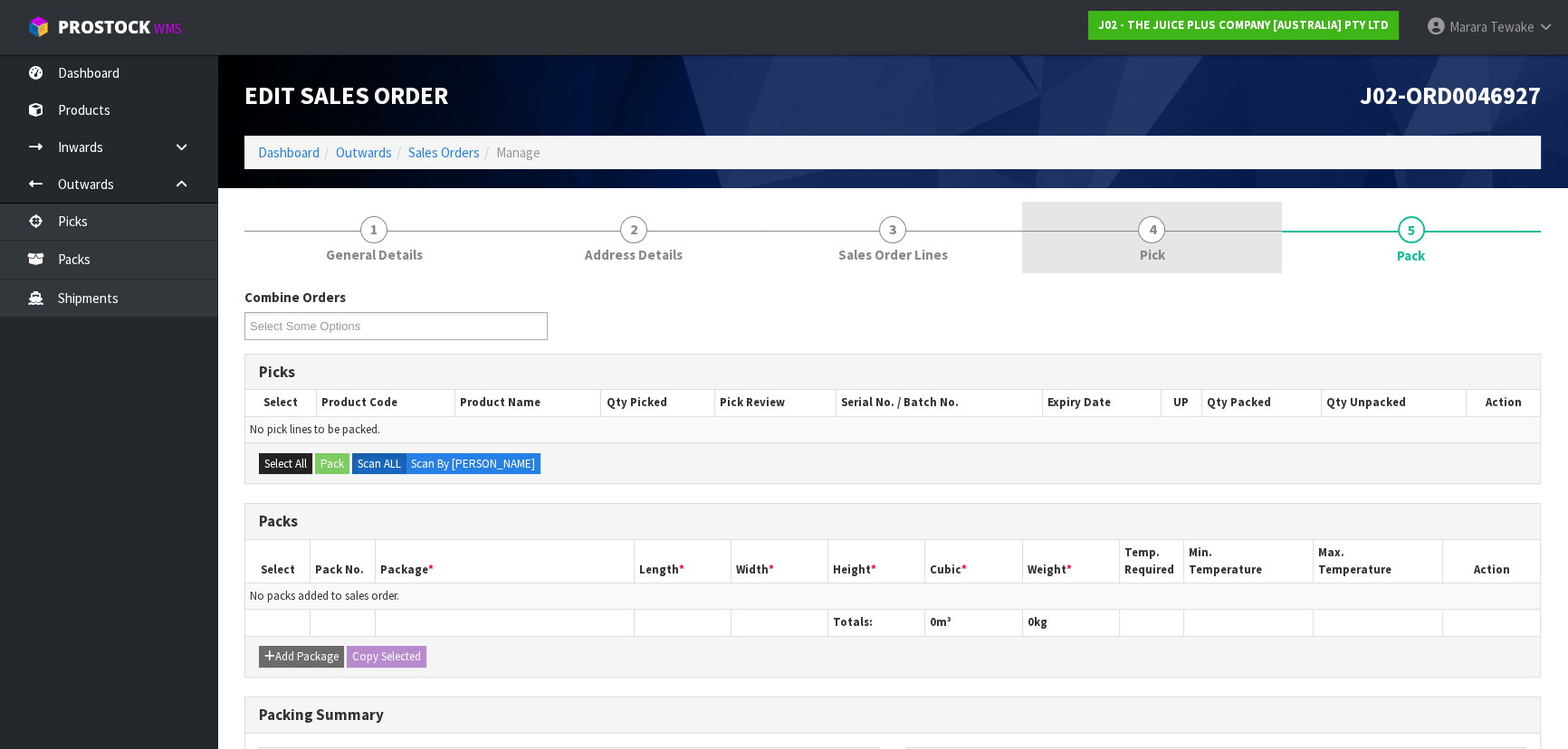
click at [1152, 234] on span "4" at bounding box center [1150, 229] width 27 height 27
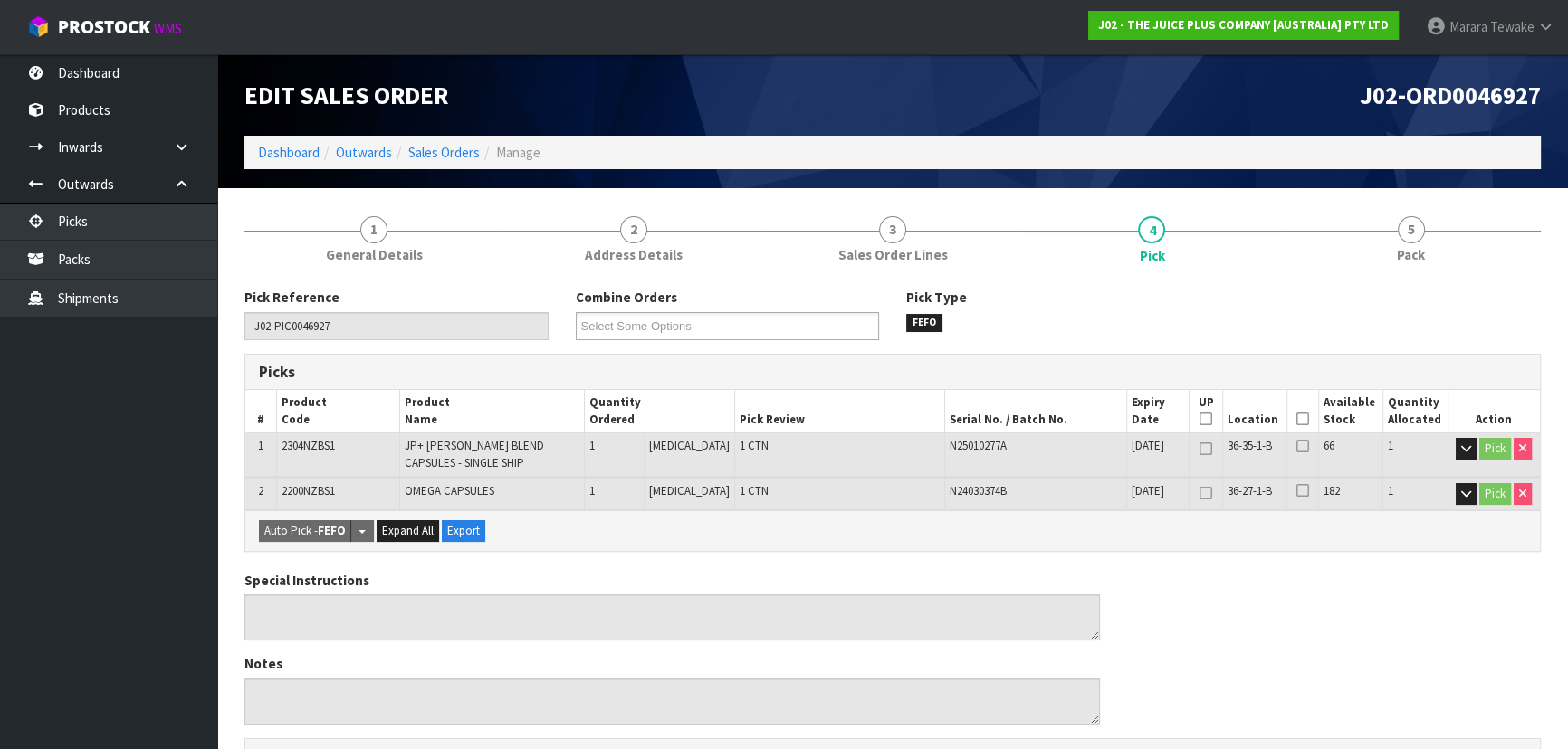
click at [1300, 419] on icon at bounding box center [1302, 419] width 13 height 1
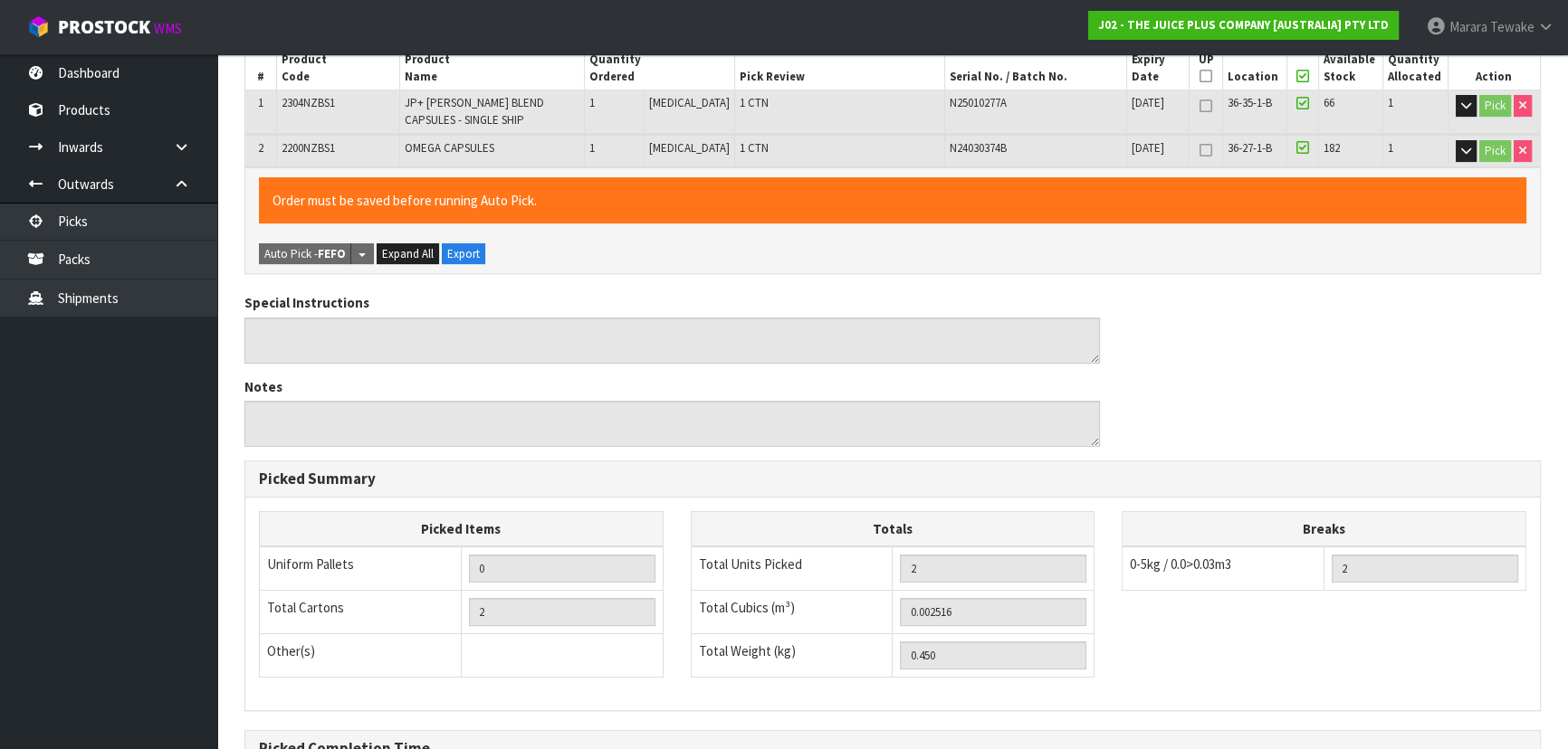
scroll to position [551, 0]
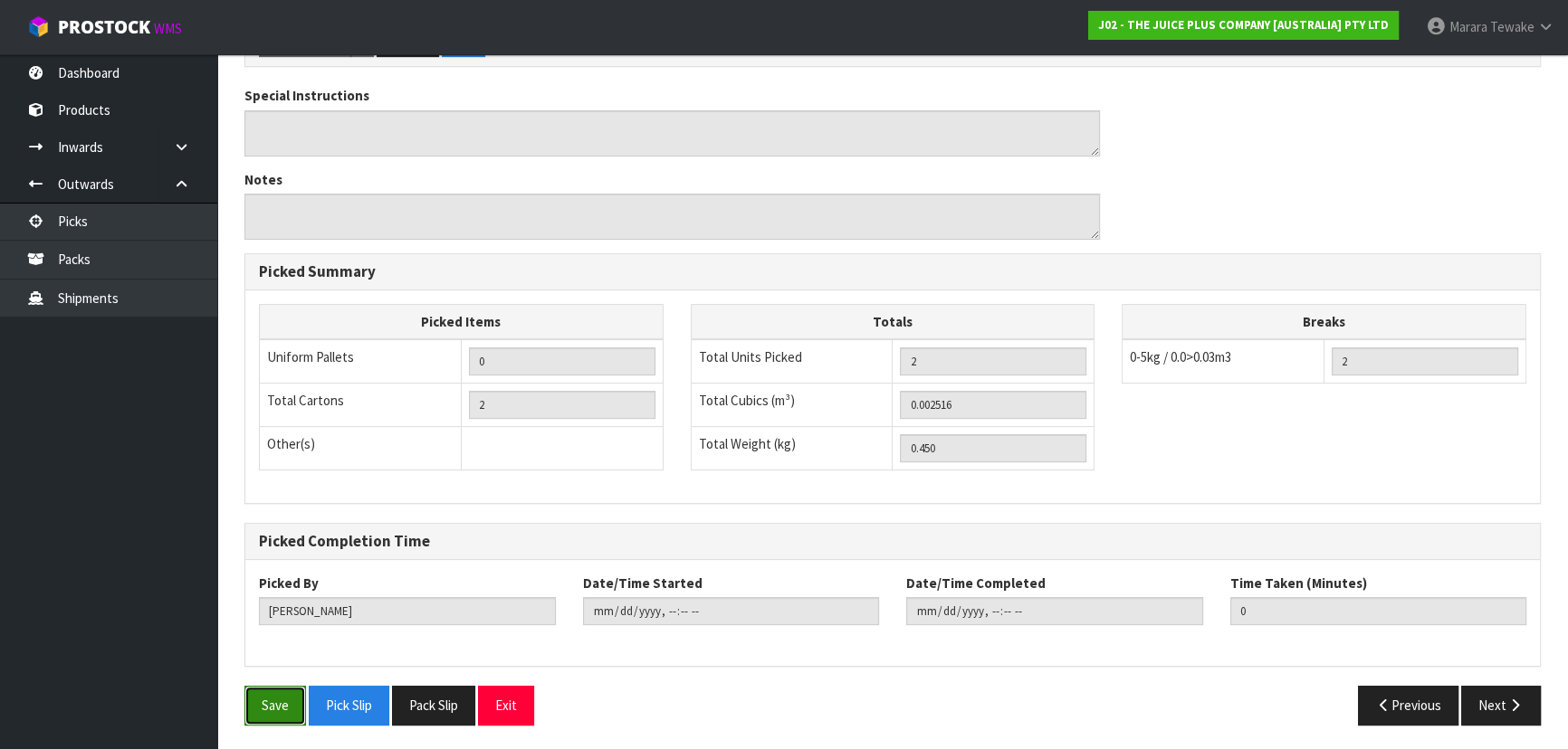
click at [252, 699] on button "Save" at bounding box center [275, 704] width 62 height 39
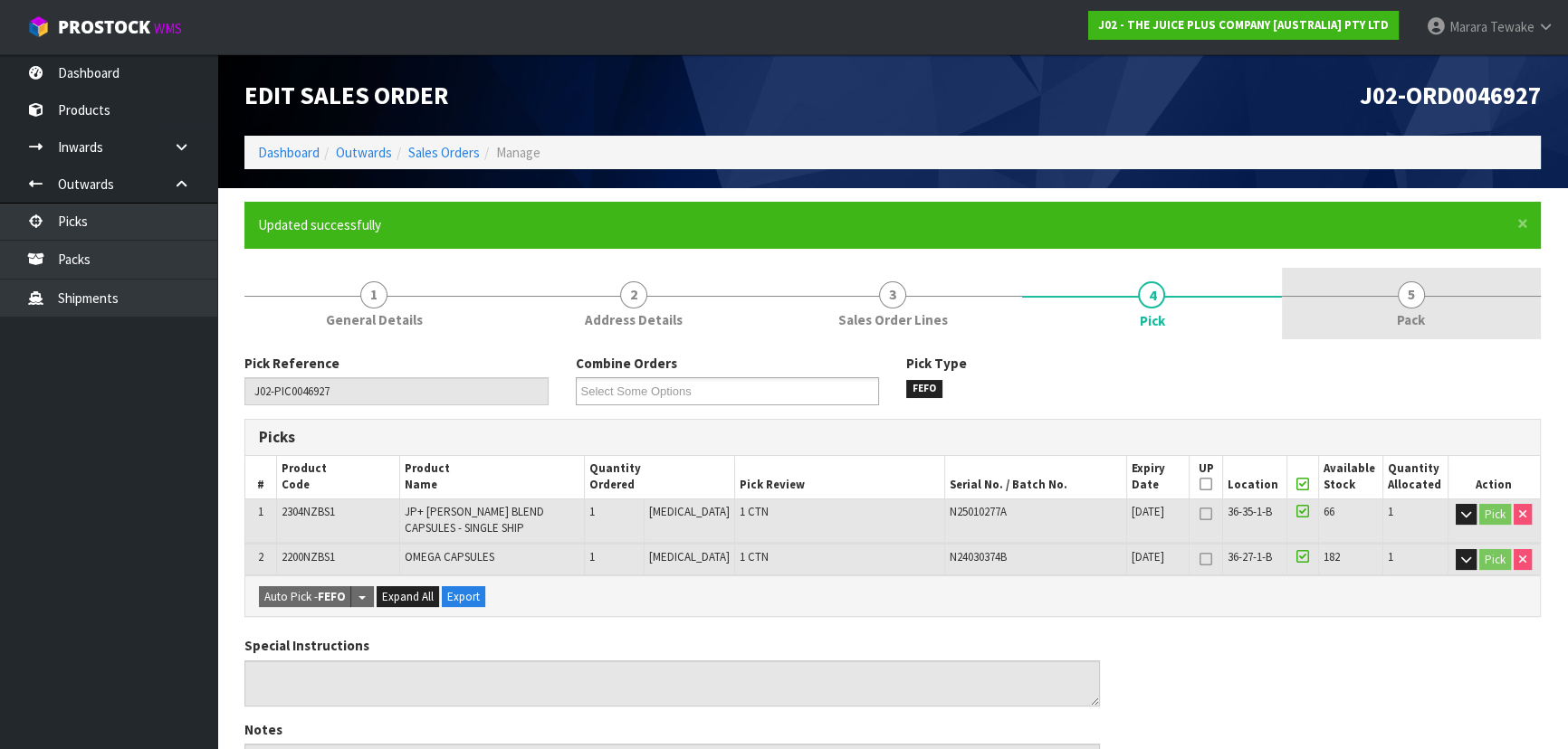
click at [1425, 294] on link "5 Pack" at bounding box center [1410, 304] width 259 height 71
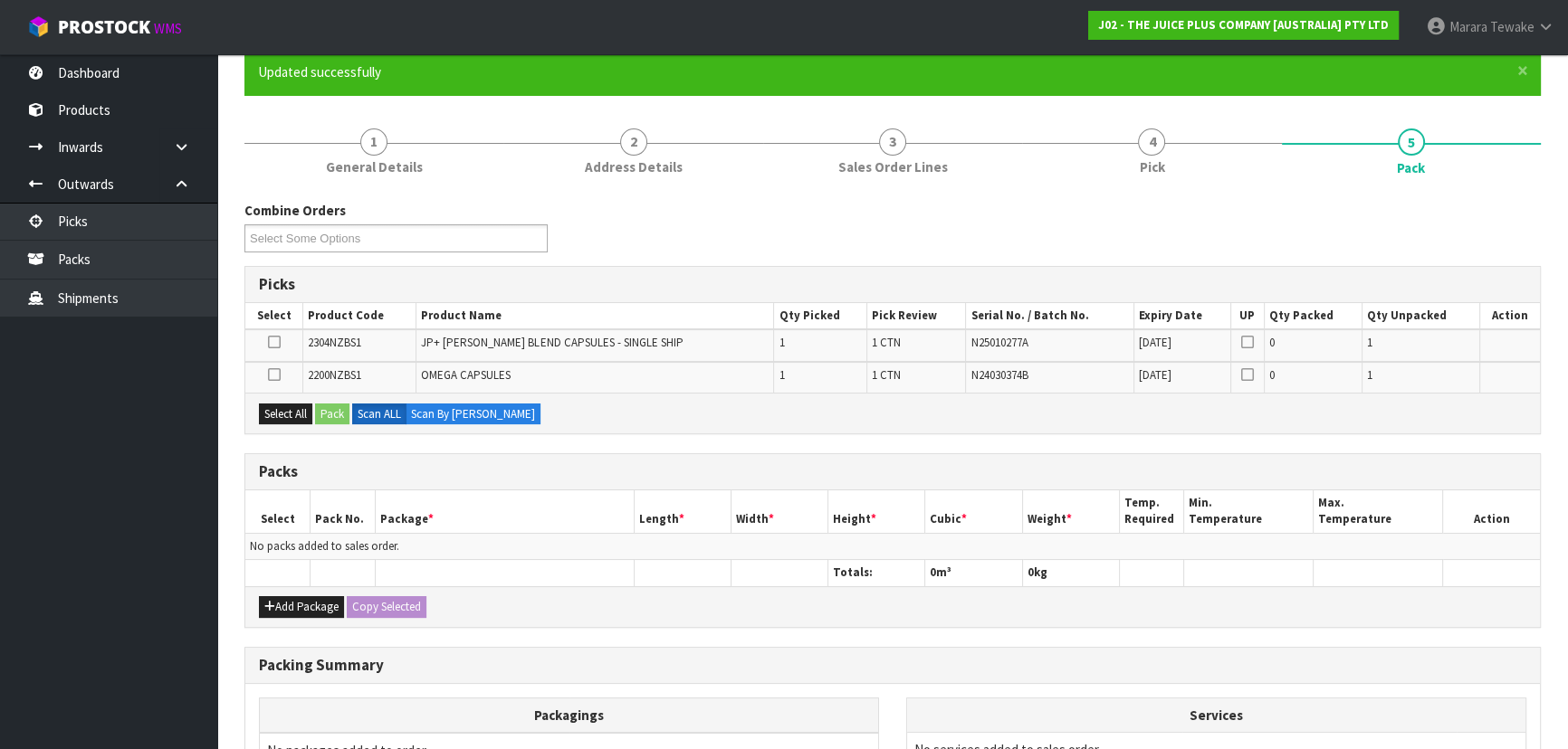
scroll to position [328, 0]
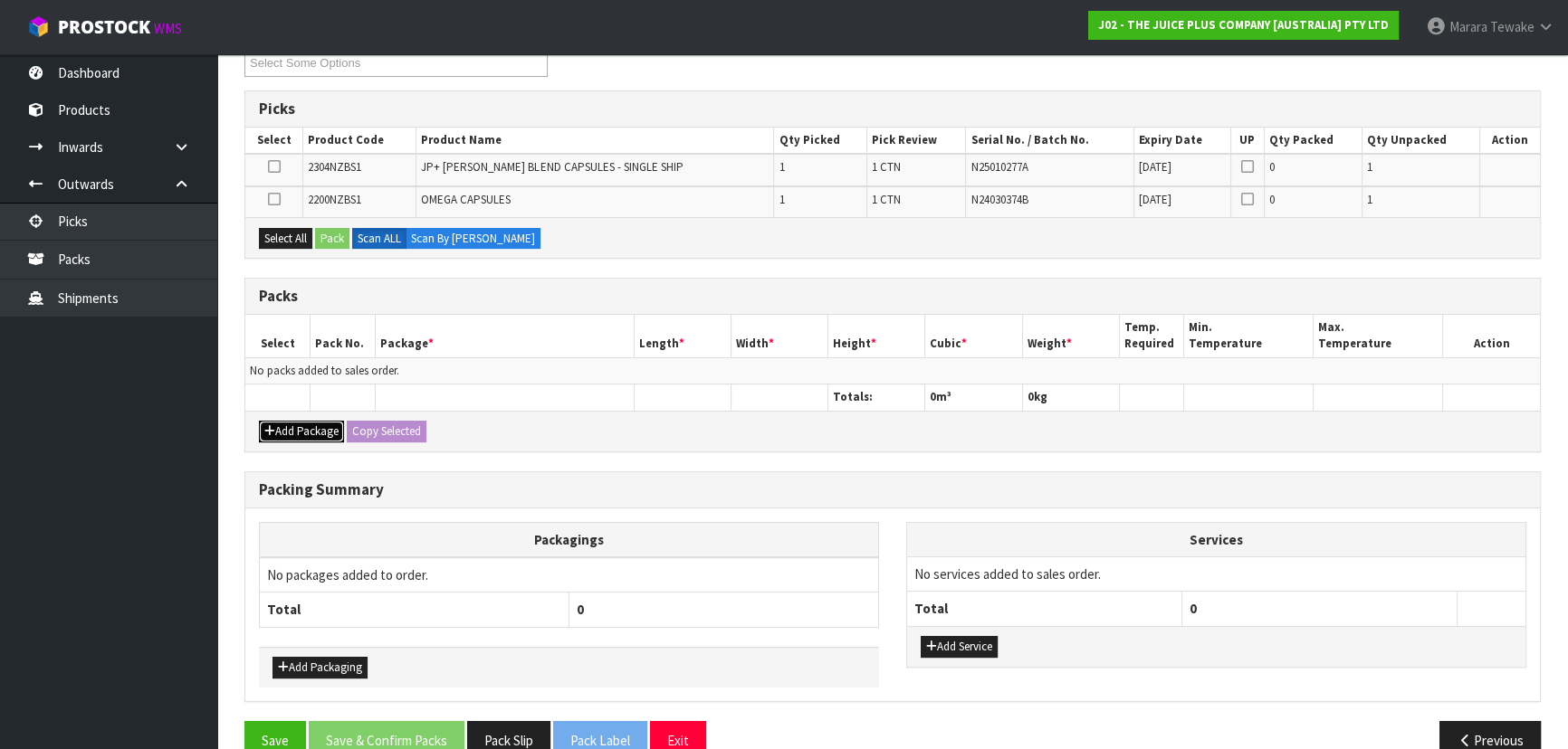
drag, startPoint x: 316, startPoint y: 425, endPoint x: 273, endPoint y: 391, distance: 54.8
click at [312, 425] on button "Add Package" at bounding box center [302, 432] width 85 height 22
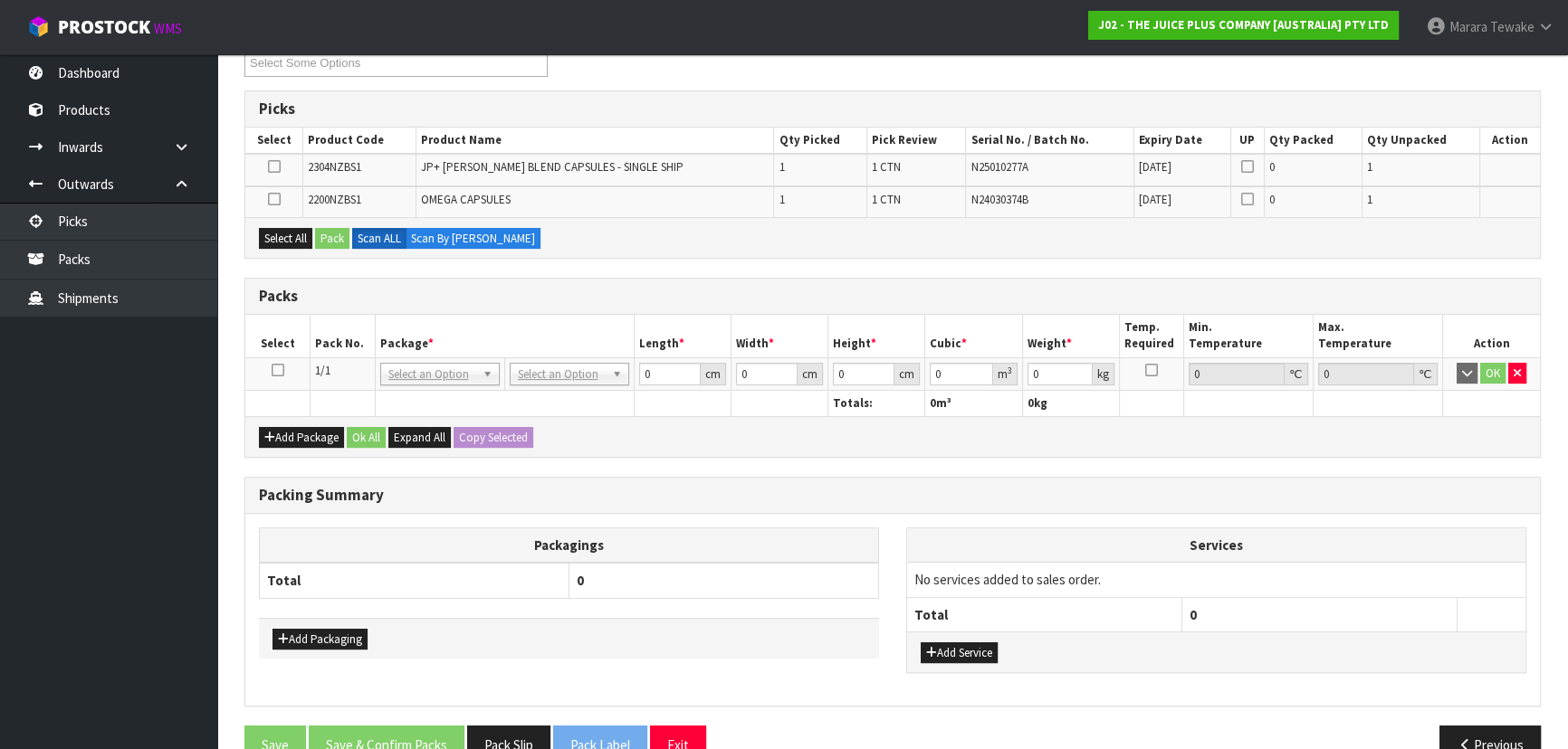
click at [272, 370] on icon at bounding box center [278, 370] width 13 height 1
drag, startPoint x: 283, startPoint y: 238, endPoint x: 305, endPoint y: 232, distance: 22.8
click at [289, 235] on button "Select All" at bounding box center [286, 239] width 54 height 22
click at [338, 236] on button "Pack" at bounding box center [331, 239] width 35 height 22
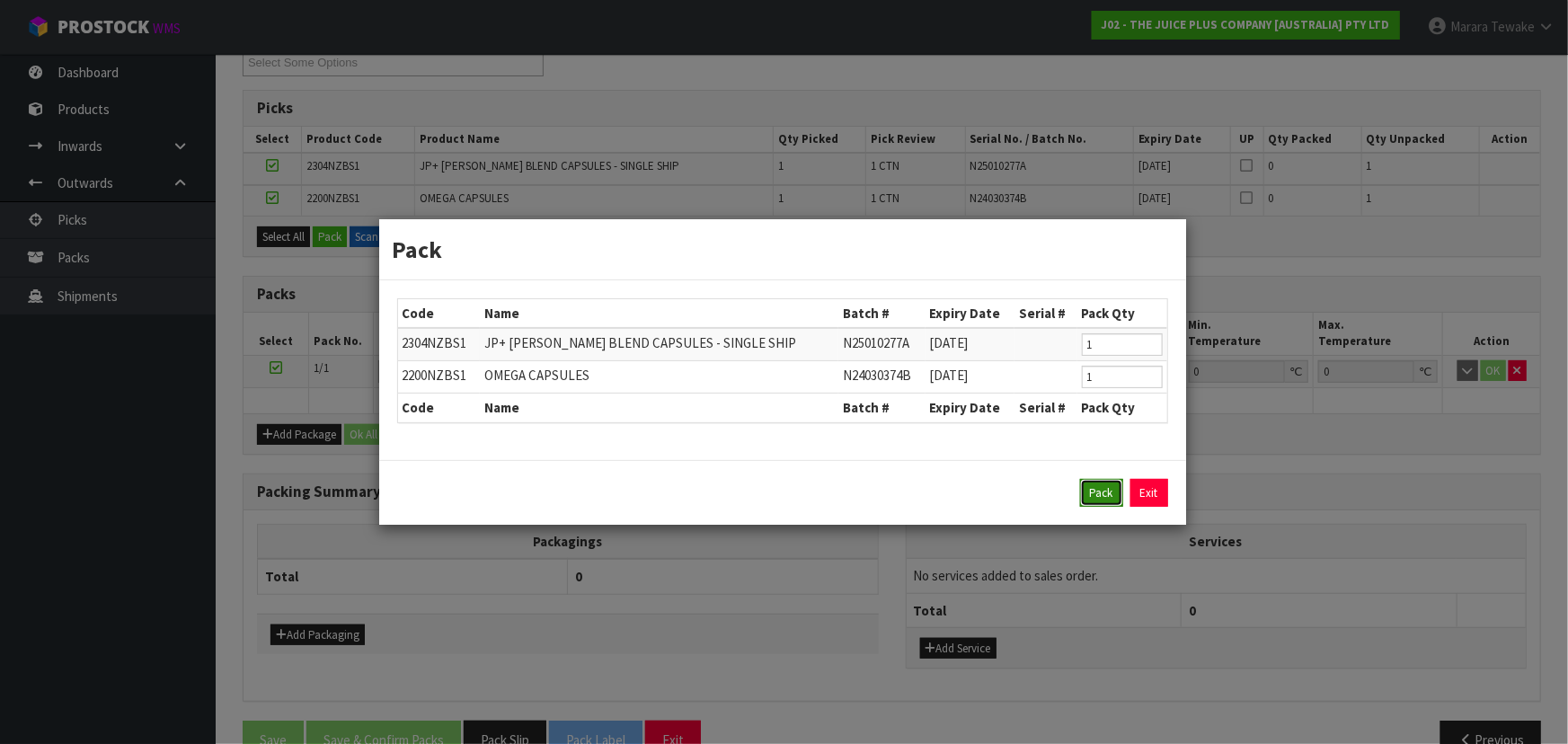
click at [1097, 499] on button "Pack" at bounding box center [1102, 493] width 43 height 29
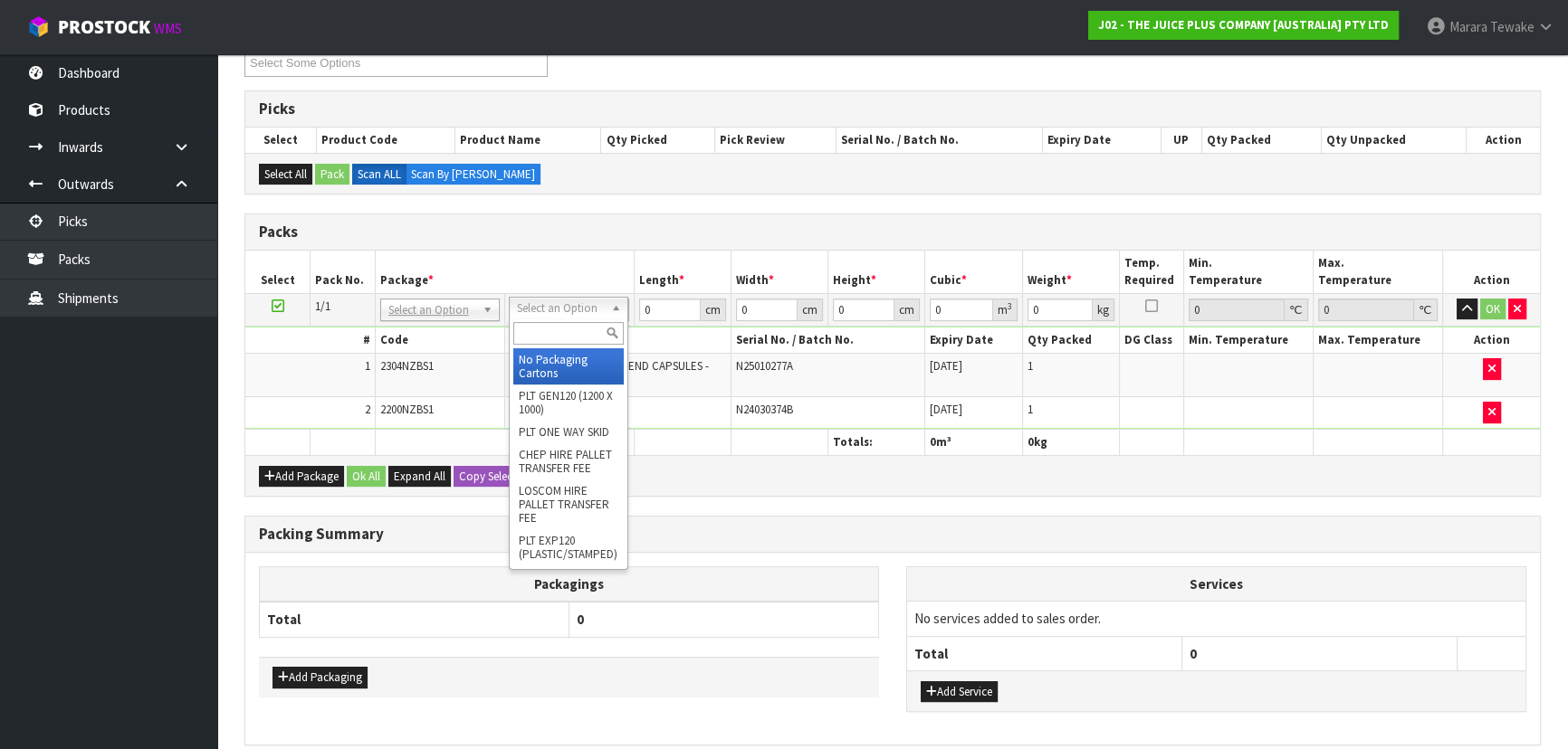
click at [561, 324] on input "text" at bounding box center [568, 333] width 110 height 23
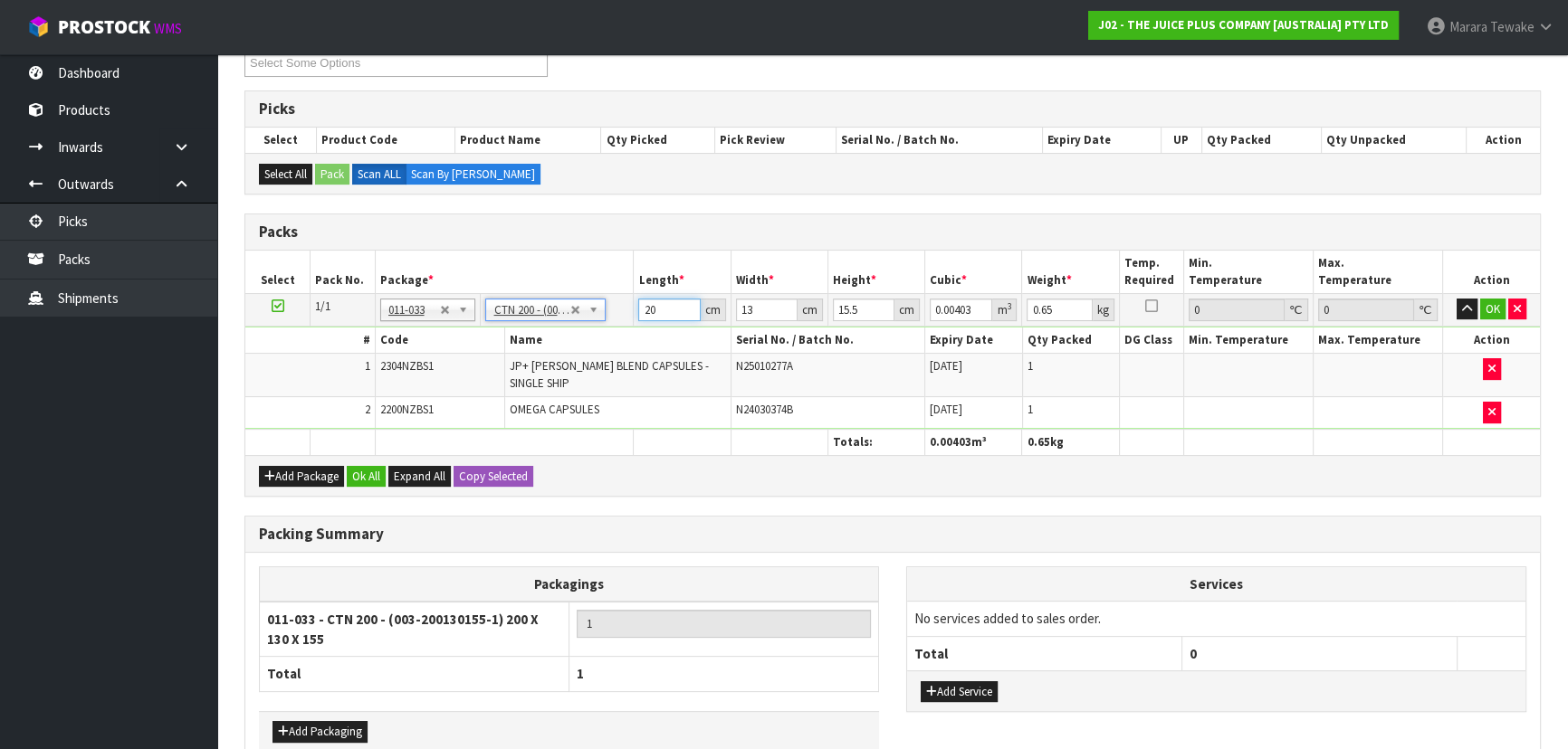
drag, startPoint x: 670, startPoint y: 308, endPoint x: 589, endPoint y: 269, distance: 89.9
click at [594, 274] on table "Select Pack No. Package * Length * Width * Height * Cubic * Weight * Temp. Requ…" at bounding box center [892, 353] width 1294 height 204
click at [1456, 299] on button "button" at bounding box center [1466, 310] width 21 height 22
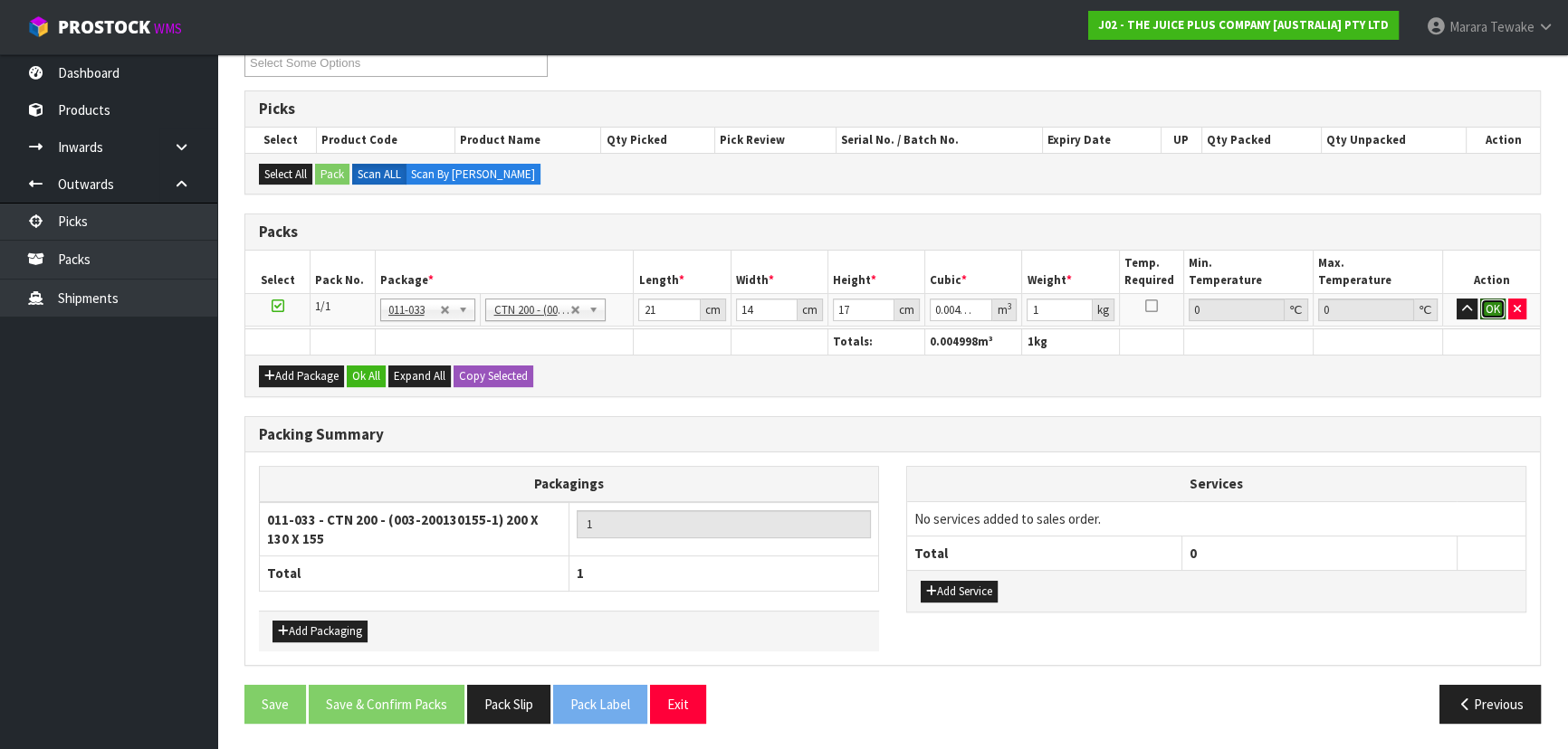
click button "OK" at bounding box center [1493, 310] width 26 height 22
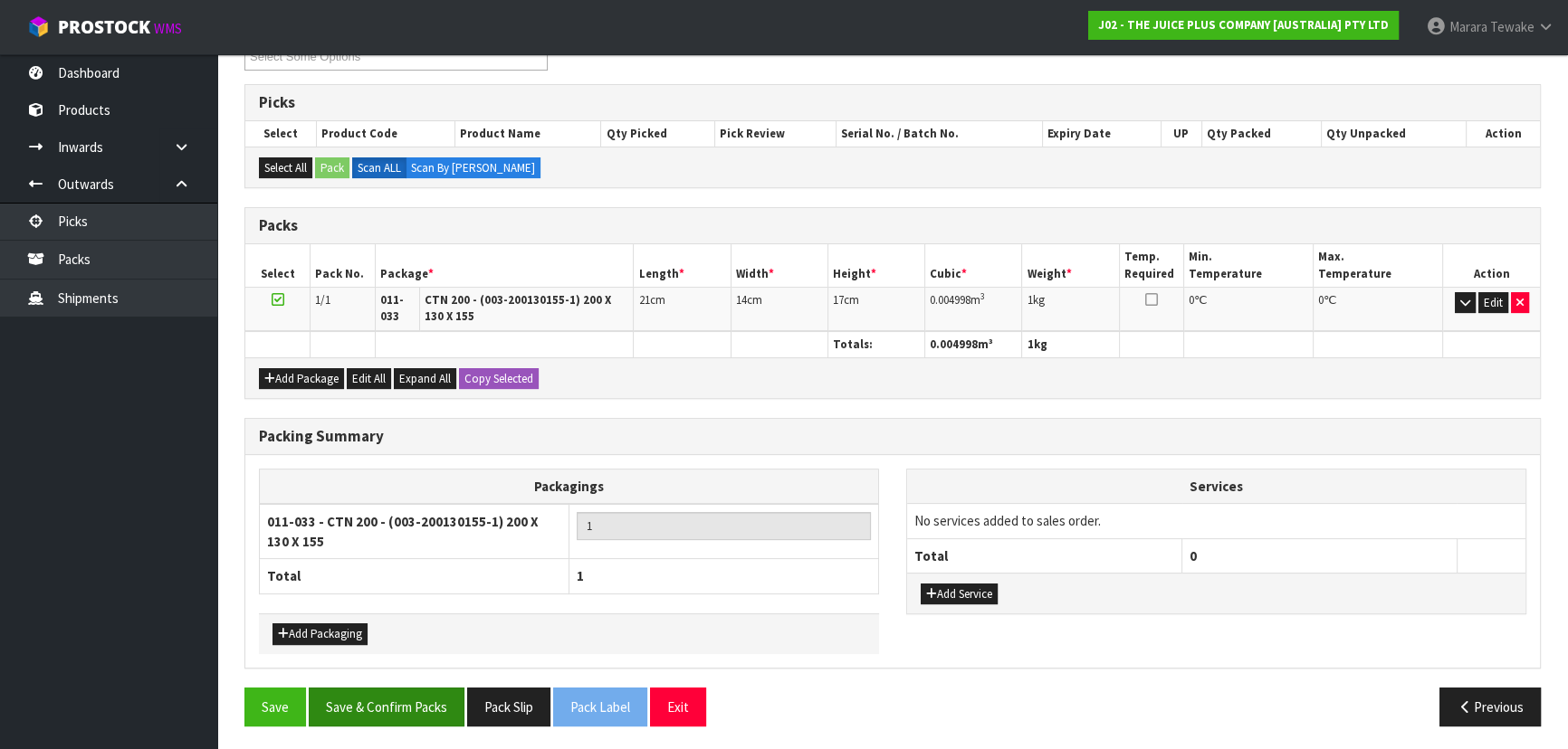
scroll to position [334, 0]
click at [406, 707] on button "Save & Confirm Packs" at bounding box center [386, 706] width 156 height 39
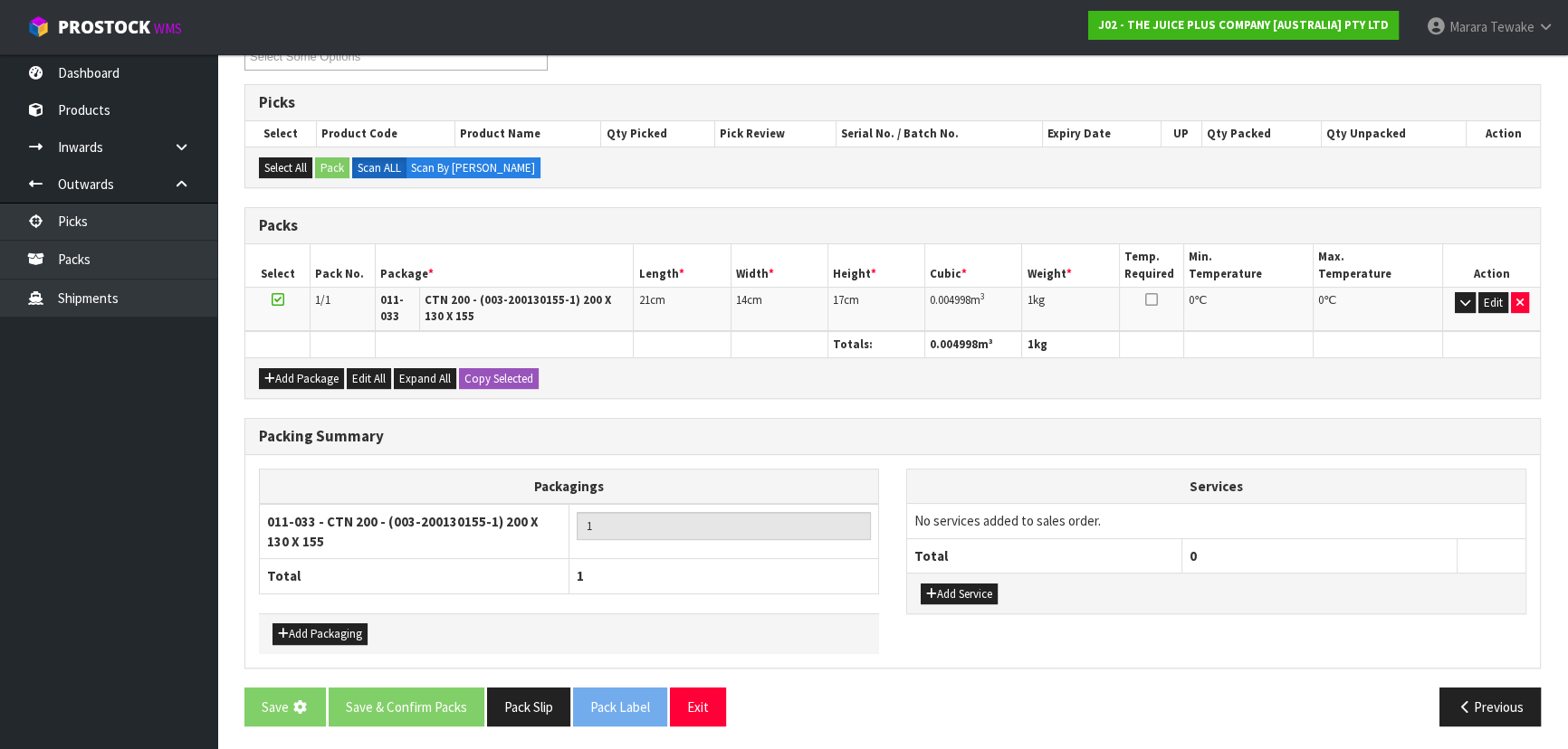
scroll to position [0, 0]
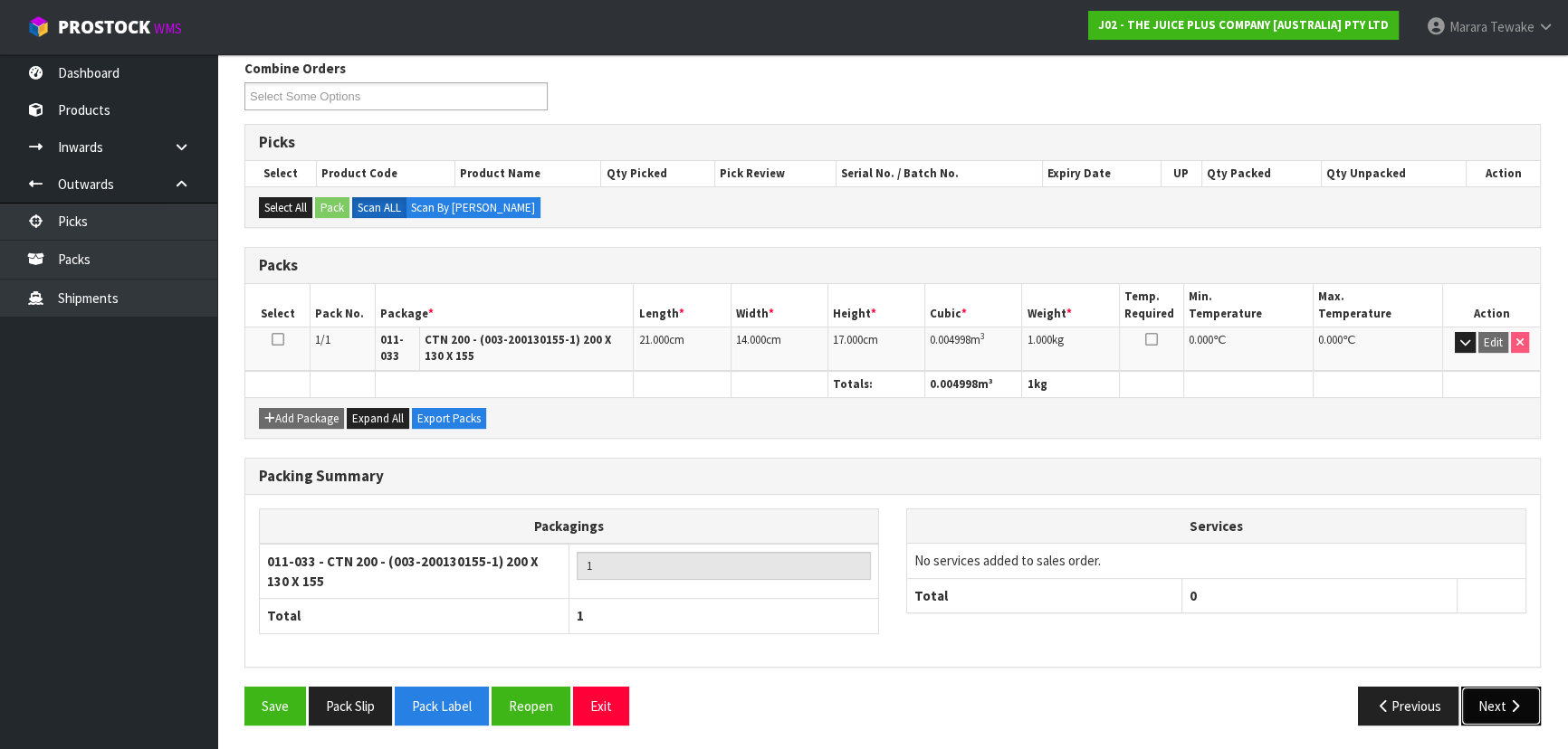
click at [1520, 704] on button "Next" at bounding box center [1501, 705] width 79 height 39
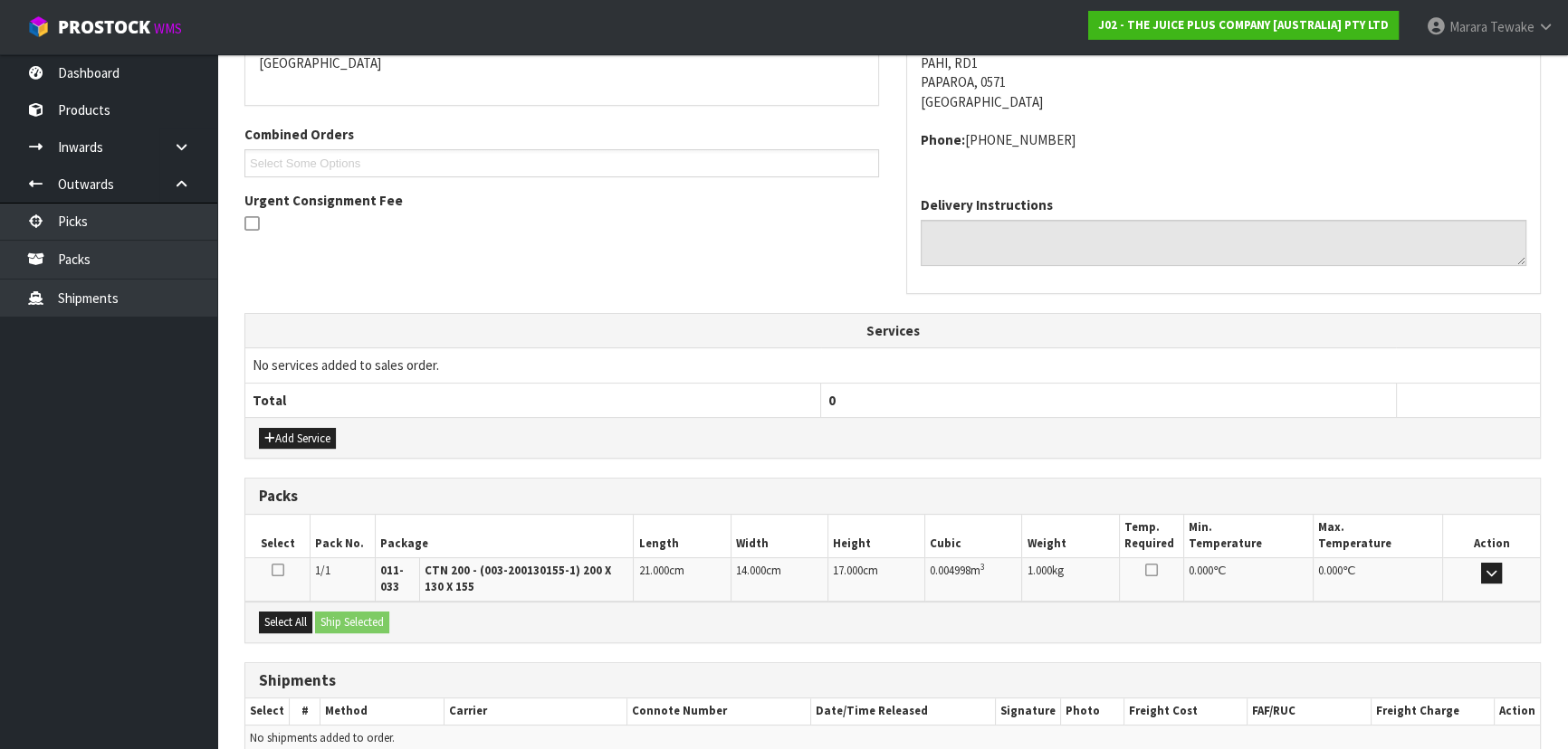
scroll to position [493, 0]
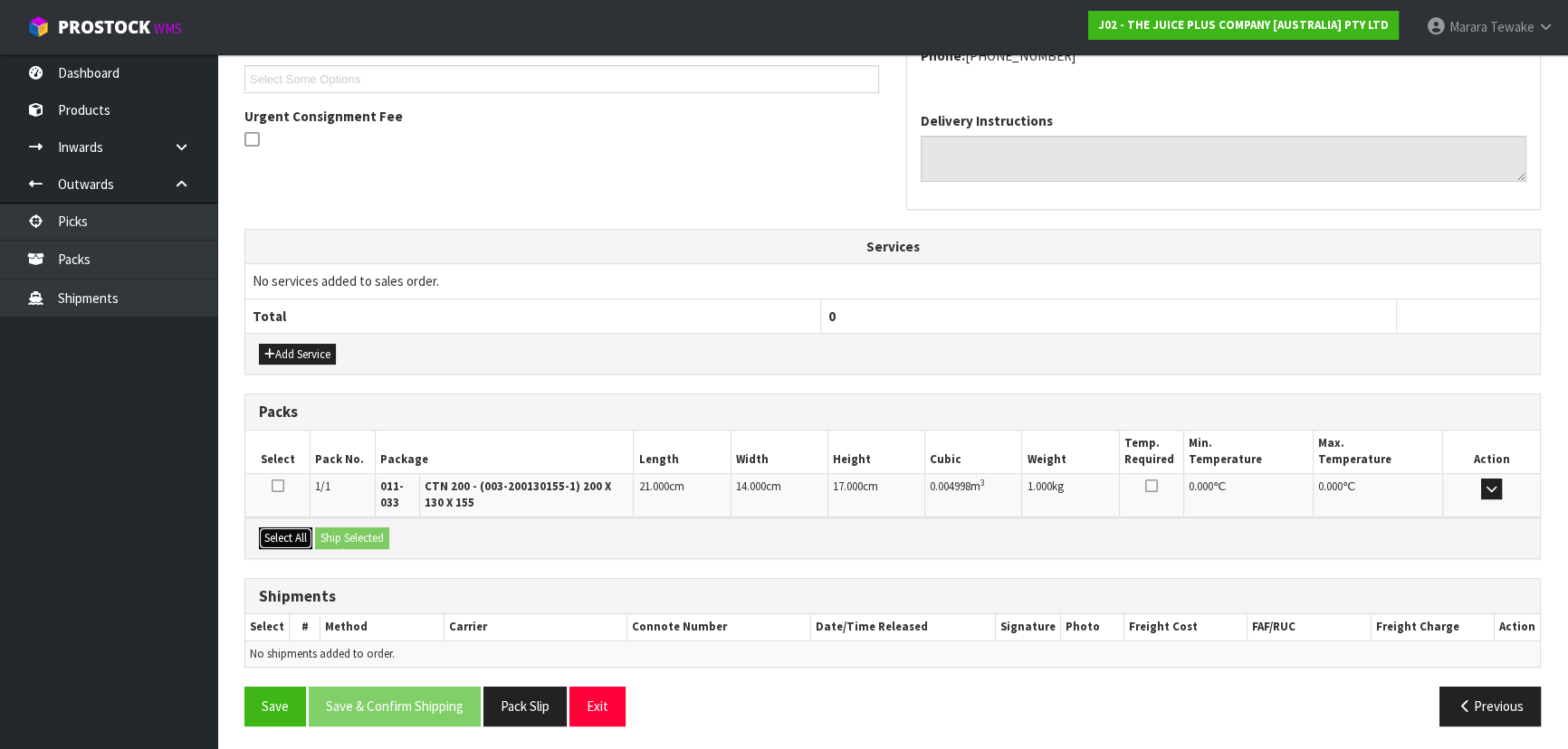
drag, startPoint x: 310, startPoint y: 530, endPoint x: 335, endPoint y: 531, distance: 25.0
click at [311, 530] on button "Select All" at bounding box center [286, 539] width 54 height 22
click at [335, 531] on button "Ship Selected" at bounding box center [351, 539] width 74 height 22
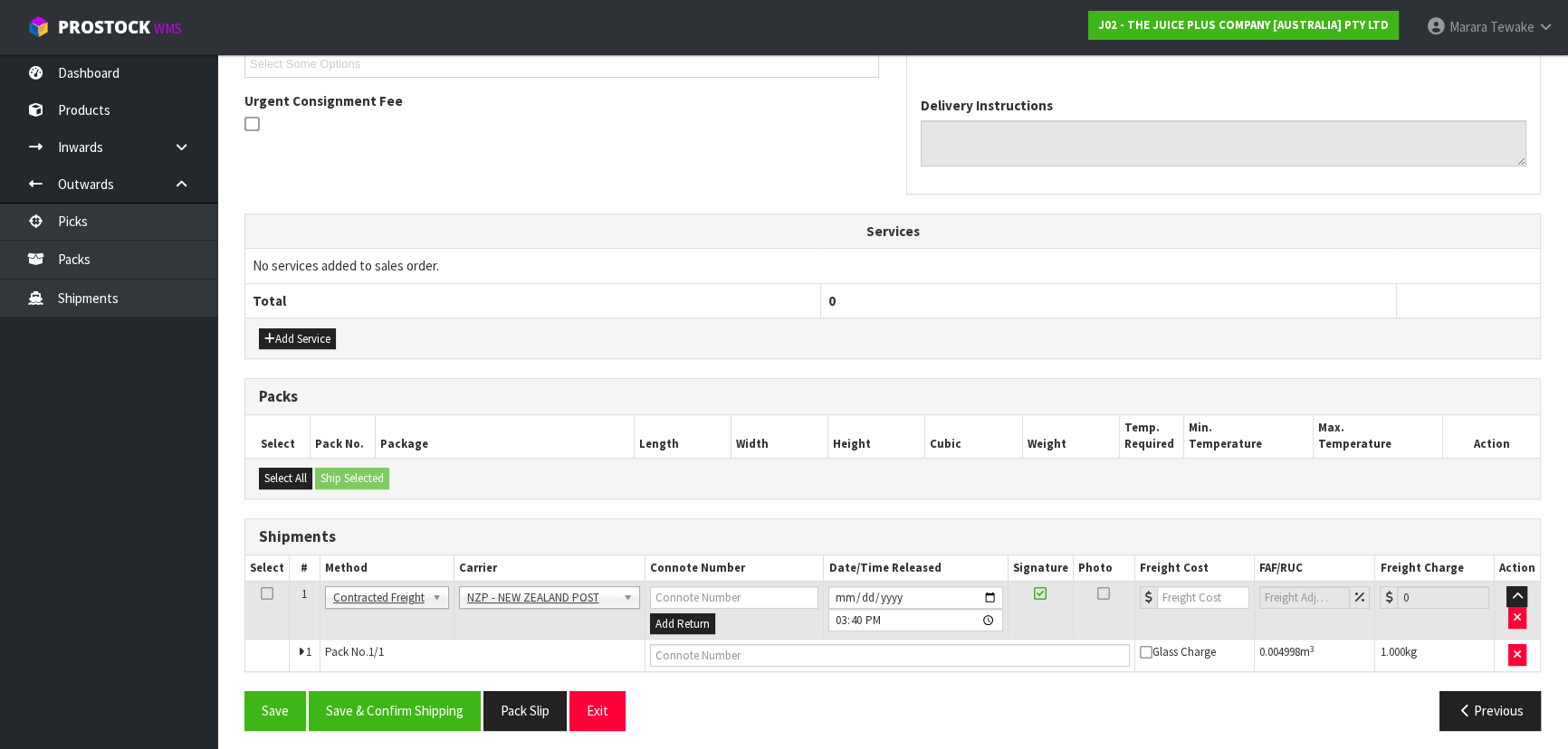
scroll to position [514, 0]
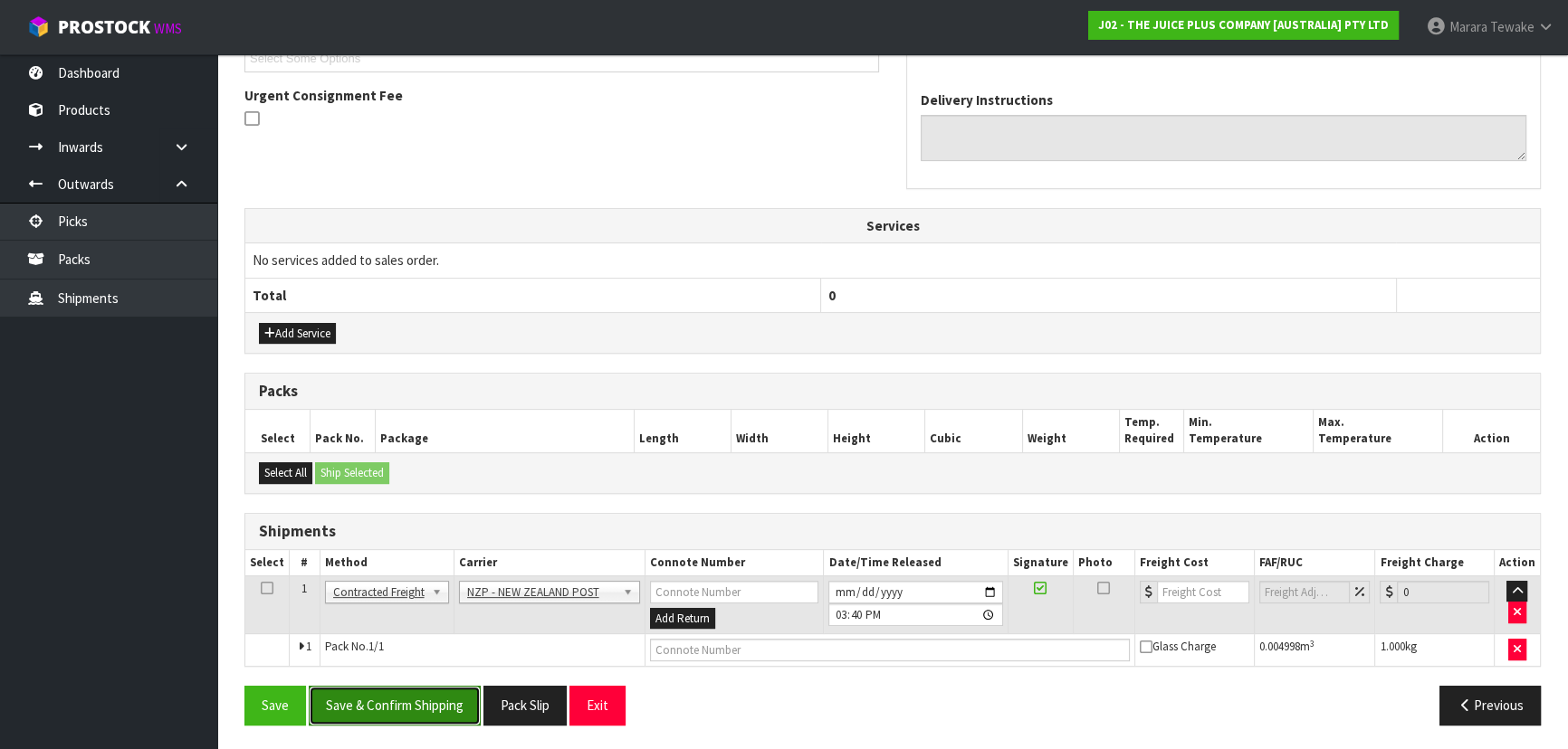
click at [428, 721] on button "Save & Confirm Shipping" at bounding box center [394, 704] width 172 height 39
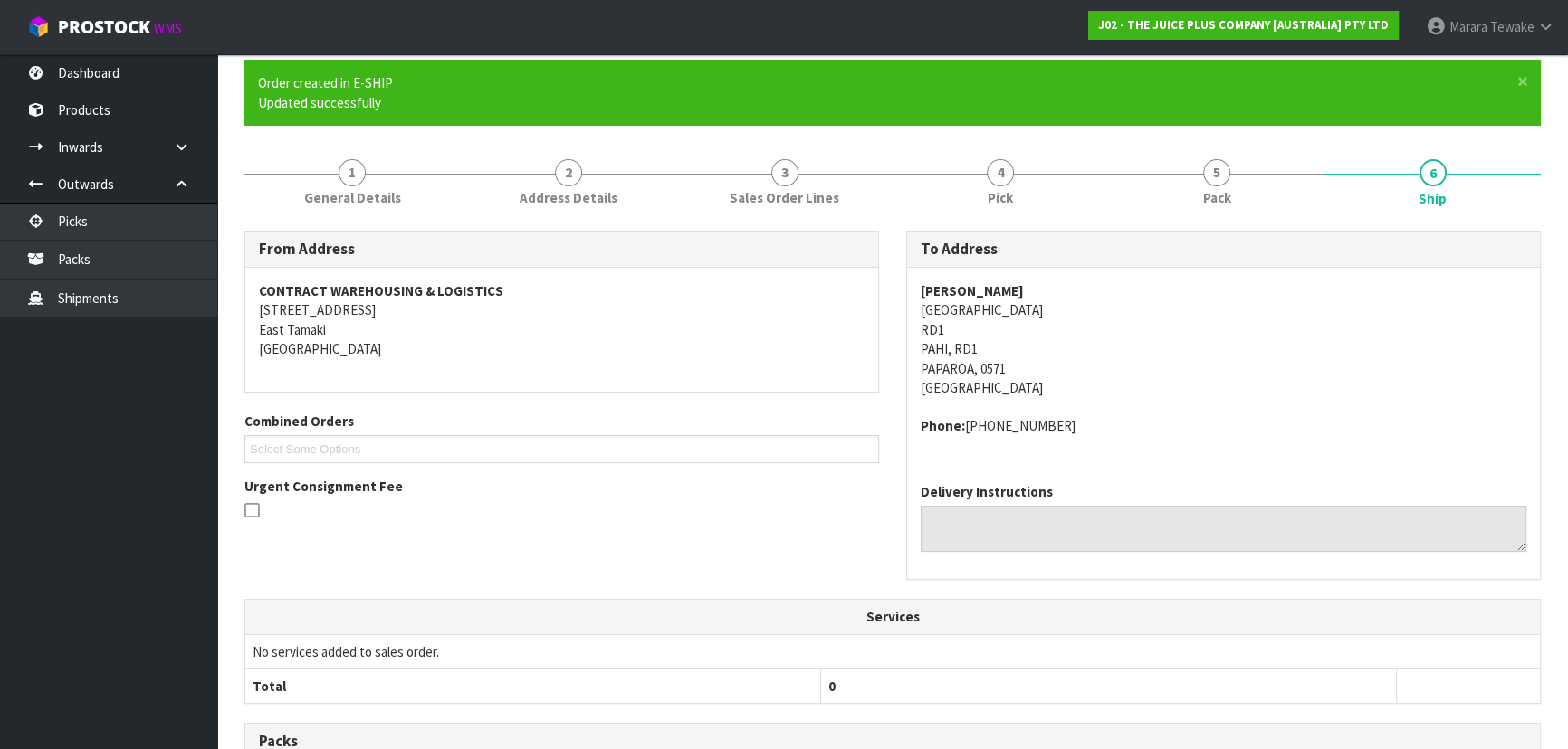
scroll to position [488, 0]
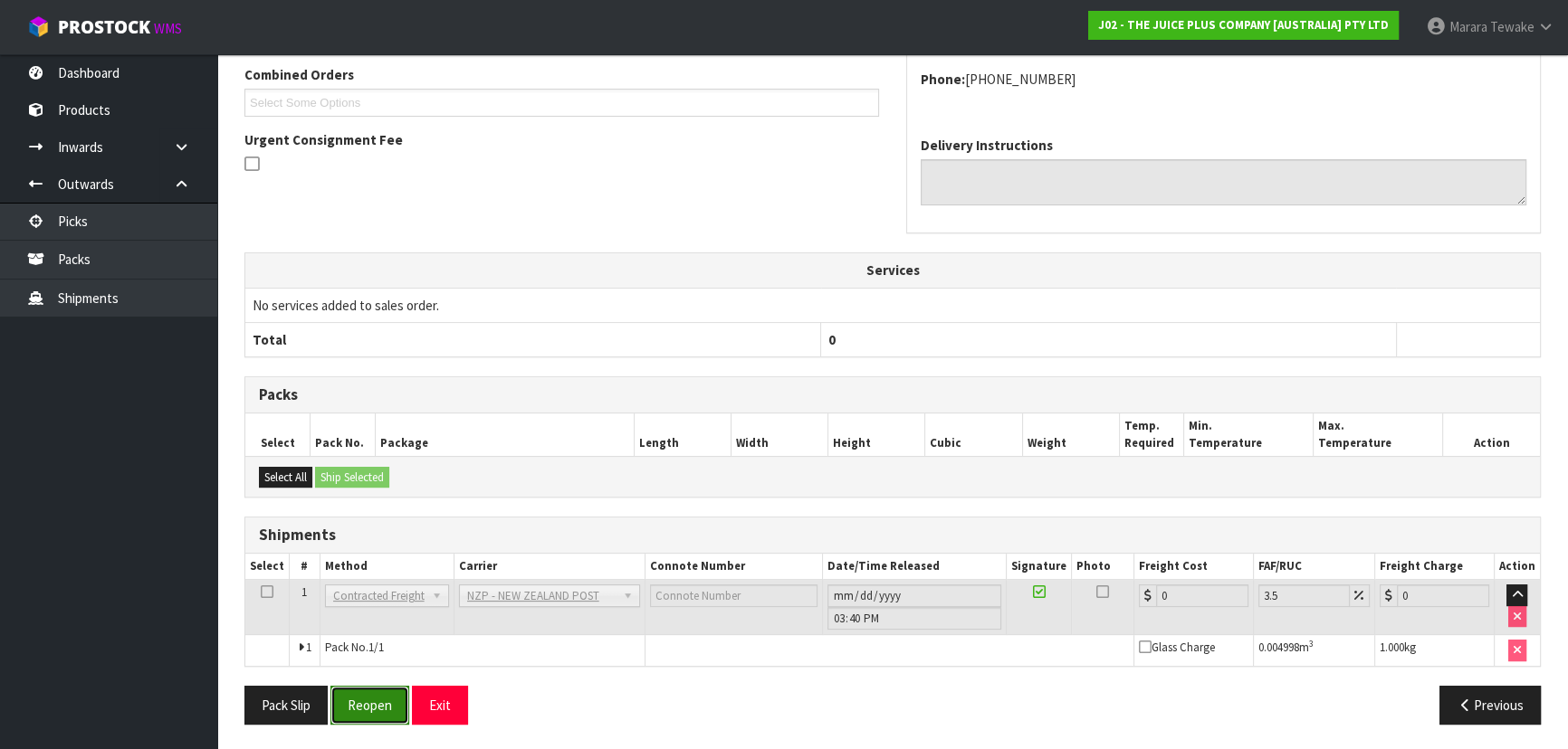
drag, startPoint x: 395, startPoint y: 691, endPoint x: 352, endPoint y: 690, distance: 43.0
click at [395, 691] on button "Reopen" at bounding box center [369, 704] width 78 height 39
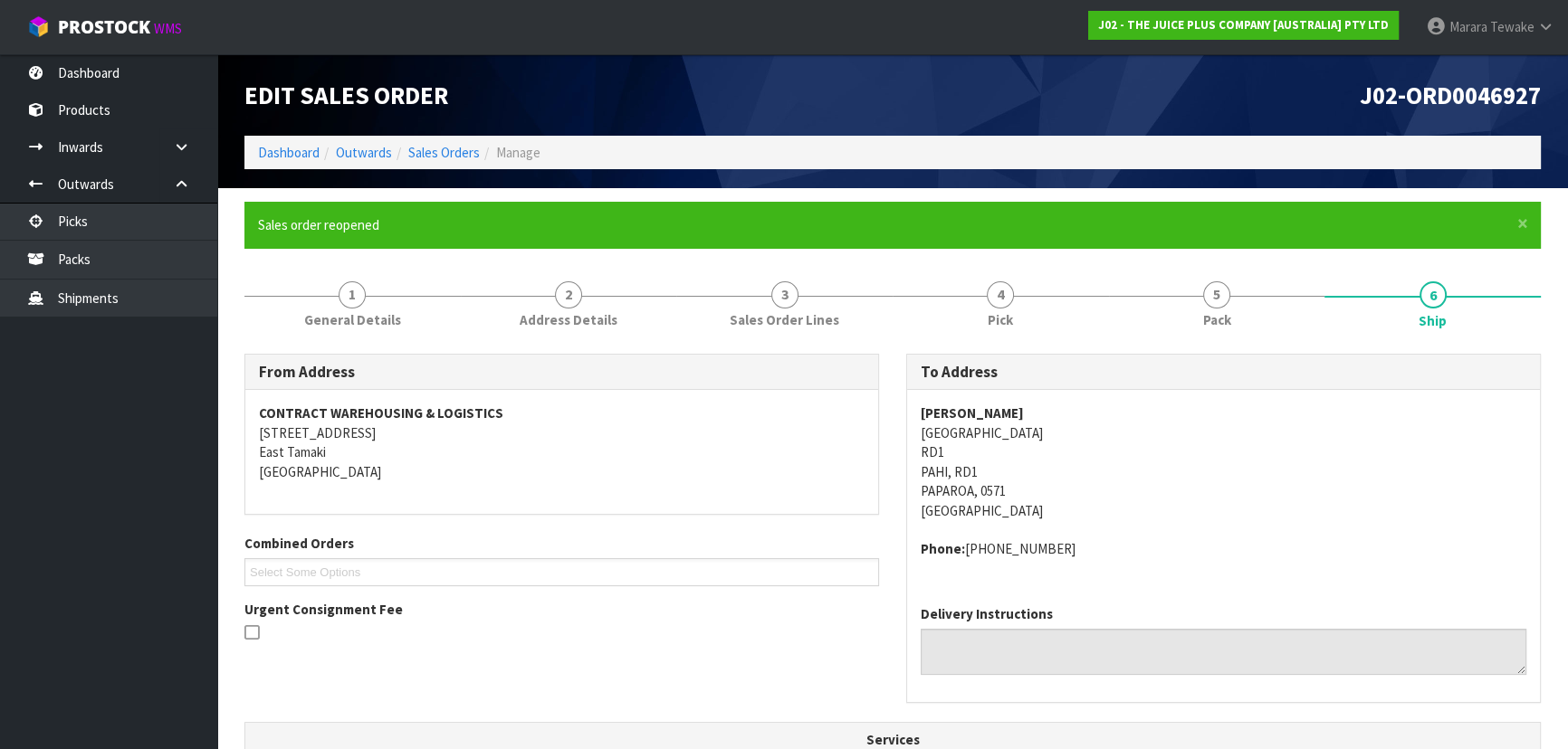
scroll to position [514, 0]
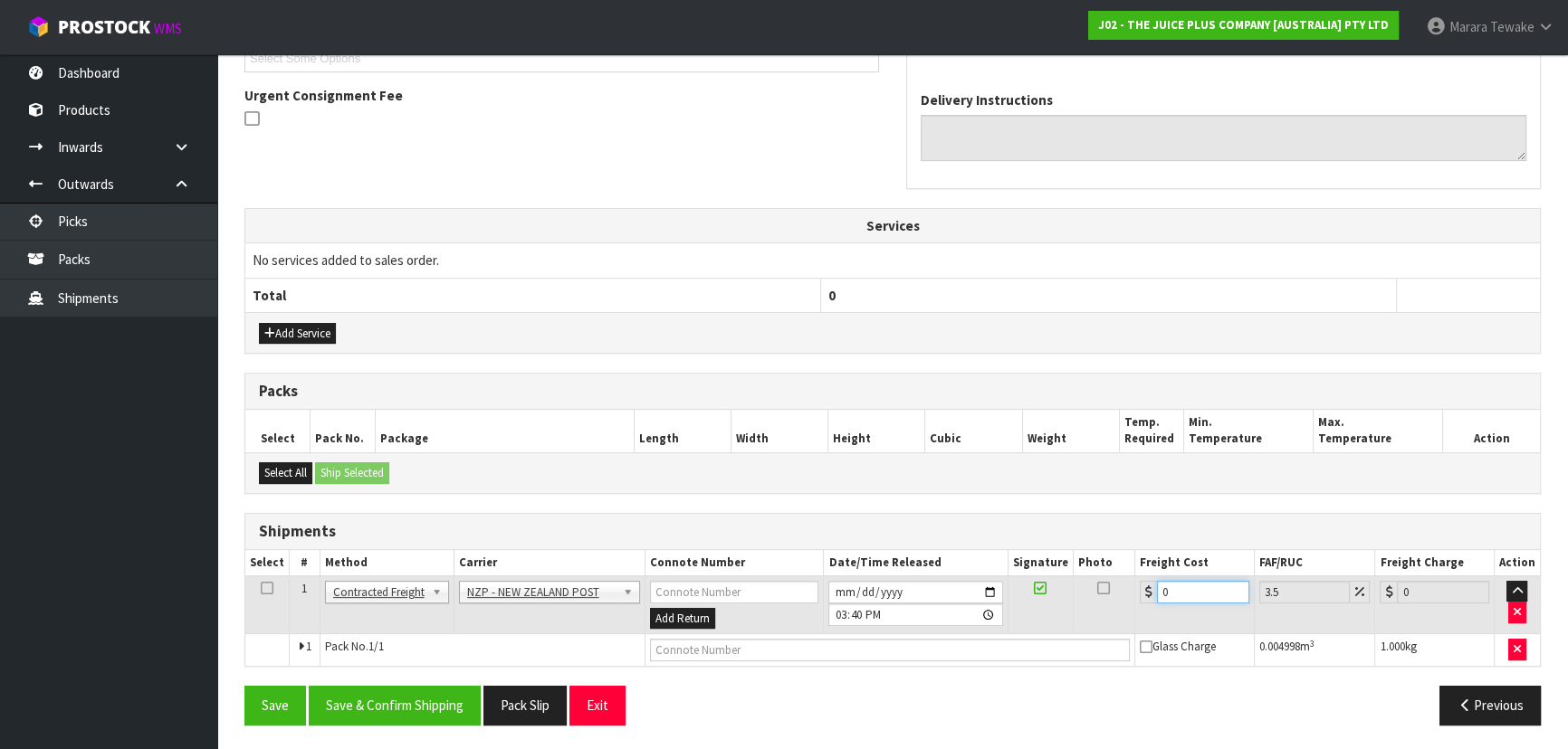
drag, startPoint x: 1184, startPoint y: 589, endPoint x: 1097, endPoint y: 557, distance: 92.7
click at [1103, 566] on table "Select # Method Carrier Connote Number Date/Time Released Signature Photo Freig…" at bounding box center [892, 609] width 1294 height 117
click at [459, 705] on button "Save & Confirm Shipping" at bounding box center [394, 704] width 172 height 39
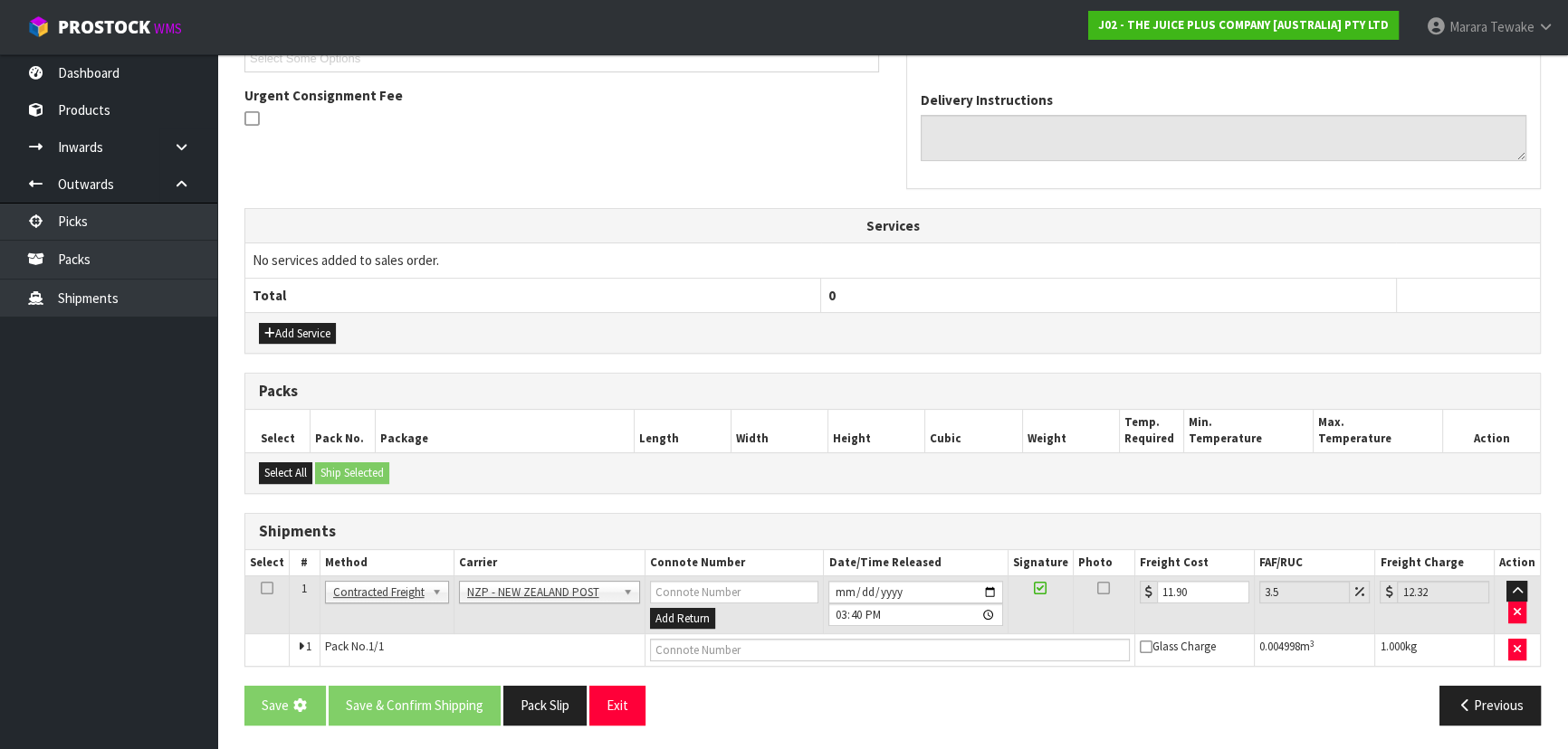
scroll to position [0, 0]
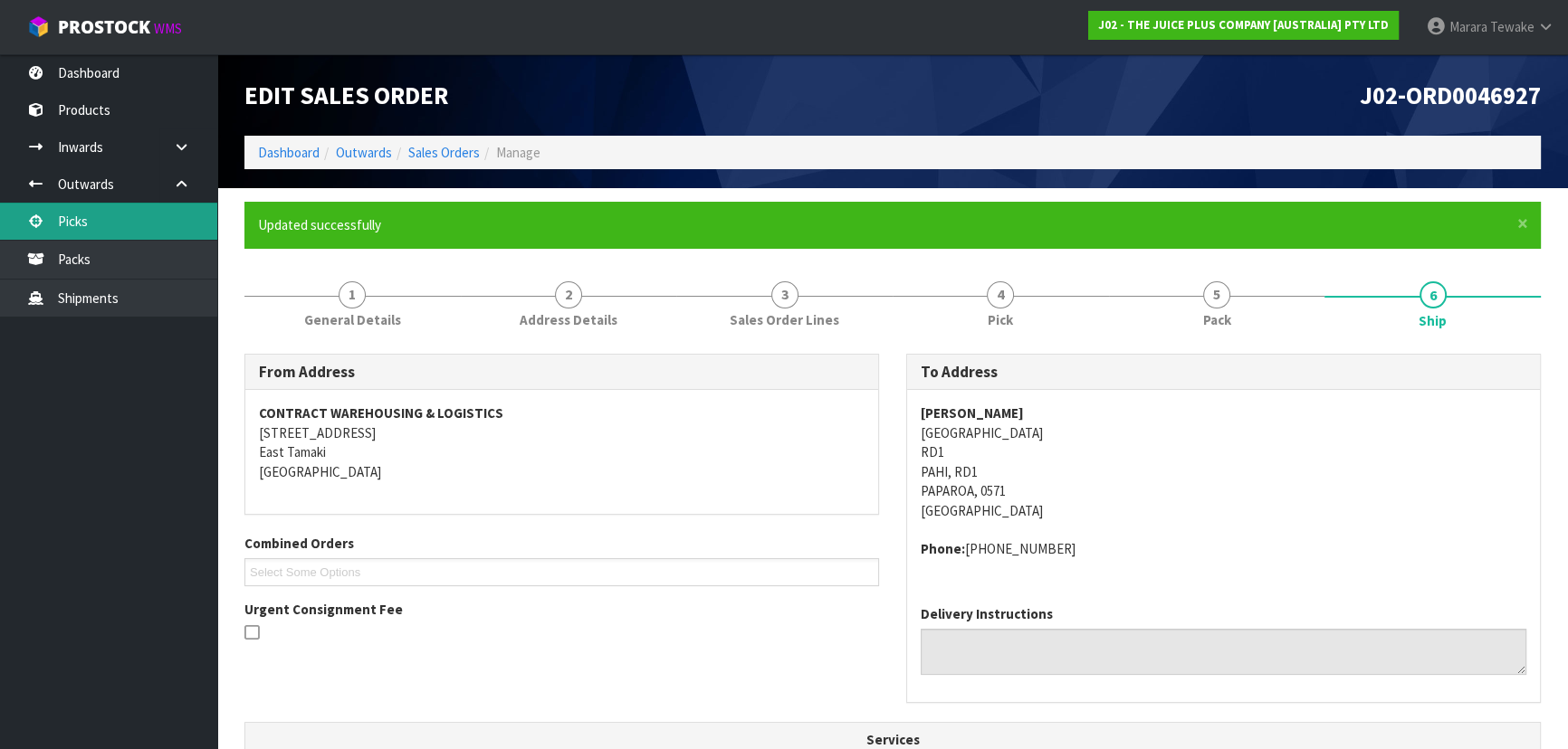
click at [153, 207] on link "Picks" at bounding box center [108, 220] width 217 height 37
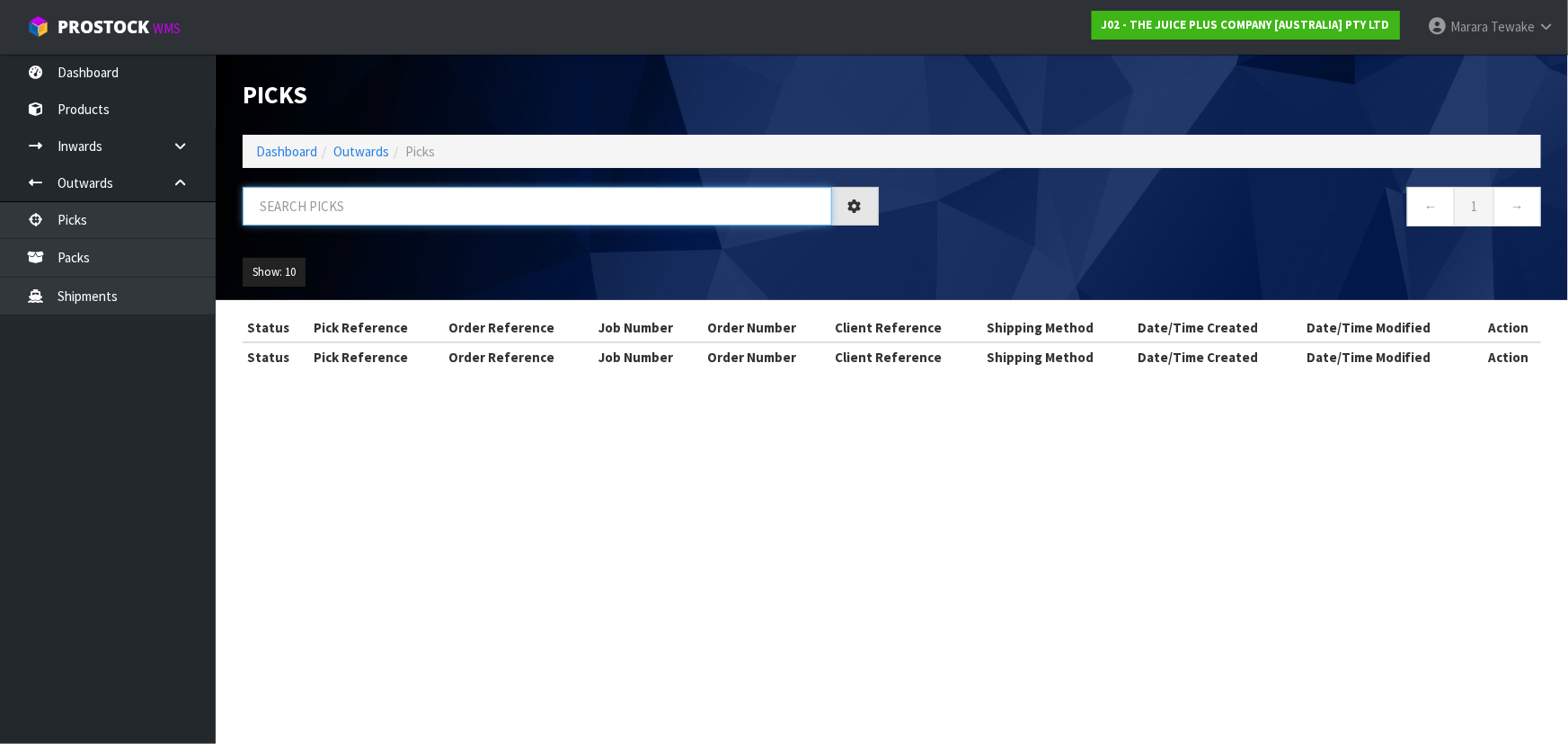
click at [484, 212] on input "text" at bounding box center [537, 206] width 589 height 38
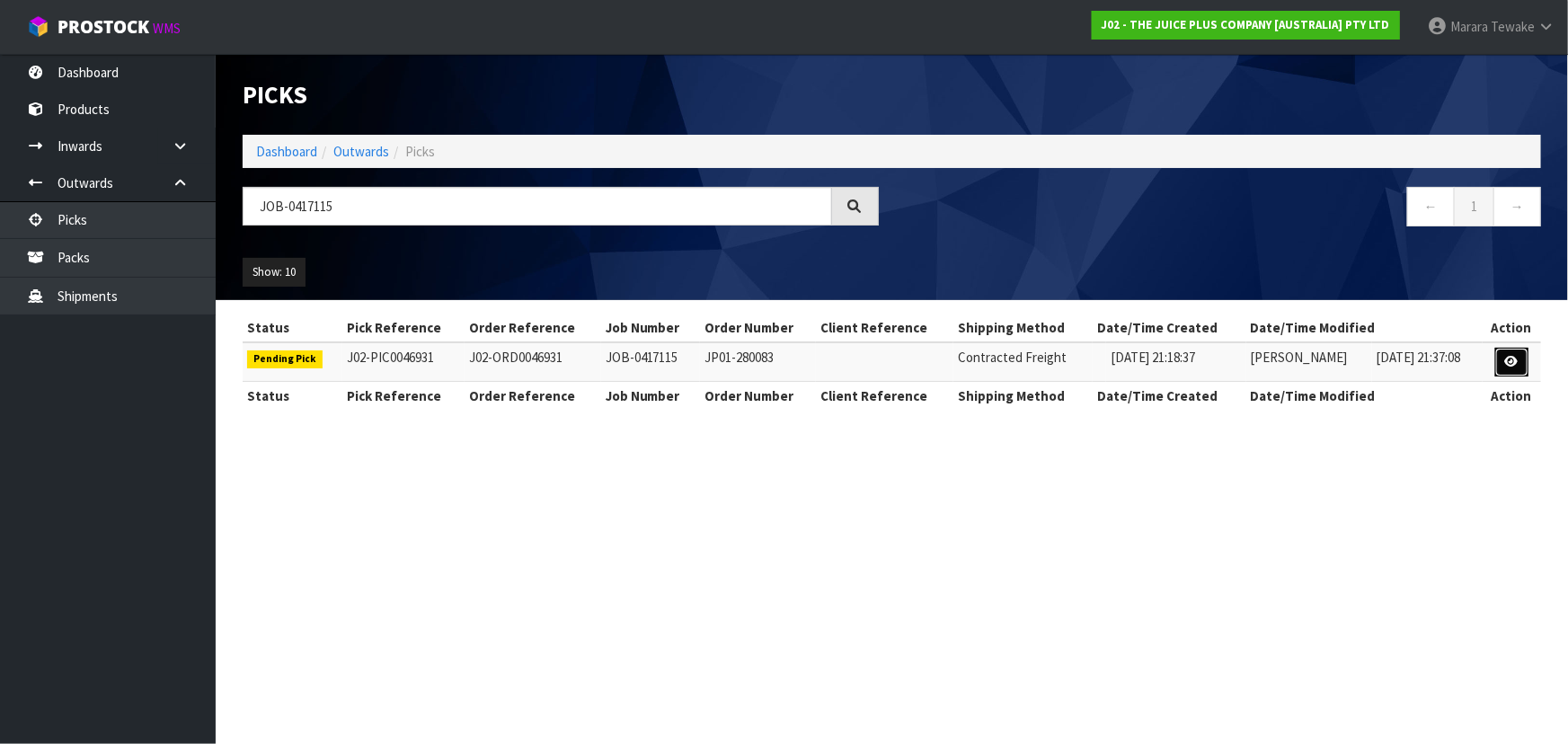
click at [1506, 361] on link at bounding box center [1513, 362] width 34 height 29
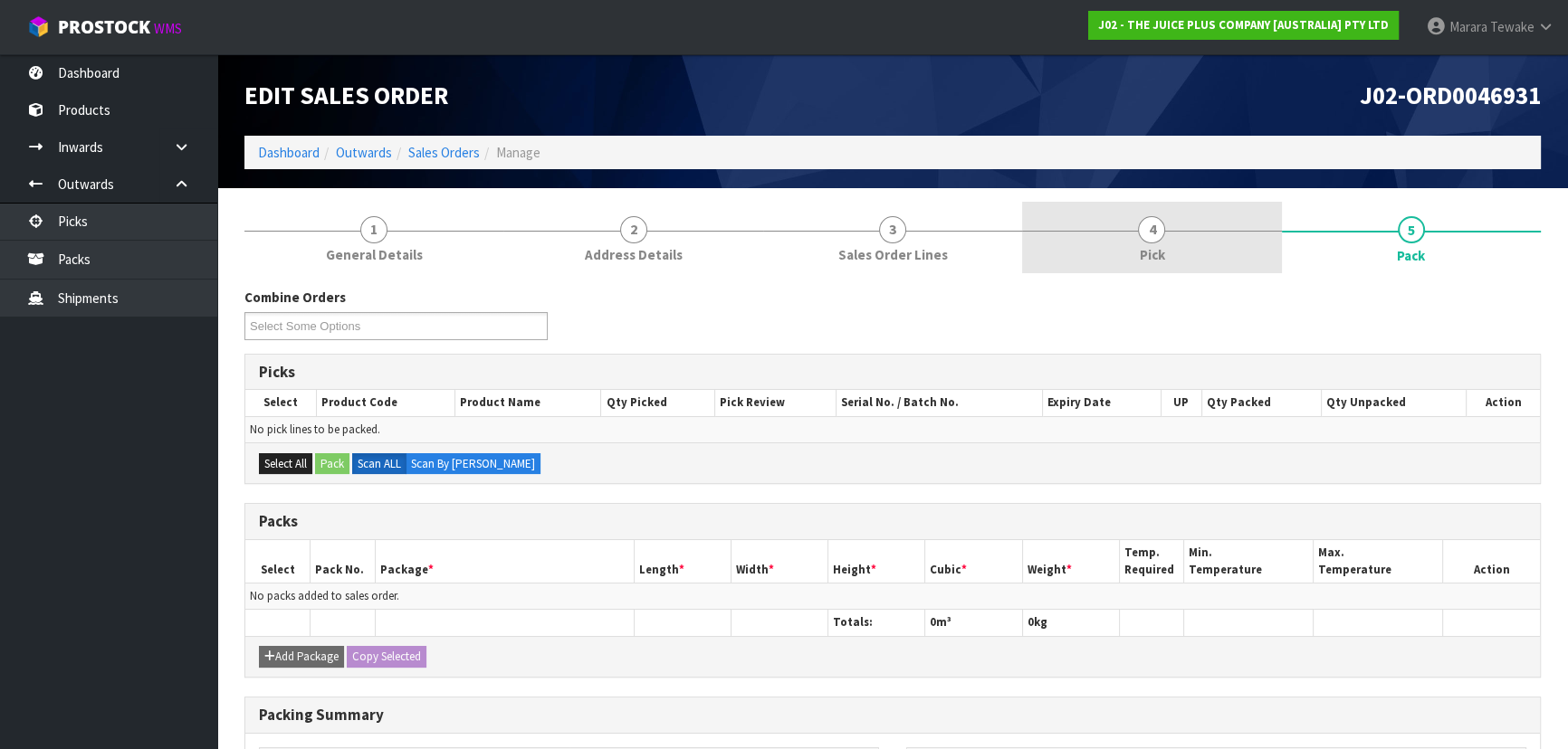
click at [1181, 259] on link "4 Pick" at bounding box center [1151, 237] width 259 height 71
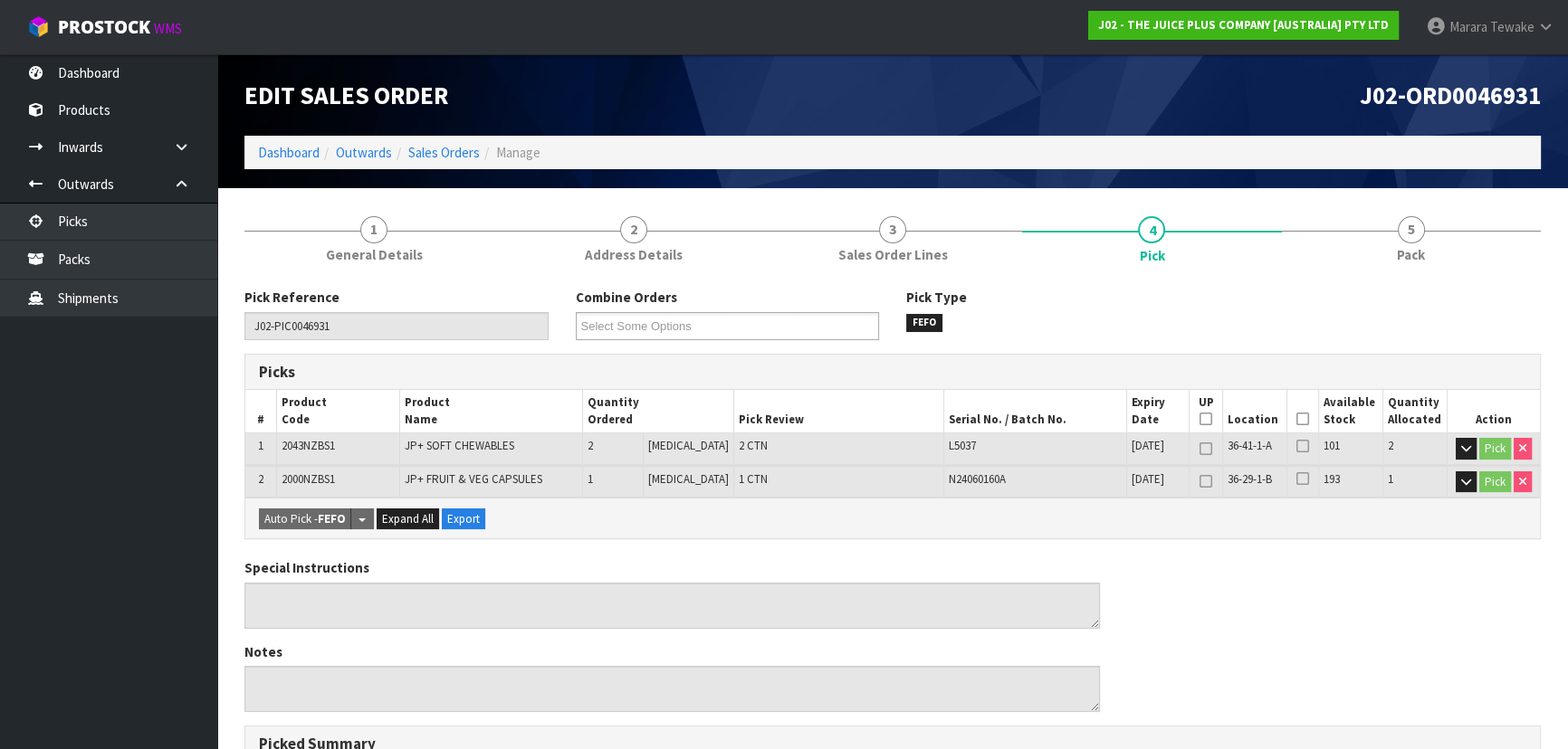
click at [1301, 419] on icon at bounding box center [1302, 419] width 13 height 1
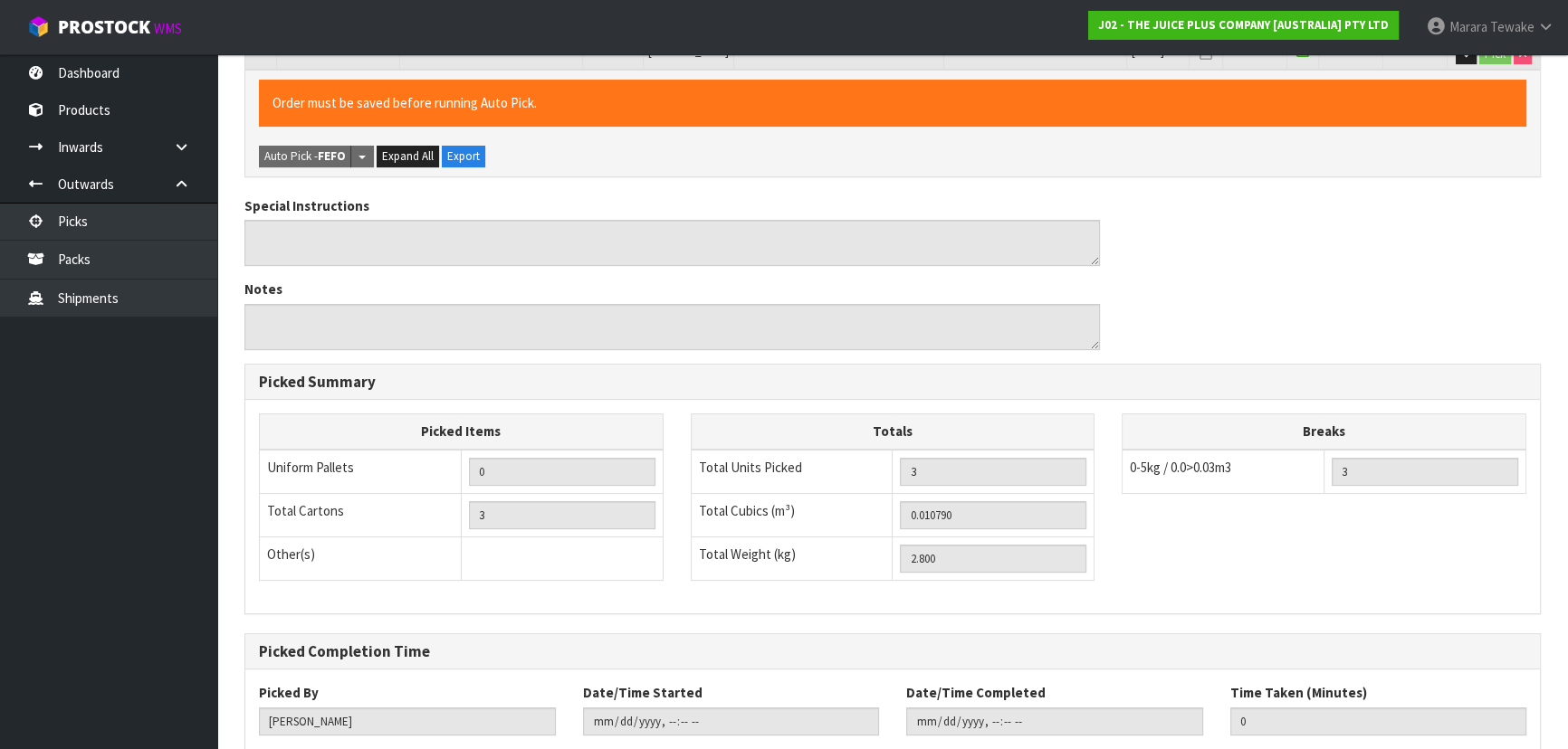
scroll to position [538, 0]
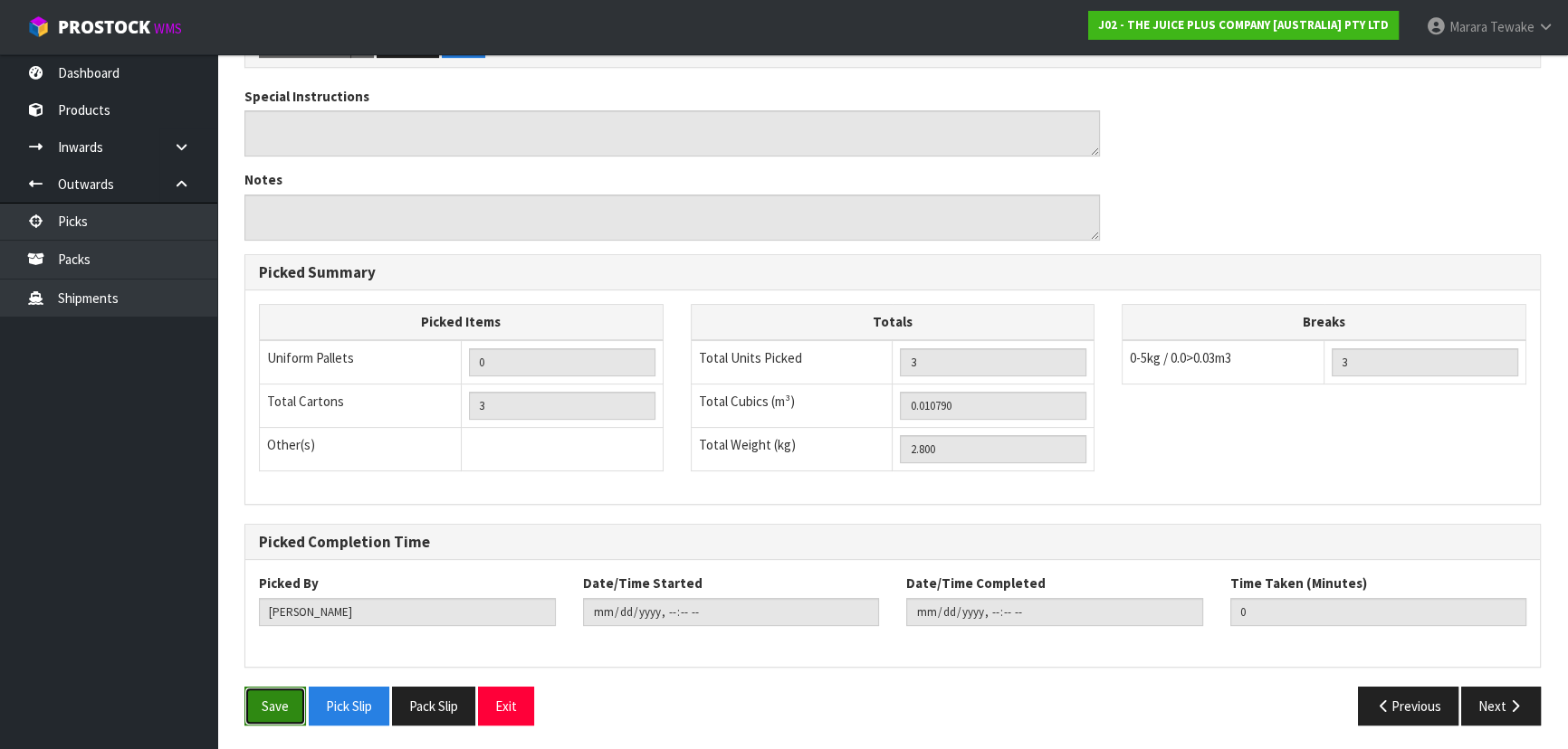
click at [265, 710] on button "Save" at bounding box center [275, 705] width 62 height 39
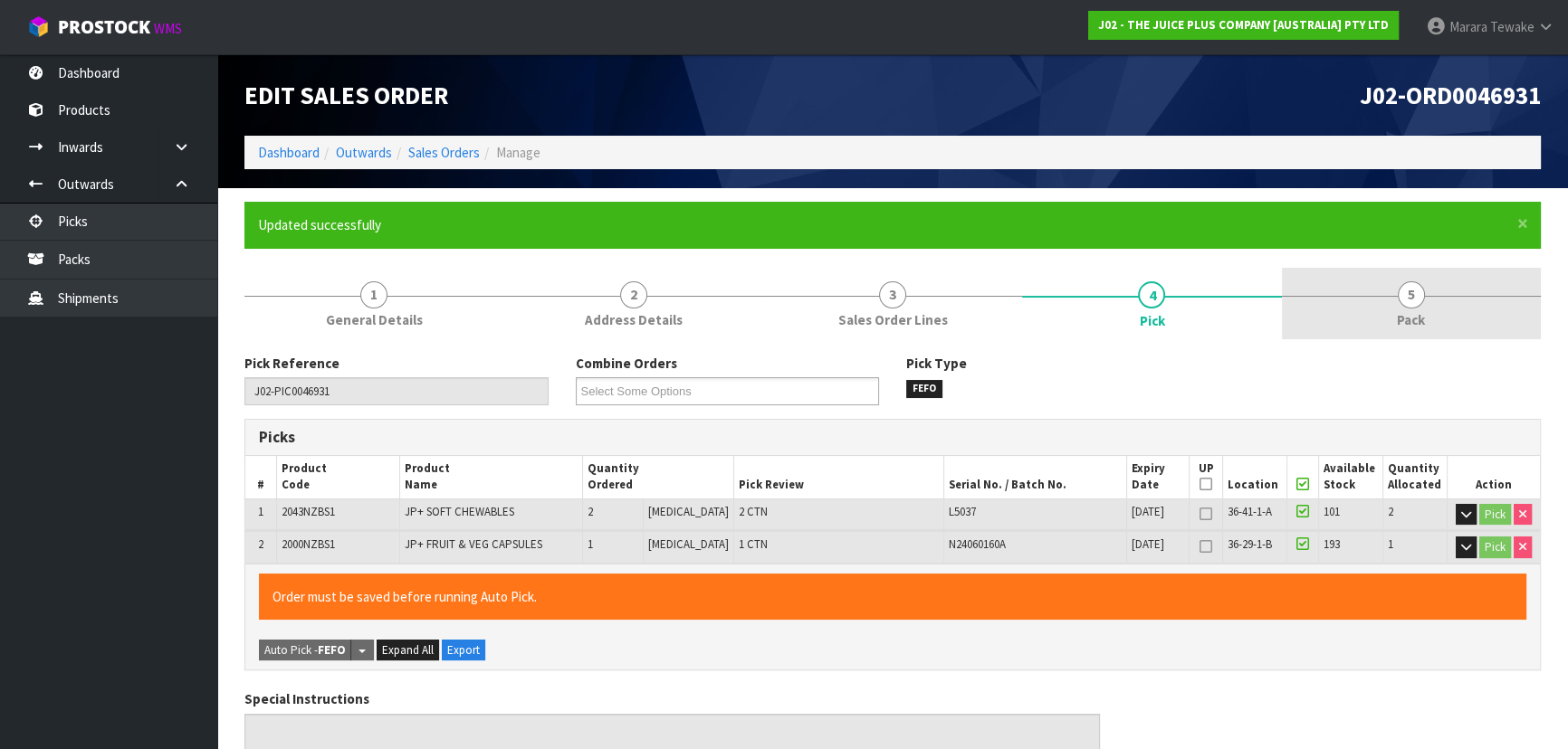
click at [1412, 299] on span "5" at bounding box center [1410, 295] width 27 height 27
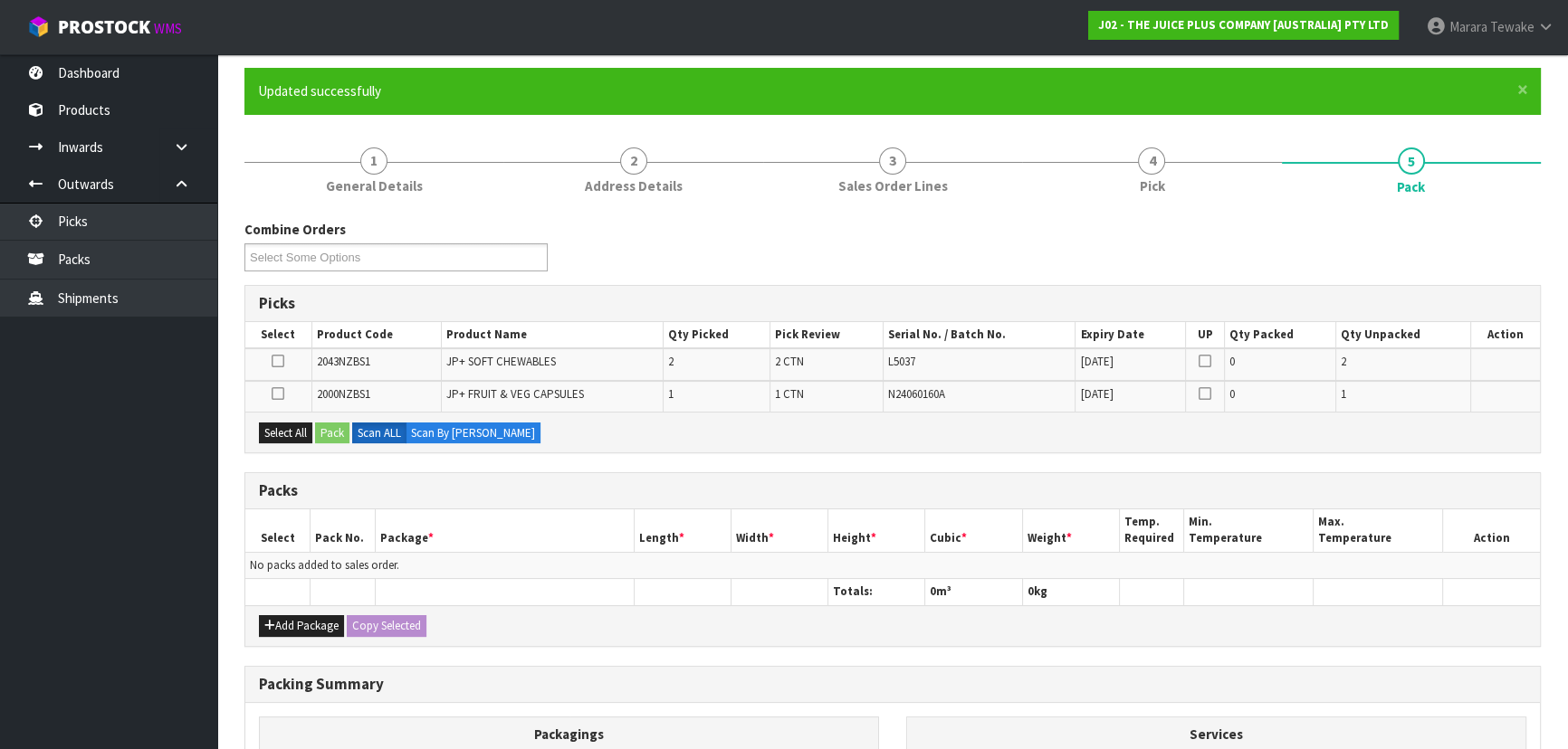
scroll to position [362, 0]
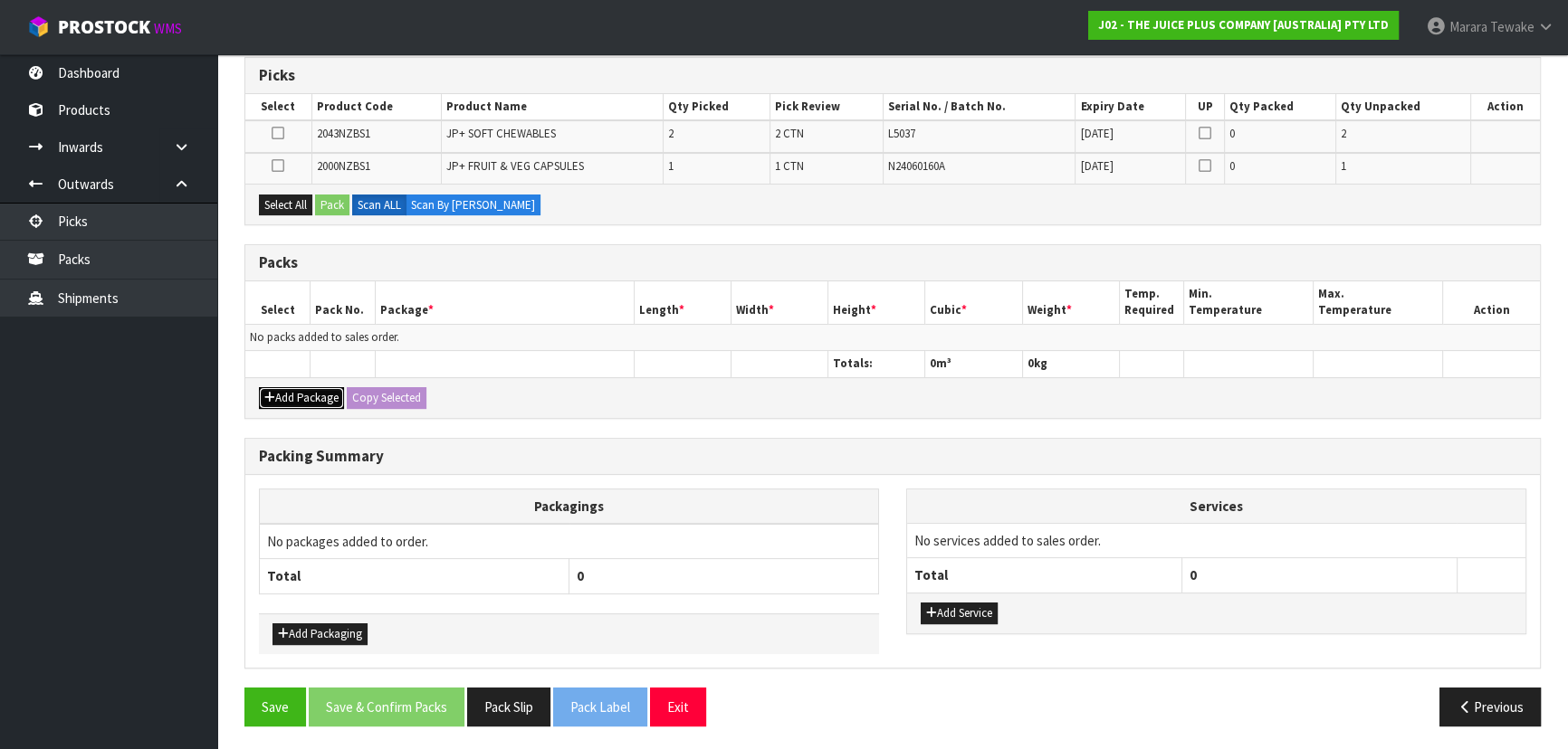
click at [313, 391] on button "Add Package" at bounding box center [302, 398] width 85 height 22
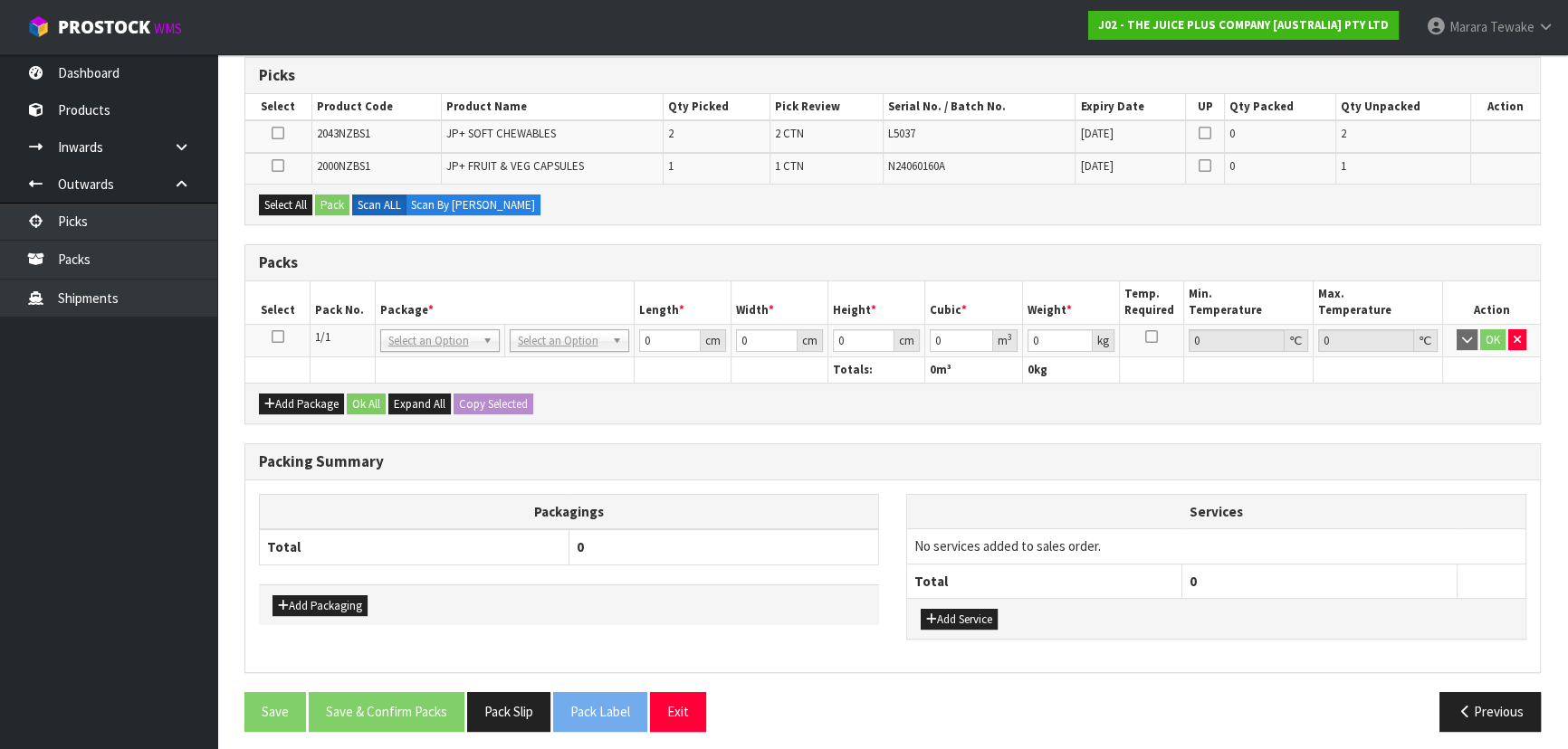
click at [275, 336] on icon at bounding box center [278, 336] width 13 height 1
click at [283, 191] on div "Select All Pack Scan ALL Scan By Quantity" at bounding box center [892, 203] width 1294 height 41
click at [285, 201] on button "Select All" at bounding box center [286, 205] width 54 height 22
click at [332, 202] on button "Pack" at bounding box center [331, 205] width 35 height 22
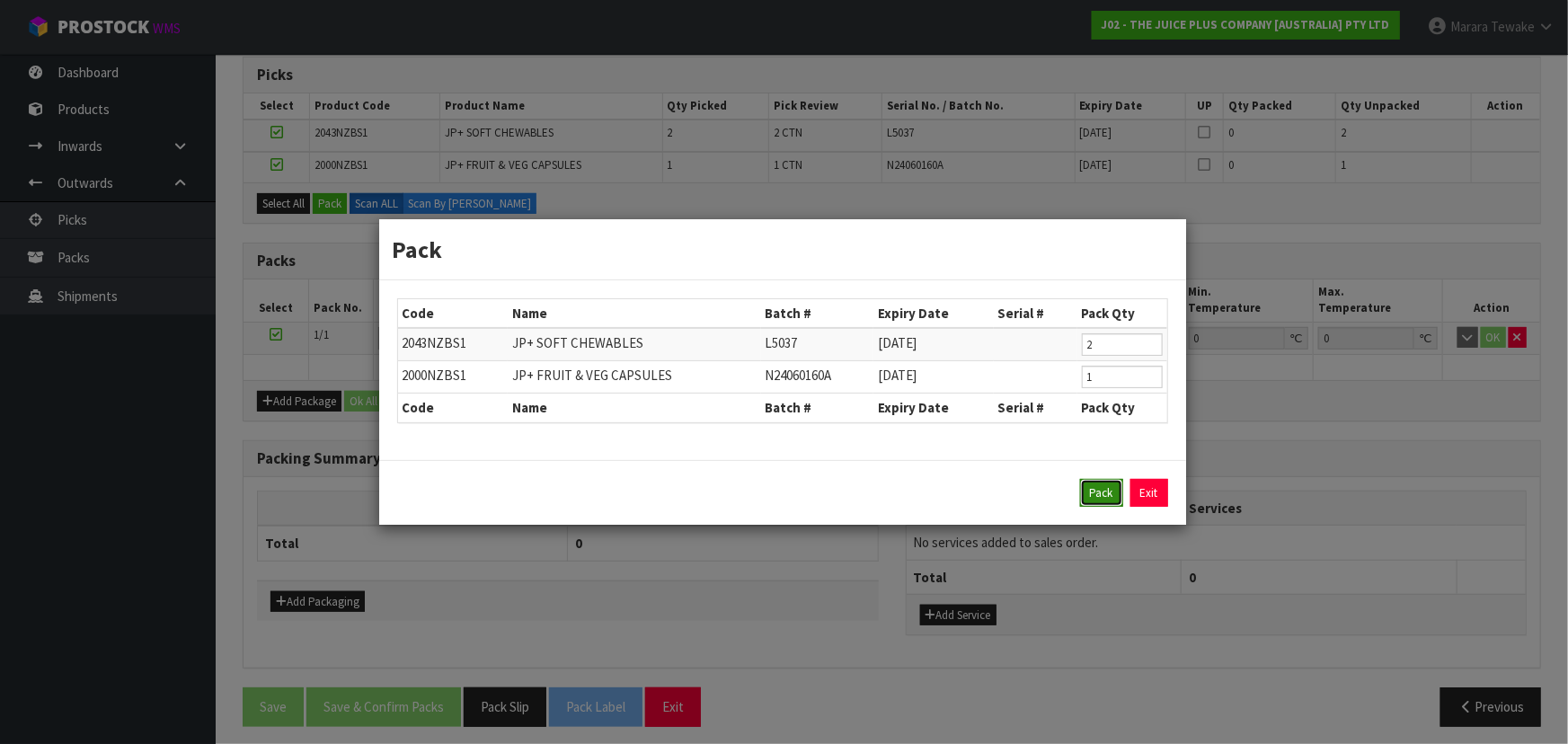
drag, startPoint x: 1106, startPoint y: 495, endPoint x: 1097, endPoint y: 490, distance: 10.3
click at [1100, 492] on button "Pack" at bounding box center [1102, 493] width 43 height 29
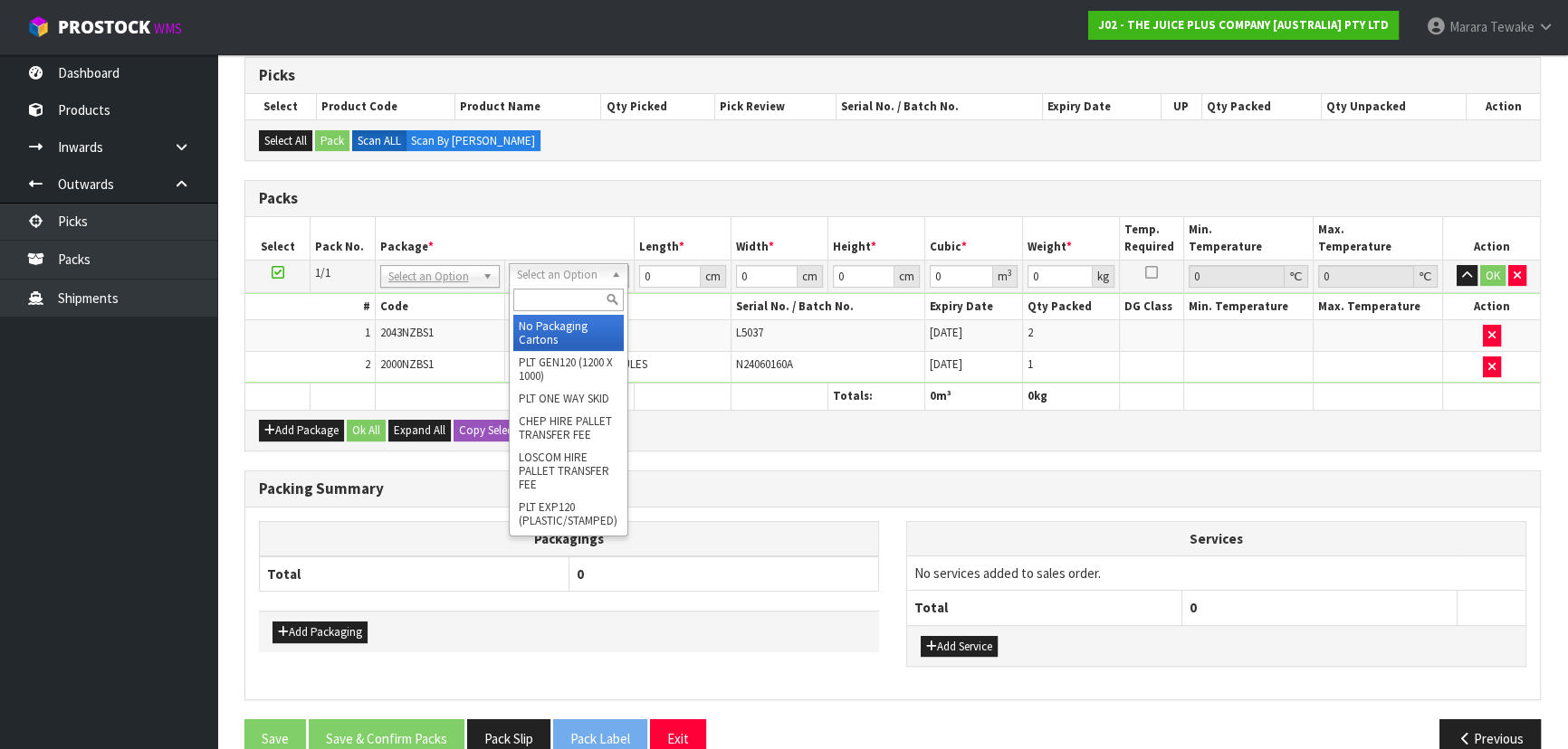
click at [555, 292] on input "text" at bounding box center [568, 300] width 110 height 23
drag, startPoint x: 535, startPoint y: 334, endPoint x: 590, endPoint y: 311, distance: 59.6
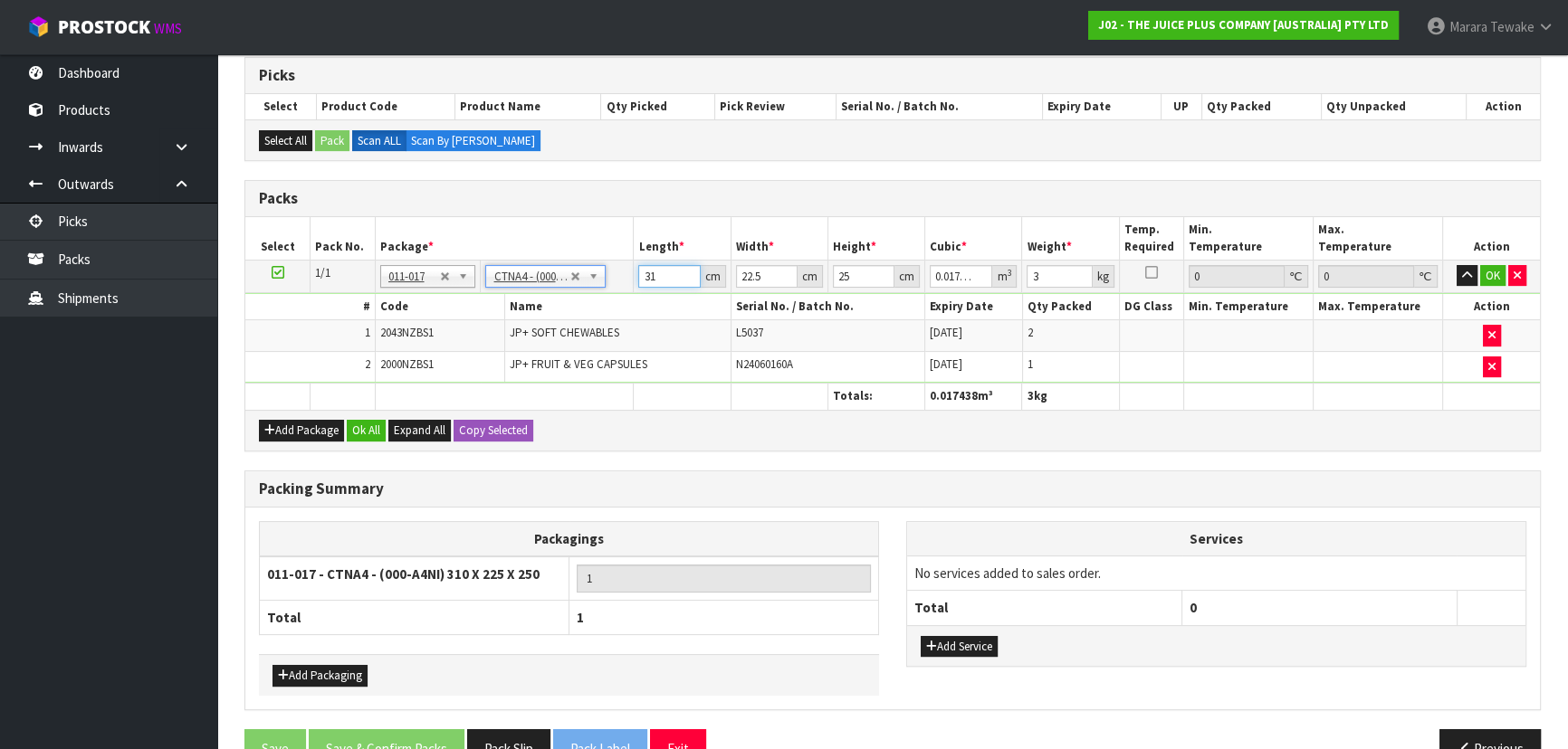
drag, startPoint x: 664, startPoint y: 278, endPoint x: 596, endPoint y: 203, distance: 101.2
click at [590, 223] on table "Select Pack No. Package * Length * Width * Height * Cubic * Weight * Temp. Requ…" at bounding box center [892, 313] width 1294 height 192
click at [1456, 265] on button "button" at bounding box center [1466, 276] width 21 height 22
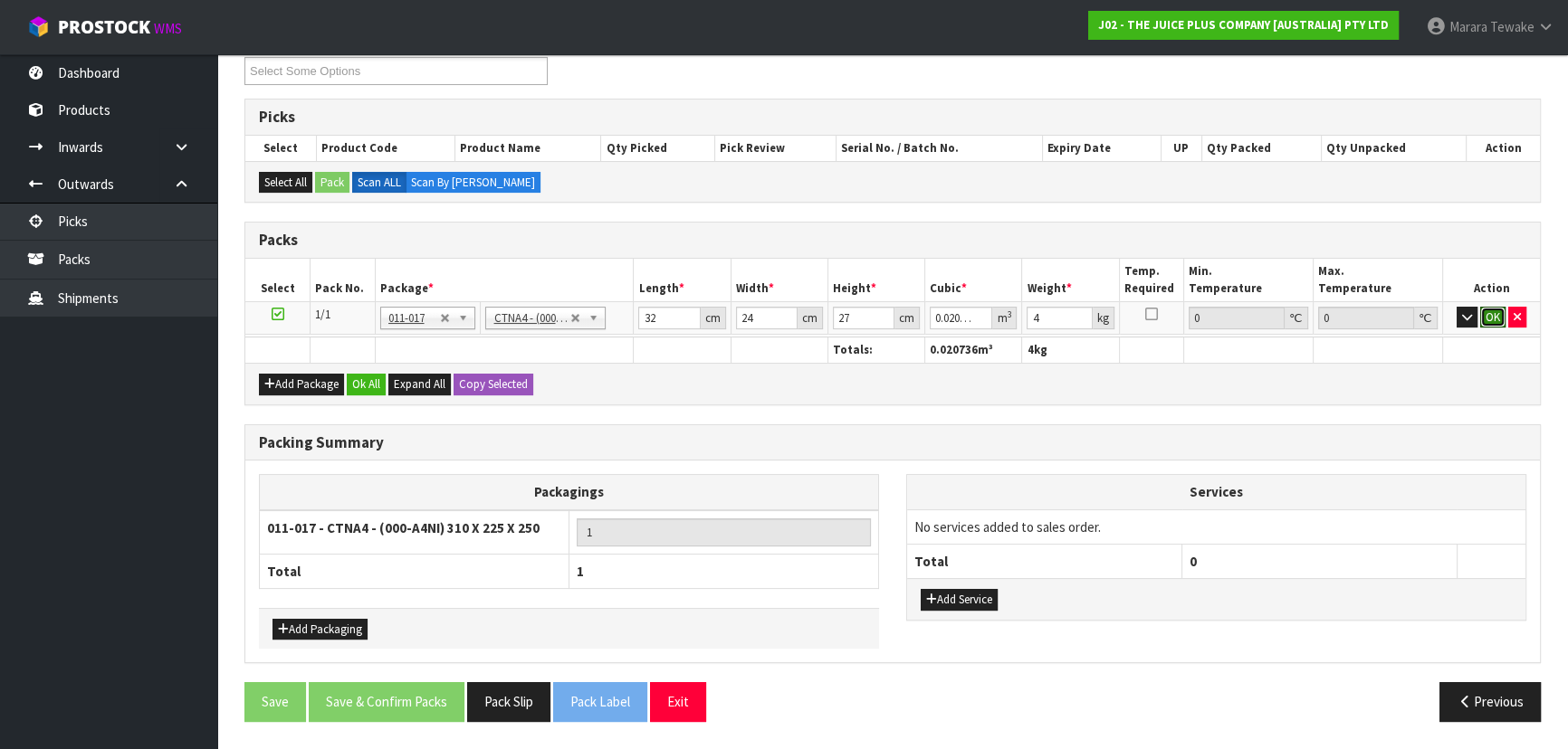
click button "OK" at bounding box center [1493, 317] width 26 height 22
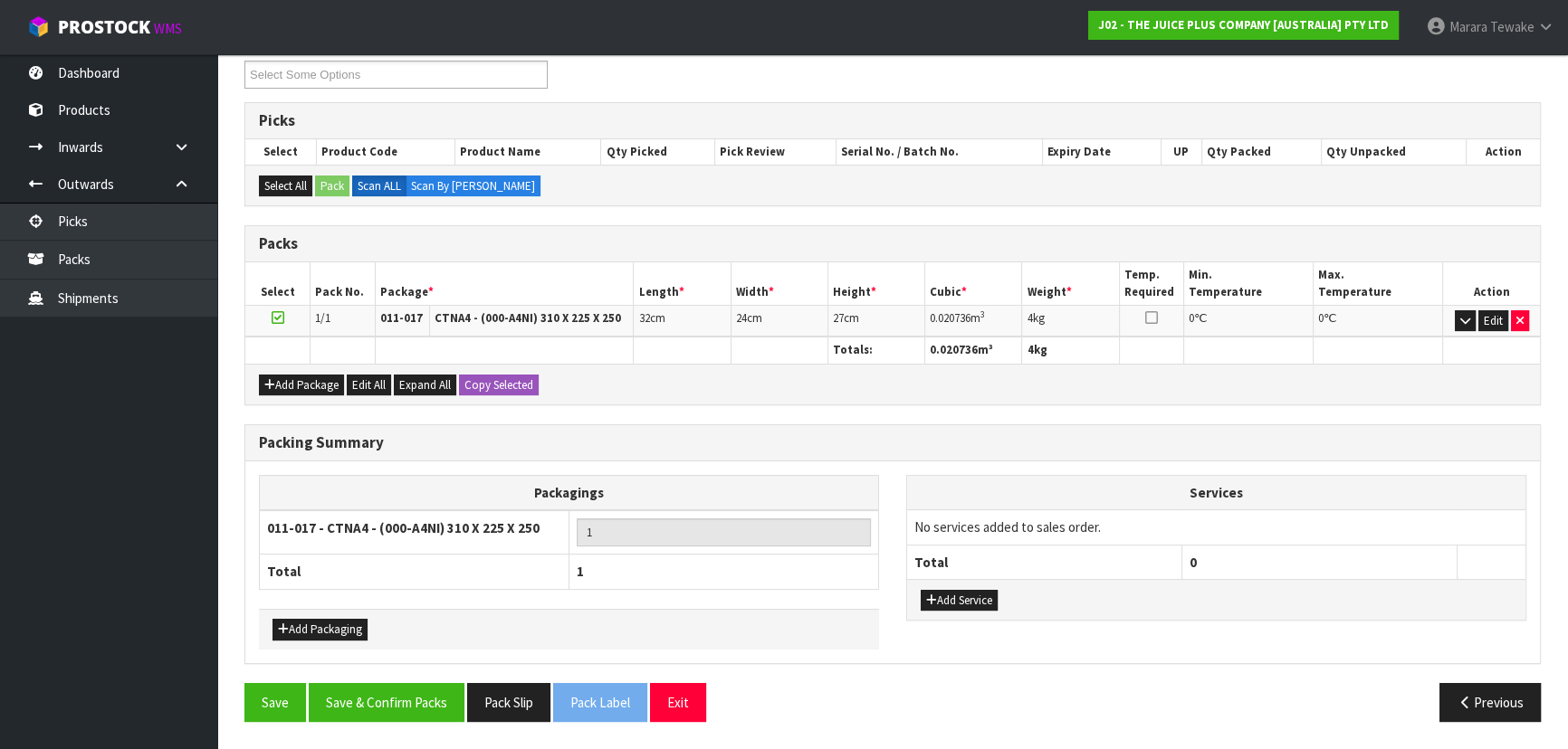
scroll to position [312, 0]
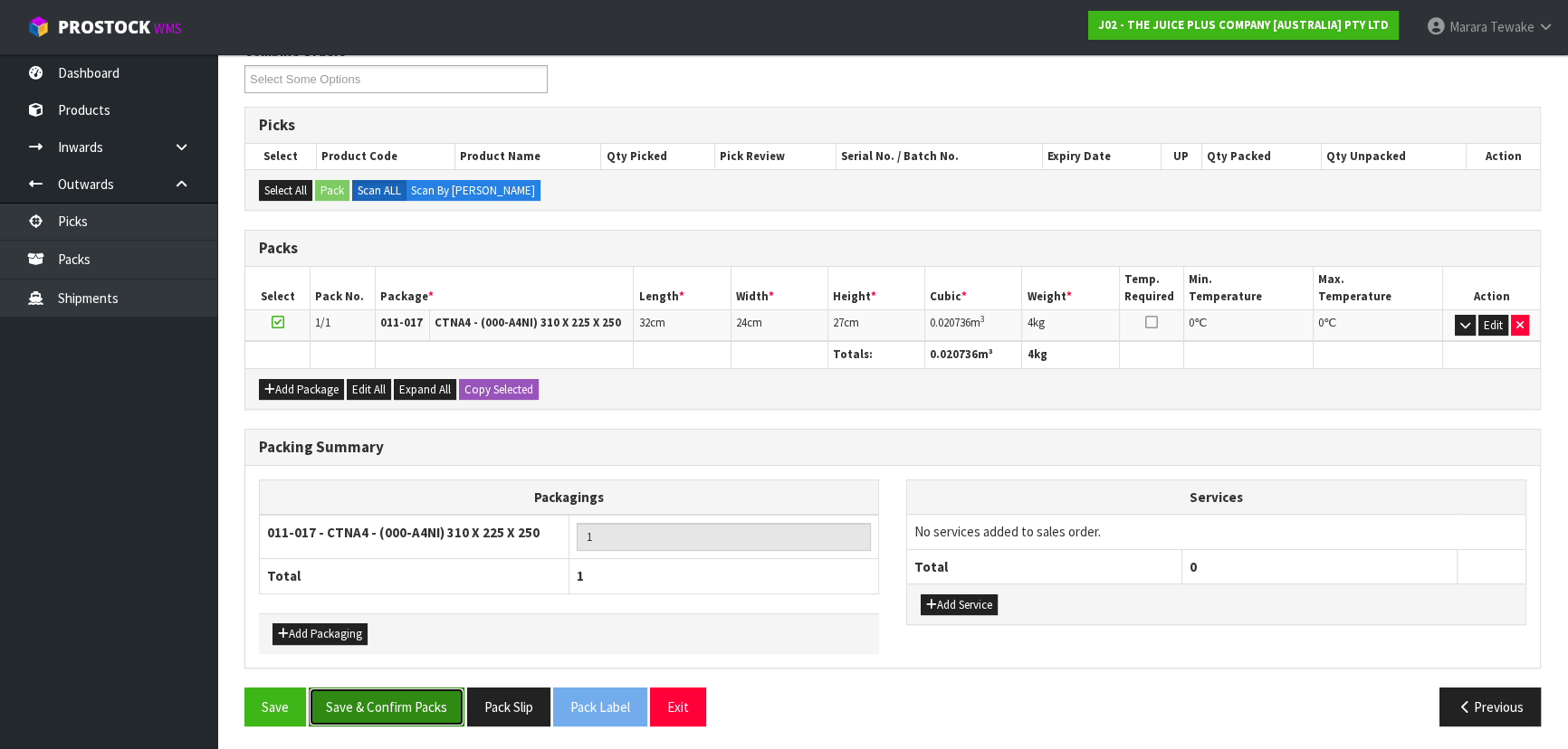
click at [370, 687] on button "Save & Confirm Packs" at bounding box center [386, 706] width 156 height 39
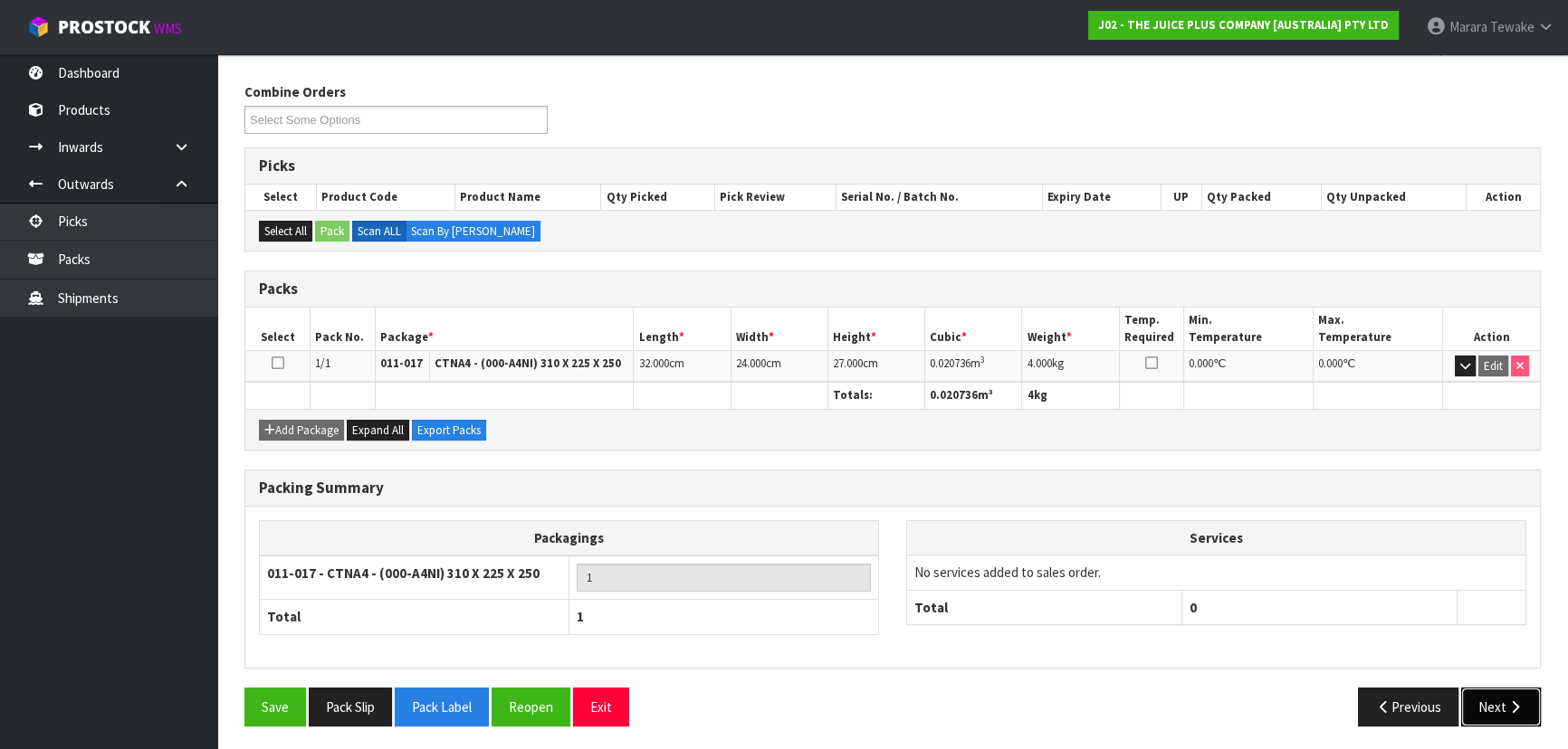
click at [1519, 700] on icon "button" at bounding box center [1514, 707] width 17 height 14
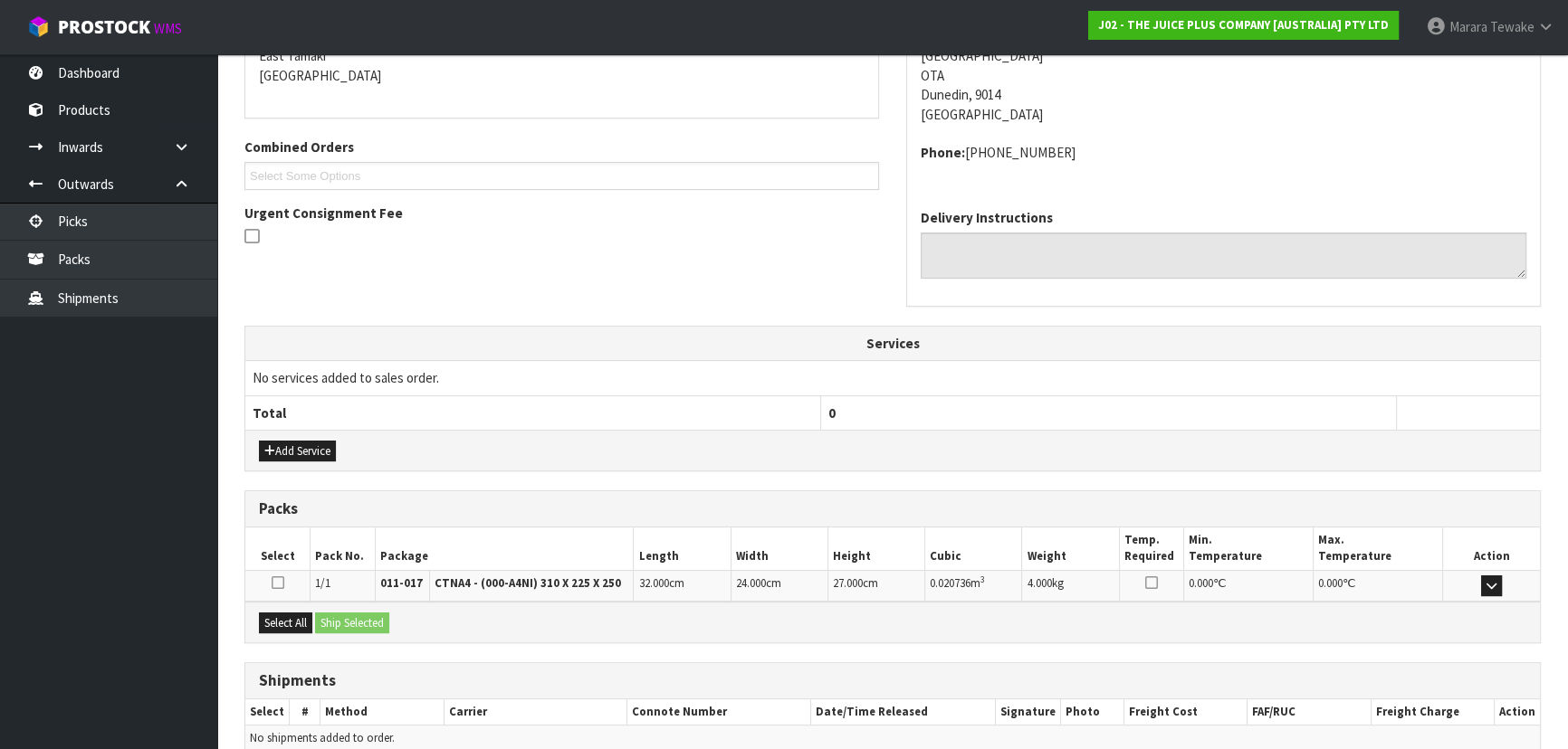
scroll to position [481, 0]
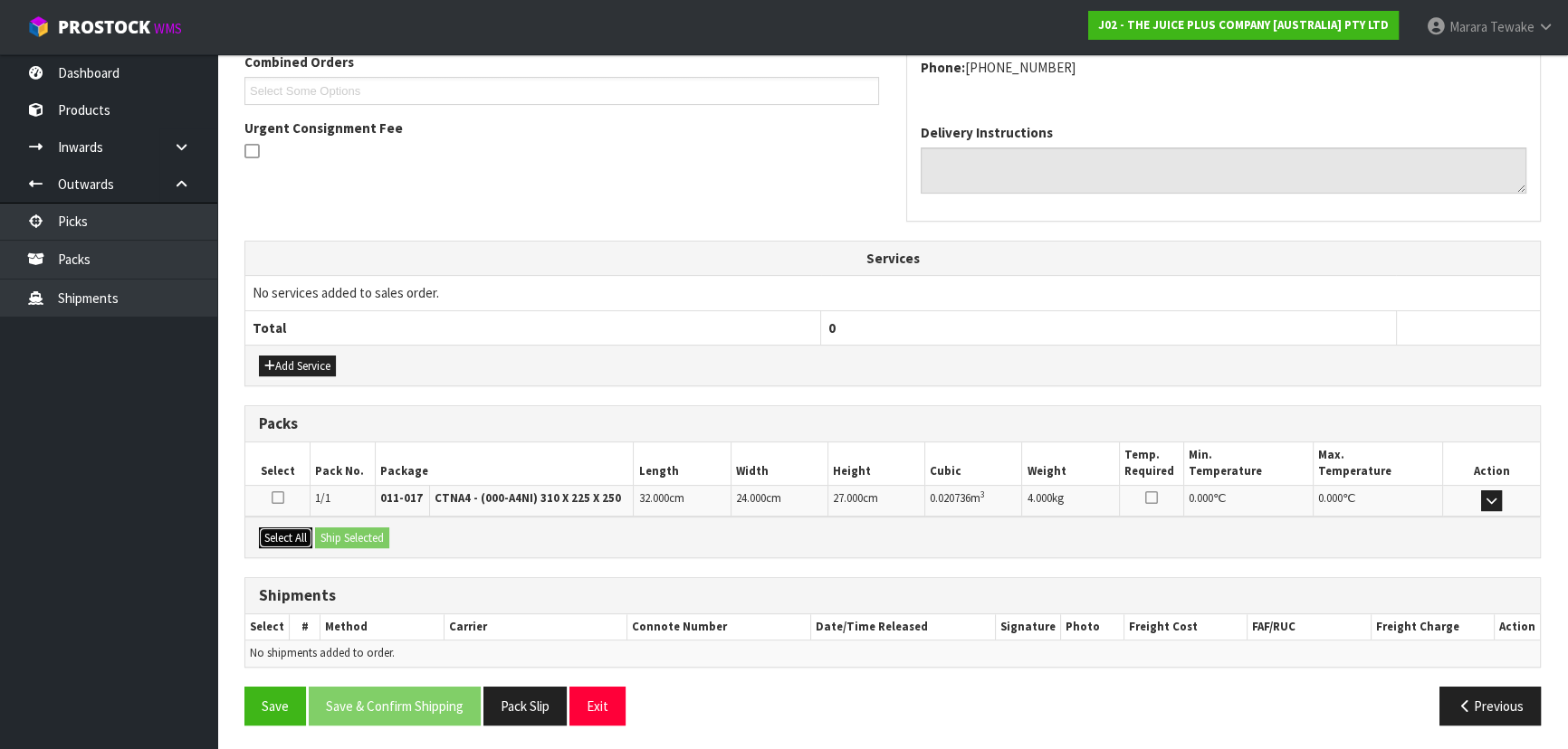
click at [280, 528] on button "Select All" at bounding box center [286, 539] width 54 height 22
drag, startPoint x: 327, startPoint y: 530, endPoint x: 343, endPoint y: 534, distance: 16.5
click at [331, 530] on button "Ship Selected" at bounding box center [351, 539] width 74 height 22
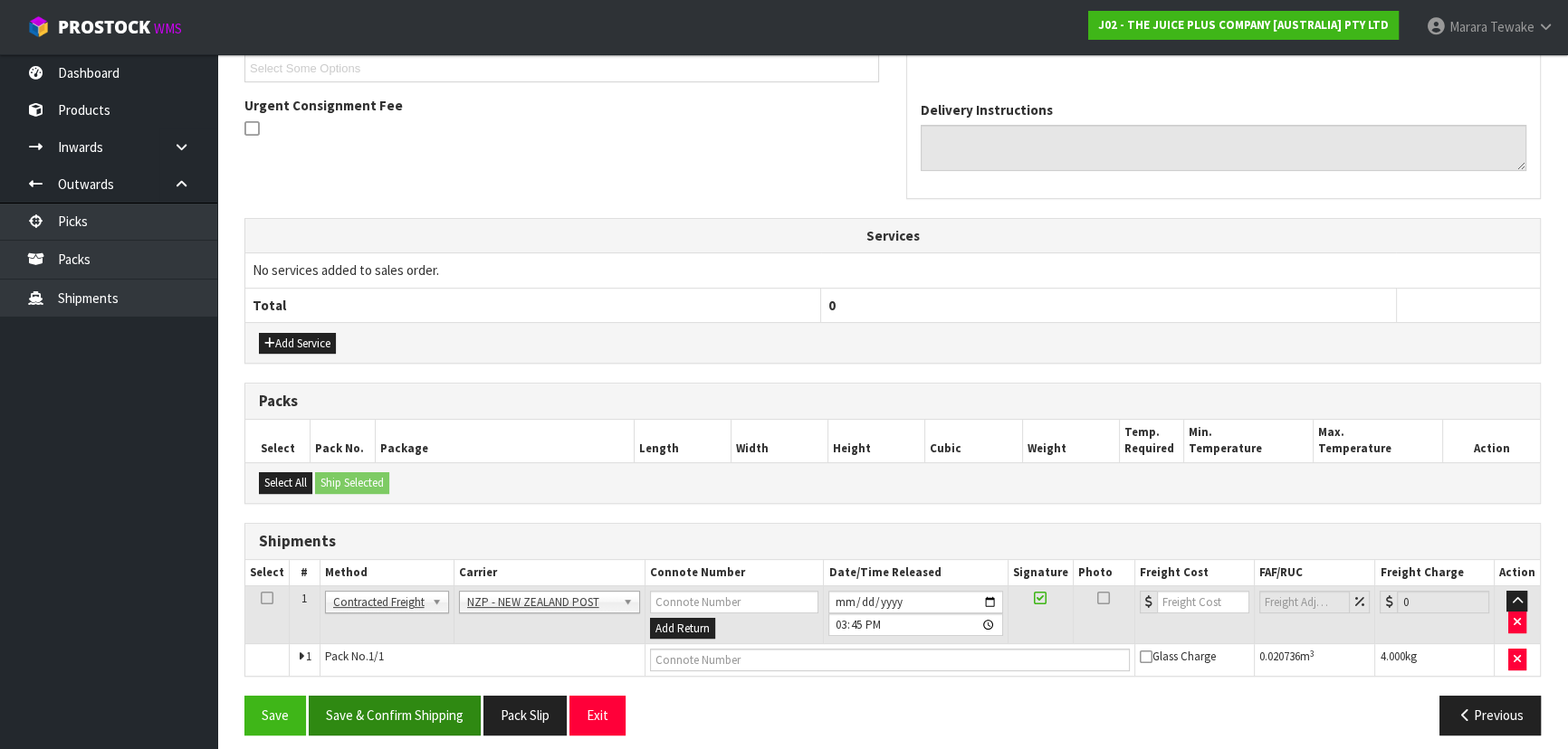
scroll to position [514, 0]
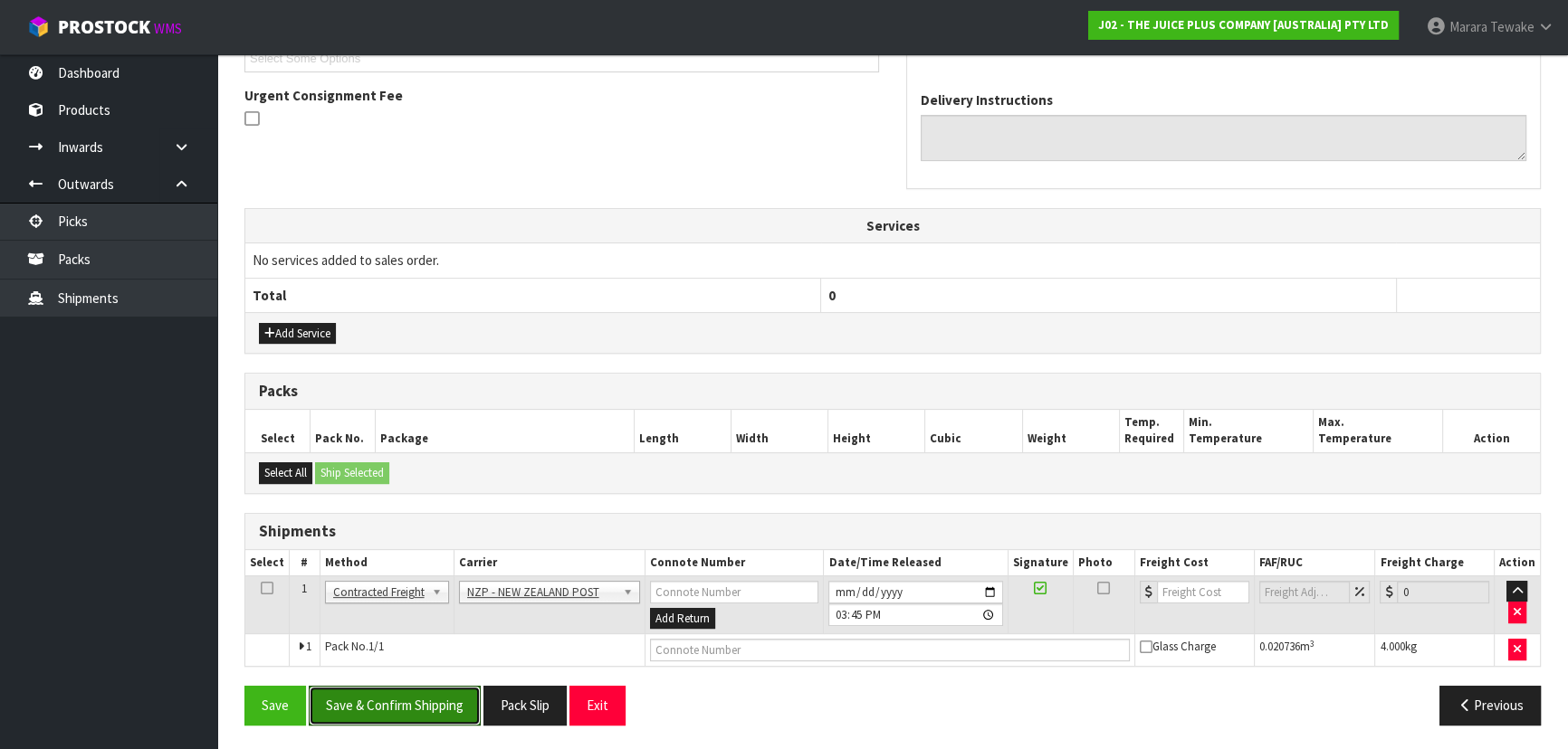
click at [431, 687] on button "Save & Confirm Shipping" at bounding box center [394, 704] width 172 height 39
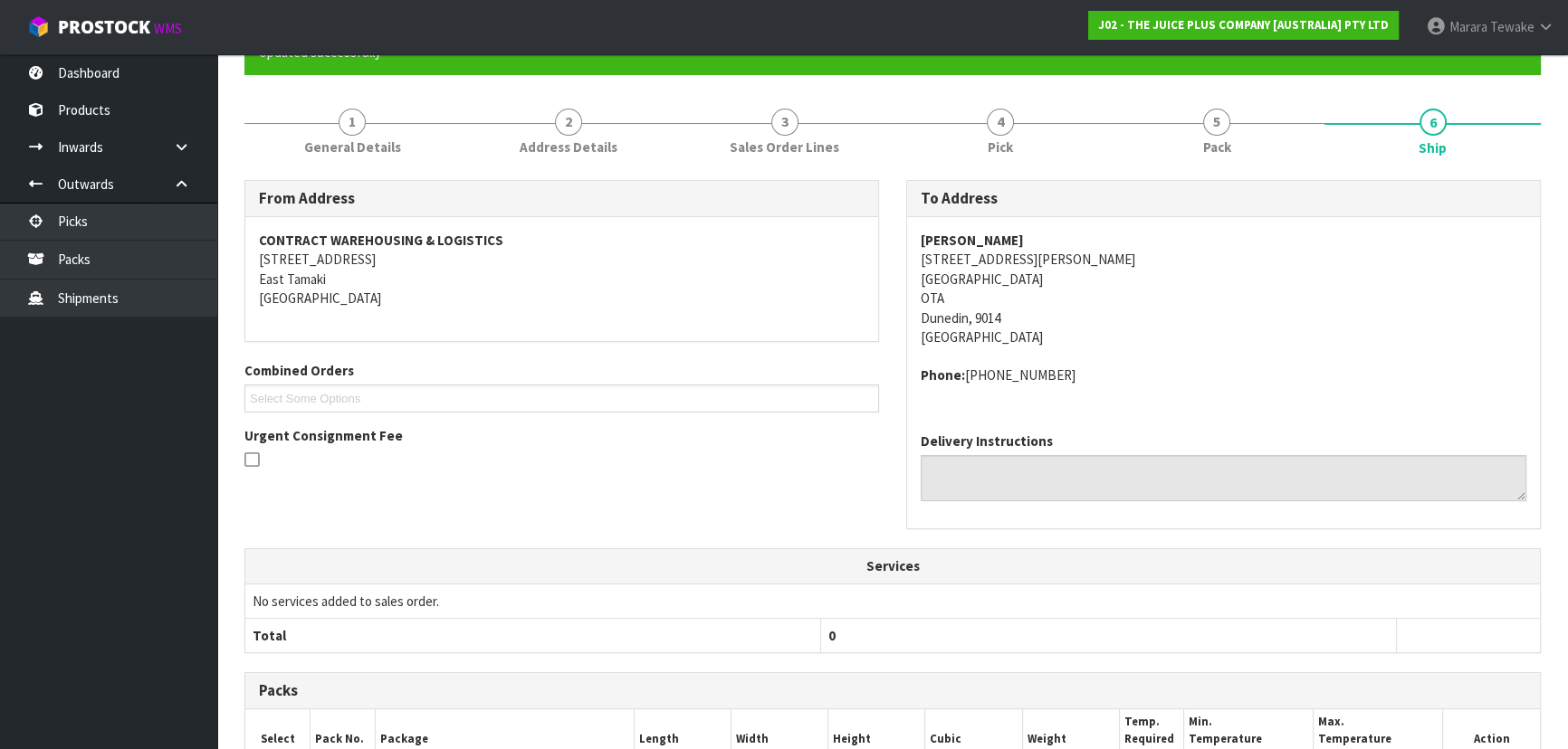
scroll to position [488, 0]
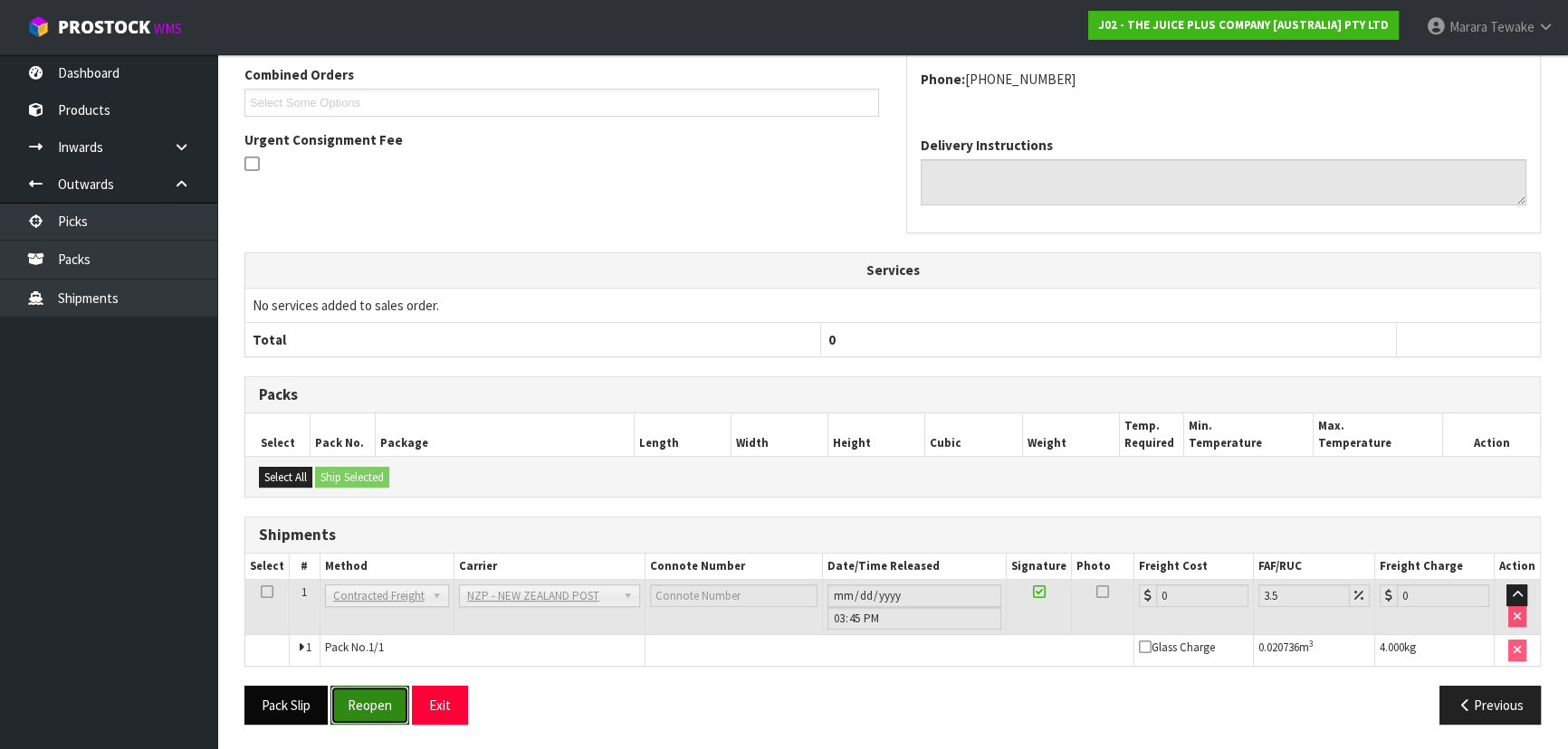
drag, startPoint x: 393, startPoint y: 686, endPoint x: 305, endPoint y: 684, distance: 88.0
click at [391, 686] on button "Reopen" at bounding box center [369, 704] width 78 height 39
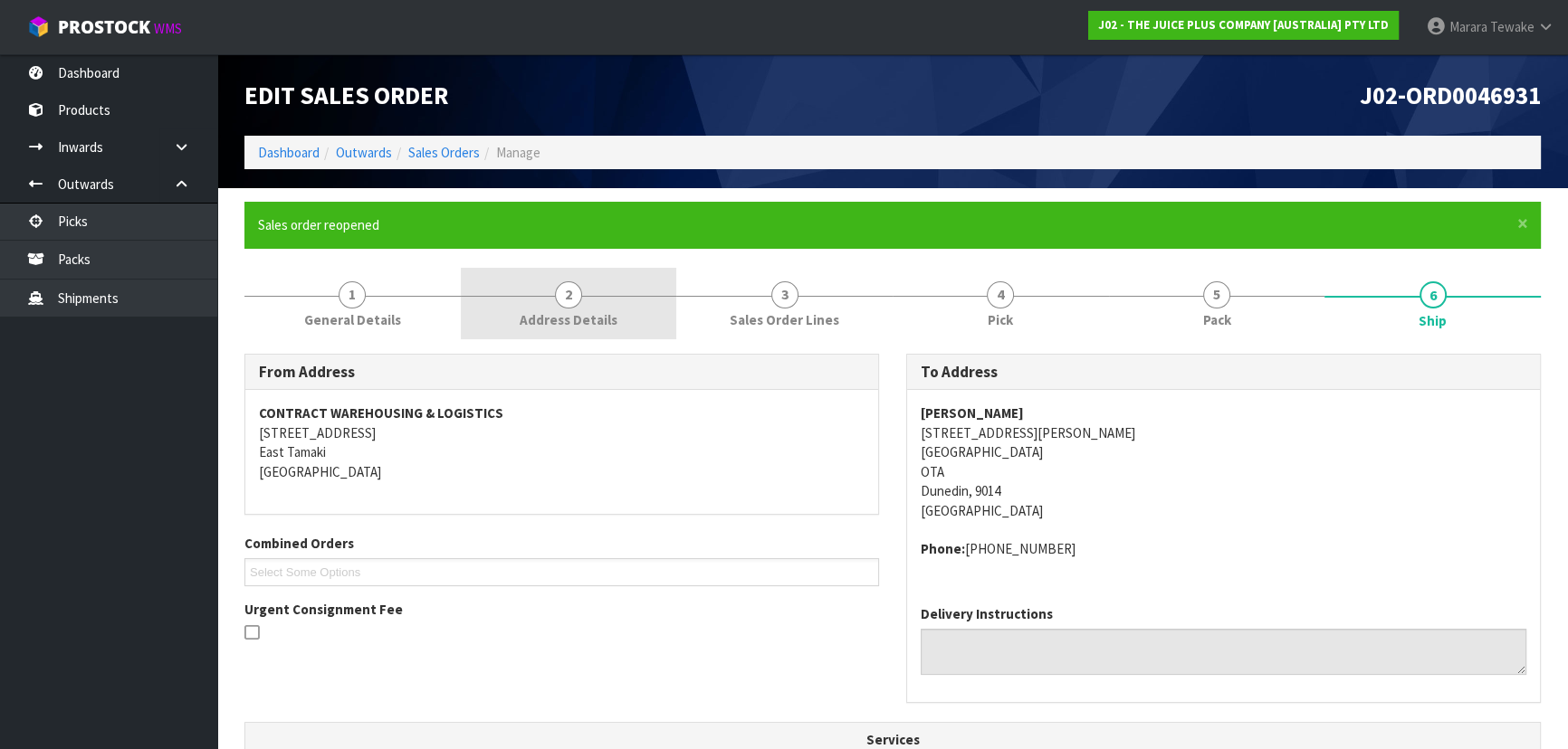
scroll to position [514, 0]
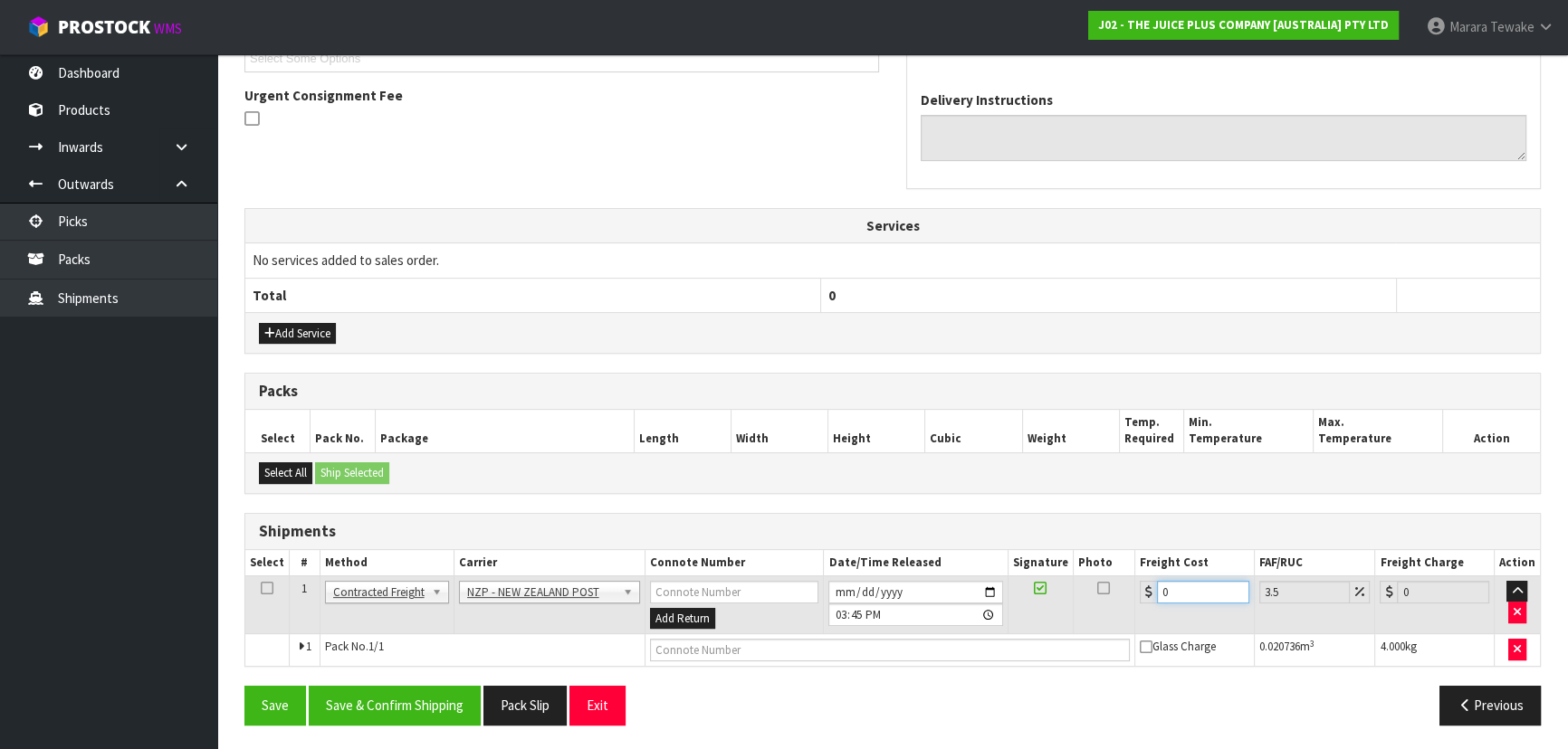
drag, startPoint x: 1168, startPoint y: 587, endPoint x: 1099, endPoint y: 568, distance: 71.6
click at [1099, 568] on table "Select # Method Carrier Connote Number Date/Time Released Signature Photo Freig…" at bounding box center [892, 609] width 1294 height 117
click at [445, 692] on button "Save & Confirm Shipping" at bounding box center [394, 704] width 172 height 39
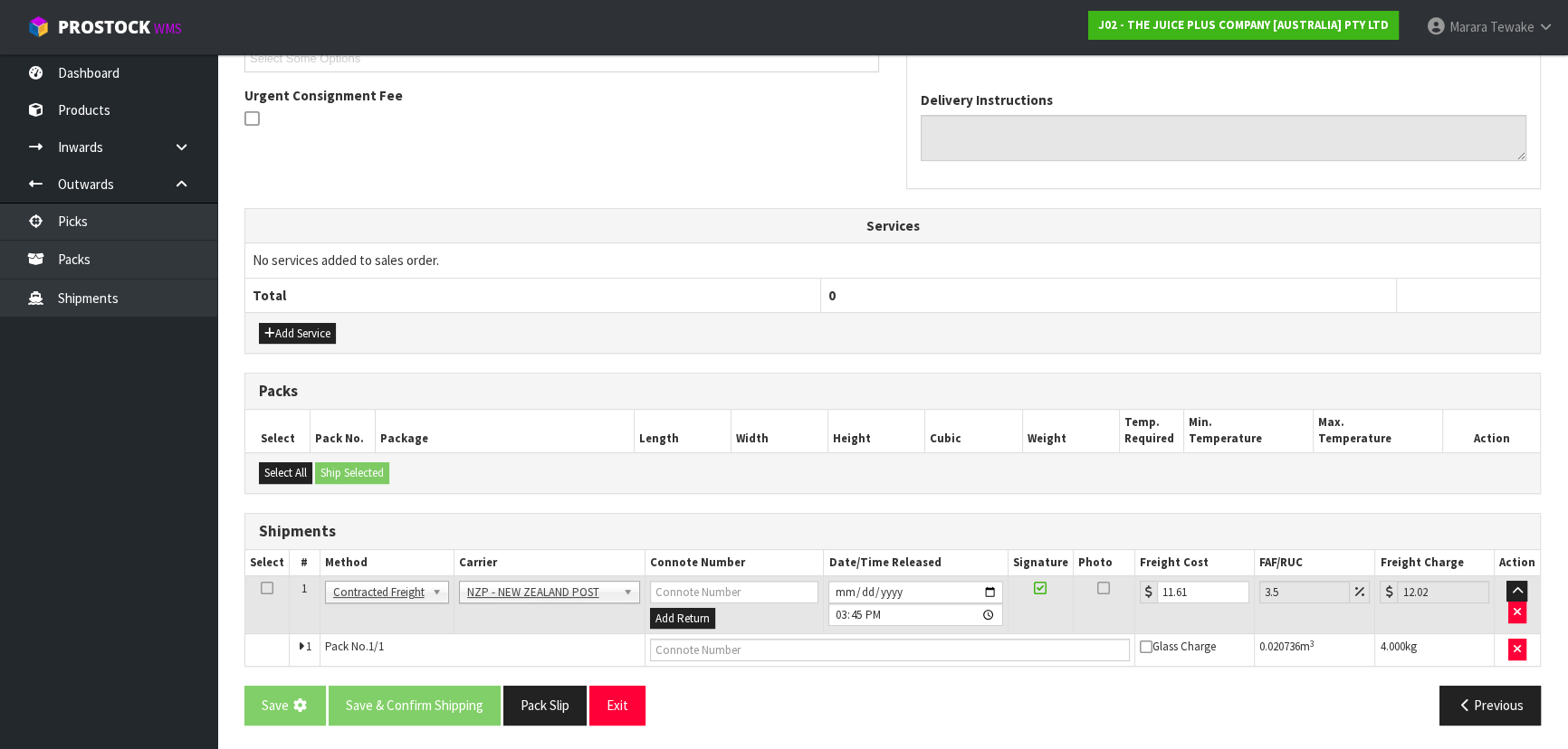
scroll to position [0, 0]
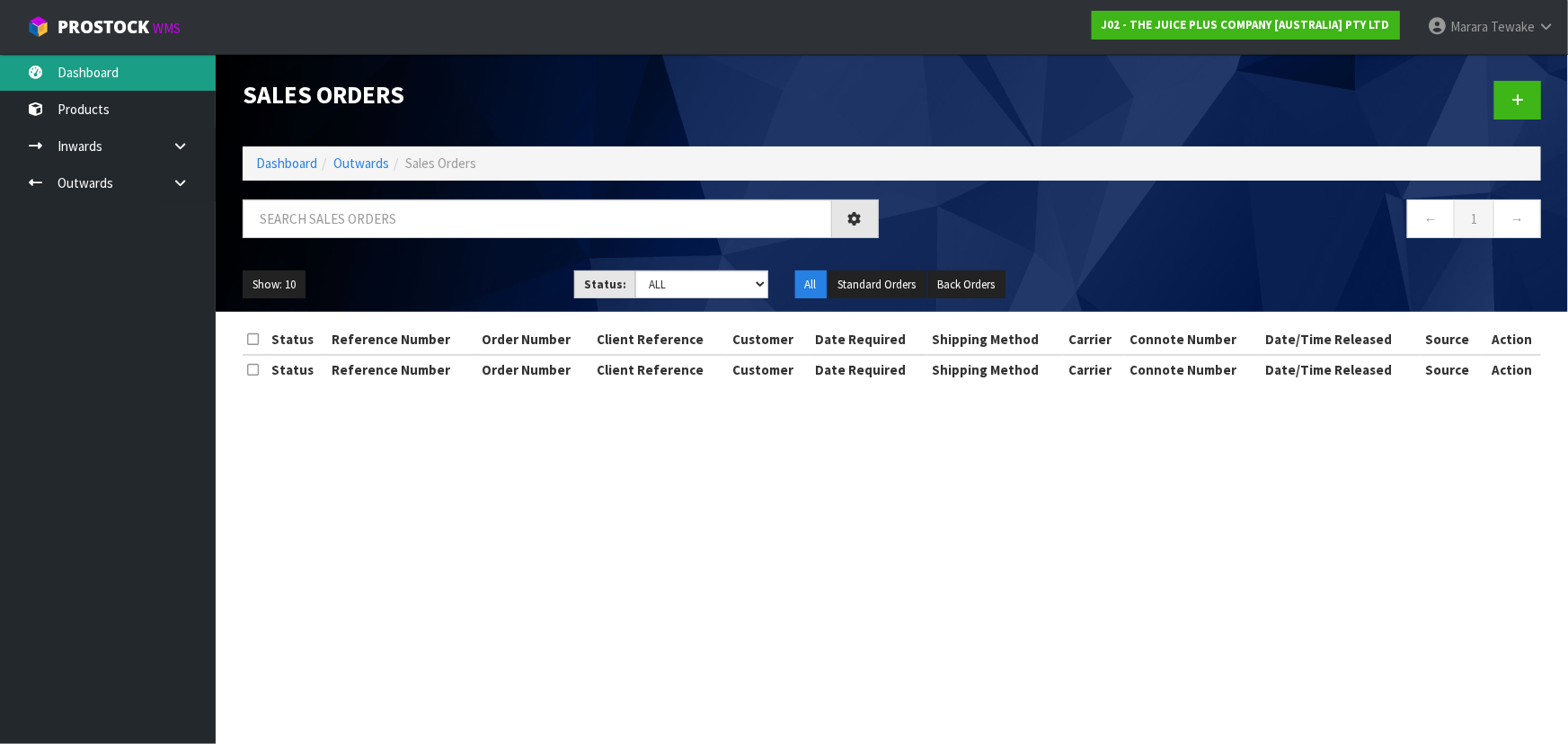
drag, startPoint x: 82, startPoint y: 78, endPoint x: 83, endPoint y: 65, distance: 13.0
click at [82, 78] on link "Dashboard" at bounding box center [107, 72] width 216 height 36
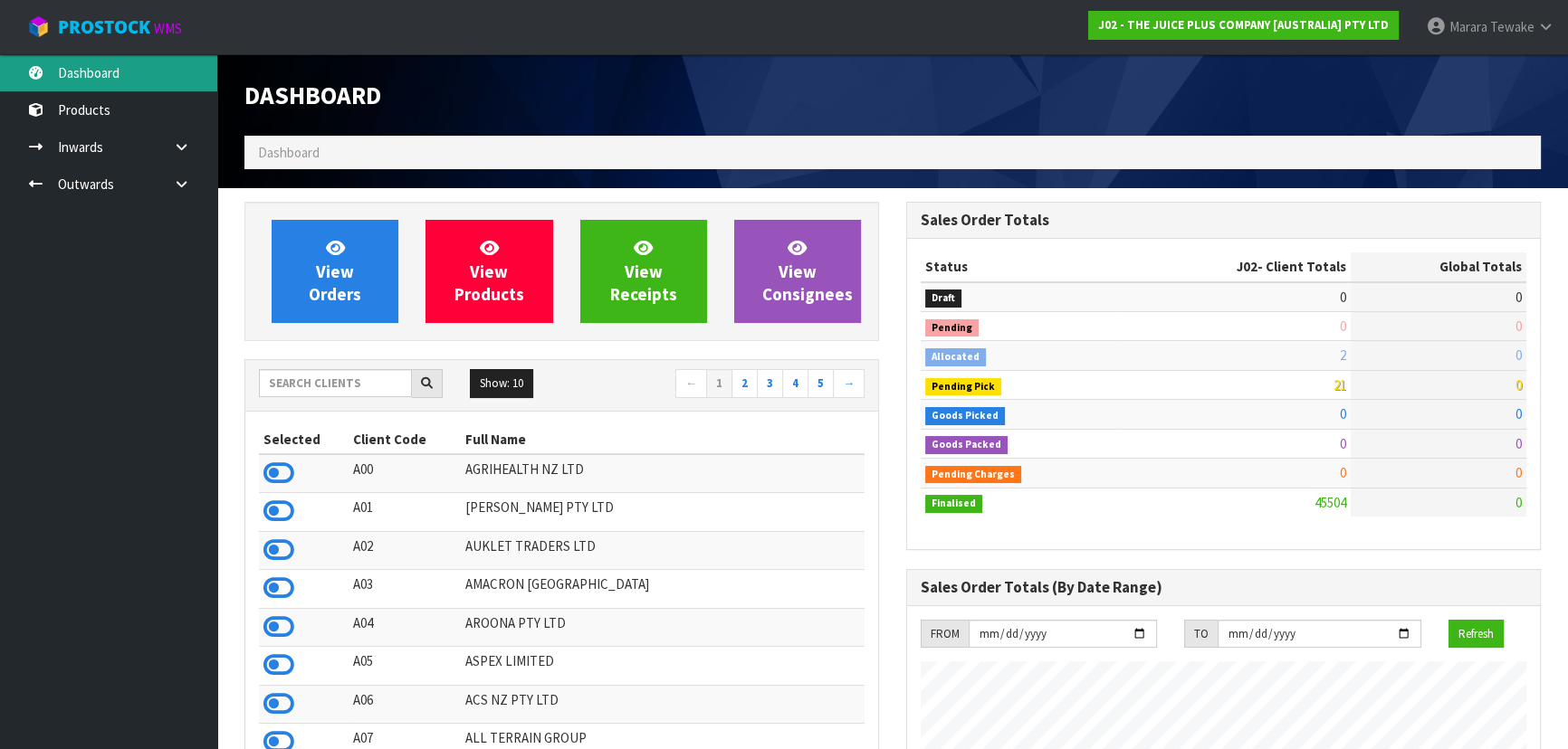
scroll to position [1368, 661]
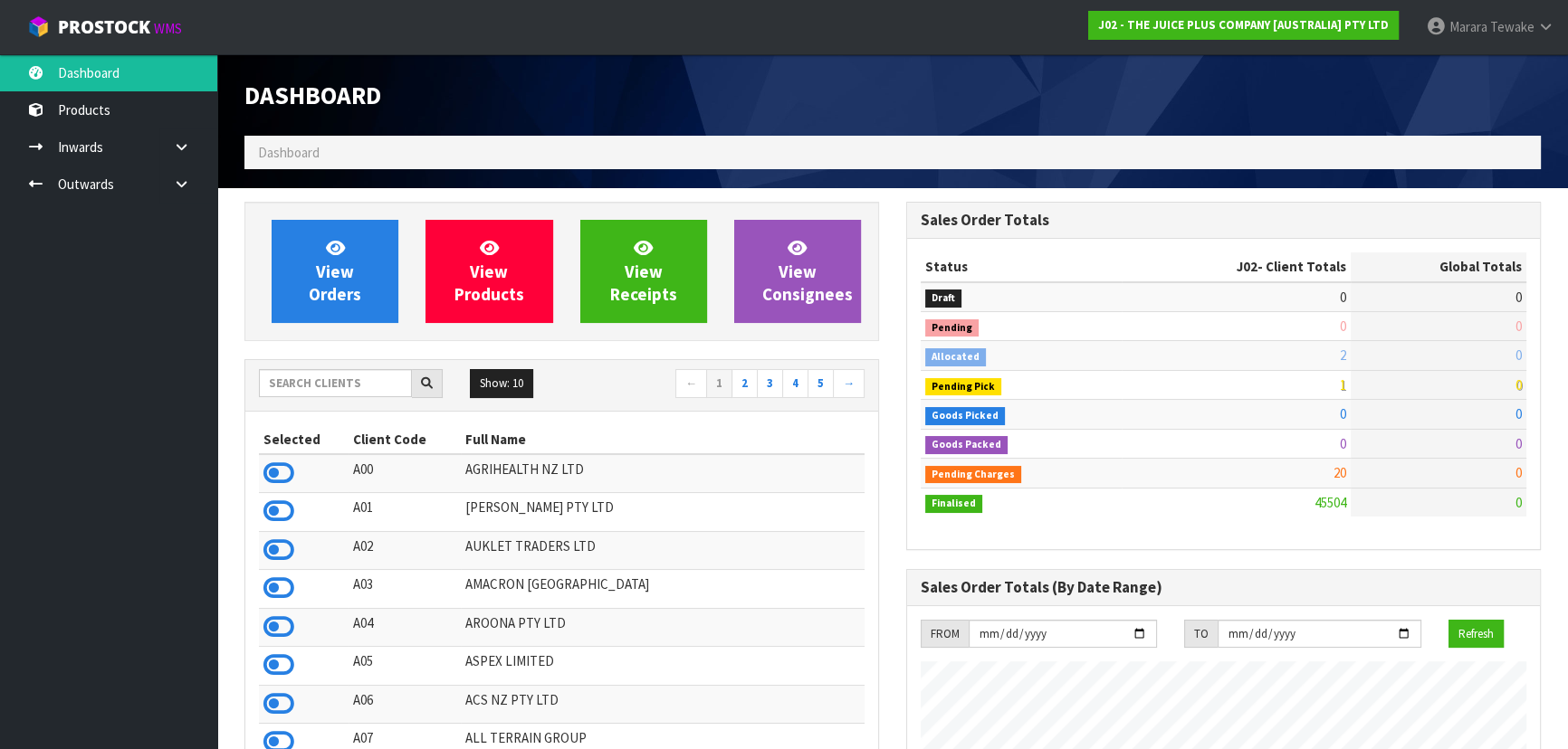
scroll to position [1368, 661]
click at [385, 384] on input "text" at bounding box center [335, 383] width 153 height 28
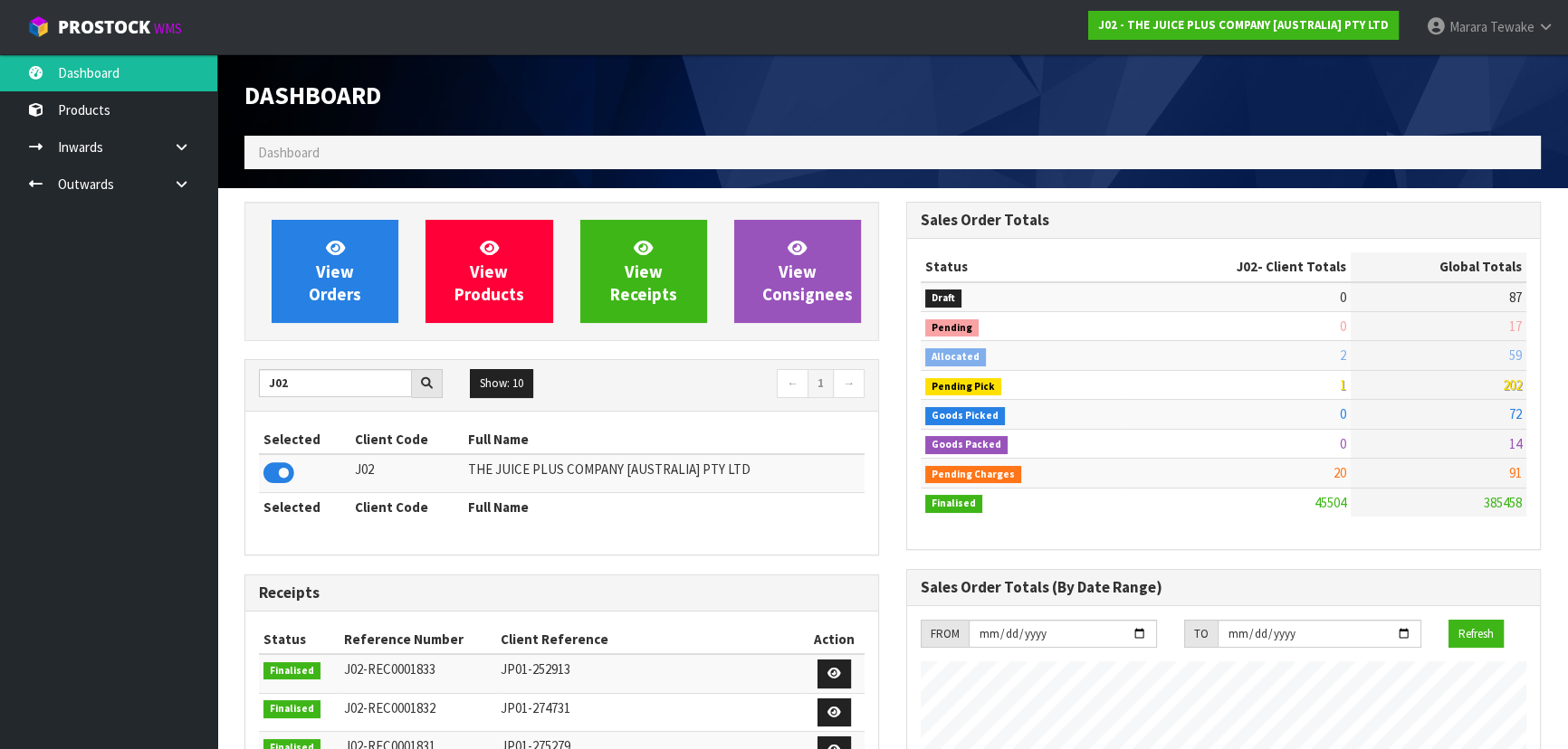
click at [128, 331] on ul "Dashboard Products Categories Serial Numbers Kitsets Packagings Inwards Purchas…" at bounding box center [108, 402] width 217 height 694
drag, startPoint x: 310, startPoint y: 393, endPoint x: 180, endPoint y: 348, distance: 137.6
click at [188, 360] on body "Toggle navigation ProStock WMS J02 - THE JUICE PLUS COMPANY [AUSTRALIA] PTY LTD…" at bounding box center [784, 374] width 1568 height 749
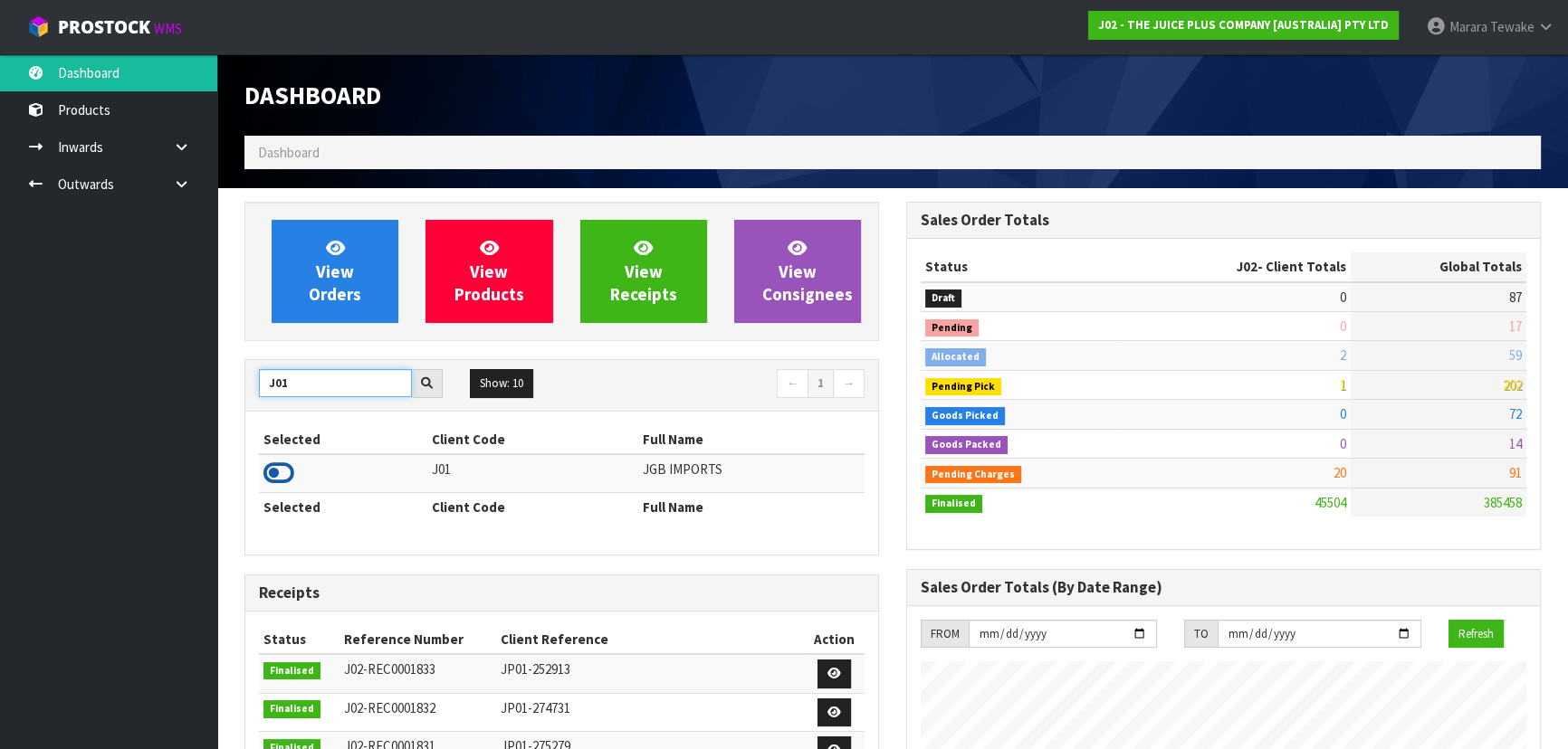
type input "J01"
click at [285, 476] on icon at bounding box center [278, 472] width 31 height 27
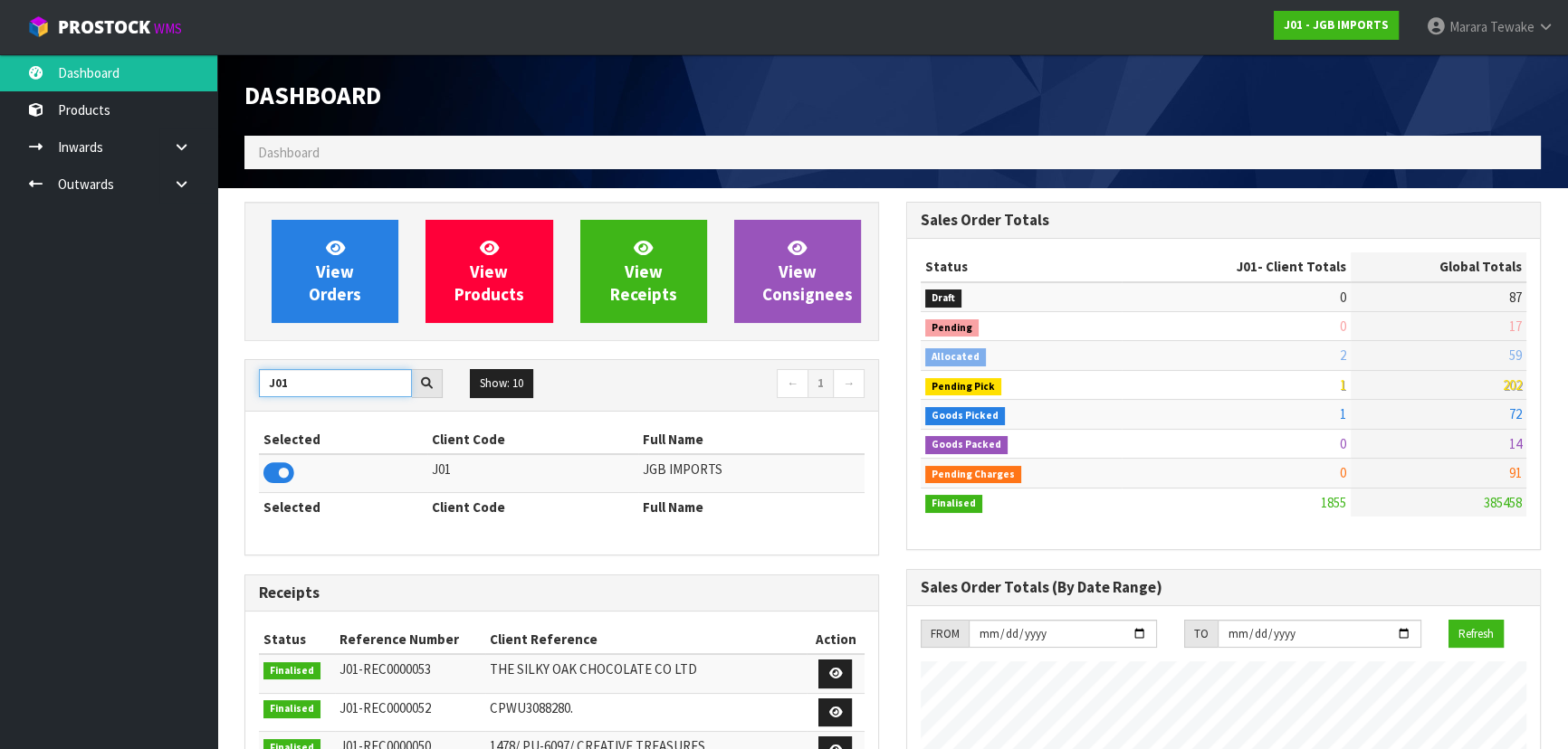
drag, startPoint x: 327, startPoint y: 381, endPoint x: 262, endPoint y: 384, distance: 65.1
click at [262, 384] on input "J01" at bounding box center [335, 383] width 153 height 28
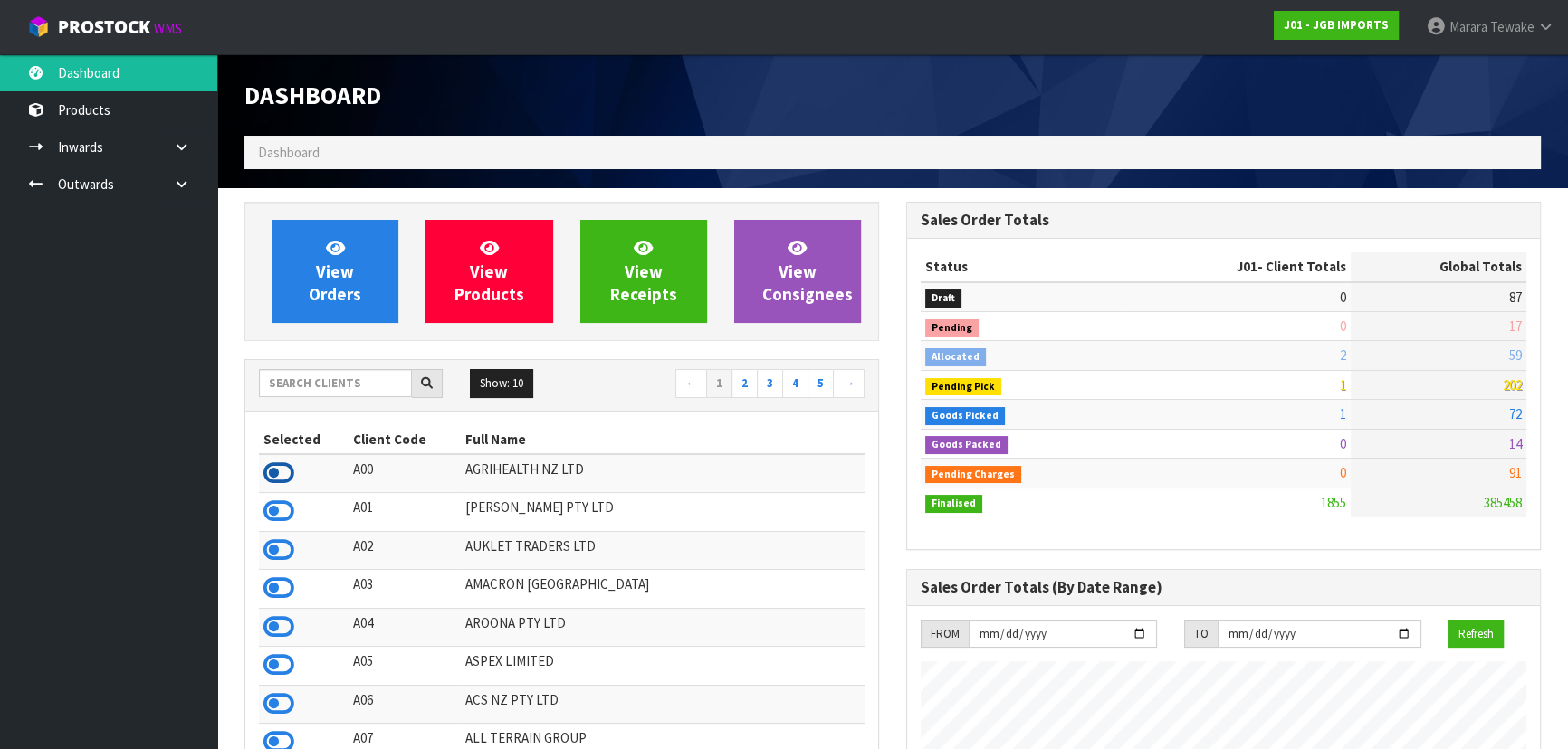
click at [272, 470] on icon at bounding box center [278, 472] width 31 height 27
click at [281, 527] on td at bounding box center [304, 512] width 89 height 38
click at [284, 513] on icon at bounding box center [278, 511] width 31 height 27
click at [313, 373] on input "text" at bounding box center [335, 383] width 153 height 28
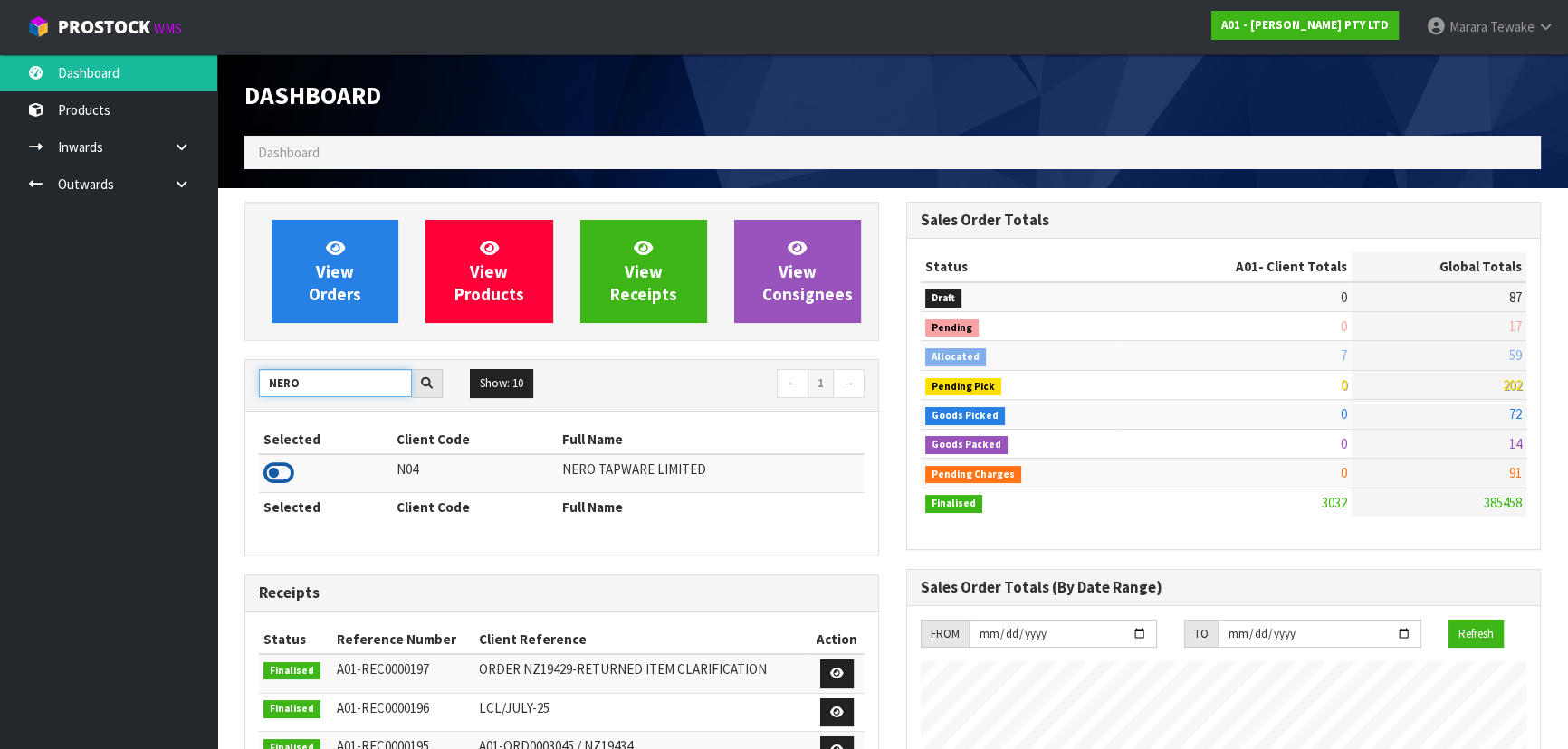
type input "NERO"
click at [283, 480] on icon at bounding box center [278, 472] width 31 height 27
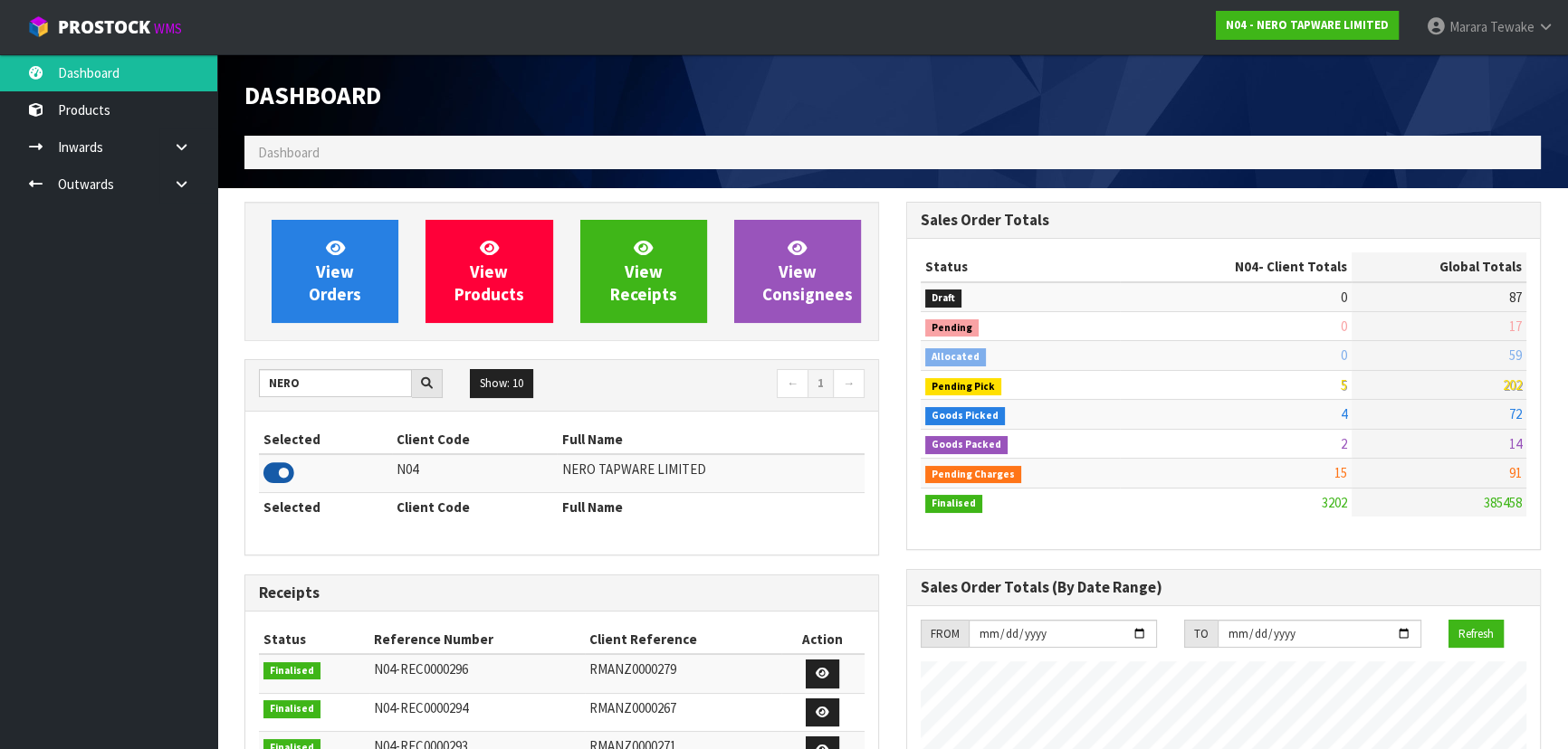
scroll to position [1426, 661]
